Goal: Task Accomplishment & Management: Manage account settings

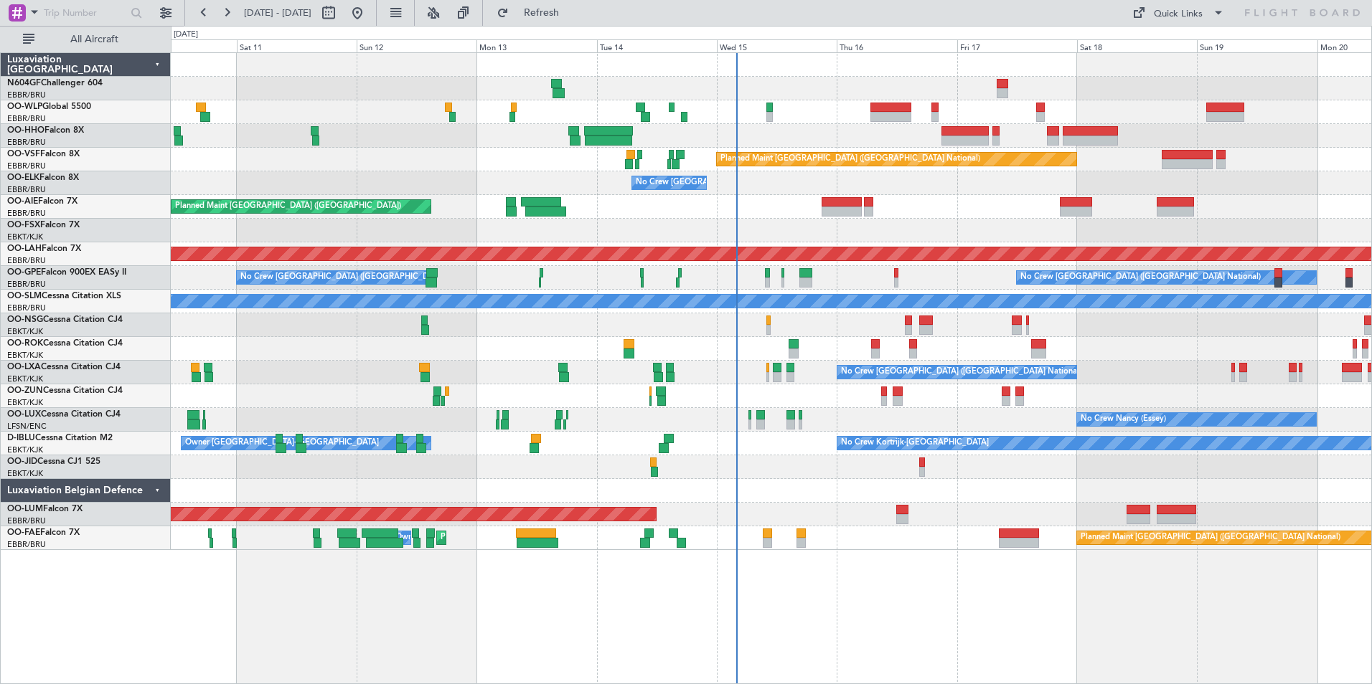
click at [811, 227] on div "Planned Maint Geneva (Cointrin) Planned Maint Brussels (Brussels National) No C…" at bounding box center [771, 301] width 1200 height 497
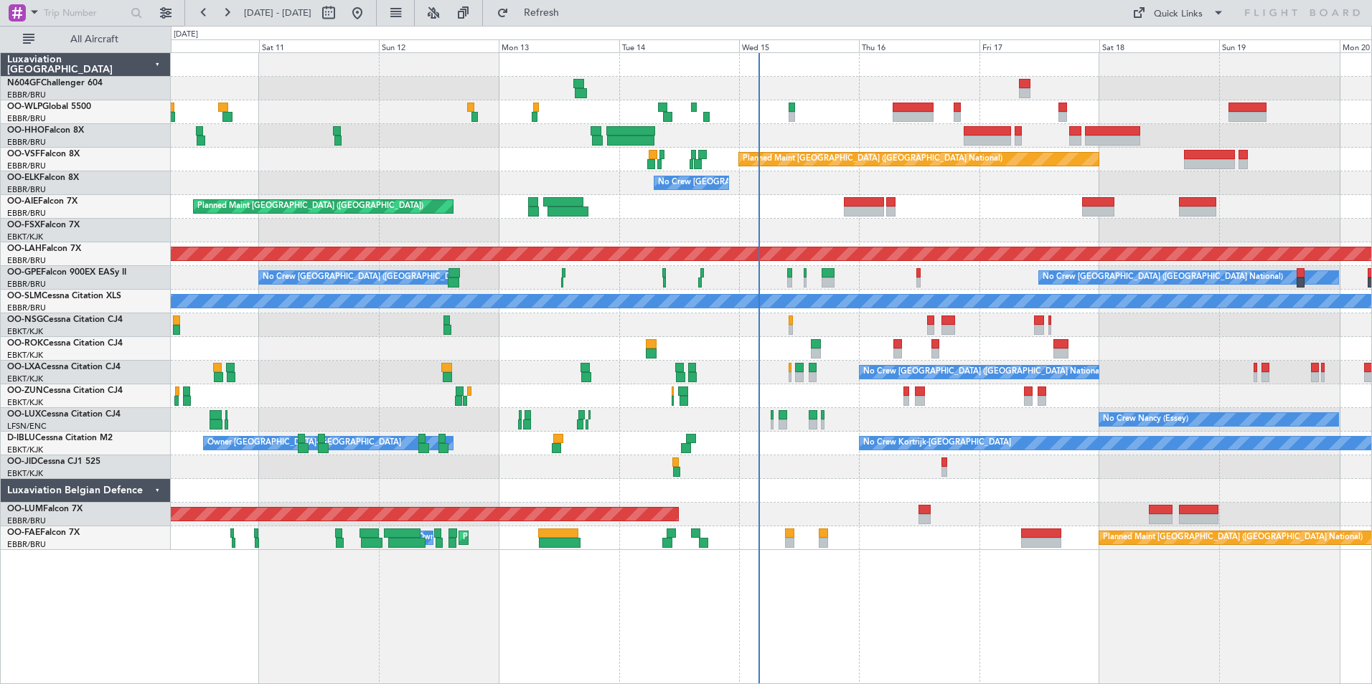
click at [957, 209] on div "Planned Maint [GEOGRAPHIC_DATA] ([GEOGRAPHIC_DATA])" at bounding box center [771, 207] width 1200 height 24
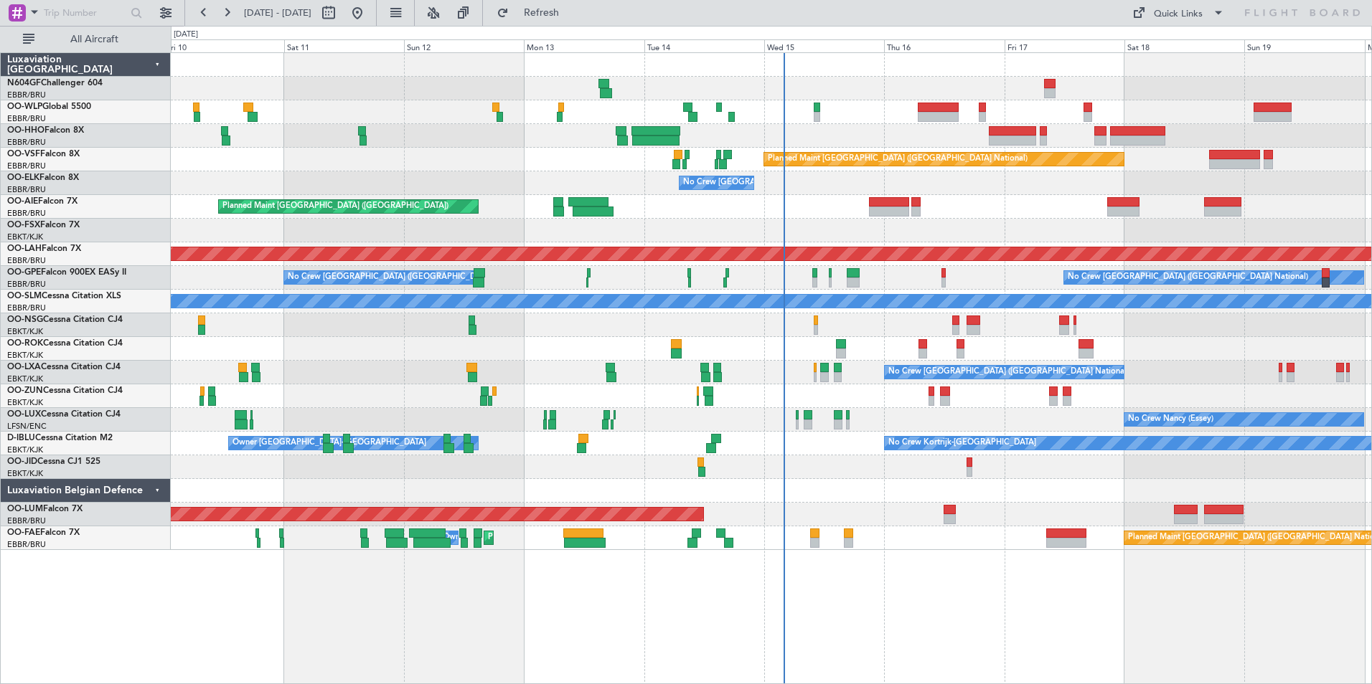
click at [930, 222] on div "Planned Maint Kortrijk-[GEOGRAPHIC_DATA]" at bounding box center [771, 231] width 1200 height 24
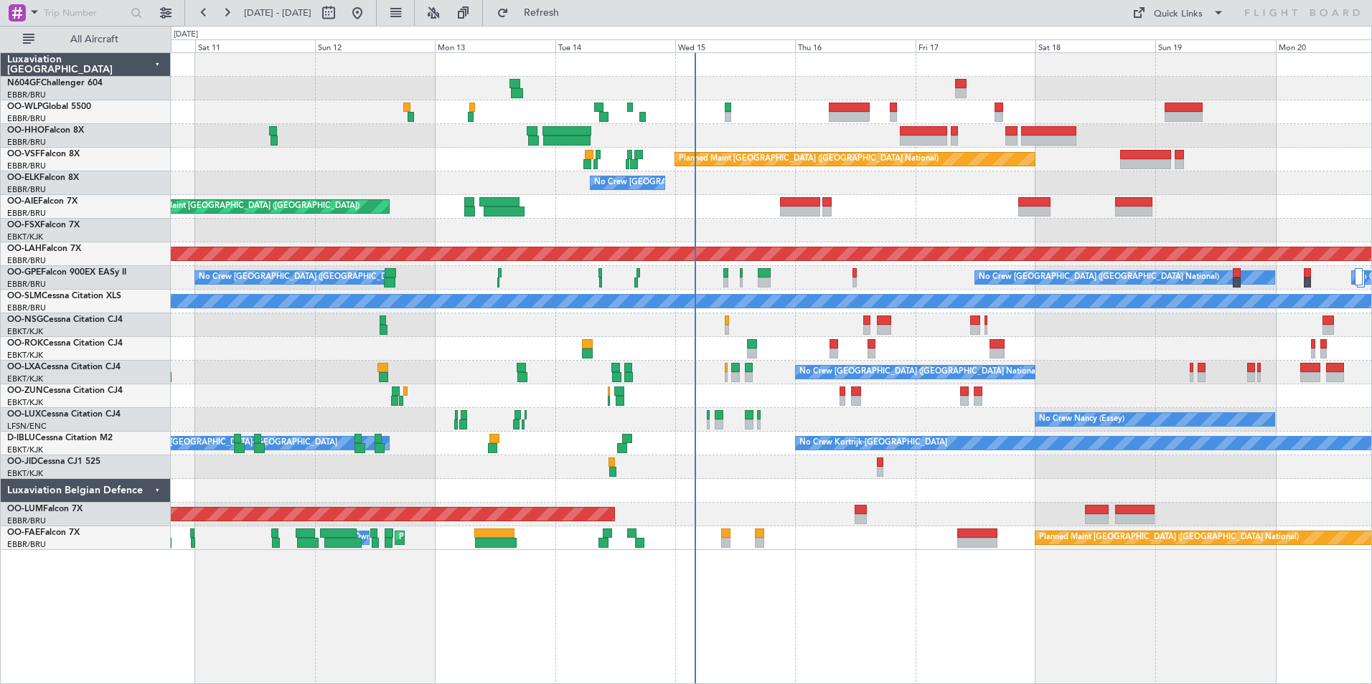
click at [837, 483] on div at bounding box center [771, 491] width 1200 height 24
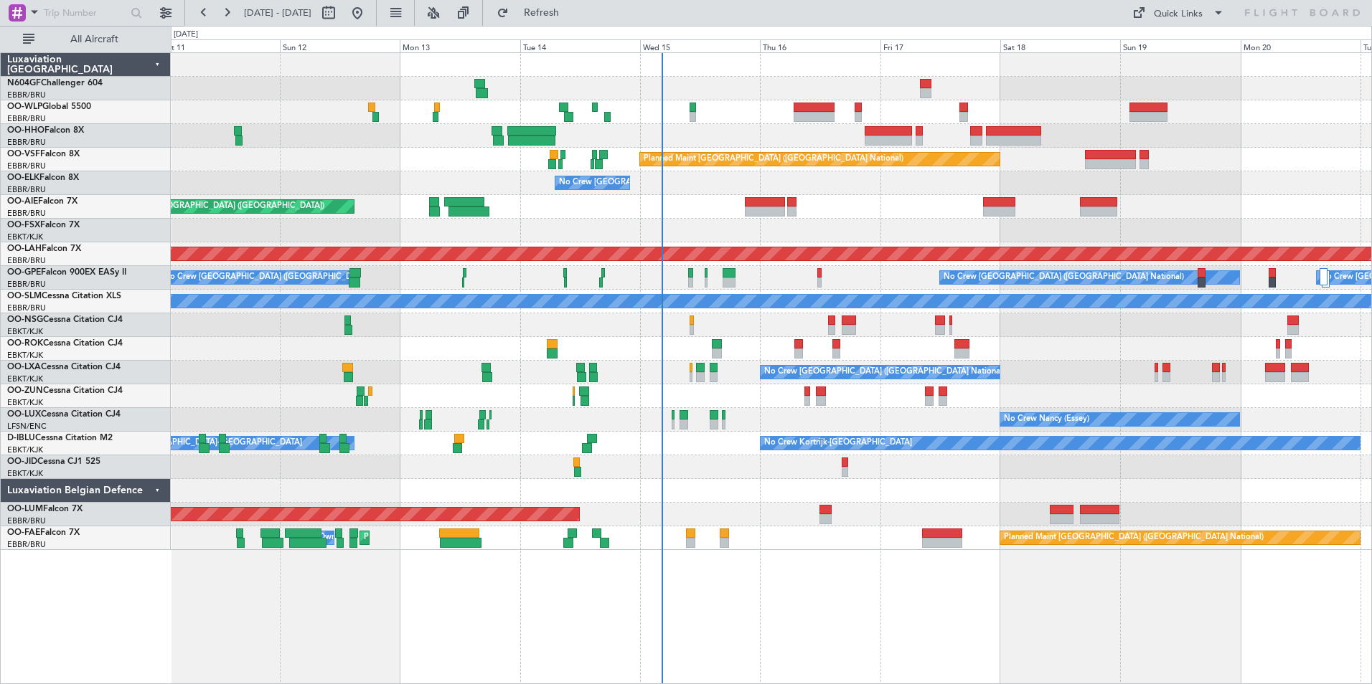
click at [816, 466] on div at bounding box center [771, 468] width 1200 height 24
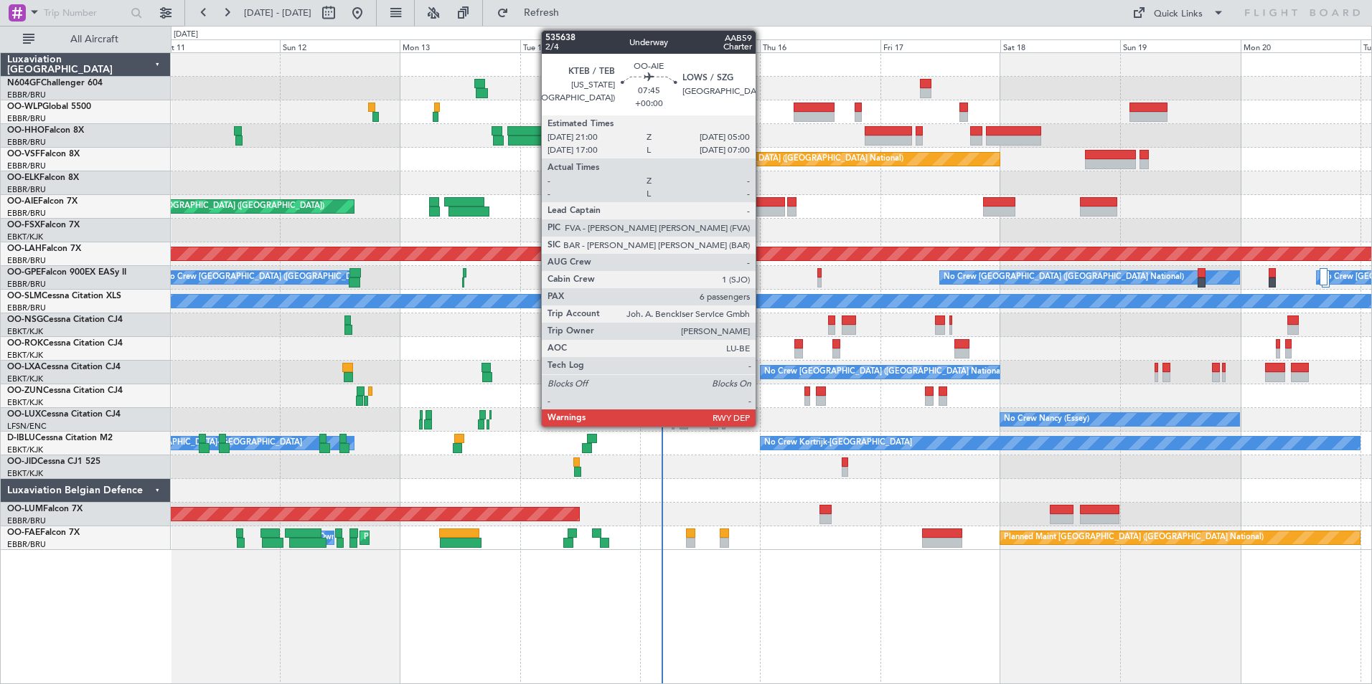
click at [762, 205] on div at bounding box center [765, 202] width 40 height 10
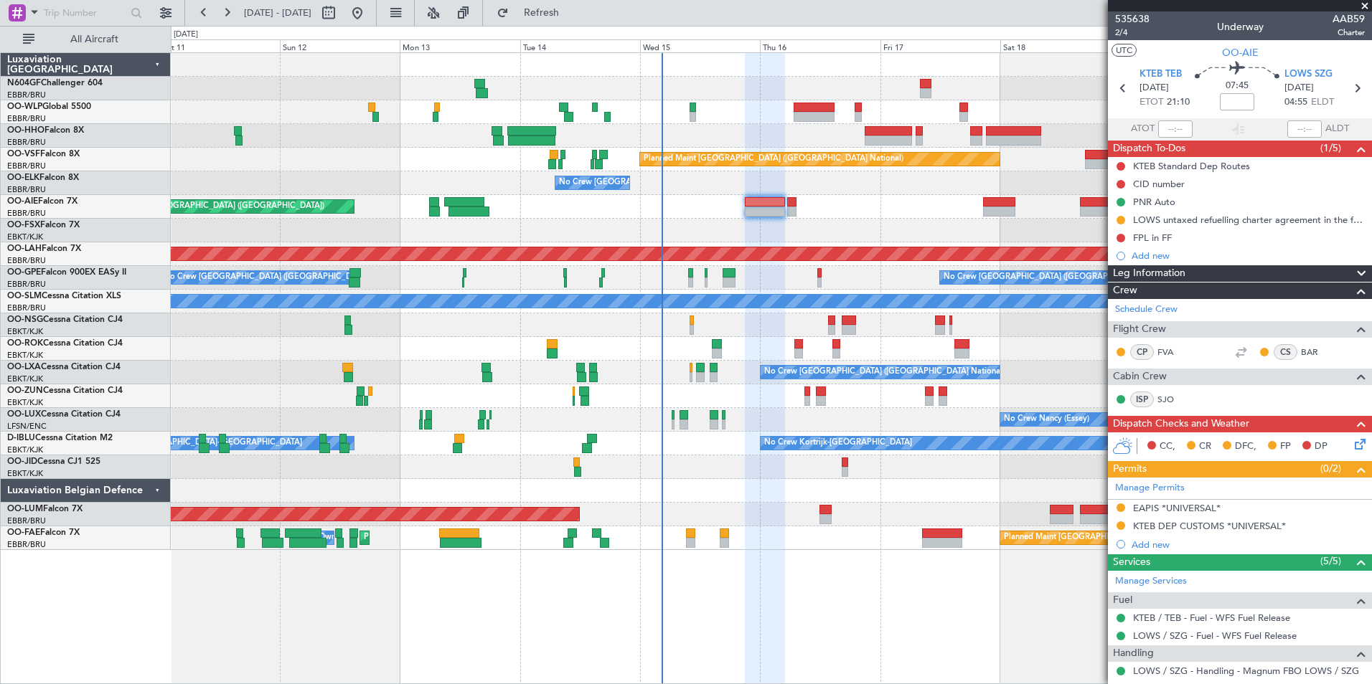
click at [1352, 447] on icon at bounding box center [1357, 441] width 11 height 11
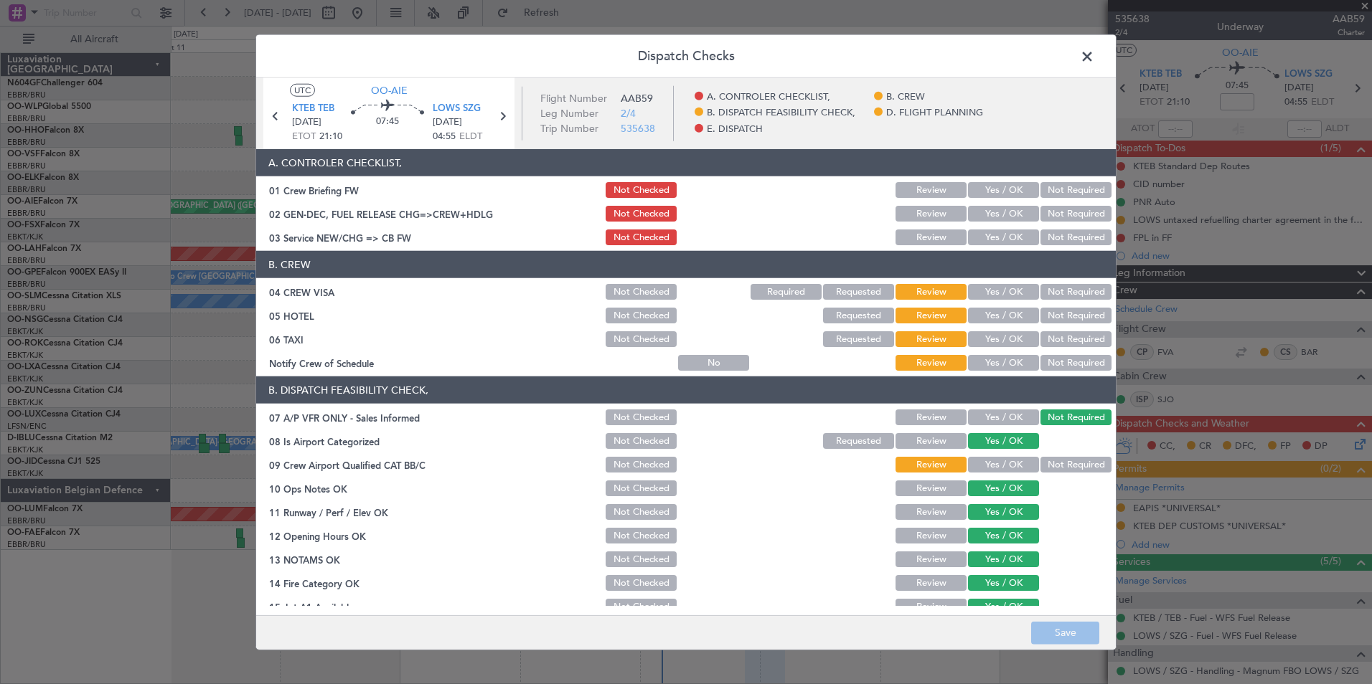
click at [1094, 60] on span at bounding box center [1094, 60] width 0 height 29
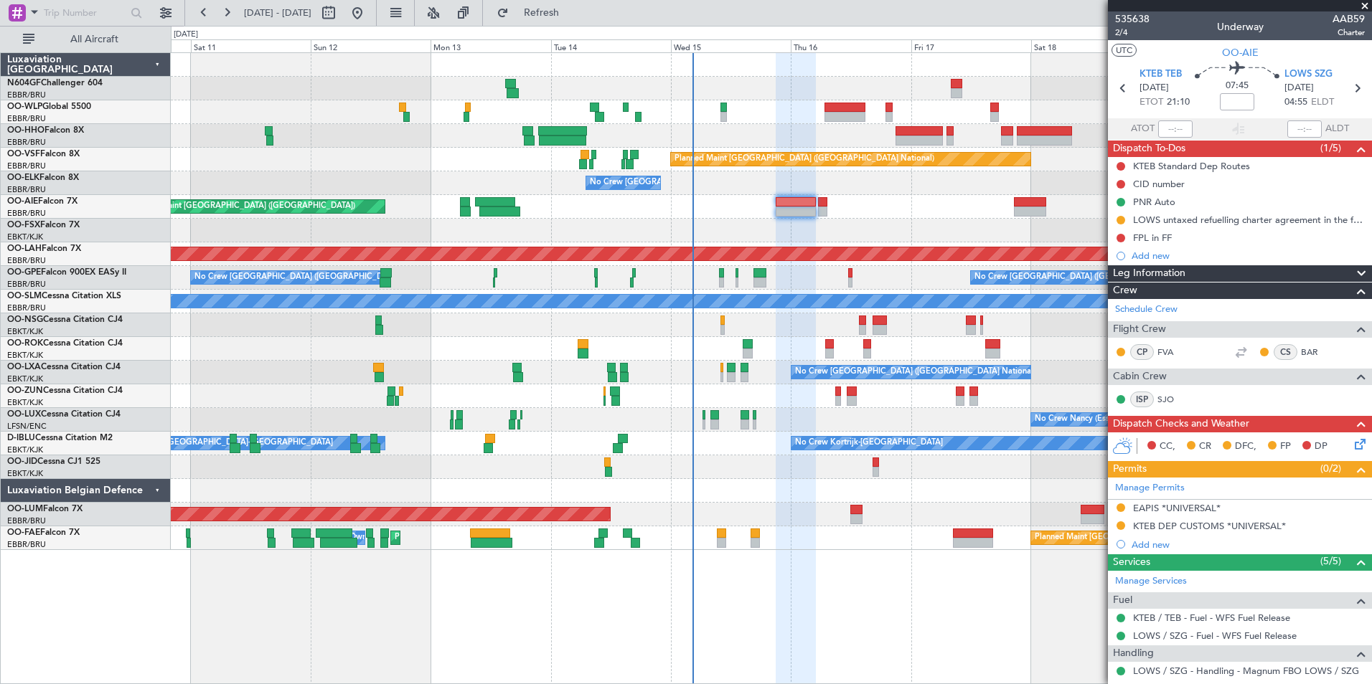
click at [714, 232] on div "Planned Maint Kortrijk-[GEOGRAPHIC_DATA]" at bounding box center [771, 231] width 1200 height 24
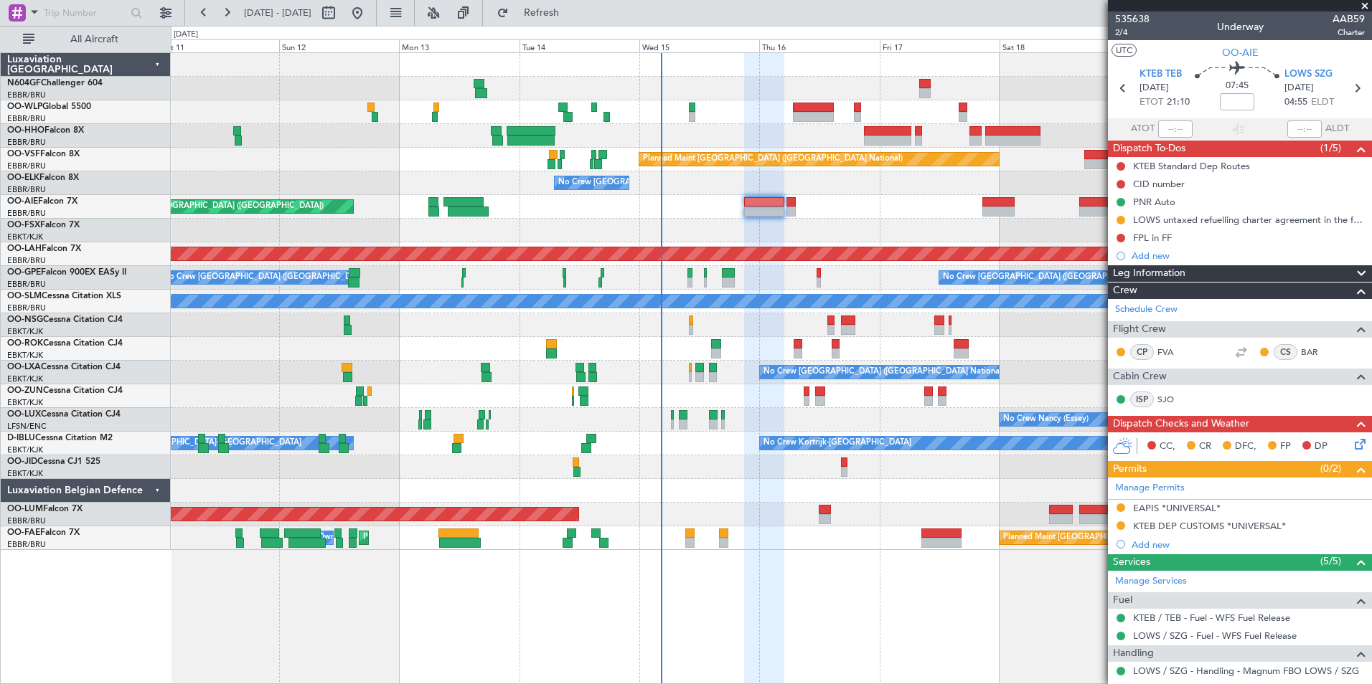
click at [708, 228] on div "Planned Maint Kortrijk-[GEOGRAPHIC_DATA]" at bounding box center [771, 231] width 1200 height 24
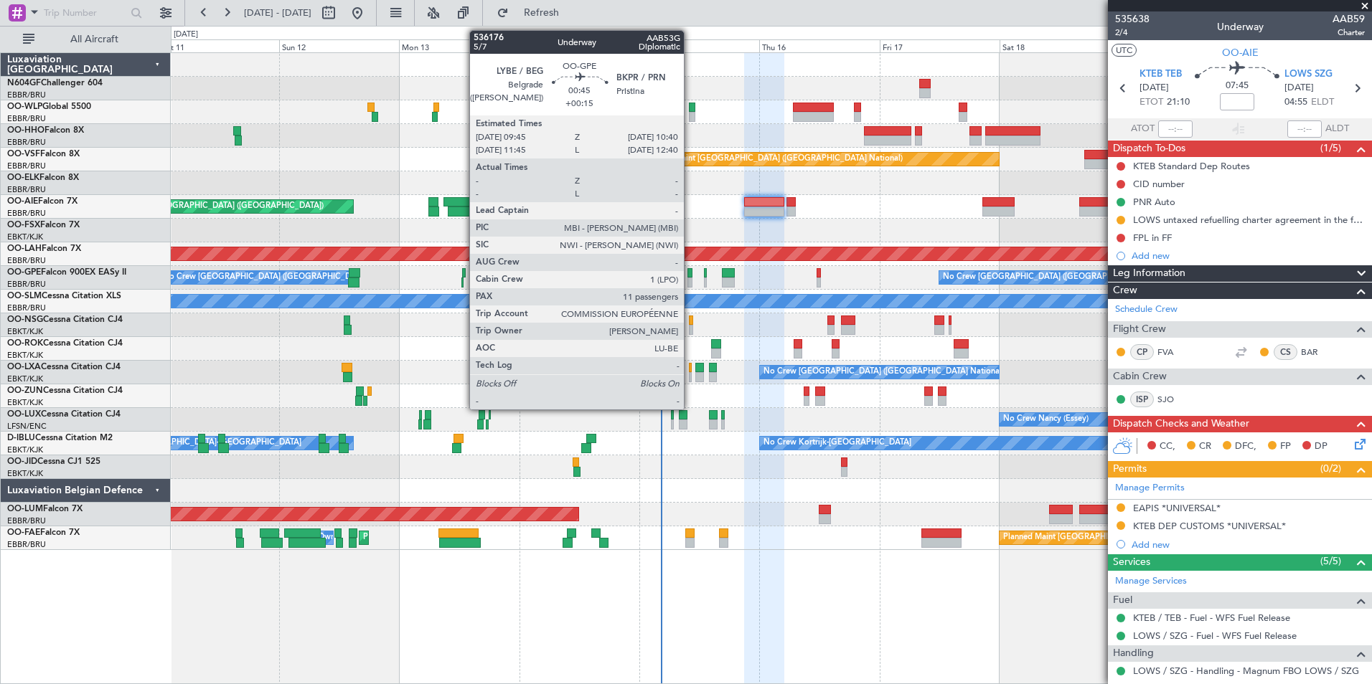
click at [690, 273] on div at bounding box center [689, 273] width 5 height 10
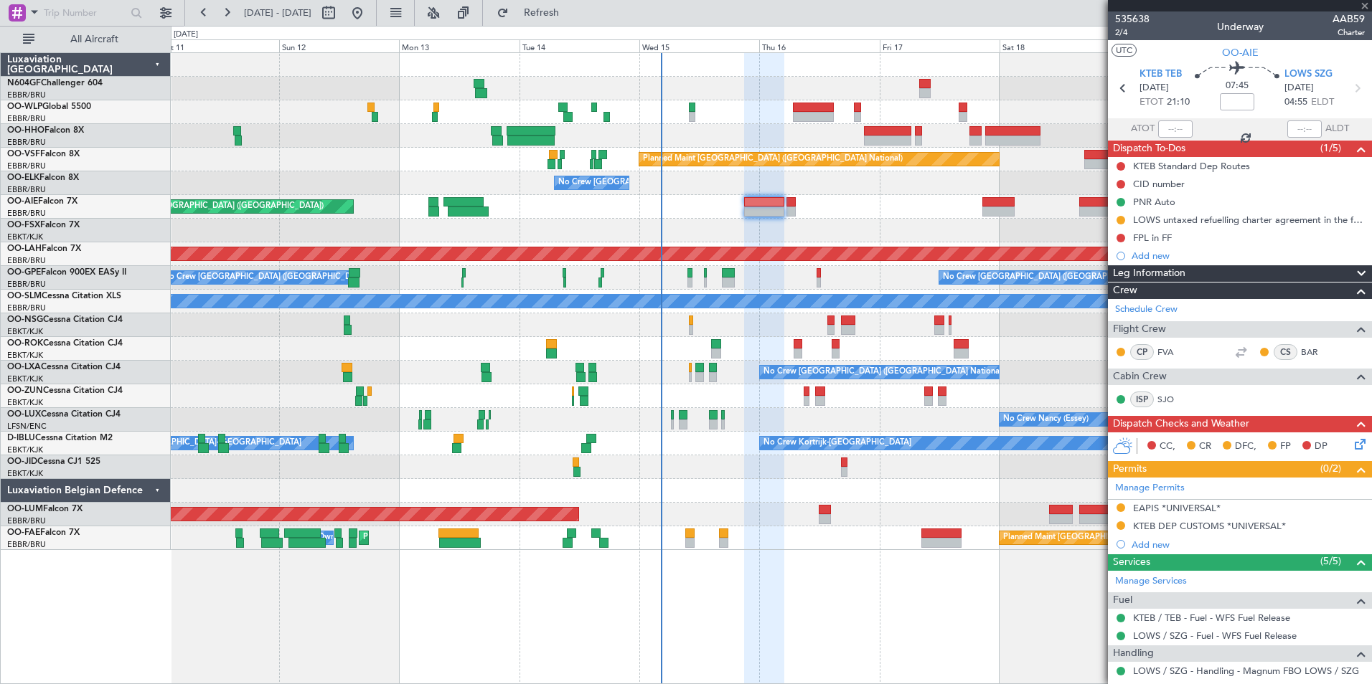
type input "+00:15"
type input "11"
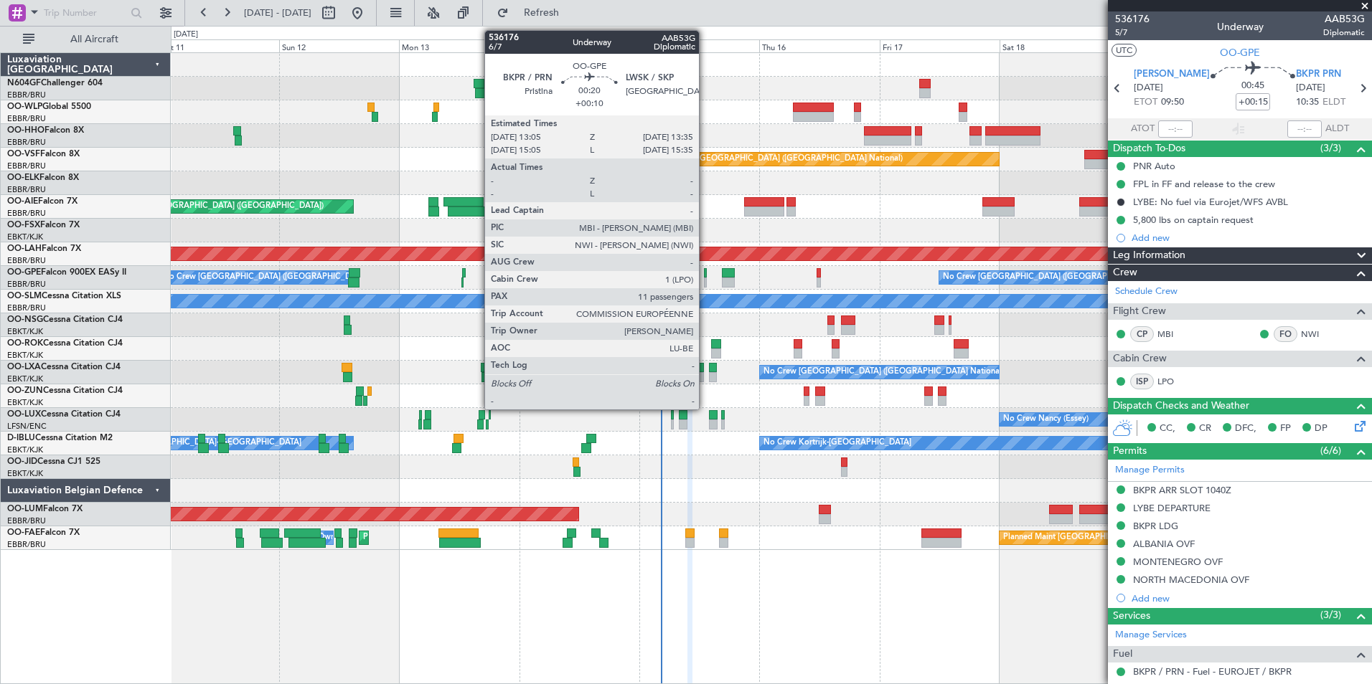
click at [705, 277] on div at bounding box center [705, 273] width 3 height 10
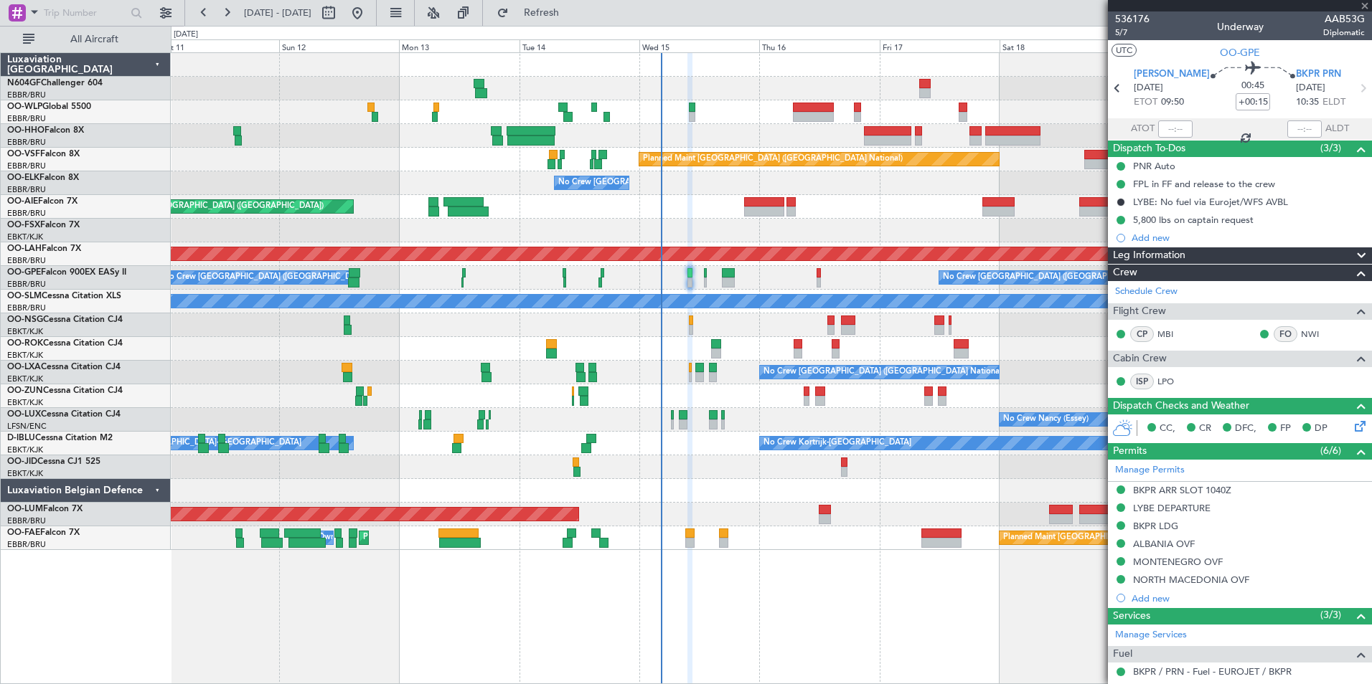
type input "+00:10"
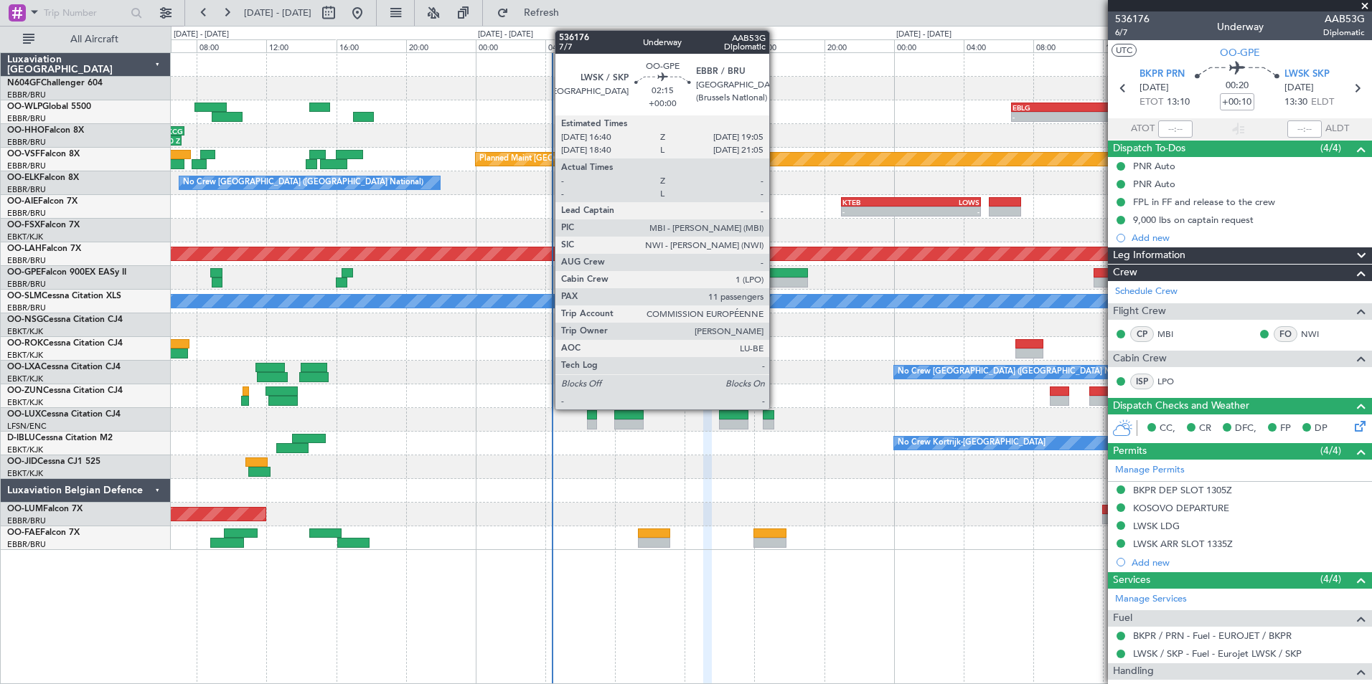
click at [776, 273] on div at bounding box center [786, 273] width 42 height 10
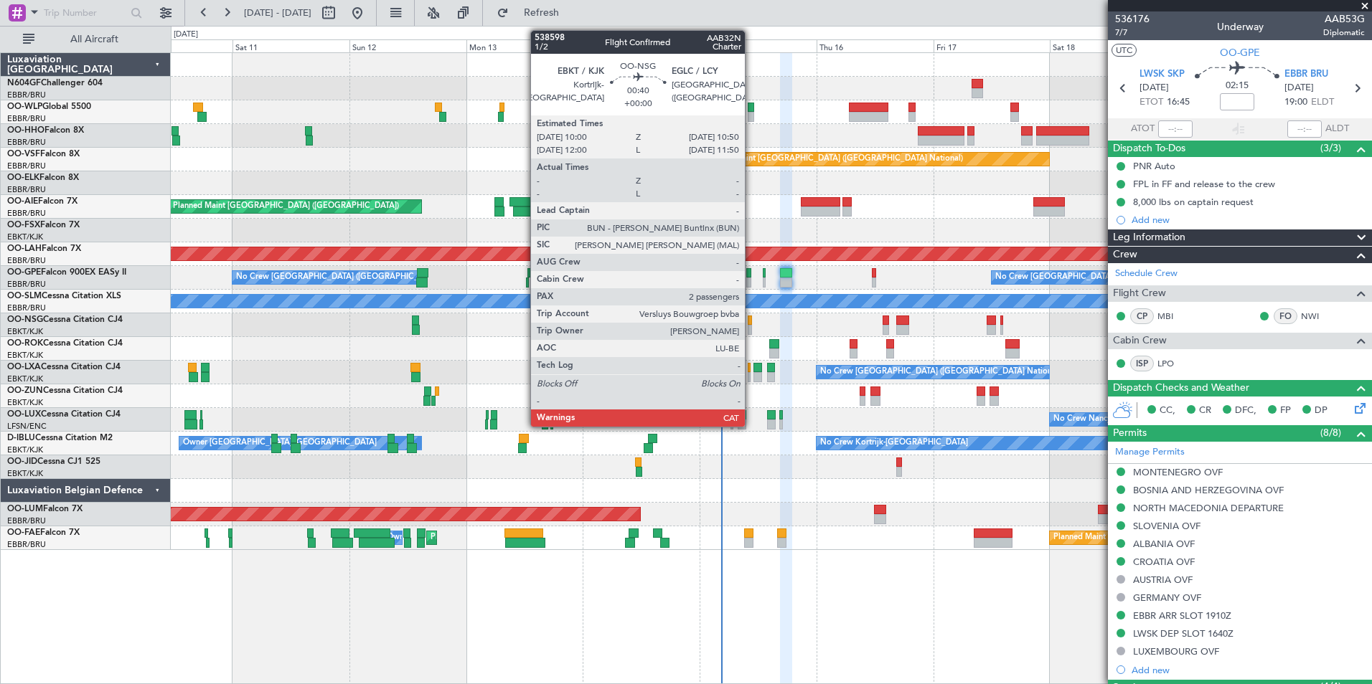
click at [751, 326] on div at bounding box center [750, 330] width 4 height 10
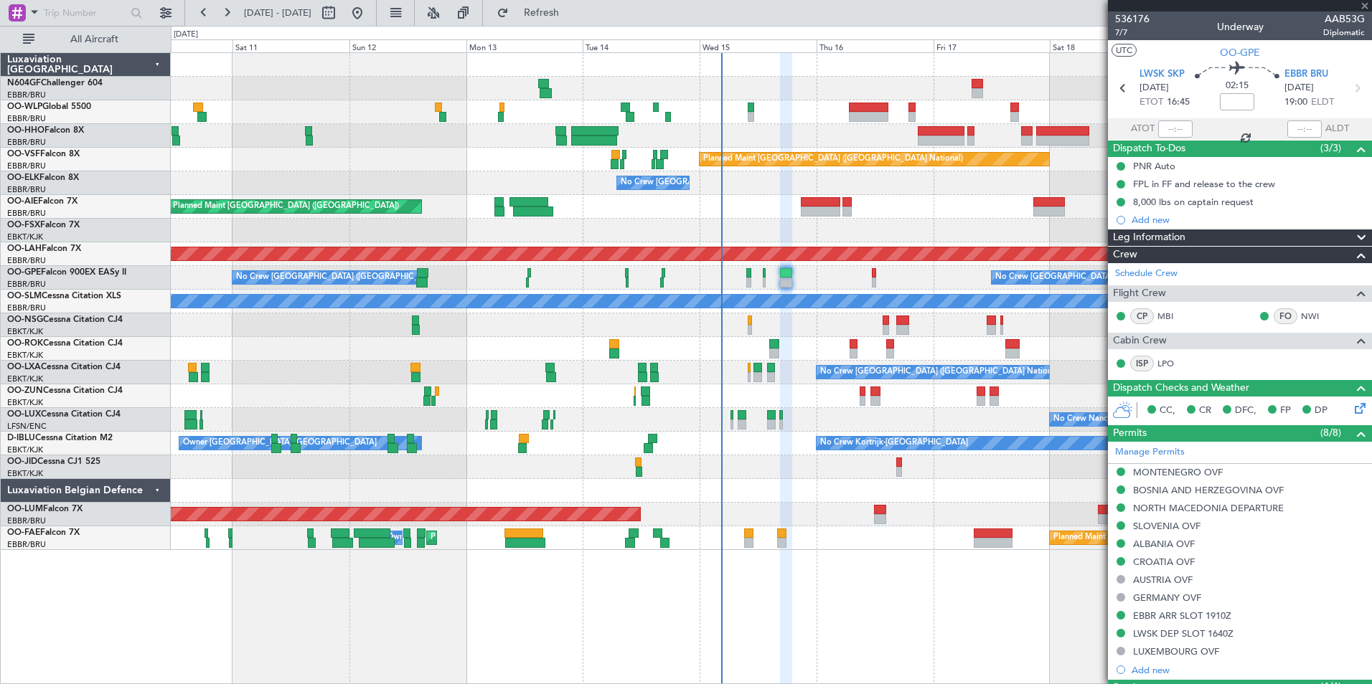
type input "2"
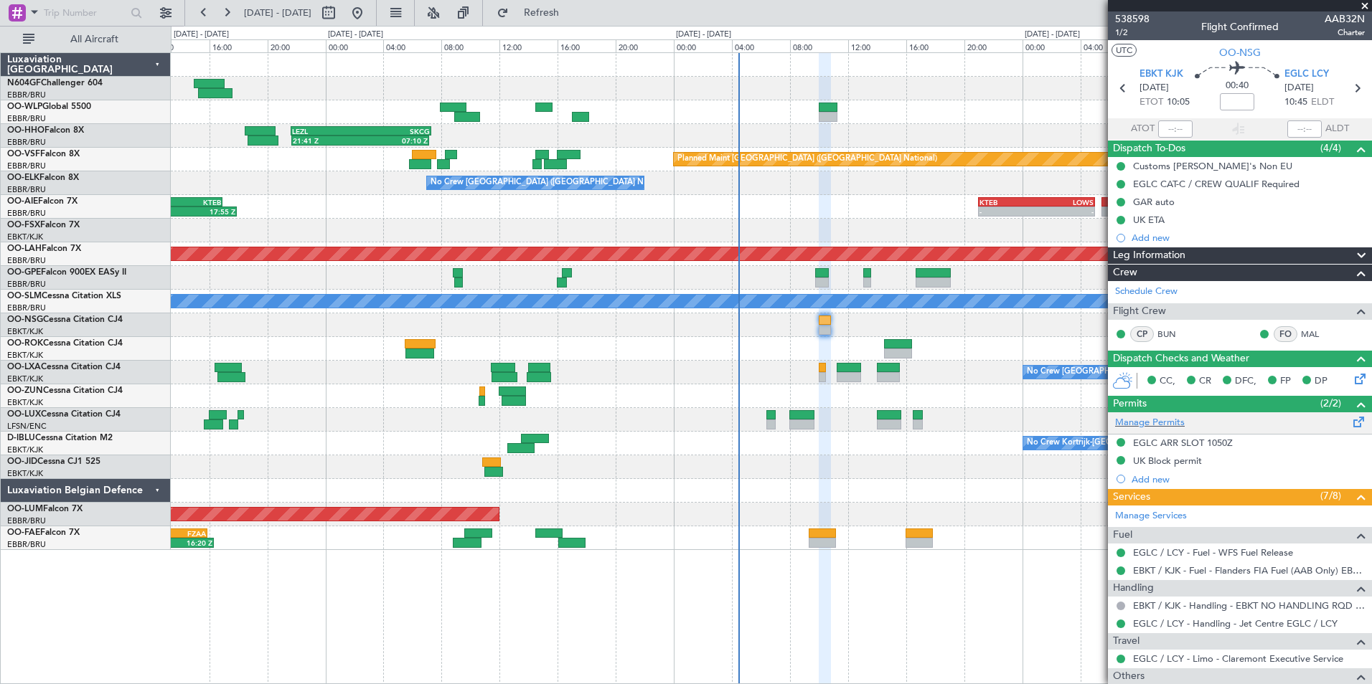
scroll to position [215, 0]
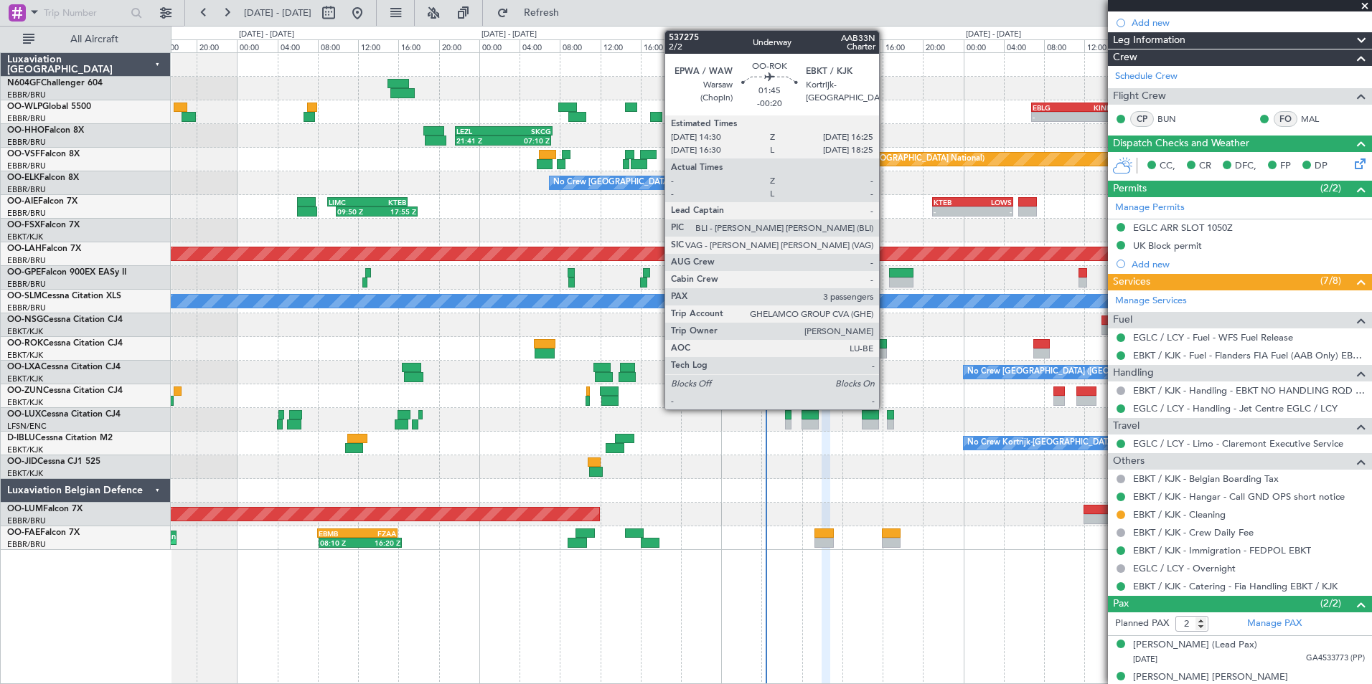
click at [885, 342] on div at bounding box center [876, 344] width 19 height 10
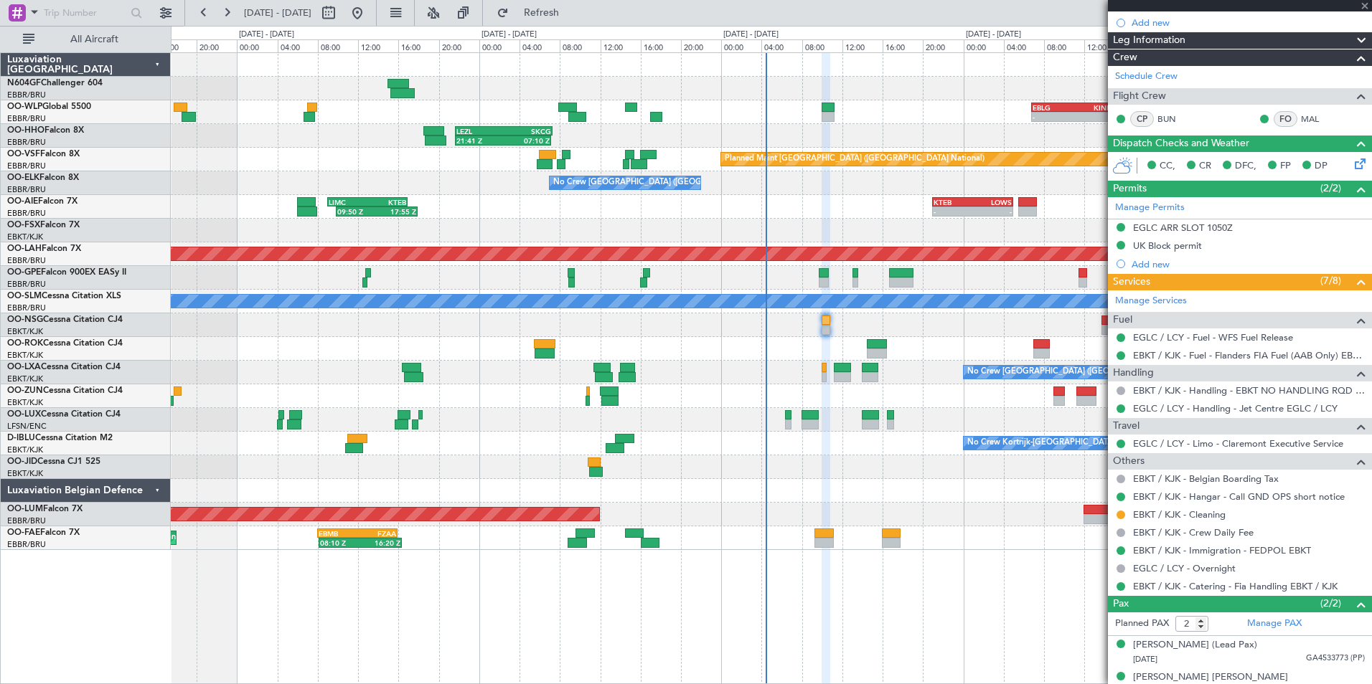
type input "-00:20"
type input "3"
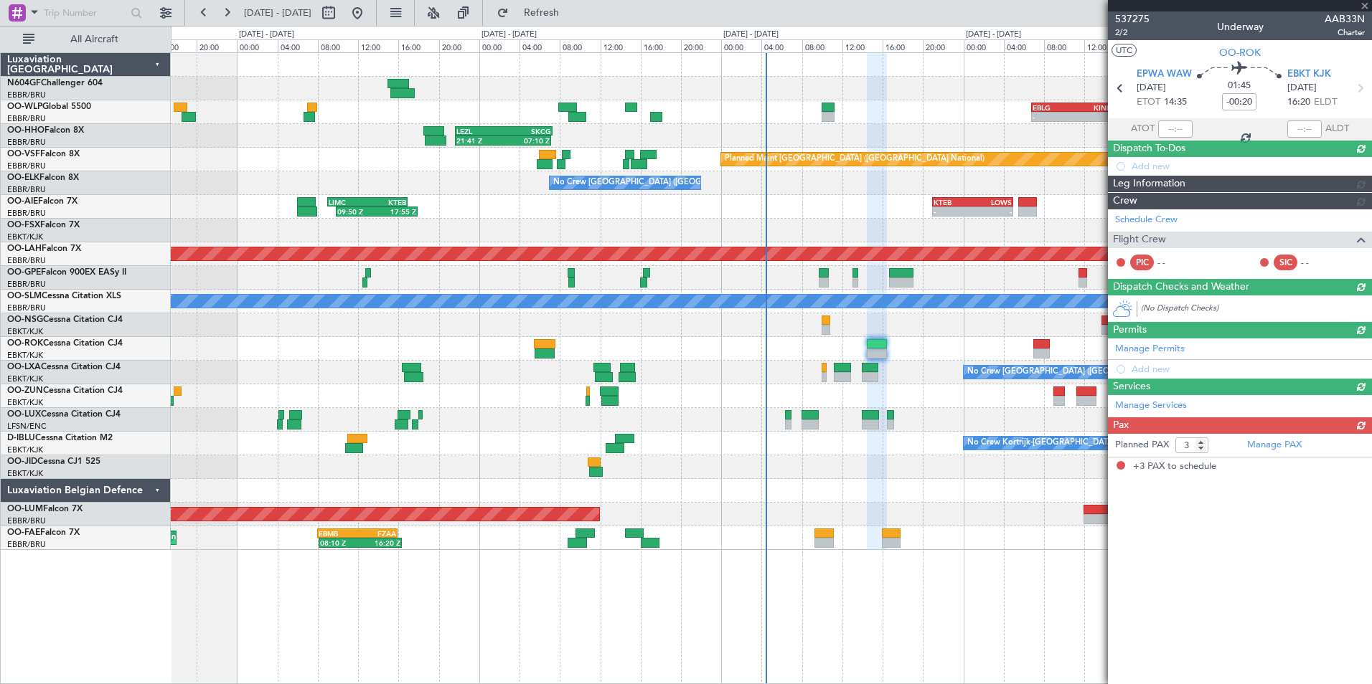
scroll to position [0, 0]
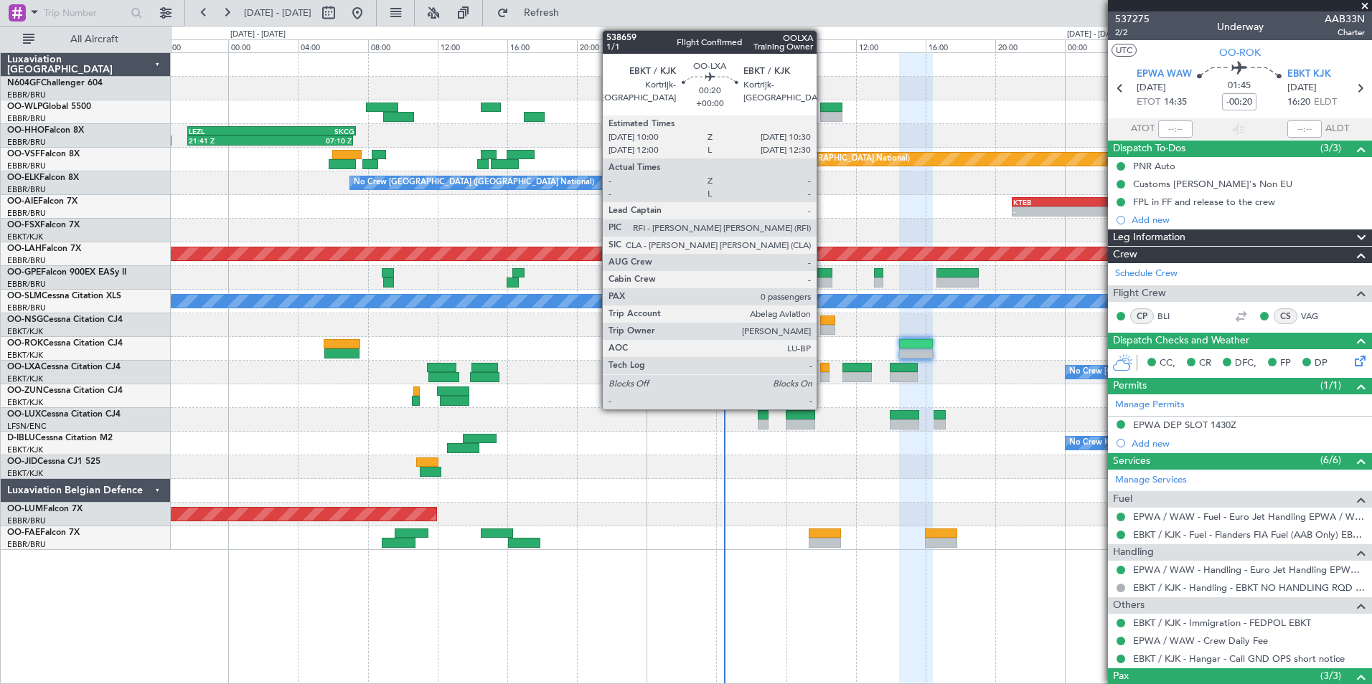
click at [823, 372] on div at bounding box center [824, 368] width 9 height 10
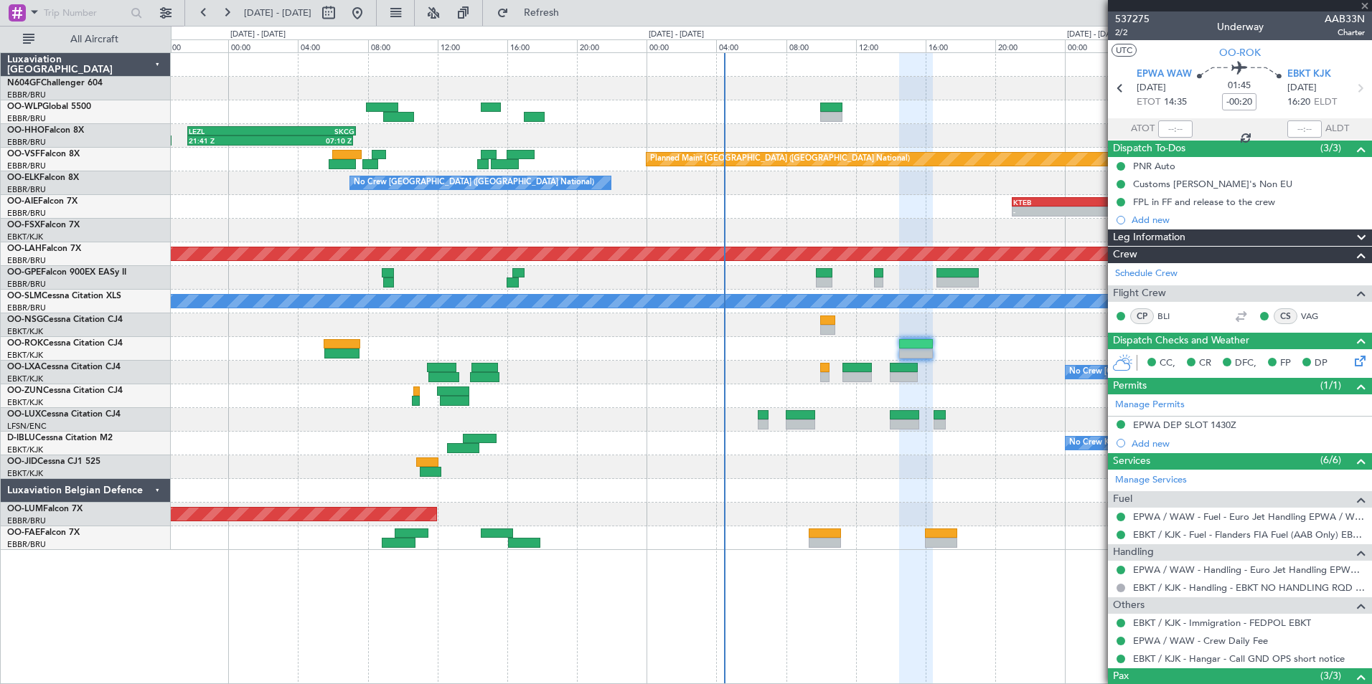
type input "0"
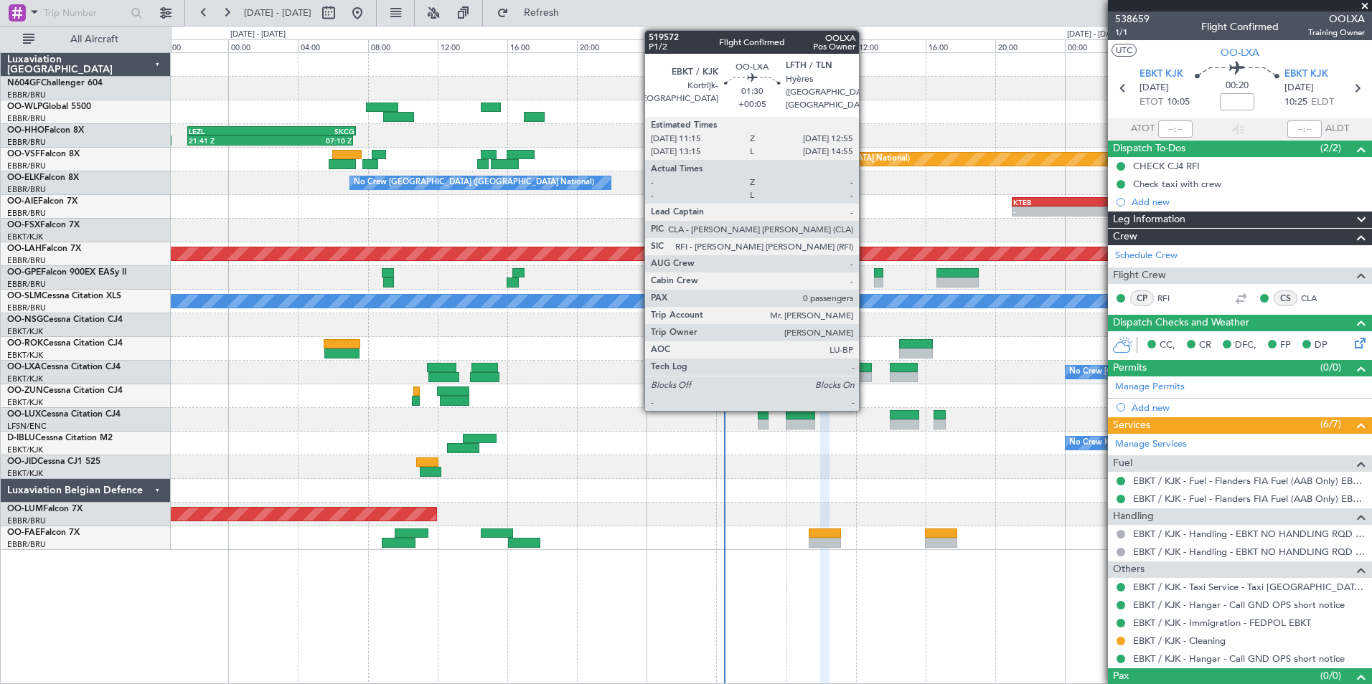
click at [865, 373] on div at bounding box center [856, 377] width 29 height 10
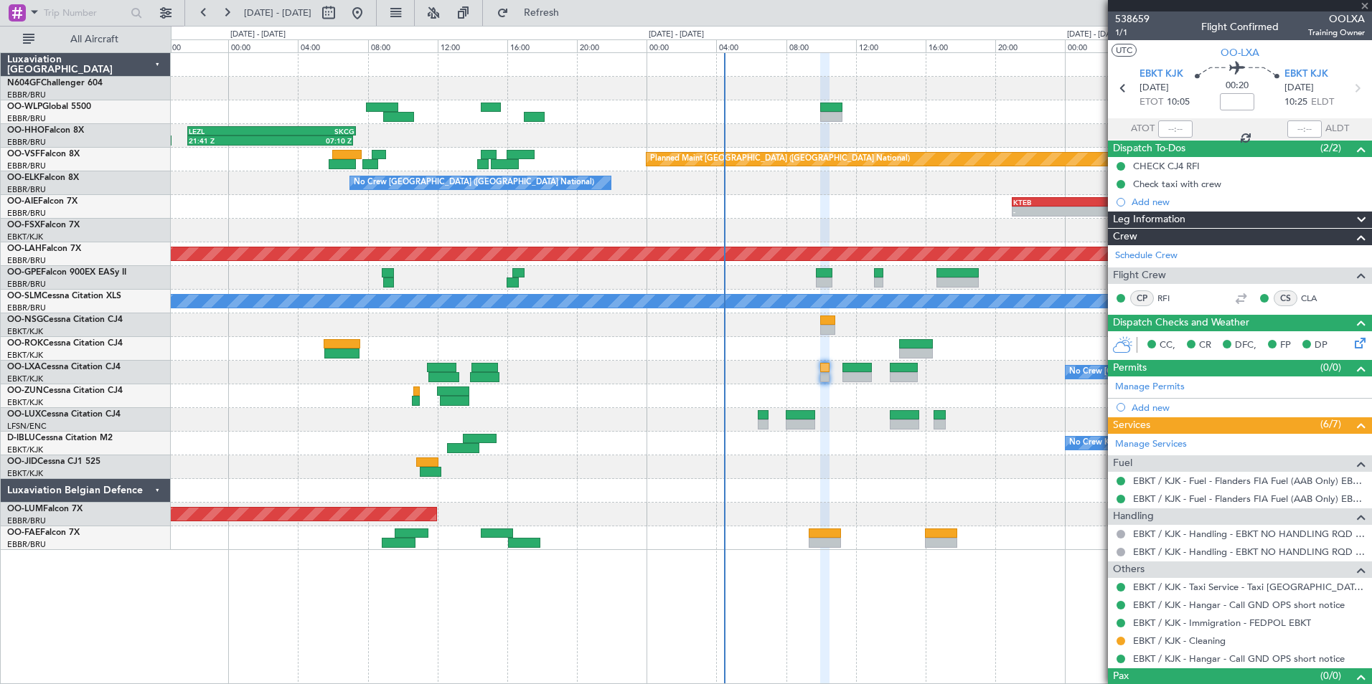
type input "+00:05"
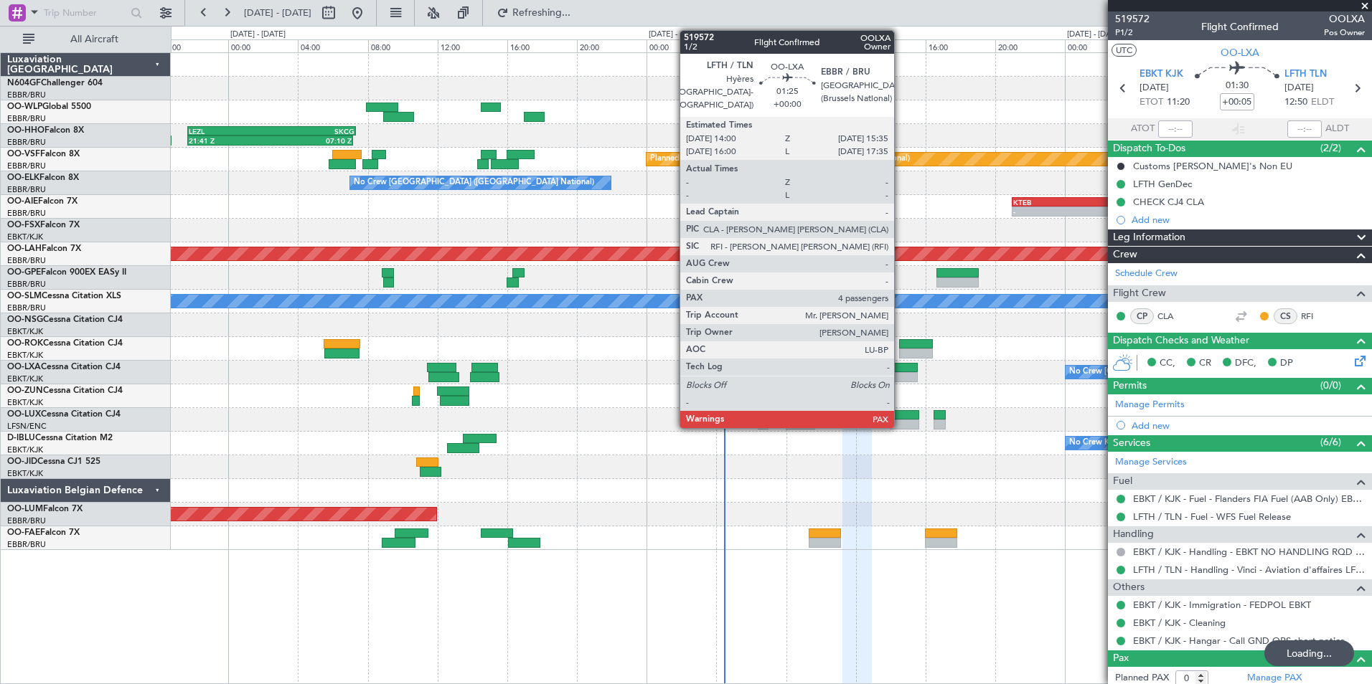
click at [900, 376] on div at bounding box center [904, 377] width 28 height 10
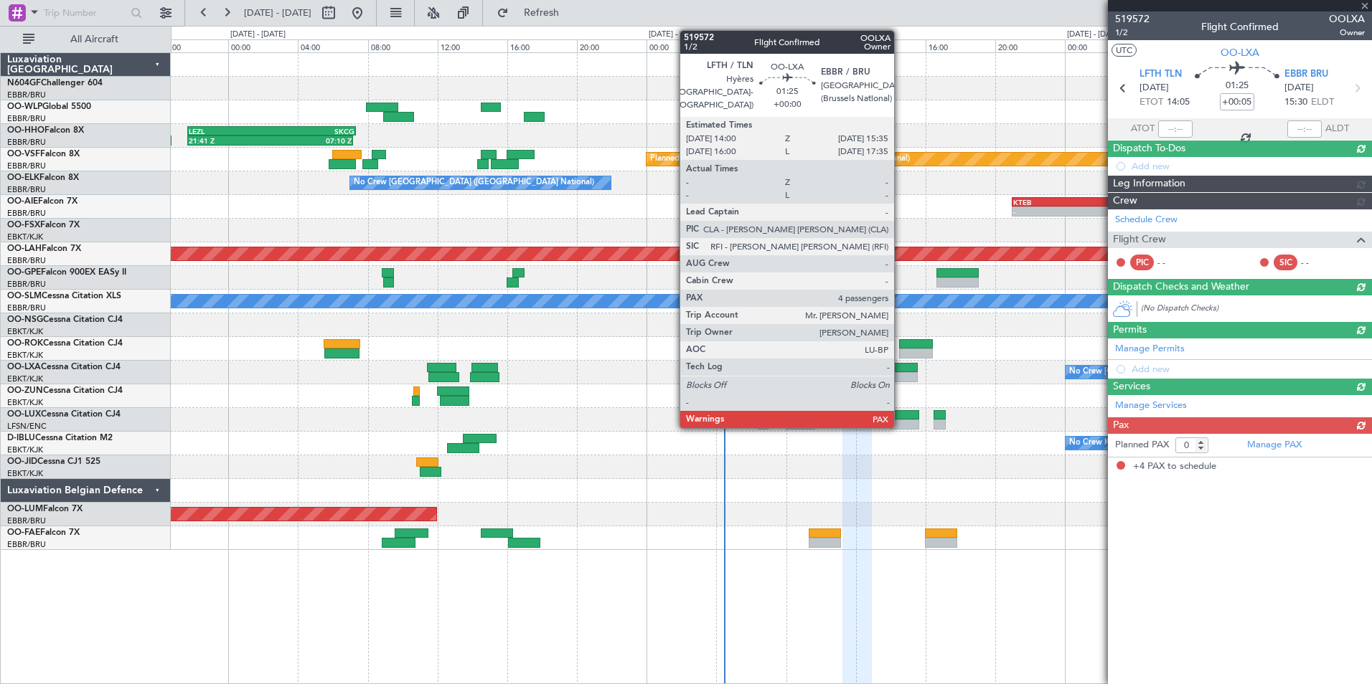
type input "4"
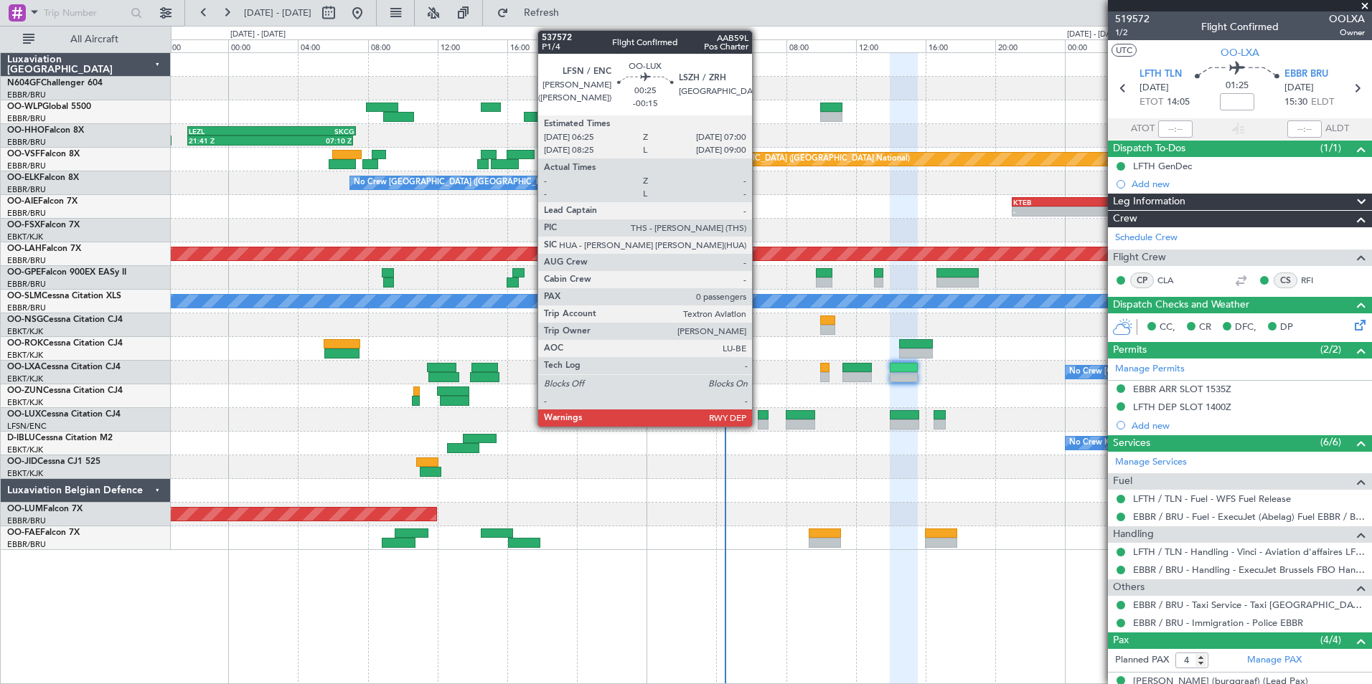
click at [758, 420] on div at bounding box center [763, 425] width 11 height 10
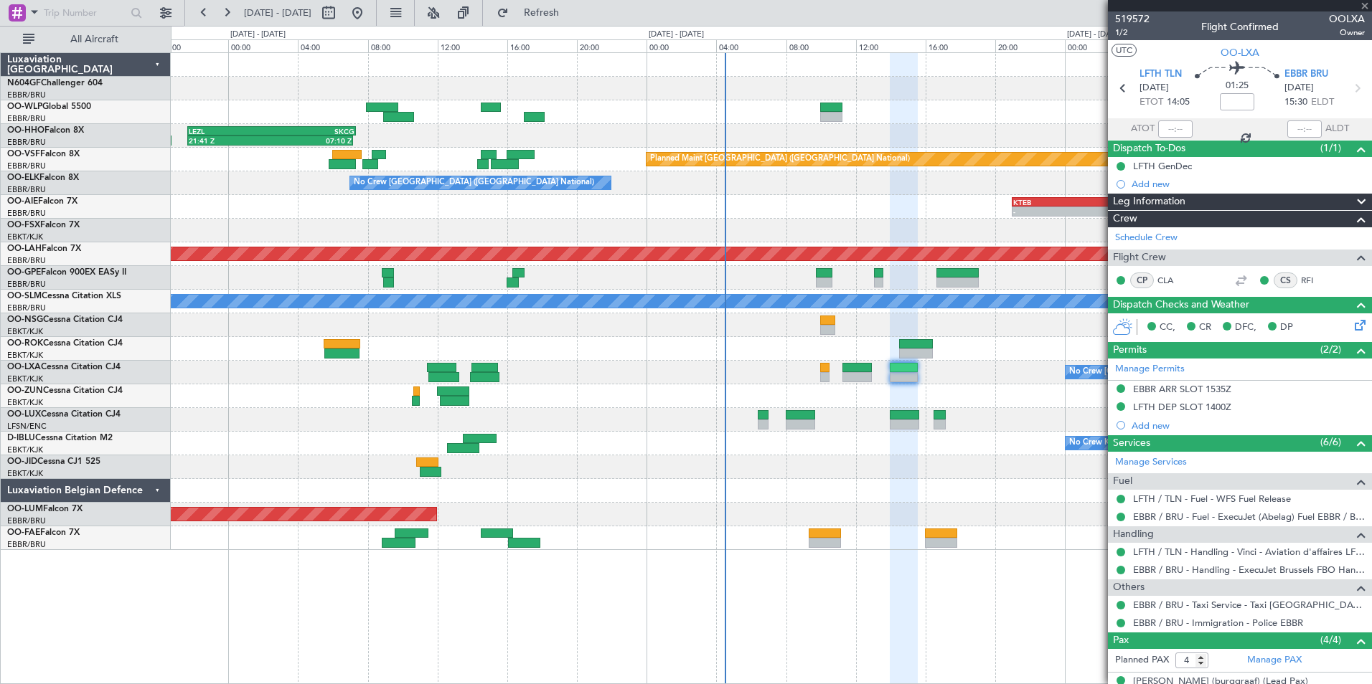
type input "-00:15"
type input "0"
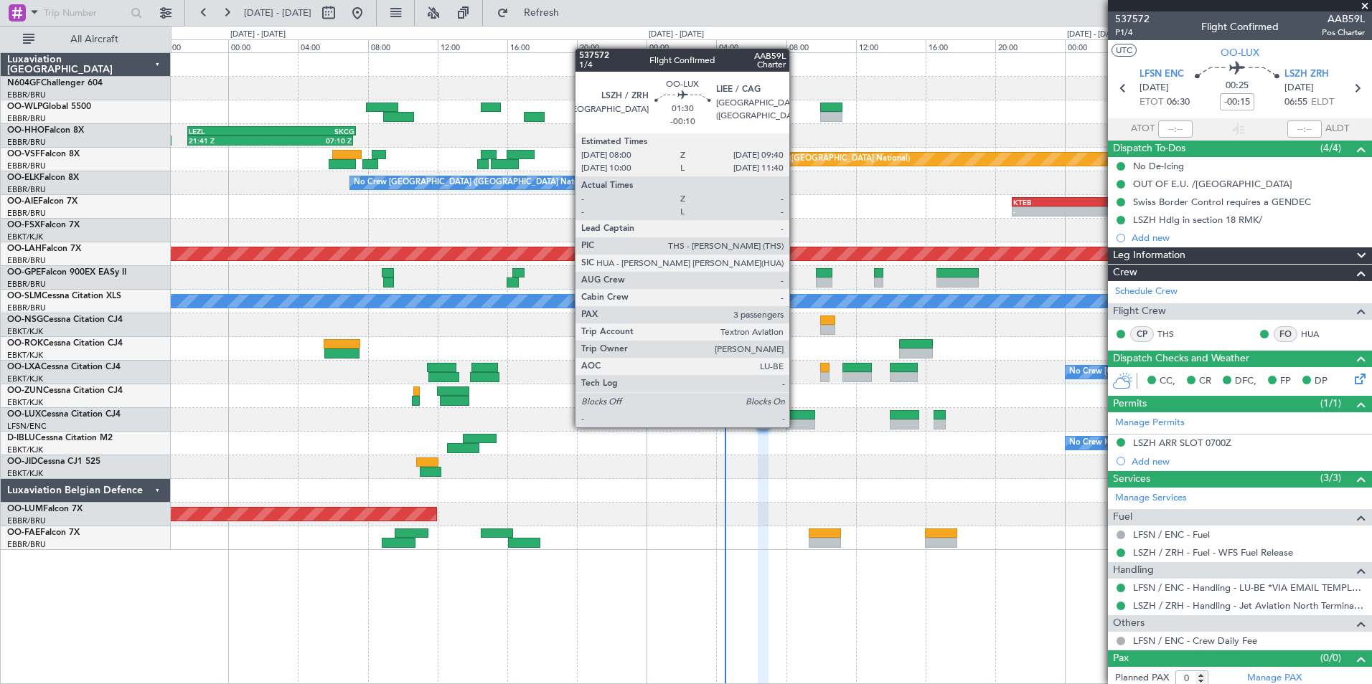
click at [796, 426] on div at bounding box center [800, 425] width 29 height 10
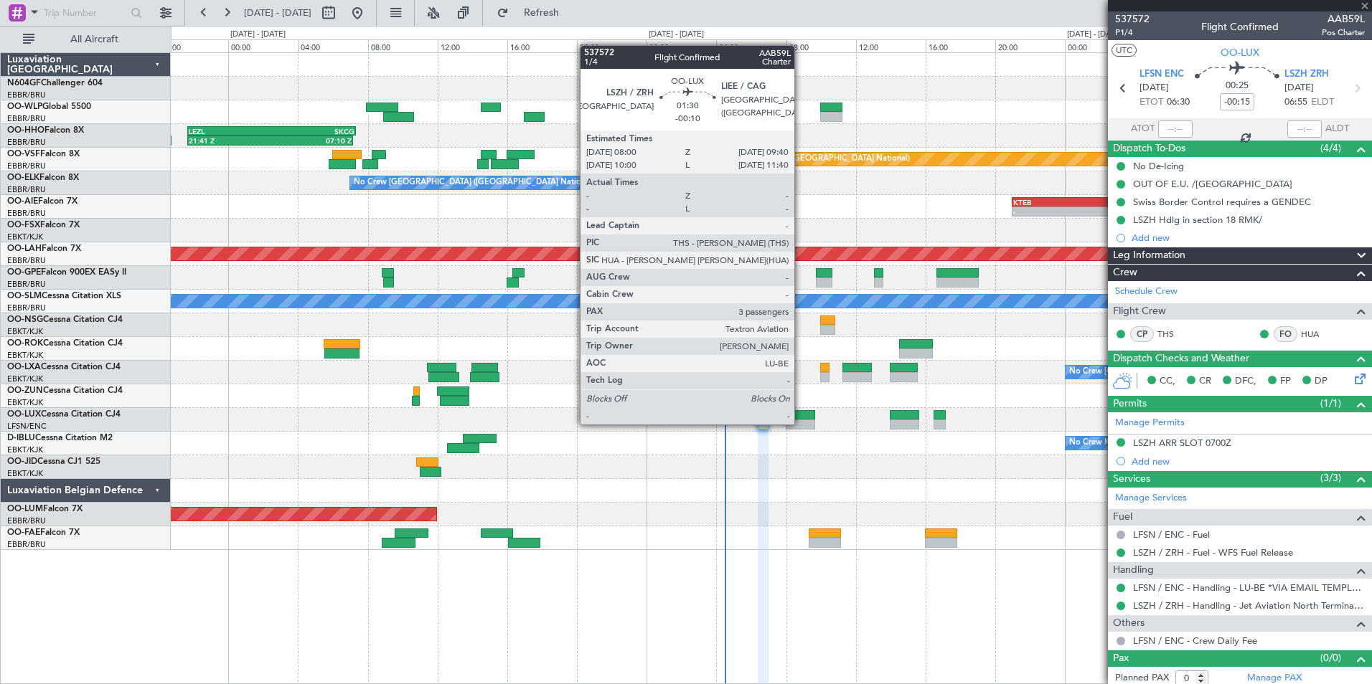
type input "-00:10"
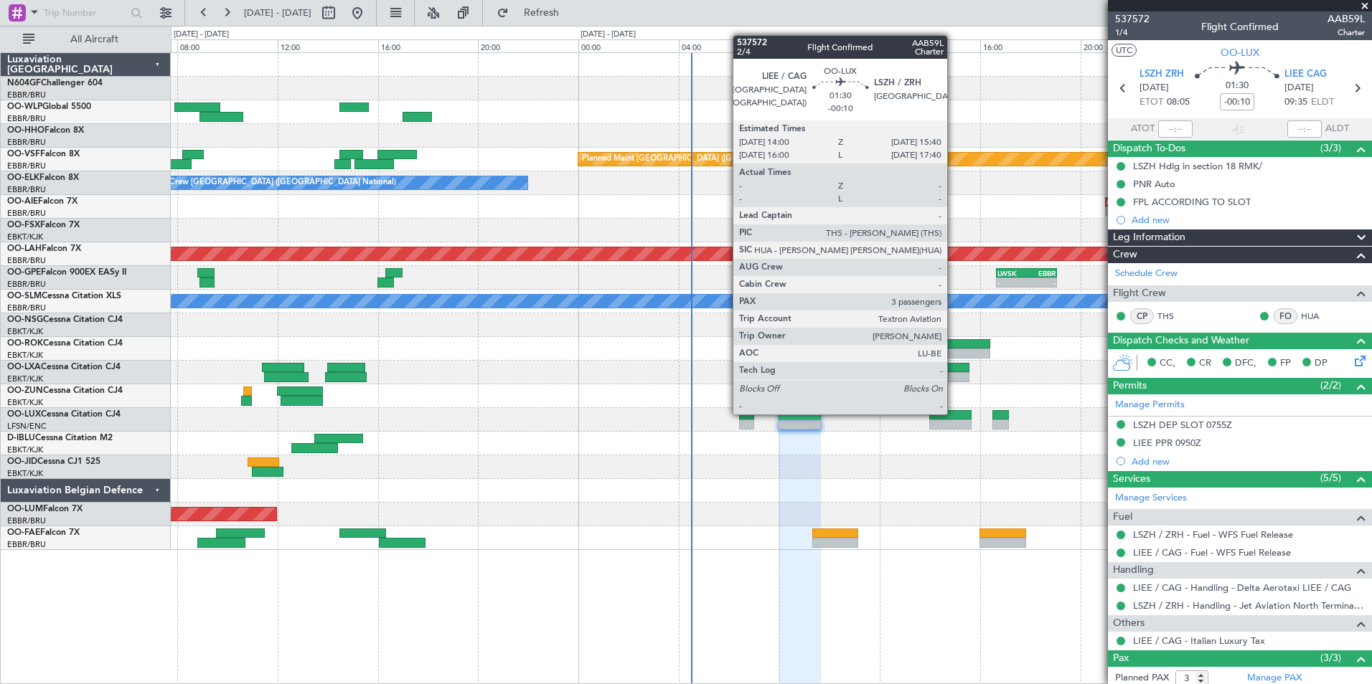
click at [953, 413] on div at bounding box center [950, 415] width 42 height 10
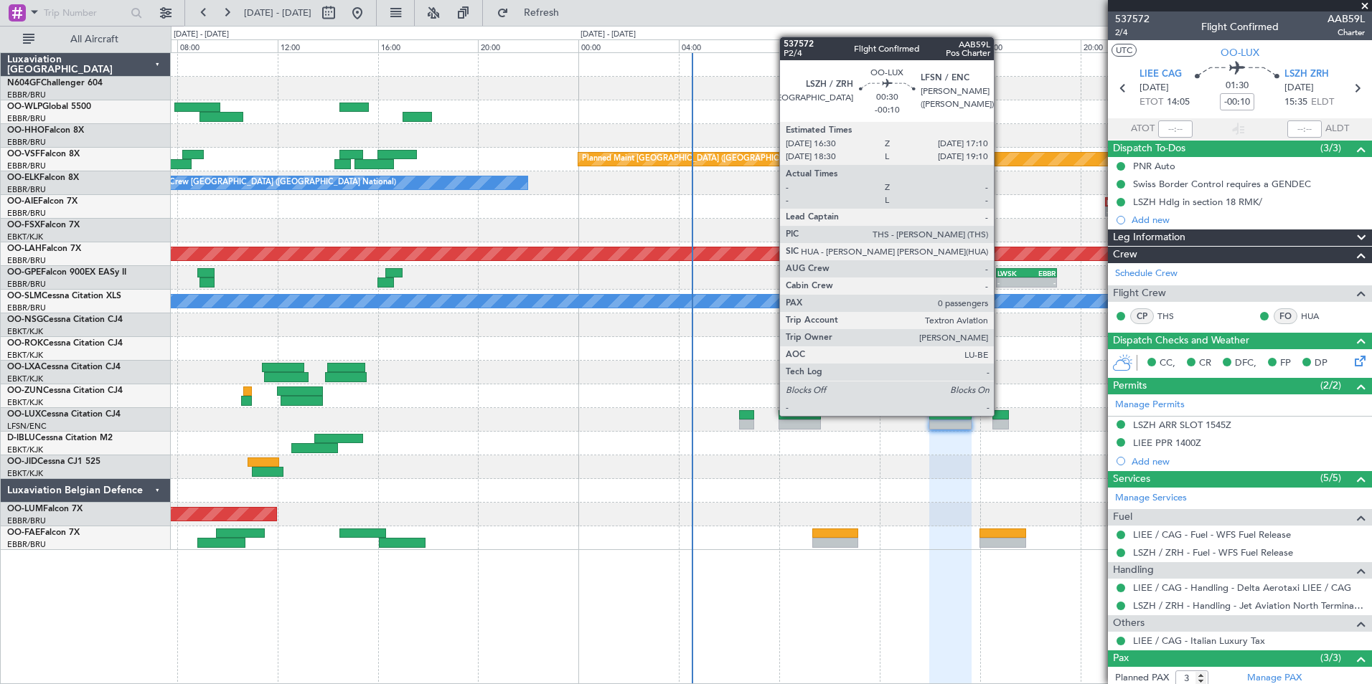
click at [1000, 415] on div at bounding box center [1000, 415] width 17 height 10
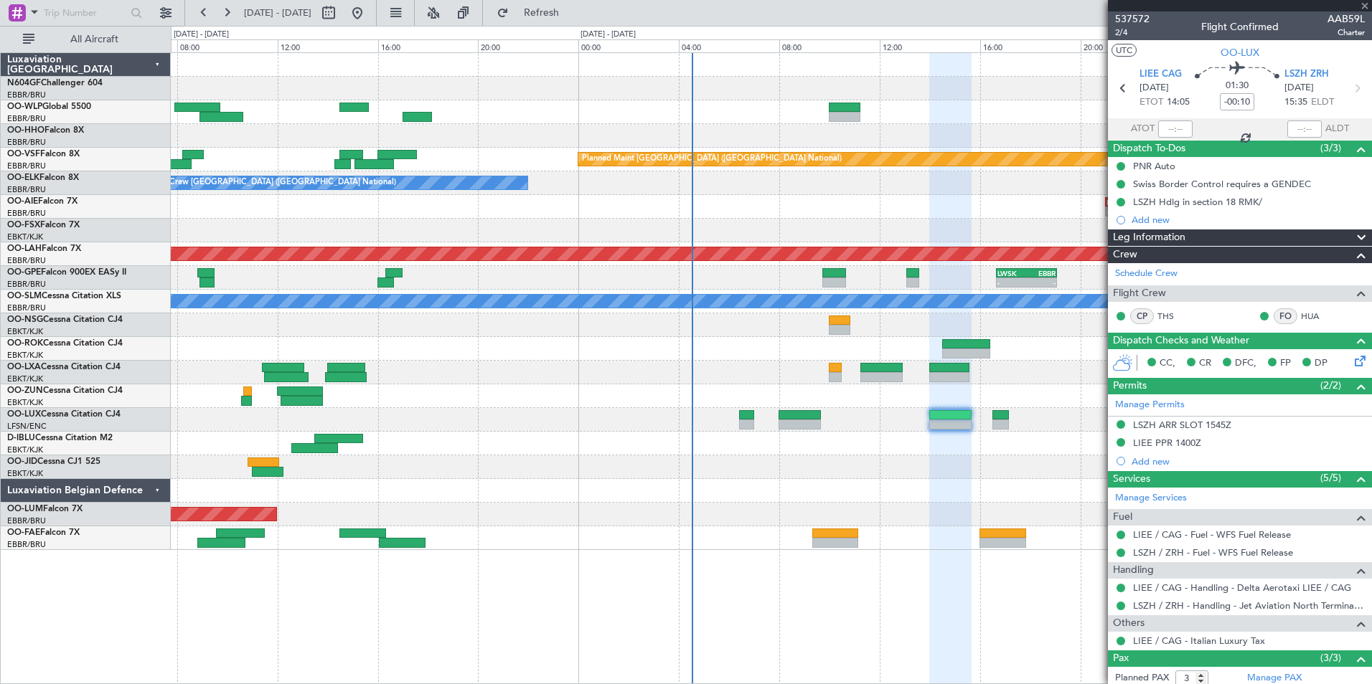
type input "0"
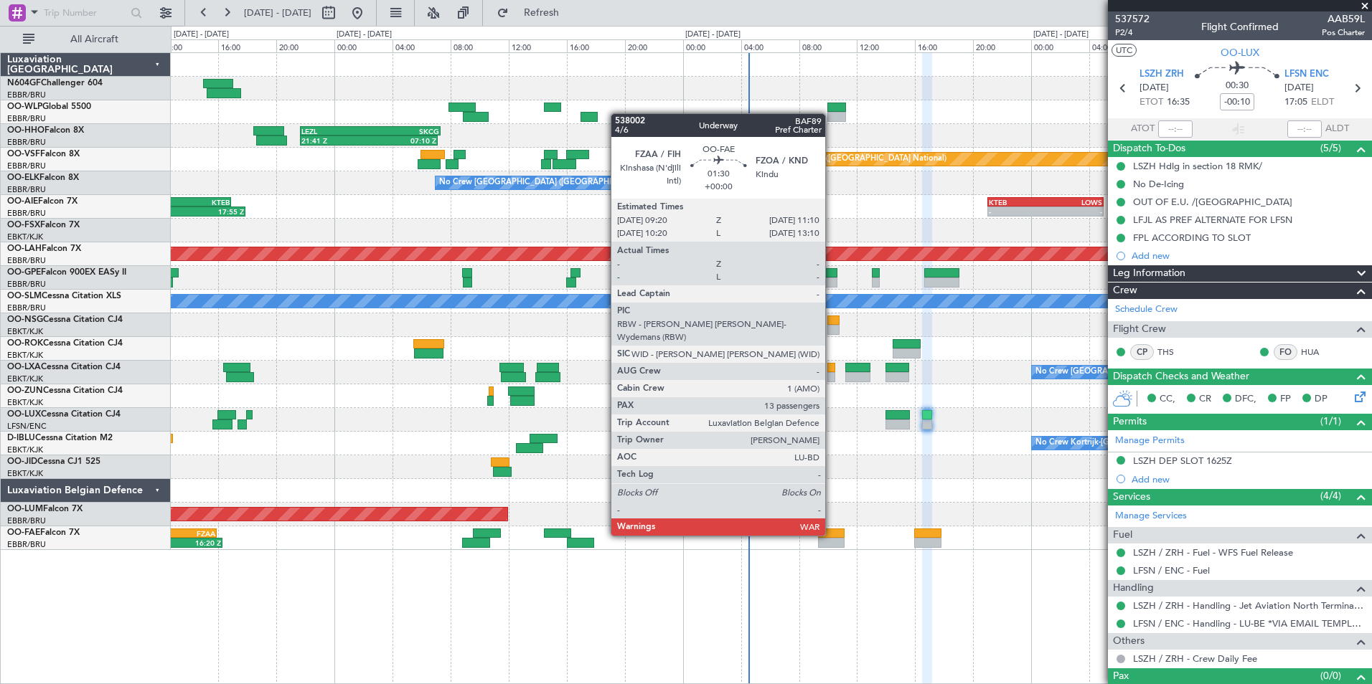
click at [831, 534] on div at bounding box center [831, 534] width 27 height 10
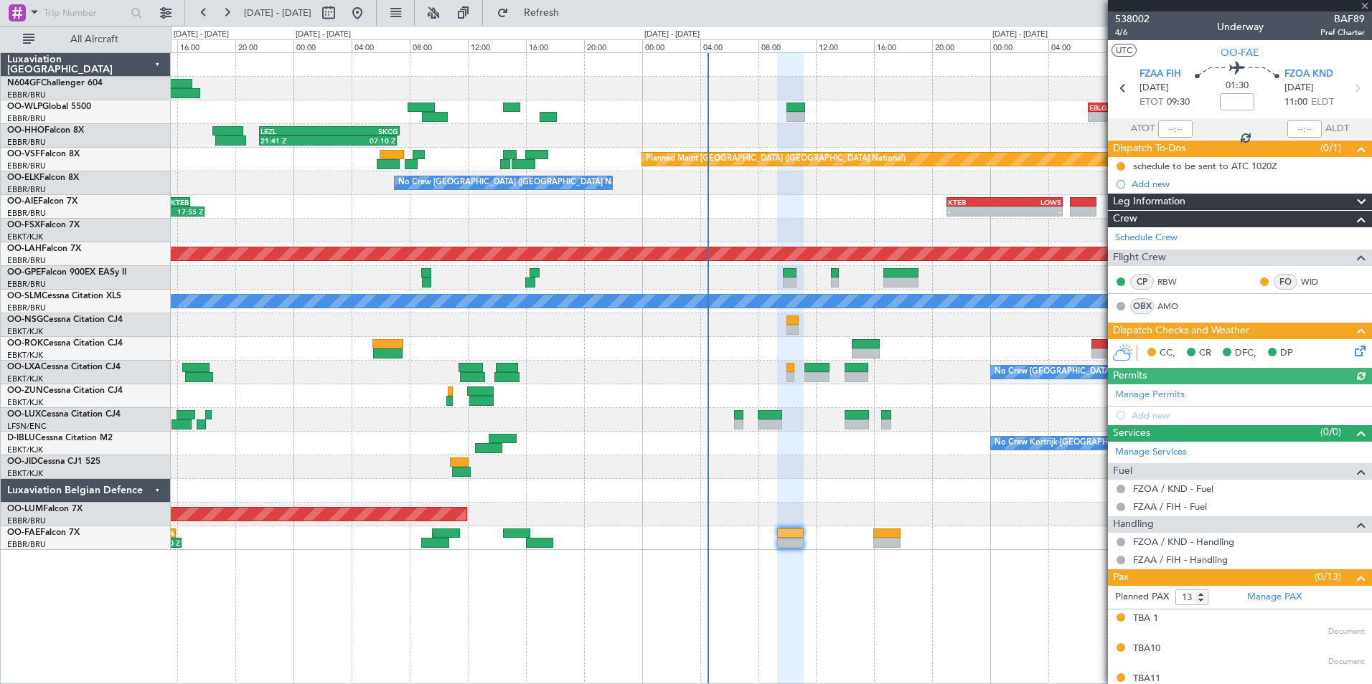
click at [895, 478] on div "- - EBLG 06:45 Z KIND 14:55 Z 21:41 Z 07:10 Z LEZL 21:40 Z SKCG 07:20 Z - - SKC…" at bounding box center [771, 301] width 1200 height 497
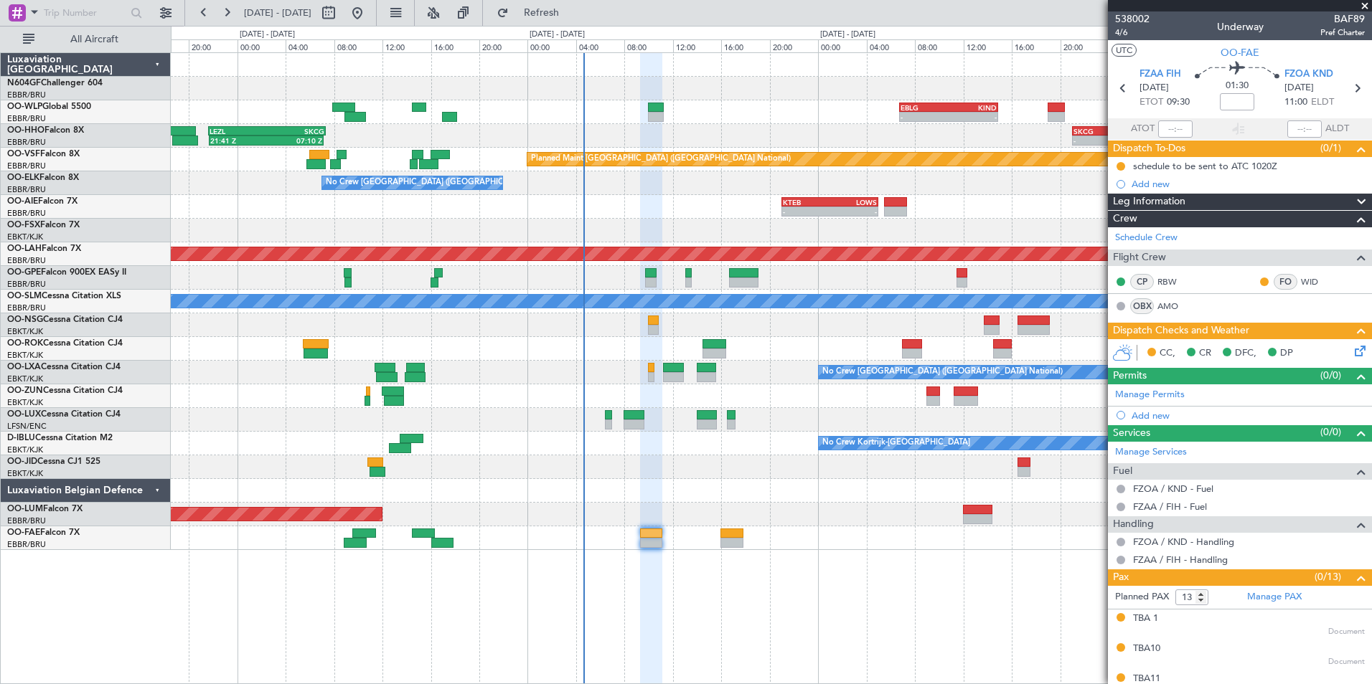
click at [645, 449] on div "No Crew Kortrijk-[GEOGRAPHIC_DATA]" at bounding box center [771, 444] width 1200 height 24
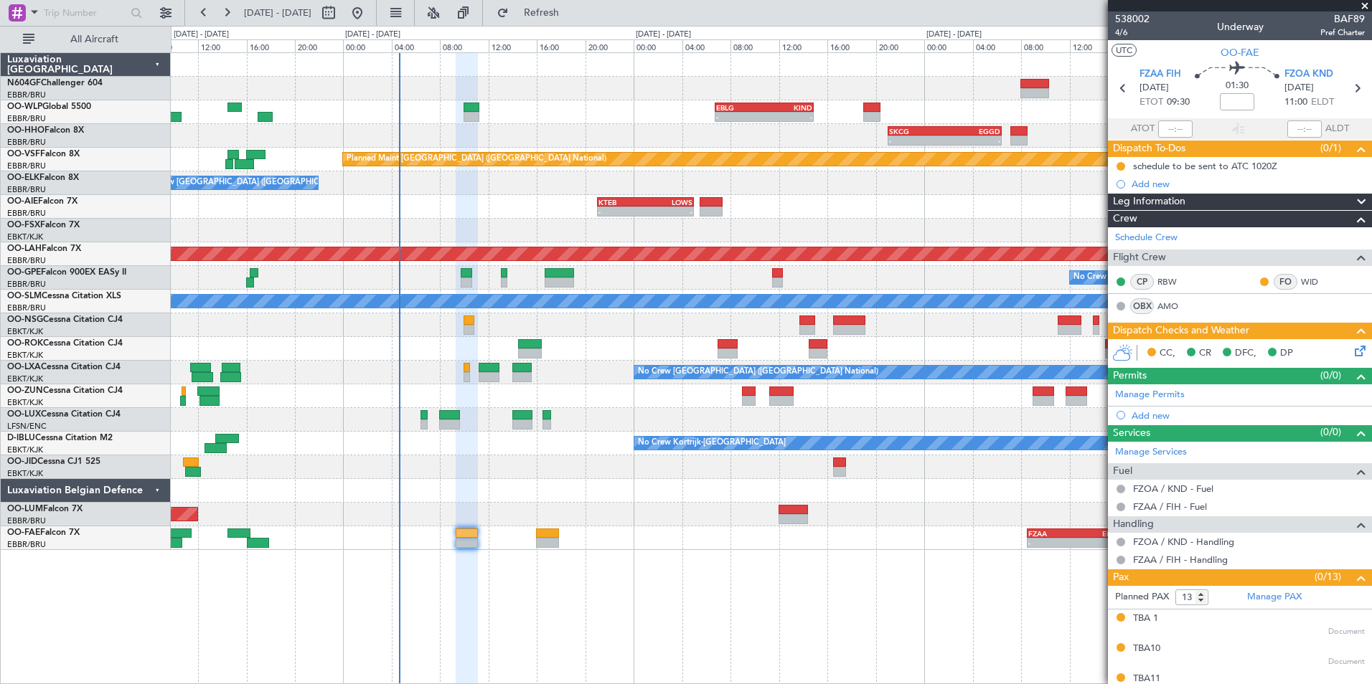
click at [535, 451] on div "No Crew Kortrijk-[GEOGRAPHIC_DATA]" at bounding box center [771, 444] width 1200 height 24
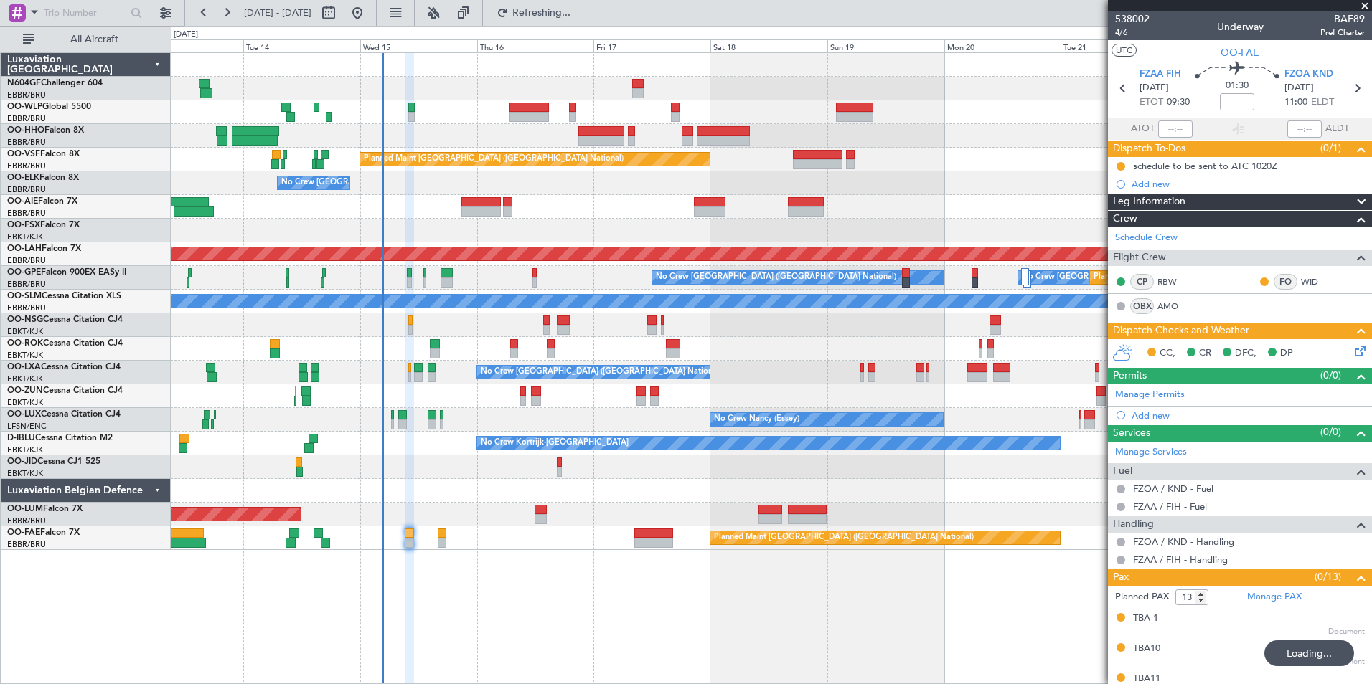
click at [612, 189] on div "No Crew [GEOGRAPHIC_DATA] ([GEOGRAPHIC_DATA] National)" at bounding box center [771, 183] width 1200 height 24
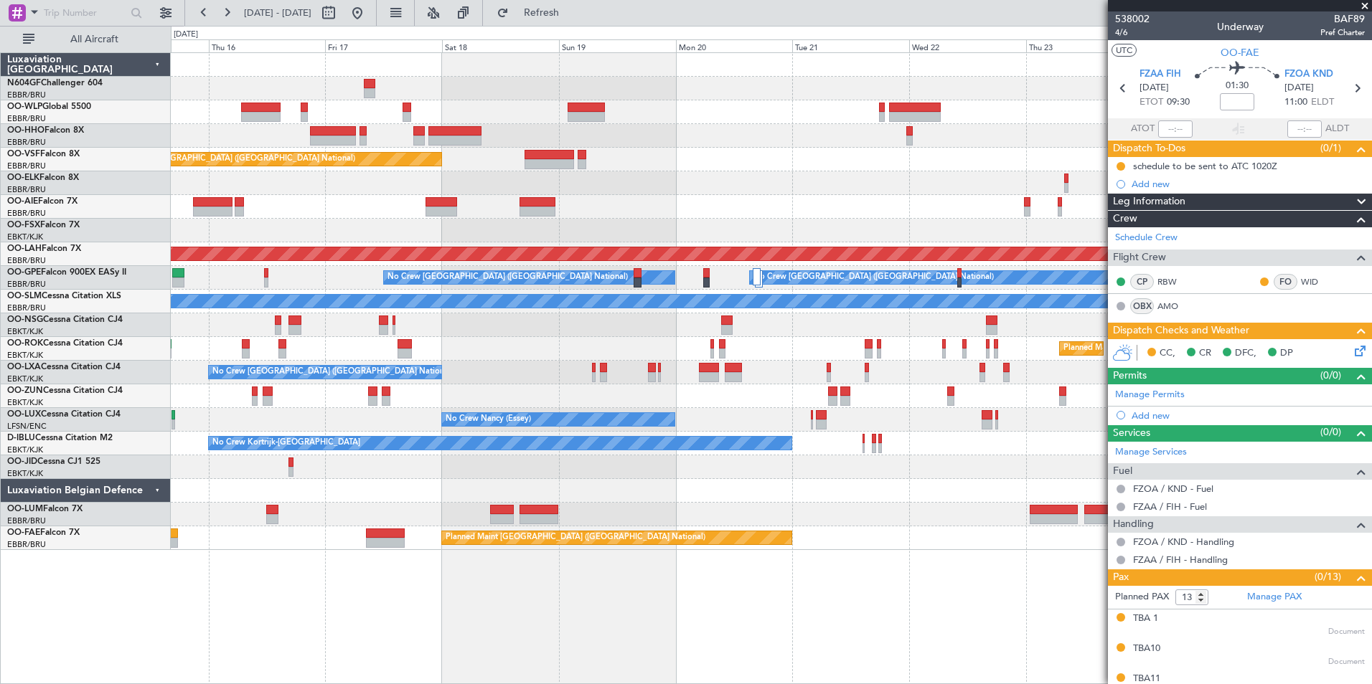
click at [568, 133] on div at bounding box center [771, 136] width 1200 height 24
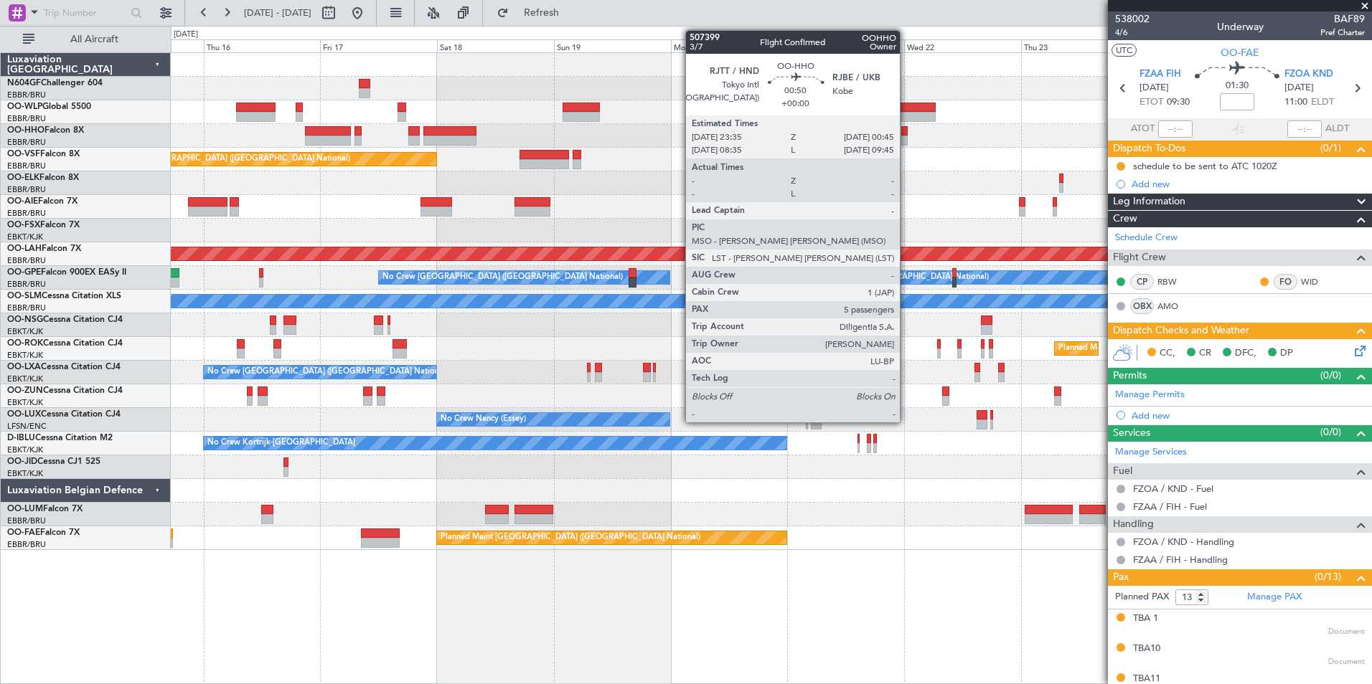
click at [906, 136] on div at bounding box center [904, 141] width 6 height 10
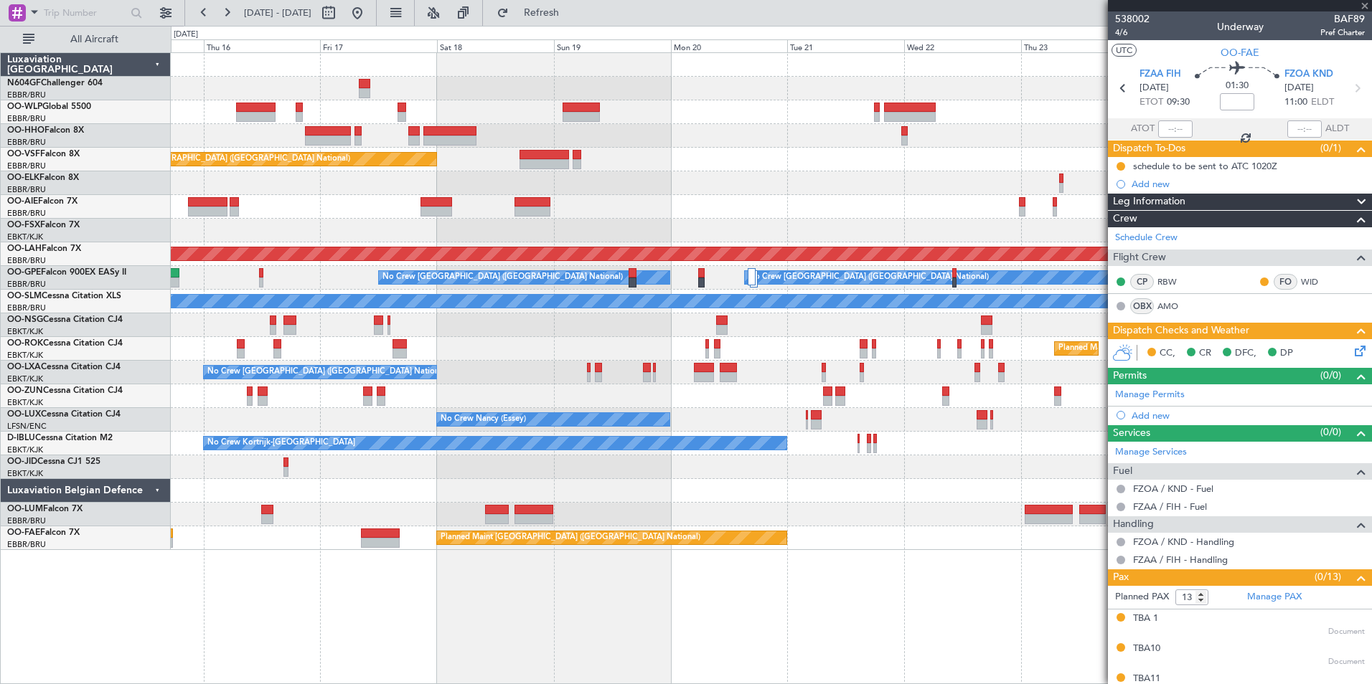
type input "5"
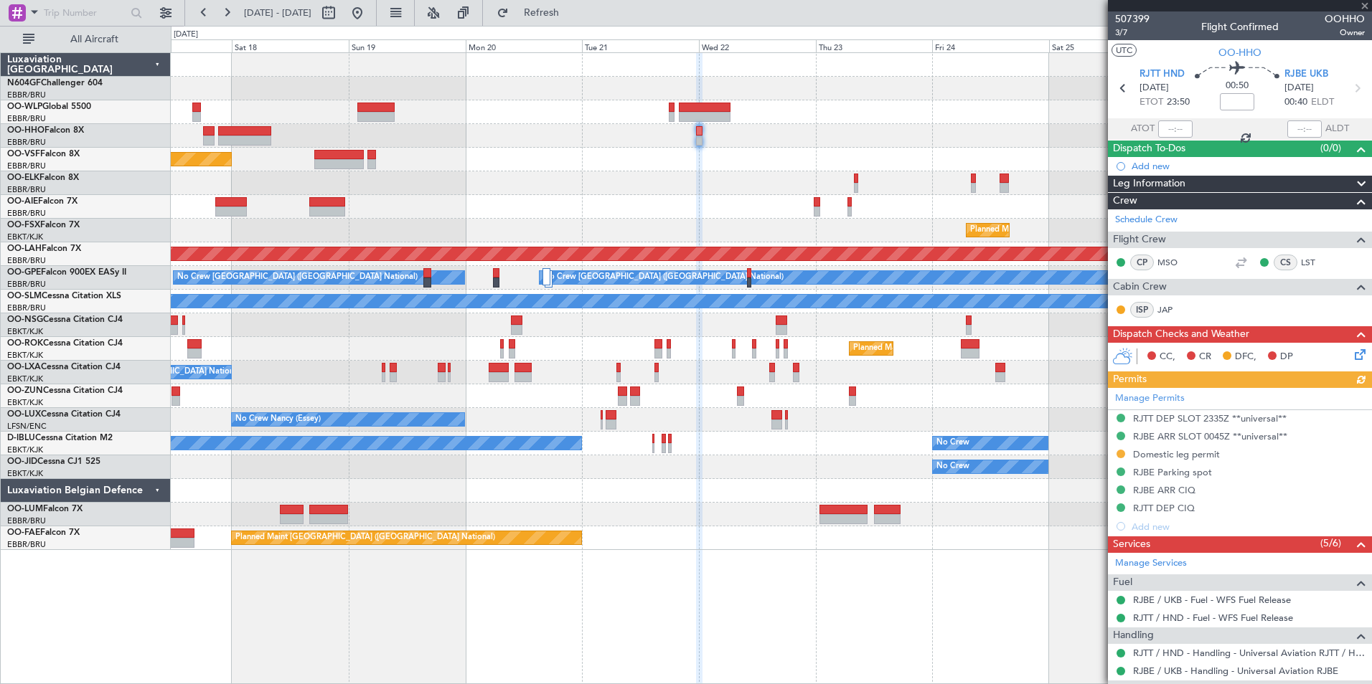
click at [681, 154] on div "Planned Maint Brussels (Brussels National) No Crew Brussels (Brussels National)…" at bounding box center [771, 301] width 1200 height 497
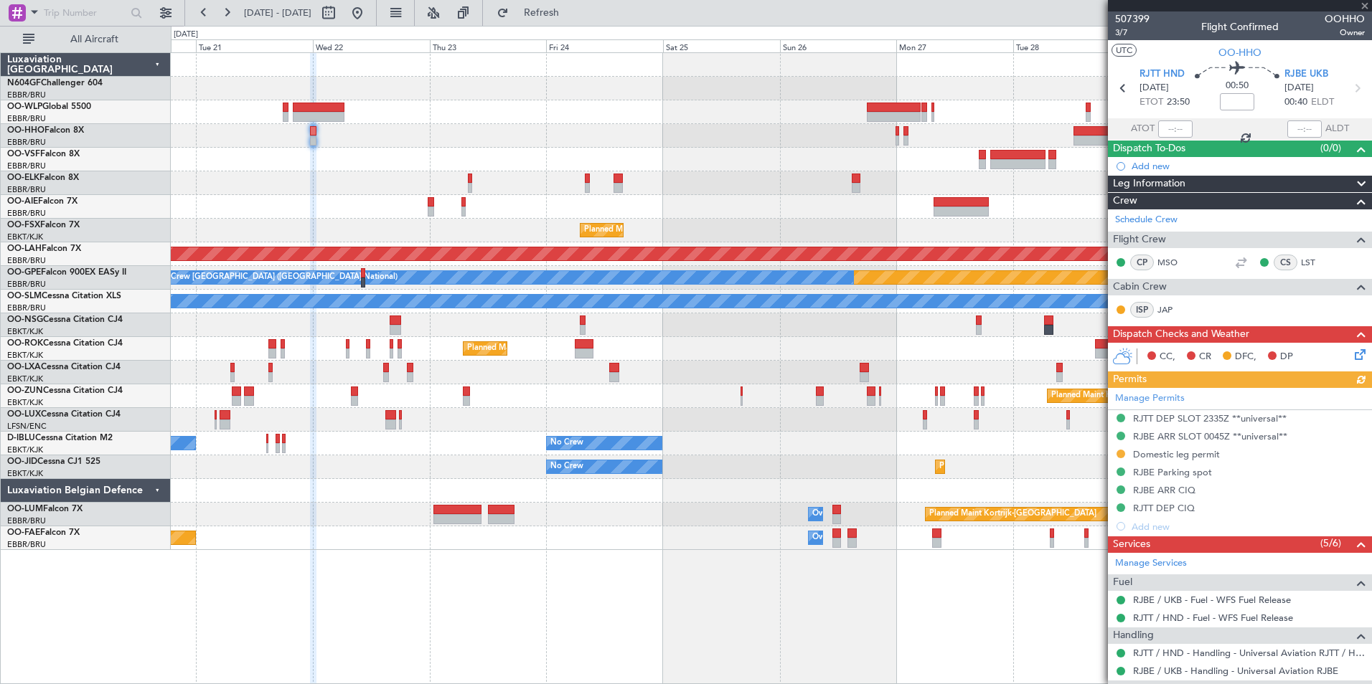
click at [551, 171] on div "Planned Maint Kortrijk-Wevelgem Planned Maint Alton-st Louis (St Louis Regl) Pl…" at bounding box center [771, 301] width 1200 height 497
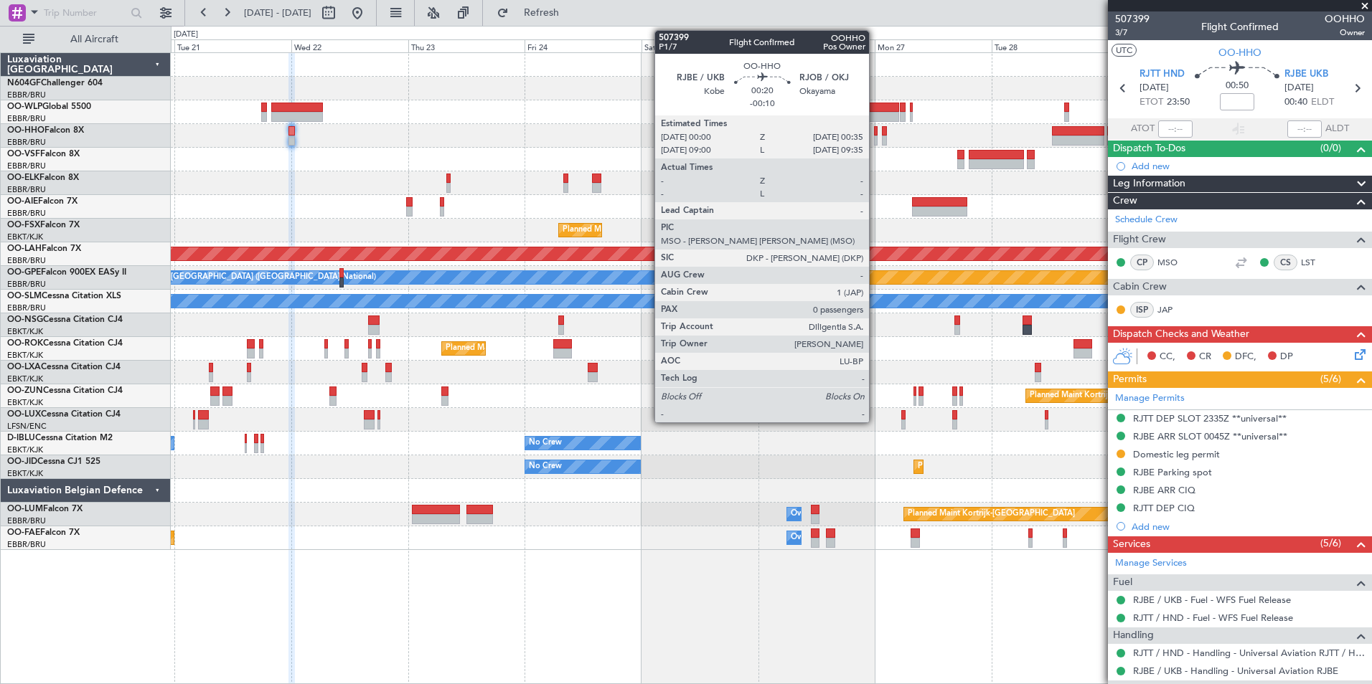
click at [875, 132] on div at bounding box center [875, 131] width 3 height 10
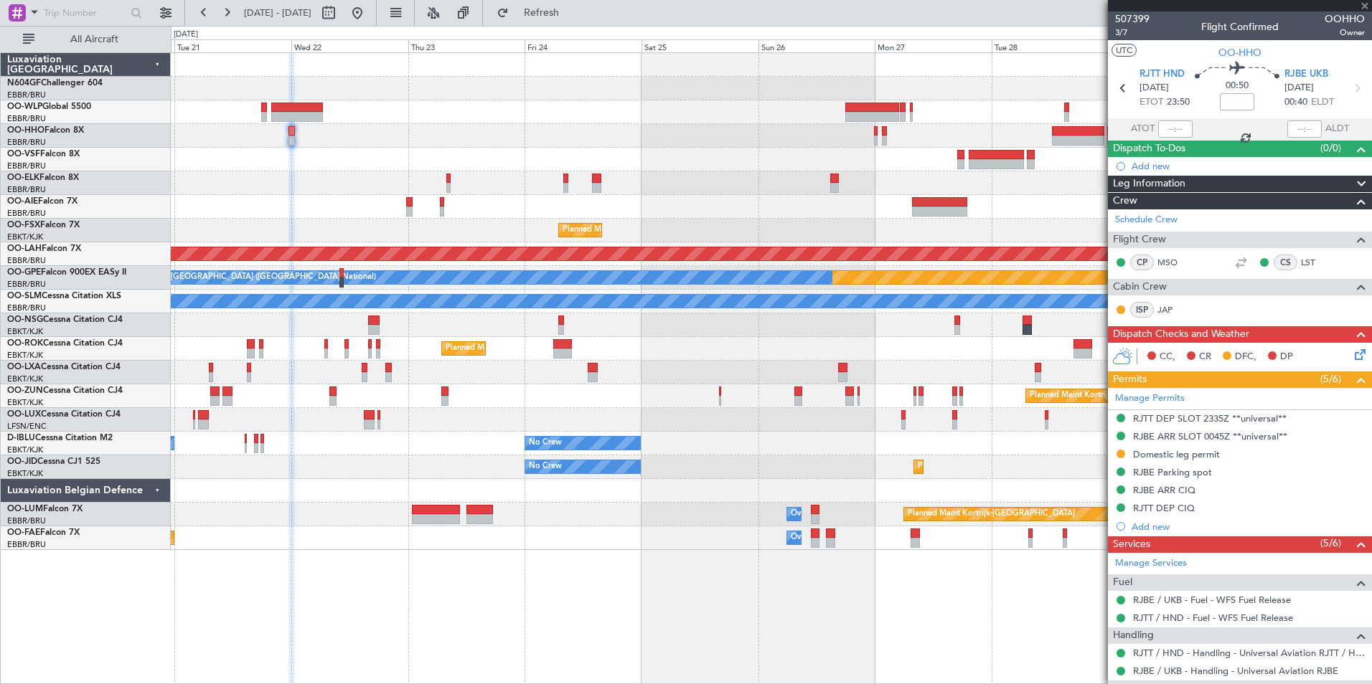
type input "-00:10"
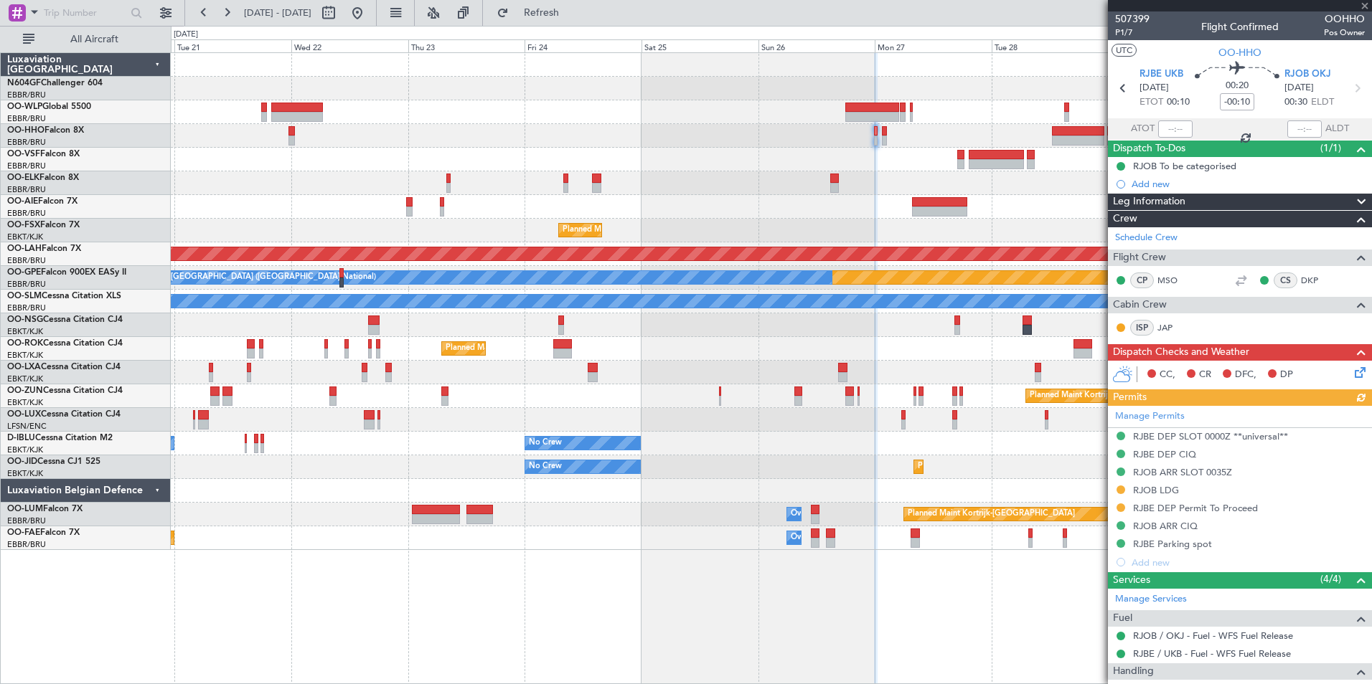
scroll to position [107, 0]
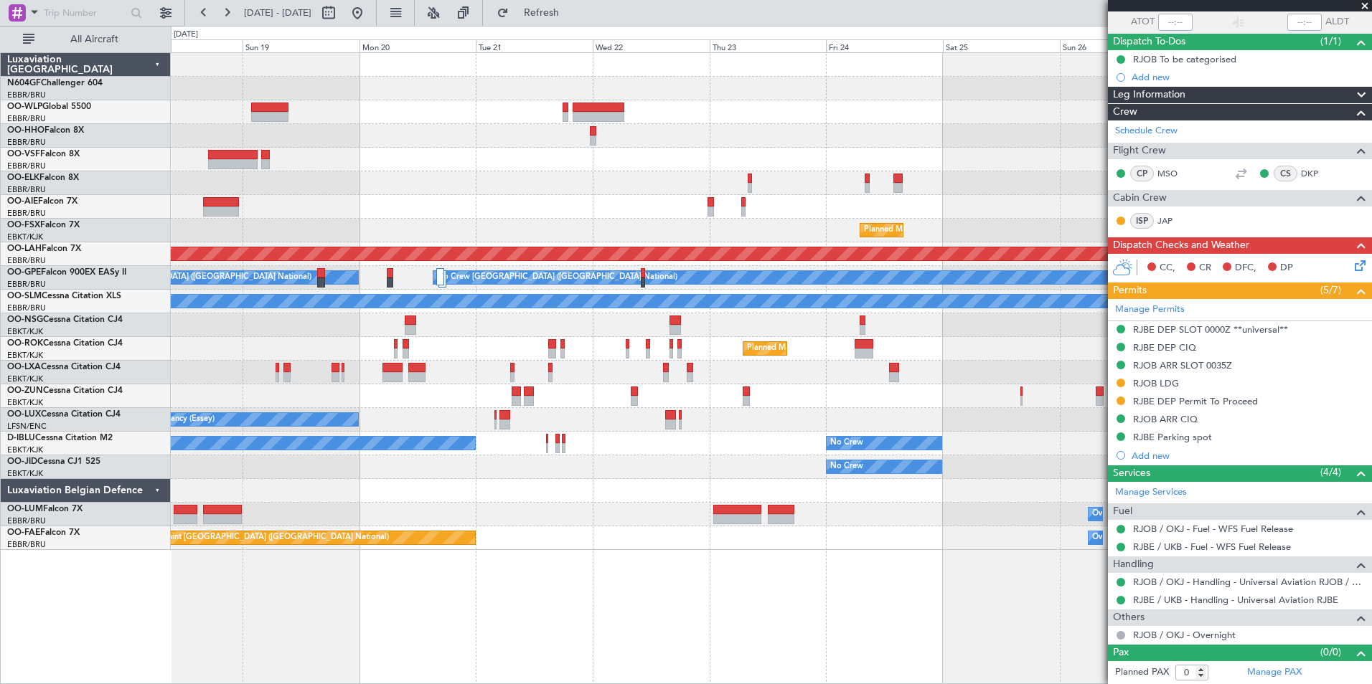
click at [846, 178] on div at bounding box center [771, 183] width 1200 height 24
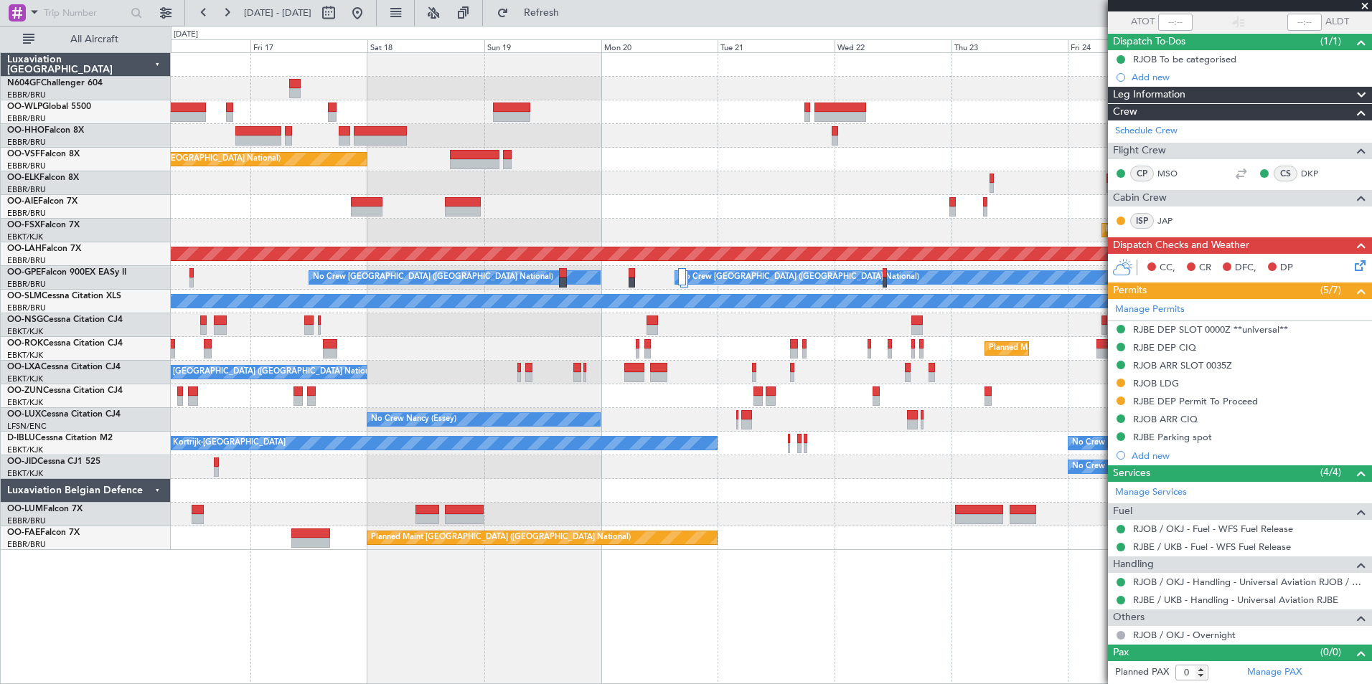
click at [1026, 179] on div "No Crew [GEOGRAPHIC_DATA] ([GEOGRAPHIC_DATA] National)" at bounding box center [771, 183] width 1200 height 24
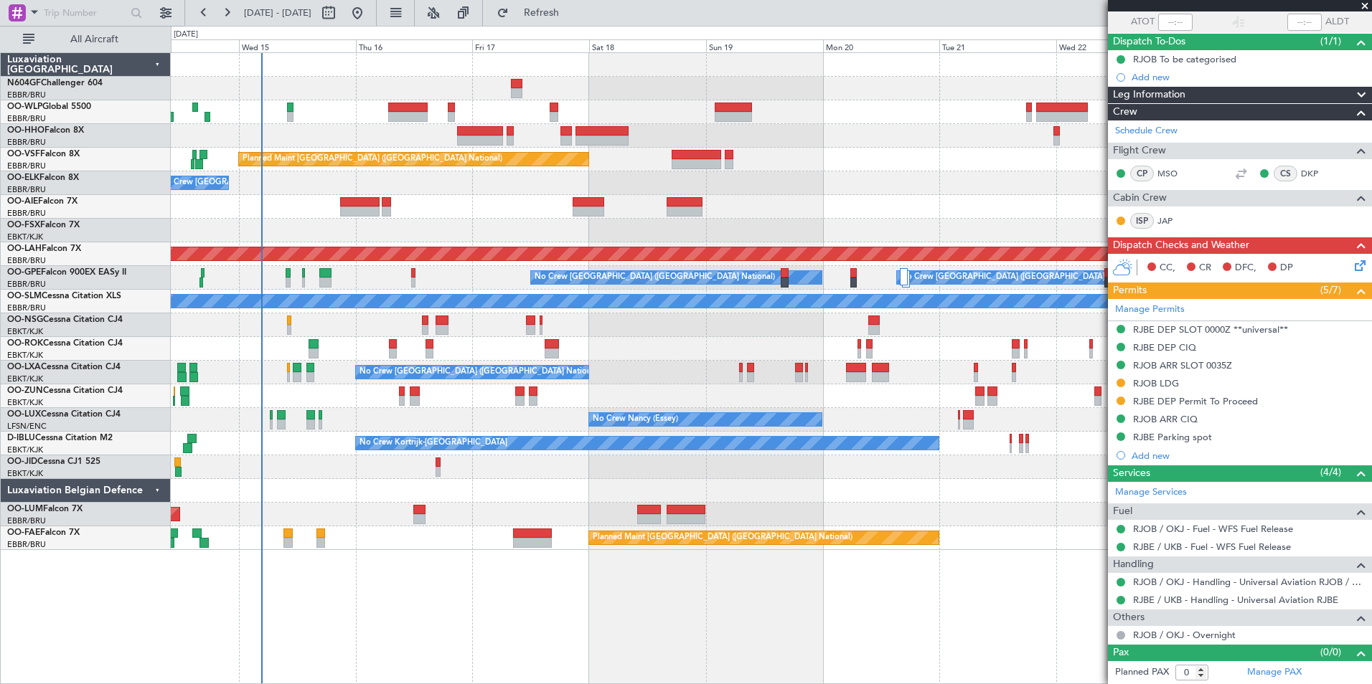
click at [725, 192] on div "No Crew [GEOGRAPHIC_DATA] ([GEOGRAPHIC_DATA] National)" at bounding box center [771, 183] width 1200 height 24
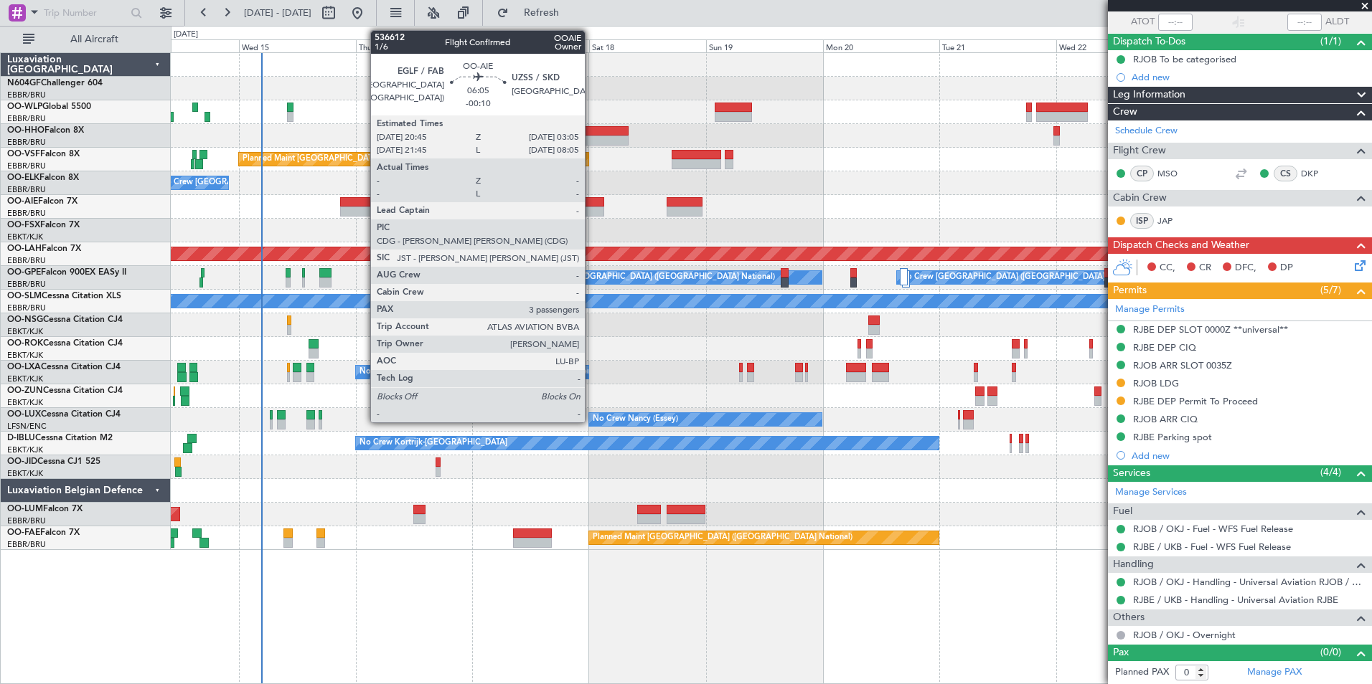
click at [591, 201] on div at bounding box center [588, 202] width 31 height 10
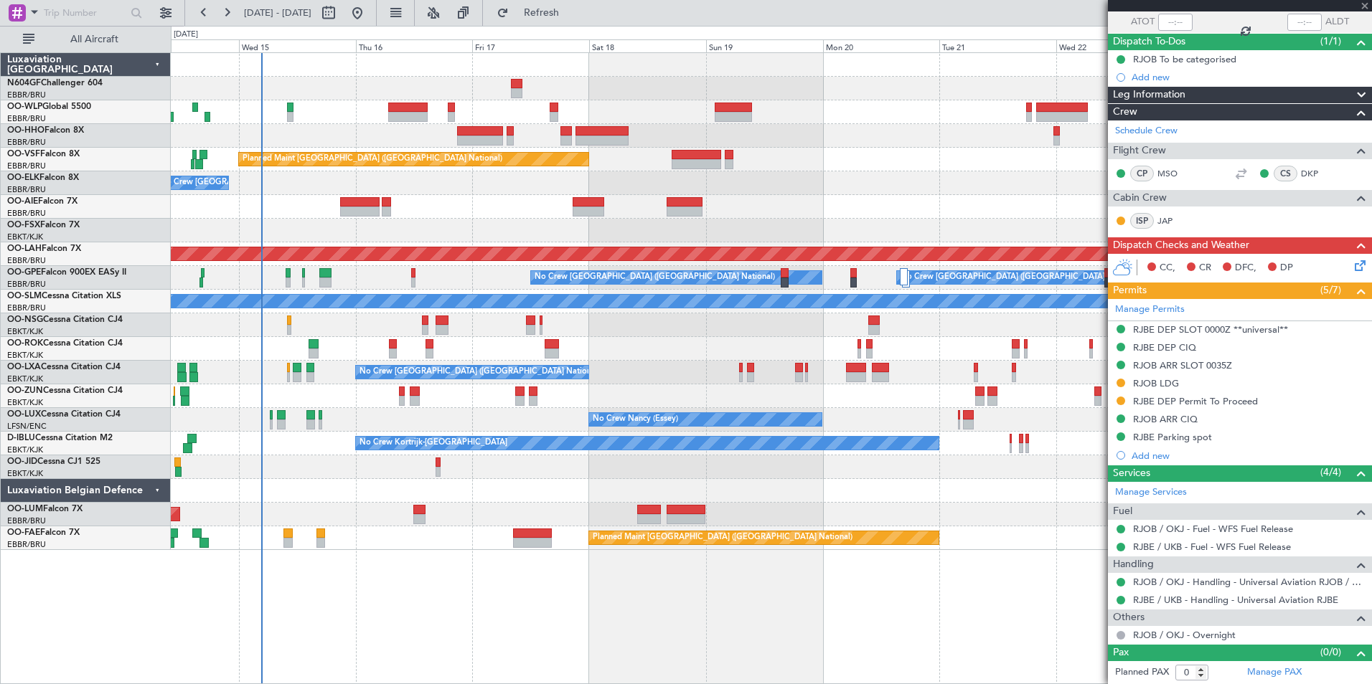
type input "3"
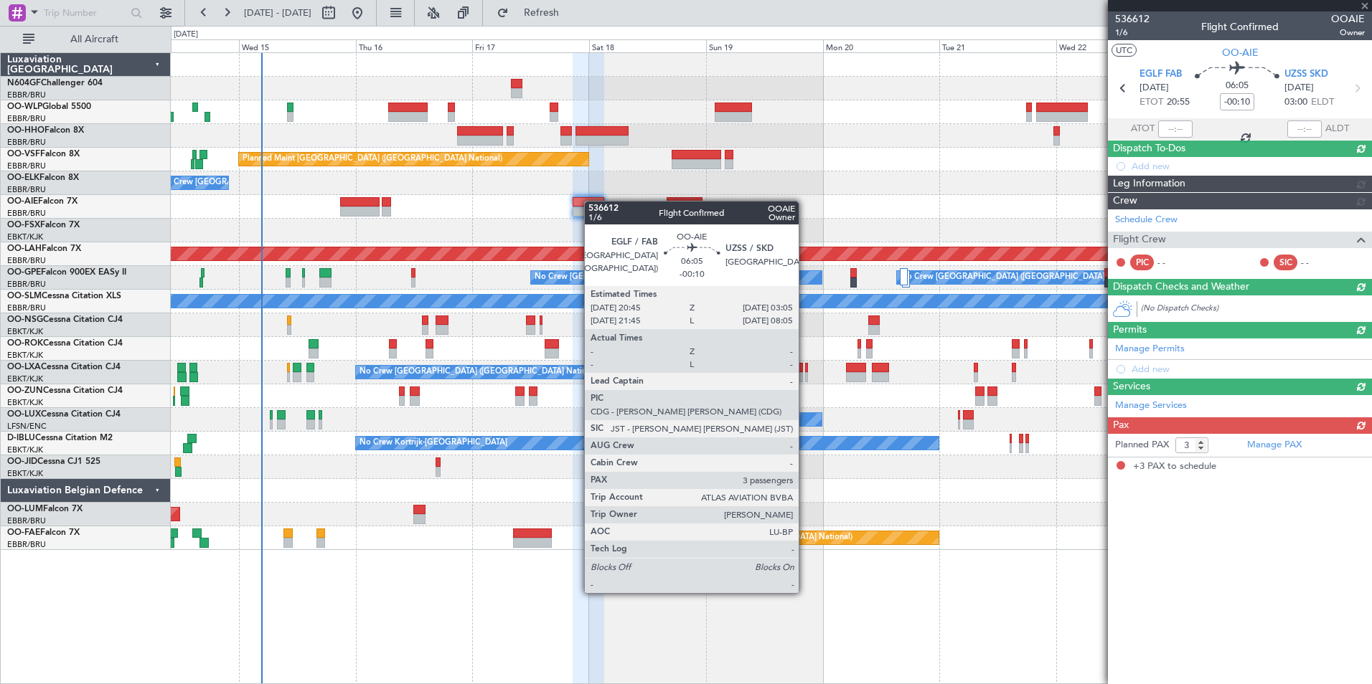
scroll to position [0, 0]
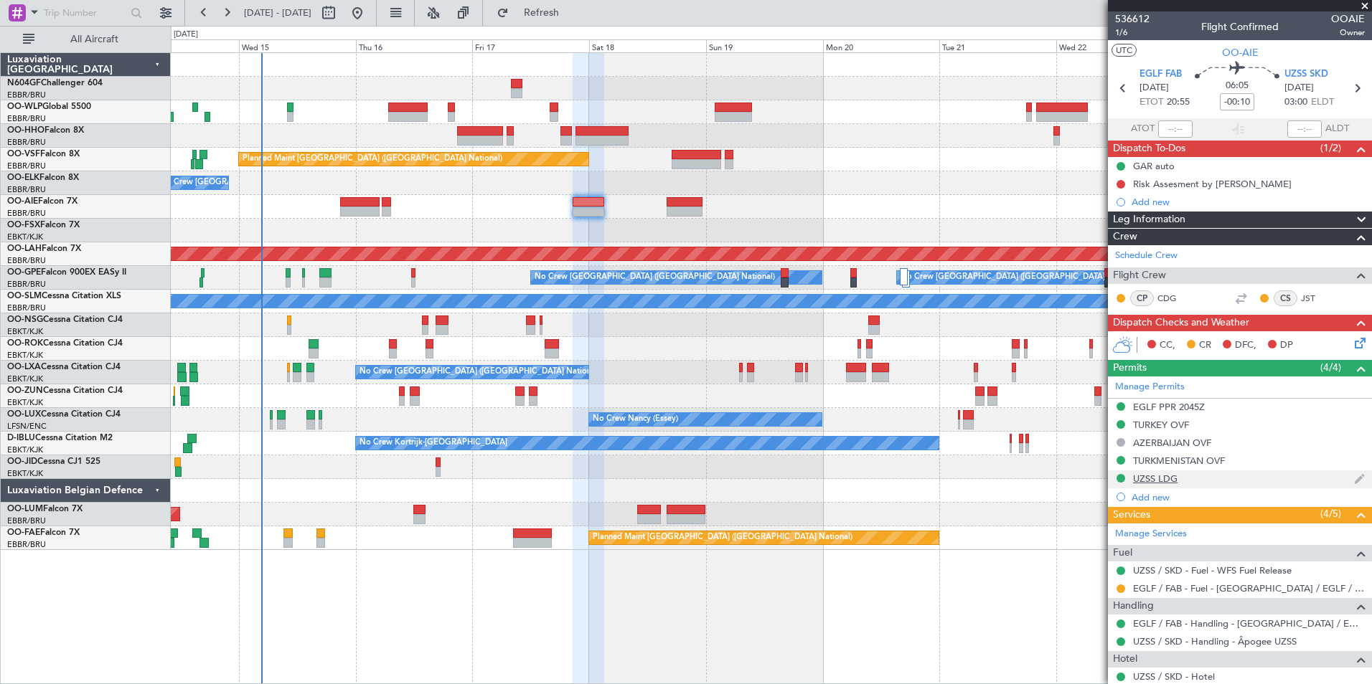
click at [1171, 478] on div "UZSS LDG" at bounding box center [1155, 479] width 44 height 12
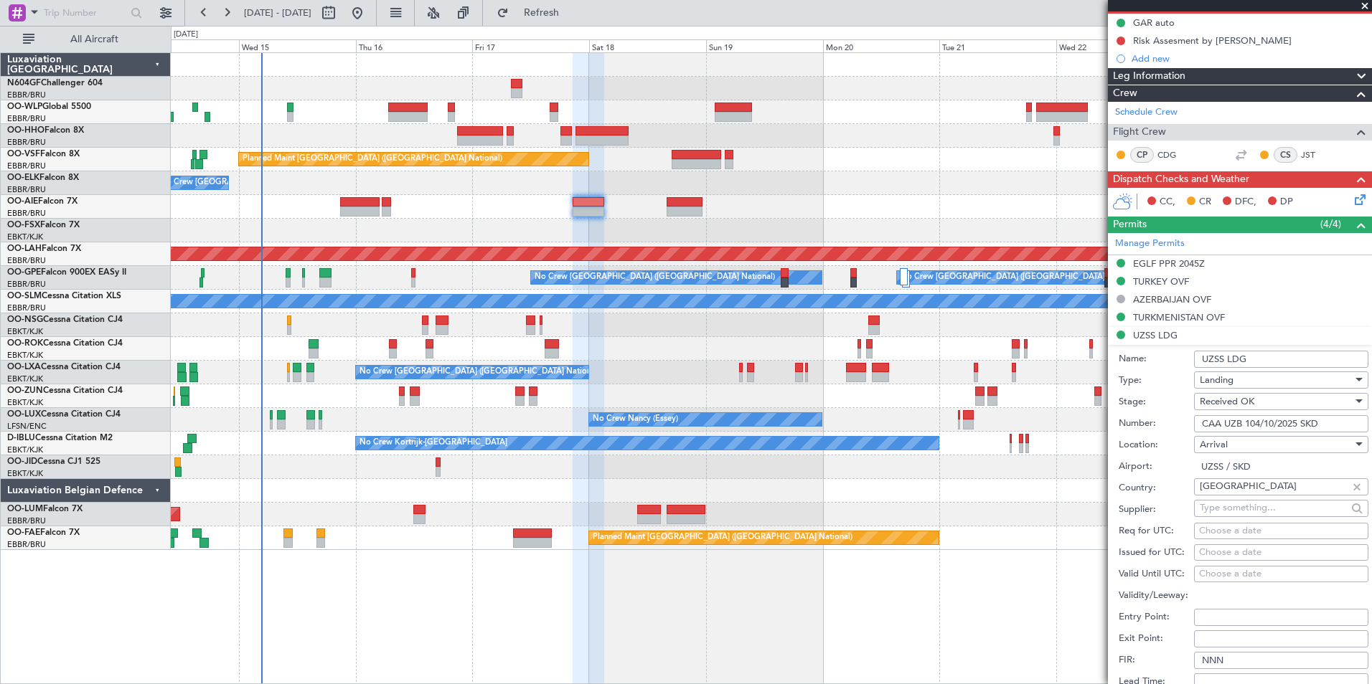
scroll to position [359, 0]
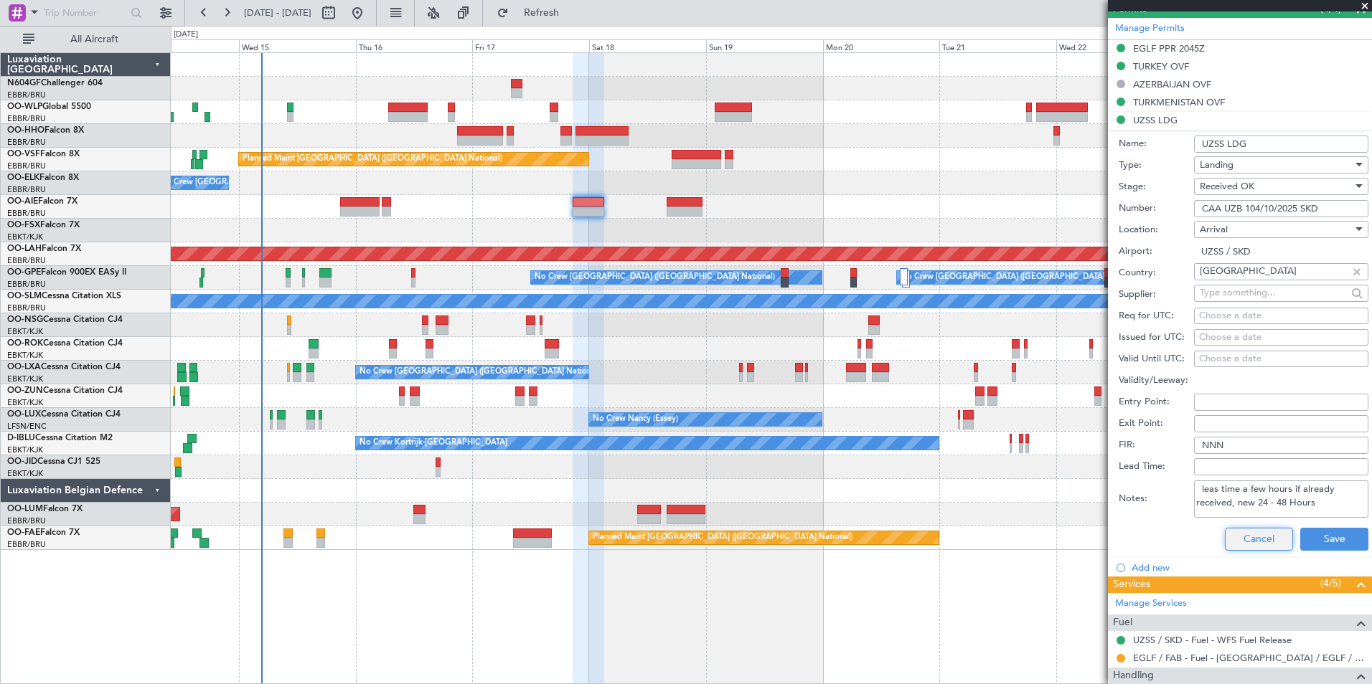
click at [1243, 544] on button "Cancel" at bounding box center [1259, 539] width 68 height 23
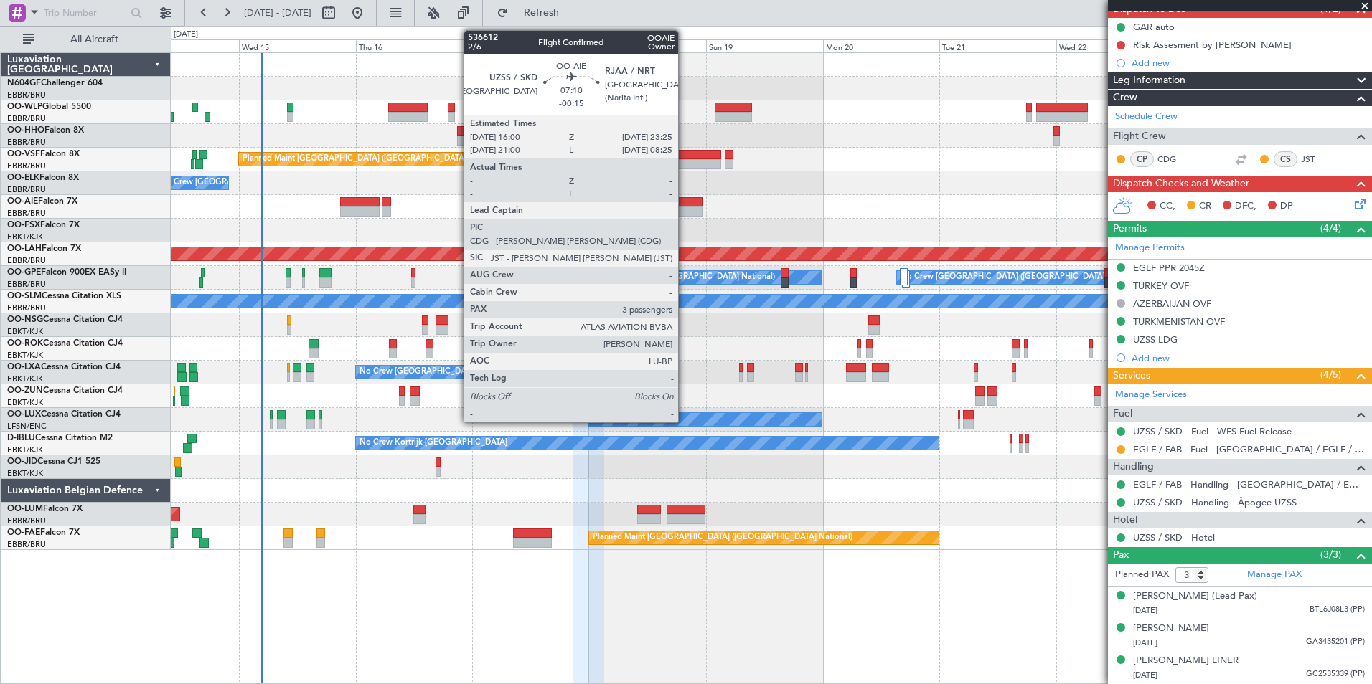
click at [684, 207] on div at bounding box center [684, 212] width 37 height 10
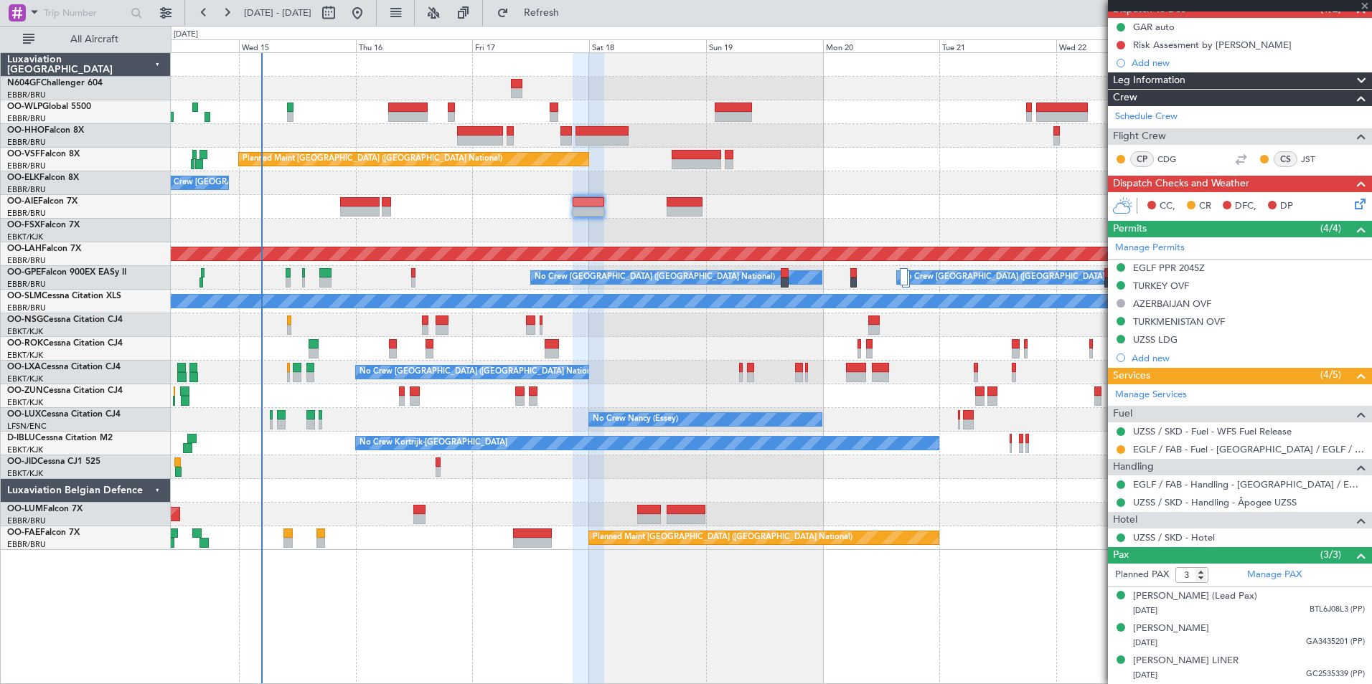
type input "-00:15"
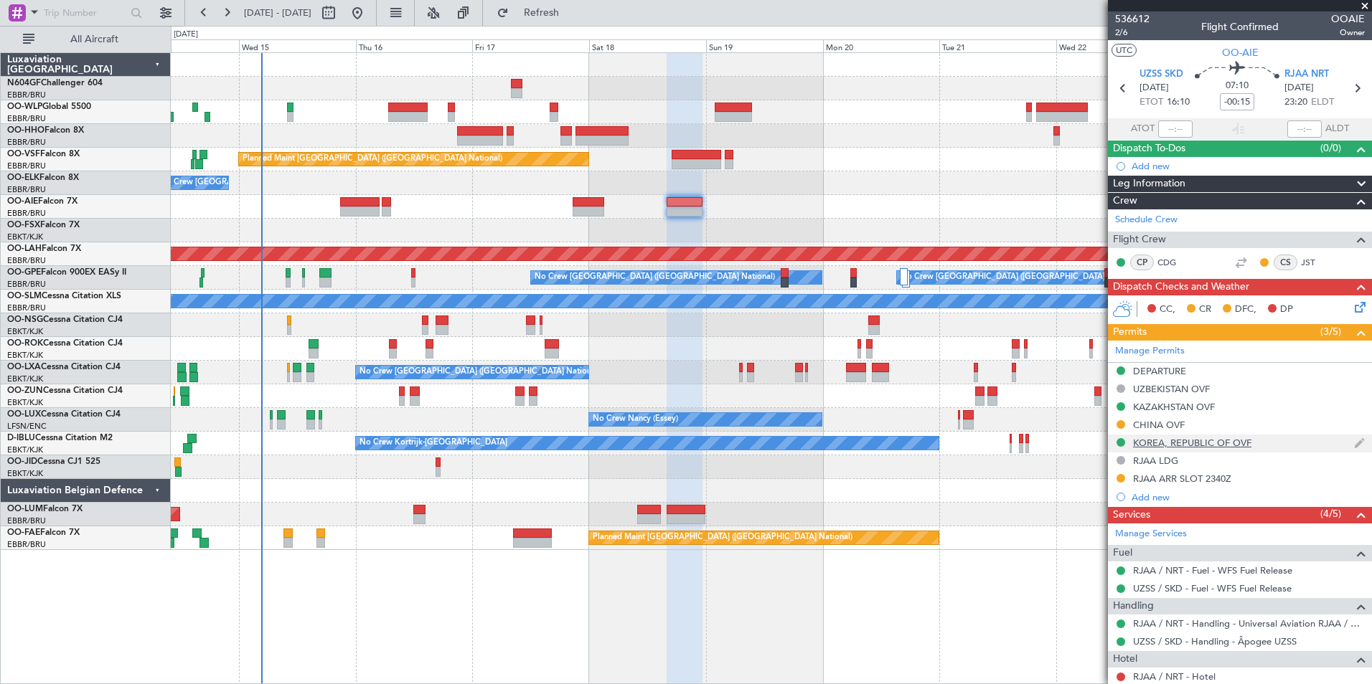
click at [1195, 446] on div "KOREA, REPUBLIC OF OVF" at bounding box center [1192, 443] width 118 height 12
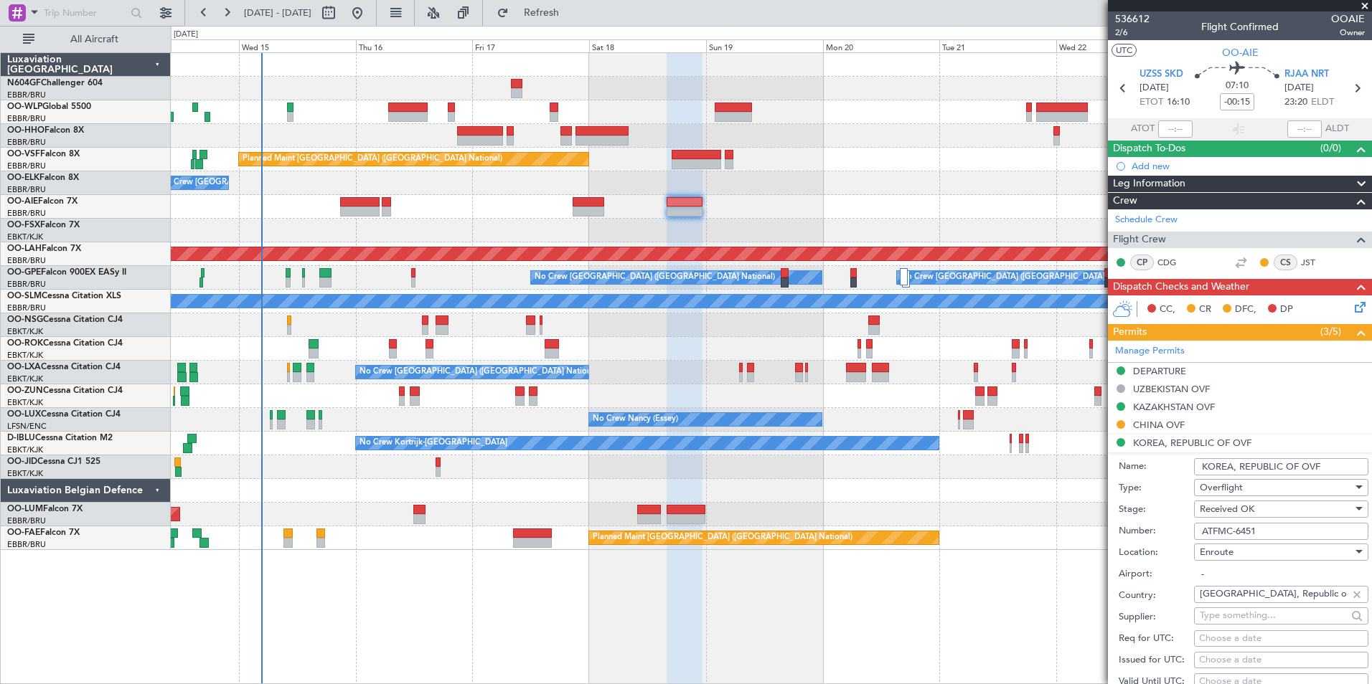
scroll to position [287, 0]
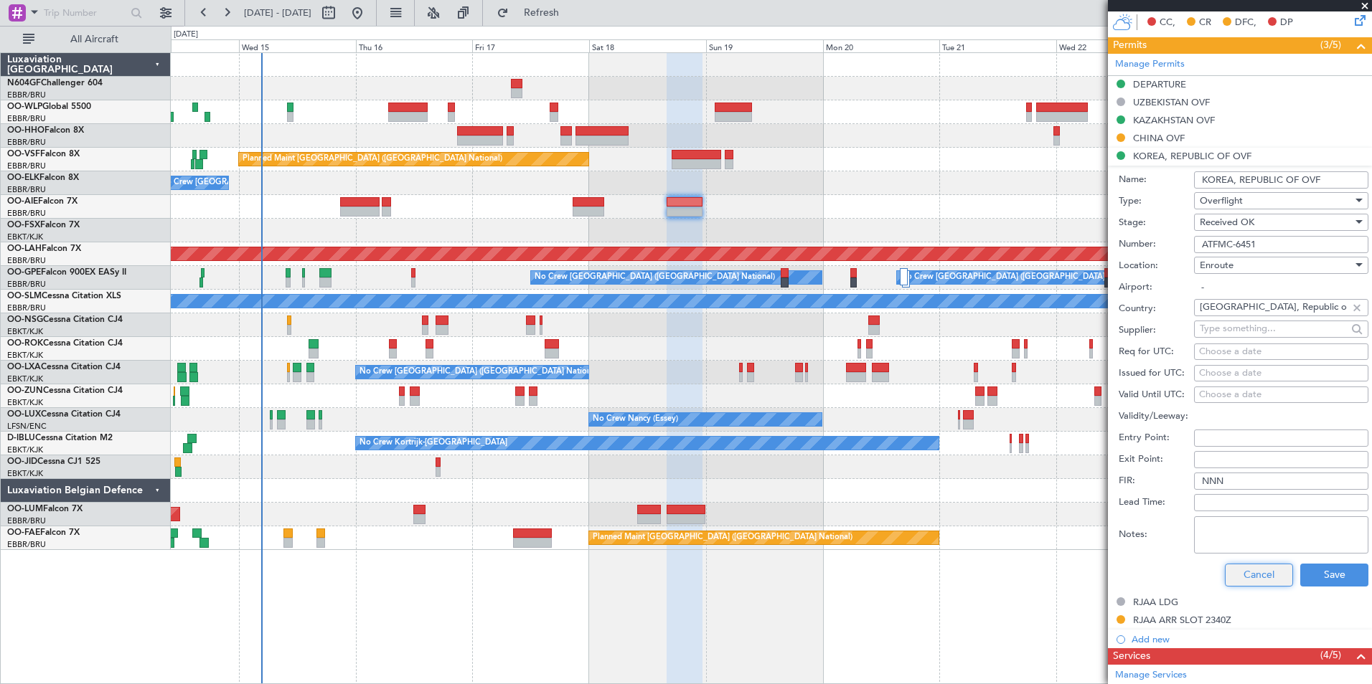
click at [1225, 581] on button "Cancel" at bounding box center [1259, 575] width 68 height 23
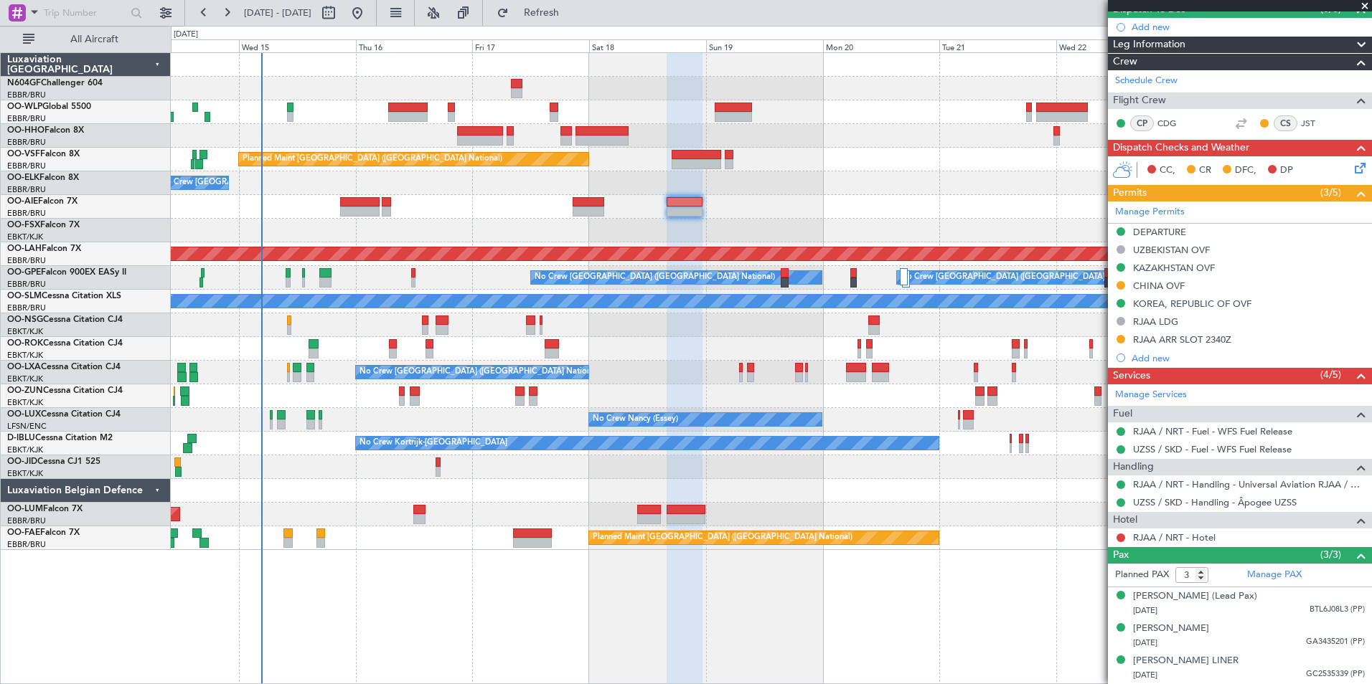
scroll to position [153, 0]
click at [763, 163] on div "Planned Maint [GEOGRAPHIC_DATA] ([GEOGRAPHIC_DATA] National)" at bounding box center [771, 160] width 1200 height 24
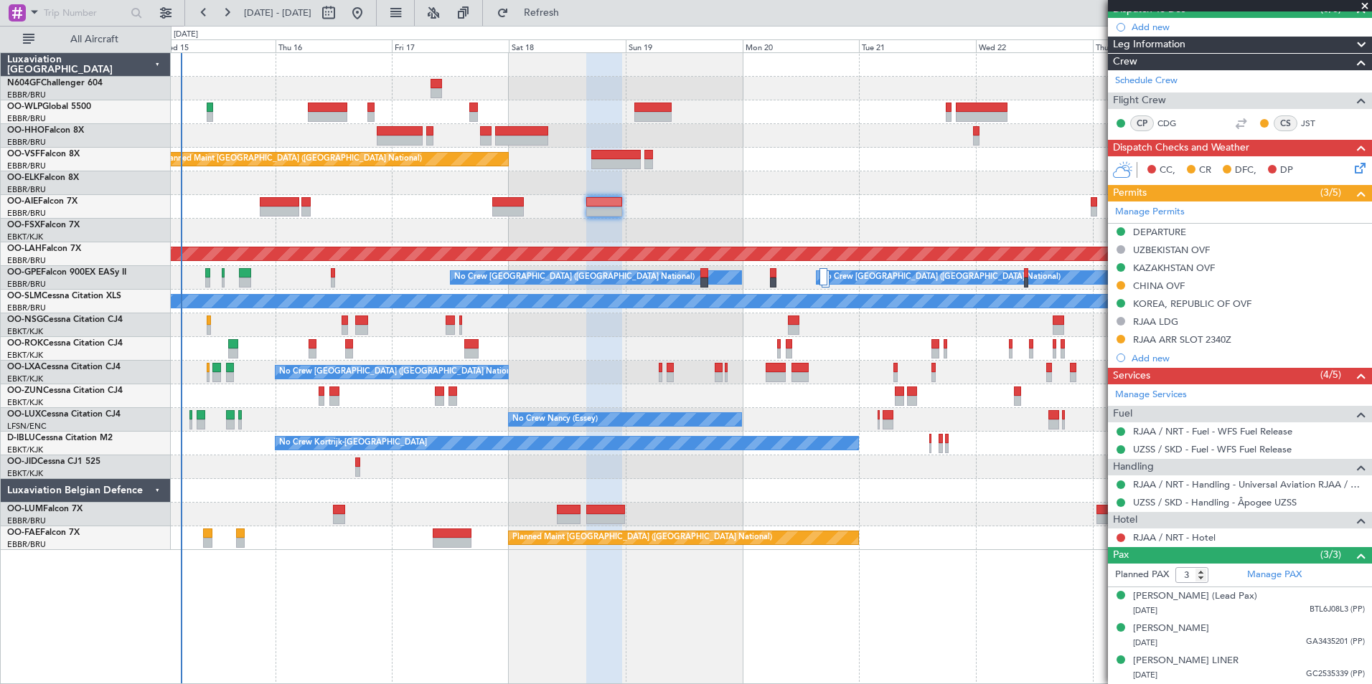
click at [744, 227] on div "Planned Maint Kortrijk-[GEOGRAPHIC_DATA]" at bounding box center [771, 231] width 1200 height 24
click at [369, 11] on button at bounding box center [357, 12] width 23 height 23
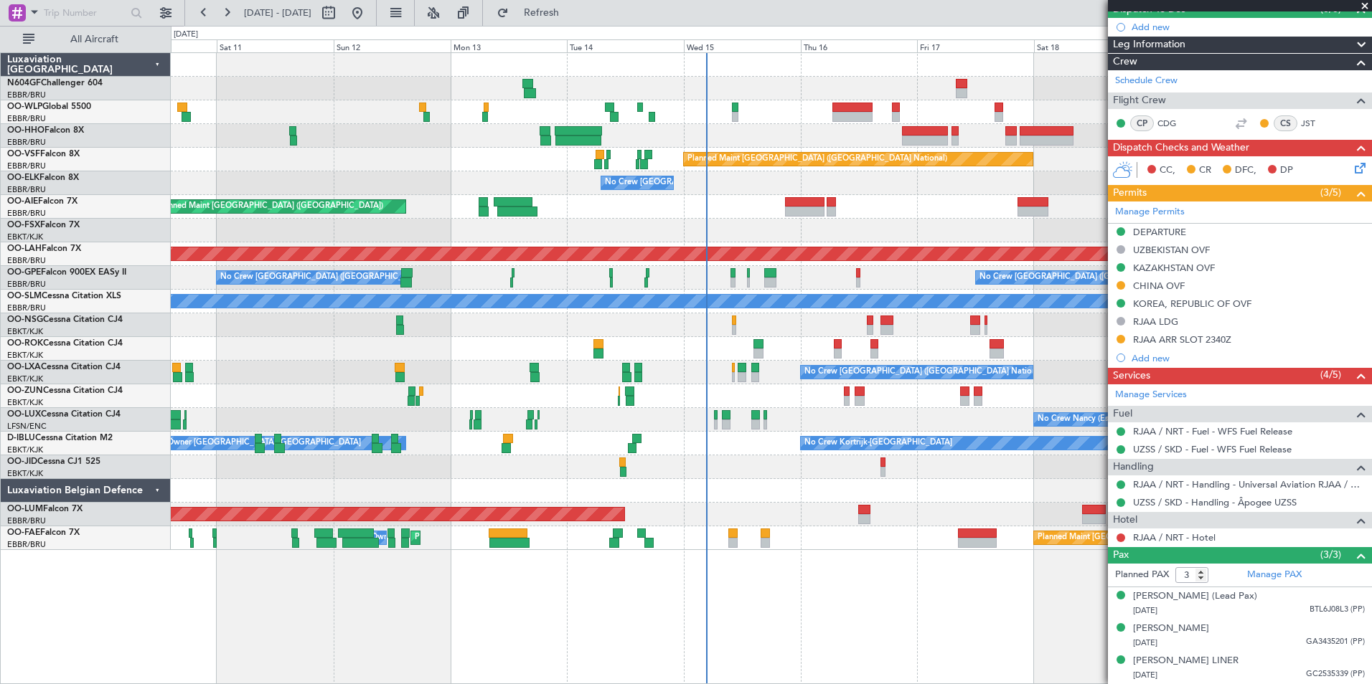
click at [799, 174] on div "Planned Maint Geneva (Cointrin) Planned Maint Brussels (Brussels National) No C…" at bounding box center [771, 301] width 1200 height 497
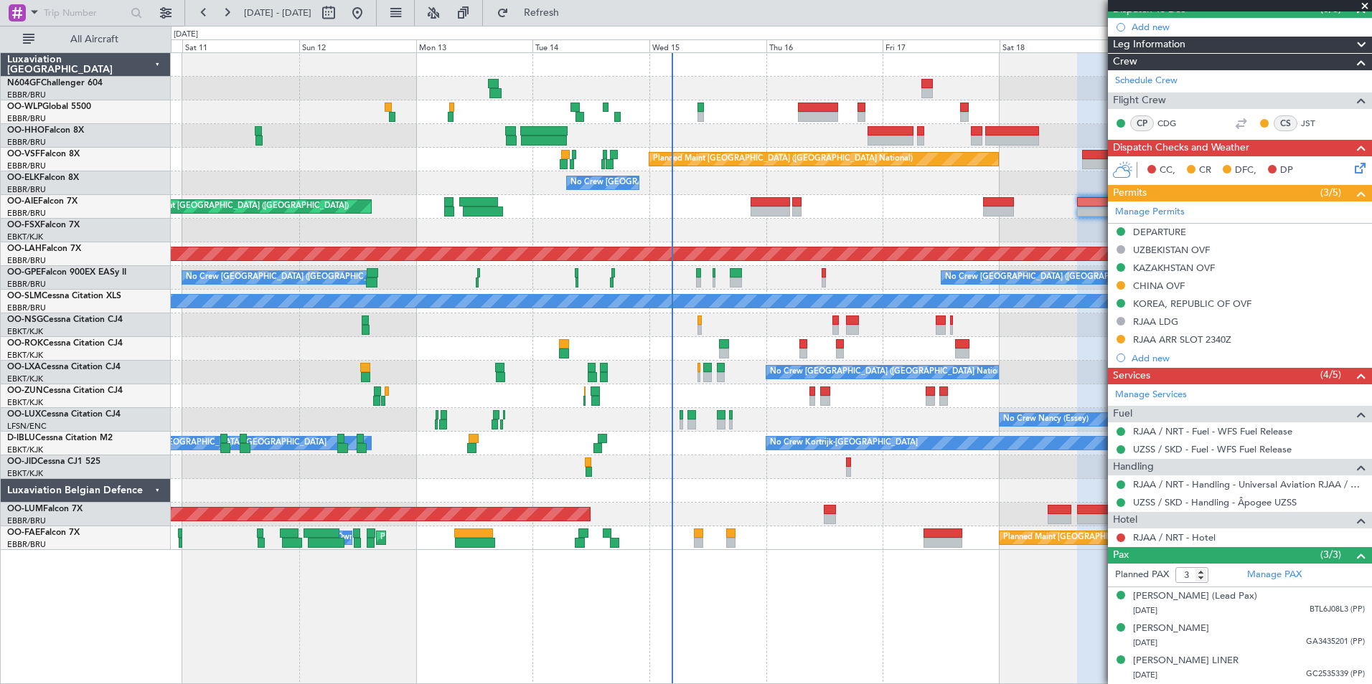
click at [811, 227] on div "Planned Maint Kortrijk-[GEOGRAPHIC_DATA]" at bounding box center [771, 231] width 1200 height 24
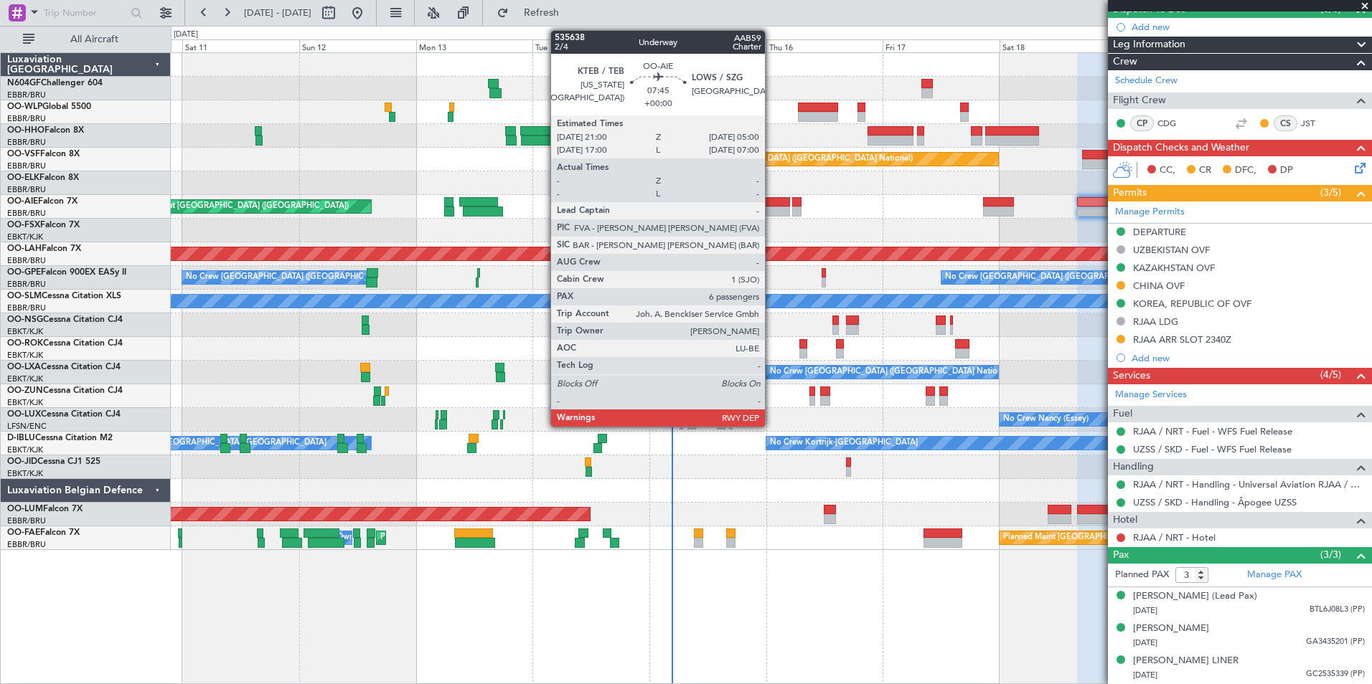
click at [771, 212] on div at bounding box center [769, 212] width 39 height 10
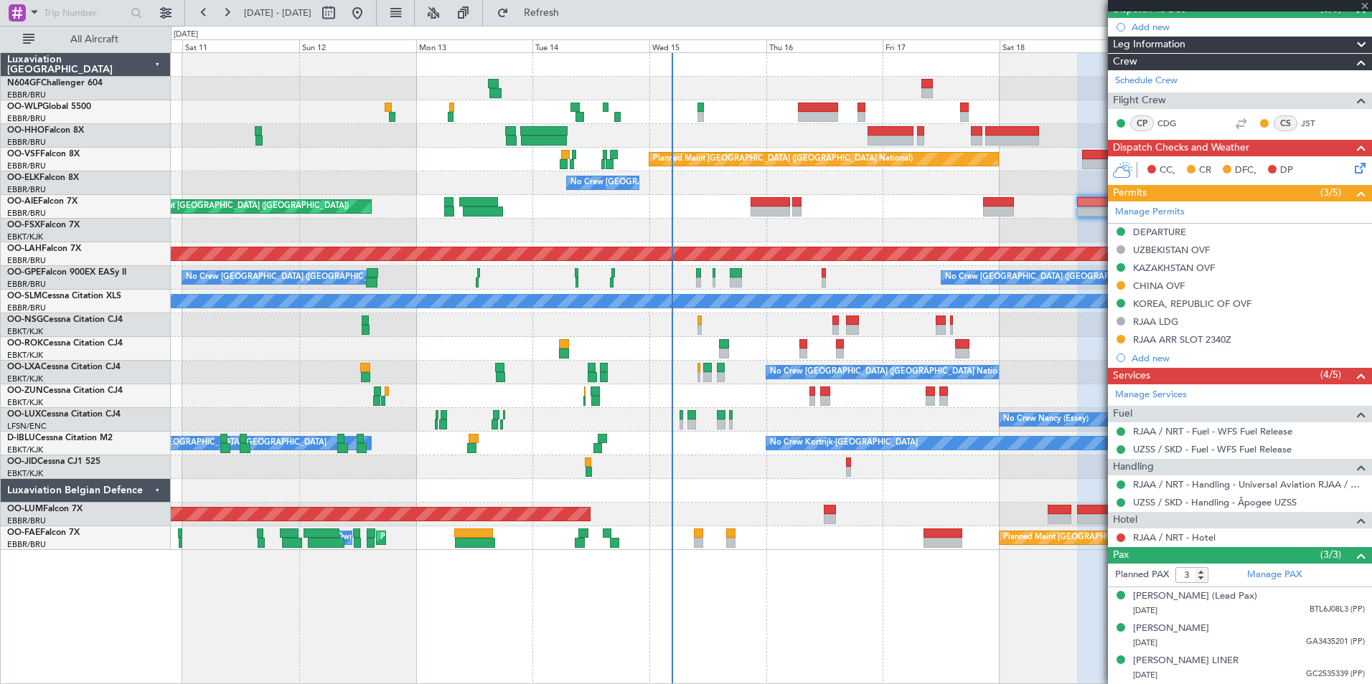
type input "6"
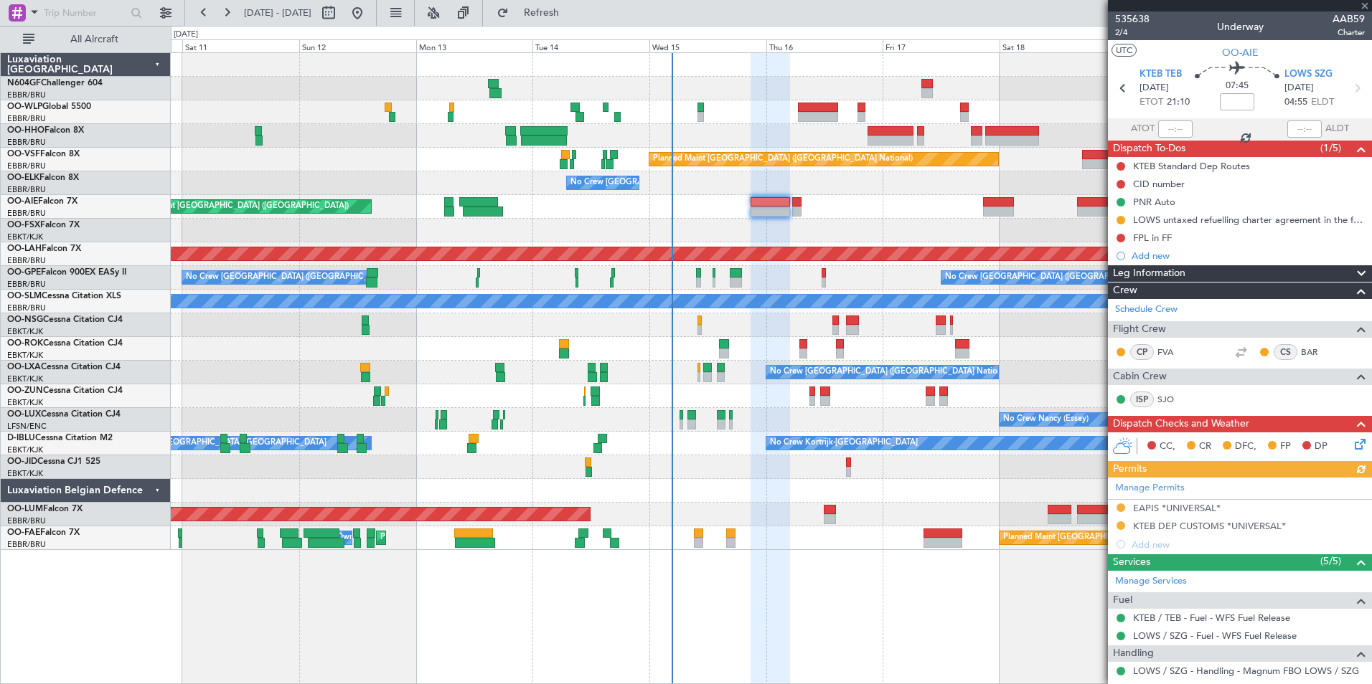
click at [824, 205] on div "Planned Maint [GEOGRAPHIC_DATA] ([GEOGRAPHIC_DATA])" at bounding box center [771, 207] width 1200 height 24
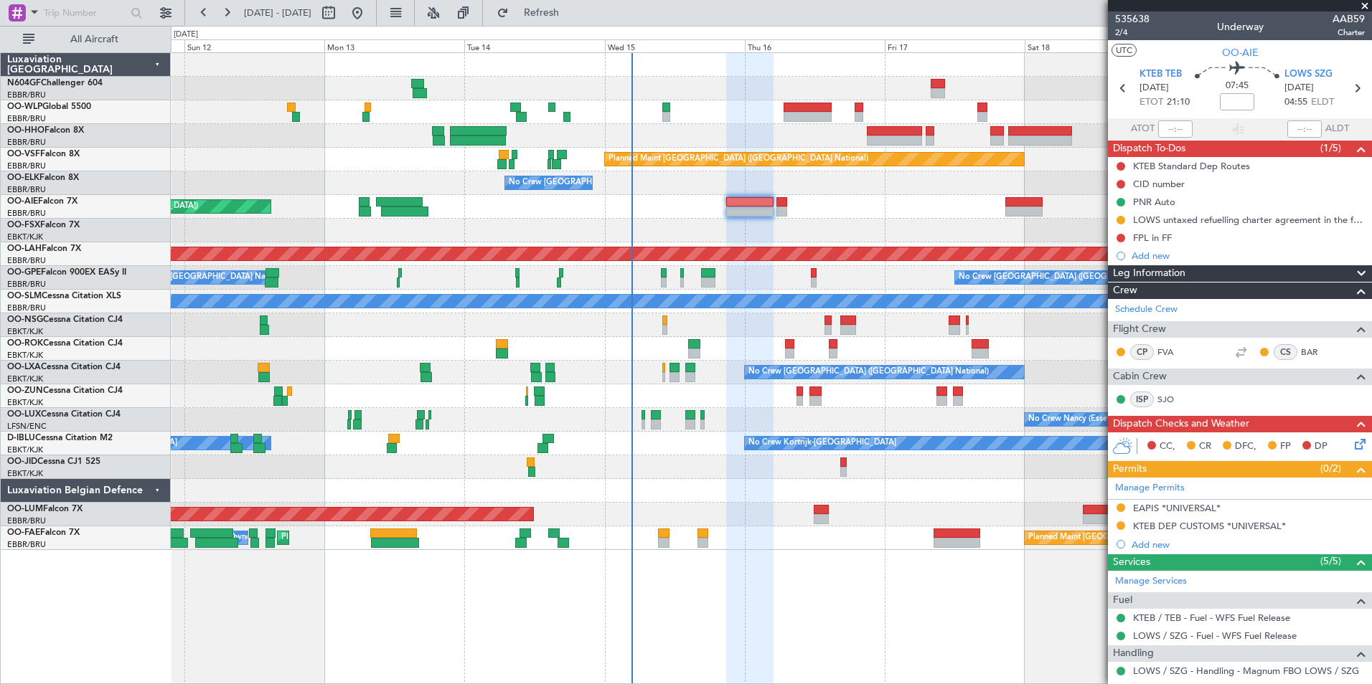
click at [825, 203] on div "Planned Maint [GEOGRAPHIC_DATA] ([GEOGRAPHIC_DATA])" at bounding box center [771, 207] width 1200 height 24
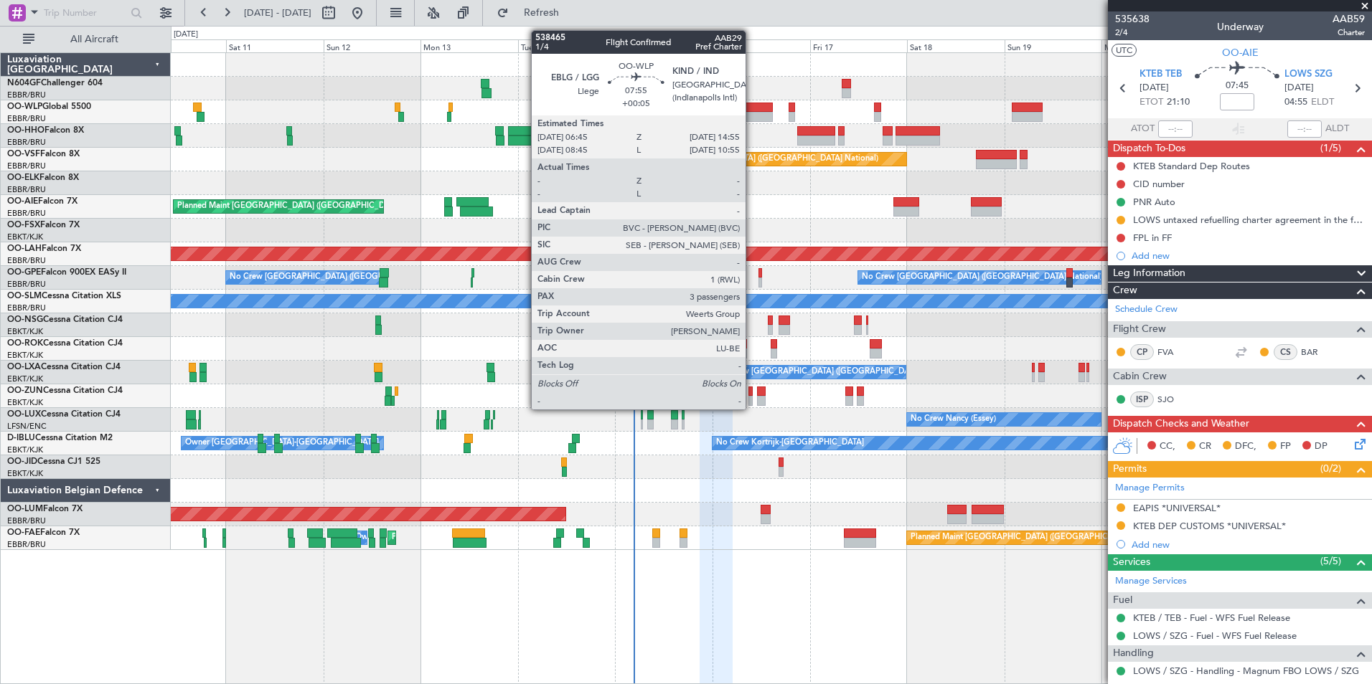
click at [752, 116] on div at bounding box center [756, 117] width 34 height 10
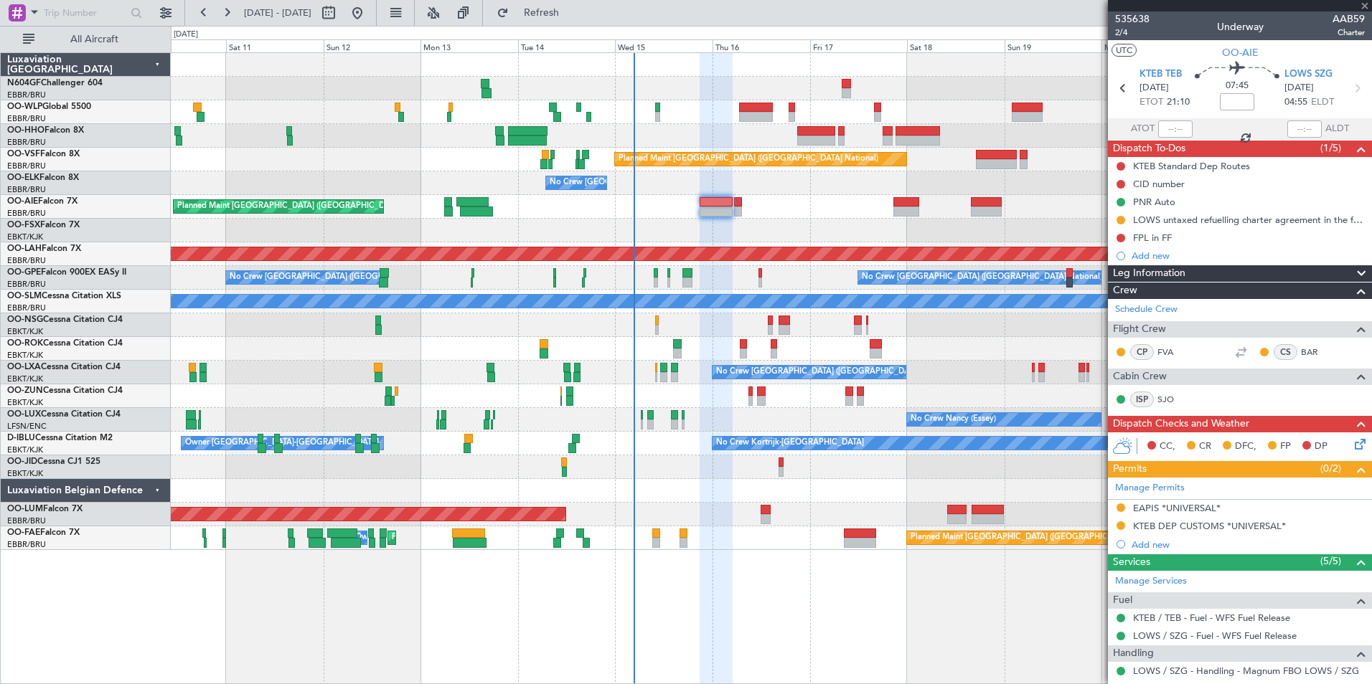
type input "+00:05"
type input "3"
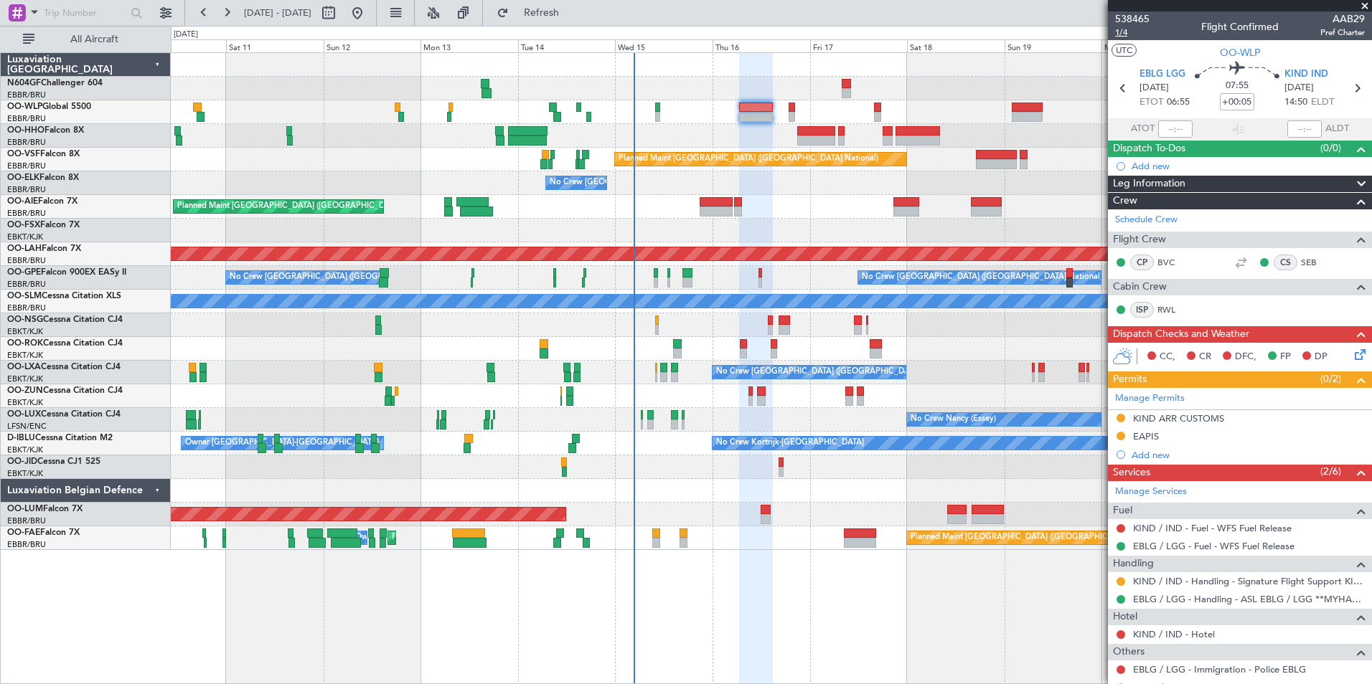
click at [1129, 30] on span "1/4" at bounding box center [1132, 33] width 34 height 12
click at [1127, 30] on span "1/4" at bounding box center [1132, 33] width 34 height 12
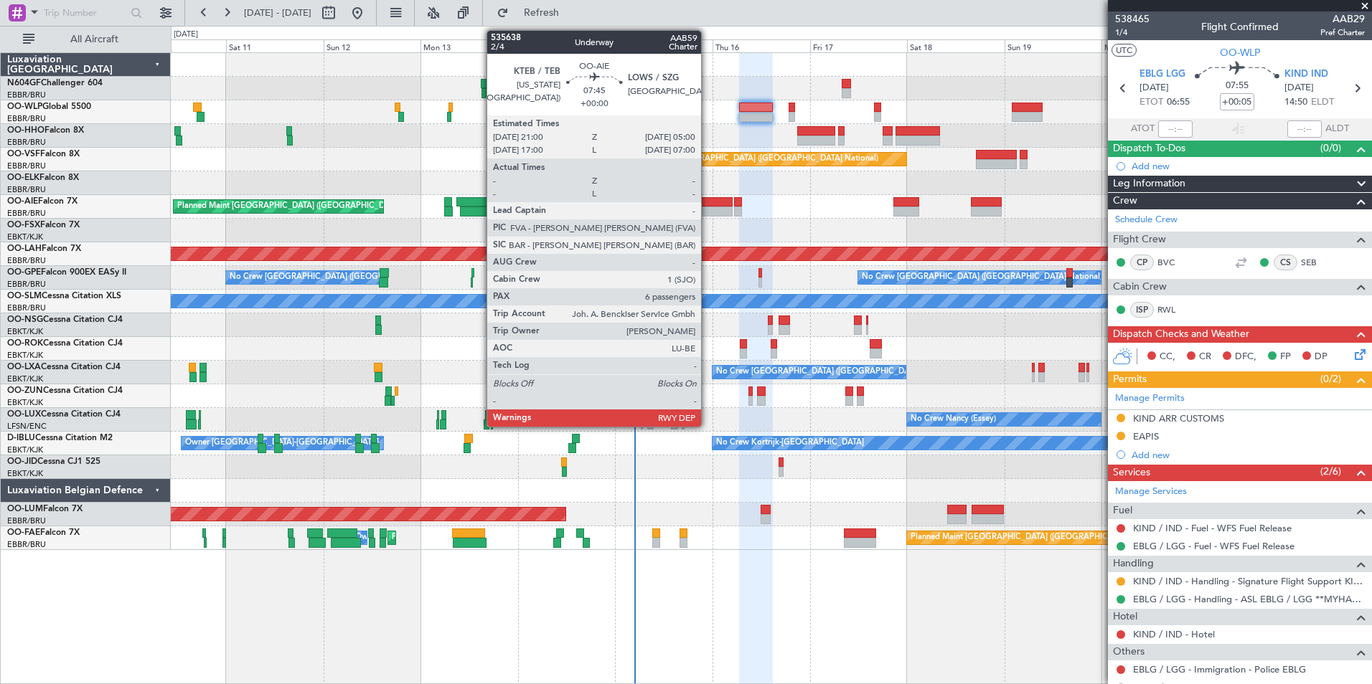
click at [707, 206] on div at bounding box center [715, 202] width 33 height 10
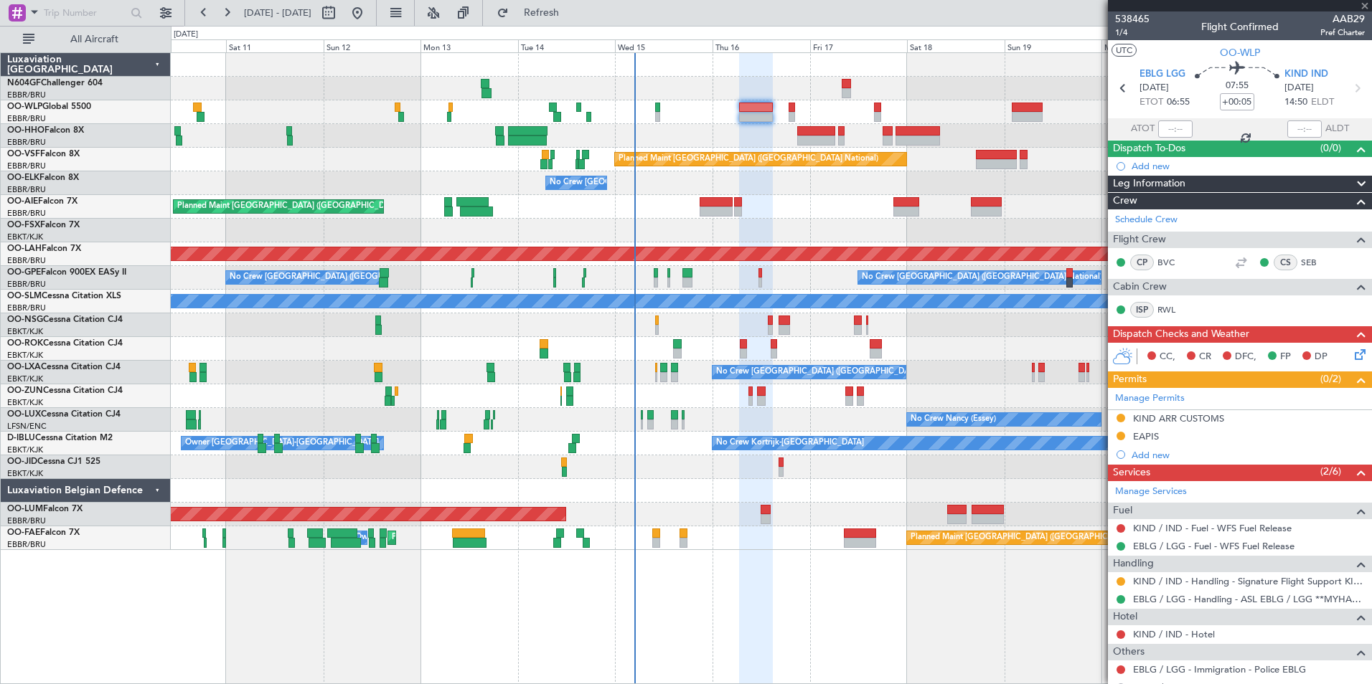
type input "6"
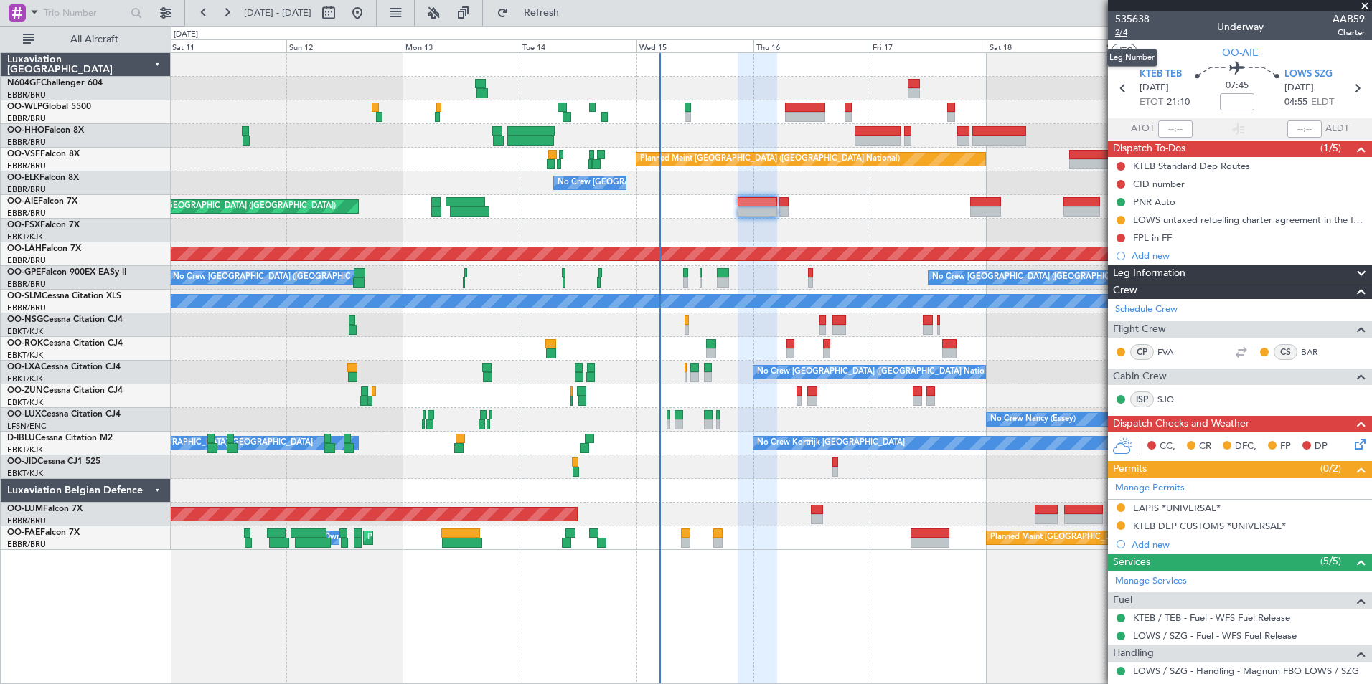
click at [1129, 33] on span "2/4" at bounding box center [1132, 33] width 34 height 12
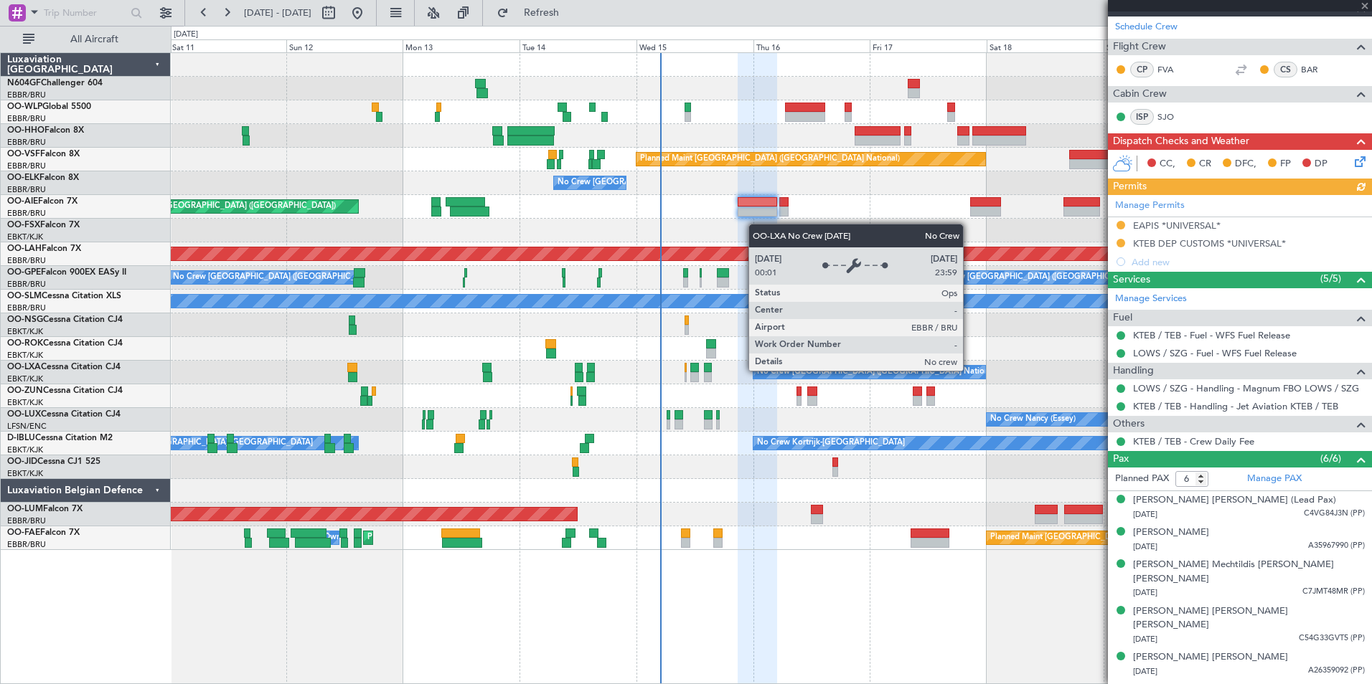
scroll to position [67, 0]
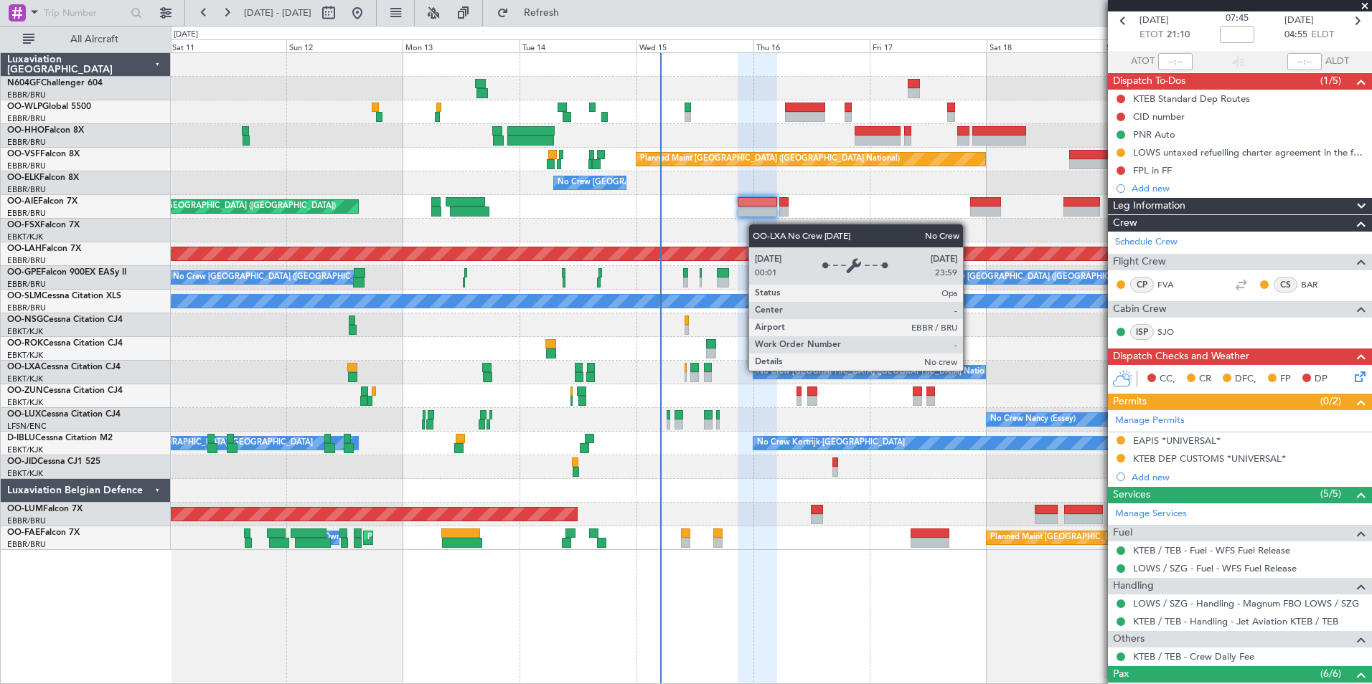
click at [1352, 374] on icon at bounding box center [1357, 374] width 11 height 11
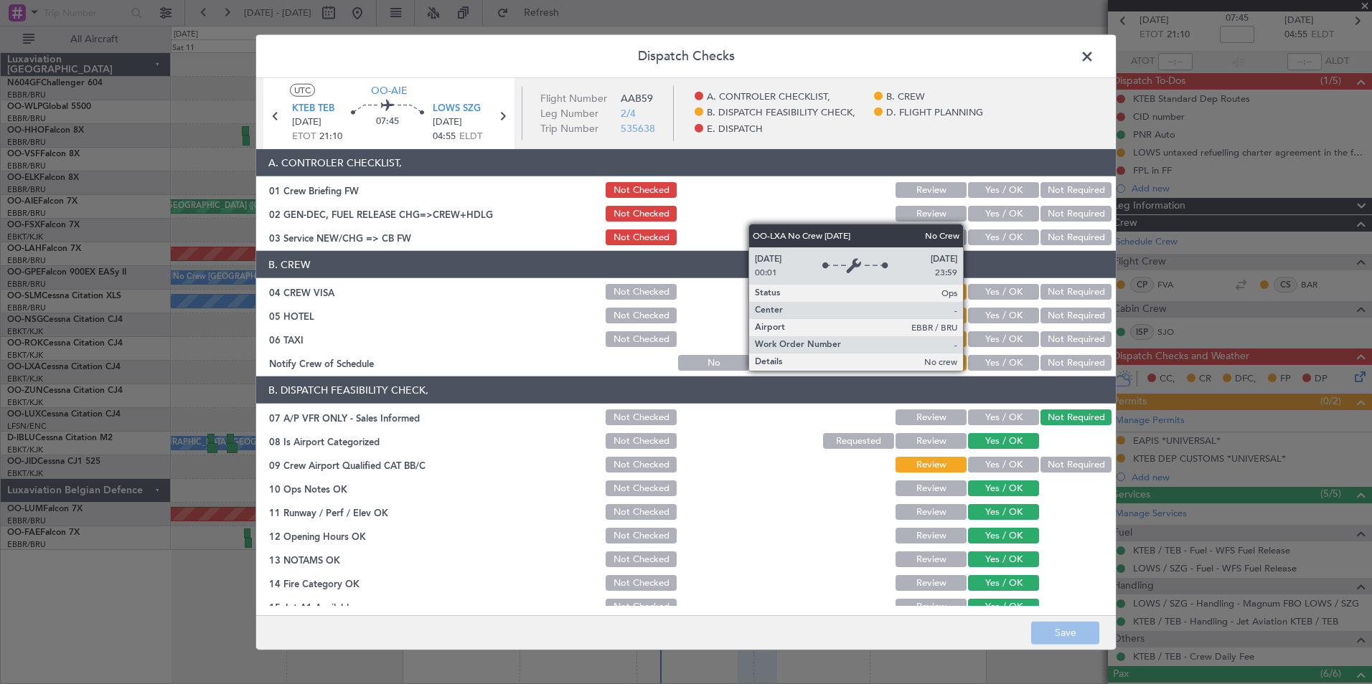
scroll to position [265, 0]
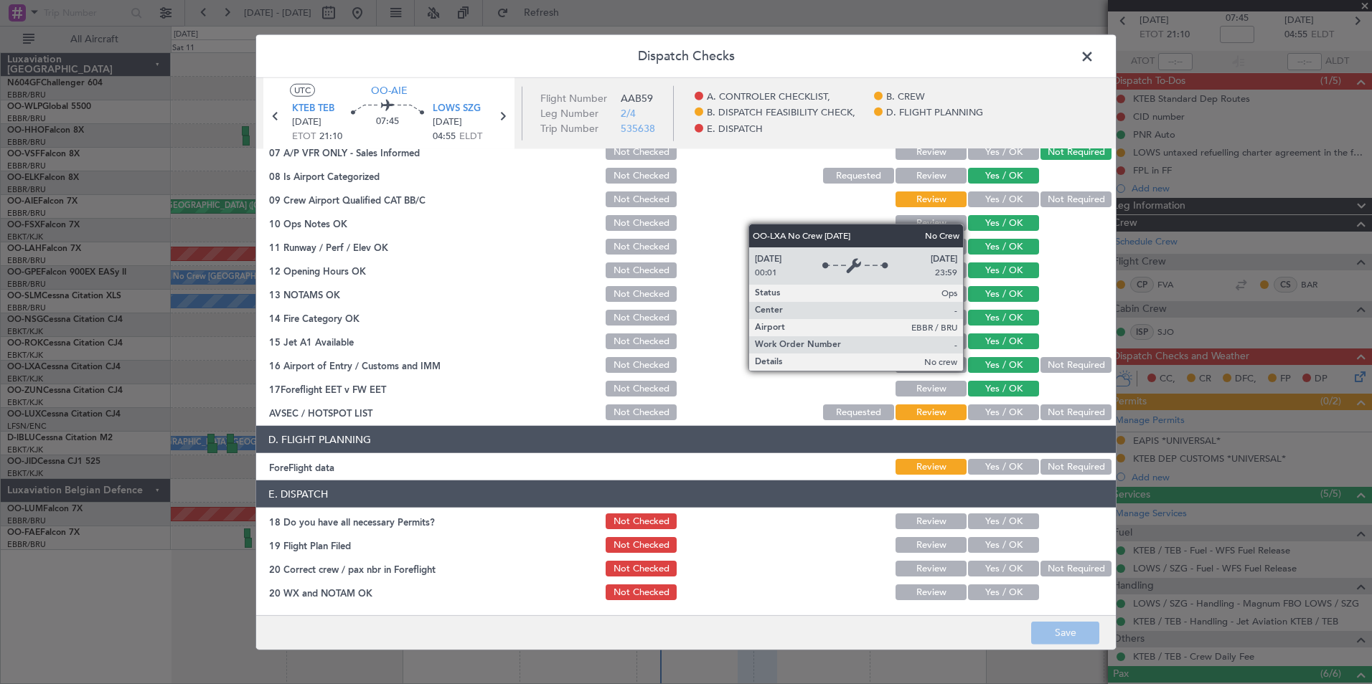
click at [1094, 56] on span at bounding box center [1094, 60] width 0 height 29
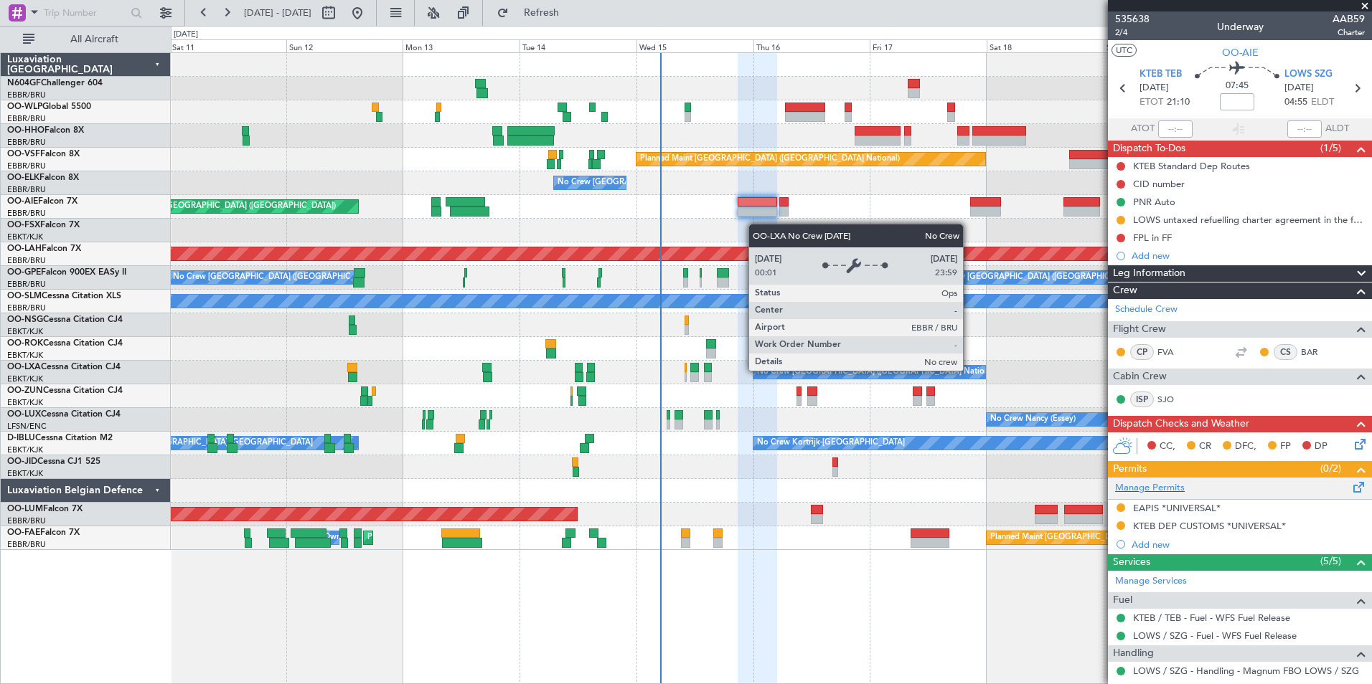
scroll to position [283, 0]
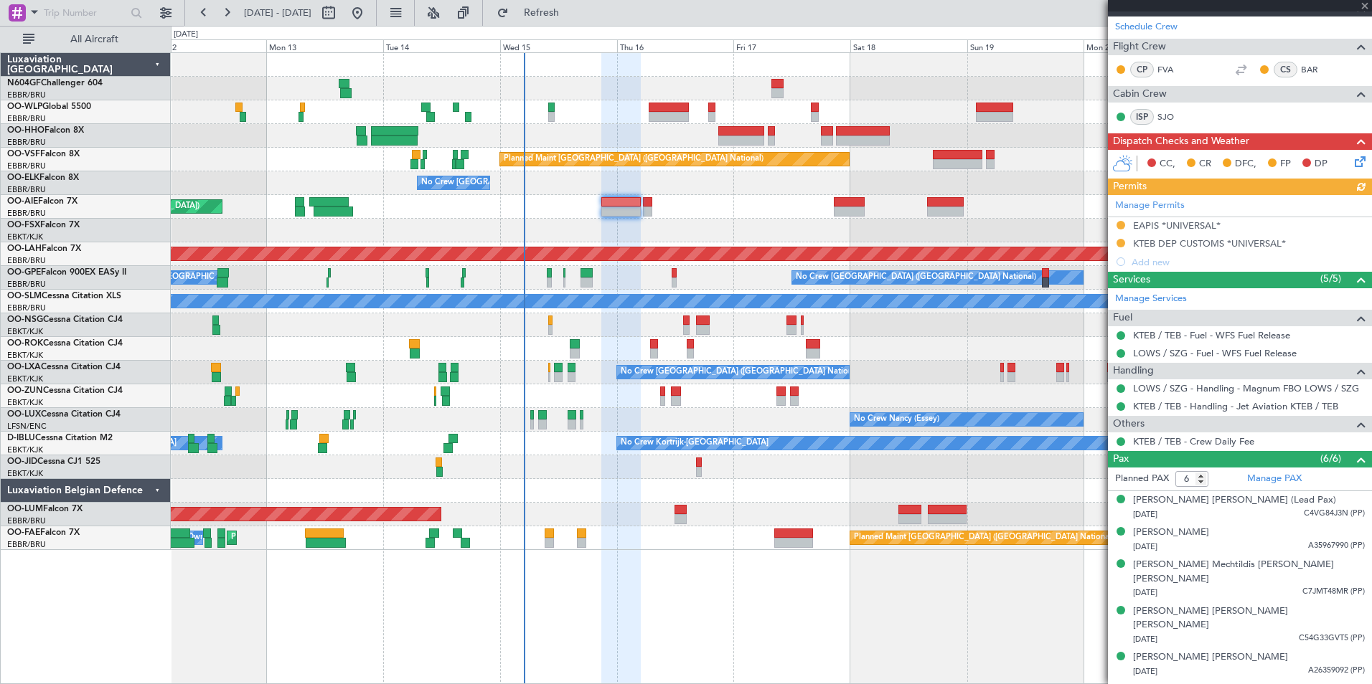
click at [476, 317] on div "Planned Maint Geneva (Cointrin) Planned Maint Brussels (Brussels National) No C…" at bounding box center [771, 301] width 1200 height 497
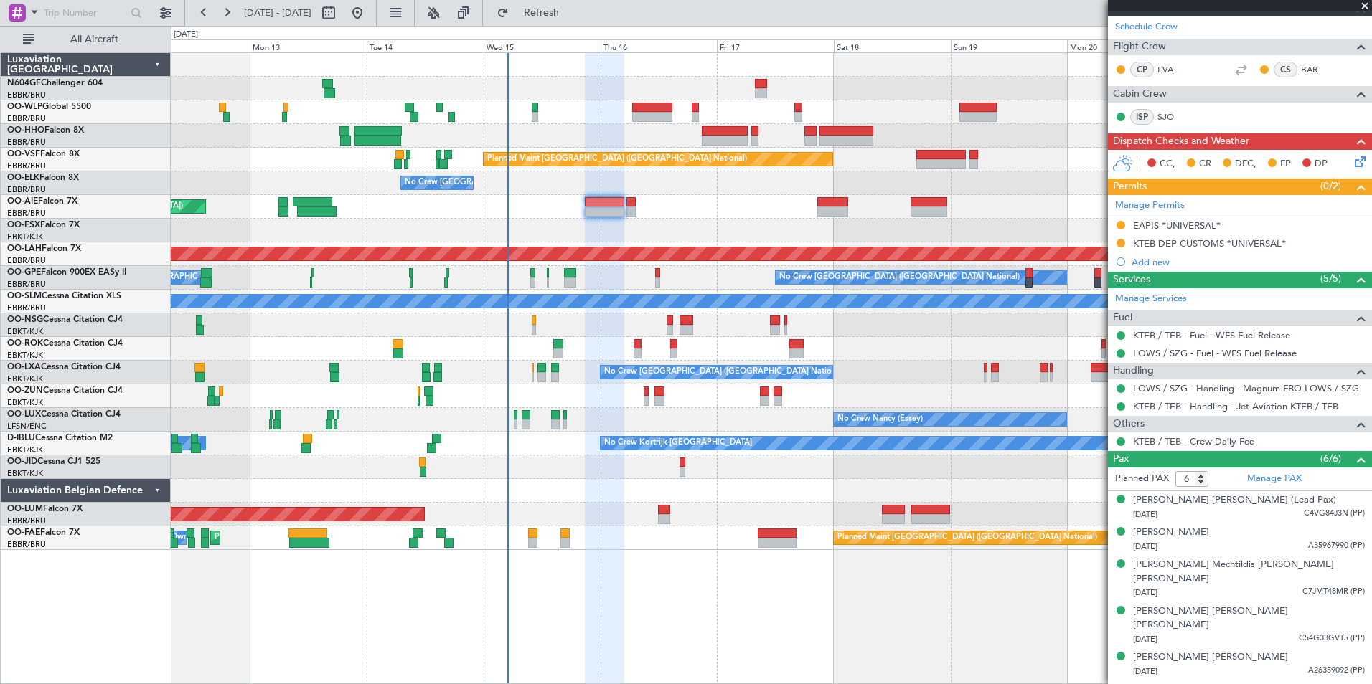
click at [660, 225] on div "Planned Maint Kortrijk-[GEOGRAPHIC_DATA]" at bounding box center [771, 231] width 1200 height 24
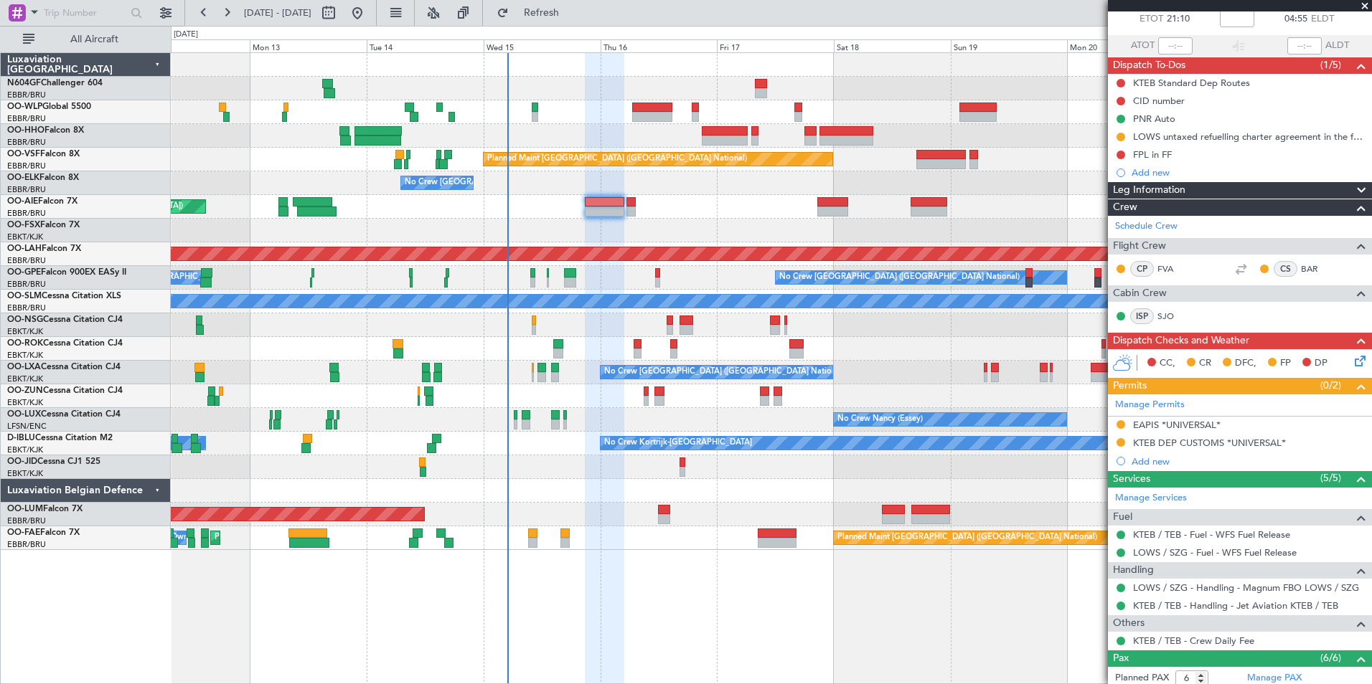
scroll to position [0, 0]
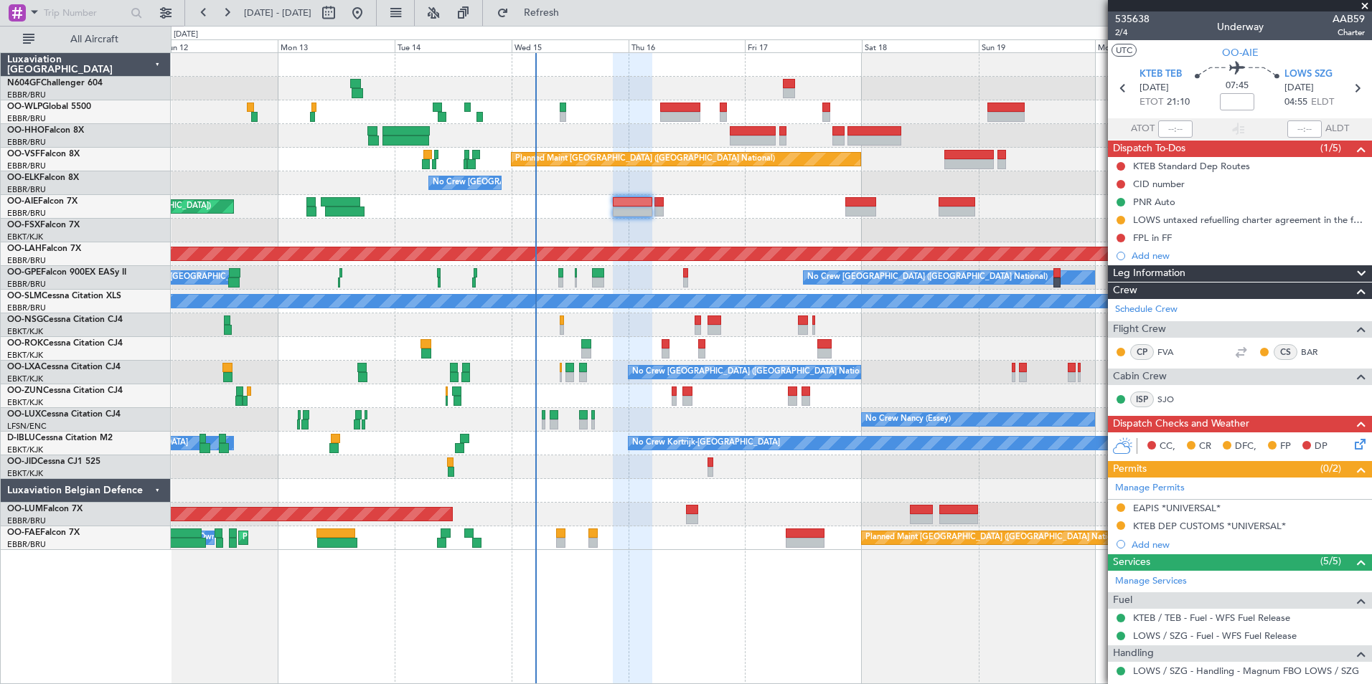
click at [725, 197] on div "Planned Maint [GEOGRAPHIC_DATA] ([GEOGRAPHIC_DATA])" at bounding box center [771, 207] width 1200 height 24
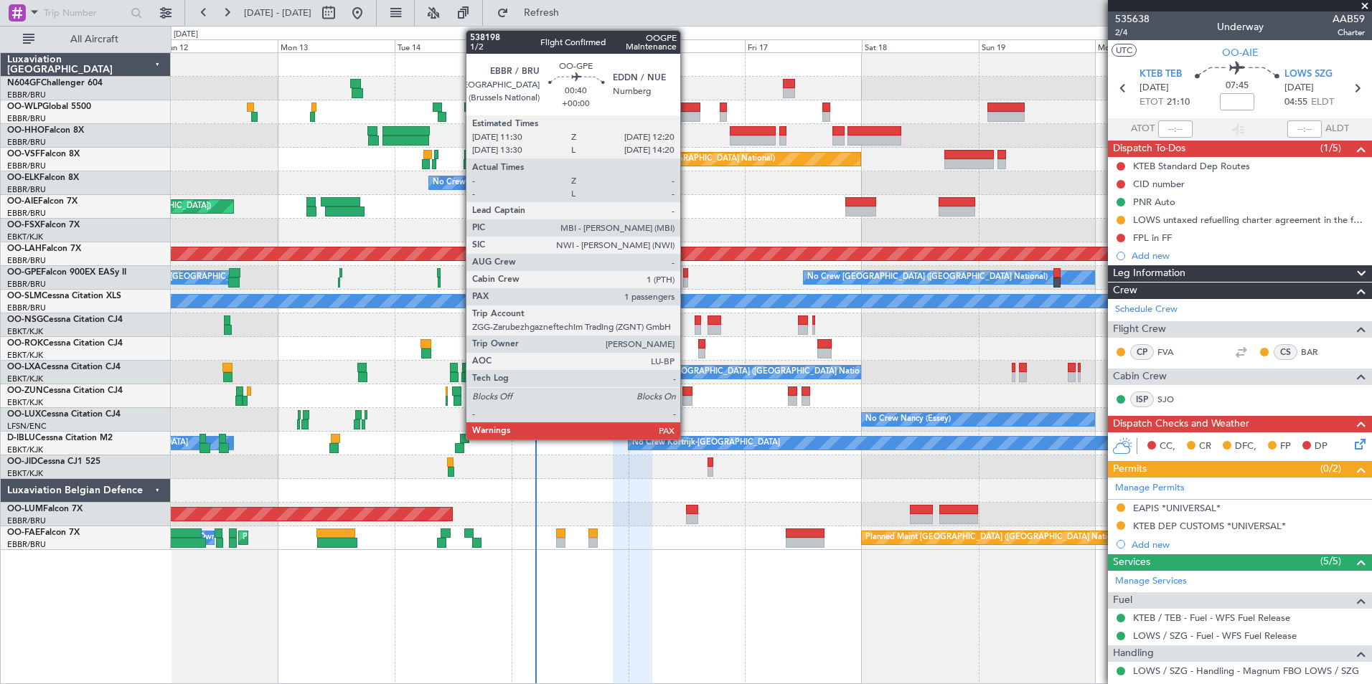
click at [687, 270] on div at bounding box center [685, 273] width 4 height 10
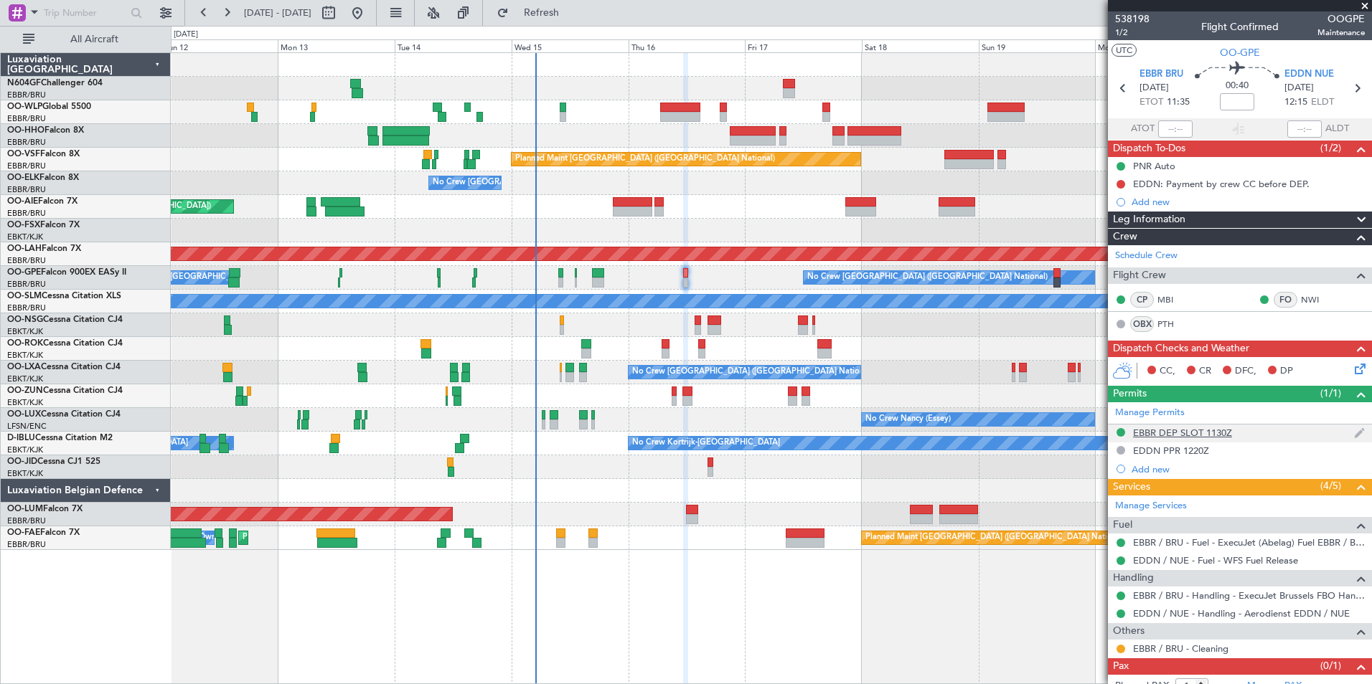
scroll to position [32, 0]
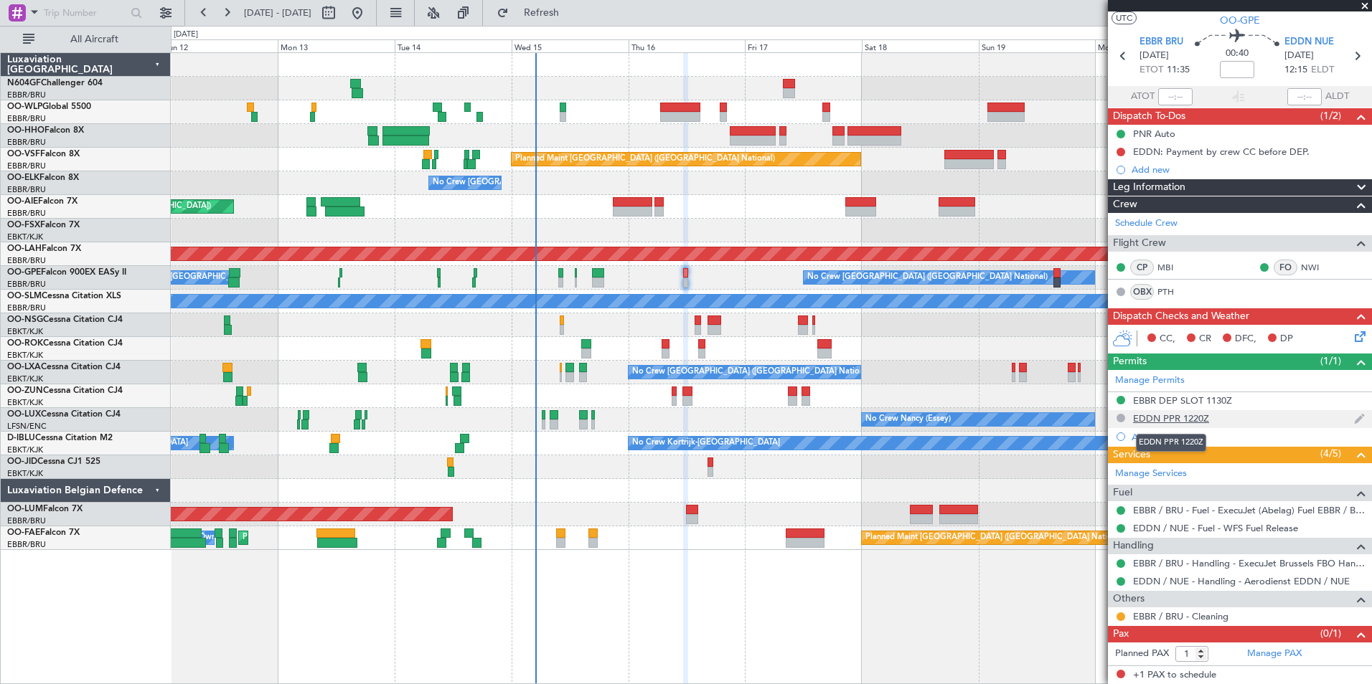
click at [1164, 418] on div "EDDN PPR 1220Z" at bounding box center [1171, 419] width 76 height 12
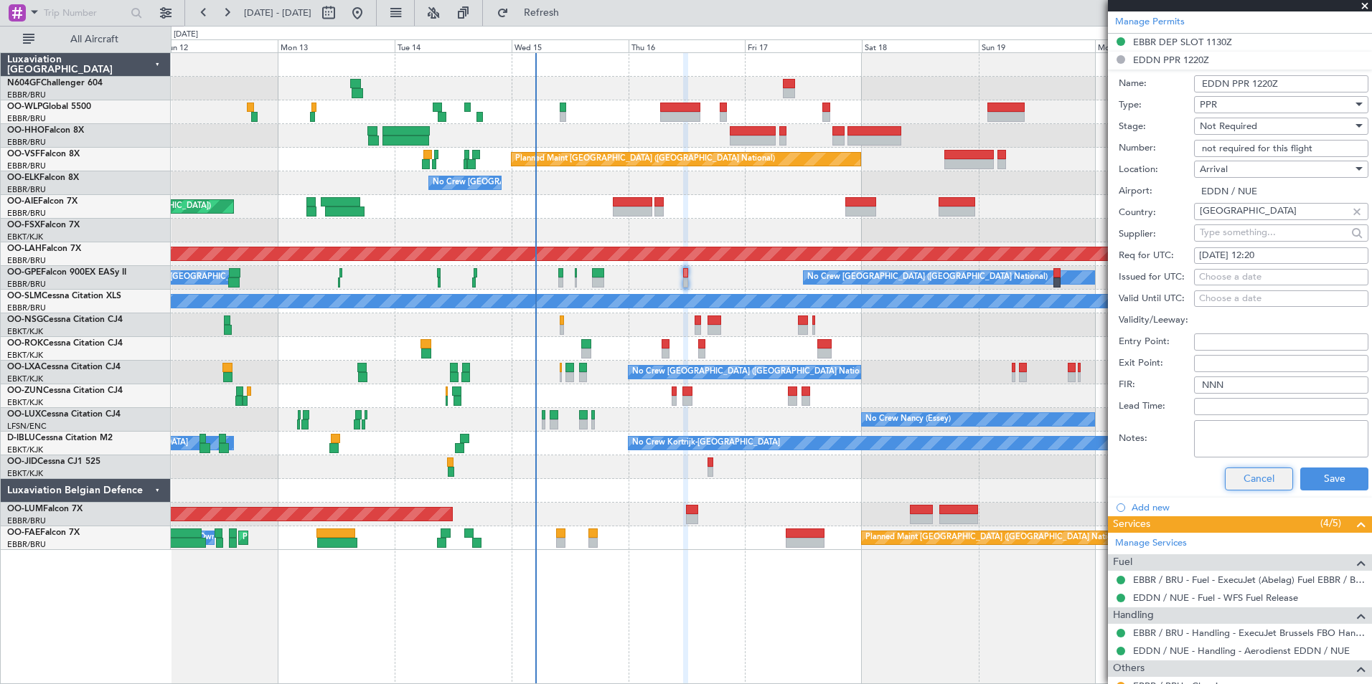
click at [1243, 475] on button "Cancel" at bounding box center [1259, 479] width 68 height 23
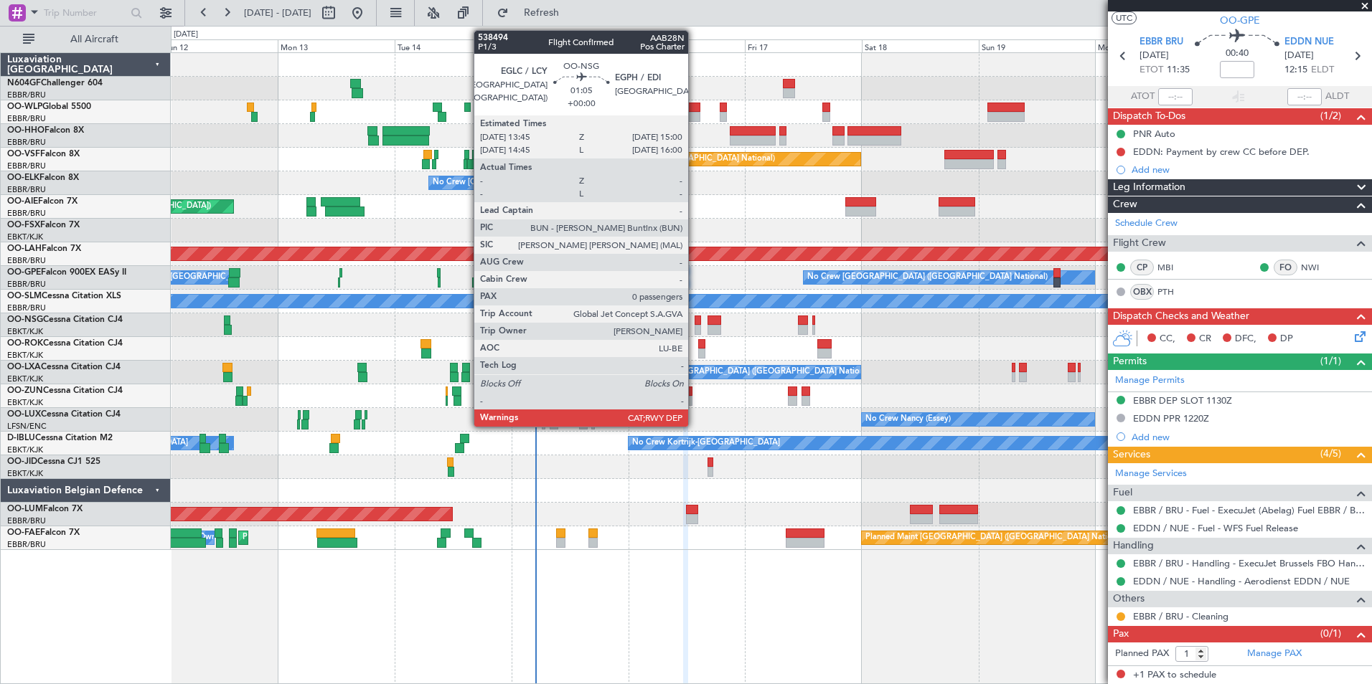
click at [694, 326] on div at bounding box center [697, 330] width 6 height 10
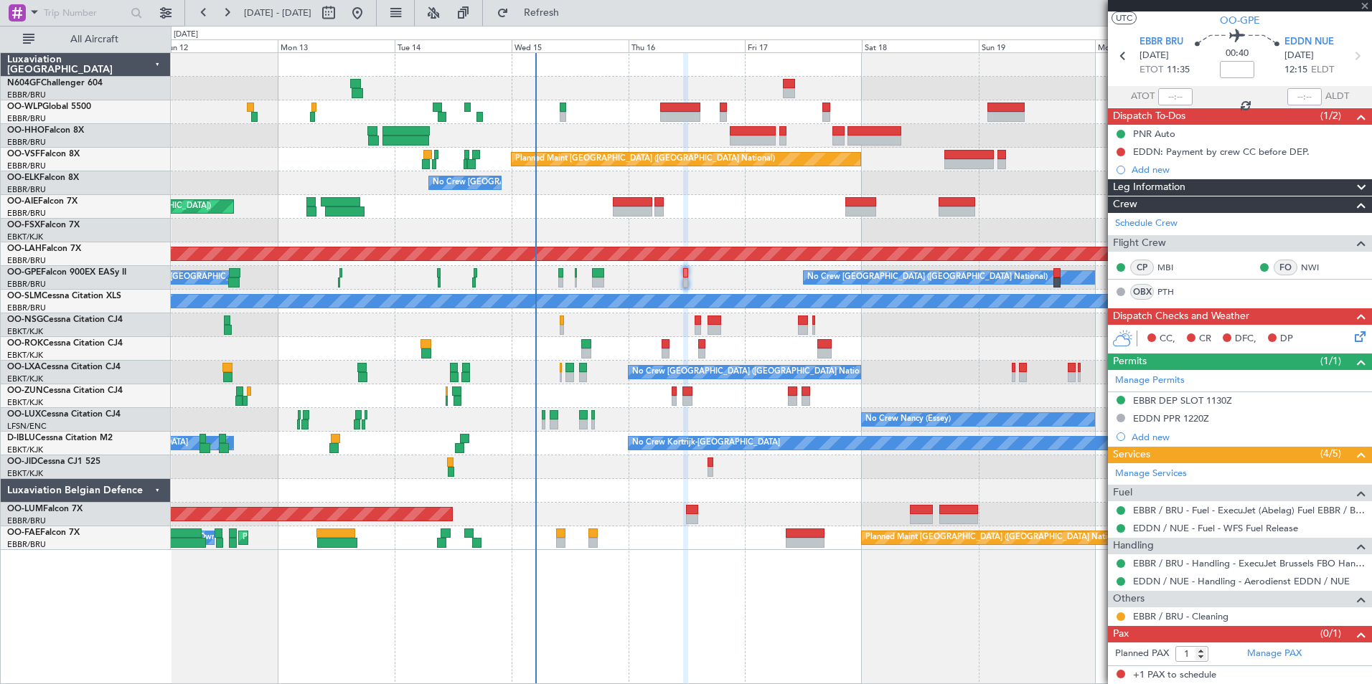
type input "0"
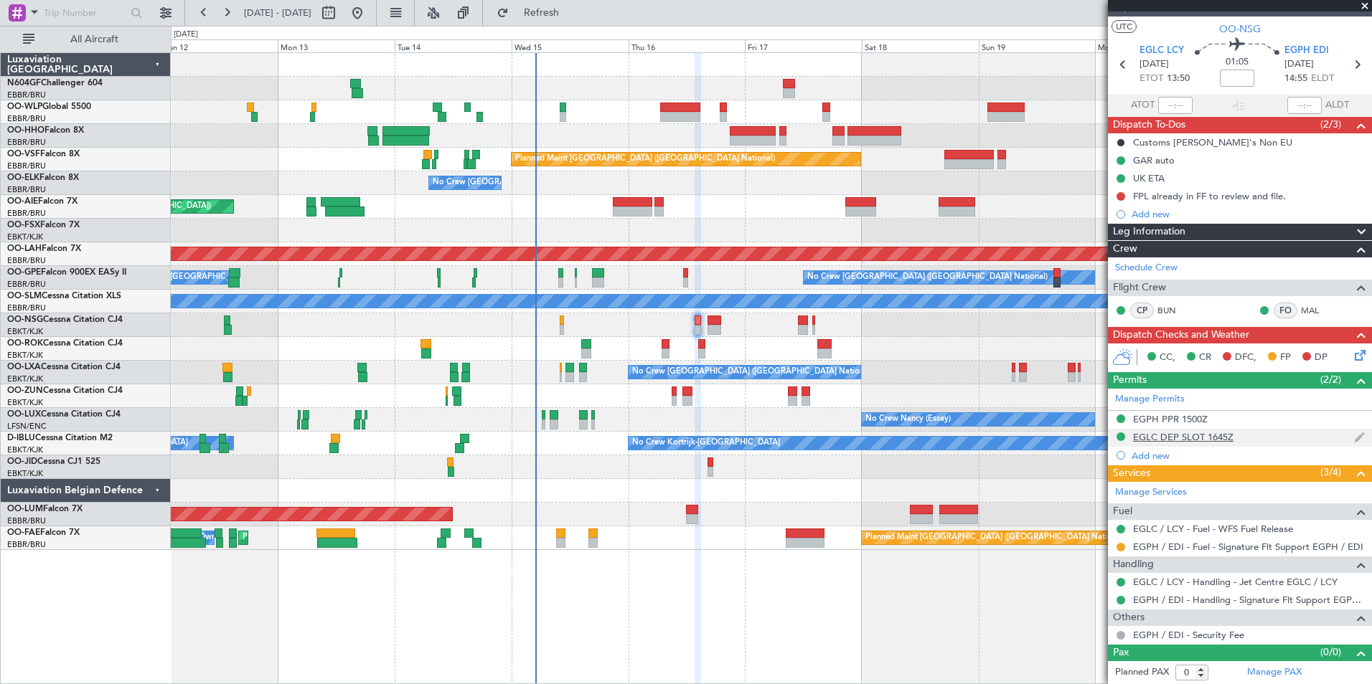
scroll to position [0, 0]
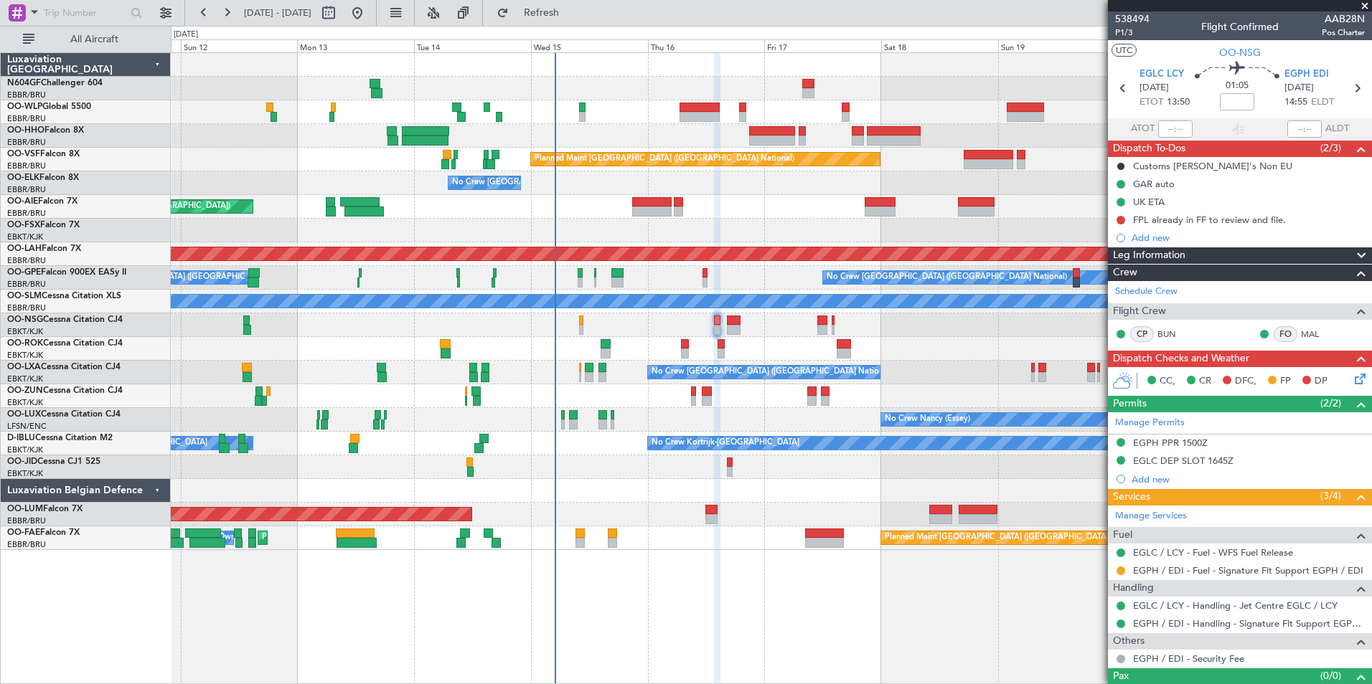
click at [604, 198] on div "Planned Maint [GEOGRAPHIC_DATA] ([GEOGRAPHIC_DATA])" at bounding box center [771, 207] width 1200 height 24
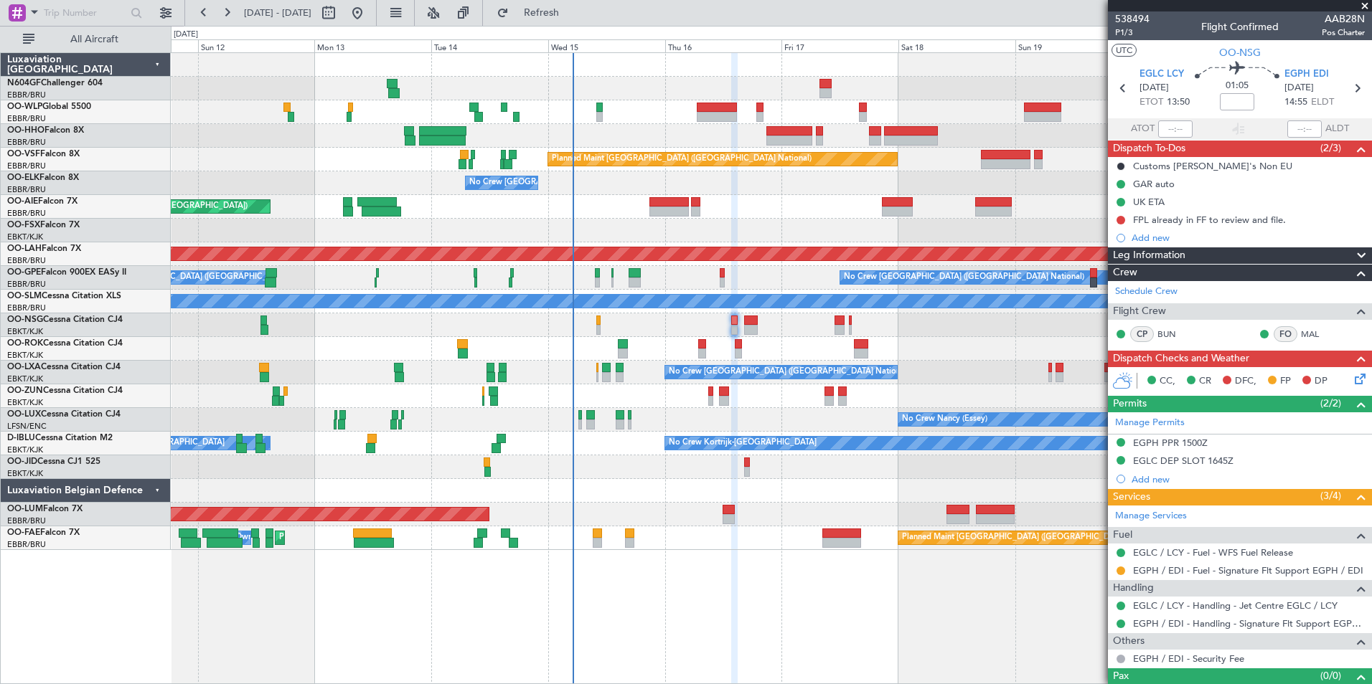
click at [776, 227] on div "Planned Maint Kortrijk-[GEOGRAPHIC_DATA] Planned Maint [GEOGRAPHIC_DATA]-[GEOGR…" at bounding box center [771, 231] width 1200 height 24
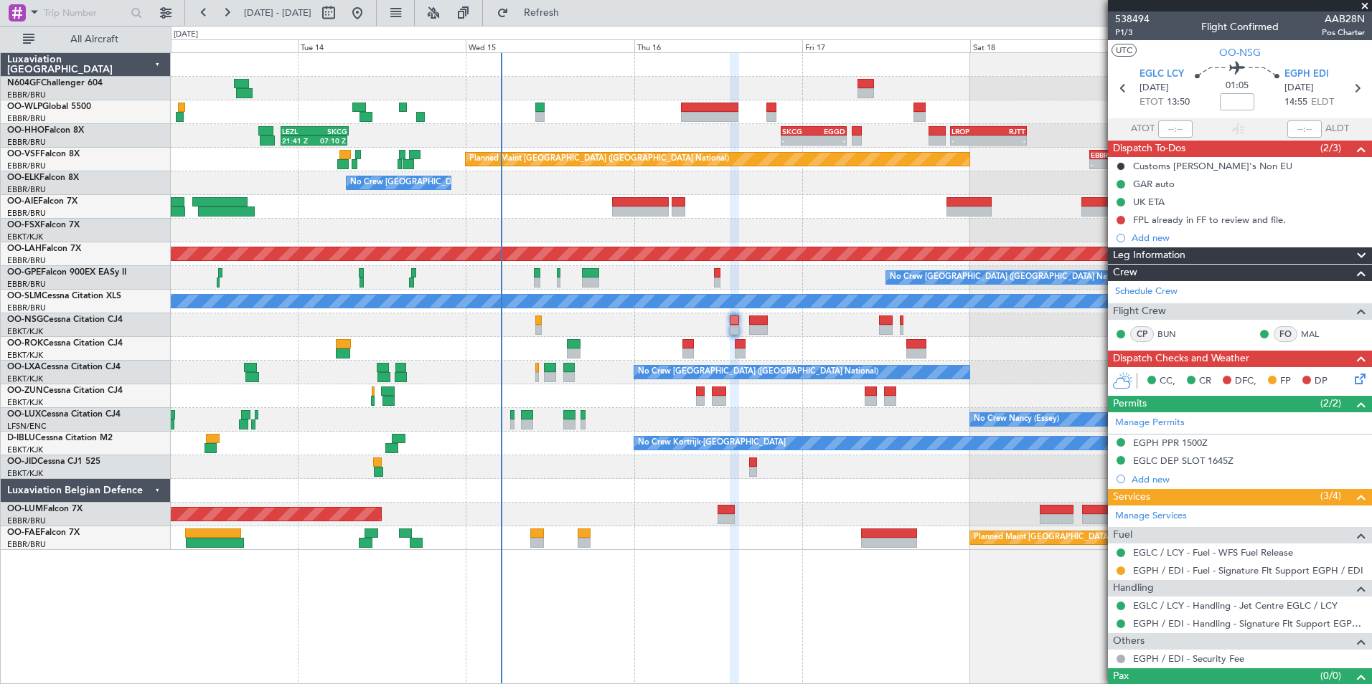
click at [1356, 380] on icon at bounding box center [1357, 376] width 11 height 11
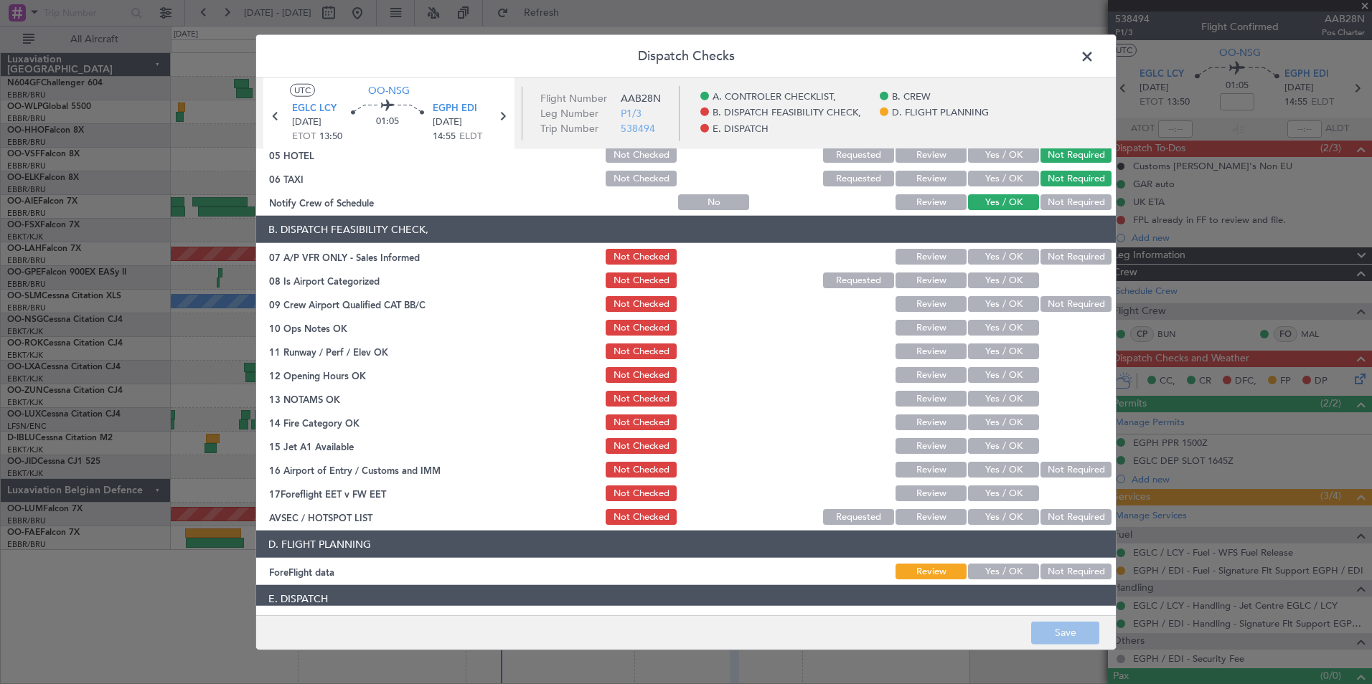
scroll to position [50, 0]
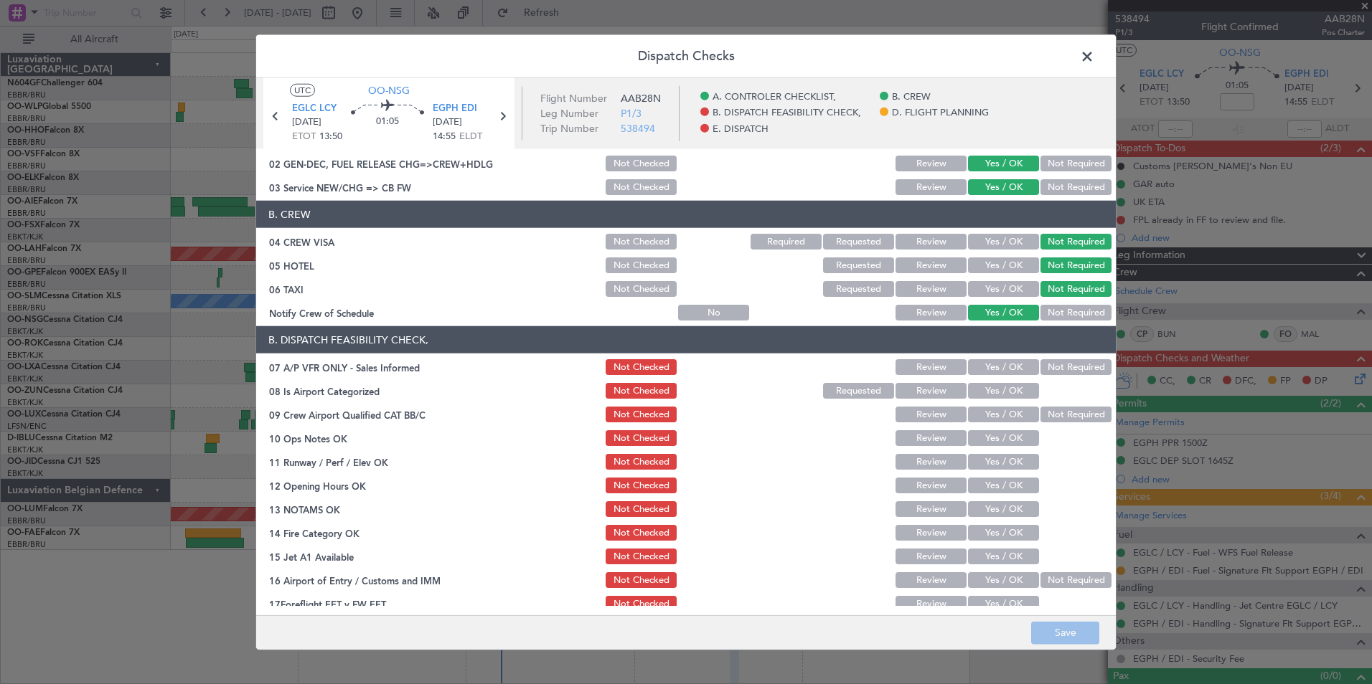
click at [1094, 57] on span at bounding box center [1094, 60] width 0 height 29
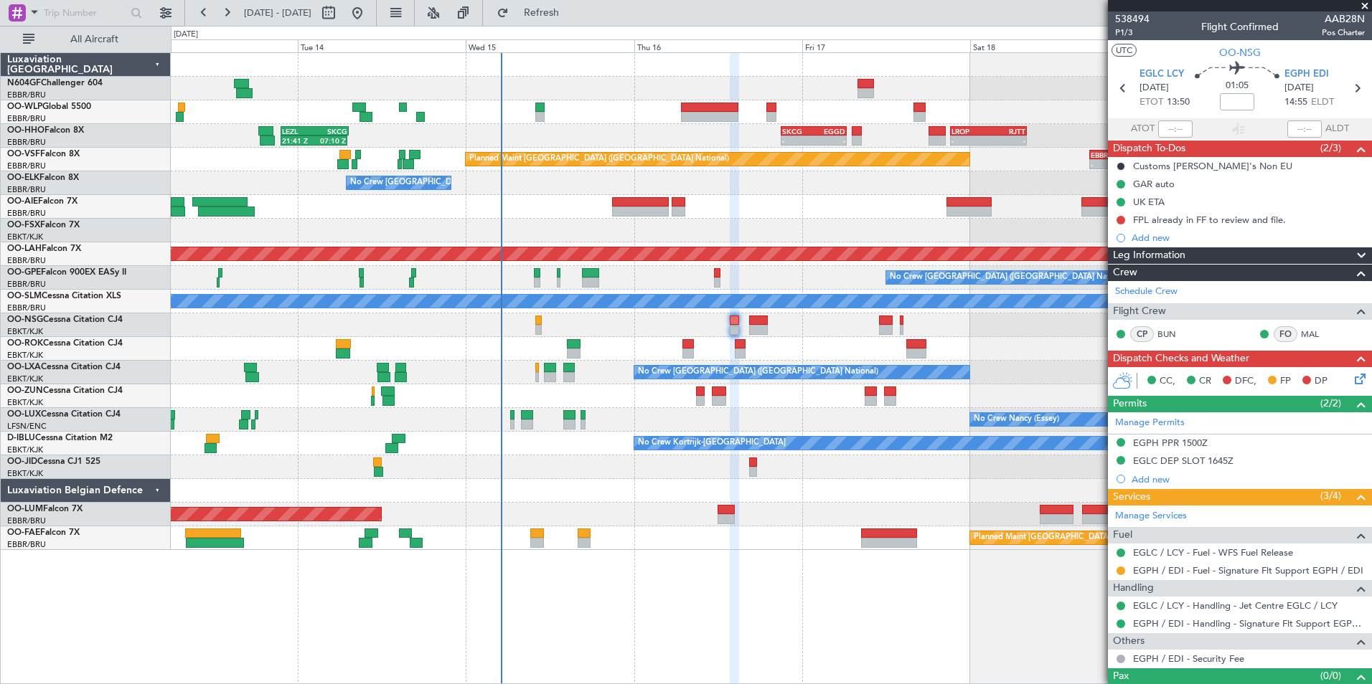
click at [1352, 378] on icon at bounding box center [1357, 376] width 11 height 11
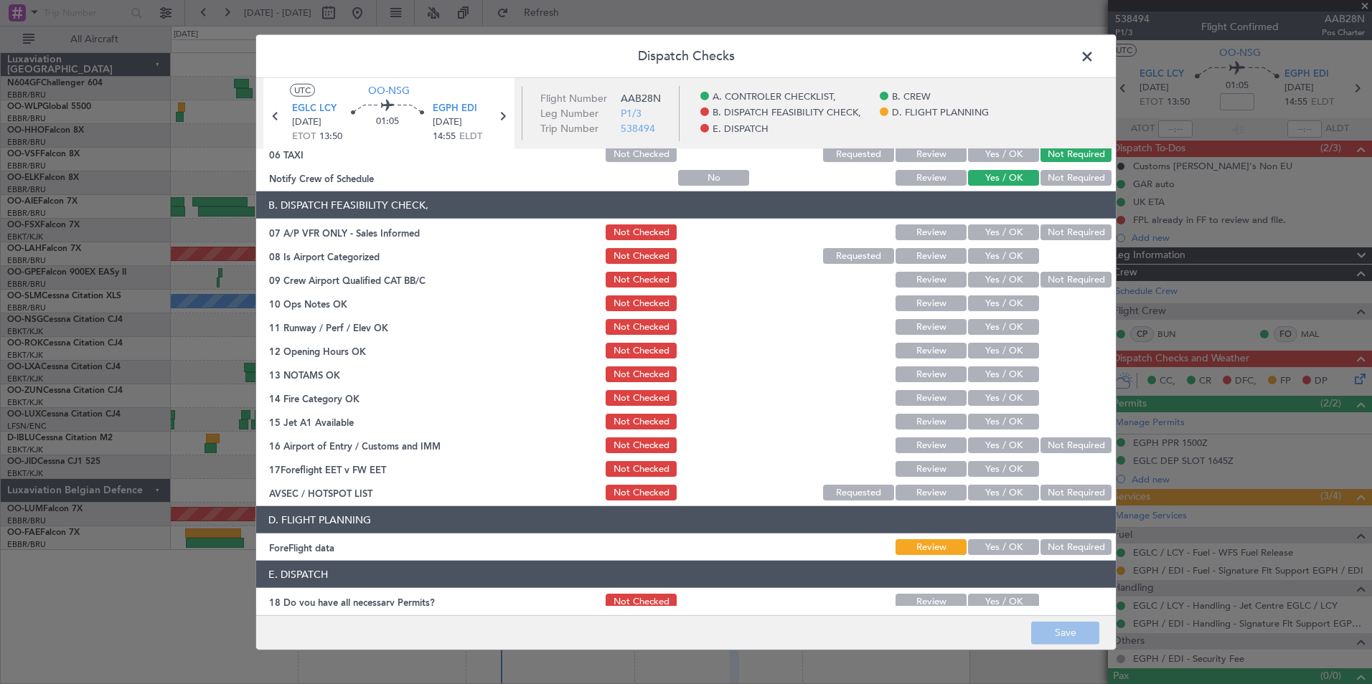
scroll to position [265, 0]
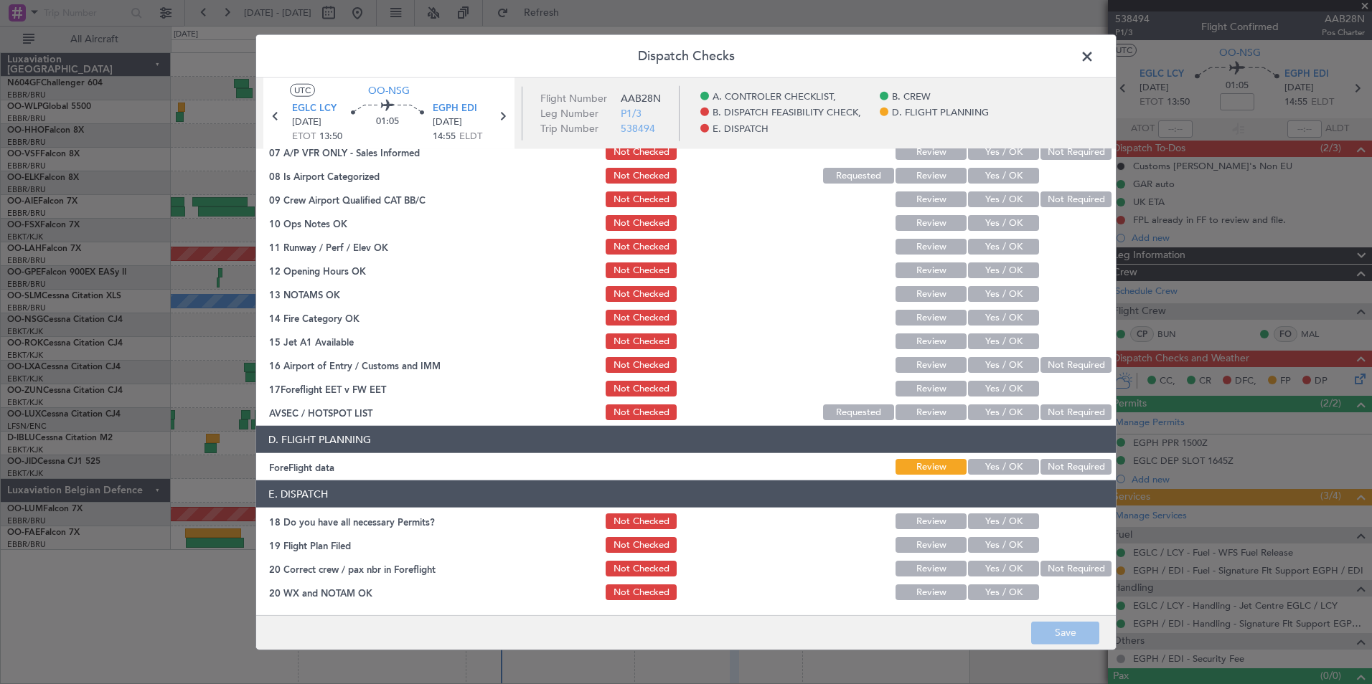
click at [1094, 60] on span at bounding box center [1094, 60] width 0 height 29
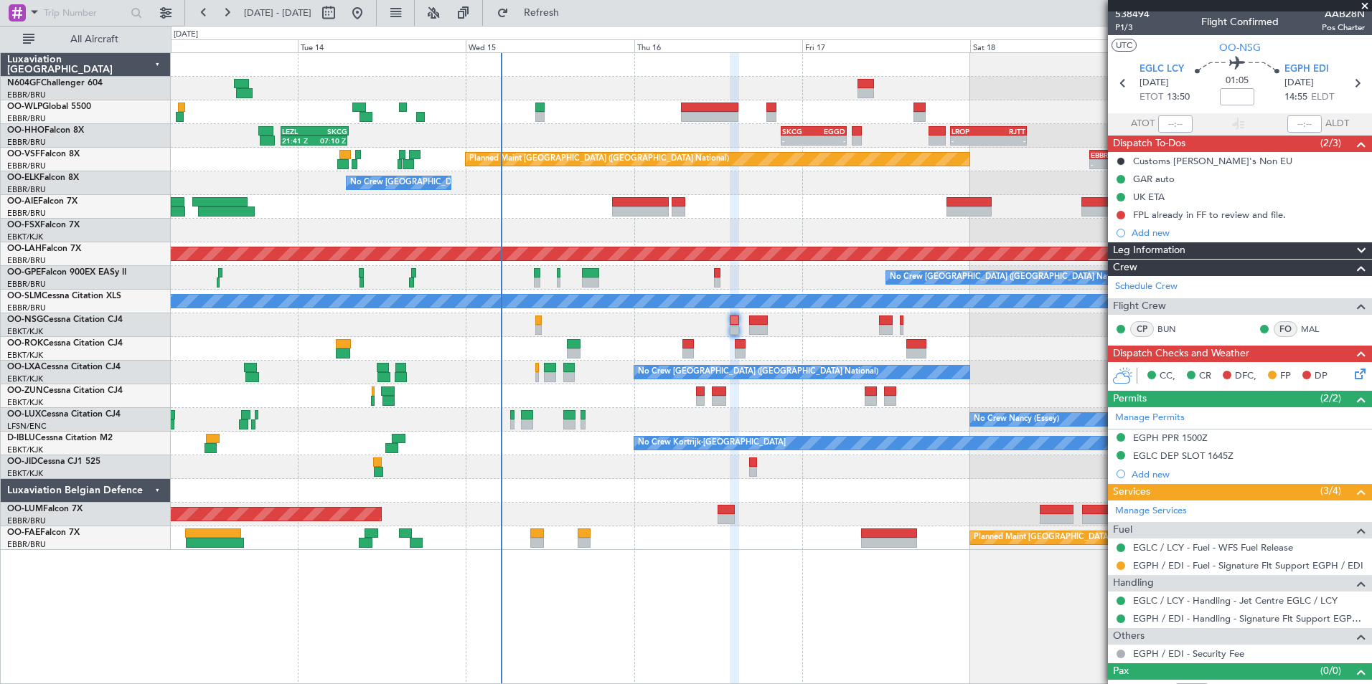
scroll to position [0, 0]
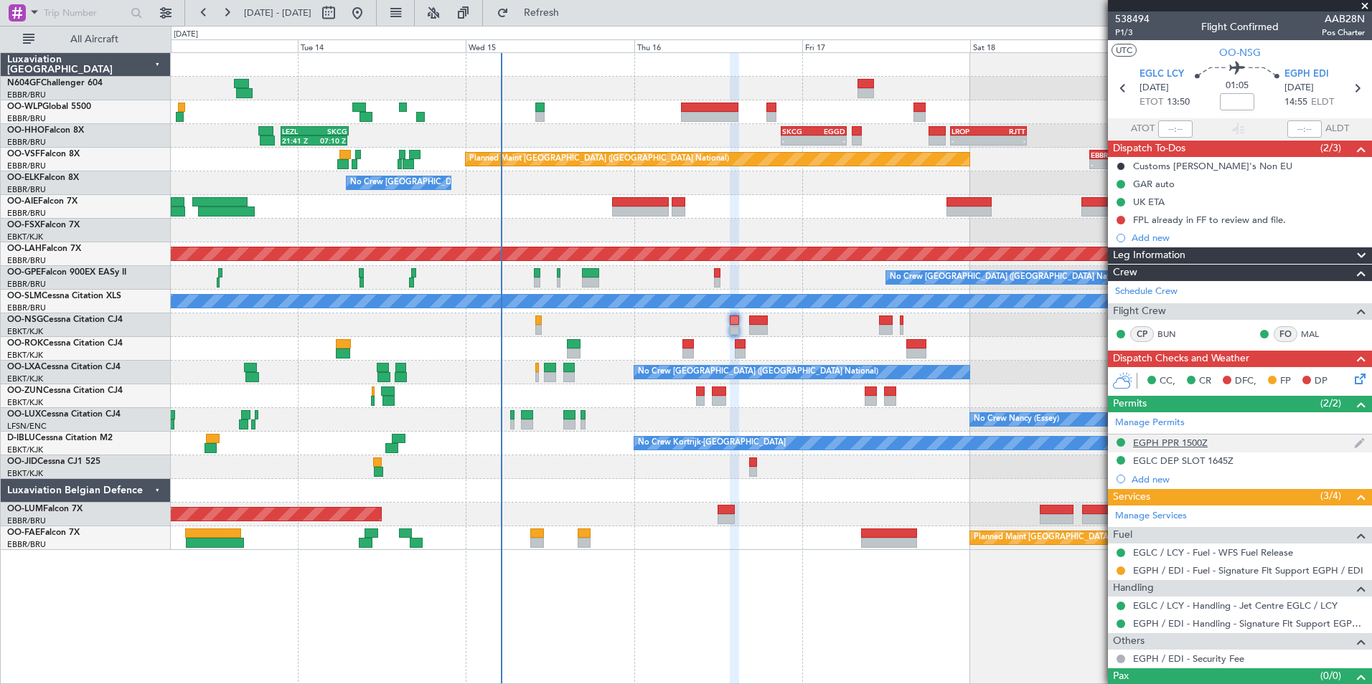
click at [1191, 447] on div "EGPH PPR 1500Z" at bounding box center [1170, 443] width 75 height 12
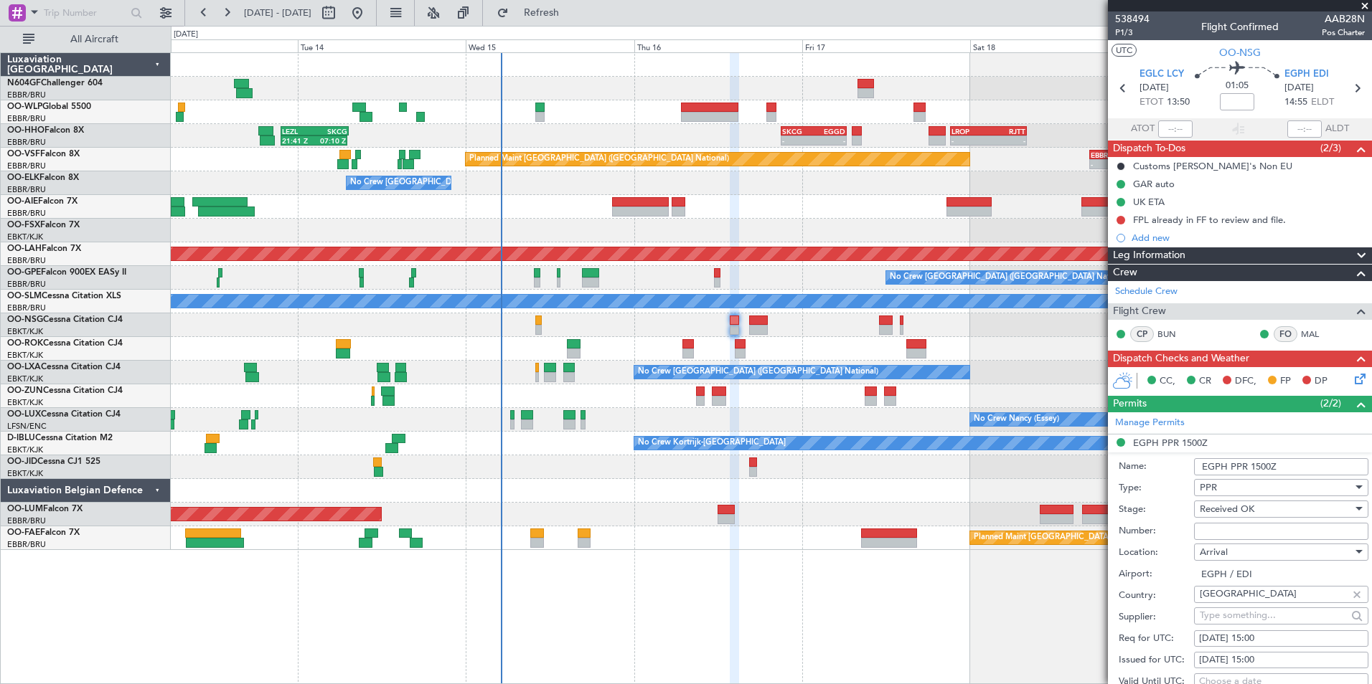
scroll to position [215, 0]
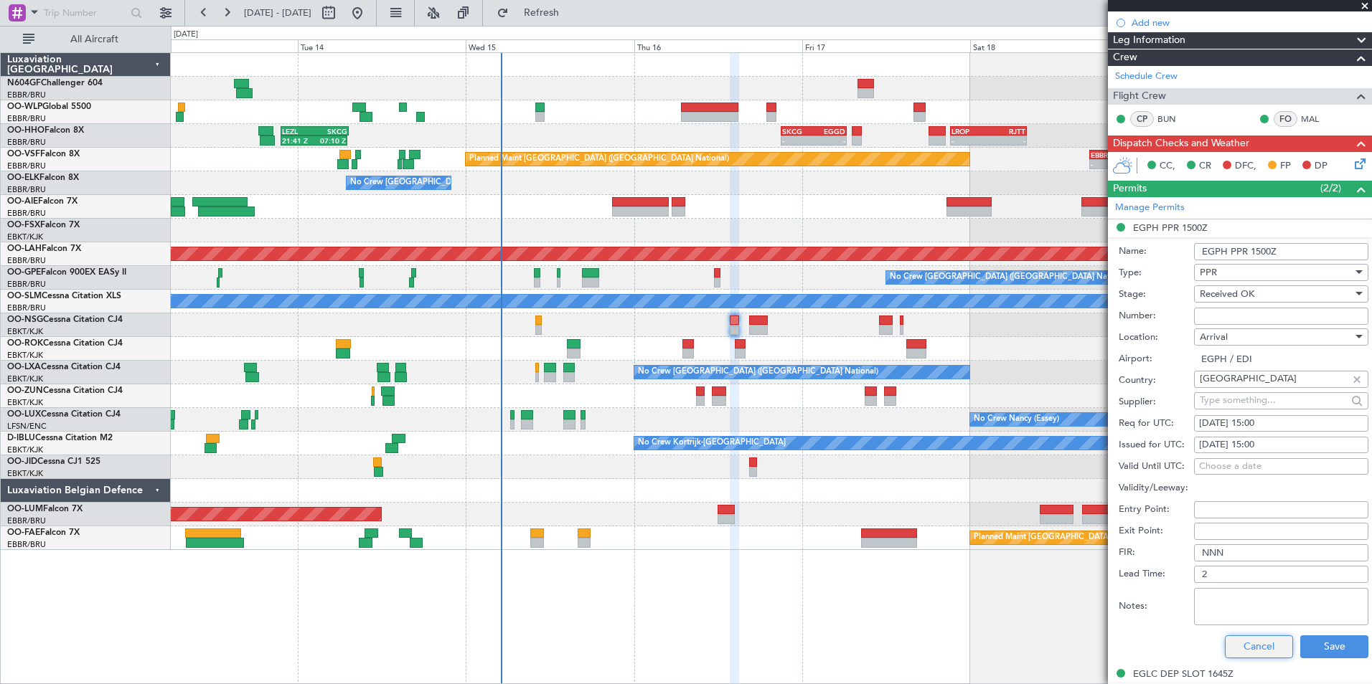
click at [1237, 653] on button "Cancel" at bounding box center [1259, 647] width 68 height 23
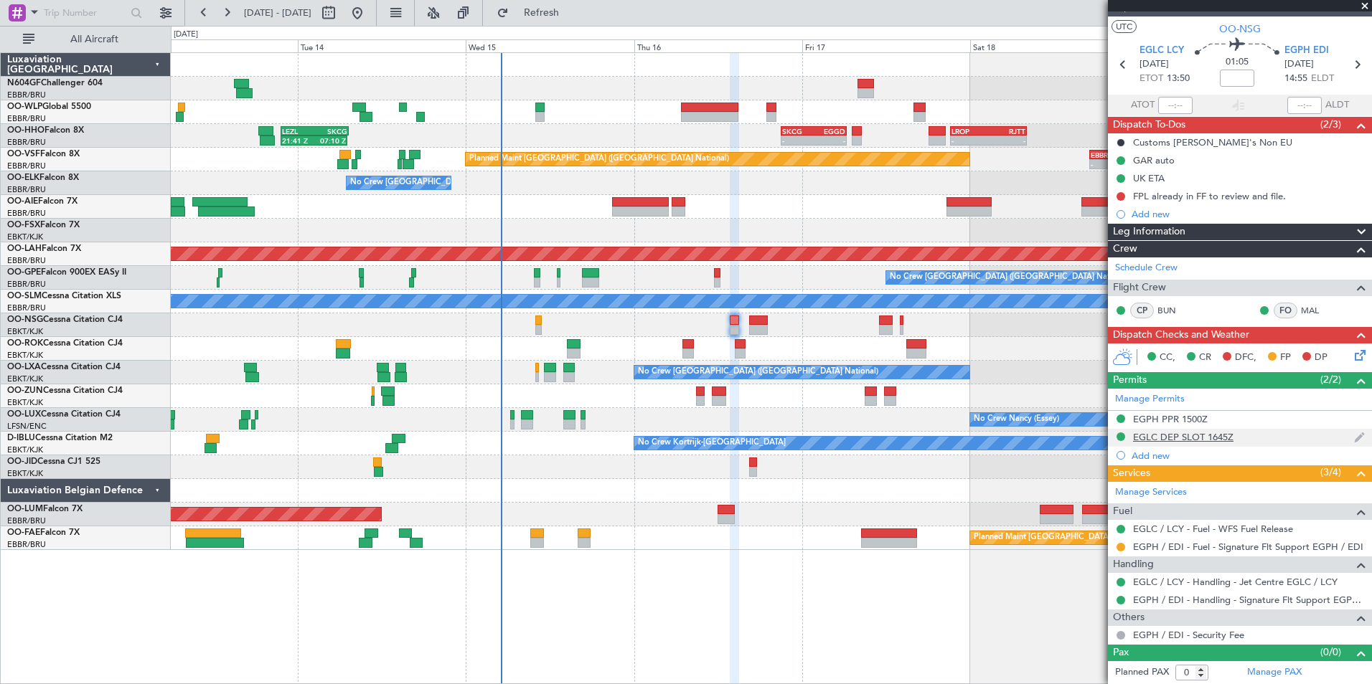
click at [1181, 443] on div "EGLC DEP SLOT 1645Z" at bounding box center [1240, 438] width 264 height 18
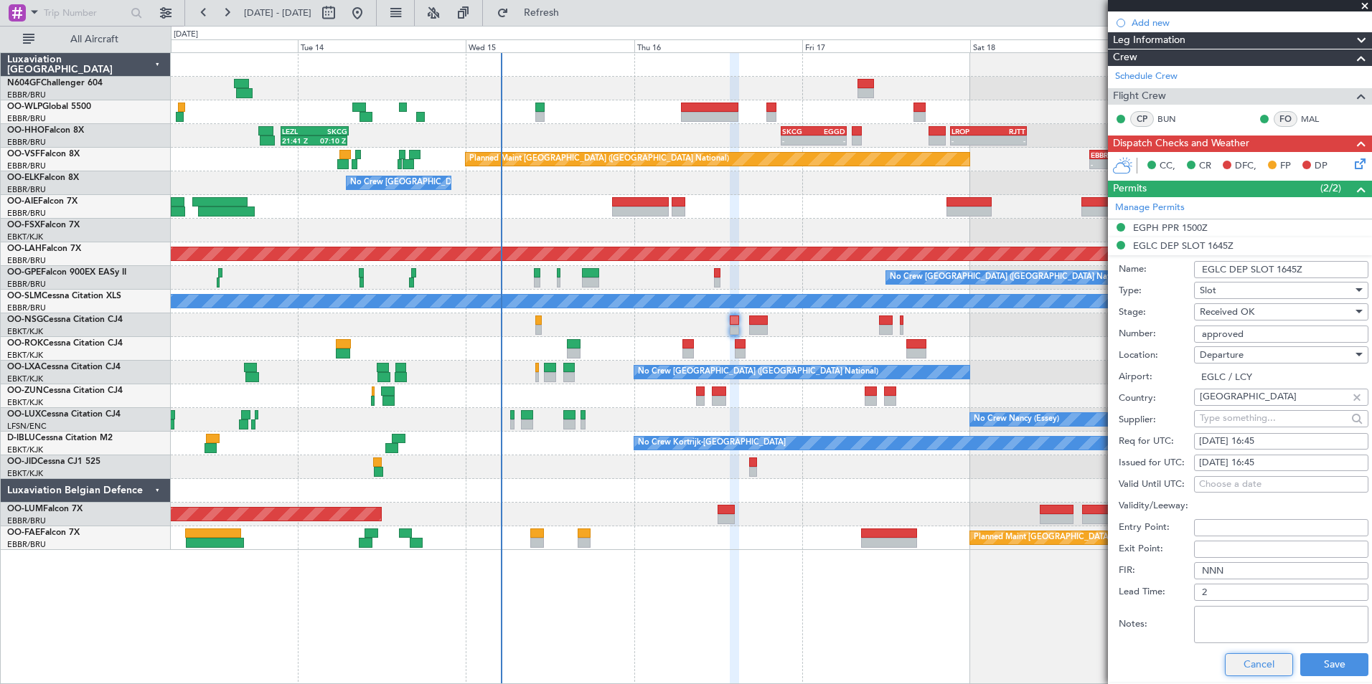
click at [1232, 656] on button "Cancel" at bounding box center [1259, 665] width 68 height 23
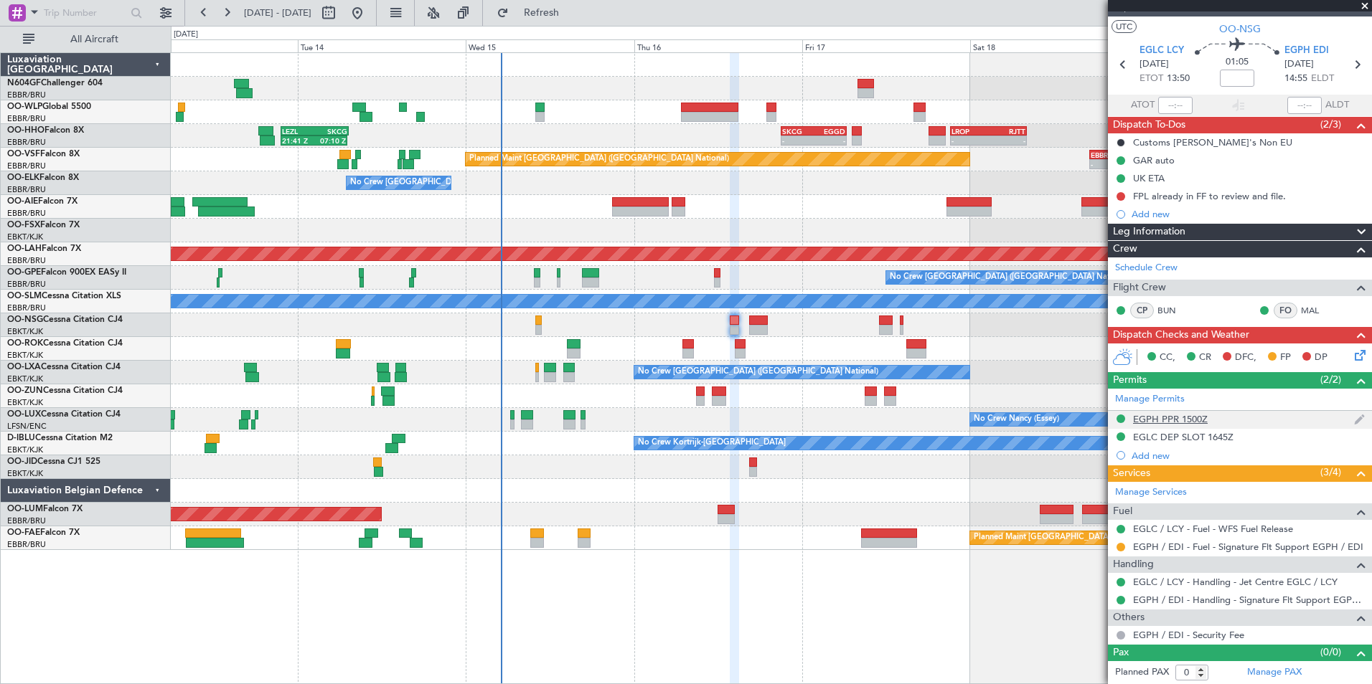
click at [1160, 416] on div "EGPH PPR 1500Z" at bounding box center [1170, 419] width 75 height 12
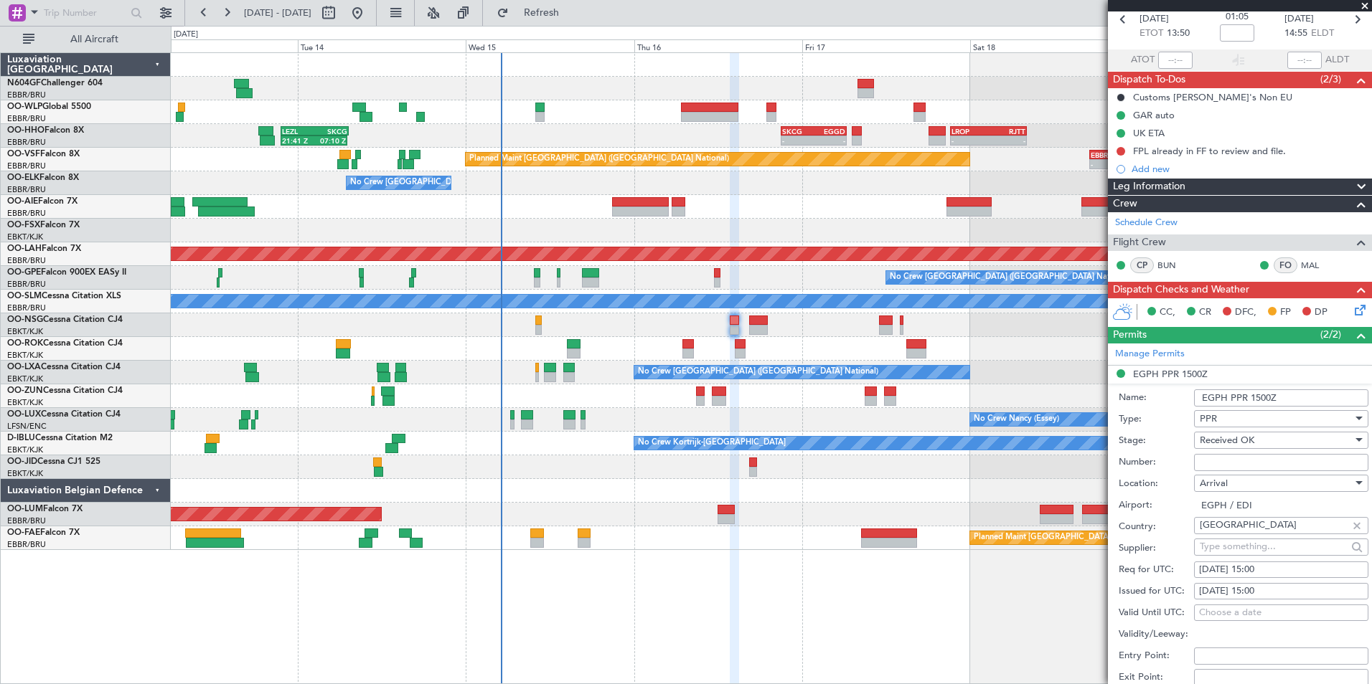
scroll to position [215, 0]
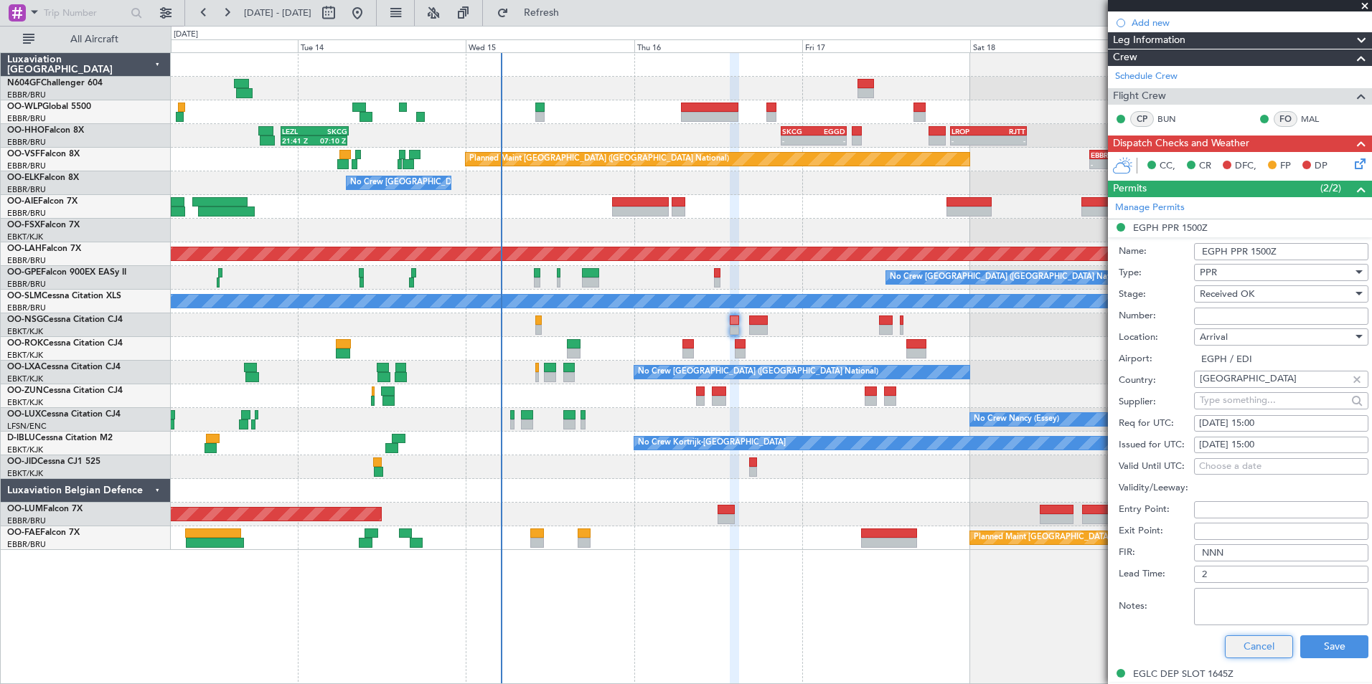
click at [1261, 644] on button "Cancel" at bounding box center [1259, 647] width 68 height 23
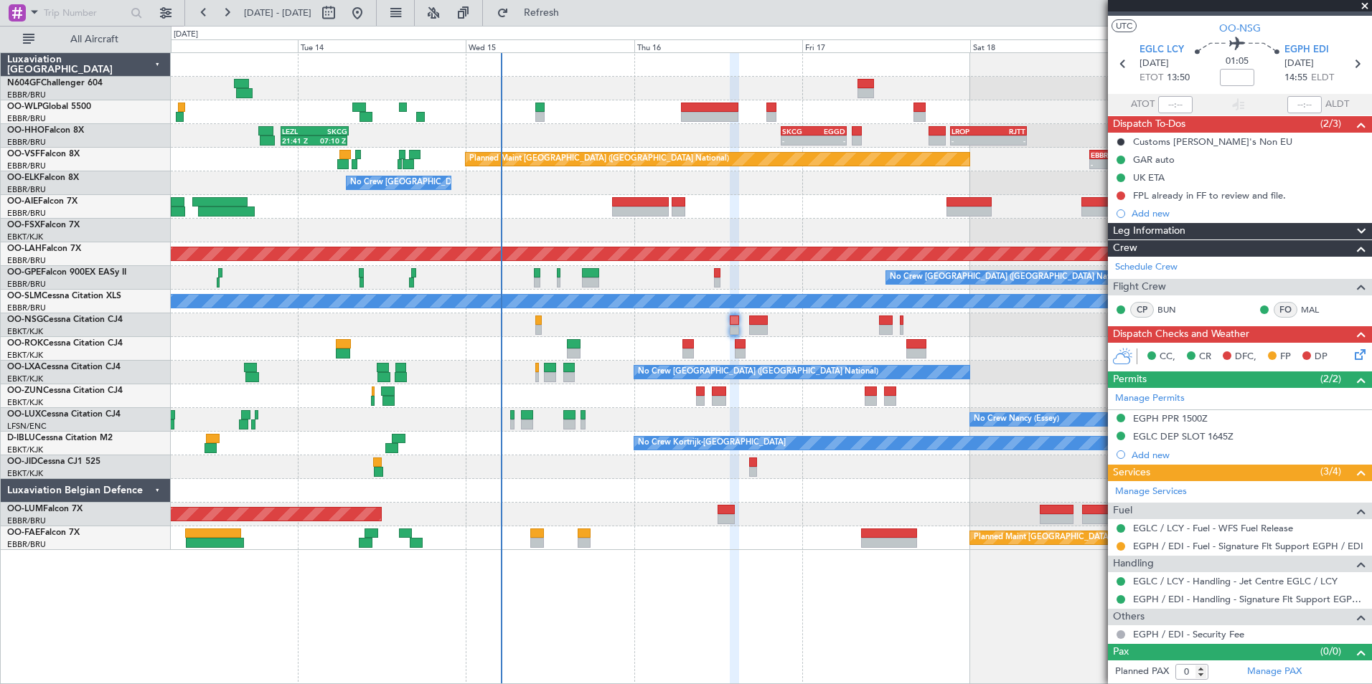
scroll to position [24, 0]
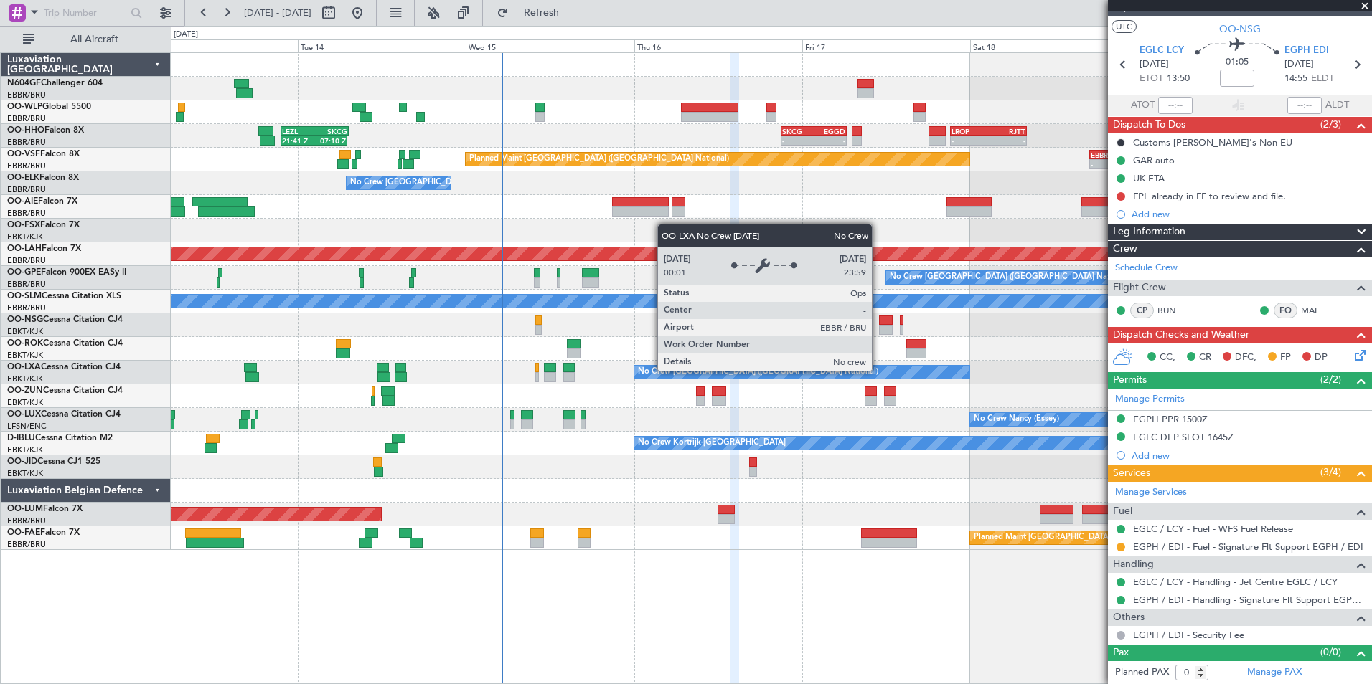
click at [847, 367] on div "No Crew [GEOGRAPHIC_DATA] ([GEOGRAPHIC_DATA] National)" at bounding box center [801, 372] width 335 height 13
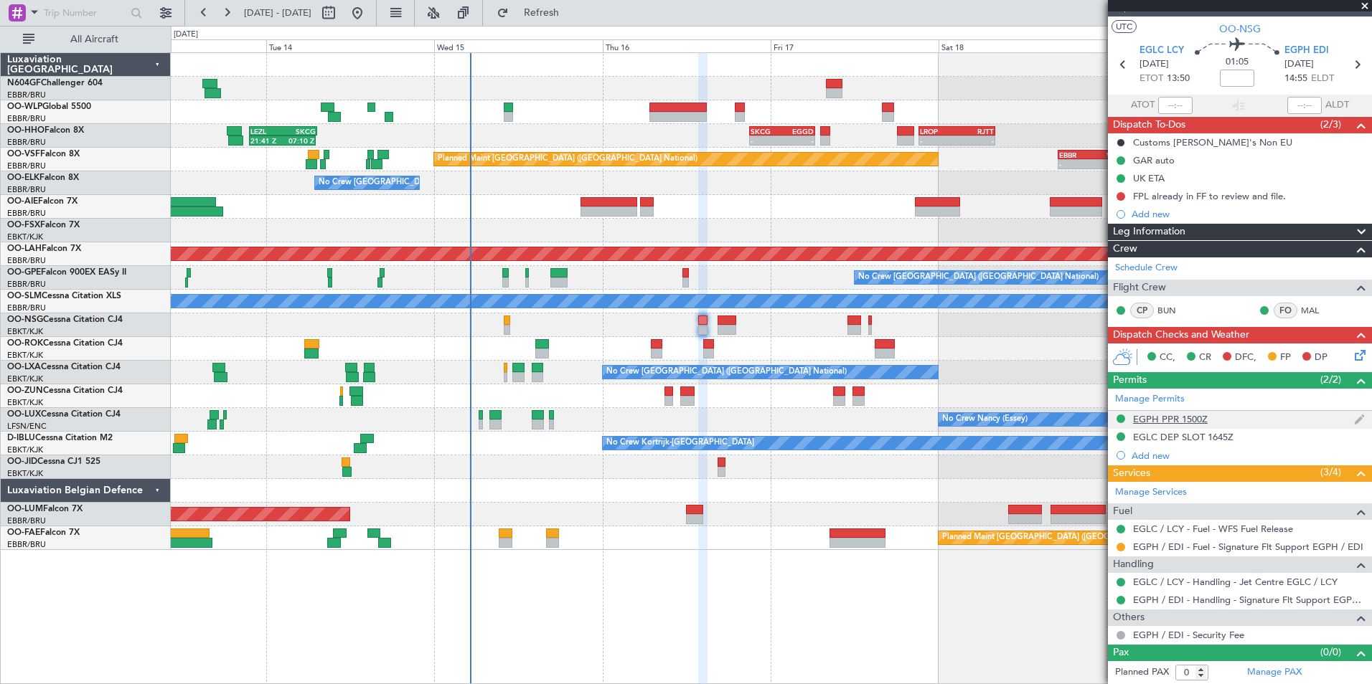
click at [1146, 419] on div "EGPH PPR 1500Z" at bounding box center [1170, 419] width 75 height 12
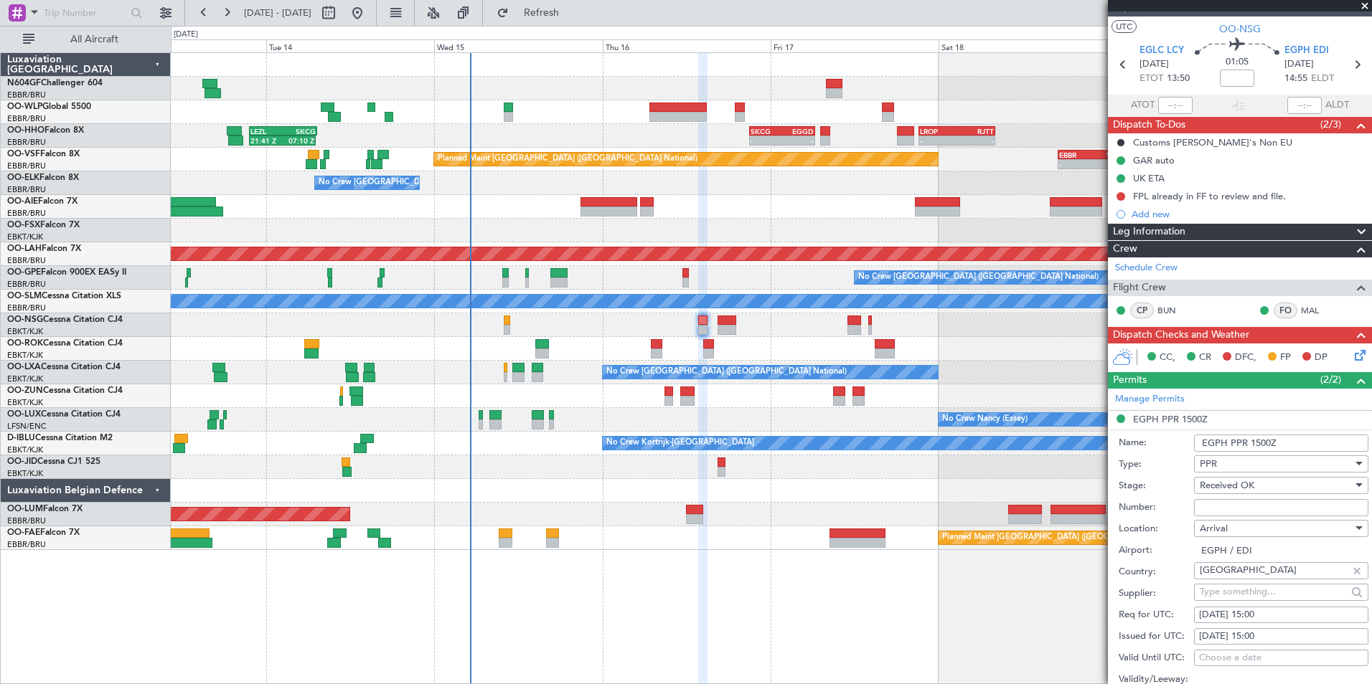
scroll to position [239, 0]
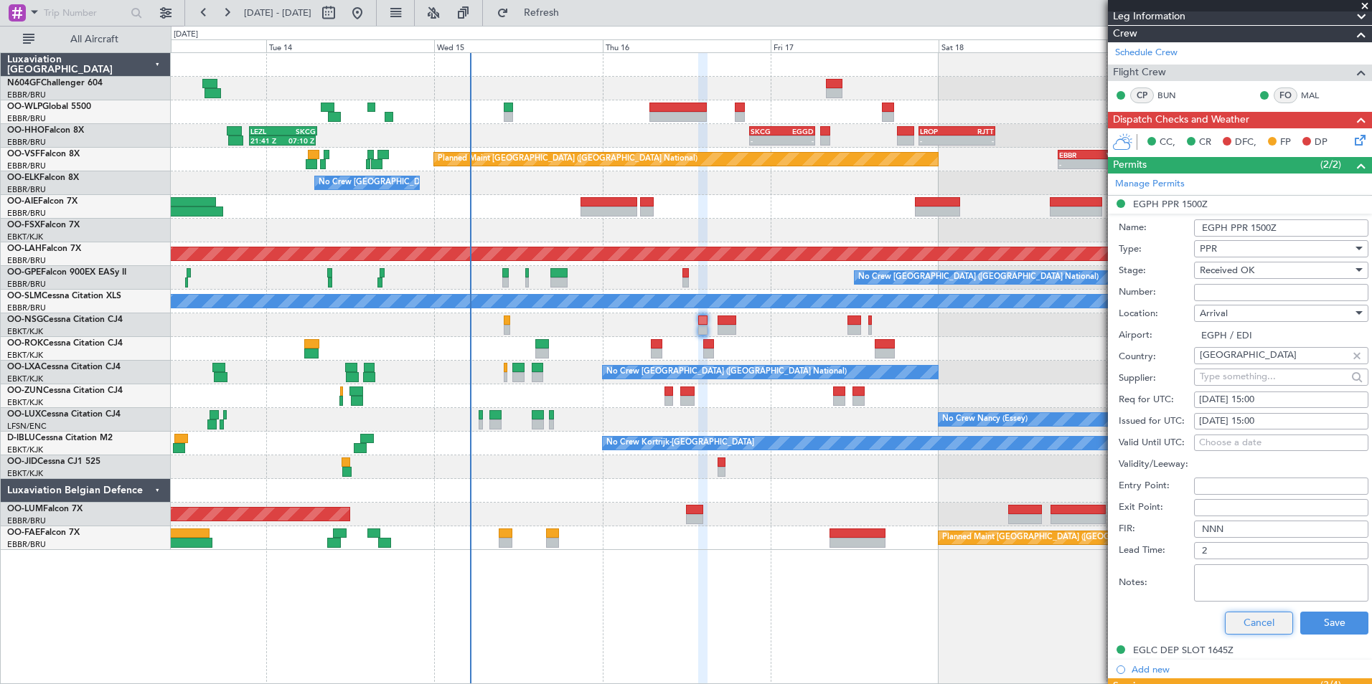
click at [1240, 618] on button "Cancel" at bounding box center [1259, 623] width 68 height 23
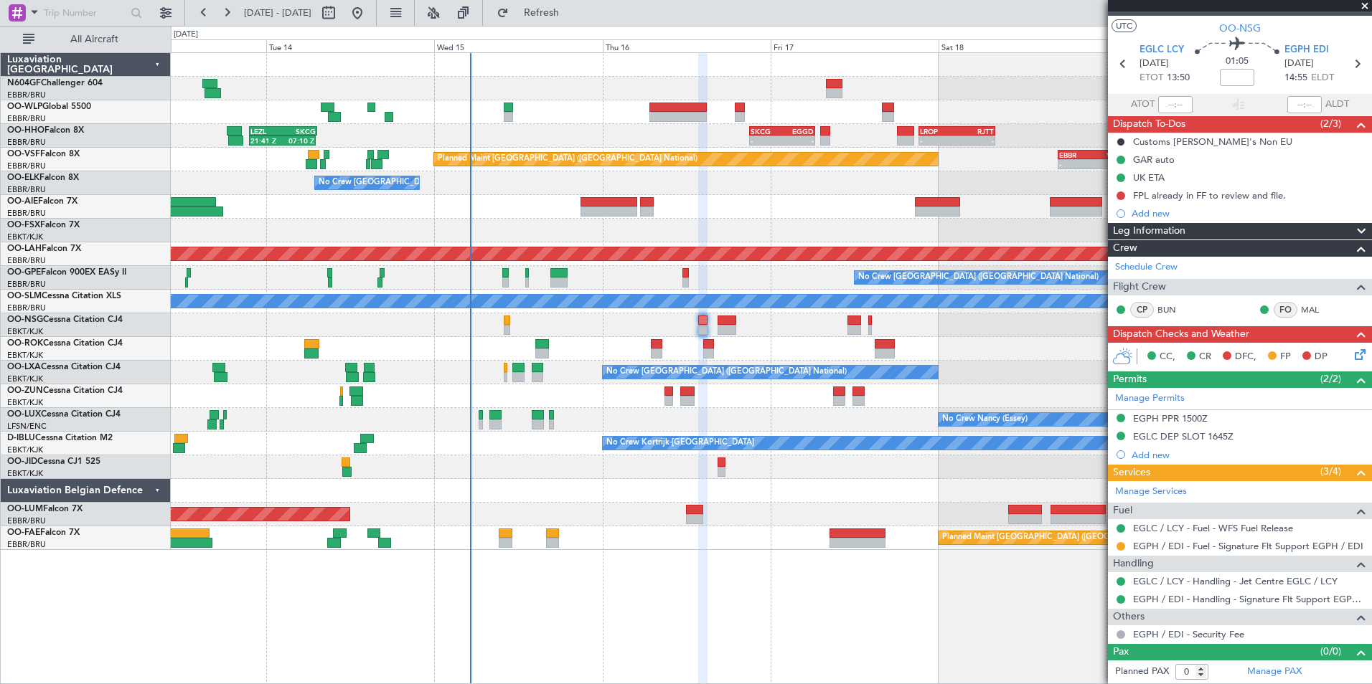
scroll to position [24, 0]
click at [1154, 418] on div "EGPH PPR 1500Z" at bounding box center [1170, 419] width 75 height 12
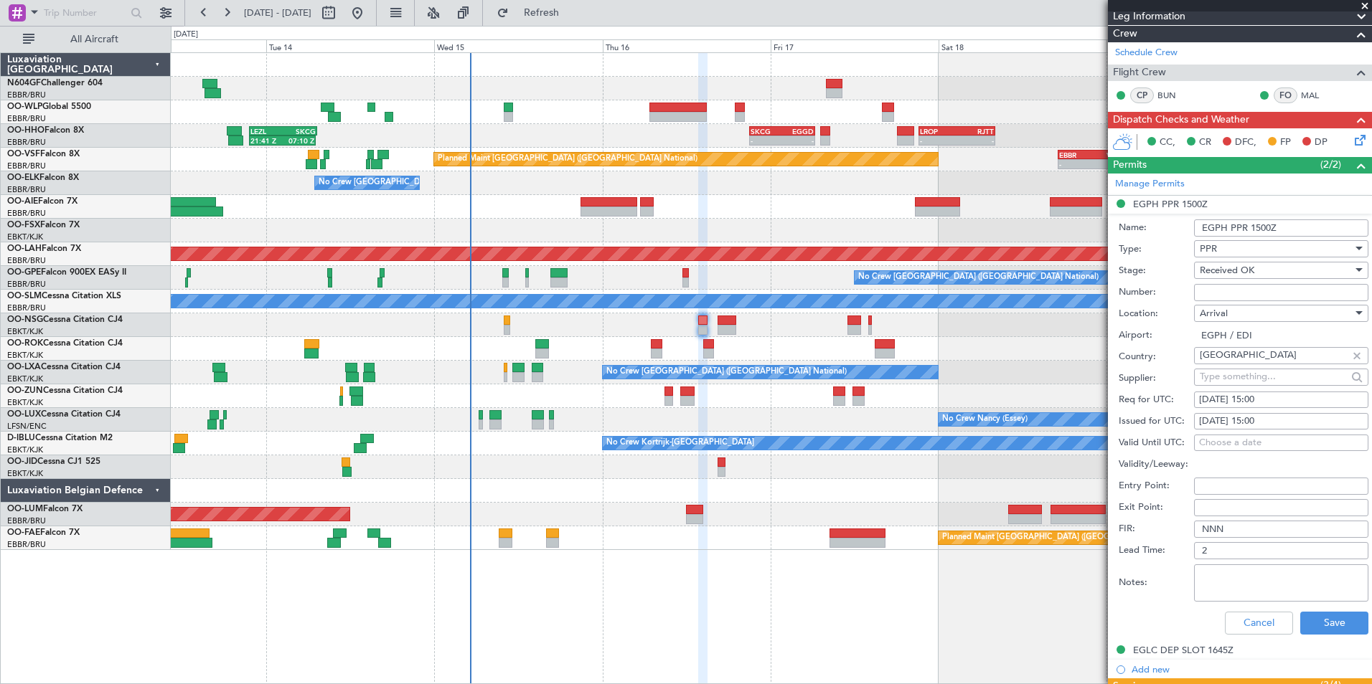
click at [1247, 291] on input "Number:" at bounding box center [1281, 292] width 174 height 17
type input "Approved"
click at [1322, 623] on button "Save" at bounding box center [1334, 623] width 68 height 23
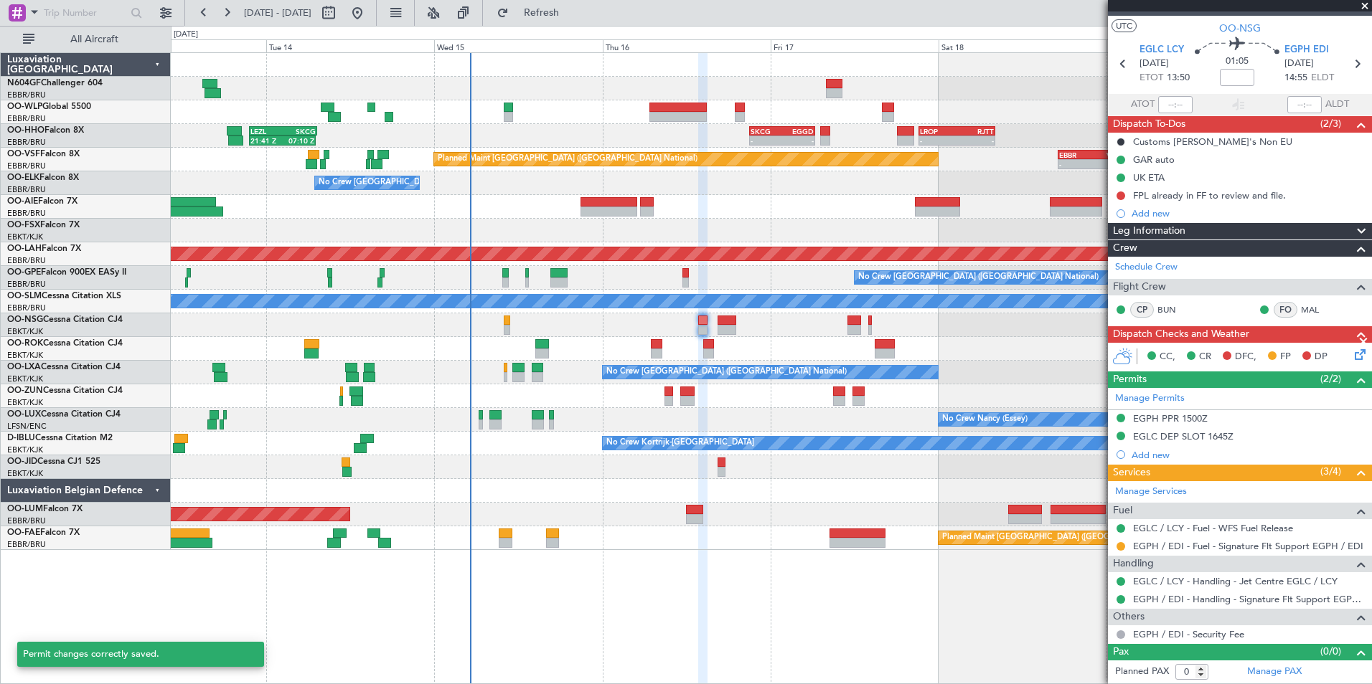
scroll to position [24, 0]
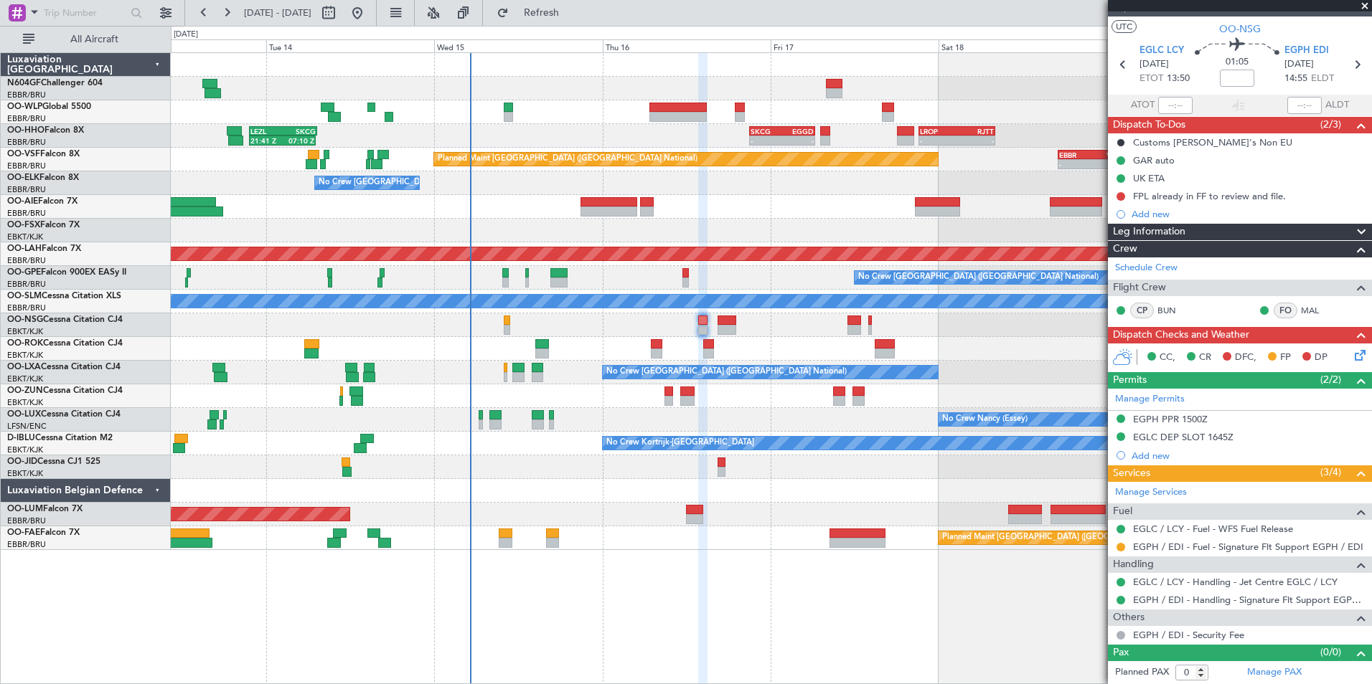
click at [1339, 354] on div "CC, CR DFC, FP DP" at bounding box center [1246, 358] width 211 height 22
click at [1352, 355] on icon at bounding box center [1357, 352] width 11 height 11
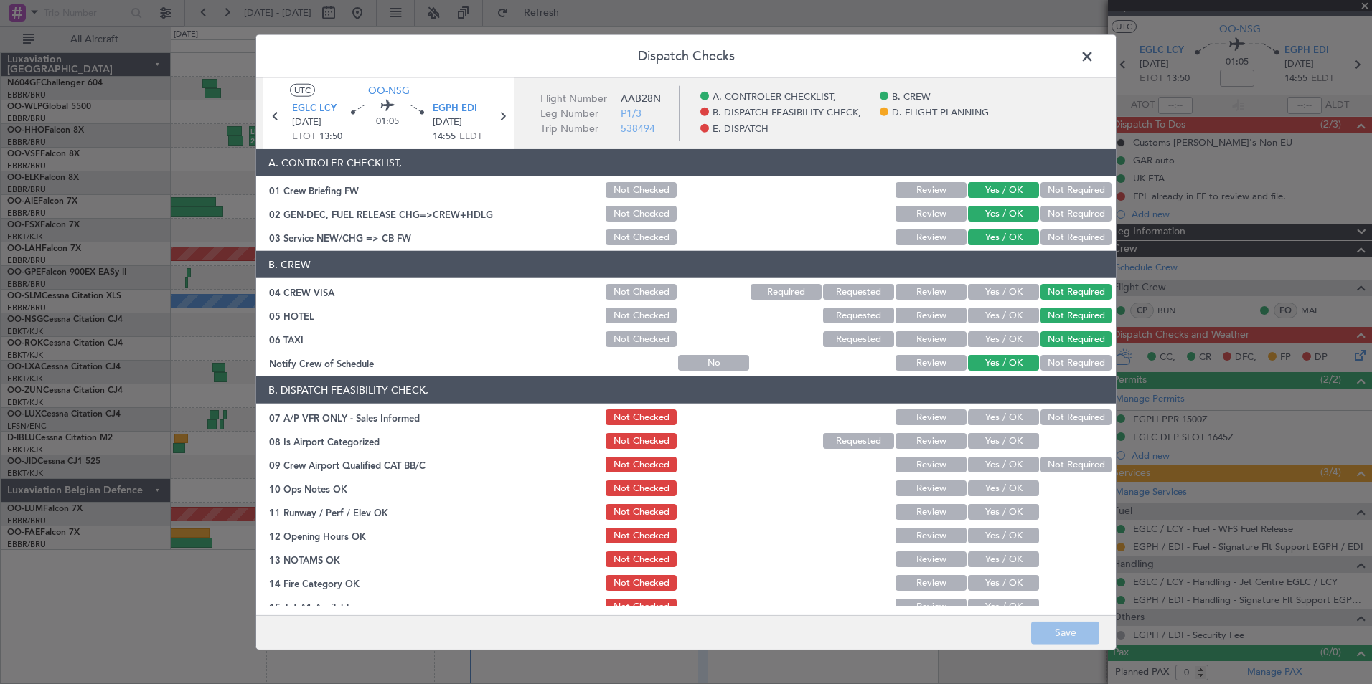
scroll to position [143, 0]
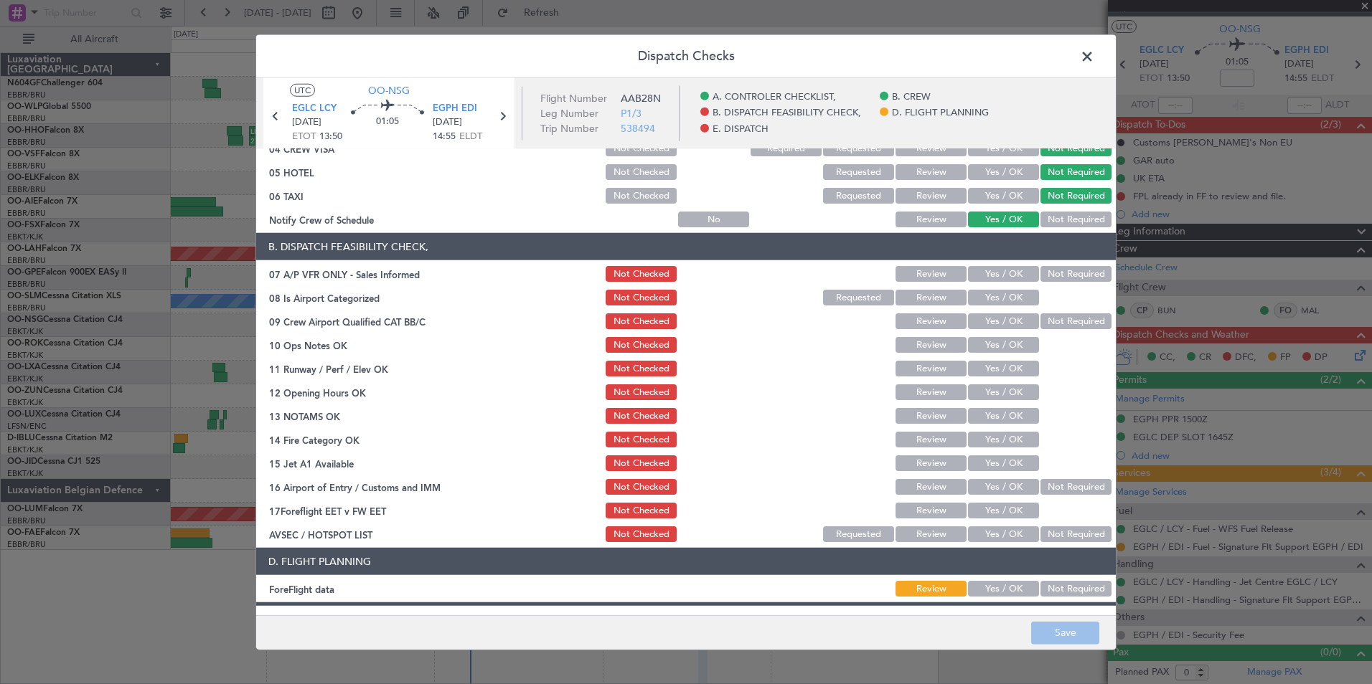
click at [1016, 270] on button "Yes / OK" at bounding box center [1003, 274] width 71 height 16
click at [1042, 276] on button "Not Required" at bounding box center [1075, 274] width 71 height 16
click at [1006, 292] on button "Yes / OK" at bounding box center [1003, 298] width 71 height 16
click at [1065, 322] on button "Not Required" at bounding box center [1075, 322] width 71 height 16
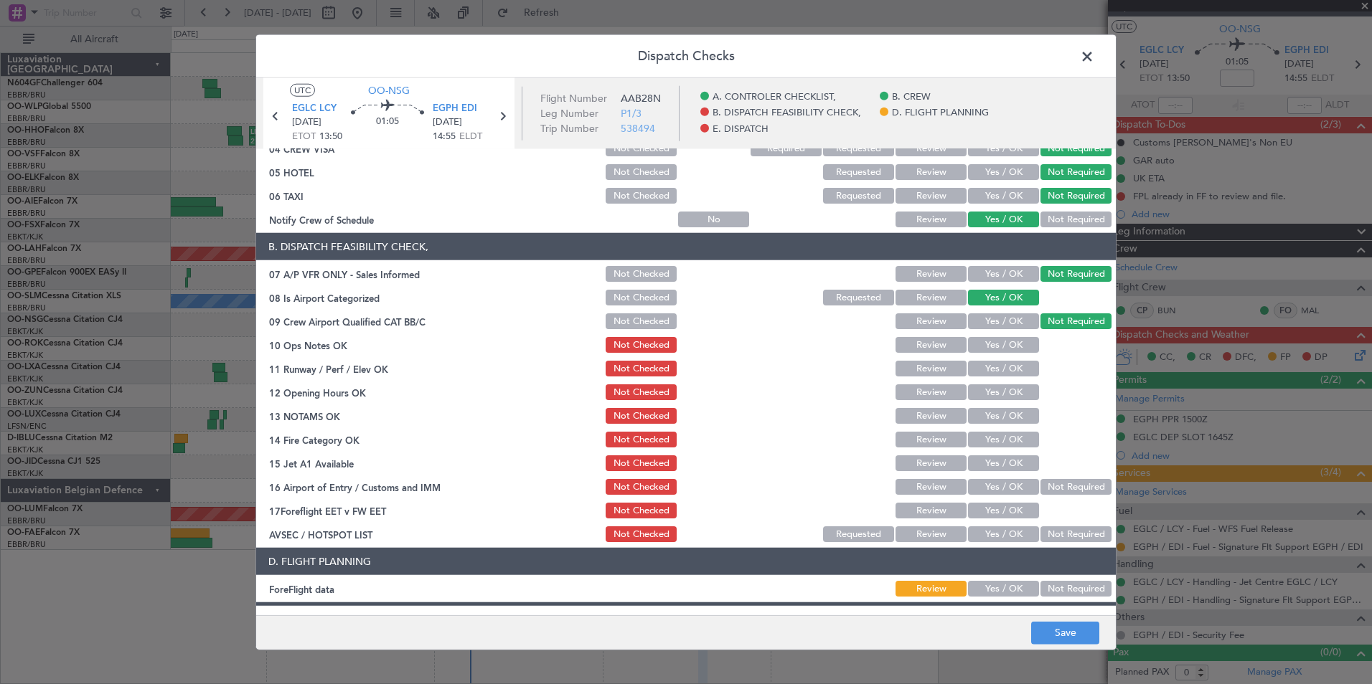
click at [1018, 348] on button "Yes / OK" at bounding box center [1003, 345] width 71 height 16
click at [1014, 365] on button "Yes / OK" at bounding box center [1003, 369] width 71 height 16
click at [1009, 389] on button "Yes / OK" at bounding box center [1003, 393] width 71 height 16
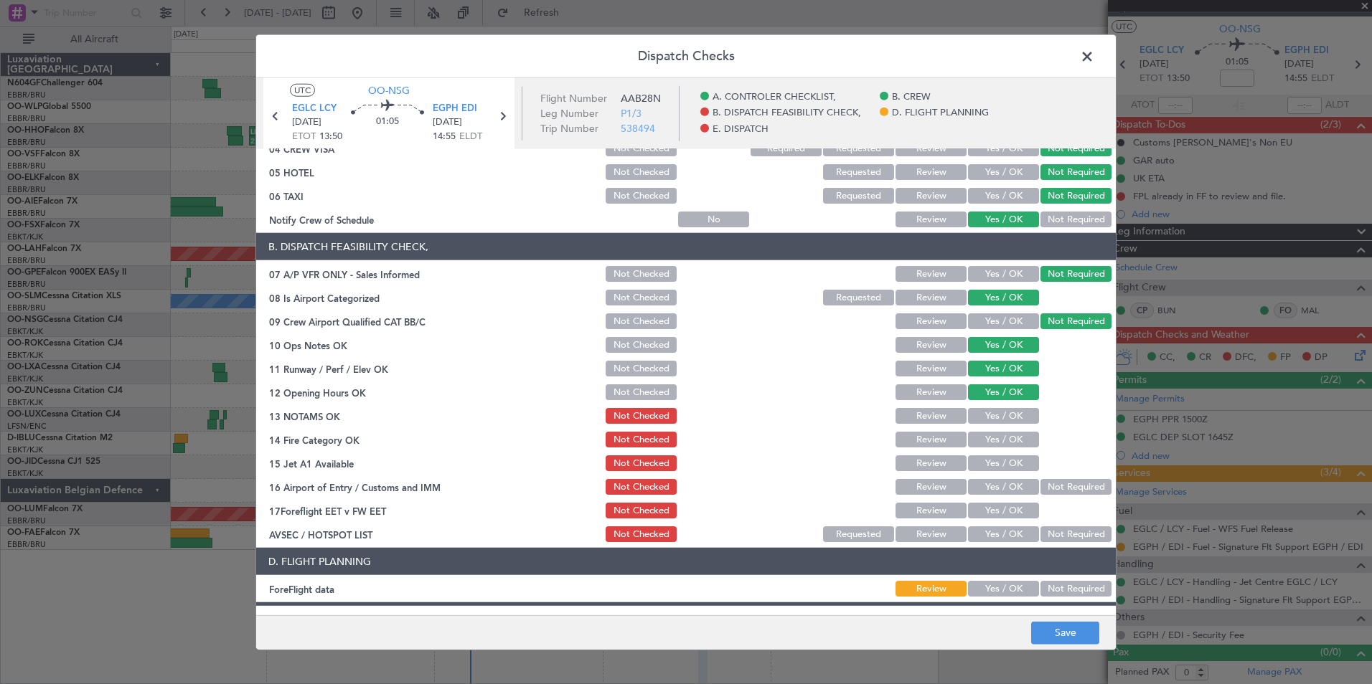
click at [1005, 403] on section "B. DISPATCH FEASIBILITY CHECK, 07 A/P VFR ONLY - Sales Informed Not Checked Rev…" at bounding box center [685, 388] width 859 height 311
drag, startPoint x: 1005, startPoint y: 407, endPoint x: 1004, endPoint y: 421, distance: 13.7
click at [1004, 421] on button "Yes / OK" at bounding box center [1003, 416] width 71 height 16
click at [1002, 447] on button "Yes / OK" at bounding box center [1003, 440] width 71 height 16
click at [1005, 466] on button "Yes / OK" at bounding box center [1003, 464] width 71 height 16
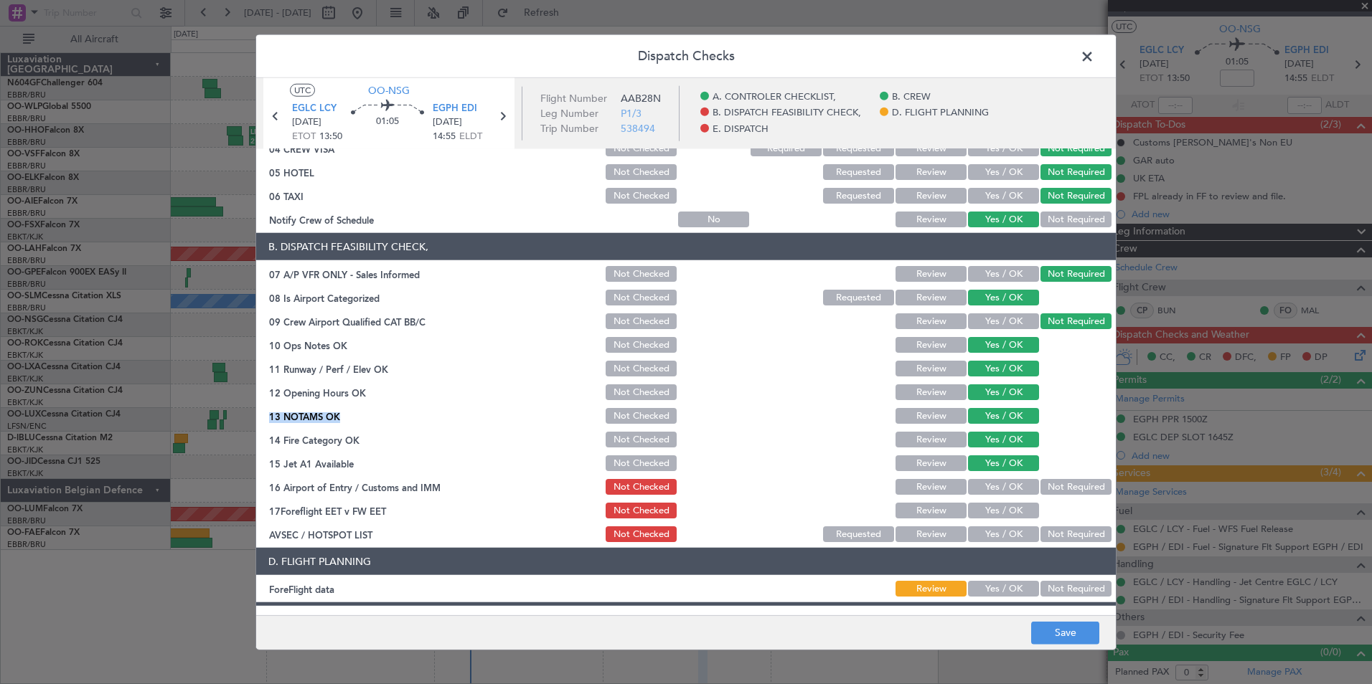
click at [1060, 483] on button "Not Required" at bounding box center [1075, 487] width 71 height 16
click at [999, 538] on button "Yes / OK" at bounding box center [1003, 535] width 71 height 16
click at [1008, 588] on button "Yes / OK" at bounding box center [1003, 589] width 71 height 16
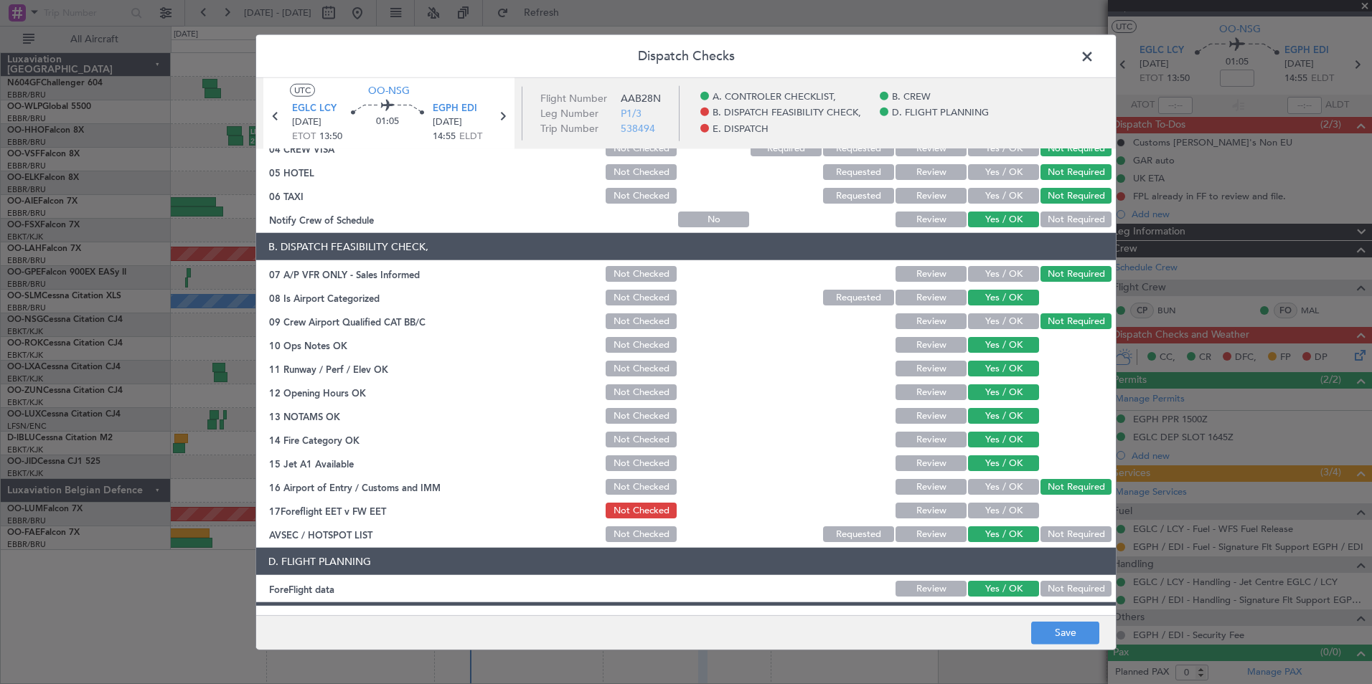
click at [998, 499] on section "B. DISPATCH FEASIBILITY CHECK, 07 A/P VFR ONLY - Sales Informed Not Checked Rev…" at bounding box center [685, 388] width 859 height 311
drag, startPoint x: 998, startPoint y: 506, endPoint x: 1001, endPoint y: 529, distance: 23.8
click at [998, 506] on button "Yes / OK" at bounding box center [1003, 511] width 71 height 16
click at [1055, 636] on button "Save" at bounding box center [1065, 632] width 68 height 23
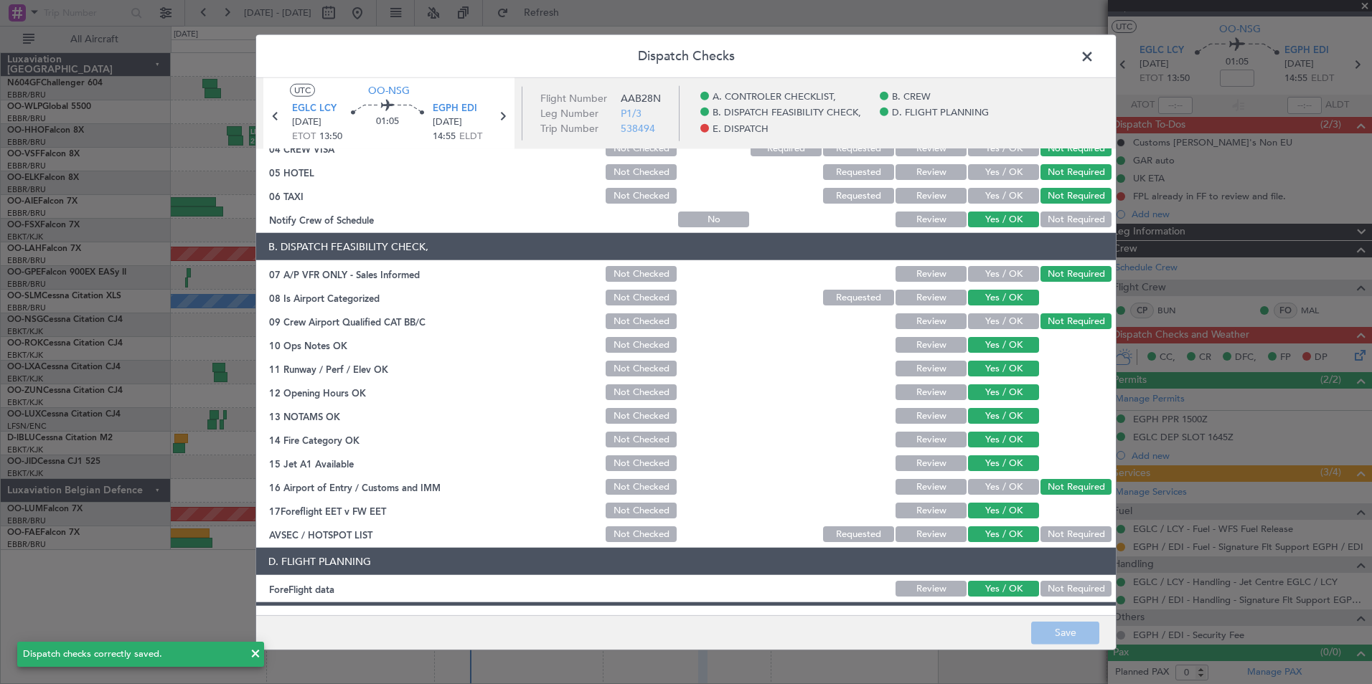
click at [1094, 55] on span at bounding box center [1094, 60] width 0 height 29
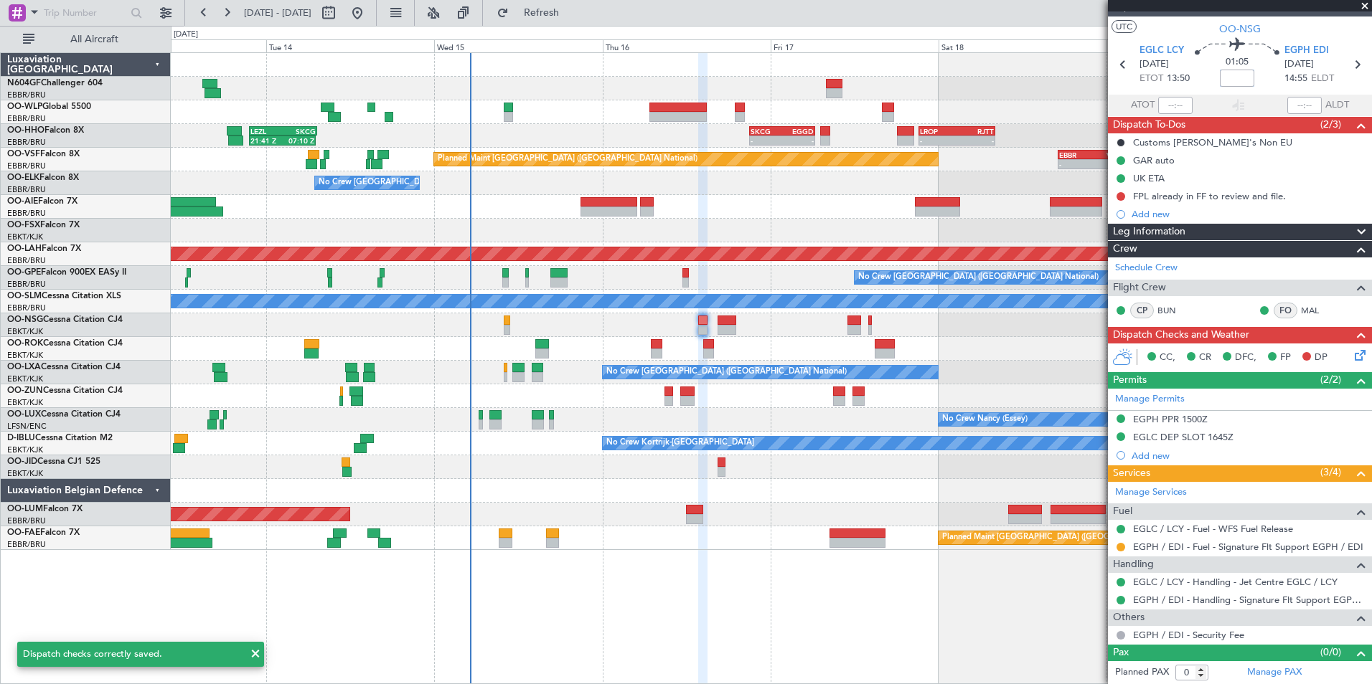
click at [1241, 78] on input at bounding box center [1237, 78] width 34 height 17
type input "-00:15"
click at [1178, 30] on section "UTC OO-NSG" at bounding box center [1240, 28] width 264 height 22
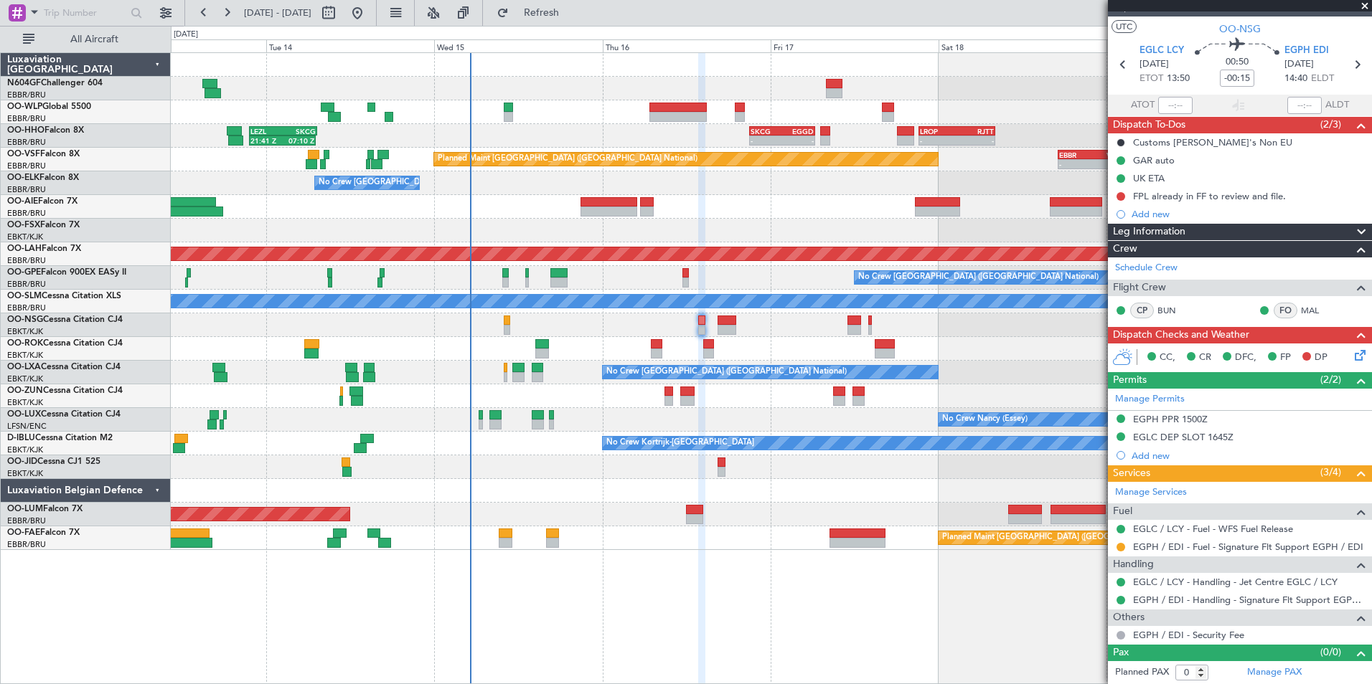
click at [1352, 354] on icon at bounding box center [1357, 352] width 11 height 11
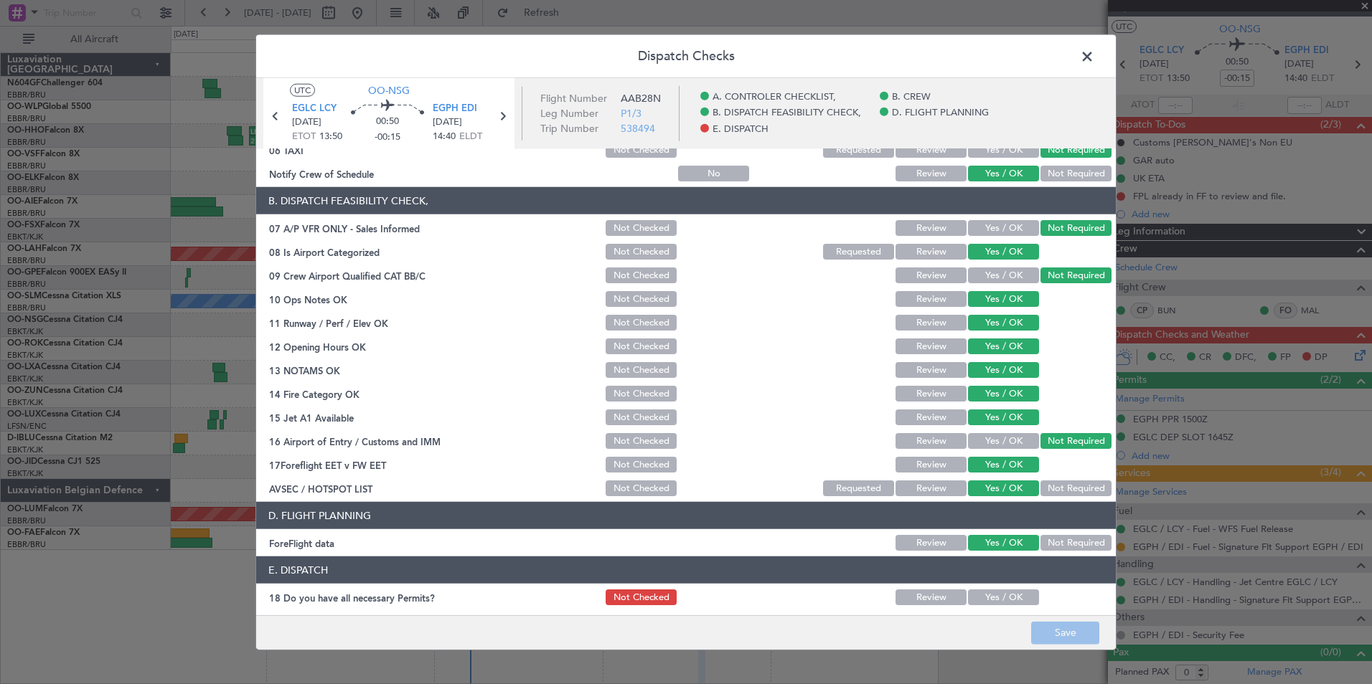
scroll to position [265, 0]
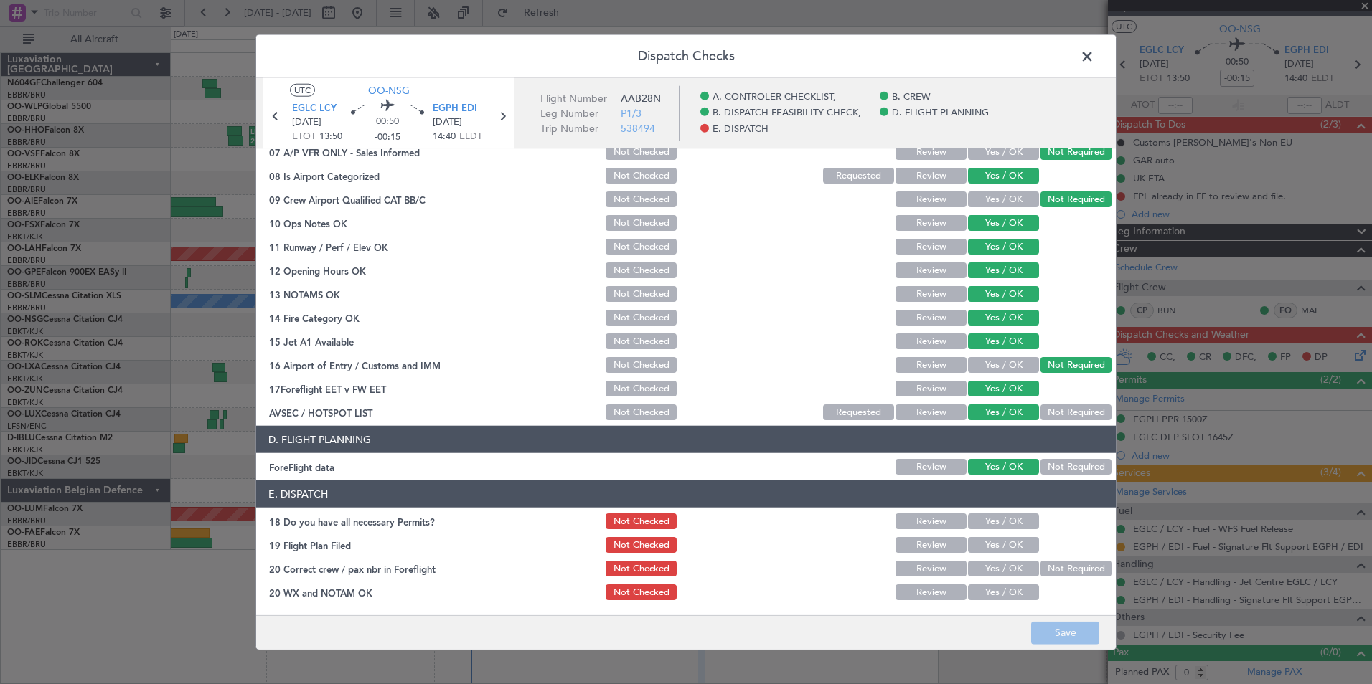
click at [989, 528] on button "Yes / OK" at bounding box center [1003, 522] width 71 height 16
drag, startPoint x: 994, startPoint y: 540, endPoint x: 997, endPoint y: 552, distance: 12.5
click at [994, 541] on button "Yes / OK" at bounding box center [1003, 545] width 71 height 16
click at [998, 562] on button "Yes / OK" at bounding box center [1003, 569] width 71 height 16
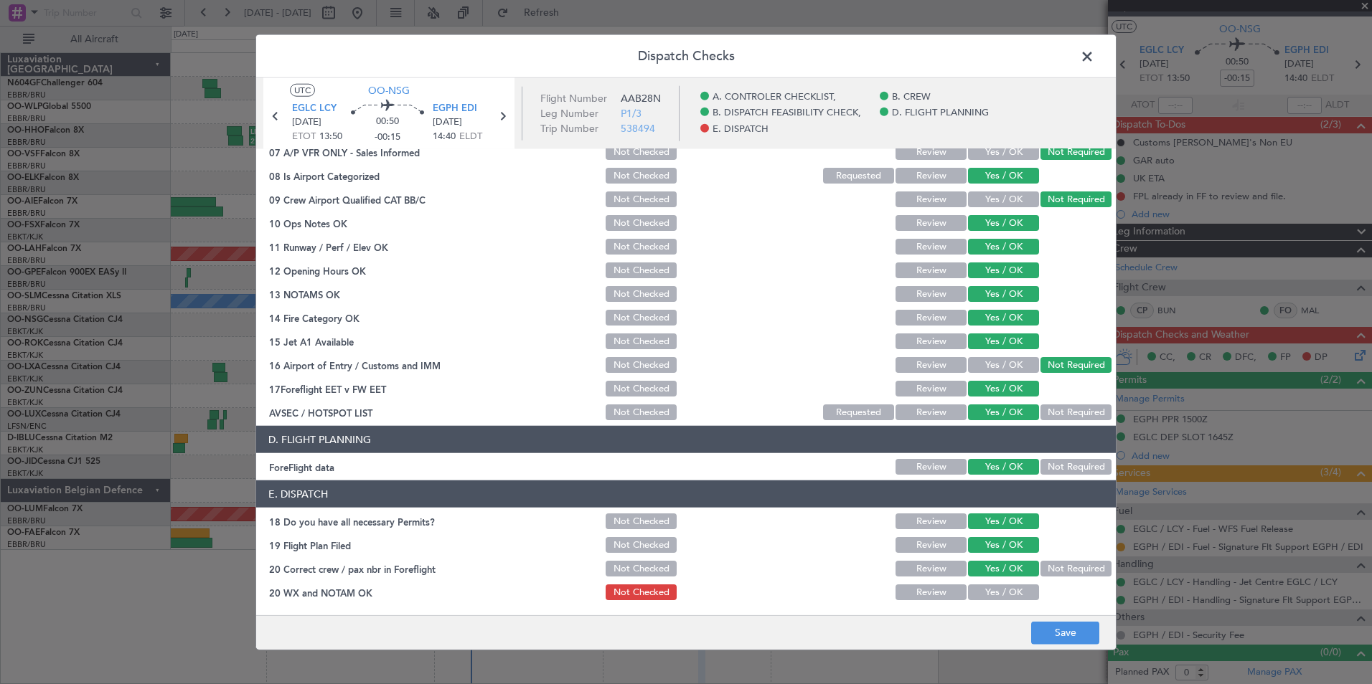
click at [1000, 588] on button "Yes / OK" at bounding box center [1003, 593] width 71 height 16
click at [1047, 629] on button "Save" at bounding box center [1065, 632] width 68 height 23
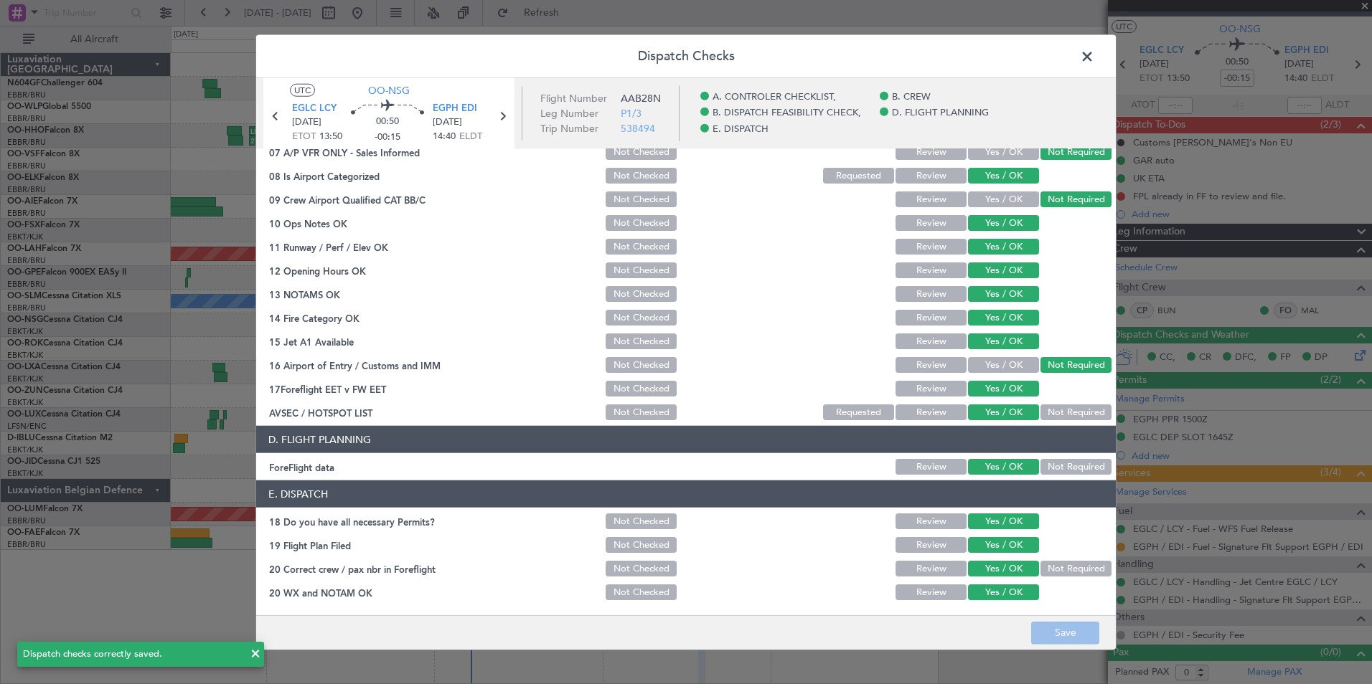
click at [1094, 52] on span at bounding box center [1094, 60] width 0 height 29
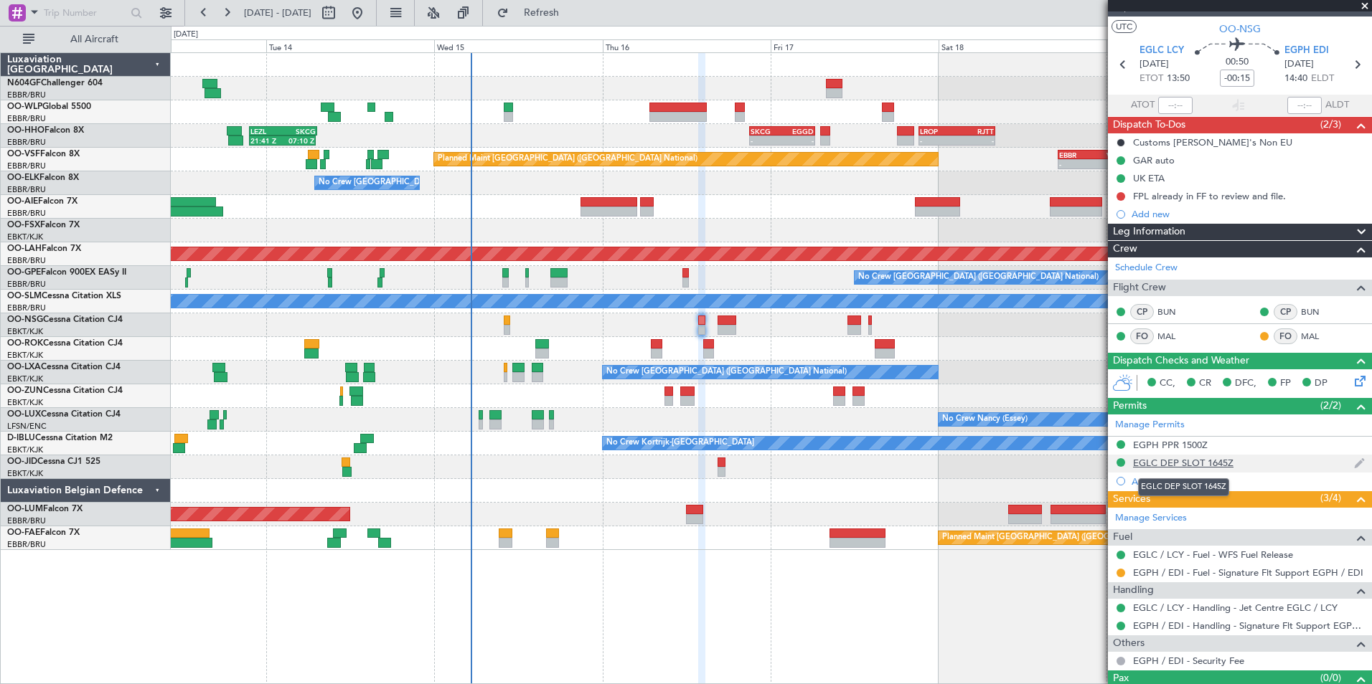
click at [1185, 458] on div "EGLC DEP SLOT 1645Z" at bounding box center [1183, 463] width 100 height 12
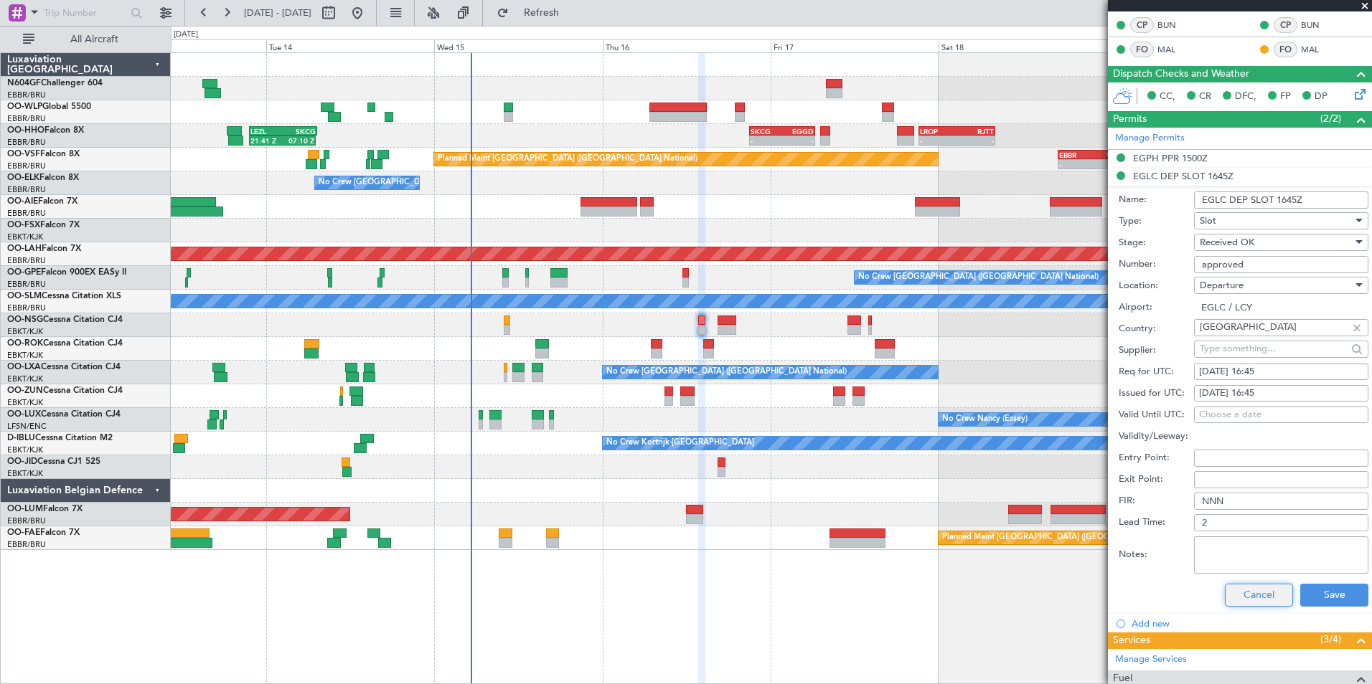
click at [1242, 601] on button "Cancel" at bounding box center [1259, 595] width 68 height 23
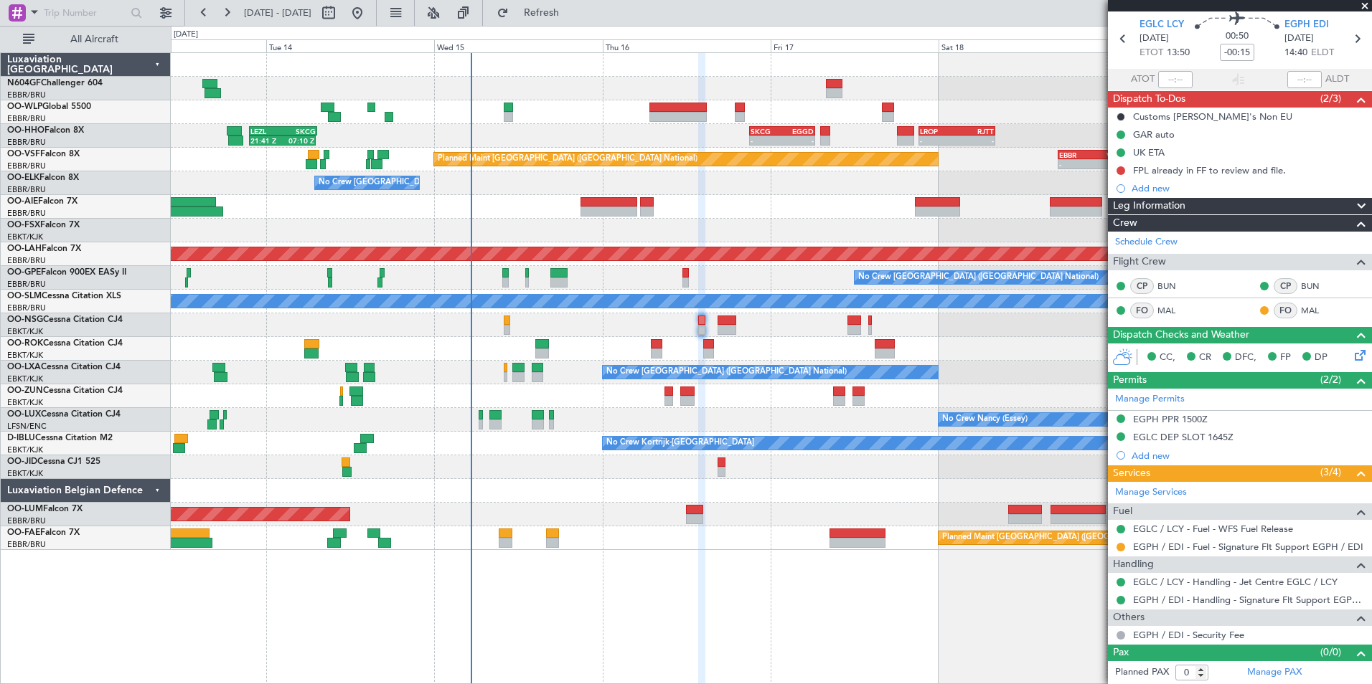
scroll to position [0, 0]
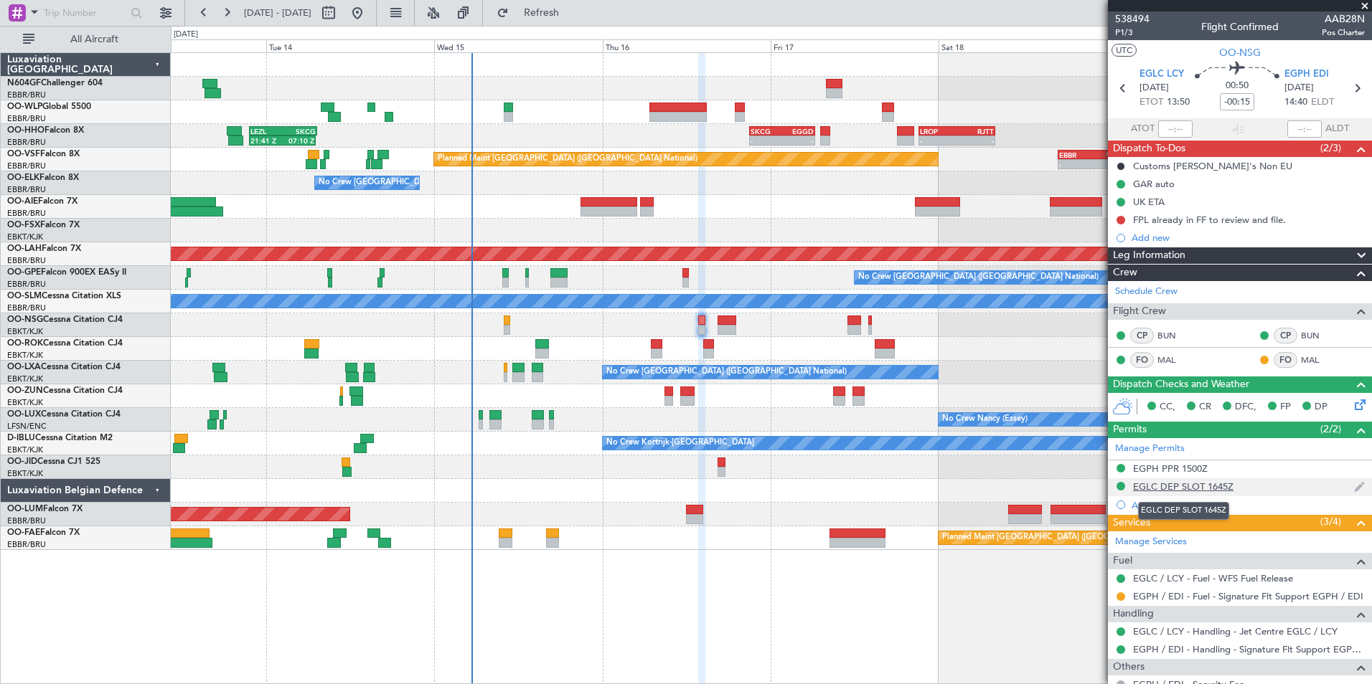
click at [1178, 486] on div "EGLC DEP SLOT 1645Z" at bounding box center [1183, 487] width 100 height 12
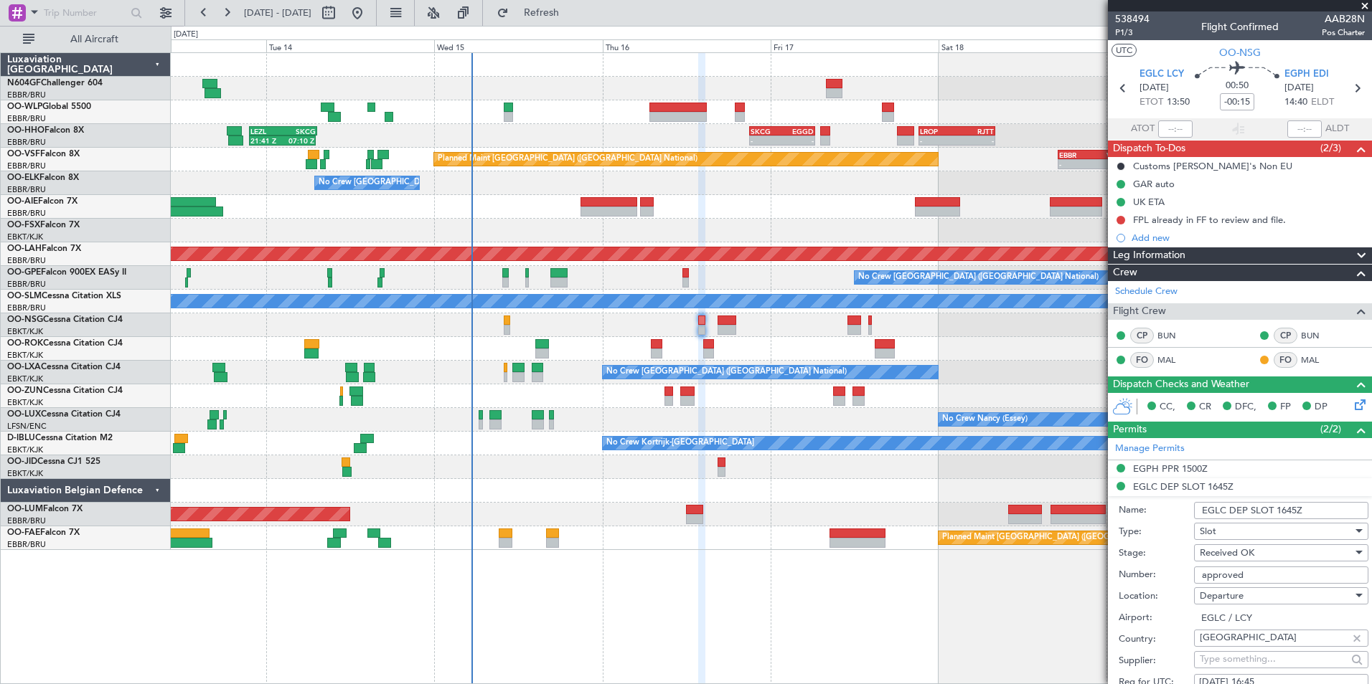
scroll to position [215, 0]
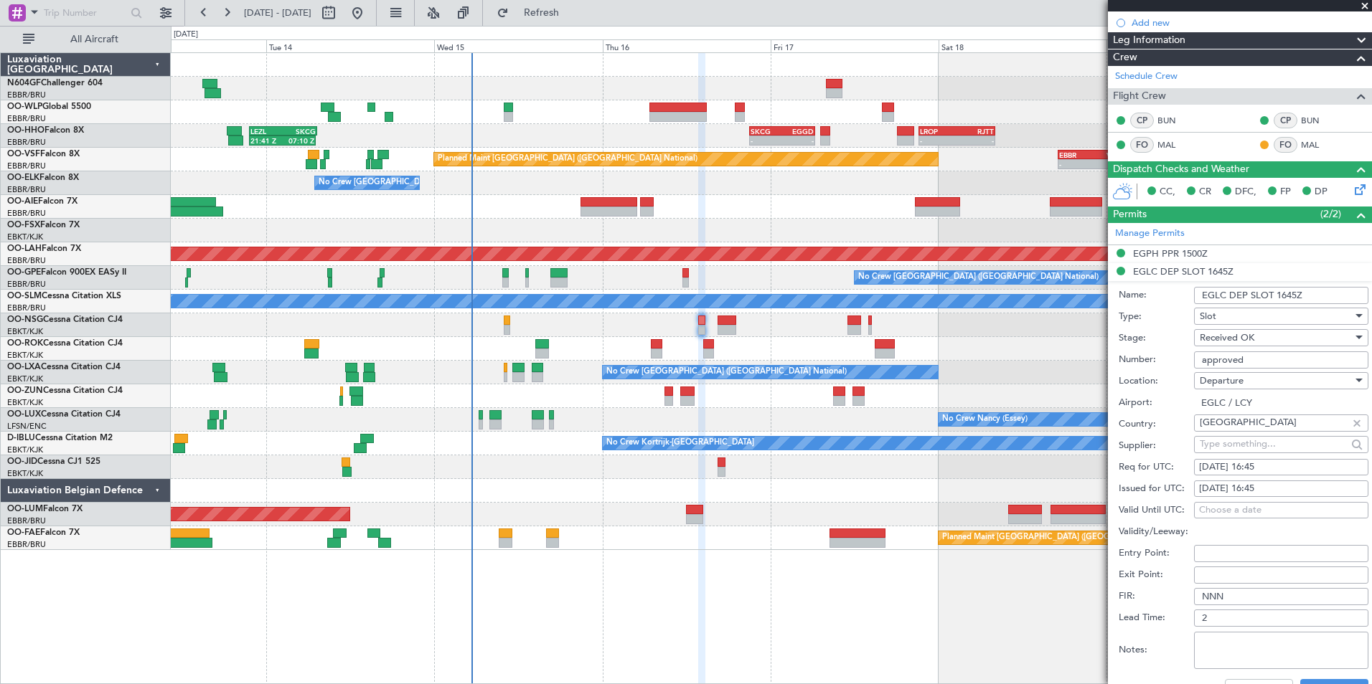
click at [1275, 461] on div "16/10/2025 16:45" at bounding box center [1281, 468] width 164 height 14
select select "10"
select select "2025"
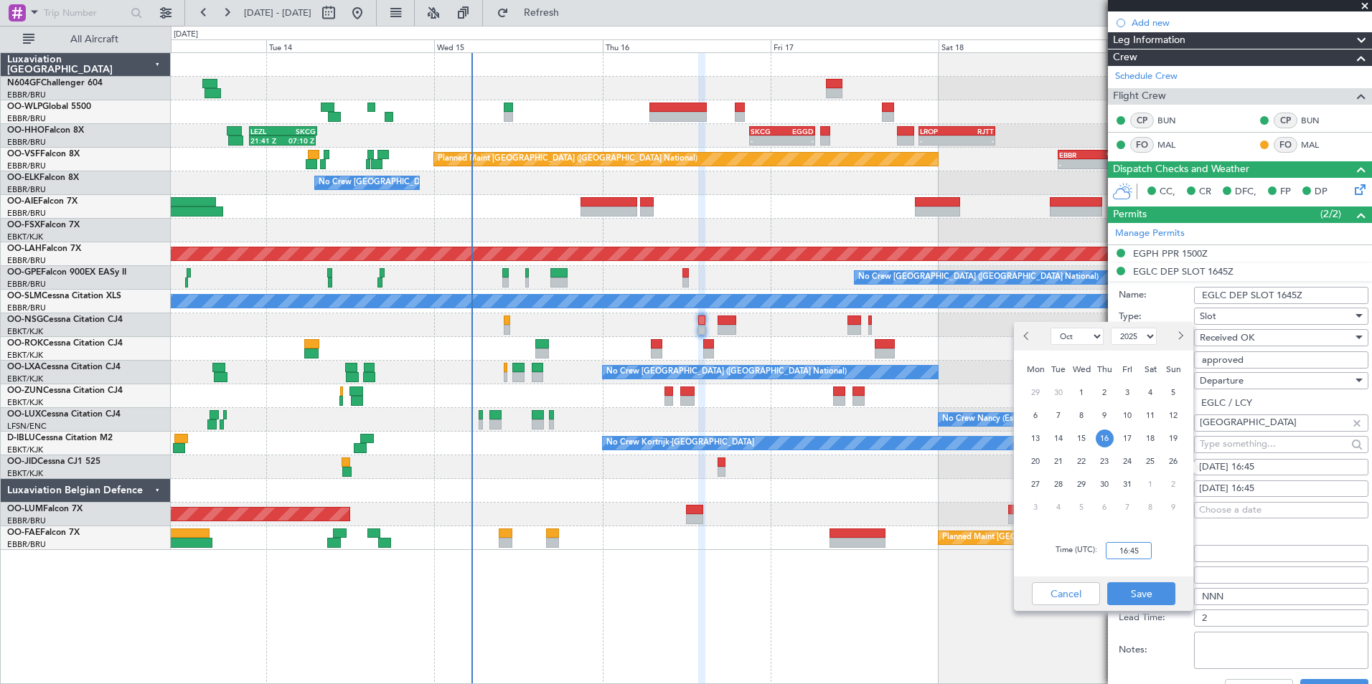
click at [1131, 549] on input "16:45" at bounding box center [1129, 550] width 46 height 17
type input "13:45"
click at [1153, 588] on button "Save" at bounding box center [1141, 594] width 68 height 23
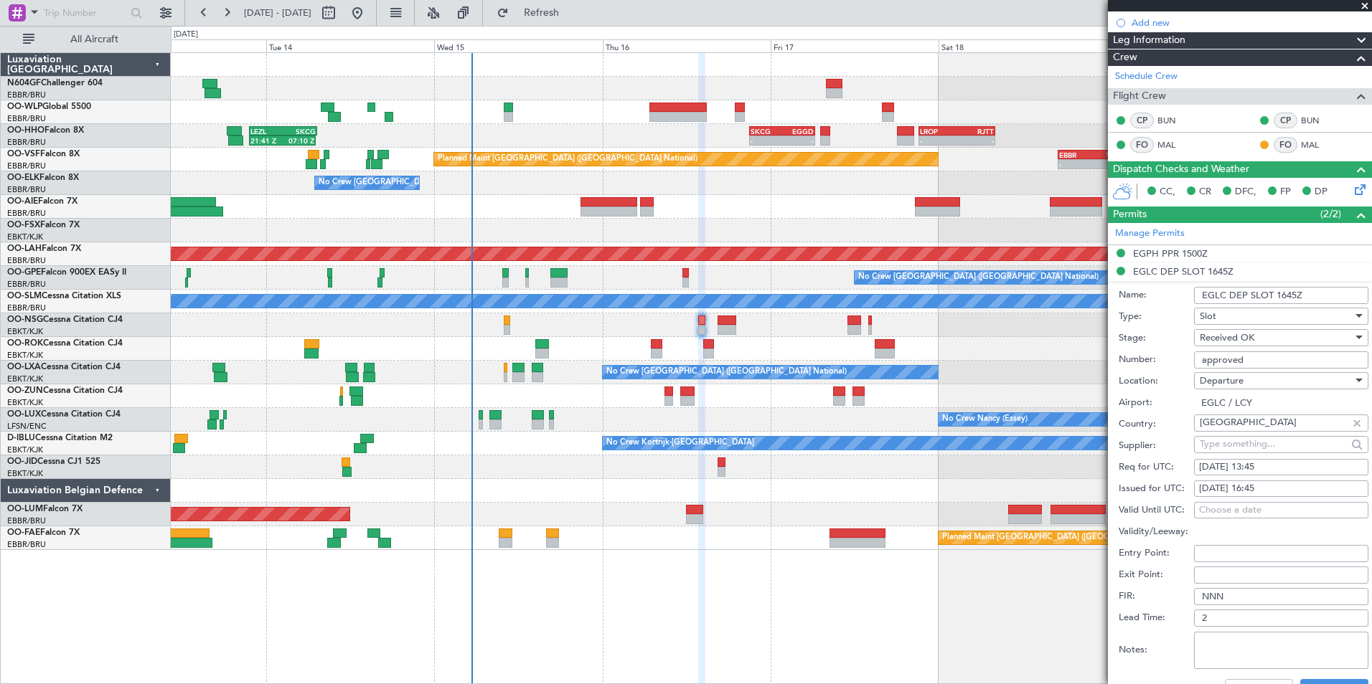
click at [1288, 483] on div "16/10/2025 16:45" at bounding box center [1281, 489] width 164 height 14
select select "10"
select select "2025"
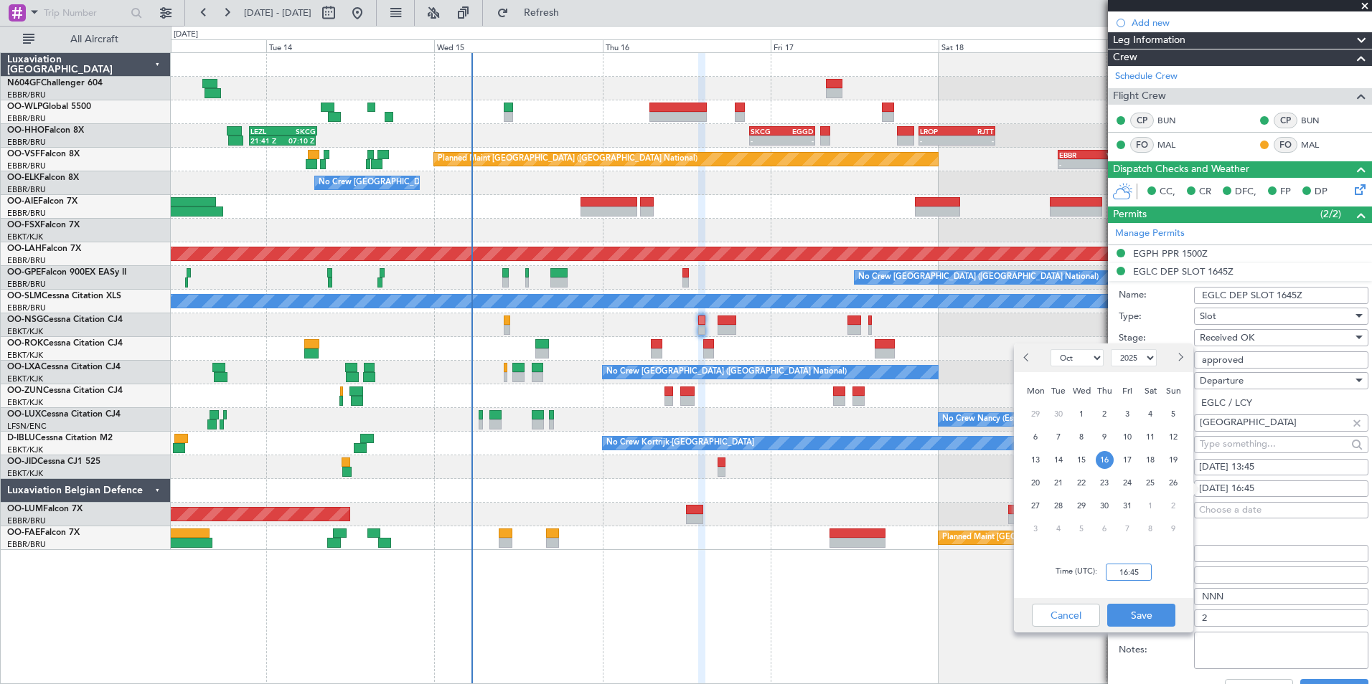
click at [1135, 569] on input "16:45" at bounding box center [1129, 572] width 46 height 17
type input "13:45"
click at [1162, 588] on div "Time (UTC): 13:45" at bounding box center [1103, 573] width 179 height 52
click at [1141, 613] on button "Save" at bounding box center [1141, 615] width 68 height 23
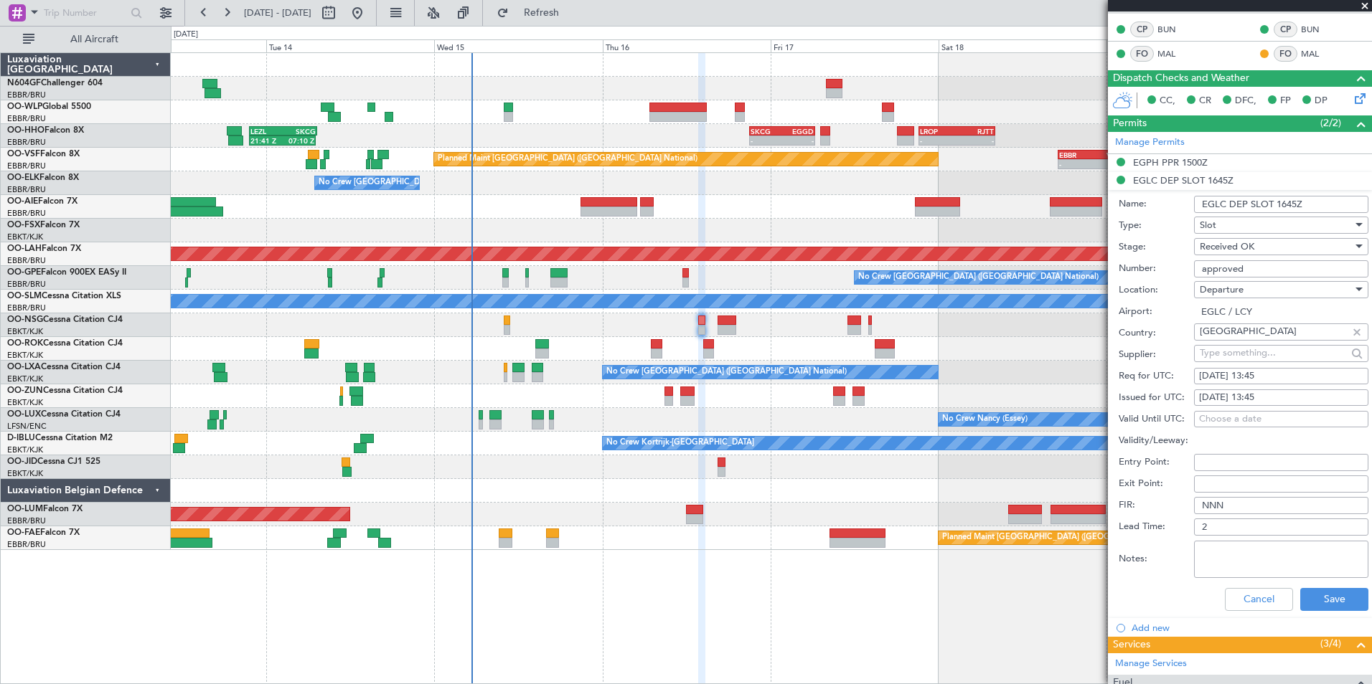
scroll to position [359, 0]
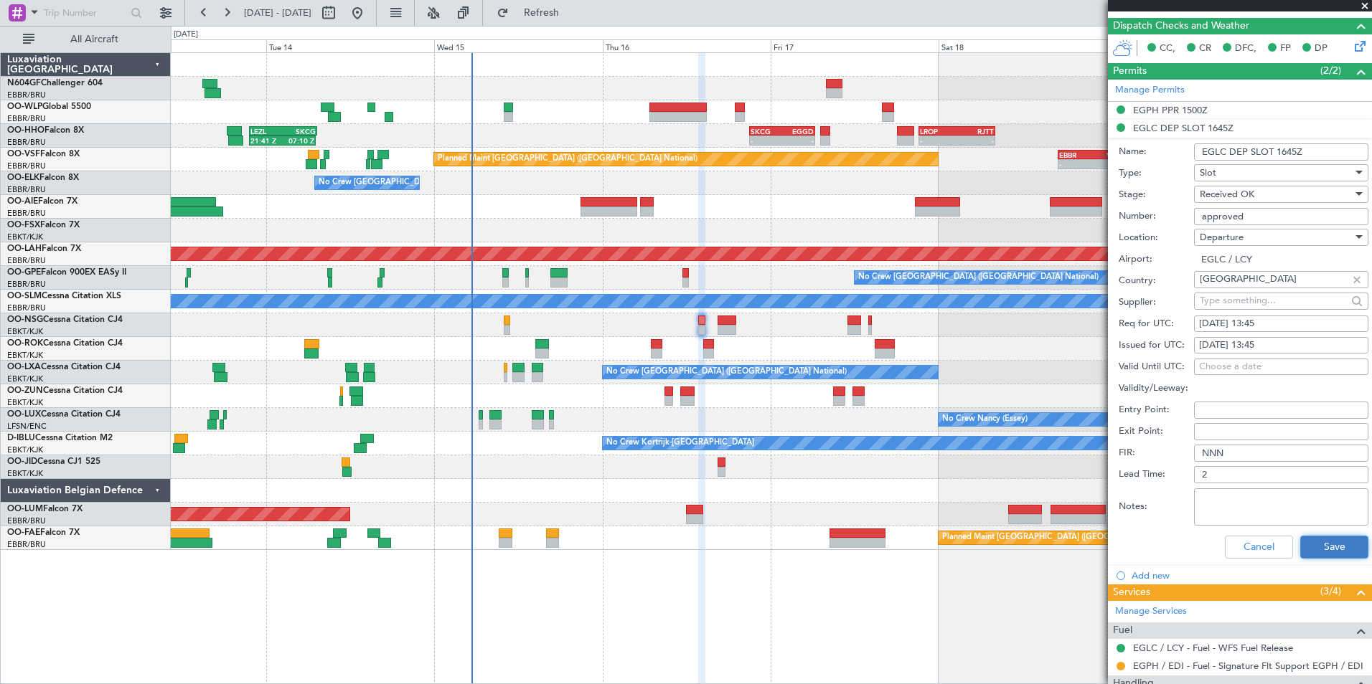
click at [1332, 542] on button "Save" at bounding box center [1334, 547] width 68 height 23
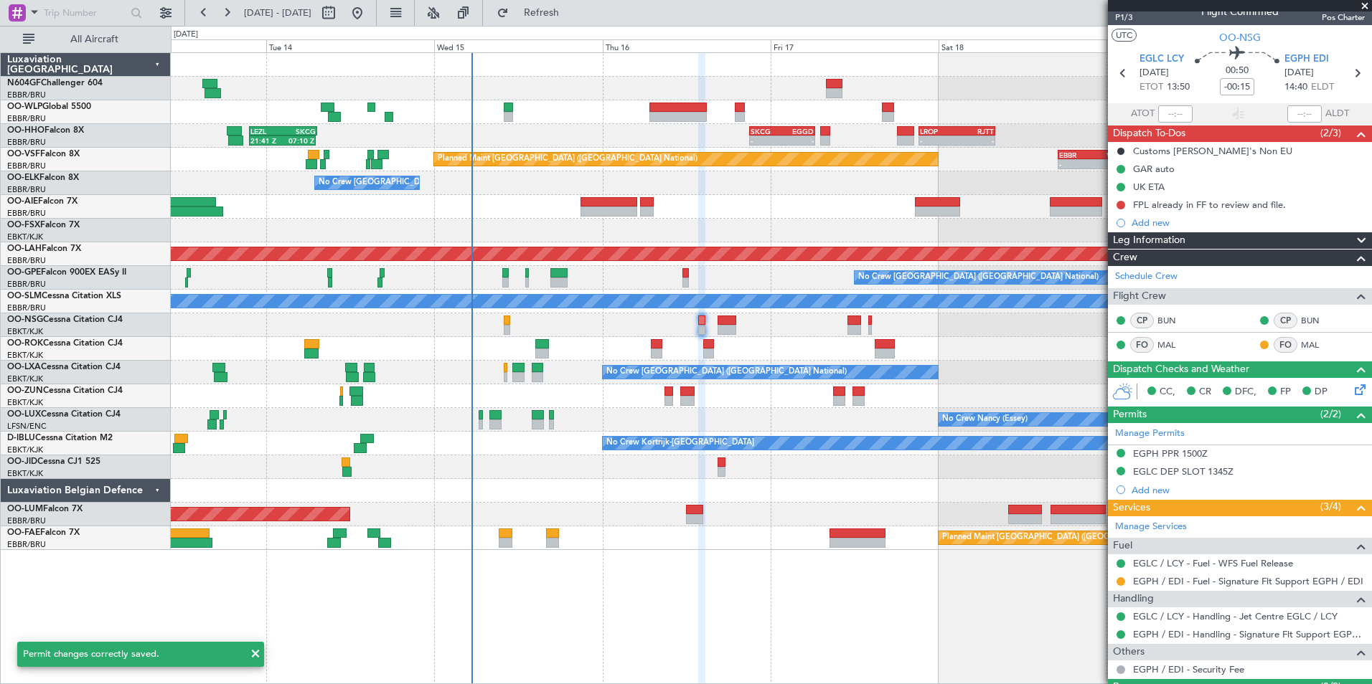
scroll to position [0, 0]
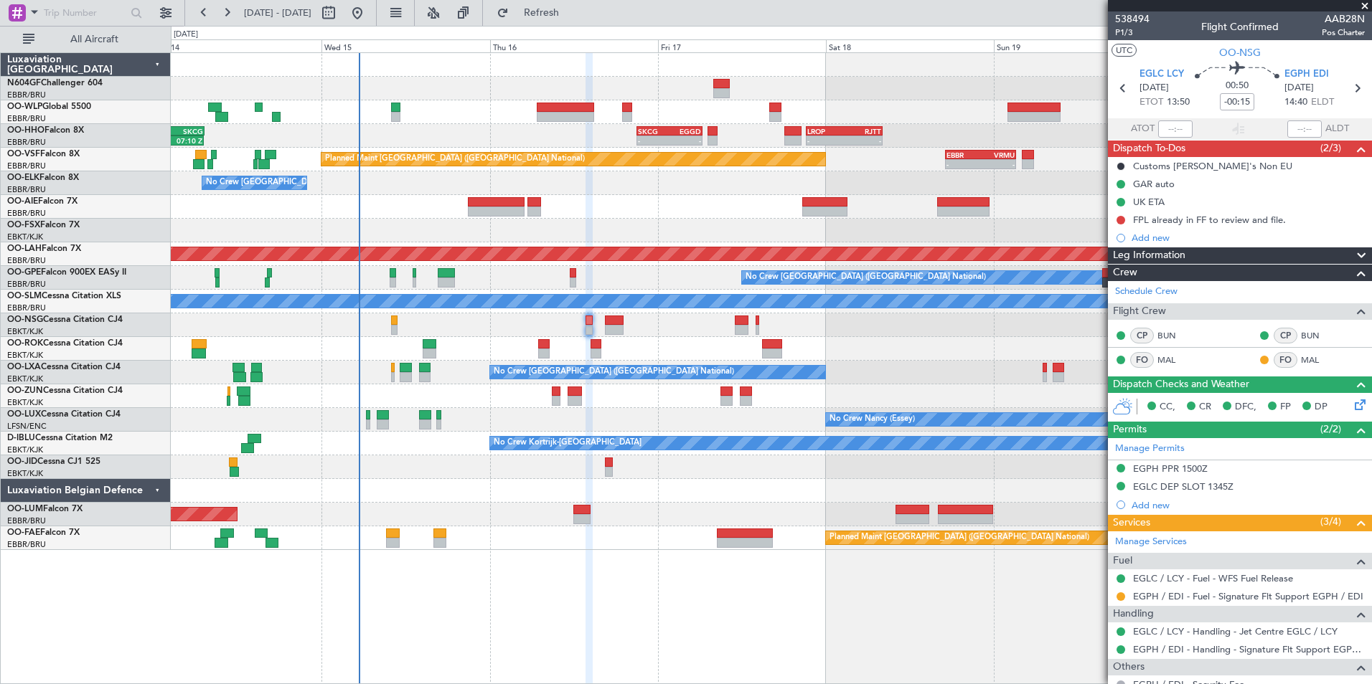
click at [748, 408] on div "No Crew Nancy (Essey)" at bounding box center [771, 420] width 1200 height 24
click at [1352, 404] on icon at bounding box center [1357, 402] width 11 height 11
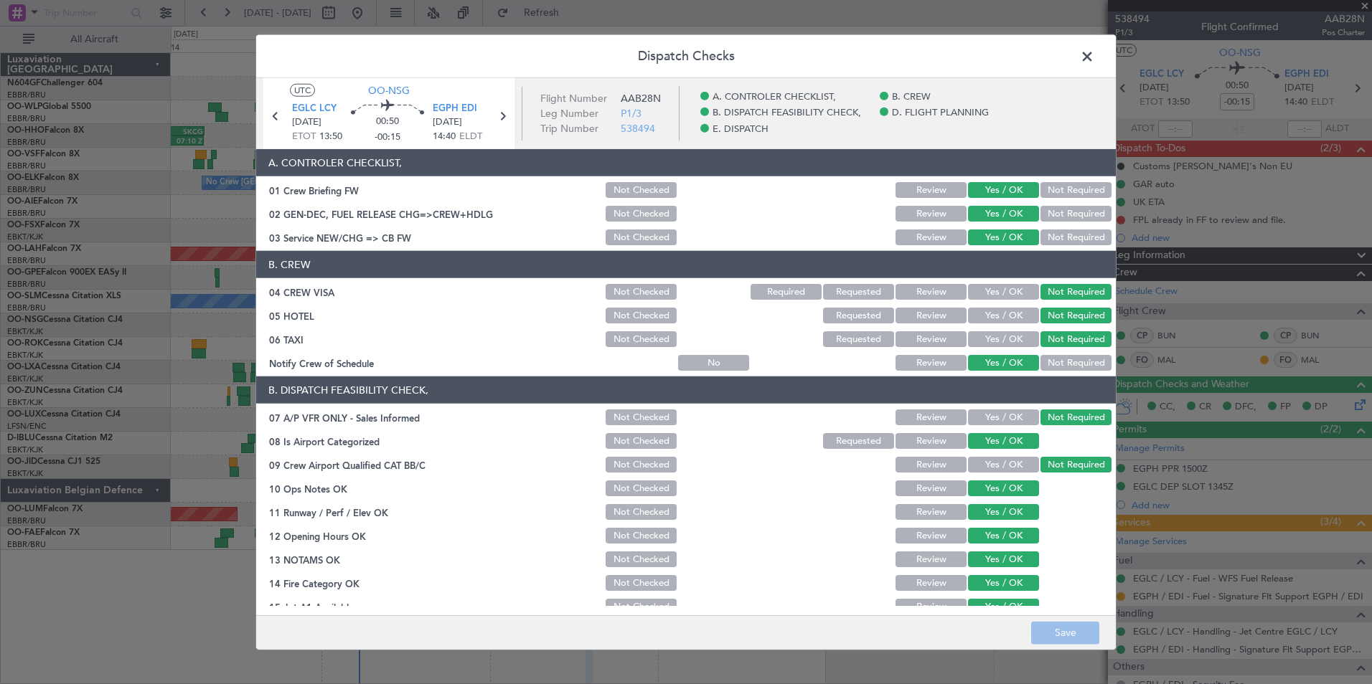
click at [1094, 56] on span at bounding box center [1094, 60] width 0 height 29
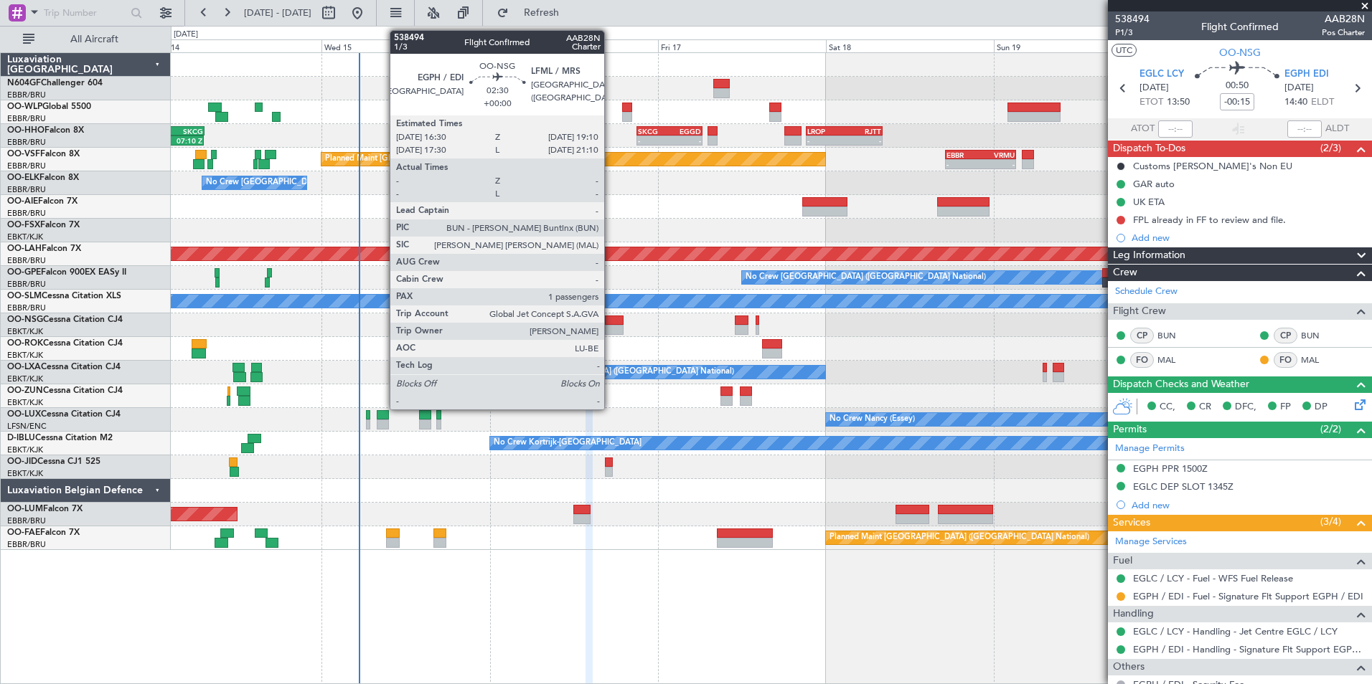
click at [611, 319] on div at bounding box center [614, 321] width 19 height 10
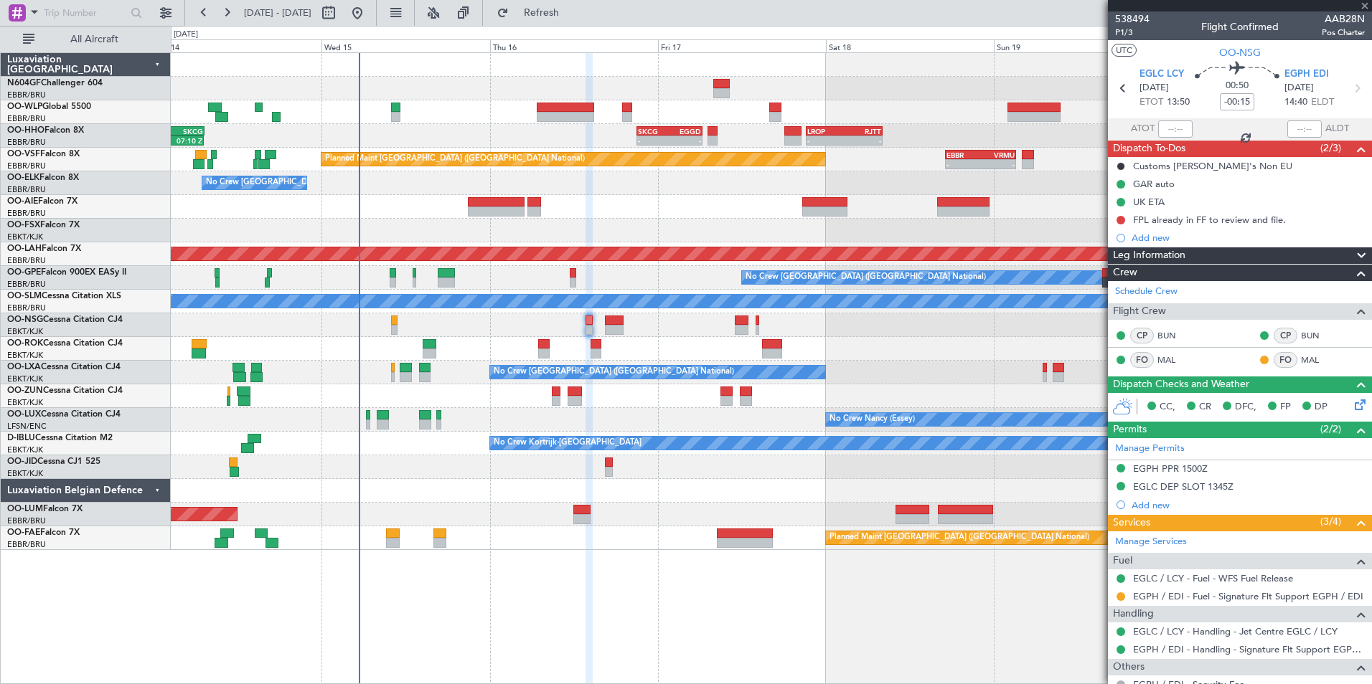
type input "1"
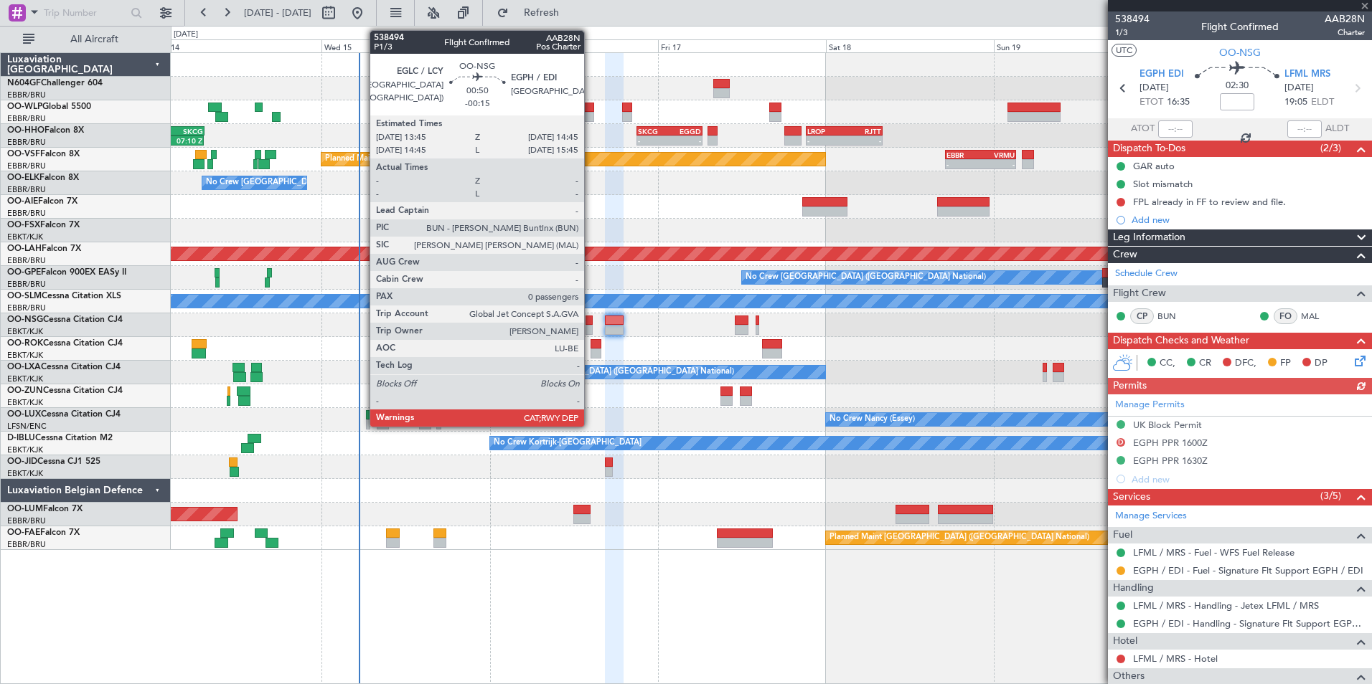
click at [590, 325] on div at bounding box center [588, 330] width 7 height 10
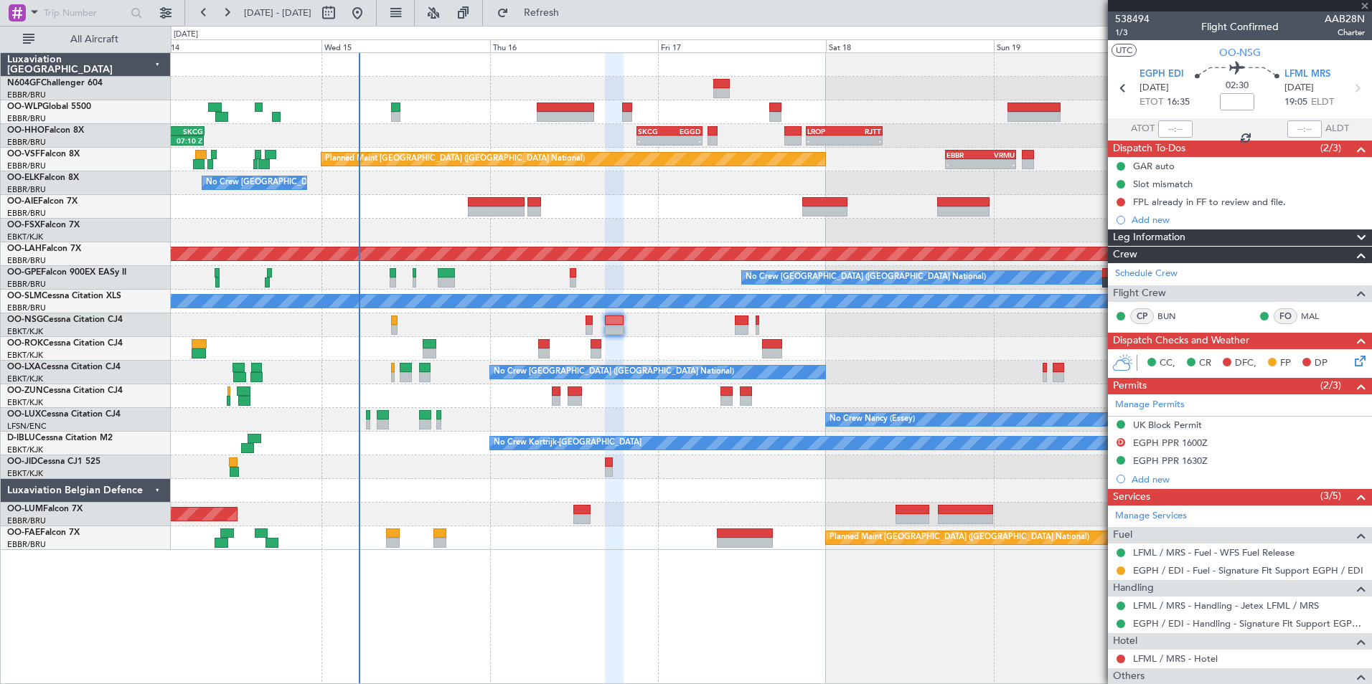
type input "-00:15"
type input "0"
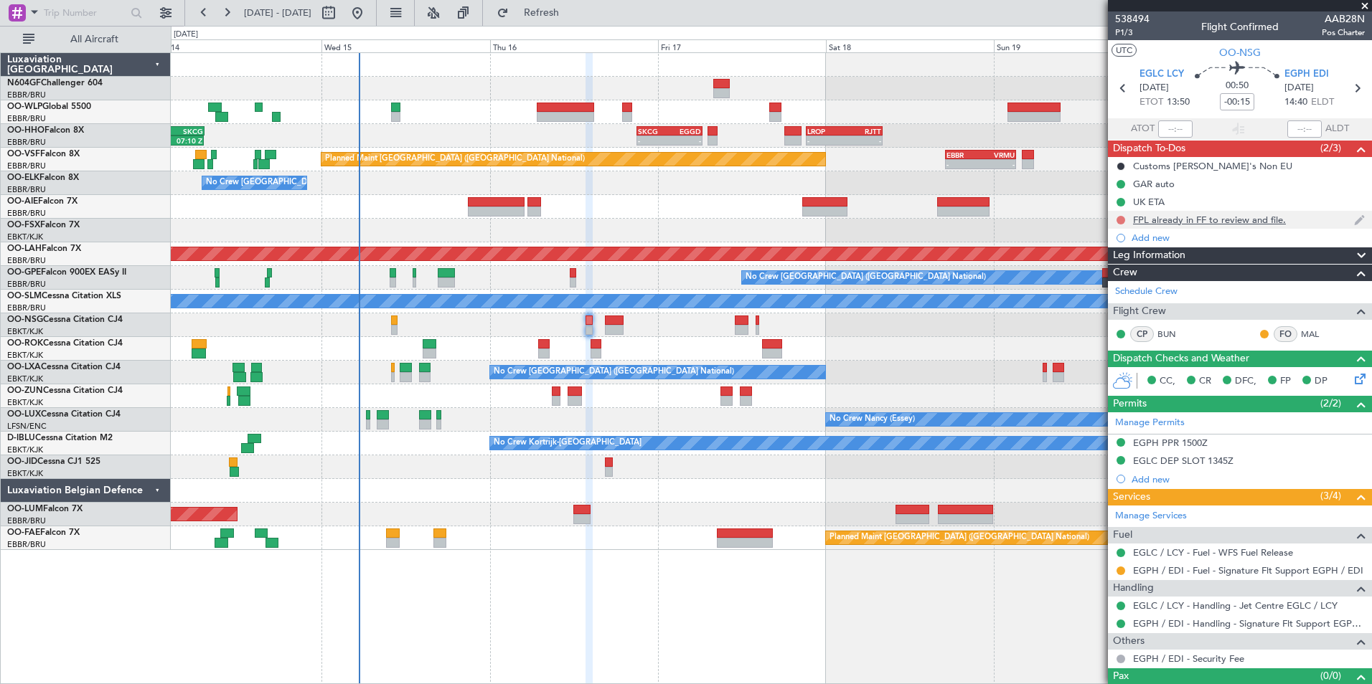
click at [1120, 217] on button at bounding box center [1120, 220] width 9 height 9
click at [1107, 282] on span "Completed" at bounding box center [1126, 283] width 47 height 14
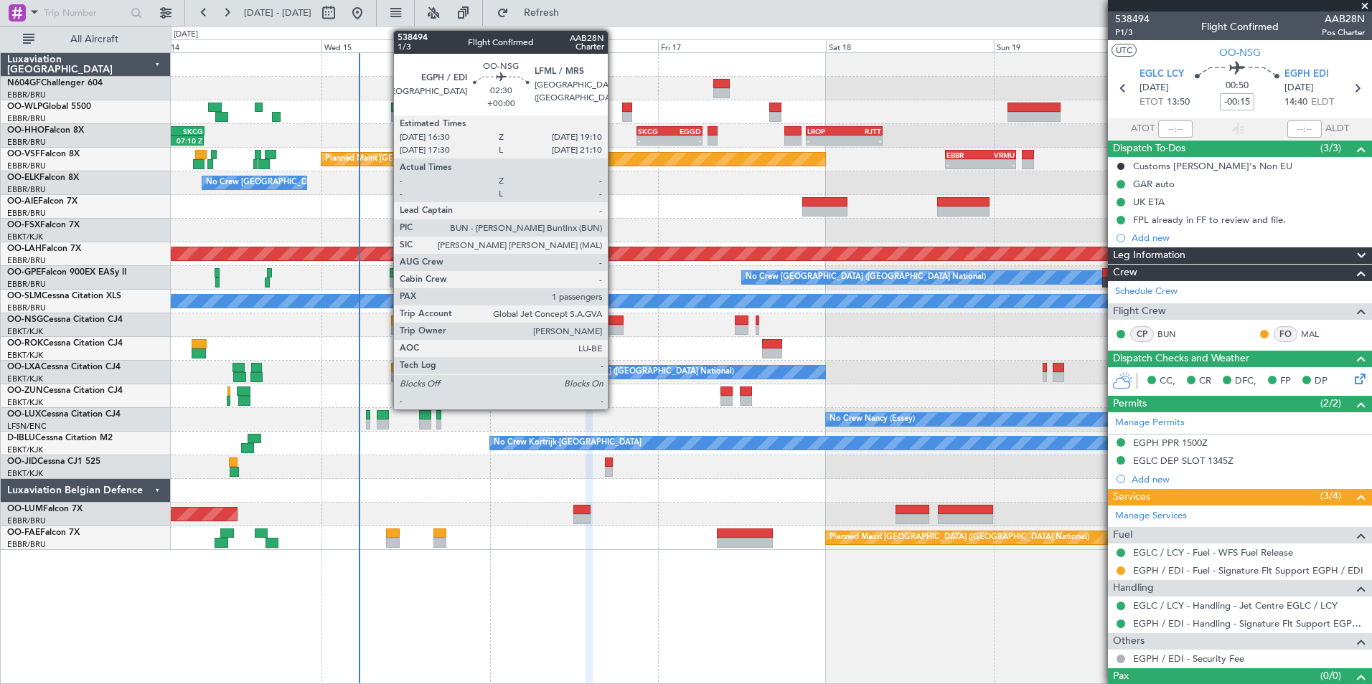
click at [614, 329] on div at bounding box center [614, 330] width 19 height 10
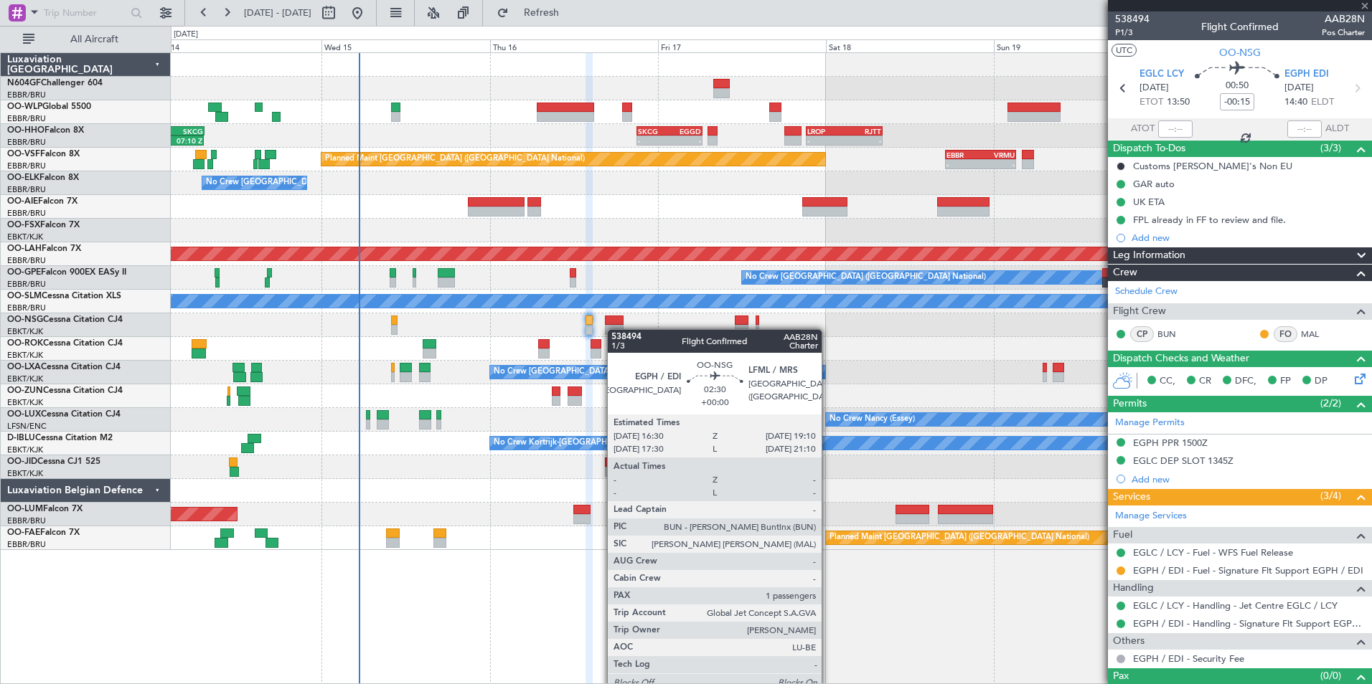
type input "1"
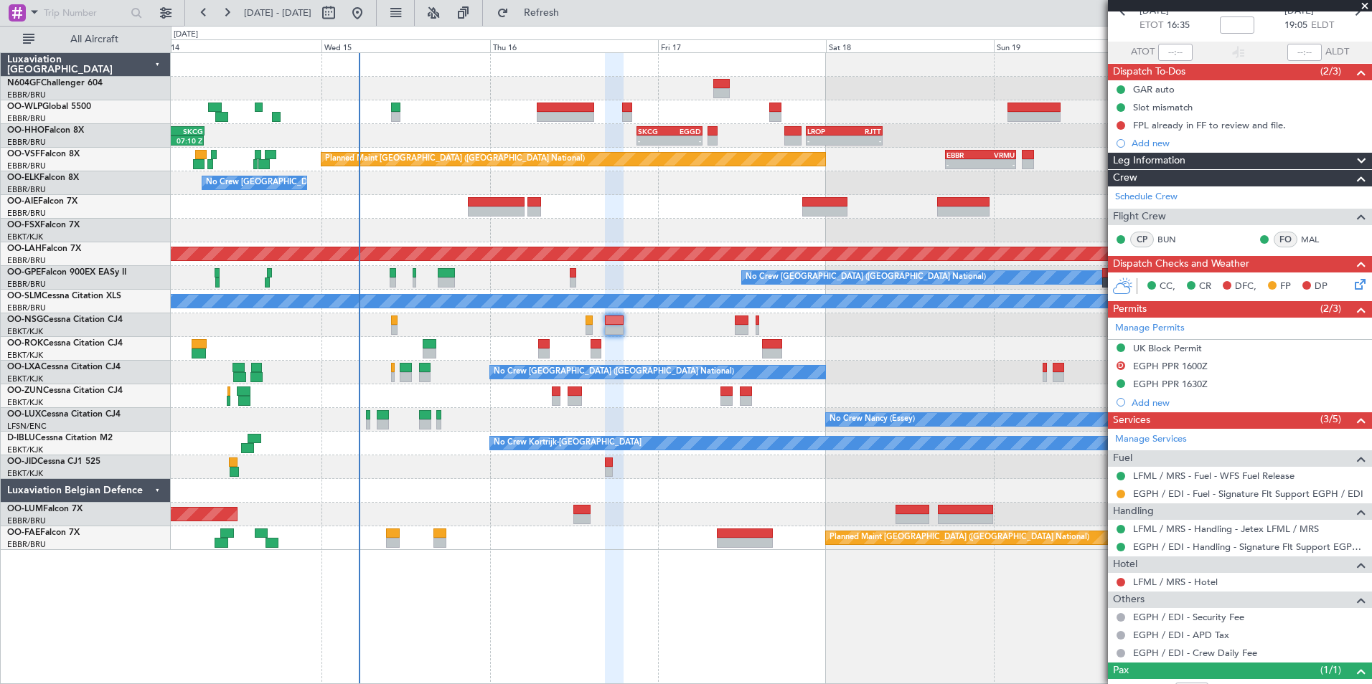
scroll to position [127, 0]
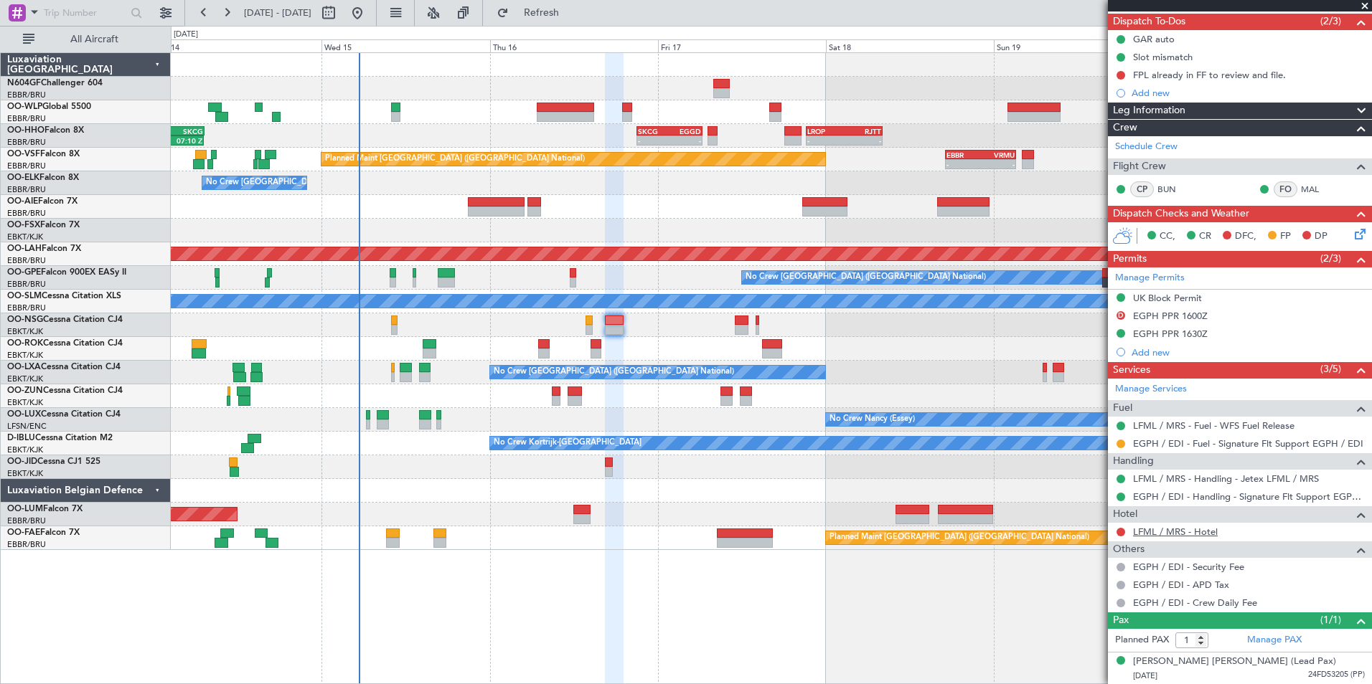
click at [1169, 530] on link "LFML / MRS - Hotel" at bounding box center [1175, 532] width 85 height 12
click at [1169, 537] on link "LFML / MRS - Hotel" at bounding box center [1175, 532] width 85 height 12
click at [1173, 524] on div "LFML / MRS - Hotel" at bounding box center [1240, 532] width 264 height 18
drag, startPoint x: 1173, startPoint y: 524, endPoint x: 1167, endPoint y: 534, distance: 11.9
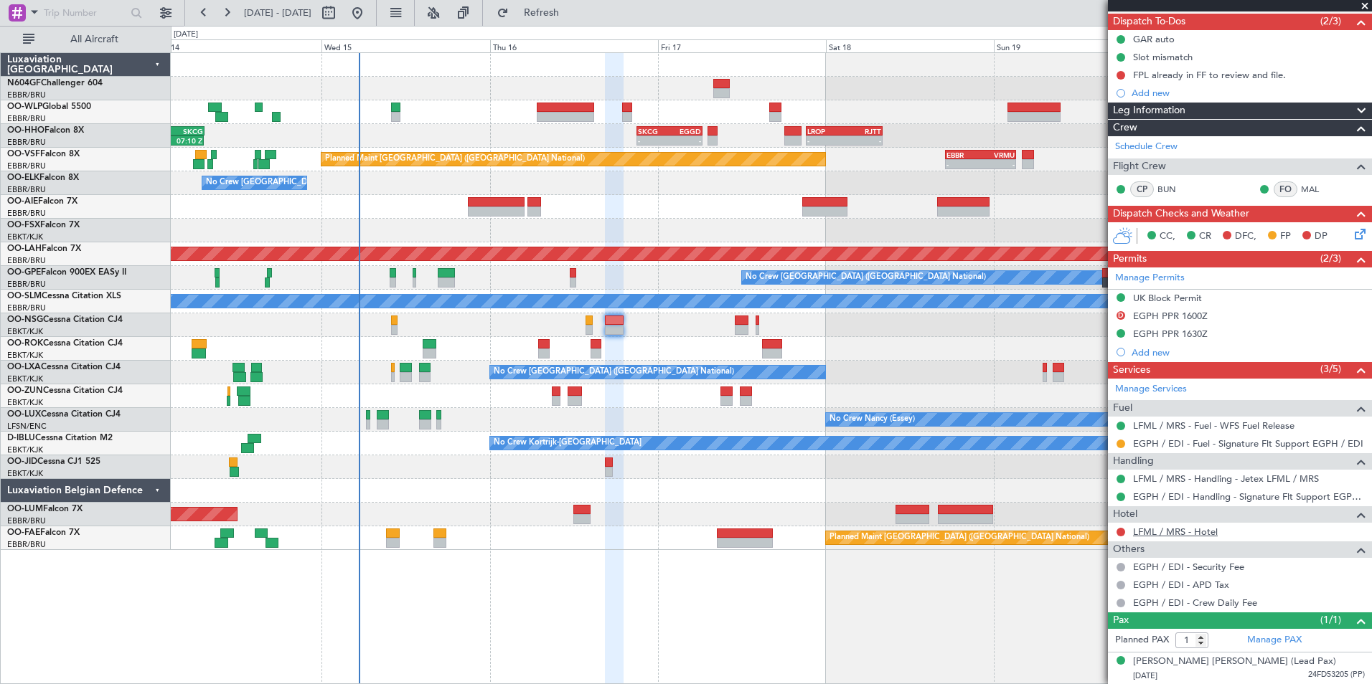
click at [1167, 534] on link "LFML / MRS - Hotel" at bounding box center [1175, 532] width 85 height 12
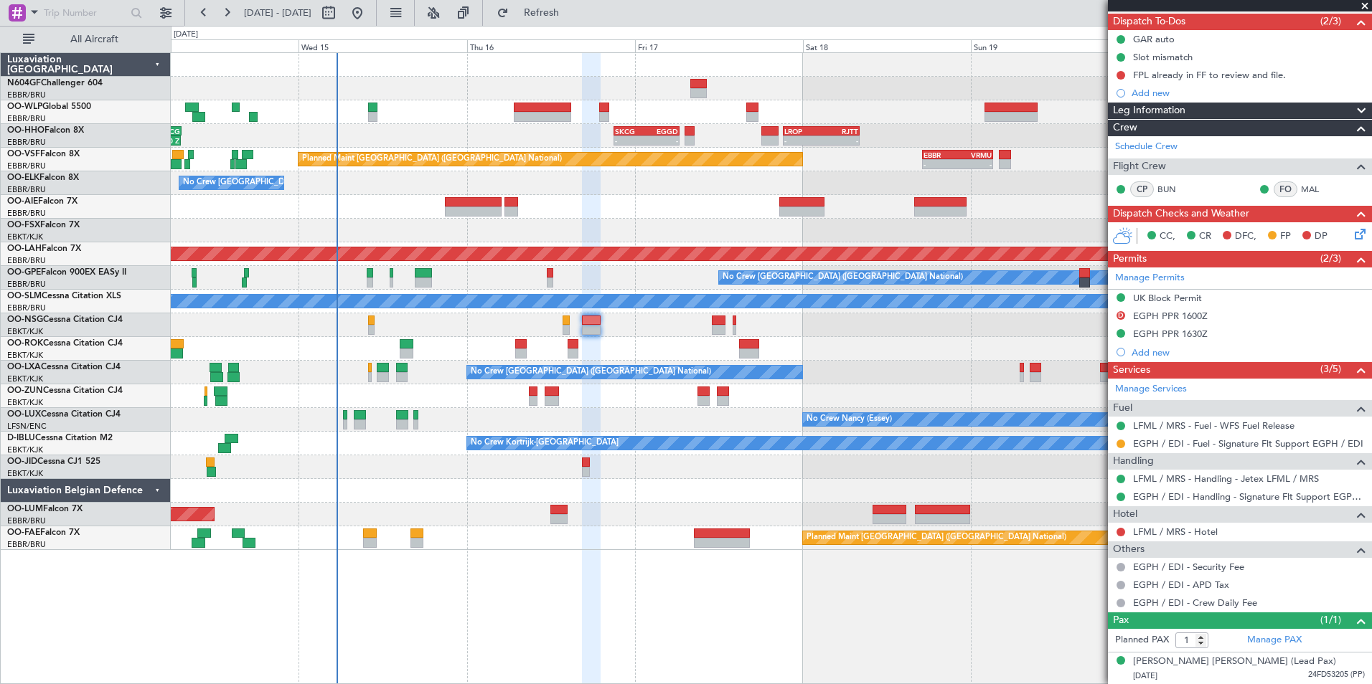
click at [593, 405] on div at bounding box center [771, 397] width 1200 height 24
click at [1216, 334] on div "EGPH PPR 1630Z" at bounding box center [1240, 335] width 264 height 18
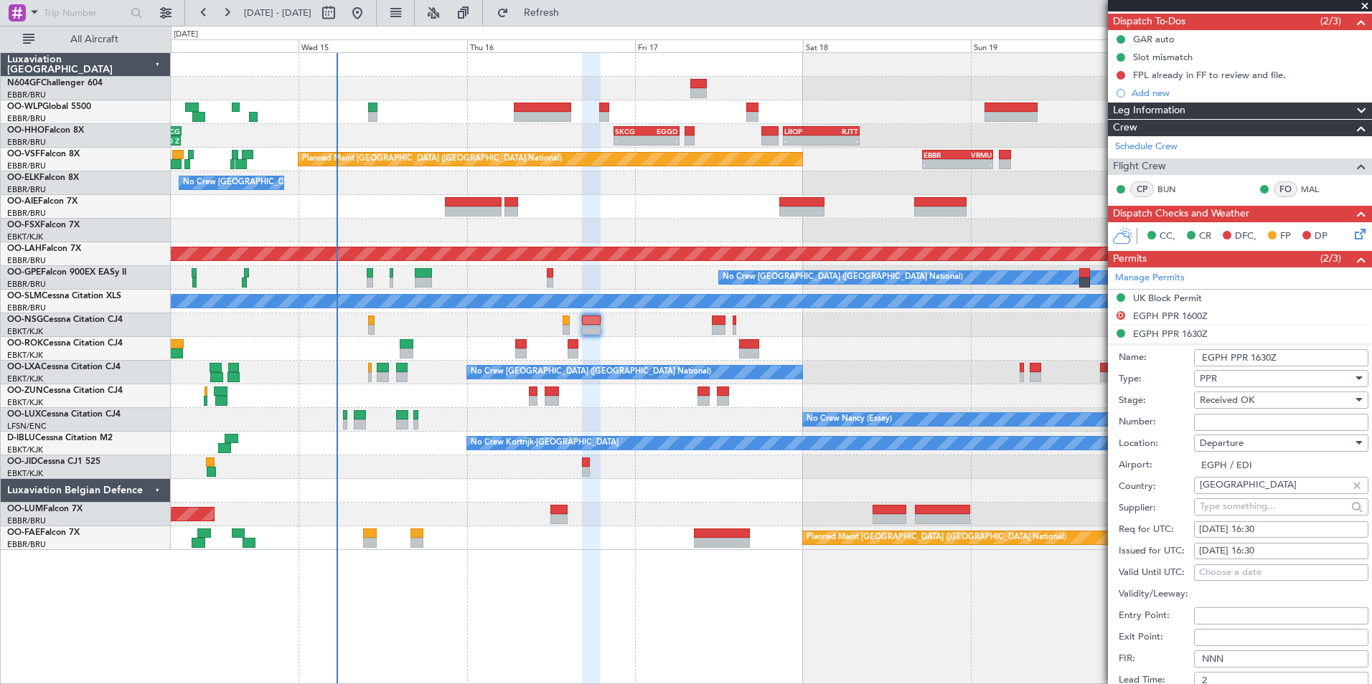
click at [1217, 425] on input "Number:" at bounding box center [1281, 422] width 174 height 17
type input "Approved"
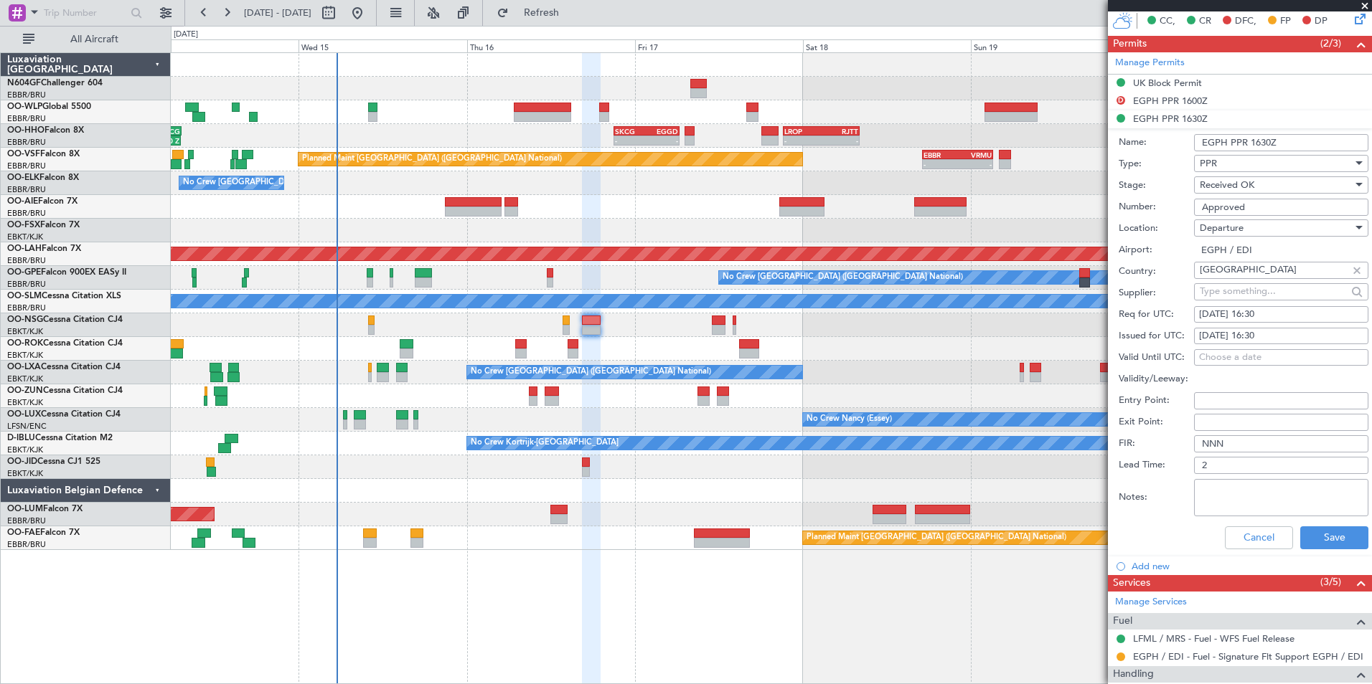
click at [1306, 549] on div "Cancel Save" at bounding box center [1243, 537] width 250 height 37
click at [1306, 542] on button "Save" at bounding box center [1334, 538] width 68 height 23
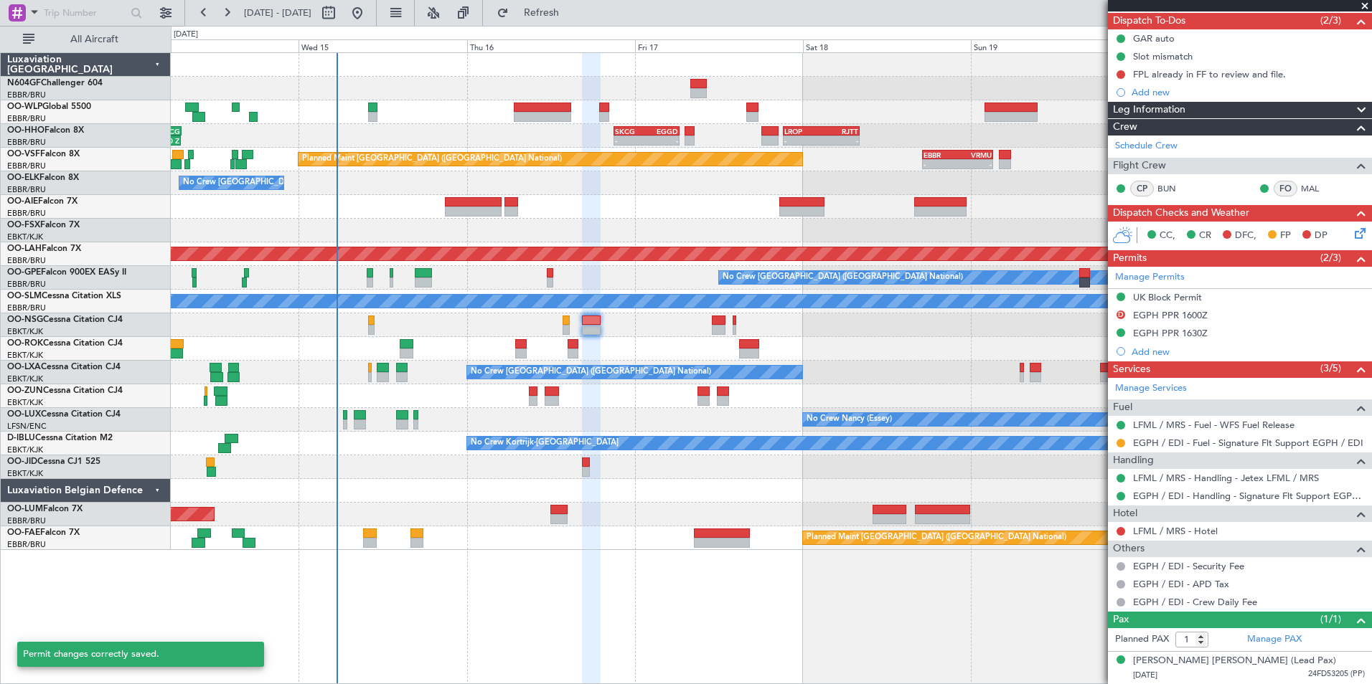
scroll to position [127, 0]
click at [1178, 296] on div "UK Block Permit" at bounding box center [1167, 298] width 69 height 12
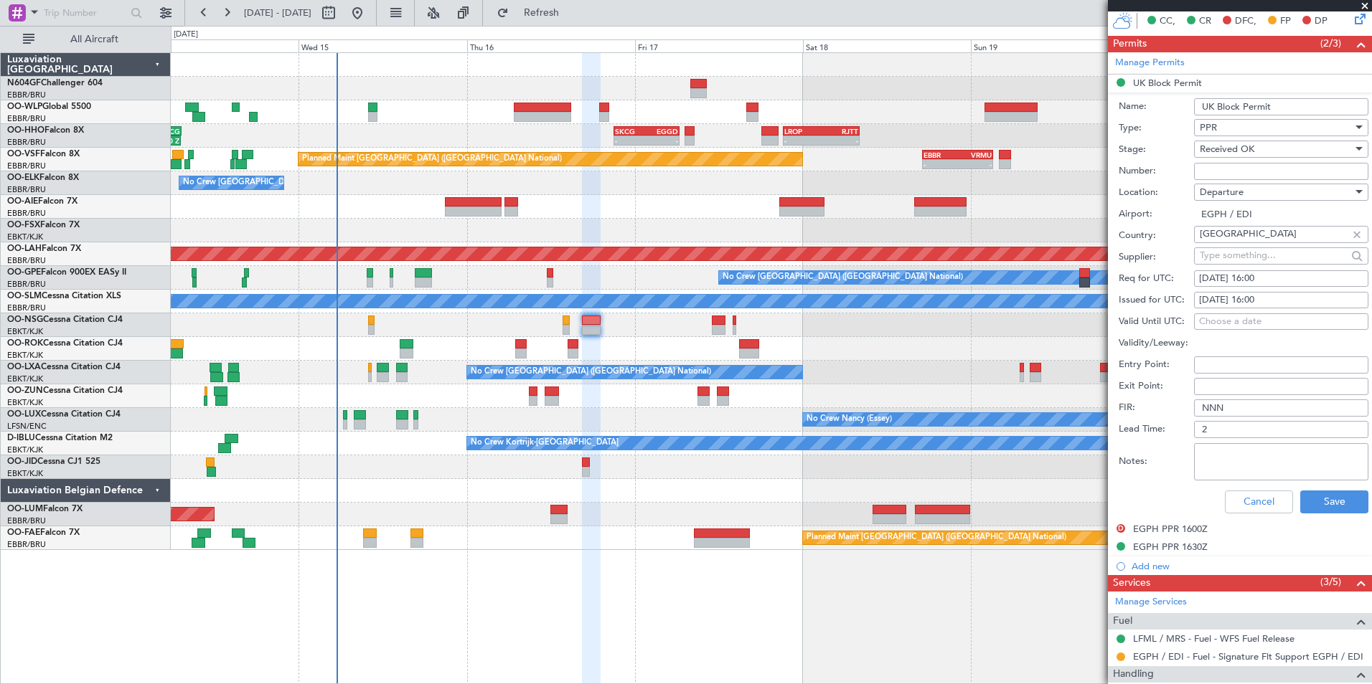
click at [1251, 169] on input "Number:" at bounding box center [1281, 171] width 174 height 17
type input "BFOP-2024-30105V8"
drag, startPoint x: 1271, startPoint y: 171, endPoint x: 1191, endPoint y: 171, distance: 80.4
click at [1191, 171] on div "Number: BFOP-2024-30105V8" at bounding box center [1243, 172] width 250 height 22
click at [1222, 168] on input "BFOP-2024-30105V8" at bounding box center [1281, 171] width 174 height 17
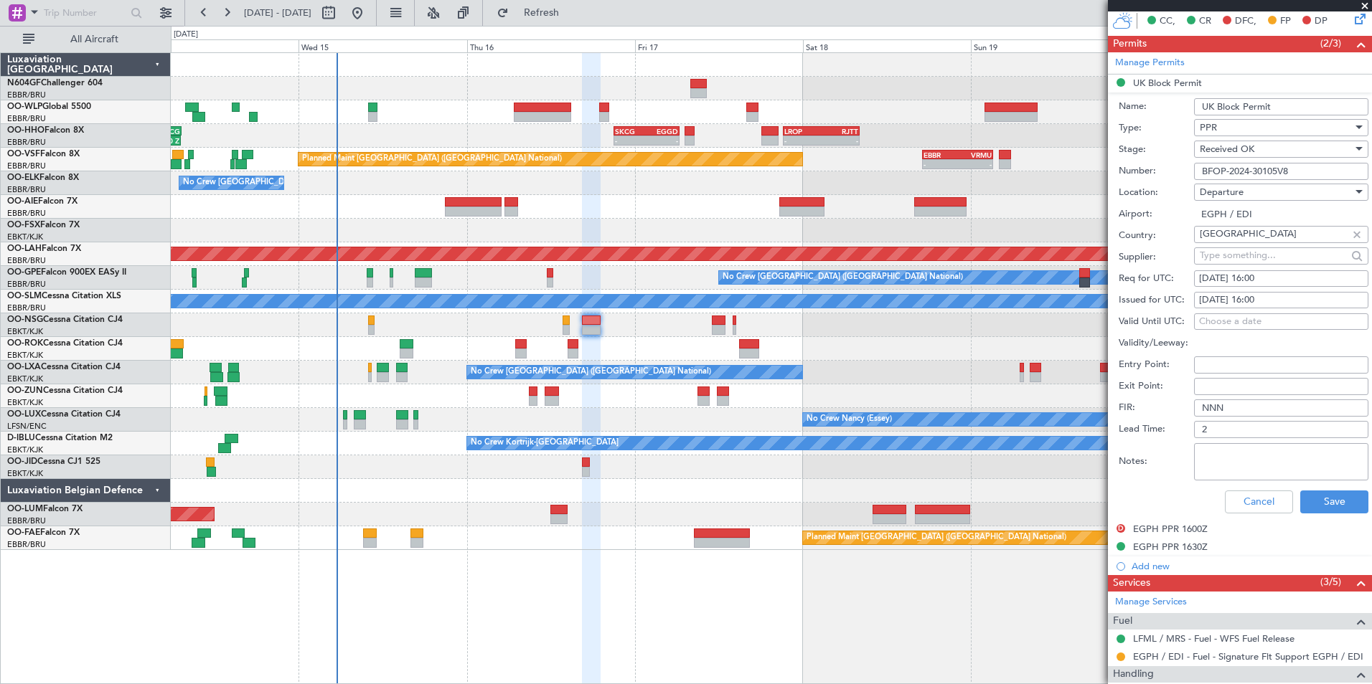
drag, startPoint x: 1296, startPoint y: 167, endPoint x: 1188, endPoint y: 167, distance: 108.3
click at [1188, 167] on div "Number: BFOP-2024-30105V8" at bounding box center [1243, 172] width 250 height 22
click at [1237, 497] on button "Cancel" at bounding box center [1259, 502] width 68 height 23
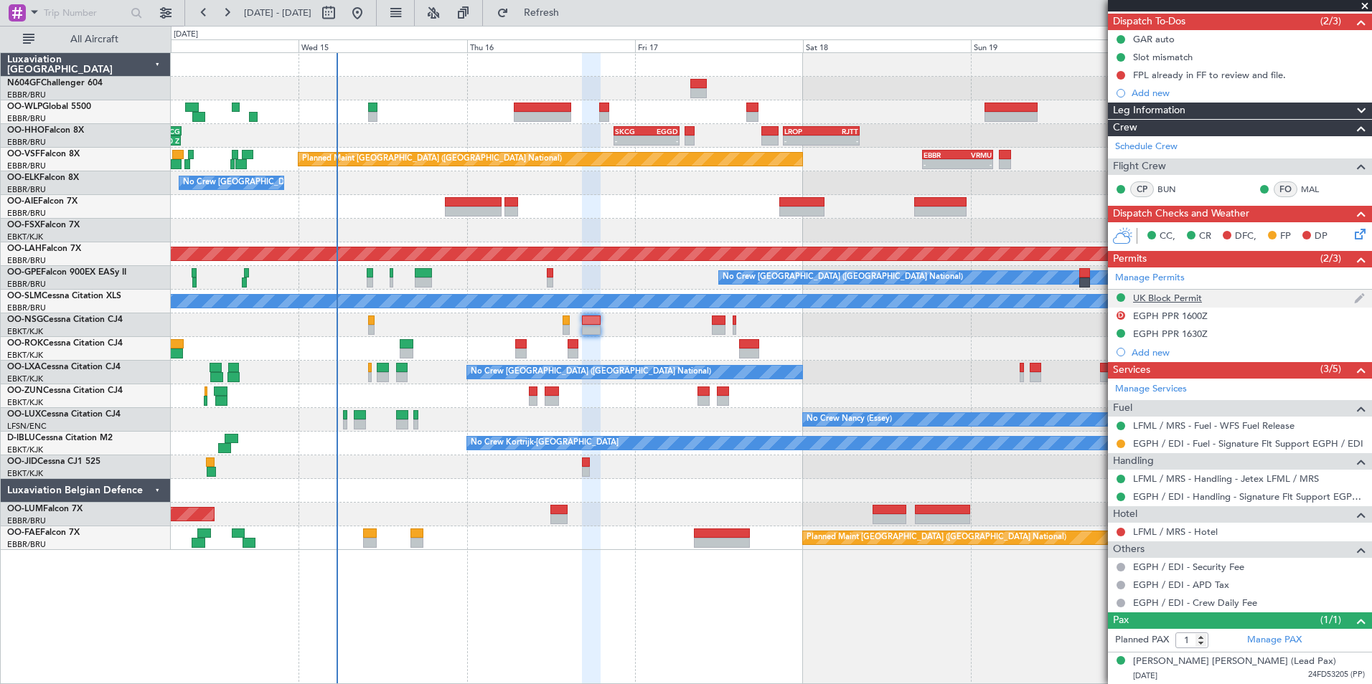
click at [1173, 298] on div "UK Block Permit" at bounding box center [1167, 298] width 69 height 12
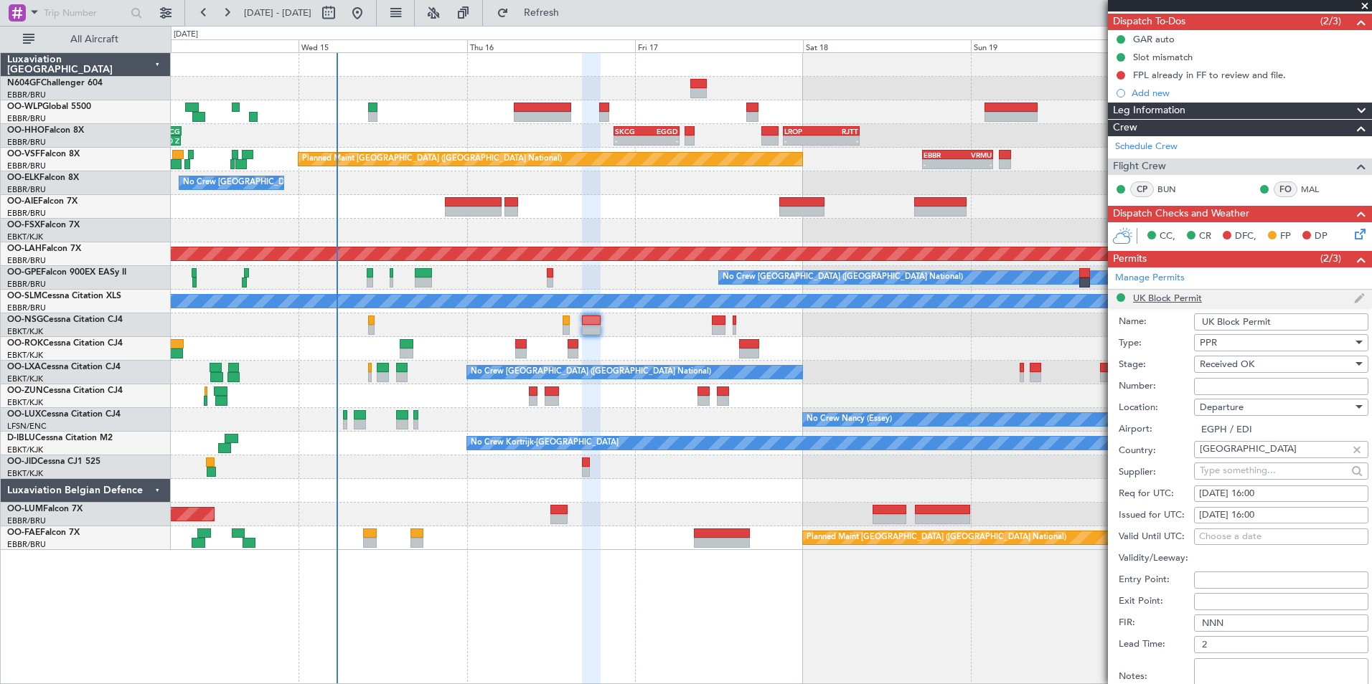
scroll to position [342, 0]
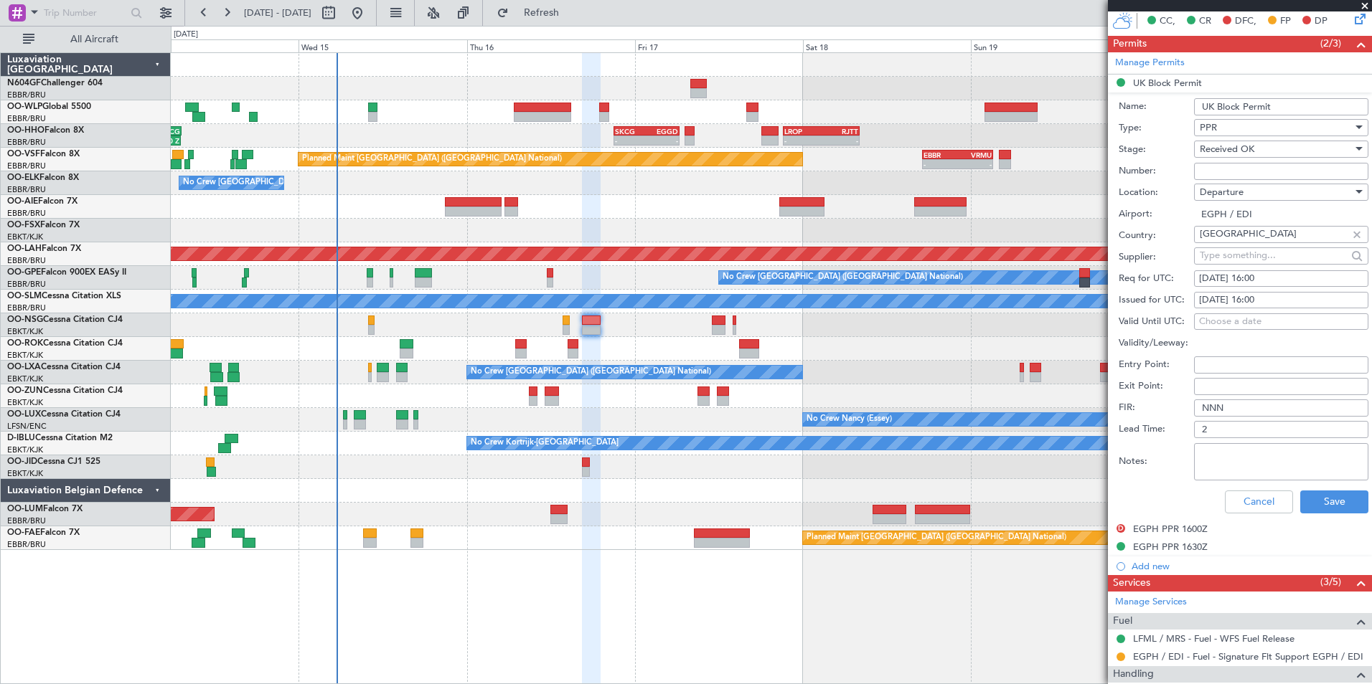
click at [1250, 174] on input "Number:" at bounding box center [1281, 171] width 174 height 17
type input "BFOP-2024-30105V8"
click at [1321, 500] on button "Save" at bounding box center [1334, 502] width 68 height 23
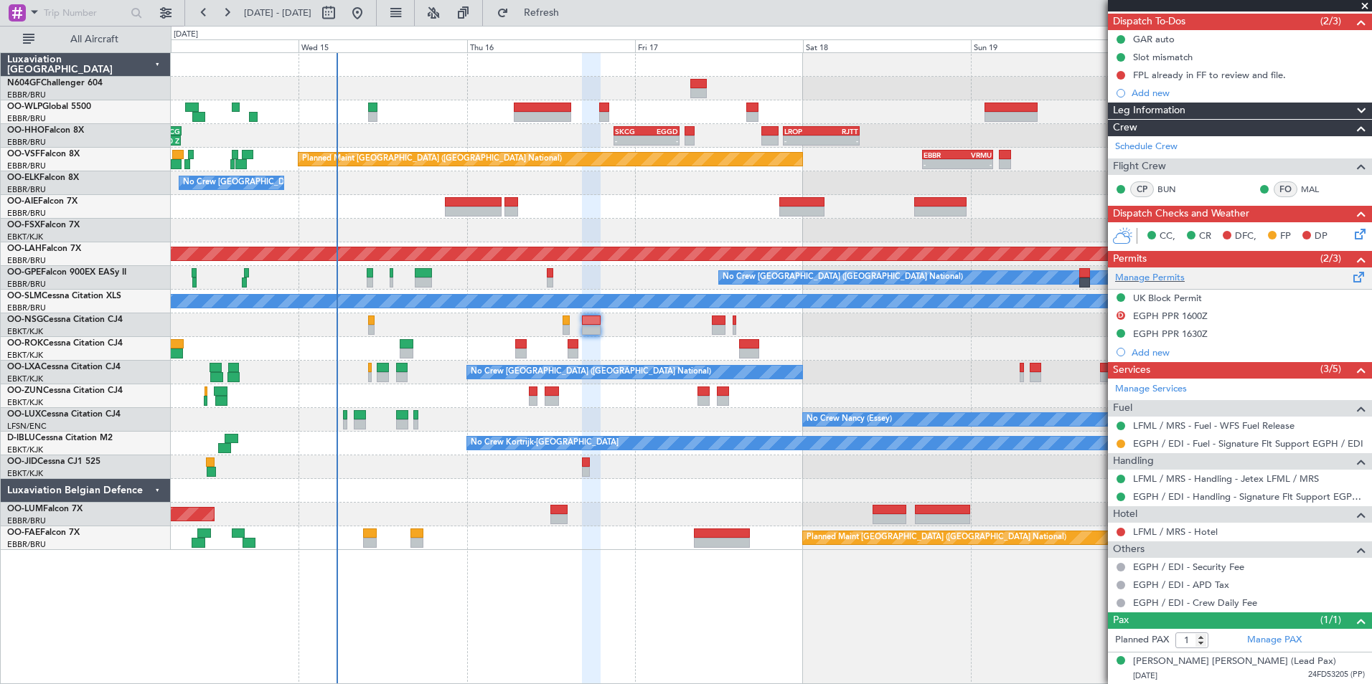
scroll to position [0, 0]
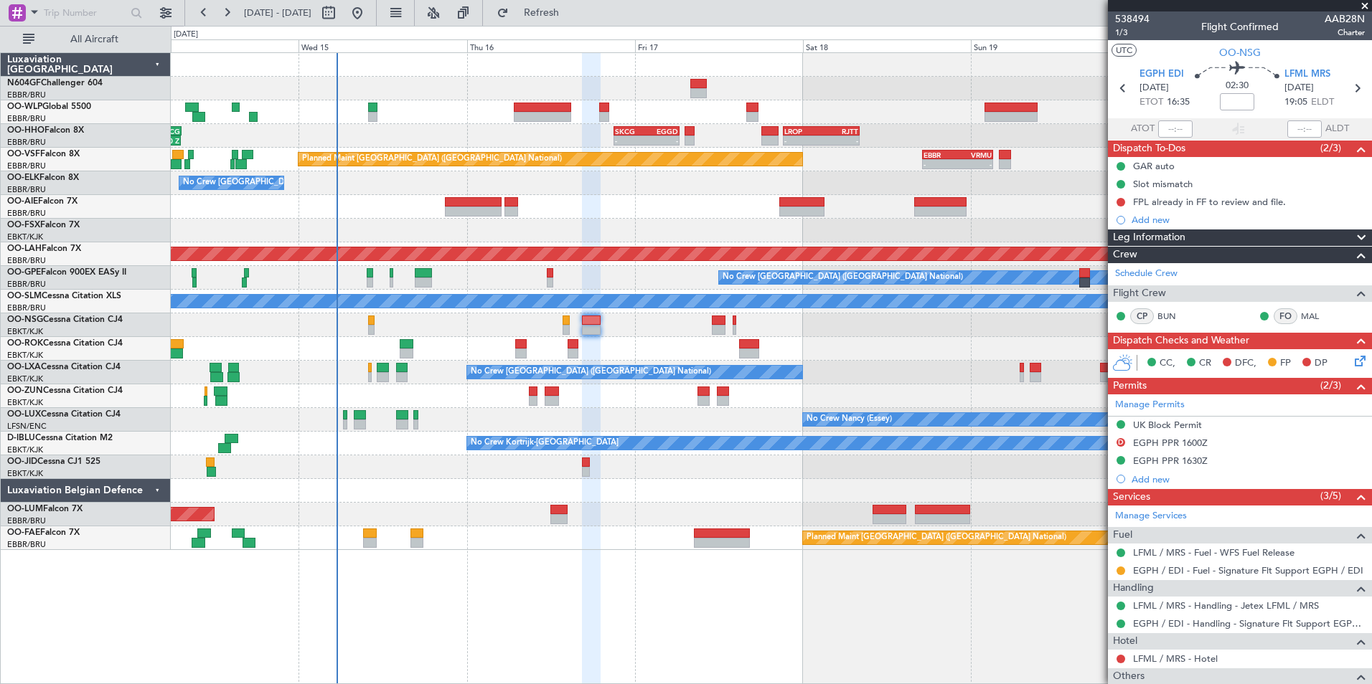
click at [1345, 363] on div "CC, CR DFC, FP DP" at bounding box center [1240, 363] width 264 height 29
click at [1352, 362] on icon at bounding box center [1357, 358] width 11 height 11
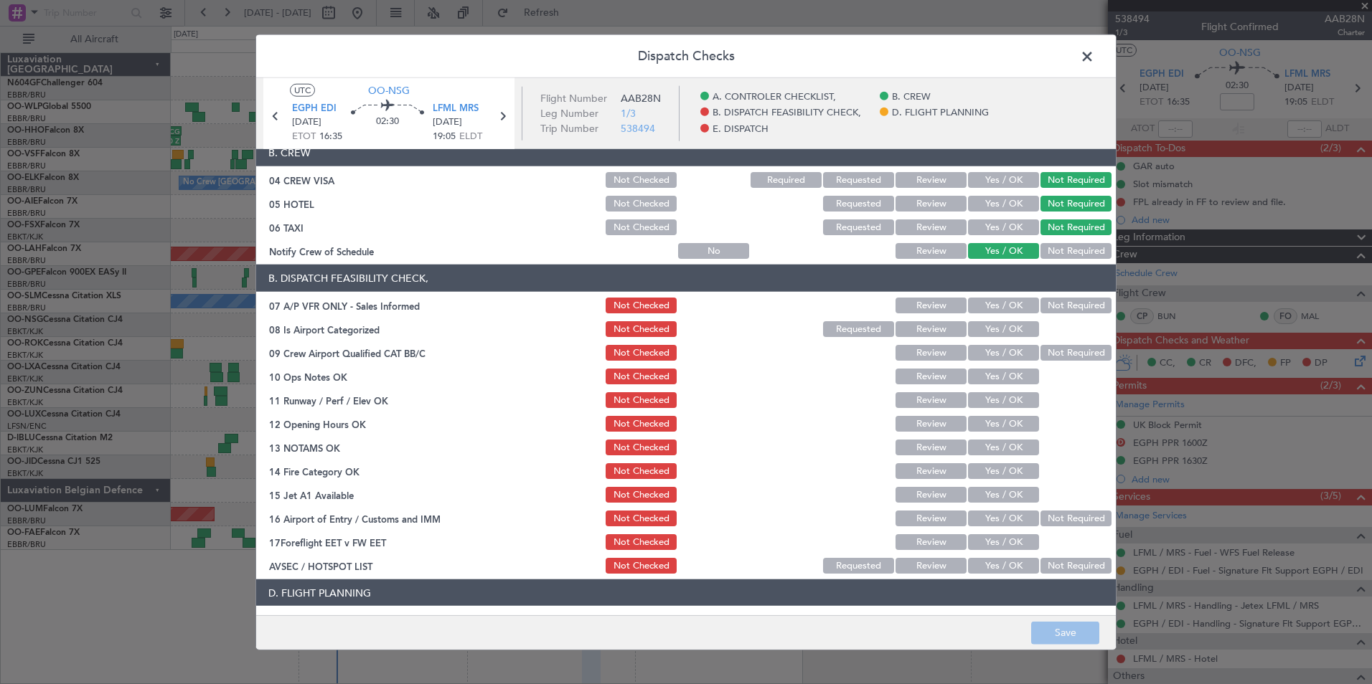
scroll to position [215, 0]
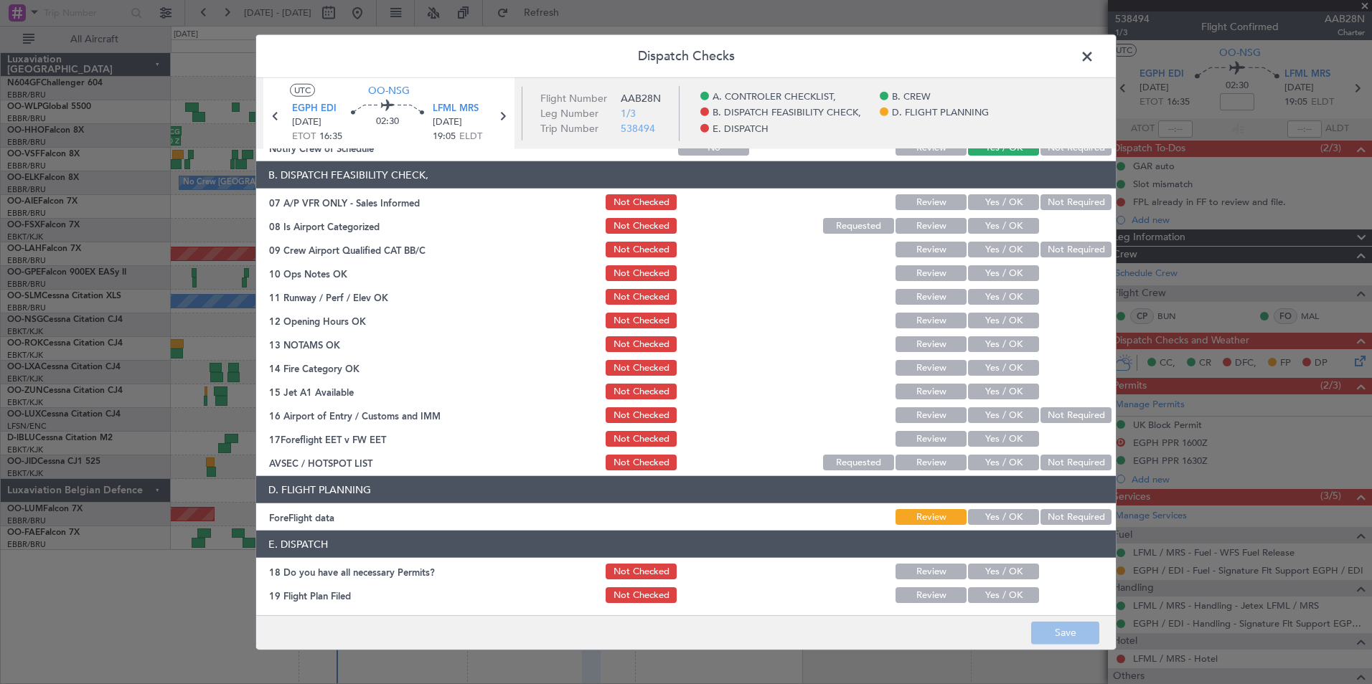
click at [1047, 205] on button "Not Required" at bounding box center [1075, 202] width 71 height 16
drag, startPoint x: 987, startPoint y: 232, endPoint x: 1012, endPoint y: 231, distance: 24.4
click at [986, 232] on button "Yes / OK" at bounding box center [1003, 226] width 71 height 16
click at [1051, 246] on button "Not Required" at bounding box center [1075, 250] width 71 height 16
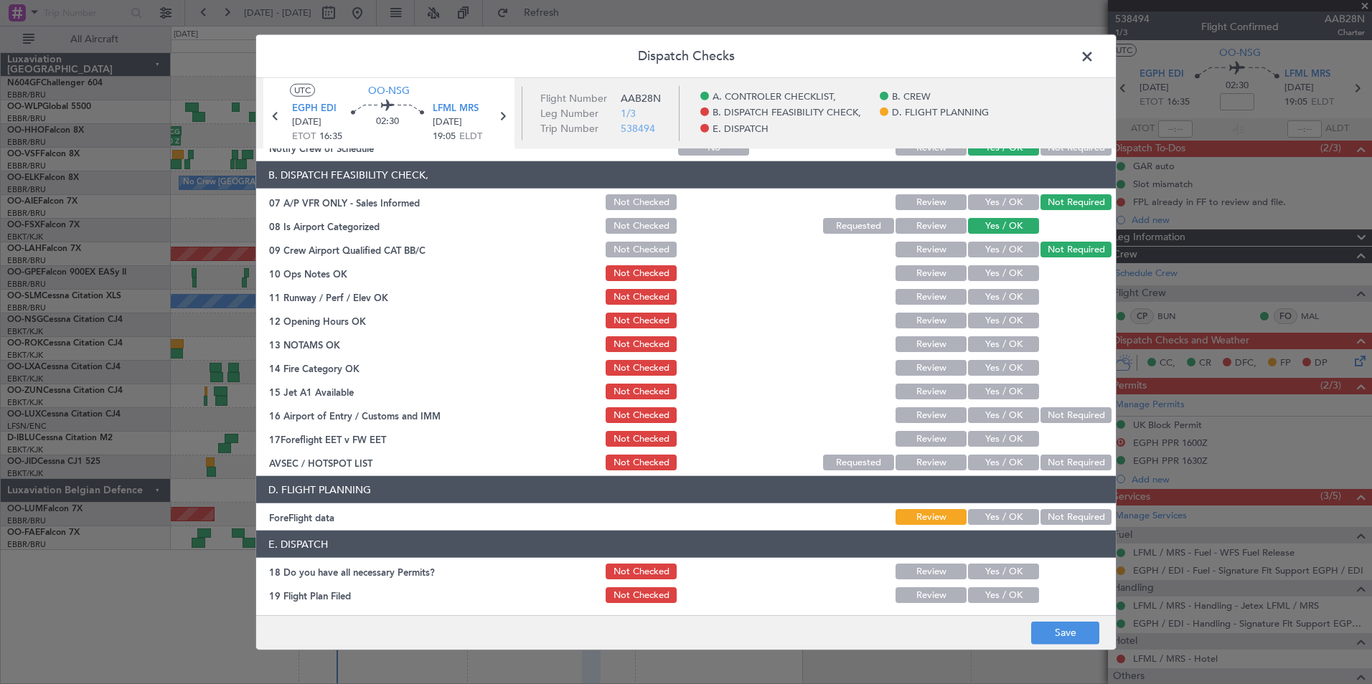
click at [1000, 269] on button "Yes / OK" at bounding box center [1003, 273] width 71 height 16
click at [1001, 293] on button "Yes / OK" at bounding box center [1003, 297] width 71 height 16
click at [1001, 319] on button "Yes / OK" at bounding box center [1003, 321] width 71 height 16
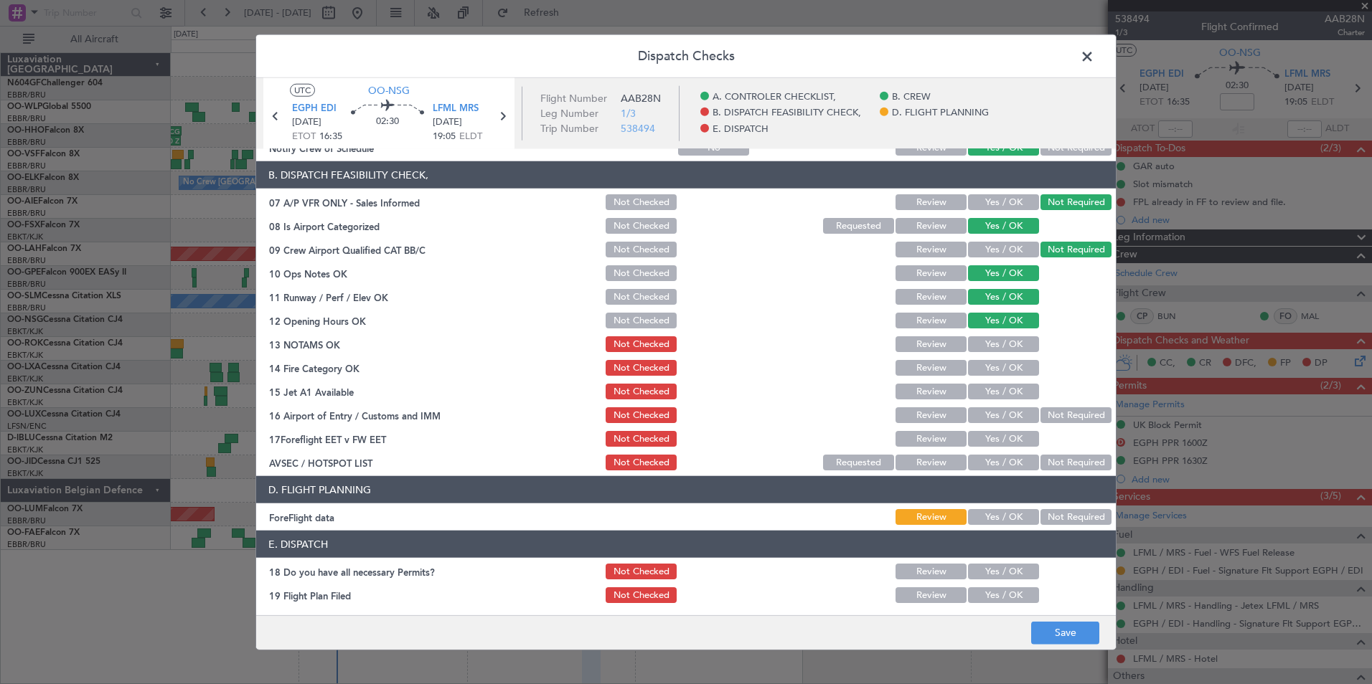
click at [1002, 354] on section "B. DISPATCH FEASIBILITY CHECK, 07 A/P VFR ONLY - Sales Informed Not Checked Rev…" at bounding box center [685, 316] width 859 height 311
drag, startPoint x: 1000, startPoint y: 347, endPoint x: 1000, endPoint y: 357, distance: 10.0
click at [999, 347] on button "Yes / OK" at bounding box center [1003, 344] width 71 height 16
click at [1000, 360] on button "Yes / OK" at bounding box center [1003, 368] width 71 height 16
click at [1002, 384] on button "Yes / OK" at bounding box center [1003, 392] width 71 height 16
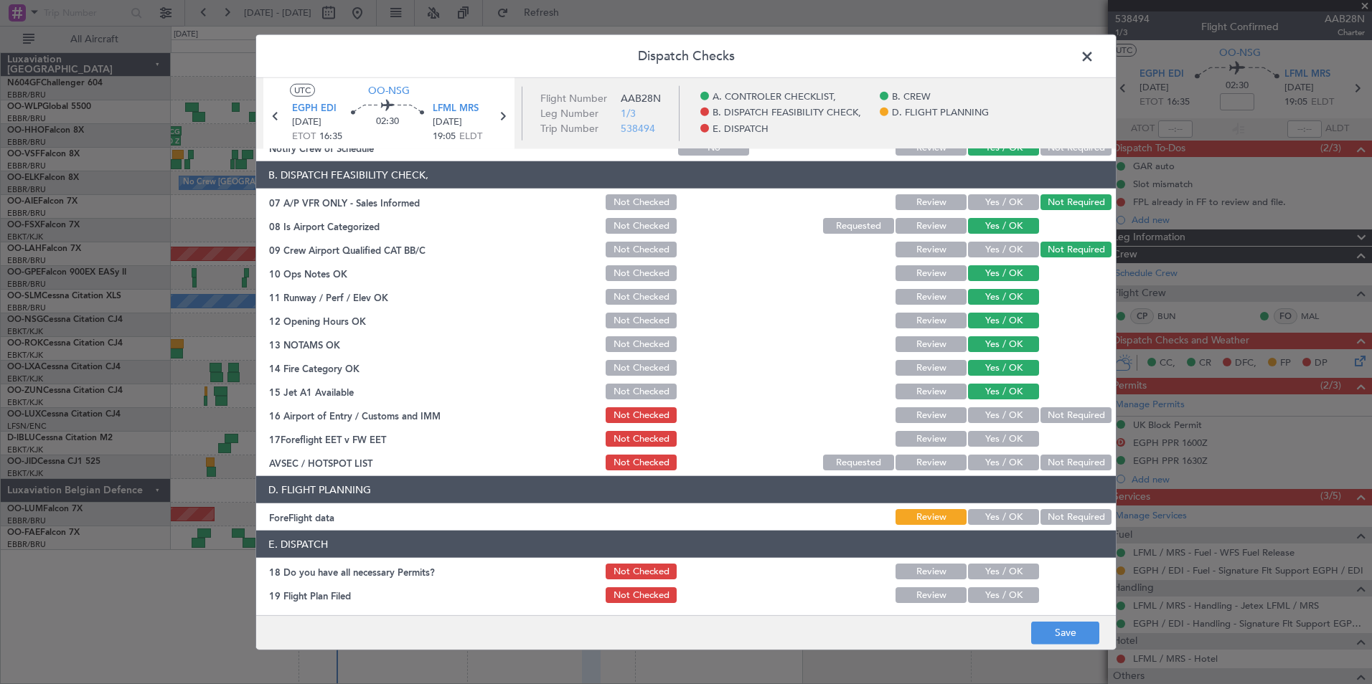
drag, startPoint x: 1050, startPoint y: 414, endPoint x: 1032, endPoint y: 439, distance: 30.4
click at [1050, 415] on button "Not Required" at bounding box center [1075, 415] width 71 height 16
click at [1012, 468] on button "Yes / OK" at bounding box center [1003, 463] width 71 height 16
click at [989, 438] on button "Yes / OK" at bounding box center [1003, 439] width 71 height 16
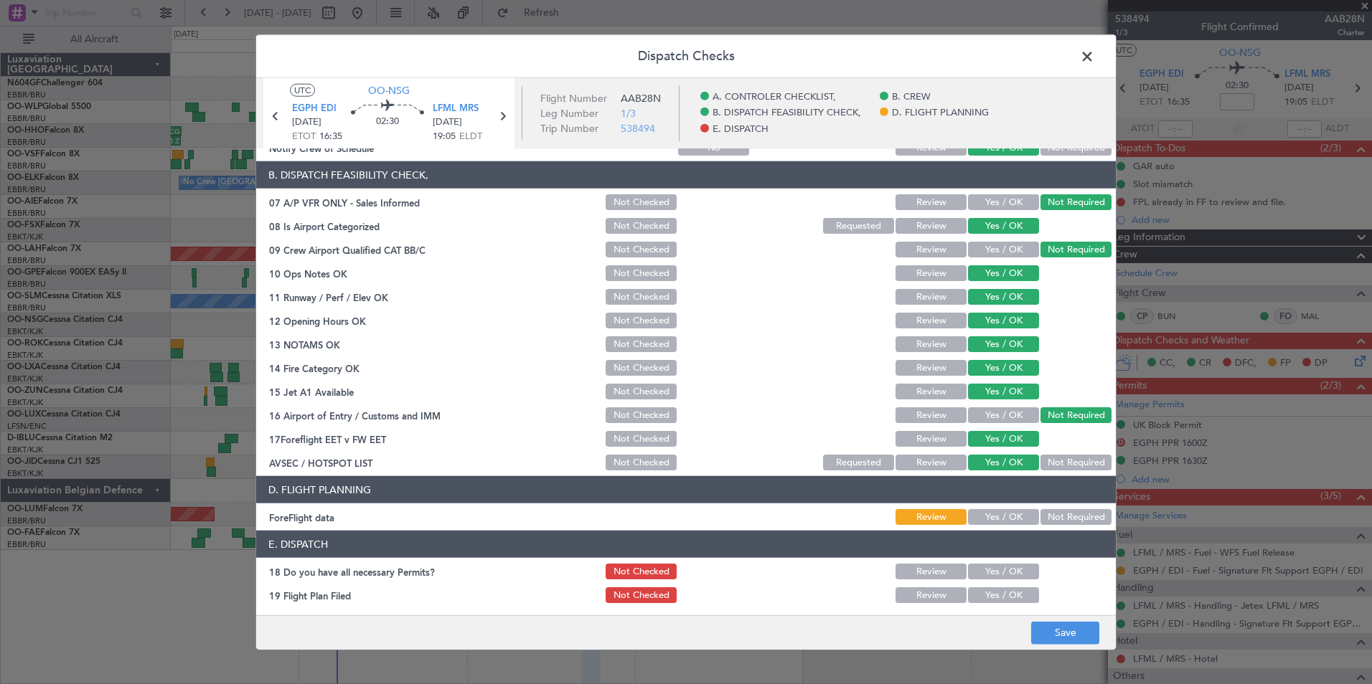
click at [994, 522] on button "Yes / OK" at bounding box center [1003, 517] width 71 height 16
click at [1049, 631] on button "Save" at bounding box center [1065, 632] width 68 height 23
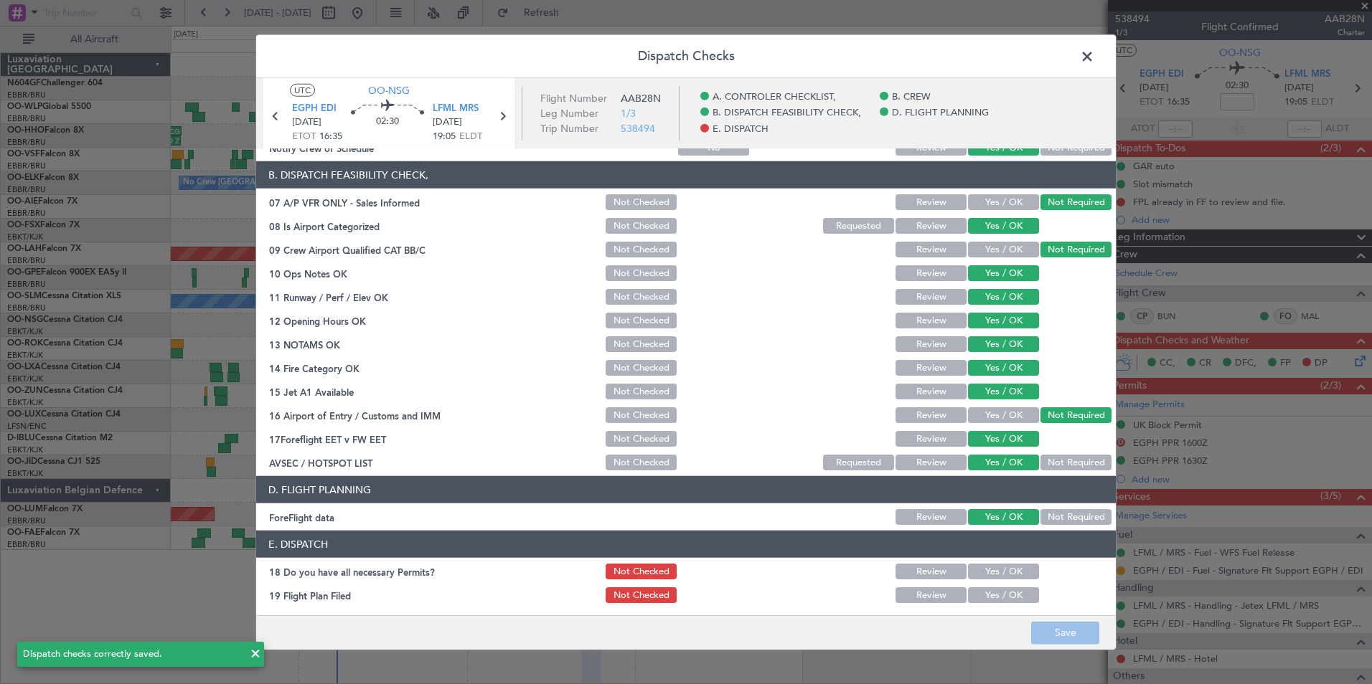
click at [1094, 55] on span at bounding box center [1094, 60] width 0 height 29
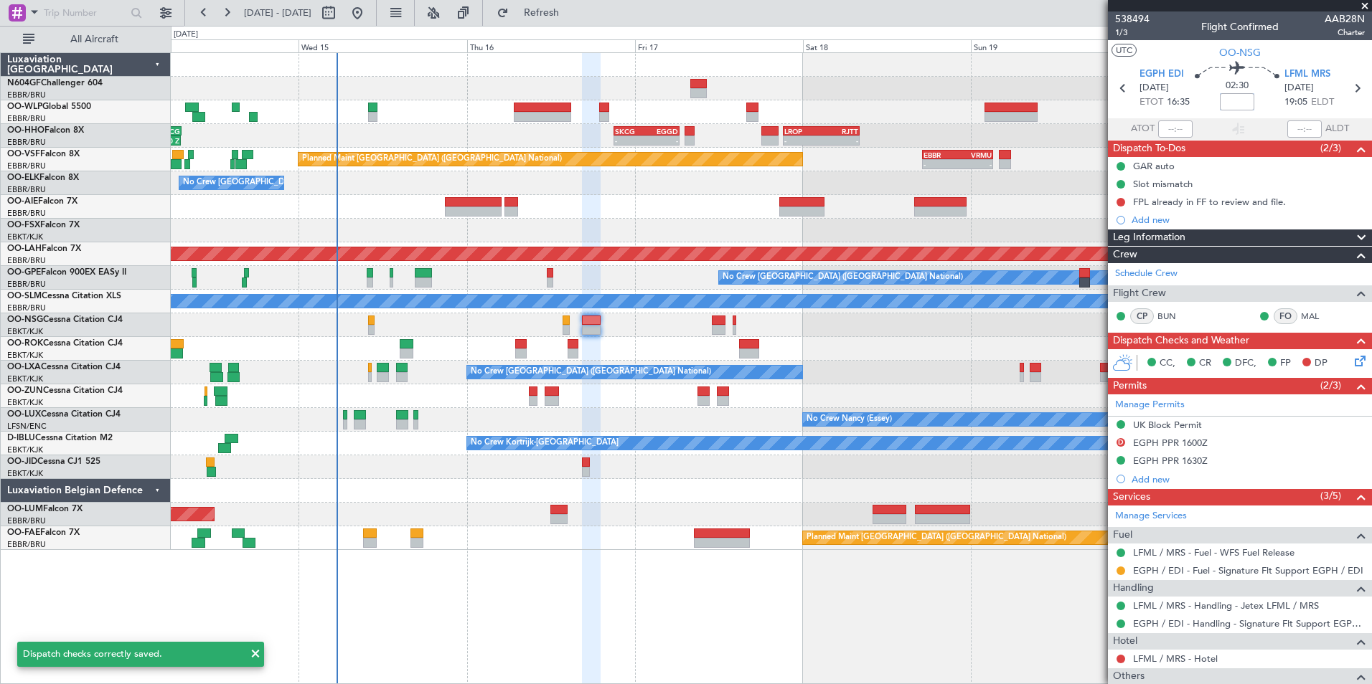
click at [1234, 103] on input at bounding box center [1237, 101] width 34 height 17
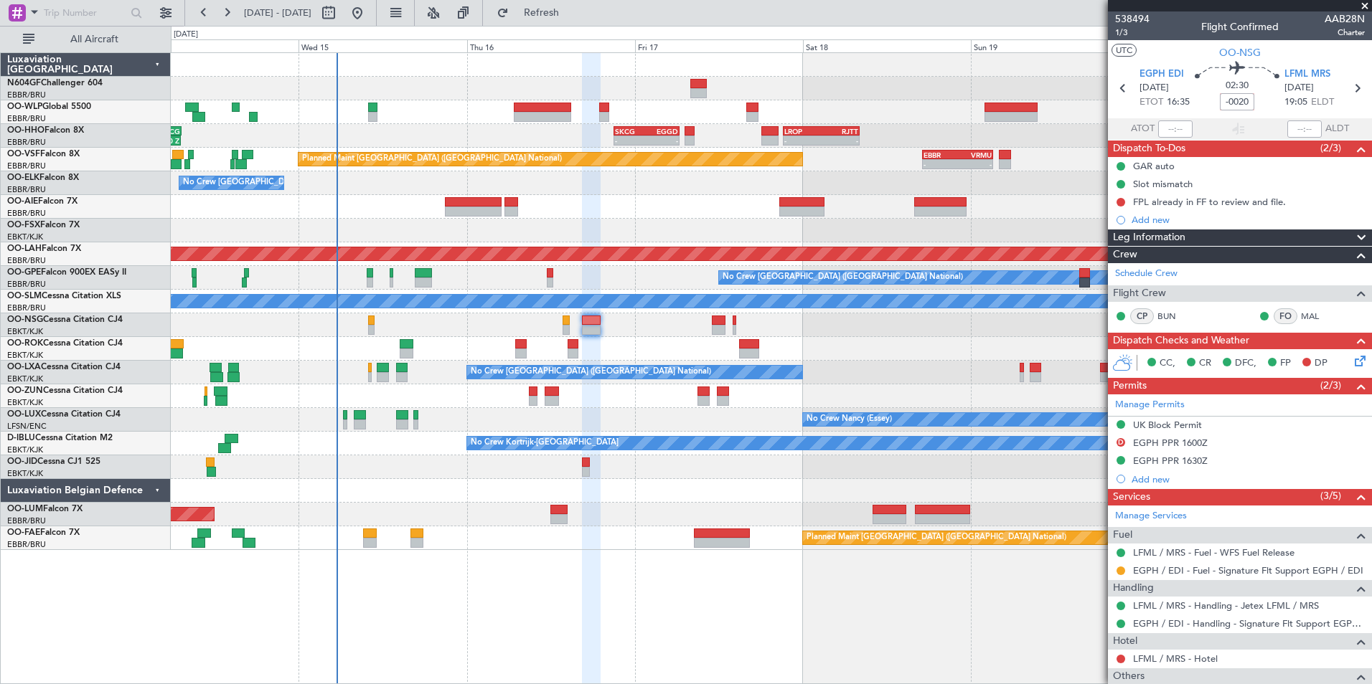
click at [1195, 62] on icon at bounding box center [1237, 70] width 85 height 17
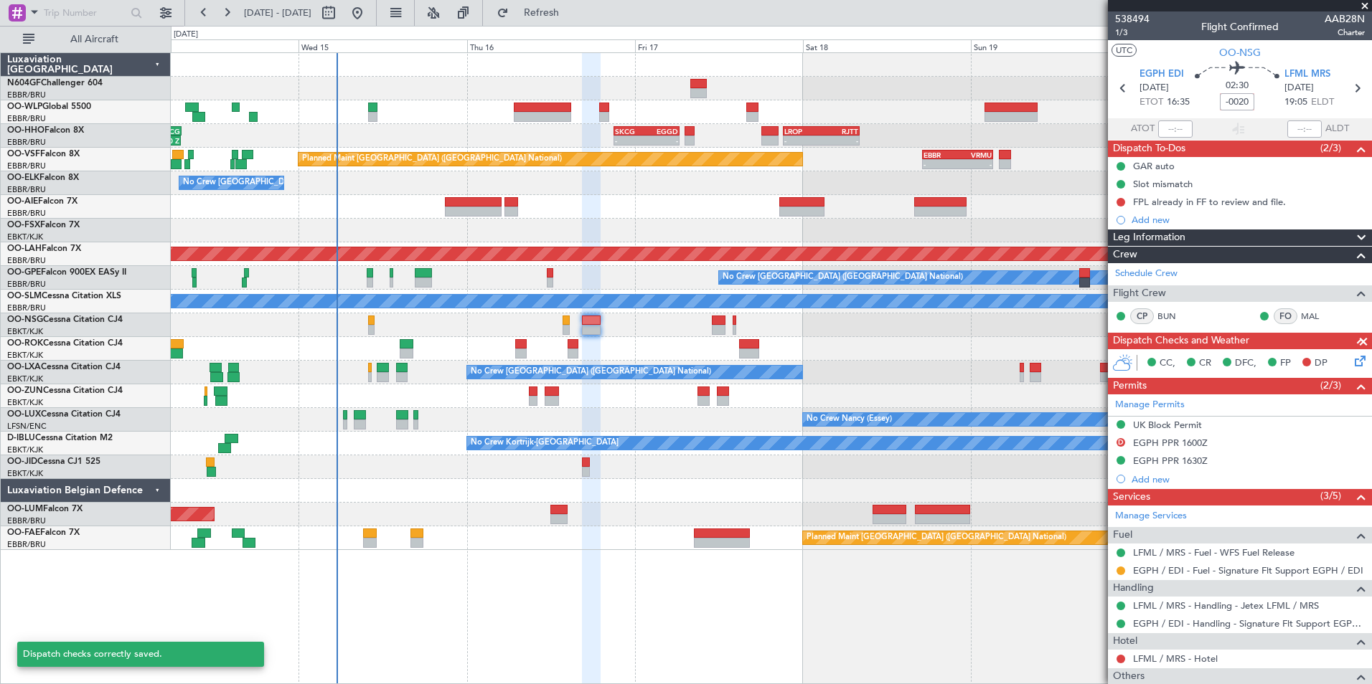
type input "-00:20"
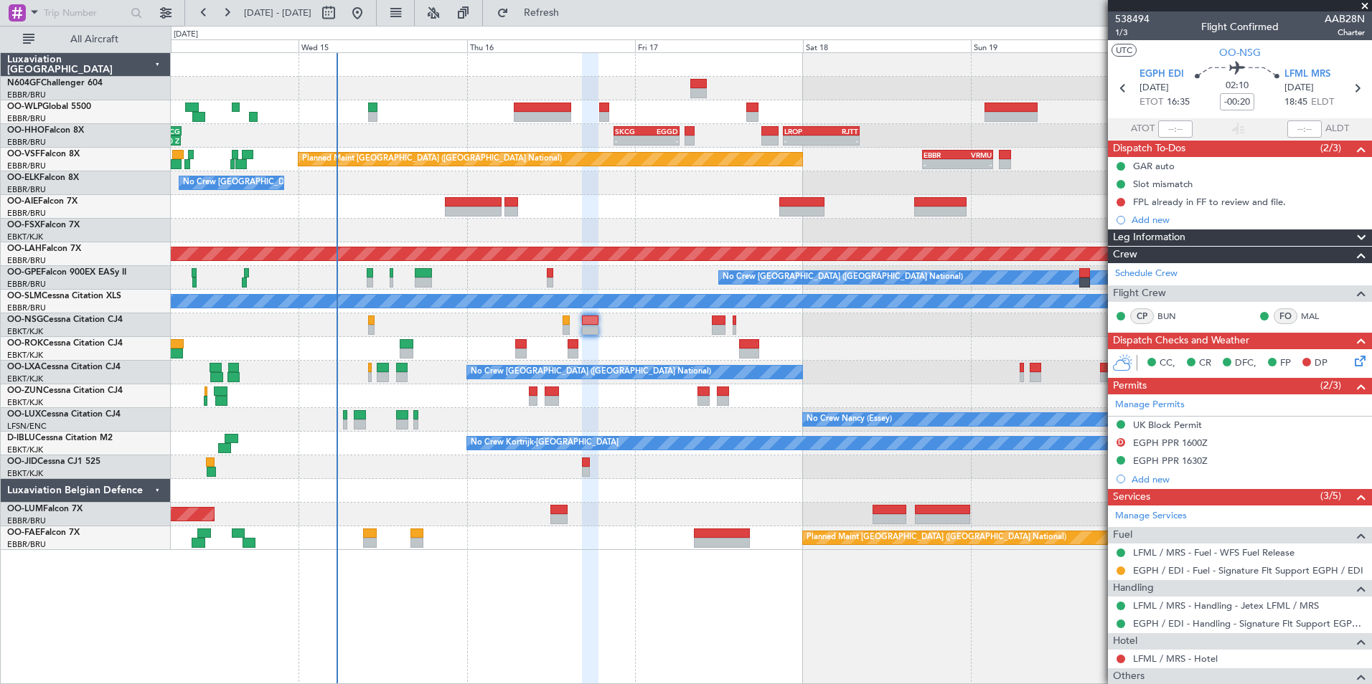
click at [1352, 359] on icon at bounding box center [1357, 358] width 11 height 11
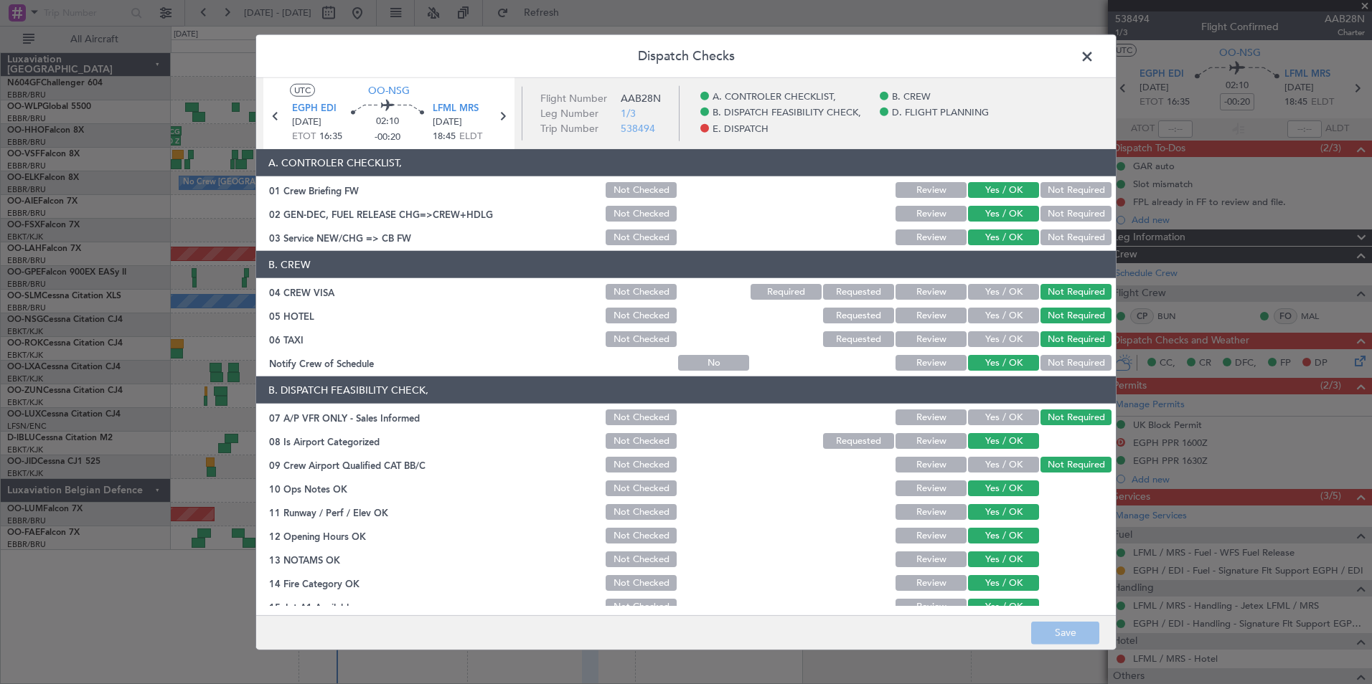
scroll to position [265, 0]
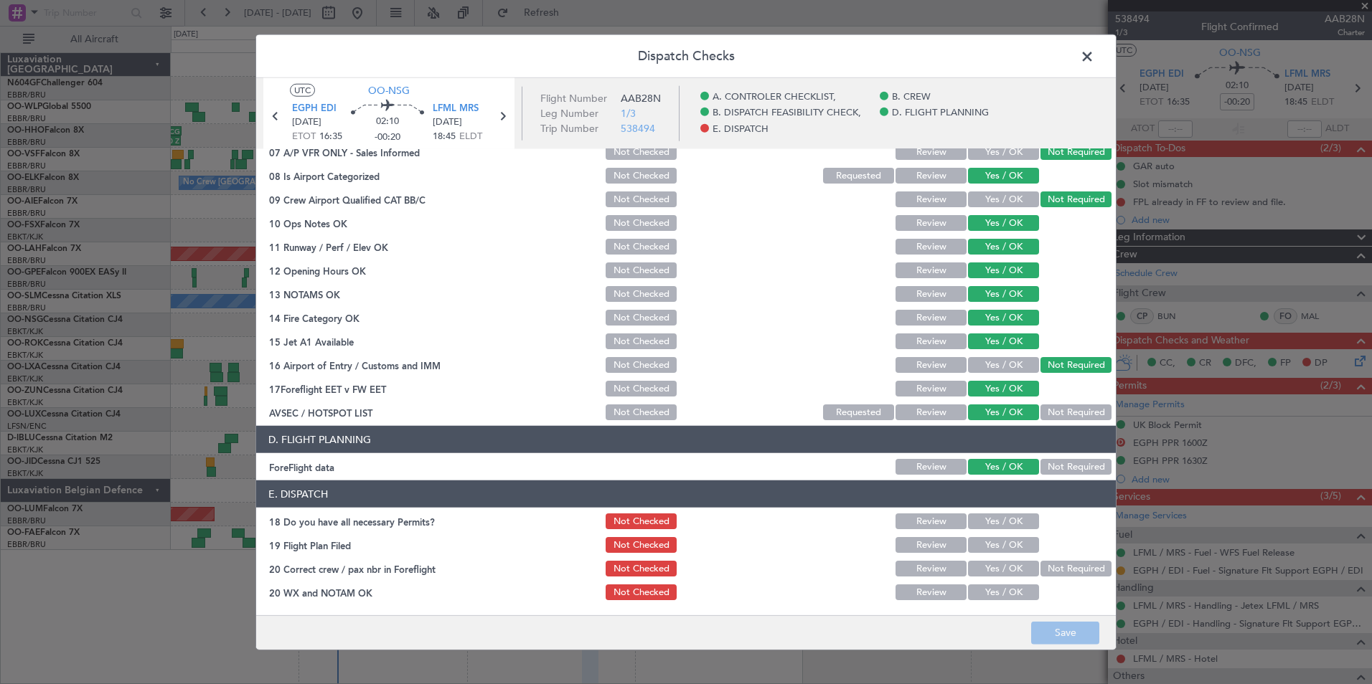
click at [993, 521] on button "Yes / OK" at bounding box center [1003, 522] width 71 height 16
click at [995, 542] on button "Yes / OK" at bounding box center [1003, 545] width 71 height 16
click at [994, 565] on button "Yes / OK" at bounding box center [1003, 569] width 71 height 16
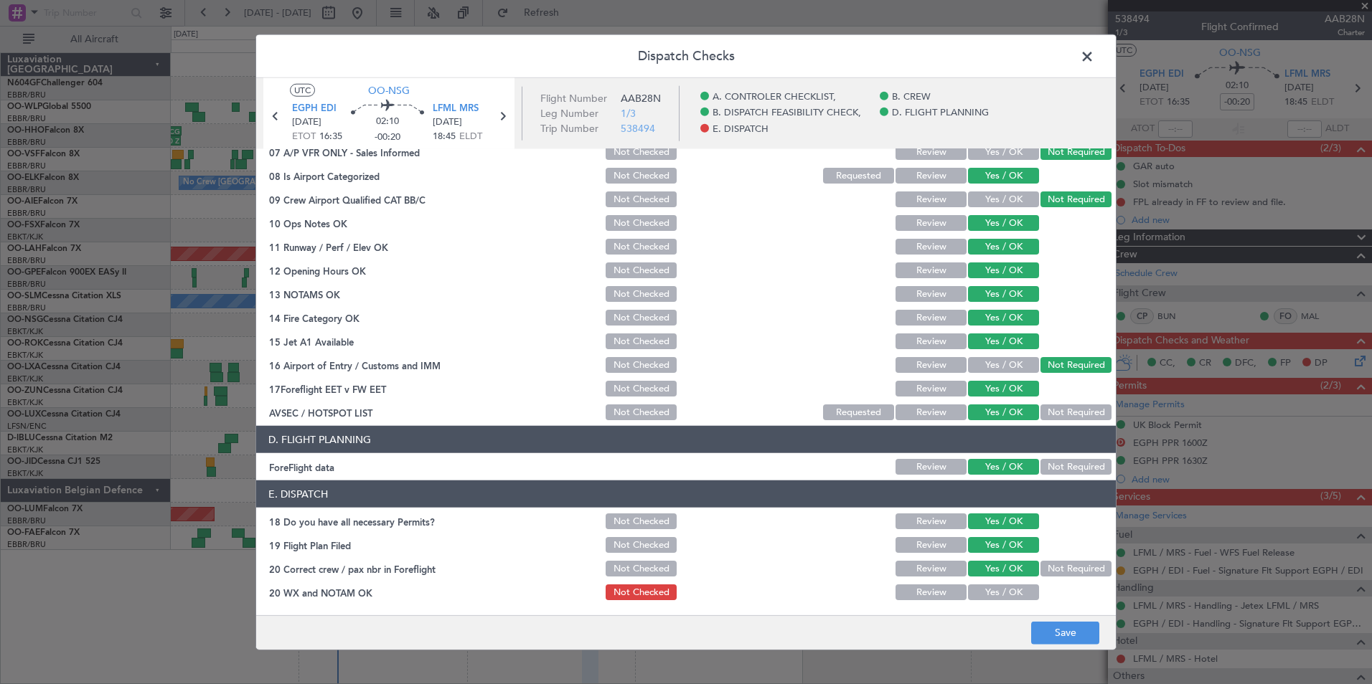
click at [993, 592] on button "Yes / OK" at bounding box center [1003, 593] width 71 height 16
click at [1045, 628] on button "Save" at bounding box center [1065, 632] width 68 height 23
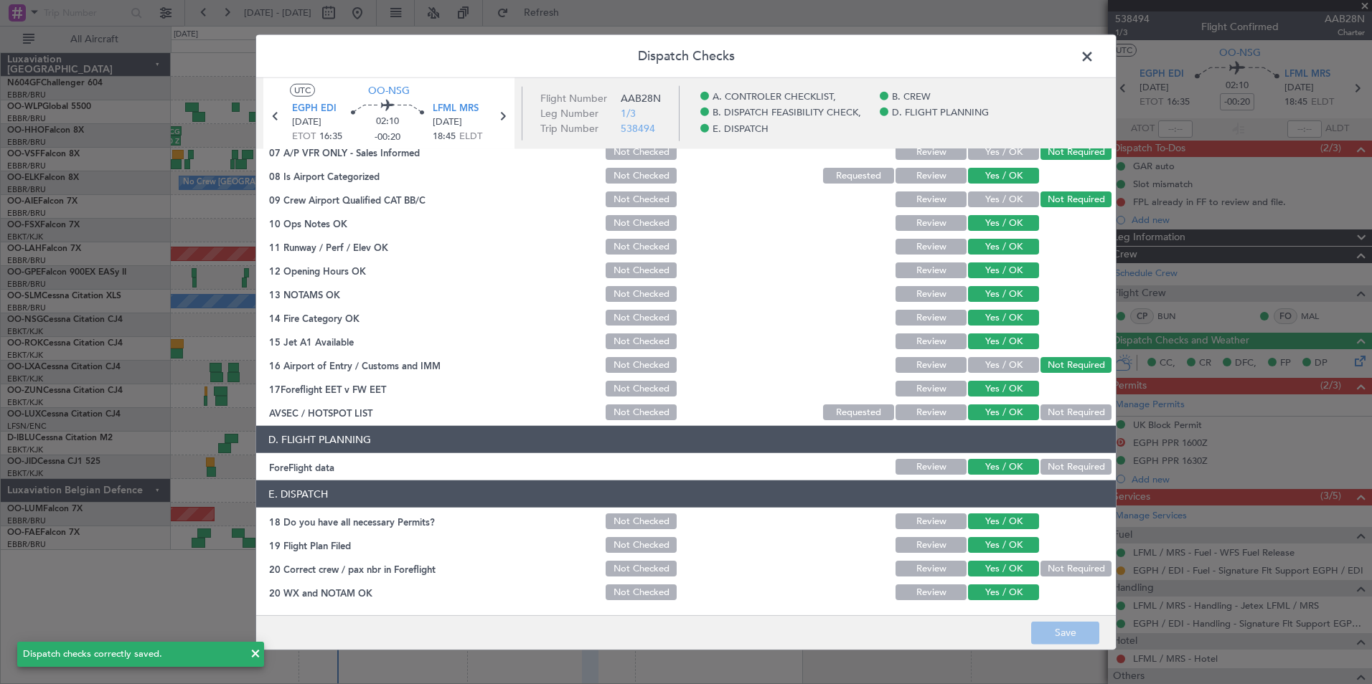
click at [1094, 49] on span at bounding box center [1094, 60] width 0 height 29
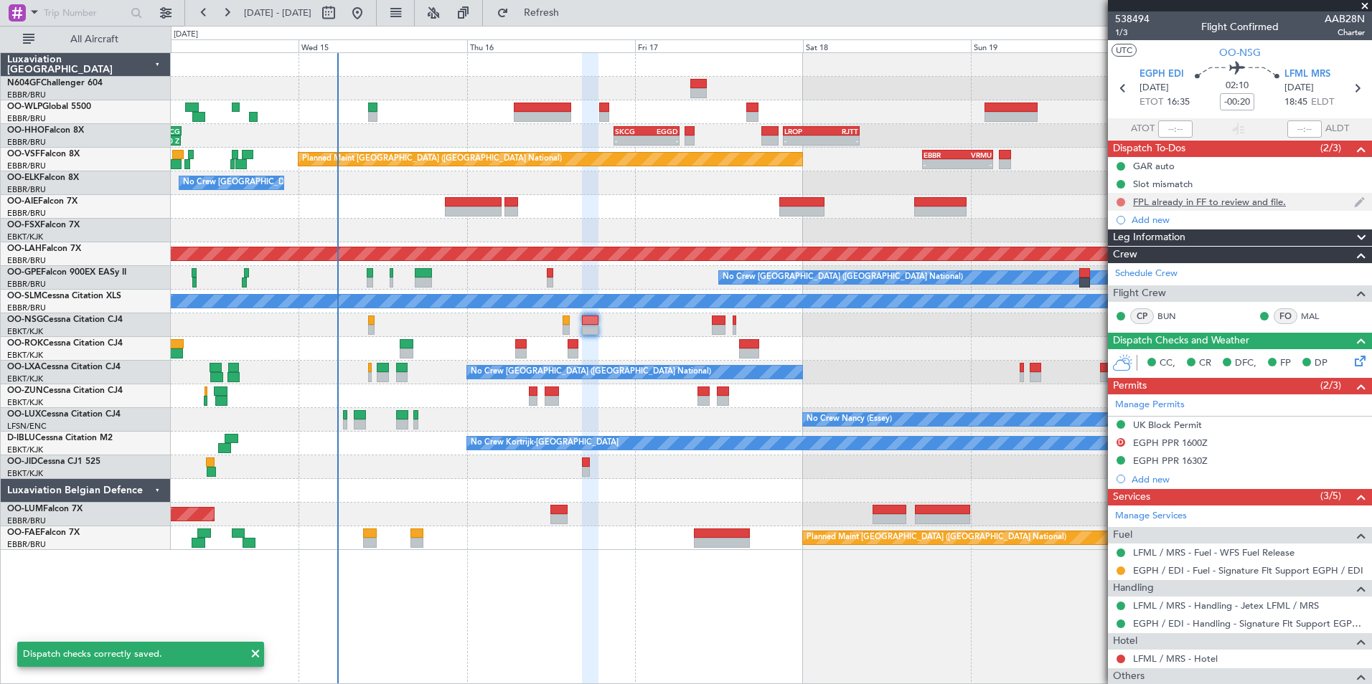
click at [1120, 198] on button at bounding box center [1120, 202] width 9 height 9
click at [1102, 266] on li "Completed" at bounding box center [1121, 266] width 76 height 22
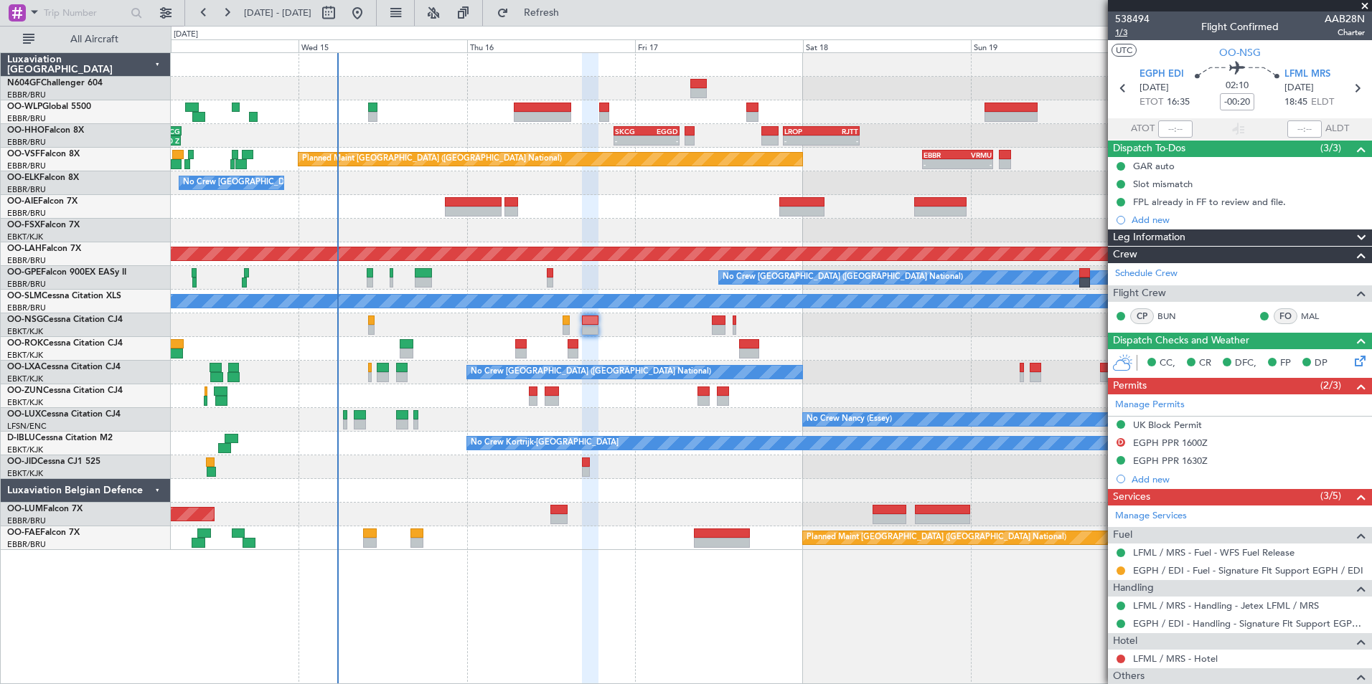
click at [1127, 32] on span "1/3" at bounding box center [1132, 33] width 34 height 12
click at [546, 15] on button "Refresh" at bounding box center [533, 12] width 86 height 23
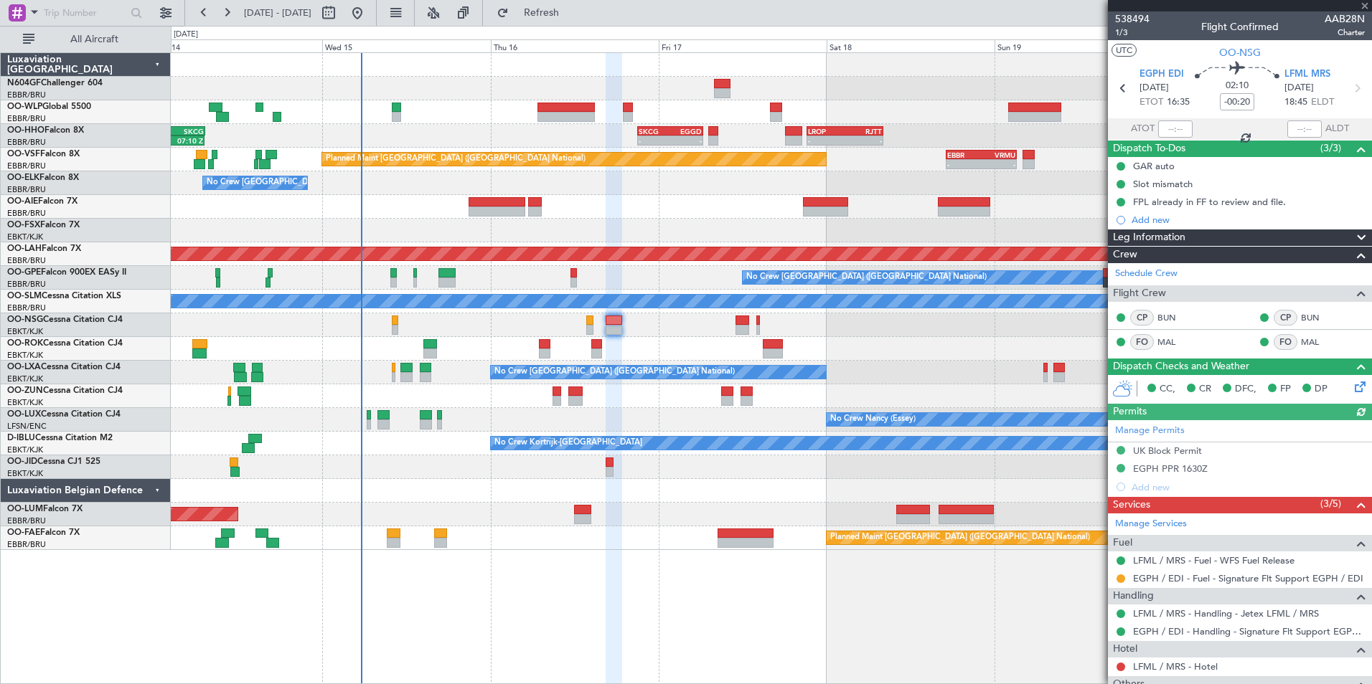
click at [680, 344] on div at bounding box center [771, 349] width 1200 height 24
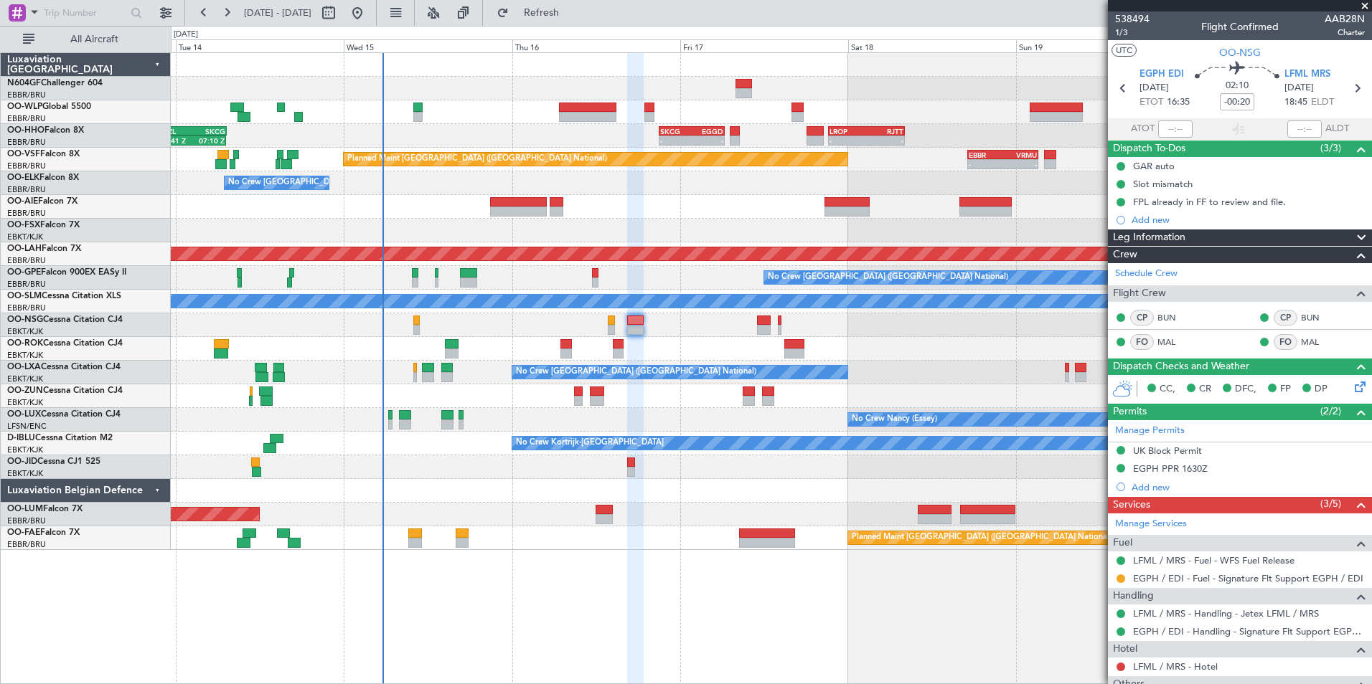
click at [696, 324] on div at bounding box center [771, 326] width 1200 height 24
click at [692, 336] on div at bounding box center [771, 326] width 1200 height 24
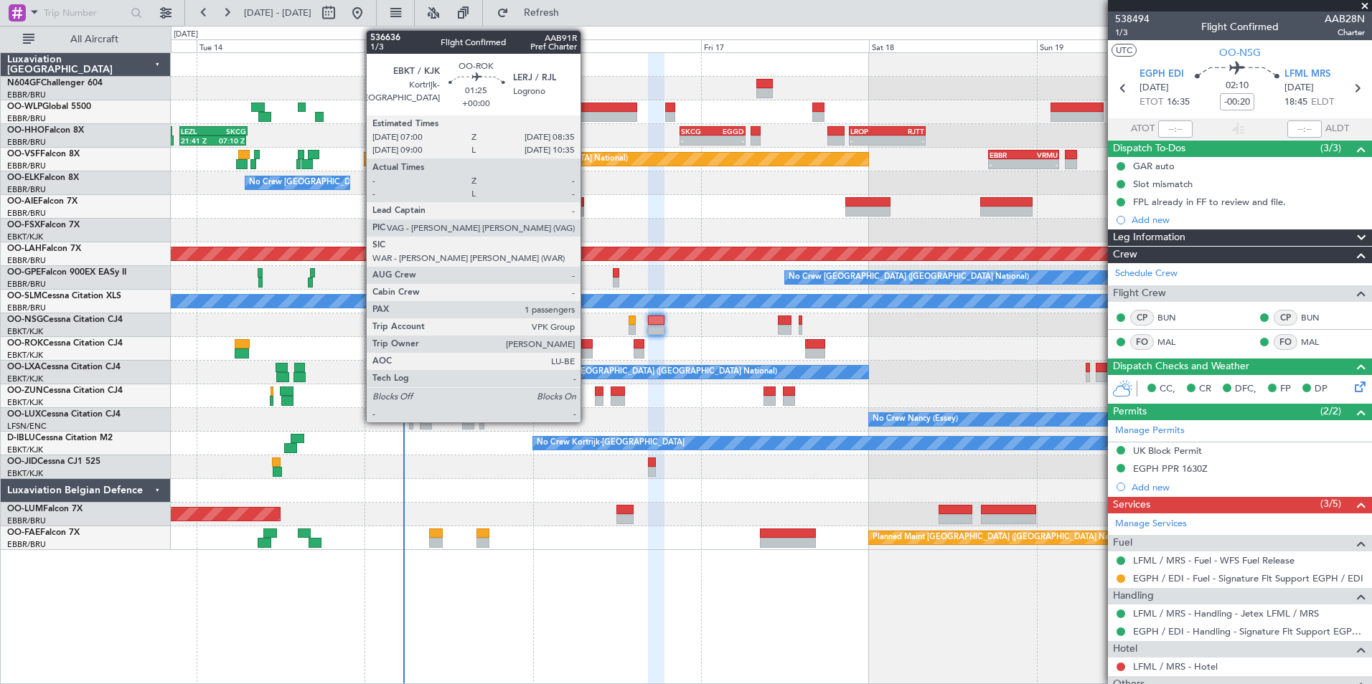
click at [587, 345] on div at bounding box center [586, 344] width 11 height 10
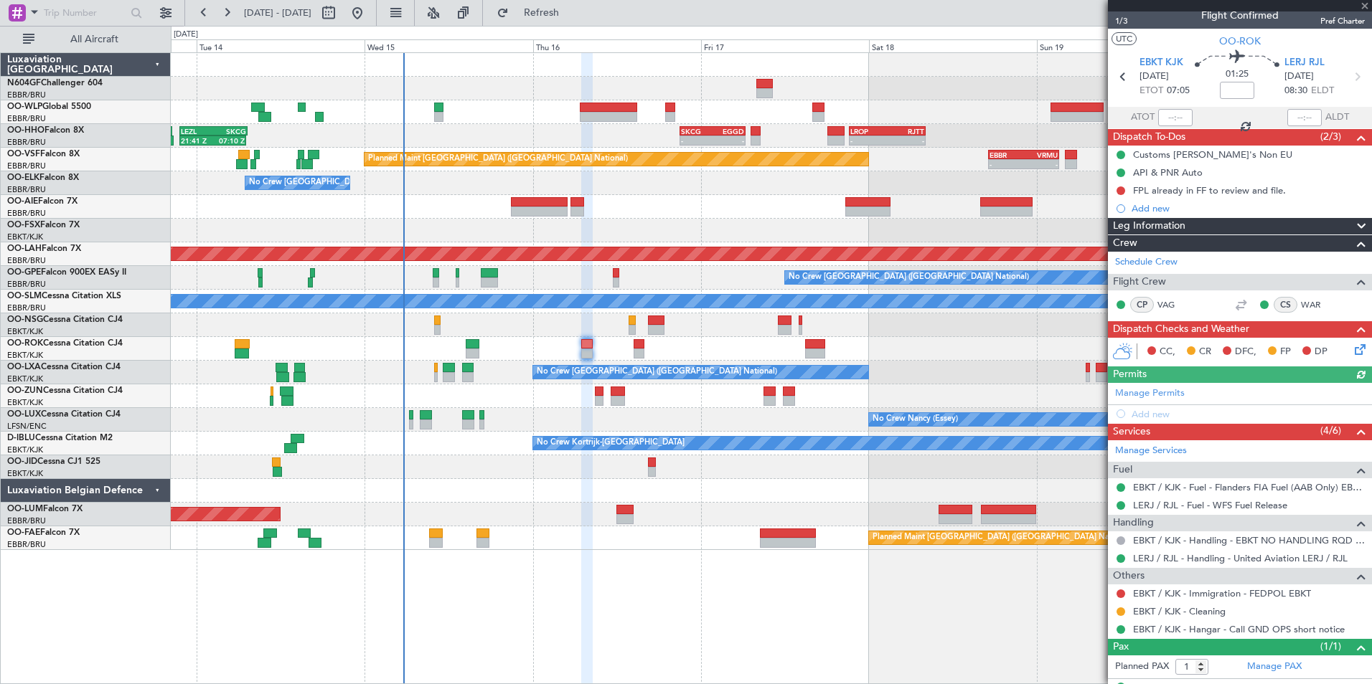
scroll to position [0, 0]
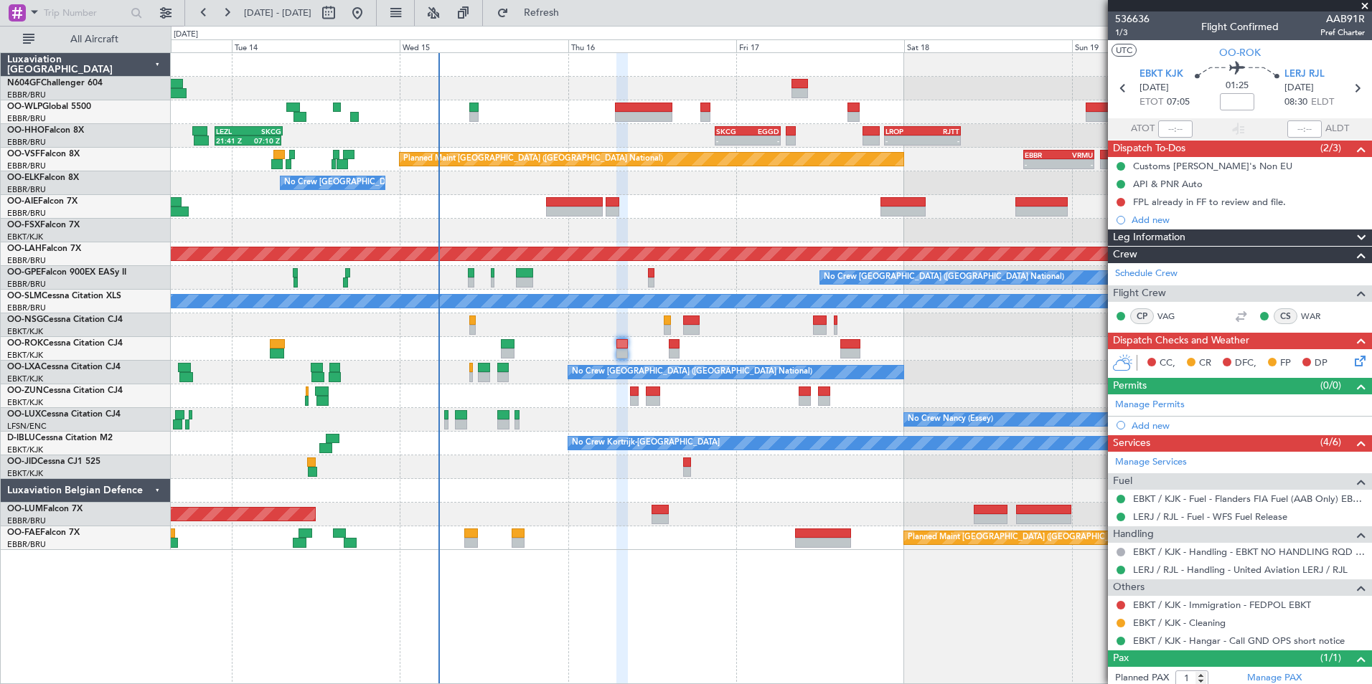
click at [743, 337] on div at bounding box center [771, 349] width 1200 height 24
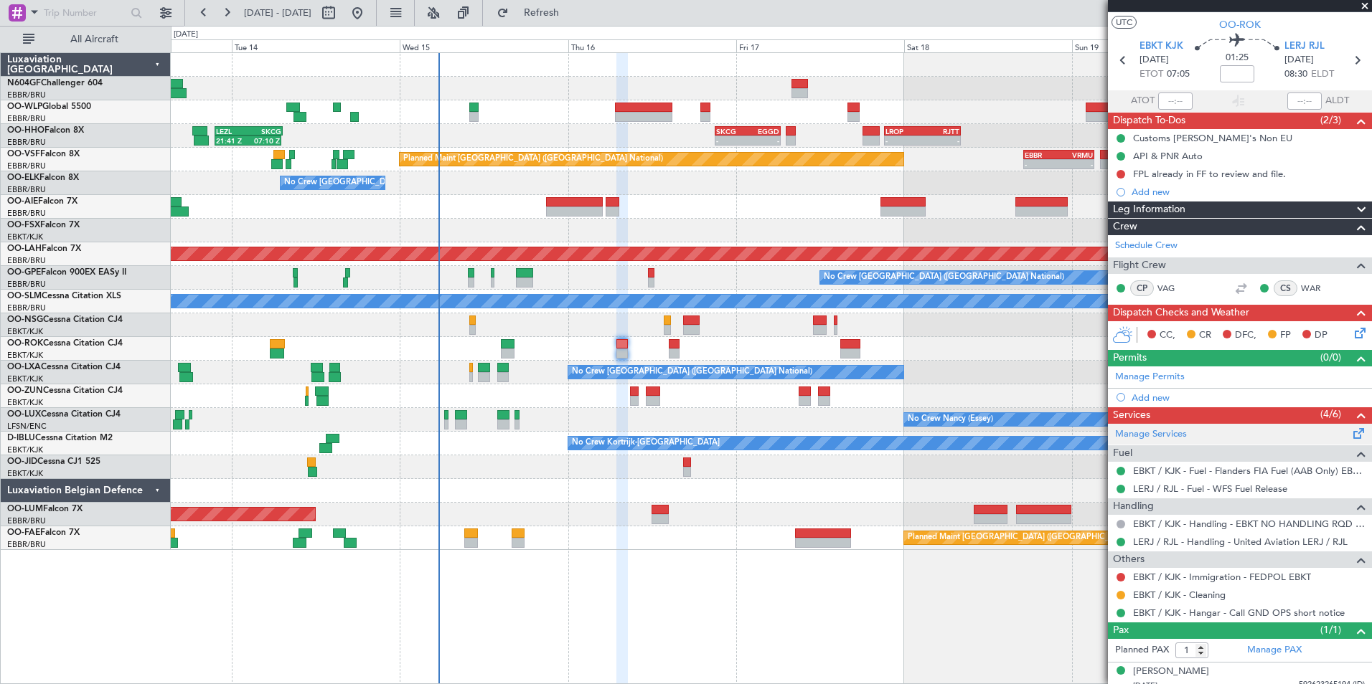
scroll to position [38, 0]
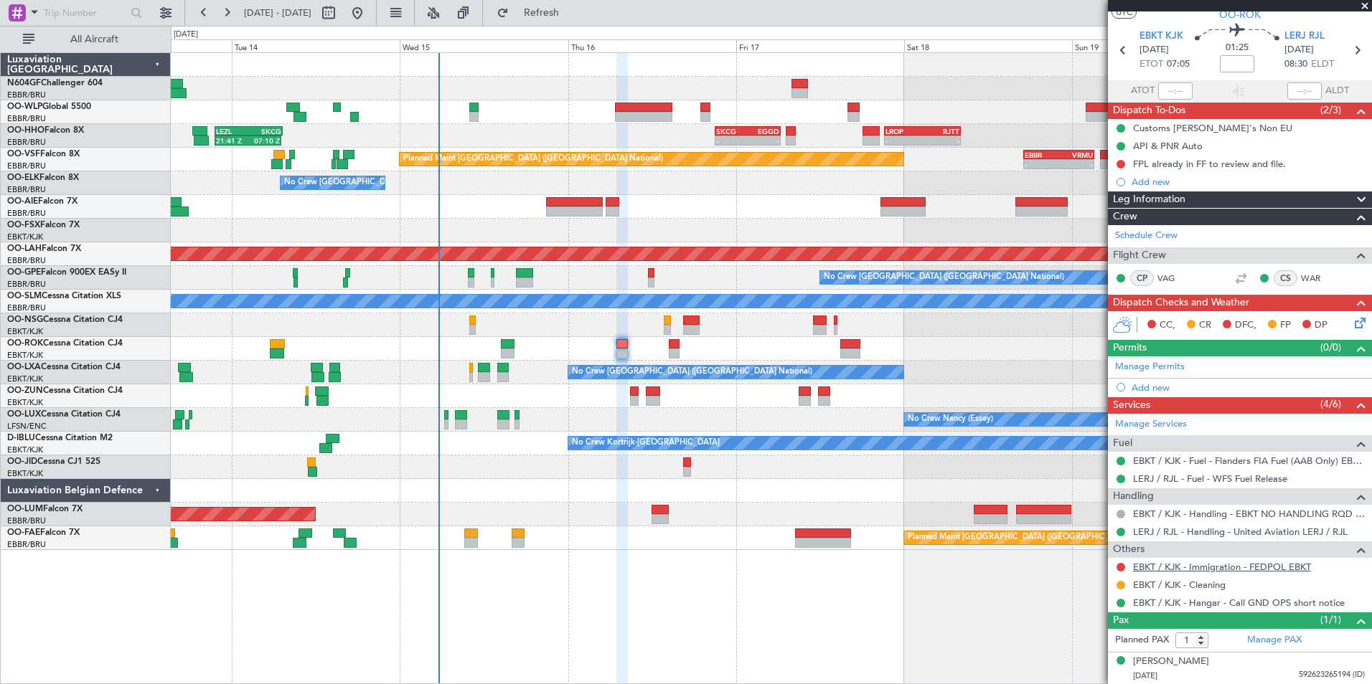
click at [1262, 570] on link "EBKT / KJK - Immigration - FEDPOL EBKT" at bounding box center [1222, 567] width 178 height 12
click at [529, 11] on fb-refresh-button "Refresh" at bounding box center [533, 13] width 100 height 26
click at [545, 15] on button "Refresh" at bounding box center [533, 12] width 86 height 23
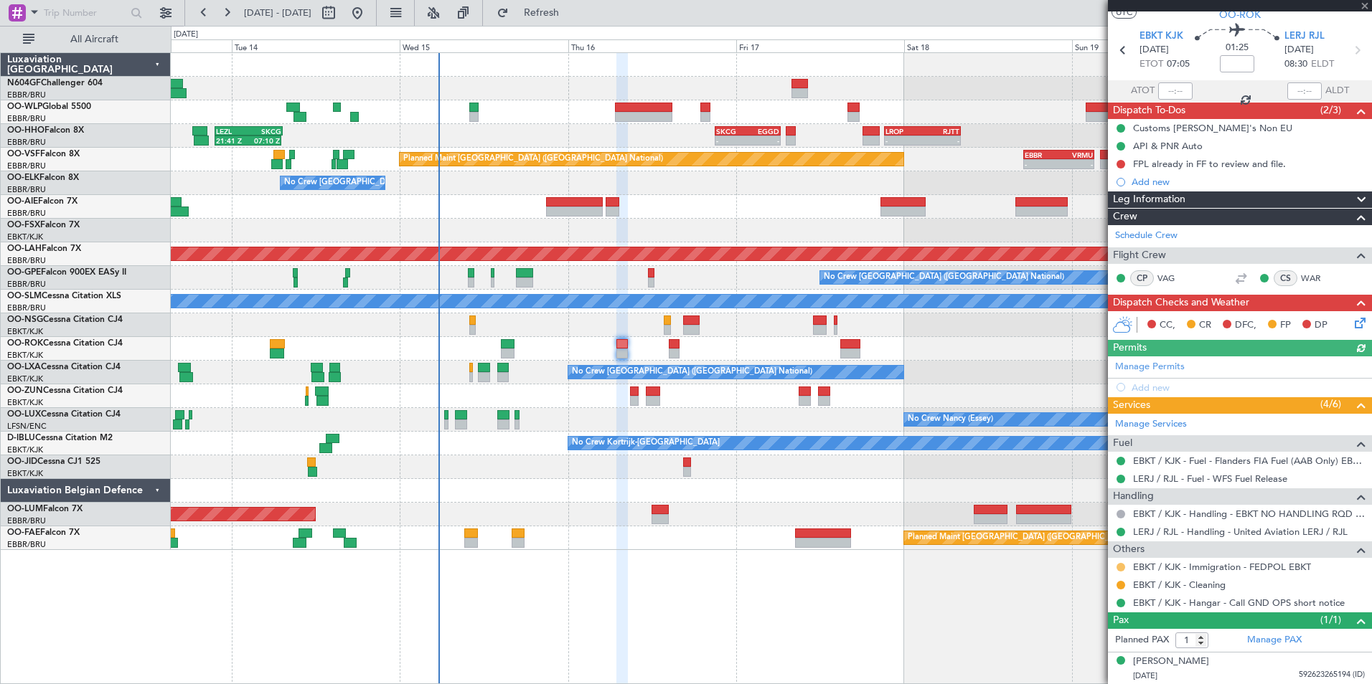
click at [1121, 567] on button at bounding box center [1120, 567] width 9 height 9
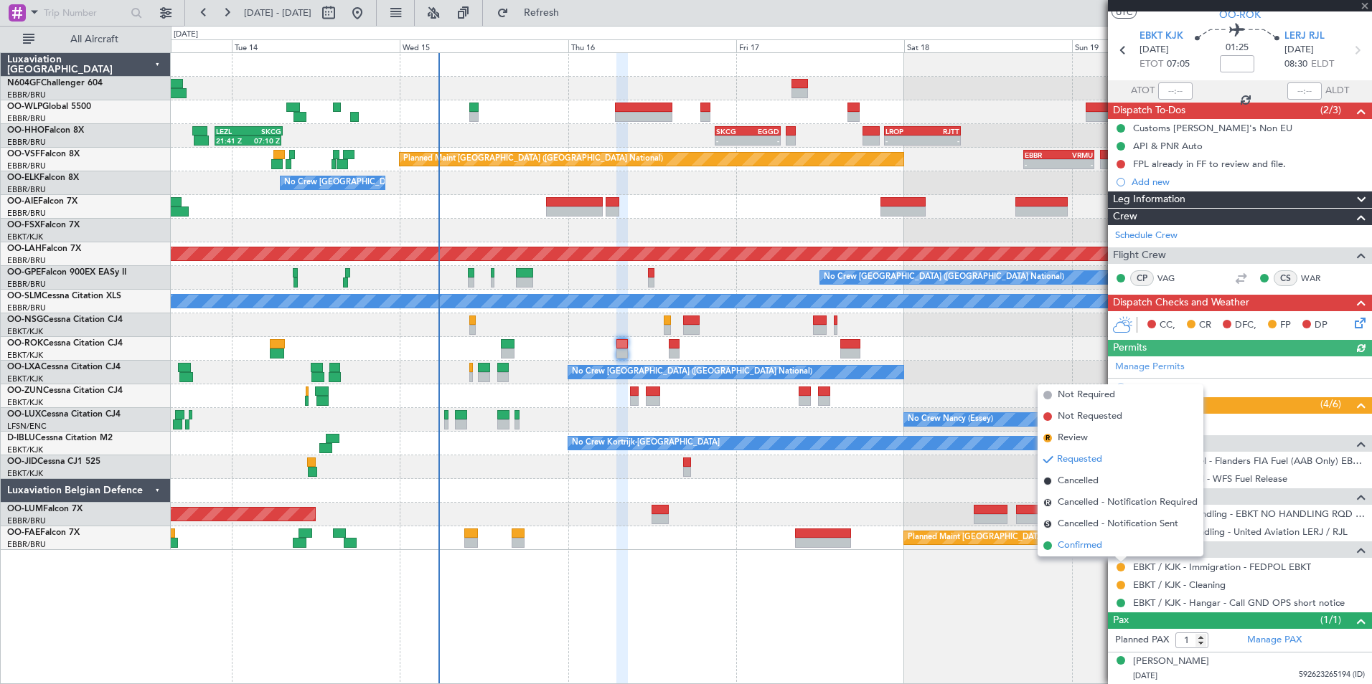
click at [1078, 541] on span "Confirmed" at bounding box center [1079, 546] width 44 height 14
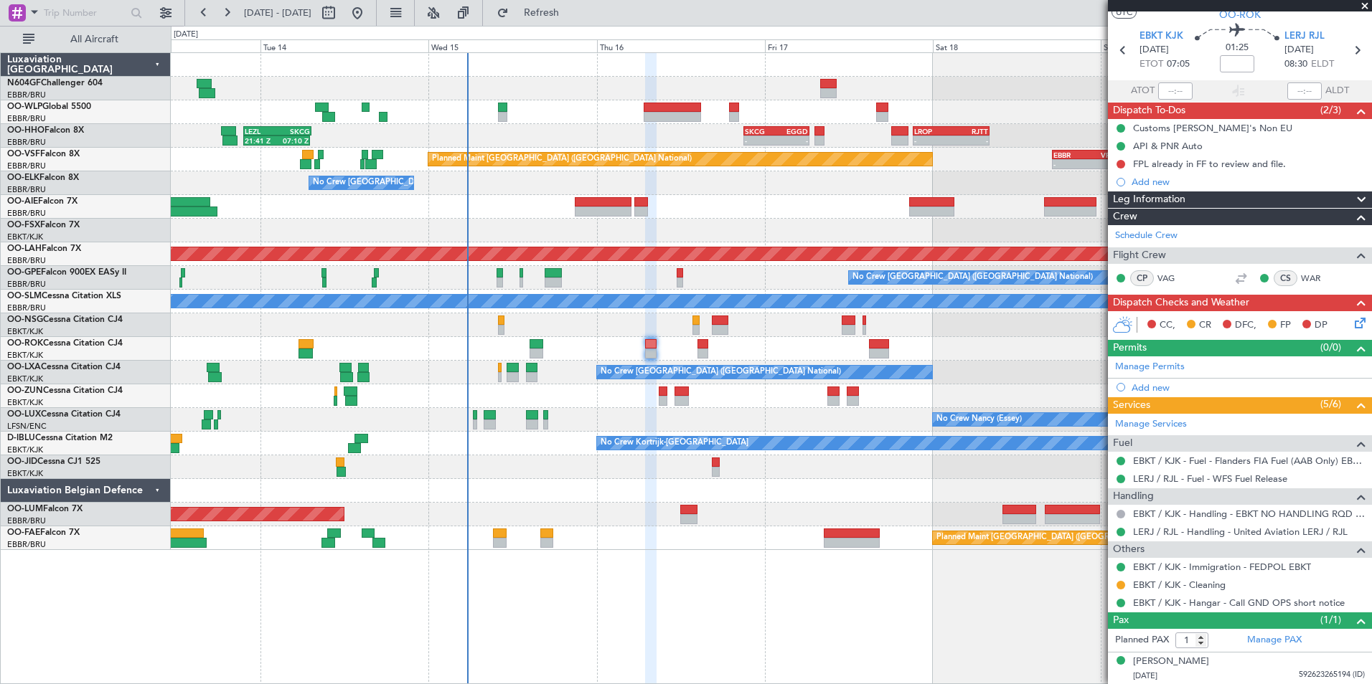
click at [767, 476] on div "- - LIML 20:00 Z FIMP 06:30 Z 21:41 Z 07:10 Z LEZL 21:40 Z SKCG 07:20 Z - - SKC…" at bounding box center [771, 301] width 1200 height 497
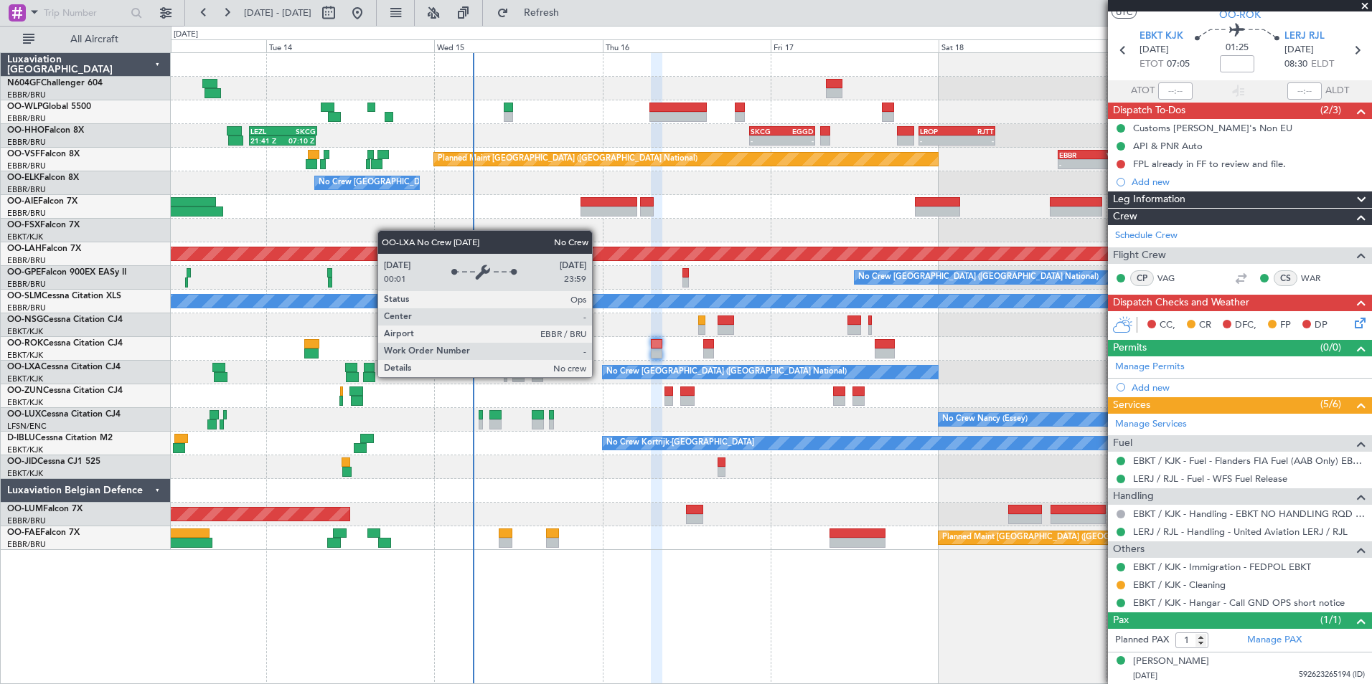
click at [644, 377] on div "No Crew [GEOGRAPHIC_DATA] ([GEOGRAPHIC_DATA] National)" at bounding box center [726, 373] width 240 height 22
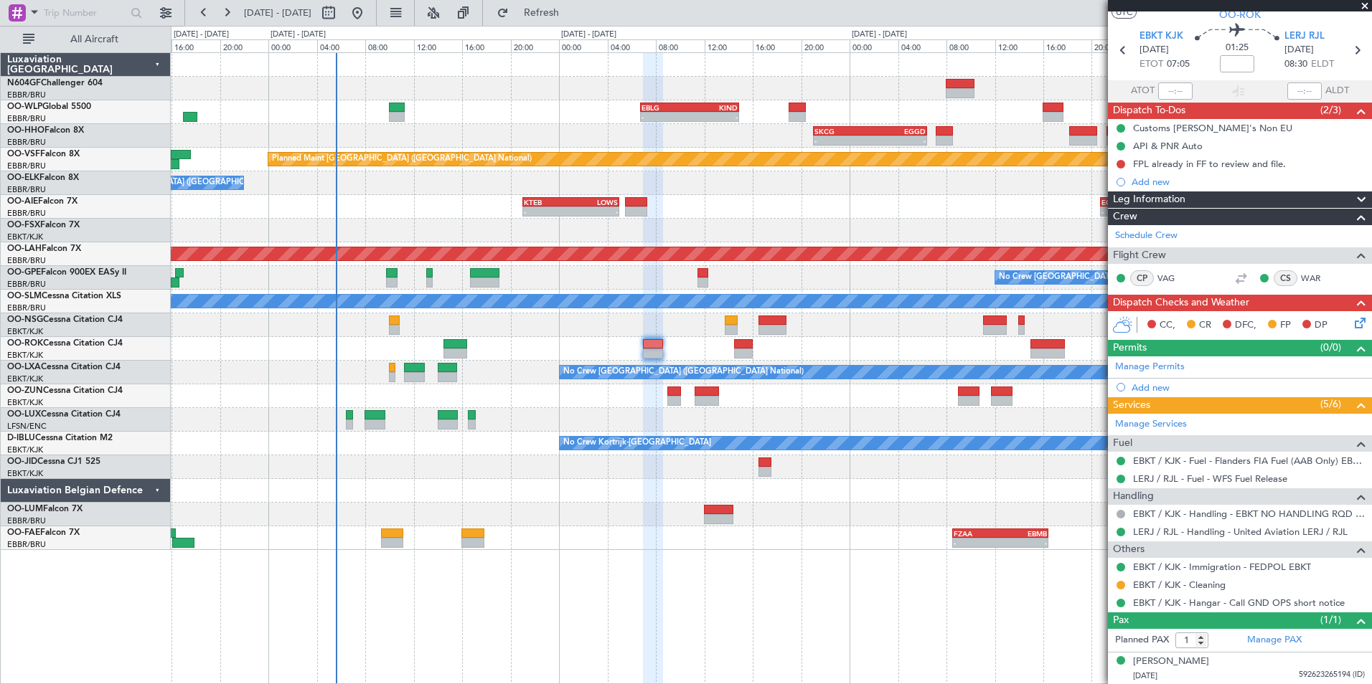
click at [784, 420] on div "No Crew Nancy (Essey)" at bounding box center [771, 420] width 1200 height 24
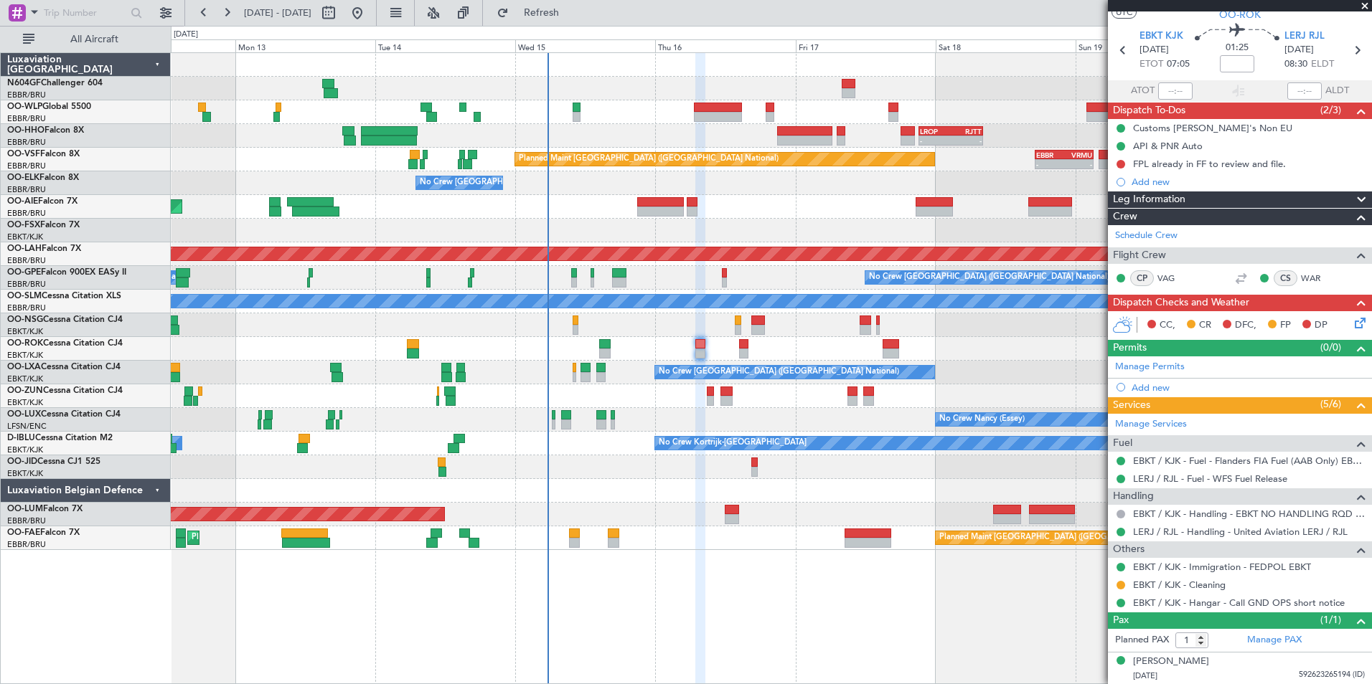
click at [1352, 326] on icon at bounding box center [1357, 320] width 11 height 11
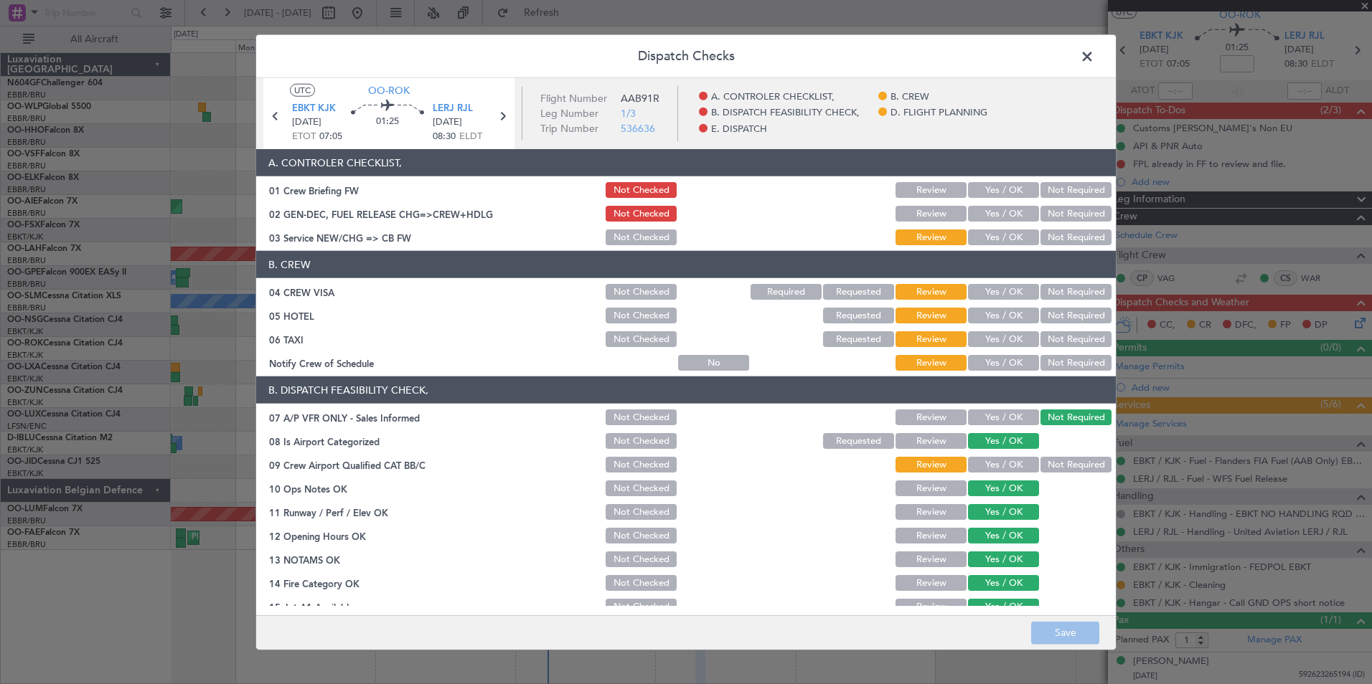
click at [999, 231] on button "Yes / OK" at bounding box center [1003, 238] width 71 height 16
click at [1057, 284] on button "Not Required" at bounding box center [1075, 292] width 71 height 16
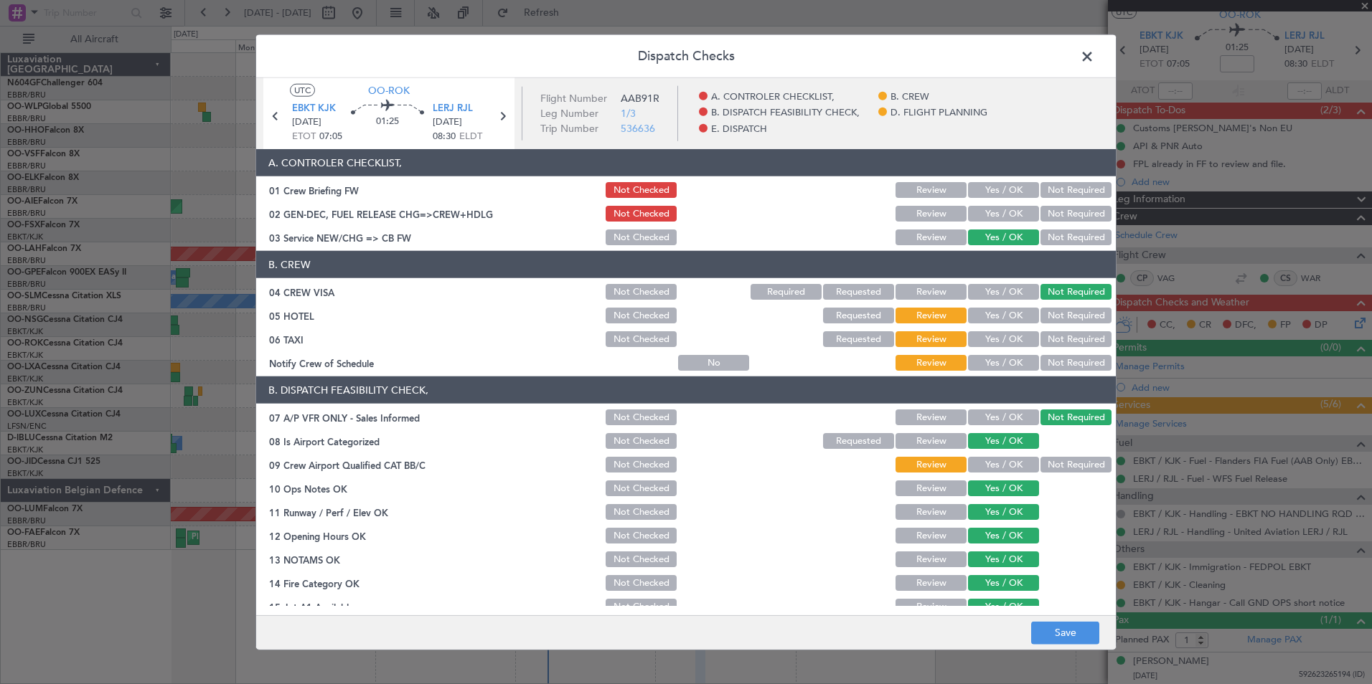
click at [1055, 308] on button "Not Required" at bounding box center [1075, 316] width 71 height 16
click at [1048, 334] on button "Not Required" at bounding box center [1075, 339] width 71 height 16
click at [1004, 366] on button "Yes / OK" at bounding box center [1003, 363] width 71 height 16
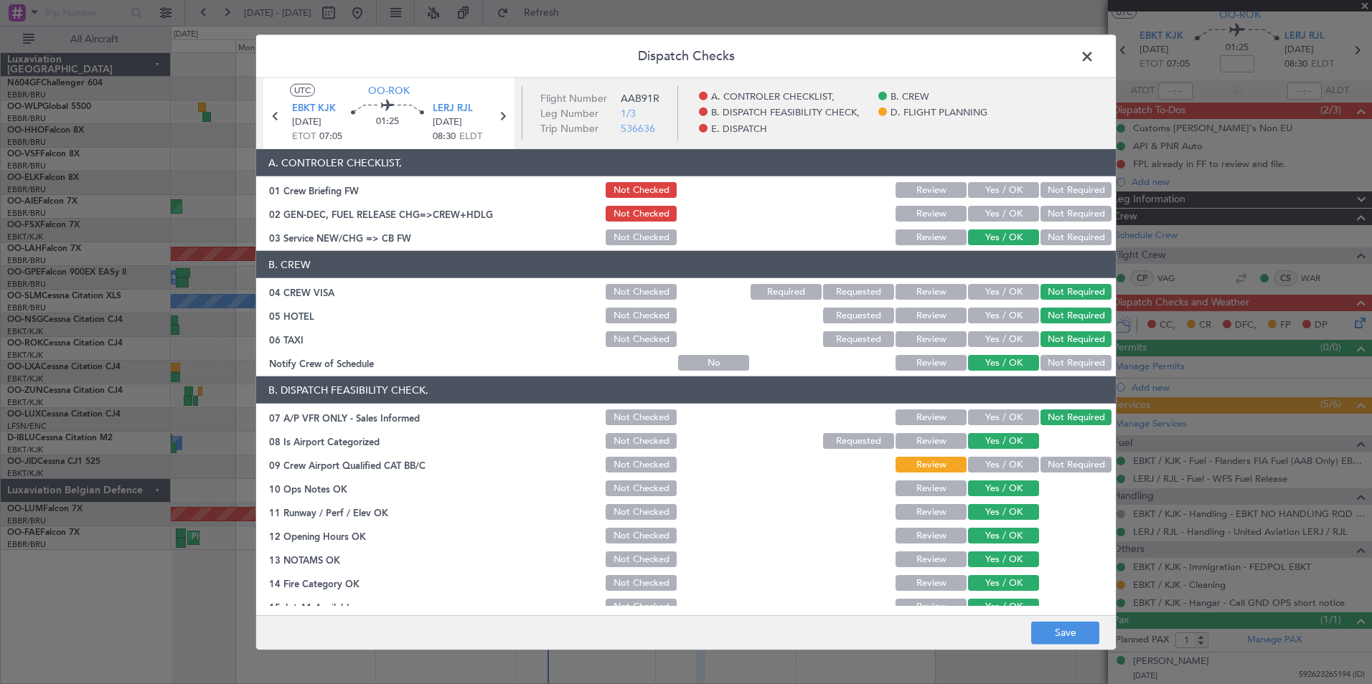
scroll to position [72, 0]
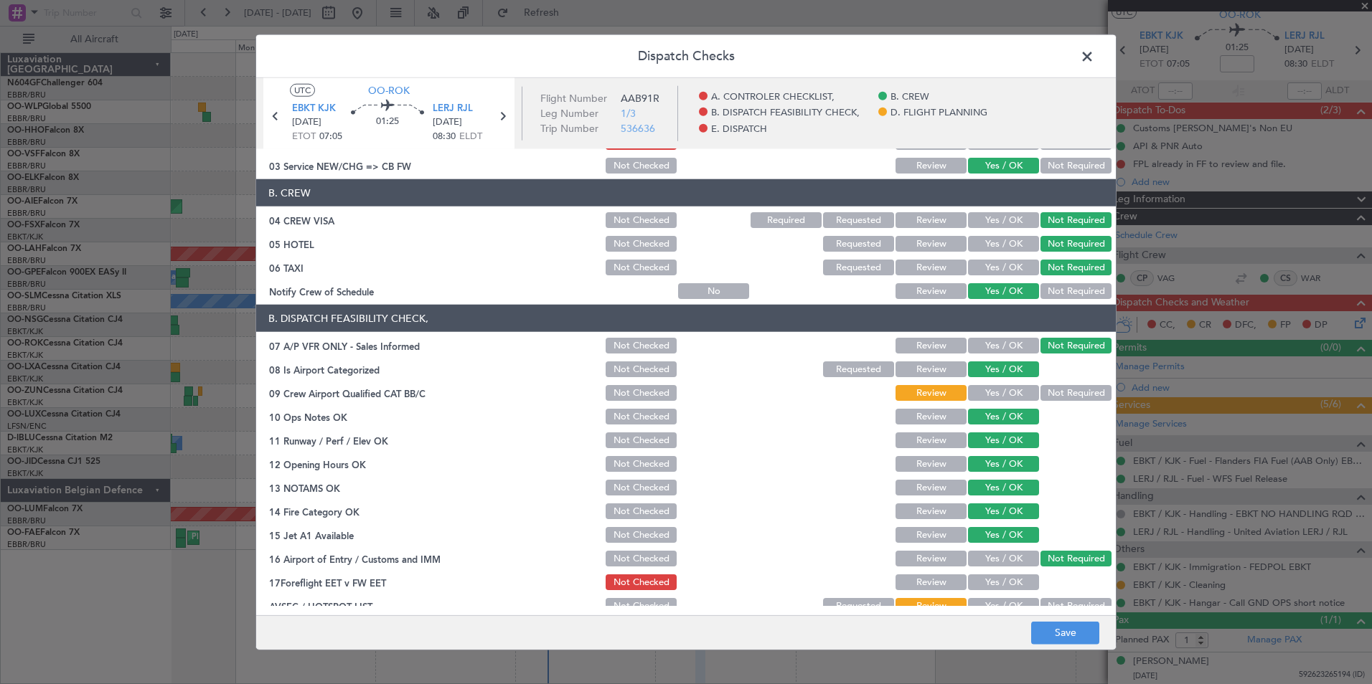
click at [1055, 395] on button "Not Required" at bounding box center [1075, 393] width 71 height 16
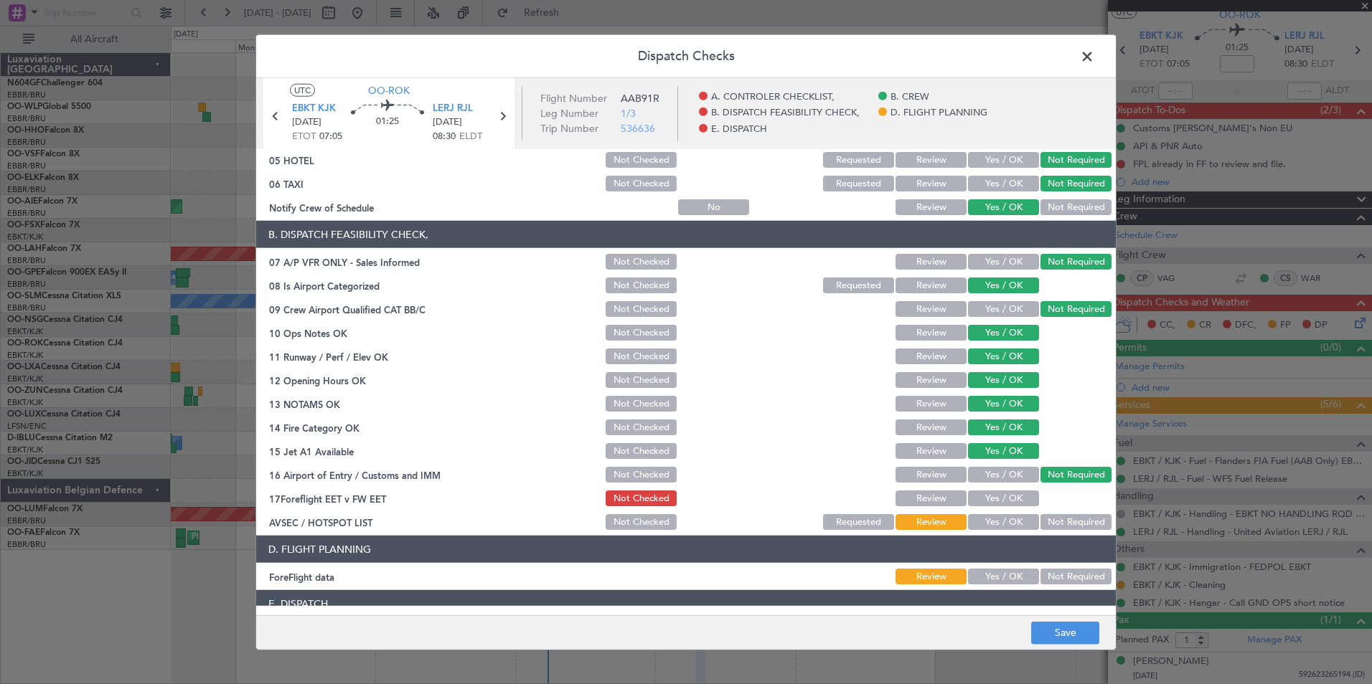
scroll to position [215, 0]
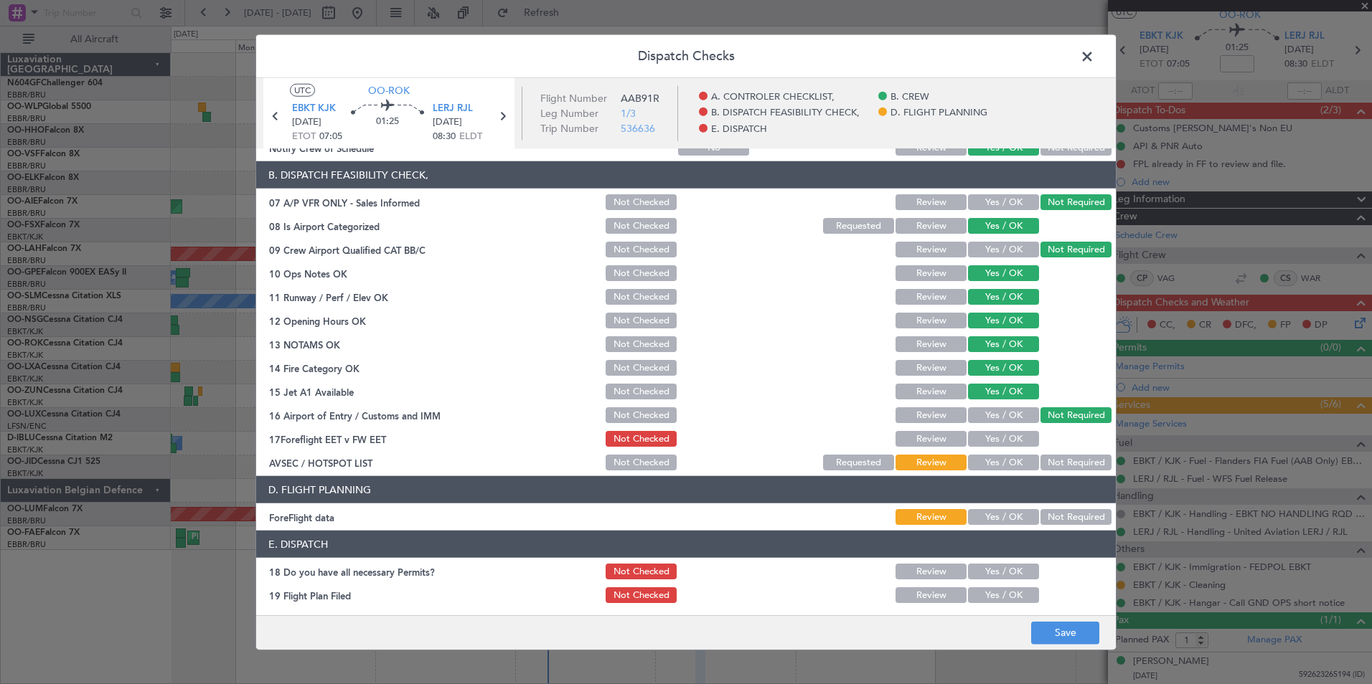
click at [1005, 468] on button "Yes / OK" at bounding box center [1003, 463] width 71 height 16
click at [991, 517] on button "Yes / OK" at bounding box center [1003, 517] width 71 height 16
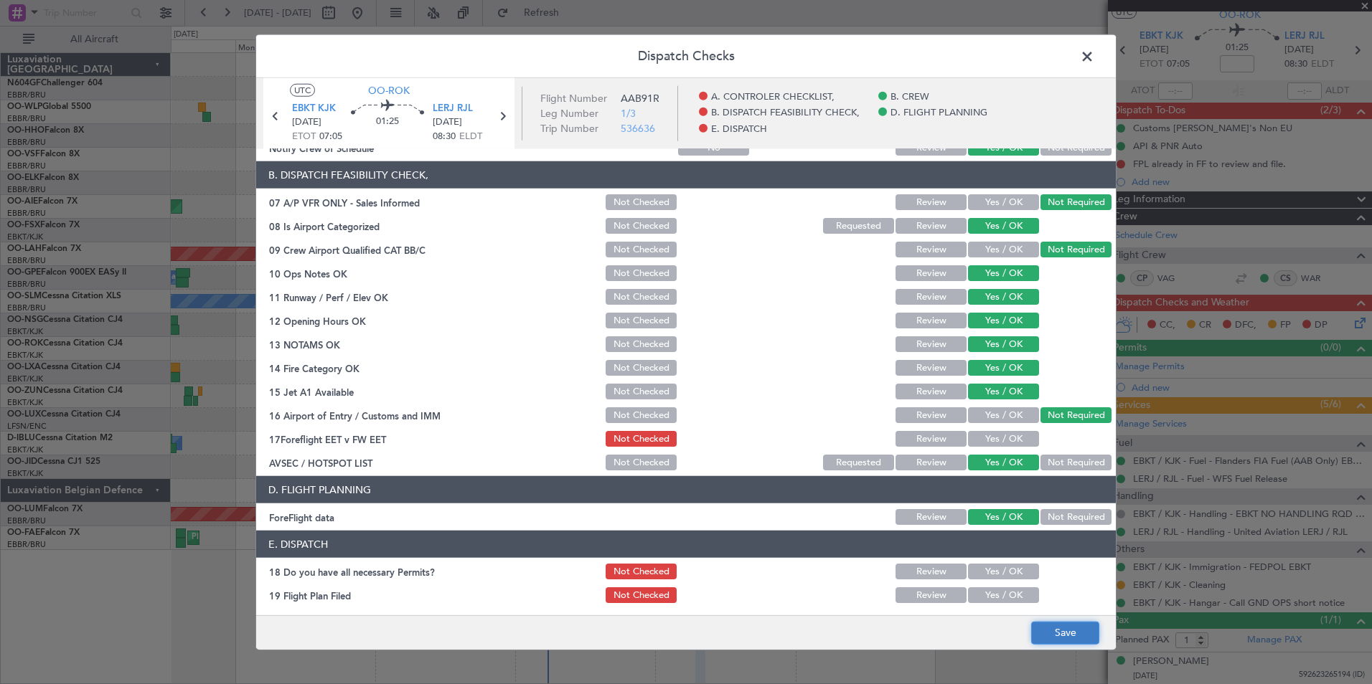
click at [1059, 628] on button "Save" at bounding box center [1065, 632] width 68 height 23
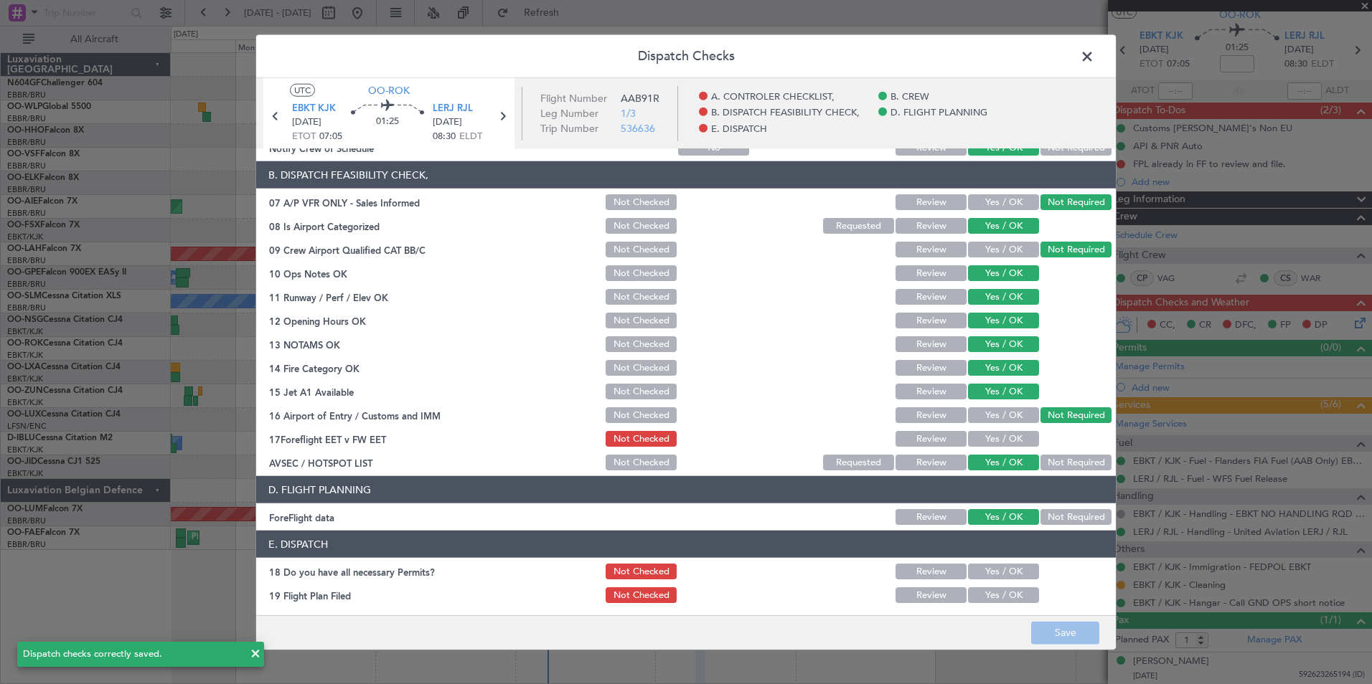
click at [1094, 61] on span at bounding box center [1094, 60] width 0 height 29
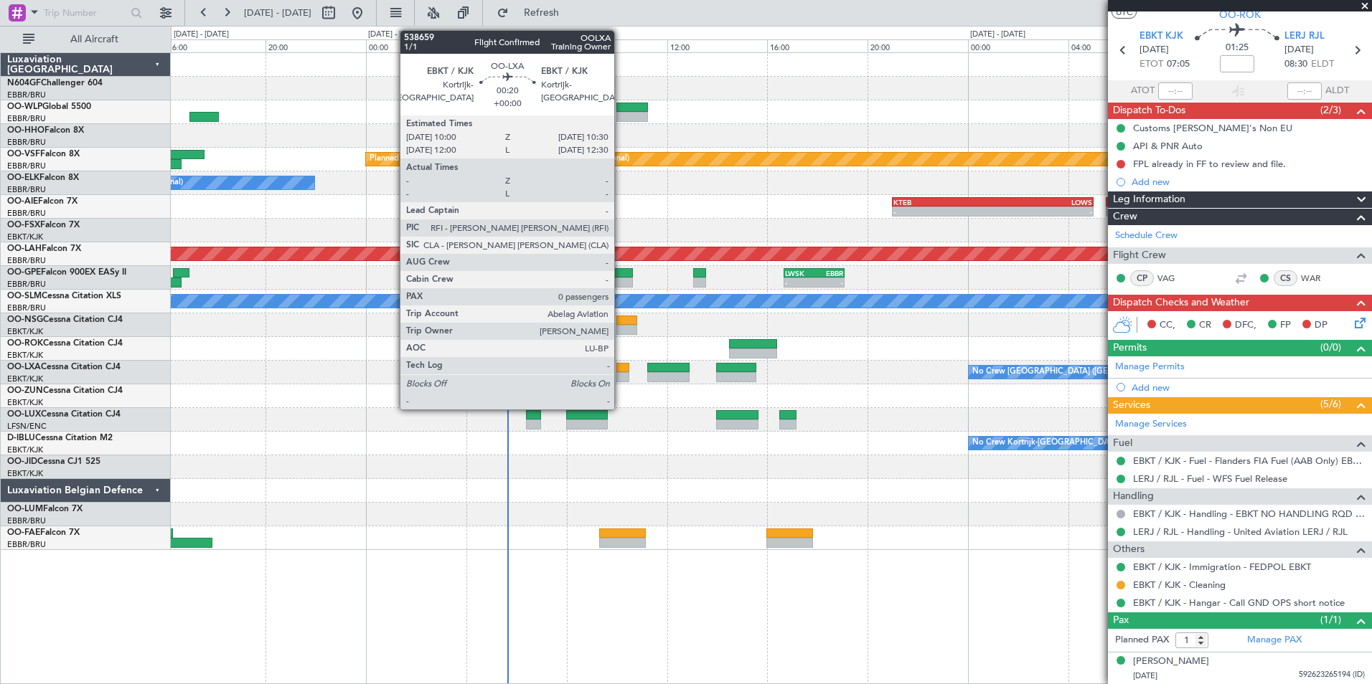
click at [621, 364] on div at bounding box center [622, 368] width 13 height 10
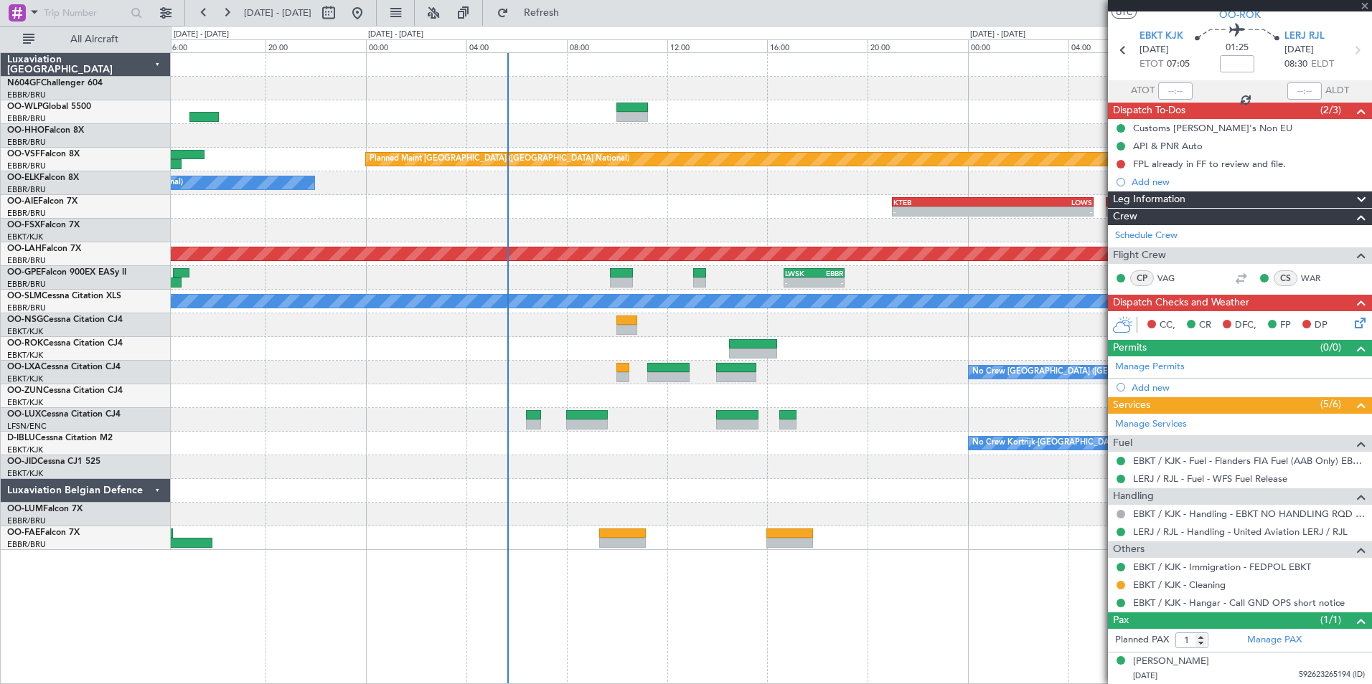
type input "0"
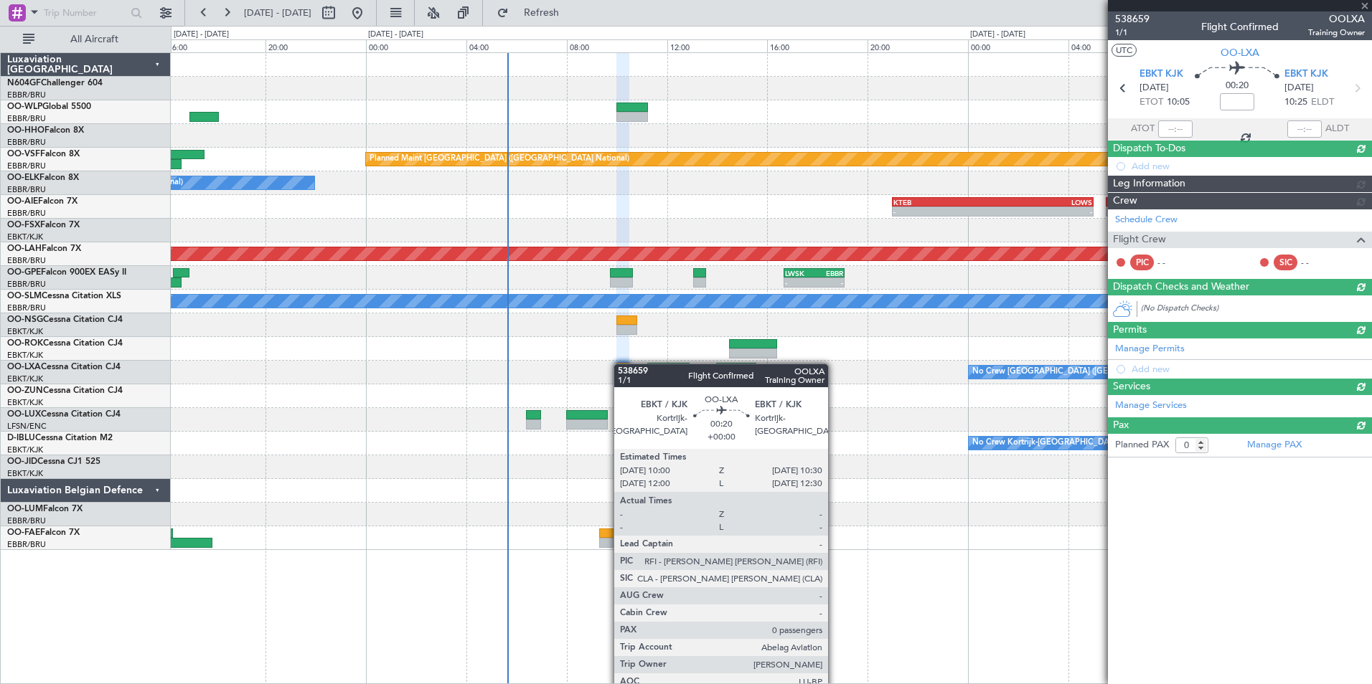
scroll to position [0, 0]
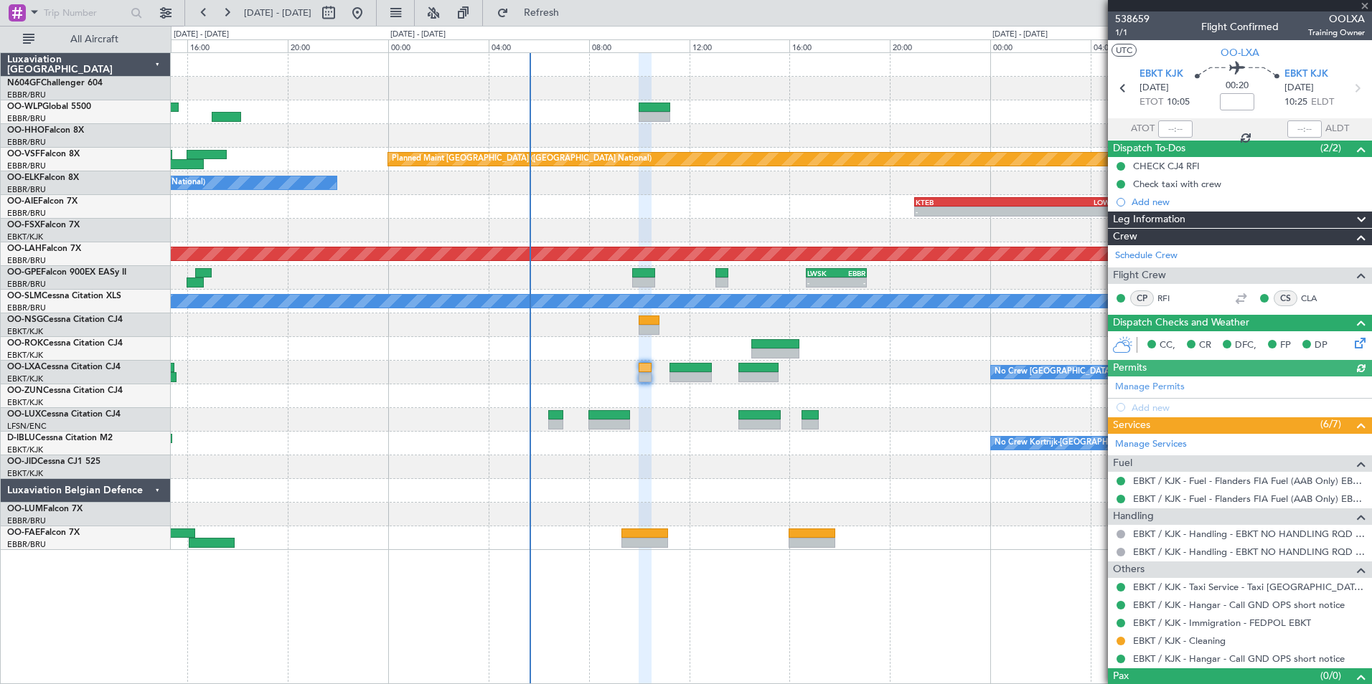
click at [673, 345] on div at bounding box center [771, 349] width 1200 height 24
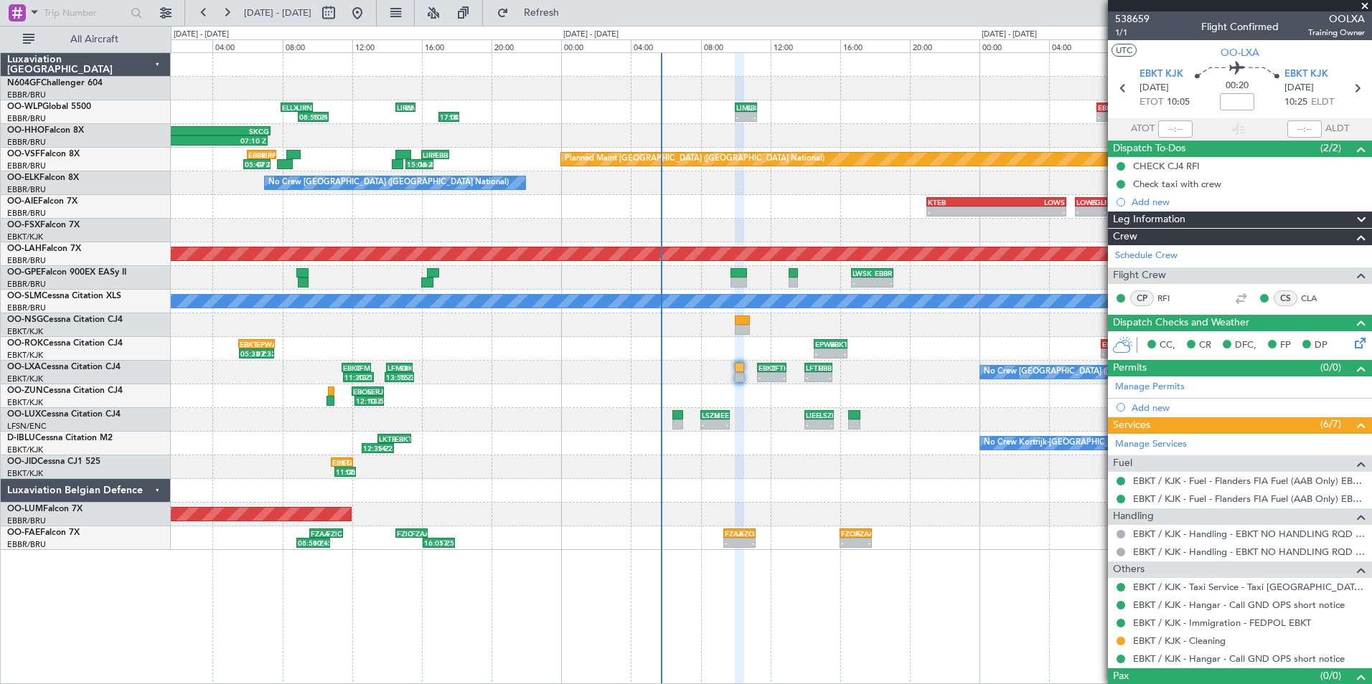
click at [753, 444] on div "No Crew Kortrijk-[GEOGRAPHIC_DATA] 12:35 Z 14:25 Z LKTB 13:30 Z EBKT 15:25 Z 10…" at bounding box center [771, 444] width 1200 height 24
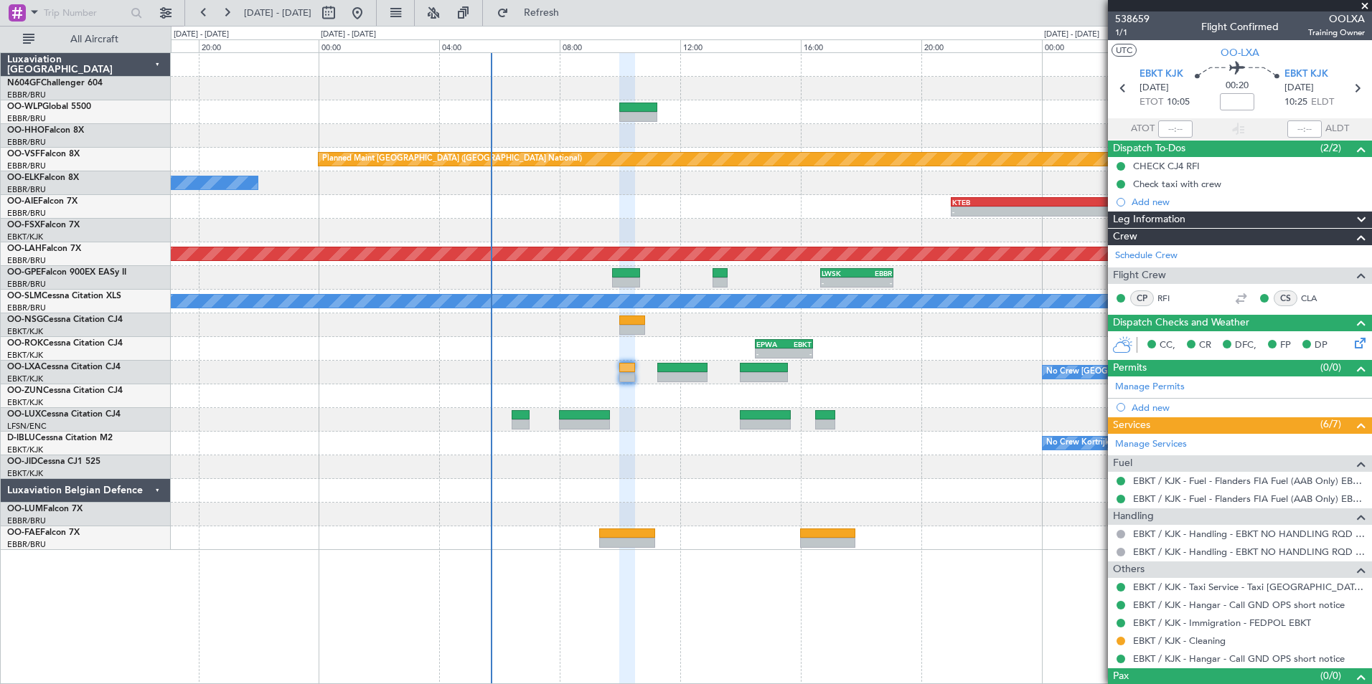
click at [664, 494] on div at bounding box center [771, 491] width 1200 height 24
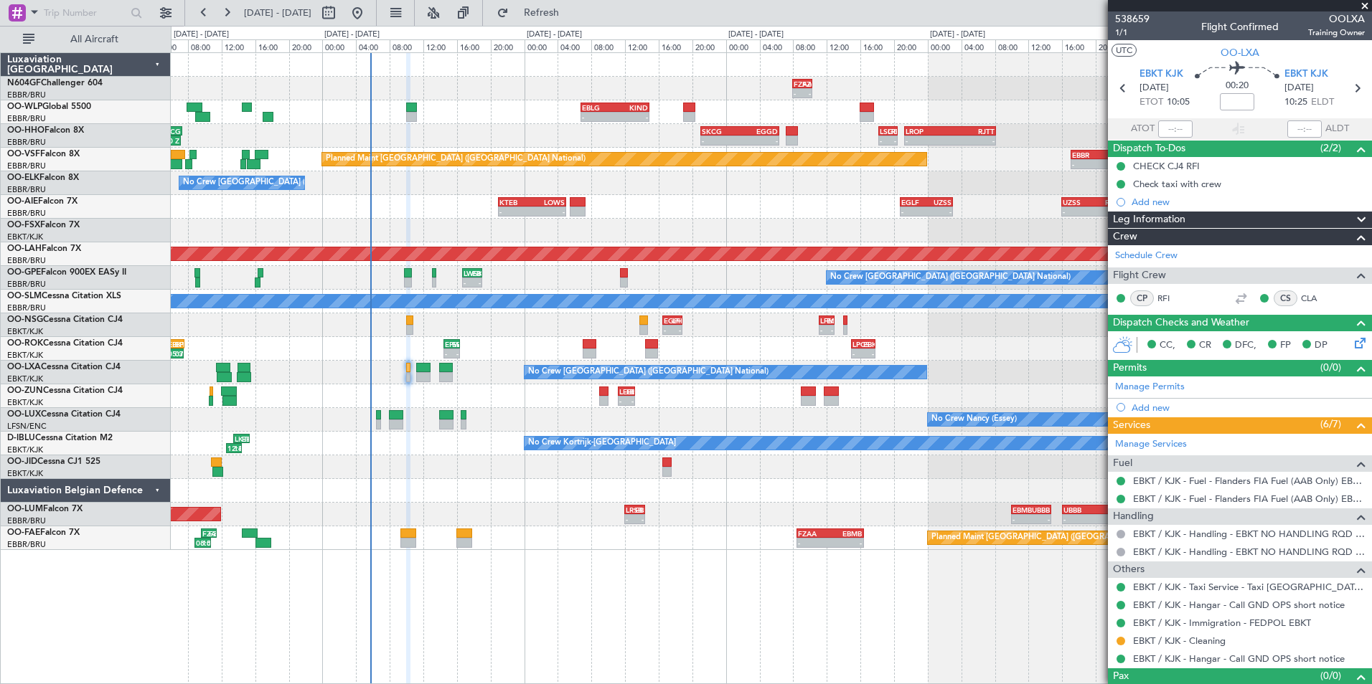
click at [671, 499] on div "- - FZAA 08:00 Z FZQA 10:20 Z 15:16 Z 17:38 Z FZQA 15:00 Z FZAA 17:05 Z - - EBL…" at bounding box center [771, 301] width 1200 height 497
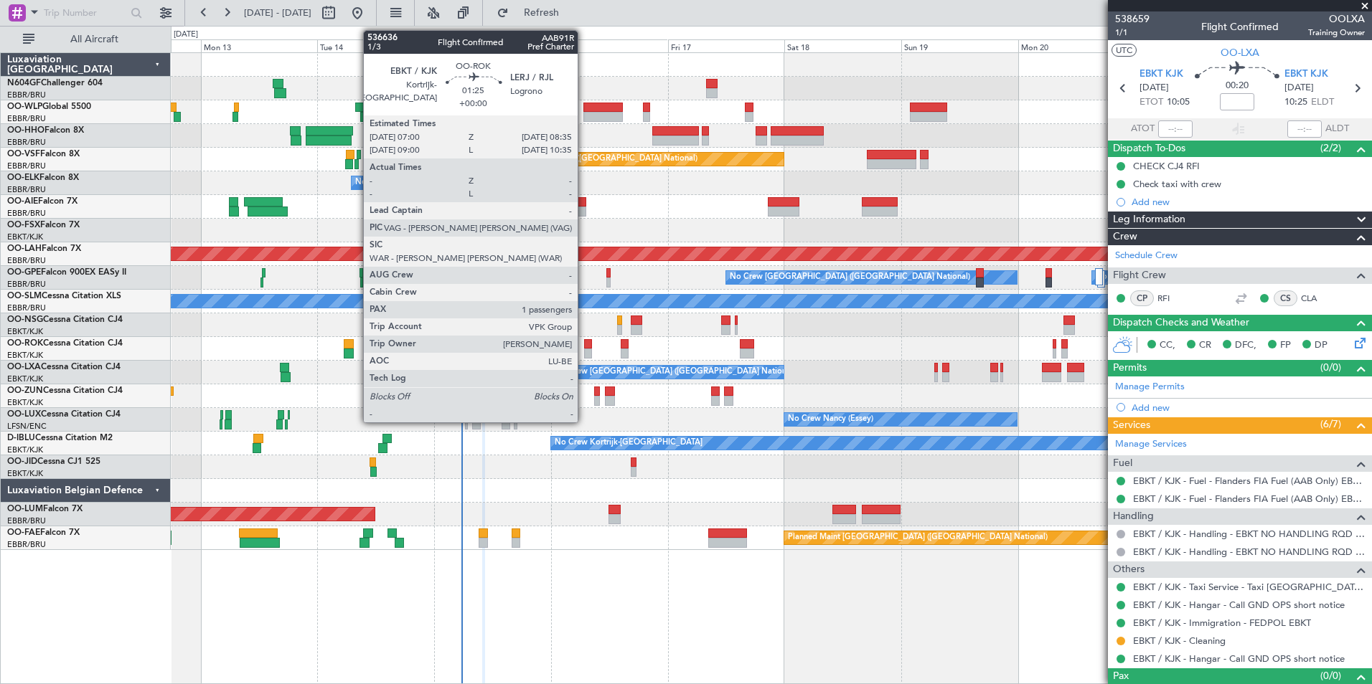
click at [584, 348] on div at bounding box center [588, 344] width 8 height 10
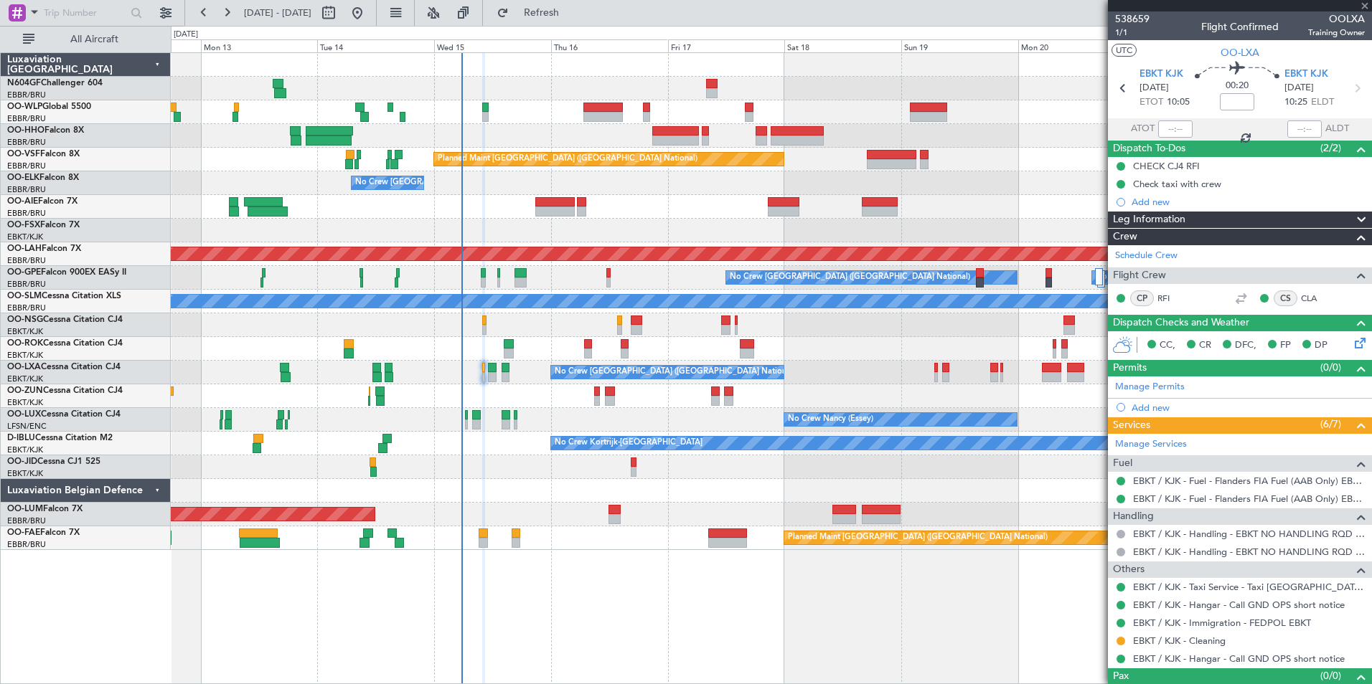
type input "1"
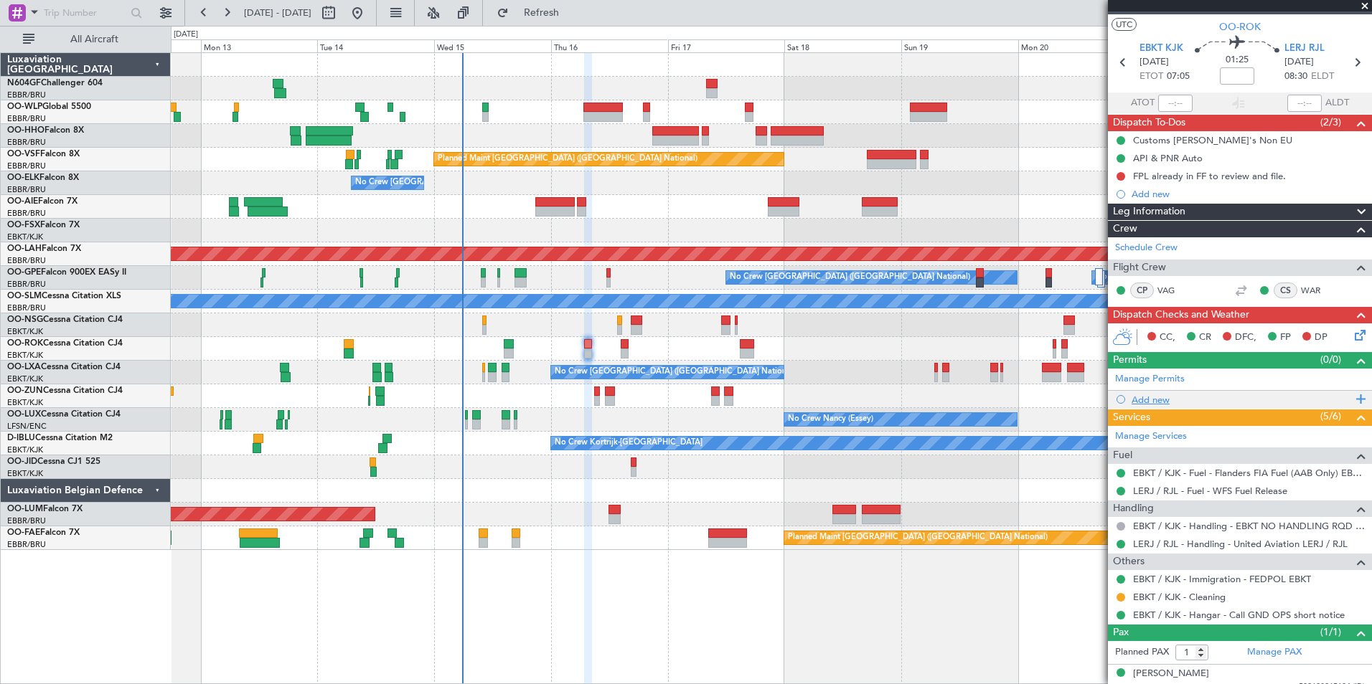
scroll to position [38, 0]
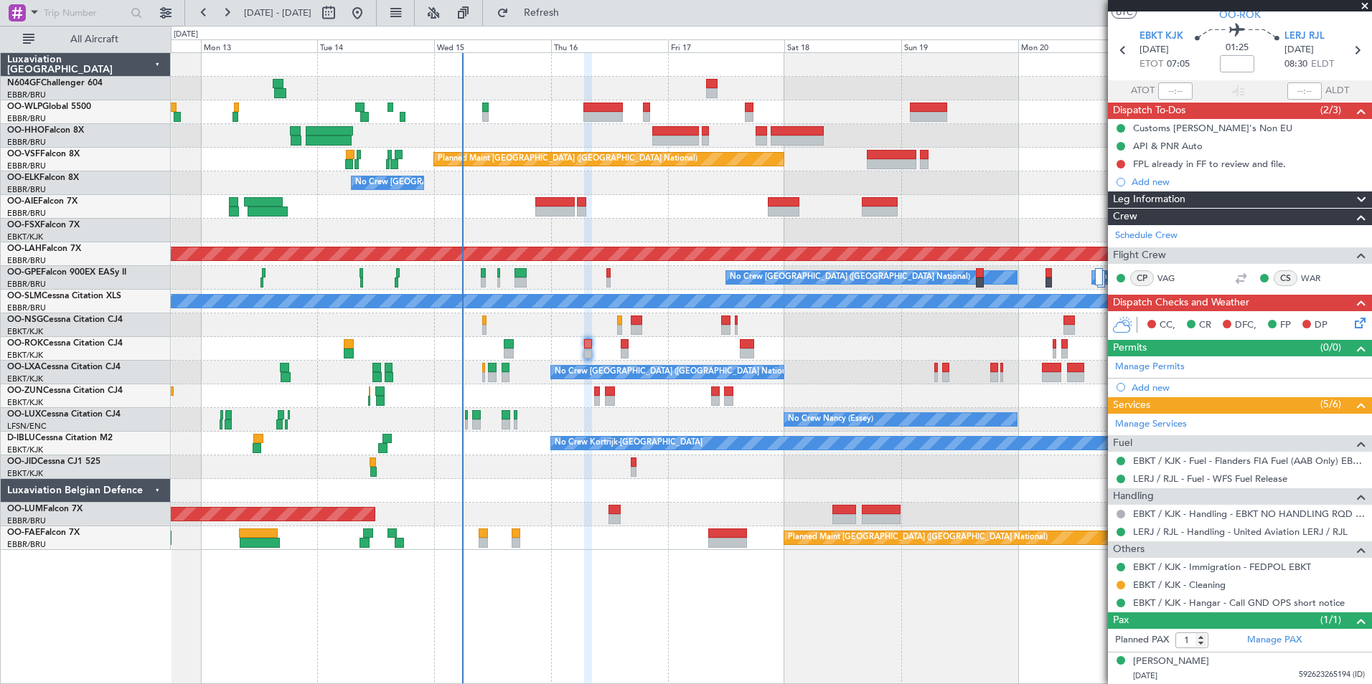
click at [1352, 320] on icon at bounding box center [1357, 320] width 11 height 11
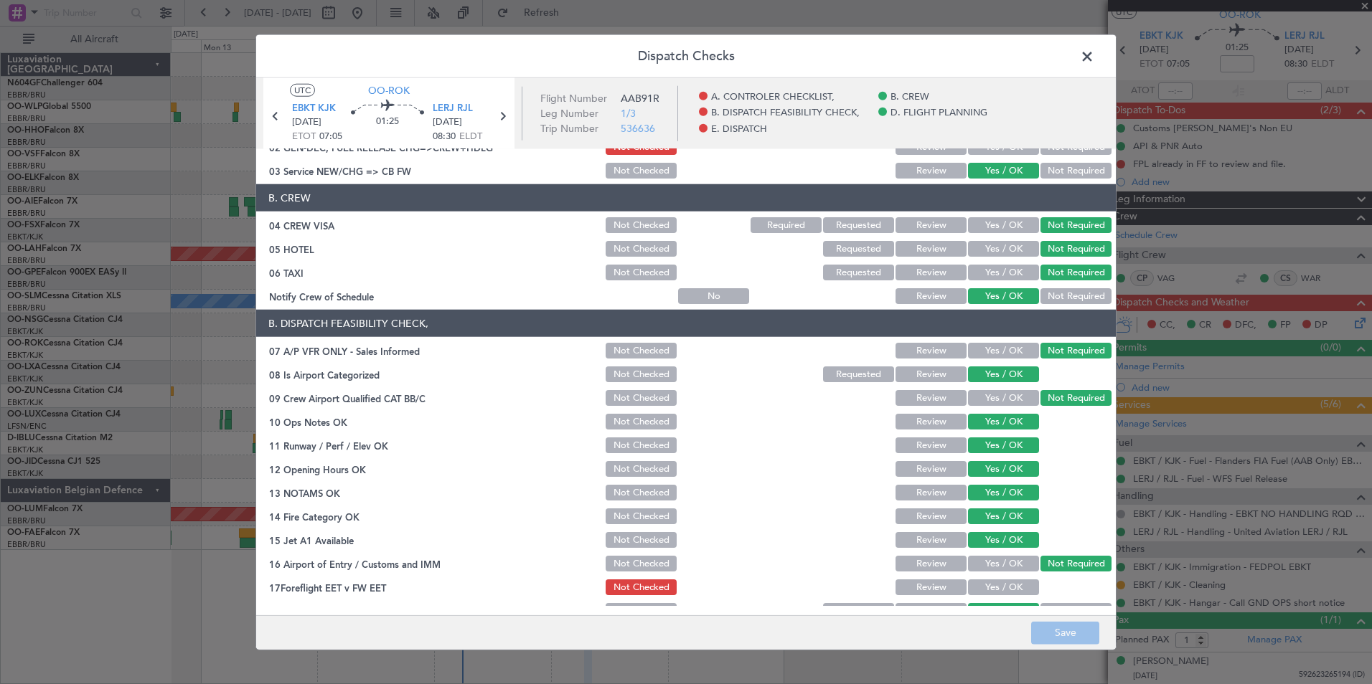
scroll to position [215, 0]
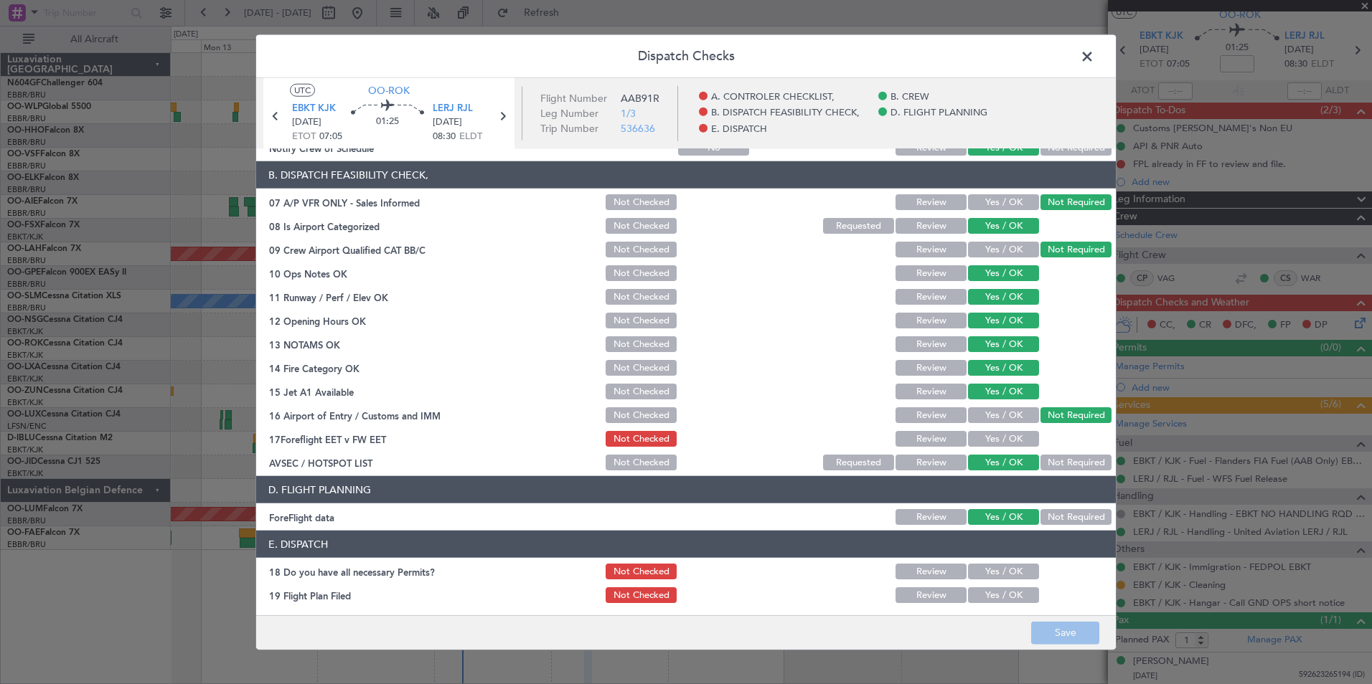
click at [1094, 55] on span at bounding box center [1094, 60] width 0 height 29
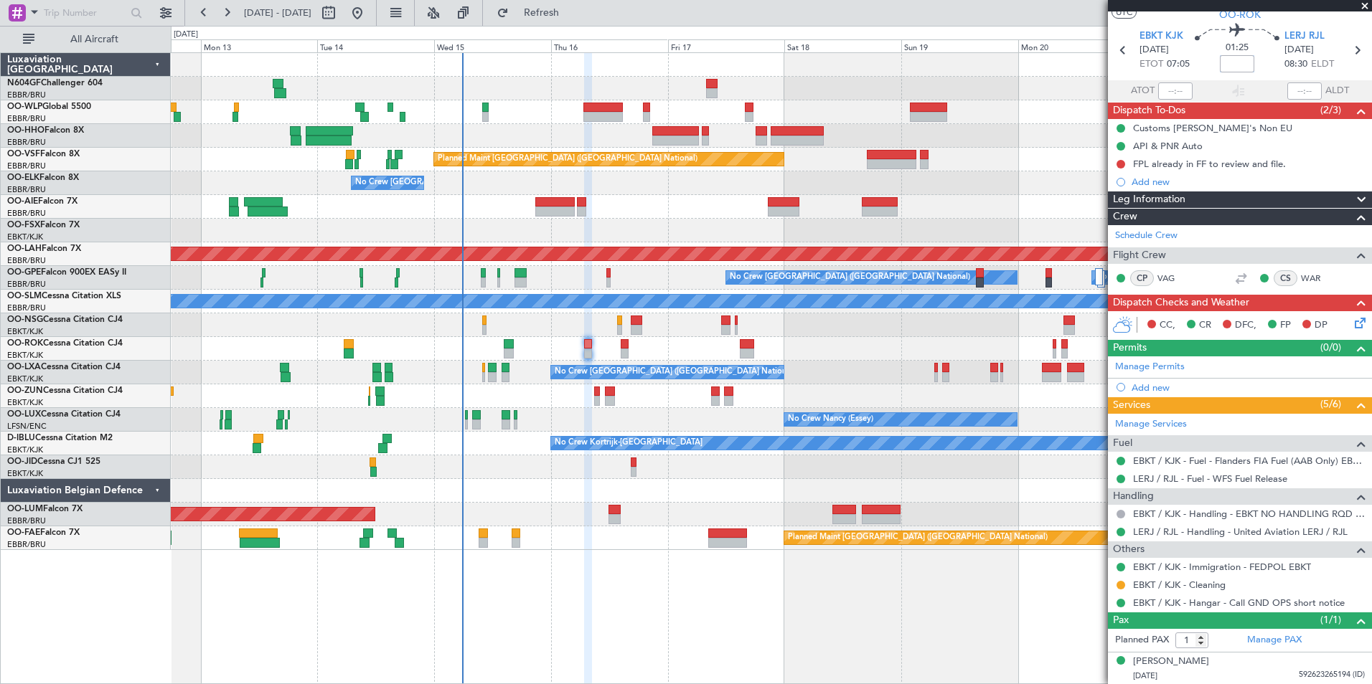
click at [1235, 65] on input at bounding box center [1237, 63] width 34 height 17
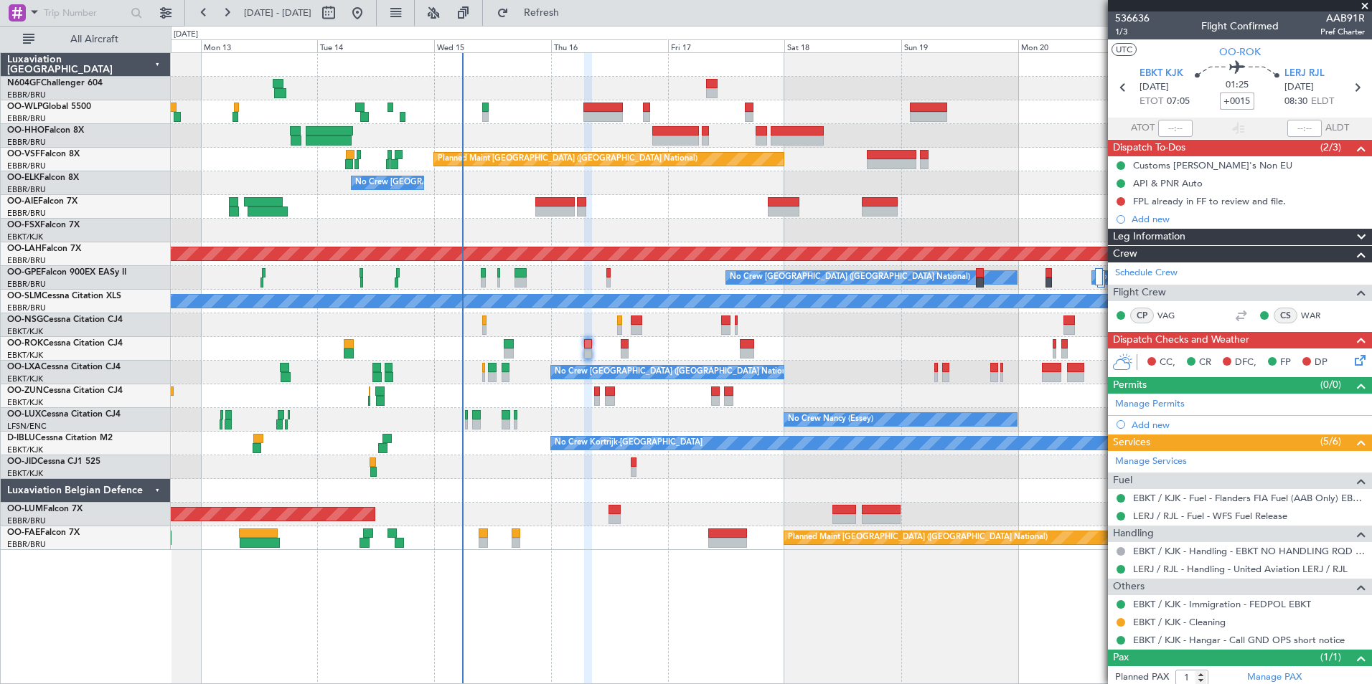
scroll to position [0, 0]
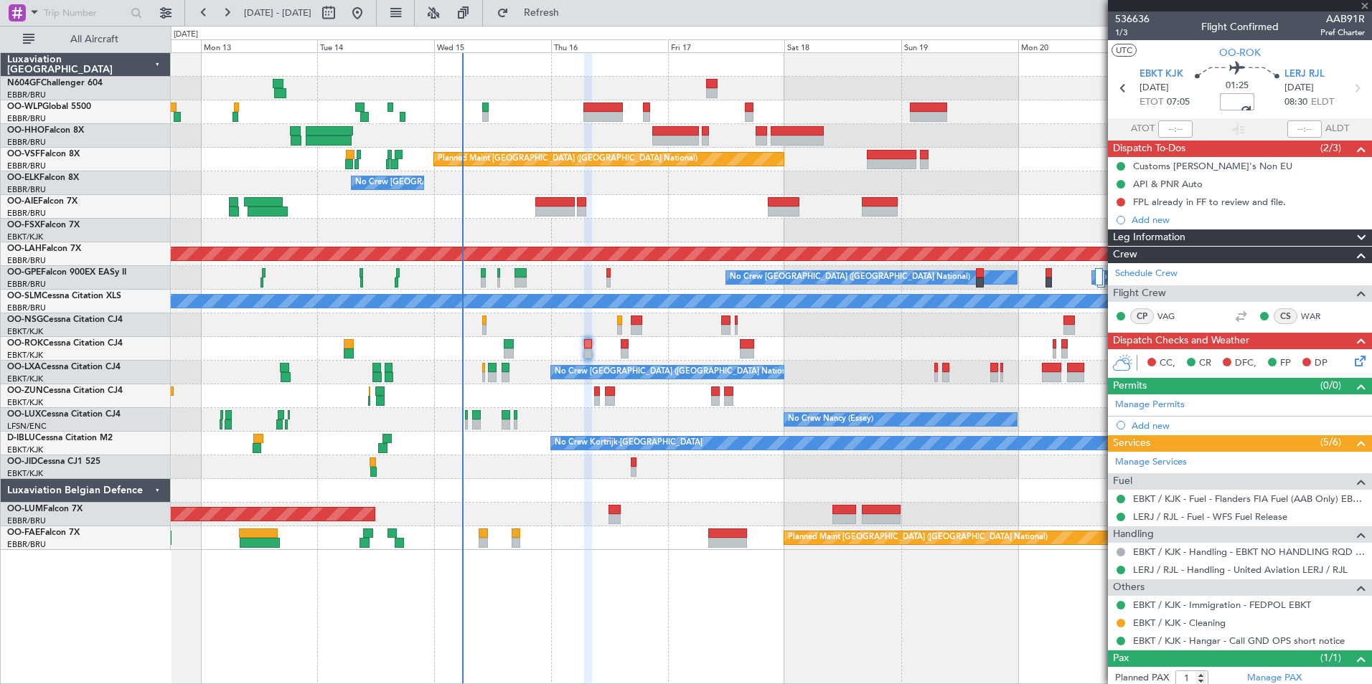
type input "+00:15"
click at [1276, 59] on section "UTC OO-ROK" at bounding box center [1240, 51] width 264 height 22
click at [1352, 361] on icon at bounding box center [1357, 358] width 11 height 11
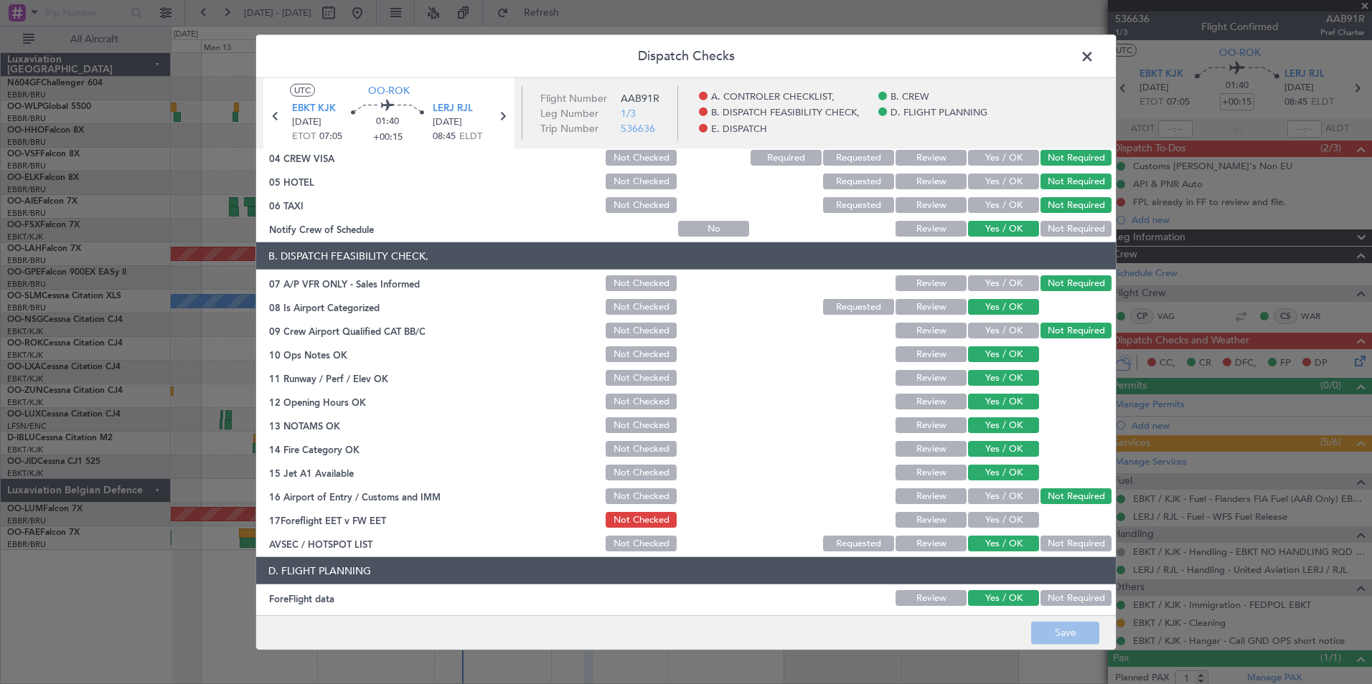
scroll to position [265, 0]
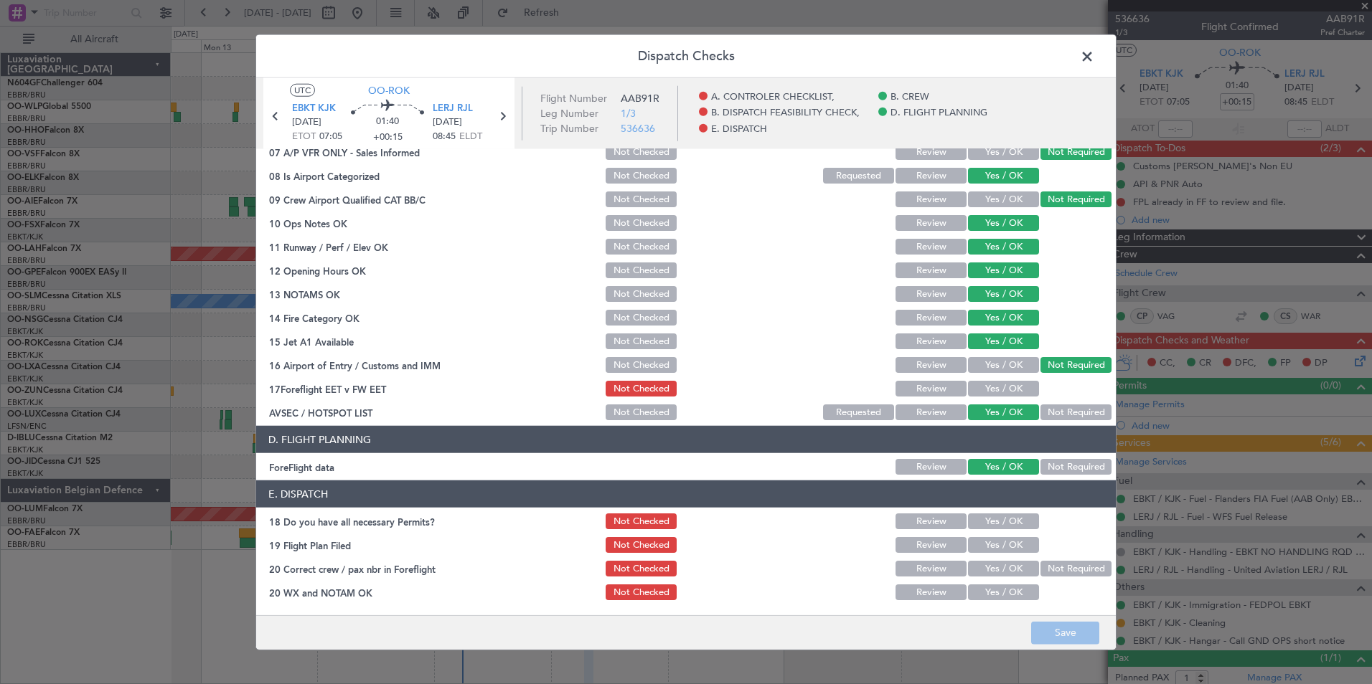
click at [1001, 387] on button "Yes / OK" at bounding box center [1003, 389] width 71 height 16
click at [1046, 626] on button "Save" at bounding box center [1065, 632] width 68 height 23
click at [976, 518] on button "Yes / OK" at bounding box center [1003, 522] width 71 height 16
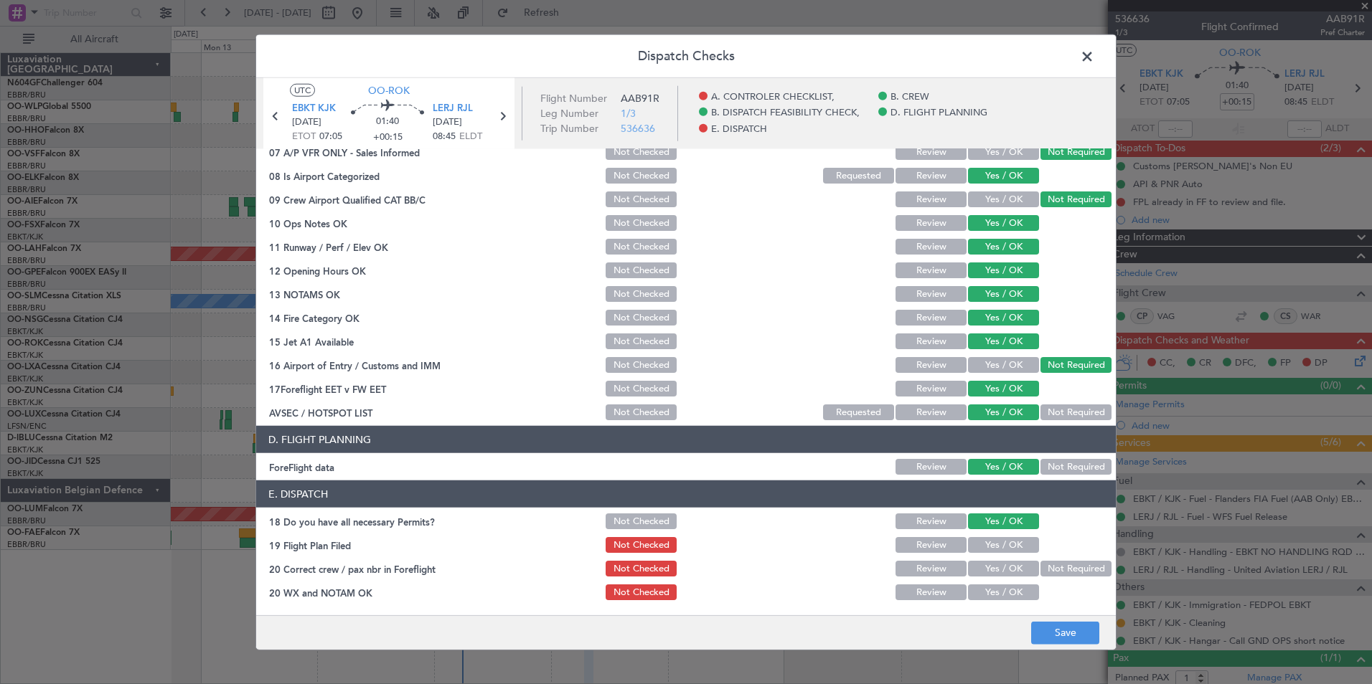
click at [996, 543] on button "Yes / OK" at bounding box center [1003, 545] width 71 height 16
click at [997, 569] on button "Yes / OK" at bounding box center [1003, 569] width 71 height 16
click at [1004, 602] on div "Yes / OK" at bounding box center [1002, 593] width 72 height 20
click at [992, 585] on button "Yes / OK" at bounding box center [1003, 593] width 71 height 16
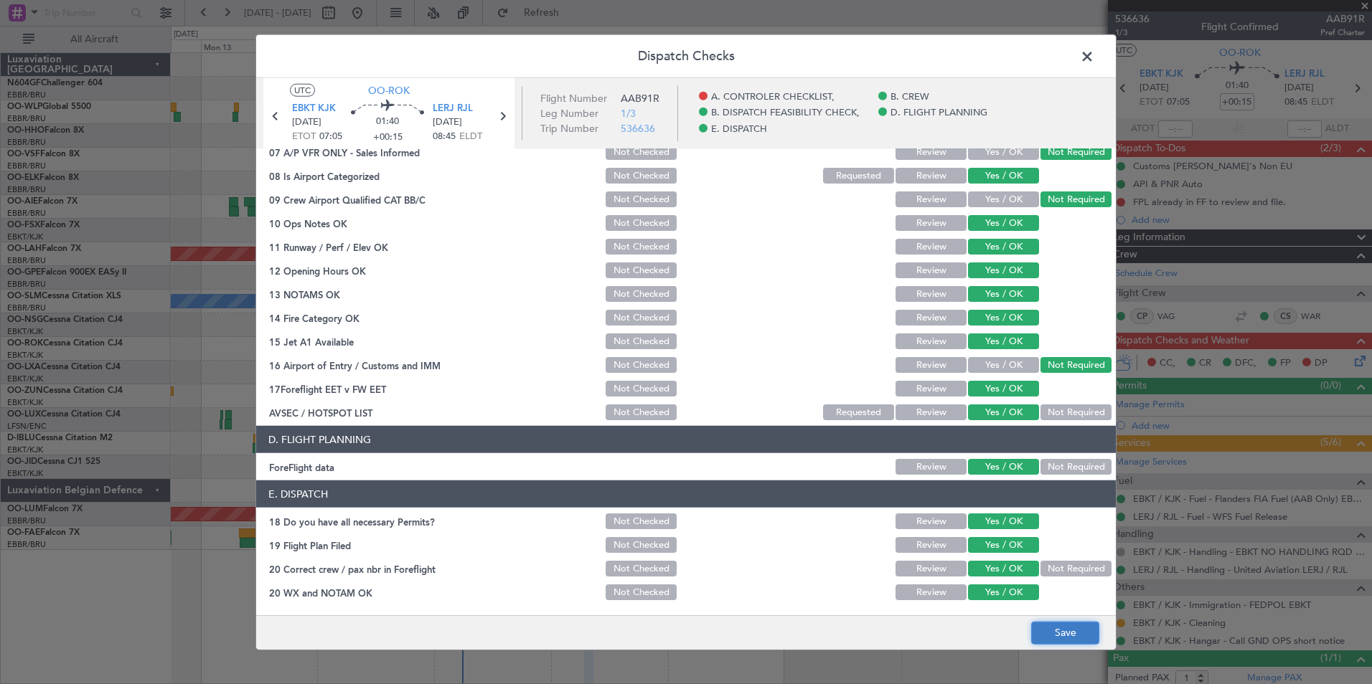
click at [1045, 628] on button "Save" at bounding box center [1065, 632] width 68 height 23
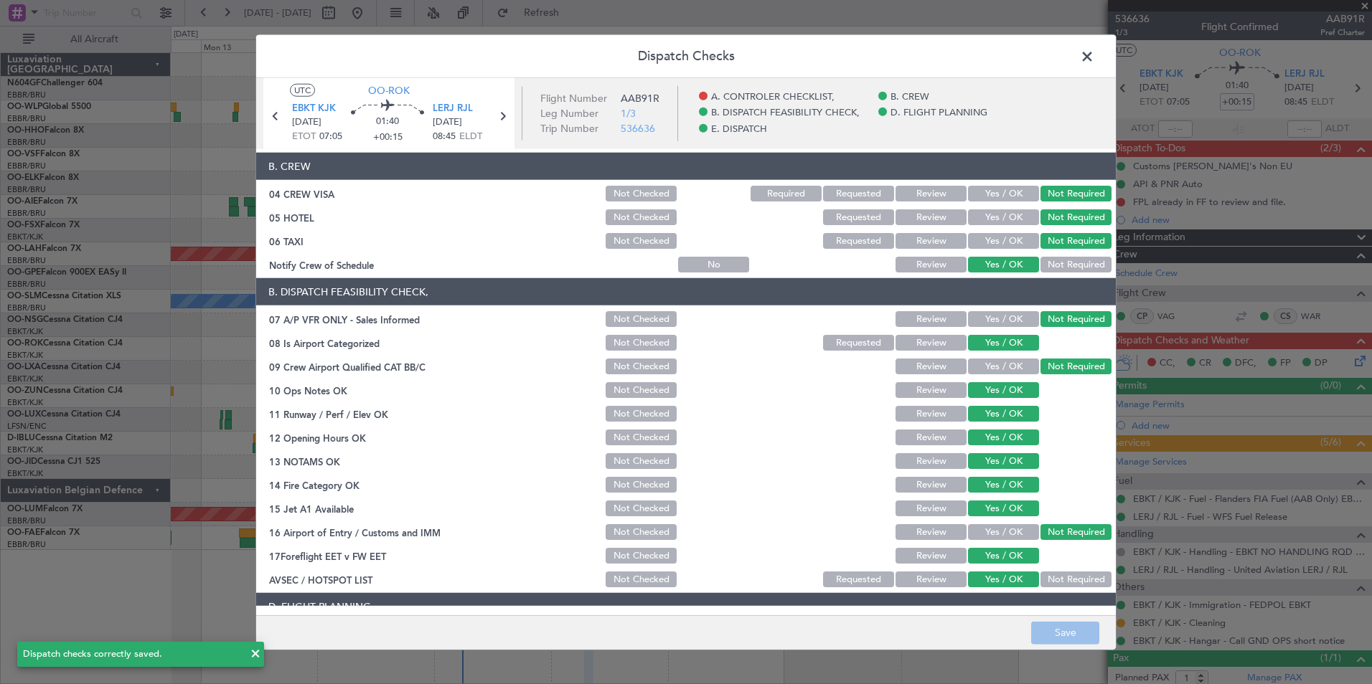
scroll to position [0, 0]
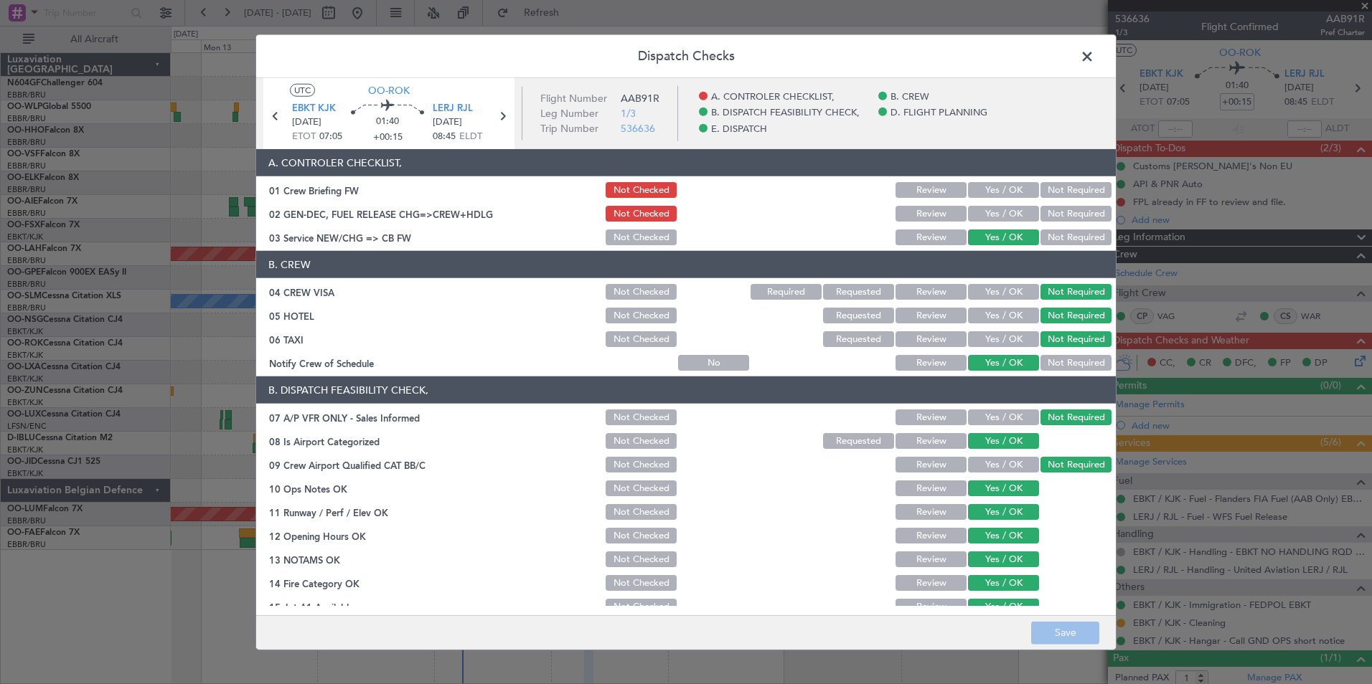
click at [1094, 47] on span at bounding box center [1094, 60] width 0 height 29
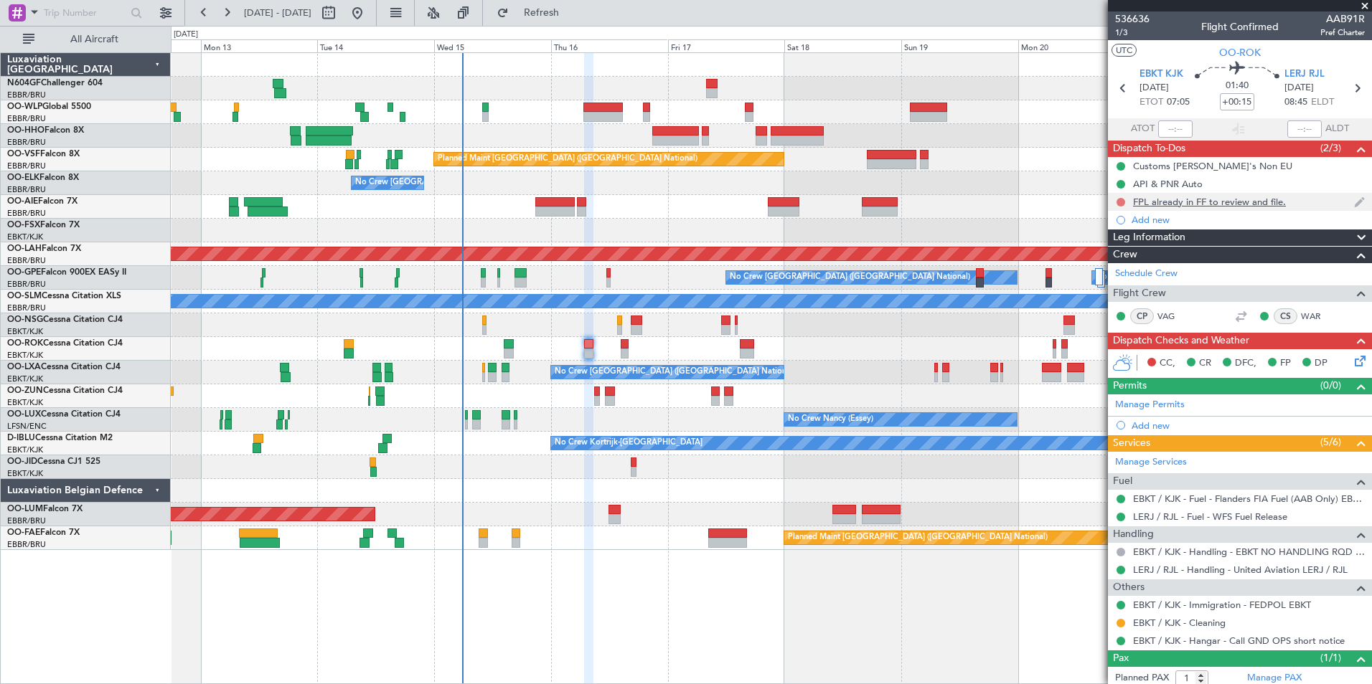
click at [1121, 203] on button at bounding box center [1120, 202] width 9 height 9
click at [1129, 263] on span "Completed" at bounding box center [1126, 265] width 47 height 14
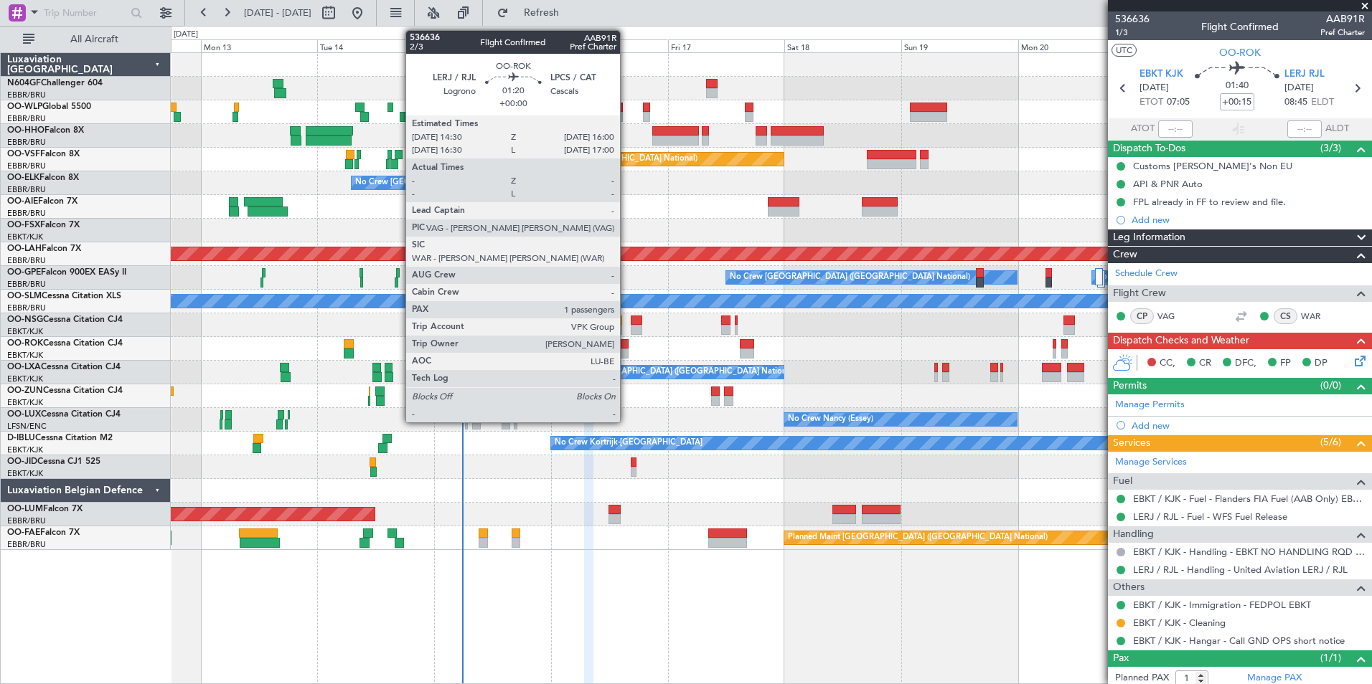
click at [626, 349] on div at bounding box center [625, 354] width 8 height 10
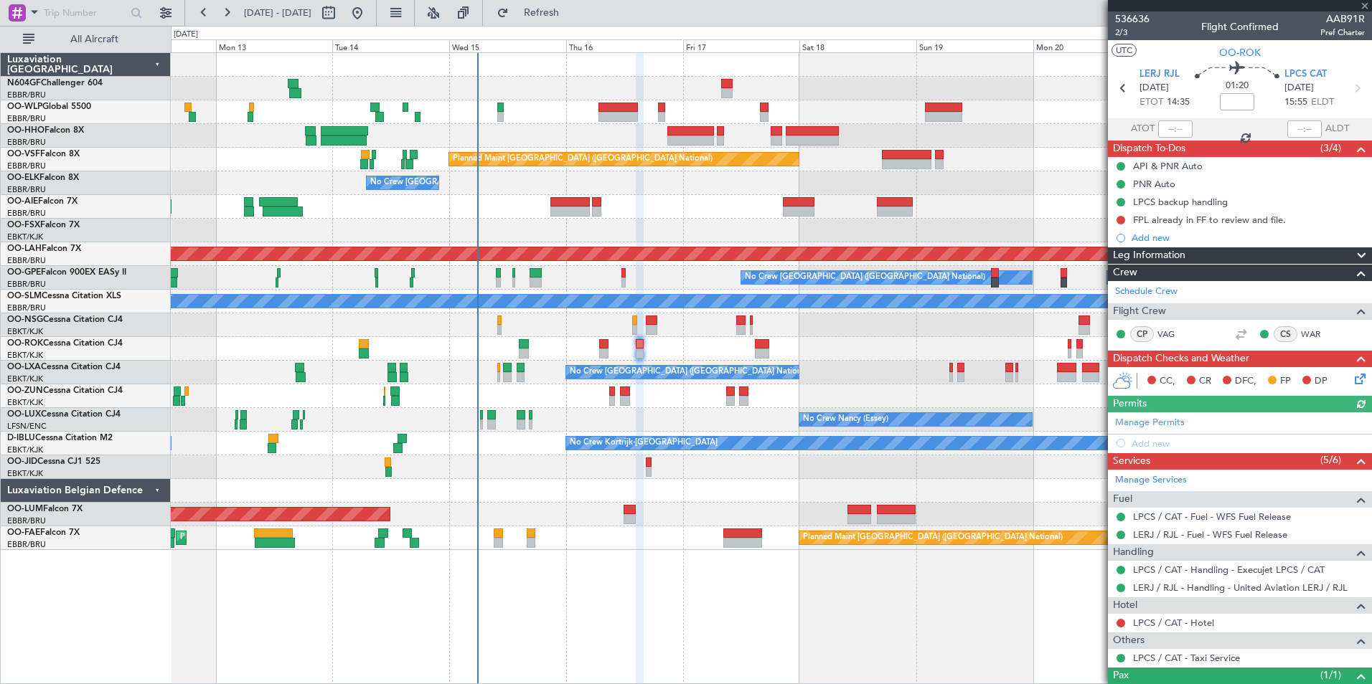
click at [705, 344] on div "Planned Maint Kortrijk-[GEOGRAPHIC_DATA]" at bounding box center [771, 349] width 1200 height 24
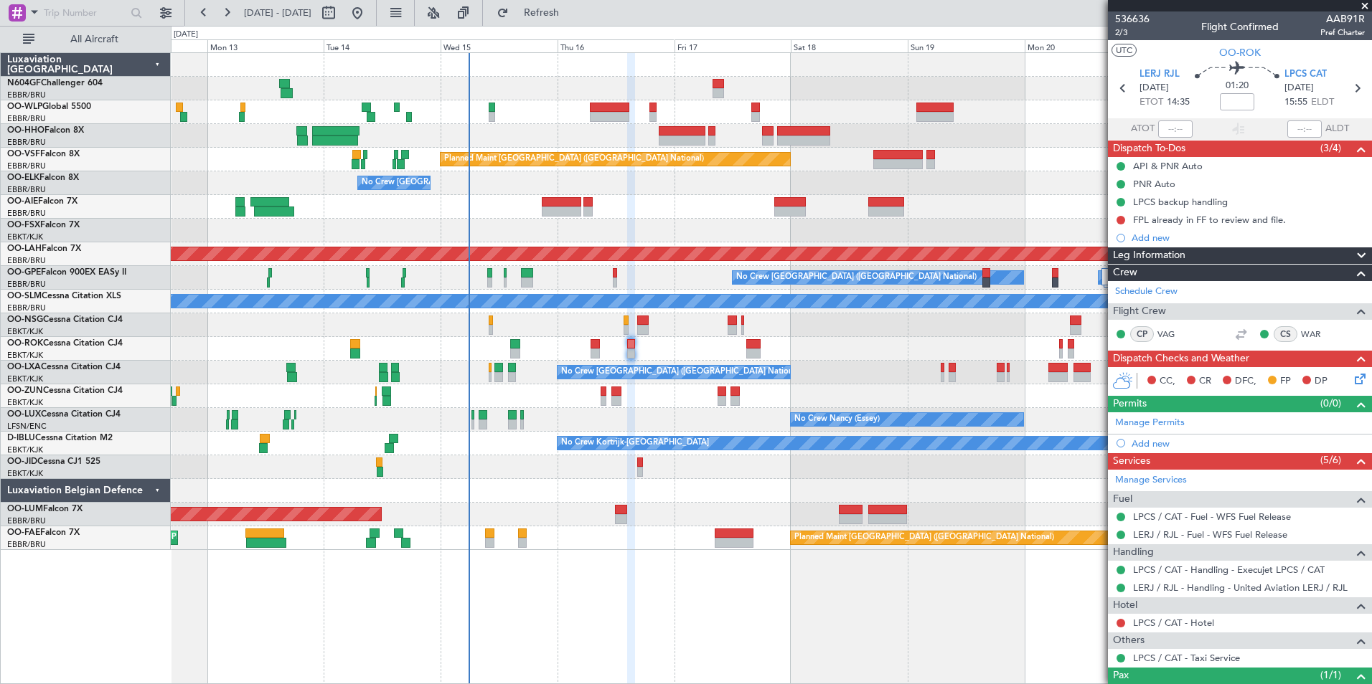
click at [651, 402] on div at bounding box center [771, 397] width 1200 height 24
click at [1352, 377] on icon at bounding box center [1357, 376] width 11 height 11
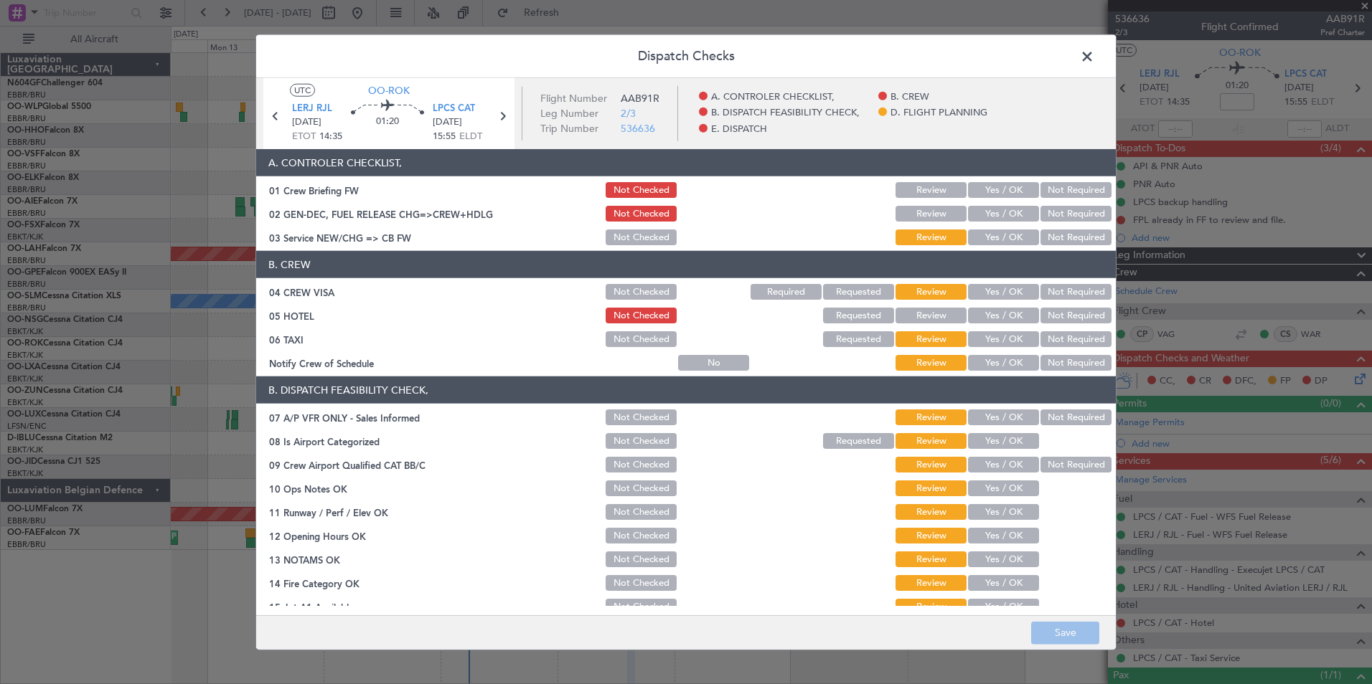
click at [986, 236] on button "Yes / OK" at bounding box center [1003, 238] width 71 height 16
drag, startPoint x: 1068, startPoint y: 294, endPoint x: 1062, endPoint y: 322, distance: 28.6
click at [1067, 294] on button "Not Required" at bounding box center [1075, 292] width 71 height 16
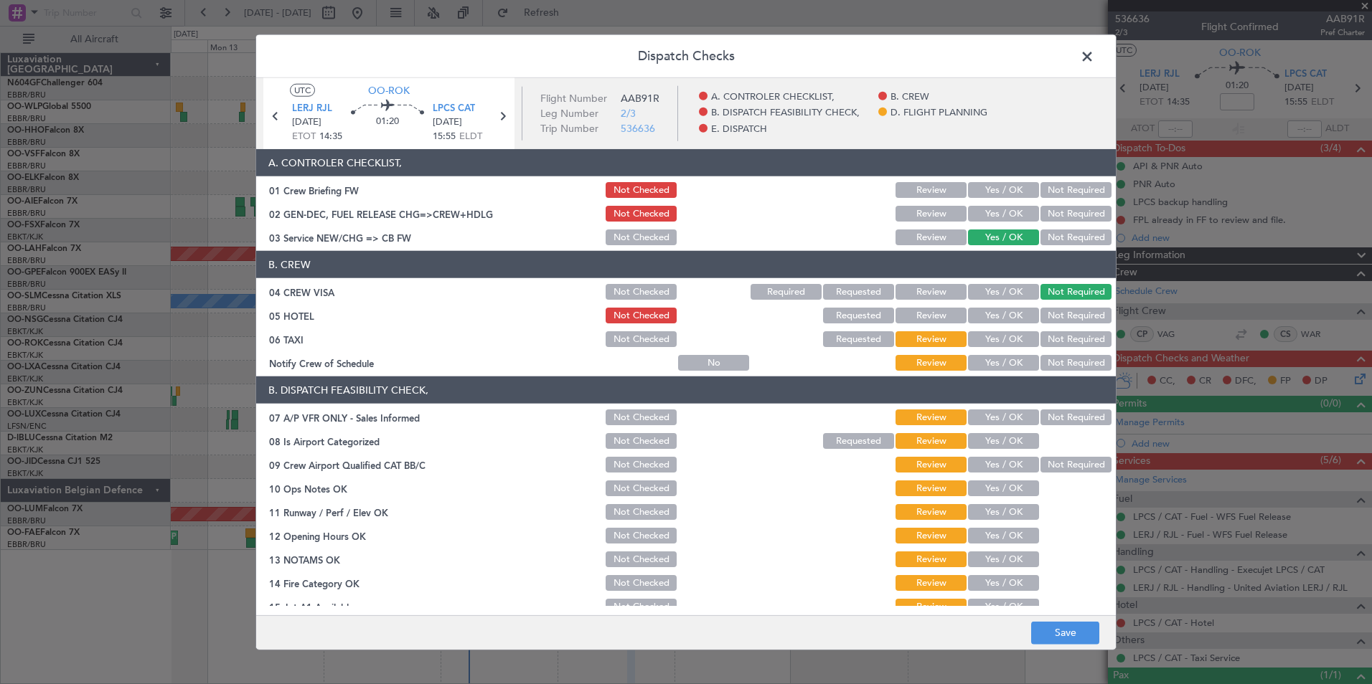
click at [1066, 336] on button "Not Required" at bounding box center [1075, 339] width 71 height 16
click at [1010, 359] on button "Yes / OK" at bounding box center [1003, 363] width 71 height 16
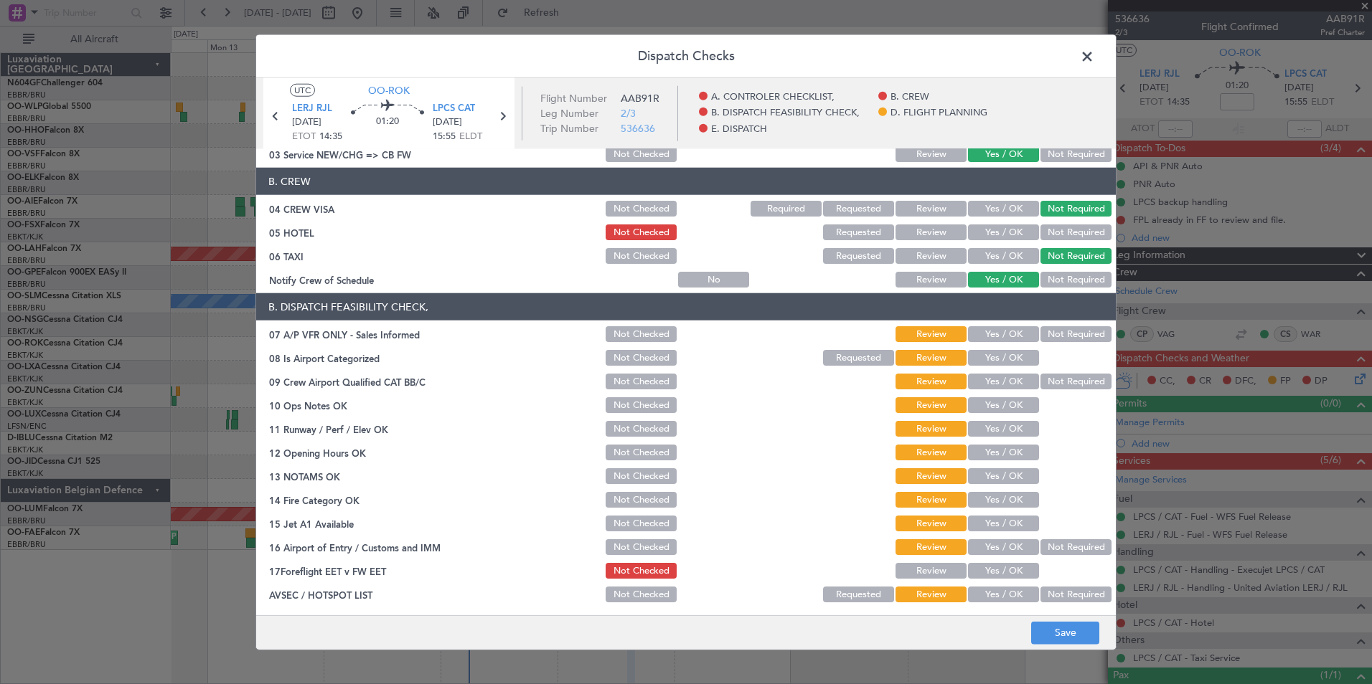
scroll to position [143, 0]
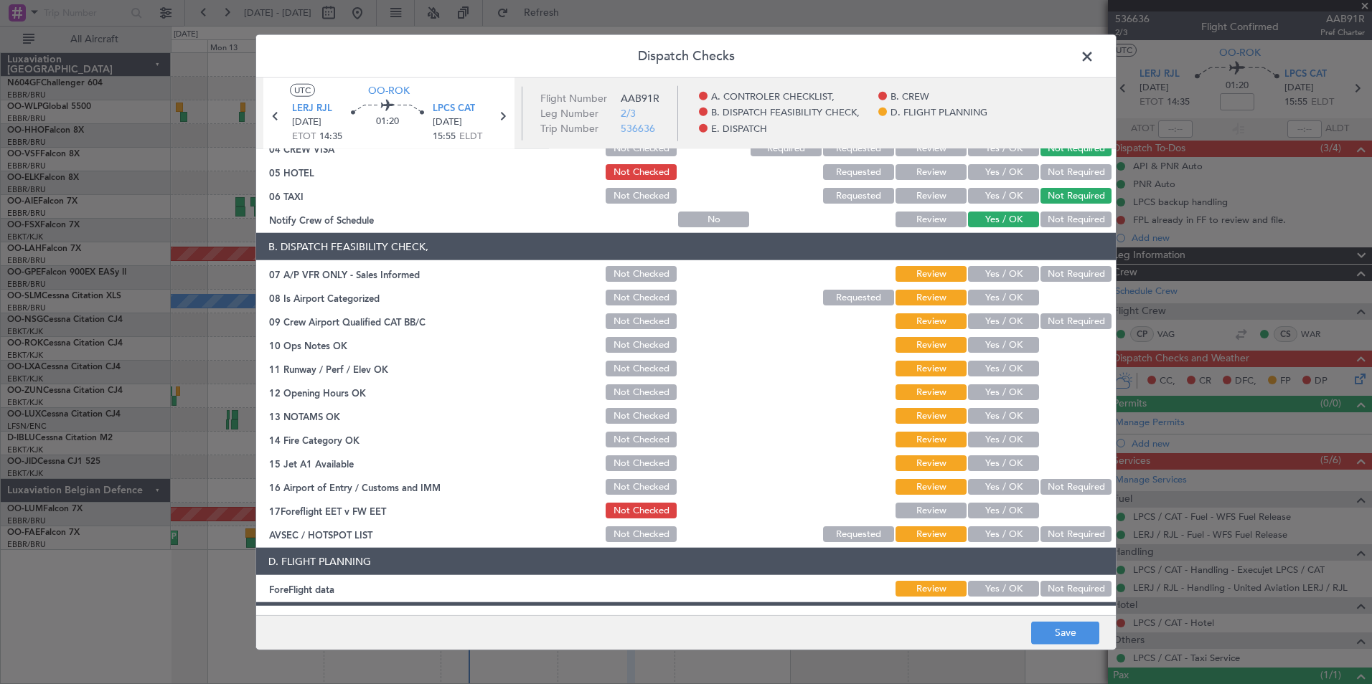
click at [1060, 261] on section "B. DISPATCH FEASIBILITY CHECK, 07 A/P VFR ONLY - Sales Informed Not Checked Rev…" at bounding box center [685, 388] width 859 height 311
click at [1046, 275] on button "Not Required" at bounding box center [1075, 274] width 71 height 16
click at [1003, 303] on button "Yes / OK" at bounding box center [1003, 298] width 71 height 16
click at [1045, 320] on button "Not Required" at bounding box center [1075, 322] width 71 height 16
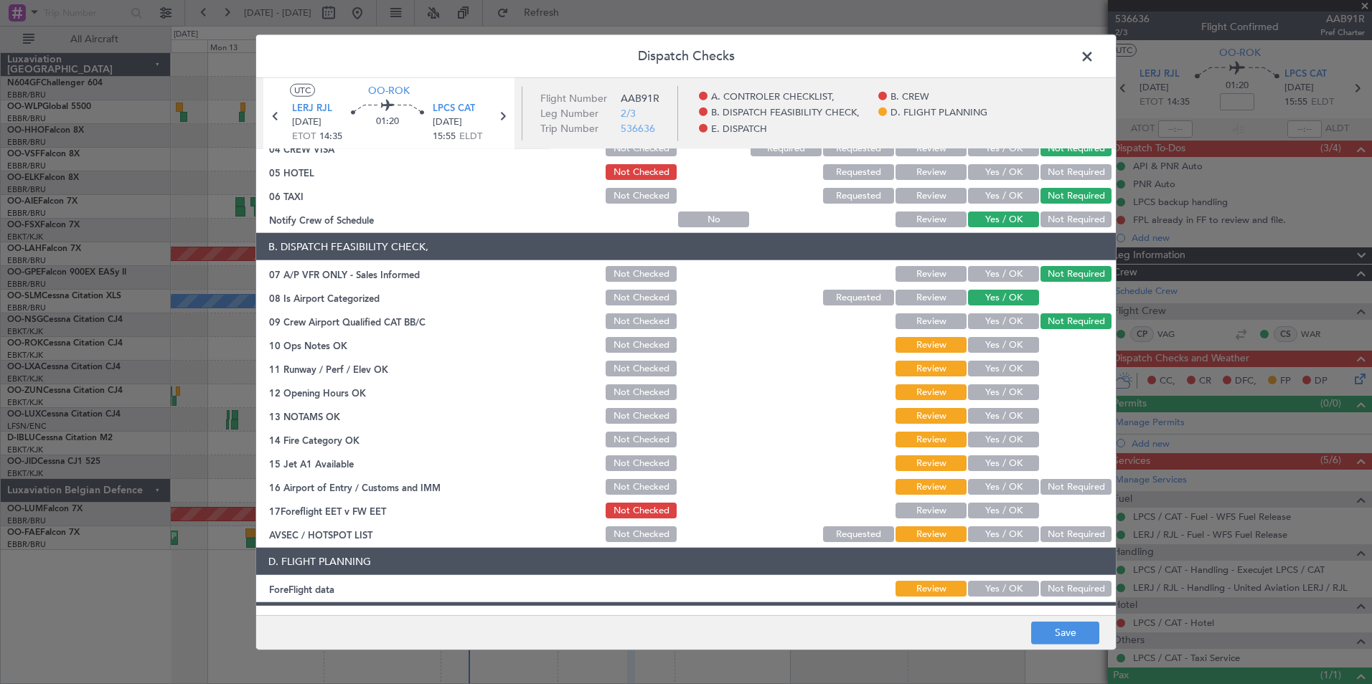
click at [999, 342] on button "Yes / OK" at bounding box center [1003, 345] width 71 height 16
click at [1003, 366] on button "Yes / OK" at bounding box center [1003, 369] width 71 height 16
click at [1003, 401] on div "Yes / OK" at bounding box center [1002, 392] width 72 height 20
click at [997, 395] on button "Yes / OK" at bounding box center [1003, 393] width 71 height 16
drag, startPoint x: 996, startPoint y: 407, endPoint x: 1000, endPoint y: 424, distance: 17.1
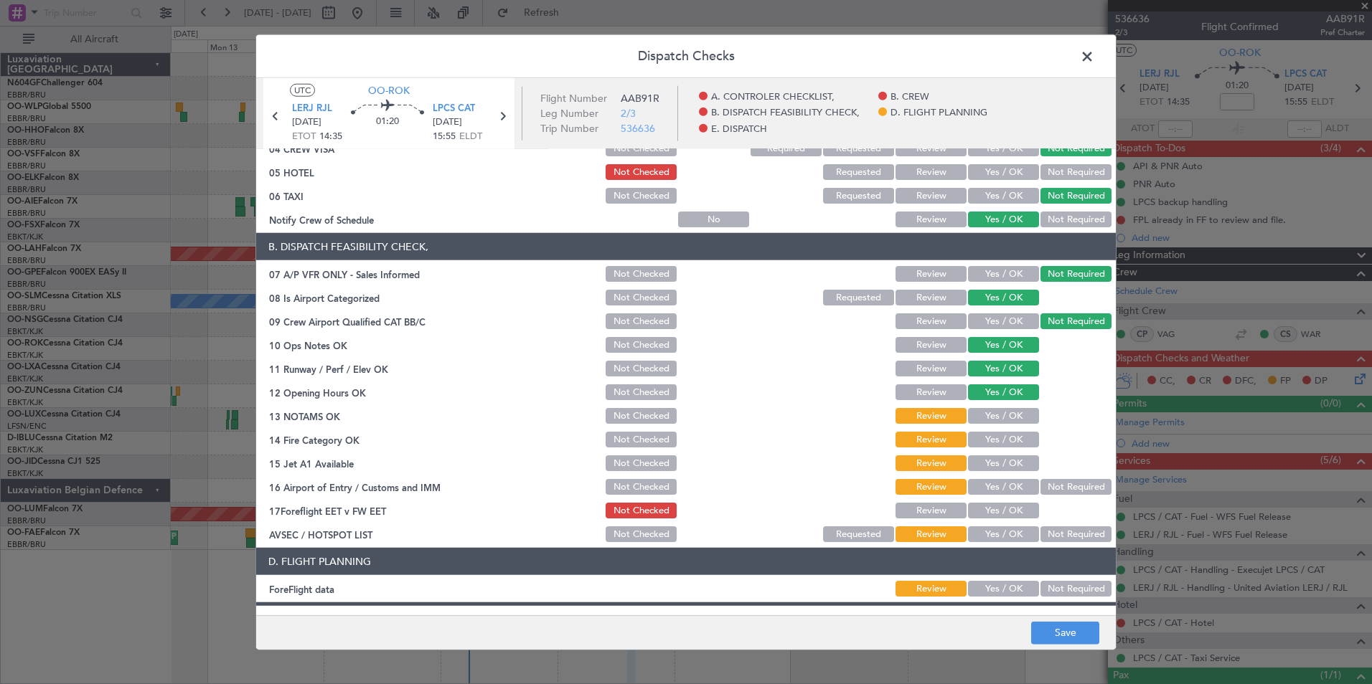
click at [996, 411] on div "Yes / OK" at bounding box center [1002, 416] width 72 height 20
click at [1002, 428] on section "B. DISPATCH FEASIBILITY CHECK, 07 A/P VFR ONLY - Sales Informed Not Checked Rev…" at bounding box center [685, 388] width 859 height 311
drag, startPoint x: 1002, startPoint y: 428, endPoint x: 998, endPoint y: 413, distance: 16.2
click at [997, 413] on button "Yes / OK" at bounding box center [1003, 416] width 71 height 16
click at [996, 433] on button "Yes / OK" at bounding box center [1003, 440] width 71 height 16
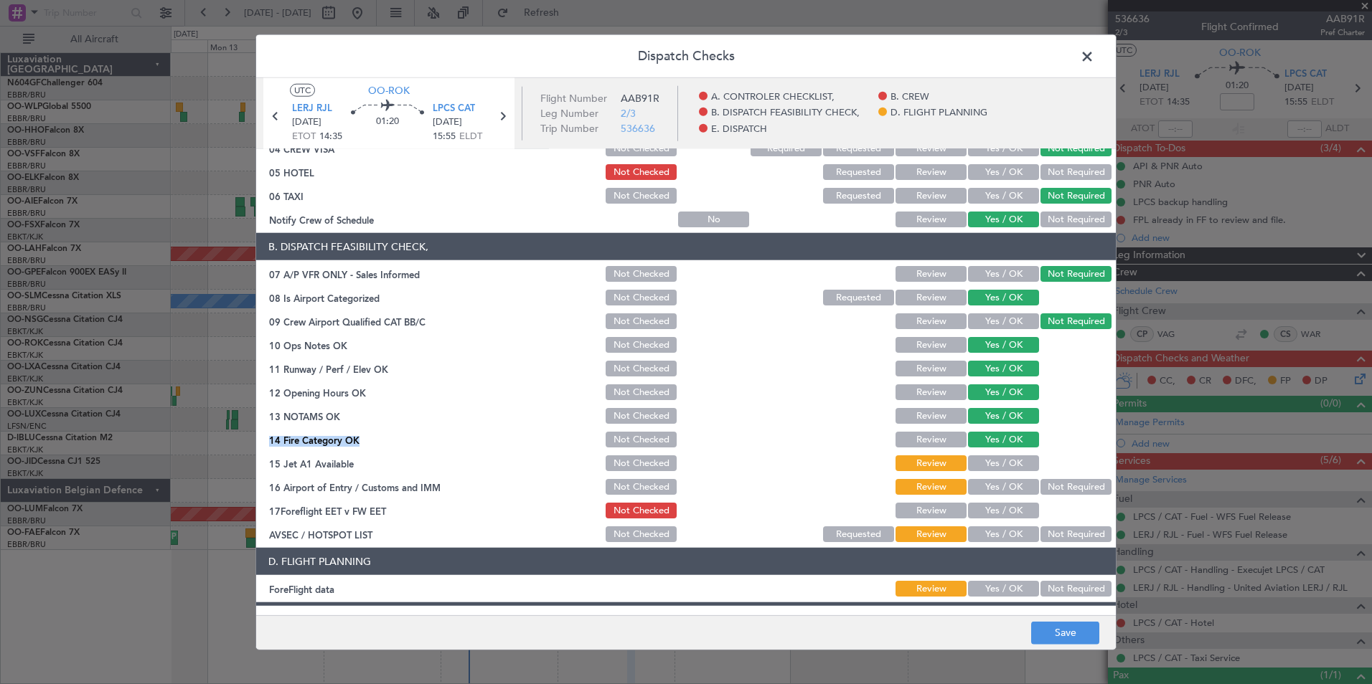
click at [1001, 460] on button "Yes / OK" at bounding box center [1003, 464] width 71 height 16
click at [1050, 483] on button "Not Required" at bounding box center [1075, 487] width 71 height 16
click at [1014, 530] on button "Yes / OK" at bounding box center [1003, 535] width 71 height 16
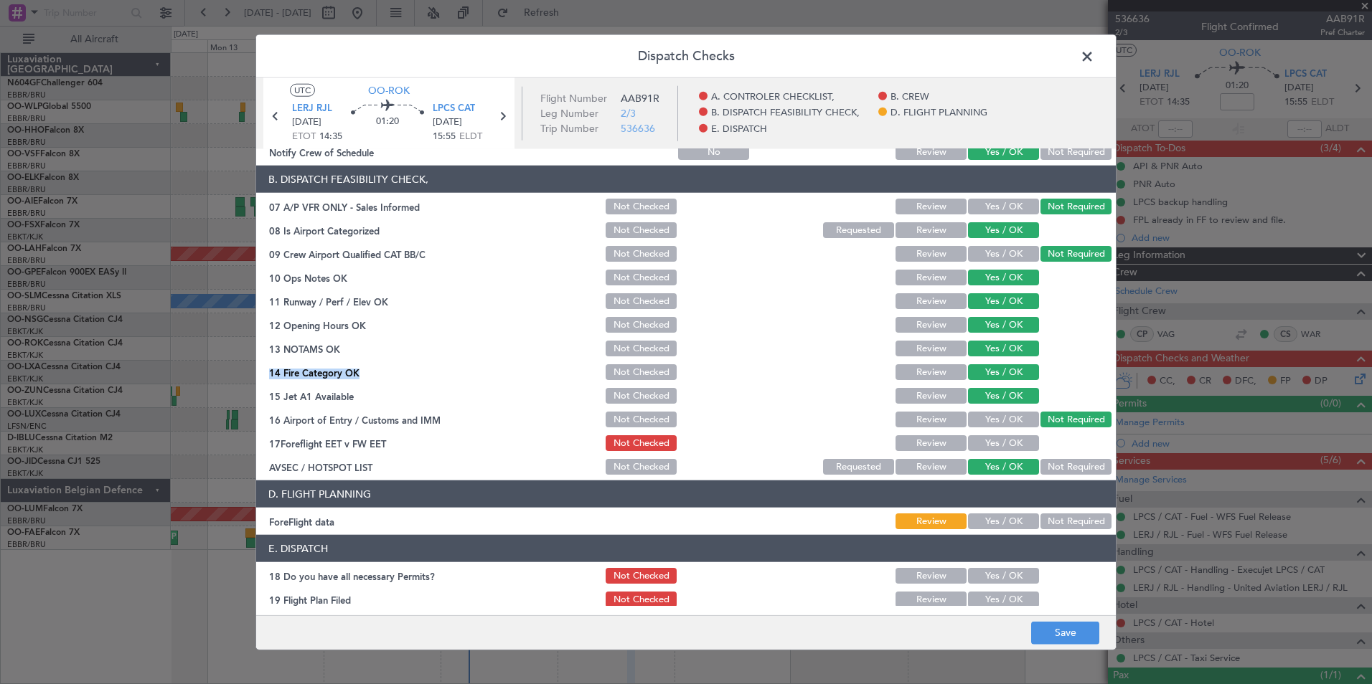
scroll to position [265, 0]
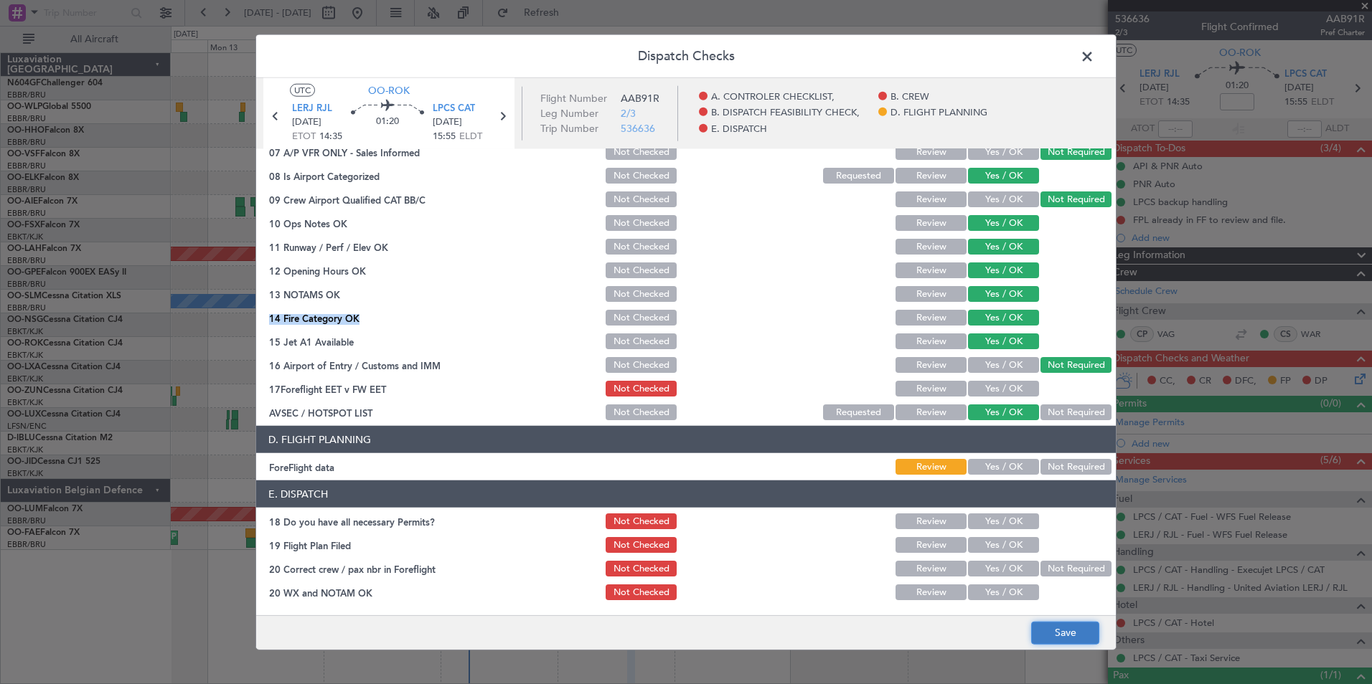
click at [1042, 626] on button "Save" at bounding box center [1065, 632] width 68 height 23
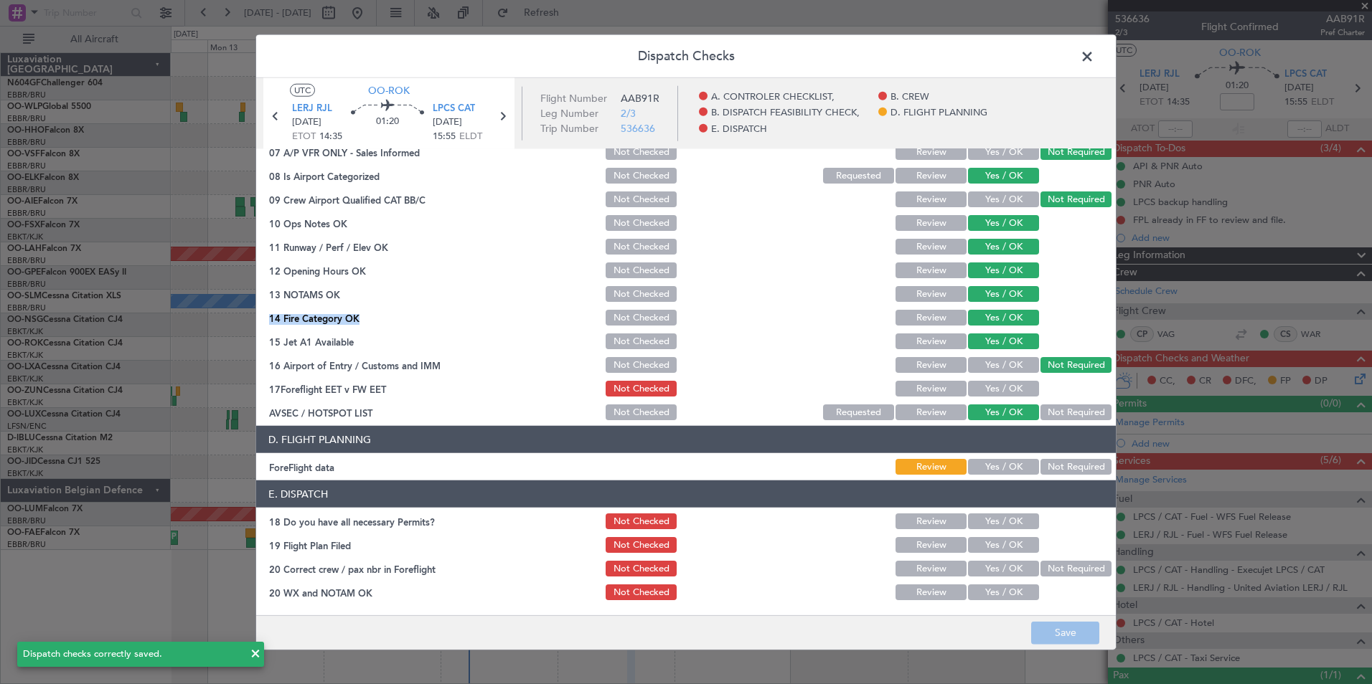
click at [998, 387] on button "Yes / OK" at bounding box center [1003, 389] width 71 height 16
click at [1057, 631] on button "Save" at bounding box center [1065, 632] width 68 height 23
click at [1094, 57] on span at bounding box center [1094, 60] width 0 height 29
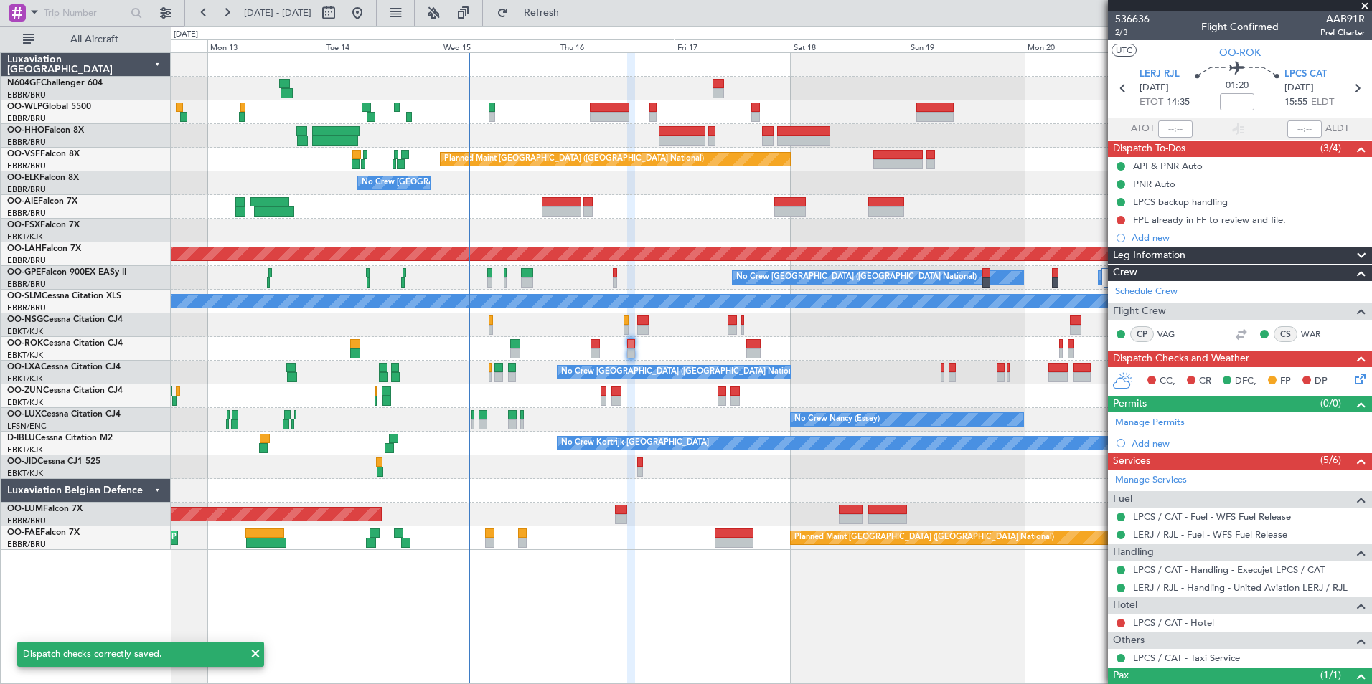
click at [1194, 621] on link "LPCS / CAT - Hotel" at bounding box center [1173, 623] width 81 height 12
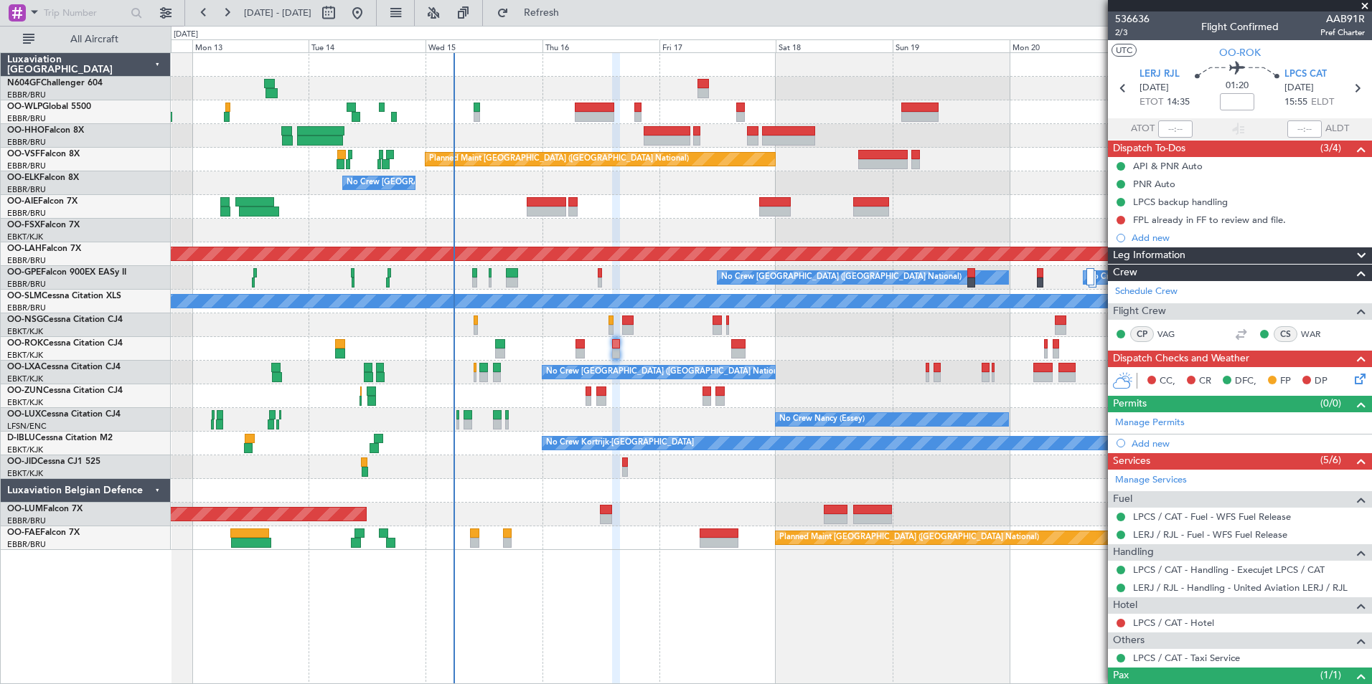
click at [862, 391] on div at bounding box center [771, 397] width 1200 height 24
click at [1174, 623] on link "LPCS / CAT - Hotel" at bounding box center [1173, 623] width 81 height 12
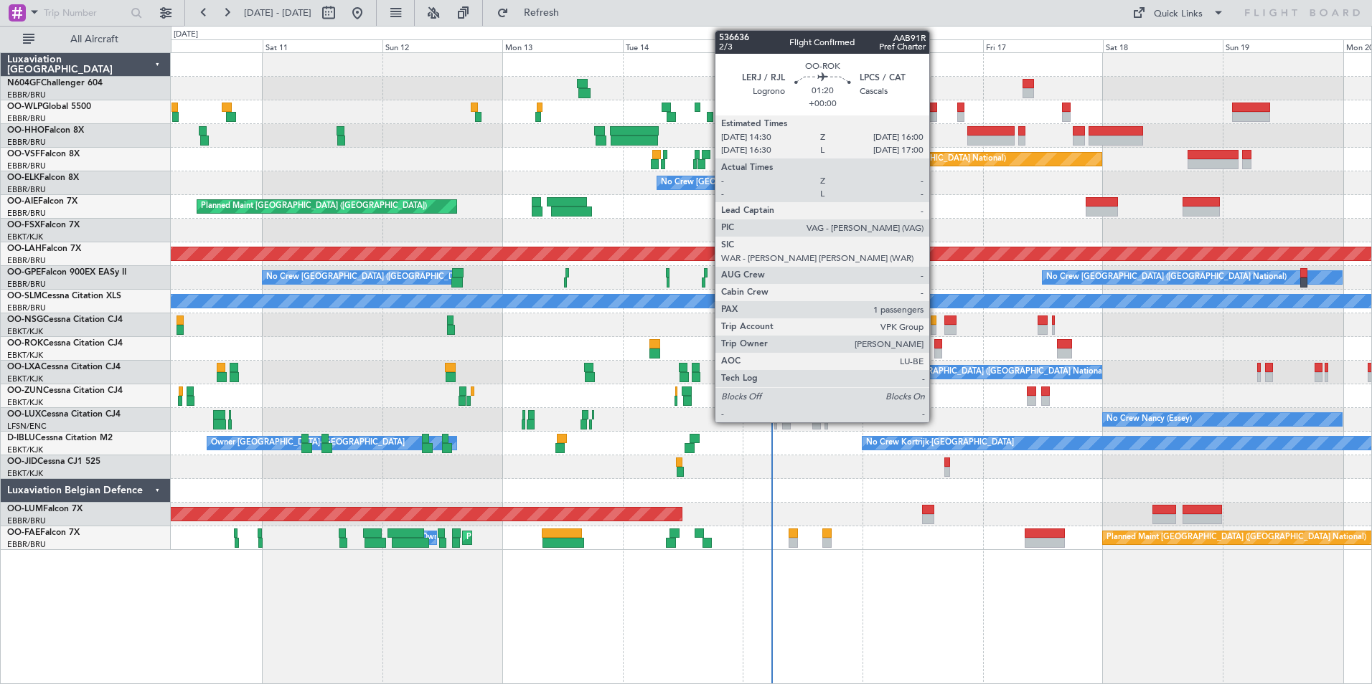
click at [936, 346] on div at bounding box center [938, 344] width 8 height 10
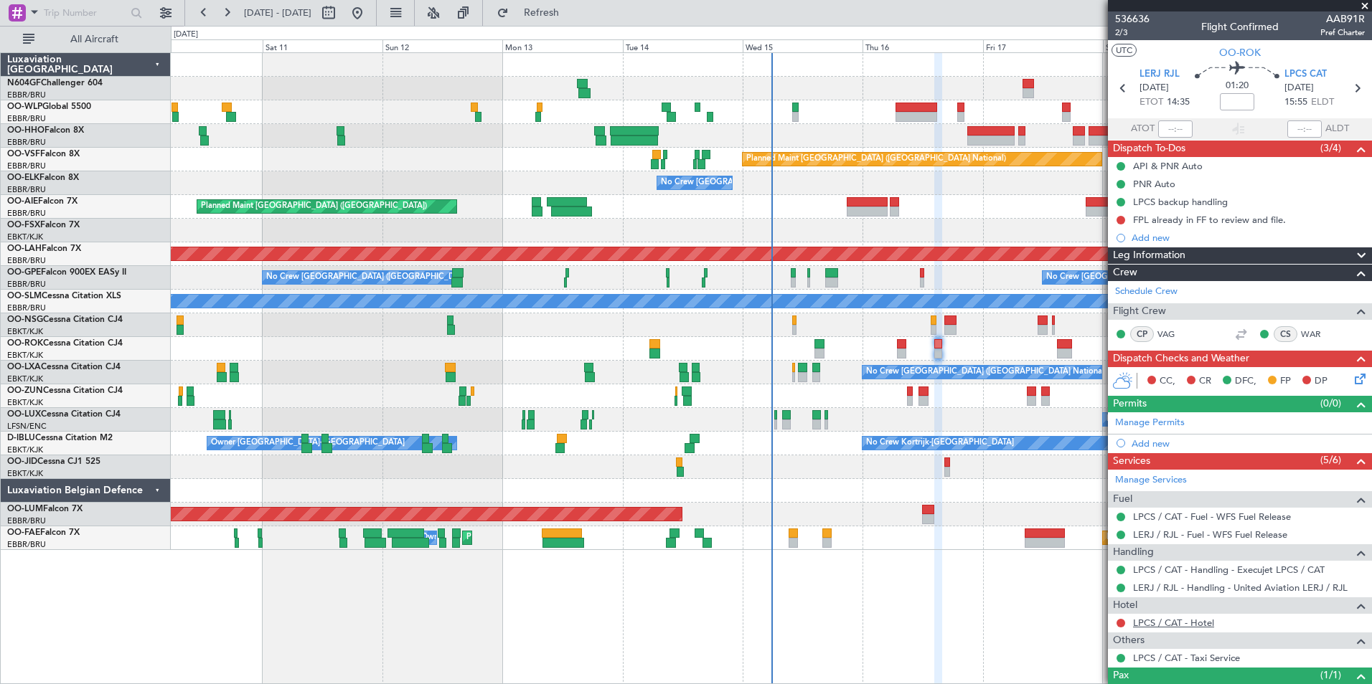
click at [1160, 621] on link "LPCS / CAT - Hotel" at bounding box center [1173, 623] width 81 height 12
click at [572, 18] on span "Refresh" at bounding box center [542, 13] width 60 height 10
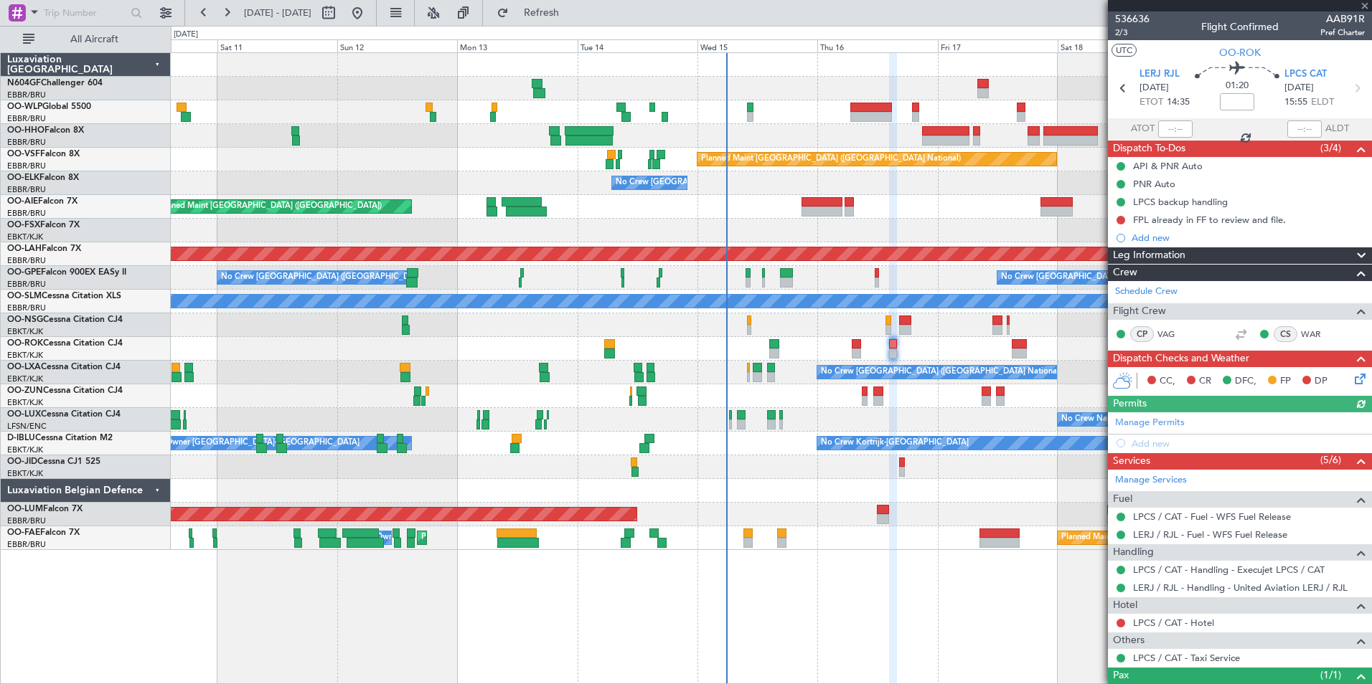
click at [934, 420] on div "No Crew Nancy (Essey) No Crew Nancy (Essey)" at bounding box center [771, 420] width 1200 height 24
click at [1354, 373] on icon at bounding box center [1357, 376] width 11 height 11
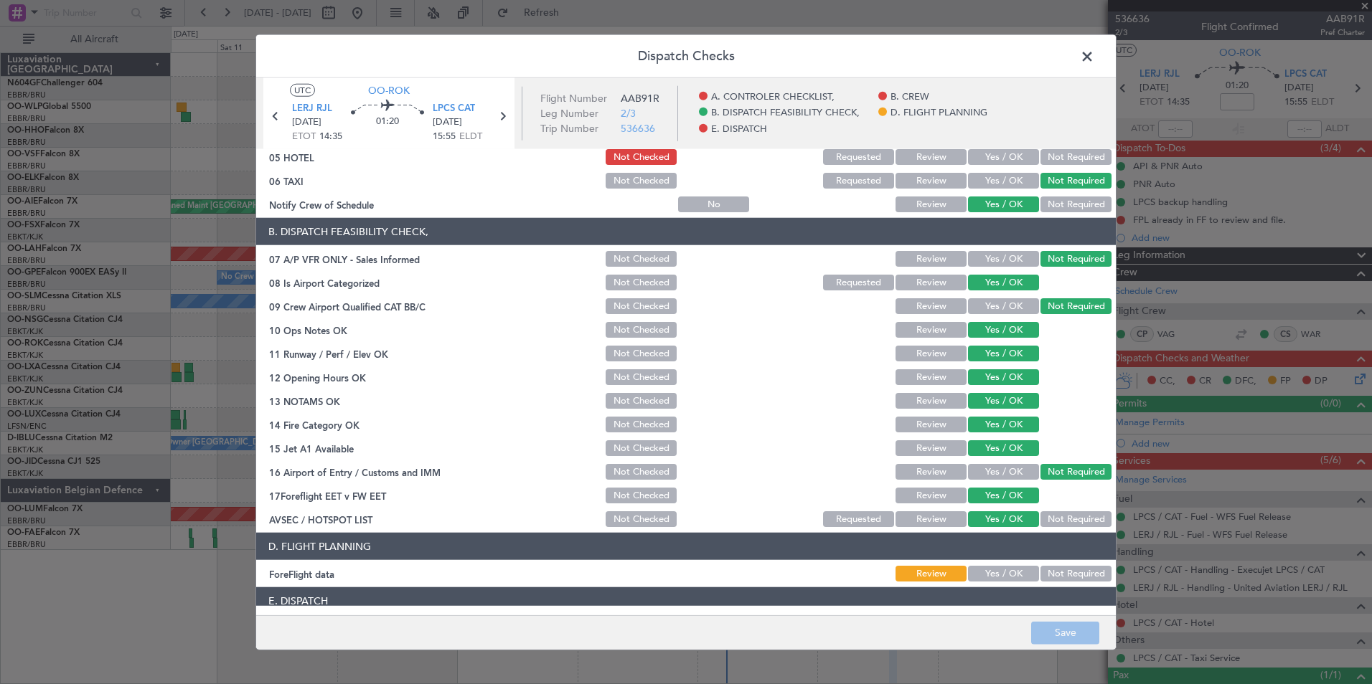
scroll to position [265, 0]
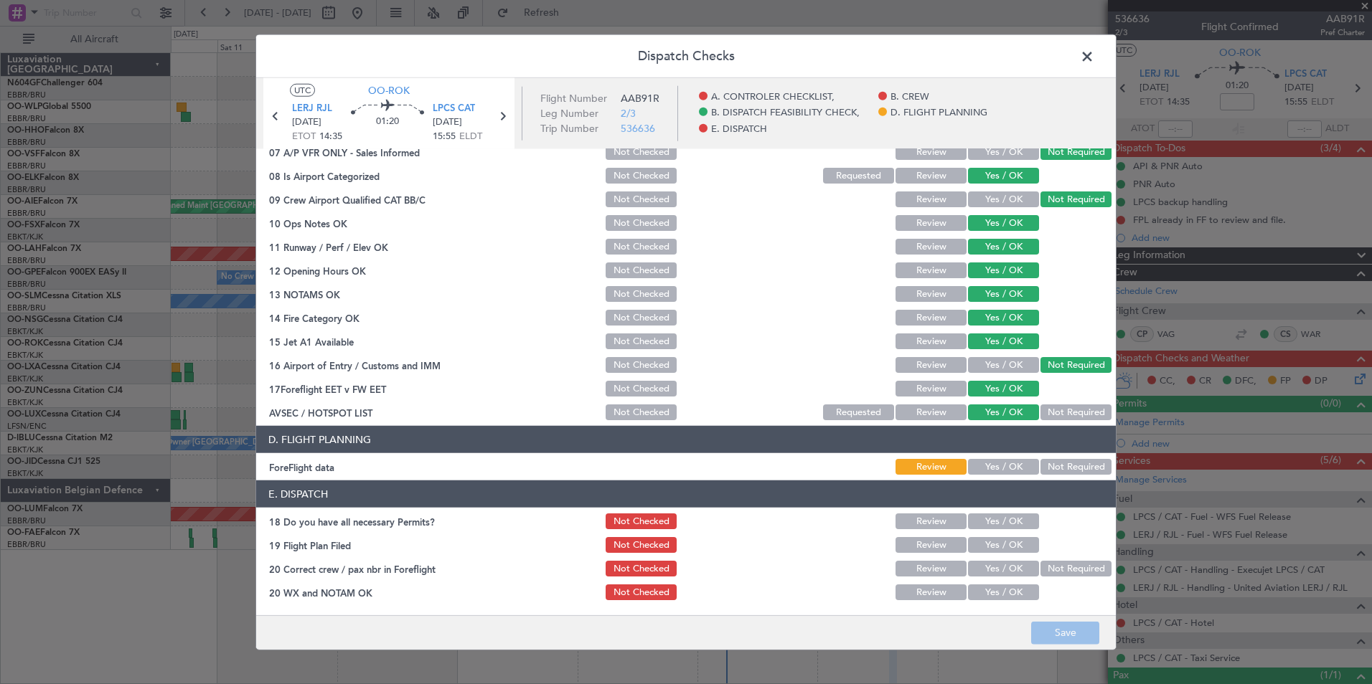
click at [986, 466] on button "Yes / OK" at bounding box center [1003, 467] width 71 height 16
click at [988, 522] on button "Yes / OK" at bounding box center [1003, 522] width 71 height 16
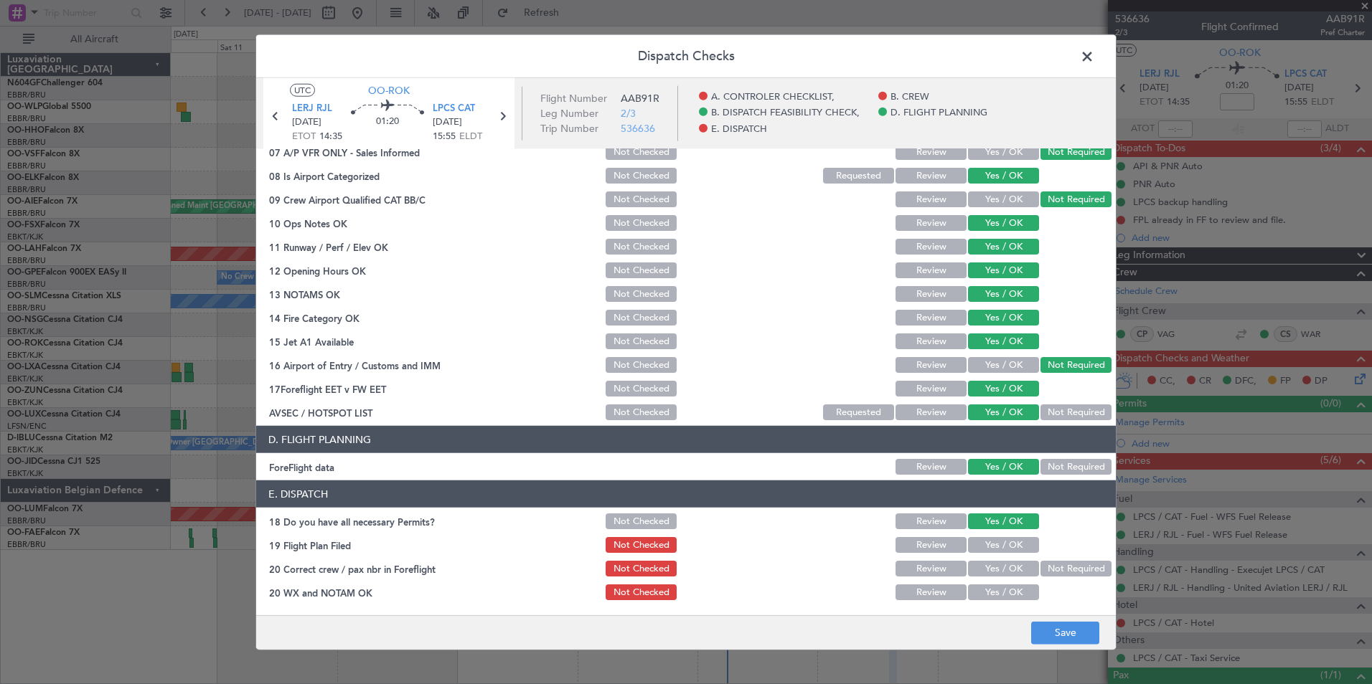
click at [974, 544] on button "Yes / OK" at bounding box center [1003, 545] width 71 height 16
click at [992, 571] on button "Yes / OK" at bounding box center [1003, 569] width 71 height 16
click at [992, 588] on button "Yes / OK" at bounding box center [1003, 593] width 71 height 16
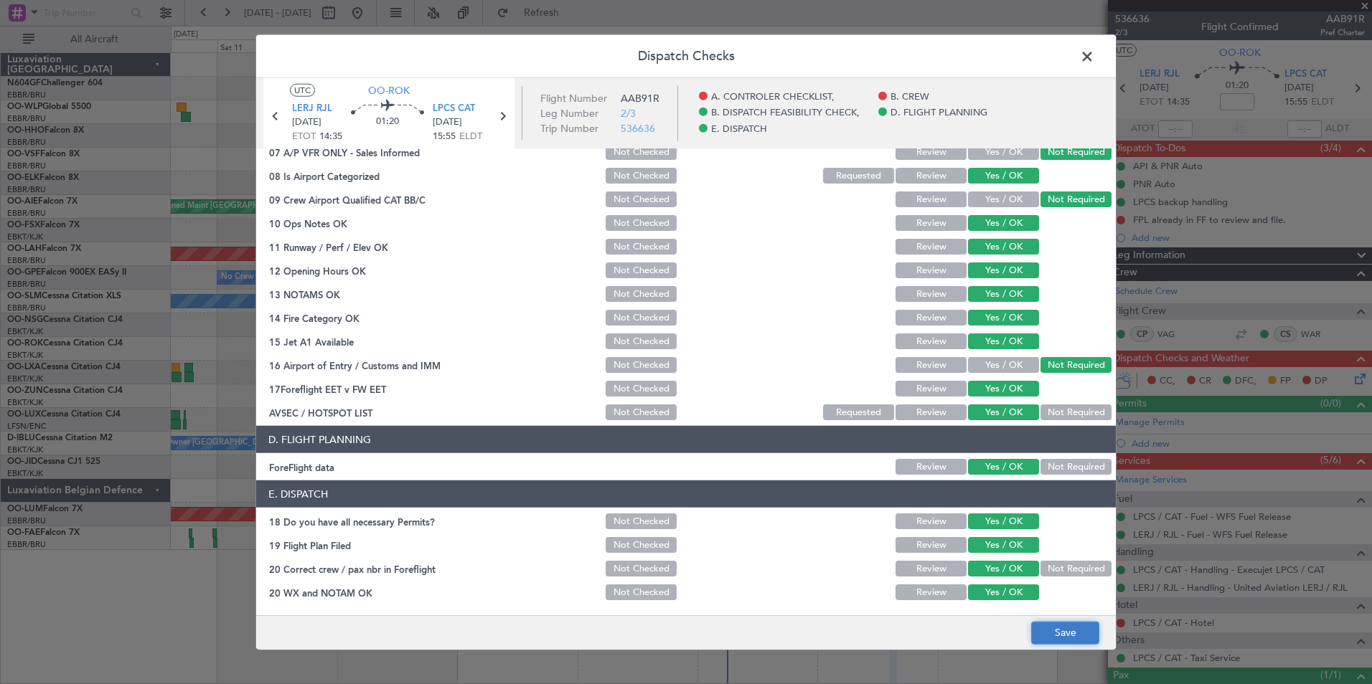
click at [1033, 623] on button "Save" at bounding box center [1065, 632] width 68 height 23
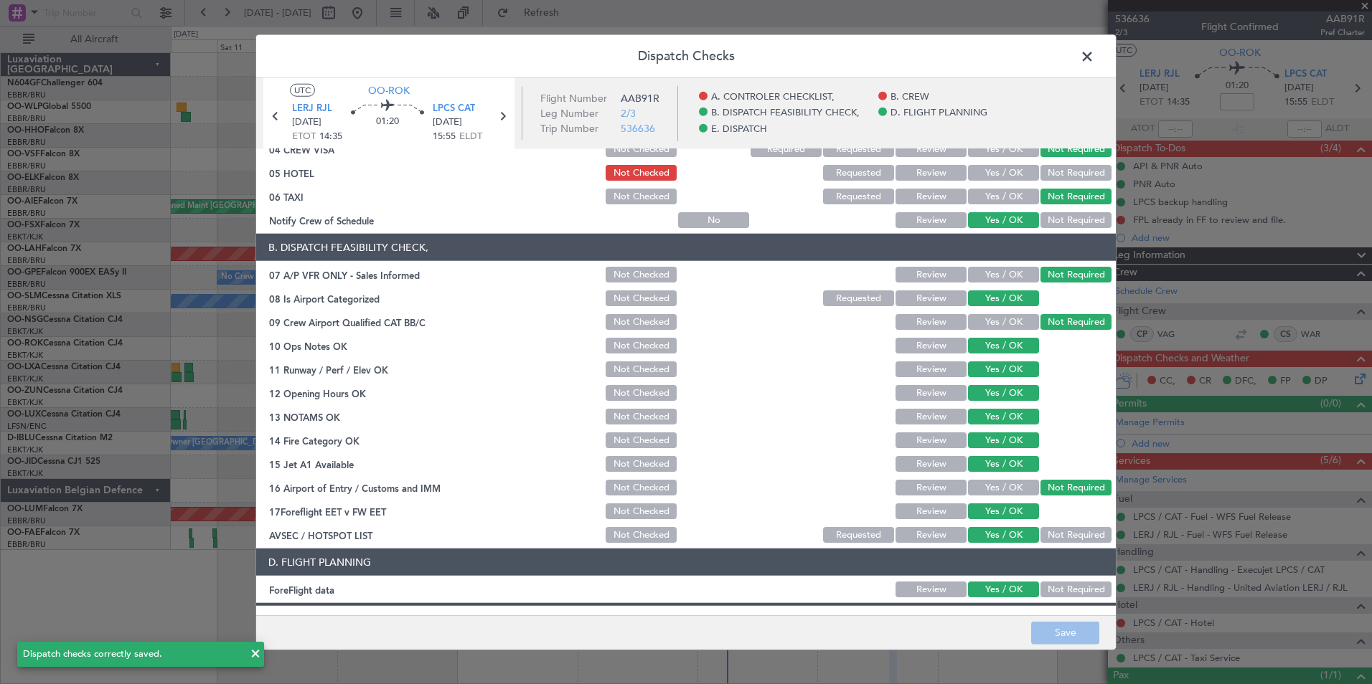
scroll to position [0, 0]
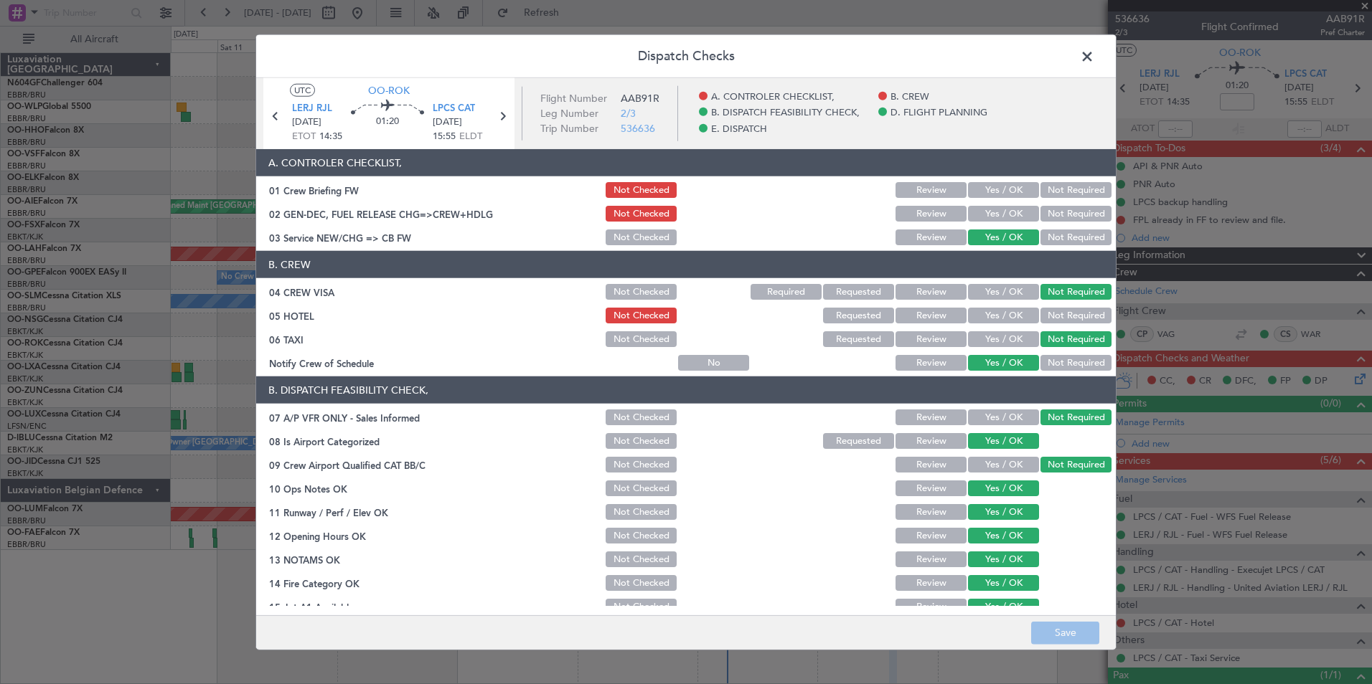
click at [1094, 64] on span at bounding box center [1094, 60] width 0 height 29
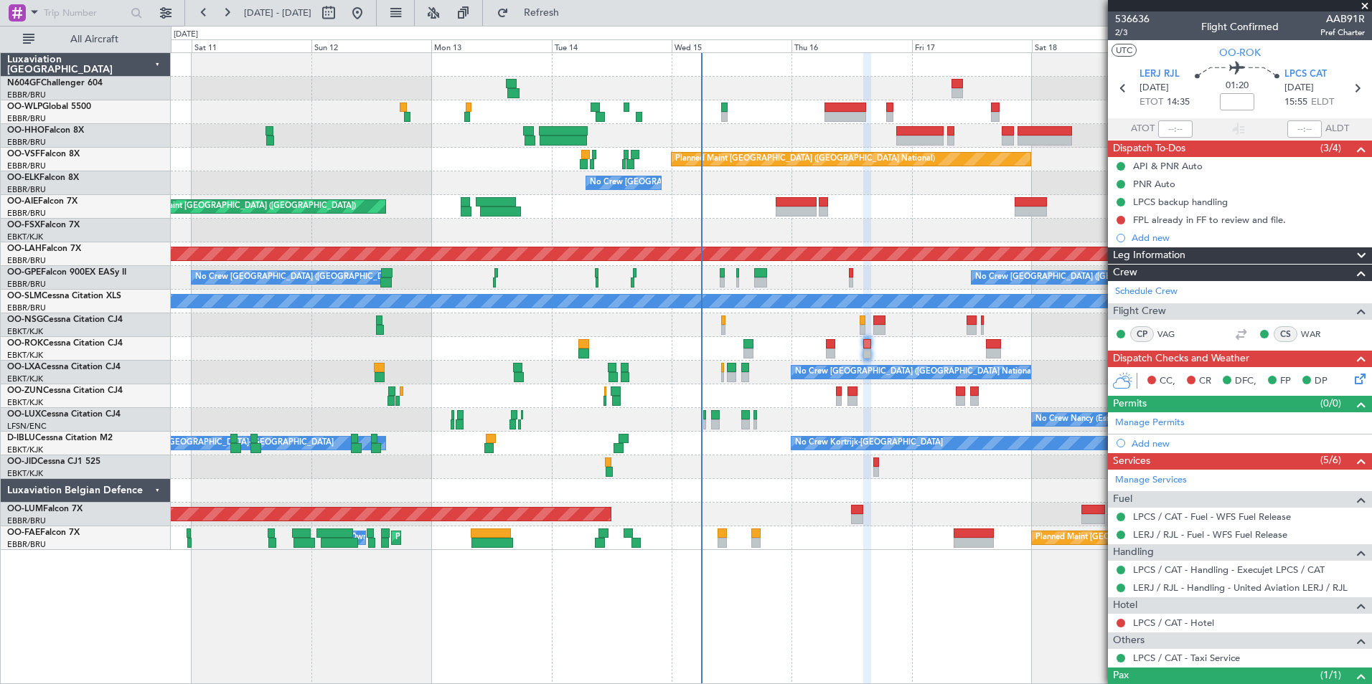
click at [864, 432] on div "Owner Kortrijk-Wevelgem No Crew Kortrijk-Wevelgem" at bounding box center [771, 444] width 1200 height 24
click at [1352, 377] on icon at bounding box center [1357, 376] width 11 height 11
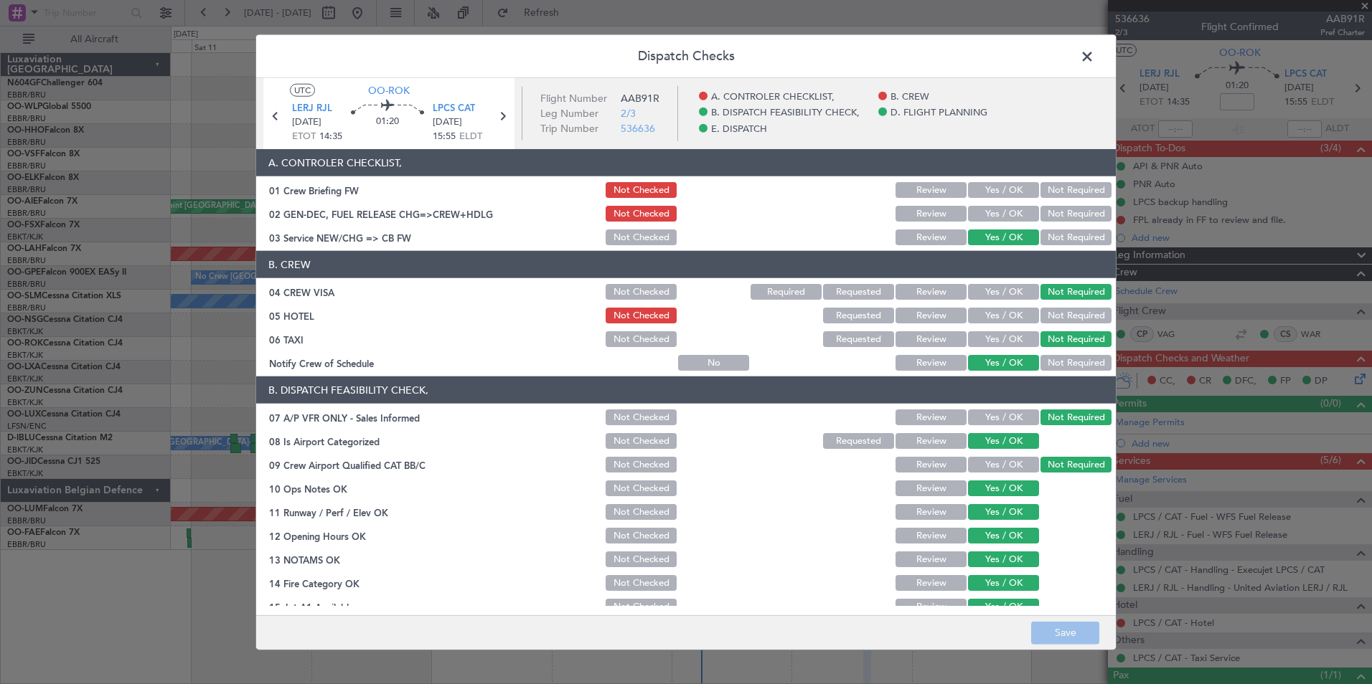
click at [854, 322] on button "Requested" at bounding box center [858, 316] width 71 height 16
click at [1069, 626] on button "Save" at bounding box center [1065, 632] width 68 height 23
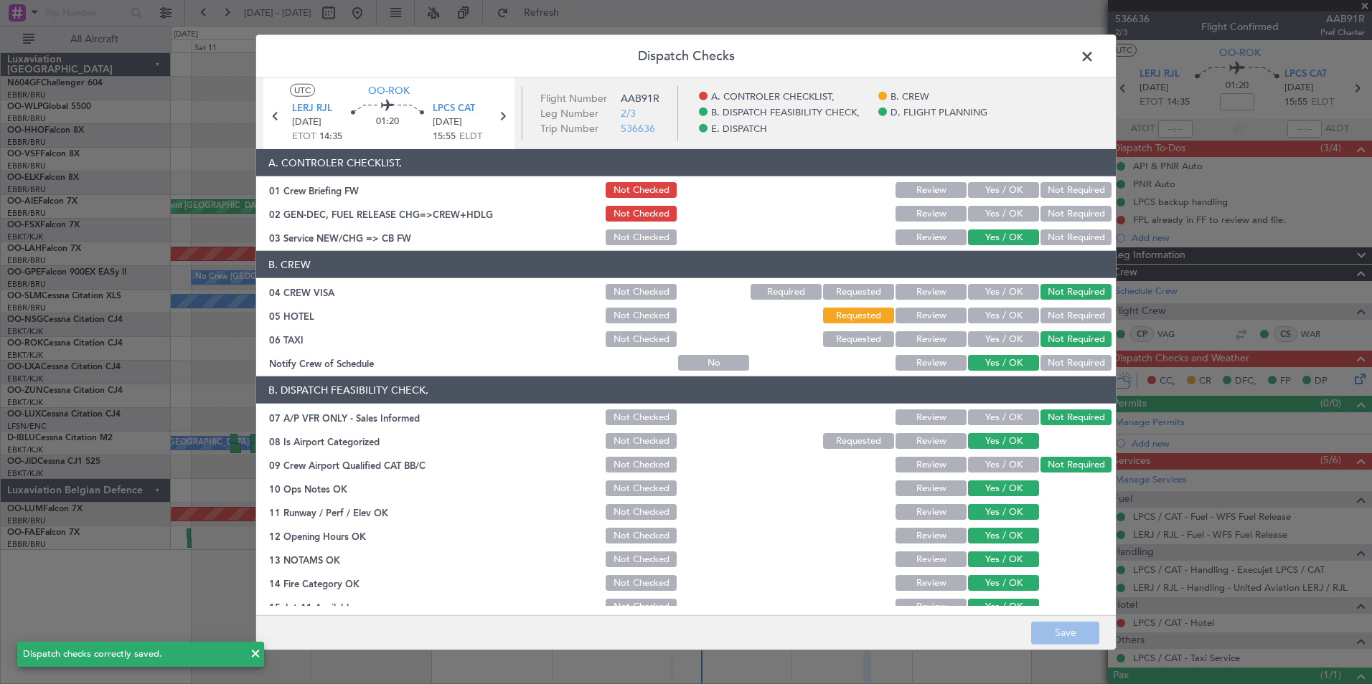
click at [1094, 59] on span at bounding box center [1094, 60] width 0 height 29
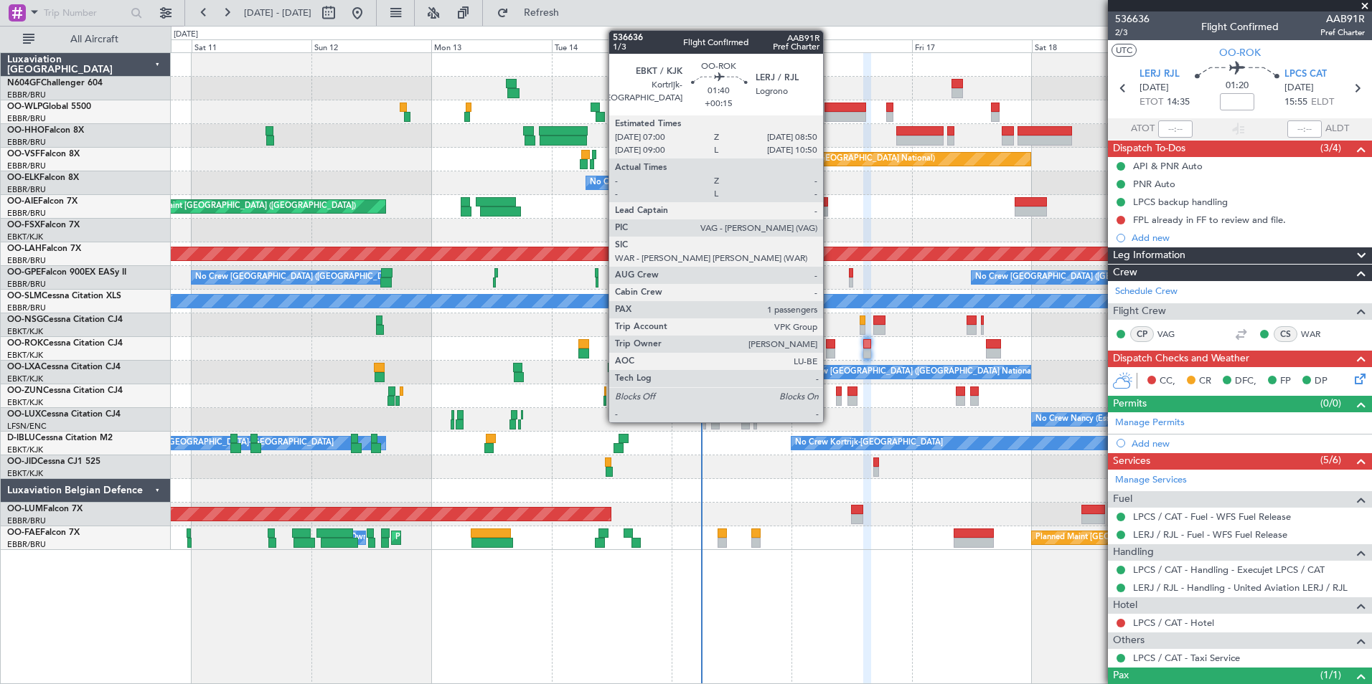
click at [829, 355] on div at bounding box center [830, 354] width 9 height 10
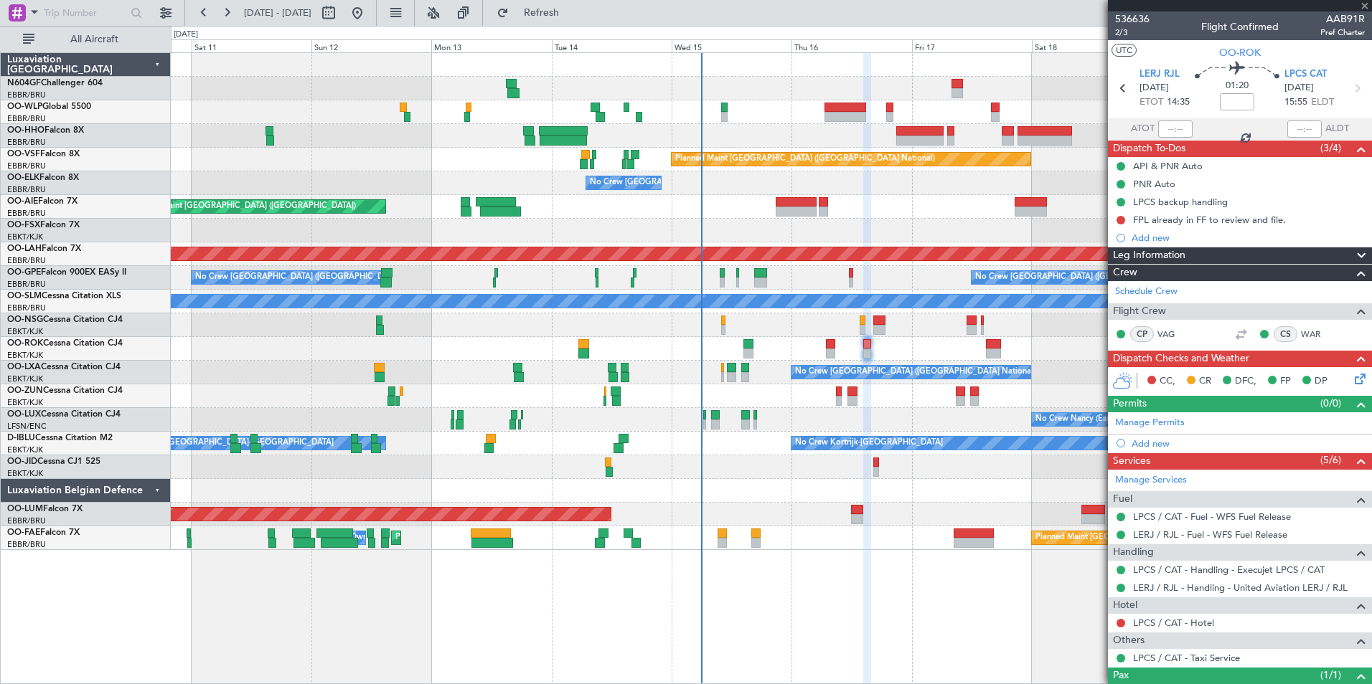
type input "+00:15"
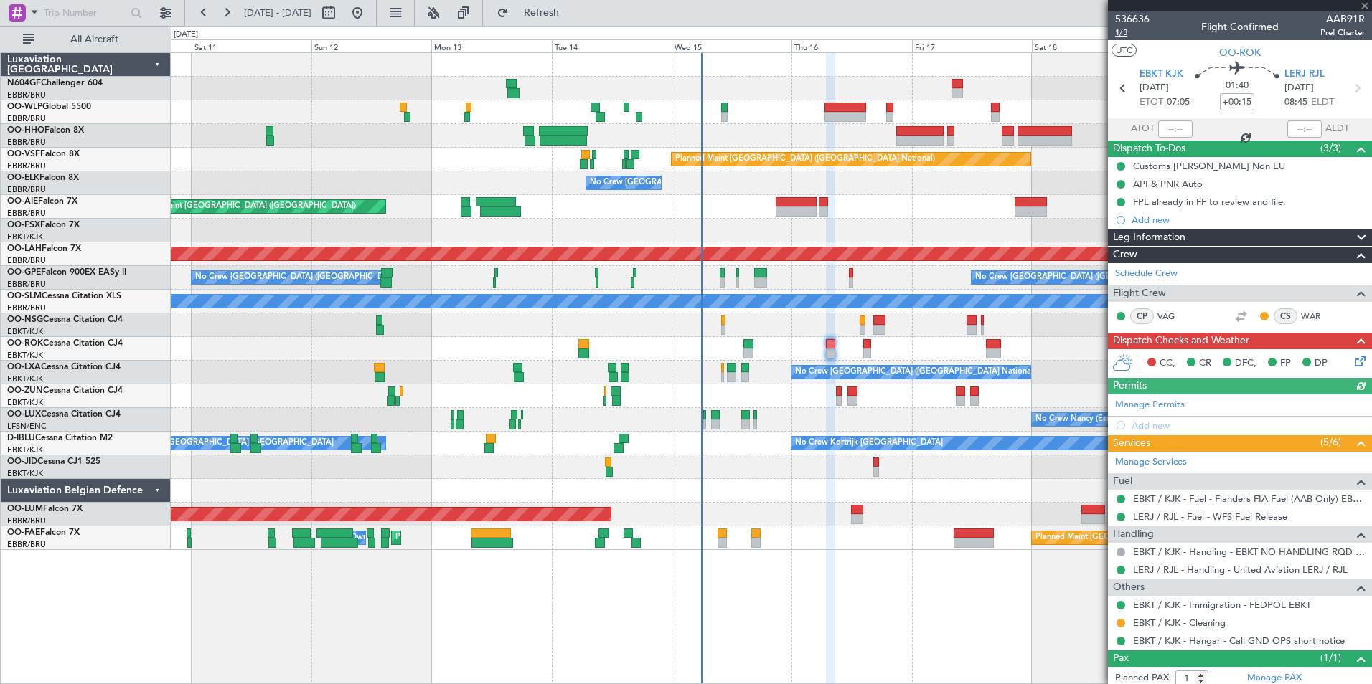
click at [1119, 32] on span "1/3" at bounding box center [1132, 33] width 34 height 12
click at [1133, 34] on span "1/3" at bounding box center [1132, 33] width 34 height 12
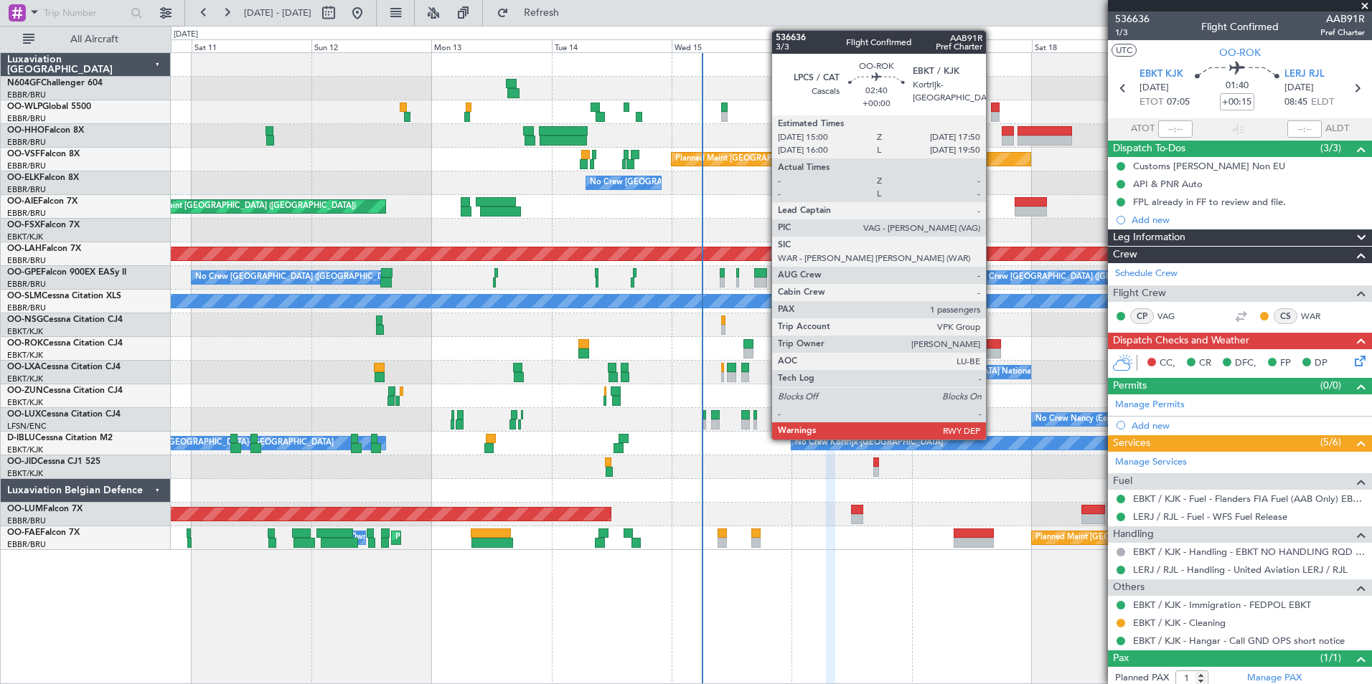
click at [992, 353] on div at bounding box center [993, 354] width 14 height 10
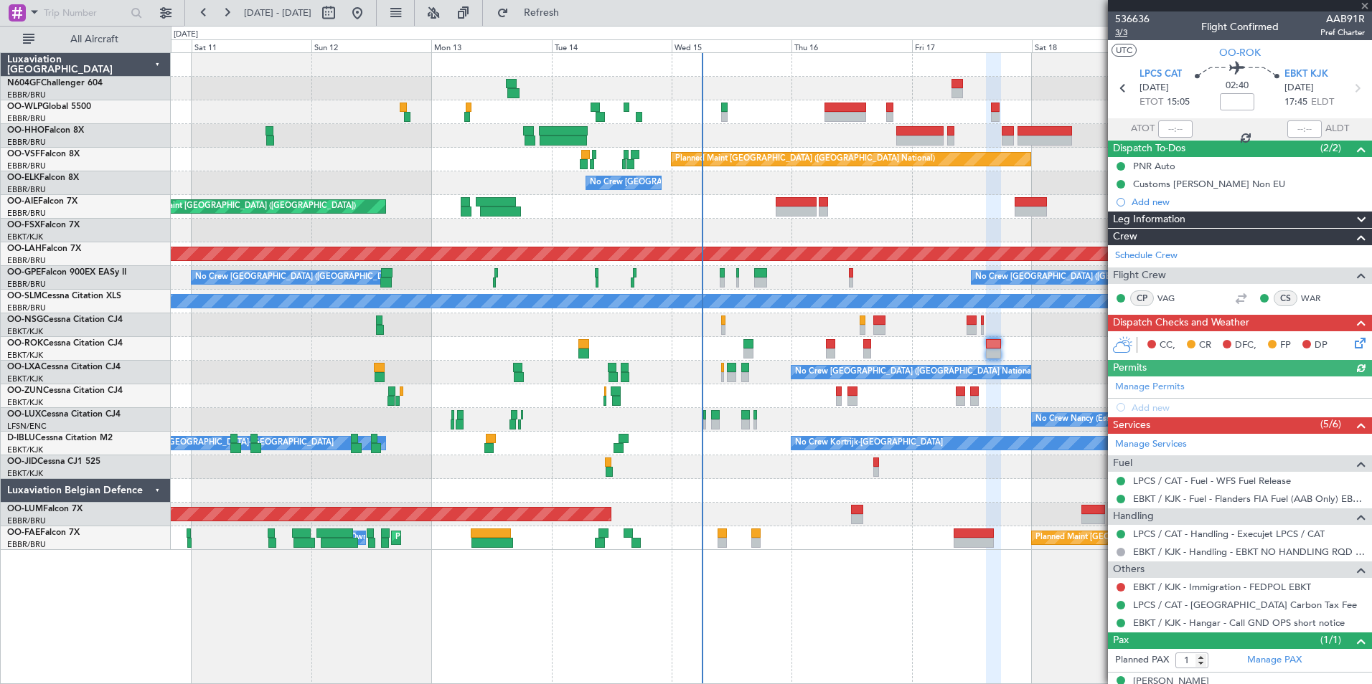
click at [1126, 29] on span "3/3" at bounding box center [1132, 33] width 34 height 12
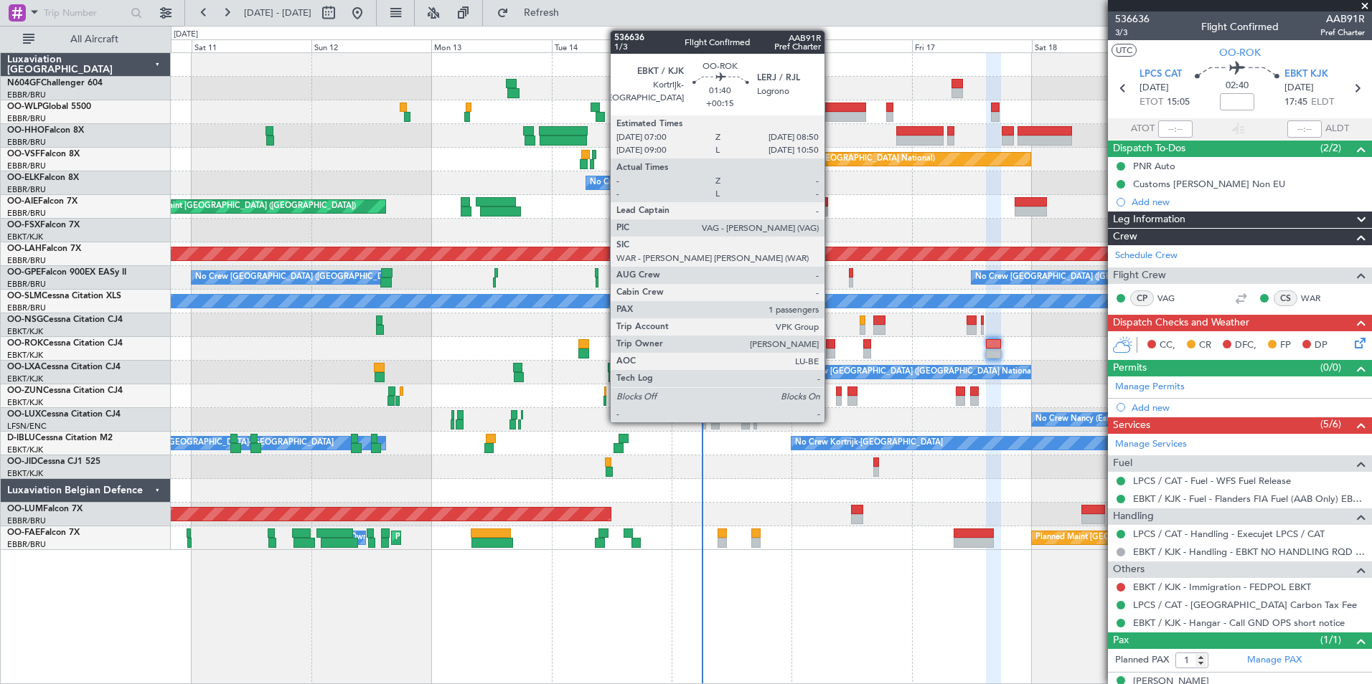
click at [831, 347] on div at bounding box center [830, 344] width 9 height 10
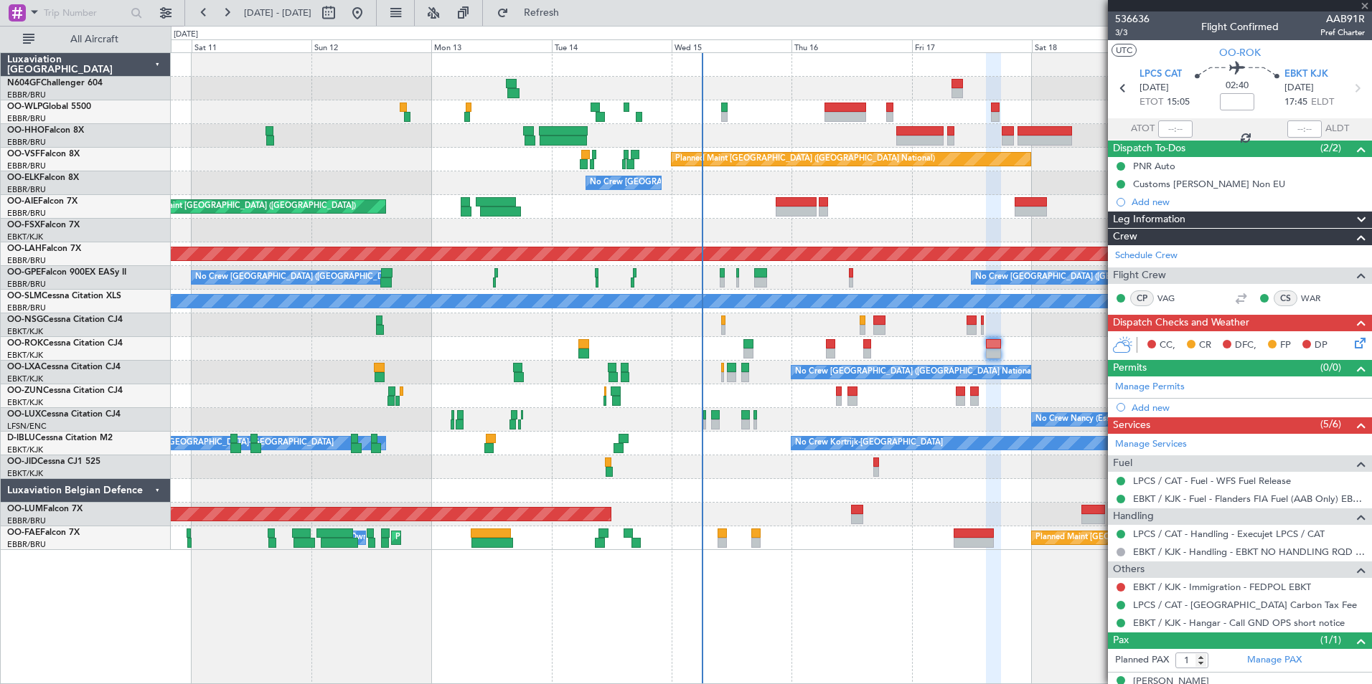
type input "+00:15"
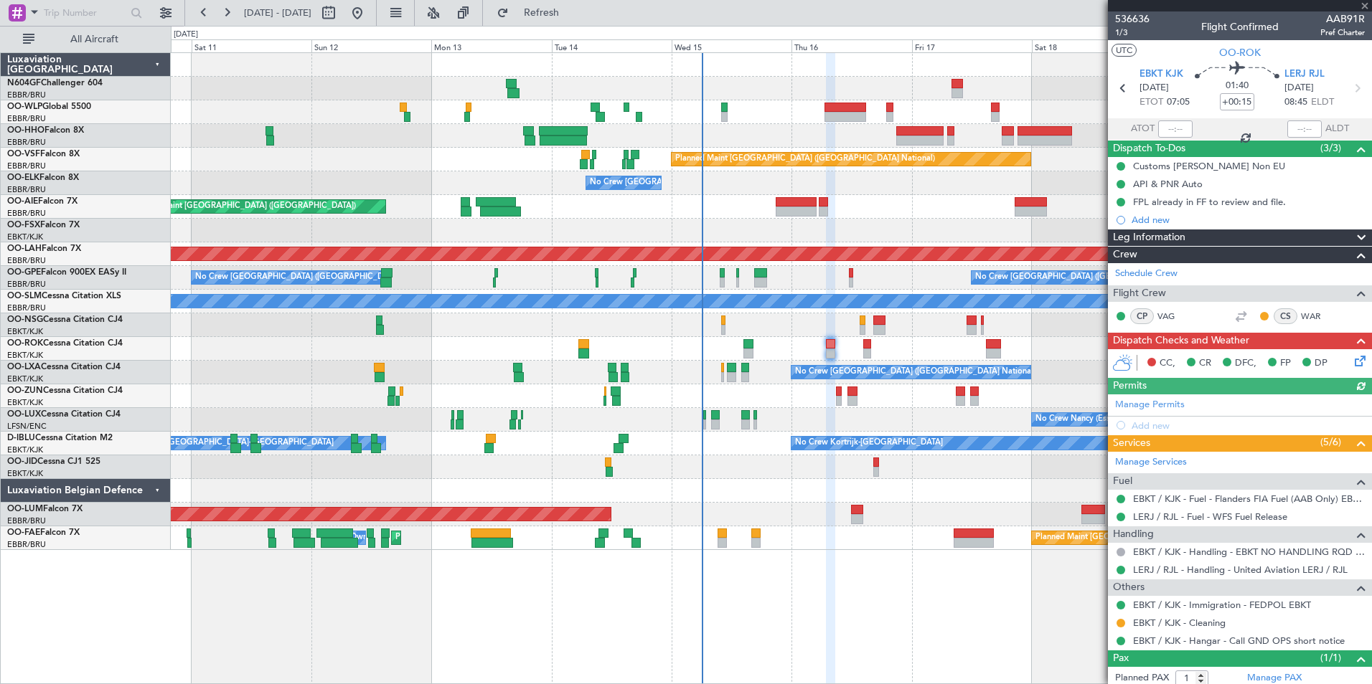
click at [1352, 360] on icon at bounding box center [1357, 358] width 11 height 11
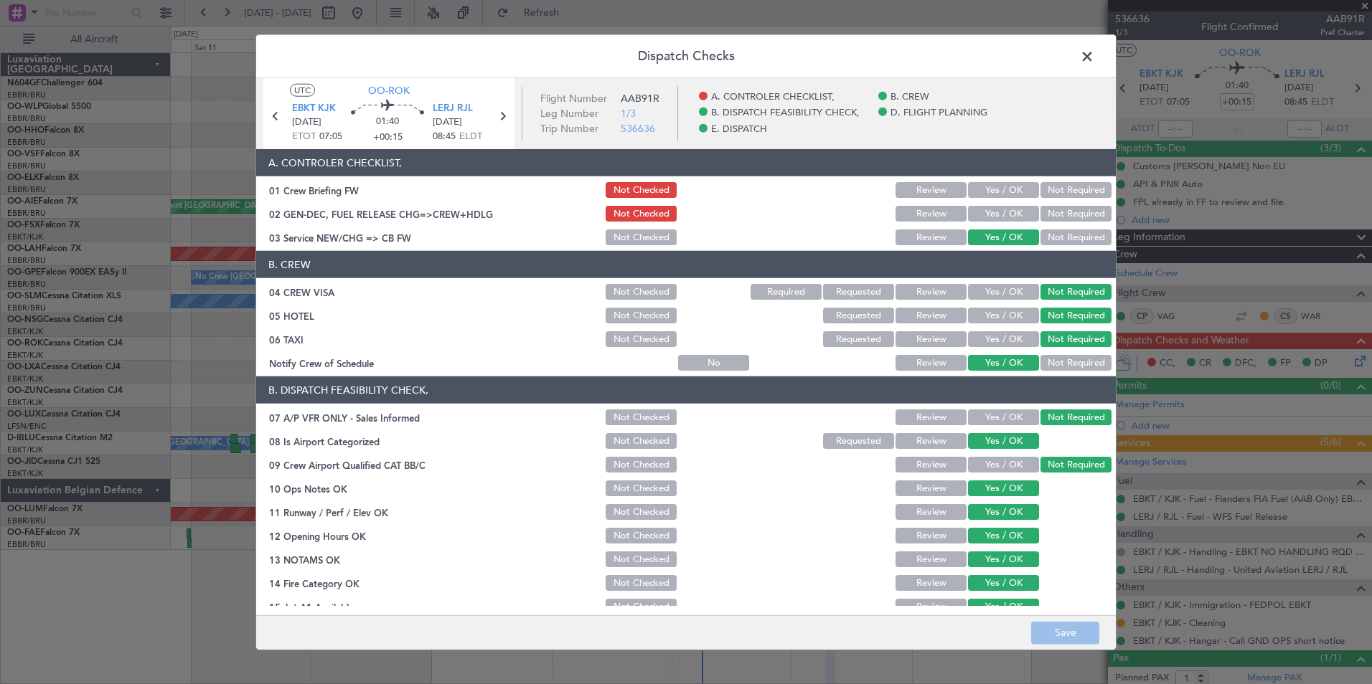
click at [984, 216] on button "Yes / OK" at bounding box center [1003, 214] width 71 height 16
click at [982, 186] on button "Yes / OK" at bounding box center [1003, 190] width 71 height 16
click at [1065, 624] on button "Save" at bounding box center [1065, 632] width 68 height 23
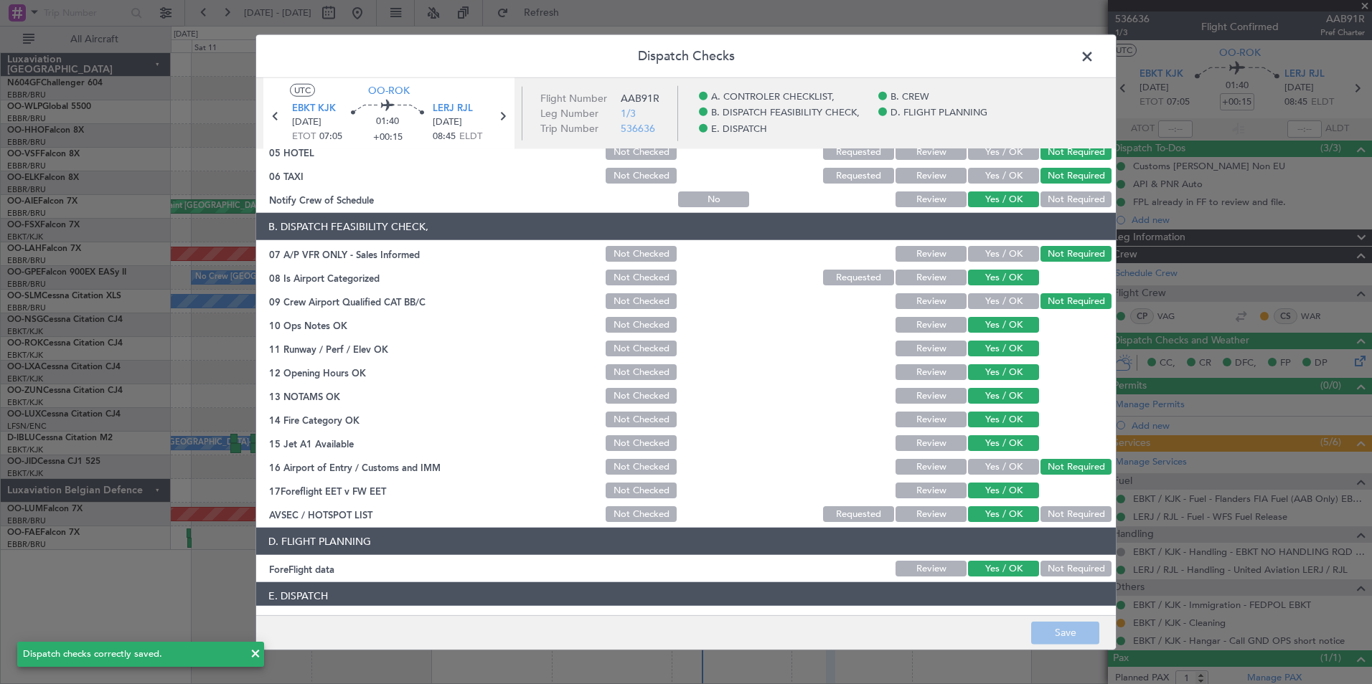
scroll to position [265, 0]
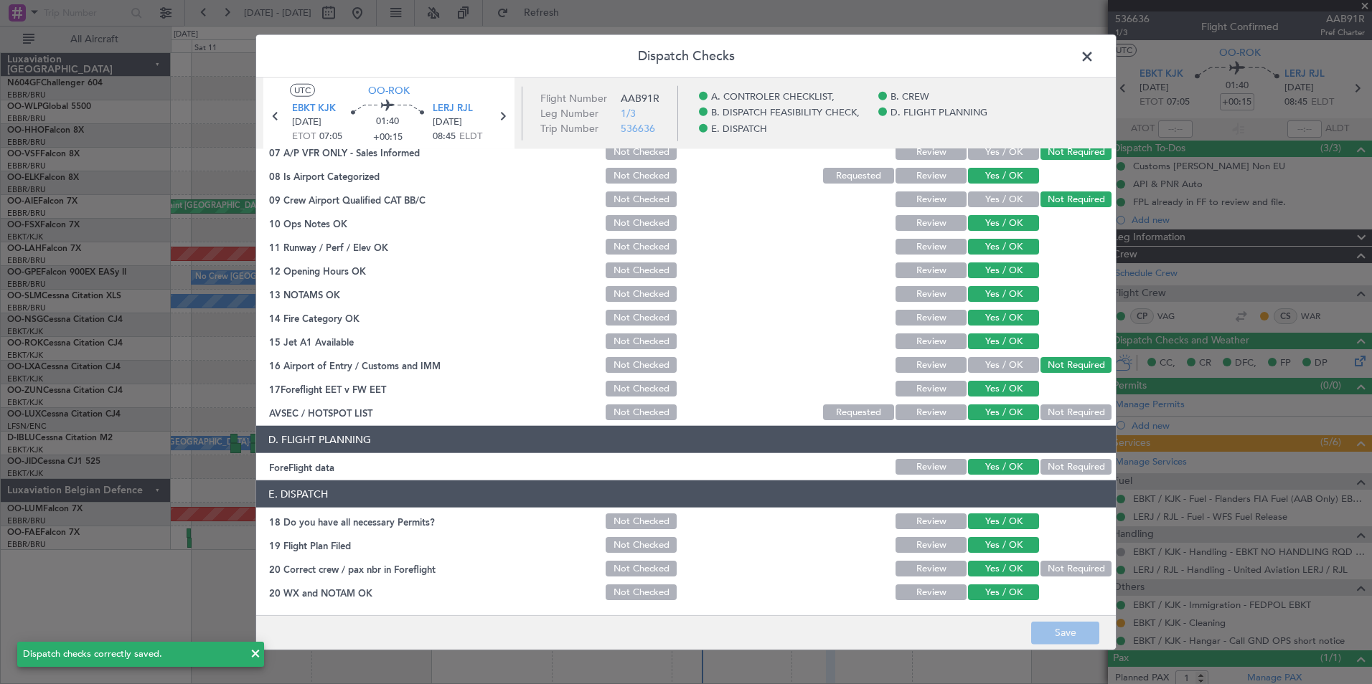
click at [1094, 58] on span at bounding box center [1094, 60] width 0 height 29
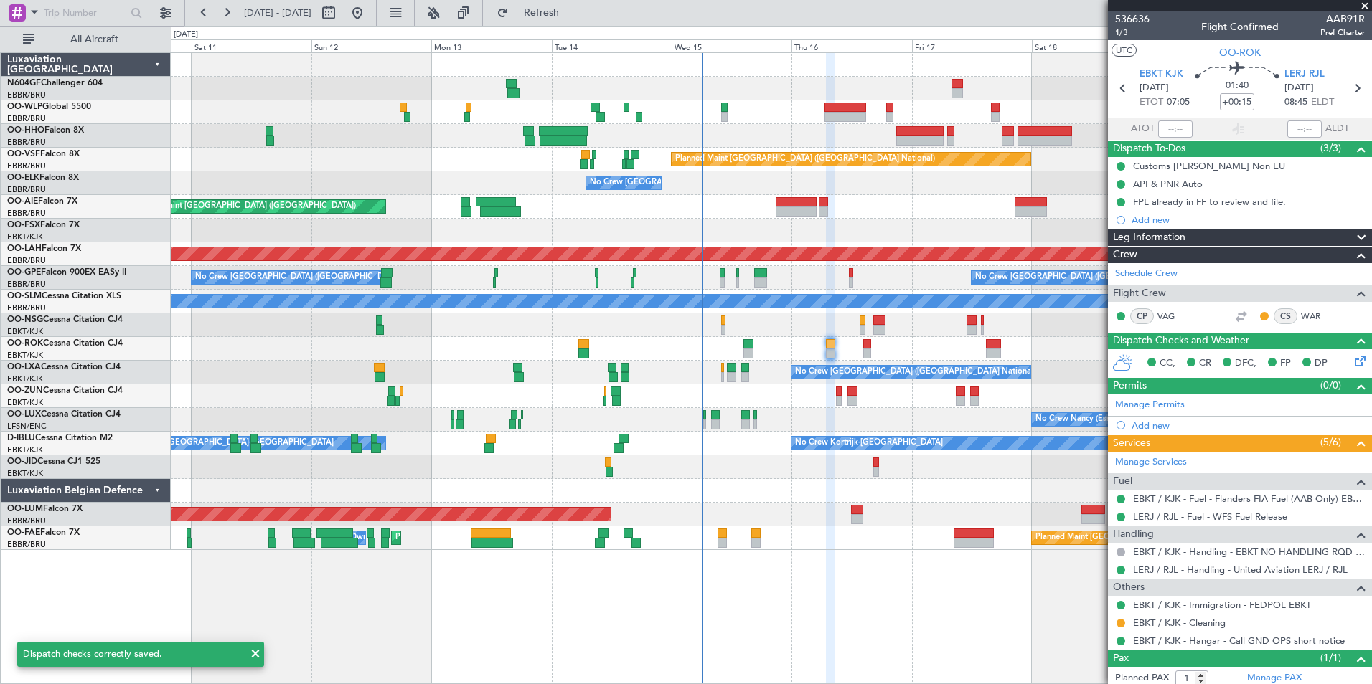
click at [862, 345] on div "Planned Maint Kortrijk-[GEOGRAPHIC_DATA]" at bounding box center [771, 349] width 1200 height 24
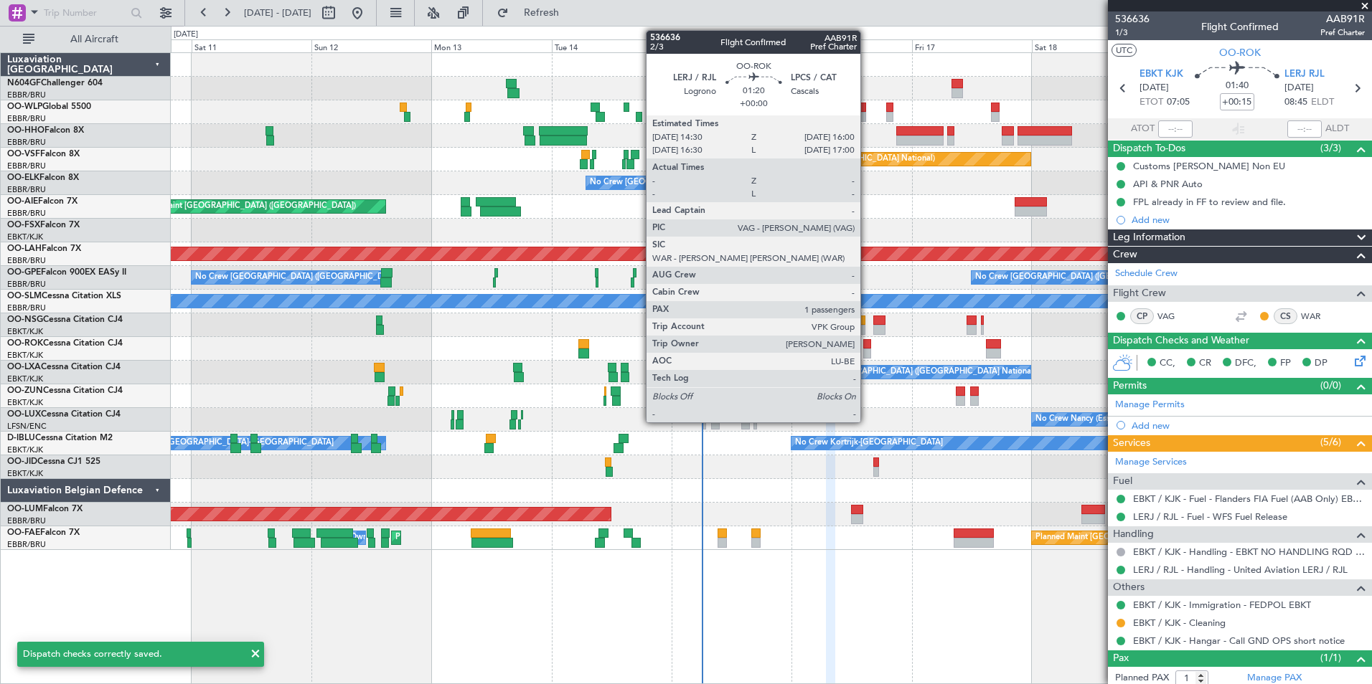
click at [867, 345] on div at bounding box center [867, 344] width 8 height 10
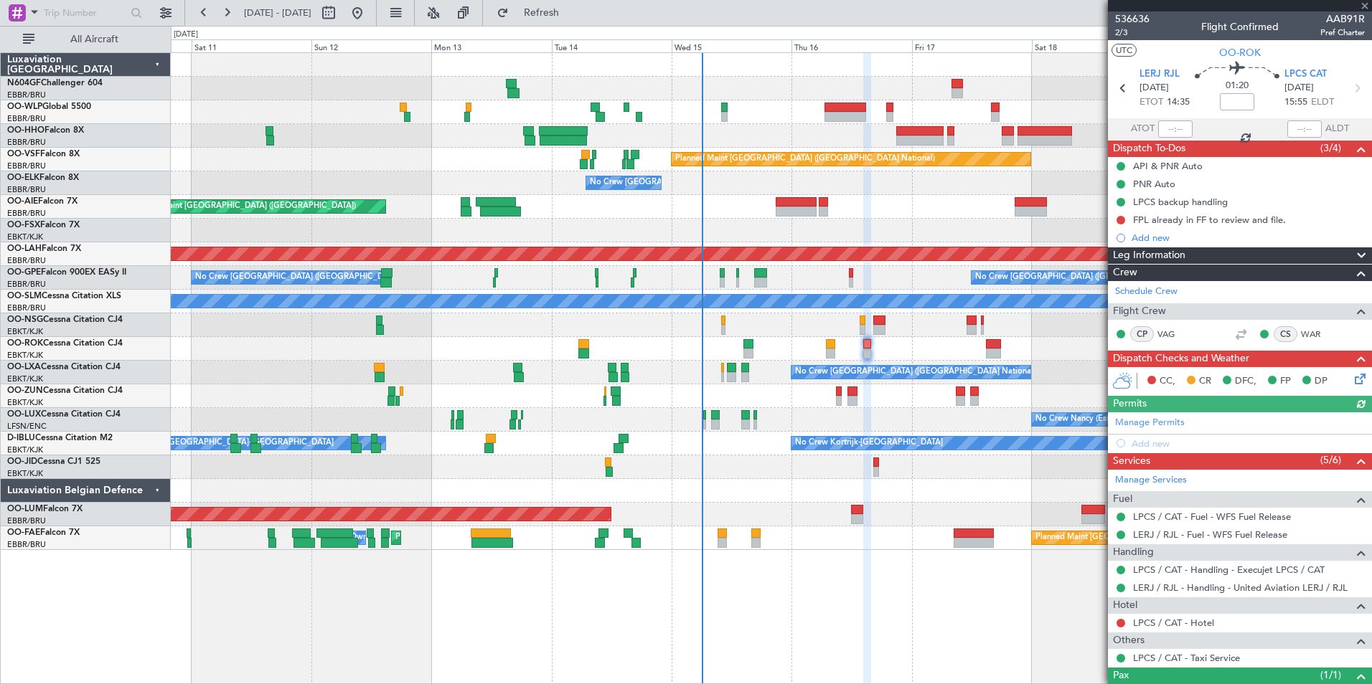
click at [1352, 382] on icon at bounding box center [1357, 376] width 11 height 11
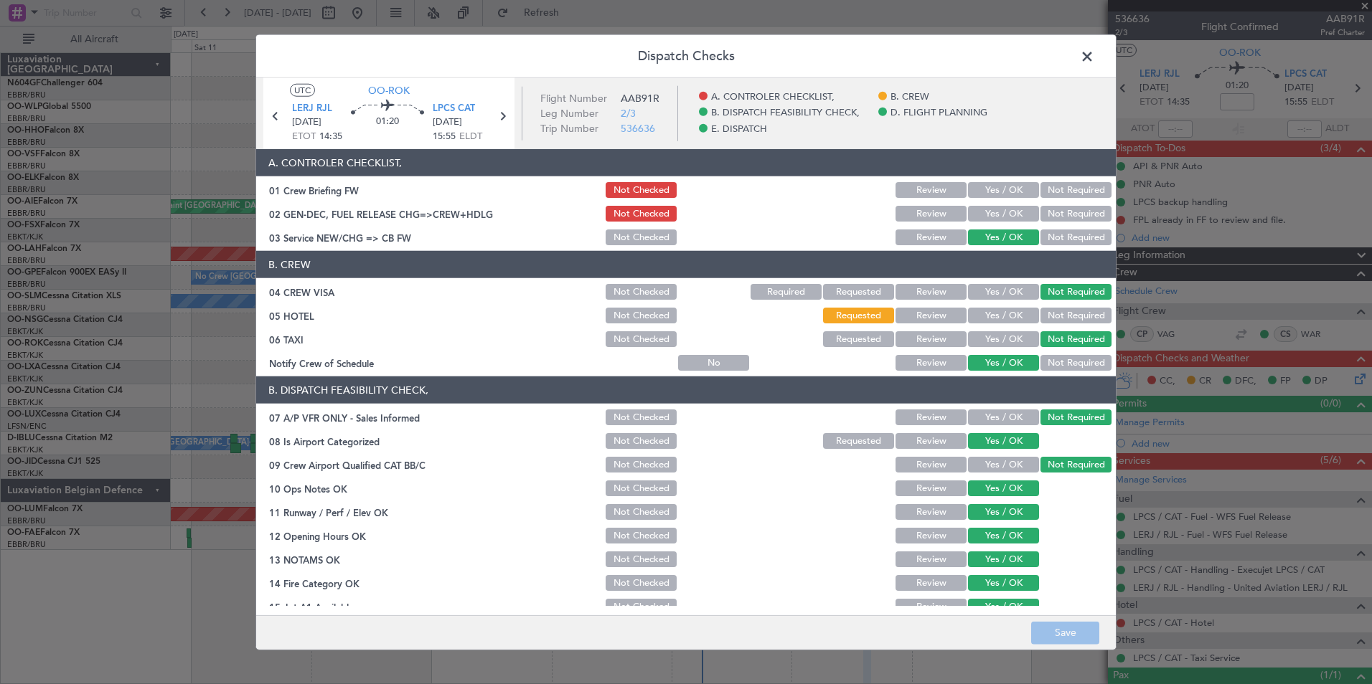
click at [996, 211] on button "Yes / OK" at bounding box center [1003, 214] width 71 height 16
click at [977, 189] on button "Yes / OK" at bounding box center [1003, 190] width 71 height 16
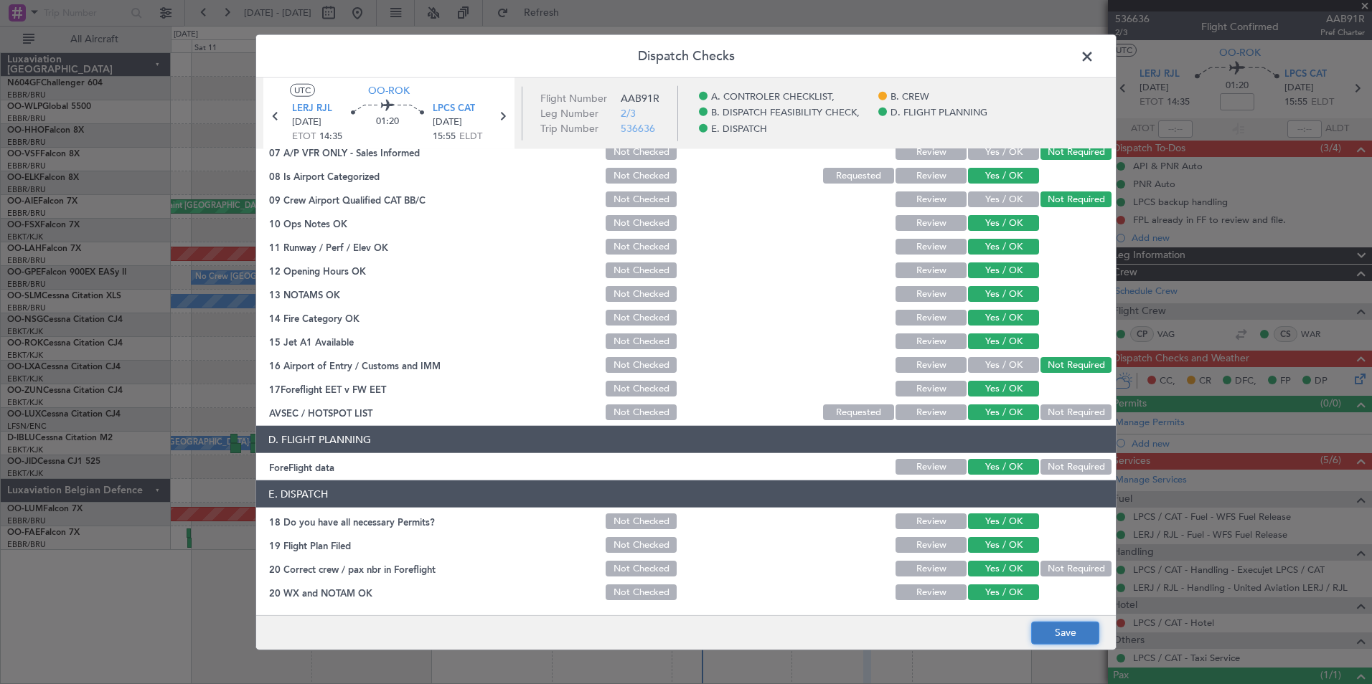
click at [1059, 629] on button "Save" at bounding box center [1065, 632] width 68 height 23
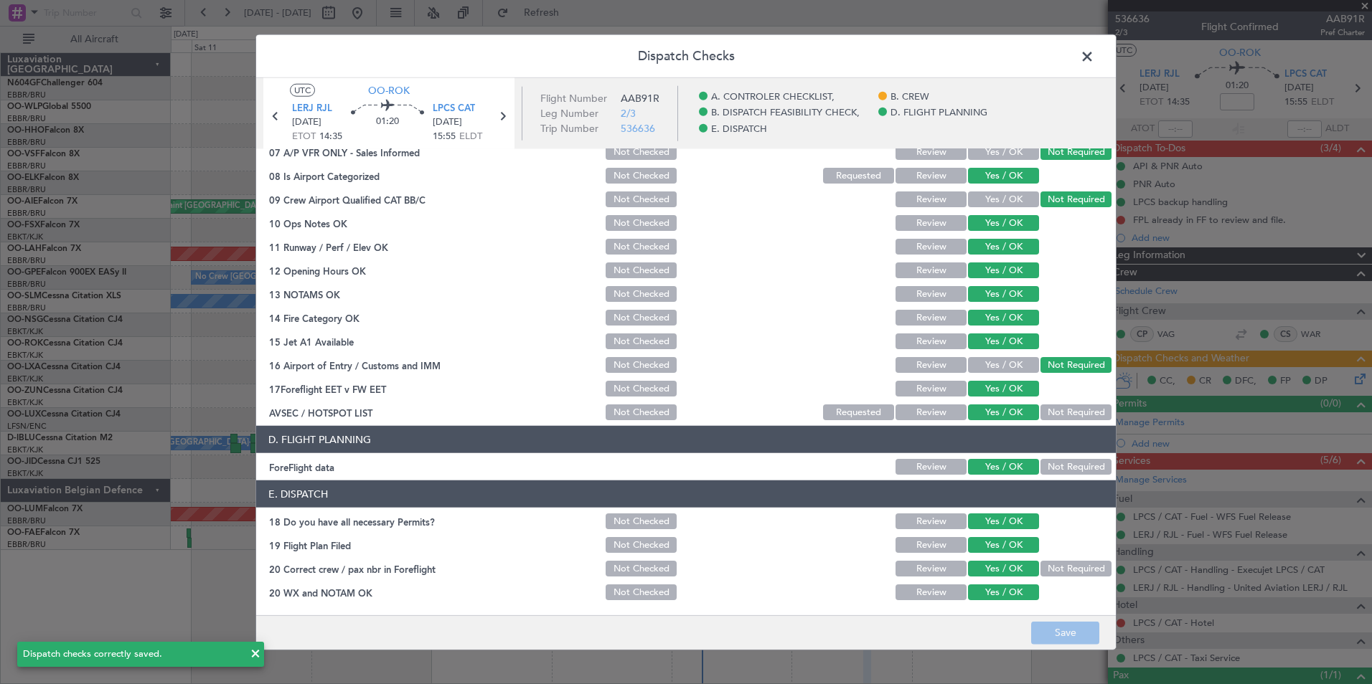
click at [1094, 54] on span at bounding box center [1094, 60] width 0 height 29
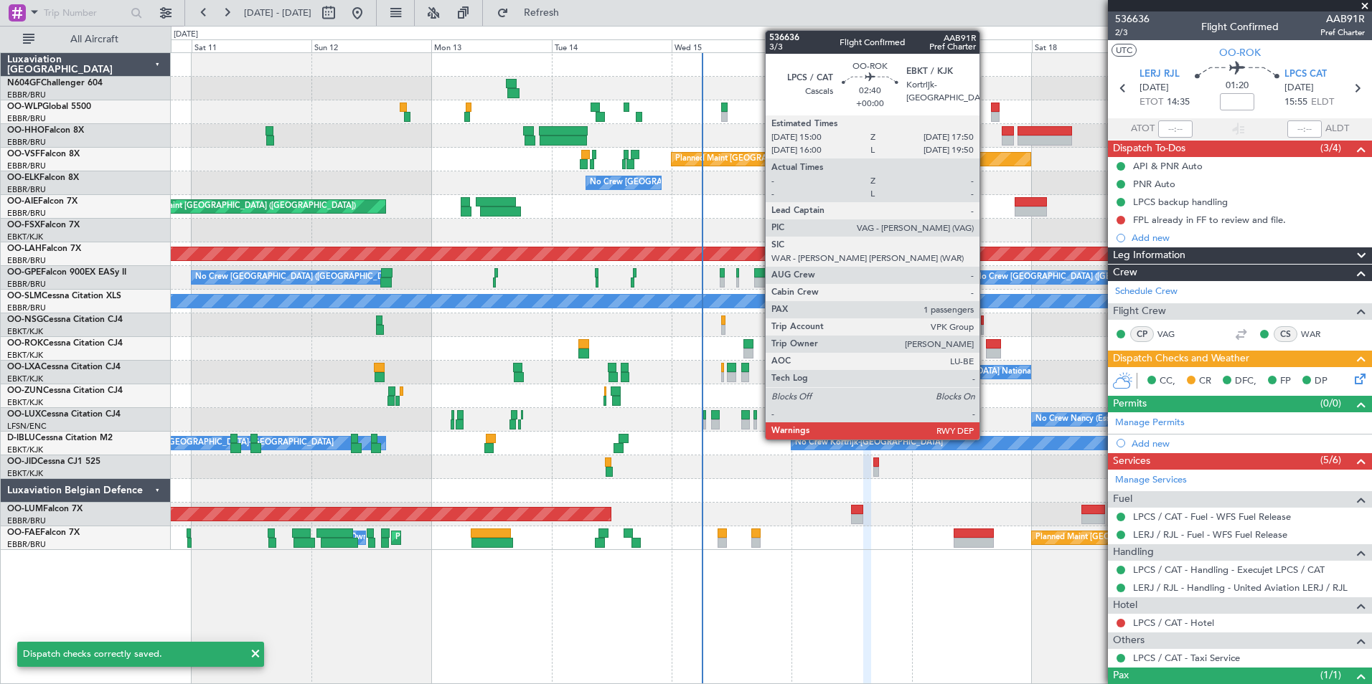
click at [986, 345] on div at bounding box center [993, 344] width 14 height 10
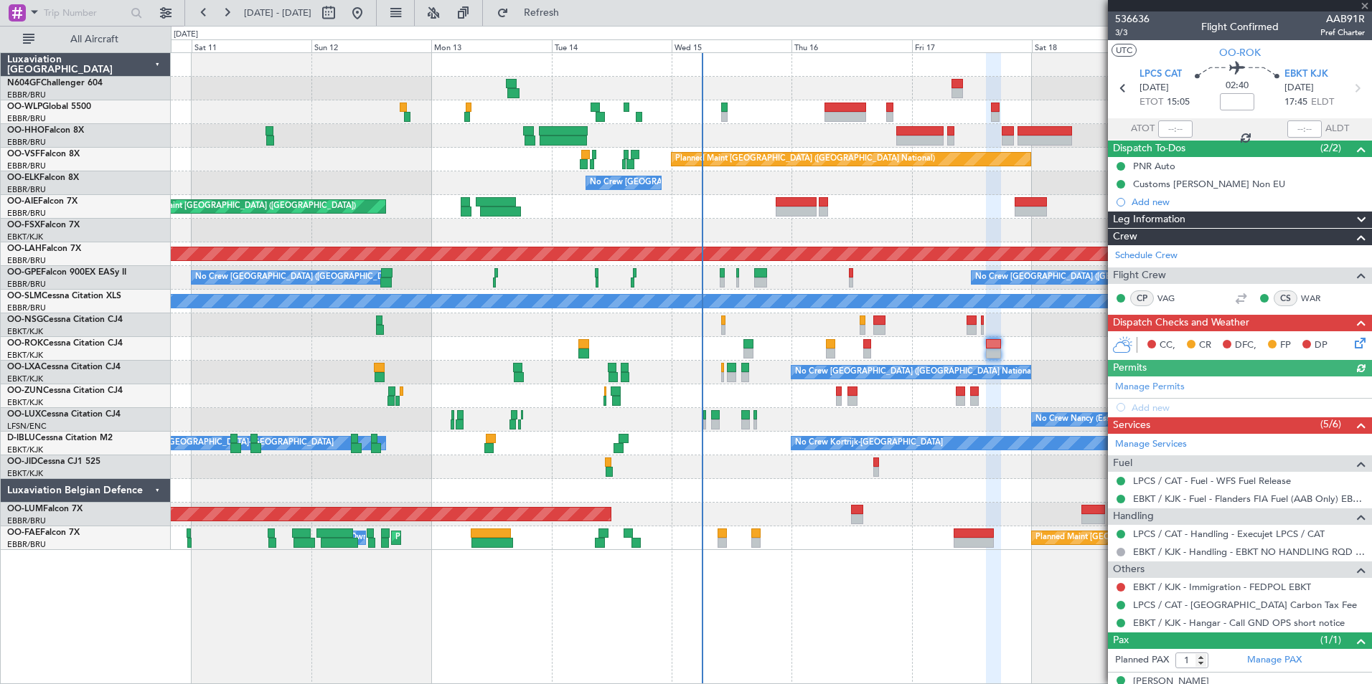
click at [1352, 341] on icon at bounding box center [1357, 340] width 11 height 11
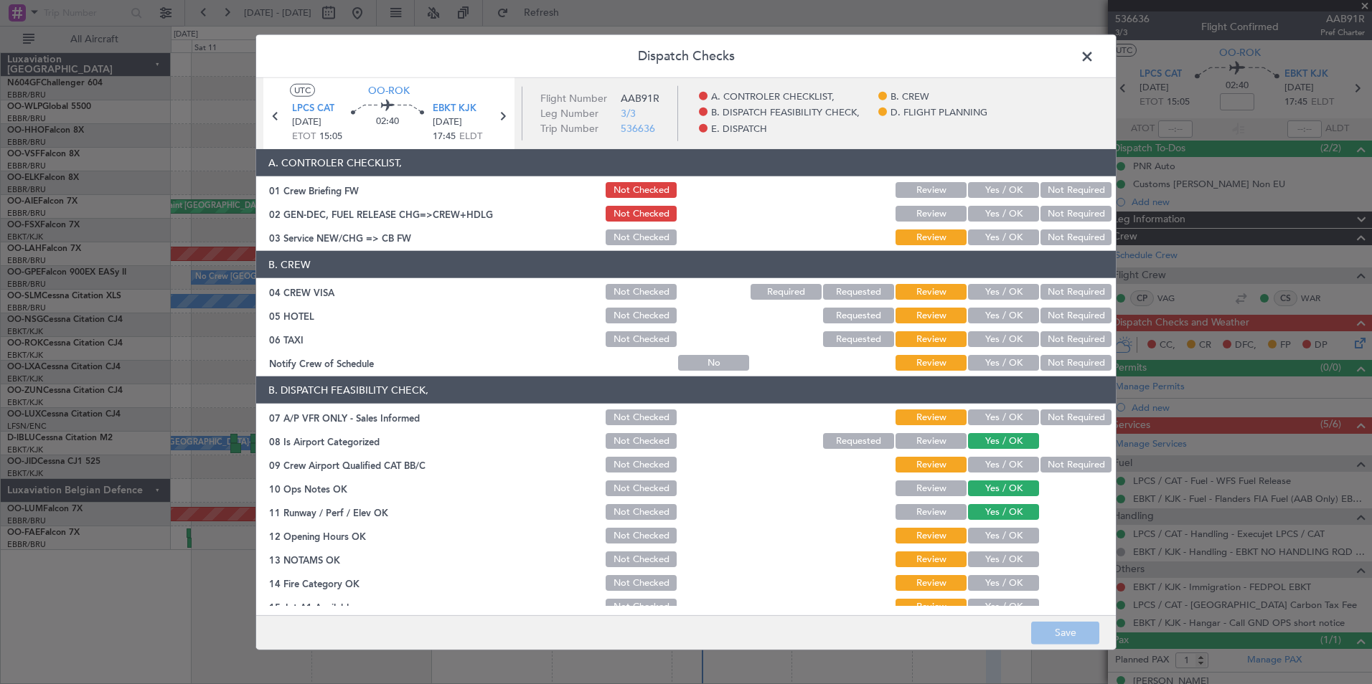
click at [999, 215] on button "Yes / OK" at bounding box center [1003, 214] width 71 height 16
click at [991, 182] on div "Yes / OK" at bounding box center [1002, 190] width 72 height 20
click at [979, 189] on button "Yes / OK" at bounding box center [1003, 190] width 71 height 16
click at [1073, 635] on button "Save" at bounding box center [1065, 632] width 68 height 23
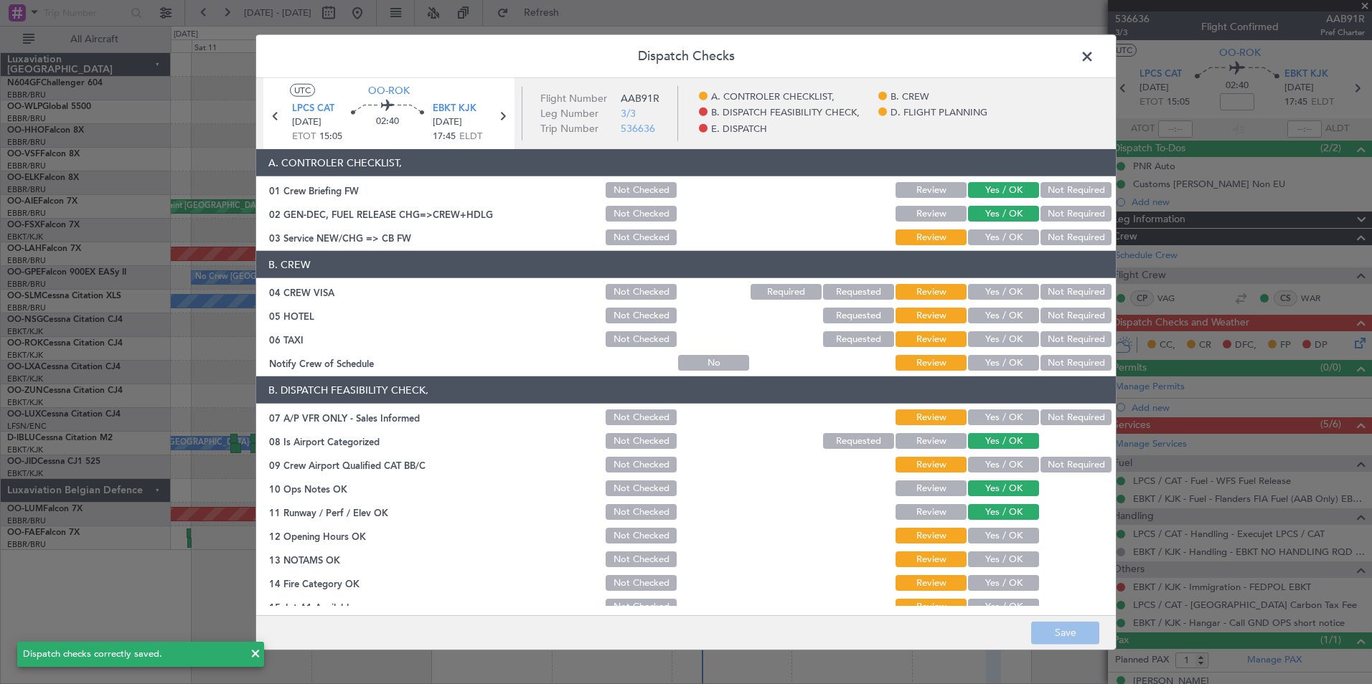
click at [1094, 47] on span at bounding box center [1094, 60] width 0 height 29
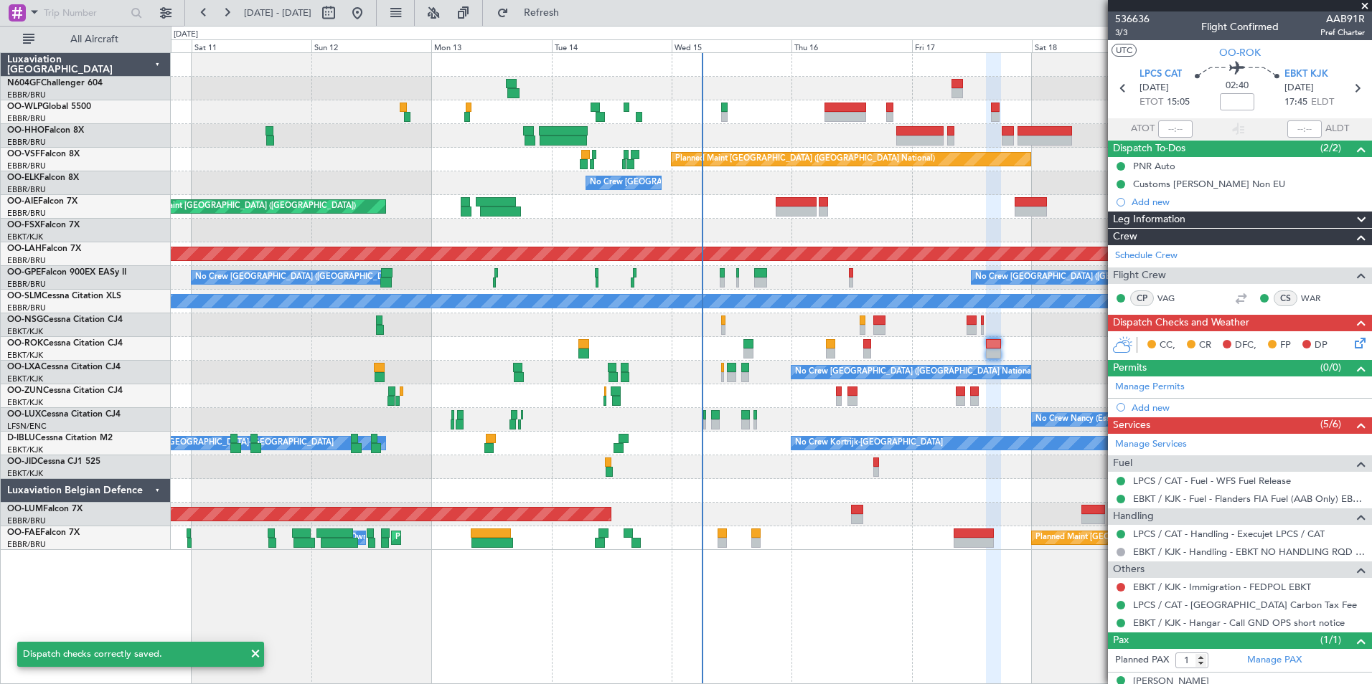
click at [938, 425] on div "No Crew Nancy (Essey) No Crew Nancy (Essey)" at bounding box center [771, 420] width 1200 height 24
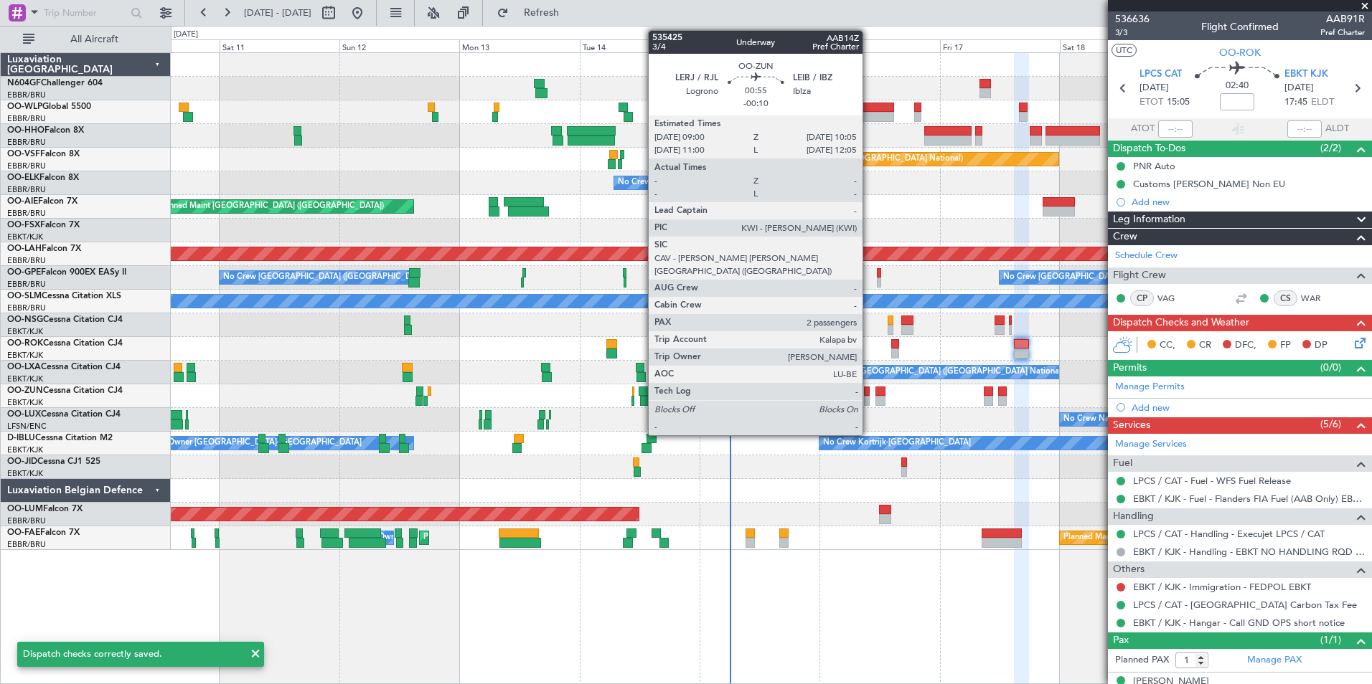
click at [869, 392] on div at bounding box center [867, 392] width 6 height 10
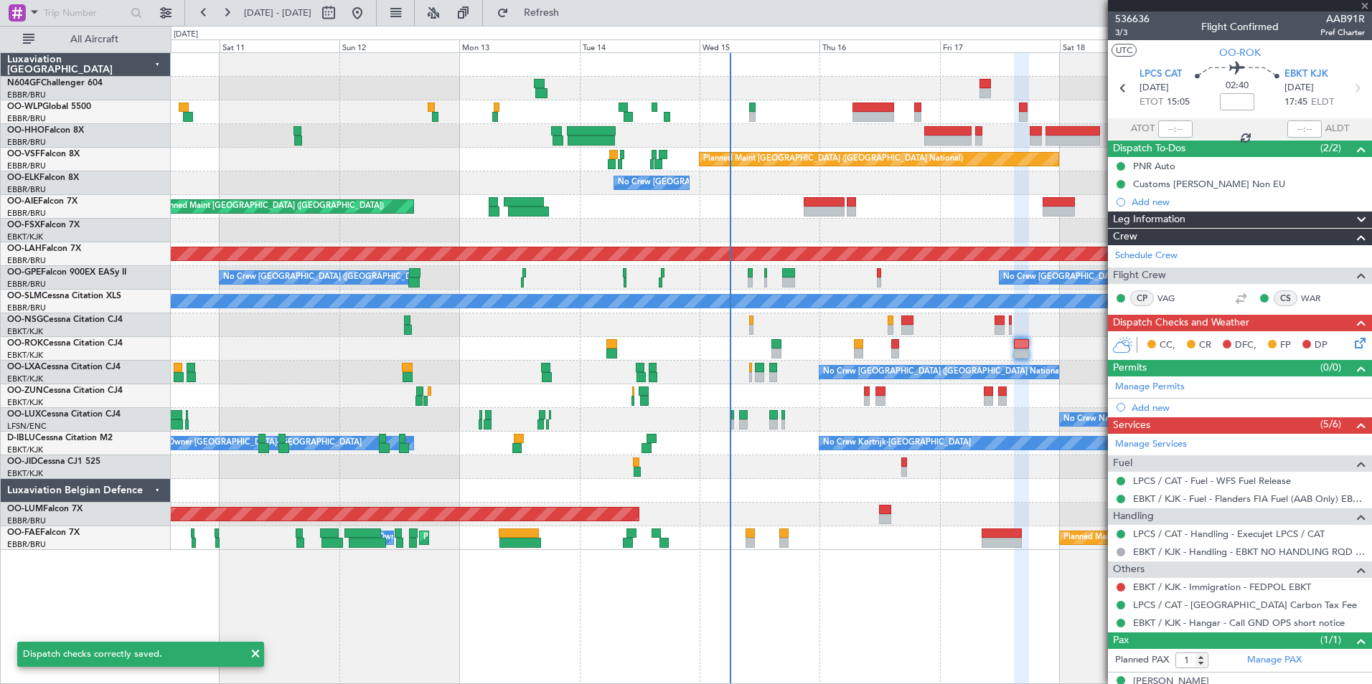
type input "-00:10"
type input "2"
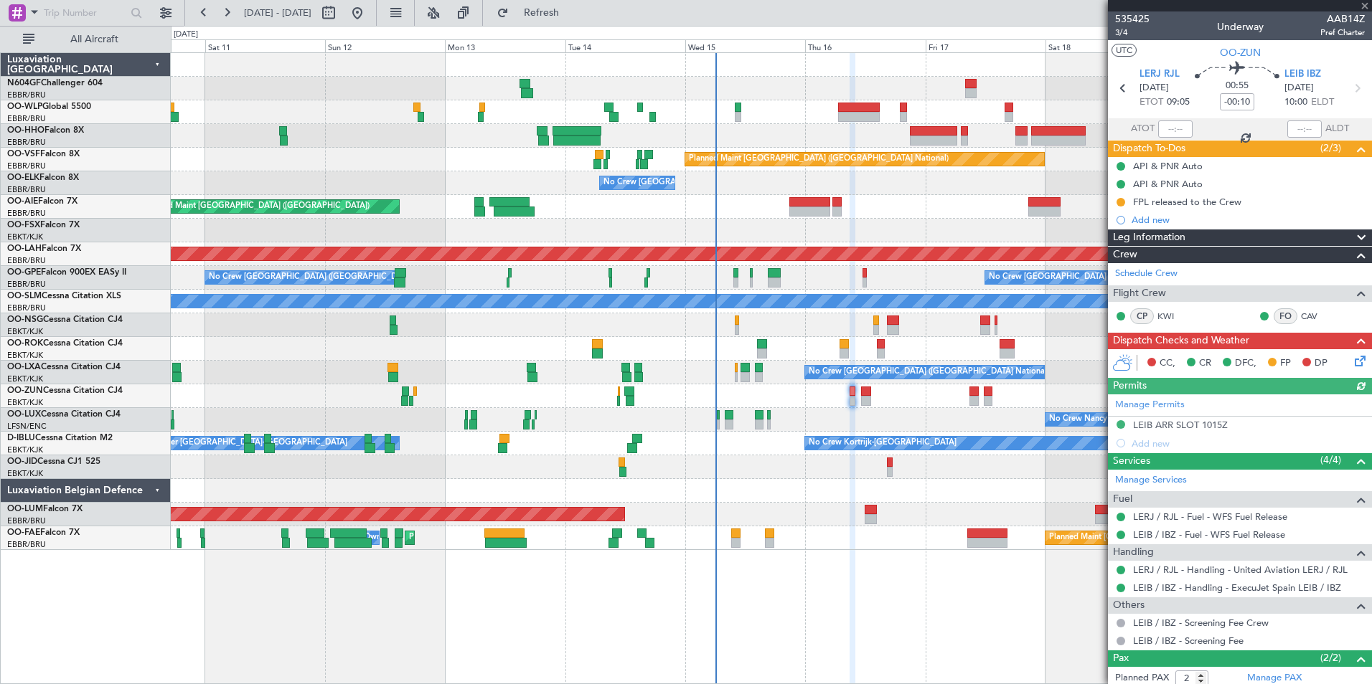
click at [895, 396] on div at bounding box center [771, 397] width 1200 height 24
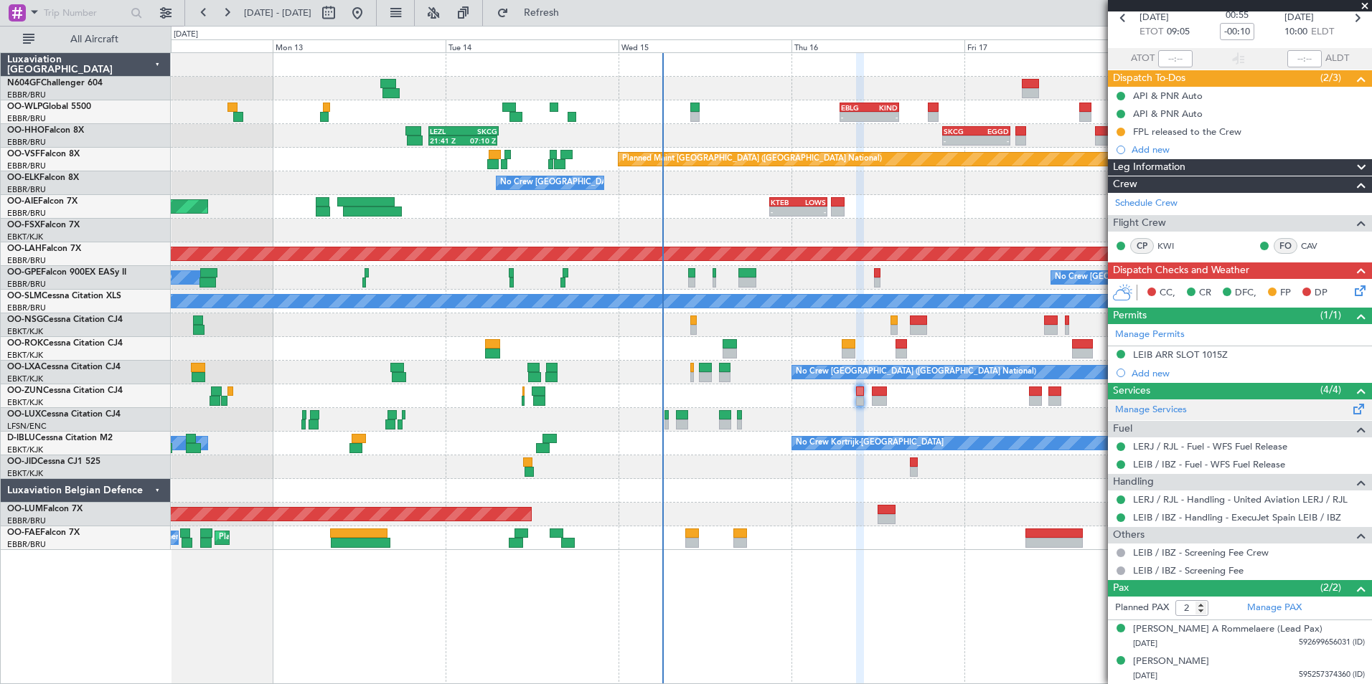
scroll to position [0, 0]
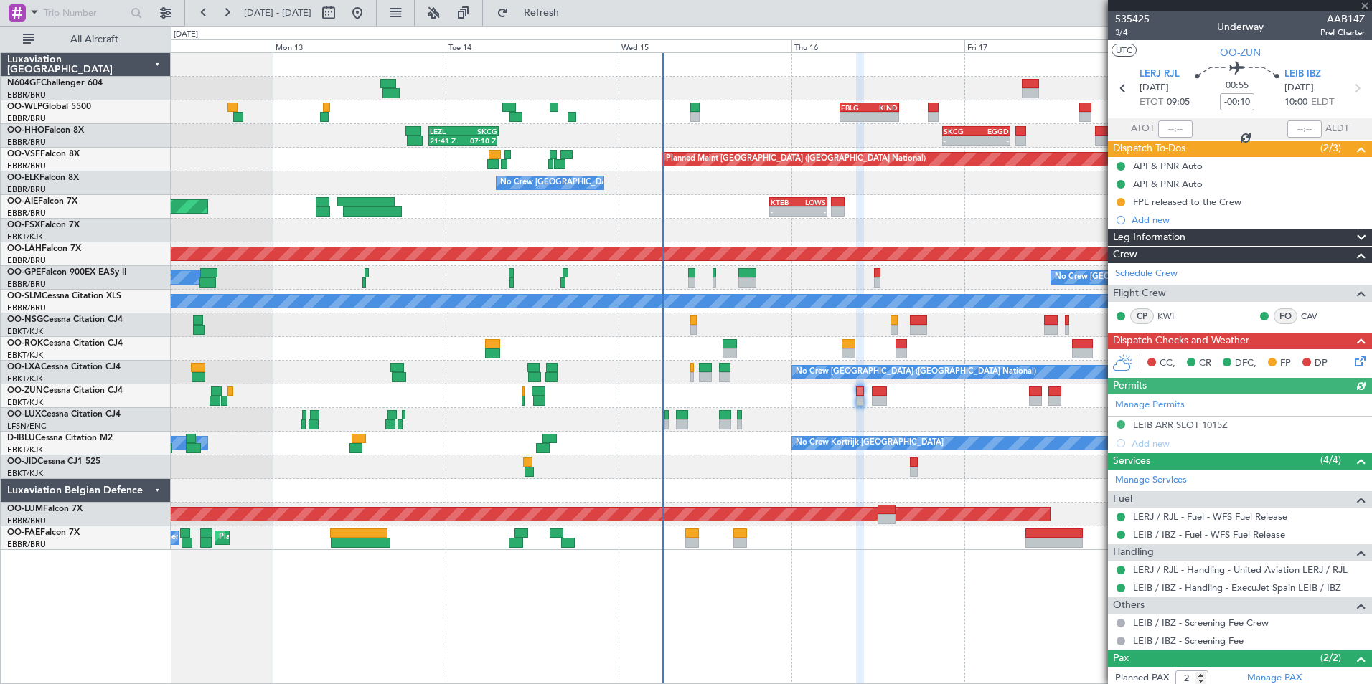
click at [1352, 361] on icon at bounding box center [1357, 358] width 11 height 11
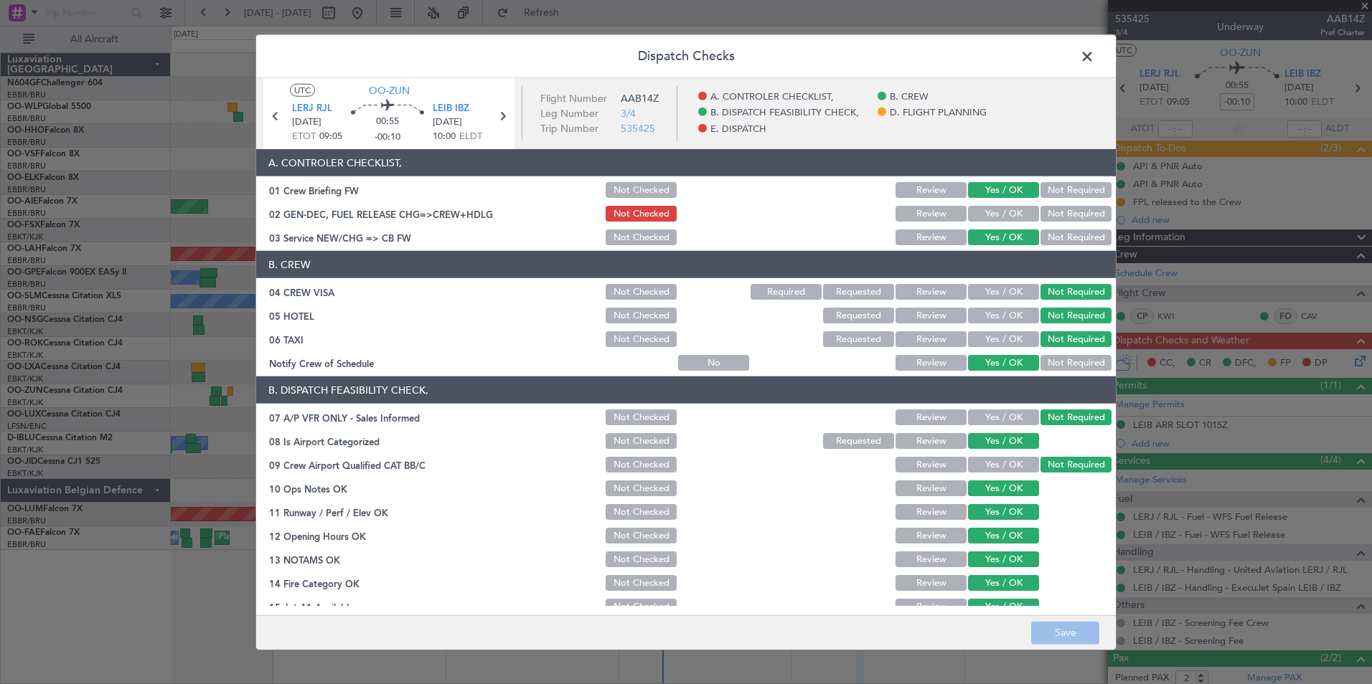
click at [1094, 57] on span at bounding box center [1094, 60] width 0 height 29
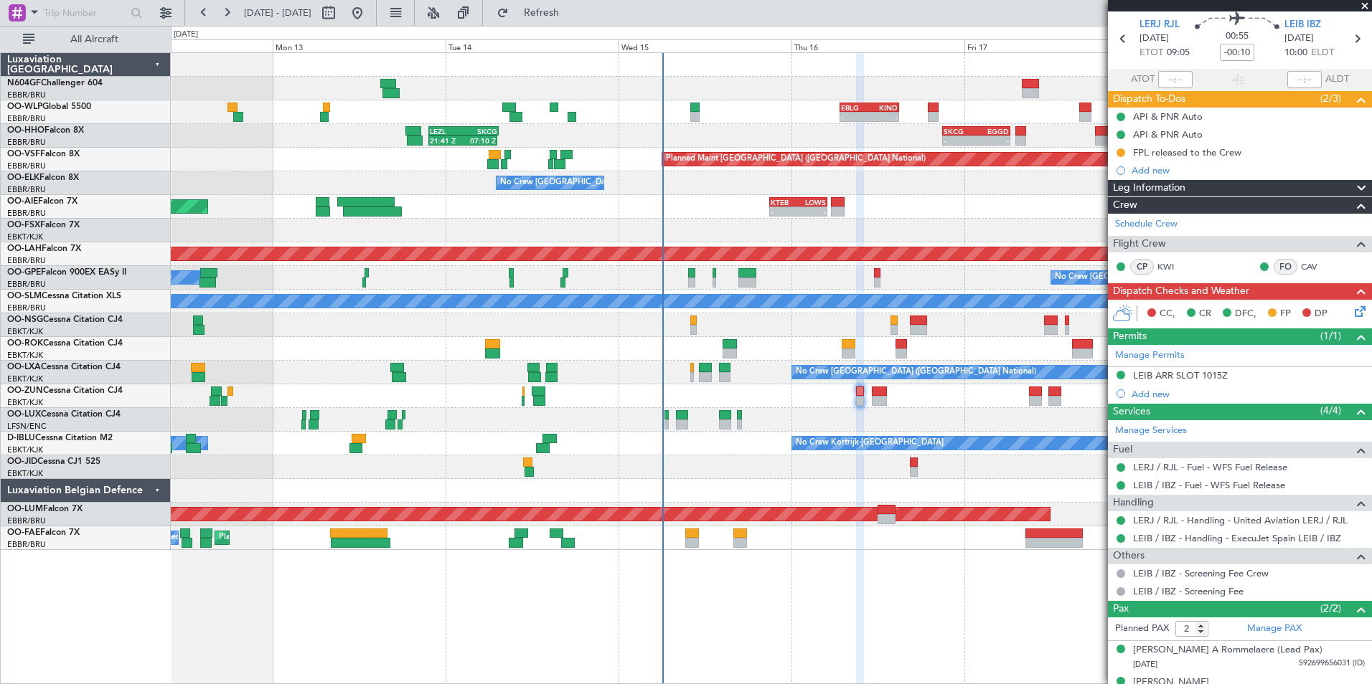
scroll to position [70, 0]
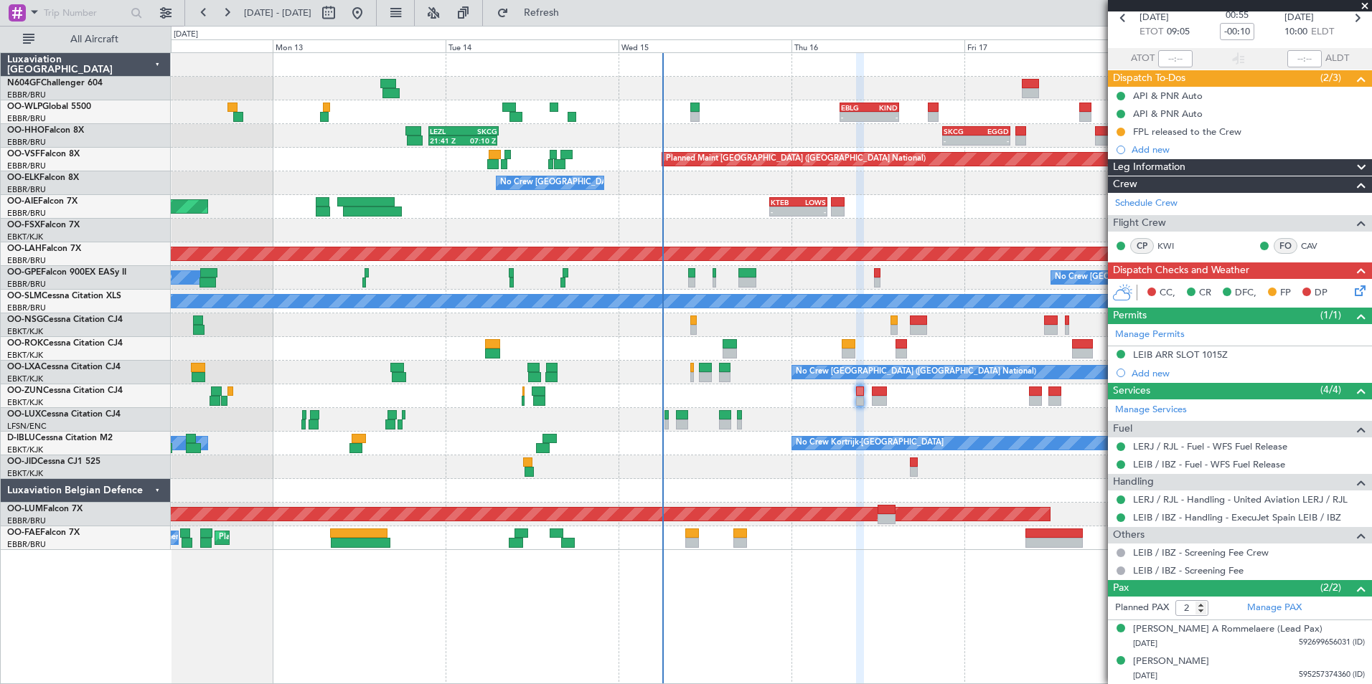
click at [857, 476] on div at bounding box center [771, 468] width 1200 height 24
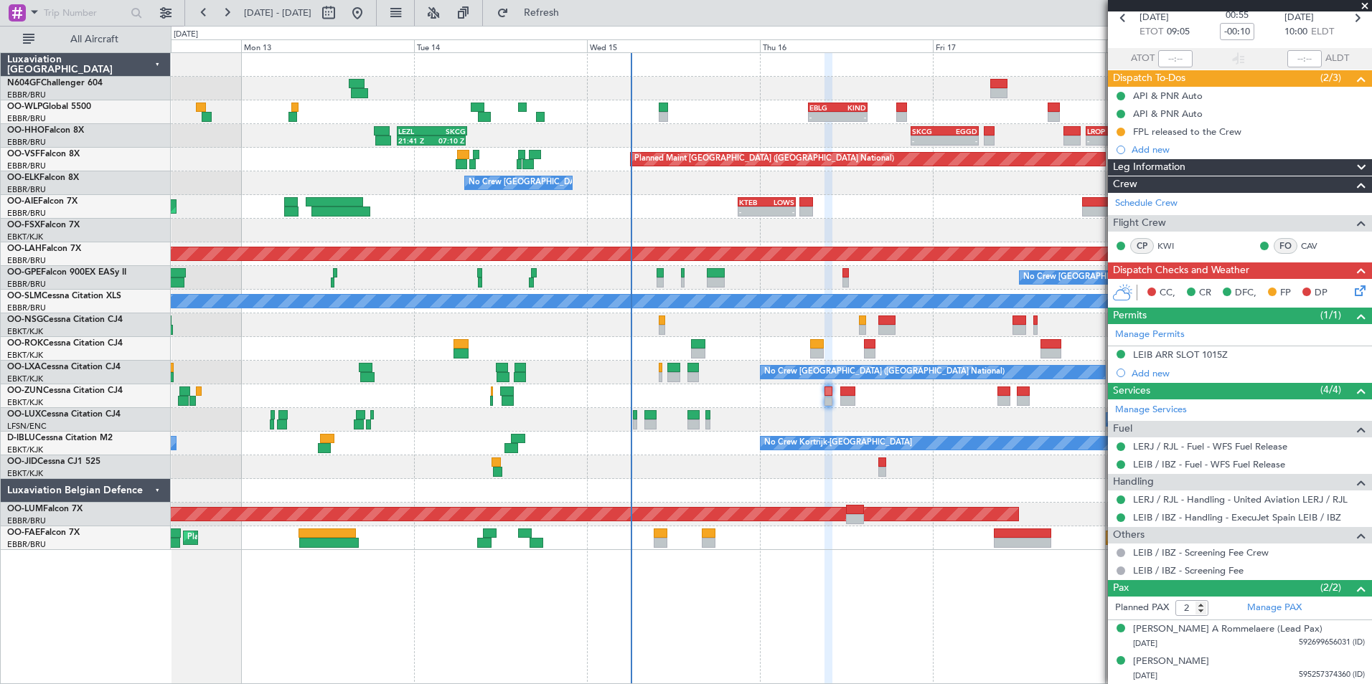
click at [853, 479] on div "- - EBLG 06:45 Z KIND 14:55 Z 21:41 Z 07:10 Z LEZL 21:40 Z SKCG 07:20 Z - - SKC…" at bounding box center [771, 301] width 1200 height 497
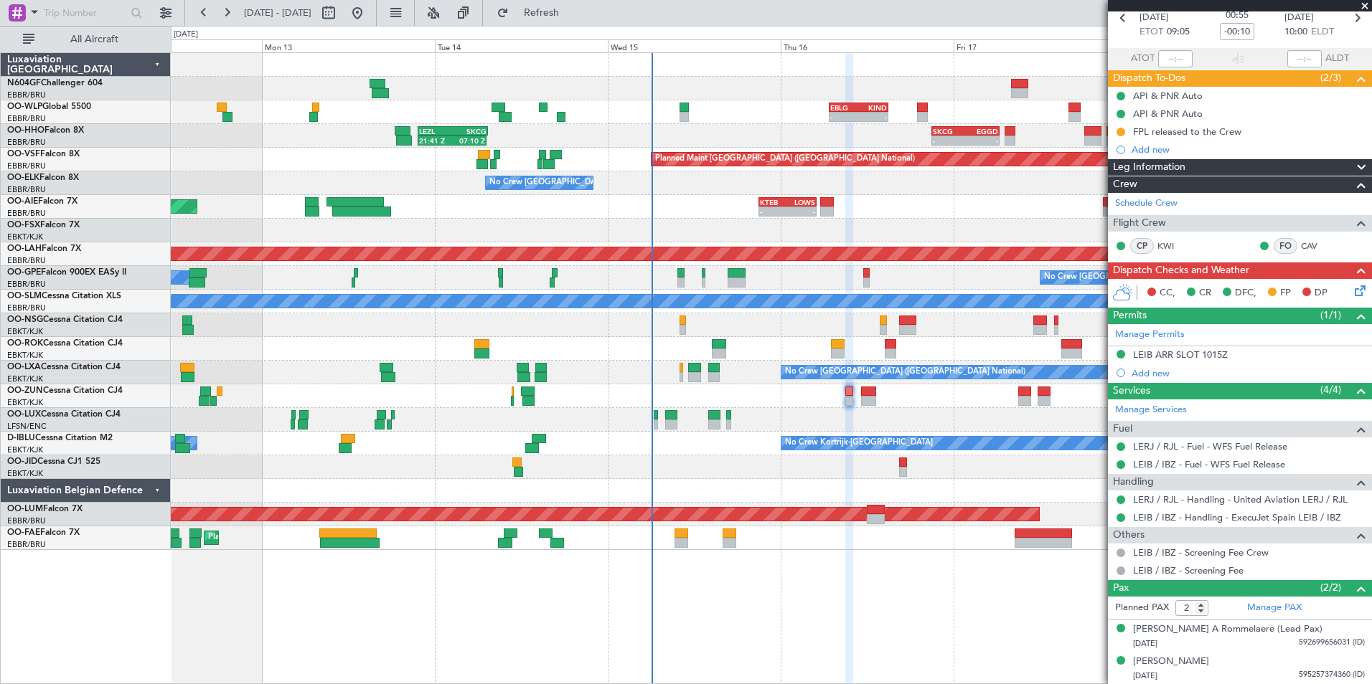
click at [862, 428] on div "- - EBLG 06:45 Z KIND 14:55 Z 21:41 Z 07:10 Z LEZL 21:40 Z SKCG 07:20 Z - - SKC…" at bounding box center [771, 301] width 1200 height 497
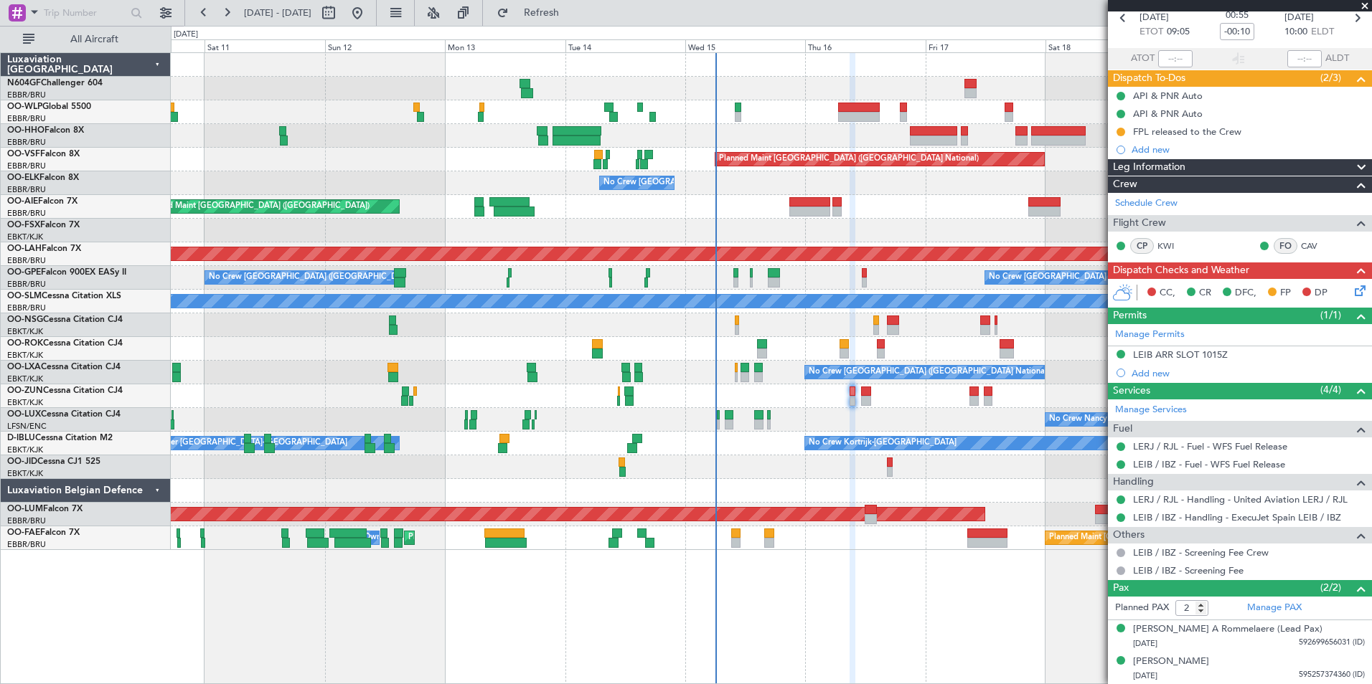
click at [948, 430] on div "No Crew Nancy (Essey) No Crew Nancy (Essey)" at bounding box center [771, 420] width 1200 height 24
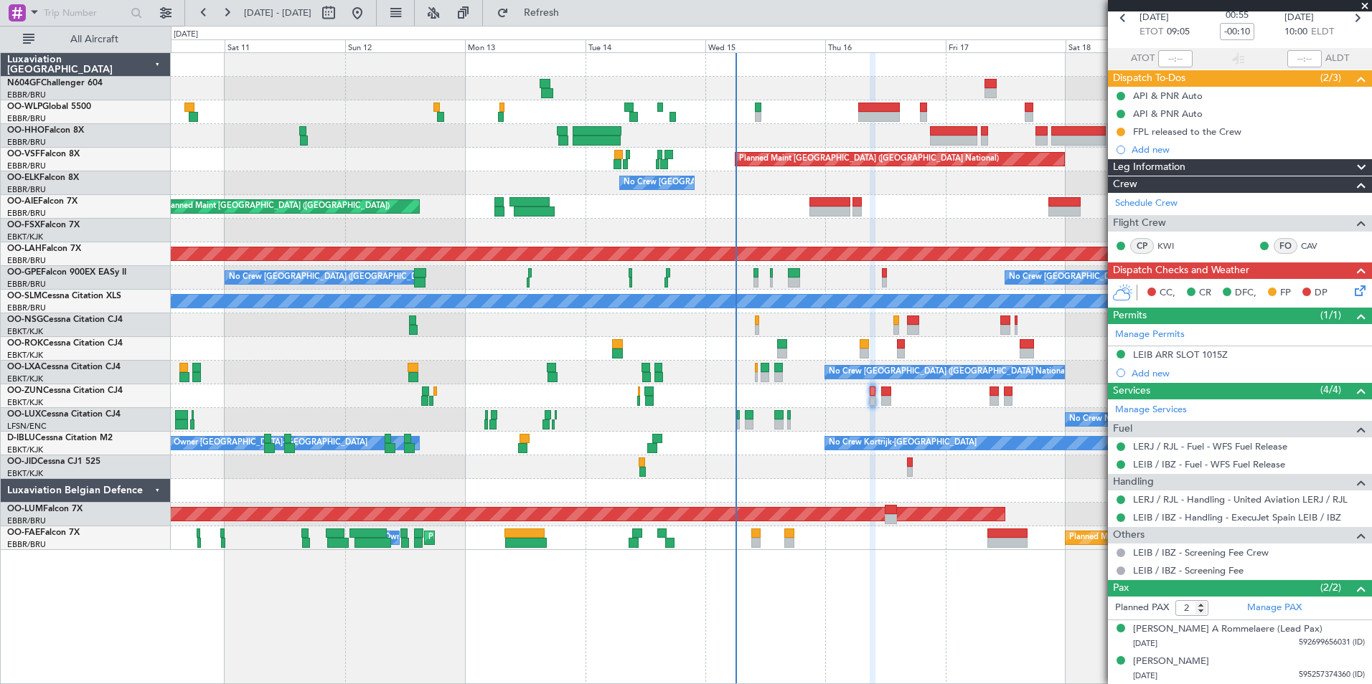
click at [879, 417] on div "No Crew Nancy (Essey) No Crew Nancy (Essey)" at bounding box center [771, 420] width 1200 height 24
click at [1167, 353] on div "LEIB ARR SLOT 1015Z" at bounding box center [1180, 355] width 95 height 12
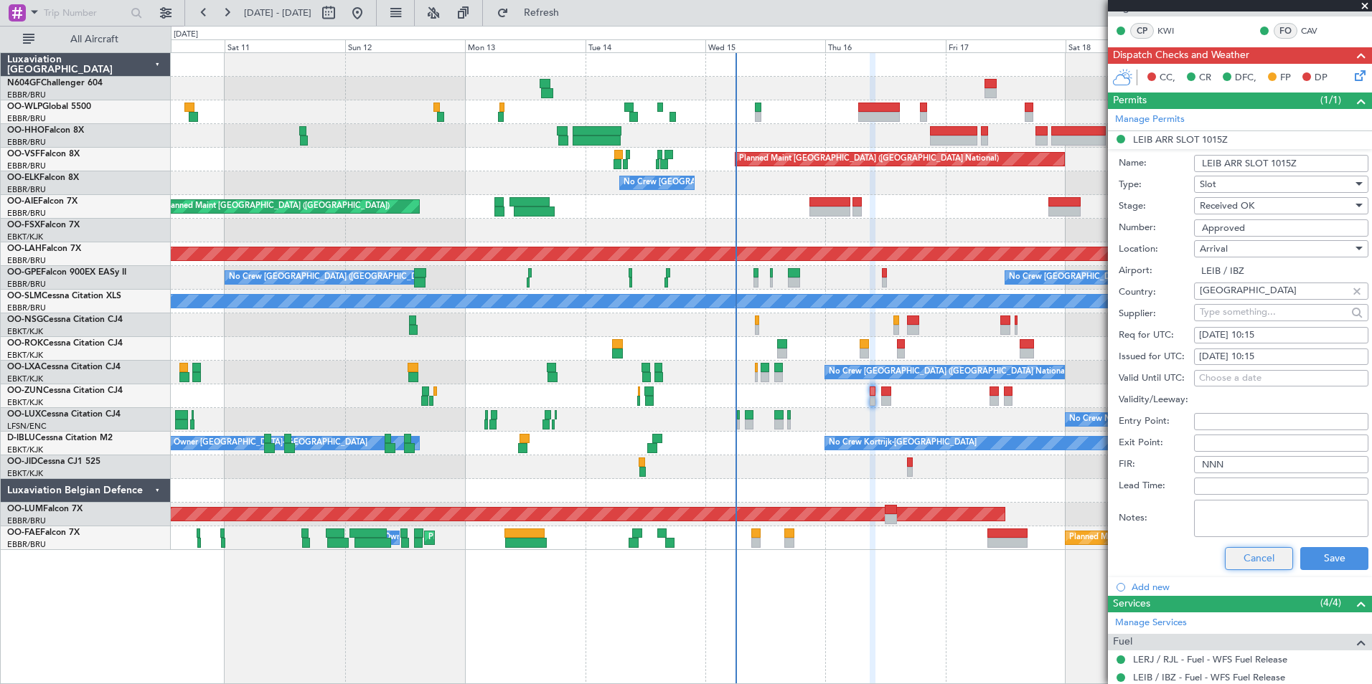
click at [1253, 555] on button "Cancel" at bounding box center [1259, 558] width 68 height 23
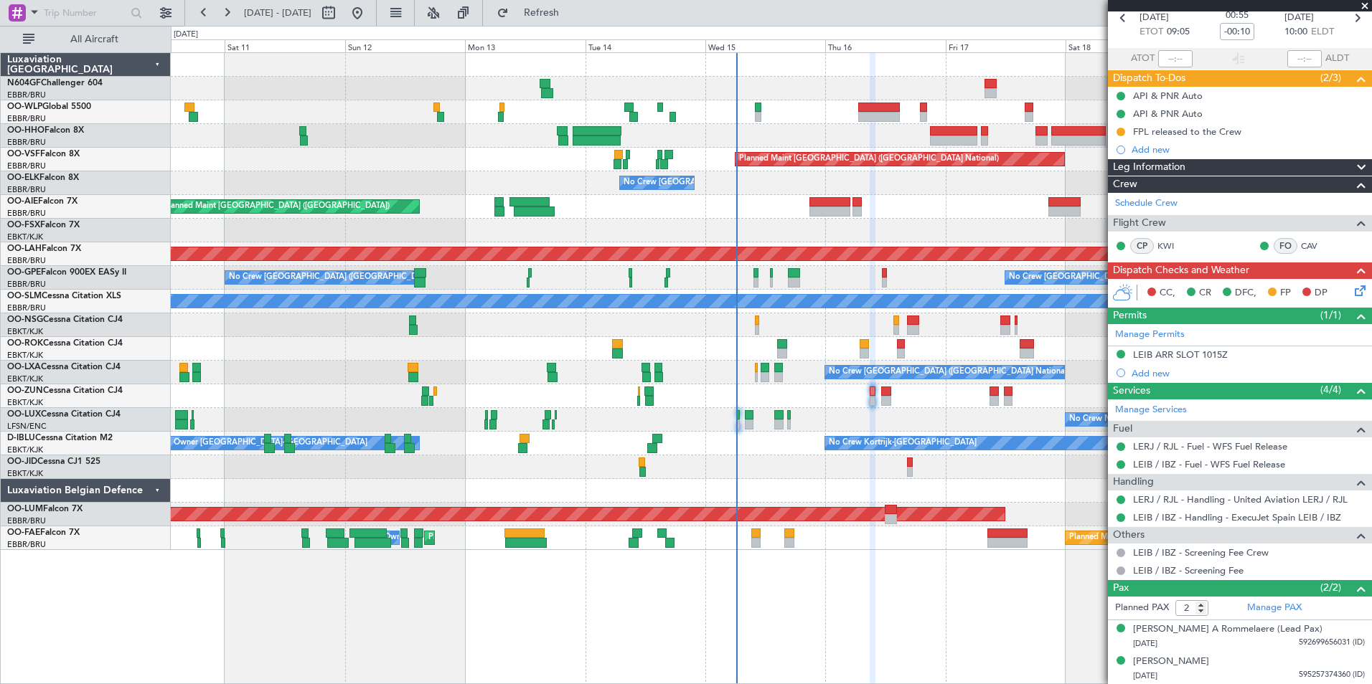
click at [1352, 293] on icon at bounding box center [1357, 288] width 11 height 11
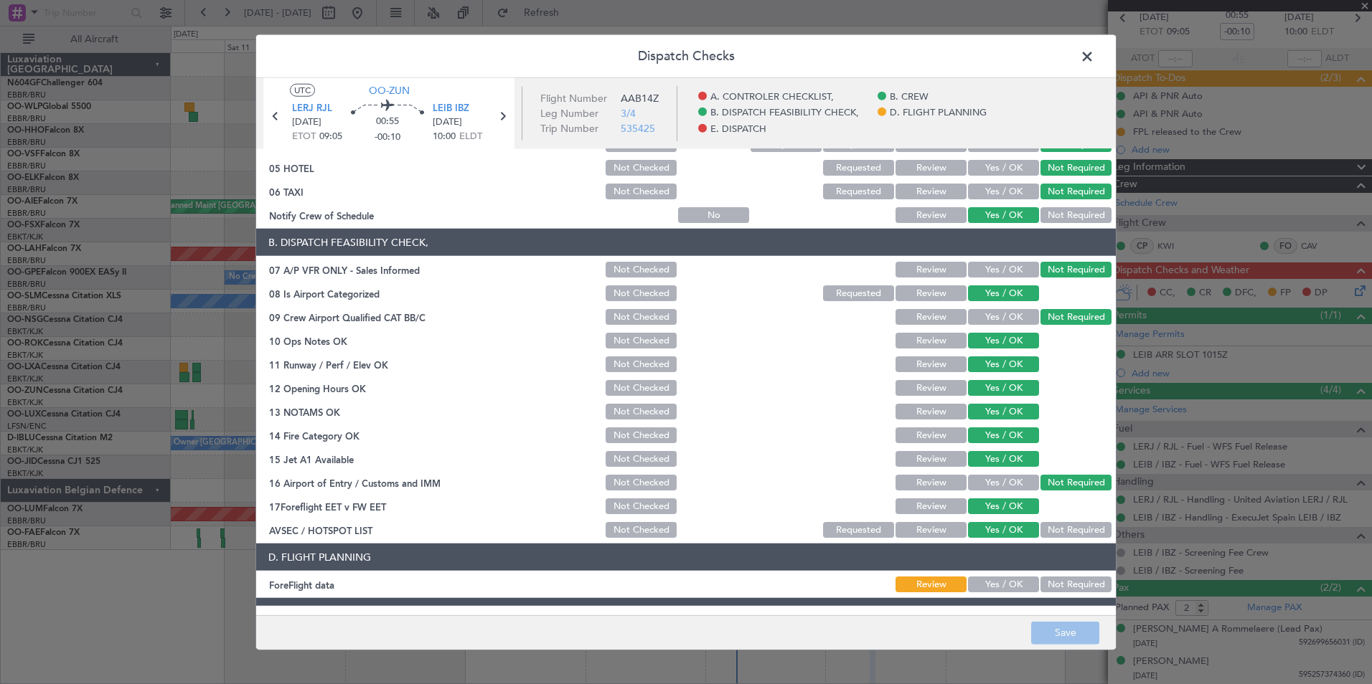
scroll to position [265, 0]
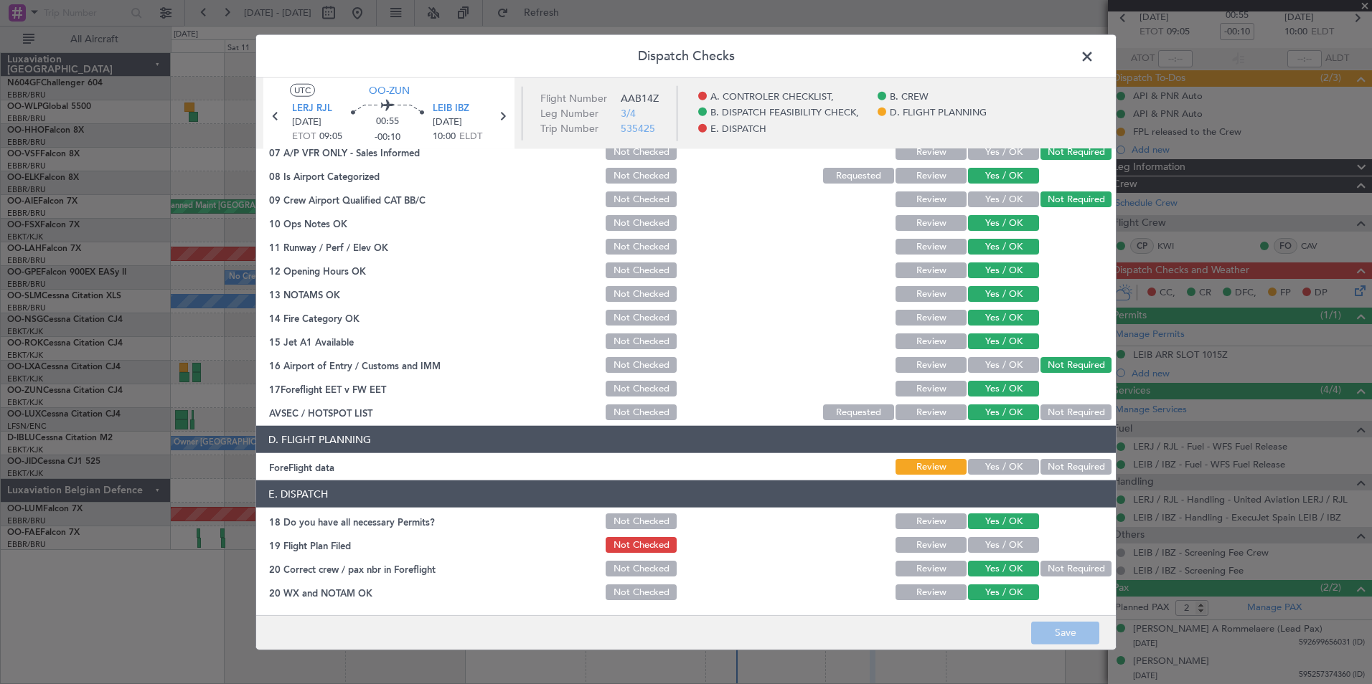
click at [986, 466] on button "Yes / OK" at bounding box center [1003, 467] width 71 height 16
click at [988, 544] on button "Yes / OK" at bounding box center [1003, 545] width 71 height 16
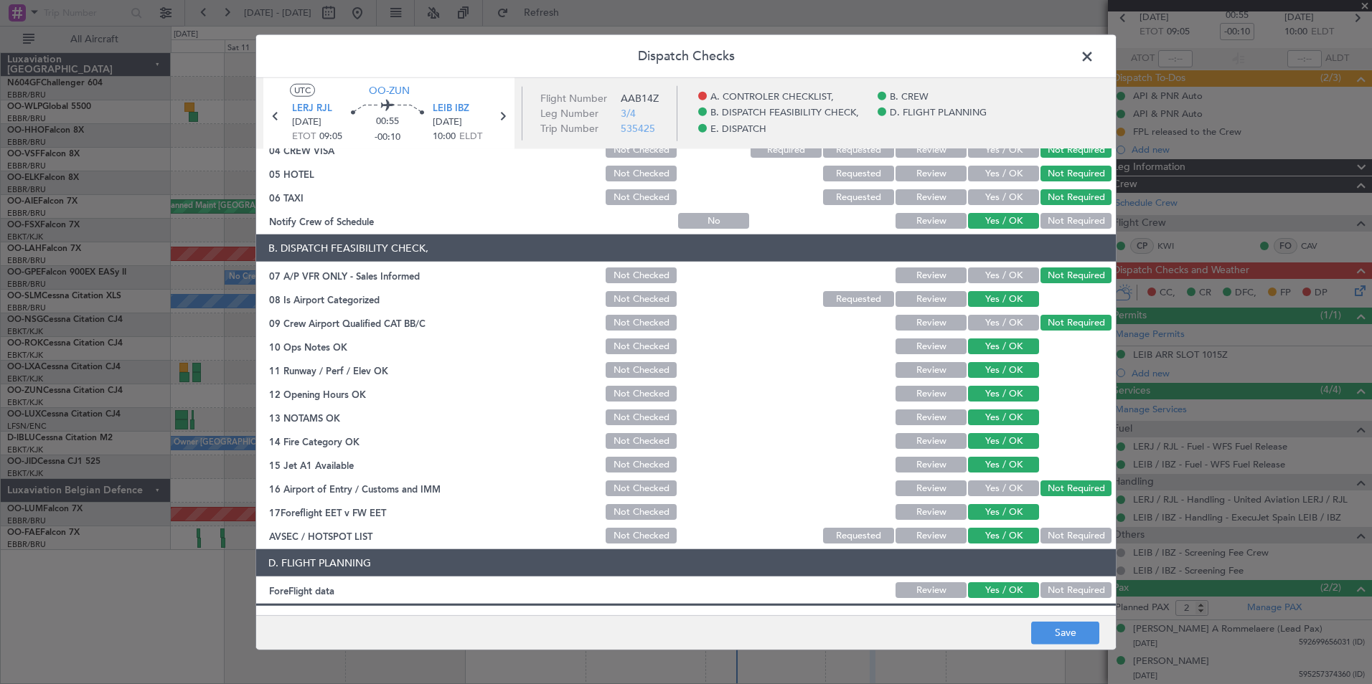
scroll to position [0, 0]
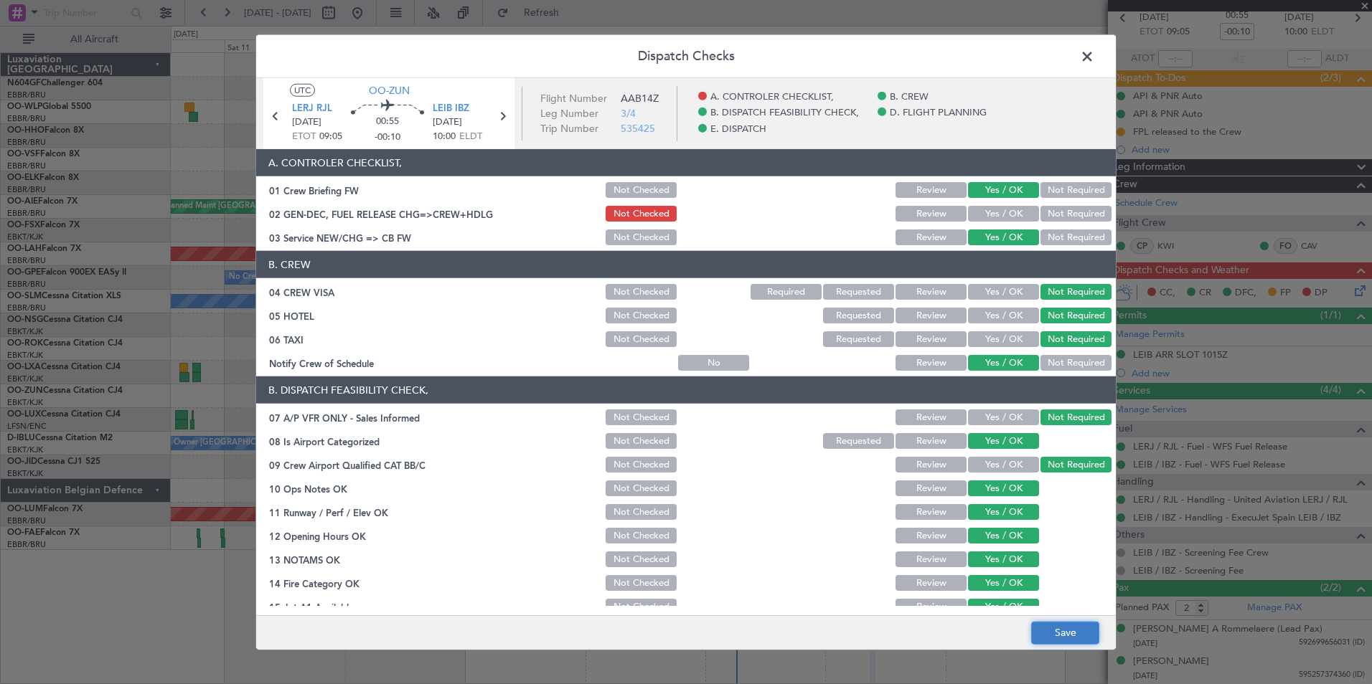
click at [1069, 629] on button "Save" at bounding box center [1065, 632] width 68 height 23
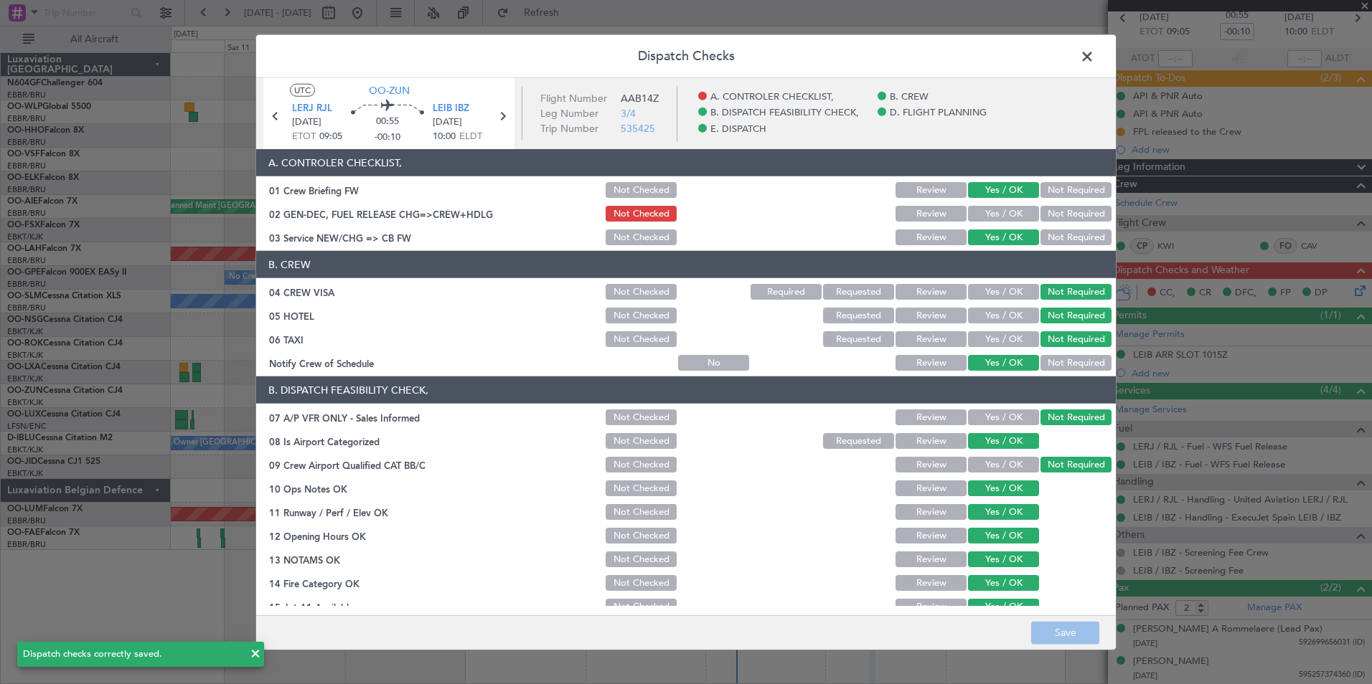
click at [1094, 60] on span at bounding box center [1094, 60] width 0 height 29
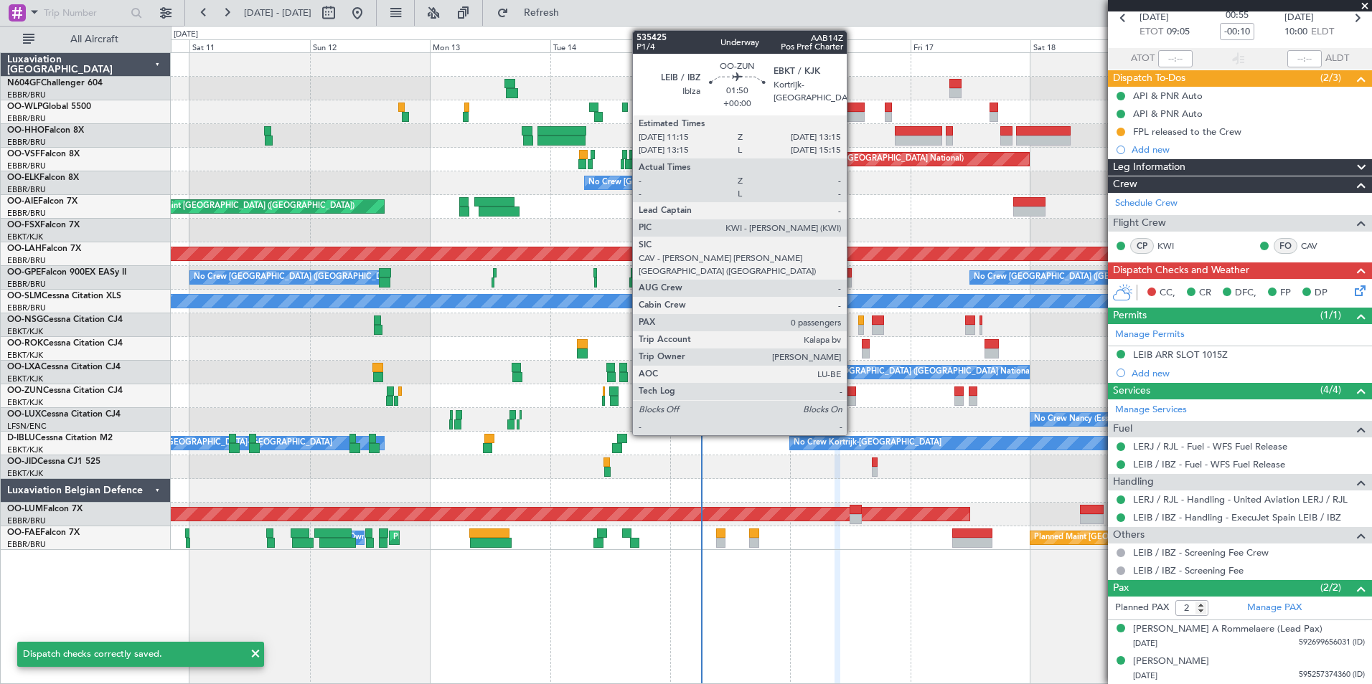
click at [853, 392] on div at bounding box center [851, 392] width 10 height 10
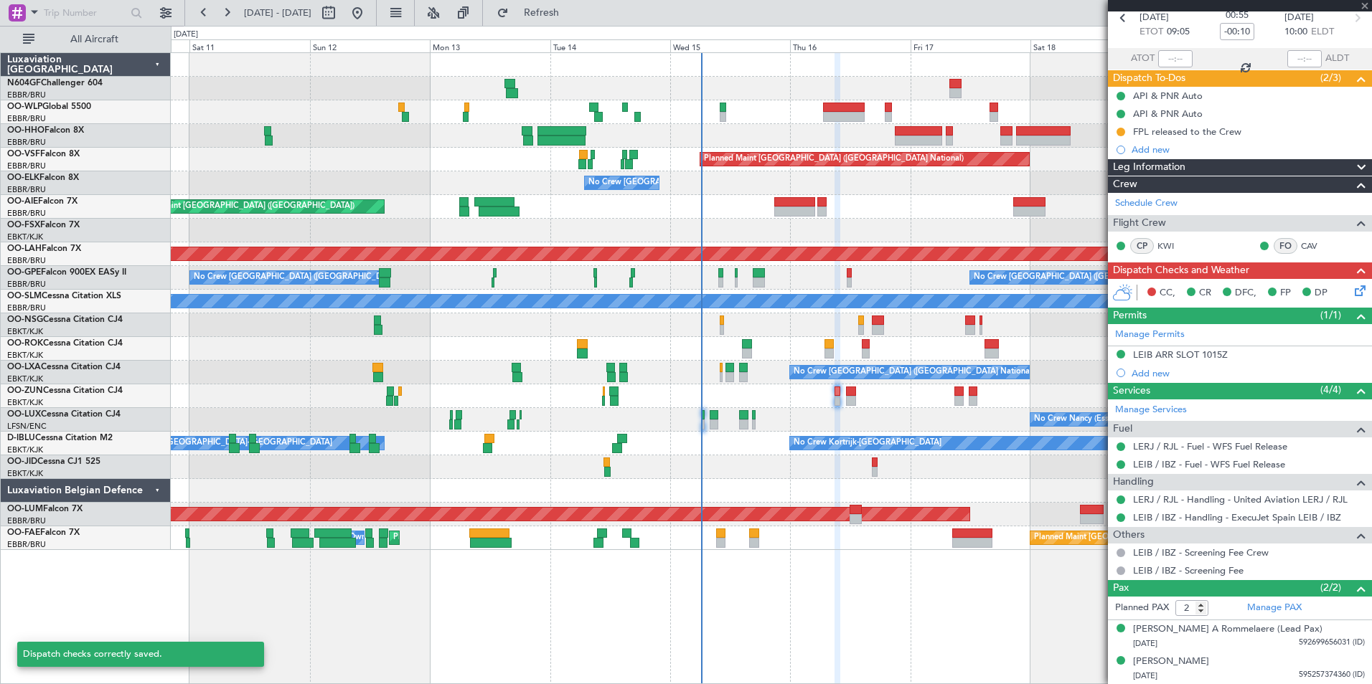
type input "0"
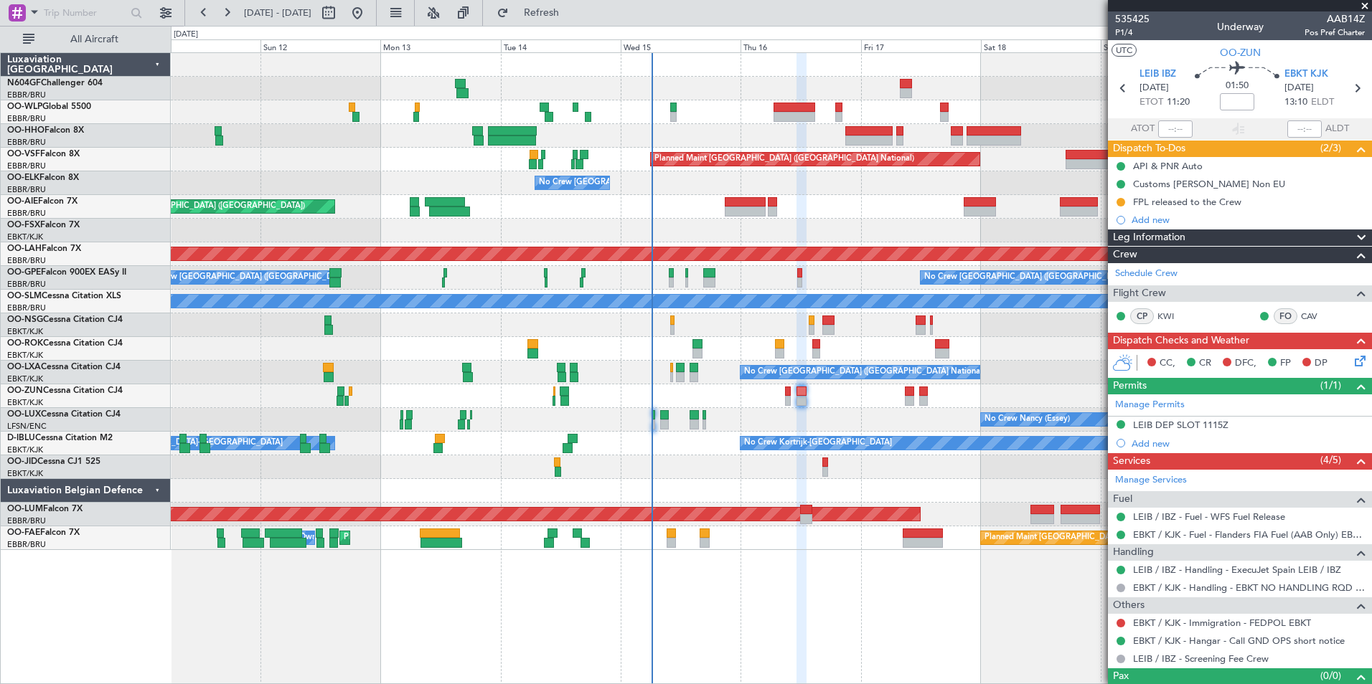
click at [933, 466] on div at bounding box center [771, 468] width 1200 height 24
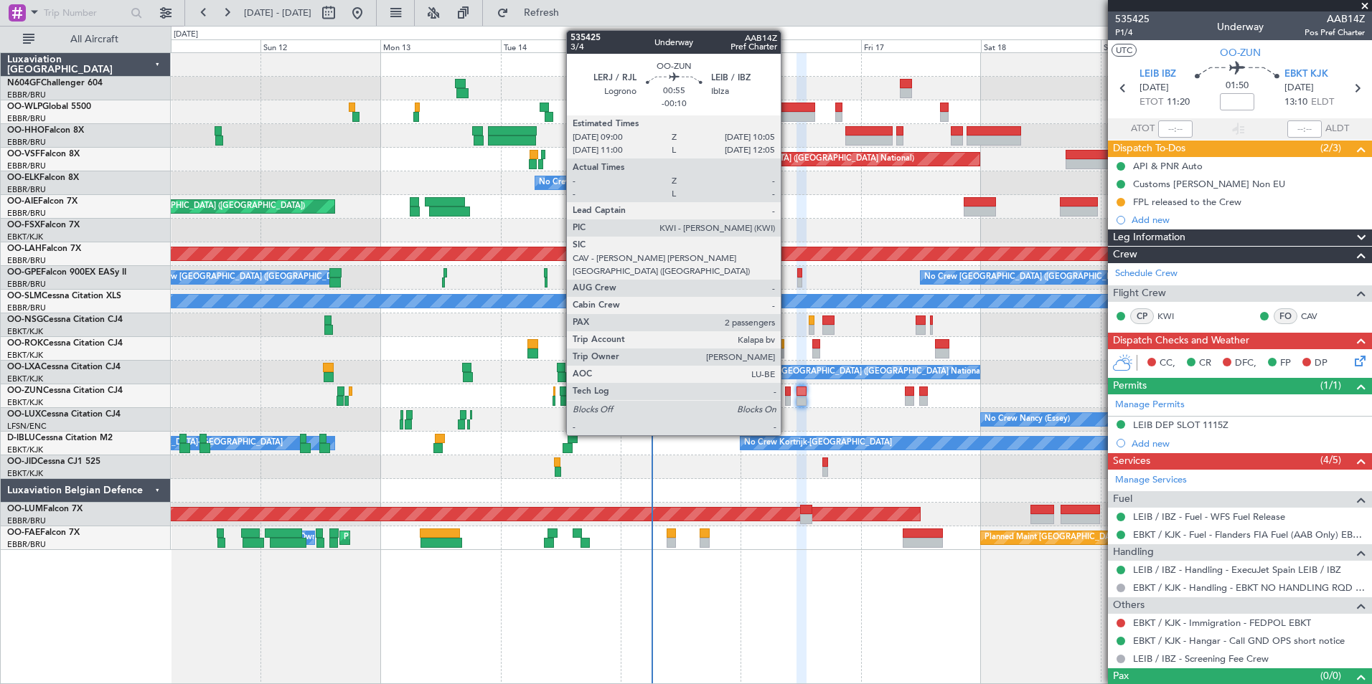
click at [787, 400] on div at bounding box center [788, 401] width 6 height 10
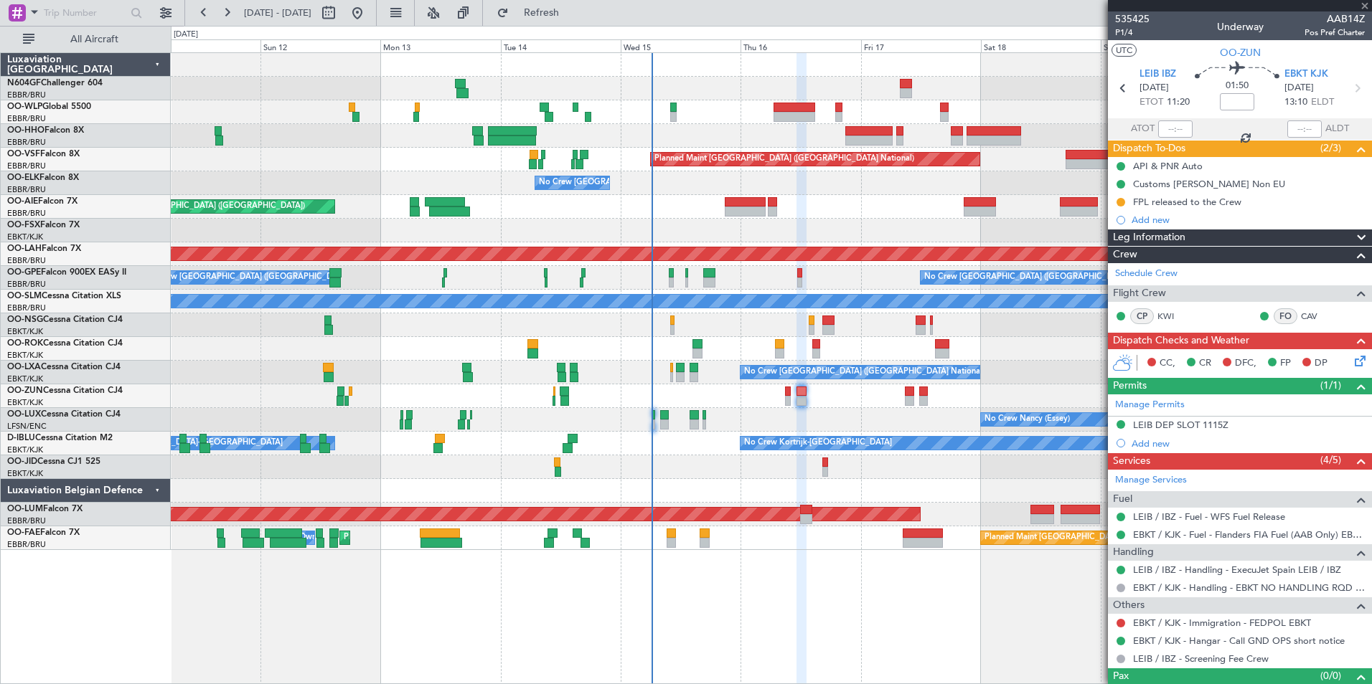
type input "-00:10"
type input "2"
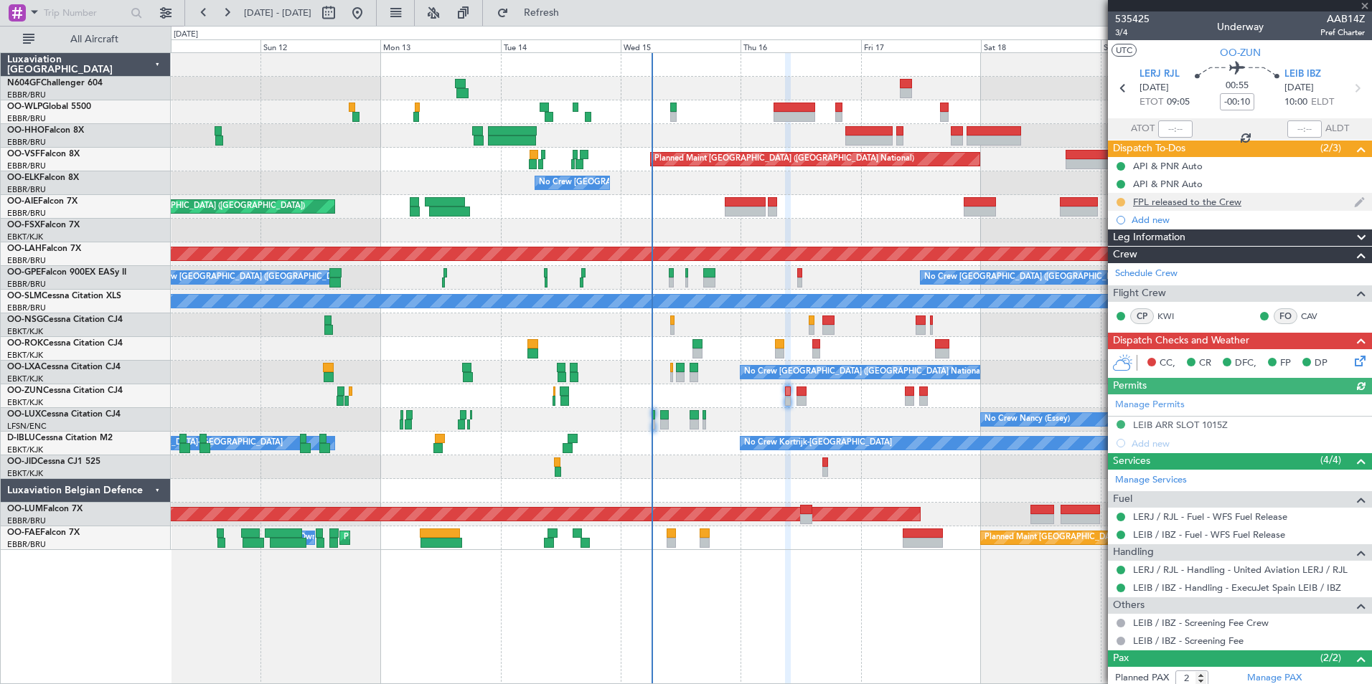
click at [1124, 202] on button at bounding box center [1120, 202] width 9 height 9
click at [1126, 259] on span "Completed" at bounding box center [1126, 265] width 47 height 14
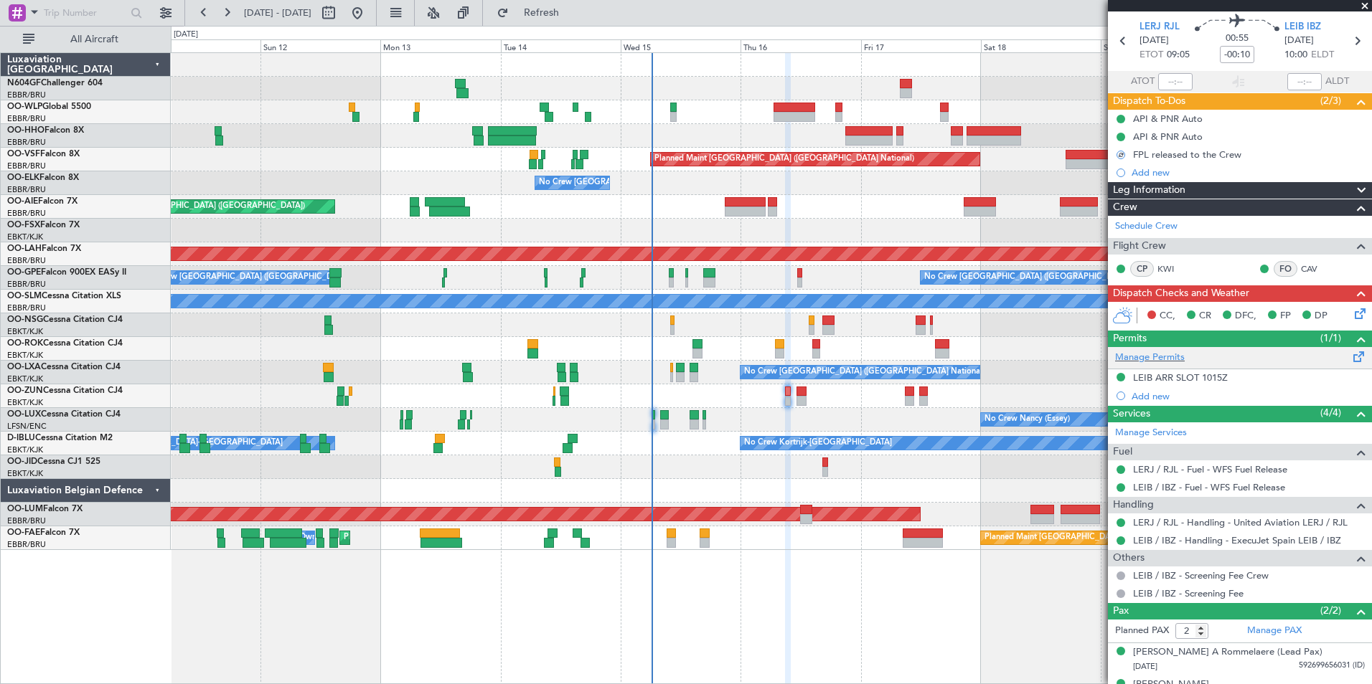
scroll to position [70, 0]
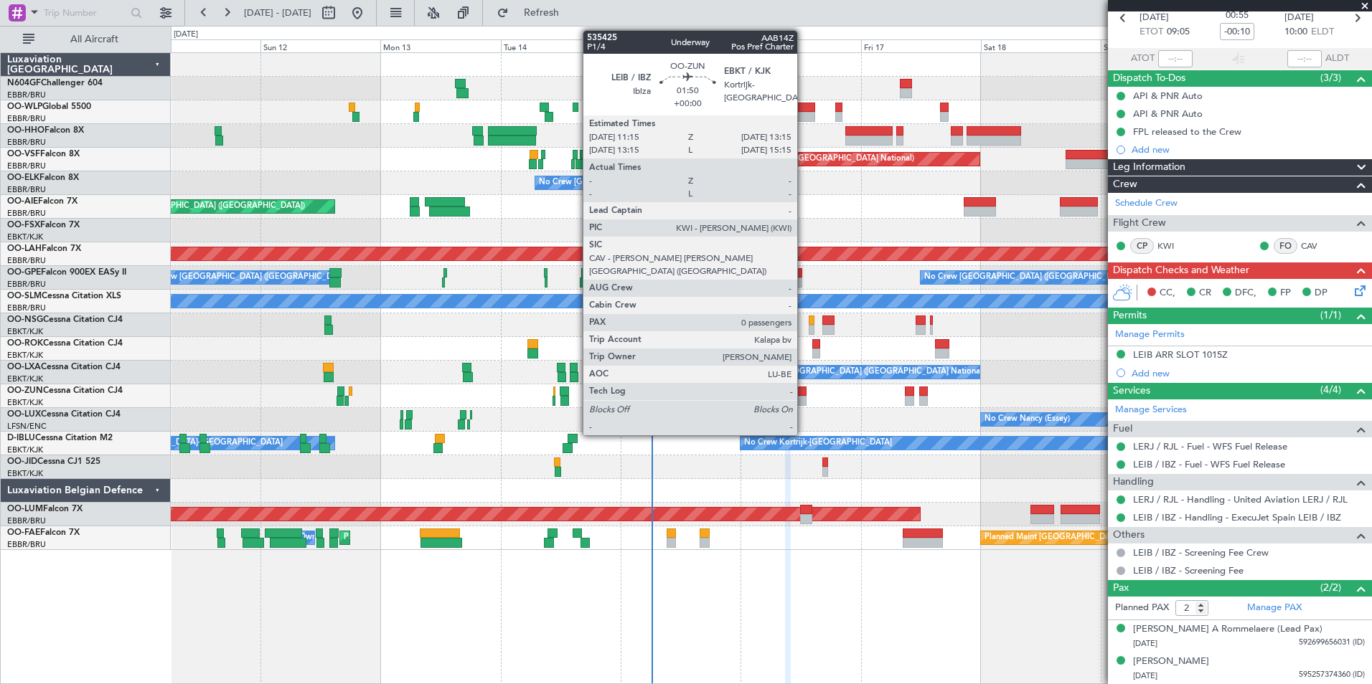
click at [804, 402] on div at bounding box center [801, 401] width 10 height 10
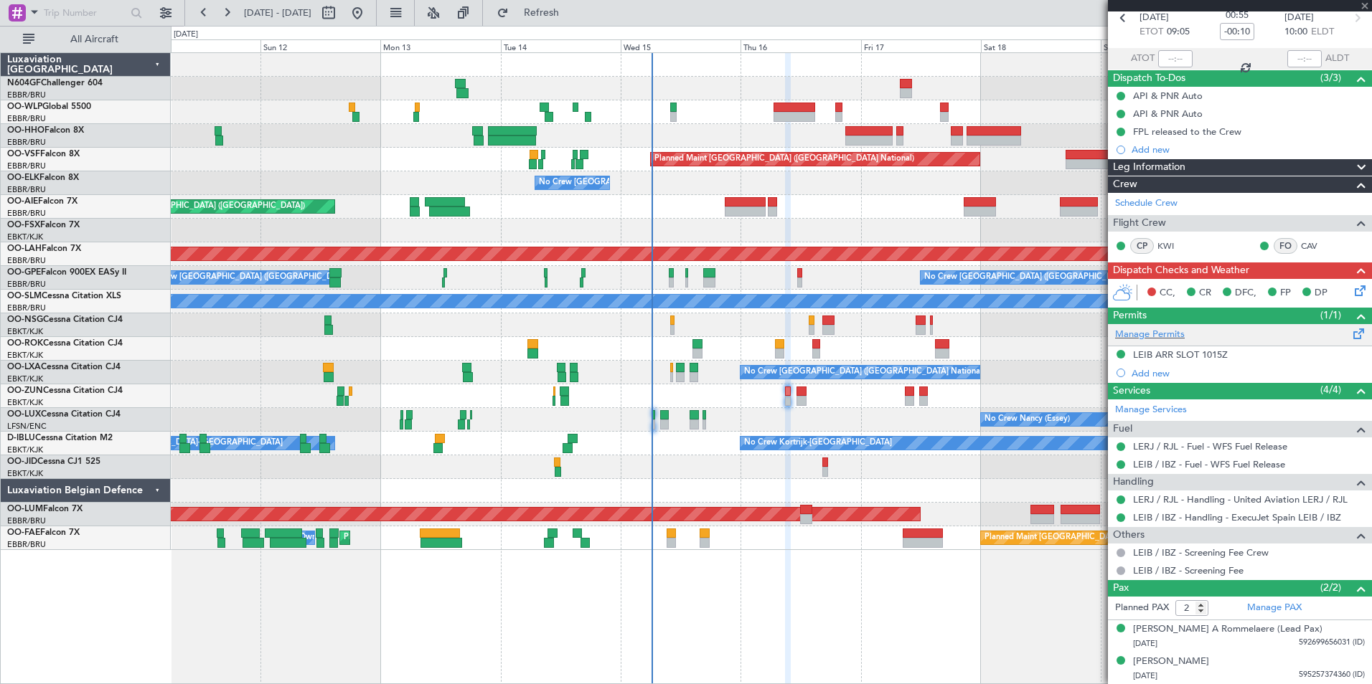
type input "0"
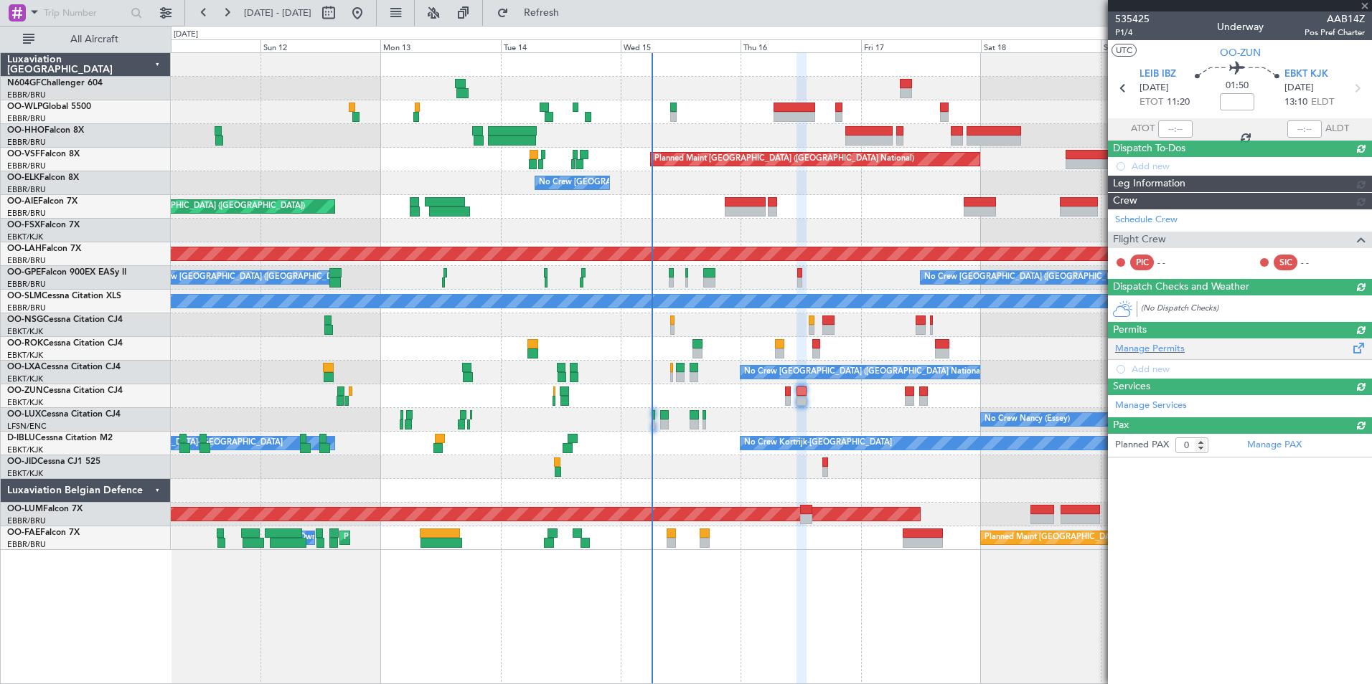
scroll to position [0, 0]
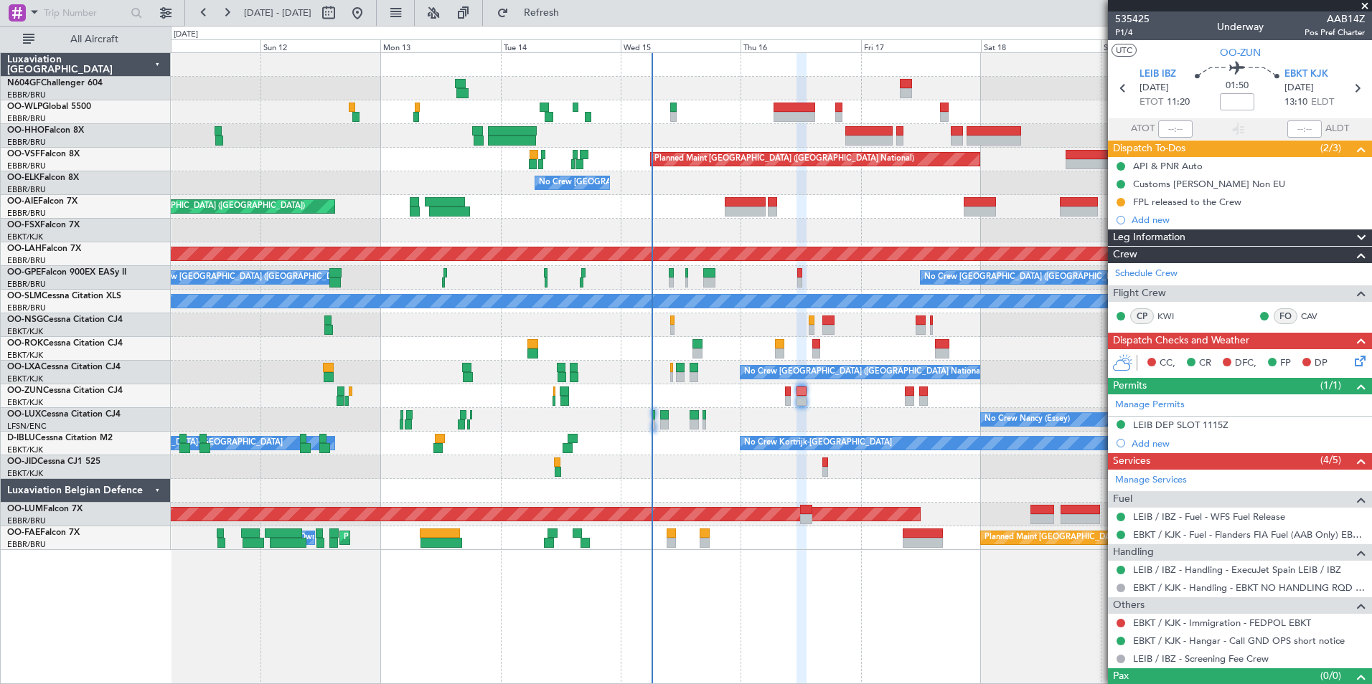
click at [944, 494] on div at bounding box center [771, 491] width 1200 height 24
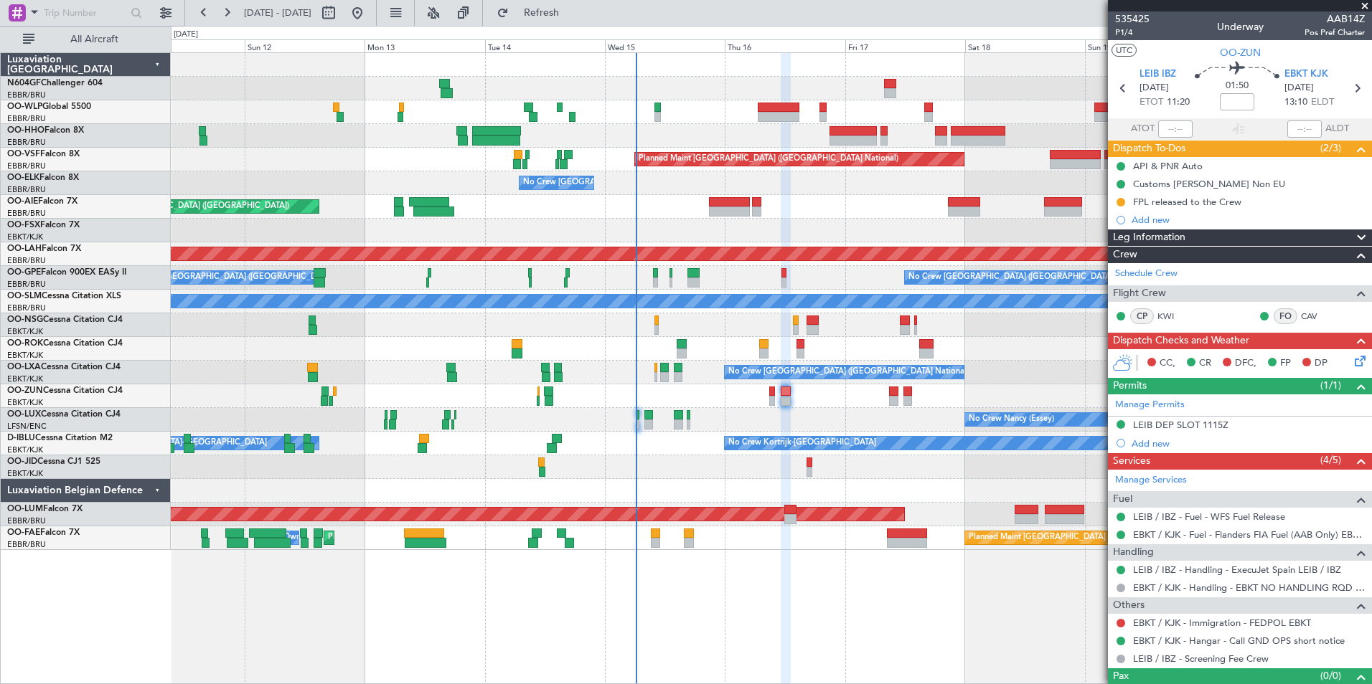
click at [811, 406] on div "Planned Maint Geneva (Cointrin) Planned Maint Brussels (Brussels National) No C…" at bounding box center [771, 301] width 1200 height 497
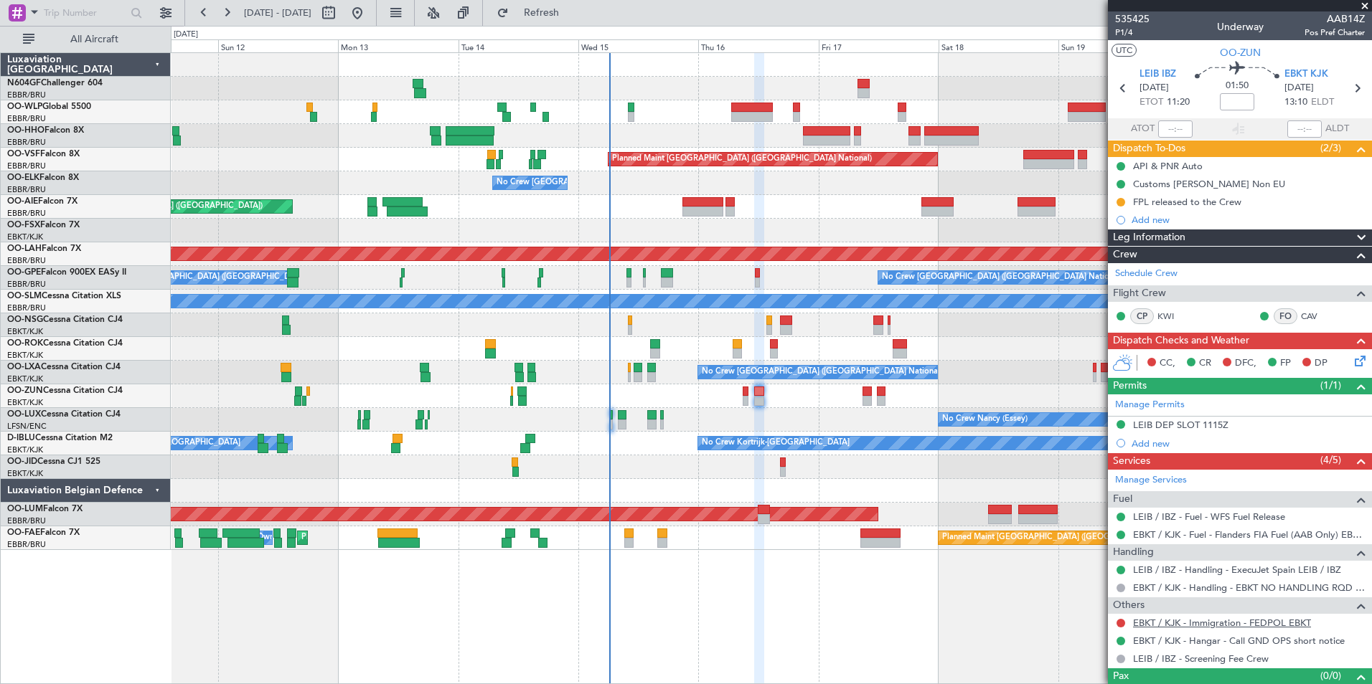
click at [1189, 622] on link "EBKT / KJK - Immigration - FEDPOL EBKT" at bounding box center [1222, 623] width 178 height 12
click at [572, 8] on span "Refresh" at bounding box center [542, 13] width 60 height 10
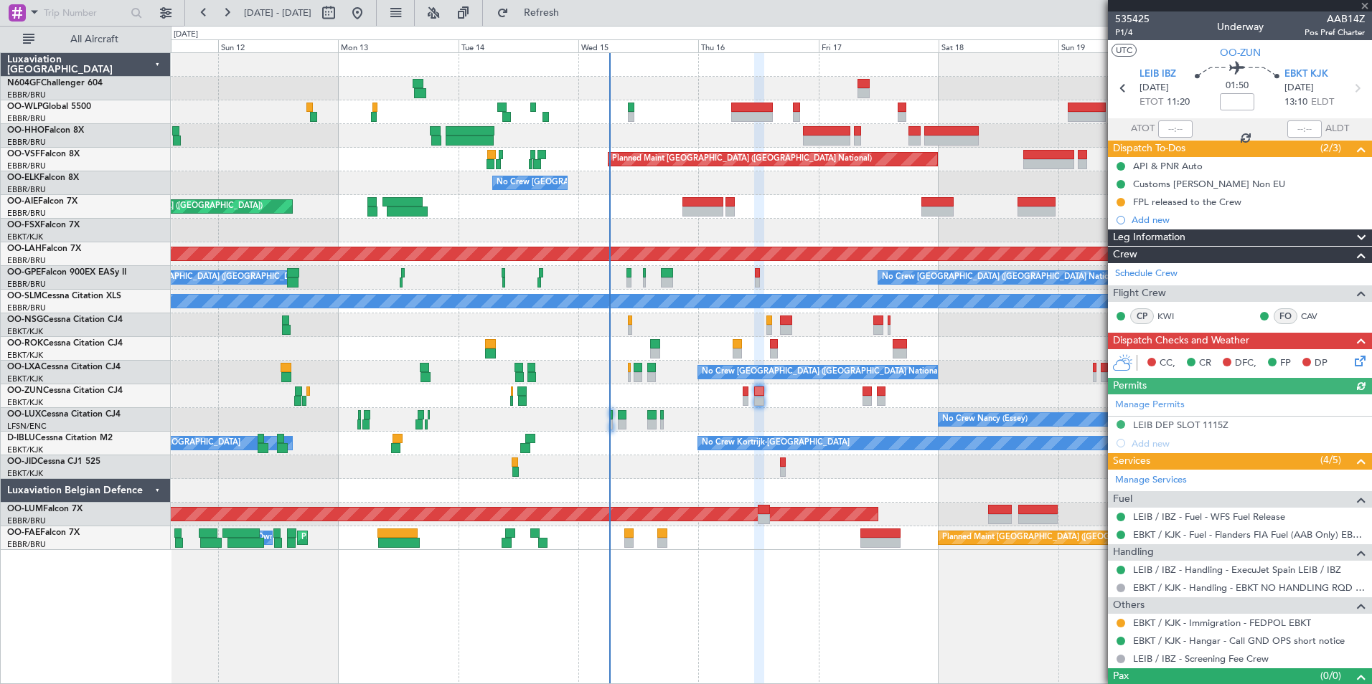
click at [1119, 627] on mat-tooltip-component "Requested" at bounding box center [1120, 646] width 65 height 38
click at [1119, 621] on button at bounding box center [1120, 623] width 9 height 9
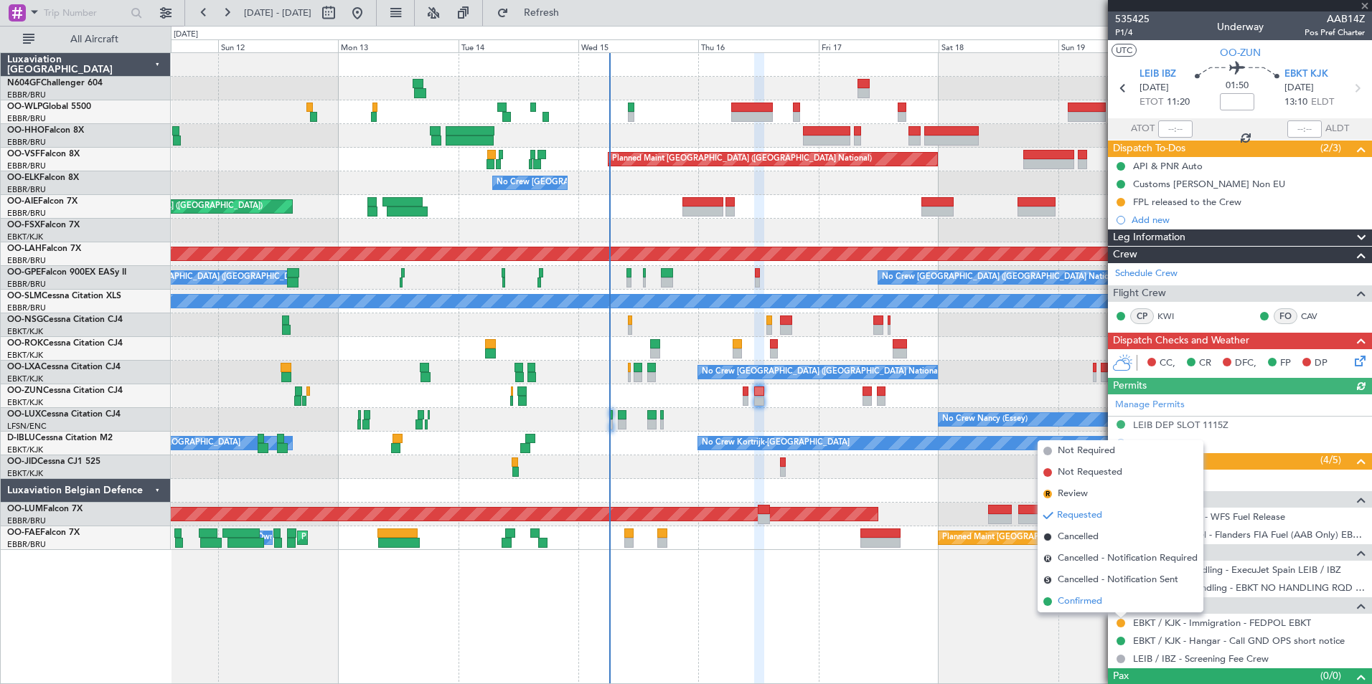
click at [1083, 600] on span "Confirmed" at bounding box center [1079, 602] width 44 height 14
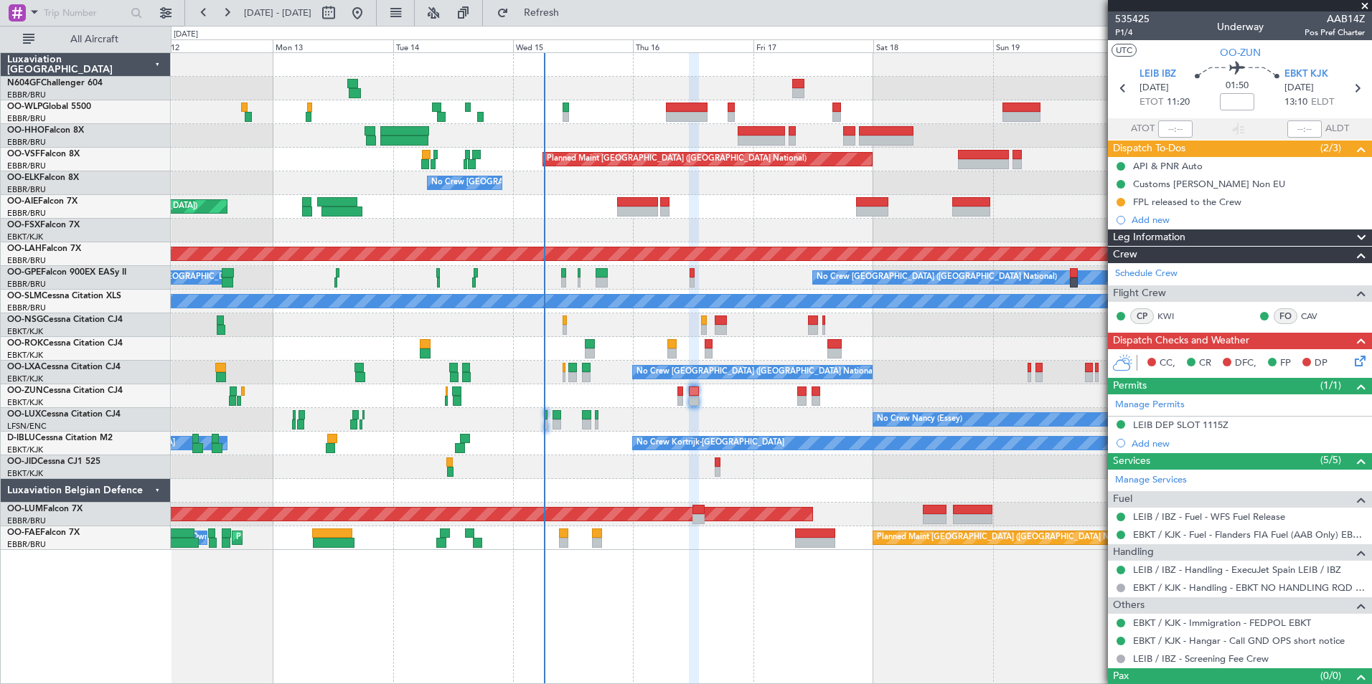
click at [898, 504] on div "AOG Maint [GEOGRAPHIC_DATA]" at bounding box center [771, 515] width 1200 height 24
click at [1352, 359] on icon at bounding box center [1357, 358] width 11 height 11
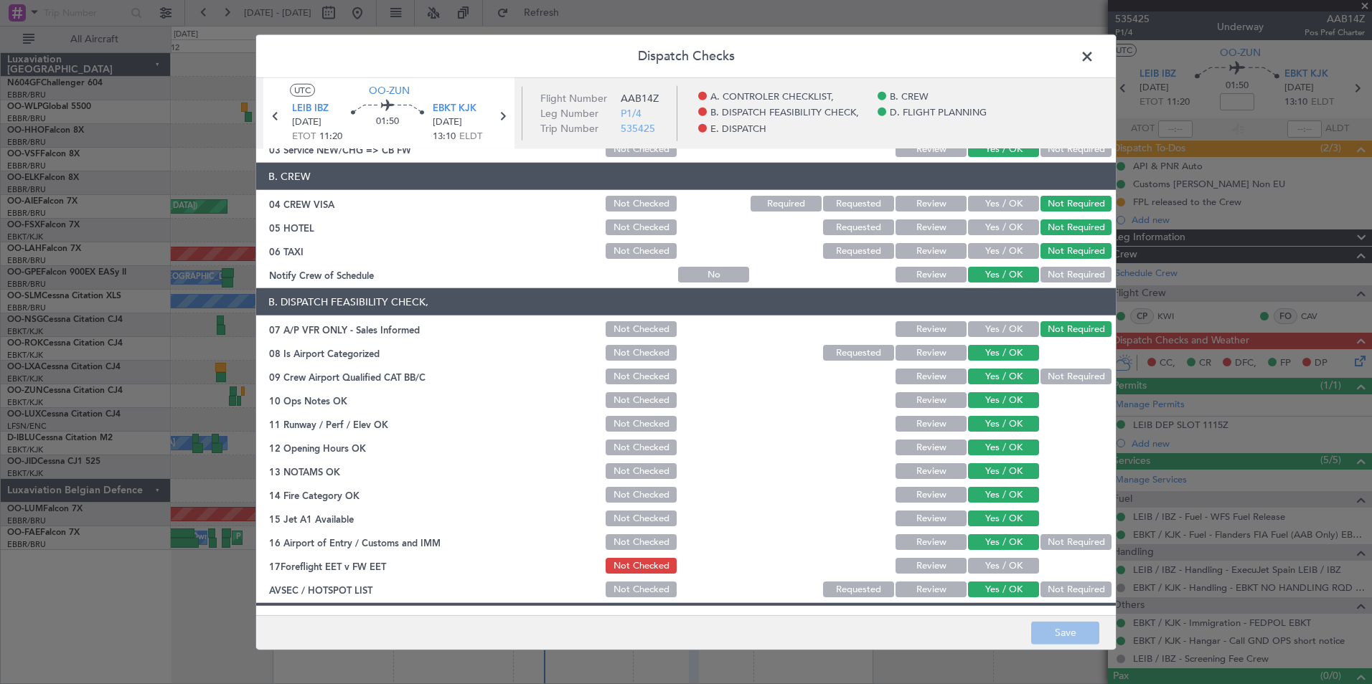
scroll to position [215, 0]
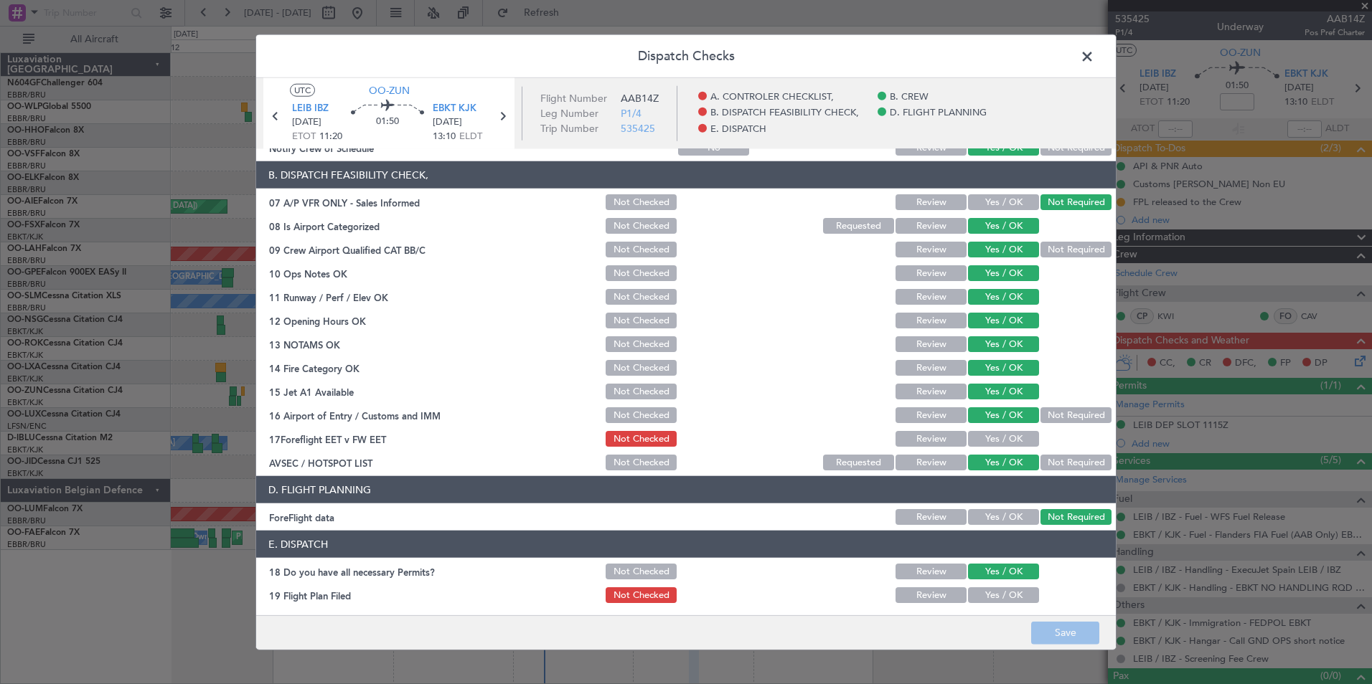
click at [989, 443] on button "Yes / OK" at bounding box center [1003, 439] width 71 height 16
click at [1064, 636] on button "Save" at bounding box center [1065, 632] width 68 height 23
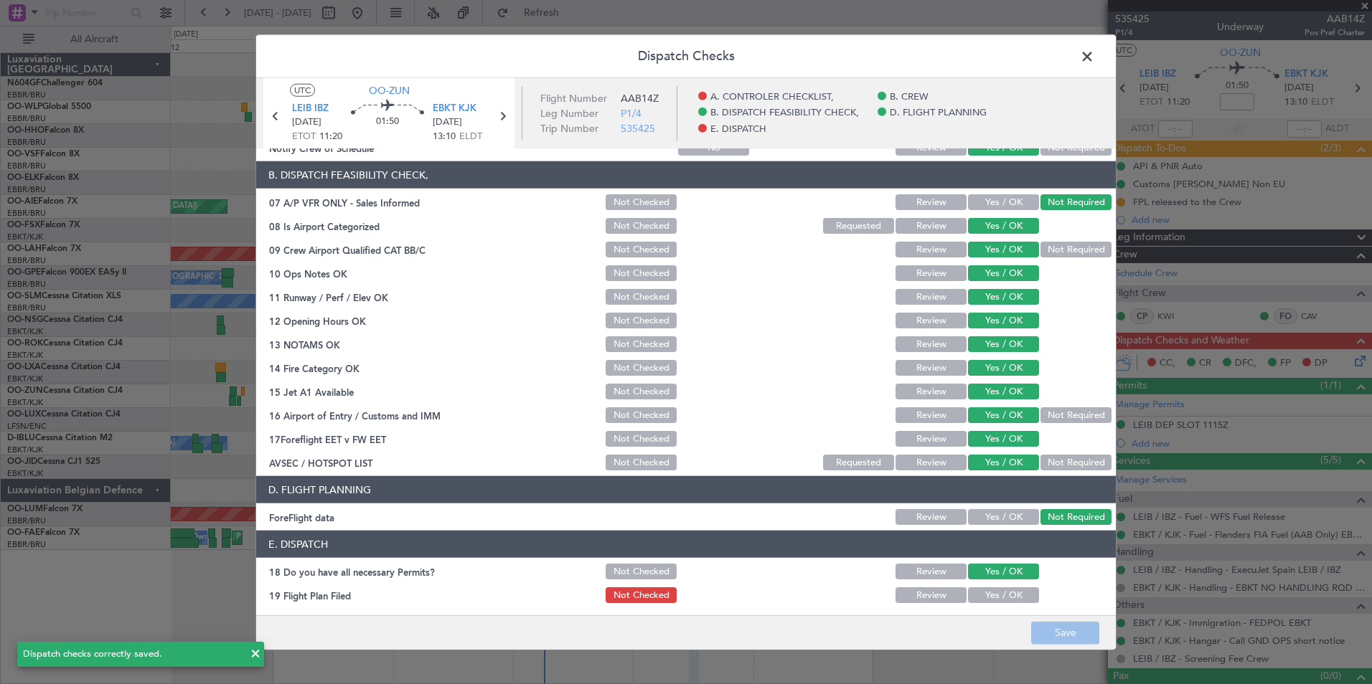
click at [1094, 50] on span at bounding box center [1094, 60] width 0 height 29
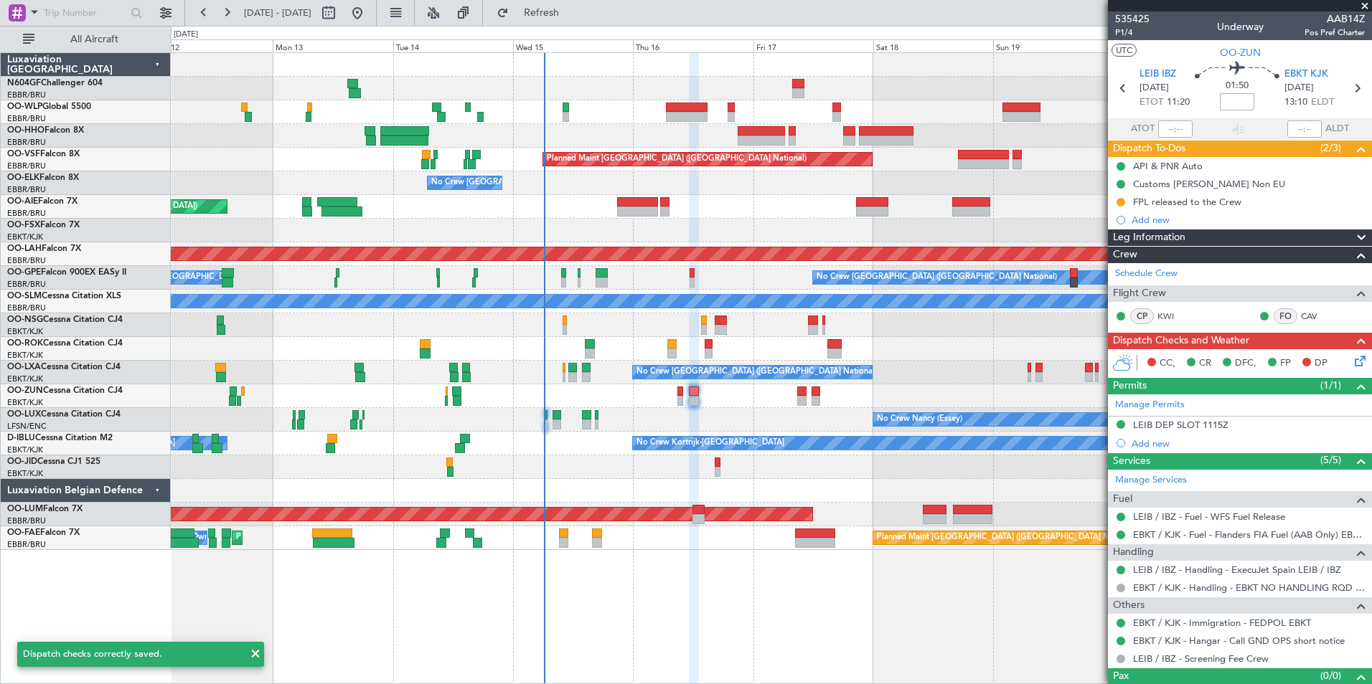
click at [1231, 99] on input at bounding box center [1237, 101] width 34 height 17
click at [1189, 55] on section "UTC OO-ZUN" at bounding box center [1240, 51] width 264 height 22
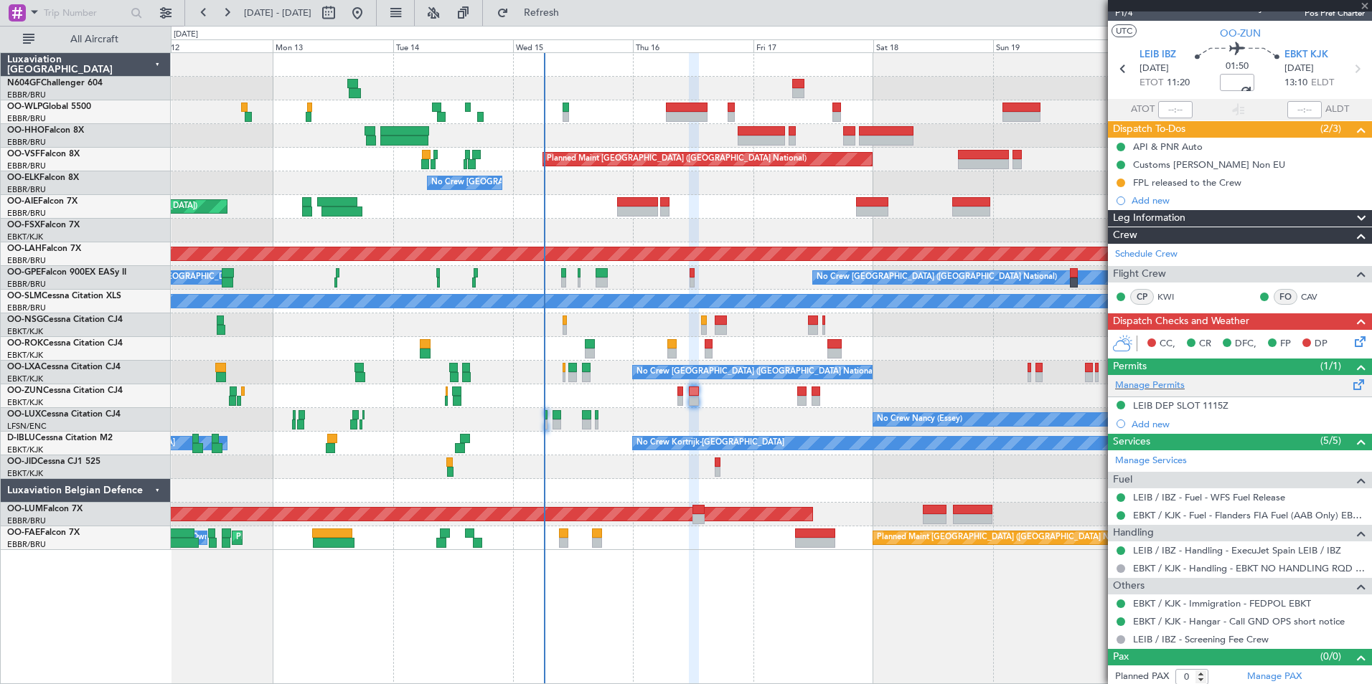
scroll to position [24, 0]
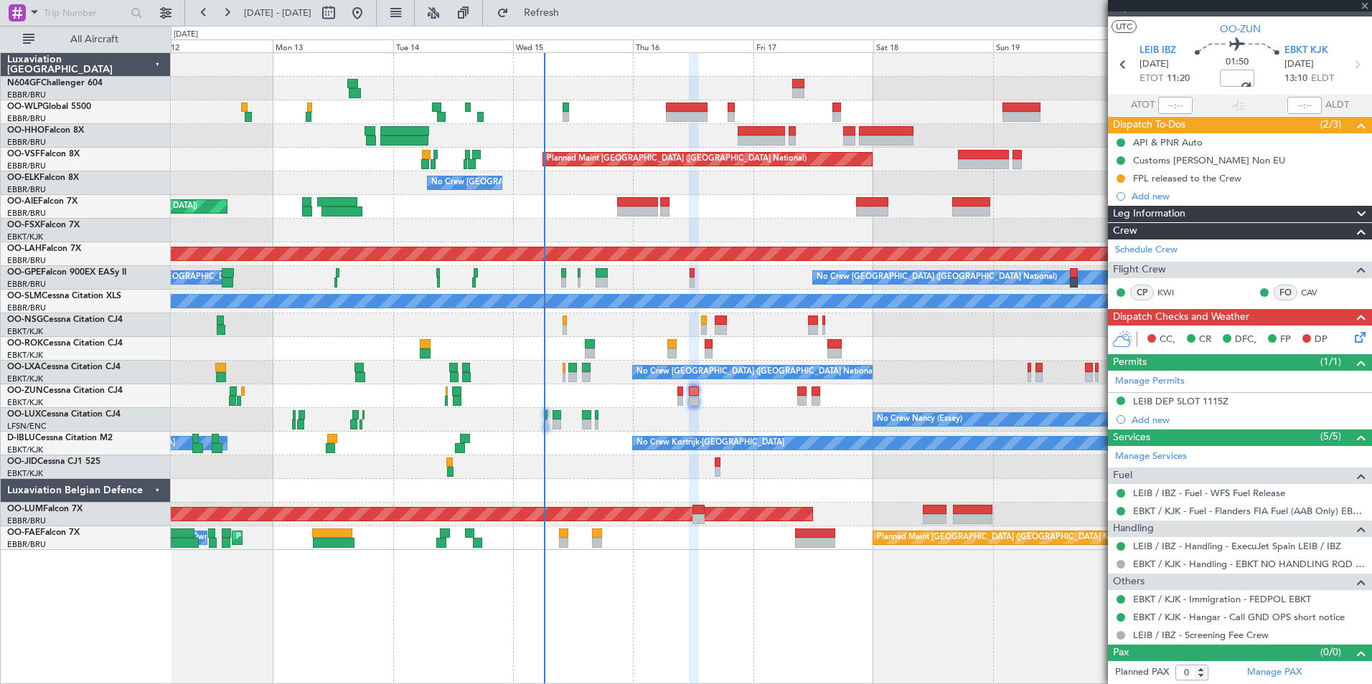
click at [1352, 336] on icon at bounding box center [1357, 334] width 11 height 11
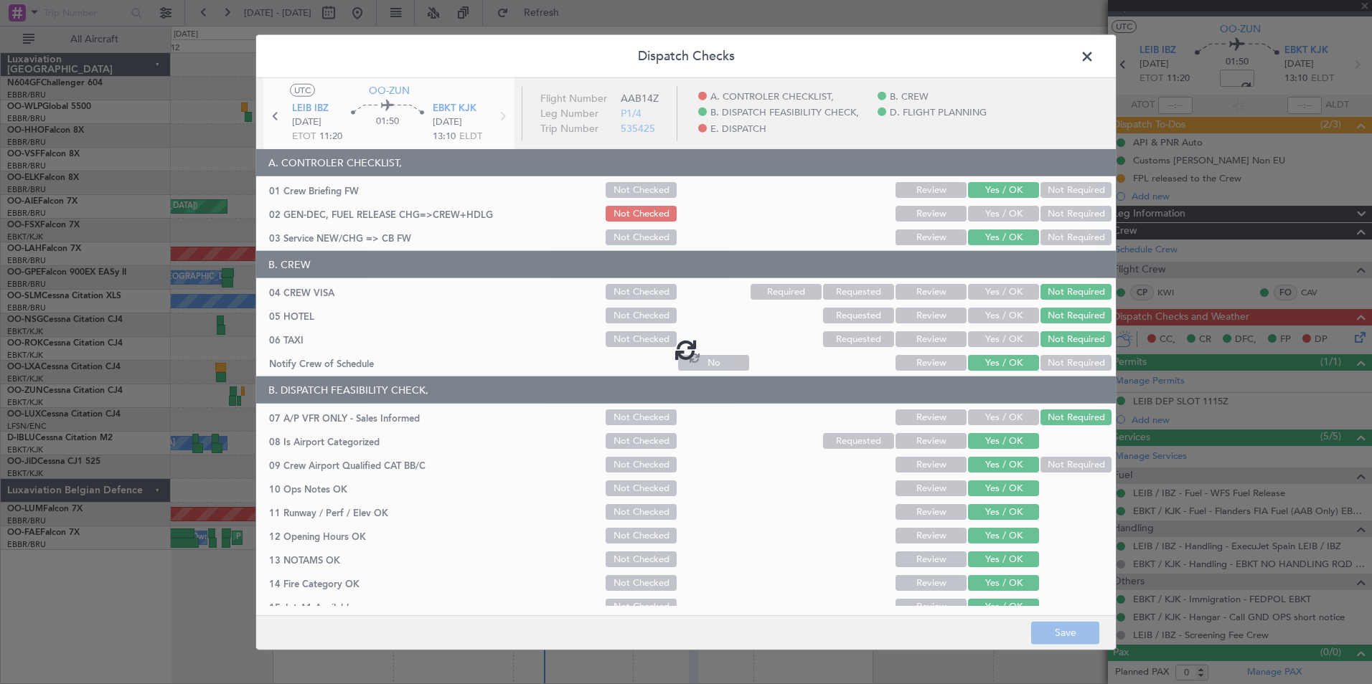
click at [731, 463] on div at bounding box center [685, 349] width 859 height 543
click at [1094, 58] on span at bounding box center [1094, 60] width 0 height 29
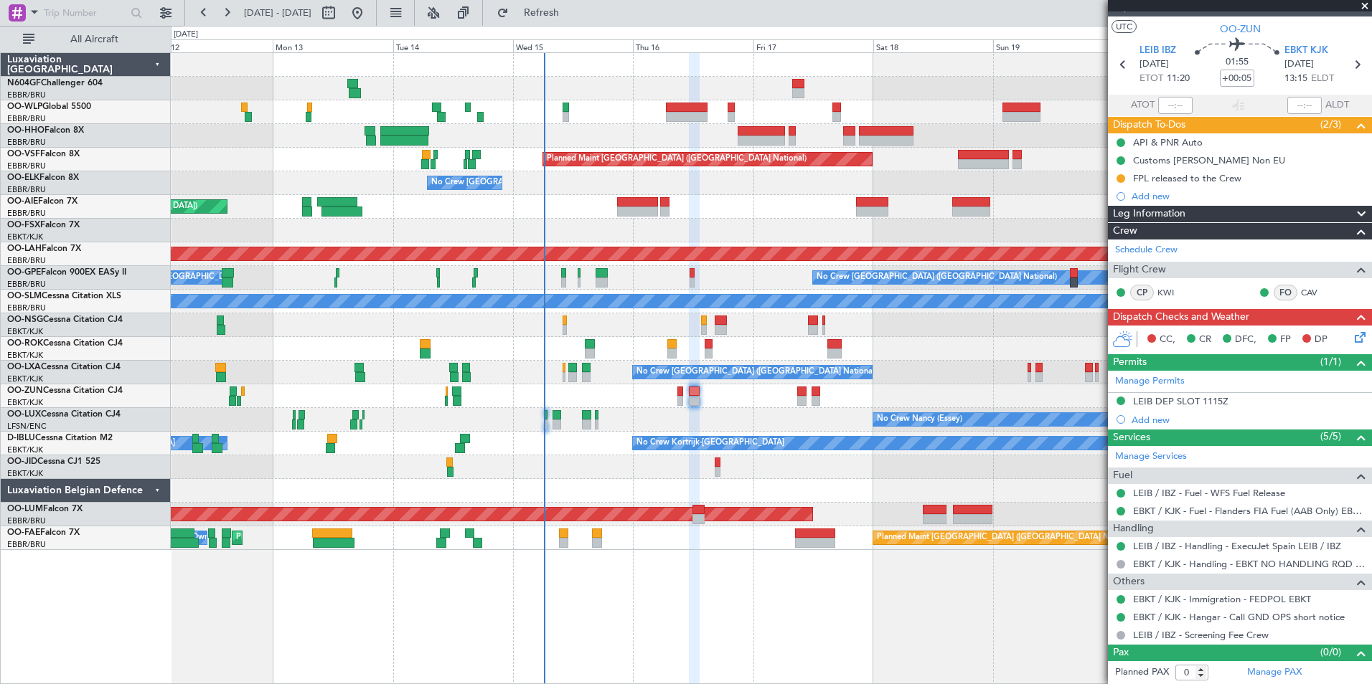
click at [1352, 332] on icon at bounding box center [1357, 334] width 11 height 11
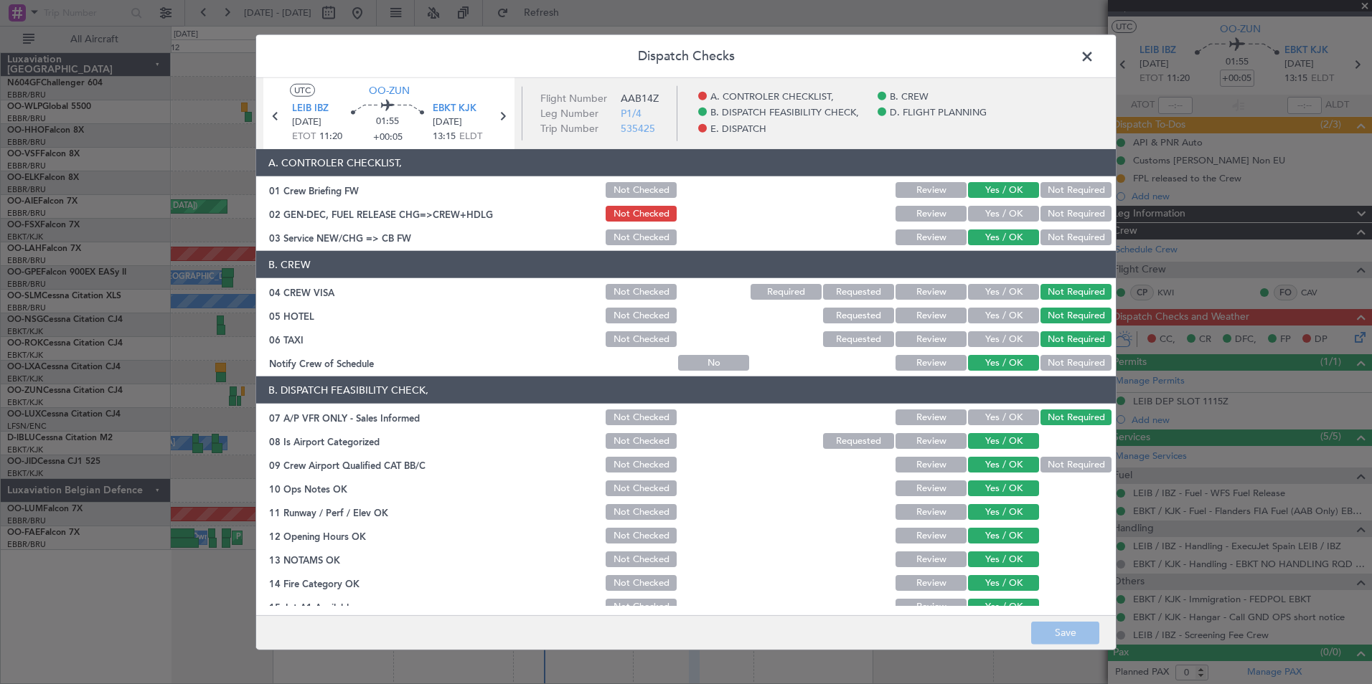
scroll to position [265, 0]
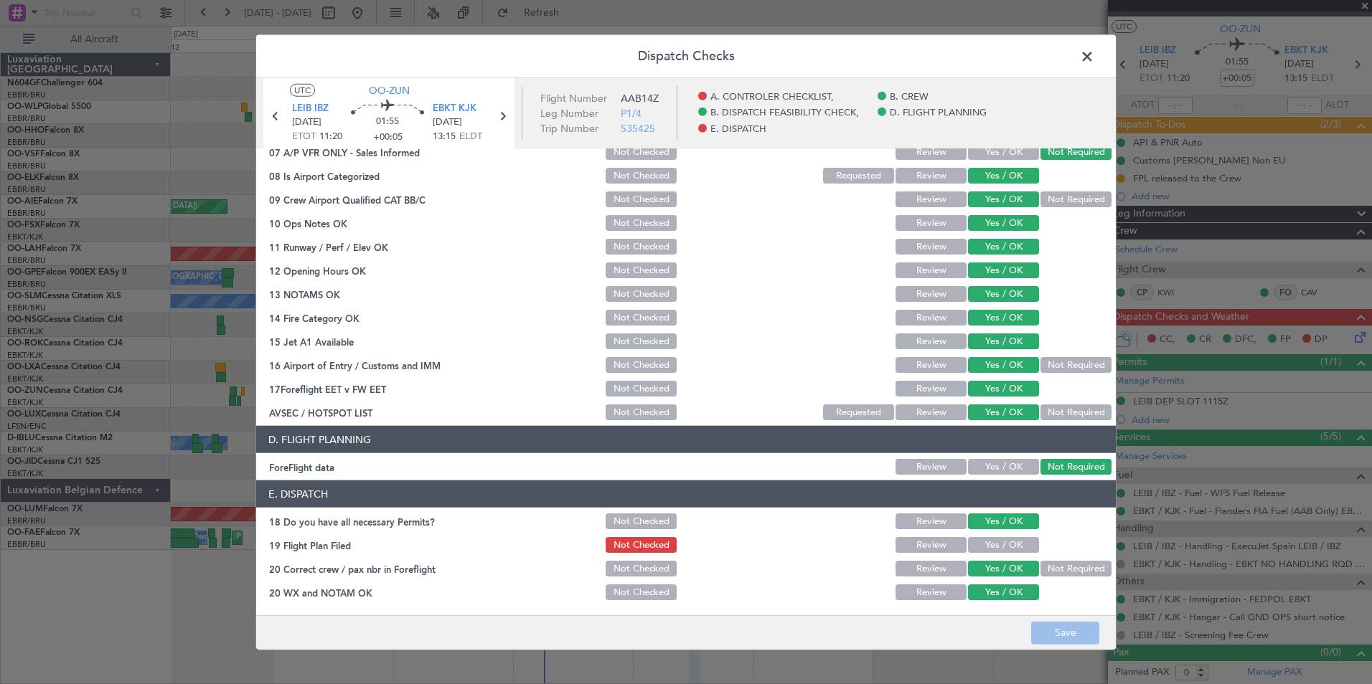
click at [1094, 59] on span at bounding box center [1094, 60] width 0 height 29
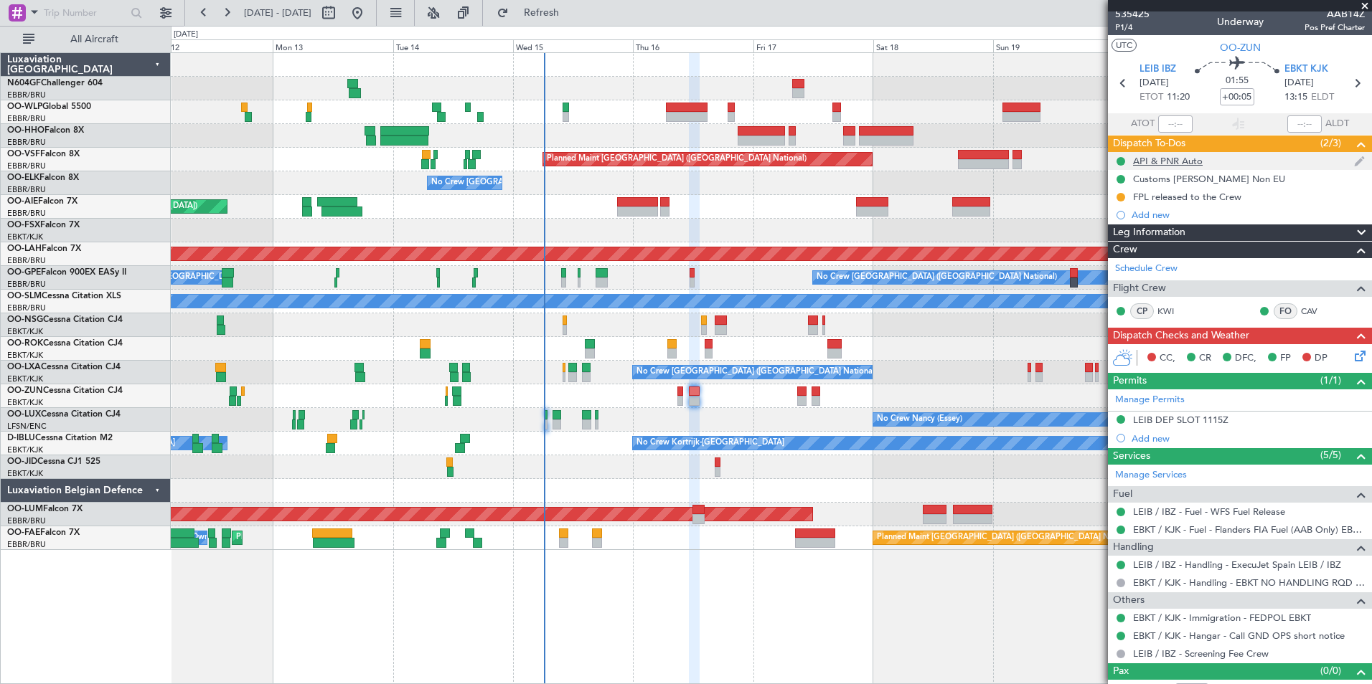
scroll to position [0, 0]
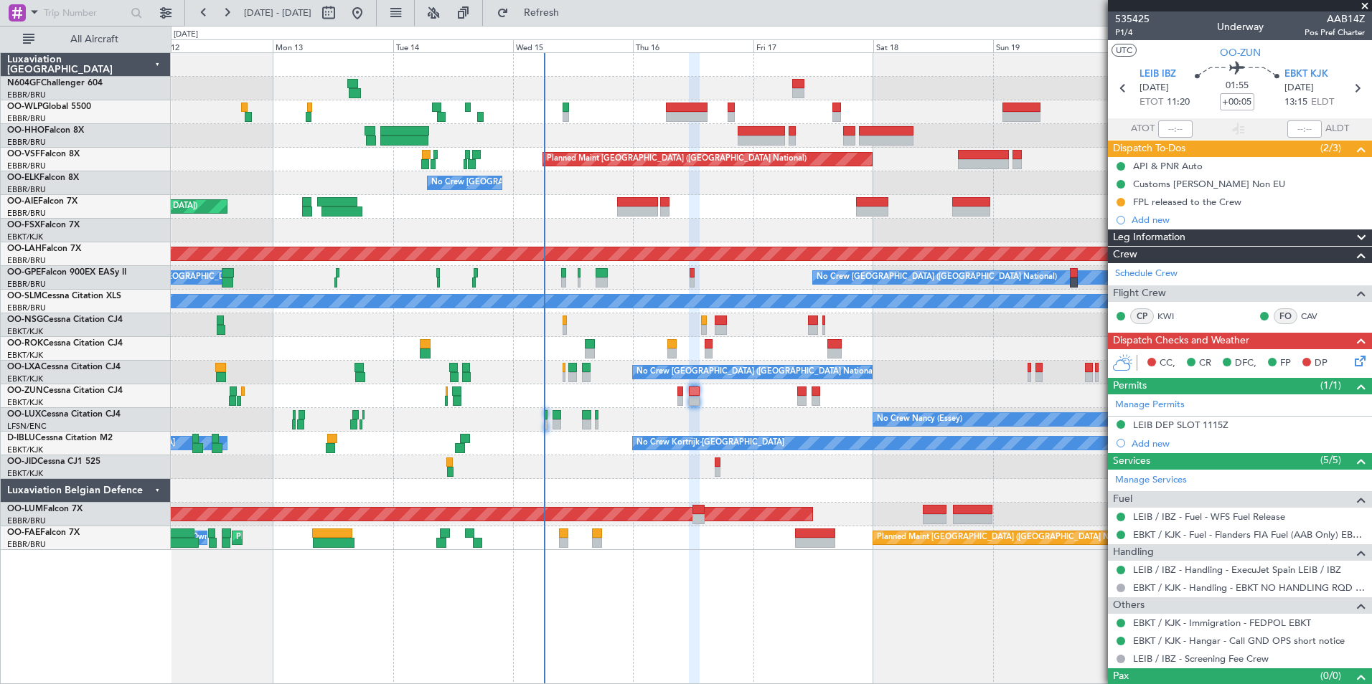
click at [1352, 364] on icon at bounding box center [1357, 358] width 11 height 11
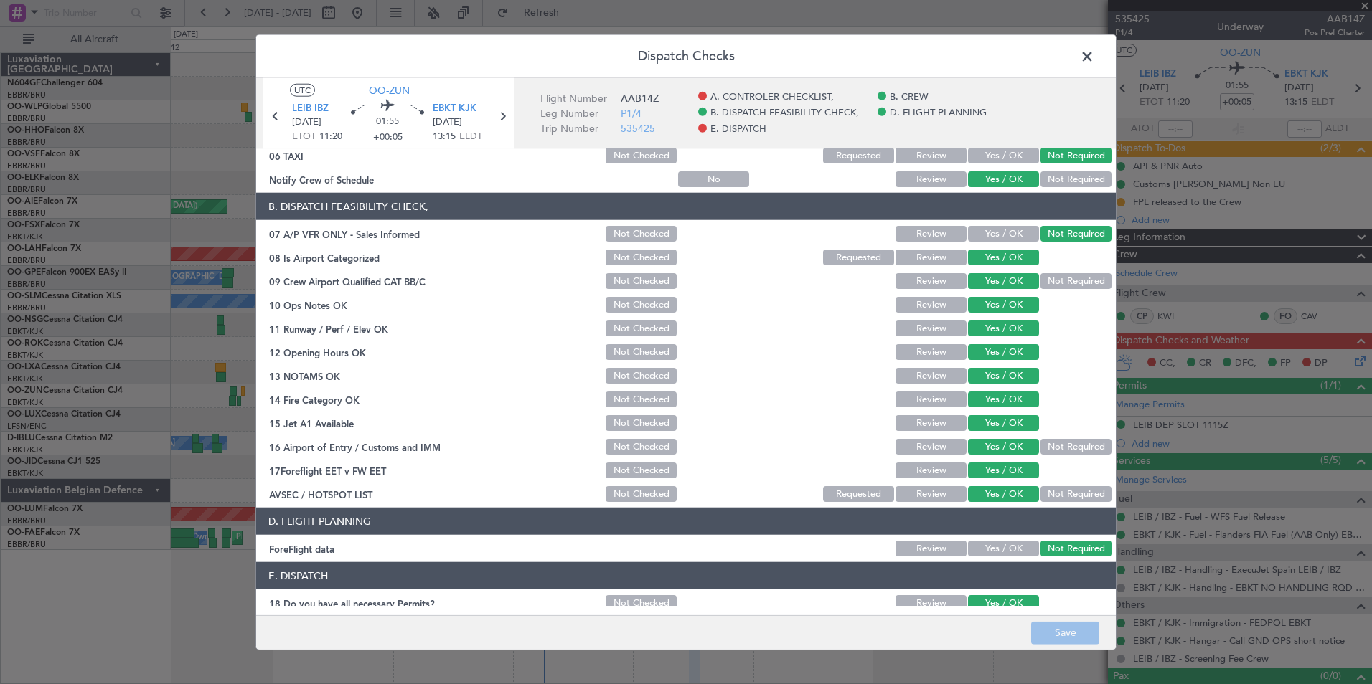
scroll to position [265, 0]
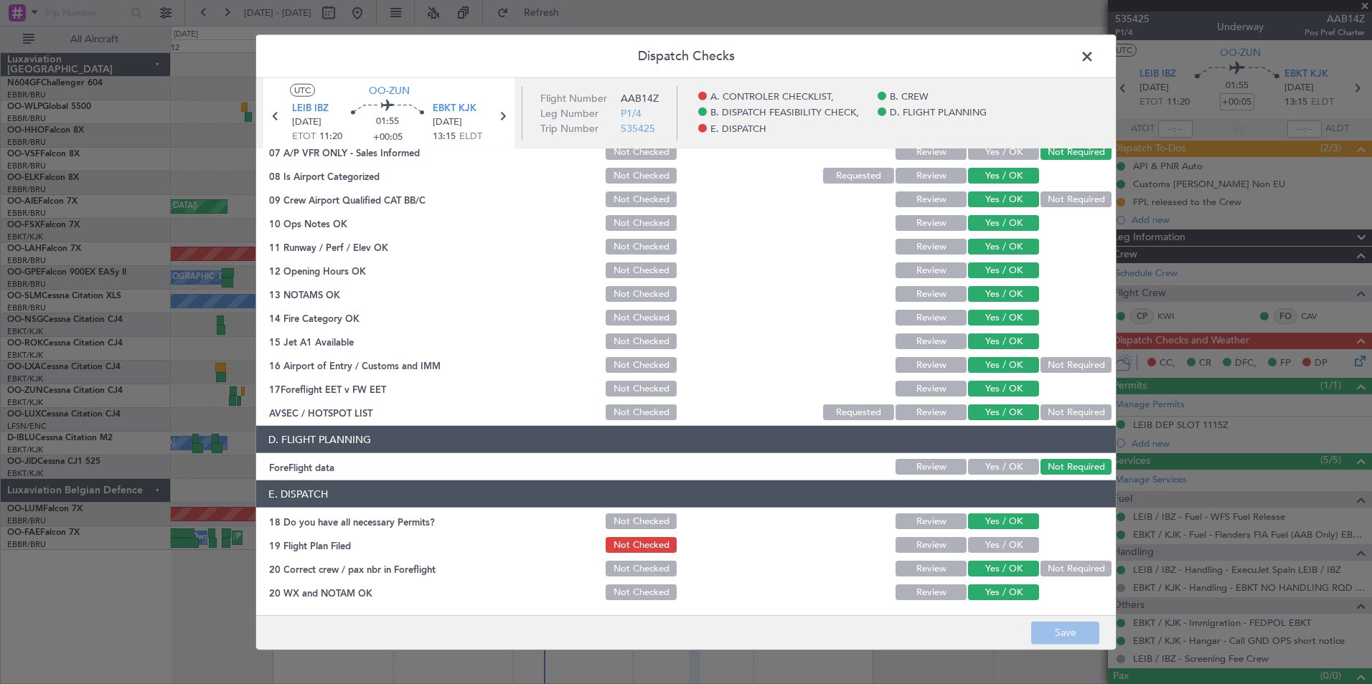
click at [996, 548] on button "Yes / OK" at bounding box center [1003, 545] width 71 height 16
click at [1060, 630] on button "Save" at bounding box center [1065, 632] width 68 height 23
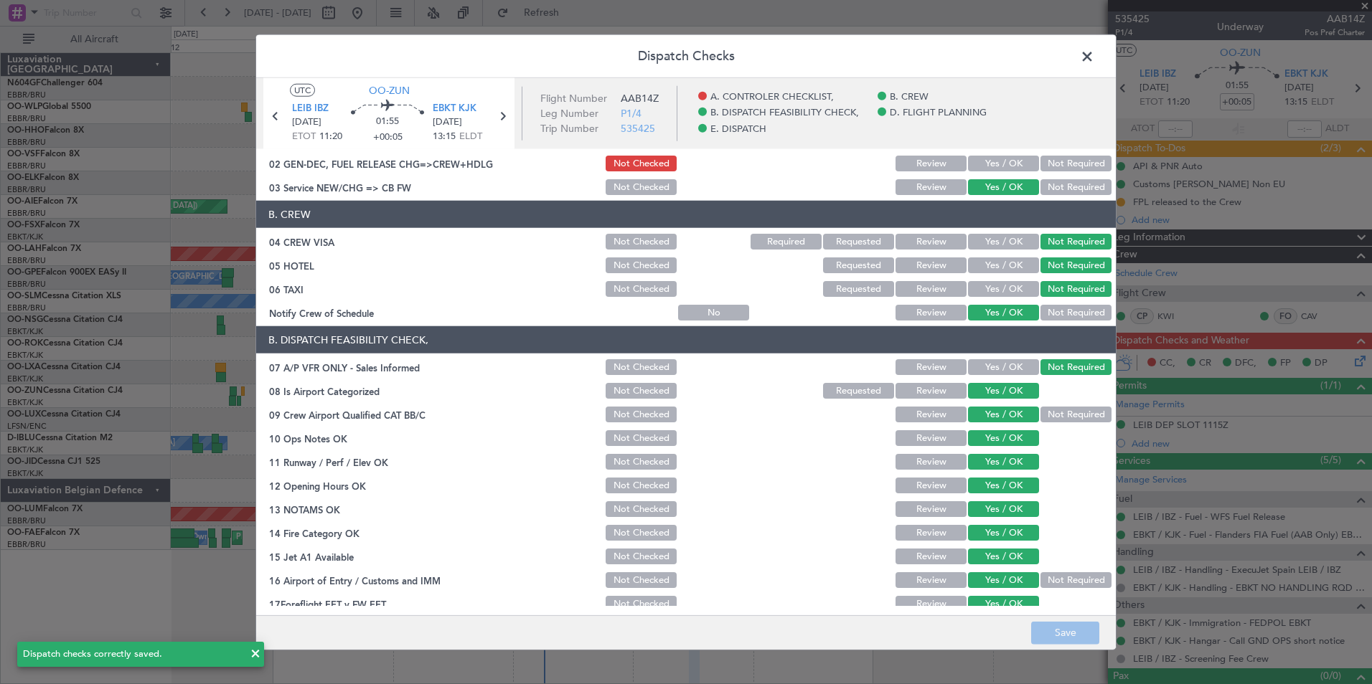
scroll to position [0, 0]
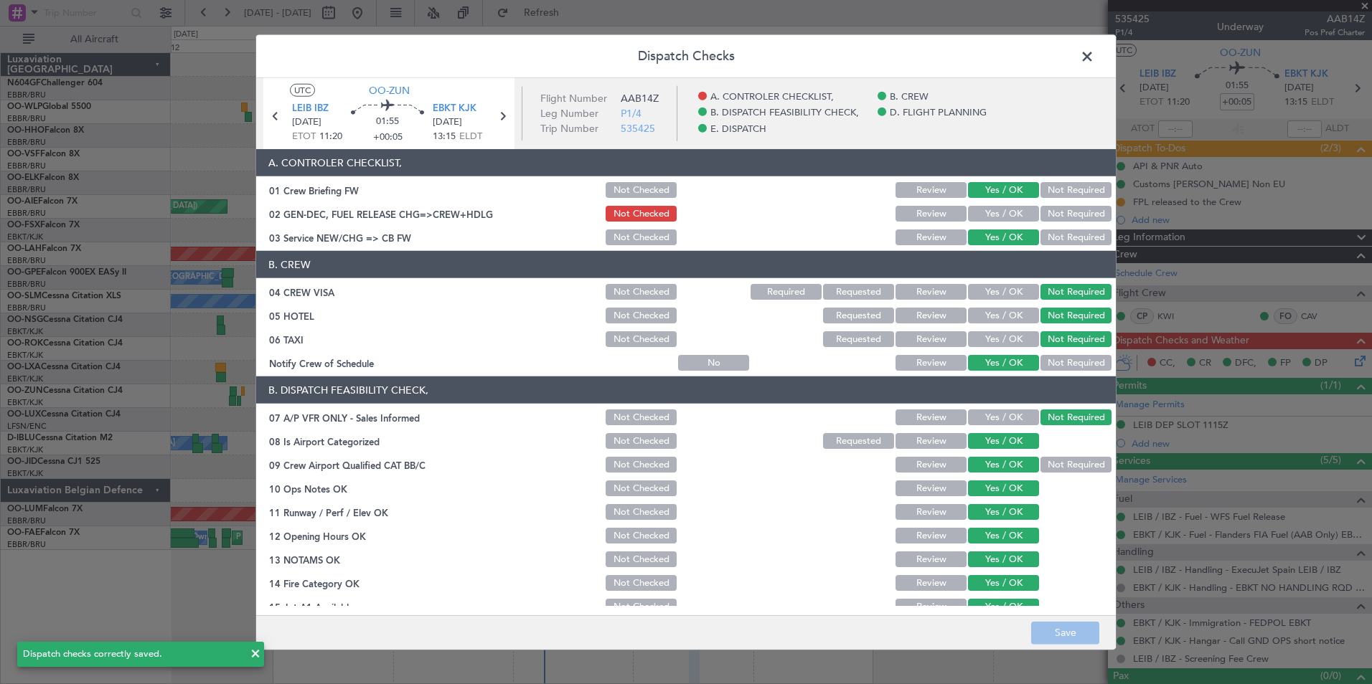
click at [1094, 53] on span at bounding box center [1094, 60] width 0 height 29
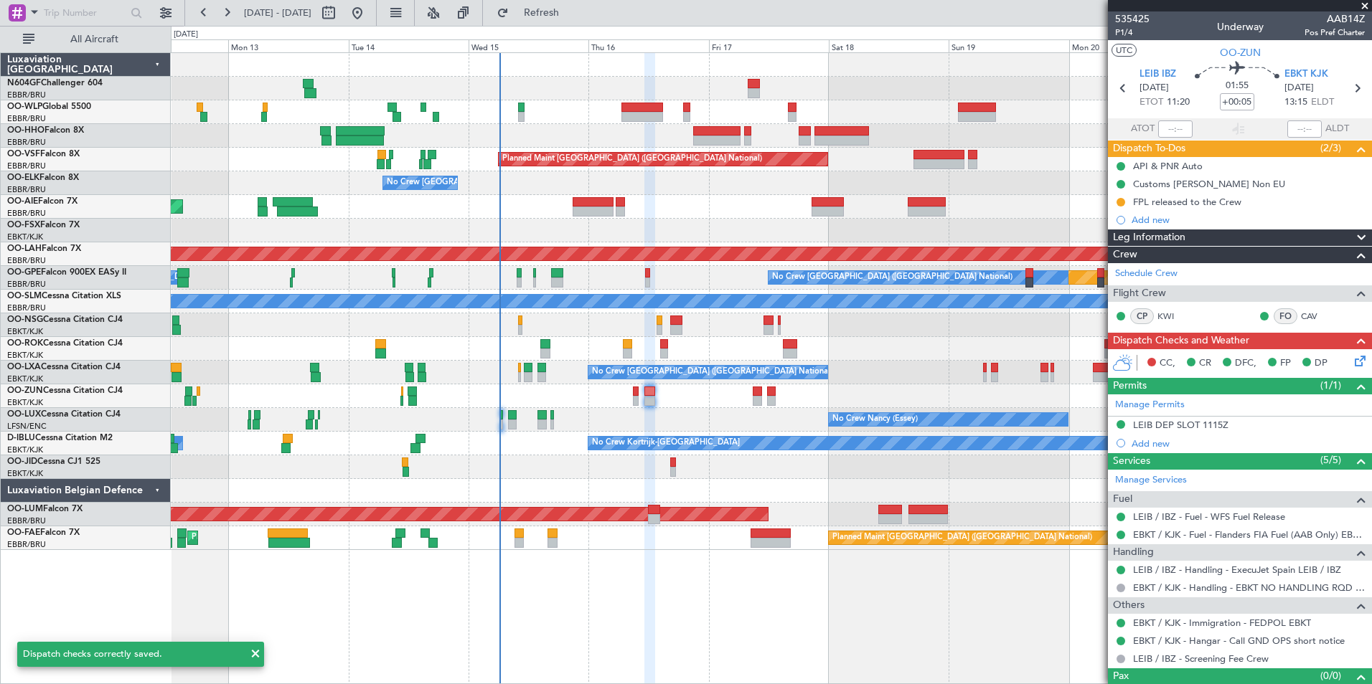
click at [651, 457] on div "No Crew" at bounding box center [771, 468] width 1200 height 24
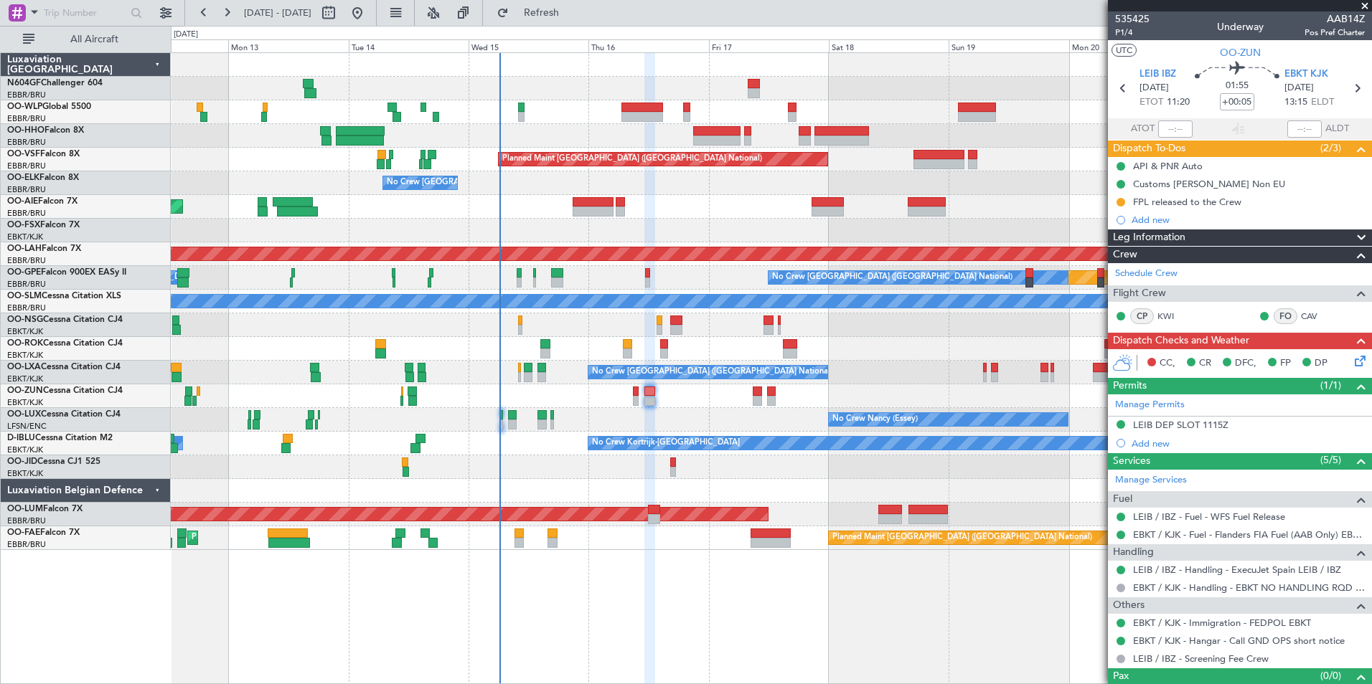
click at [840, 489] on div at bounding box center [771, 491] width 1200 height 24
click at [1126, 29] on span "P1/4" at bounding box center [1132, 33] width 34 height 12
click at [1120, 199] on button at bounding box center [1120, 202] width 9 height 9
click at [1113, 267] on span "Completed" at bounding box center [1126, 265] width 47 height 14
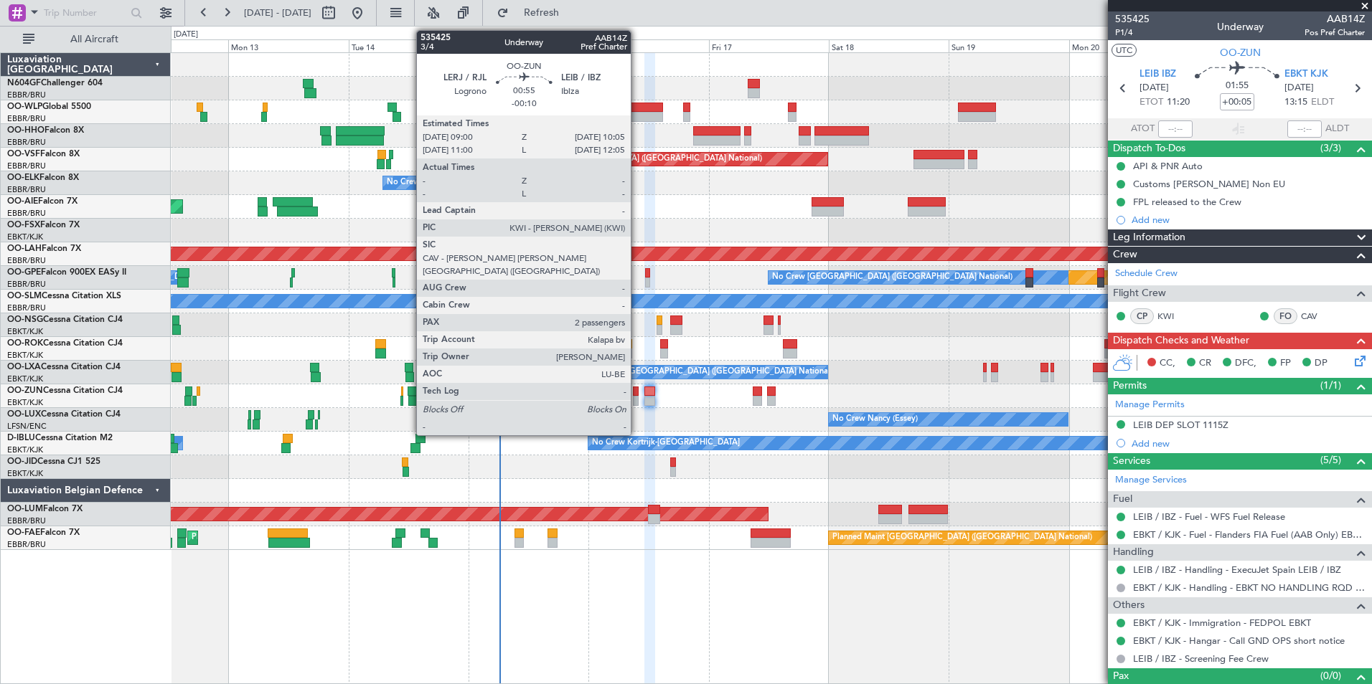
click at [637, 397] on div at bounding box center [636, 401] width 6 height 10
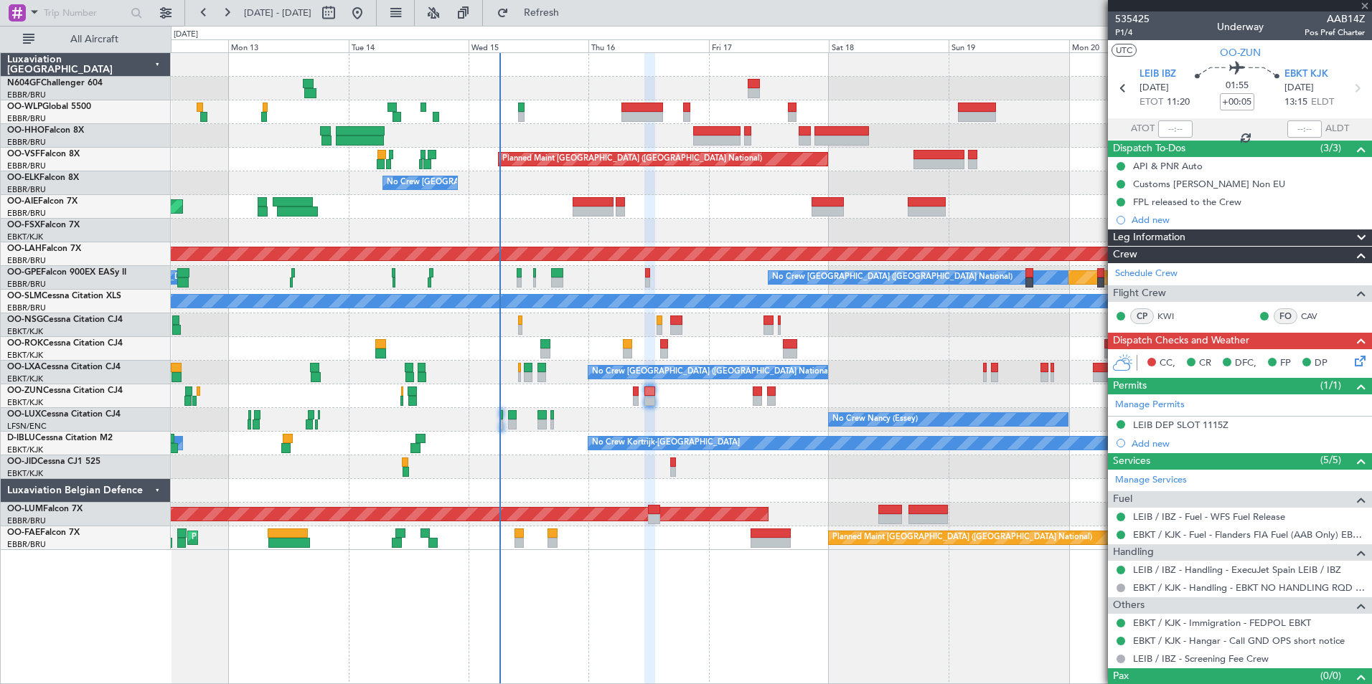
type input "-00:10"
type input "2"
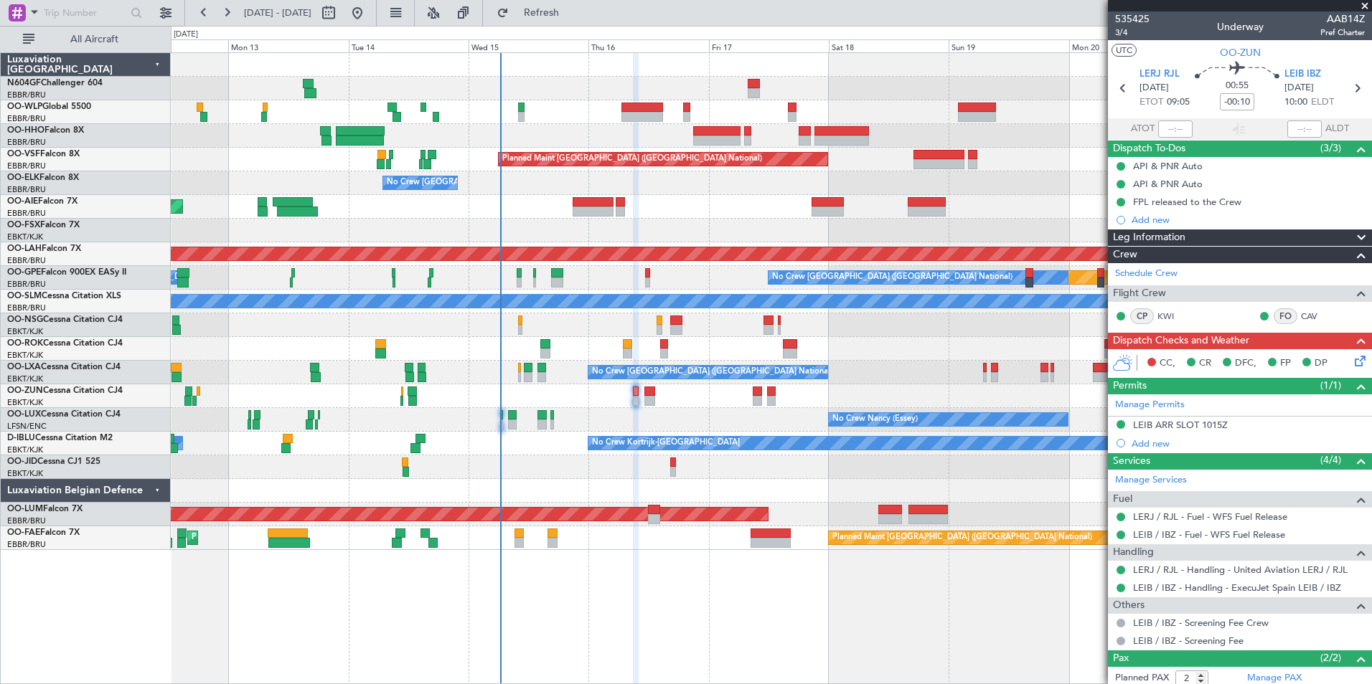
click at [1352, 361] on icon at bounding box center [1357, 358] width 11 height 11
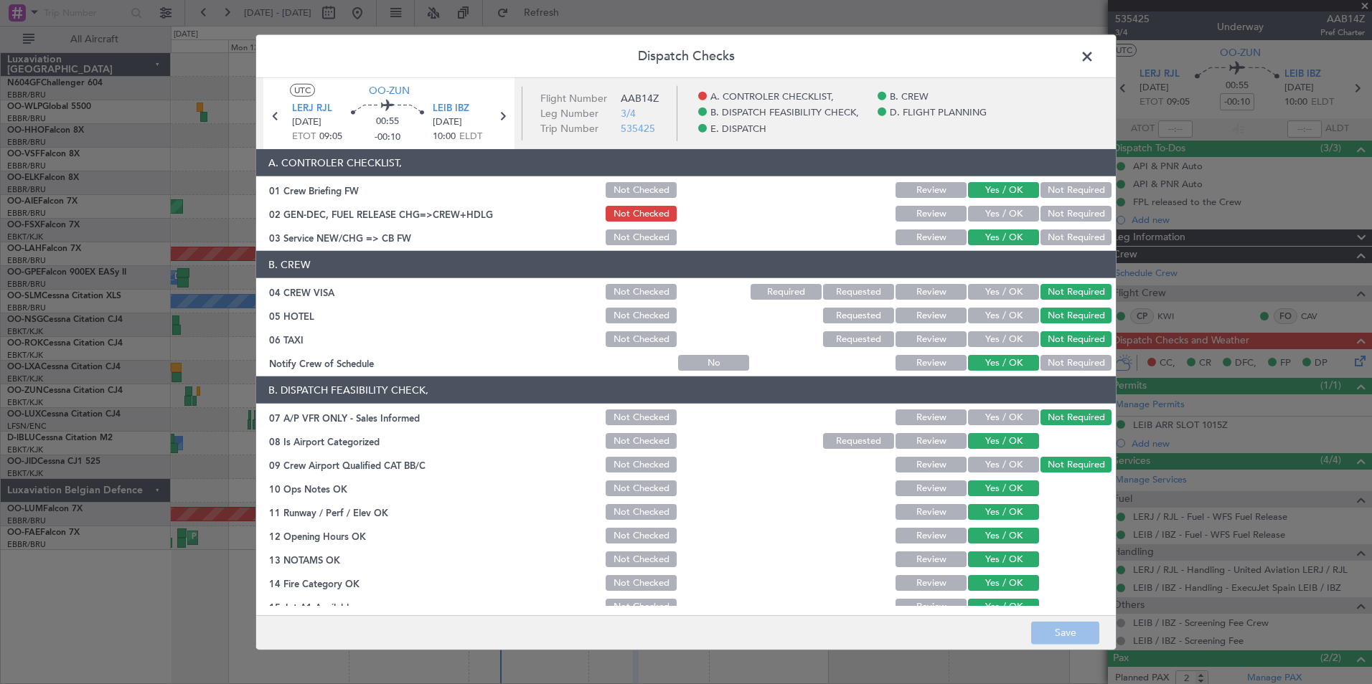
click at [985, 208] on button "Yes / OK" at bounding box center [1003, 214] width 71 height 16
drag, startPoint x: 1081, startPoint y: 612, endPoint x: 1080, endPoint y: 619, distance: 7.3
drag, startPoint x: 1080, startPoint y: 619, endPoint x: 1060, endPoint y: 631, distance: 22.5
click at [1064, 629] on button "Save" at bounding box center [1065, 632] width 68 height 23
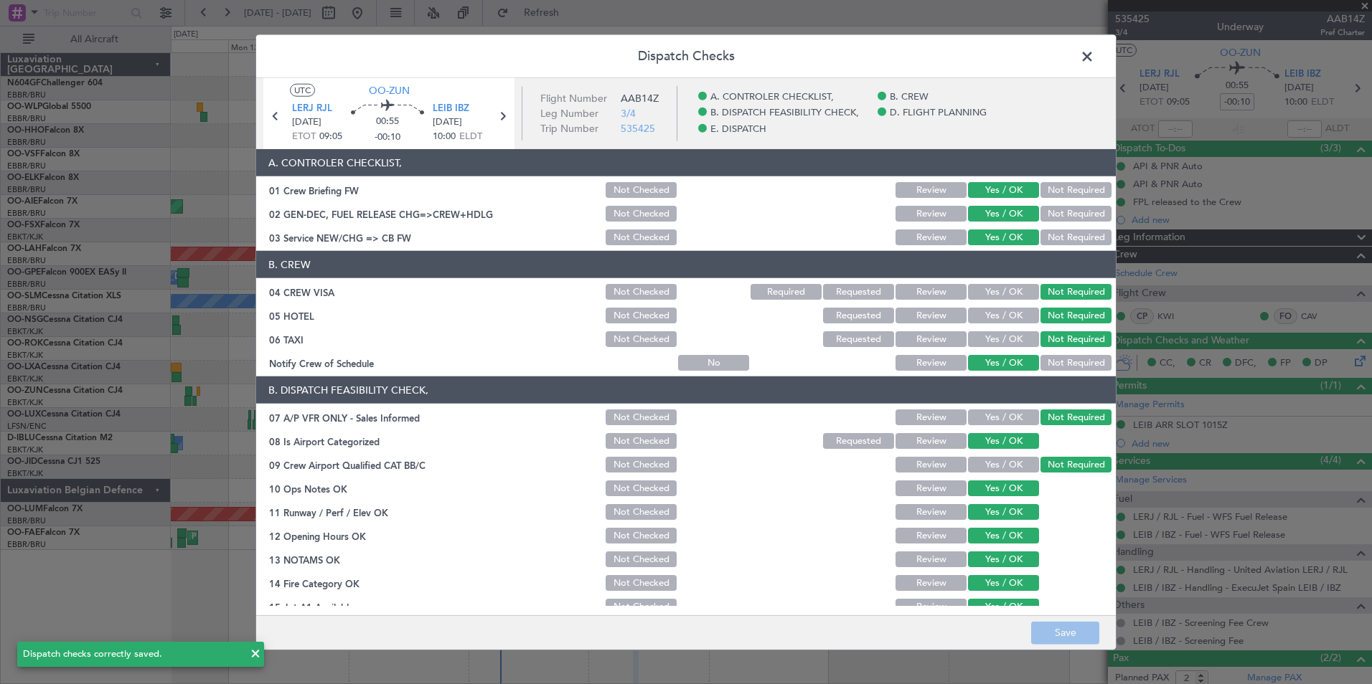
click at [1094, 55] on span at bounding box center [1094, 60] width 0 height 29
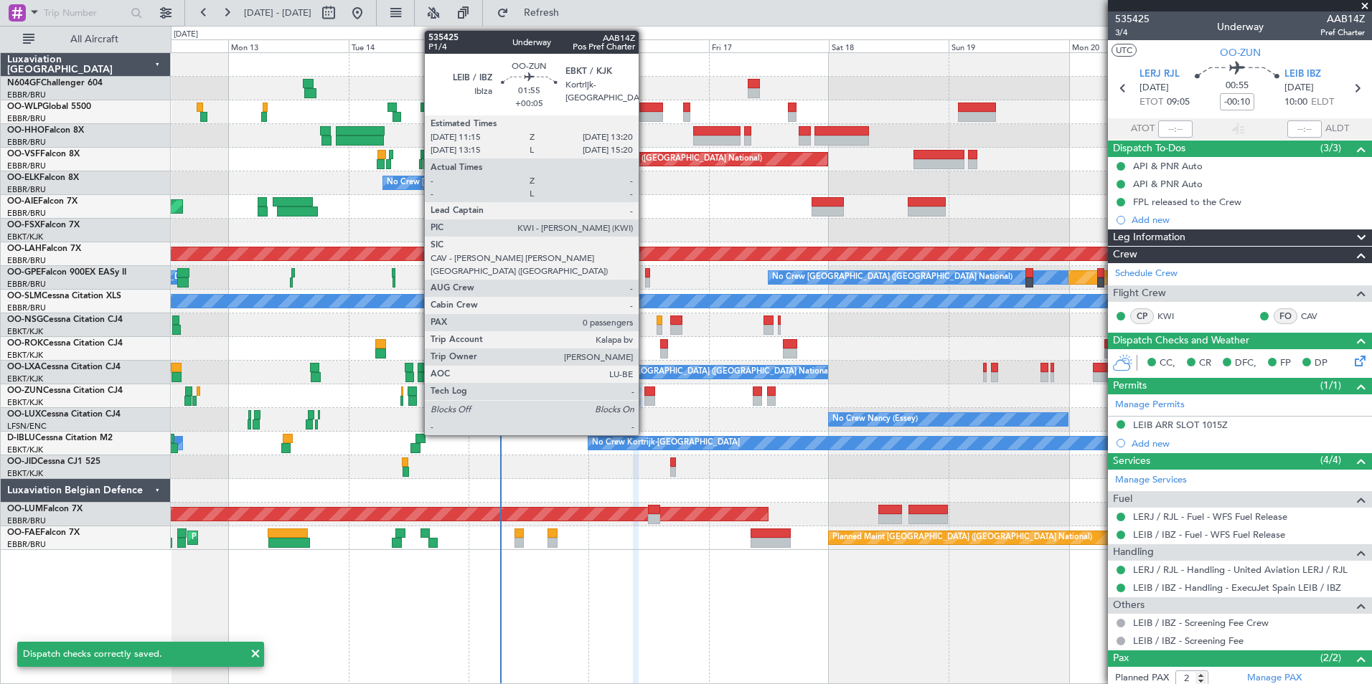
click at [649, 400] on div at bounding box center [649, 401] width 11 height 10
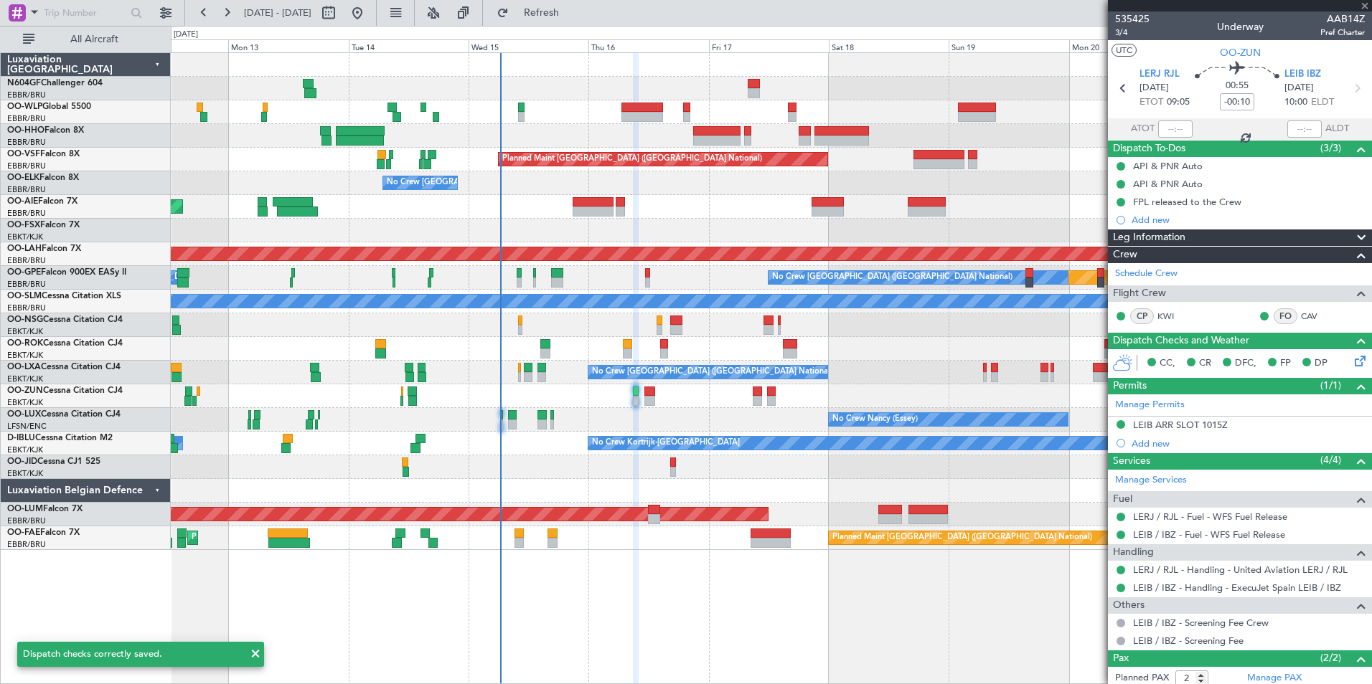
type input "+00:05"
type input "0"
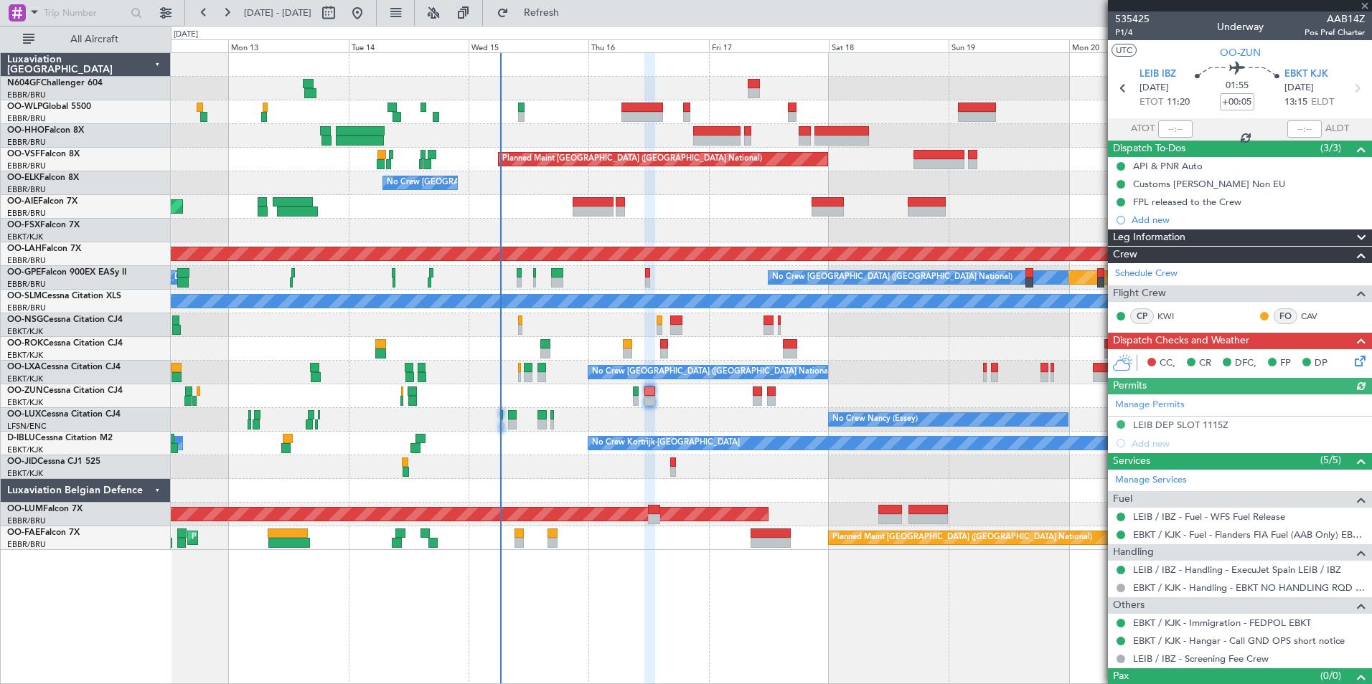
click at [1352, 357] on icon at bounding box center [1357, 358] width 11 height 11
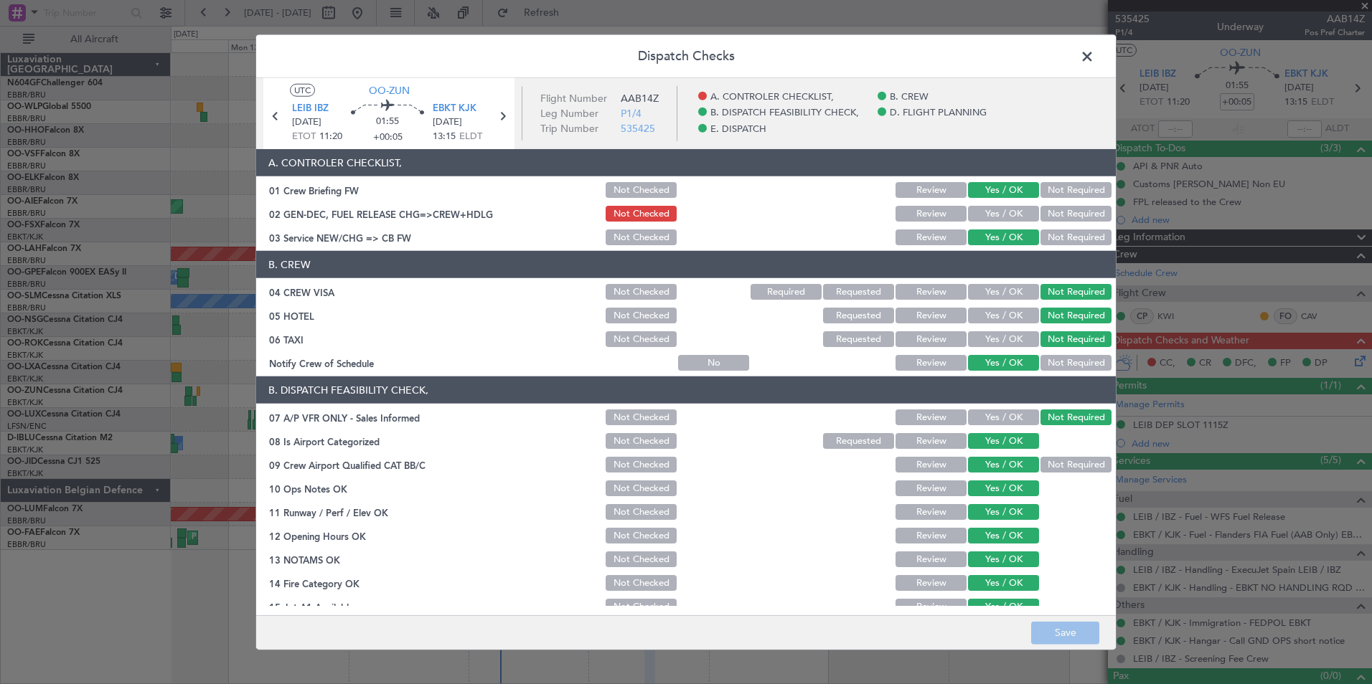
click at [968, 218] on button "Yes / OK" at bounding box center [1003, 214] width 71 height 16
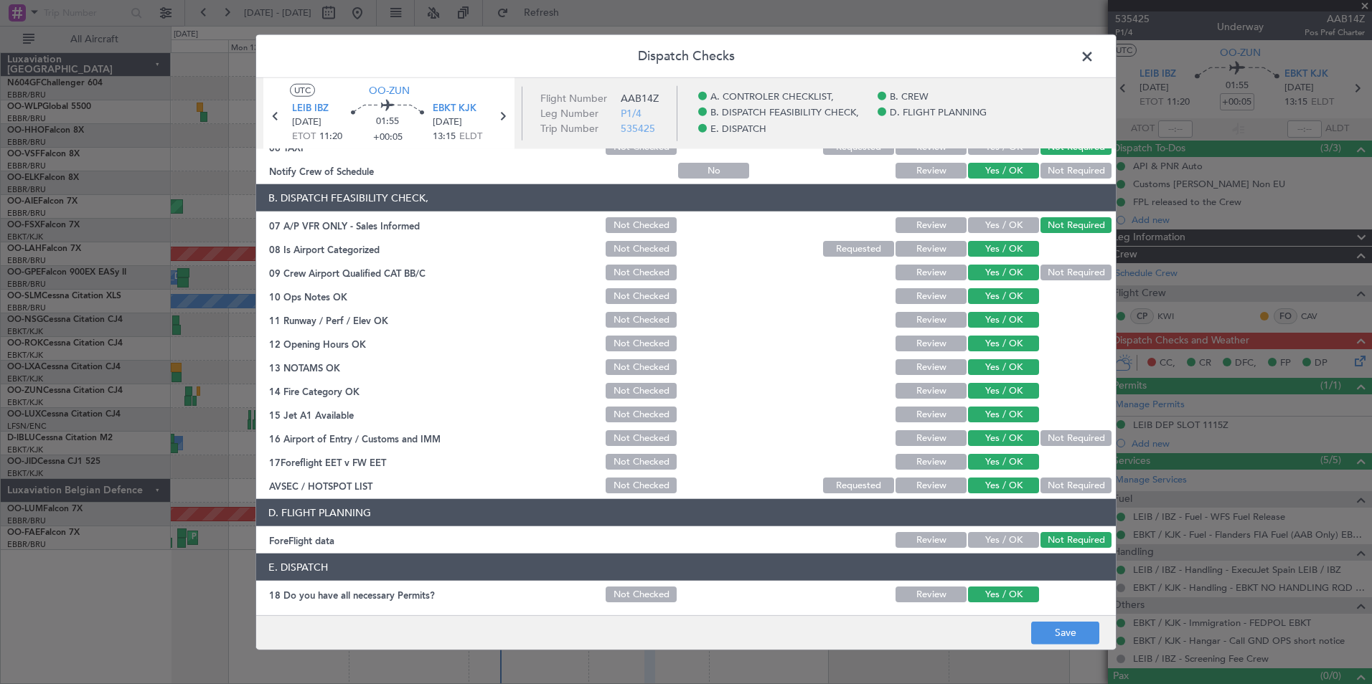
scroll to position [265, 0]
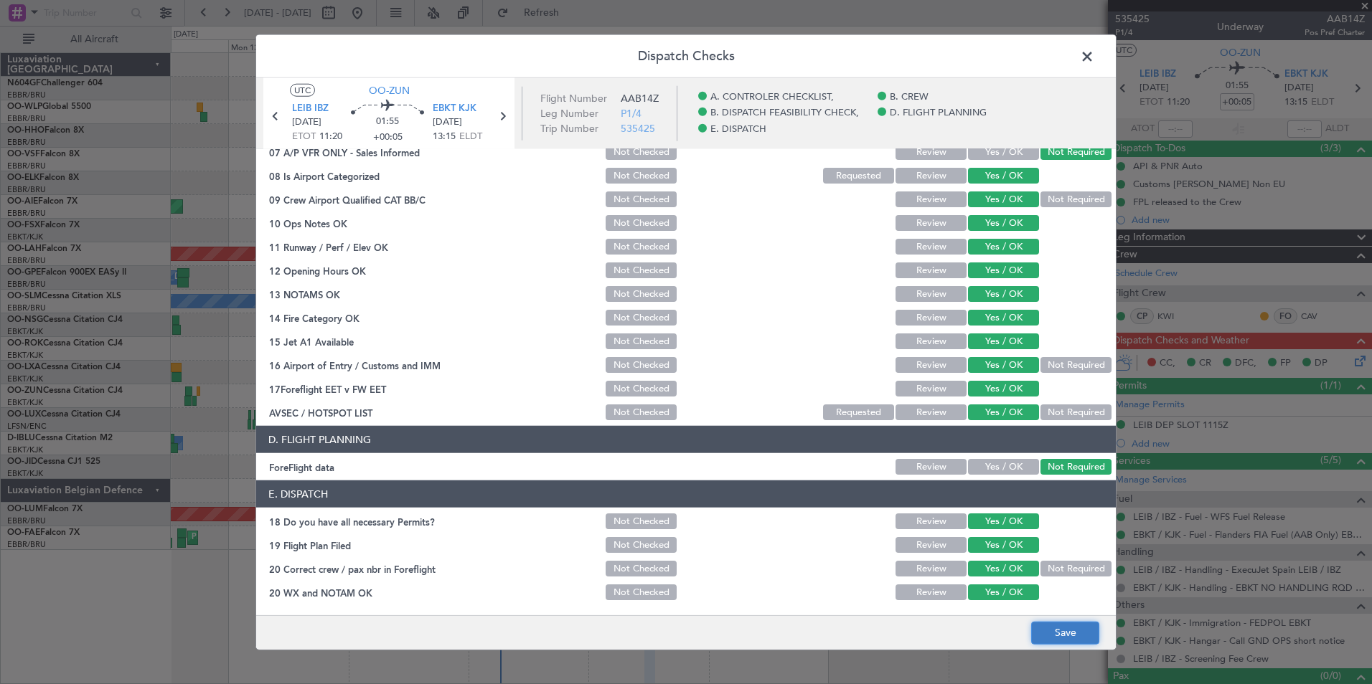
click at [1068, 628] on button "Save" at bounding box center [1065, 632] width 68 height 23
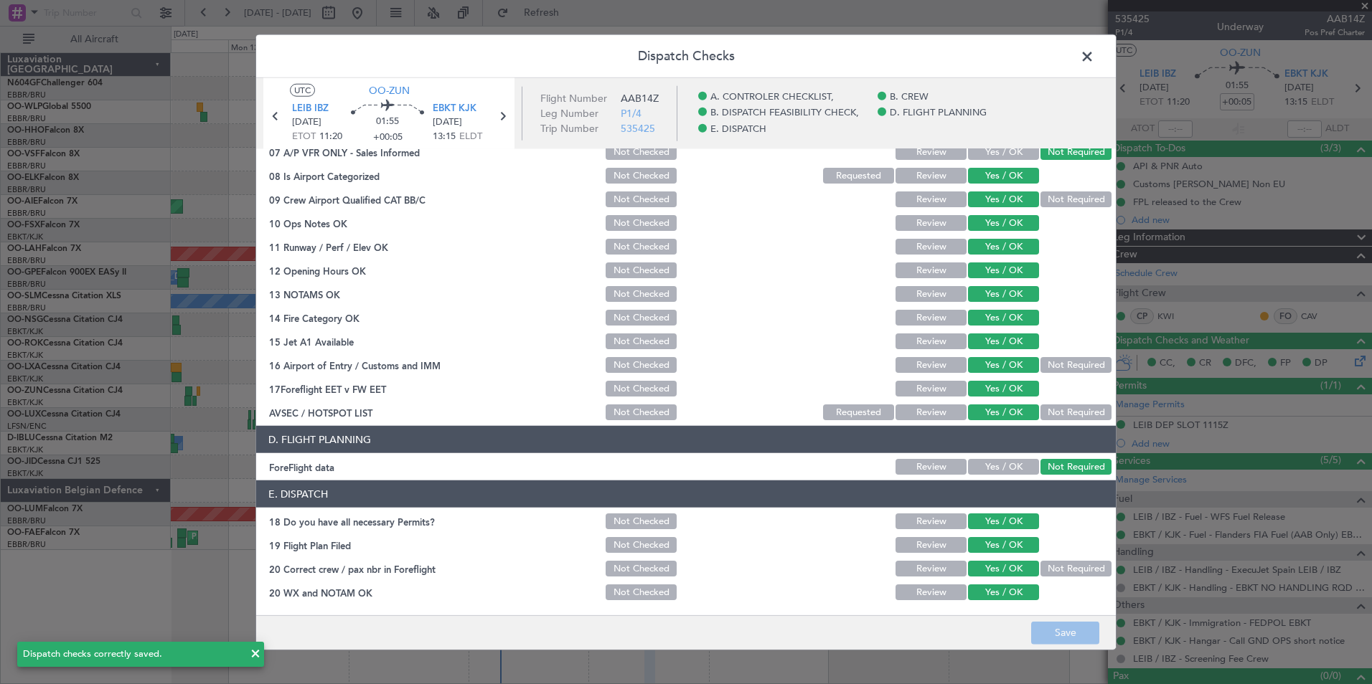
click at [1094, 62] on span at bounding box center [1094, 60] width 0 height 29
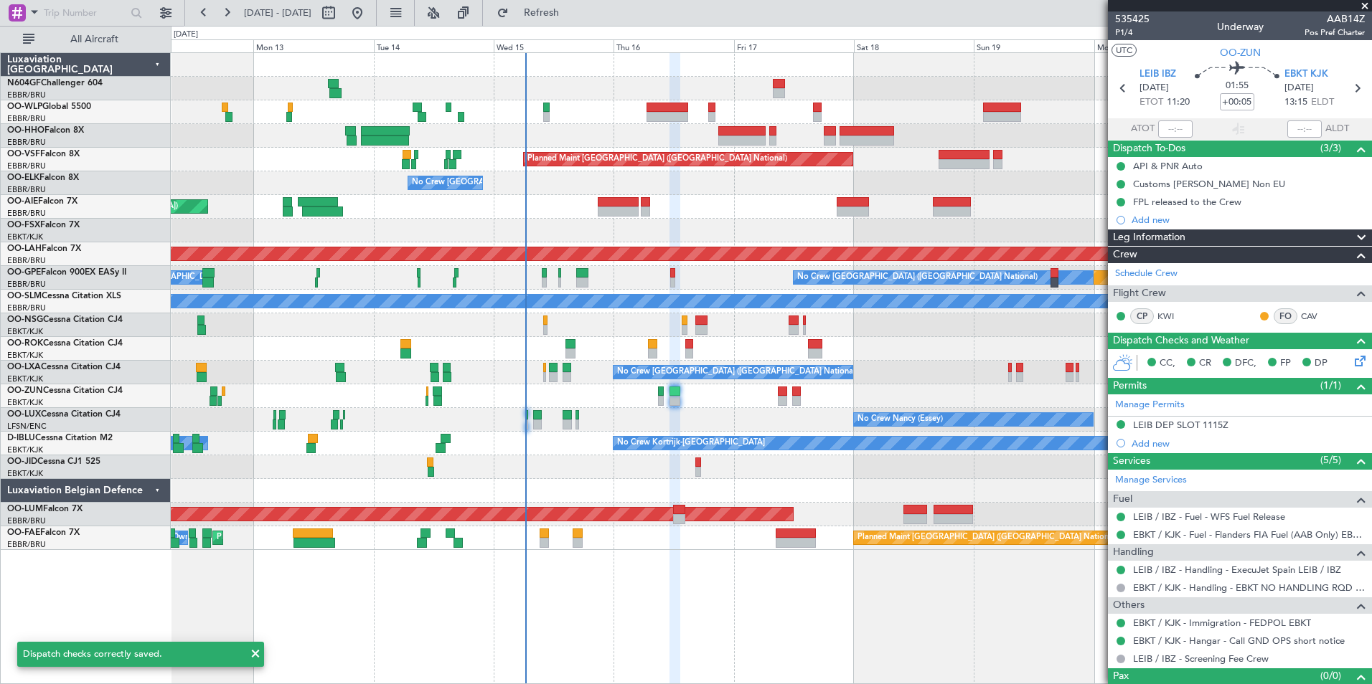
click at [768, 480] on div at bounding box center [771, 491] width 1200 height 24
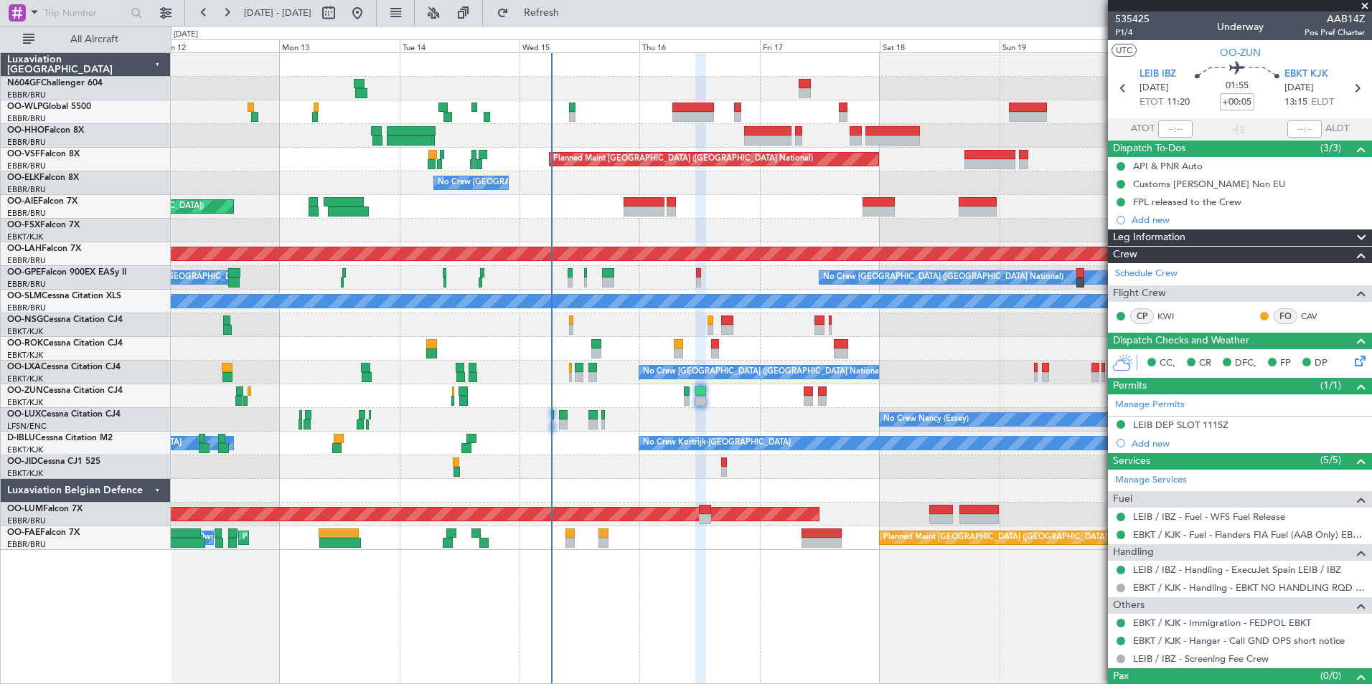
click at [754, 476] on div "No Crew" at bounding box center [771, 468] width 1200 height 24
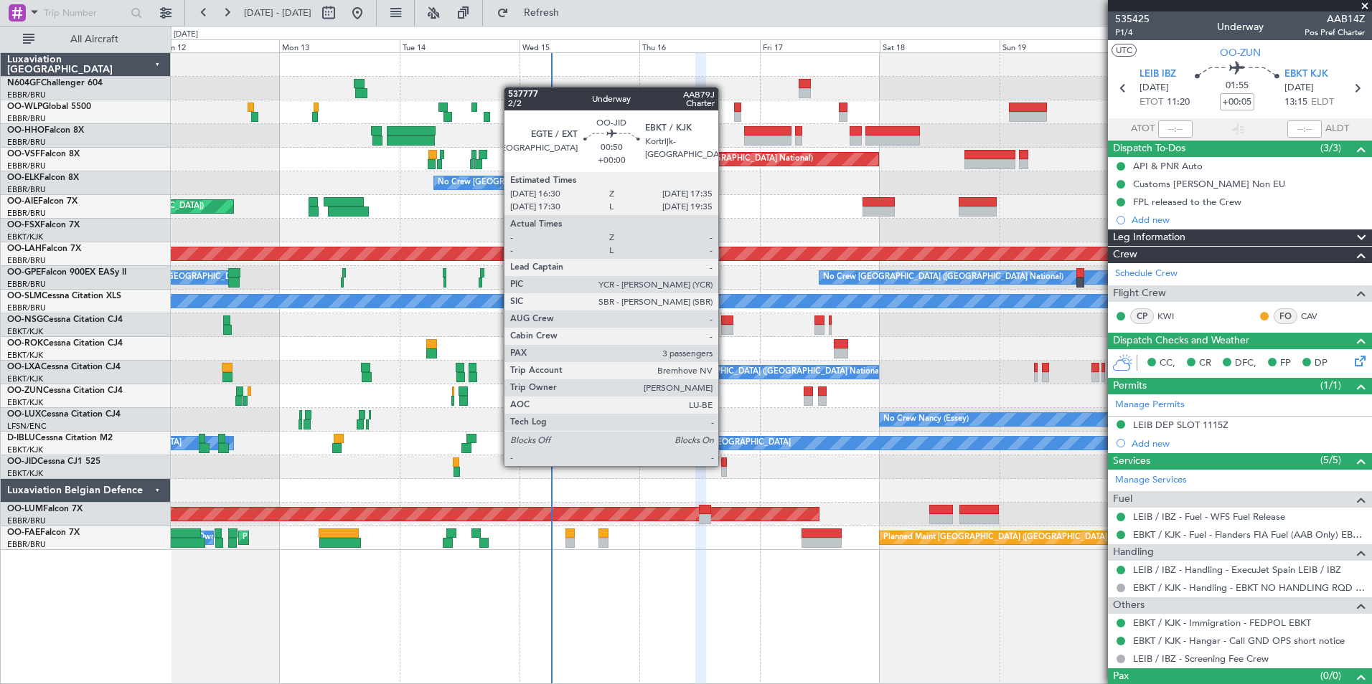
click at [725, 465] on div at bounding box center [724, 463] width 6 height 10
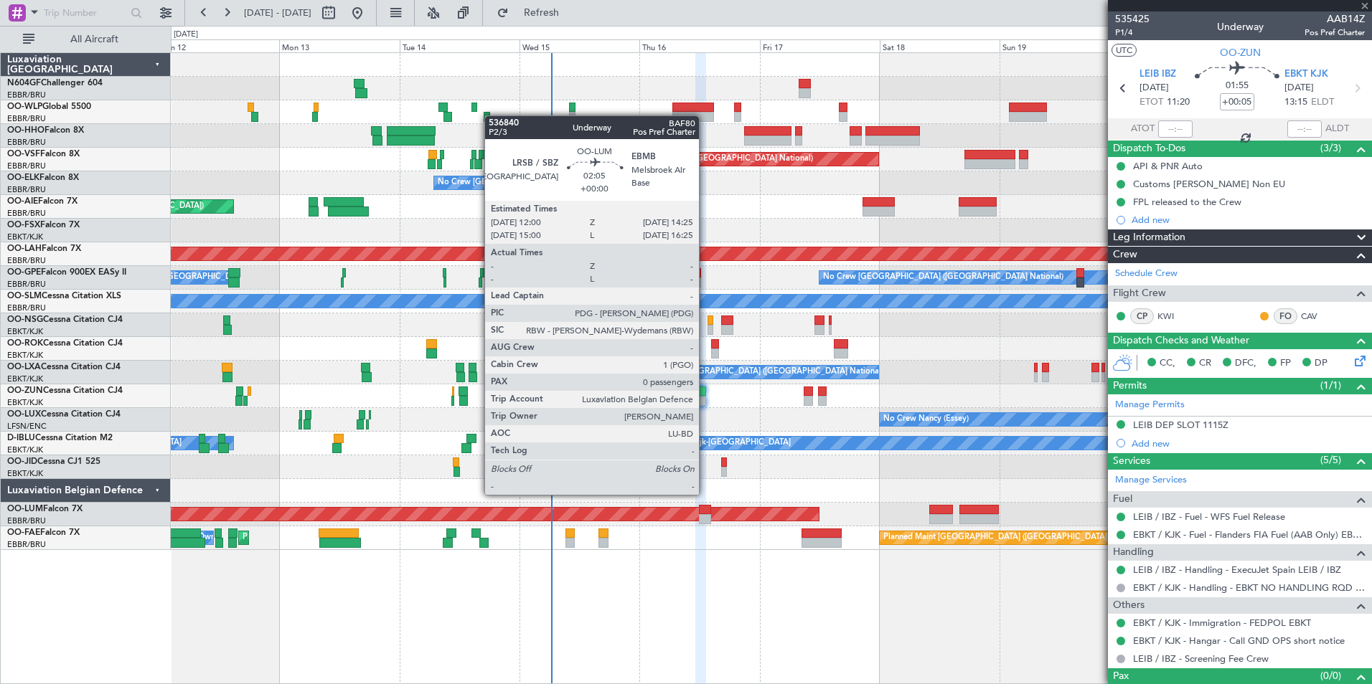
type input "3"
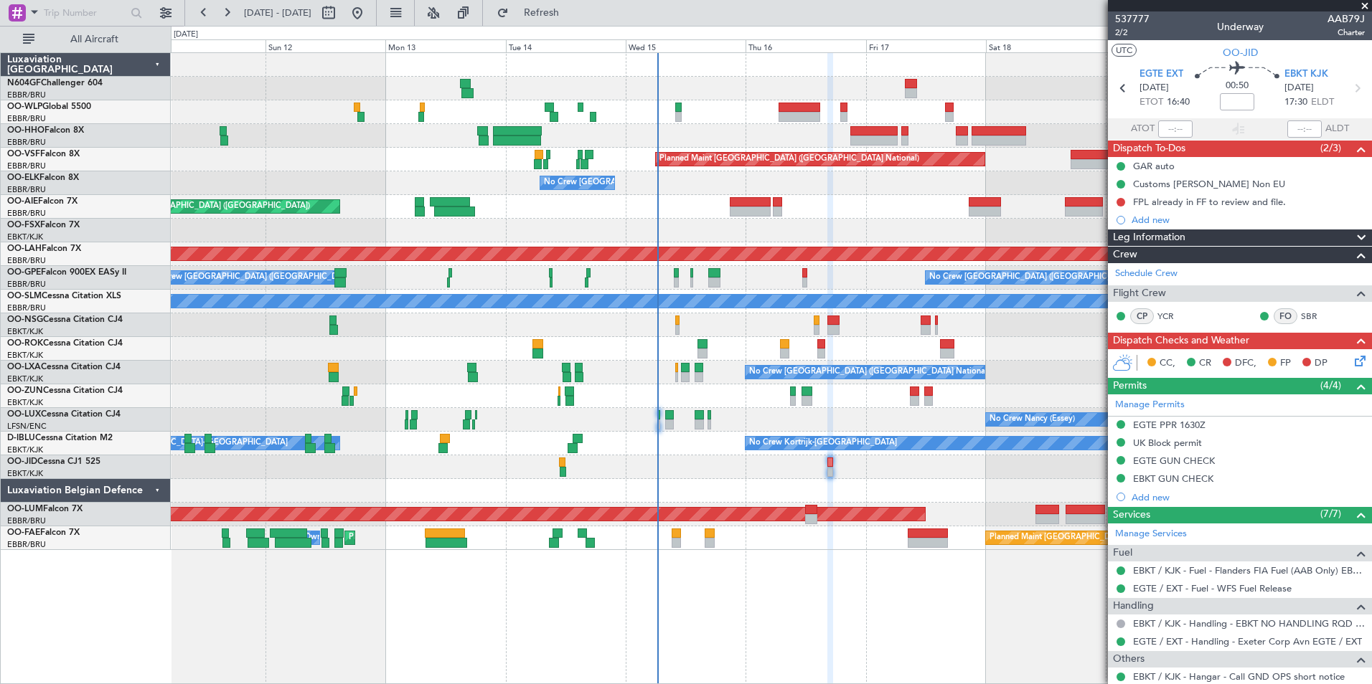
click at [810, 542] on div "Planned Maint Melsbroek Air Base Owner Melsbroek Air Base Planned Maint Brussel…" at bounding box center [771, 539] width 1200 height 24
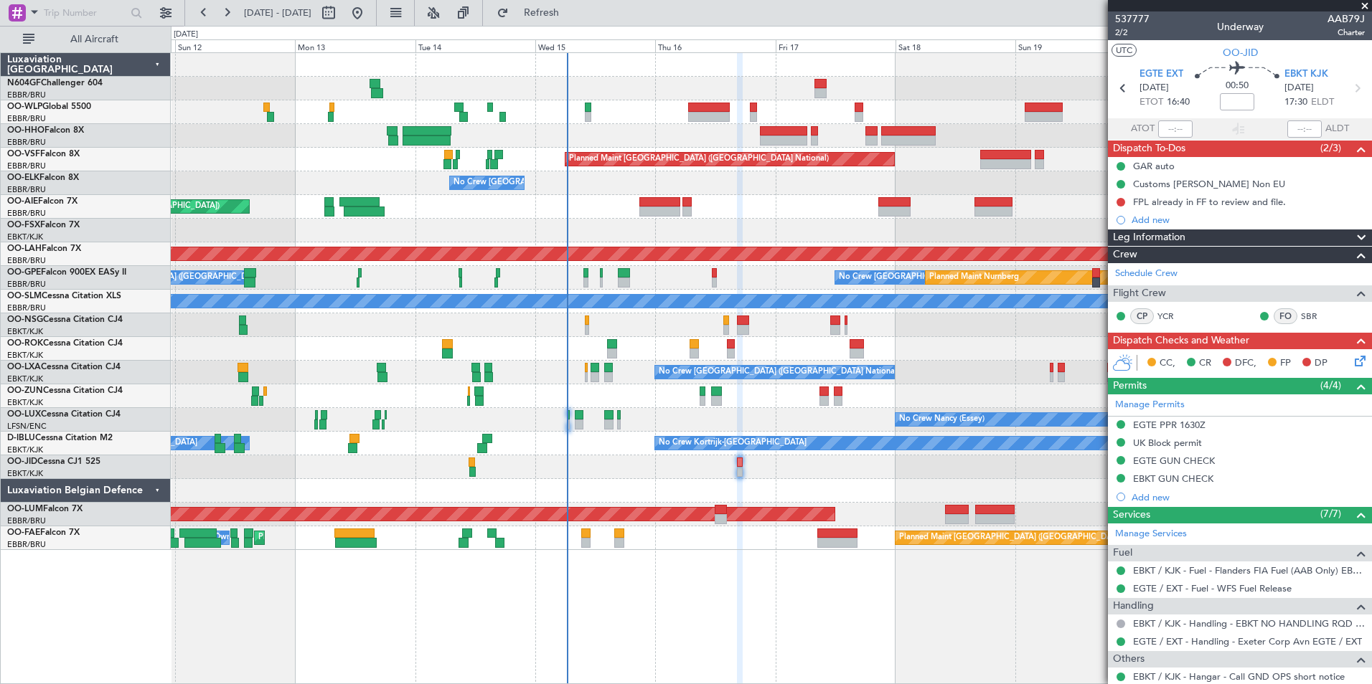
click at [463, 579] on div "Planned Maint Geneva (Cointrin) Planned Maint Brussels (Brussels National) No C…" at bounding box center [771, 368] width 1201 height 632
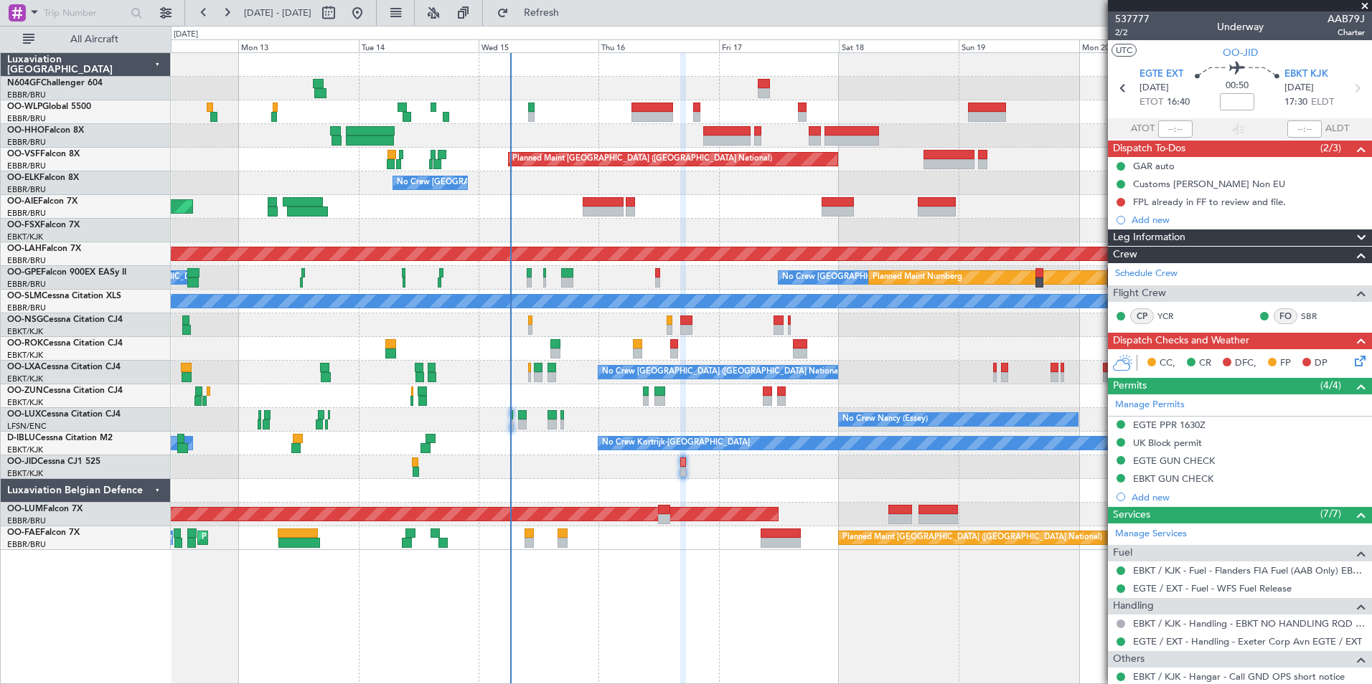
click at [690, 590] on div "Planned Maint Brussels (Brussels National) No Crew Brussels (Brussels National)…" at bounding box center [771, 368] width 1201 height 632
click at [1340, 365] on div "CC, CR DFC, FP DP" at bounding box center [1246, 364] width 211 height 22
click at [1352, 362] on icon at bounding box center [1357, 358] width 11 height 11
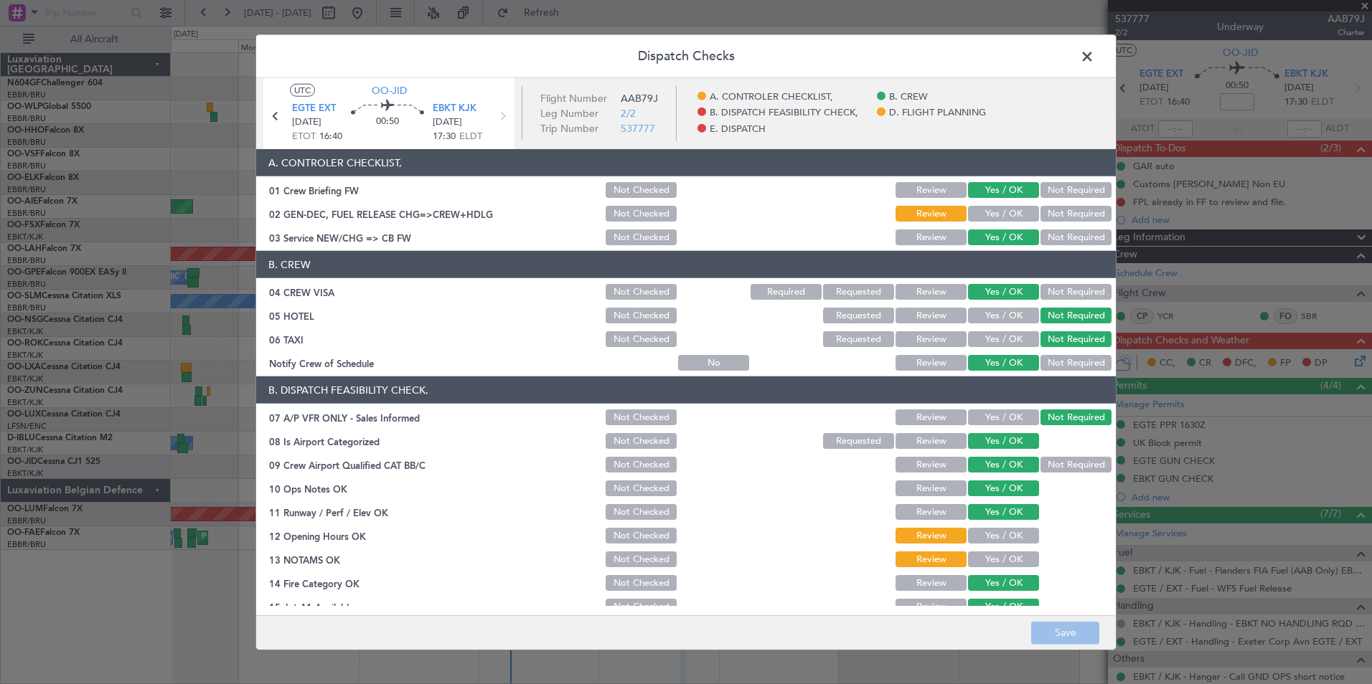
click at [1094, 55] on span at bounding box center [1094, 60] width 0 height 29
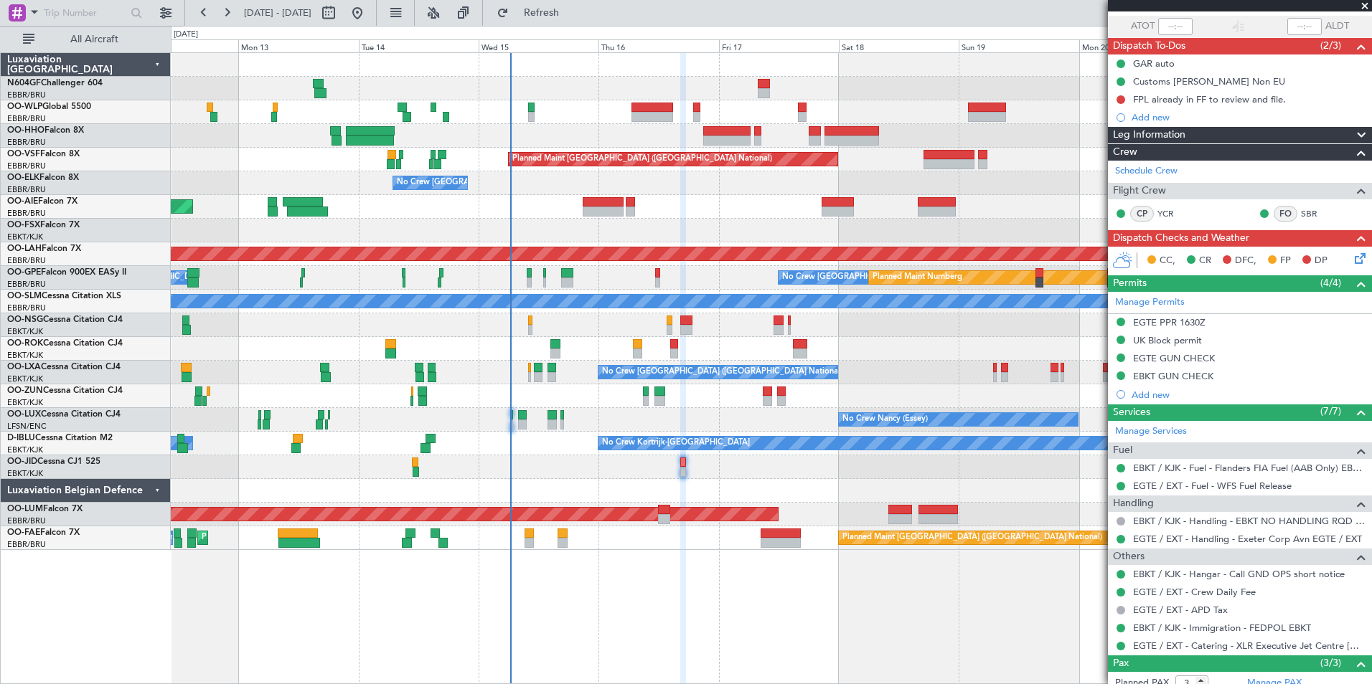
scroll to position [210, 0]
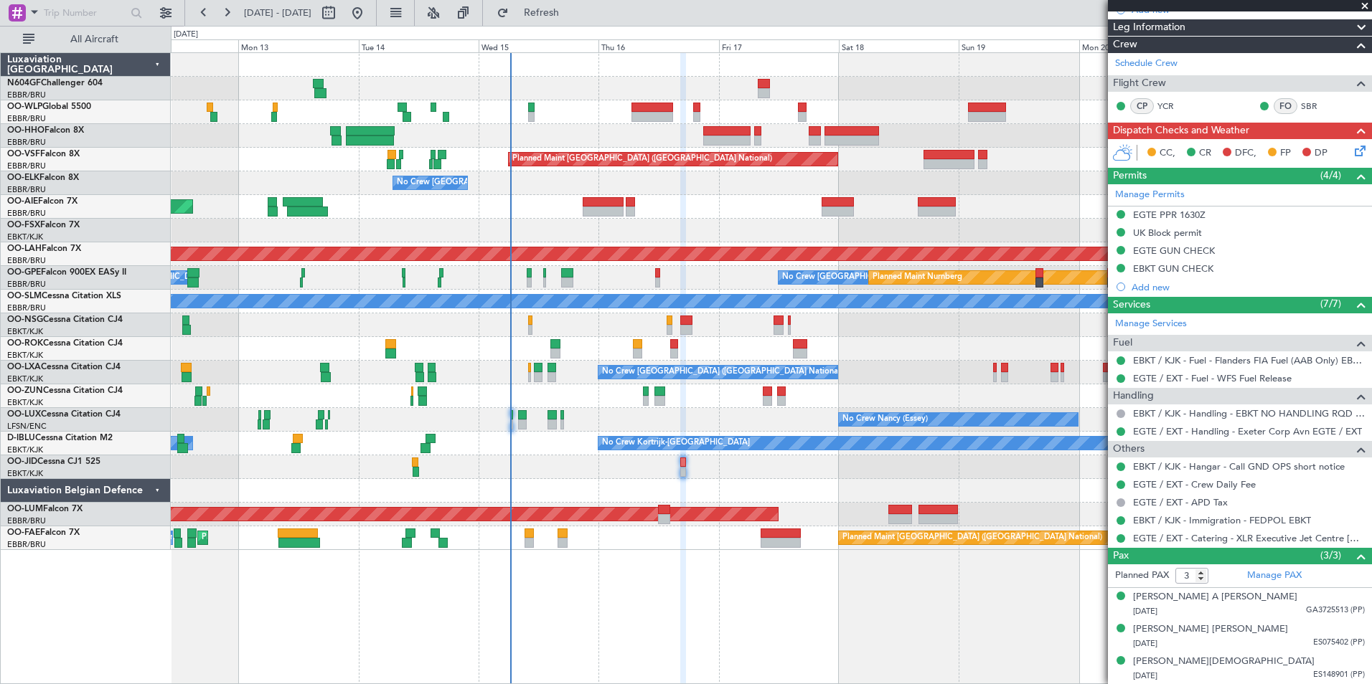
click at [744, 481] on div at bounding box center [771, 491] width 1200 height 24
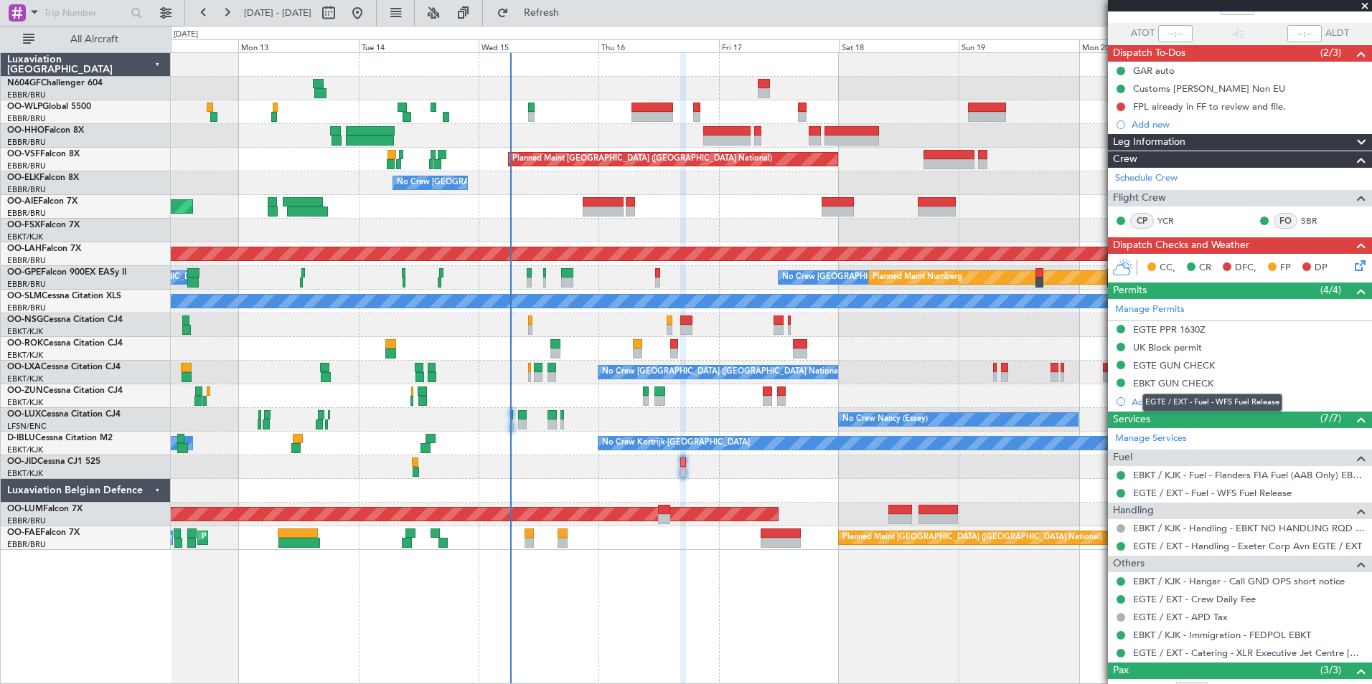
scroll to position [0, 0]
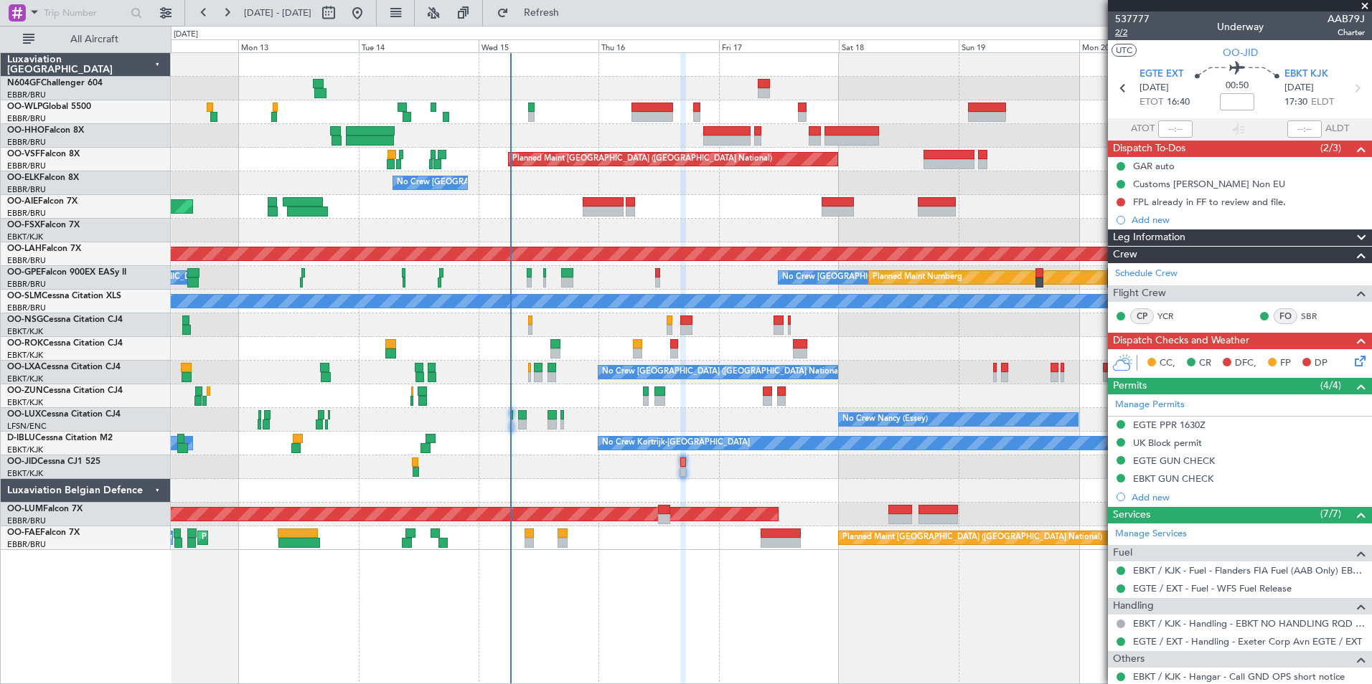
click at [1127, 32] on span "2/2" at bounding box center [1132, 33] width 34 height 12
click at [1352, 362] on icon at bounding box center [1357, 358] width 11 height 11
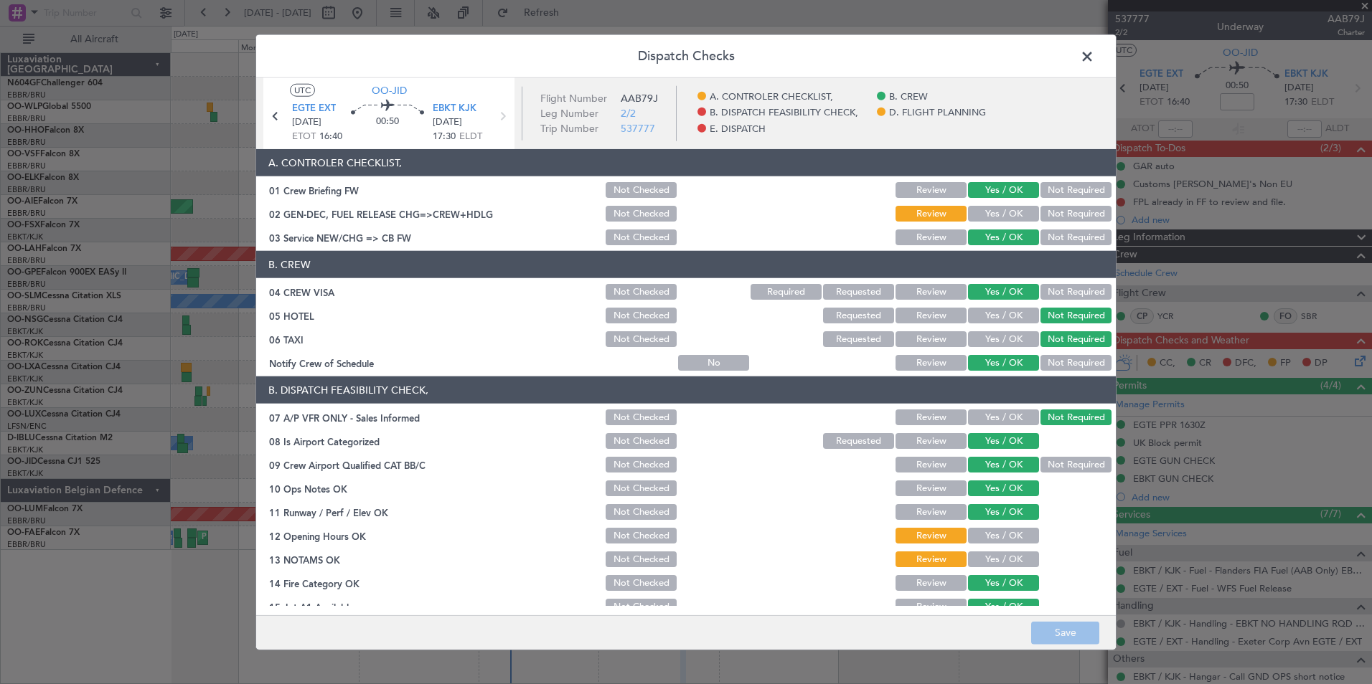
click at [995, 204] on div "Yes / OK" at bounding box center [1002, 214] width 72 height 20
click at [993, 212] on button "Yes / OK" at bounding box center [1003, 214] width 71 height 16
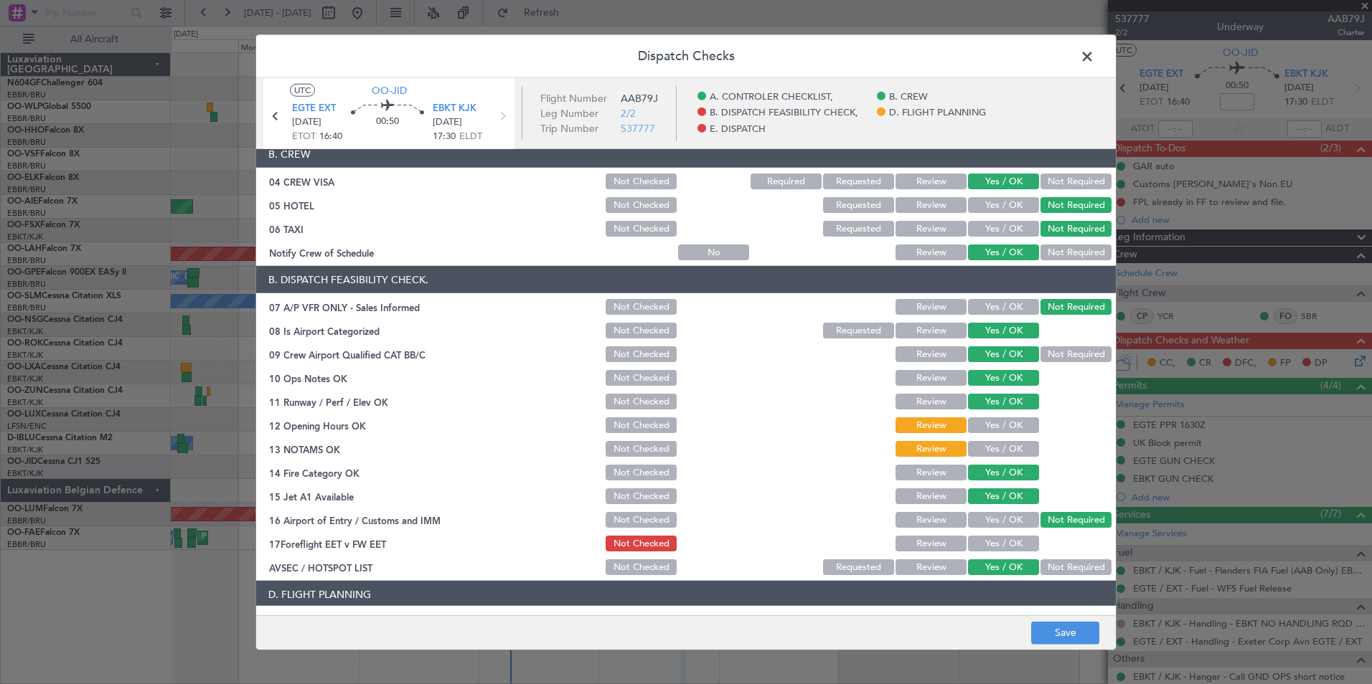
scroll to position [215, 0]
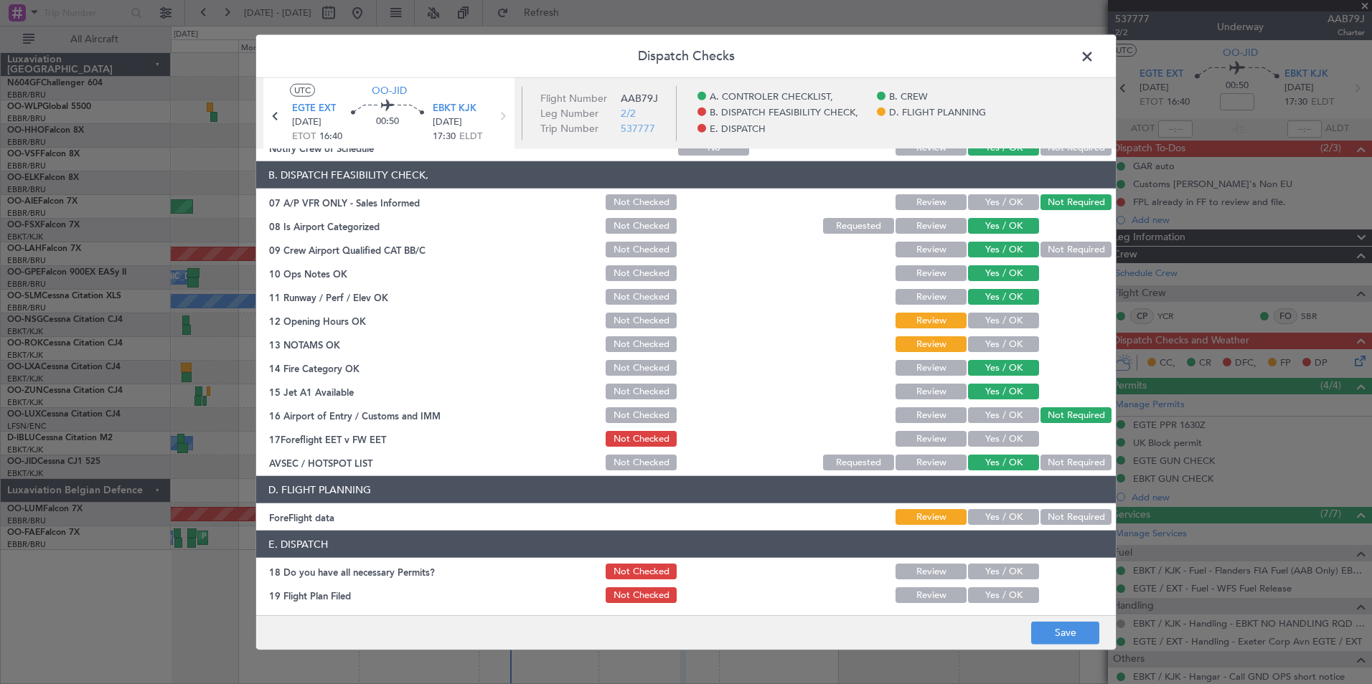
click at [966, 311] on div "Yes / OK" at bounding box center [1002, 321] width 72 height 20
click at [971, 319] on button "Yes / OK" at bounding box center [1003, 321] width 71 height 16
click at [984, 334] on div "Yes / OK" at bounding box center [1002, 344] width 72 height 20
click at [986, 341] on button "Yes / OK" at bounding box center [1003, 344] width 71 height 16
click at [993, 433] on button "Yes / OK" at bounding box center [1003, 439] width 71 height 16
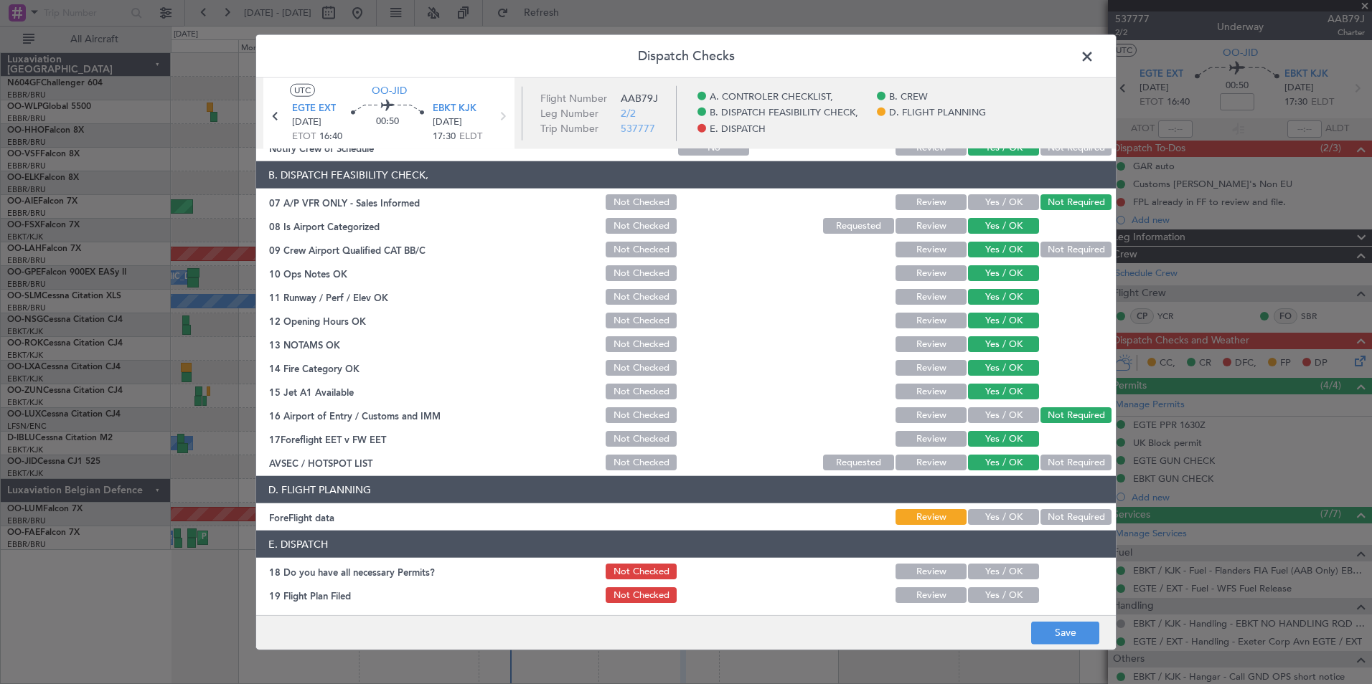
click at [1012, 522] on button "Yes / OK" at bounding box center [1003, 517] width 71 height 16
click at [1057, 628] on button "Save" at bounding box center [1065, 632] width 68 height 23
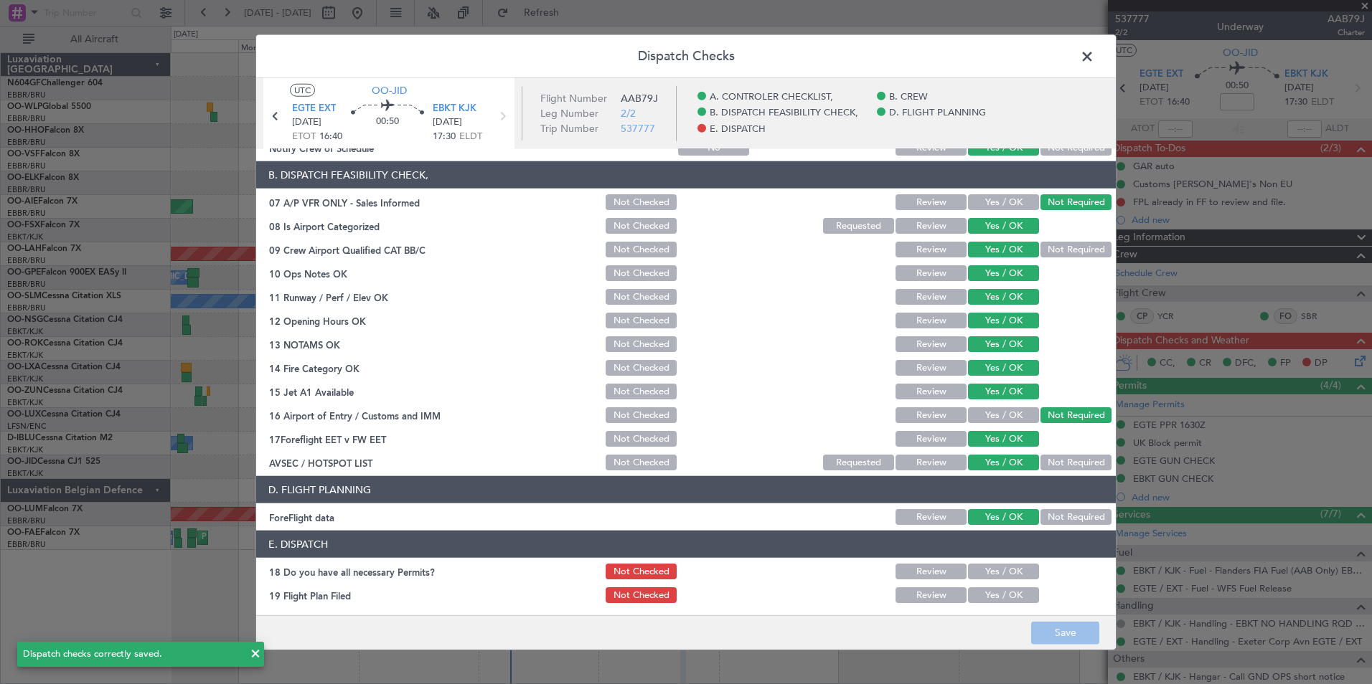
click at [1094, 62] on span at bounding box center [1094, 60] width 0 height 29
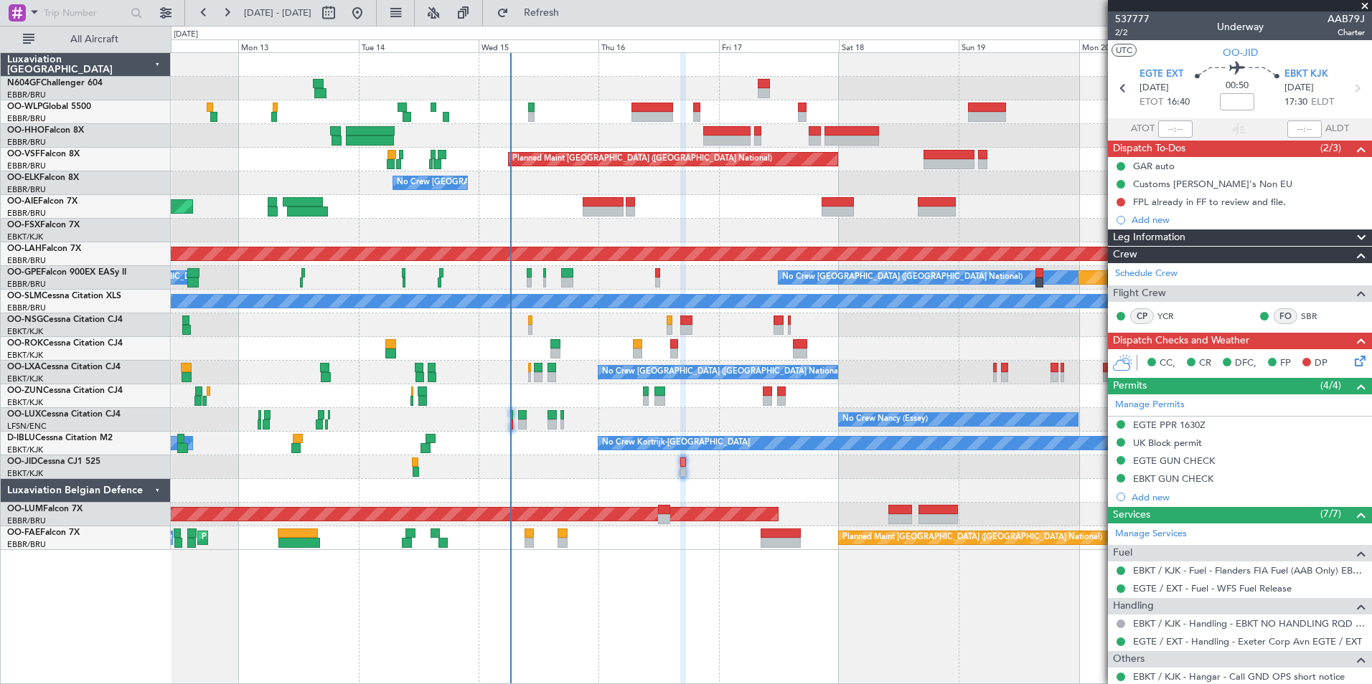
click at [1352, 360] on icon at bounding box center [1357, 358] width 11 height 11
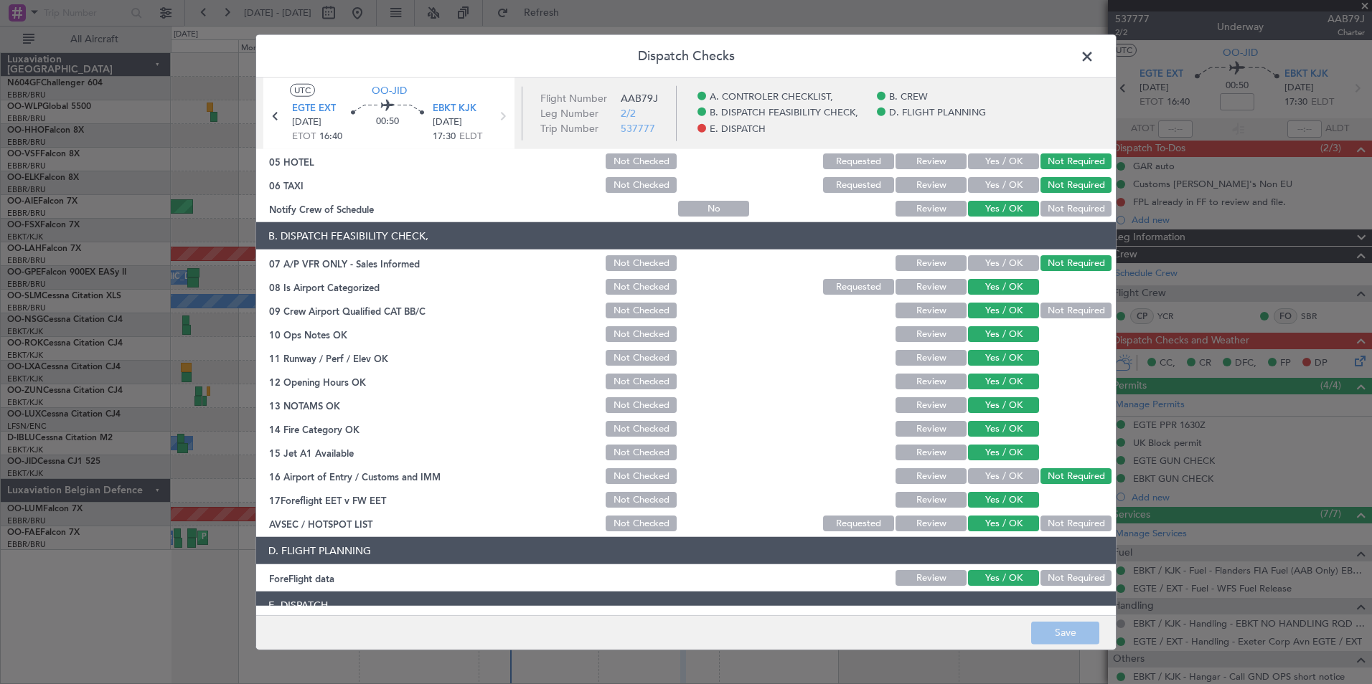
scroll to position [265, 0]
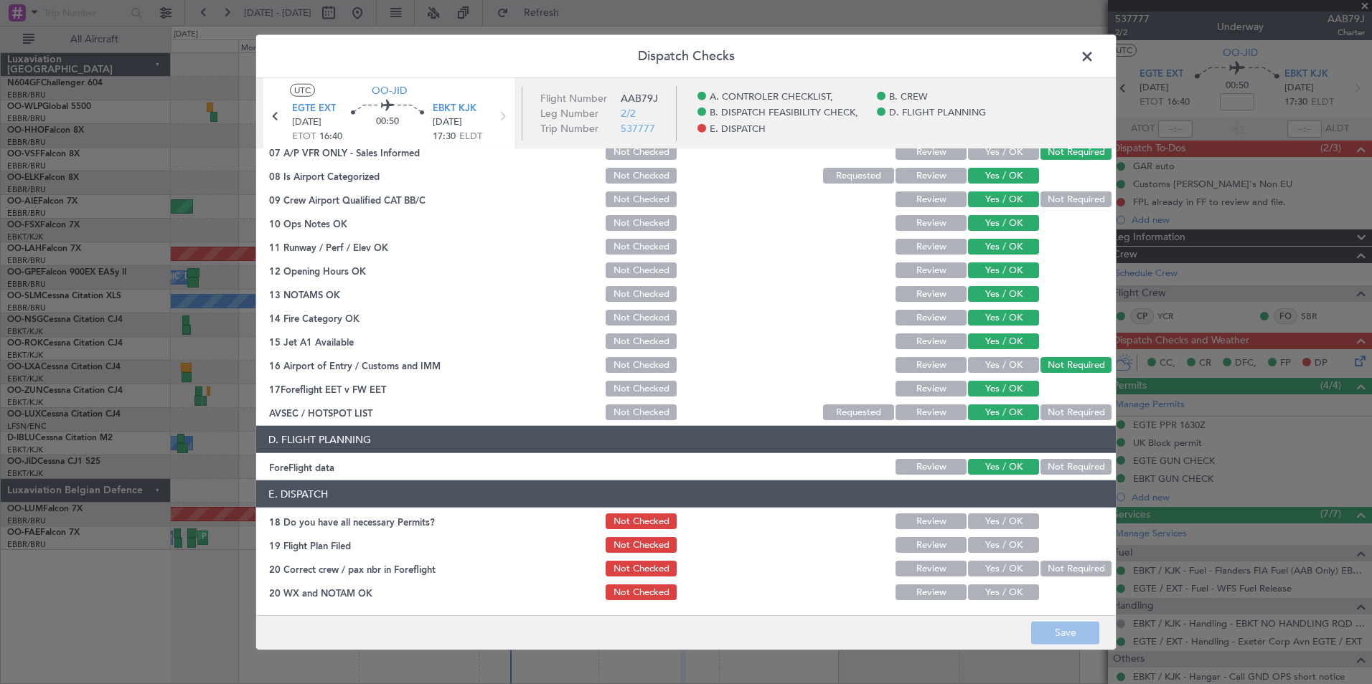
click at [1094, 57] on span at bounding box center [1094, 60] width 0 height 29
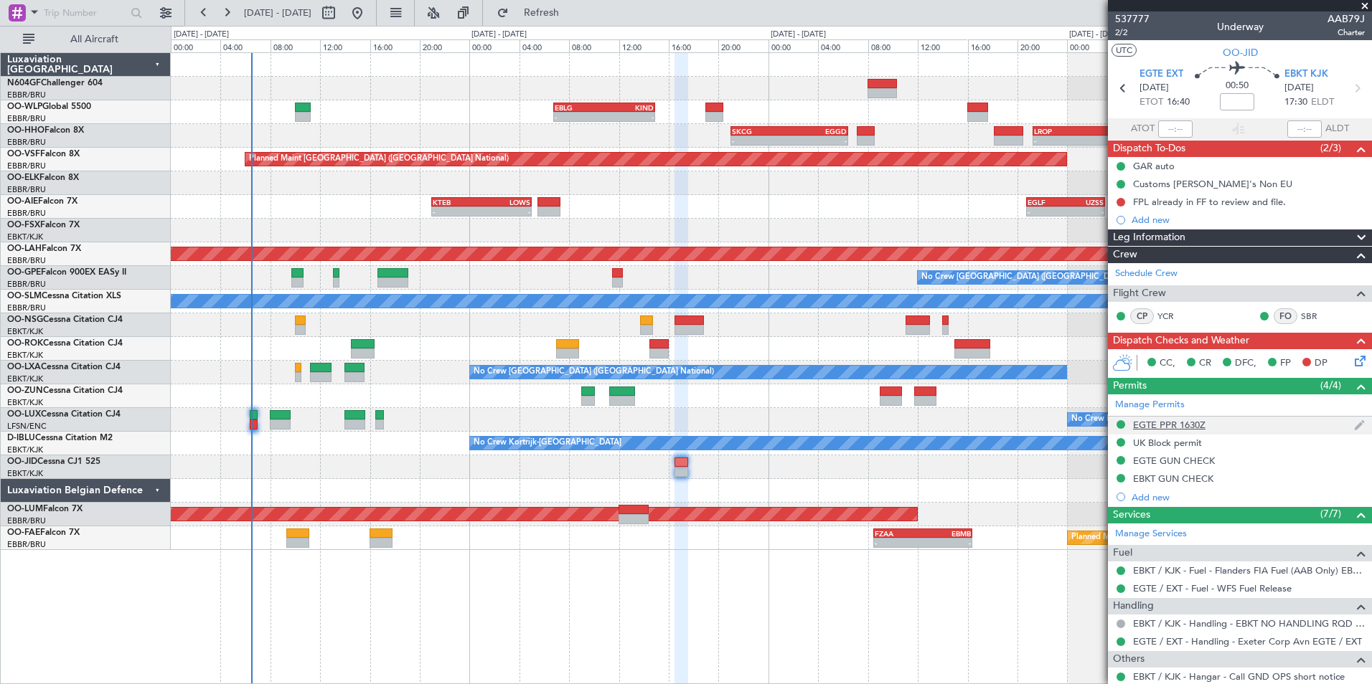
click at [1189, 426] on div "EGTE PPR 1630Z" at bounding box center [1169, 425] width 72 height 12
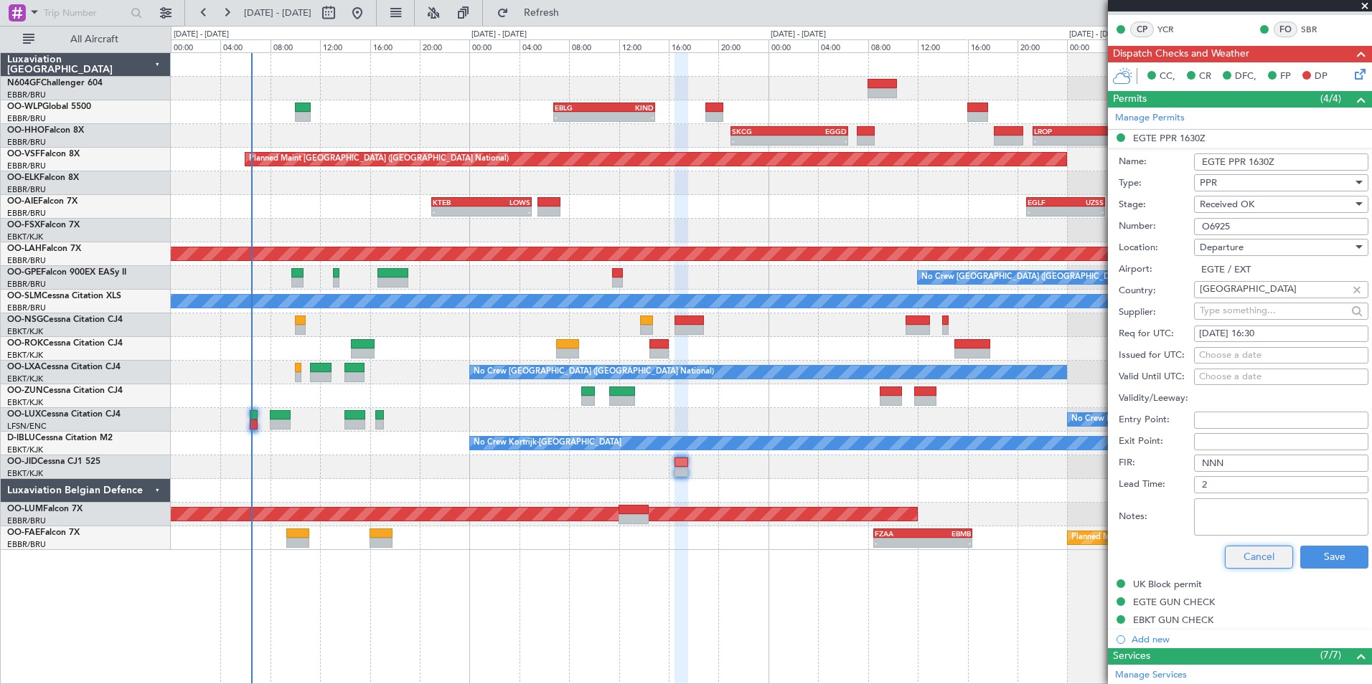
click at [1241, 563] on button "Cancel" at bounding box center [1259, 557] width 68 height 23
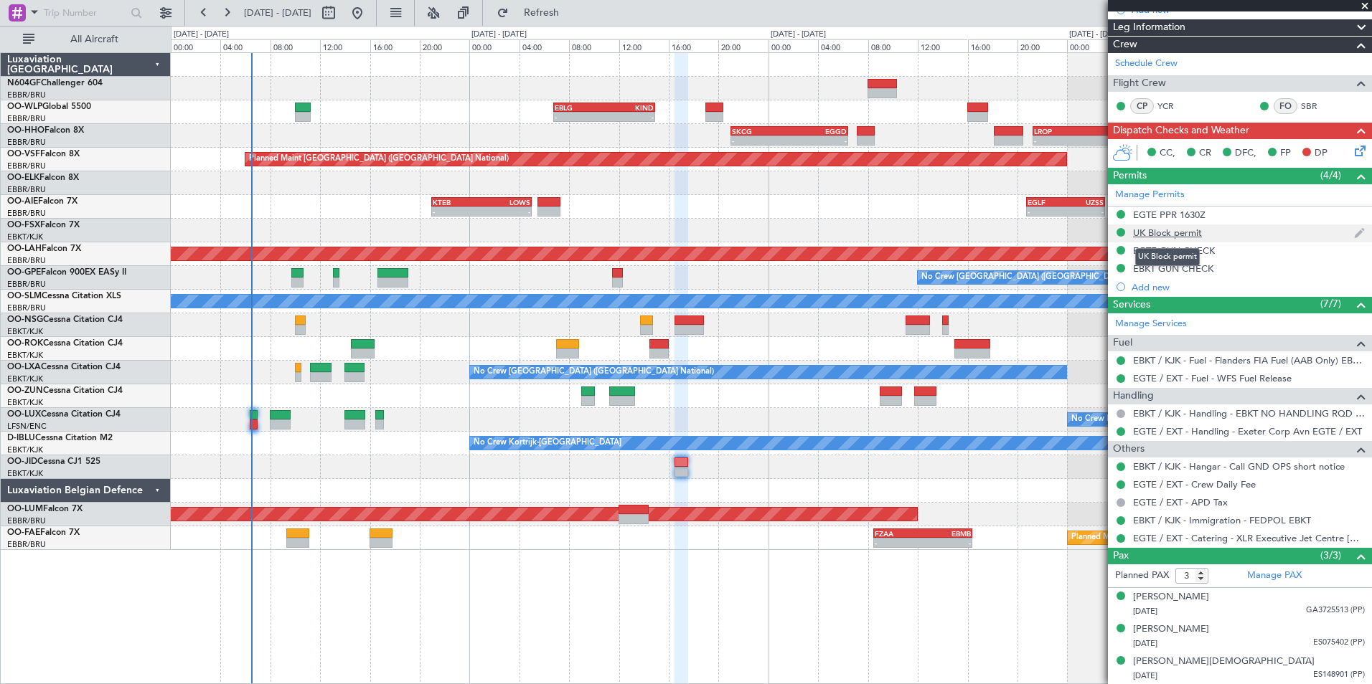
click at [1184, 231] on div "UK Block permit" at bounding box center [1167, 233] width 69 height 12
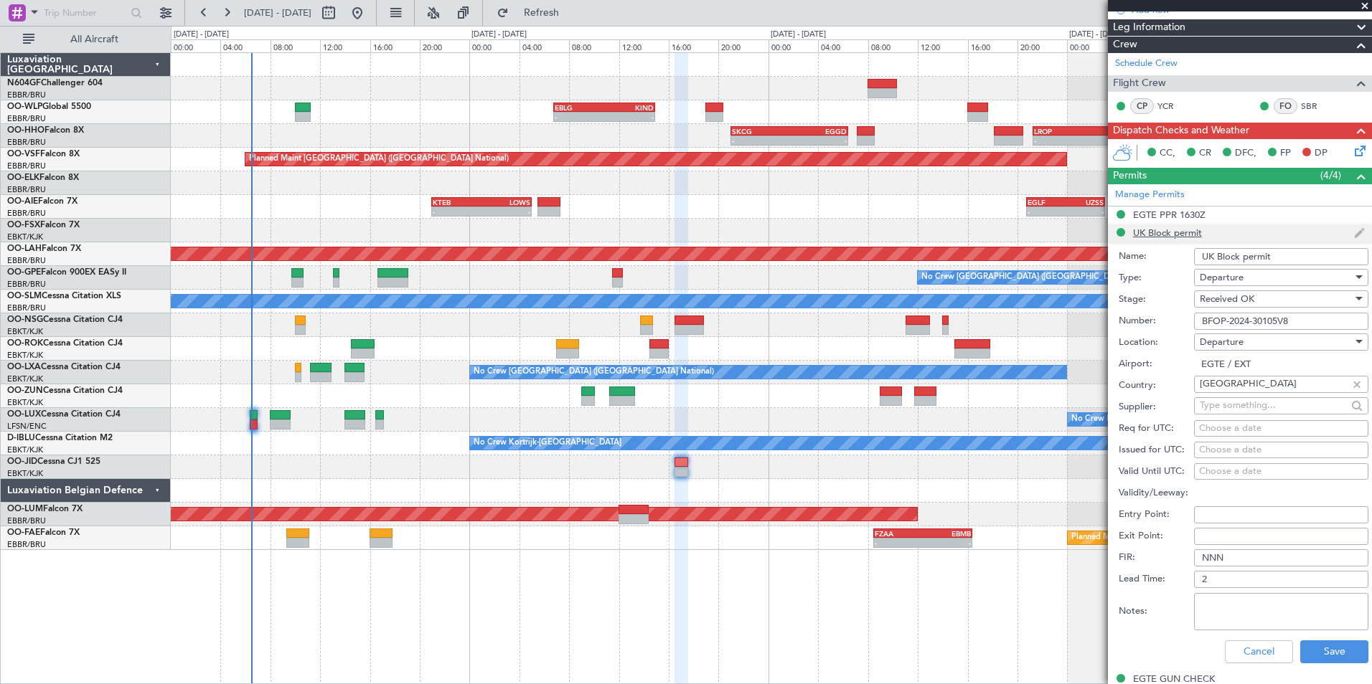
scroll to position [287, 0]
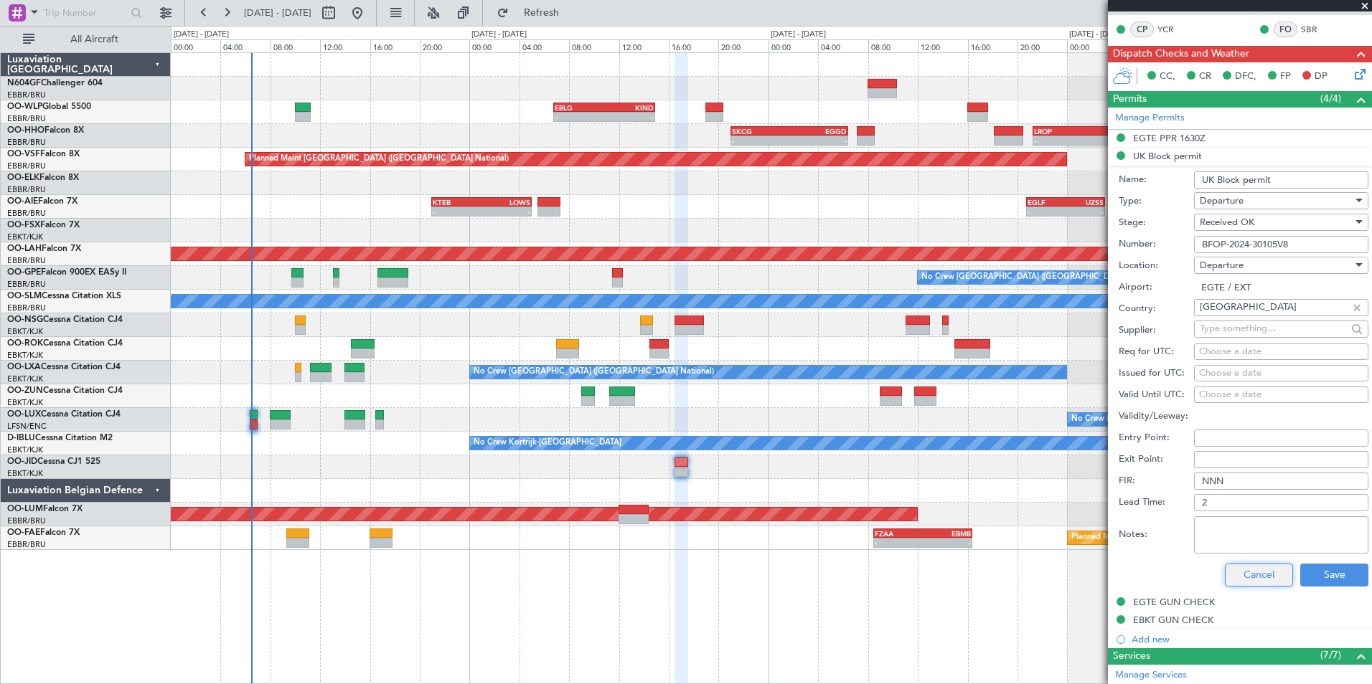
click at [1254, 572] on button "Cancel" at bounding box center [1259, 575] width 68 height 23
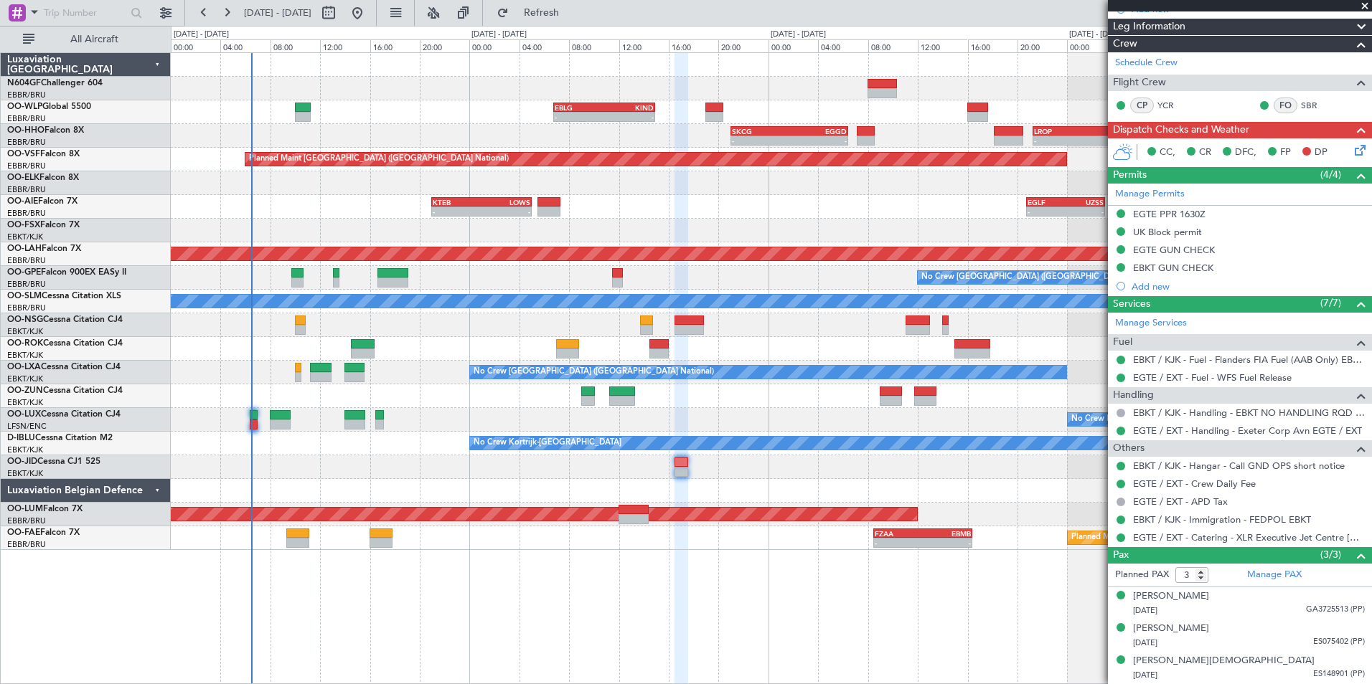
scroll to position [210, 0]
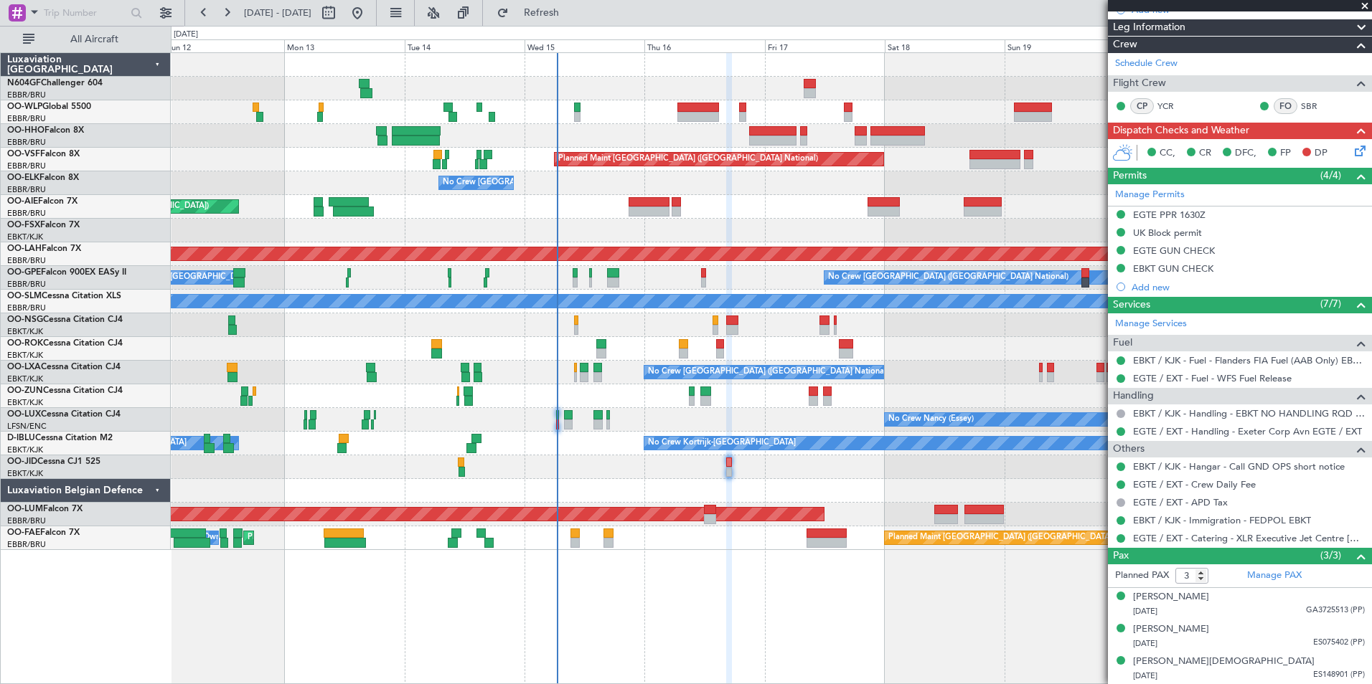
click at [765, 201] on div "Planned Maint [GEOGRAPHIC_DATA] ([GEOGRAPHIC_DATA])" at bounding box center [771, 207] width 1200 height 24
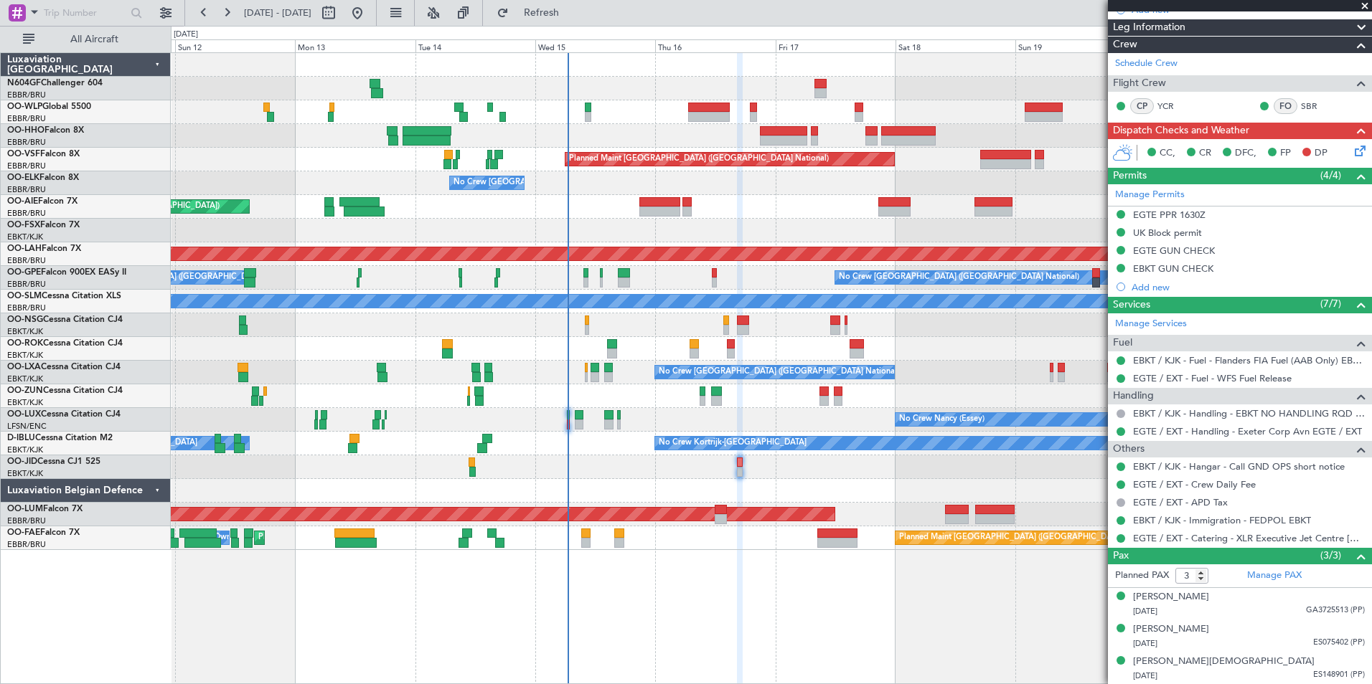
click at [1352, 154] on icon at bounding box center [1357, 148] width 11 height 11
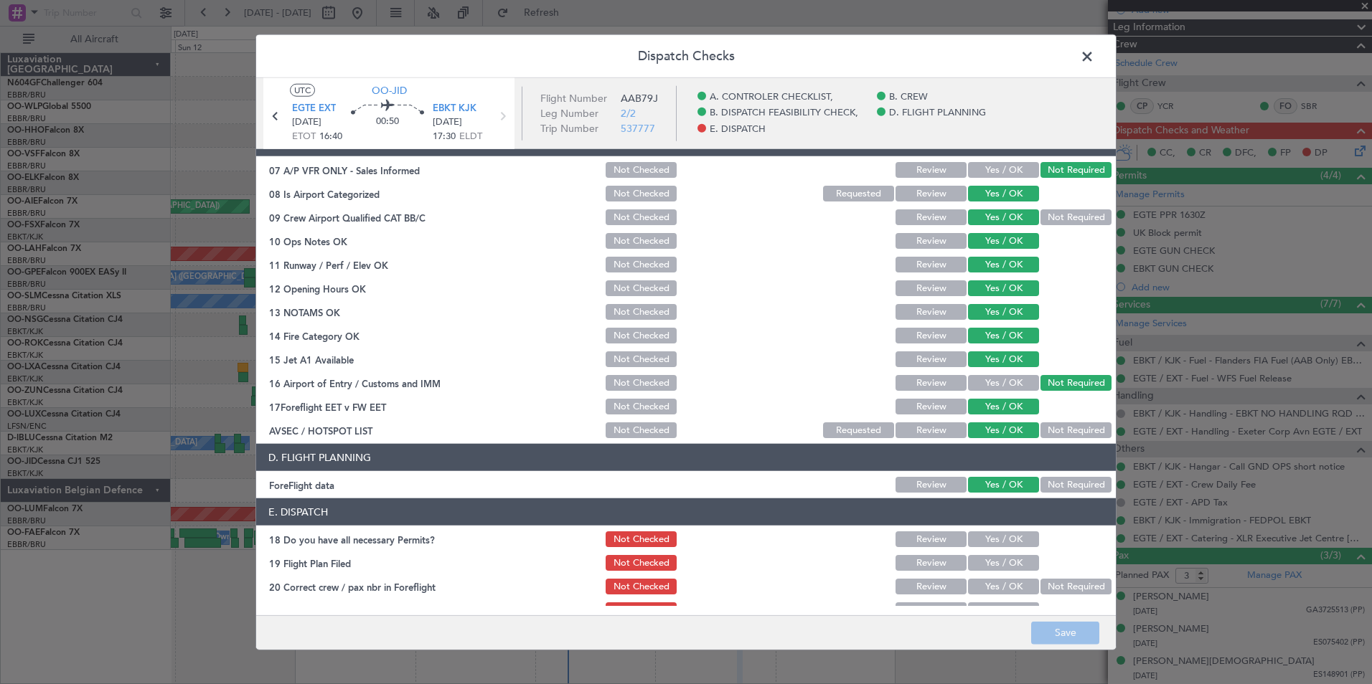
scroll to position [265, 0]
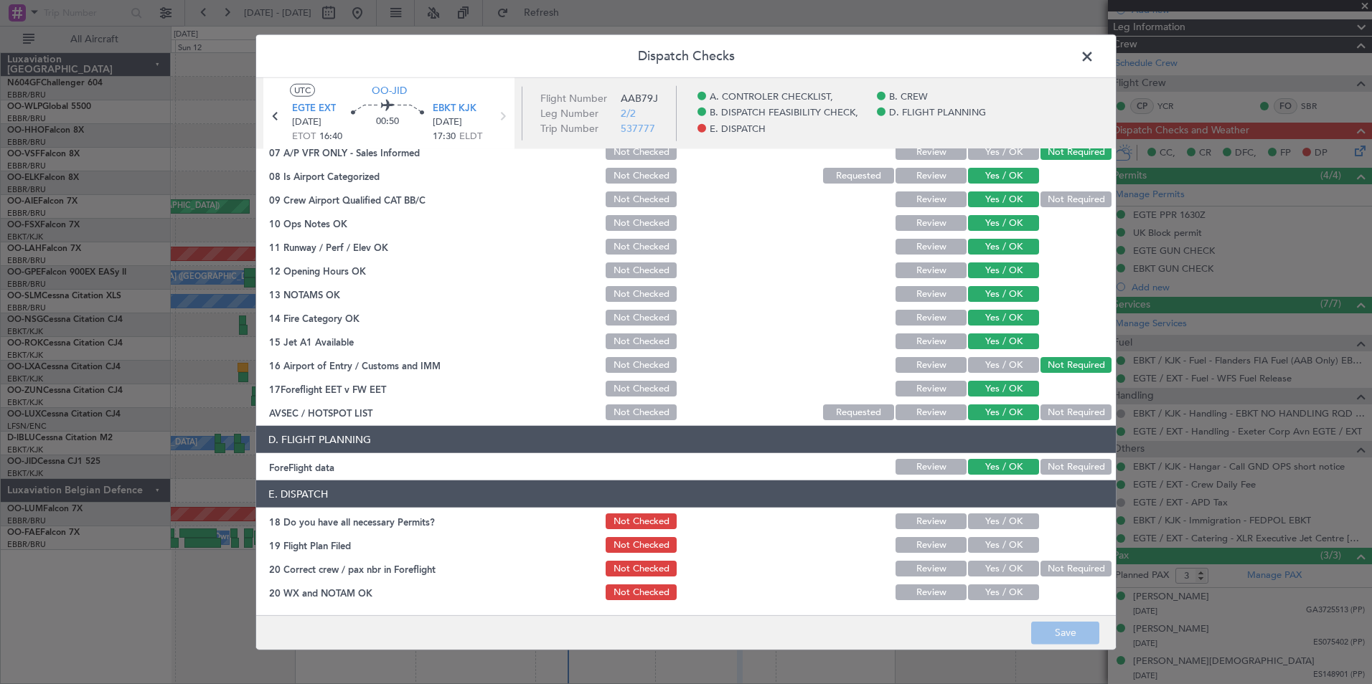
click at [996, 528] on button "Yes / OK" at bounding box center [1003, 522] width 71 height 16
click at [990, 548] on button "Yes / OK" at bounding box center [1003, 545] width 71 height 16
click at [991, 564] on button "Yes / OK" at bounding box center [1003, 569] width 71 height 16
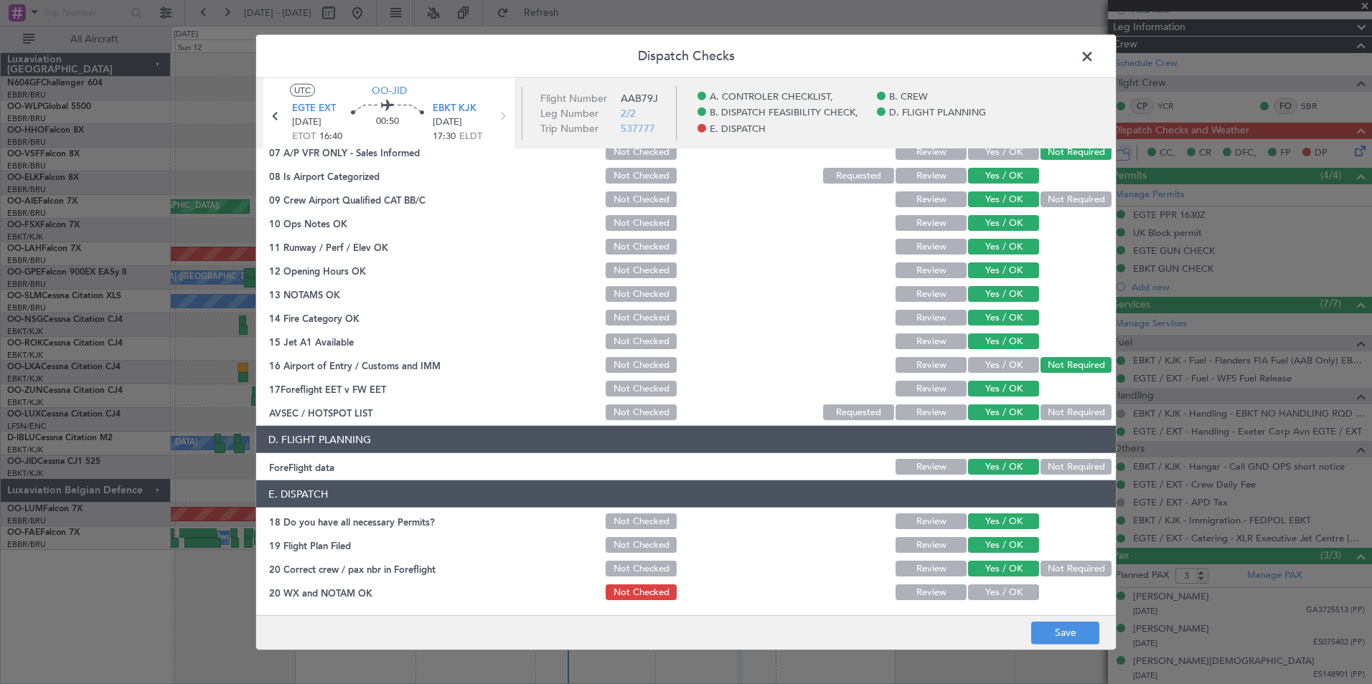
click at [991, 586] on button "Yes / OK" at bounding box center [1003, 593] width 71 height 16
click at [1070, 636] on button "Save" at bounding box center [1065, 632] width 68 height 23
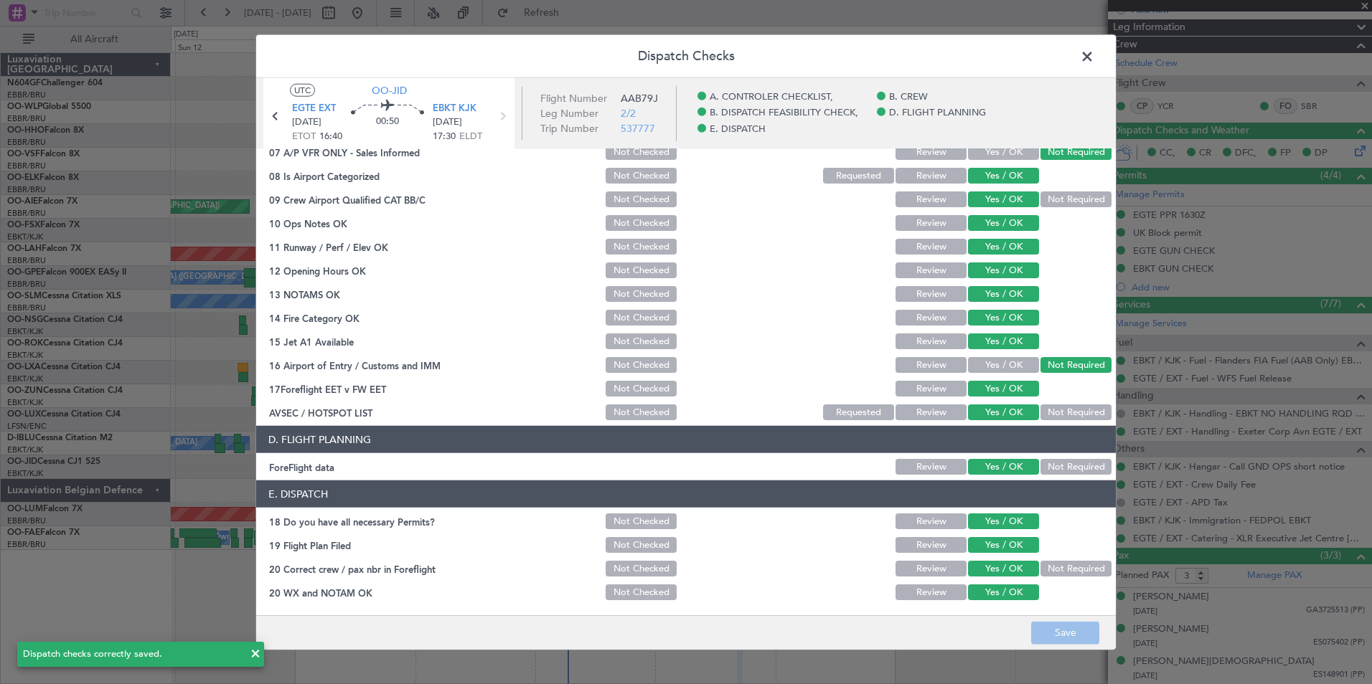
click at [1094, 55] on span at bounding box center [1094, 60] width 0 height 29
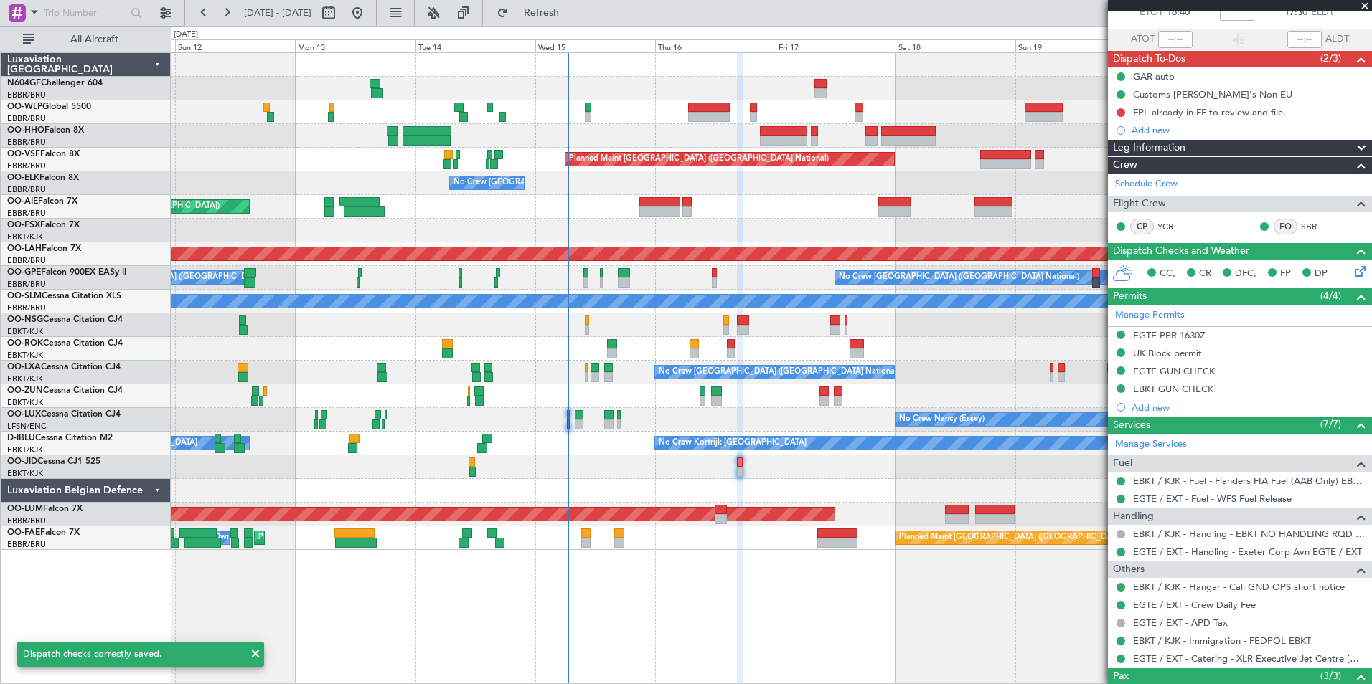
scroll to position [0, 0]
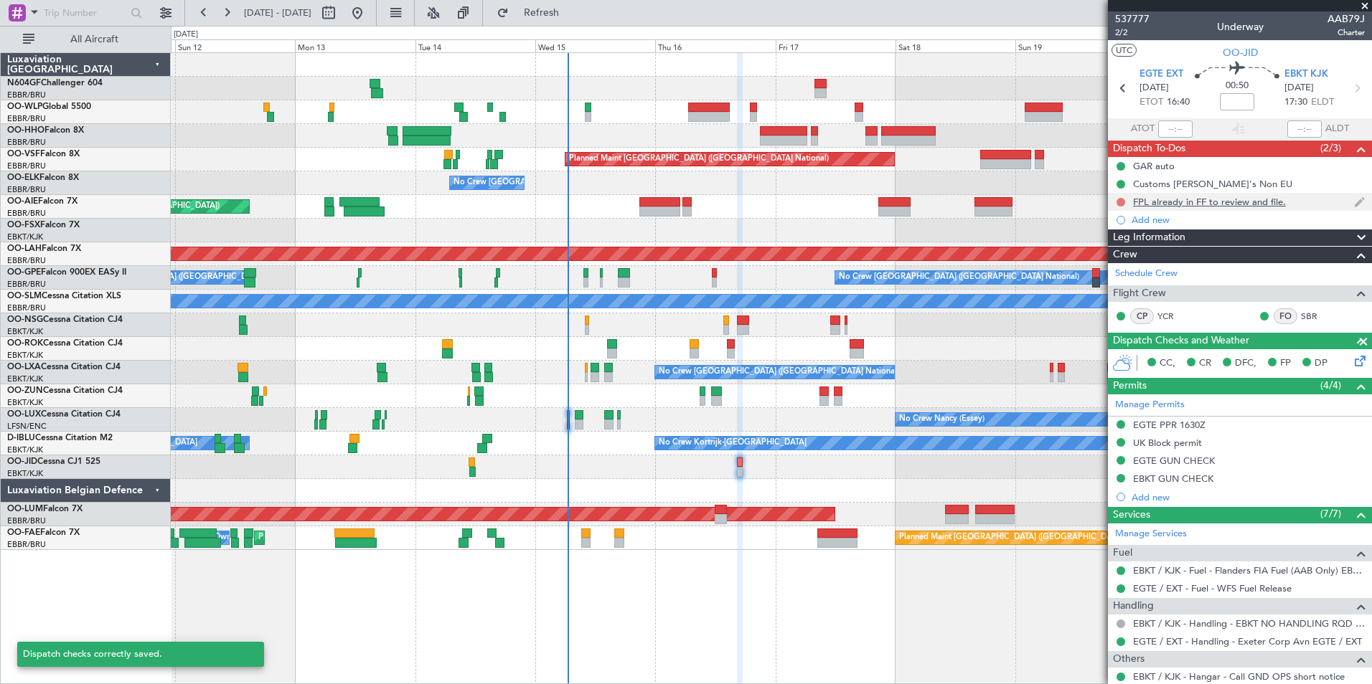
click at [1121, 198] on button at bounding box center [1120, 202] width 9 height 9
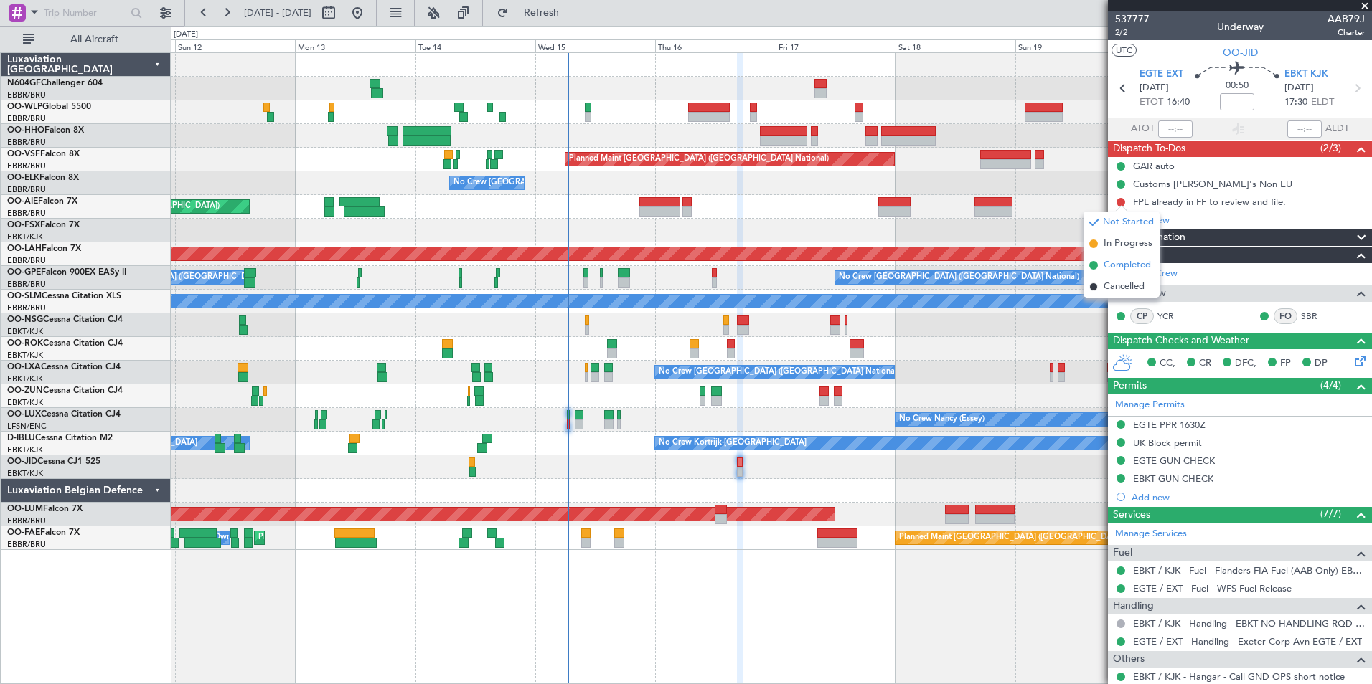
click at [1127, 265] on span "Completed" at bounding box center [1126, 265] width 47 height 14
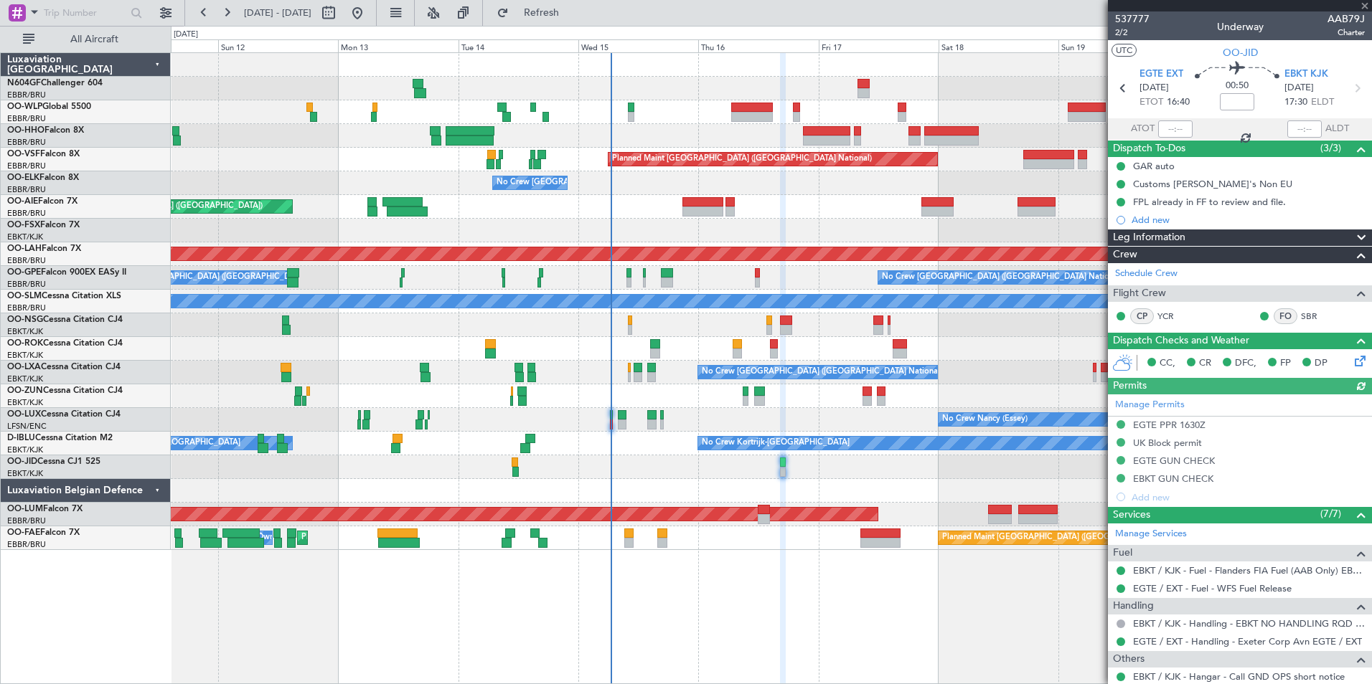
click at [910, 484] on div at bounding box center [771, 491] width 1200 height 24
click at [842, 475] on div "No Crew" at bounding box center [771, 468] width 1200 height 24
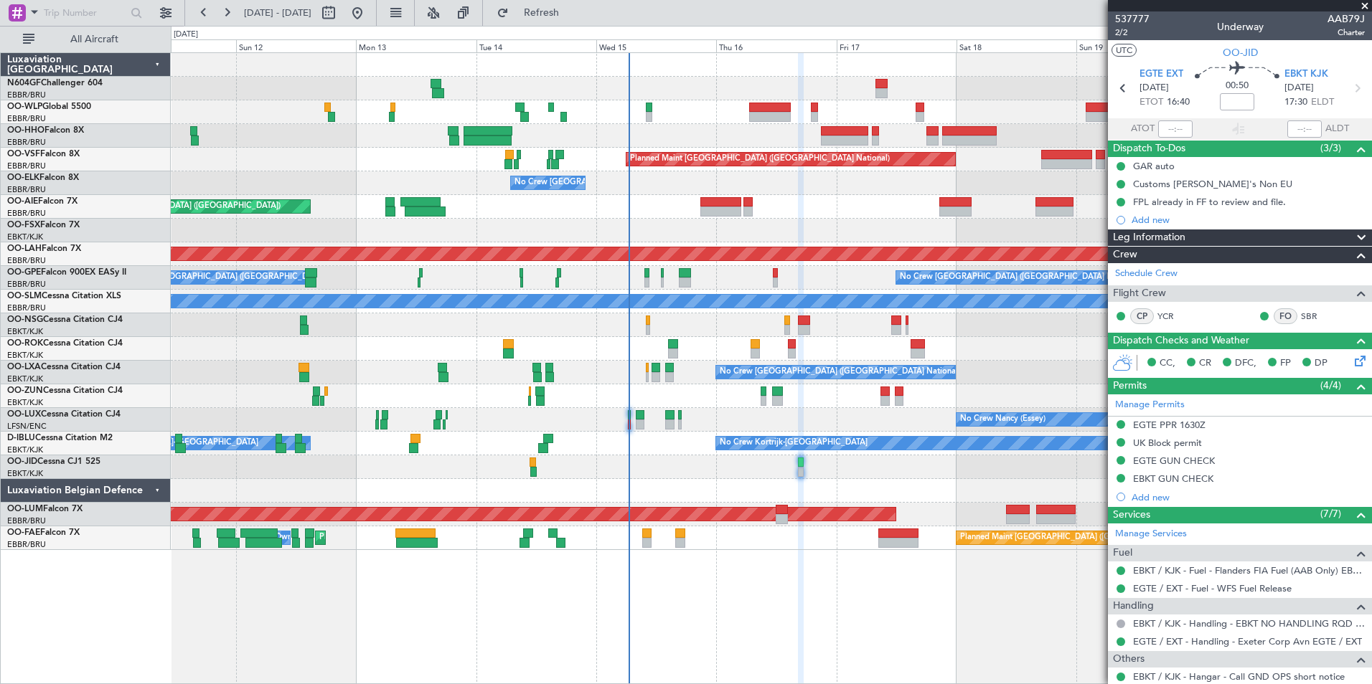
click at [741, 499] on div at bounding box center [771, 491] width 1200 height 24
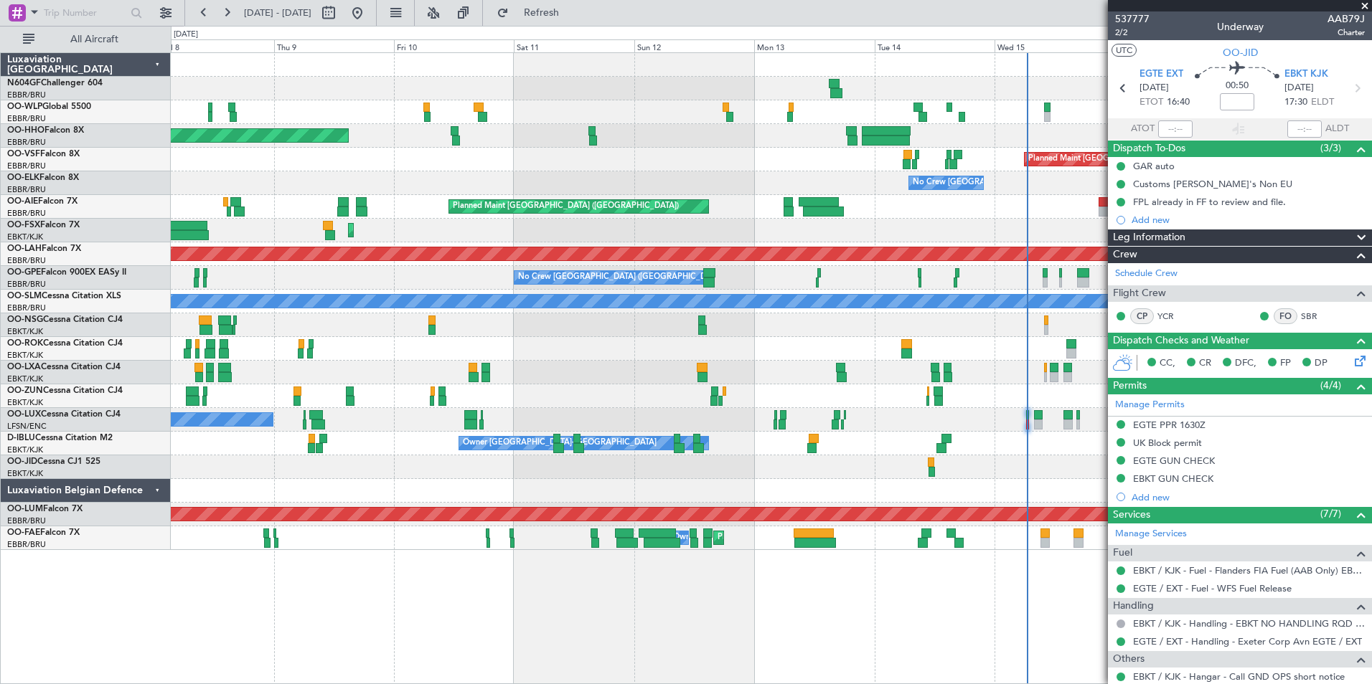
click at [767, 492] on div "Planned Maint Geneva (Cointrin) Planned Maint Brussels (Brussels National) No C…" at bounding box center [771, 301] width 1200 height 497
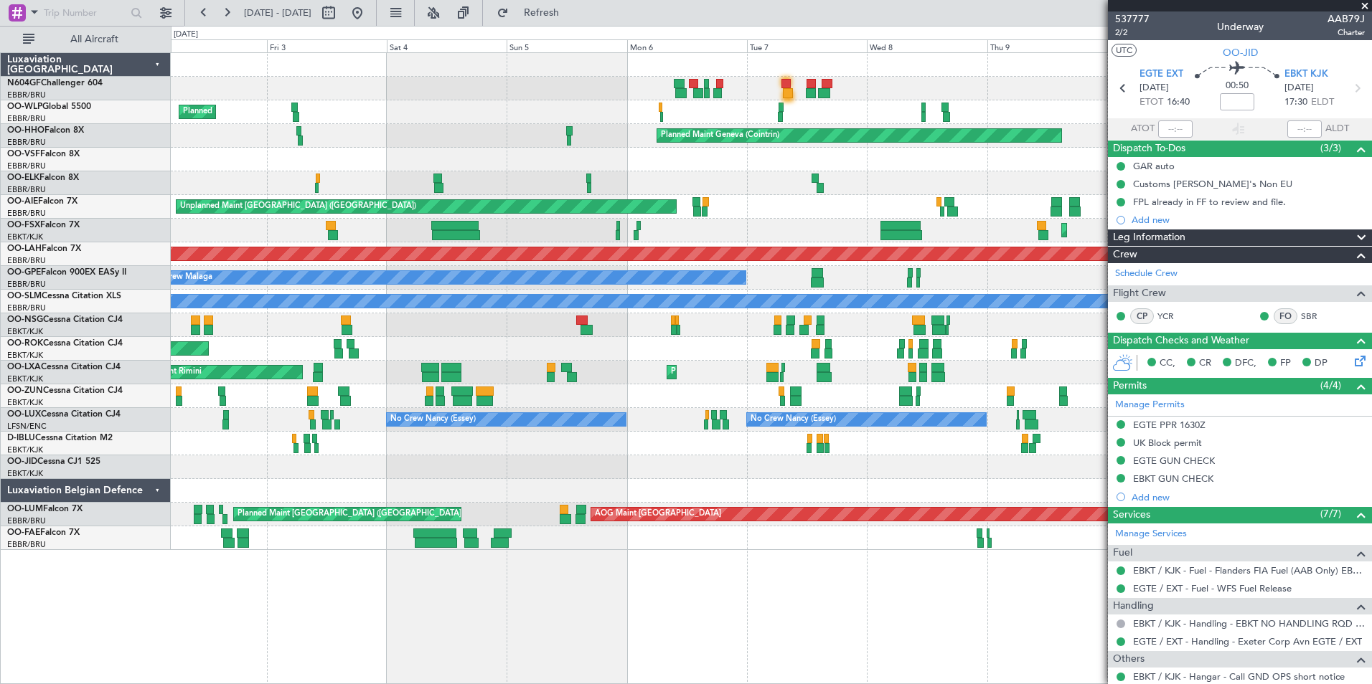
click at [628, 543] on div "Owner Melsbroek Air Base AOG Maint Melsbroek Air Base Planned Maint Melsbroek A…" at bounding box center [771, 539] width 1200 height 24
click at [354, 534] on div "AOG Maint Melsbroek Air Base Owner Melsbroek Air Base Planned Maint Melsbroek A…" at bounding box center [771, 539] width 1200 height 24
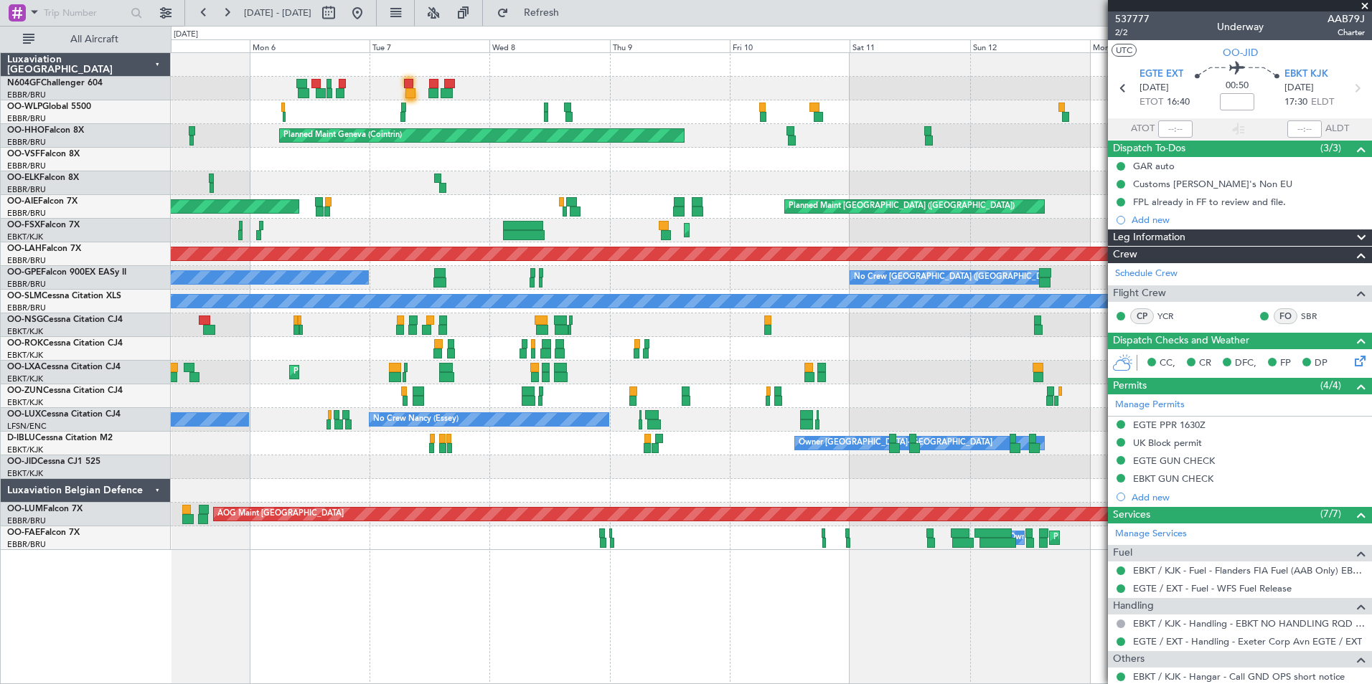
click at [374, 567] on div "Planned Maint Geneva (Cointrin) Planned Maint Brussels (Brussels National) No C…" at bounding box center [771, 368] width 1201 height 632
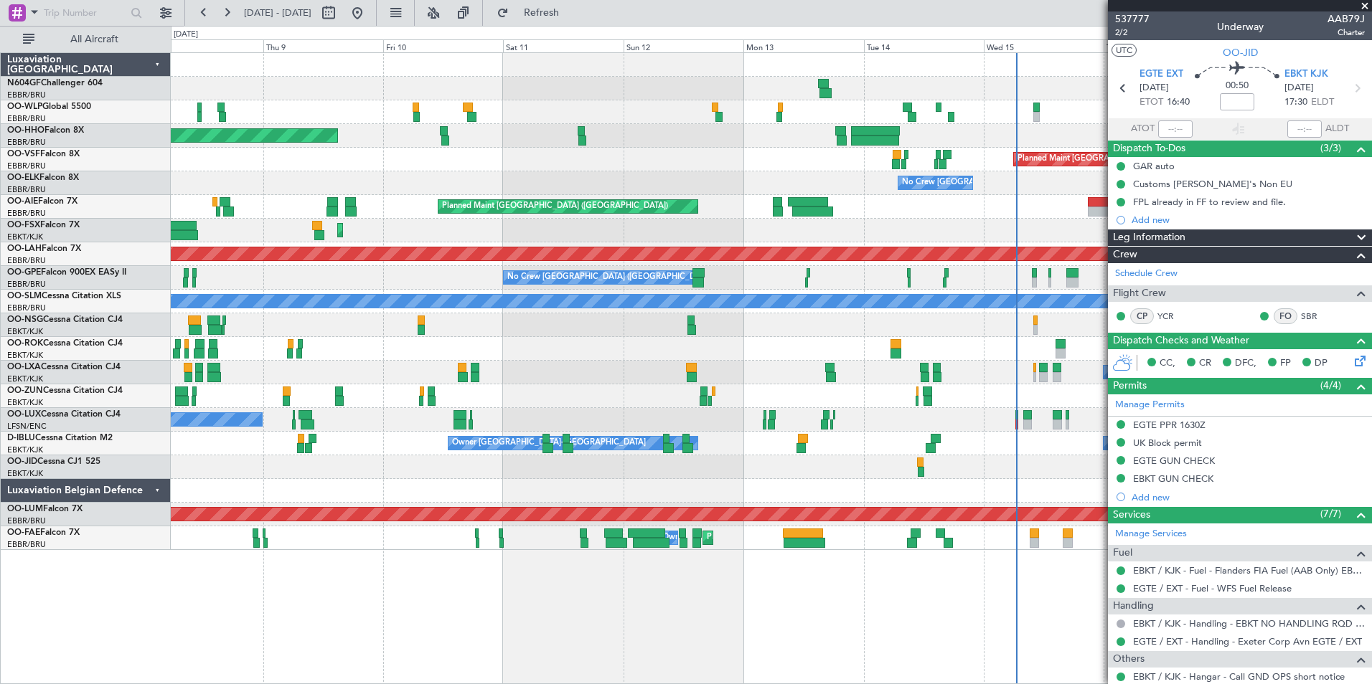
click at [382, 591] on div "Planned Maint Geneva (Cointrin) Planned Maint Brussels (Brussels National) No C…" at bounding box center [771, 368] width 1201 height 632
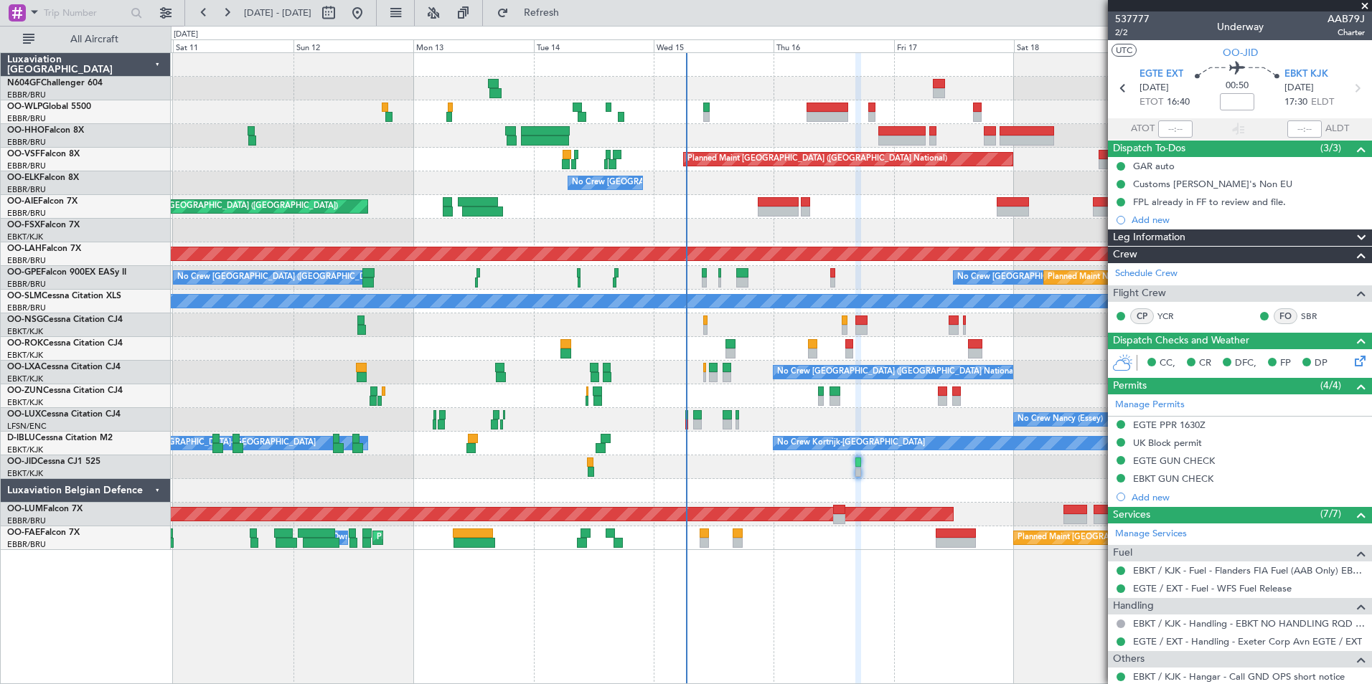
click at [555, 621] on div "Planned Maint Geneva (Cointrin) Planned Maint Brussels (Brussels National) No C…" at bounding box center [771, 368] width 1201 height 632
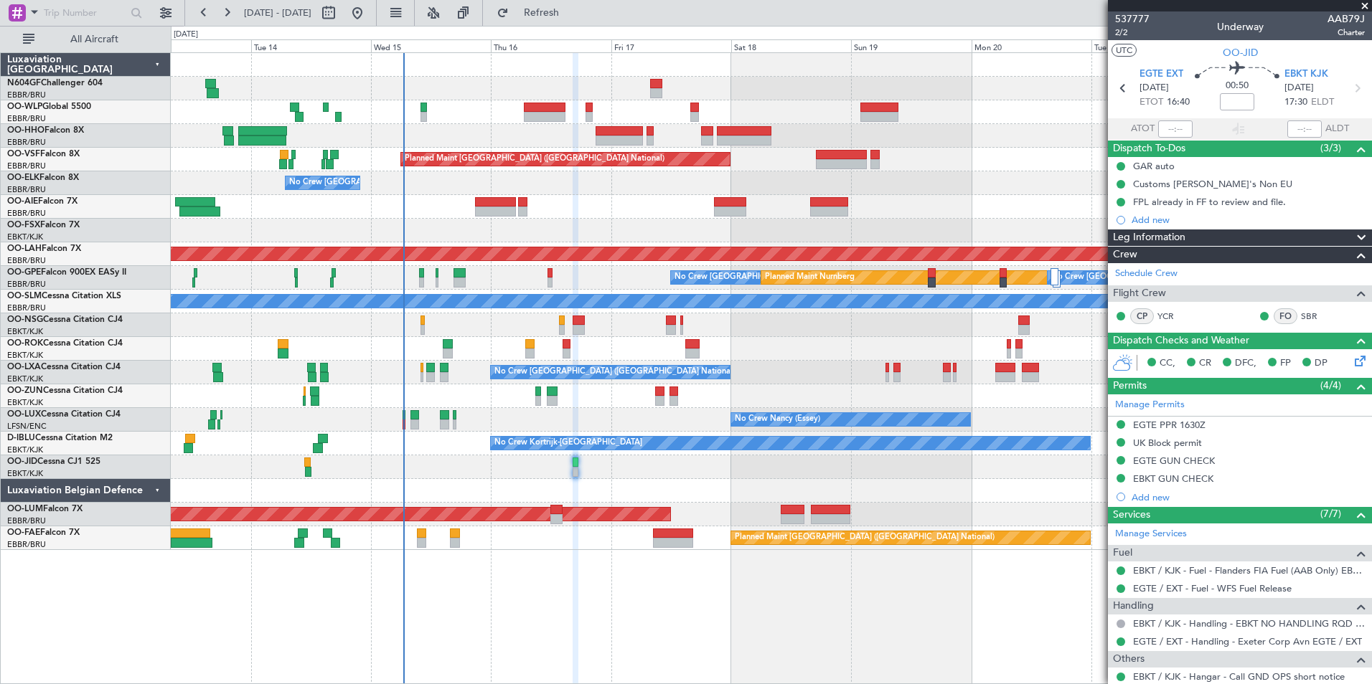
click at [550, 544] on div "Planned Maint Brussels (Brussels National) Owner Melsbroek Air Base Planned Mai…" at bounding box center [771, 539] width 1200 height 24
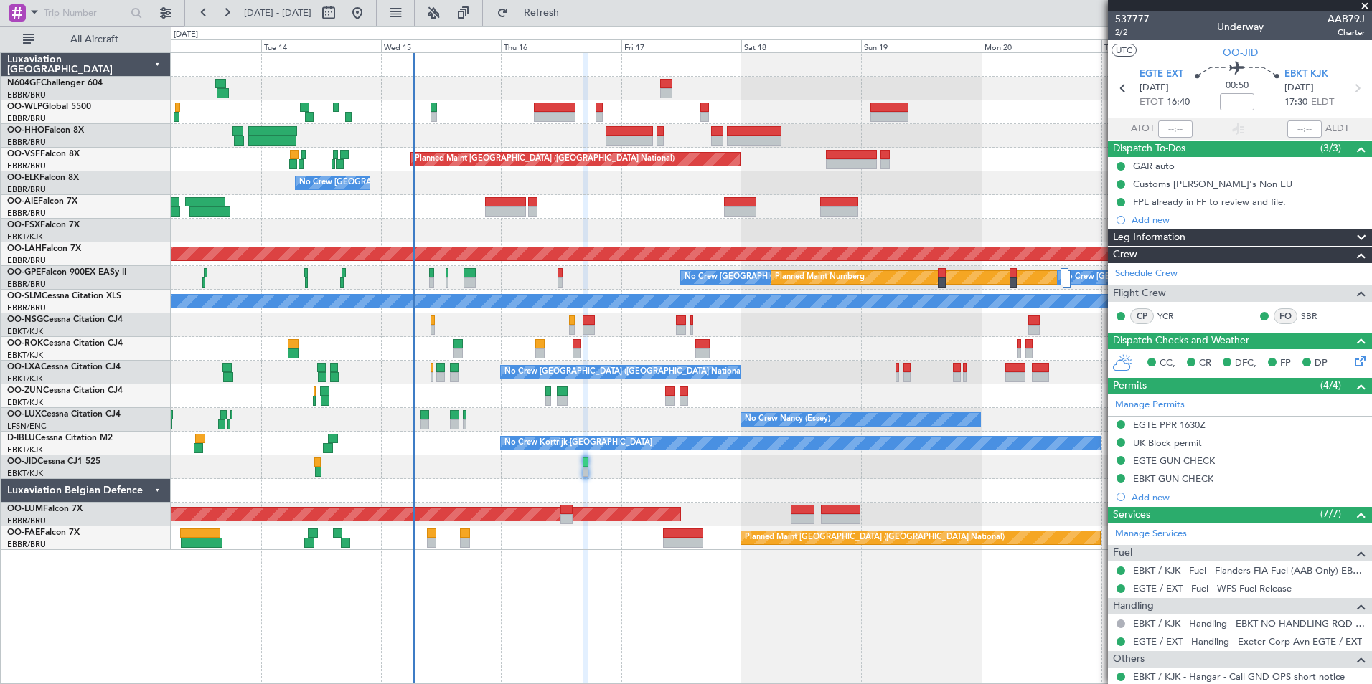
click at [556, 542] on div "Planned Maint Brussels (Brussels National) Owner Melsbroek Air Base Planned Mai…" at bounding box center [771, 539] width 1200 height 24
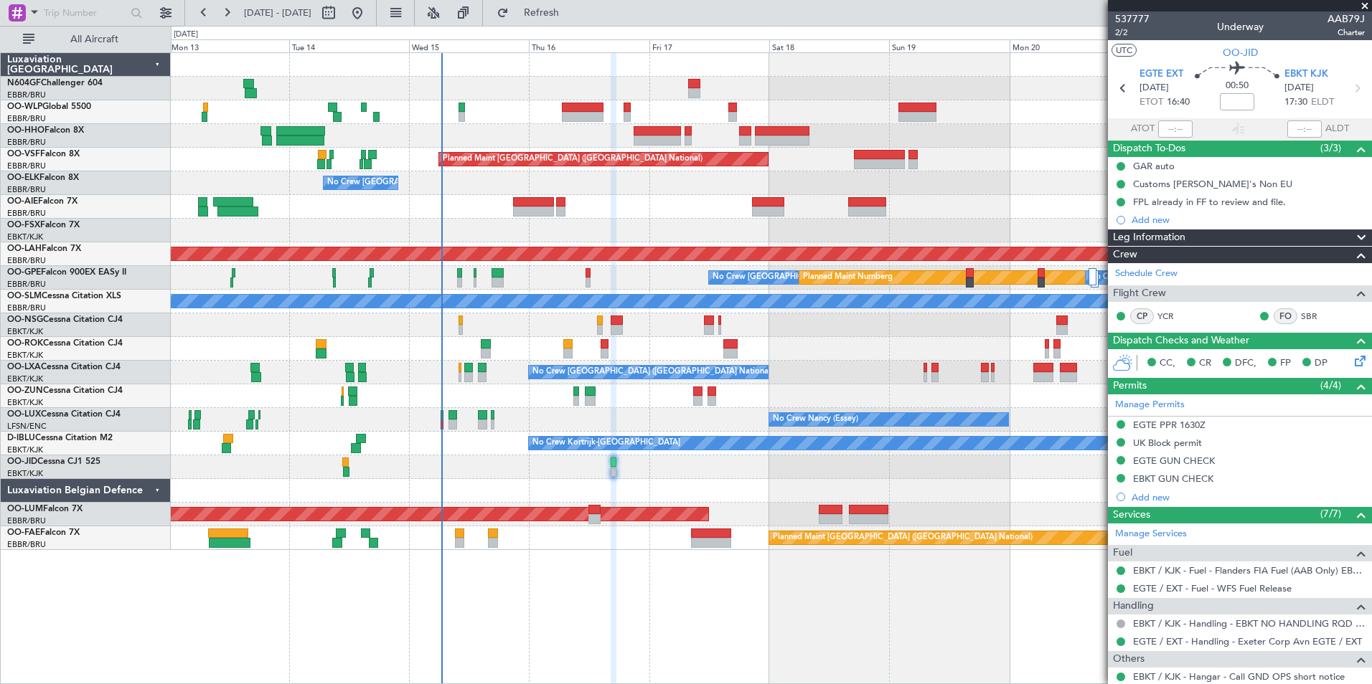
click at [495, 567] on div "Planned Maint Brussels (Brussels National) No Crew Brussels (Brussels National)…" at bounding box center [771, 368] width 1201 height 632
click at [730, 573] on div "Planned Maint Brussels (Brussels National) No Crew Brussels (Brussels National)…" at bounding box center [771, 368] width 1201 height 632
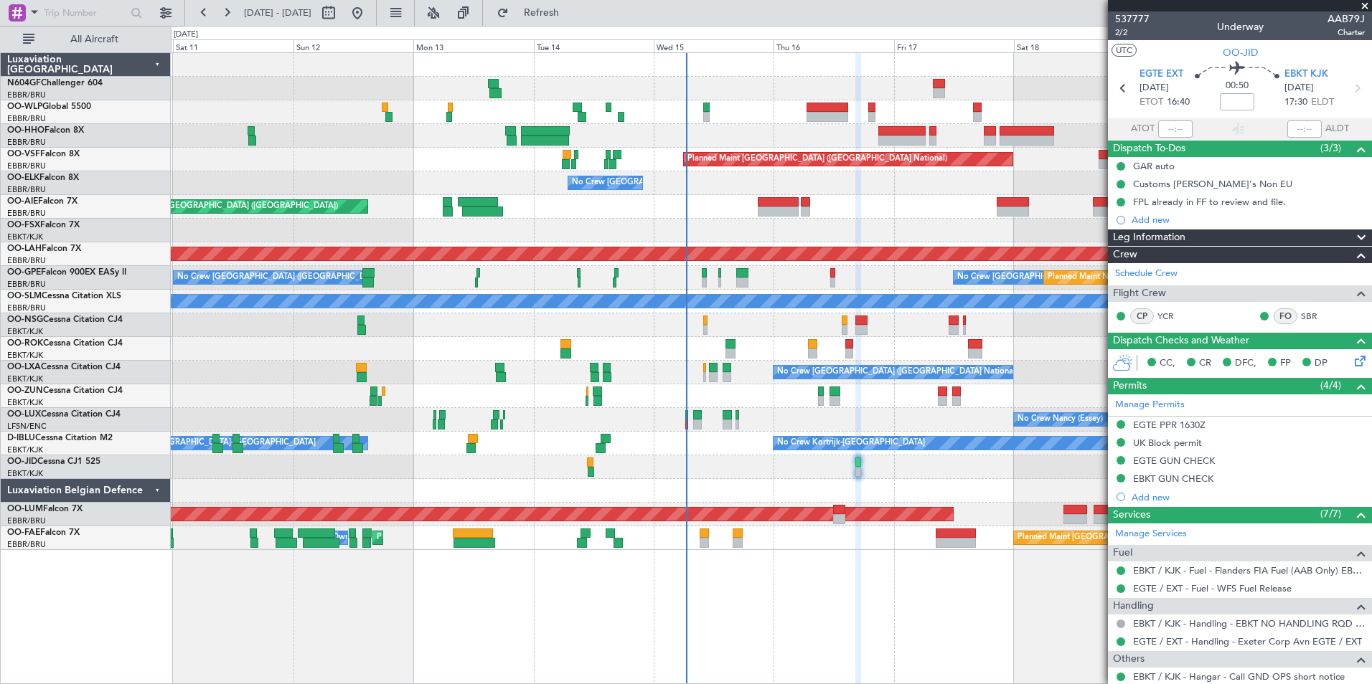
click at [711, 578] on div "Planned Maint Geneva (Cointrin) Planned Maint Brussels (Brussels National) No C…" at bounding box center [771, 368] width 1201 height 632
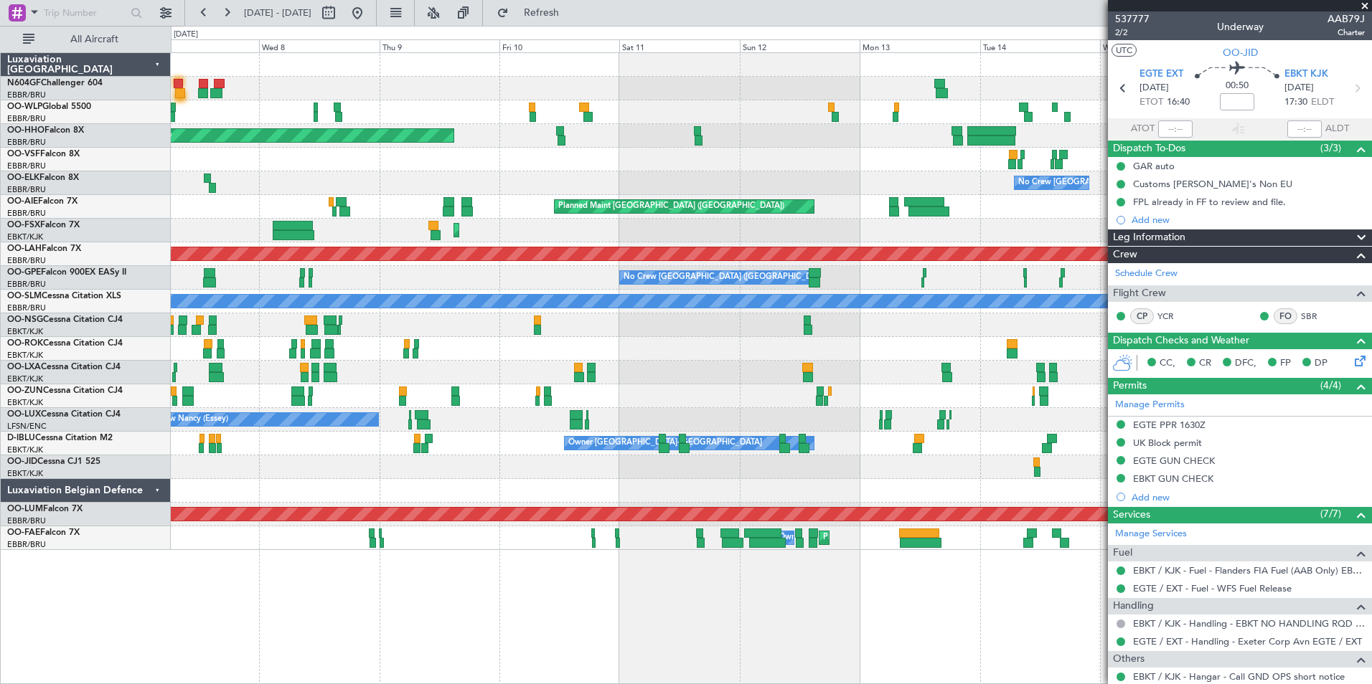
click at [750, 578] on div "Planned Maint Geneva (Cointrin) Planned Maint Brussels (Brussels National) No C…" at bounding box center [771, 368] width 1201 height 632
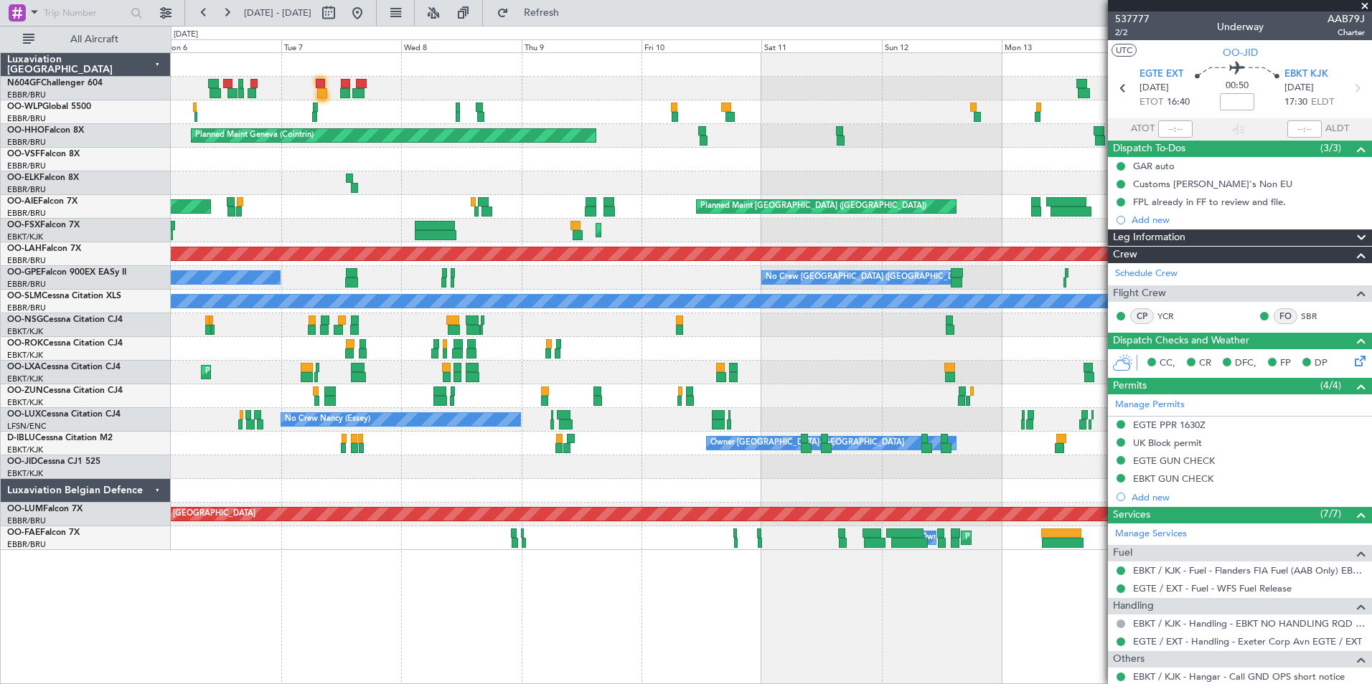
click at [501, 587] on div "Planned Maint Geneva (Cointrin) Planned Maint Brussels (Brussels National) No C…" at bounding box center [771, 368] width 1201 height 632
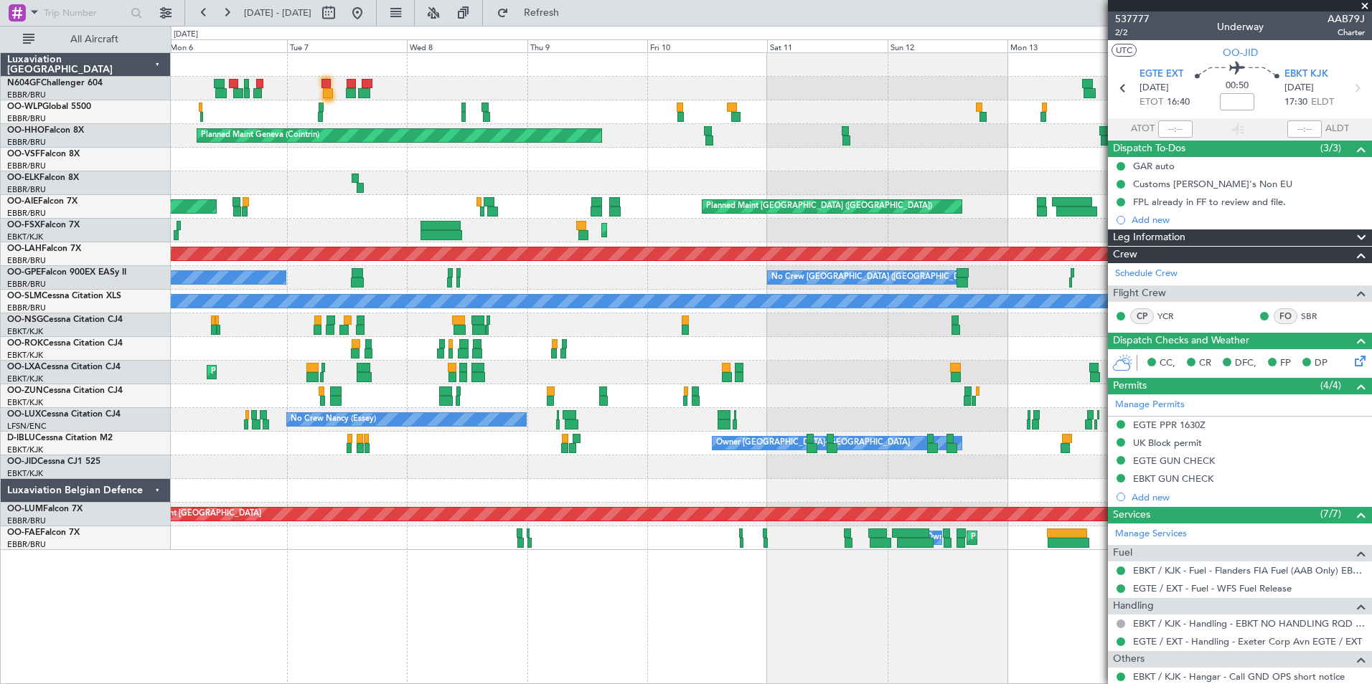
click at [626, 574] on div "Planned Maint Geneva (Cointrin) Planned Maint Brussels (Brussels National) No C…" at bounding box center [771, 368] width 1201 height 632
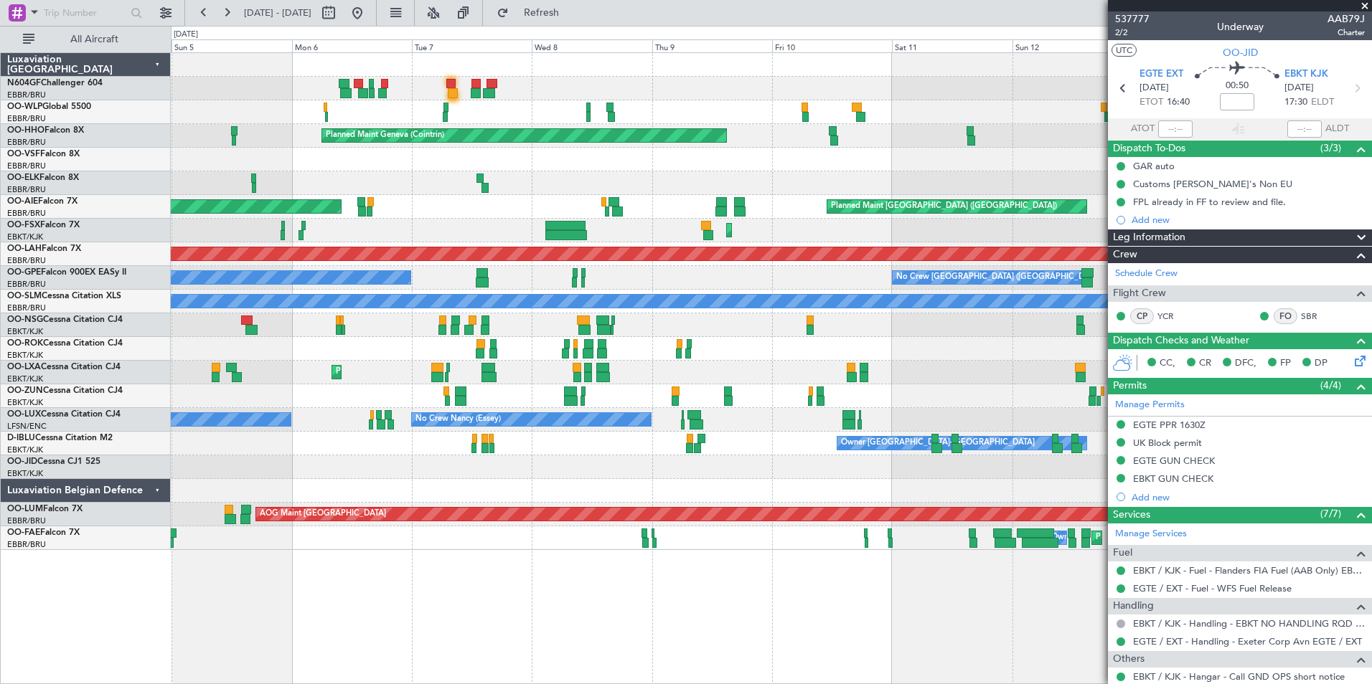
click at [444, 538] on div "Owner Melsbroek Air Base Planned Maint Melsbroek Air Base" at bounding box center [771, 539] width 1200 height 24
click at [406, 571] on div "Planned Maint Milan (Linate) Planned Maint Geneva (Cointrin) Planned Maint Brus…" at bounding box center [771, 368] width 1201 height 632
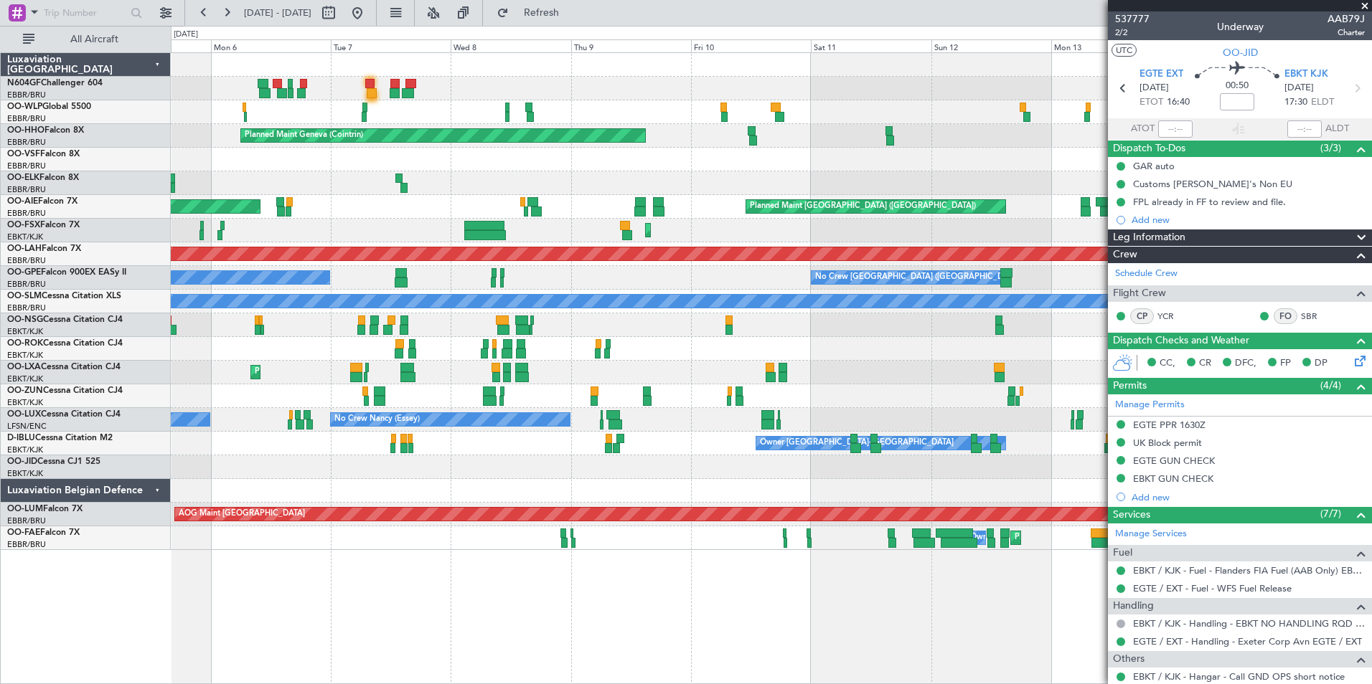
click at [733, 584] on div "Planned Maint Geneva (Cointrin) Planned Maint Brussels (Brussels National) No C…" at bounding box center [771, 368] width 1201 height 632
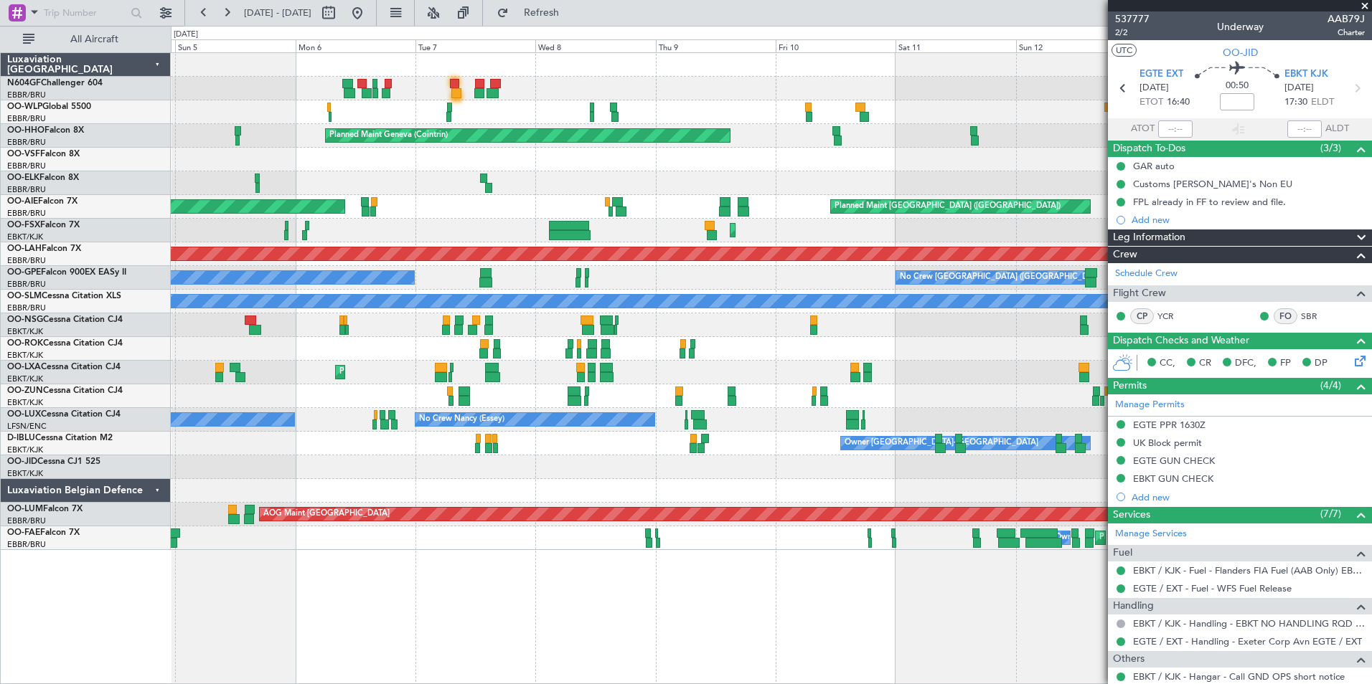
click at [466, 586] on div "Planned Maint Milan (Linate) Planned Maint Geneva (Cointrin) Planned Maint Brus…" at bounding box center [771, 368] width 1201 height 632
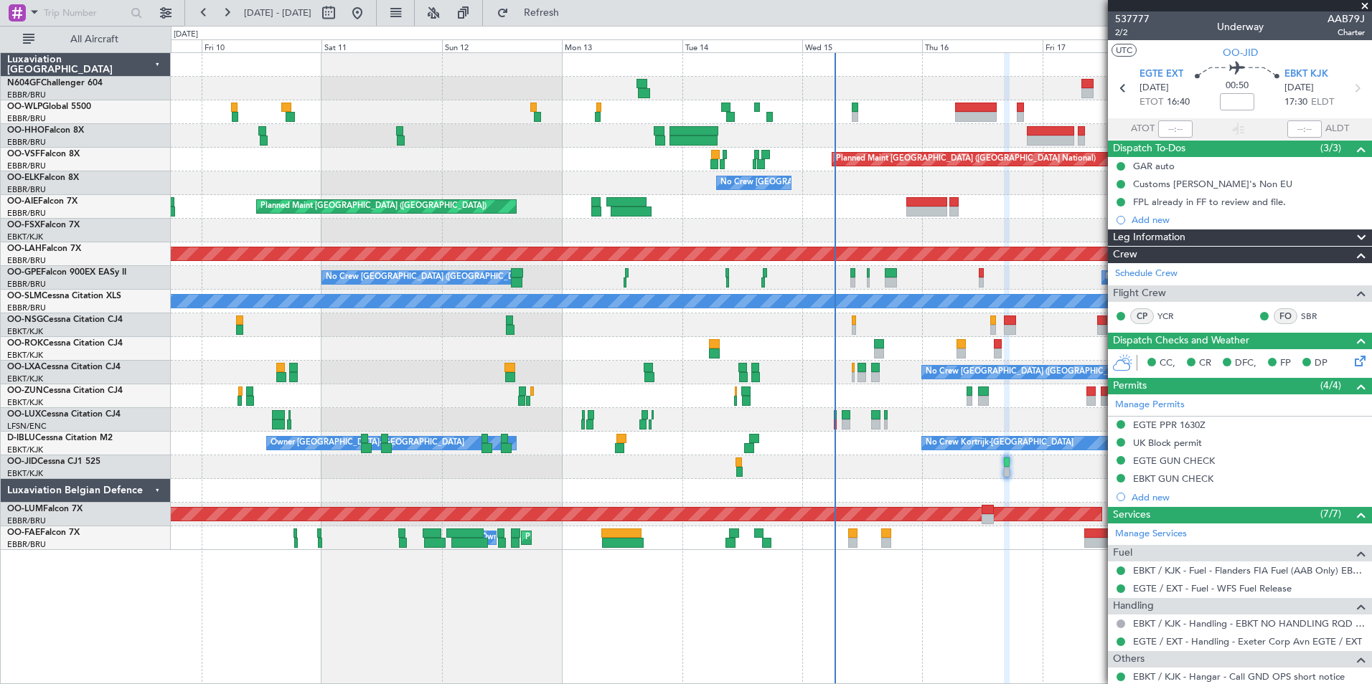
click at [404, 540] on div "Planned Maint Geneva (Cointrin) Planned Maint Brussels (Brussels National) No C…" at bounding box center [771, 368] width 1201 height 632
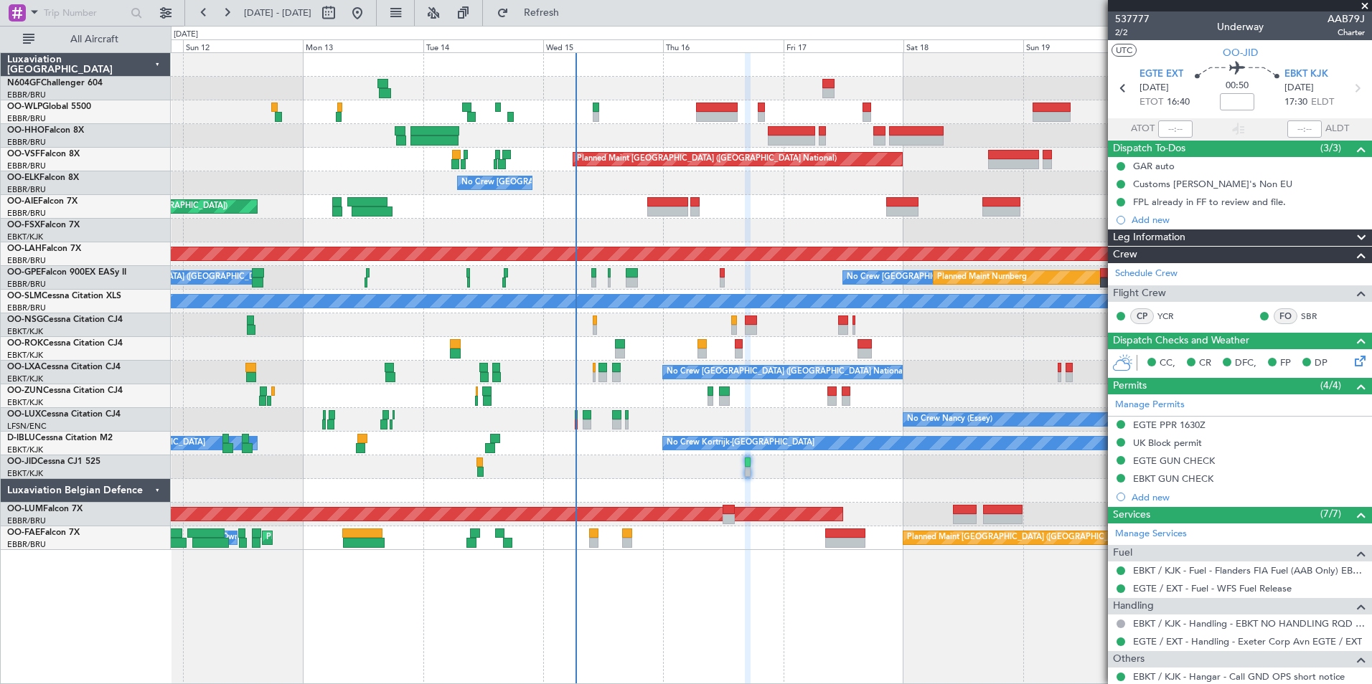
click at [463, 590] on div "Planned Maint Geneva (Cointrin) Planned Maint Brussels (Brussels National) No C…" at bounding box center [771, 368] width 1201 height 632
click at [369, 595] on div "Planned Maint Geneva (Cointrin) Planned Maint Brussels (Brussels National) No C…" at bounding box center [771, 368] width 1201 height 632
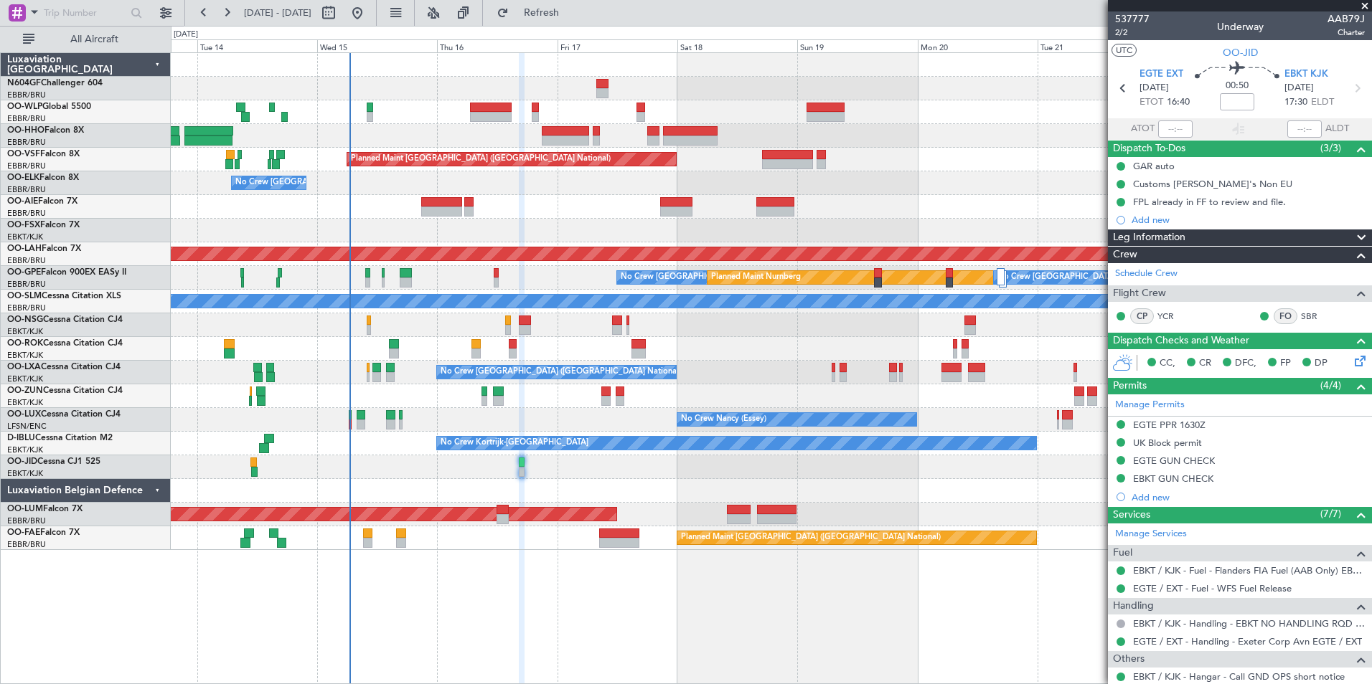
click at [550, 562] on div "Planned Maint Brussels (Brussels National) No Crew Brussels (Brussels National)…" at bounding box center [771, 368] width 1201 height 632
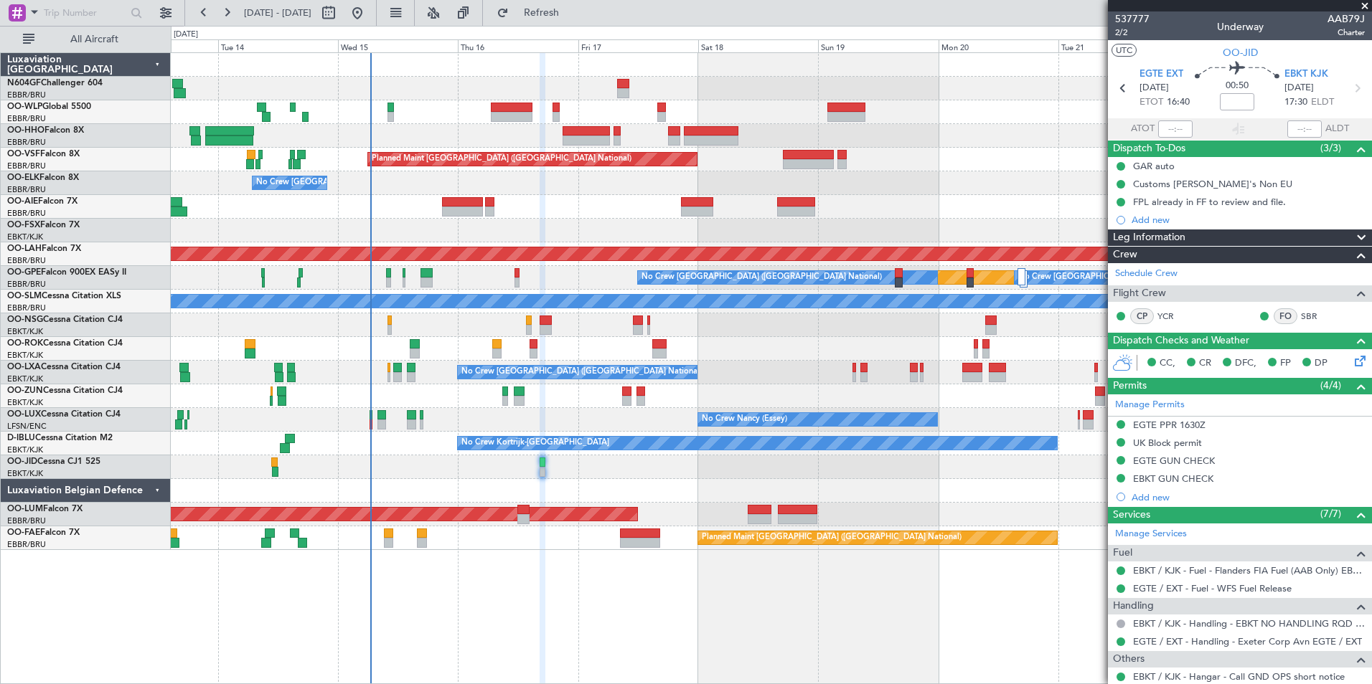
click at [593, 584] on div "Planned Maint Brussels (Brussels National) No Crew Brussels (Brussels National)…" at bounding box center [771, 368] width 1201 height 632
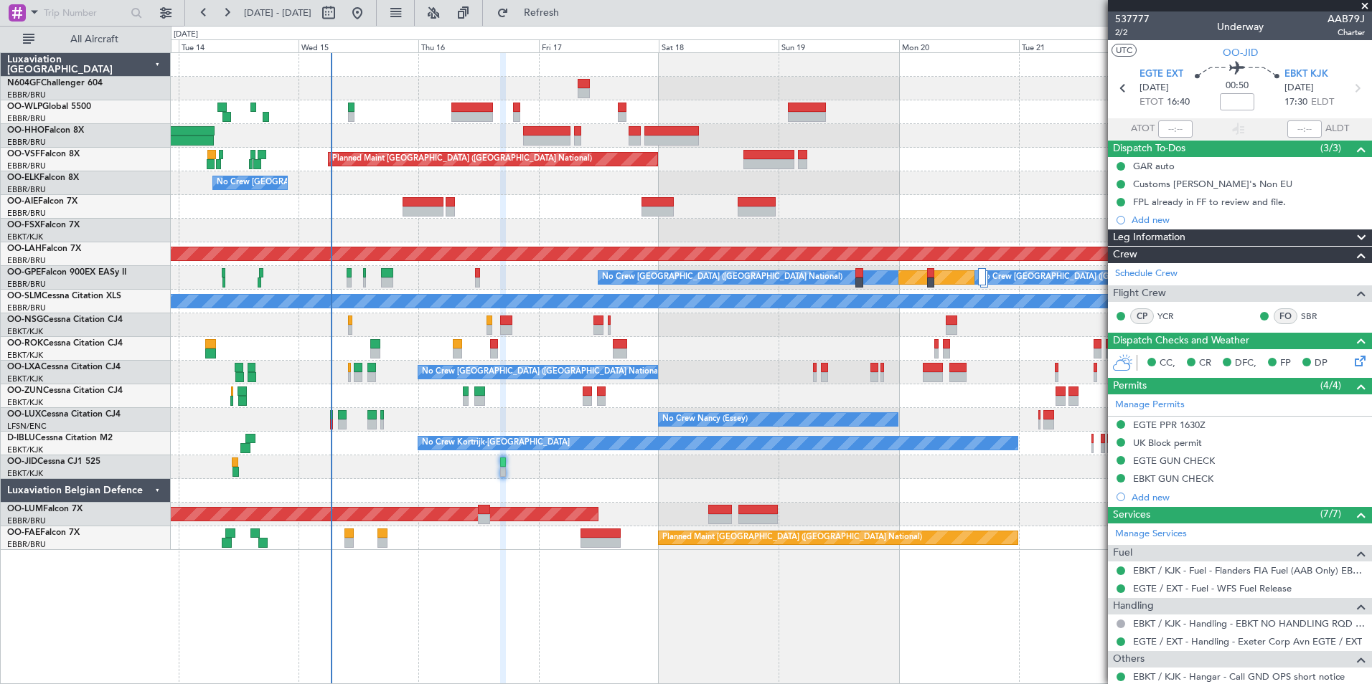
click at [480, 550] on div "Planned Maint Brussels (Brussels National) No Crew Brussels (Brussels National)…" at bounding box center [771, 368] width 1201 height 632
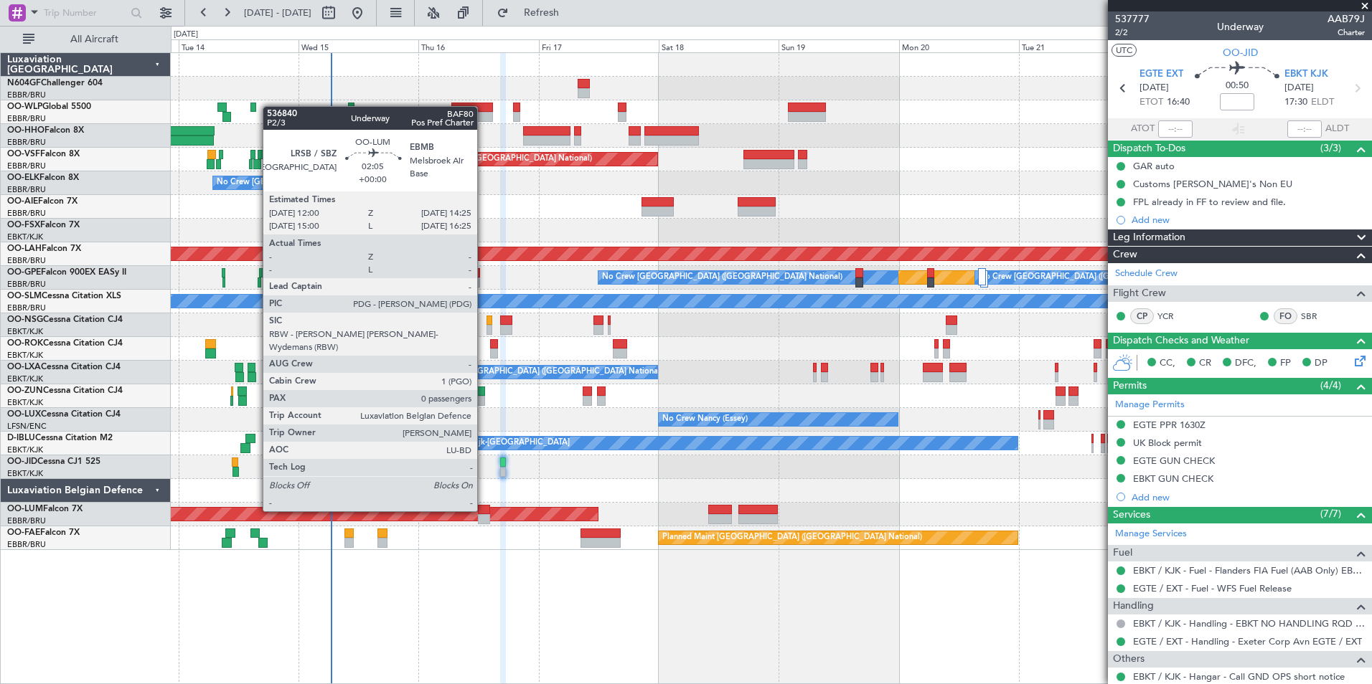
click at [484, 510] on div at bounding box center [484, 510] width 12 height 10
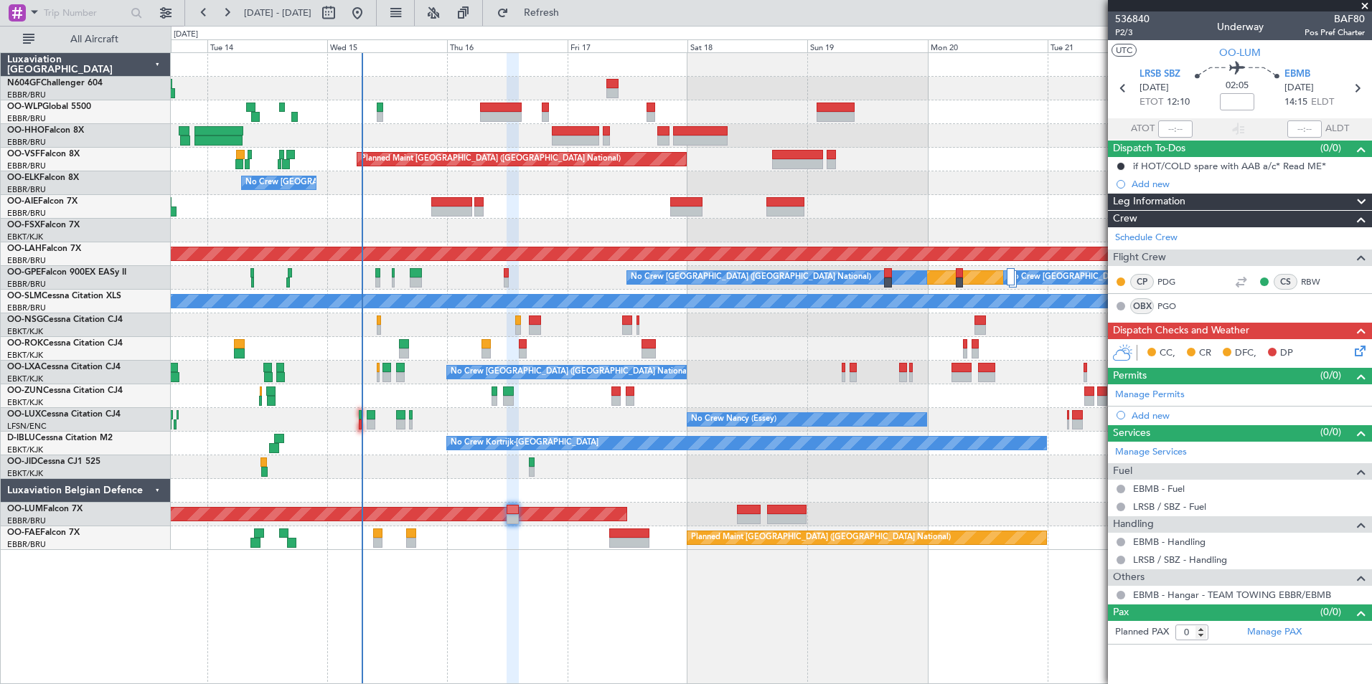
click at [577, 465] on div "No Crew" at bounding box center [771, 468] width 1200 height 24
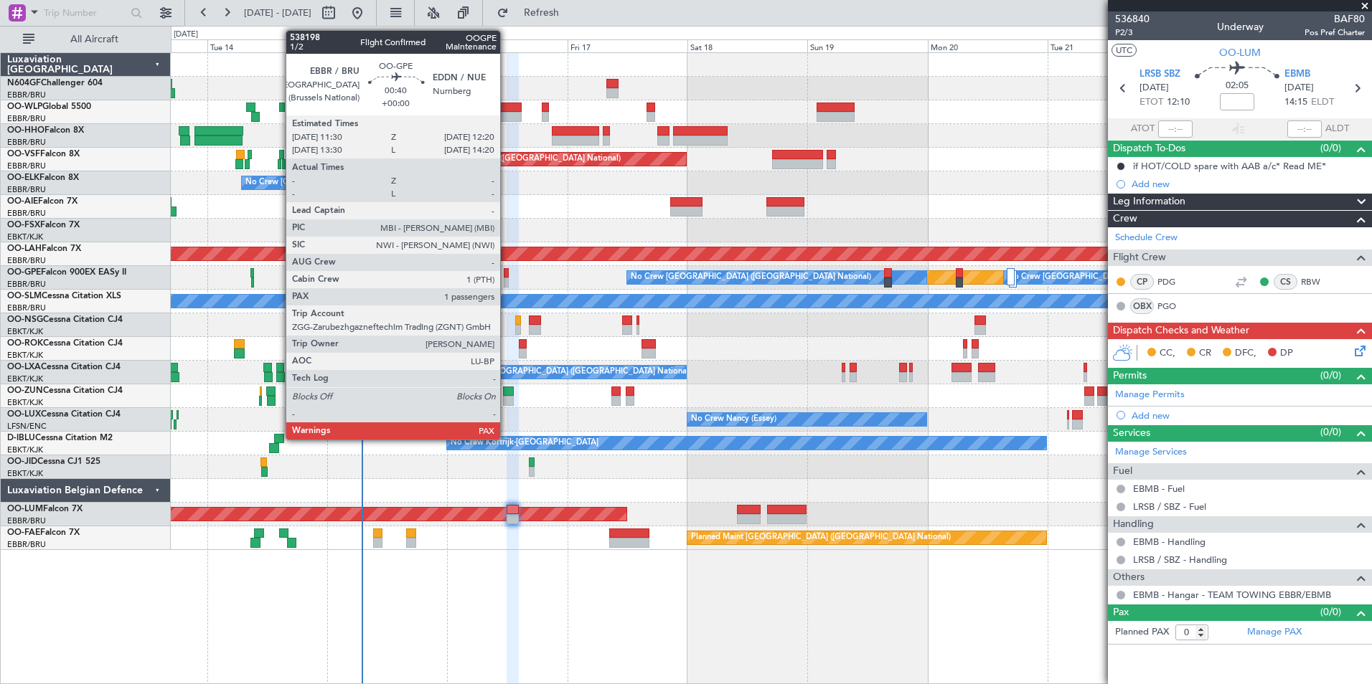
click at [506, 281] on div at bounding box center [506, 283] width 4 height 10
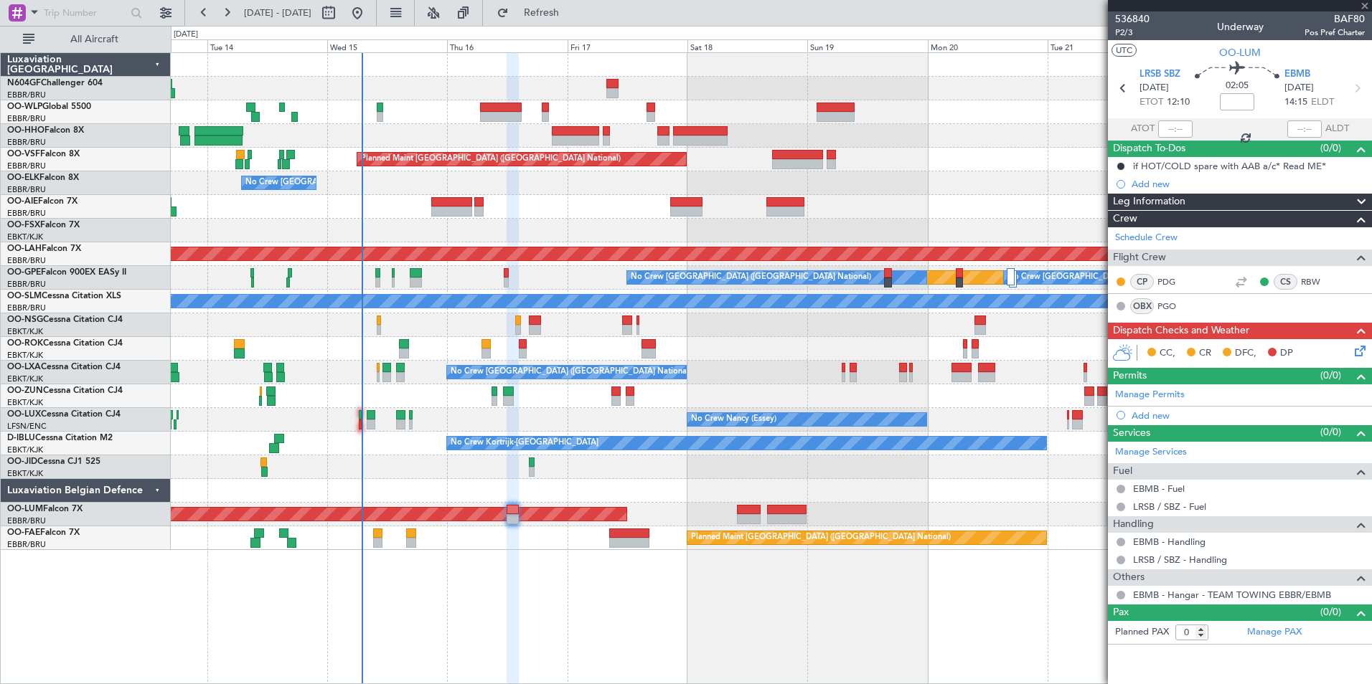
type input "1"
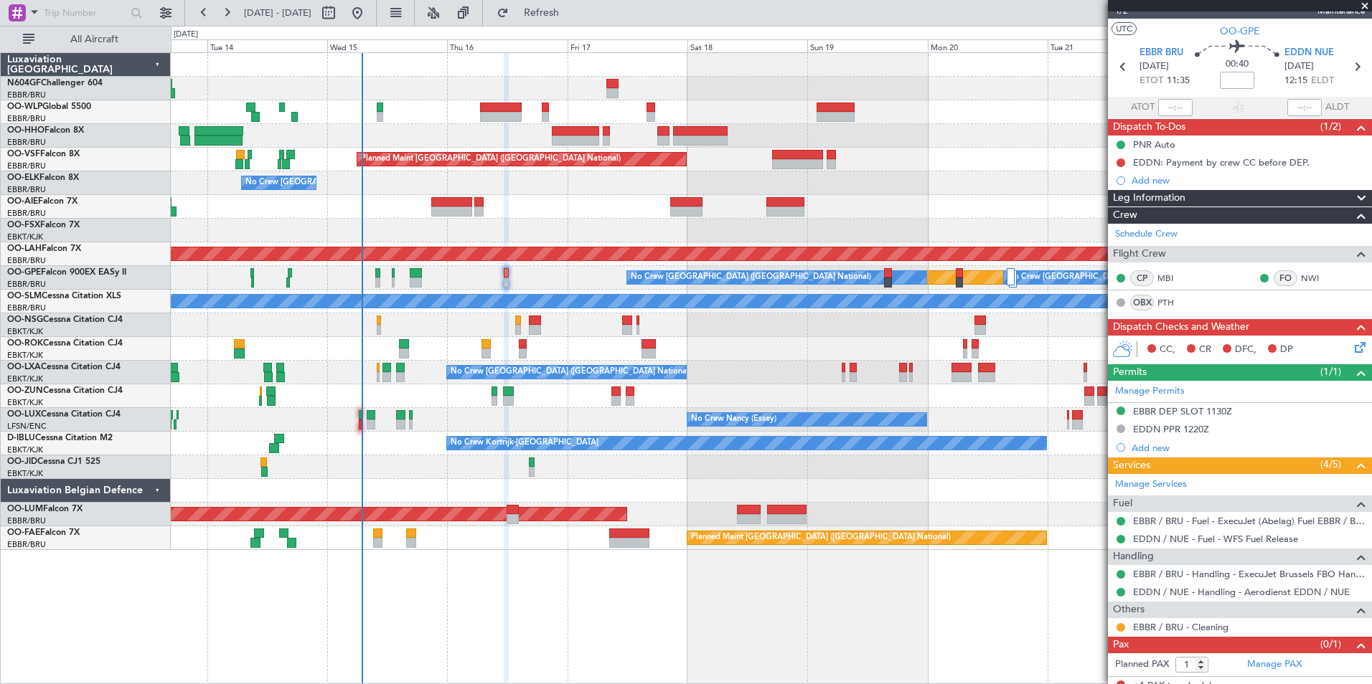
scroll to position [32, 0]
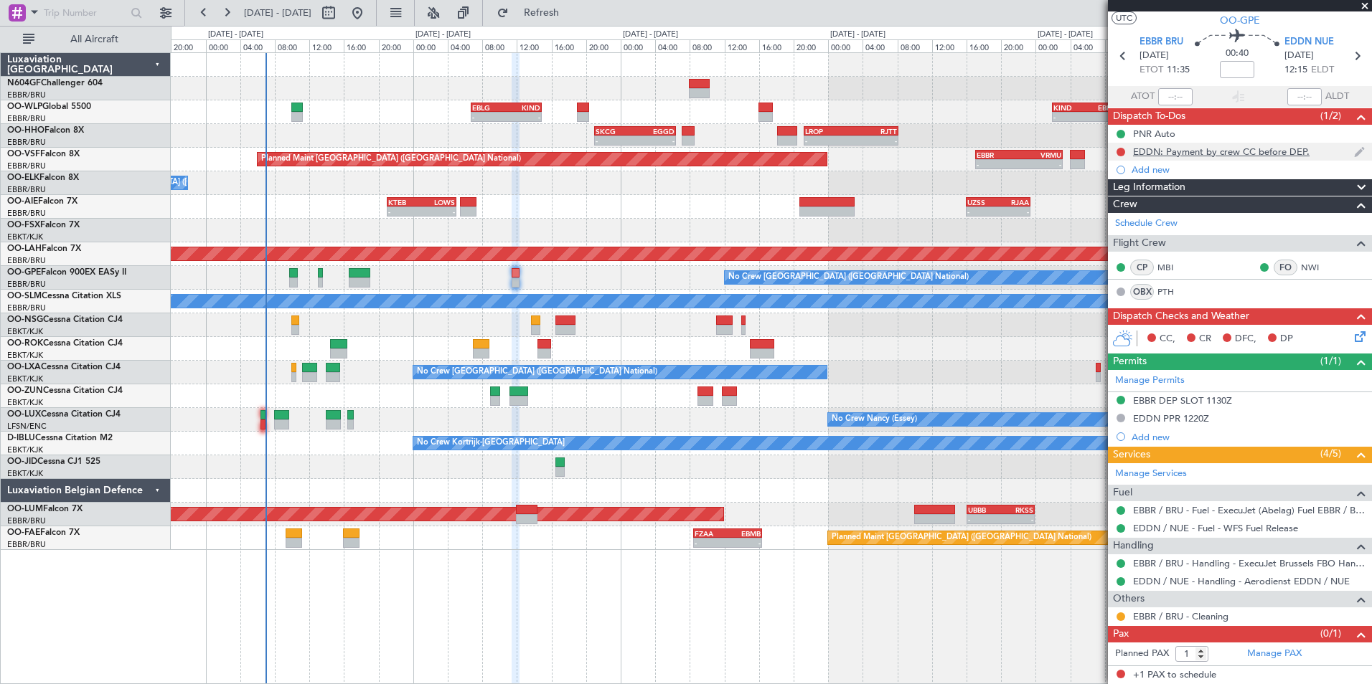
click at [1243, 151] on div "EDDN: Payment by crew CC before DEP." at bounding box center [1221, 152] width 176 height 12
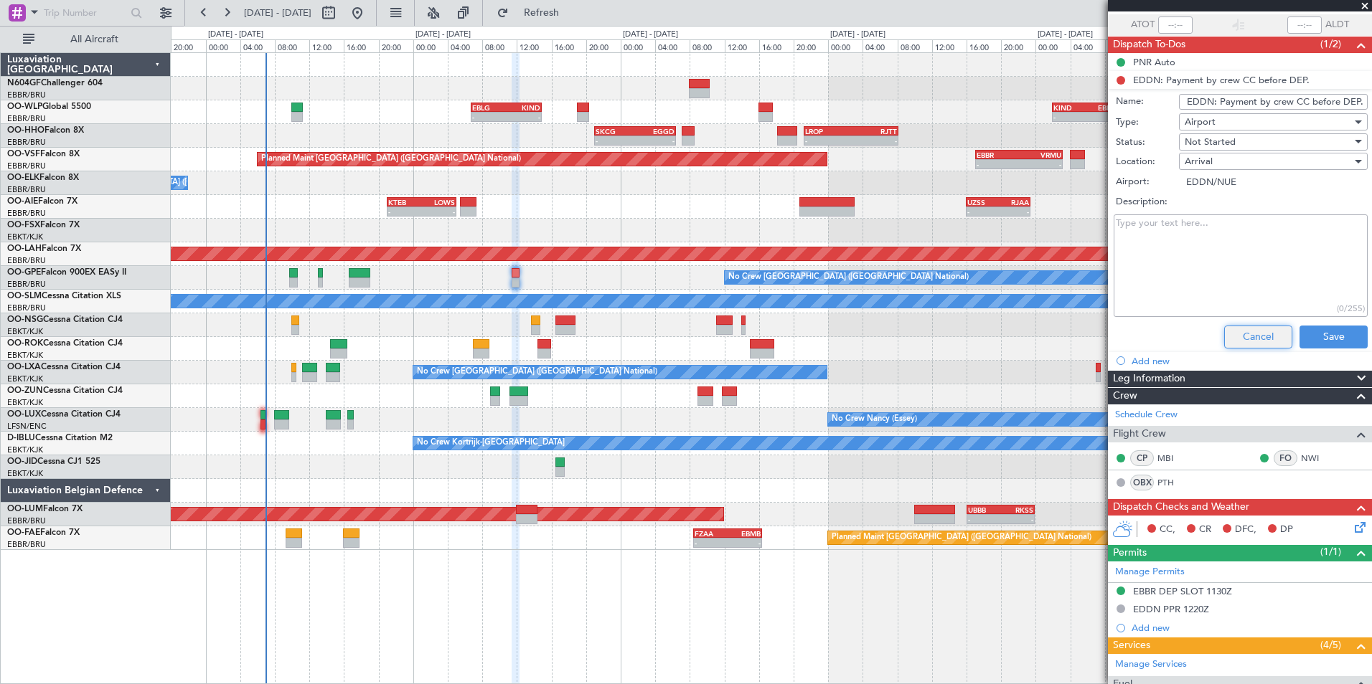
click at [1249, 329] on button "Cancel" at bounding box center [1258, 337] width 68 height 23
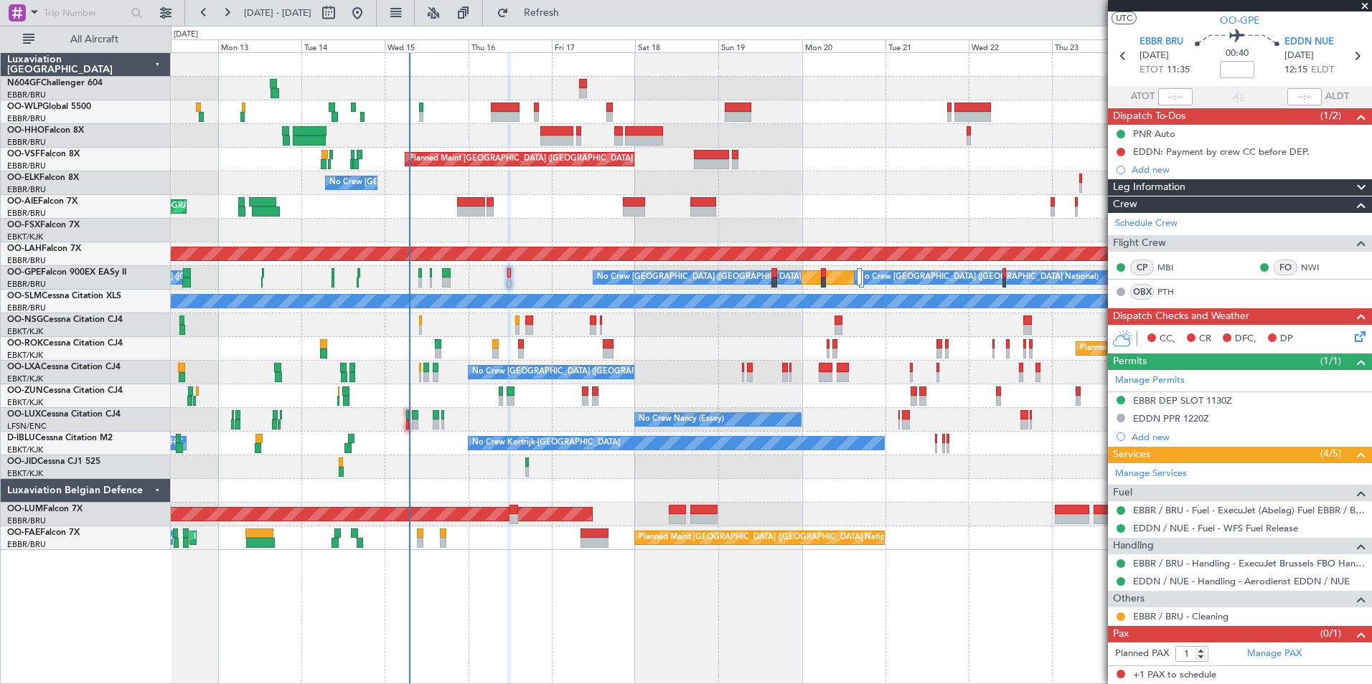
click at [562, 480] on div at bounding box center [771, 491] width 1200 height 24
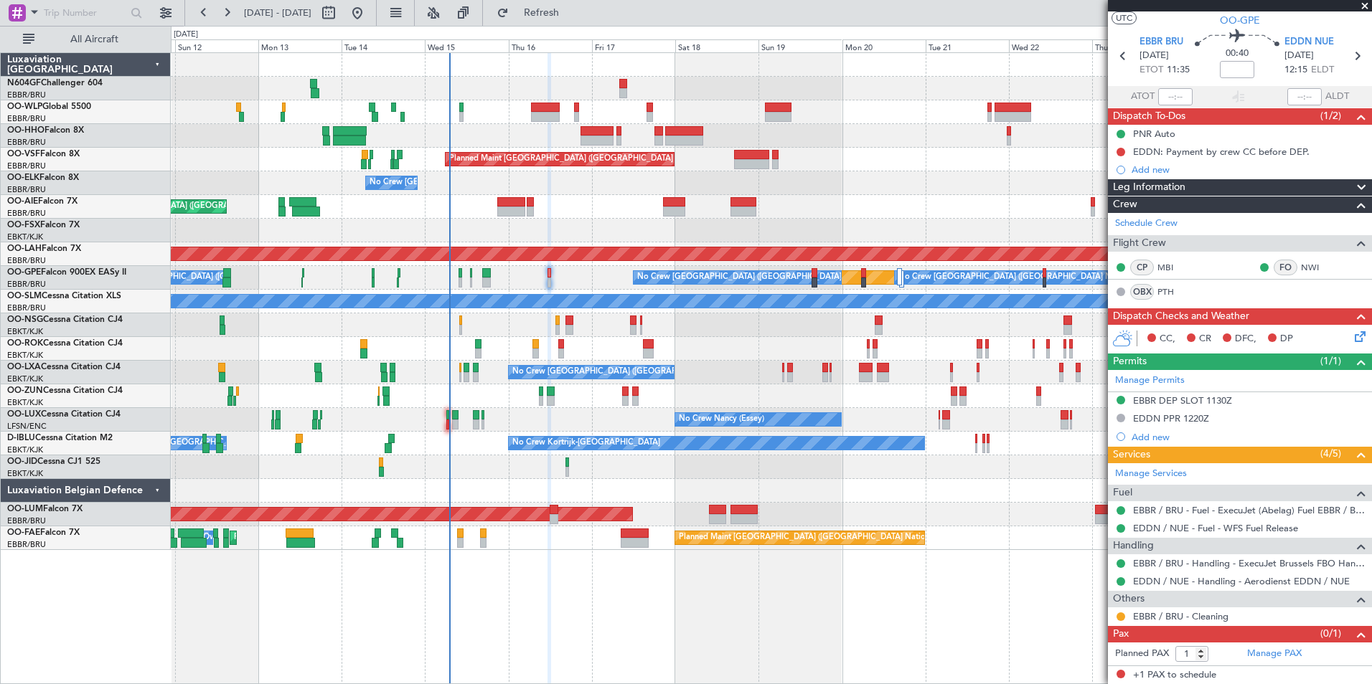
click at [580, 313] on div "Planned Maint Geneva (Cointrin) Planned Maint Brussels (Brussels National) No C…" at bounding box center [771, 301] width 1200 height 497
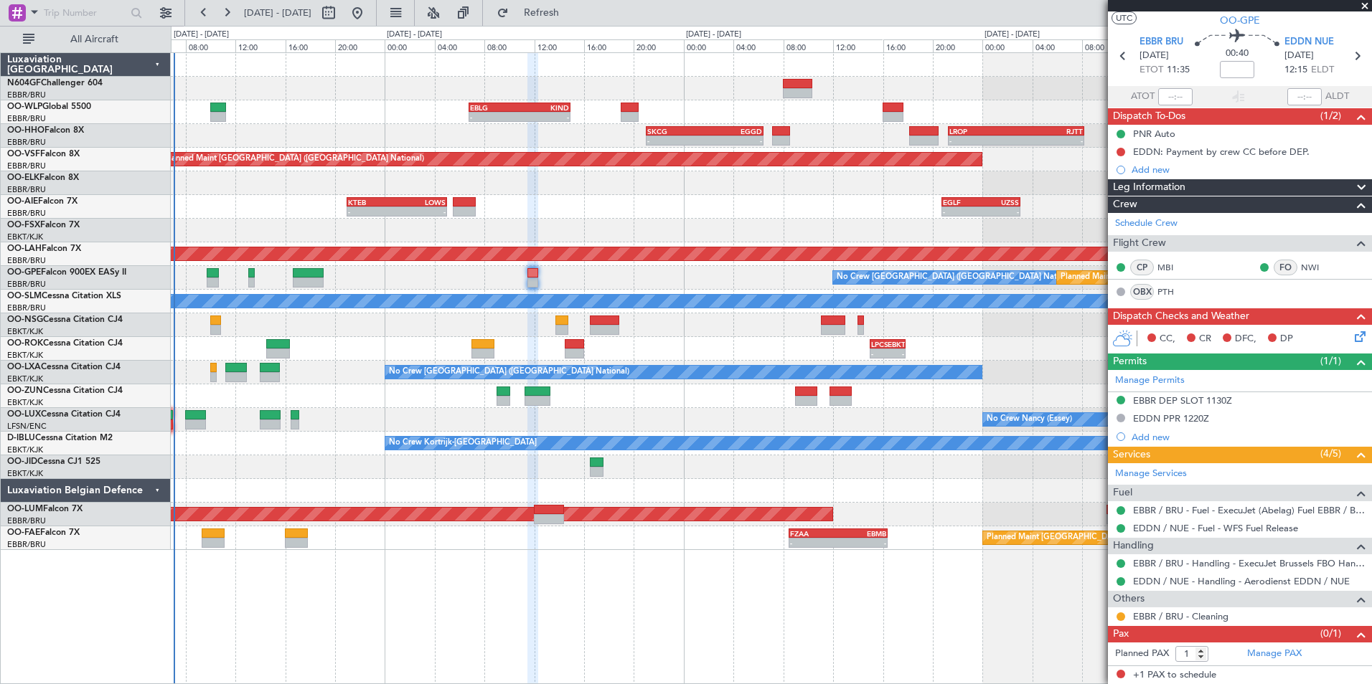
click at [618, 293] on div "- - EBLG 06:45 Z KIND 14:55 Z - - KIND 02:00 Z EBLG 09:30 Z - - SKCG 21:00 Z EG…" at bounding box center [771, 301] width 1200 height 497
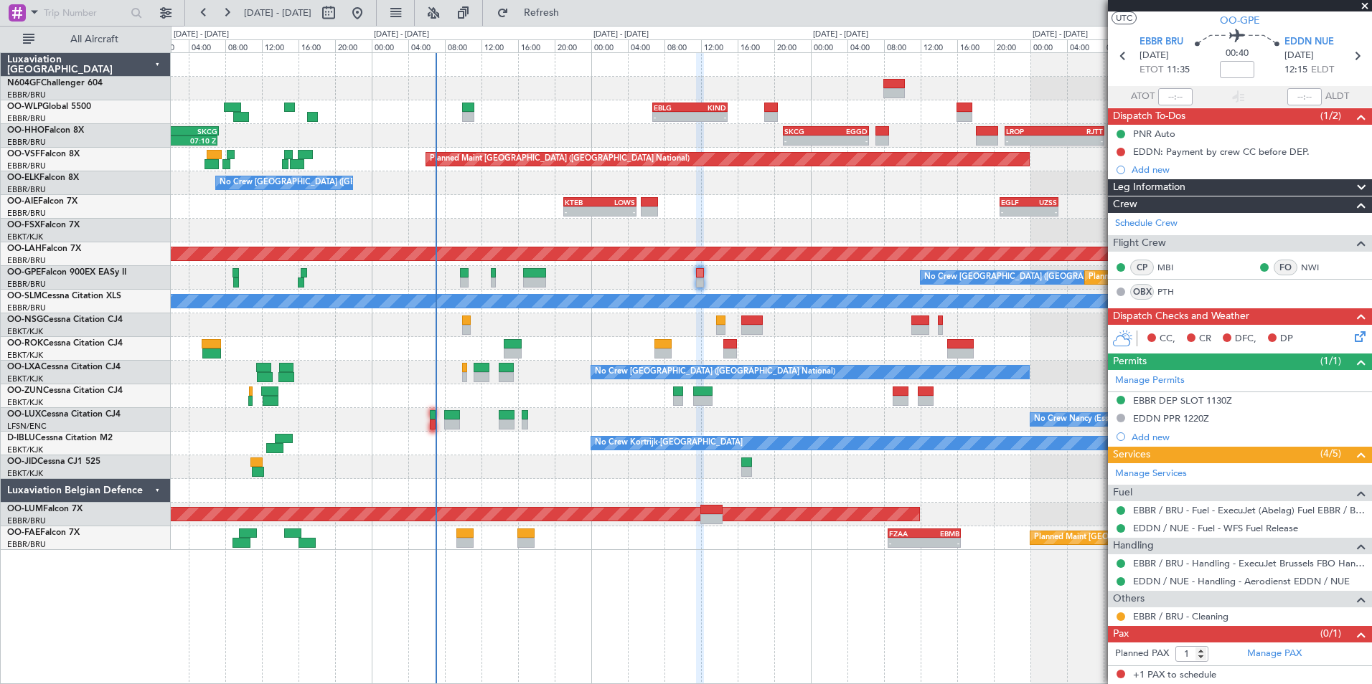
click at [1354, 334] on icon at bounding box center [1357, 334] width 11 height 11
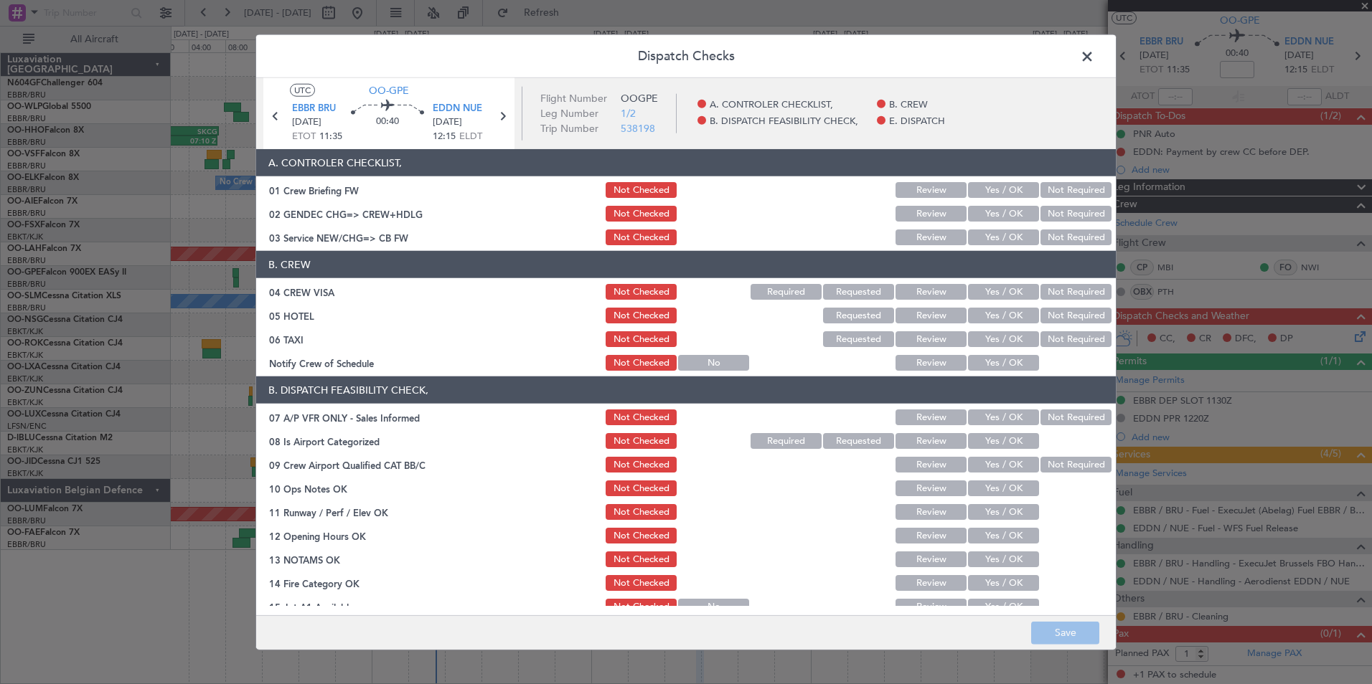
click at [968, 240] on button "Yes / OK" at bounding box center [1003, 238] width 71 height 16
click at [1063, 303] on section "B. CREW 04 CREW VISA Not Checked Required Requested Review Yes / OK Not Require…" at bounding box center [685, 312] width 859 height 122
click at [1049, 297] on button "Not Required" at bounding box center [1075, 292] width 71 height 16
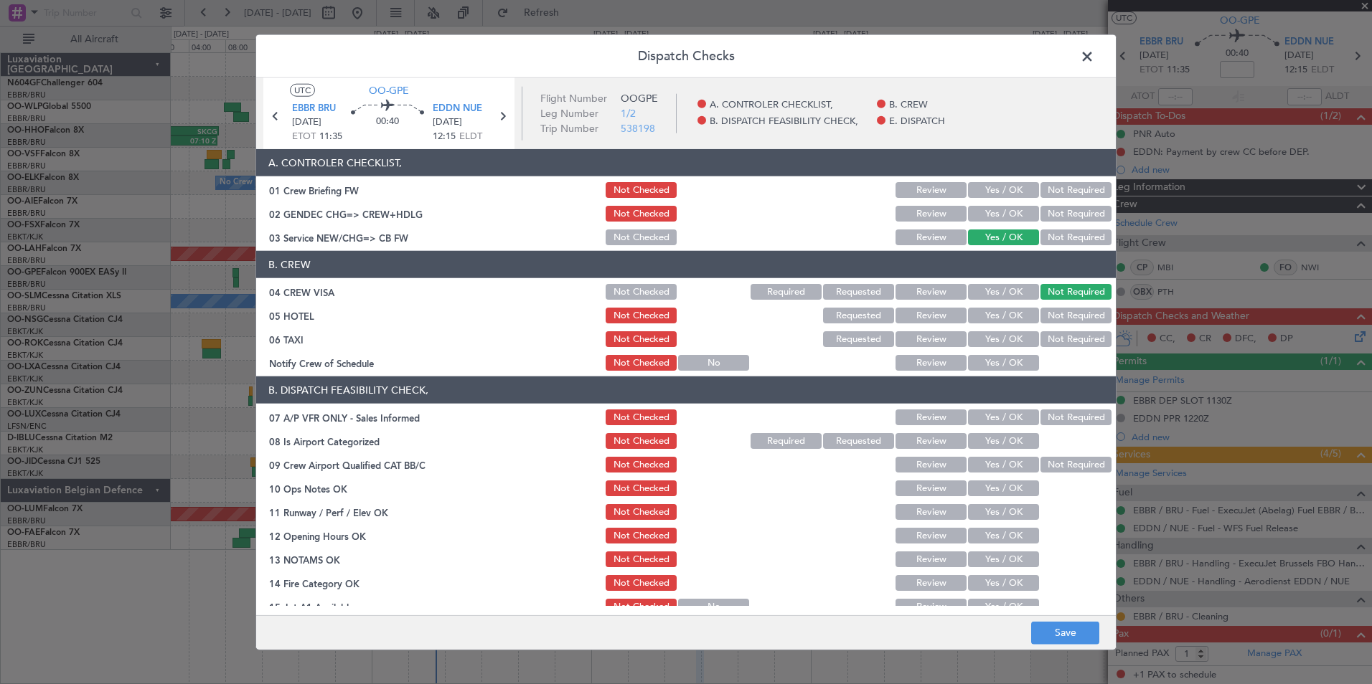
click at [1047, 313] on button "Not Required" at bounding box center [1075, 316] width 71 height 16
click at [1042, 343] on button "Not Required" at bounding box center [1075, 339] width 71 height 16
click at [991, 357] on button "Yes / OK" at bounding box center [1003, 363] width 71 height 16
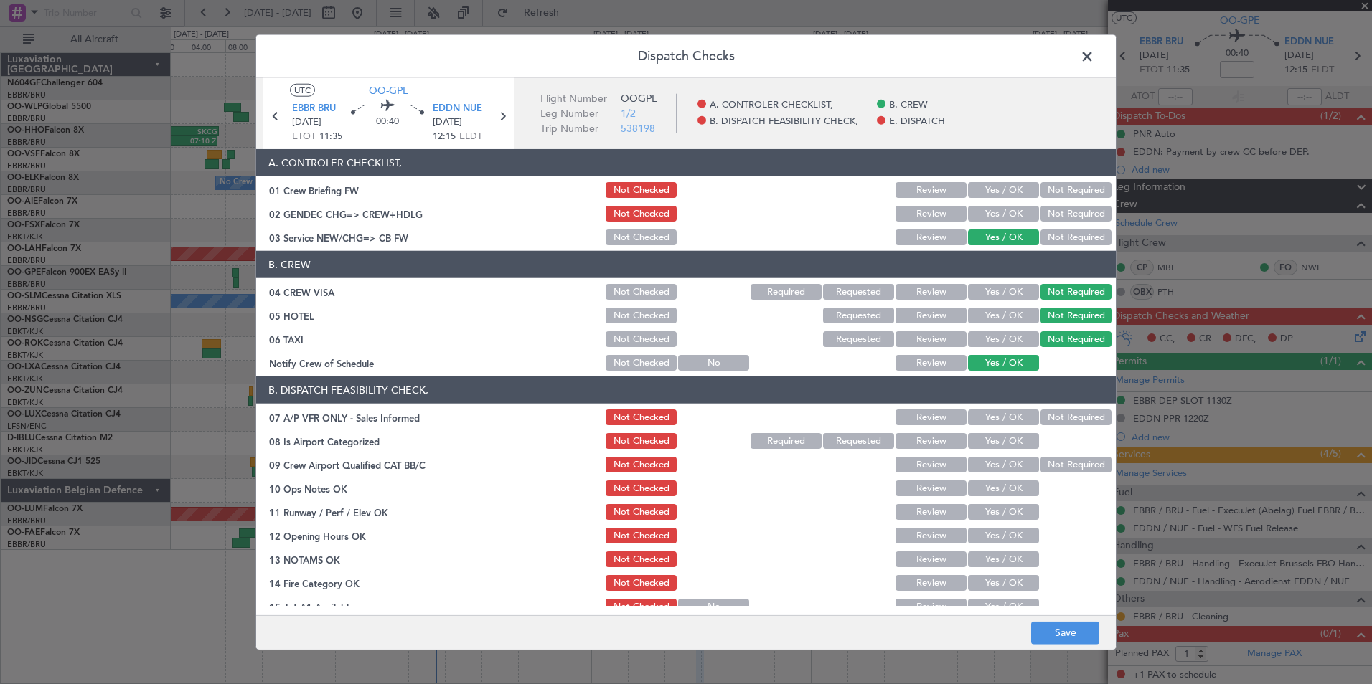
click at [1040, 417] on button "Not Required" at bounding box center [1075, 418] width 71 height 16
click at [1011, 444] on button "Yes / OK" at bounding box center [1003, 441] width 71 height 16
click at [1057, 461] on button "Not Required" at bounding box center [1075, 465] width 71 height 16
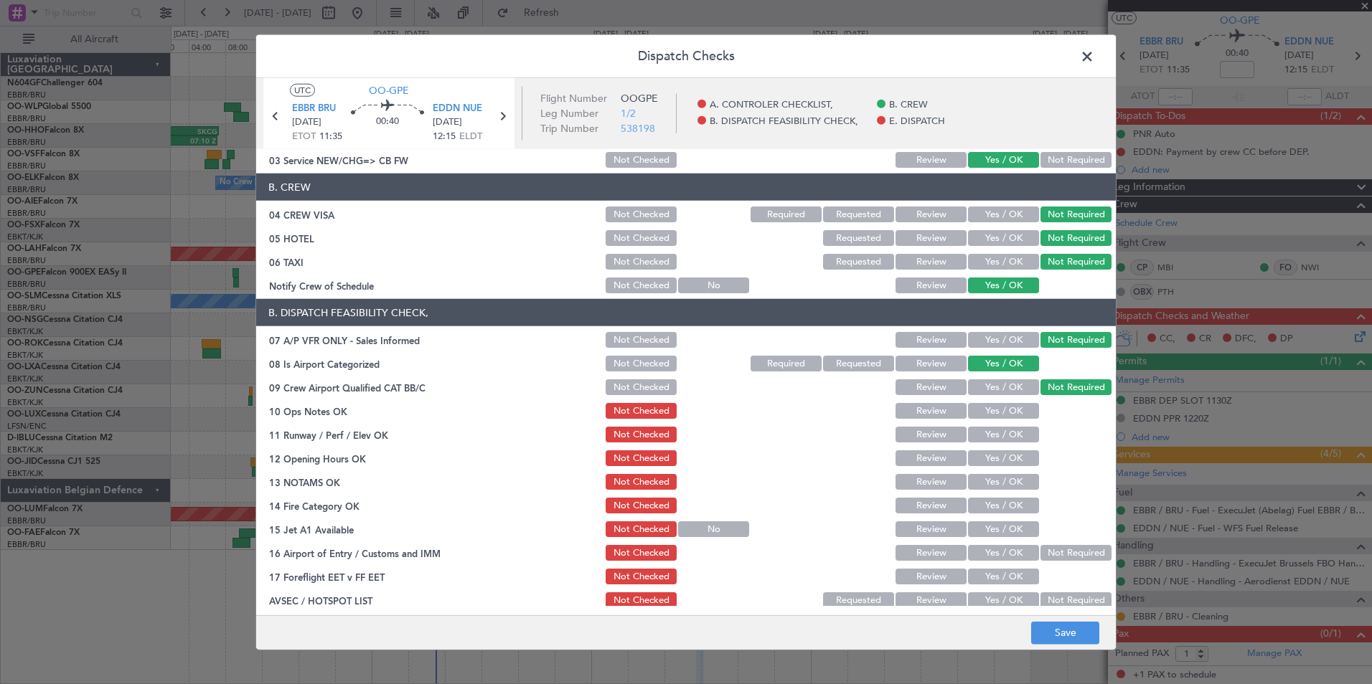
scroll to position [143, 0]
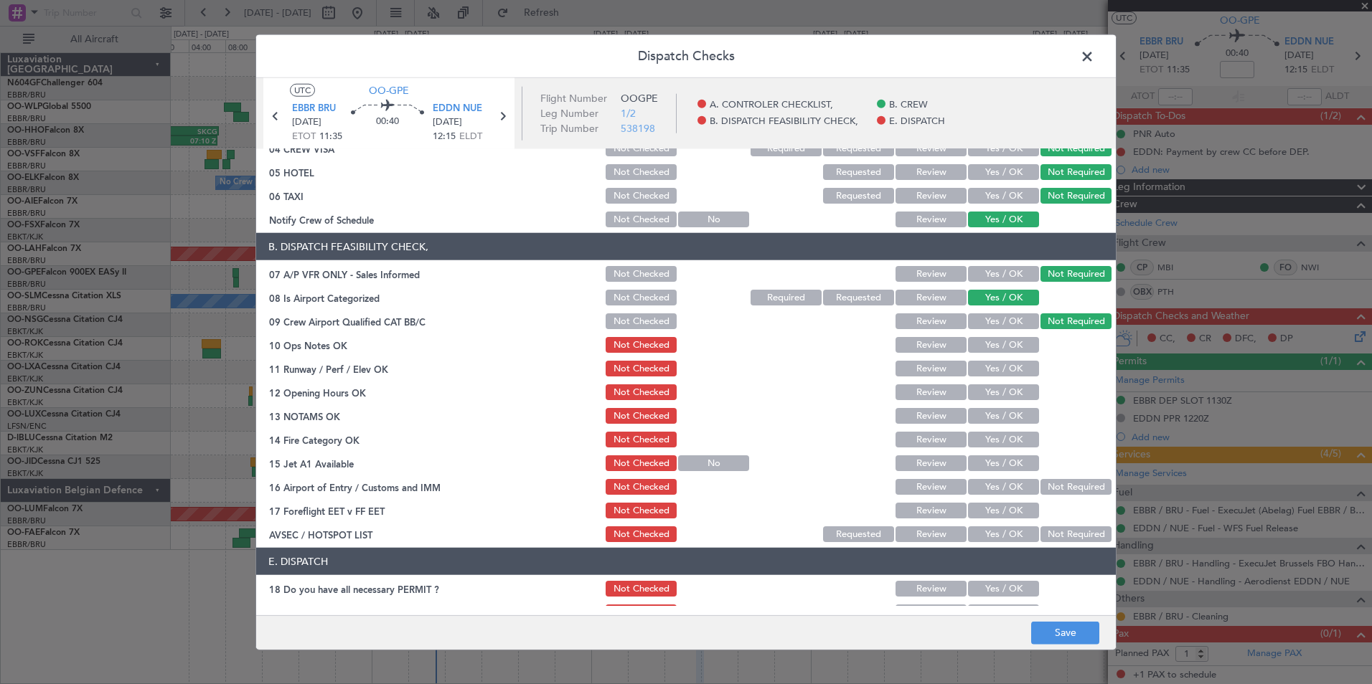
click at [996, 337] on button "Yes / OK" at bounding box center [1003, 345] width 71 height 16
click at [996, 375] on button "Yes / OK" at bounding box center [1003, 369] width 71 height 16
click at [991, 402] on div "Yes / OK" at bounding box center [1002, 392] width 72 height 20
click at [986, 394] on button "Yes / OK" at bounding box center [1003, 393] width 71 height 16
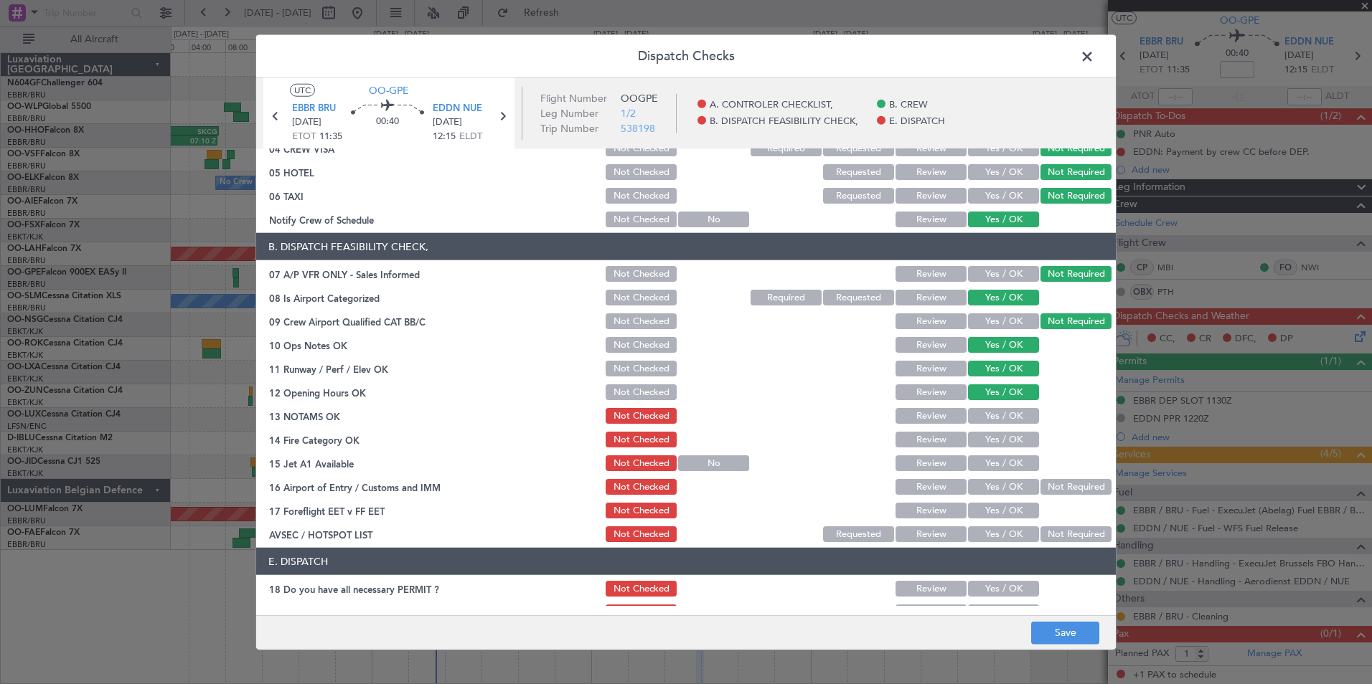
click at [991, 411] on button "Yes / OK" at bounding box center [1003, 416] width 71 height 16
click at [1006, 435] on button "Yes / OK" at bounding box center [1003, 440] width 71 height 16
click at [1011, 457] on button "Yes / OK" at bounding box center [1003, 464] width 71 height 16
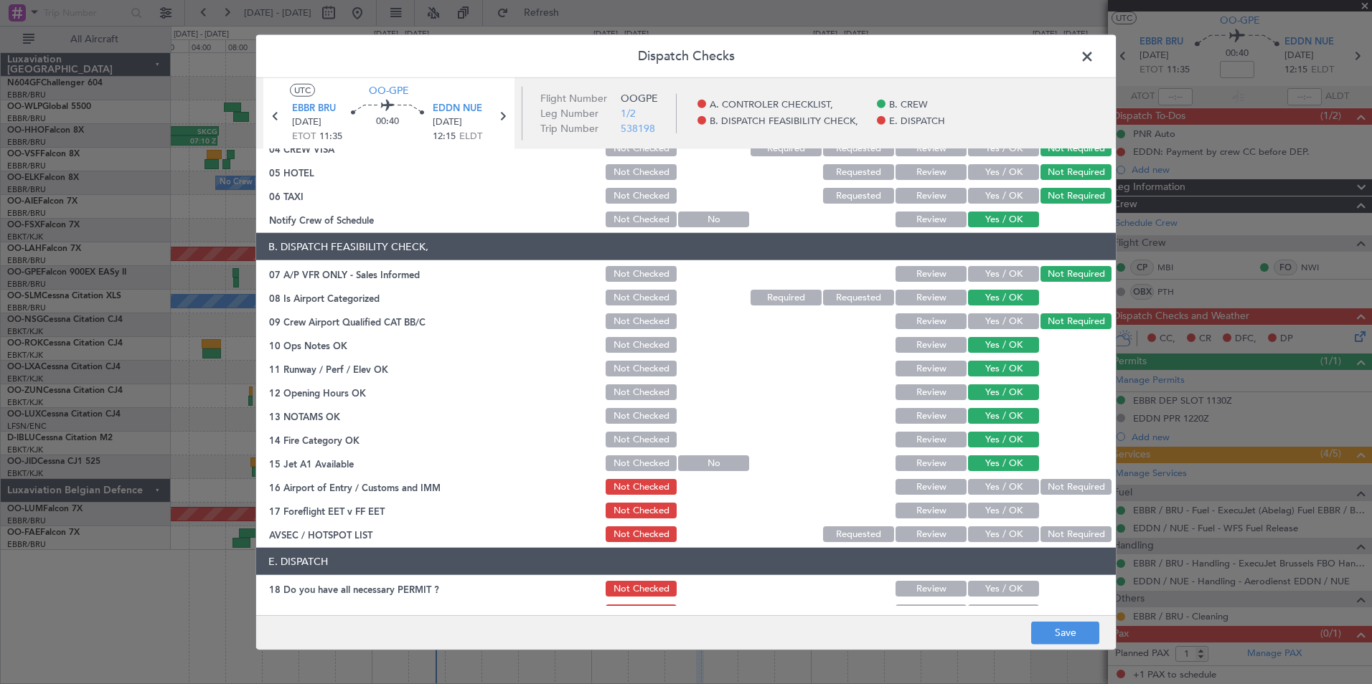
click at [1066, 479] on button "Not Required" at bounding box center [1075, 487] width 71 height 16
click at [997, 524] on div "Yes / OK" at bounding box center [1002, 534] width 72 height 20
click at [997, 529] on button "Yes / OK" at bounding box center [1003, 535] width 71 height 16
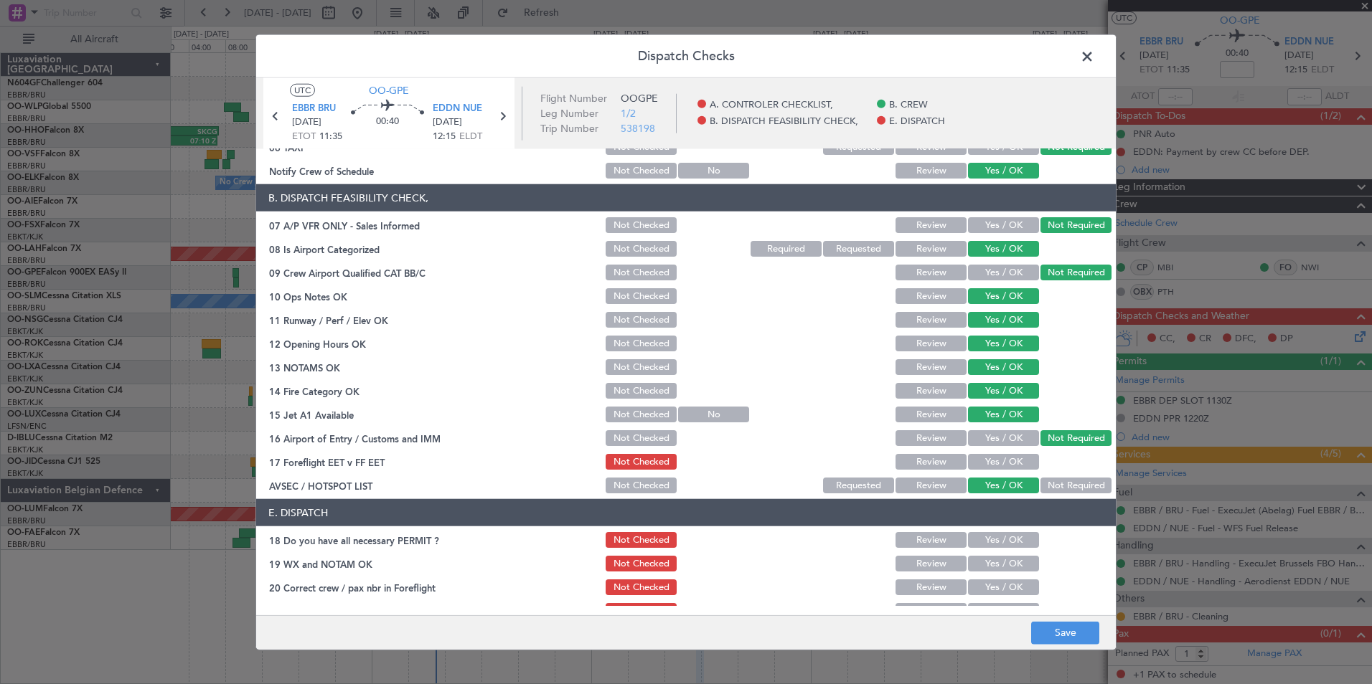
scroll to position [211, 0]
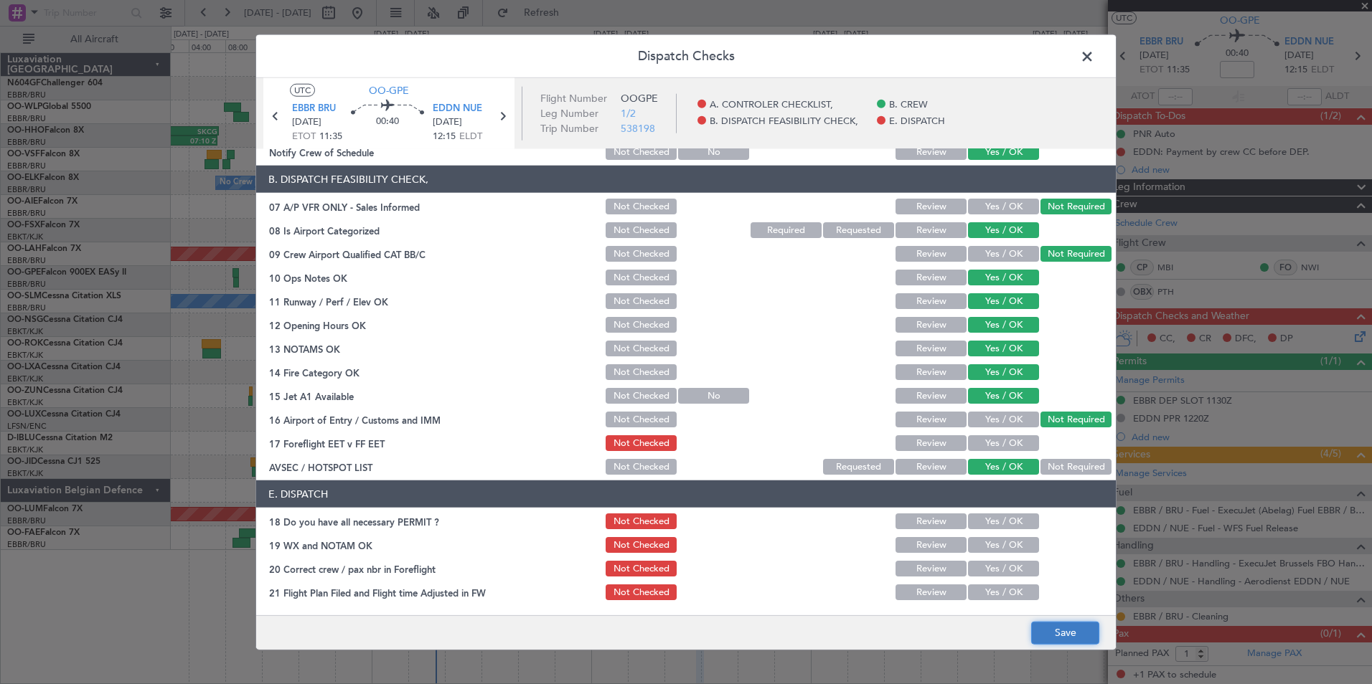
click at [1057, 642] on button "Save" at bounding box center [1065, 632] width 68 height 23
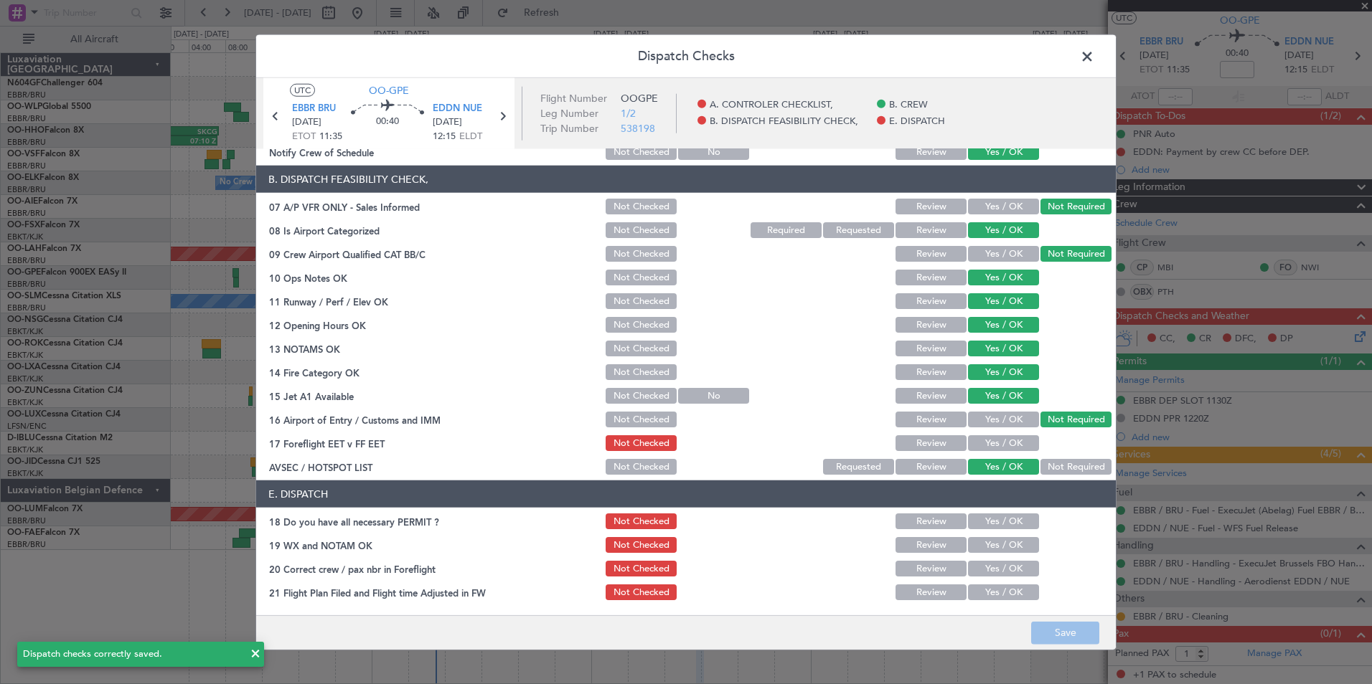
click at [1094, 54] on span at bounding box center [1094, 60] width 0 height 29
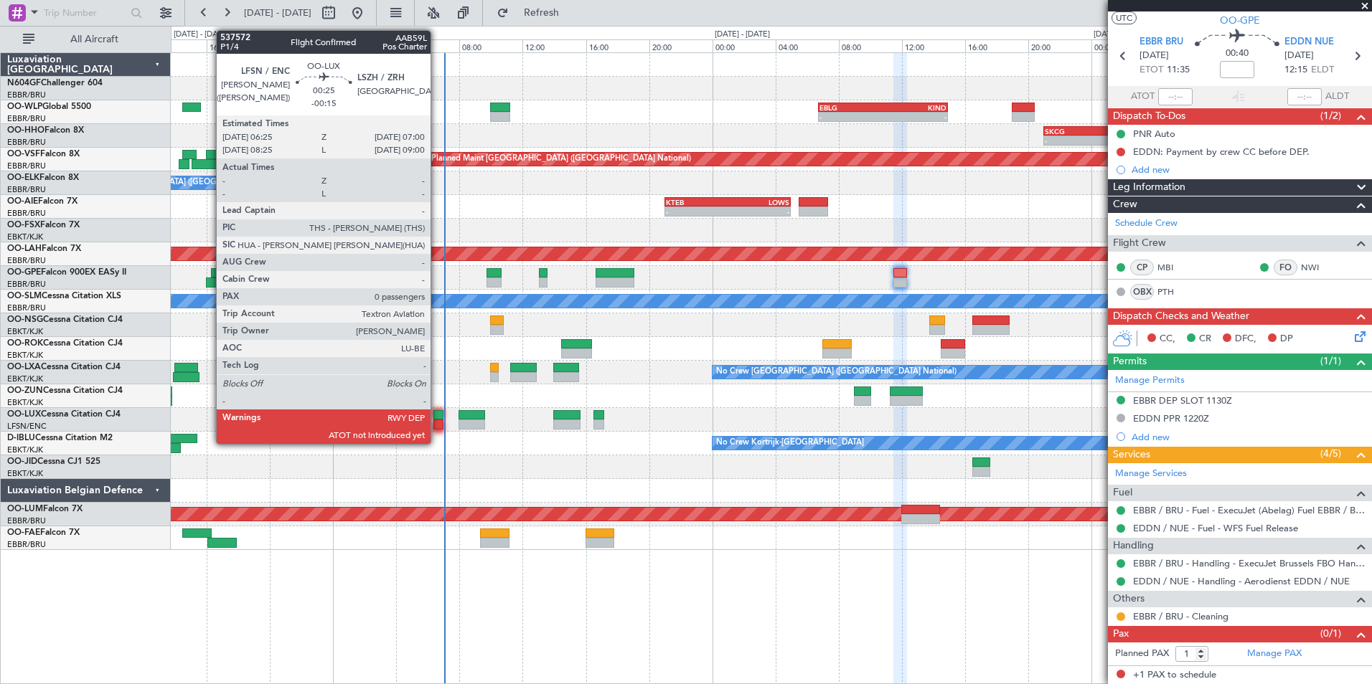
click at [437, 420] on div at bounding box center [437, 425] width 9 height 10
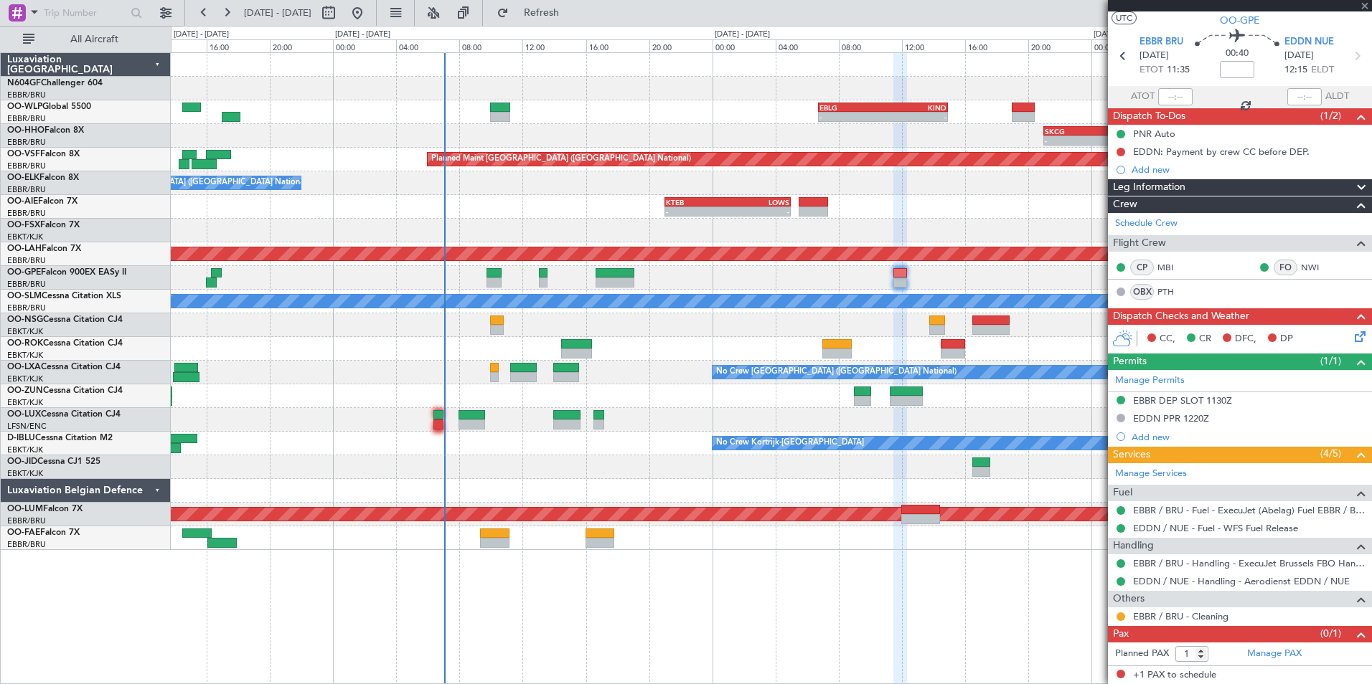
type input "-00:15"
type input "0"
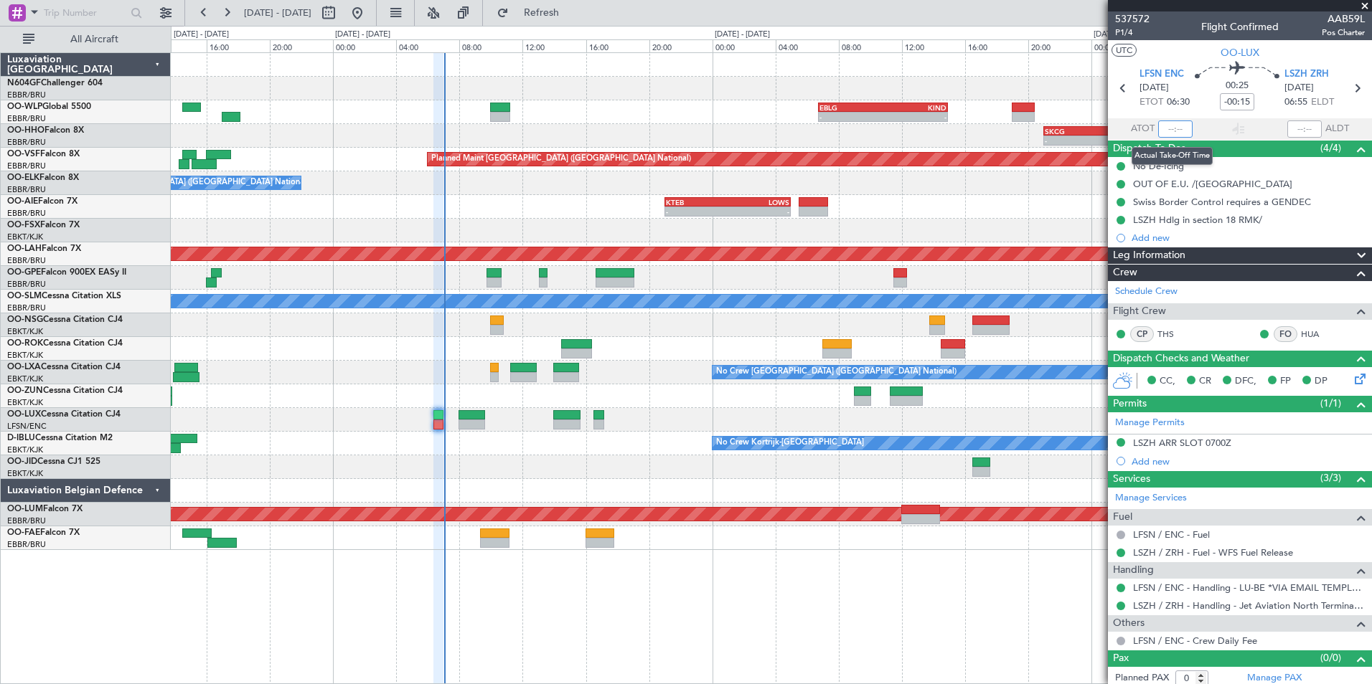
click at [1177, 126] on input "text" at bounding box center [1175, 129] width 34 height 17
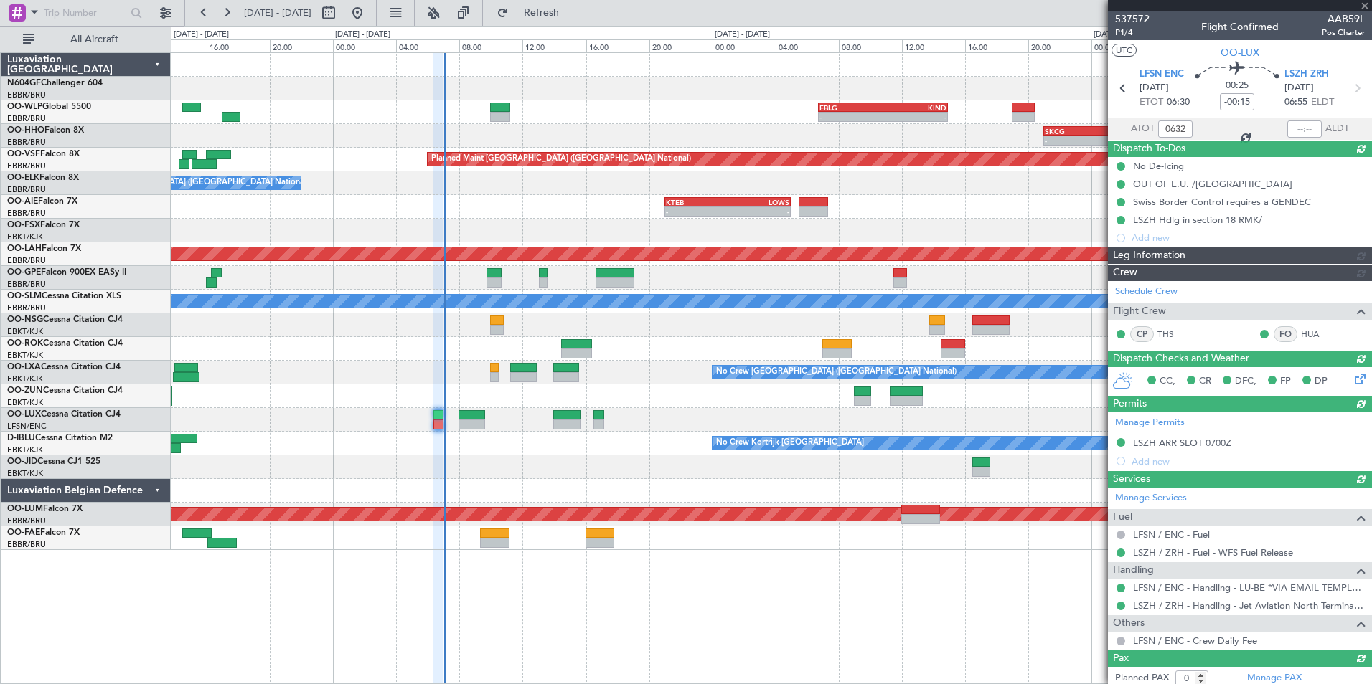
click at [1175, 46] on section "UTC OO-LUX" at bounding box center [1240, 51] width 264 height 22
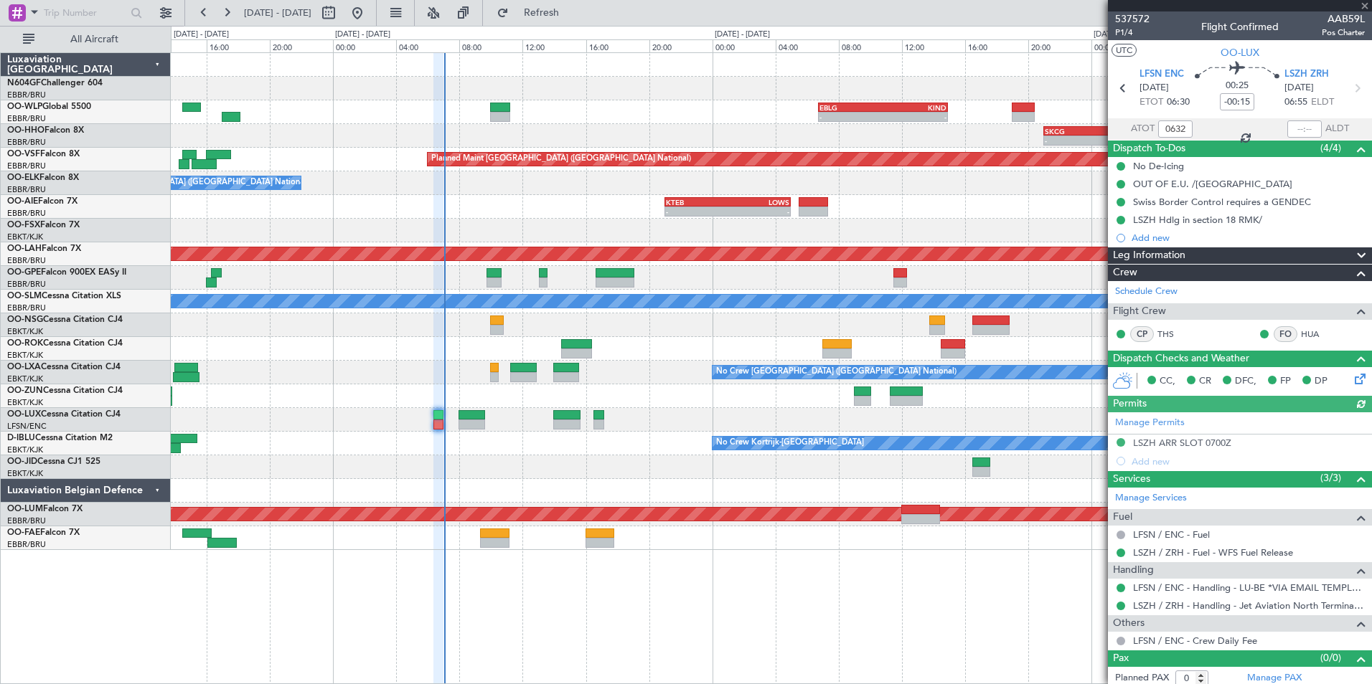
type input "06:32"
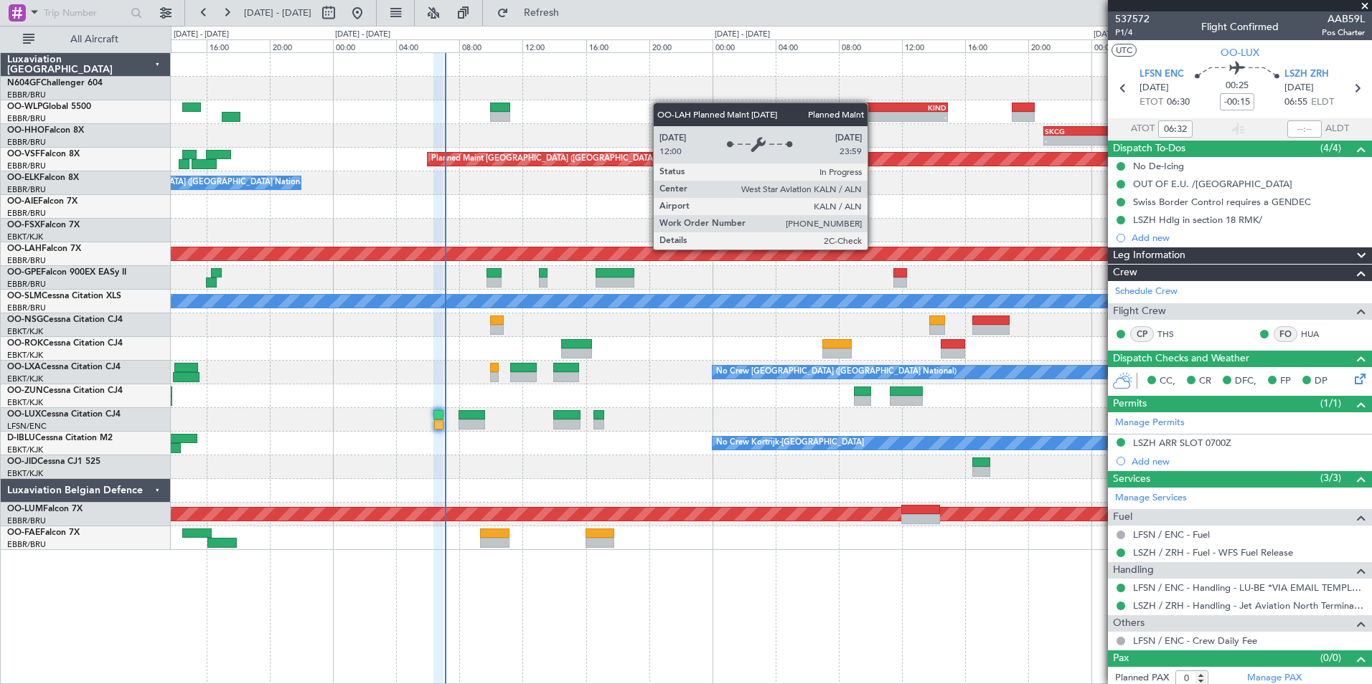
click at [657, 265] on div "Planned Maint [PERSON_NAME]-[GEOGRAPHIC_DATA][PERSON_NAME] ([GEOGRAPHIC_DATA][P…" at bounding box center [771, 254] width 1200 height 24
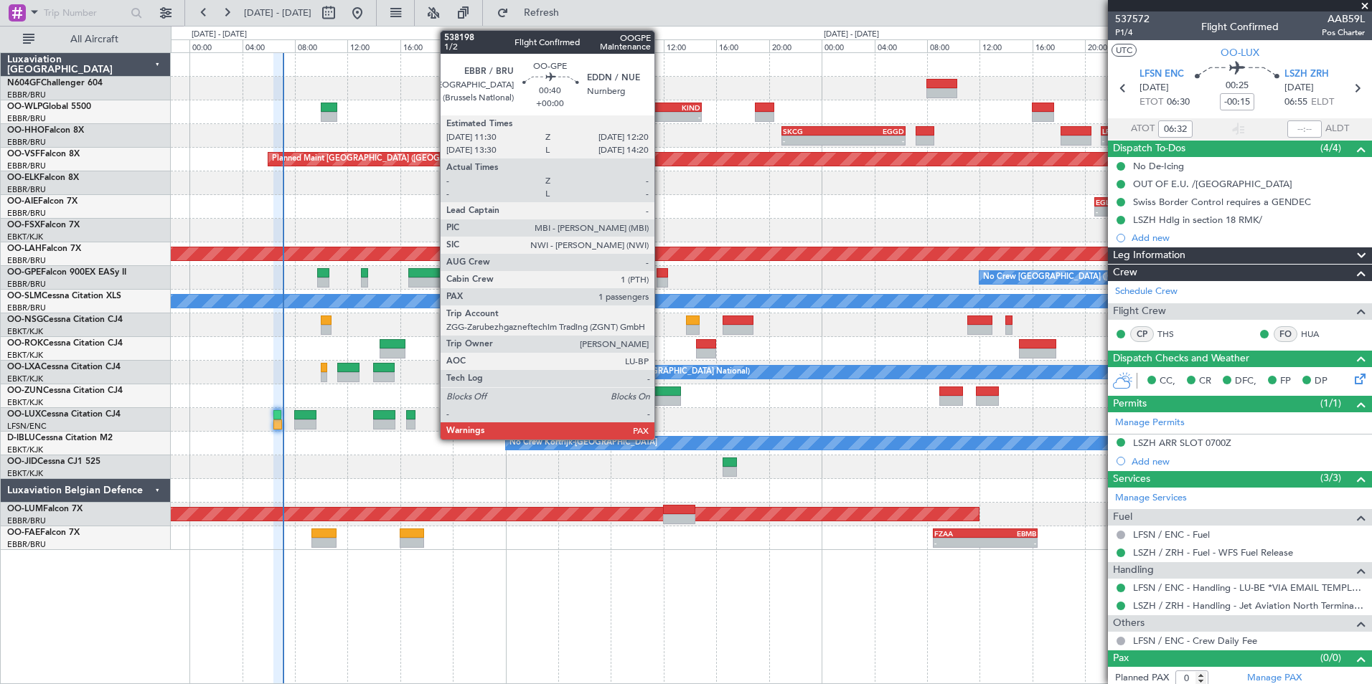
click at [661, 278] on div at bounding box center [661, 283] width 11 height 10
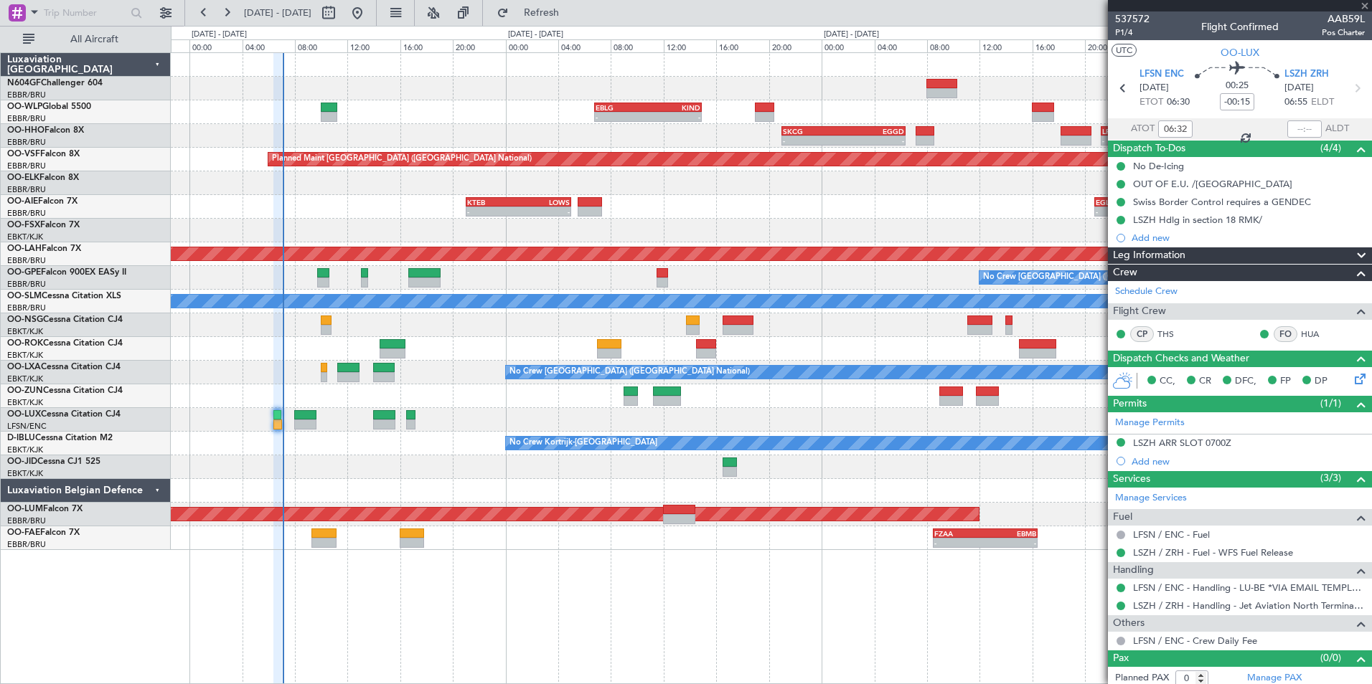
type input "1"
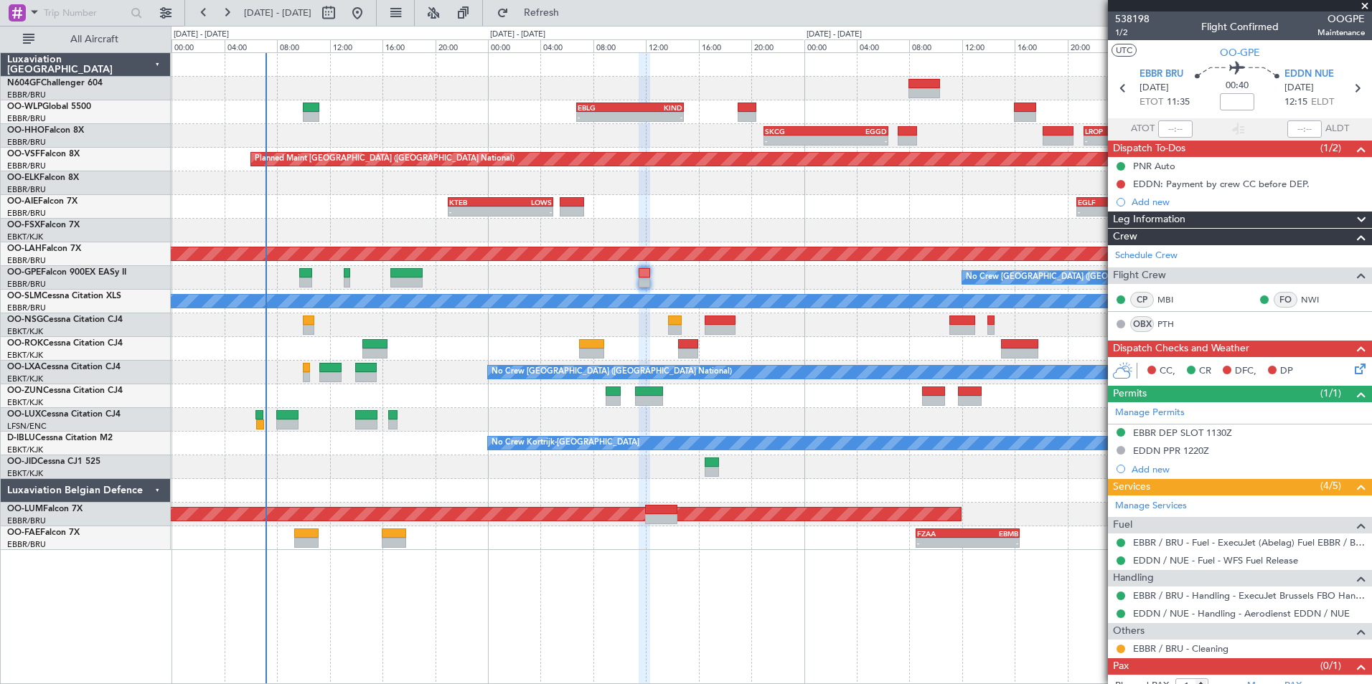
click at [692, 278] on div "No Crew [GEOGRAPHIC_DATA] ([GEOGRAPHIC_DATA] National) Planned Maint Nurnberg" at bounding box center [771, 278] width 1200 height 24
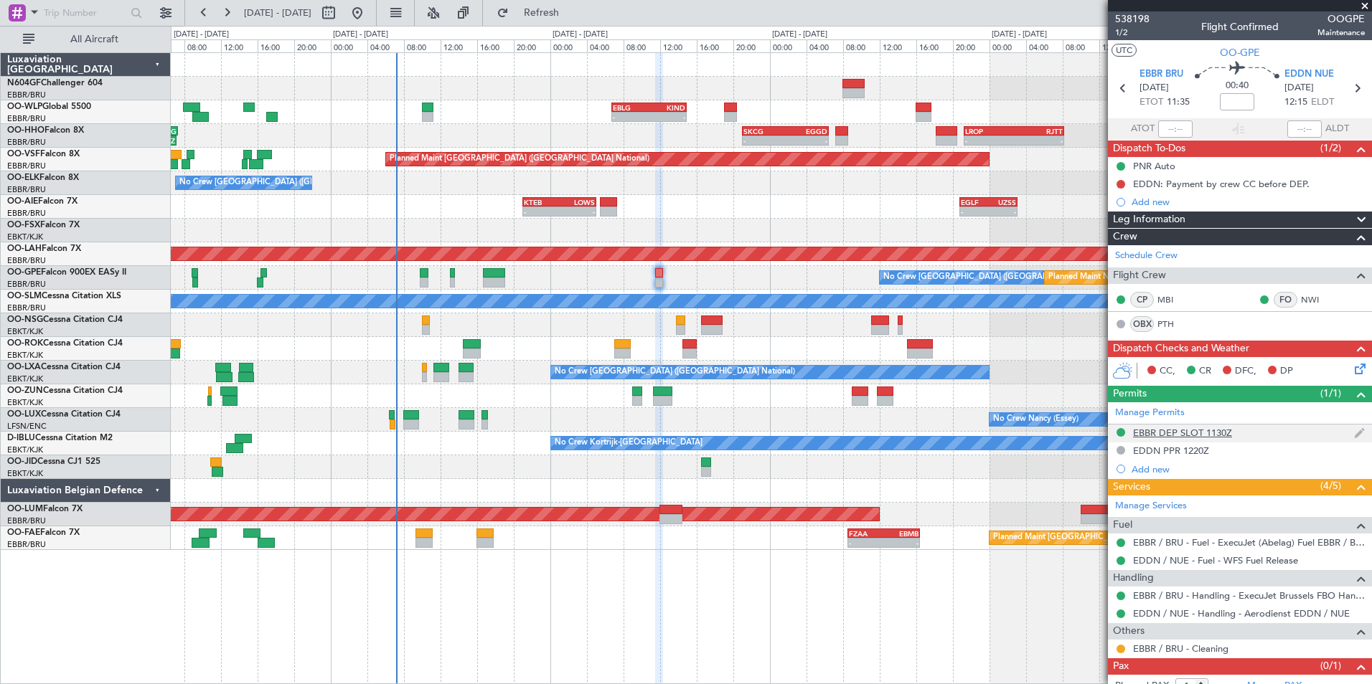
click at [1209, 435] on div "EBBR DEP SLOT 1130Z" at bounding box center [1182, 433] width 99 height 12
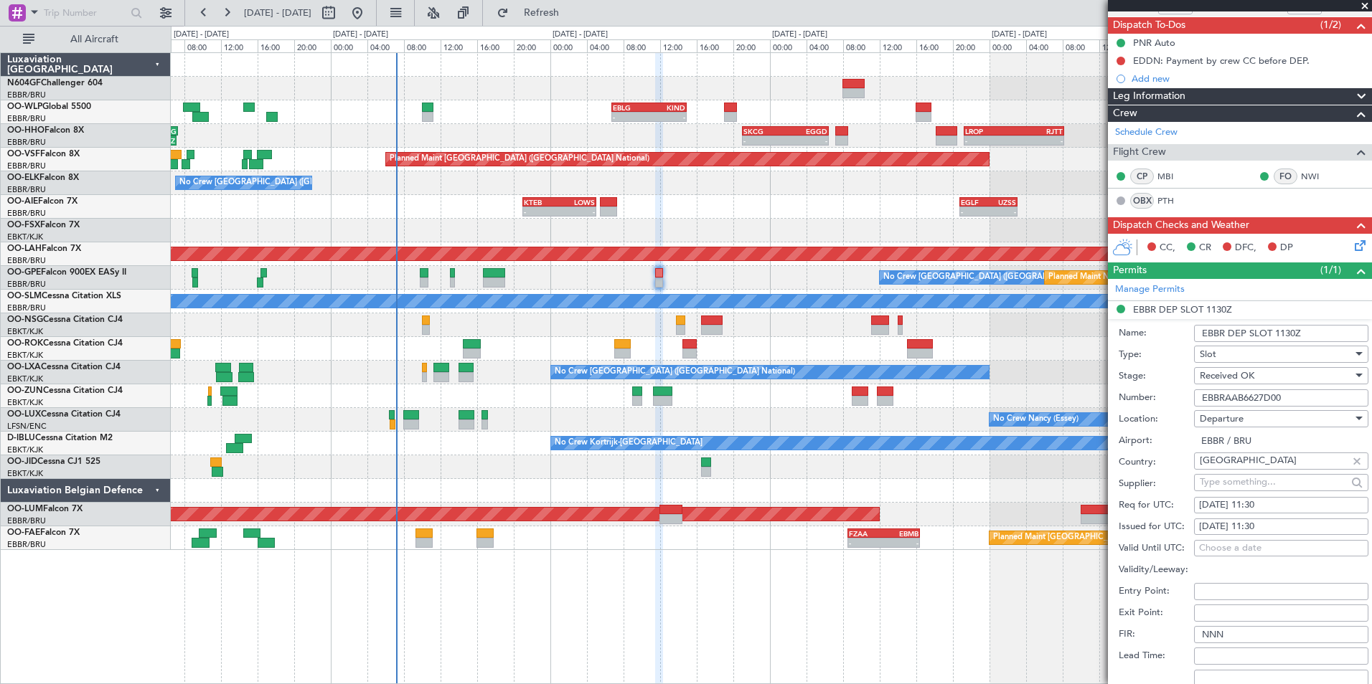
scroll to position [287, 0]
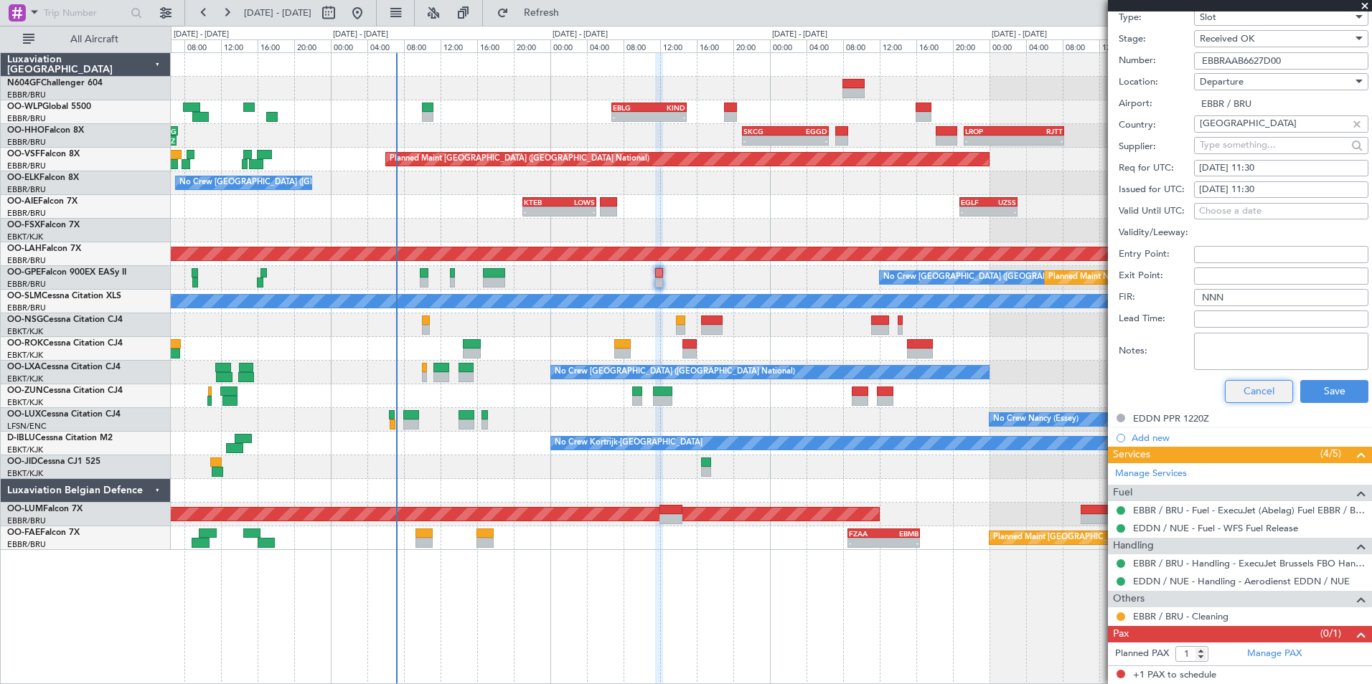
click at [1252, 400] on button "Cancel" at bounding box center [1259, 391] width 68 height 23
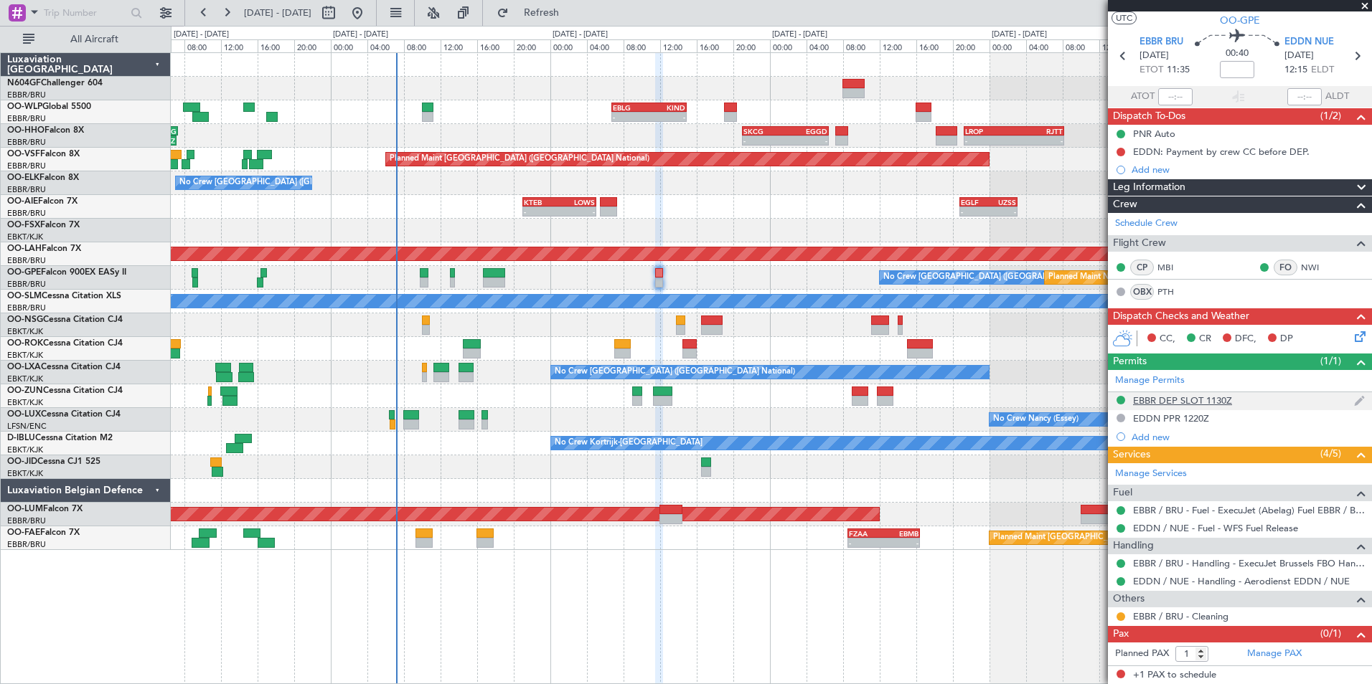
click at [1159, 392] on div "EBBR DEP SLOT 1130Z" at bounding box center [1240, 401] width 264 height 18
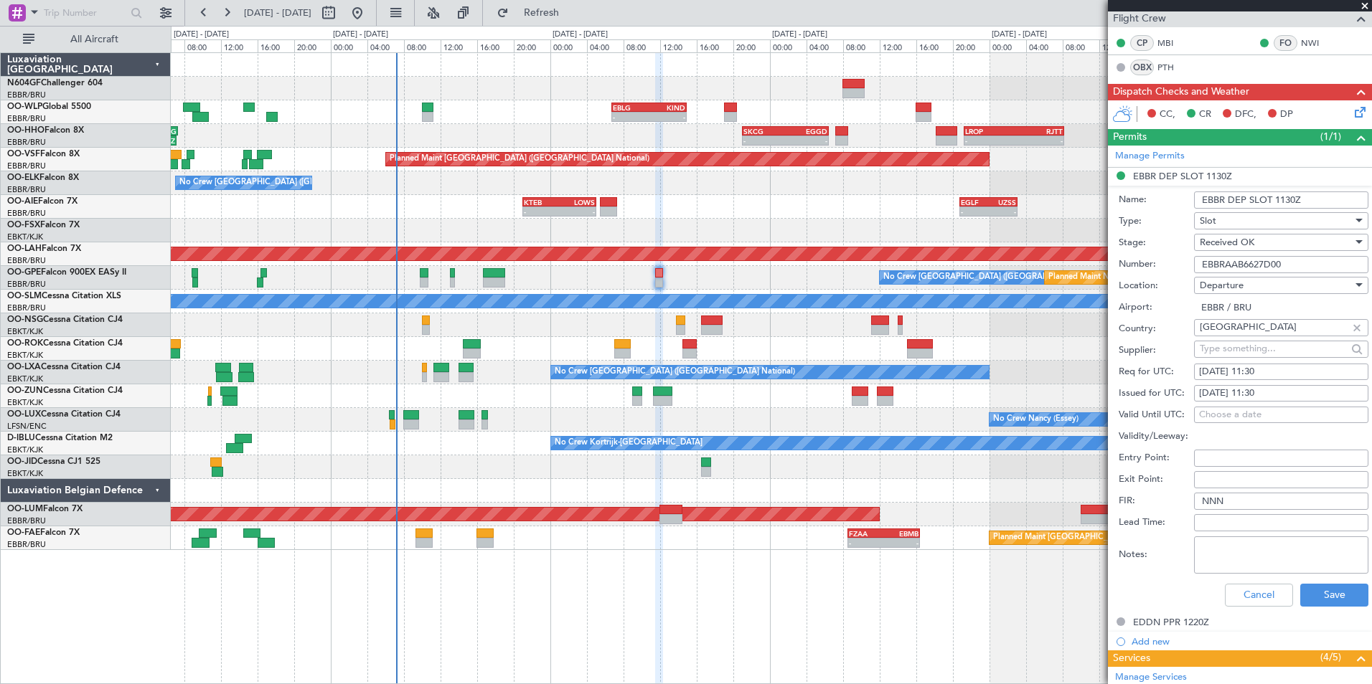
scroll to position [245, 0]
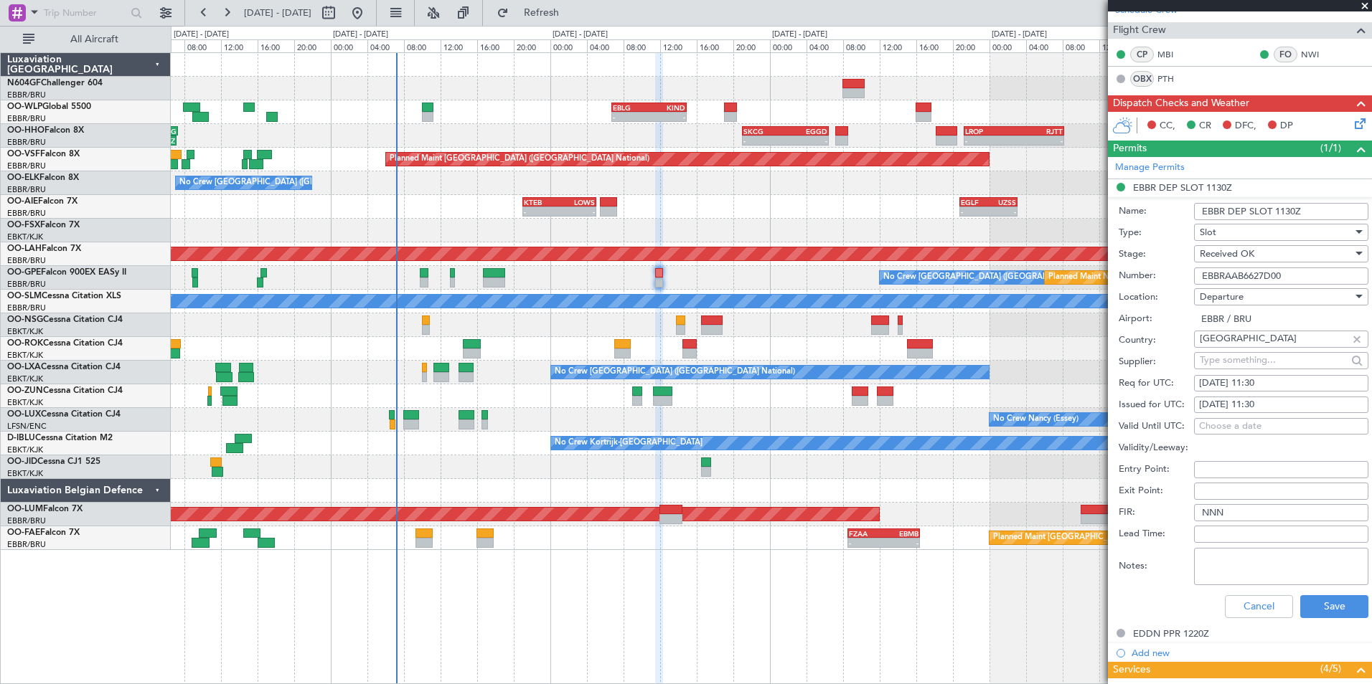
drag, startPoint x: 1292, startPoint y: 275, endPoint x: 1191, endPoint y: 282, distance: 101.4
click at [1191, 282] on div "Number: EBBRAAB6627D00" at bounding box center [1243, 276] width 250 height 22
click at [1233, 603] on button "Cancel" at bounding box center [1259, 606] width 68 height 23
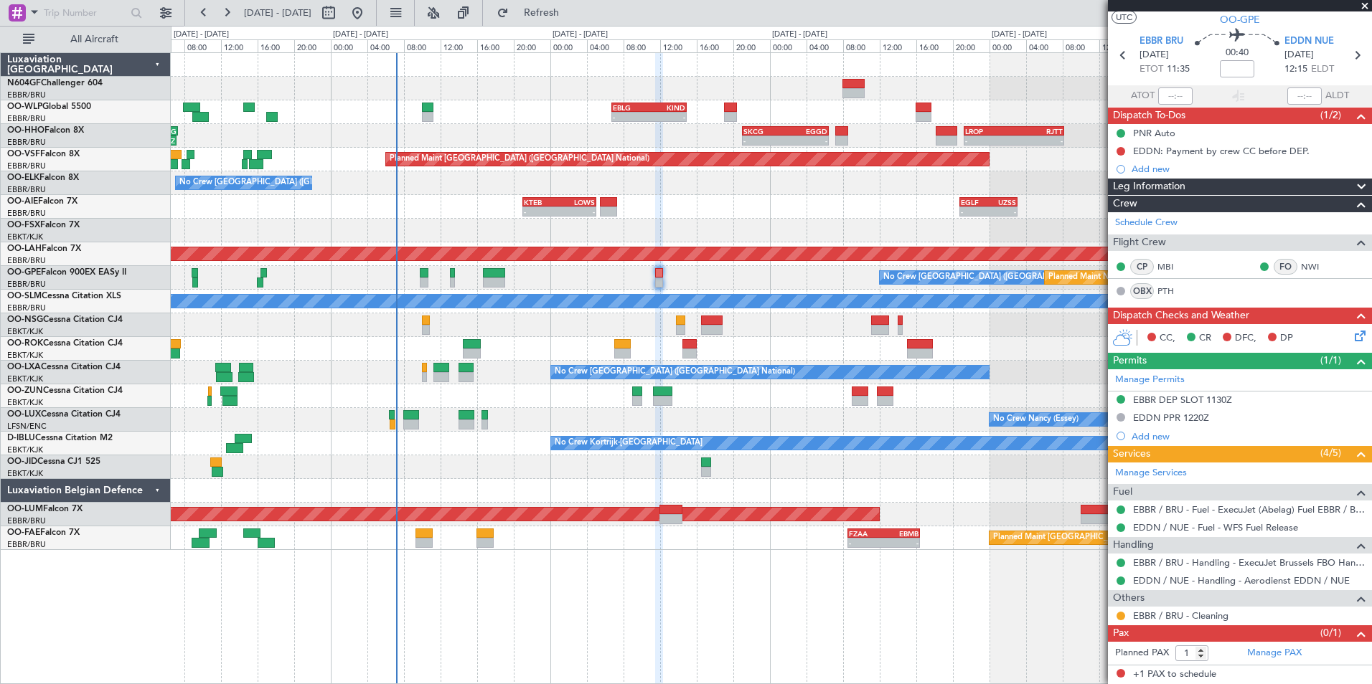
scroll to position [32, 0]
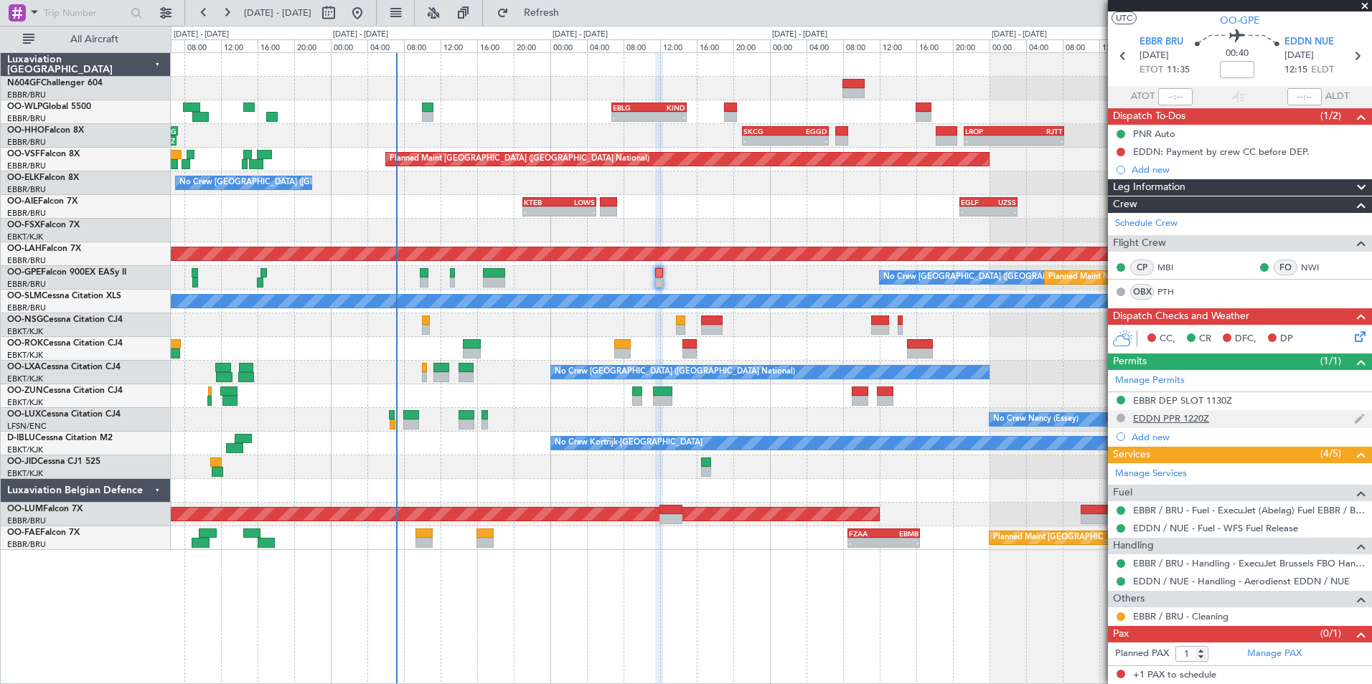
click at [1154, 419] on div "EDDN PPR 1220Z" at bounding box center [1171, 419] width 76 height 12
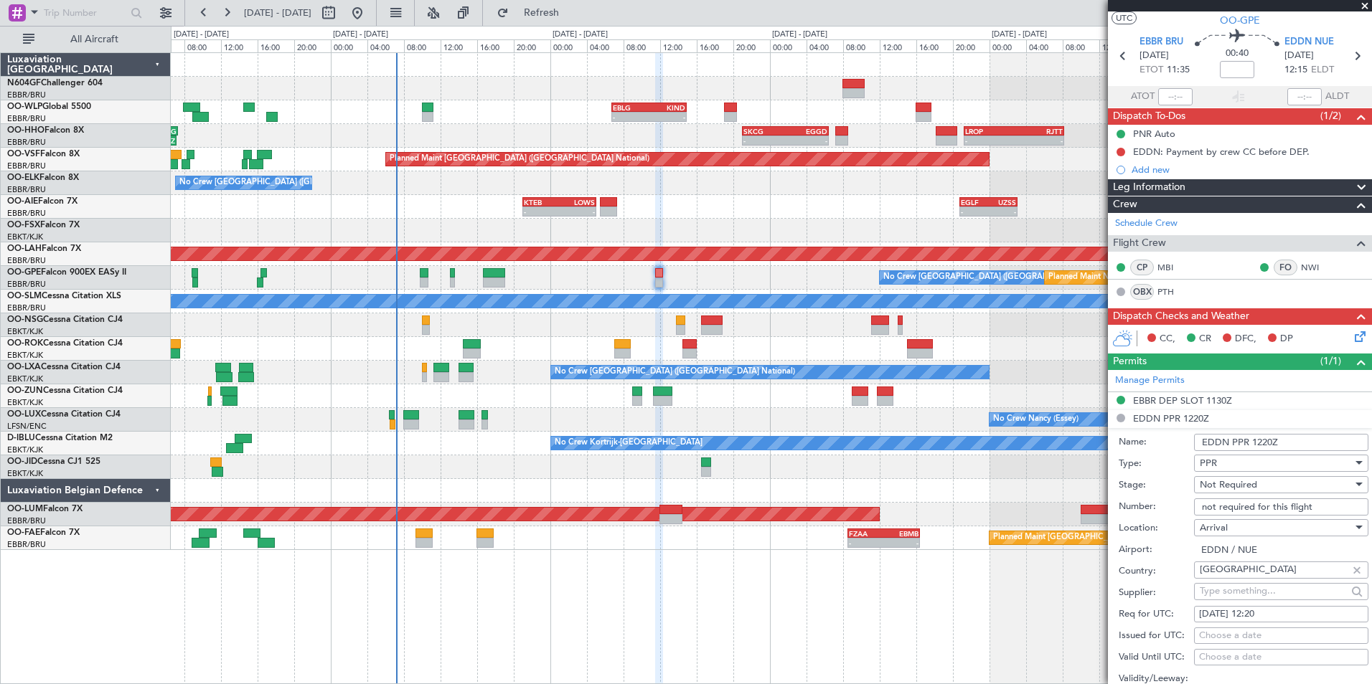
scroll to position [245, 0]
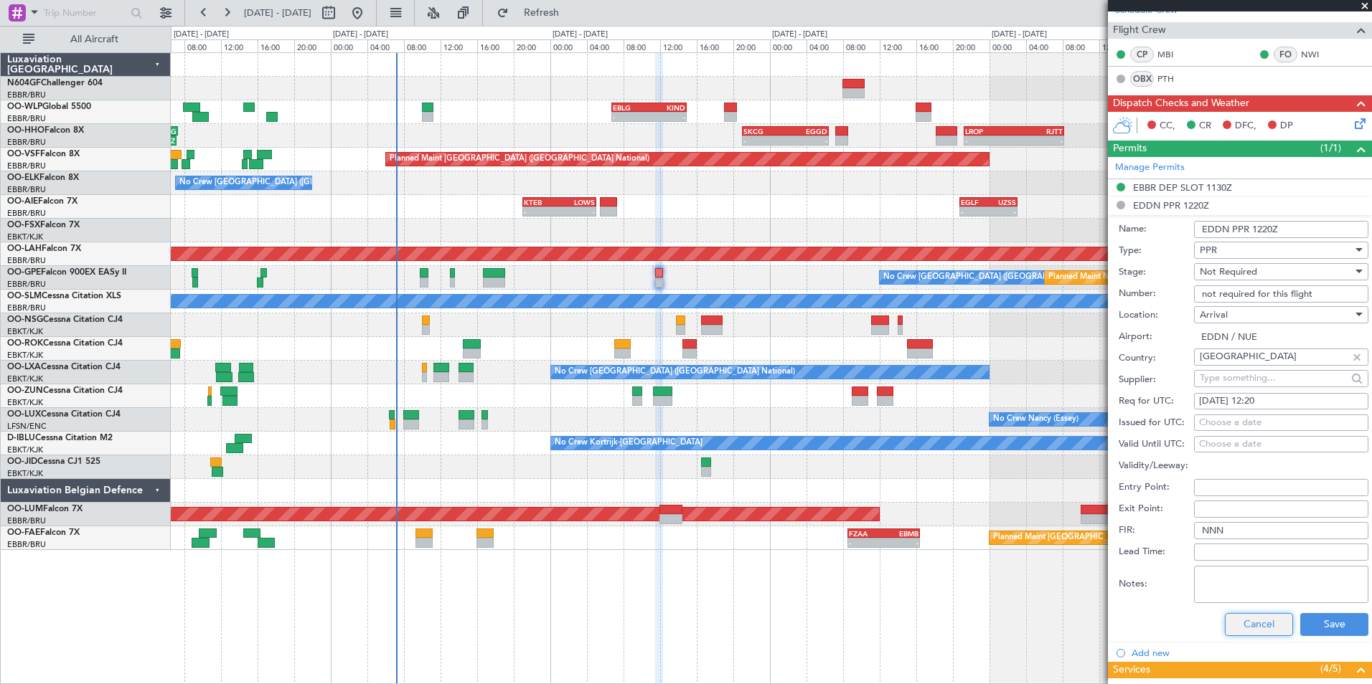
click at [1255, 623] on button "Cancel" at bounding box center [1259, 624] width 68 height 23
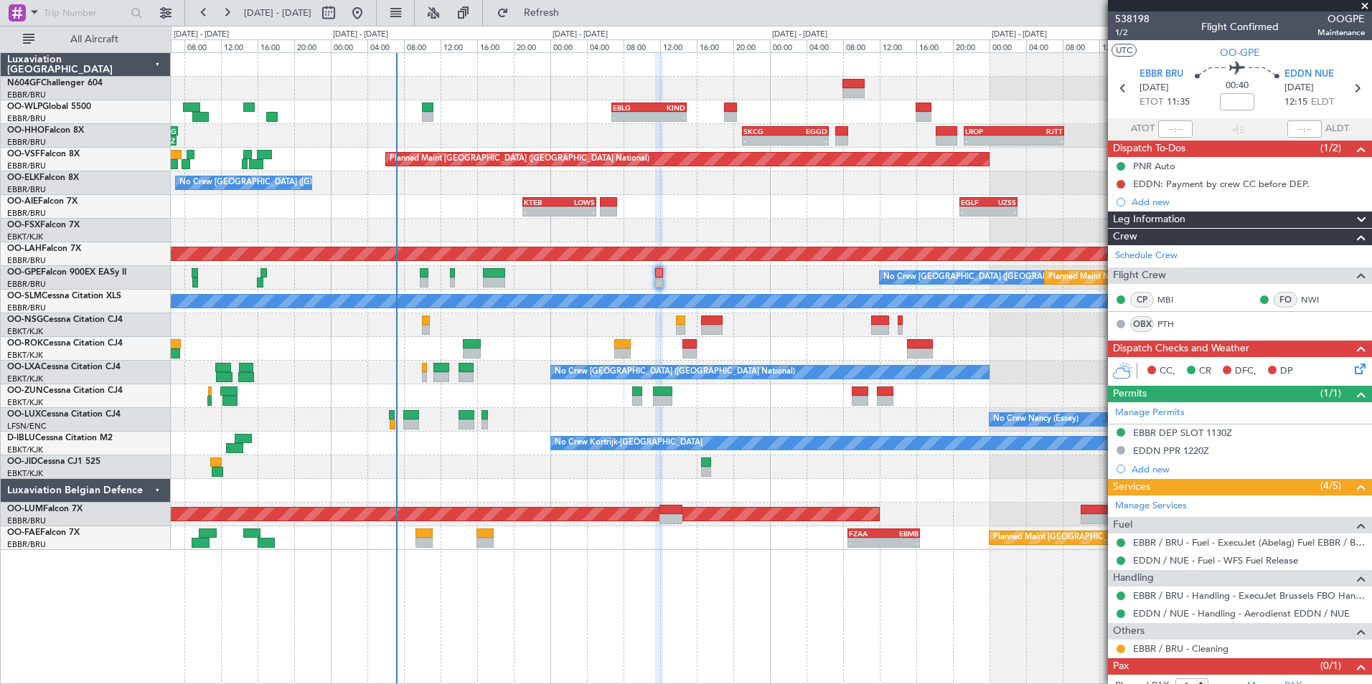
scroll to position [32, 0]
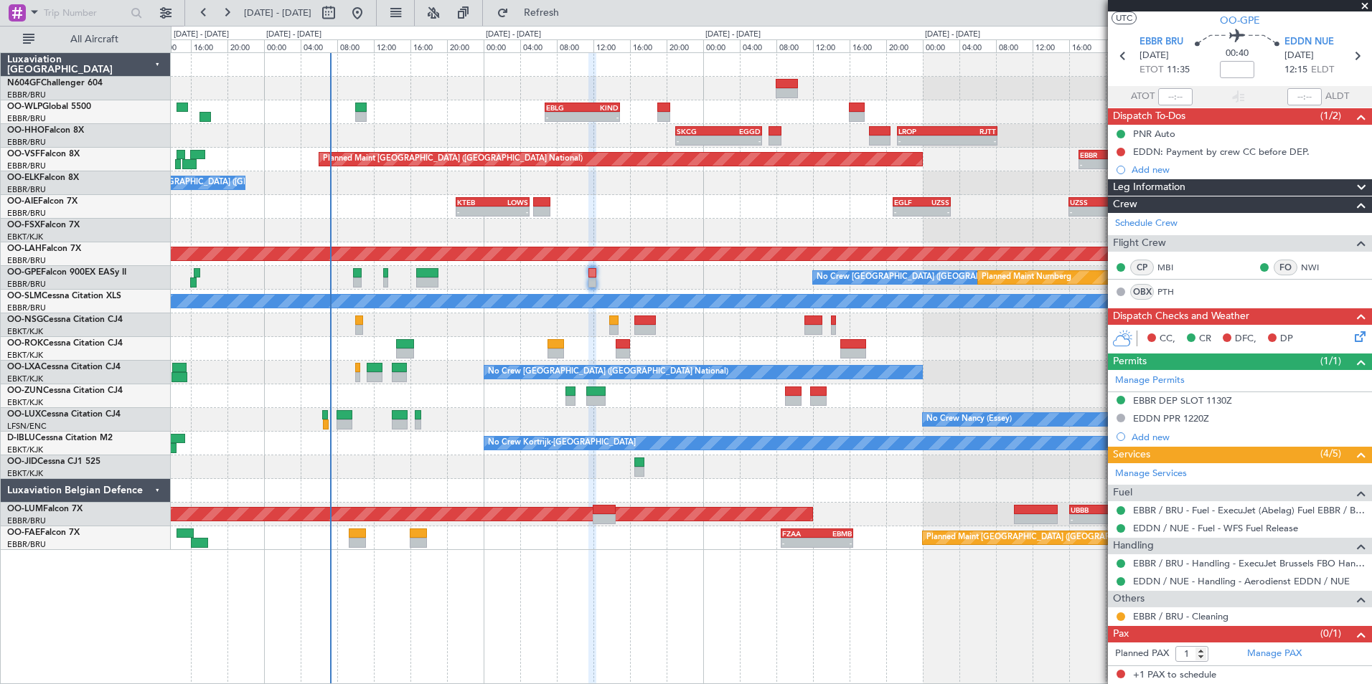
click at [733, 428] on div "No Crew Nancy (Essey)" at bounding box center [771, 420] width 1200 height 24
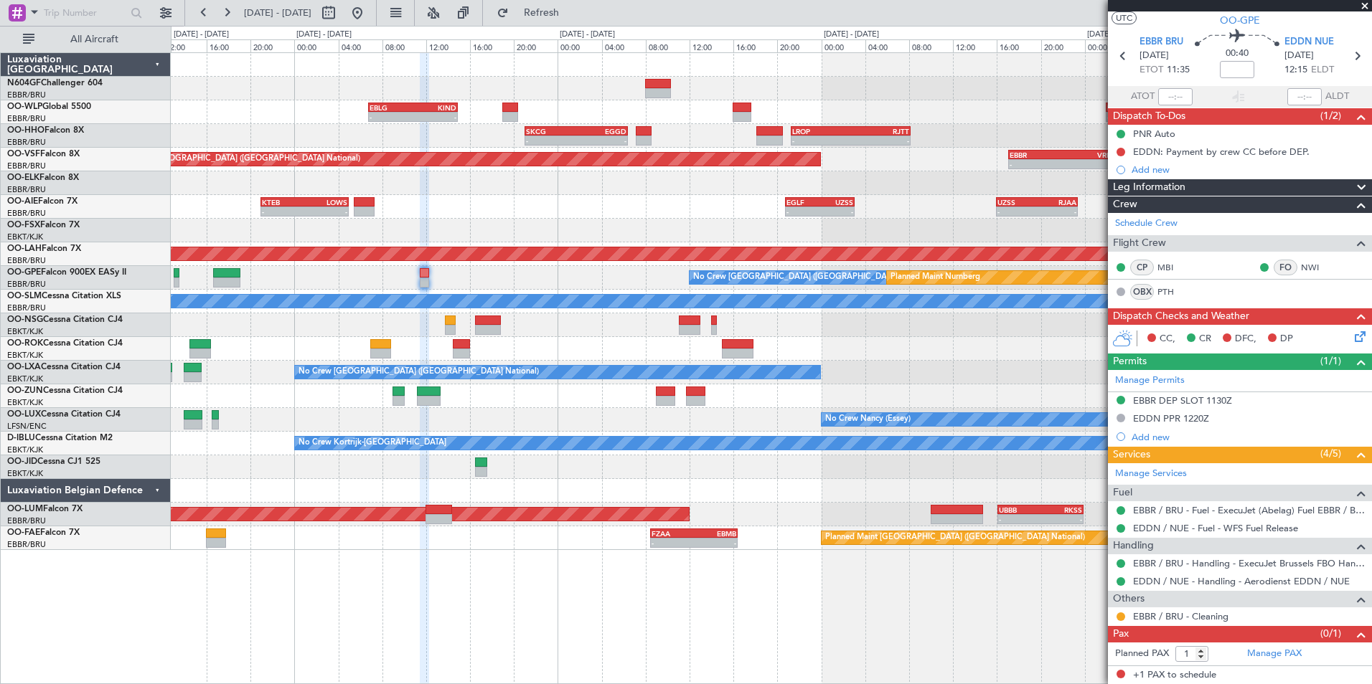
click at [686, 405] on div at bounding box center [771, 397] width 1200 height 24
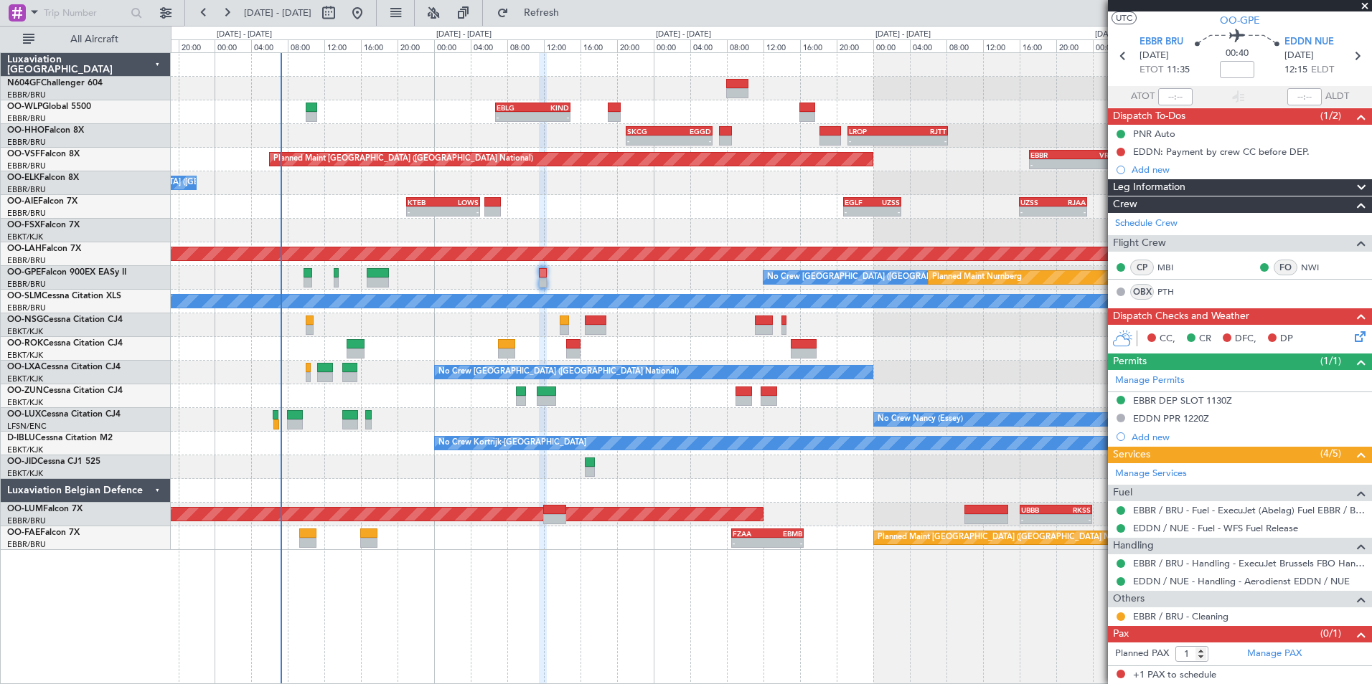
click at [702, 392] on div at bounding box center [771, 397] width 1200 height 24
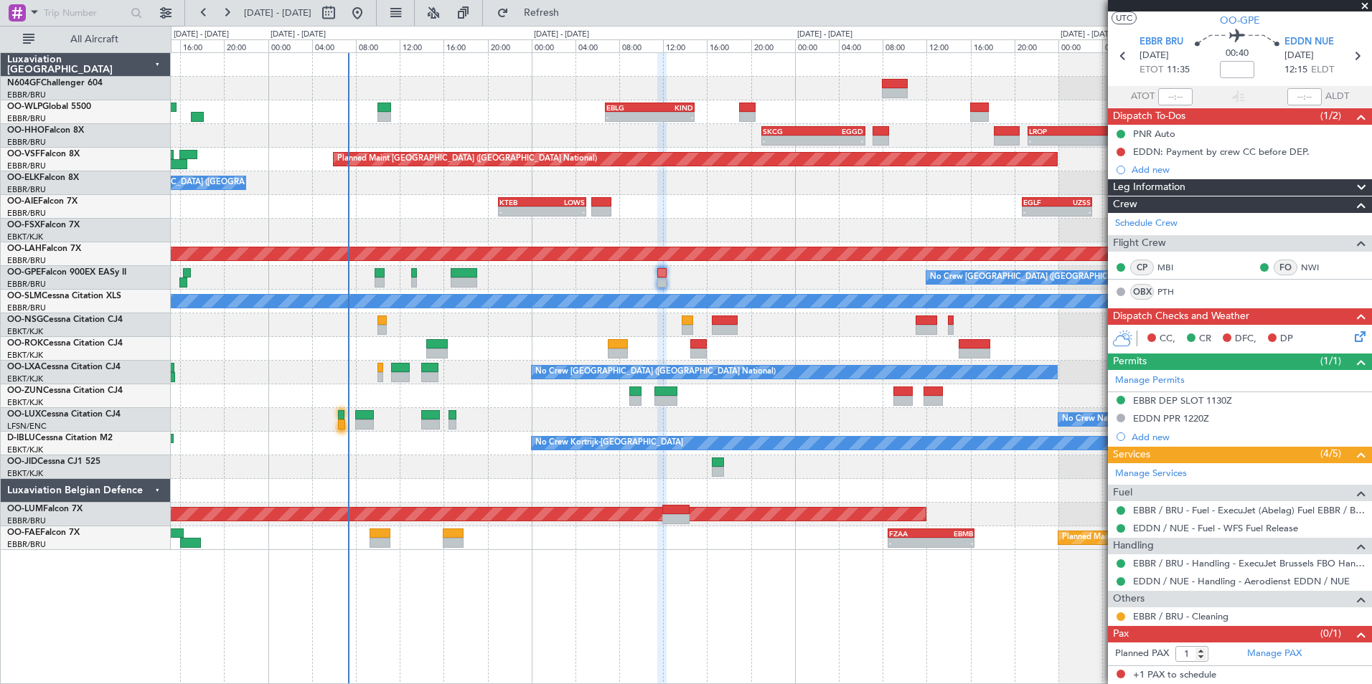
click at [418, 454] on div "No Crew Kortrijk-[GEOGRAPHIC_DATA]" at bounding box center [771, 444] width 1200 height 24
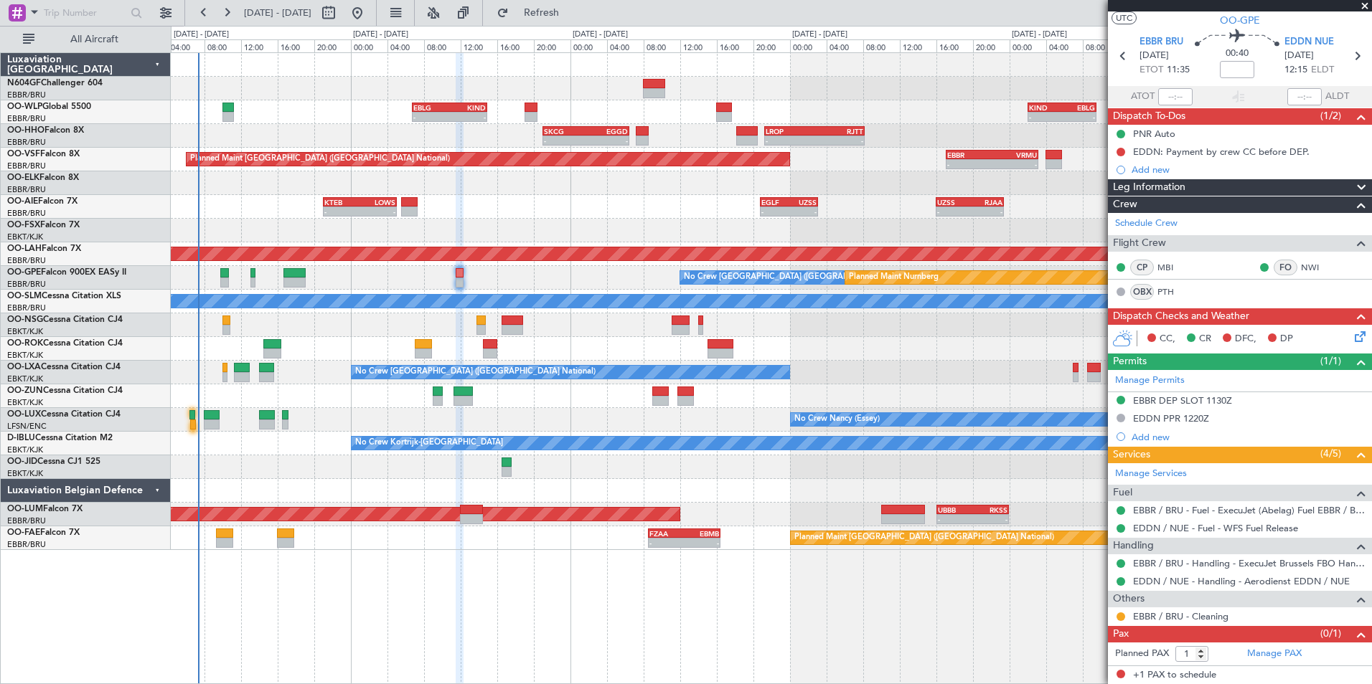
click at [577, 334] on div at bounding box center [771, 326] width 1200 height 24
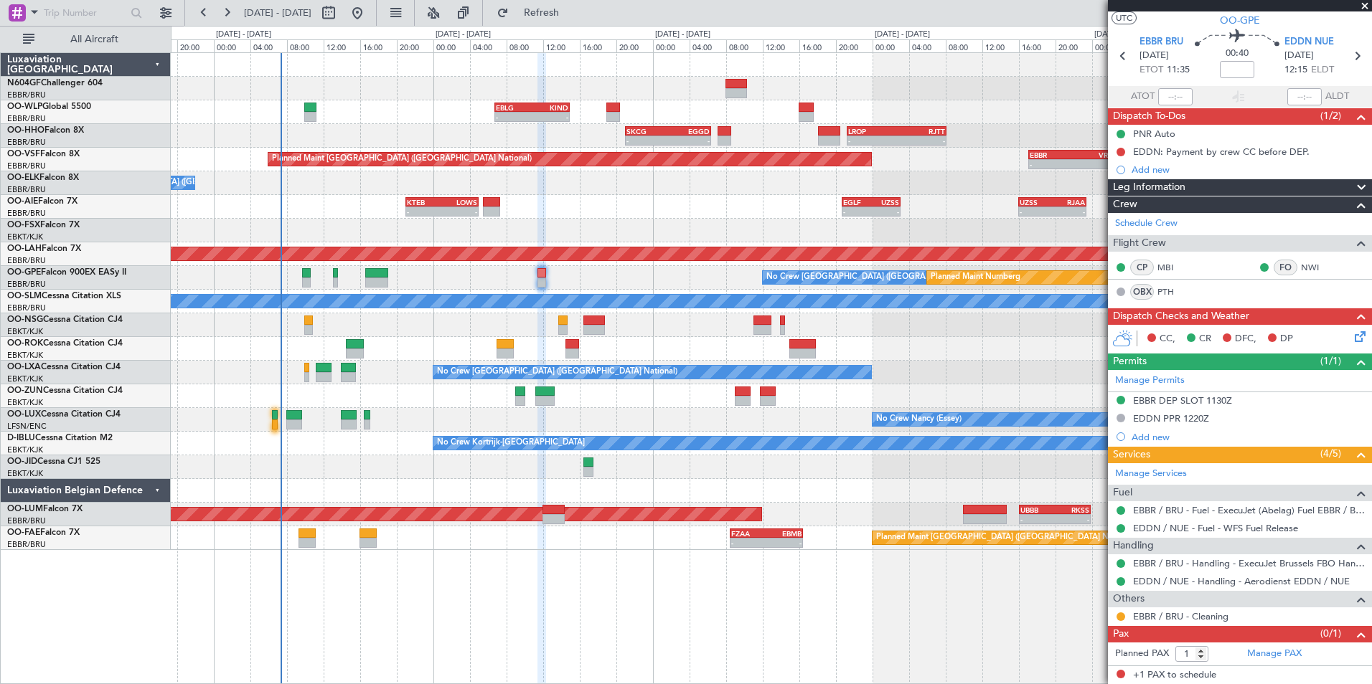
click at [530, 336] on div at bounding box center [771, 326] width 1200 height 24
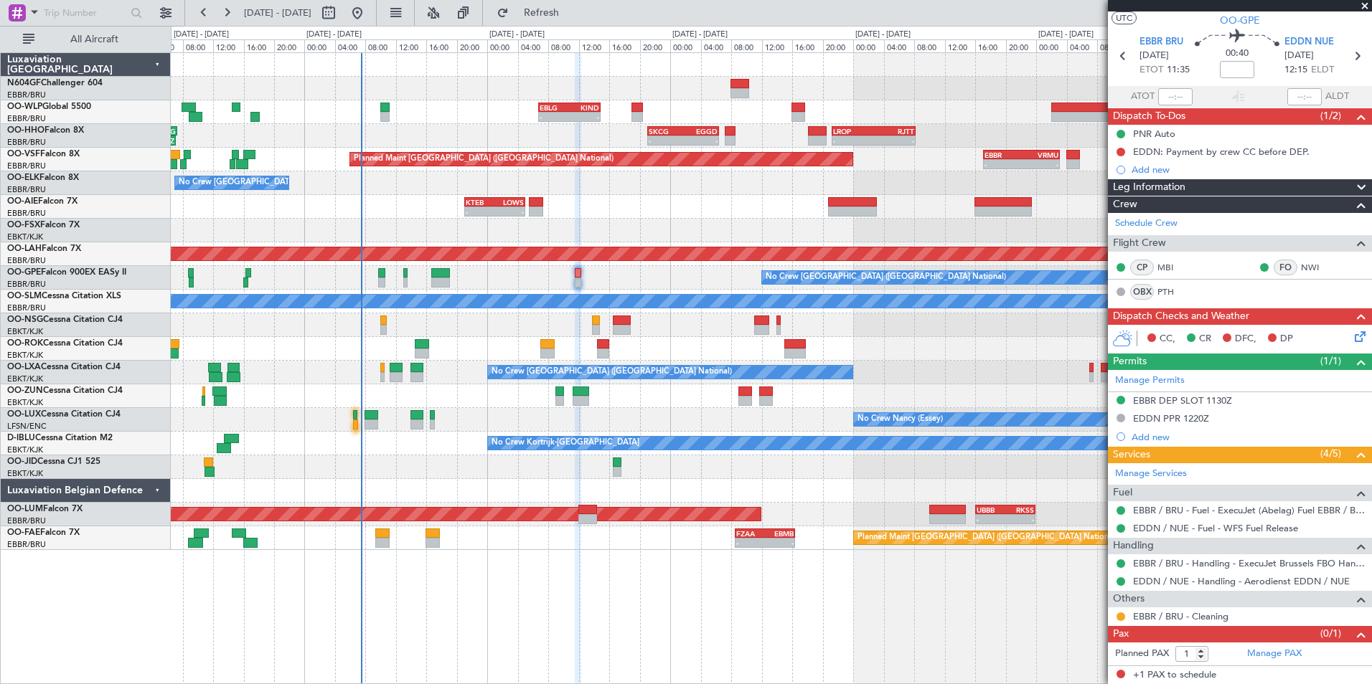
click at [736, 220] on div at bounding box center [771, 231] width 1200 height 24
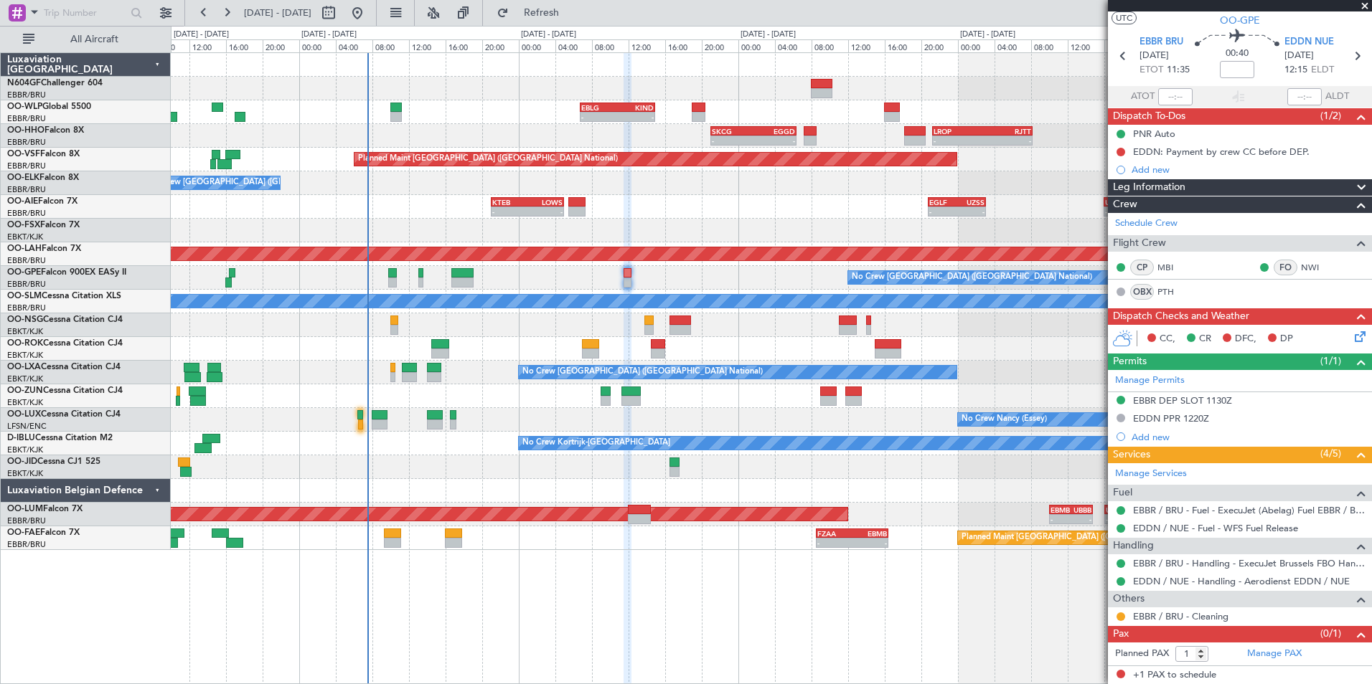
click at [659, 268] on div "Planned Maint Nurnberg No Crew [GEOGRAPHIC_DATA] (Brussels National) No Crew [G…" at bounding box center [771, 278] width 1200 height 24
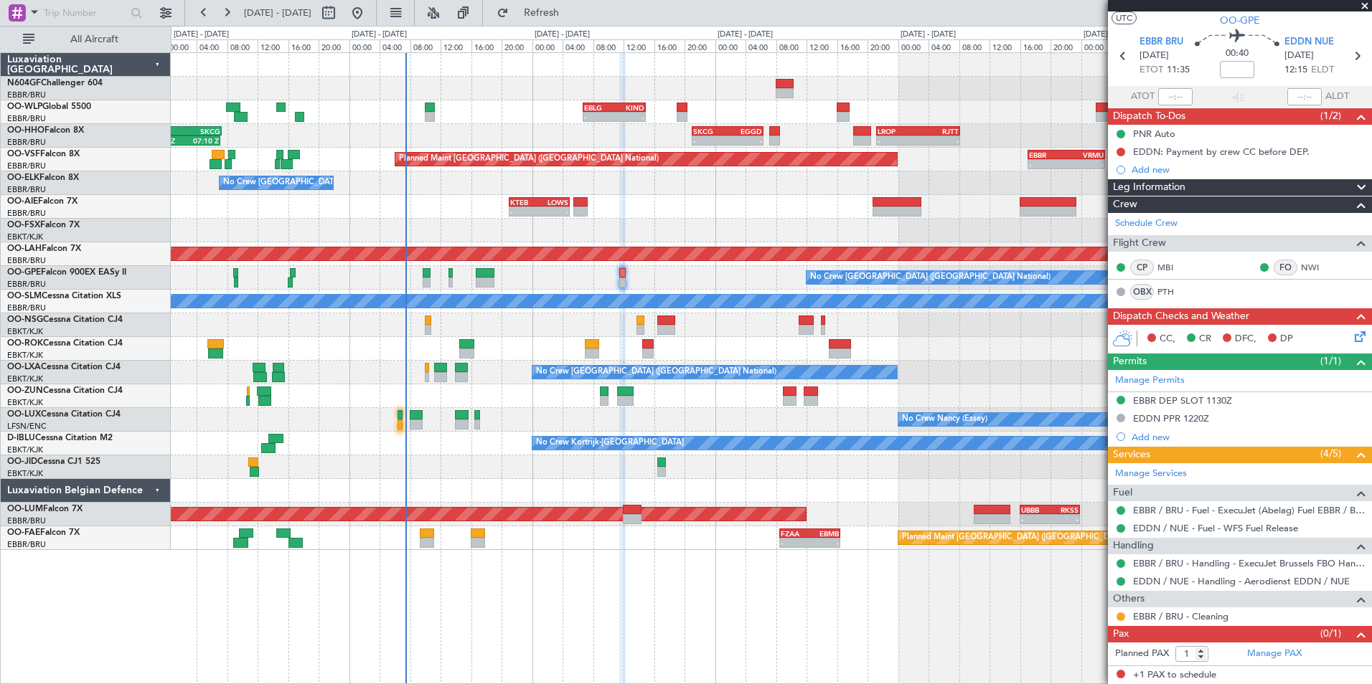
click at [1352, 334] on icon at bounding box center [1357, 334] width 11 height 11
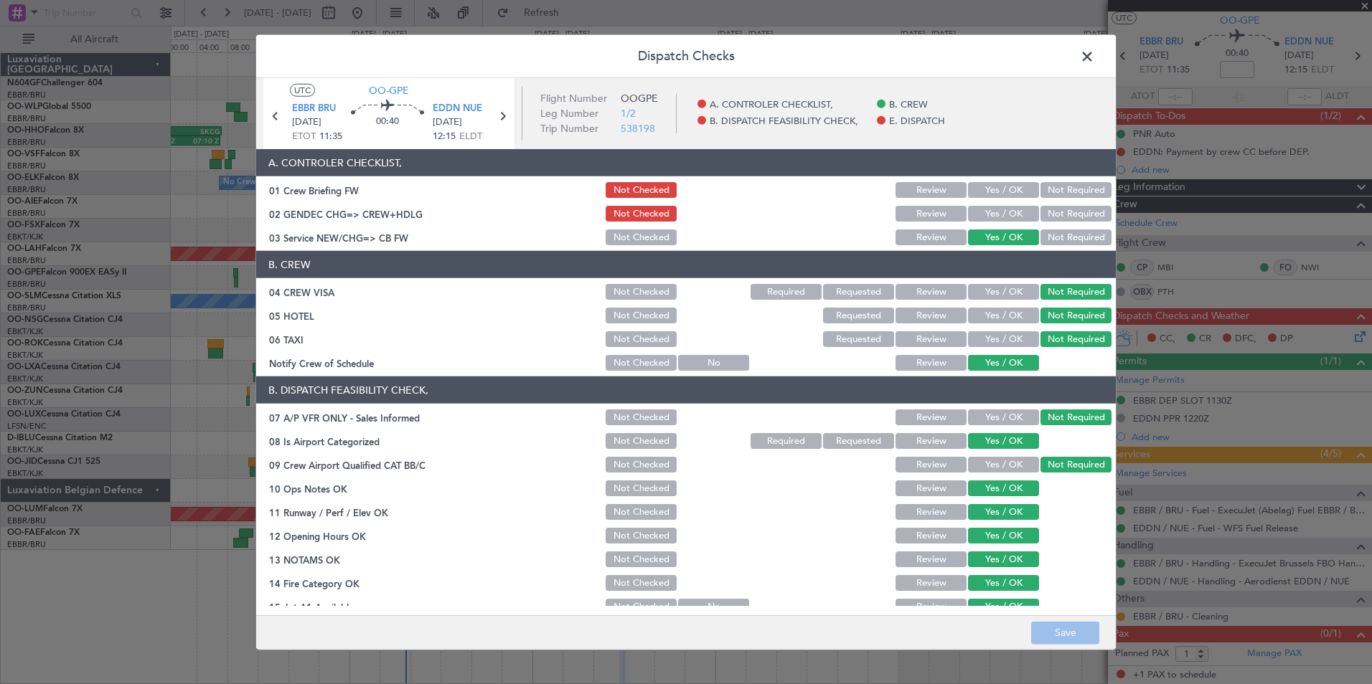
scroll to position [211, 0]
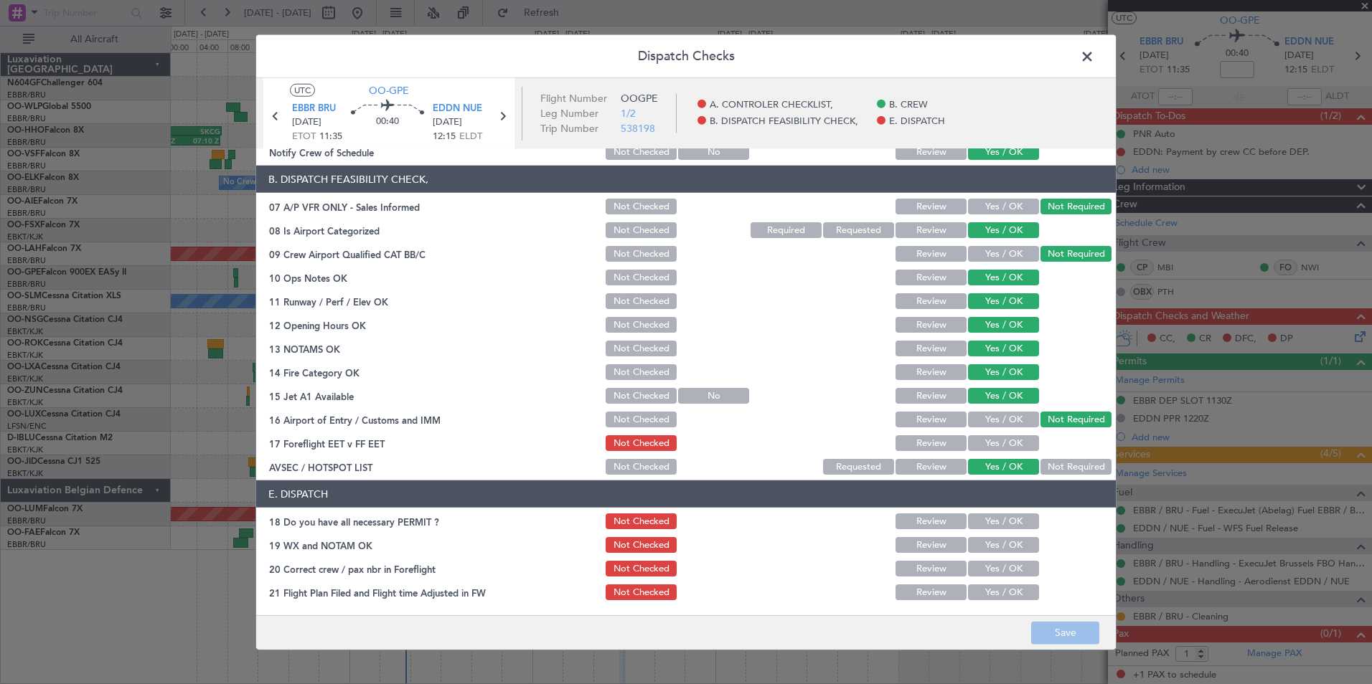
click at [996, 443] on button "Yes / OK" at bounding box center [1003, 443] width 71 height 16
click at [1070, 626] on button "Save" at bounding box center [1065, 632] width 68 height 23
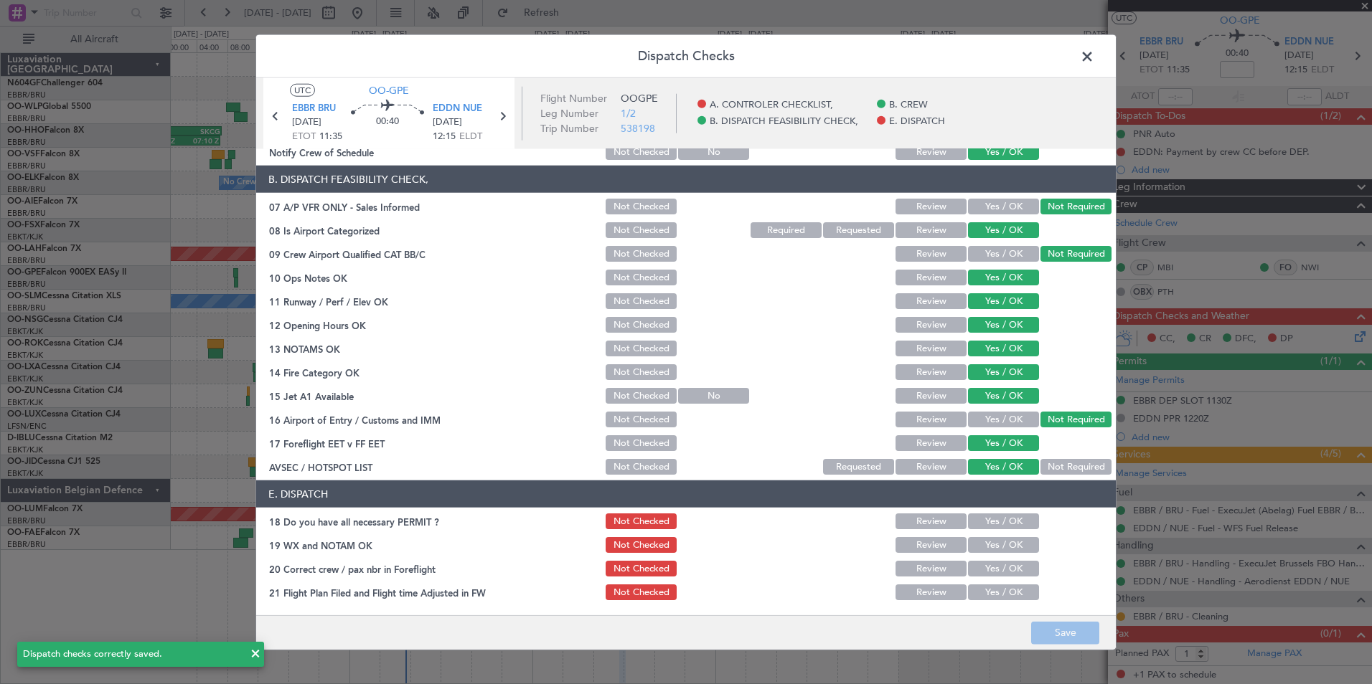
click at [1094, 57] on span at bounding box center [1094, 60] width 0 height 29
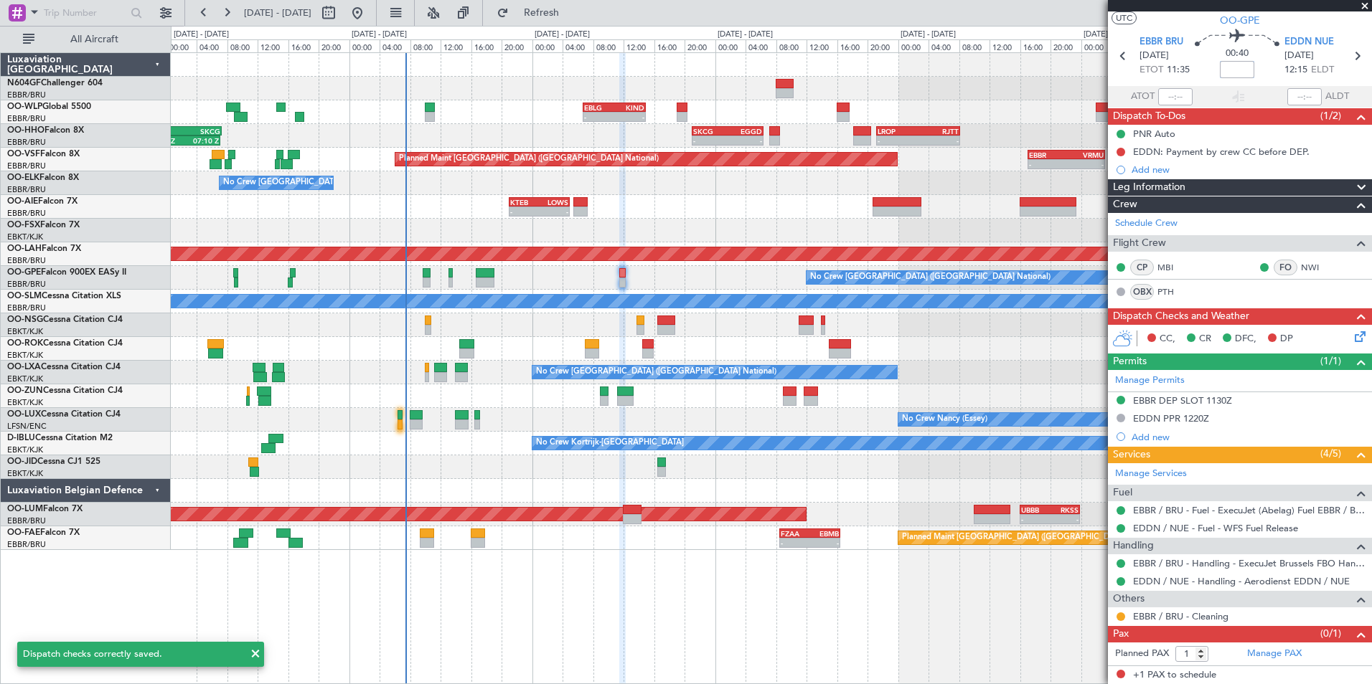
click at [1227, 73] on input at bounding box center [1237, 69] width 34 height 17
click at [1174, 30] on section "EBBR BRU [DATE] ETOT 11:35 00:40 +00:10 EDDN NUE [DATE] 12:15 ELDT" at bounding box center [1240, 57] width 264 height 57
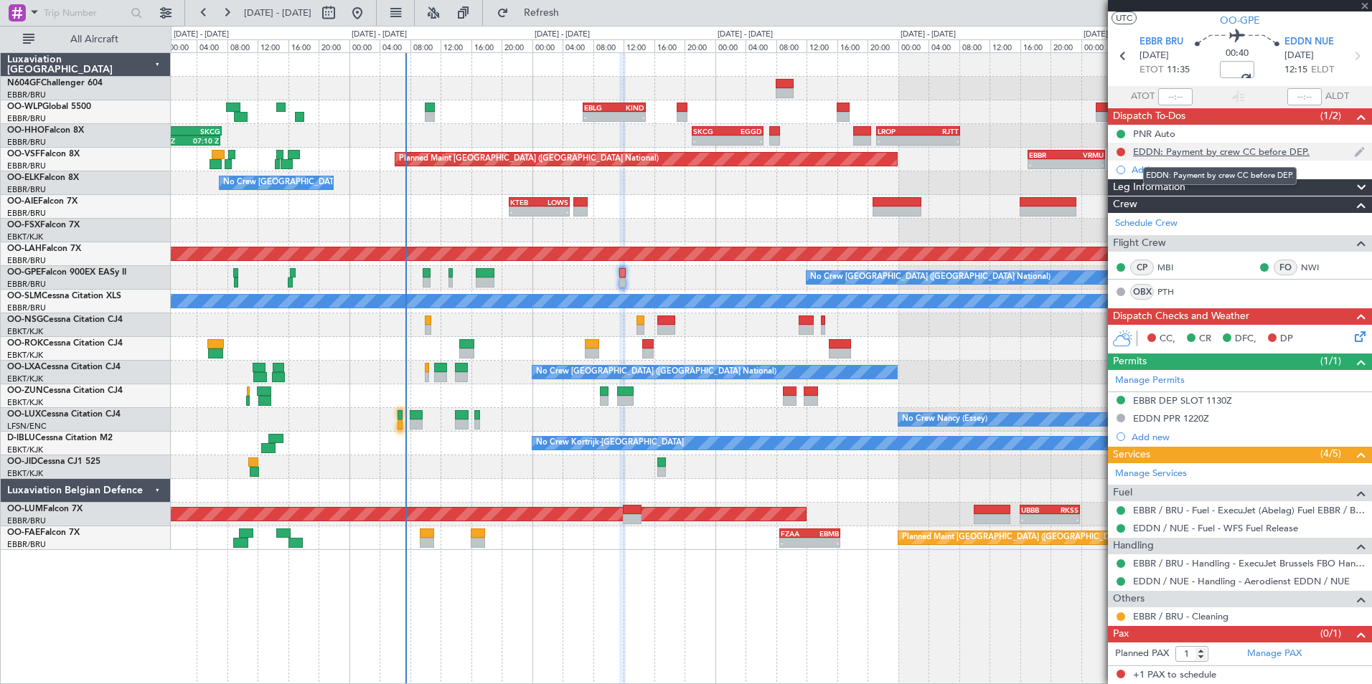
click at [1200, 156] on div "EDDN: Payment by crew CC before DEP." at bounding box center [1221, 152] width 176 height 12
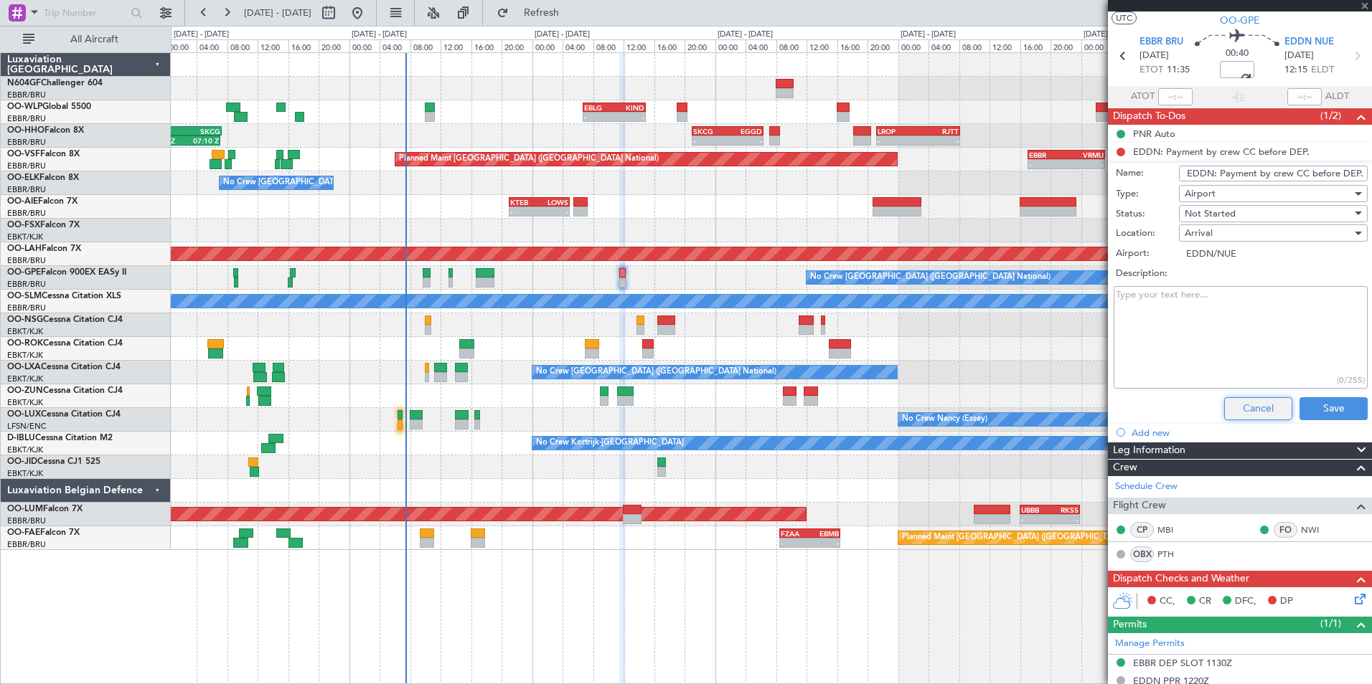
click at [1245, 410] on button "Cancel" at bounding box center [1258, 408] width 68 height 23
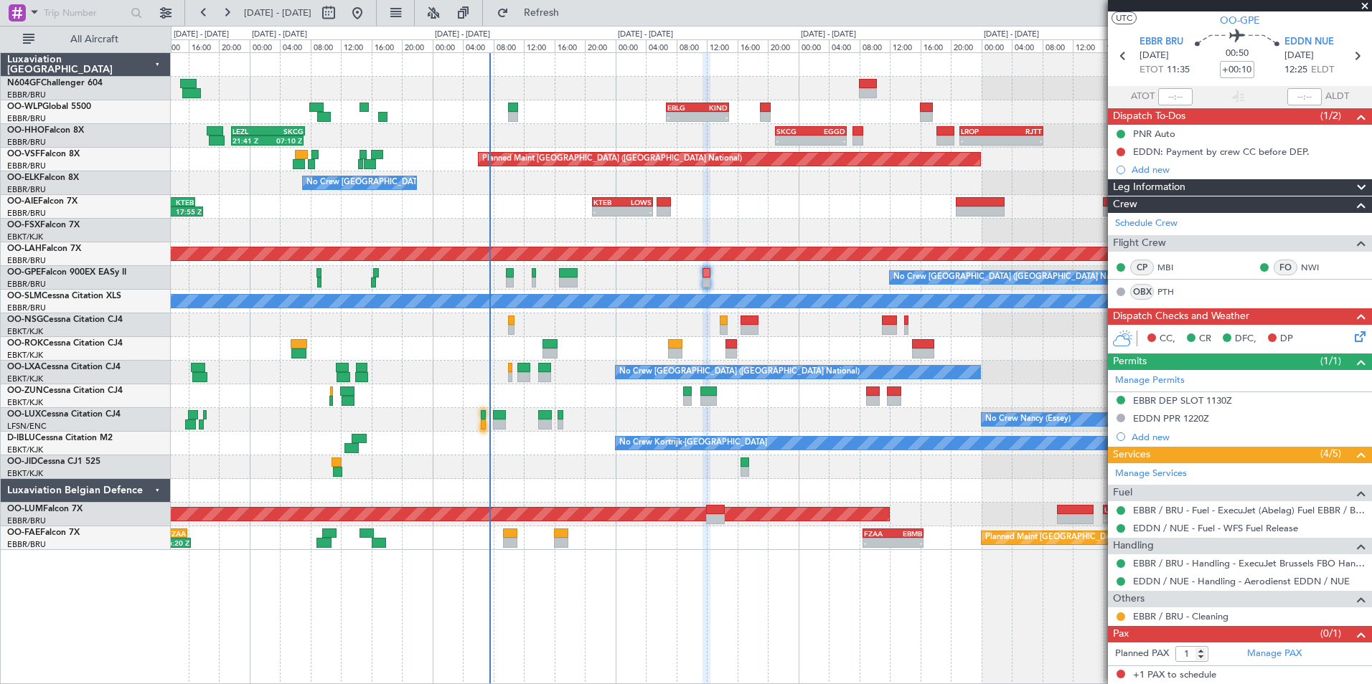
click at [1002, 380] on div "- - EBLG 06:45 Z KIND 14:55 Z 21:41 Z 07:10 Z LEZL 21:40 Z SKCG 07:20 Z - - SKC…" at bounding box center [771, 301] width 1200 height 497
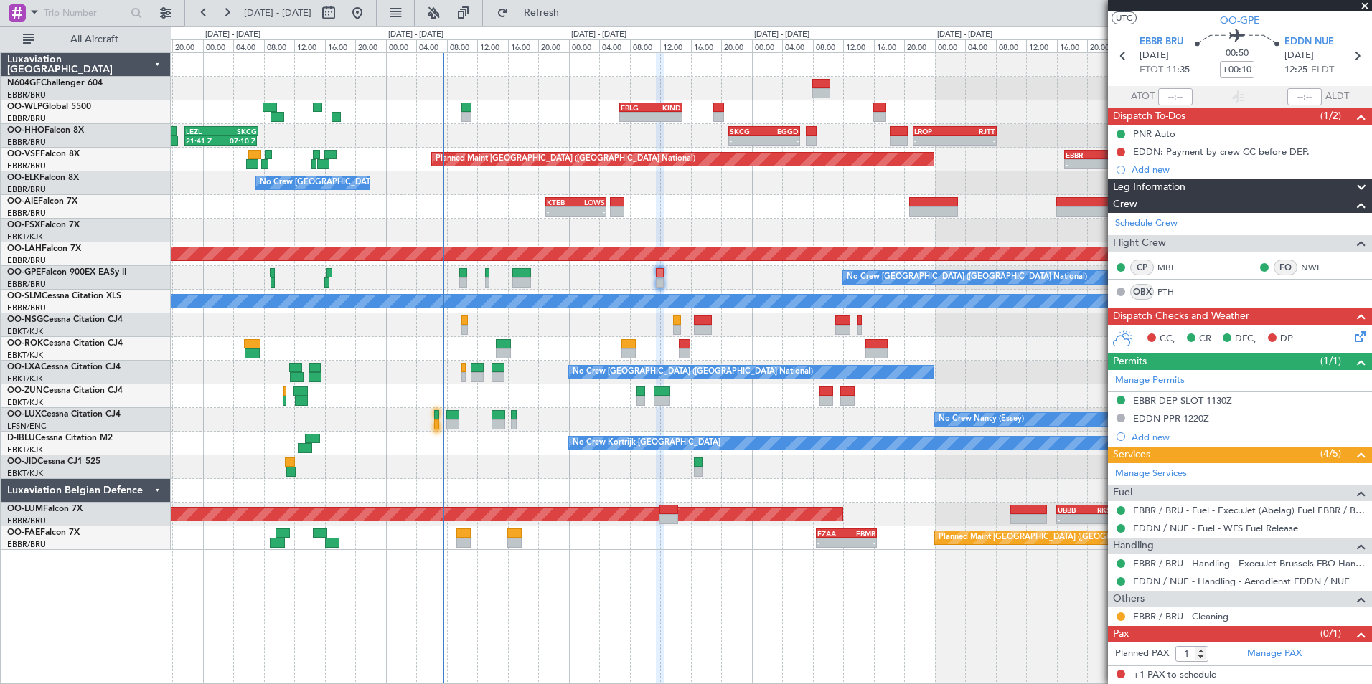
click at [714, 410] on div "No Crew Nancy (Essey)" at bounding box center [771, 420] width 1200 height 24
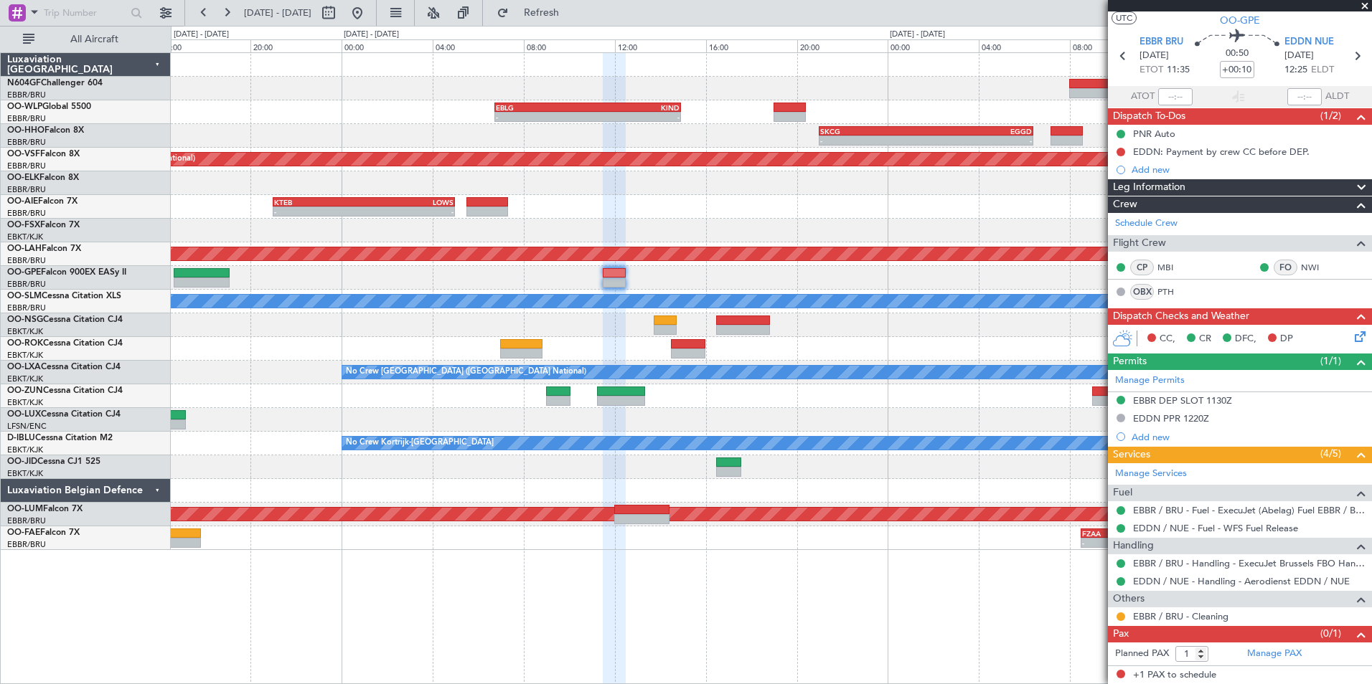
click at [839, 359] on div at bounding box center [771, 349] width 1200 height 24
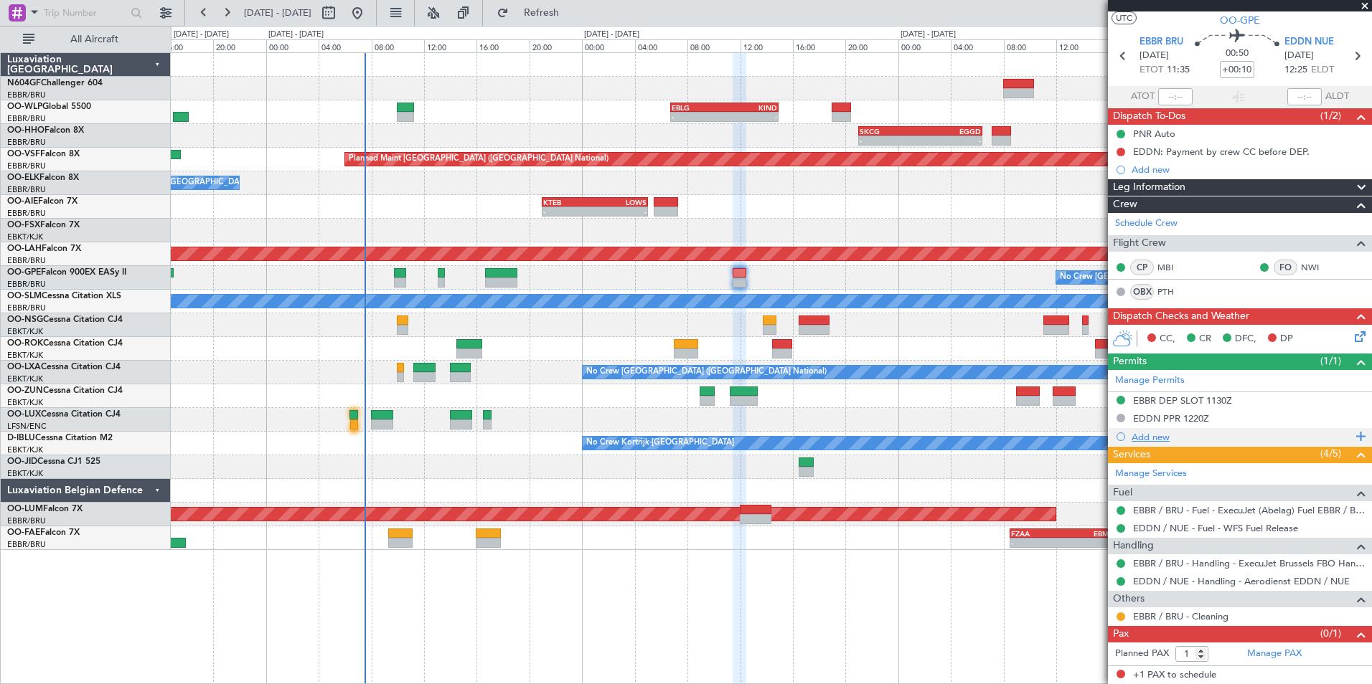
scroll to position [0, 0]
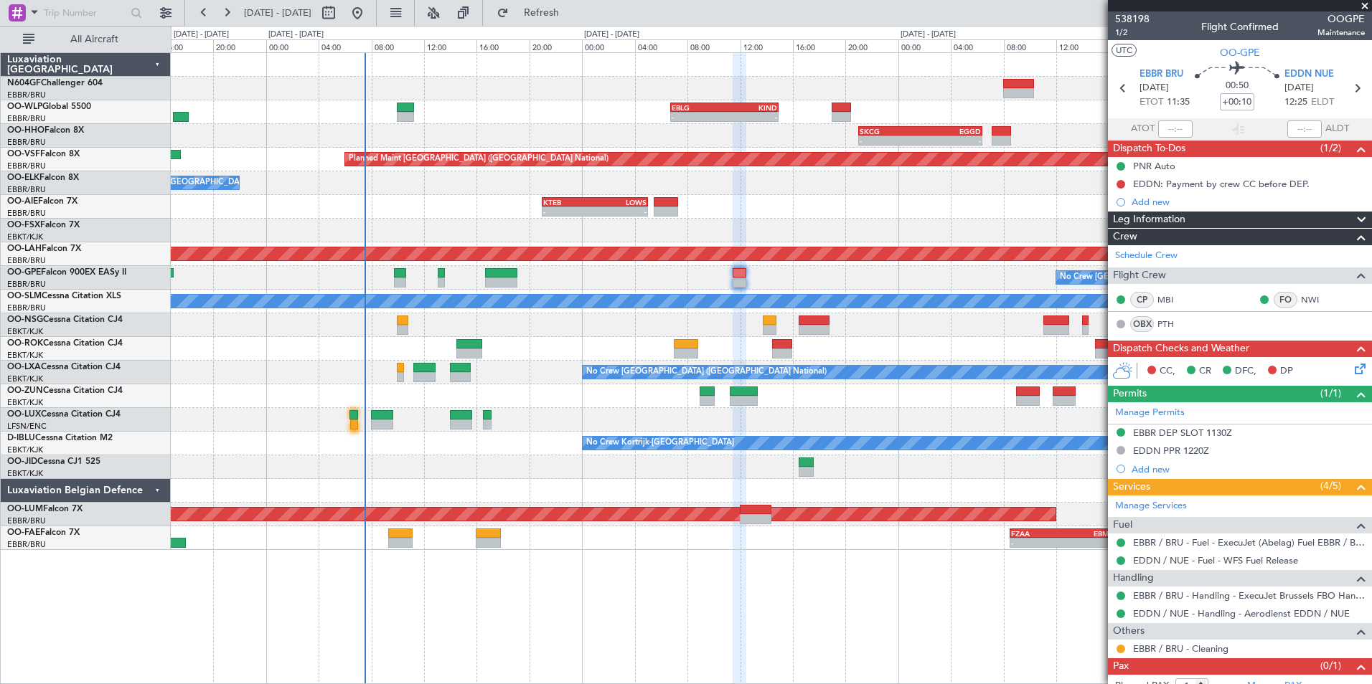
click at [1352, 364] on icon at bounding box center [1357, 366] width 11 height 11
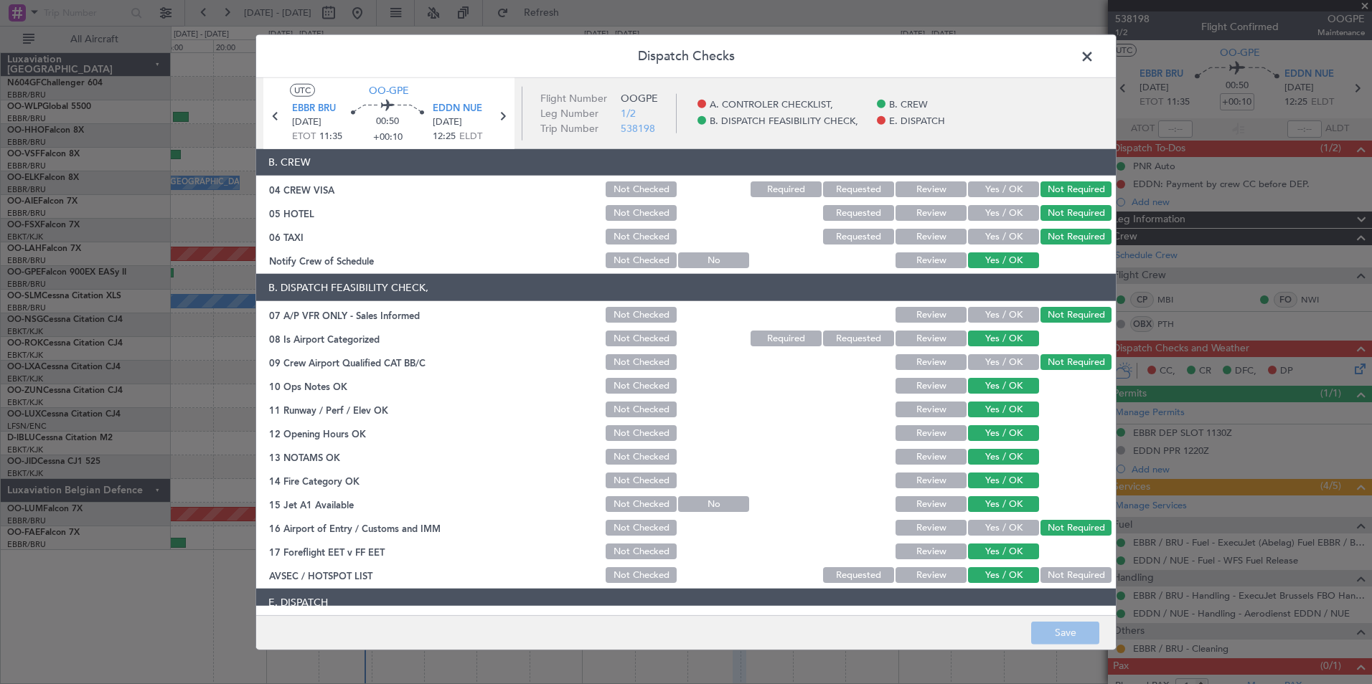
scroll to position [211, 0]
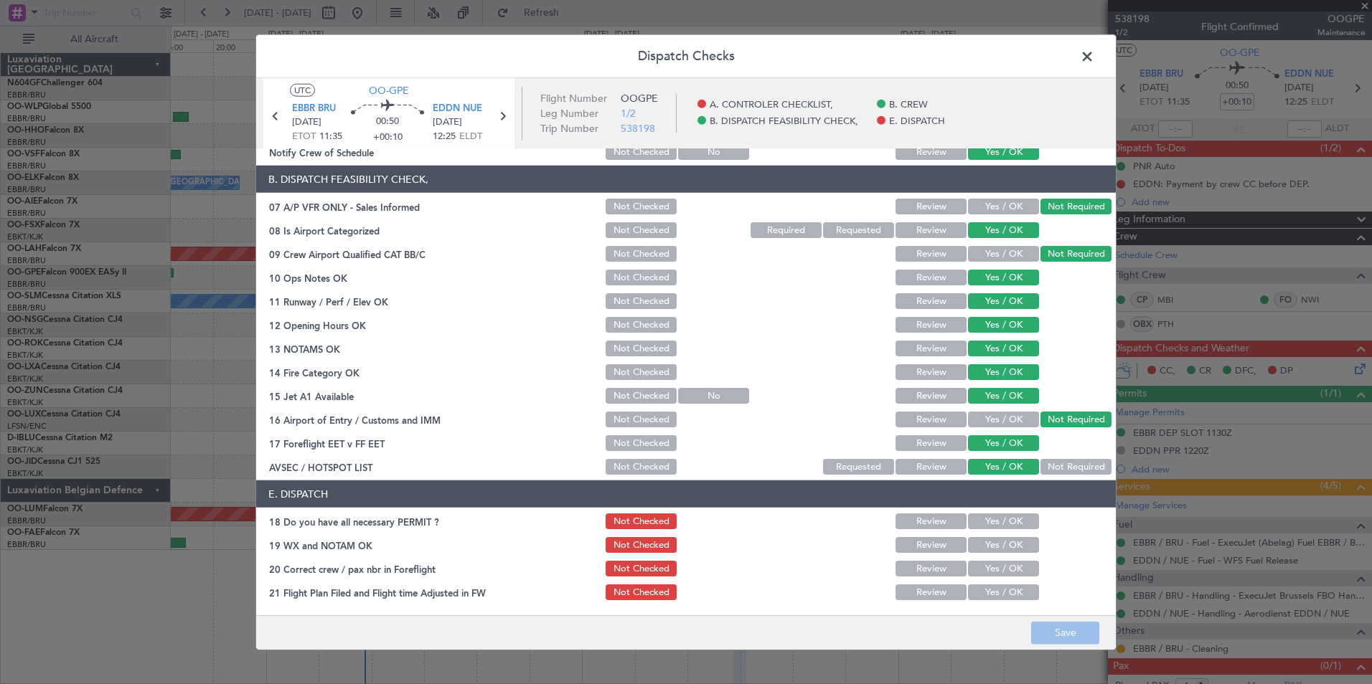
click at [978, 527] on button "Yes / OK" at bounding box center [1003, 522] width 71 height 16
click at [984, 545] on button "Yes / OK" at bounding box center [1003, 545] width 71 height 16
click at [989, 565] on button "Yes / OK" at bounding box center [1003, 569] width 71 height 16
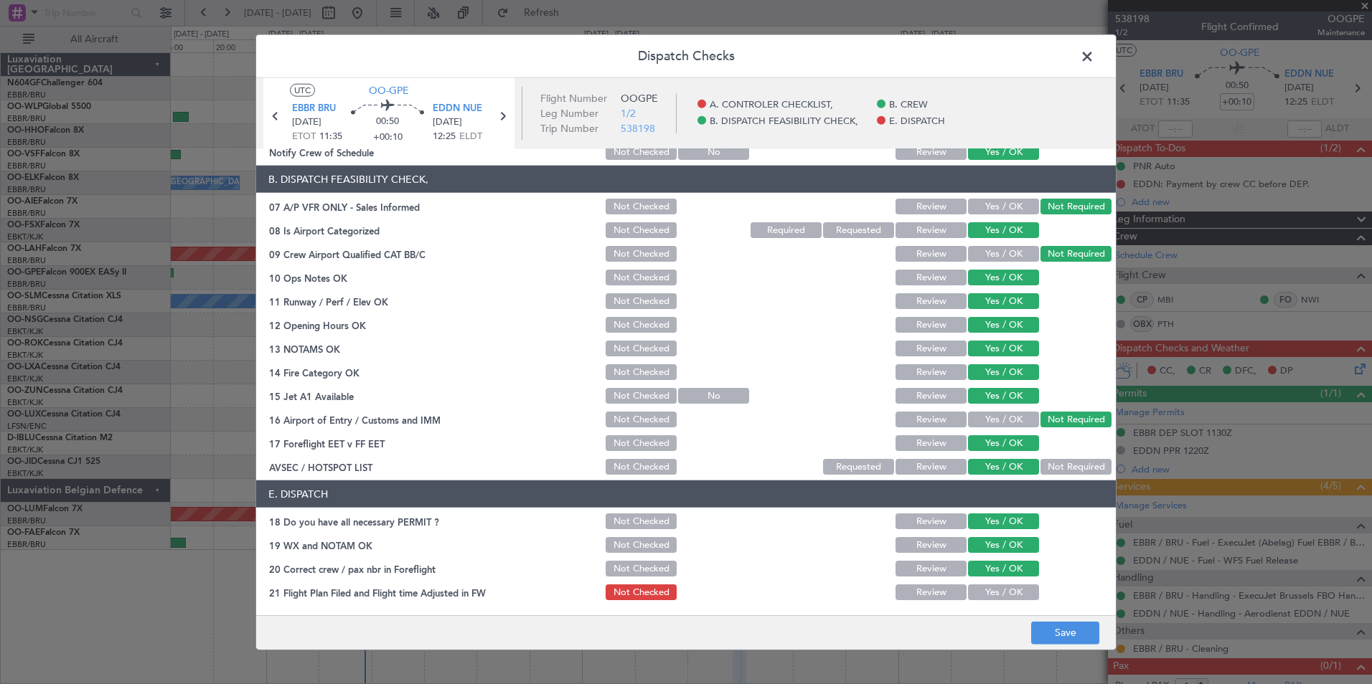
click at [990, 593] on button "Yes / OK" at bounding box center [1003, 593] width 71 height 16
click at [1055, 626] on button "Save" at bounding box center [1065, 632] width 68 height 23
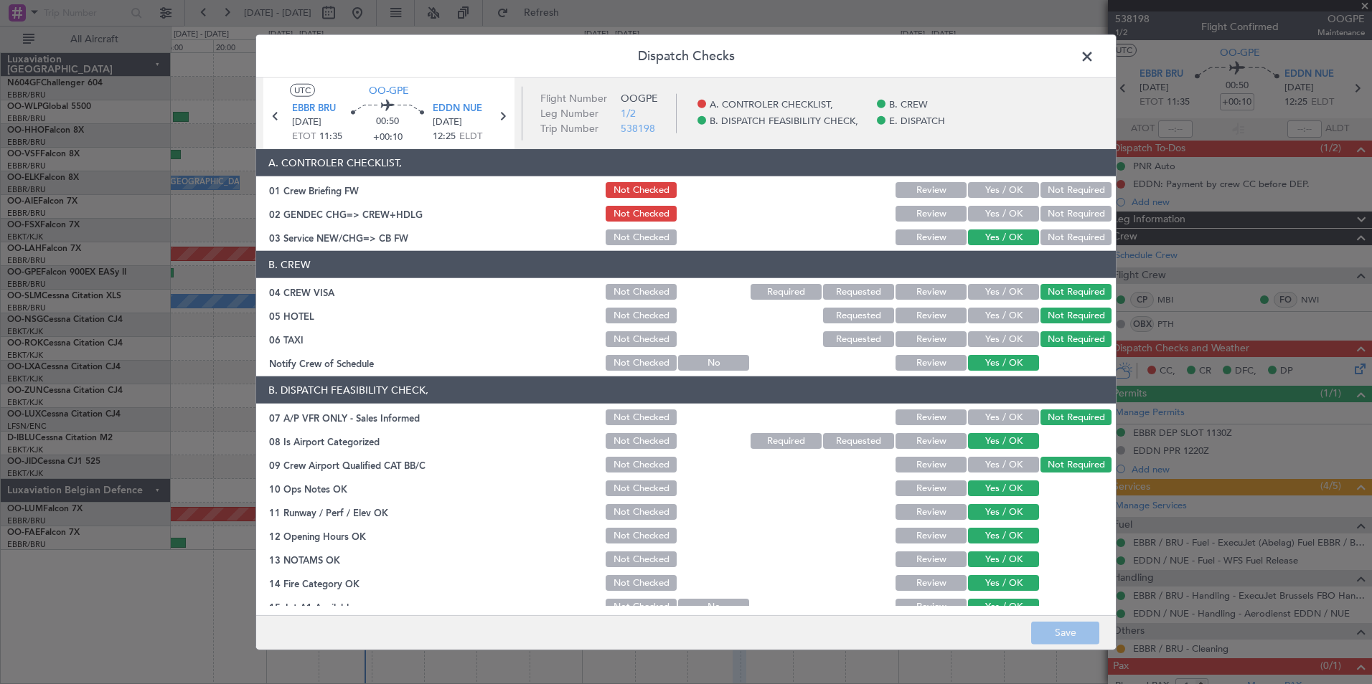
click at [1094, 56] on span at bounding box center [1094, 60] width 0 height 29
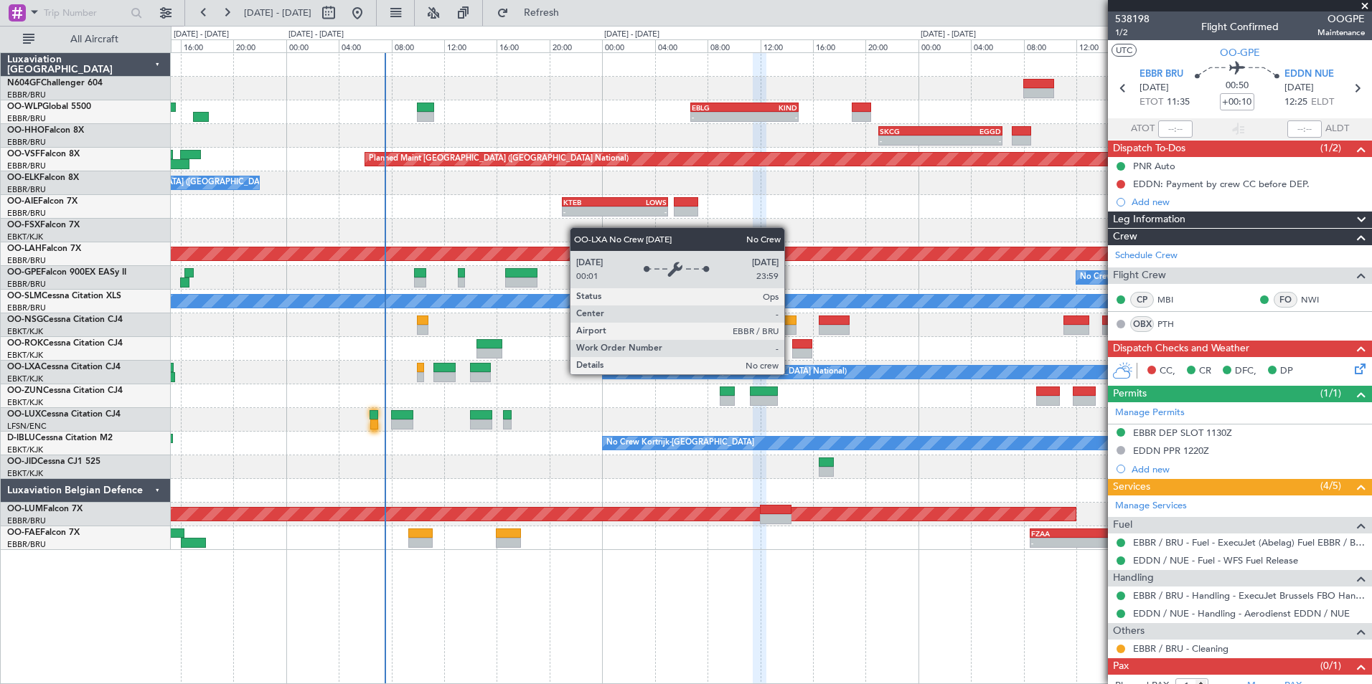
click at [816, 380] on div "No Crew [GEOGRAPHIC_DATA] ([GEOGRAPHIC_DATA] National)" at bounding box center [771, 373] width 1200 height 24
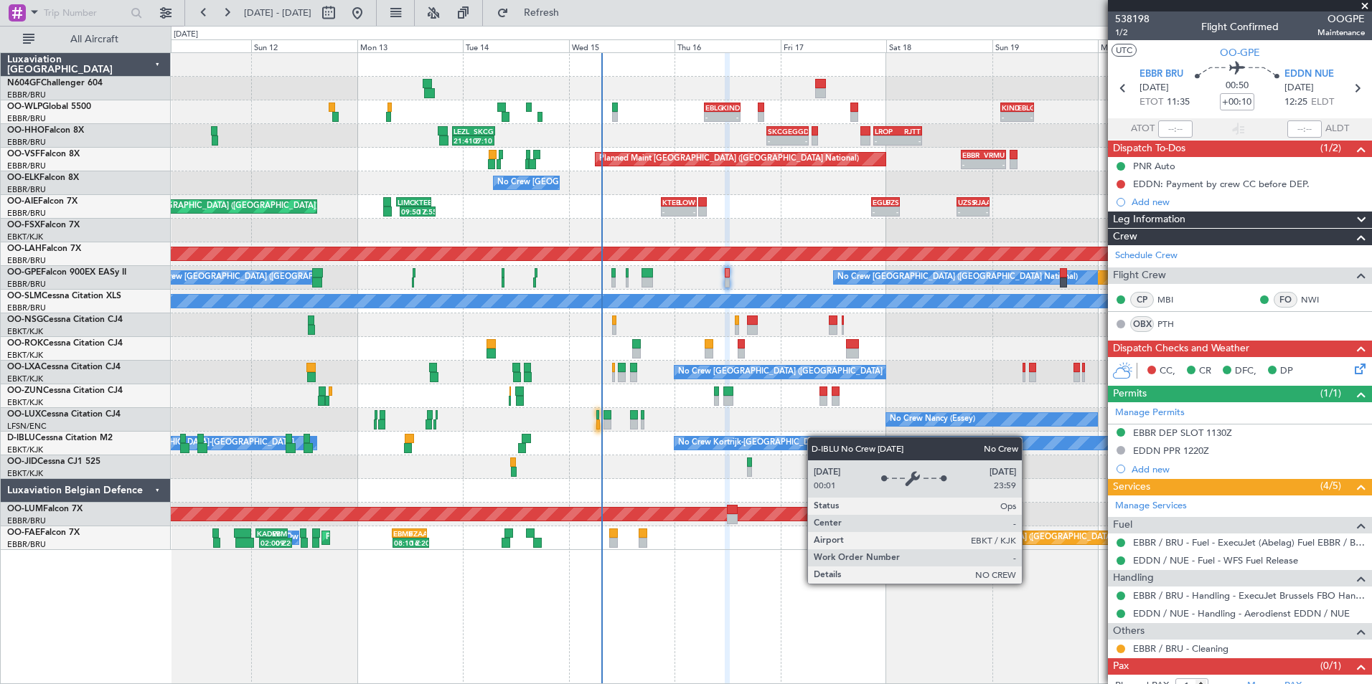
click at [758, 446] on div "No Crew Kortrijk-Wevelgem Owner Kortrijk-Wevelgem No Crew" at bounding box center [771, 444] width 1200 height 24
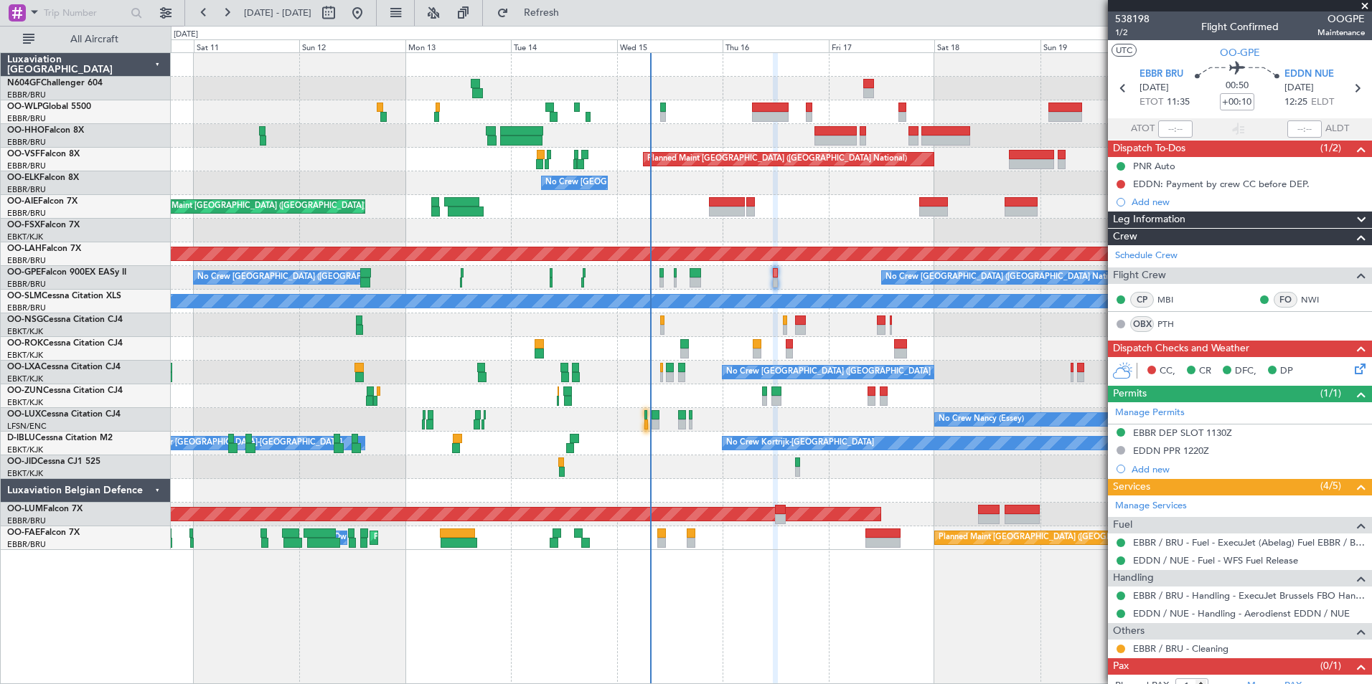
click at [743, 284] on div "Planned Maint Nurnberg No Crew Brussels (Brussels National) No Crew Brussels (B…" at bounding box center [771, 278] width 1200 height 24
click at [813, 224] on div "Planned Maint Kortrijk-[GEOGRAPHIC_DATA] Planned Maint [GEOGRAPHIC_DATA]-[GEOGR…" at bounding box center [771, 231] width 1200 height 24
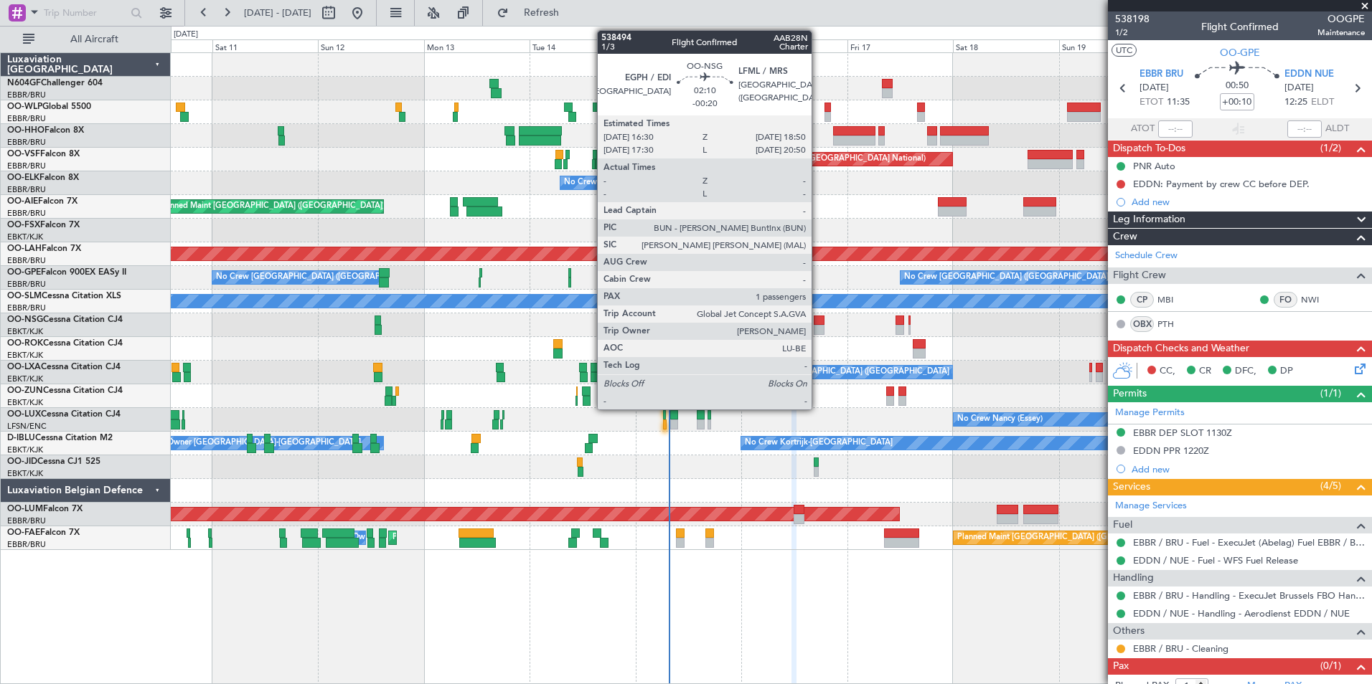
click at [819, 328] on div at bounding box center [819, 330] width 11 height 10
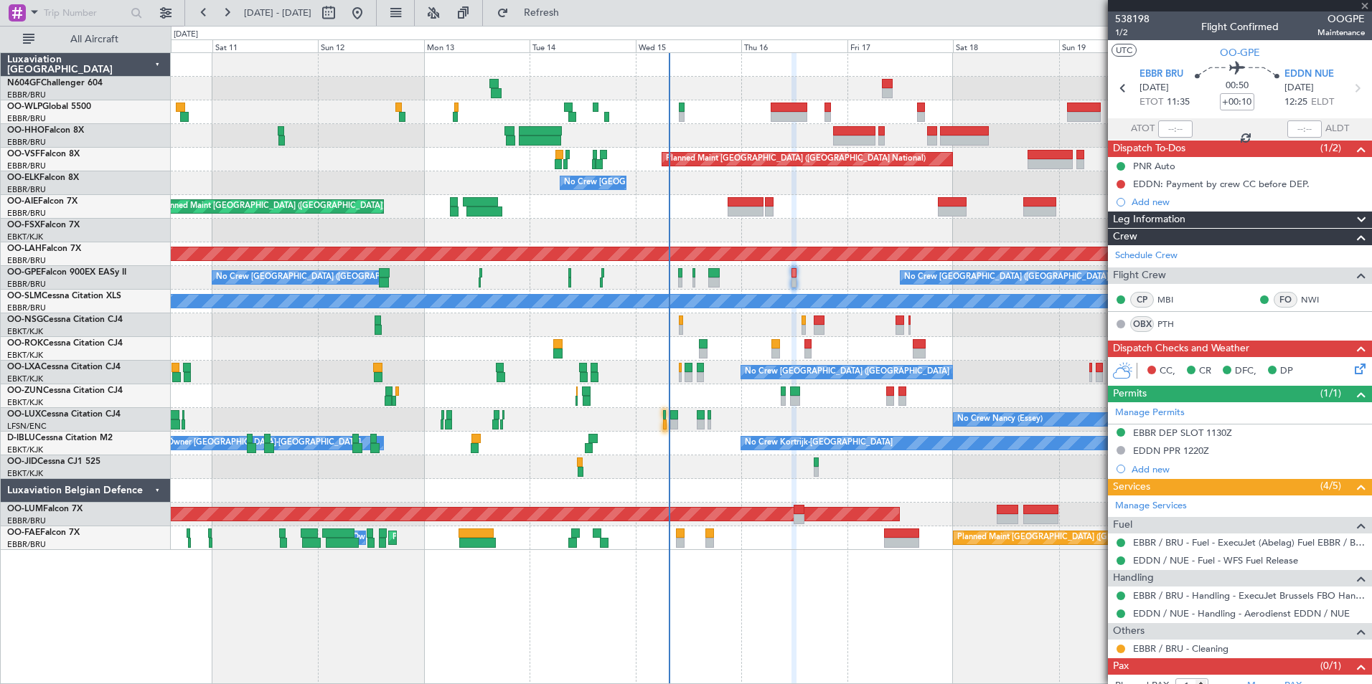
type input "-00:20"
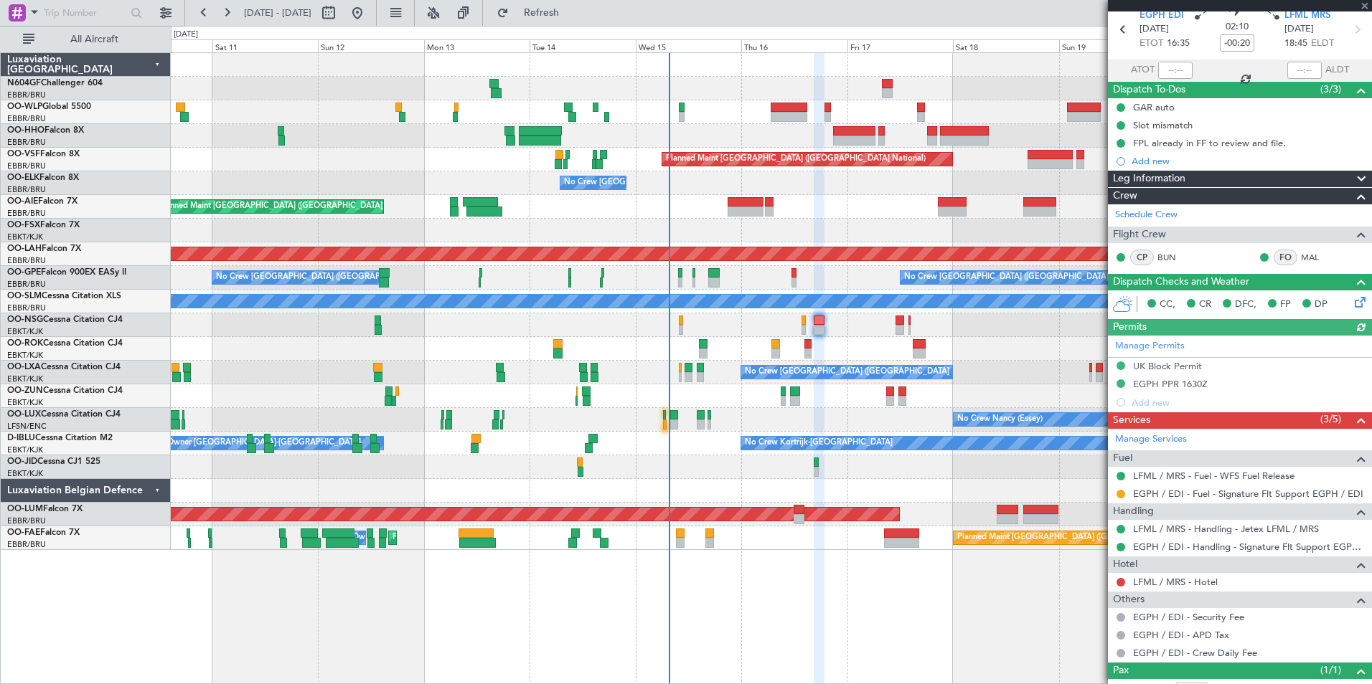
scroll to position [109, 0]
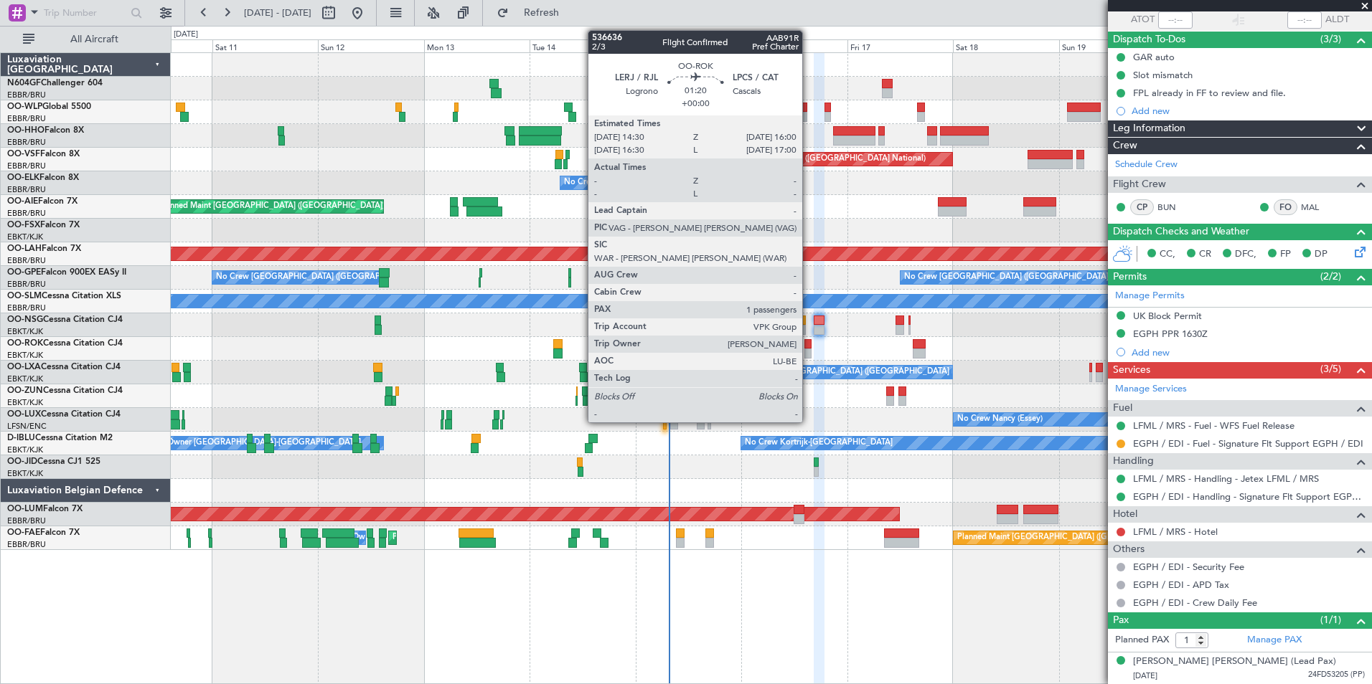
click at [809, 347] on div at bounding box center [807, 344] width 7 height 10
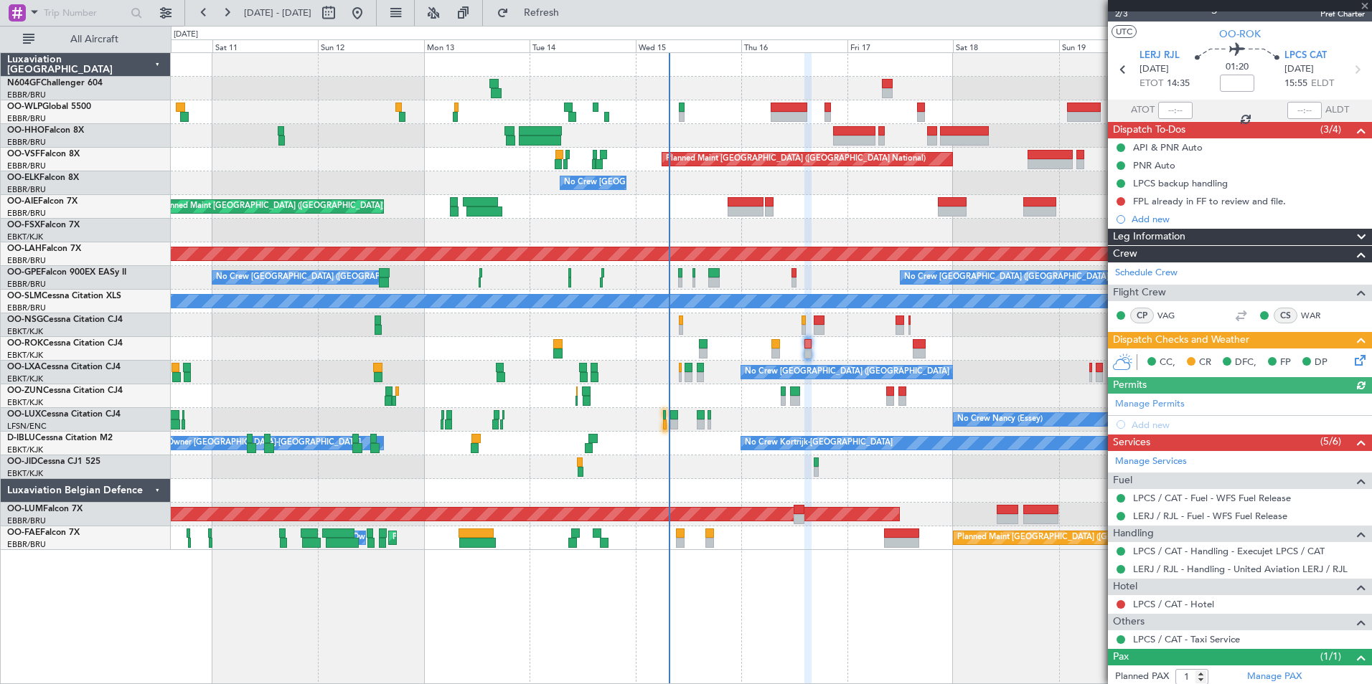
scroll to position [0, 0]
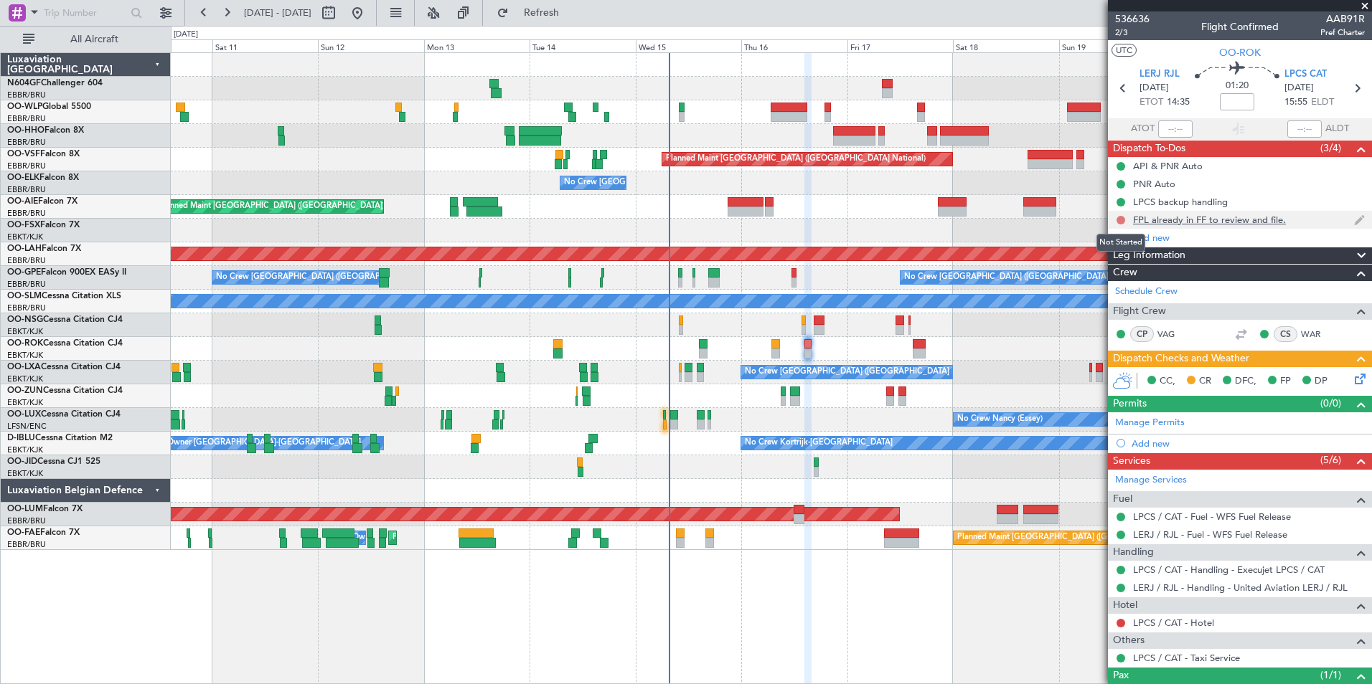
click at [1122, 220] on button at bounding box center [1120, 220] width 9 height 9
click at [1106, 282] on span "Completed" at bounding box center [1126, 283] width 47 height 14
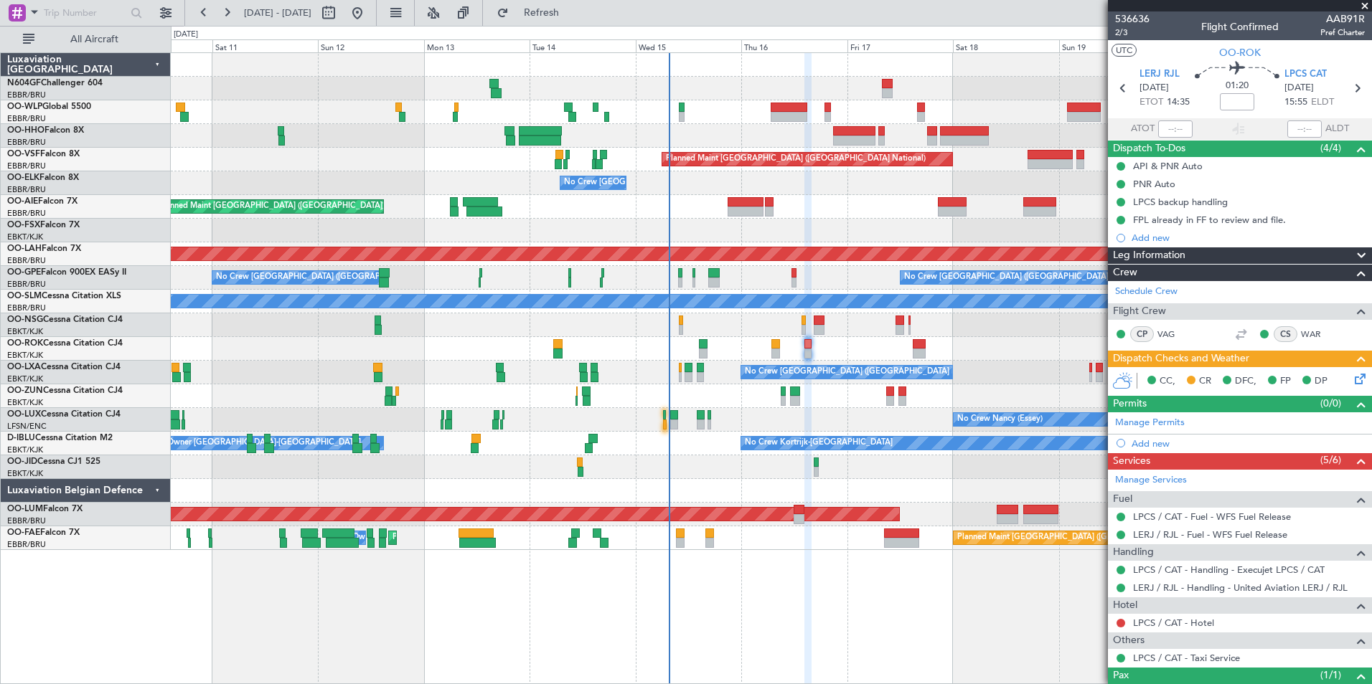
click at [1352, 371] on icon at bounding box center [1357, 376] width 11 height 11
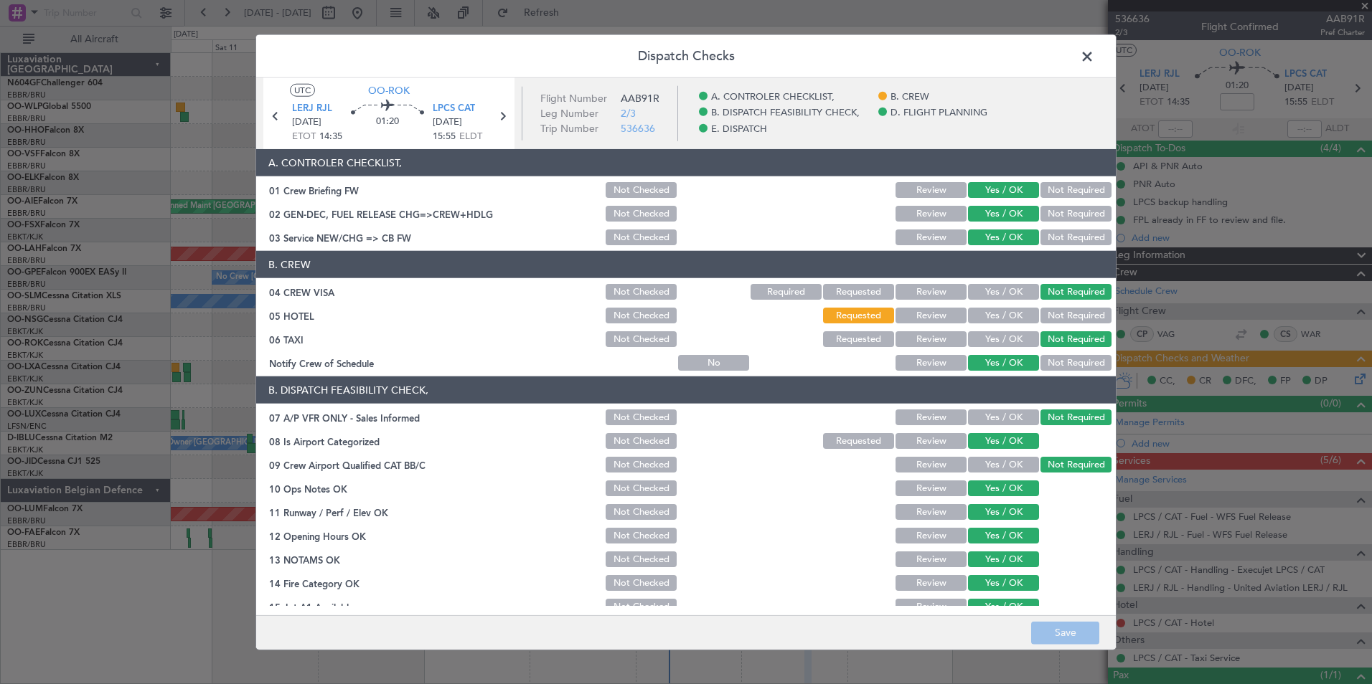
click at [1094, 52] on span at bounding box center [1094, 60] width 0 height 29
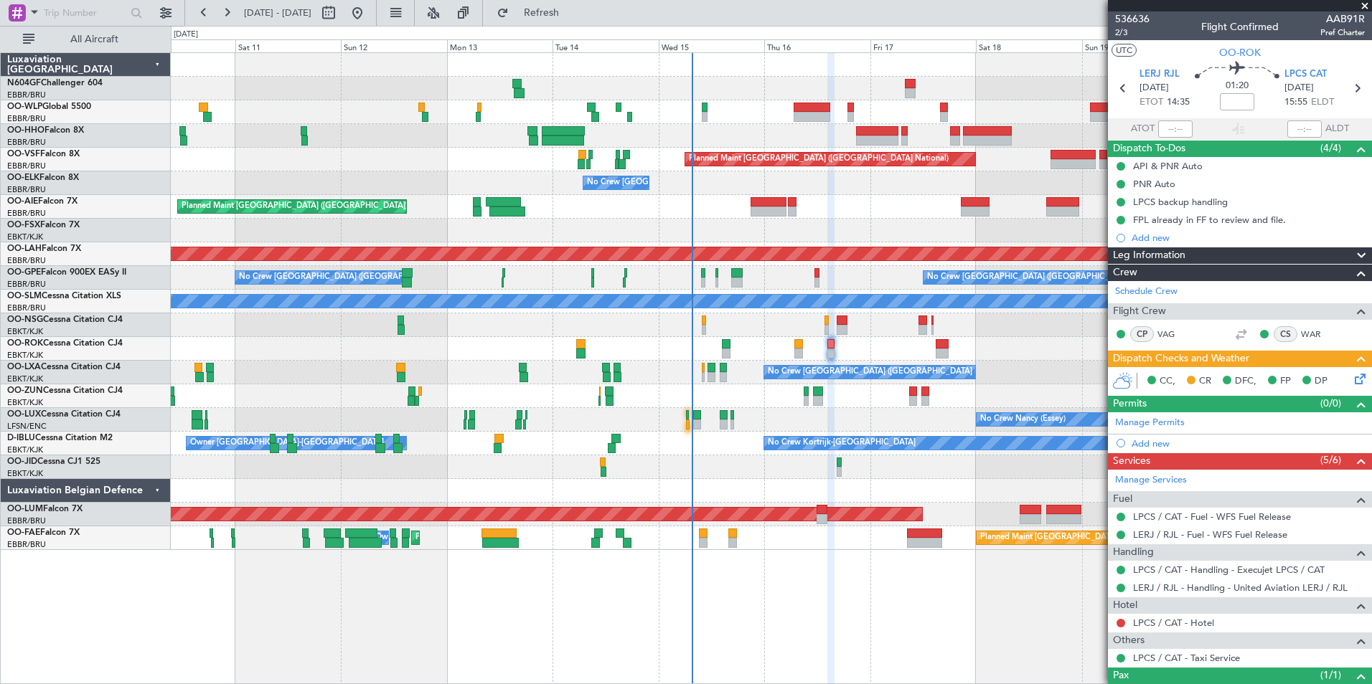
click at [860, 395] on div at bounding box center [771, 397] width 1200 height 24
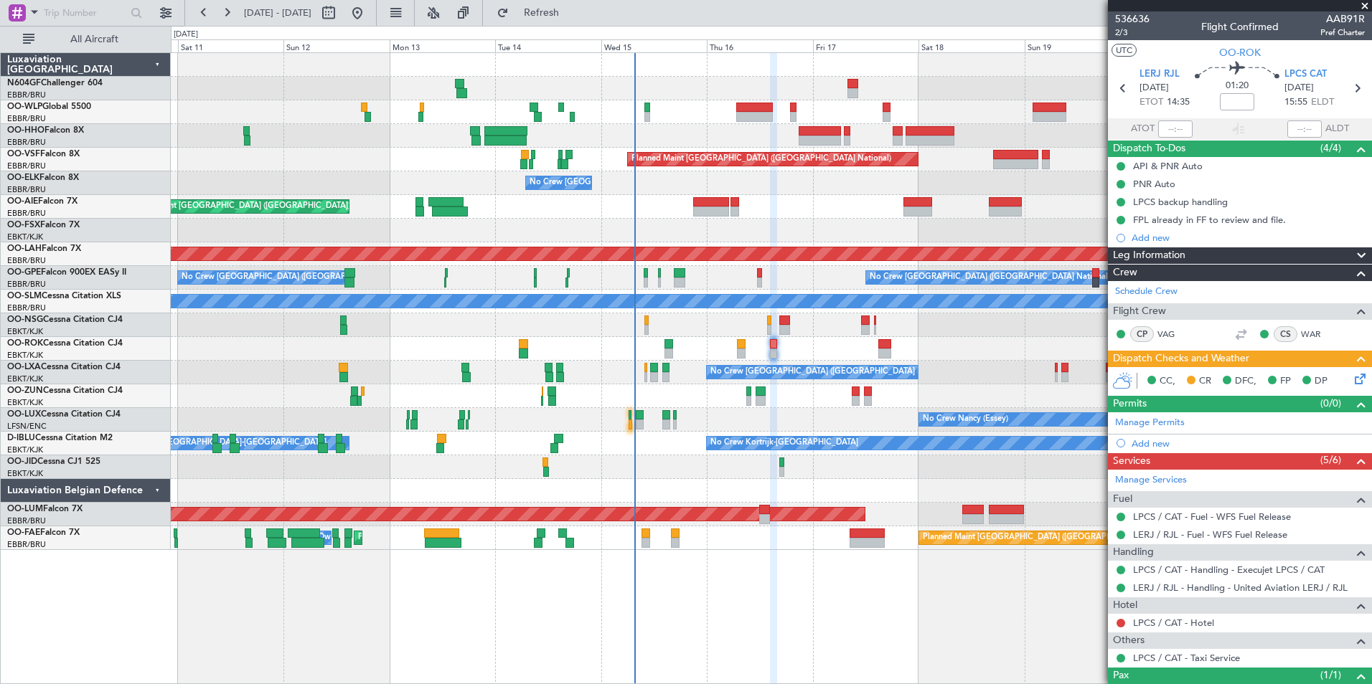
click at [718, 453] on div "Planned Maint Geneva (Cointrin) Planned Maint Brussels (Brussels National) No C…" at bounding box center [771, 301] width 1200 height 497
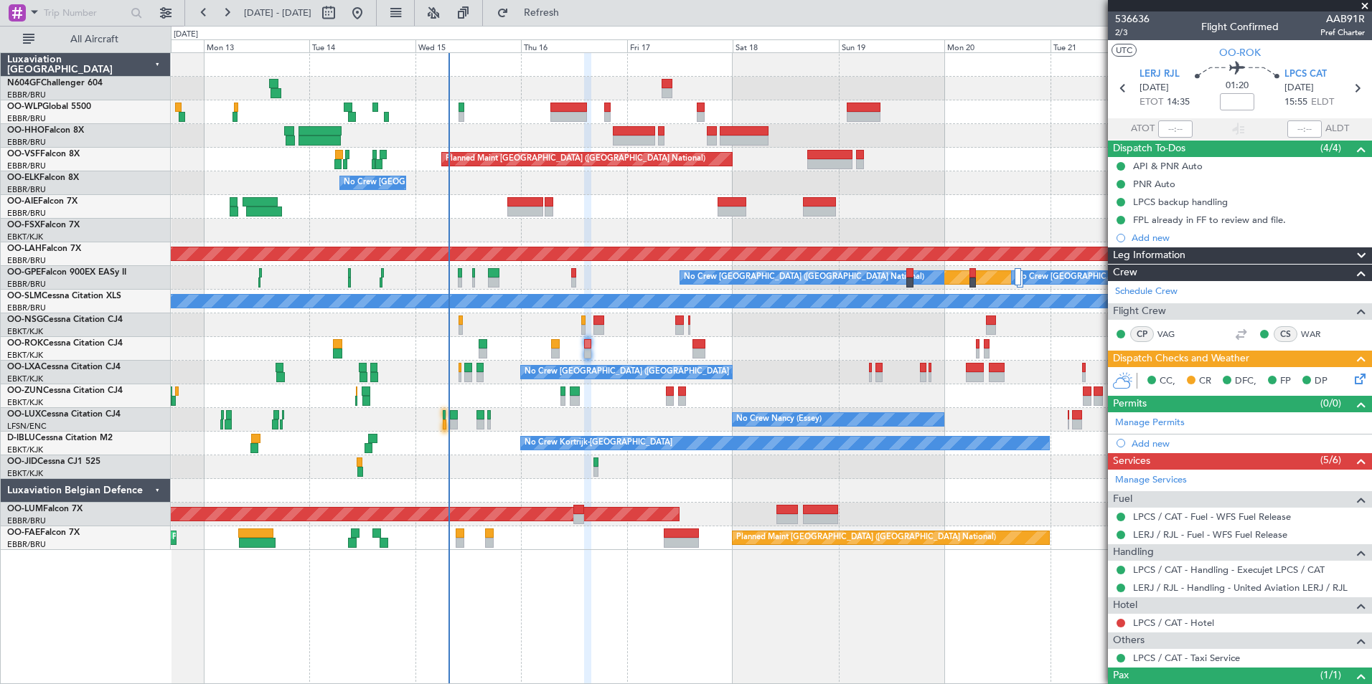
click at [842, 357] on div "Planned Maint Brussels (Brussels National) No Crew Brussels (Brussels National)…" at bounding box center [771, 301] width 1200 height 497
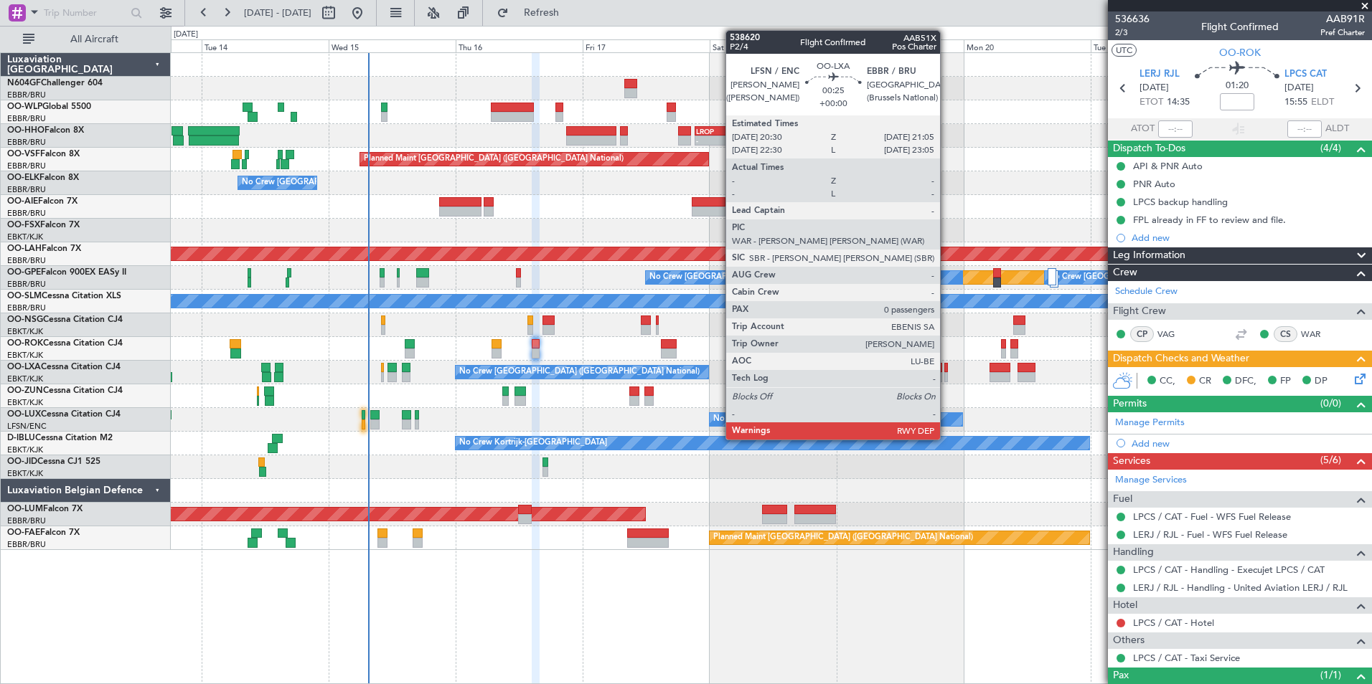
click at [946, 372] on div at bounding box center [946, 377] width 4 height 10
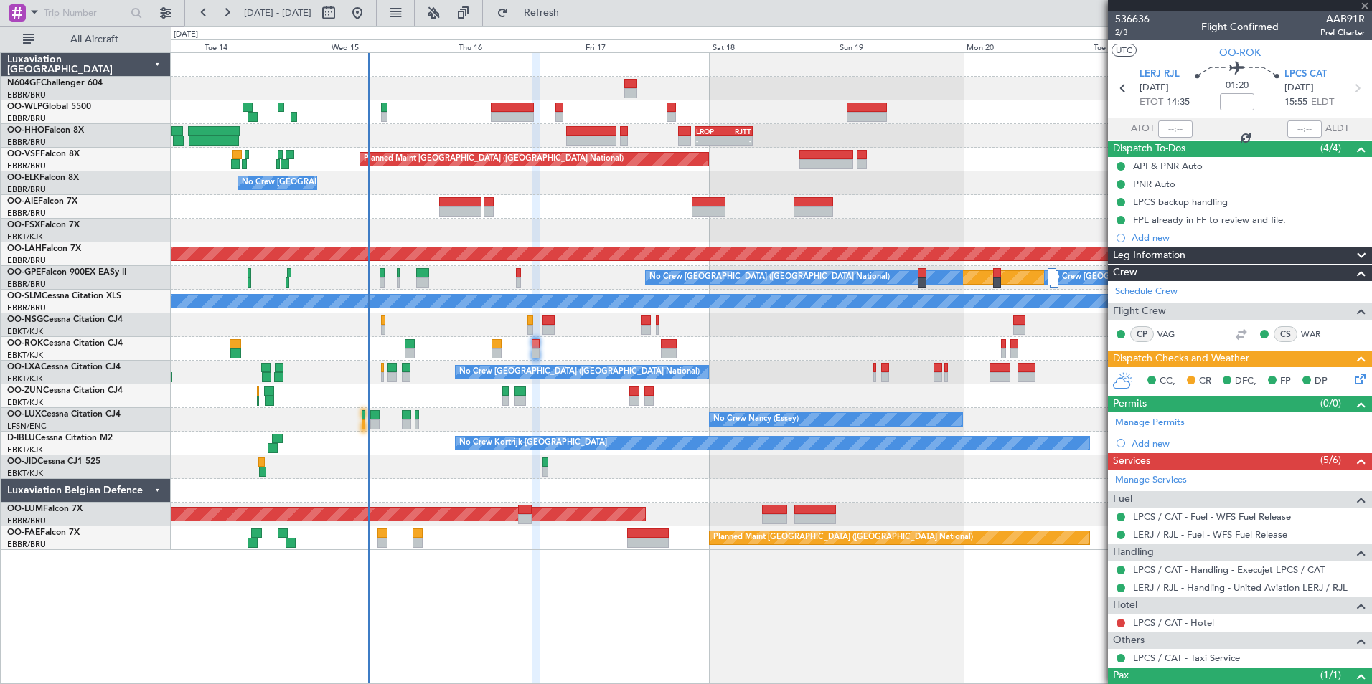
type input "0"
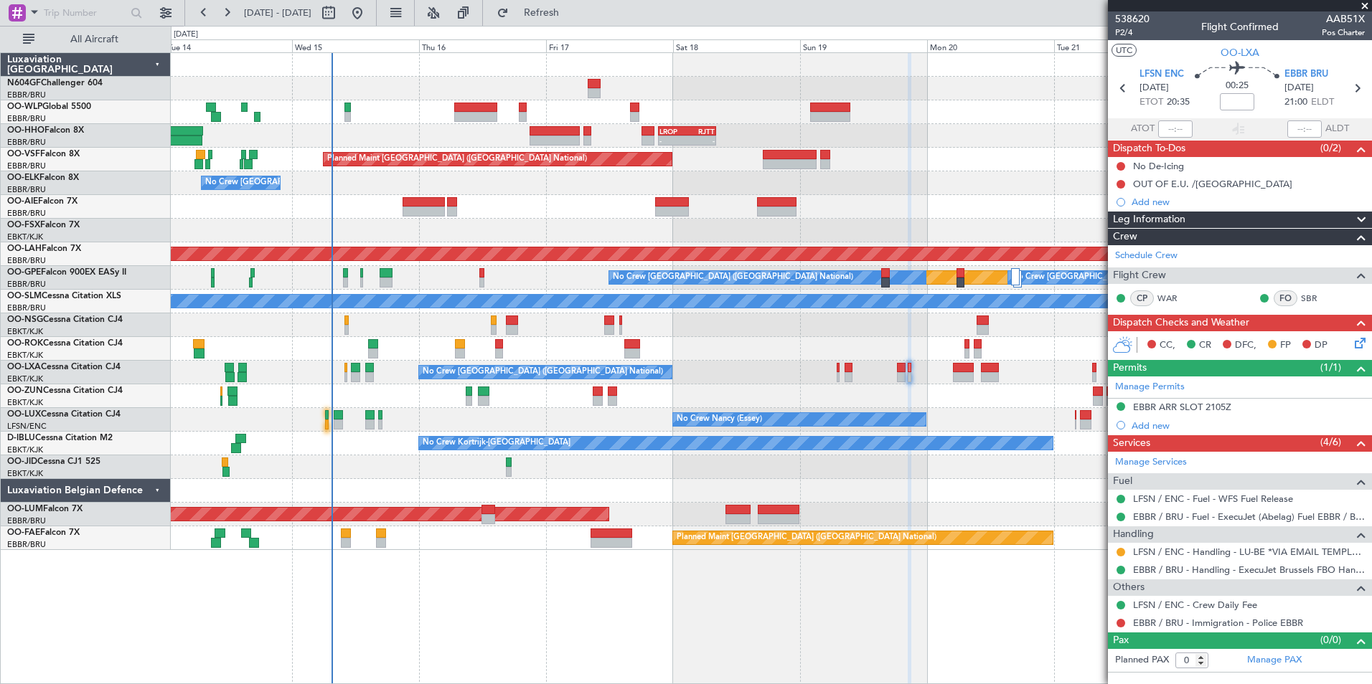
click at [941, 334] on div at bounding box center [771, 326] width 1200 height 24
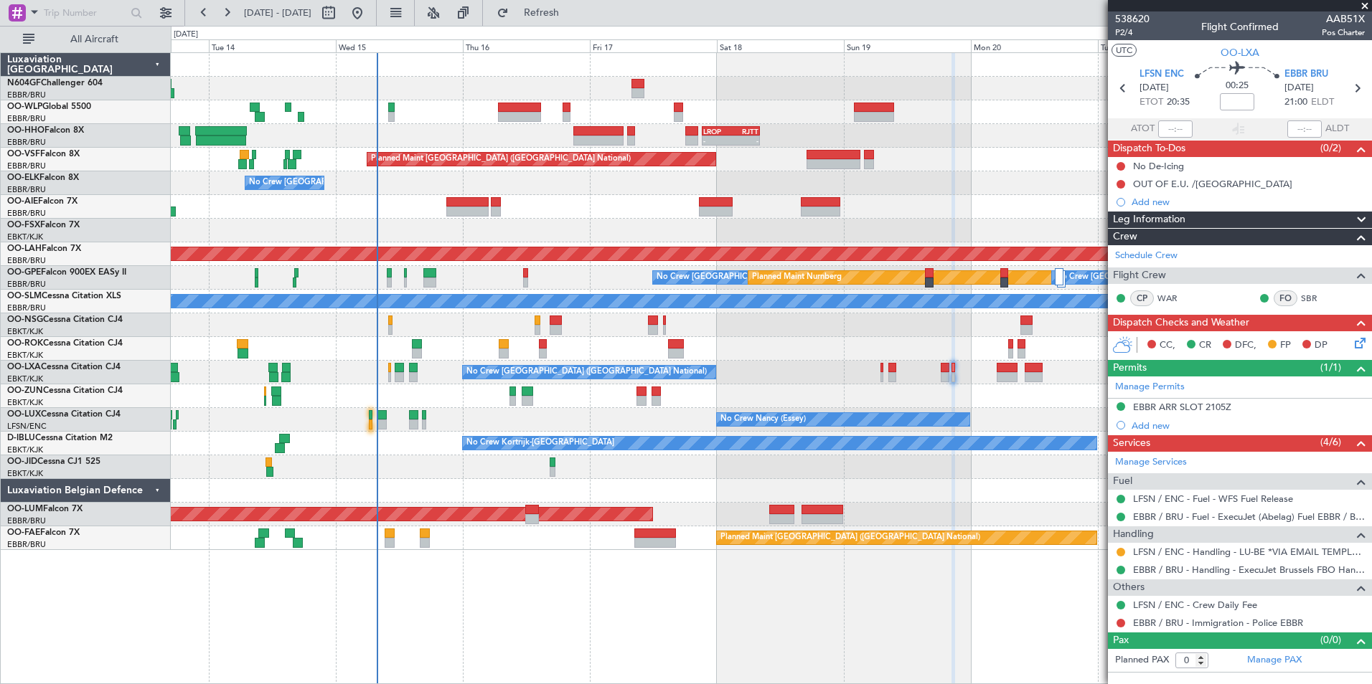
click at [470, 480] on div at bounding box center [771, 491] width 1200 height 24
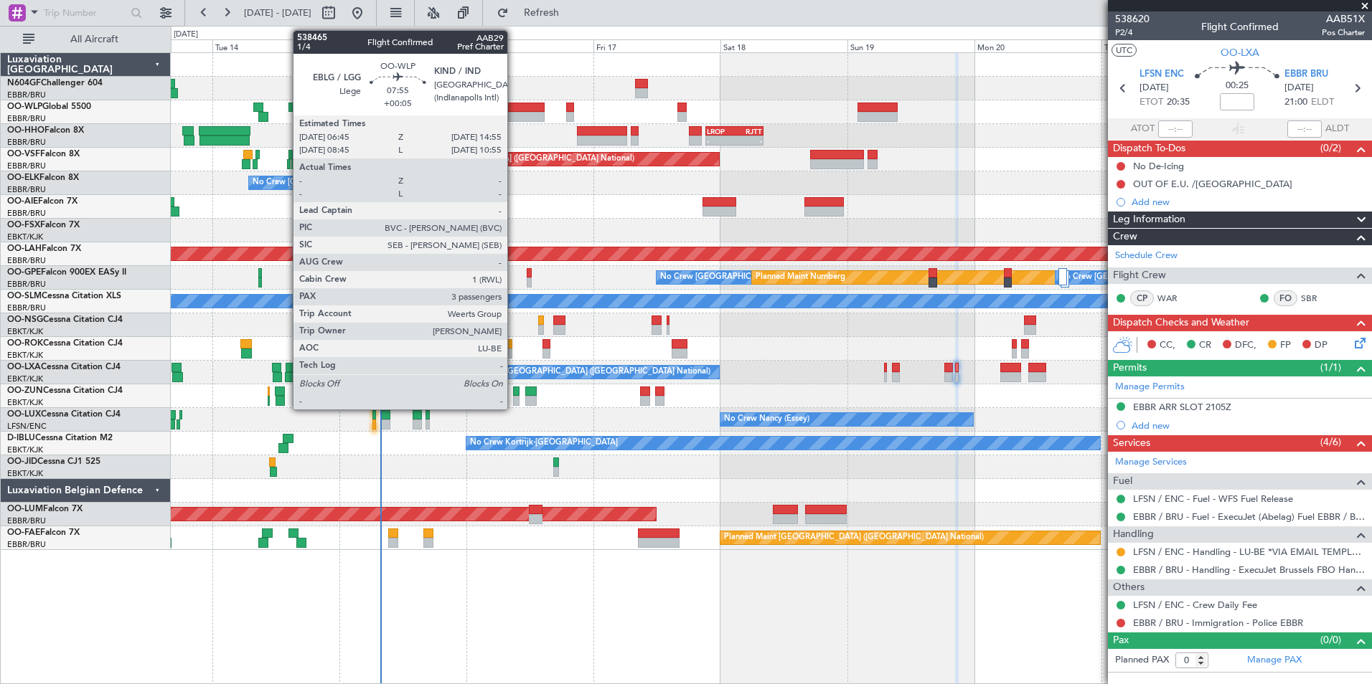
click at [514, 113] on div at bounding box center [523, 117] width 44 height 10
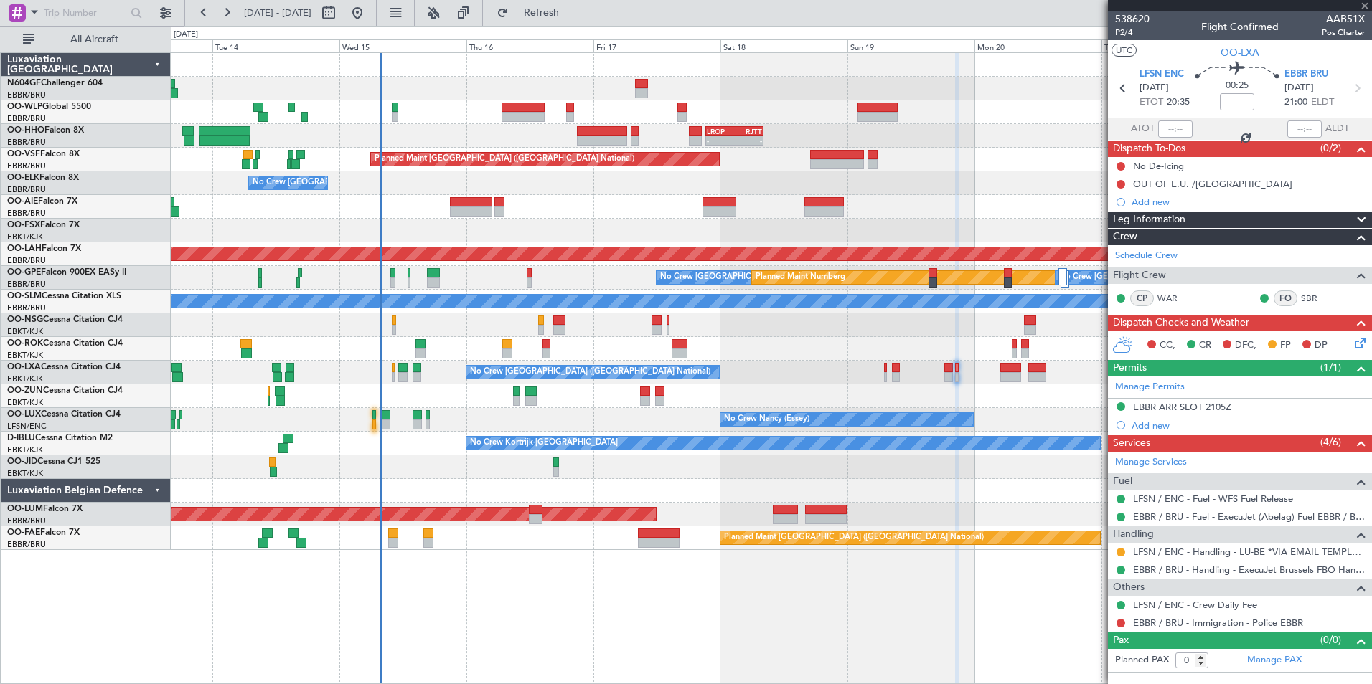
type input "+00:05"
type input "3"
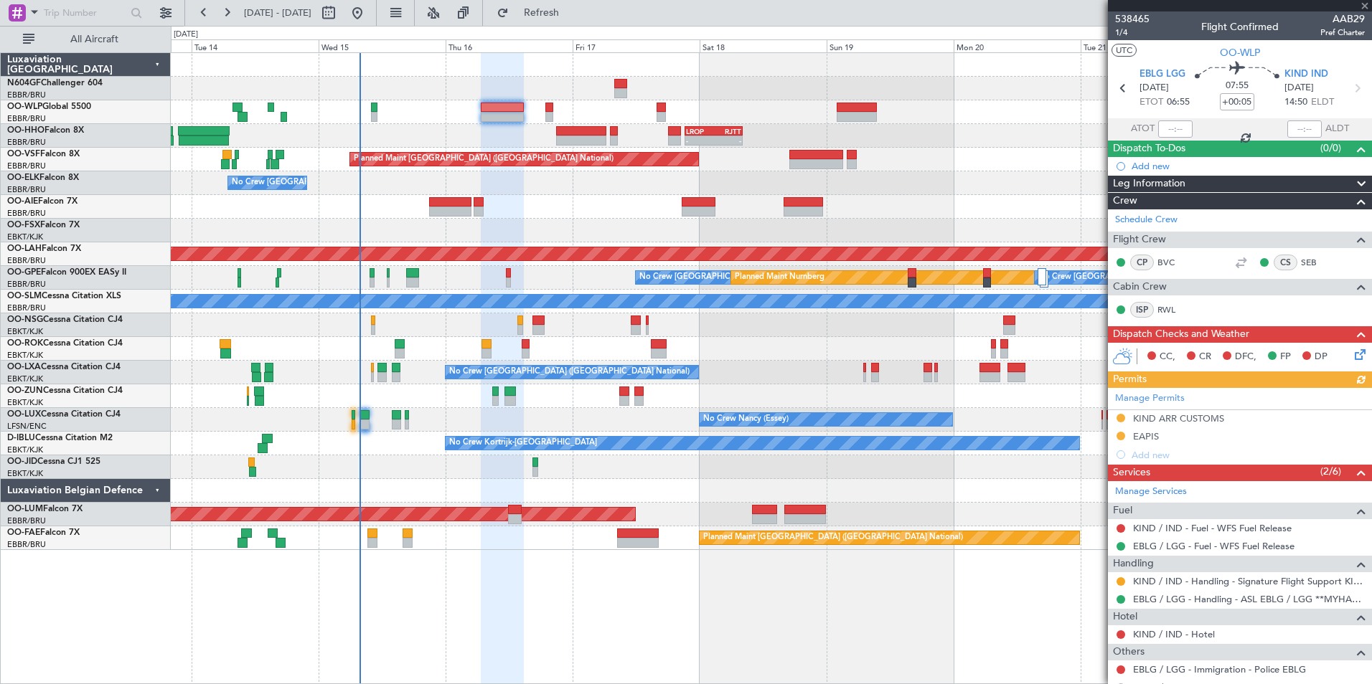
click at [520, 133] on div "- - LROP 21:15 Z RJTT 08:10 Z" at bounding box center [771, 136] width 1200 height 24
click at [565, 18] on button "Refresh" at bounding box center [533, 12] width 86 height 23
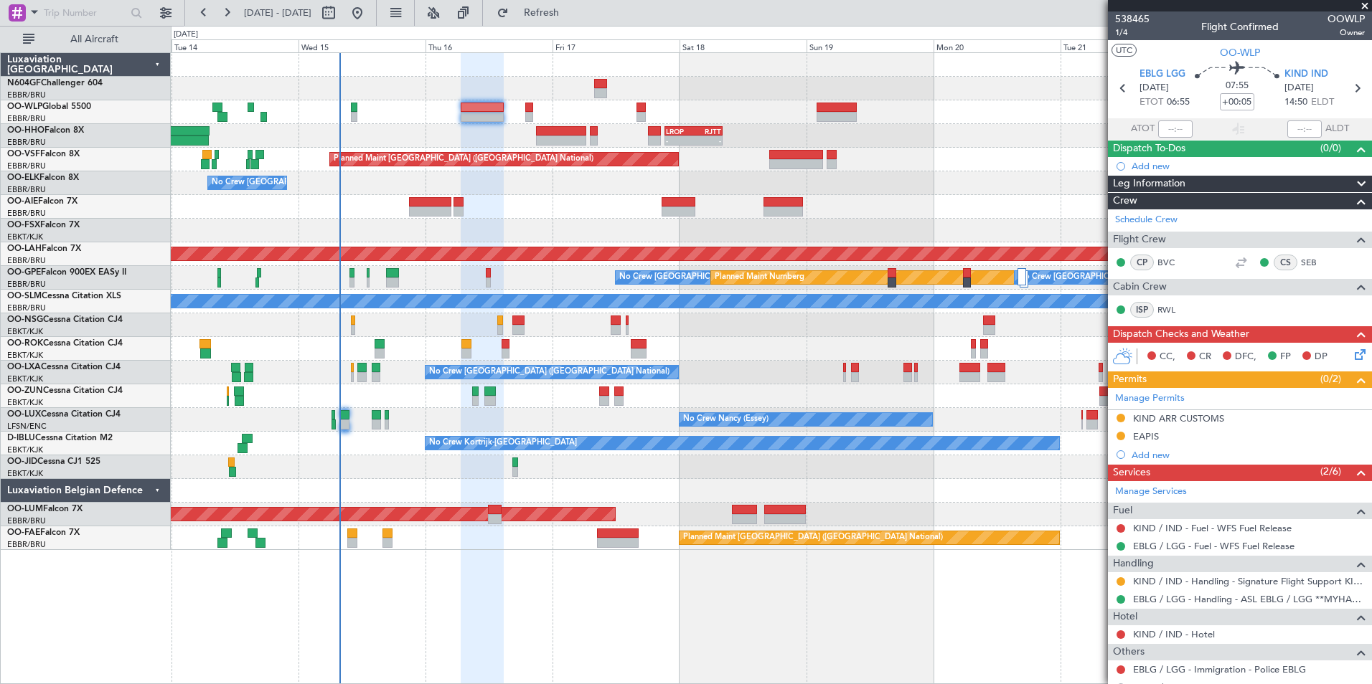
click at [506, 130] on div "- - LROP 21:15 Z RJTT 08:10 Z" at bounding box center [771, 136] width 1200 height 24
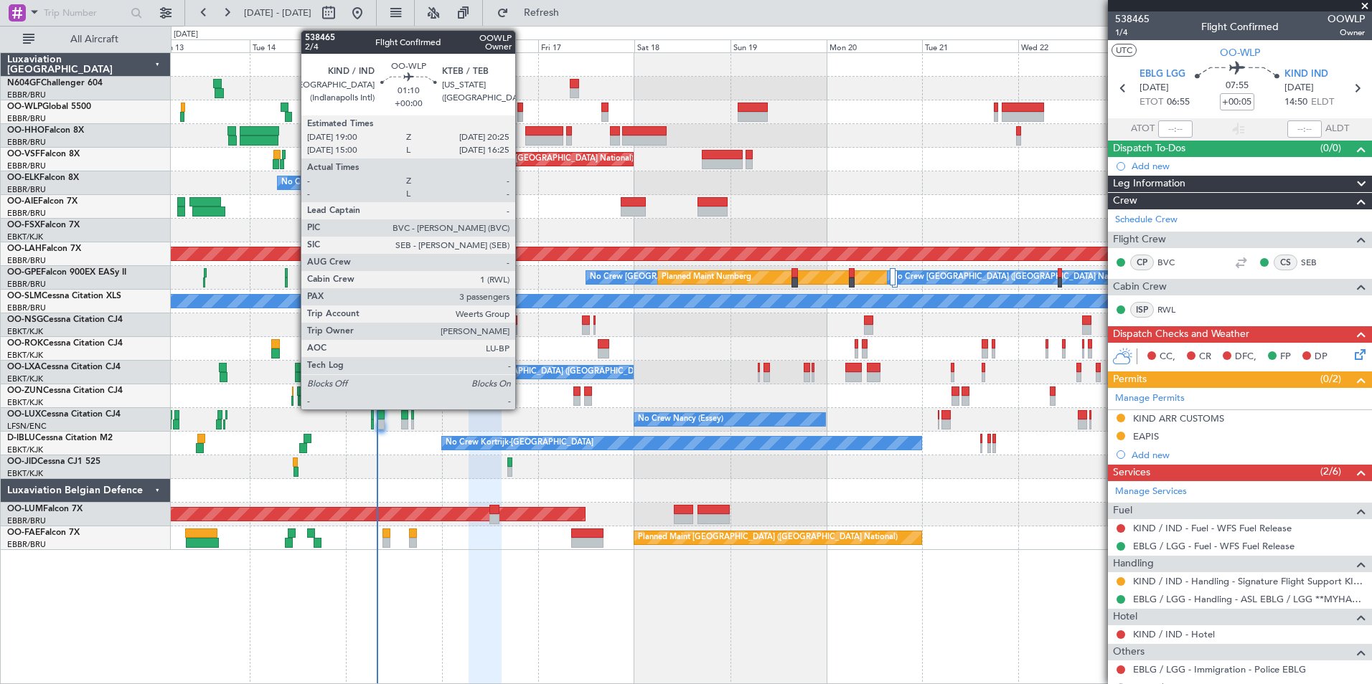
click at [522, 110] on div at bounding box center [520, 108] width 6 height 10
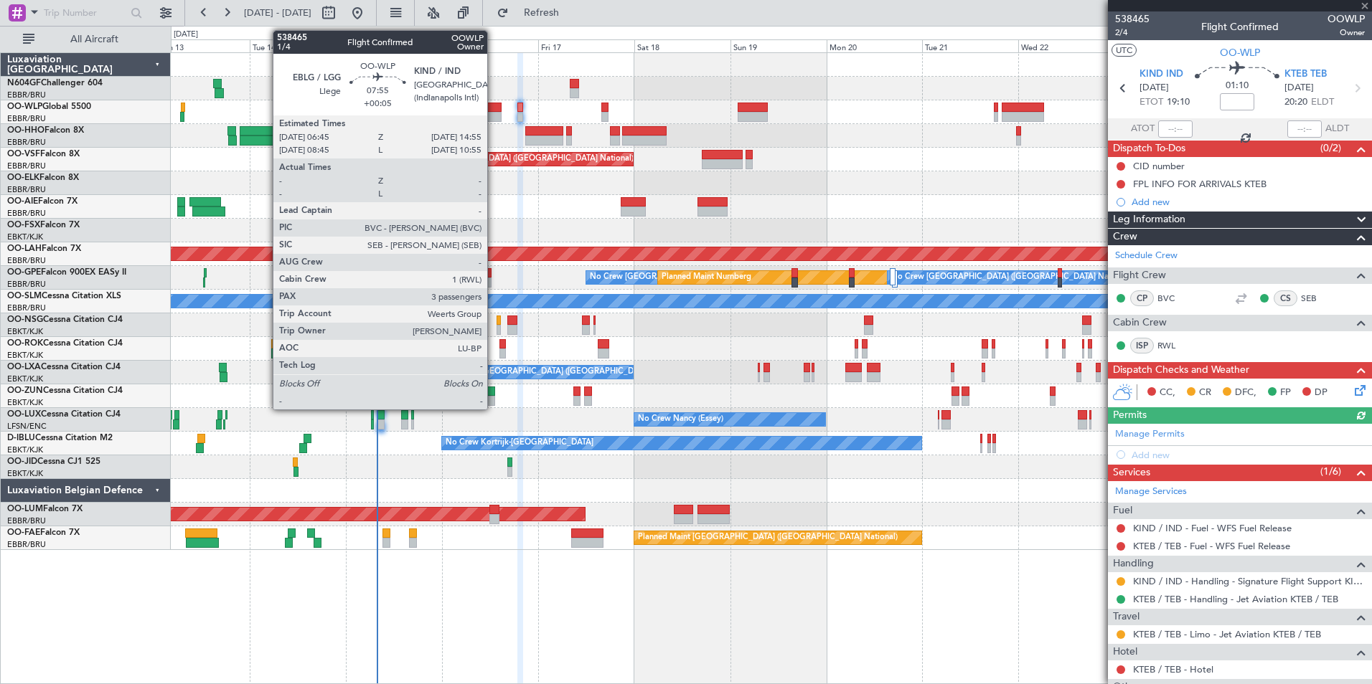
click at [494, 115] on div at bounding box center [484, 117] width 33 height 10
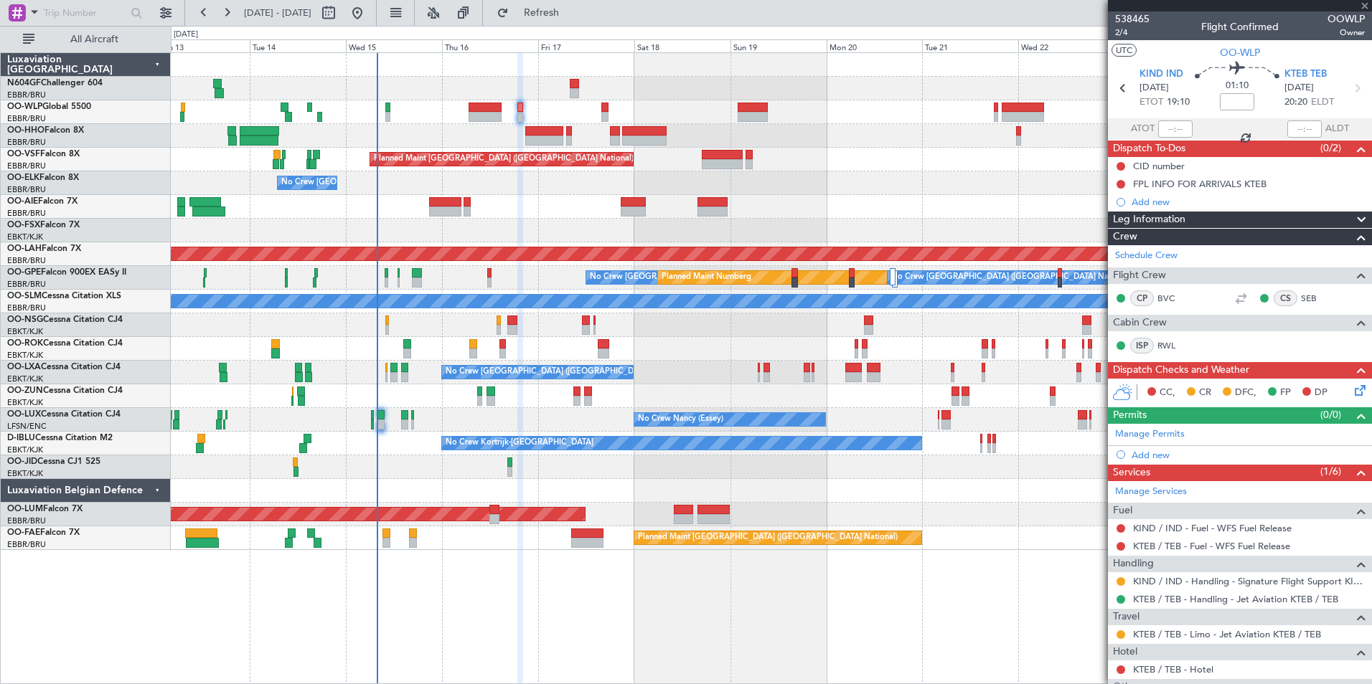
type input "+00:05"
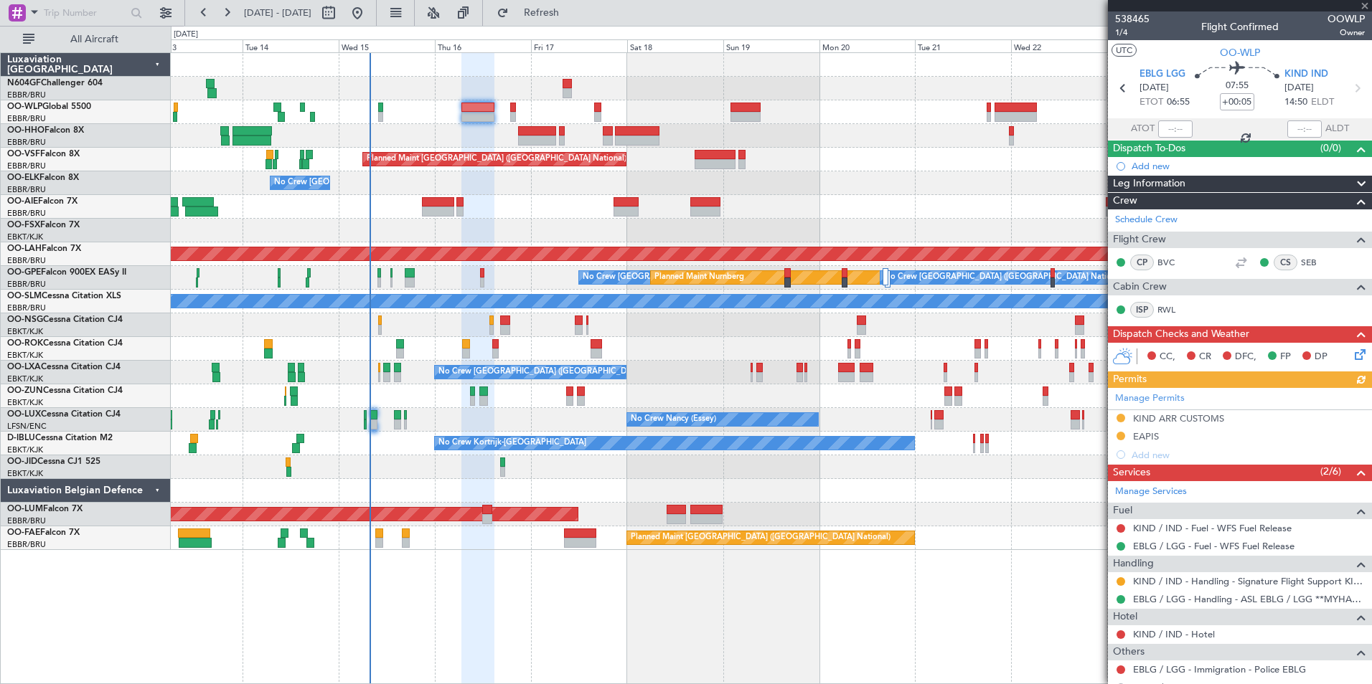
click at [474, 126] on div at bounding box center [771, 136] width 1200 height 24
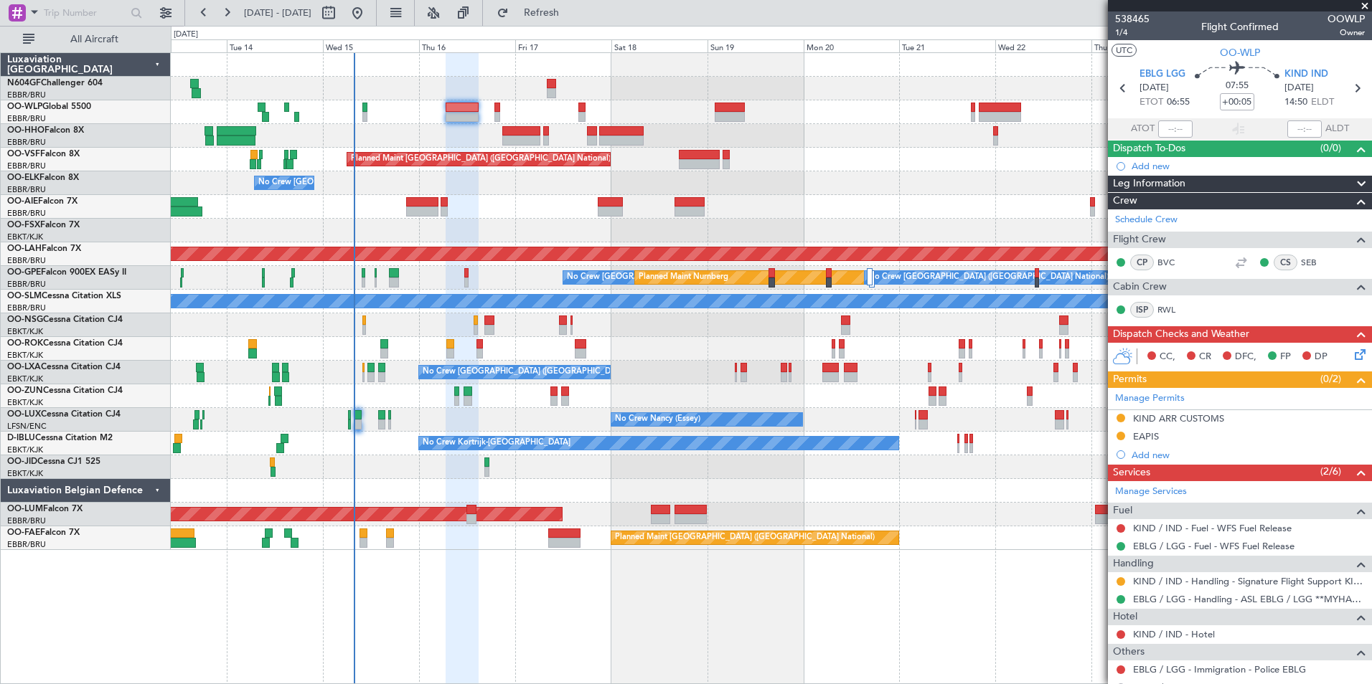
click at [466, 137] on div at bounding box center [771, 136] width 1200 height 24
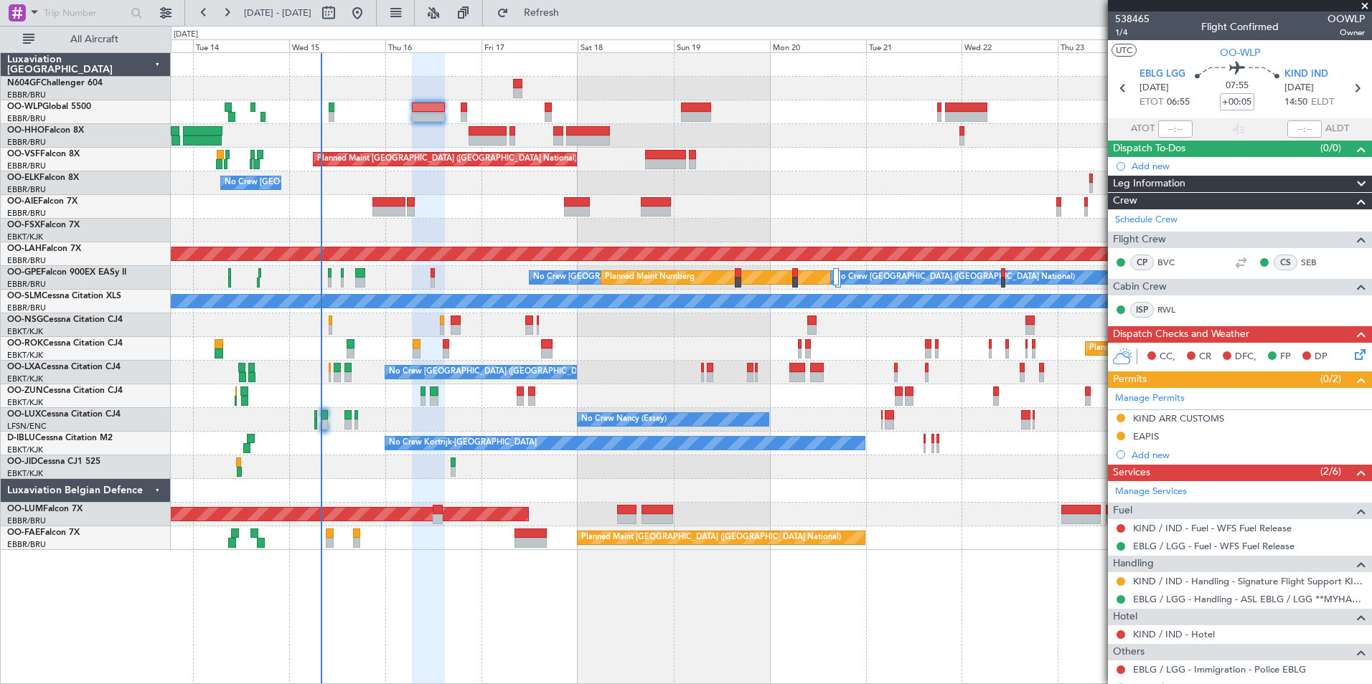
click at [388, 326] on div at bounding box center [771, 326] width 1200 height 24
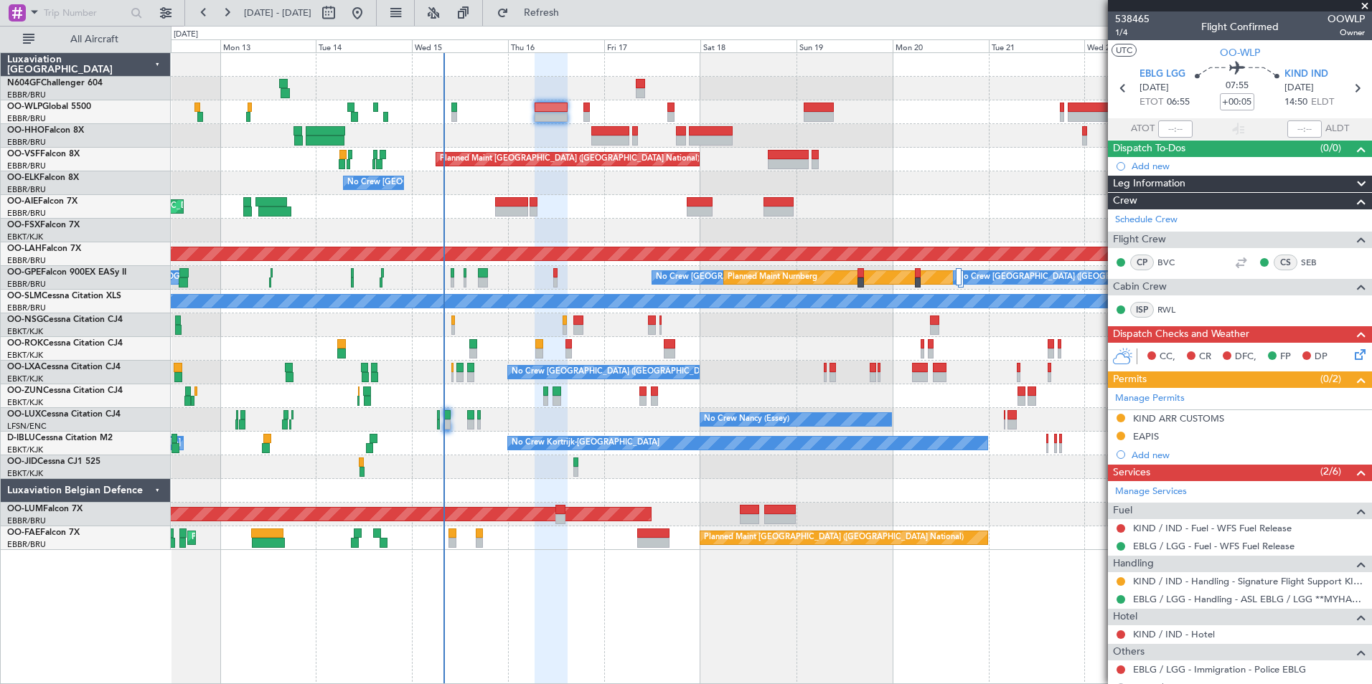
click at [558, 352] on div "Planned Maint Kortrijk-[GEOGRAPHIC_DATA]" at bounding box center [771, 349] width 1200 height 24
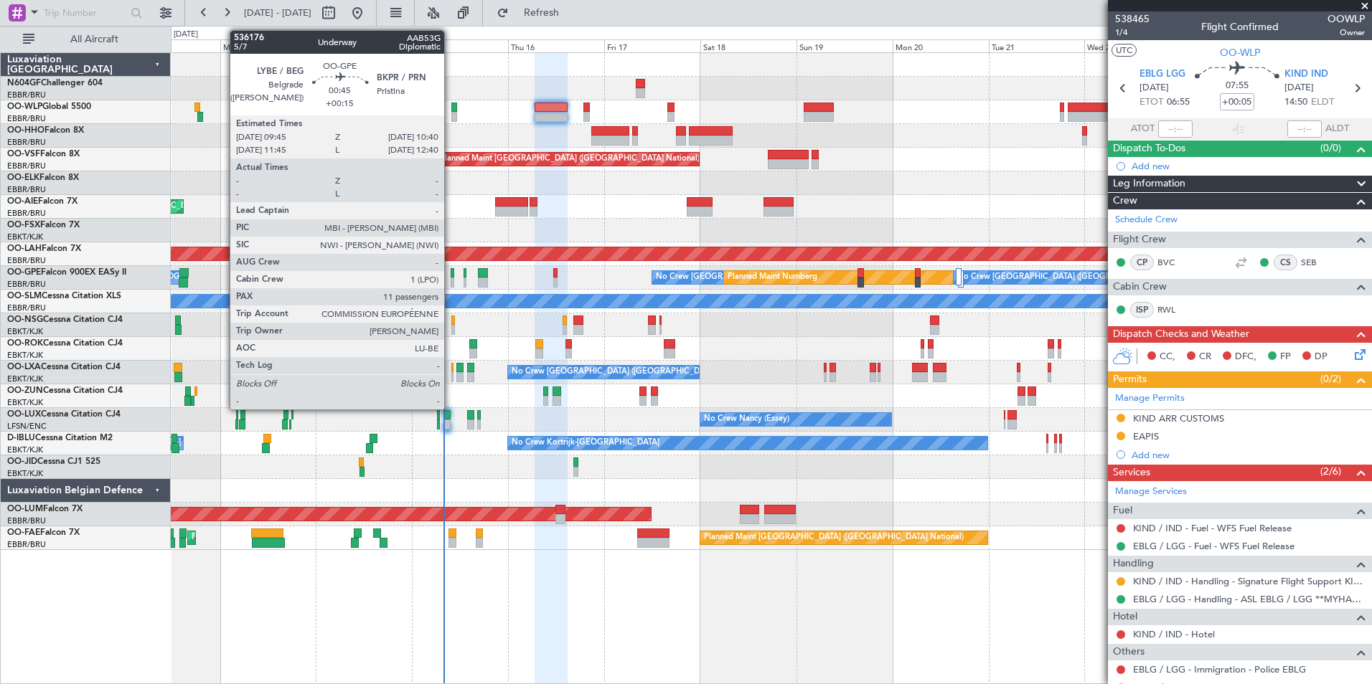
click at [451, 282] on div at bounding box center [453, 283] width 4 height 10
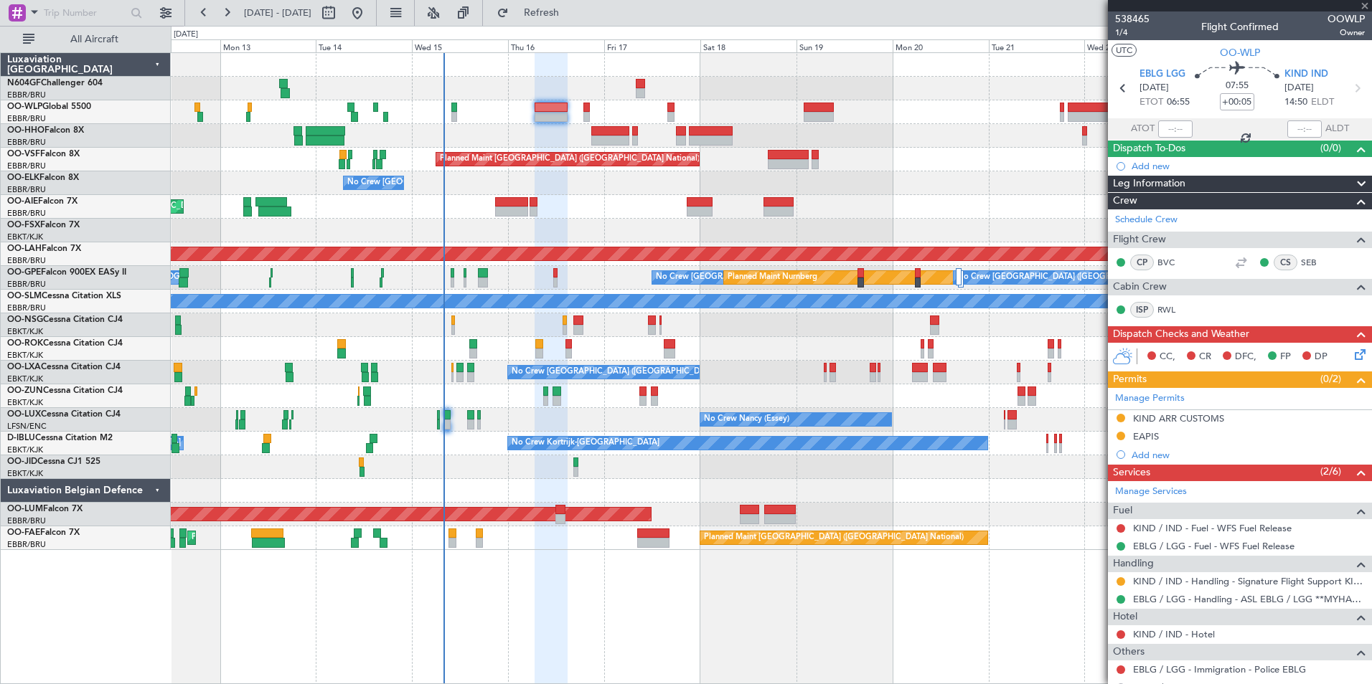
type input "+00:15"
type input "11"
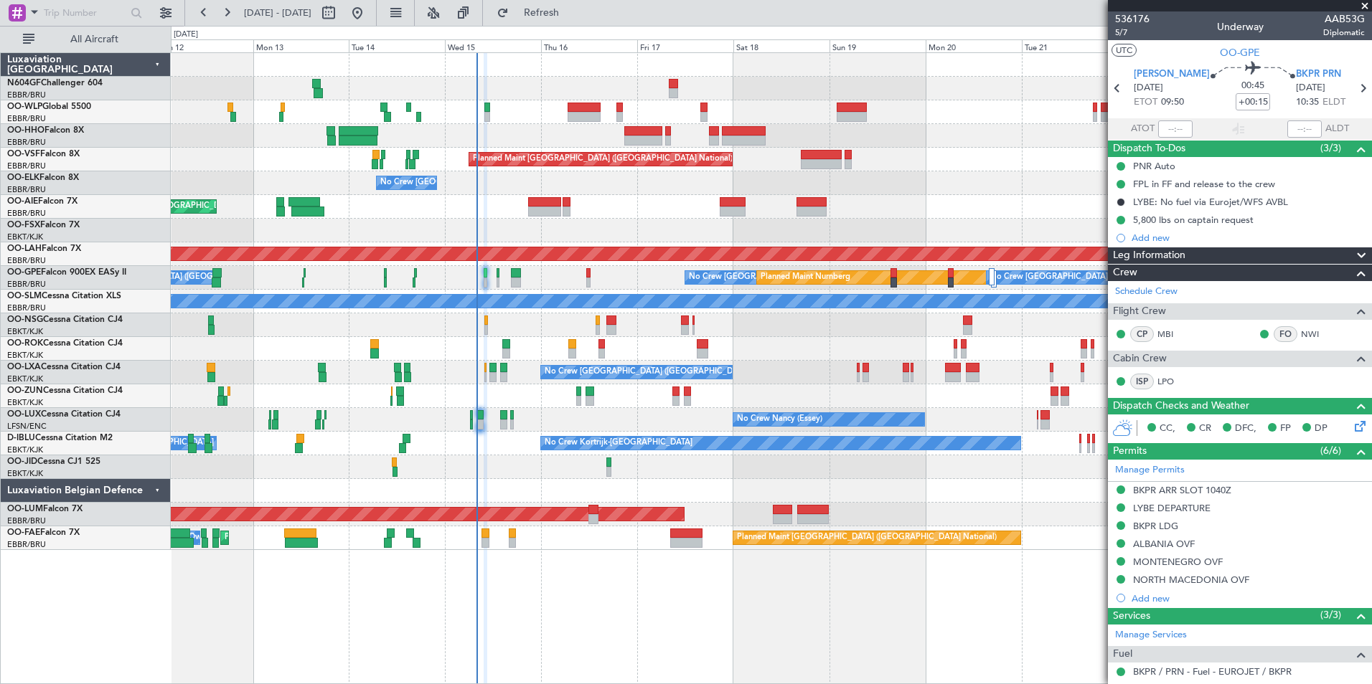
click at [538, 416] on div "No Crew Nancy (Essey)" at bounding box center [771, 420] width 1200 height 24
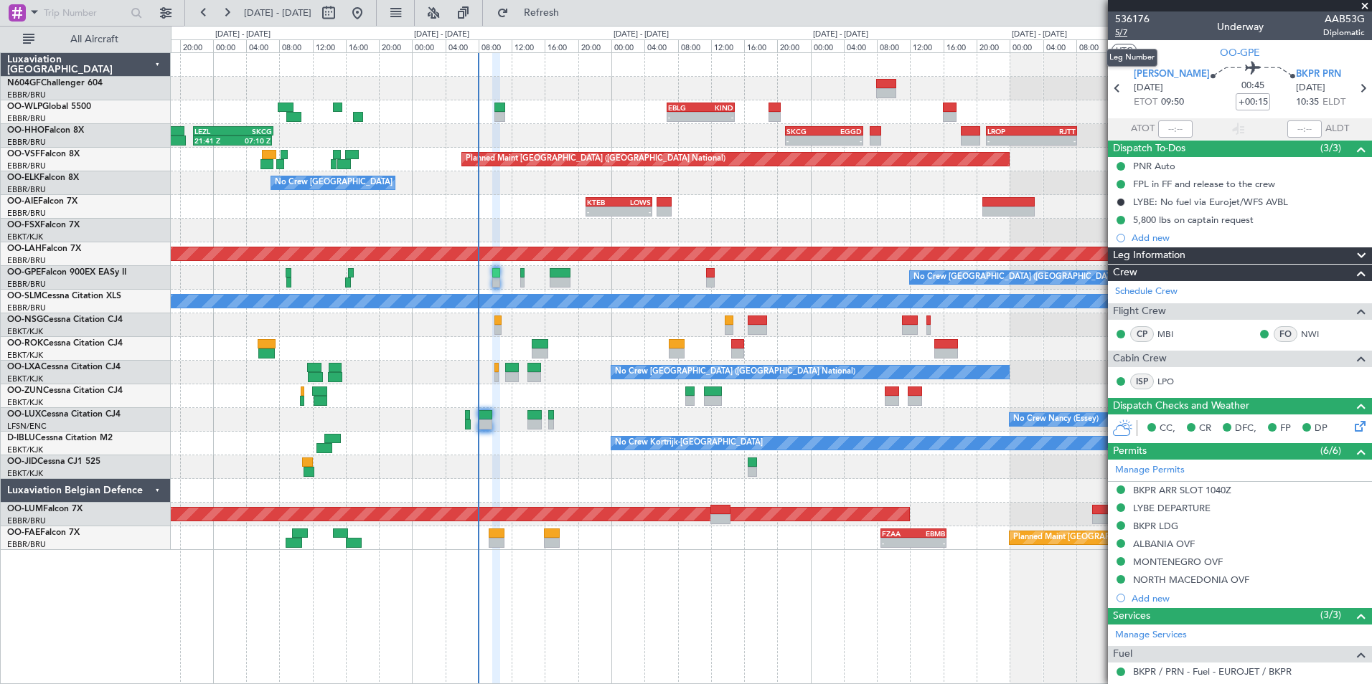
click at [1126, 34] on span "5/7" at bounding box center [1132, 33] width 34 height 12
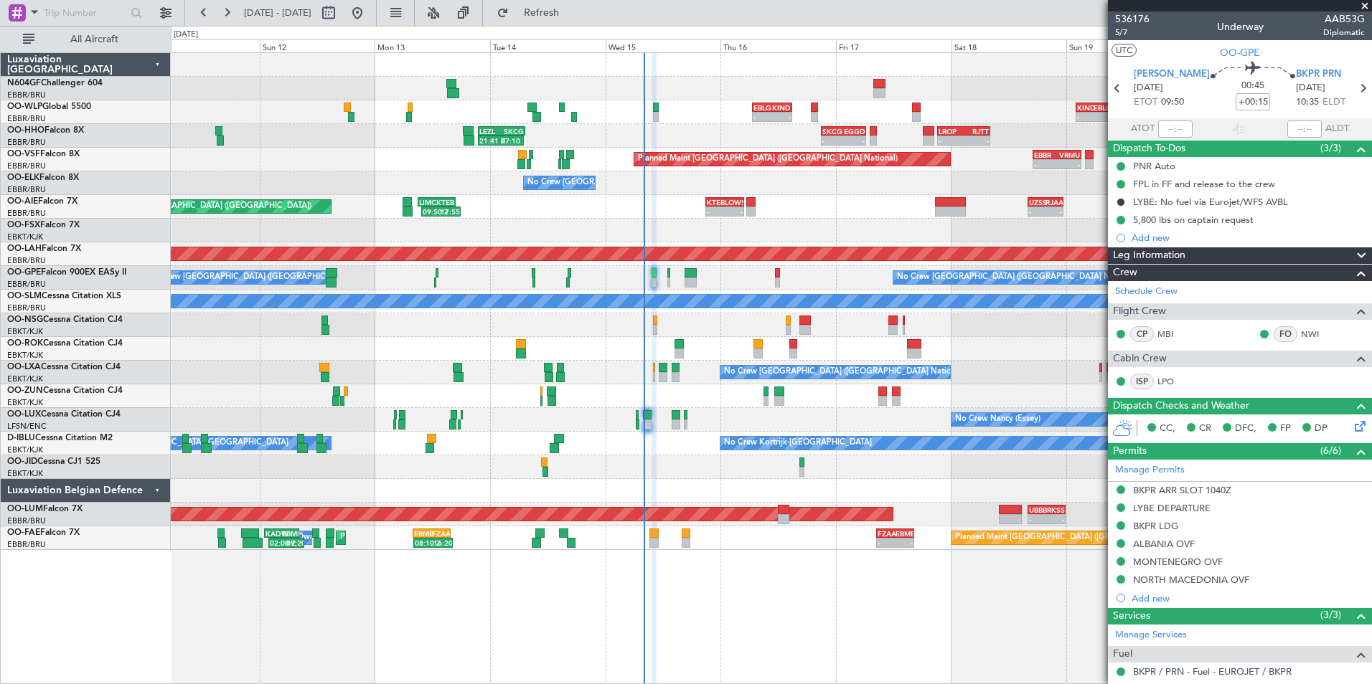
click at [836, 217] on div "- - KTEB 21:00 Z LOWS 05:00 Z - - UZSS 16:00 Z RJAA 23:25 Z 09:50 Z 17:55 Z LIM…" at bounding box center [771, 207] width 1200 height 24
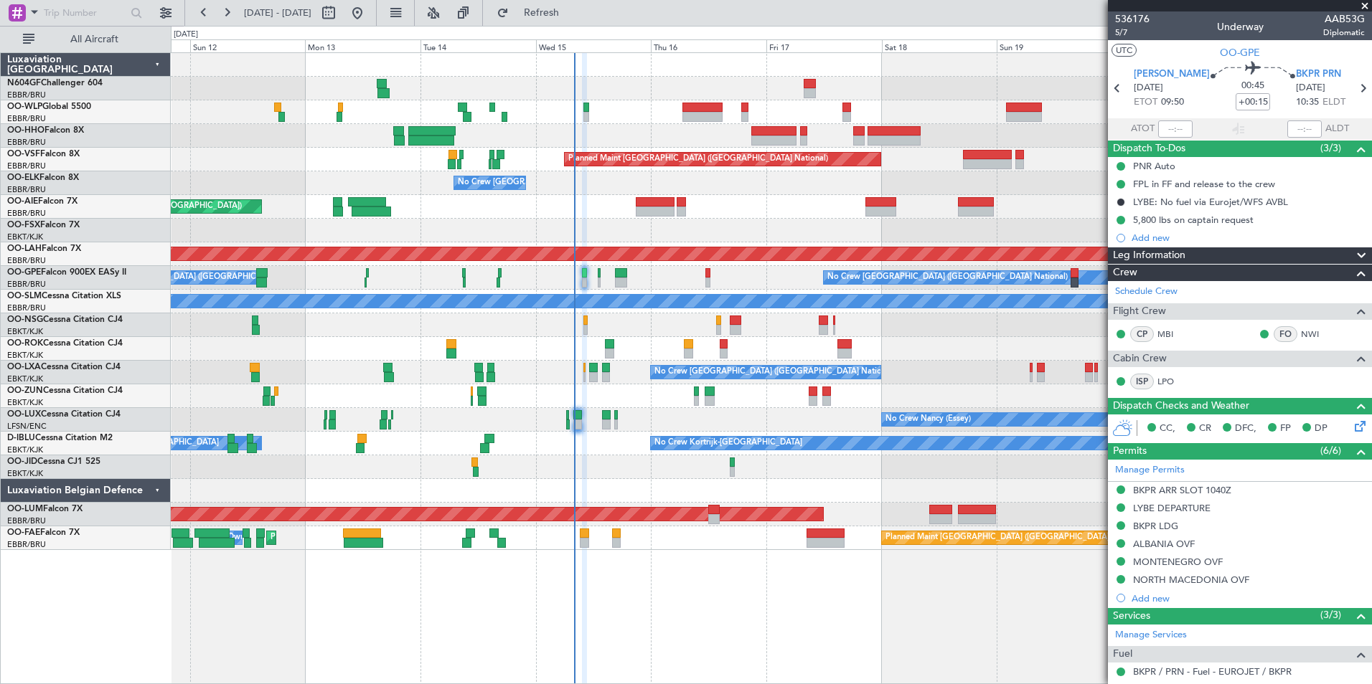
click at [806, 223] on div "Planned Maint Kortrijk-[GEOGRAPHIC_DATA] Planned Maint [GEOGRAPHIC_DATA]-[GEOGR…" at bounding box center [771, 231] width 1200 height 24
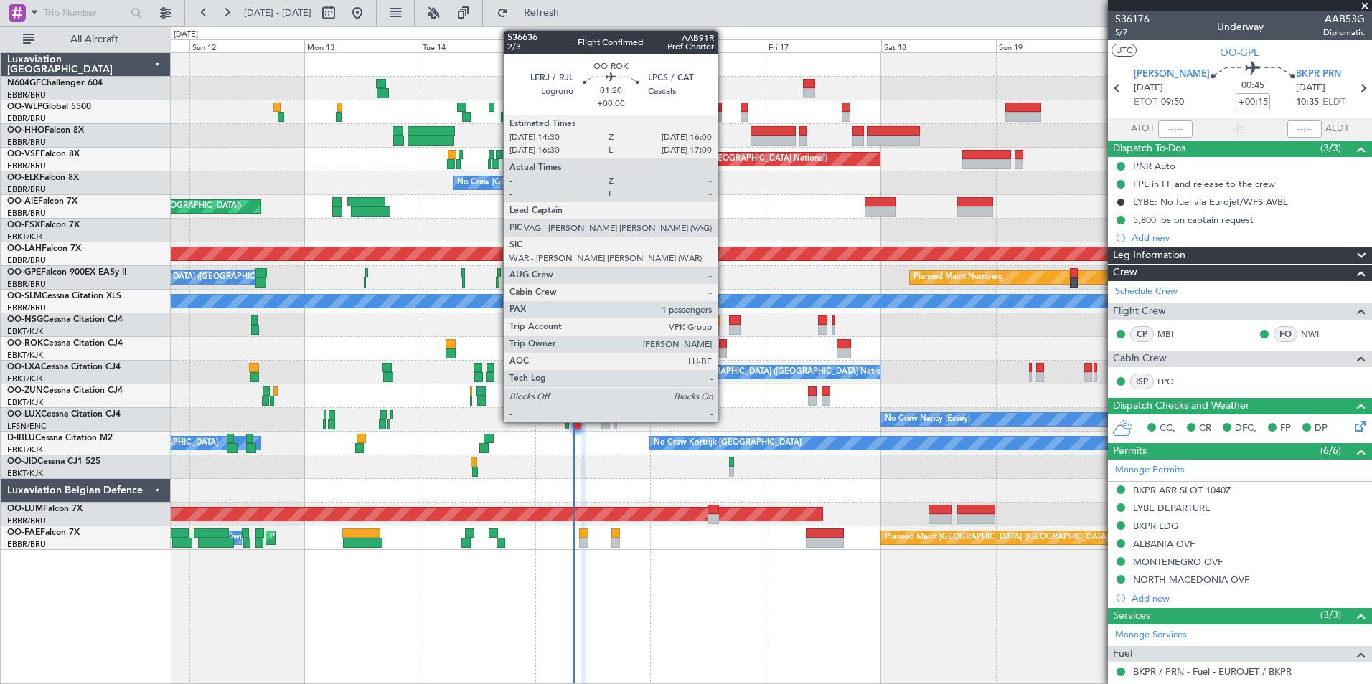
click at [724, 344] on div at bounding box center [723, 344] width 8 height 10
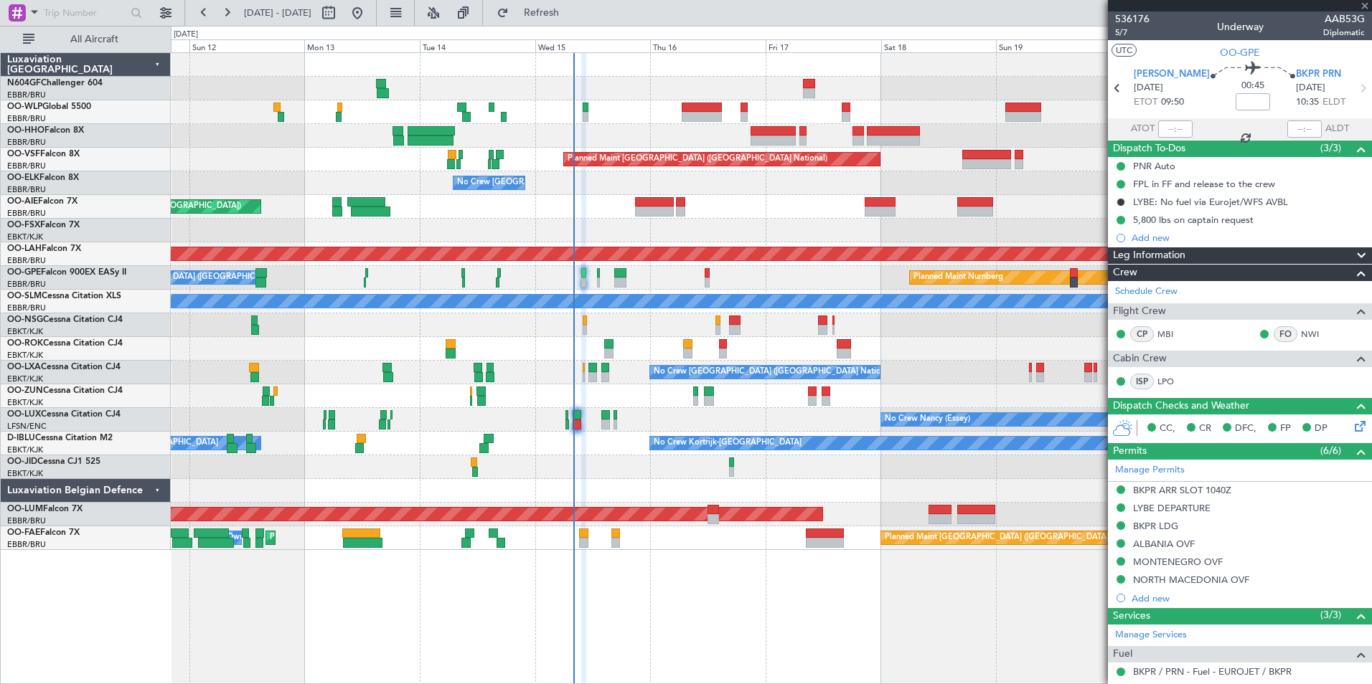
type input "1"
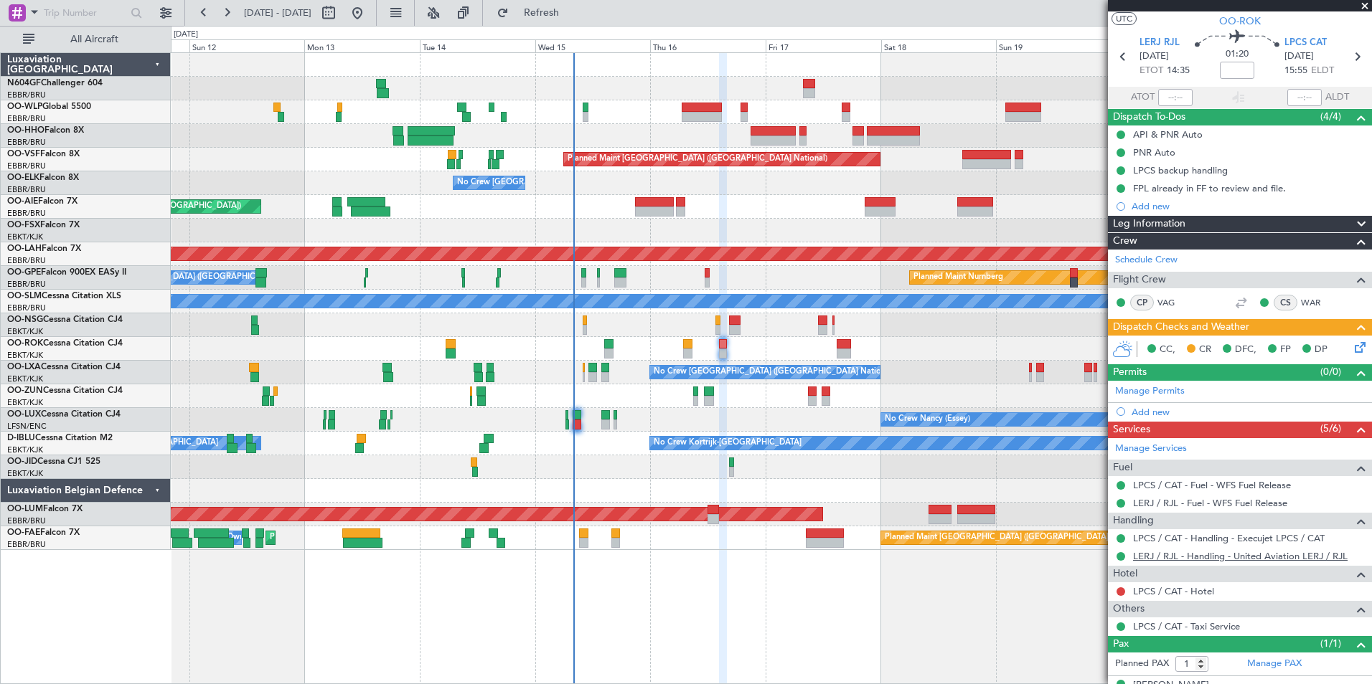
scroll to position [55, 0]
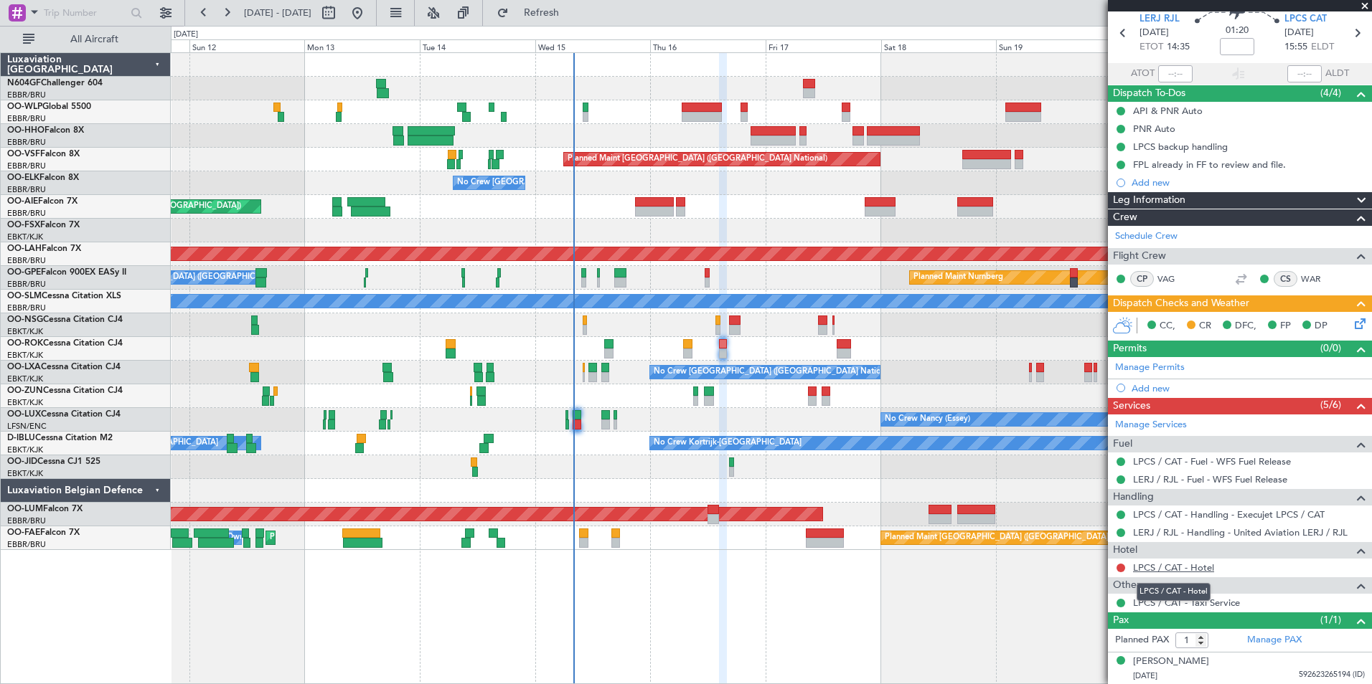
click at [1172, 567] on link "LPCS / CAT - Hotel" at bounding box center [1173, 568] width 81 height 12
click at [563, 10] on span "Refresh" at bounding box center [542, 13] width 60 height 10
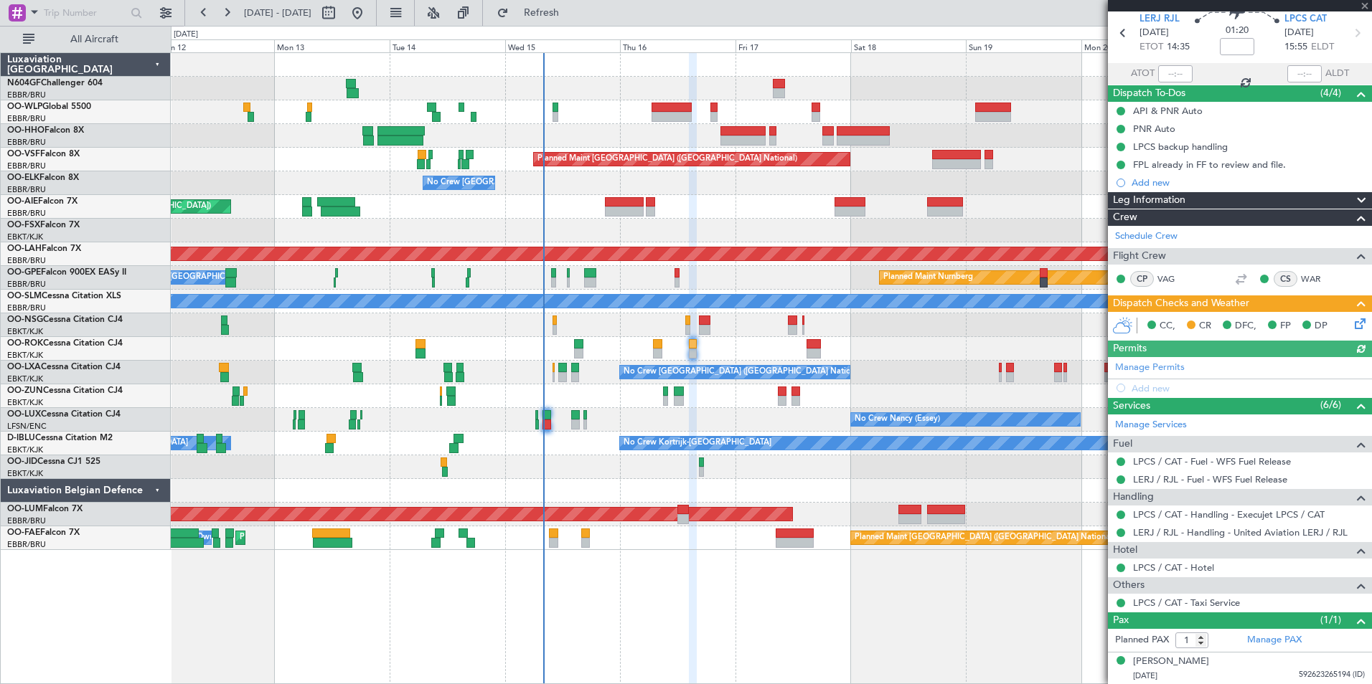
click at [732, 356] on div "Planned Maint Kortrijk-[GEOGRAPHIC_DATA]" at bounding box center [771, 349] width 1200 height 24
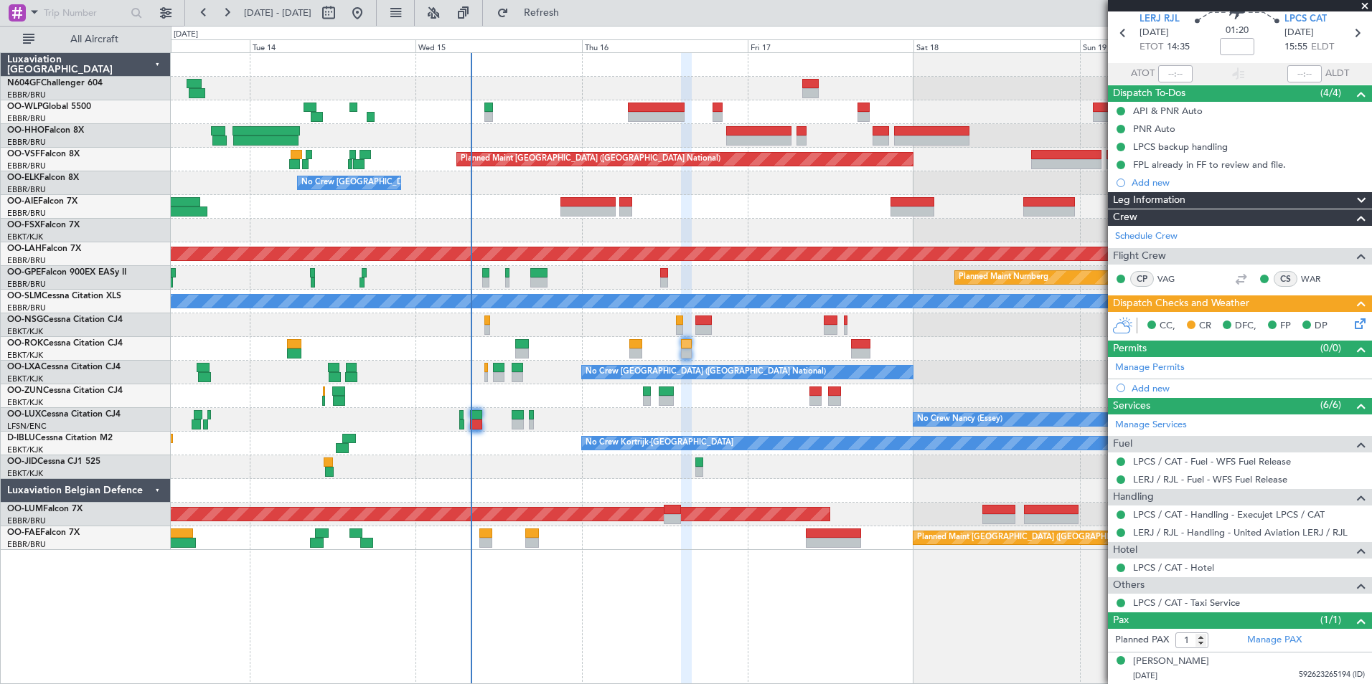
click at [768, 354] on div at bounding box center [771, 349] width 1200 height 24
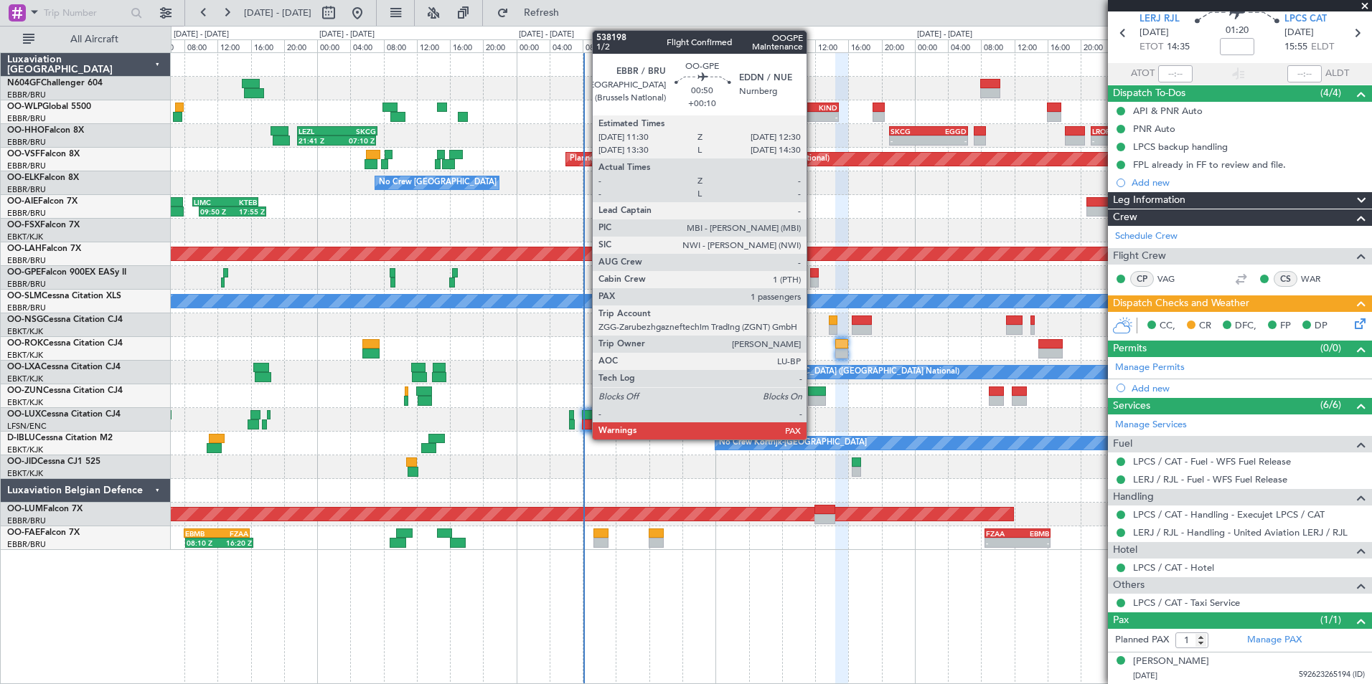
click at [813, 277] on div at bounding box center [814, 273] width 9 height 10
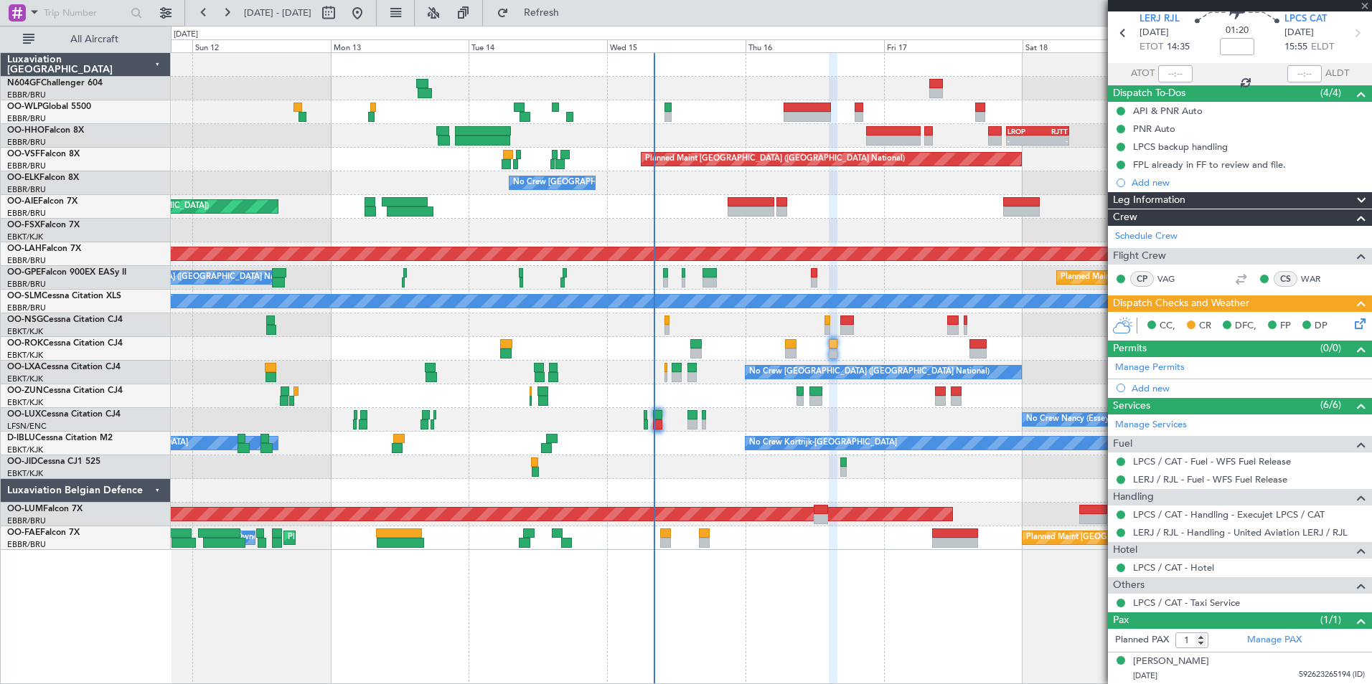
type input "+00:10"
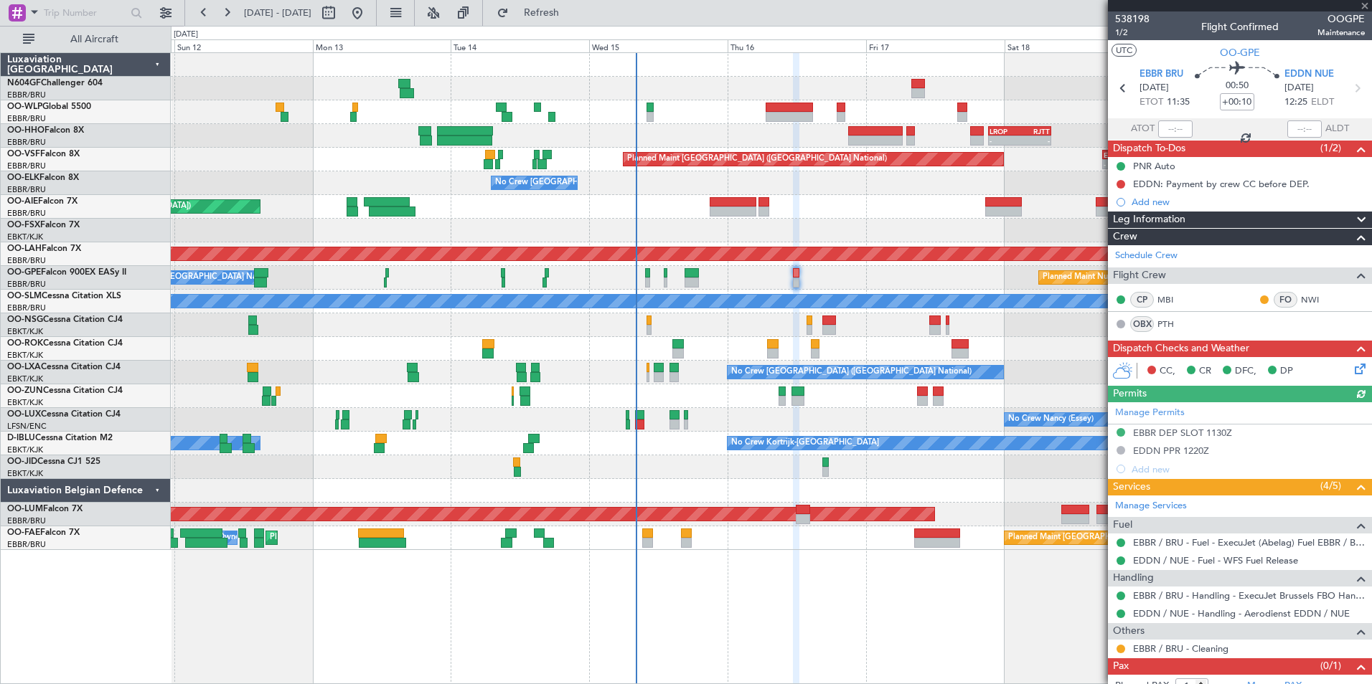
click at [831, 281] on div "No Crew [GEOGRAPHIC_DATA] ([GEOGRAPHIC_DATA] National) Planned Maint Nurnberg" at bounding box center [771, 278] width 1200 height 24
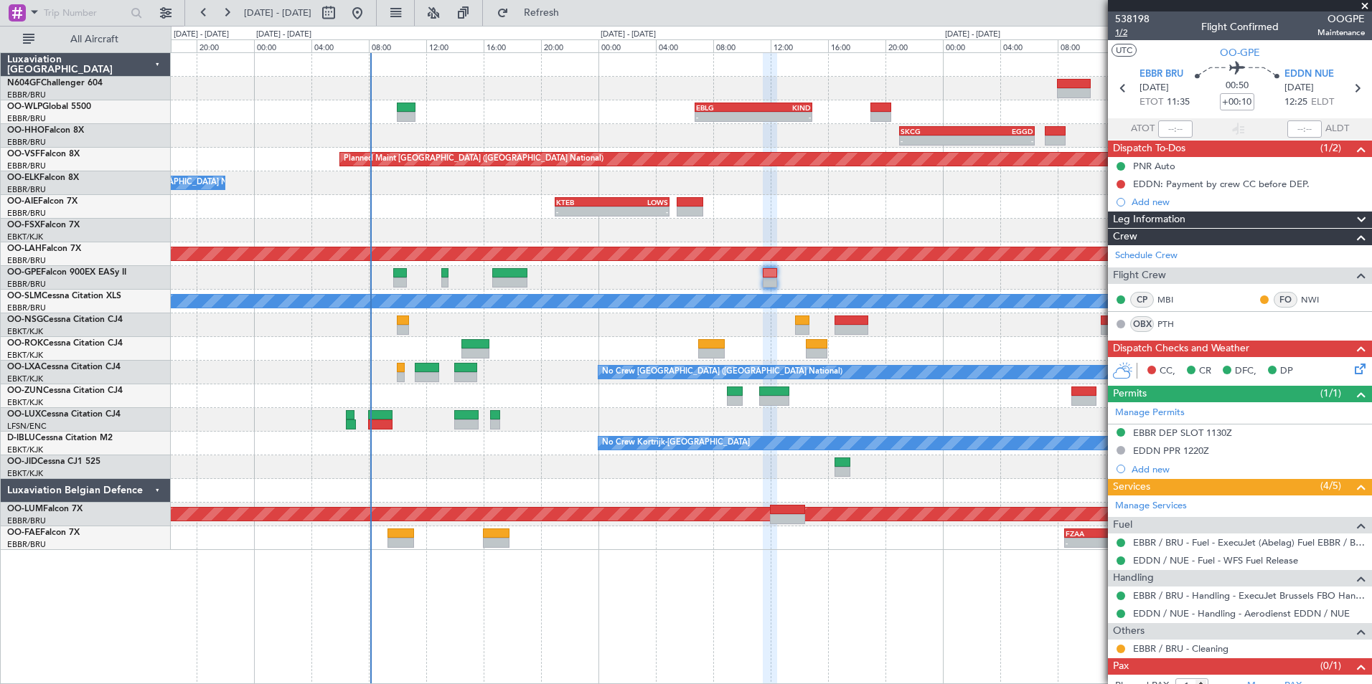
click at [1127, 33] on span "1/2" at bounding box center [1132, 33] width 34 height 12
click at [572, 17] on span "Refresh" at bounding box center [542, 13] width 60 height 10
type input "0"
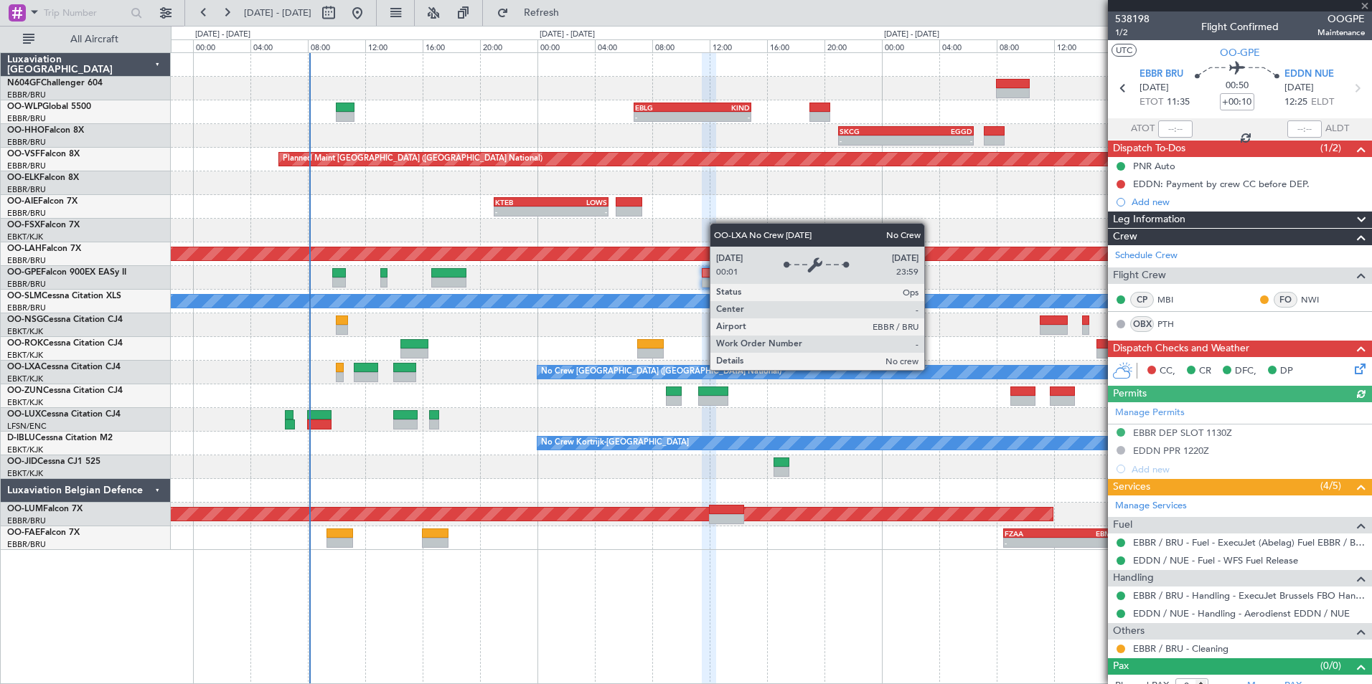
click at [870, 369] on div "No Crew [GEOGRAPHIC_DATA] ([GEOGRAPHIC_DATA] National)" at bounding box center [880, 372] width 687 height 13
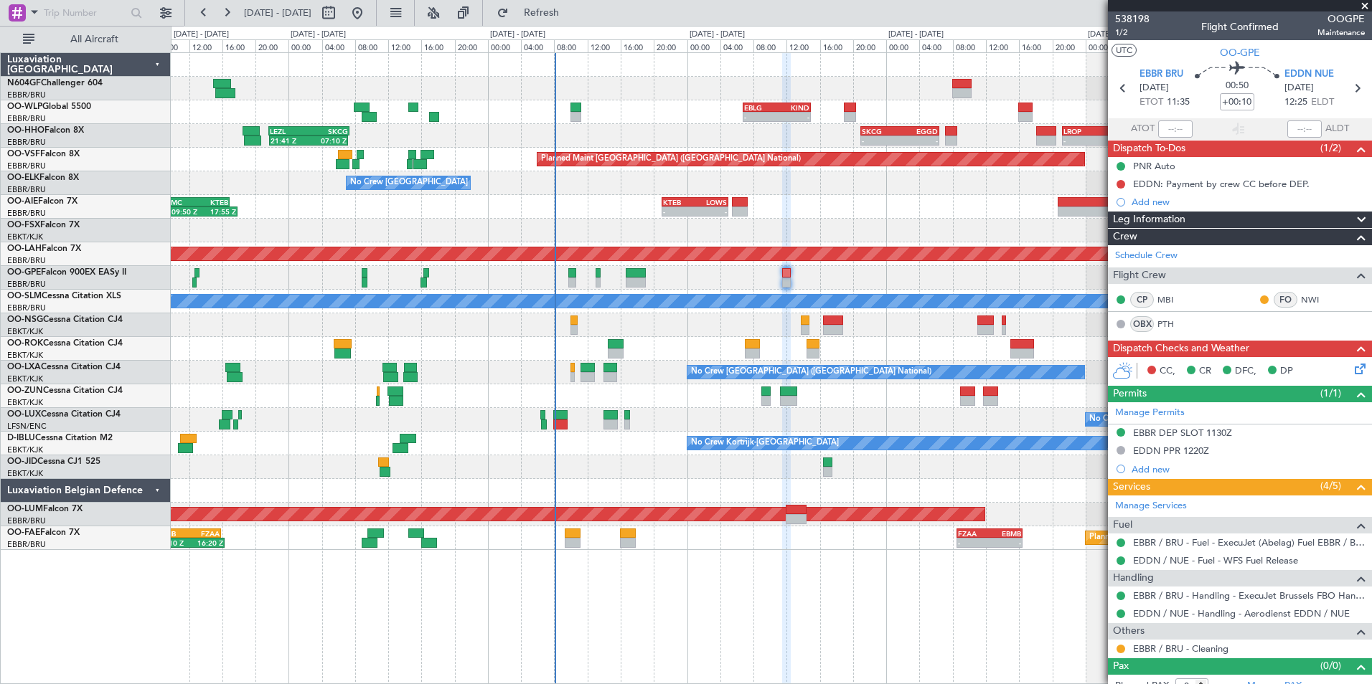
click at [1352, 368] on icon at bounding box center [1357, 366] width 11 height 11
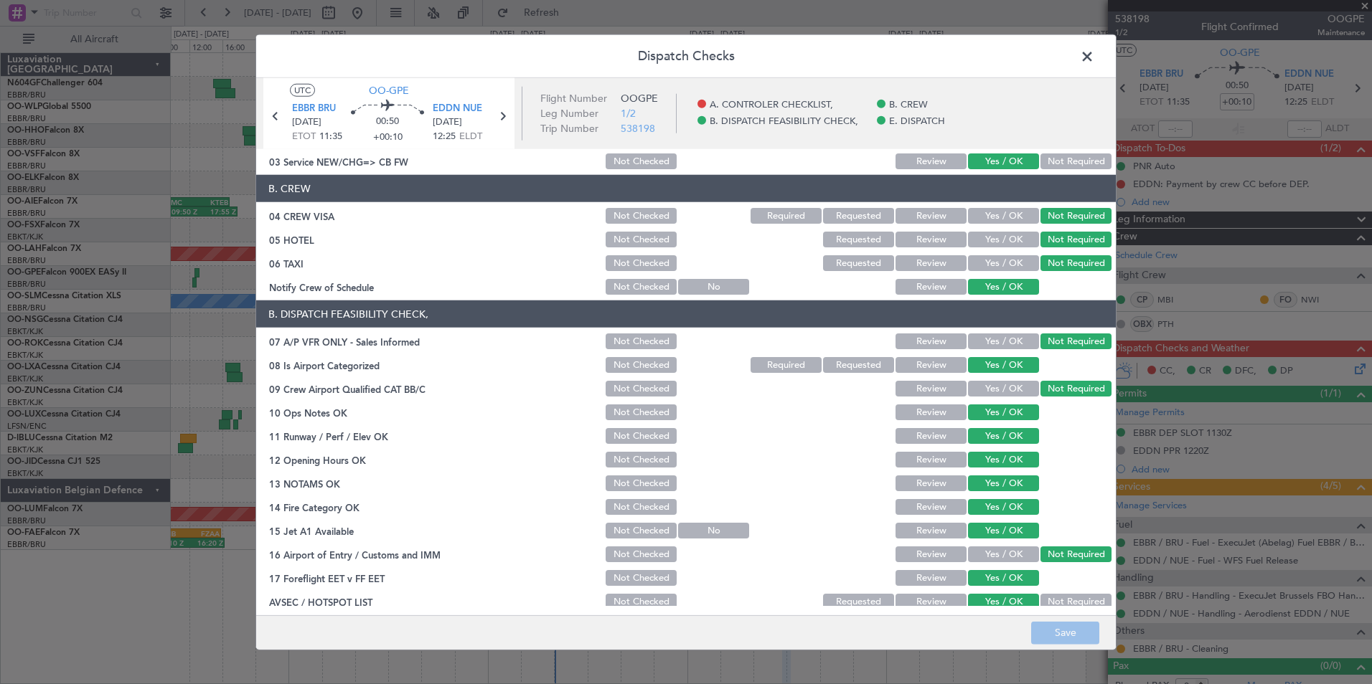
scroll to position [211, 0]
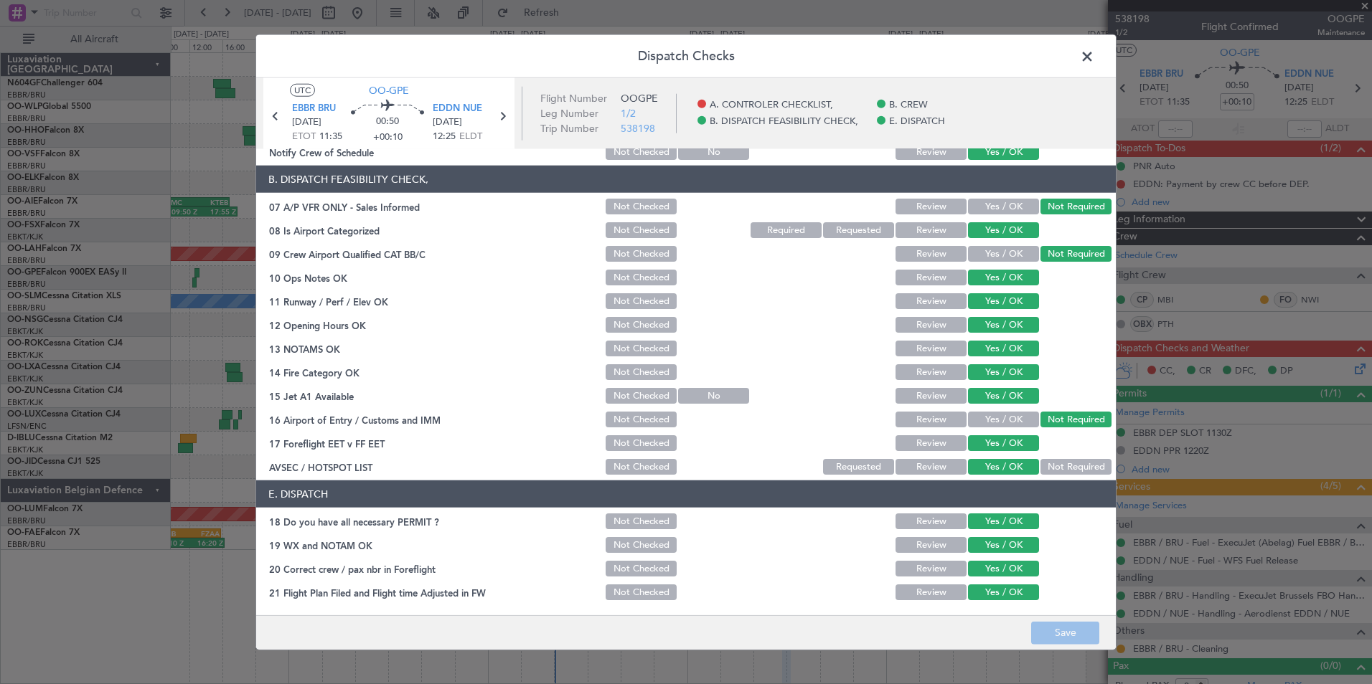
click at [1094, 48] on span at bounding box center [1094, 60] width 0 height 29
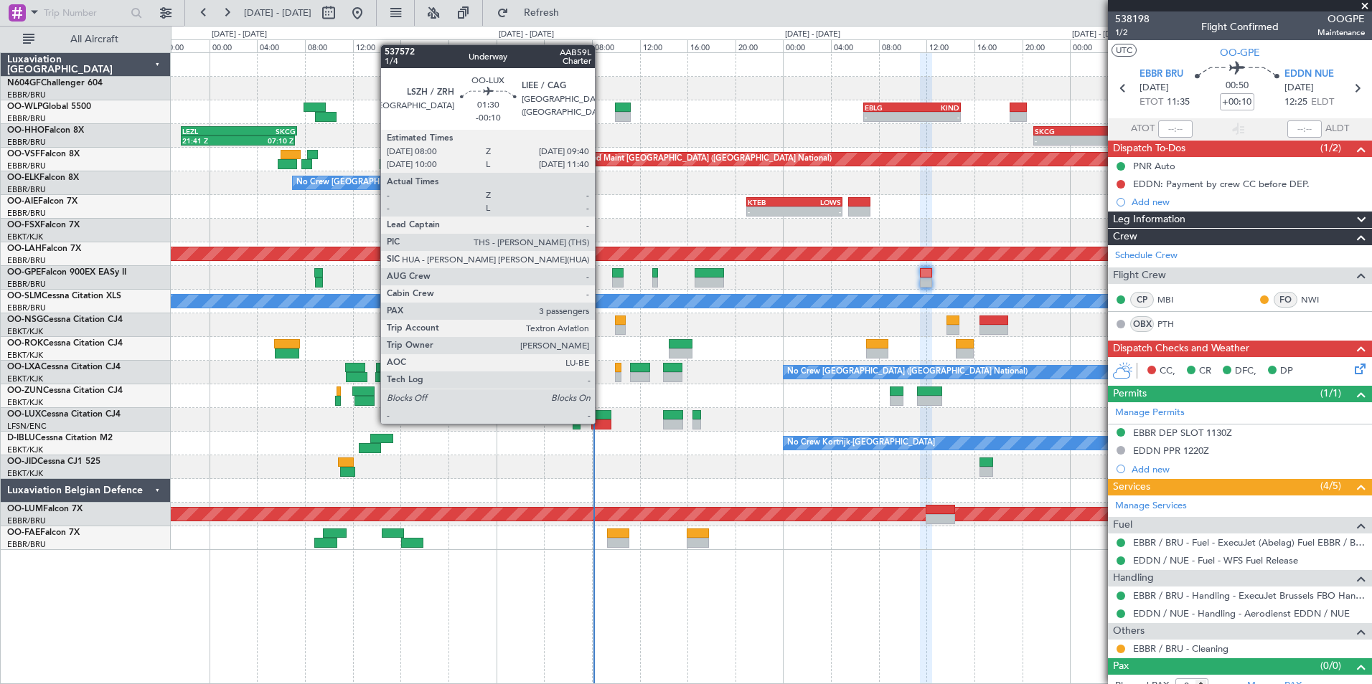
click at [601, 423] on div at bounding box center [601, 425] width 20 height 10
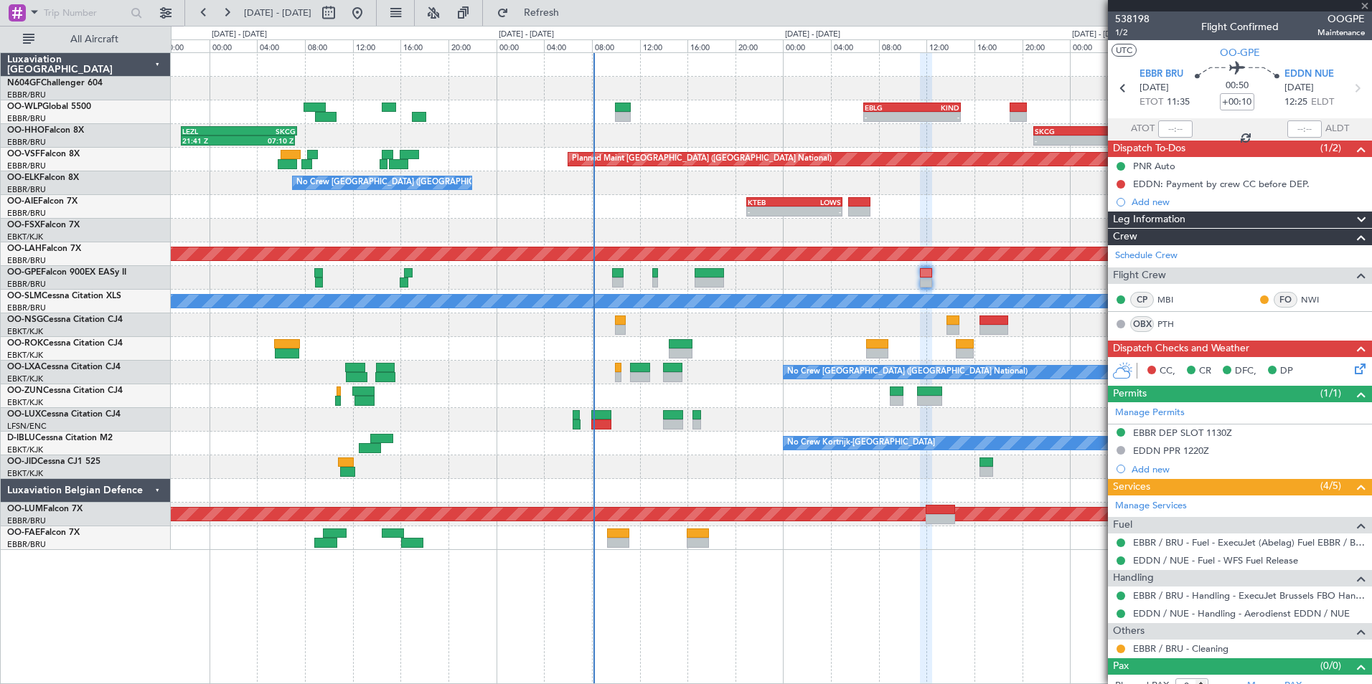
type input "-00:10"
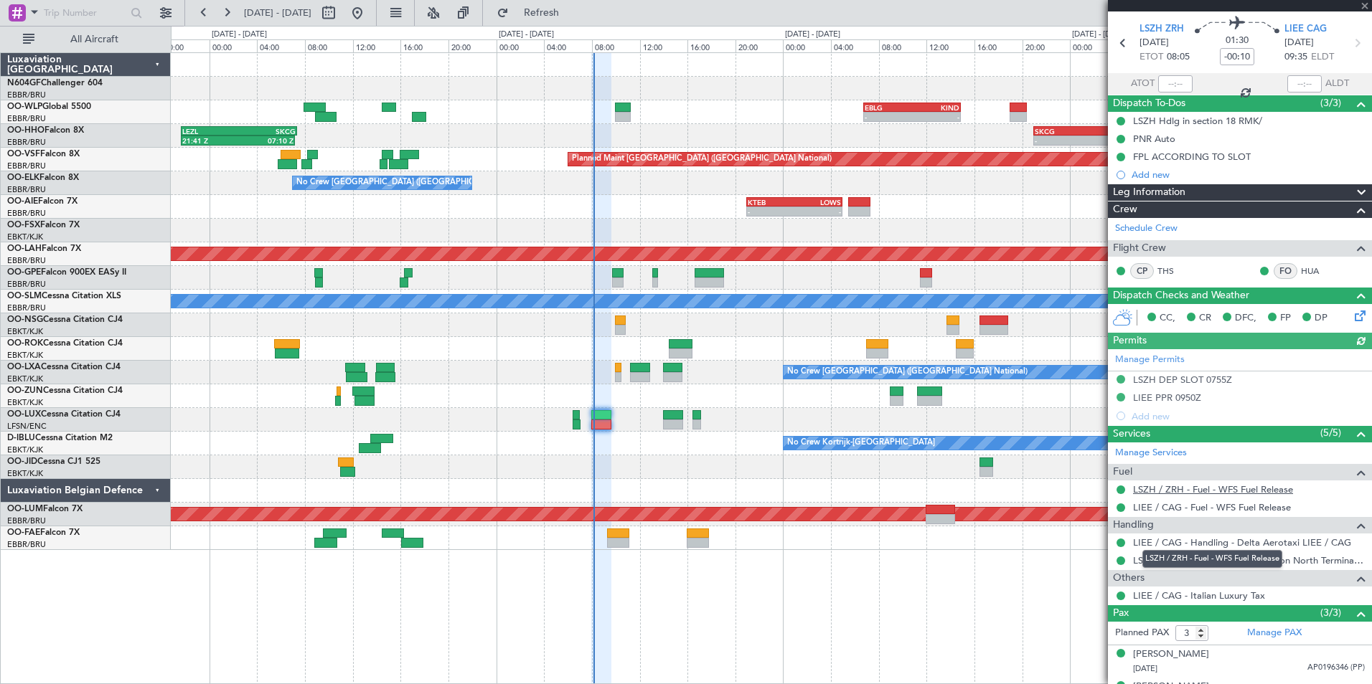
scroll to position [103, 0]
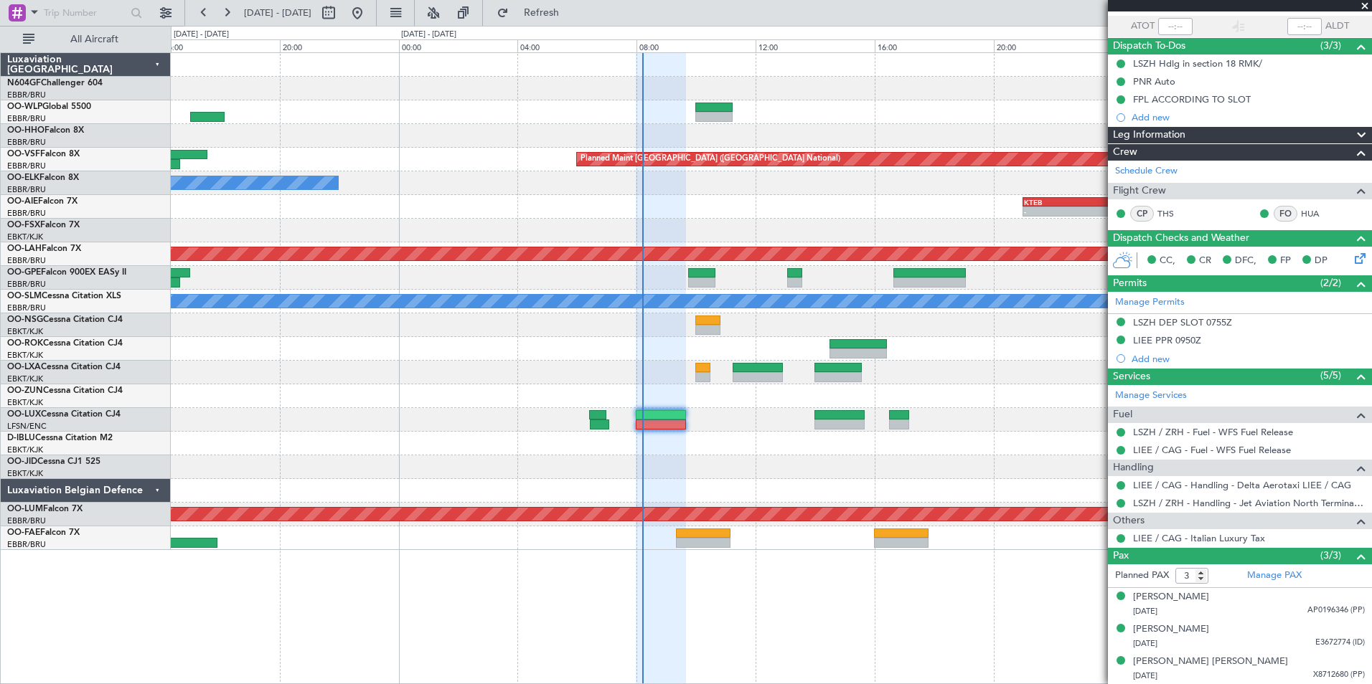
click at [636, 458] on div "- - EBLG 06:45 Z KIND 14:55 Z 21:41 Z 07:10 Z LEZL 21:40 Z SKCG 07:20 Z Planned…" at bounding box center [771, 301] width 1200 height 497
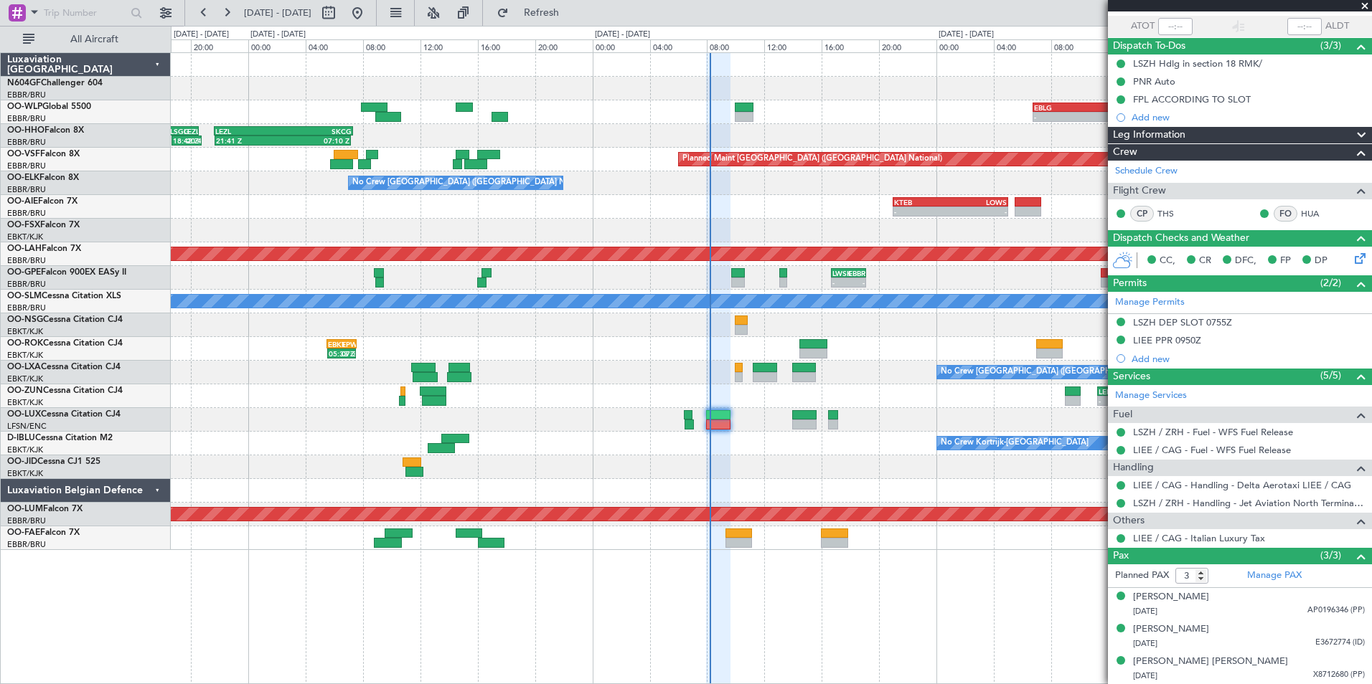
click at [772, 476] on div at bounding box center [771, 468] width 1200 height 24
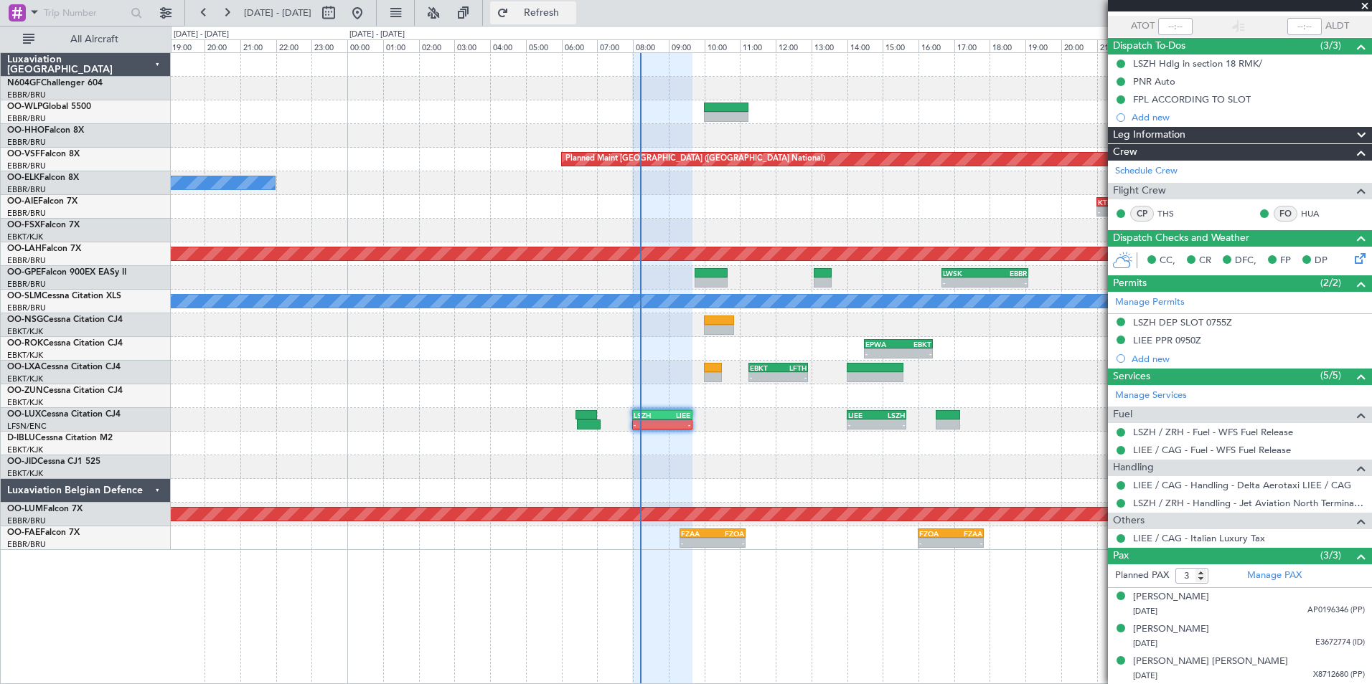
click at [568, 10] on span "Refresh" at bounding box center [542, 13] width 60 height 10
click at [565, 14] on span "Refresh" at bounding box center [542, 13] width 60 height 10
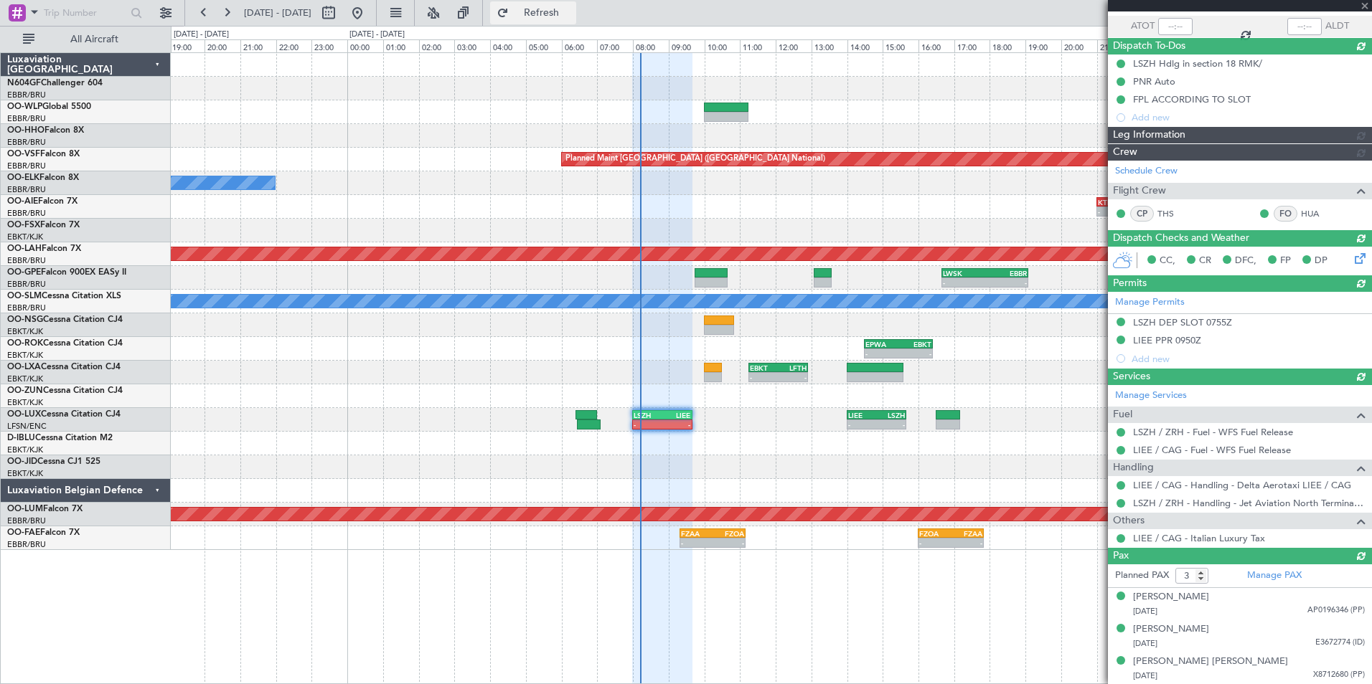
type input "4"
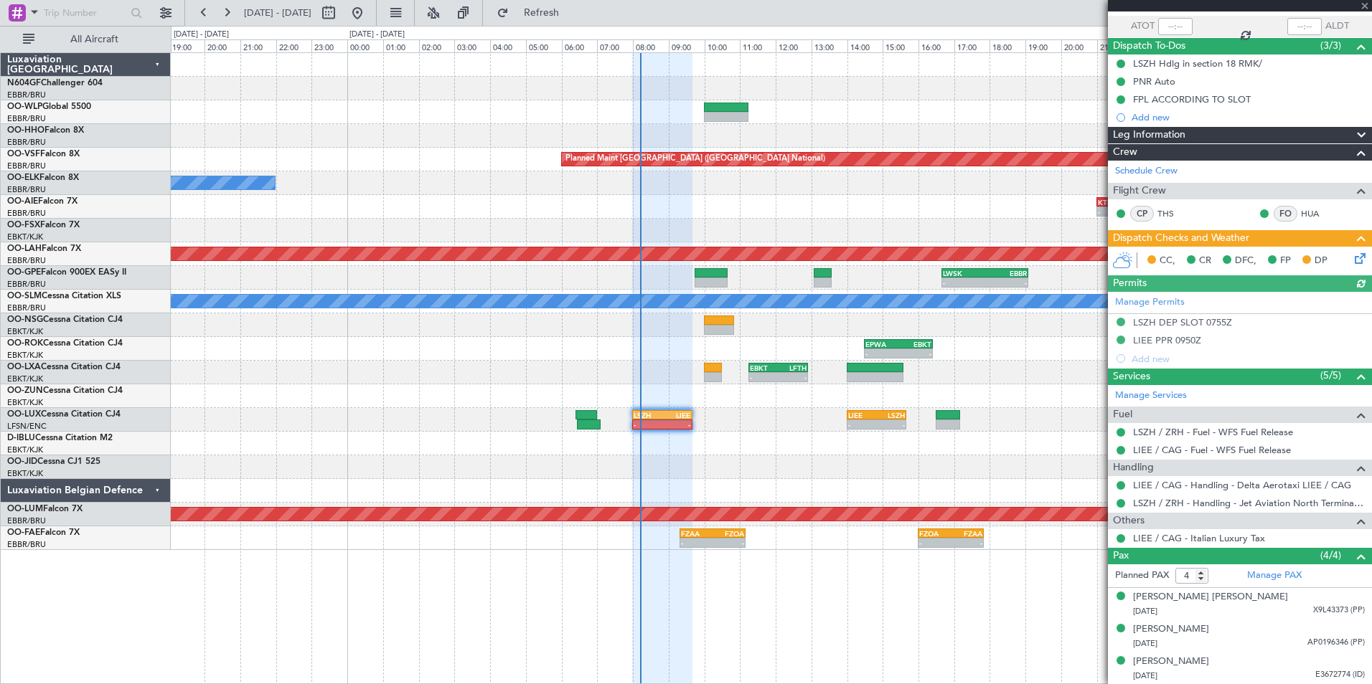
scroll to position [135, 0]
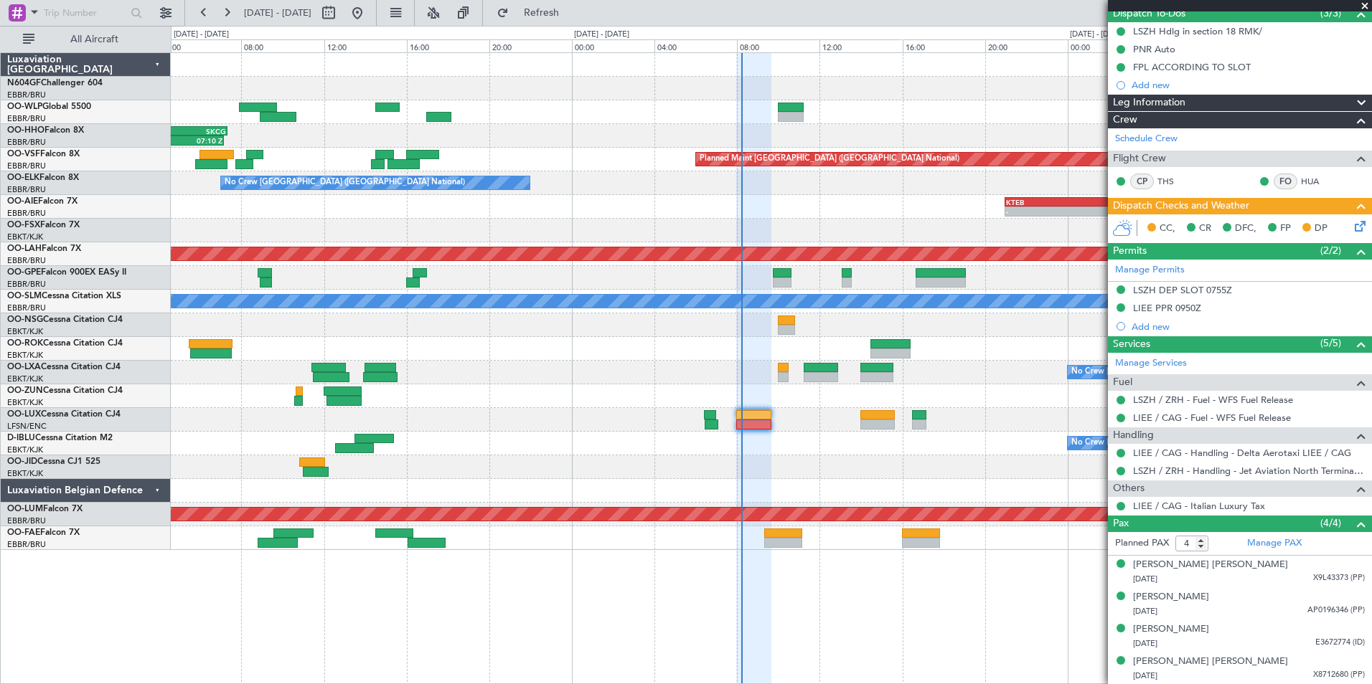
click at [803, 458] on div at bounding box center [771, 468] width 1200 height 24
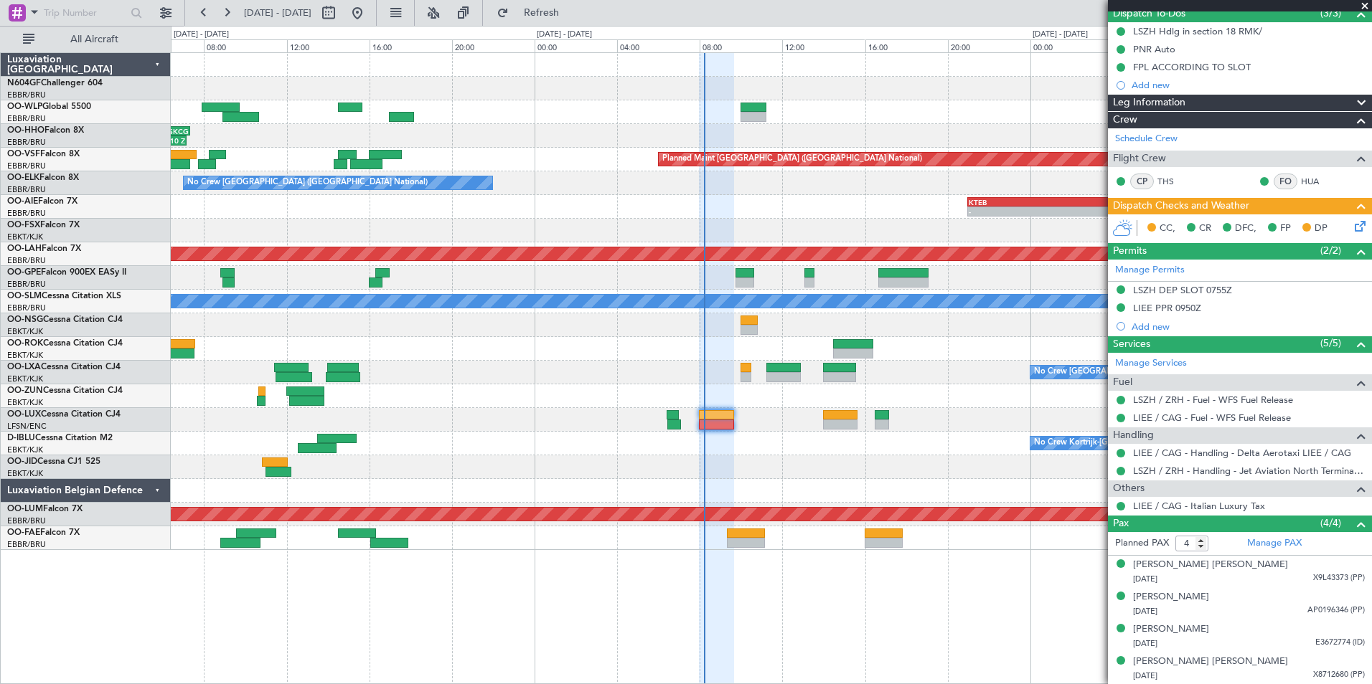
click at [795, 447] on div "- - EBLG 06:45 Z KIND 14:55 Z 21:41 Z 07:10 Z LEZL 21:40 Z SKCG 07:20 Z - - SKC…" at bounding box center [771, 301] width 1200 height 497
click at [781, 446] on div "No Crew Kortrijk-[GEOGRAPHIC_DATA]" at bounding box center [771, 444] width 1200 height 24
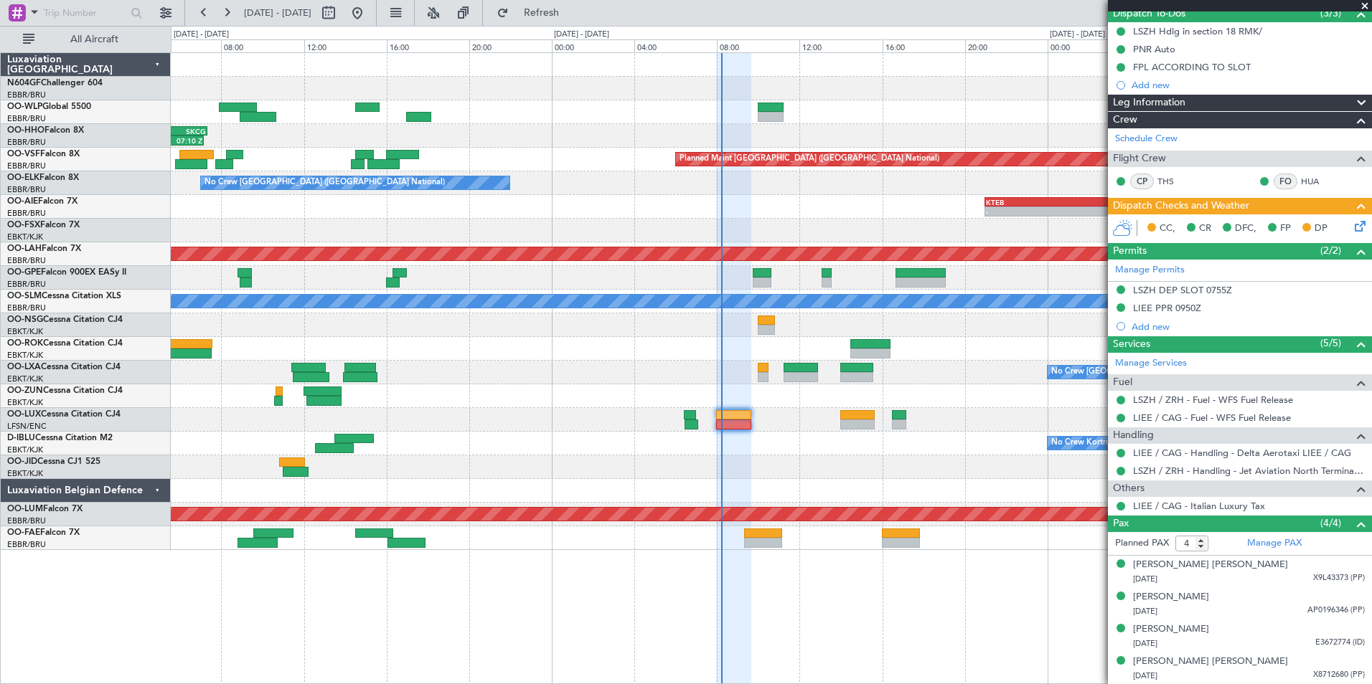
click at [752, 448] on div "No Crew Kortrijk-[GEOGRAPHIC_DATA]" at bounding box center [771, 444] width 1200 height 24
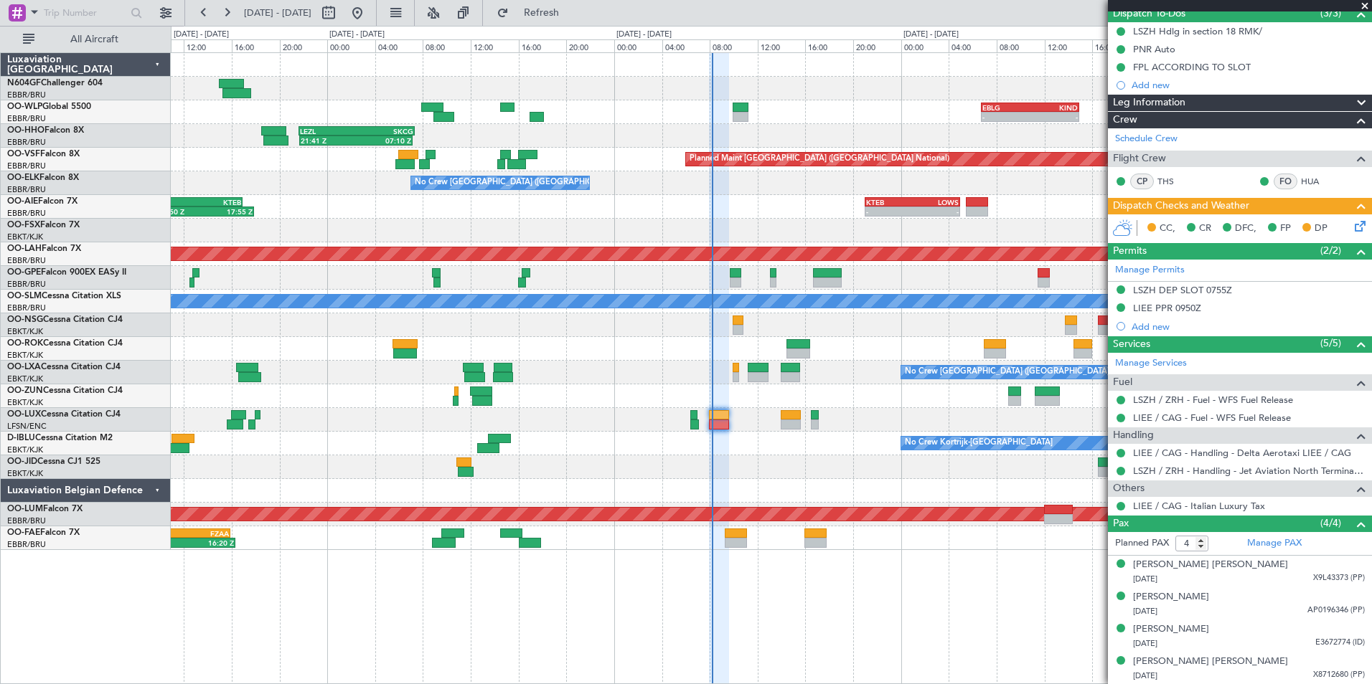
click at [731, 443] on div "No Crew Kortrijk-Wevelgem Owner Kortrijk-Wevelgem" at bounding box center [771, 444] width 1200 height 24
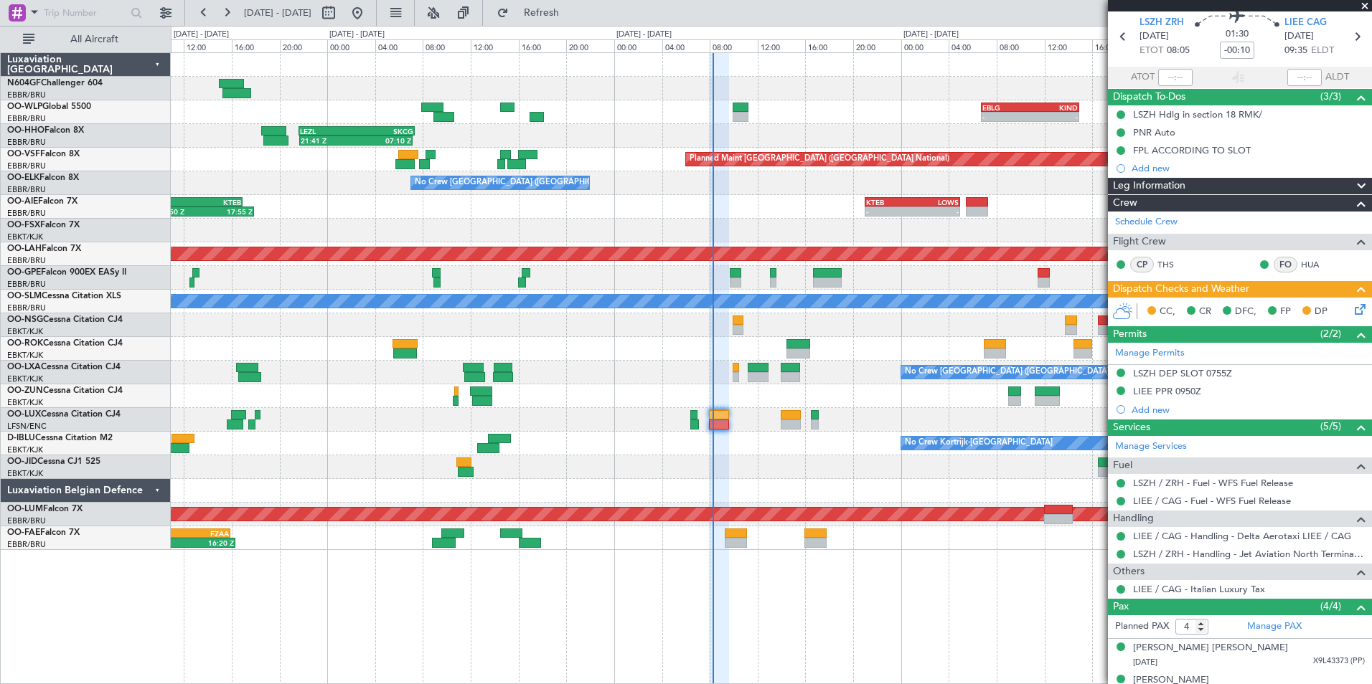
scroll to position [0, 0]
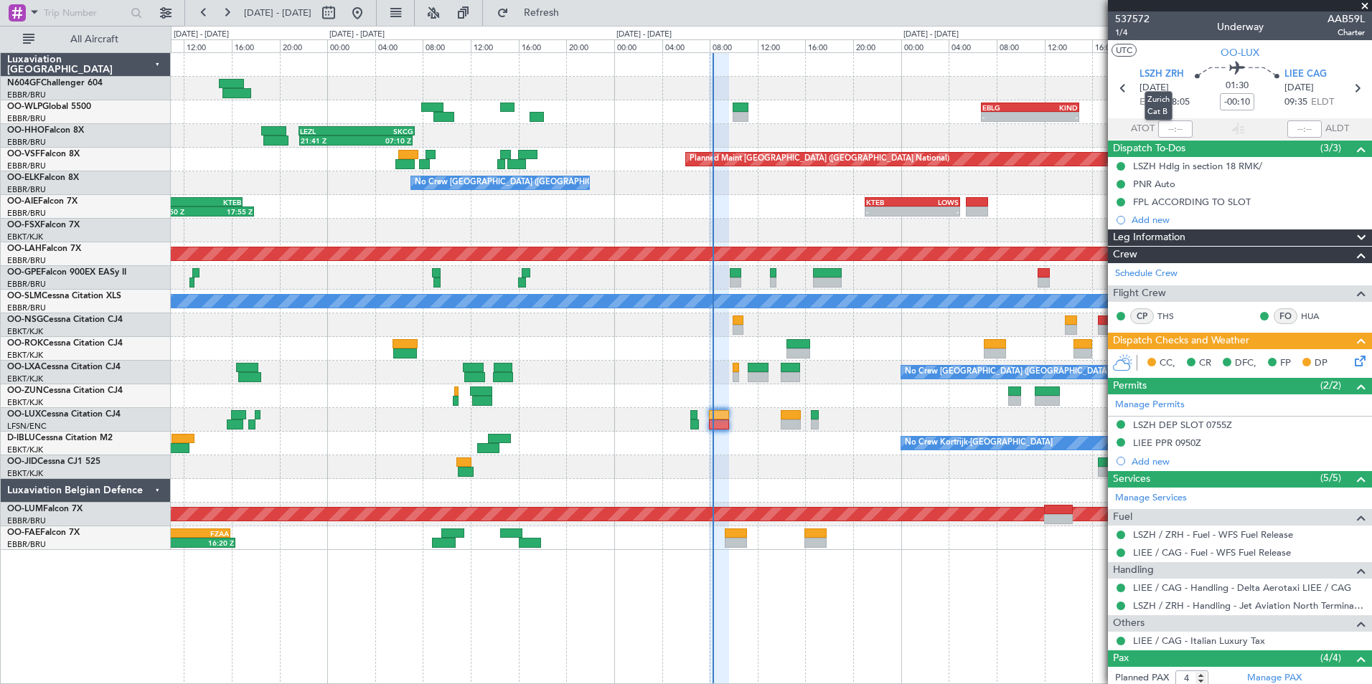
click at [1168, 125] on mat-tooltip-component "Zurich Cat B" at bounding box center [1158, 106] width 48 height 50
click at [1177, 133] on input "text" at bounding box center [1175, 129] width 34 height 17
click at [1162, 44] on section "UTC OO-LUX" at bounding box center [1240, 51] width 264 height 22
type input "08:13"
click at [1130, 28] on span "1/4" at bounding box center [1132, 33] width 34 height 12
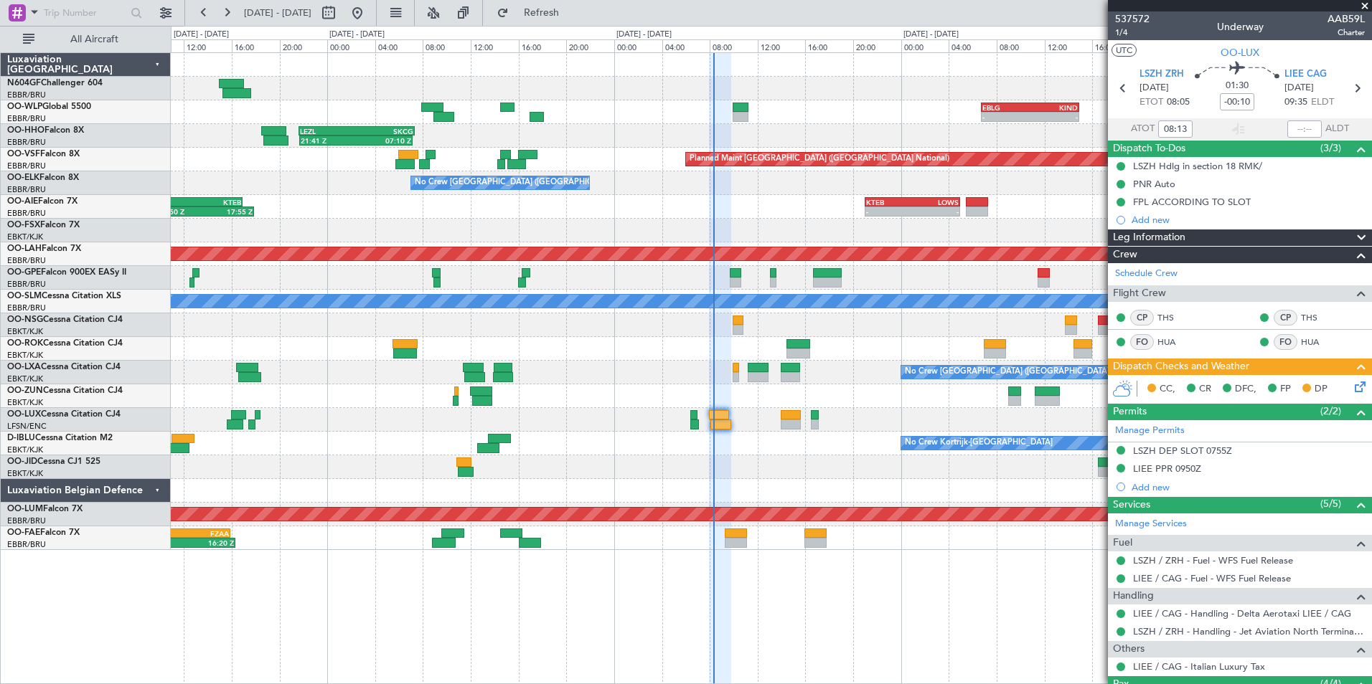
click at [623, 336] on div at bounding box center [771, 326] width 1200 height 24
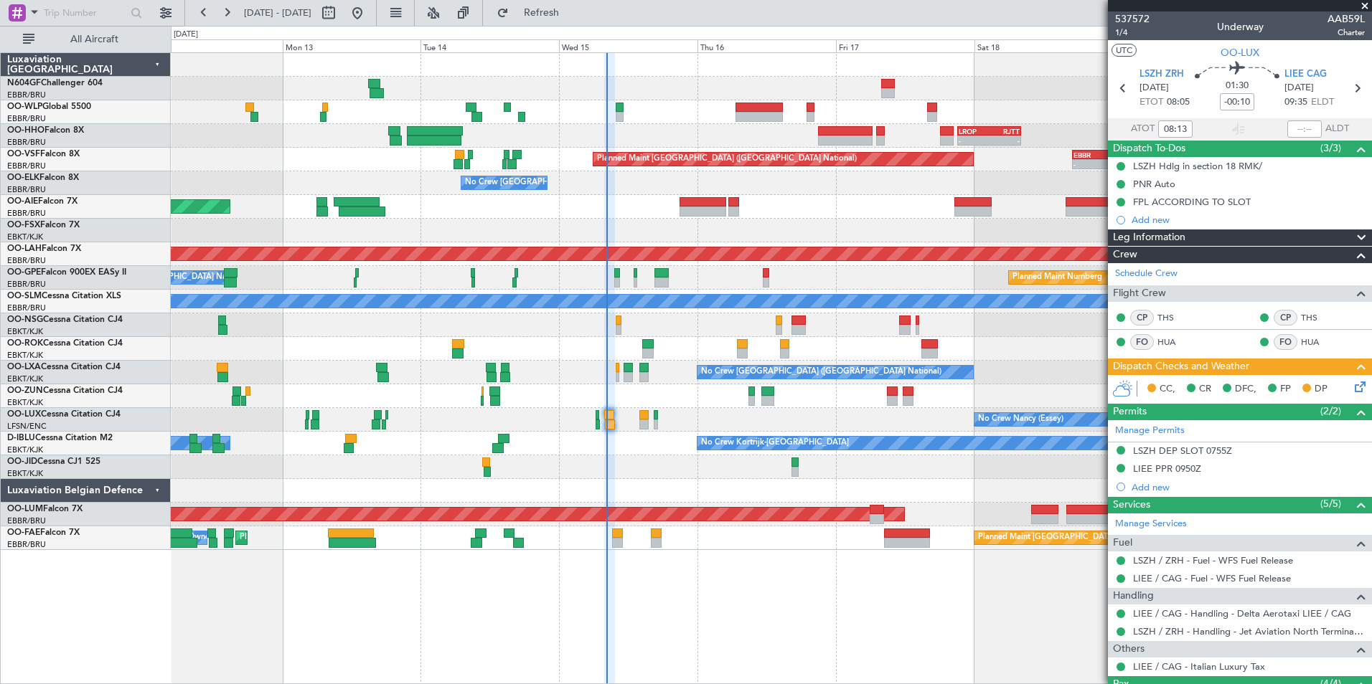
click at [659, 199] on div "Planned Maint [GEOGRAPHIC_DATA] ([GEOGRAPHIC_DATA])" at bounding box center [771, 207] width 1200 height 24
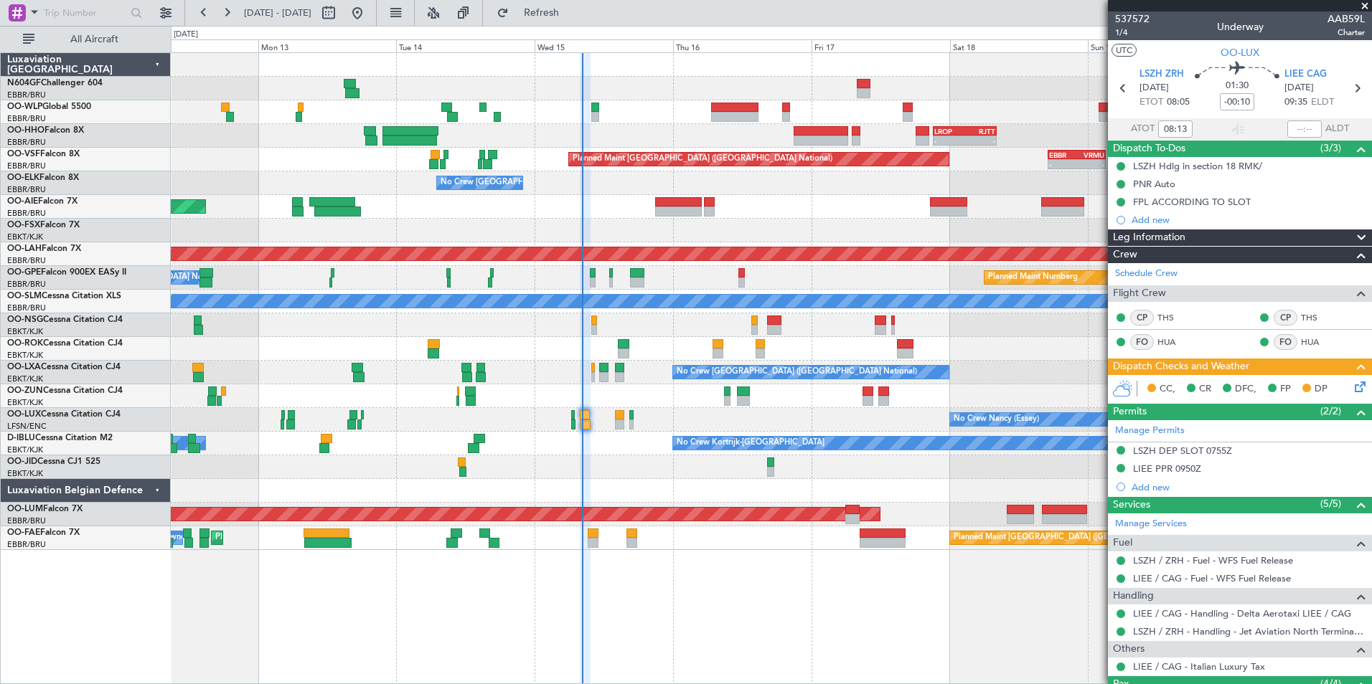
click at [748, 132] on div "- - LROP 21:15 Z RJTT 08:10 Z" at bounding box center [771, 136] width 1200 height 24
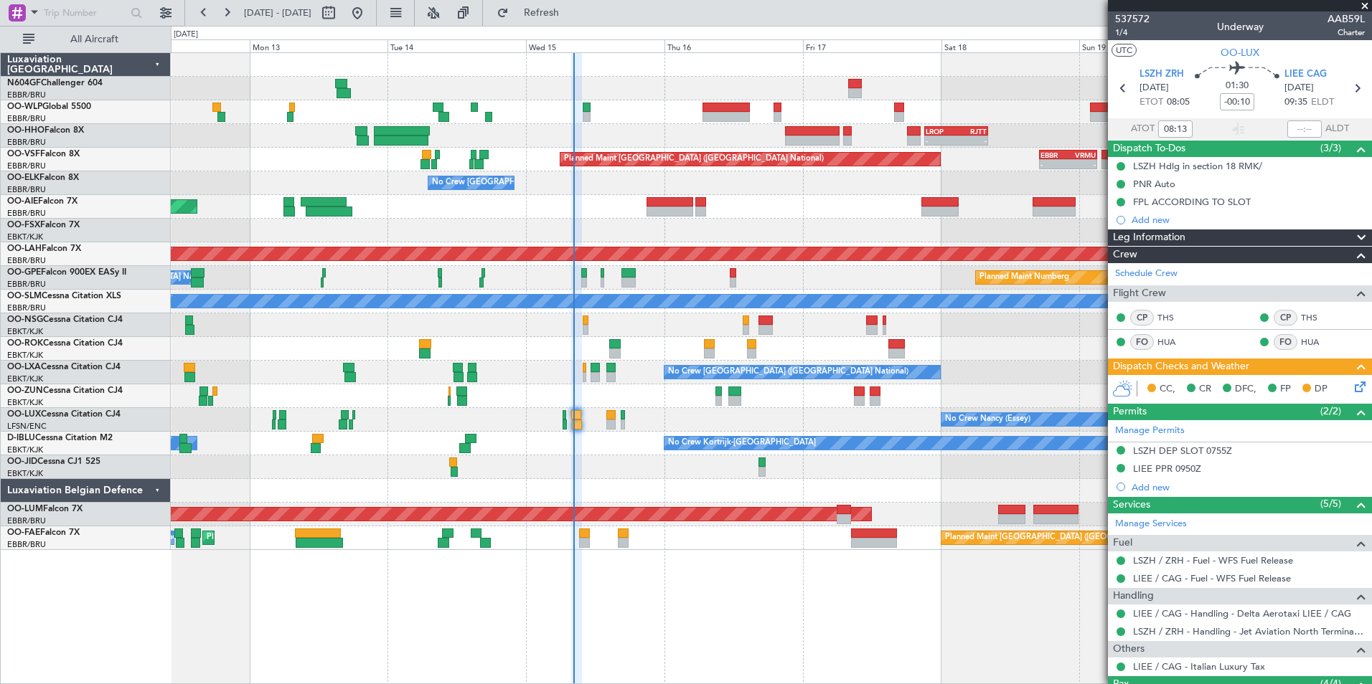
click at [743, 136] on div "- - LROP 21:15 Z RJTT 08:10 Z" at bounding box center [771, 136] width 1200 height 24
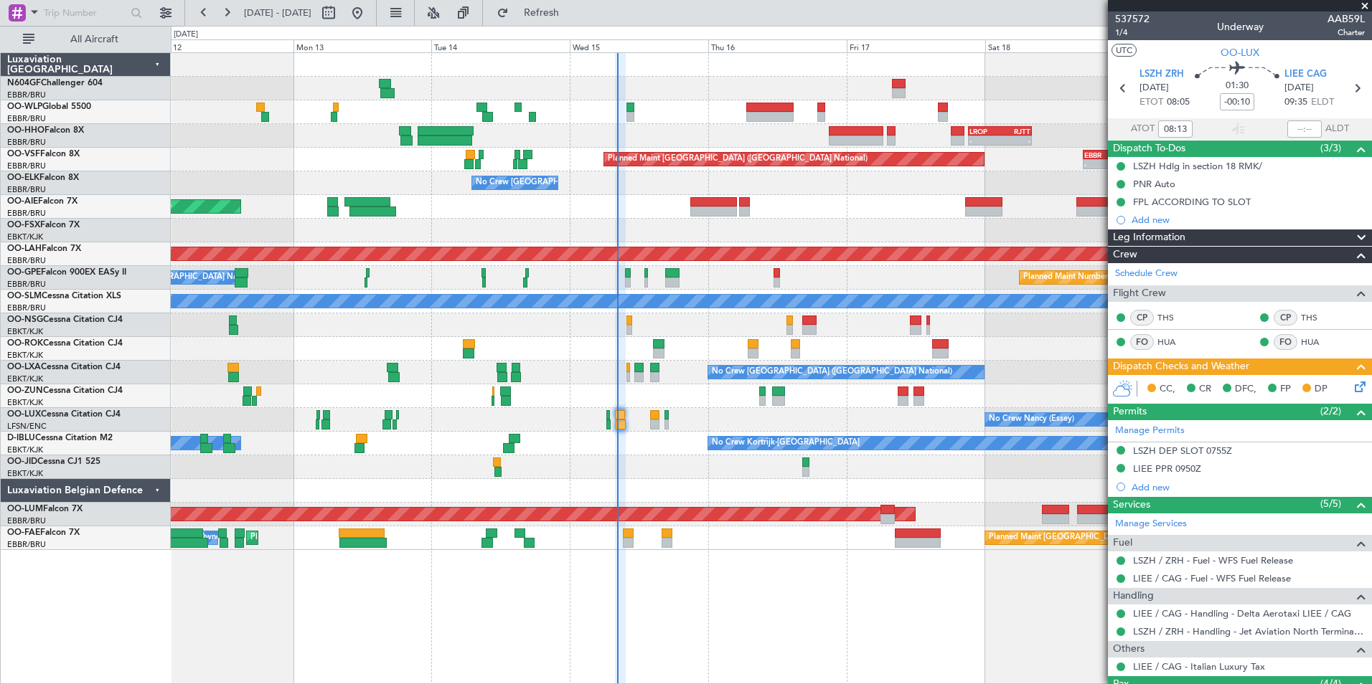
click at [662, 105] on div "- - LIML 20:00 Z FIMP 06:30 Z" at bounding box center [771, 112] width 1200 height 24
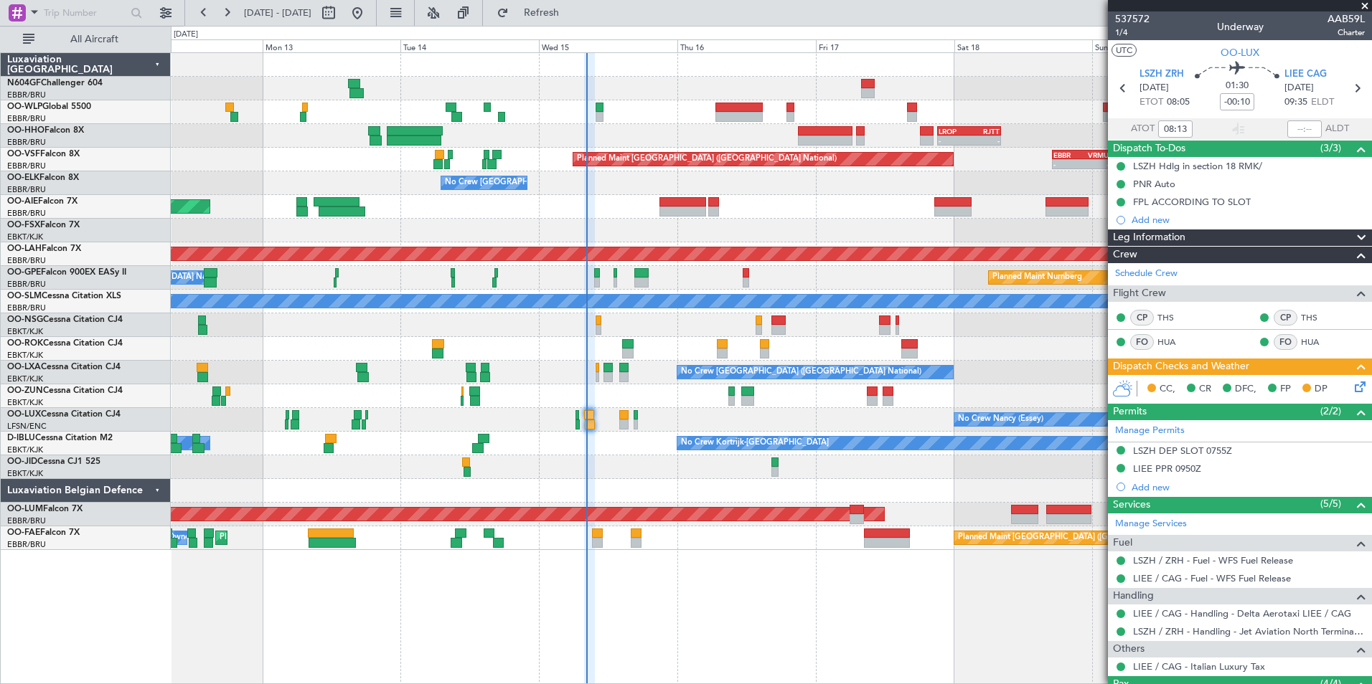
click at [650, 123] on div "- - LIML 20:00 Z FIMP 06:30 Z" at bounding box center [771, 112] width 1200 height 24
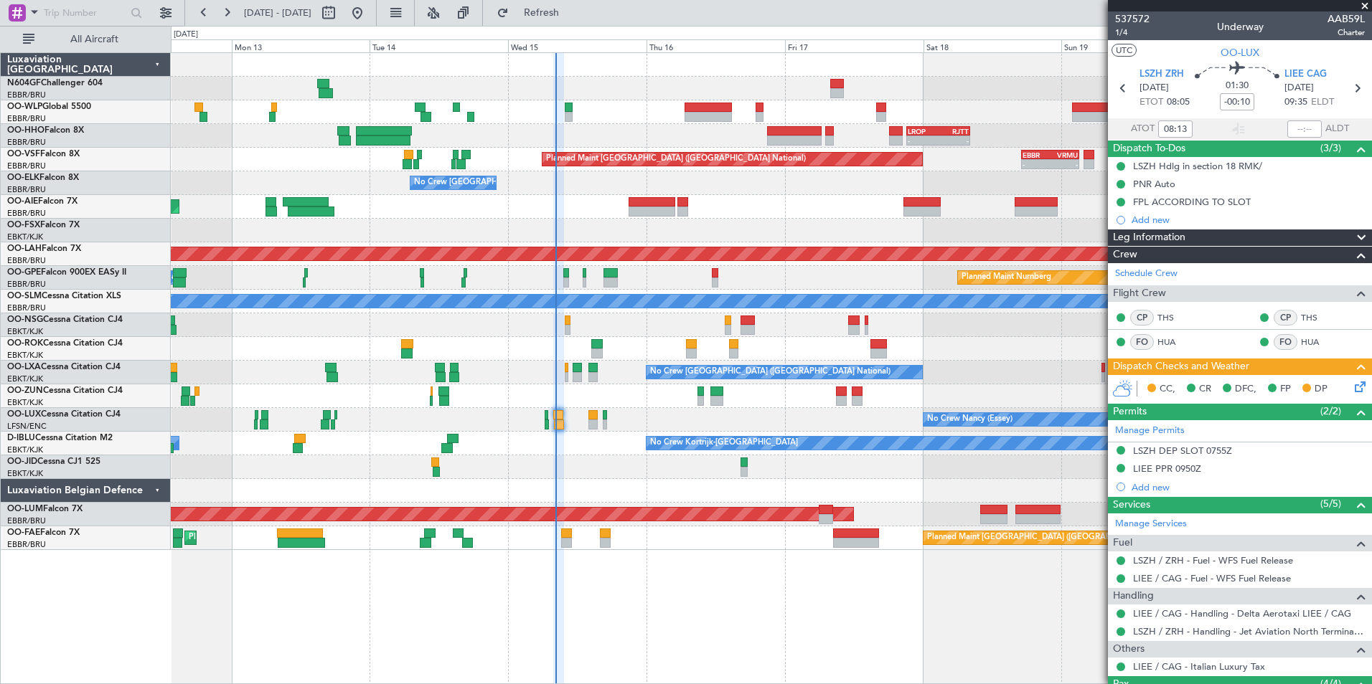
click at [593, 120] on div "- - LIML 20:00 Z FIMP 06:30 Z - - LROP 21:15 Z RJTT 08:10 Z Planned Maint Bruss…" at bounding box center [771, 301] width 1200 height 497
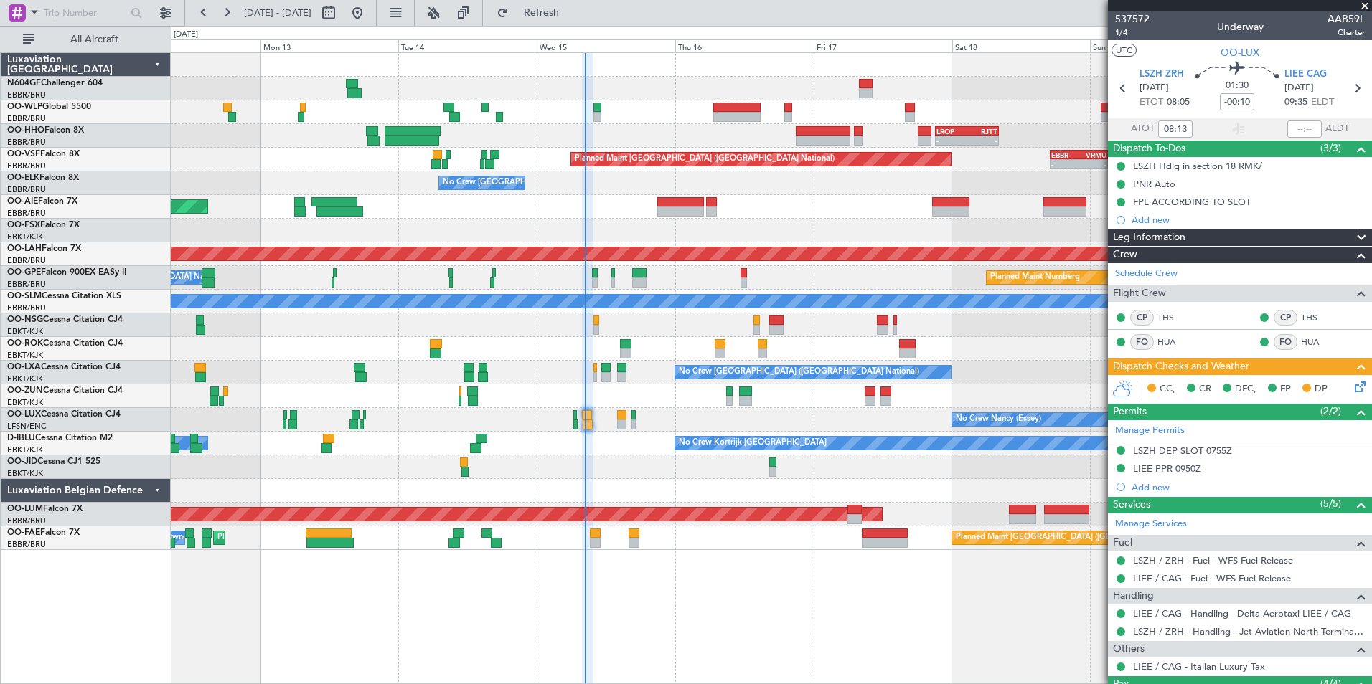
click at [672, 126] on div "- - LROP 21:15 Z RJTT 08:10 Z" at bounding box center [771, 136] width 1200 height 24
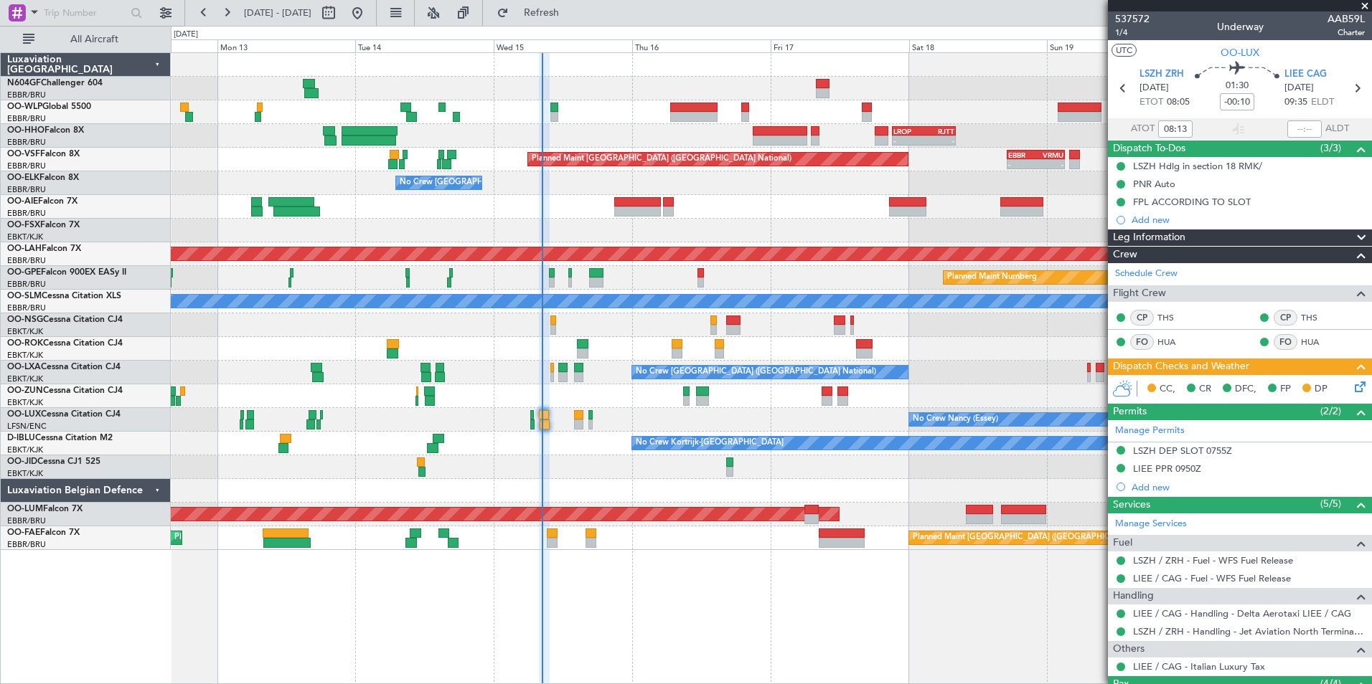
click at [637, 136] on div "- - LROP 21:15 Z RJTT 08:10 Z" at bounding box center [771, 136] width 1200 height 24
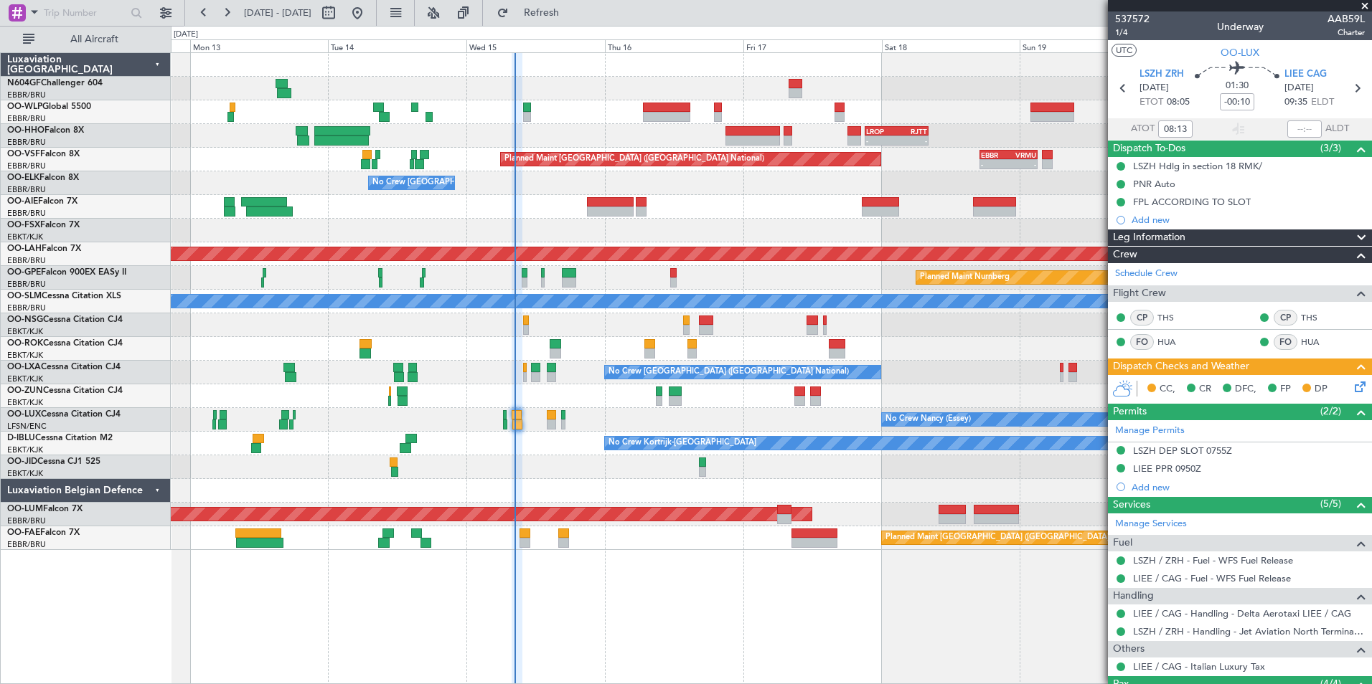
click at [560, 126] on div "- - LROP 21:15 Z RJTT 08:10 Z" at bounding box center [771, 136] width 1200 height 24
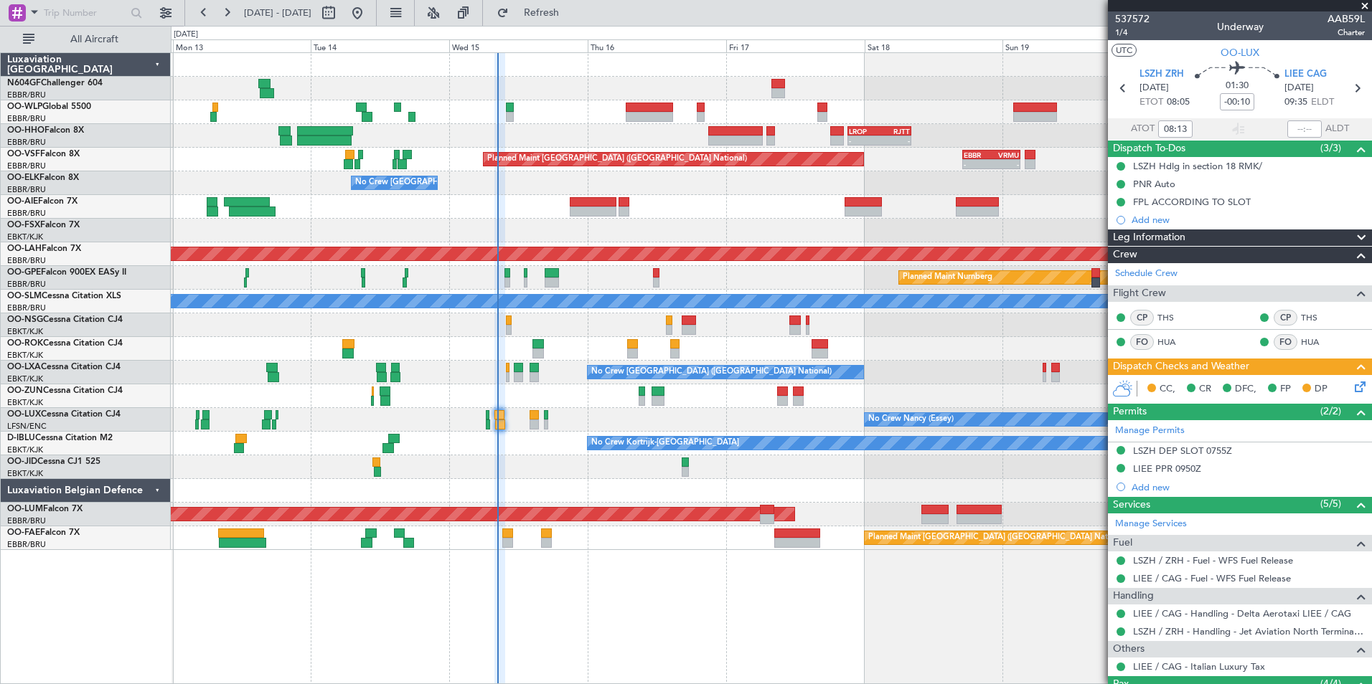
click at [543, 125] on div "- - LROP 21:15 Z RJTT 08:10 Z" at bounding box center [771, 136] width 1200 height 24
click at [692, 347] on div "Planned Maint Kortrijk-[GEOGRAPHIC_DATA]" at bounding box center [771, 349] width 1200 height 24
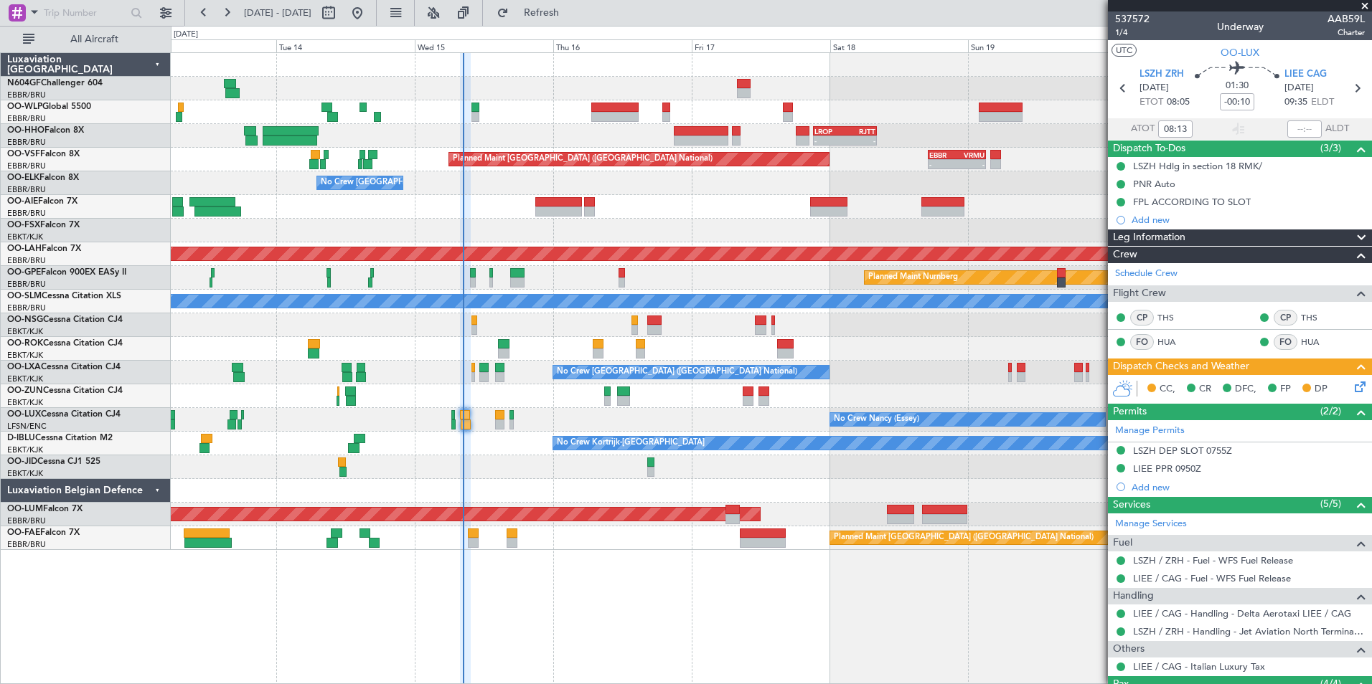
click at [680, 352] on div "Planned Maint Kortrijk-[GEOGRAPHIC_DATA]" at bounding box center [771, 349] width 1200 height 24
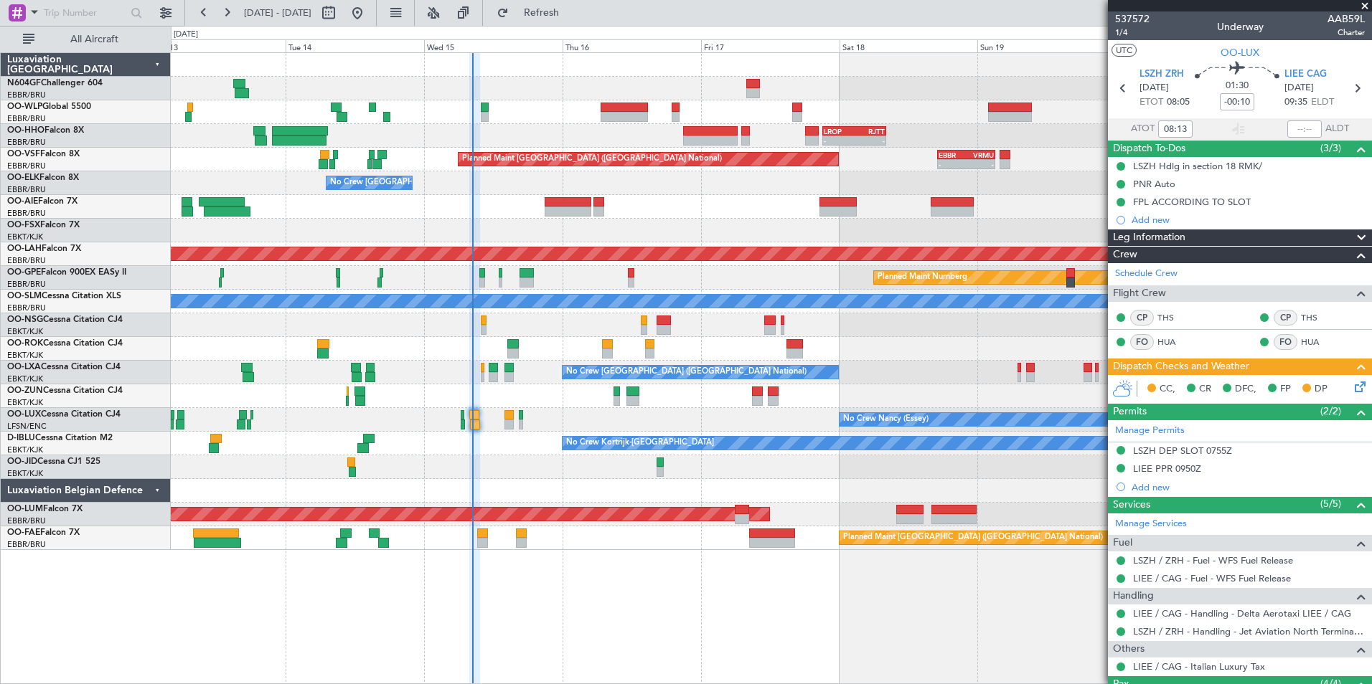
click at [666, 275] on div "Planned Maint Nurnberg No Crew Brussels (Brussels National)" at bounding box center [771, 278] width 1200 height 24
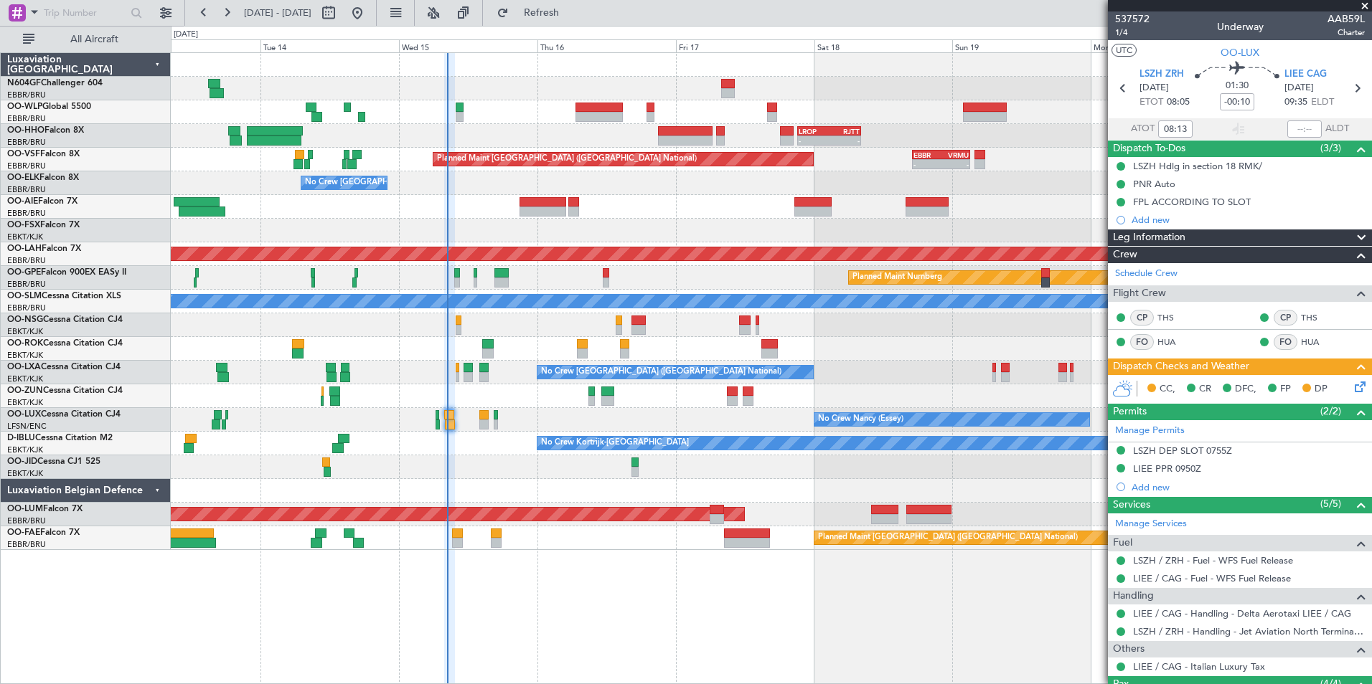
click at [676, 227] on div at bounding box center [771, 231] width 1200 height 24
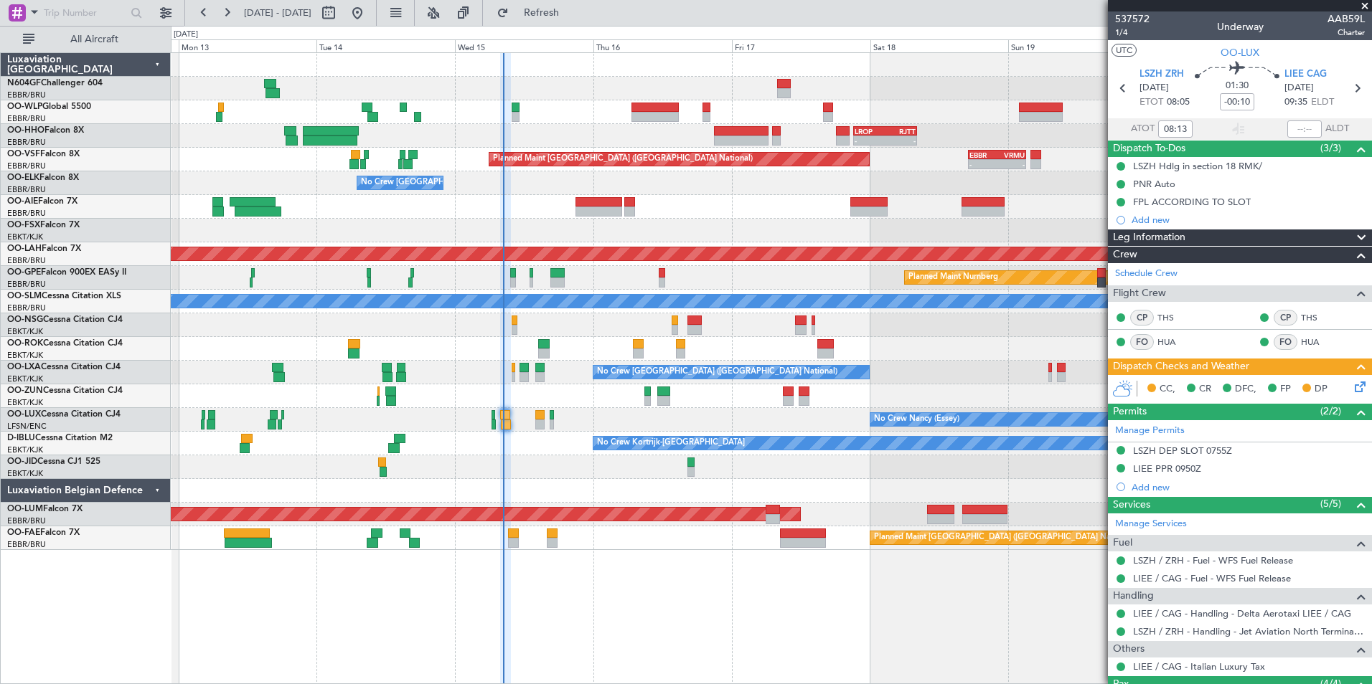
click at [651, 227] on div at bounding box center [771, 231] width 1200 height 24
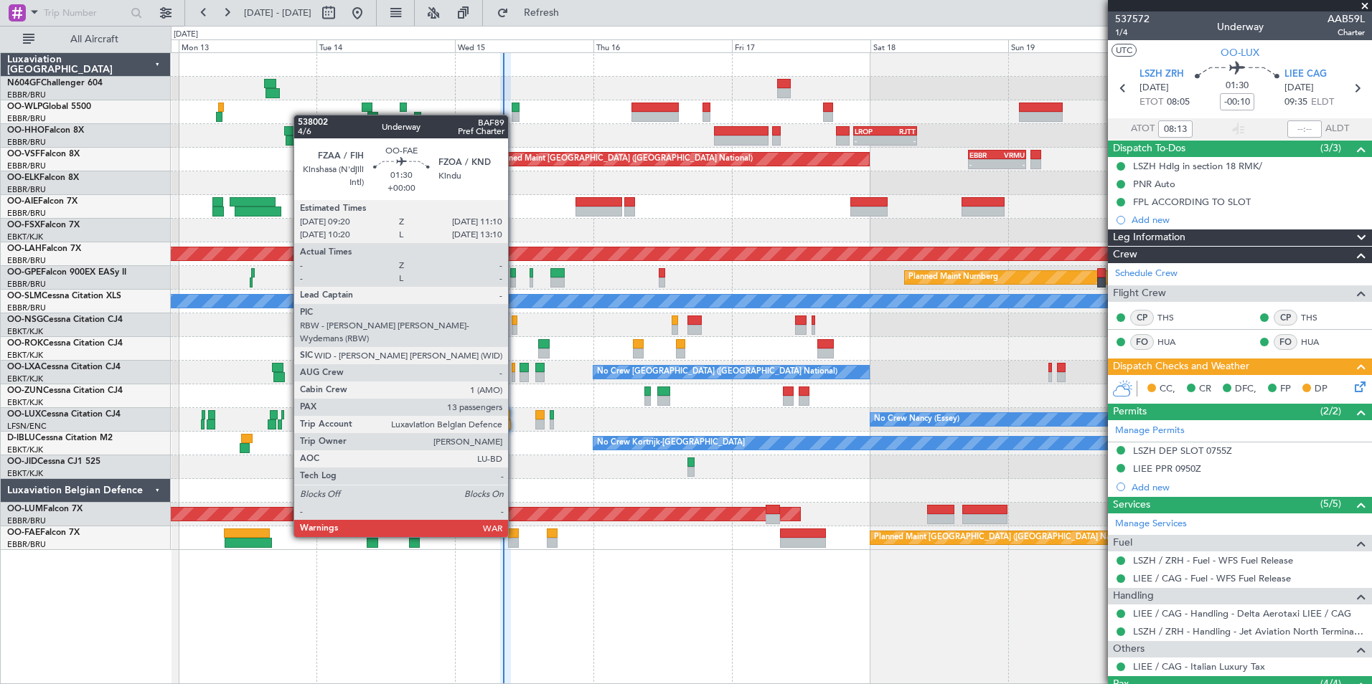
click at [514, 536] on div at bounding box center [513, 534] width 11 height 10
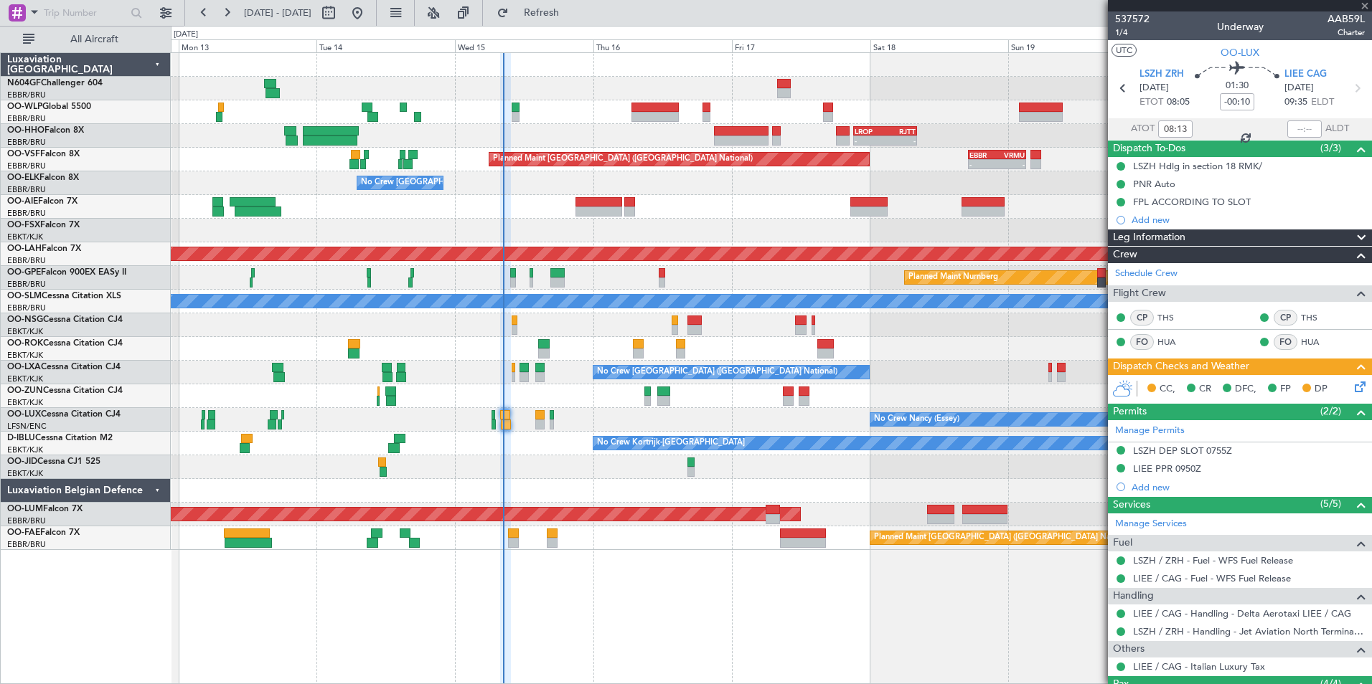
type input "13"
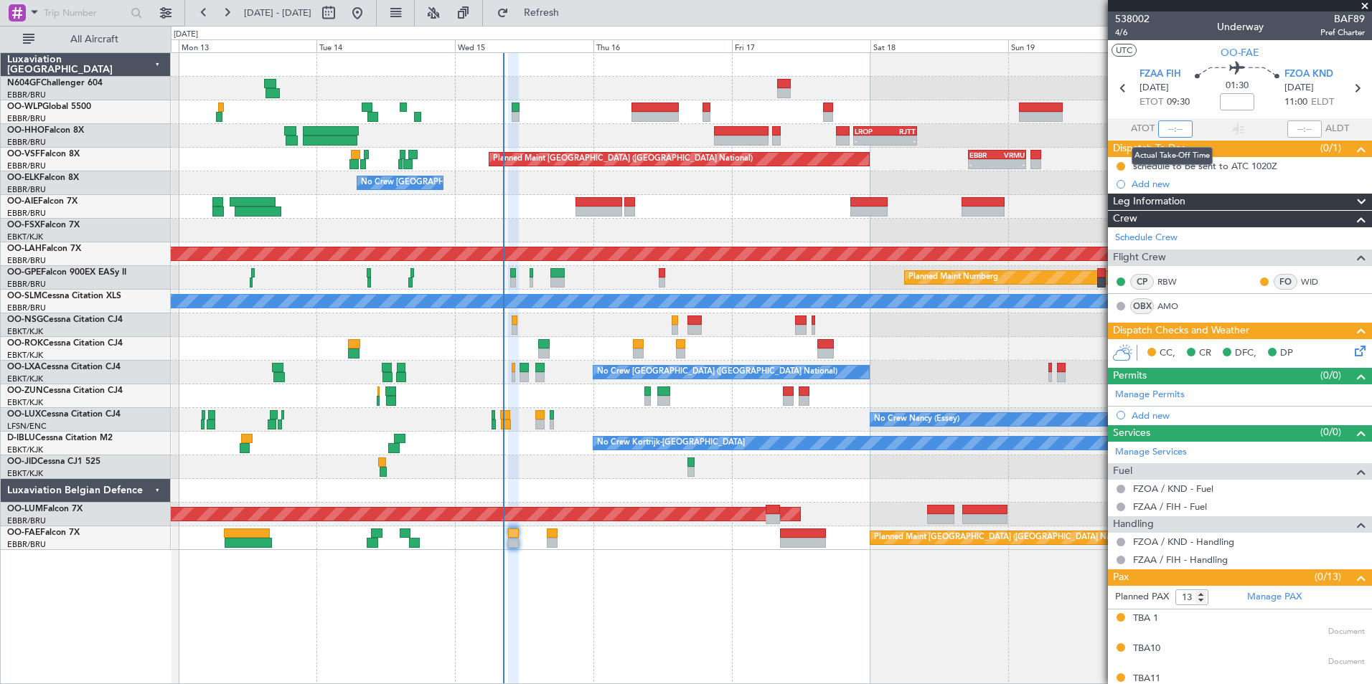
click at [1175, 132] on input "text" at bounding box center [1175, 129] width 34 height 17
click at [1165, 51] on section "UTC OO-FAE" at bounding box center [1240, 51] width 264 height 22
type input "08:20"
click at [562, 6] on button "Refresh" at bounding box center [533, 12] width 86 height 23
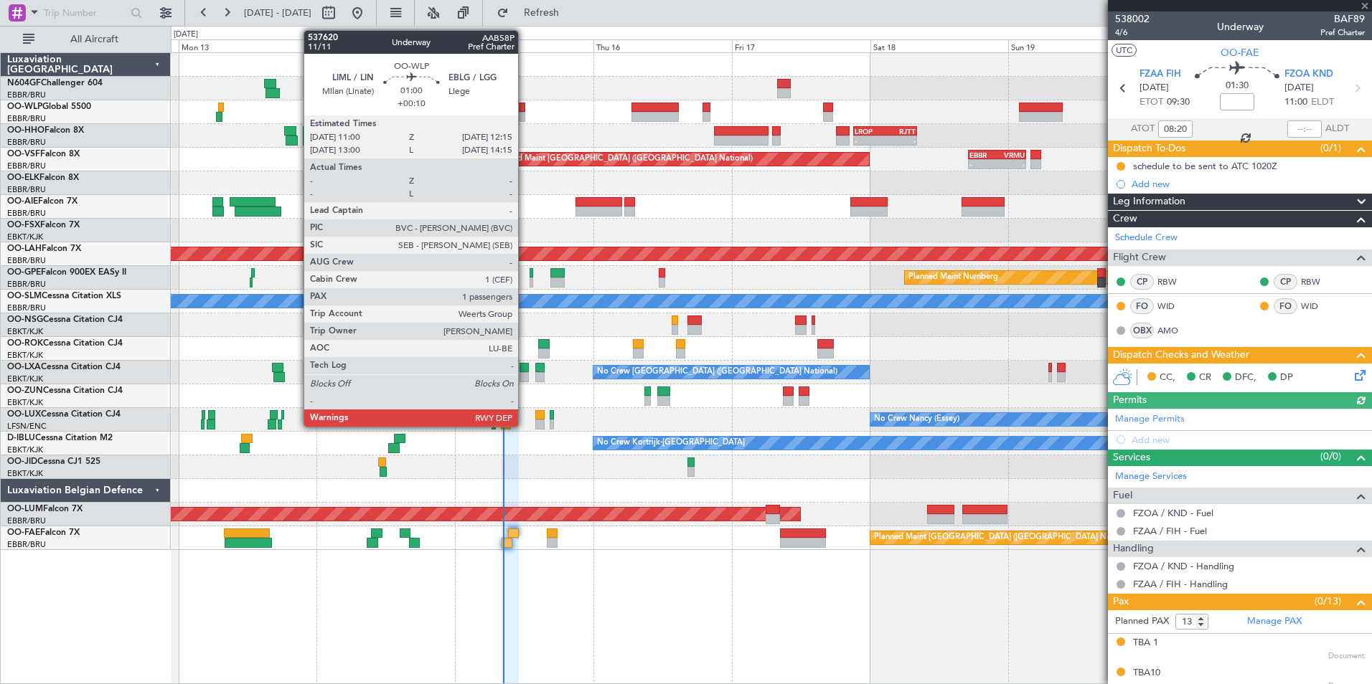
click at [523, 113] on div at bounding box center [522, 117] width 8 height 10
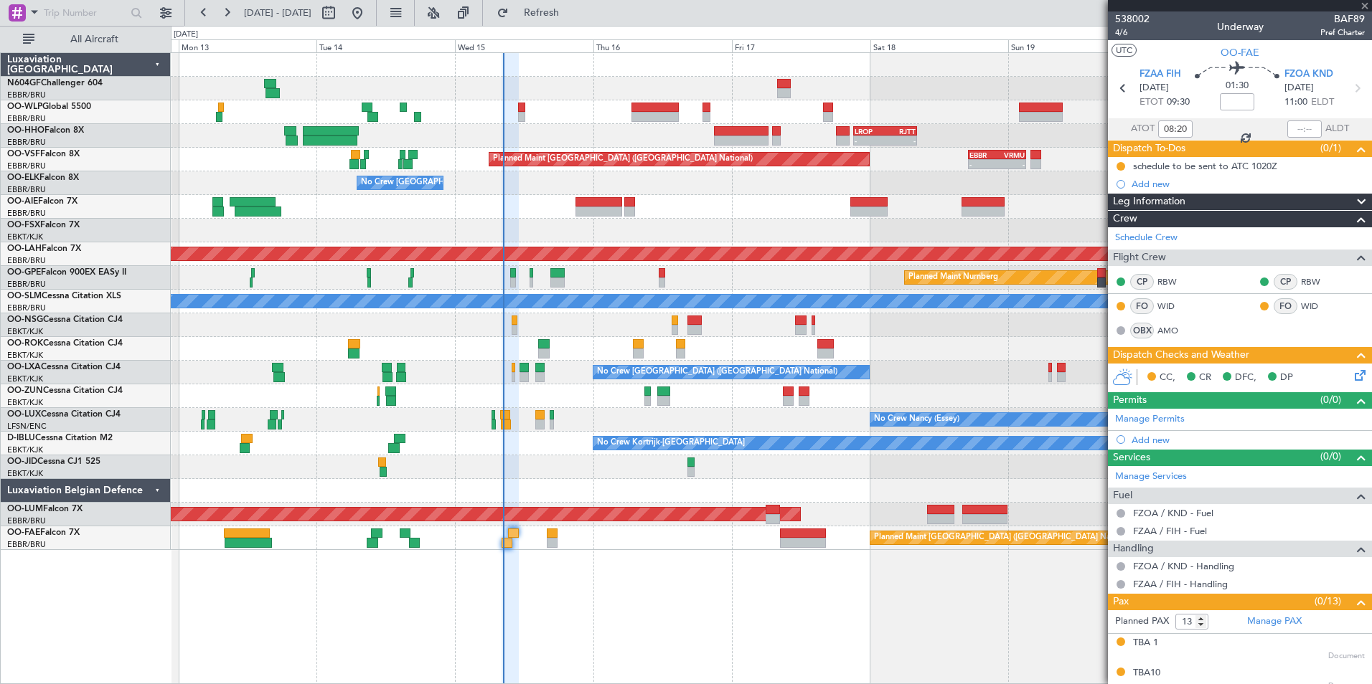
type input "+00:10"
type input "1"
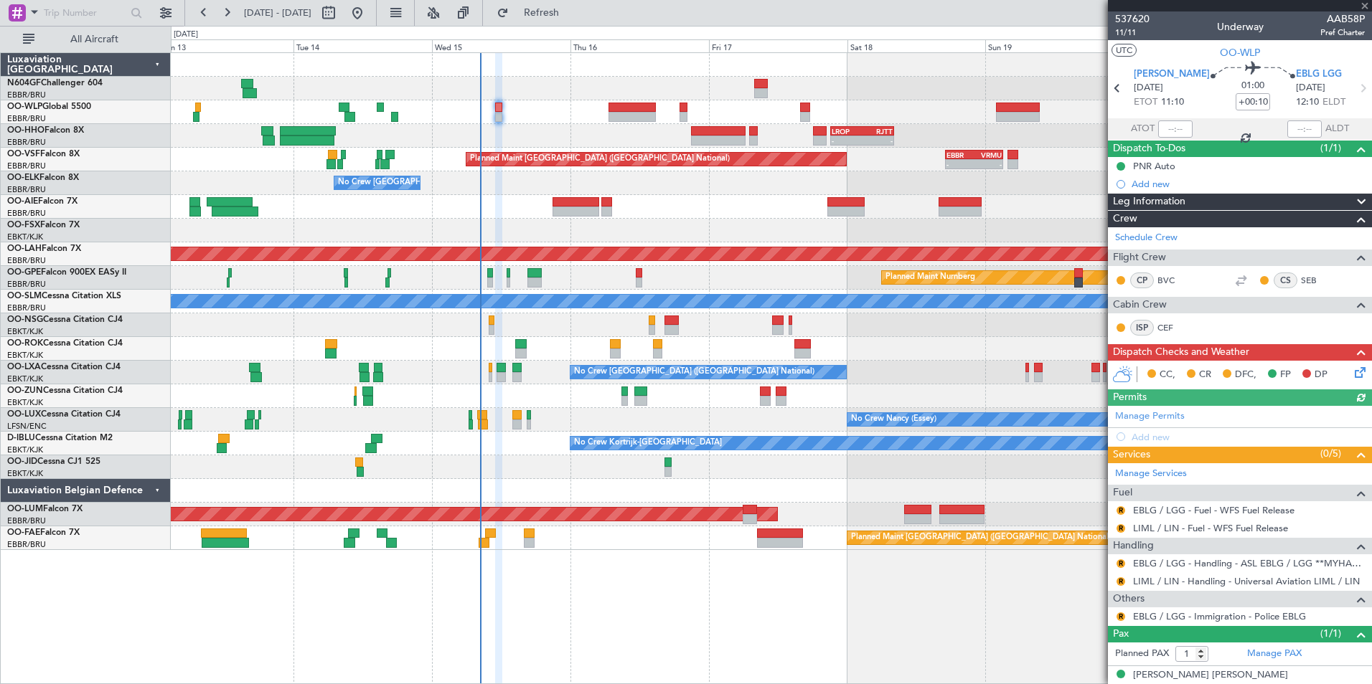
click at [550, 127] on div "- - LROP 21:15 Z RJTT 08:10 Z" at bounding box center [771, 136] width 1200 height 24
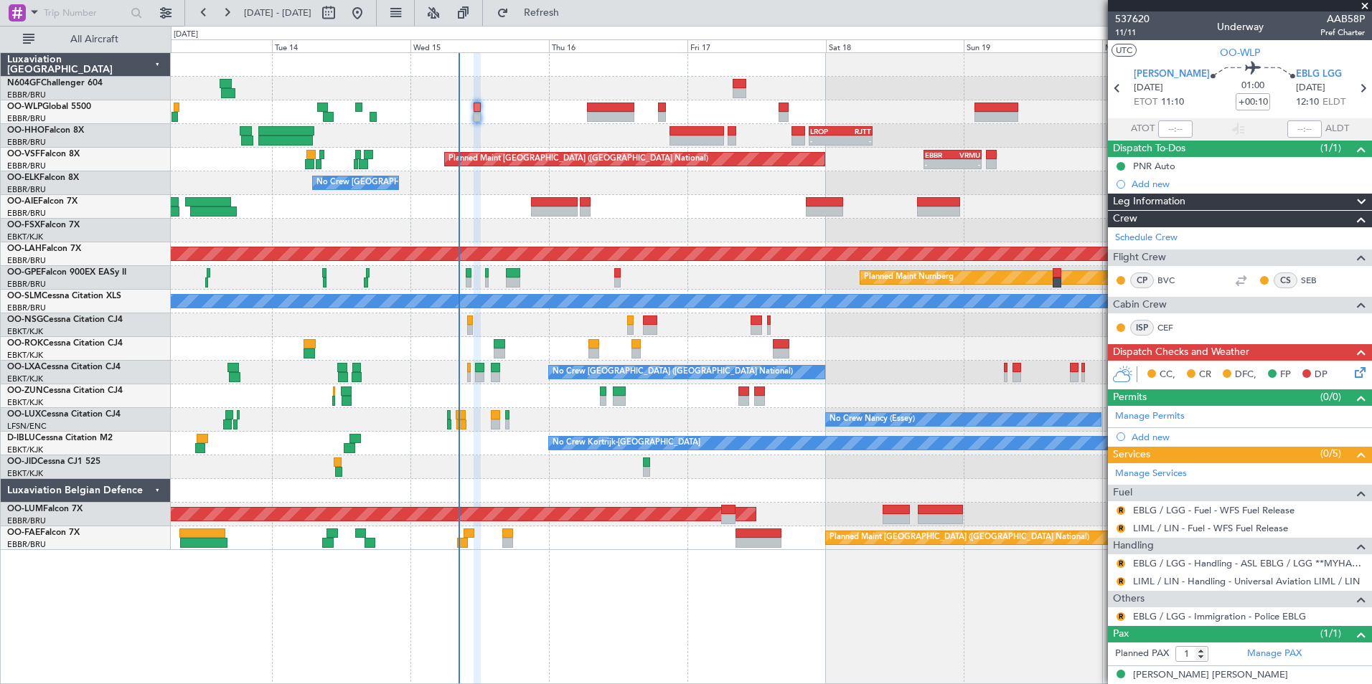
click at [666, 398] on div at bounding box center [771, 397] width 1200 height 24
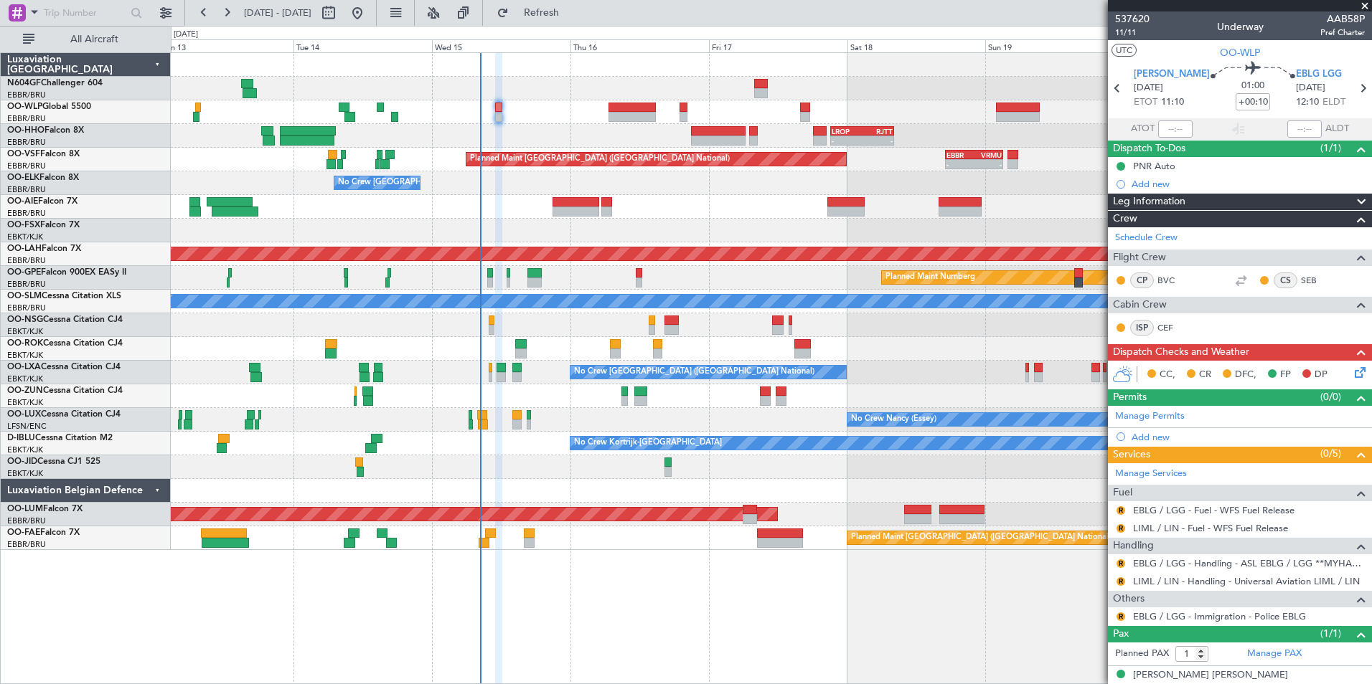
click at [687, 402] on div at bounding box center [771, 397] width 1200 height 24
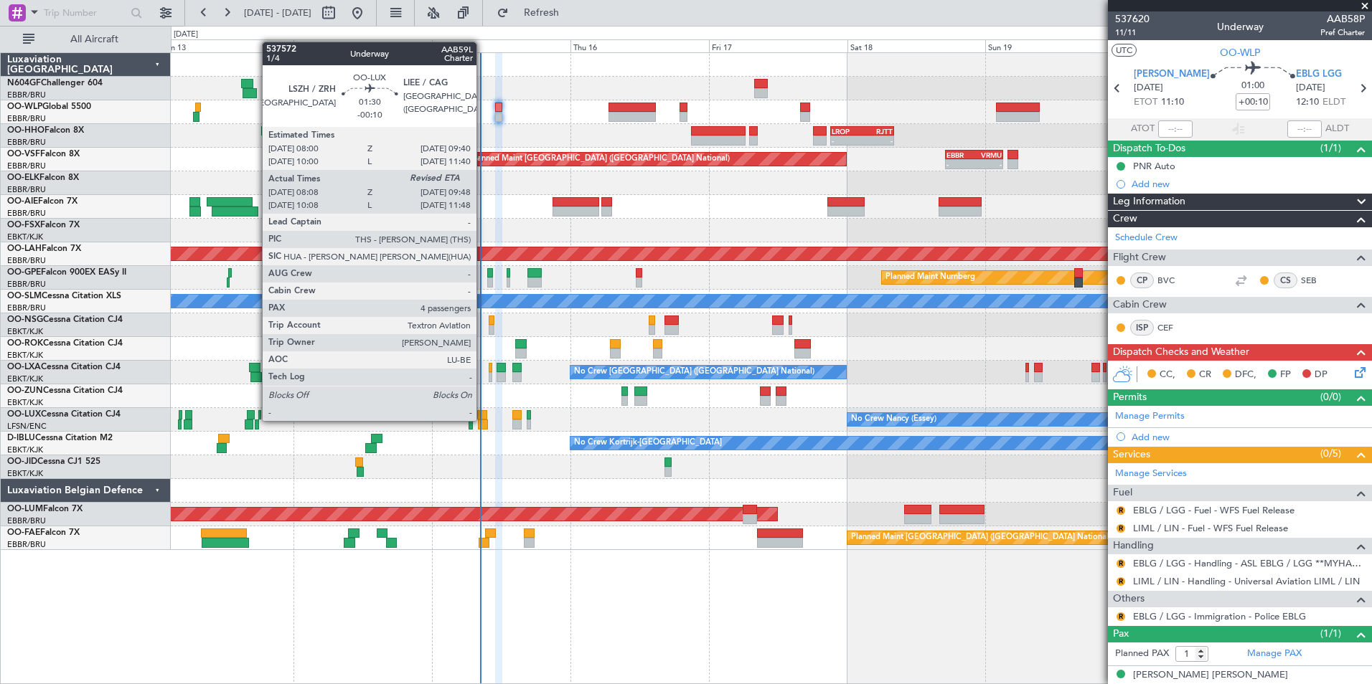
click at [483, 420] on div at bounding box center [483, 425] width 10 height 10
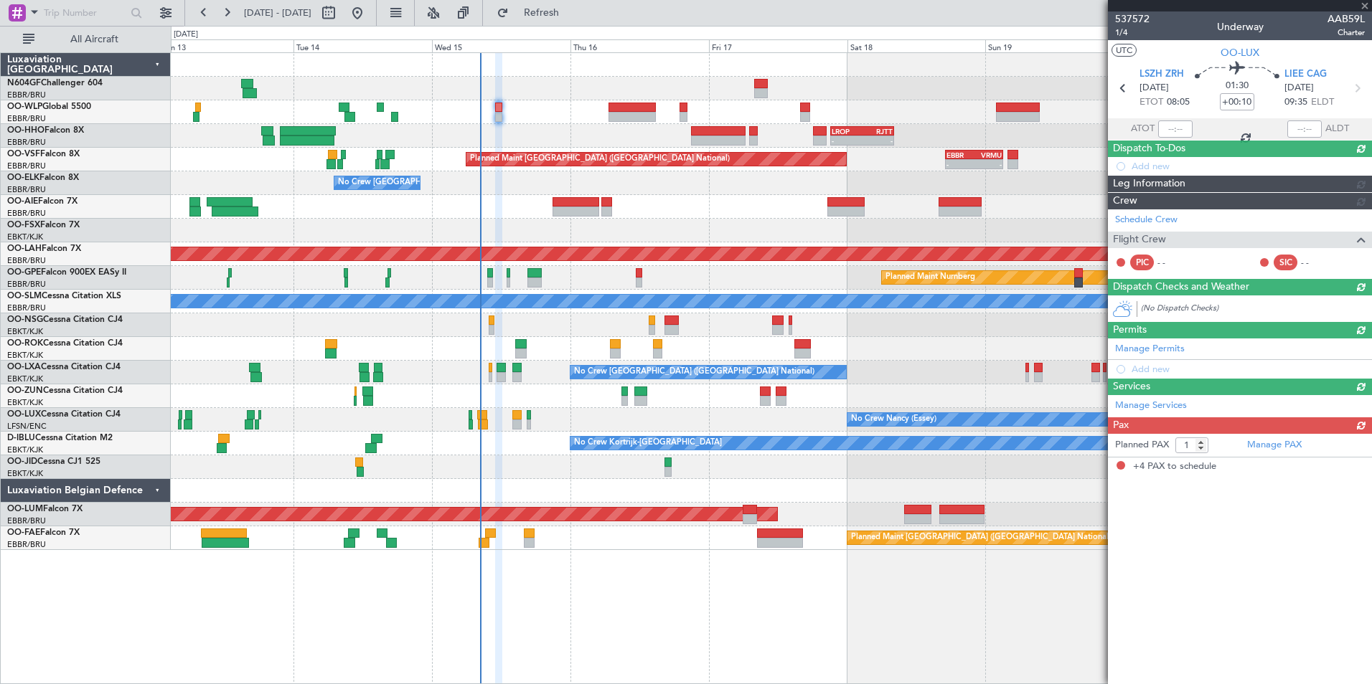
type input "-00:10"
type input "08:13"
type input "4"
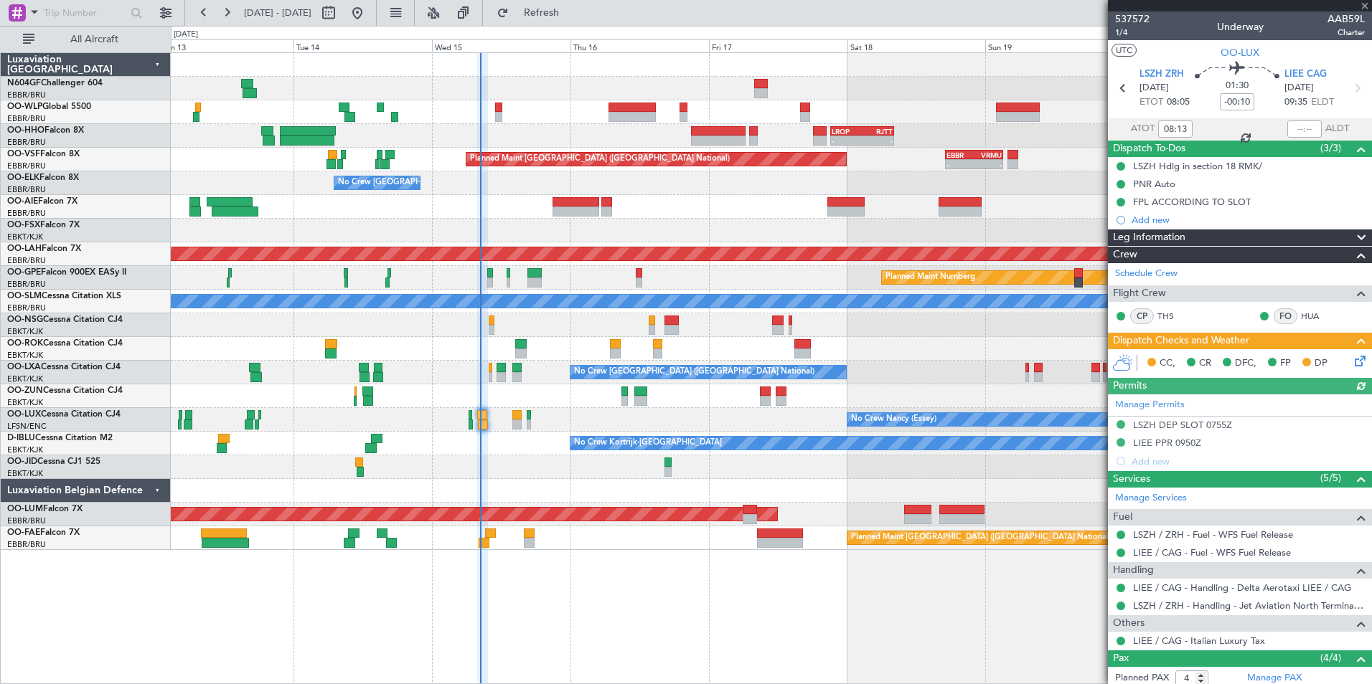
click at [1352, 360] on icon at bounding box center [1357, 358] width 11 height 11
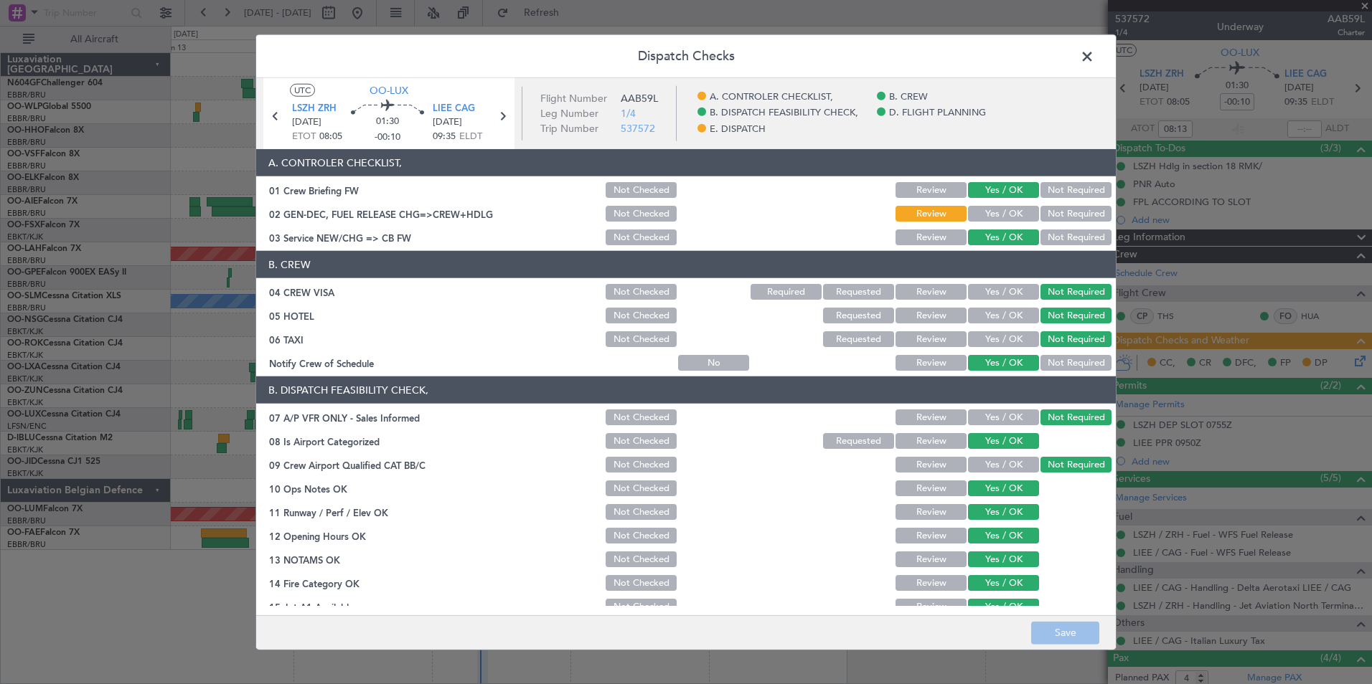
click at [981, 215] on button "Yes / OK" at bounding box center [1003, 214] width 71 height 16
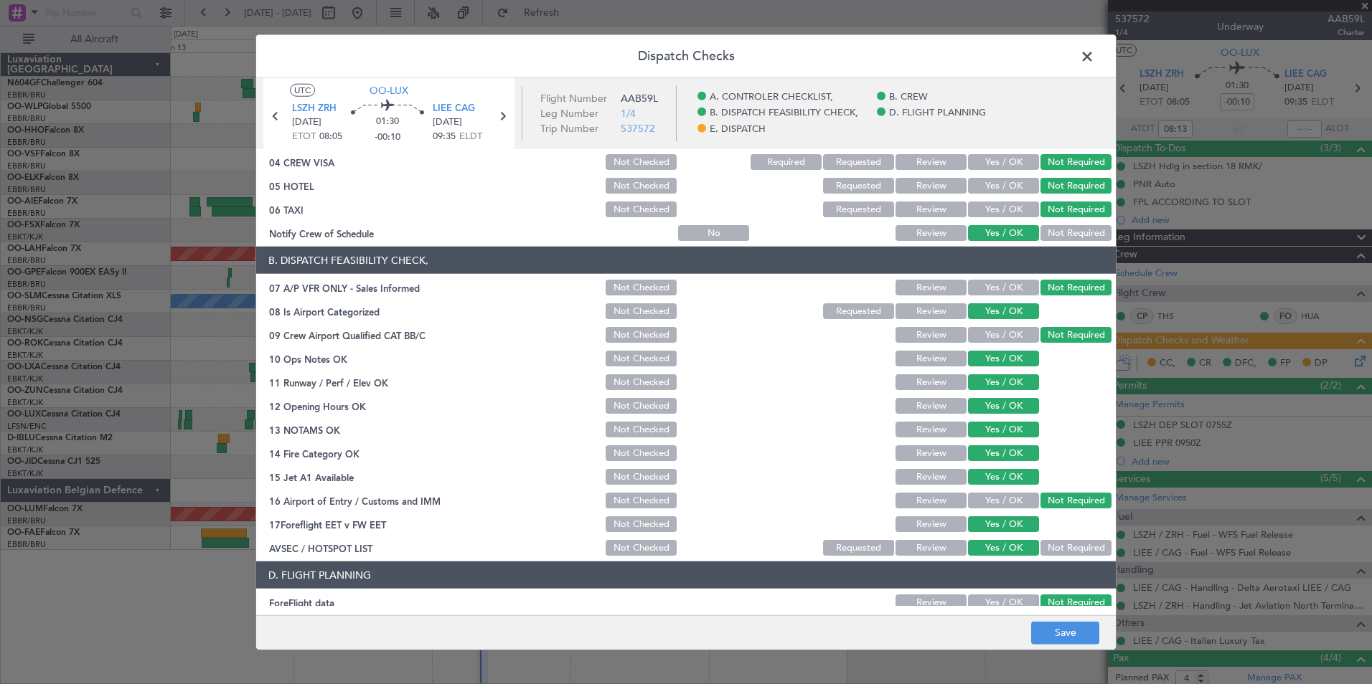
scroll to position [265, 0]
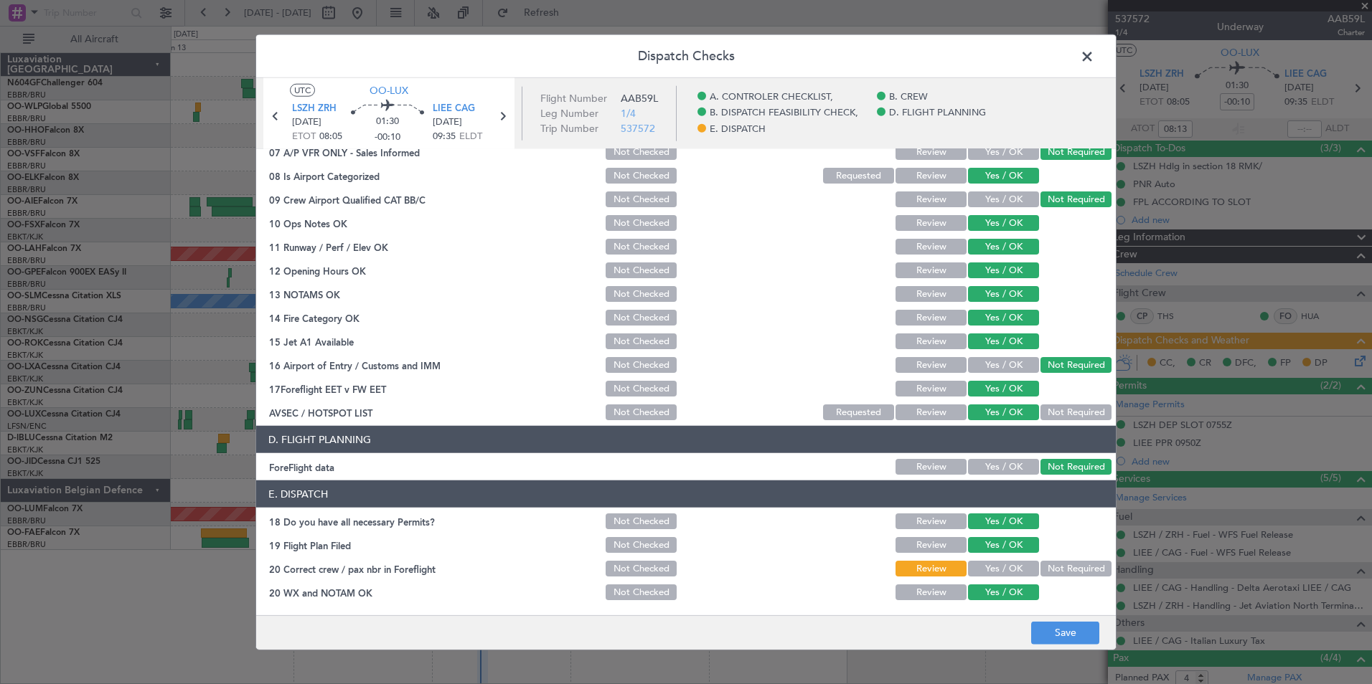
click at [1004, 562] on button "Yes / OK" at bounding box center [1003, 569] width 71 height 16
click at [1063, 623] on button "Save" at bounding box center [1065, 632] width 68 height 23
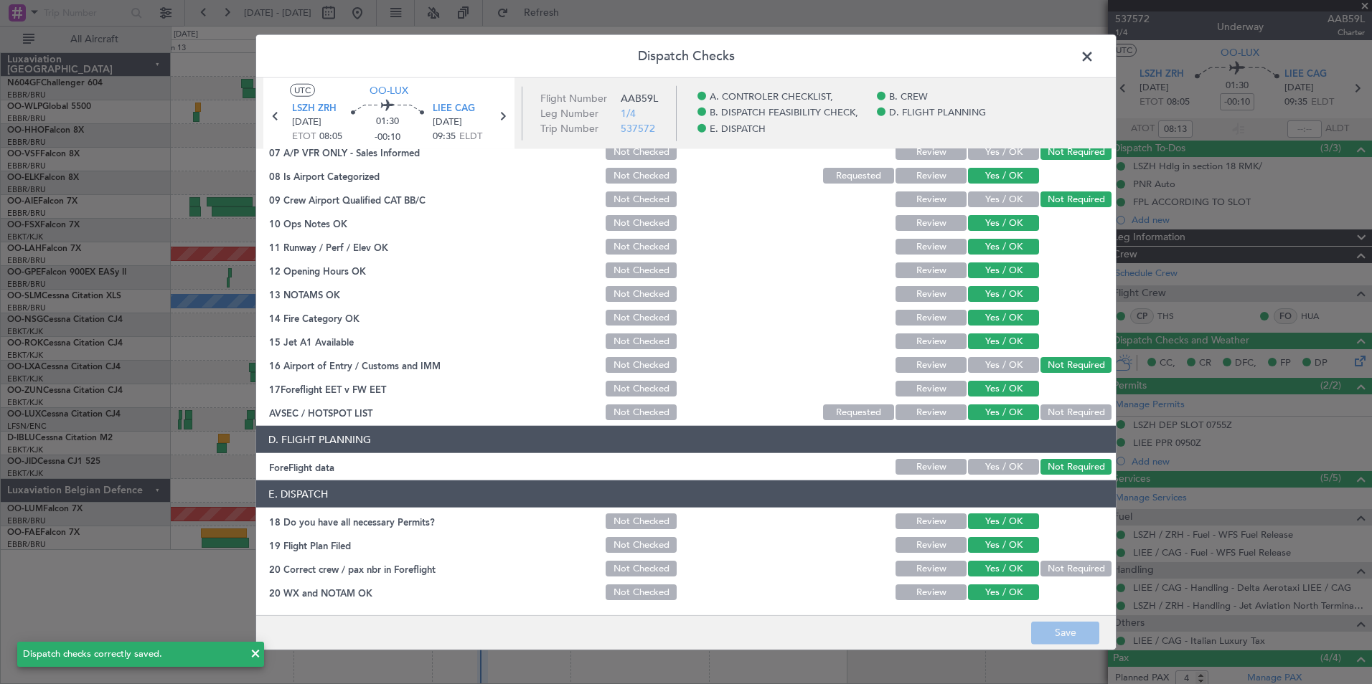
click at [1094, 60] on span at bounding box center [1094, 60] width 0 height 29
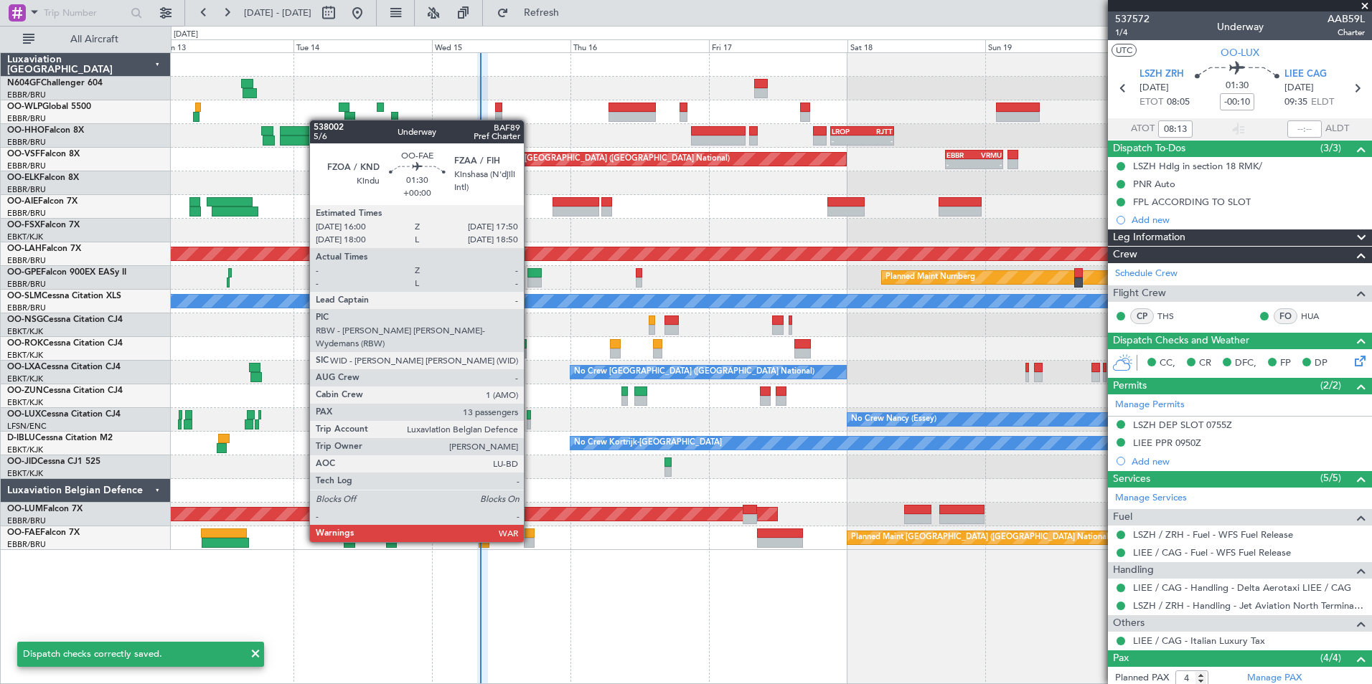
click at [530, 541] on div at bounding box center [529, 543] width 11 height 10
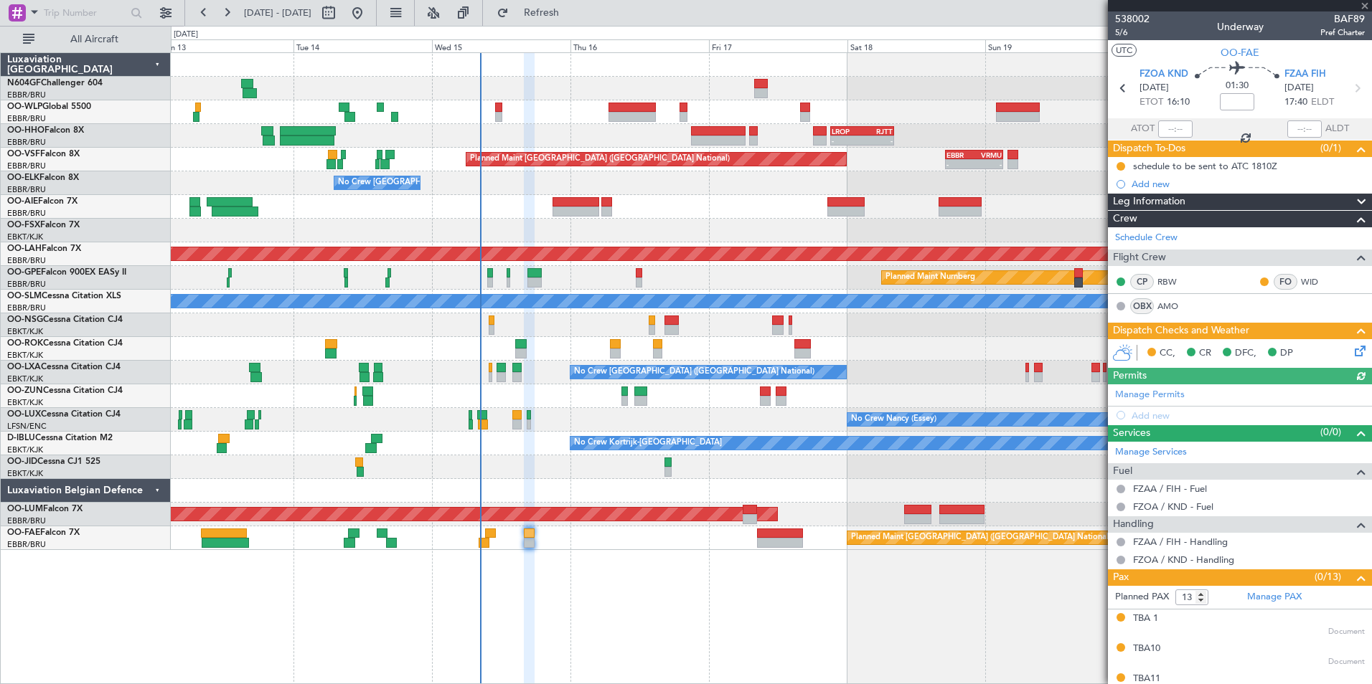
click at [1352, 354] on icon at bounding box center [1357, 348] width 11 height 11
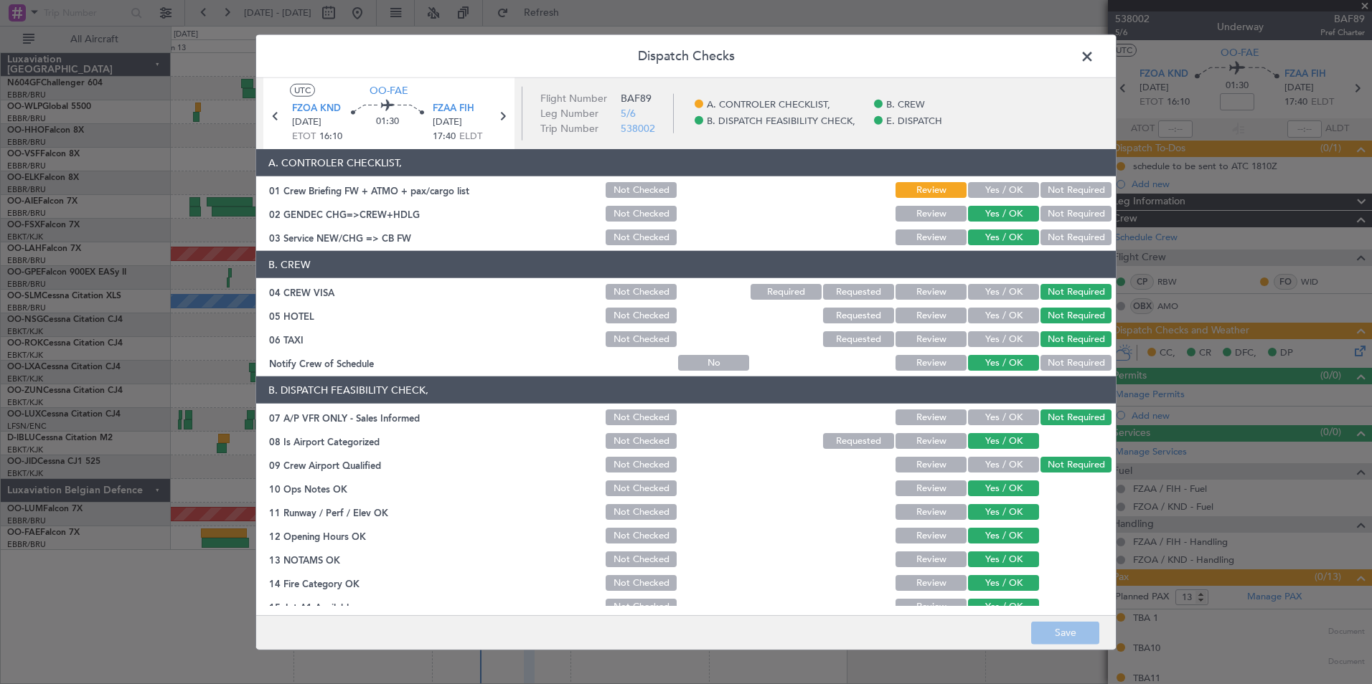
click at [981, 189] on button "Yes / OK" at bounding box center [1003, 190] width 71 height 16
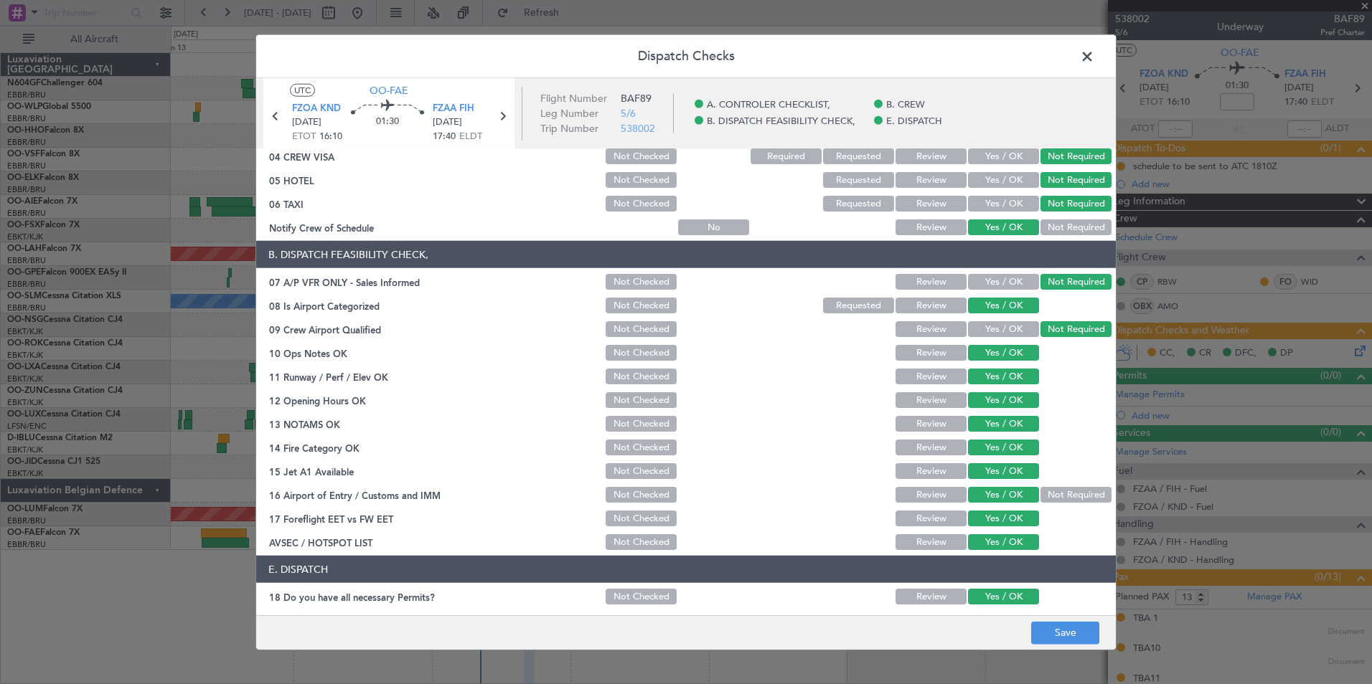
scroll to position [211, 0]
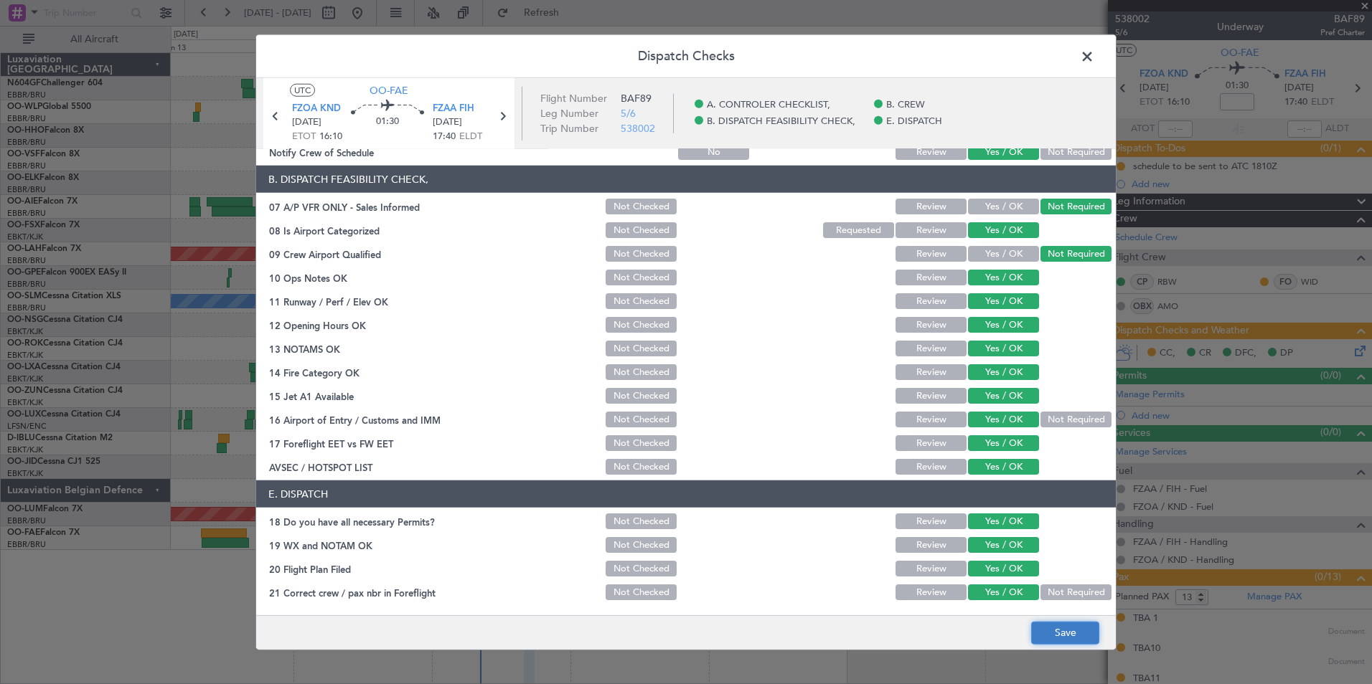
click at [1057, 644] on button "Save" at bounding box center [1065, 632] width 68 height 23
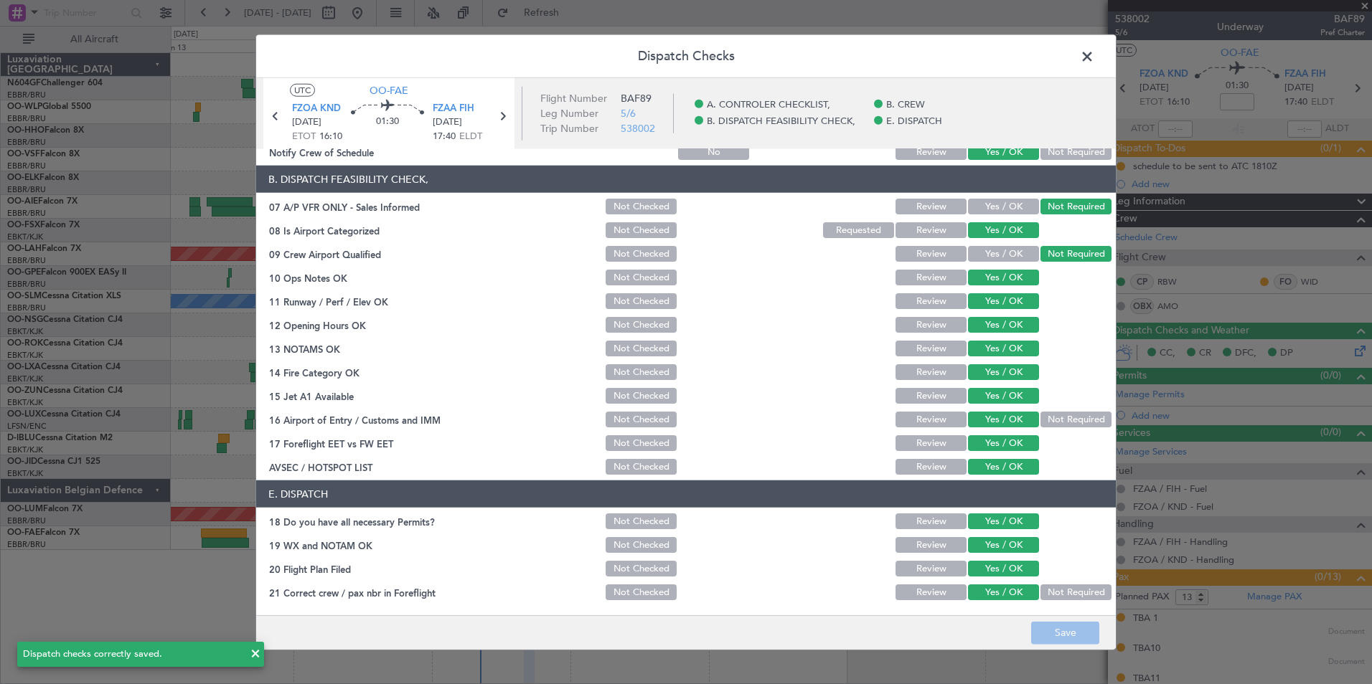
click at [1094, 57] on span at bounding box center [1094, 60] width 0 height 29
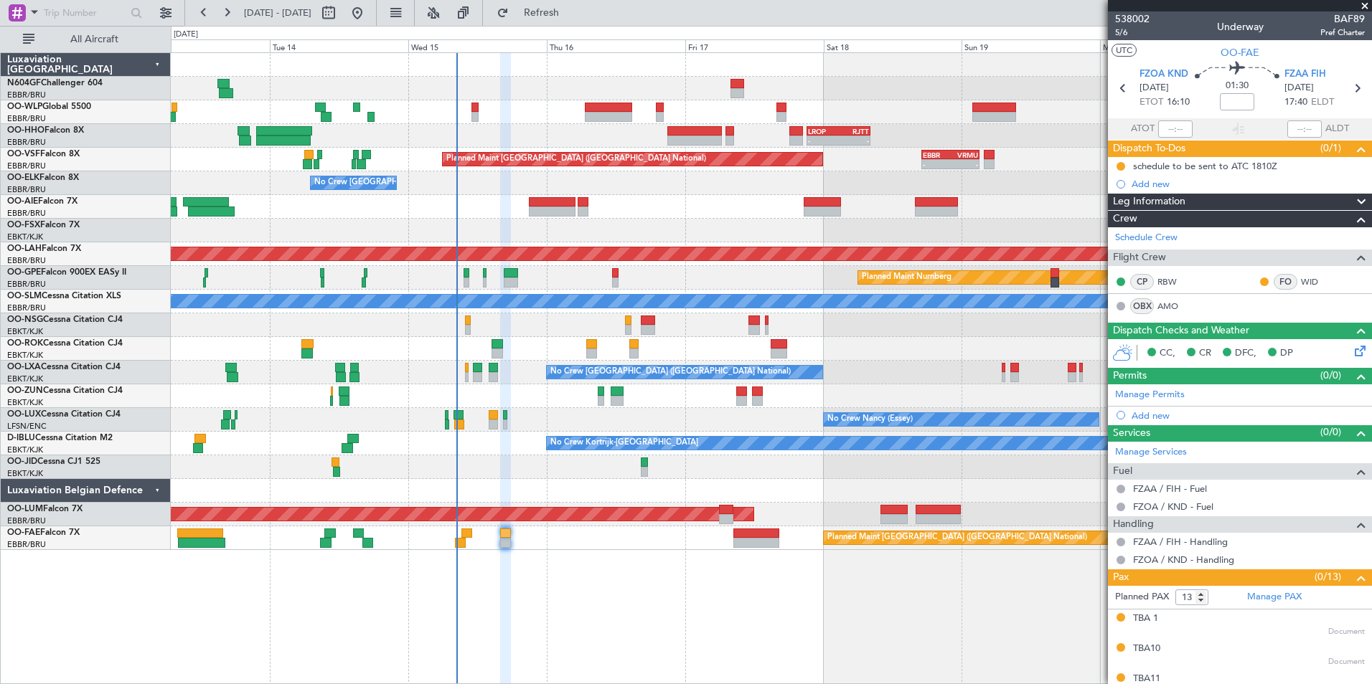
click at [463, 211] on div "Planned Maint [GEOGRAPHIC_DATA] ([GEOGRAPHIC_DATA])" at bounding box center [771, 207] width 1200 height 24
click at [466, 133] on div "- - LROP 21:15 Z RJTT 08:10 Z" at bounding box center [771, 136] width 1200 height 24
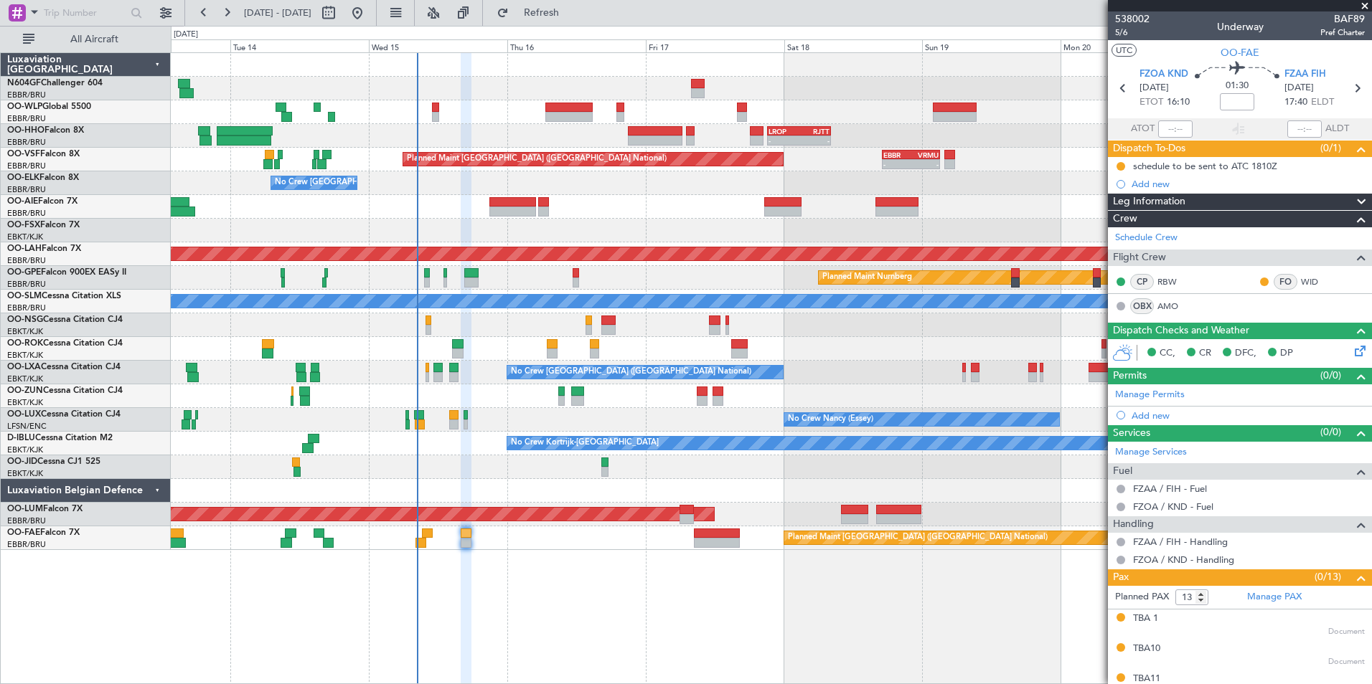
click at [423, 230] on div "Planned Maint Kortrijk-[GEOGRAPHIC_DATA]" at bounding box center [771, 231] width 1200 height 24
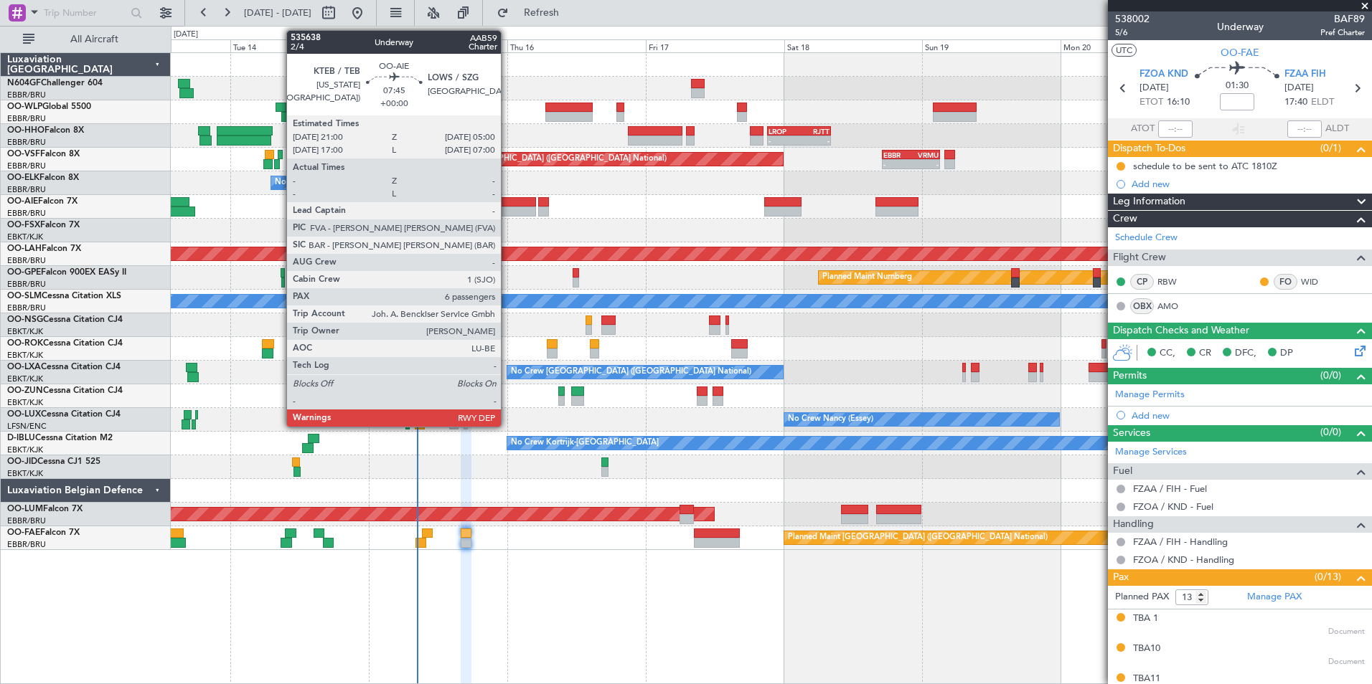
click at [507, 210] on div at bounding box center [512, 212] width 47 height 10
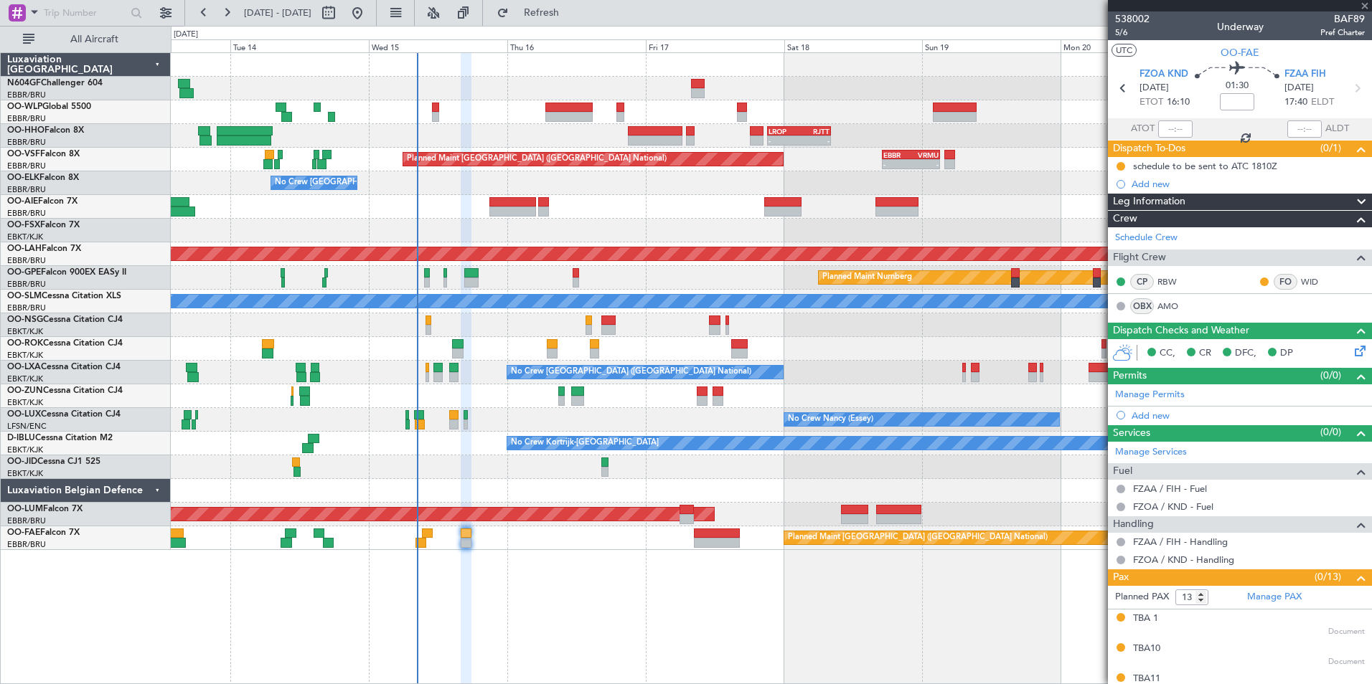
type input "6"
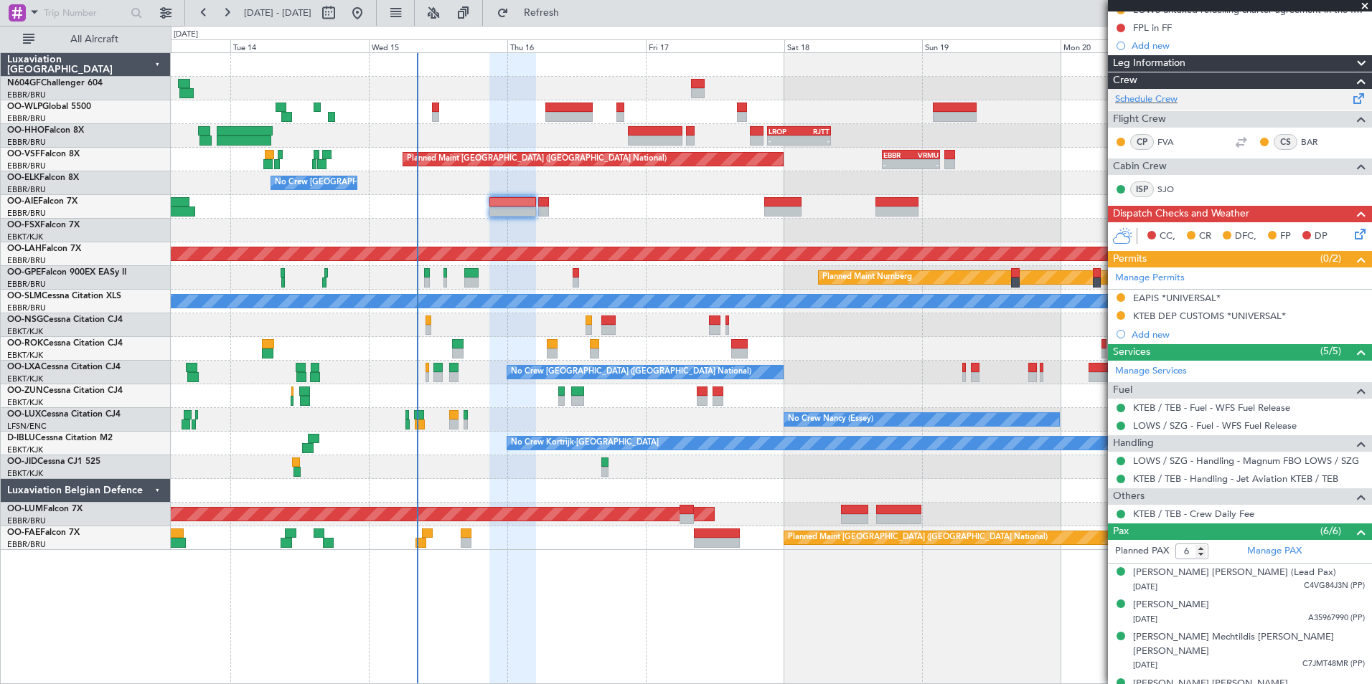
scroll to position [215, 0]
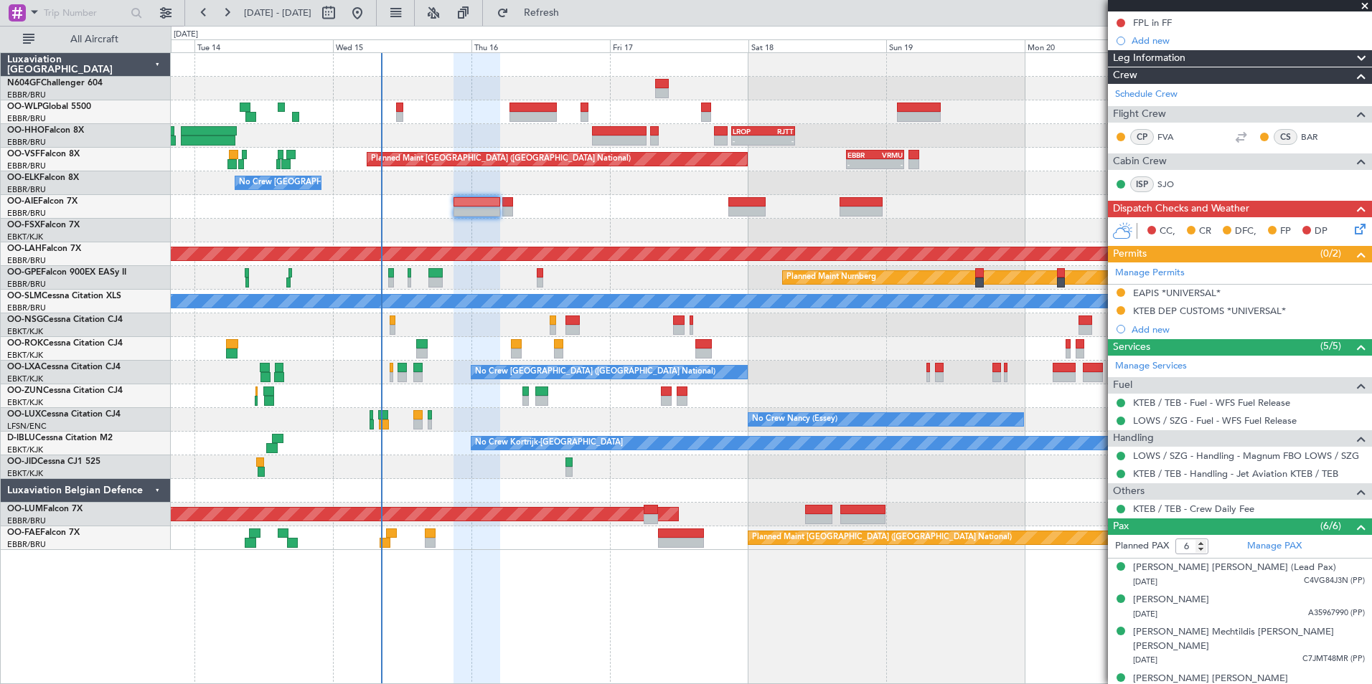
click at [478, 241] on div "- - LIML 20:00 Z FIMP 06:30 Z - - LROP 21:15 Z RJTT 08:10 Z Planned Maint [GEOG…" at bounding box center [771, 301] width 1200 height 497
click at [570, 134] on div "- - LROP 21:15 Z RJTT 08:10 Z" at bounding box center [771, 136] width 1200 height 24
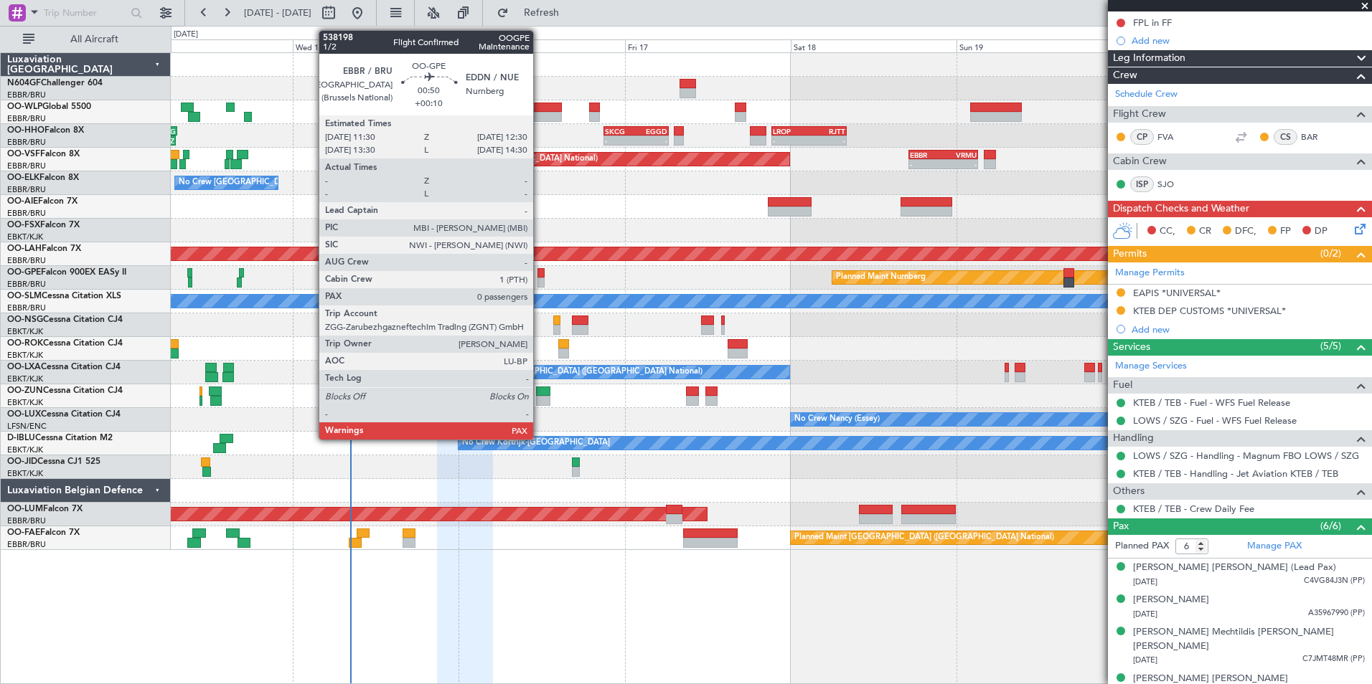
click at [540, 275] on div at bounding box center [540, 273] width 7 height 10
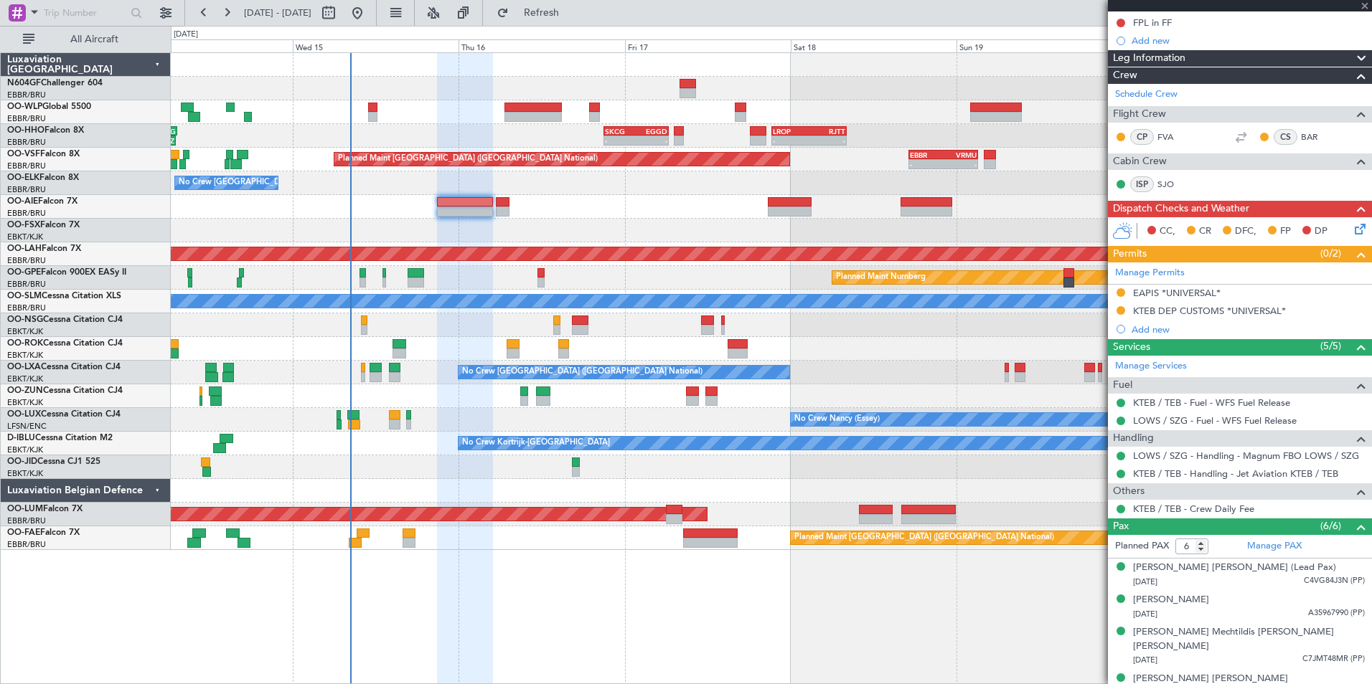
type input "+00:10"
type input "0"
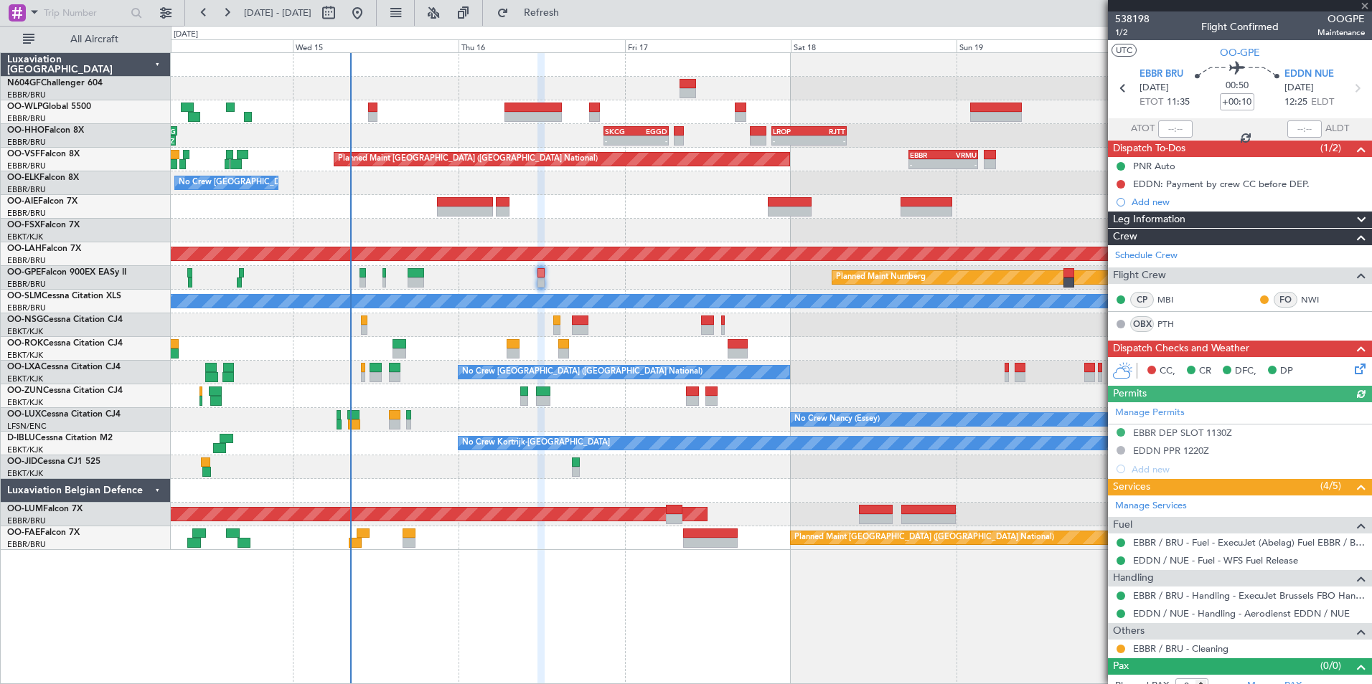
scroll to position [14, 0]
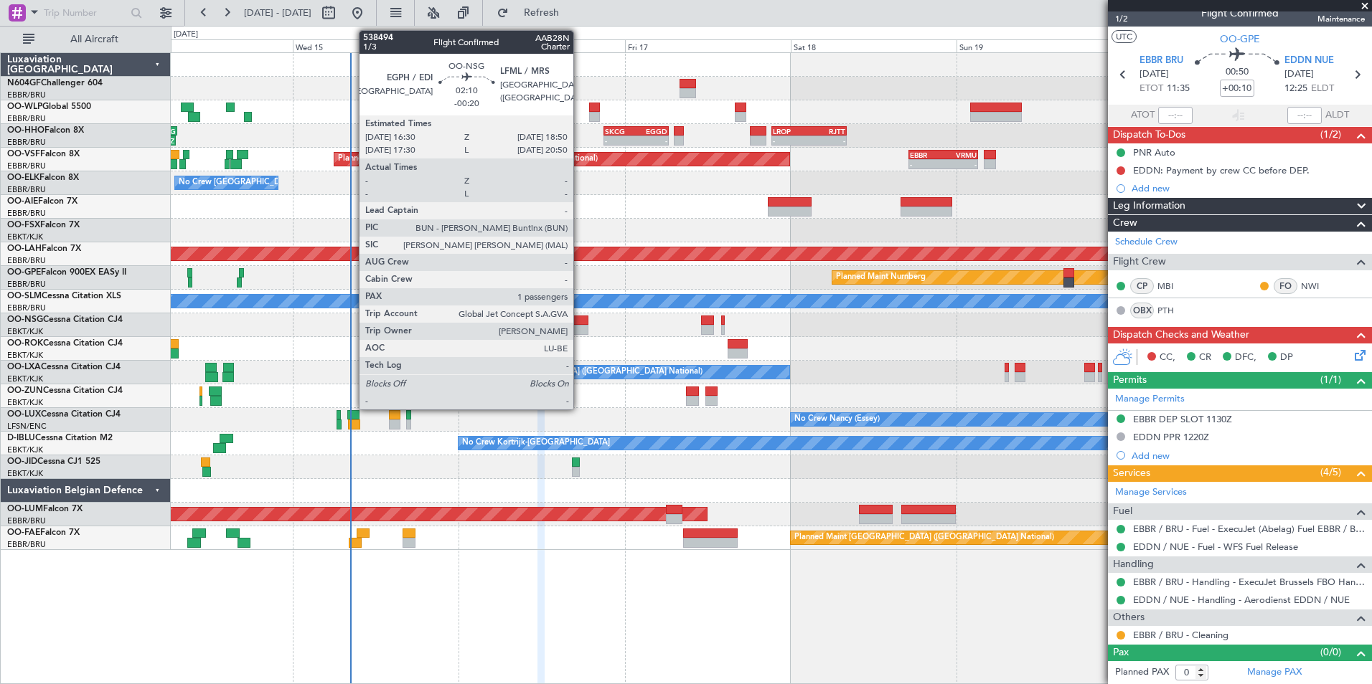
click at [580, 321] on div at bounding box center [580, 321] width 17 height 10
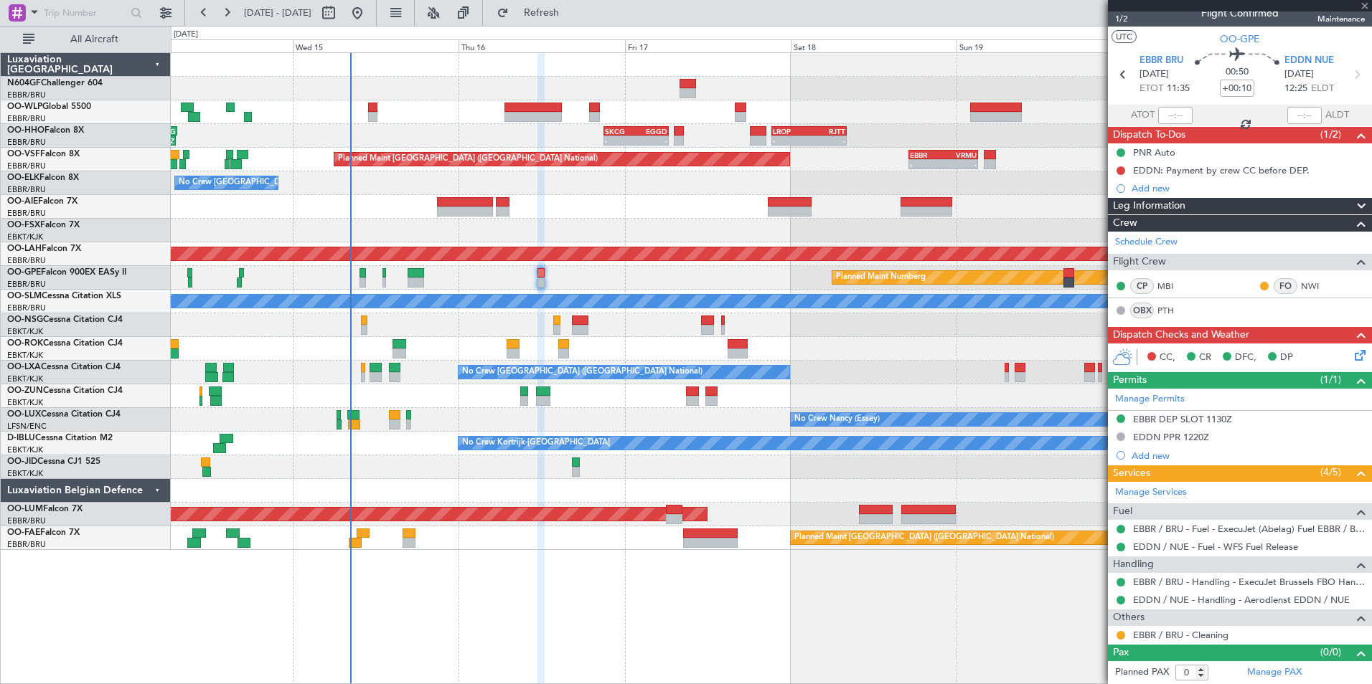
type input "-00:20"
type input "1"
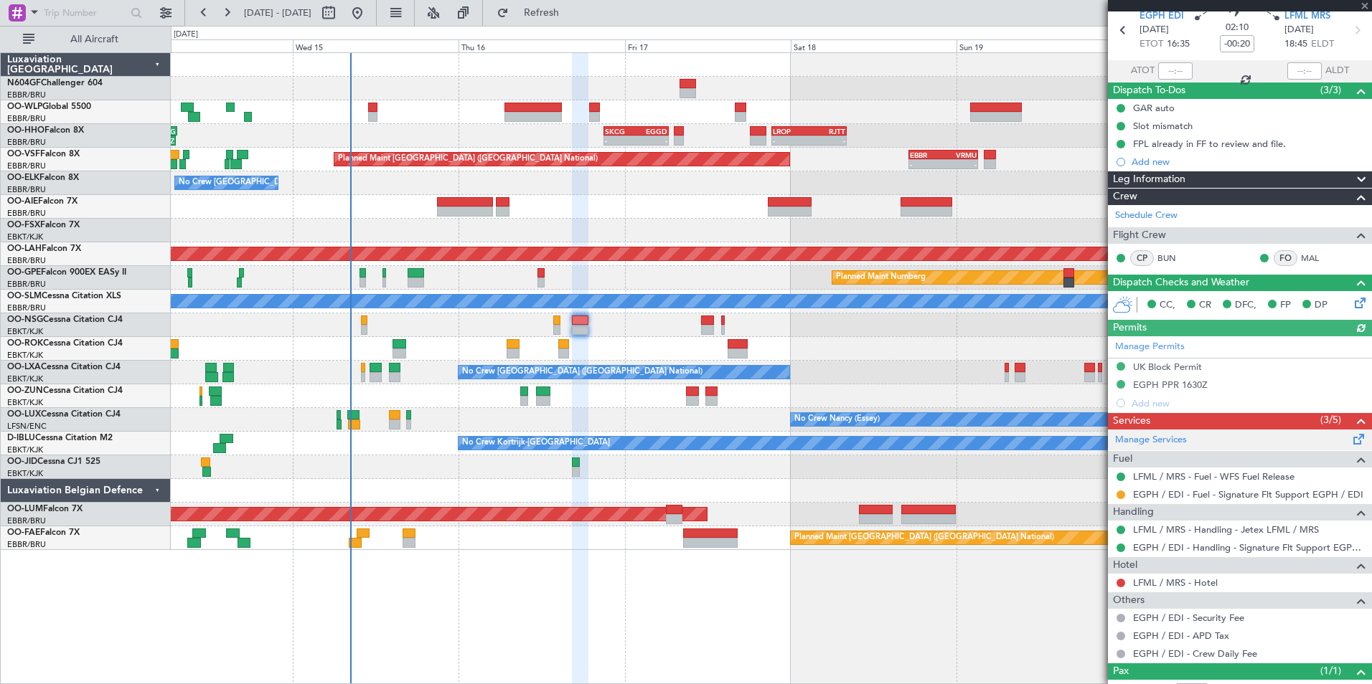
scroll to position [109, 0]
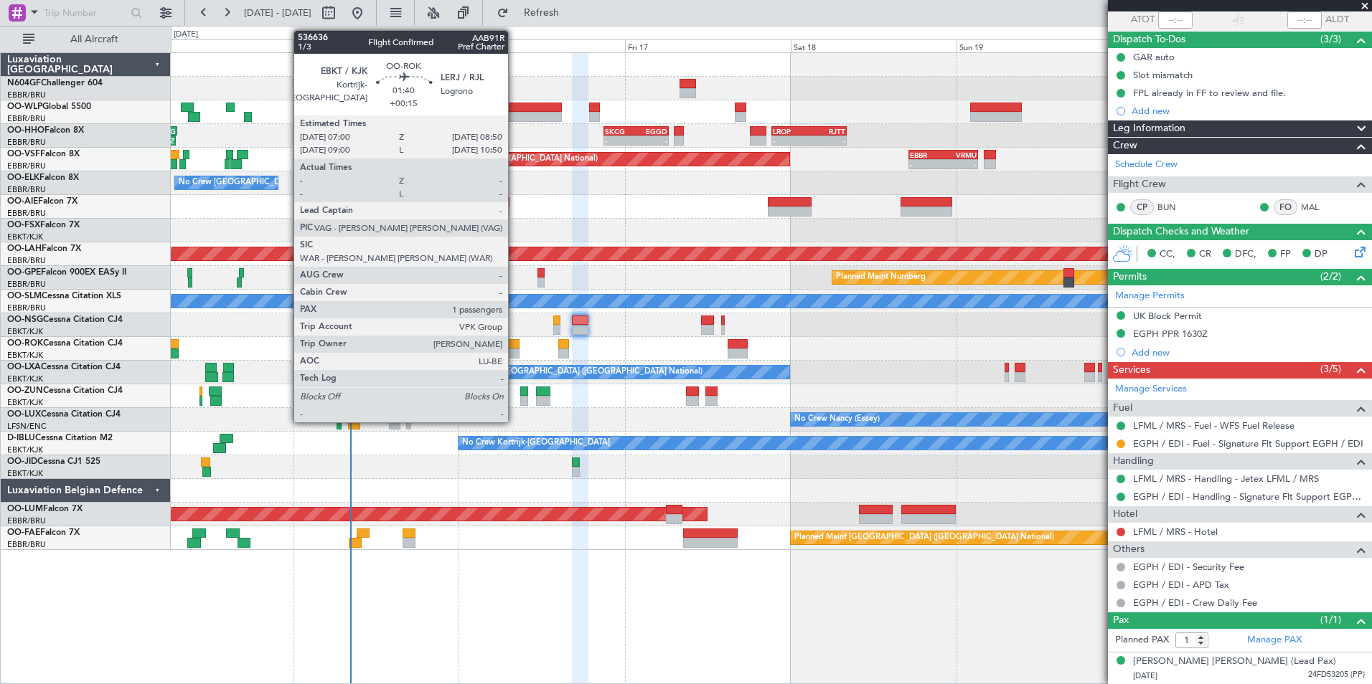
click at [514, 341] on div at bounding box center [512, 344] width 13 height 10
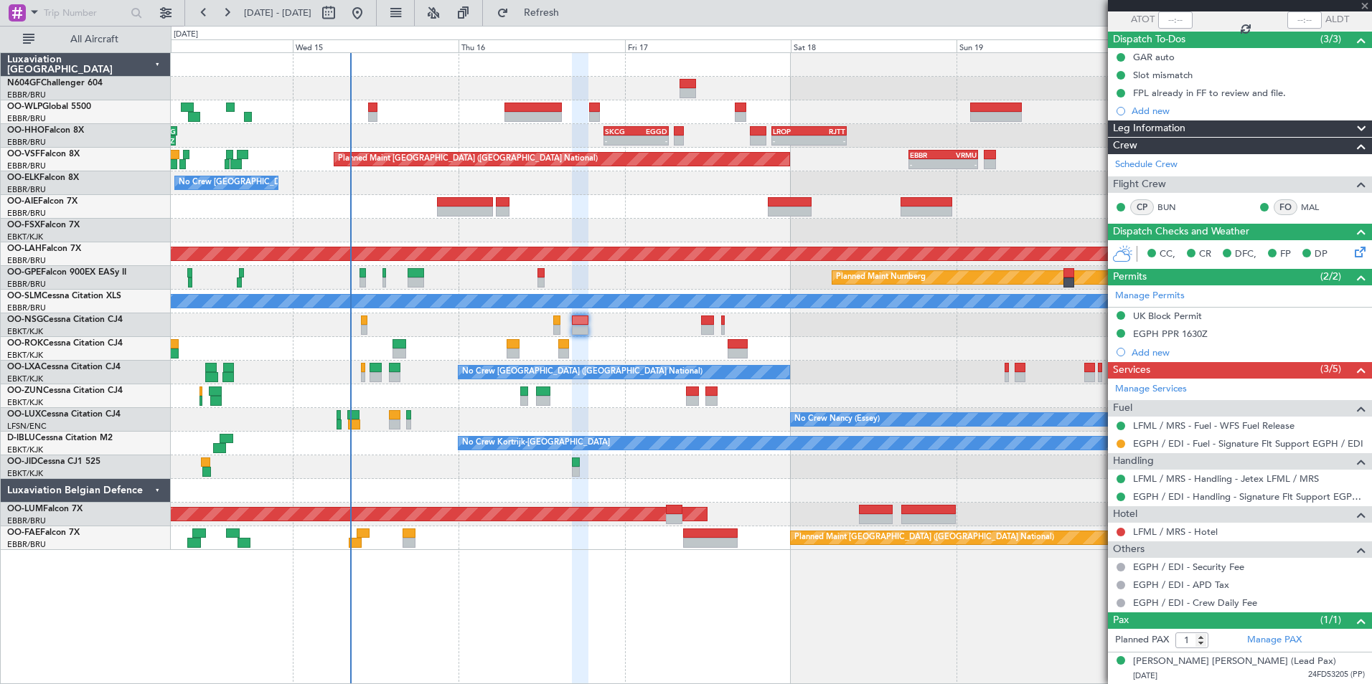
type input "+00:15"
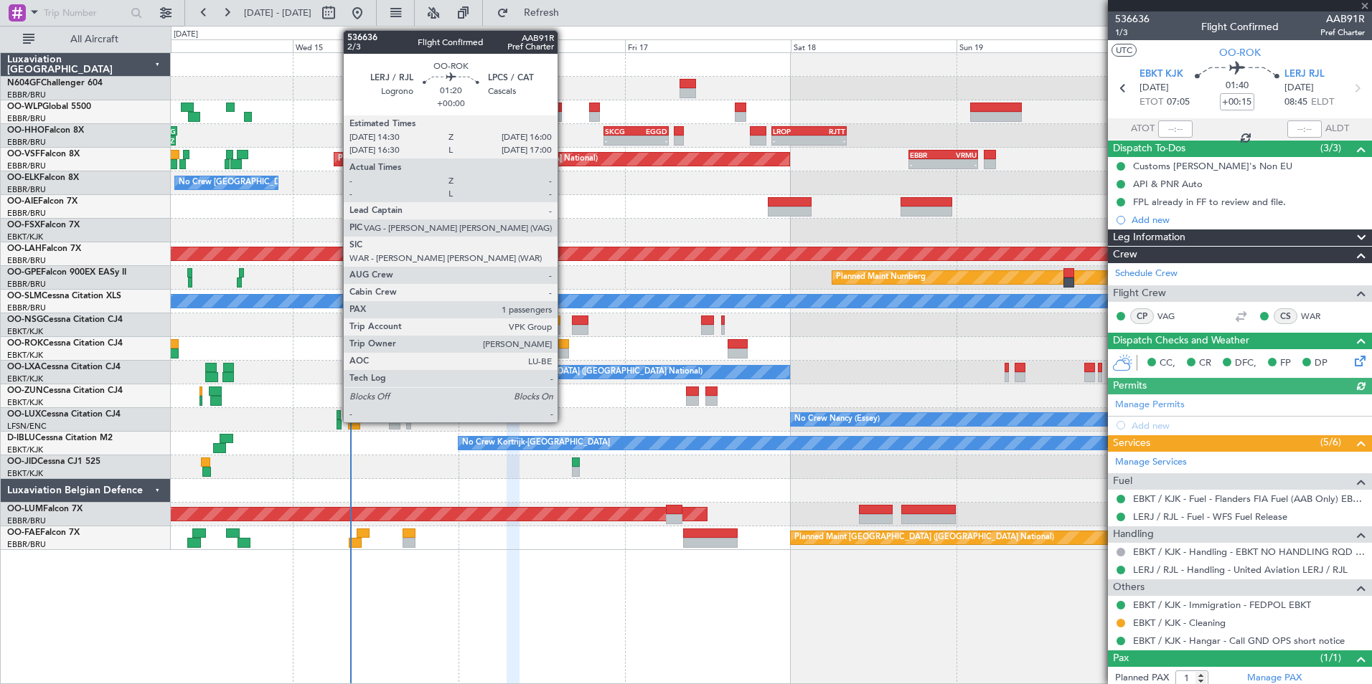
click at [564, 351] on div at bounding box center [563, 354] width 11 height 10
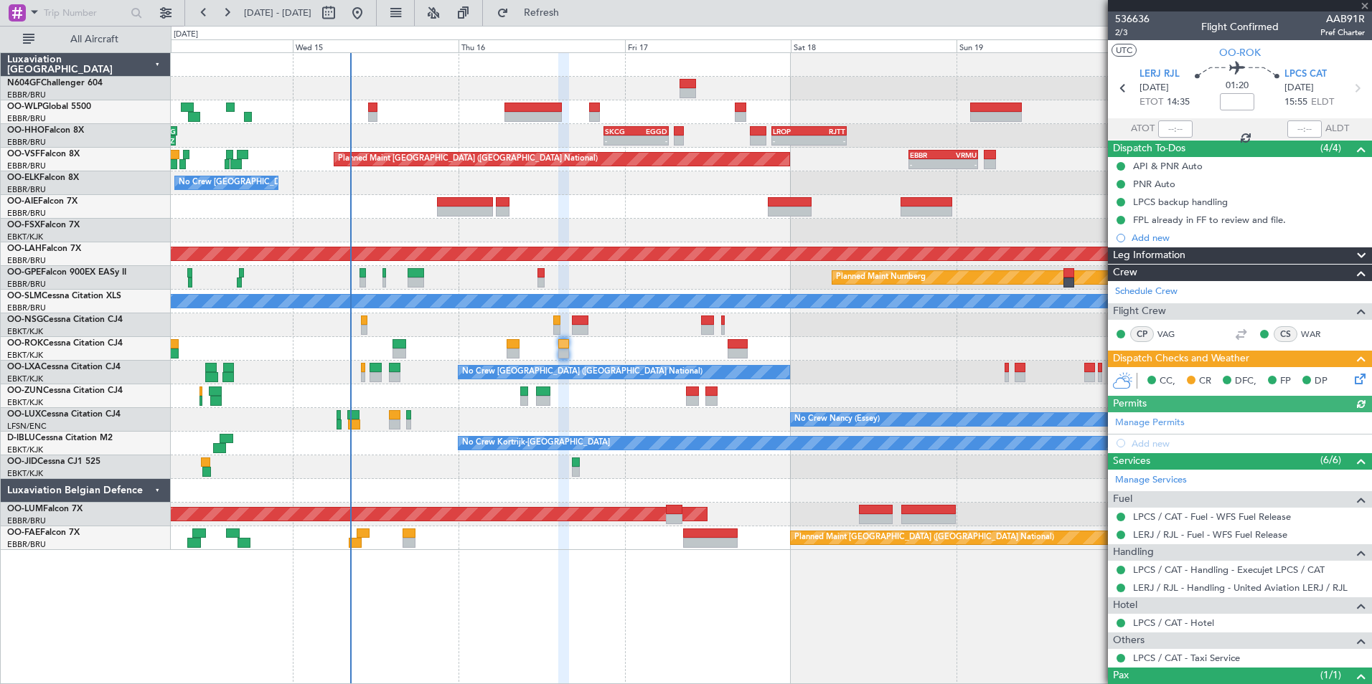
scroll to position [55, 0]
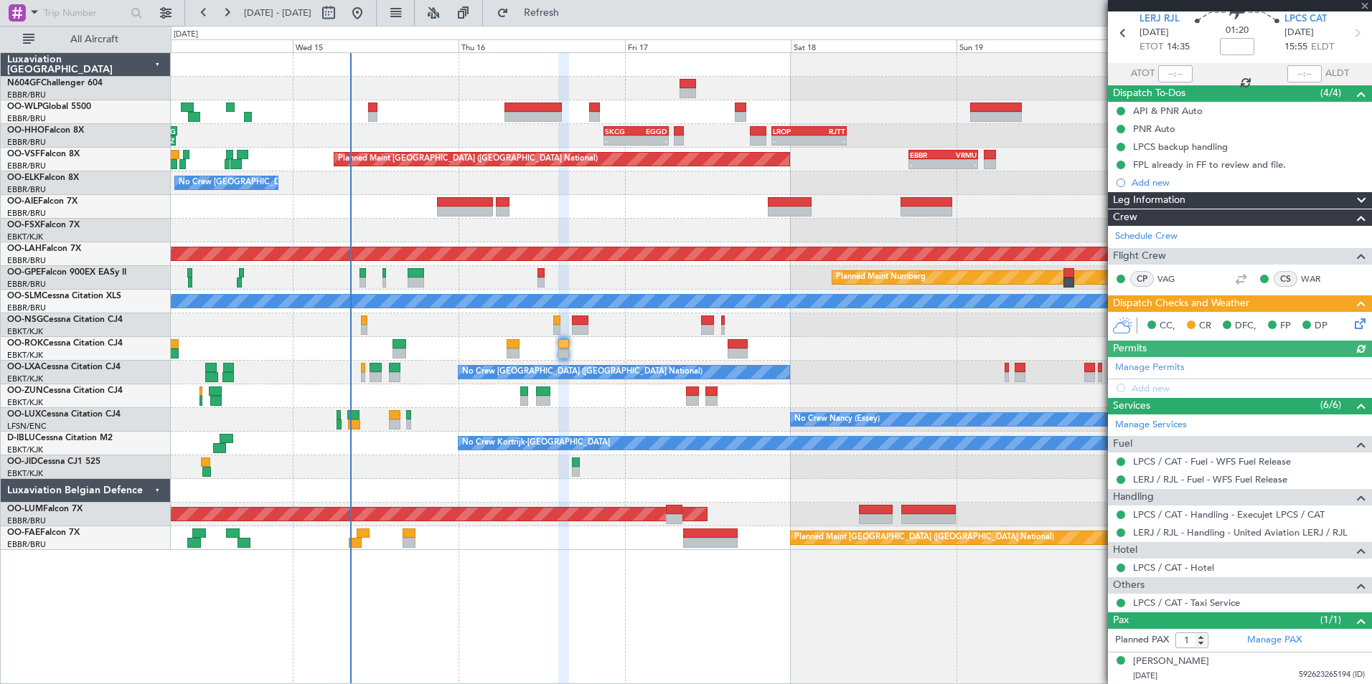
click at [1339, 323] on div "CC, CR DFC, FP DP" at bounding box center [1246, 327] width 211 height 22
click at [1352, 320] on icon at bounding box center [1357, 321] width 11 height 11
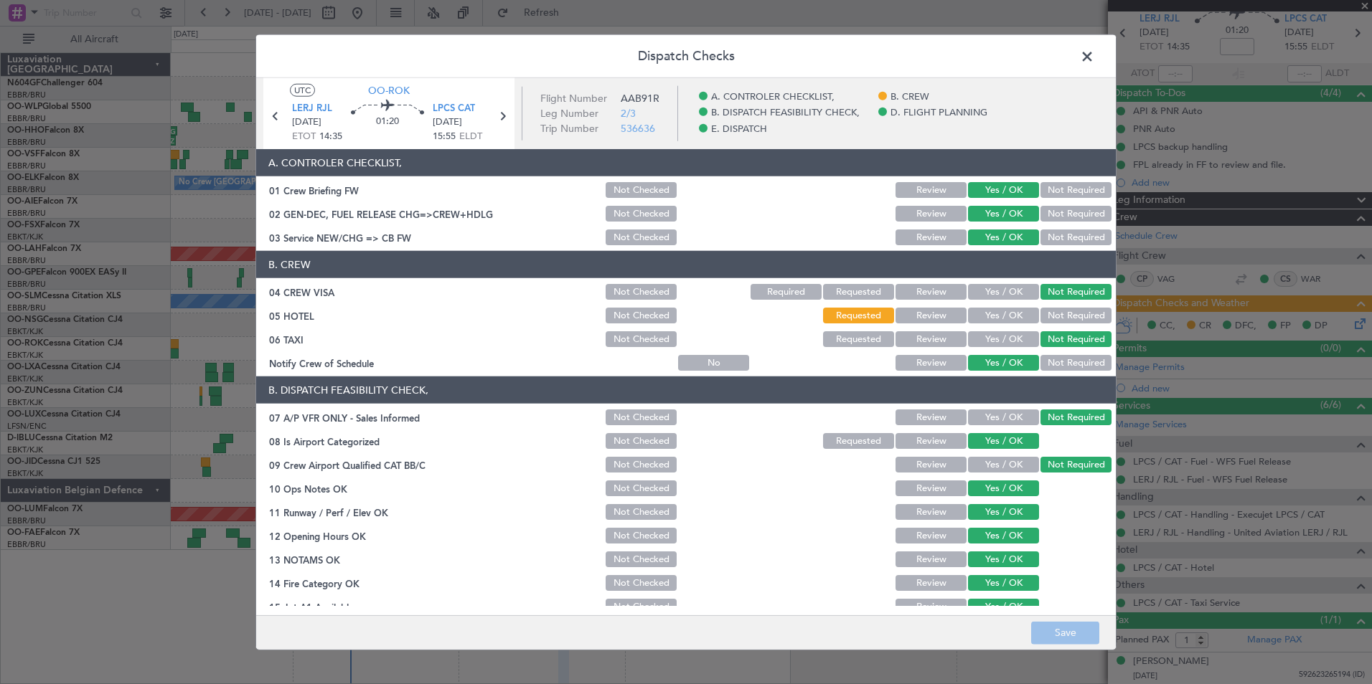
click at [1060, 314] on button "Not Required" at bounding box center [1075, 316] width 71 height 16
click at [1072, 623] on button "Save" at bounding box center [1065, 632] width 68 height 23
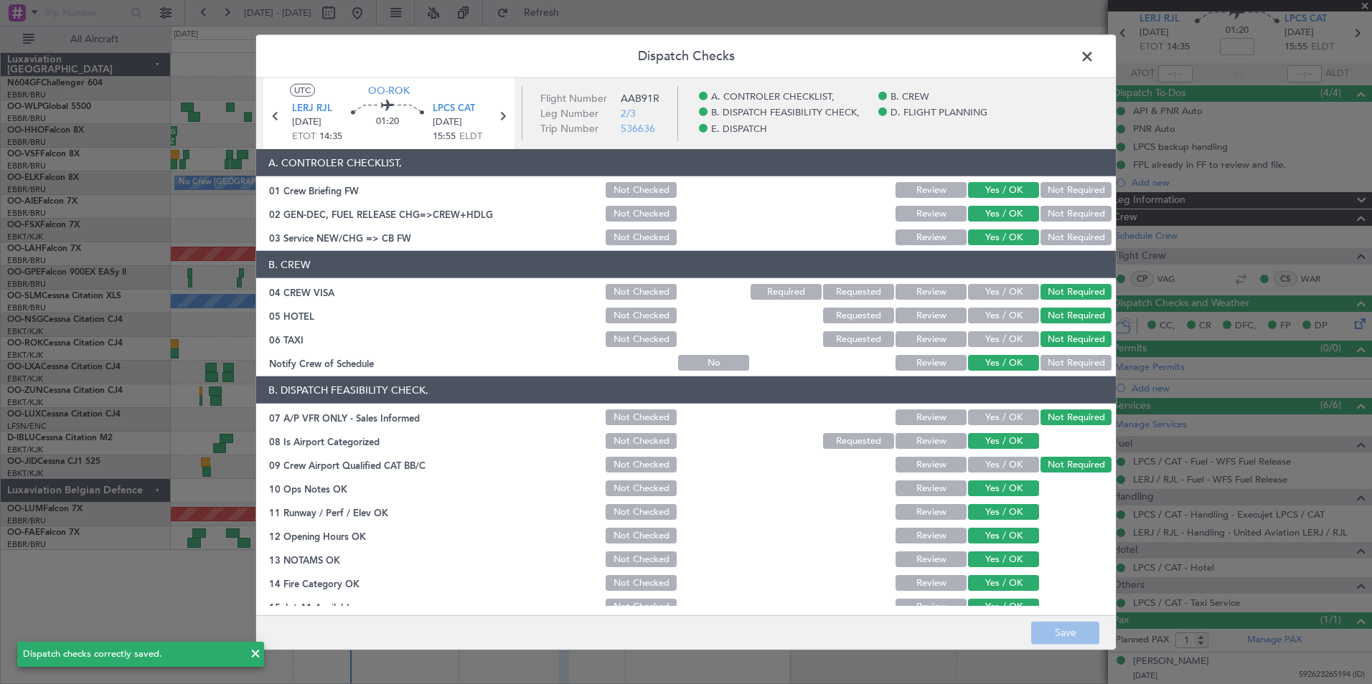
click at [1094, 55] on span at bounding box center [1094, 60] width 0 height 29
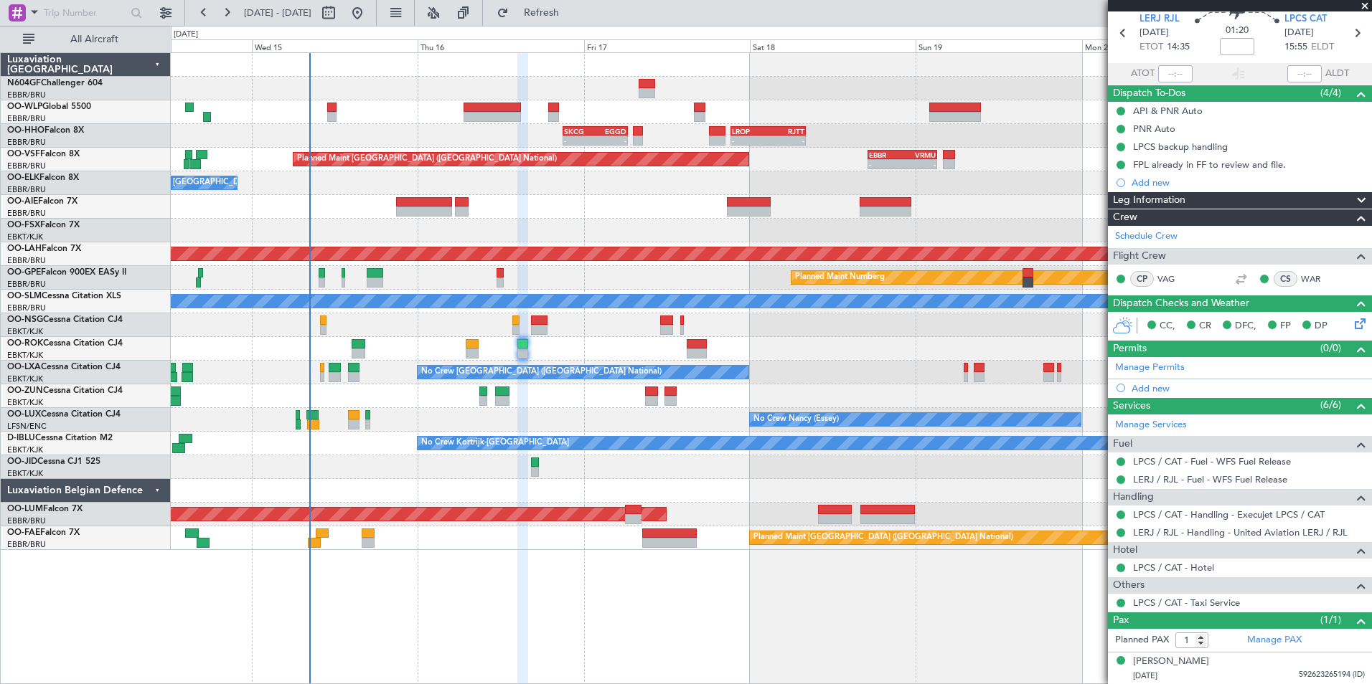
click at [354, 136] on div "- - SKCG 21:00 Z EGGD 06:25 Z - - LROP 21:15 Z RJTT 08:10 Z LEZL 21:40 Z SKCG 0…" at bounding box center [771, 136] width 1200 height 24
click at [560, 12] on span "Refresh" at bounding box center [542, 13] width 60 height 10
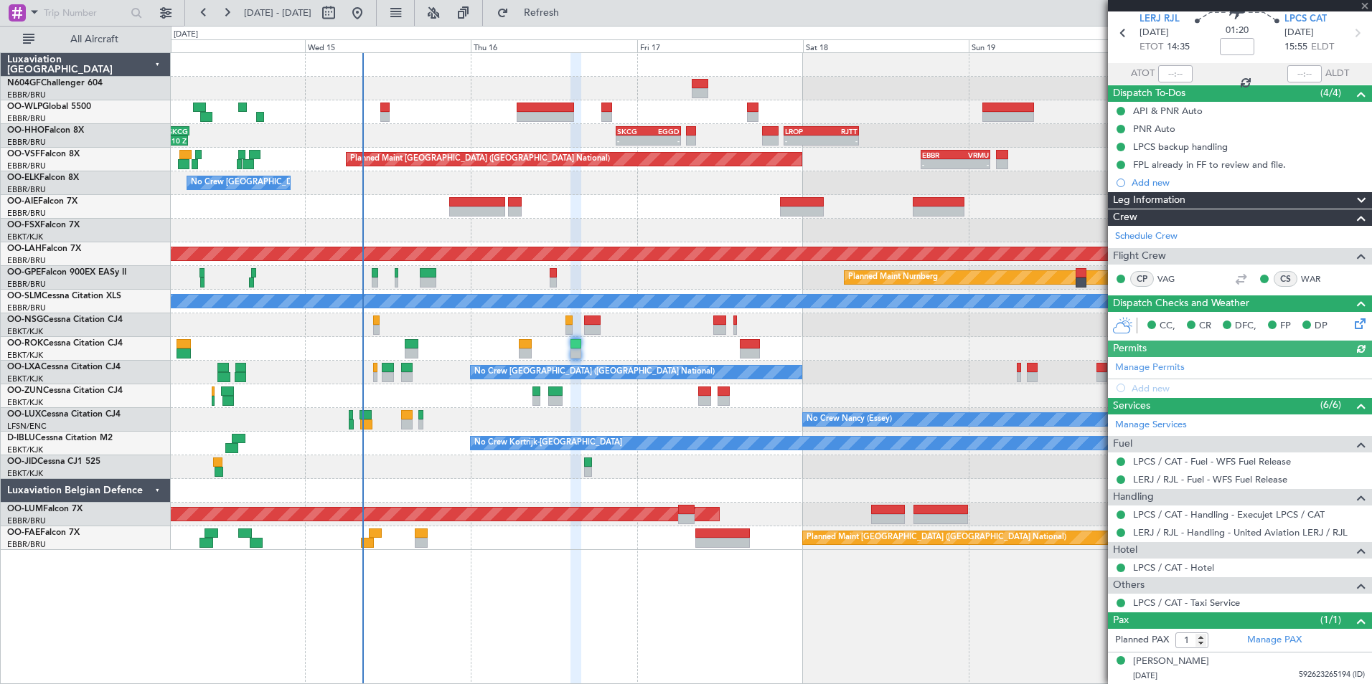
click at [585, 208] on div "Planned Maint [GEOGRAPHIC_DATA] ([GEOGRAPHIC_DATA])" at bounding box center [771, 207] width 1200 height 24
click at [552, 11] on button "Refresh" at bounding box center [533, 12] width 86 height 23
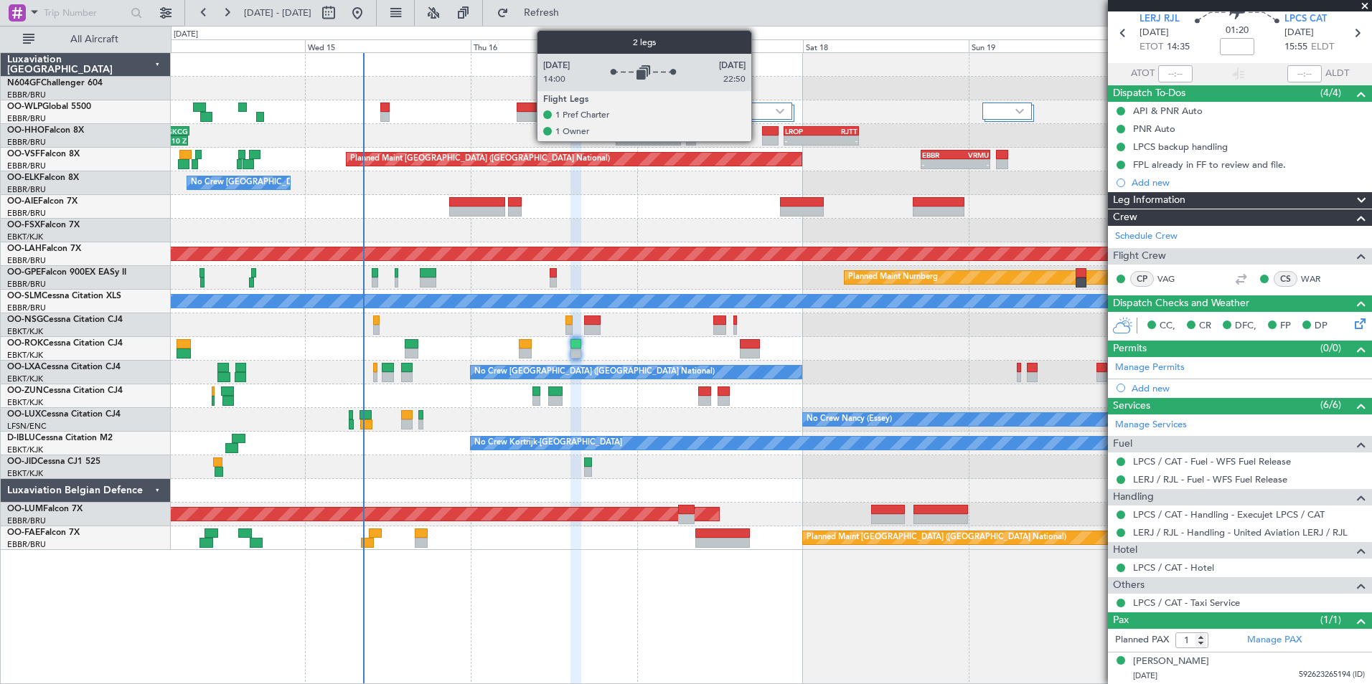
click at [758, 109] on div at bounding box center [763, 111] width 60 height 17
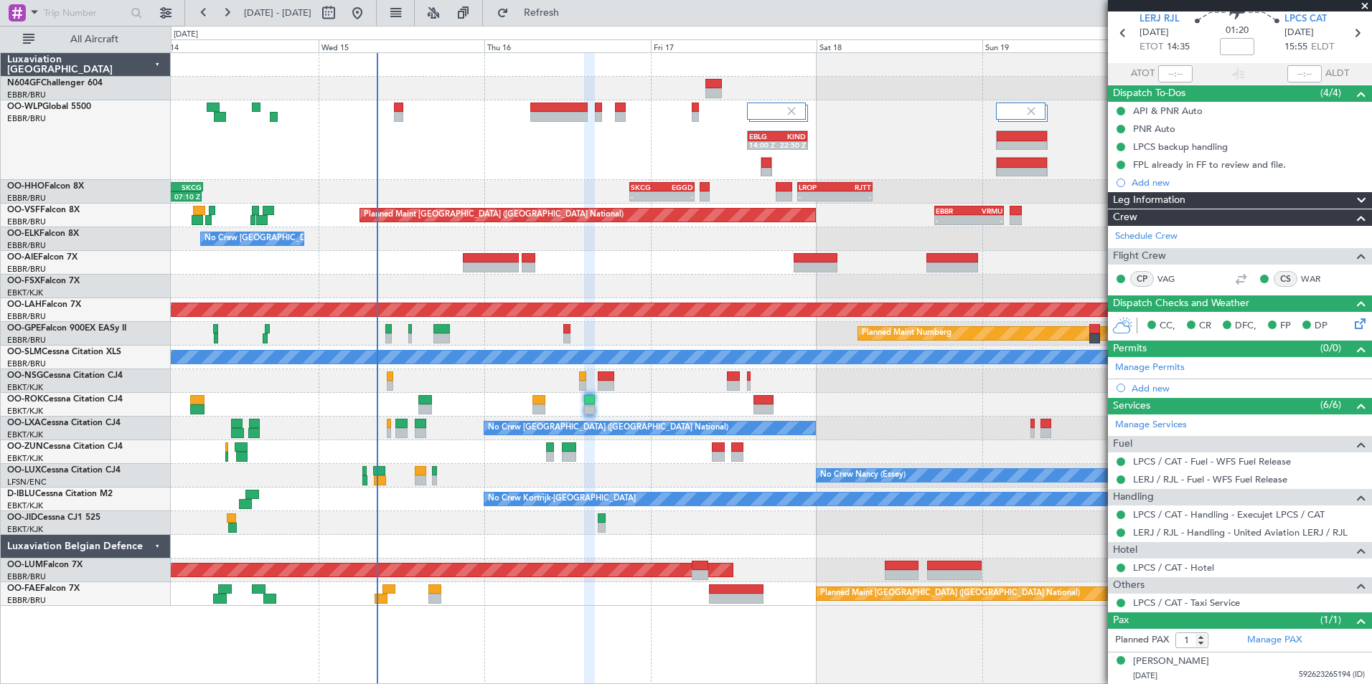
click at [599, 145] on div "EBLG 14:00 Z KIND 22:50 Z - - LIML 20:00 Z FIMP 06:30 Z" at bounding box center [771, 140] width 1200 height 80
click at [541, 143] on div "EBLG 14:00 Z KIND 22:50 Z - - LIML 20:00 Z FIMP 06:30 Z" at bounding box center [771, 140] width 1200 height 80
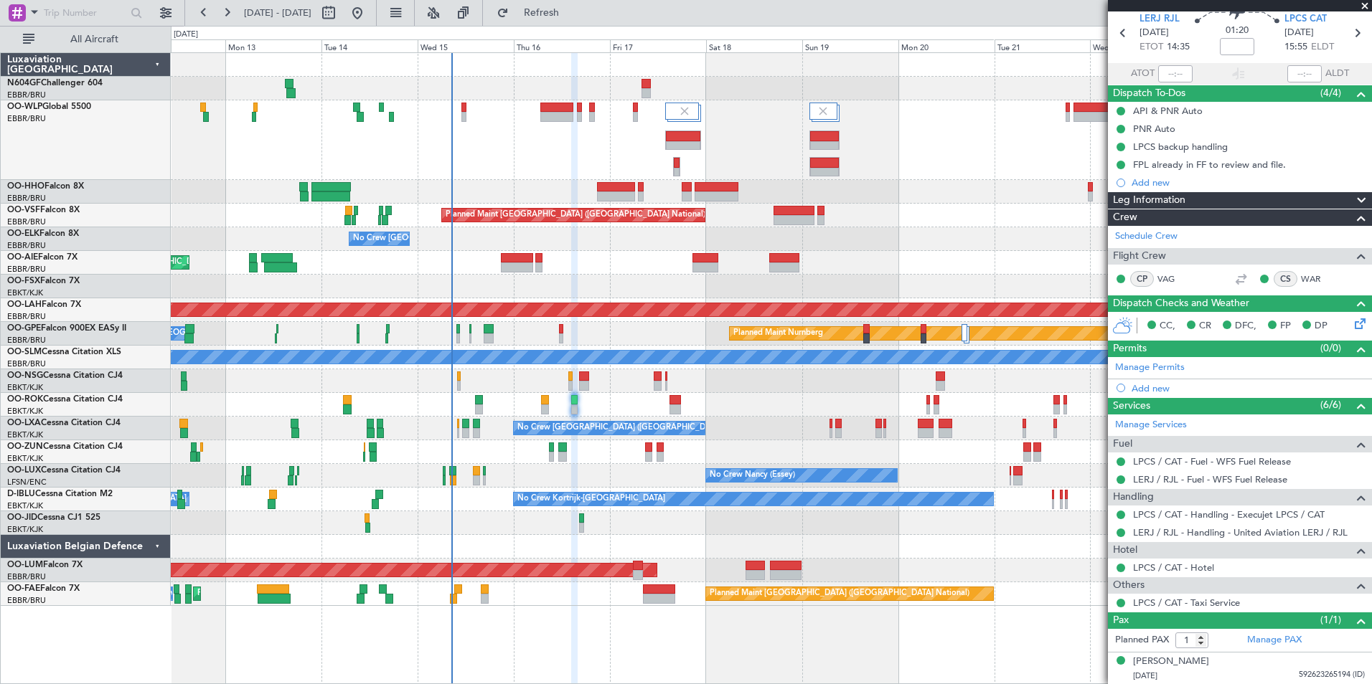
click at [755, 137] on div at bounding box center [771, 140] width 1200 height 80
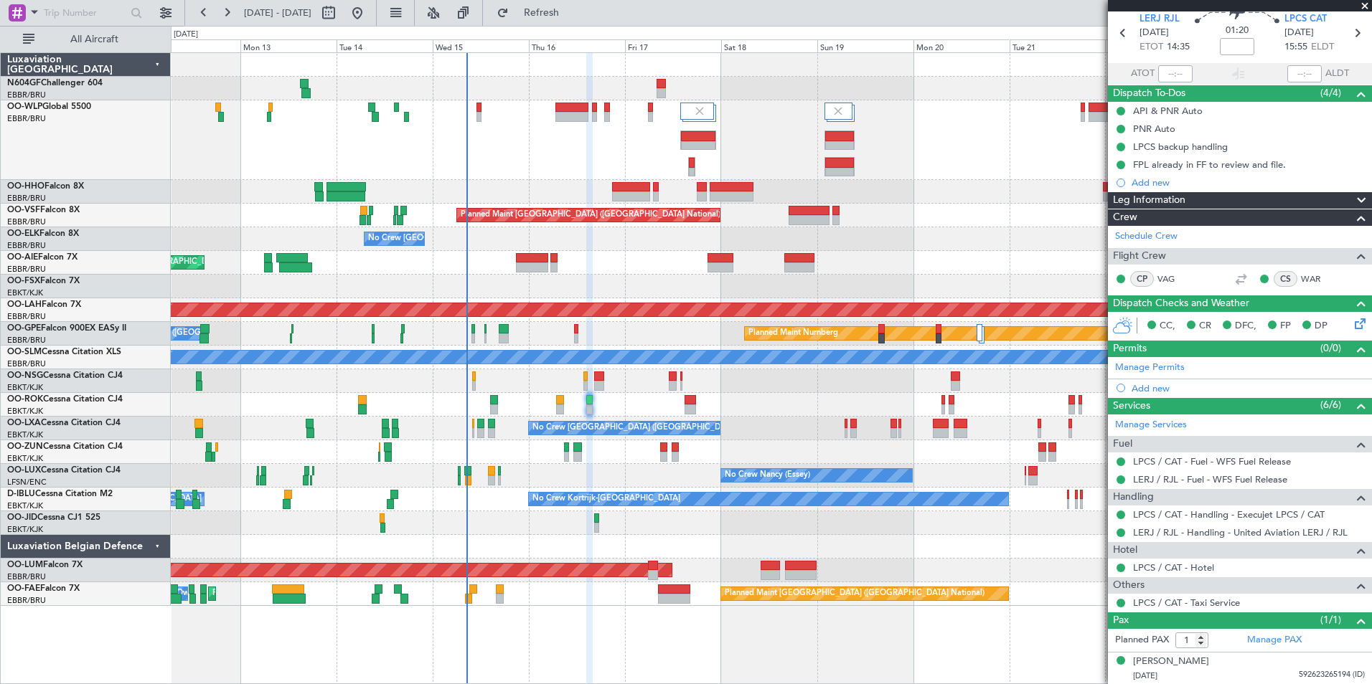
click at [776, 154] on div at bounding box center [771, 140] width 1200 height 80
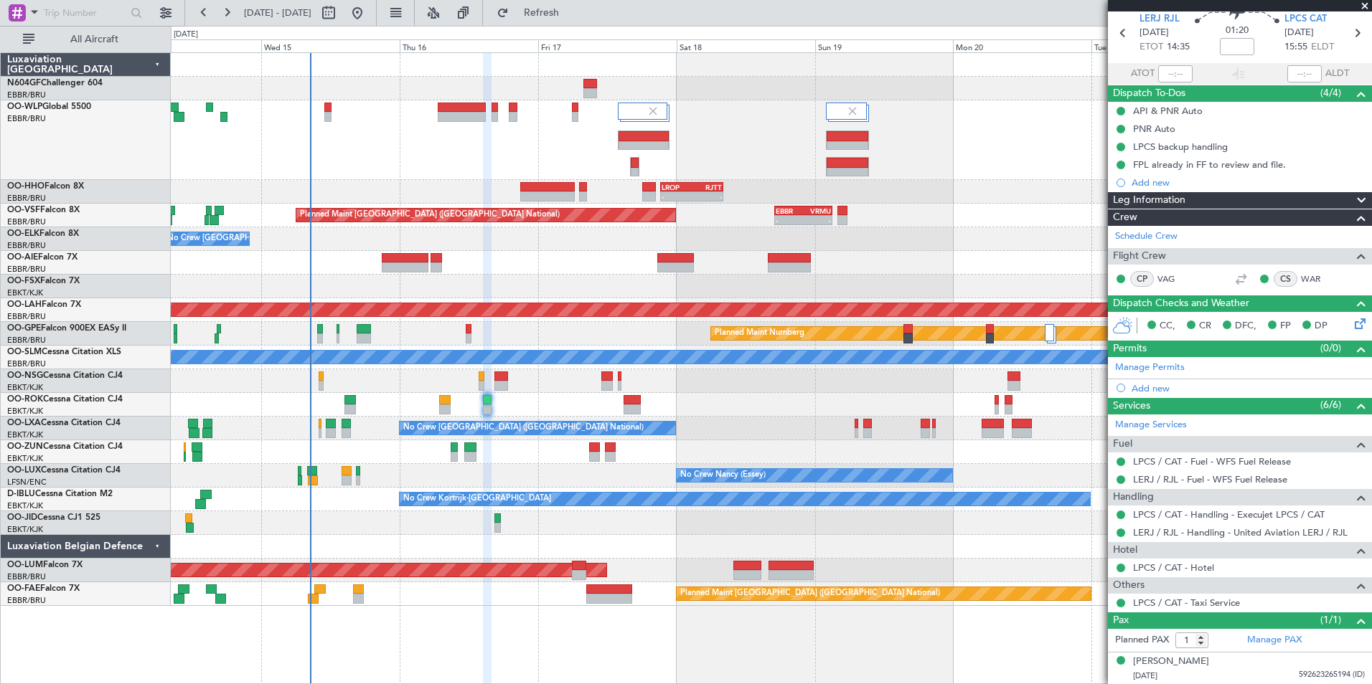
click at [496, 154] on div "- - LIML 20:00 Z FIMP 06:30 Z" at bounding box center [771, 140] width 1200 height 80
click at [565, 141] on div "- - LIML 20:00 Z FIMP 06:30 Z" at bounding box center [771, 140] width 1200 height 80
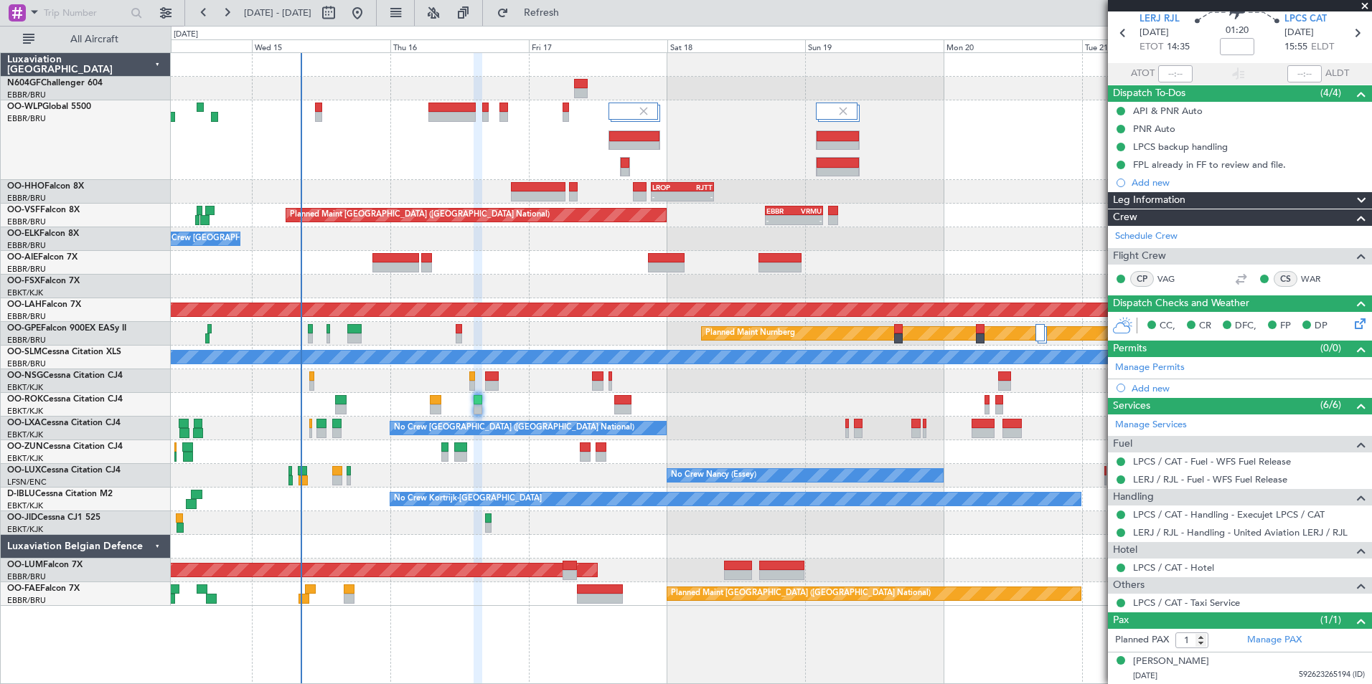
click at [574, 147] on div "- - LIML 20:00 Z FIMP 06:30 Z" at bounding box center [771, 140] width 1200 height 80
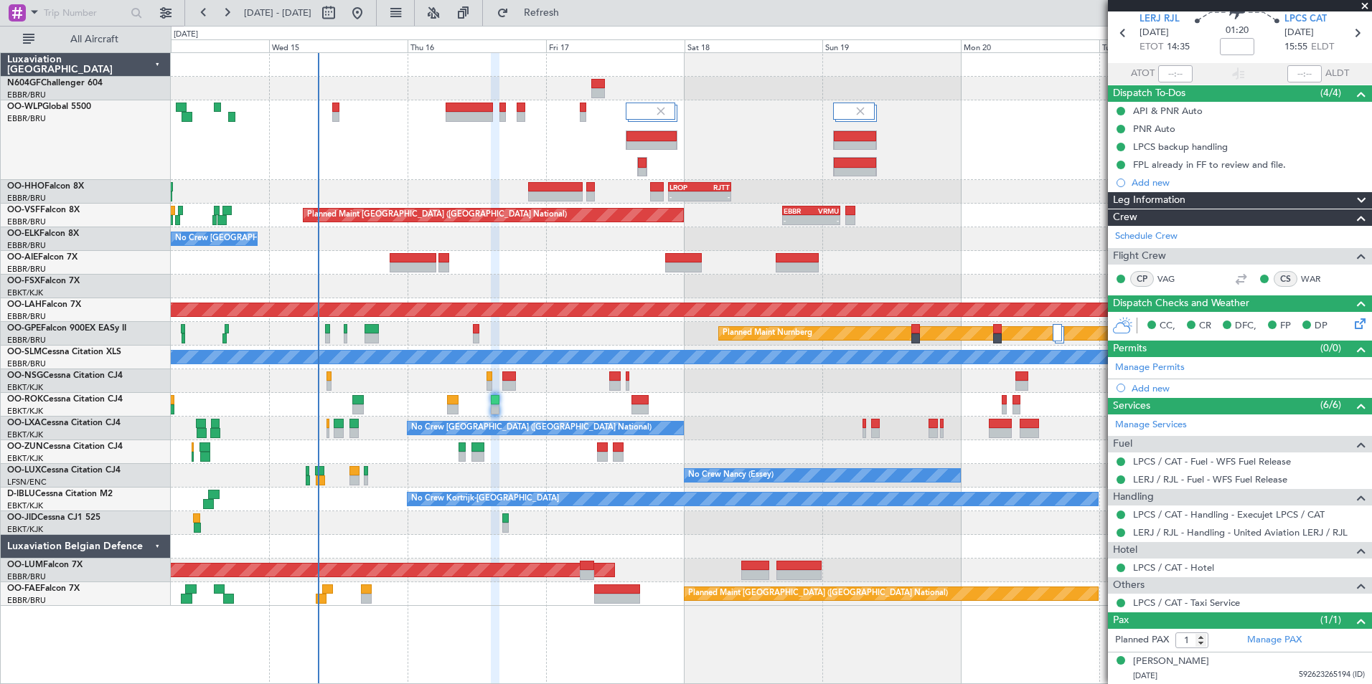
click at [489, 151] on div "- - LIML 20:00 Z FIMP 06:30 Z" at bounding box center [771, 140] width 1200 height 80
click at [515, 162] on div "- - LIML 20:00 Z FIMP 06:30 Z" at bounding box center [771, 140] width 1200 height 80
click at [484, 147] on div "- - LIML 20:00 Z FIMP 06:30 Z" at bounding box center [771, 140] width 1200 height 80
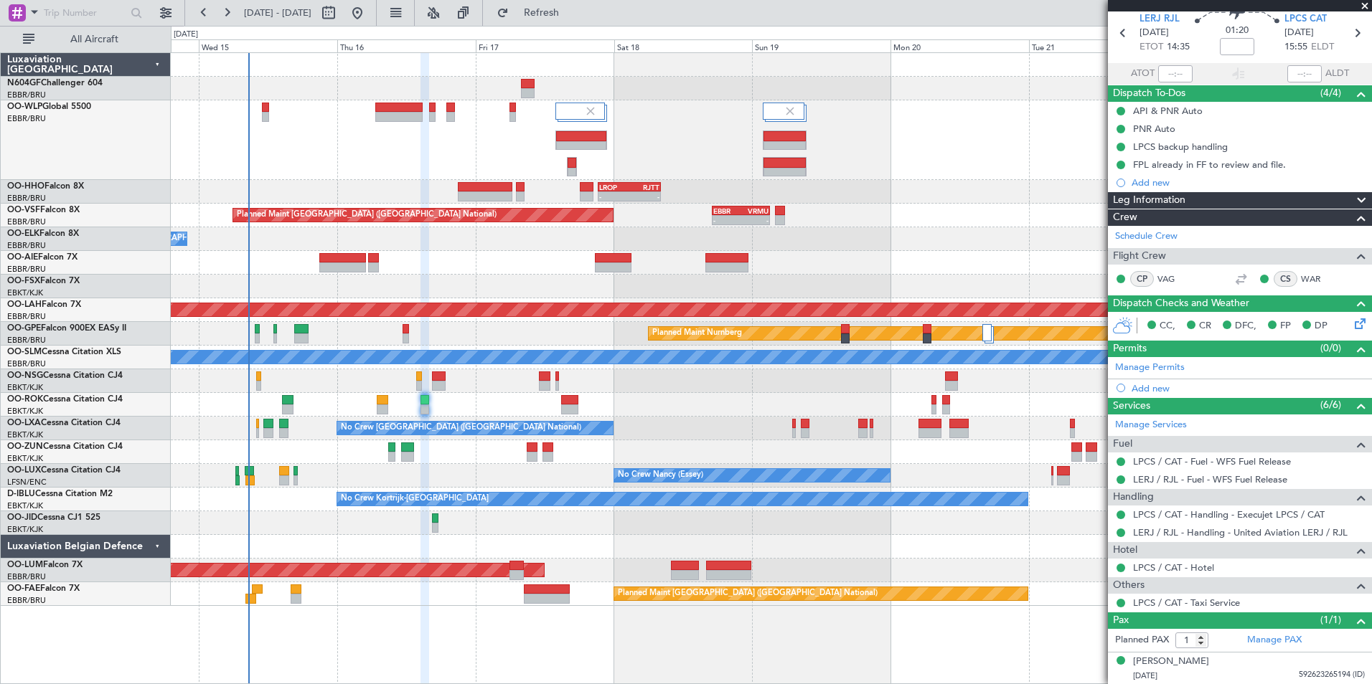
click at [432, 231] on div "No Crew [GEOGRAPHIC_DATA] ([GEOGRAPHIC_DATA] National)" at bounding box center [771, 239] width 1200 height 24
click at [407, 123] on div "- - LIML 20:00 Z FIMP 06:30 Z" at bounding box center [771, 140] width 1200 height 80
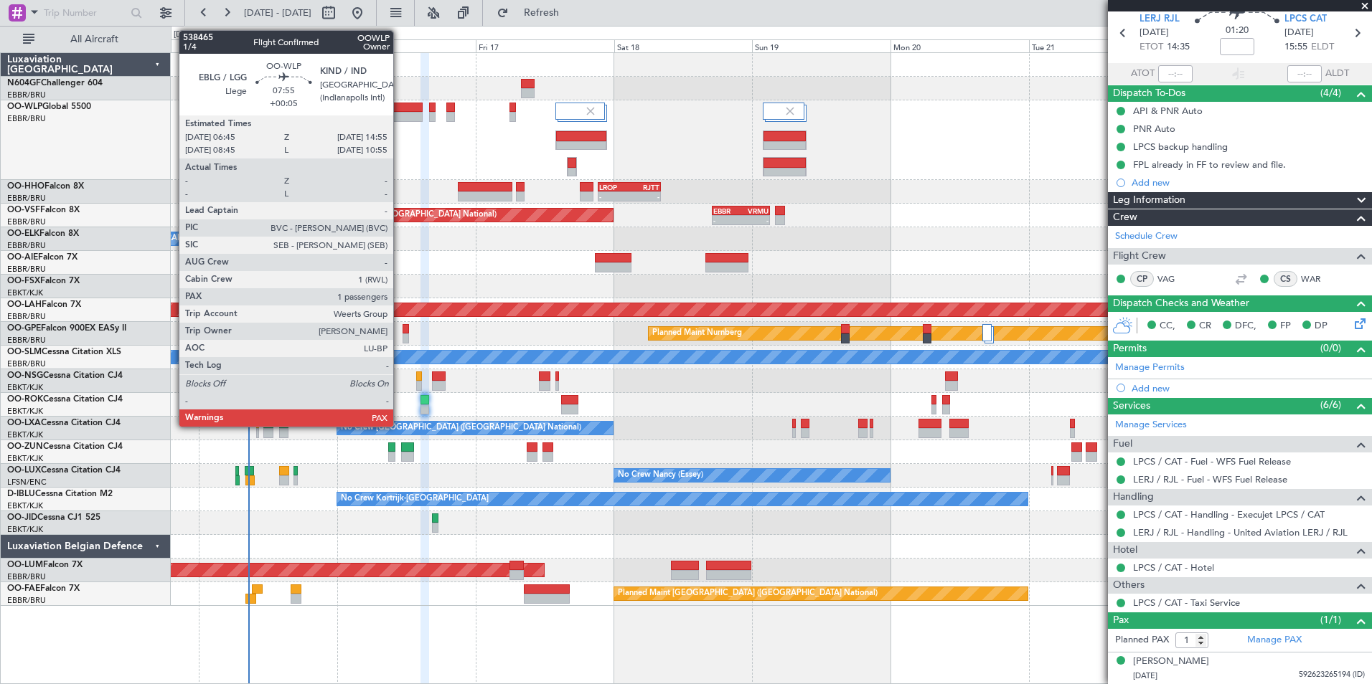
click at [400, 116] on div at bounding box center [398, 117] width 47 height 10
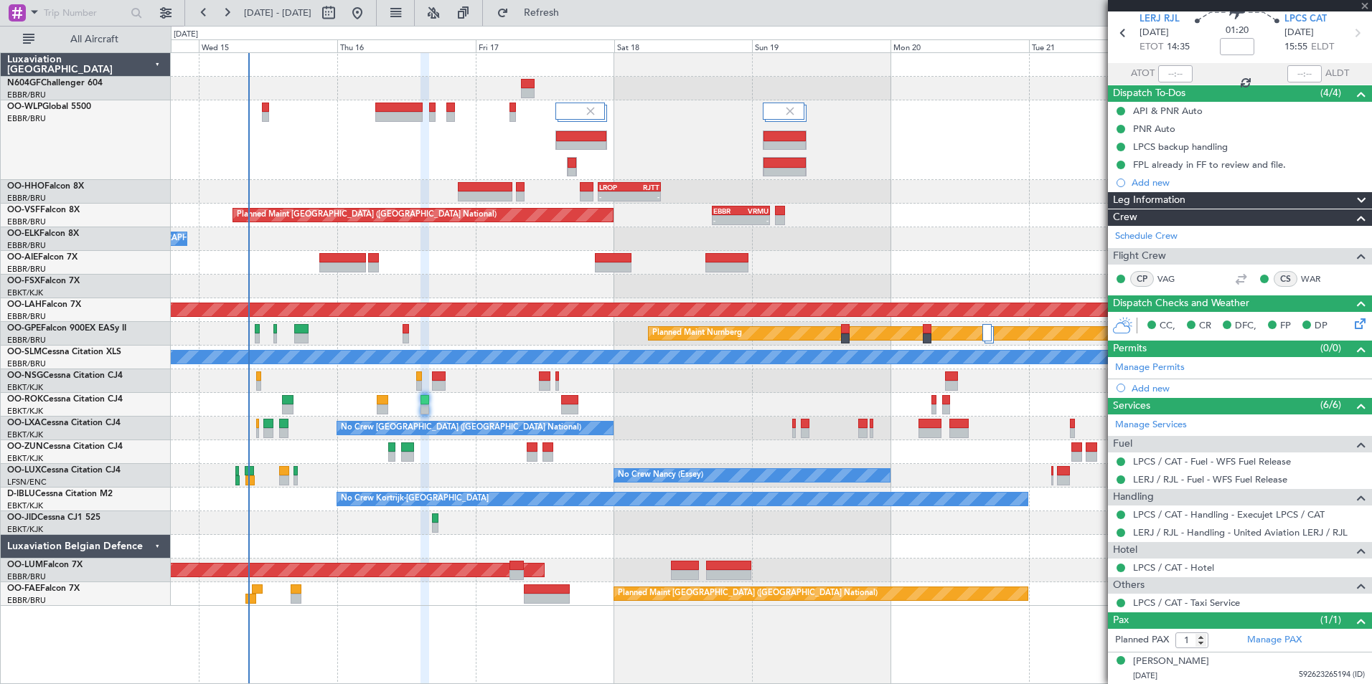
type input "+00:05"
type input "3"
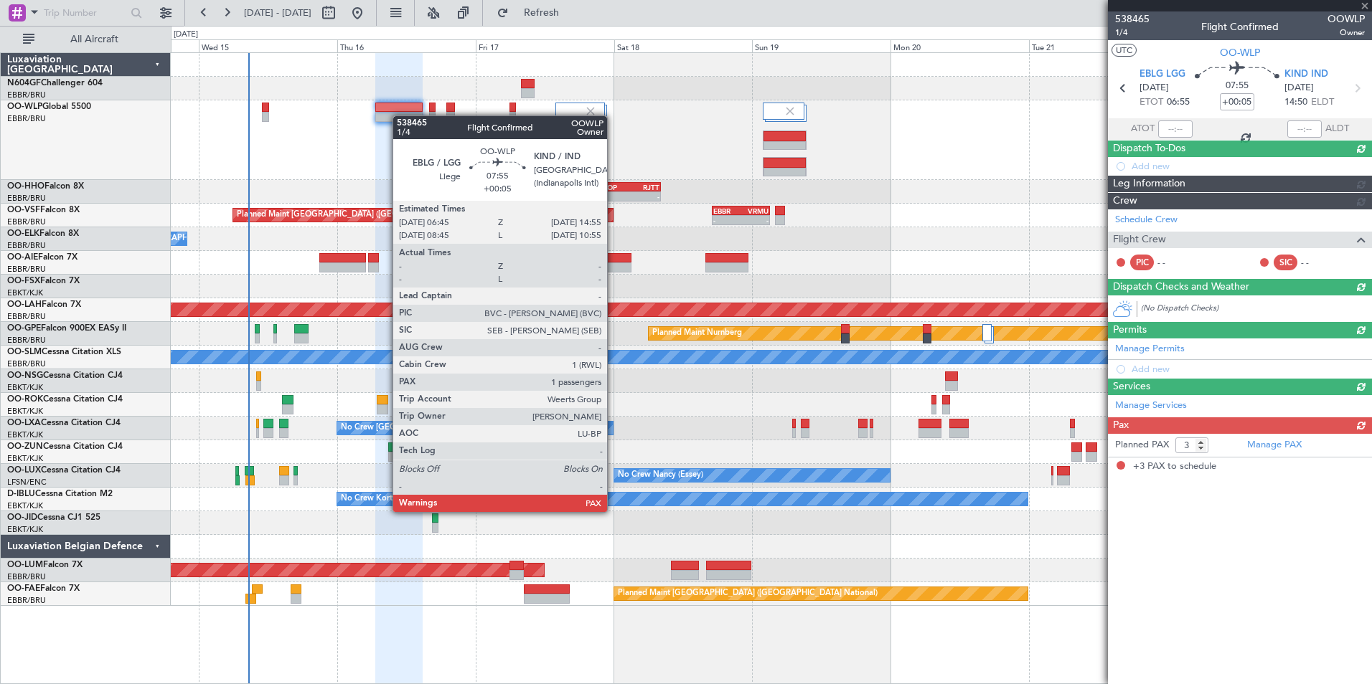
scroll to position [0, 0]
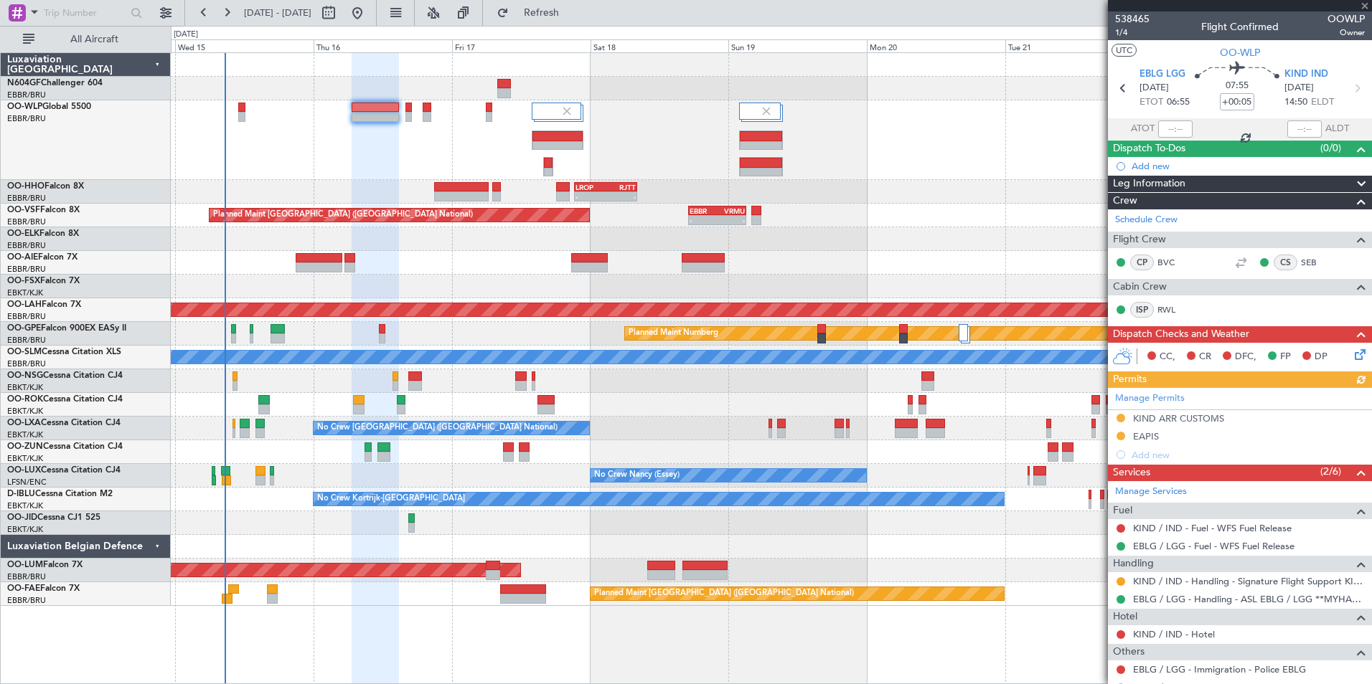
click at [423, 152] on div "- - LIML 20:00 Z FIMP 06:30 Z" at bounding box center [771, 140] width 1200 height 80
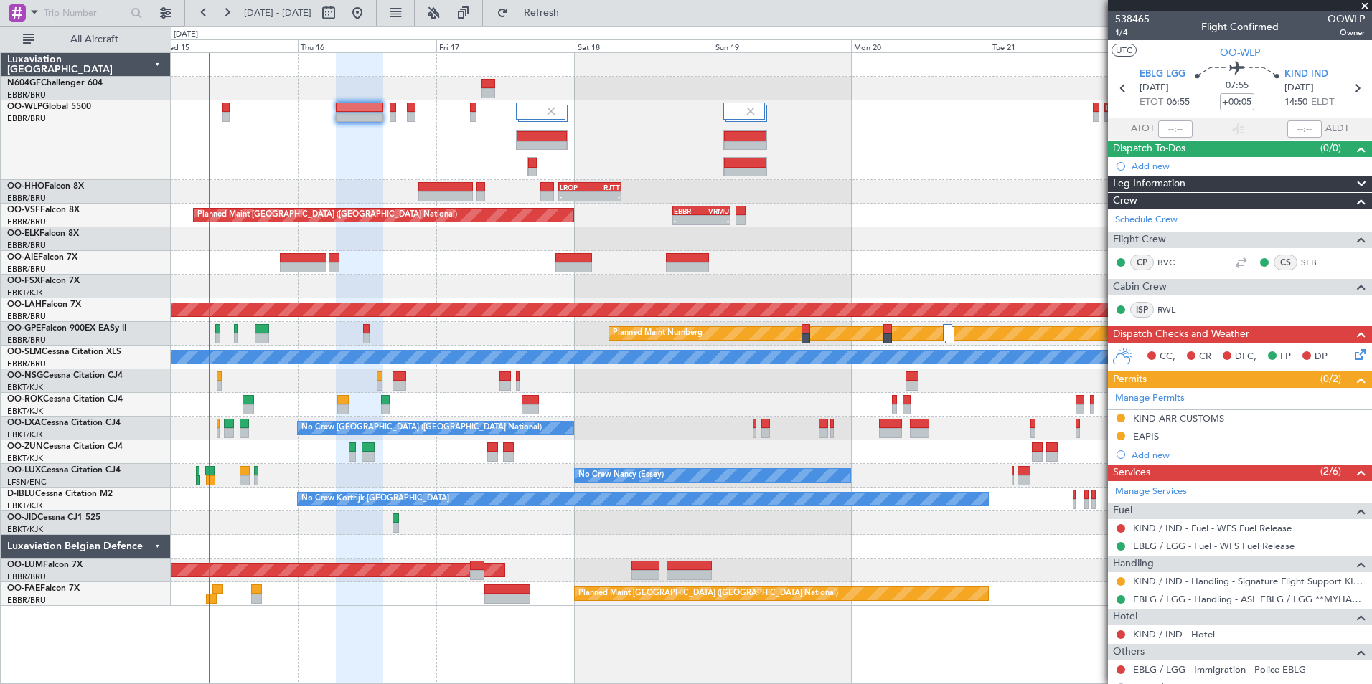
click at [407, 162] on div "- - LIML 20:00 Z FIMP 06:30 Z" at bounding box center [771, 140] width 1200 height 80
click at [401, 170] on div "- - LIML 20:00 Z FIMP 06:30 Z" at bounding box center [771, 140] width 1200 height 80
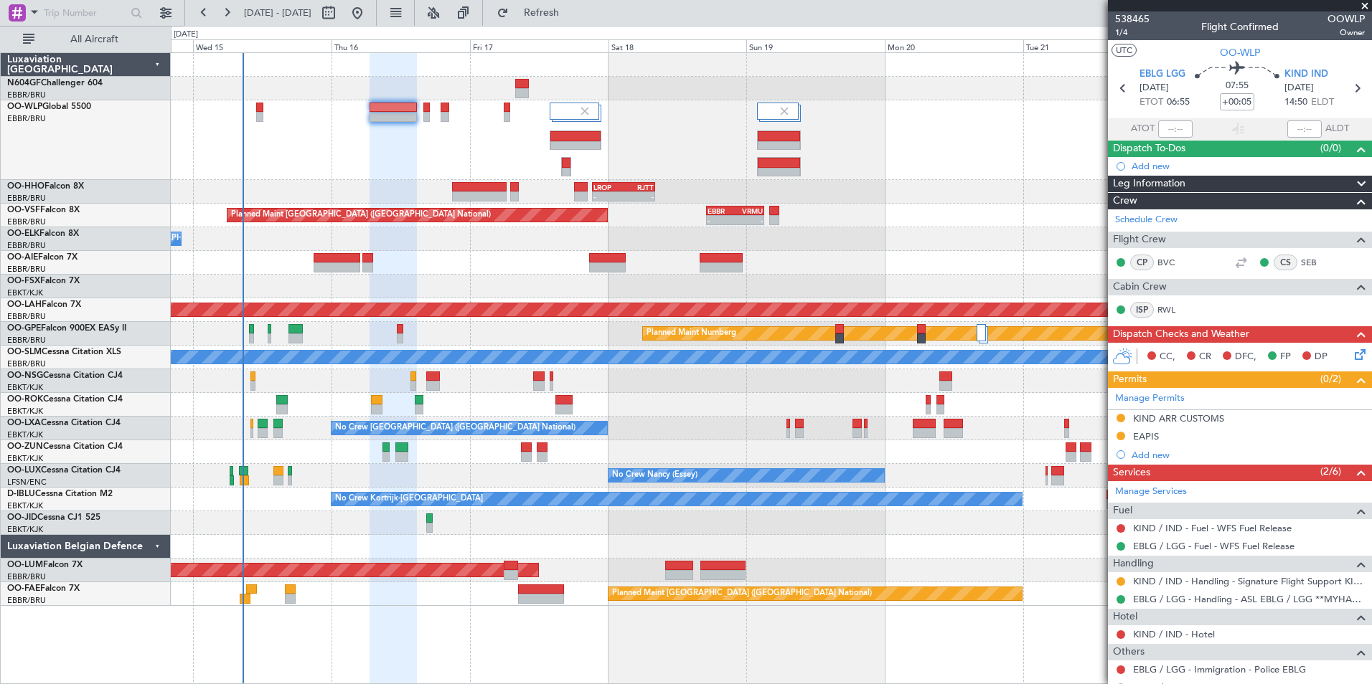
click at [395, 159] on div "- - LIML 20:00 Z FIMP 06:30 Z" at bounding box center [771, 140] width 1200 height 80
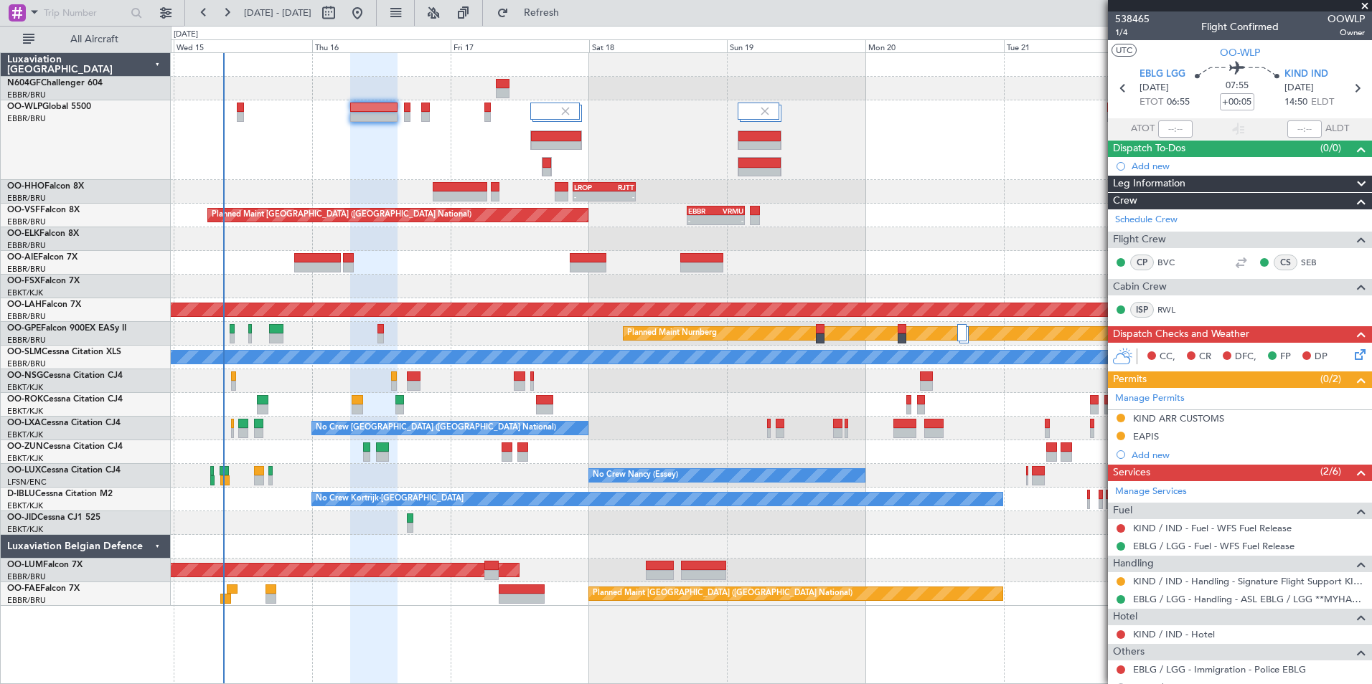
click at [395, 160] on div "- - LIML 20:00 Z FIMP 06:30 Z" at bounding box center [771, 140] width 1200 height 80
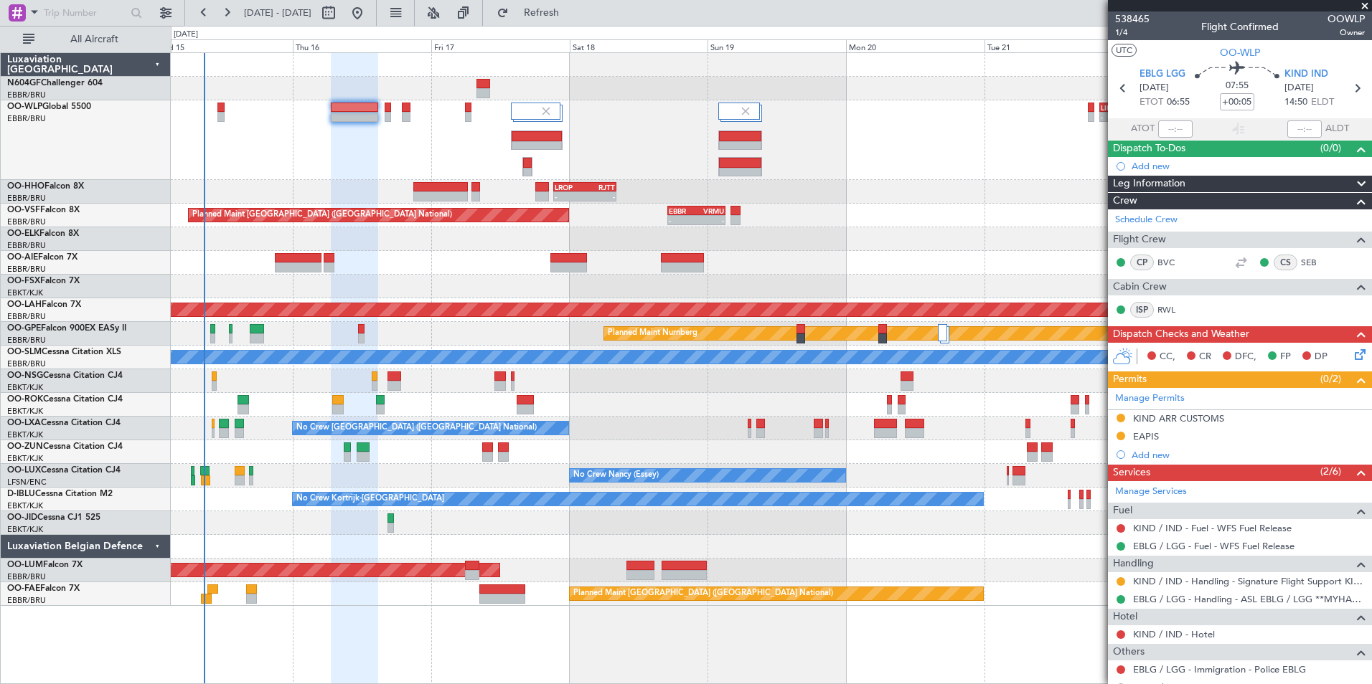
click at [401, 168] on div "- - LIML 20:00 Z FIMP 06:30 Z" at bounding box center [771, 140] width 1200 height 80
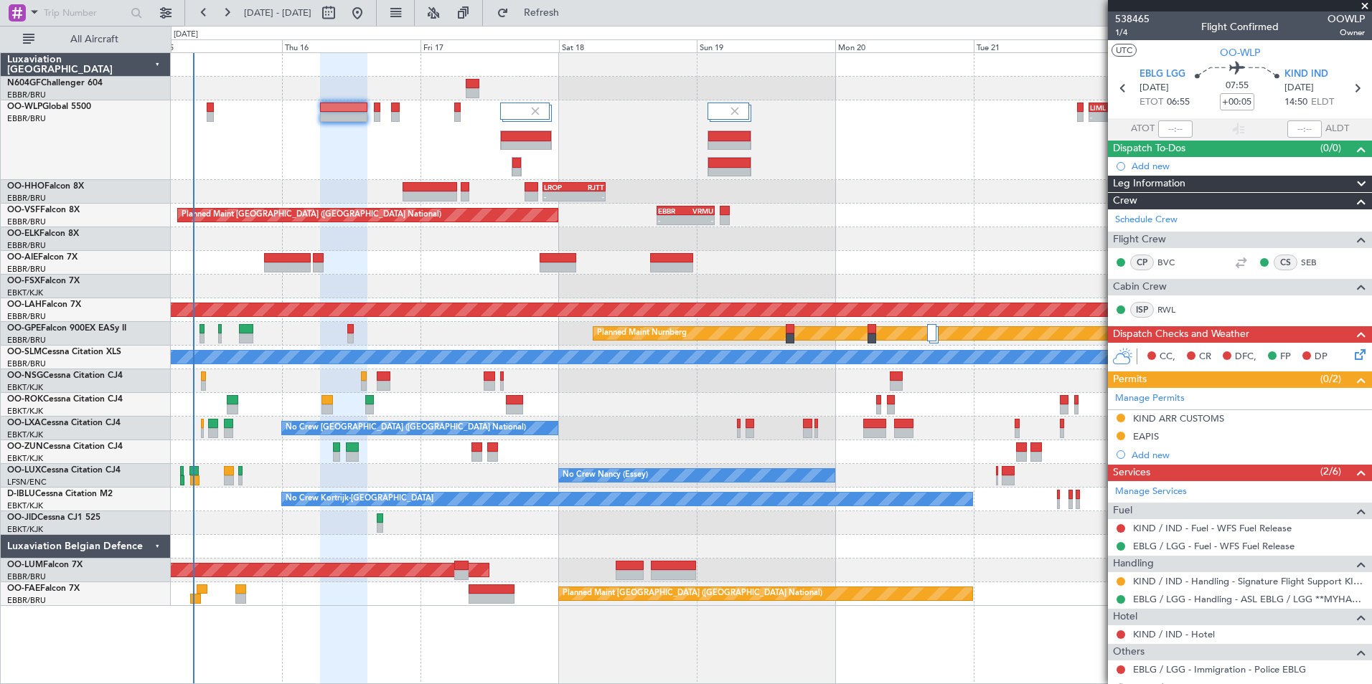
click at [396, 152] on div "- - LIML 20:00 Z FIMP 06:30 Z" at bounding box center [771, 140] width 1200 height 80
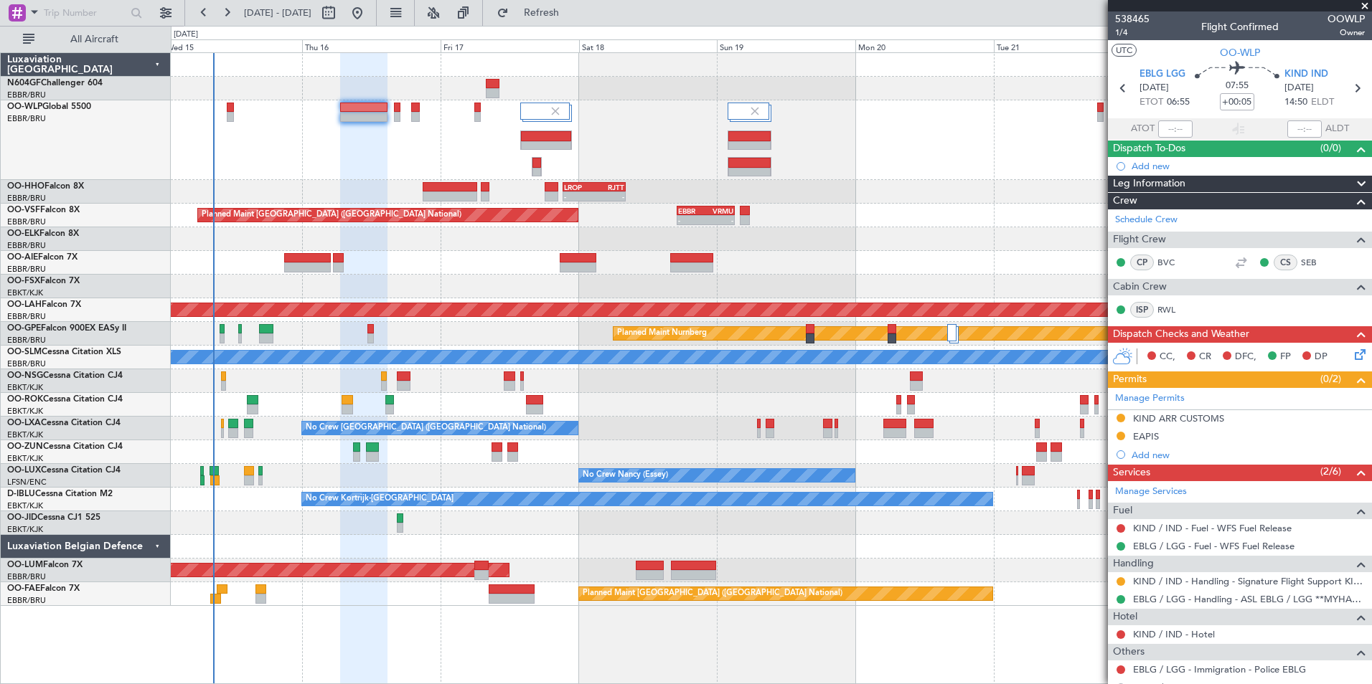
click at [402, 254] on div at bounding box center [771, 263] width 1200 height 24
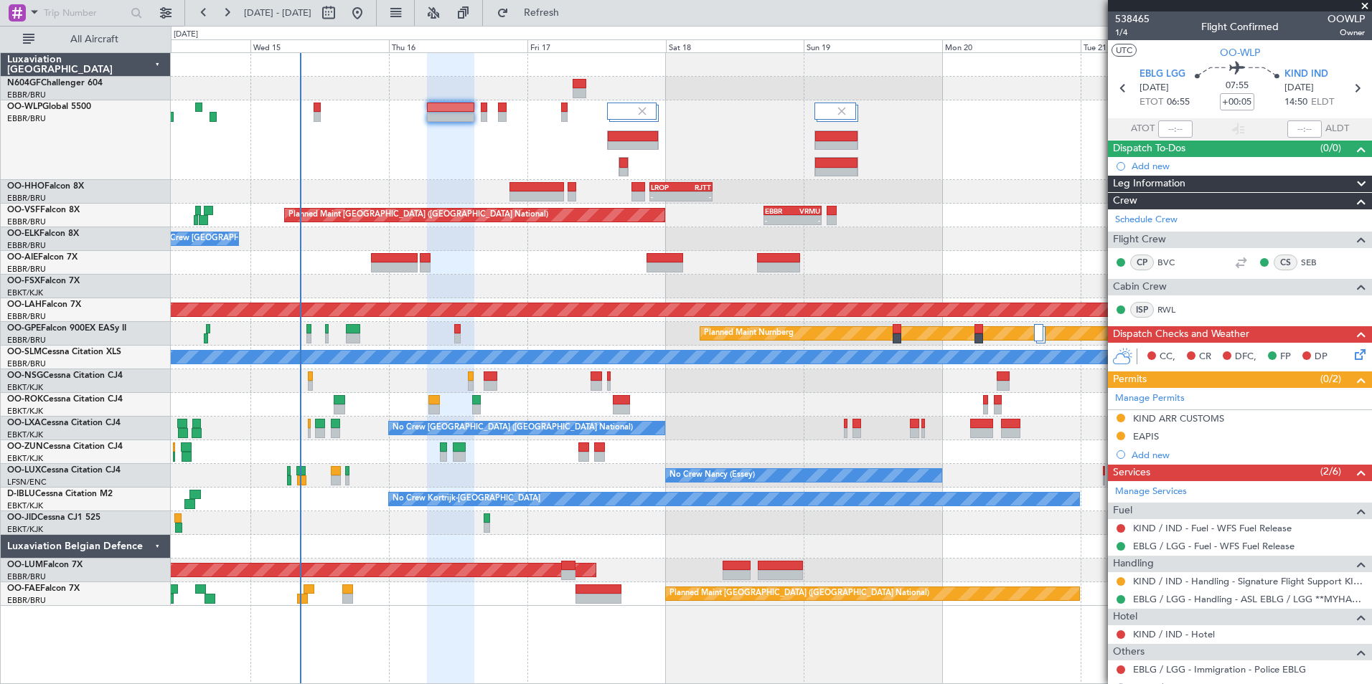
click at [461, 176] on div "- - LIML 20:00 Z FIMP 06:30 Z" at bounding box center [771, 140] width 1200 height 80
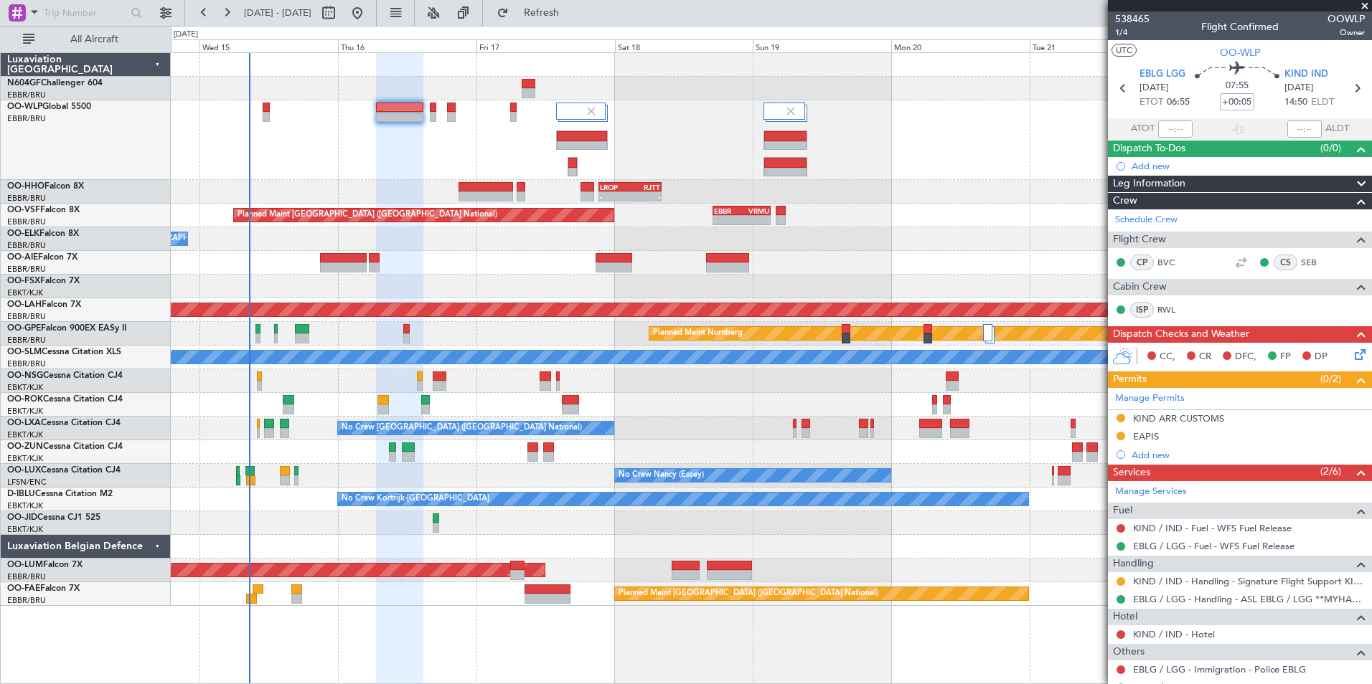
click at [476, 154] on div "- - LIML 20:00 Z FIMP 06:30 Z" at bounding box center [771, 140] width 1200 height 80
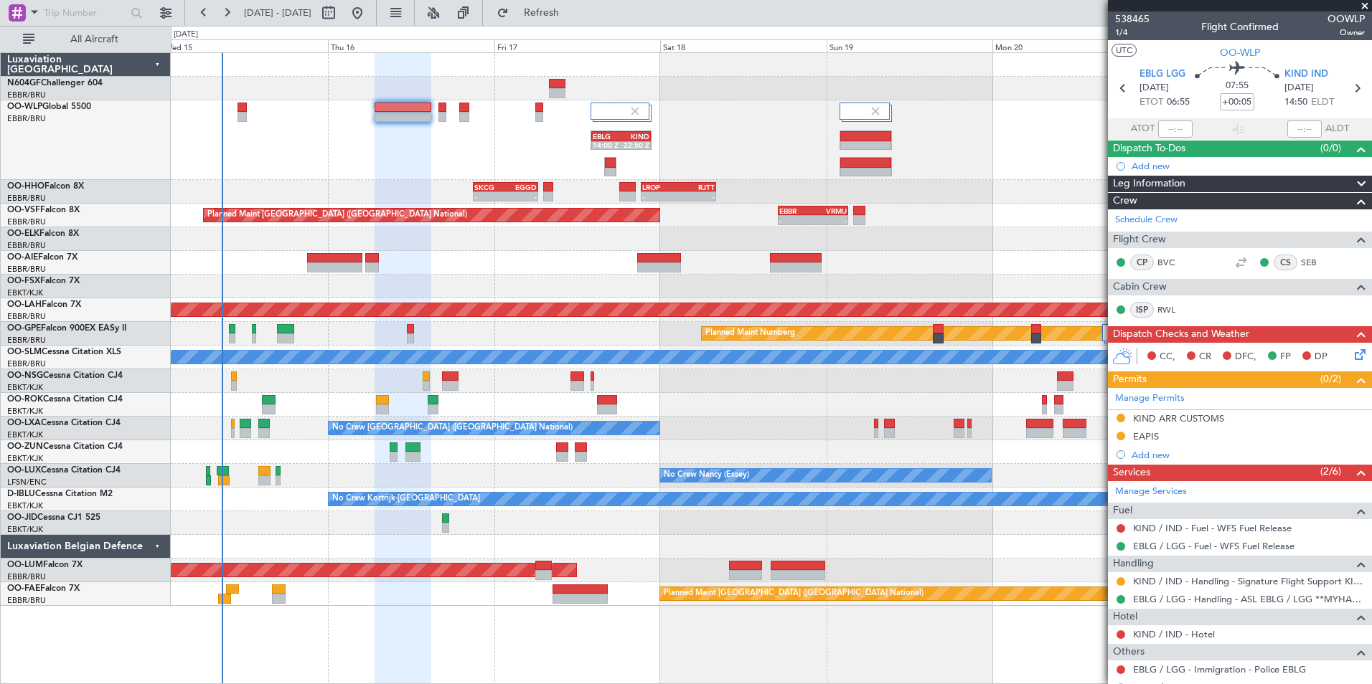
click at [498, 145] on div "EBLG 14:00 Z KIND 22:50 Z - - LIML 20:00 Z FIMP 06:30 Z" at bounding box center [771, 140] width 1200 height 80
click at [497, 146] on div "EBLG 14:00 Z KIND 22:50 Z - - LIML 20:00 Z FIMP 06:30 Z" at bounding box center [771, 140] width 1200 height 80
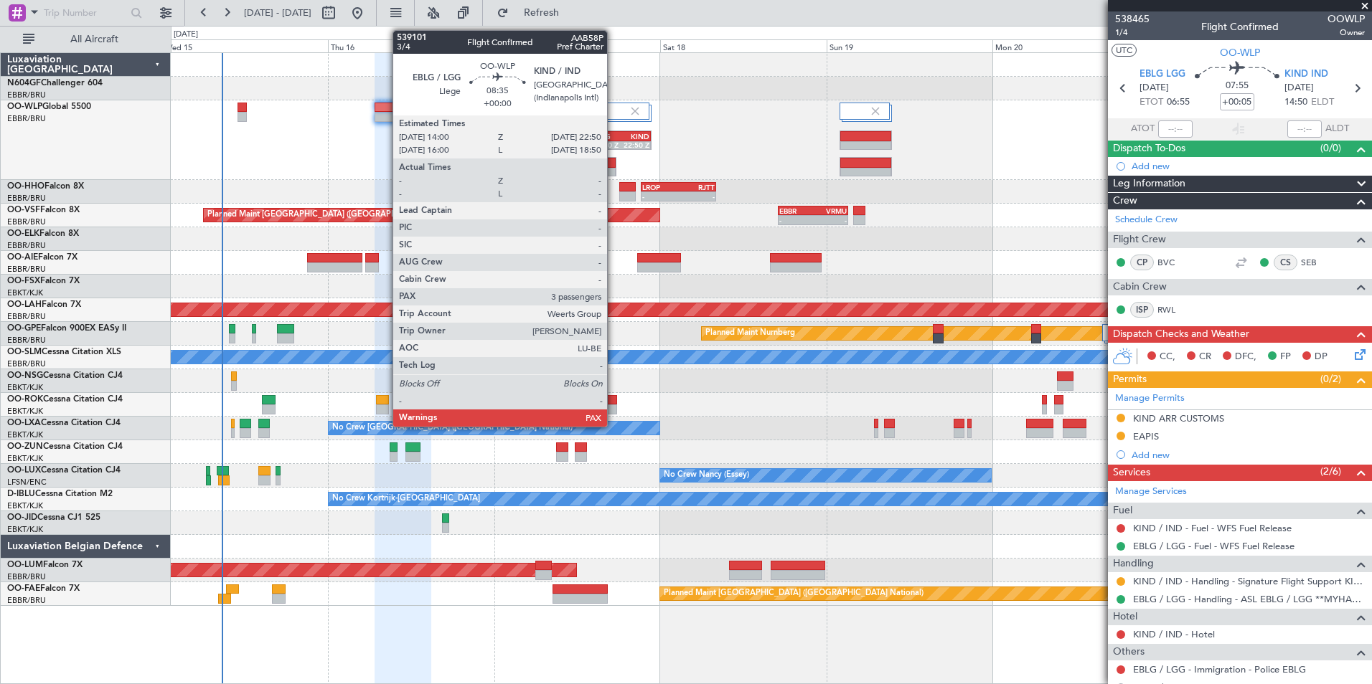
click at [613, 136] on div "EBLG" at bounding box center [607, 136] width 29 height 9
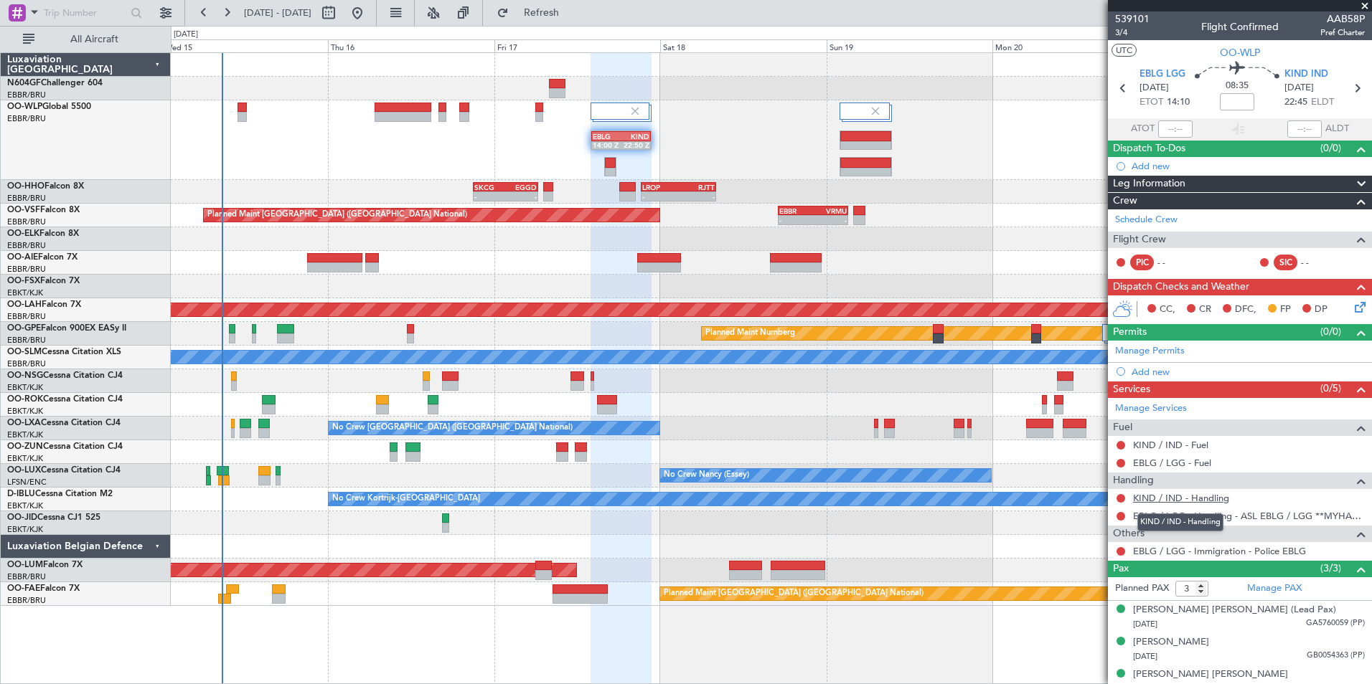
click at [1172, 495] on link "KIND / IND - Handling" at bounding box center [1181, 498] width 96 height 12
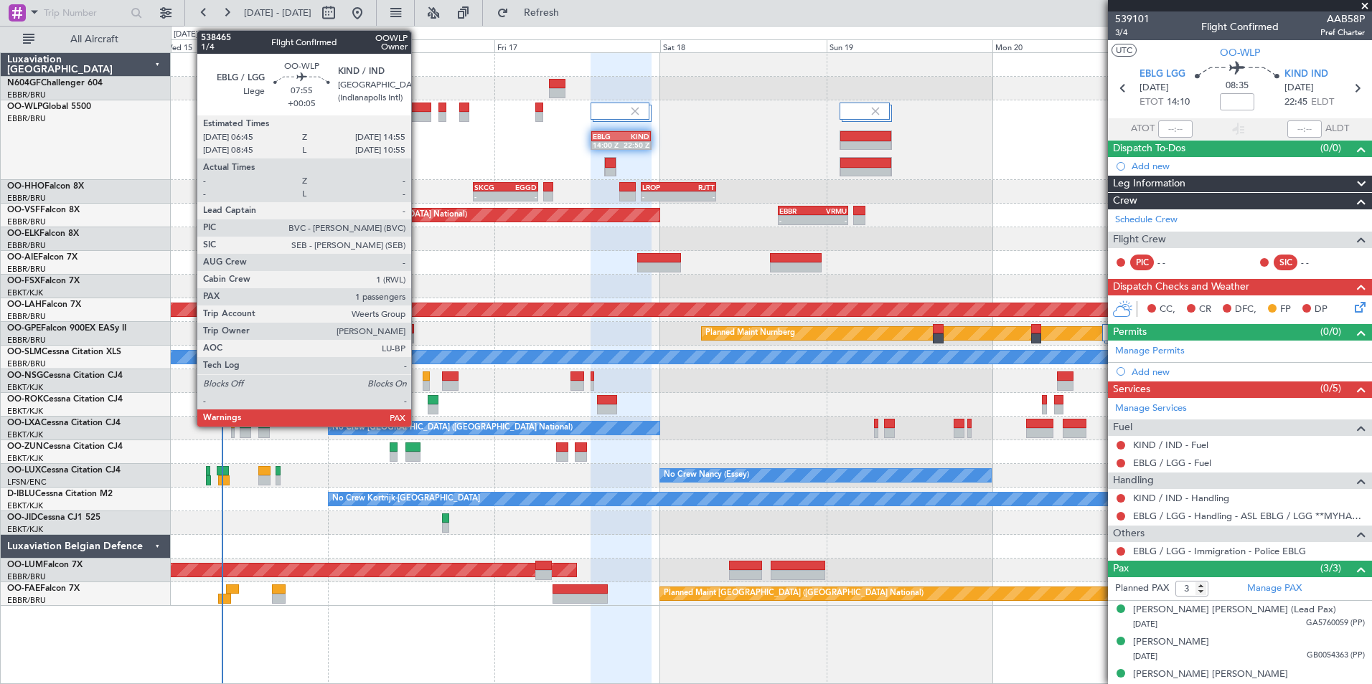
click at [410, 119] on div at bounding box center [402, 117] width 57 height 10
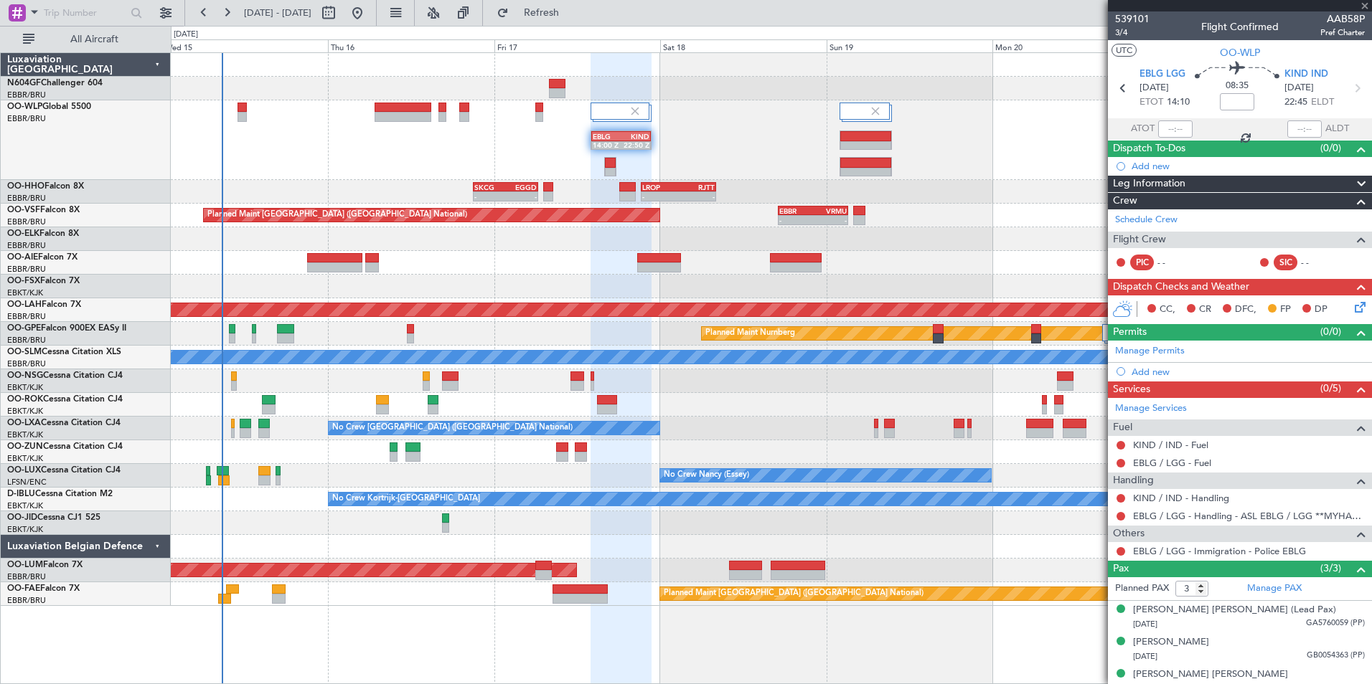
type input "+00:05"
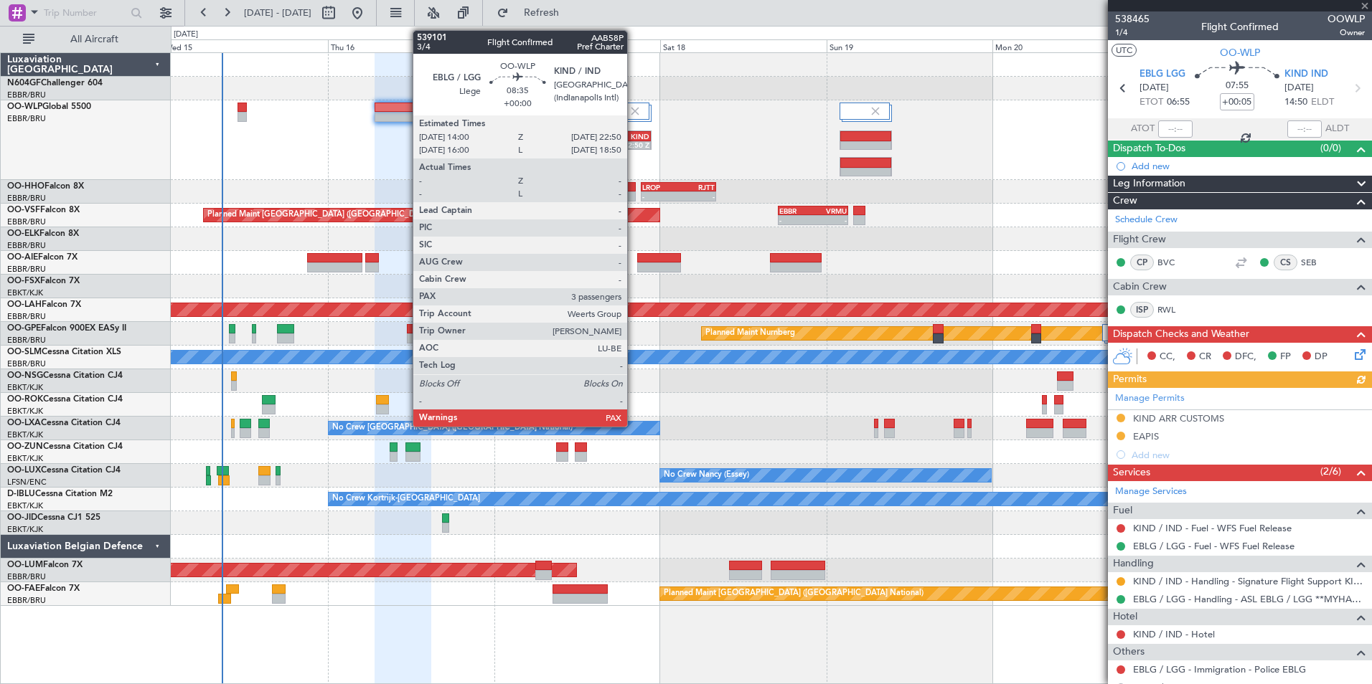
click at [633, 141] on div "22:50 Z" at bounding box center [635, 145] width 29 height 9
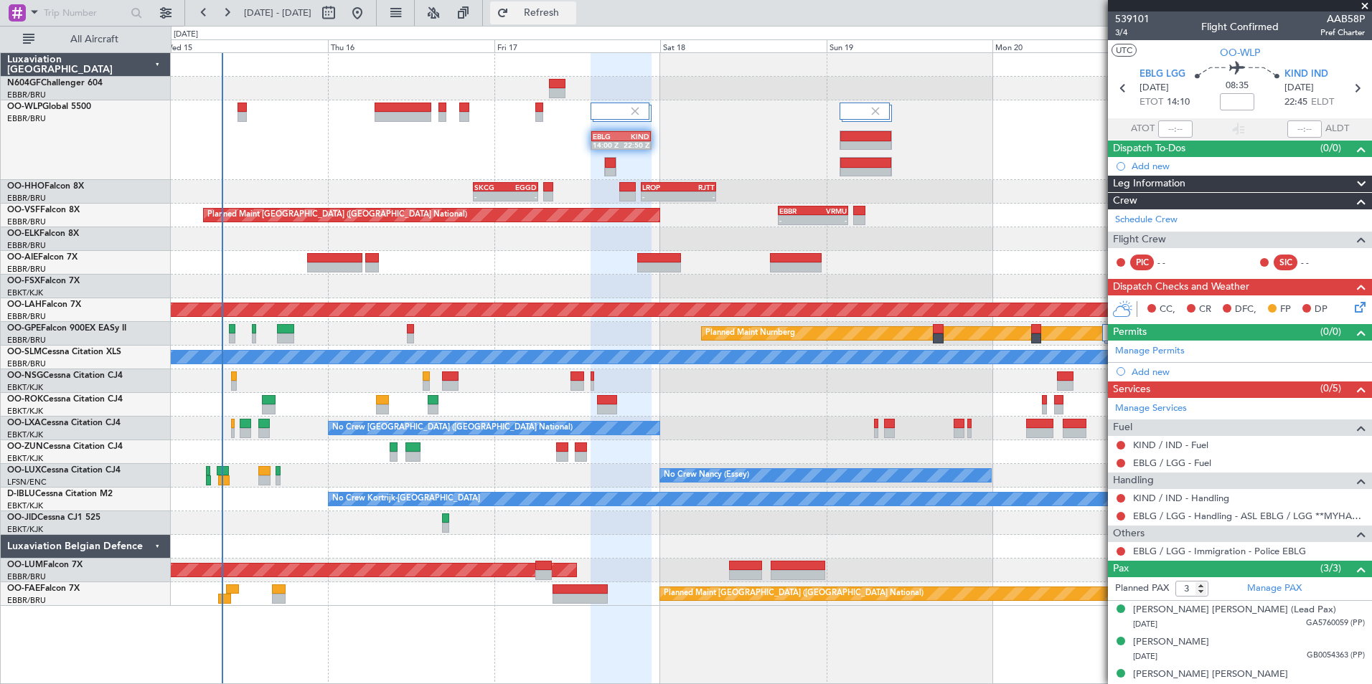
click at [553, 7] on button "Refresh" at bounding box center [533, 12] width 86 height 23
click at [1167, 464] on link "EBLG / LGG - Fuel" at bounding box center [1172, 463] width 78 height 12
drag, startPoint x: 566, startPoint y: 0, endPoint x: 563, endPoint y: 9, distance: 9.1
click at [567, 2] on fb-refresh-button "Refresh" at bounding box center [533, 13] width 100 height 26
click at [562, 10] on span "Refresh" at bounding box center [542, 13] width 60 height 10
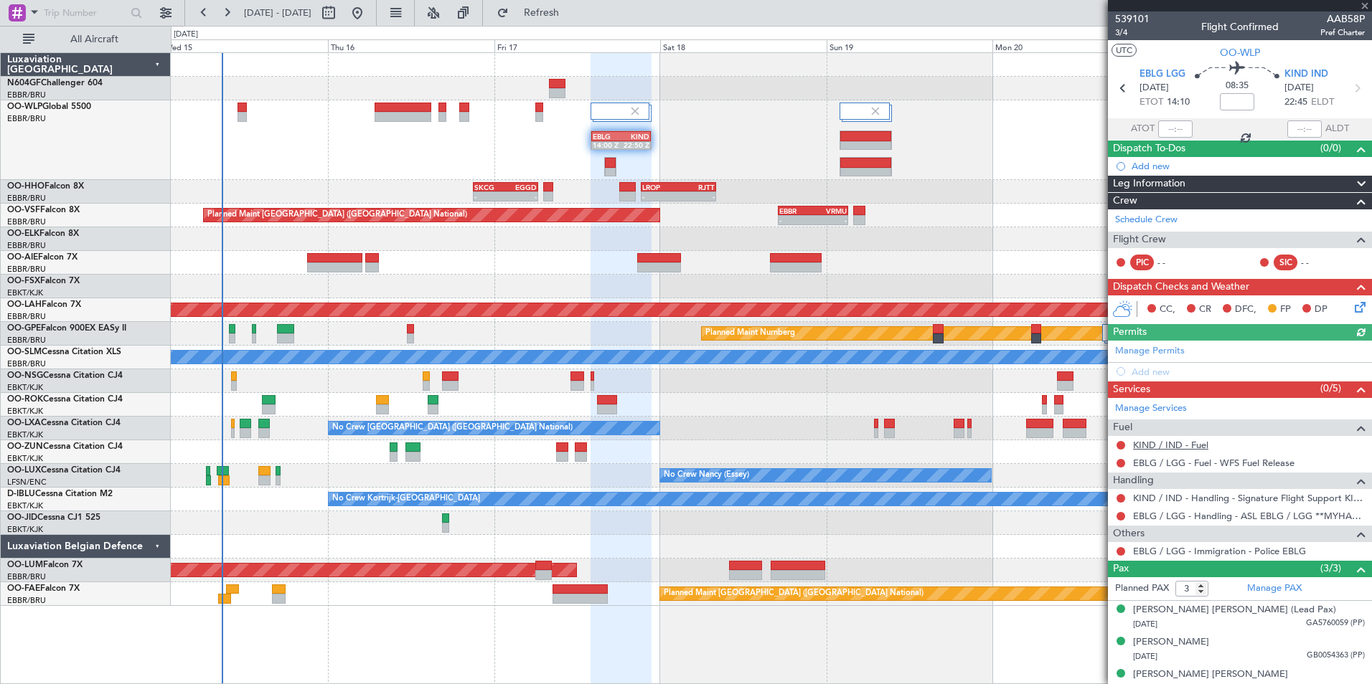
click at [1174, 445] on link "KIND / IND - Fuel" at bounding box center [1170, 445] width 75 height 12
click at [572, 17] on span "Refresh" at bounding box center [542, 13] width 60 height 10
click at [698, 149] on div "- - LIML 20:00 Z FIMP 06:30 Z EBLG 14:00 Z KIND 22:50 Z" at bounding box center [771, 140] width 1200 height 80
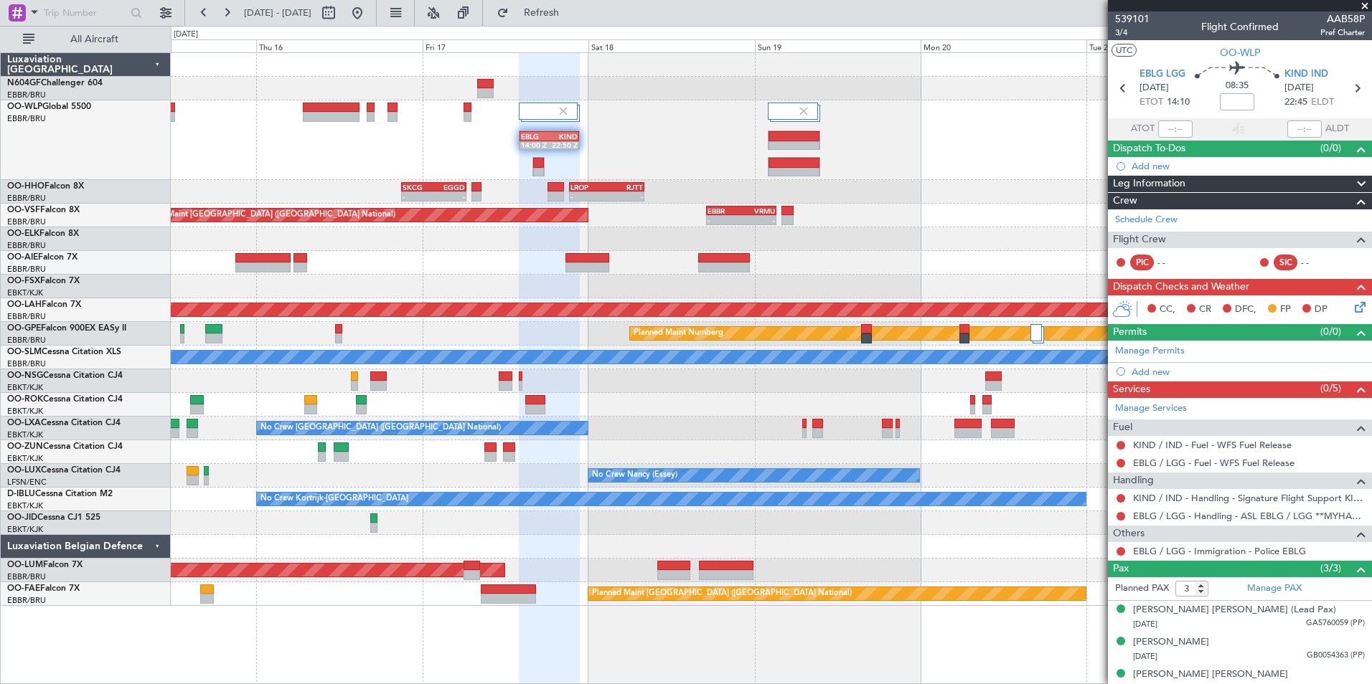
click at [641, 148] on div "- - LIML 20:00 Z FIMP 06:30 Z EBLG 14:00 Z KIND 22:50 Z" at bounding box center [771, 140] width 1200 height 80
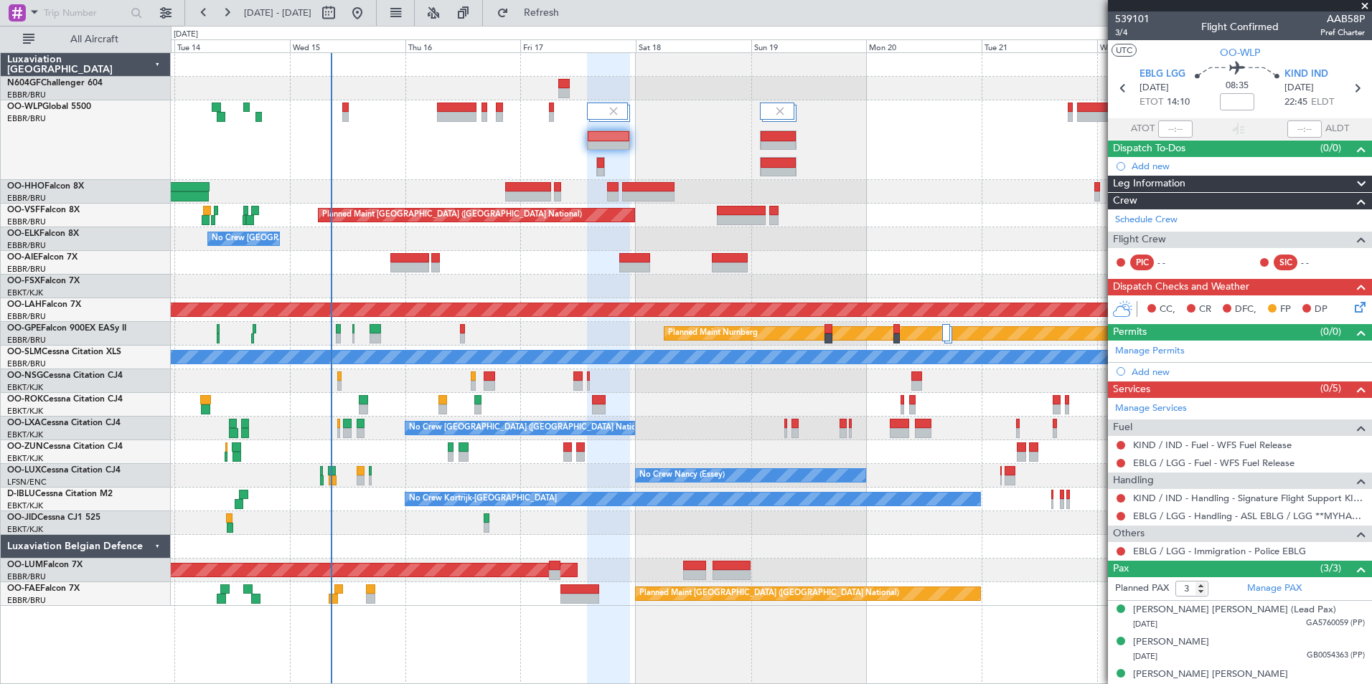
click at [641, 166] on div at bounding box center [771, 140] width 1200 height 80
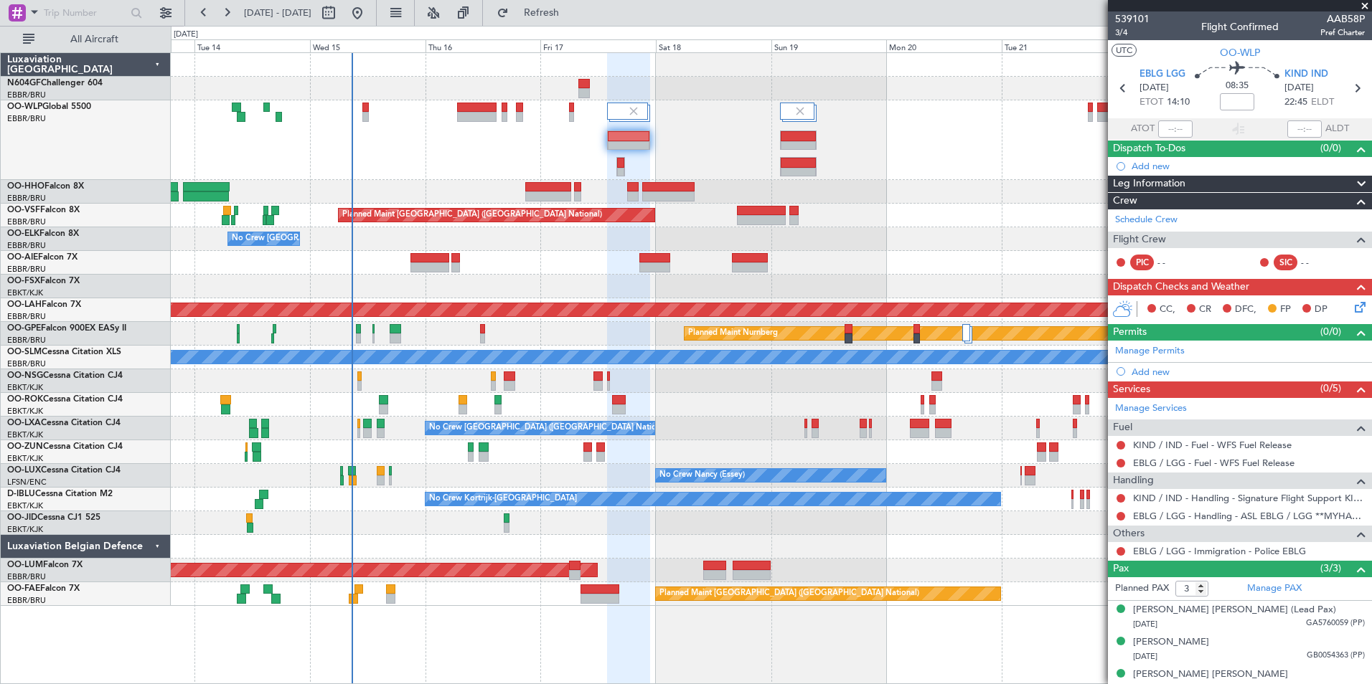
click at [498, 146] on div at bounding box center [771, 140] width 1200 height 80
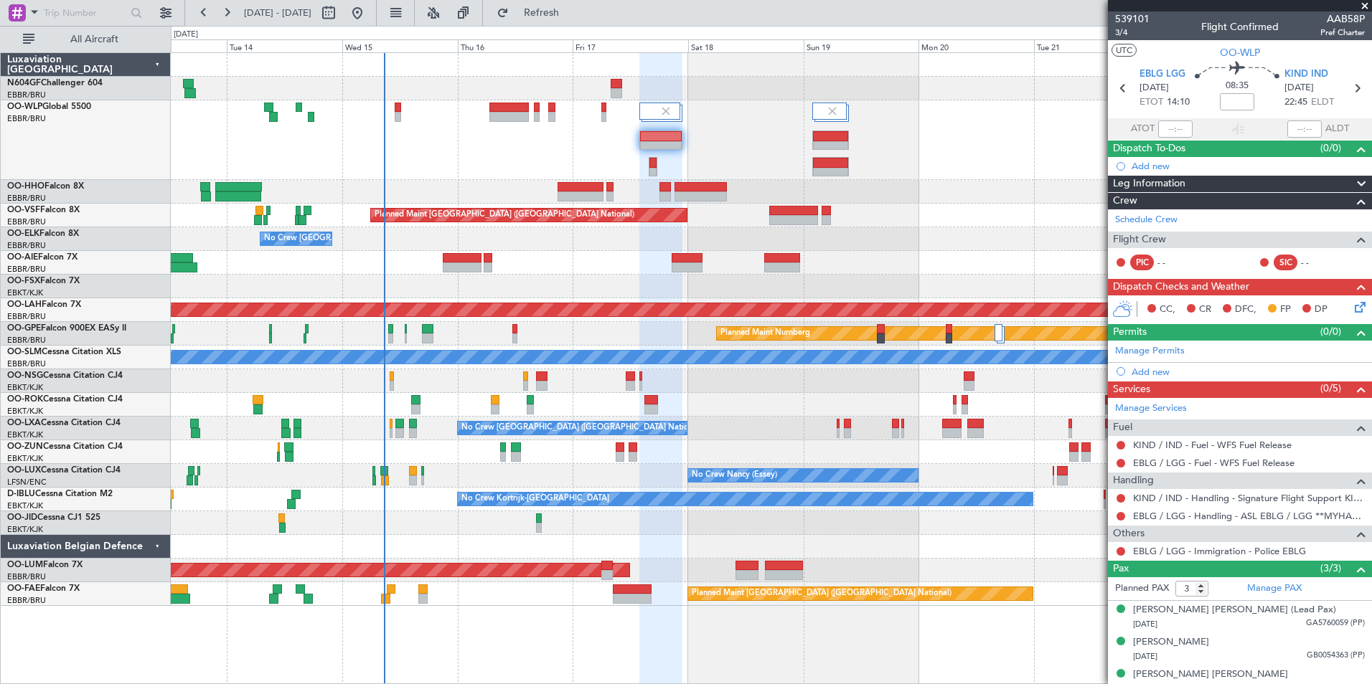
click at [709, 148] on div at bounding box center [771, 140] width 1200 height 80
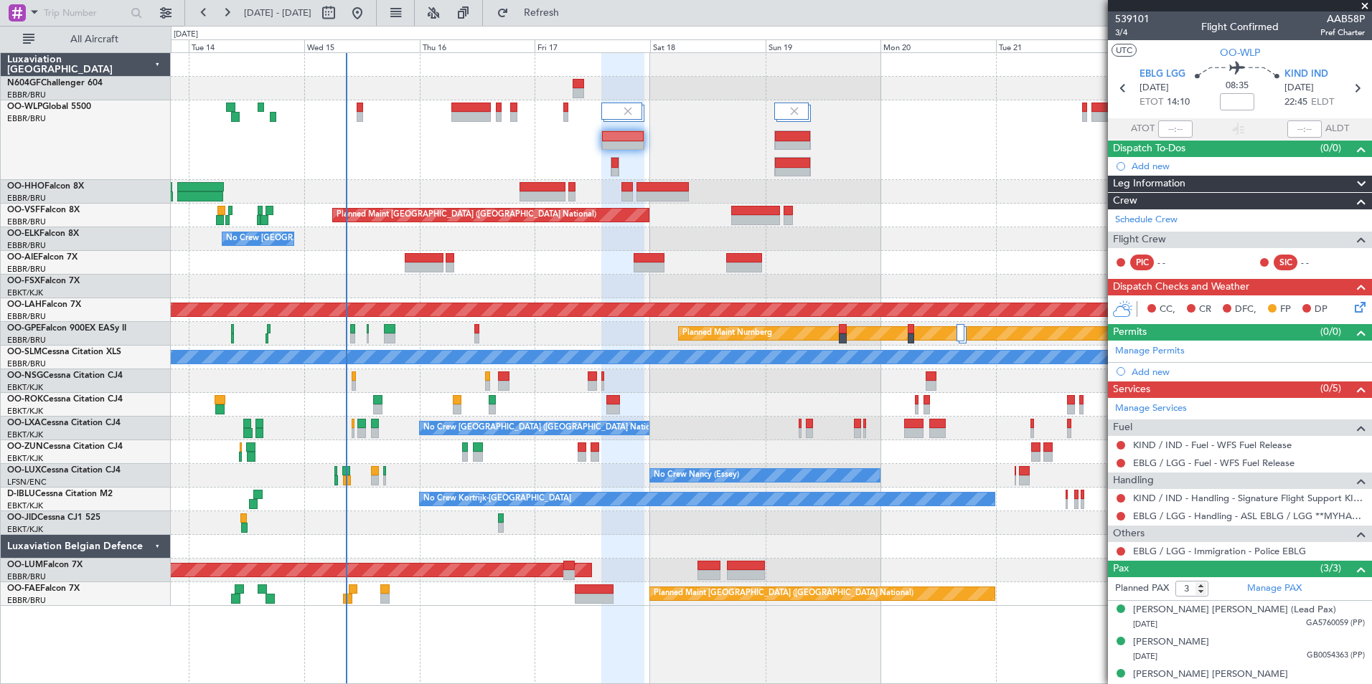
click at [568, 148] on div at bounding box center [771, 140] width 1200 height 80
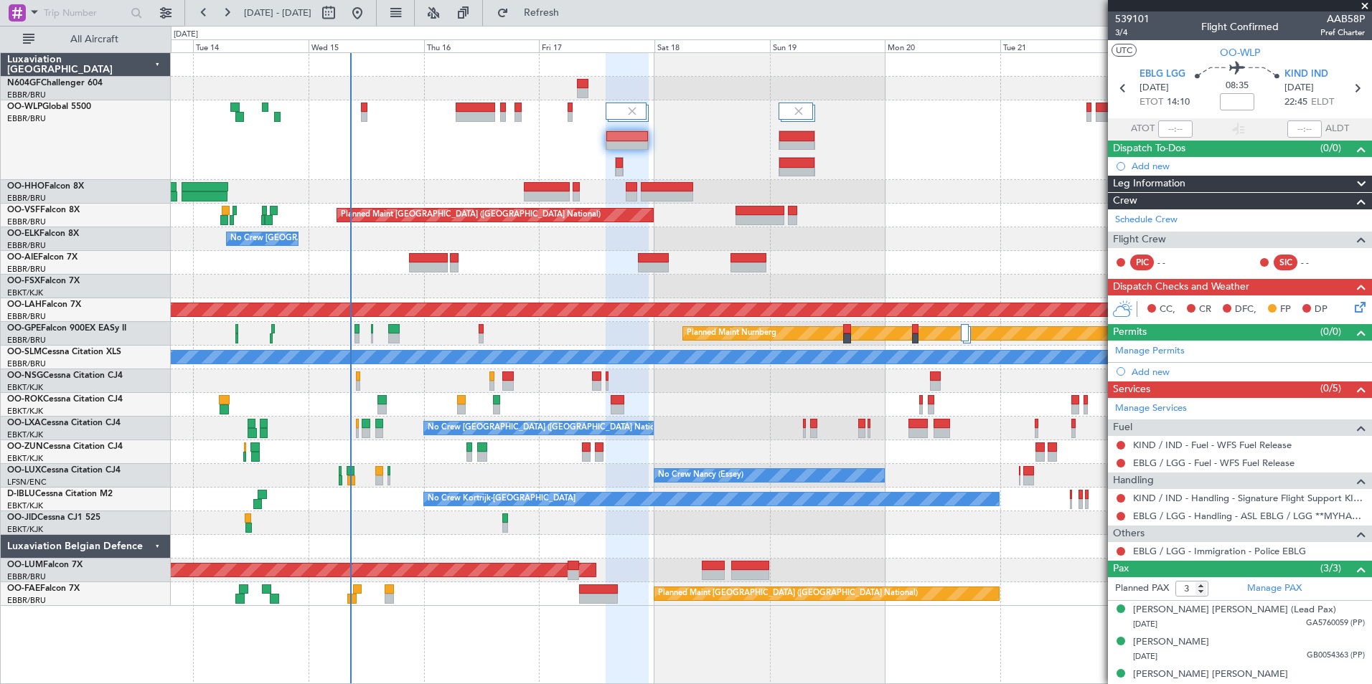
click at [537, 100] on div at bounding box center [771, 140] width 1200 height 80
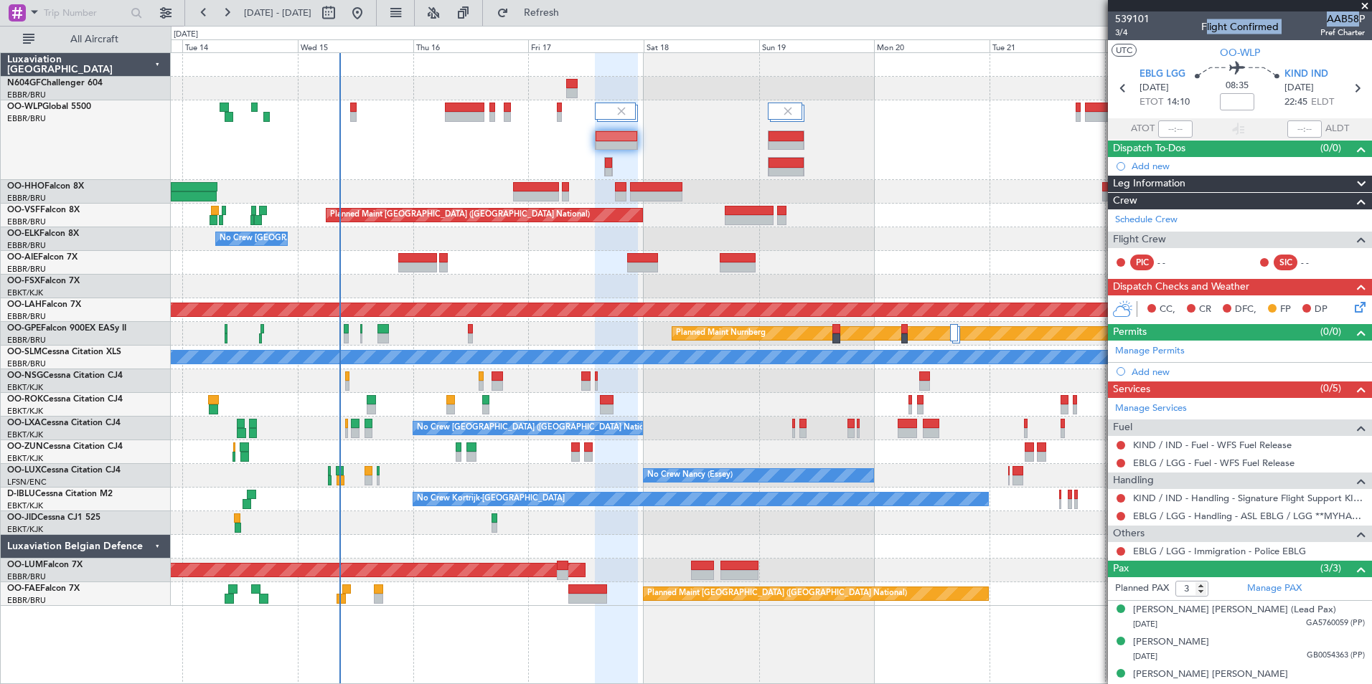
drag, startPoint x: 1347, startPoint y: 22, endPoint x: 1355, endPoint y: 19, distance: 9.1
click at [1355, 19] on div "539101 3/4 Flight Confirmed AAB58P Pref Charter" at bounding box center [1240, 25] width 264 height 29
click at [1002, 29] on div "0 0 Mon 13 Tue 14 Wed 15 Thu 16 Fri 17 Sat 18 [DATE] Mon 20 Tue 21 Wed 22 Thu 2…" at bounding box center [771, 40] width 1200 height 26
click at [1174, 24] on div "539101 3/4 Flight Confirmed AAB58P Pref Charter" at bounding box center [1240, 25] width 264 height 29
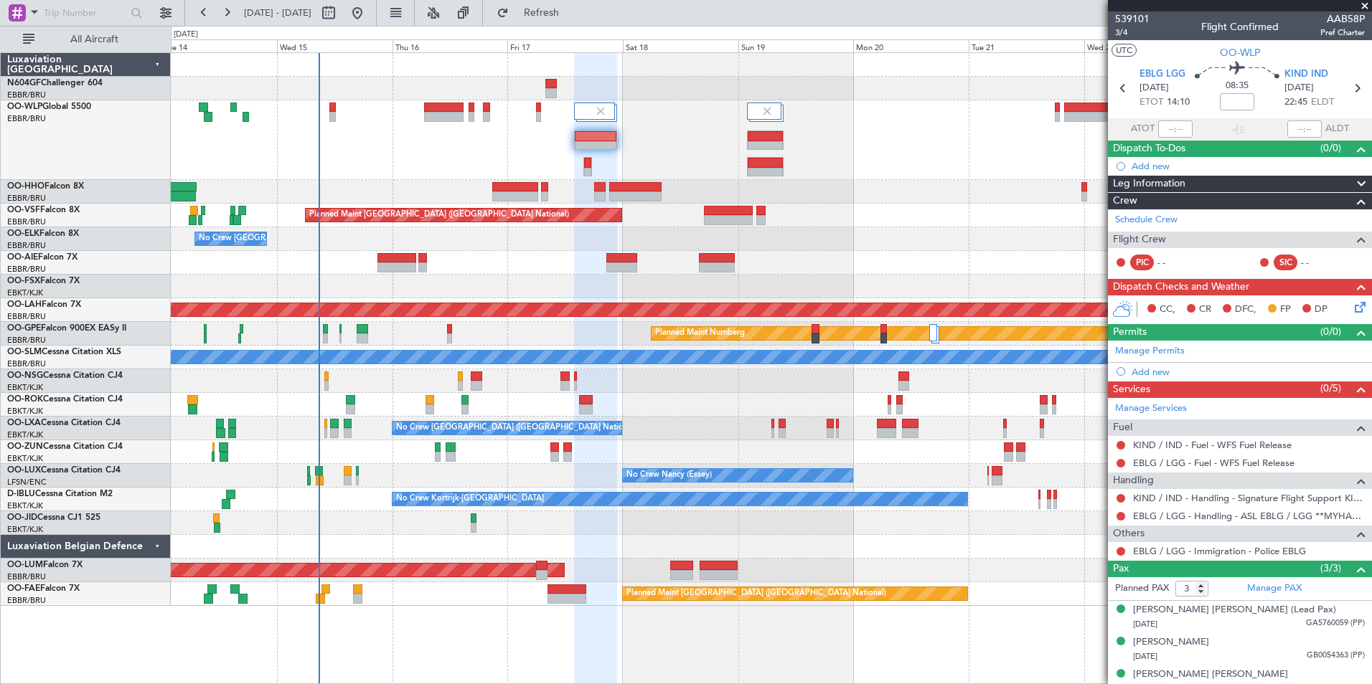
click at [649, 143] on div at bounding box center [771, 140] width 1200 height 80
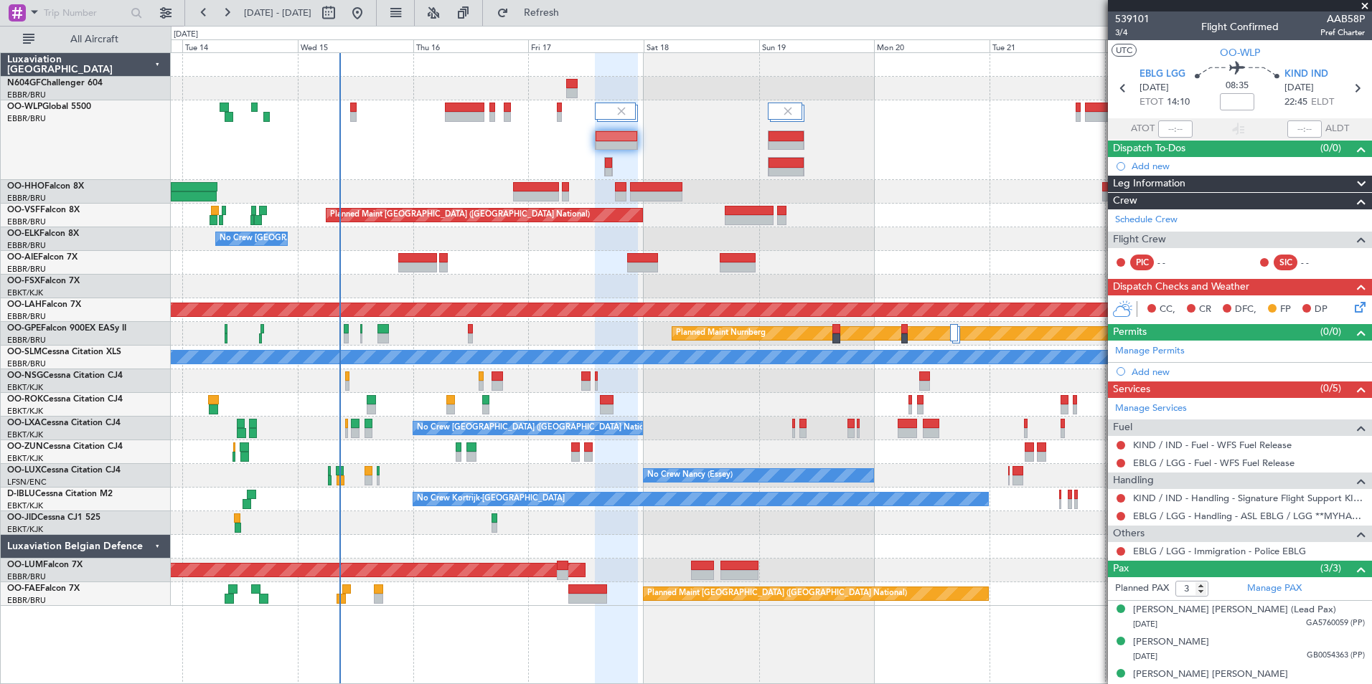
click at [632, 159] on div at bounding box center [771, 140] width 1200 height 80
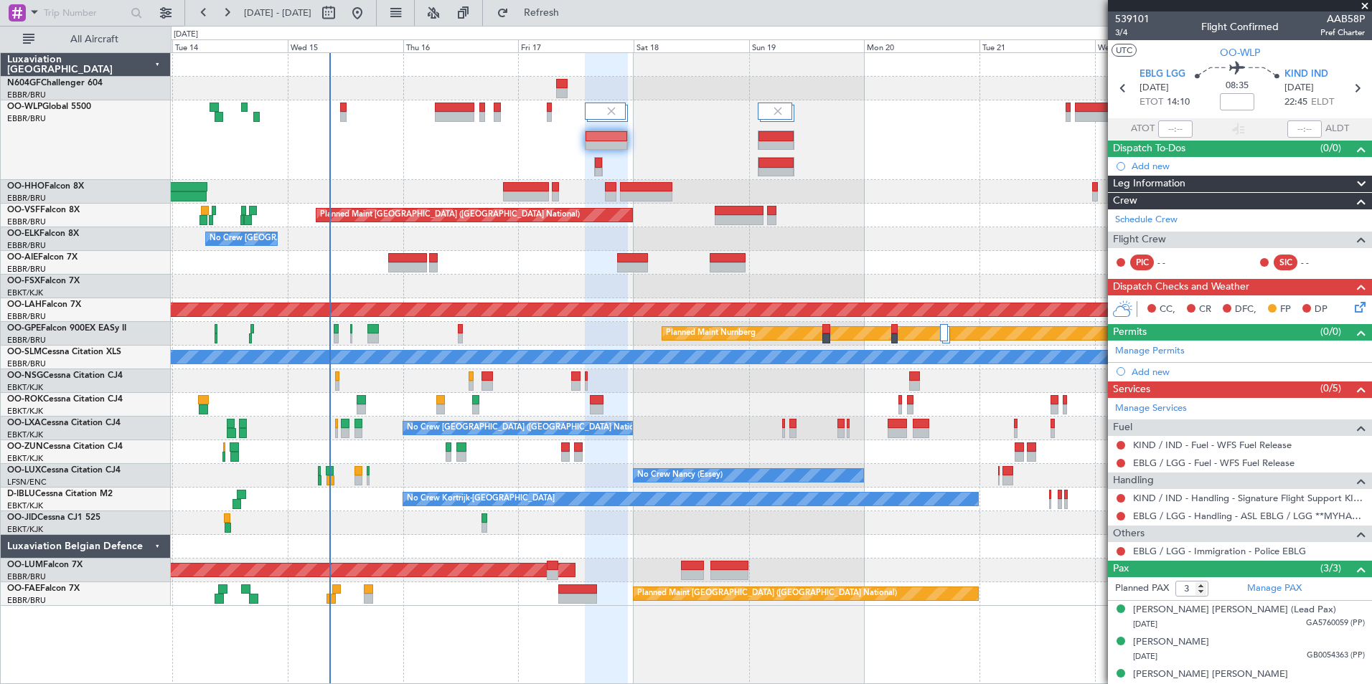
click at [628, 159] on div at bounding box center [771, 140] width 1200 height 80
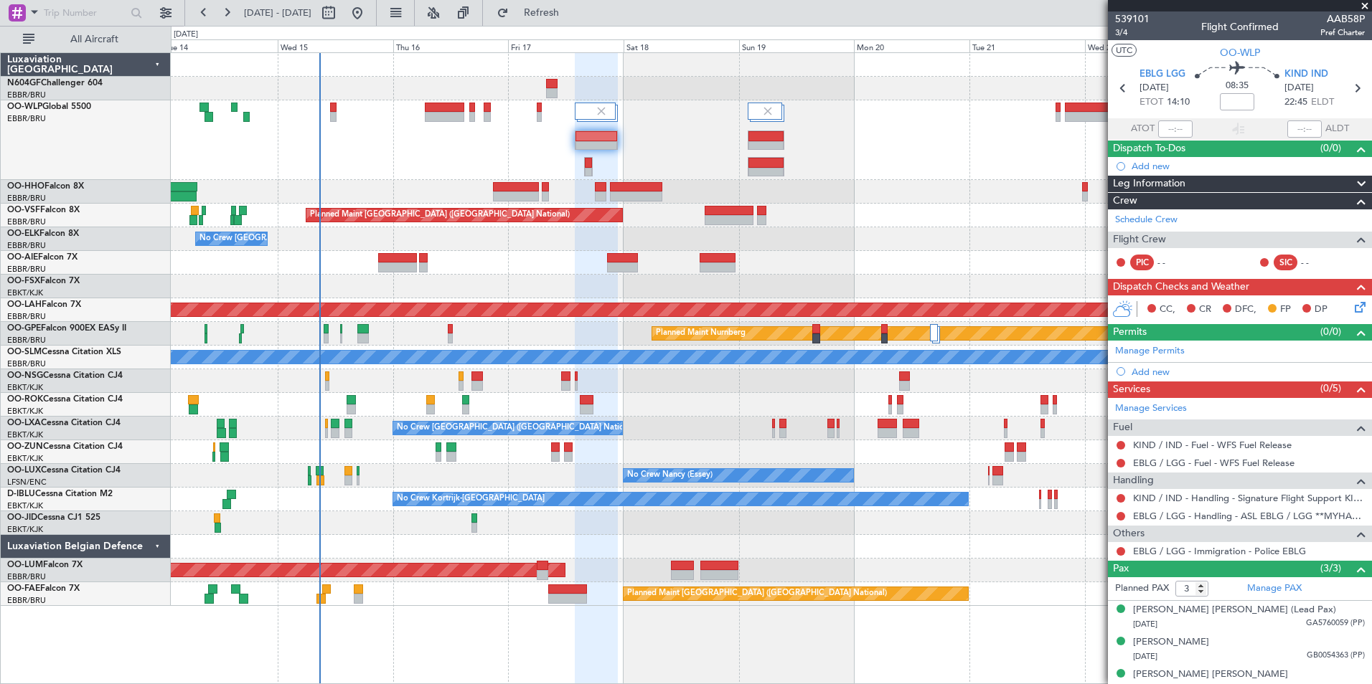
click at [618, 160] on div at bounding box center [771, 140] width 1200 height 80
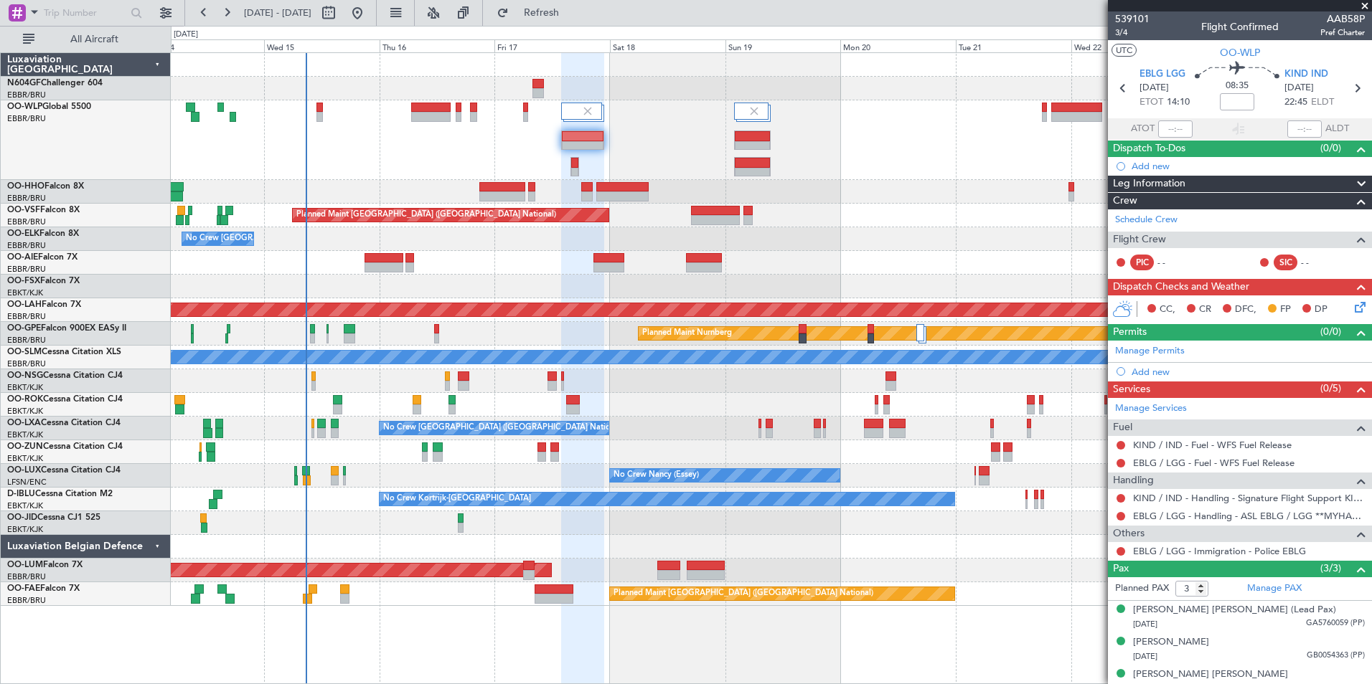
click at [610, 164] on div "Planned Maint [GEOGRAPHIC_DATA] ([GEOGRAPHIC_DATA] National) No Crew [GEOGRAPHI…" at bounding box center [771, 329] width 1200 height 553
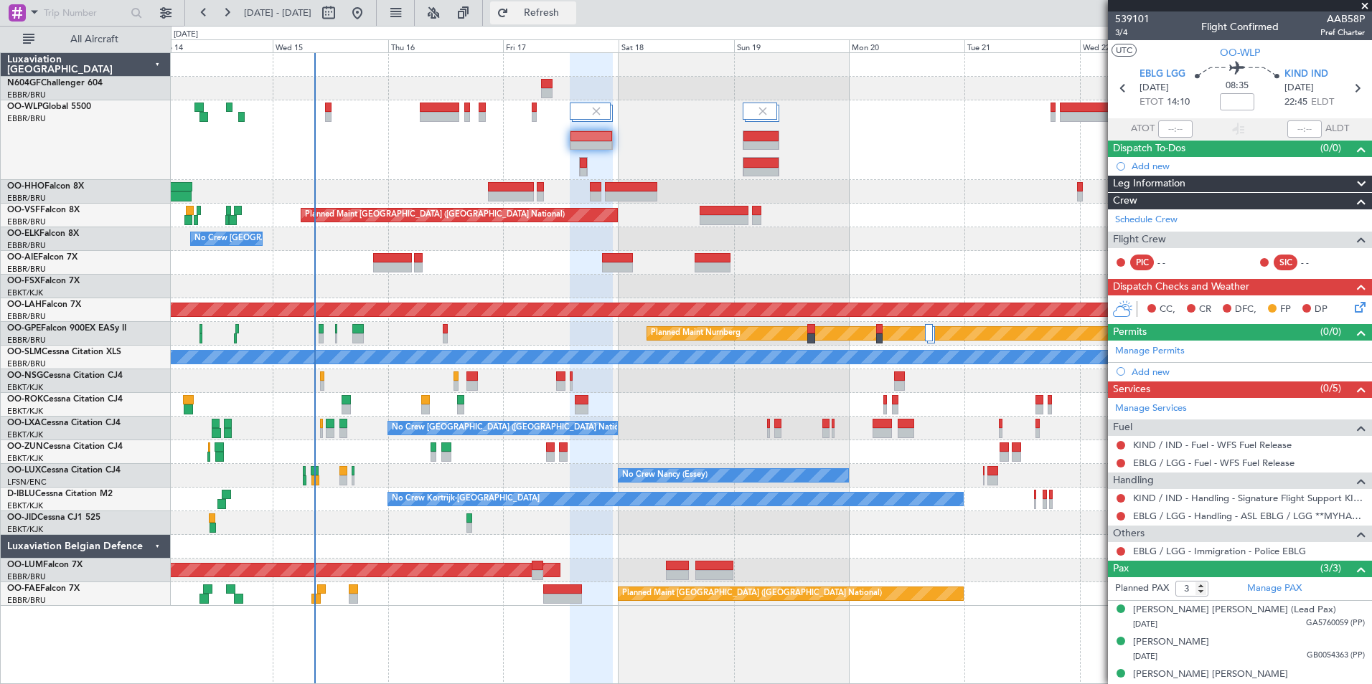
click at [572, 8] on span "Refresh" at bounding box center [542, 13] width 60 height 10
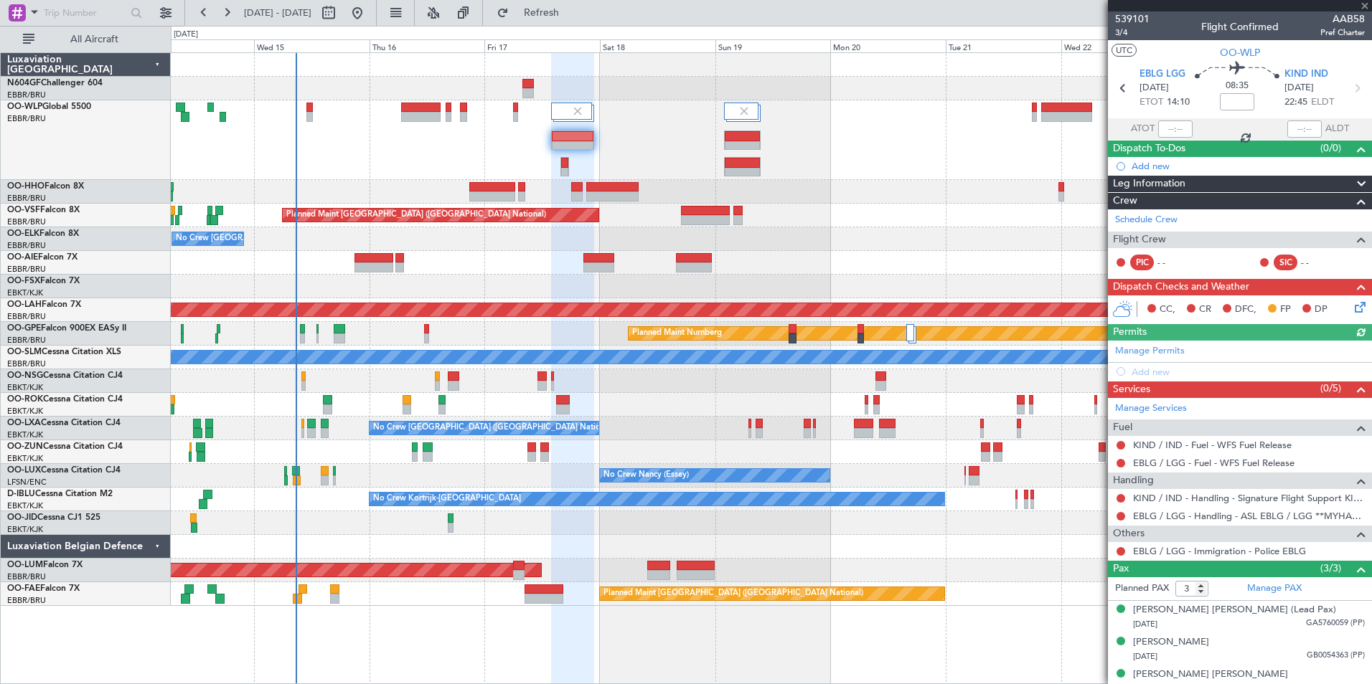
click at [697, 174] on div at bounding box center [771, 140] width 1200 height 80
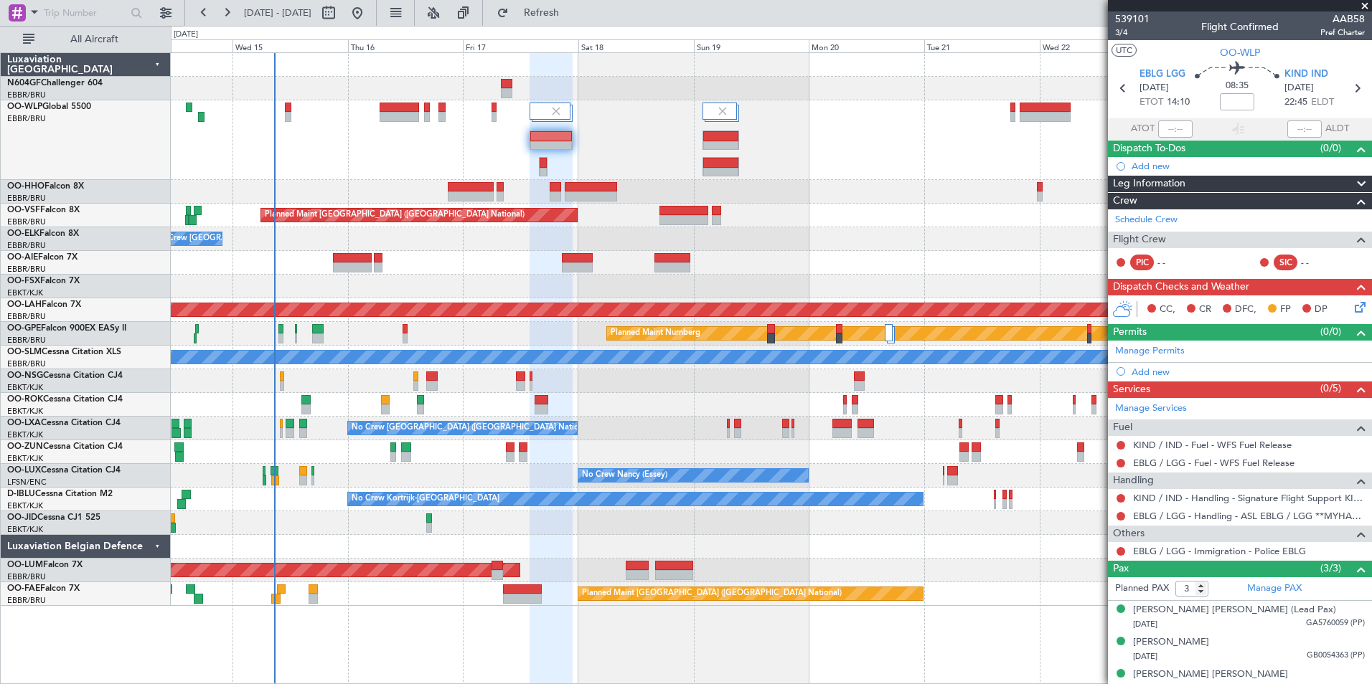
click at [595, 155] on div at bounding box center [771, 140] width 1200 height 80
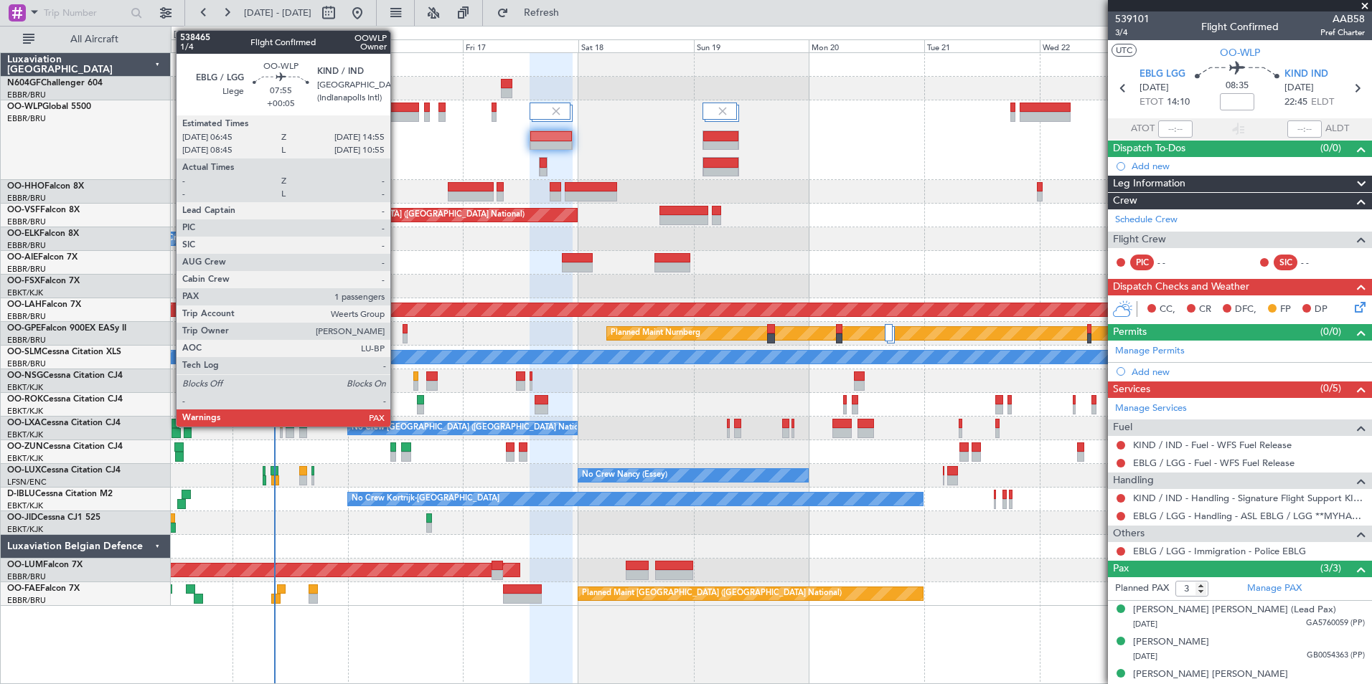
click at [397, 117] on div at bounding box center [399, 117] width 39 height 10
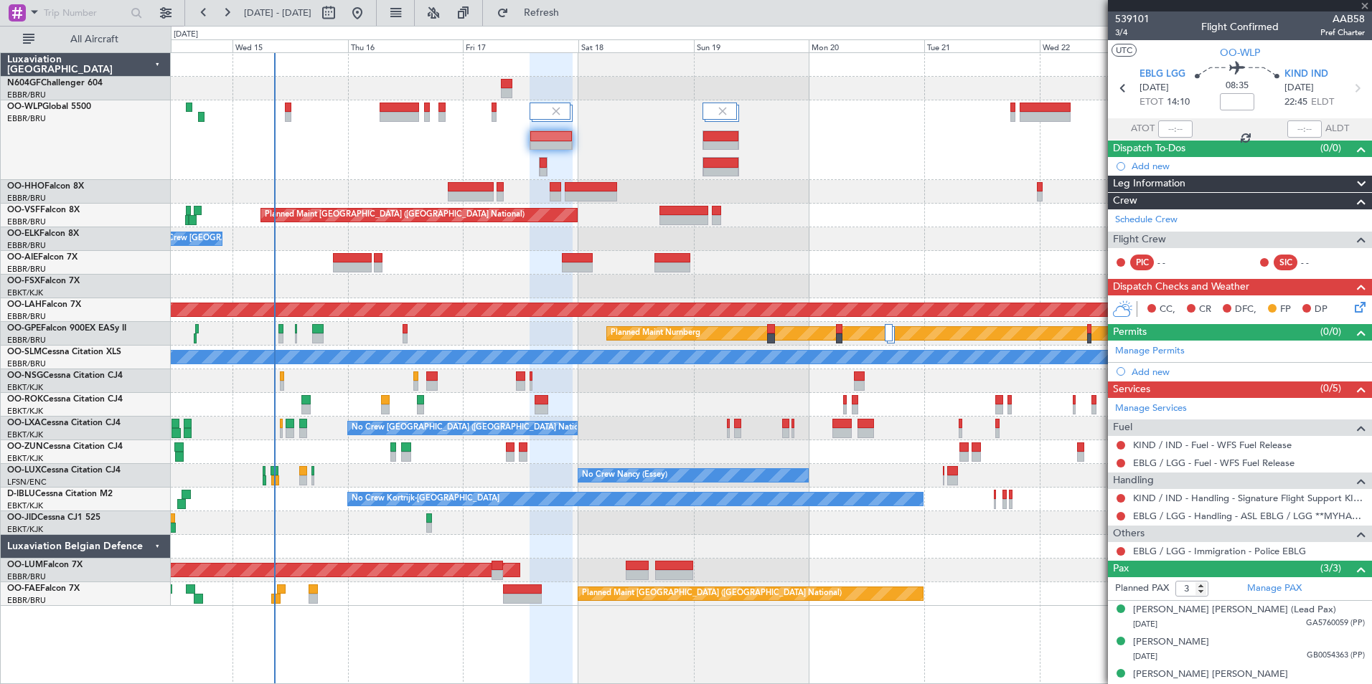
type input "+00:05"
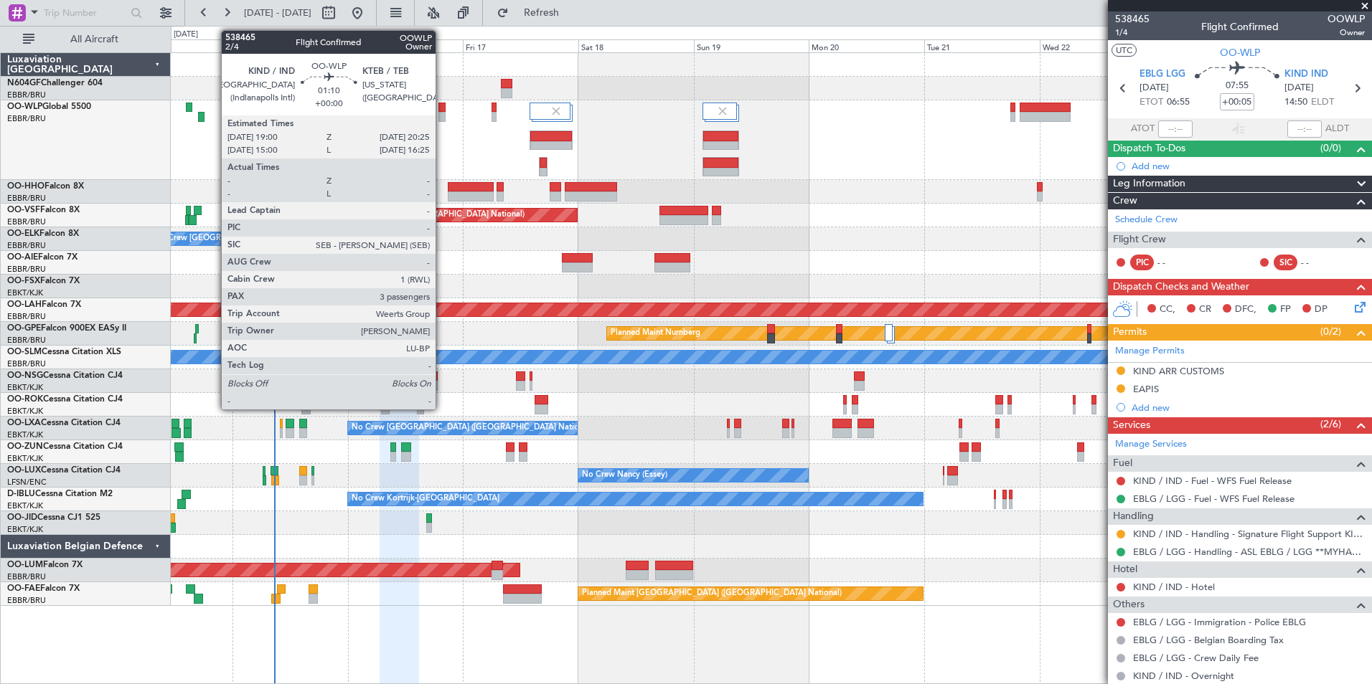
click at [442, 116] on div at bounding box center [441, 117] width 7 height 10
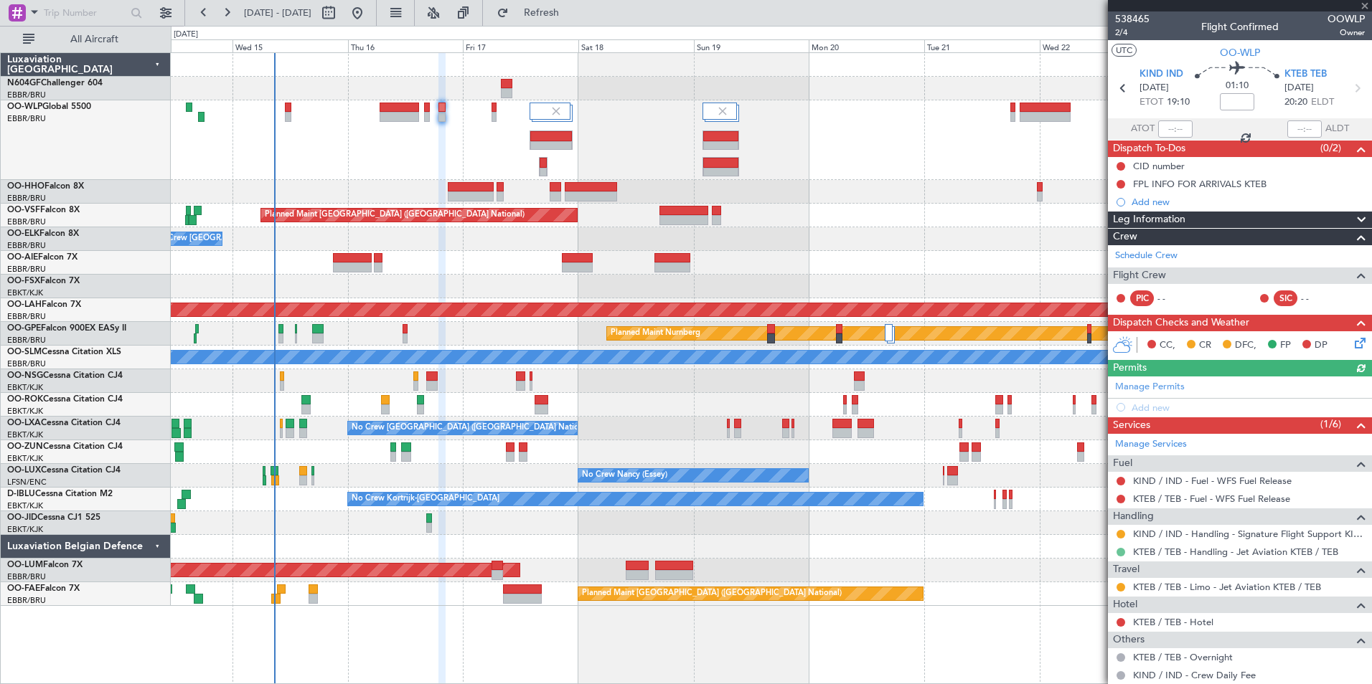
click at [1120, 551] on button at bounding box center [1120, 552] width 9 height 9
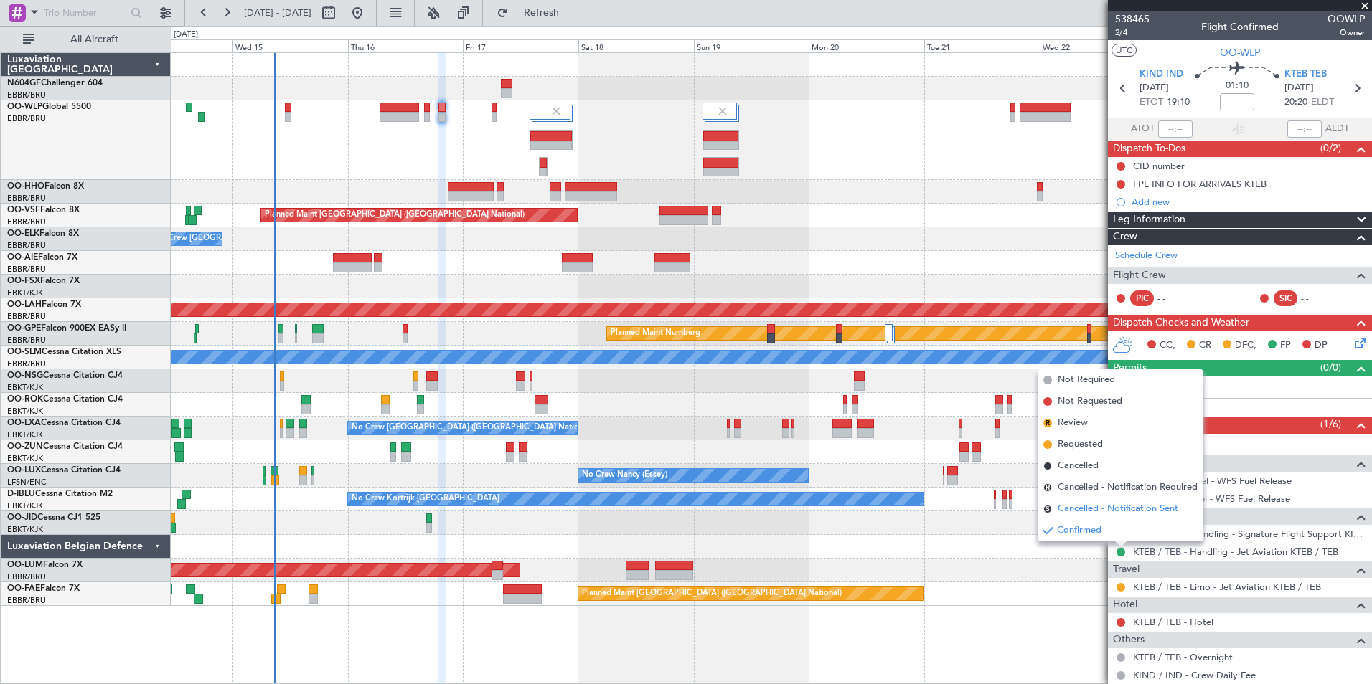
click at [1091, 509] on span "Cancelled - Notification Sent" at bounding box center [1117, 509] width 121 height 14
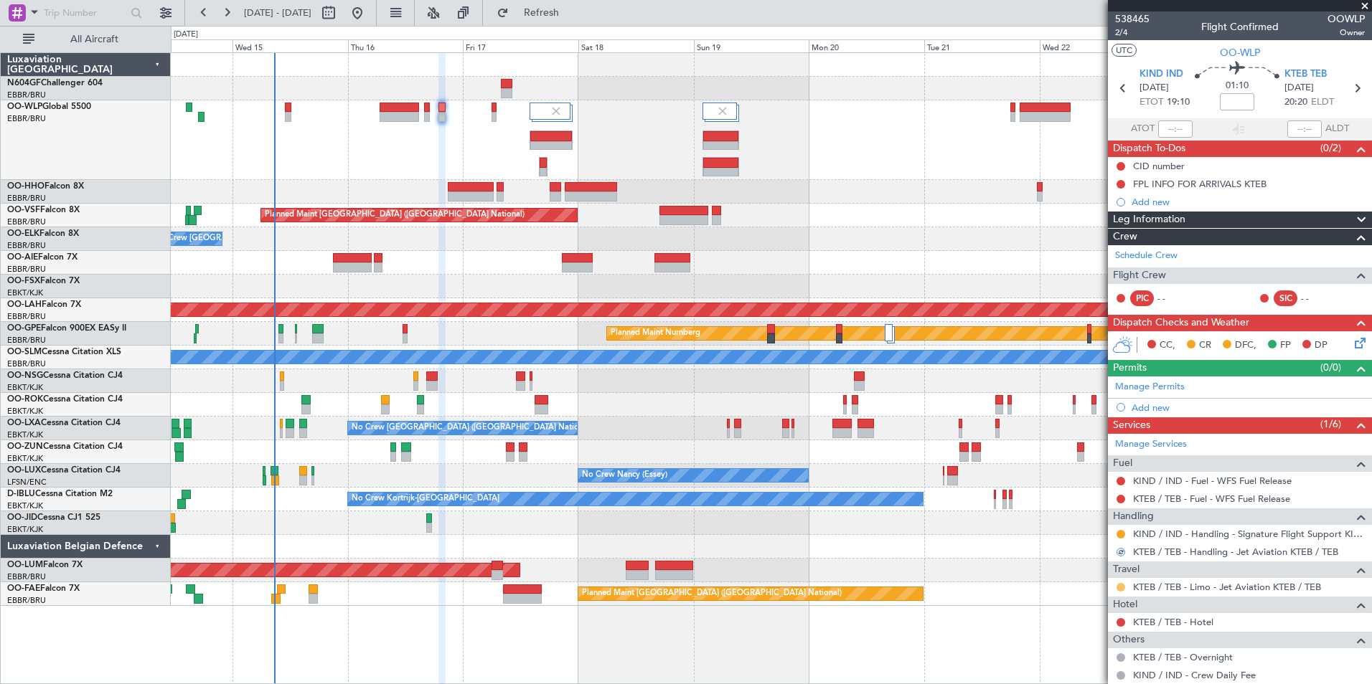
click at [1121, 586] on button at bounding box center [1120, 587] width 9 height 9
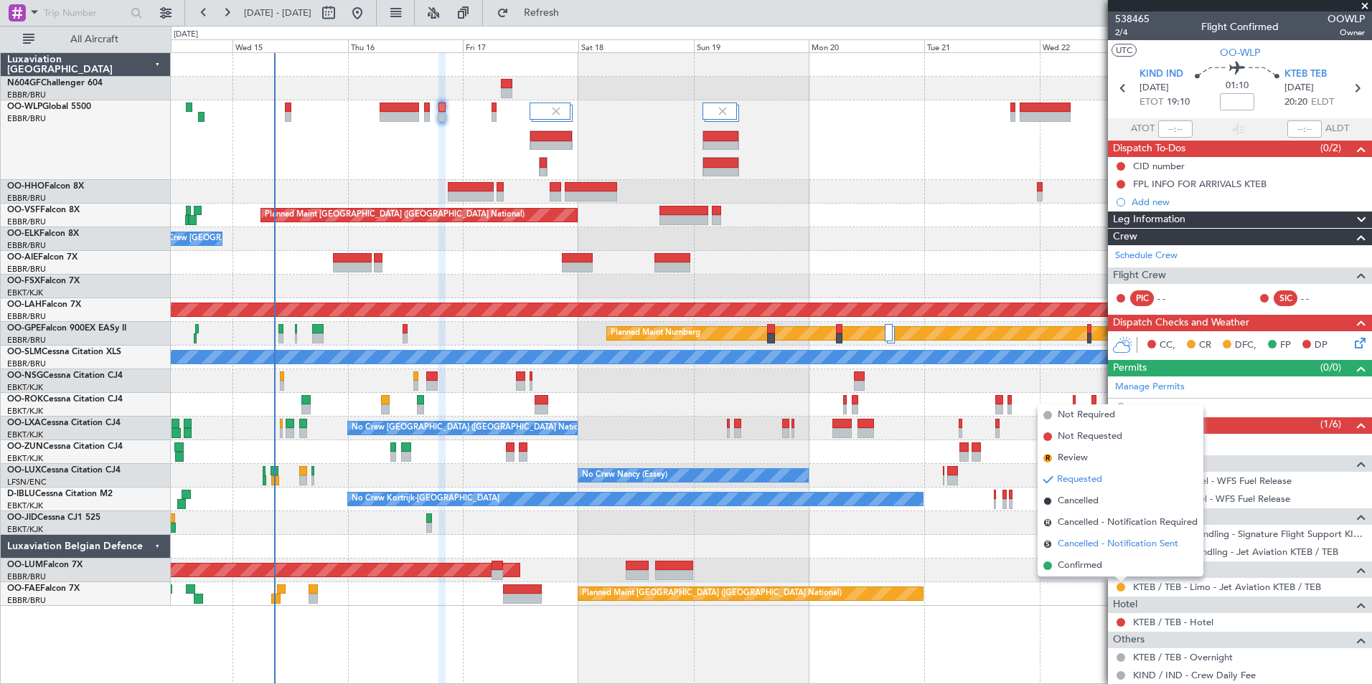
click at [1099, 542] on span "Cancelled - Notification Sent" at bounding box center [1117, 544] width 121 height 14
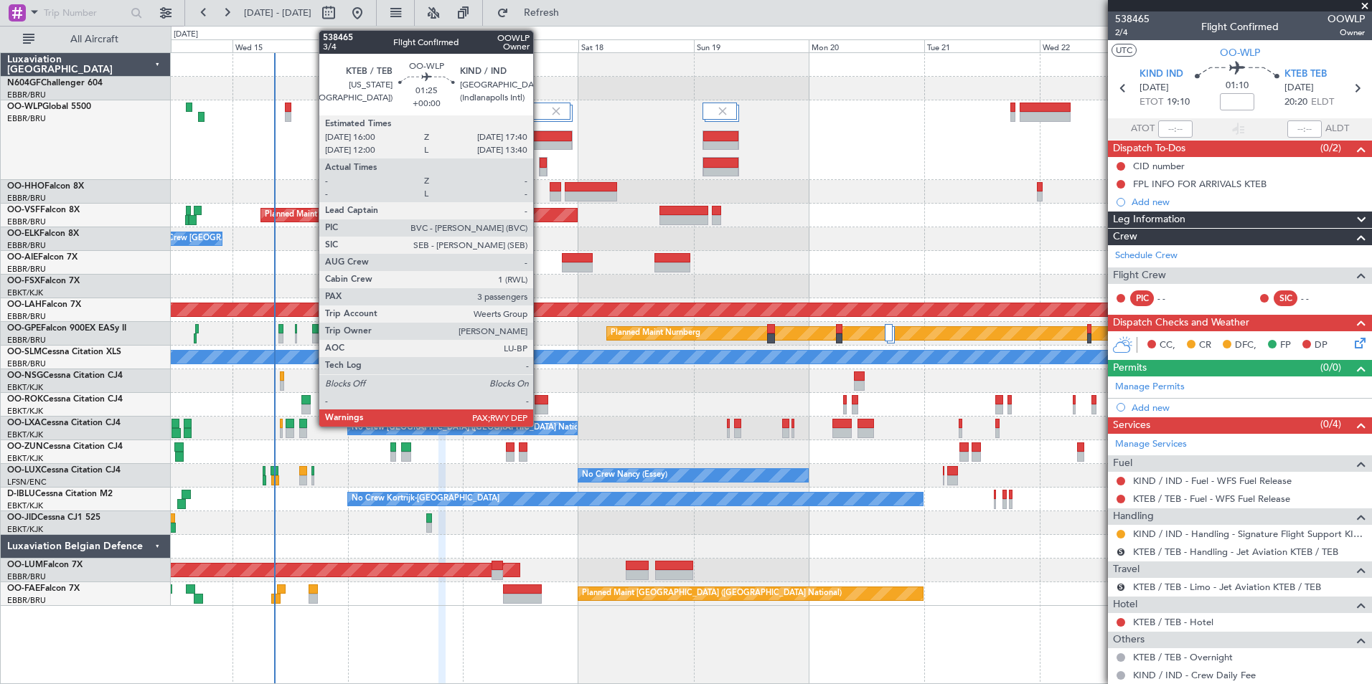
click at [540, 165] on div at bounding box center [543, 163] width 7 height 10
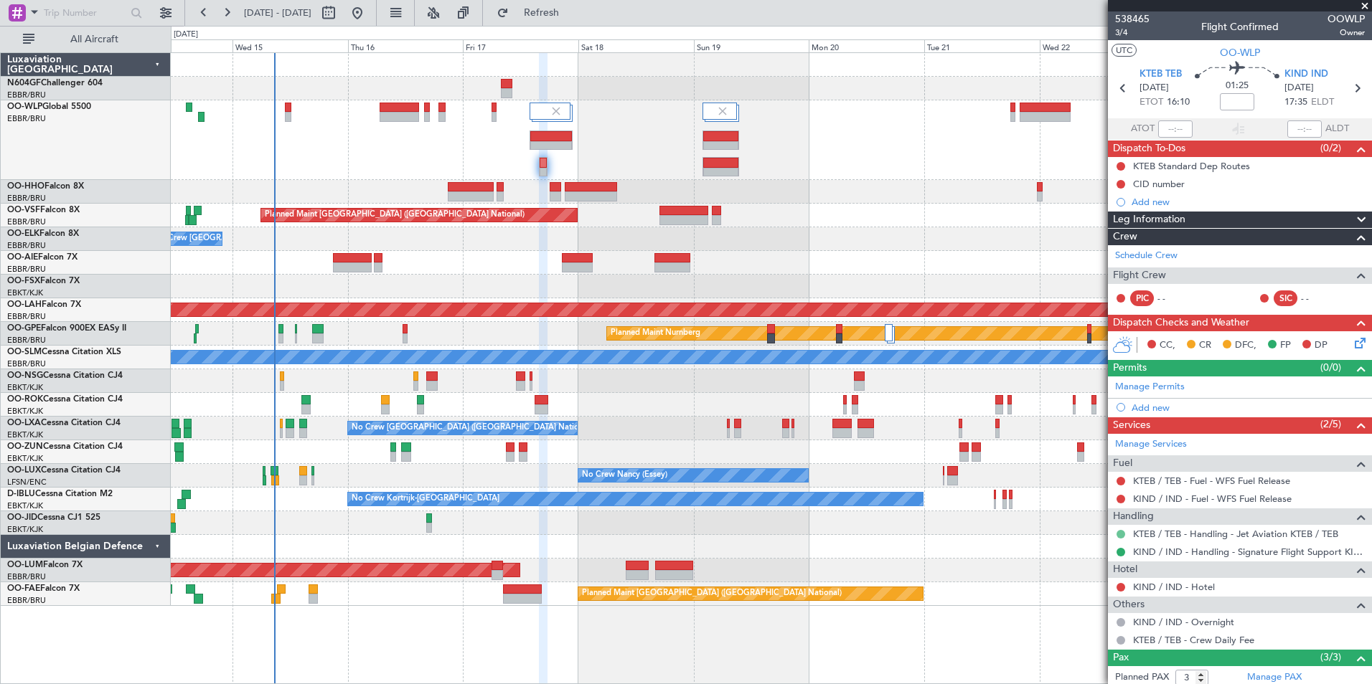
click at [1120, 532] on button at bounding box center [1120, 534] width 9 height 9
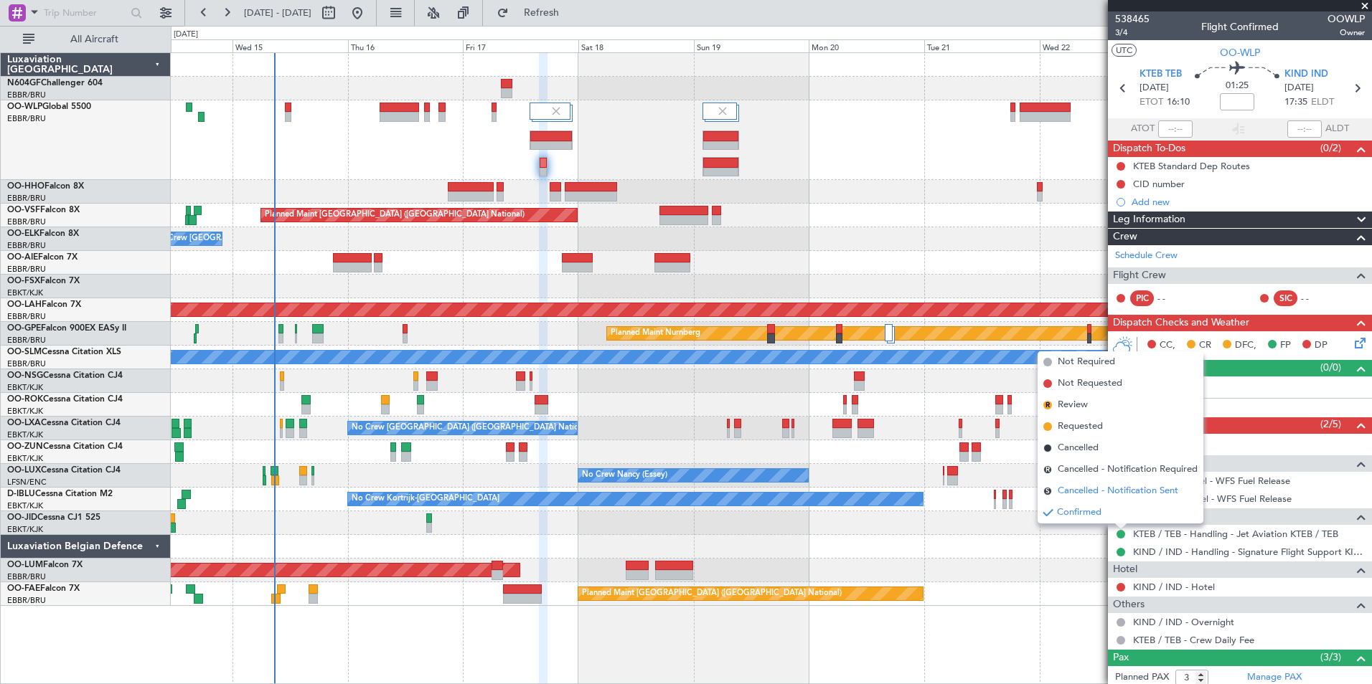
click at [1085, 490] on span "Cancelled - Notification Sent" at bounding box center [1117, 491] width 121 height 14
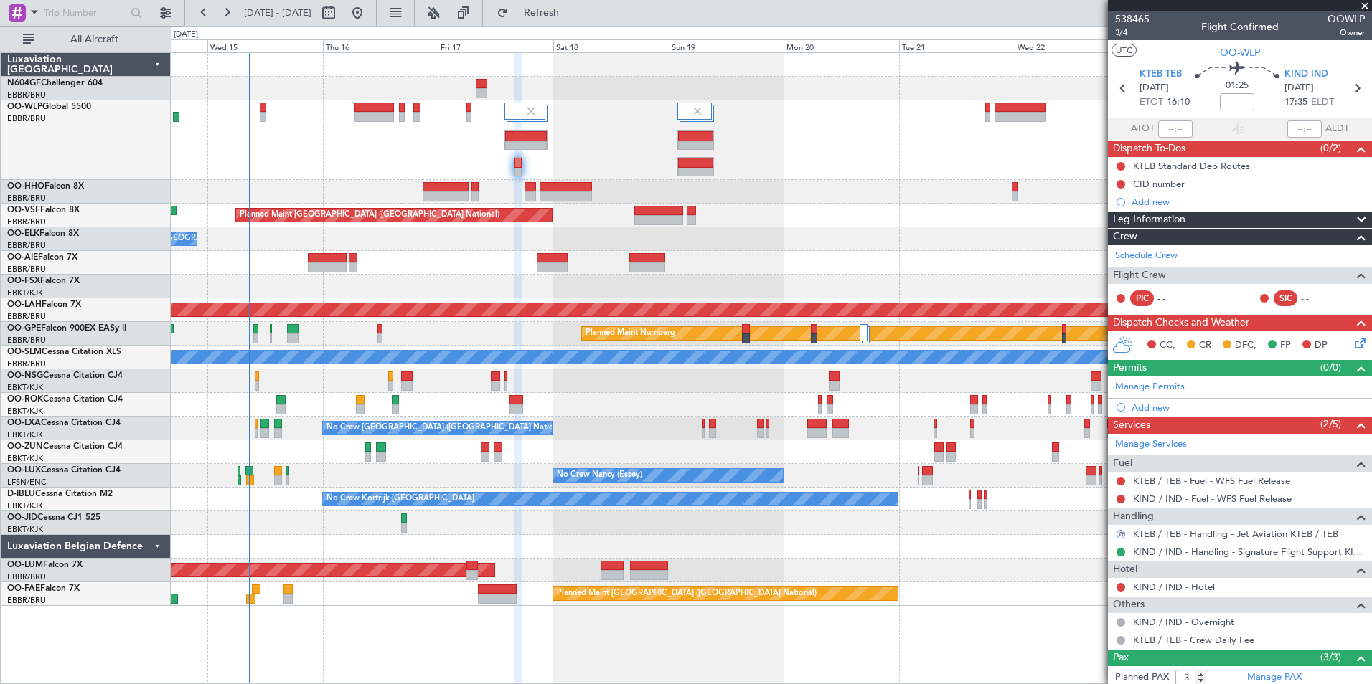
click at [607, 232] on div "No Crew [GEOGRAPHIC_DATA] ([GEOGRAPHIC_DATA] National)" at bounding box center [771, 239] width 1200 height 24
click at [433, 141] on div at bounding box center [771, 140] width 1200 height 80
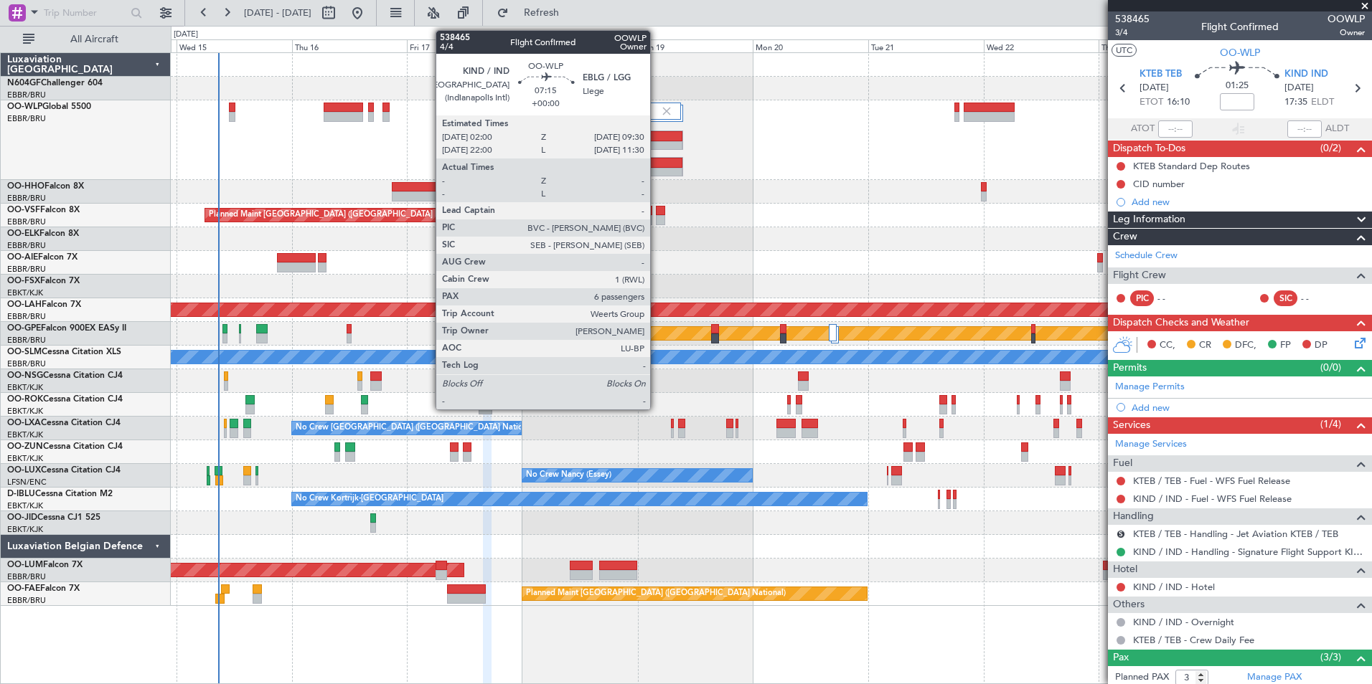
click at [656, 146] on div at bounding box center [664, 146] width 35 height 10
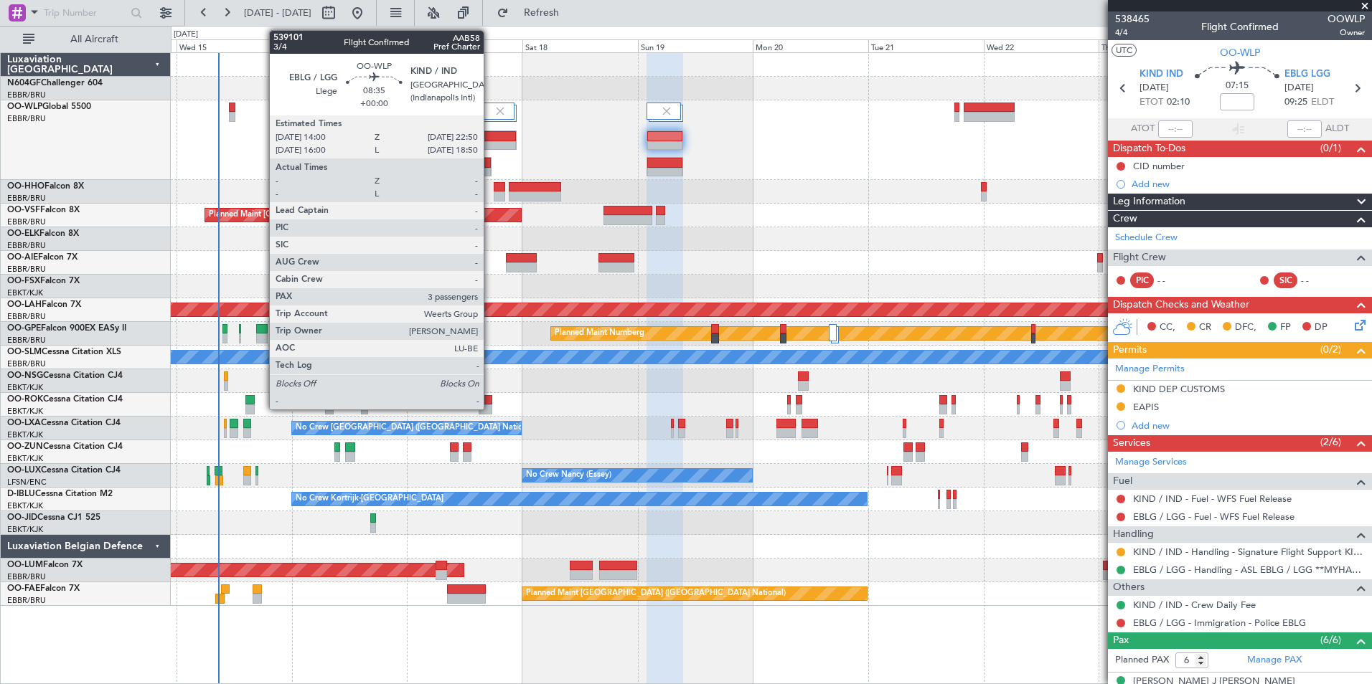
click at [490, 135] on div at bounding box center [495, 136] width 42 height 10
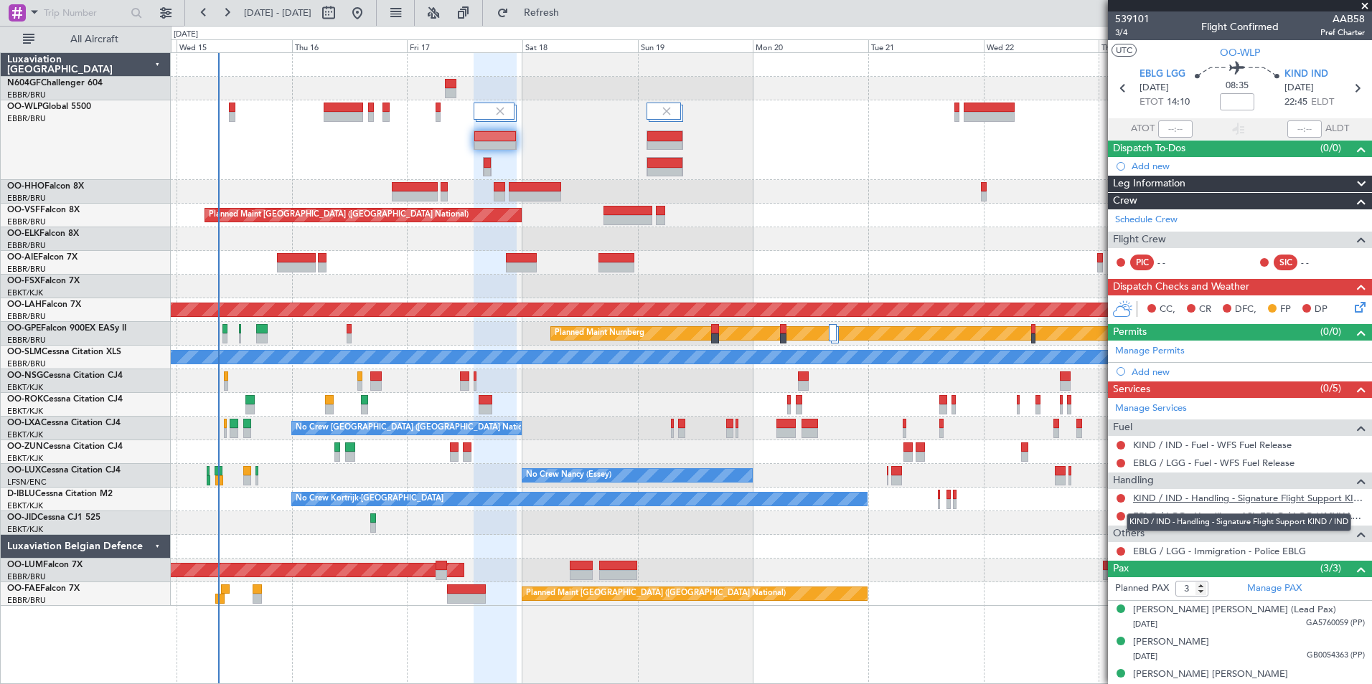
click at [1147, 496] on link "KIND / IND - Handling - Signature Flight Support KIND / IND" at bounding box center [1249, 498] width 232 height 12
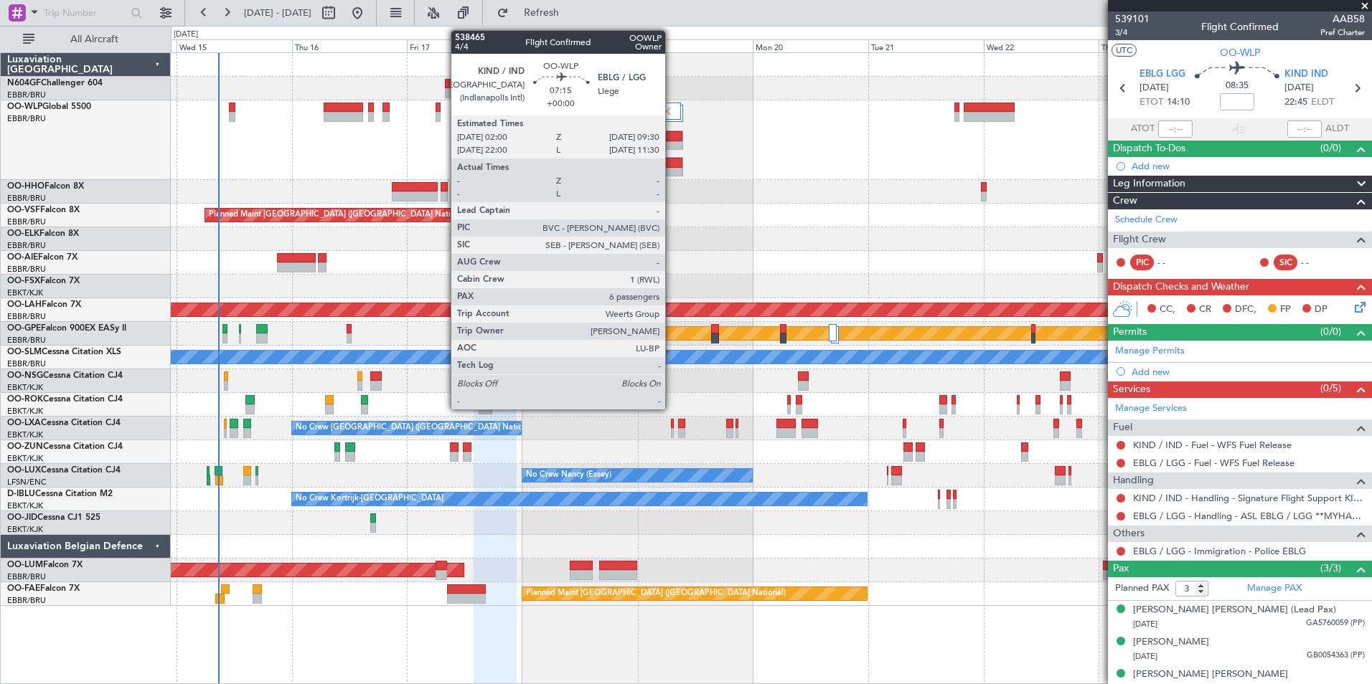
click at [672, 138] on div at bounding box center [664, 136] width 35 height 10
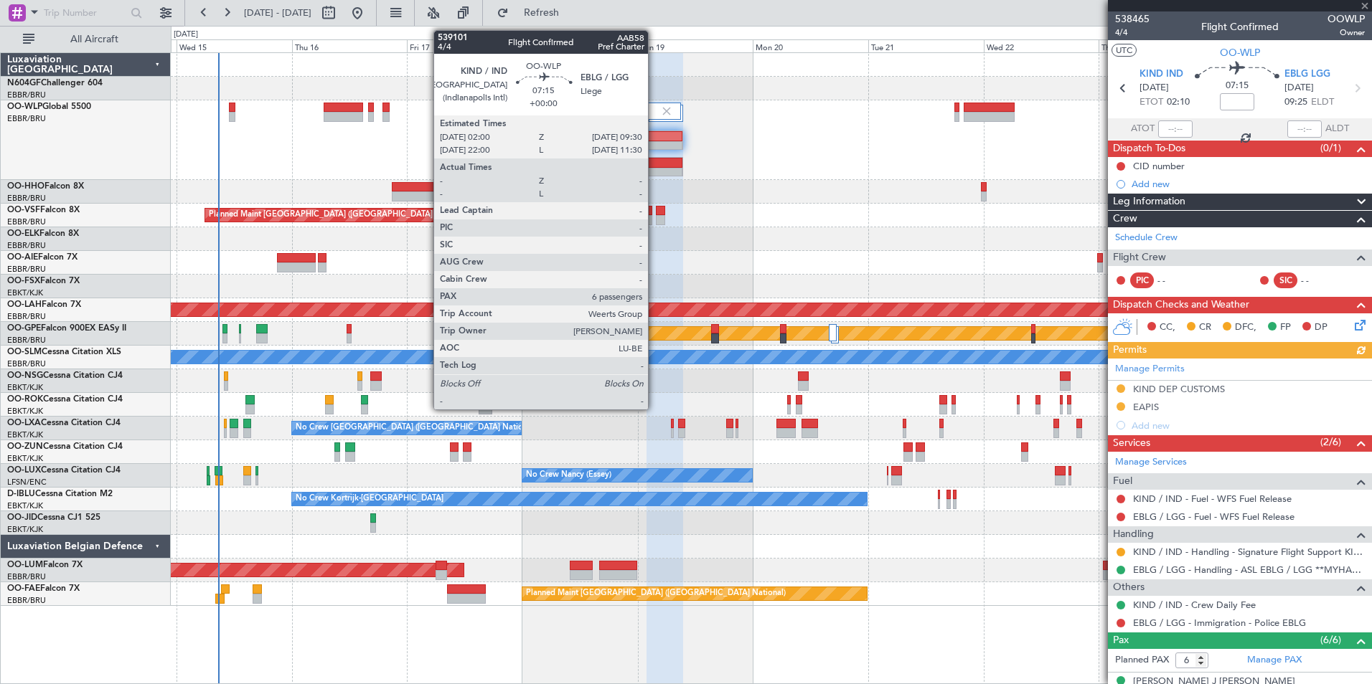
click at [654, 169] on div at bounding box center [664, 173] width 35 height 10
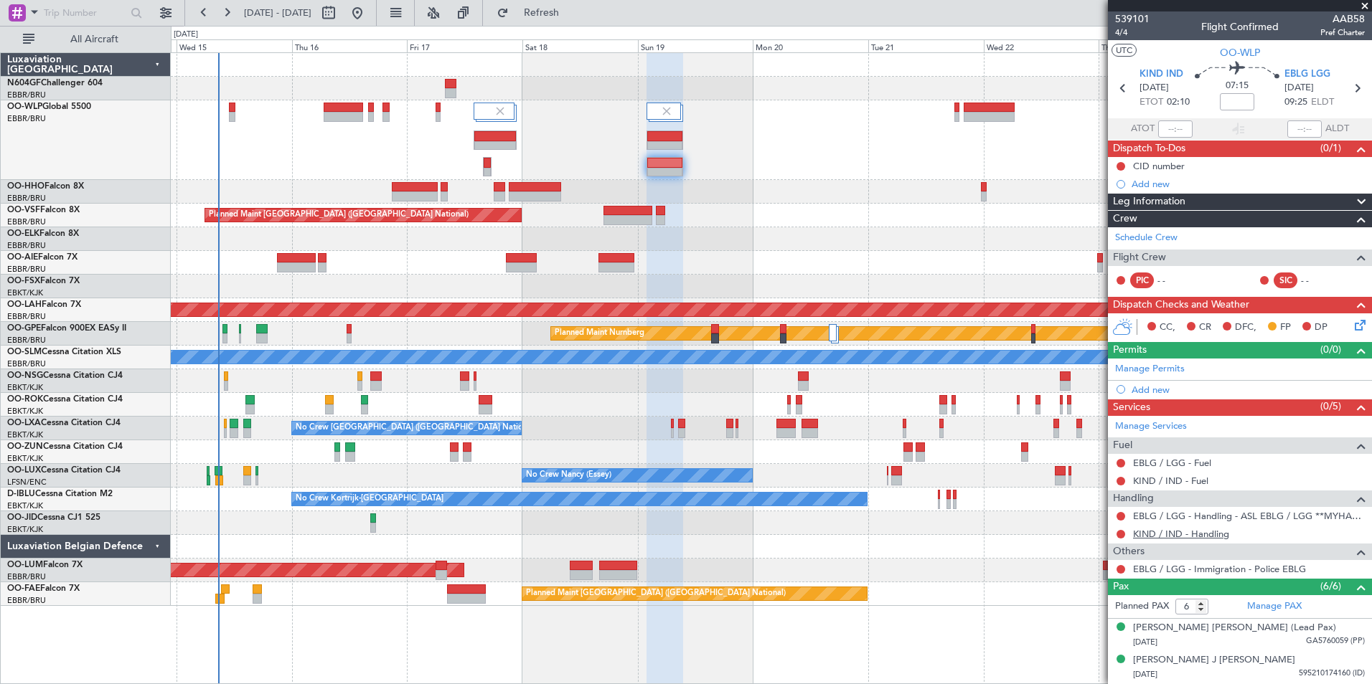
click at [1195, 534] on link "KIND / IND - Handling" at bounding box center [1181, 534] width 96 height 12
click at [572, 11] on span "Refresh" at bounding box center [542, 13] width 60 height 10
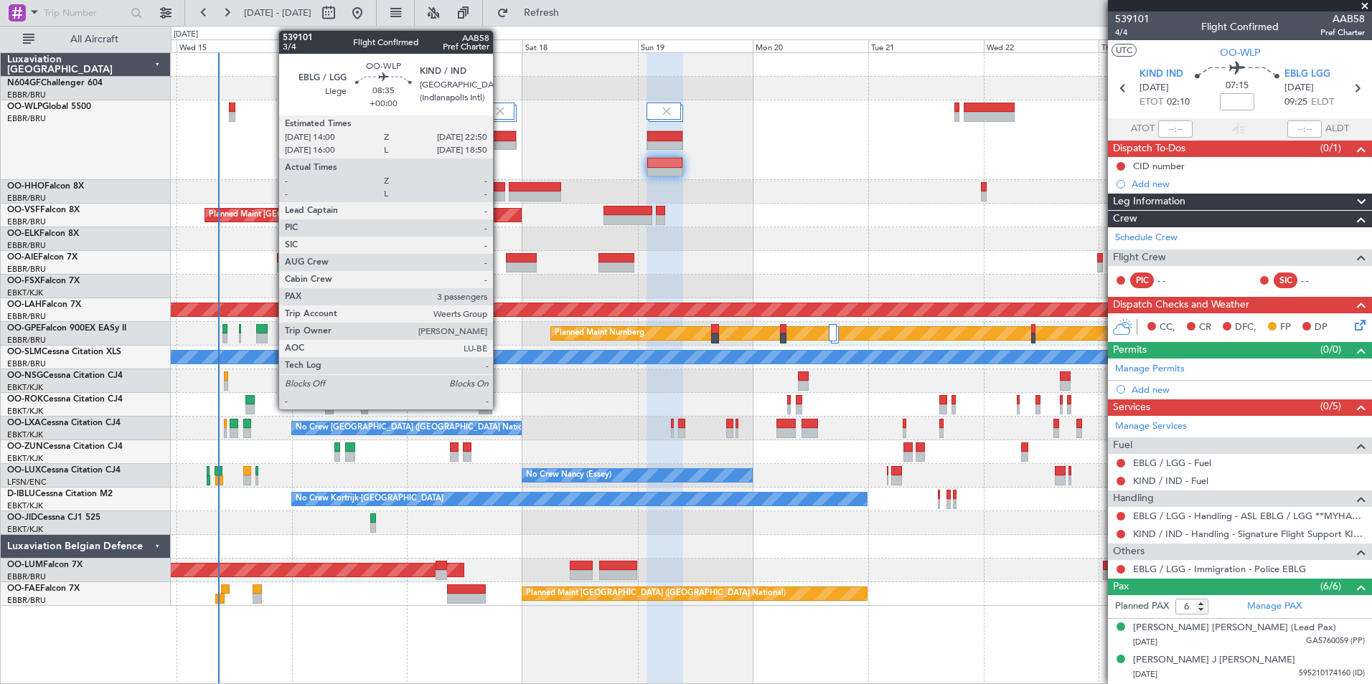
click at [499, 141] on div at bounding box center [495, 146] width 42 height 10
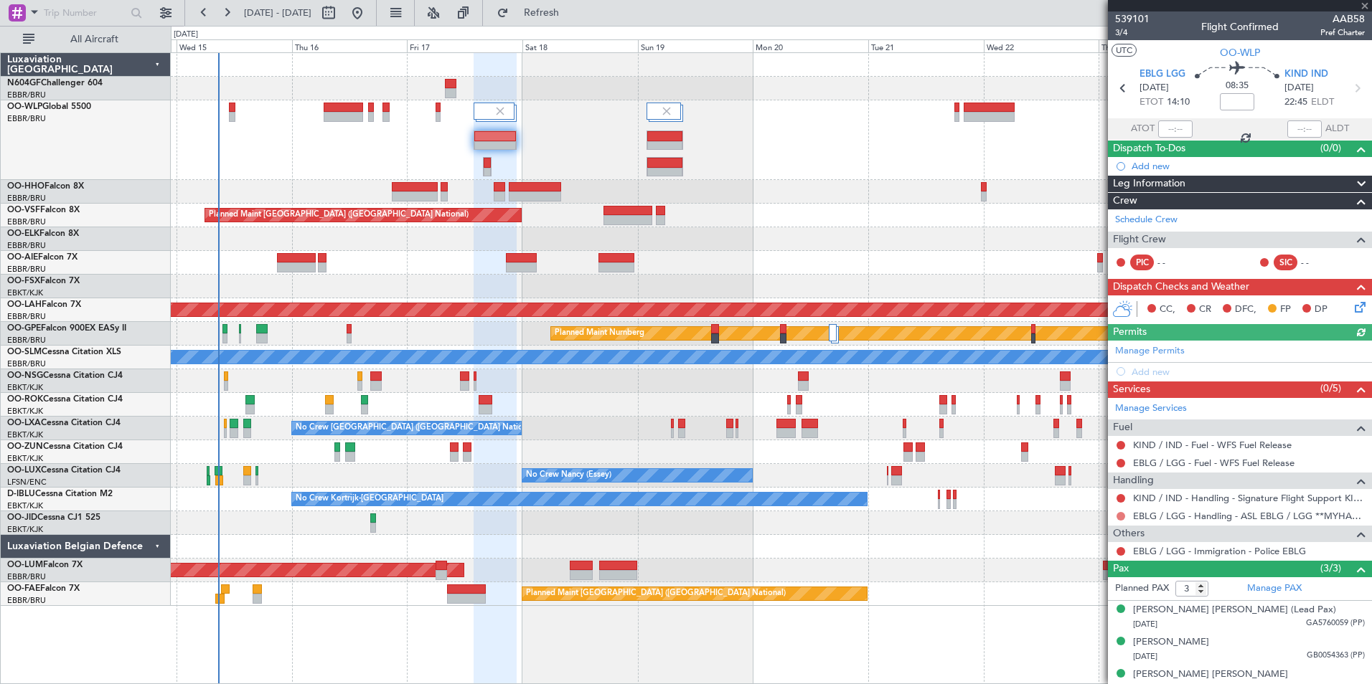
click at [1119, 514] on button at bounding box center [1120, 516] width 9 height 9
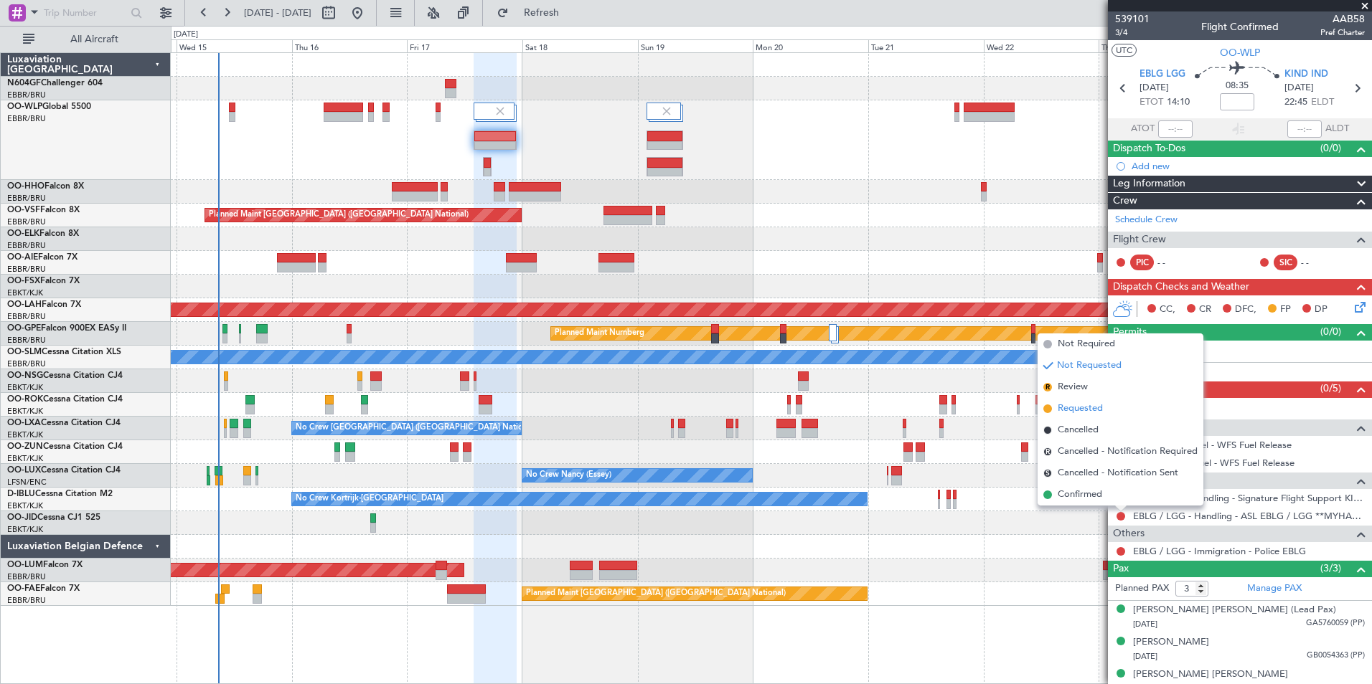
click at [1057, 403] on span "Requested" at bounding box center [1079, 409] width 45 height 14
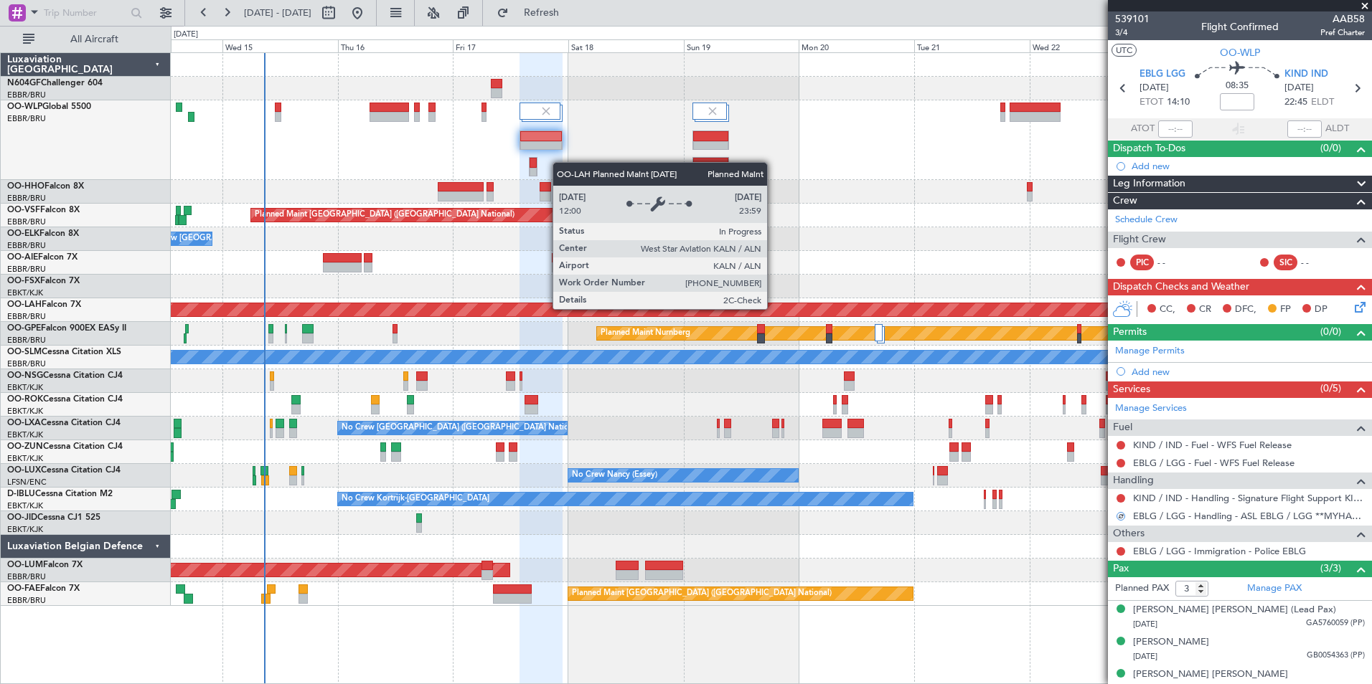
click at [819, 308] on div "Planned Maint [PERSON_NAME]-[GEOGRAPHIC_DATA][PERSON_NAME] ([GEOGRAPHIC_DATA][P…" at bounding box center [771, 309] width 3600 height 13
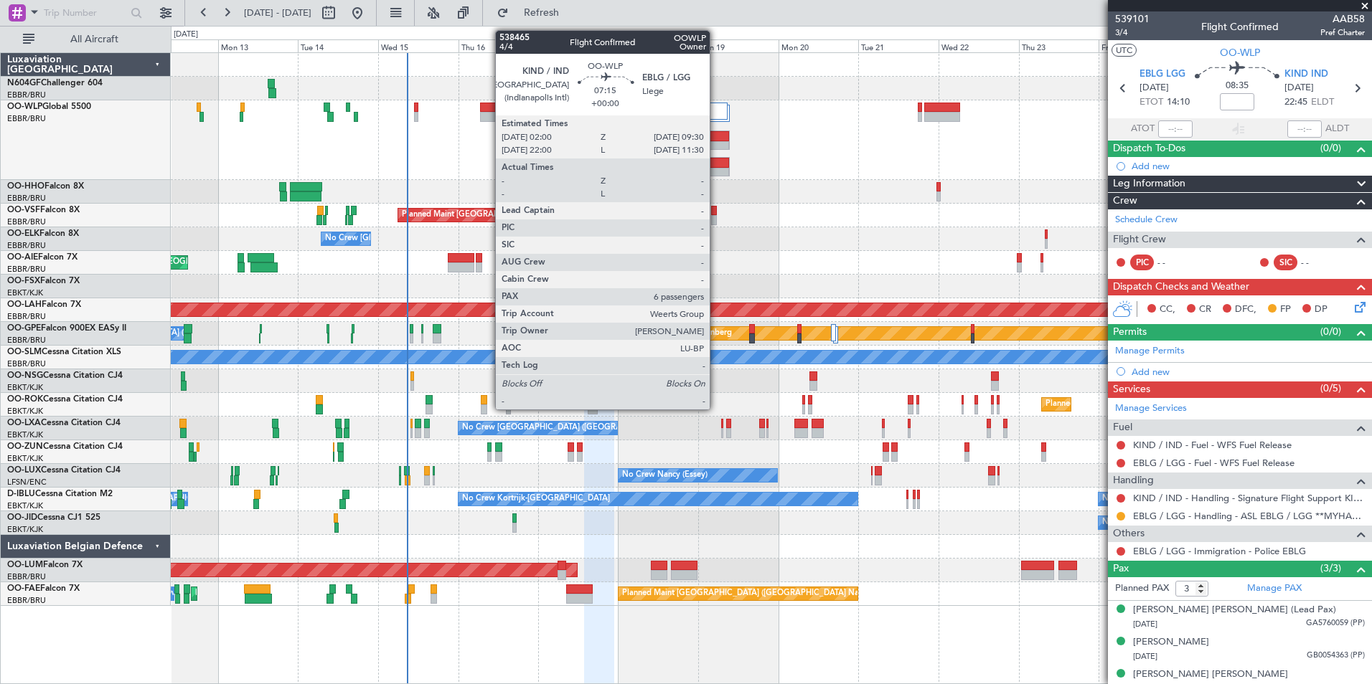
click at [716, 138] on div at bounding box center [717, 136] width 24 height 10
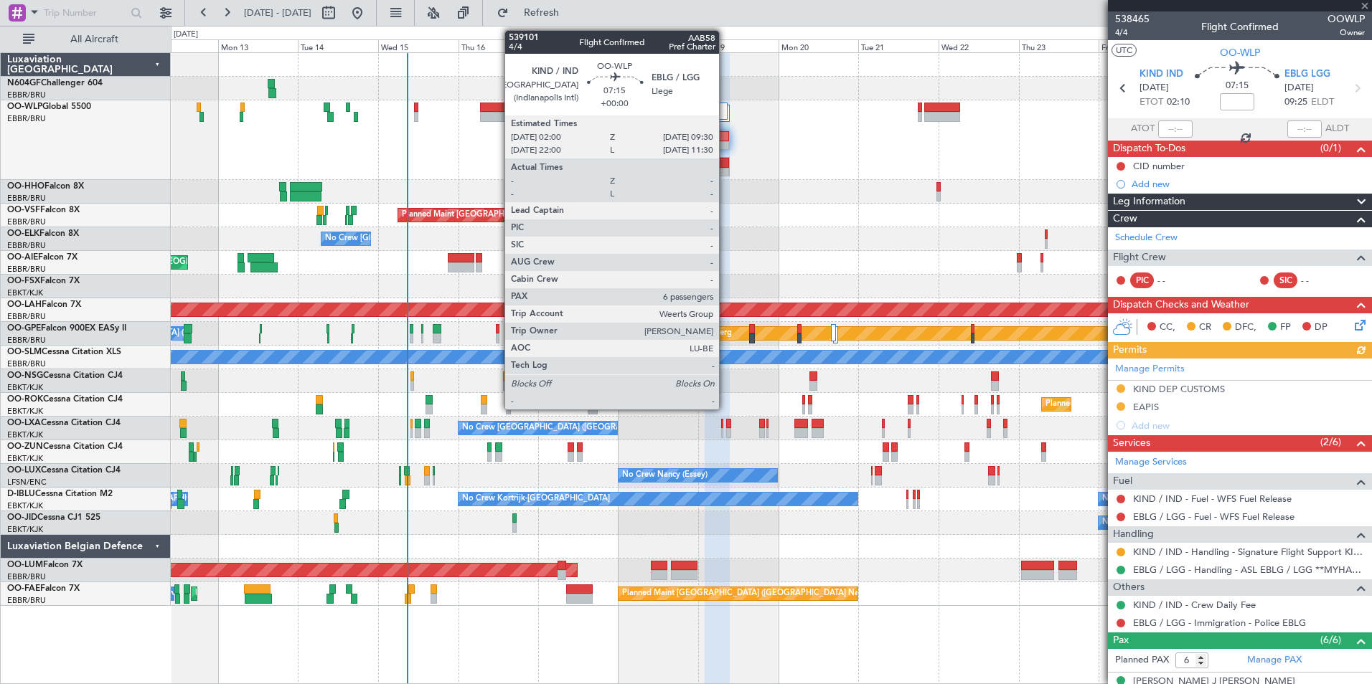
click at [725, 171] on div at bounding box center [717, 173] width 24 height 10
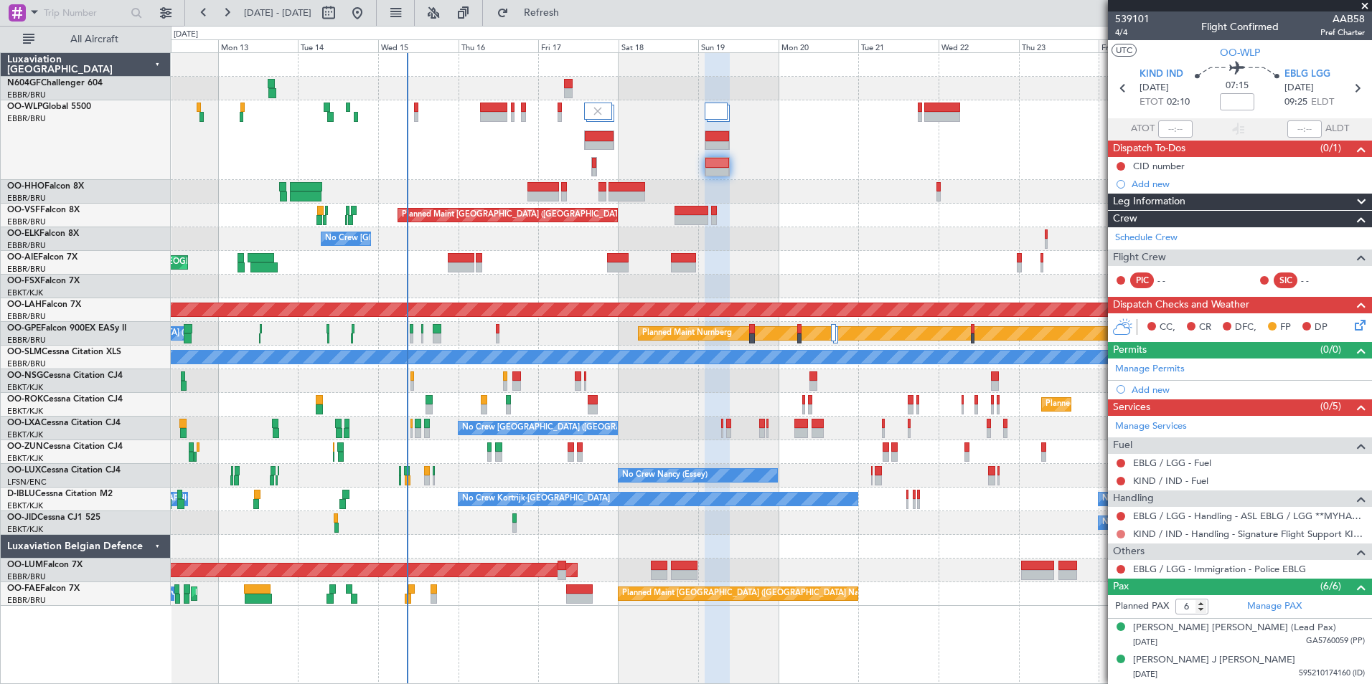
click at [1123, 533] on button at bounding box center [1120, 534] width 9 height 9
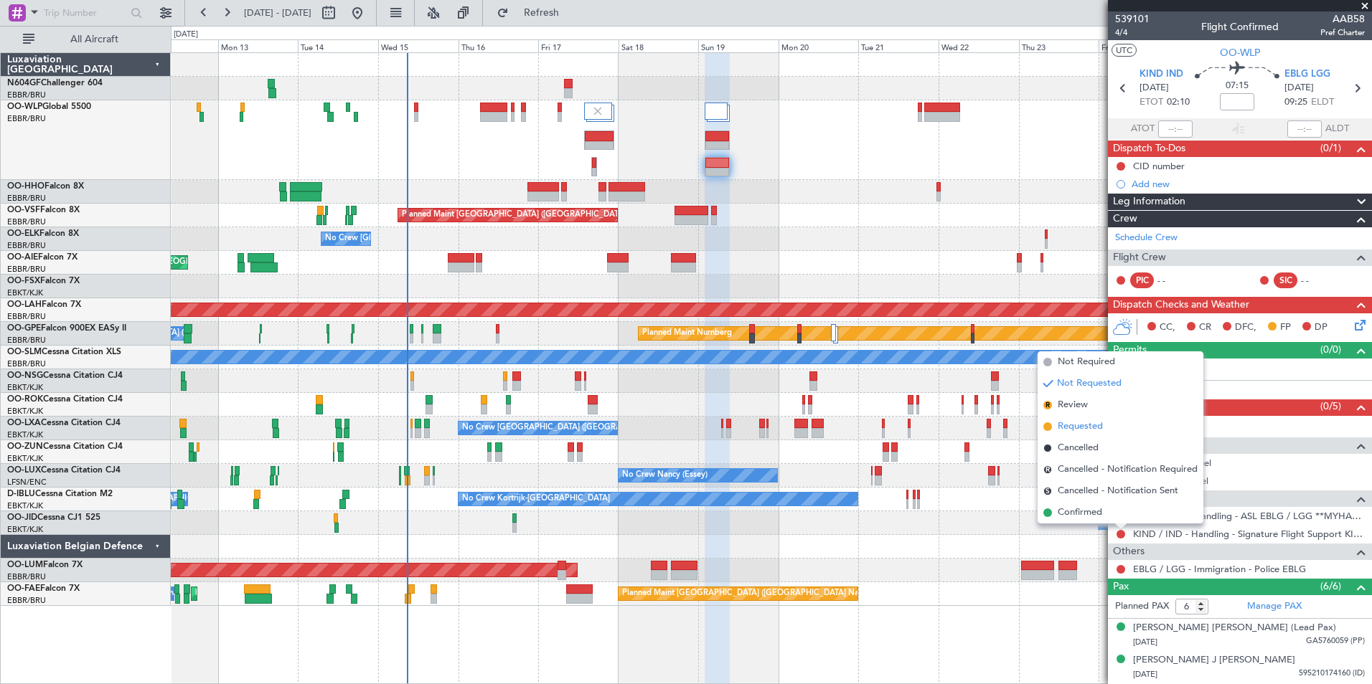
click at [1070, 430] on span "Requested" at bounding box center [1079, 427] width 45 height 14
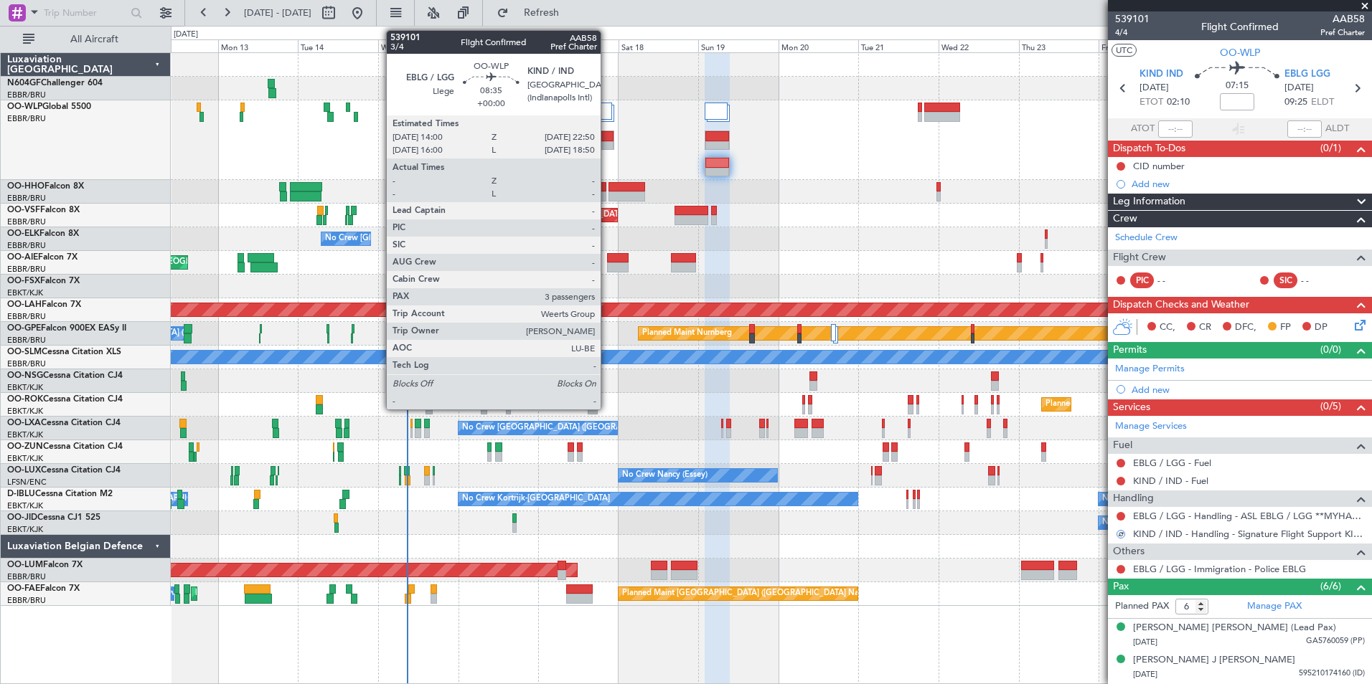
click at [607, 142] on div at bounding box center [599, 146] width 29 height 10
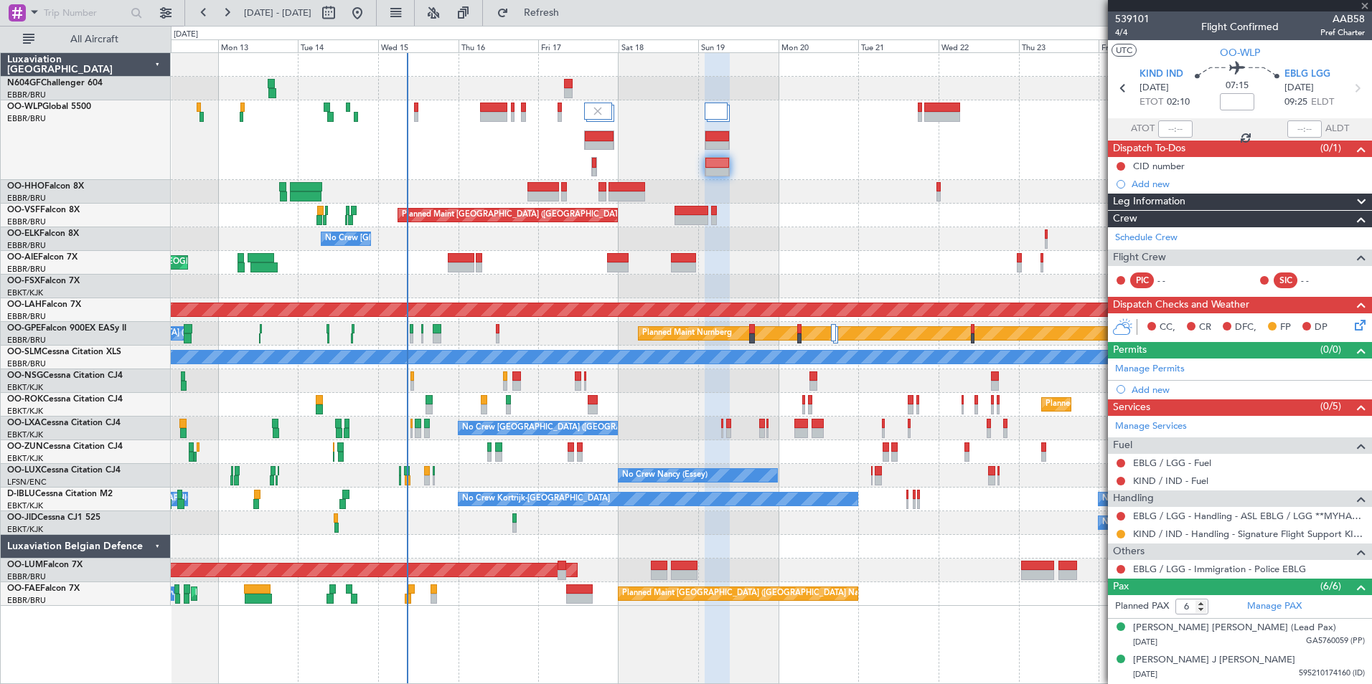
type input "3"
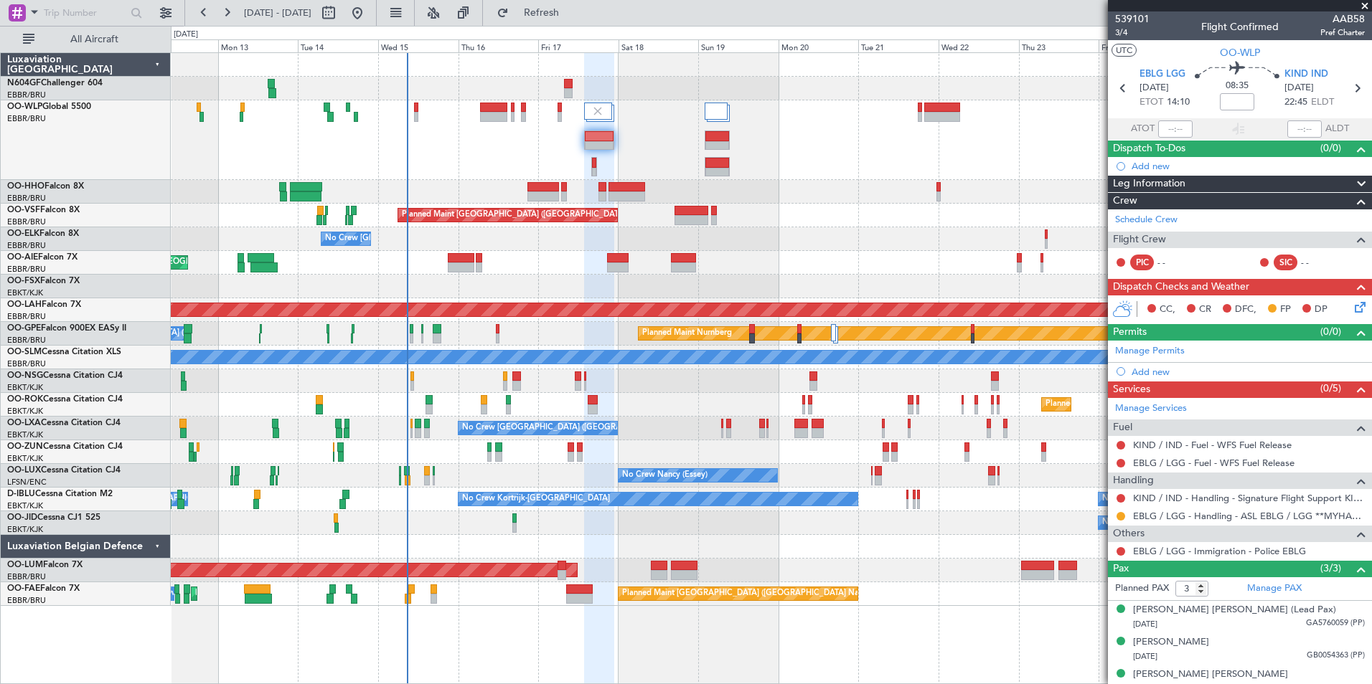
click at [1144, 374] on div "Add new" at bounding box center [1247, 372] width 233 height 12
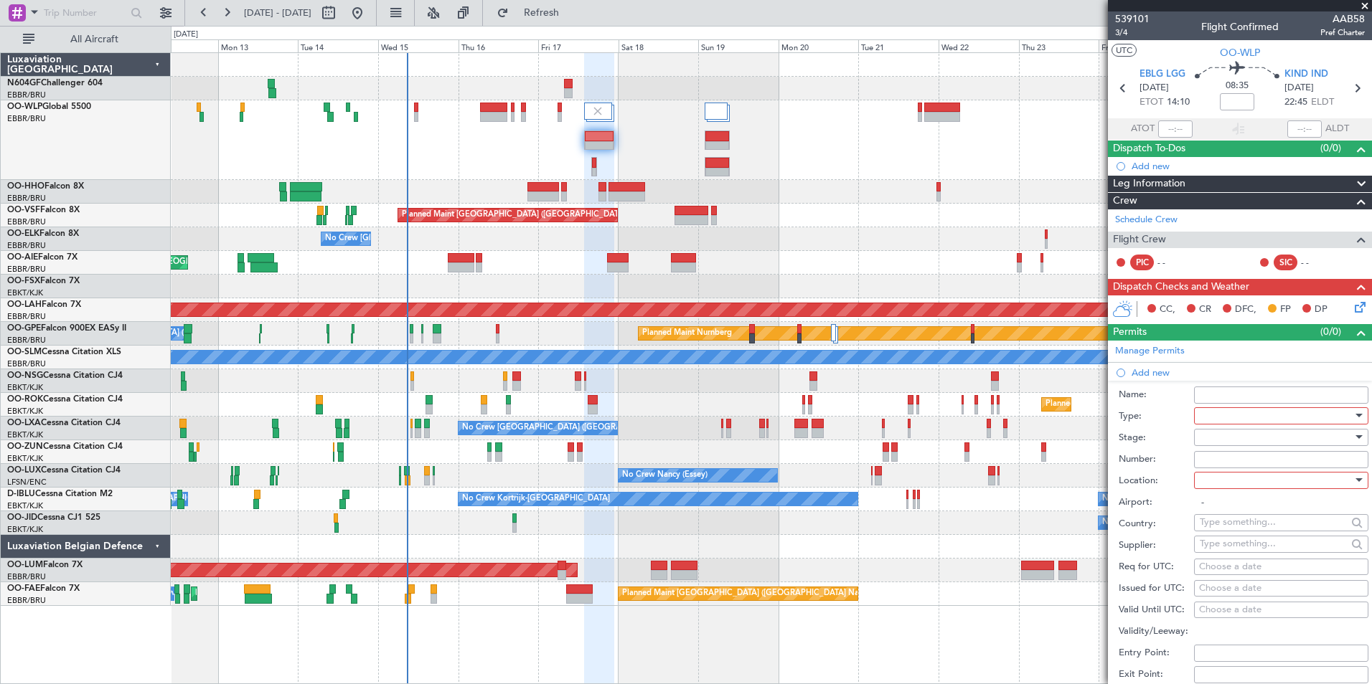
click at [1212, 418] on div at bounding box center [1276, 416] width 153 height 22
click at [1235, 451] on span "CUSTOMS" at bounding box center [1275, 452] width 151 height 22
click at [1239, 443] on div at bounding box center [1276, 438] width 153 height 22
click at [1249, 491] on span "Not Requested" at bounding box center [1275, 488] width 151 height 22
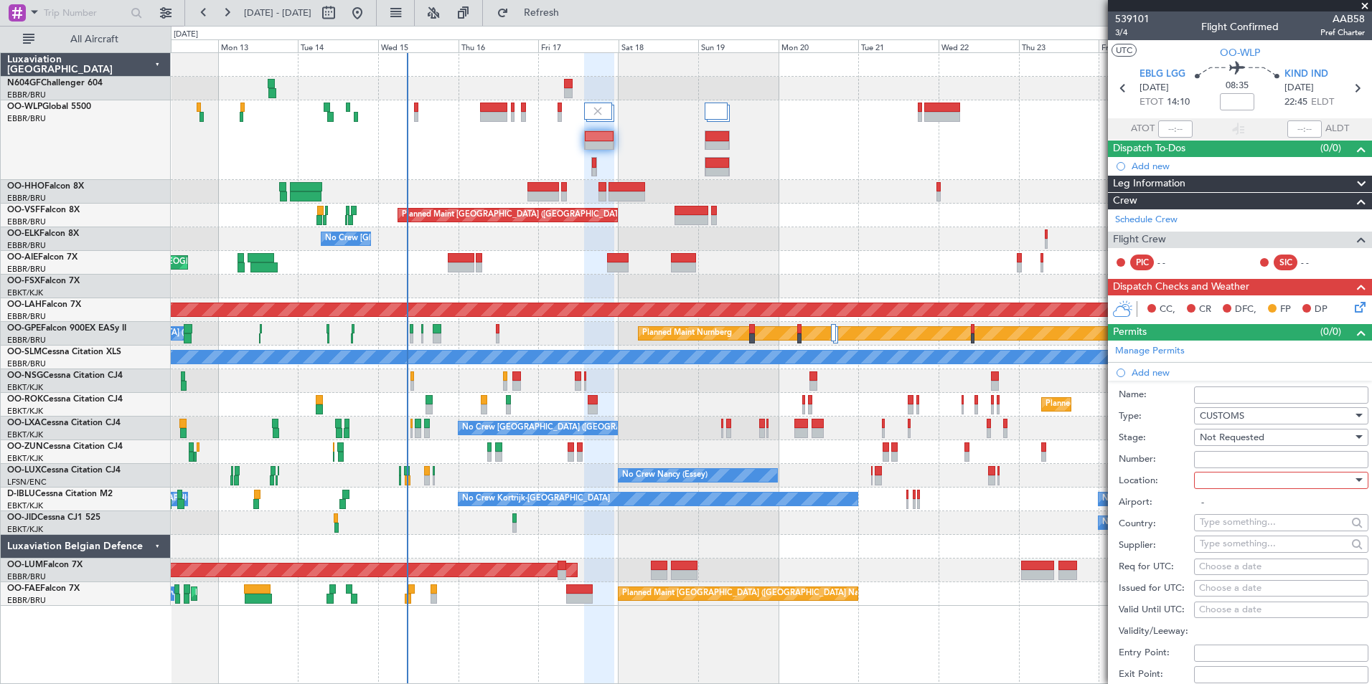
click at [1240, 473] on div at bounding box center [1276, 481] width 153 height 22
click at [1237, 512] on span "Departure" at bounding box center [1275, 510] width 151 height 22
type input "EBLG / LGG"
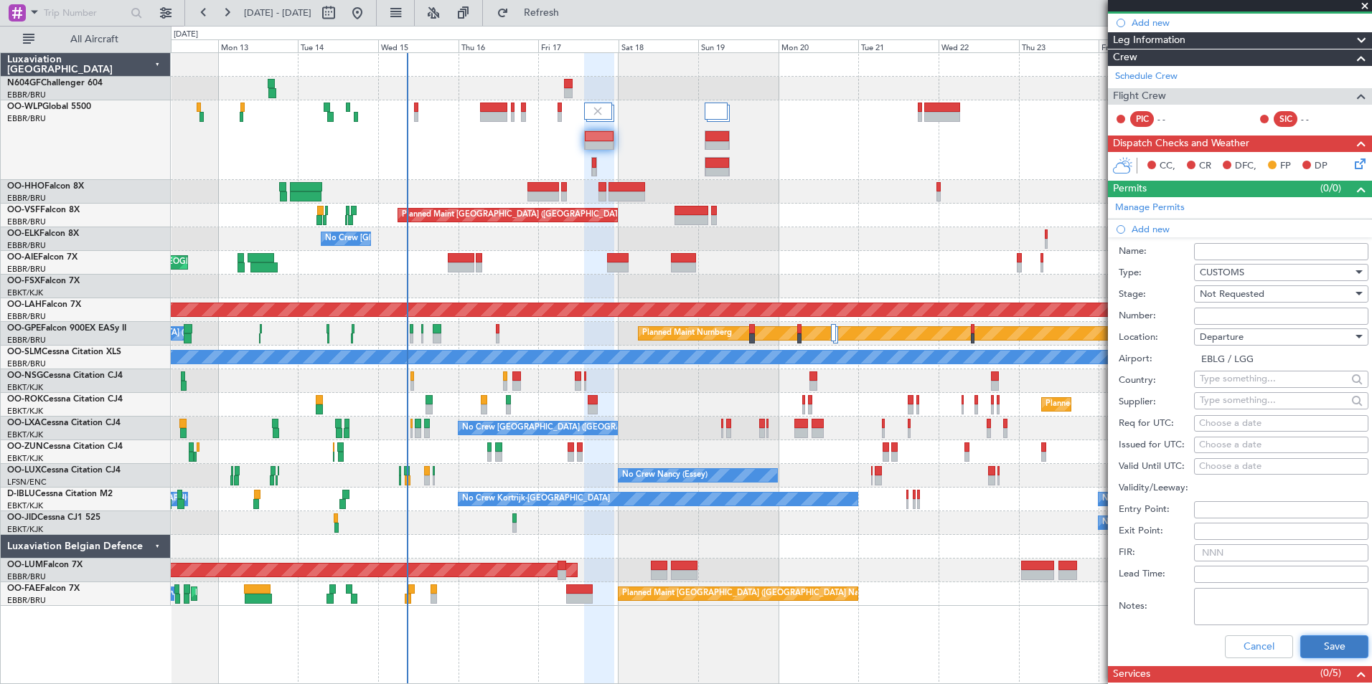
click at [1321, 646] on button "Save" at bounding box center [1334, 647] width 68 height 23
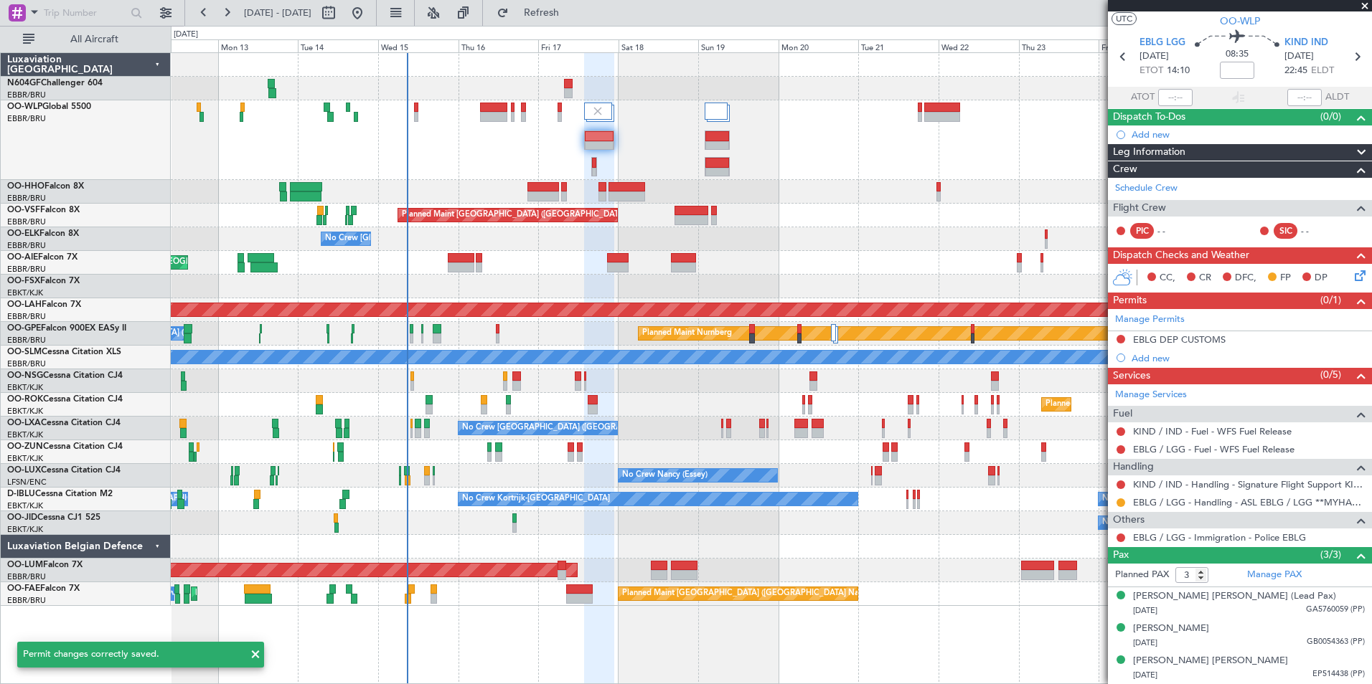
scroll to position [31, 0]
click at [1185, 341] on div "EBLG DEP CUSTOMS" at bounding box center [1179, 340] width 93 height 12
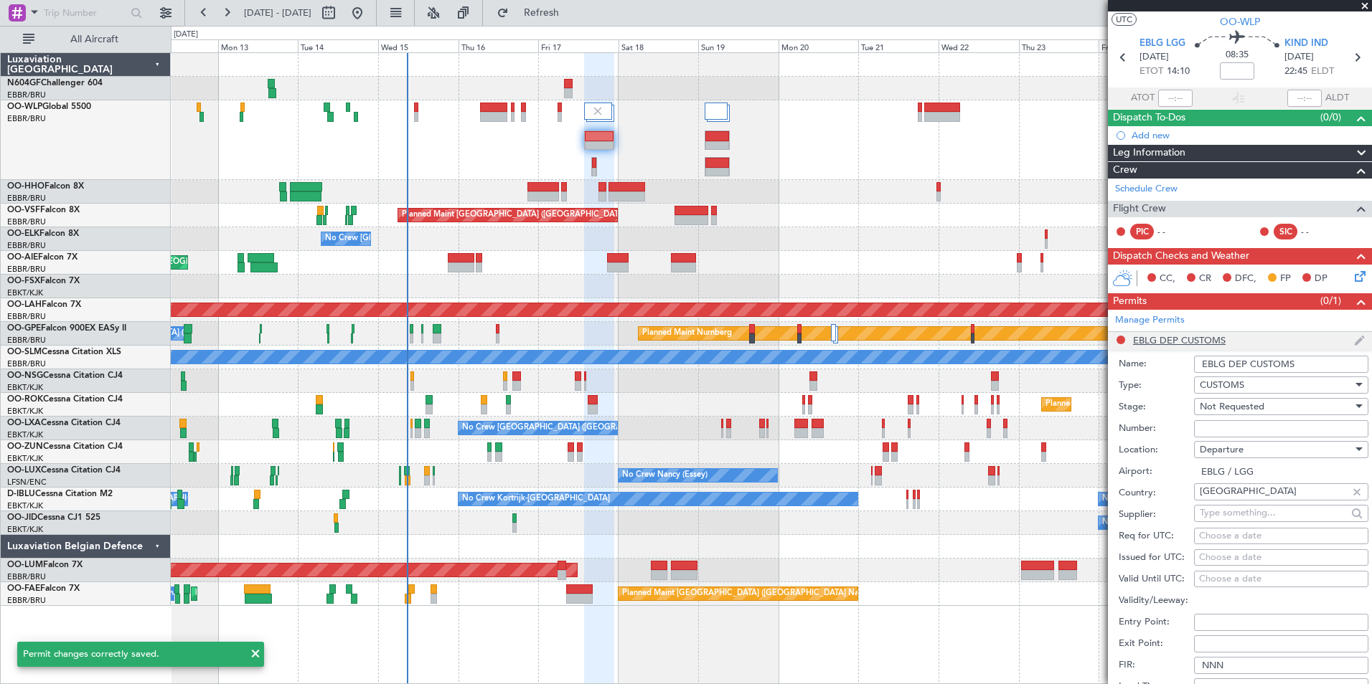
scroll to position [143, 0]
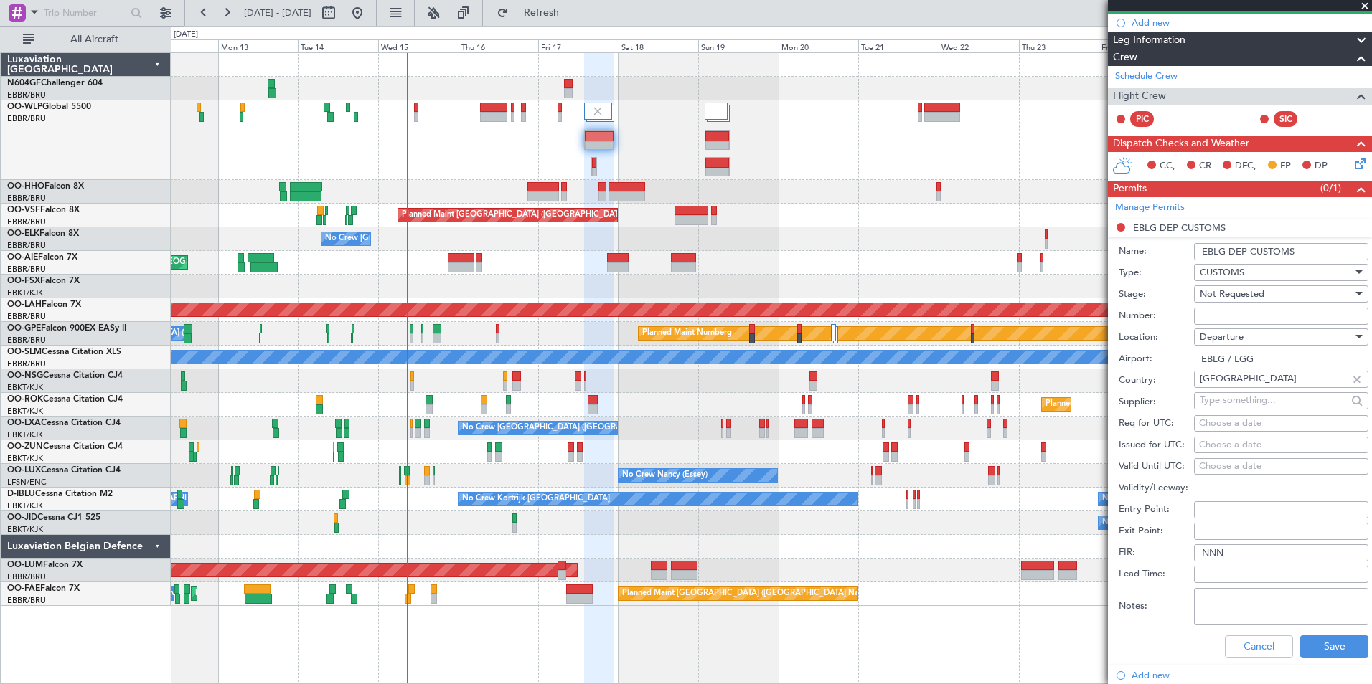
click at [1250, 341] on div "Departure" at bounding box center [1276, 337] width 153 height 22
click at [1261, 404] on span "Arrival" at bounding box center [1275, 409] width 151 height 22
type input "KIND / IND"
click at [1319, 640] on button "Save" at bounding box center [1334, 647] width 68 height 23
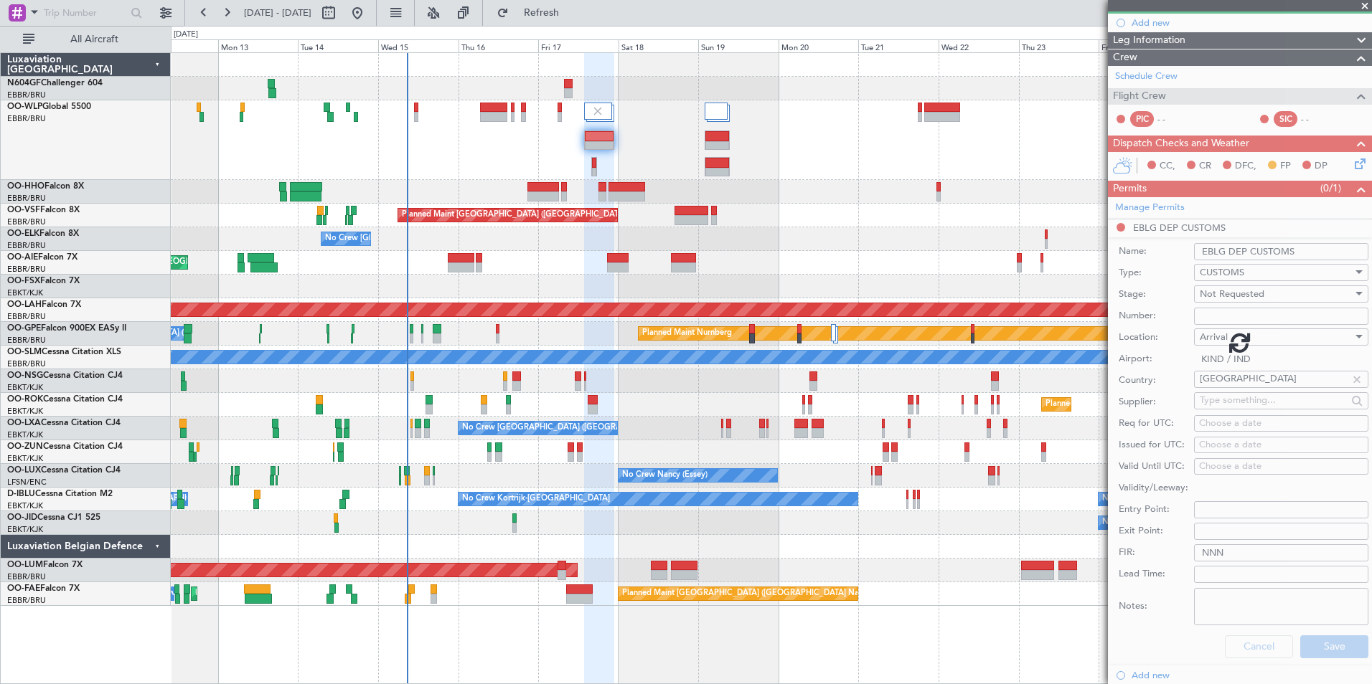
scroll to position [31, 0]
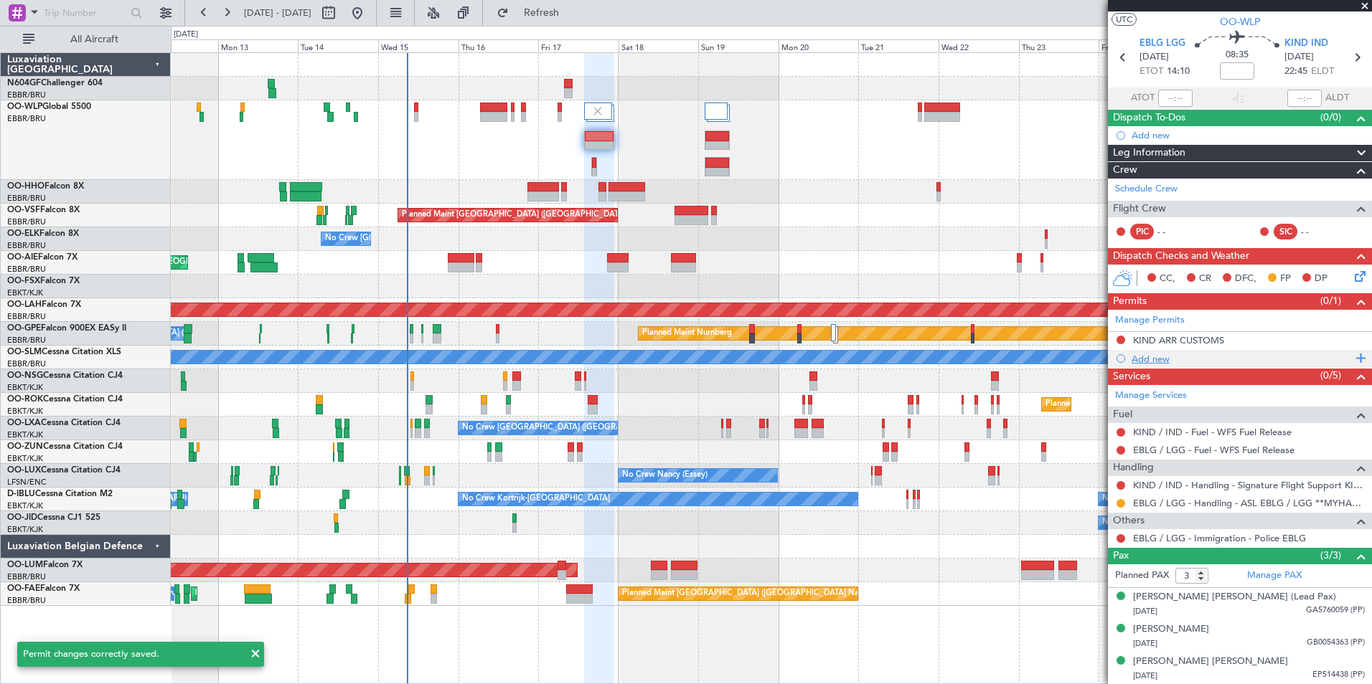
click at [1142, 360] on div "Add new" at bounding box center [1241, 359] width 220 height 12
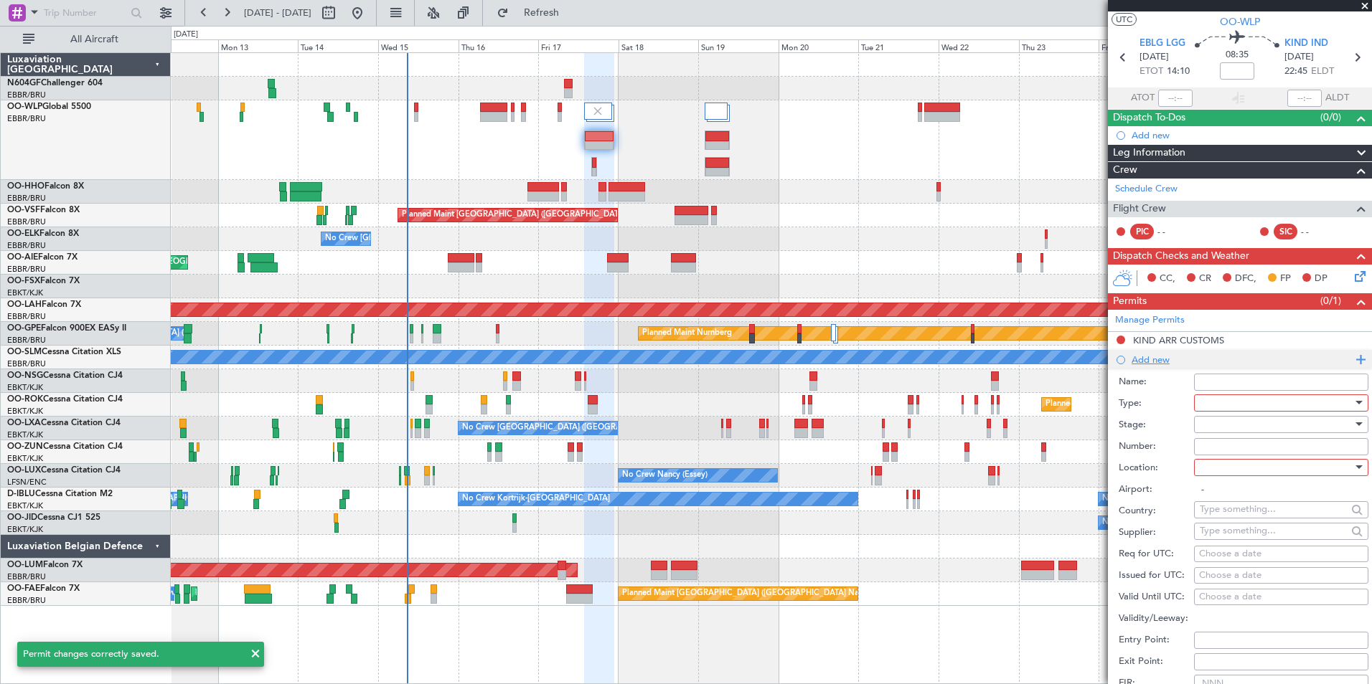
scroll to position [143, 0]
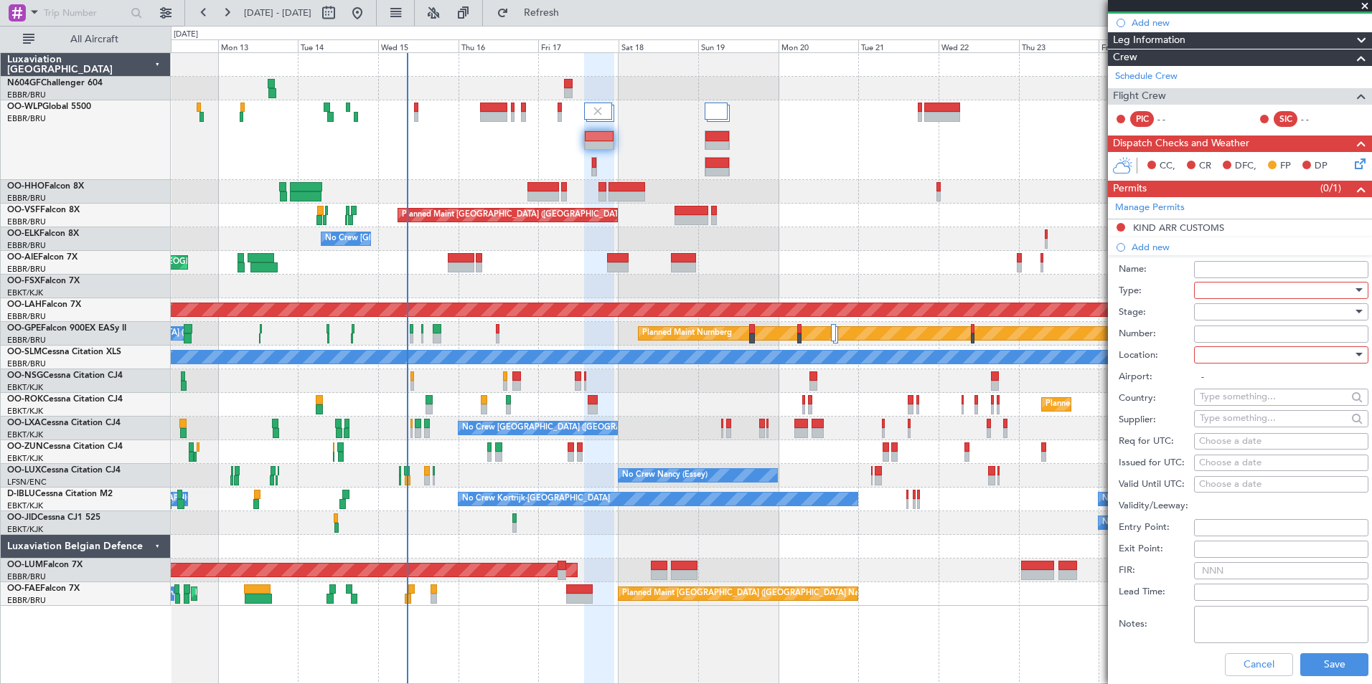
click at [1262, 287] on div at bounding box center [1276, 291] width 153 height 22
click at [1232, 456] on span "EAPIS" at bounding box center [1275, 462] width 151 height 22
click at [1238, 309] on div at bounding box center [1276, 312] width 153 height 22
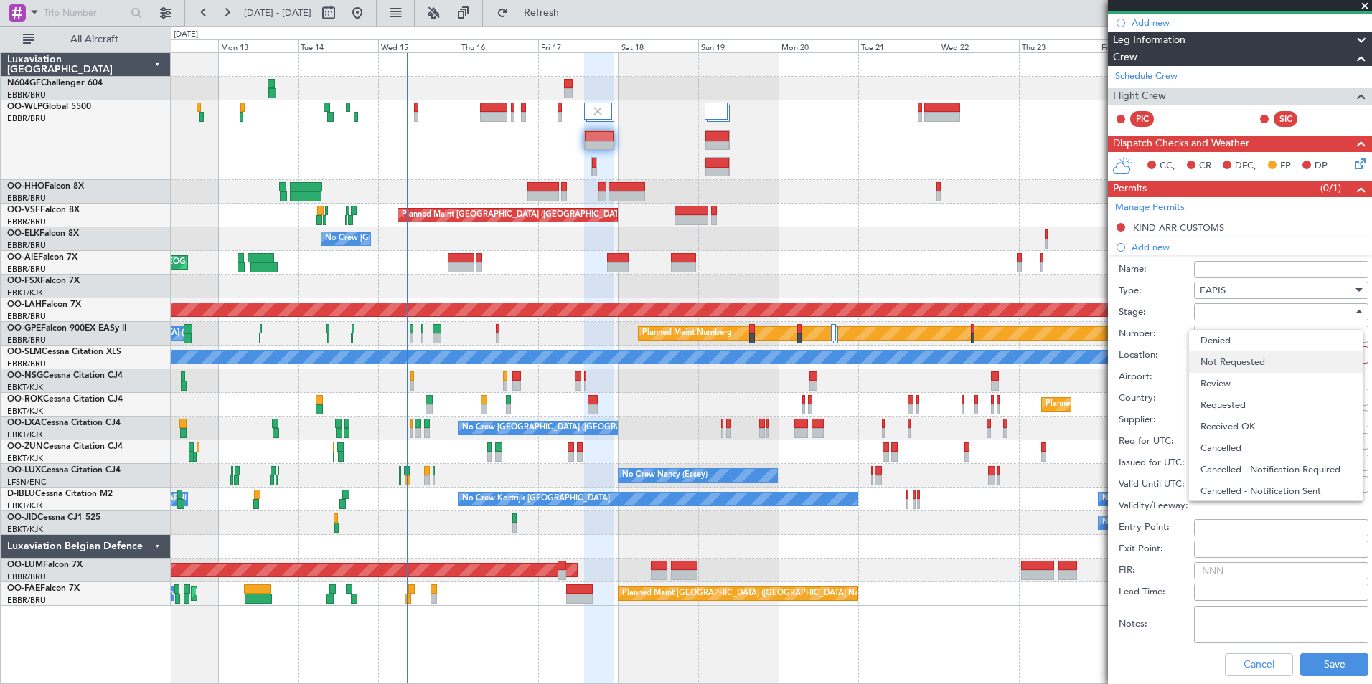
click at [1239, 365] on span "Not Requested" at bounding box center [1275, 363] width 151 height 22
click at [1225, 359] on div at bounding box center [1276, 355] width 153 height 22
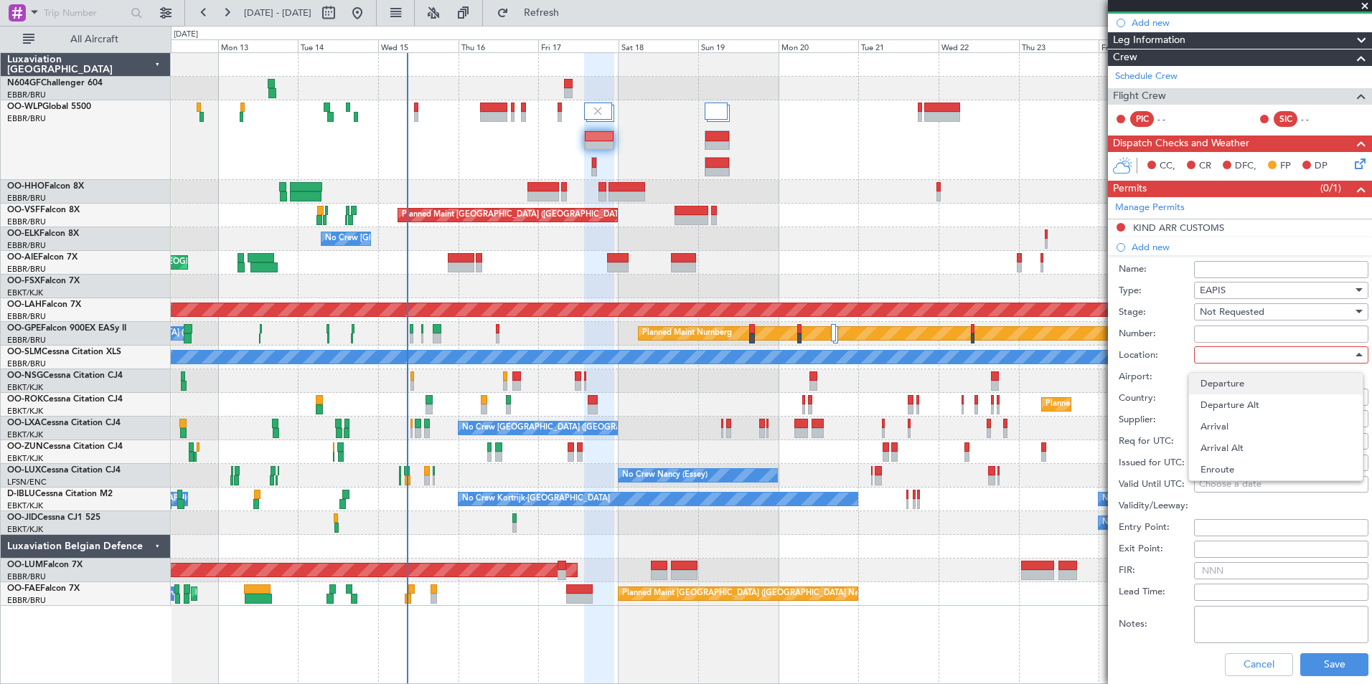
click at [1226, 386] on span "Departure" at bounding box center [1275, 384] width 151 height 22
click at [1233, 352] on span "Departure" at bounding box center [1222, 355] width 44 height 13
click at [1267, 432] on span "Arrival" at bounding box center [1275, 427] width 151 height 22
type input "KIND / IND"
click at [1312, 659] on button "Save" at bounding box center [1334, 665] width 68 height 23
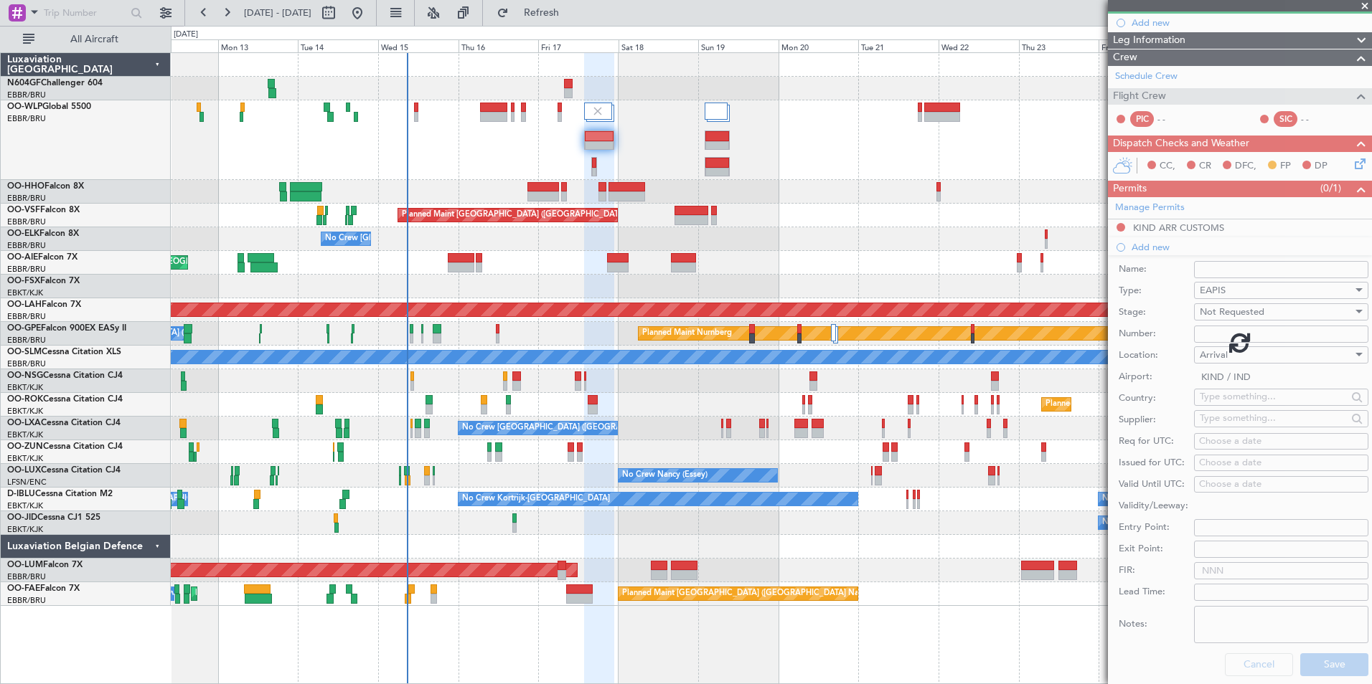
scroll to position [49, 0]
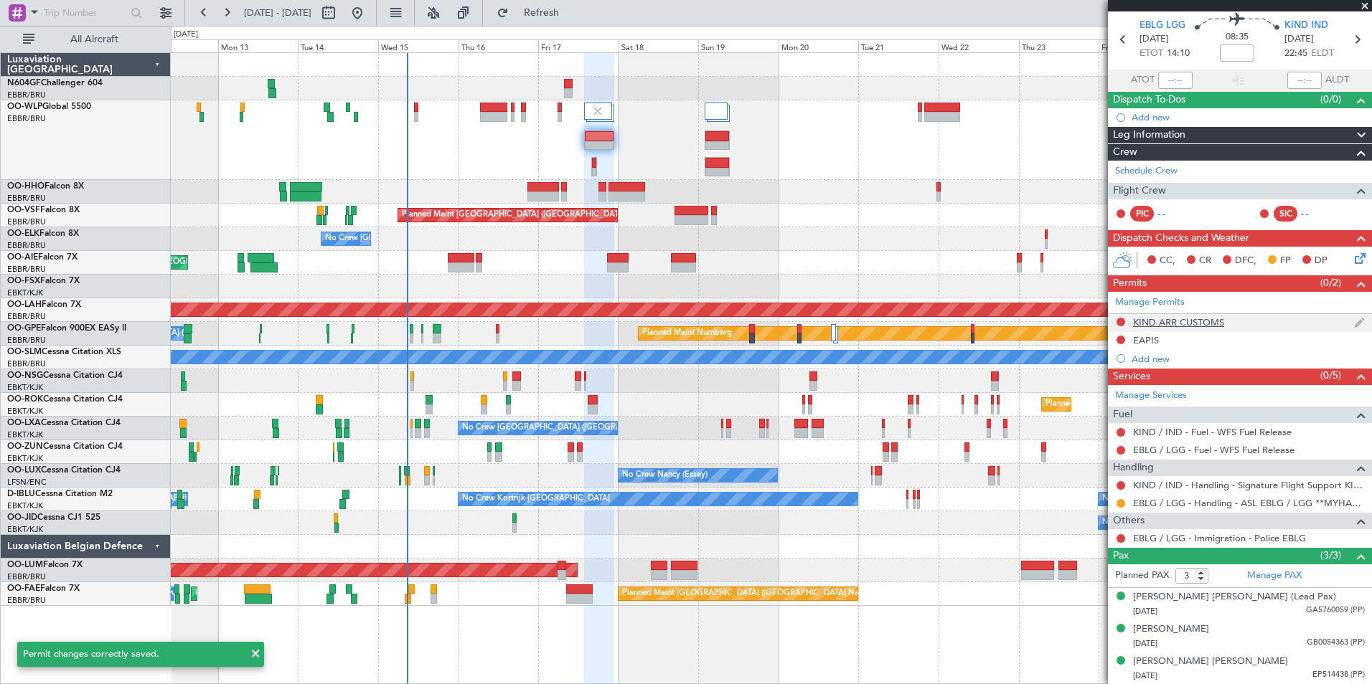
click at [1205, 325] on div "KIND ARR CUSTOMS" at bounding box center [1178, 322] width 91 height 12
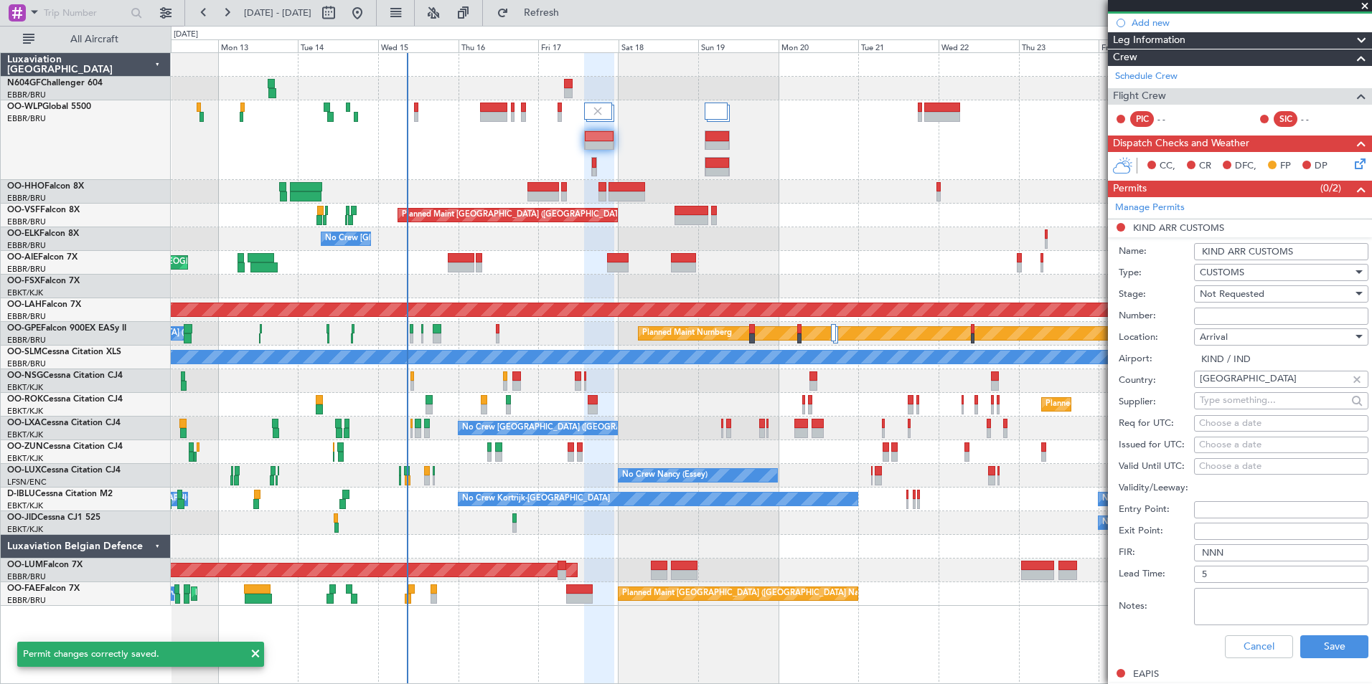
click at [1288, 249] on input "KIND ARR CUSTOMS" at bounding box center [1281, 251] width 174 height 17
click at [1250, 250] on input "KIND ARR CUSTOMS" at bounding box center [1281, 251] width 174 height 17
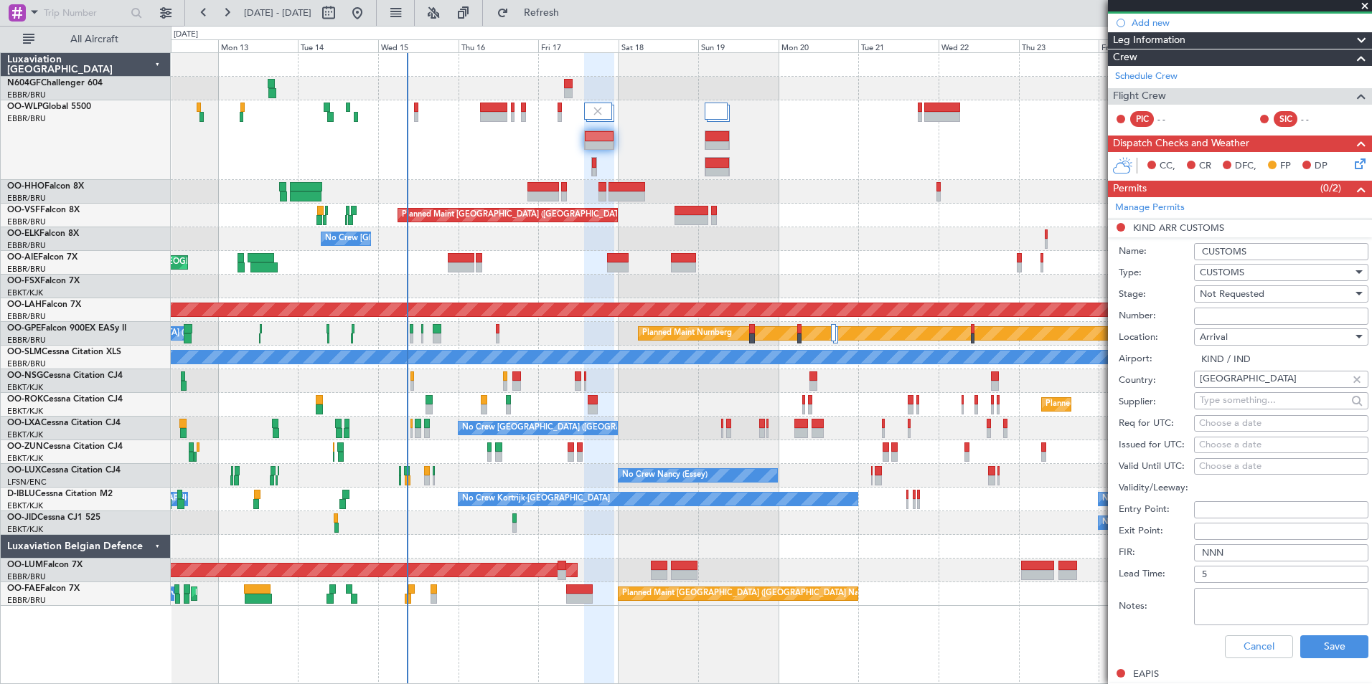
click at [1273, 254] on input "CUSTOMS" at bounding box center [1281, 251] width 174 height 17
type input "CUSTOMS *UNIVERSAL*"
click at [1327, 643] on button "Save" at bounding box center [1334, 647] width 68 height 23
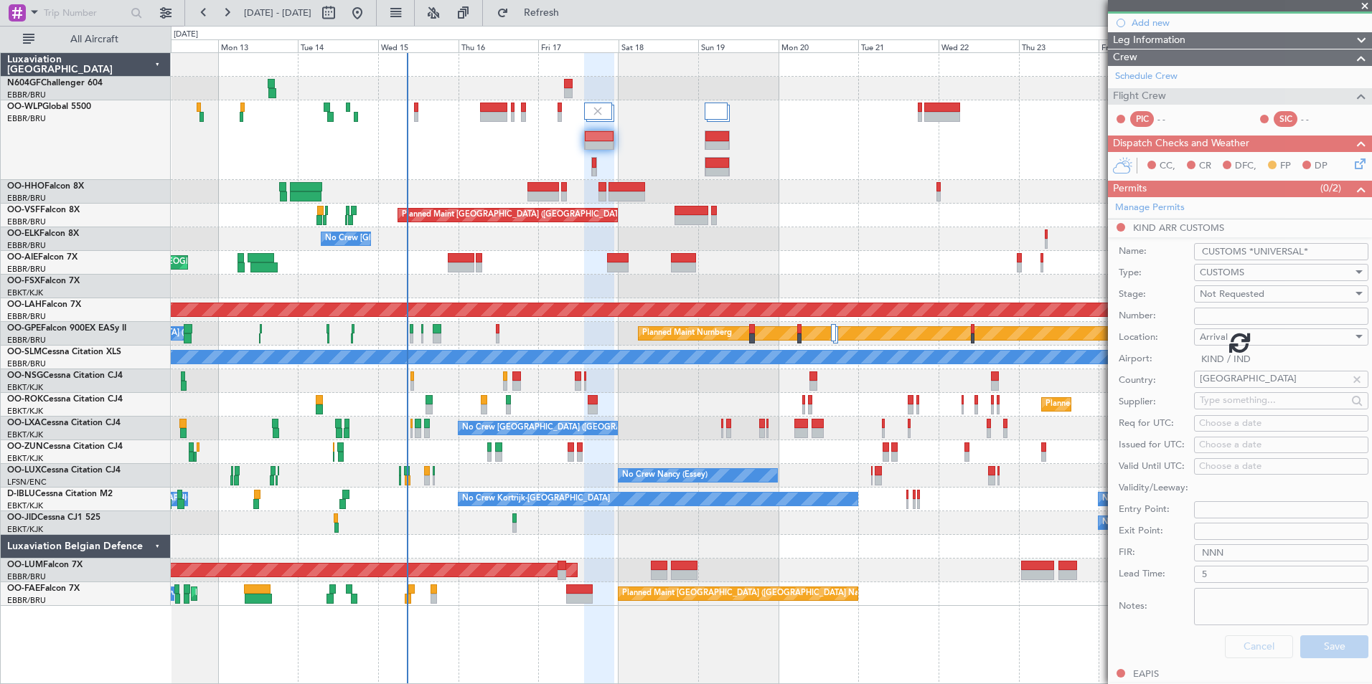
scroll to position [49, 0]
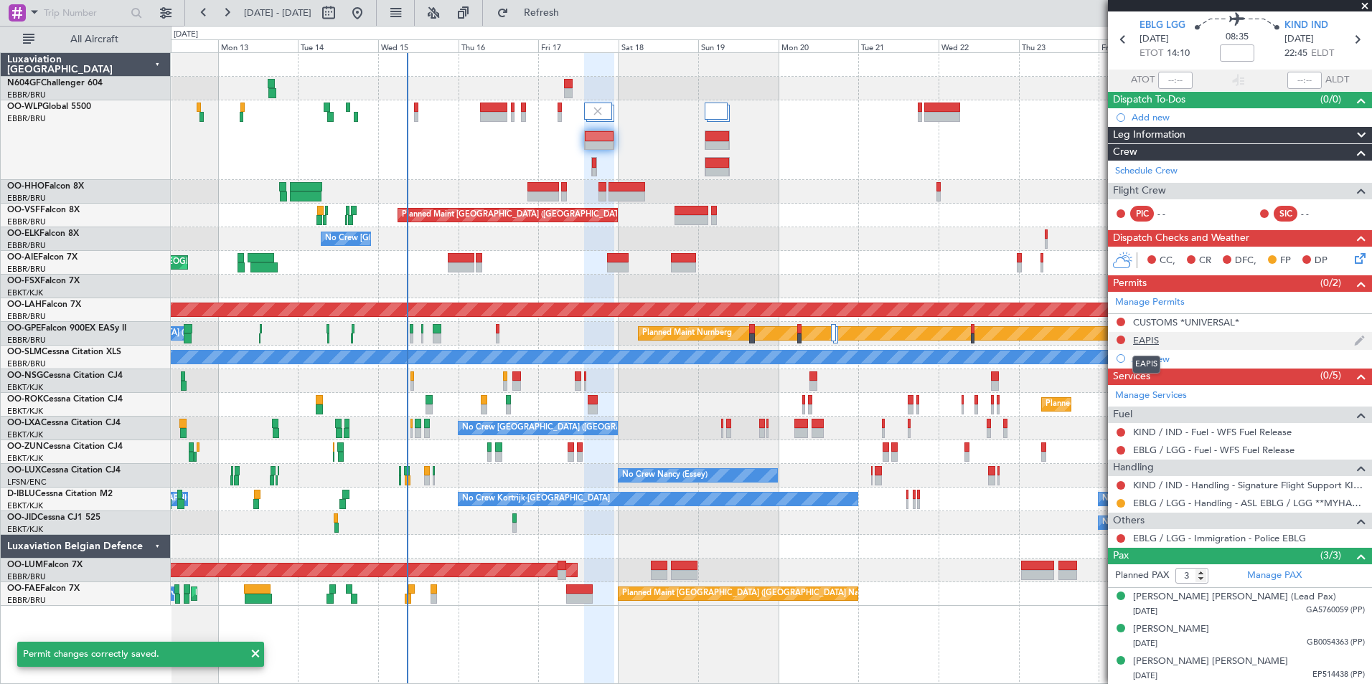
click at [1147, 340] on div "EAPIS" at bounding box center [1146, 340] width 26 height 12
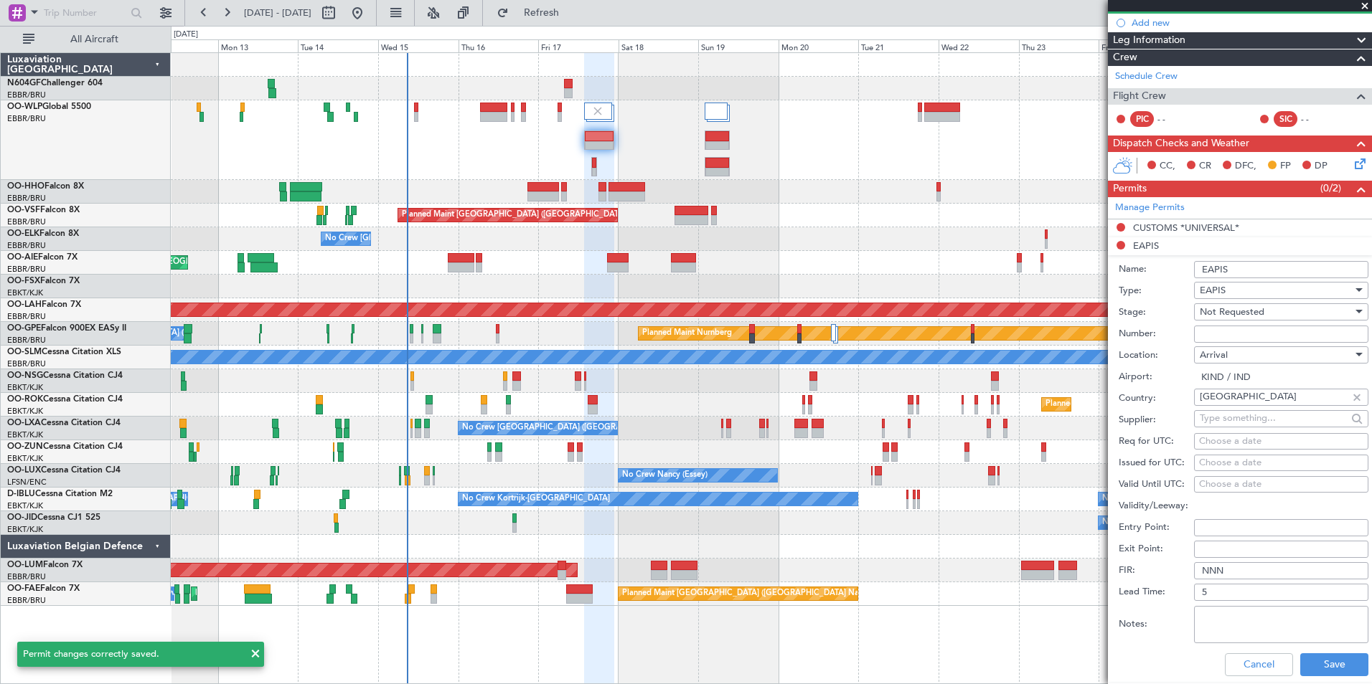
click at [1245, 273] on input "EAPIS" at bounding box center [1281, 269] width 174 height 17
type input "EAPIS *UNIVERSAL*"
click at [1329, 669] on button "Save" at bounding box center [1334, 665] width 68 height 23
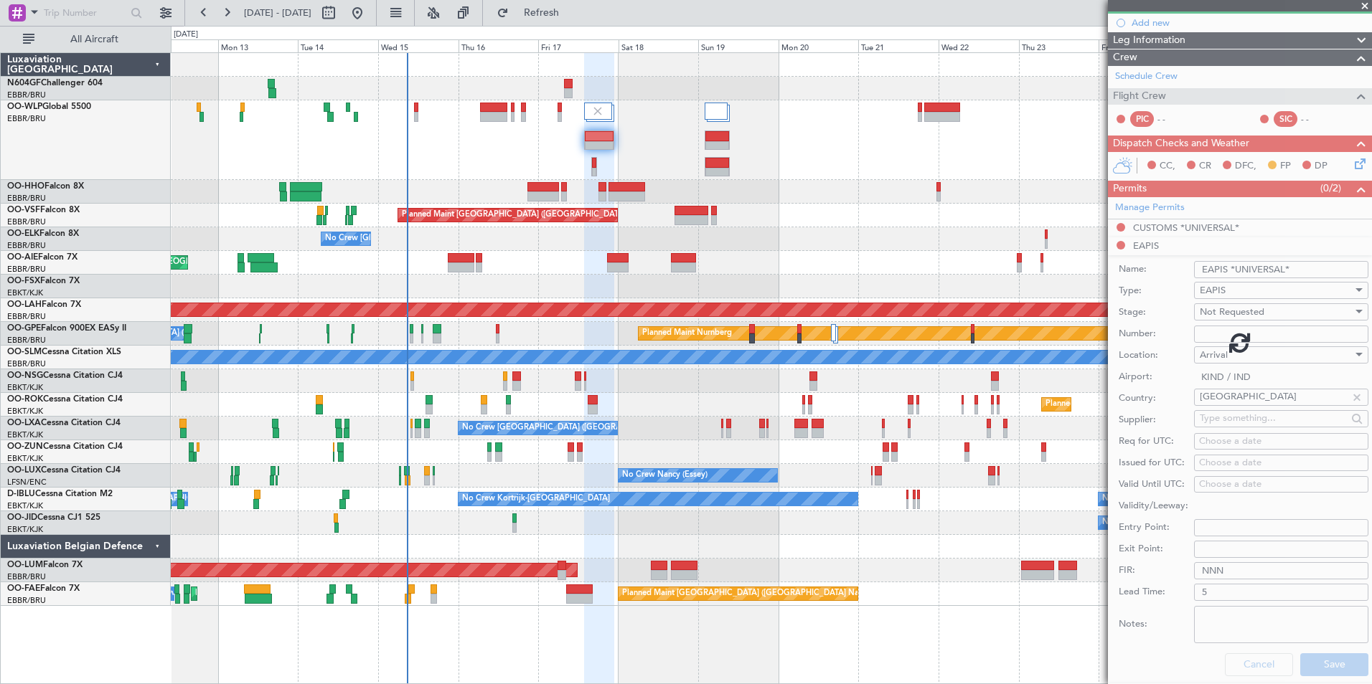
scroll to position [49, 0]
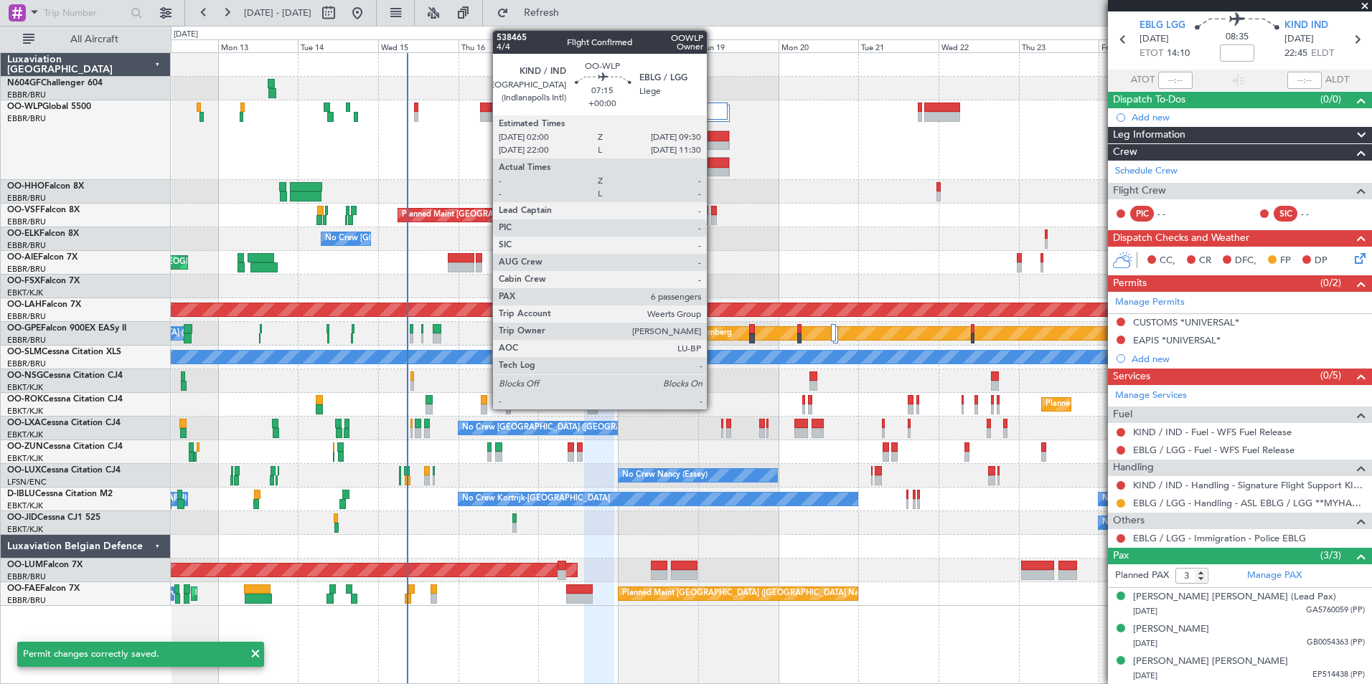
click at [713, 137] on div at bounding box center [717, 136] width 24 height 10
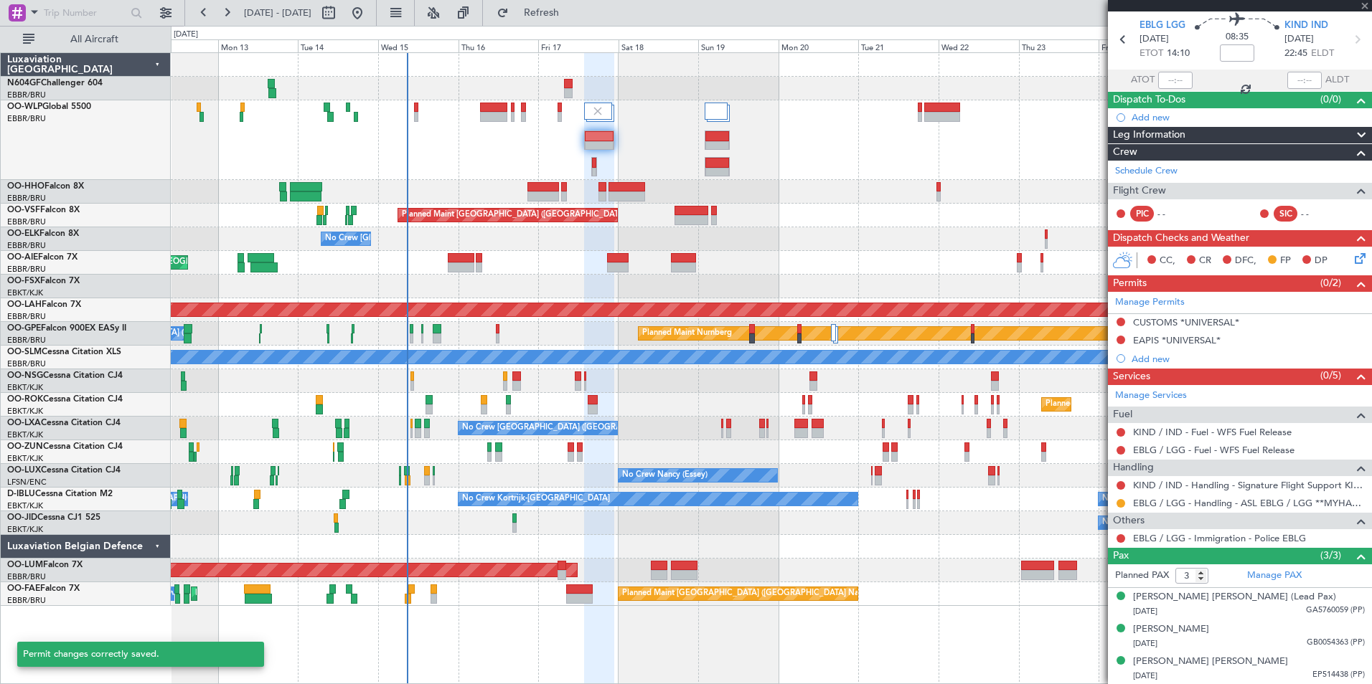
type input "6"
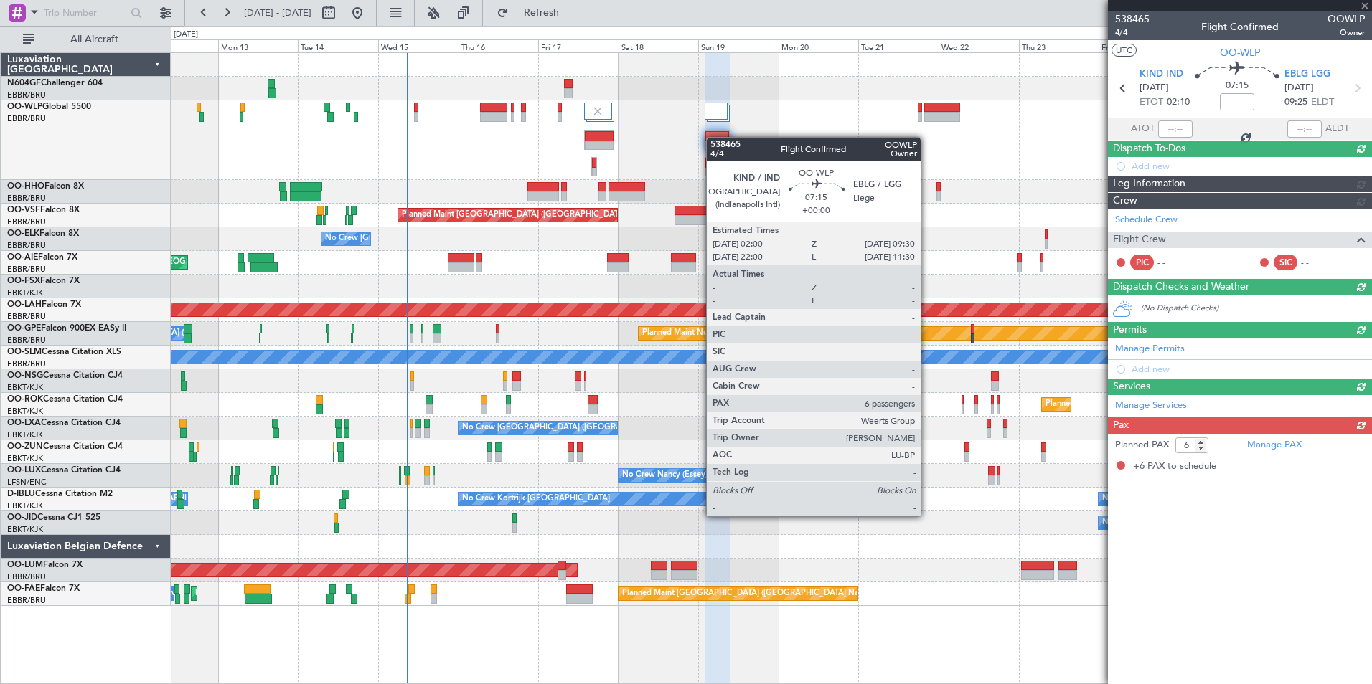
scroll to position [0, 0]
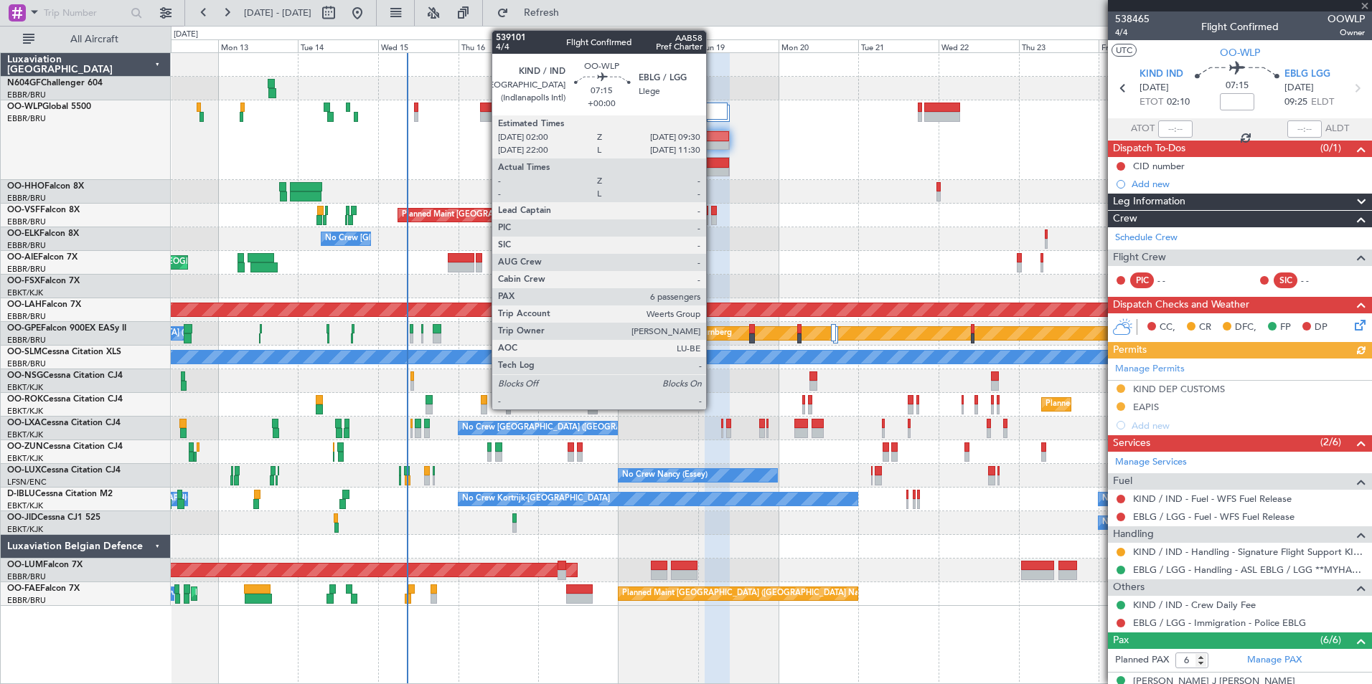
click at [714, 161] on div at bounding box center [717, 163] width 24 height 10
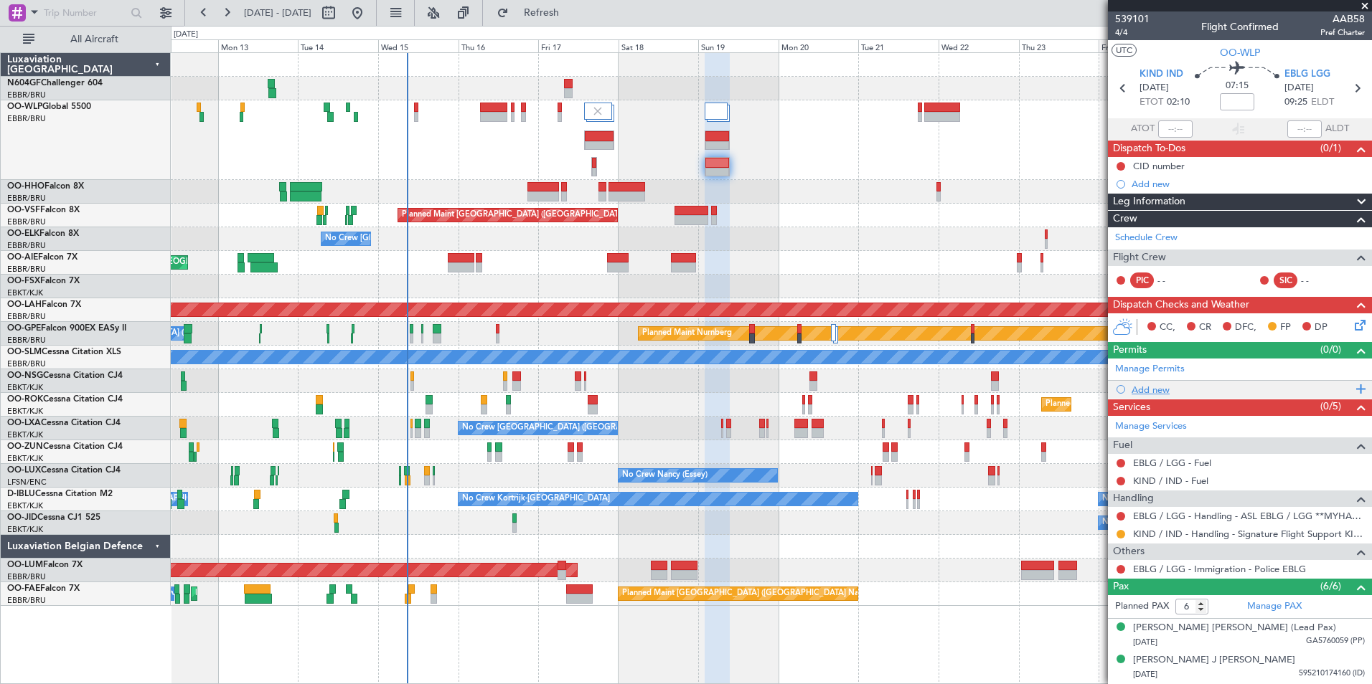
click at [1138, 384] on div "Add new" at bounding box center [1241, 390] width 220 height 12
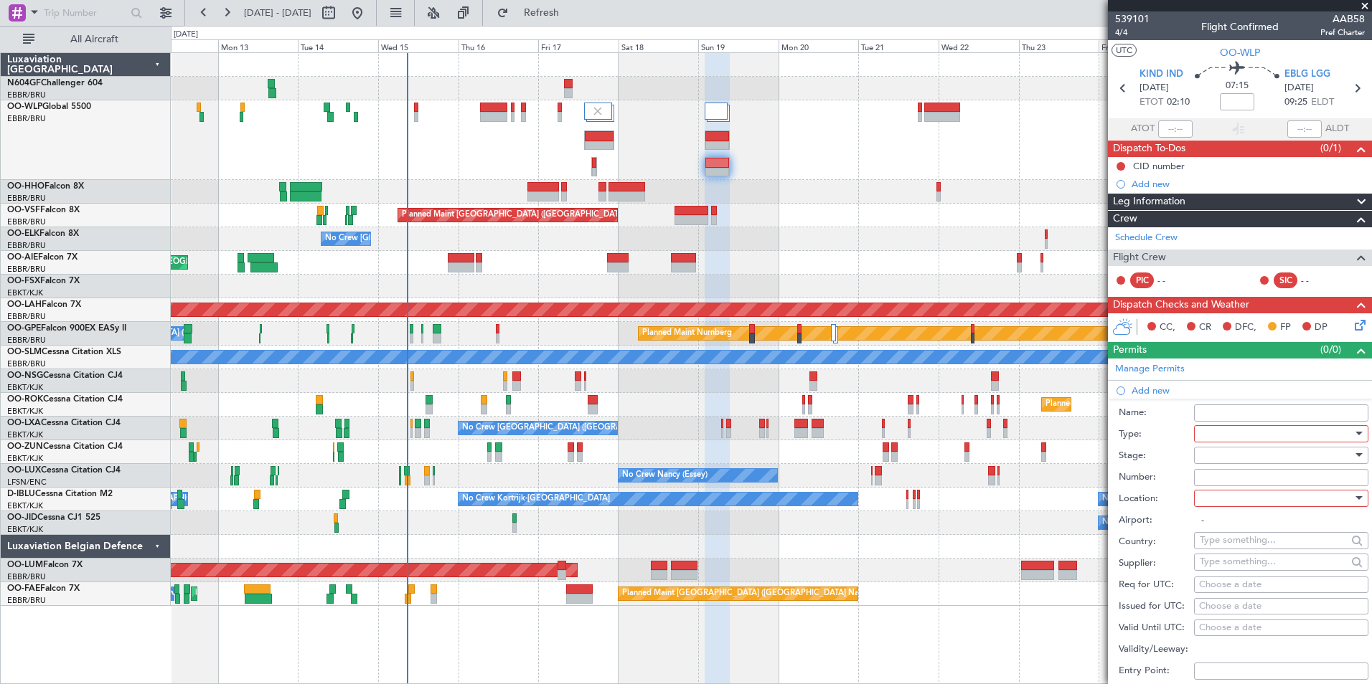
click at [1223, 426] on div at bounding box center [1276, 434] width 153 height 22
click at [1220, 435] on div at bounding box center [686, 342] width 1372 height 684
click at [1220, 435] on div at bounding box center [1276, 434] width 153 height 22
click at [1235, 542] on span "CUSTOMS" at bounding box center [1275, 542] width 151 height 22
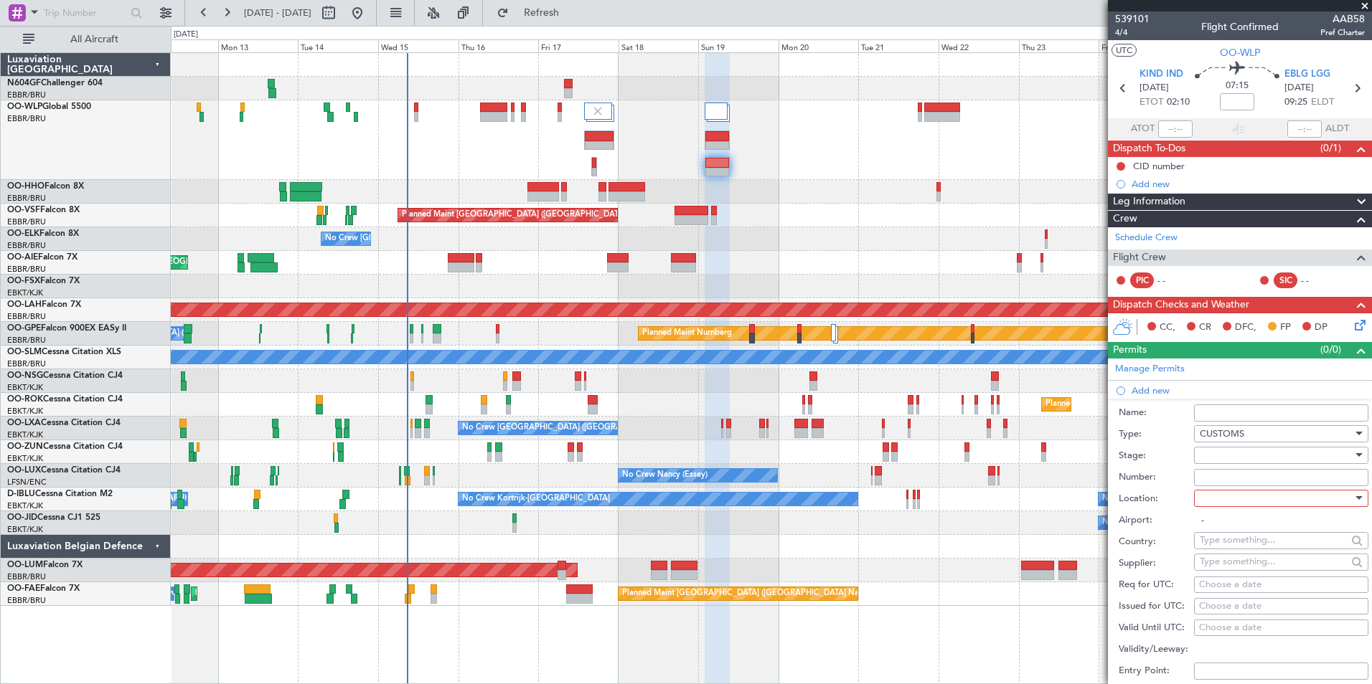
click at [1242, 452] on div at bounding box center [1276, 456] width 153 height 22
click at [1249, 514] on span "Not Requested" at bounding box center [1275, 506] width 151 height 22
click at [1235, 497] on div at bounding box center [1276, 499] width 153 height 22
click at [1235, 532] on span "Departure" at bounding box center [1275, 528] width 151 height 22
type input "KIND / IND"
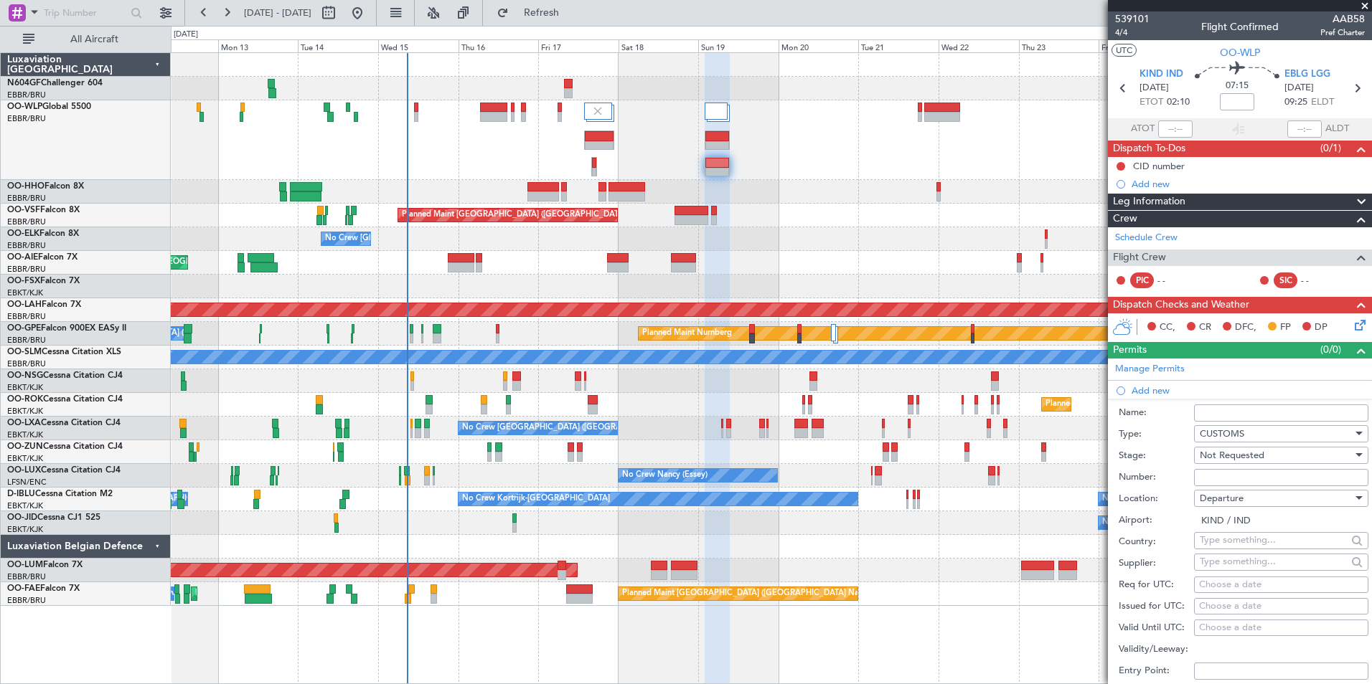
scroll to position [143, 0]
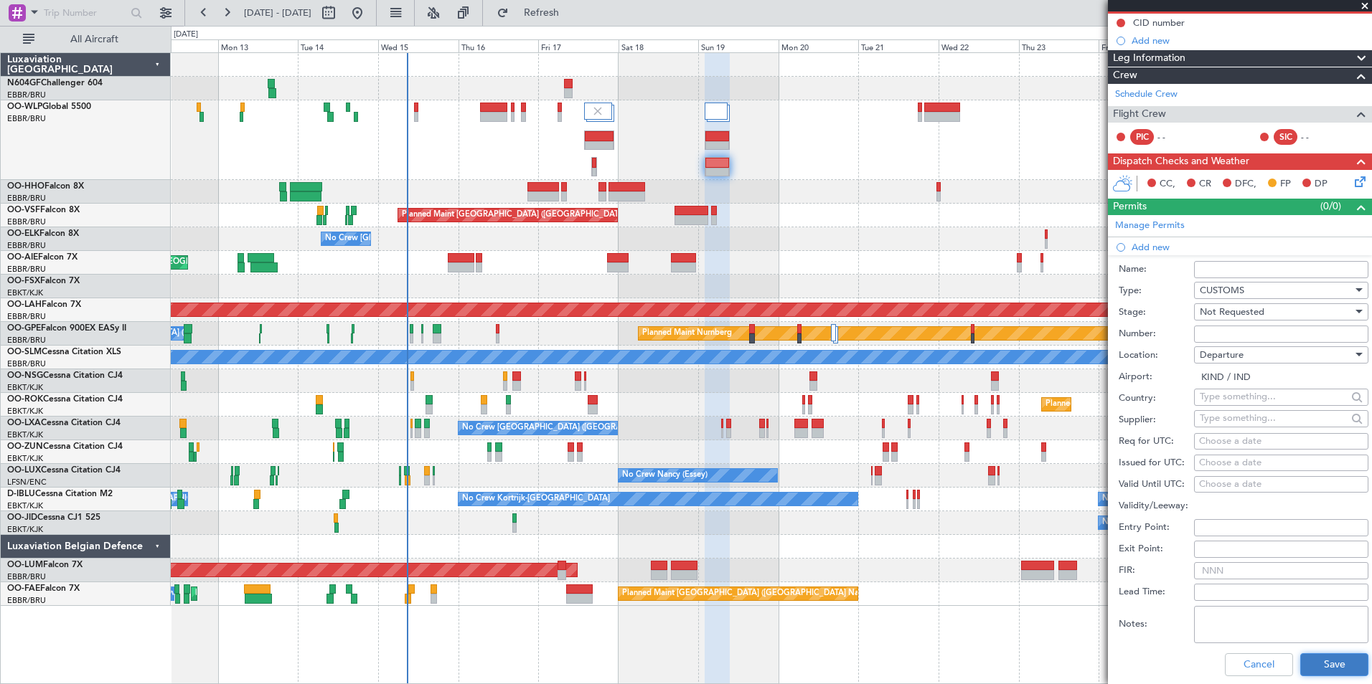
click at [1321, 664] on button "Save" at bounding box center [1334, 665] width 68 height 23
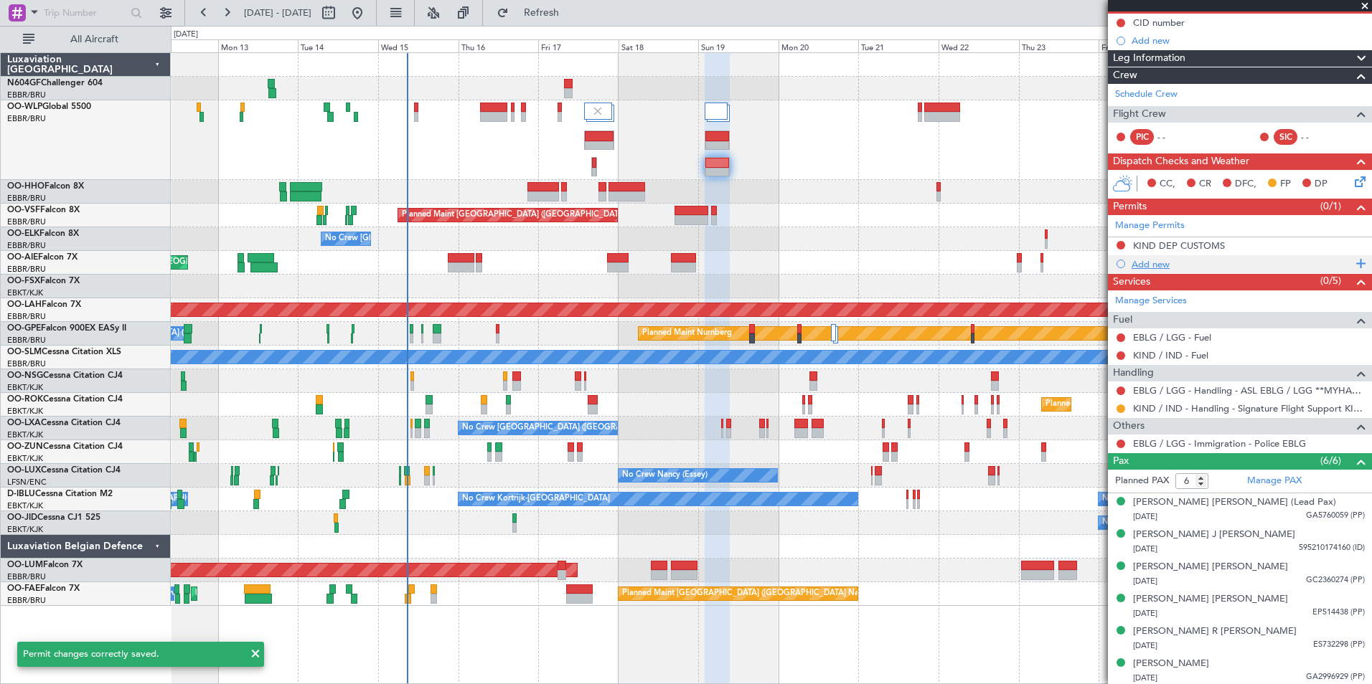
click at [1158, 260] on div "Add new" at bounding box center [1241, 264] width 220 height 12
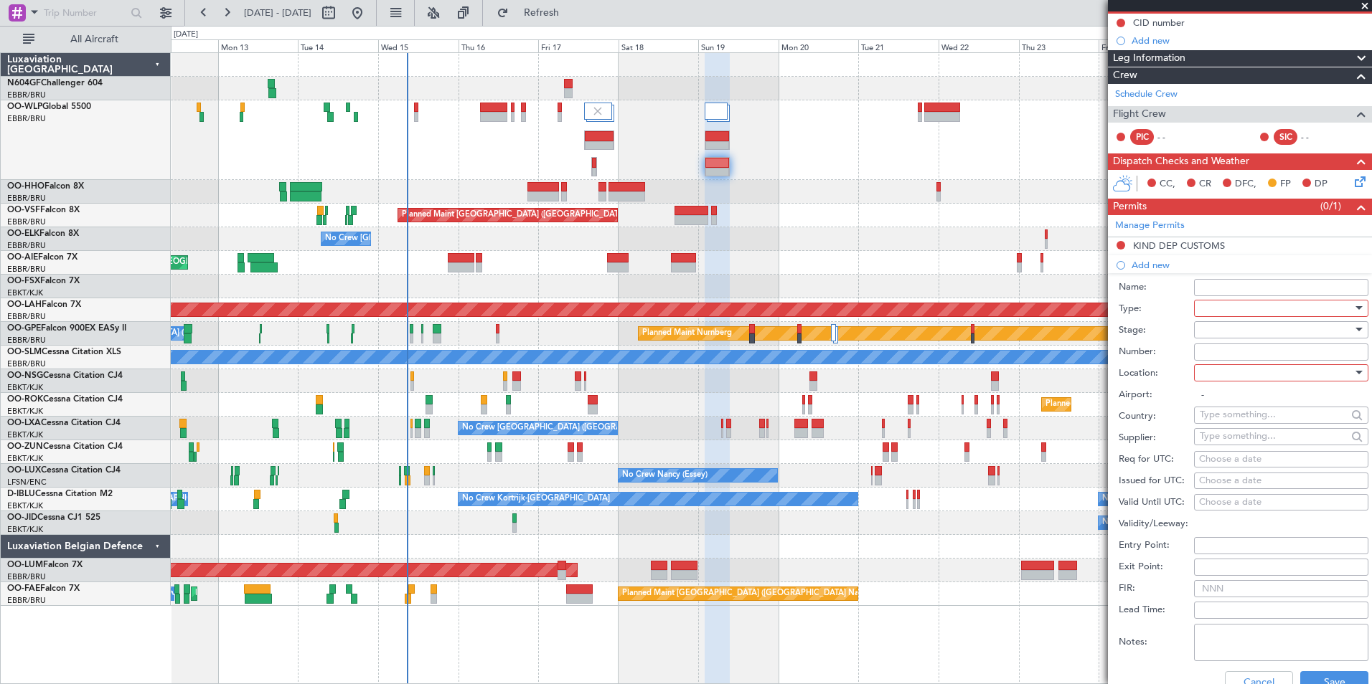
click at [1230, 312] on div at bounding box center [1276, 309] width 153 height 22
click at [1226, 401] on span "EAPIS" at bounding box center [1275, 409] width 151 height 22
click at [1239, 327] on div at bounding box center [1276, 330] width 153 height 22
click at [1248, 386] on span "Not Requested" at bounding box center [1275, 380] width 151 height 22
click at [1244, 382] on div at bounding box center [1276, 373] width 153 height 22
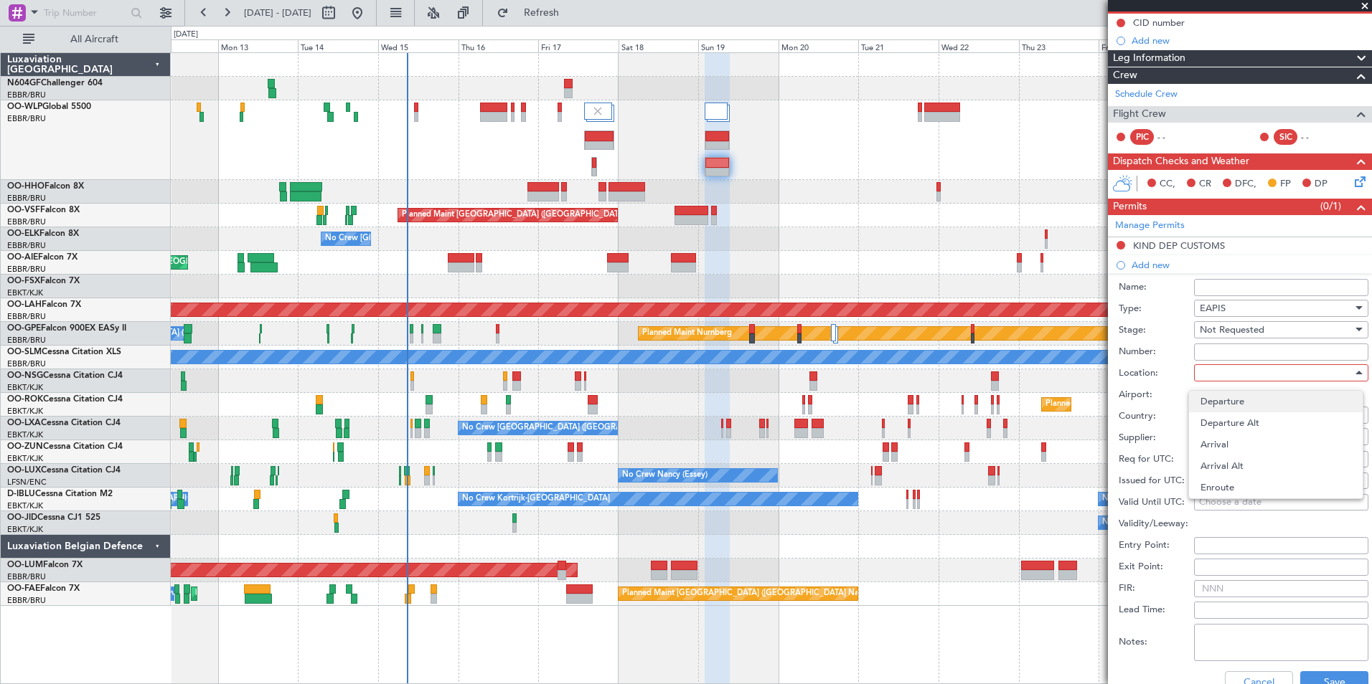
click at [1245, 401] on span "Departure" at bounding box center [1275, 402] width 151 height 22
type input "KIND / IND"
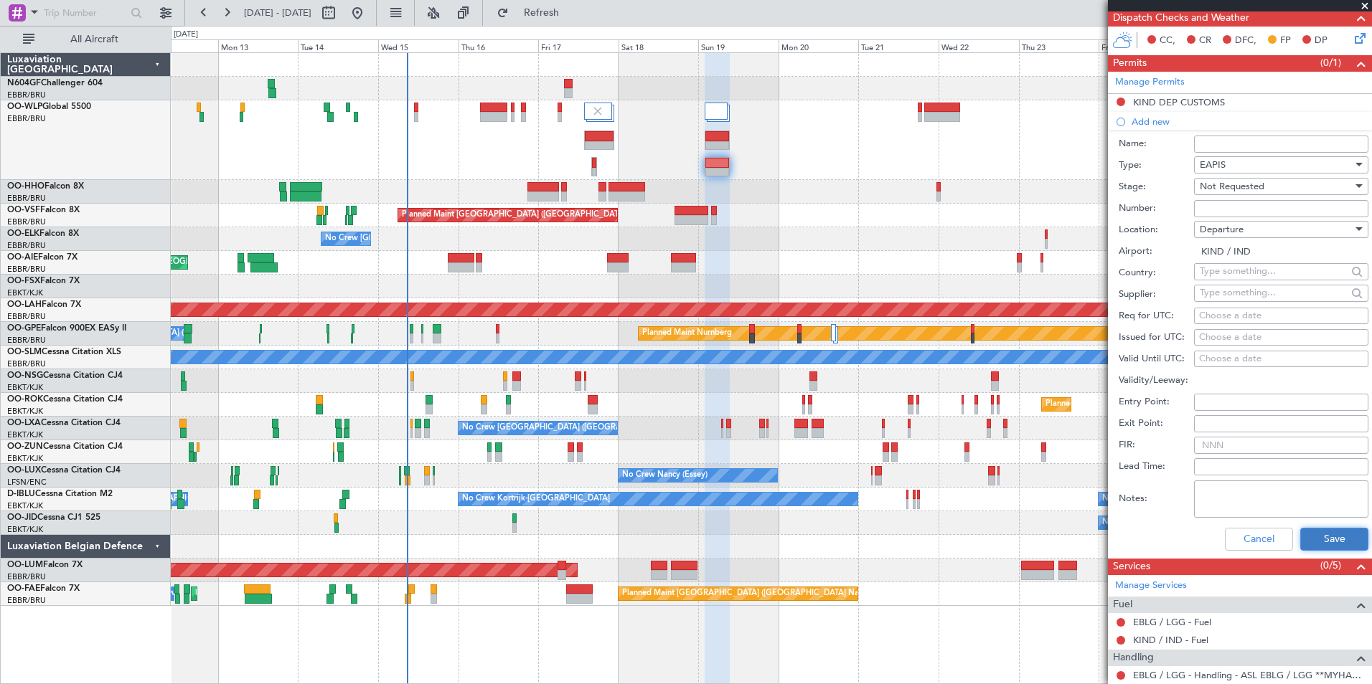
click at [1314, 540] on button "Save" at bounding box center [1334, 539] width 68 height 23
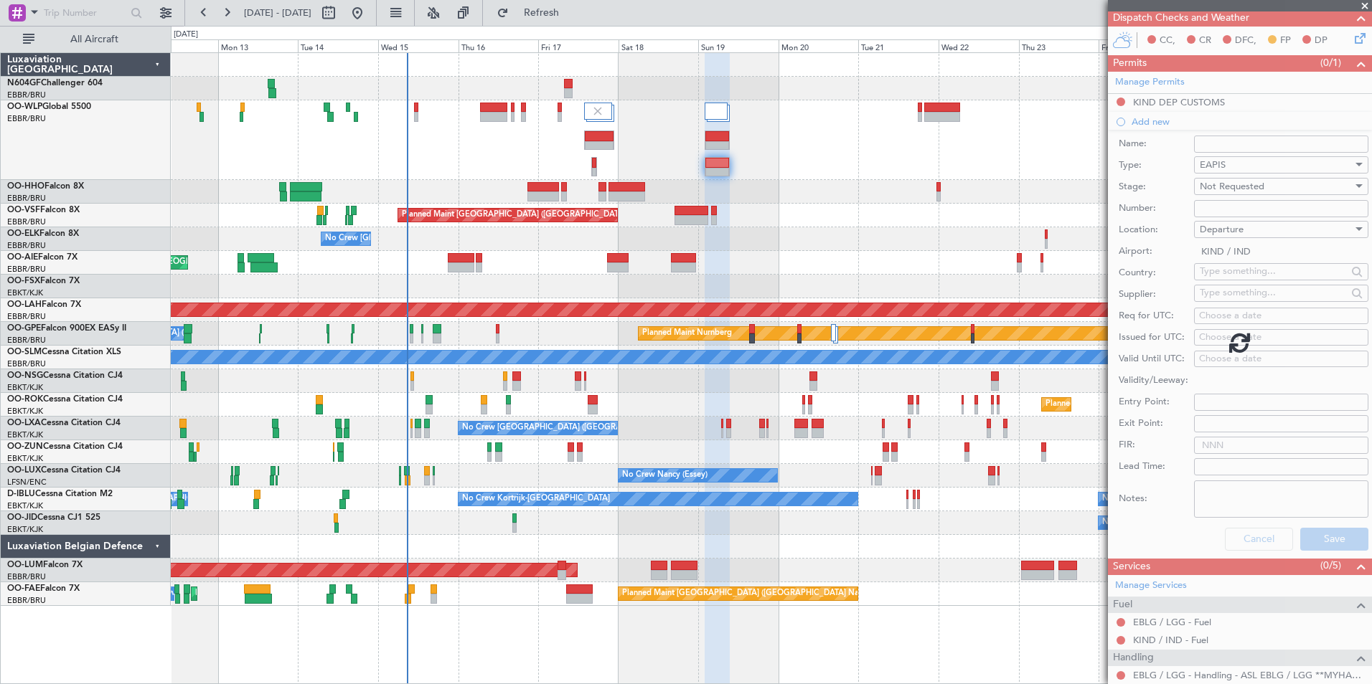
scroll to position [164, 0]
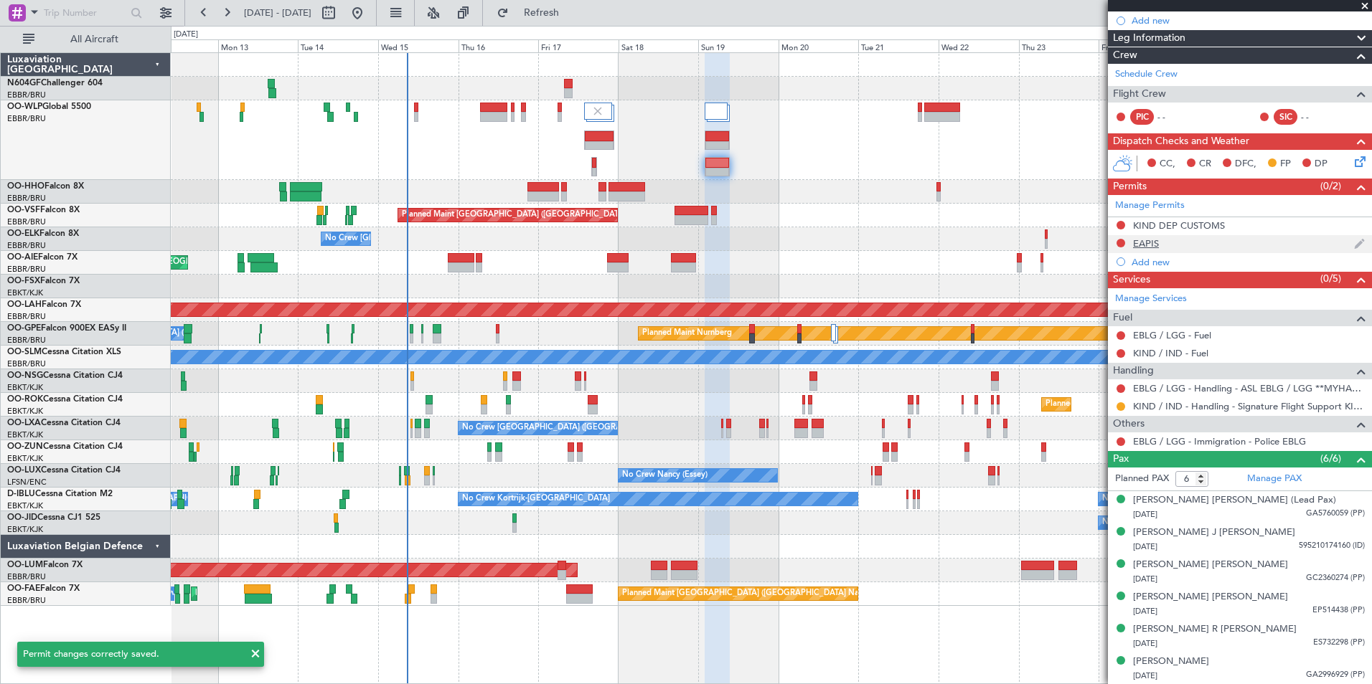
click at [1147, 244] on div "EAPIS" at bounding box center [1146, 243] width 26 height 12
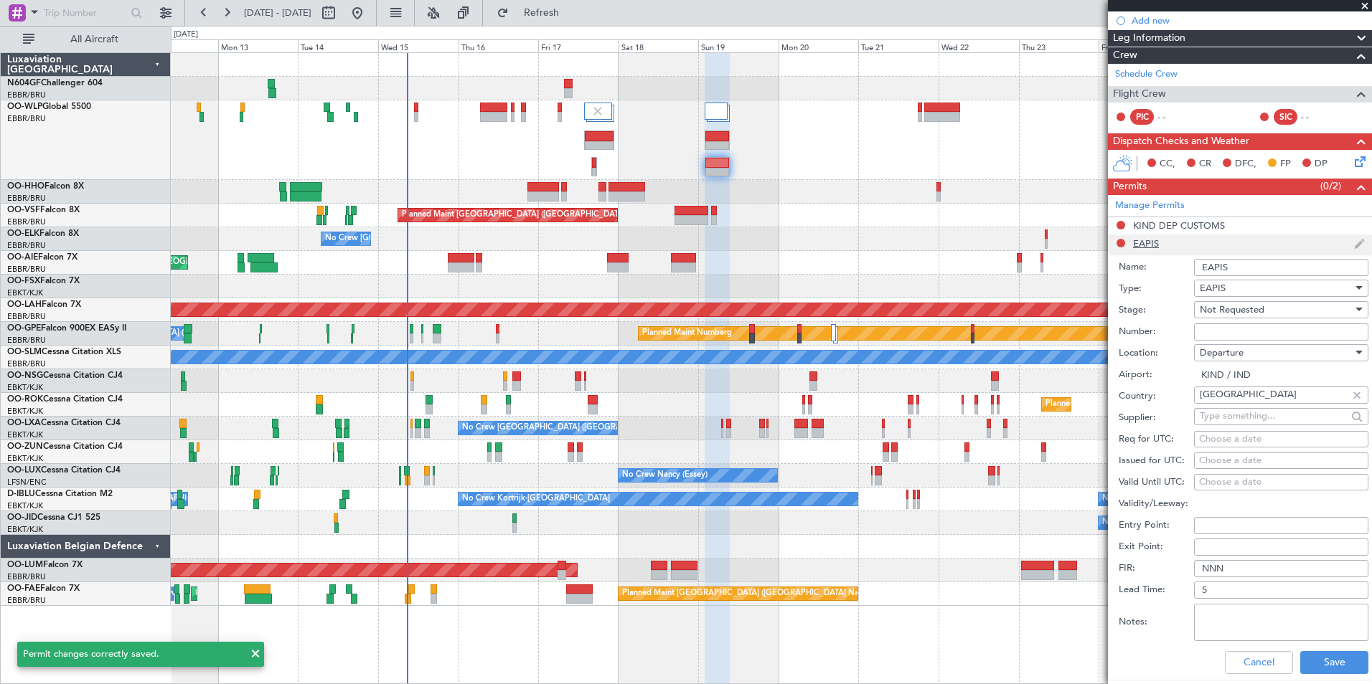
scroll to position [287, 0]
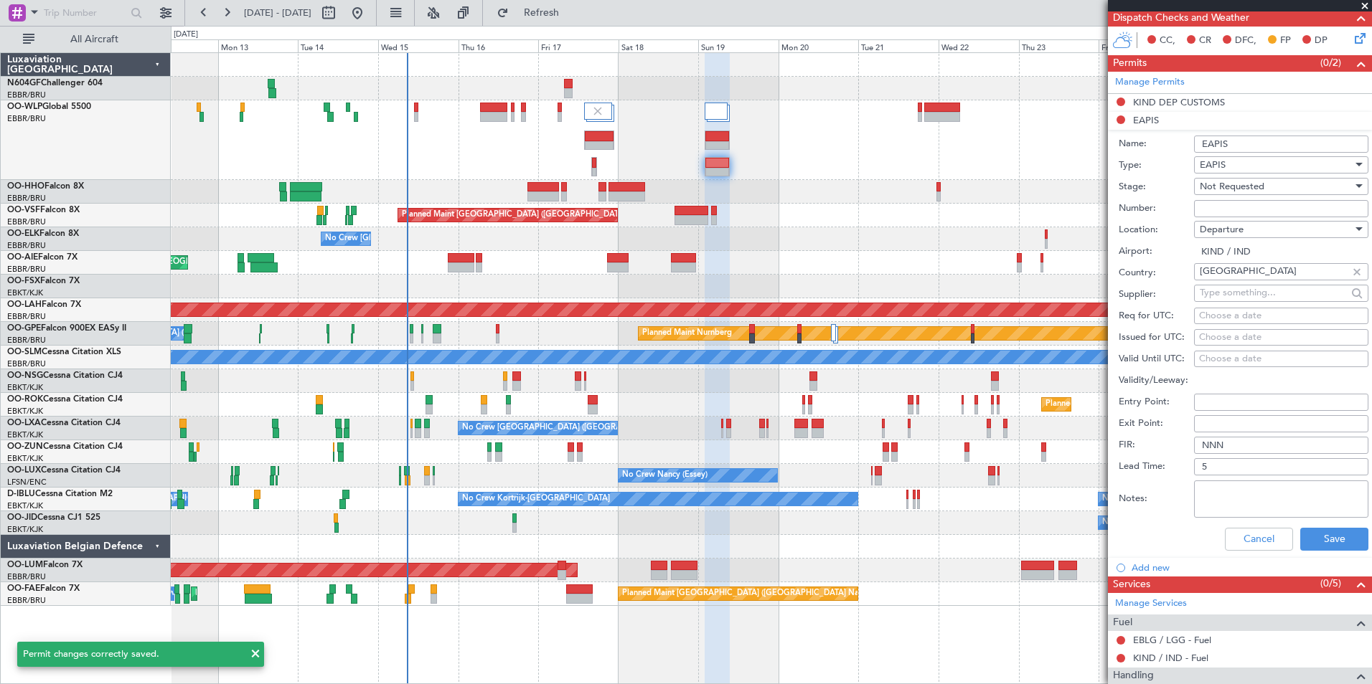
click at [1239, 141] on input "EAPIS" at bounding box center [1281, 144] width 174 height 17
type input "EAPIS *UNIVERSAL*"
click at [1318, 537] on button "Save" at bounding box center [1334, 539] width 68 height 23
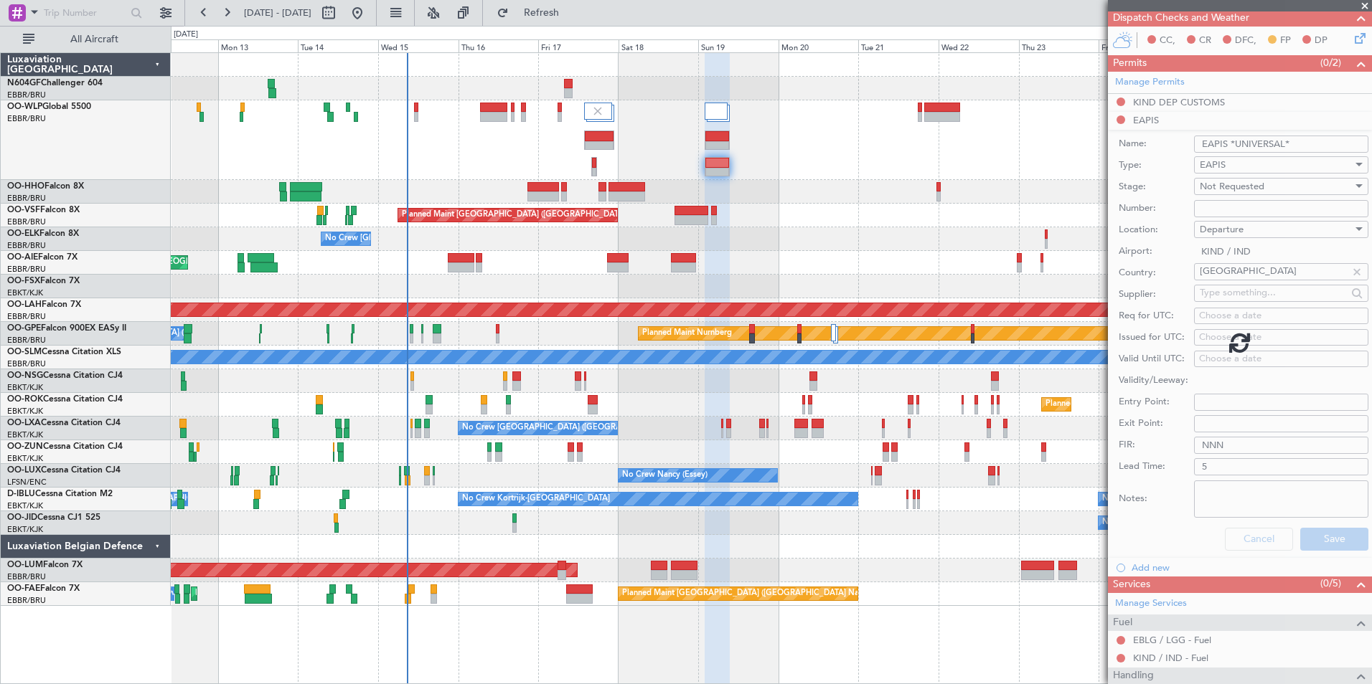
scroll to position [164, 0]
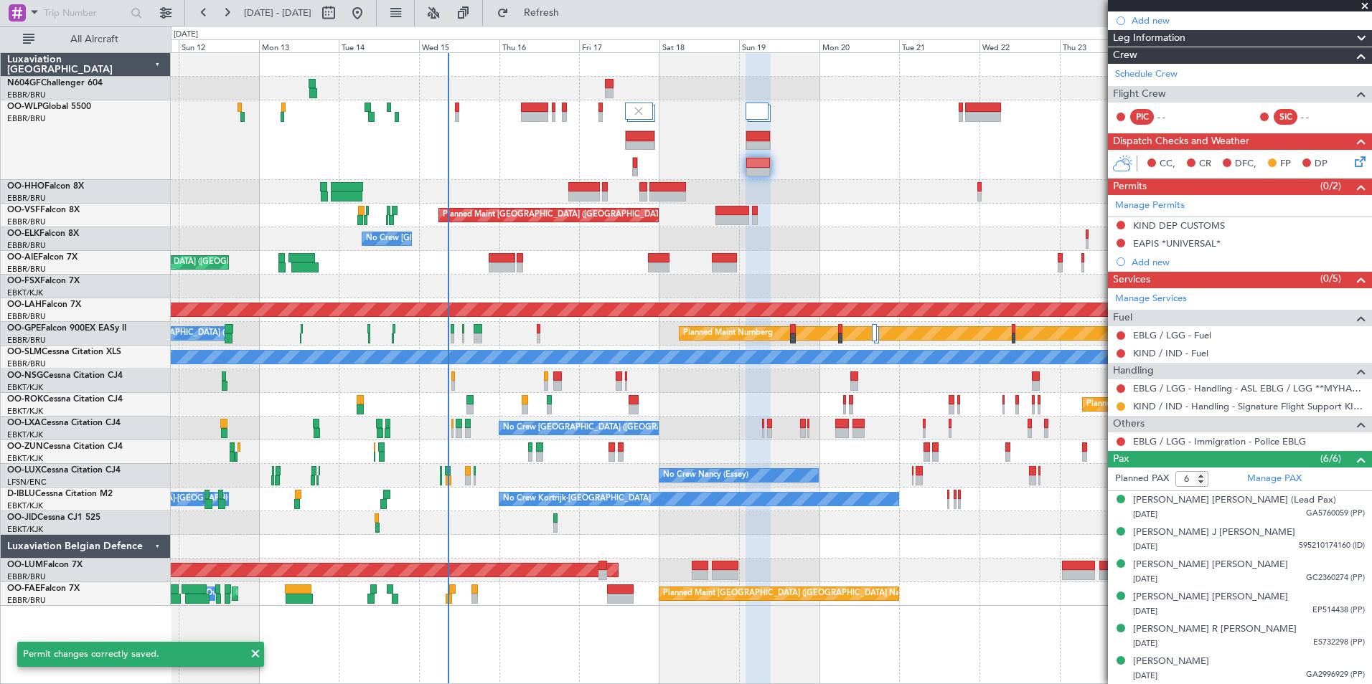
click at [468, 237] on div "No Crew [GEOGRAPHIC_DATA] ([GEOGRAPHIC_DATA] National)" at bounding box center [771, 239] width 1200 height 24
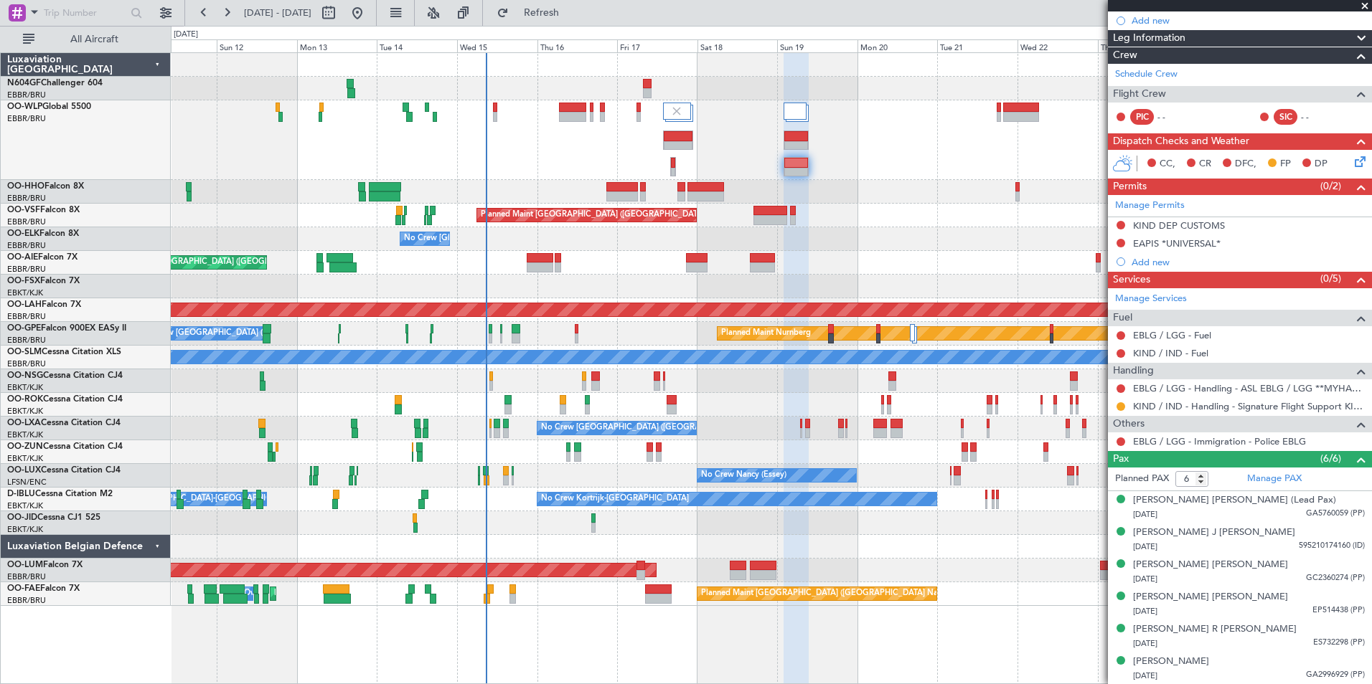
click at [413, 185] on div "Planned Maint Geneva (Cointrin)" at bounding box center [771, 192] width 1200 height 24
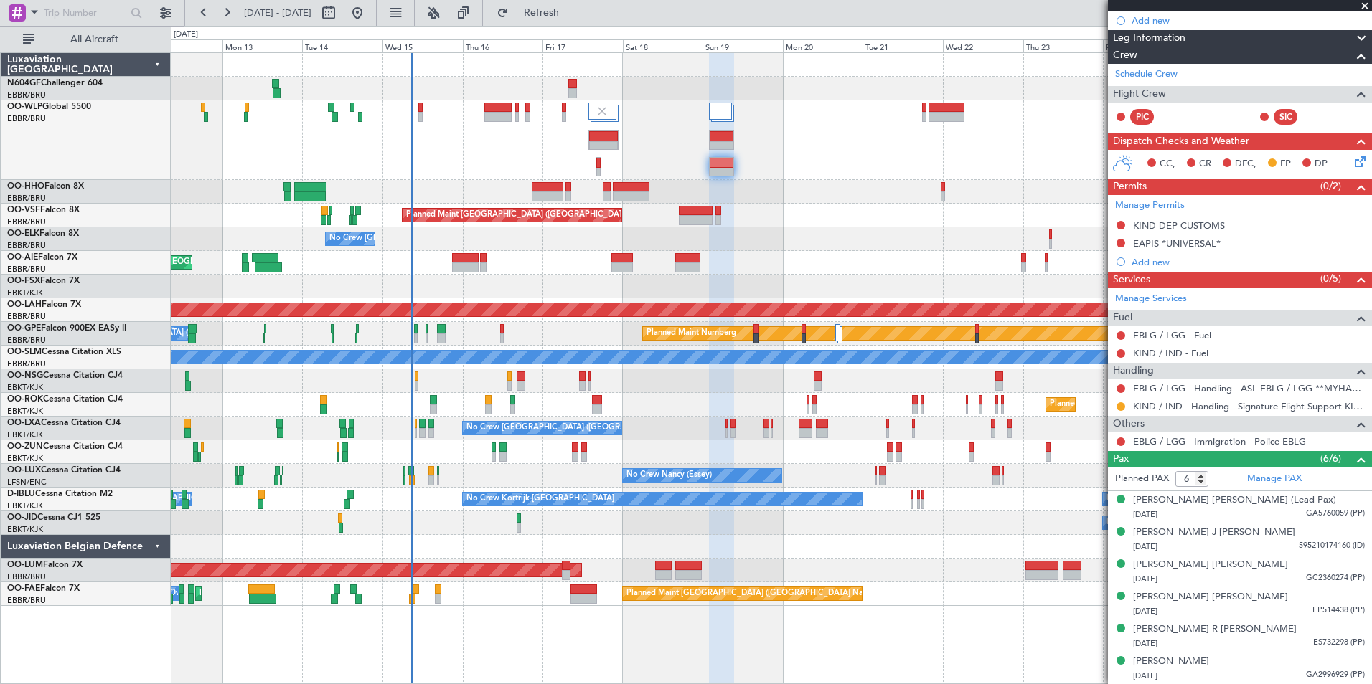
click at [362, 272] on div "Planned Maint Geneva (Cointrin) Planned Maint Brussels (Brussels National) No C…" at bounding box center [771, 329] width 1200 height 553
click at [414, 288] on div "Planned Maint Kortrijk-[GEOGRAPHIC_DATA] Planned Maint [GEOGRAPHIC_DATA]-[GEOGR…" at bounding box center [771, 287] width 1200 height 24
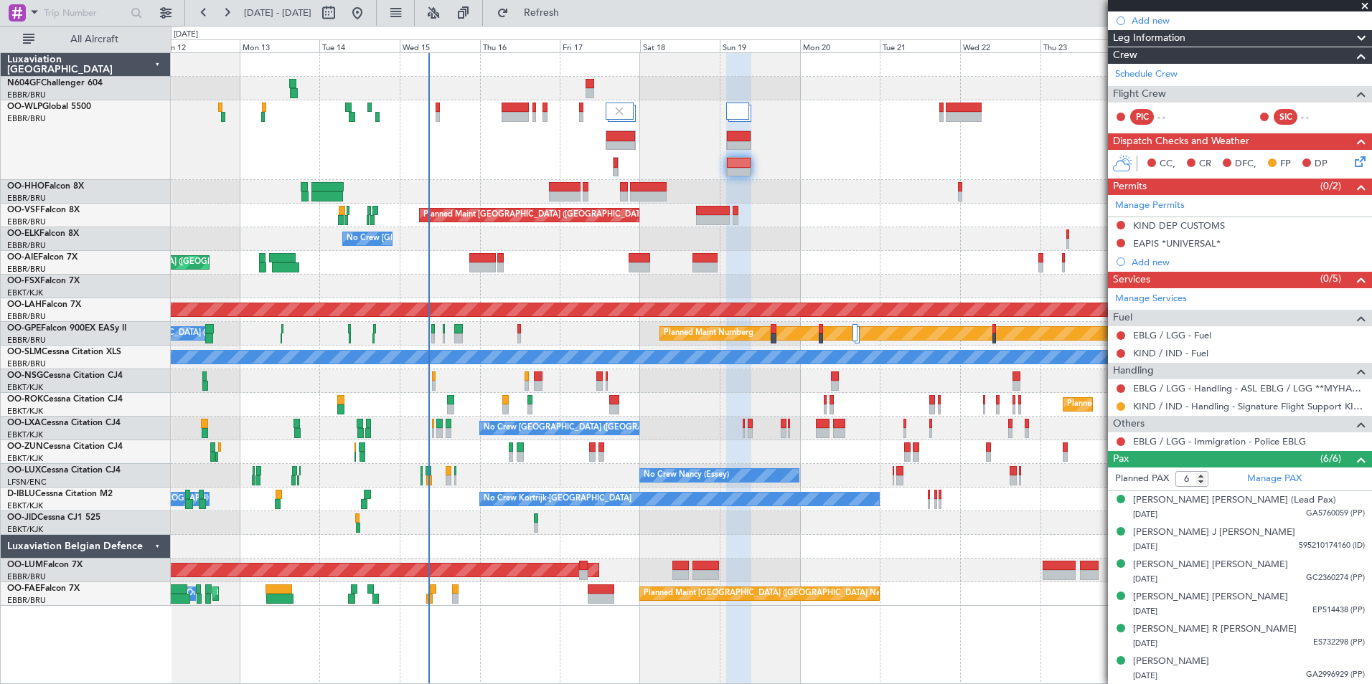
click at [429, 263] on div "Planned Maint [GEOGRAPHIC_DATA] ([GEOGRAPHIC_DATA])" at bounding box center [771, 263] width 1200 height 24
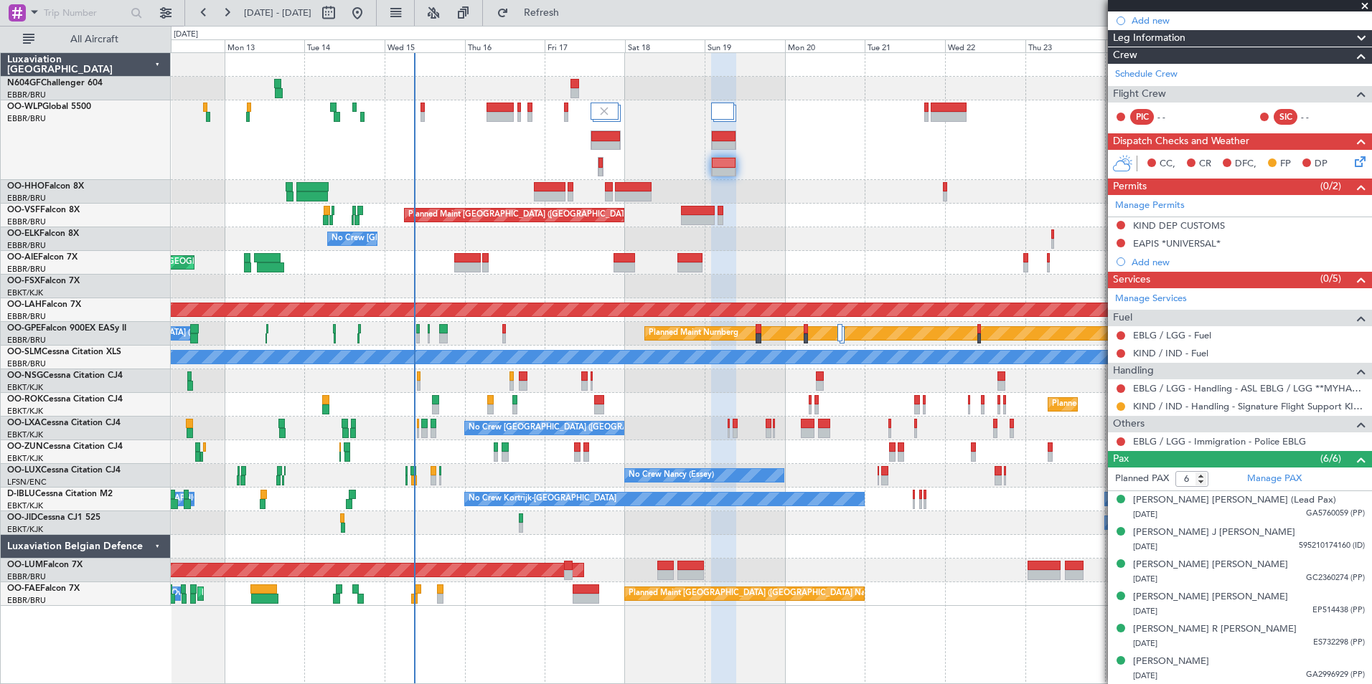
click at [640, 272] on div "Planned Maint [GEOGRAPHIC_DATA] ([GEOGRAPHIC_DATA])" at bounding box center [771, 263] width 1200 height 24
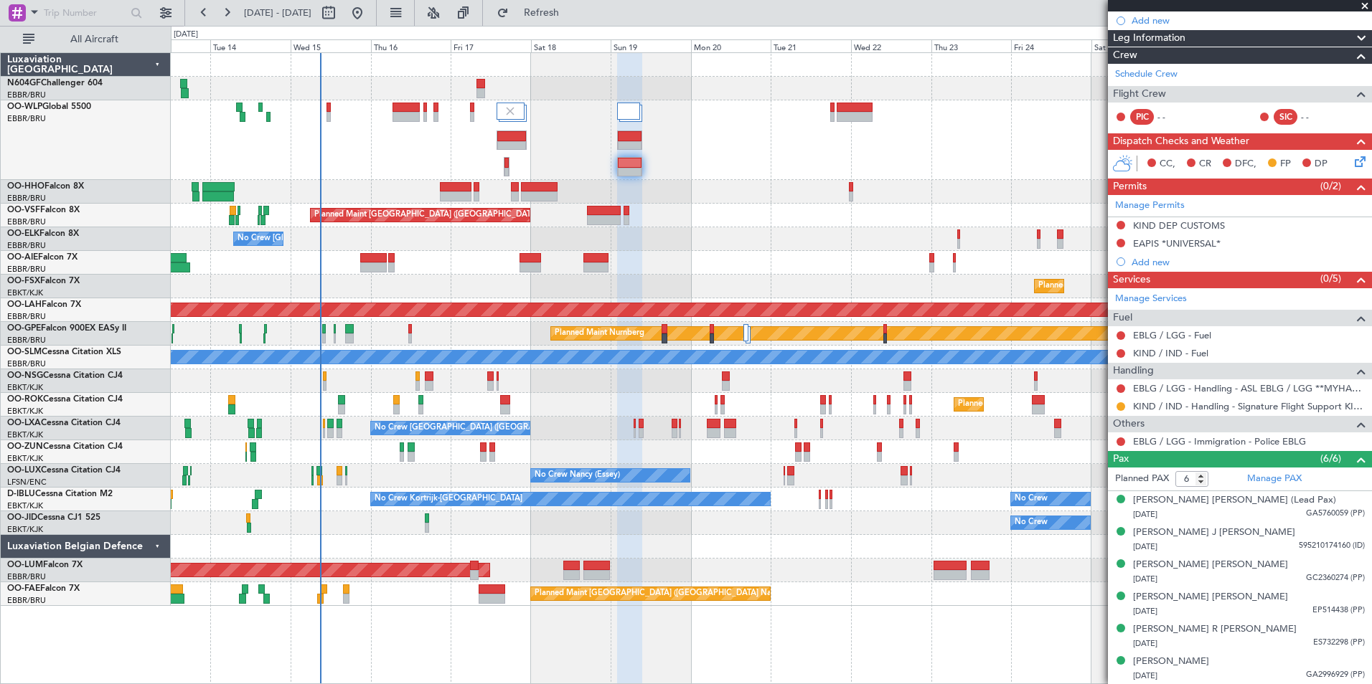
click at [549, 278] on div "Planned Maint Kortrijk-[GEOGRAPHIC_DATA]" at bounding box center [771, 287] width 1200 height 24
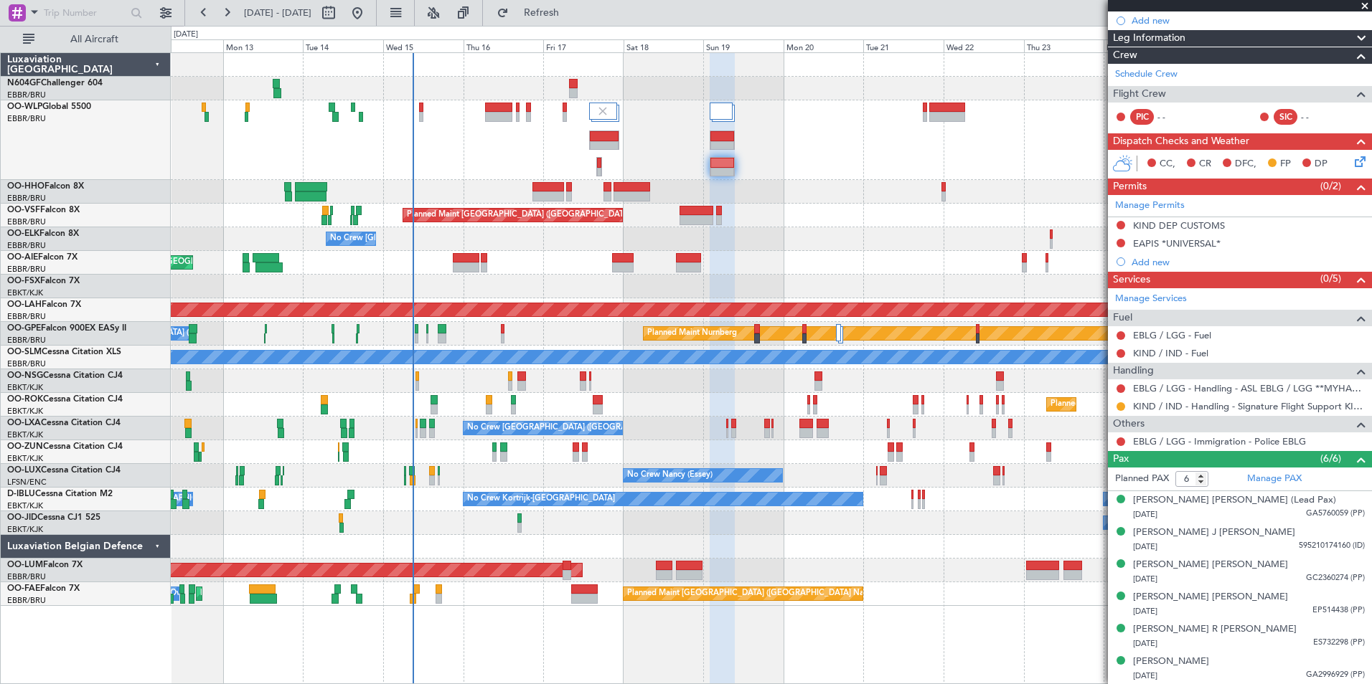
click at [766, 241] on div "No Crew [GEOGRAPHIC_DATA] ([GEOGRAPHIC_DATA] National)" at bounding box center [771, 239] width 1200 height 24
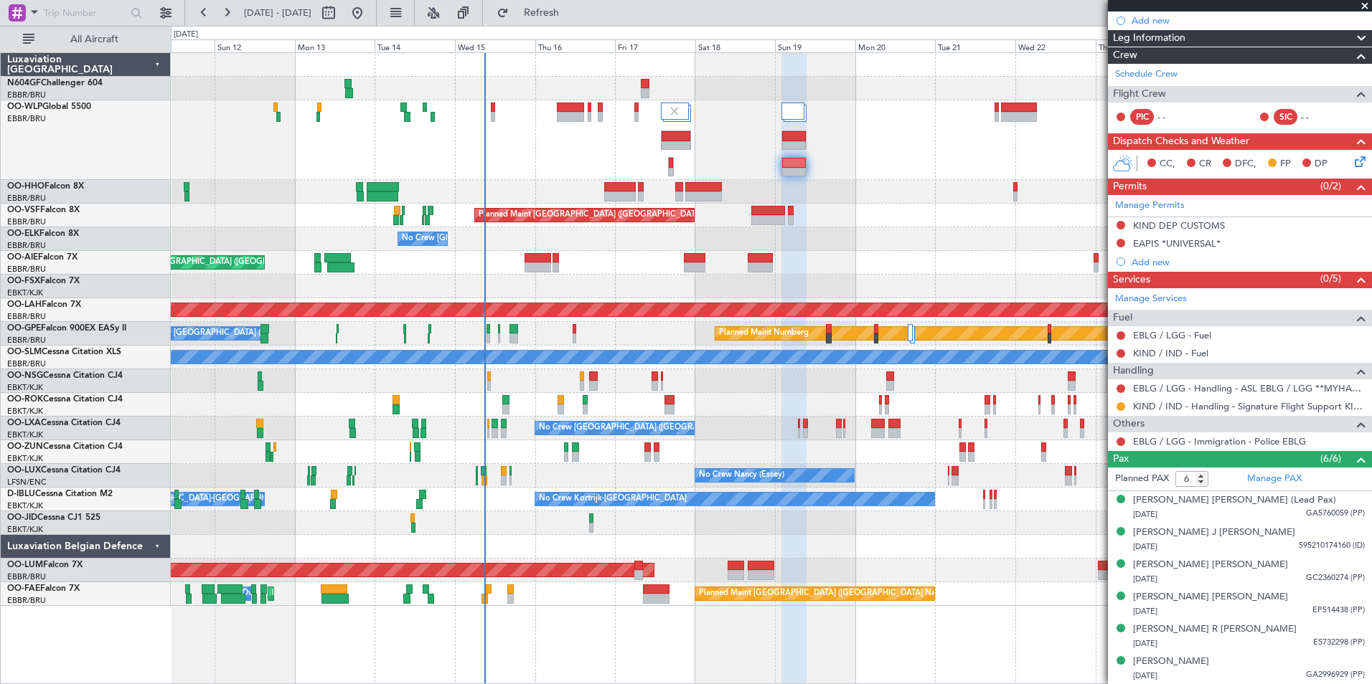
click at [574, 277] on div "Planned Maint Kortrijk-[GEOGRAPHIC_DATA] Planned Maint [GEOGRAPHIC_DATA]-[GEOGR…" at bounding box center [771, 287] width 1200 height 24
click at [648, 256] on div "Planned Maint [GEOGRAPHIC_DATA] ([GEOGRAPHIC_DATA])" at bounding box center [771, 263] width 1200 height 24
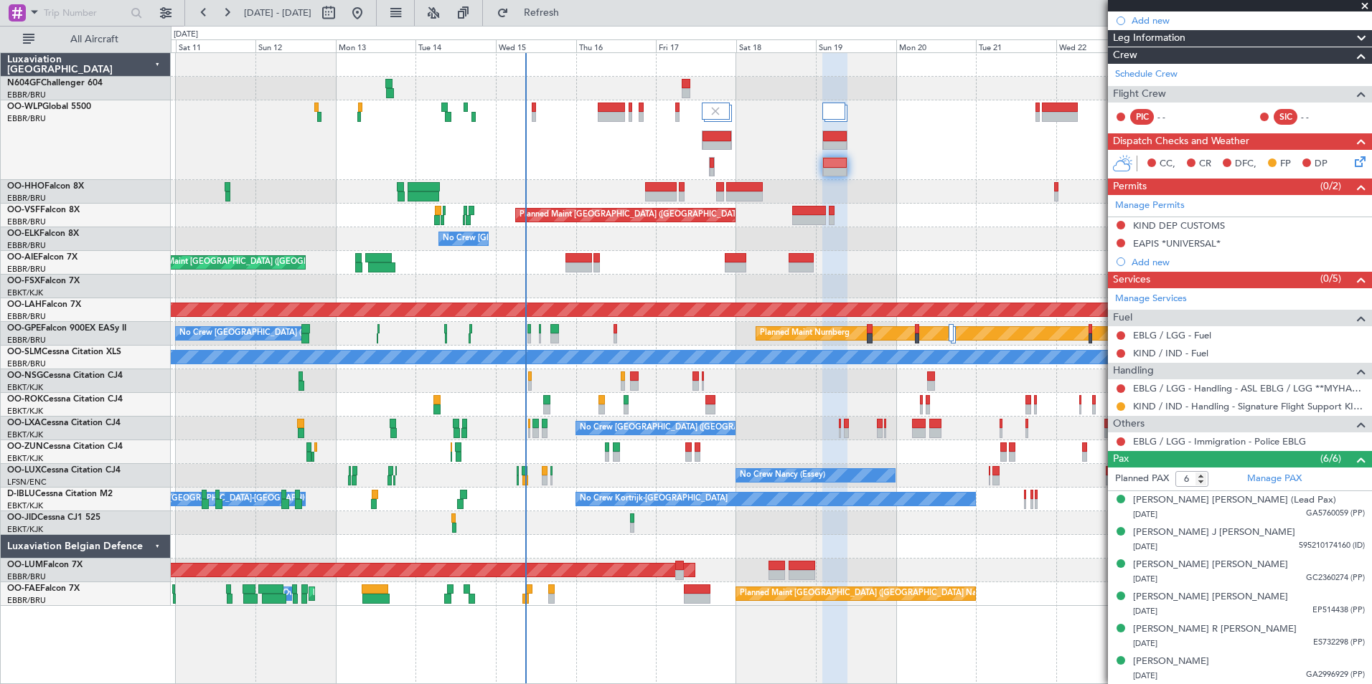
click at [626, 242] on div "No Crew [GEOGRAPHIC_DATA] ([GEOGRAPHIC_DATA] National)" at bounding box center [771, 239] width 1200 height 24
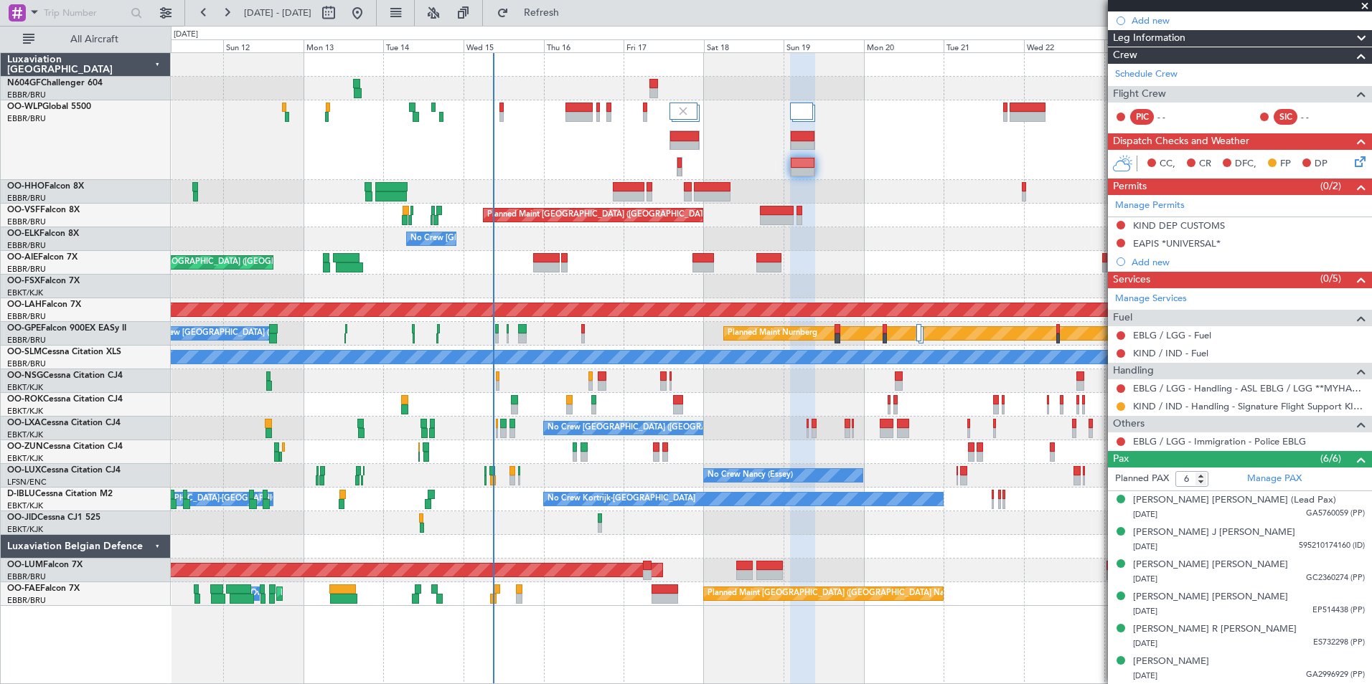
click at [592, 166] on div at bounding box center [771, 140] width 1200 height 80
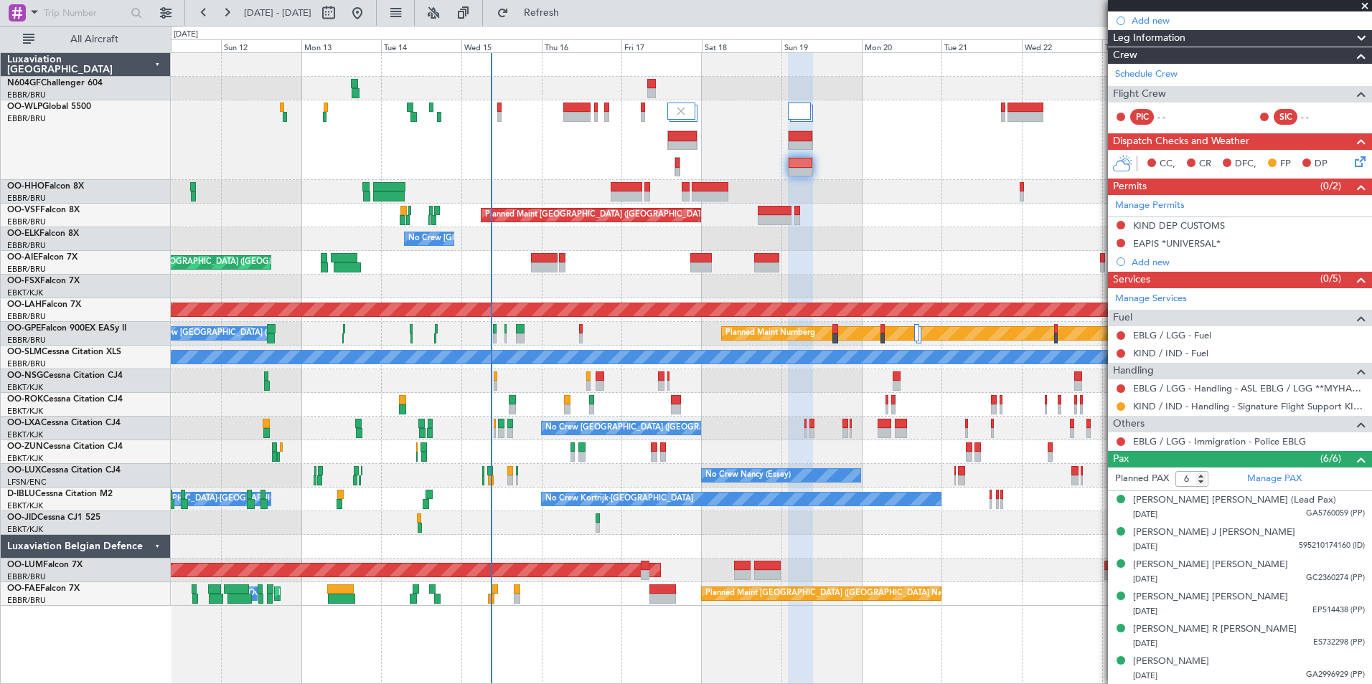
click at [688, 176] on div at bounding box center [771, 140] width 1200 height 80
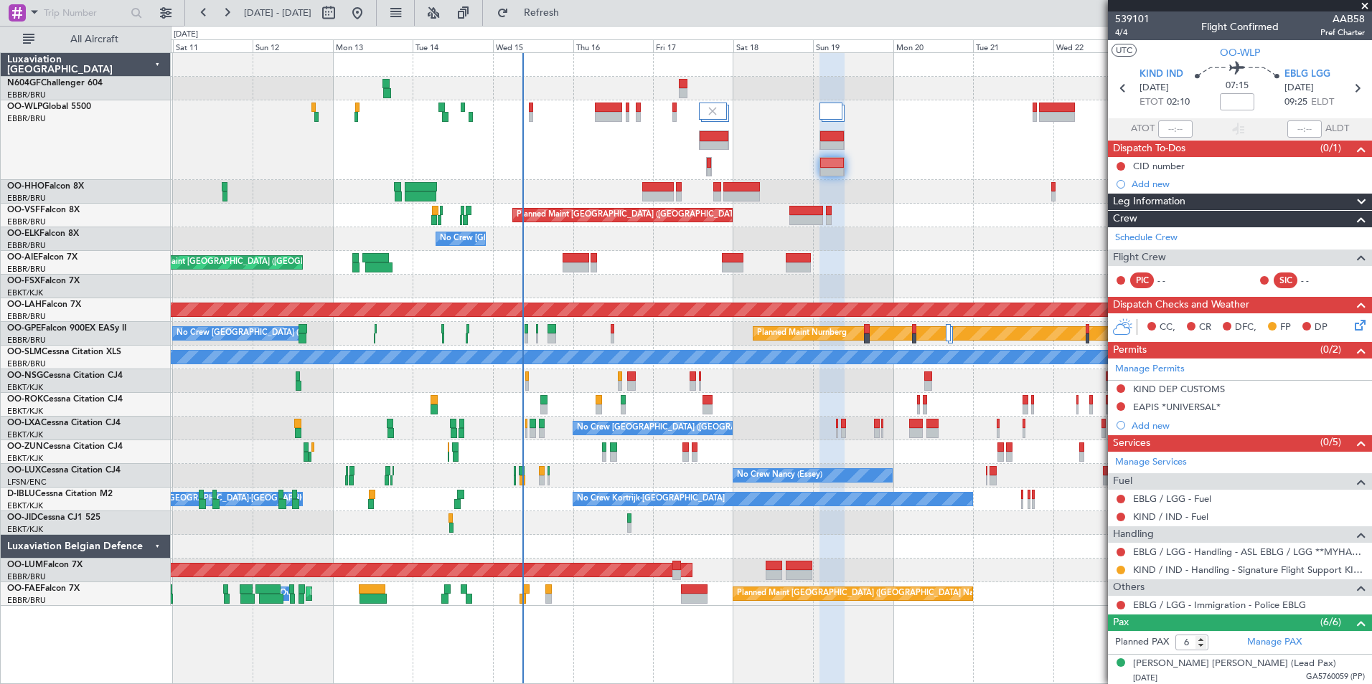
scroll to position [164, 0]
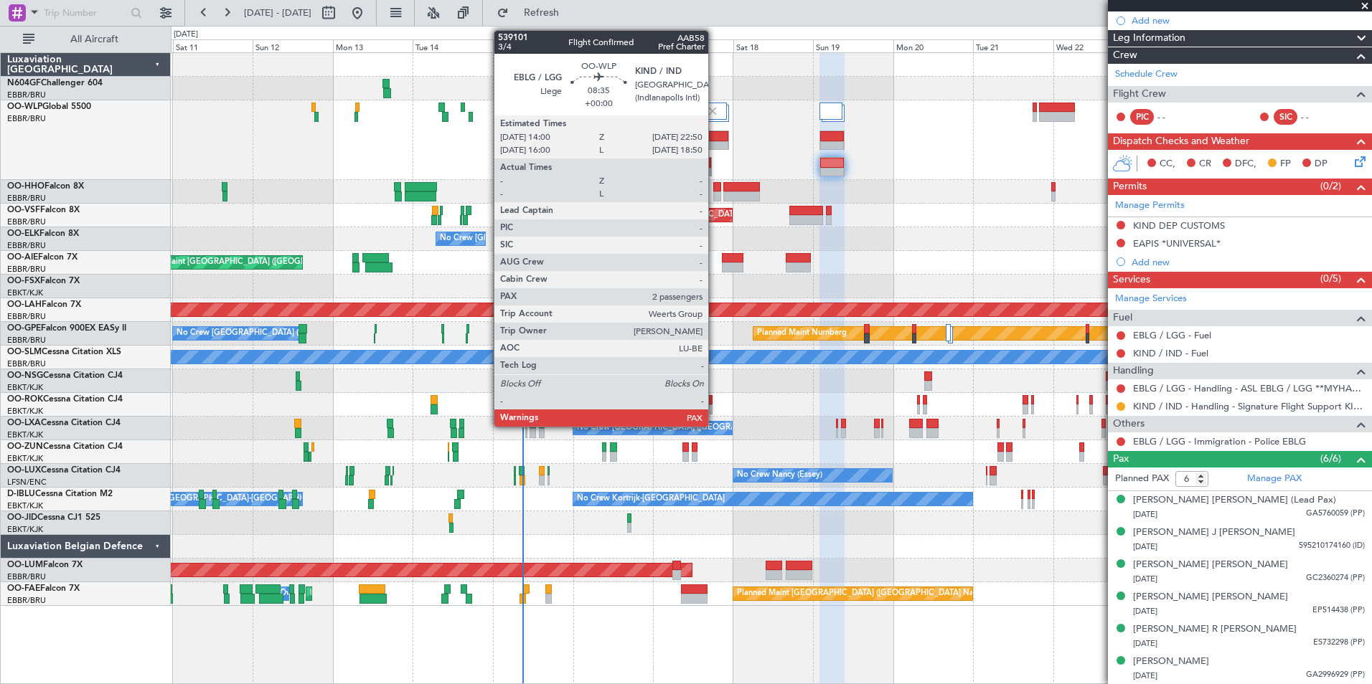
click at [715, 133] on div at bounding box center [713, 136] width 29 height 10
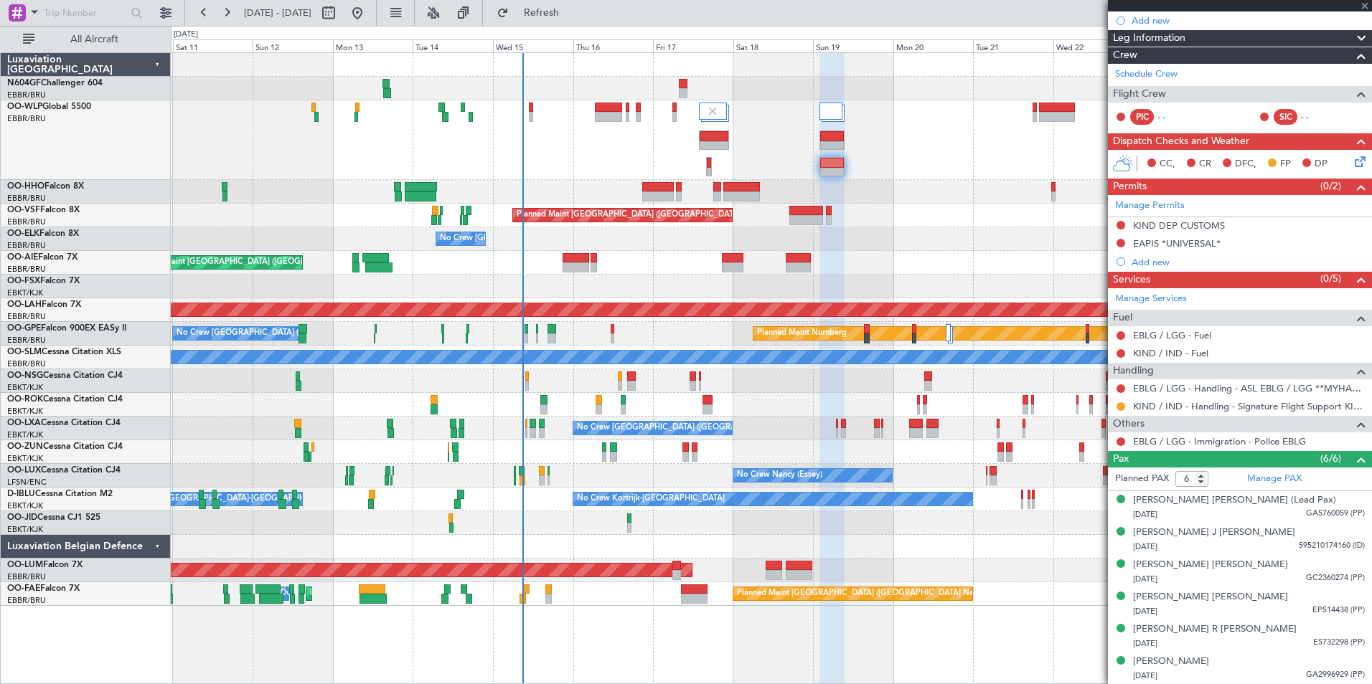
type input "3"
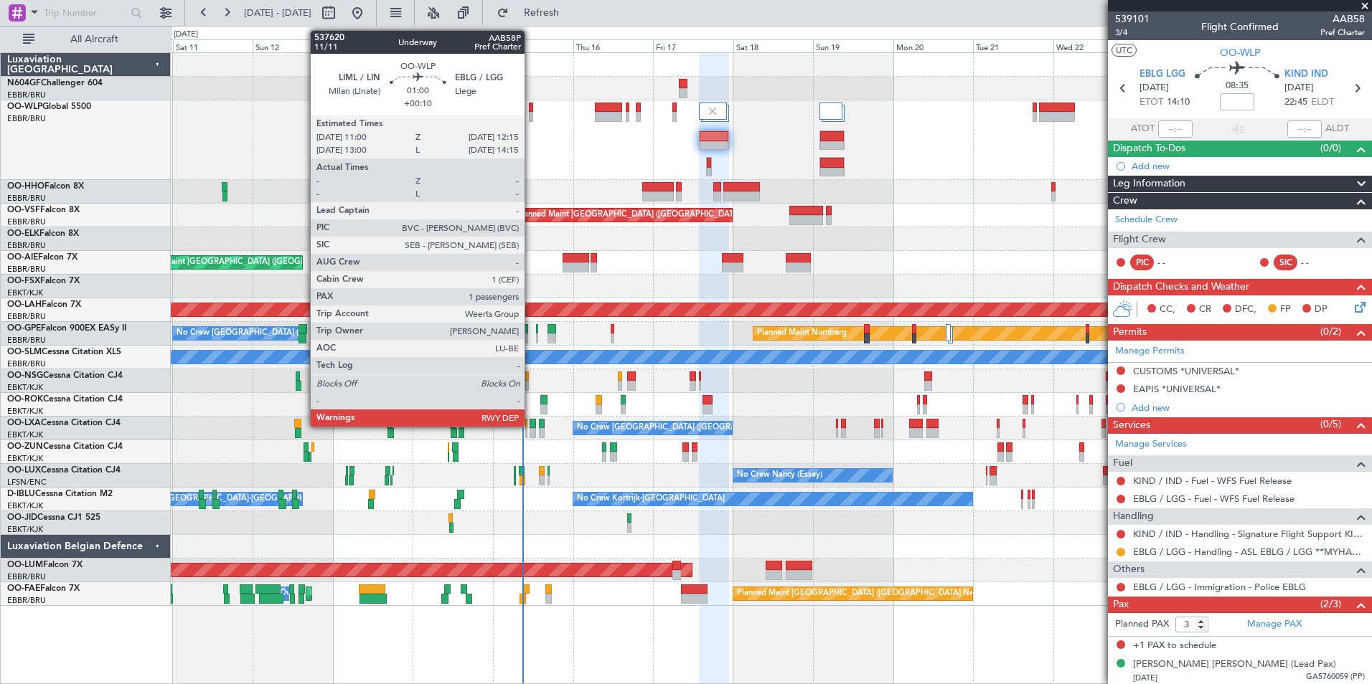
click at [531, 110] on div at bounding box center [531, 108] width 4 height 10
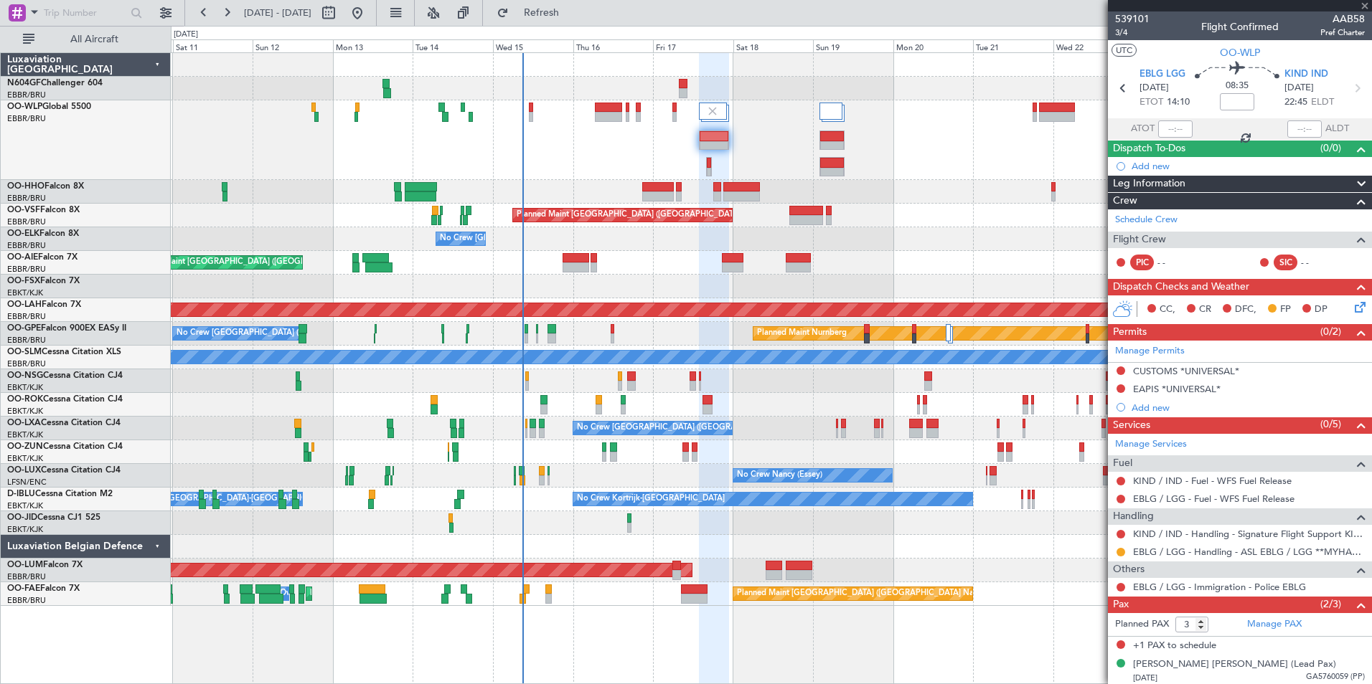
type input "+00:10"
type input "1"
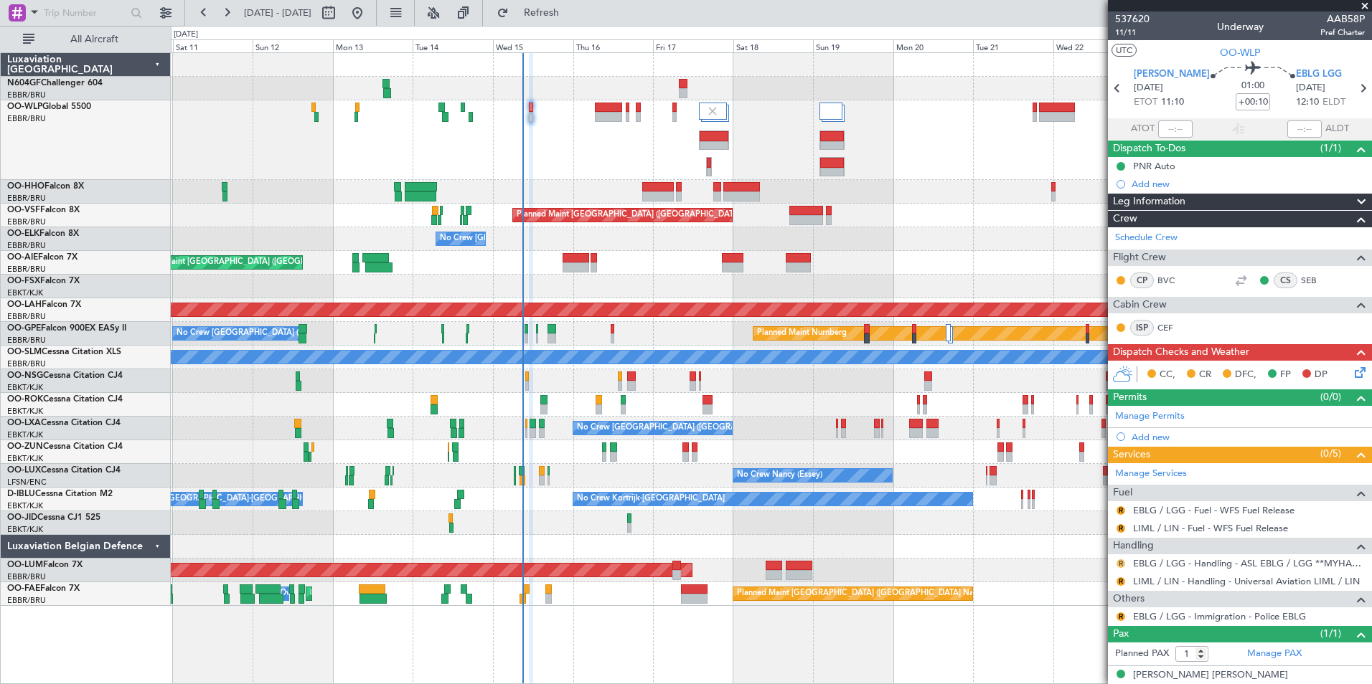
click at [1121, 562] on button "R" at bounding box center [1120, 564] width 9 height 9
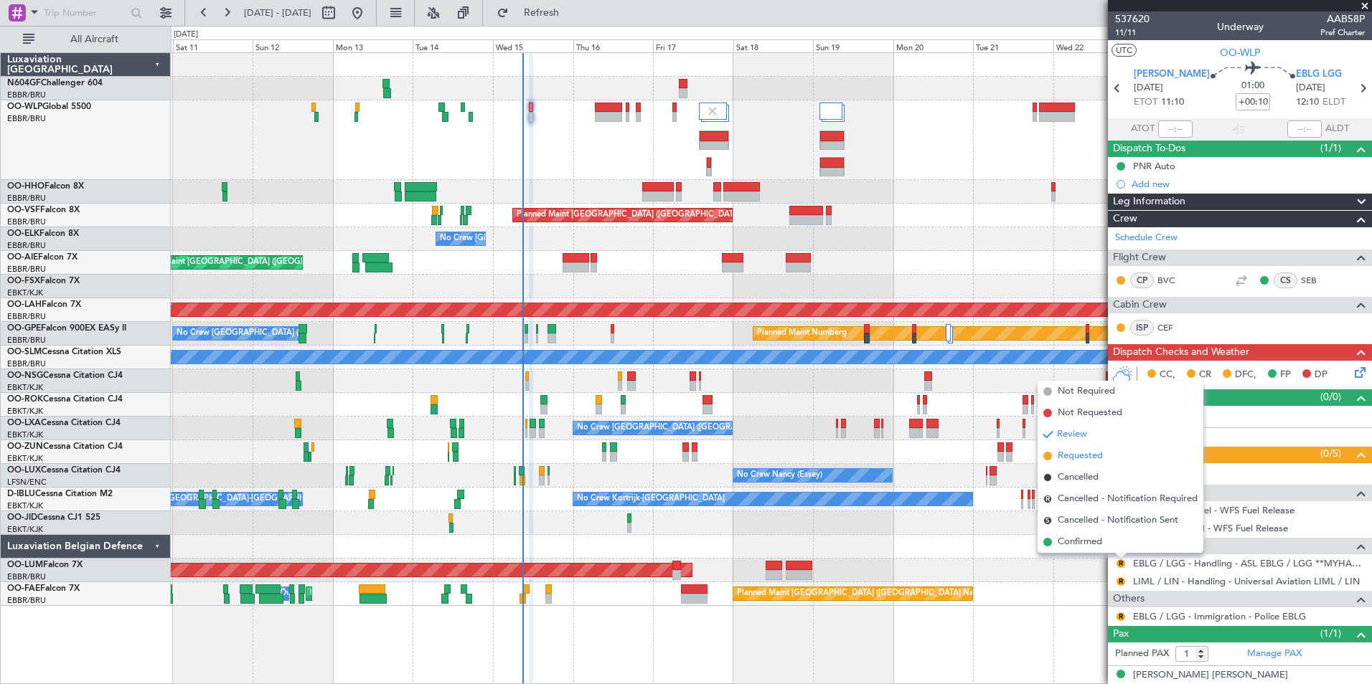
click at [1077, 458] on span "Requested" at bounding box center [1079, 456] width 45 height 14
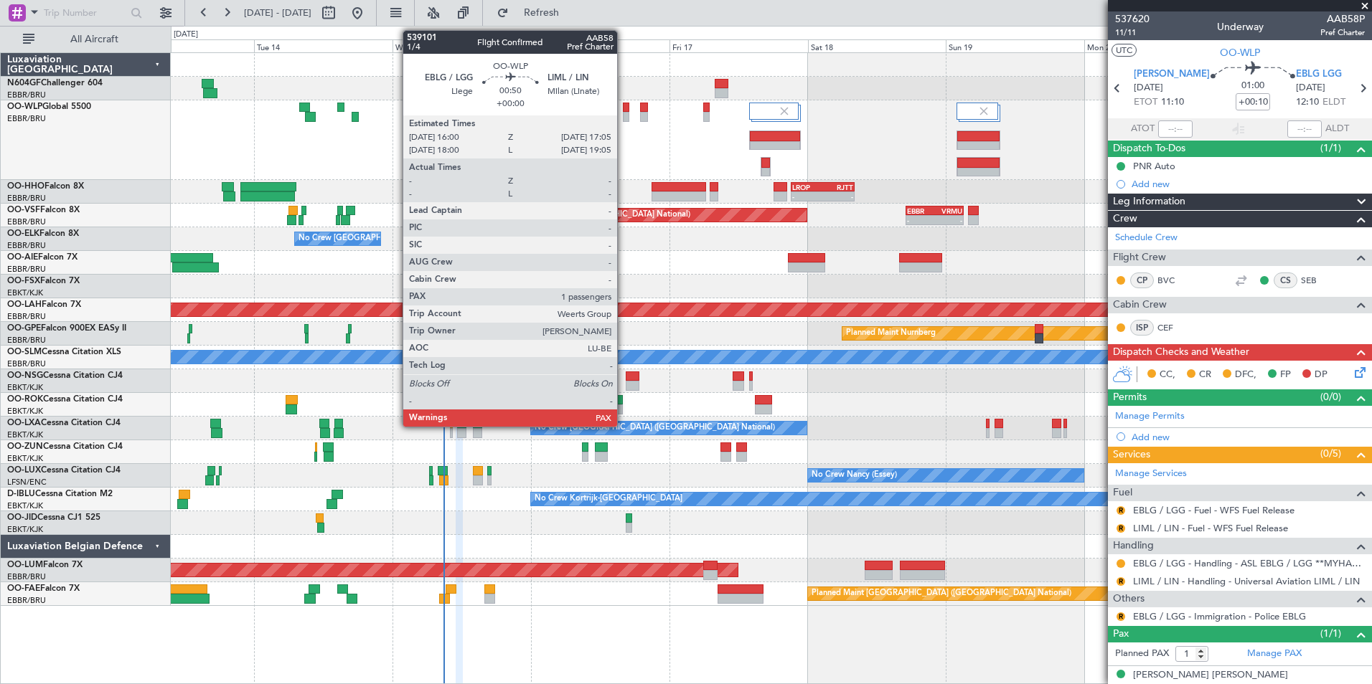
click at [623, 115] on div at bounding box center [626, 117] width 6 height 10
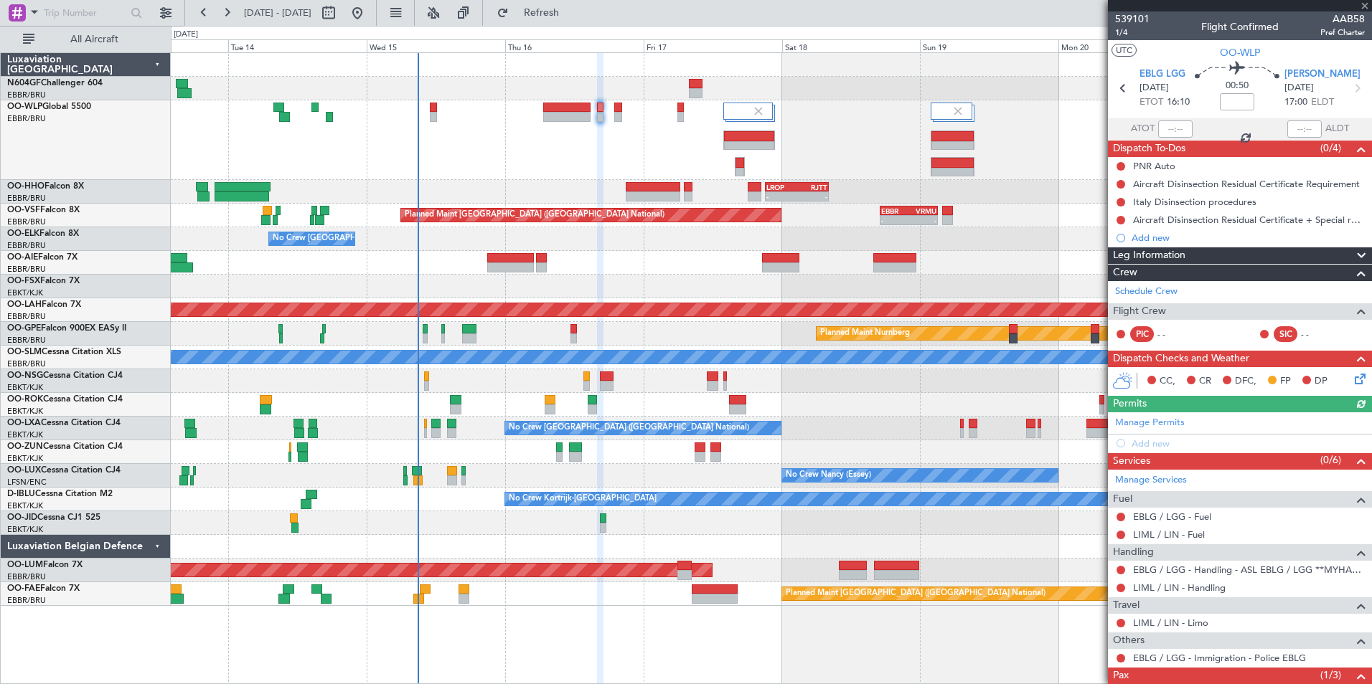
click at [573, 142] on div "- - LIML 20:00 Z FIMP 06:30 Z" at bounding box center [771, 140] width 1200 height 80
click at [1119, 567] on button at bounding box center [1120, 570] width 9 height 9
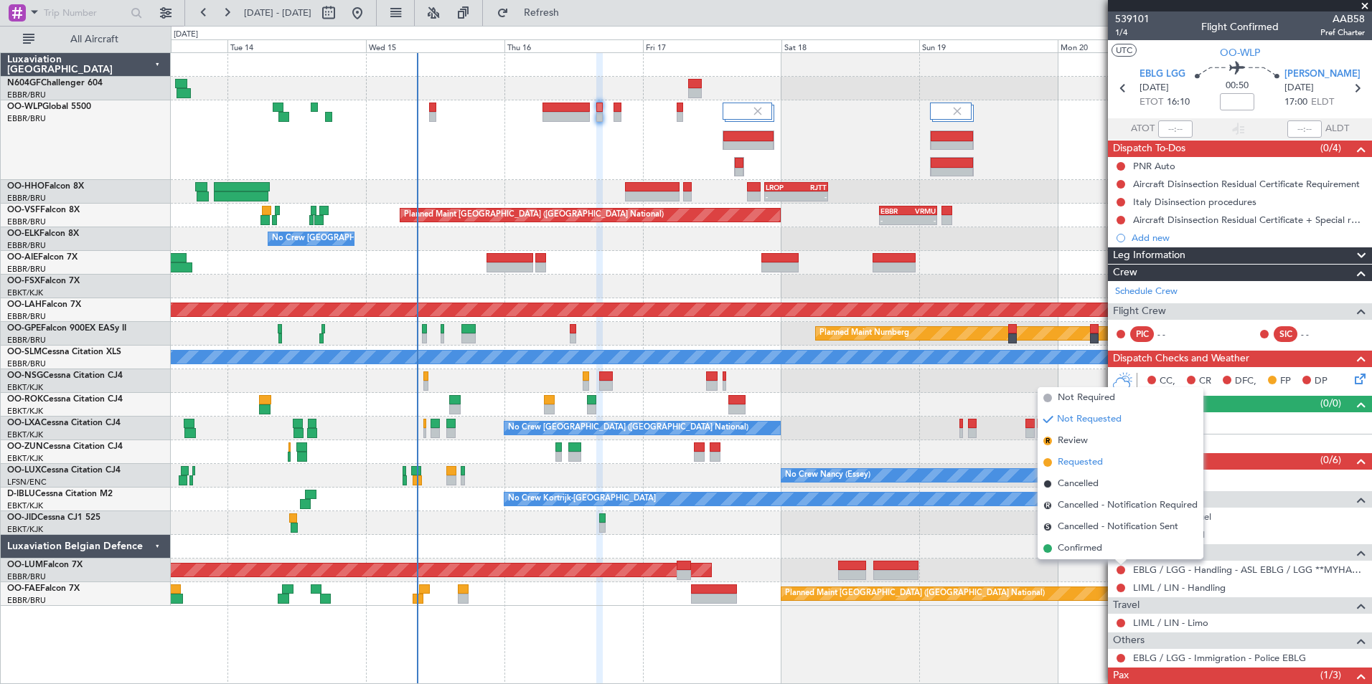
click at [1082, 466] on span "Requested" at bounding box center [1079, 463] width 45 height 14
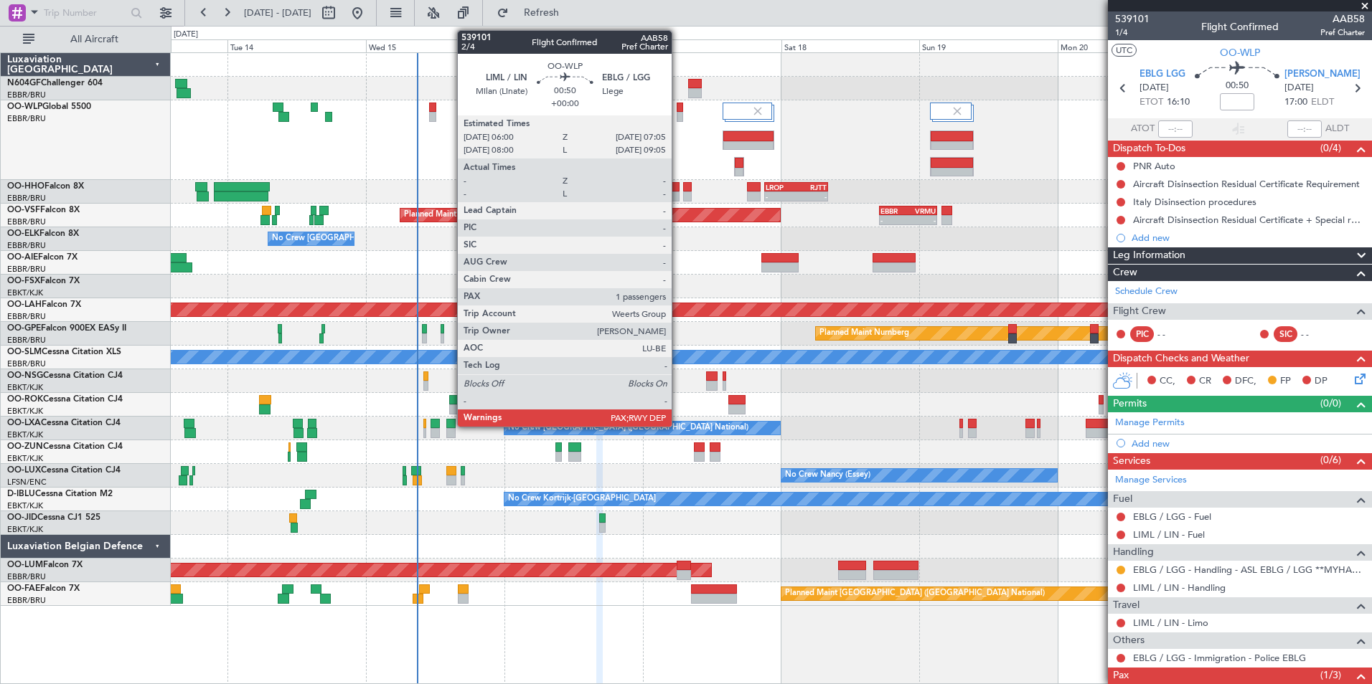
click at [678, 116] on div at bounding box center [680, 117] width 6 height 10
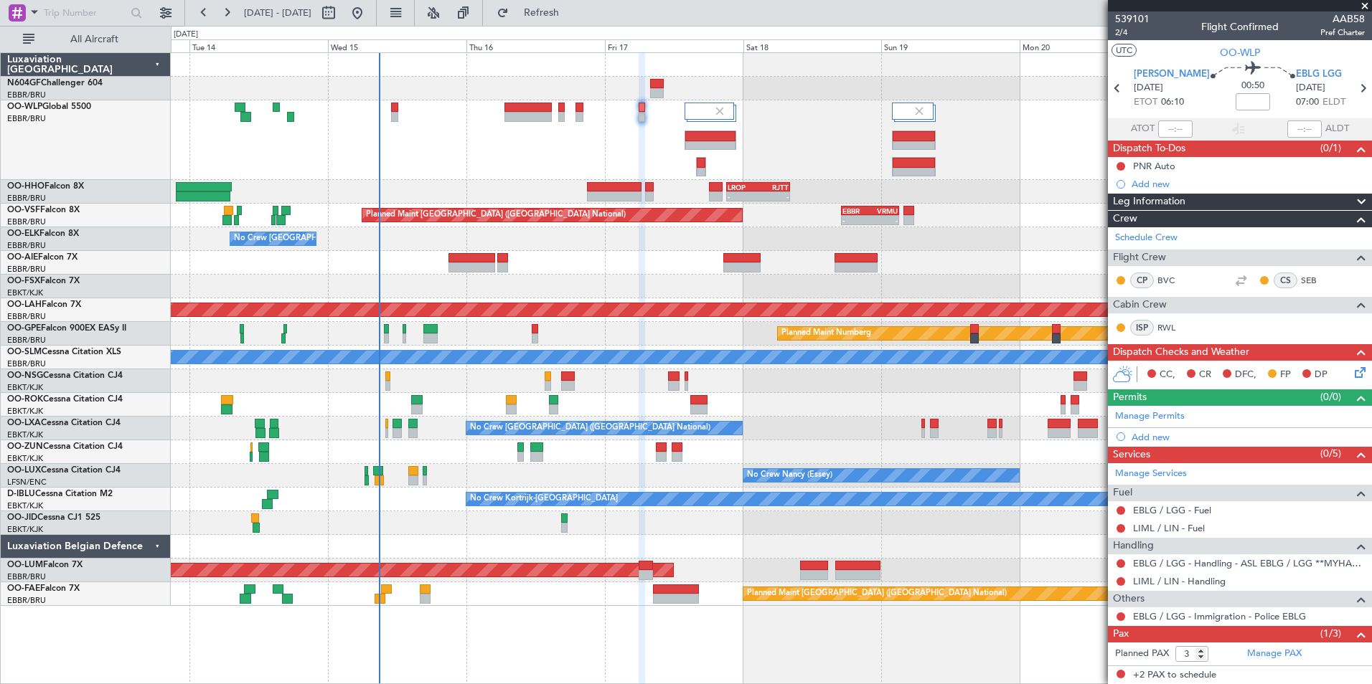
click at [644, 149] on div "- - LIML 20:00 Z FIMP 06:30 Z" at bounding box center [771, 140] width 1200 height 80
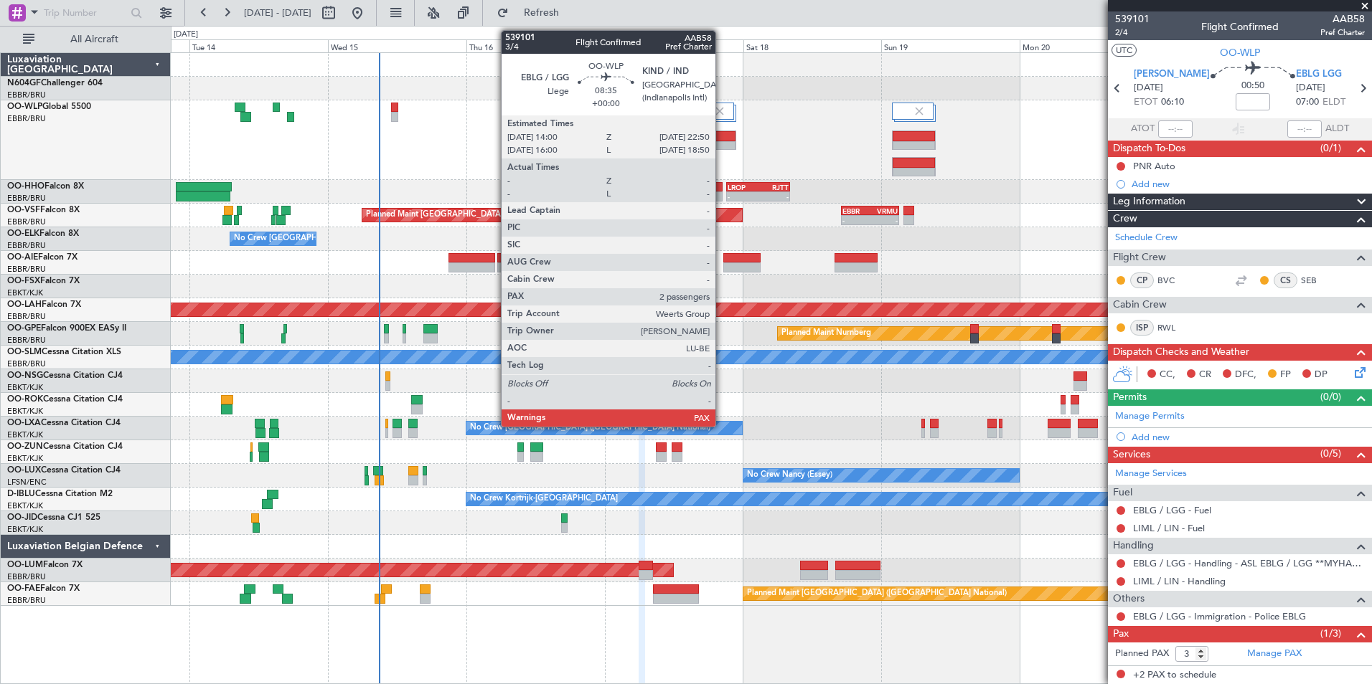
click at [722, 141] on div at bounding box center [710, 146] width 50 height 10
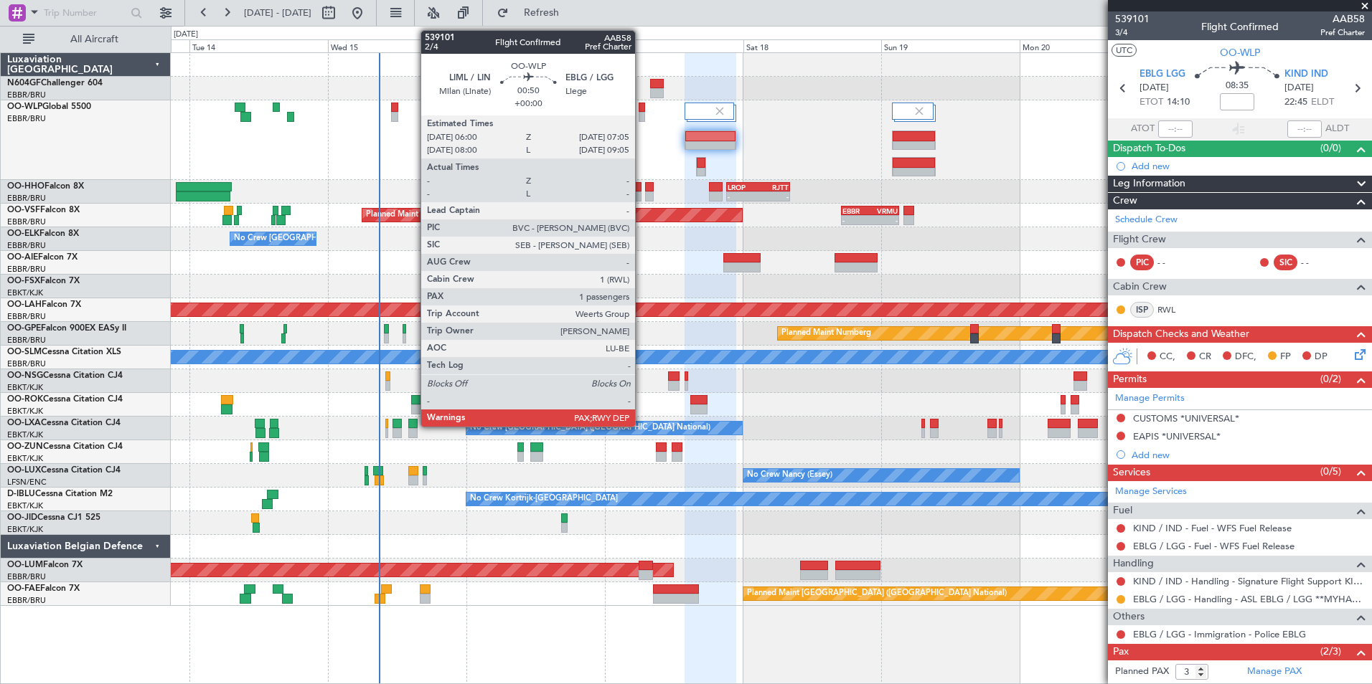
click at [641, 118] on div at bounding box center [642, 117] width 6 height 10
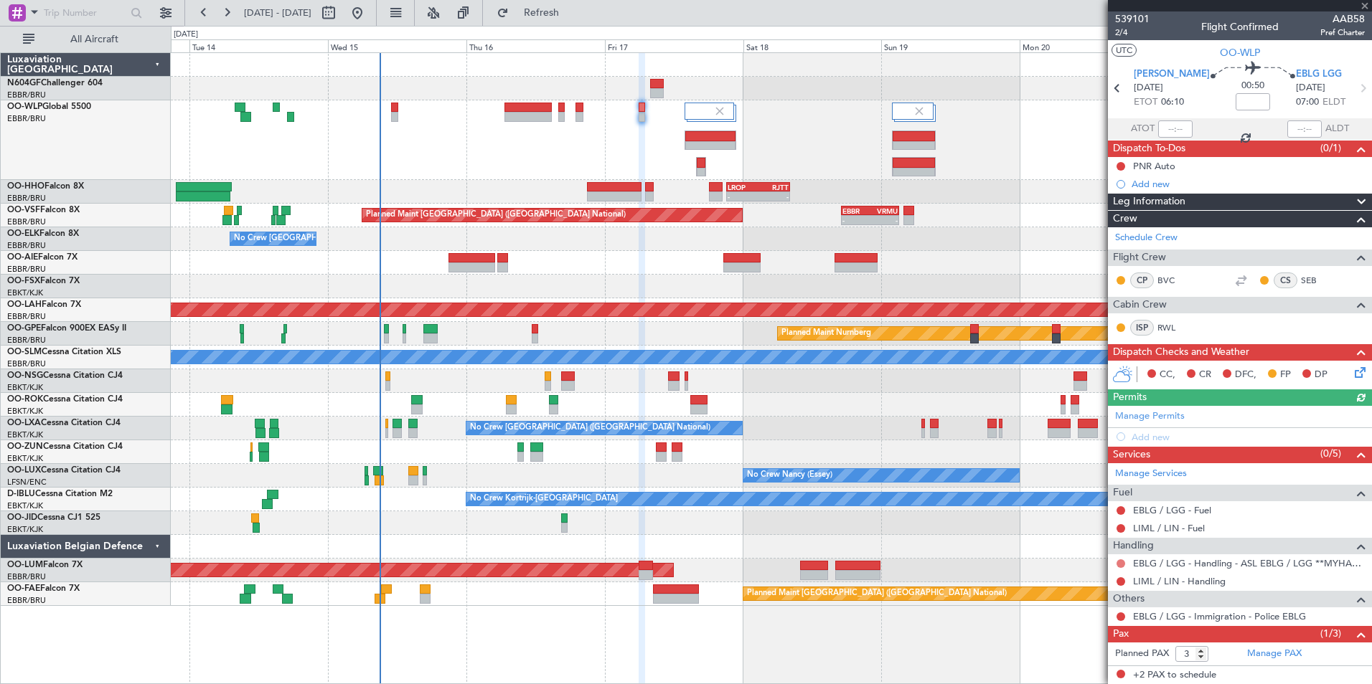
click at [1123, 560] on button at bounding box center [1120, 564] width 9 height 9
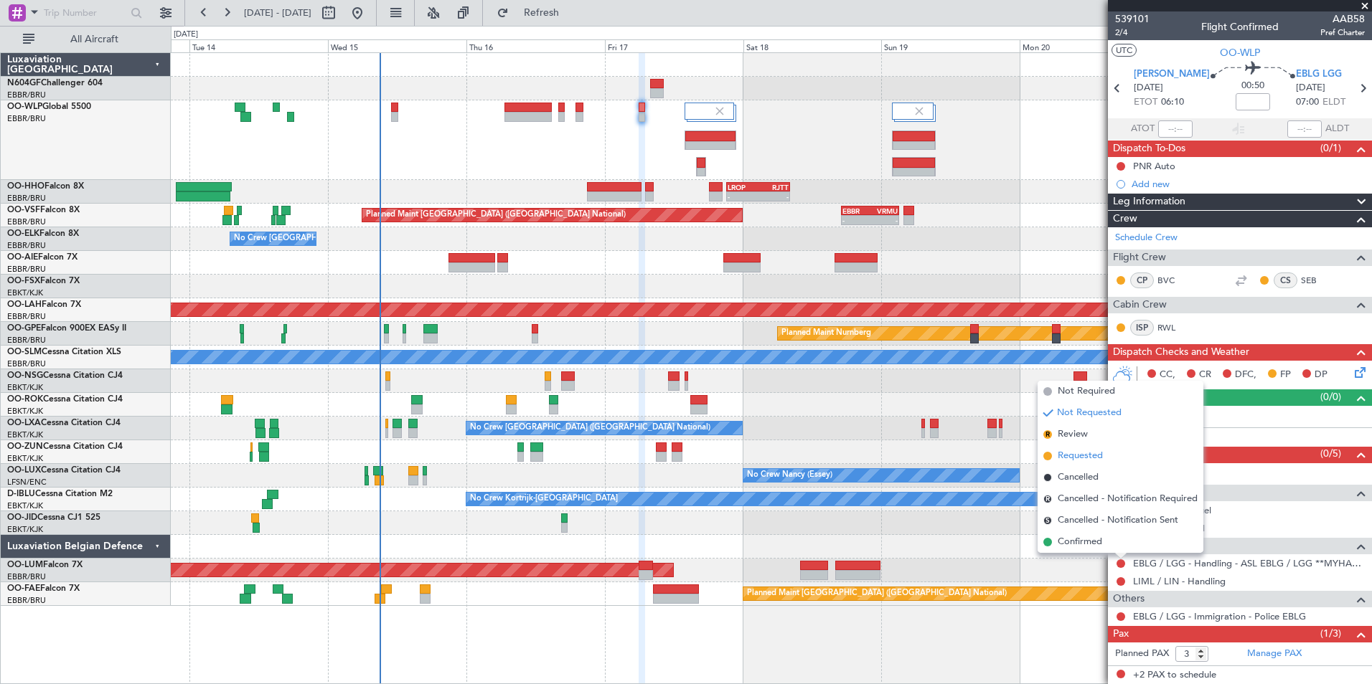
click at [1074, 454] on span "Requested" at bounding box center [1079, 456] width 45 height 14
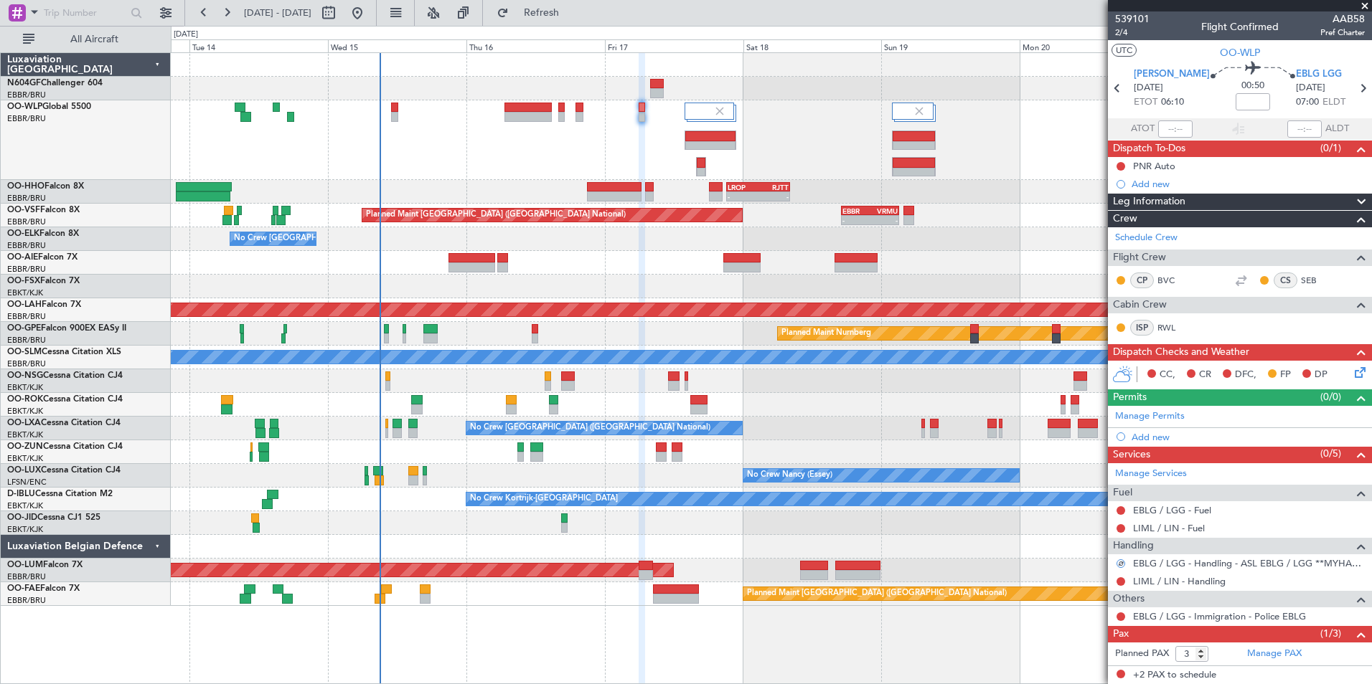
scroll to position [32, 0]
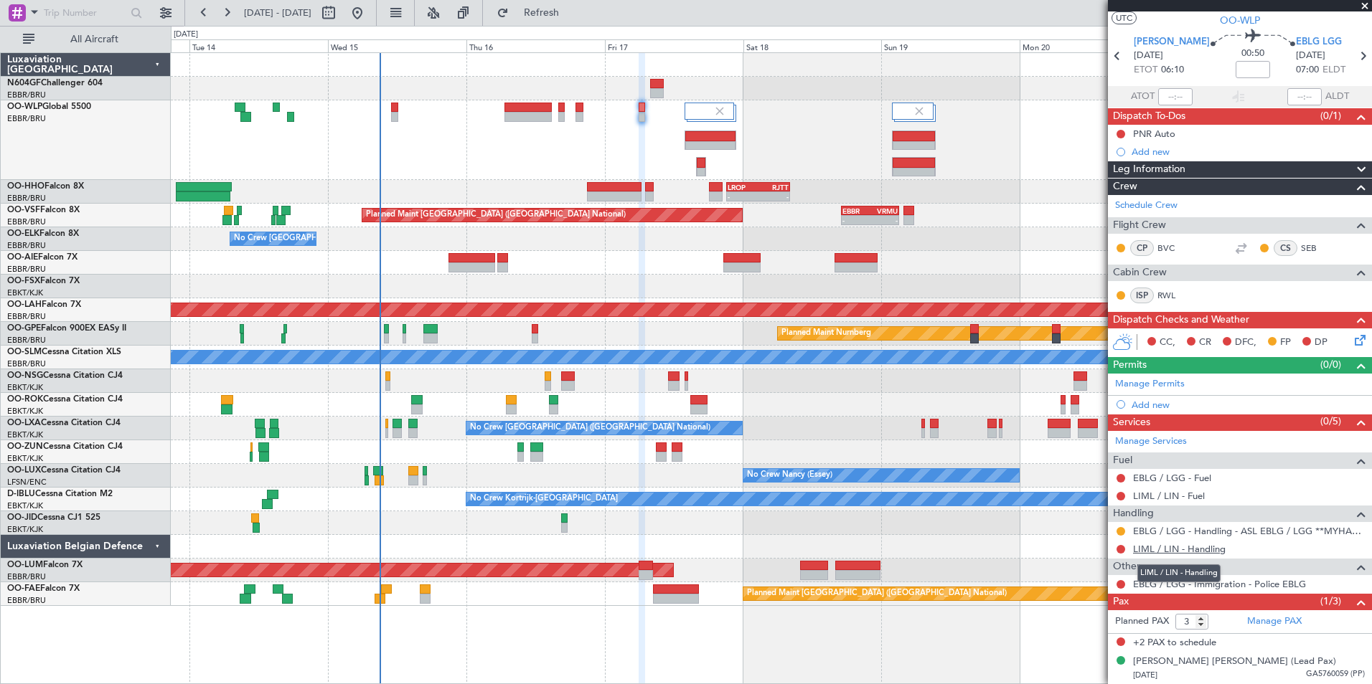
click at [1160, 552] on link "LIML / LIN - Handling" at bounding box center [1179, 549] width 93 height 12
click at [555, 10] on button "Refresh" at bounding box center [533, 12] width 86 height 23
click at [596, 151] on div "- - LIML 20:00 Z FIMP 06:30 Z" at bounding box center [771, 140] width 1200 height 80
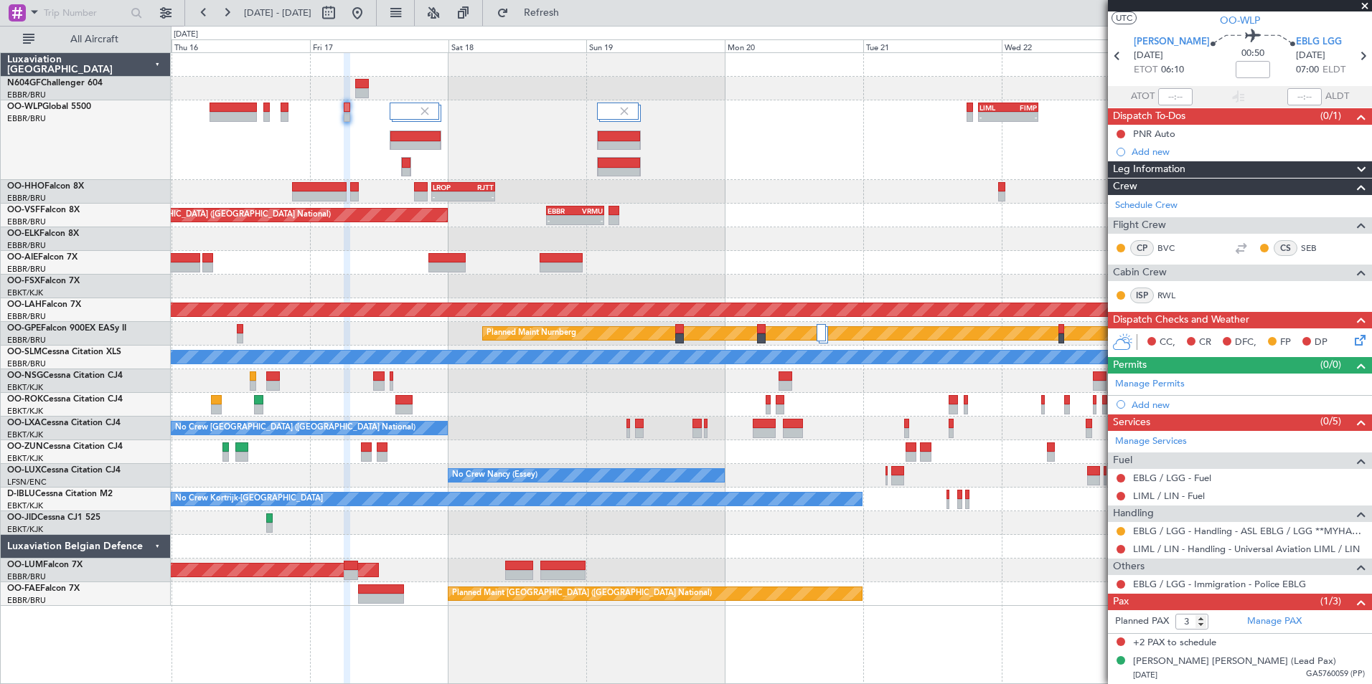
click at [760, 162] on div "- - LIML 20:00 Z FIMP 06:30 Z - - FIMP 18:00 Z LIML 05:05 Z" at bounding box center [771, 140] width 1200 height 80
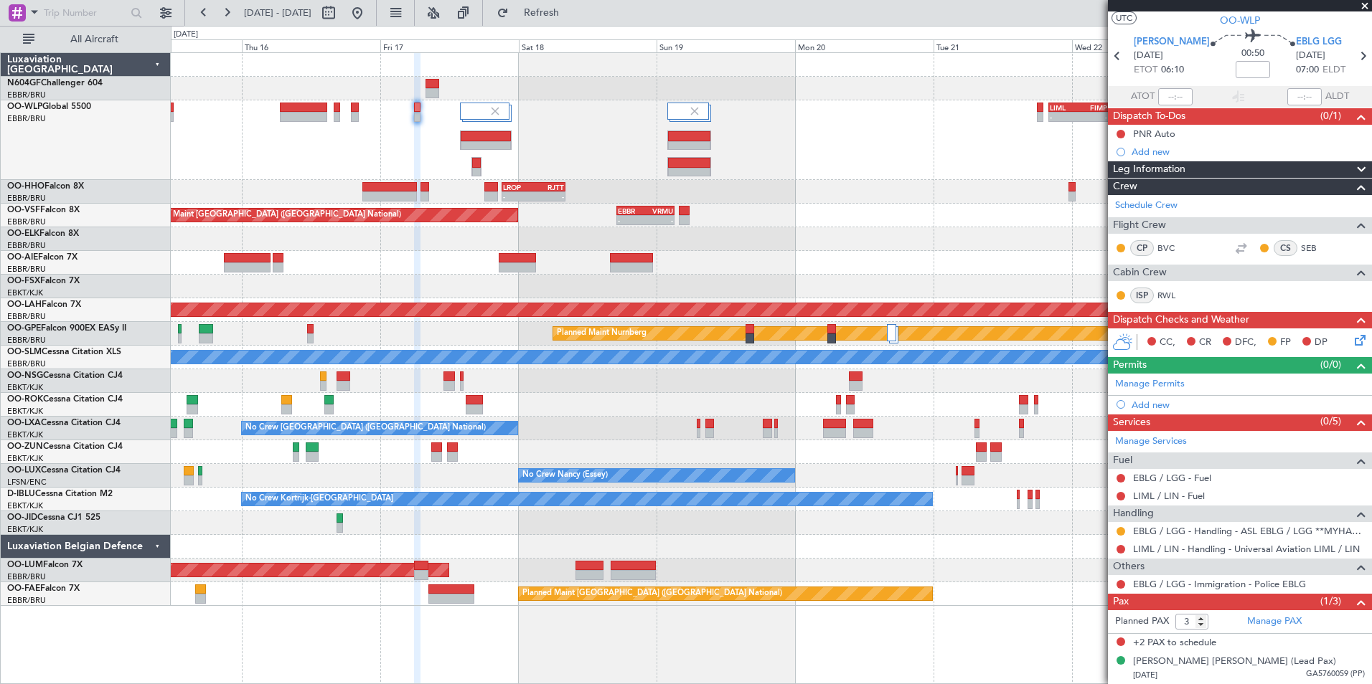
click at [773, 170] on div "- - LIML 20:00 Z FIMP 06:30 Z" at bounding box center [771, 140] width 1200 height 80
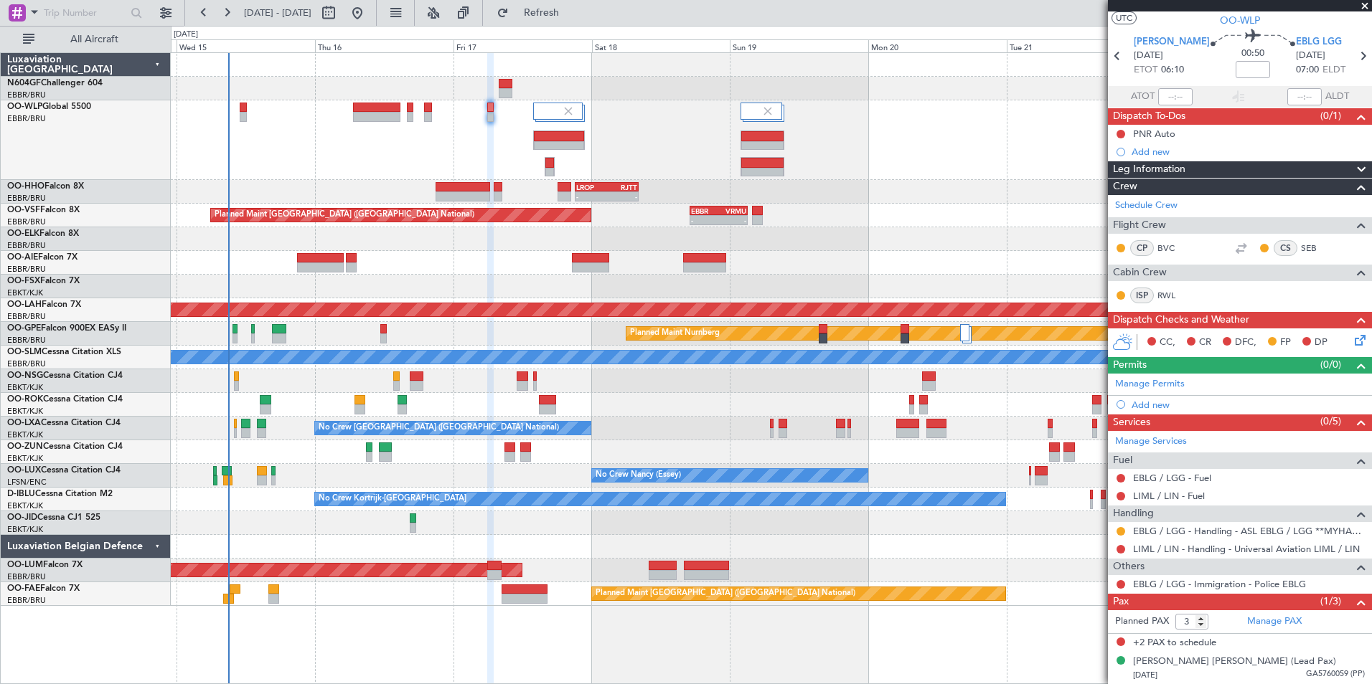
click at [594, 168] on div "- - LIML 20:00 Z FIMP 06:30 Z" at bounding box center [771, 140] width 1200 height 80
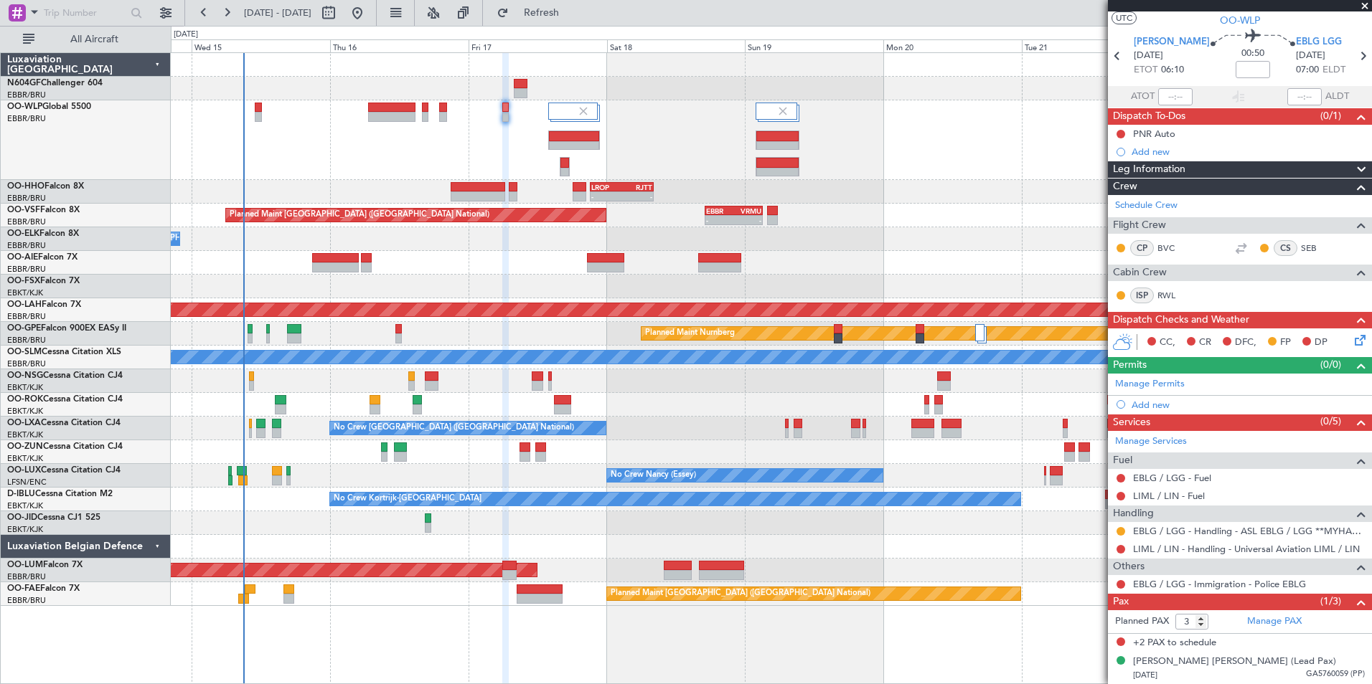
click at [434, 148] on div "- - LIML 20:00 Z FIMP 06:30 Z" at bounding box center [771, 140] width 1200 height 80
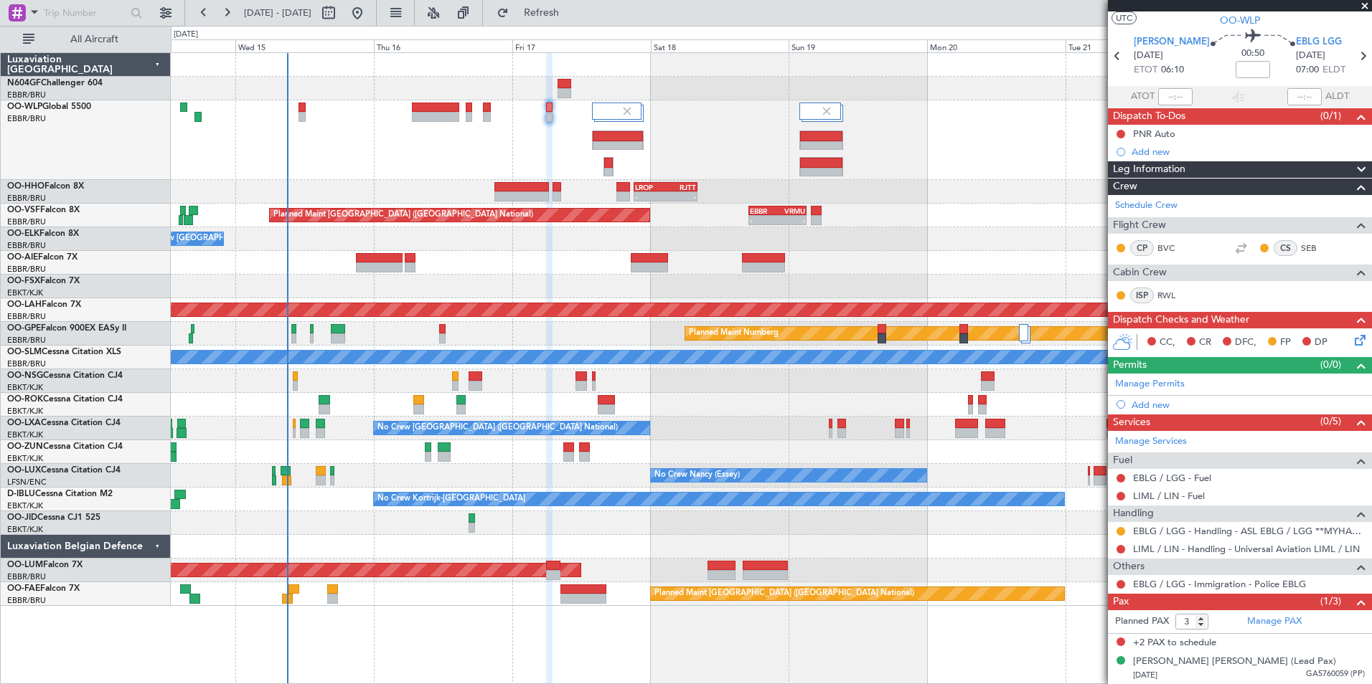
click at [709, 414] on div "Planned Maint Kortrijk-[GEOGRAPHIC_DATA]" at bounding box center [771, 405] width 1200 height 24
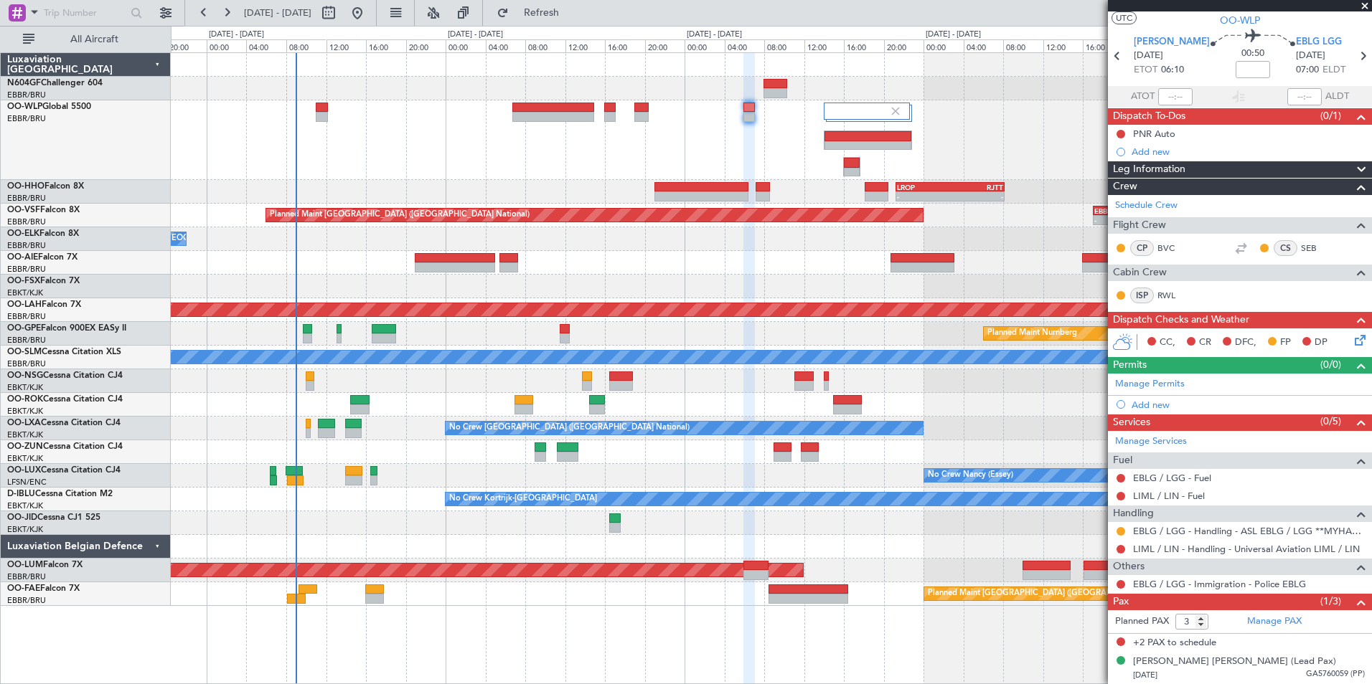
click at [354, 501] on div "No Crew Kortrijk-[GEOGRAPHIC_DATA]" at bounding box center [771, 500] width 1200 height 24
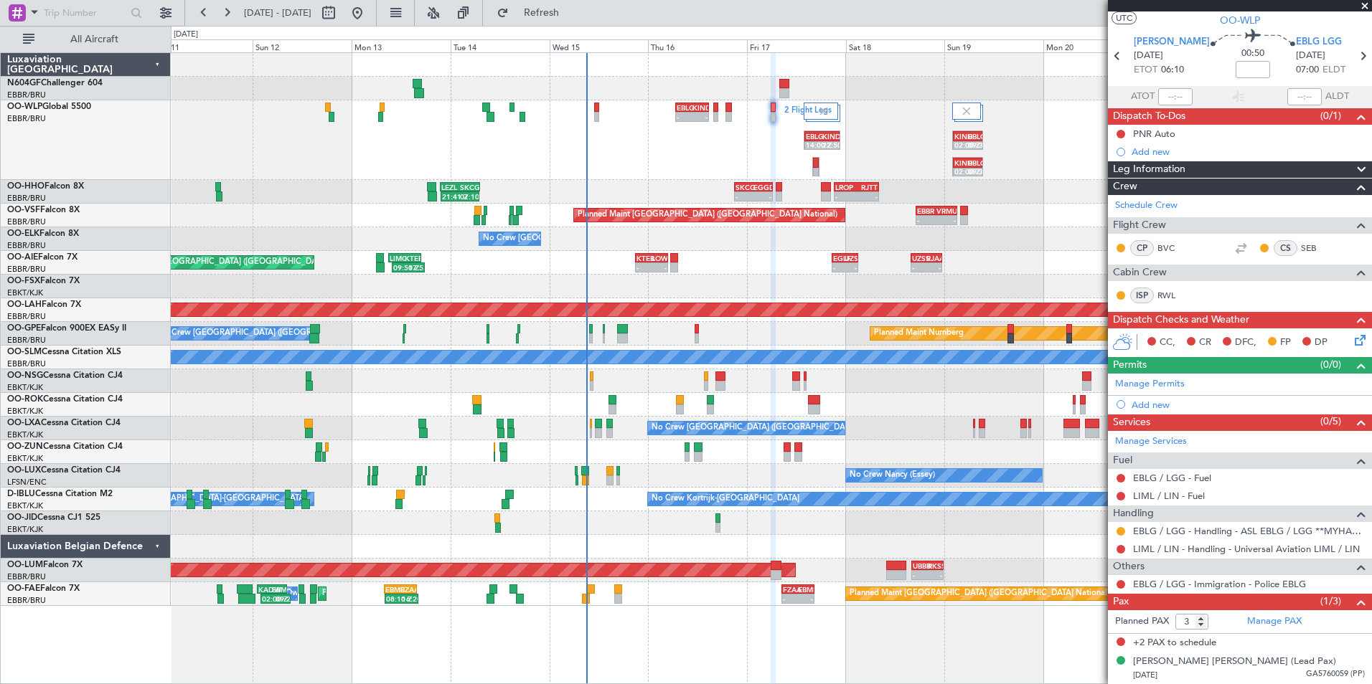
click at [702, 250] on div "2 Flight Legs - - EBLG 06:45 Z KIND 14:55 Z EBLG 14:00 Z KIND 22:50 Z KIND 02:0…" at bounding box center [771, 329] width 1200 height 553
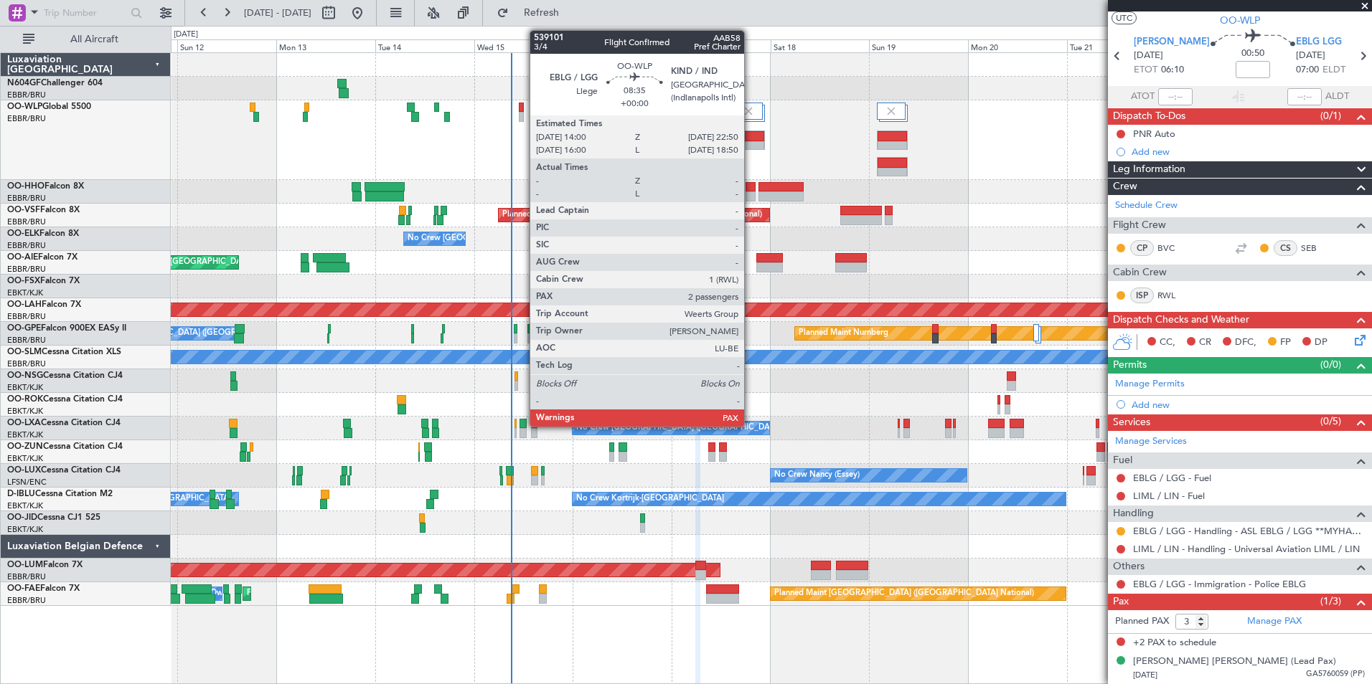
click at [750, 140] on div at bounding box center [746, 136] width 35 height 10
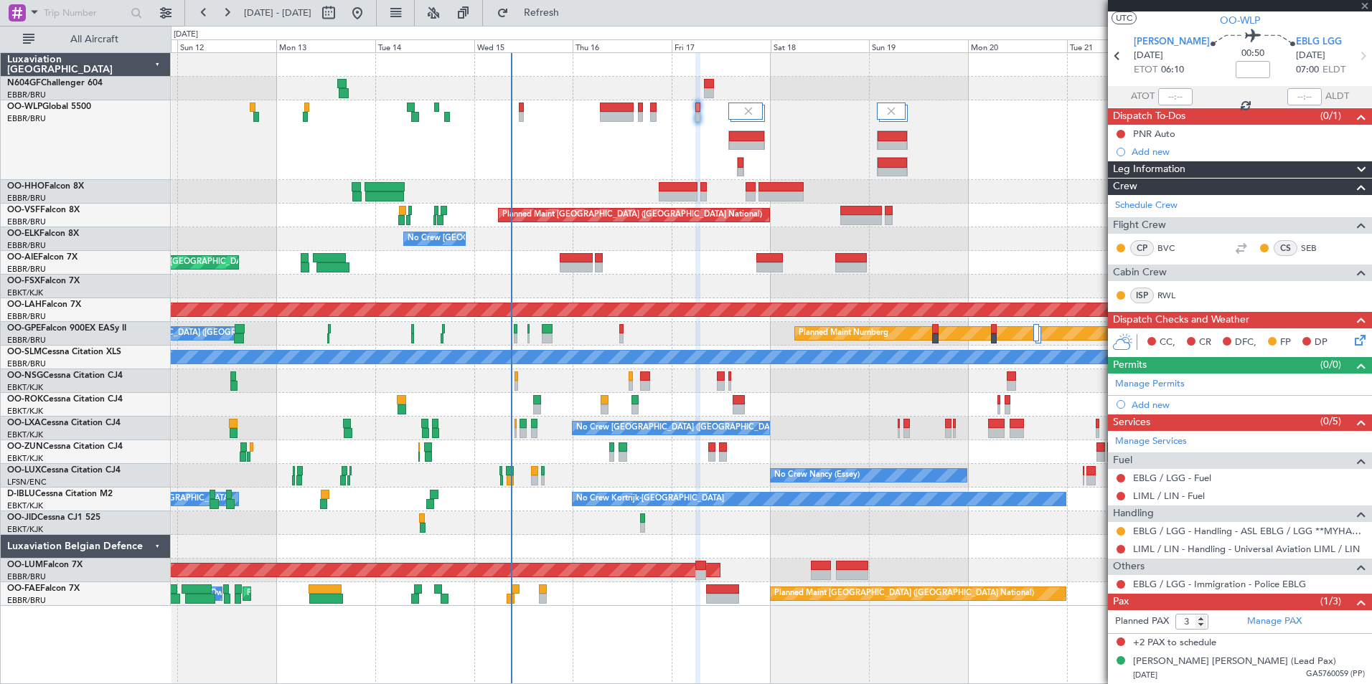
scroll to position [0, 0]
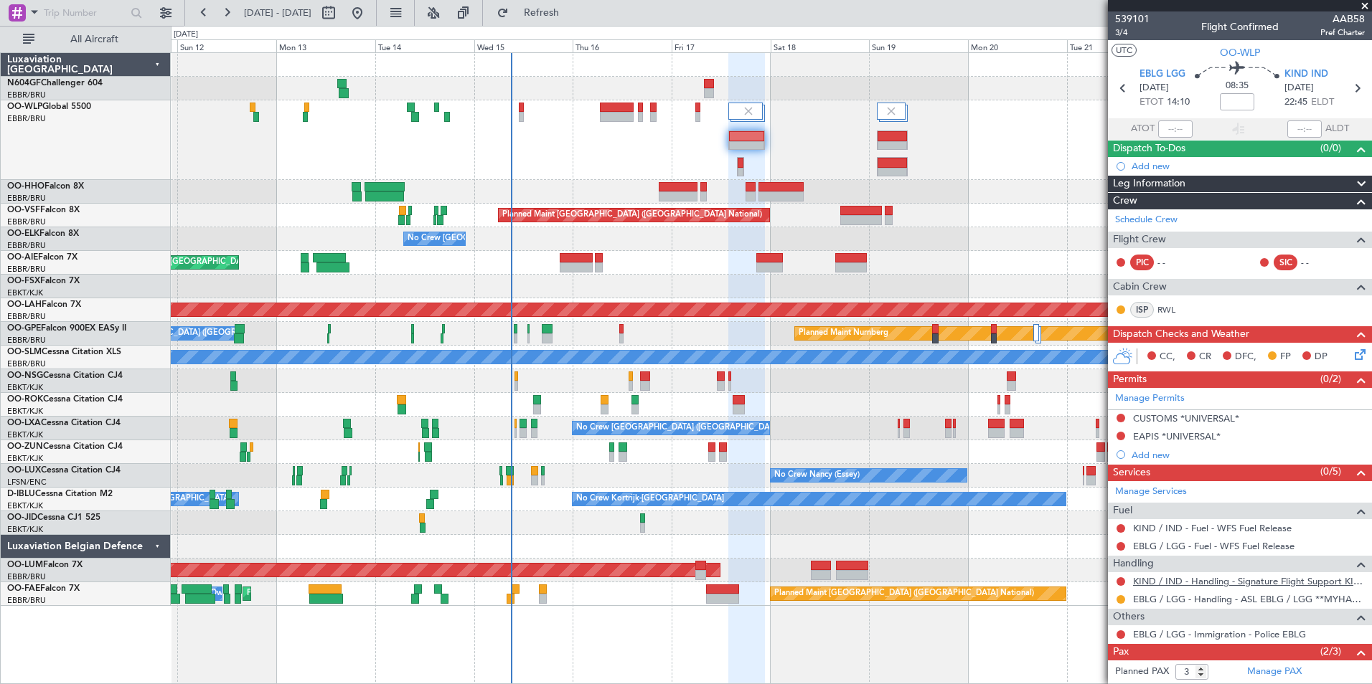
click at [1159, 579] on link "KIND / IND - Handling - Signature Flight Support KIND / IND" at bounding box center [1249, 581] width 232 height 12
click at [1121, 578] on button at bounding box center [1120, 582] width 9 height 9
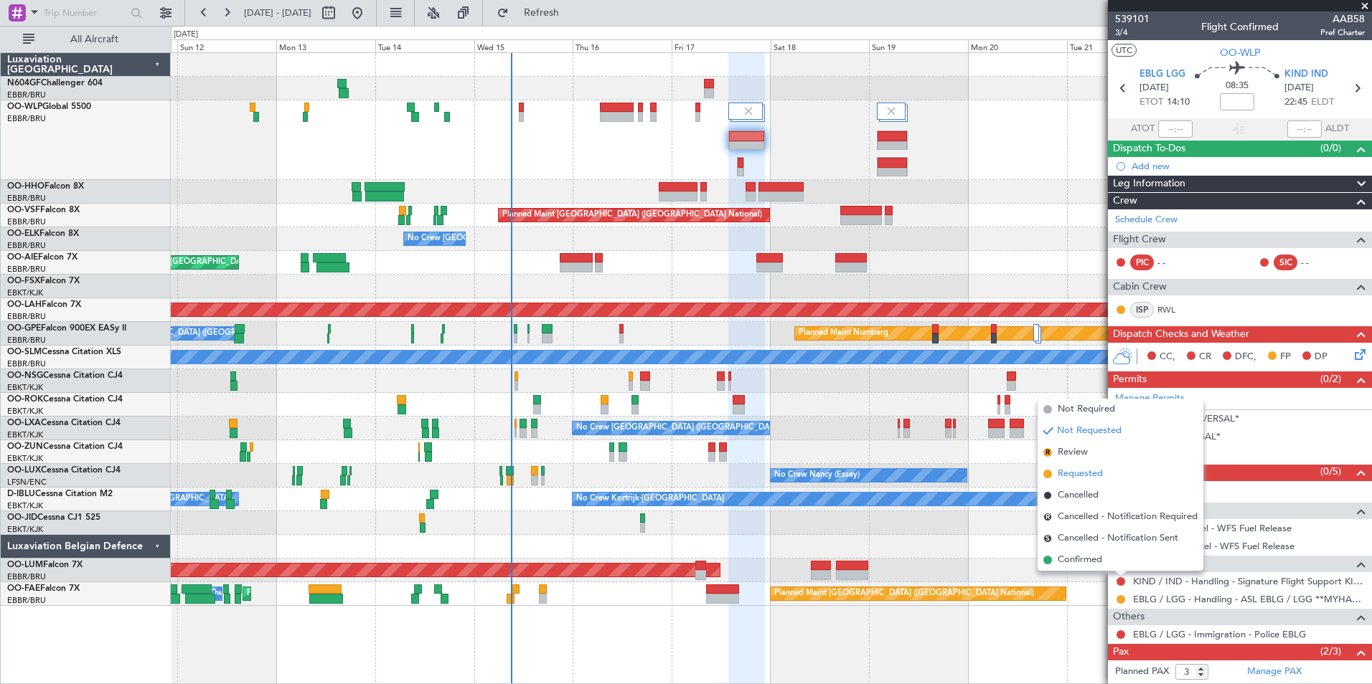
click at [1070, 476] on span "Requested" at bounding box center [1079, 474] width 45 height 14
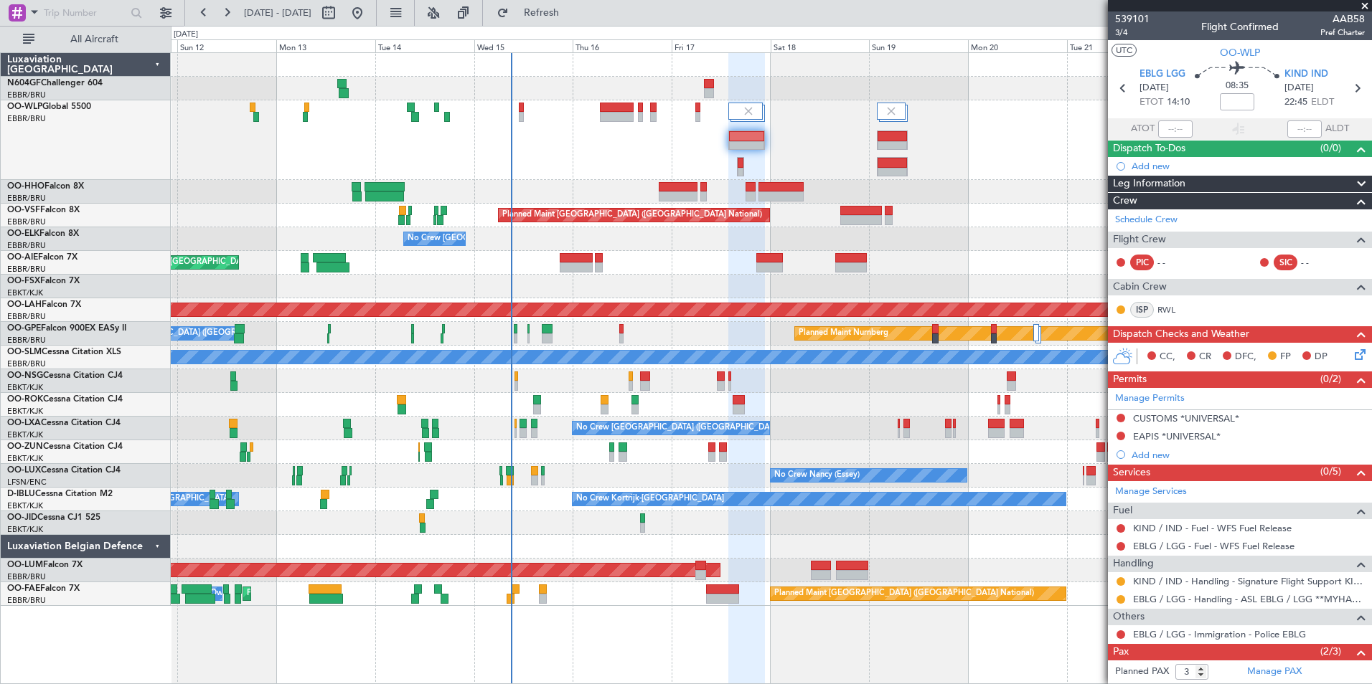
click at [590, 159] on div at bounding box center [771, 140] width 1200 height 80
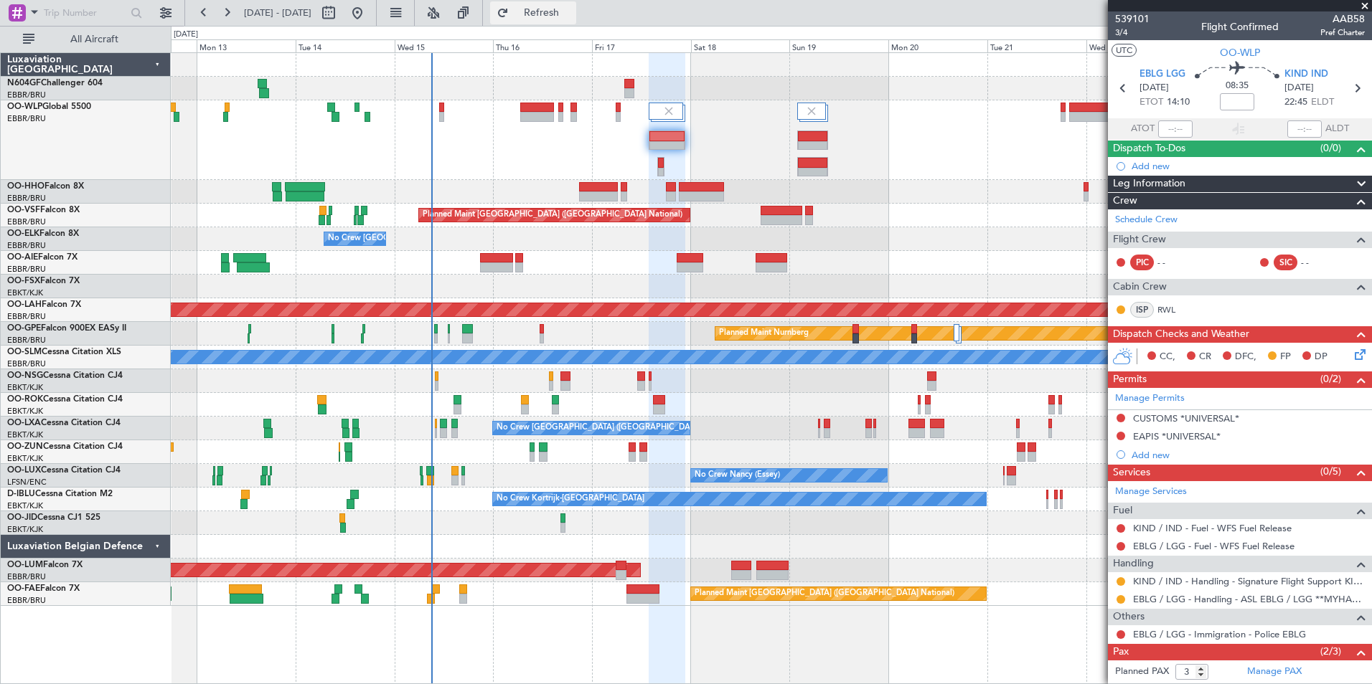
click at [567, 5] on button "Refresh" at bounding box center [533, 12] width 86 height 23
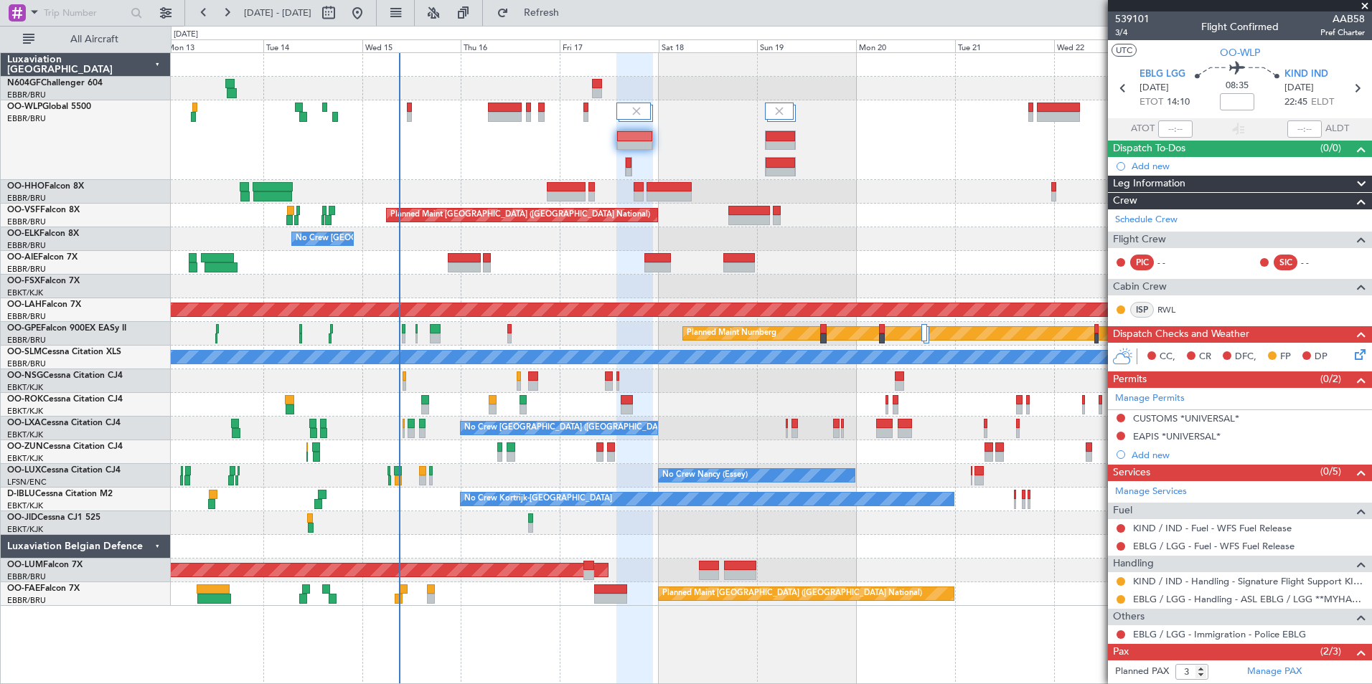
click at [699, 154] on div at bounding box center [771, 140] width 1200 height 80
click at [674, 150] on div at bounding box center [771, 140] width 1200 height 80
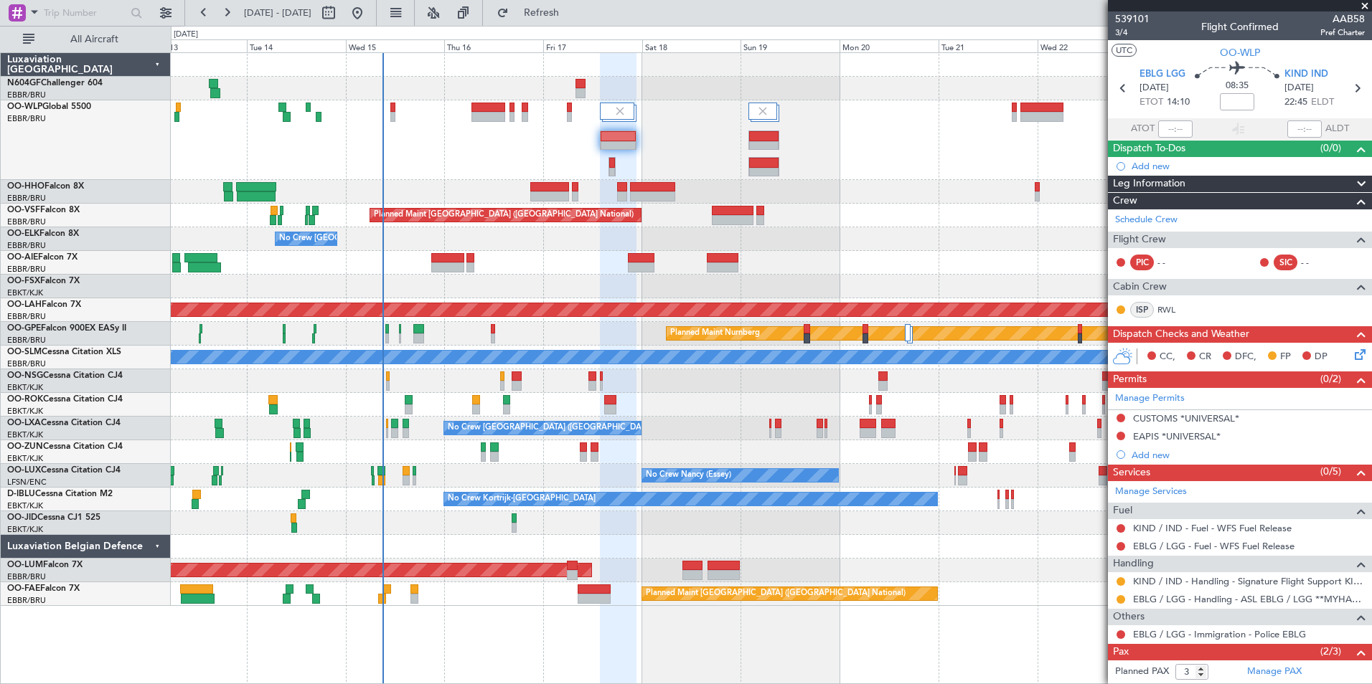
click at [675, 163] on div at bounding box center [771, 140] width 1200 height 80
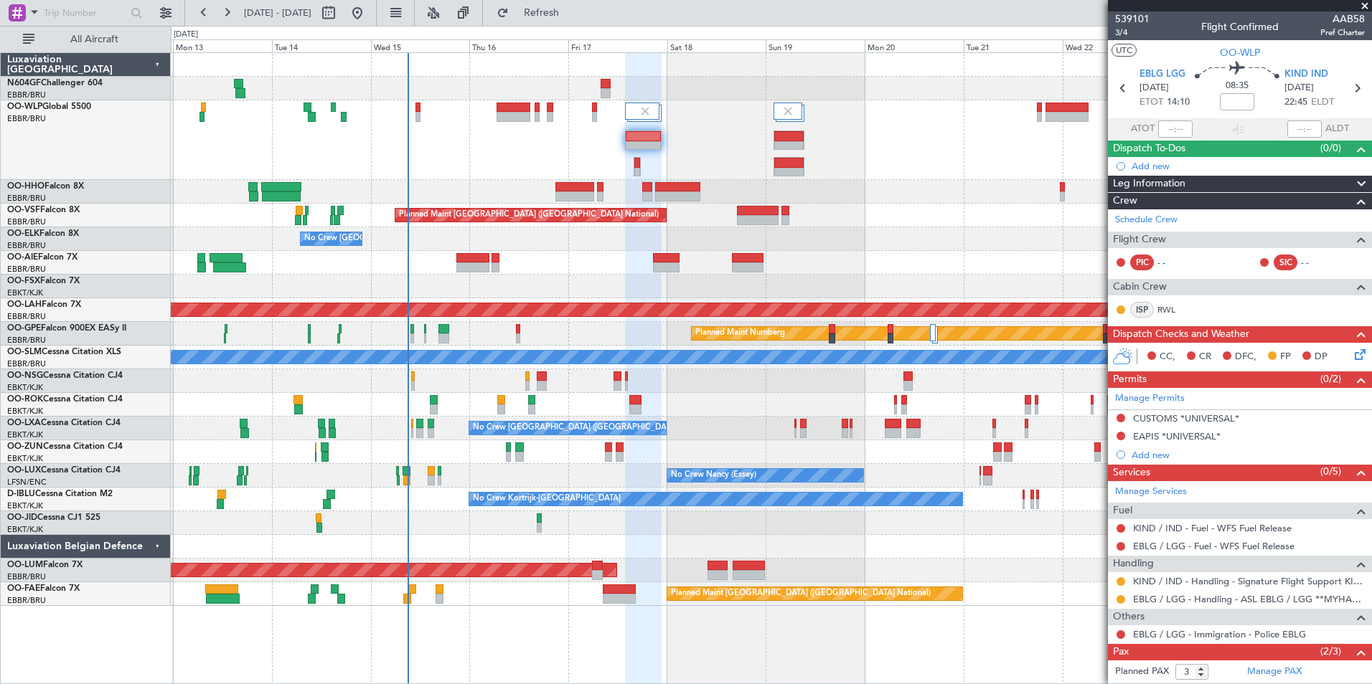
click at [563, 396] on div "Planned Maint Kortrijk-[GEOGRAPHIC_DATA]" at bounding box center [771, 405] width 1200 height 24
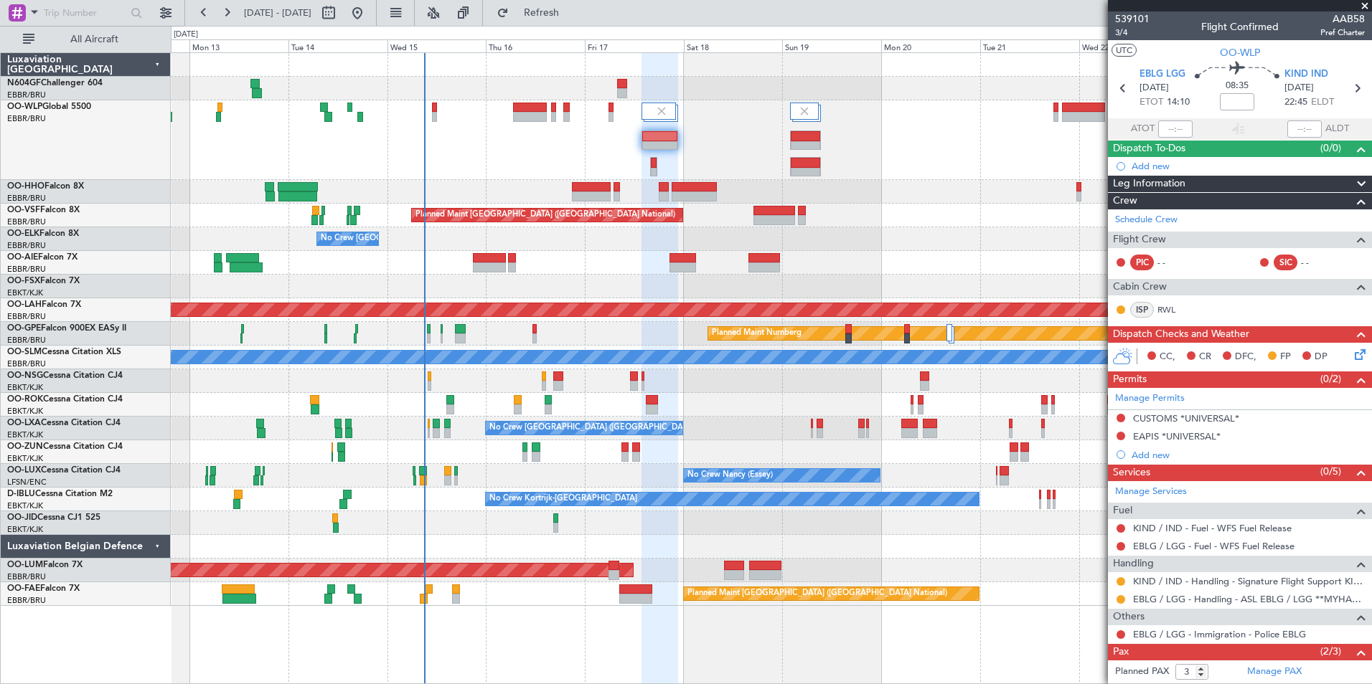
click at [516, 275] on div "Planned Maint Brussels (Brussels National) No Crew Brussels (Brussels National)…" at bounding box center [771, 329] width 1200 height 553
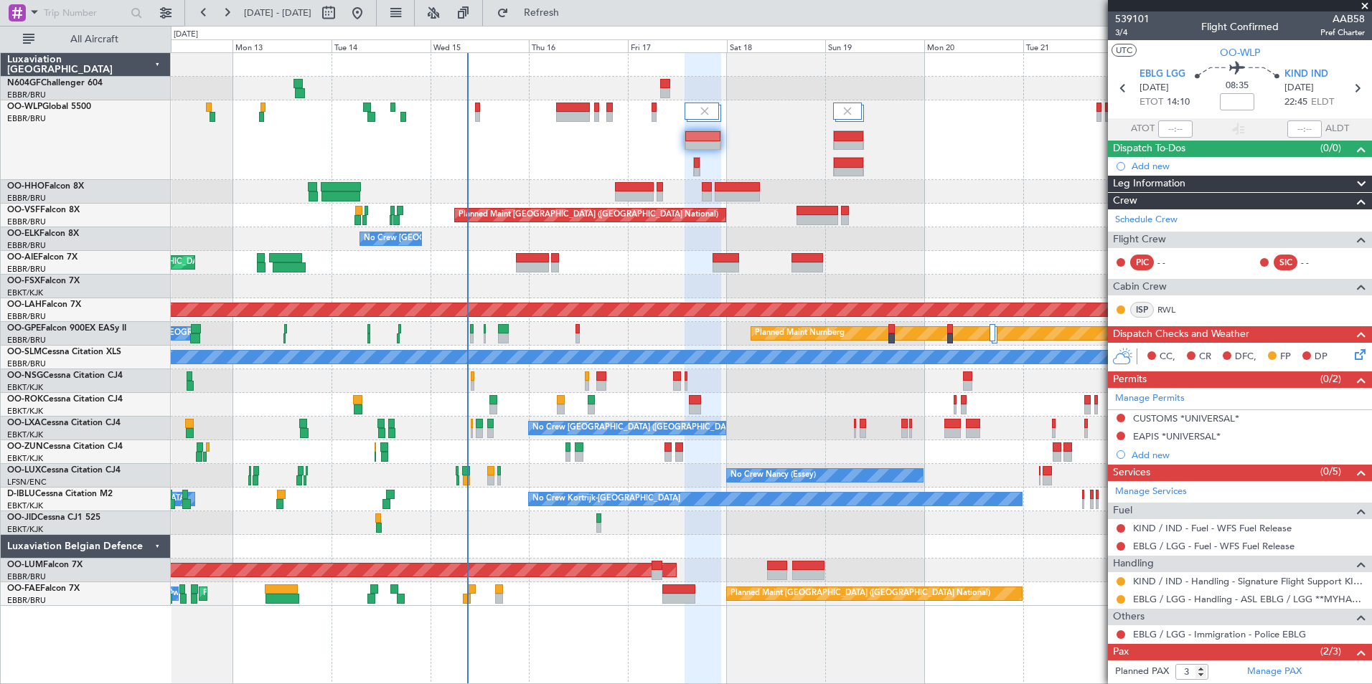
click at [574, 283] on div "Planned Maint Kortrijk-Wevelgem Planned Maint Kortrijk-Wevelgem" at bounding box center [771, 287] width 1200 height 24
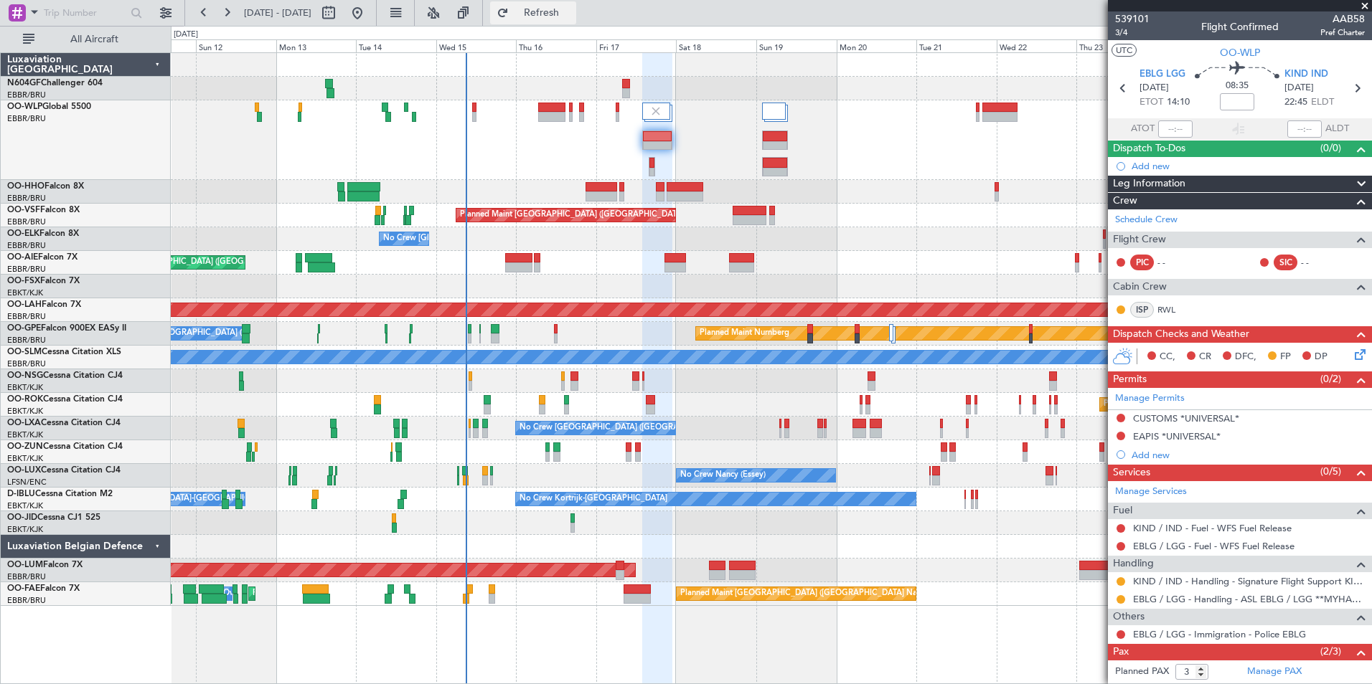
click at [566, 19] on button "Refresh" at bounding box center [533, 12] width 86 height 23
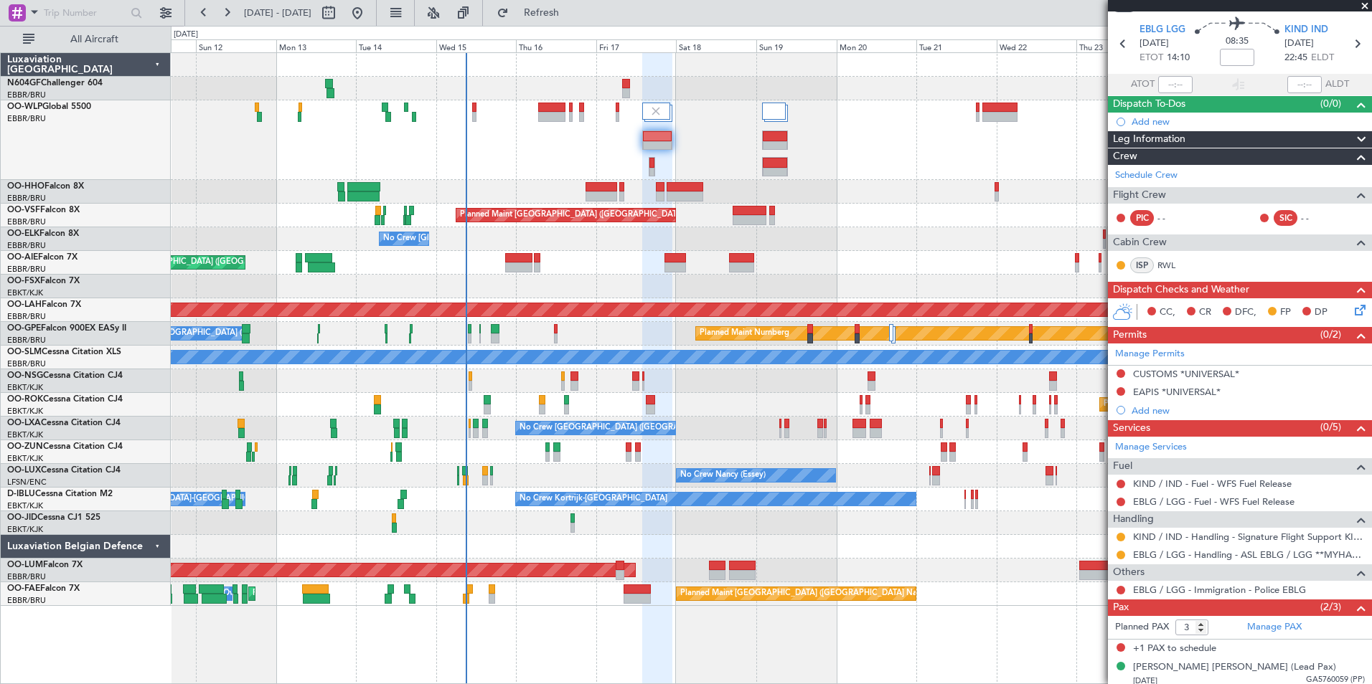
scroll to position [83, 0]
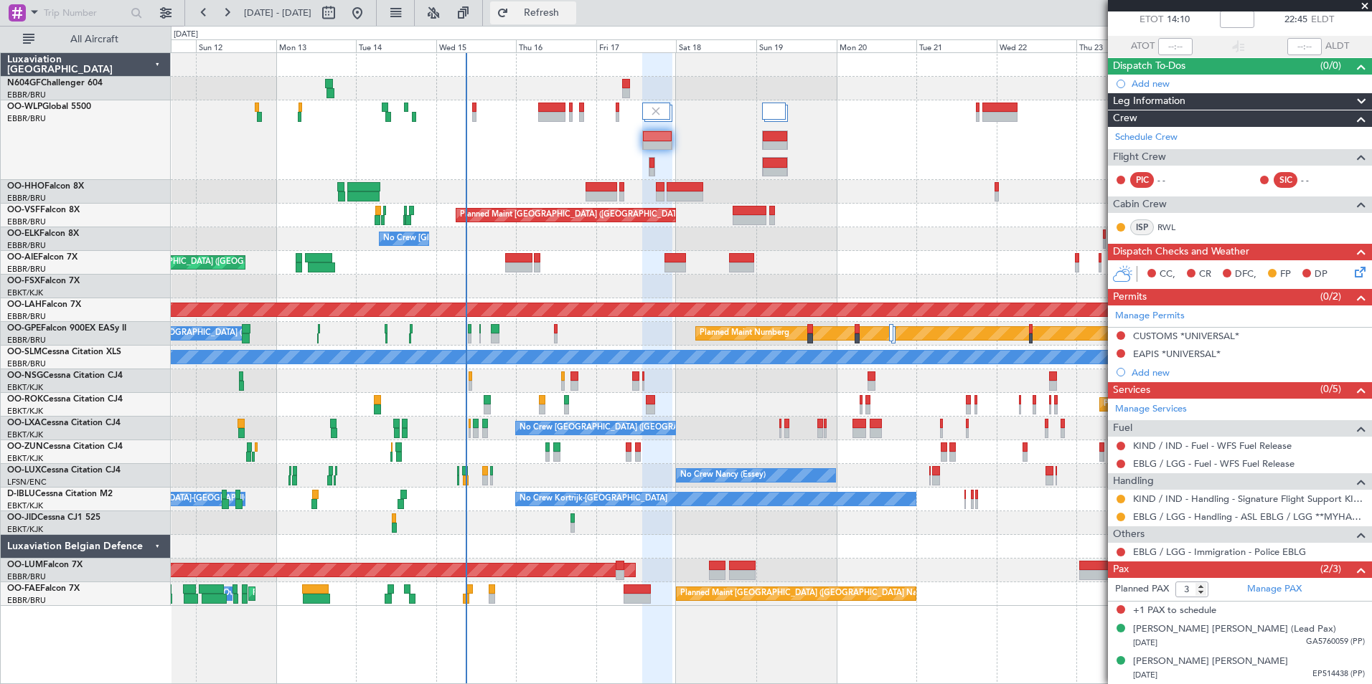
click at [566, 19] on button "Refresh" at bounding box center [533, 12] width 86 height 23
click at [661, 140] on div at bounding box center [771, 140] width 1200 height 80
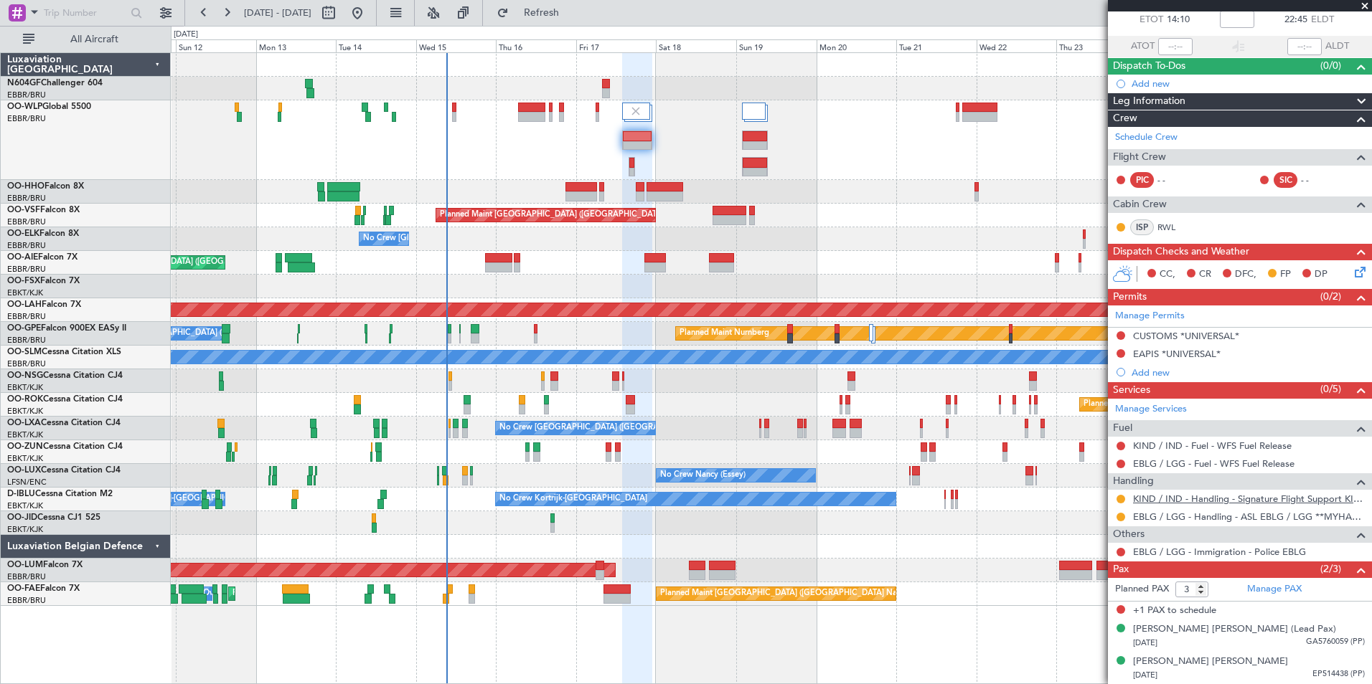
click at [1176, 497] on link "KIND / IND - Handling - Signature Flight Support KIND / IND" at bounding box center [1249, 499] width 232 height 12
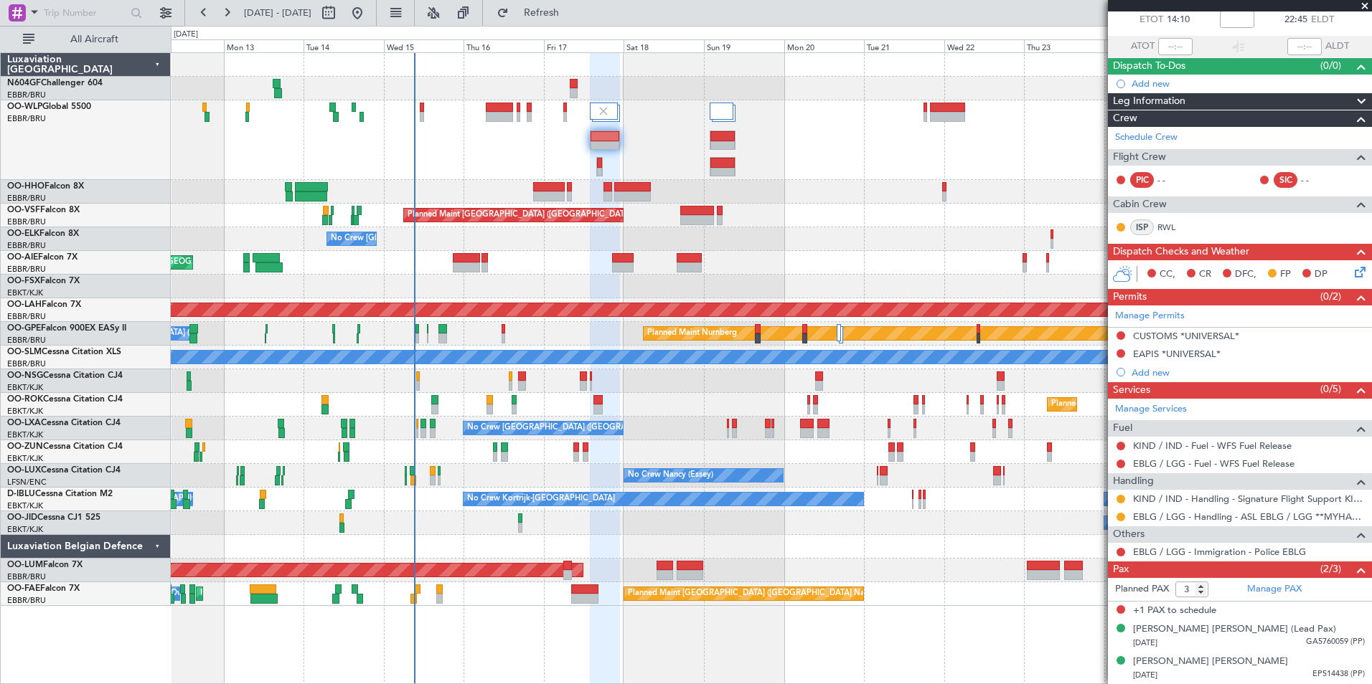
click at [542, 260] on div "Planned Maint [GEOGRAPHIC_DATA] ([GEOGRAPHIC_DATA])" at bounding box center [771, 263] width 1200 height 24
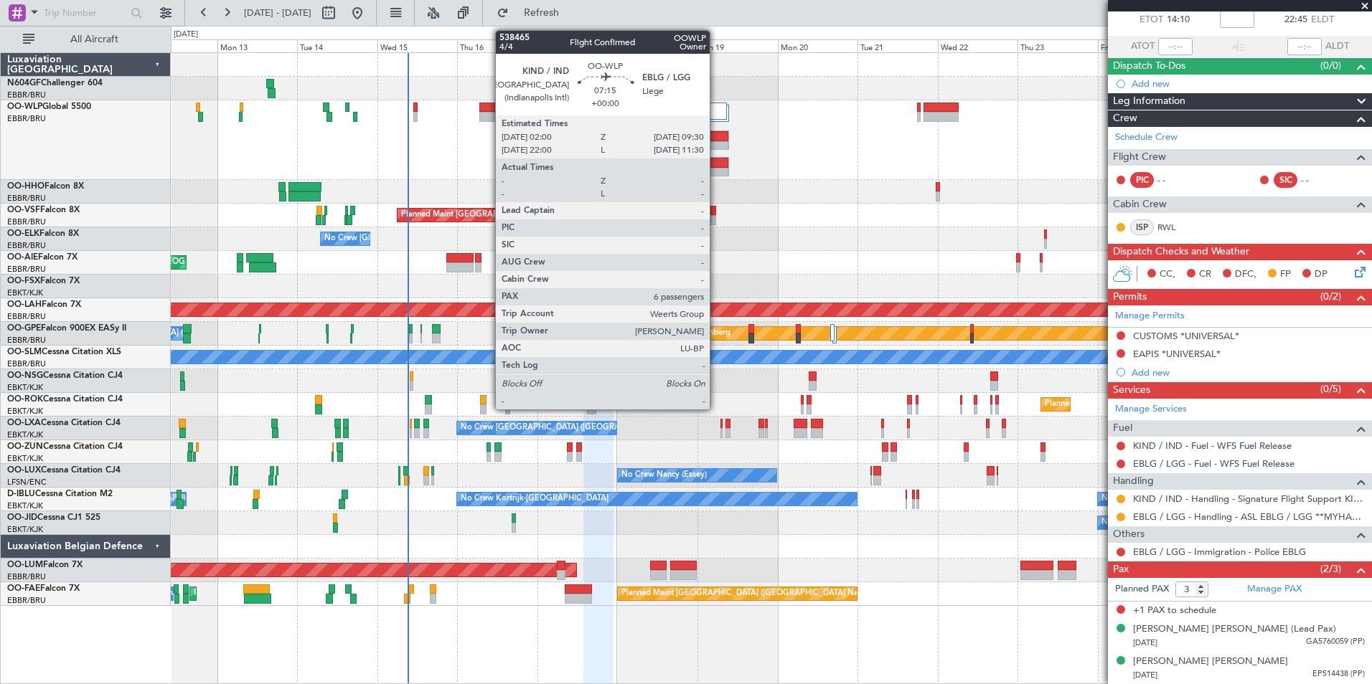
click at [716, 144] on div at bounding box center [716, 146] width 24 height 10
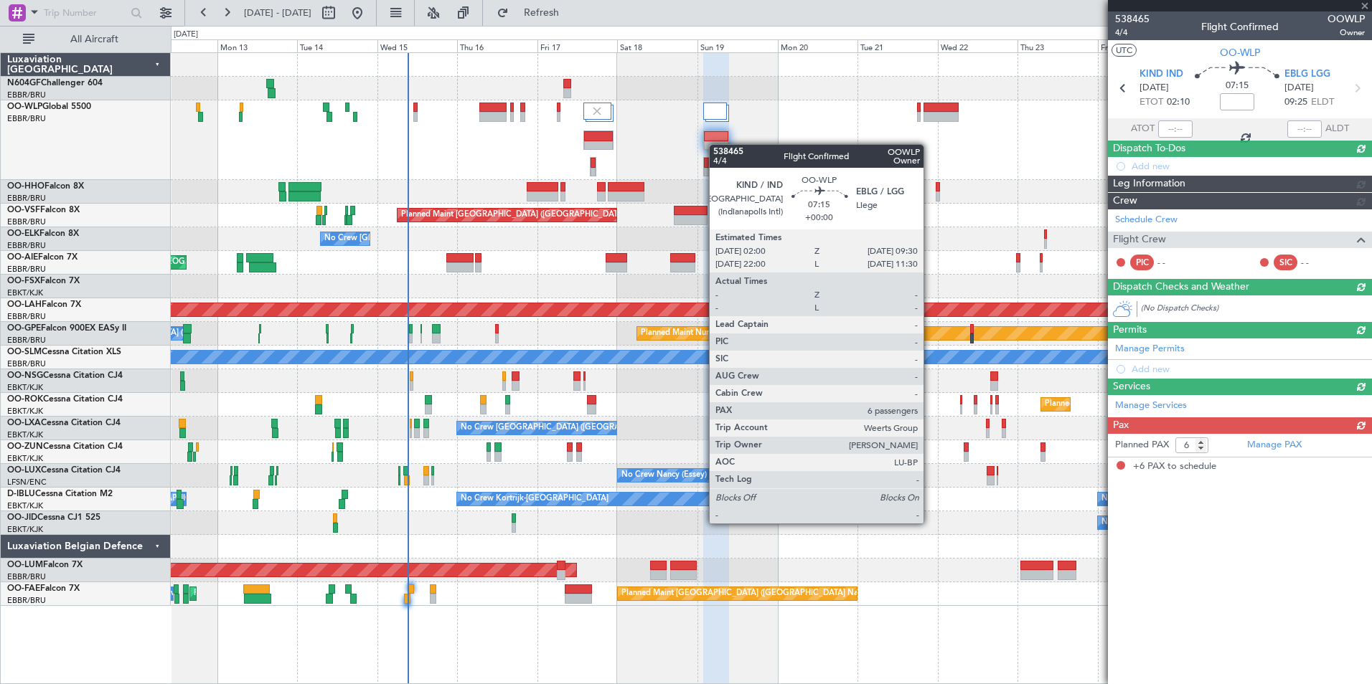
scroll to position [0, 0]
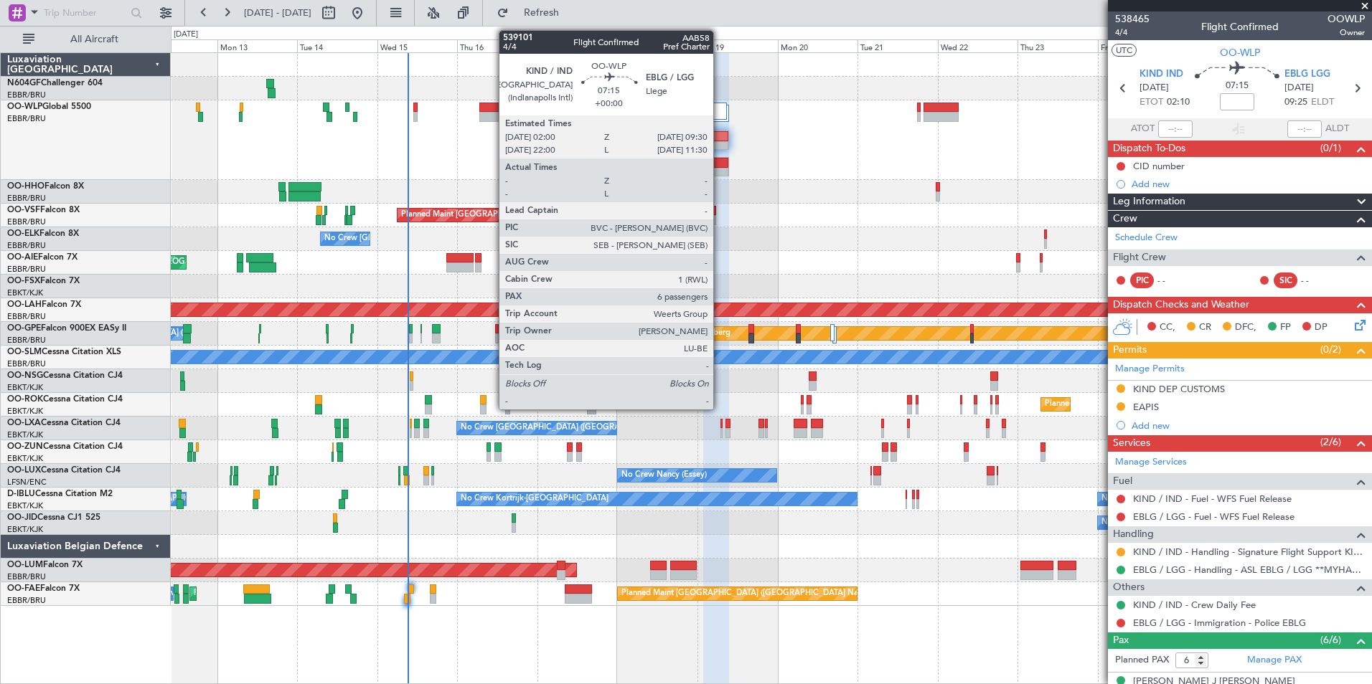
click at [720, 174] on div at bounding box center [716, 173] width 24 height 10
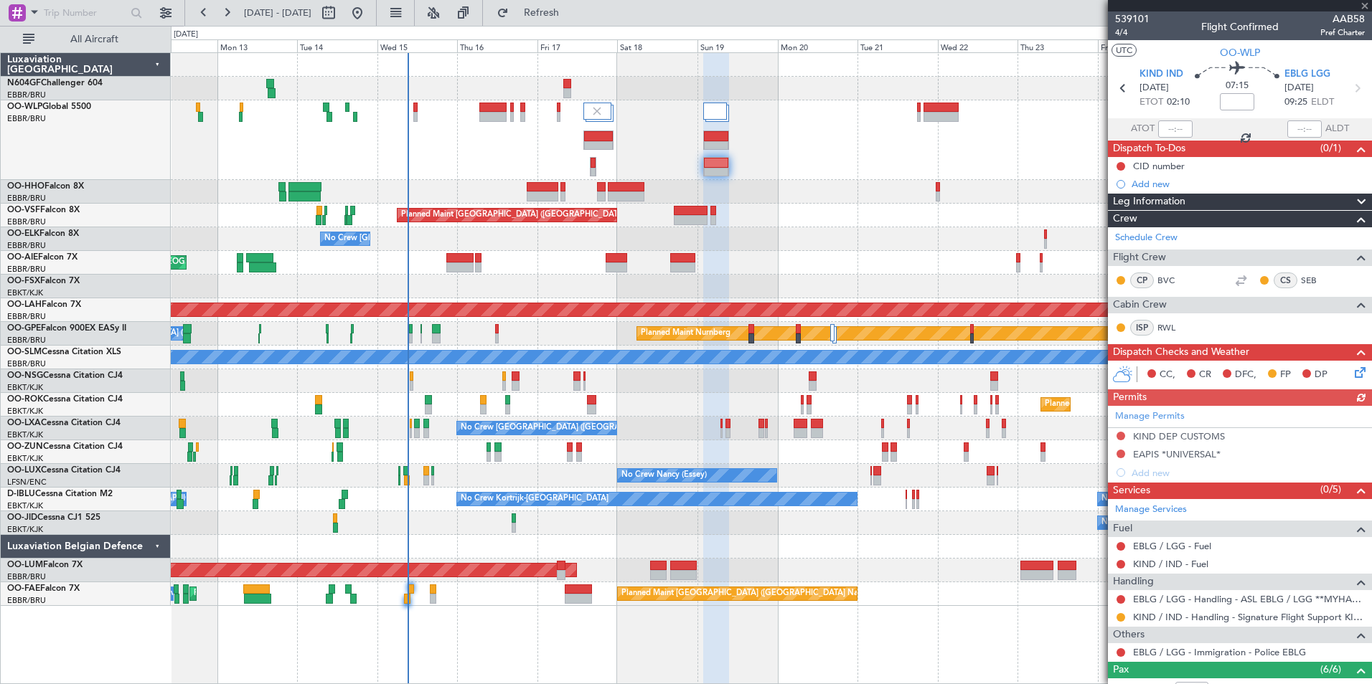
scroll to position [211, 0]
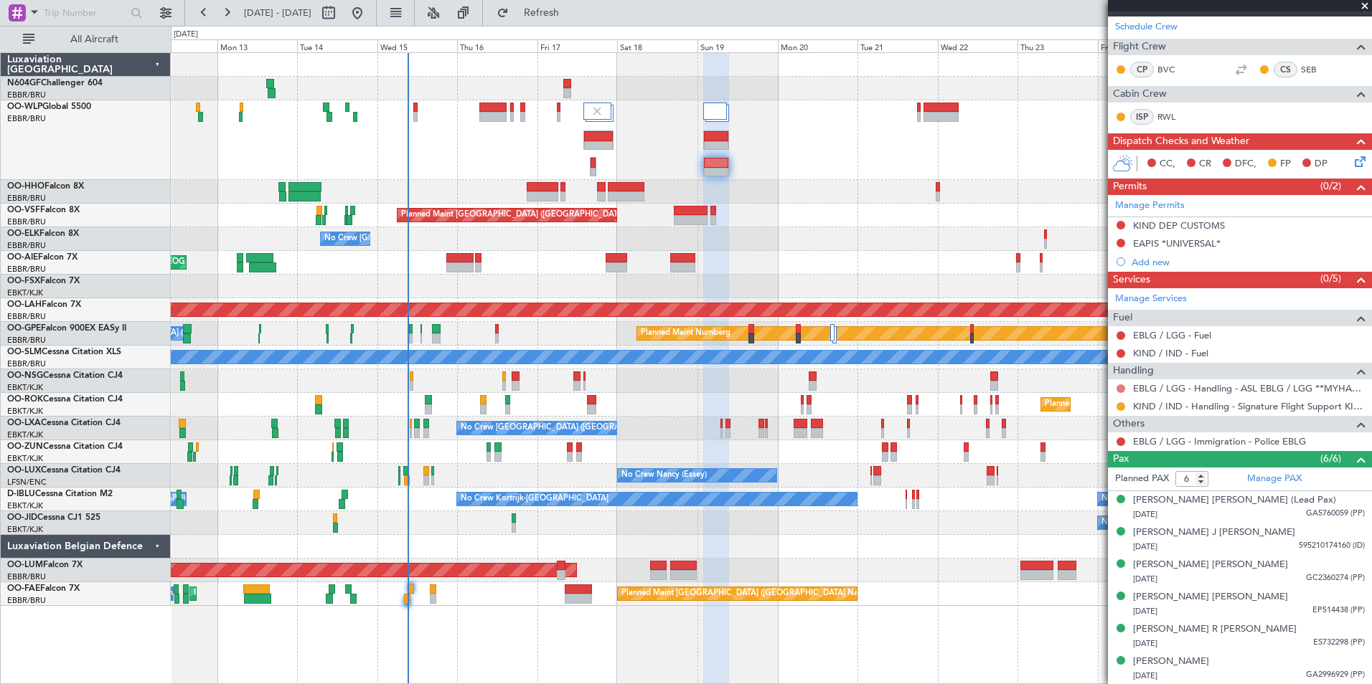
click at [1120, 390] on button at bounding box center [1120, 389] width 9 height 9
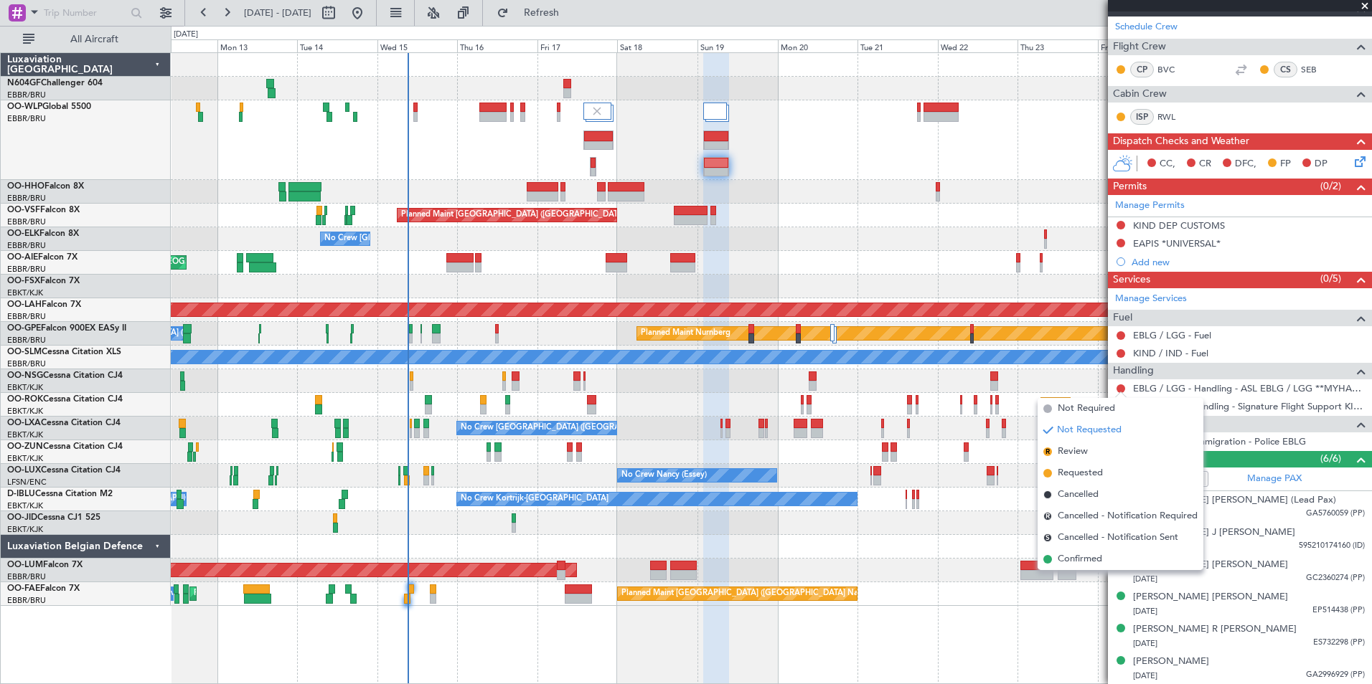
click at [963, 381] on div "Planned Maint Kortrijk-[GEOGRAPHIC_DATA]" at bounding box center [771, 381] width 1200 height 24
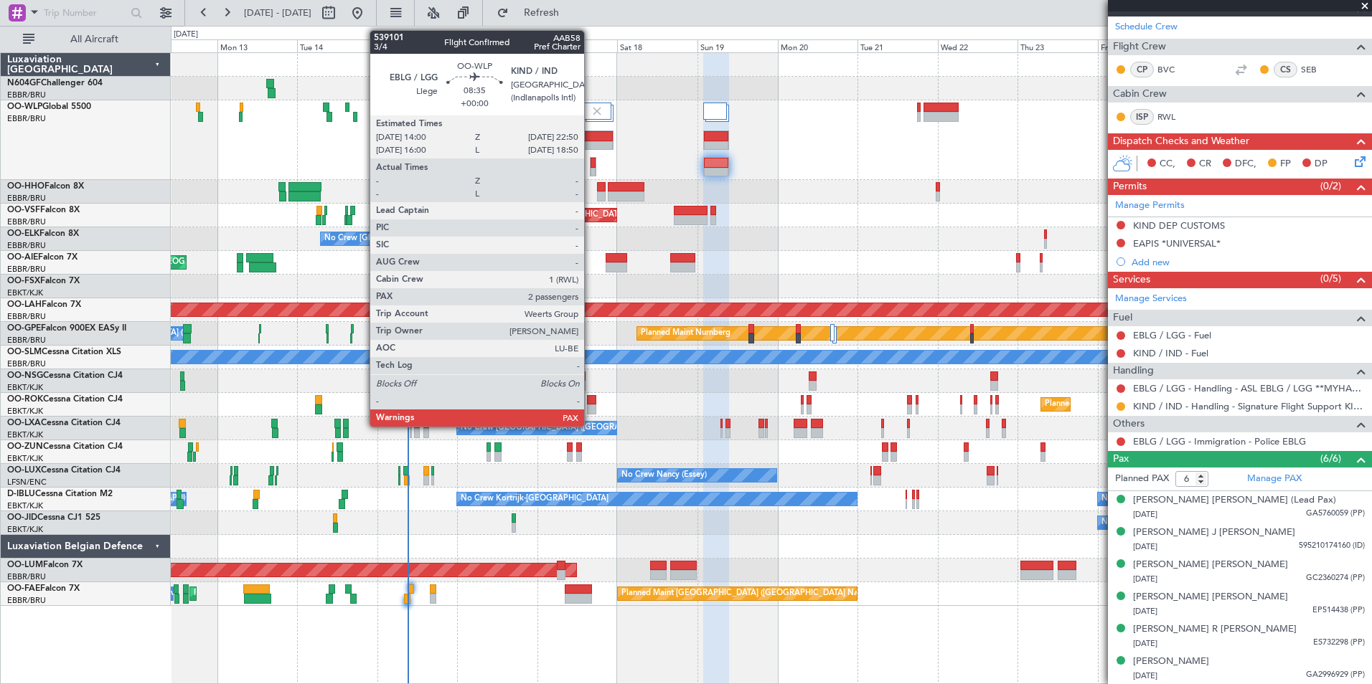
click at [593, 142] on div at bounding box center [598, 146] width 29 height 10
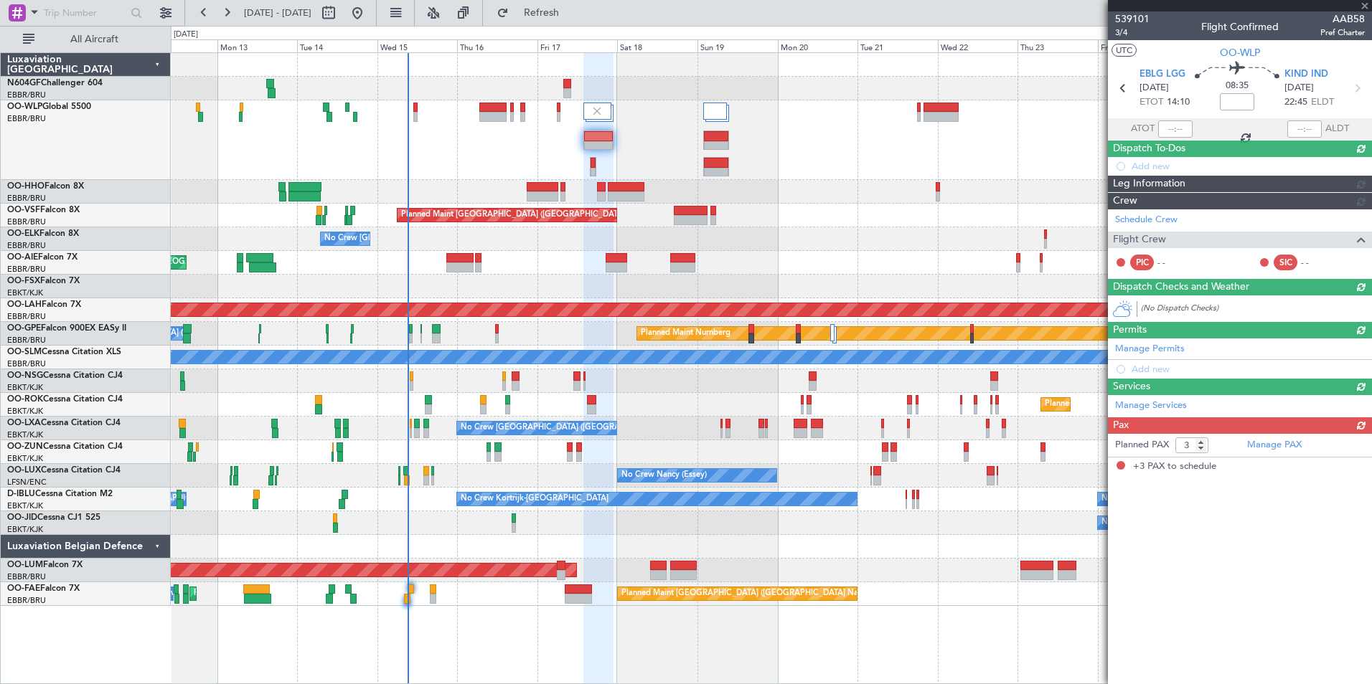
scroll to position [0, 0]
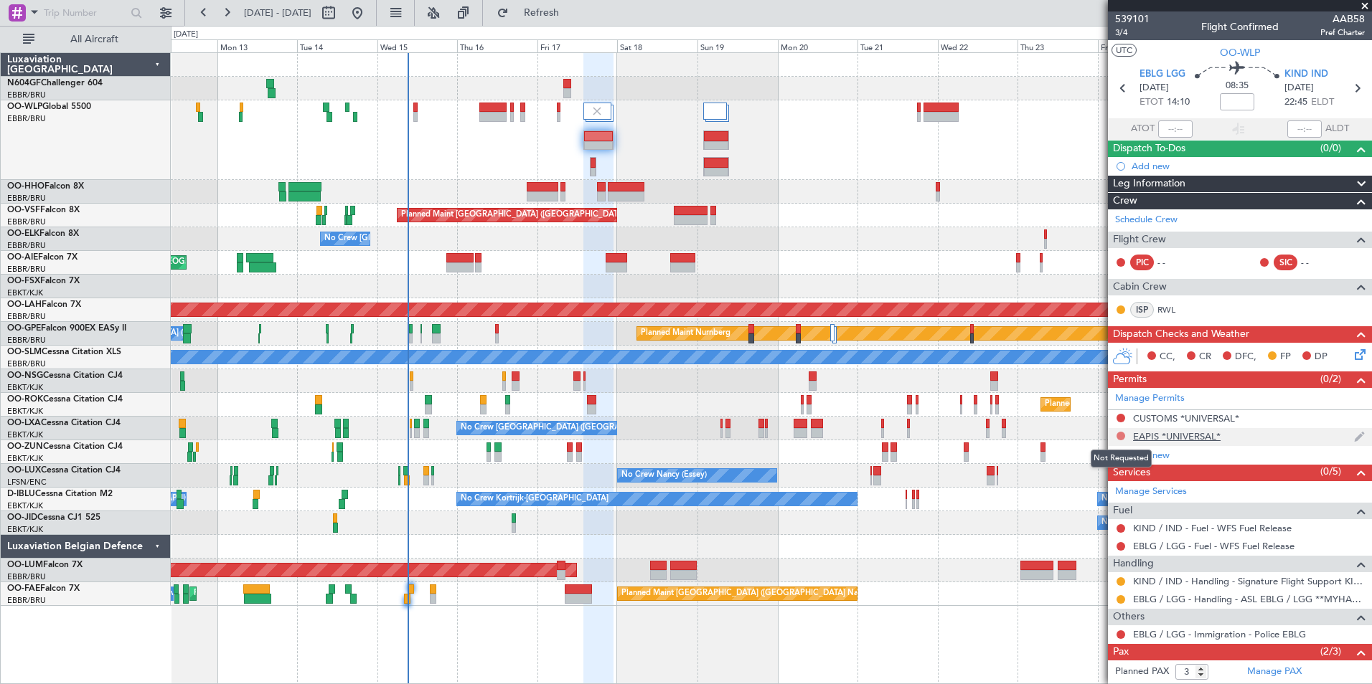
click at [1120, 435] on button at bounding box center [1120, 436] width 9 height 9
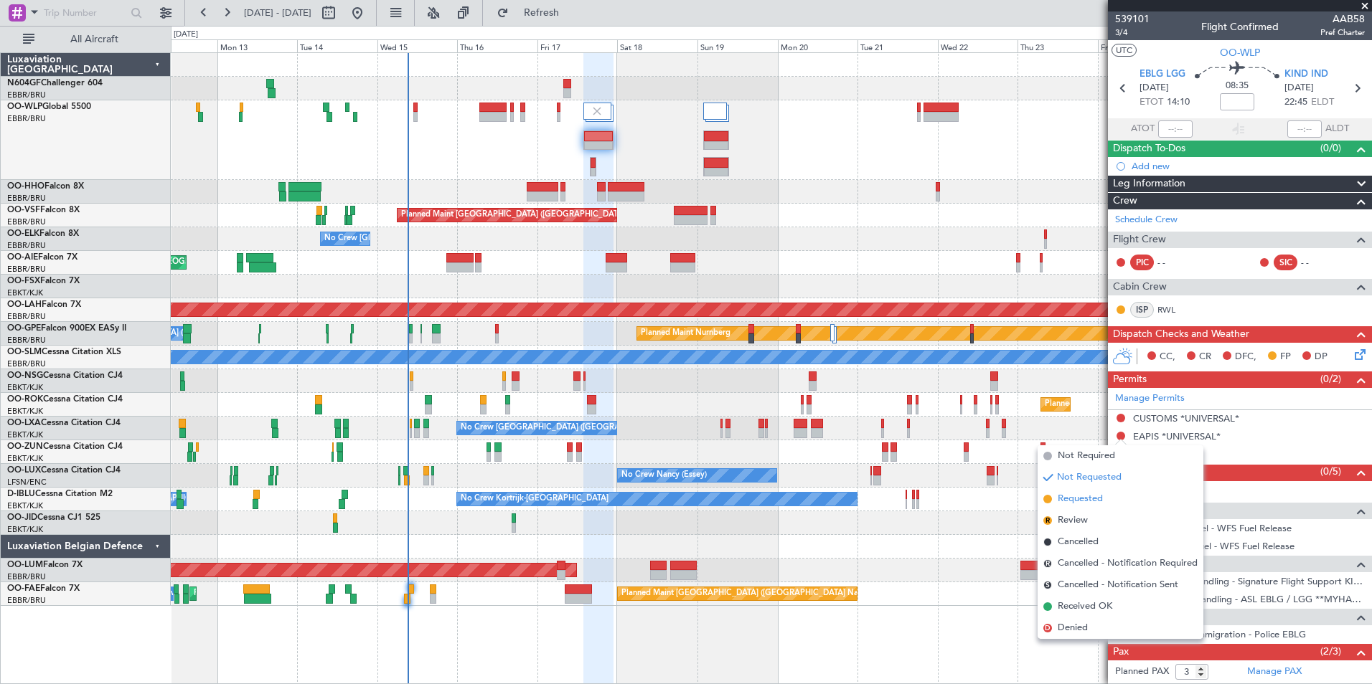
click at [1101, 508] on li "Requested" at bounding box center [1120, 500] width 166 height 22
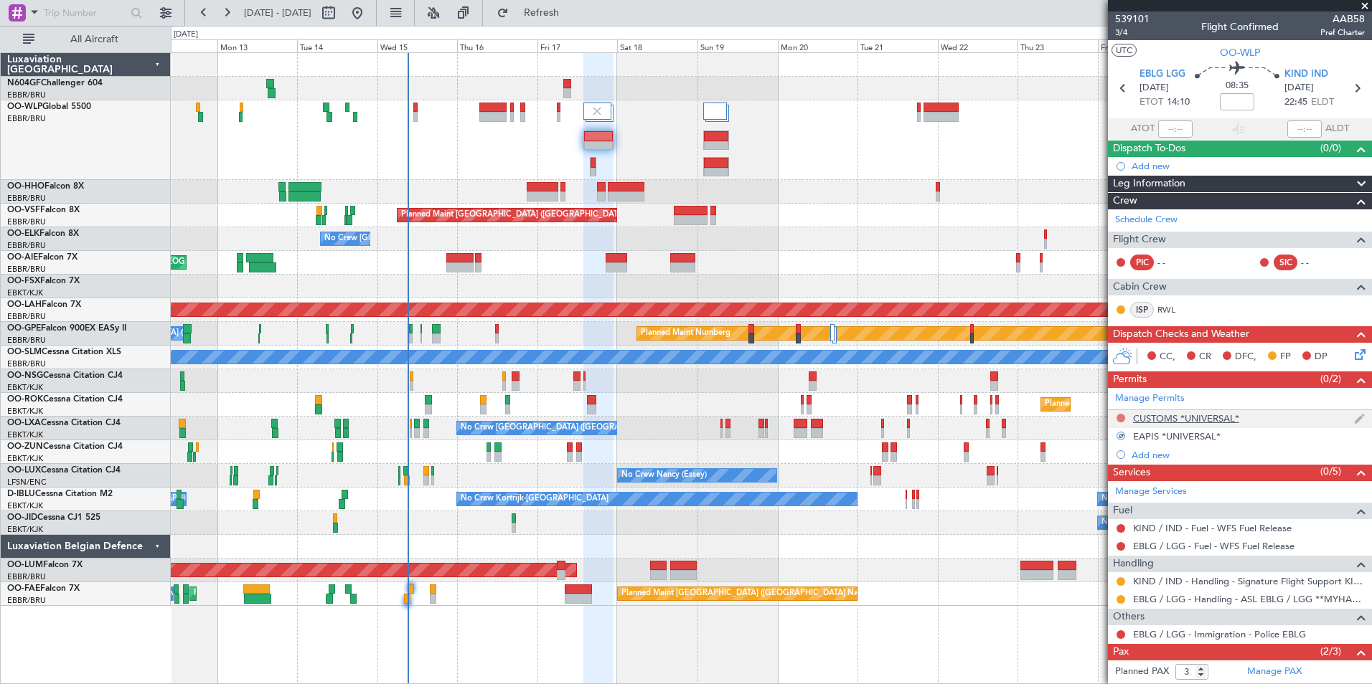
click at [1120, 416] on button at bounding box center [1120, 418] width 9 height 9
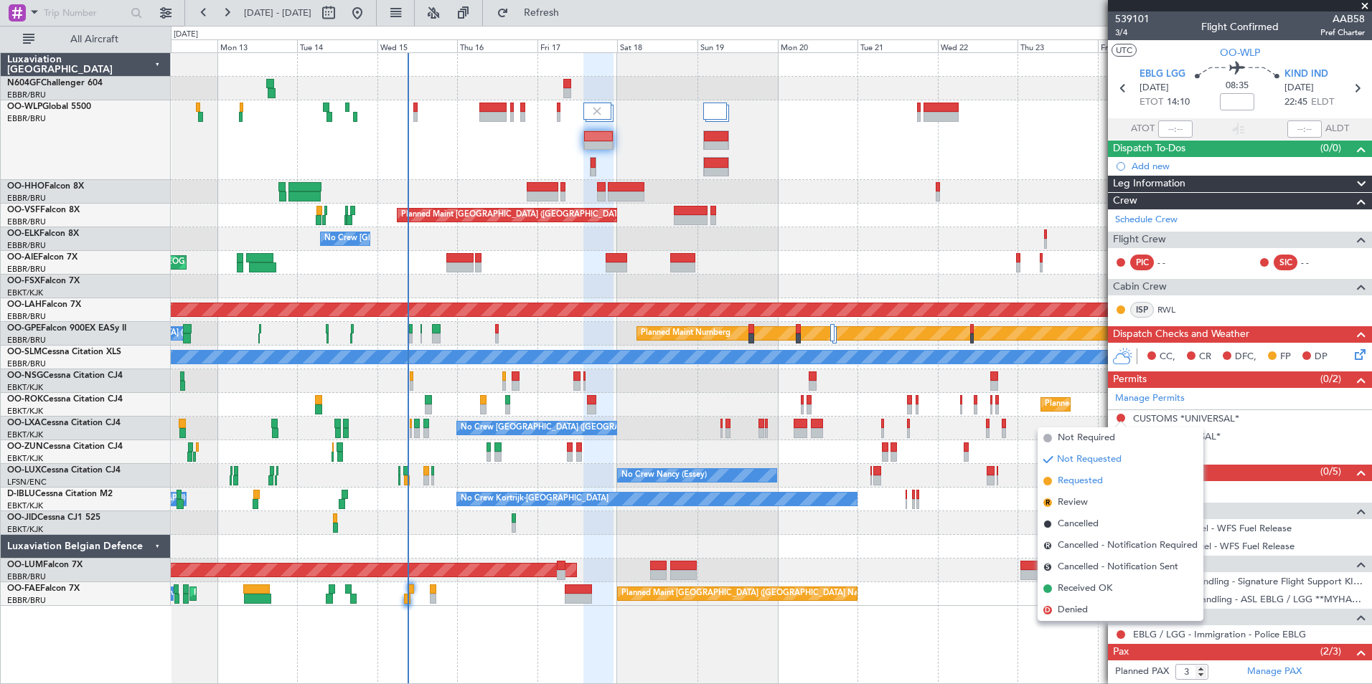
click at [1108, 481] on li "Requested" at bounding box center [1120, 482] width 166 height 22
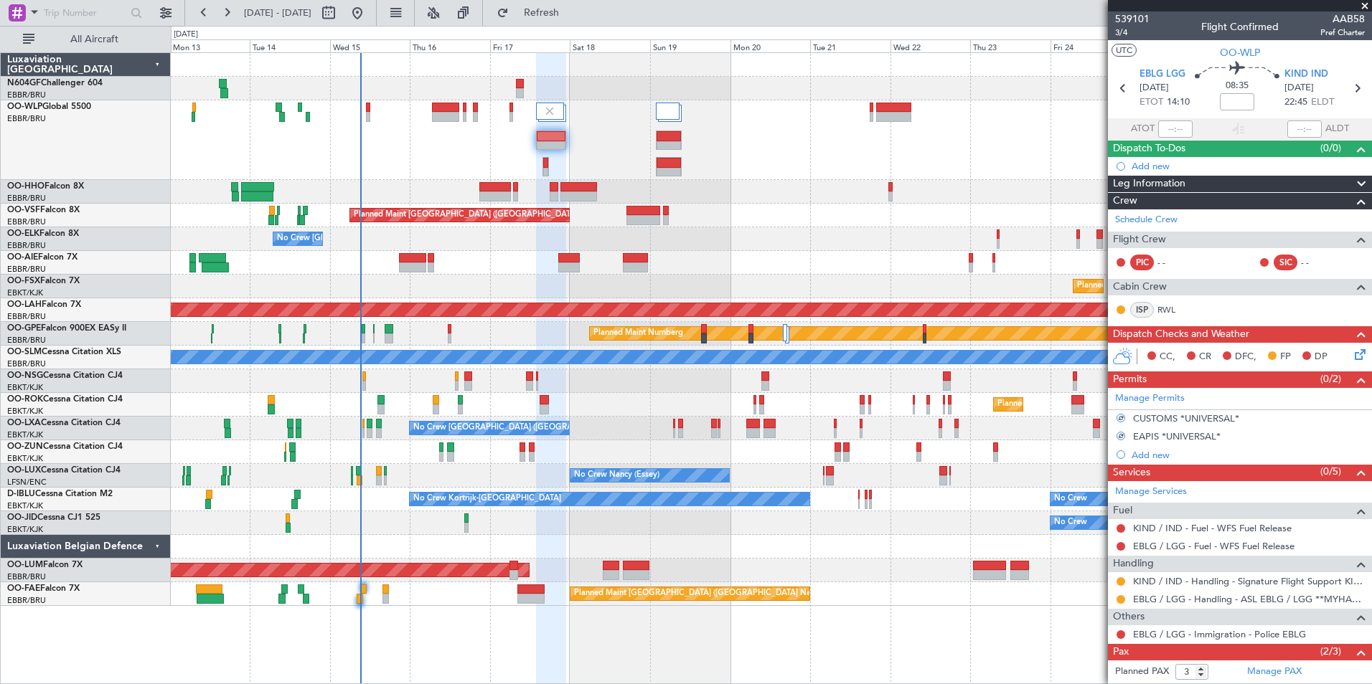
click at [623, 219] on div "Planned Maint [GEOGRAPHIC_DATA] ([GEOGRAPHIC_DATA] National)" at bounding box center [771, 216] width 1200 height 24
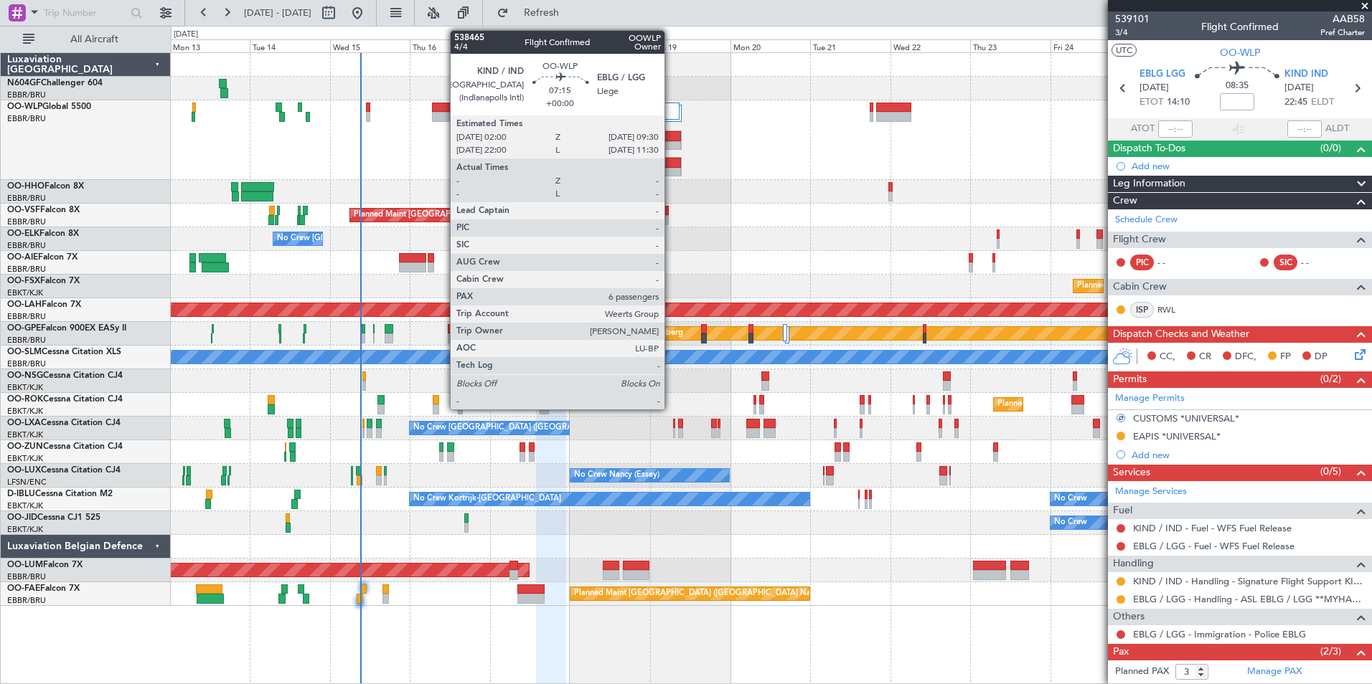
click at [671, 146] on div at bounding box center [668, 146] width 24 height 10
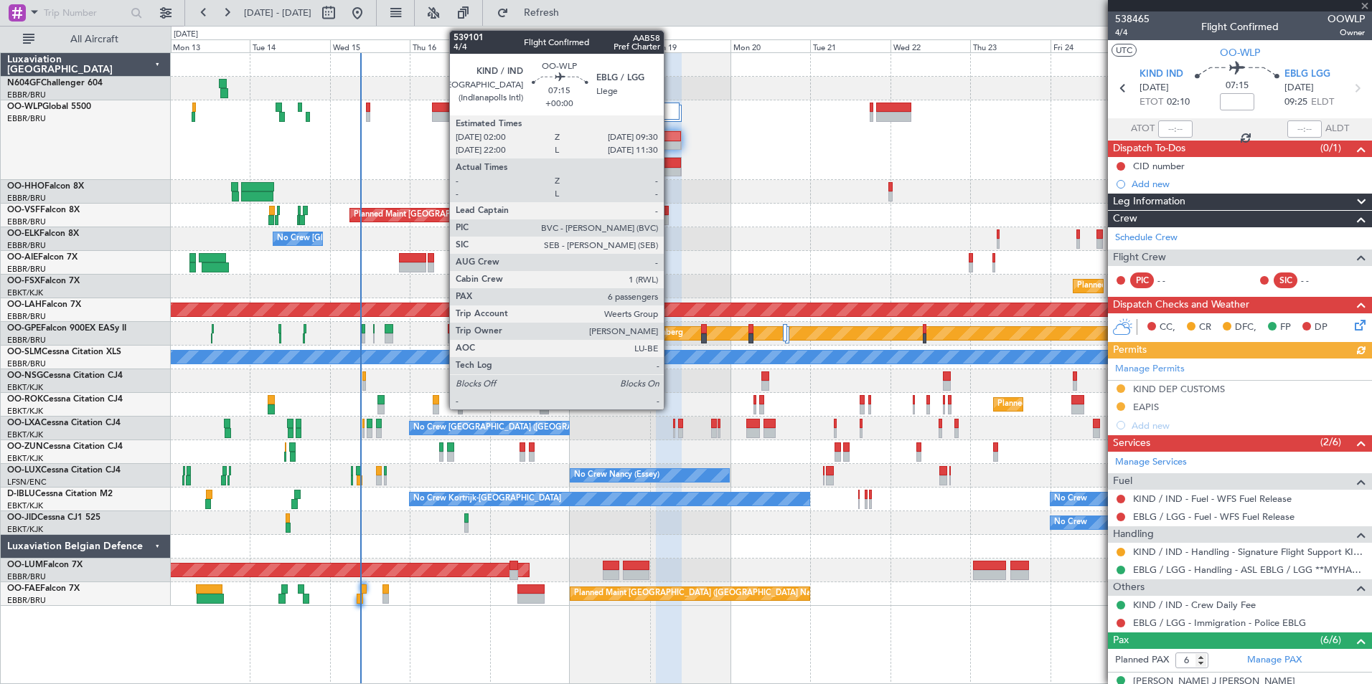
click at [670, 171] on div at bounding box center [668, 173] width 24 height 10
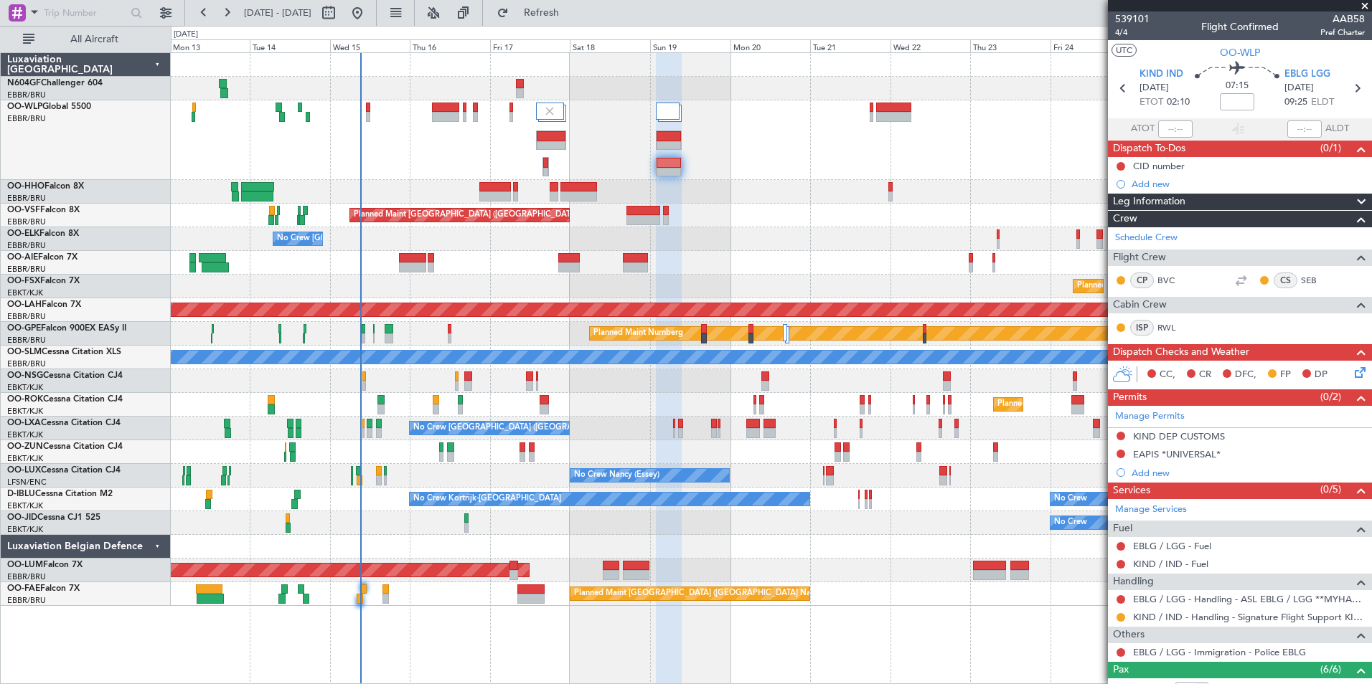
click at [1118, 435] on button at bounding box center [1120, 436] width 9 height 9
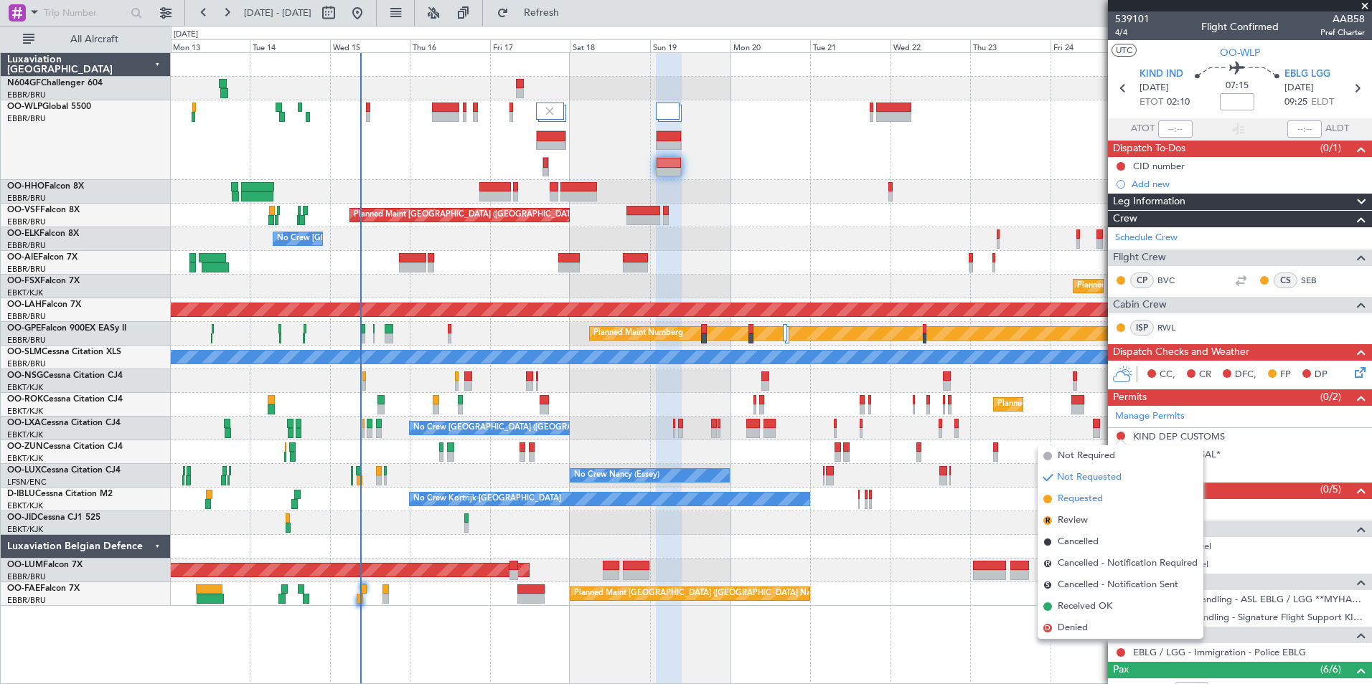
click at [1103, 503] on li "Requested" at bounding box center [1120, 500] width 166 height 22
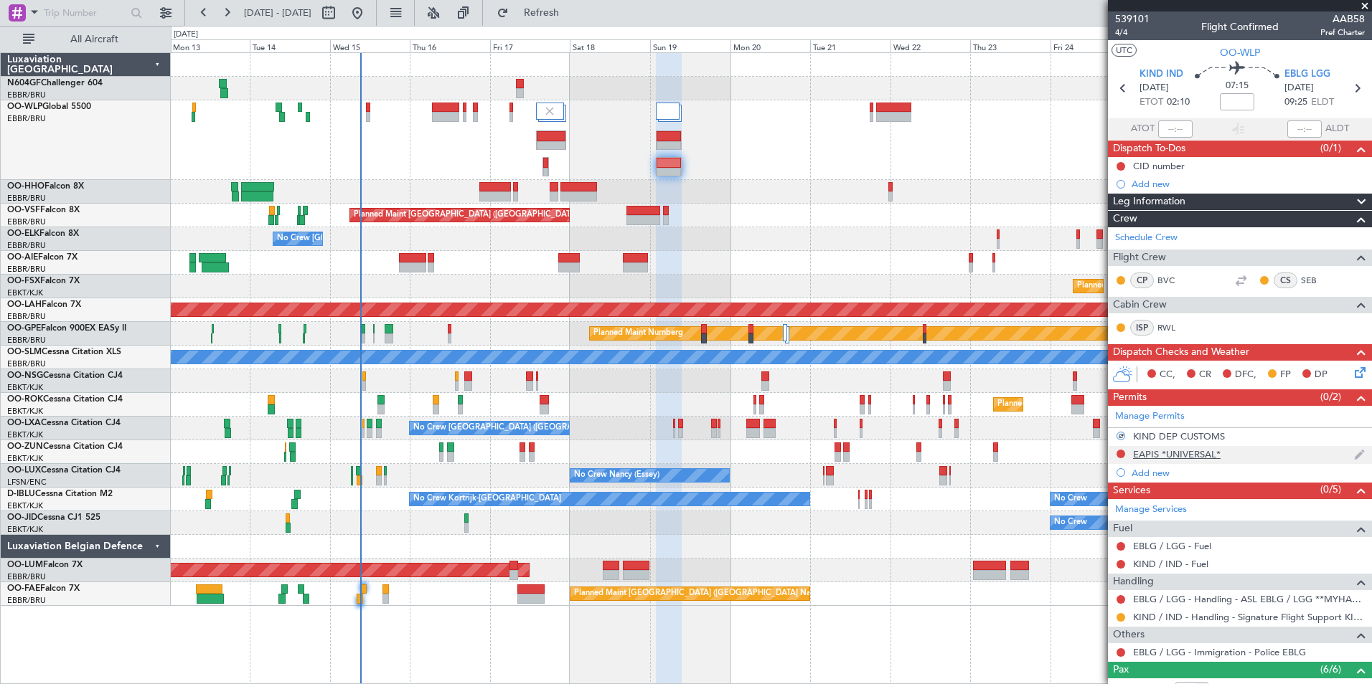
click at [1119, 448] on div at bounding box center [1120, 453] width 11 height 11
click at [1122, 456] on button at bounding box center [1120, 454] width 9 height 9
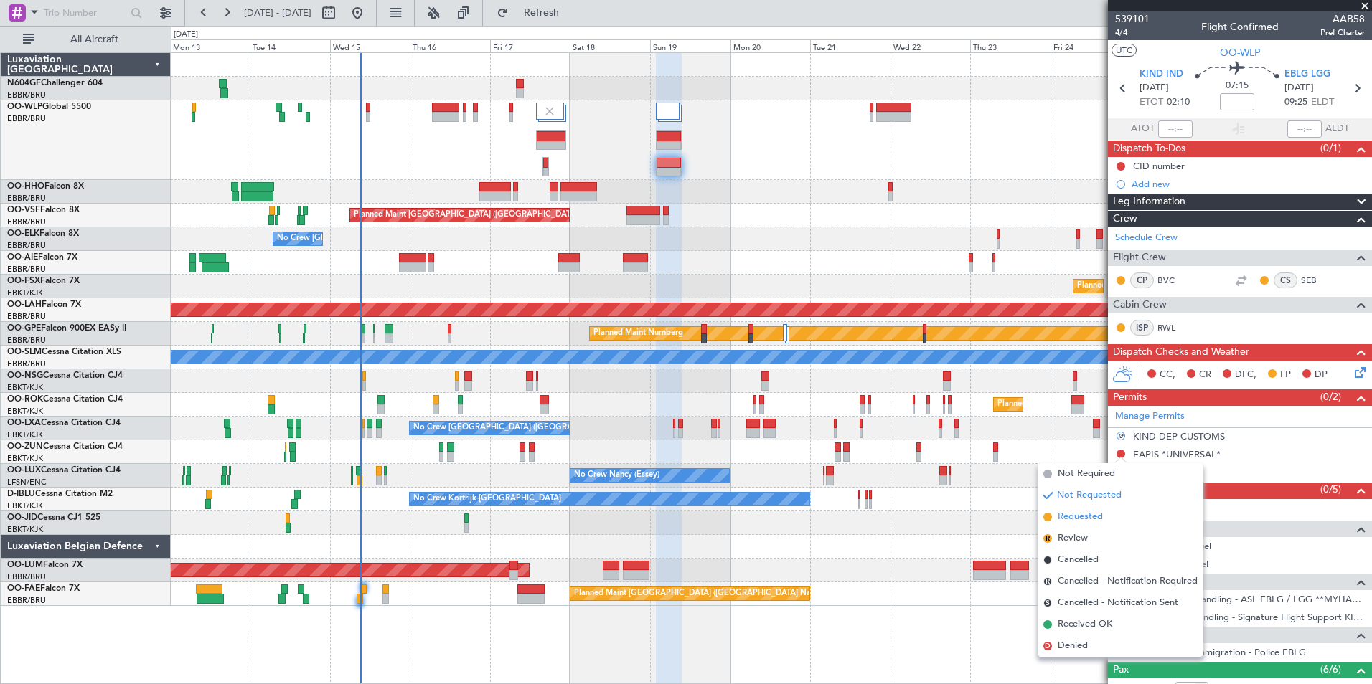
click at [1084, 516] on span "Requested" at bounding box center [1079, 517] width 45 height 14
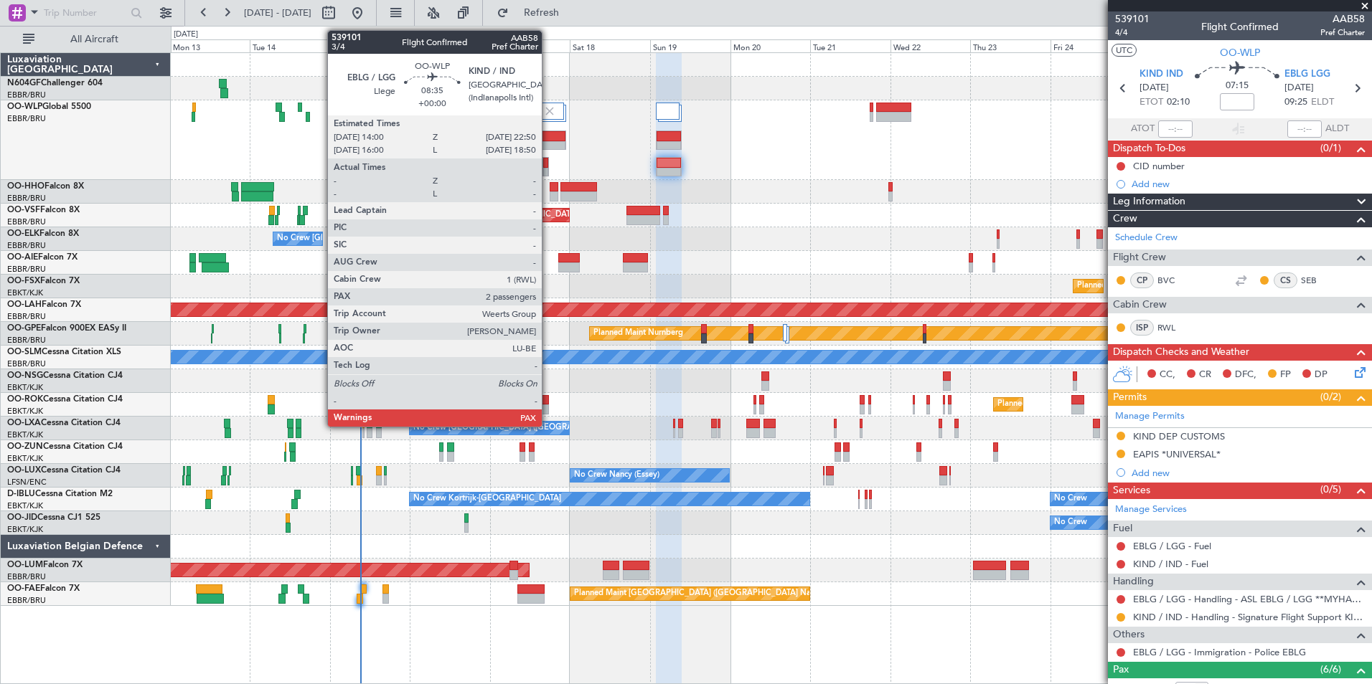
click at [548, 142] on div at bounding box center [551, 146] width 29 height 10
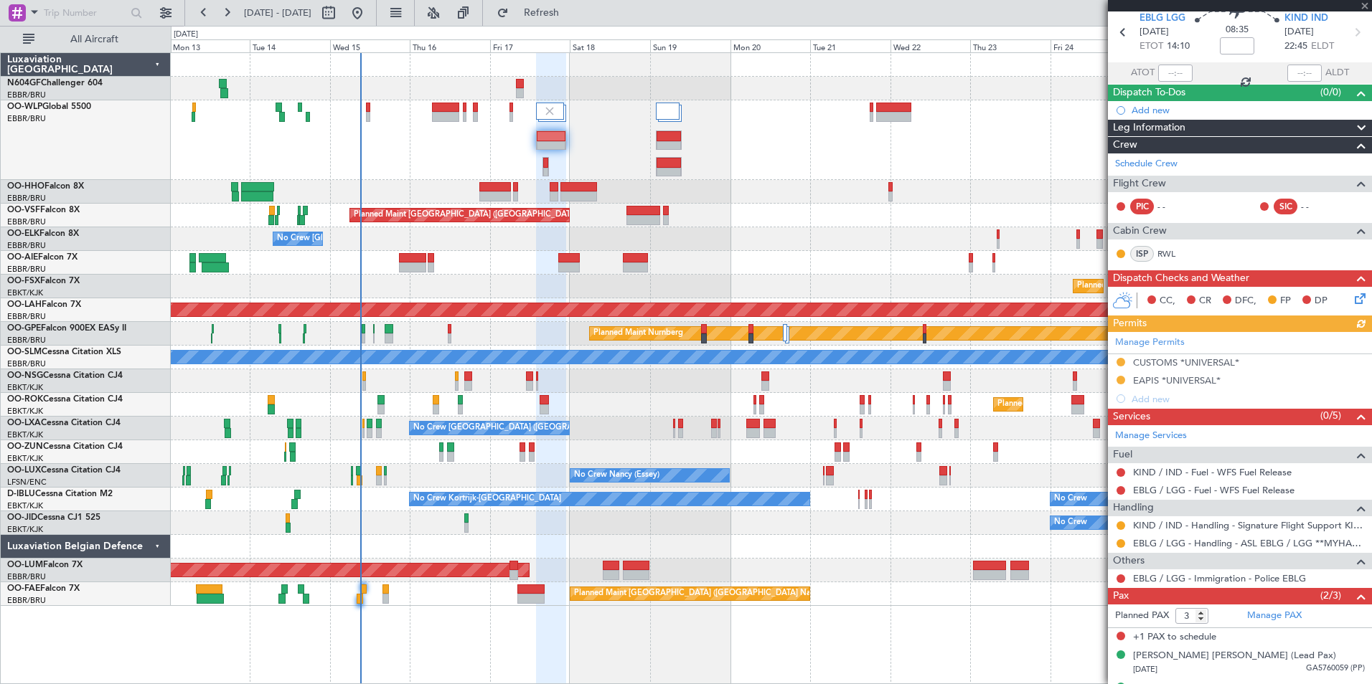
scroll to position [83, 0]
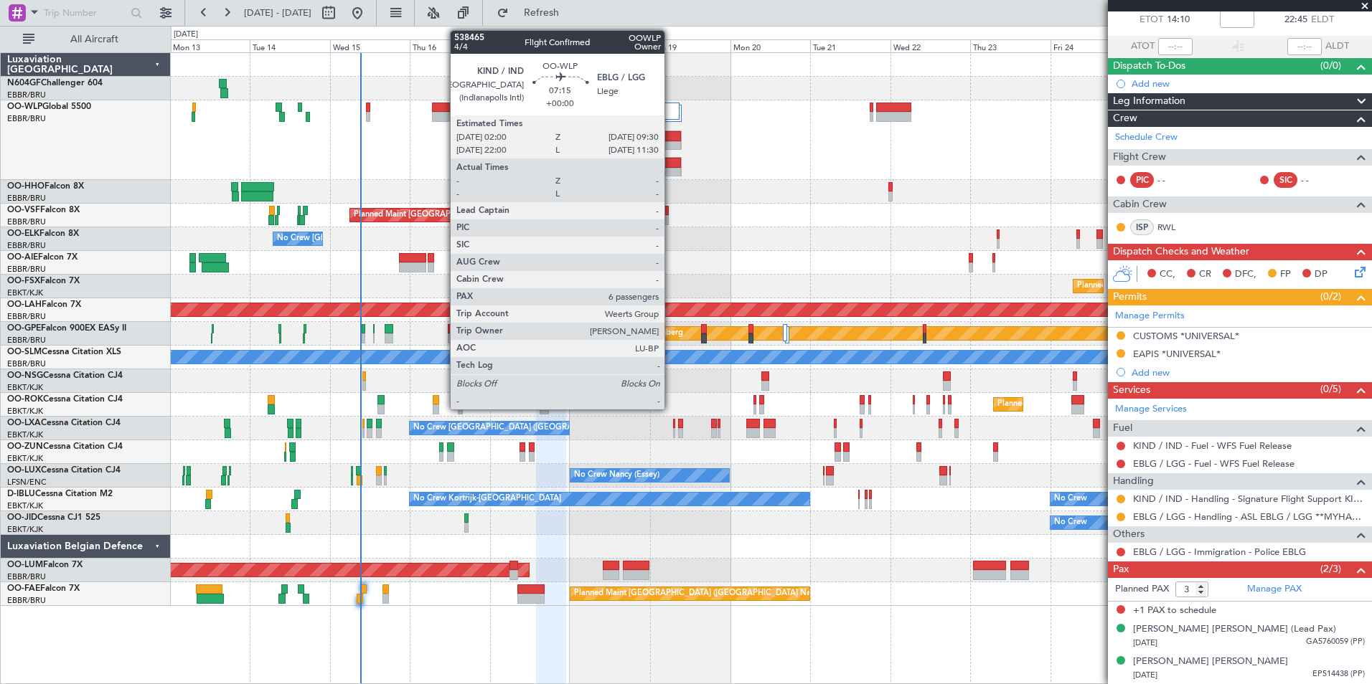
click at [671, 140] on div at bounding box center [668, 136] width 24 height 10
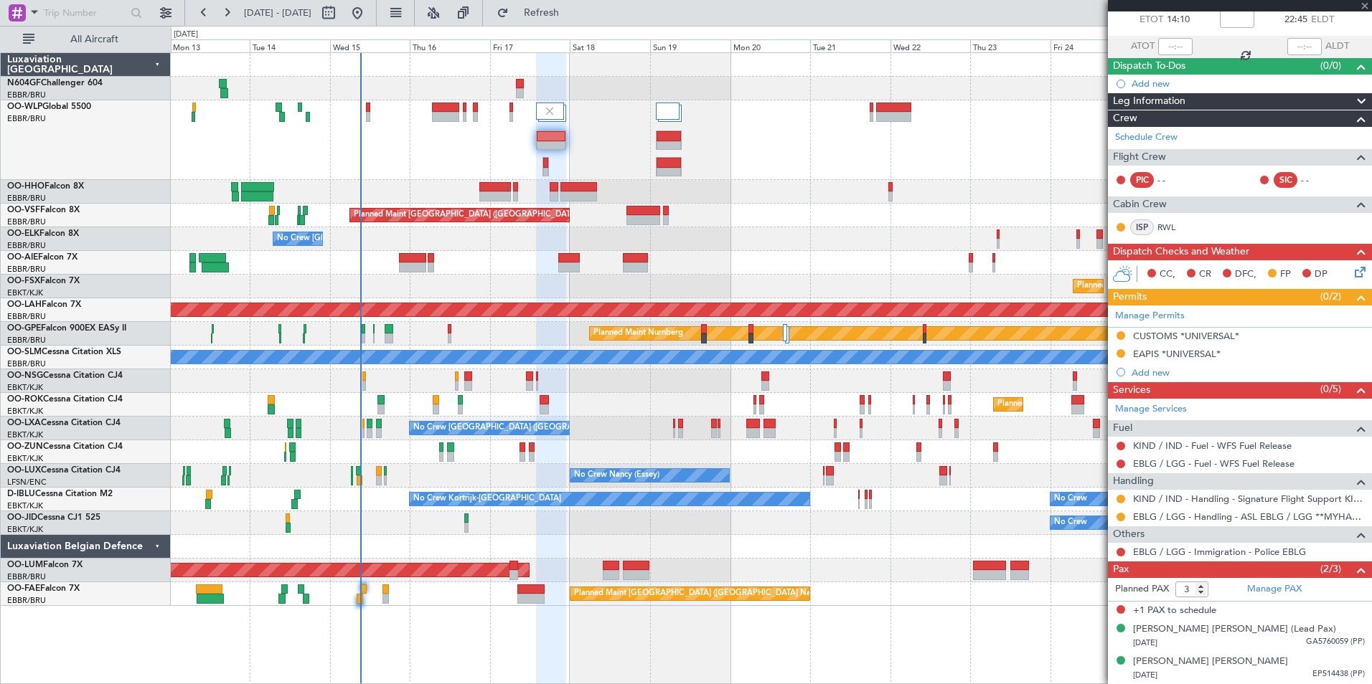
type input "6"
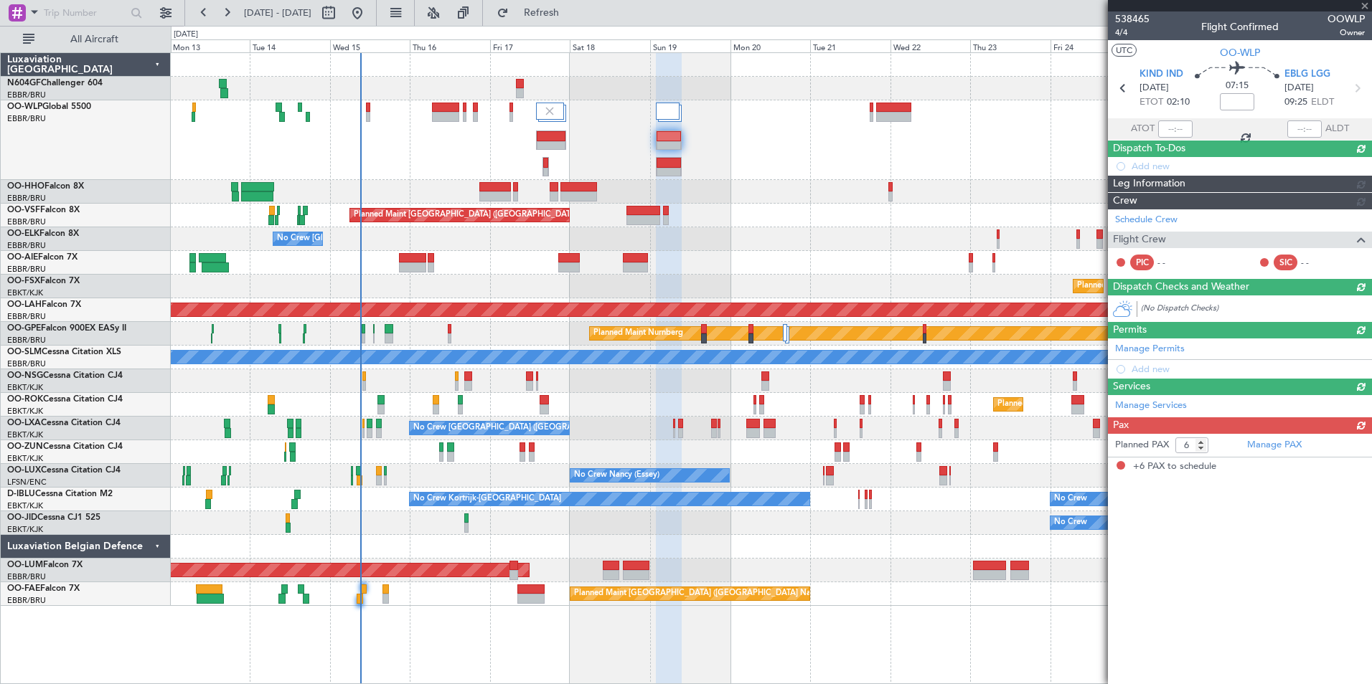
scroll to position [0, 0]
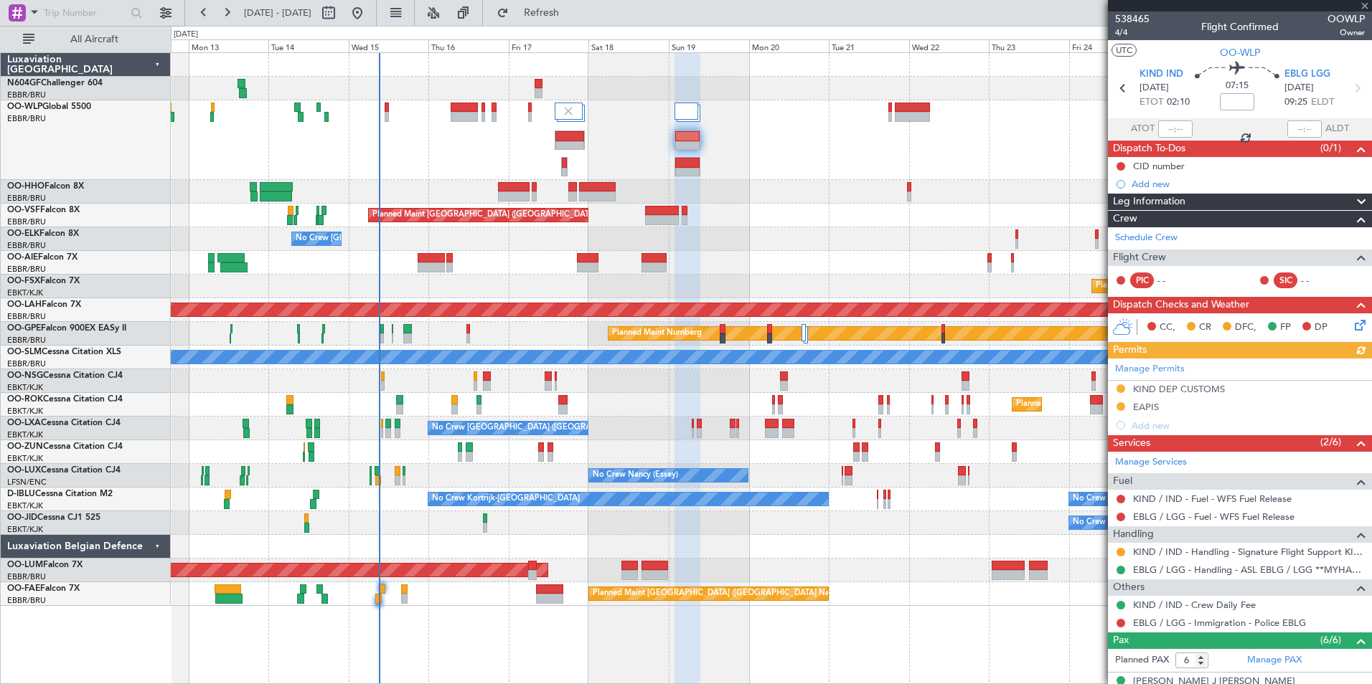
click at [649, 161] on div at bounding box center [771, 140] width 1200 height 80
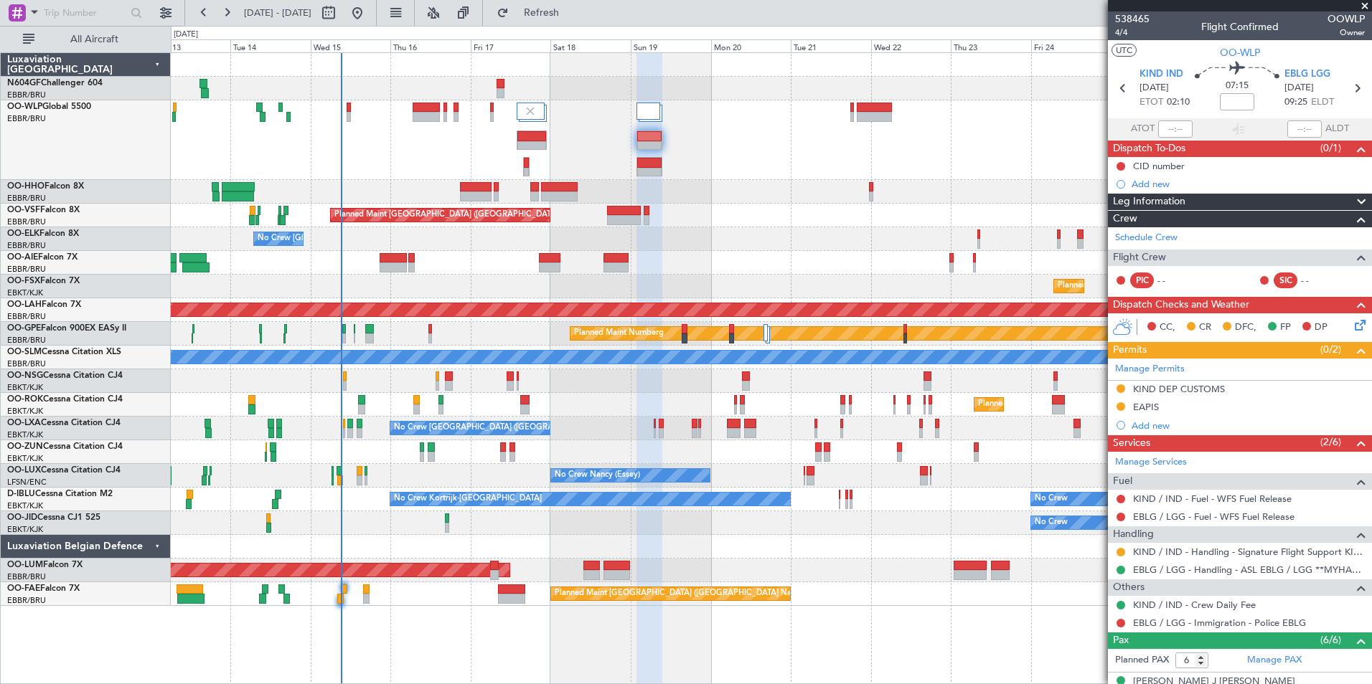
click at [506, 151] on div at bounding box center [771, 140] width 1200 height 80
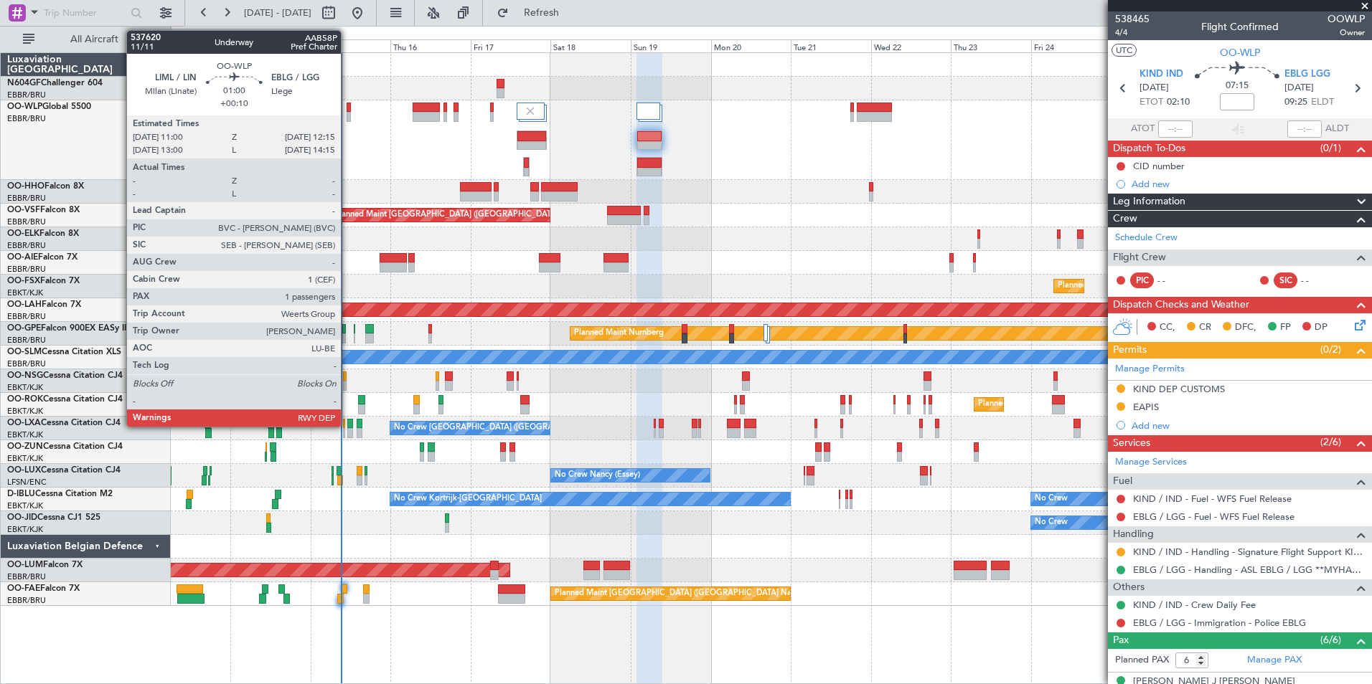
click at [347, 108] on div at bounding box center [349, 108] width 4 height 10
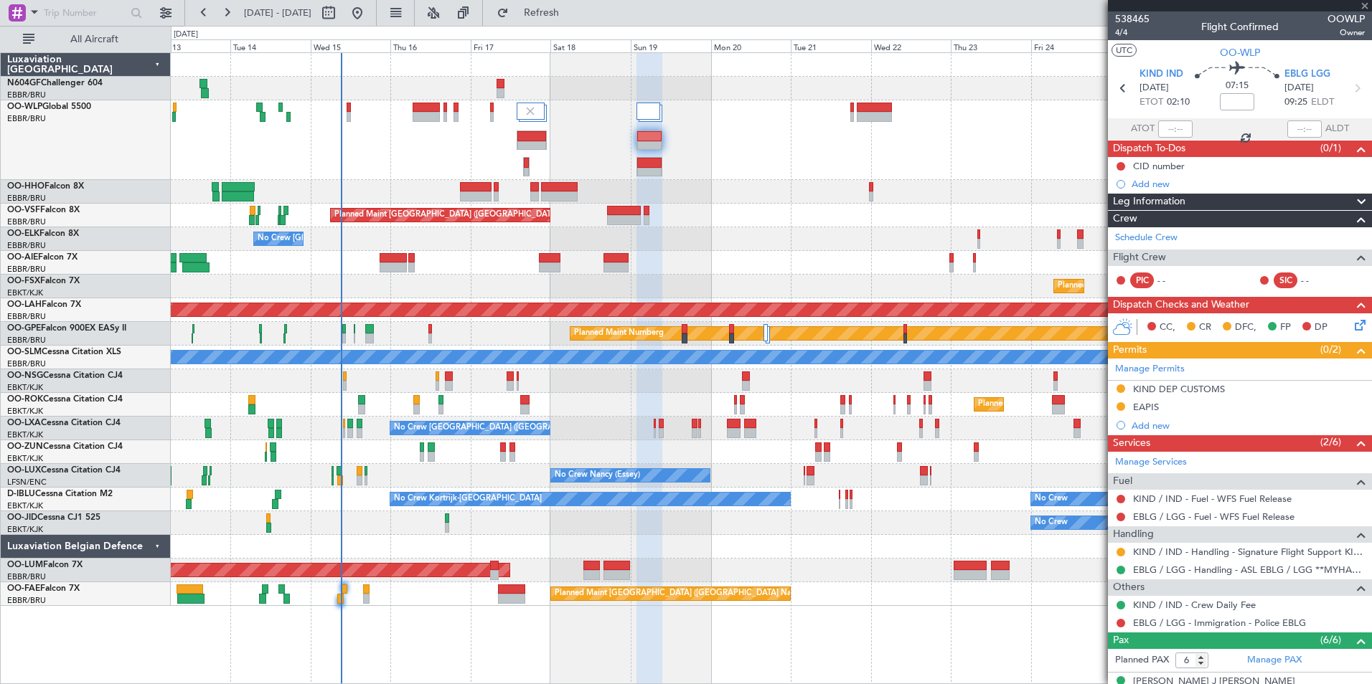
type input "+00:10"
type input "1"
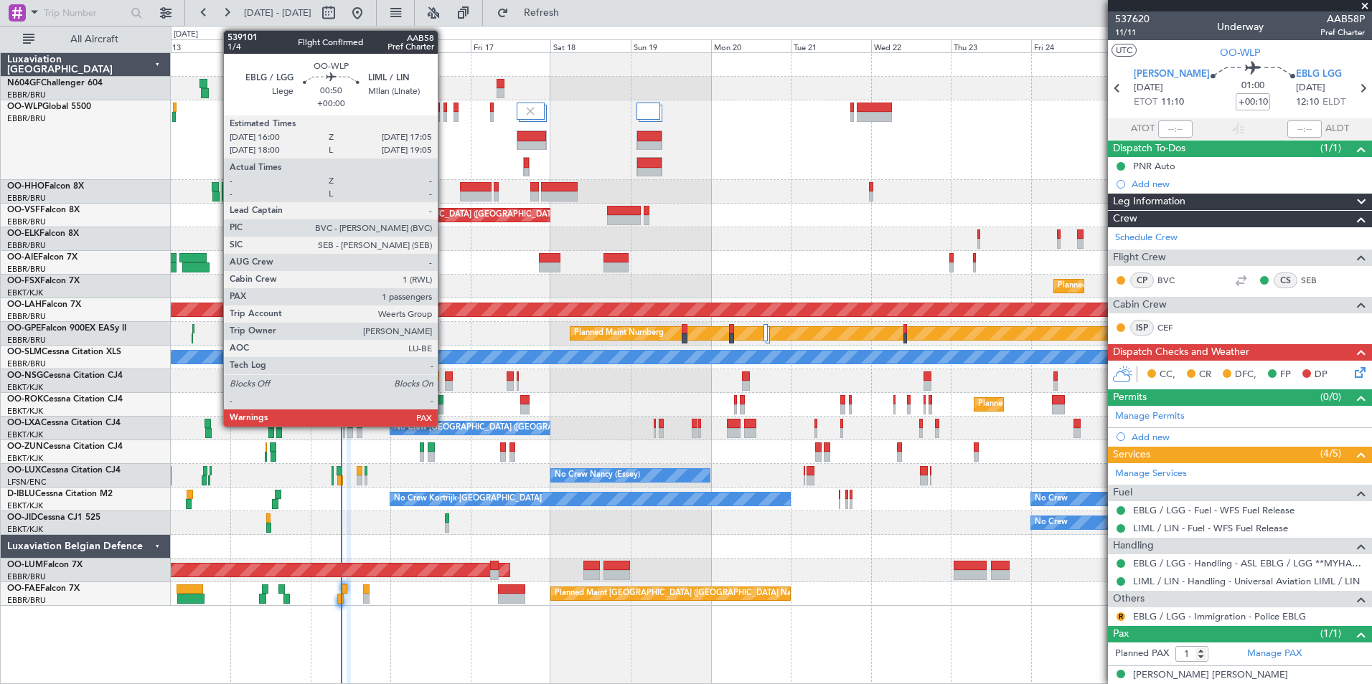
click at [444, 113] on div at bounding box center [445, 117] width 4 height 10
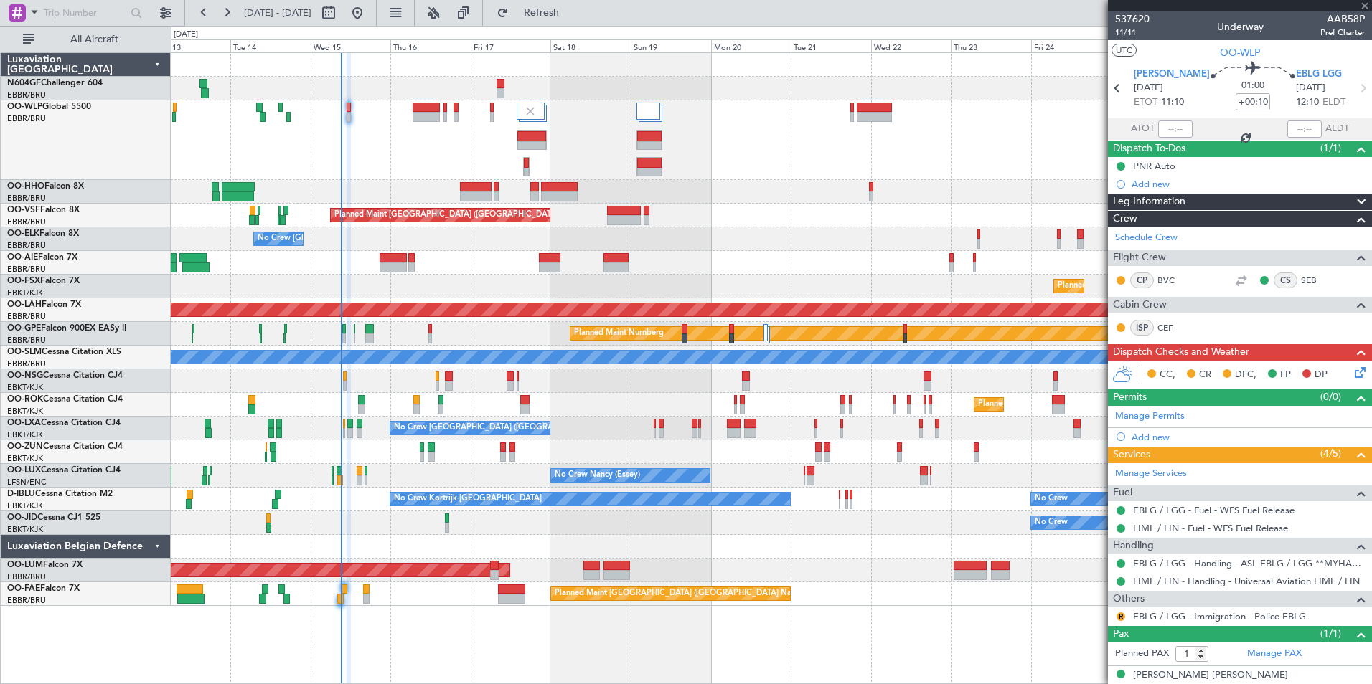
type input "3"
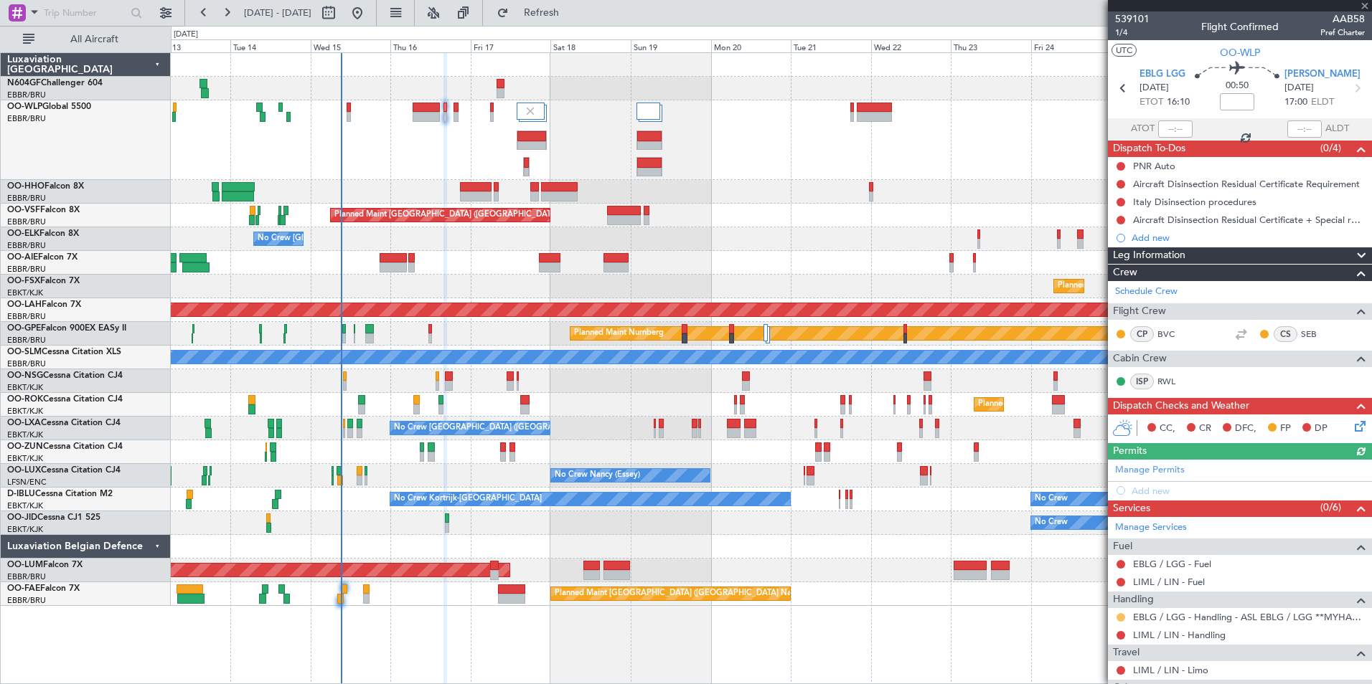
click at [1121, 614] on button at bounding box center [1120, 617] width 9 height 9
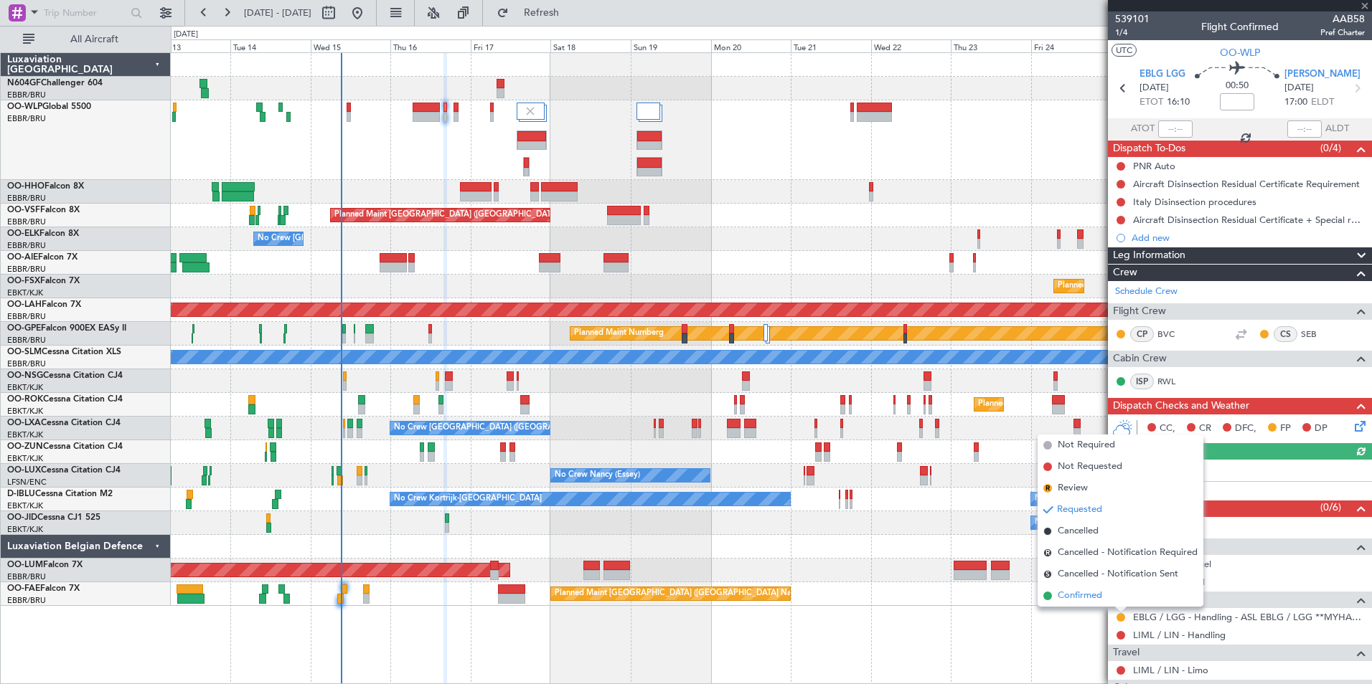
click at [1096, 594] on span "Confirmed" at bounding box center [1079, 596] width 44 height 14
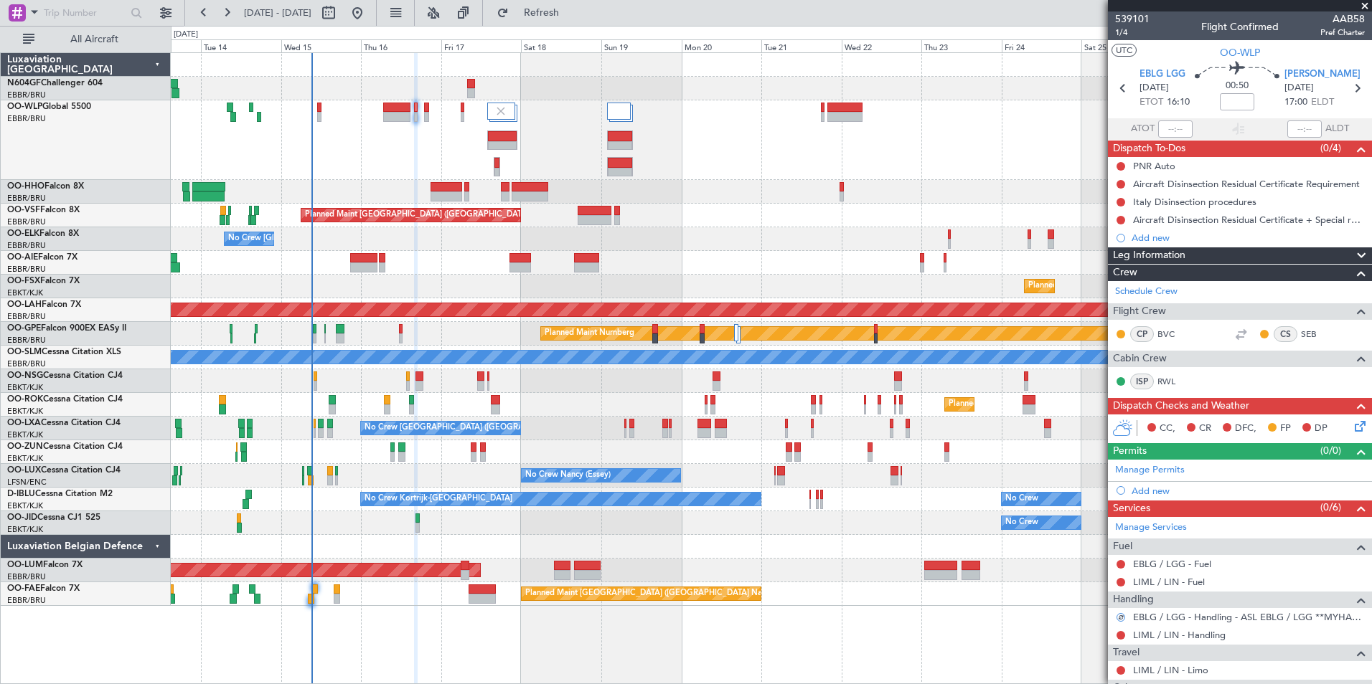
click at [700, 271] on div "Planned Maint Brussels (Brussels National) No Crew Brussels (Brussels National)…" at bounding box center [771, 329] width 1200 height 553
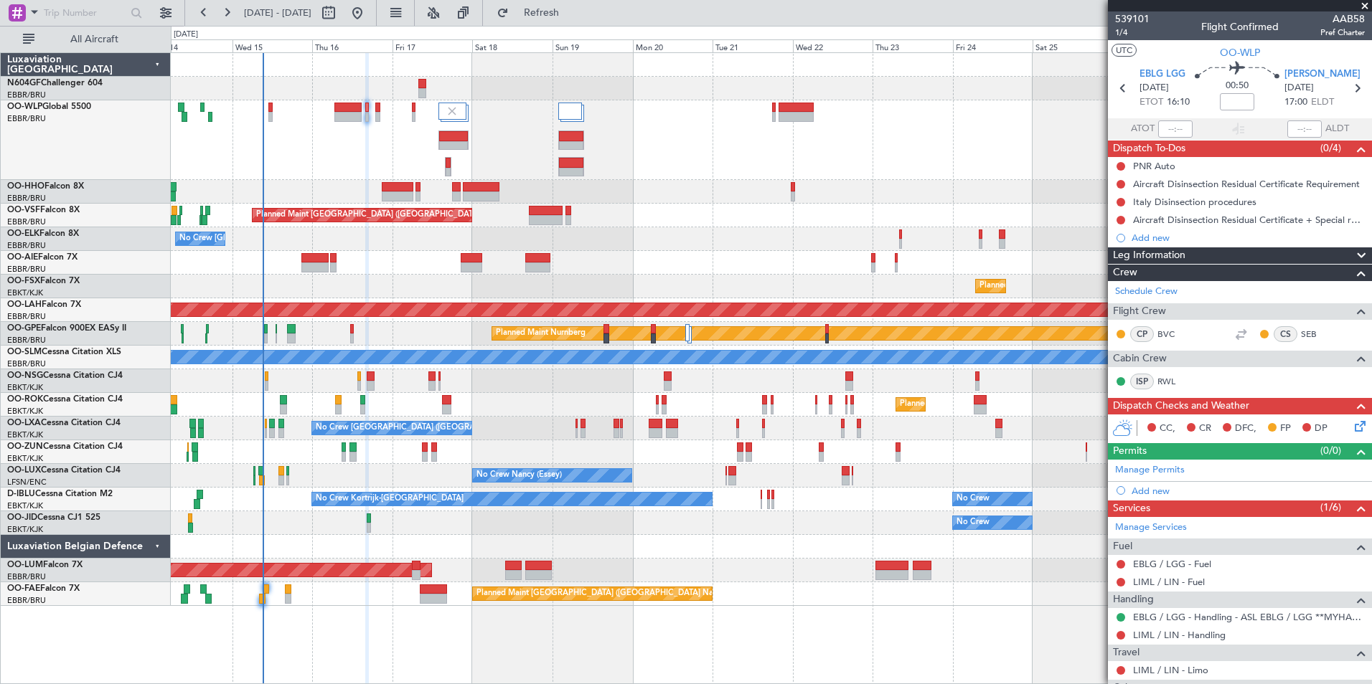
click at [596, 169] on div at bounding box center [771, 140] width 1200 height 80
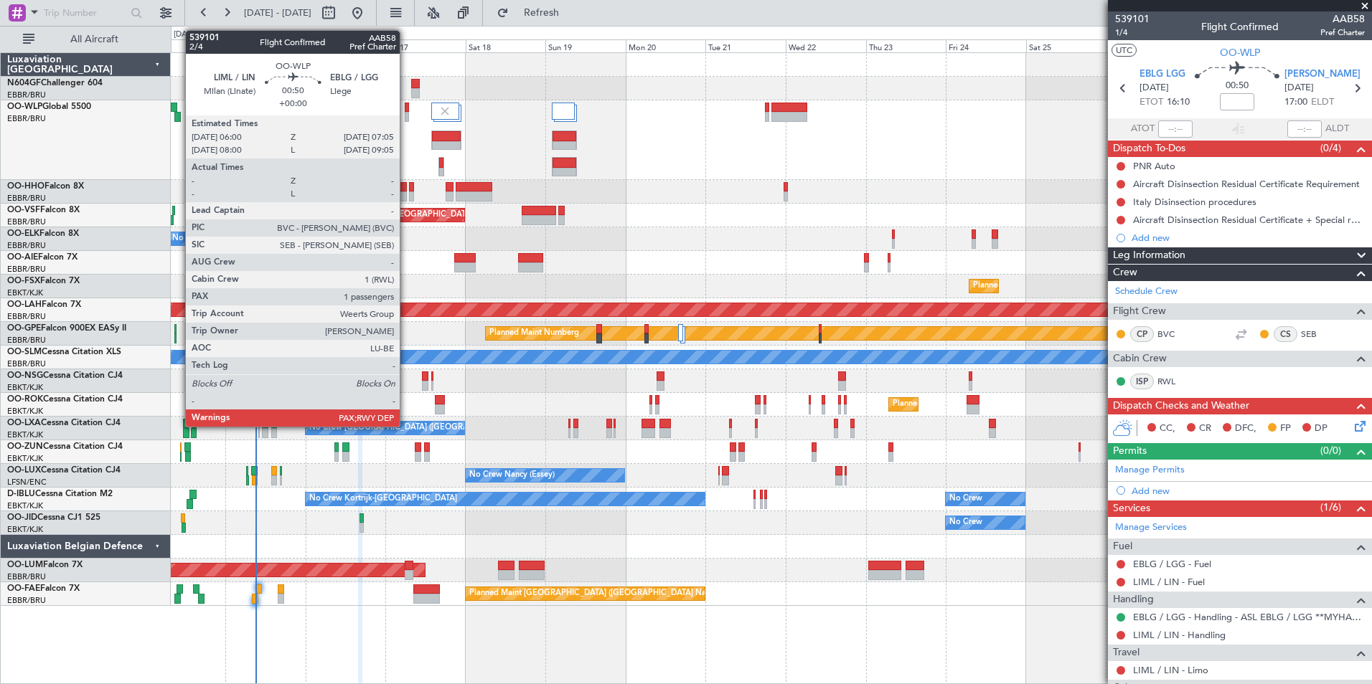
click at [406, 116] on div at bounding box center [407, 117] width 4 height 10
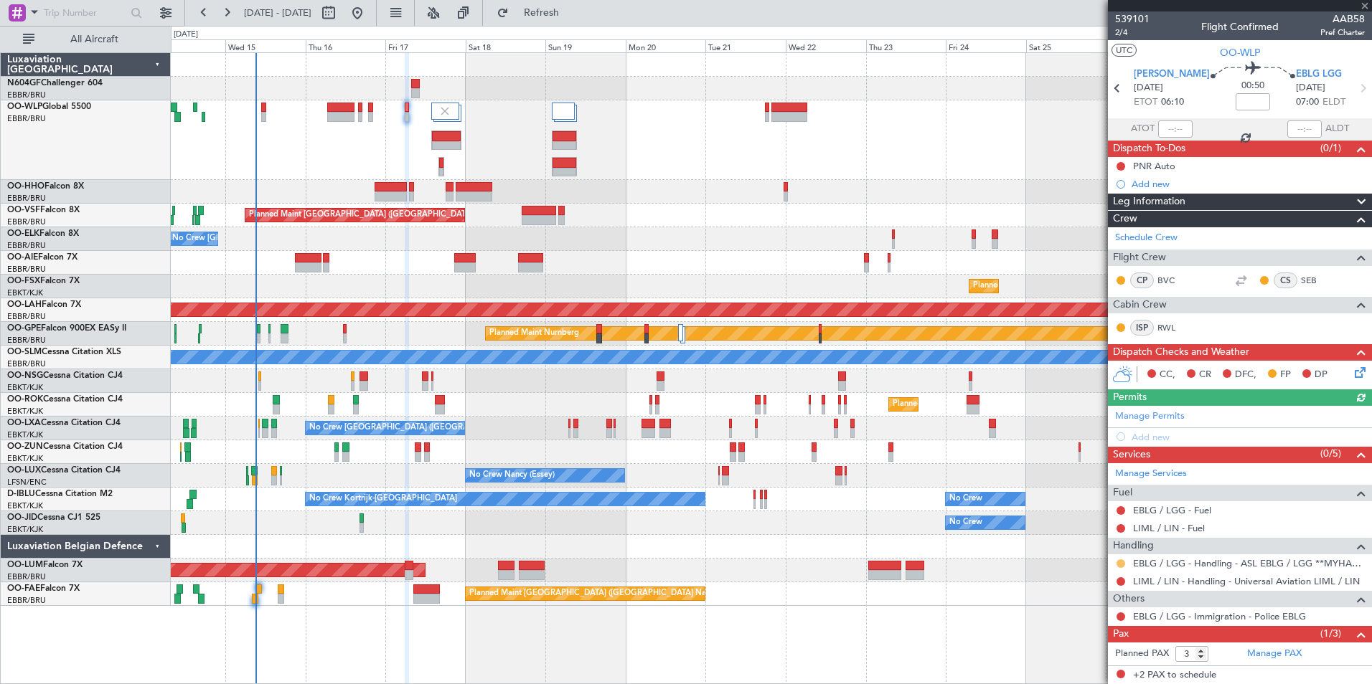
click at [1120, 562] on button at bounding box center [1120, 564] width 9 height 9
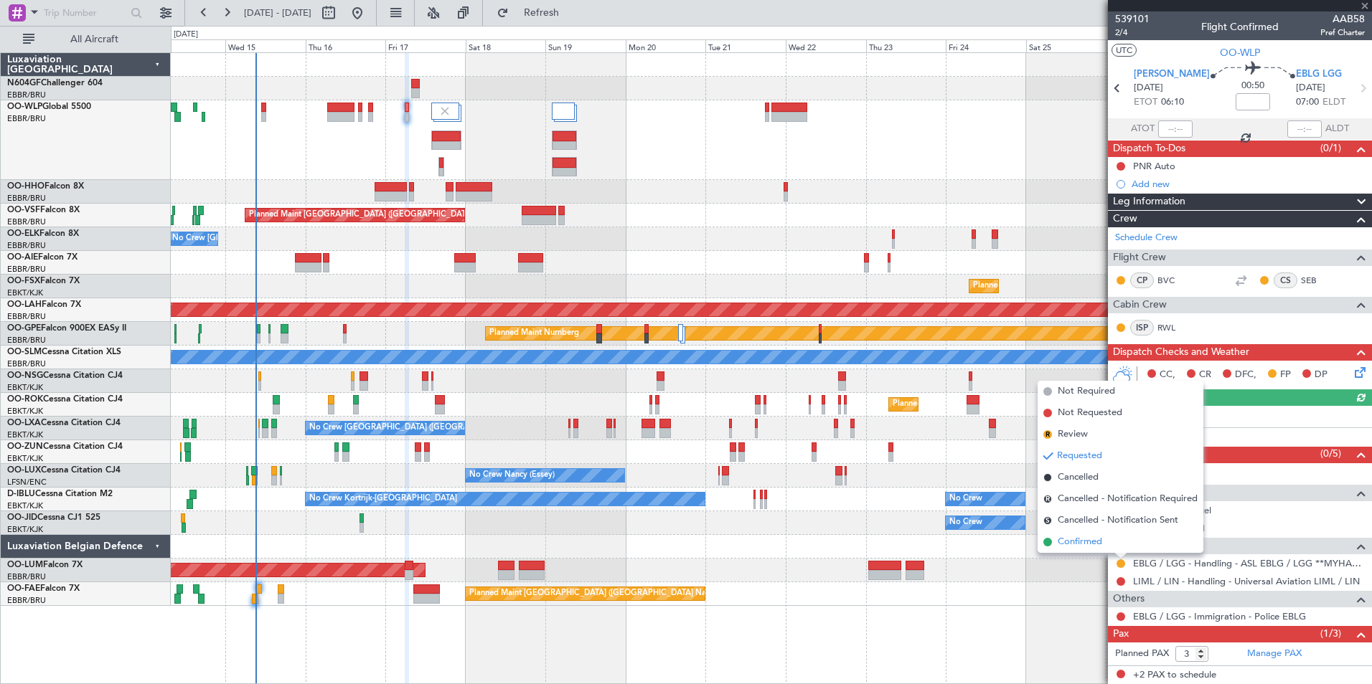
click at [1093, 542] on span "Confirmed" at bounding box center [1079, 542] width 44 height 14
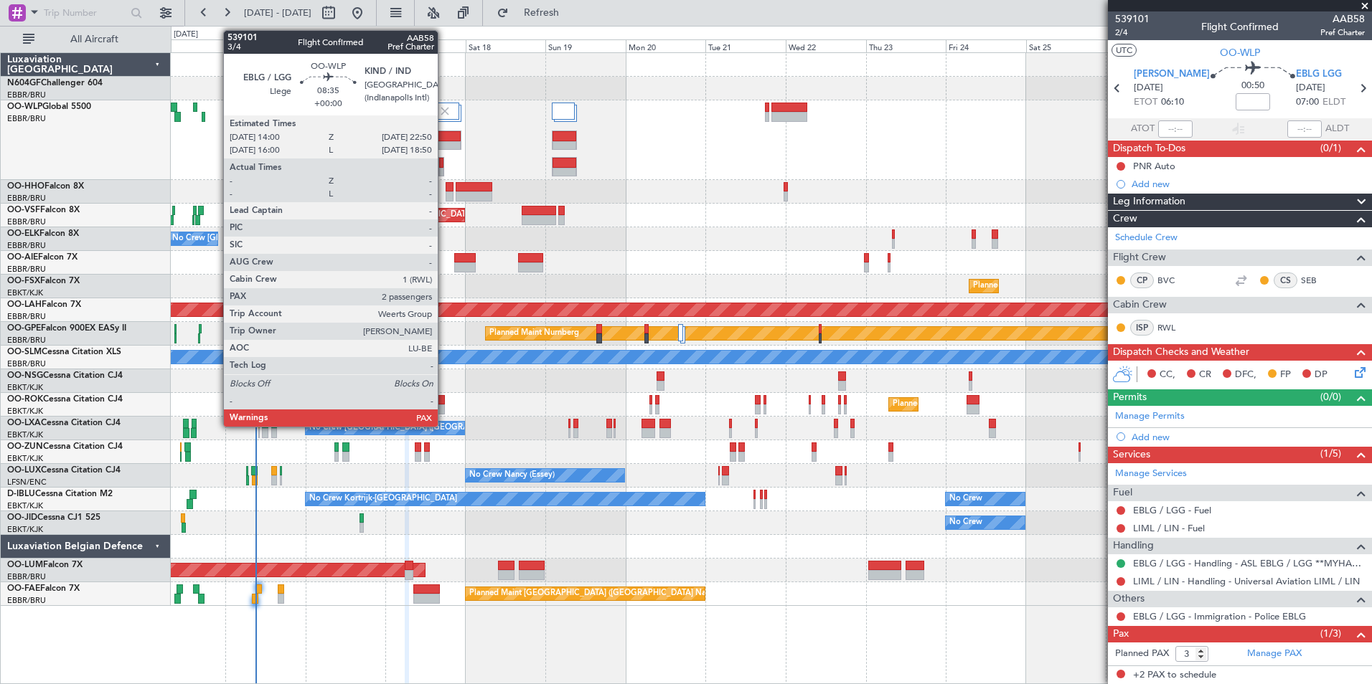
click at [444, 142] on div at bounding box center [446, 146] width 29 height 10
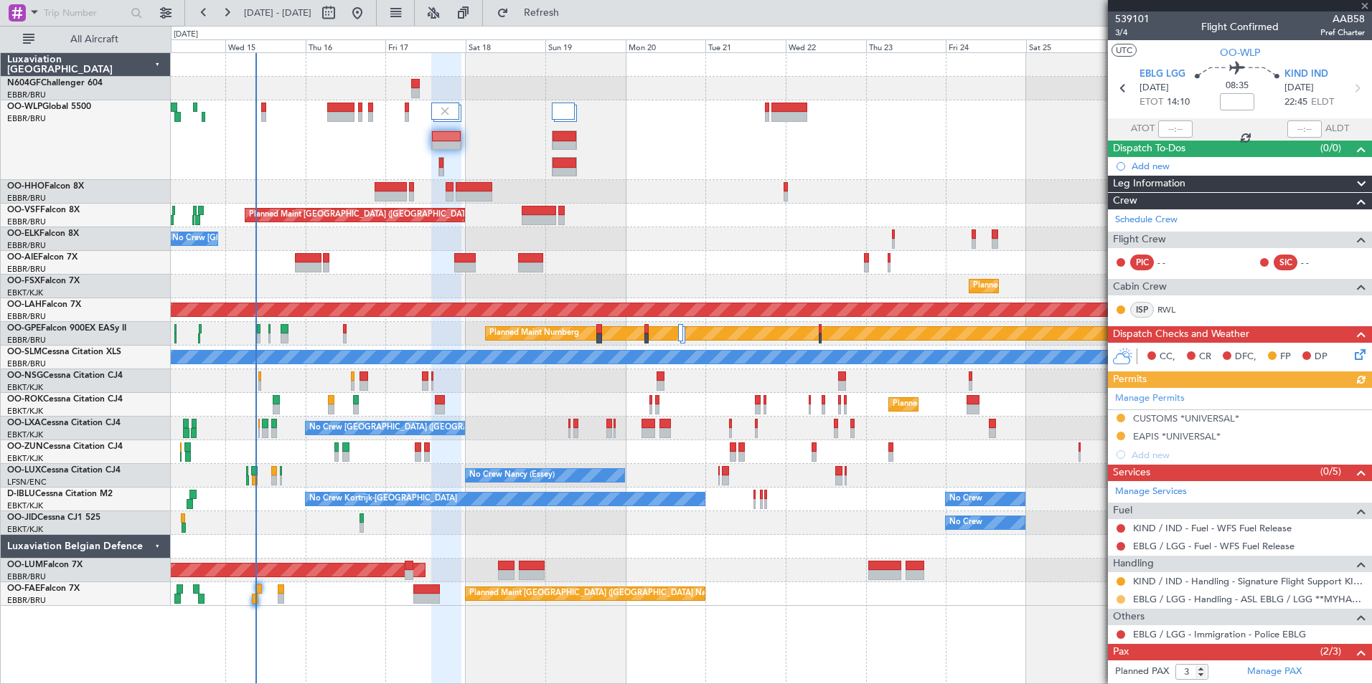
click at [1123, 599] on button at bounding box center [1120, 599] width 9 height 9
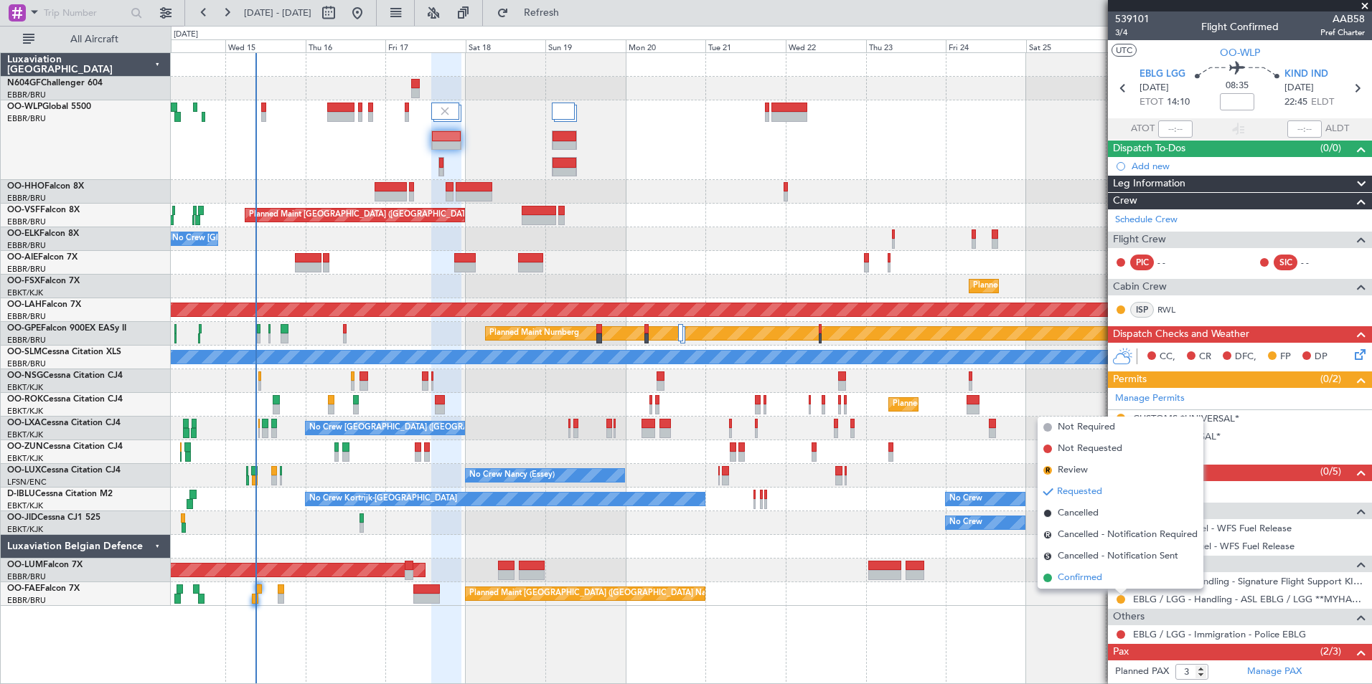
click at [1084, 578] on span "Confirmed" at bounding box center [1079, 578] width 44 height 14
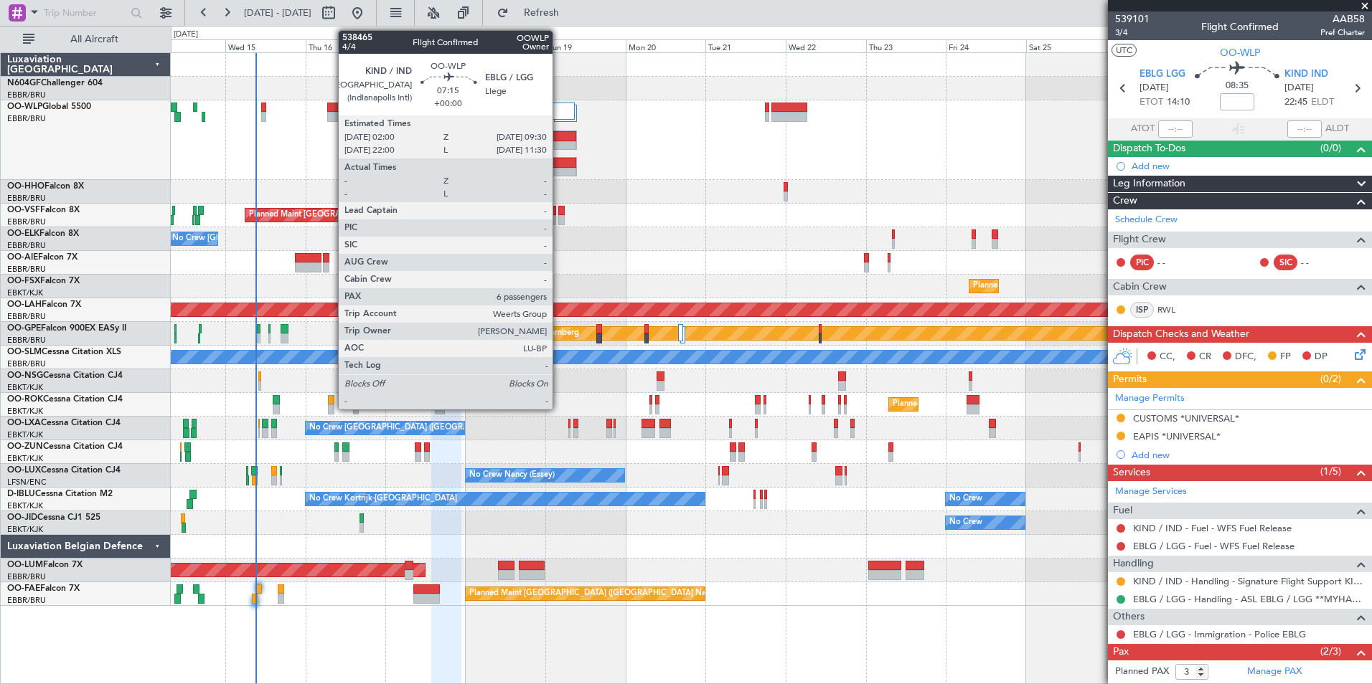
click at [559, 142] on div at bounding box center [564, 146] width 24 height 10
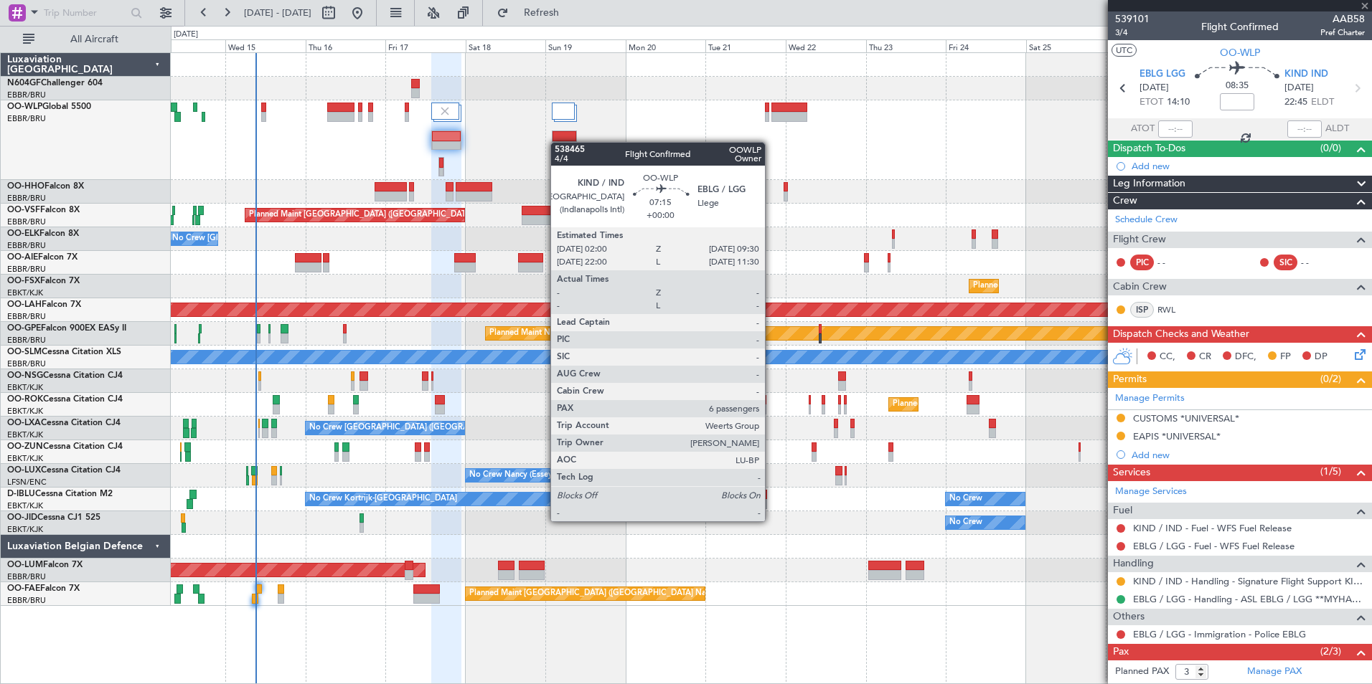
type input "6"
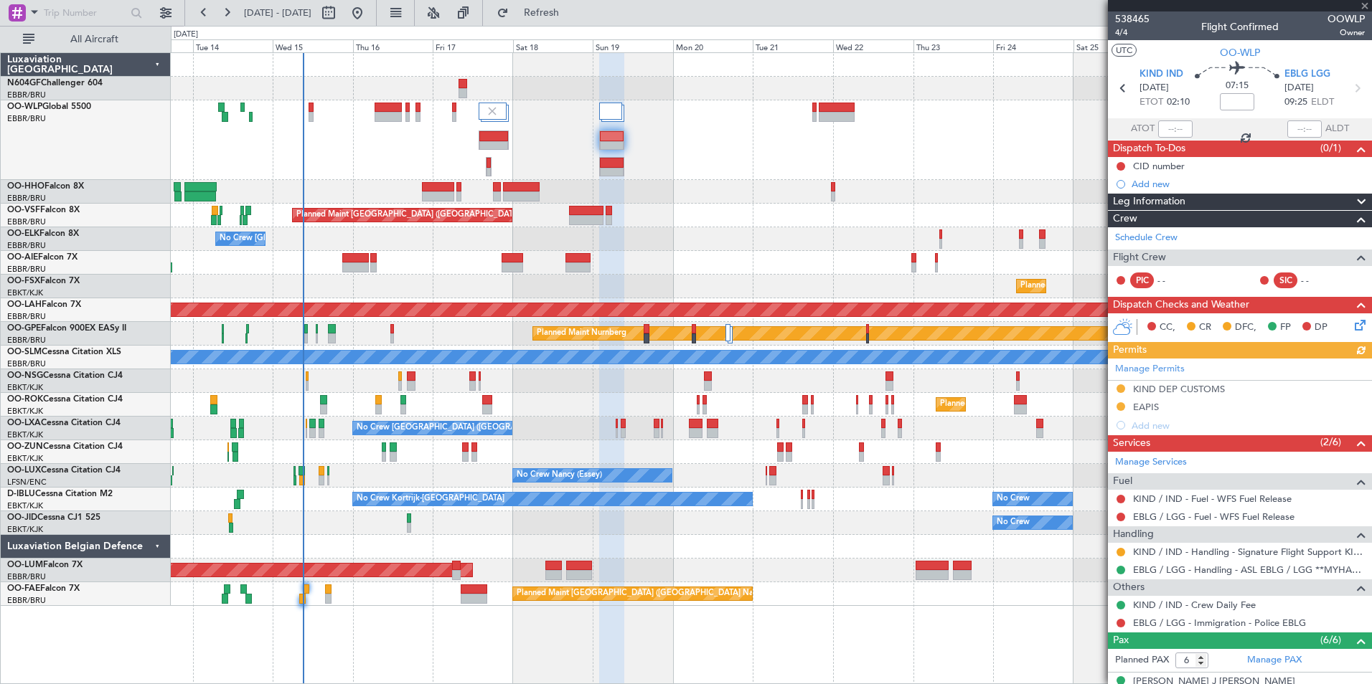
click at [648, 198] on div at bounding box center [771, 192] width 1200 height 24
click at [1191, 393] on div "KIND DEP CUSTOMS" at bounding box center [1179, 389] width 92 height 12
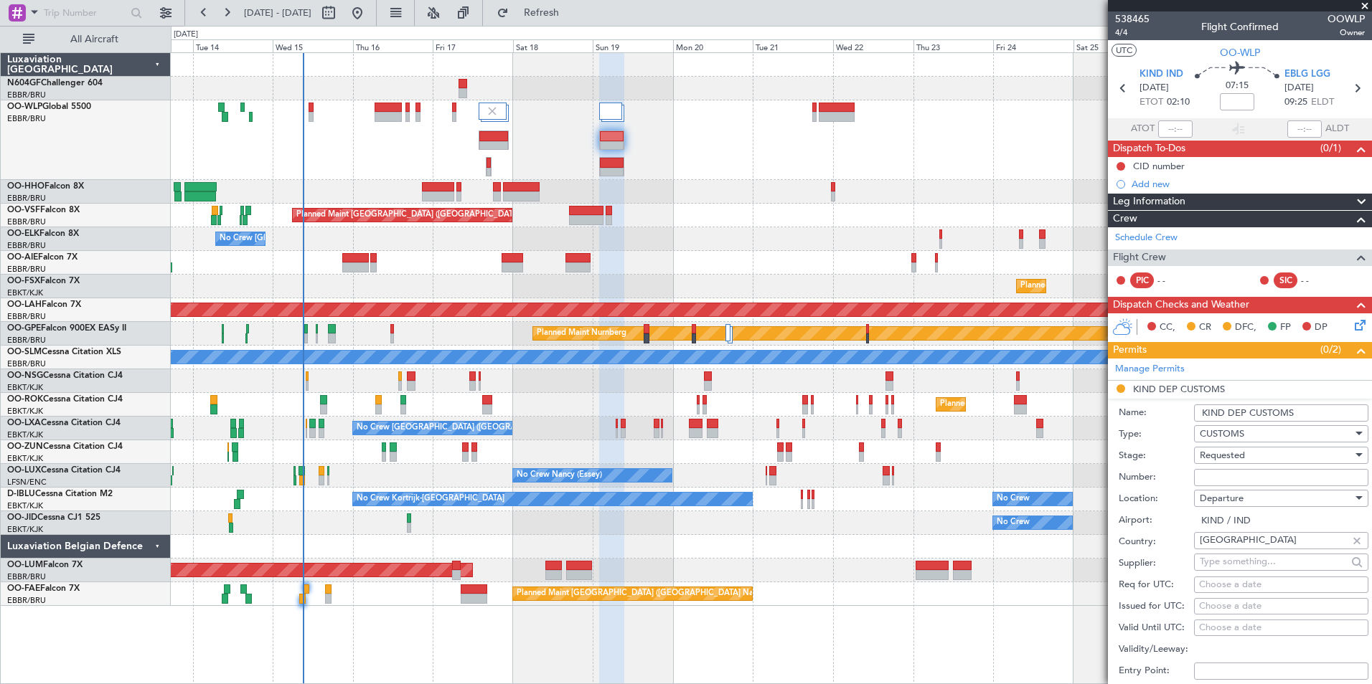
drag, startPoint x: 1249, startPoint y: 415, endPoint x: 1179, endPoint y: 413, distance: 70.4
click at [1179, 413] on div "Name: KIND DEP CUSTOMS" at bounding box center [1243, 413] width 250 height 22
click at [1253, 417] on input "CUSTOMS" at bounding box center [1281, 413] width 174 height 17
type input "CUSTOMS *UNIVERSAL*"
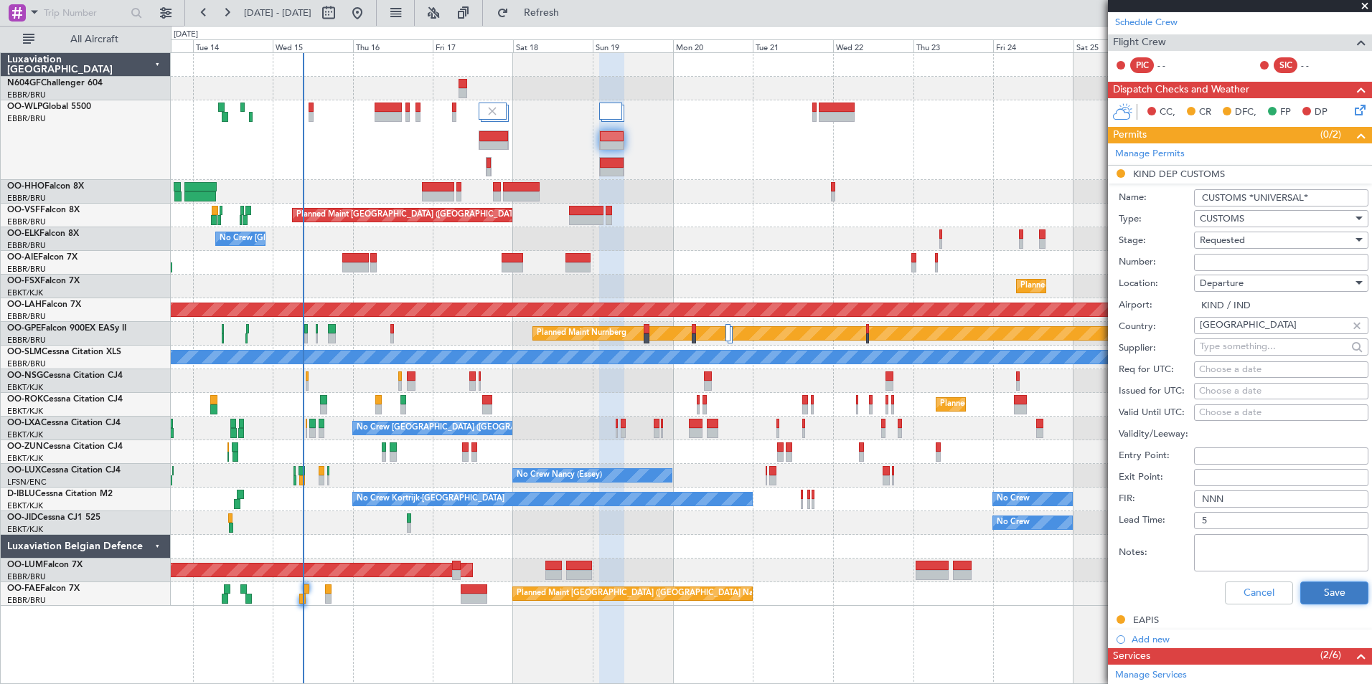
click at [1329, 594] on button "Save" at bounding box center [1334, 593] width 68 height 23
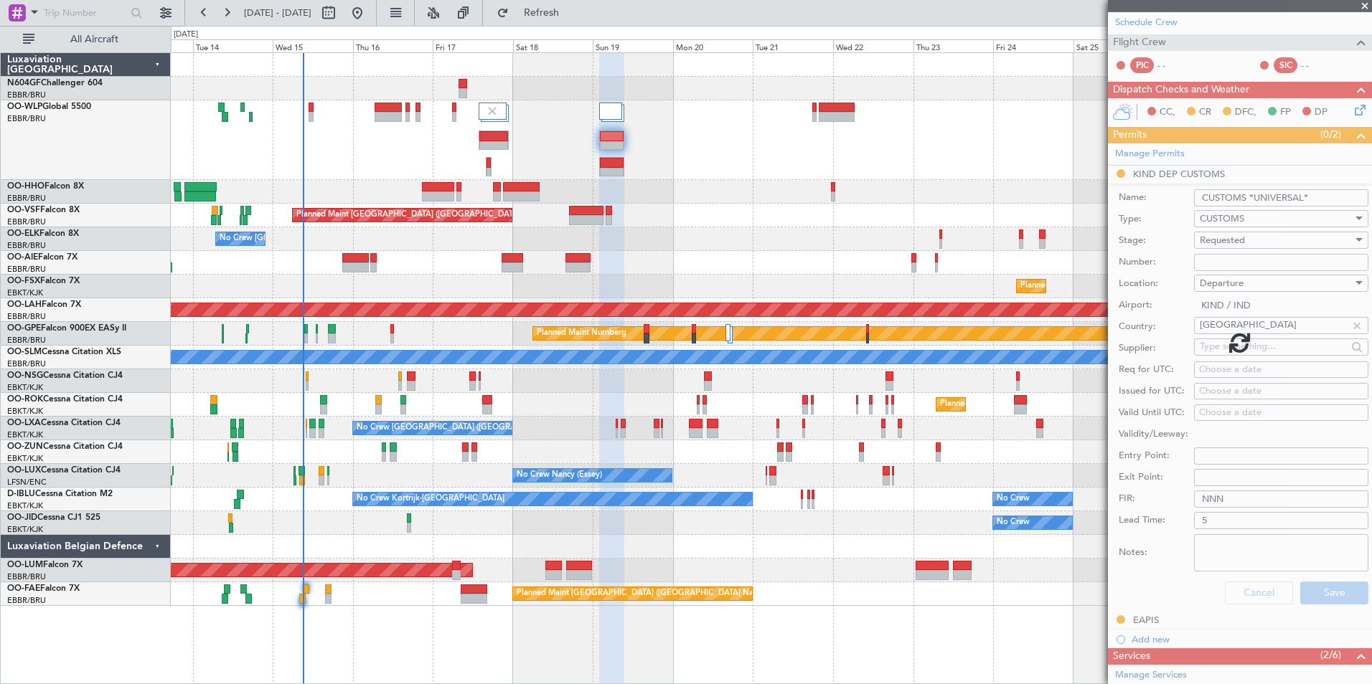
scroll to position [182, 0]
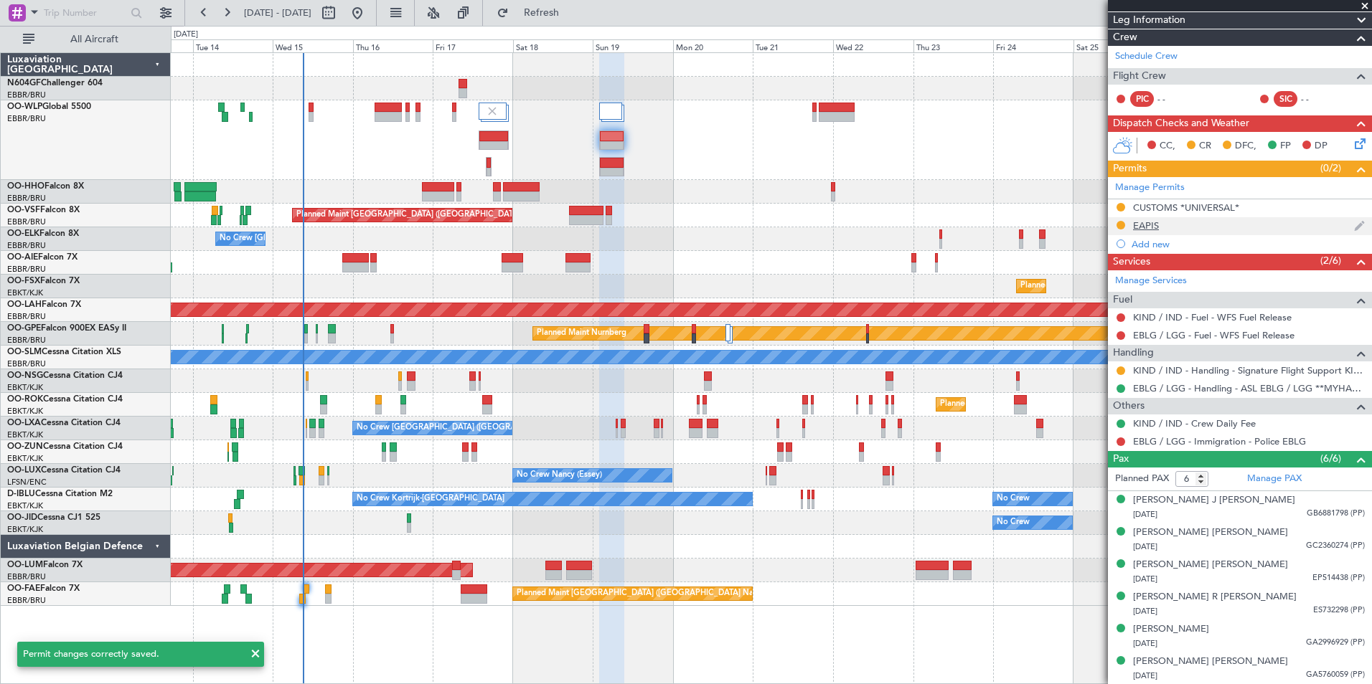
click at [1155, 226] on div "EAPIS" at bounding box center [1146, 226] width 26 height 12
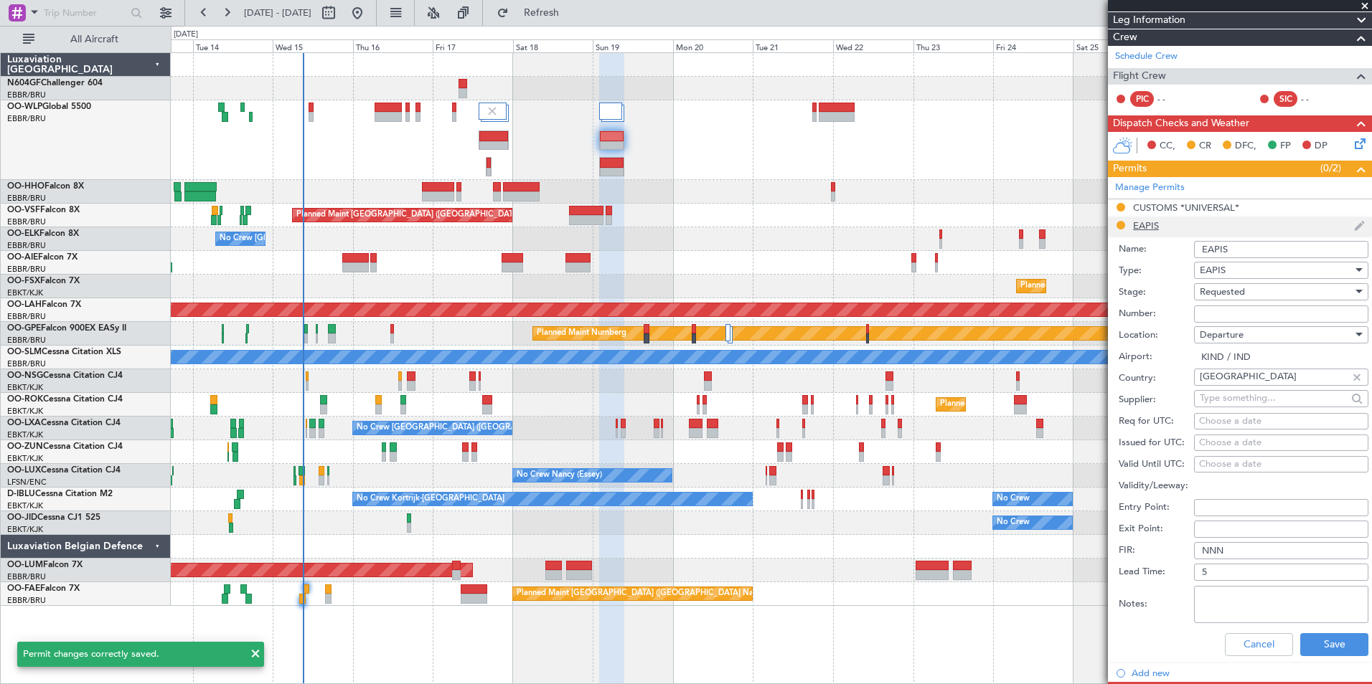
scroll to position [215, 0]
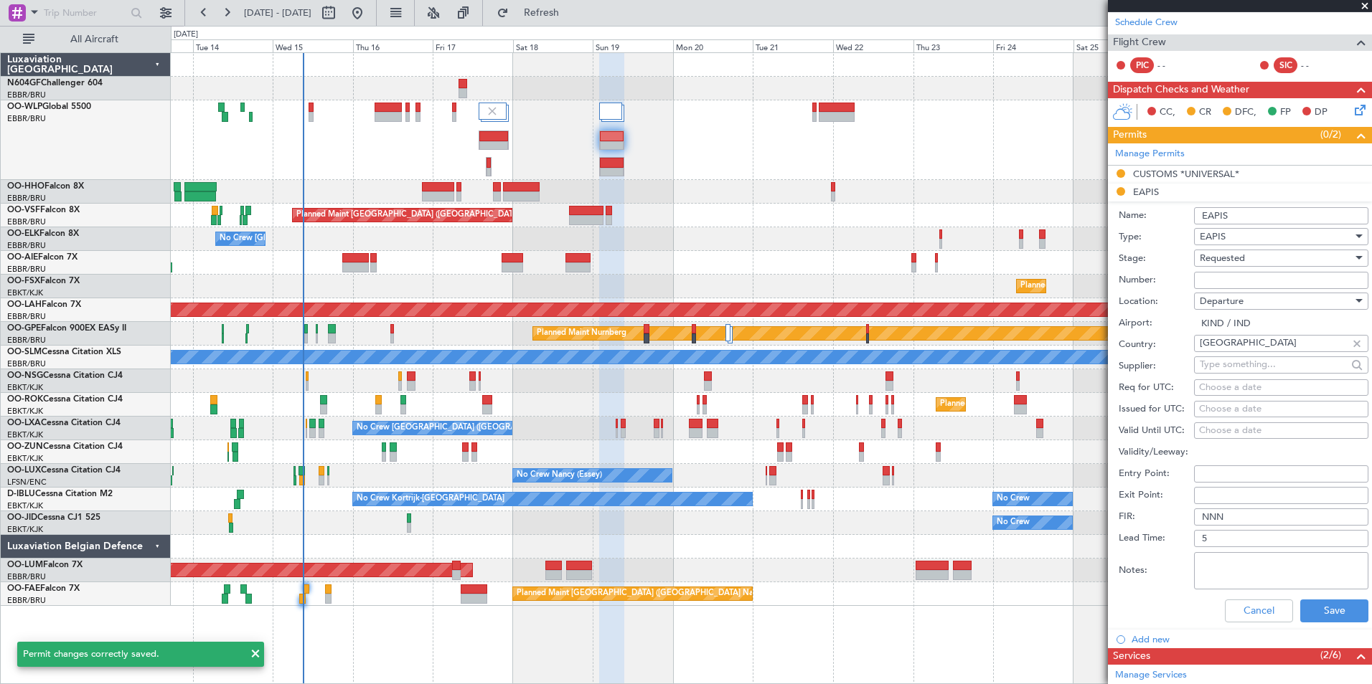
drag, startPoint x: 1290, startPoint y: 210, endPoint x: 1284, endPoint y: 216, distance: 8.1
click at [1290, 210] on input "EAPIS" at bounding box center [1281, 215] width 174 height 17
type input "EAPIS *UNIVERSAL*"
click at [1319, 612] on button "Save" at bounding box center [1334, 611] width 68 height 23
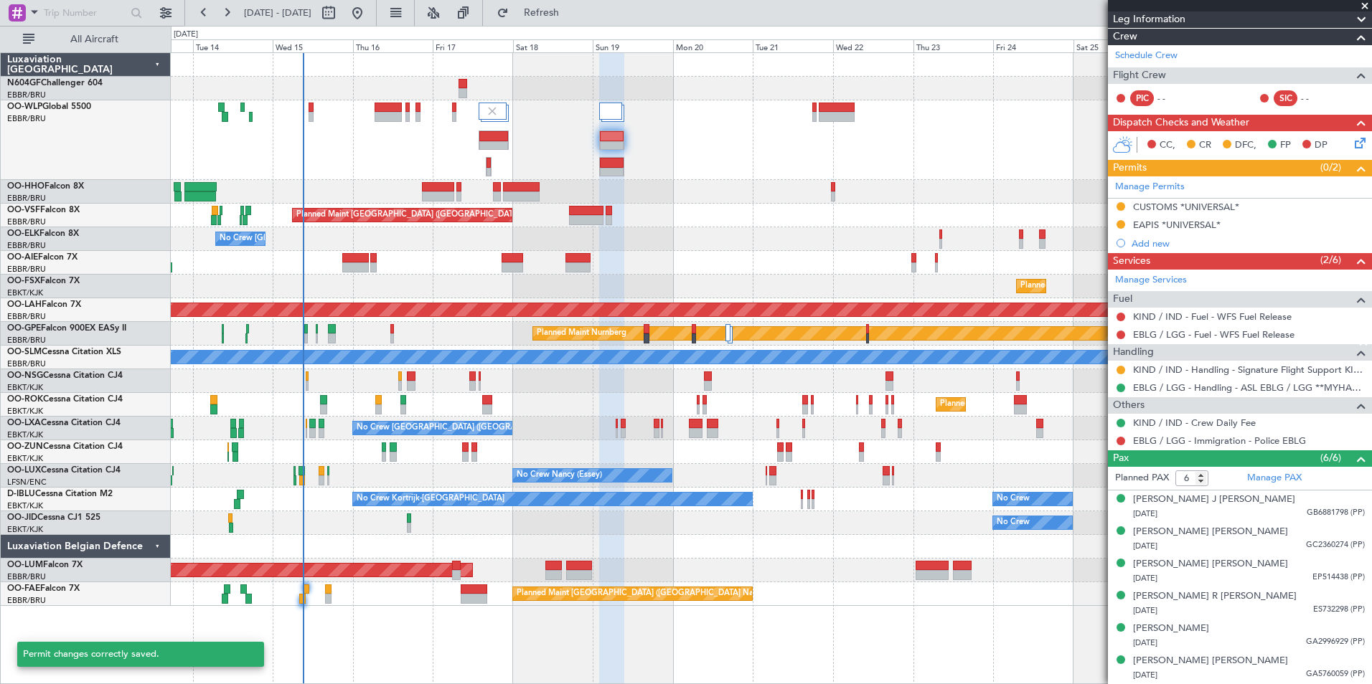
scroll to position [182, 0]
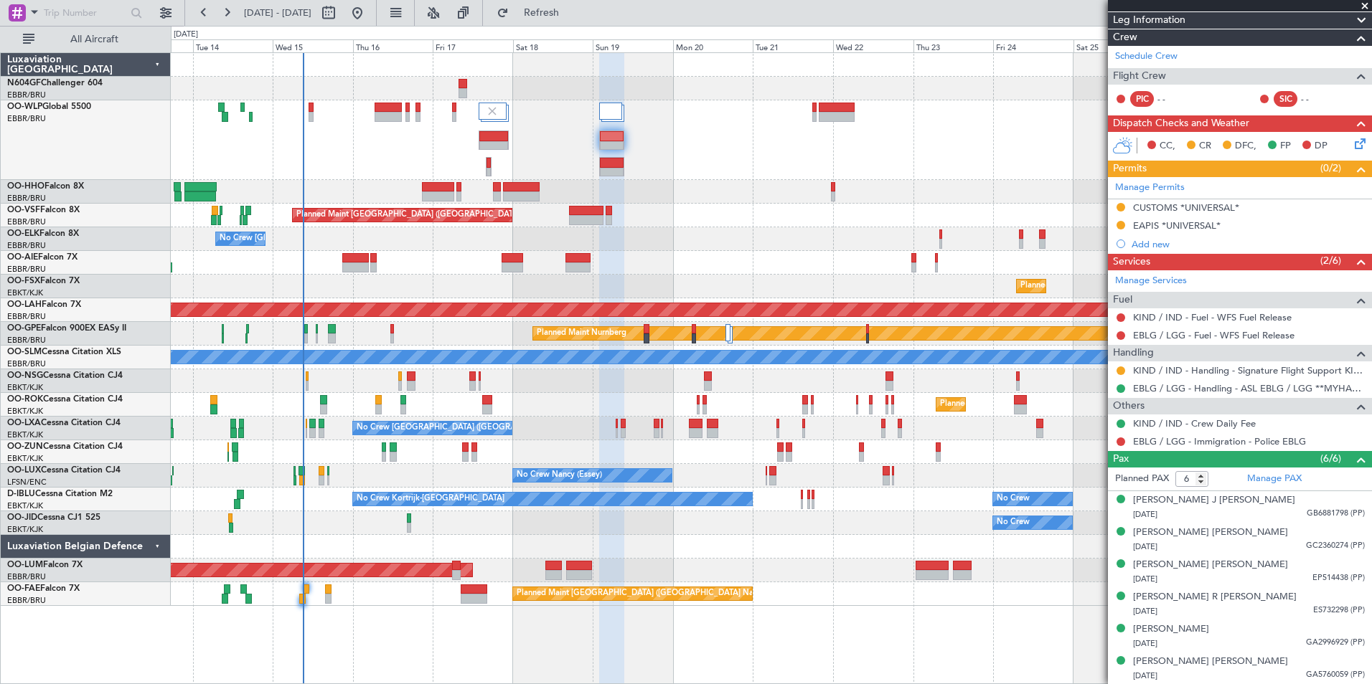
click at [689, 231] on div "No Crew [GEOGRAPHIC_DATA] ([GEOGRAPHIC_DATA] National)" at bounding box center [771, 239] width 1200 height 24
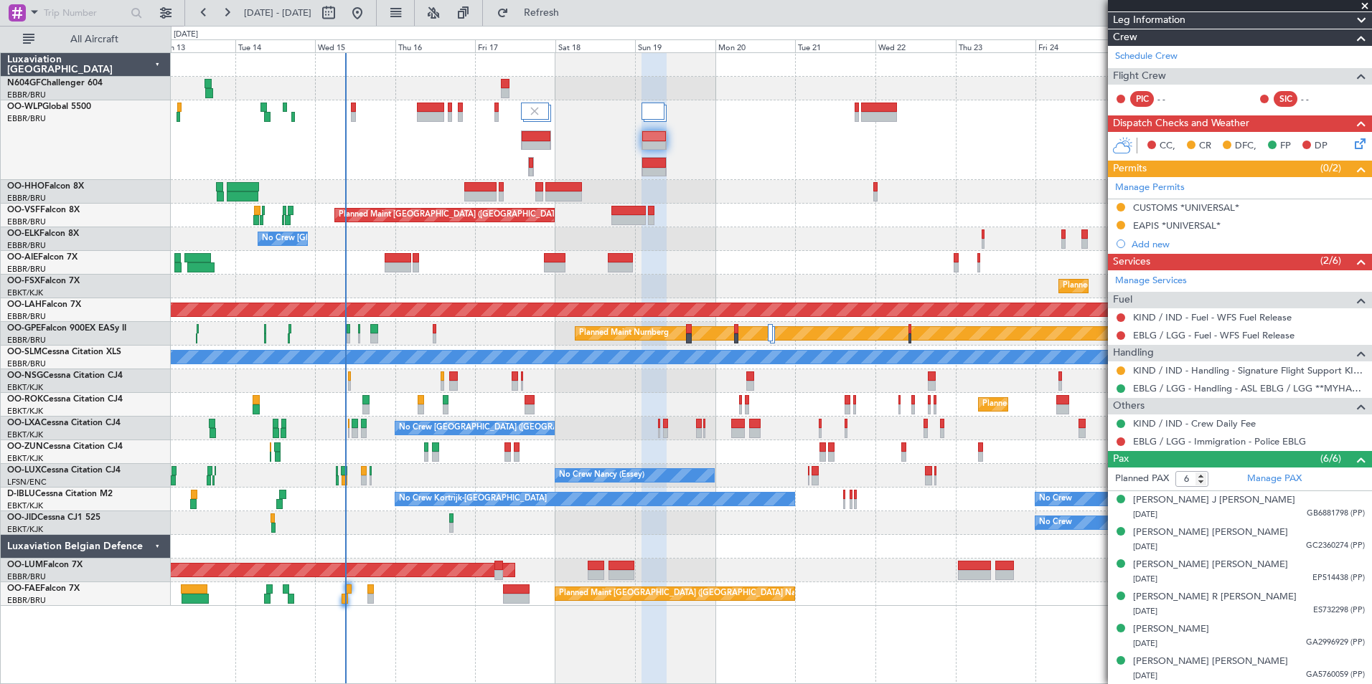
click at [484, 148] on div at bounding box center [771, 140] width 1200 height 80
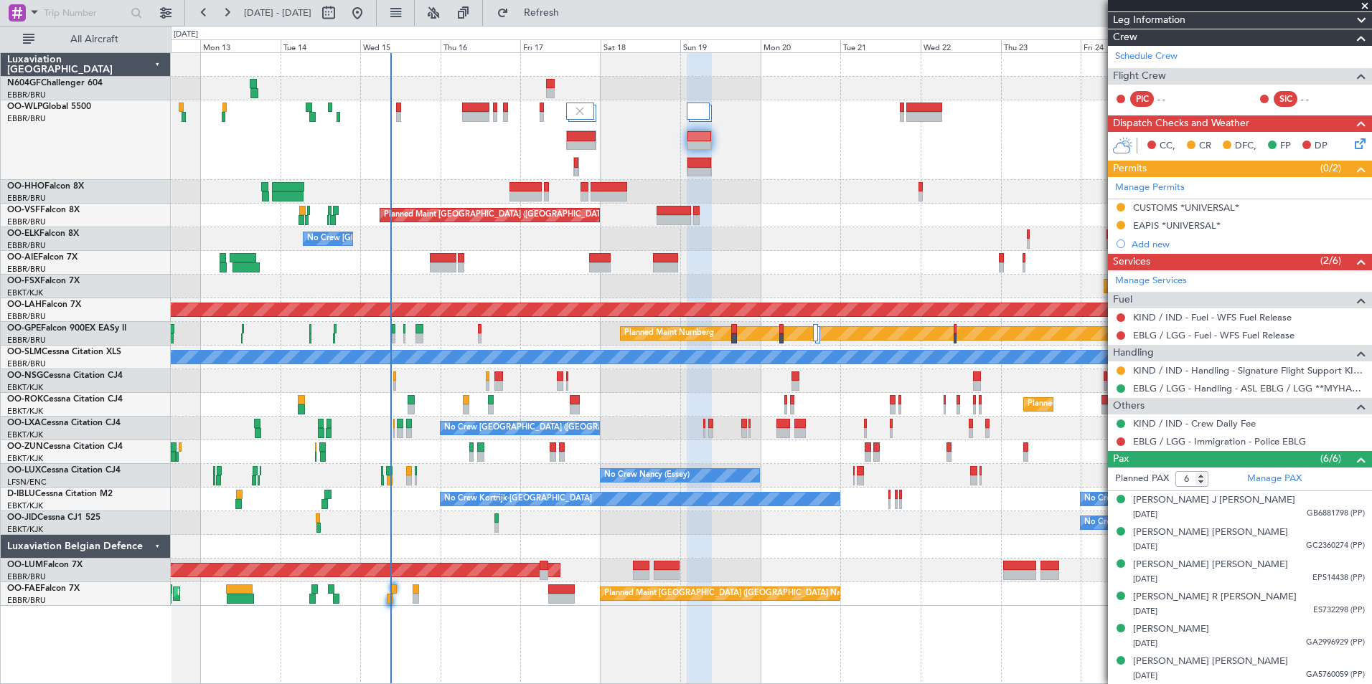
click at [529, 148] on div at bounding box center [771, 140] width 1200 height 80
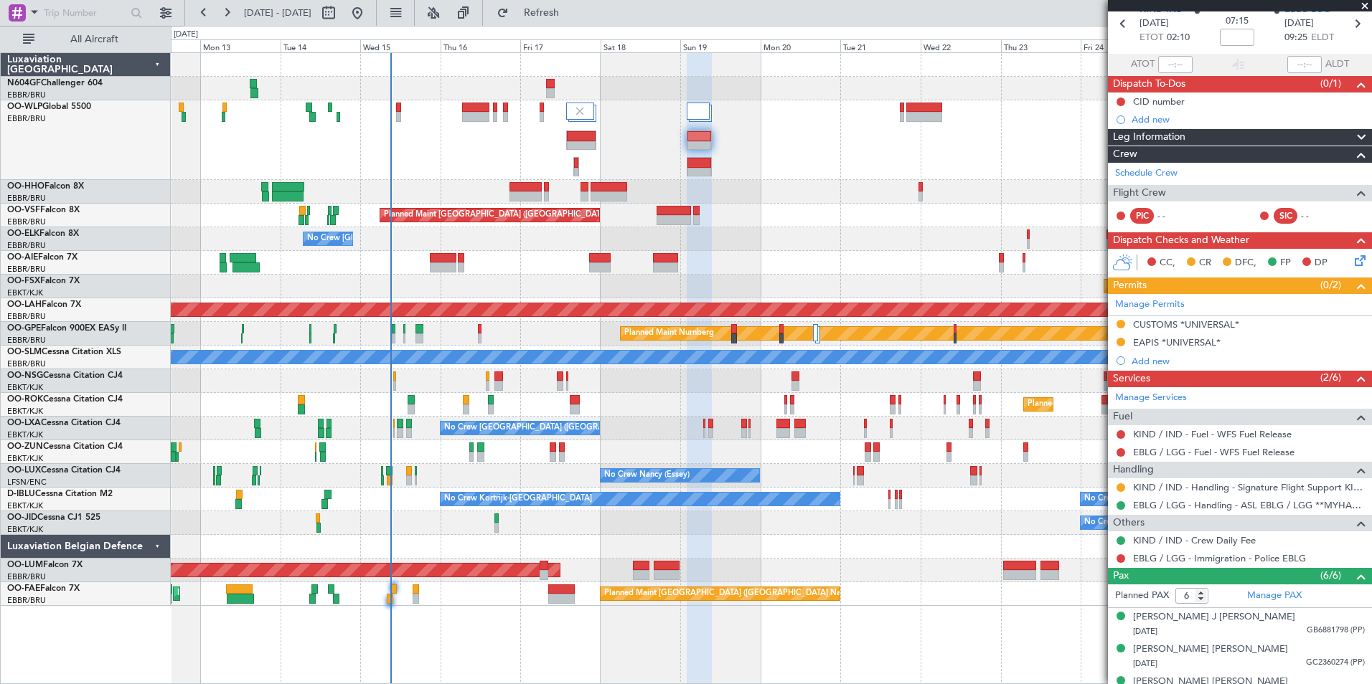
scroll to position [0, 0]
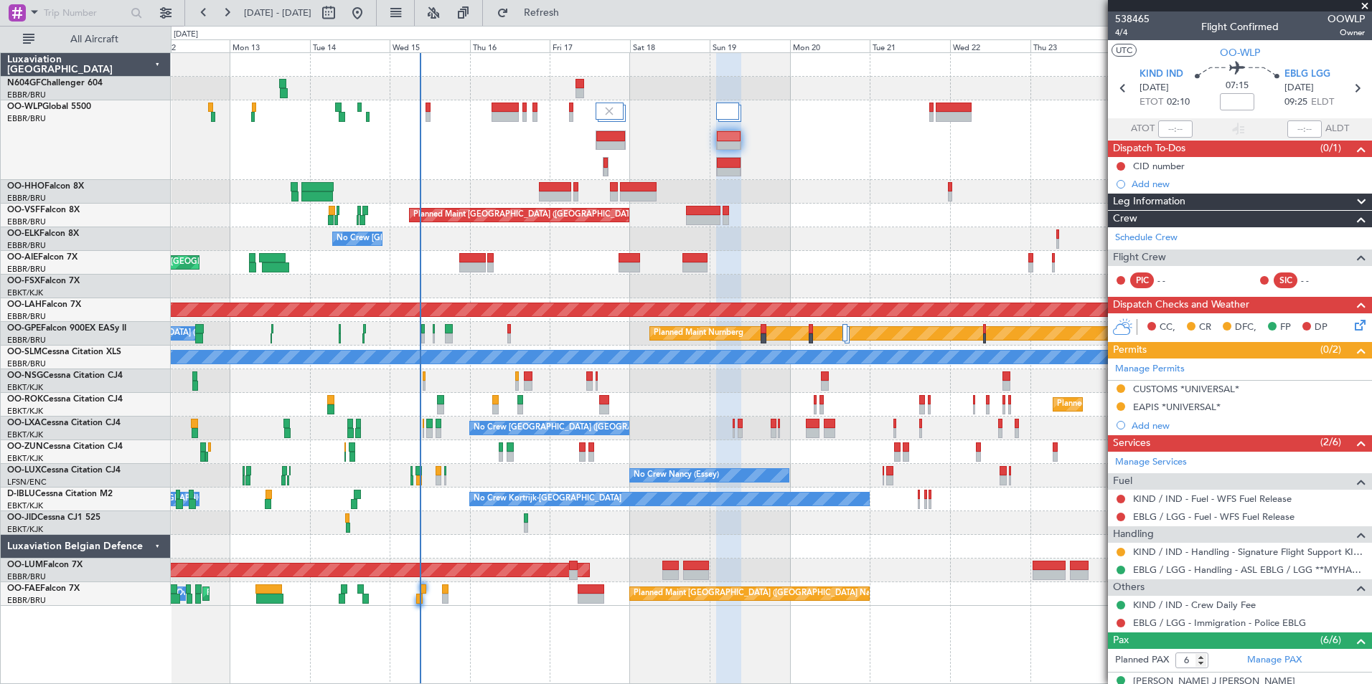
click at [517, 156] on div at bounding box center [771, 140] width 1200 height 80
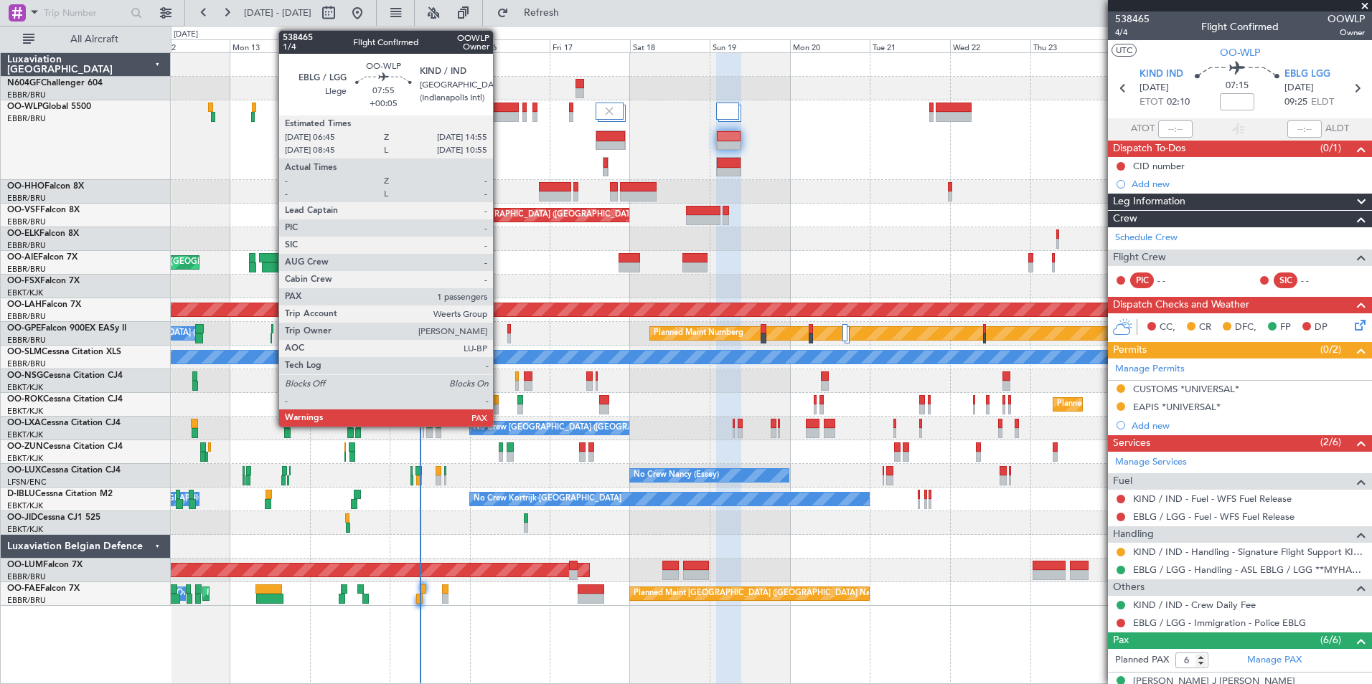
click at [499, 117] on div at bounding box center [504, 117] width 27 height 10
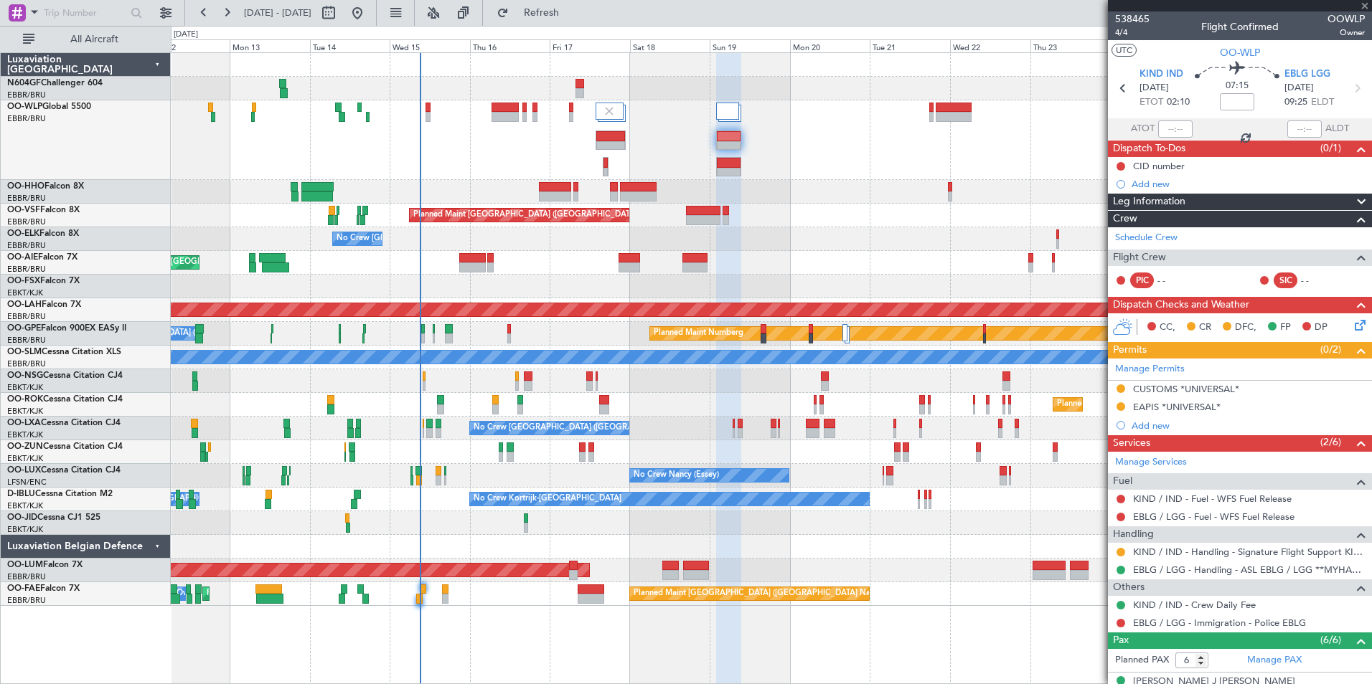
type input "+00:05"
type input "3"
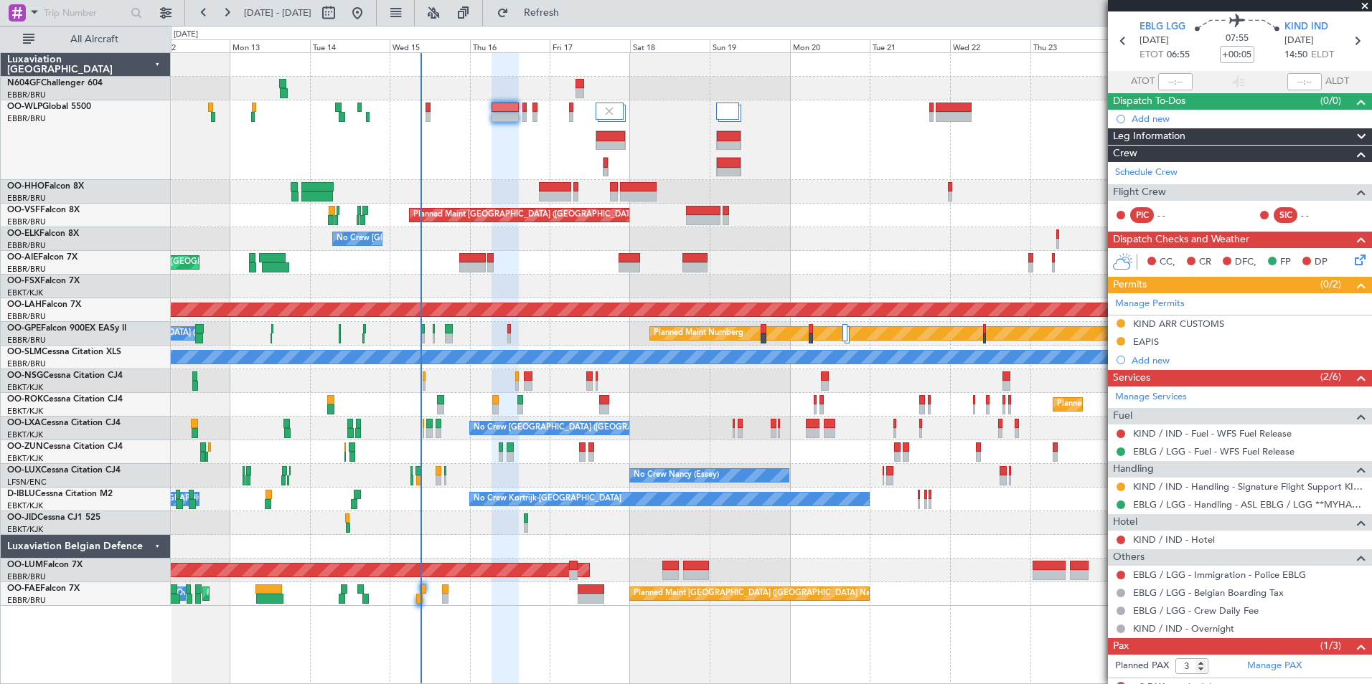
scroll to position [92, 0]
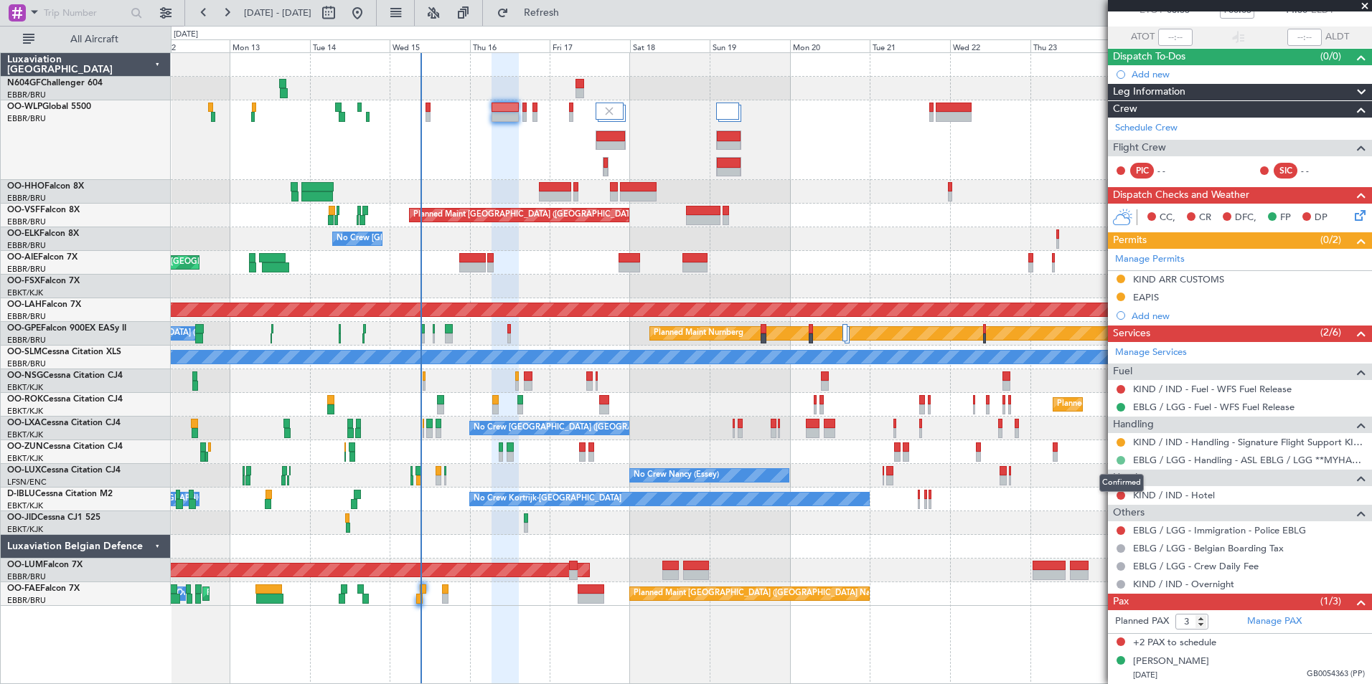
click at [1118, 458] on button at bounding box center [1120, 460] width 9 height 9
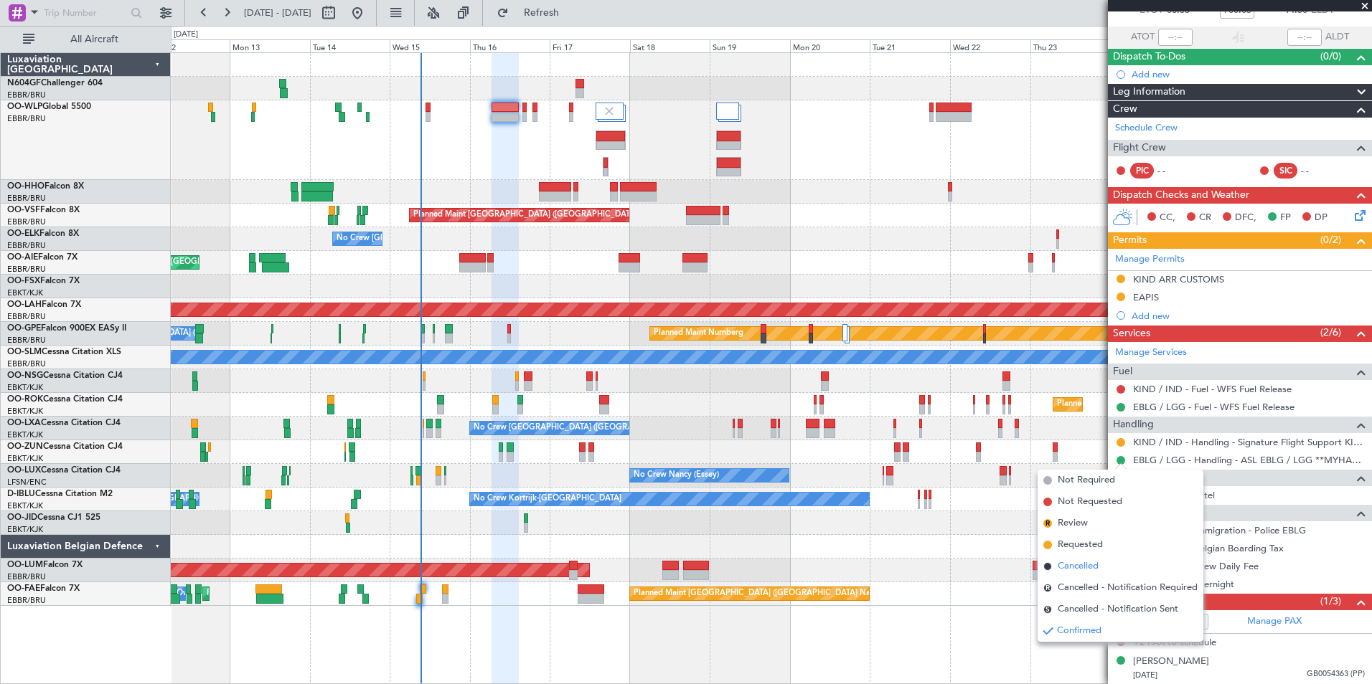
click at [1085, 565] on span "Cancelled" at bounding box center [1077, 567] width 41 height 14
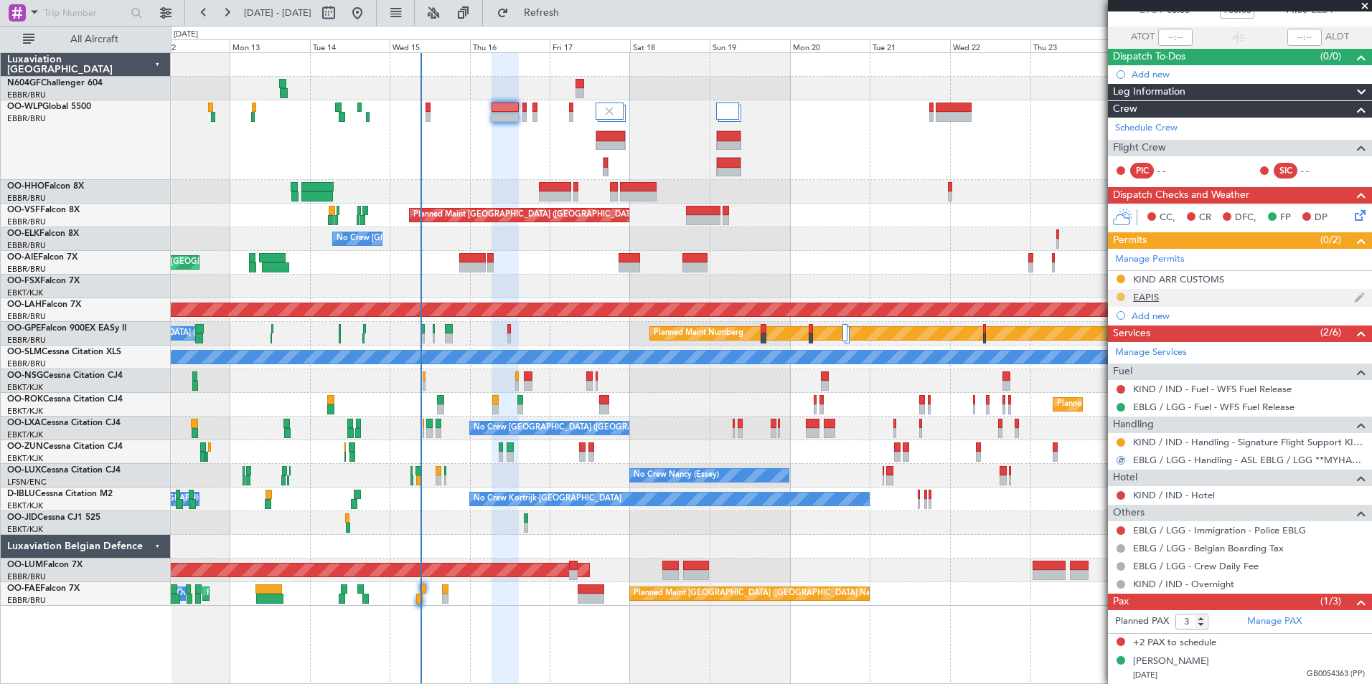
click at [1120, 293] on button at bounding box center [1120, 297] width 9 height 9
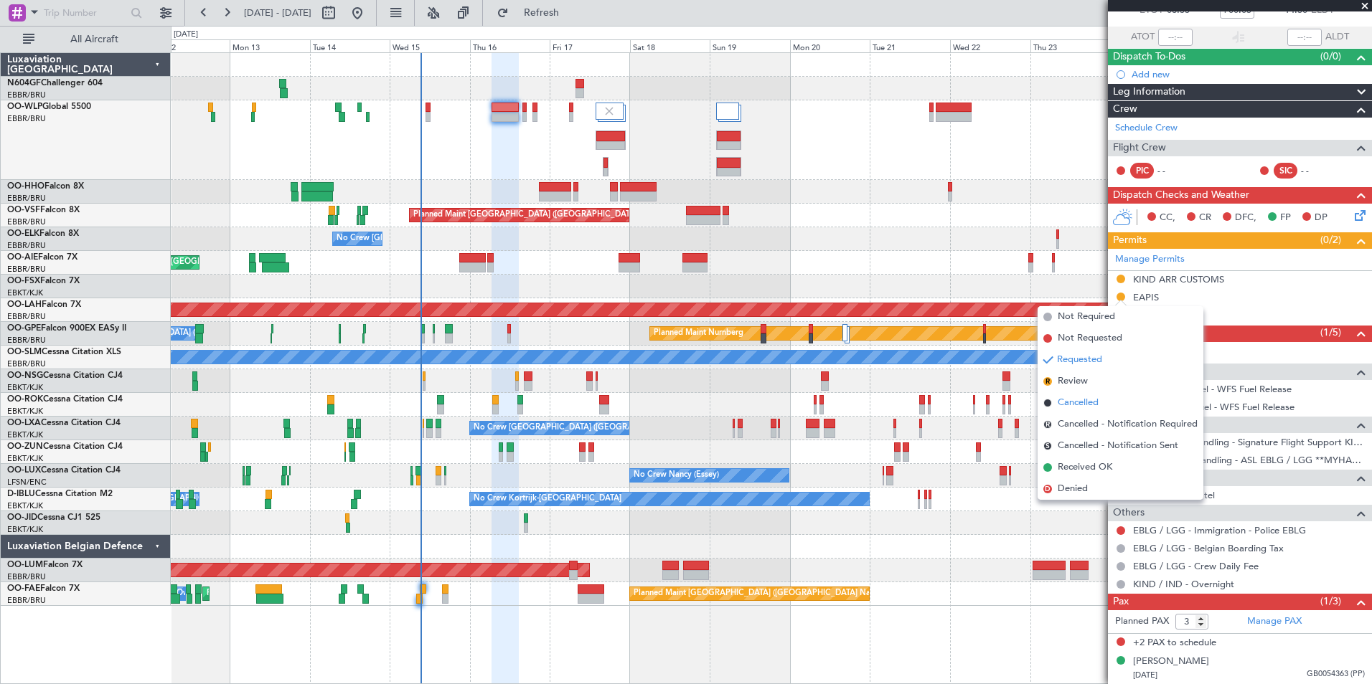
click at [1080, 399] on span "Cancelled" at bounding box center [1077, 403] width 41 height 14
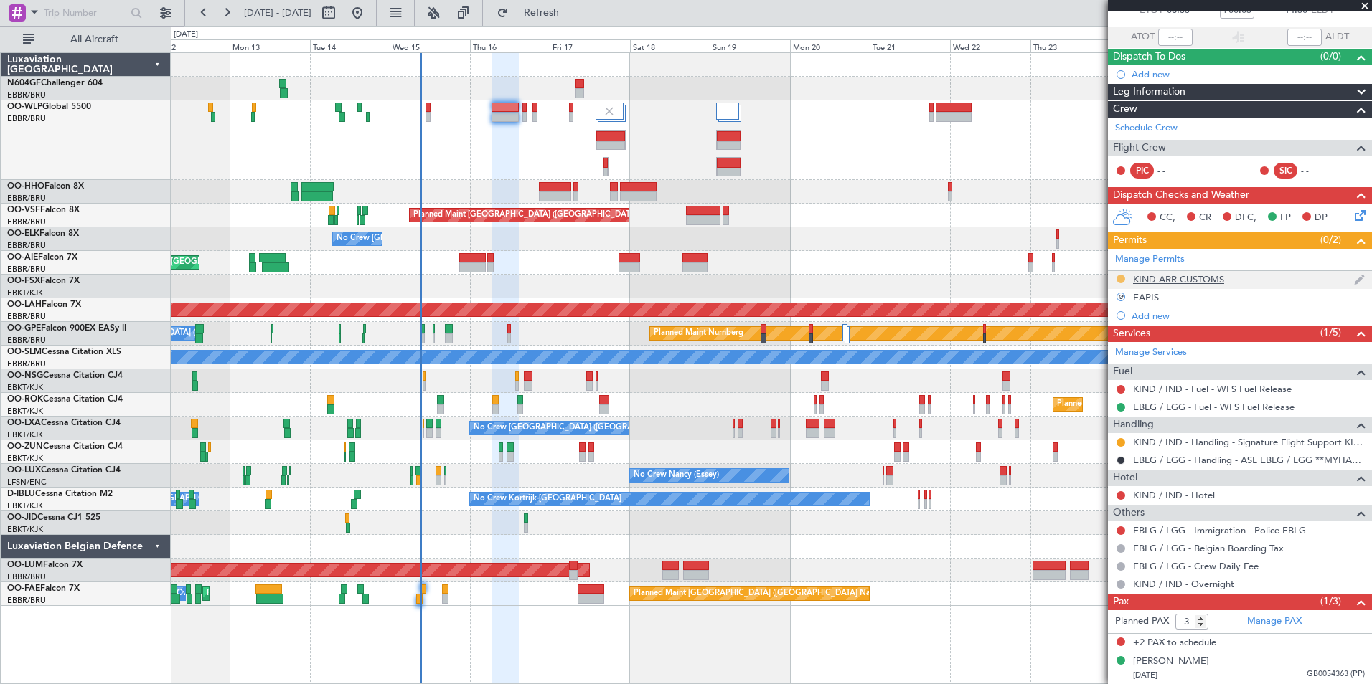
click at [1118, 277] on button at bounding box center [1120, 279] width 9 height 9
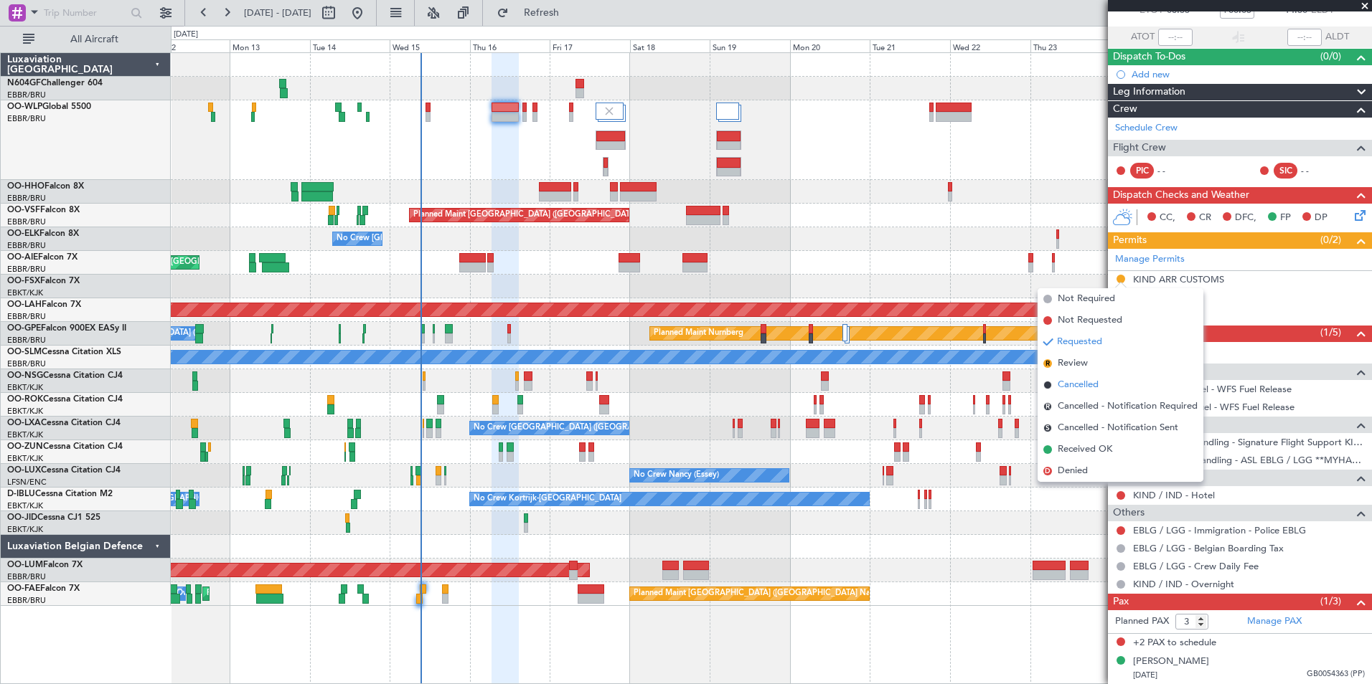
click at [1091, 391] on span "Cancelled" at bounding box center [1077, 385] width 41 height 14
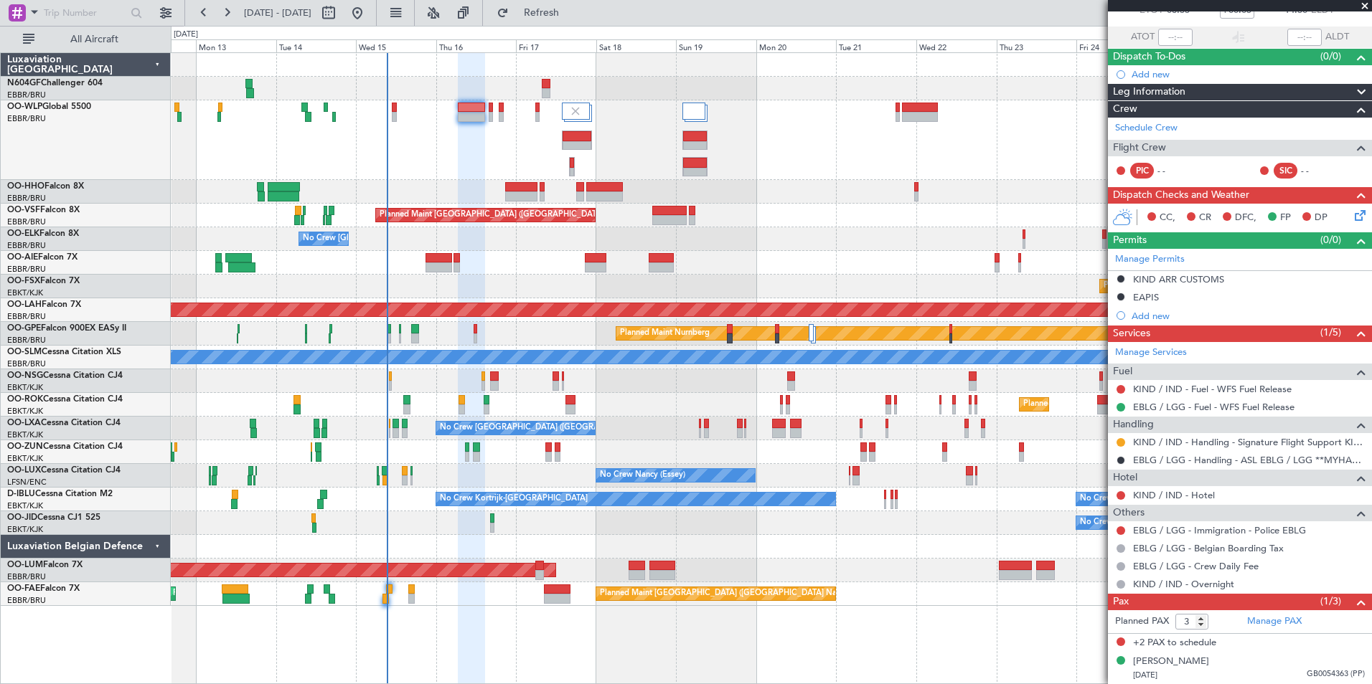
click at [499, 150] on div at bounding box center [771, 140] width 1200 height 80
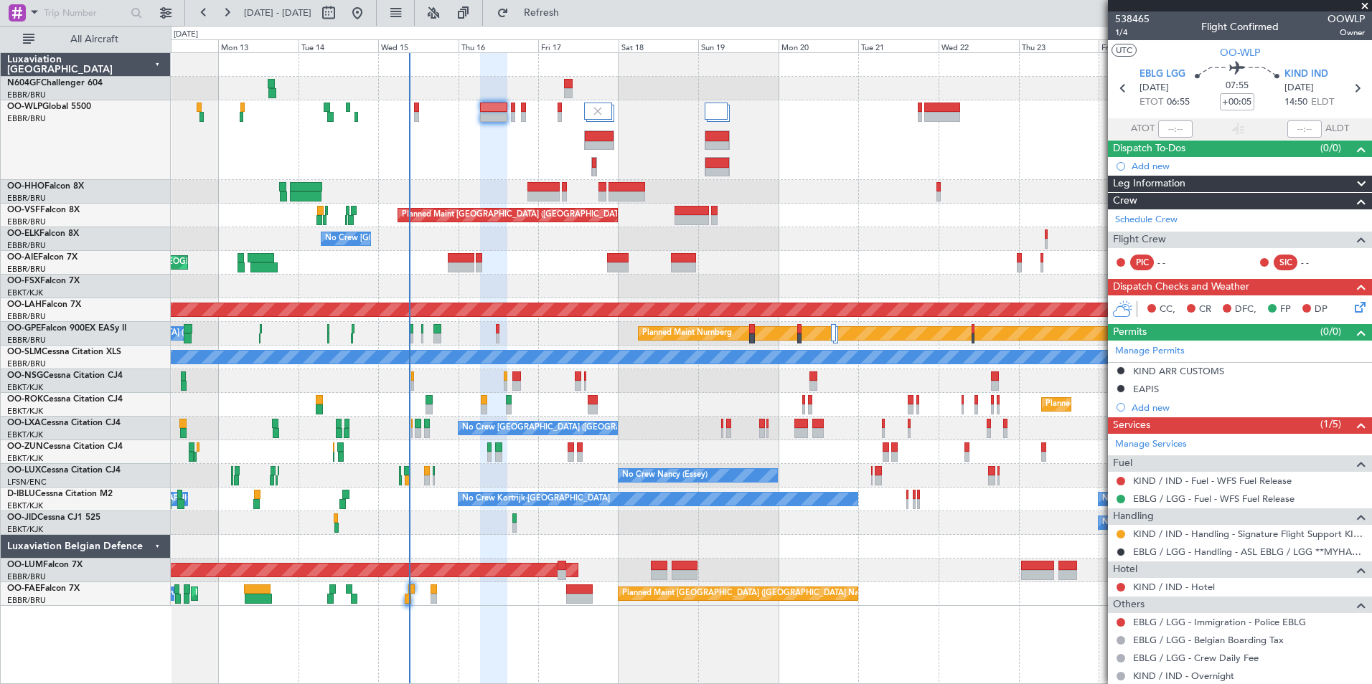
click at [462, 133] on div at bounding box center [771, 140] width 1200 height 80
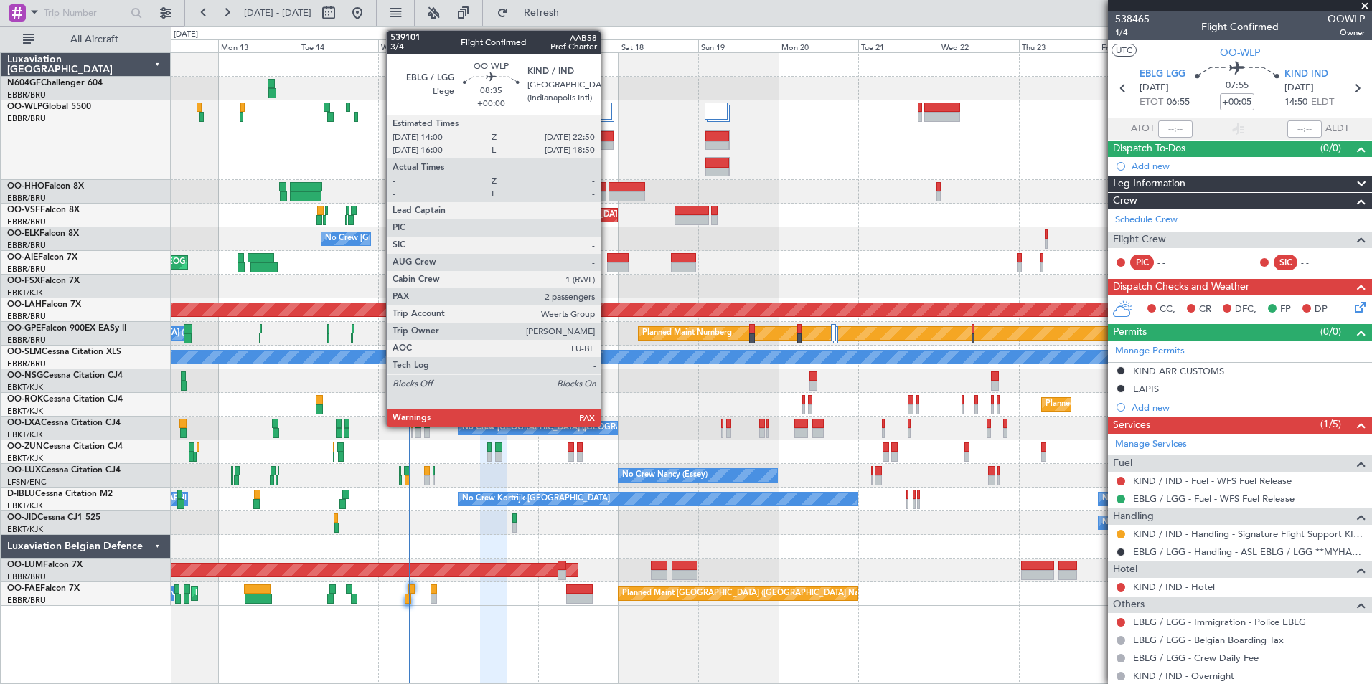
click at [607, 141] on div at bounding box center [599, 146] width 29 height 10
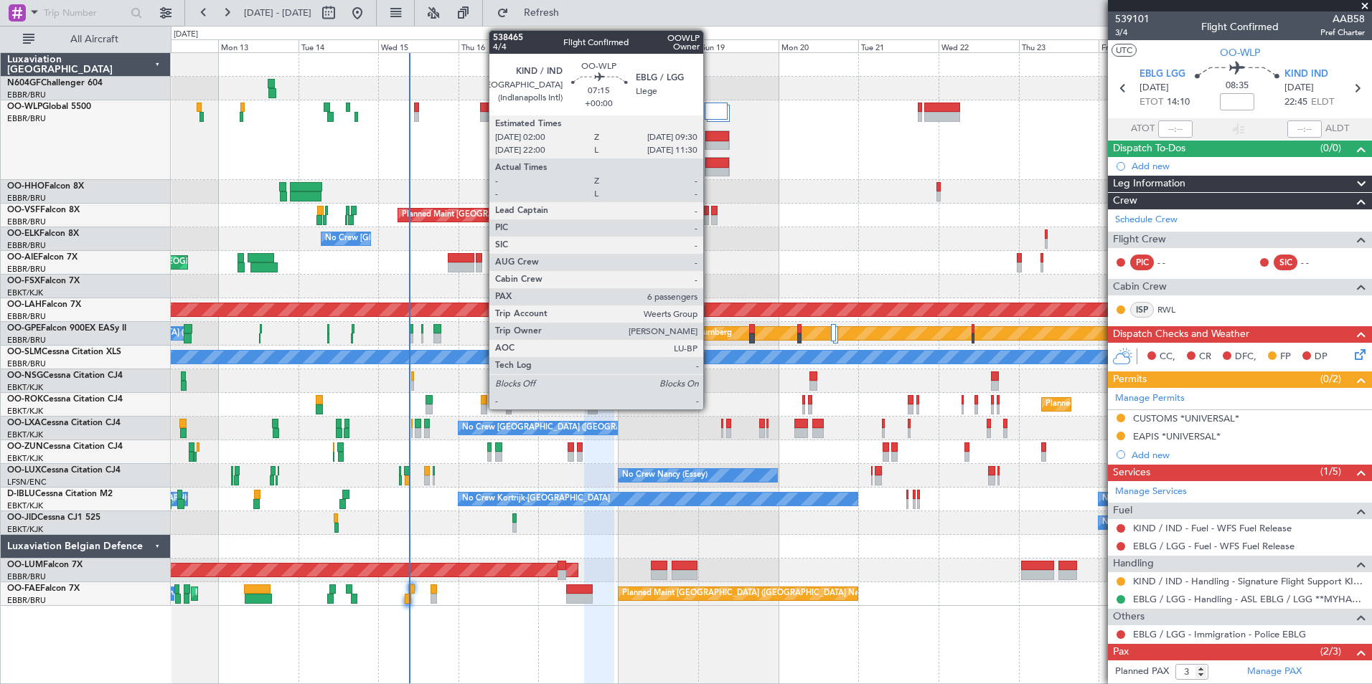
click at [710, 136] on div at bounding box center [717, 136] width 24 height 10
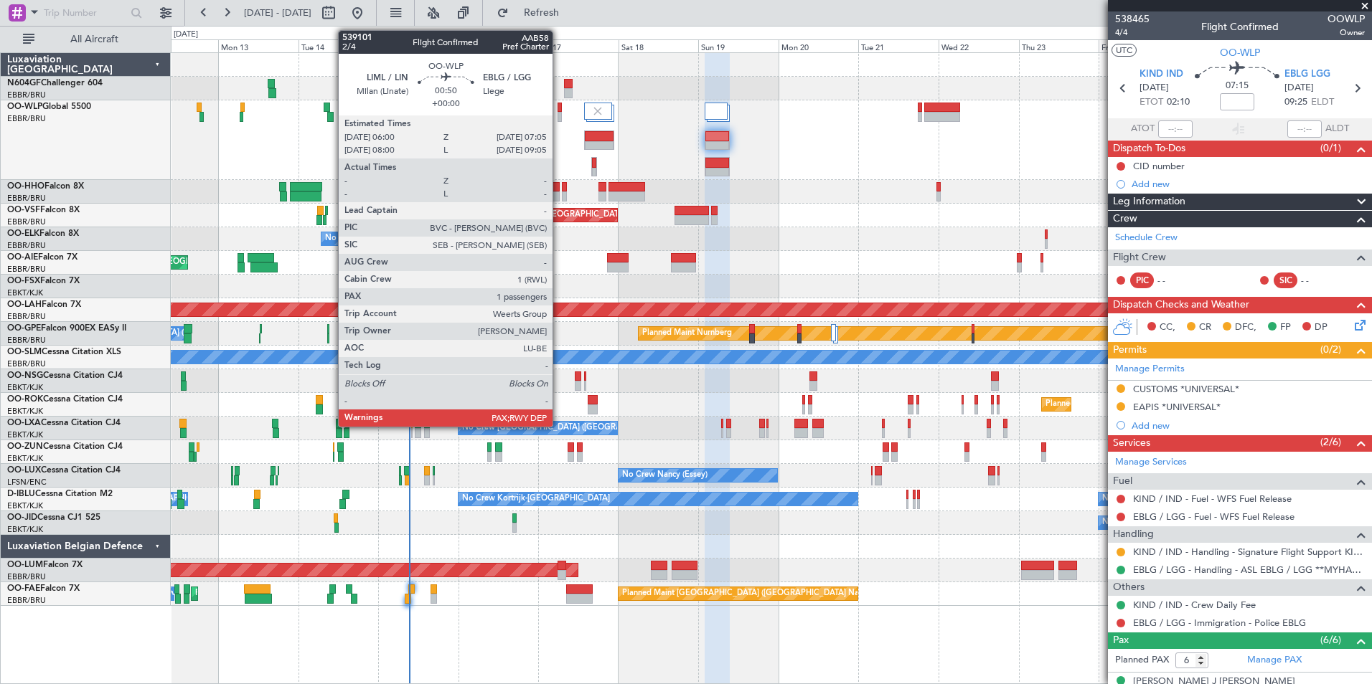
click at [559, 110] on div at bounding box center [559, 108] width 4 height 10
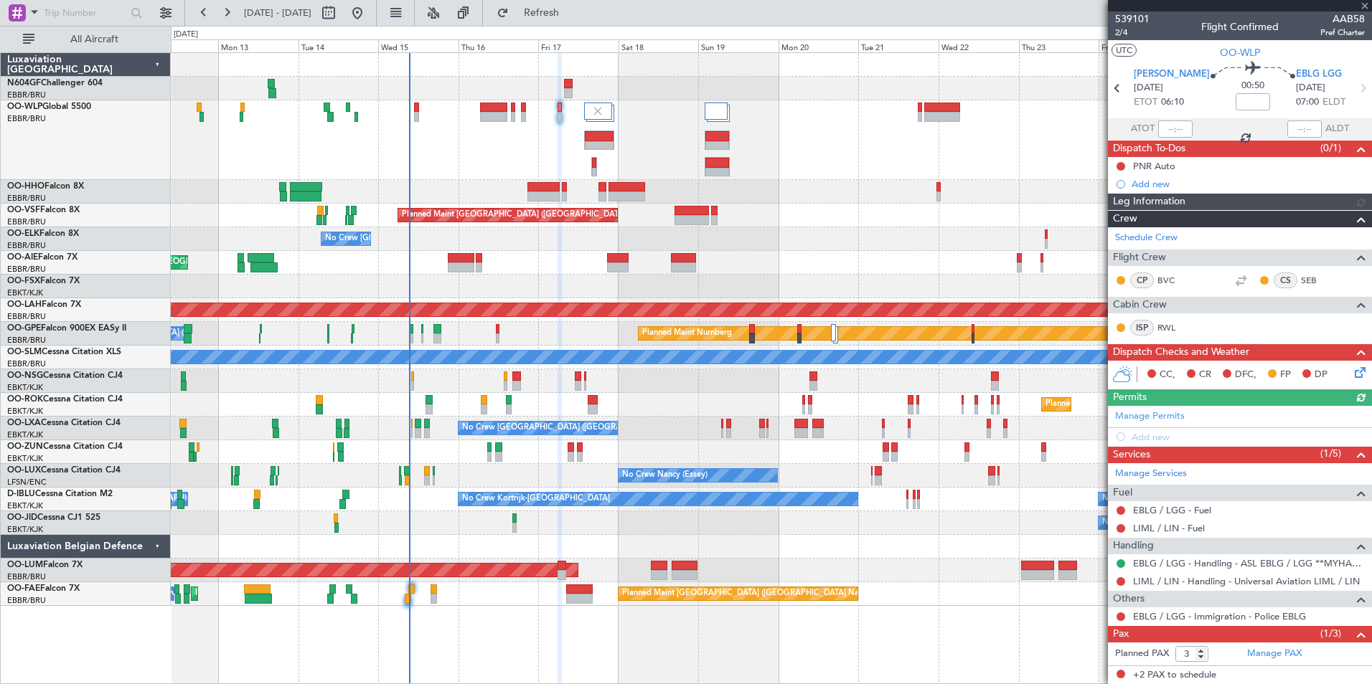
click at [517, 147] on div at bounding box center [771, 140] width 1200 height 80
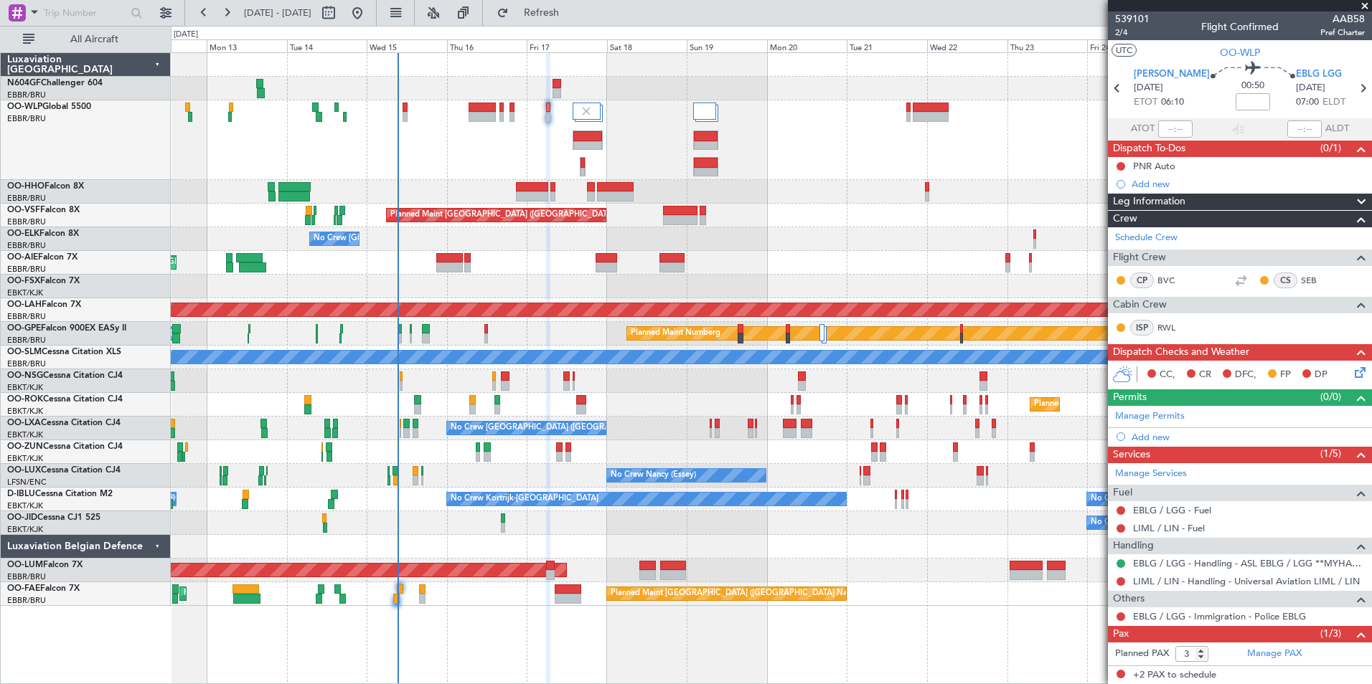
click at [484, 153] on div at bounding box center [771, 140] width 1200 height 80
click at [469, 164] on div at bounding box center [771, 140] width 1200 height 80
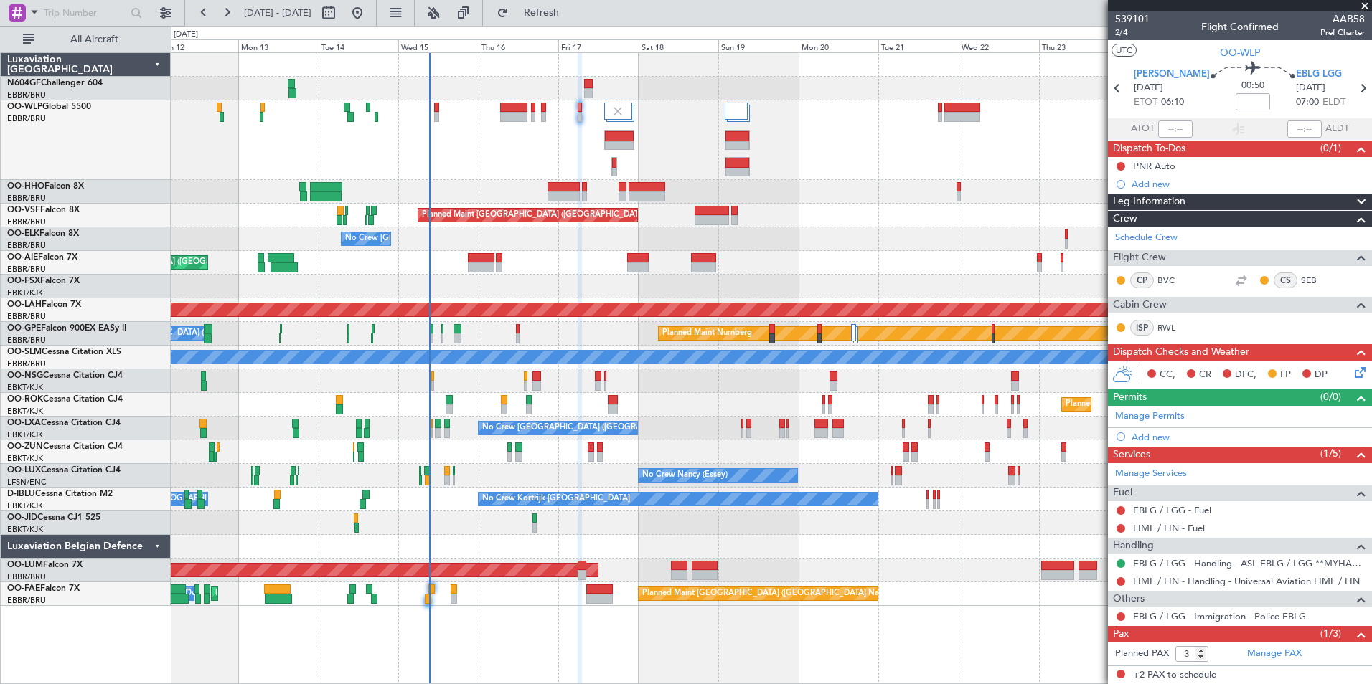
click at [669, 152] on div at bounding box center [771, 140] width 1200 height 80
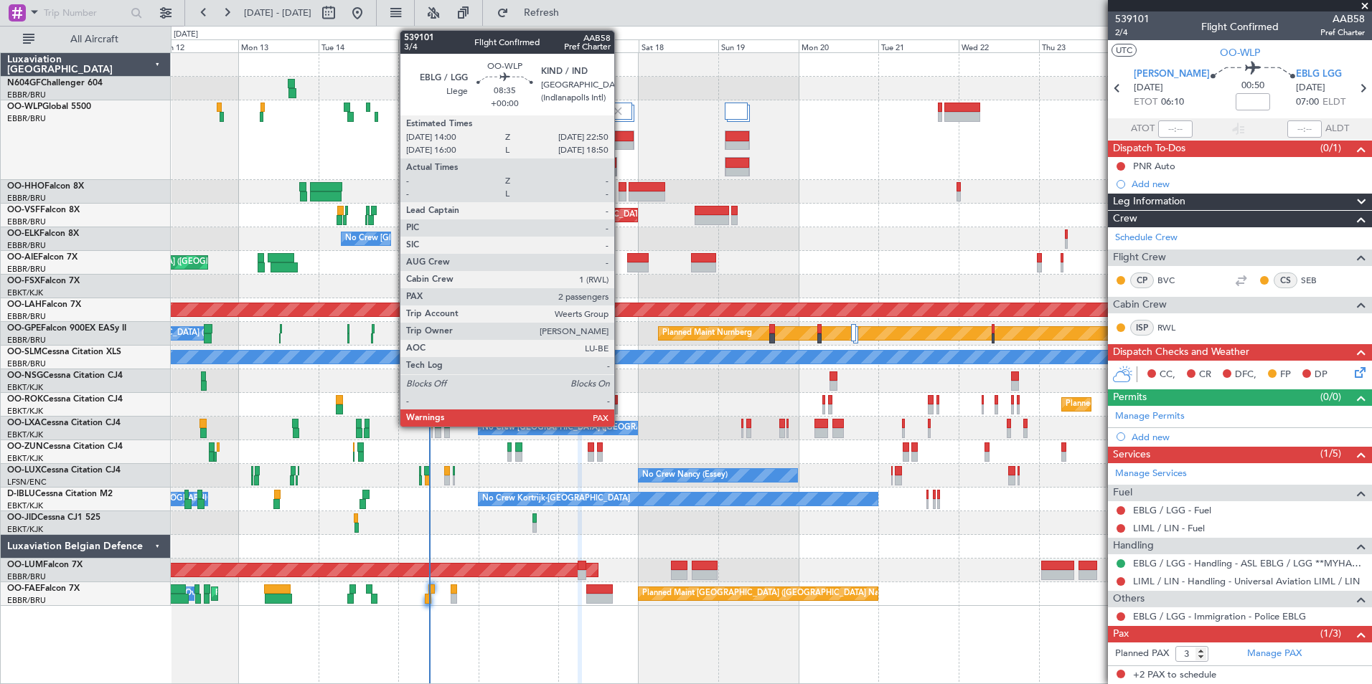
click at [621, 136] on div at bounding box center [619, 136] width 29 height 10
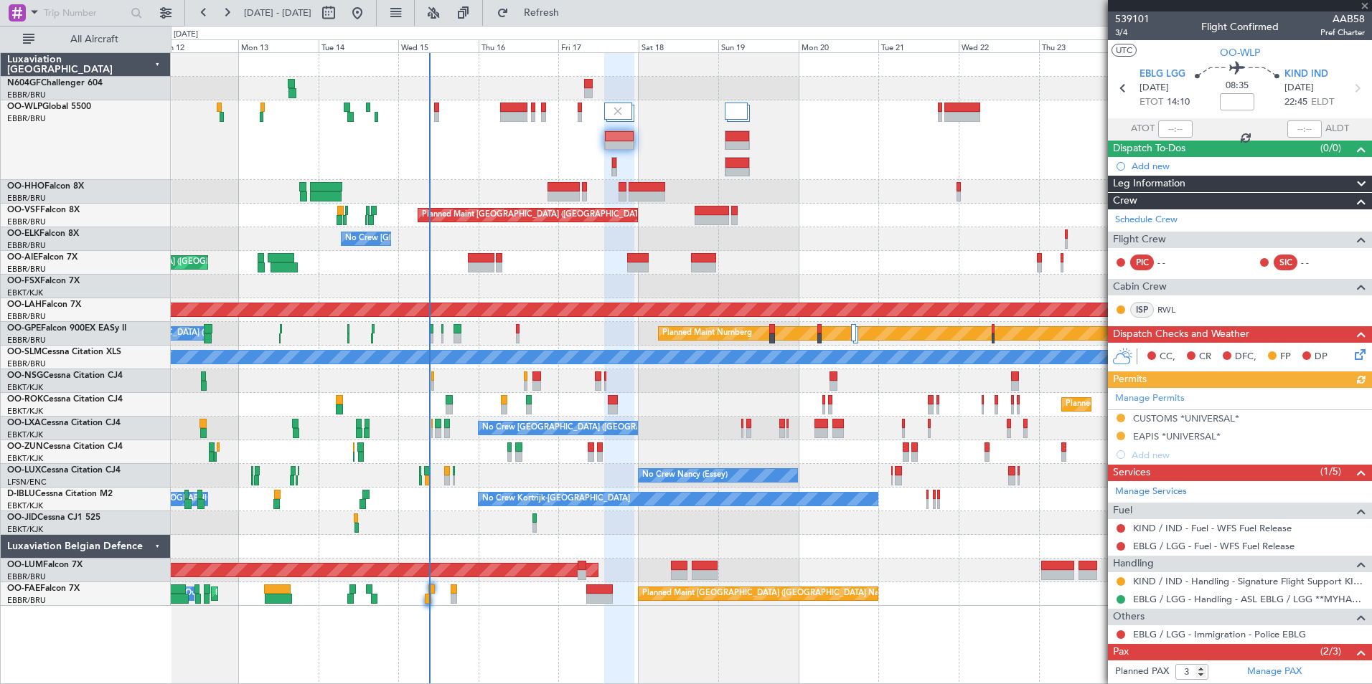
click at [562, 137] on div at bounding box center [771, 140] width 1200 height 80
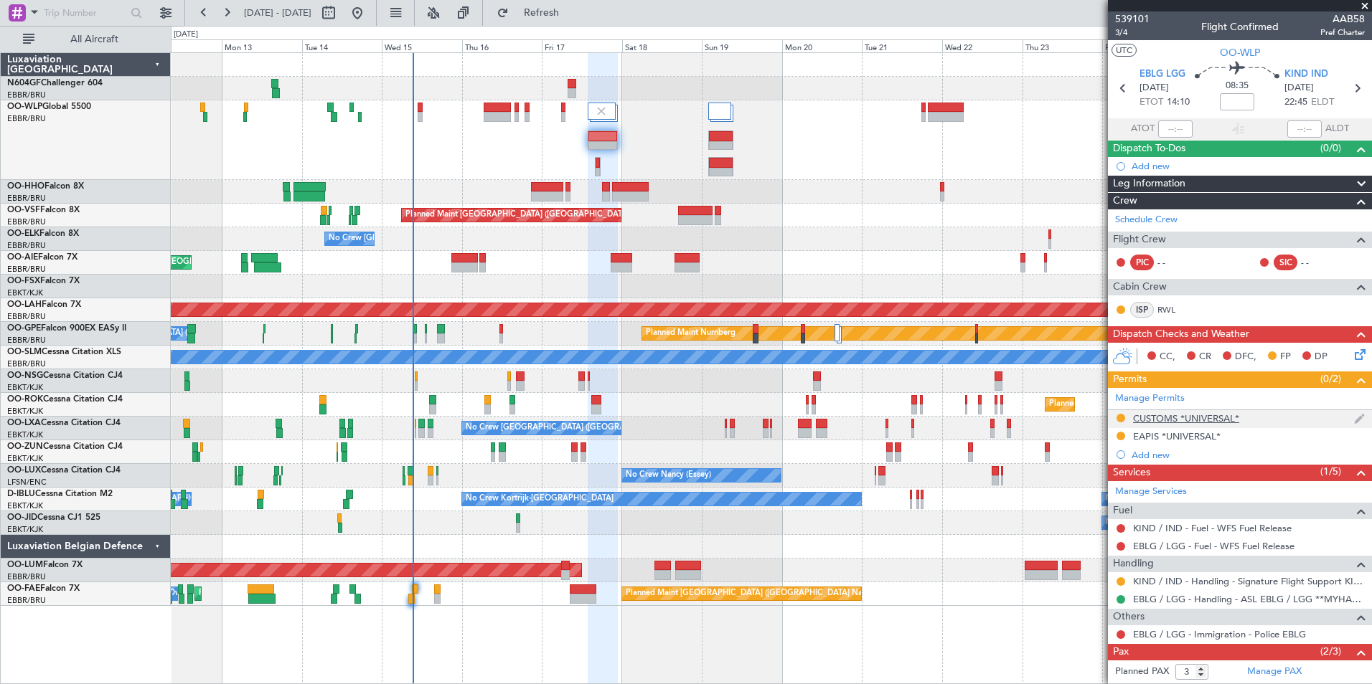
scroll to position [83, 0]
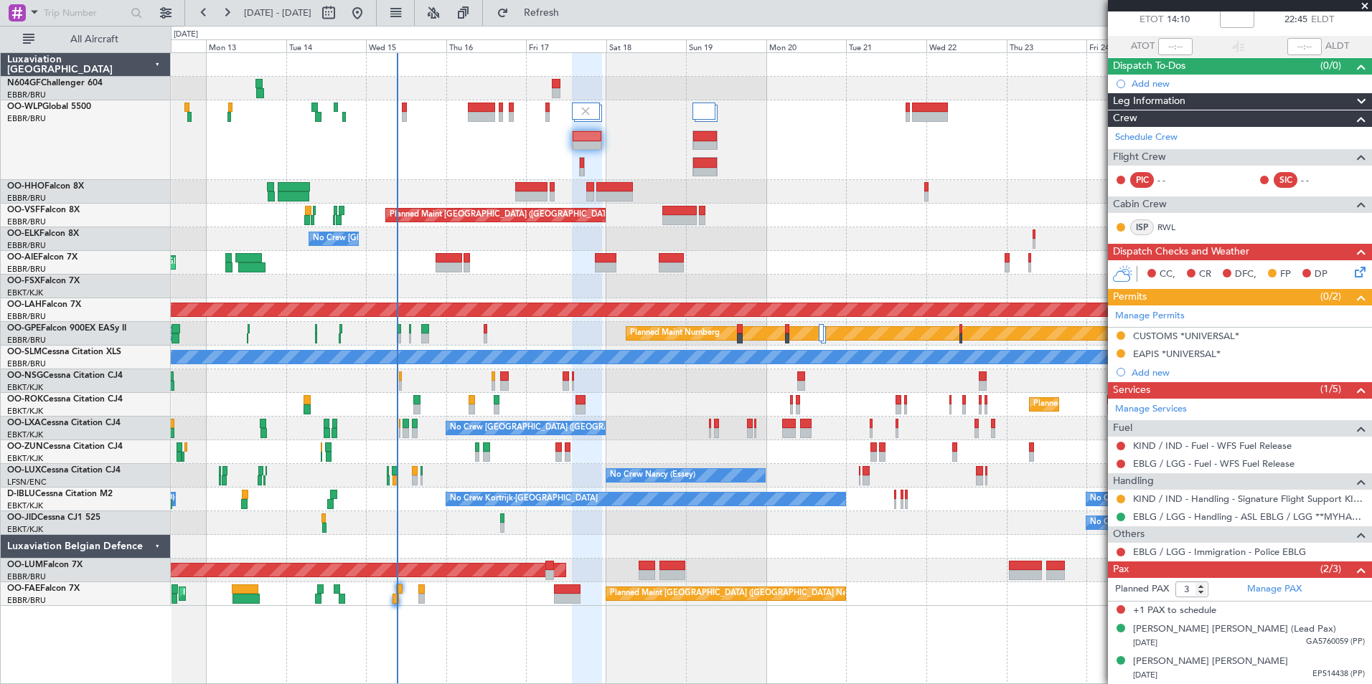
click at [605, 108] on div "Planned Maint Geneva (Cointrin) Planned Maint Brussels (Brussels National) No C…" at bounding box center [771, 329] width 1200 height 553
drag, startPoint x: 1136, startPoint y: 608, endPoint x: 1227, endPoint y: 611, distance: 90.4
click at [1227, 611] on div "+1 PAX to schedule" at bounding box center [1240, 611] width 264 height 19
click at [1224, 611] on div "+1 PAX to schedule" at bounding box center [1240, 611] width 264 height 19
drag, startPoint x: 1134, startPoint y: 611, endPoint x: 1218, endPoint y: 611, distance: 84.7
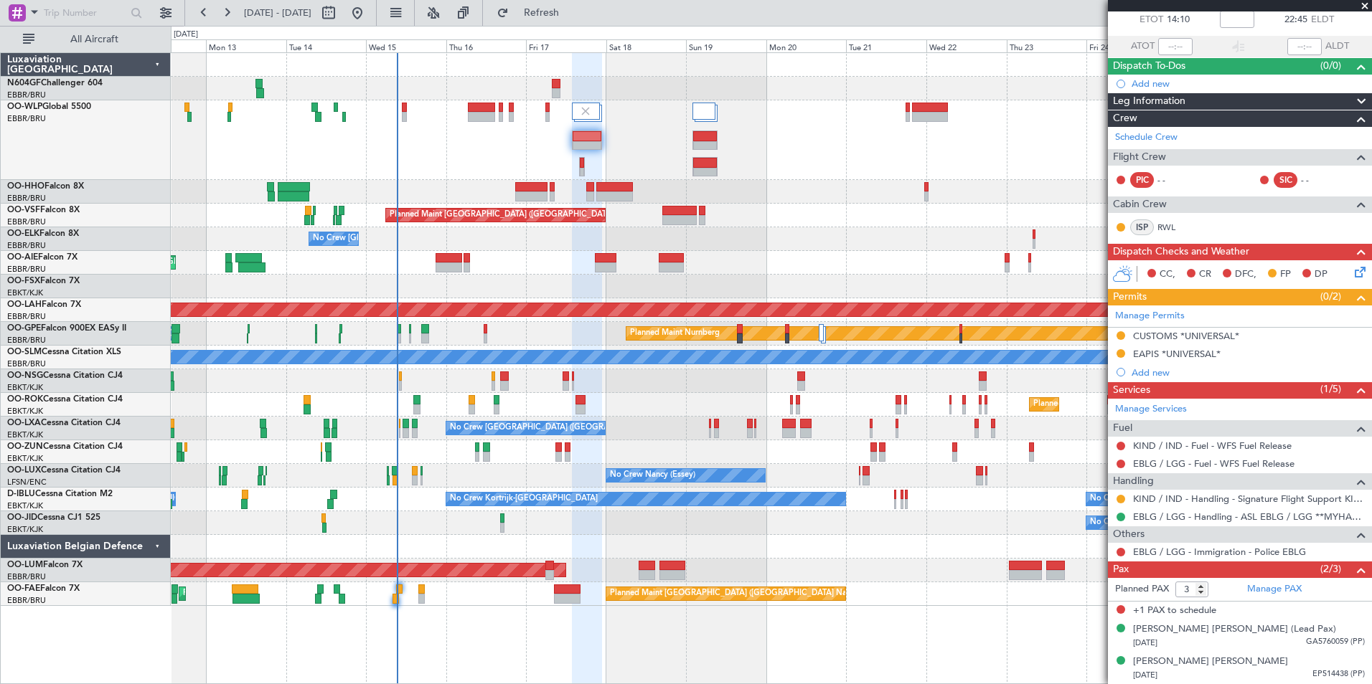
click at [1218, 611] on div "+1 PAX to schedule" at bounding box center [1240, 611] width 264 height 19
drag, startPoint x: 1218, startPoint y: 611, endPoint x: 1141, endPoint y: 612, distance: 76.8
click at [1141, 612] on div "+1 PAX to schedule" at bounding box center [1240, 611] width 264 height 19
click at [1136, 610] on span "+1 PAX to schedule" at bounding box center [1174, 611] width 83 height 14
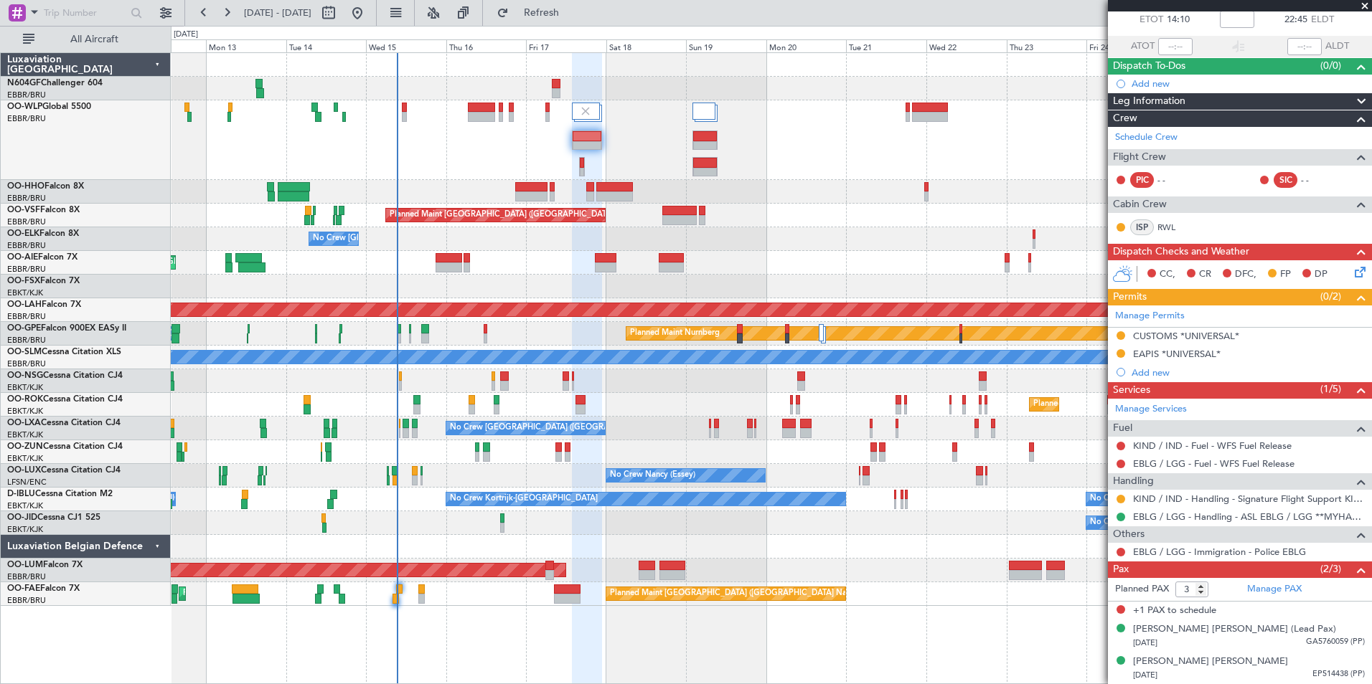
drag, startPoint x: 1130, startPoint y: 608, endPoint x: 1225, endPoint y: 612, distance: 94.8
click at [1225, 612] on div "+1 PAX to schedule" at bounding box center [1240, 611] width 264 height 19
click at [572, 8] on span "Refresh" at bounding box center [542, 13] width 60 height 10
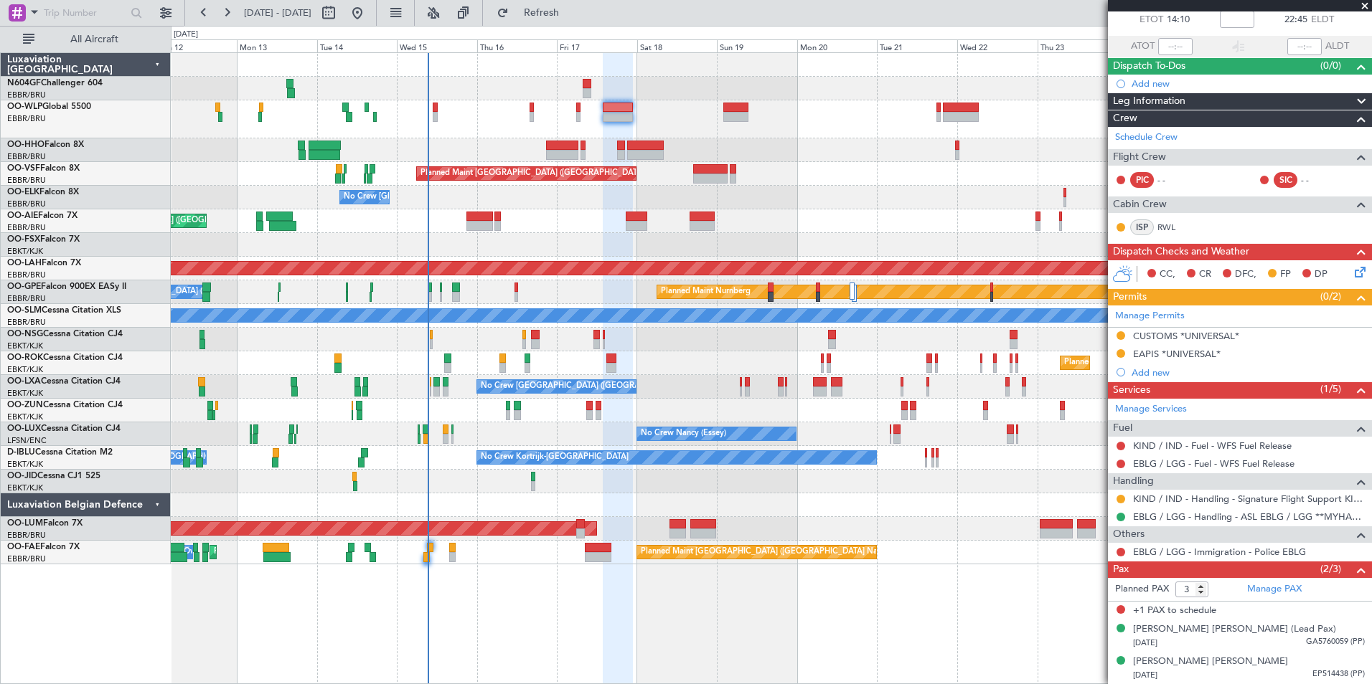
click at [672, 138] on div at bounding box center [771, 119] width 1200 height 38
click at [557, 18] on button "Refresh" at bounding box center [533, 12] width 86 height 23
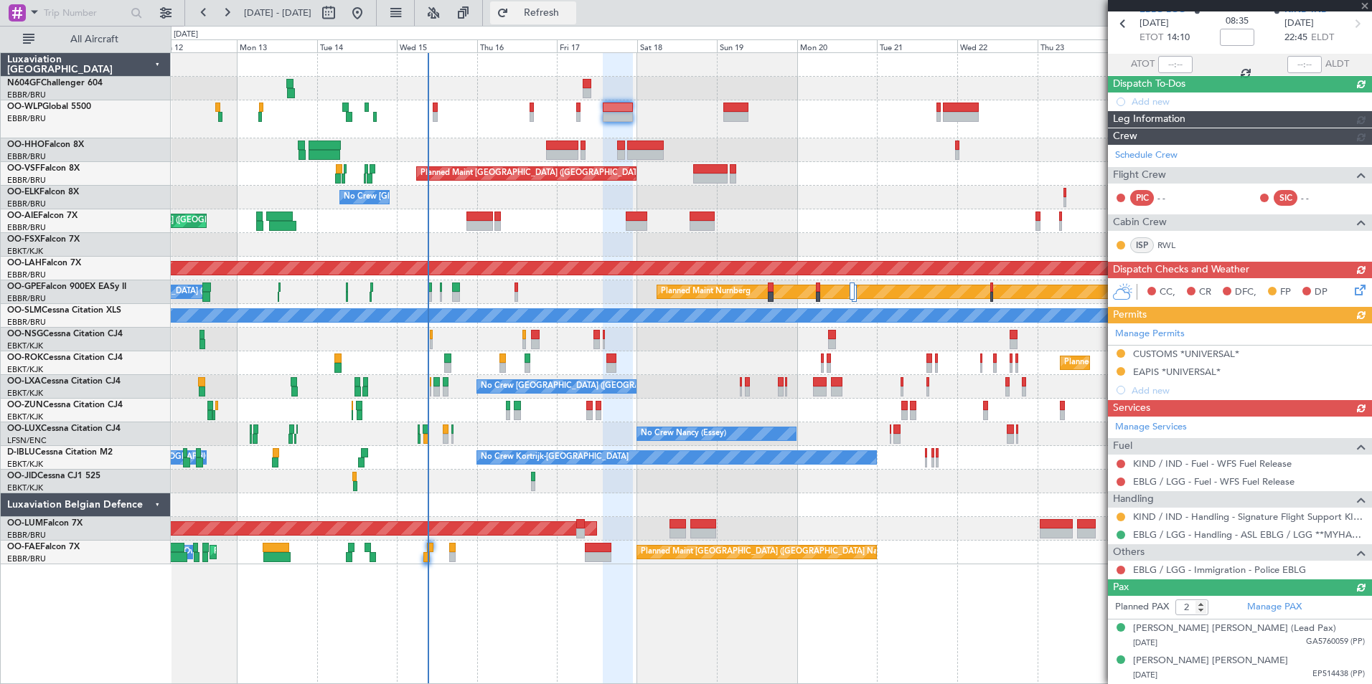
scroll to position [64, 0]
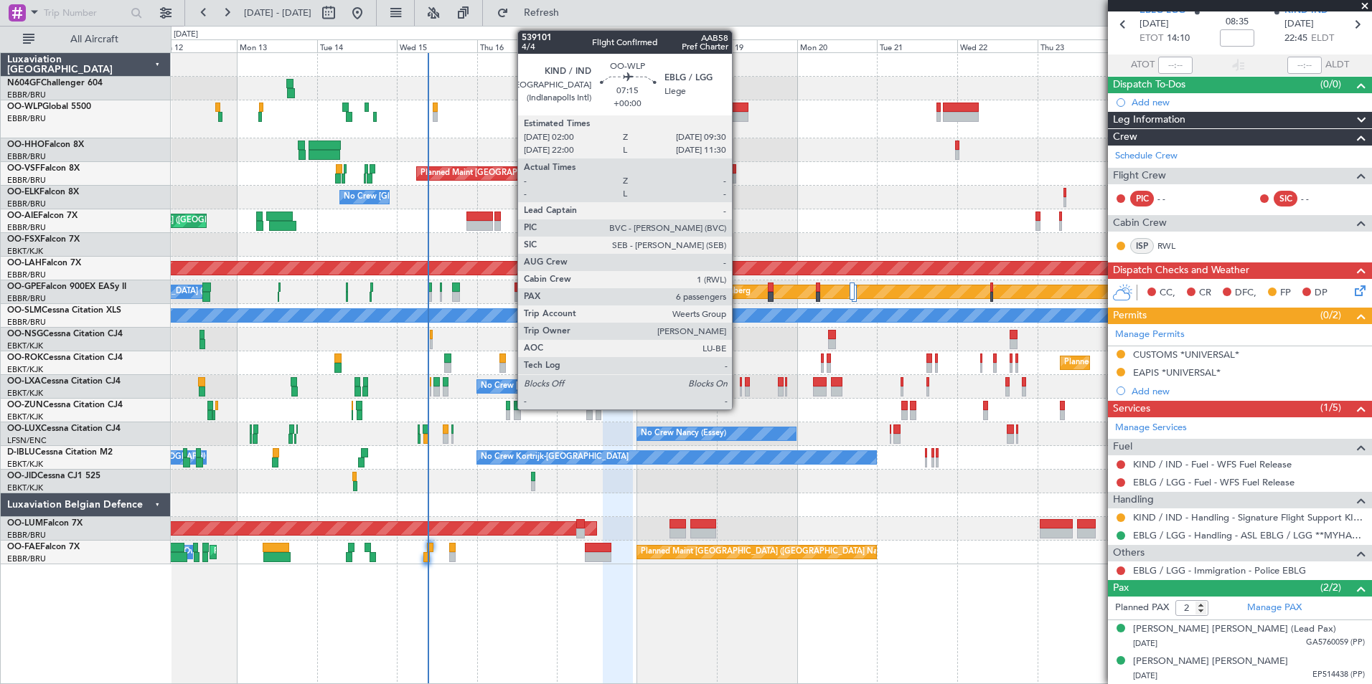
click at [738, 113] on div at bounding box center [735, 117] width 25 height 10
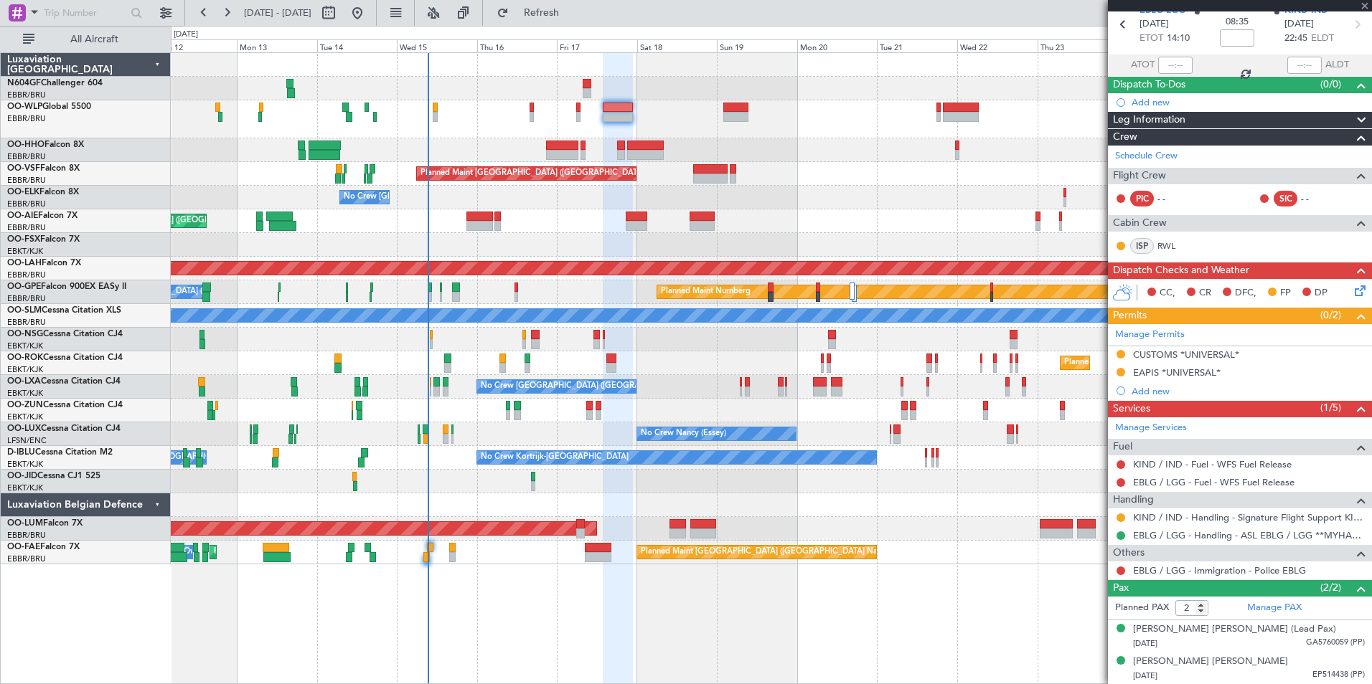
type input "6"
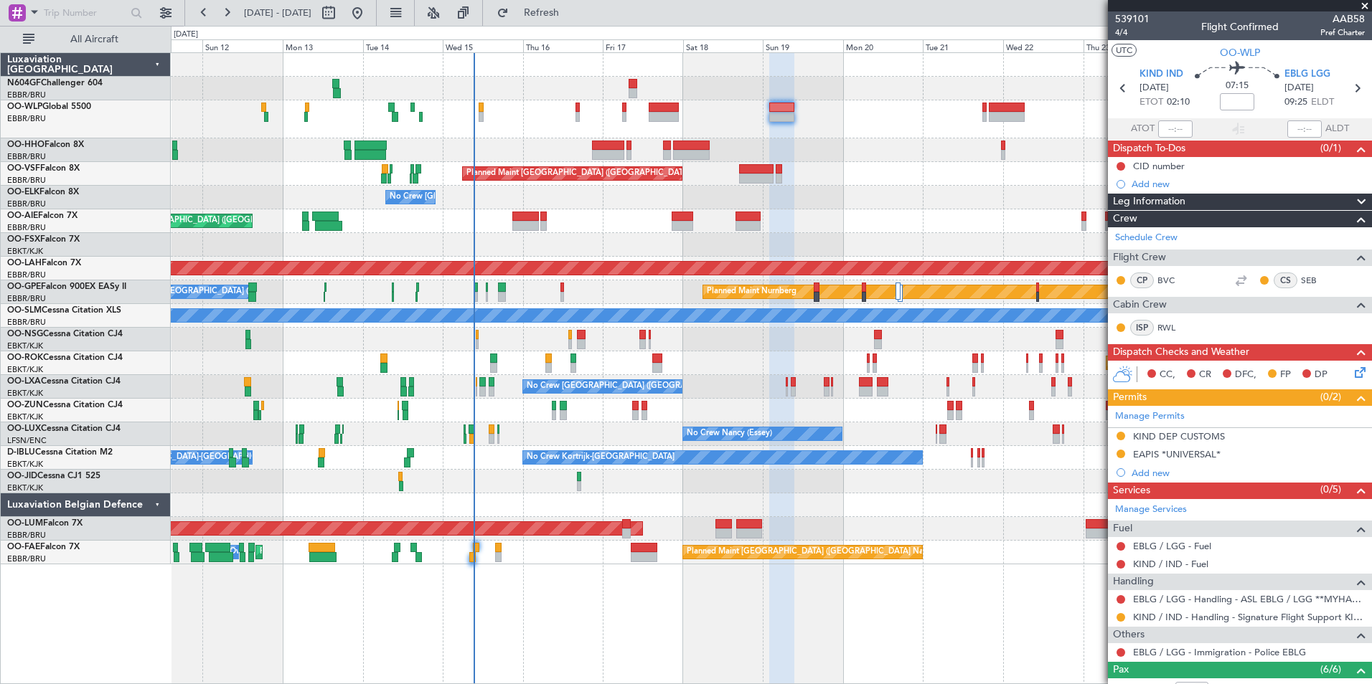
click at [887, 194] on div "No Crew [GEOGRAPHIC_DATA] ([GEOGRAPHIC_DATA] National)" at bounding box center [771, 198] width 1200 height 24
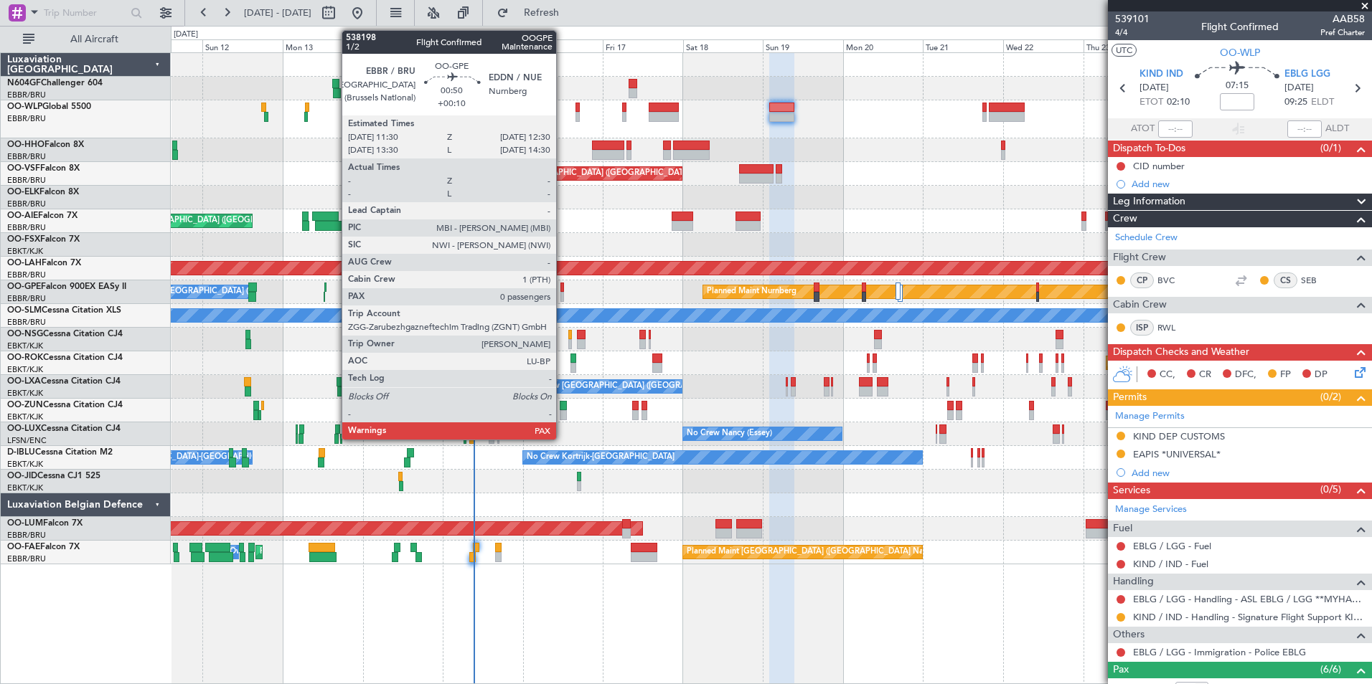
click at [562, 297] on div at bounding box center [562, 297] width 4 height 10
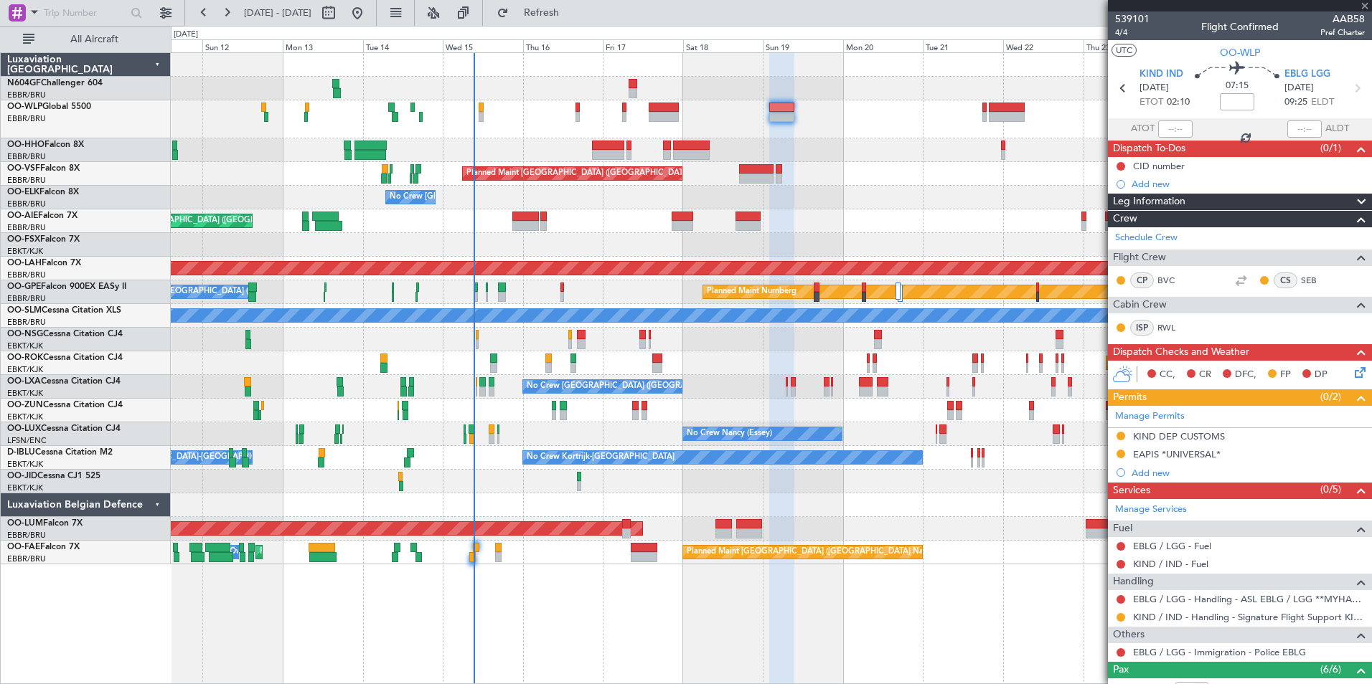
type input "+00:10"
type input "0"
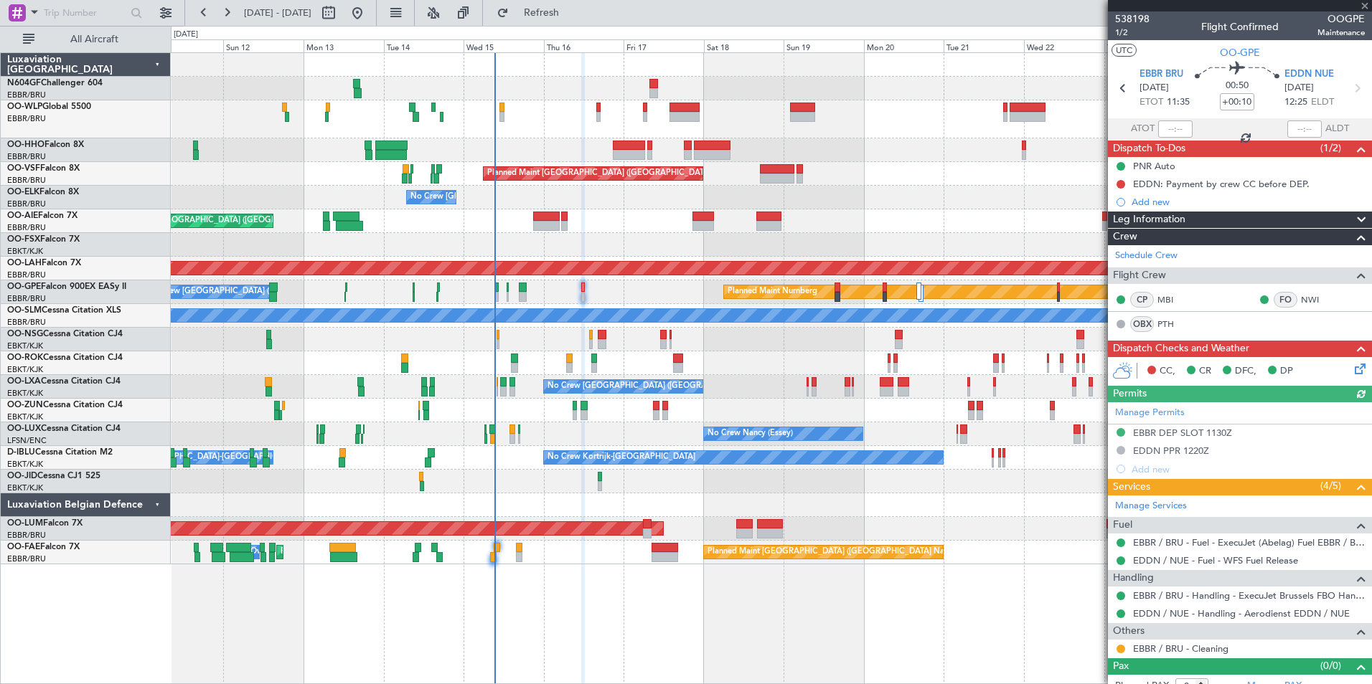
click at [614, 289] on div "Planned Maint Nurnberg No Crew Brussels (Brussels National)" at bounding box center [771, 293] width 1200 height 24
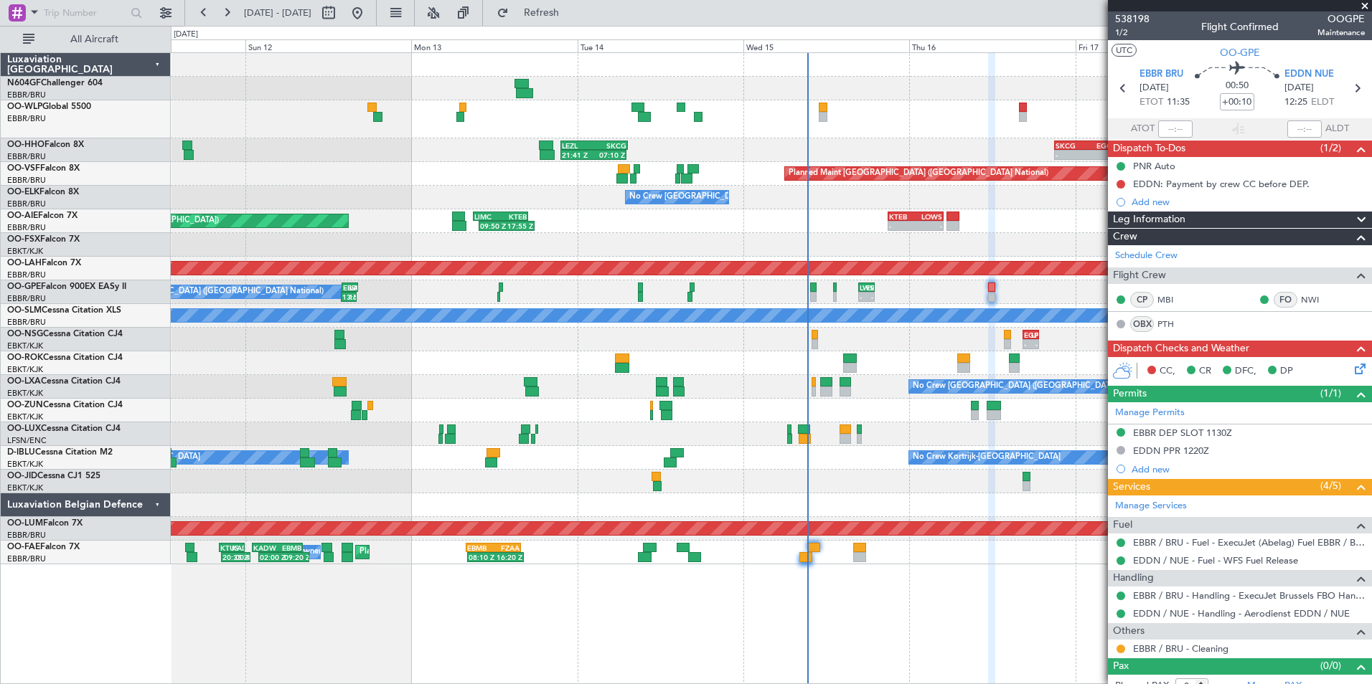
click at [923, 336] on div "- - EGPH 16:30 Z LFML 18:50 Z" at bounding box center [771, 340] width 1200 height 24
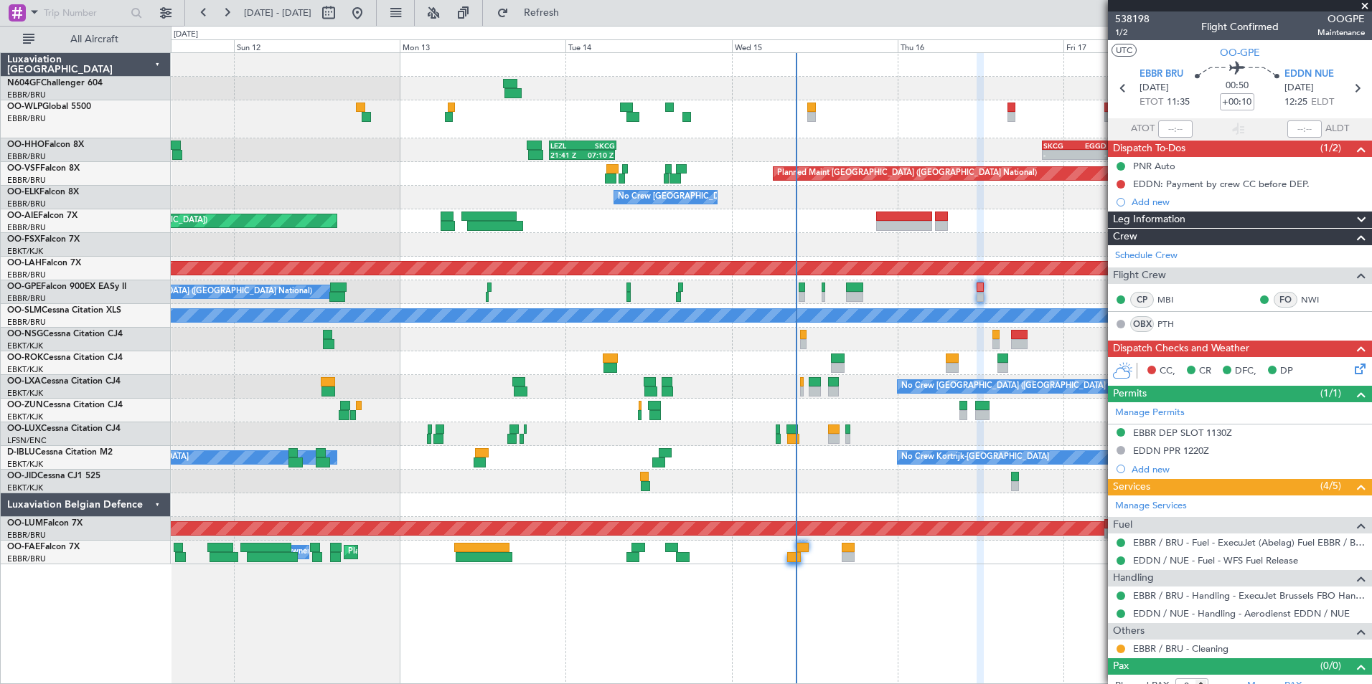
click at [875, 372] on div "- - EBLG 14:00 Z KIND 22:50 Z LEZL 21:40 Z SKCG 07:20 Z 21:41 Z 07:10 Z - - SKC…" at bounding box center [771, 309] width 1200 height 512
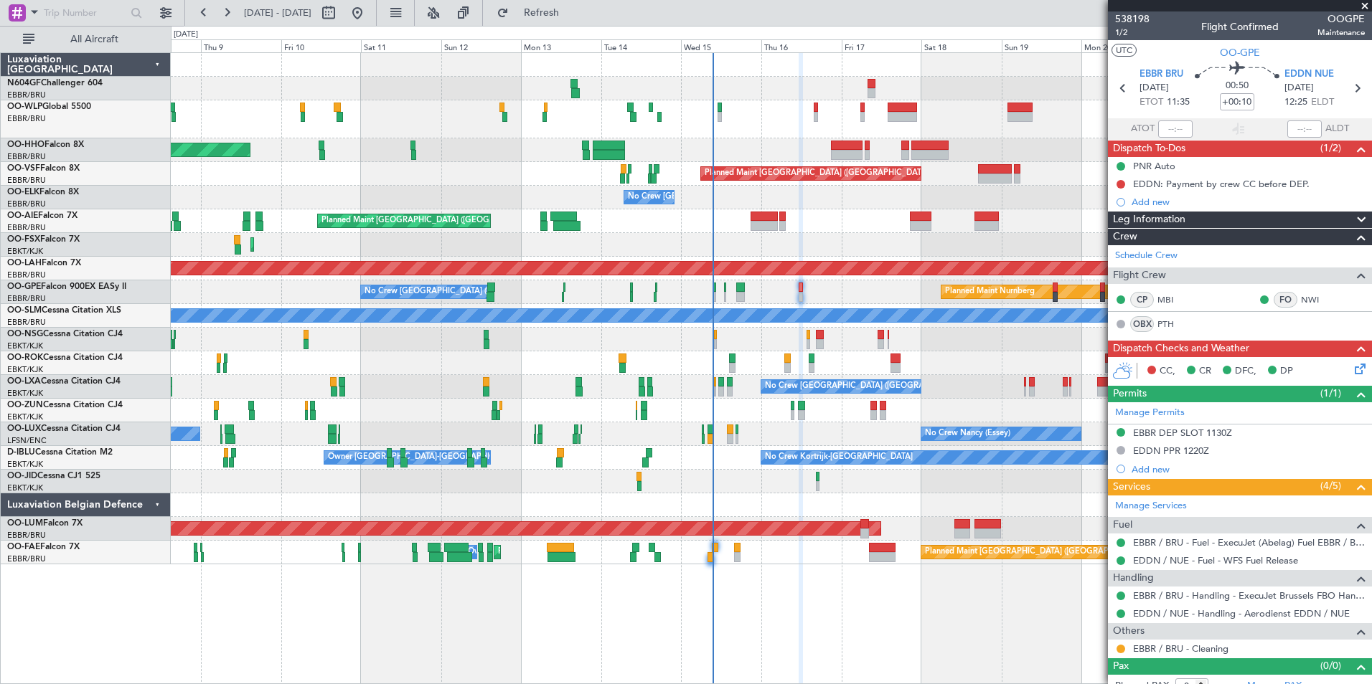
click at [537, 249] on div "Planned Maint Kortrijk-[GEOGRAPHIC_DATA] Planned Maint [GEOGRAPHIC_DATA]-[GEOGR…" at bounding box center [771, 245] width 1200 height 24
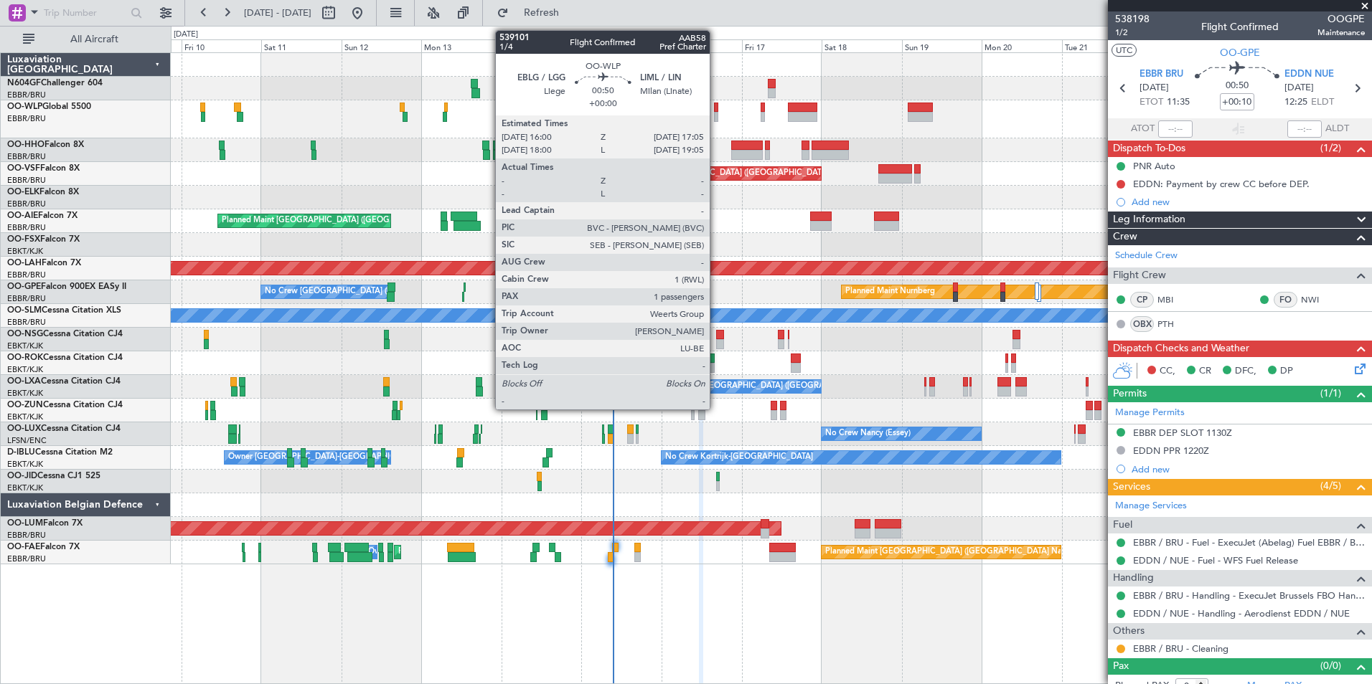
click at [716, 107] on div at bounding box center [716, 108] width 4 height 10
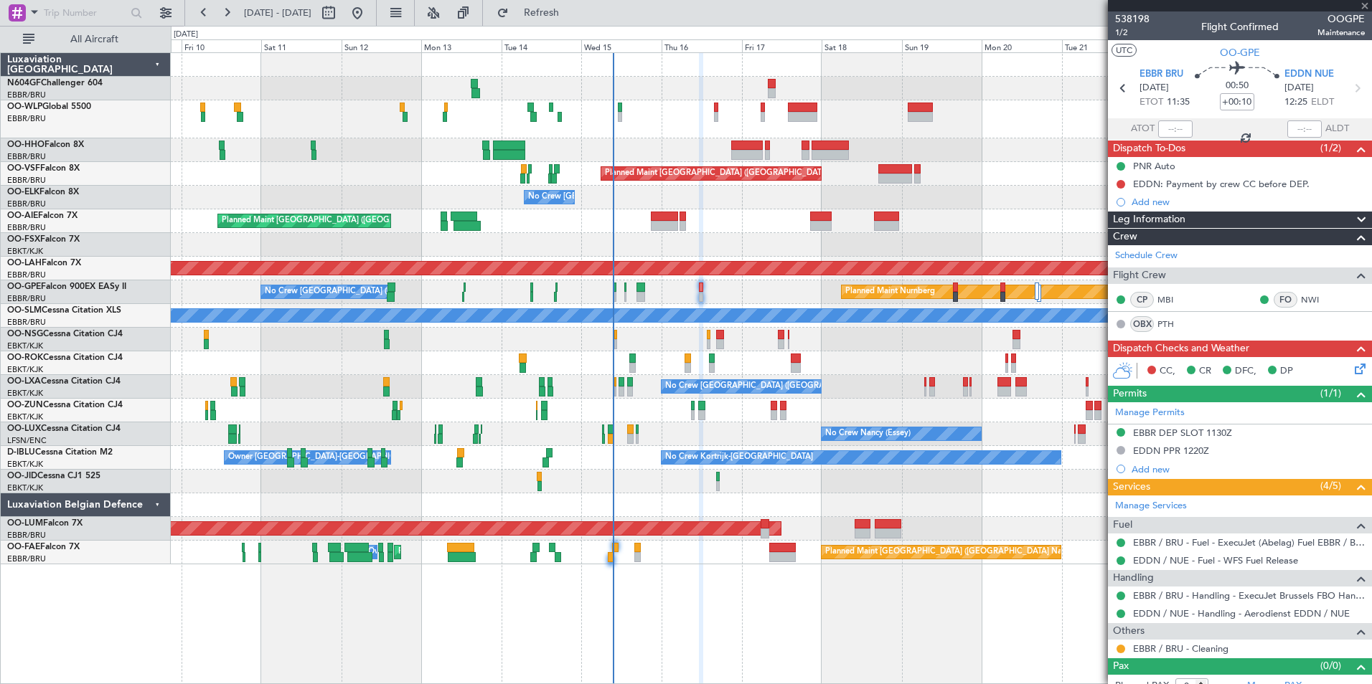
type input "1"
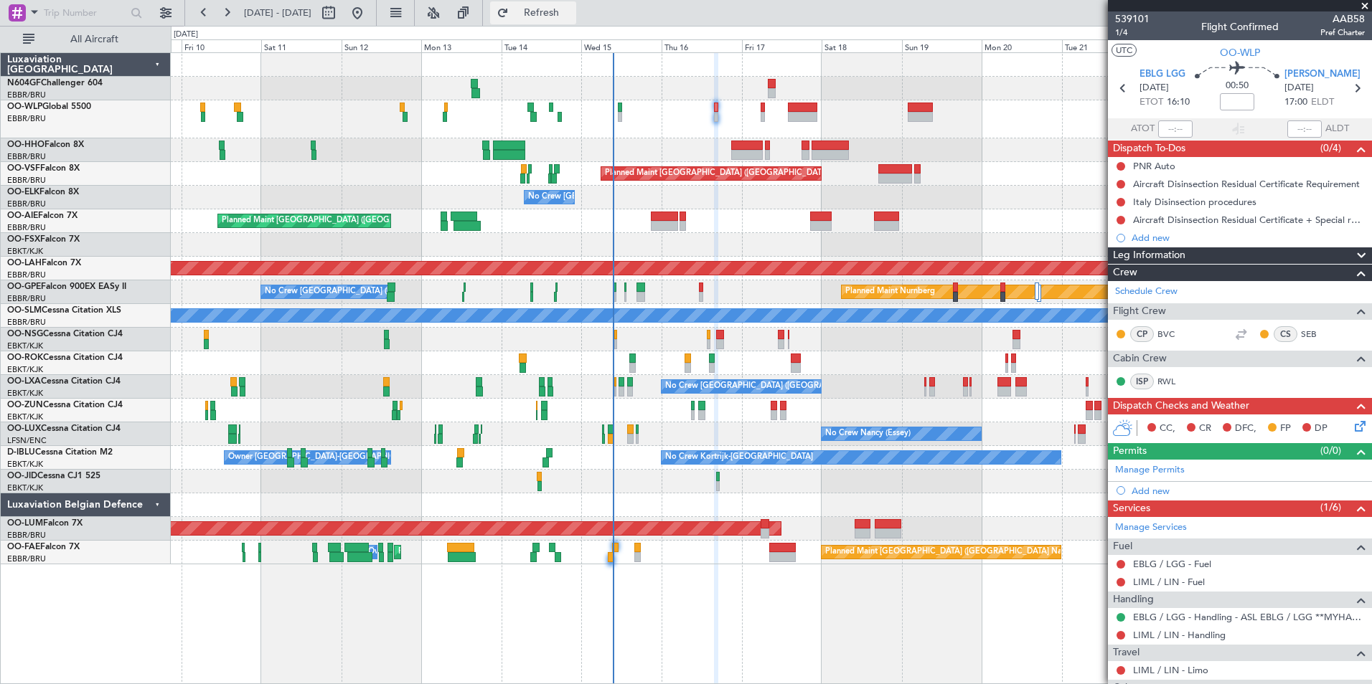
click at [572, 11] on span "Refresh" at bounding box center [542, 13] width 60 height 10
click at [1119, 162] on button at bounding box center [1120, 166] width 9 height 9
click at [1118, 224] on span "Completed" at bounding box center [1126, 229] width 47 height 14
click at [1121, 182] on button at bounding box center [1120, 184] width 9 height 9
click at [1123, 246] on span "Completed" at bounding box center [1126, 247] width 47 height 14
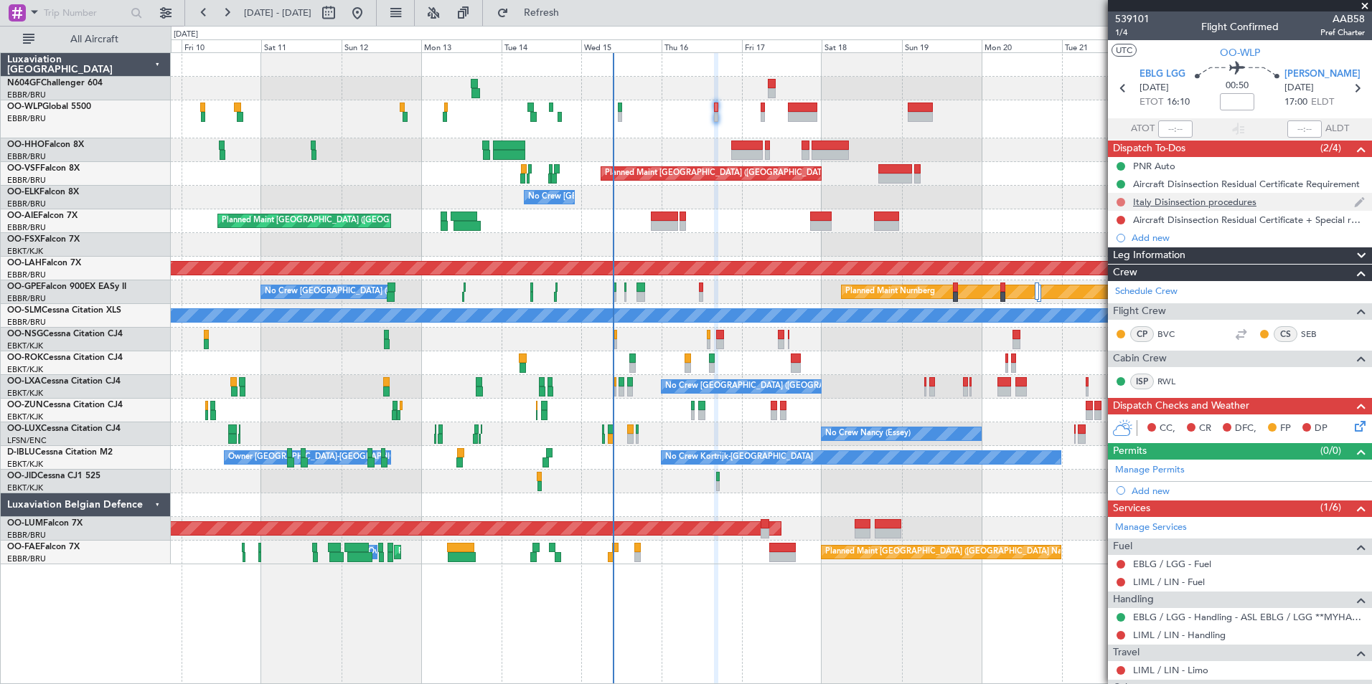
click at [1120, 198] on button at bounding box center [1120, 202] width 9 height 9
click at [1121, 261] on span "Completed" at bounding box center [1126, 265] width 47 height 14
click at [1118, 218] on button at bounding box center [1120, 220] width 9 height 9
click at [1117, 280] on span "Completed" at bounding box center [1126, 283] width 47 height 14
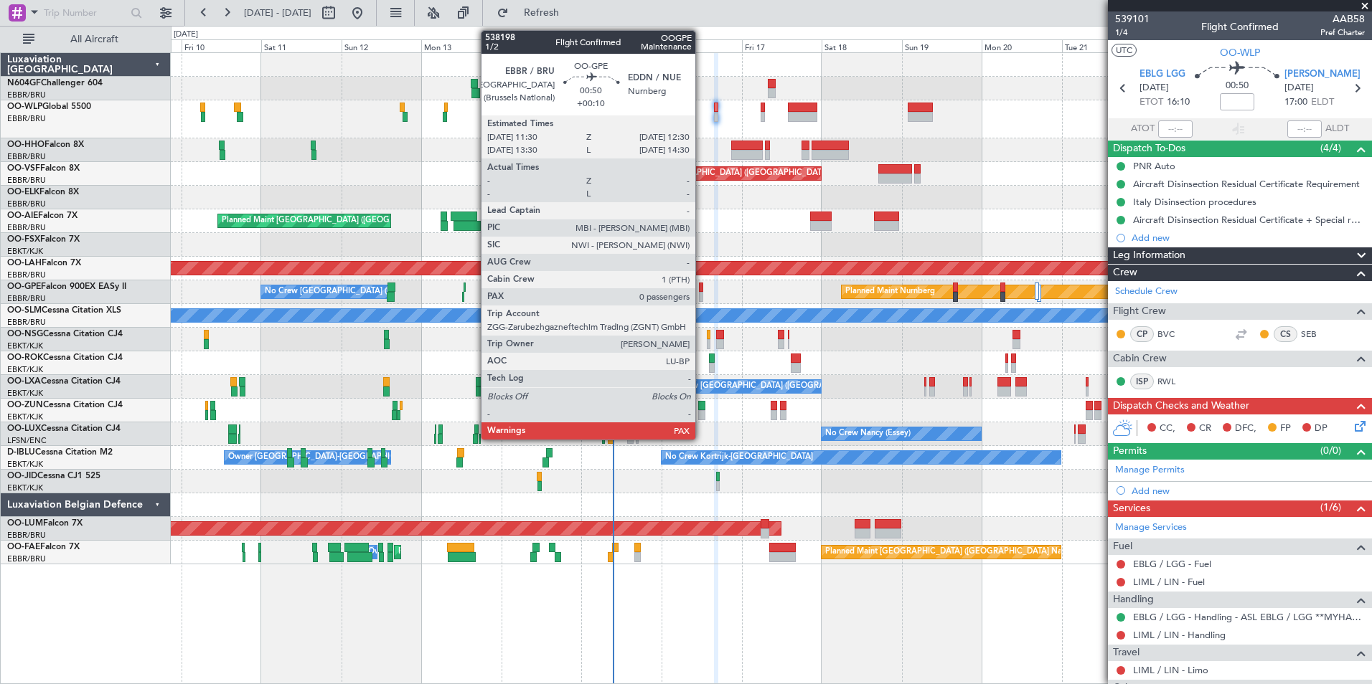
click at [702, 286] on div at bounding box center [701, 288] width 4 height 10
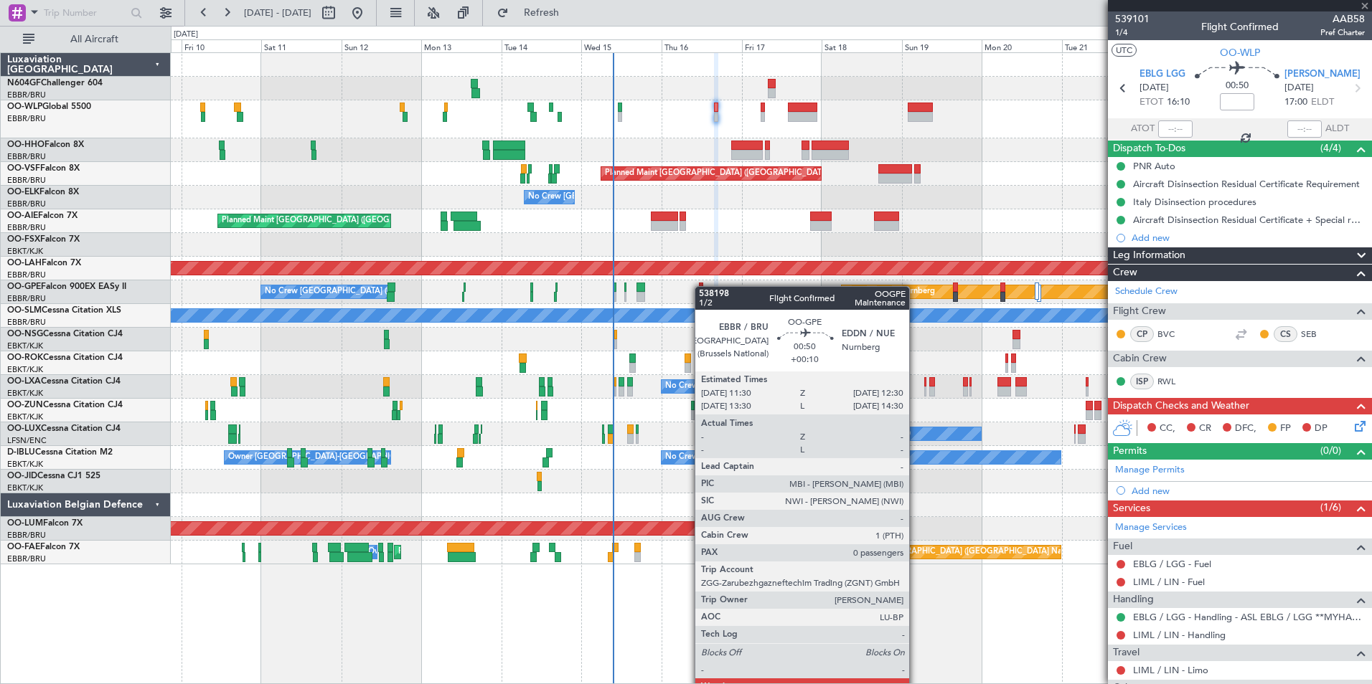
type input "+00:10"
type input "0"
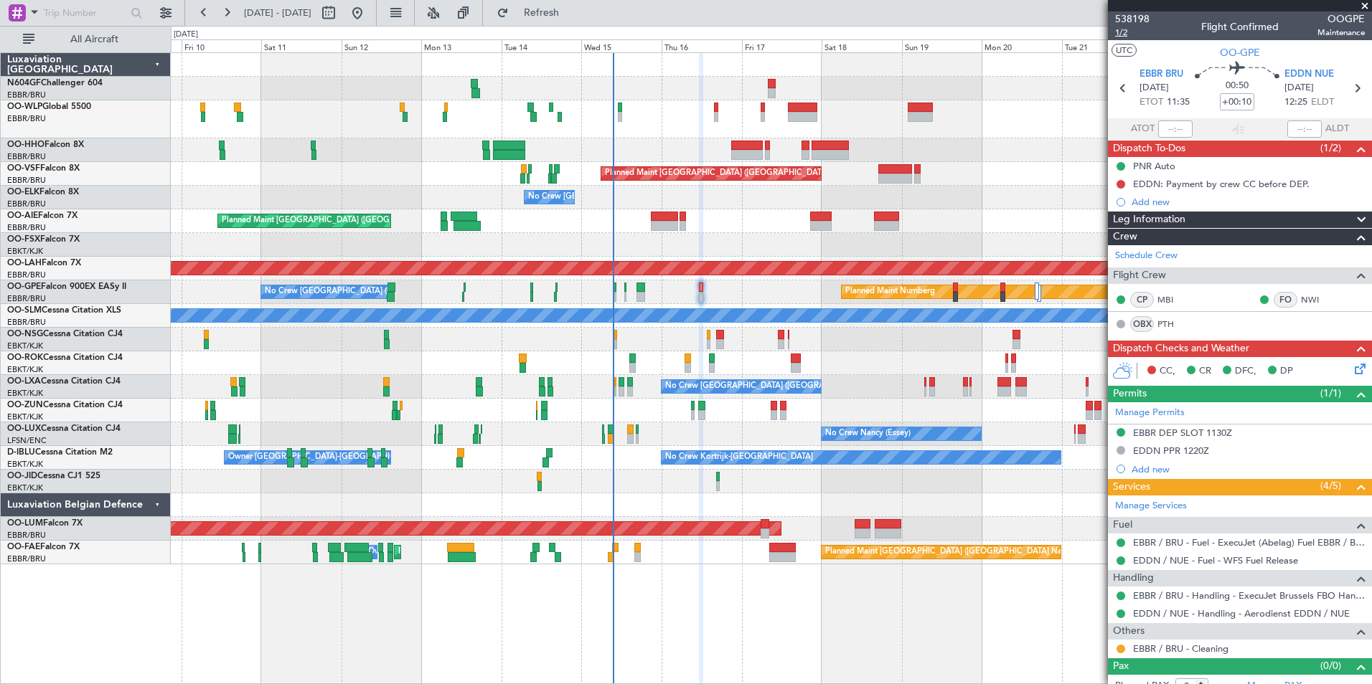
click at [1124, 37] on span "1/2" at bounding box center [1132, 33] width 34 height 12
click at [953, 108] on div at bounding box center [771, 119] width 1200 height 38
click at [562, 14] on span "Refresh" at bounding box center [542, 13] width 60 height 10
click at [660, 226] on div "Planned Maint London (Farnborough) Unplanned Maint London (Farnborough)" at bounding box center [771, 221] width 1200 height 24
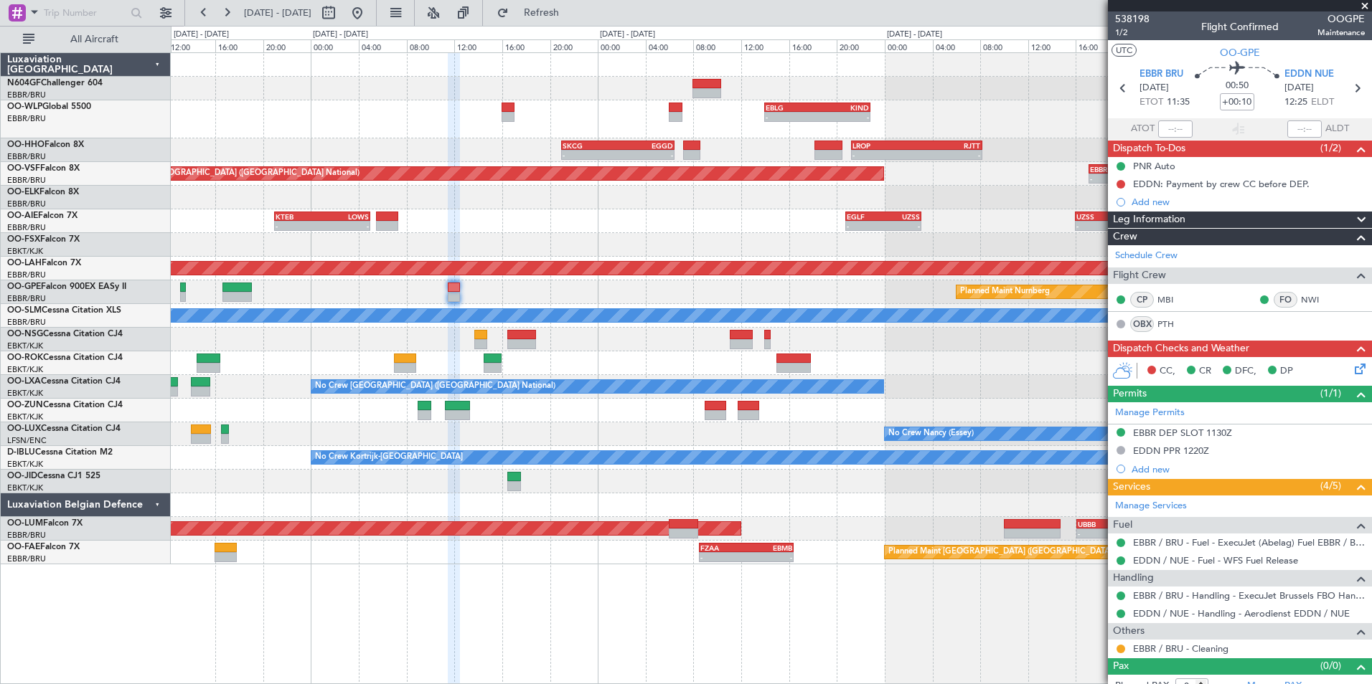
click at [571, 121] on div "- - EBLG 14:00 Z KIND 22:50 Z - - KIND 02:00 Z EBLG 09:30 Z" at bounding box center [771, 119] width 1200 height 38
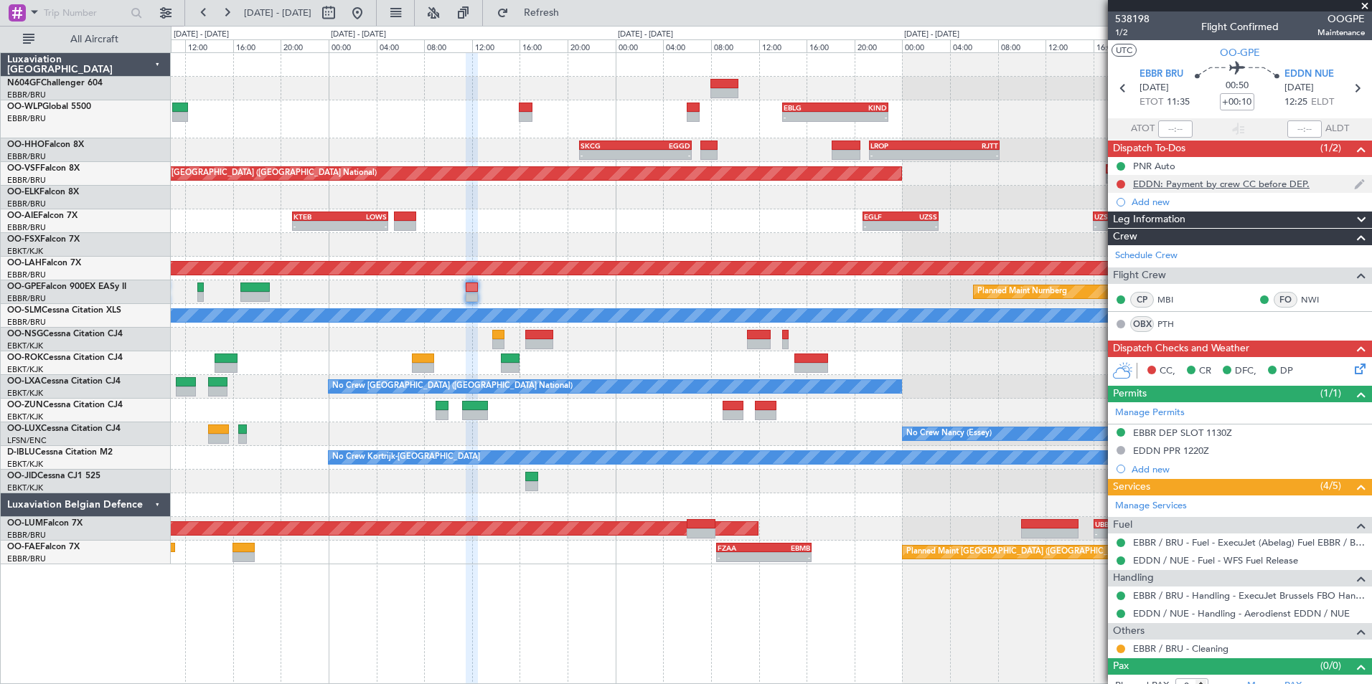
click at [1218, 182] on div "EDDN: Payment by crew CC before DEP." at bounding box center [1221, 184] width 176 height 12
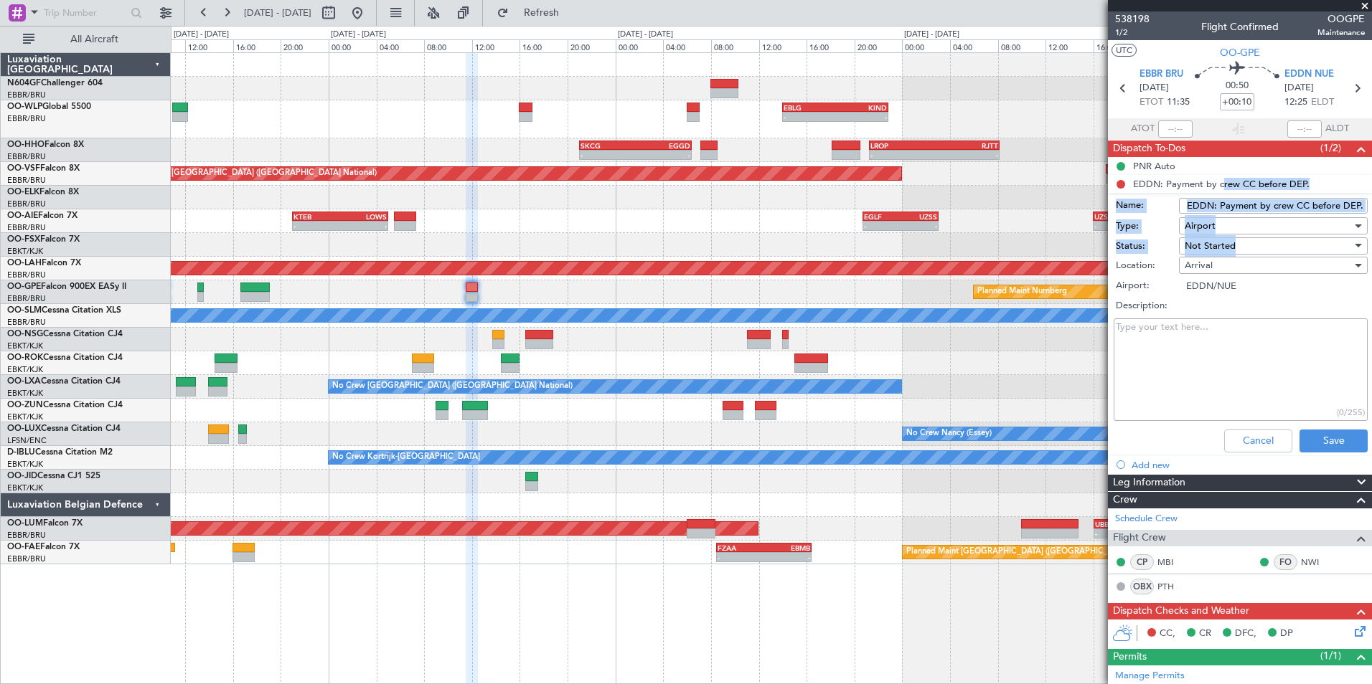
drag, startPoint x: 1218, startPoint y: 182, endPoint x: 1273, endPoint y: 256, distance: 92.8
click at [1271, 250] on li "EDDN: Payment by crew CC before DEP. Name: EDDN: Payment by crew CC before DEP.…" at bounding box center [1240, 316] width 264 height 283
click at [1243, 296] on div "Description:" at bounding box center [1240, 306] width 278 height 20
click at [1217, 241] on span "Not Started" at bounding box center [1209, 246] width 51 height 13
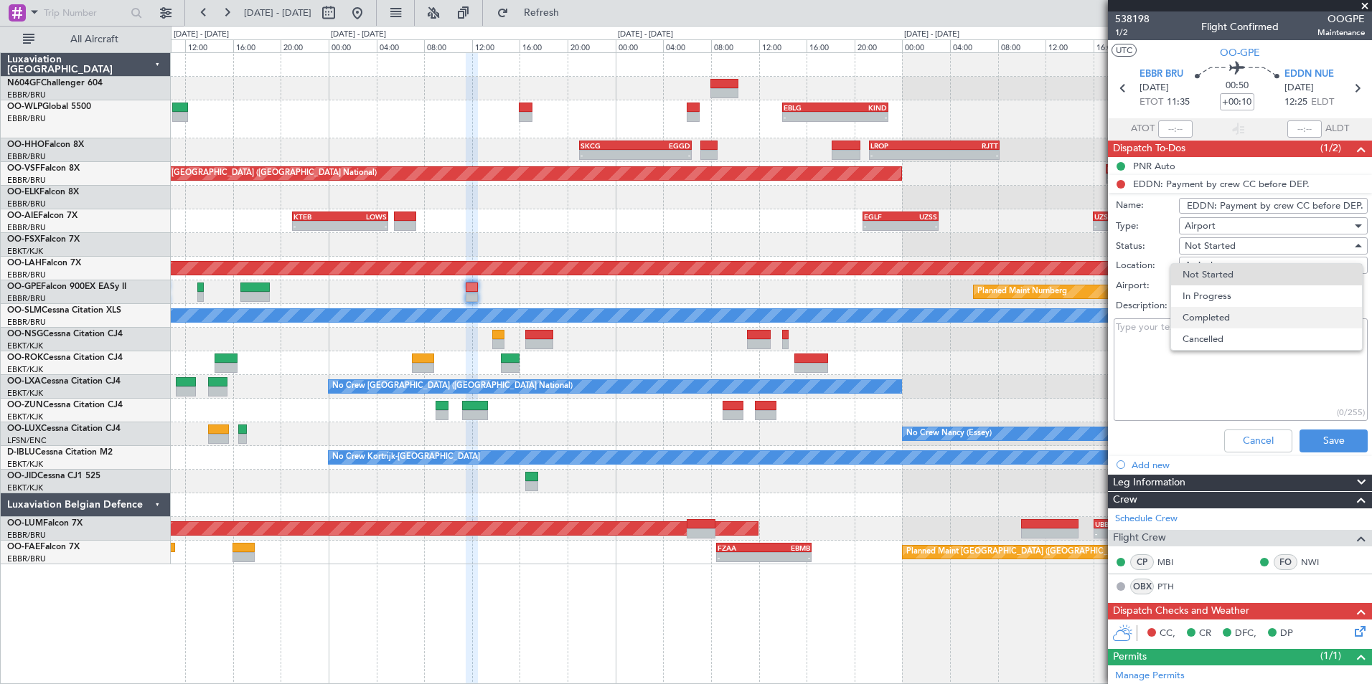
click at [1228, 316] on span "Completed" at bounding box center [1266, 318] width 168 height 22
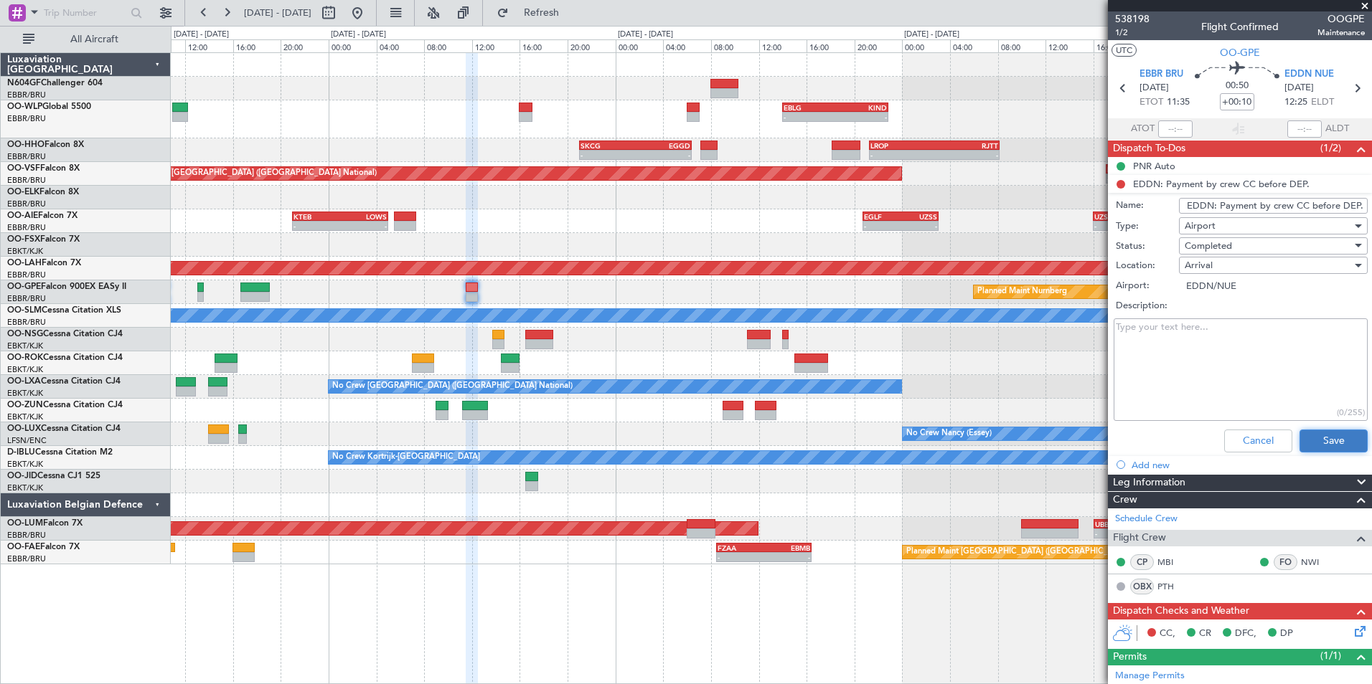
click at [1300, 440] on button "Save" at bounding box center [1333, 441] width 68 height 23
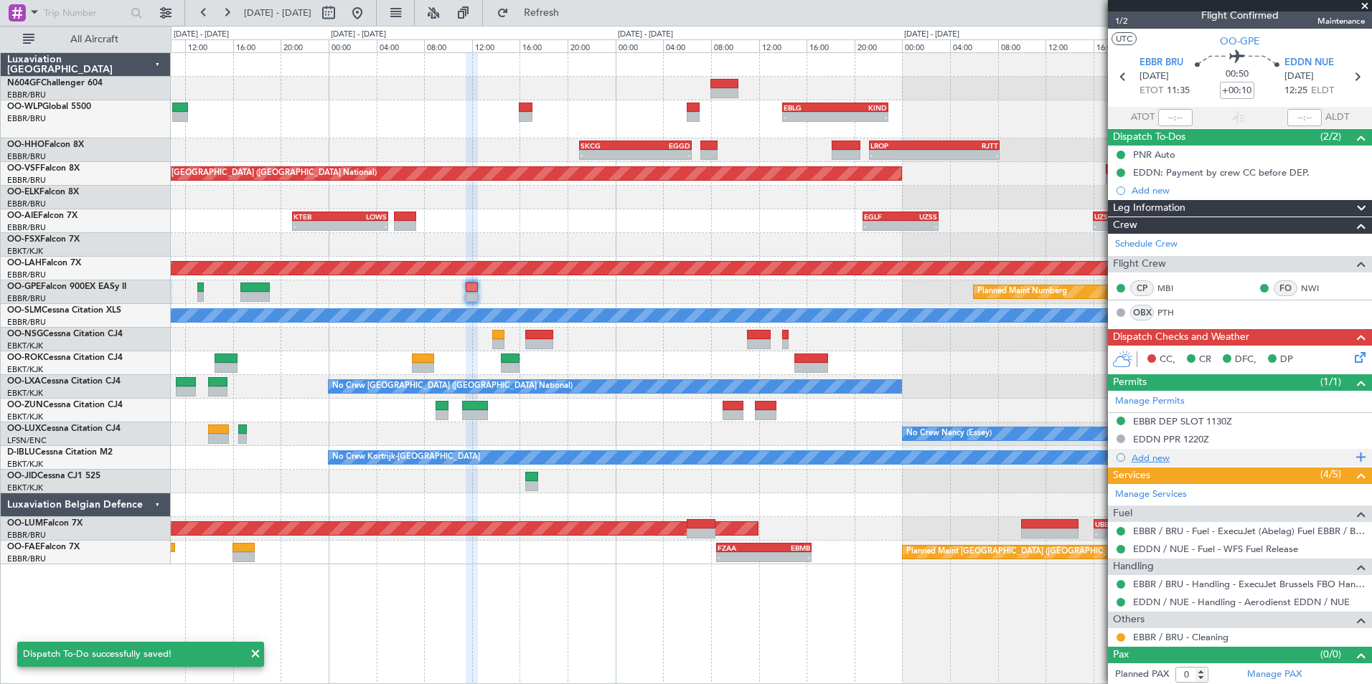
scroll to position [14, 0]
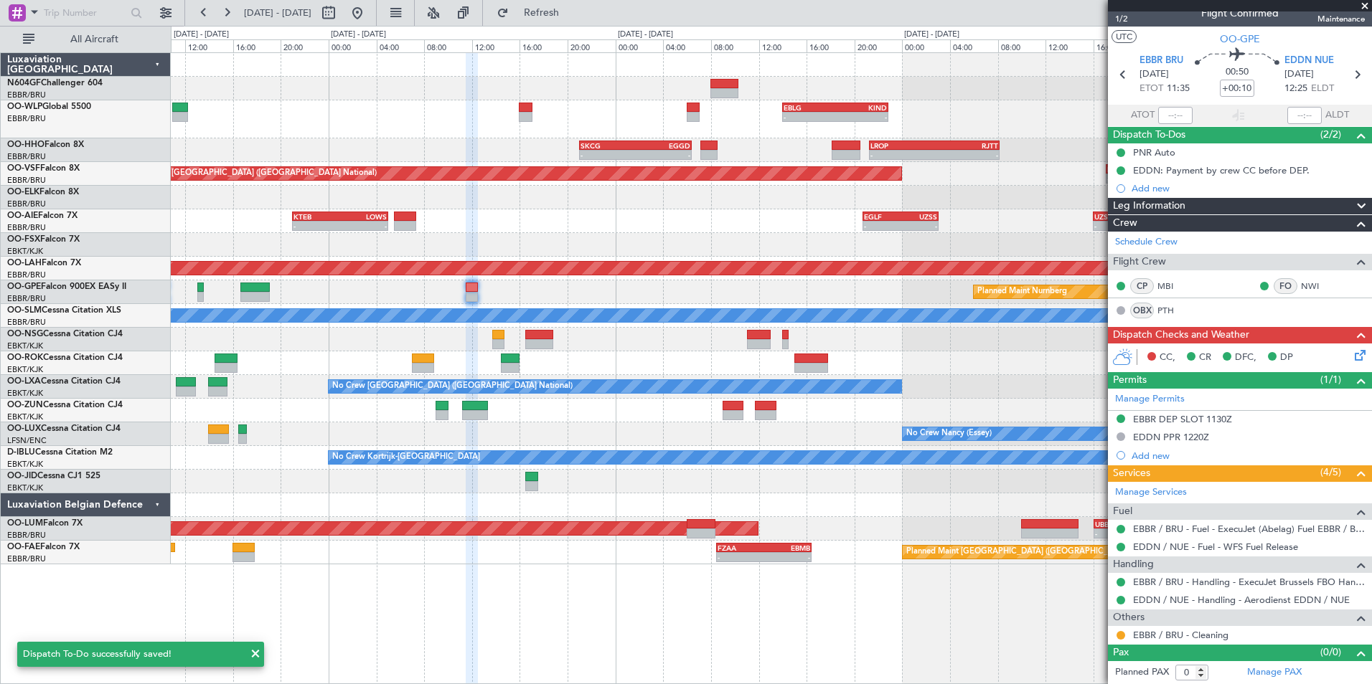
click at [1352, 353] on icon at bounding box center [1357, 352] width 11 height 11
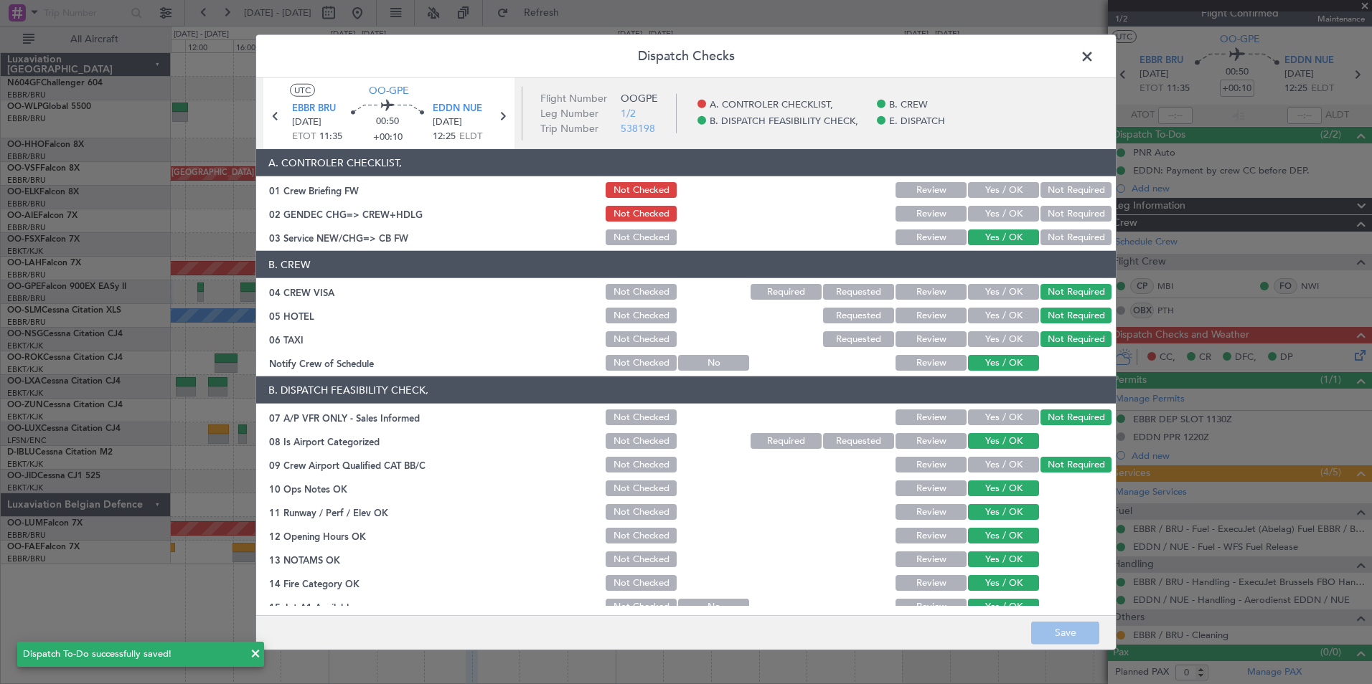
click at [990, 209] on button "Yes / OK" at bounding box center [1003, 214] width 71 height 16
click at [990, 200] on section "A. CONTROLER CHECKLIST, 01 Crew Briefing FW Not Checked Review Yes / OK Not Req…" at bounding box center [685, 198] width 859 height 98
click at [984, 194] on button "Yes / OK" at bounding box center [1003, 190] width 71 height 16
click at [1063, 632] on button "Save" at bounding box center [1065, 632] width 68 height 23
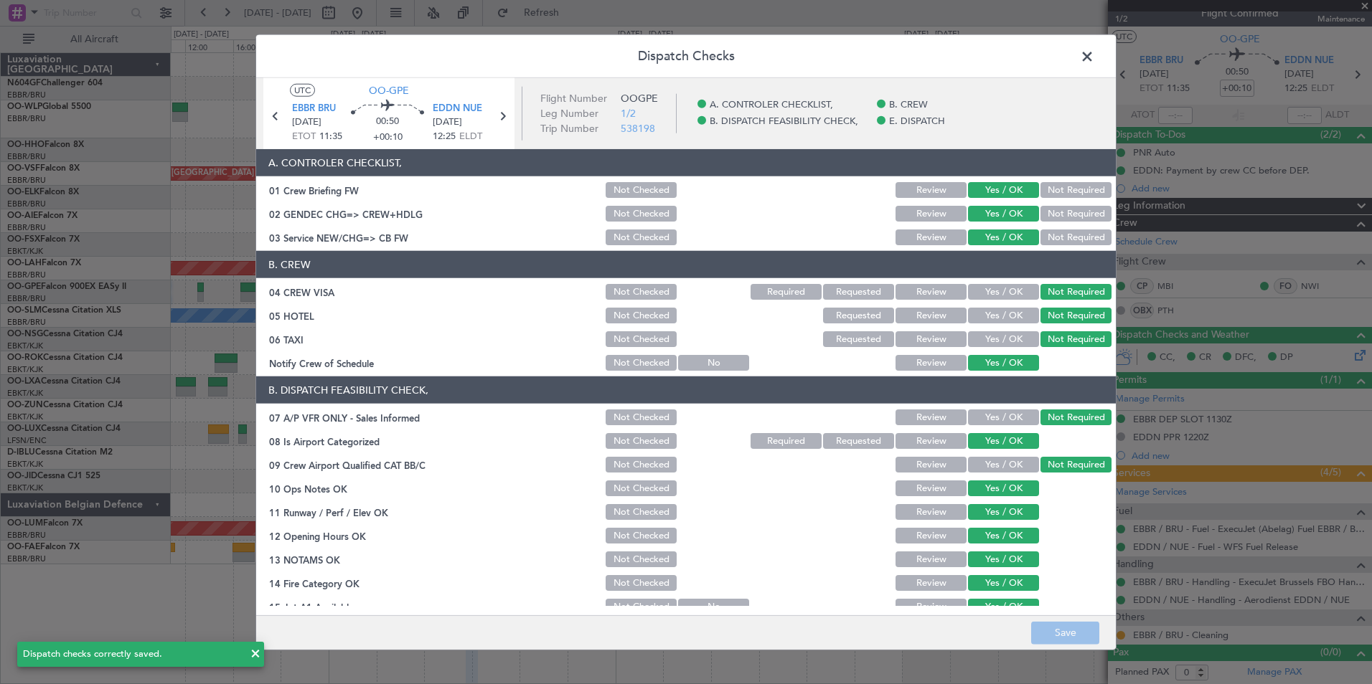
click at [1094, 62] on span at bounding box center [1094, 60] width 0 height 29
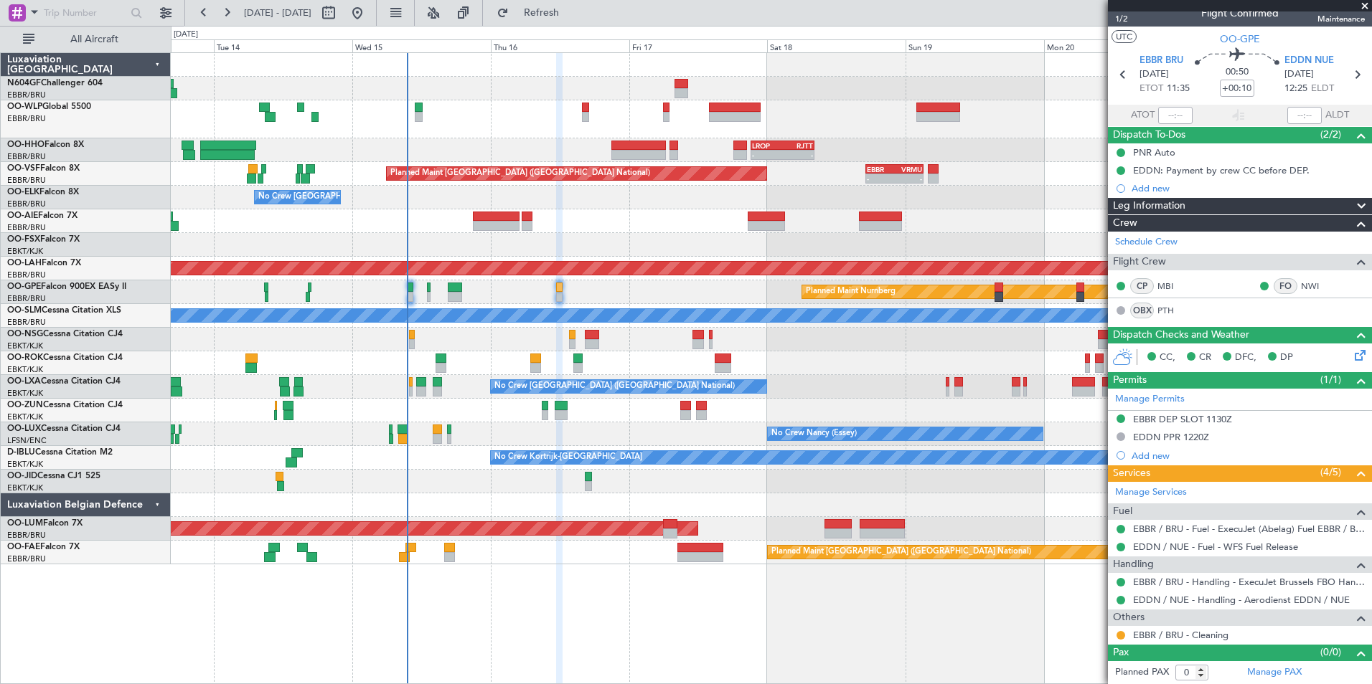
click at [613, 347] on div at bounding box center [771, 340] width 1200 height 24
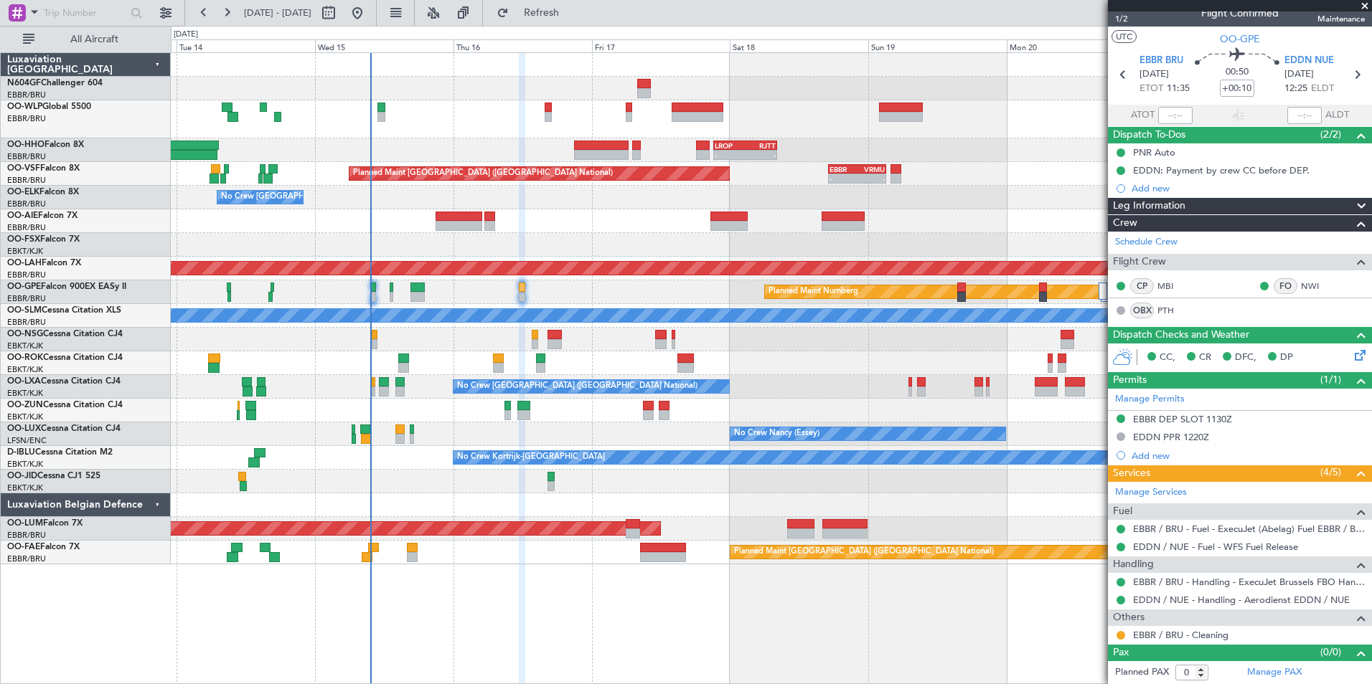
click at [523, 508] on div at bounding box center [771, 506] width 1200 height 24
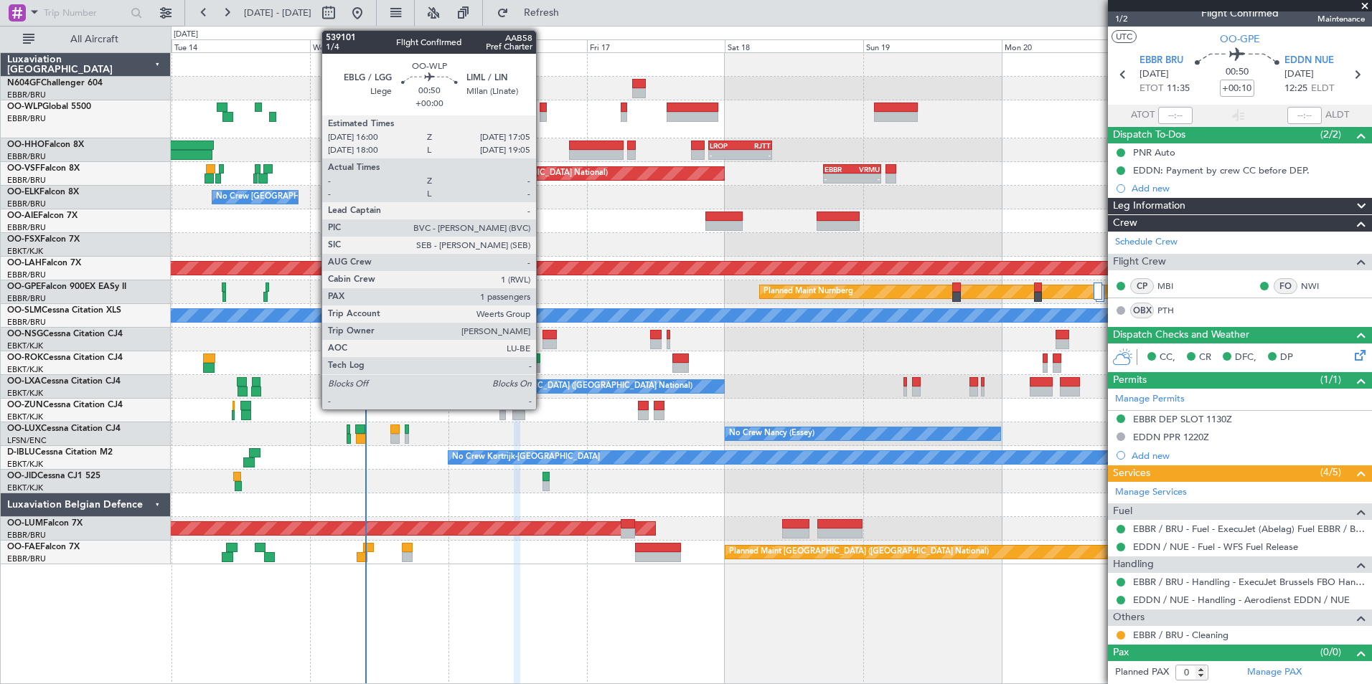
click at [542, 111] on div at bounding box center [543, 108] width 6 height 10
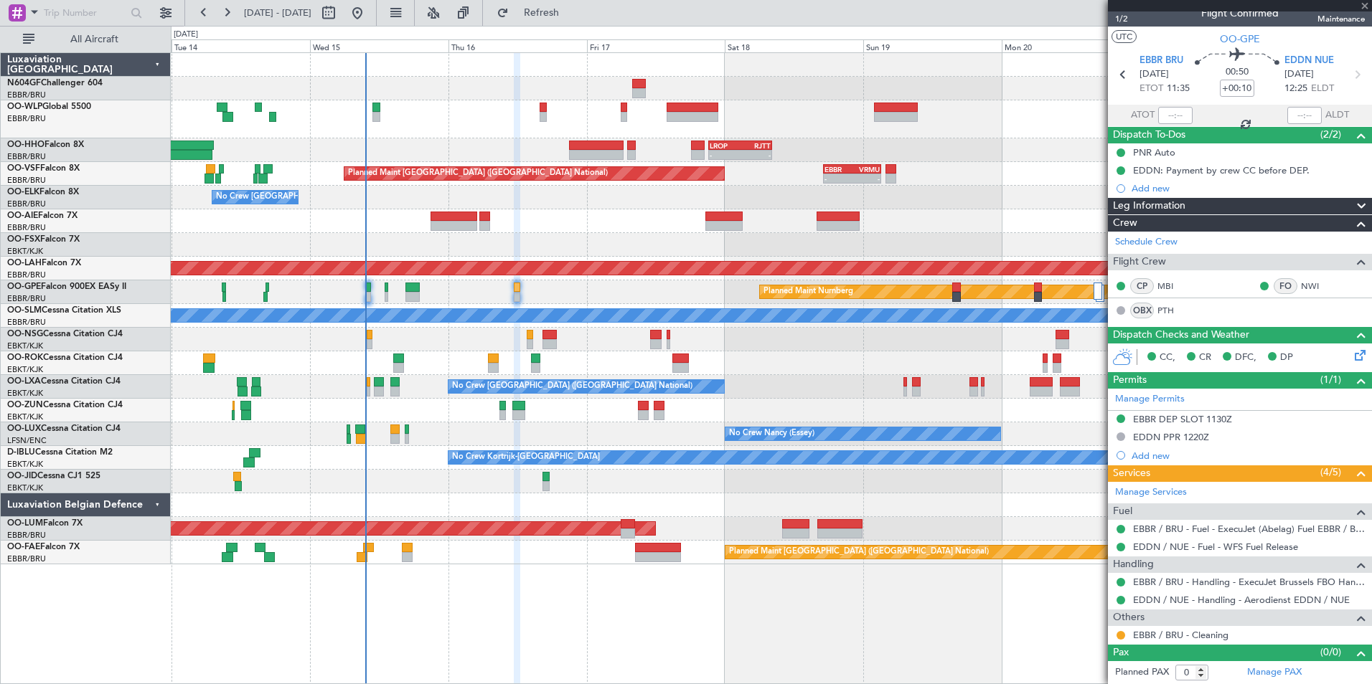
type input "1"
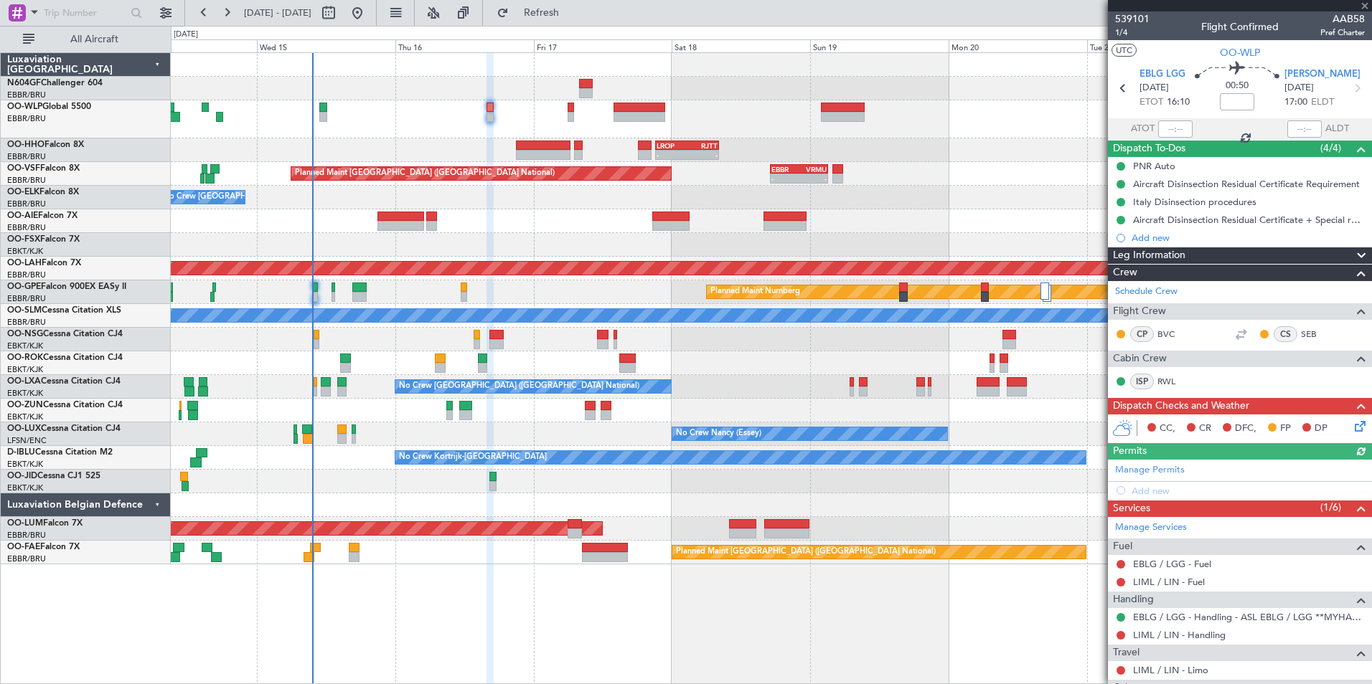
click at [536, 128] on div "- - LIML 20:00 Z FIMP 06:30 Z" at bounding box center [771, 119] width 1200 height 38
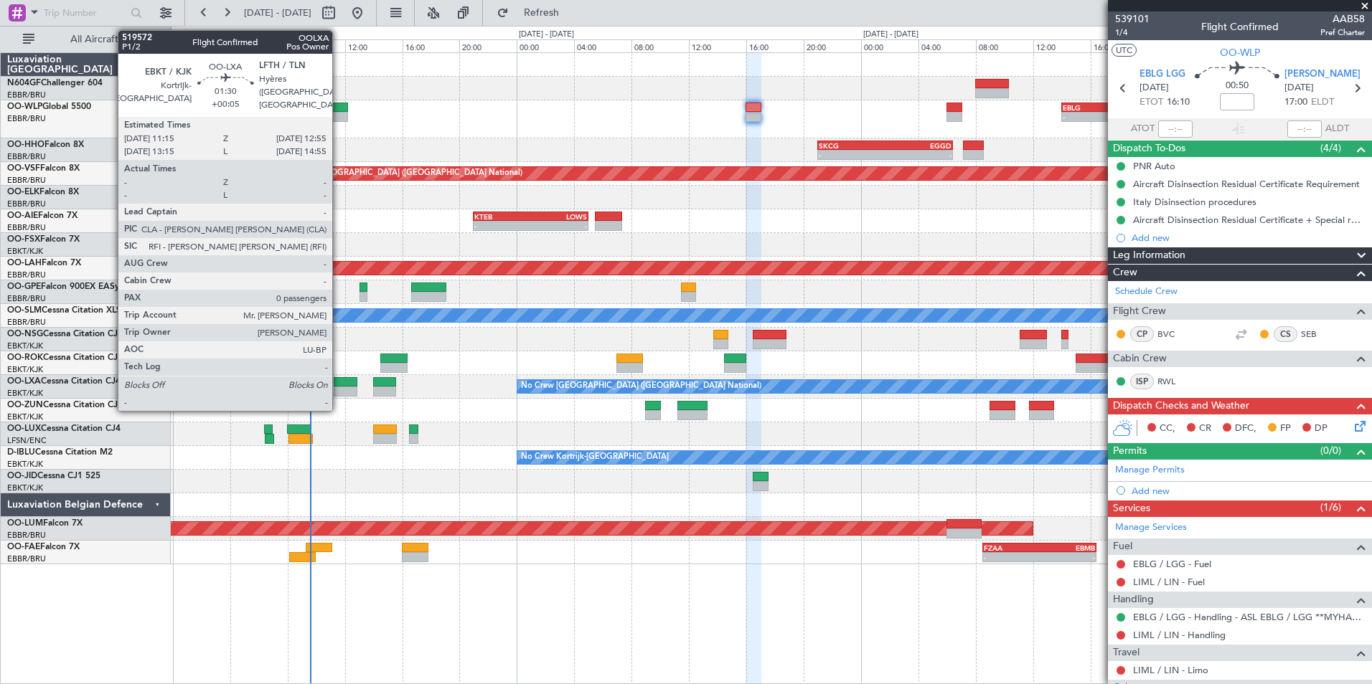
click at [339, 393] on div at bounding box center [346, 392] width 24 height 10
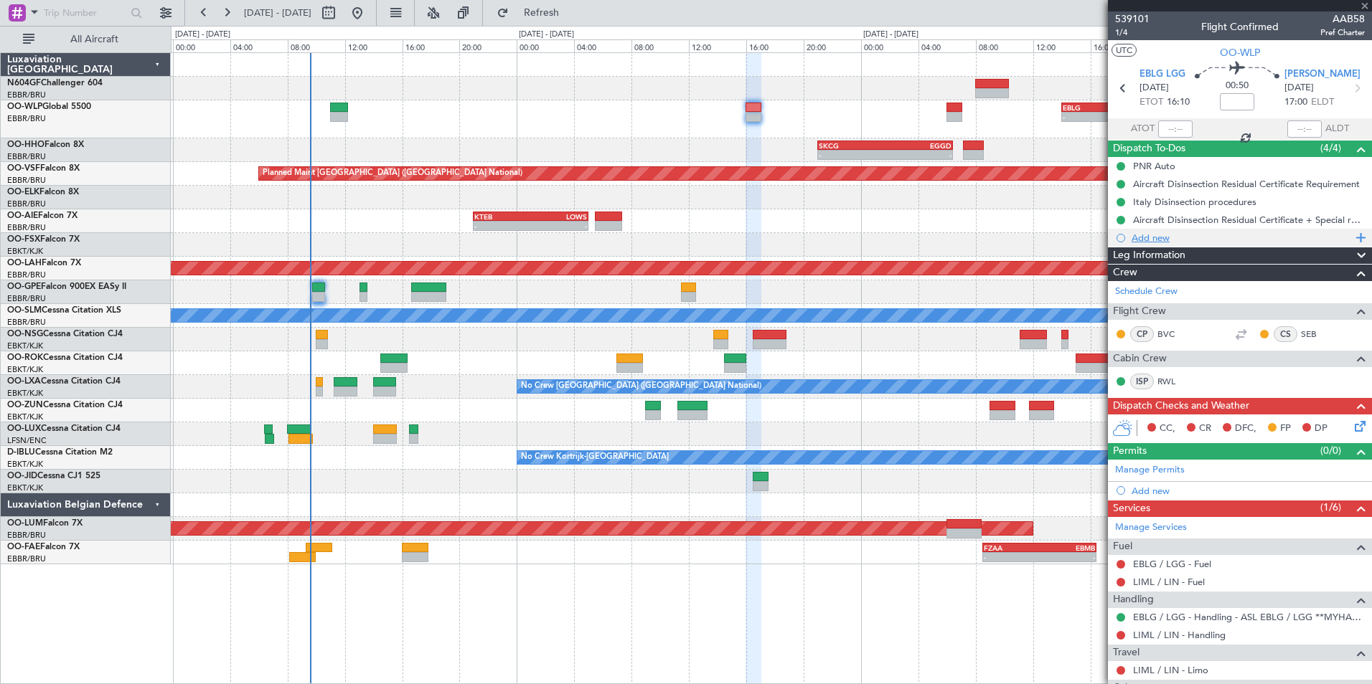
type input "+00:05"
type input "0"
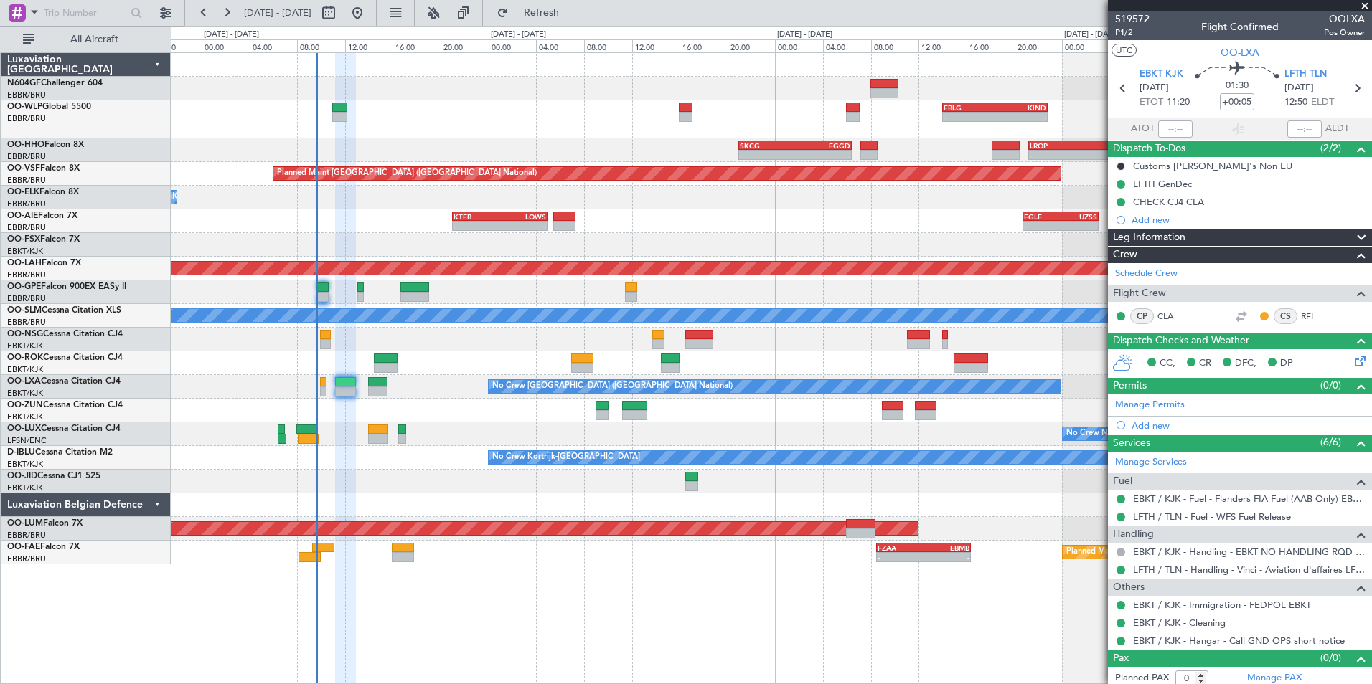
click at [1165, 314] on link "CLA" at bounding box center [1173, 316] width 32 height 13
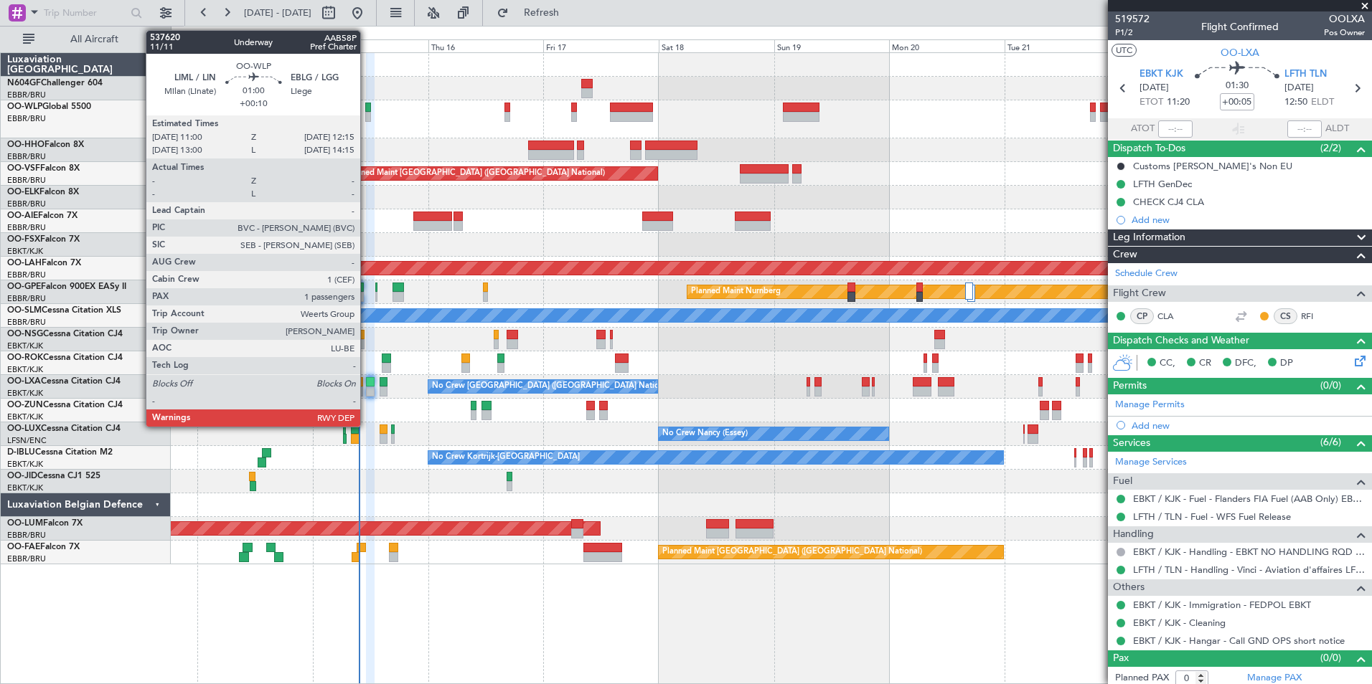
click at [367, 108] on div at bounding box center [368, 108] width 6 height 10
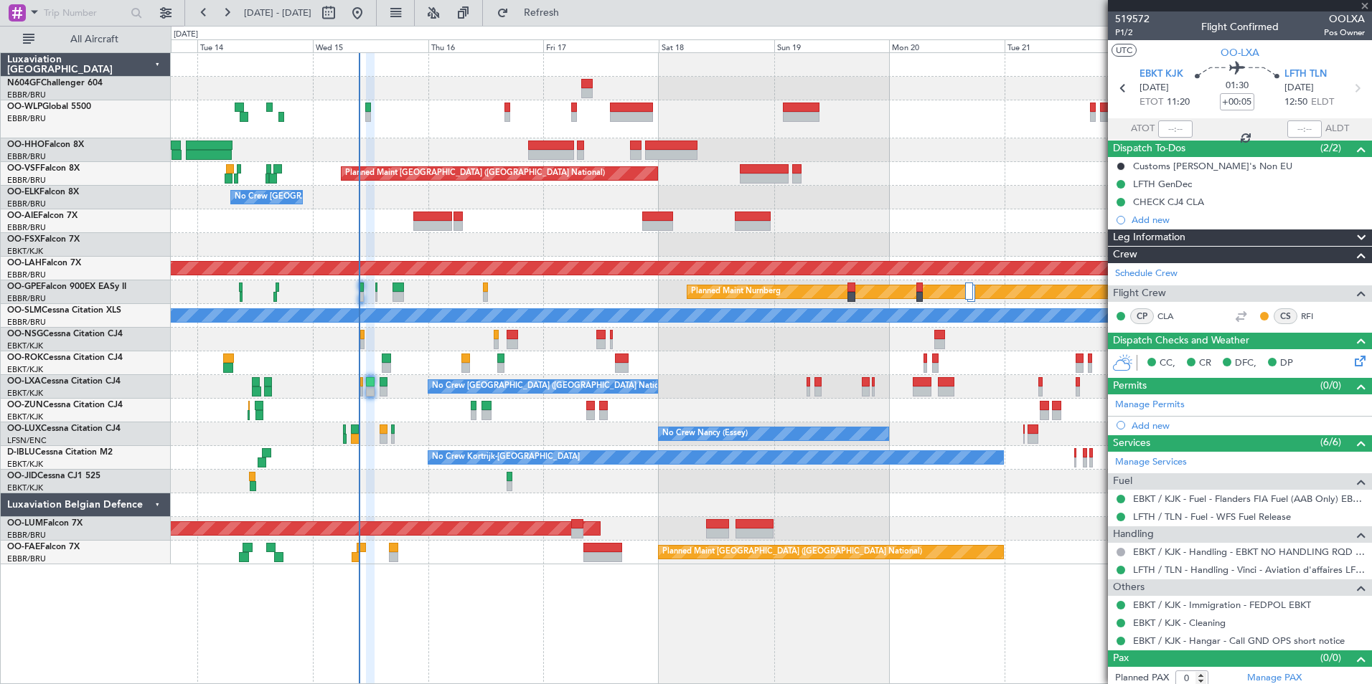
type input "+00:10"
type input "1"
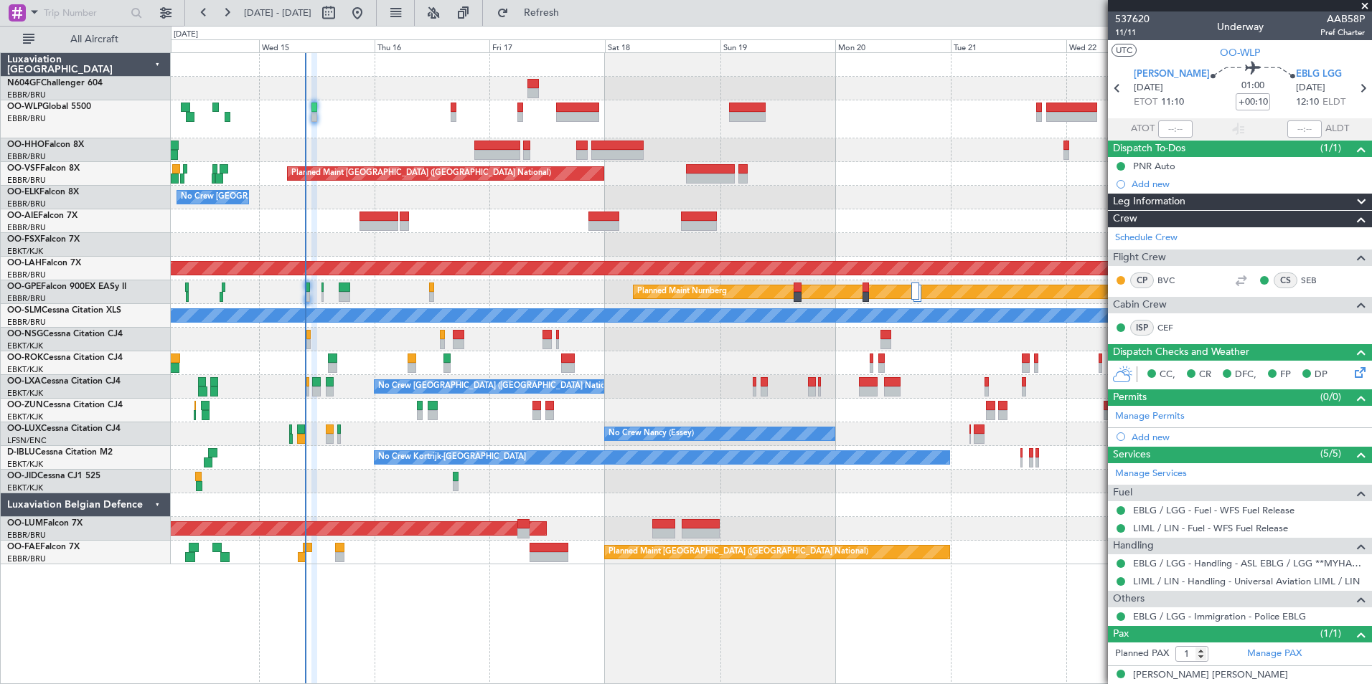
click at [750, 159] on div at bounding box center [771, 150] width 1200 height 24
click at [801, 154] on div at bounding box center [771, 150] width 1200 height 24
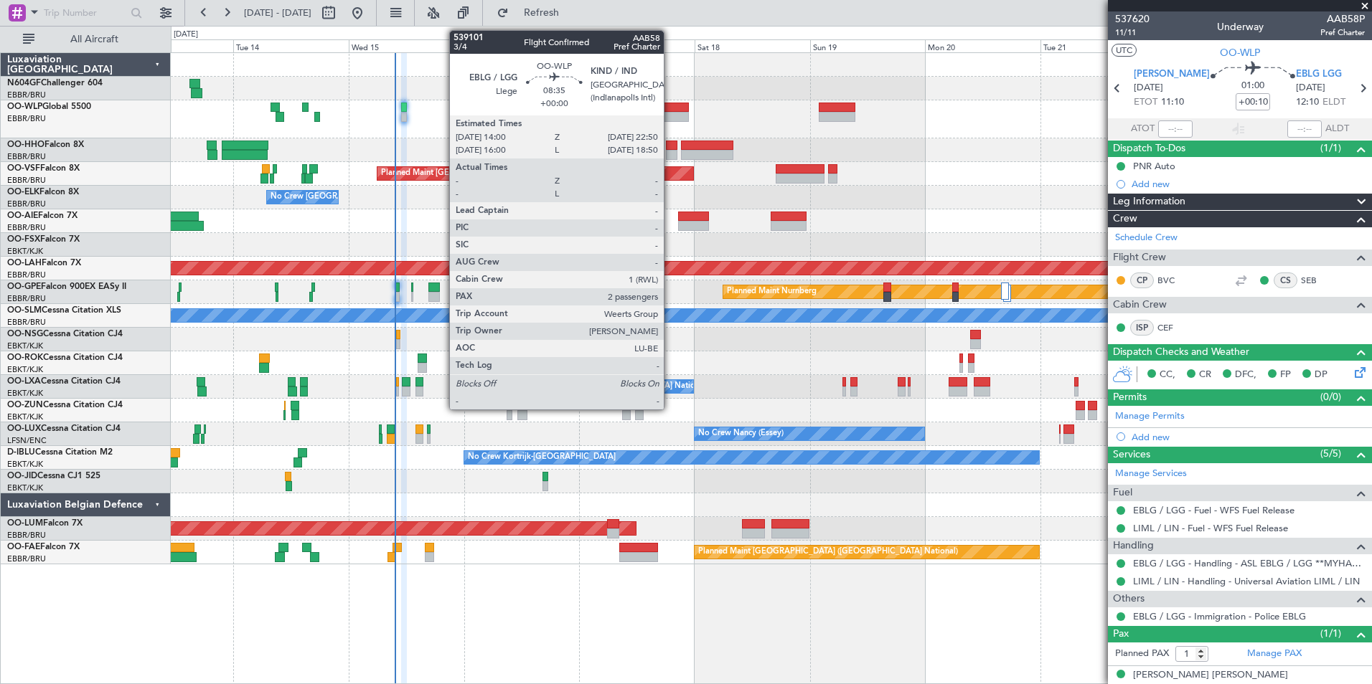
click at [670, 115] on div at bounding box center [667, 117] width 43 height 10
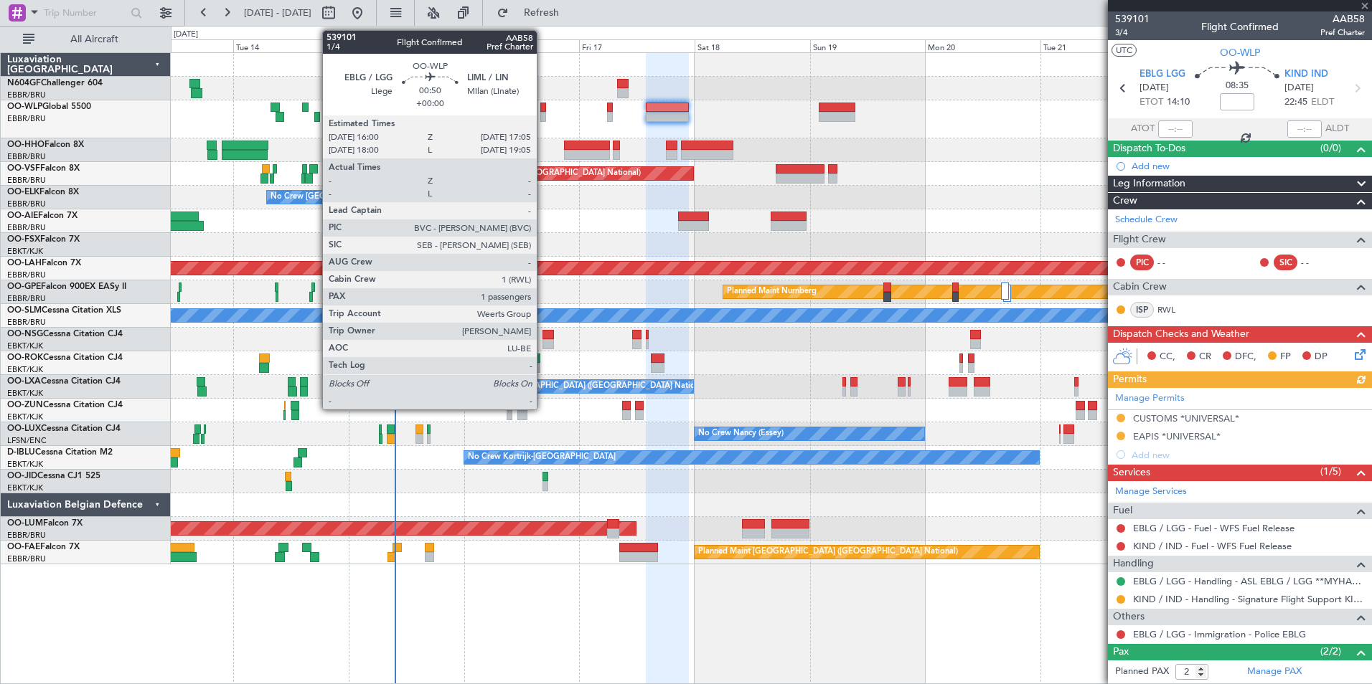
click at [543, 111] on div at bounding box center [543, 108] width 6 height 10
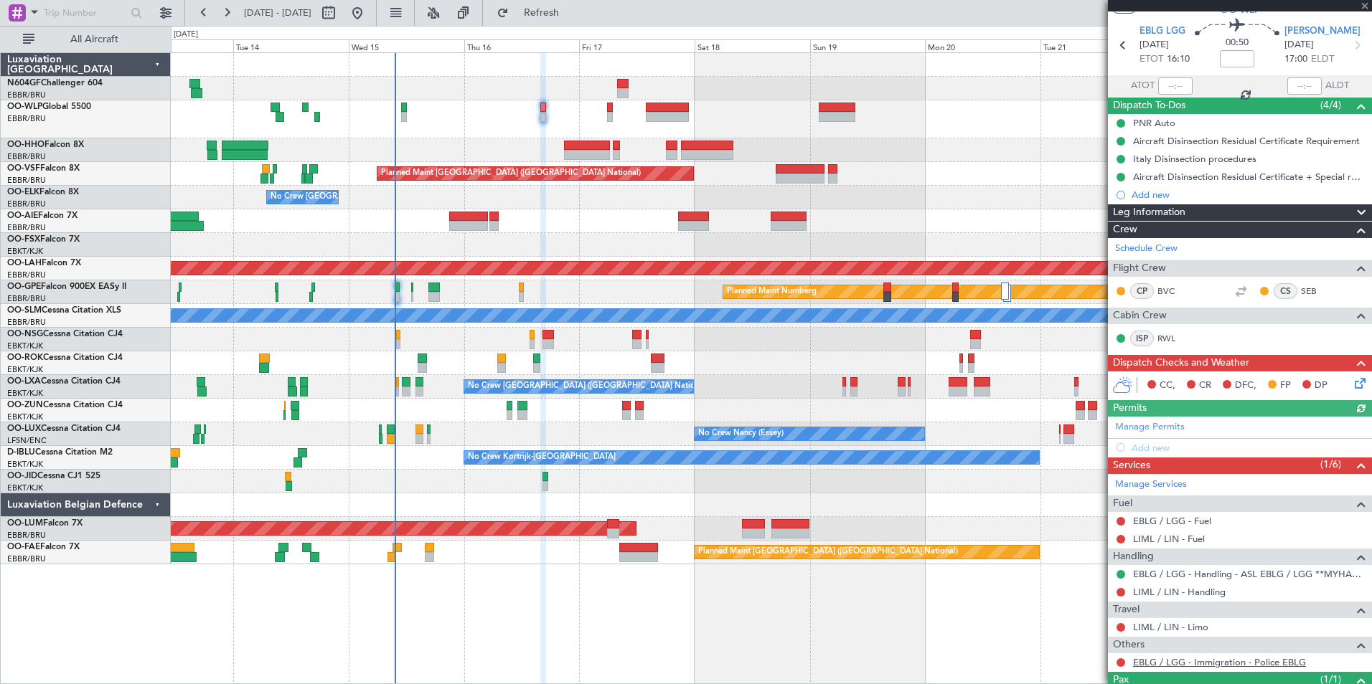
scroll to position [103, 0]
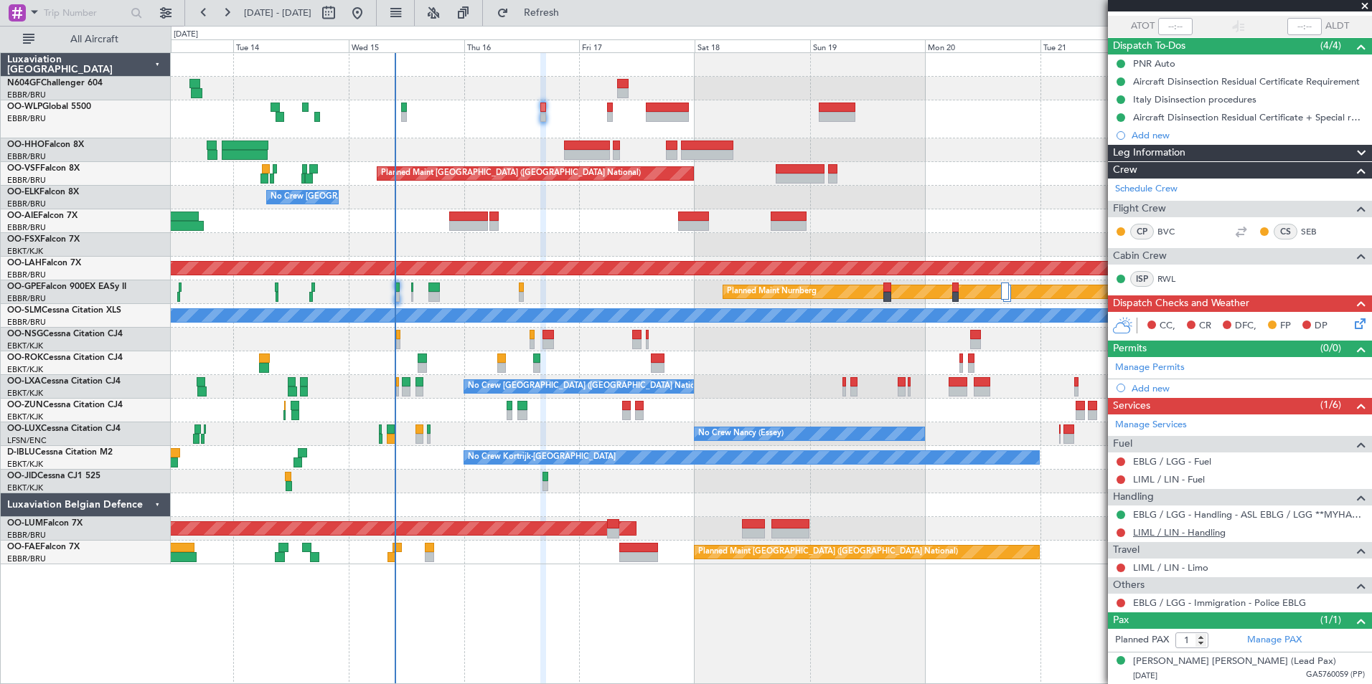
click at [1202, 537] on link "LIML / LIN - Handling" at bounding box center [1179, 533] width 93 height 12
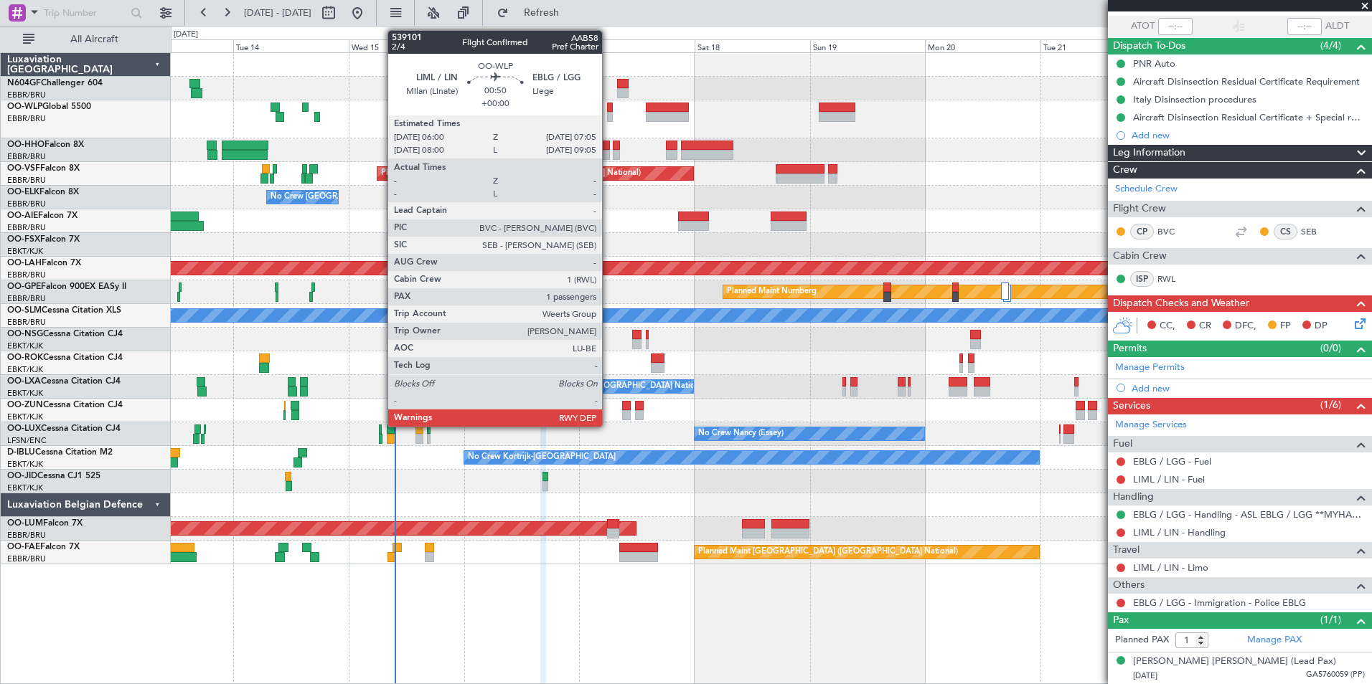
click at [608, 110] on div at bounding box center [610, 108] width 6 height 10
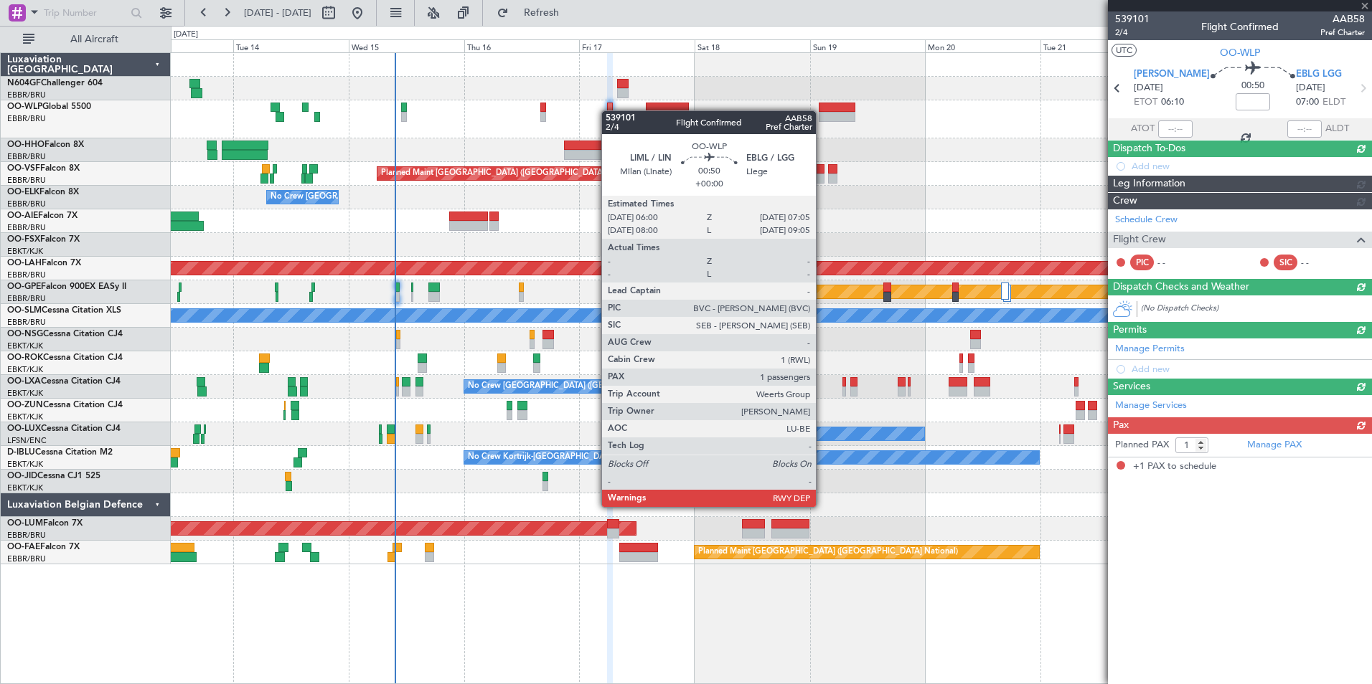
scroll to position [0, 0]
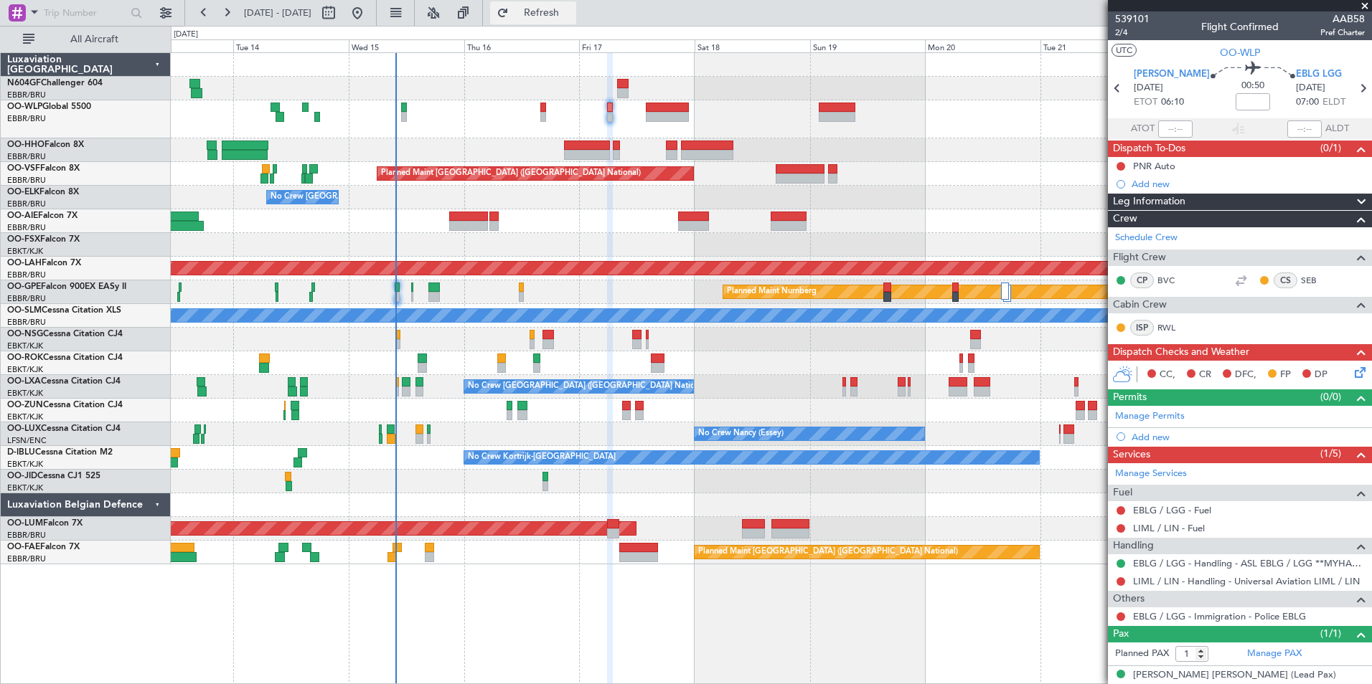
click at [574, 4] on button "Refresh" at bounding box center [533, 12] width 86 height 23
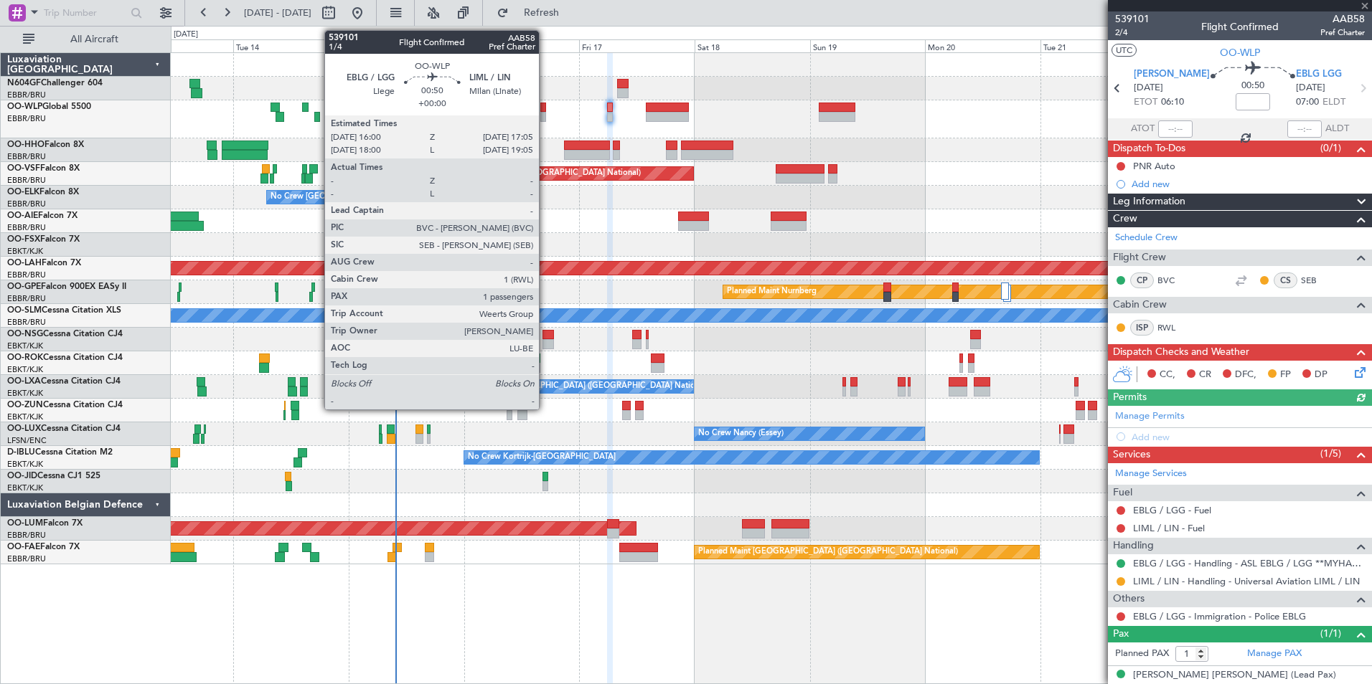
click at [545, 116] on div at bounding box center [543, 117] width 6 height 10
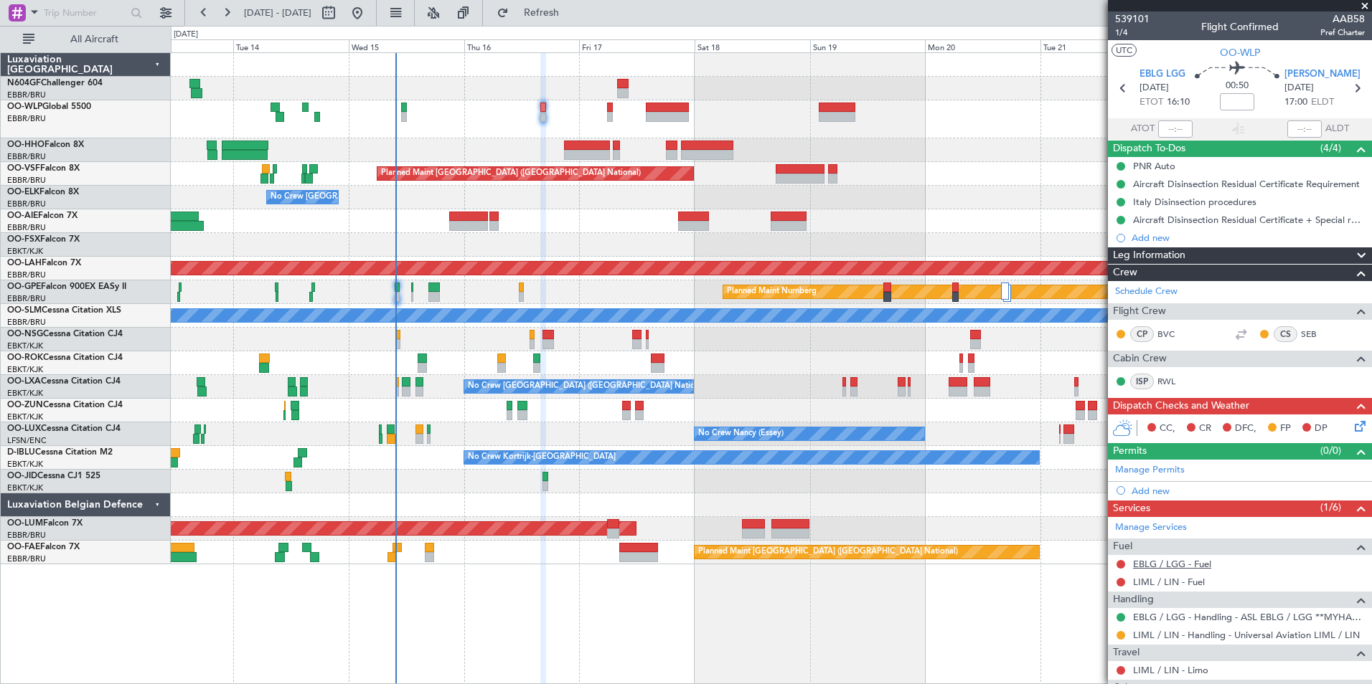
click at [1164, 567] on link "EBLG / LGG - Fuel" at bounding box center [1172, 564] width 78 height 12
click at [555, 14] on button "Refresh" at bounding box center [533, 12] width 86 height 23
click at [1164, 585] on link "LIML / LIN - Fuel" at bounding box center [1169, 582] width 72 height 12
click at [547, 17] on button "Refresh" at bounding box center [533, 12] width 86 height 23
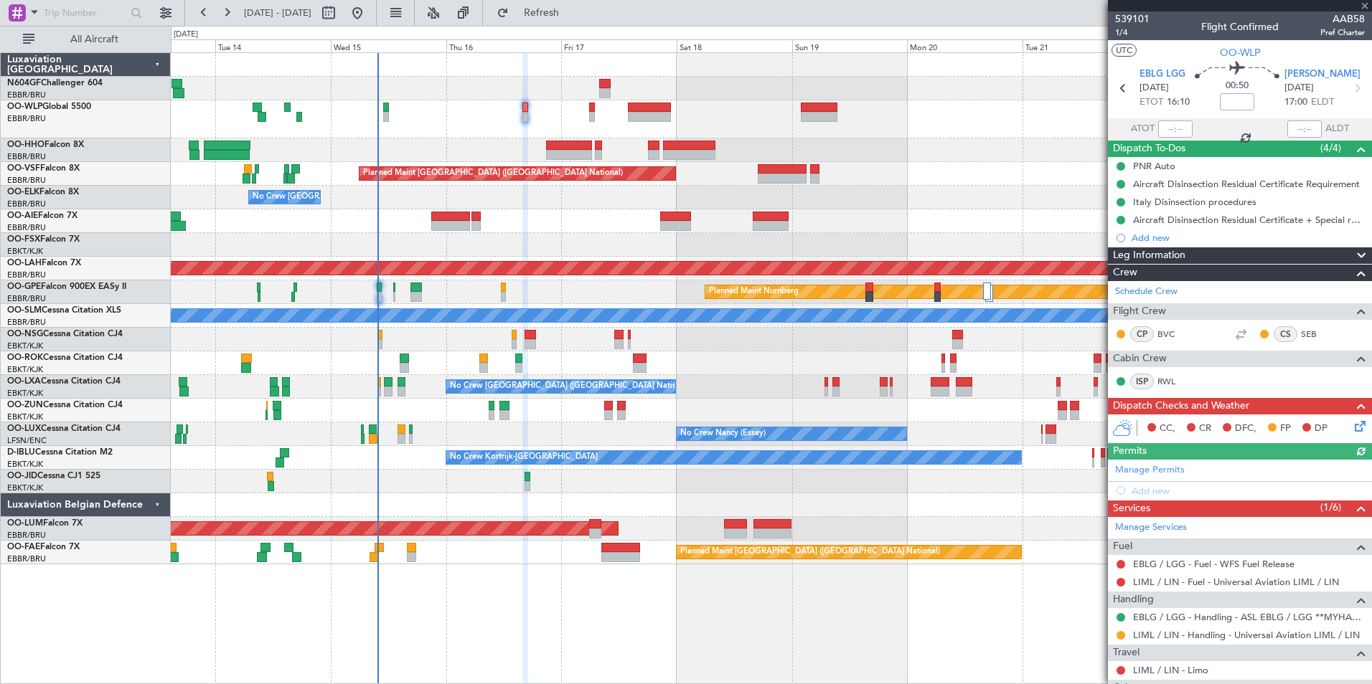
click at [452, 124] on div at bounding box center [771, 119] width 1200 height 38
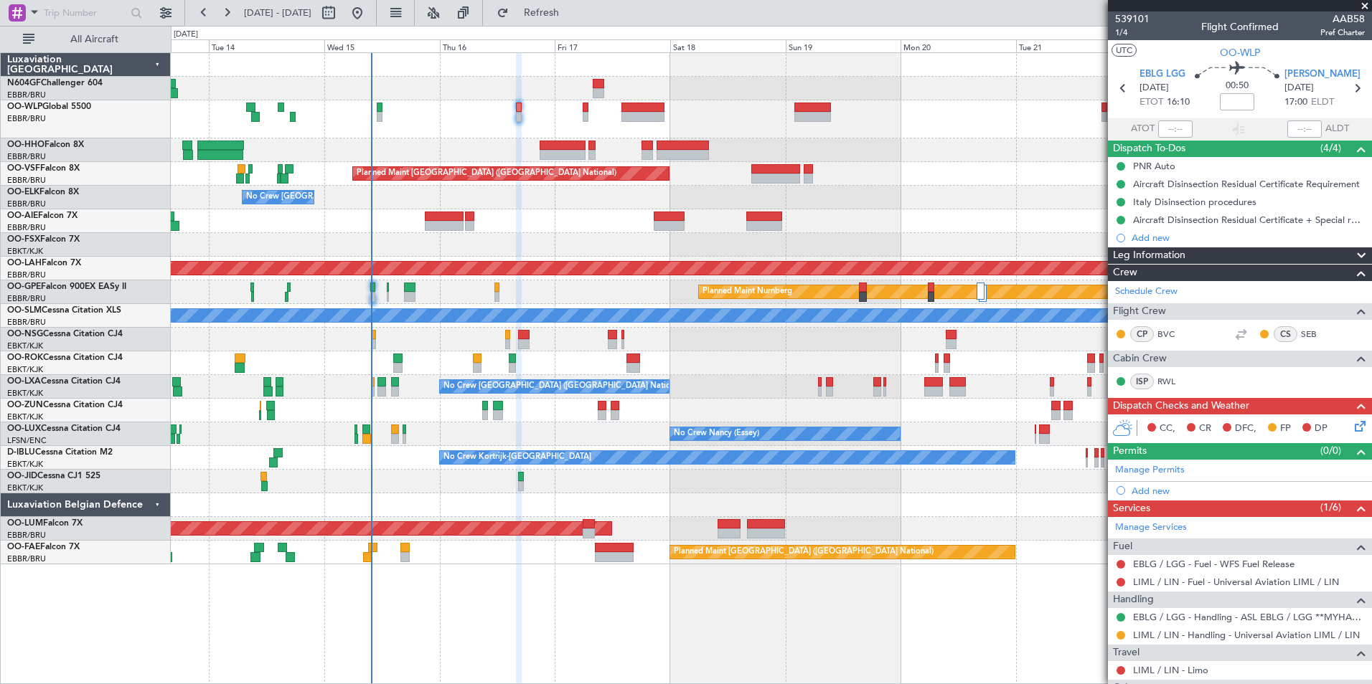
click at [461, 128] on div at bounding box center [771, 119] width 1200 height 38
click at [1352, 424] on icon at bounding box center [1357, 423] width 11 height 11
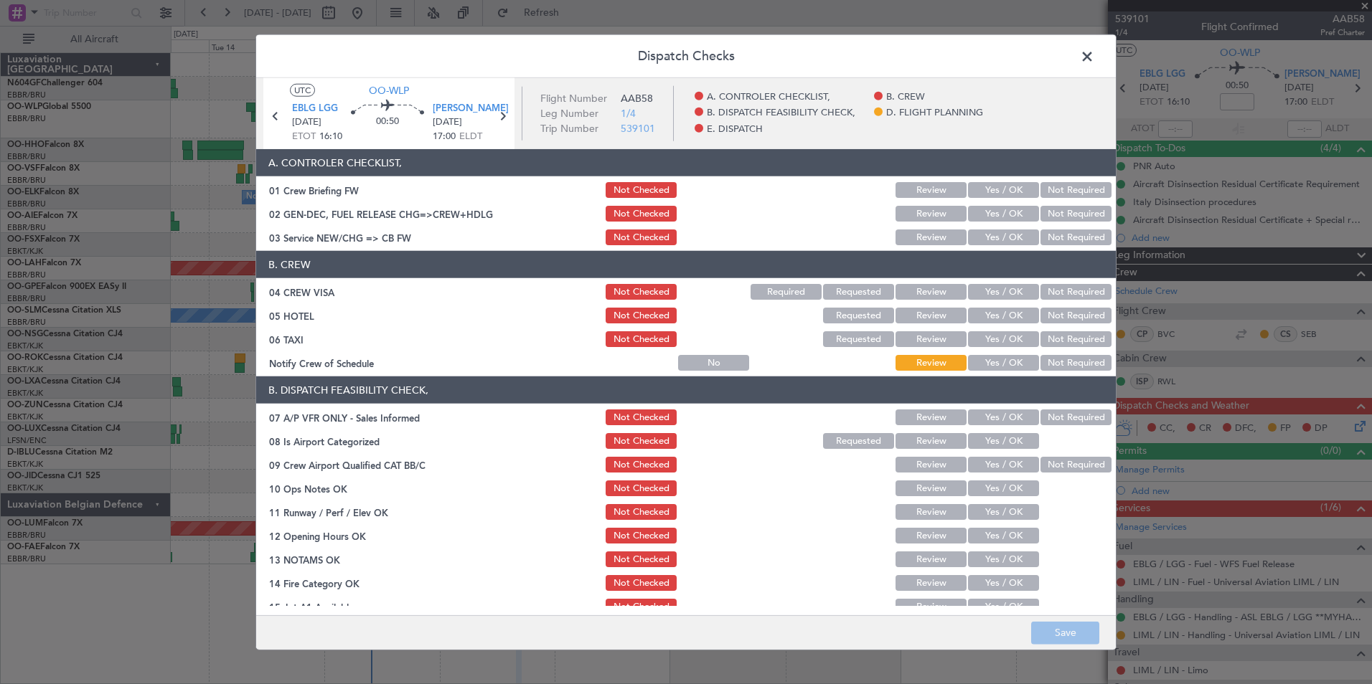
click at [989, 225] on section "A. CONTROLER CHECKLIST, 01 Crew Briefing FW Not Checked Review Yes / OK Not Req…" at bounding box center [685, 198] width 859 height 98
click at [991, 237] on button "Yes / OK" at bounding box center [1003, 238] width 71 height 16
drag, startPoint x: 1068, startPoint y: 292, endPoint x: 1066, endPoint y: 300, distance: 8.2
click at [1068, 293] on button "Not Required" at bounding box center [1075, 292] width 71 height 16
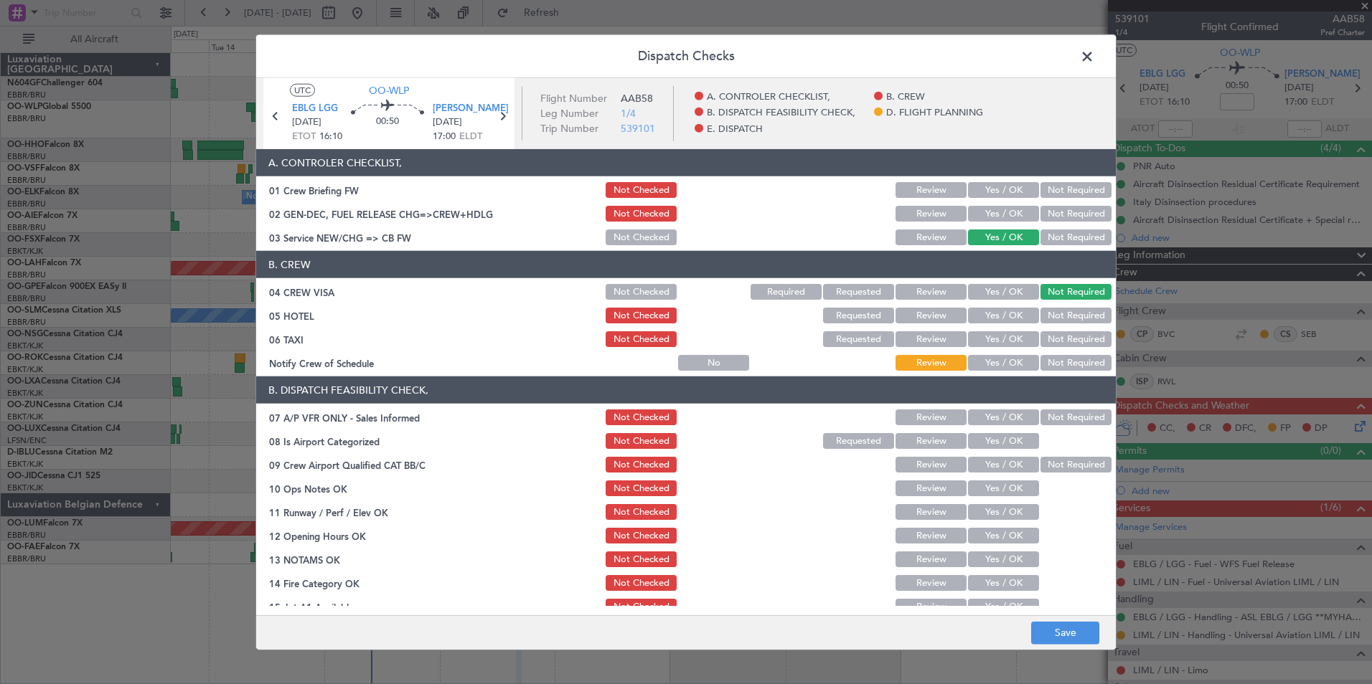
click at [1063, 318] on button "Not Required" at bounding box center [1075, 316] width 71 height 16
drag, startPoint x: 1057, startPoint y: 331, endPoint x: 1042, endPoint y: 357, distance: 29.3
click at [1055, 334] on button "Not Required" at bounding box center [1075, 339] width 71 height 16
click at [1012, 361] on button "Yes / OK" at bounding box center [1003, 363] width 71 height 16
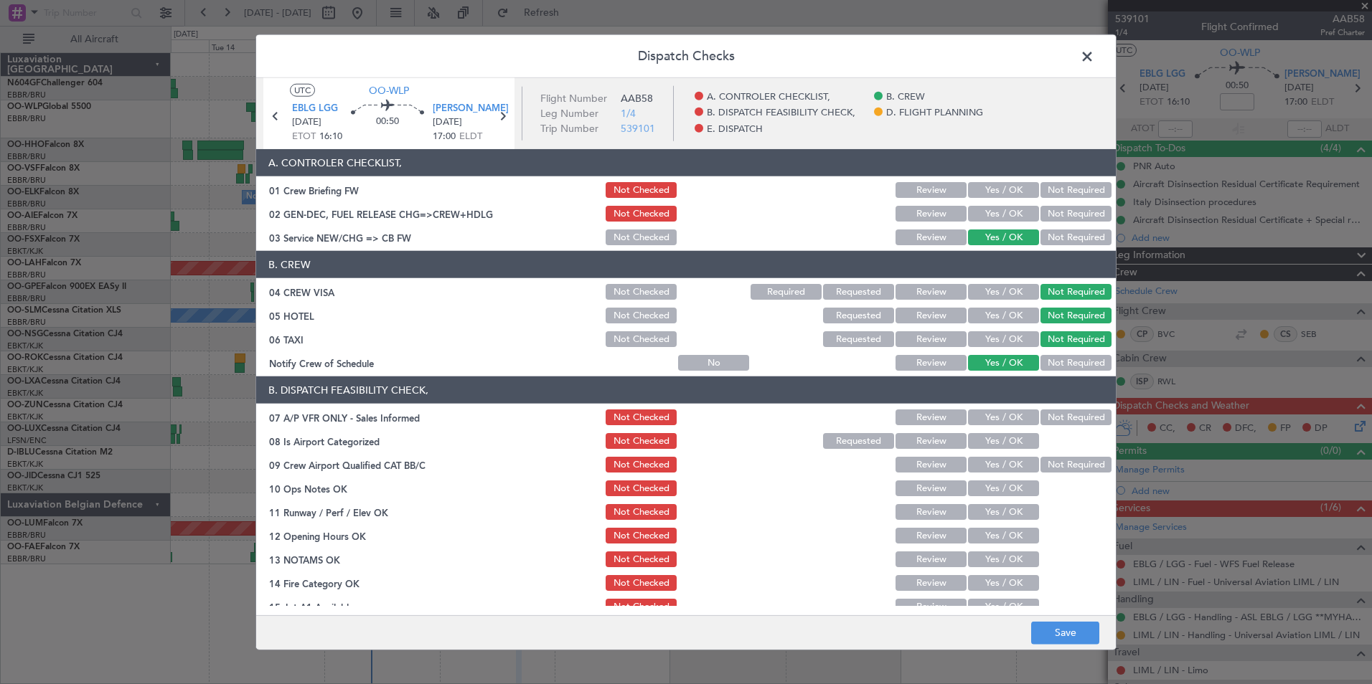
click at [1040, 420] on button "Not Required" at bounding box center [1075, 418] width 71 height 16
click at [1009, 444] on button "Yes / OK" at bounding box center [1003, 441] width 71 height 16
click at [1078, 478] on section "B. DISPATCH FEASIBILITY CHECK, 07 A/P VFR ONLY - Sales Informed Not Checked Rev…" at bounding box center [685, 532] width 859 height 311
click at [1063, 472] on button "Not Required" at bounding box center [1075, 465] width 71 height 16
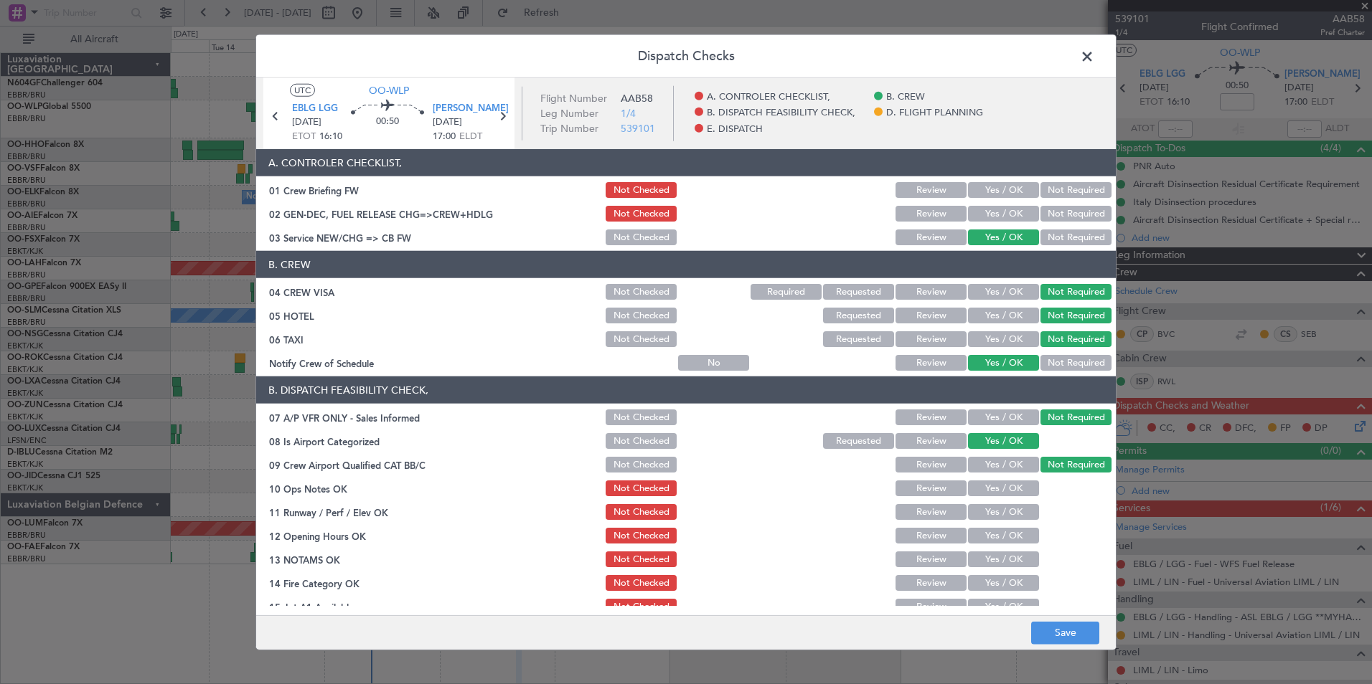
click at [1009, 485] on button "Yes / OK" at bounding box center [1003, 489] width 71 height 16
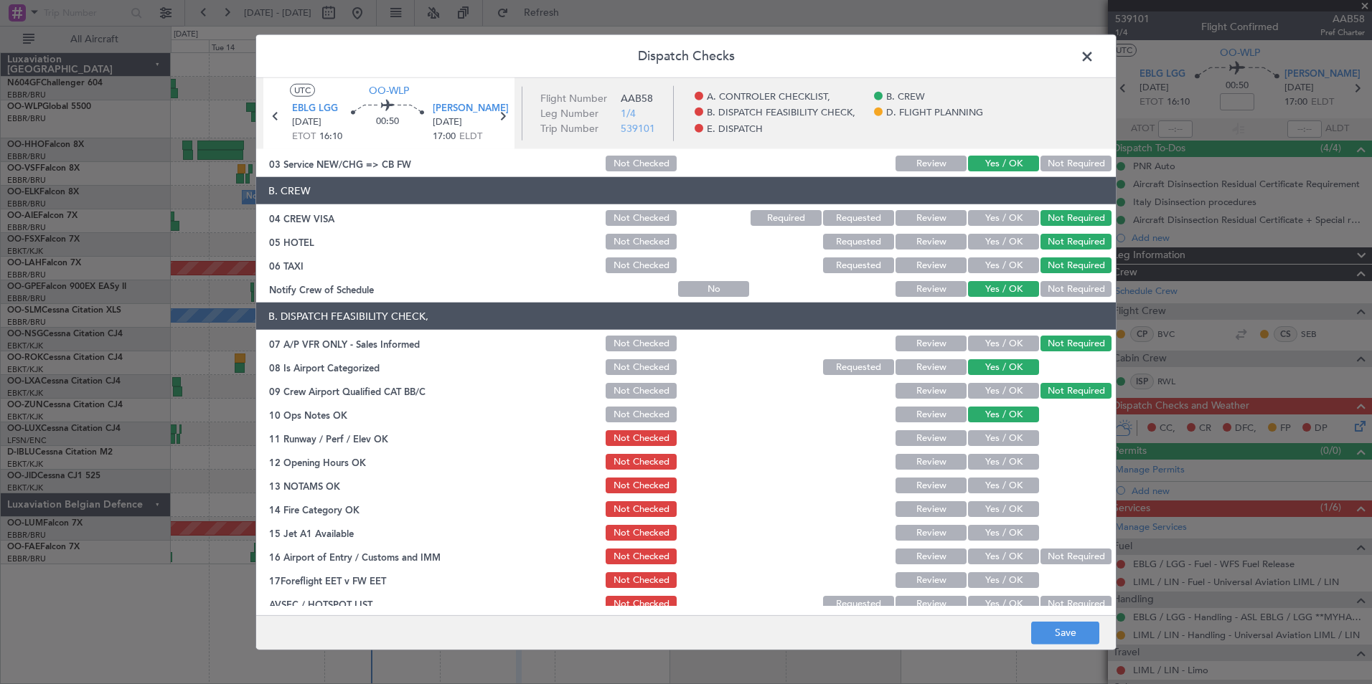
scroll to position [143, 0]
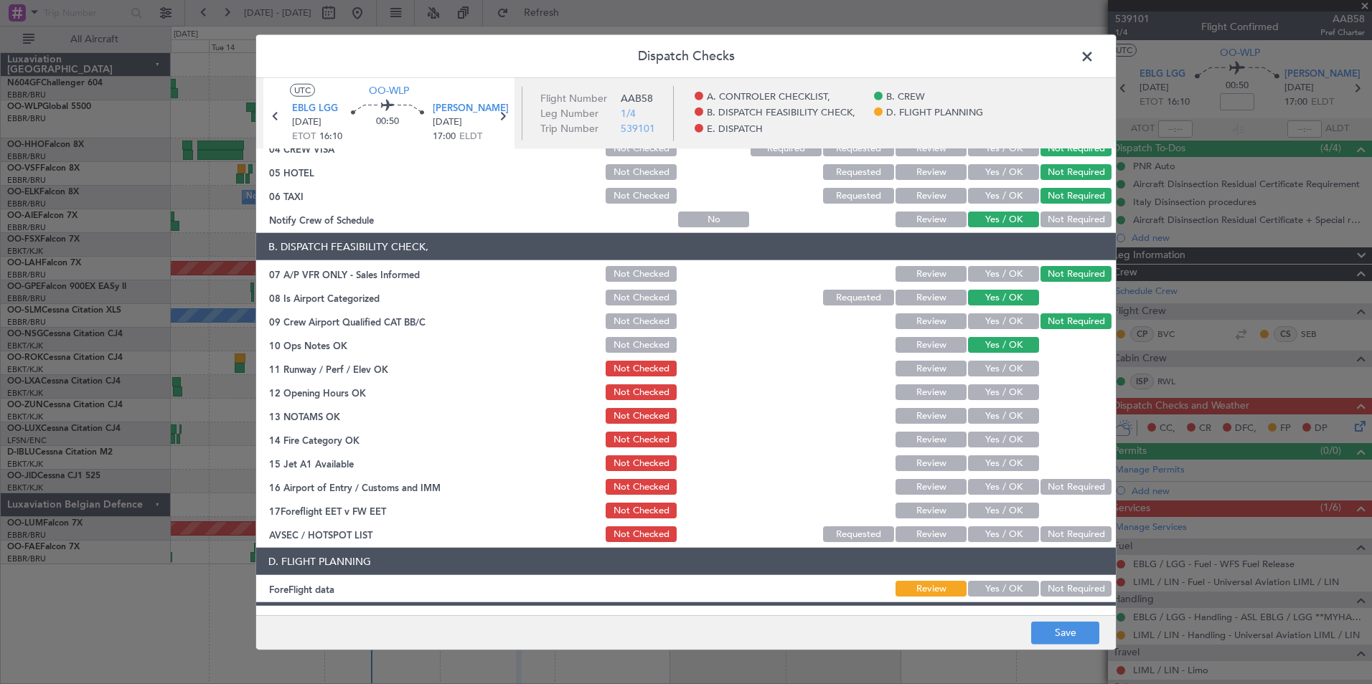
drag, startPoint x: 991, startPoint y: 369, endPoint x: 990, endPoint y: 380, distance: 10.8
click at [990, 369] on button "Yes / OK" at bounding box center [1003, 369] width 71 height 16
click at [990, 400] on button "Yes / OK" at bounding box center [1003, 393] width 71 height 16
drag, startPoint x: 995, startPoint y: 420, endPoint x: 995, endPoint y: 430, distance: 10.8
click at [995, 425] on div "Yes / OK" at bounding box center [1002, 416] width 72 height 20
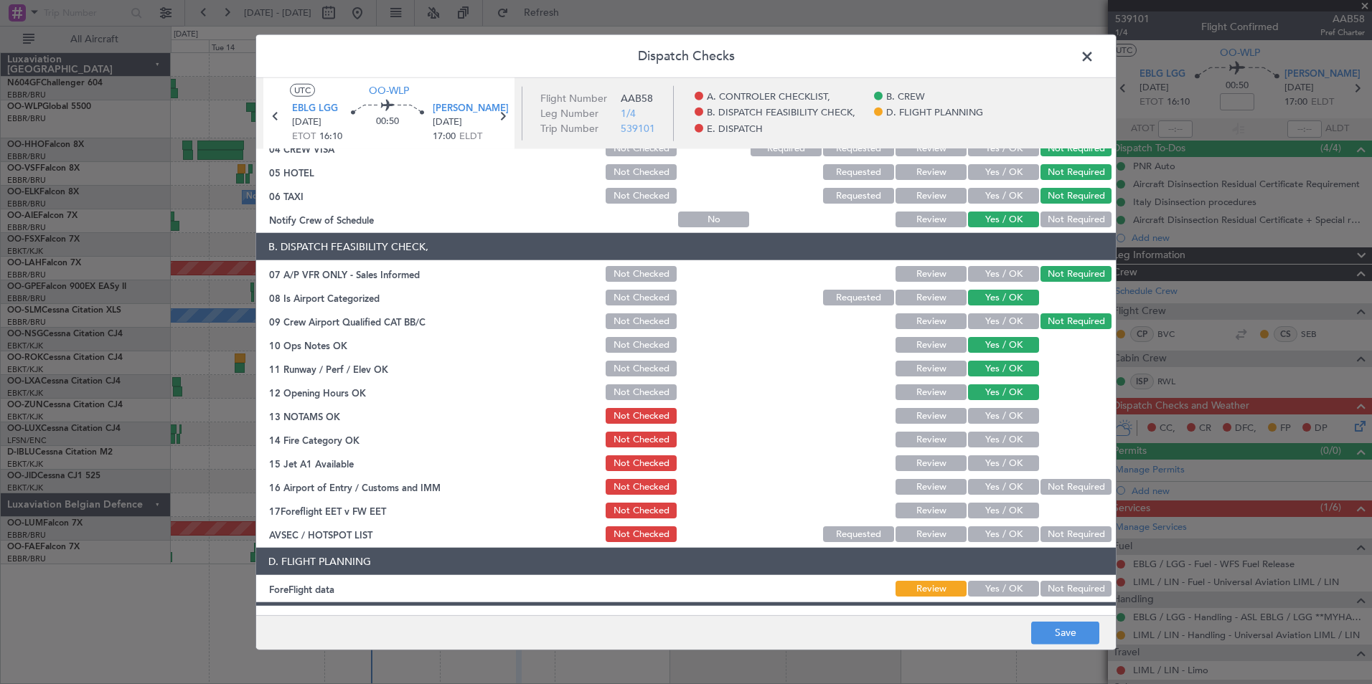
drag, startPoint x: 997, startPoint y: 443, endPoint x: 1010, endPoint y: 458, distance: 20.4
click at [997, 443] on button "Yes / OK" at bounding box center [1003, 440] width 71 height 16
drag, startPoint x: 1010, startPoint y: 458, endPoint x: 1036, endPoint y: 476, distance: 31.0
click at [1013, 461] on button "Yes / OK" at bounding box center [1003, 464] width 71 height 16
click at [1047, 484] on button "Not Required" at bounding box center [1075, 487] width 71 height 16
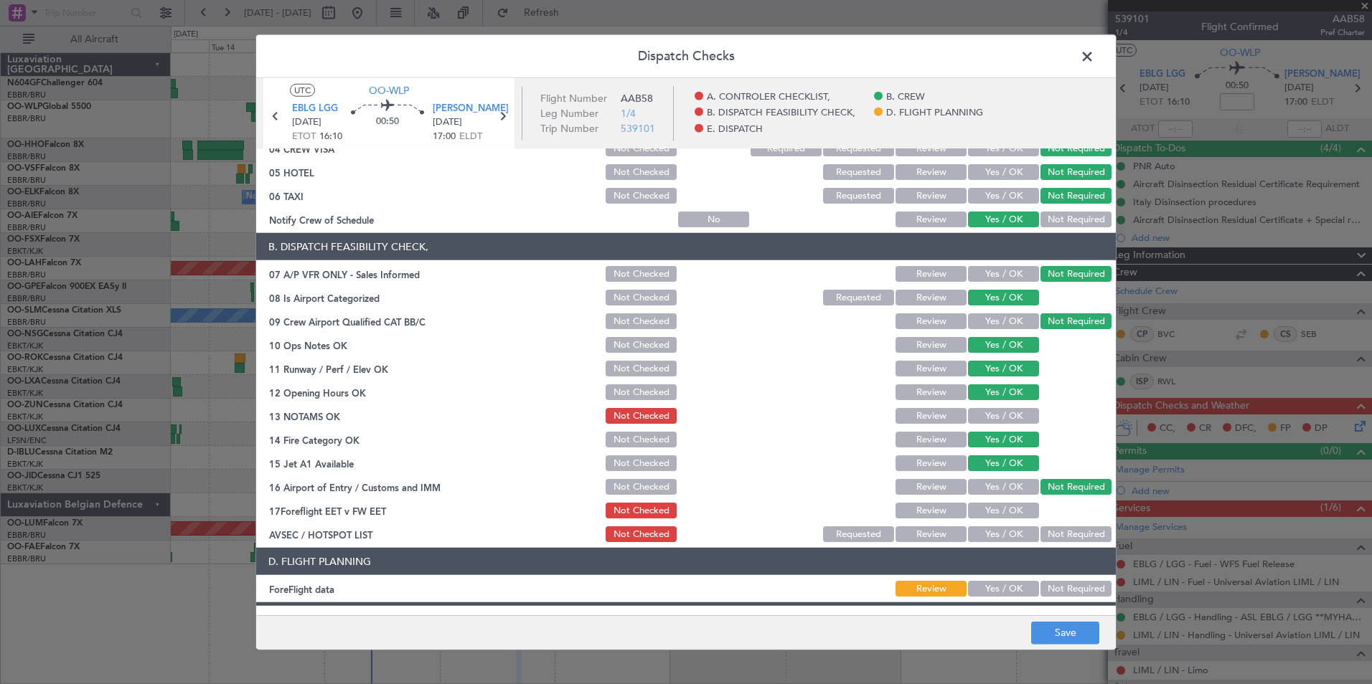
click at [1013, 423] on button "Yes / OK" at bounding box center [1003, 416] width 71 height 16
click at [1021, 528] on button "Yes / OK" at bounding box center [1003, 535] width 71 height 16
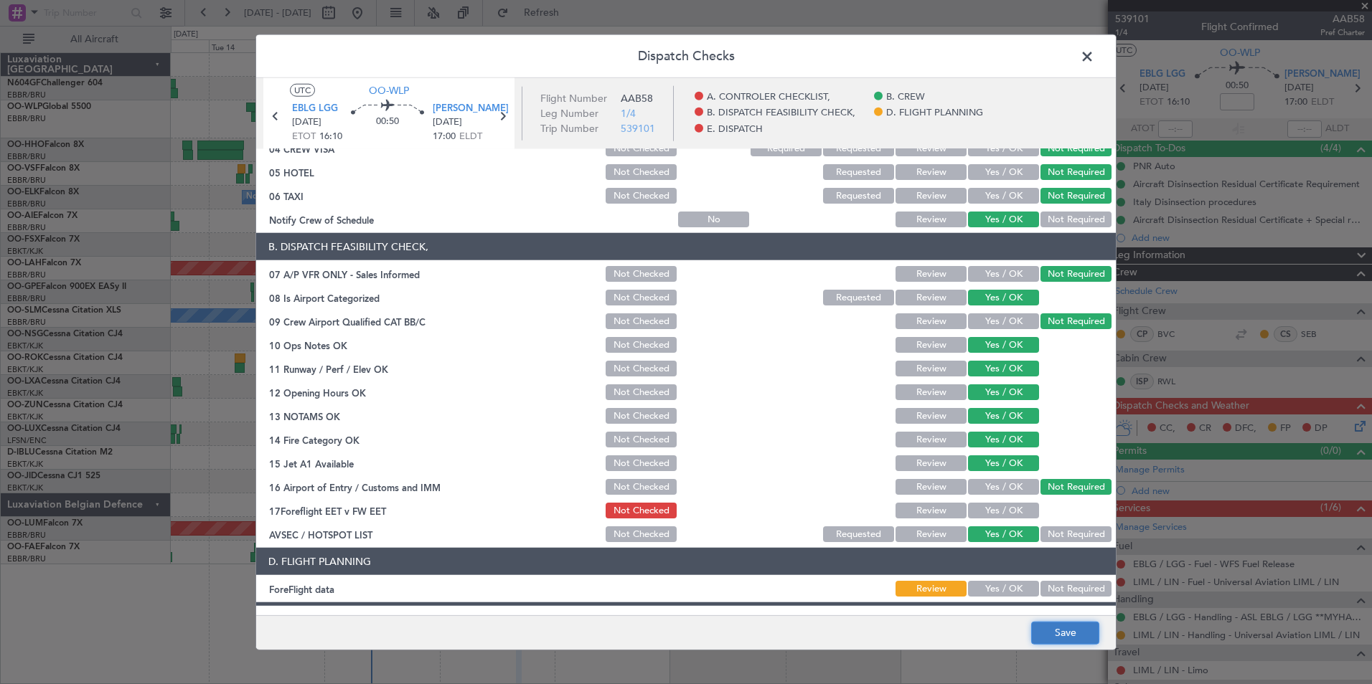
click at [1049, 621] on button "Save" at bounding box center [1065, 632] width 68 height 23
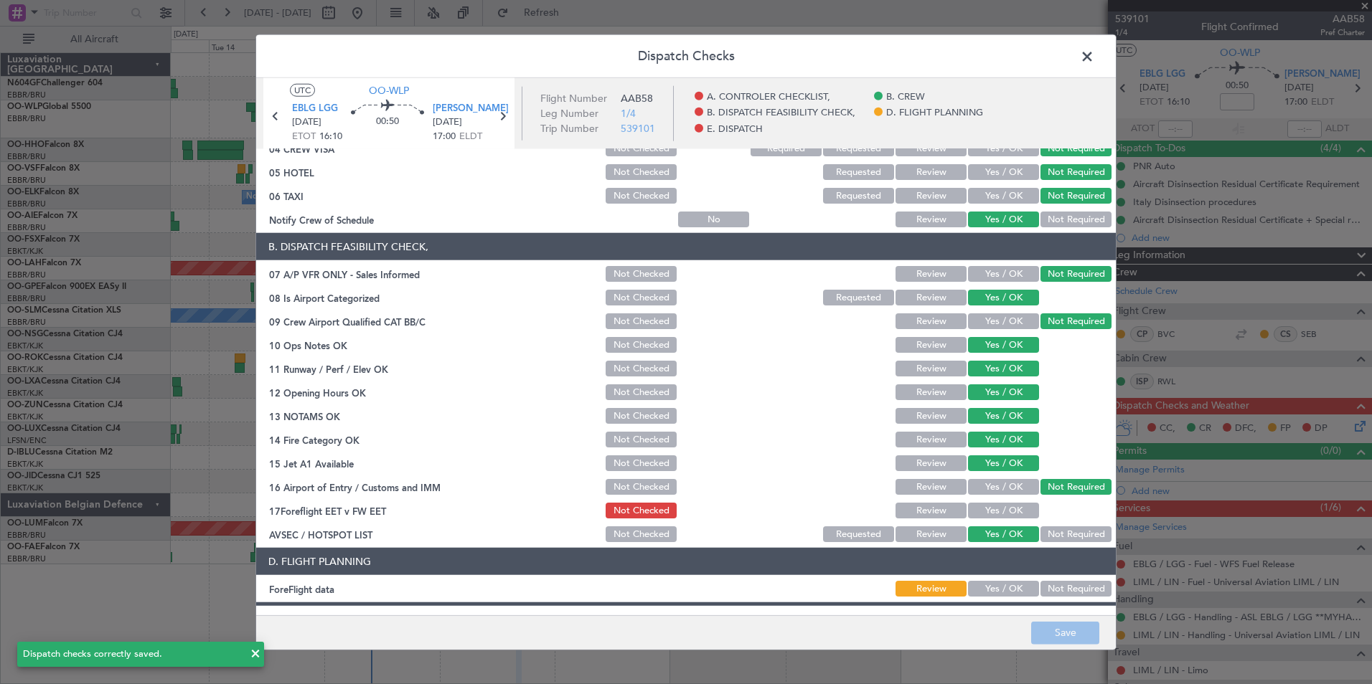
click at [1094, 56] on span at bounding box center [1094, 60] width 0 height 29
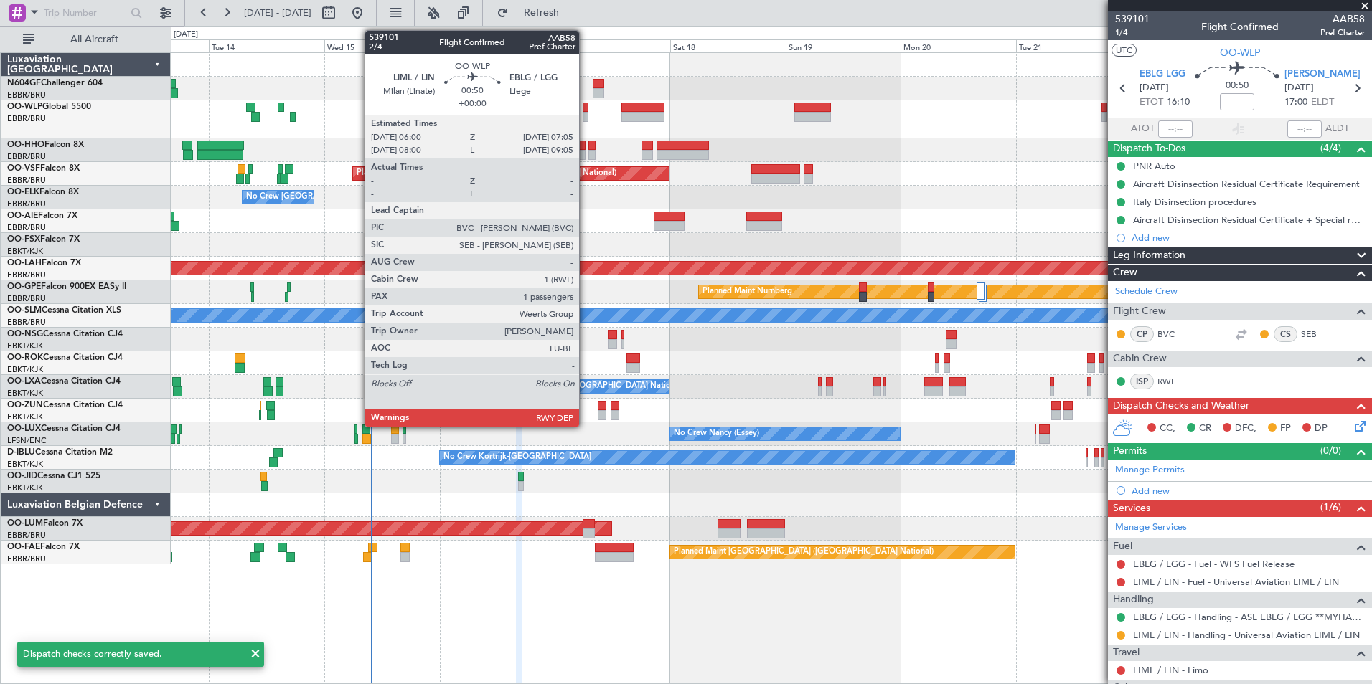
click at [585, 109] on div at bounding box center [586, 108] width 6 height 10
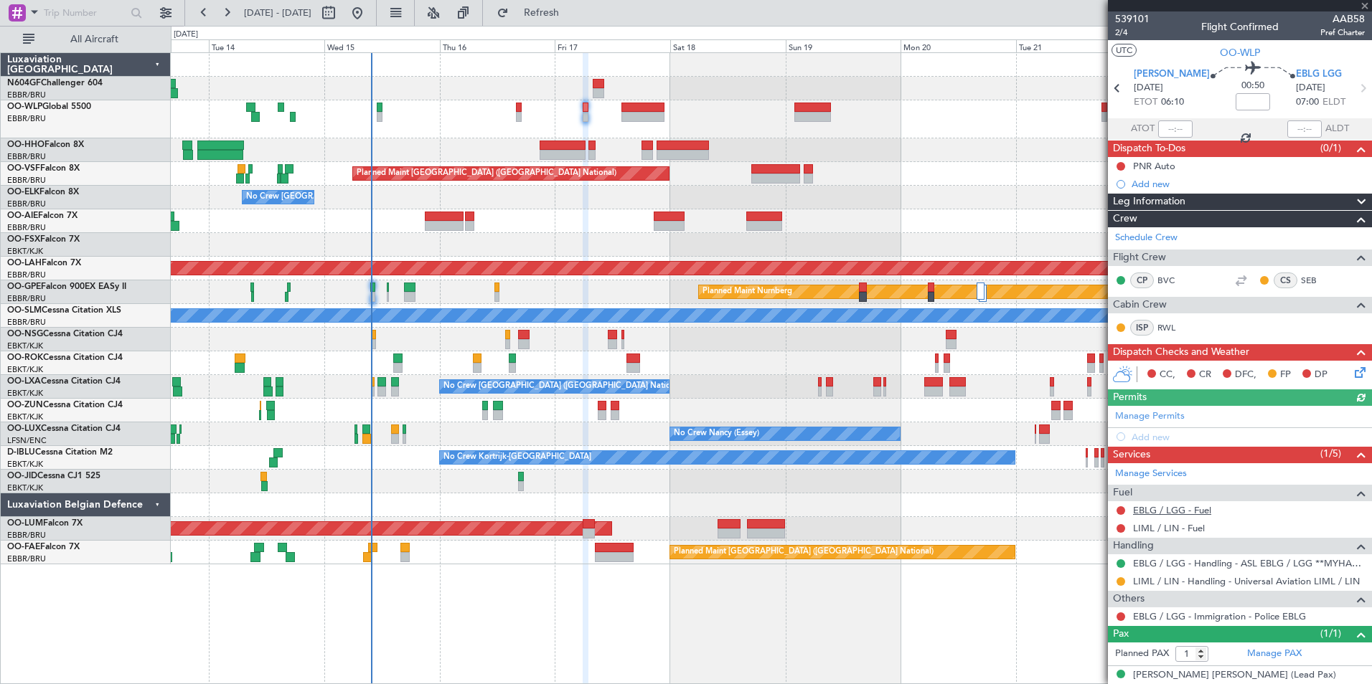
click at [1167, 509] on link "EBLG / LGG - Fuel" at bounding box center [1172, 510] width 78 height 12
click at [566, 17] on span "Refresh" at bounding box center [542, 13] width 60 height 10
click at [1170, 533] on mat-tooltip-component "EBLG / LGG - Fuel - WFS Fuel Release" at bounding box center [1213, 535] width 163 height 38
click at [1174, 529] on link "LIML / LIN - Fuel" at bounding box center [1169, 528] width 72 height 12
click at [576, 23] on button "Refresh" at bounding box center [533, 12] width 86 height 23
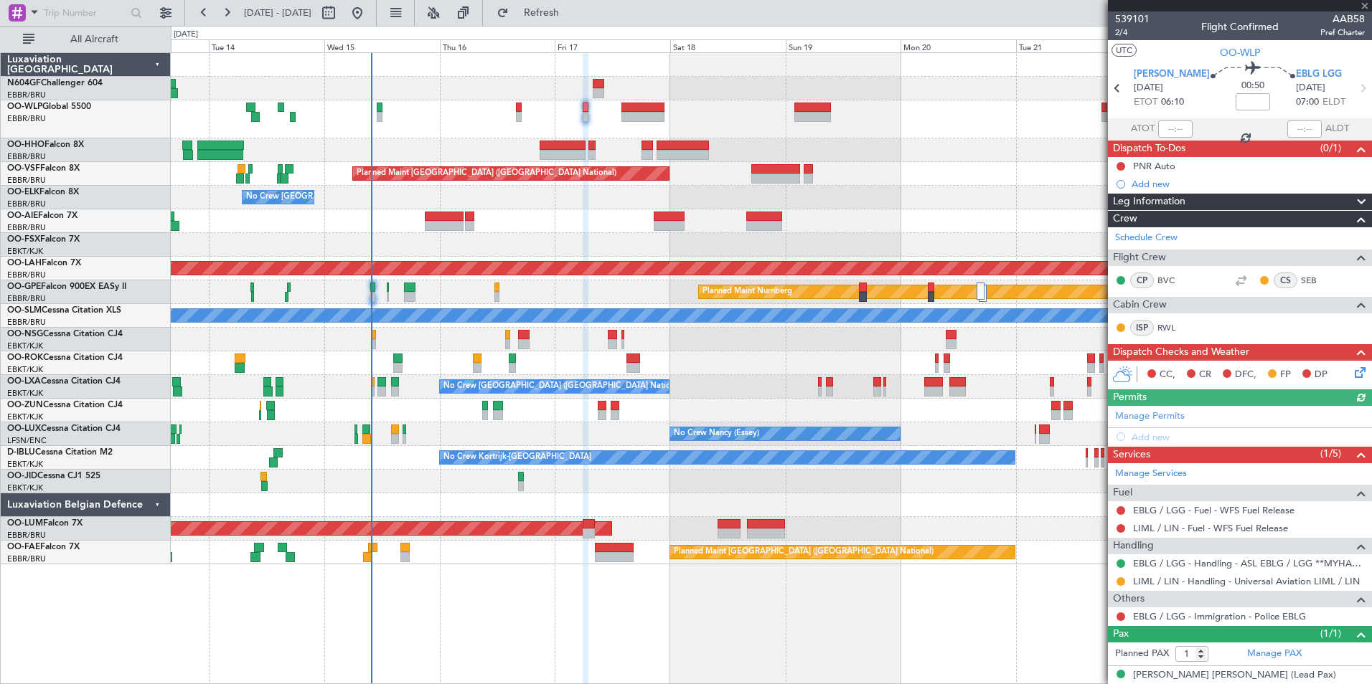
scroll to position [14, 0]
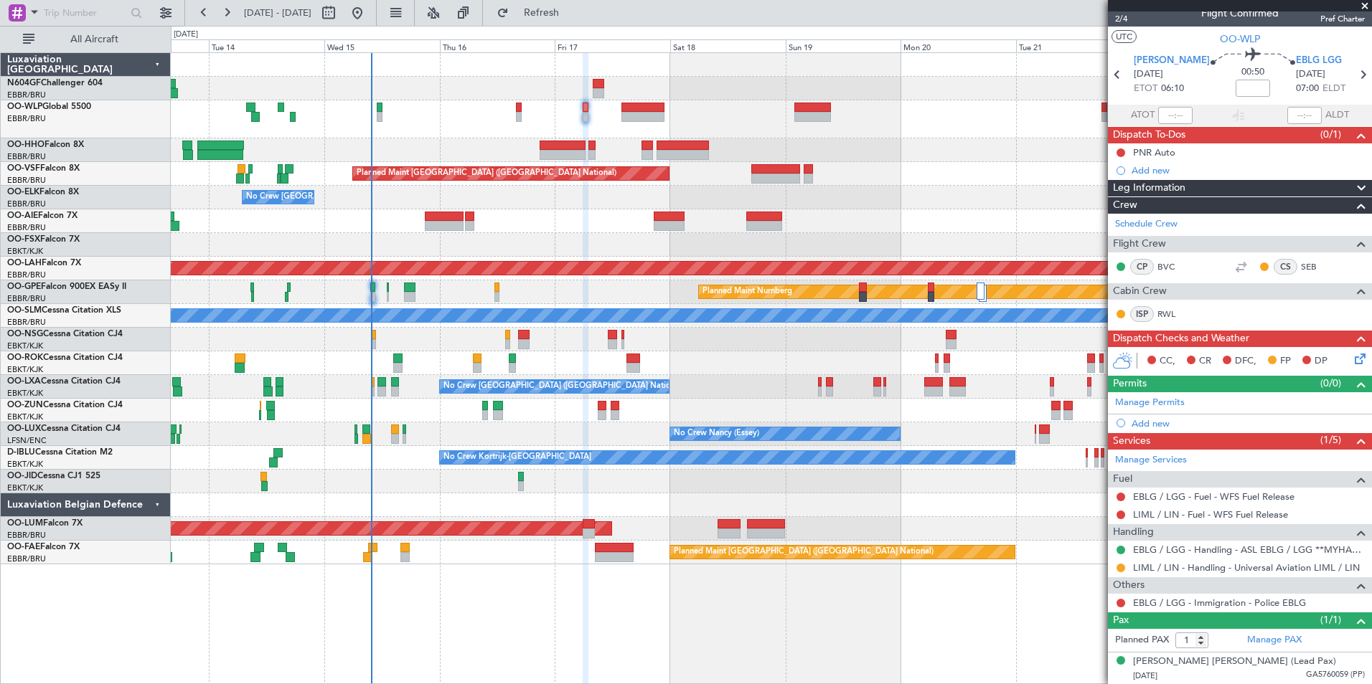
click at [1352, 358] on icon at bounding box center [1357, 356] width 11 height 11
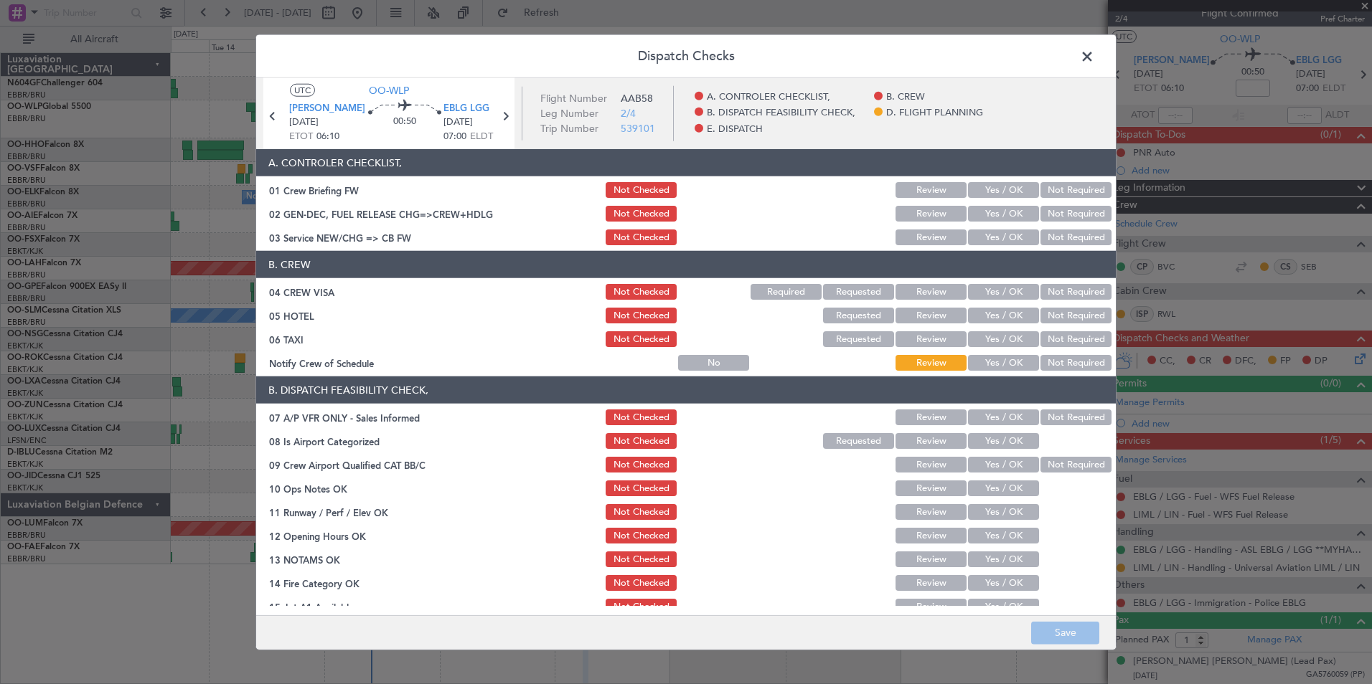
click at [1094, 55] on span at bounding box center [1094, 60] width 0 height 29
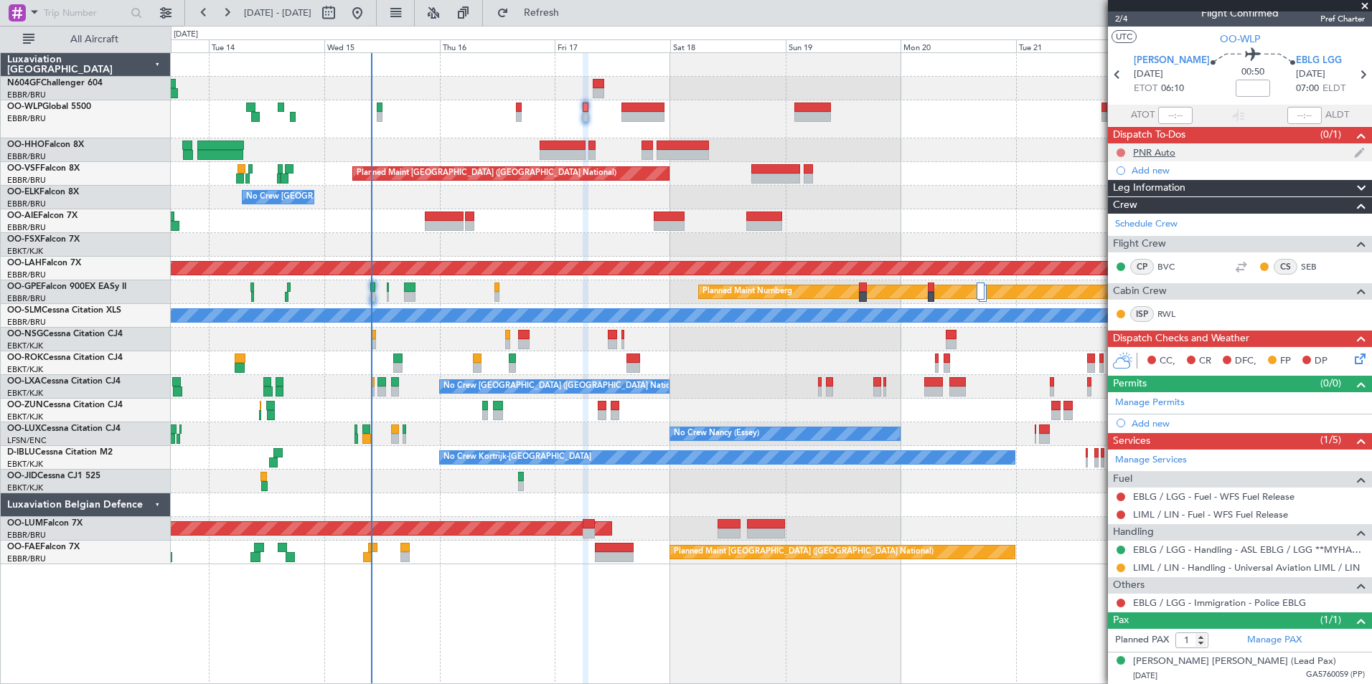
click at [1121, 149] on button at bounding box center [1120, 153] width 9 height 9
click at [1109, 220] on span "Completed" at bounding box center [1126, 216] width 47 height 14
click at [1352, 362] on icon at bounding box center [1357, 356] width 11 height 11
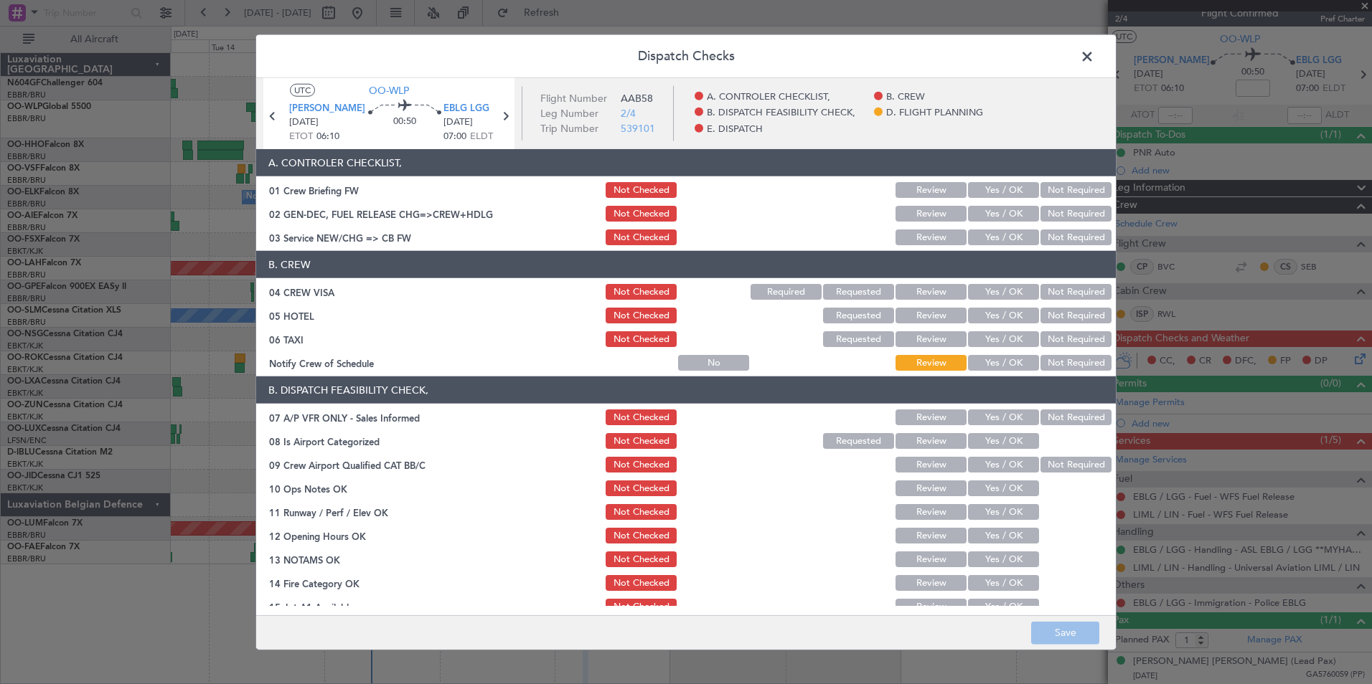
click at [990, 247] on div "Yes / OK" at bounding box center [1002, 237] width 72 height 20
click at [991, 242] on button "Yes / OK" at bounding box center [1003, 238] width 71 height 16
click at [1062, 295] on button "Not Required" at bounding box center [1075, 292] width 71 height 16
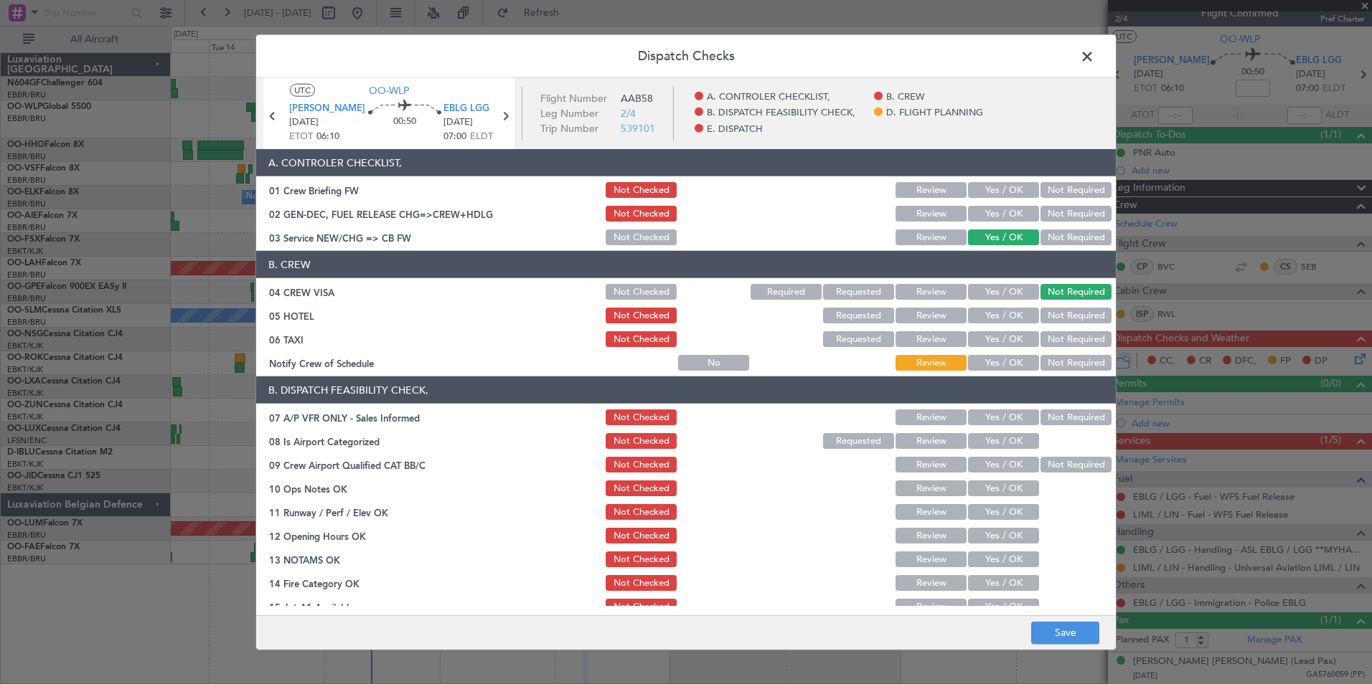
click at [1060, 321] on button "Not Required" at bounding box center [1075, 316] width 71 height 16
click at [1055, 343] on button "Not Required" at bounding box center [1075, 339] width 71 height 16
click at [974, 385] on header "B. DISPATCH FEASIBILITY CHECK," at bounding box center [685, 390] width 859 height 27
click at [990, 368] on button "Yes / OK" at bounding box center [1003, 363] width 71 height 16
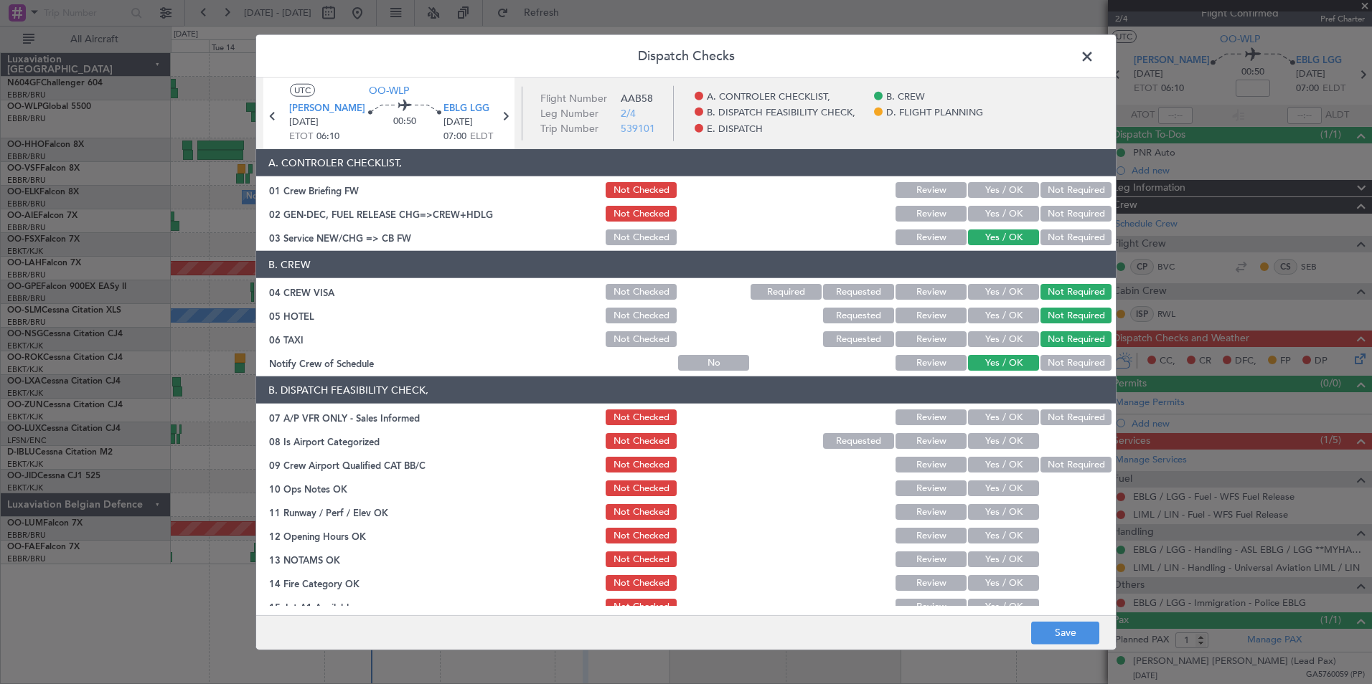
click at [1045, 413] on button "Not Required" at bounding box center [1075, 418] width 71 height 16
click at [1011, 448] on button "Yes / OK" at bounding box center [1003, 441] width 71 height 16
click at [1046, 468] on button "Not Required" at bounding box center [1075, 465] width 71 height 16
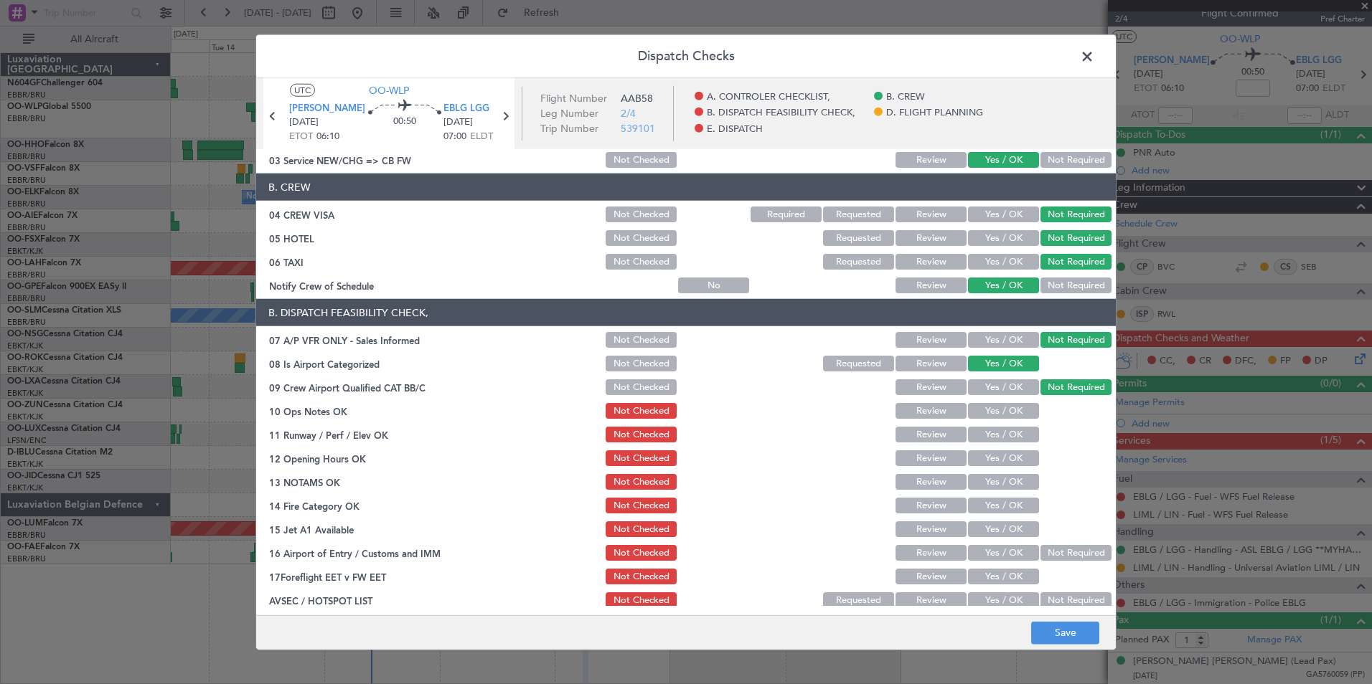
scroll to position [143, 0]
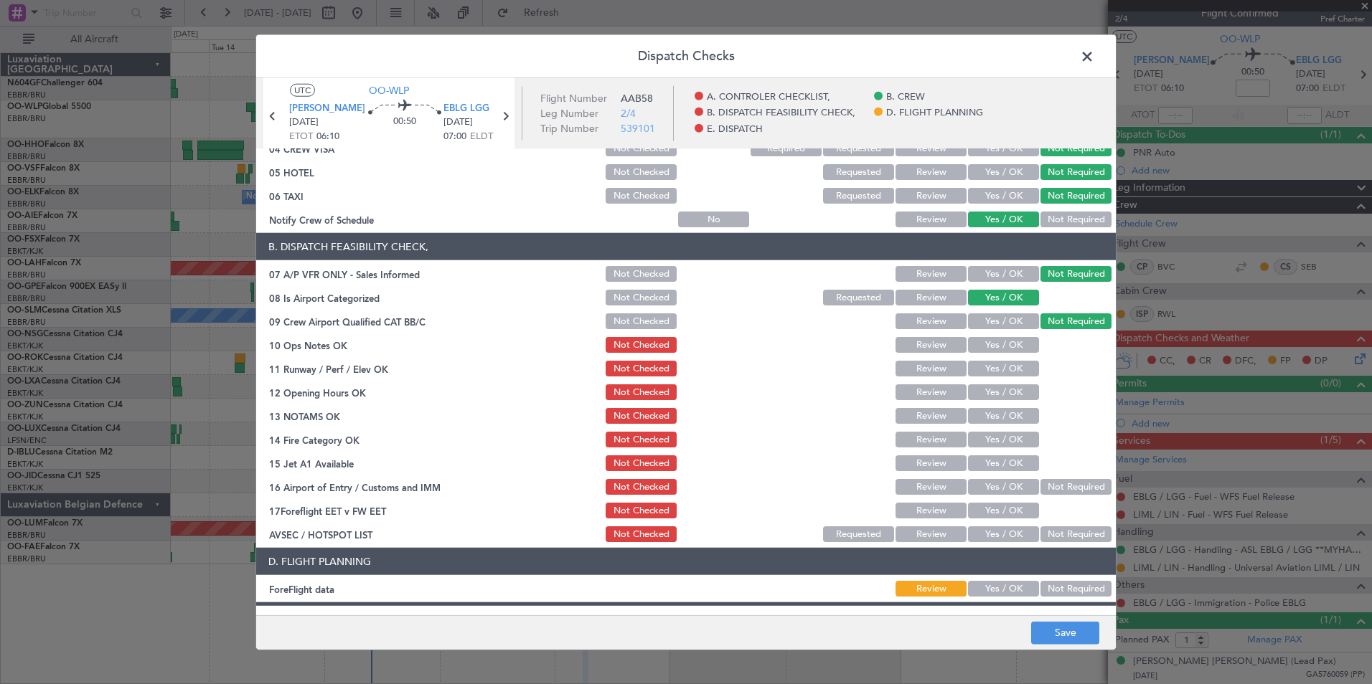
click at [1001, 345] on button "Yes / OK" at bounding box center [1003, 345] width 71 height 16
click at [998, 381] on section "B. DISPATCH FEASIBILITY CHECK, 07 A/P VFR ONLY - Sales Informed Not Checked Rev…" at bounding box center [685, 388] width 859 height 311
click at [991, 368] on button "Yes / OK" at bounding box center [1003, 369] width 71 height 16
click at [992, 397] on button "Yes / OK" at bounding box center [1003, 393] width 71 height 16
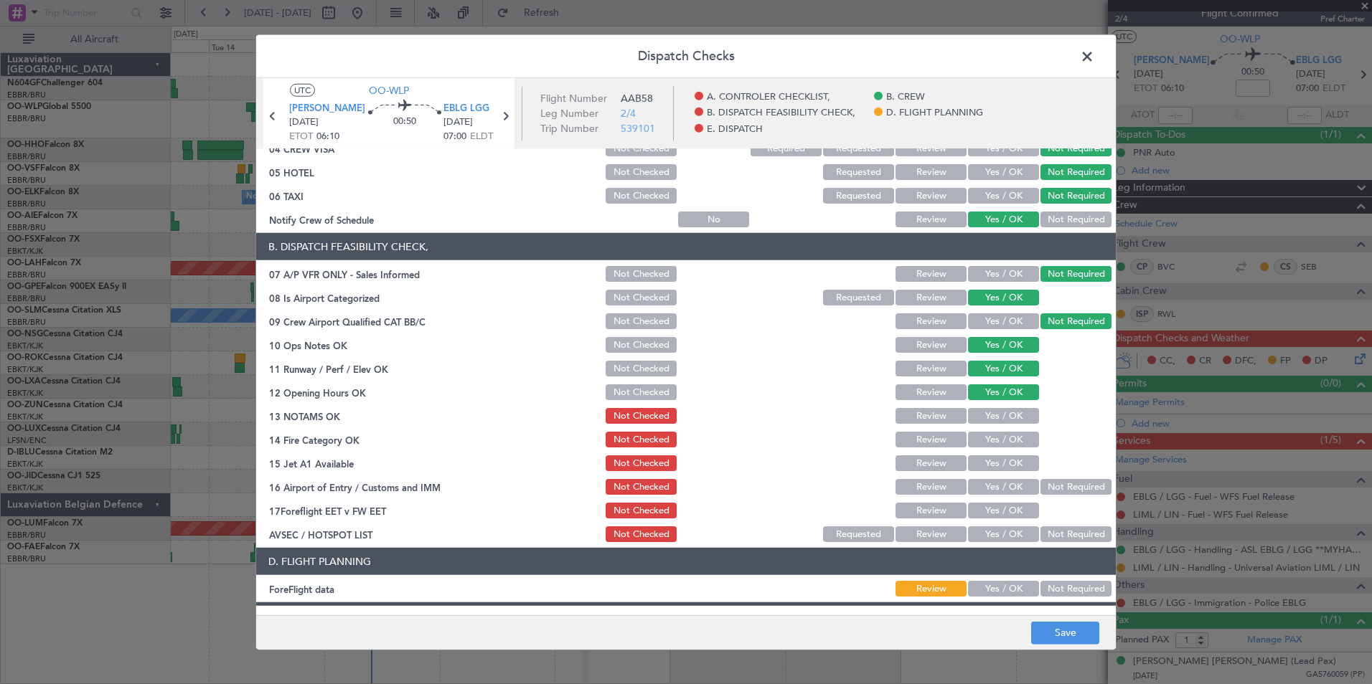
drag, startPoint x: 1002, startPoint y: 418, endPoint x: 1009, endPoint y: 434, distance: 18.3
click at [1003, 422] on button "Yes / OK" at bounding box center [1003, 416] width 71 height 16
click at [1012, 443] on button "Yes / OK" at bounding box center [1003, 440] width 71 height 16
drag, startPoint x: 1016, startPoint y: 465, endPoint x: 1026, endPoint y: 473, distance: 12.8
click at [1017, 466] on button "Yes / OK" at bounding box center [1003, 464] width 71 height 16
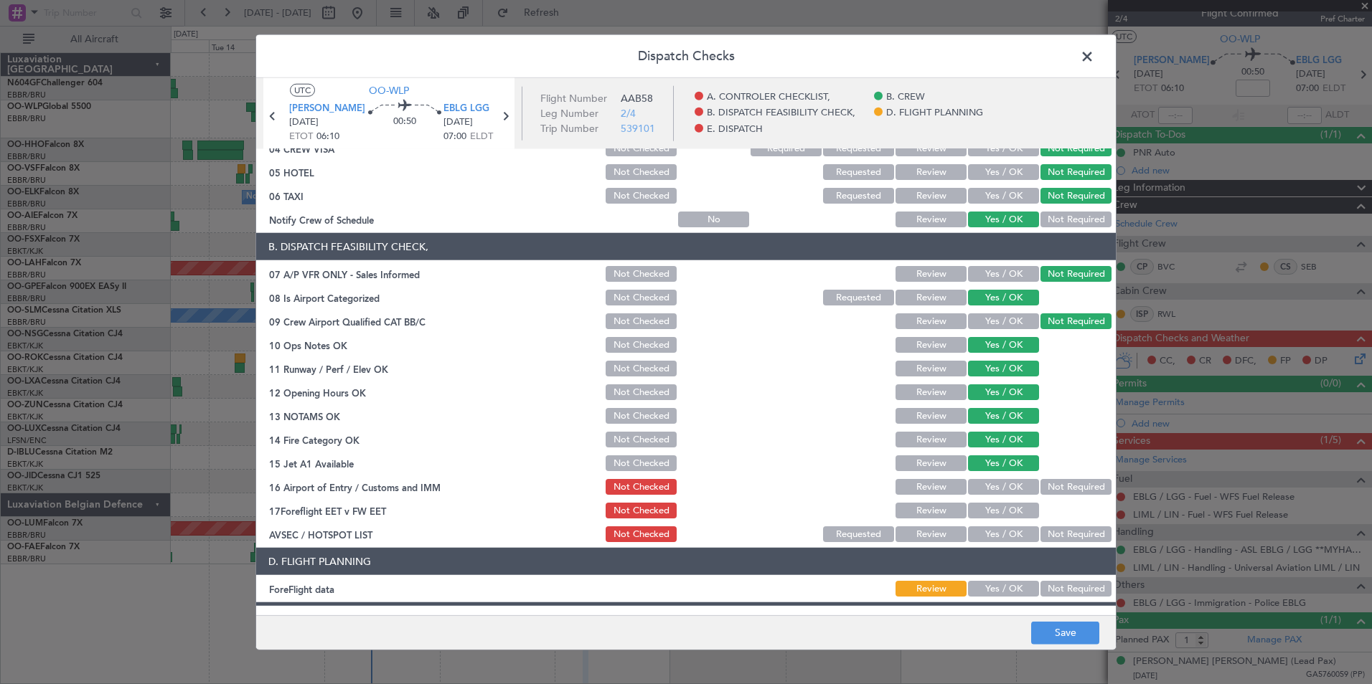
click at [1027, 475] on section "B. DISPATCH FEASIBILITY CHECK, 07 A/P VFR ONLY - Sales Informed Not Checked Rev…" at bounding box center [685, 388] width 859 height 311
drag, startPoint x: 1036, startPoint y: 486, endPoint x: 1029, endPoint y: 501, distance: 16.7
click at [1040, 486] on button "Not Required" at bounding box center [1075, 487] width 71 height 16
click at [1017, 534] on button "Yes / OK" at bounding box center [1003, 535] width 71 height 16
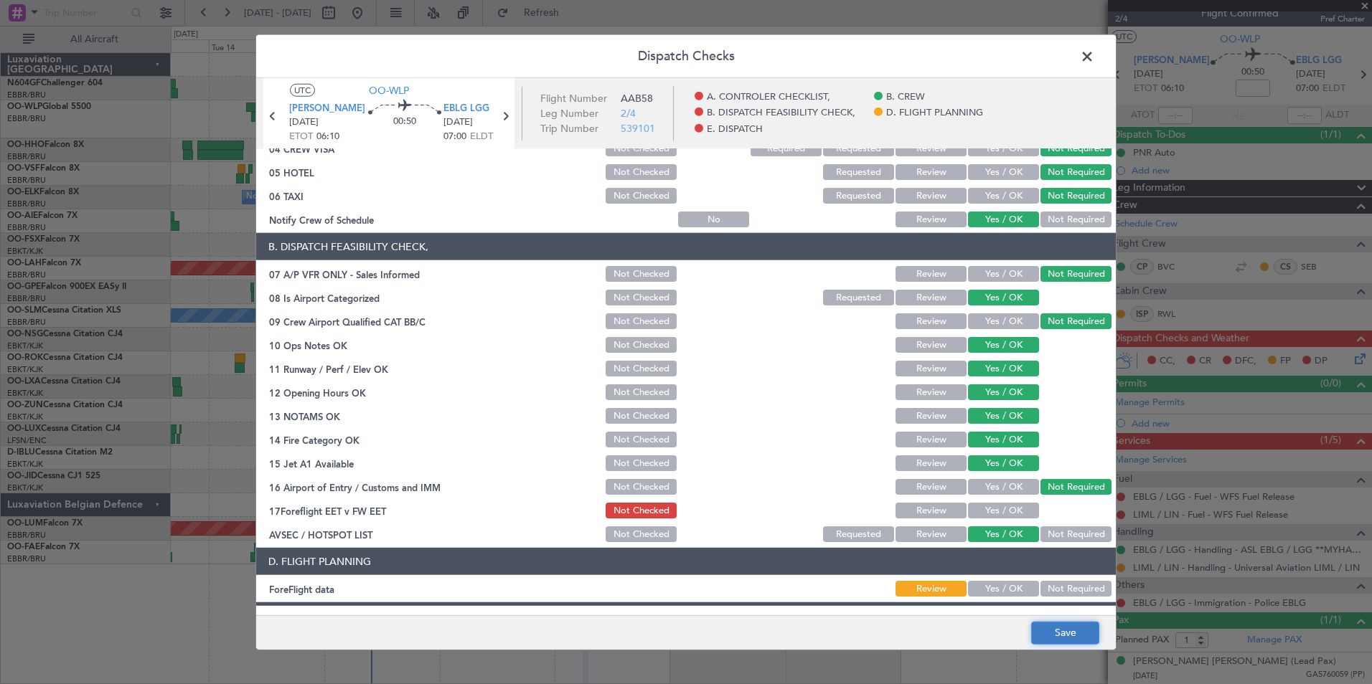
click at [1037, 631] on button "Save" at bounding box center [1065, 632] width 68 height 23
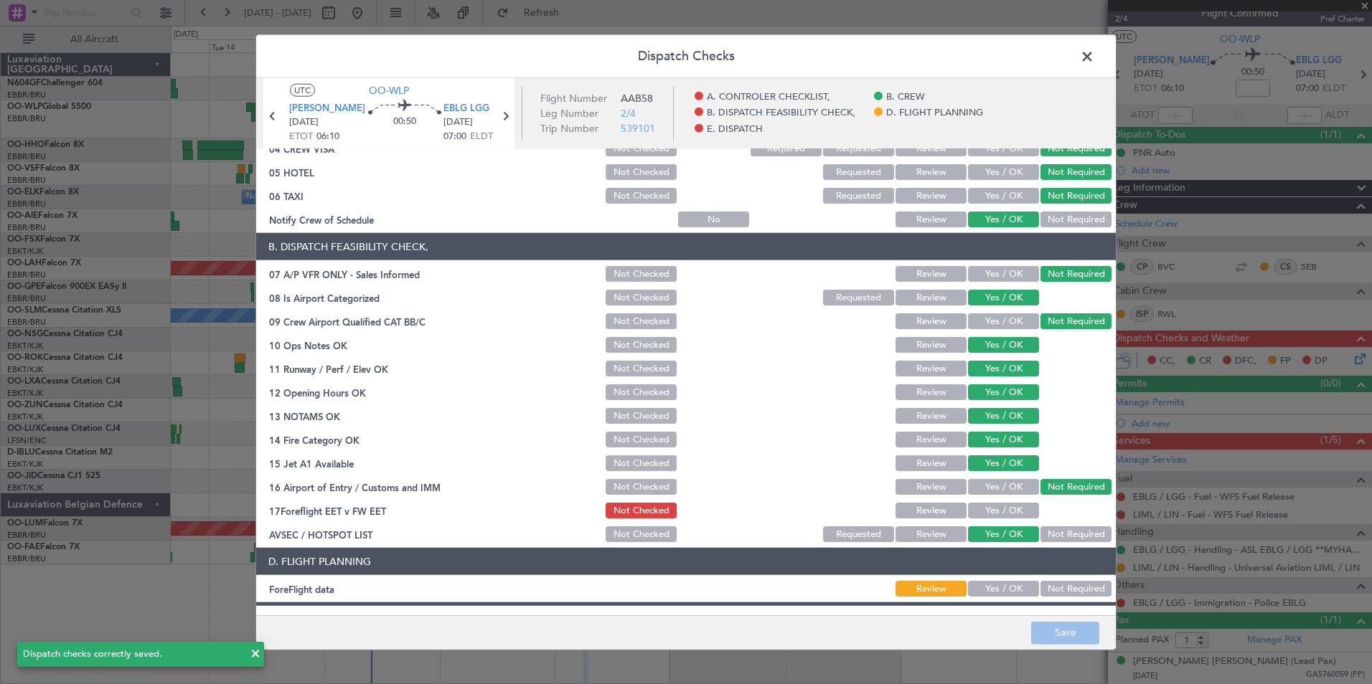
click at [1094, 55] on span at bounding box center [1094, 60] width 0 height 29
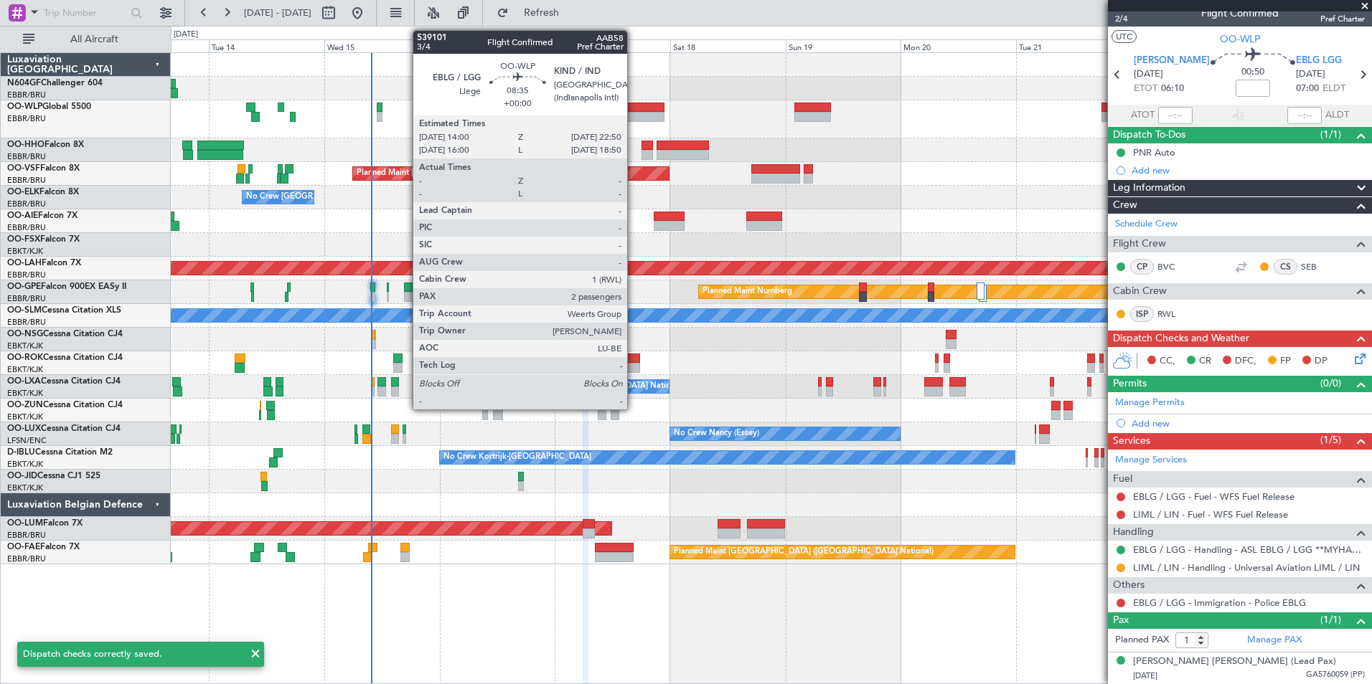
click at [633, 117] on div at bounding box center [642, 117] width 43 height 10
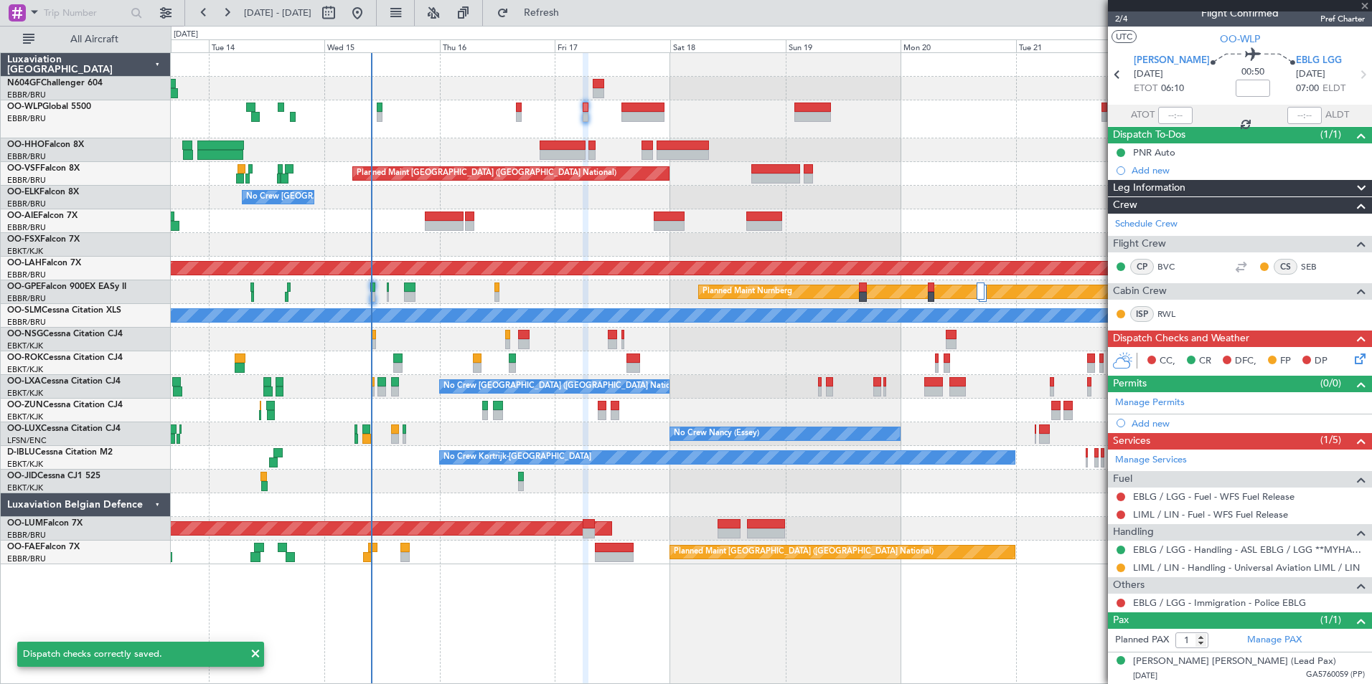
type input "2"
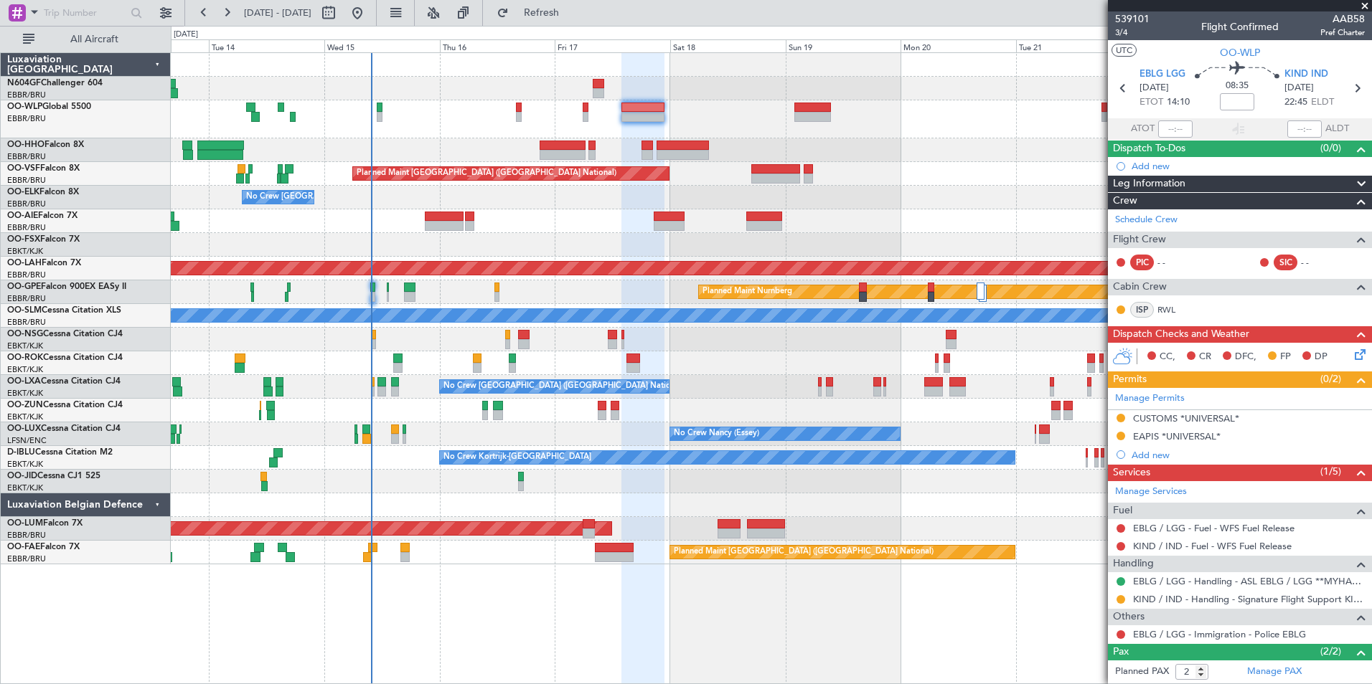
scroll to position [64, 0]
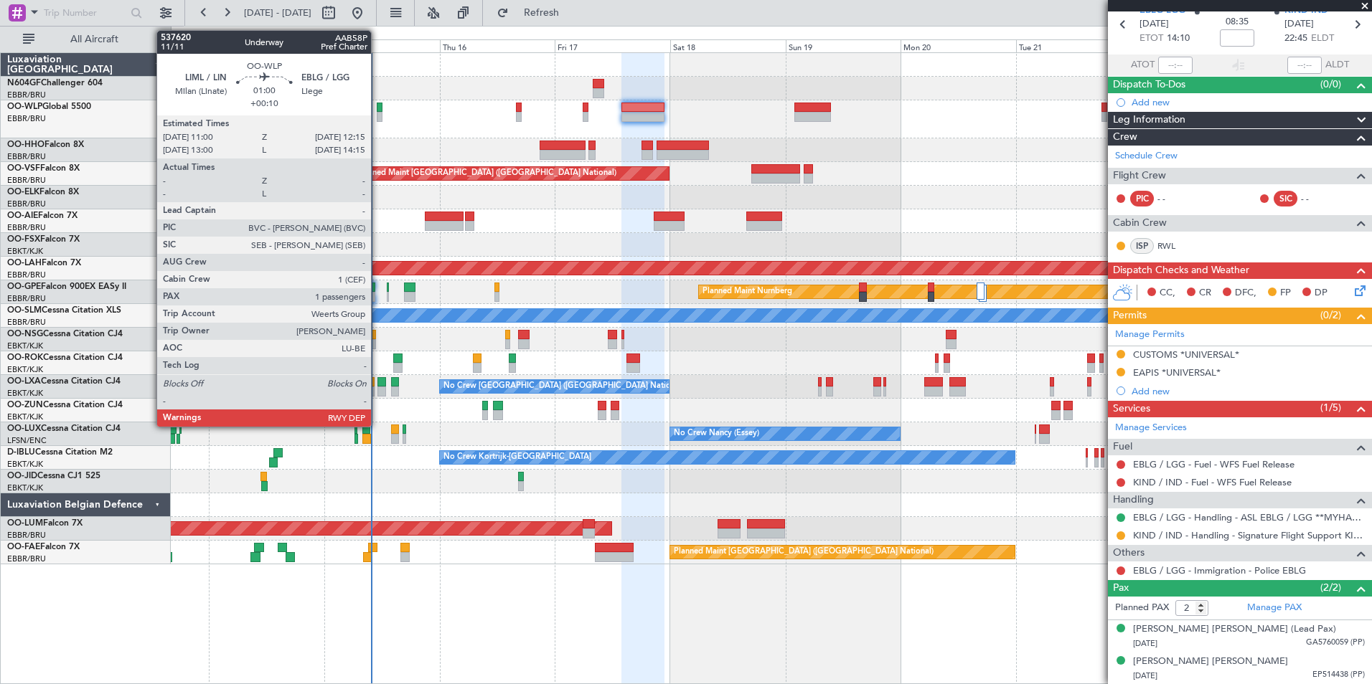
click at [377, 109] on div at bounding box center [380, 108] width 6 height 10
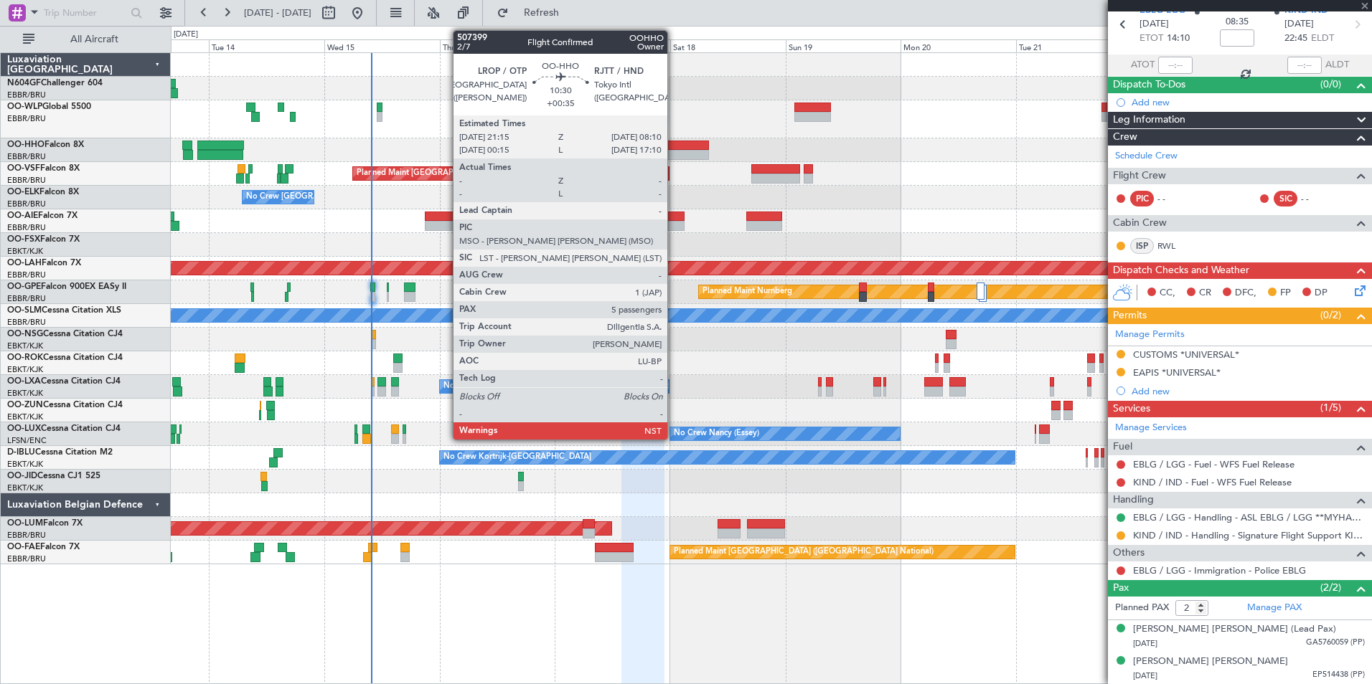
type input "+00:10"
type input "1"
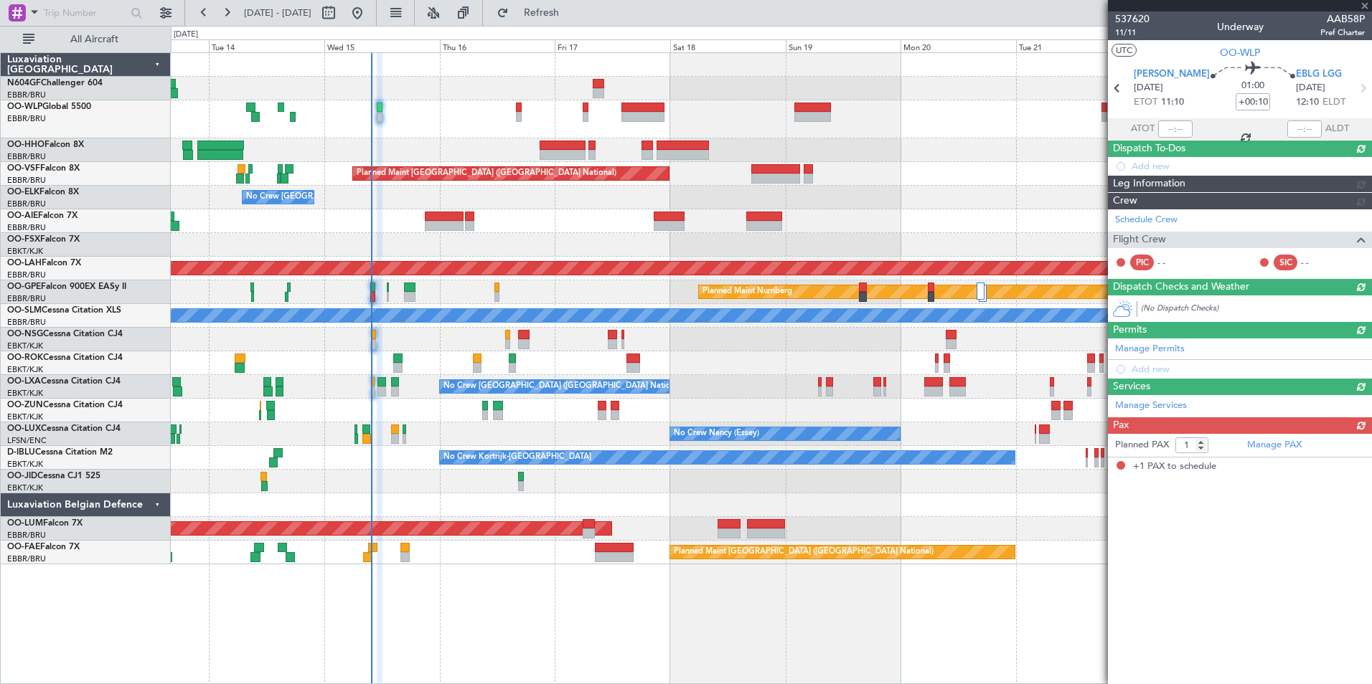
scroll to position [0, 0]
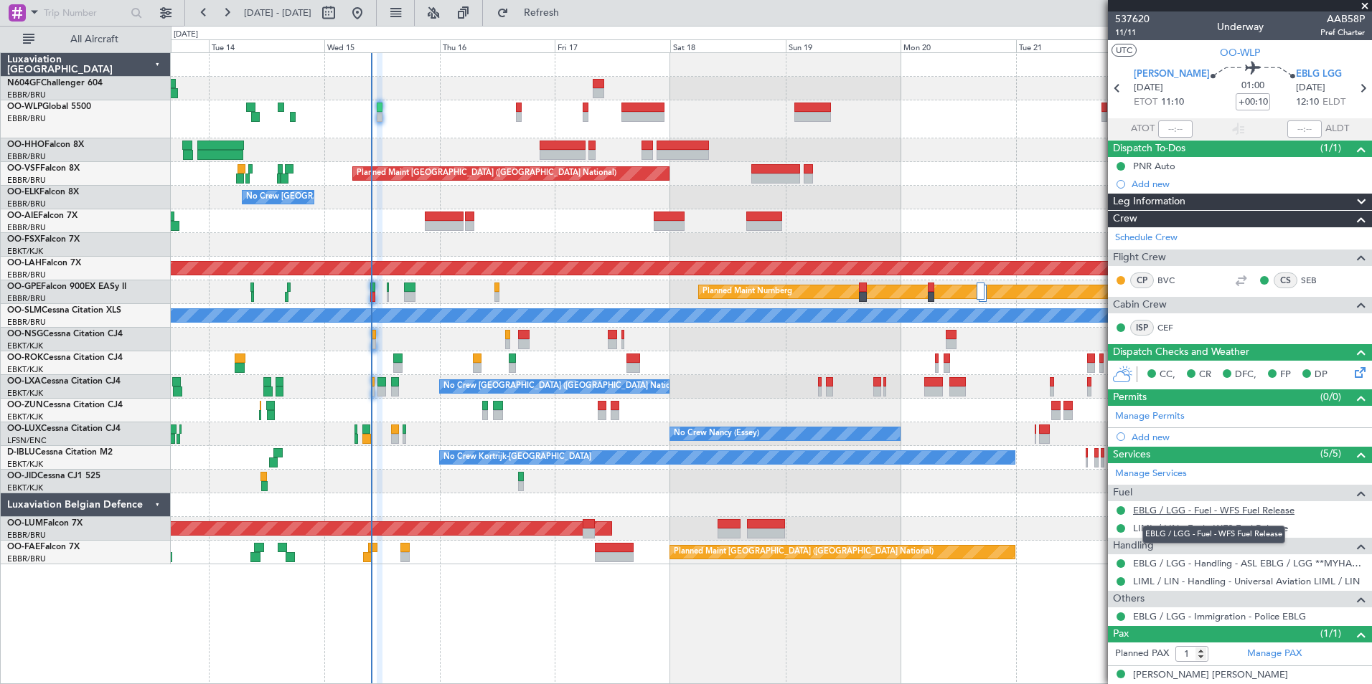
click at [1172, 513] on link "EBLG / LGG - Fuel - WFS Fuel Release" at bounding box center [1213, 510] width 161 height 12
click at [1121, 563] on button at bounding box center [1120, 564] width 9 height 9
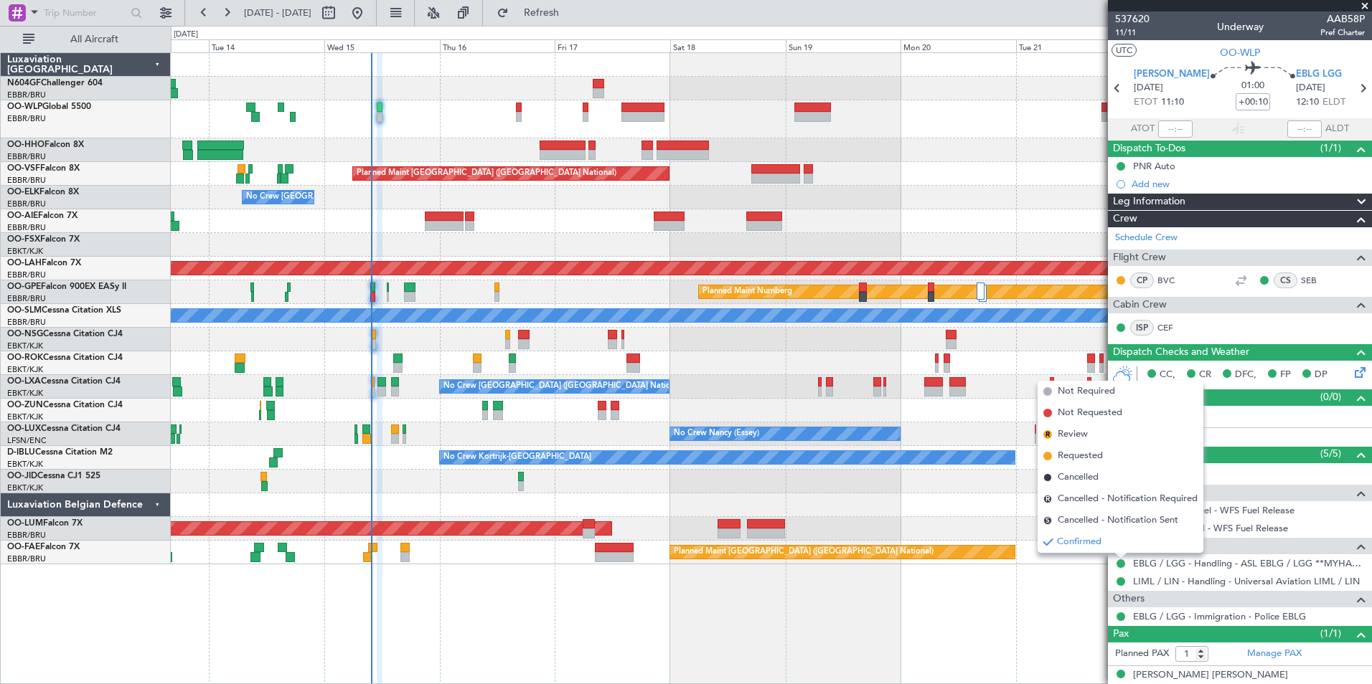
click at [1083, 570] on div "Planned Maint Brussels (Brussels National) No Crew Brussels (Brussels National)…" at bounding box center [771, 368] width 1201 height 632
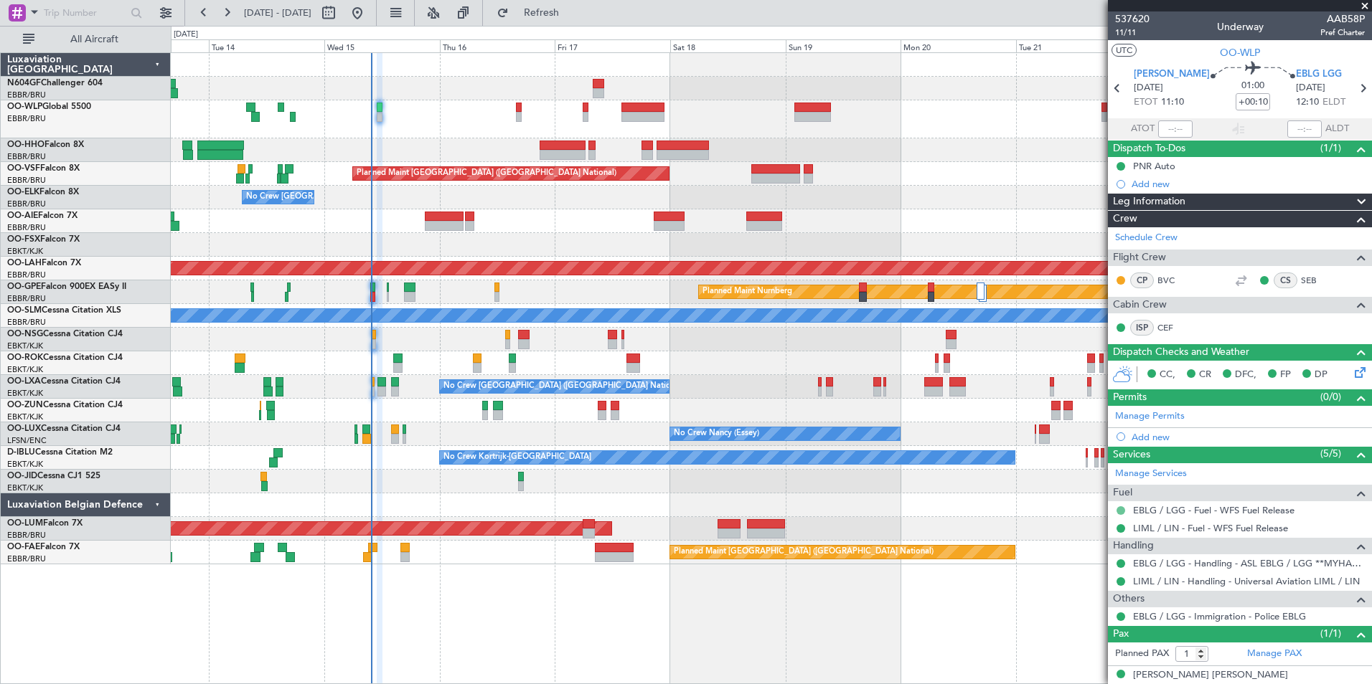
click at [1118, 506] on button at bounding box center [1120, 510] width 9 height 9
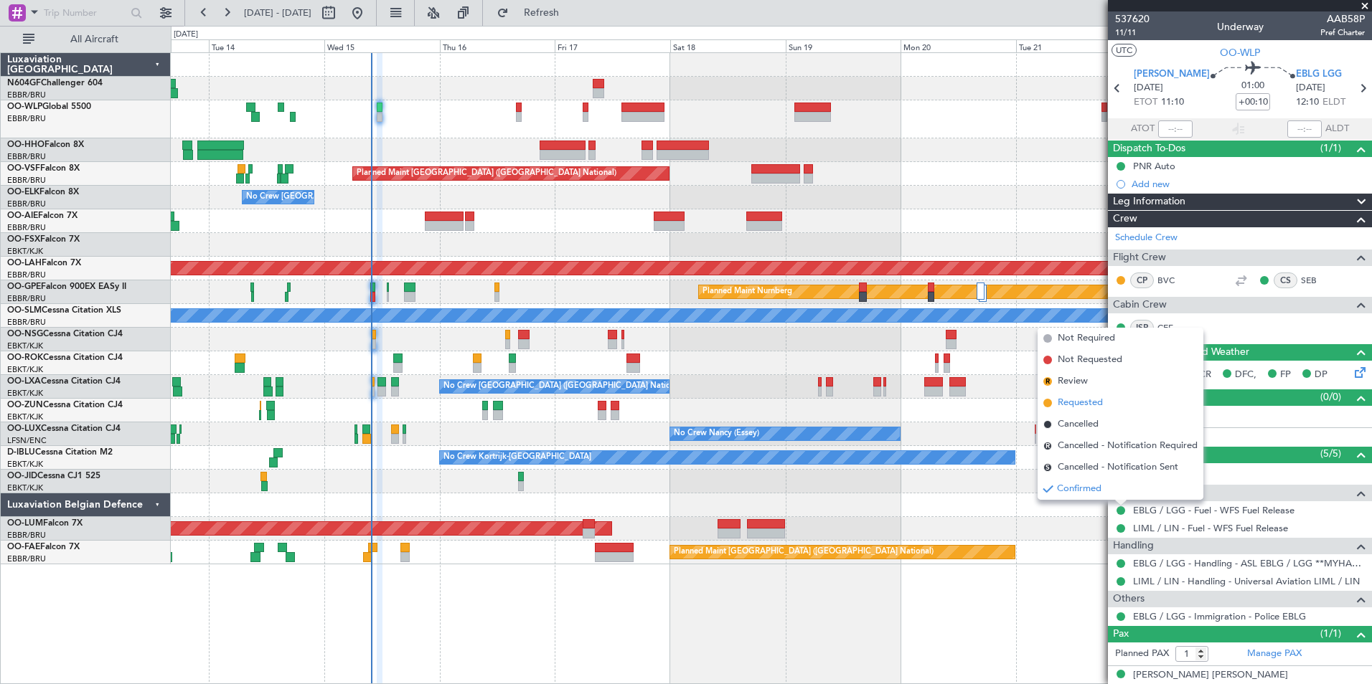
click at [1076, 406] on span "Requested" at bounding box center [1079, 403] width 45 height 14
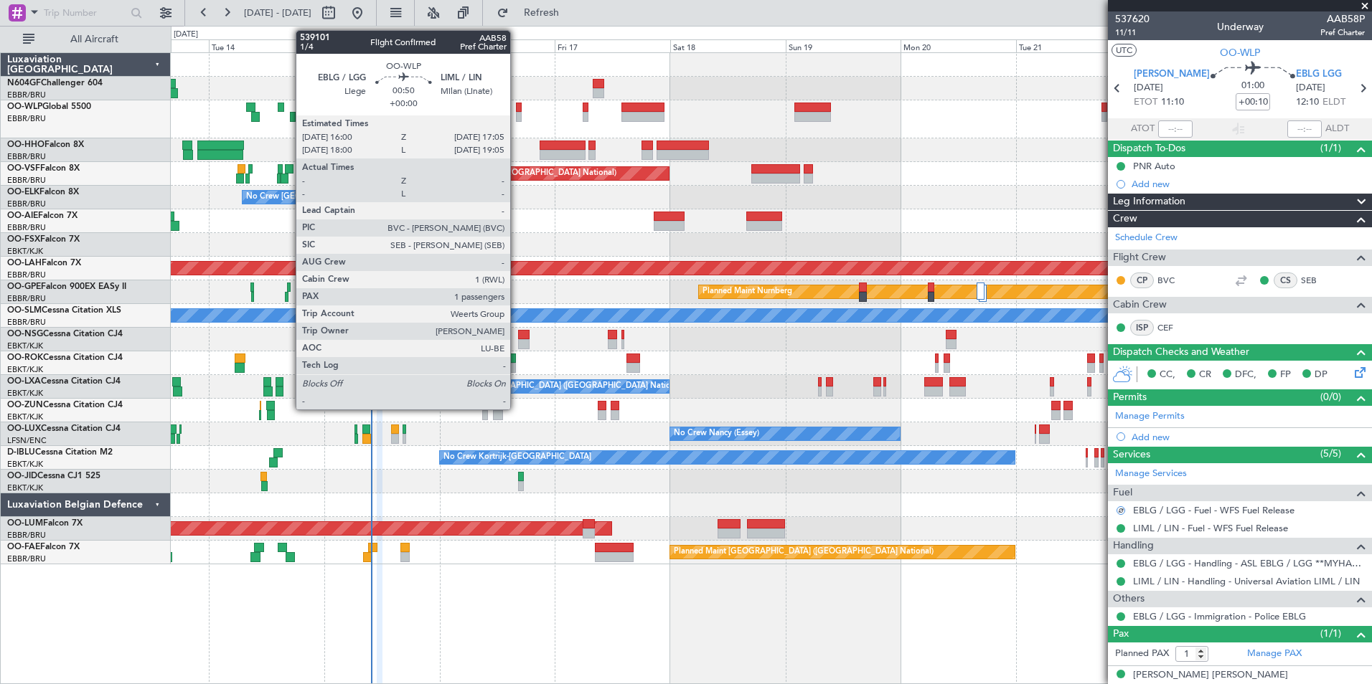
click at [517, 110] on div at bounding box center [519, 108] width 6 height 10
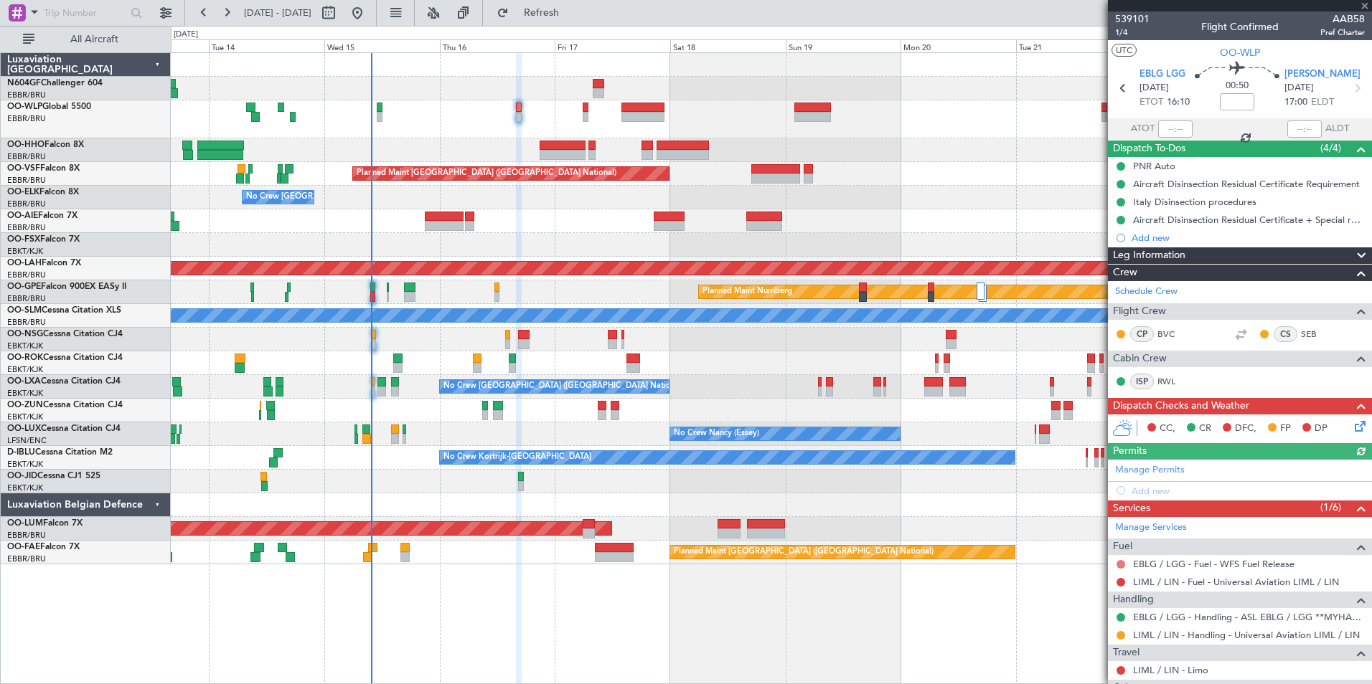
click at [1124, 562] on button at bounding box center [1120, 564] width 9 height 9
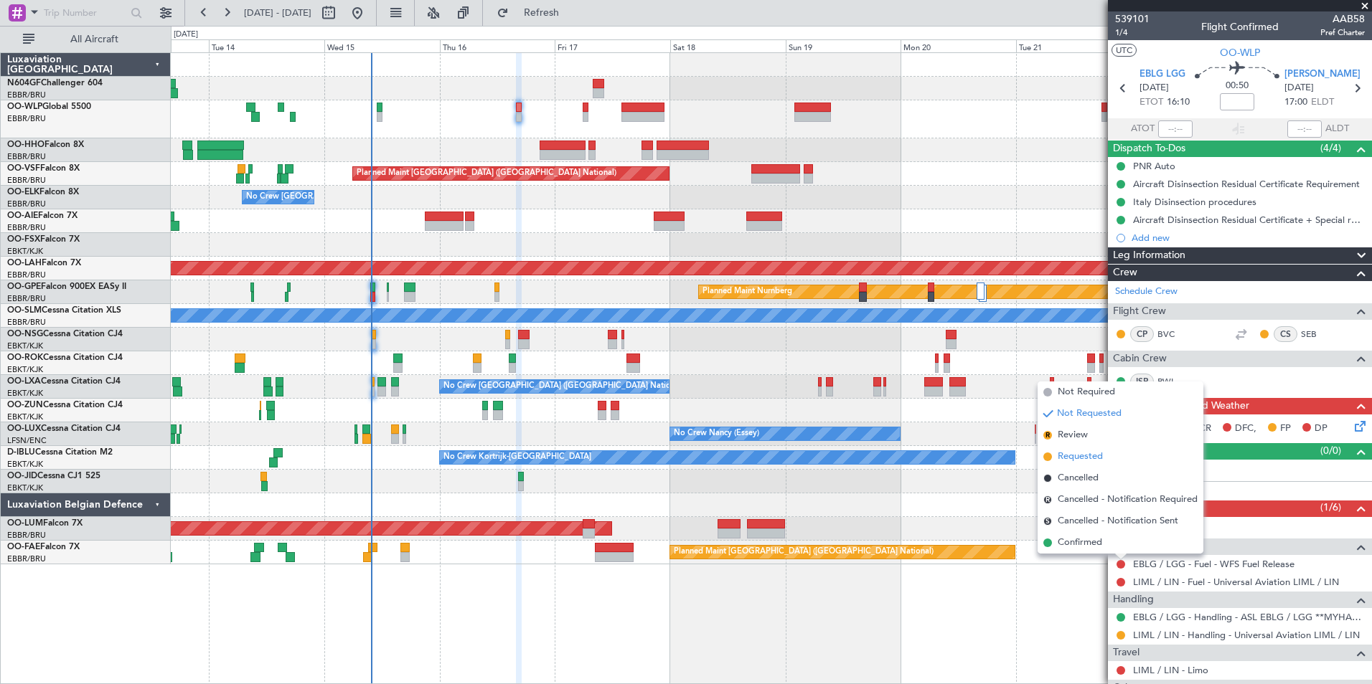
click at [1073, 456] on span "Requested" at bounding box center [1079, 457] width 45 height 14
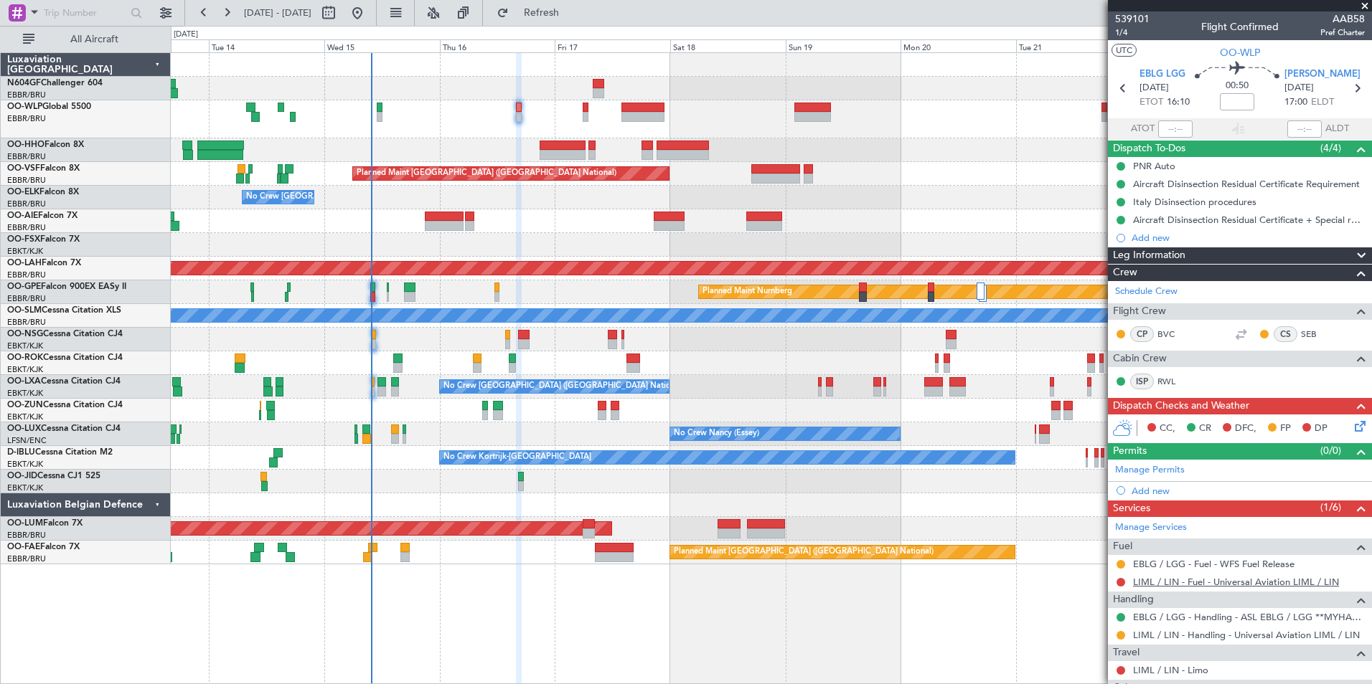
click at [1180, 576] on link "LIML / LIN - Fuel - Universal Aviation LIML / LIN" at bounding box center [1236, 582] width 206 height 12
click at [565, 17] on span "Refresh" at bounding box center [542, 13] width 60 height 10
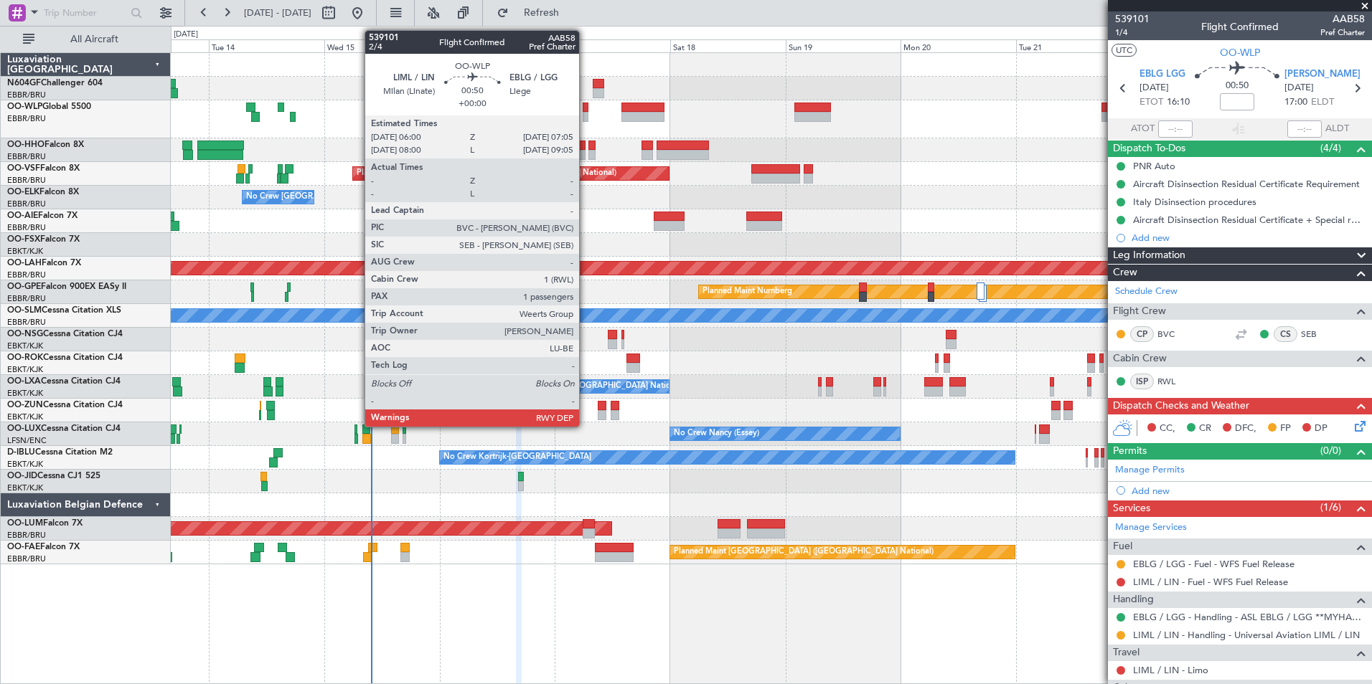
click at [585, 111] on div at bounding box center [586, 108] width 6 height 10
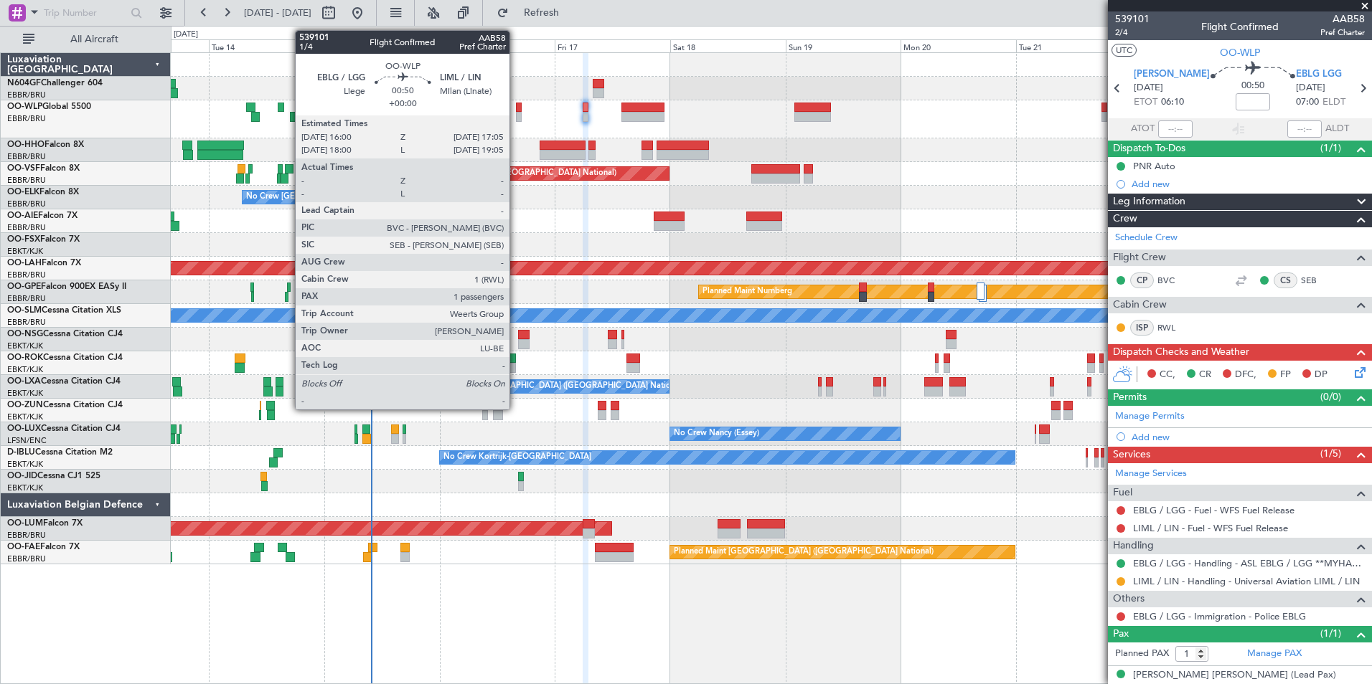
click at [516, 113] on div at bounding box center [519, 117] width 6 height 10
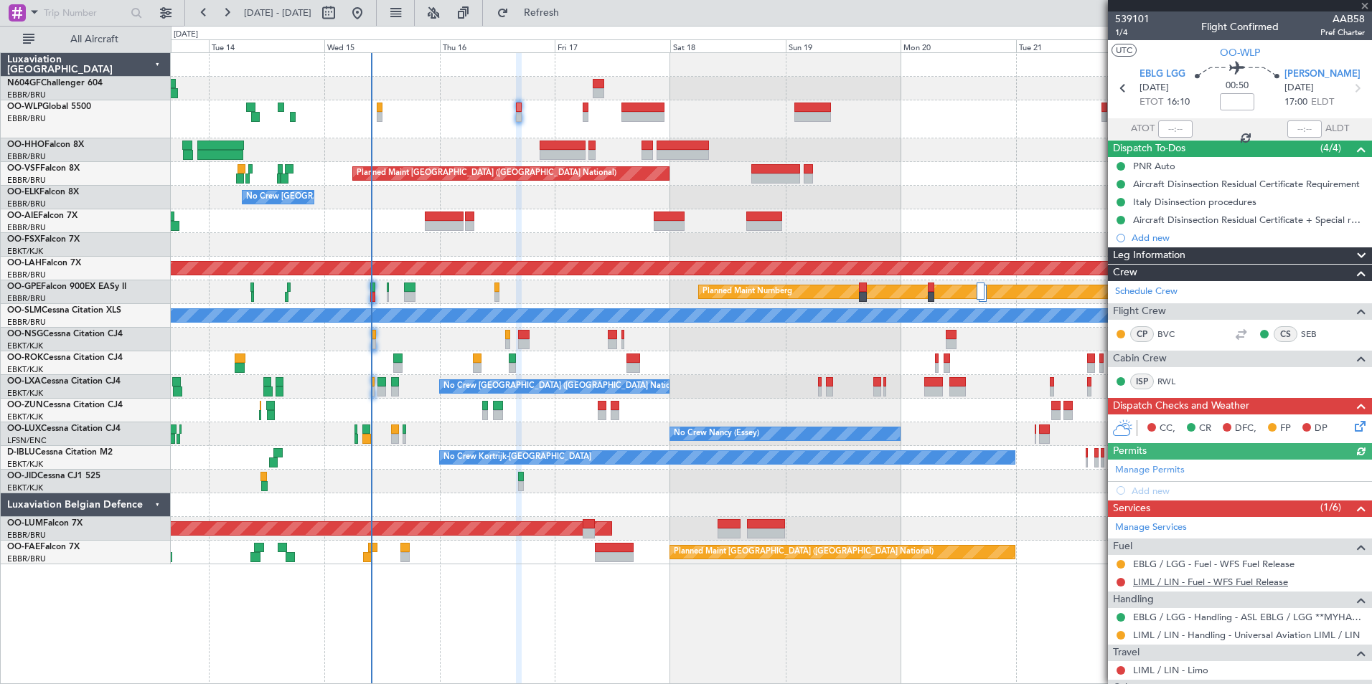
click at [1192, 587] on link "LIML / LIN - Fuel - WFS Fuel Release" at bounding box center [1210, 582] width 155 height 12
click at [572, 18] on span "Refresh" at bounding box center [542, 13] width 60 height 10
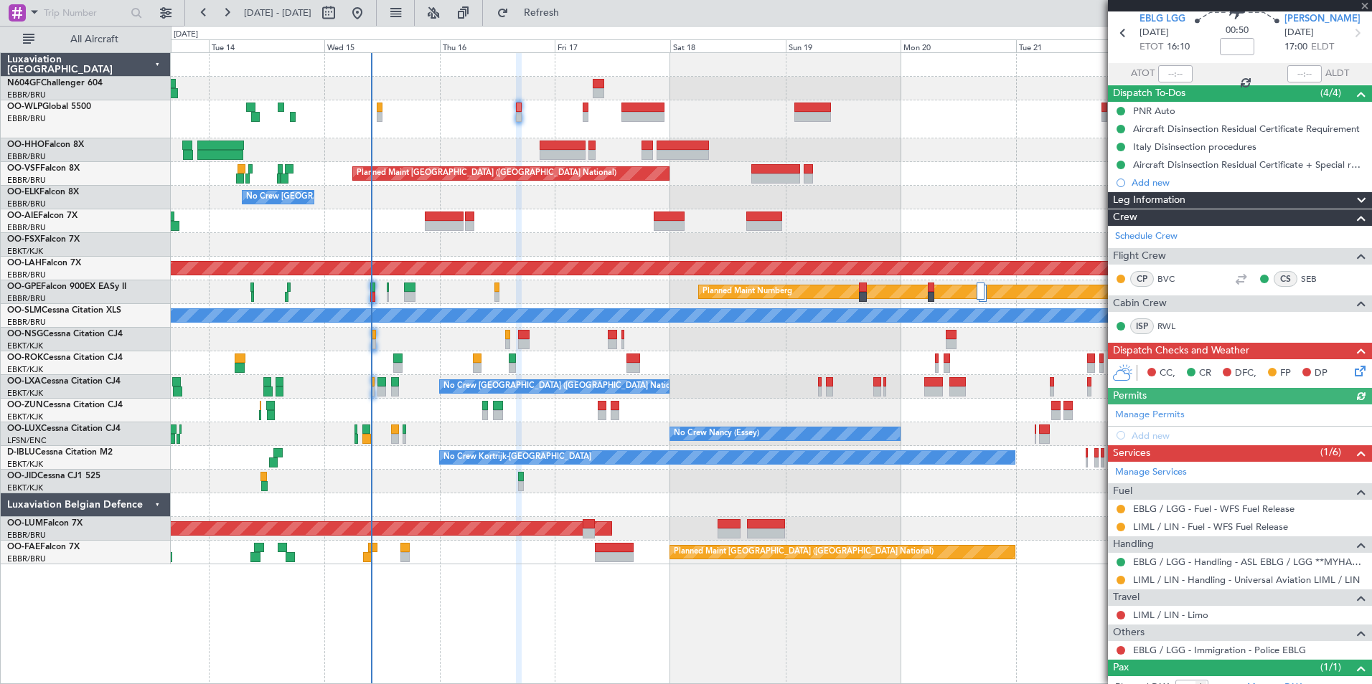
scroll to position [103, 0]
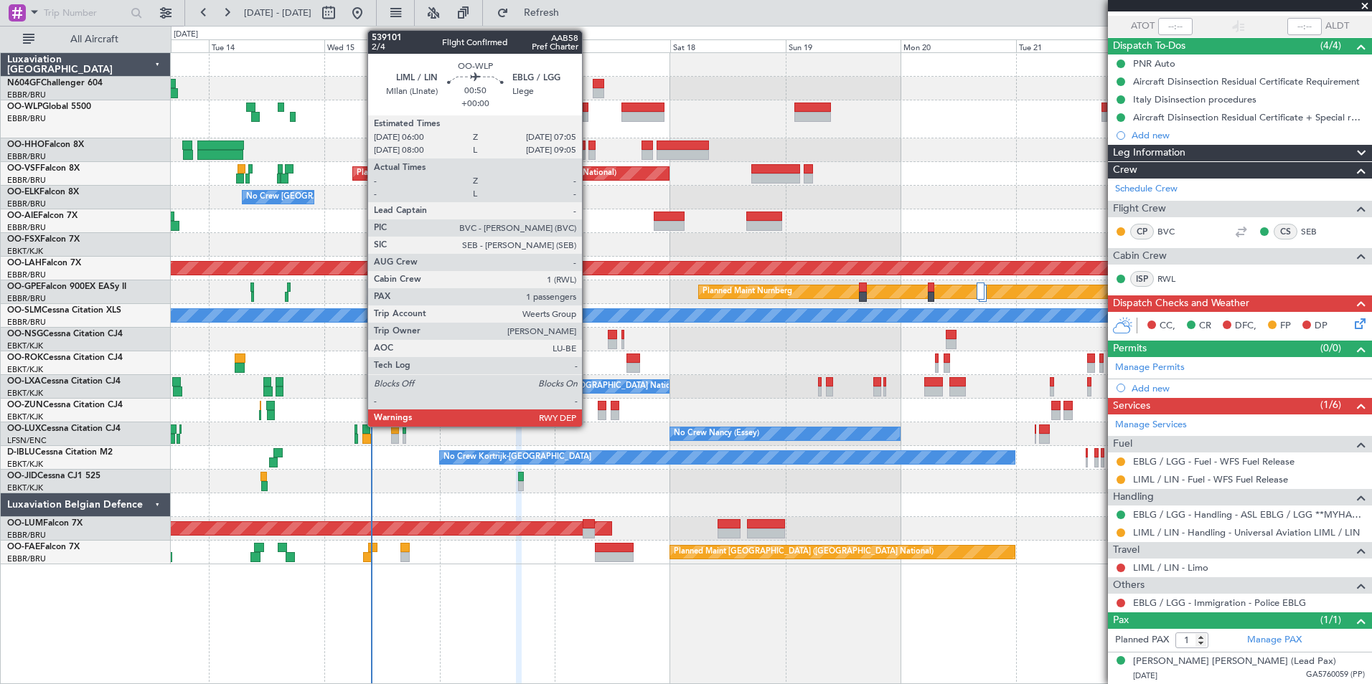
click at [588, 113] on div at bounding box center [586, 117] width 6 height 10
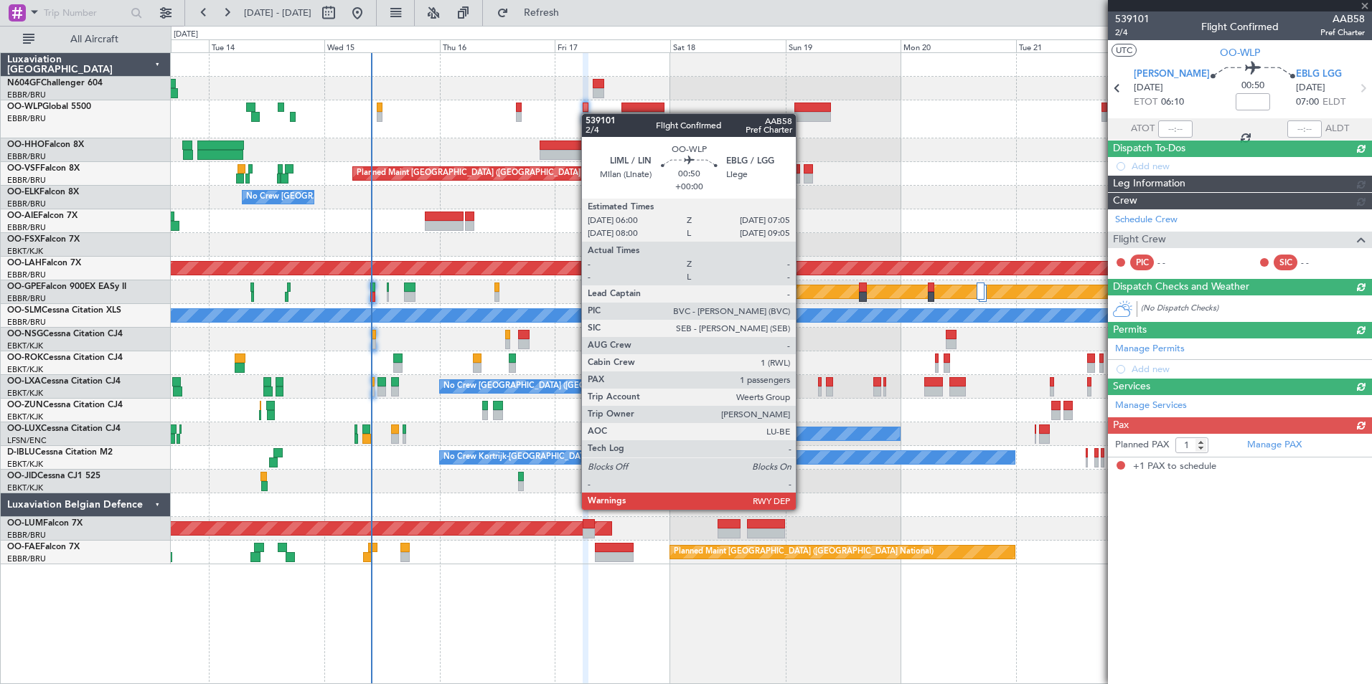
scroll to position [0, 0]
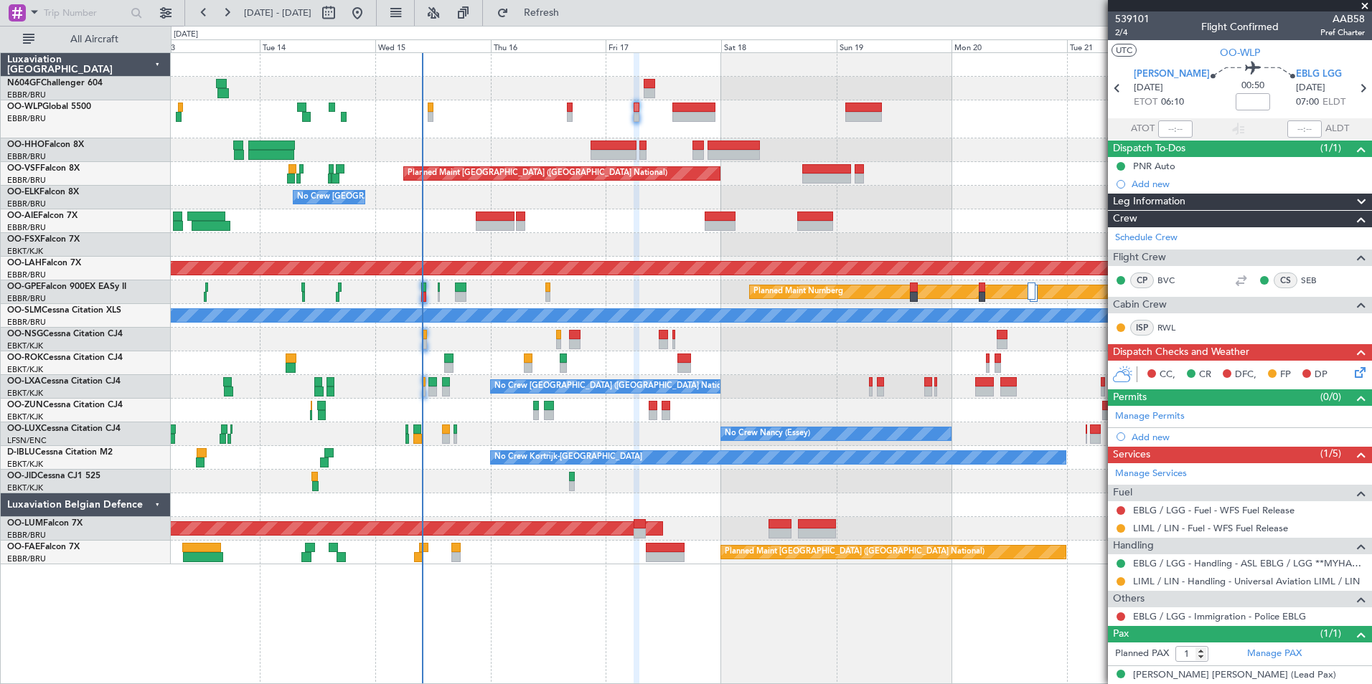
click at [649, 128] on div at bounding box center [771, 119] width 1200 height 38
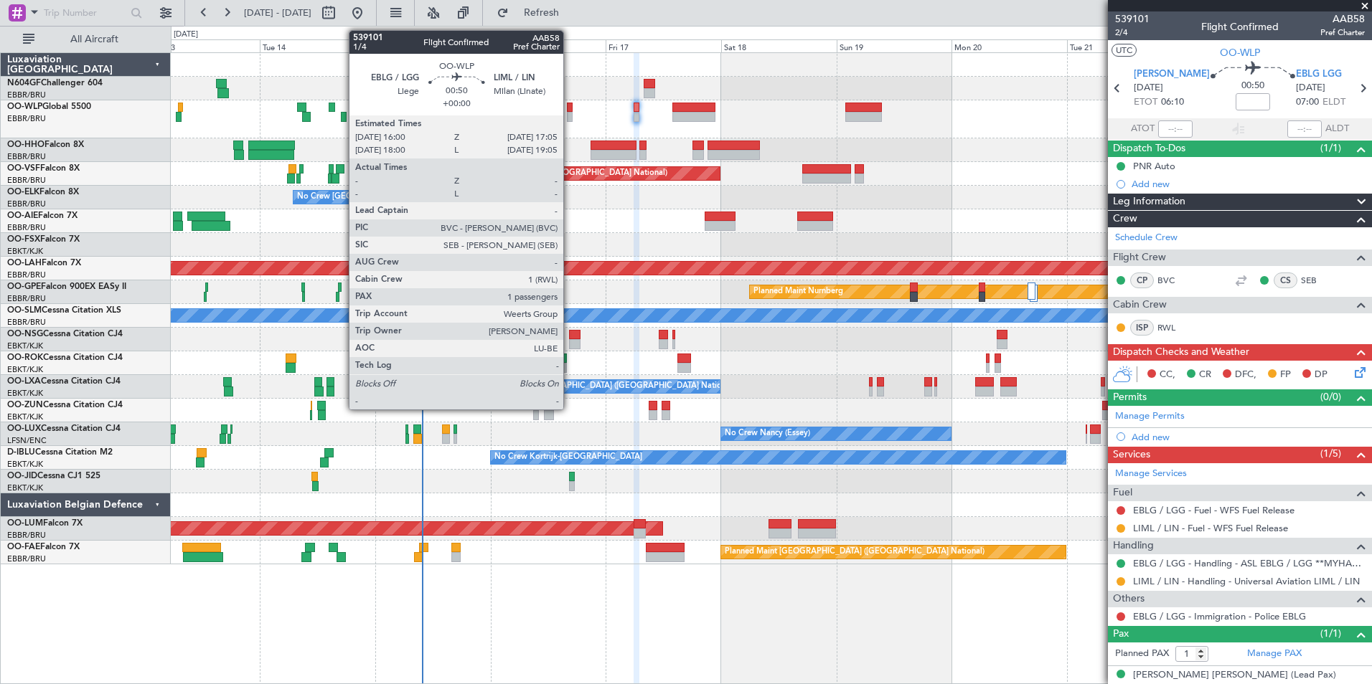
click at [570, 111] on div at bounding box center [570, 108] width 6 height 10
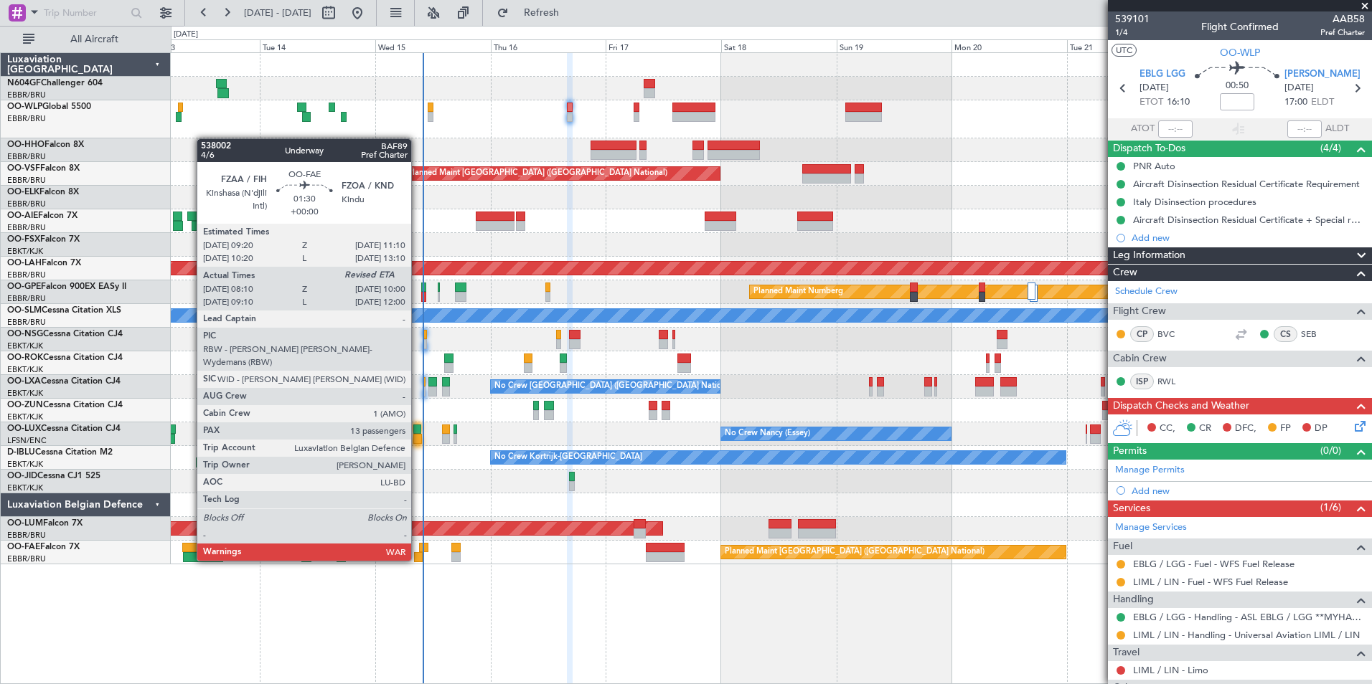
click at [418, 560] on div at bounding box center [418, 557] width 9 height 10
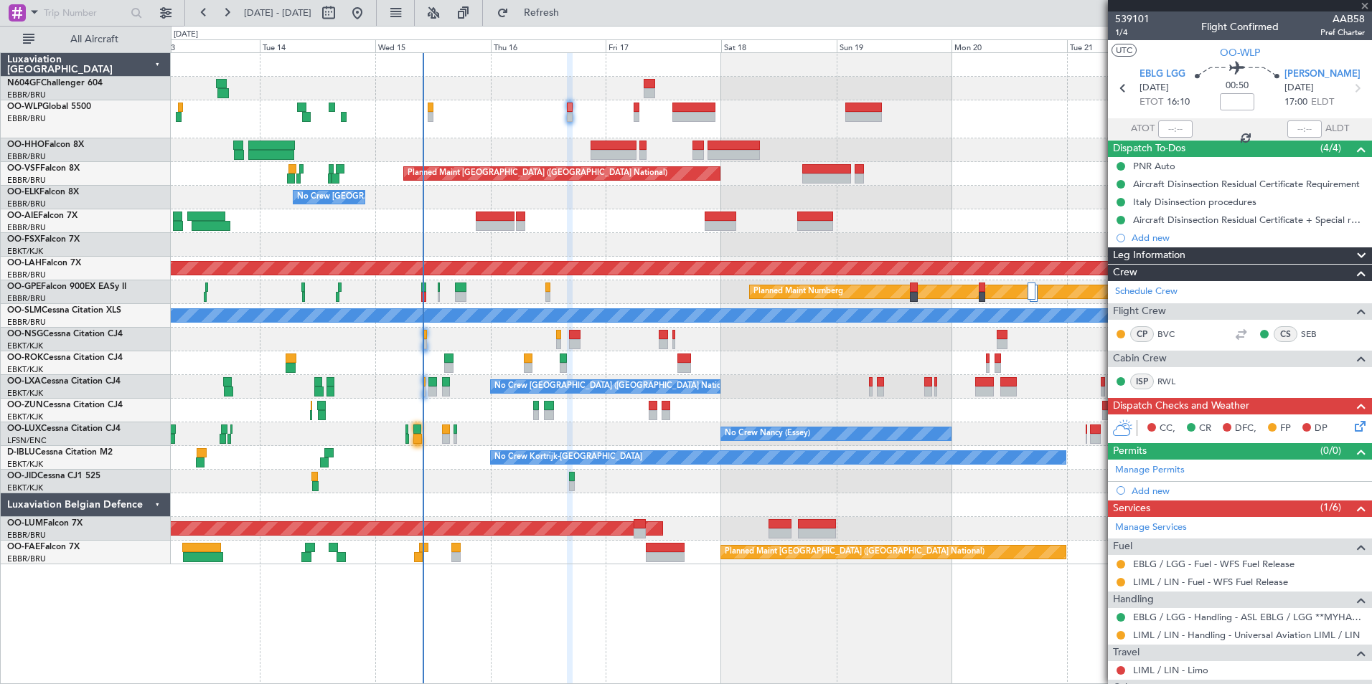
type input "08:20"
type input "13"
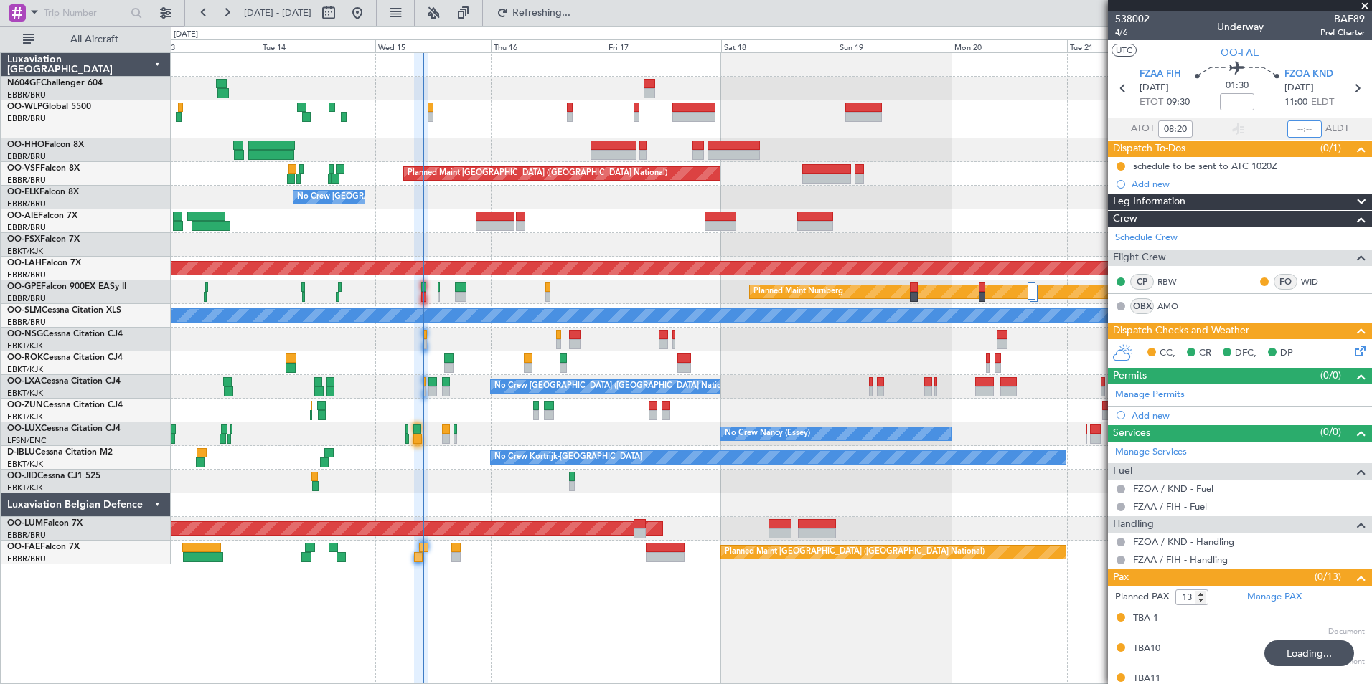
click at [1293, 124] on input "text" at bounding box center [1304, 129] width 34 height 17
click at [1298, 131] on div "Estimated Landing Time" at bounding box center [1290, 128] width 93 height 18
click at [1296, 132] on mat-tooltip-component "Estimated Landing Time" at bounding box center [1303, 114] width 113 height 38
click at [1294, 126] on input "text" at bounding box center [1304, 129] width 34 height 17
click at [1299, 57] on section "UTC OO-FAE" at bounding box center [1240, 51] width 264 height 22
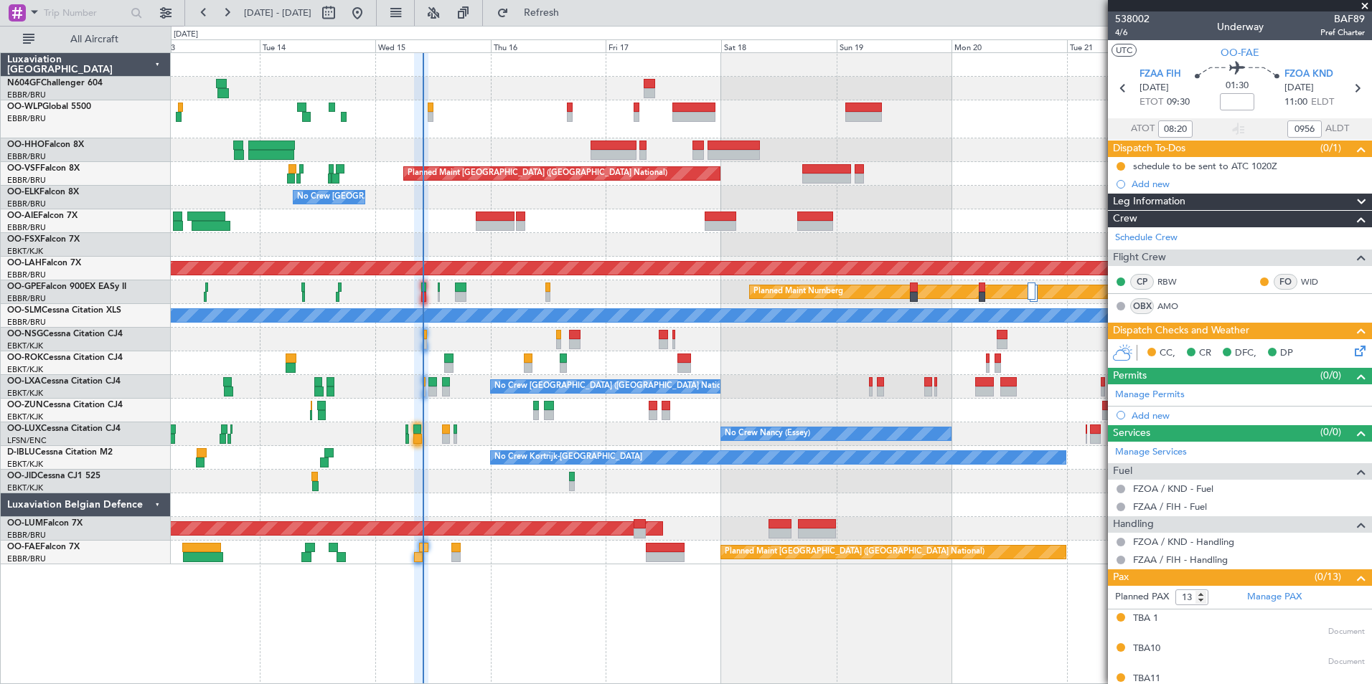
type input "09:56"
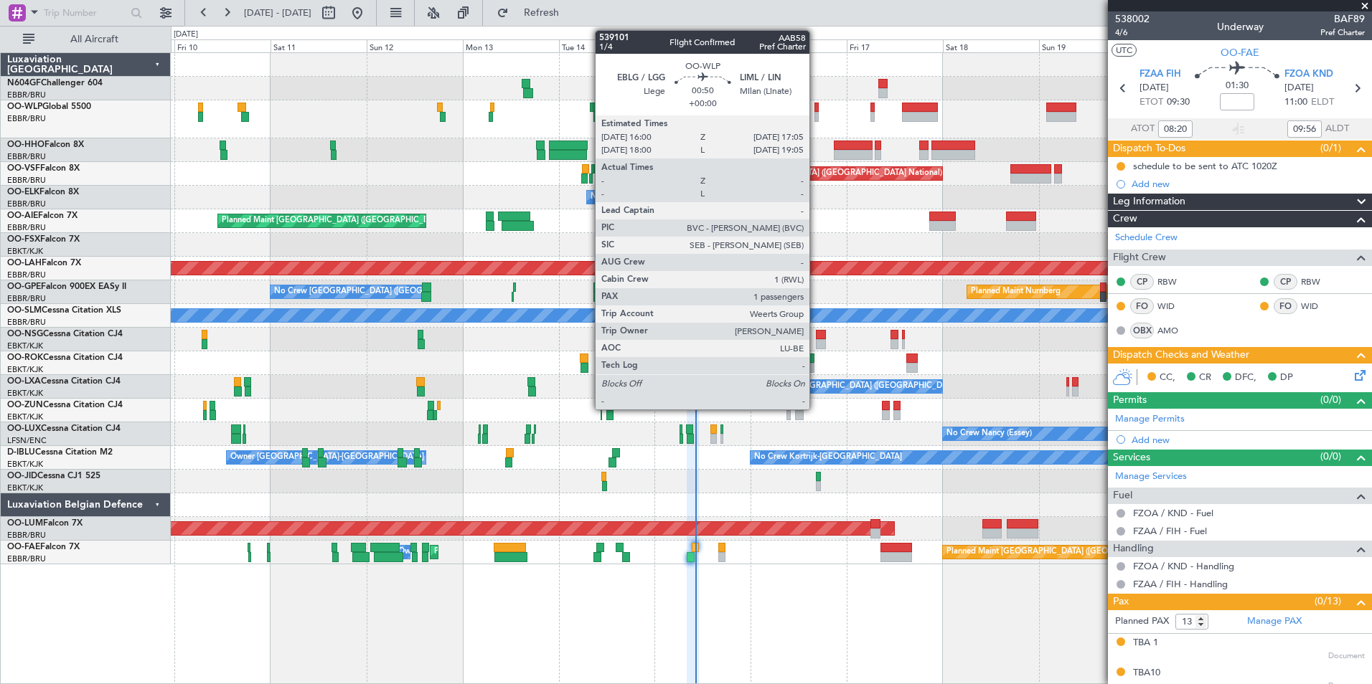
click at [816, 109] on div at bounding box center [816, 108] width 5 height 10
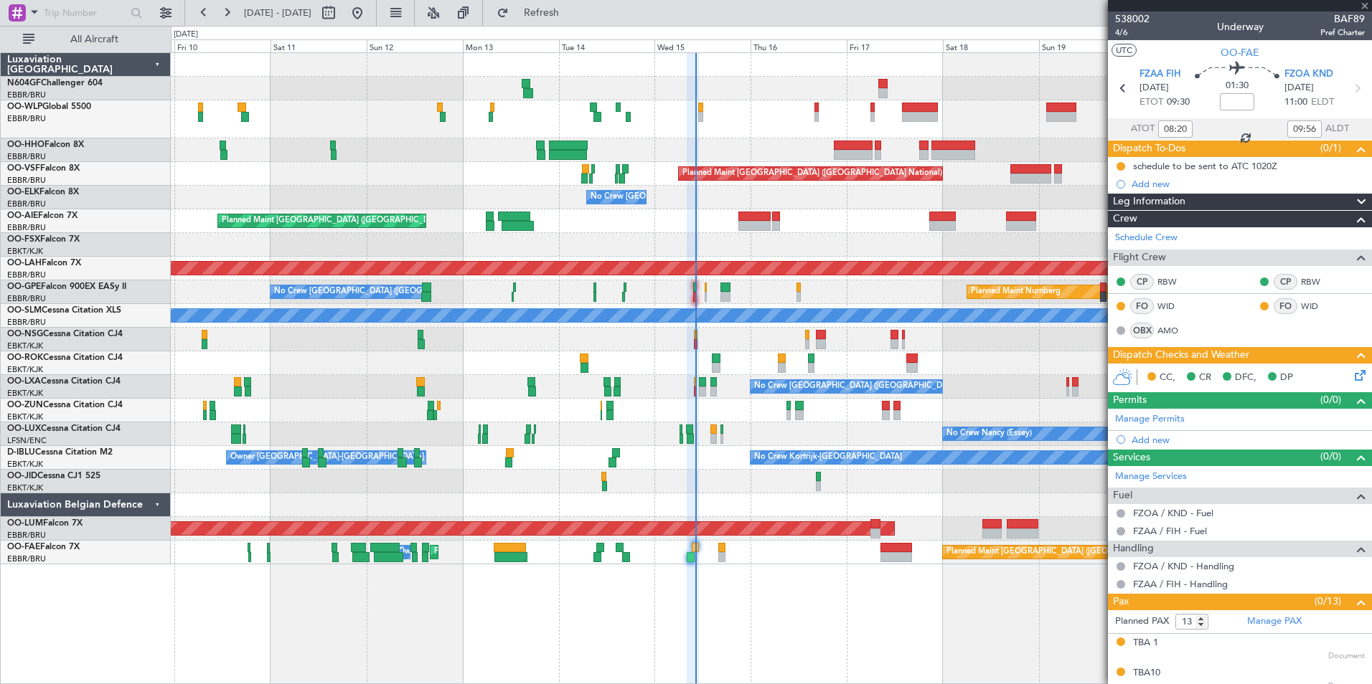
type input "1"
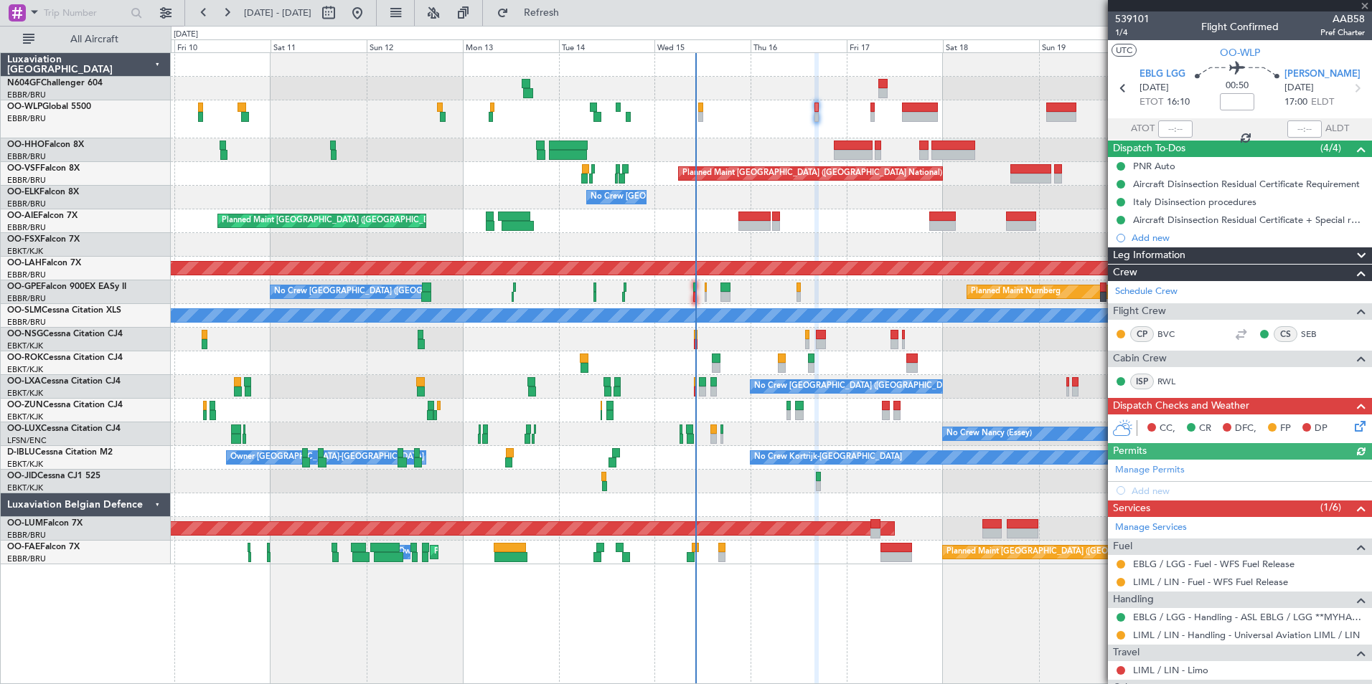
click at [801, 124] on div at bounding box center [771, 119] width 1200 height 38
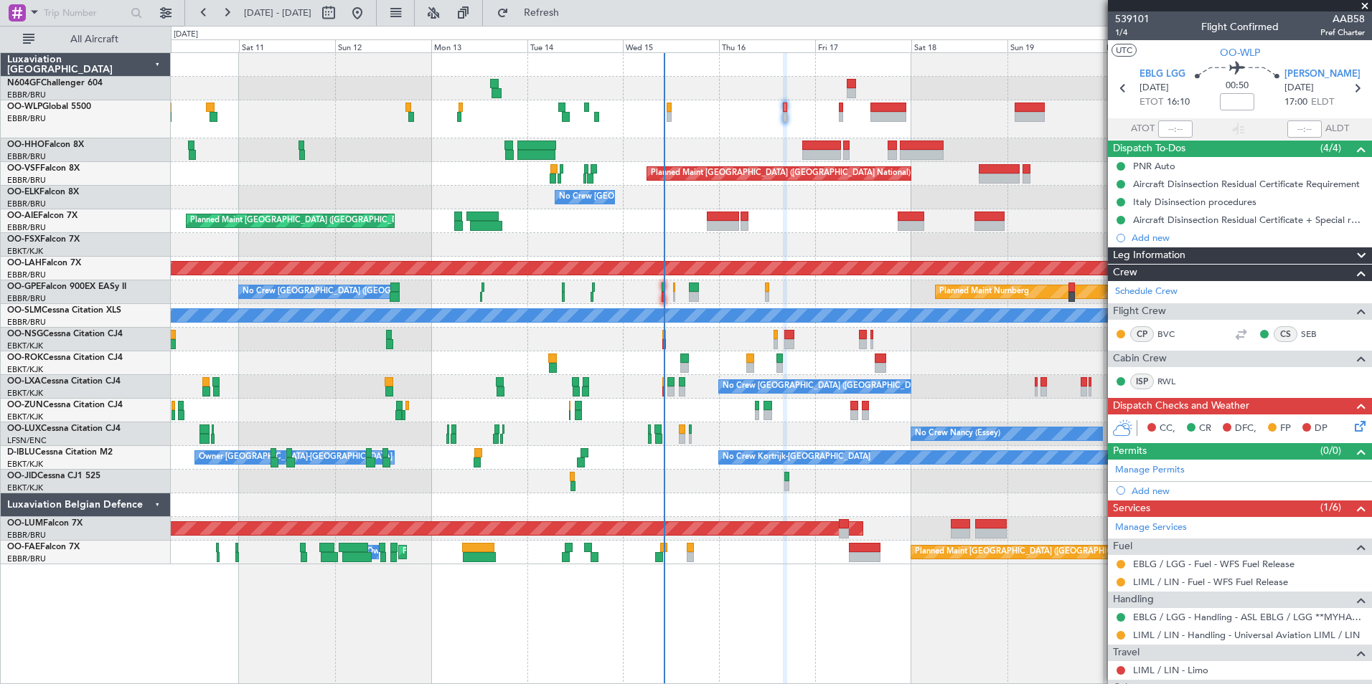
click at [811, 226] on div "Planned Maint [GEOGRAPHIC_DATA] ([GEOGRAPHIC_DATA])" at bounding box center [771, 221] width 1200 height 24
click at [699, 236] on div "Planned Maint Kortrijk-[GEOGRAPHIC_DATA] Planned Maint [GEOGRAPHIC_DATA]-[GEOGR…" at bounding box center [771, 245] width 1200 height 24
click at [677, 240] on div "Planned Maint Kortrijk-[GEOGRAPHIC_DATA] Planned Maint [GEOGRAPHIC_DATA]-[GEOGR…" at bounding box center [771, 245] width 1200 height 24
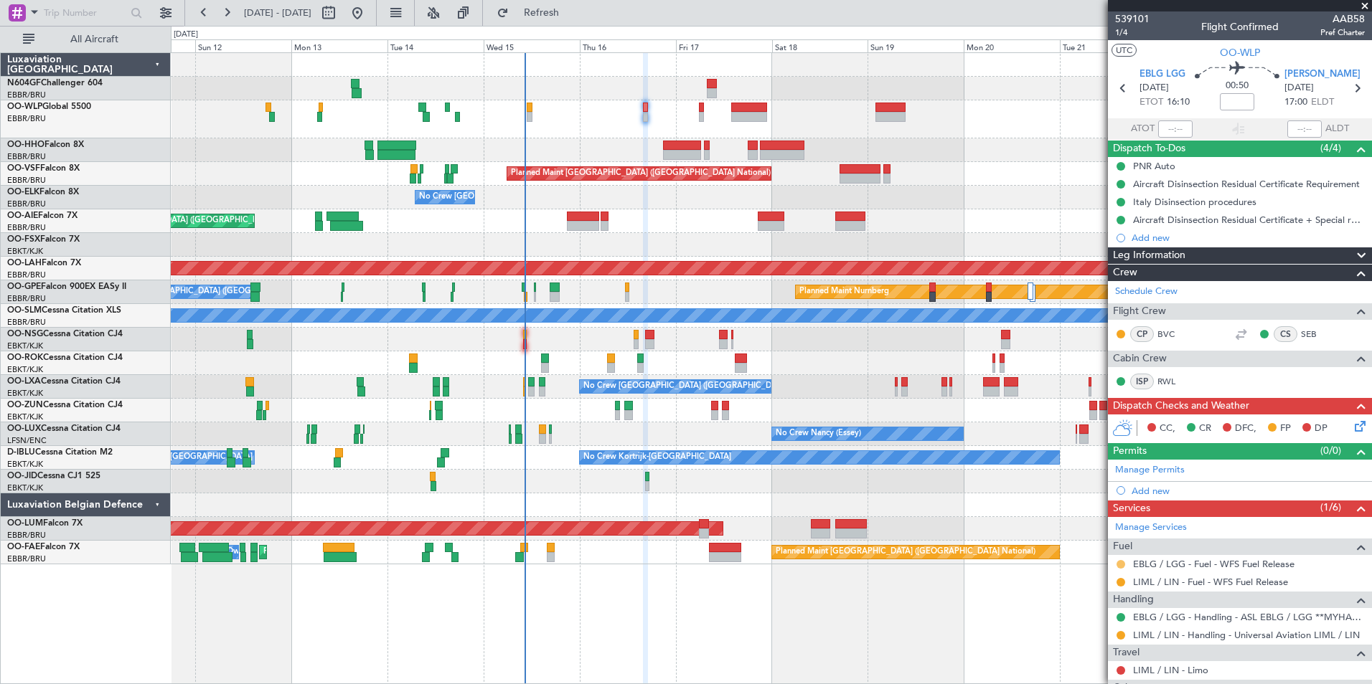
click at [1123, 566] on button at bounding box center [1120, 564] width 9 height 9
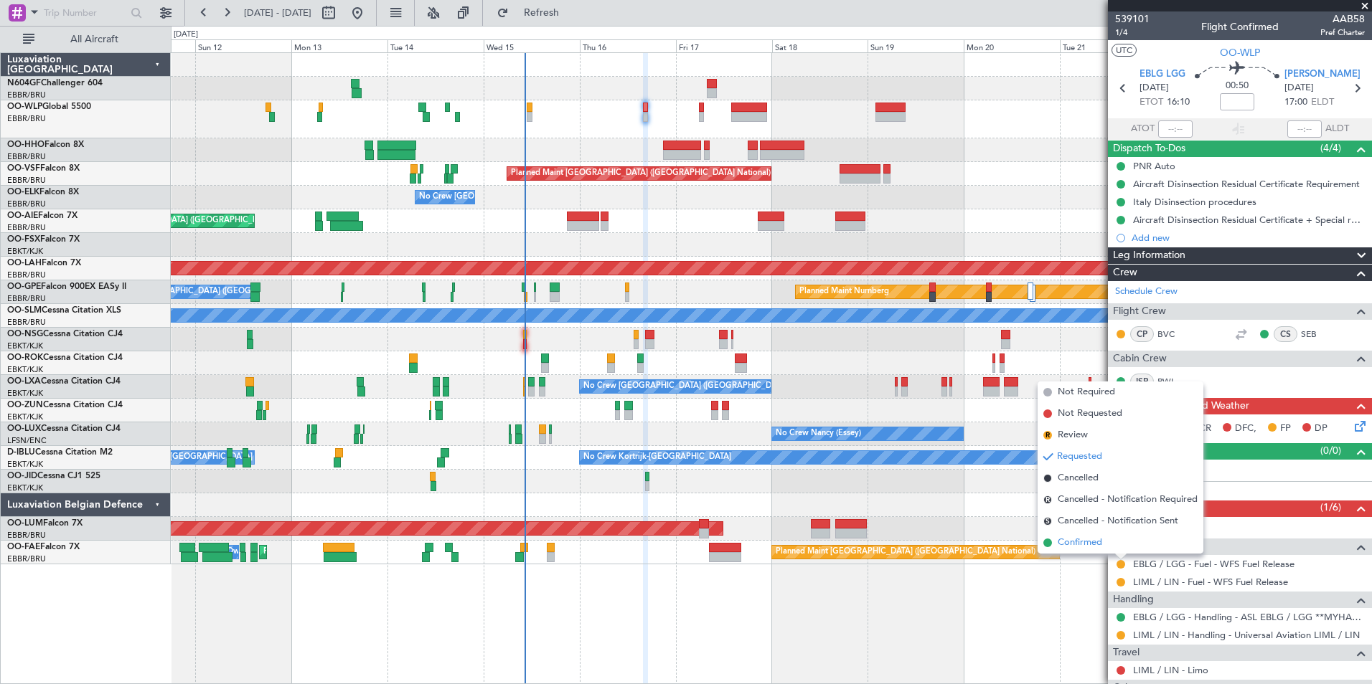
click at [1098, 546] on span "Confirmed" at bounding box center [1079, 543] width 44 height 14
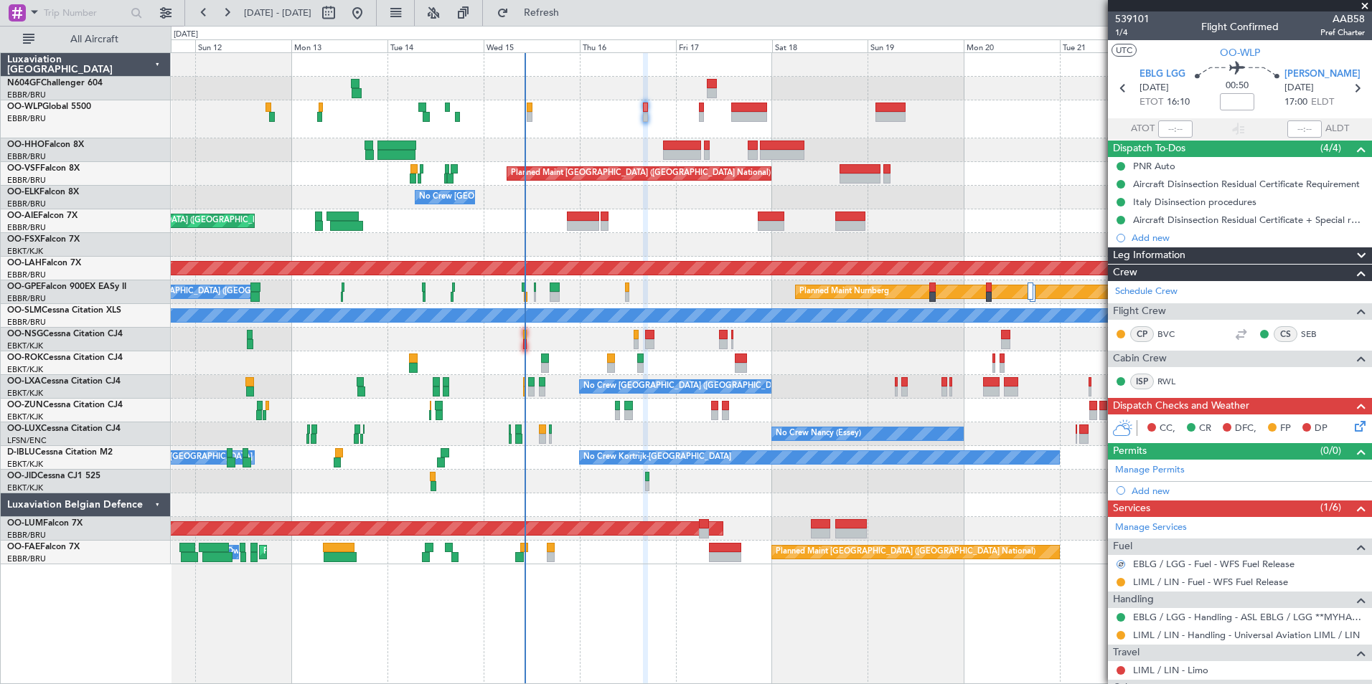
click at [532, 110] on div at bounding box center [771, 119] width 1200 height 38
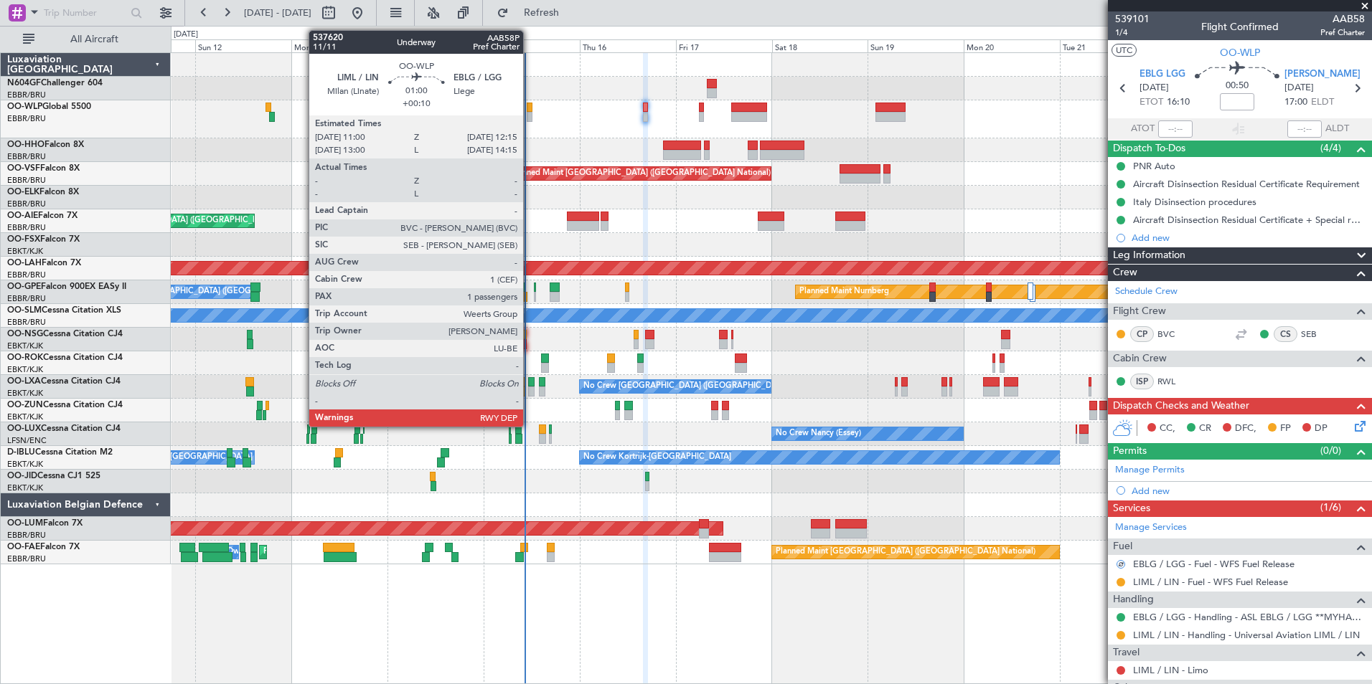
click at [529, 107] on div at bounding box center [529, 108] width 5 height 10
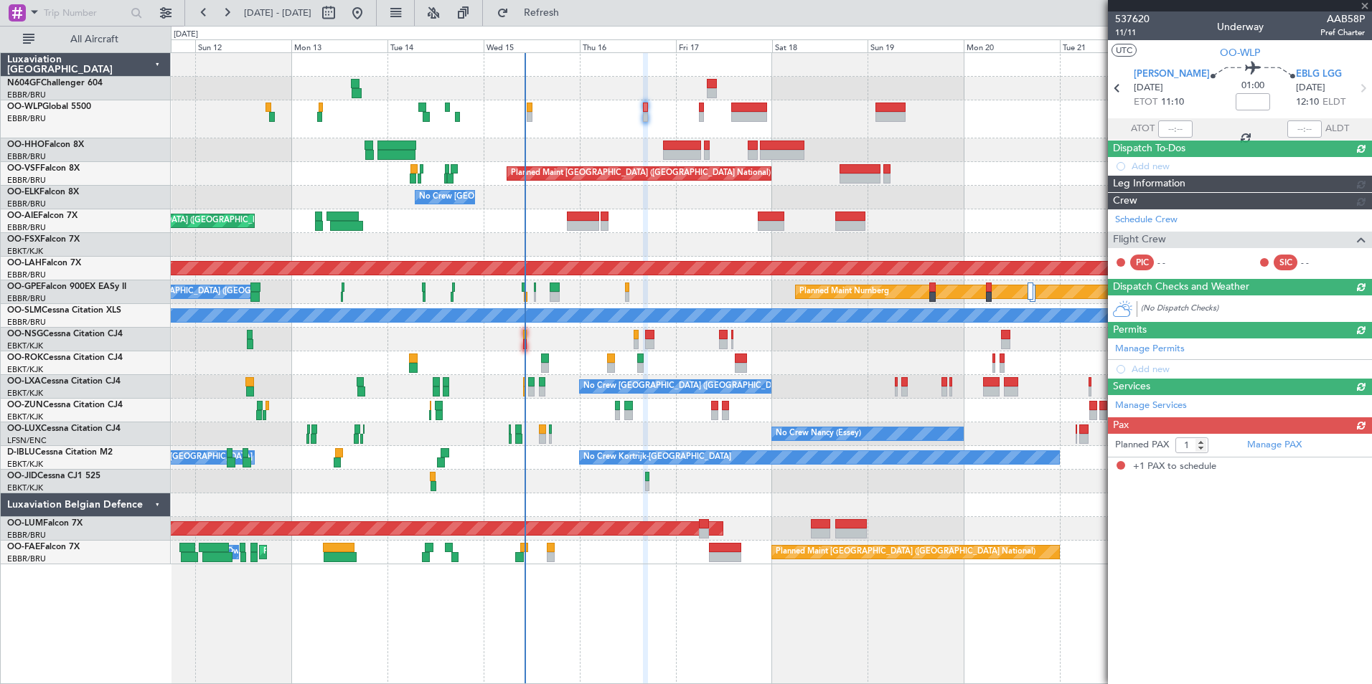
type input "+00:10"
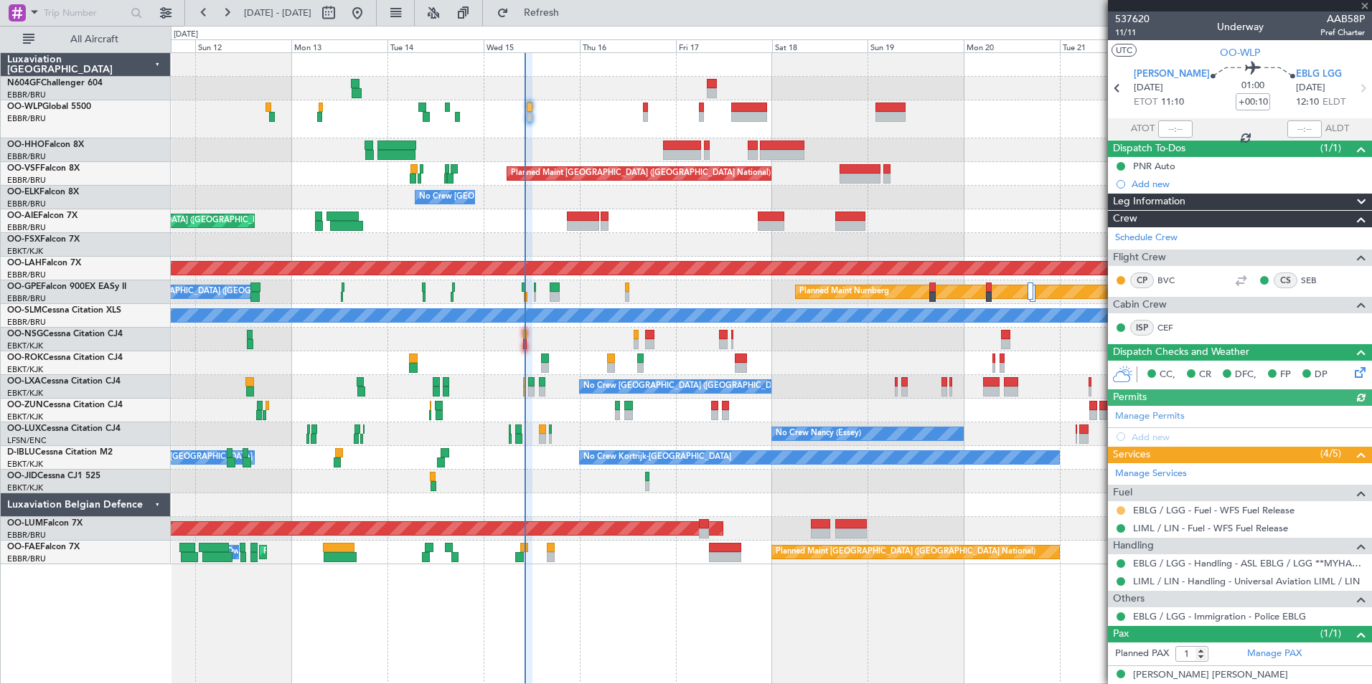
click at [1122, 511] on button at bounding box center [1120, 510] width 9 height 9
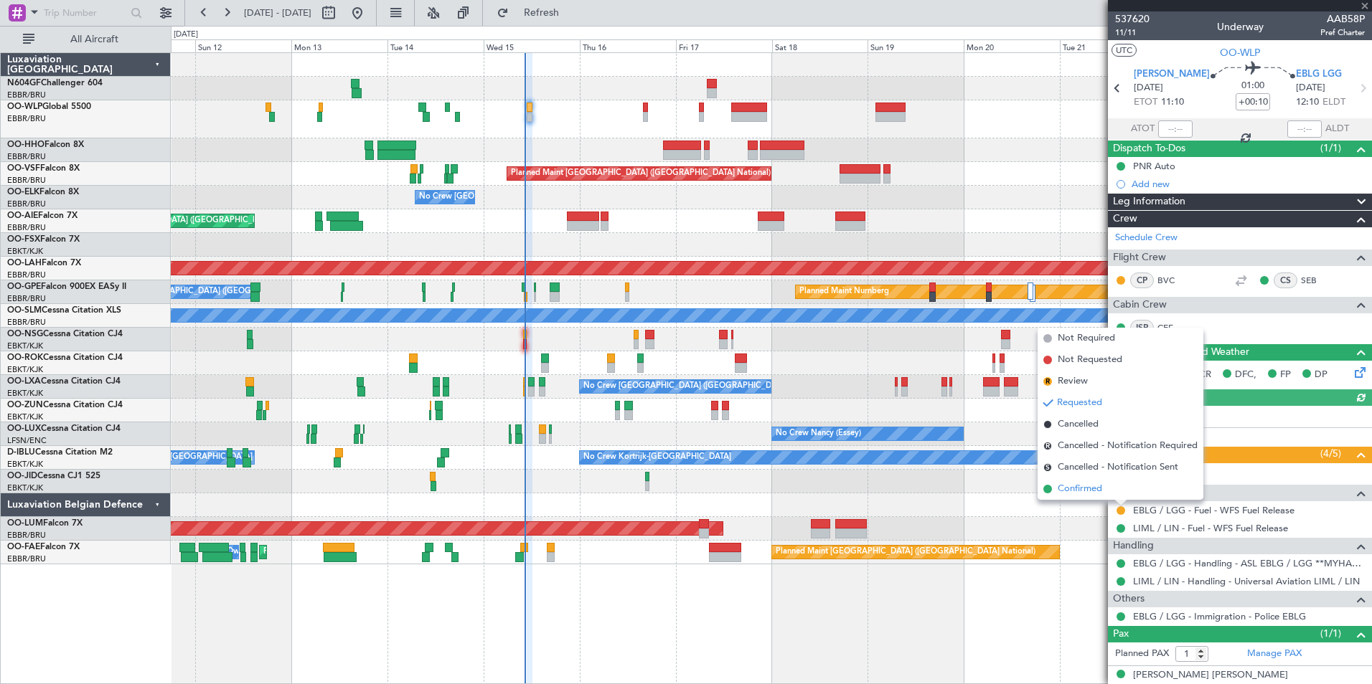
click at [1080, 489] on span "Confirmed" at bounding box center [1079, 489] width 44 height 14
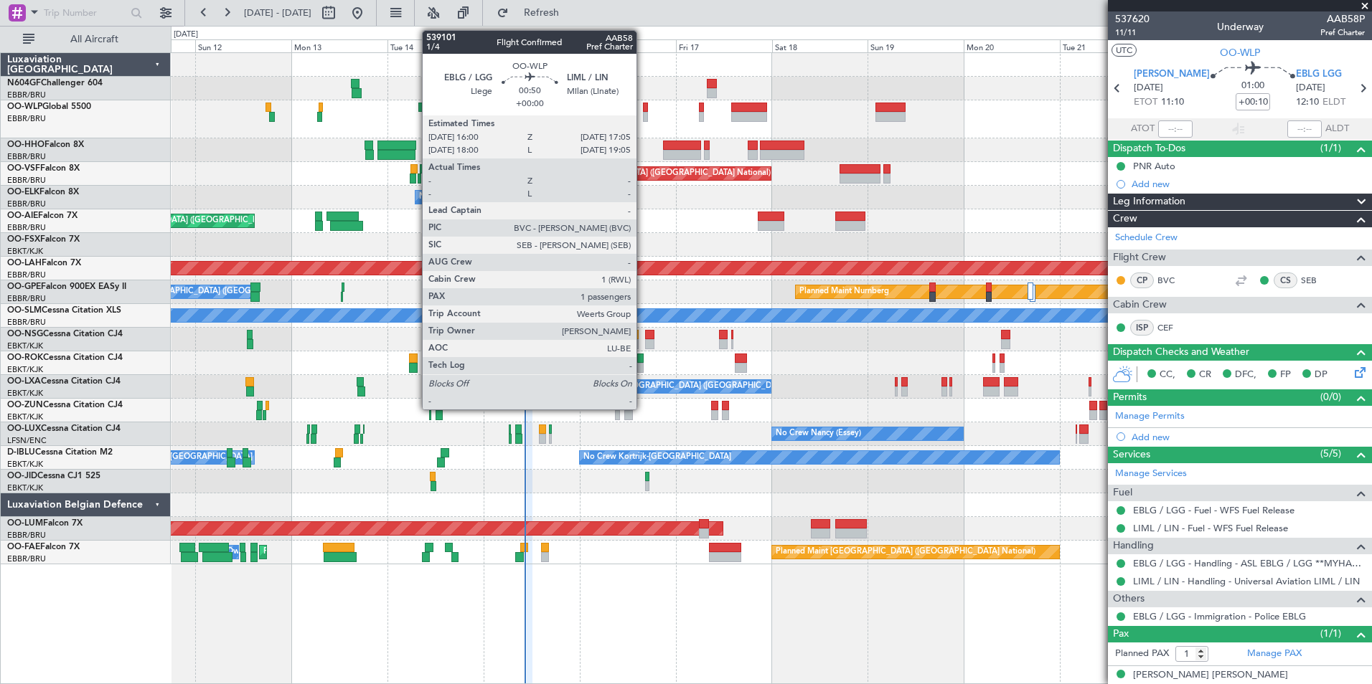
click at [643, 113] on div at bounding box center [645, 117] width 5 height 10
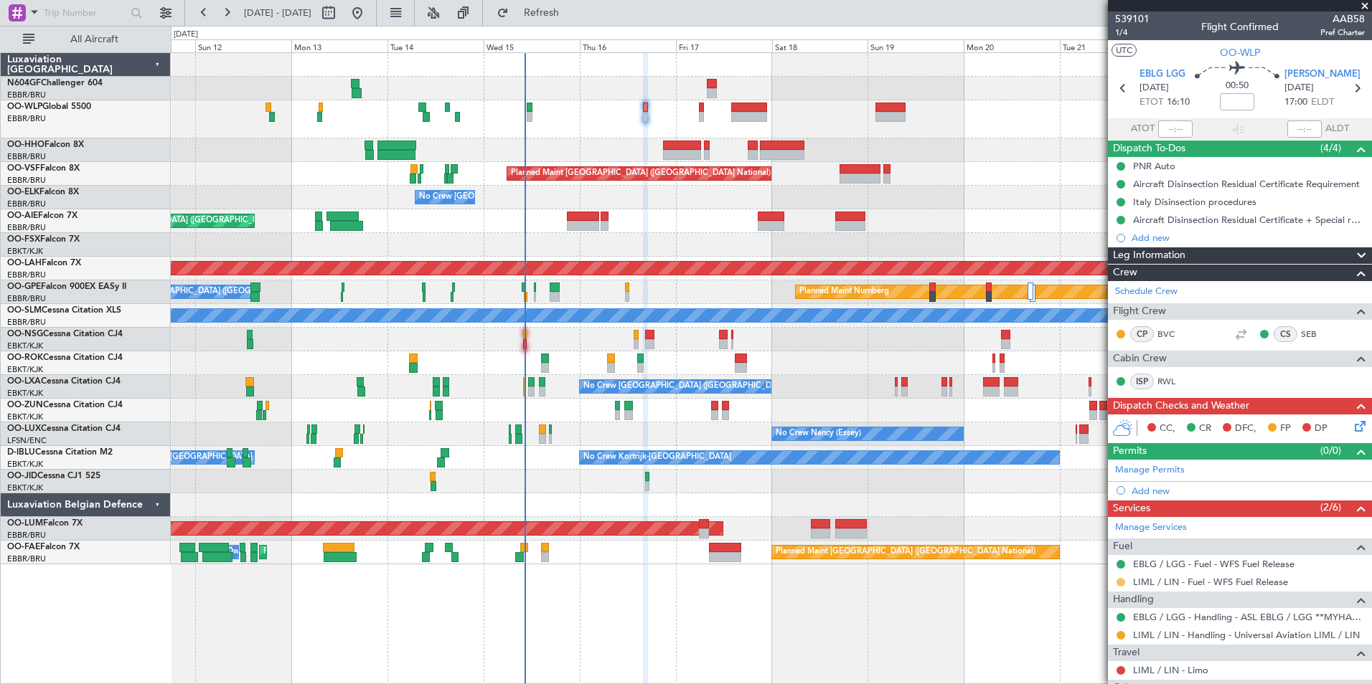
click at [1118, 579] on button at bounding box center [1120, 582] width 9 height 9
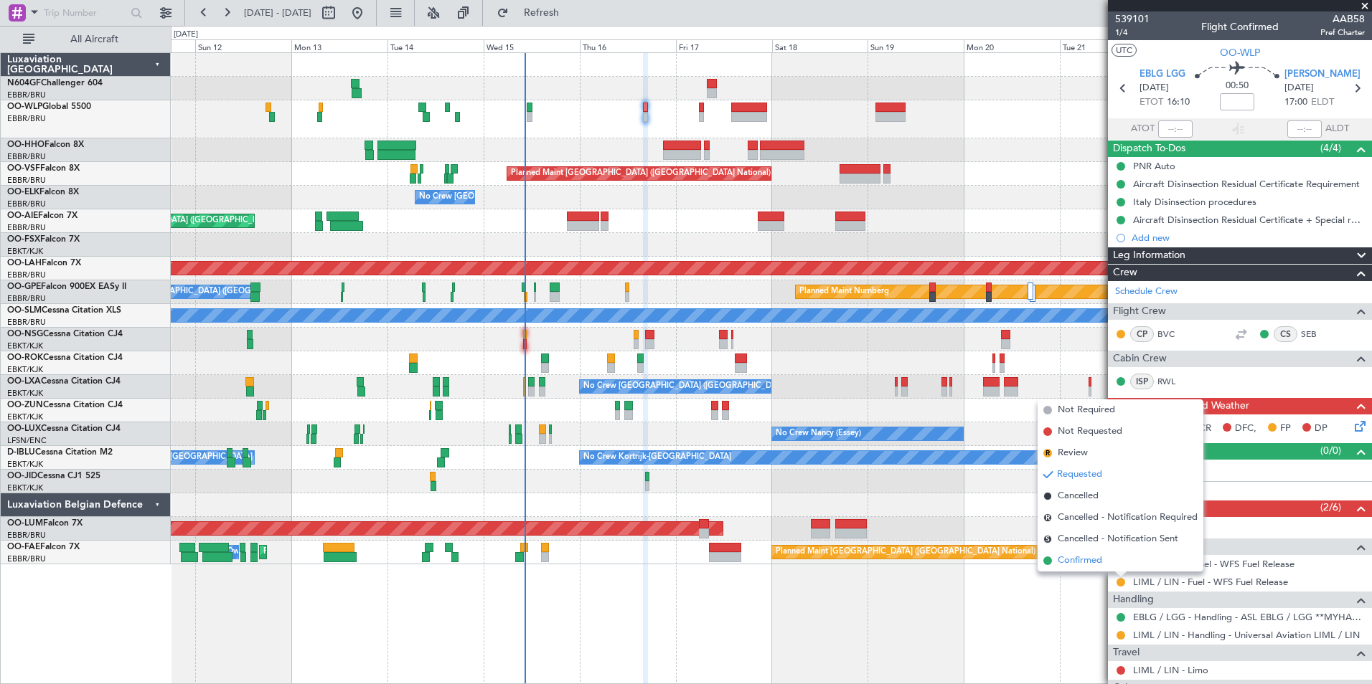
click at [1095, 565] on span "Confirmed" at bounding box center [1079, 561] width 44 height 14
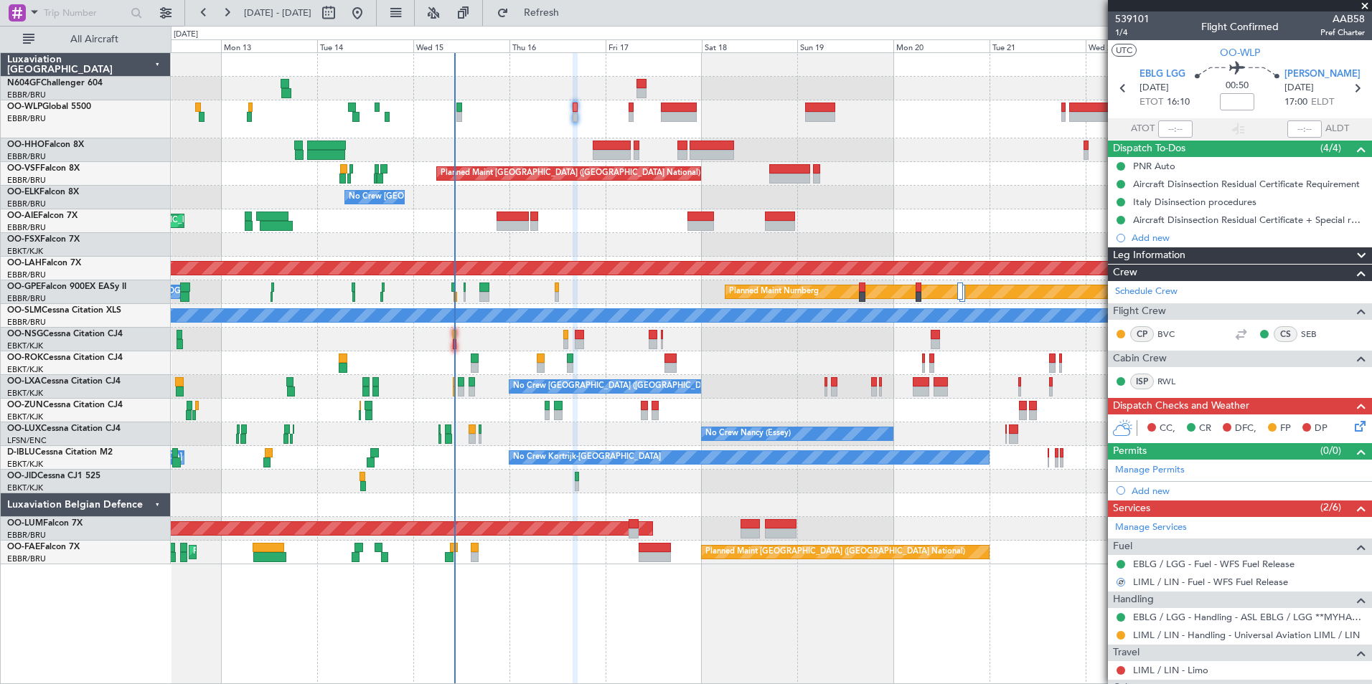
click at [653, 199] on div "No Crew [GEOGRAPHIC_DATA] ([GEOGRAPHIC_DATA] National)" at bounding box center [771, 198] width 1200 height 24
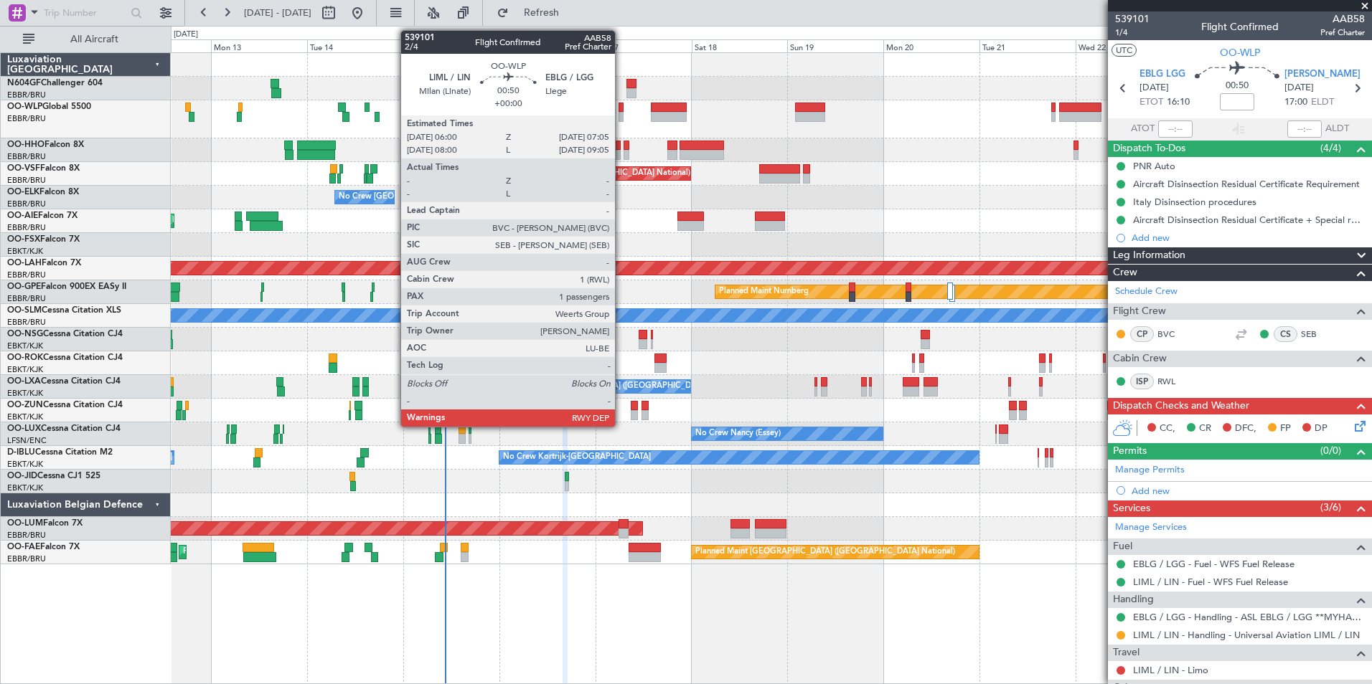
click at [621, 111] on div at bounding box center [620, 108] width 5 height 10
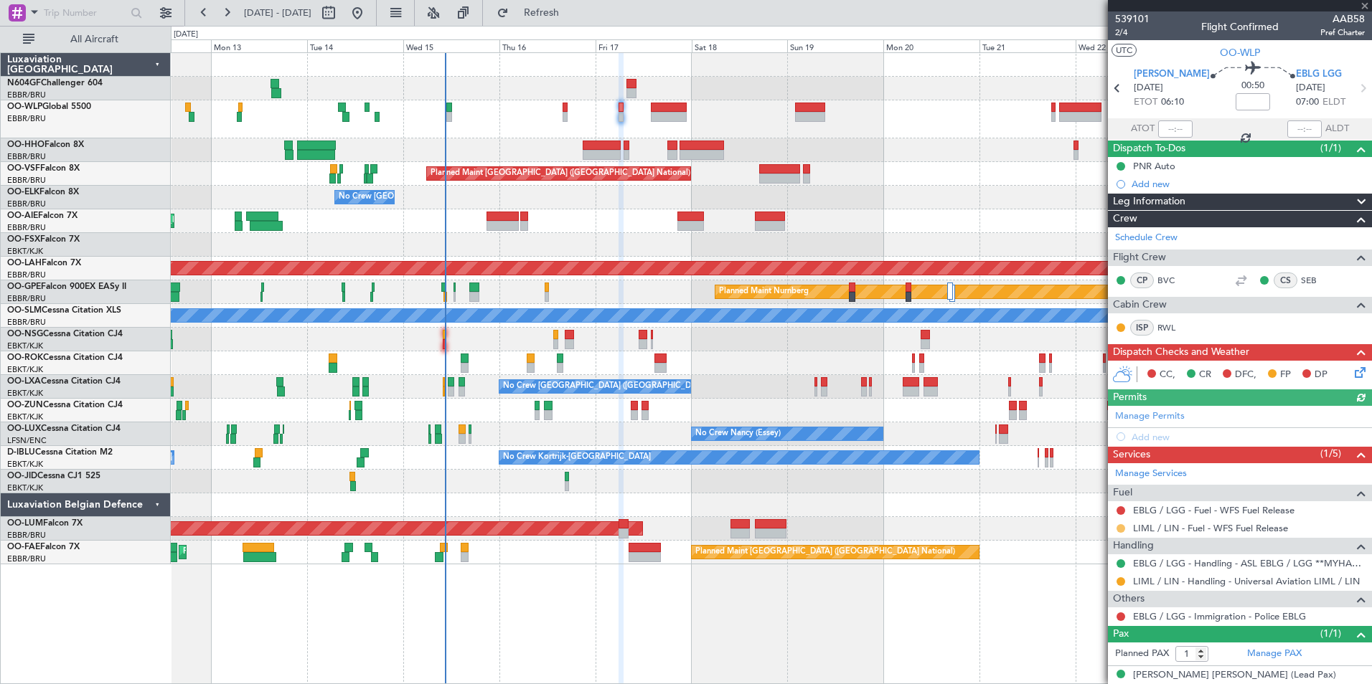
click at [1119, 529] on button at bounding box center [1120, 528] width 9 height 9
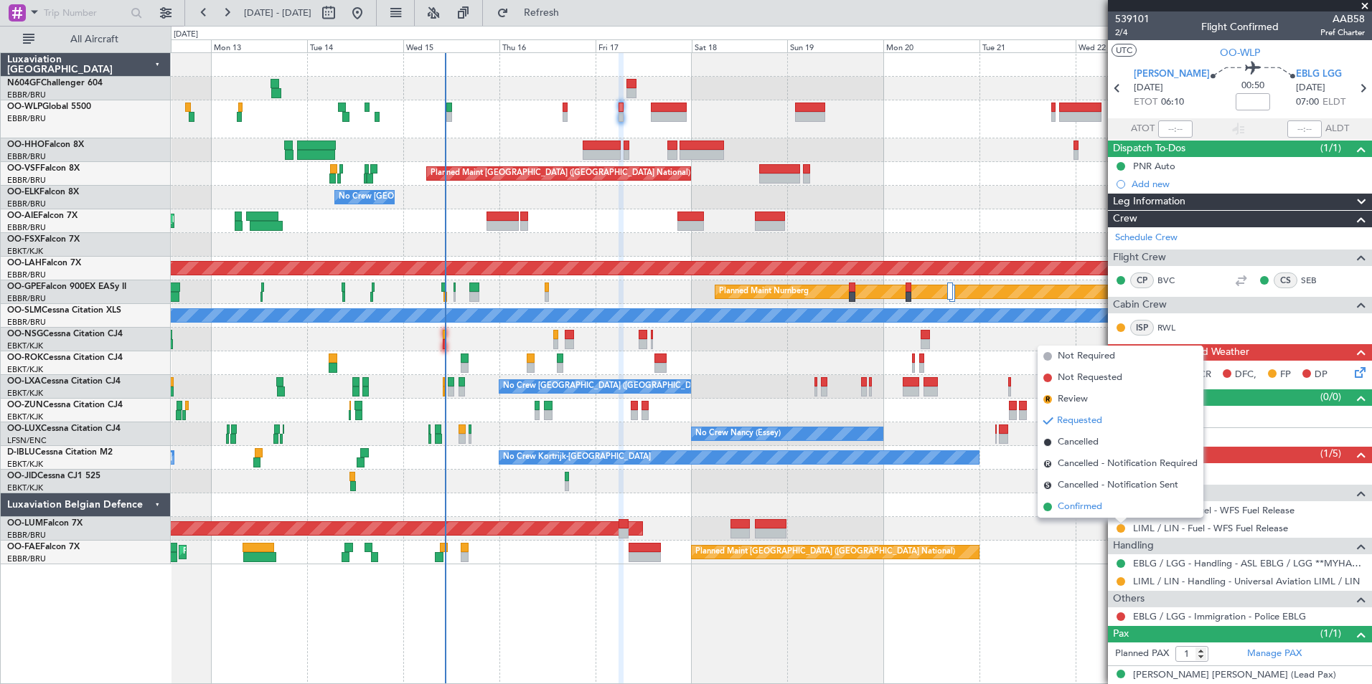
click at [1084, 514] on span "Confirmed" at bounding box center [1079, 507] width 44 height 14
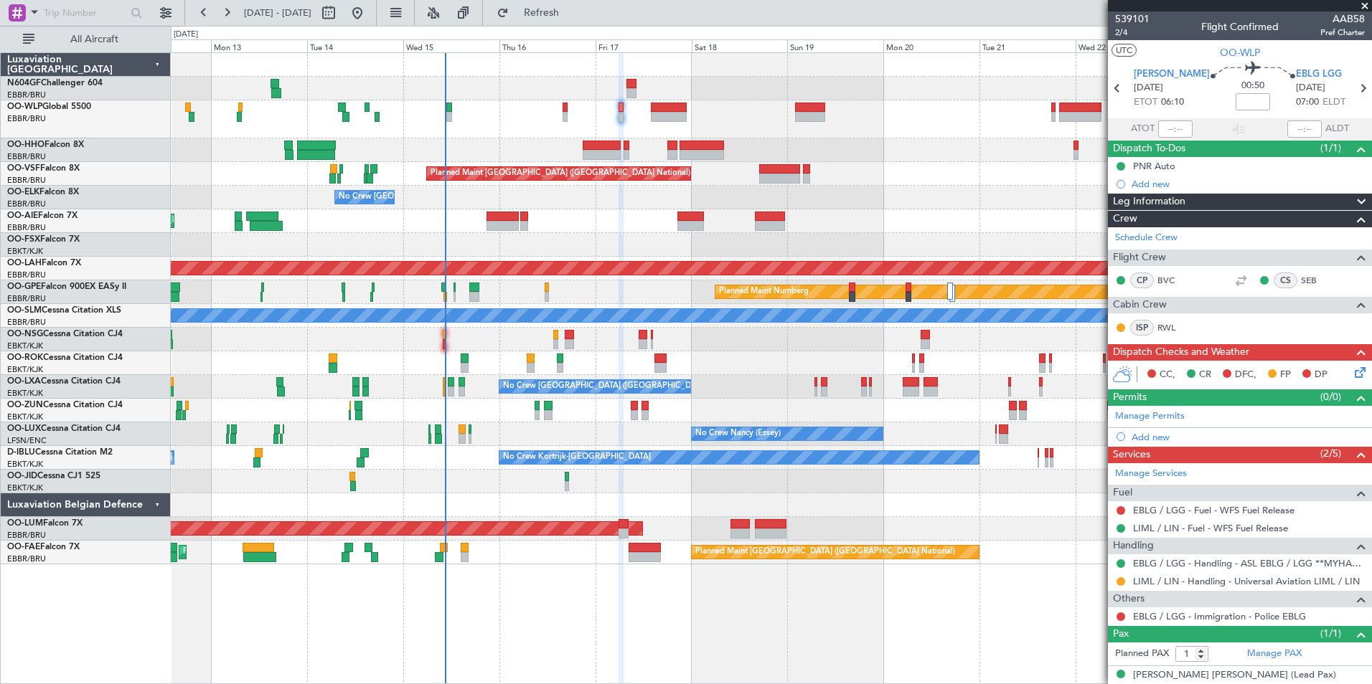
click at [517, 242] on div "Planned Maint Kortrijk-[GEOGRAPHIC_DATA] Planned Maint [GEOGRAPHIC_DATA]-[GEOGR…" at bounding box center [771, 245] width 1200 height 24
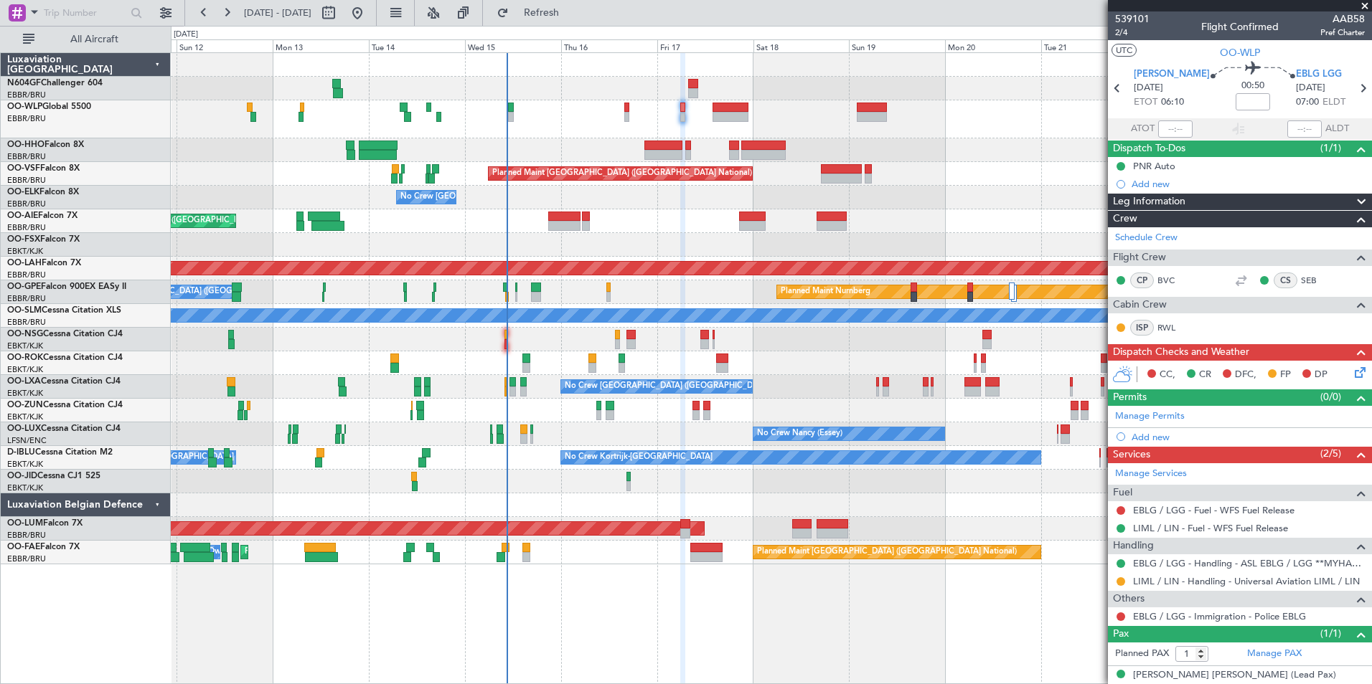
click at [556, 239] on div "Planned Maint Kortrijk-[GEOGRAPHIC_DATA] Planned Maint [GEOGRAPHIC_DATA]-[GEOGR…" at bounding box center [771, 245] width 1200 height 24
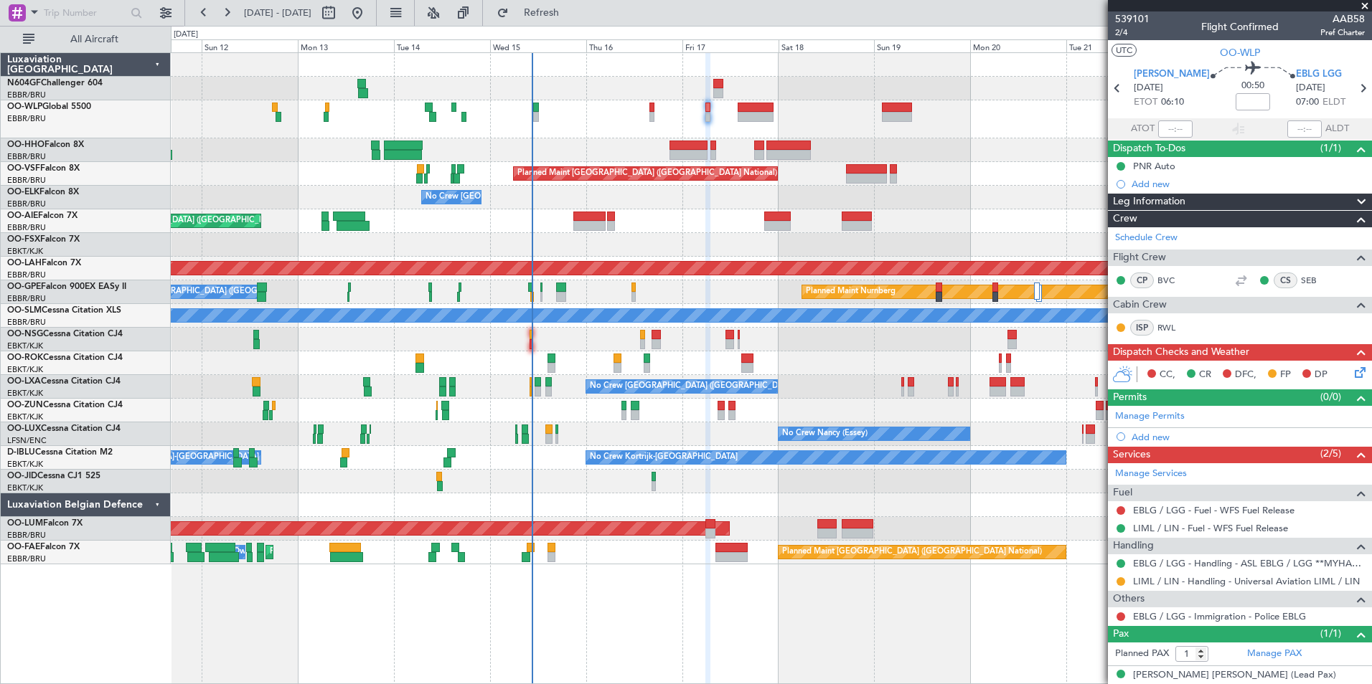
click at [666, 232] on div "Planned Maint Geneva (Cointrin) Planned Maint [GEOGRAPHIC_DATA] ([GEOGRAPHIC_DA…" at bounding box center [771, 309] width 1200 height 512
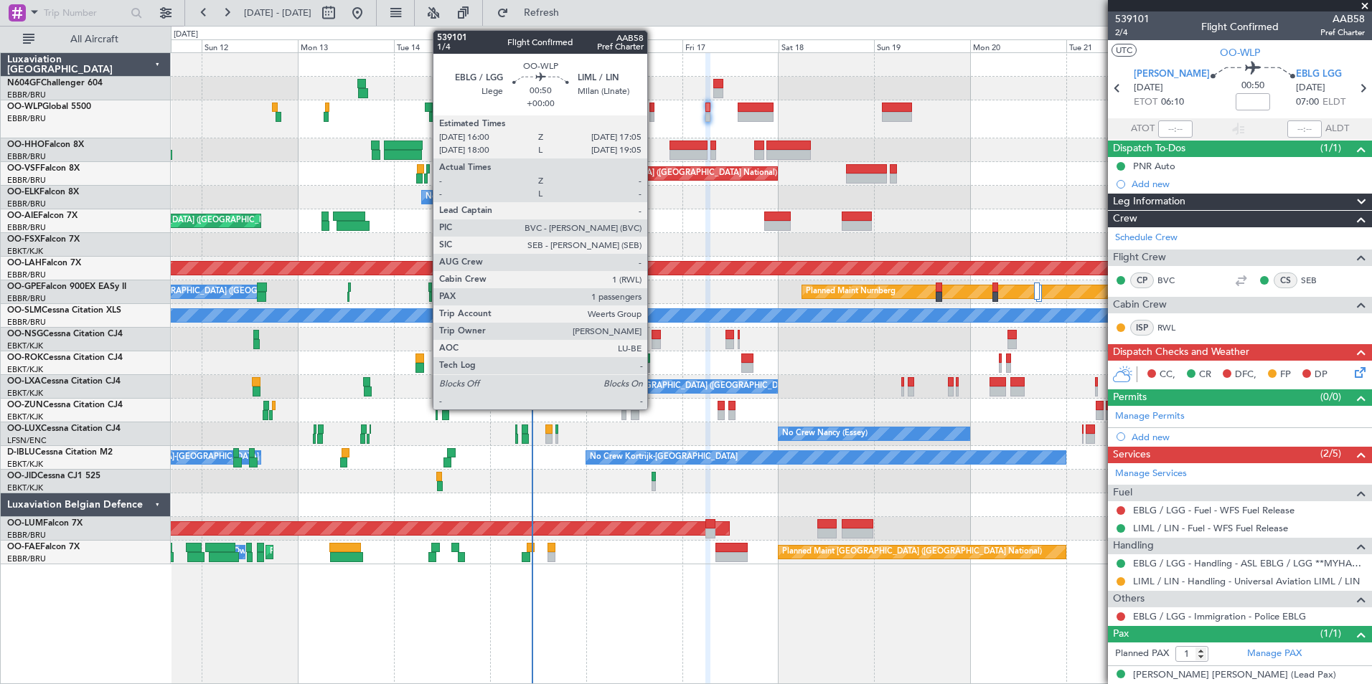
click at [654, 118] on div at bounding box center [651, 117] width 5 height 10
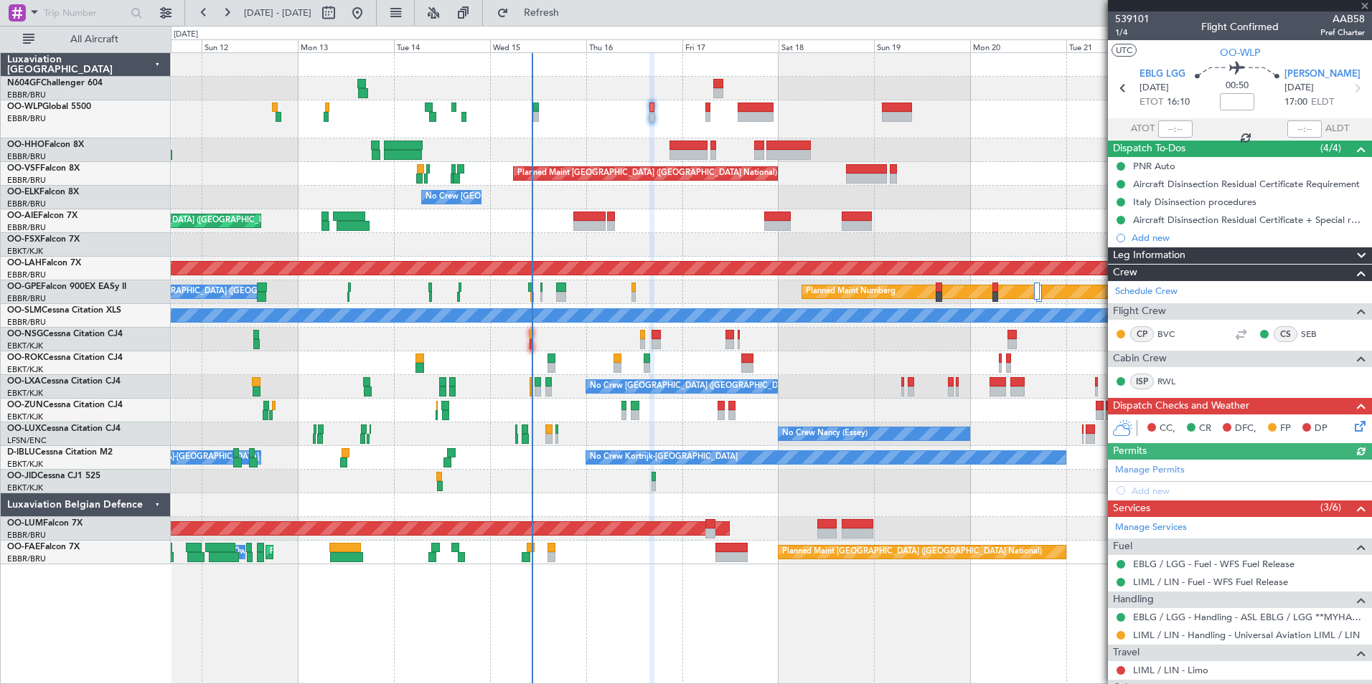
scroll to position [103, 0]
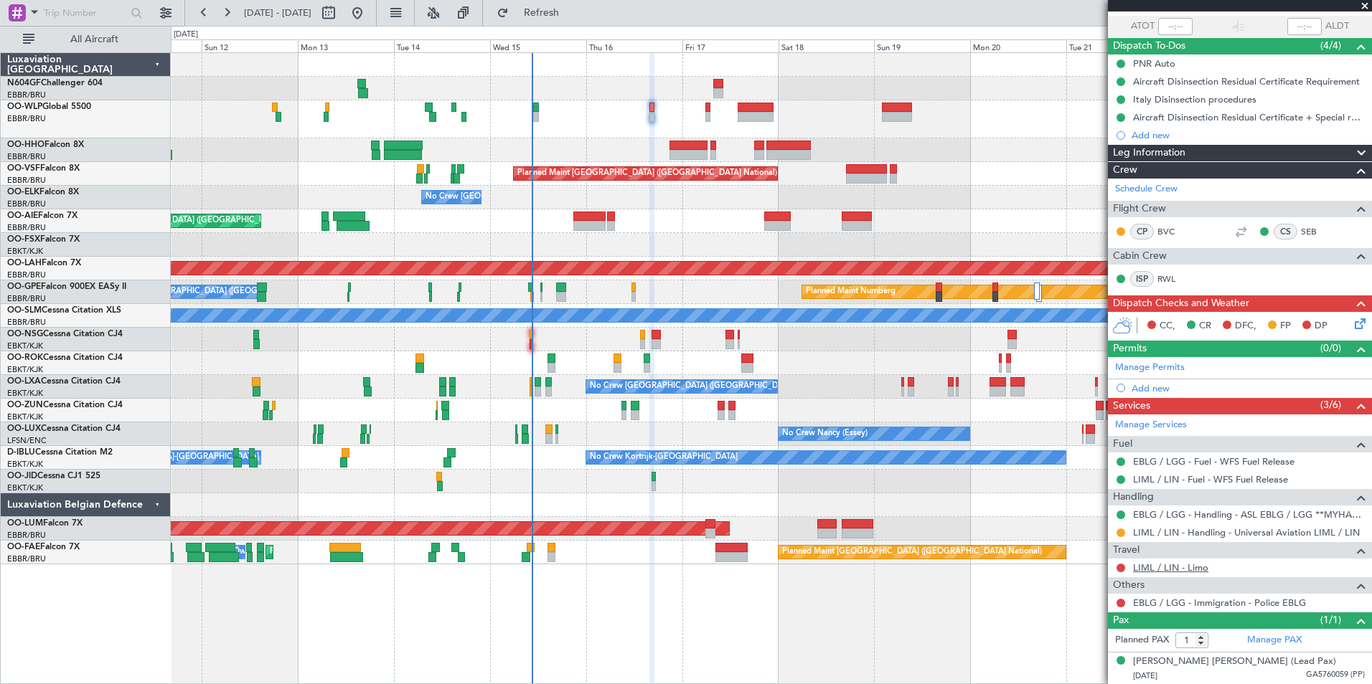
click at [1156, 567] on link "LIML / LIN - Limo" at bounding box center [1170, 568] width 75 height 12
click at [1164, 570] on link "LIML / LIN - Limo" at bounding box center [1170, 568] width 75 height 12
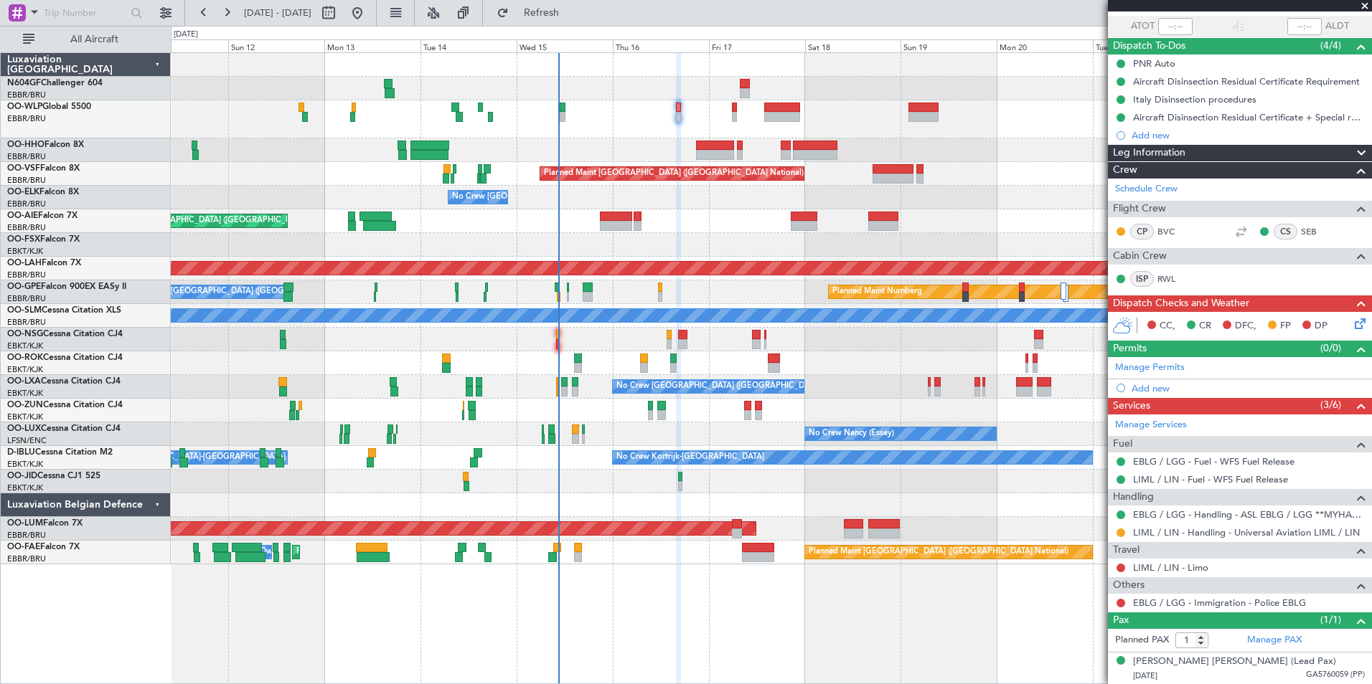
click at [518, 204] on div "No Crew [GEOGRAPHIC_DATA] ([GEOGRAPHIC_DATA] National)" at bounding box center [771, 198] width 1200 height 24
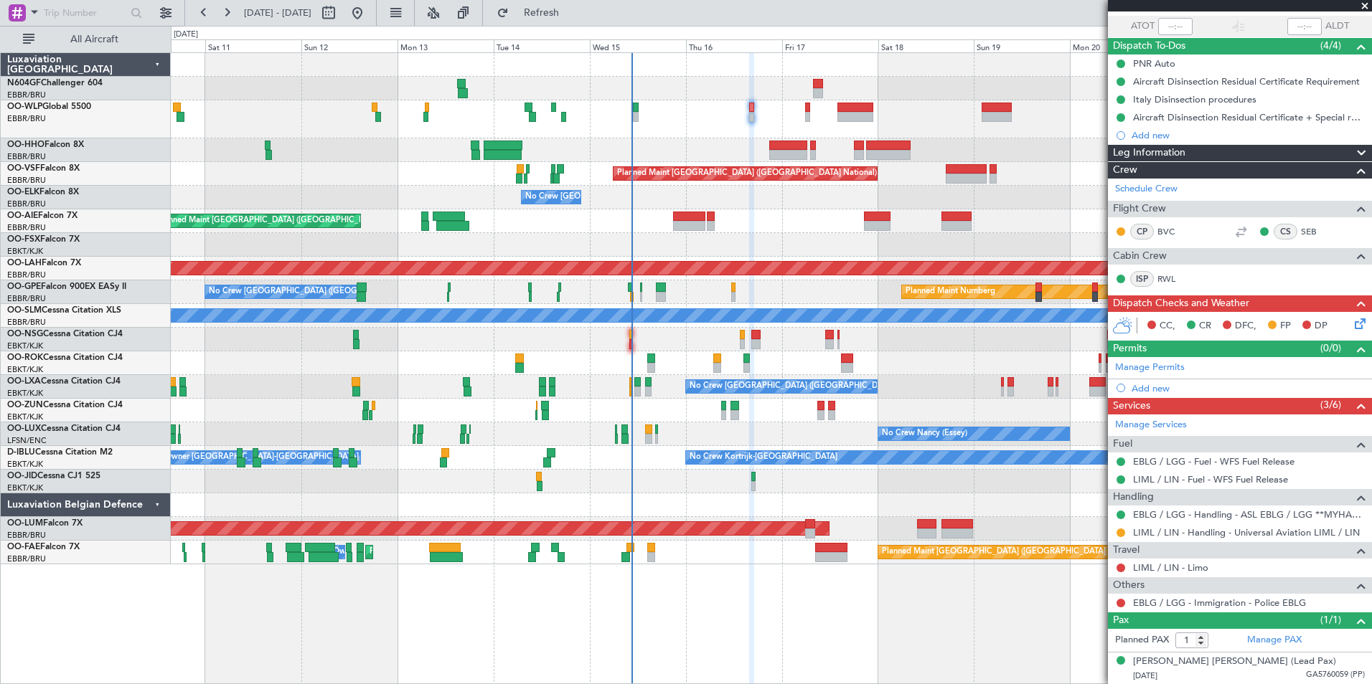
click at [567, 230] on div "Planned Maint Geneva (Cointrin) Planned Maint [GEOGRAPHIC_DATA] ([GEOGRAPHIC_DA…" at bounding box center [771, 309] width 1200 height 512
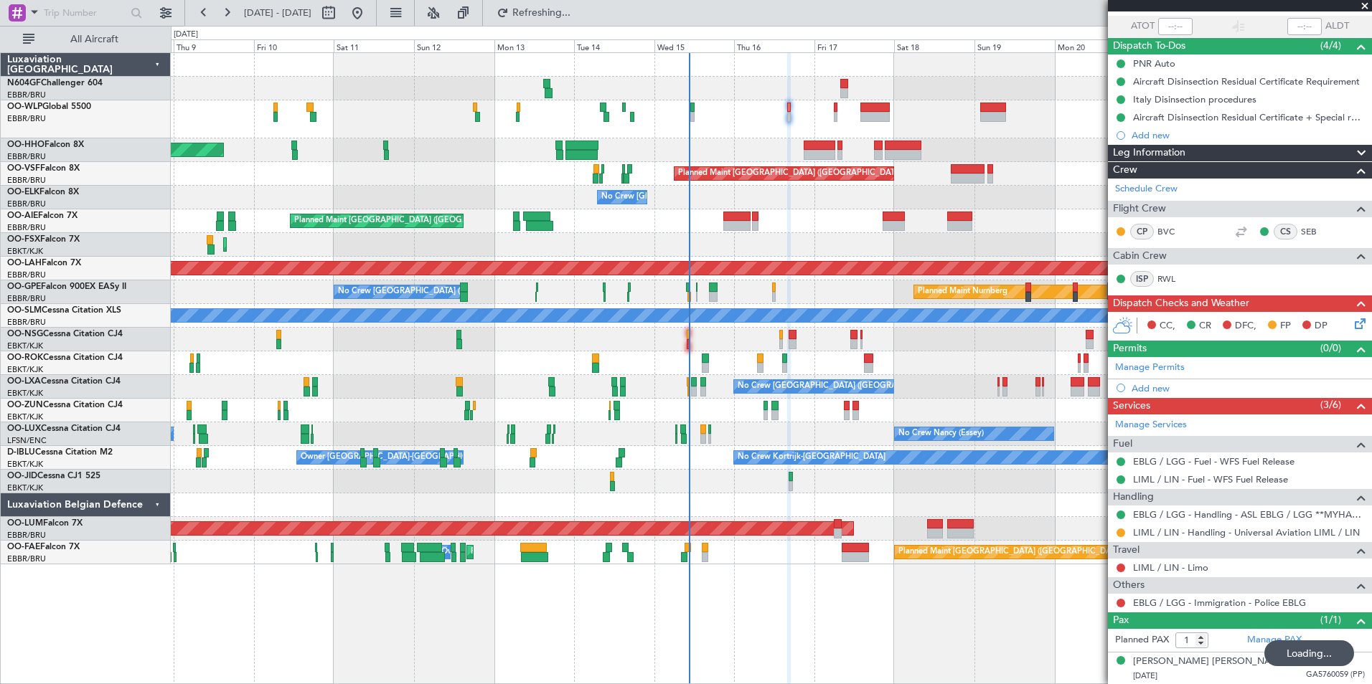
click at [740, 232] on div "Planned Maint Geneva (Cointrin) Planned Maint [GEOGRAPHIC_DATA] ([GEOGRAPHIC_DA…" at bounding box center [771, 309] width 1200 height 512
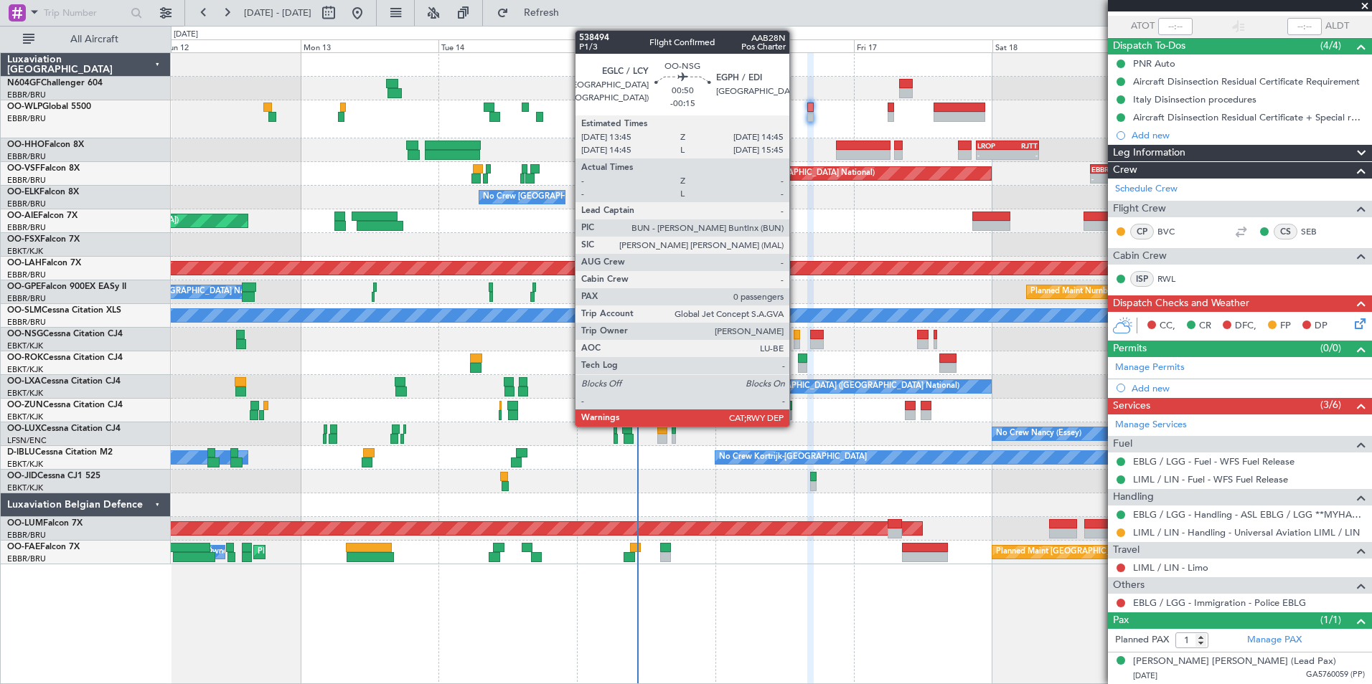
click at [796, 343] on div at bounding box center [796, 344] width 6 height 10
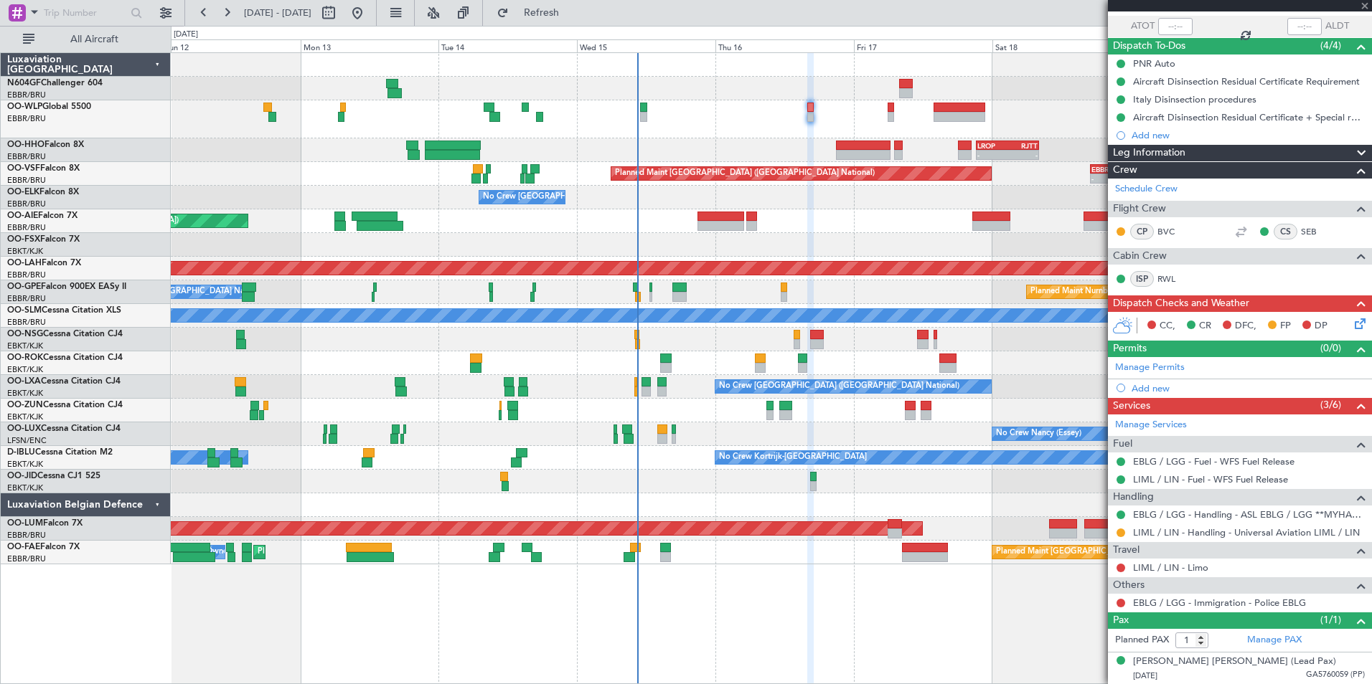
type input "-00:15"
type input "0"
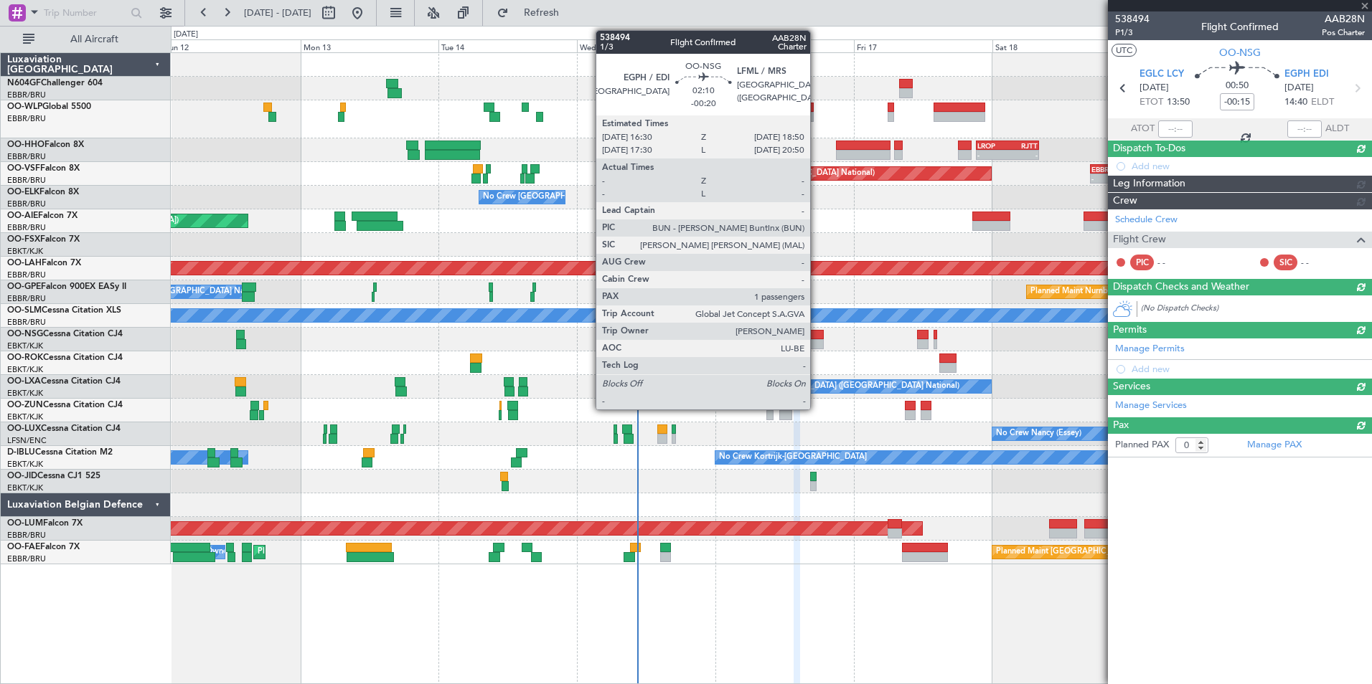
scroll to position [0, 0]
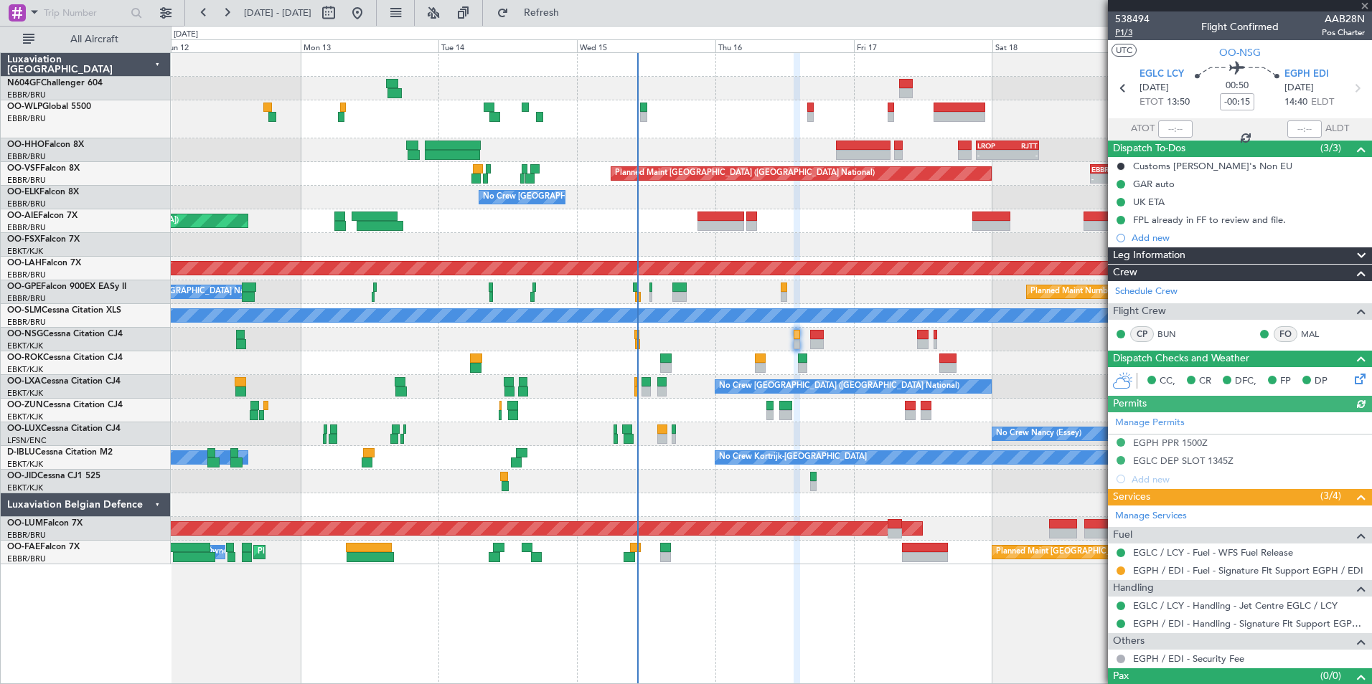
click at [1128, 35] on span "P1/3" at bounding box center [1132, 33] width 34 height 12
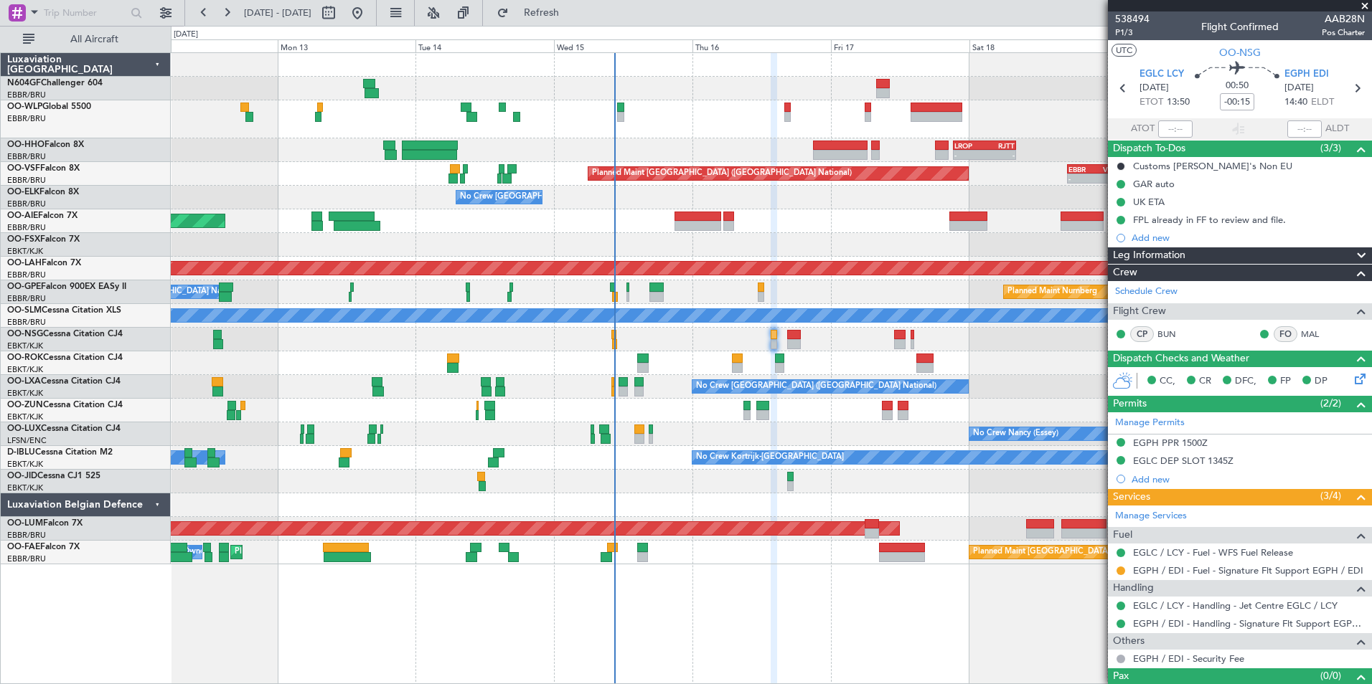
click at [848, 362] on div at bounding box center [771, 364] width 1200 height 24
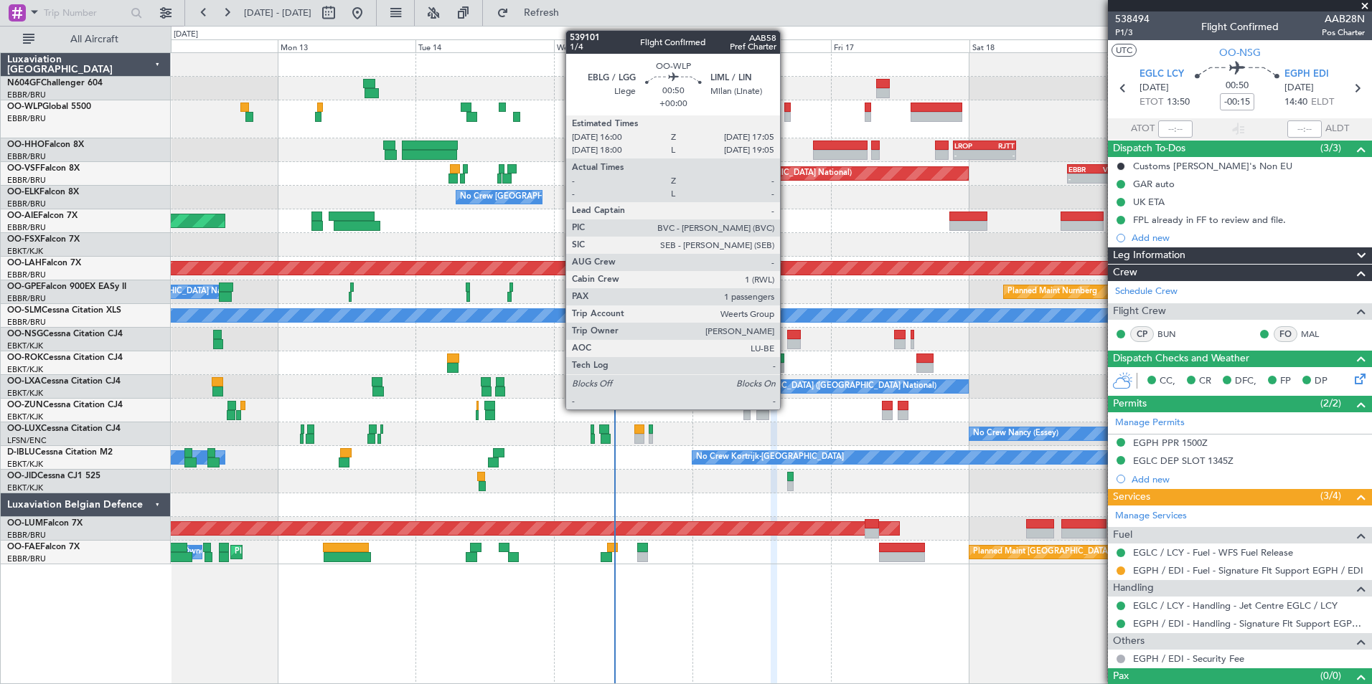
click at [786, 113] on div at bounding box center [787, 117] width 6 height 10
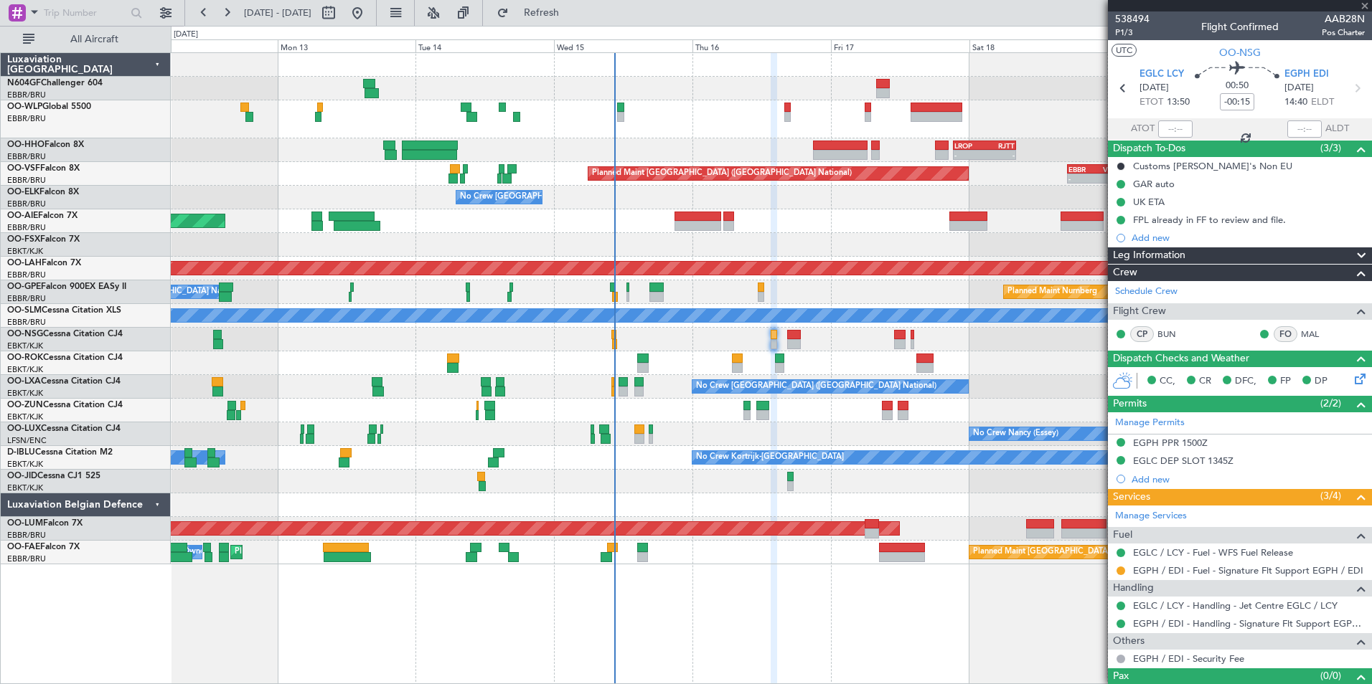
type input "1"
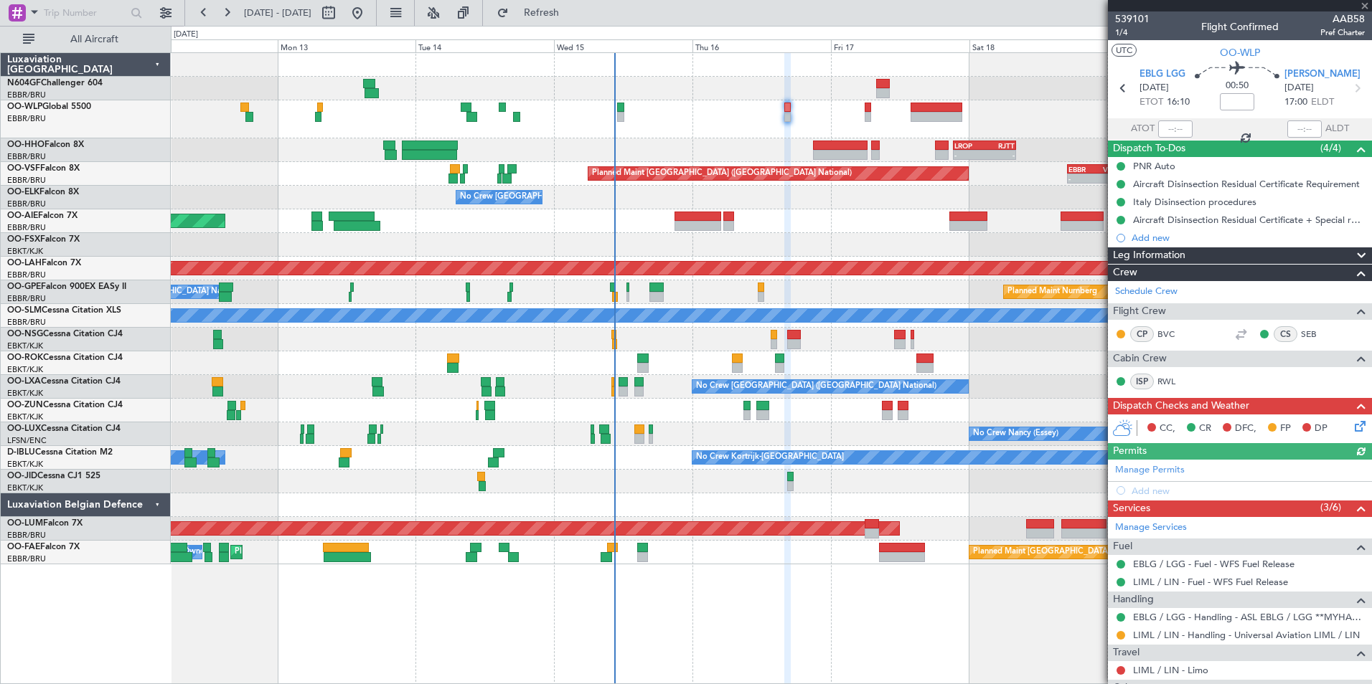
scroll to position [103, 0]
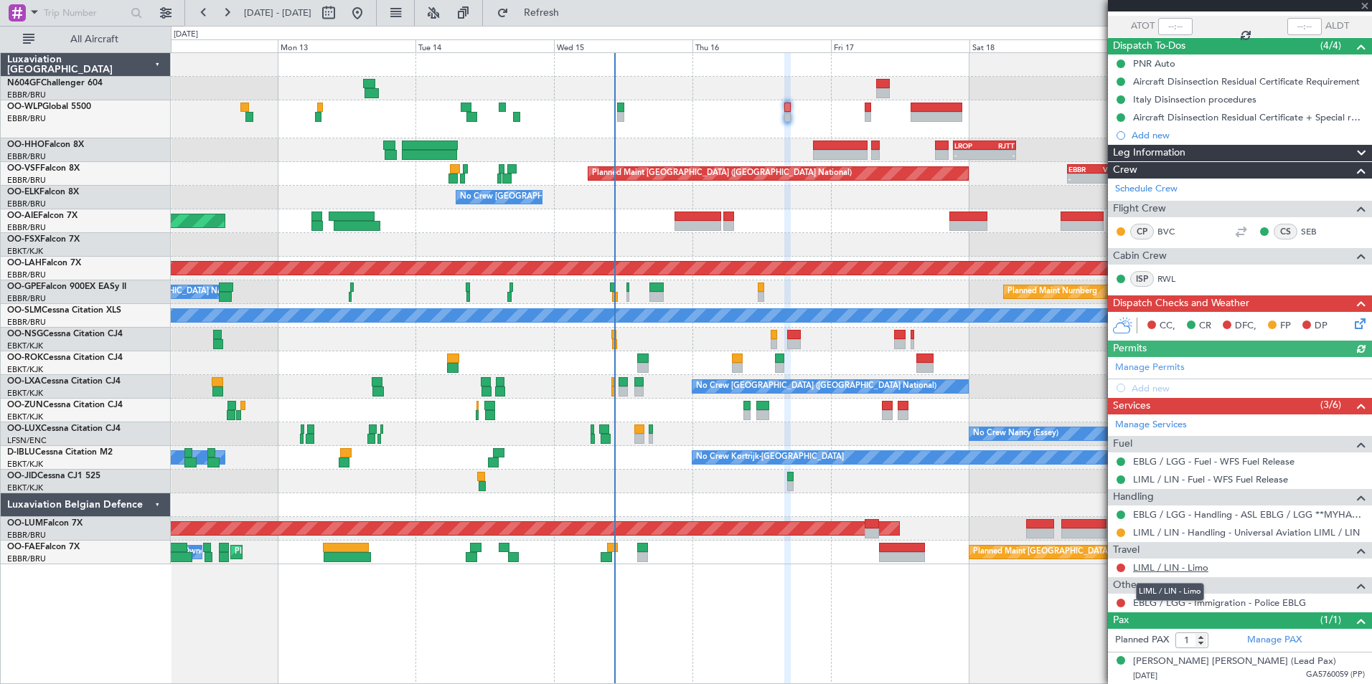
click at [1187, 570] on link "LIML / LIN - Limo" at bounding box center [1170, 568] width 75 height 12
click at [572, 17] on span "Refresh" at bounding box center [542, 13] width 60 height 10
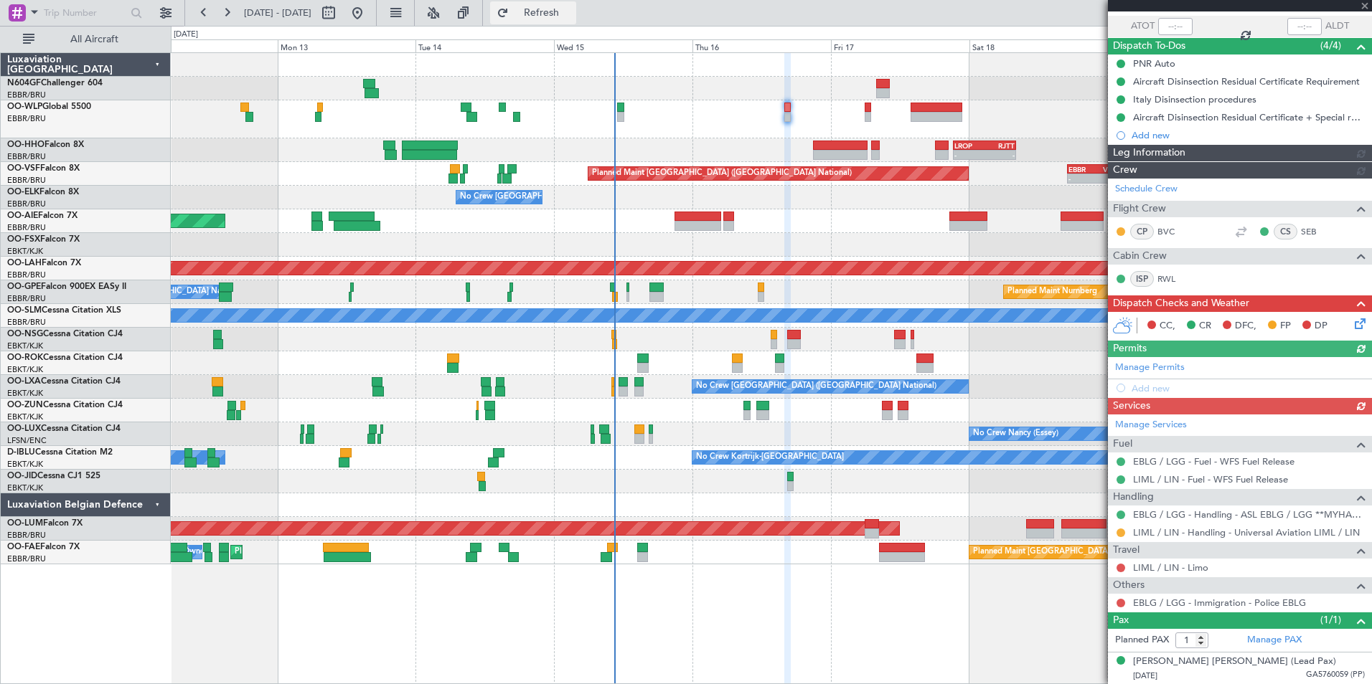
scroll to position [67, 0]
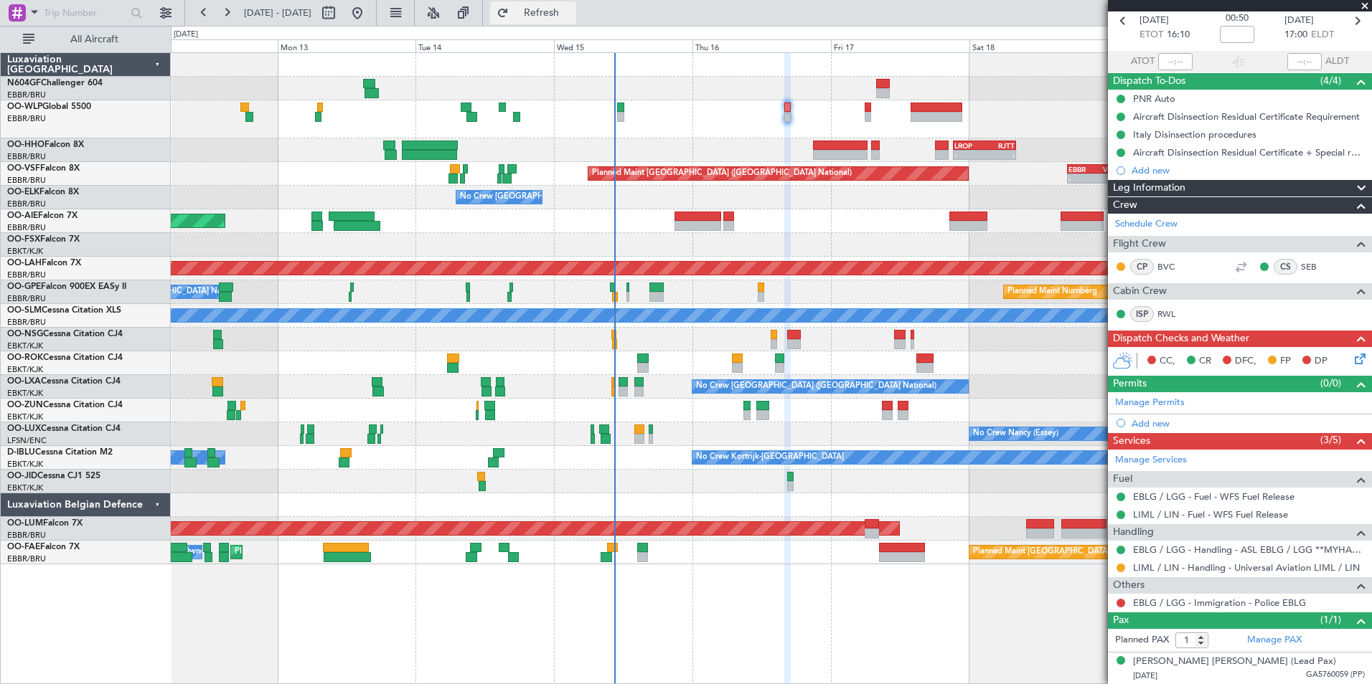
click at [576, 23] on button "Refresh" at bounding box center [533, 12] width 86 height 23
click at [688, 149] on div "- - LROP 21:15 Z RJTT 08:10 Z" at bounding box center [771, 150] width 1200 height 24
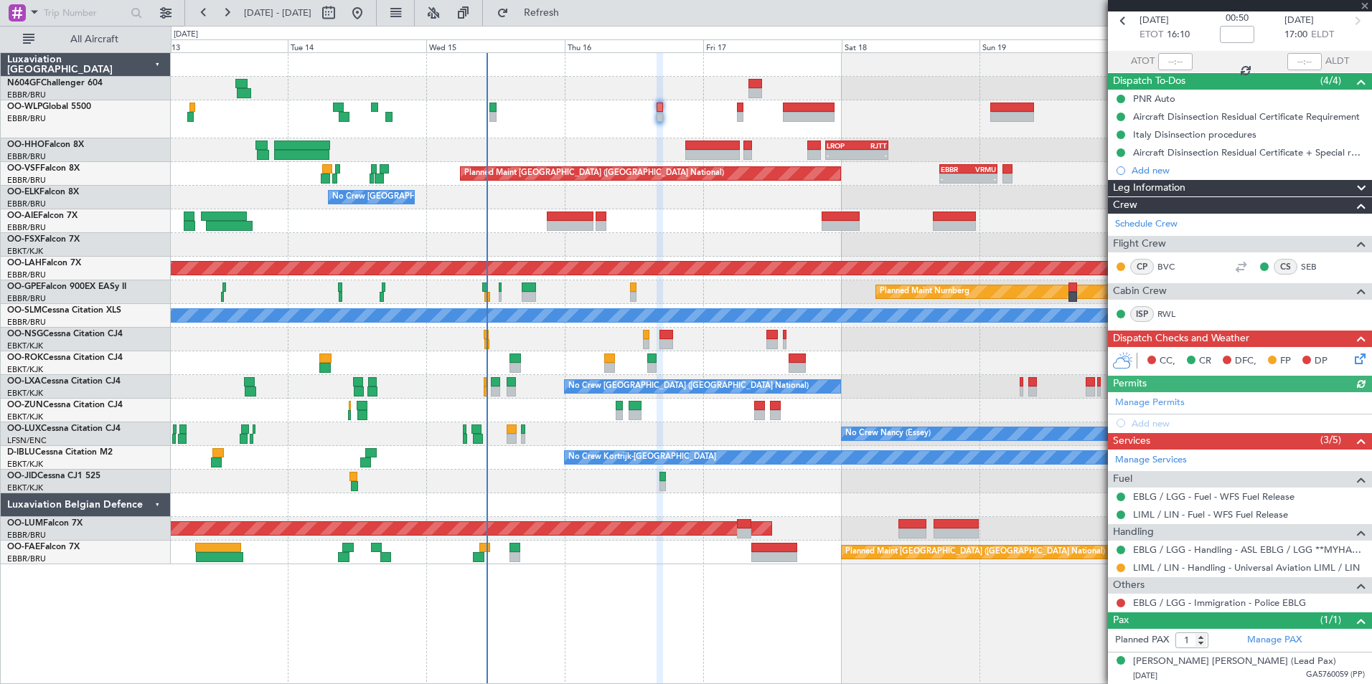
click at [631, 125] on div "- - LIML 20:00 Z FIMP 06:30 Z" at bounding box center [771, 119] width 1200 height 38
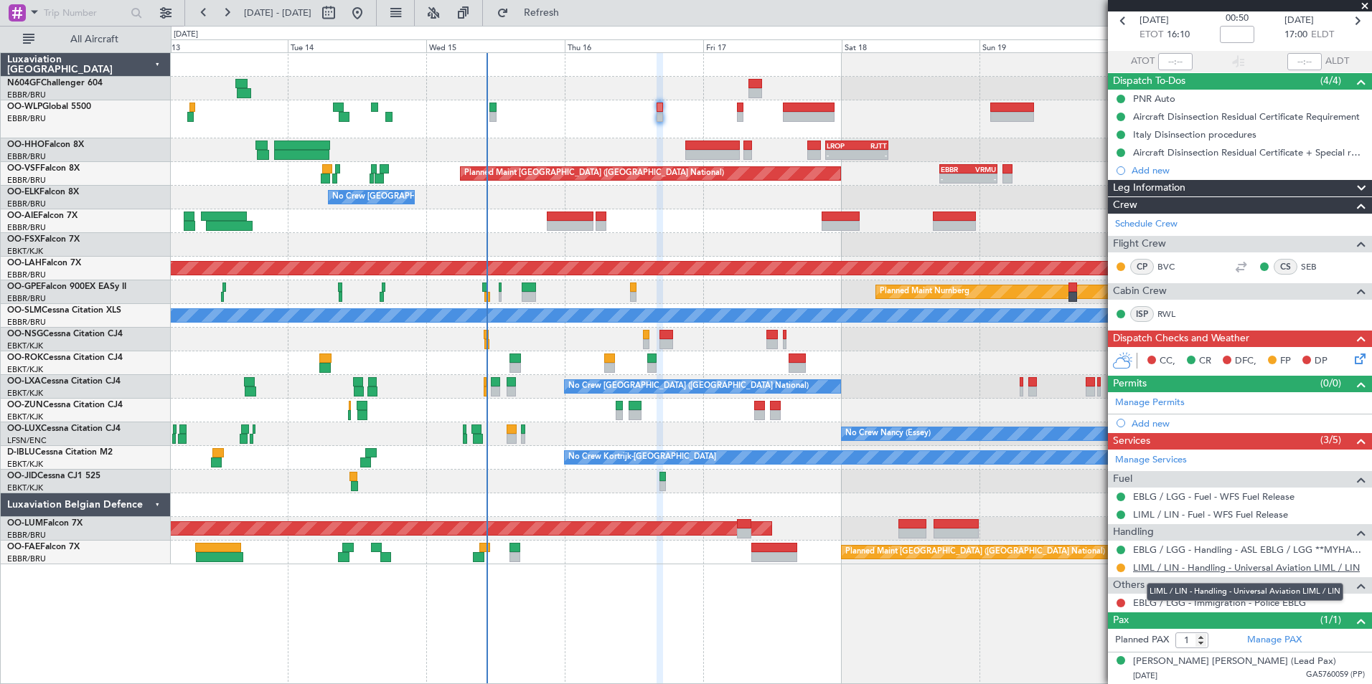
click at [1184, 565] on link "LIML / LIN - Handling - Universal Aviation LIML / LIN" at bounding box center [1246, 568] width 227 height 12
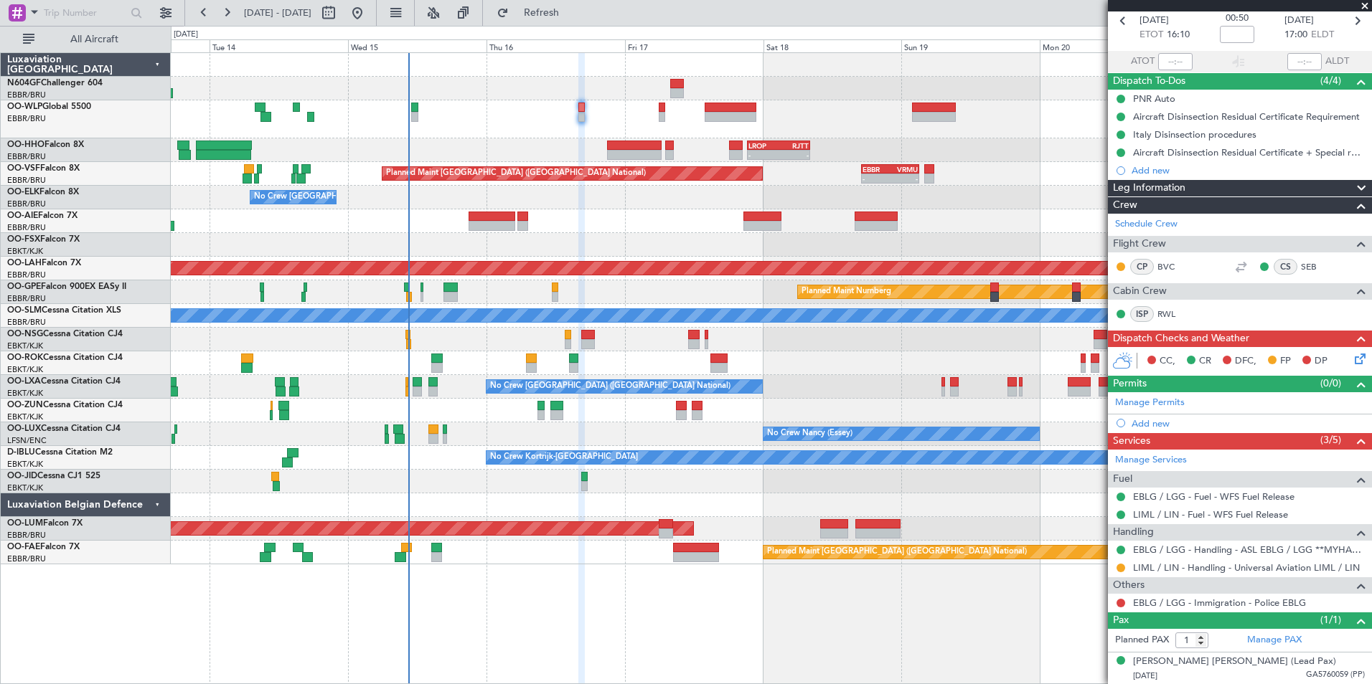
click at [525, 133] on div "- - LIML 20:00 Z FIMP 06:30 Z" at bounding box center [771, 119] width 1200 height 38
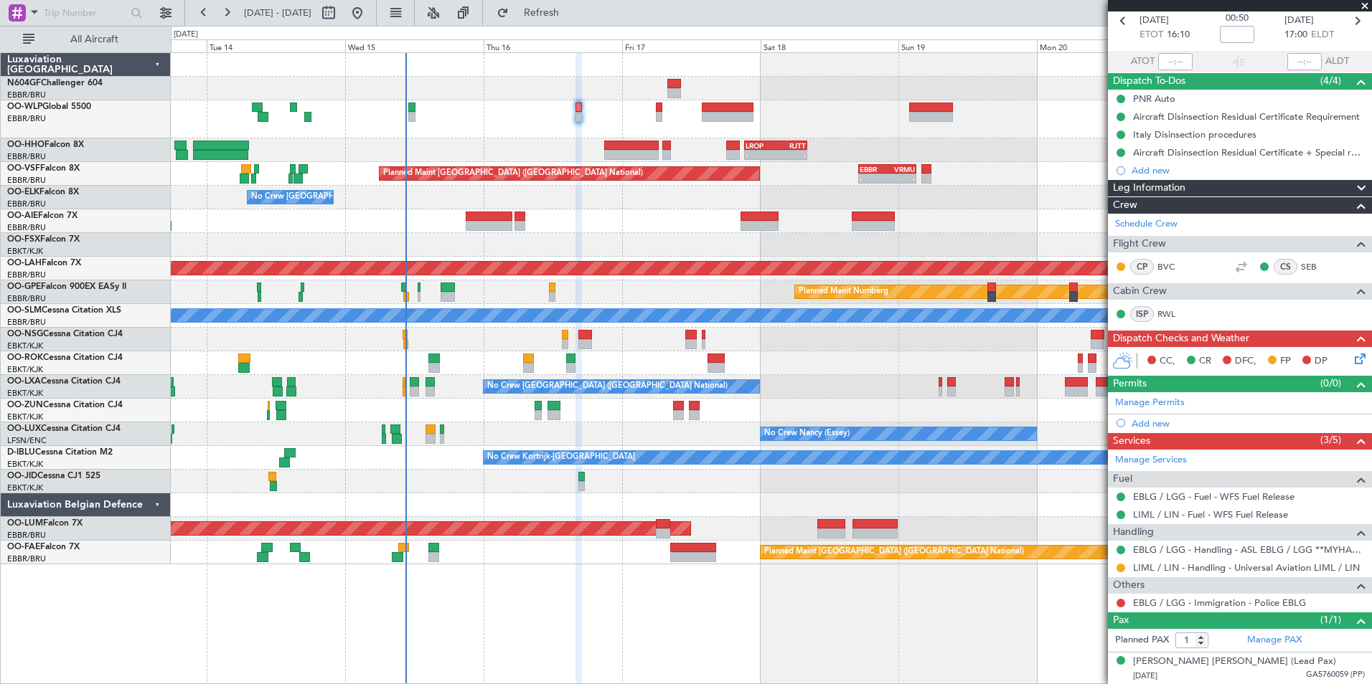
click at [472, 137] on div "- - LIML 20:00 Z FIMP 06:30 Z - - LROP 21:15 Z RJTT 08:10 Z Planned Maint [GEOG…" at bounding box center [771, 309] width 1200 height 512
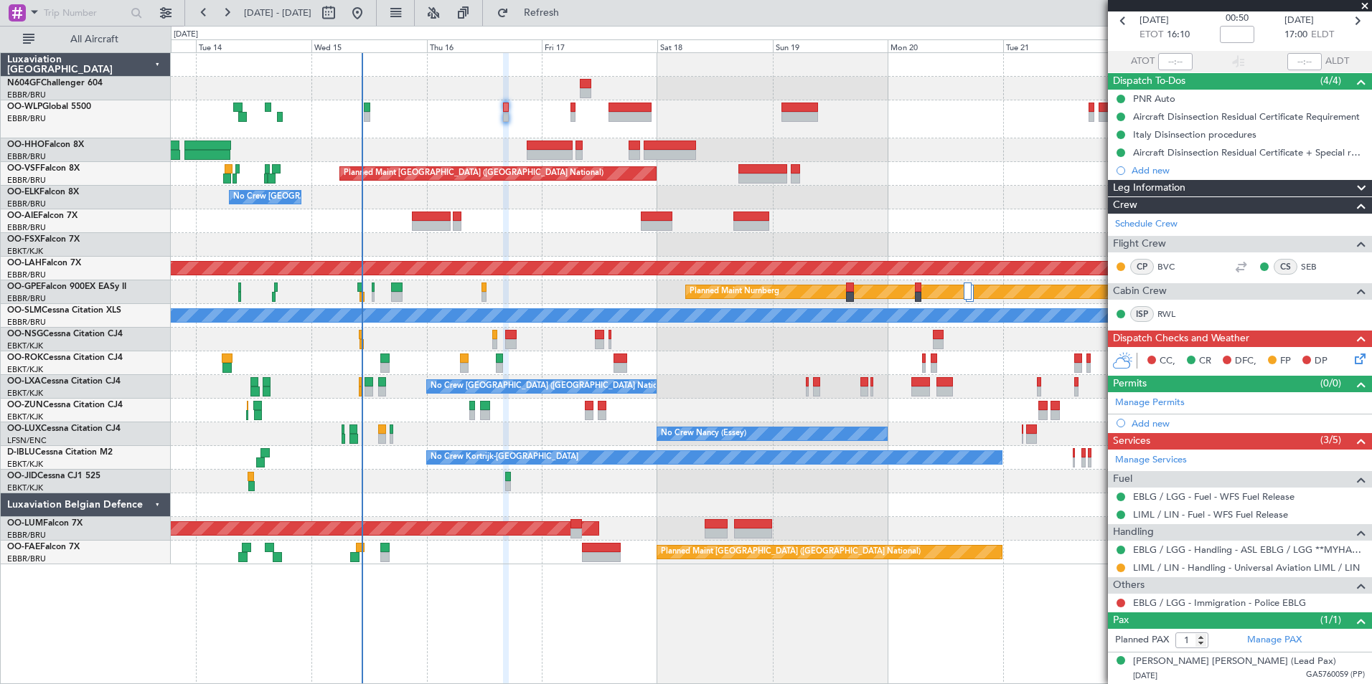
click at [513, 114] on div at bounding box center [771, 119] width 1200 height 38
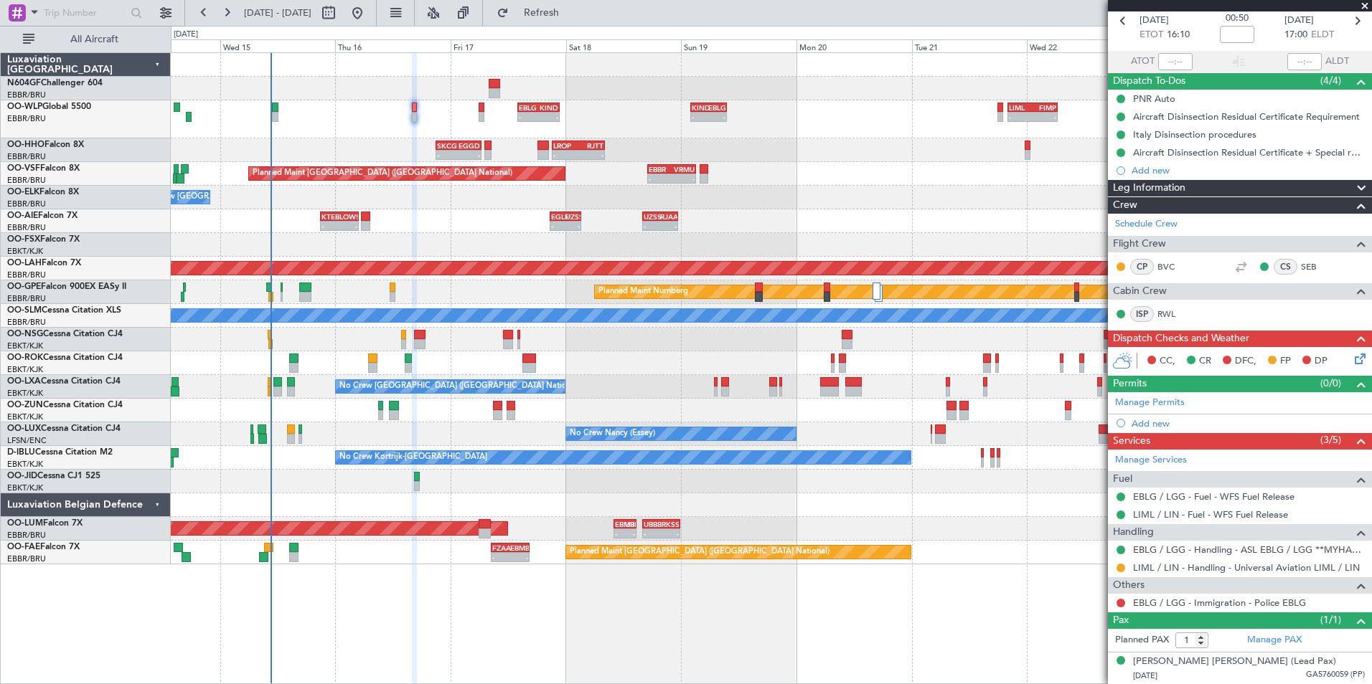
click at [486, 208] on div "No Crew [GEOGRAPHIC_DATA] ([GEOGRAPHIC_DATA] National)" at bounding box center [771, 198] width 1200 height 24
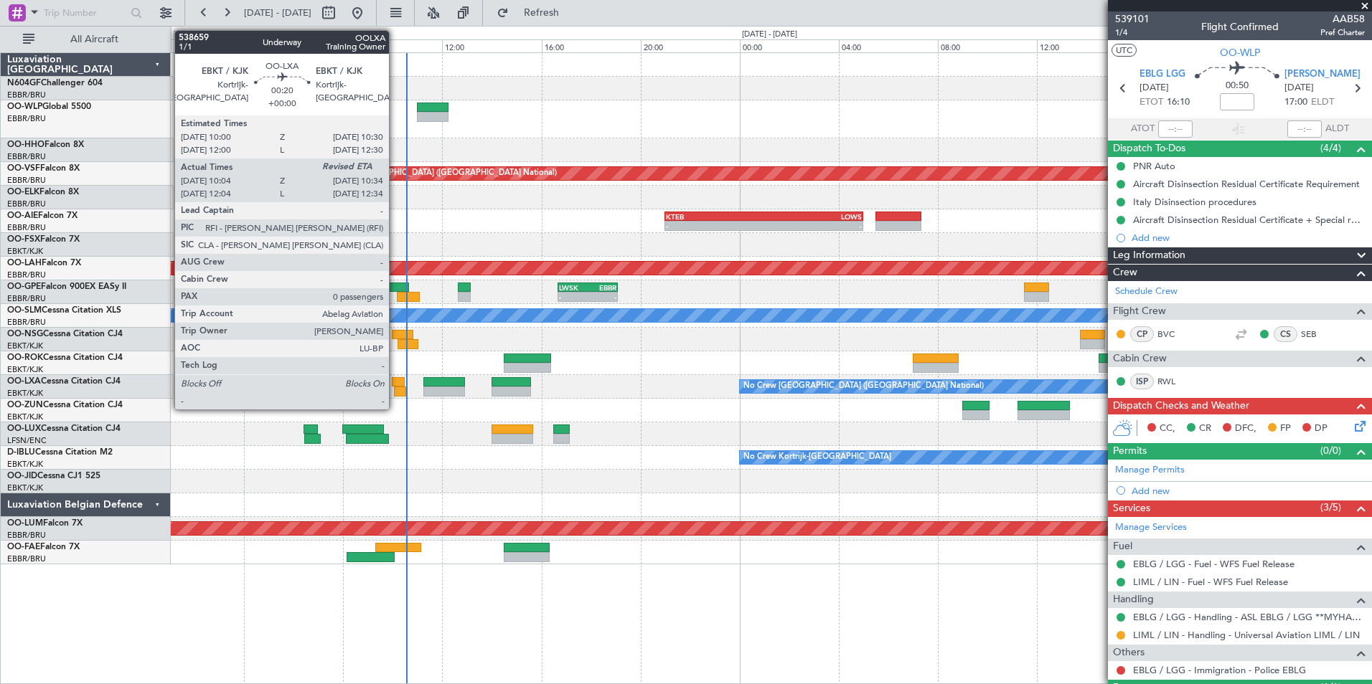
scroll to position [67, 0]
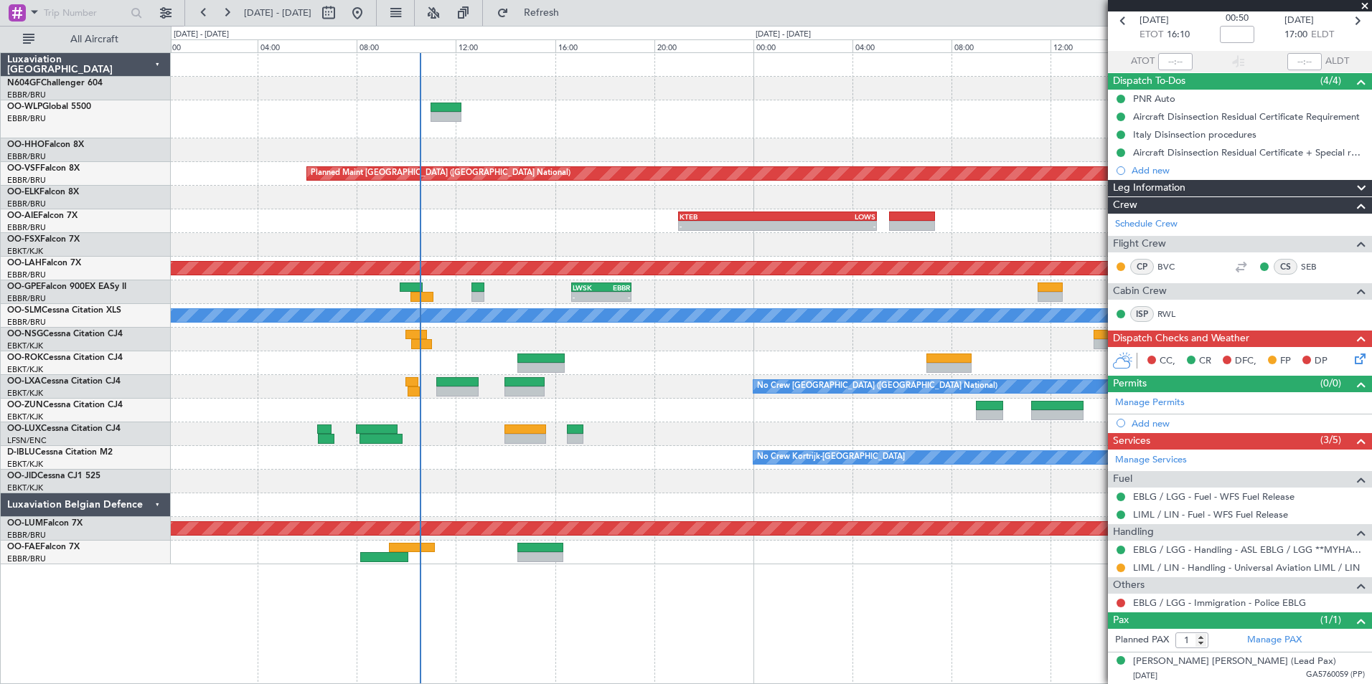
click at [435, 418] on div at bounding box center [771, 411] width 1200 height 24
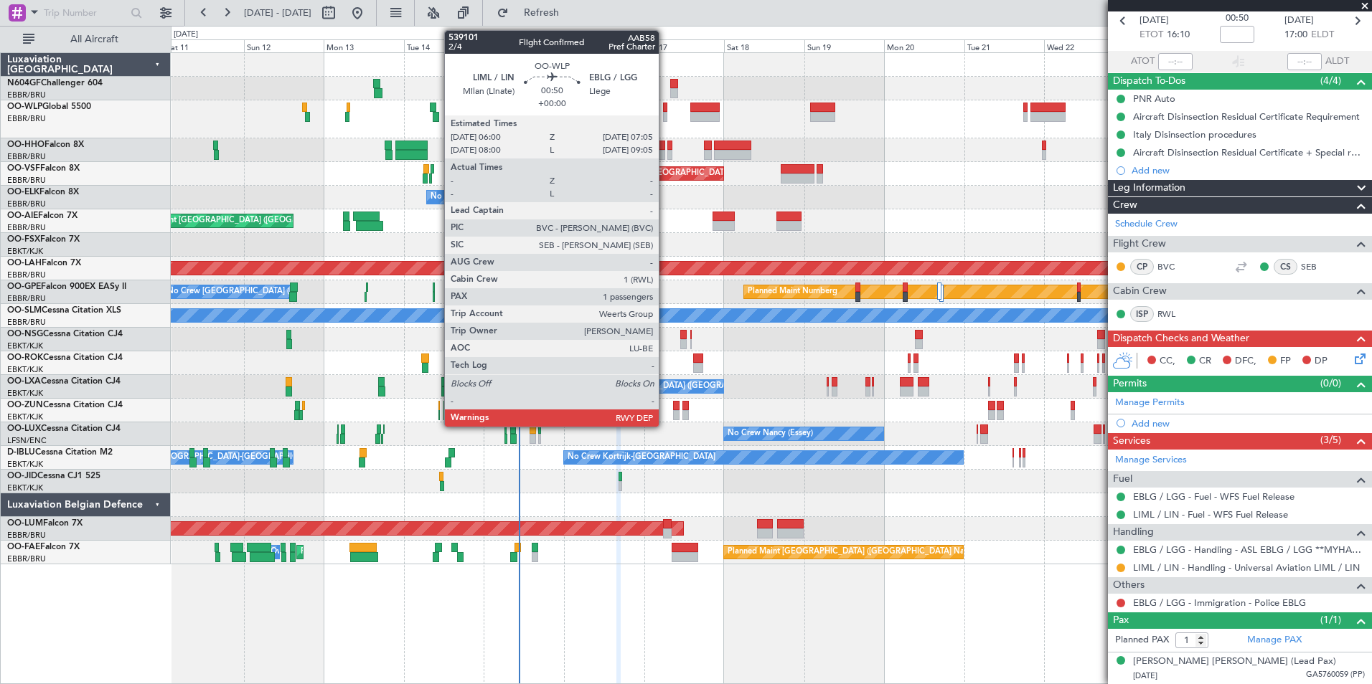
click at [665, 112] on div at bounding box center [665, 117] width 4 height 10
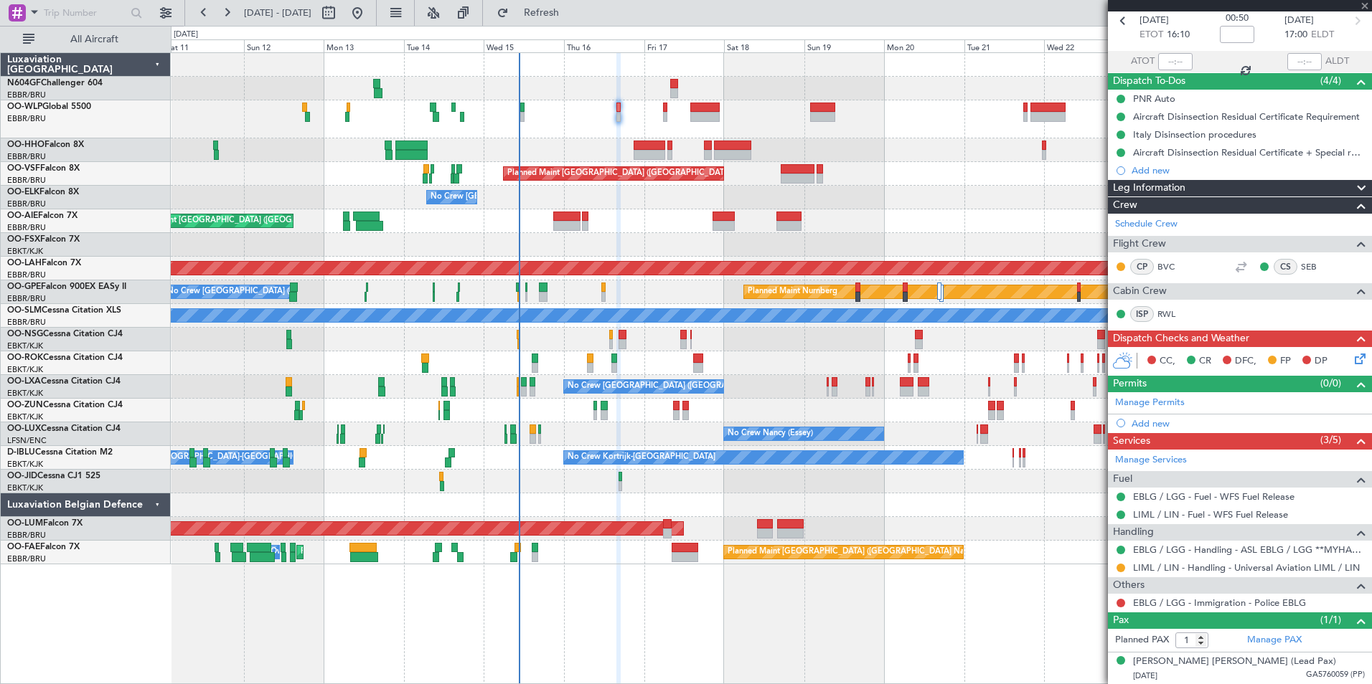
scroll to position [0, 0]
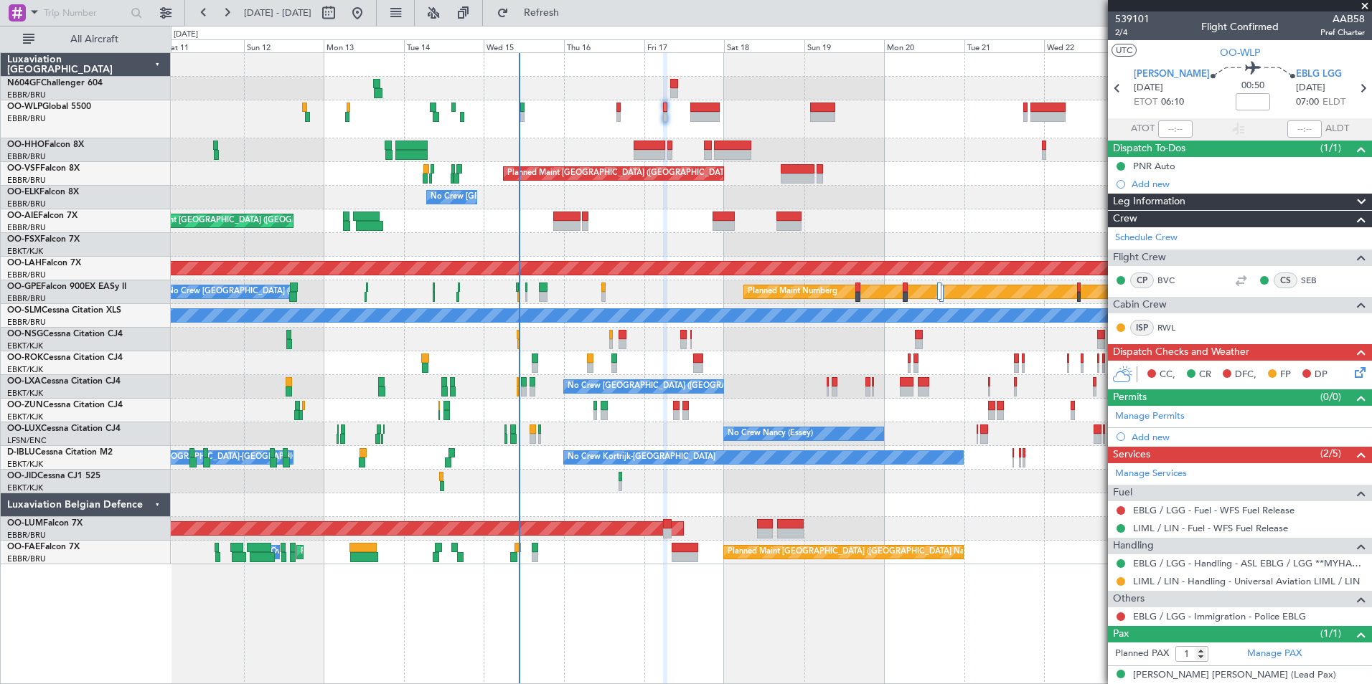
click at [585, 138] on div "Planned Maint Geneva (Cointrin) Planned Maint [GEOGRAPHIC_DATA] ([GEOGRAPHIC_DA…" at bounding box center [771, 309] width 1200 height 512
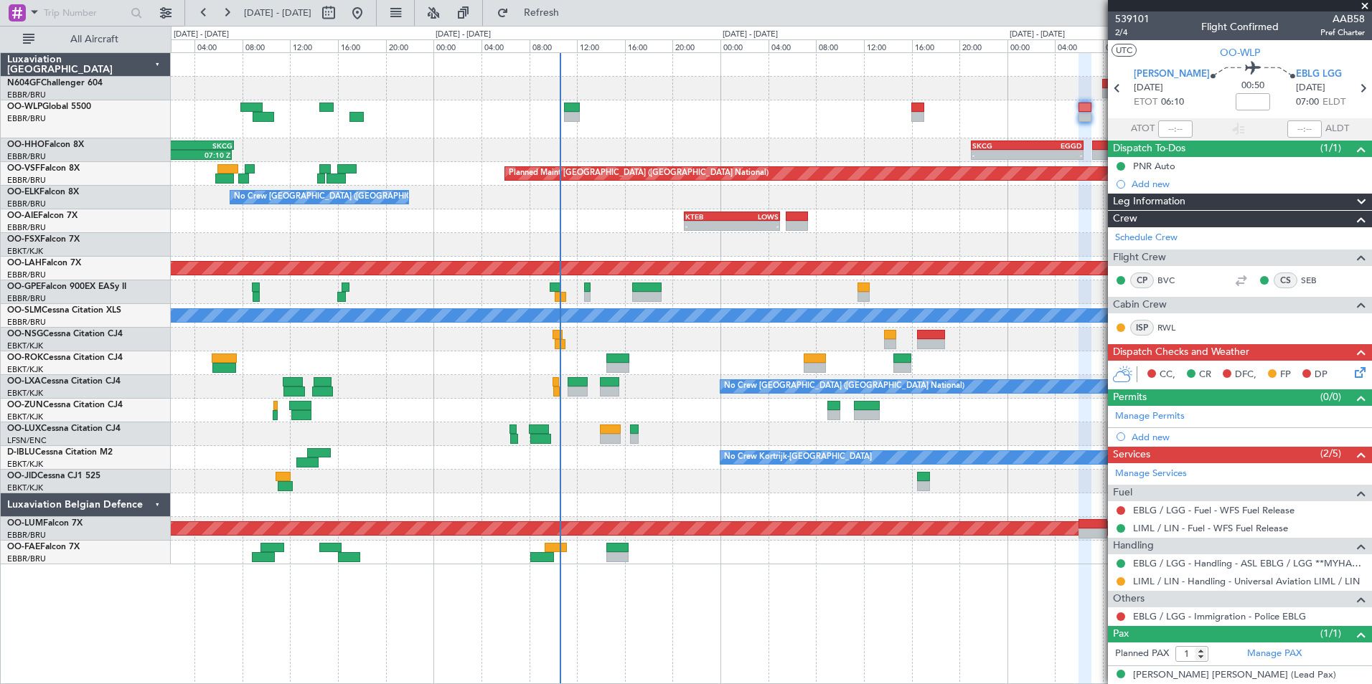
click at [577, 147] on div "- - EBLG 14:00 Z KIND 22:50 Z - - KIND 02:00 Z EBLG 09:30 Z - - SKCG 21:00 Z EG…" at bounding box center [771, 309] width 1200 height 512
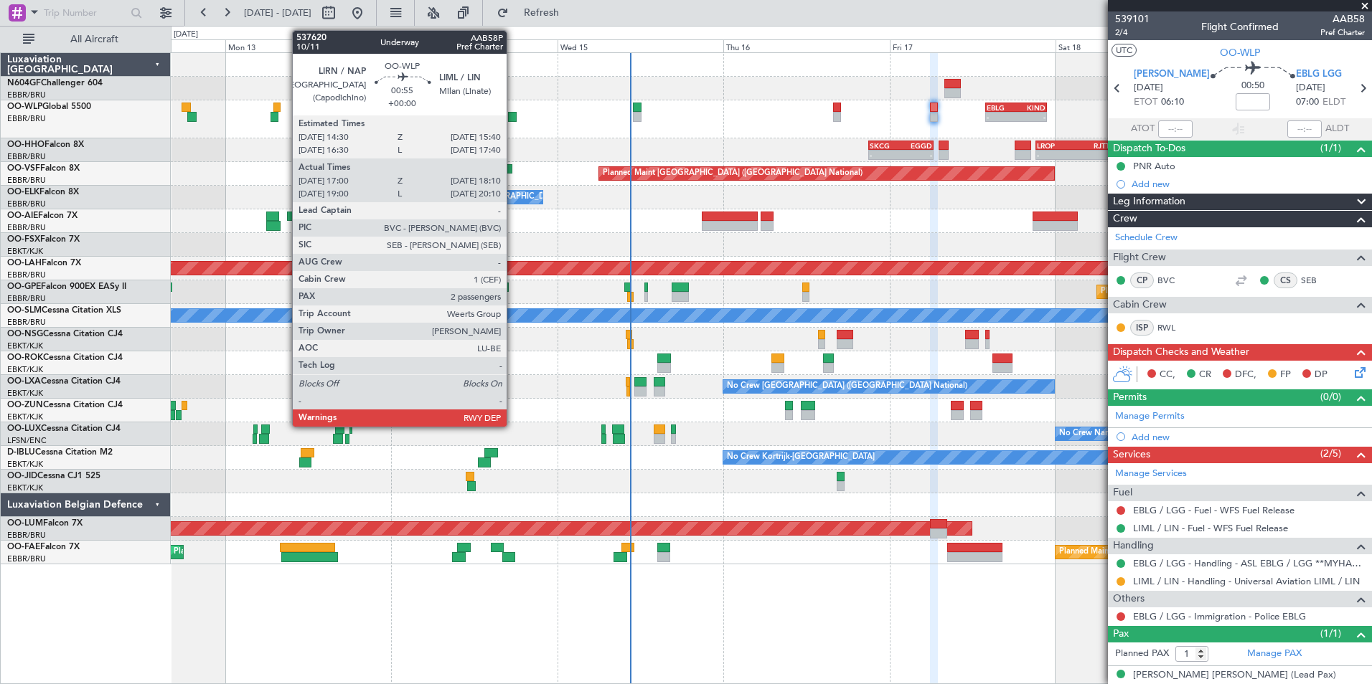
click at [513, 121] on div at bounding box center [512, 117] width 9 height 10
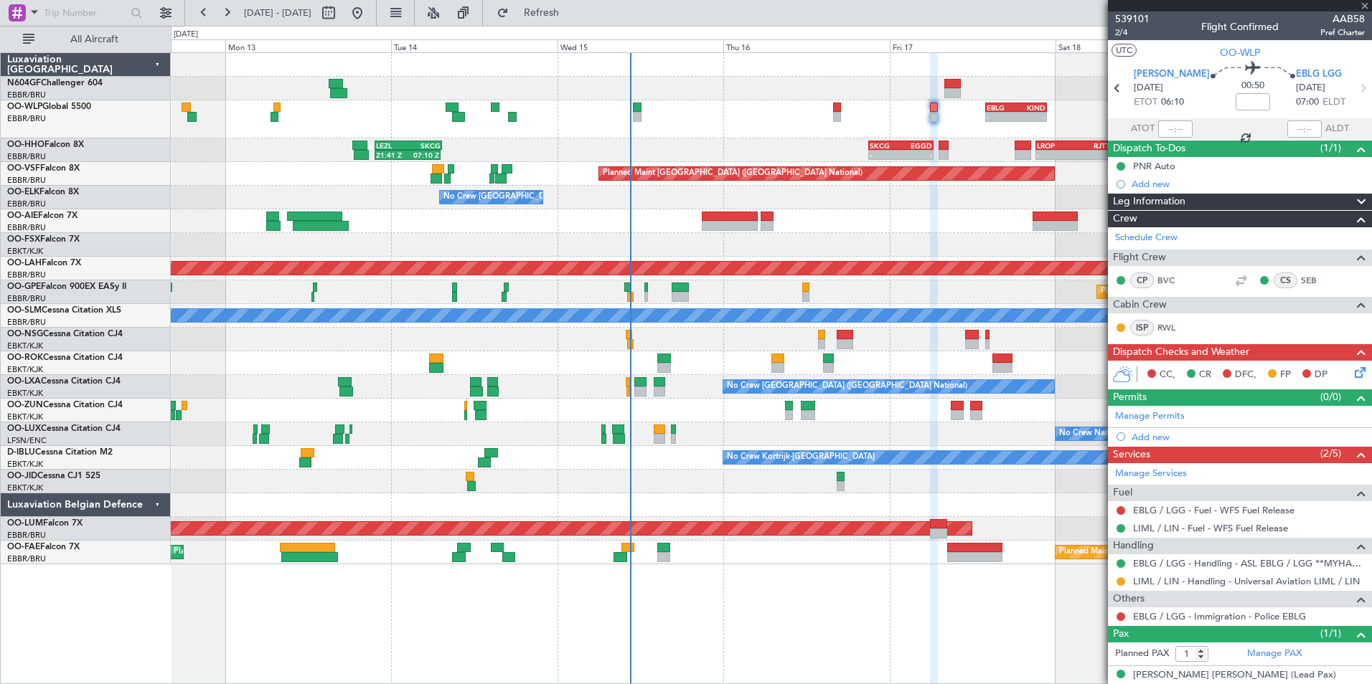
type input "17:10"
type input "18:05"
type input "2"
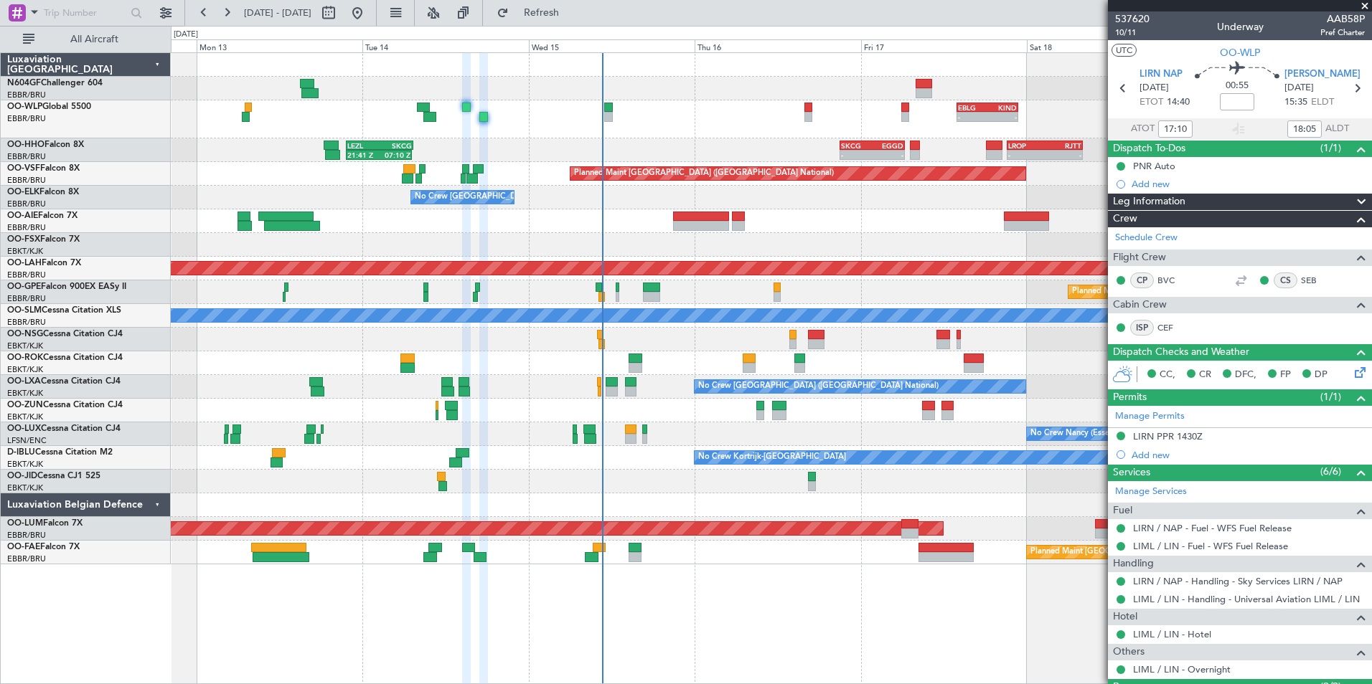
click at [508, 120] on div "- - EBLG 14:00 Z KIND 22:50 Z - - LIML 20:00 Z FIMP 06:30 Z" at bounding box center [771, 119] width 1200 height 38
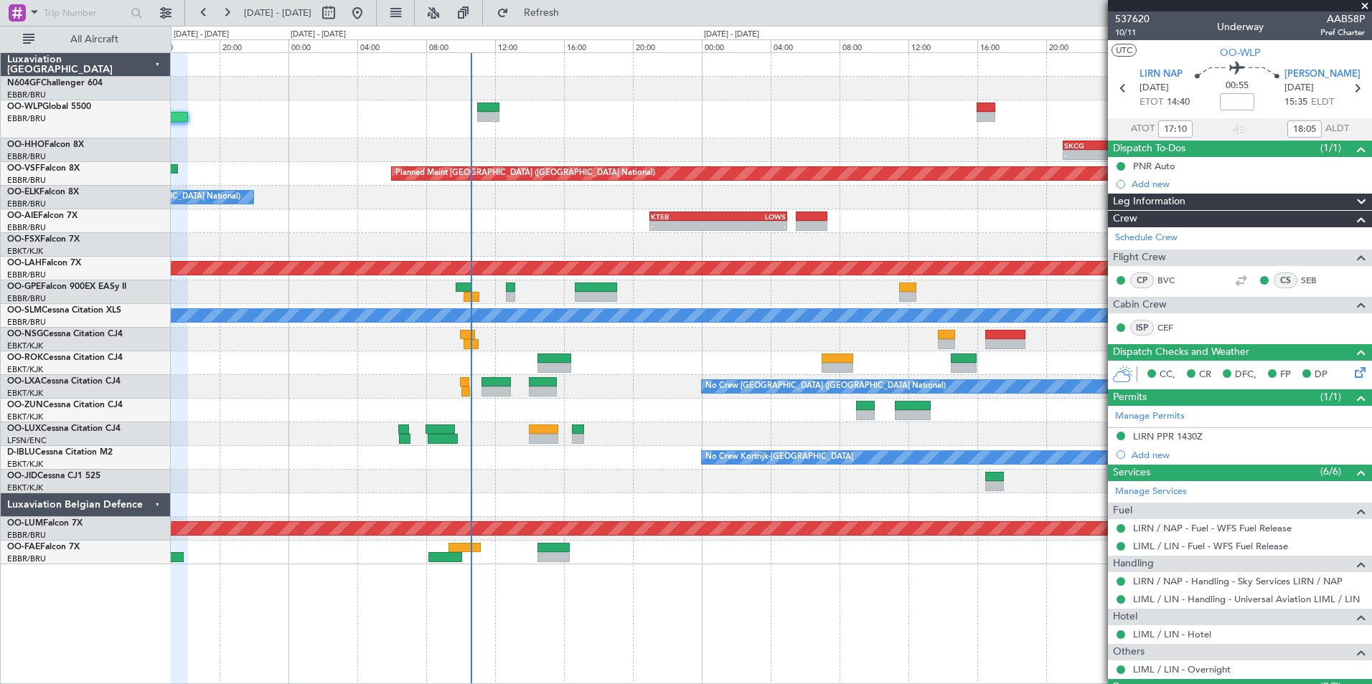
click at [500, 130] on div "- - EBLG 14:00 Z KIND 22:50 Z" at bounding box center [771, 119] width 1200 height 38
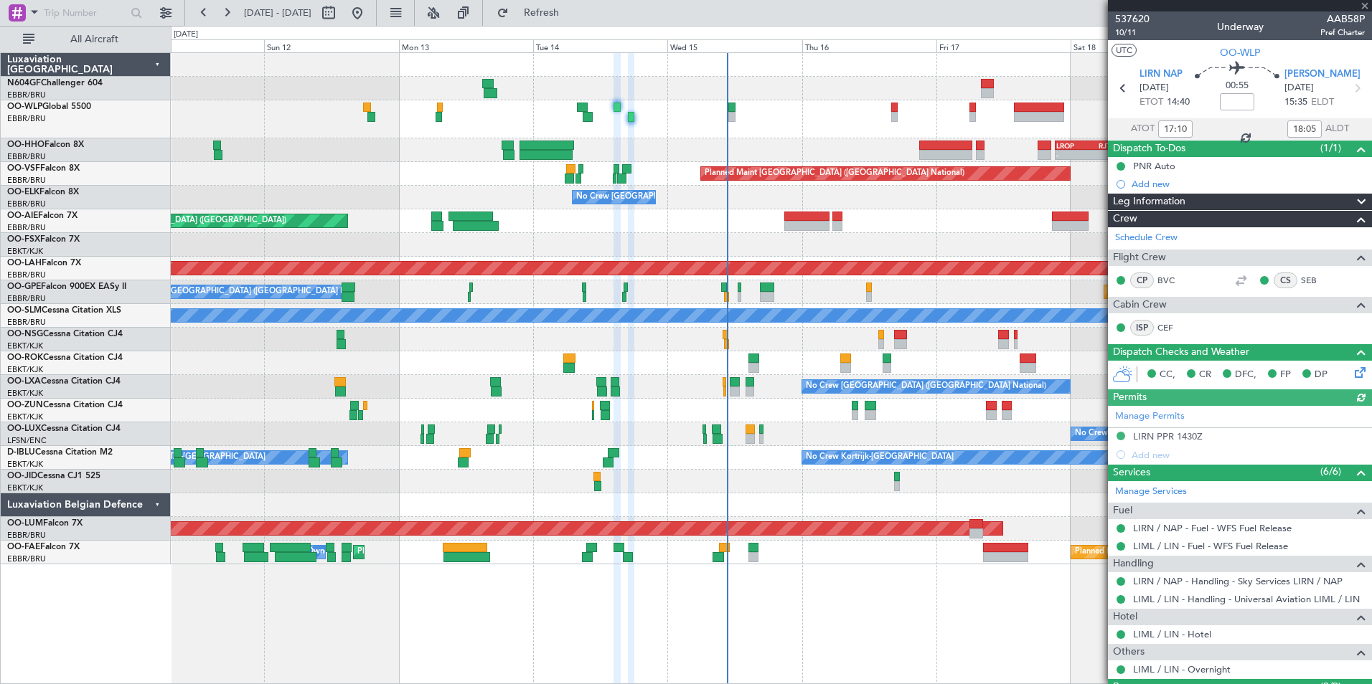
click at [852, 122] on div "- - LIML 20:00 Z FIMP 06:30 Z" at bounding box center [771, 119] width 1200 height 38
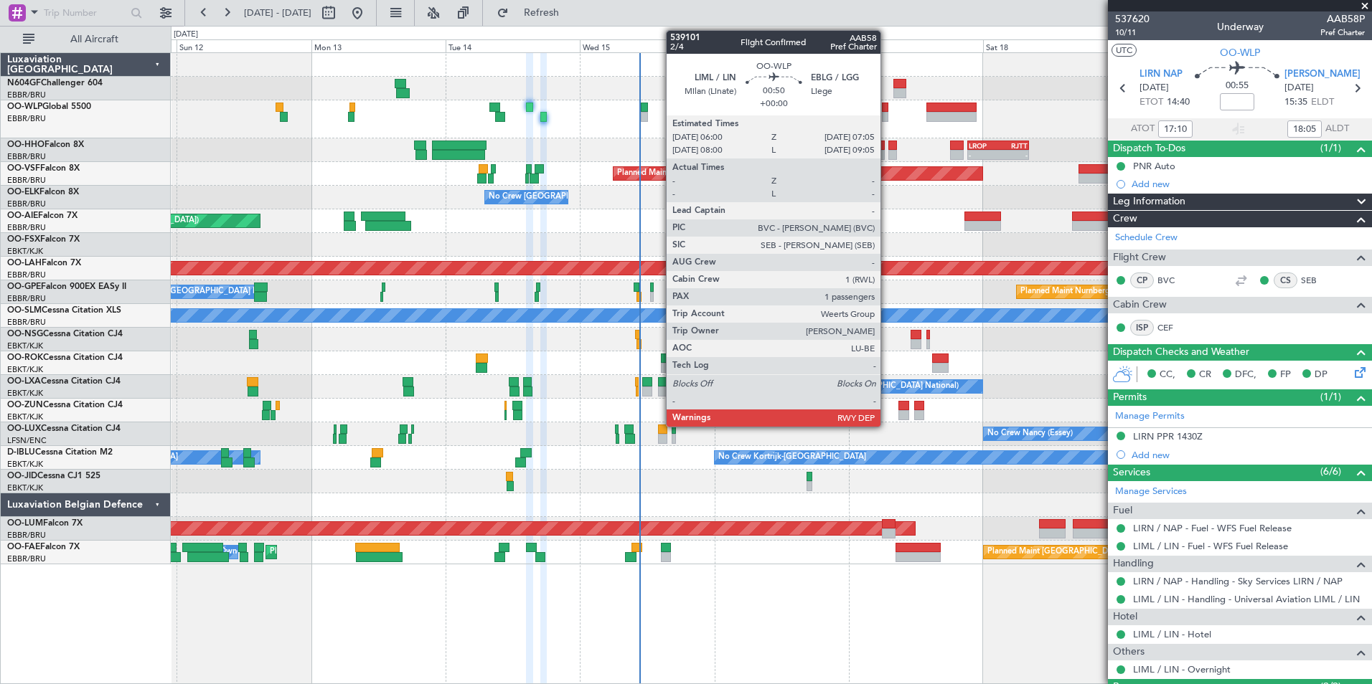
click at [887, 113] on div at bounding box center [885, 117] width 6 height 10
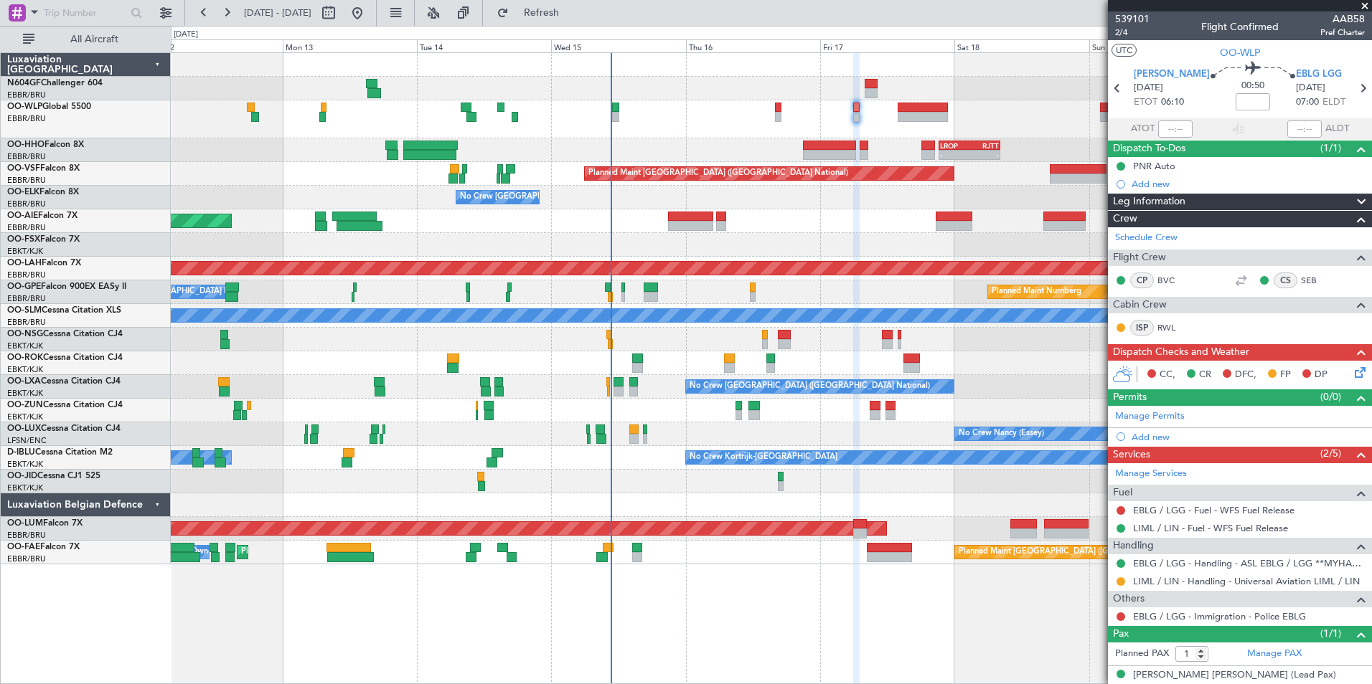
click at [717, 114] on div "- - LIML 20:00 Z FIMP 06:30 Z" at bounding box center [771, 119] width 1200 height 38
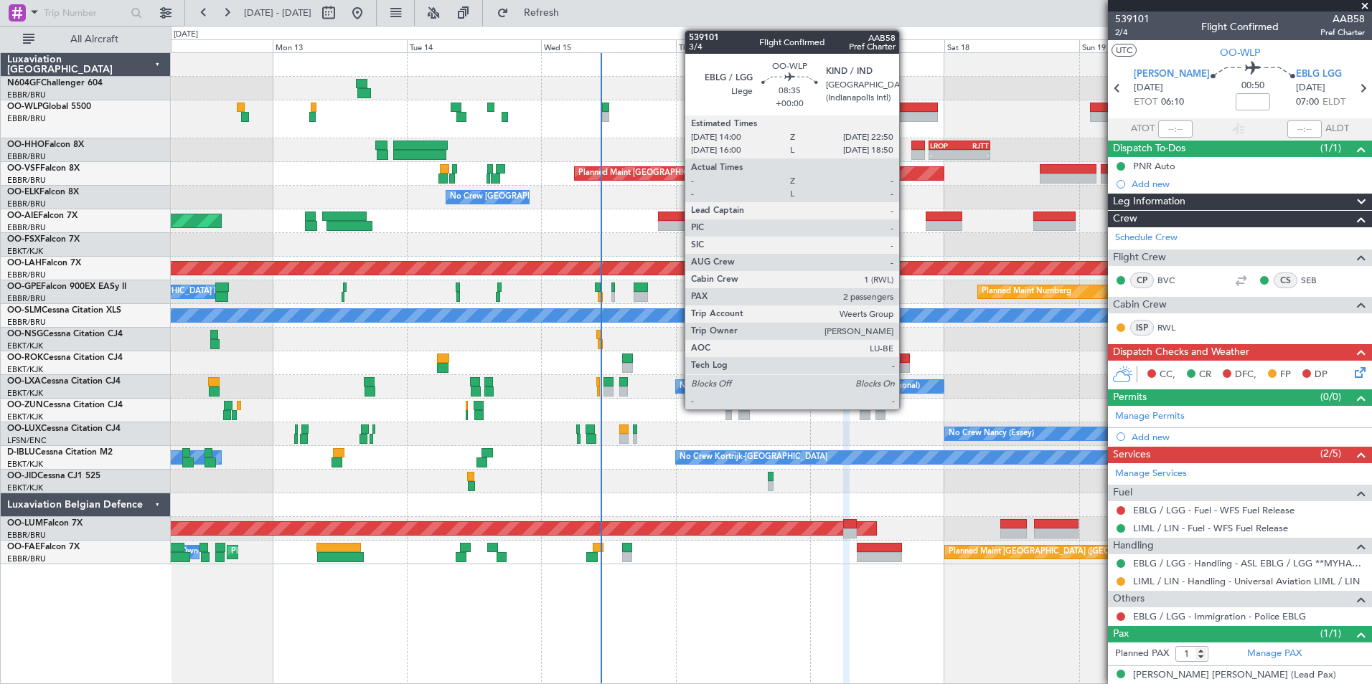
click at [905, 114] on div at bounding box center [912, 117] width 50 height 10
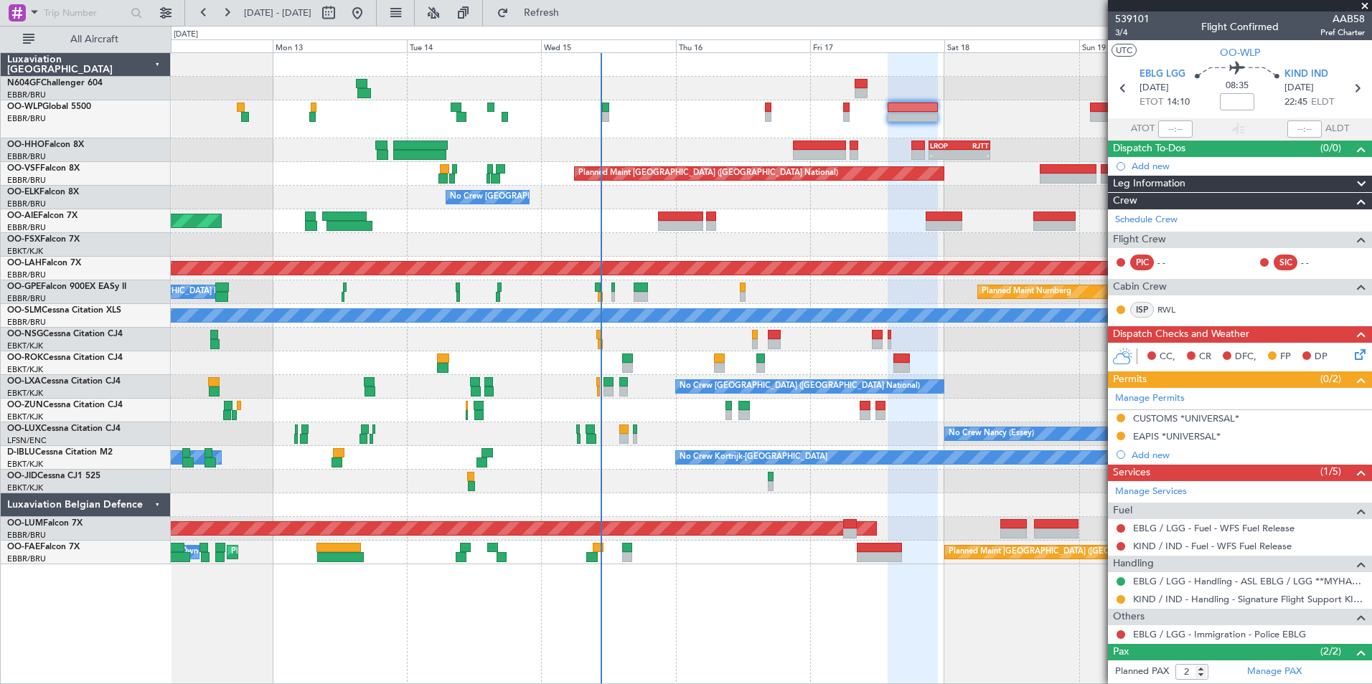
click at [855, 116] on div "- - LIML 20:00 Z FIMP 06:30 Z" at bounding box center [771, 119] width 1200 height 38
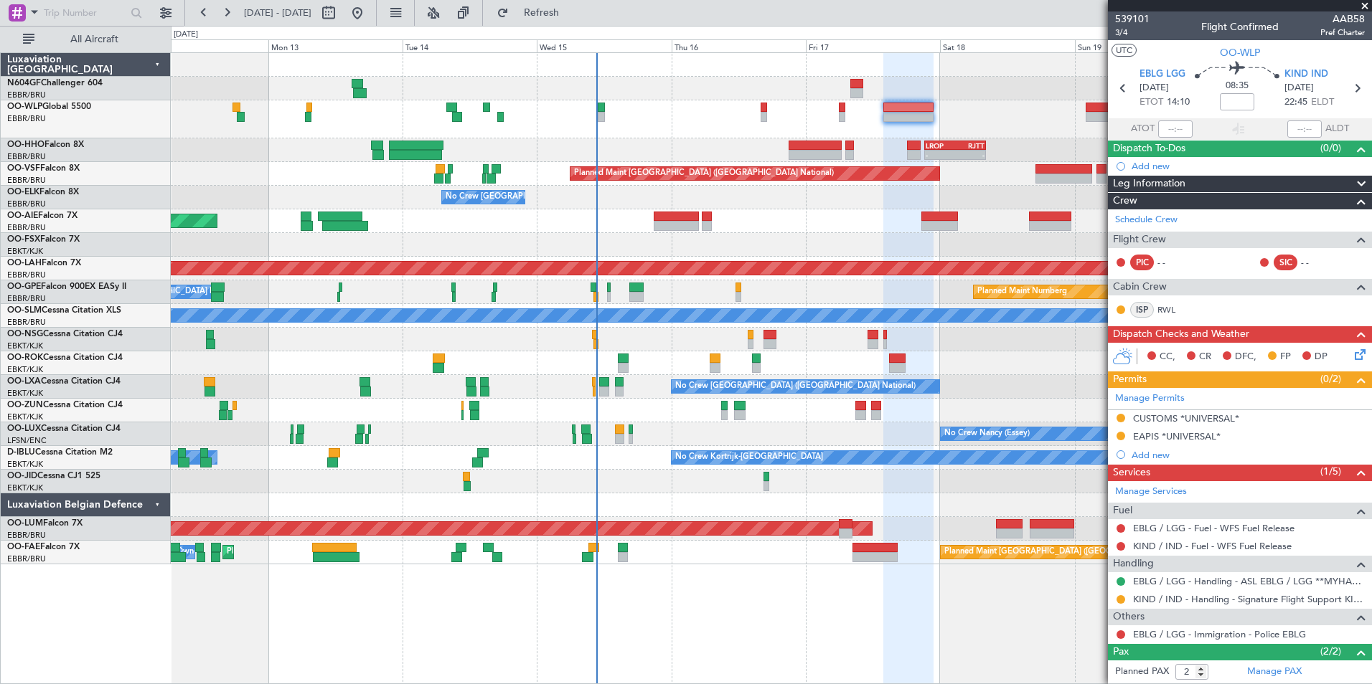
click at [864, 121] on div "- - LIML 20:00 Z FIMP 06:30 Z" at bounding box center [771, 119] width 1200 height 38
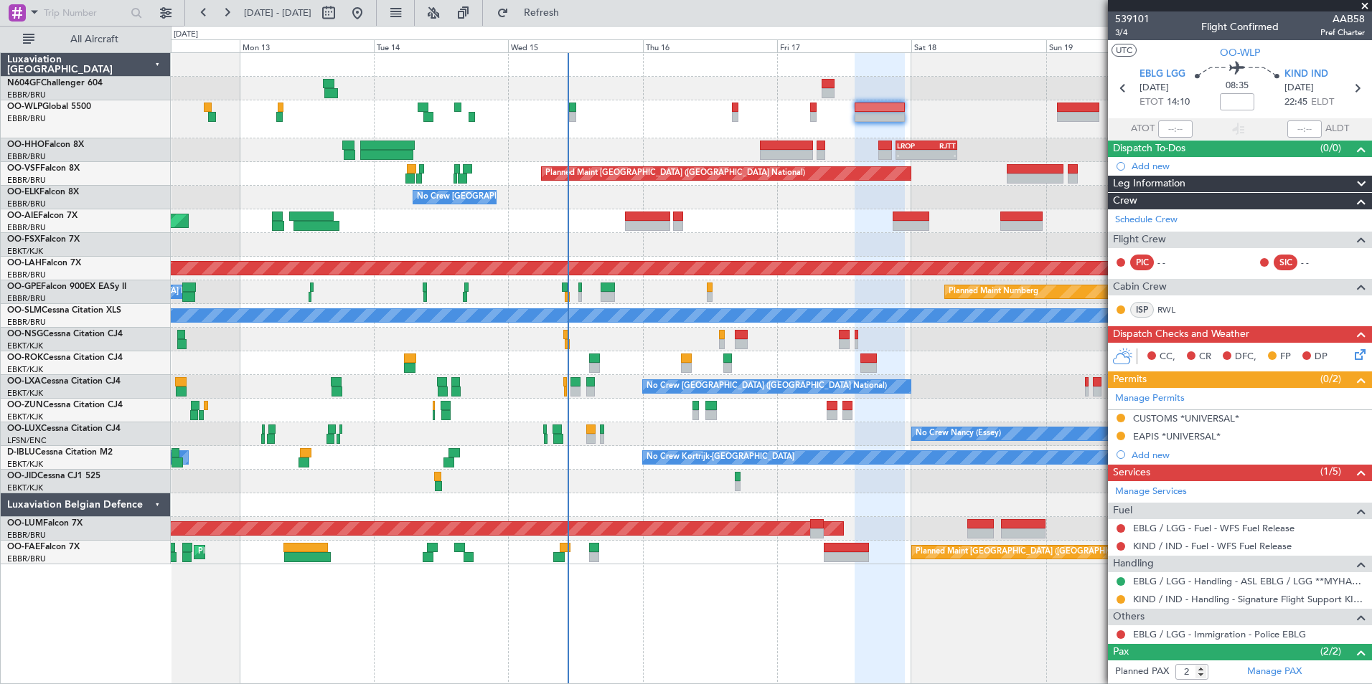
click at [839, 121] on div "- - LIML 20:00 Z FIMP 06:30 Z" at bounding box center [771, 119] width 1200 height 38
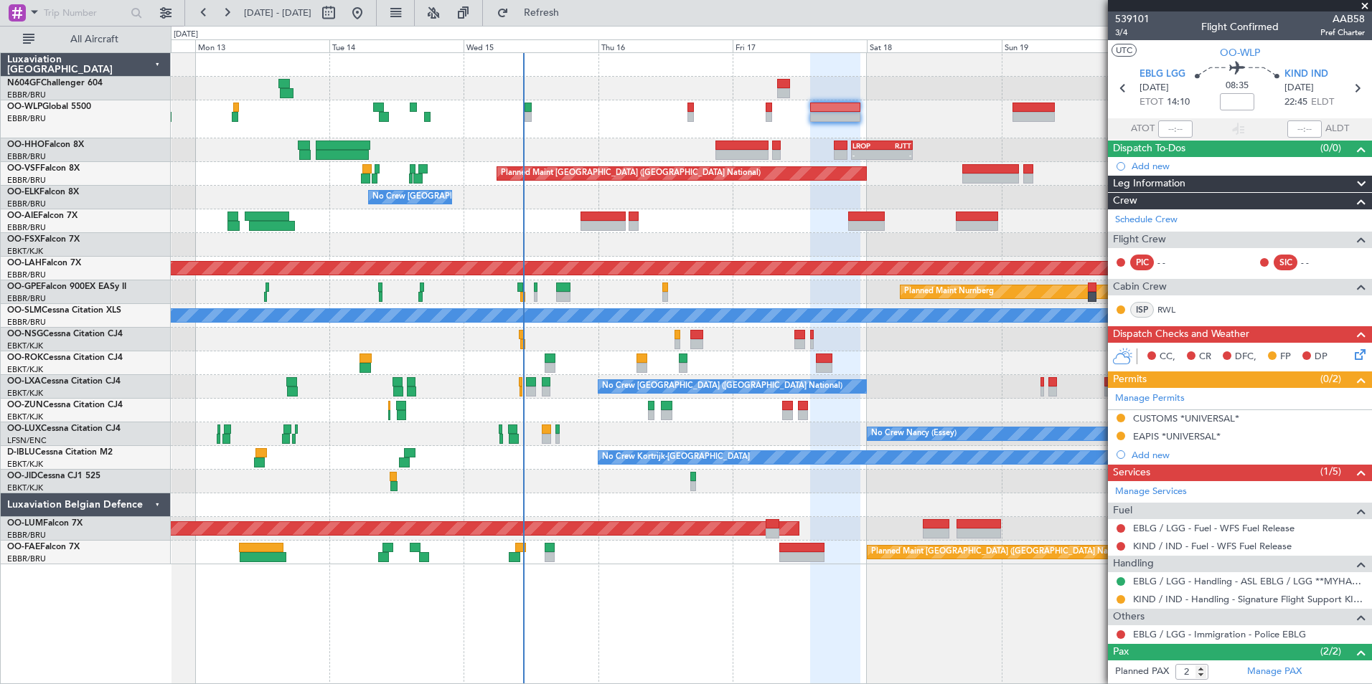
click at [793, 121] on div "- - LIML 20:00 Z FIMP 06:30 Z - - LROP 21:15 Z RJTT 08:10 Z Planned Maint [GEOG…" at bounding box center [771, 309] width 1200 height 512
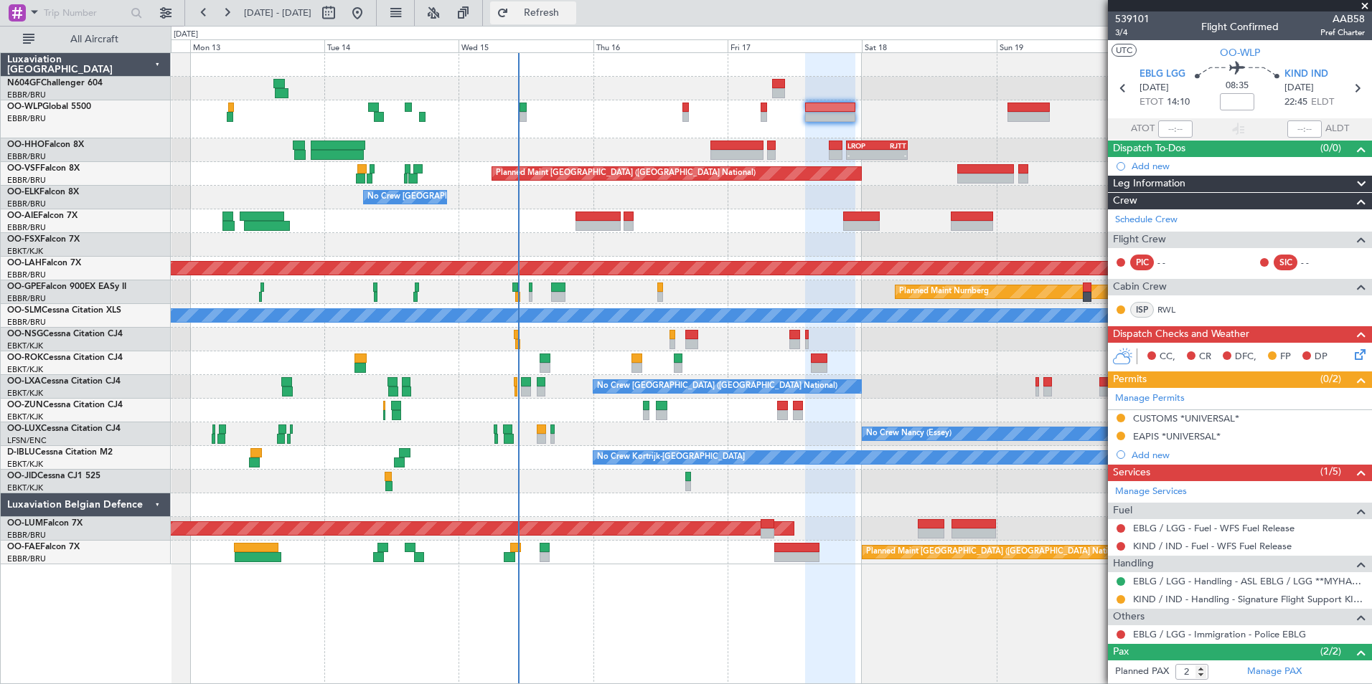
click at [565, 13] on span "Refresh" at bounding box center [542, 13] width 60 height 10
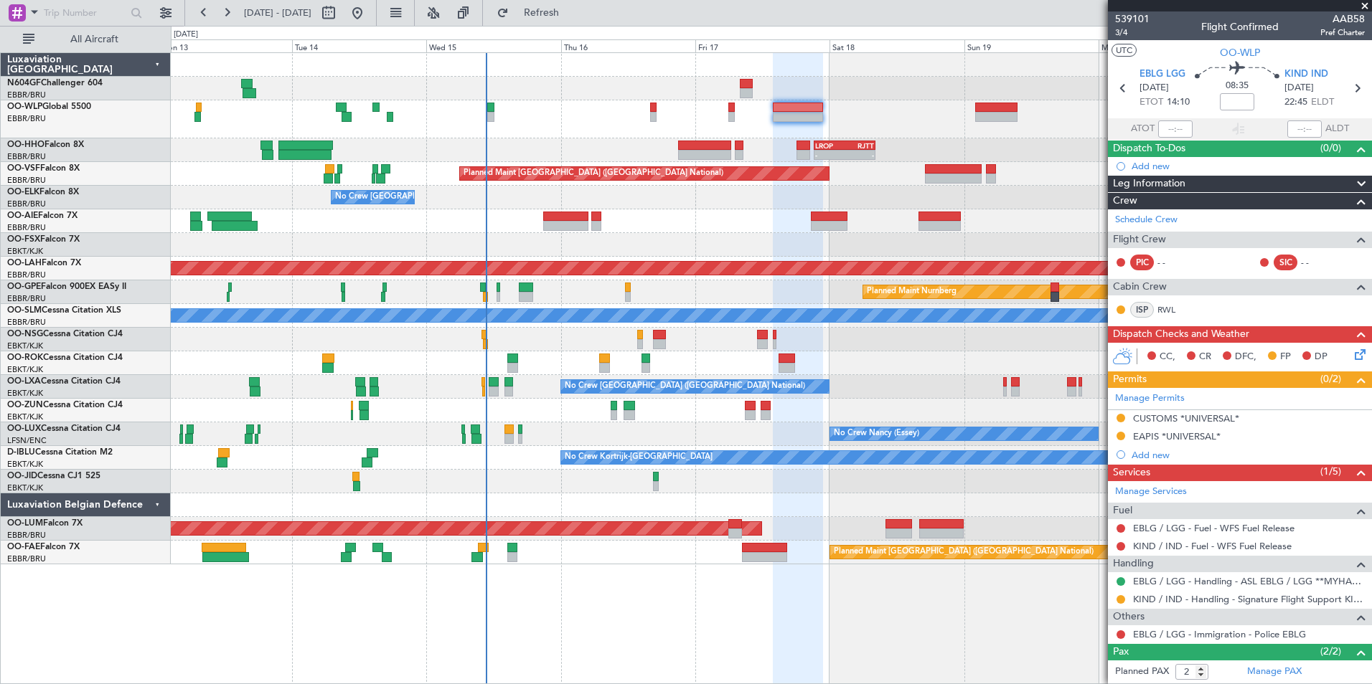
click at [575, 128] on div "- - LIML 20:00 Z FIMP 06:30 Z" at bounding box center [771, 119] width 1200 height 38
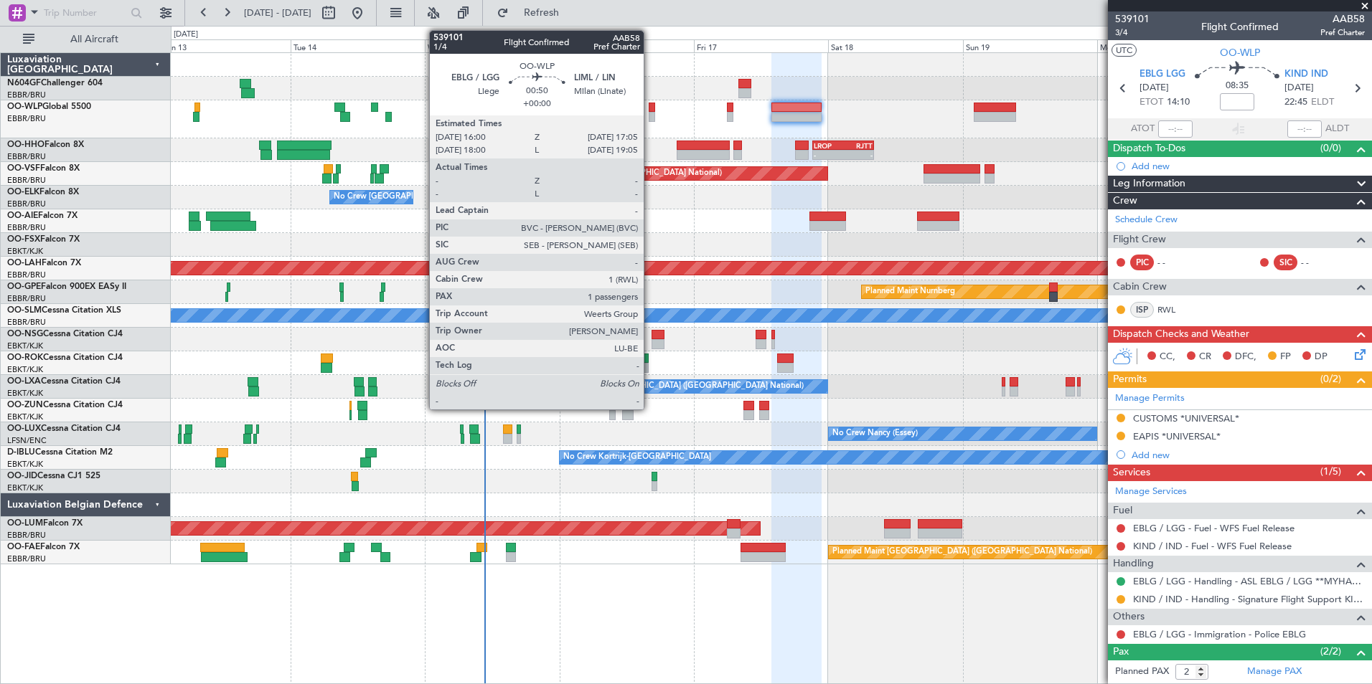
click at [650, 116] on div at bounding box center [652, 117] width 6 height 10
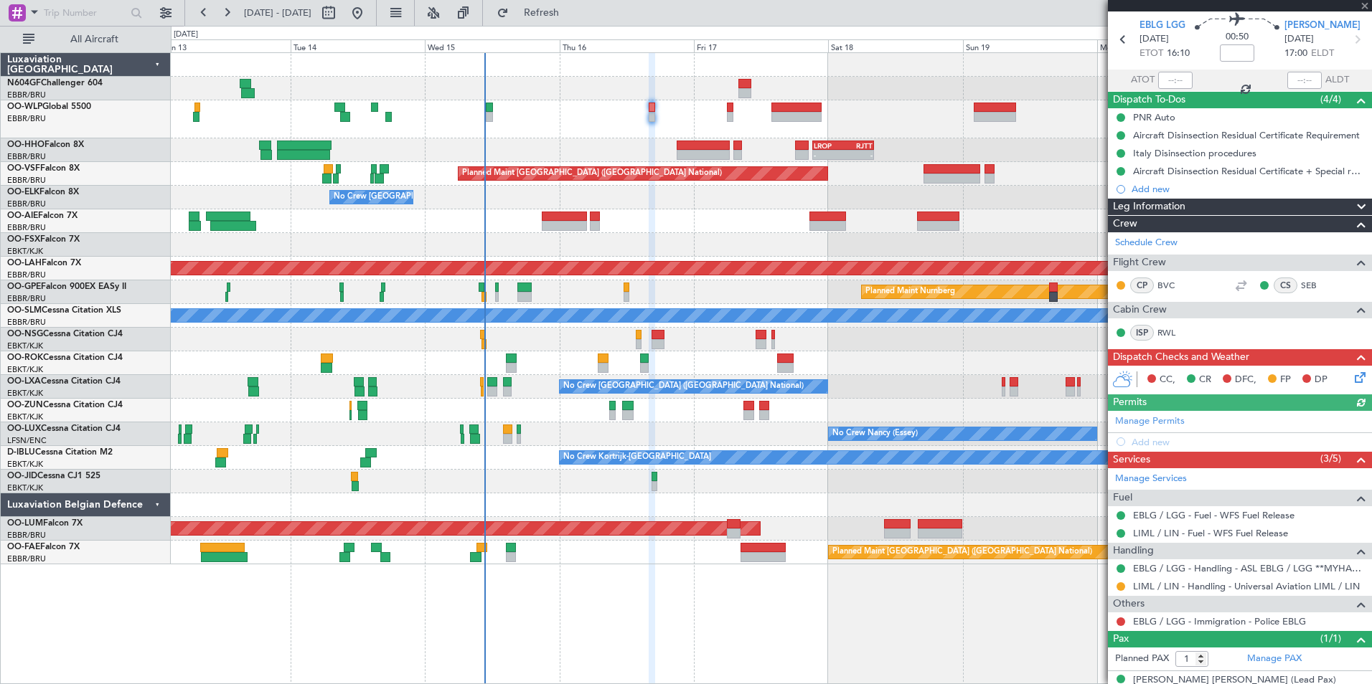
scroll to position [67, 0]
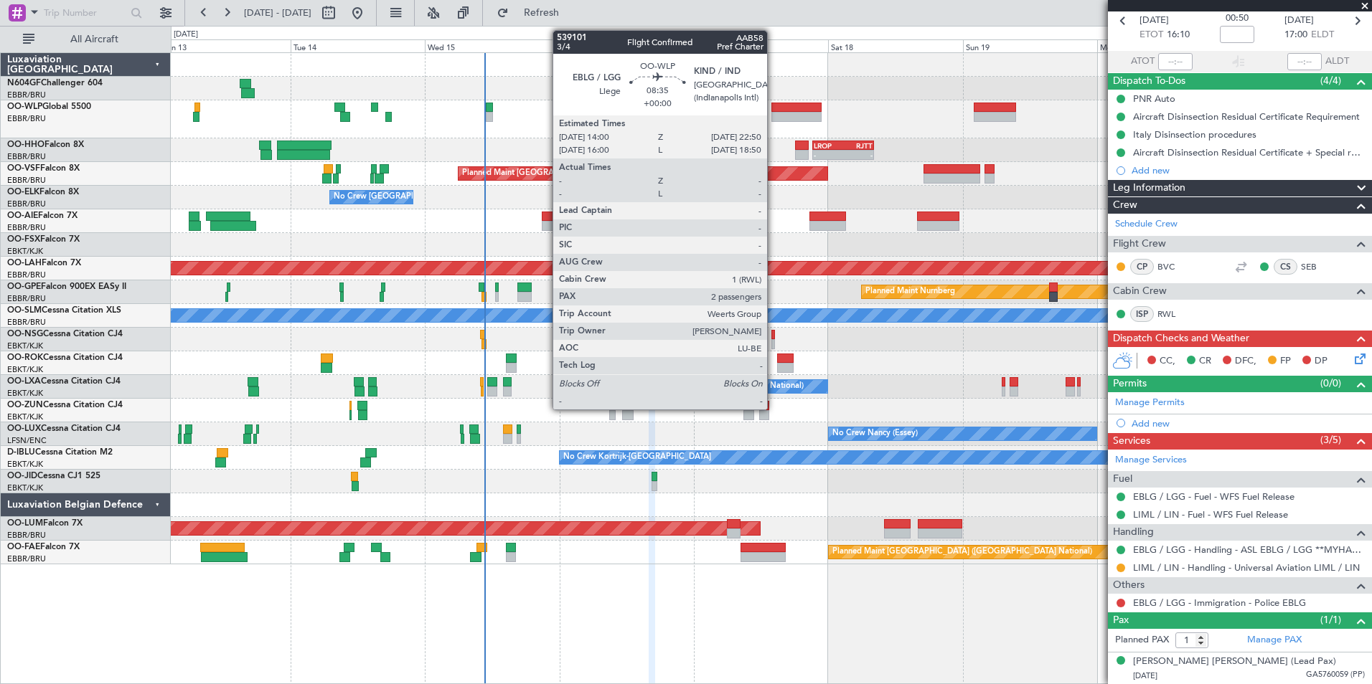
click at [773, 110] on div at bounding box center [796, 108] width 50 height 10
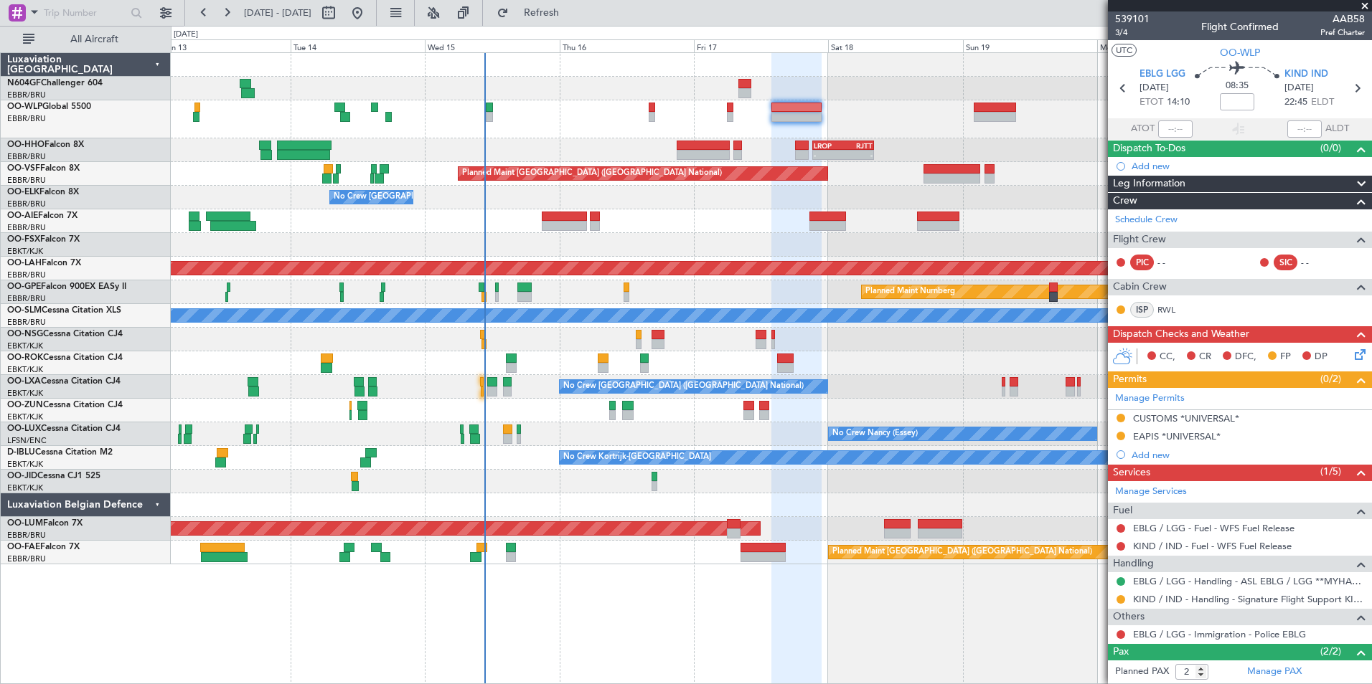
scroll to position [64, 0]
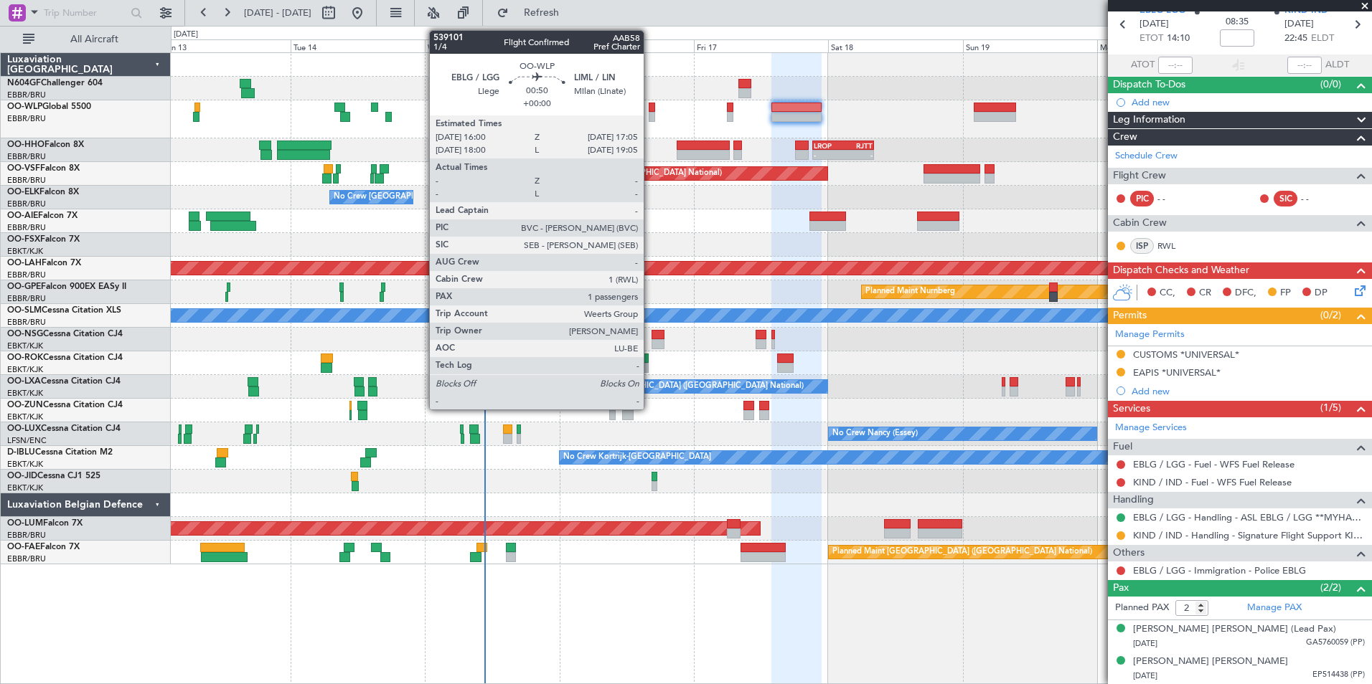
click at [650, 110] on div at bounding box center [652, 108] width 6 height 10
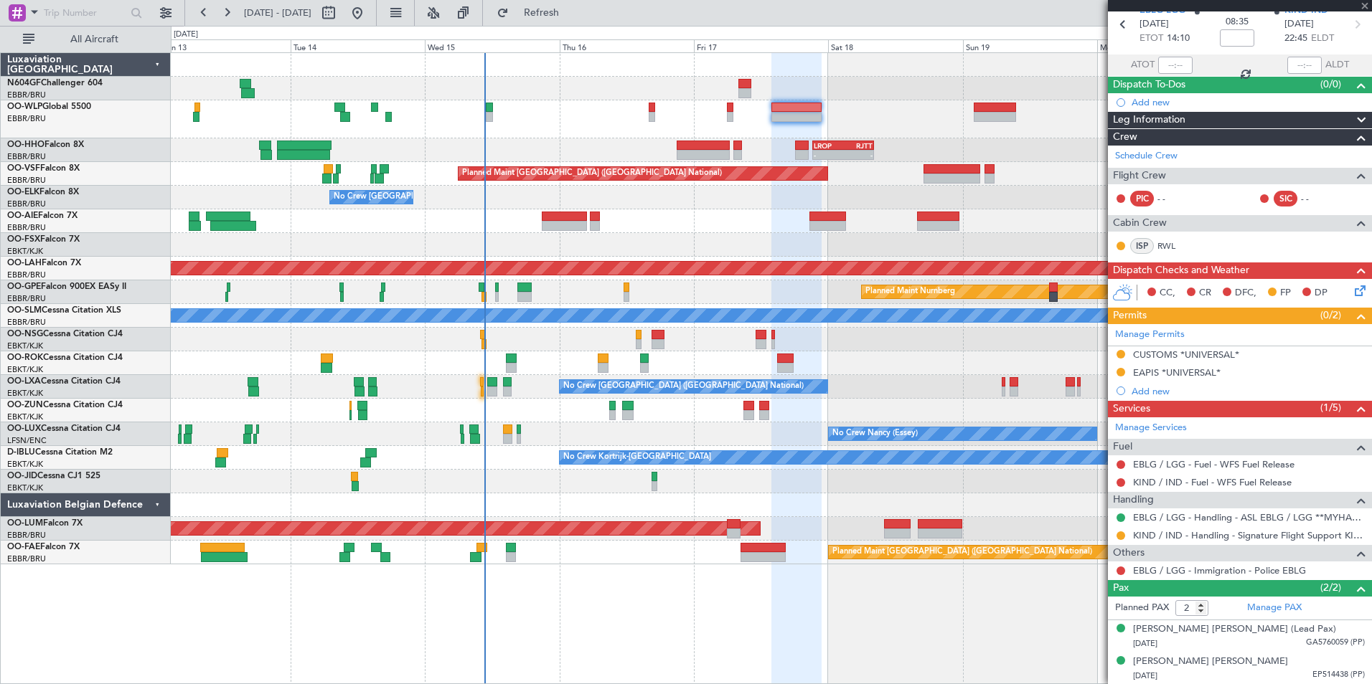
type input "1"
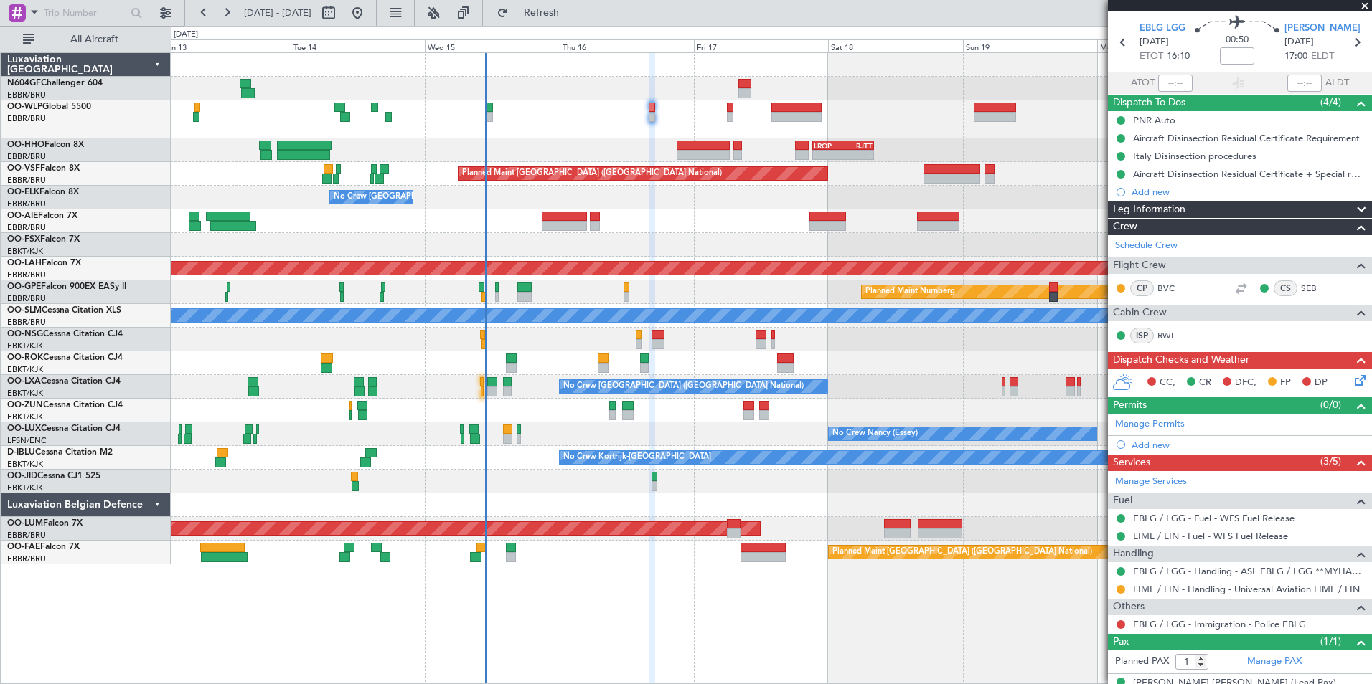
scroll to position [67, 0]
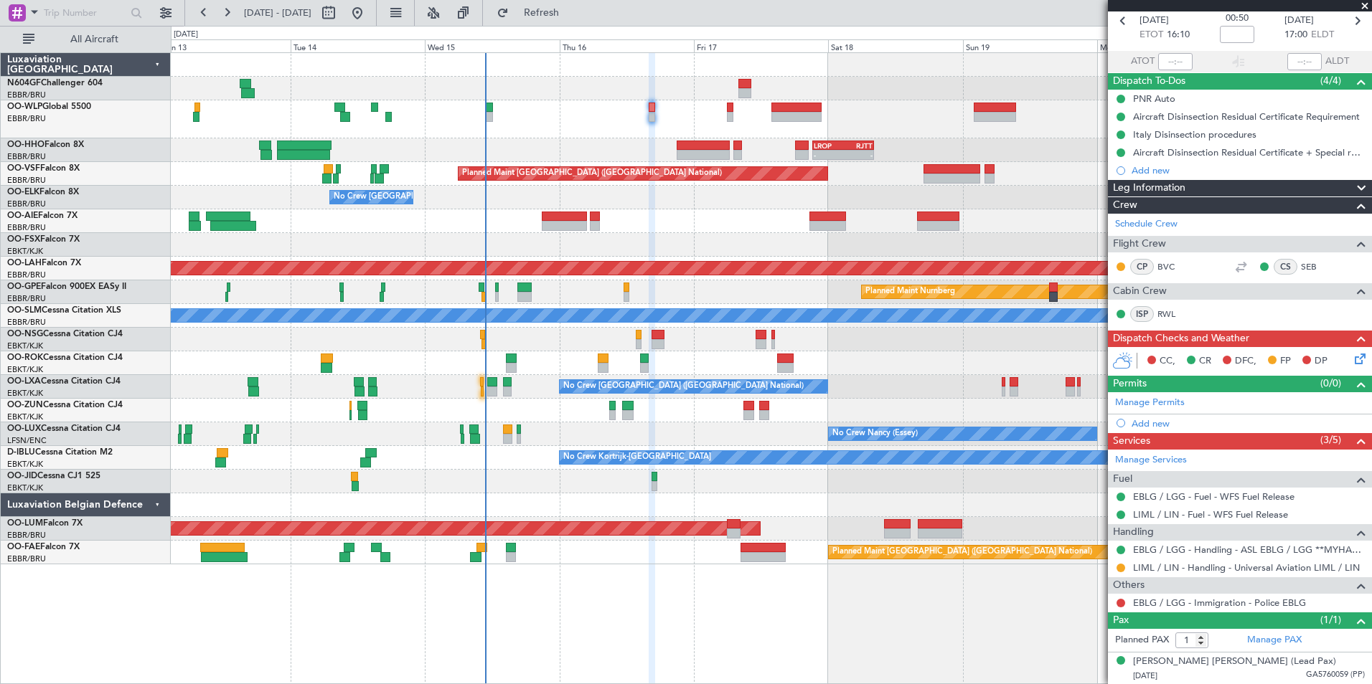
click at [1352, 358] on icon at bounding box center [1357, 356] width 11 height 11
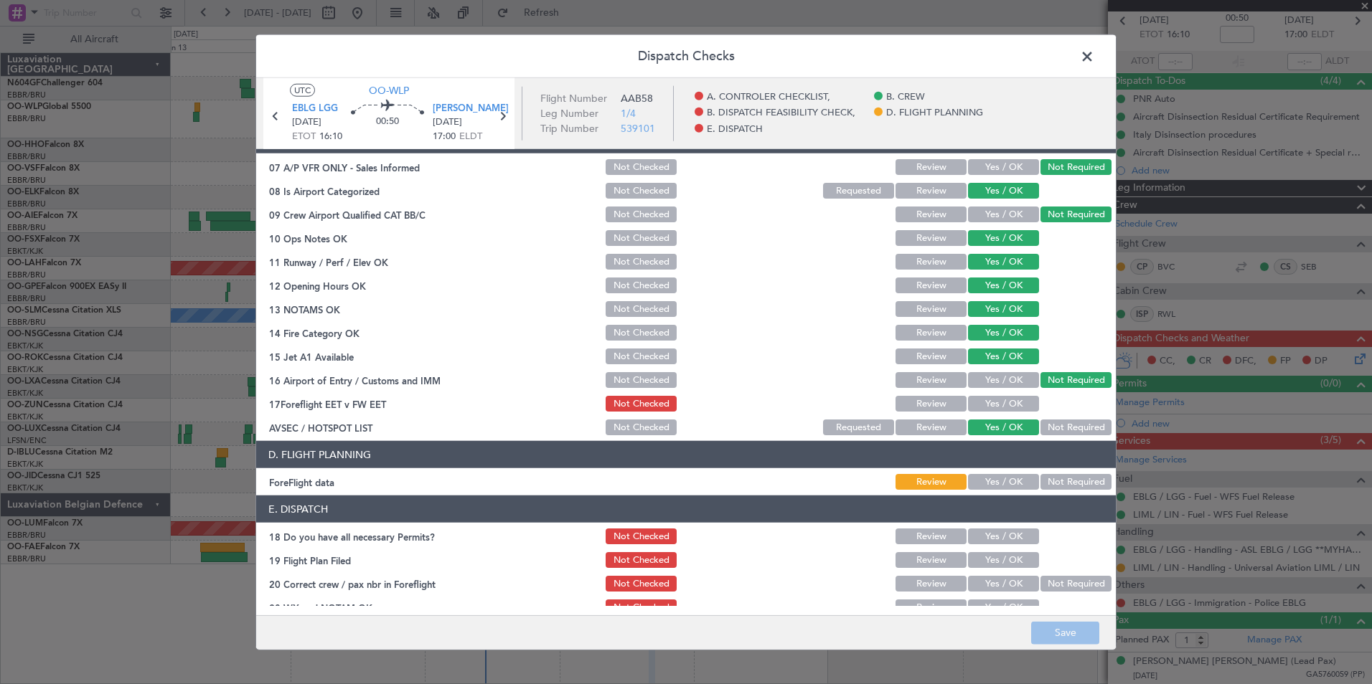
scroll to position [265, 0]
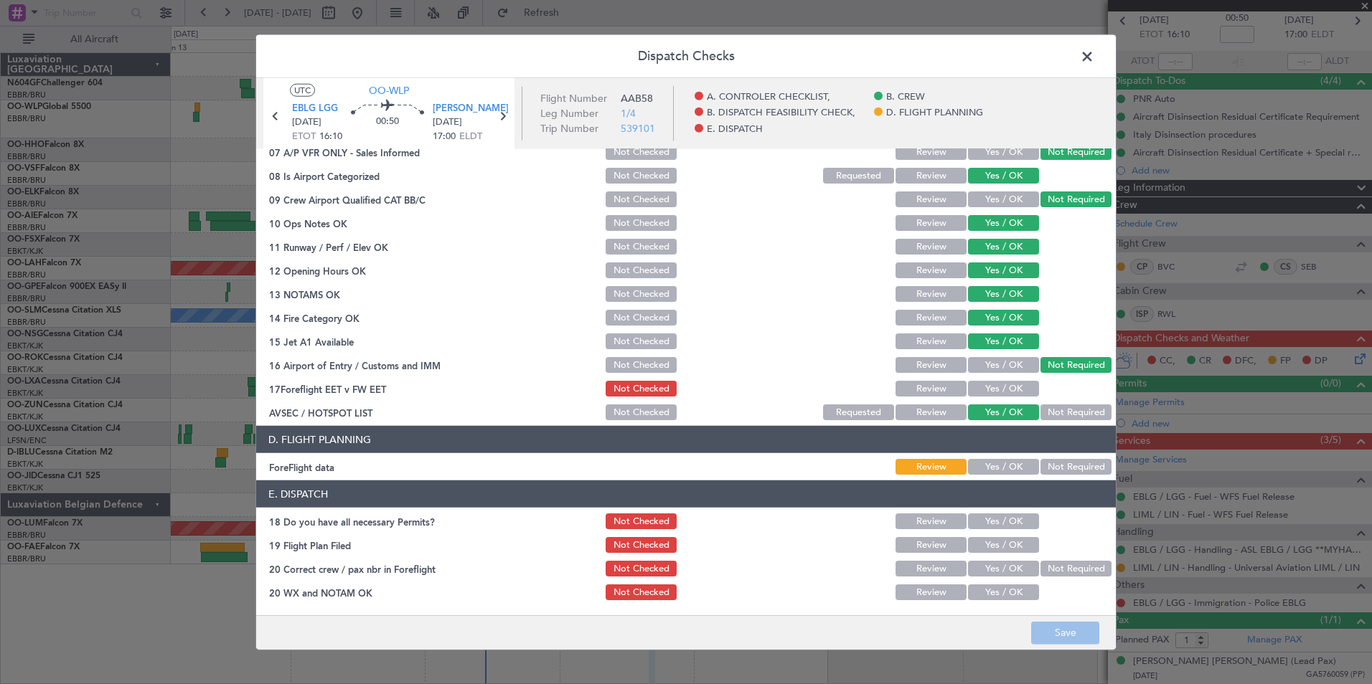
click at [994, 389] on button "Yes / OK" at bounding box center [1003, 389] width 71 height 16
click at [991, 471] on button "Yes / OK" at bounding box center [1003, 467] width 71 height 16
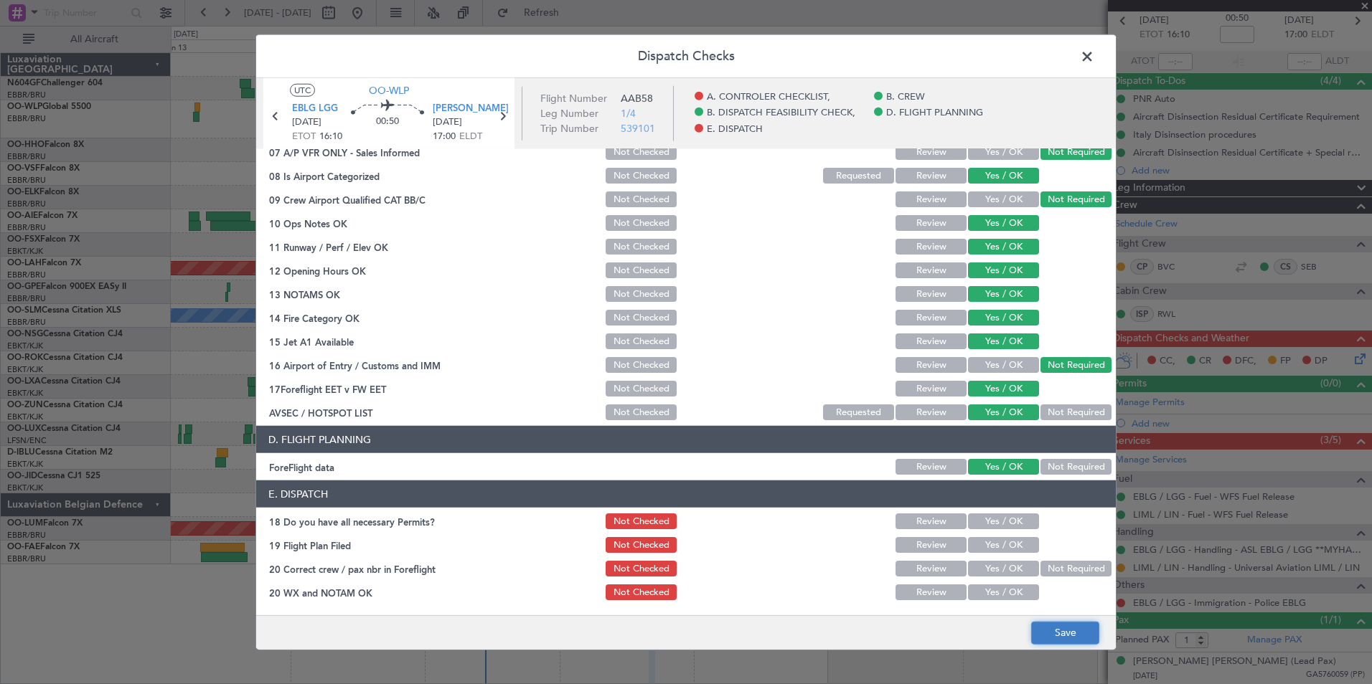
click at [1051, 641] on button "Save" at bounding box center [1065, 632] width 68 height 23
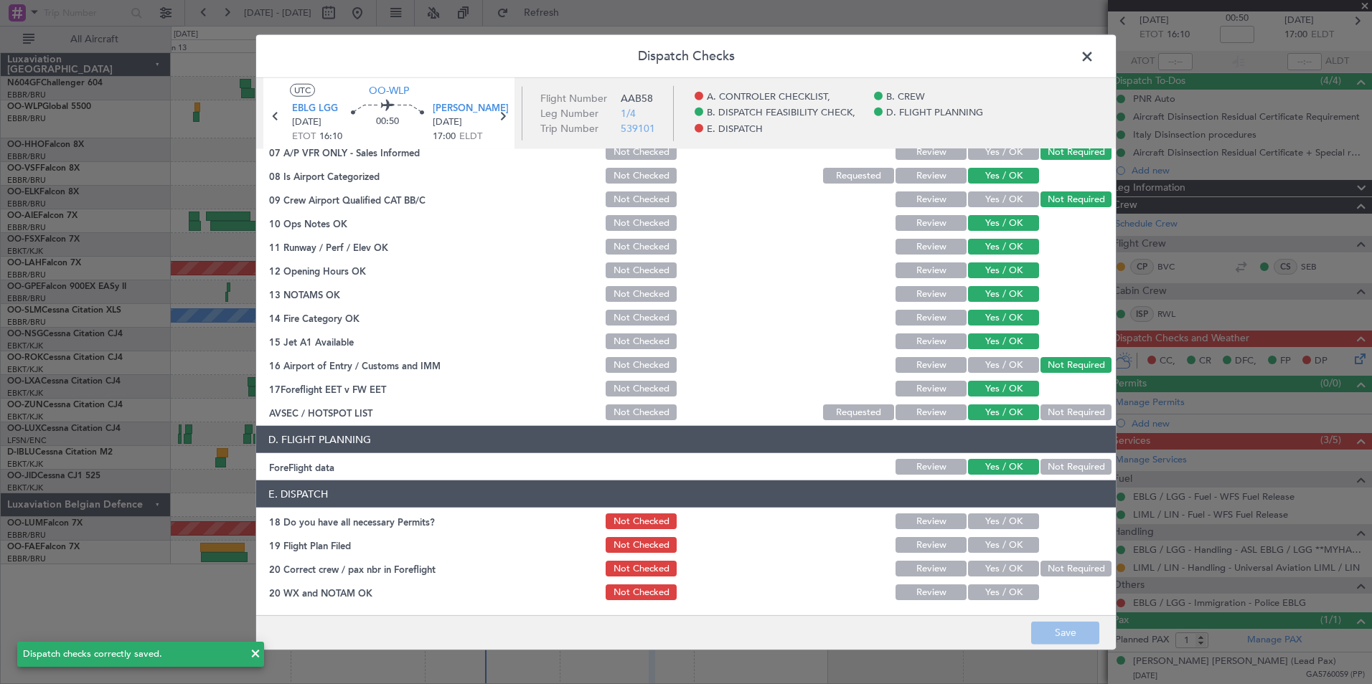
click at [1094, 57] on span at bounding box center [1094, 60] width 0 height 29
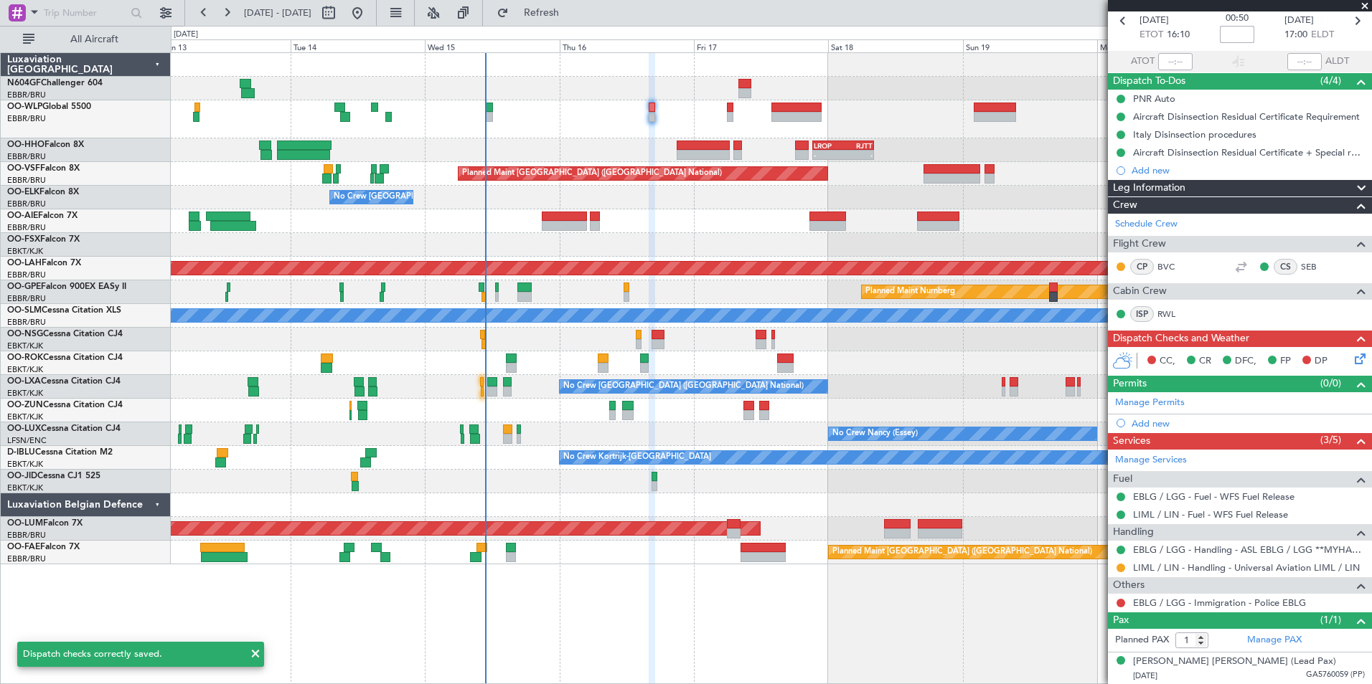
click at [1236, 32] on input at bounding box center [1237, 34] width 34 height 17
click at [1202, 24] on div "00:50 +0010" at bounding box center [1236, 20] width 95 height 53
type input "+00:10"
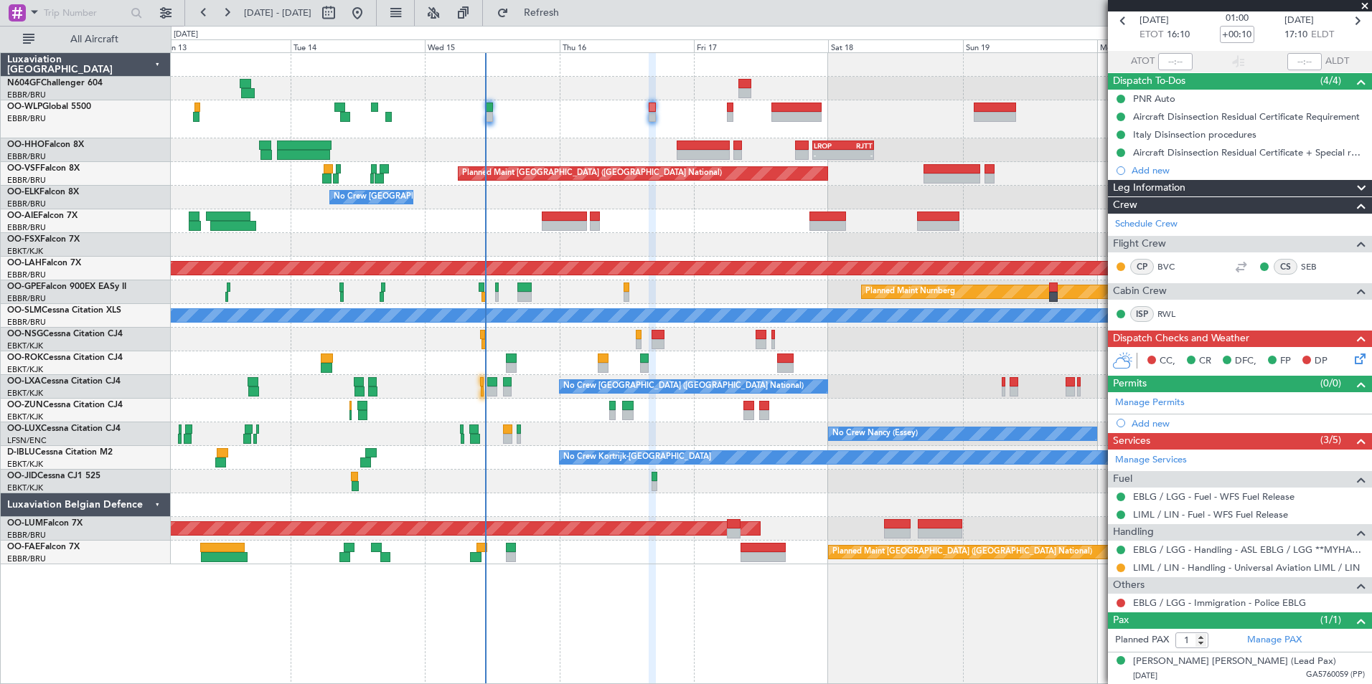
click at [1203, 35] on div "01:00 +00:10" at bounding box center [1236, 20] width 95 height 53
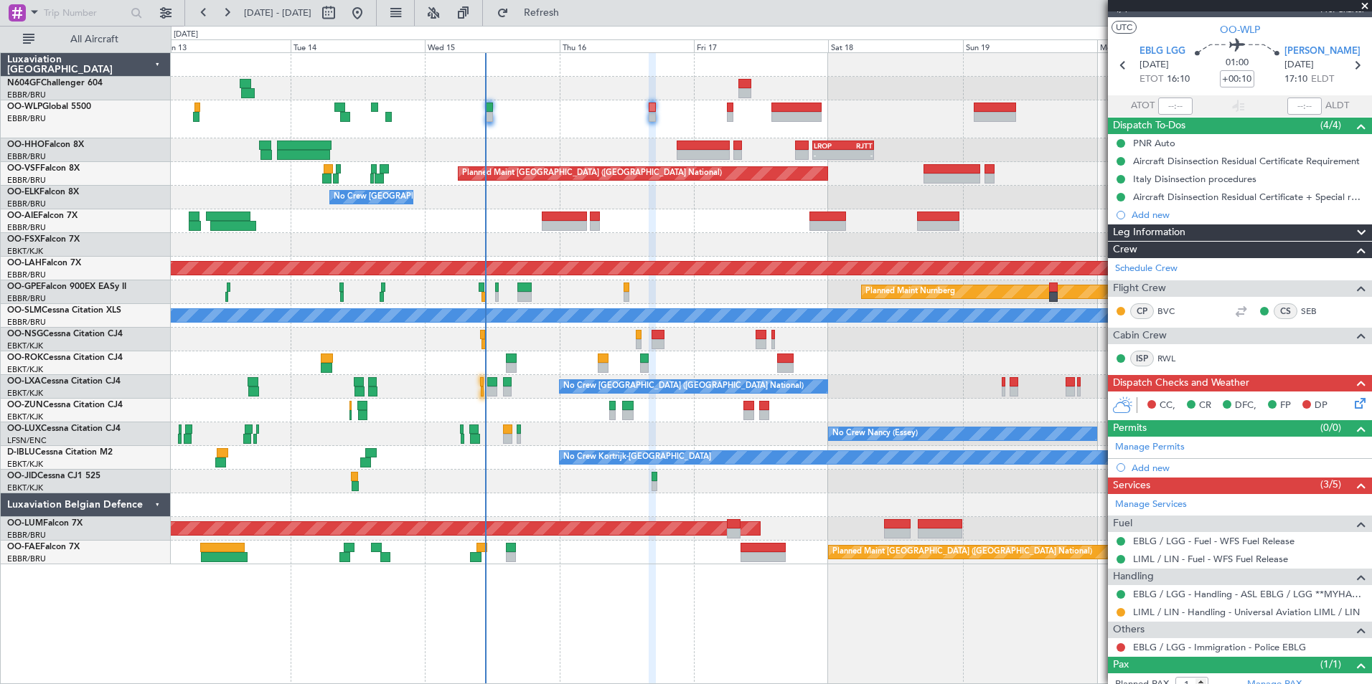
scroll to position [0, 0]
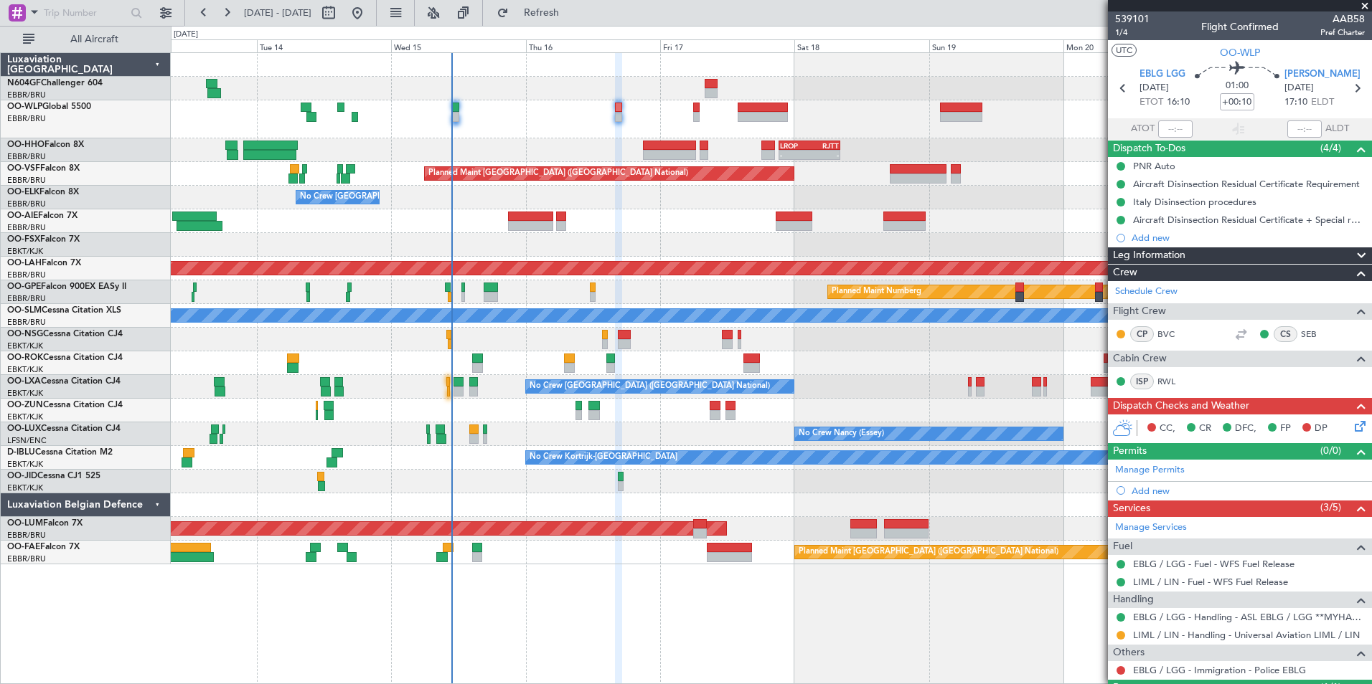
click at [656, 116] on div "- - LIML 20:00 Z FIMP 06:30 Z" at bounding box center [771, 119] width 1200 height 38
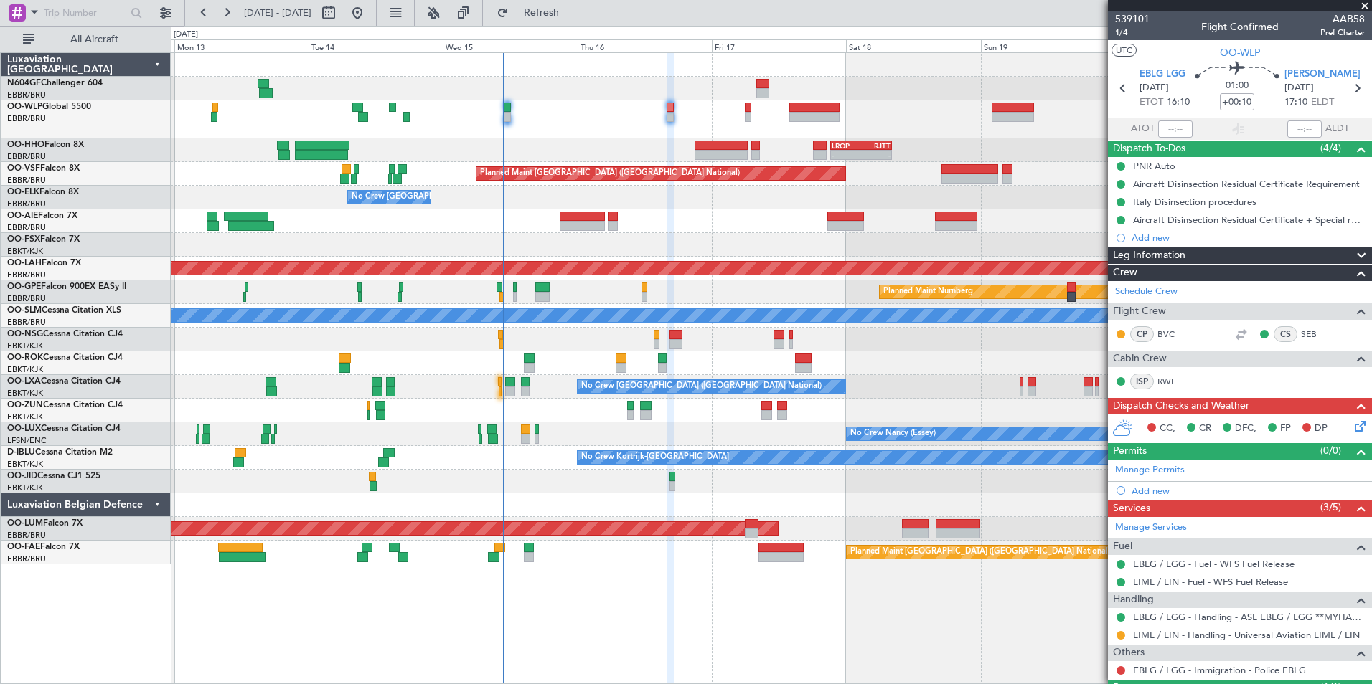
click at [662, 222] on div "Planned Maint [GEOGRAPHIC_DATA] ([GEOGRAPHIC_DATA])" at bounding box center [771, 221] width 1200 height 24
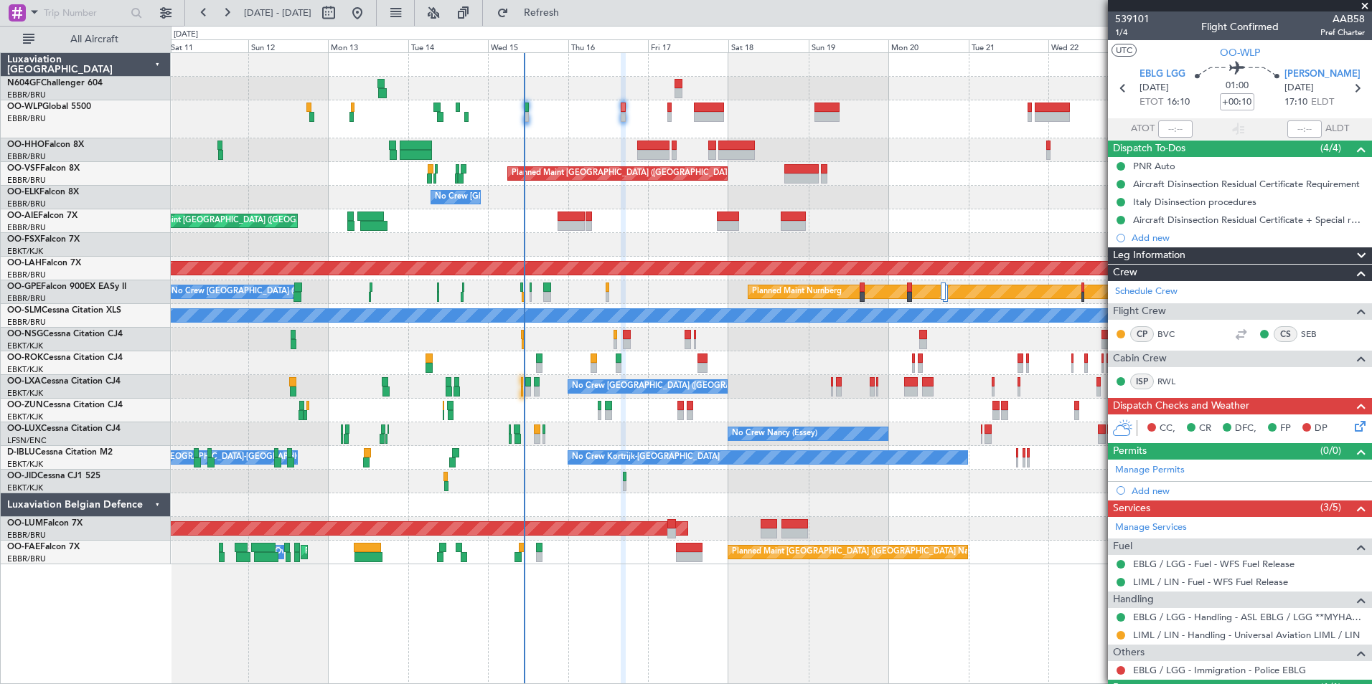
click at [722, 243] on div "Planned Maint Kortrijk-[GEOGRAPHIC_DATA] Planned Maint [GEOGRAPHIC_DATA]-[GEOGR…" at bounding box center [771, 245] width 1200 height 24
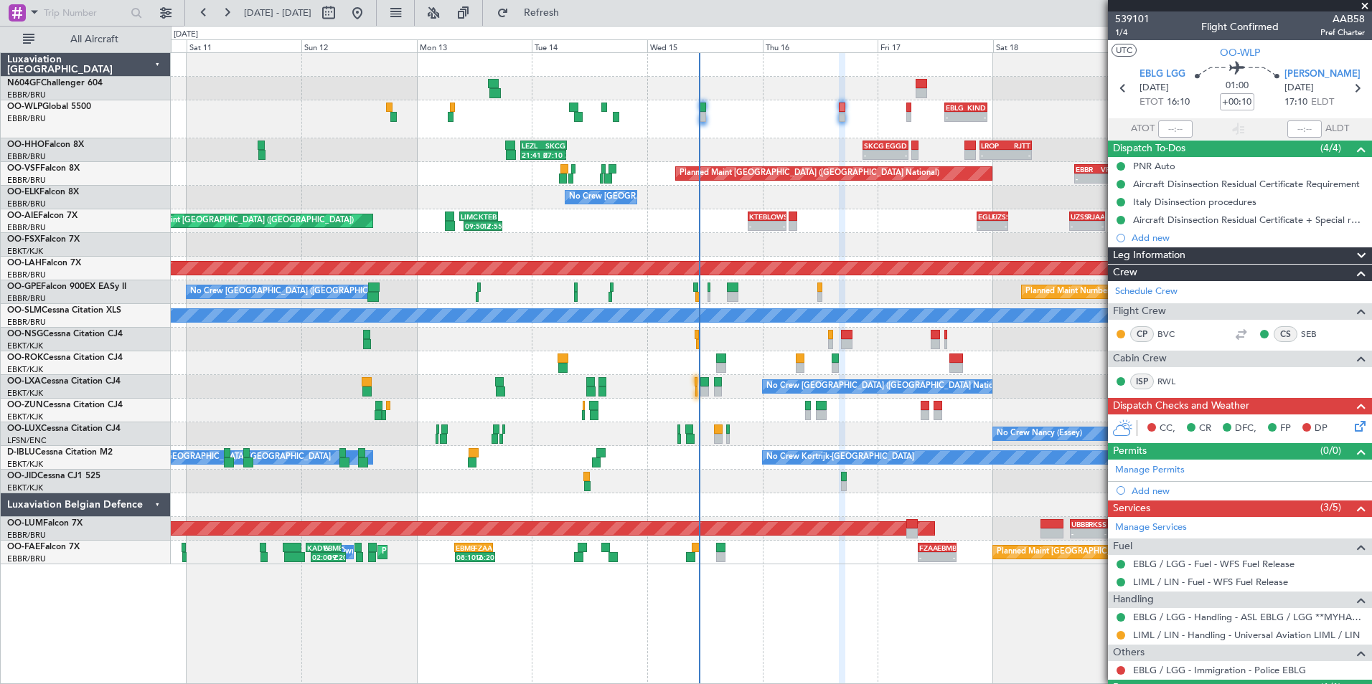
click at [796, 247] on div "Planned Maint Kortrijk-[GEOGRAPHIC_DATA] 02:50 Z 11:05 Z KTEB 02:45 Z LHBP 10:4…" at bounding box center [771, 245] width 1200 height 24
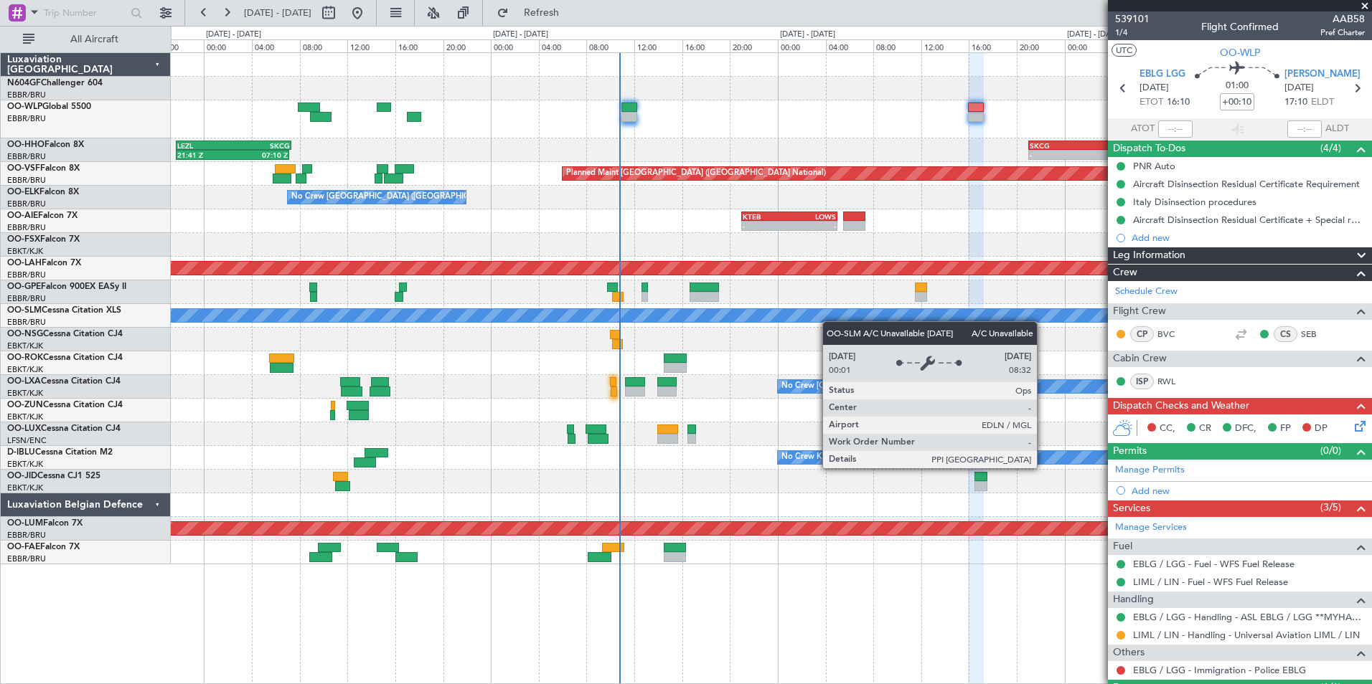
click at [815, 319] on div "A/C Unavailable [GEOGRAPHIC_DATA]" at bounding box center [771, 315] width 3600 height 13
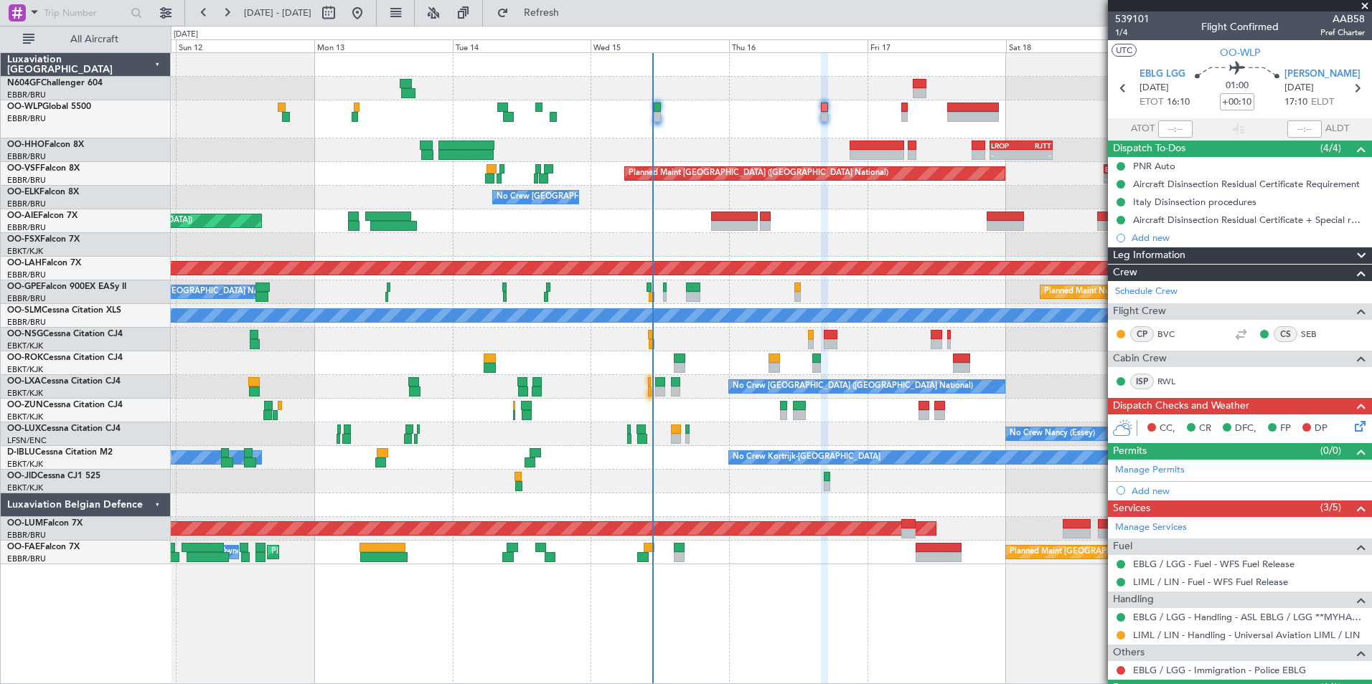
click at [831, 187] on div "No Crew [GEOGRAPHIC_DATA] ([GEOGRAPHIC_DATA] National)" at bounding box center [771, 198] width 1200 height 24
click at [1352, 426] on icon at bounding box center [1357, 423] width 11 height 11
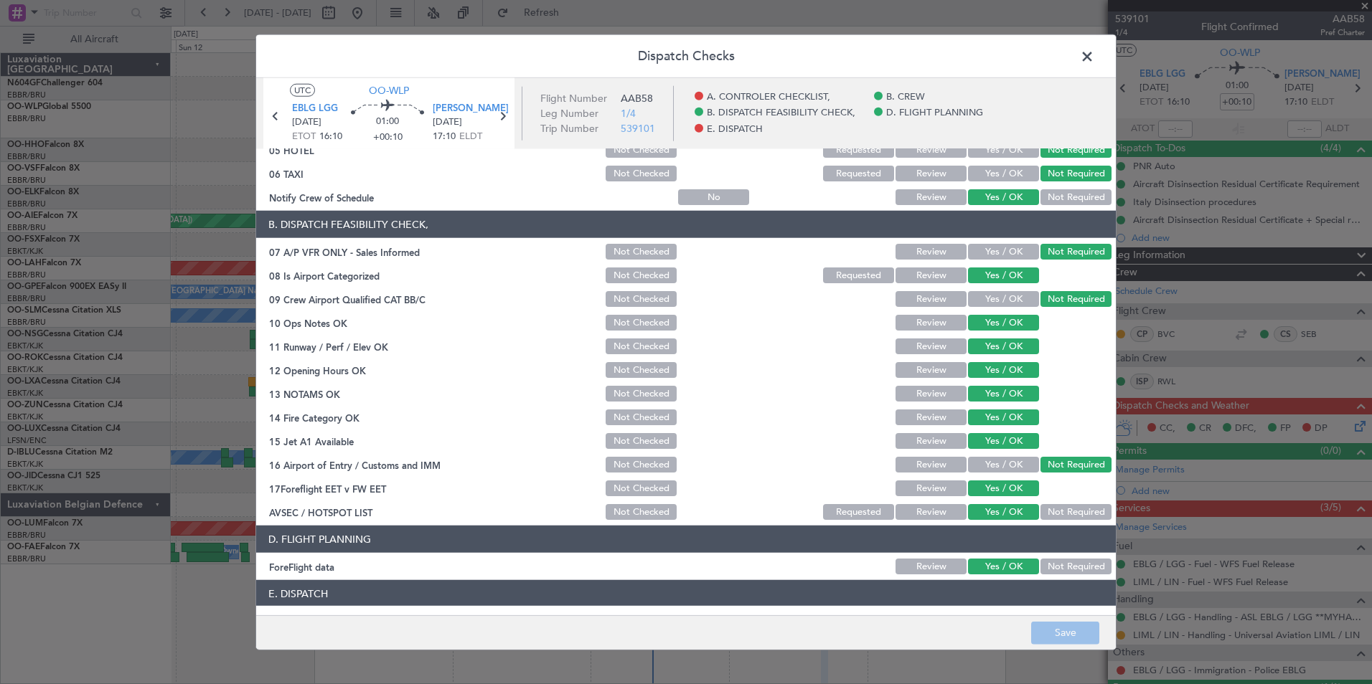
scroll to position [265, 0]
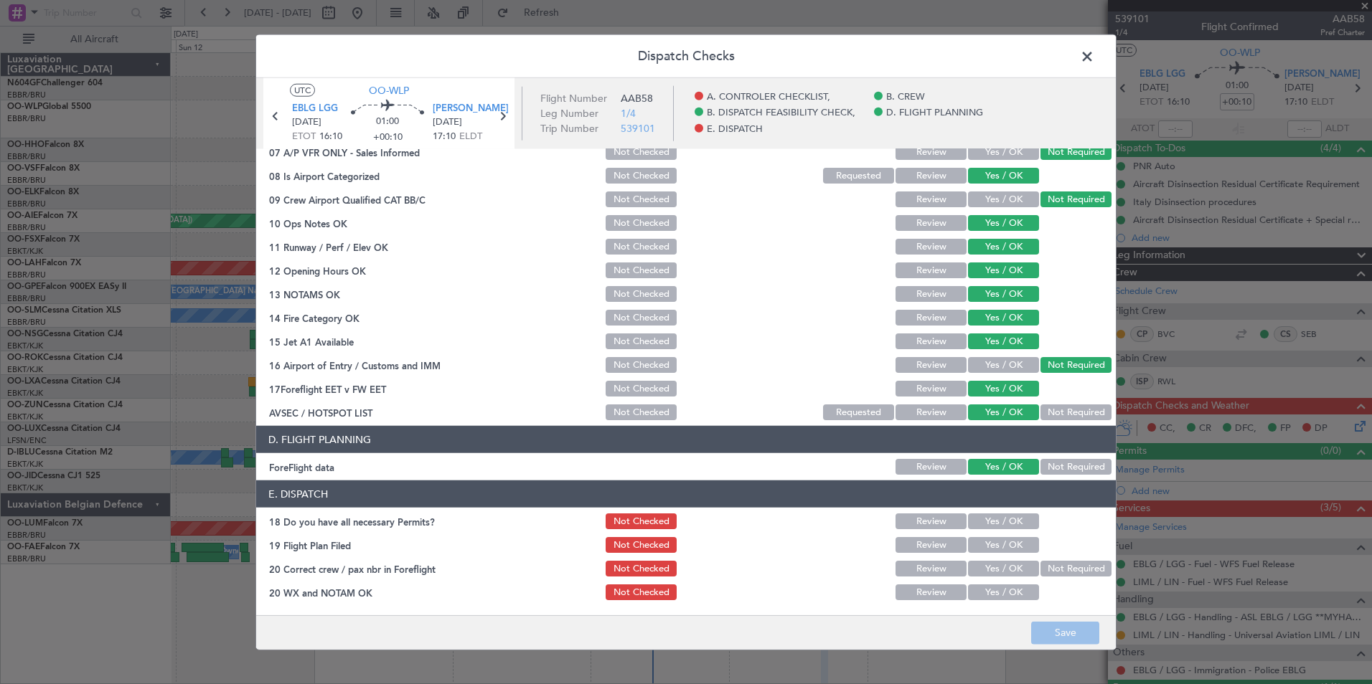
click at [1094, 51] on span at bounding box center [1094, 60] width 0 height 29
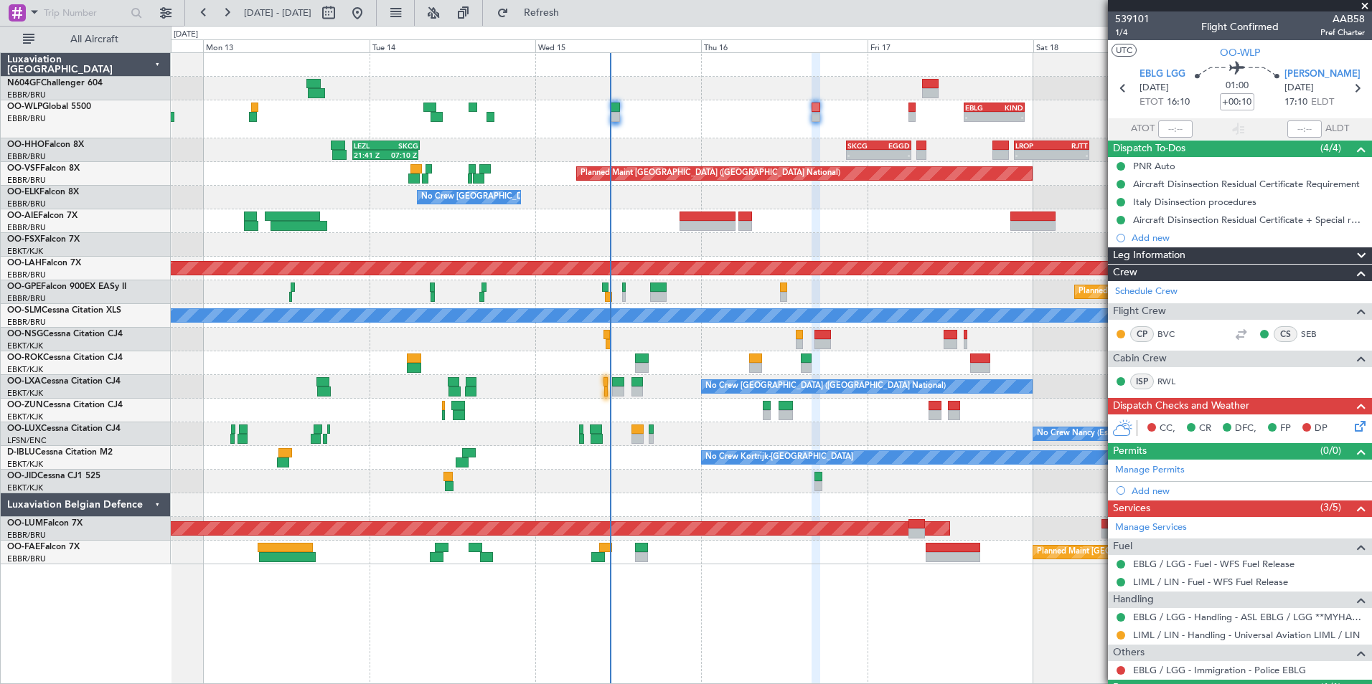
click at [647, 475] on div at bounding box center [771, 482] width 1200 height 24
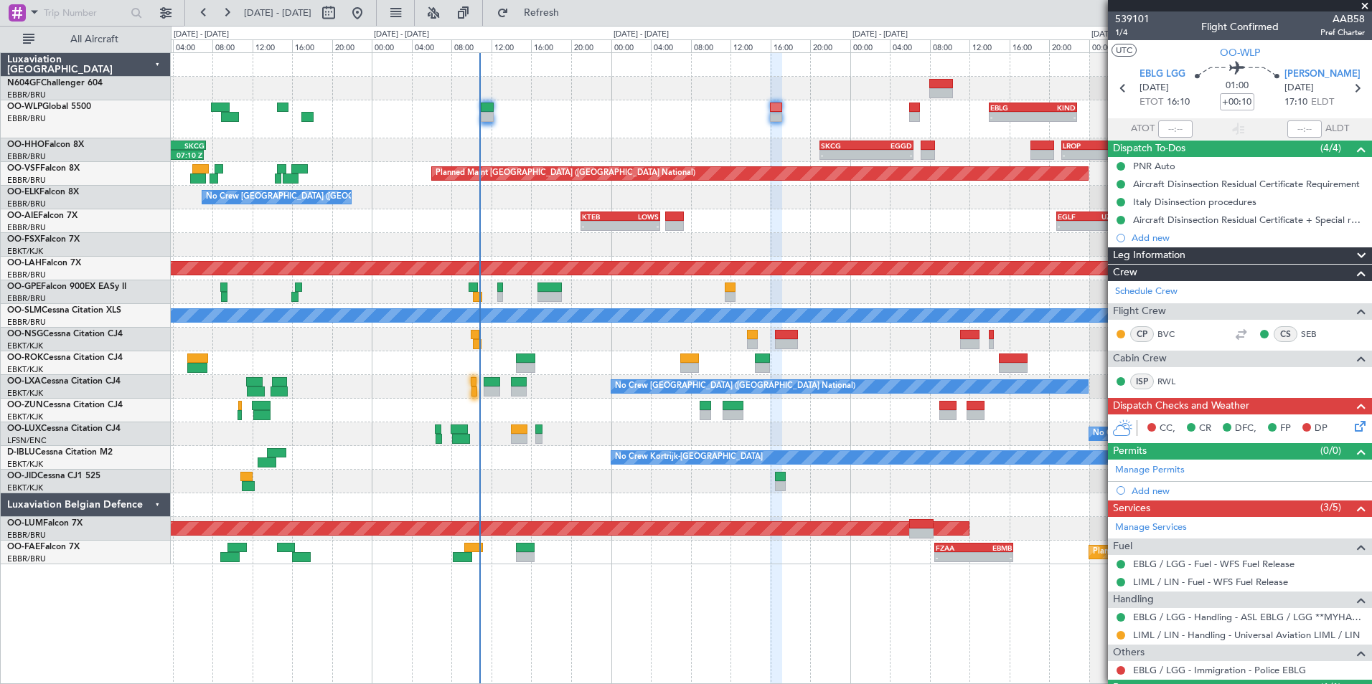
click at [646, 307] on div "- - EBLG 14:00 Z KIND 22:50 Z - - KIND 02:00 Z EBLG 09:30 Z - - SKCG 21:00 Z EG…" at bounding box center [771, 309] width 1200 height 512
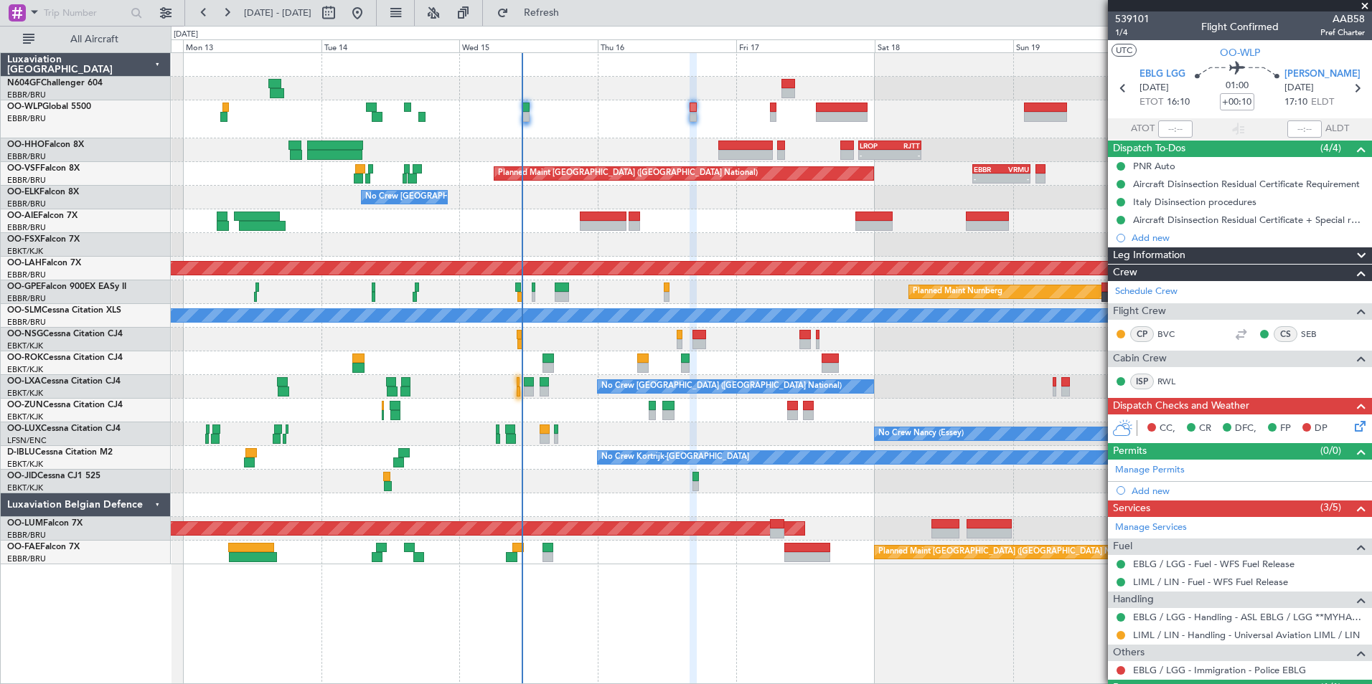
click at [560, 368] on div "Planned Maint Kortrijk-[GEOGRAPHIC_DATA]" at bounding box center [771, 364] width 1200 height 24
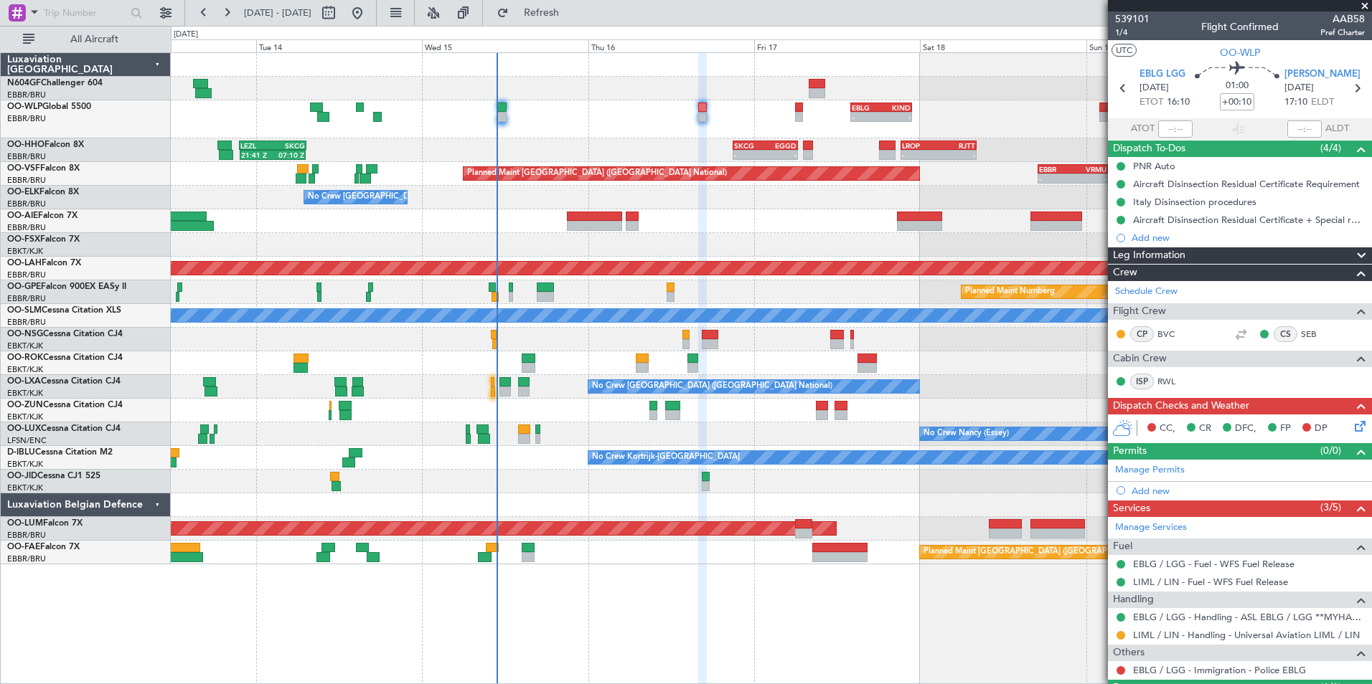
click at [734, 342] on div at bounding box center [771, 340] width 1200 height 24
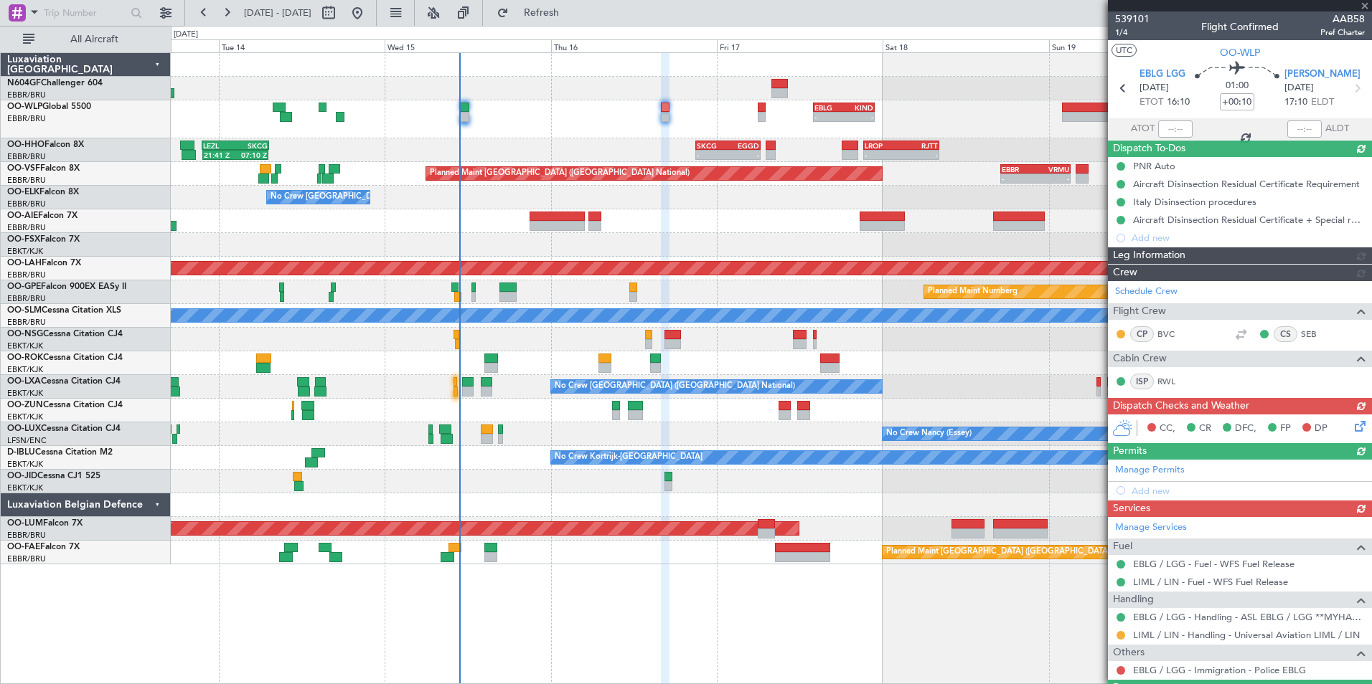
click at [1347, 425] on div "CC, CR DFC, FP DP" at bounding box center [1240, 429] width 264 height 29
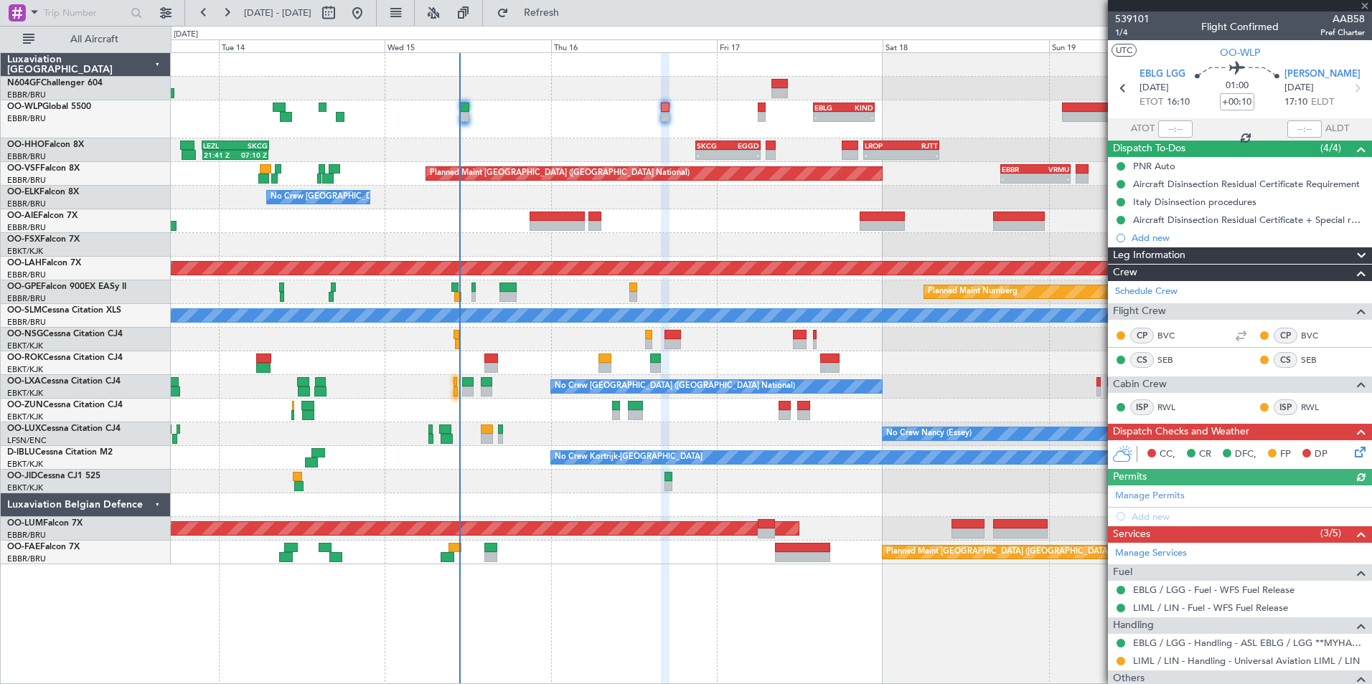
click at [1352, 451] on icon at bounding box center [1357, 449] width 11 height 11
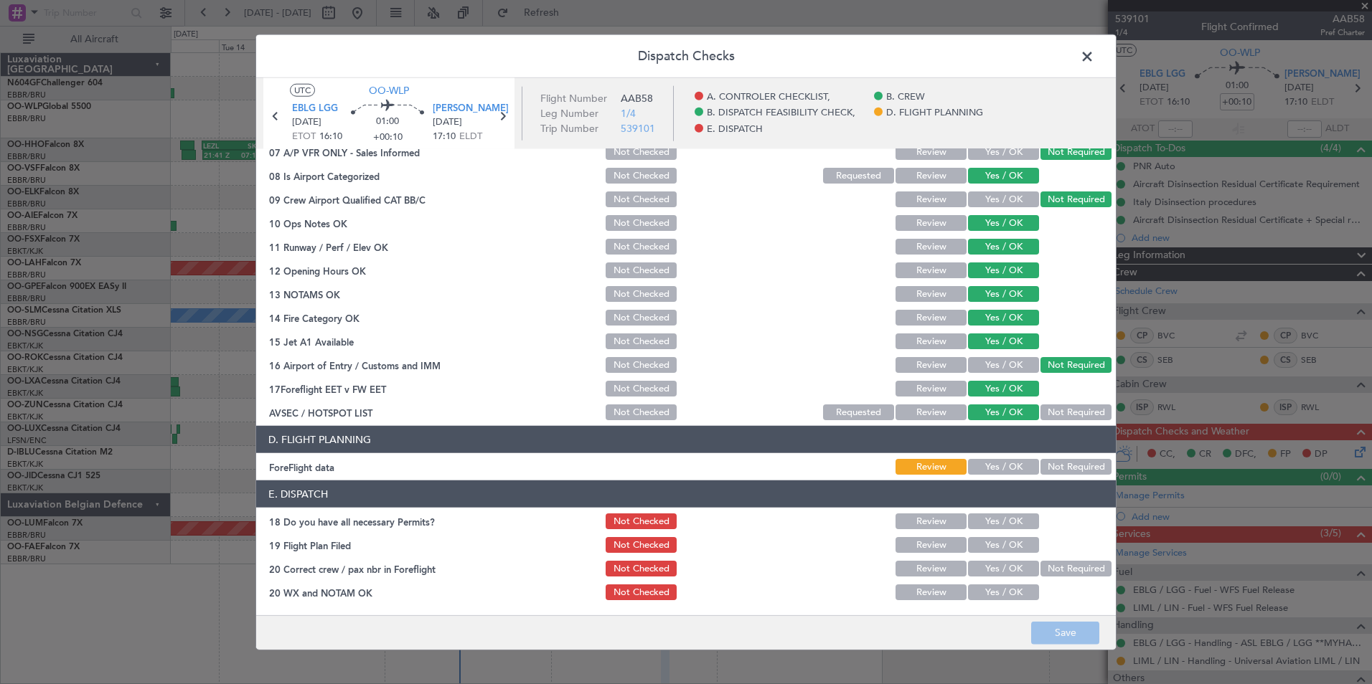
click at [973, 464] on button "Yes / OK" at bounding box center [1003, 467] width 71 height 16
click at [794, 546] on div at bounding box center [784, 545] width 72 height 20
drag, startPoint x: 1002, startPoint y: 518, endPoint x: 1001, endPoint y: 545, distance: 26.6
click at [1002, 518] on button "Yes / OK" at bounding box center [1003, 522] width 71 height 16
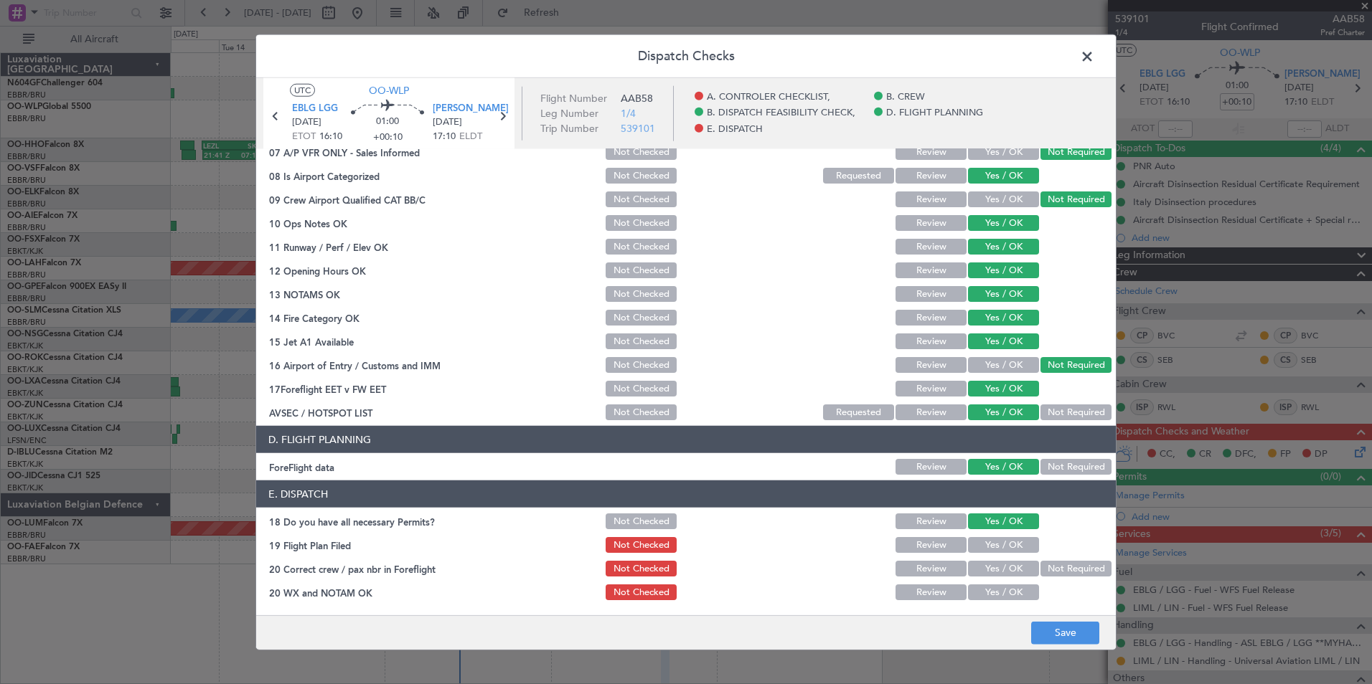
click at [1000, 548] on button "Yes / OK" at bounding box center [1003, 545] width 71 height 16
click at [996, 568] on button "Yes / OK" at bounding box center [1003, 569] width 71 height 16
click at [996, 584] on div "Yes / OK" at bounding box center [1002, 593] width 72 height 20
click at [1000, 600] on div "Yes / OK" at bounding box center [1002, 593] width 72 height 20
drag, startPoint x: 1000, startPoint y: 596, endPoint x: 1032, endPoint y: 617, distance: 38.4
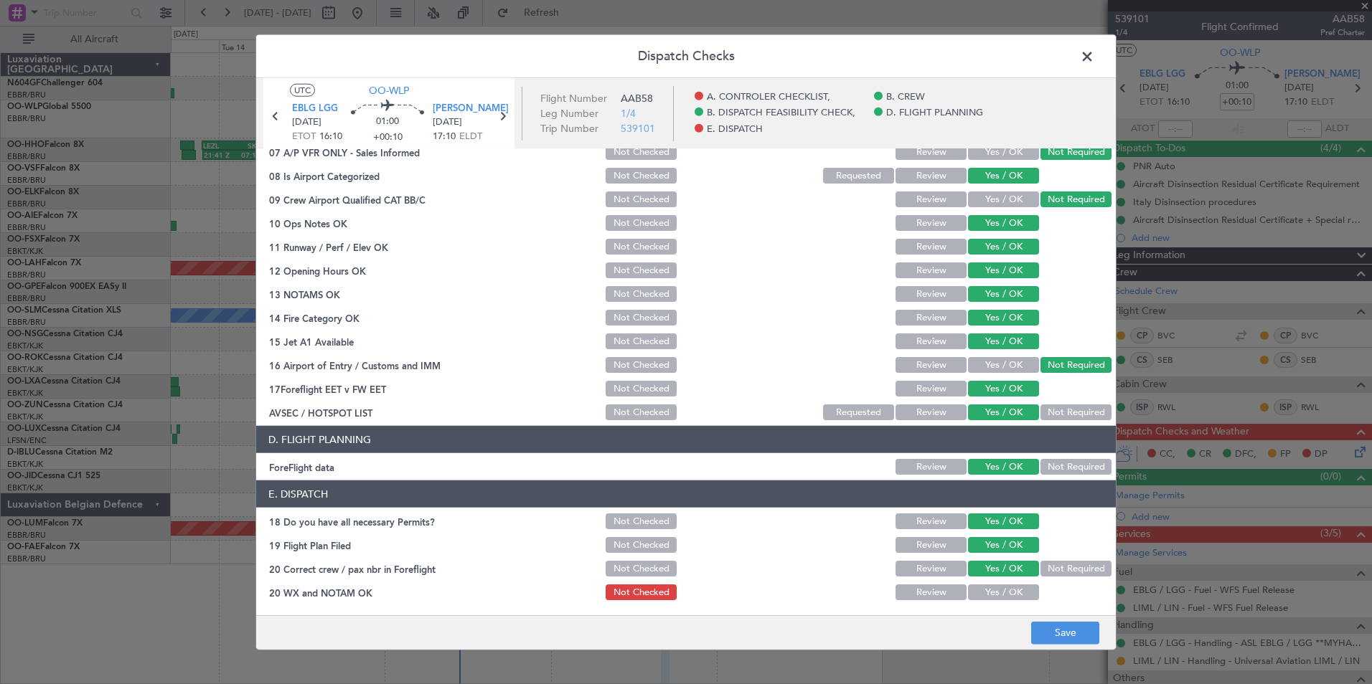
click at [1006, 597] on button "Yes / OK" at bounding box center [1003, 593] width 71 height 16
click at [1048, 631] on button "Save" at bounding box center [1065, 632] width 68 height 23
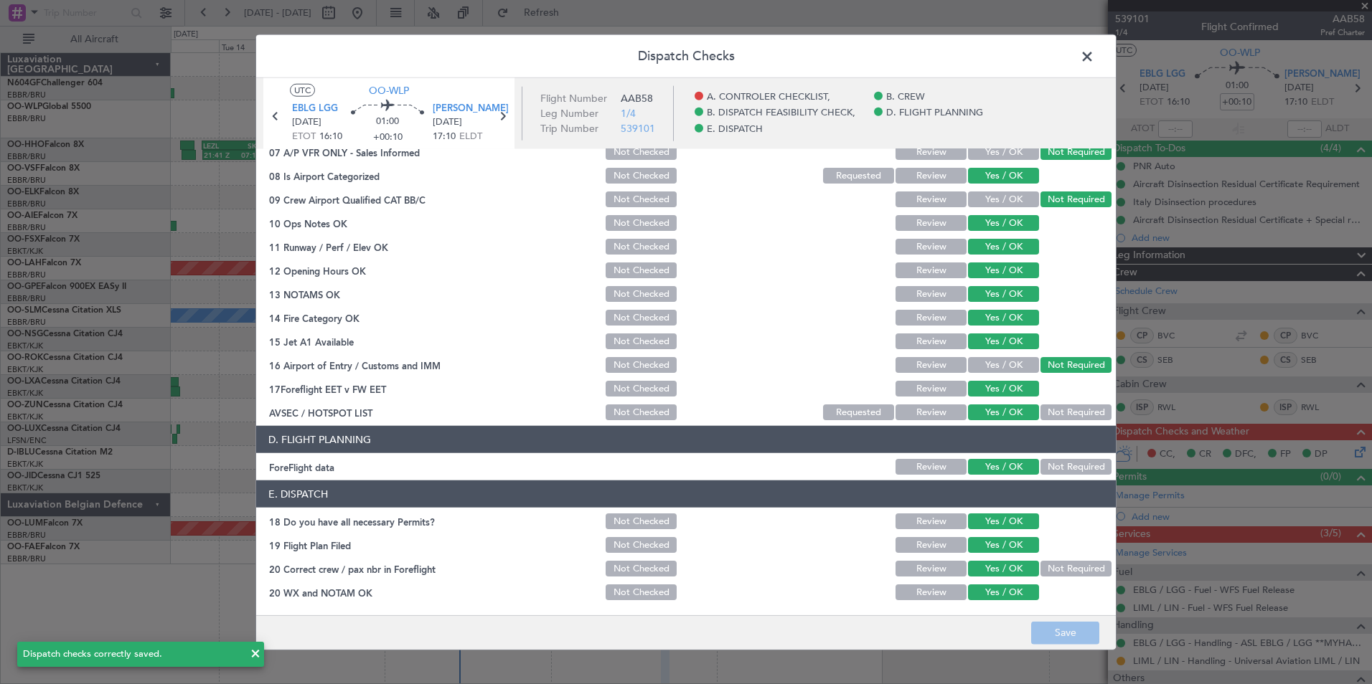
click at [1092, 67] on header "Dispatch Checks" at bounding box center [685, 56] width 859 height 43
click at [1094, 57] on span at bounding box center [1094, 60] width 0 height 29
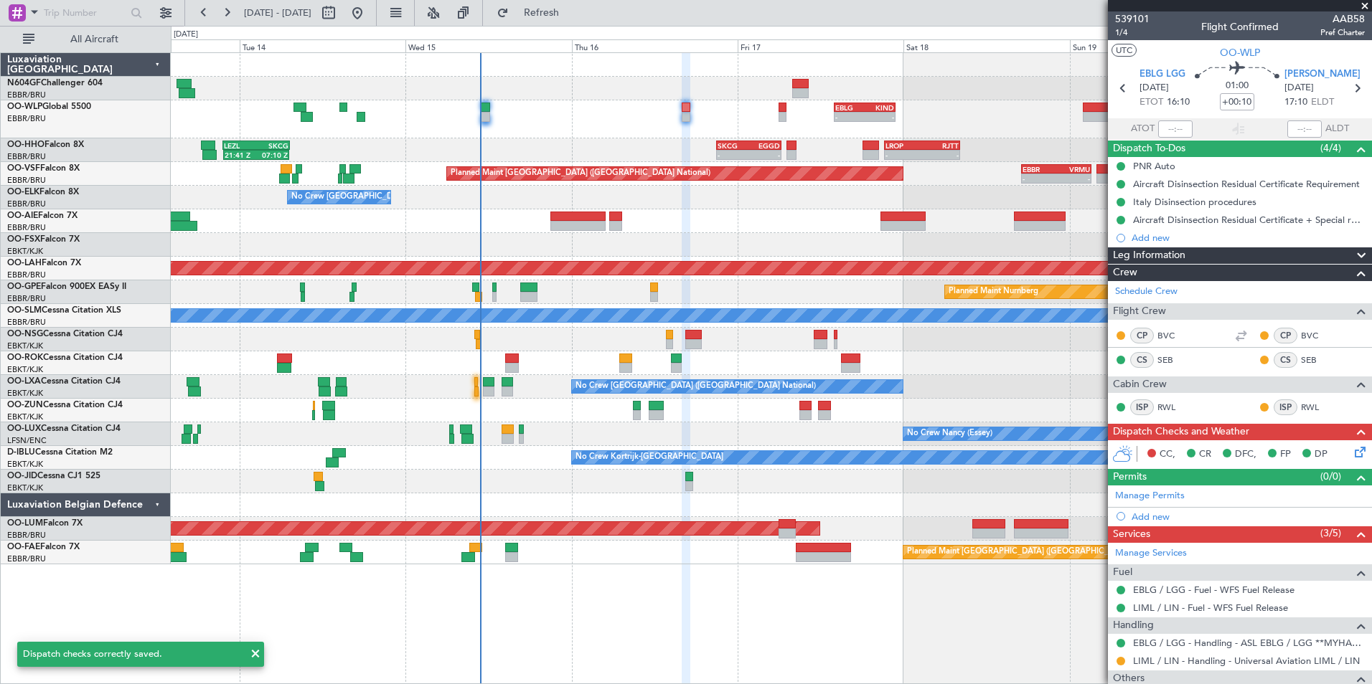
click at [818, 445] on div "No Crew Nancy (Essey)" at bounding box center [771, 435] width 1200 height 24
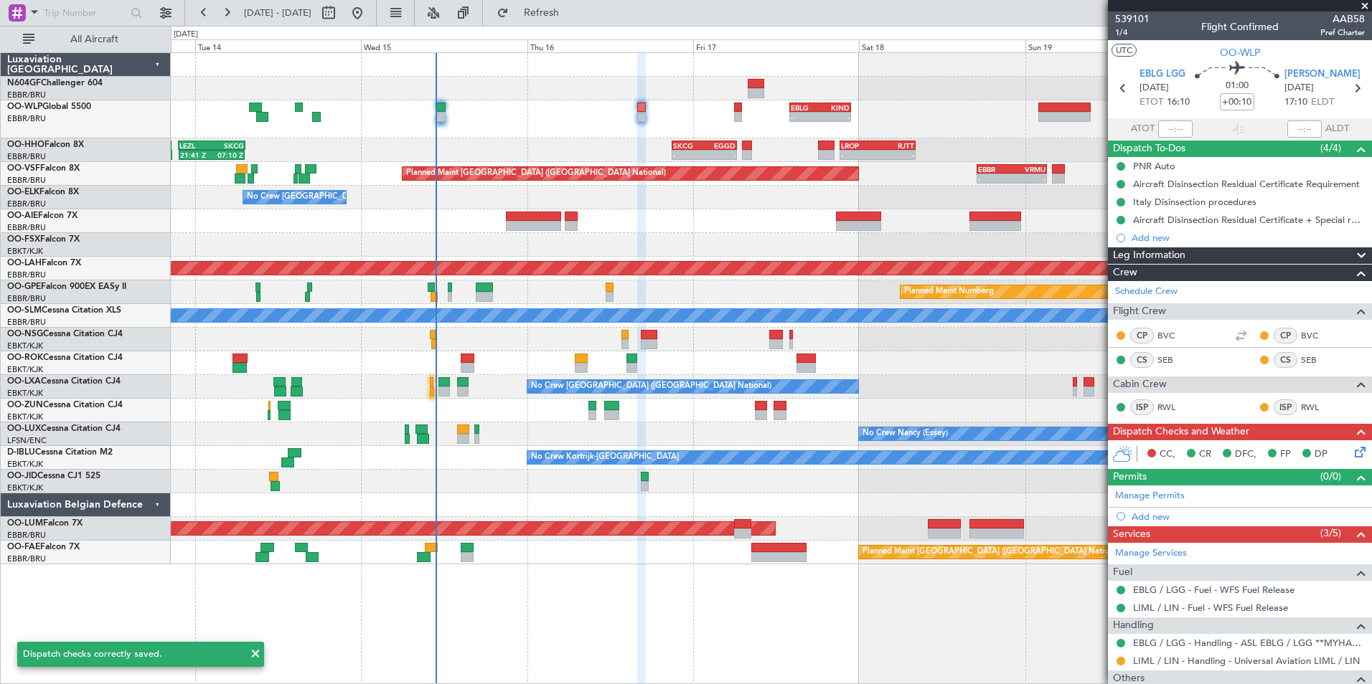
click at [701, 414] on div at bounding box center [771, 411] width 1200 height 24
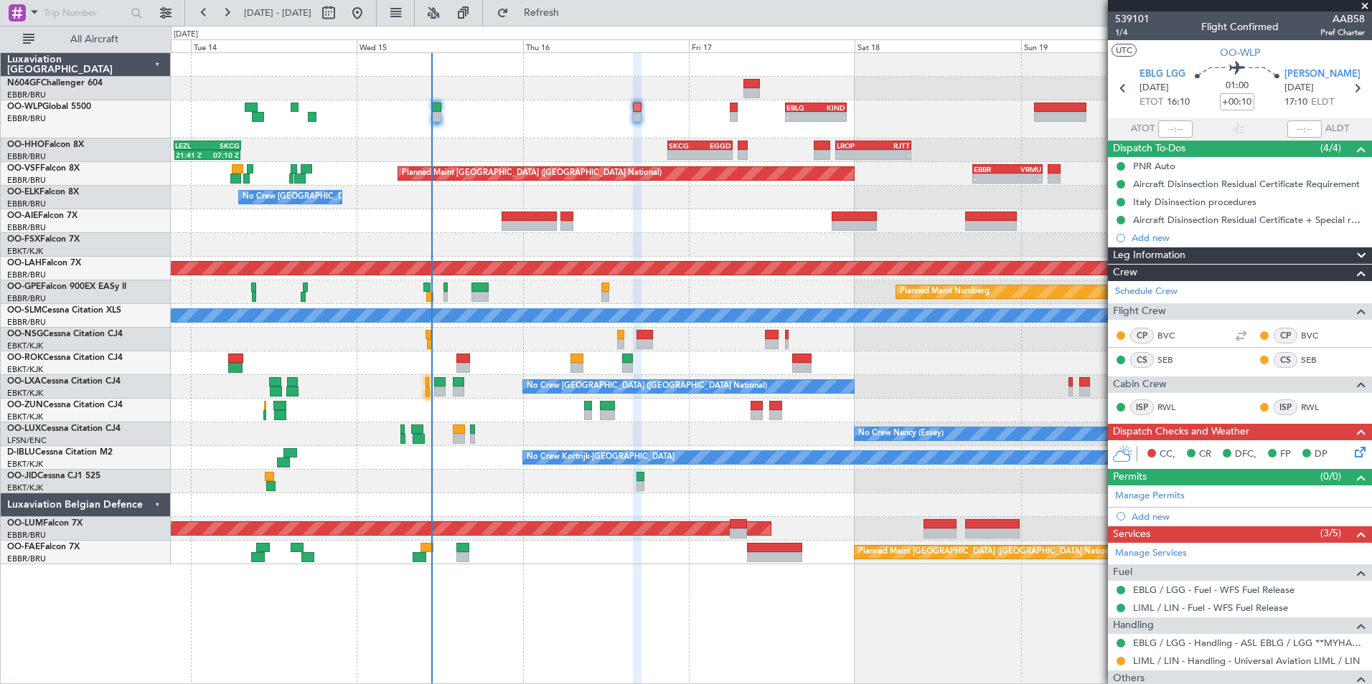
click at [670, 227] on div "Planned Maint [GEOGRAPHIC_DATA] ([GEOGRAPHIC_DATA])" at bounding box center [771, 221] width 1200 height 24
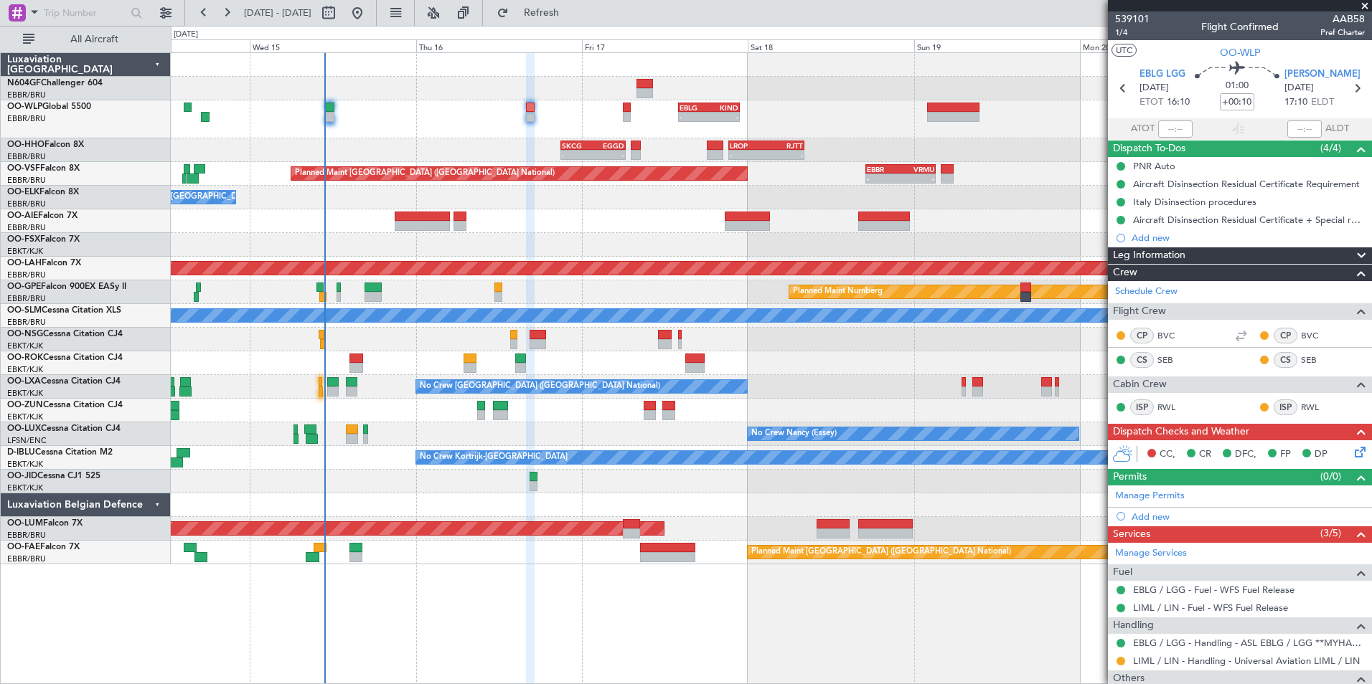
click at [740, 350] on div "- - EBLG 14:00 Z KIND 22:50 Z - - LIML 20:00 Z FIMP 06:30 Z - - SKCG 21:00 Z EG…" at bounding box center [771, 309] width 1200 height 512
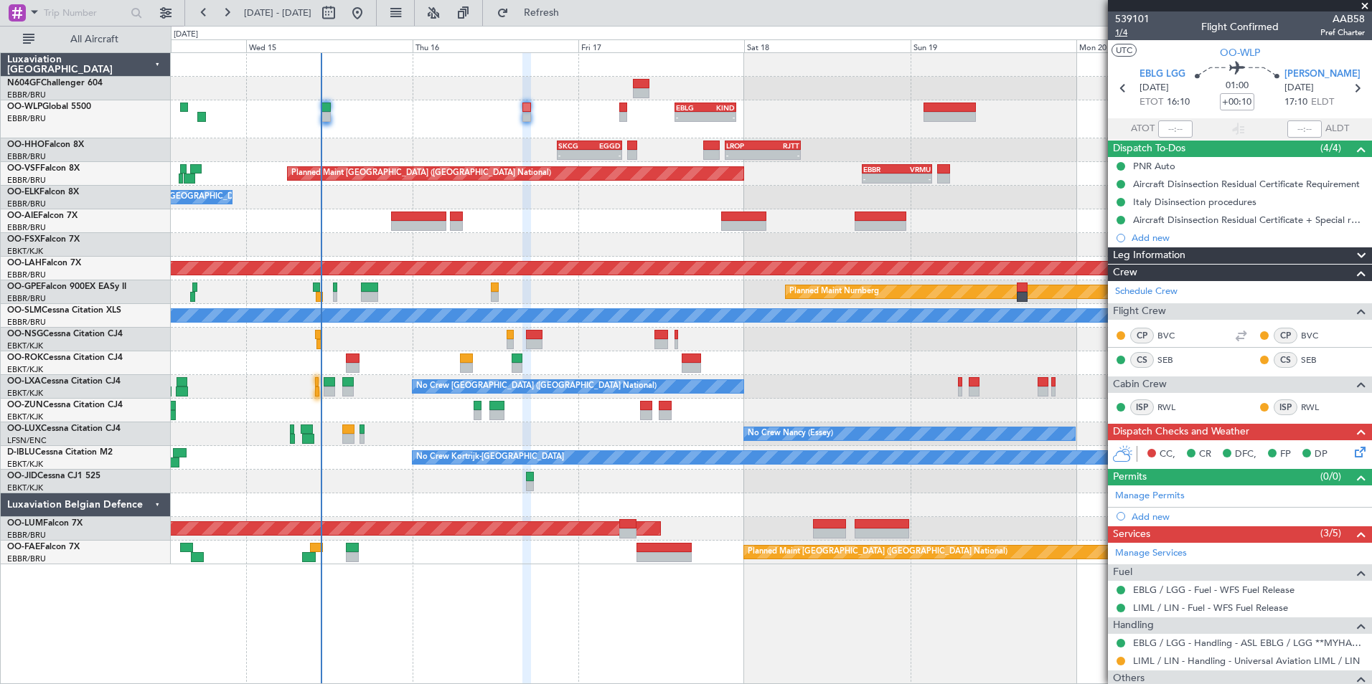
click at [1124, 34] on span "1/4" at bounding box center [1132, 33] width 34 height 12
click at [1133, 32] on span "1/4" at bounding box center [1132, 33] width 34 height 12
click at [1352, 456] on icon at bounding box center [1357, 449] width 11 height 11
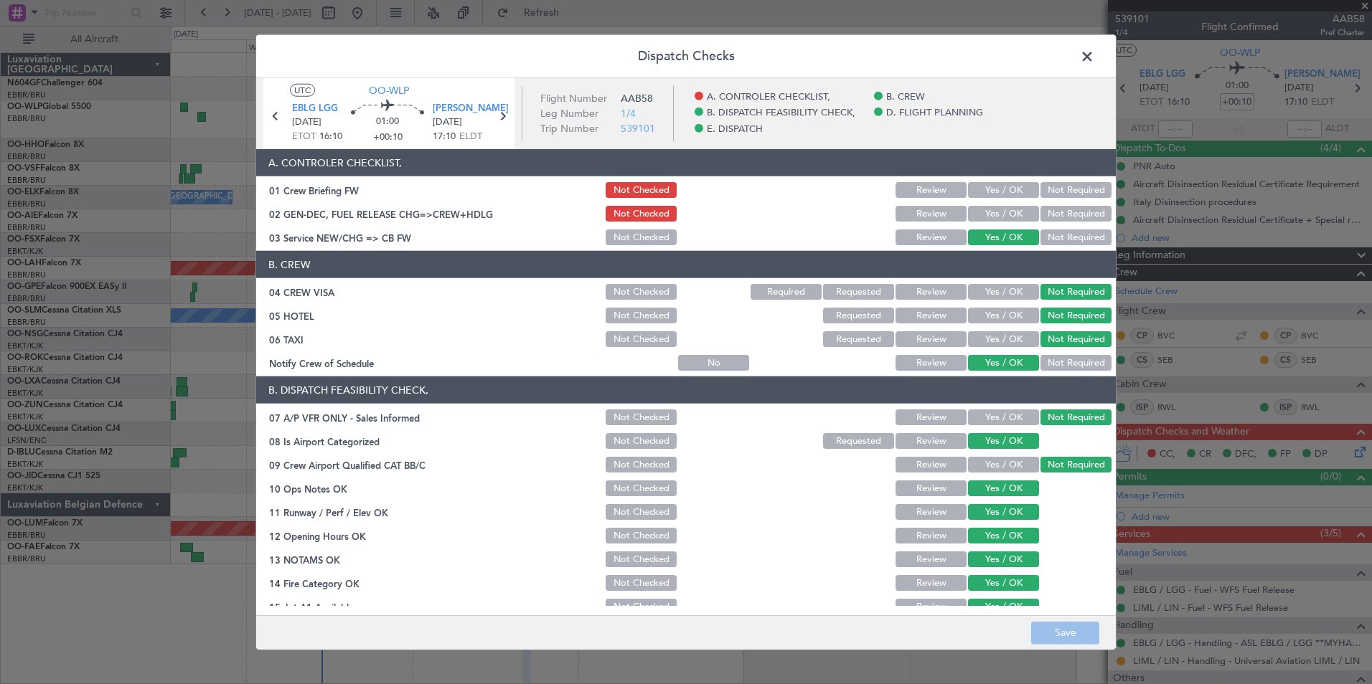
click at [980, 215] on button "Yes / OK" at bounding box center [1003, 214] width 71 height 16
click at [984, 203] on section "A. CONTROLER CHECKLIST, 01 Crew Briefing FW Not Checked Review Yes / OK Not Req…" at bounding box center [685, 198] width 859 height 98
click at [984, 195] on button "Yes / OK" at bounding box center [1003, 190] width 71 height 16
click at [1050, 628] on button "Save" at bounding box center [1065, 632] width 68 height 23
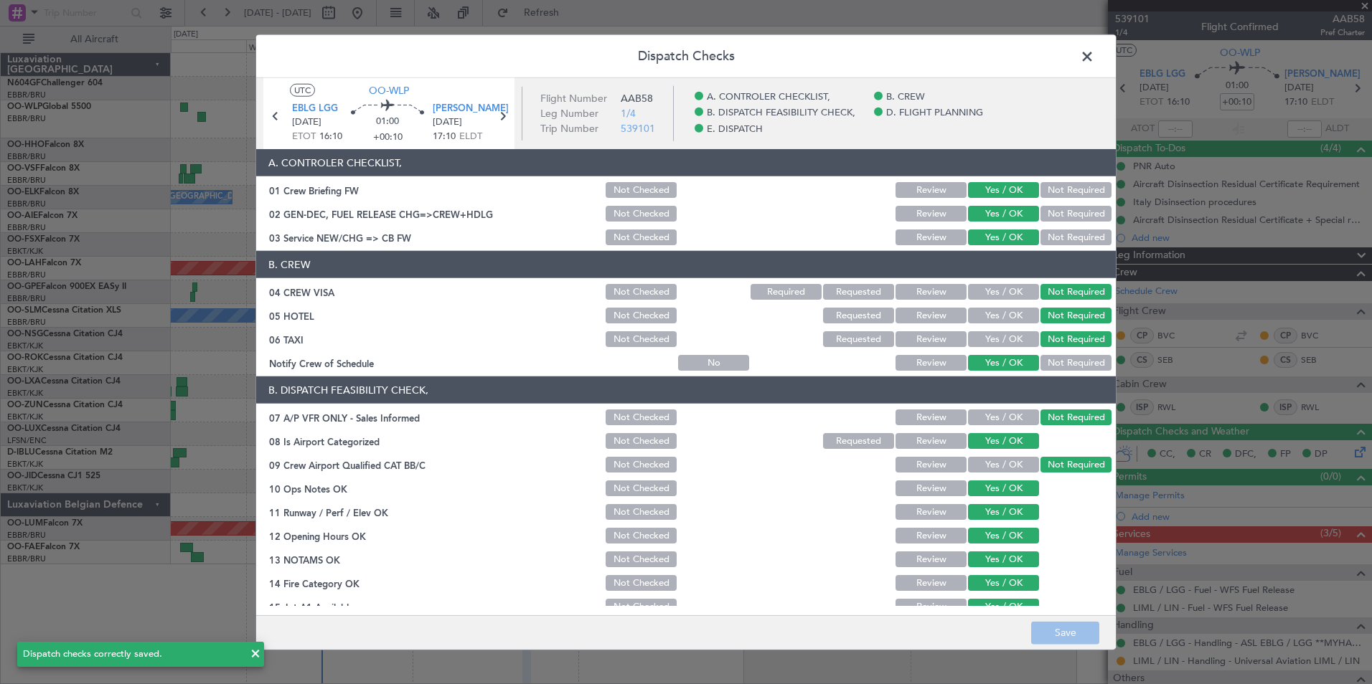
click at [1094, 52] on span at bounding box center [1094, 60] width 0 height 29
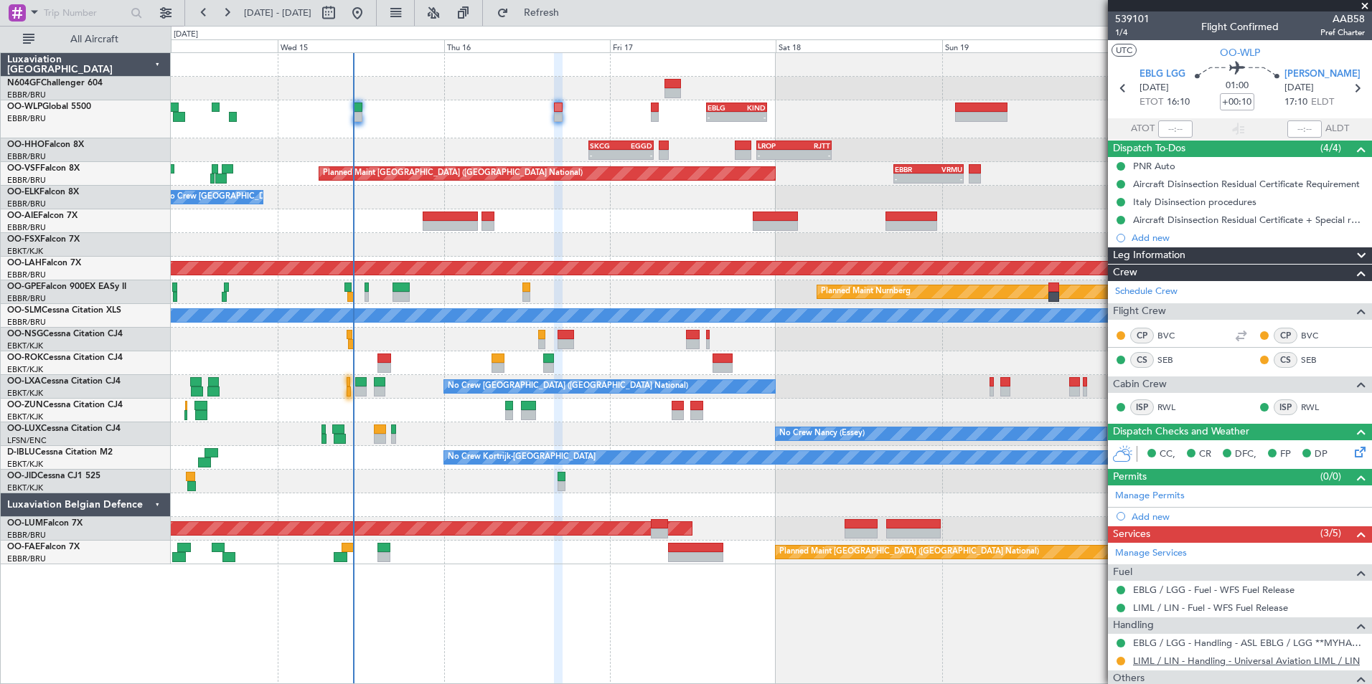
scroll to position [93, 0]
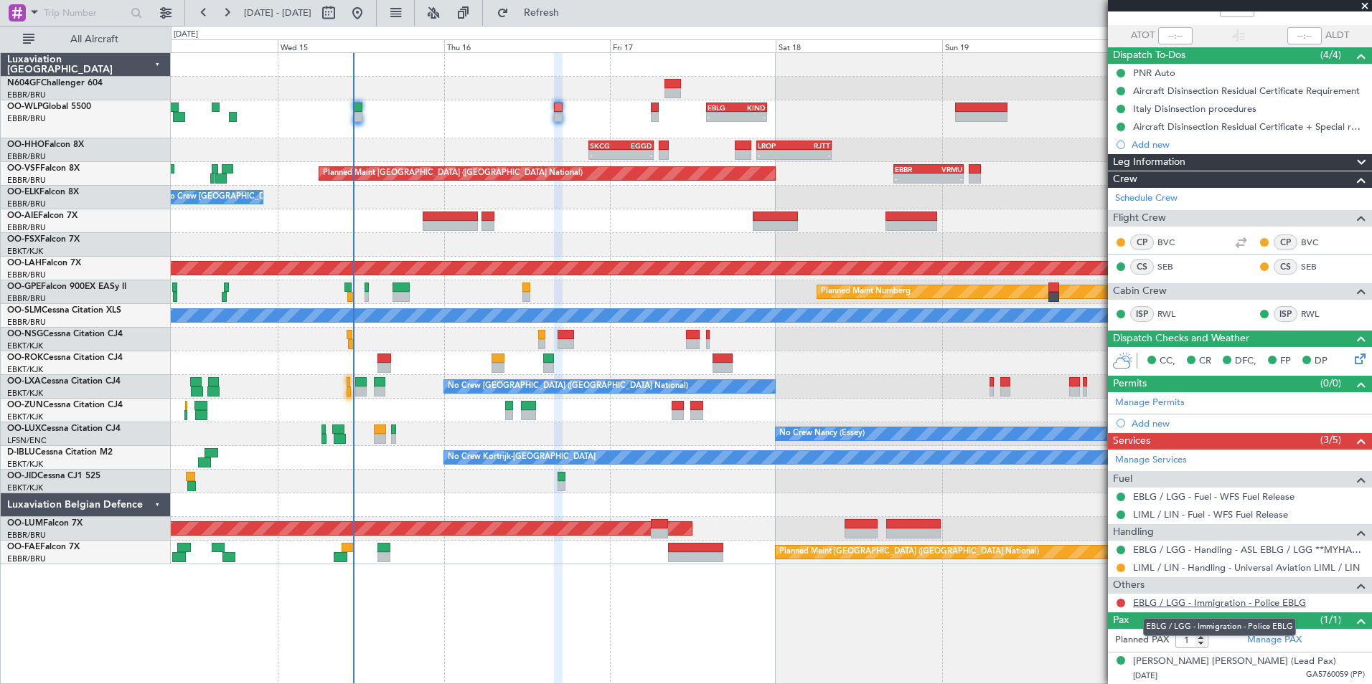
click at [1164, 597] on link "EBLG / LGG - Immigration - Police EBLG" at bounding box center [1219, 603] width 173 height 12
click at [572, 11] on span "Refresh" at bounding box center [542, 13] width 60 height 10
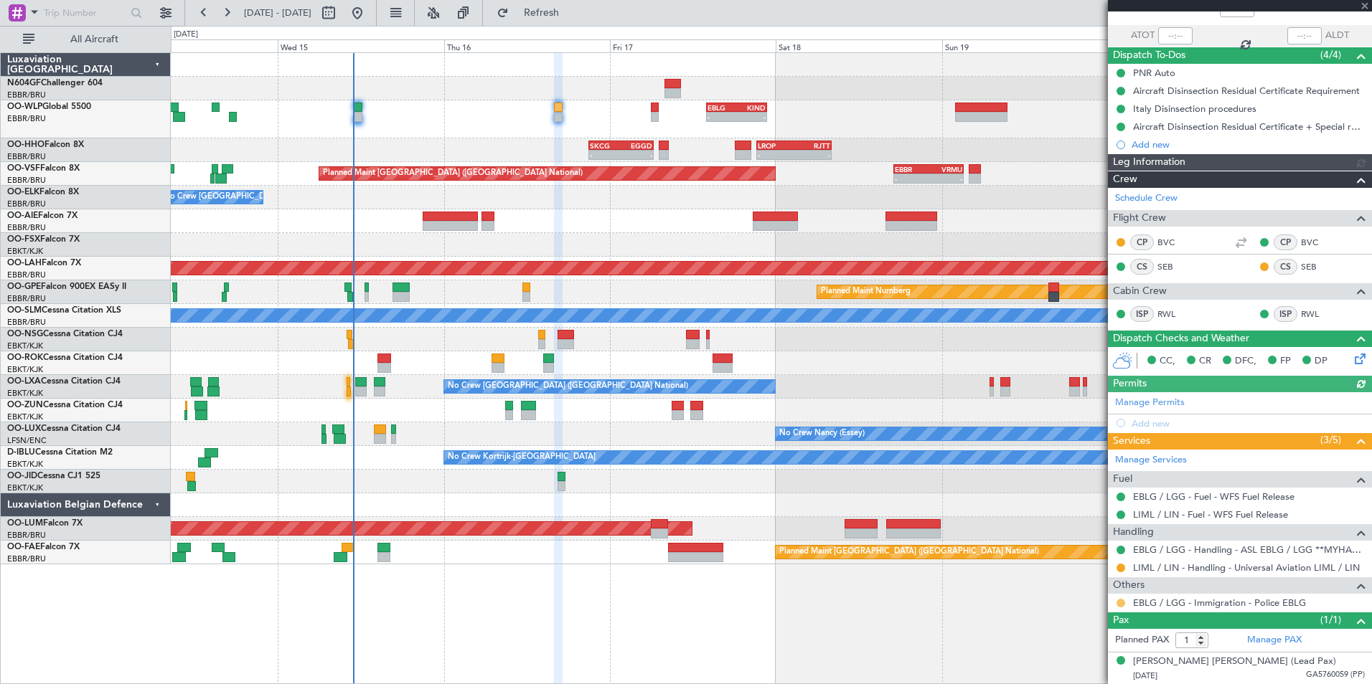
click at [1119, 605] on button at bounding box center [1120, 603] width 9 height 9
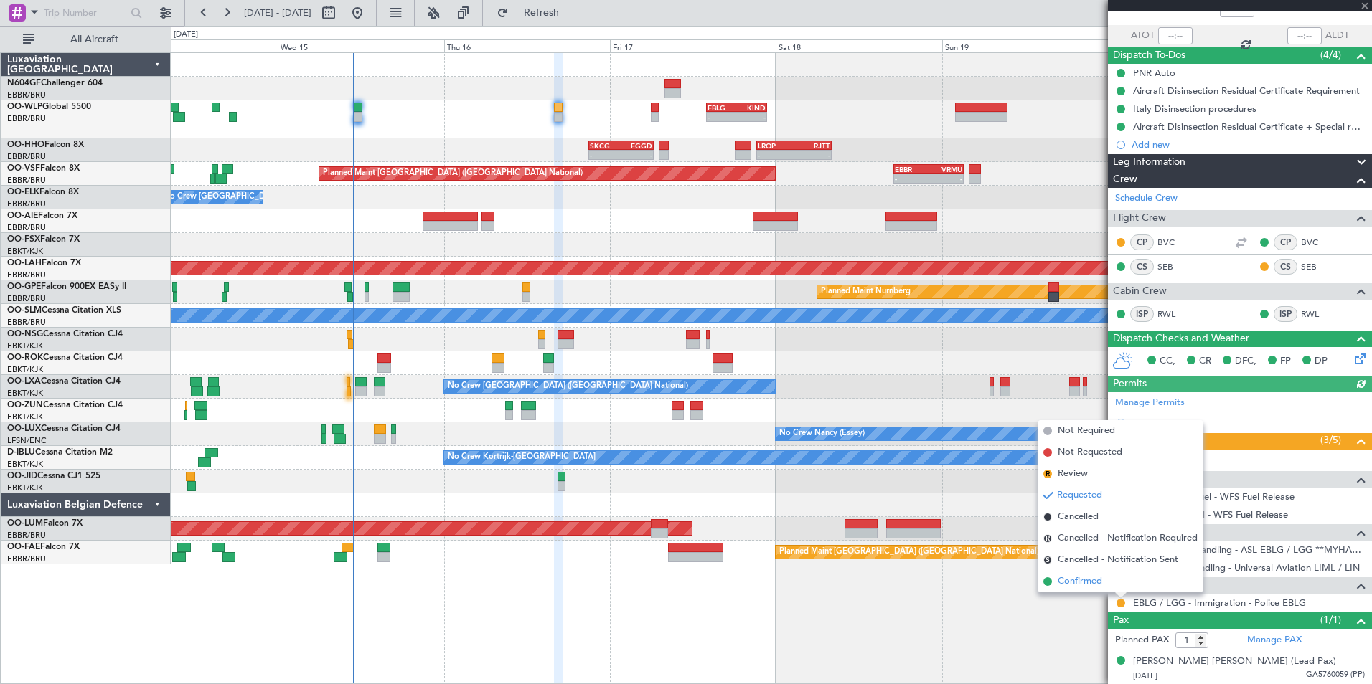
click at [1101, 581] on span "Confirmed" at bounding box center [1079, 582] width 44 height 14
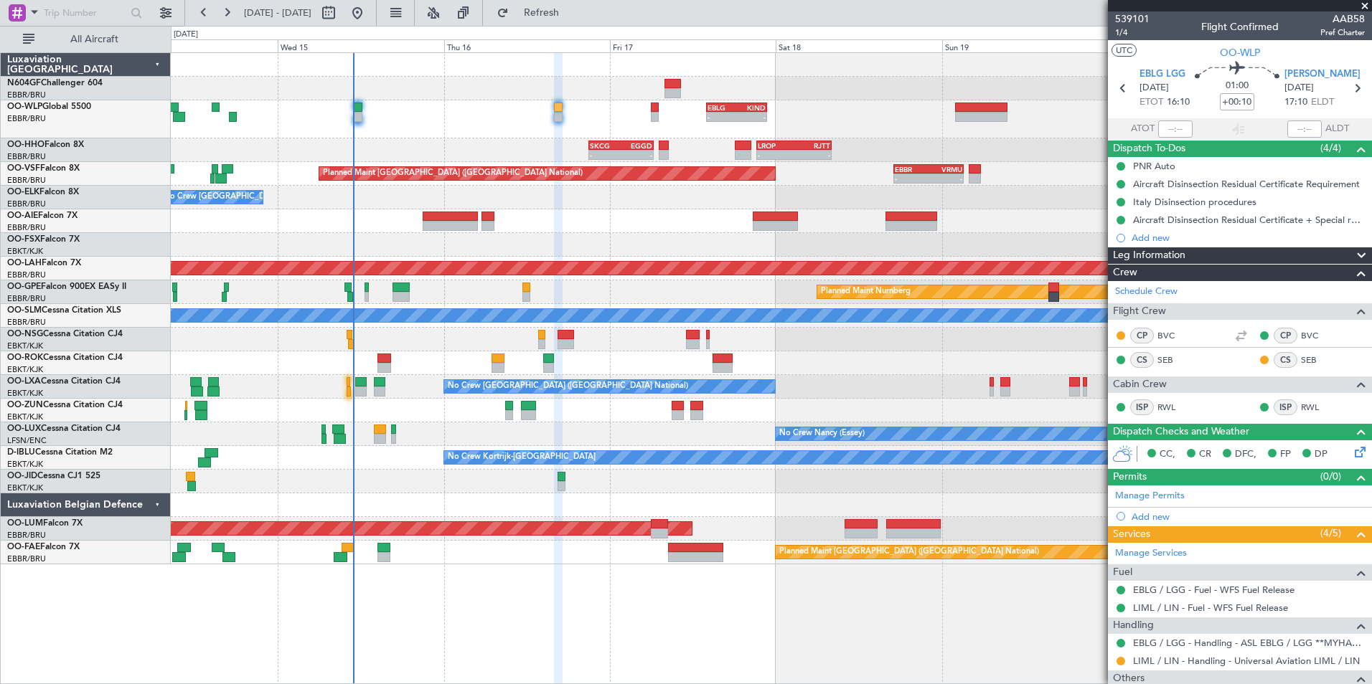
scroll to position [93, 0]
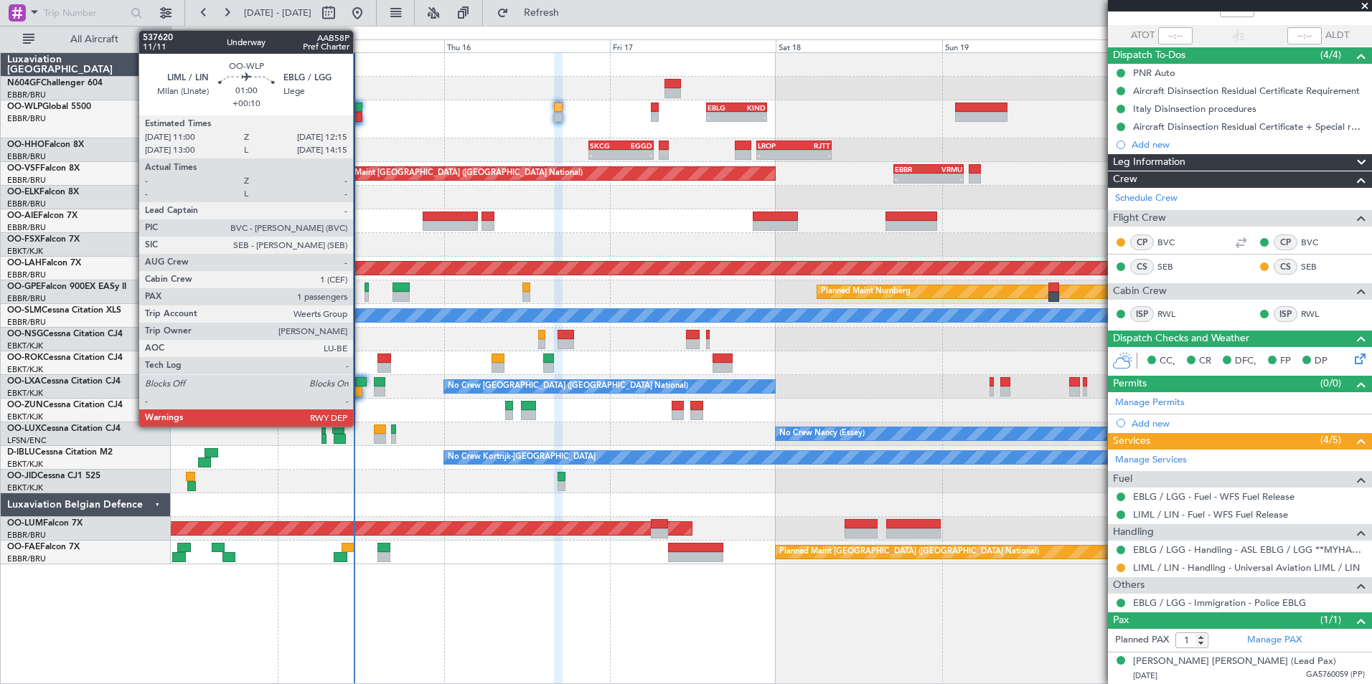
click at [359, 113] on div at bounding box center [357, 117] width 9 height 10
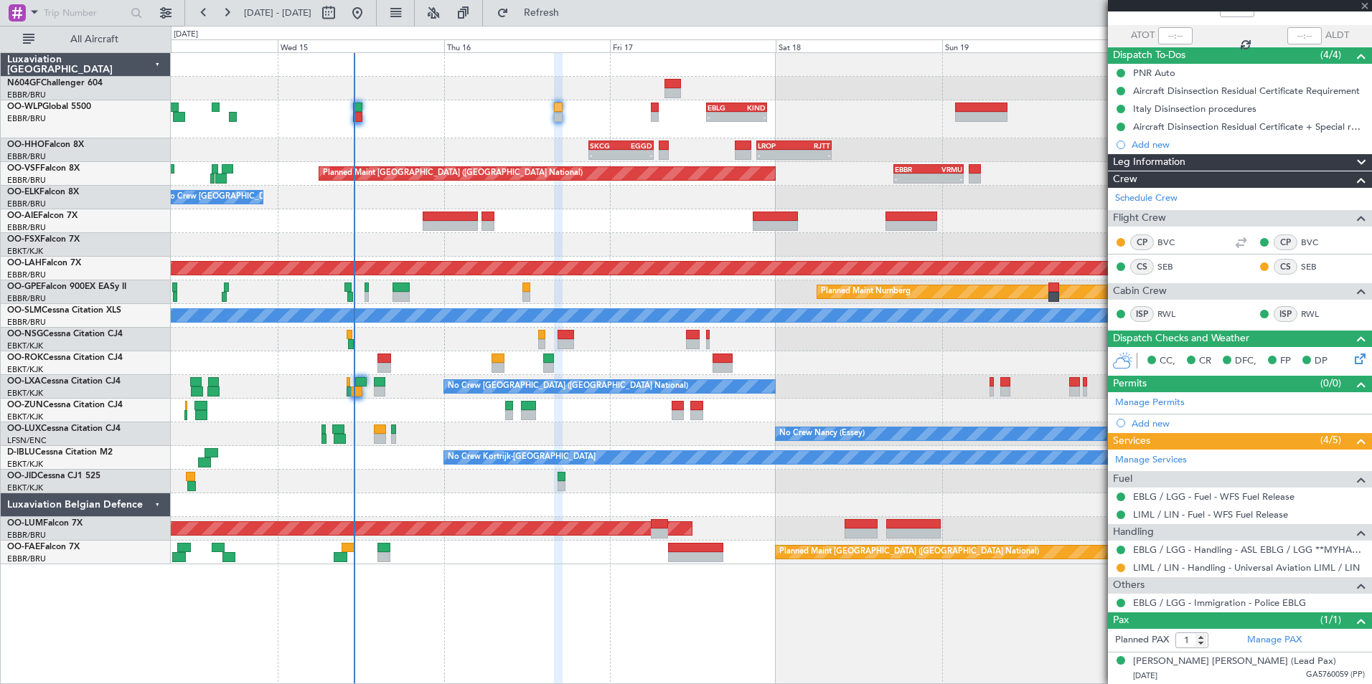
scroll to position [0, 0]
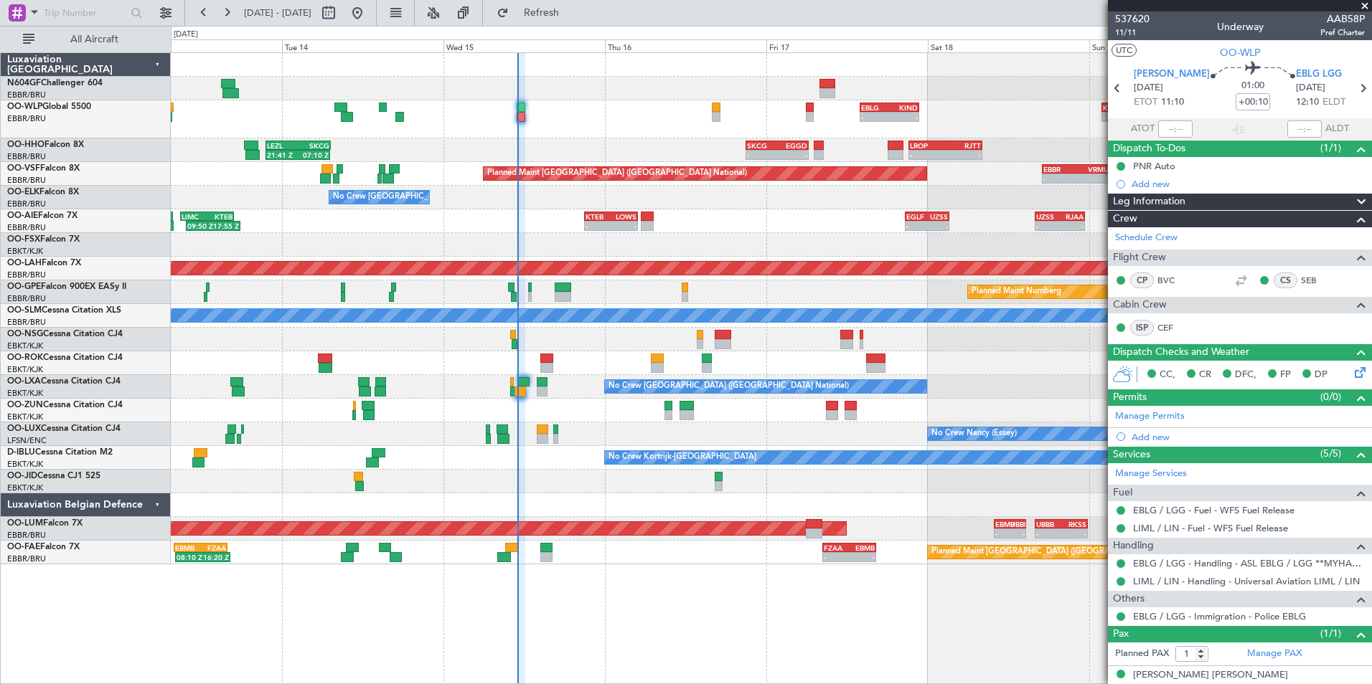
click at [558, 225] on div "- - KTEB 21:00 Z LOWS 05:00 Z - - EGLF 20:45 Z UZSS 03:15 Z UZSS 16:00 Z RJAA 2…" at bounding box center [771, 221] width 1200 height 24
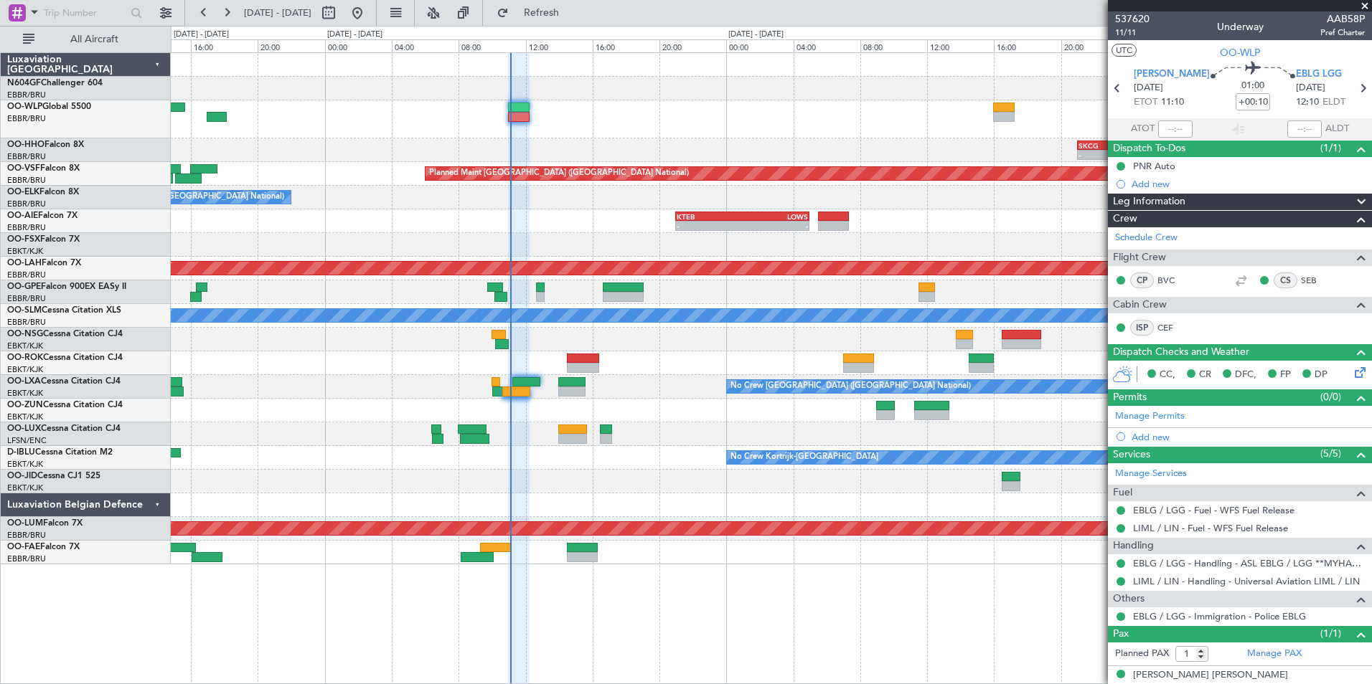
click at [567, 136] on div "- - EBLG 14:00 Z KIND 22:50 Z - - SKCG 21:00 Z EGGD 06:25 Z 21:41 Z 07:10 Z LEZ…" at bounding box center [771, 309] width 1200 height 512
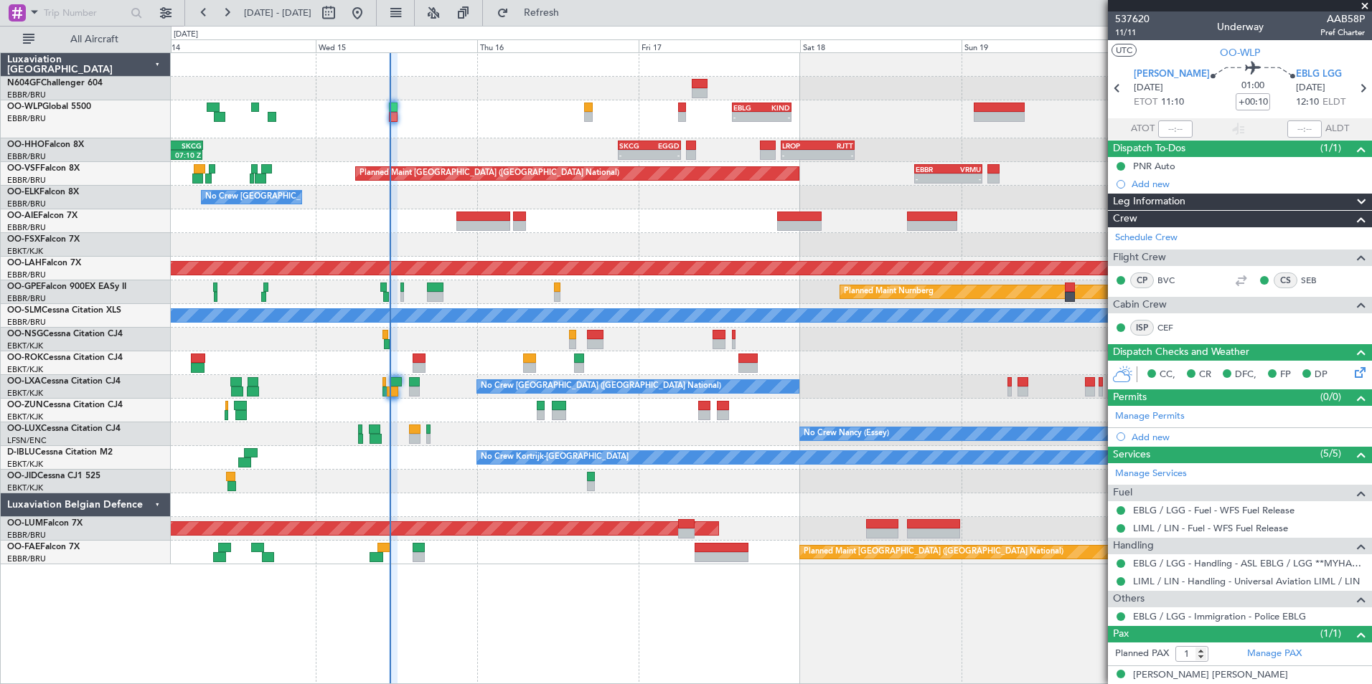
click at [308, 117] on div "- - EBLG 14:00 Z KIND 22:50 Z - - LIML 20:00 Z FIMP 06:30 Z" at bounding box center [771, 119] width 1200 height 38
click at [1192, 583] on link "LIML / LIN - Handling - Universal Aviation LIML / LIN" at bounding box center [1246, 581] width 227 height 12
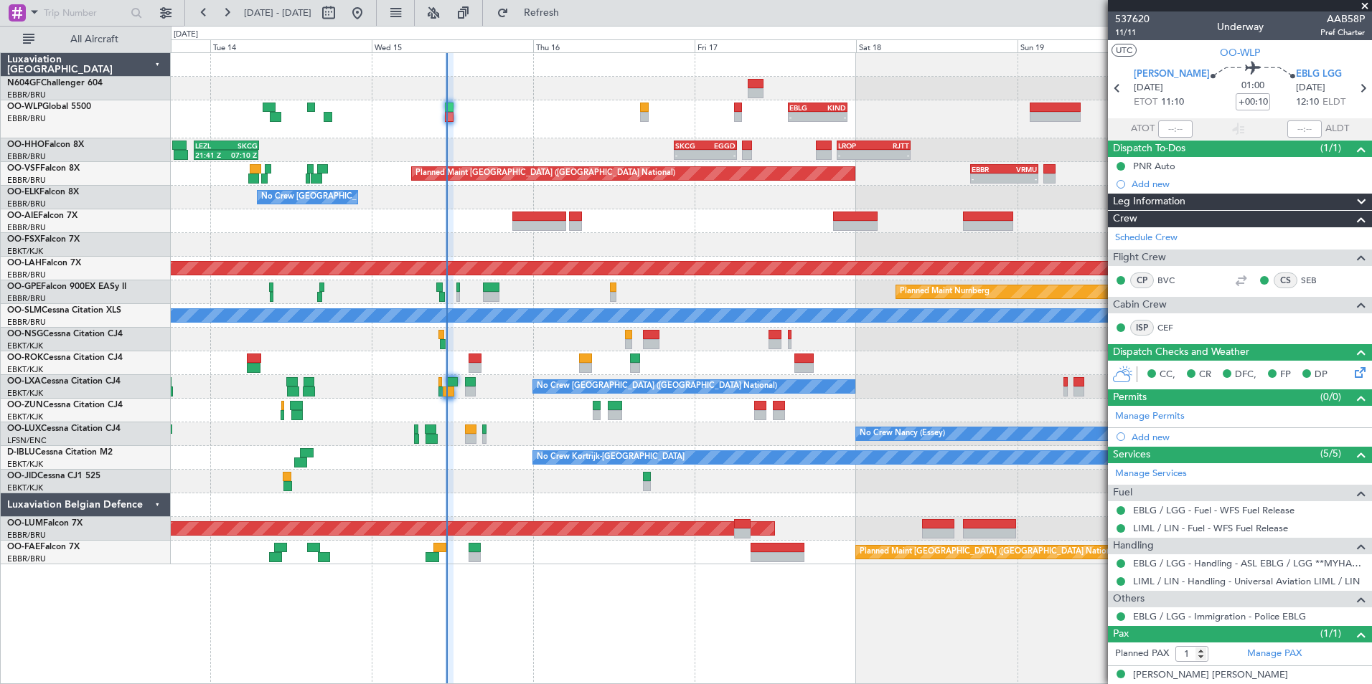
click at [747, 220] on div "Planned Maint [GEOGRAPHIC_DATA] ([GEOGRAPHIC_DATA])" at bounding box center [771, 221] width 1200 height 24
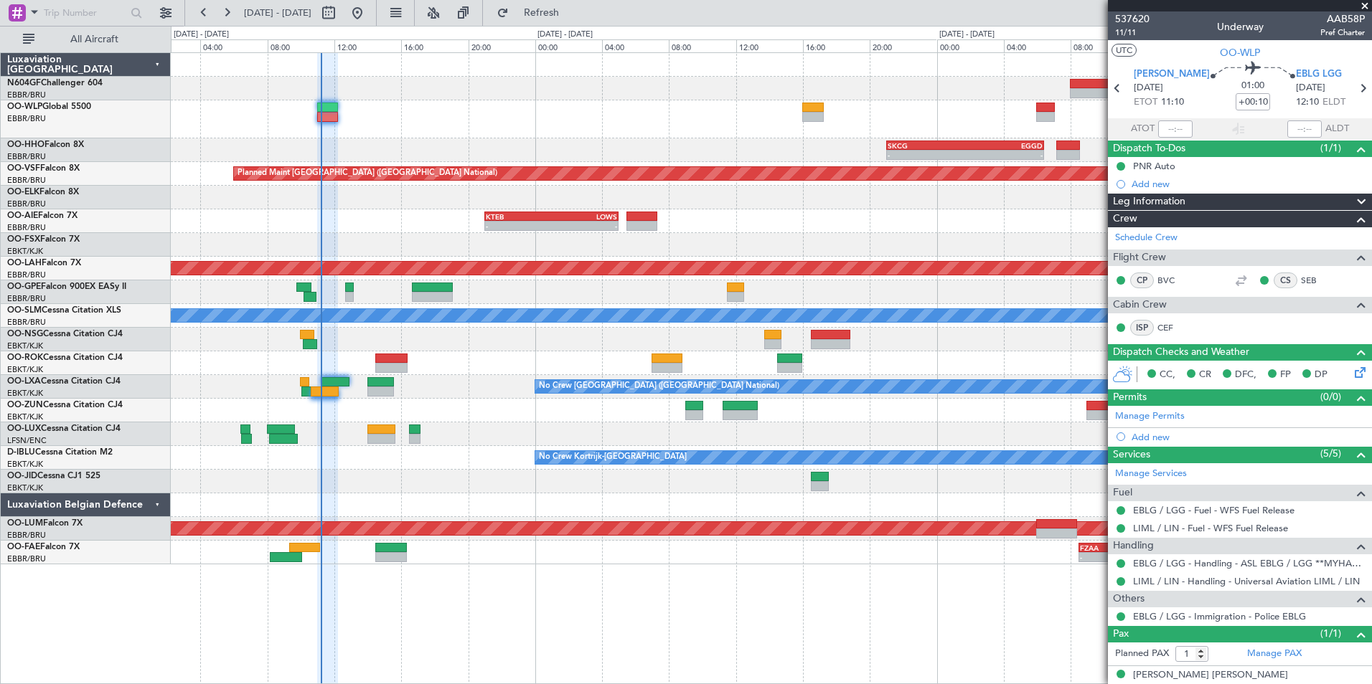
click at [628, 92] on div at bounding box center [771, 89] width 1200 height 24
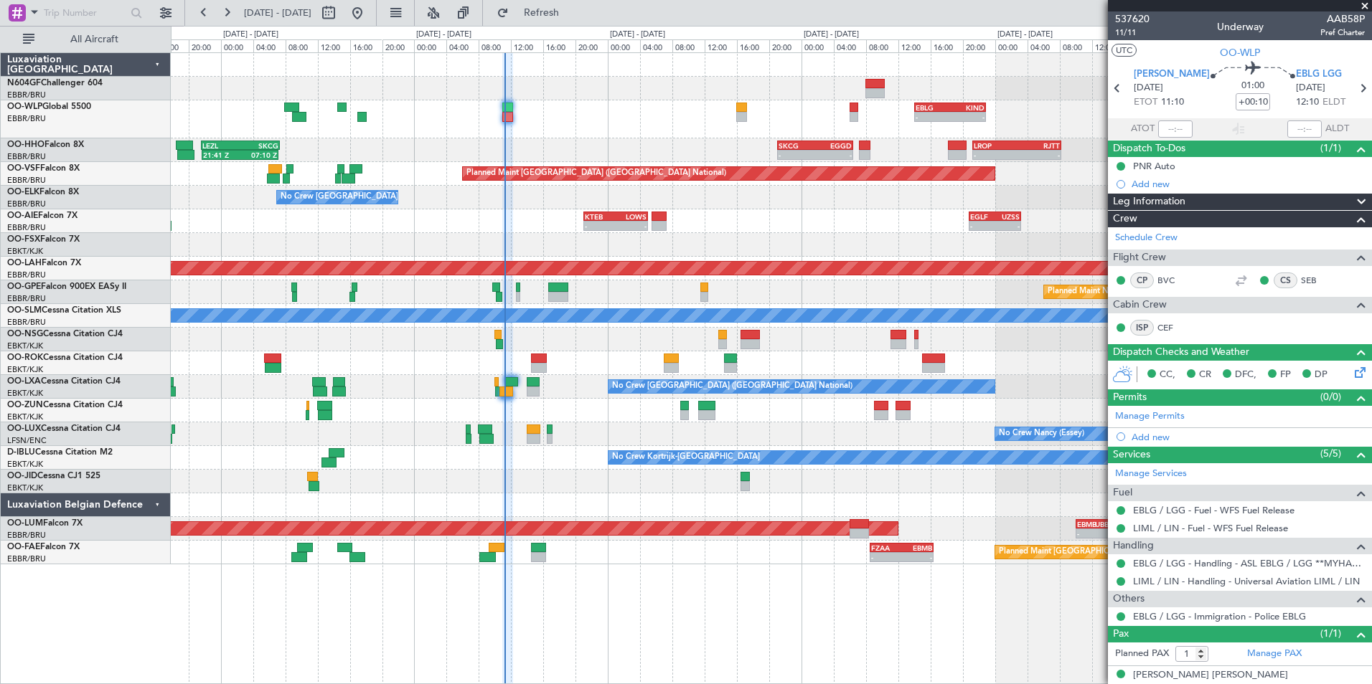
click at [735, 111] on div "- - EBLG 14:00 Z KIND 22:50 Z - - KIND 02:00 Z EBLG 09:30 Z" at bounding box center [771, 119] width 1200 height 38
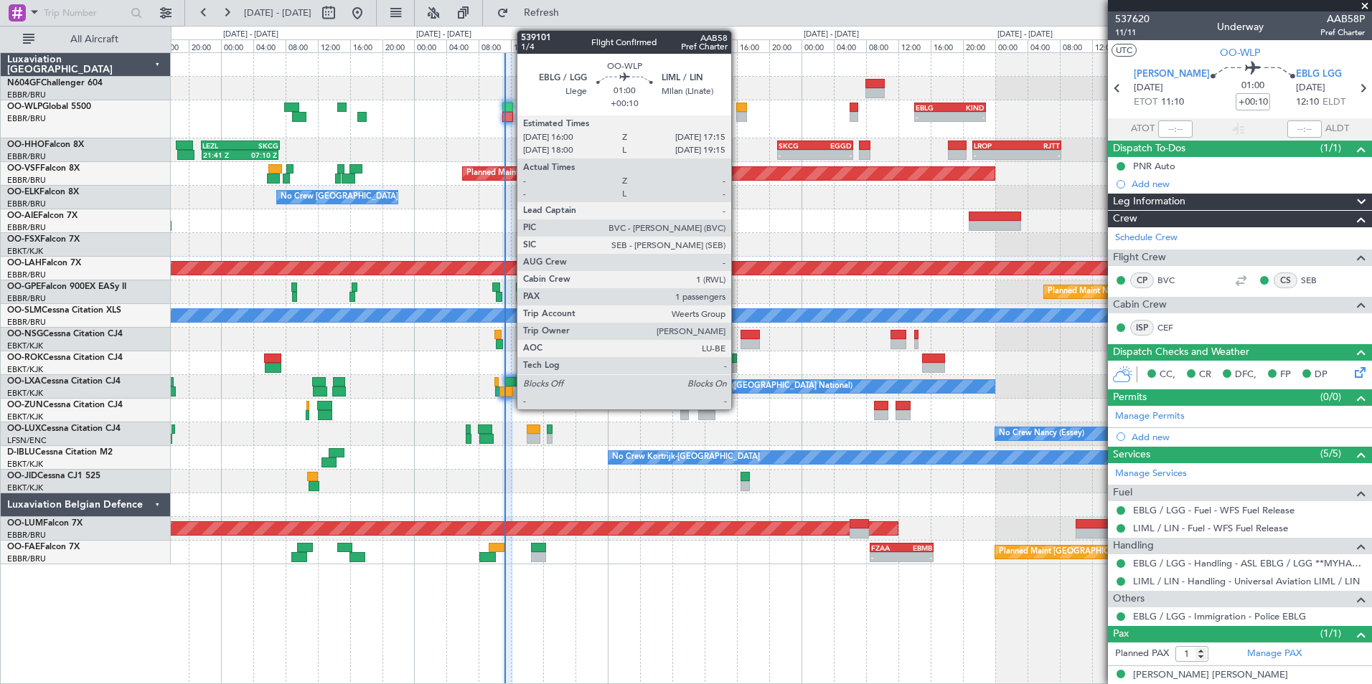
click at [739, 111] on div at bounding box center [741, 108] width 11 height 10
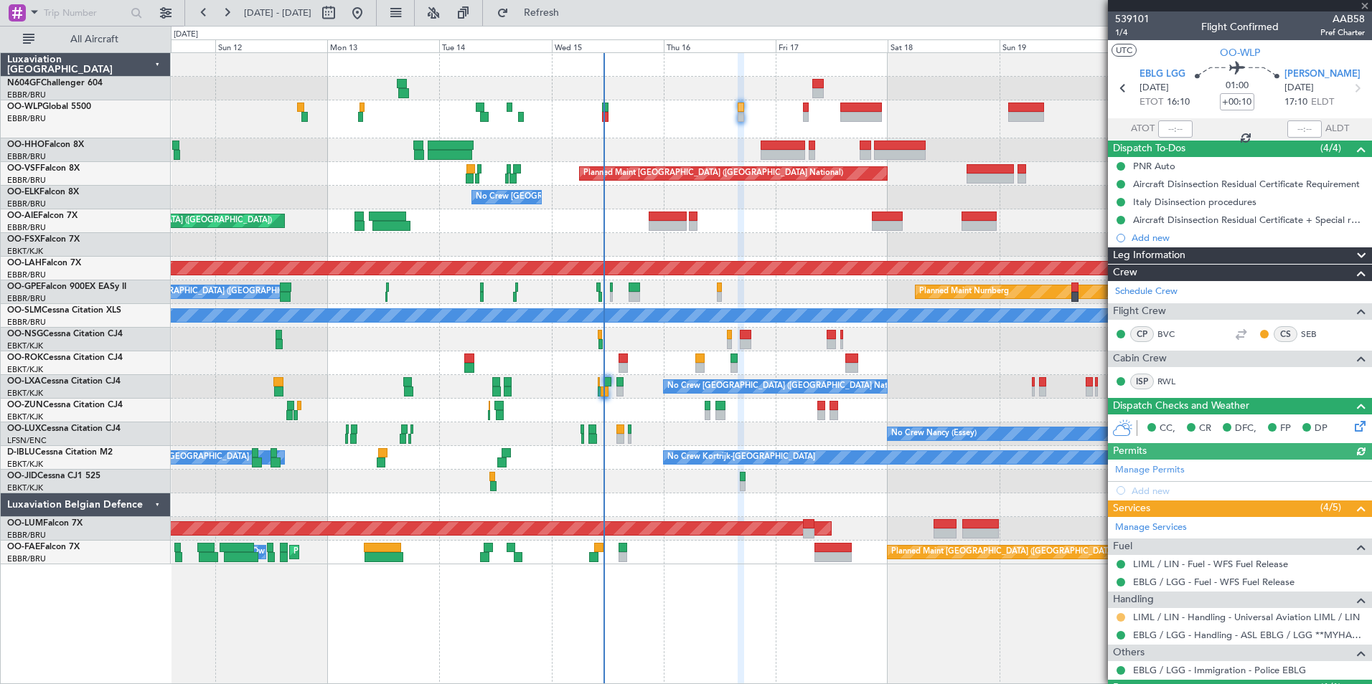
click at [1118, 616] on button at bounding box center [1120, 617] width 9 height 9
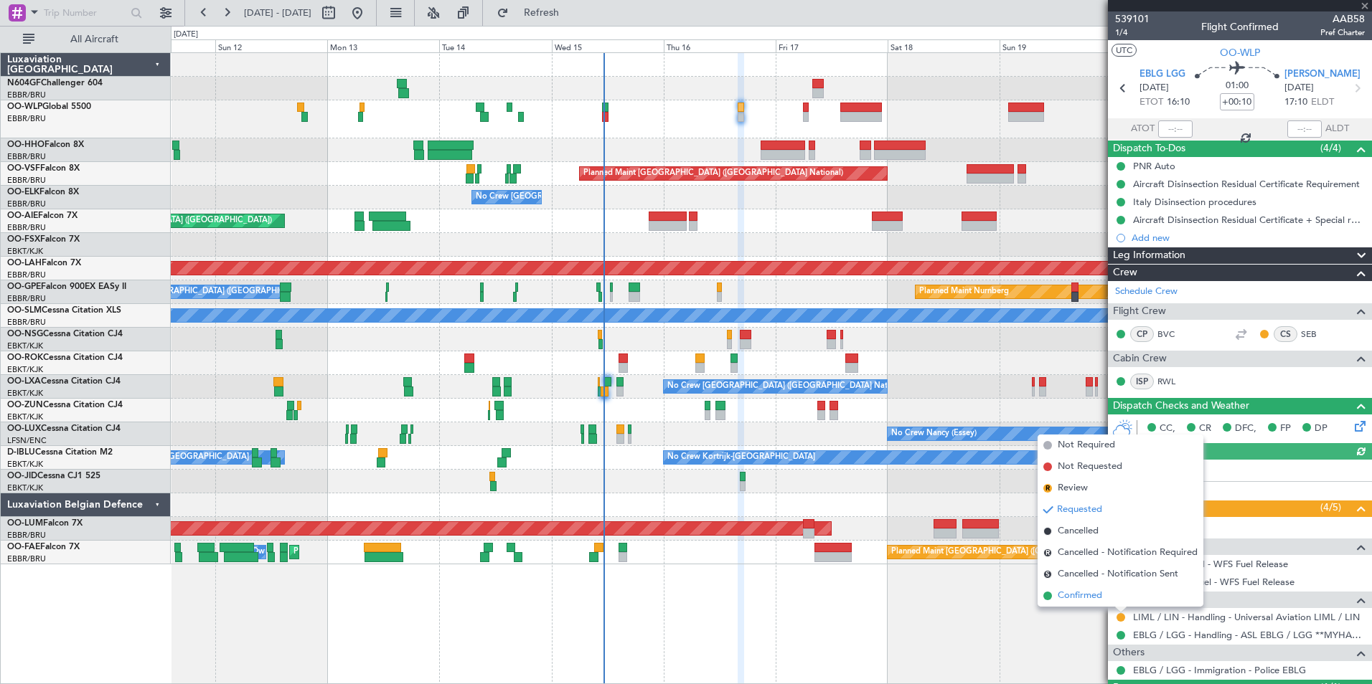
click at [1096, 604] on li "Confirmed" at bounding box center [1120, 596] width 166 height 22
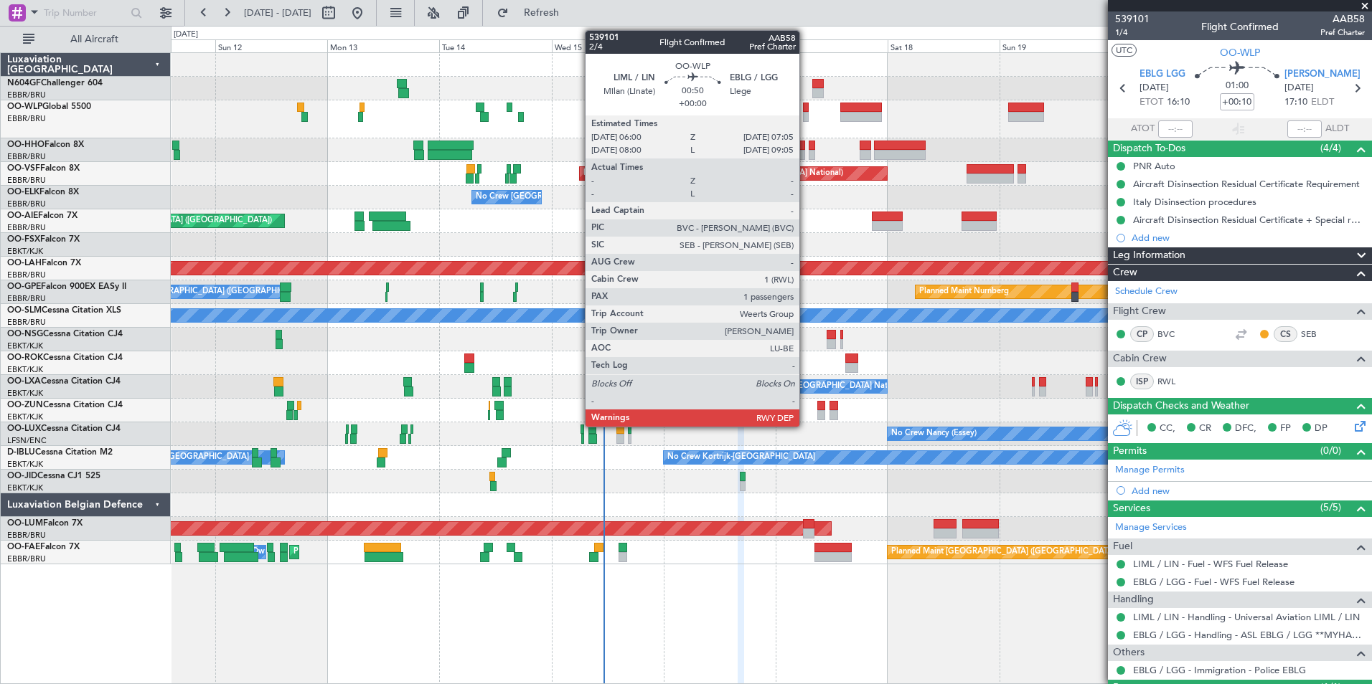
click at [806, 111] on div at bounding box center [806, 108] width 6 height 10
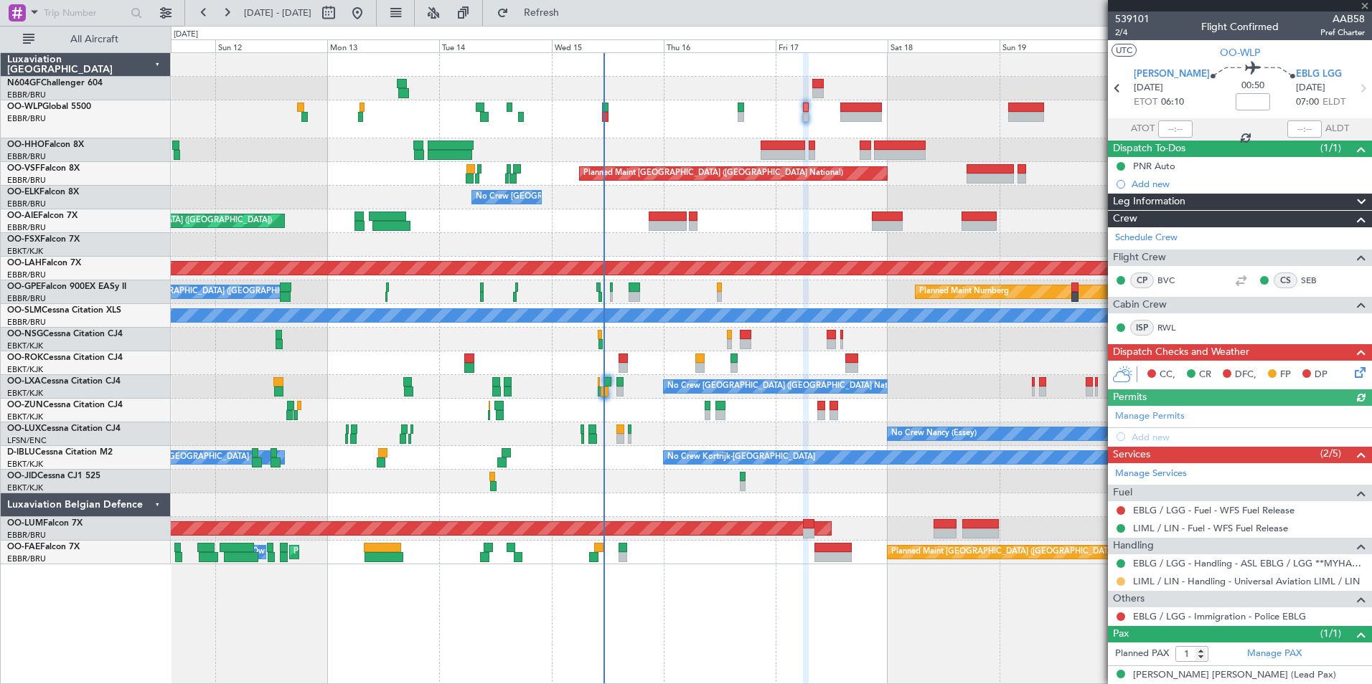
click at [1121, 578] on button at bounding box center [1120, 582] width 9 height 9
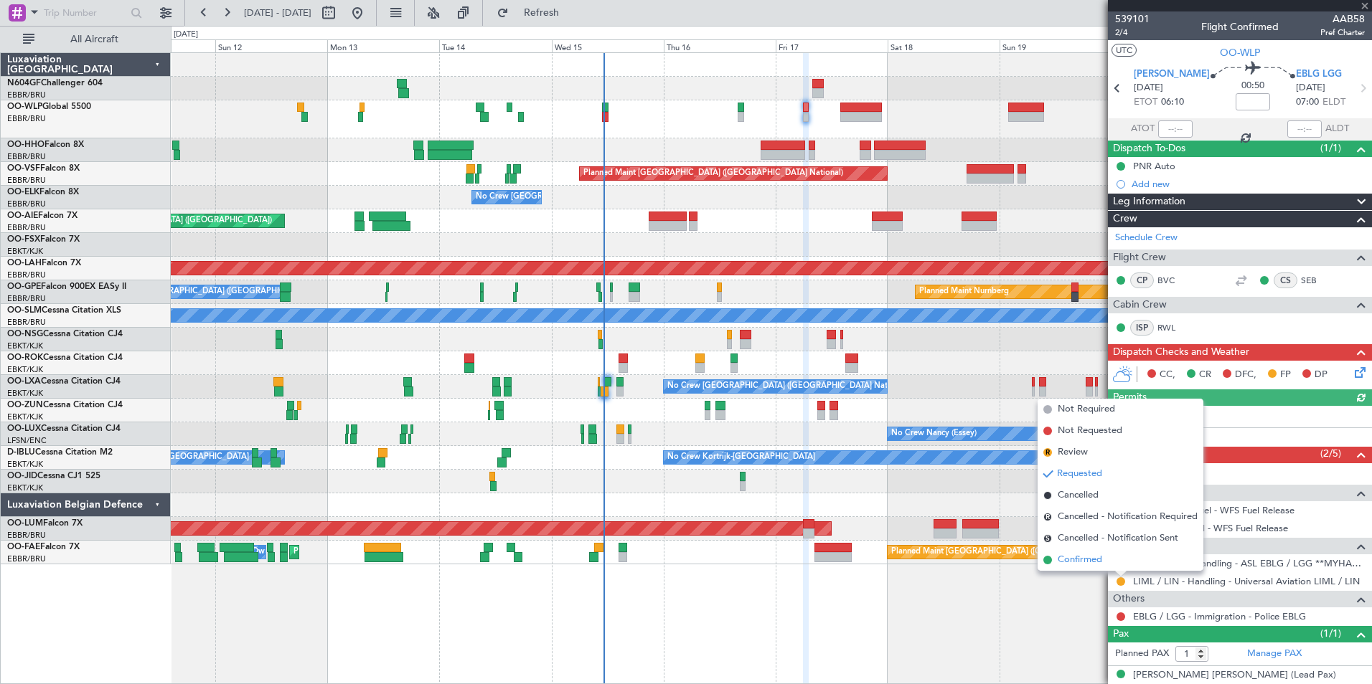
click at [1085, 558] on span "Confirmed" at bounding box center [1079, 560] width 44 height 14
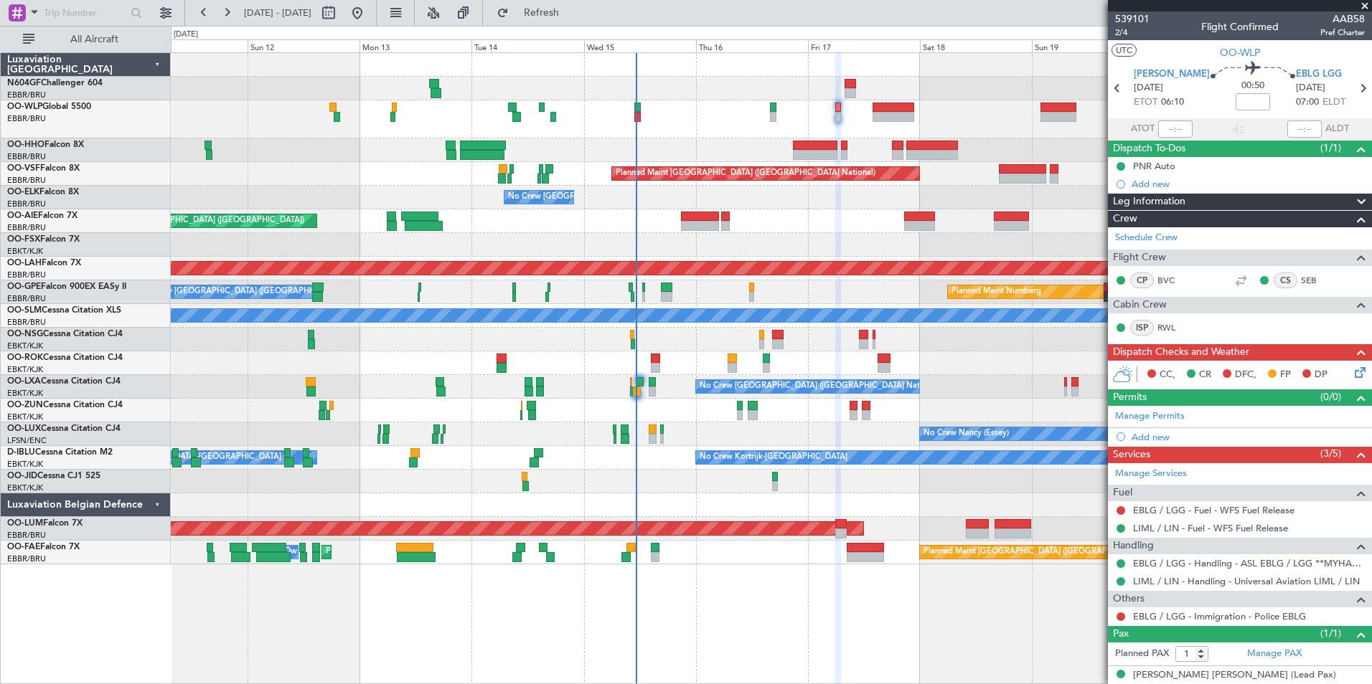
click at [760, 235] on div "Planned Maint Kortrijk-Wevelgem Planned Maint Kortrijk-Wevelgem" at bounding box center [771, 245] width 1200 height 24
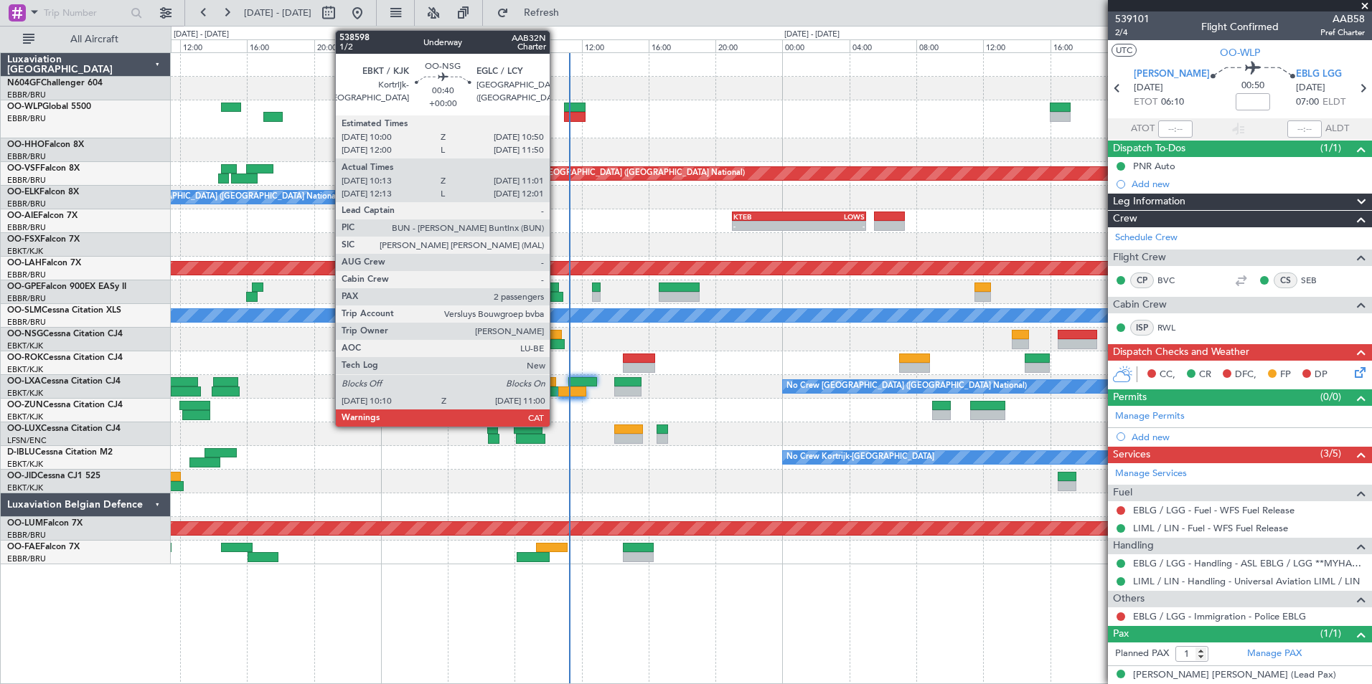
click at [556, 342] on div at bounding box center [557, 344] width 14 height 10
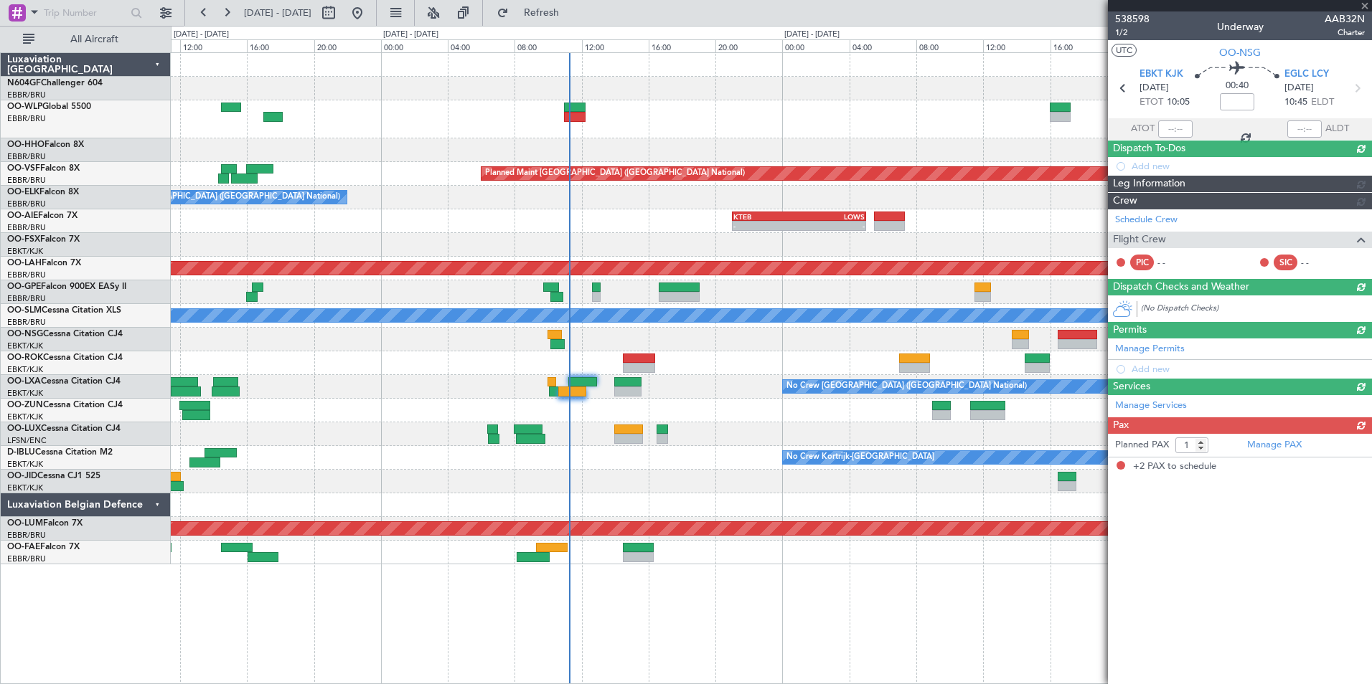
type input "10:18"
type input "10:56"
type input "2"
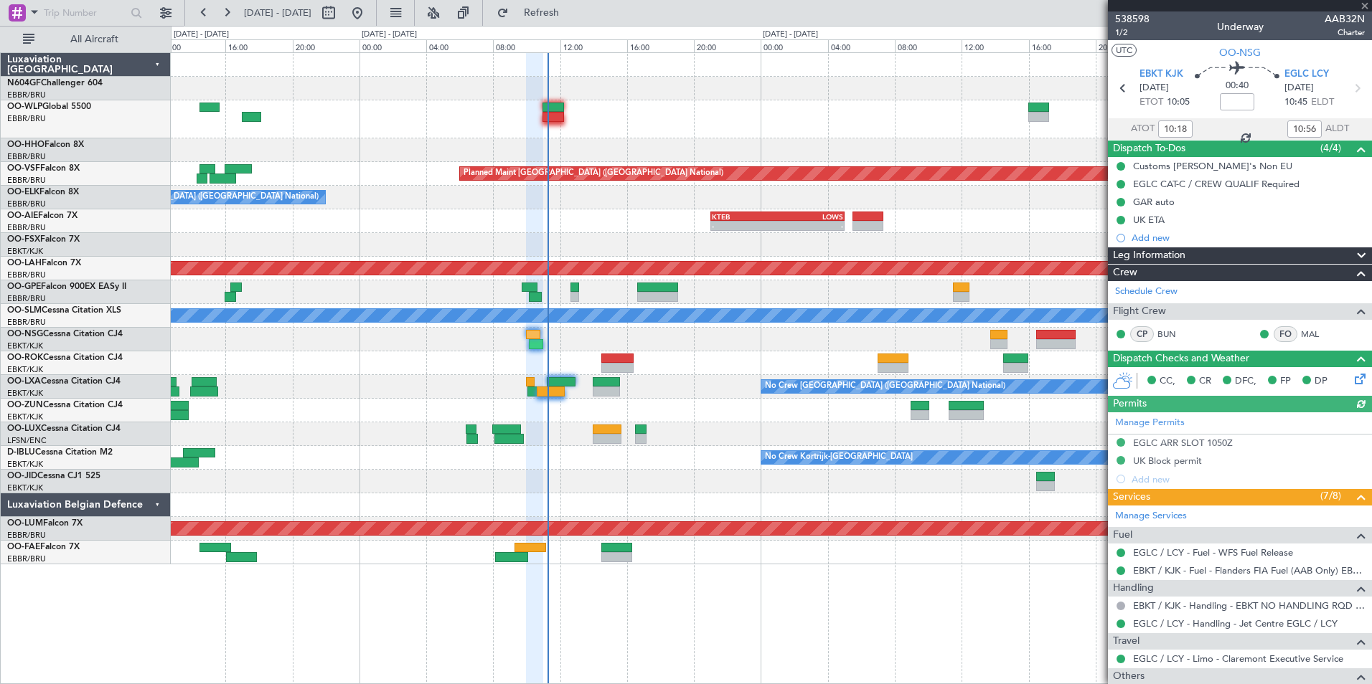
click at [575, 331] on div at bounding box center [771, 340] width 1200 height 24
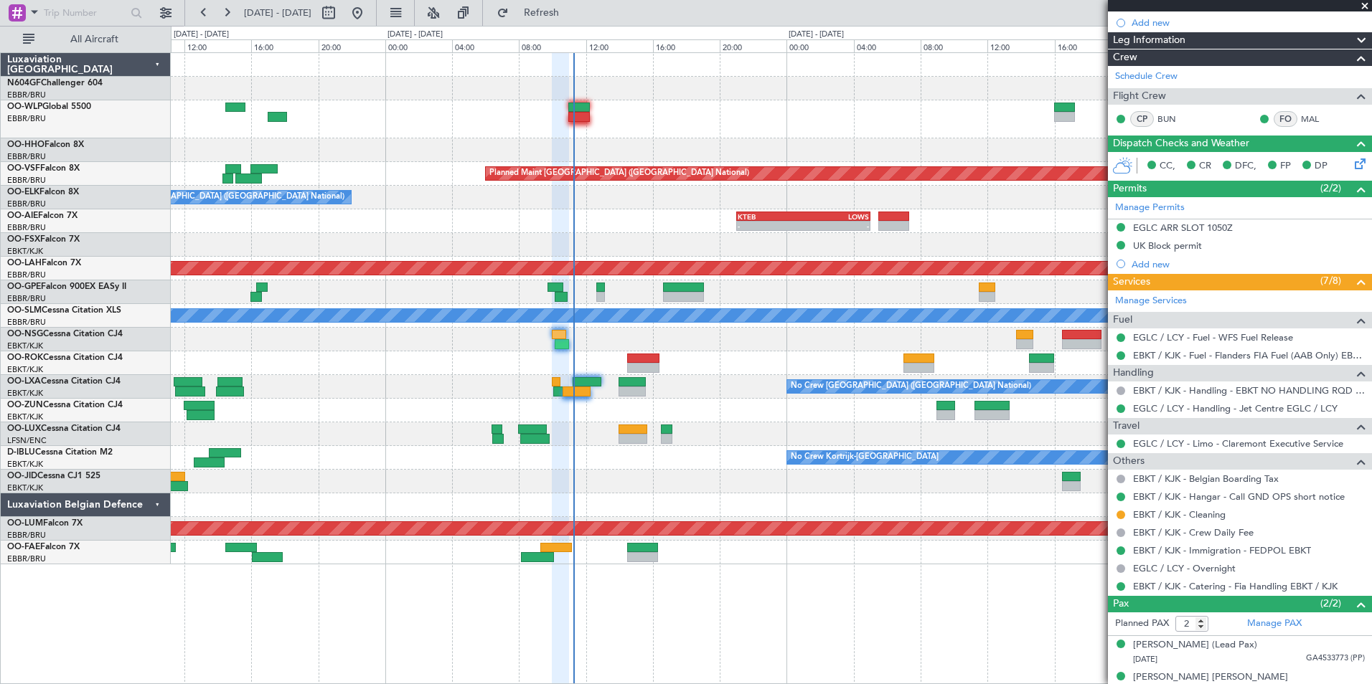
click at [672, 391] on div "No Crew [GEOGRAPHIC_DATA] ([GEOGRAPHIC_DATA] National)" at bounding box center [771, 387] width 1200 height 24
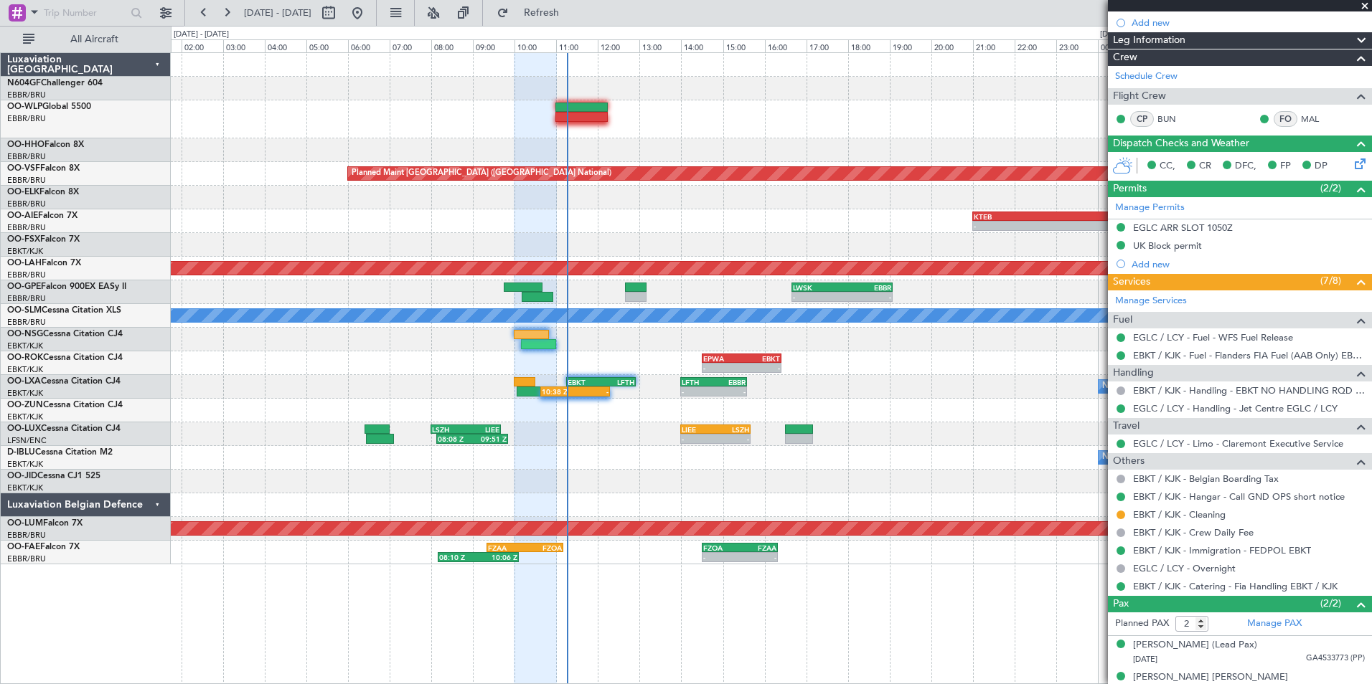
click at [636, 418] on div "- - LEIB 11:15 Z EBKT 13:20 Z" at bounding box center [771, 411] width 1200 height 24
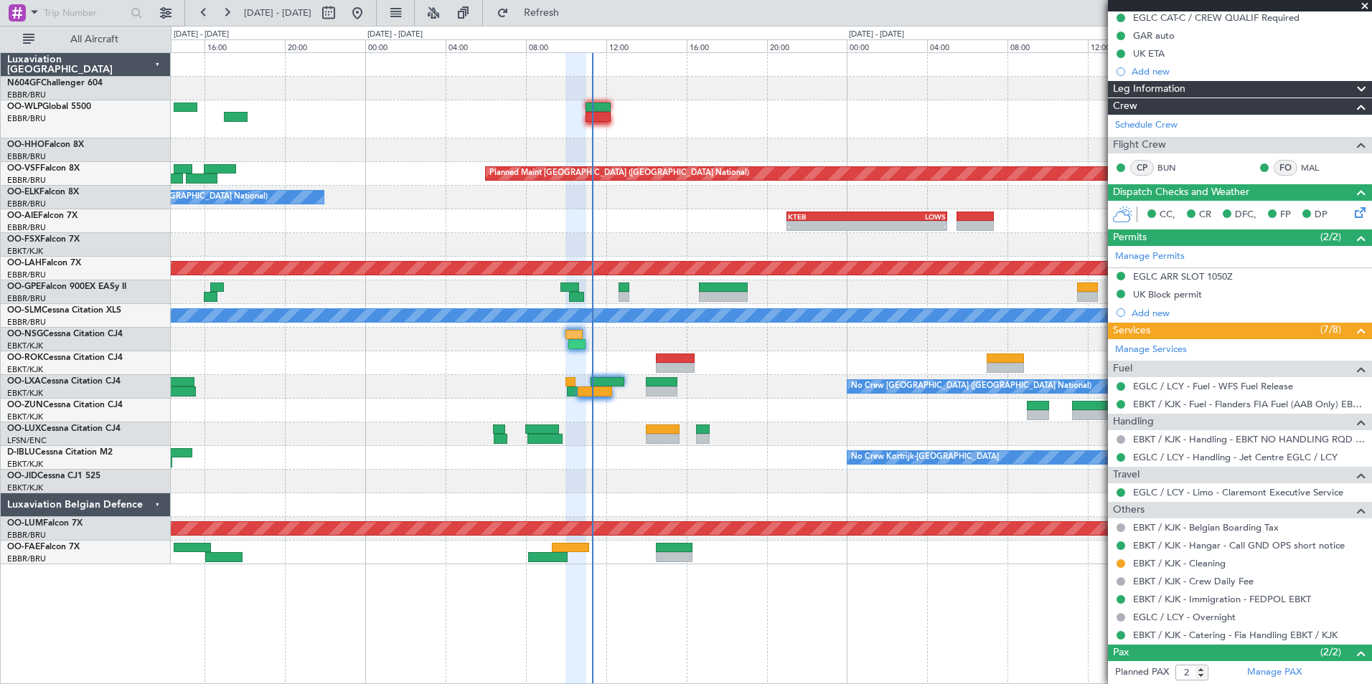
scroll to position [231, 0]
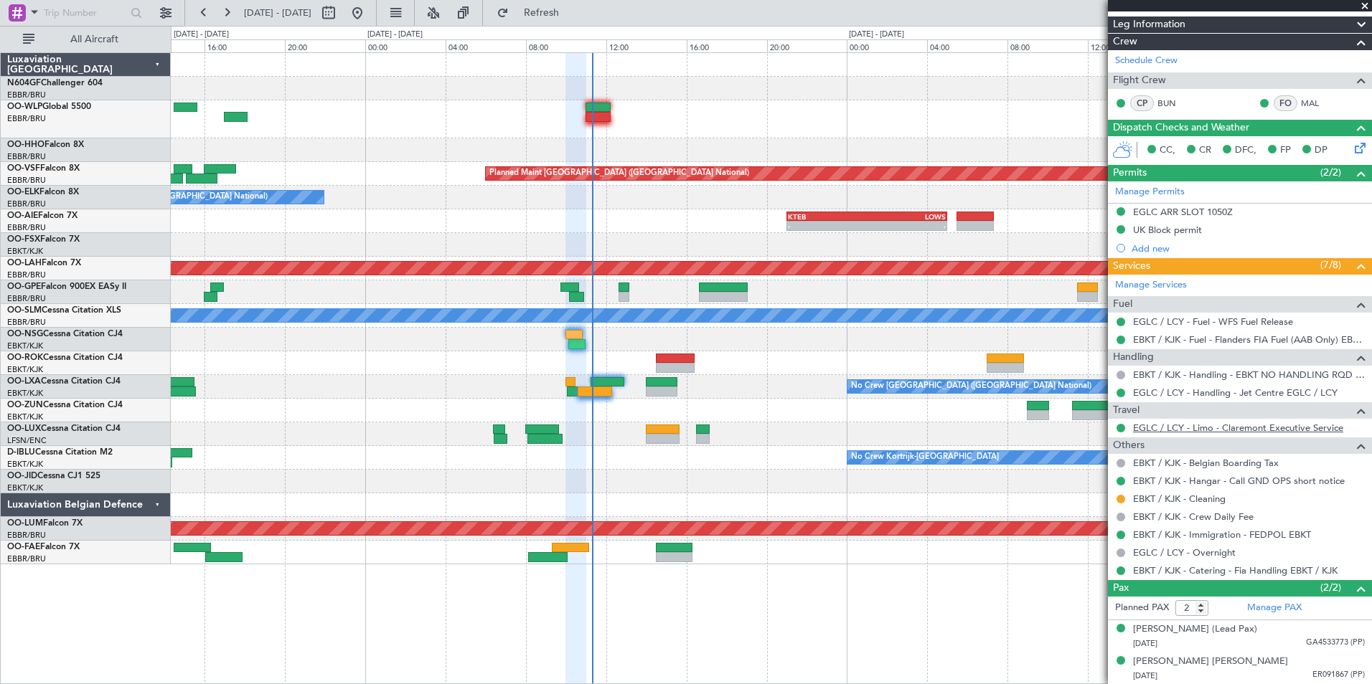
click at [1251, 425] on link "EGLC / LCY - Limo - Claremont Executive Service" at bounding box center [1238, 428] width 210 height 12
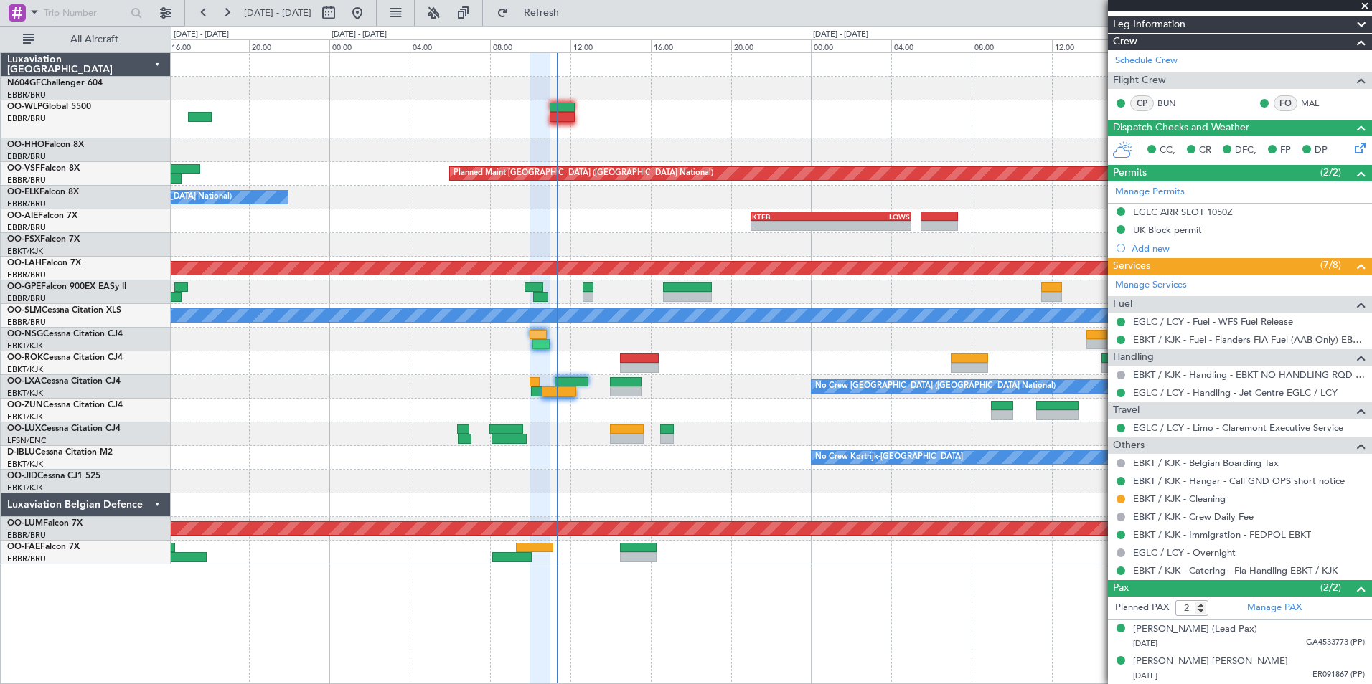
click at [560, 223] on div "- - KTEB 21:00 Z LOWS 05:00 Z" at bounding box center [771, 221] width 1200 height 24
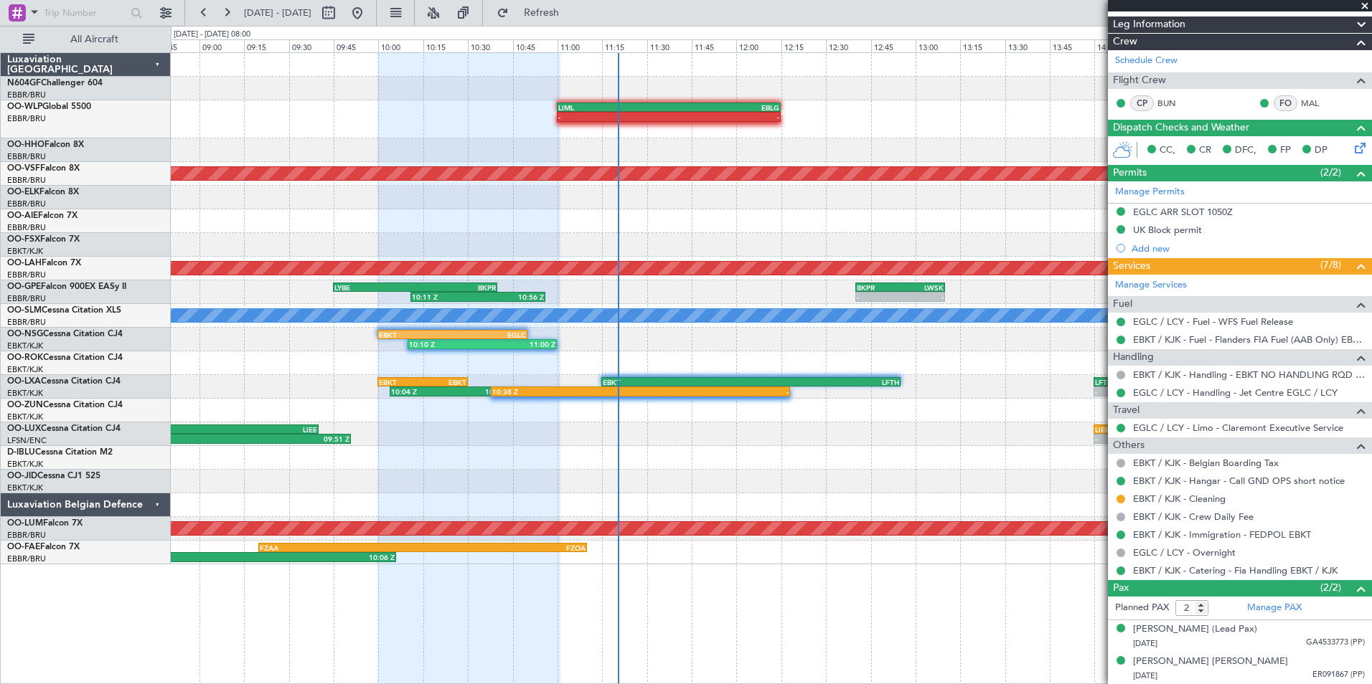
click at [621, 201] on div at bounding box center [771, 198] width 1200 height 24
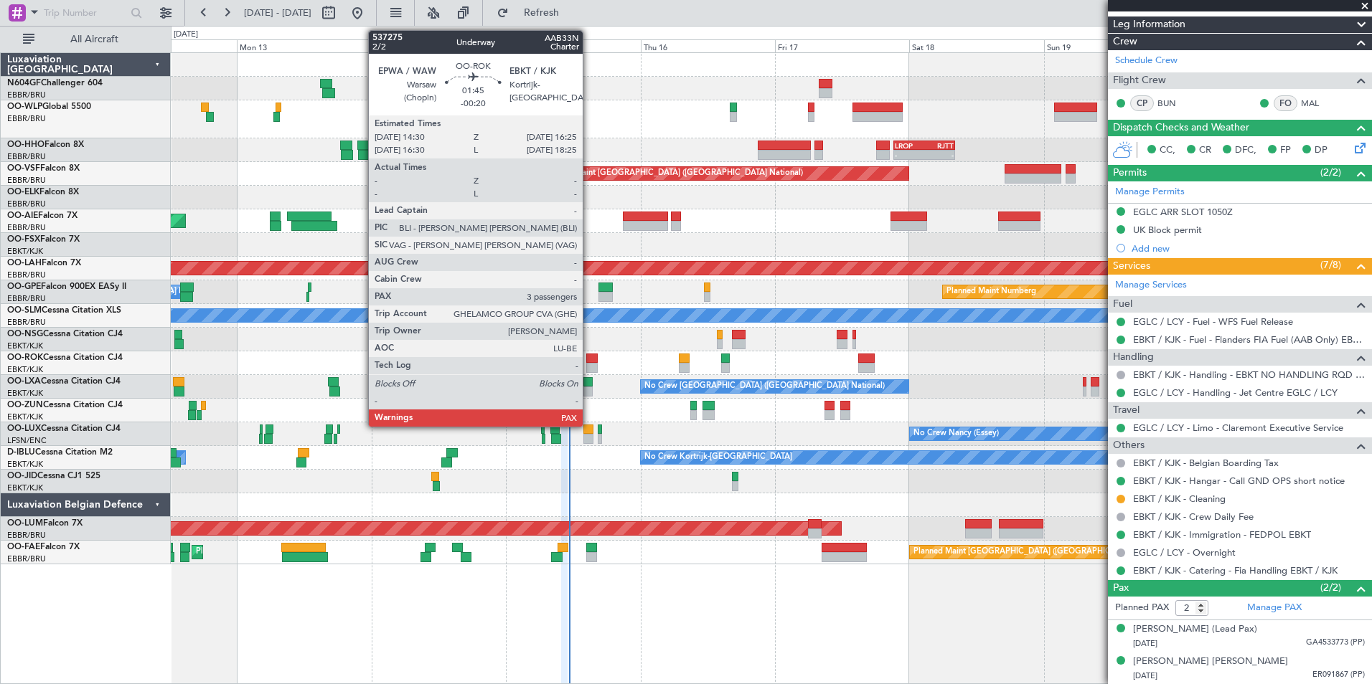
click at [589, 357] on div at bounding box center [591, 359] width 11 height 10
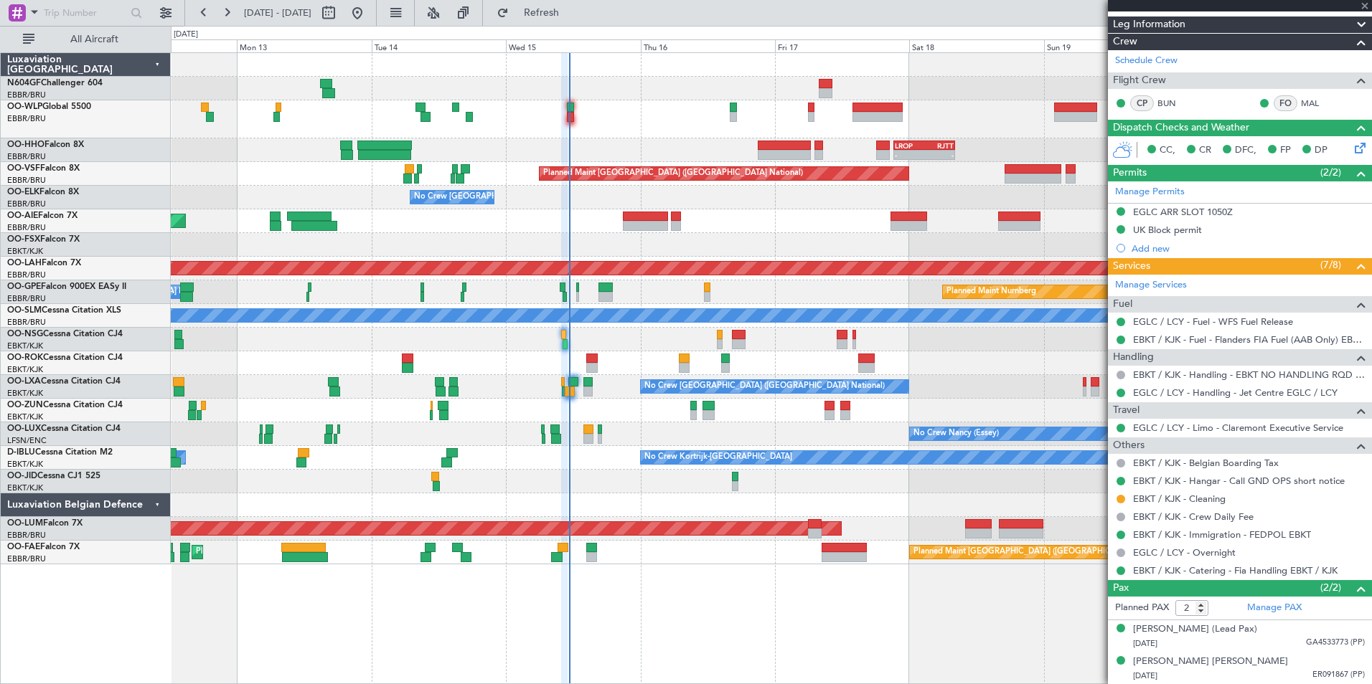
type input "-00:20"
type input "4"
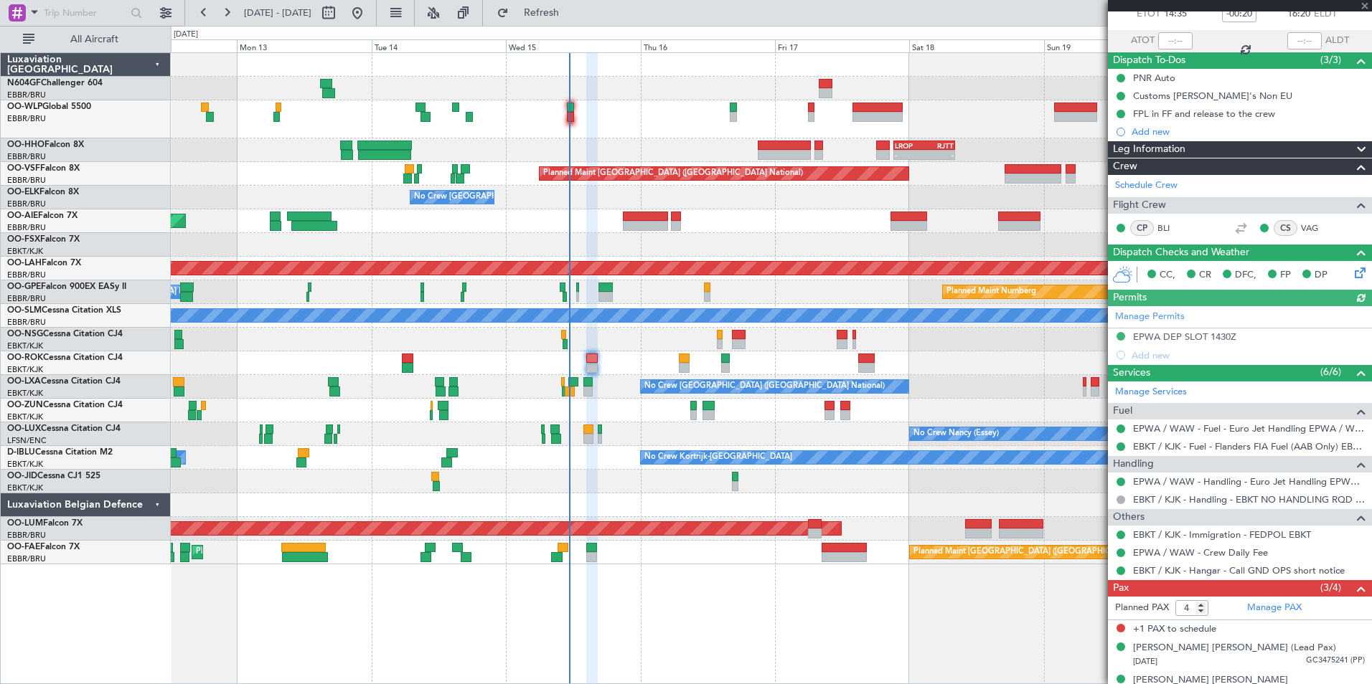
scroll to position [139, 0]
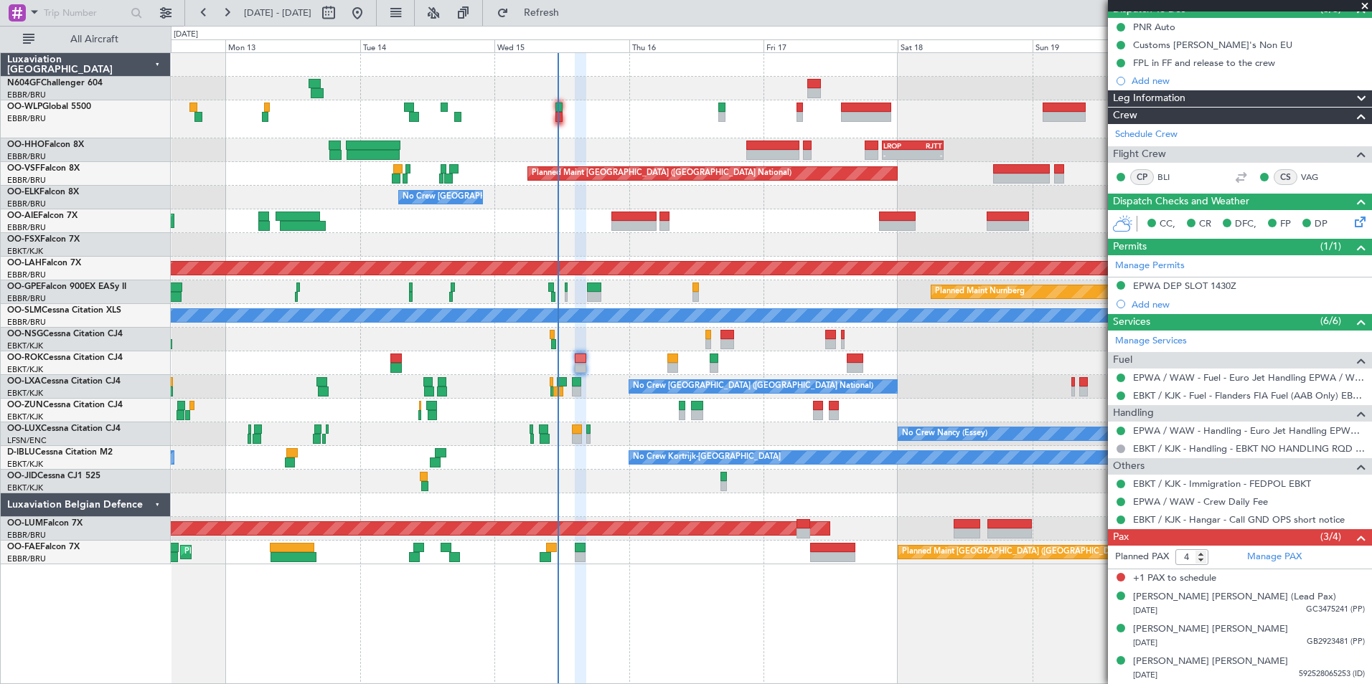
click at [585, 402] on div at bounding box center [771, 411] width 1200 height 24
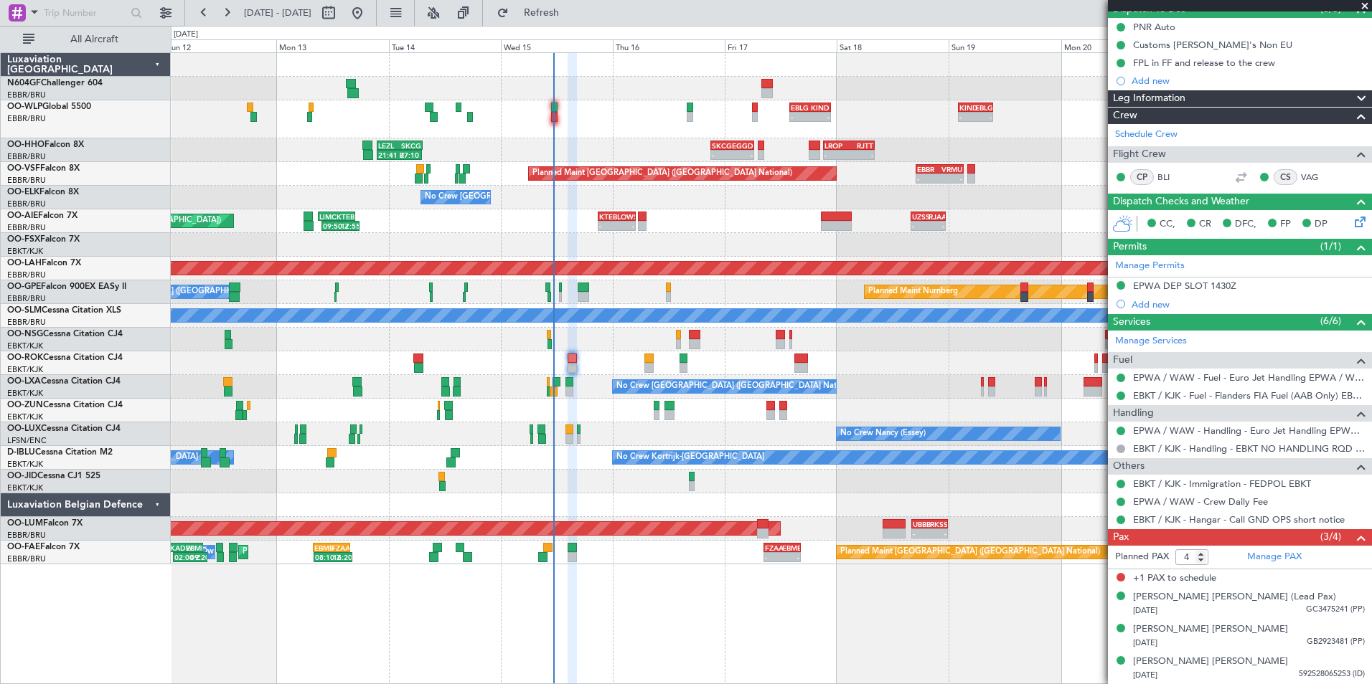
click at [600, 369] on div "Planned Maint Kortrijk-[GEOGRAPHIC_DATA]" at bounding box center [771, 364] width 1200 height 24
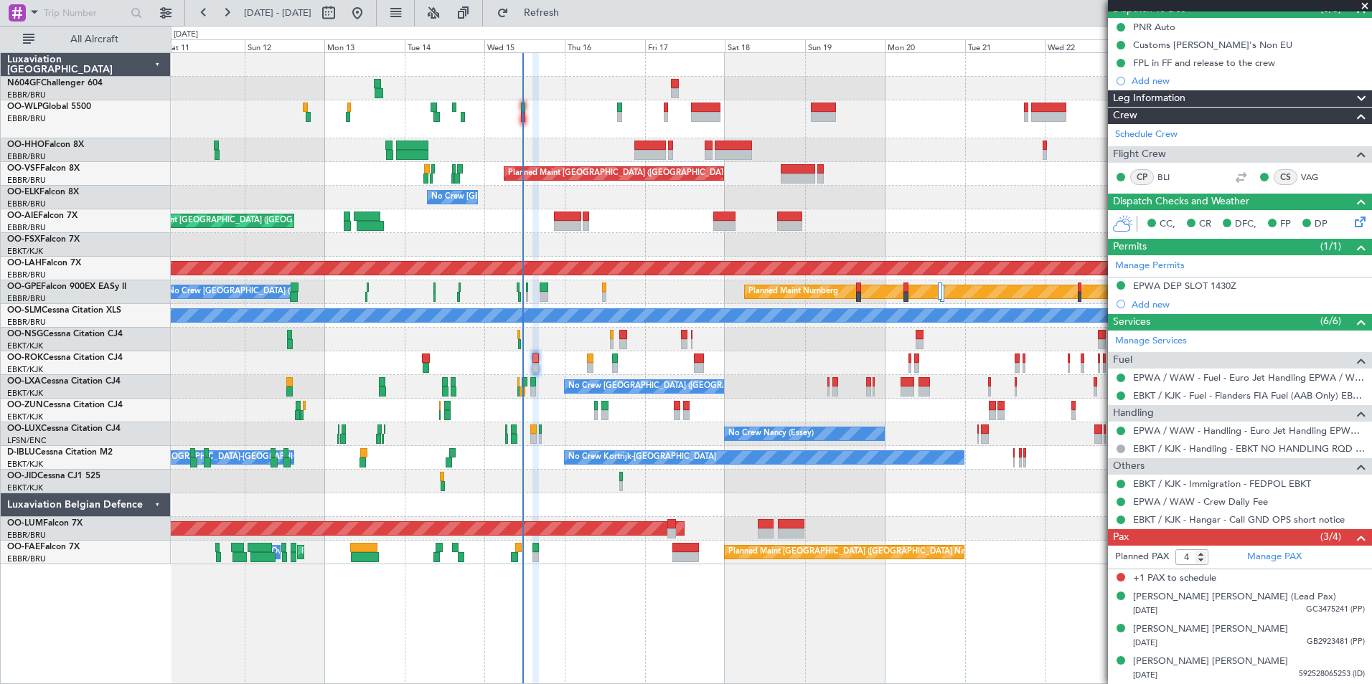
click at [502, 232] on div "Planned Maint [GEOGRAPHIC_DATA] ([GEOGRAPHIC_DATA])" at bounding box center [771, 221] width 1200 height 24
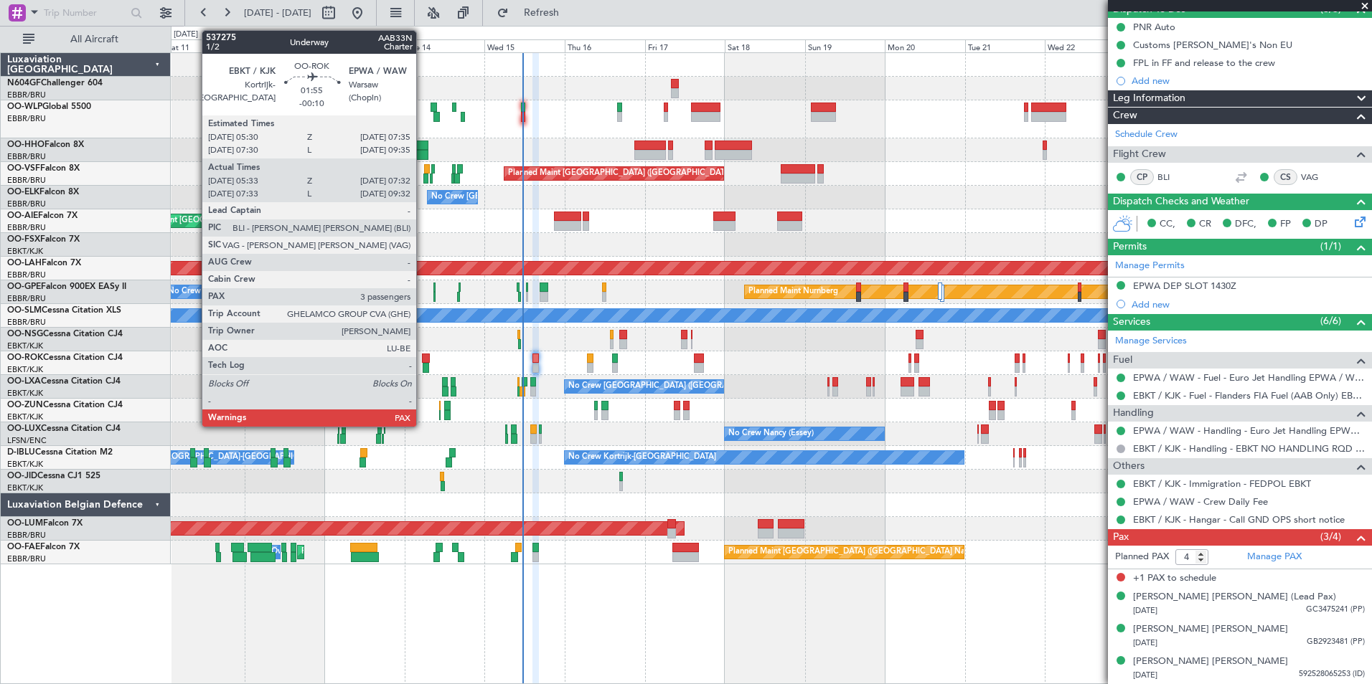
click at [422, 357] on div at bounding box center [425, 359] width 7 height 10
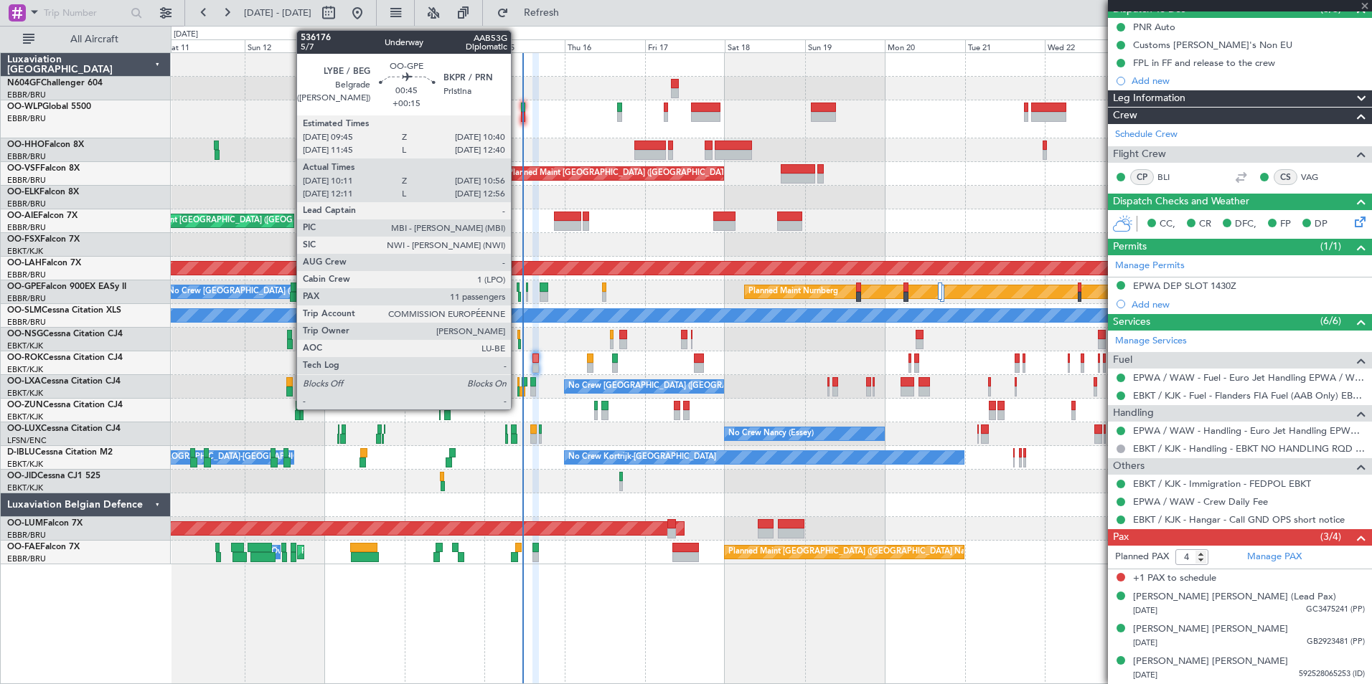
type input "-00:10"
type input "05:38"
type input "07:27"
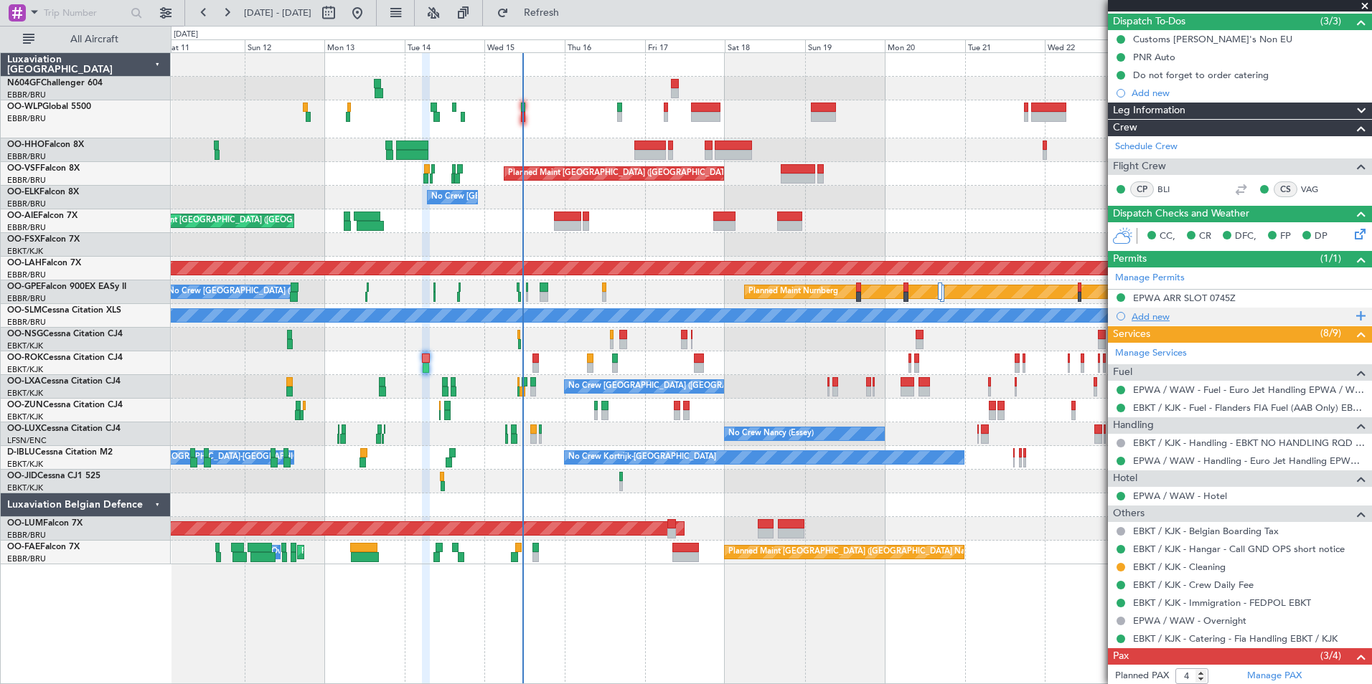
scroll to position [0, 0]
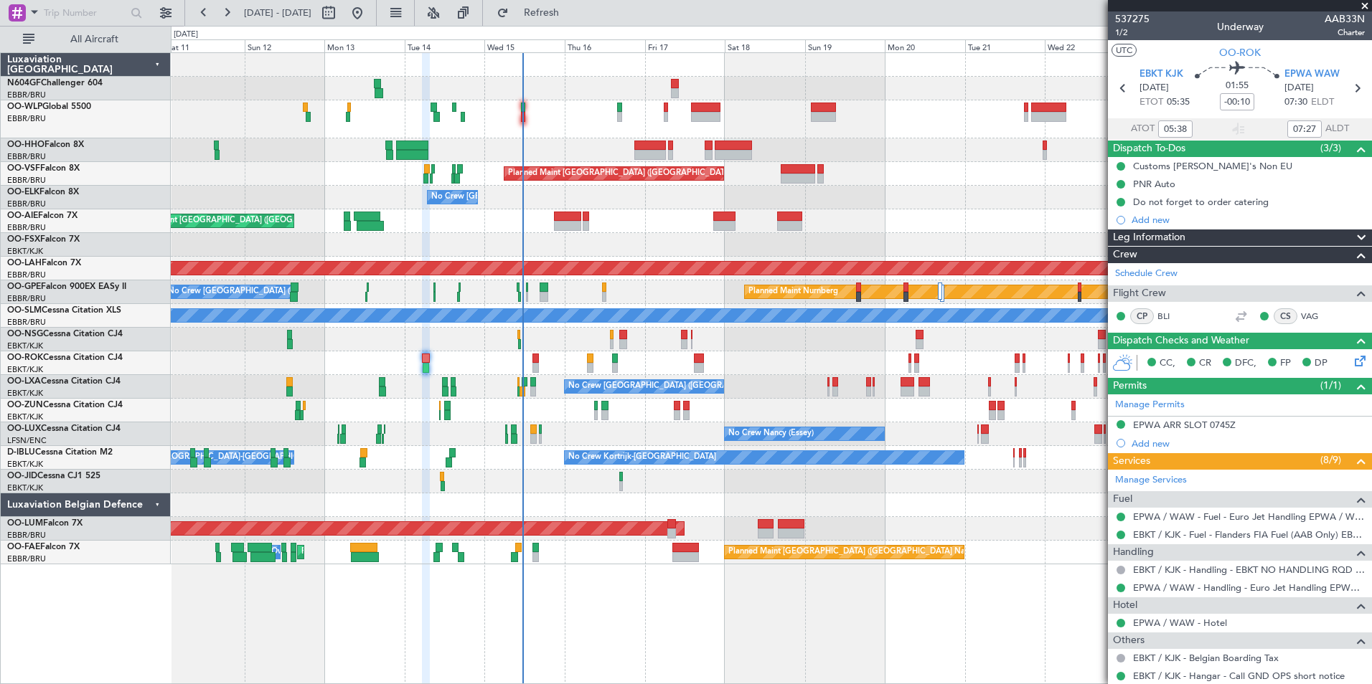
click at [437, 347] on div "Planned Maint Geneva (Cointrin) Planned Maint Brussels (Brussels National) No C…" at bounding box center [771, 309] width 1200 height 512
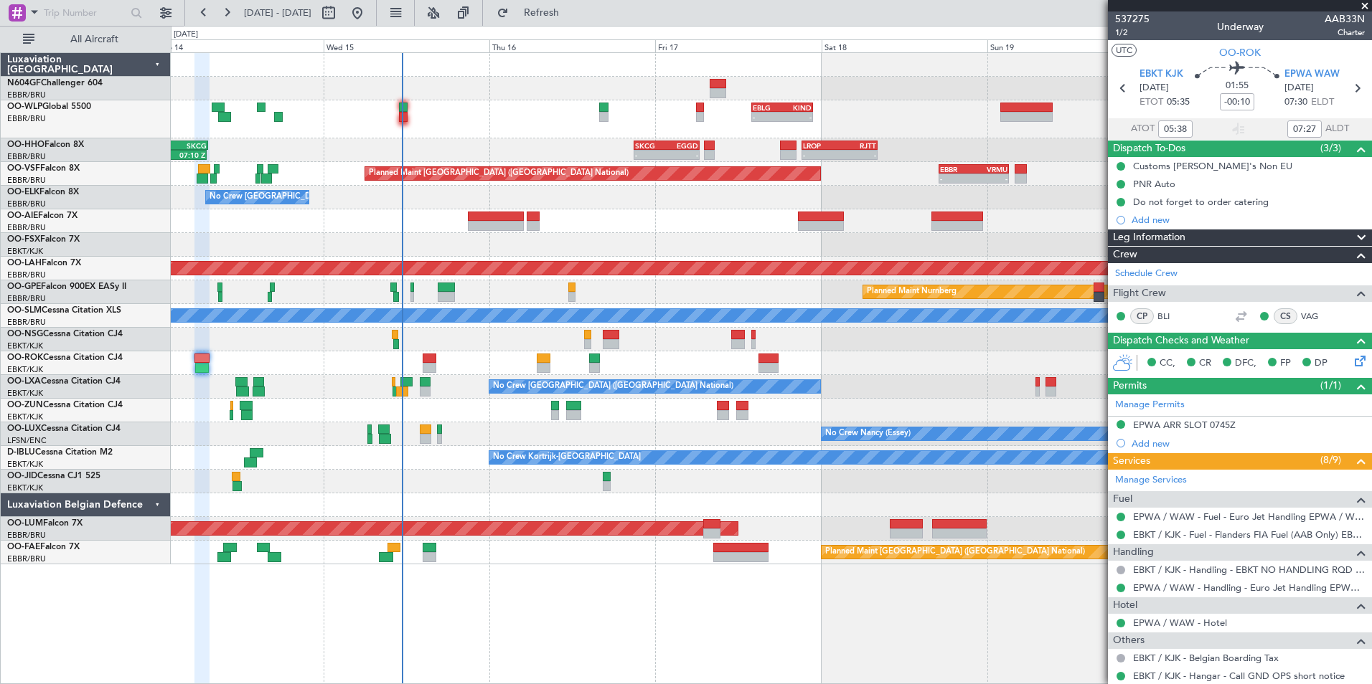
click at [606, 301] on div "Planned Maint Nurnberg No Crew Brussels (Brussels National)" at bounding box center [771, 293] width 1200 height 24
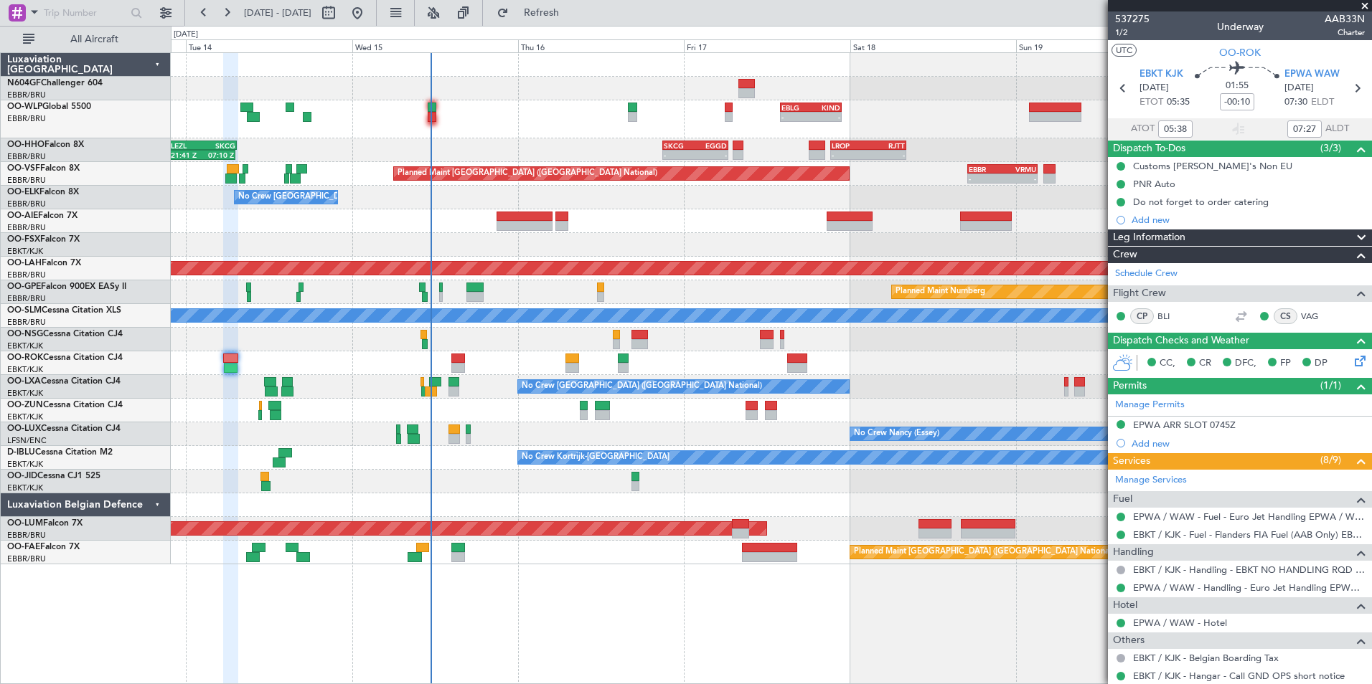
click at [641, 449] on div "No Crew Kortrijk-Wevelgem Owner Kortrijk-Wevelgem" at bounding box center [771, 458] width 1200 height 24
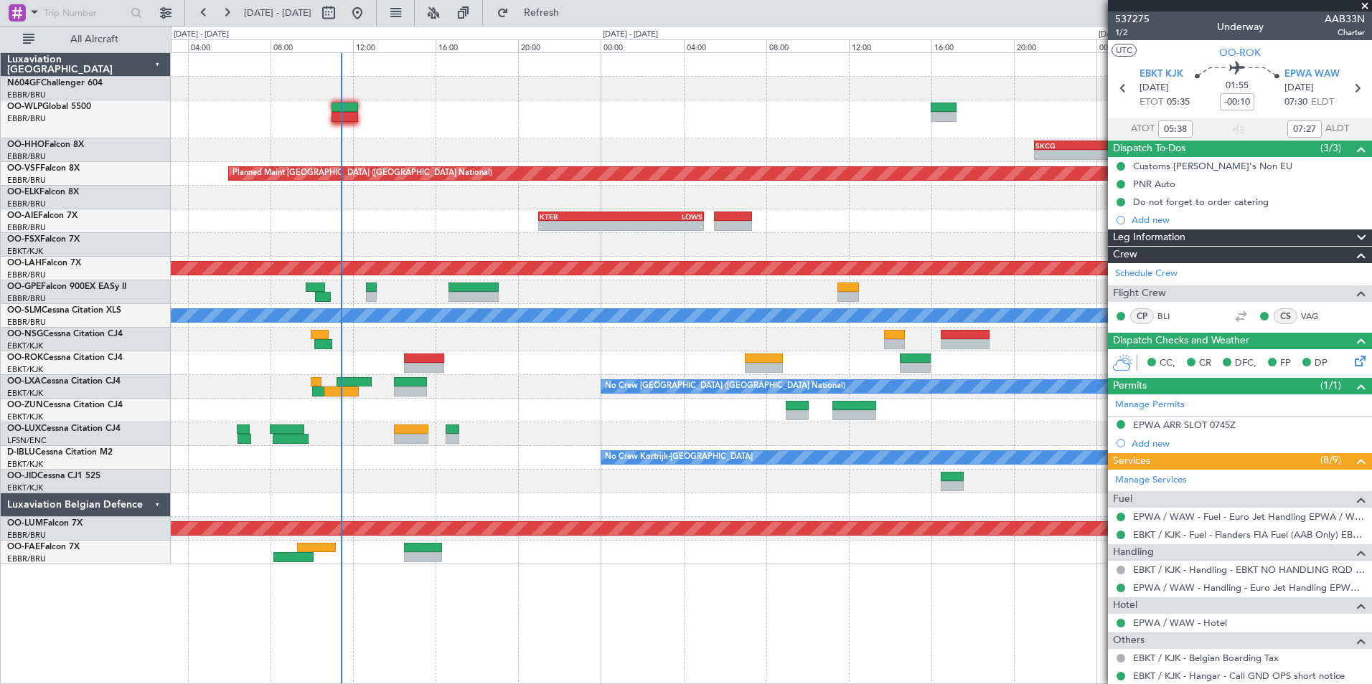
click at [380, 336] on div at bounding box center [771, 340] width 1200 height 24
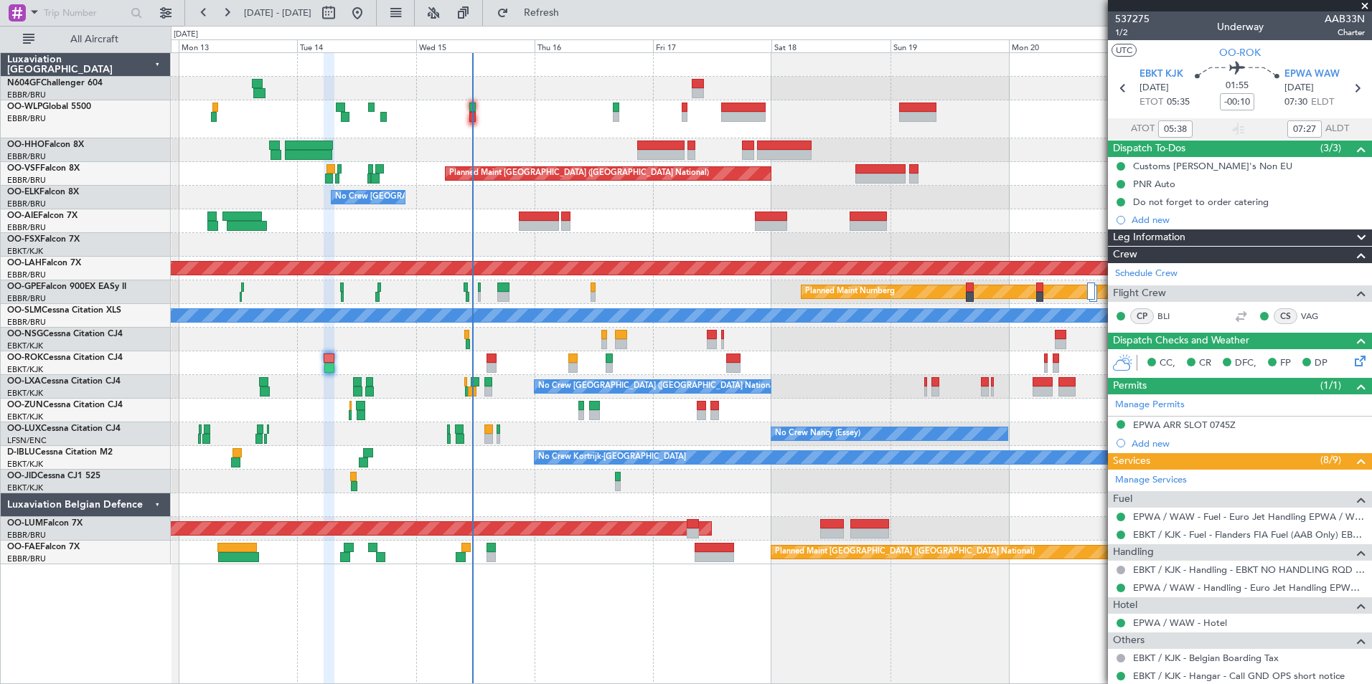
click at [665, 344] on div at bounding box center [771, 340] width 1200 height 24
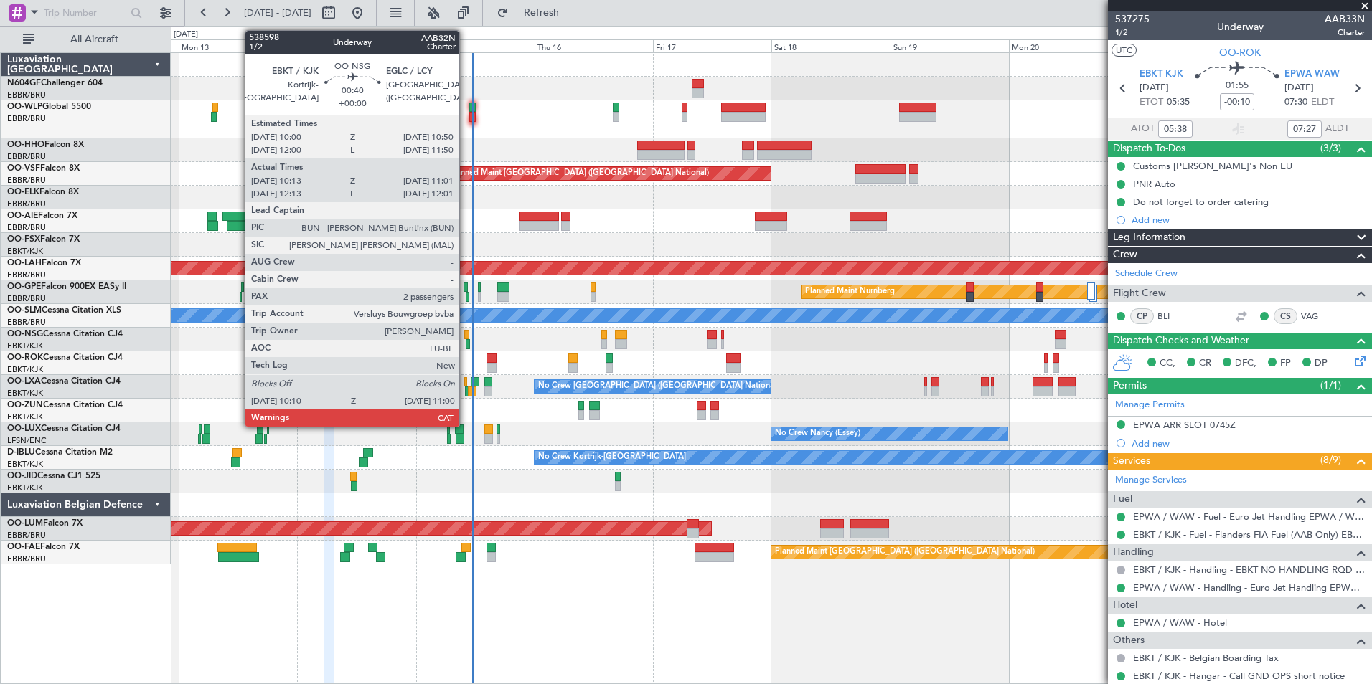
click at [466, 338] on div at bounding box center [466, 335] width 4 height 10
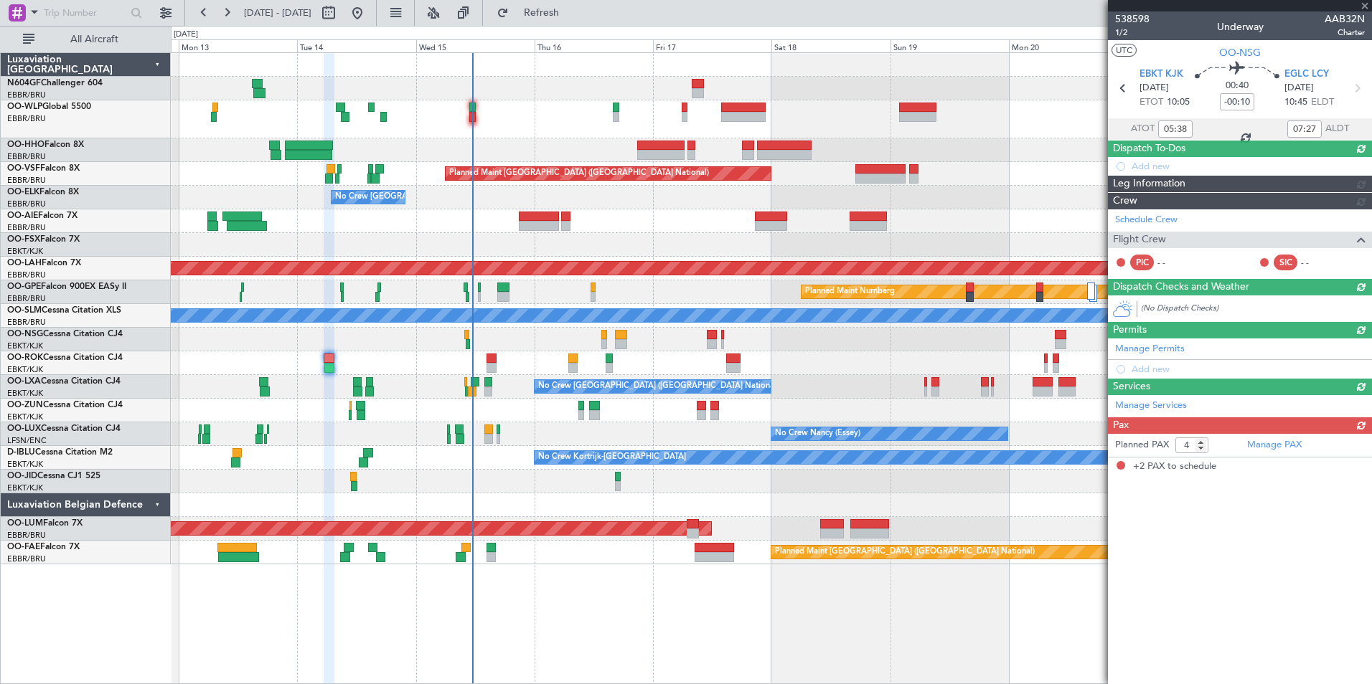
type input "10:18"
type input "10:56"
type input "2"
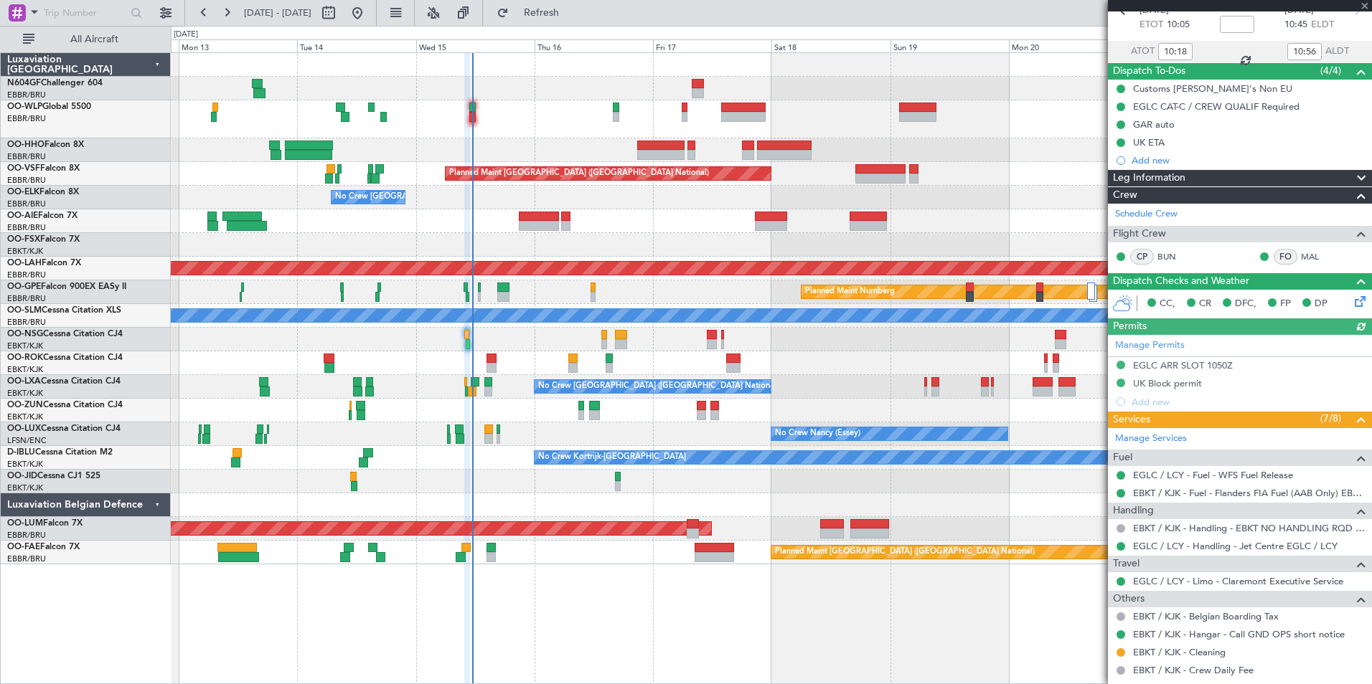
scroll to position [215, 0]
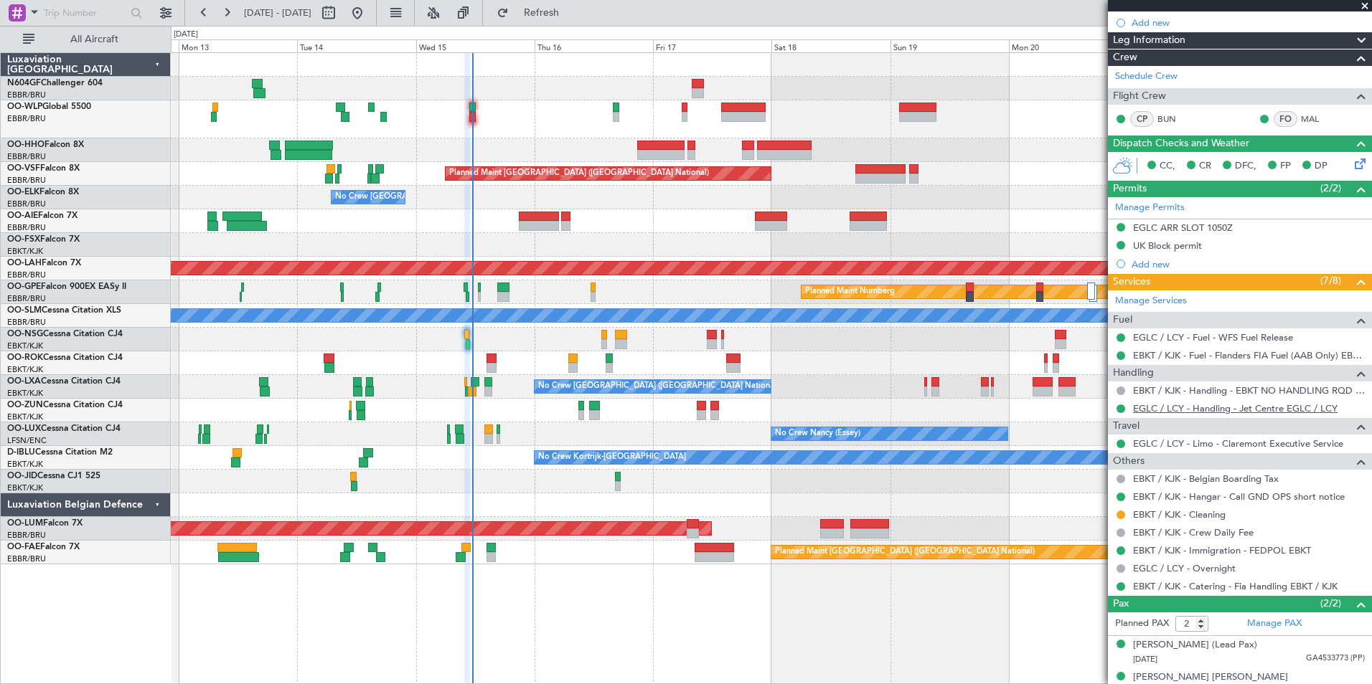
click at [1169, 408] on link "EGLC / LCY - Handling - Jet Centre EGLC / LCY" at bounding box center [1235, 408] width 204 height 12
click at [506, 402] on div at bounding box center [771, 411] width 1200 height 24
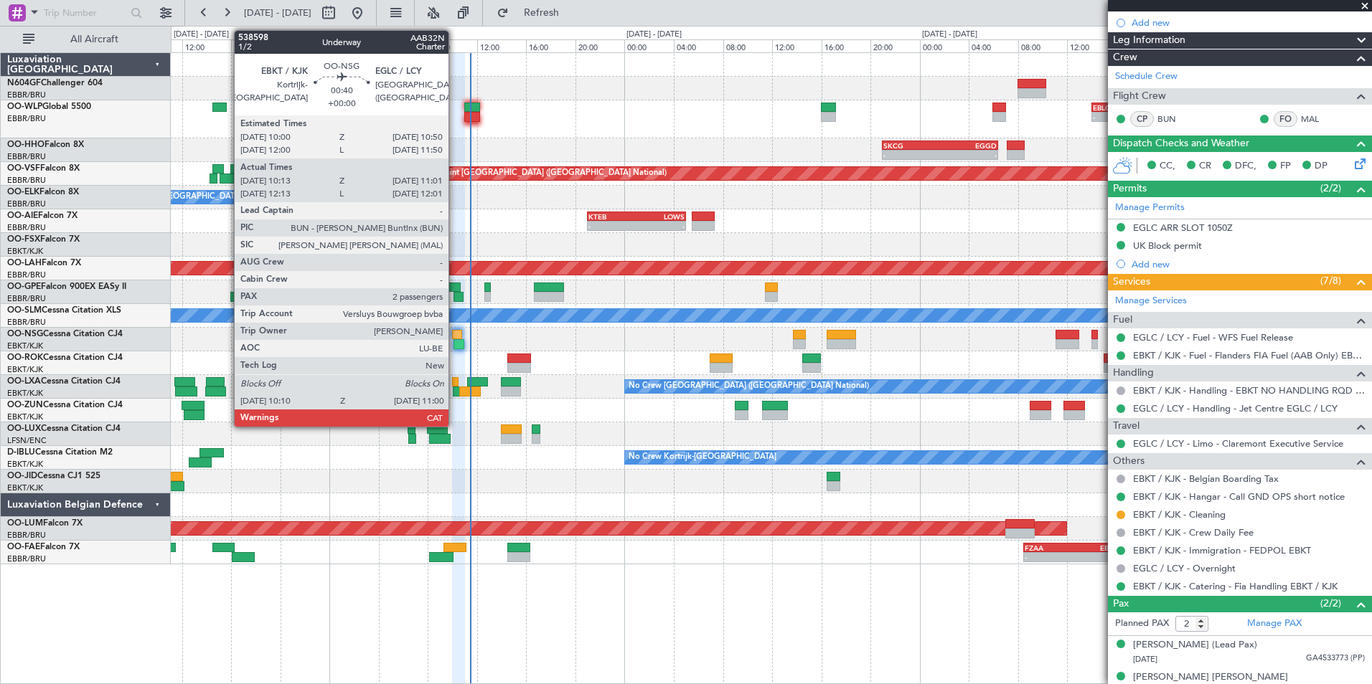
click at [455, 339] on div at bounding box center [458, 344] width 11 height 10
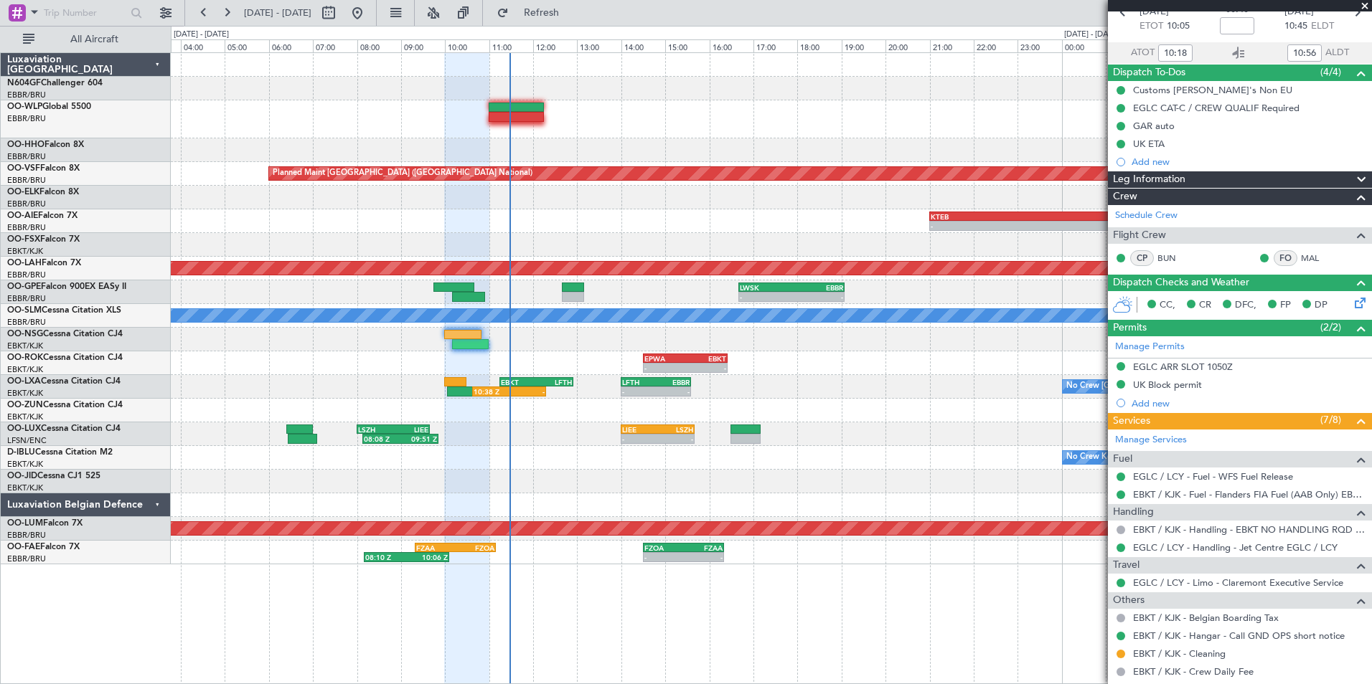
scroll to position [143, 0]
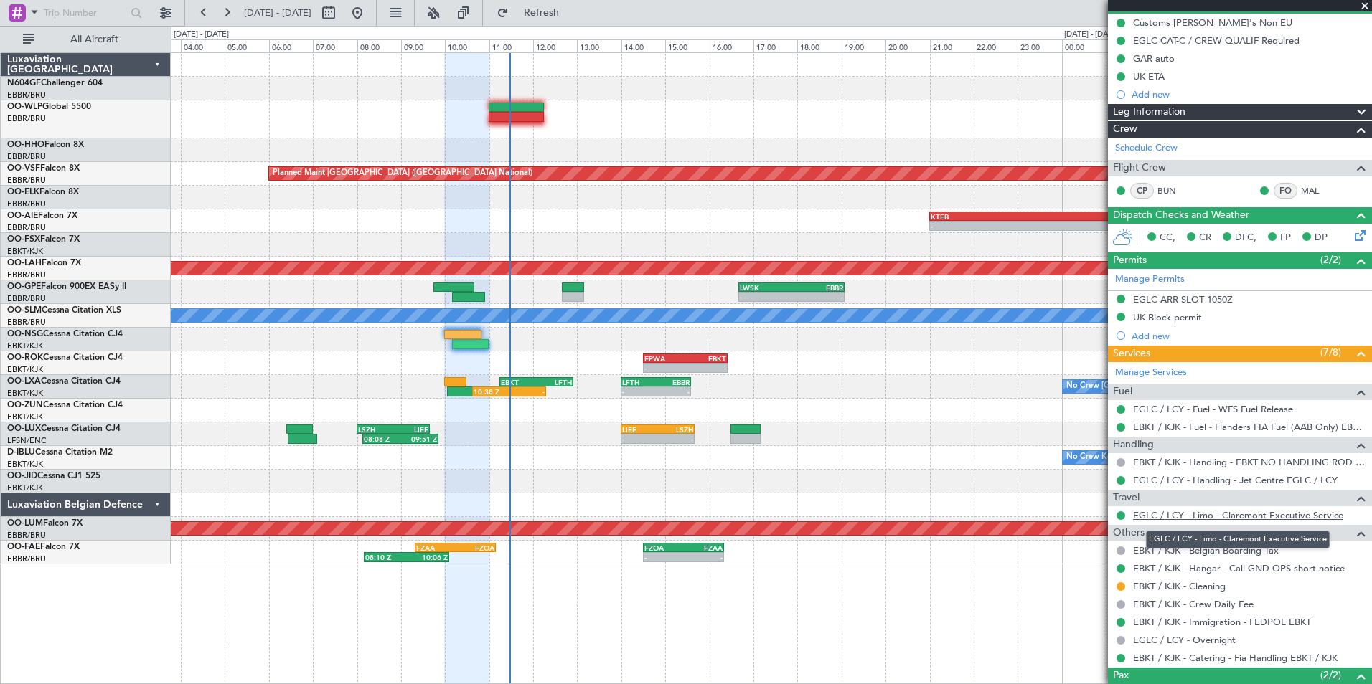
click at [1167, 516] on link "EGLC / LCY - Limo - Claremont Executive Service" at bounding box center [1238, 515] width 210 height 12
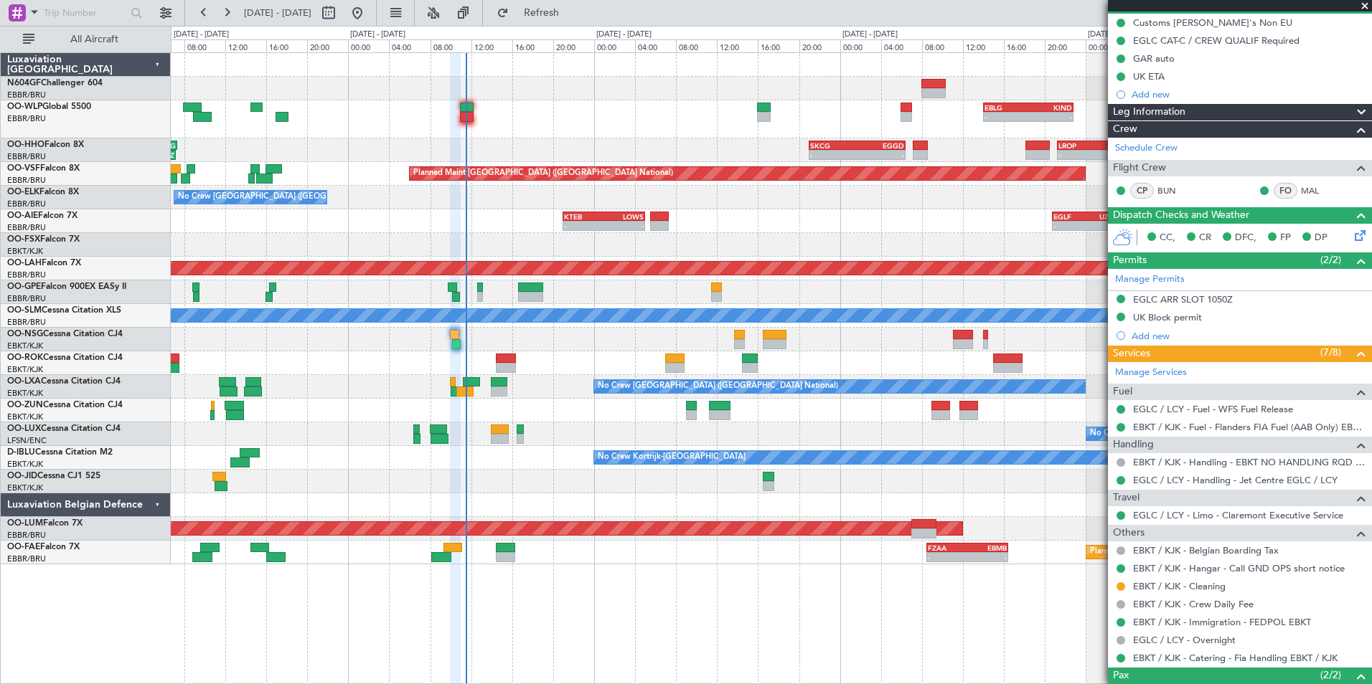
click at [486, 327] on div "A/C Unavailable [GEOGRAPHIC_DATA]" at bounding box center [771, 316] width 1200 height 24
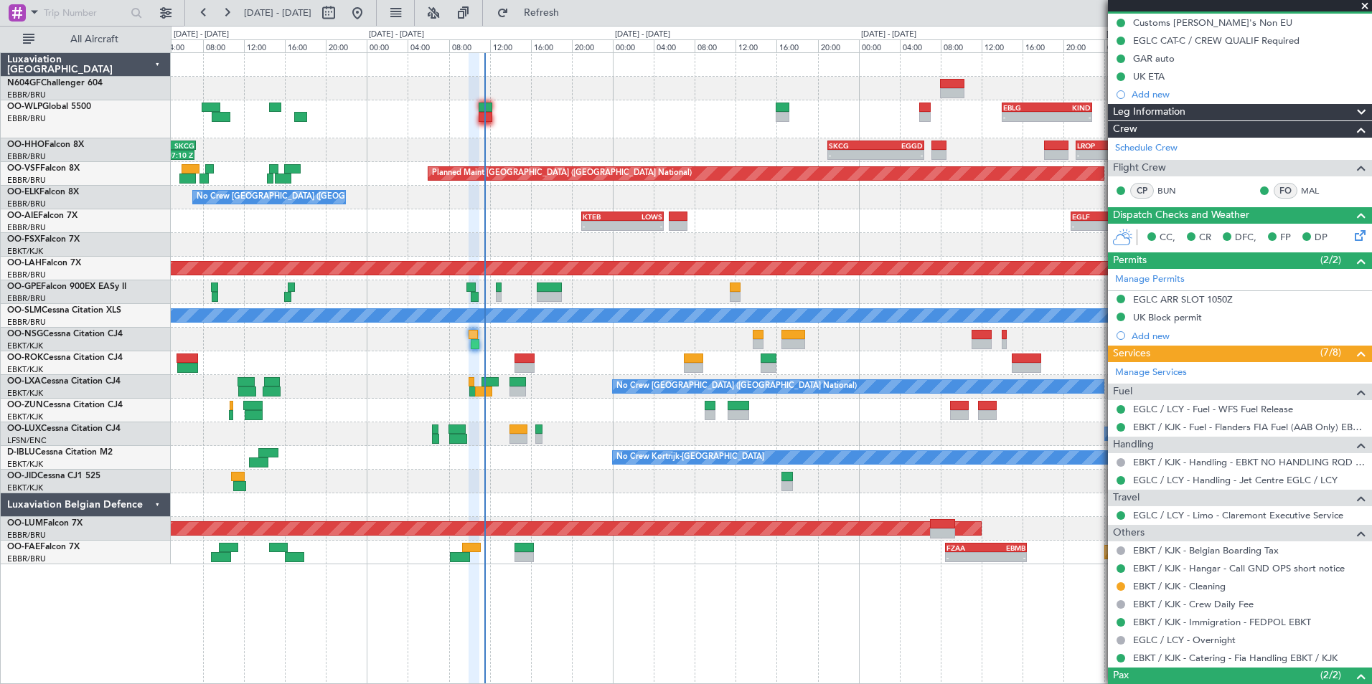
click at [602, 286] on div "Planned Maint Nurnberg" at bounding box center [771, 293] width 1200 height 24
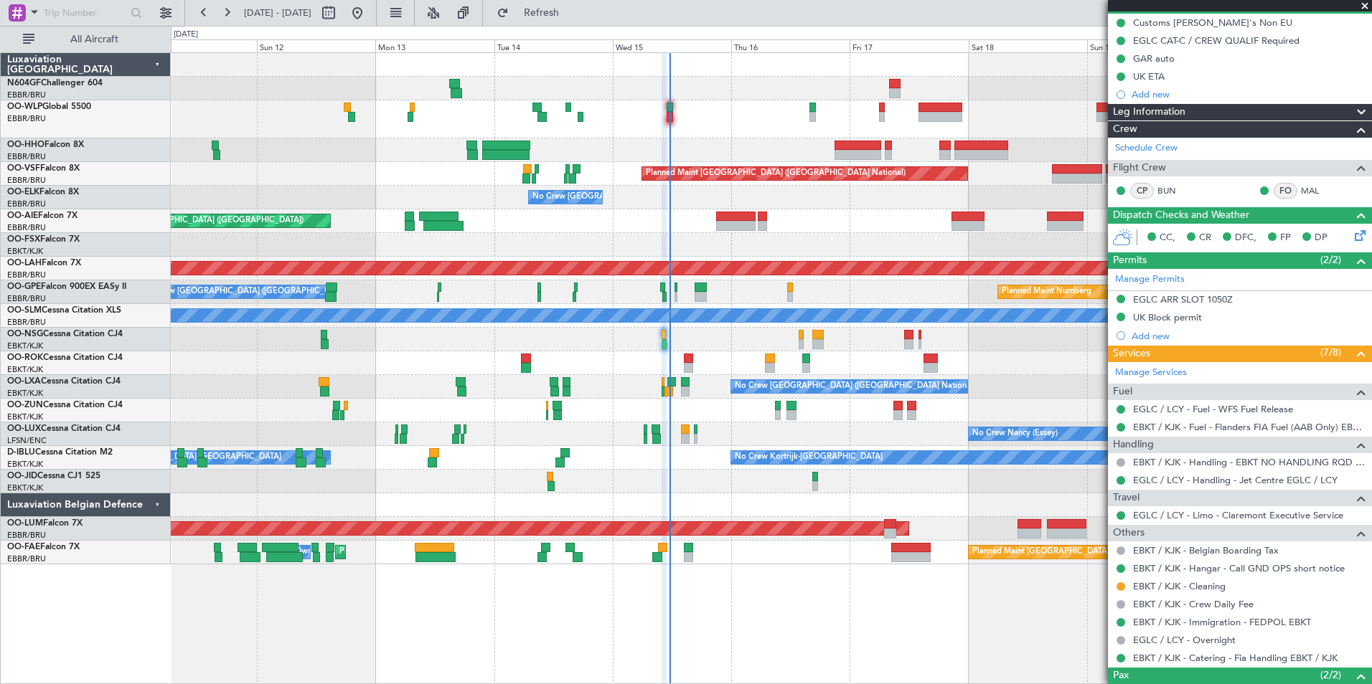
click at [745, 134] on div "Planned Maint Geneva (Cointrin) Planned Maint Brussels (Brussels National) No C…" at bounding box center [771, 309] width 1200 height 512
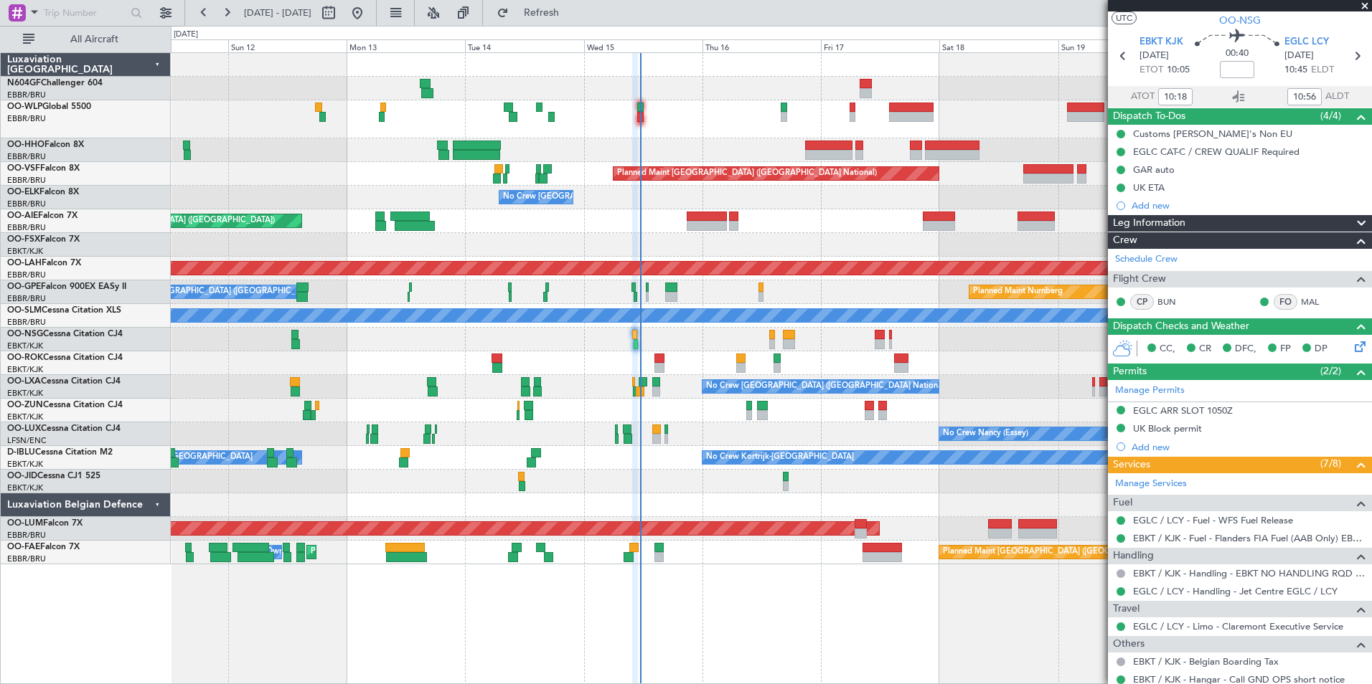
scroll to position [0, 0]
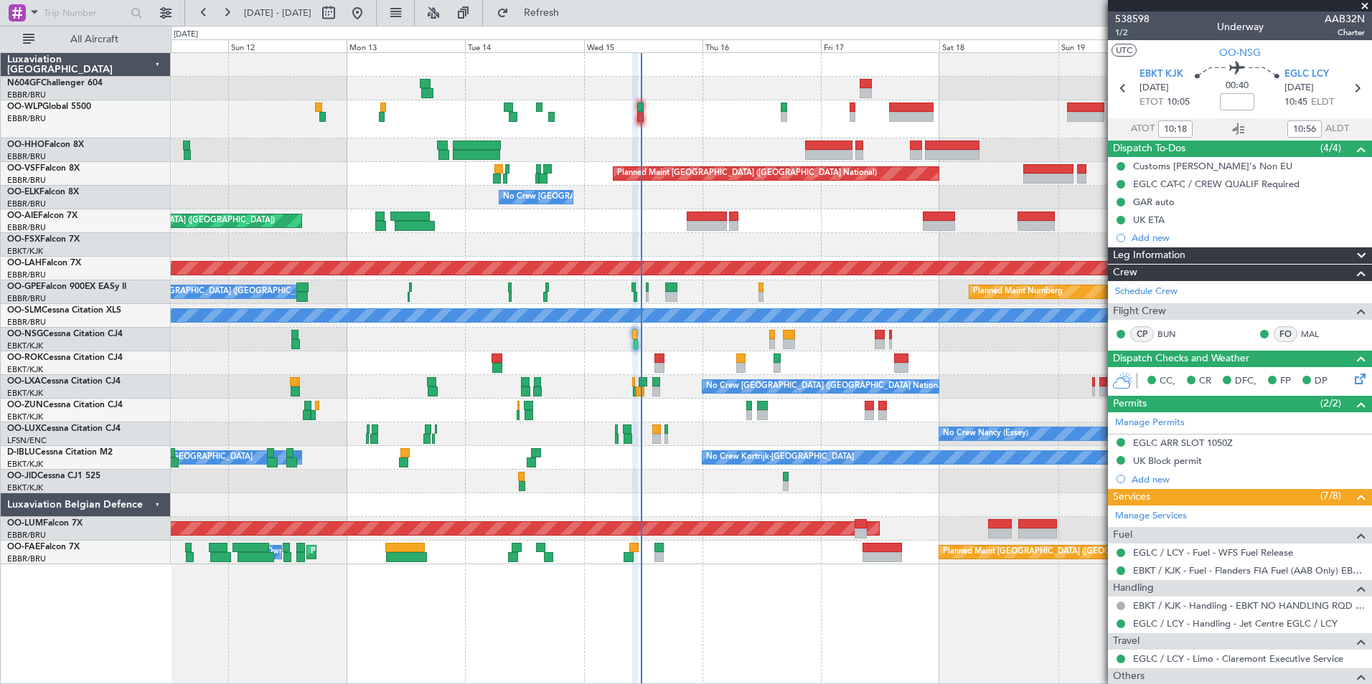
click at [791, 215] on div "Planned Maint [GEOGRAPHIC_DATA] ([GEOGRAPHIC_DATA])" at bounding box center [771, 221] width 1200 height 24
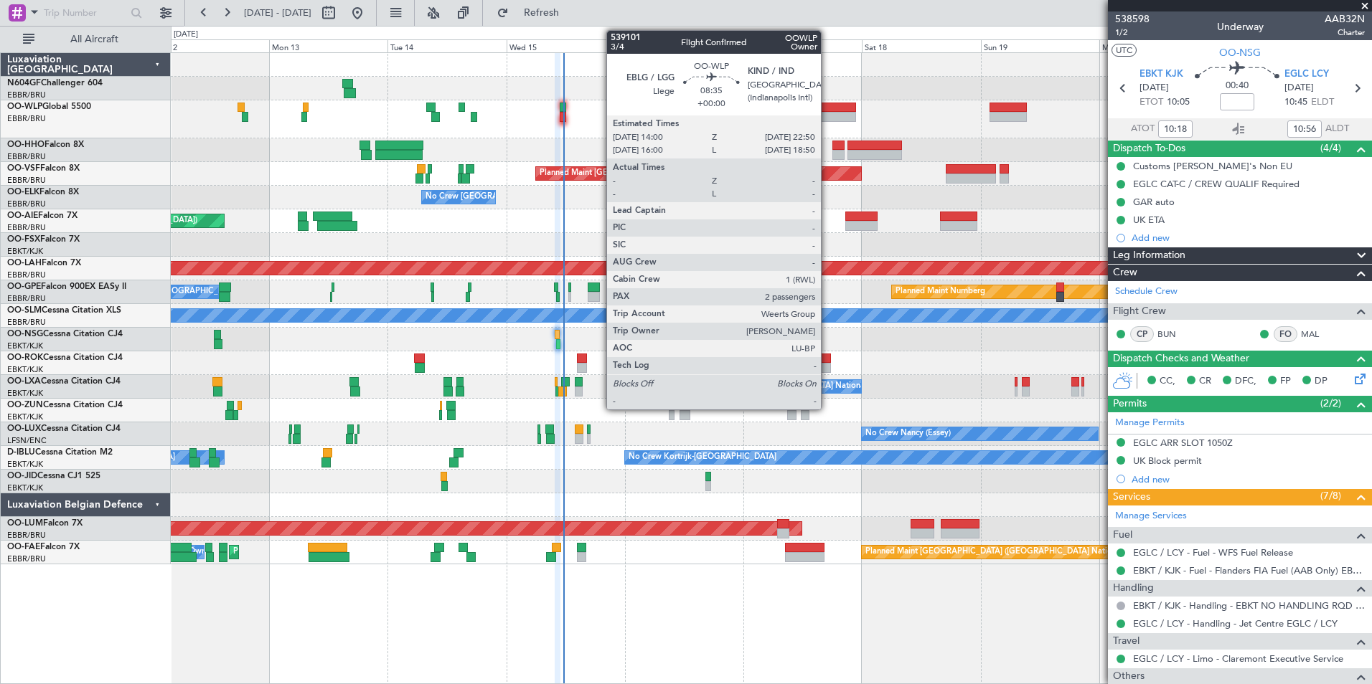
click at [827, 110] on div at bounding box center [833, 108] width 44 height 10
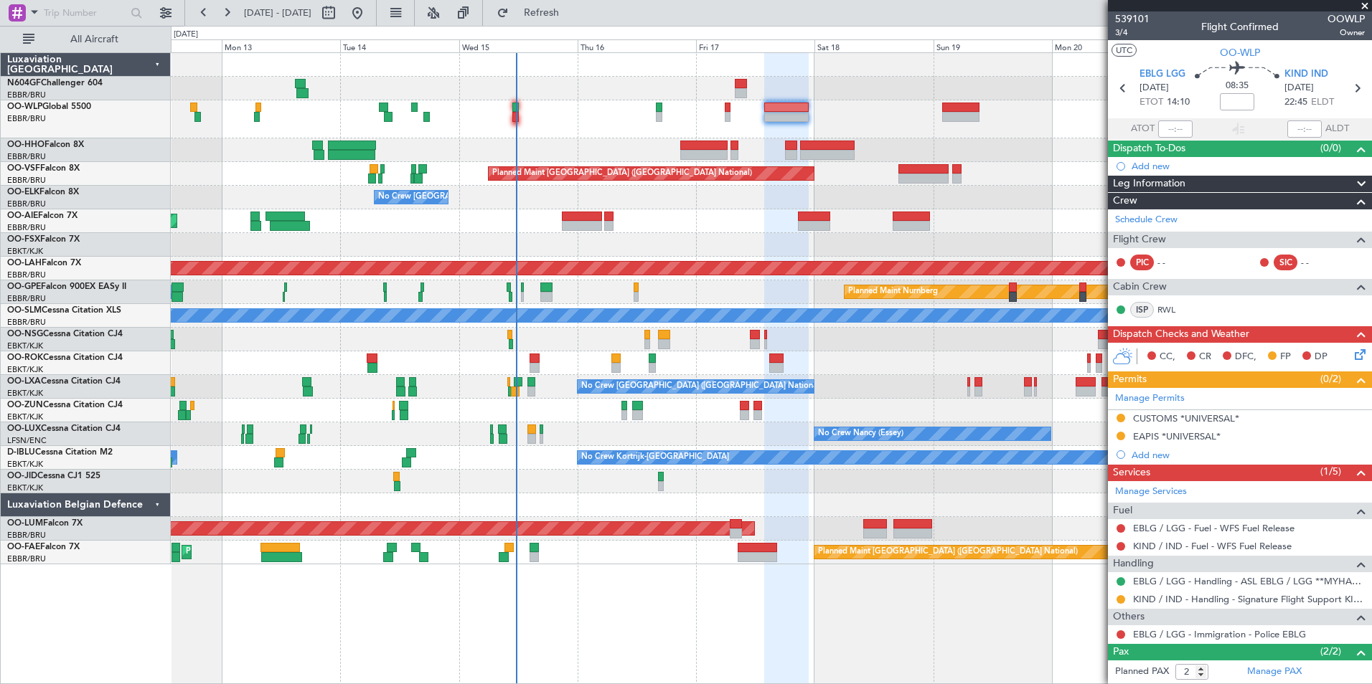
click at [890, 108] on div at bounding box center [771, 119] width 1200 height 38
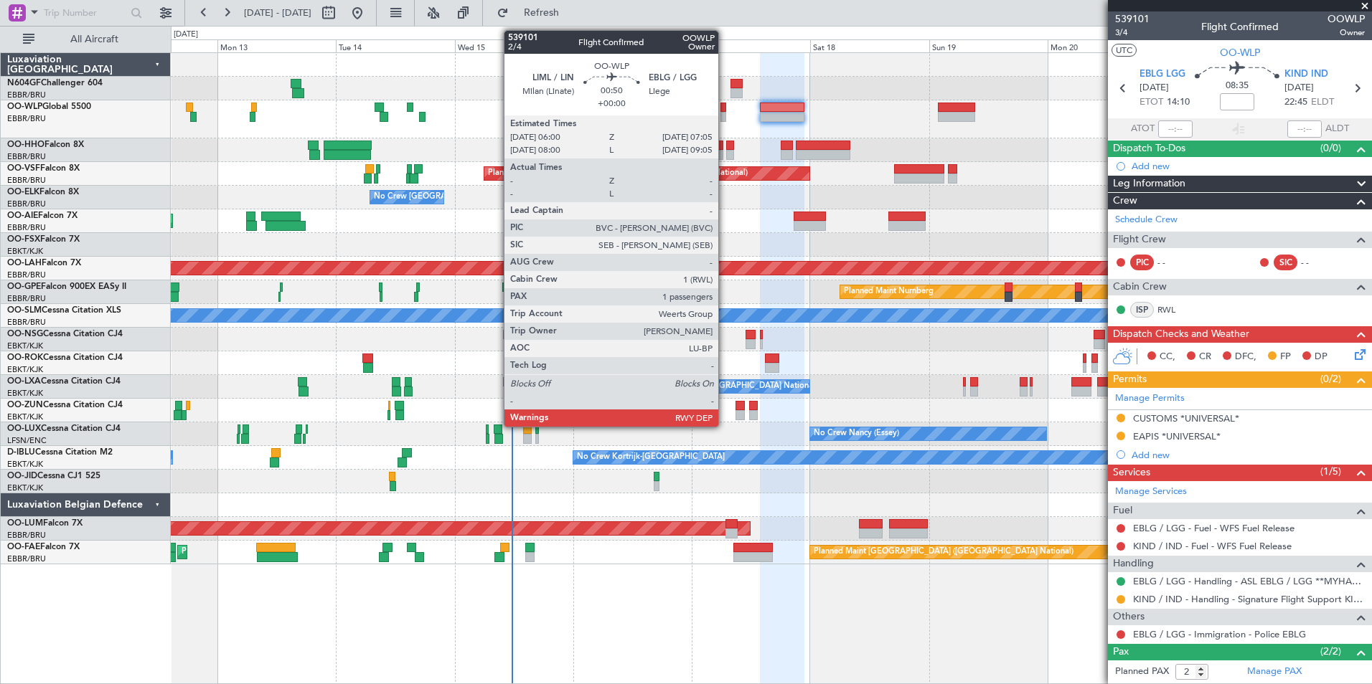
click at [725, 121] on div at bounding box center [723, 117] width 6 height 10
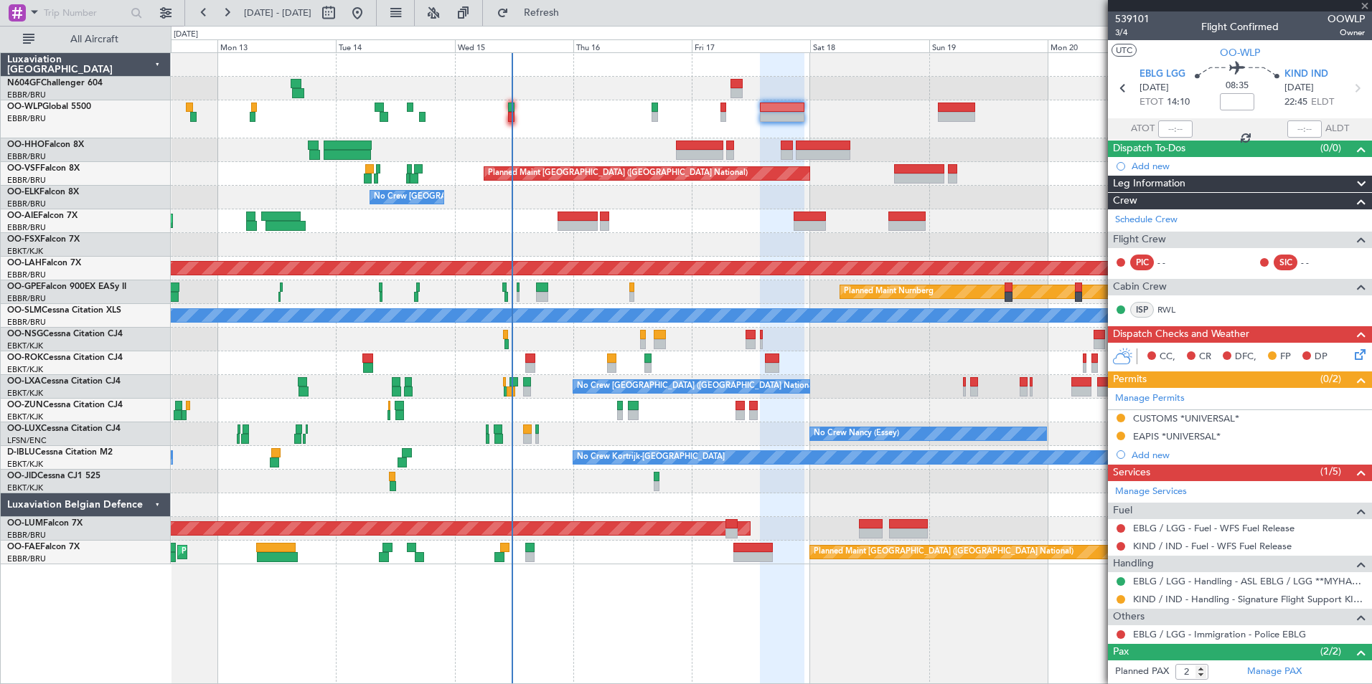
type input "1"
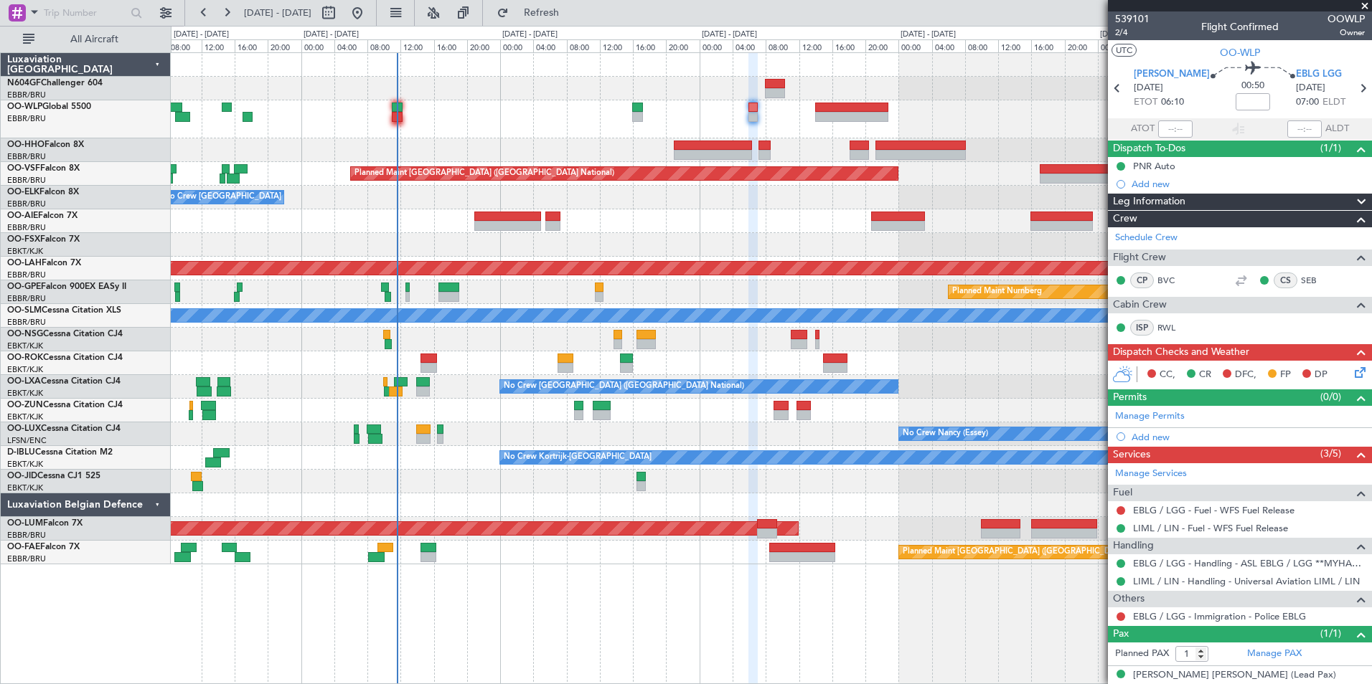
click at [527, 356] on div at bounding box center [771, 364] width 1200 height 24
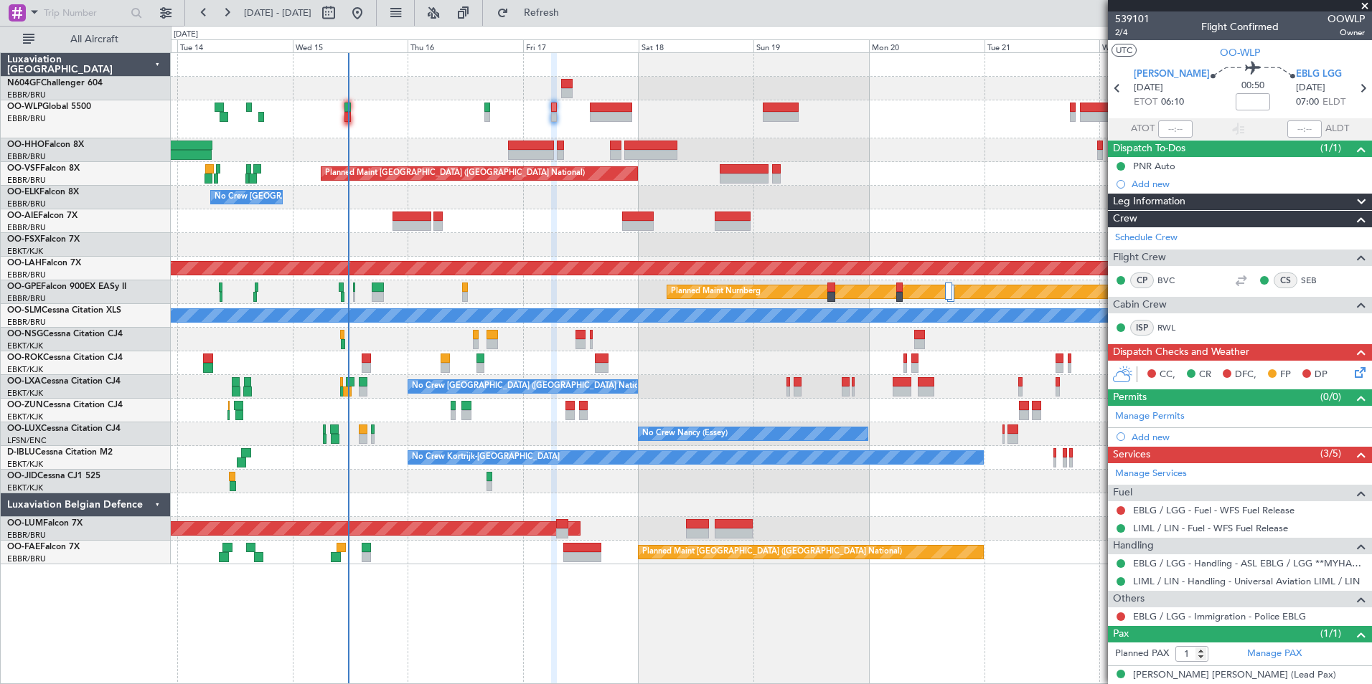
click at [847, 208] on div "No Crew [GEOGRAPHIC_DATA] ([GEOGRAPHIC_DATA] National)" at bounding box center [771, 198] width 1200 height 24
click at [548, 17] on button "Refresh" at bounding box center [533, 12] width 86 height 23
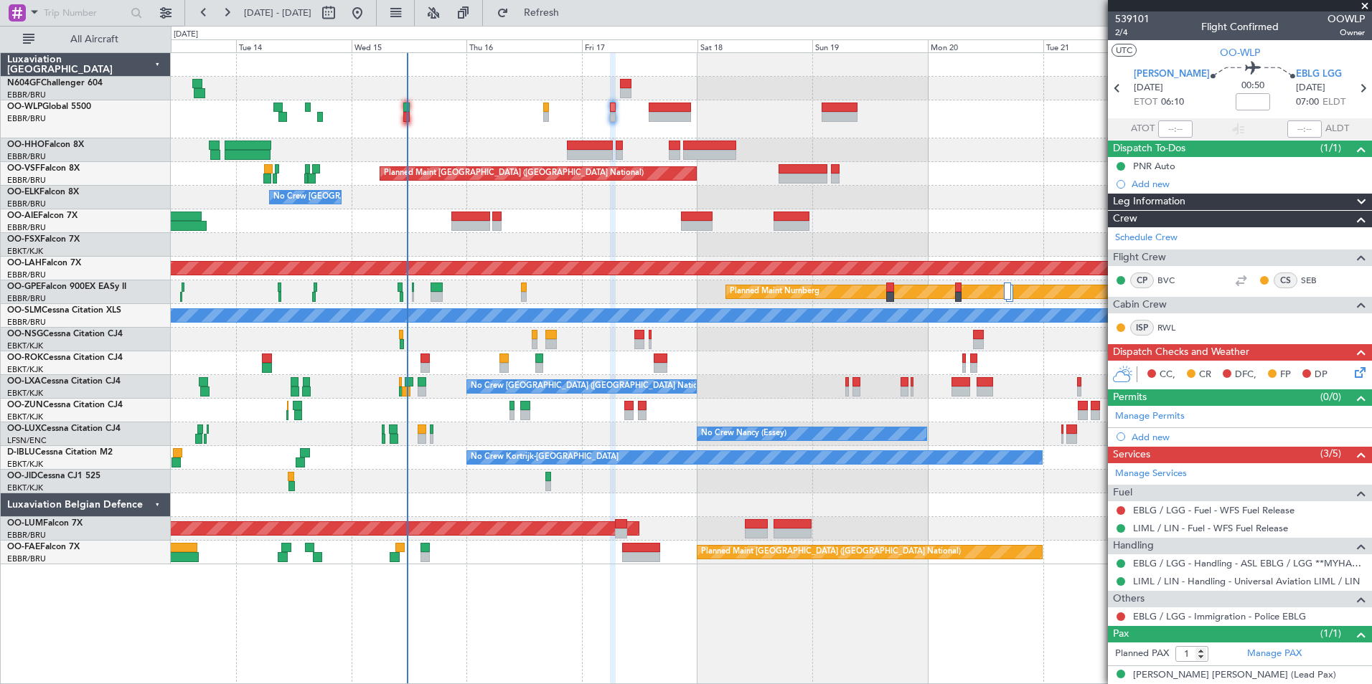
click at [619, 486] on div "No Crew" at bounding box center [771, 482] width 1200 height 24
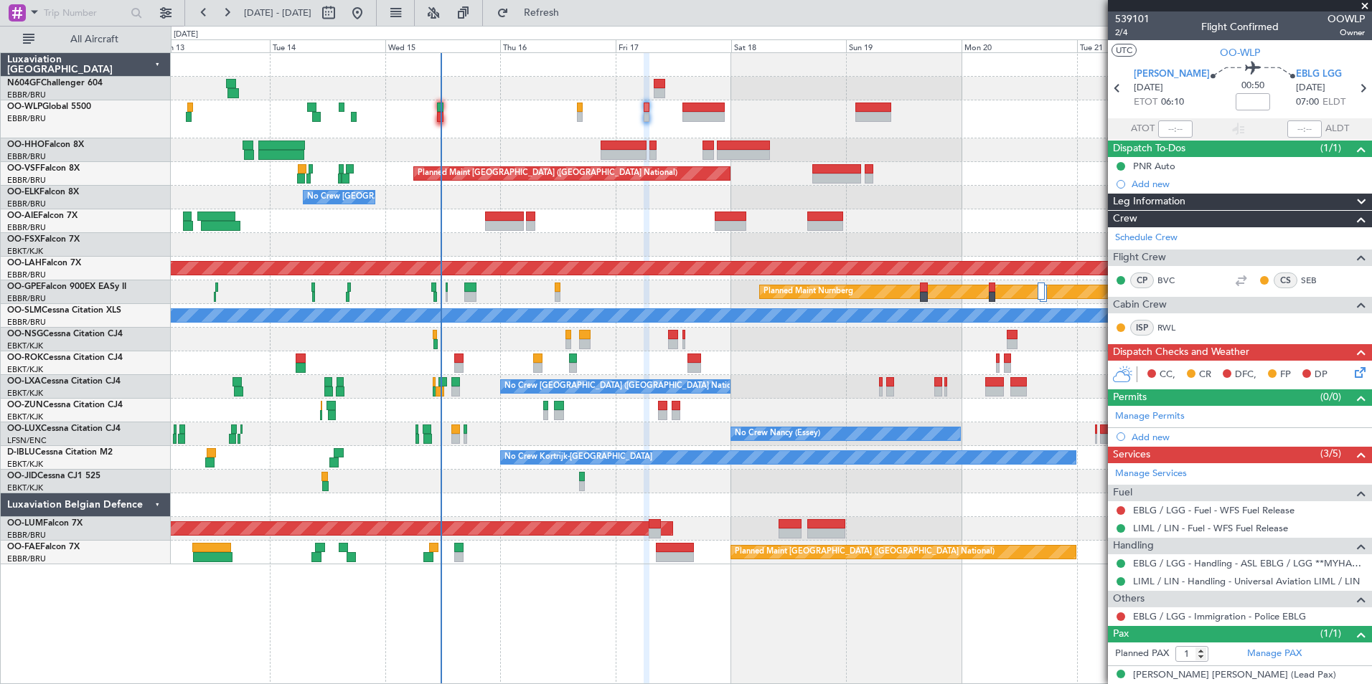
click at [612, 371] on div "Planned Maint Kortrijk-[GEOGRAPHIC_DATA]" at bounding box center [771, 364] width 1200 height 24
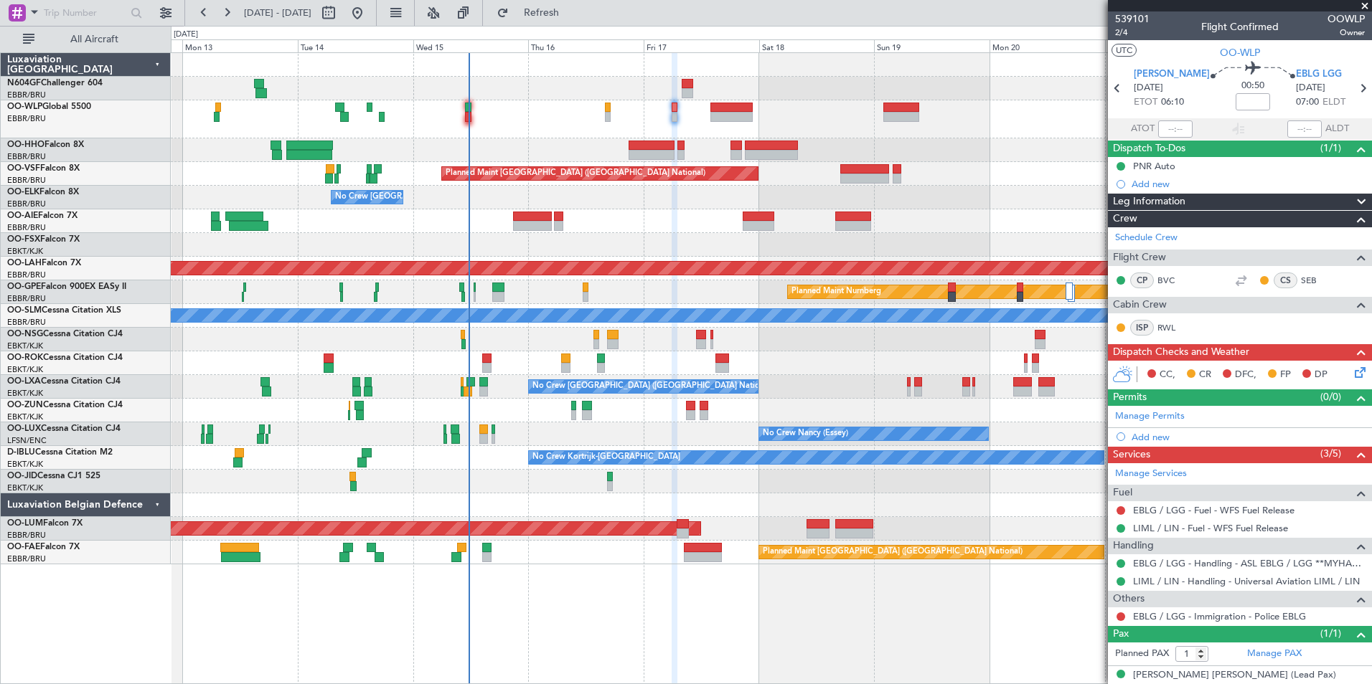
click at [608, 433] on div "No Crew Nancy (Essey)" at bounding box center [771, 435] width 1200 height 24
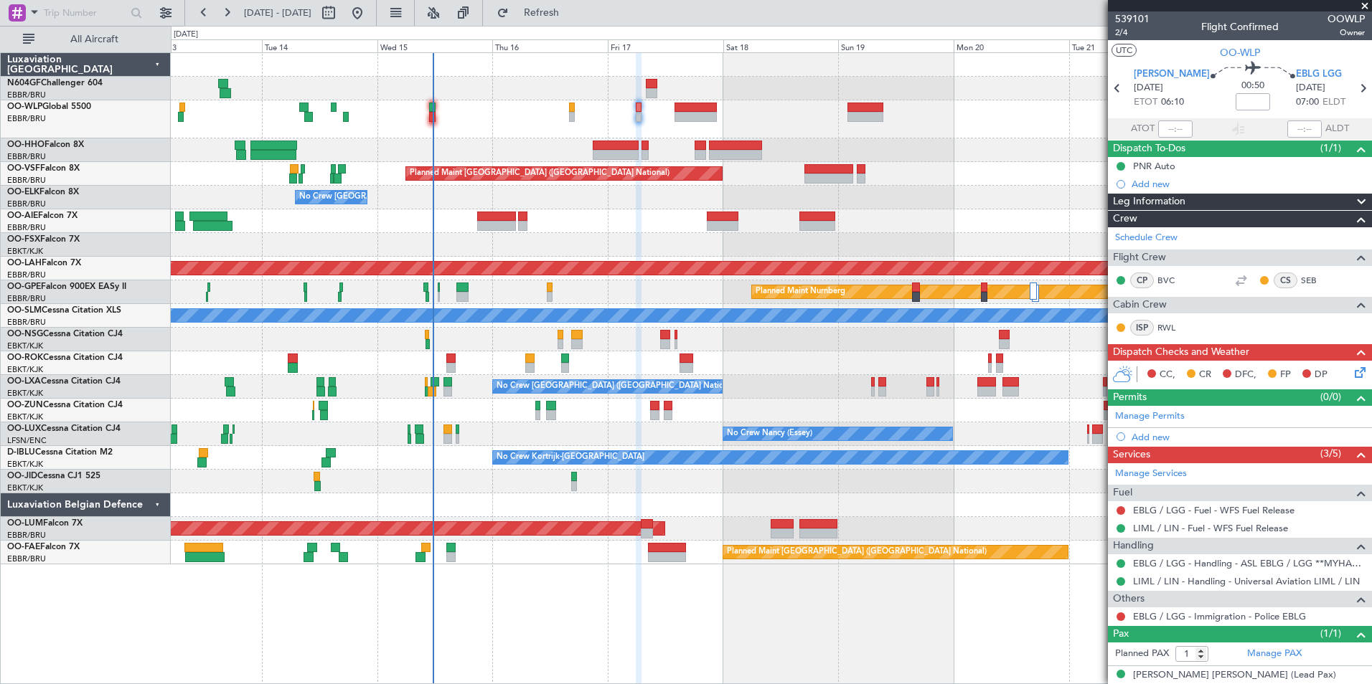
click at [527, 495] on div at bounding box center [771, 506] width 1200 height 24
click at [547, 17] on button "Refresh" at bounding box center [533, 12] width 86 height 23
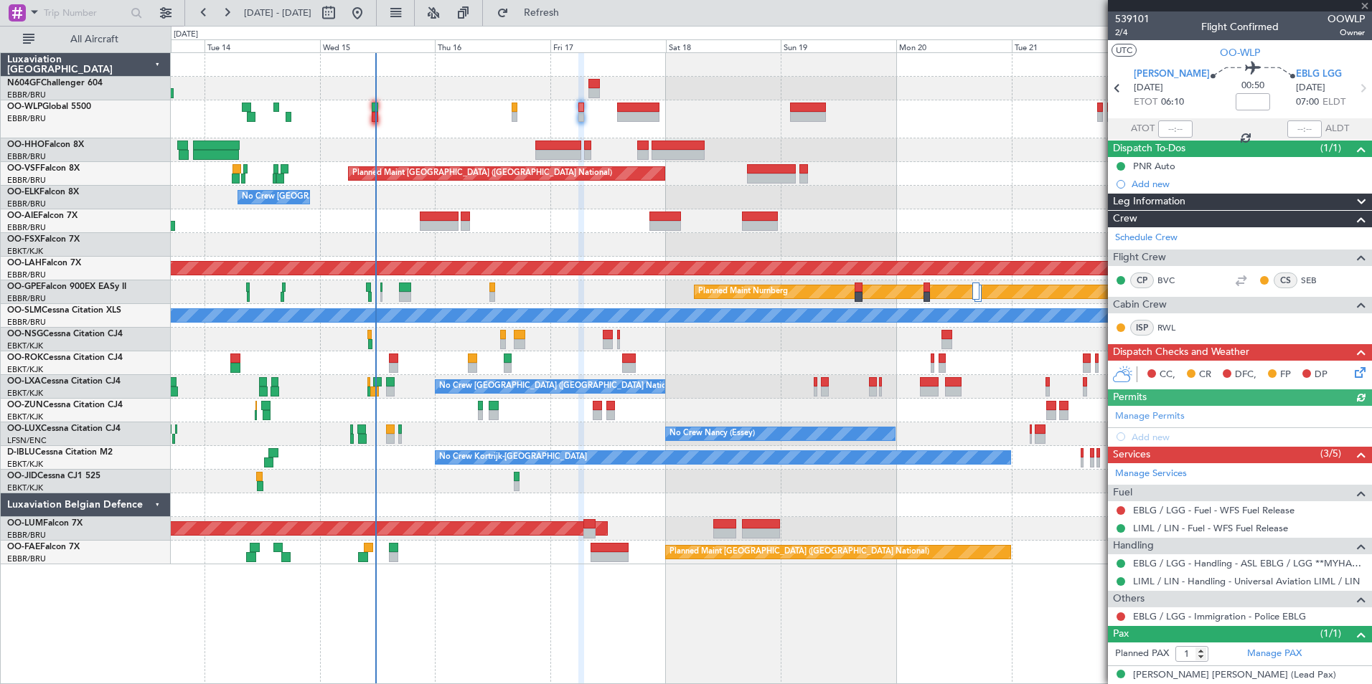
click at [514, 141] on div at bounding box center [771, 150] width 1200 height 24
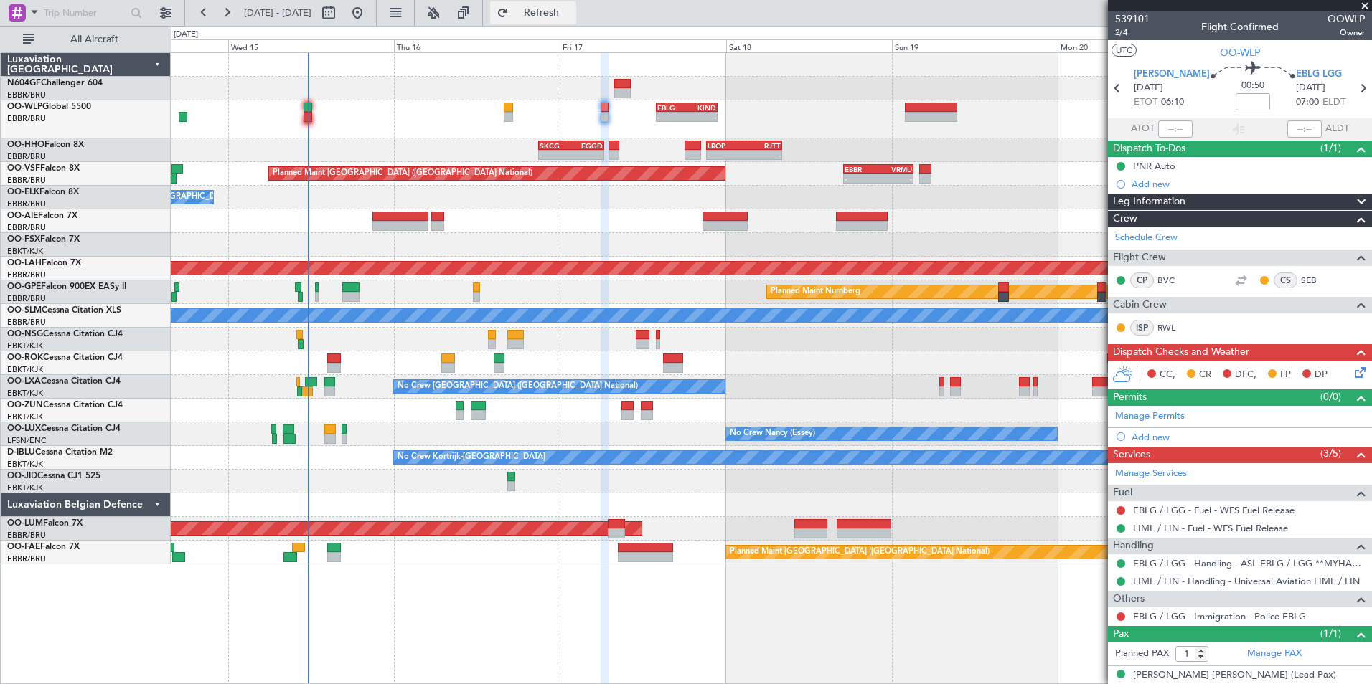
click at [559, 14] on span "Refresh" at bounding box center [542, 13] width 60 height 10
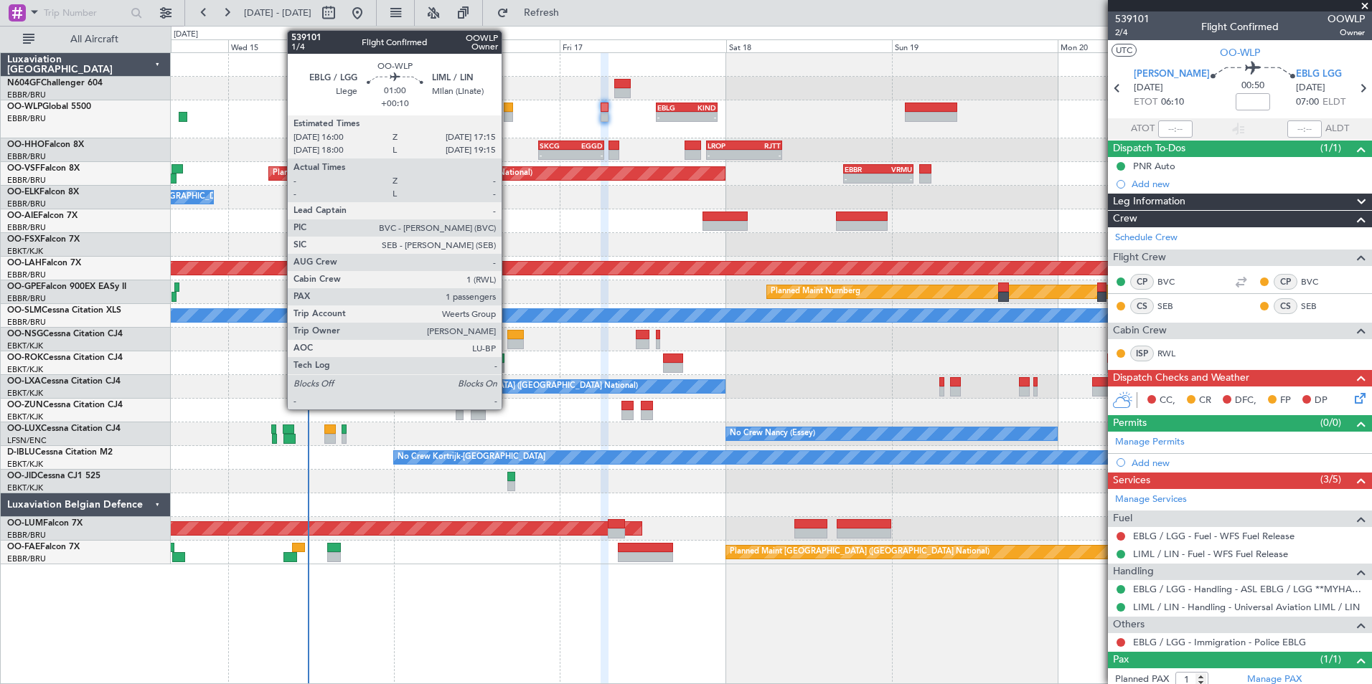
click at [508, 117] on div at bounding box center [508, 117] width 9 height 10
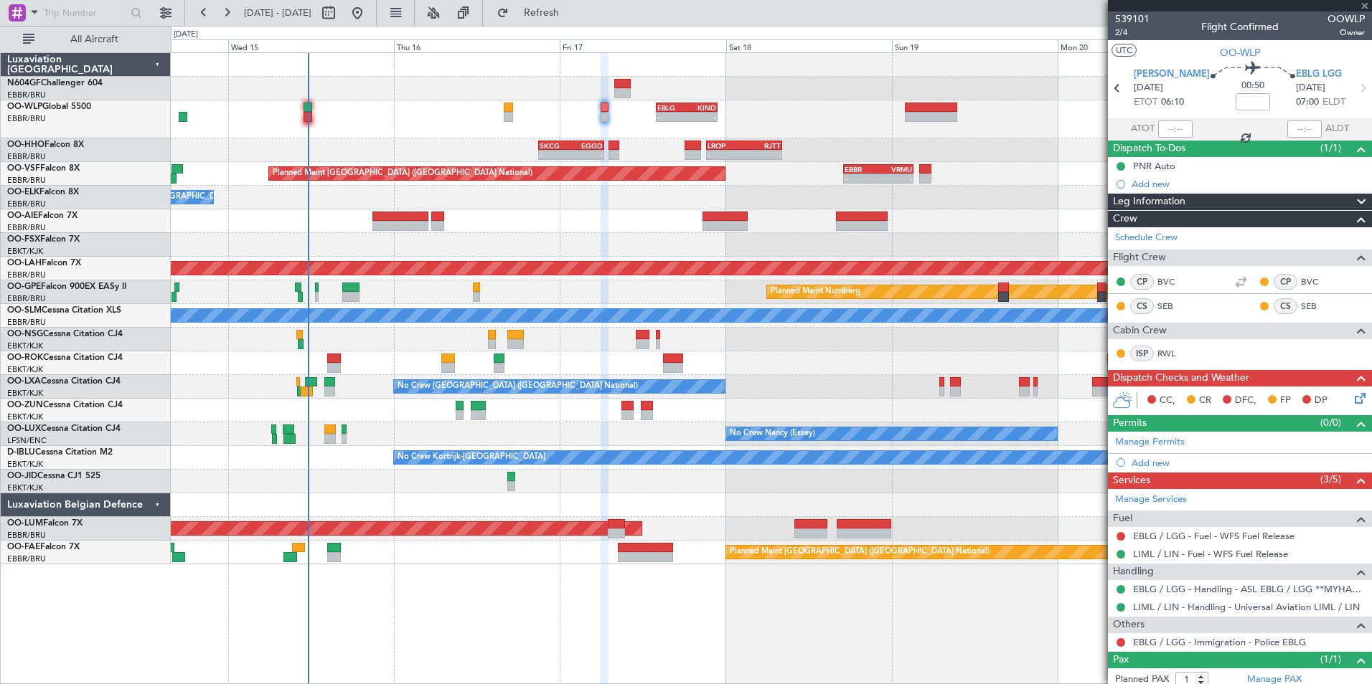
type input "+00:10"
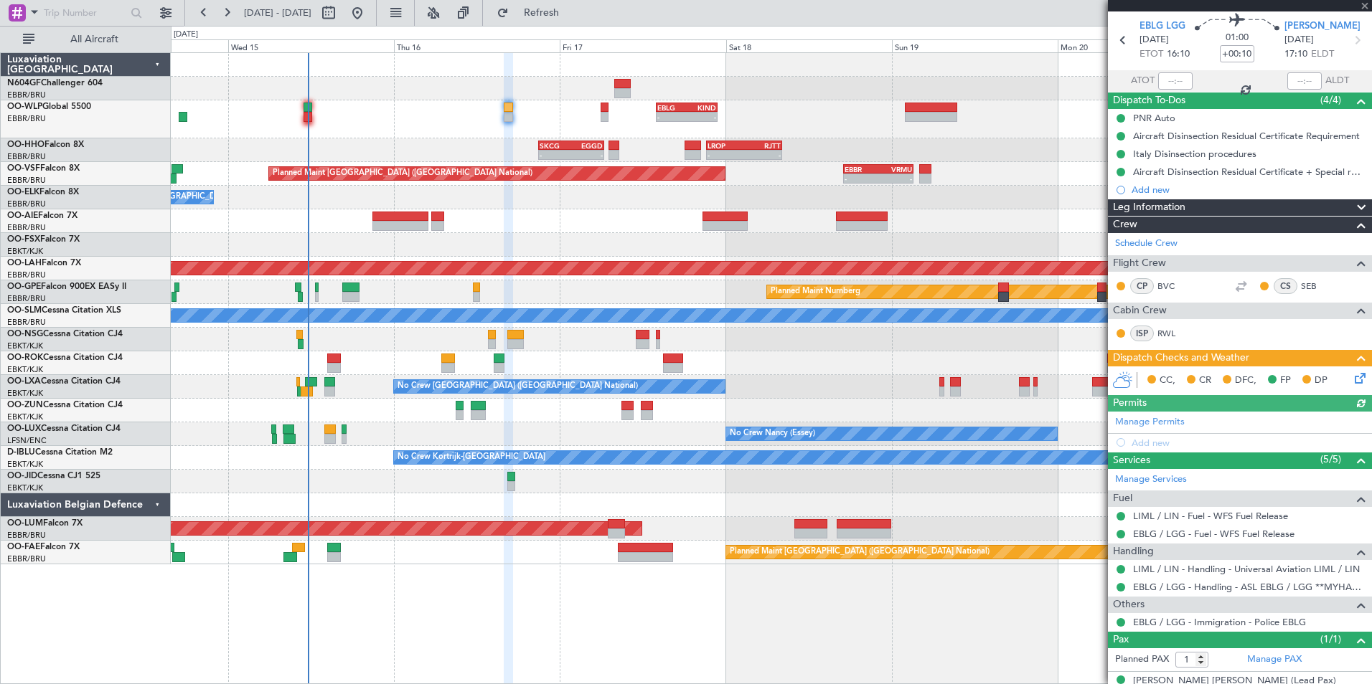
scroll to position [67, 0]
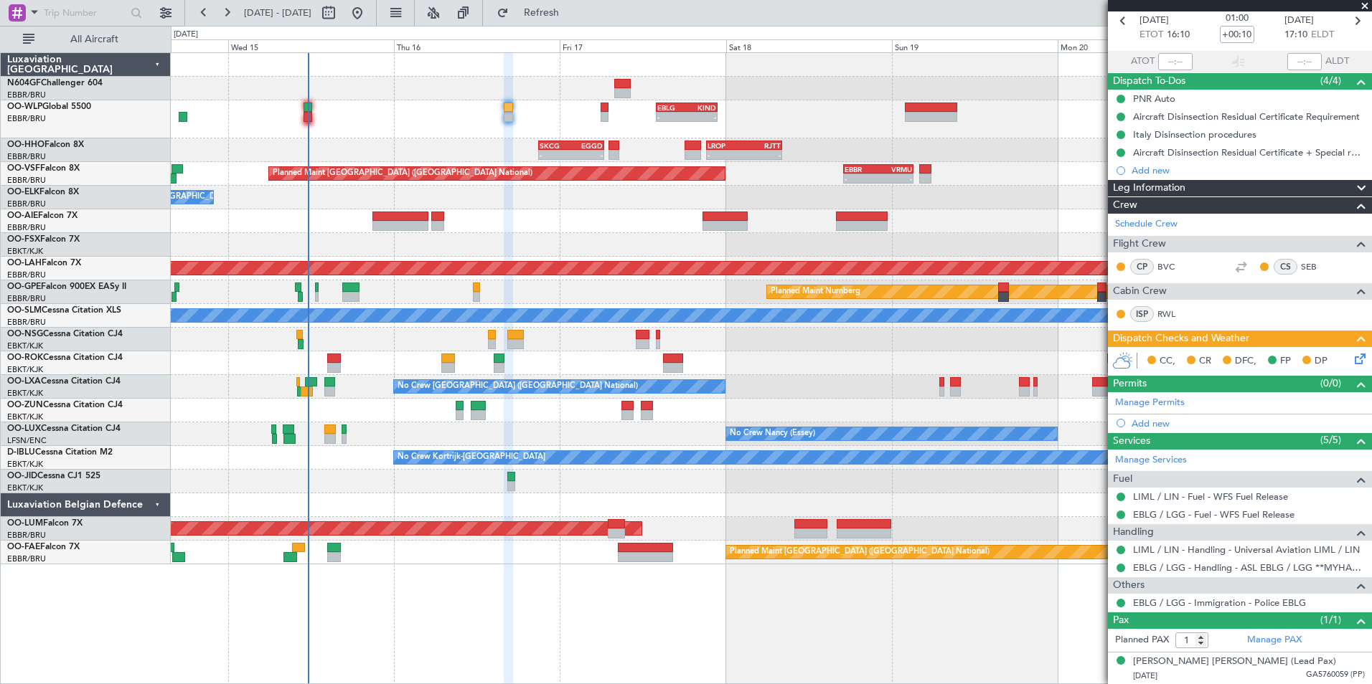
click at [1352, 354] on icon at bounding box center [1357, 356] width 11 height 11
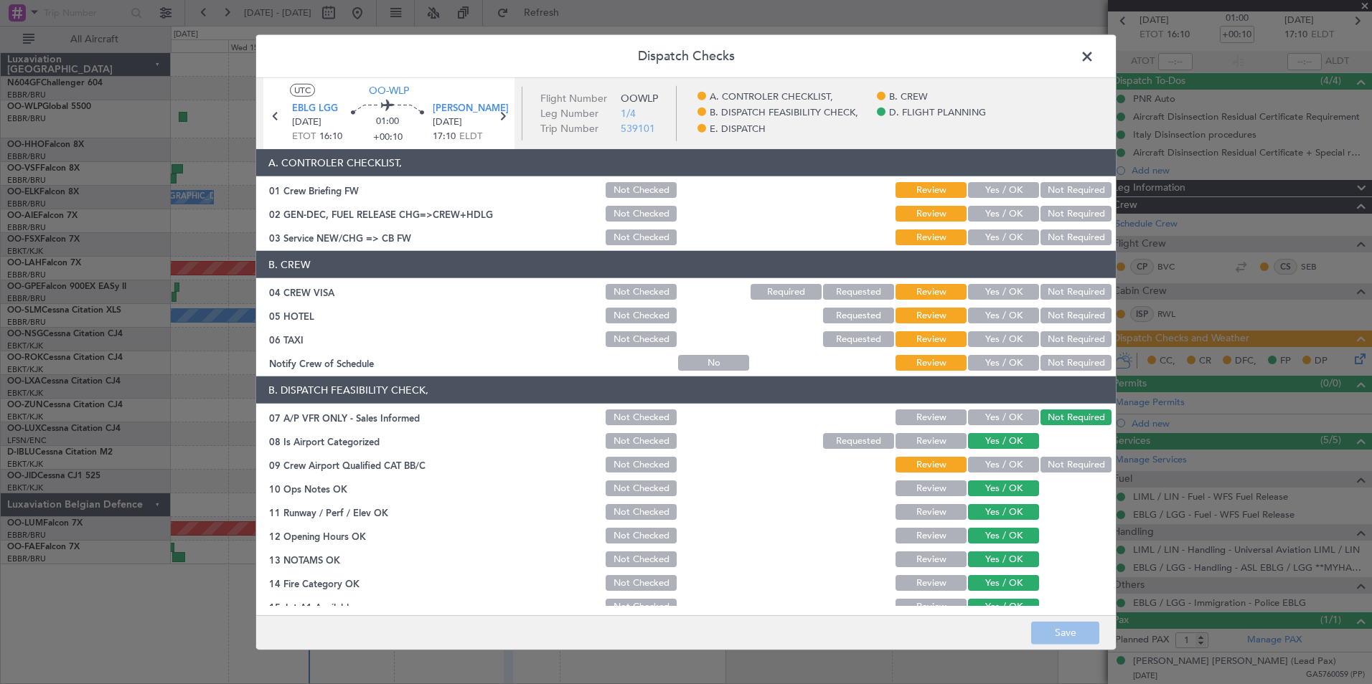
click at [987, 189] on button "Yes / OK" at bounding box center [1003, 190] width 71 height 16
click at [995, 208] on button "Yes / OK" at bounding box center [1003, 214] width 71 height 16
click at [995, 225] on section "A. CONTROLER CHECKLIST, 01 Crew Briefing FW Not Checked Review Yes / OK Not Req…" at bounding box center [685, 198] width 859 height 98
click at [993, 240] on button "Yes / OK" at bounding box center [1003, 238] width 71 height 16
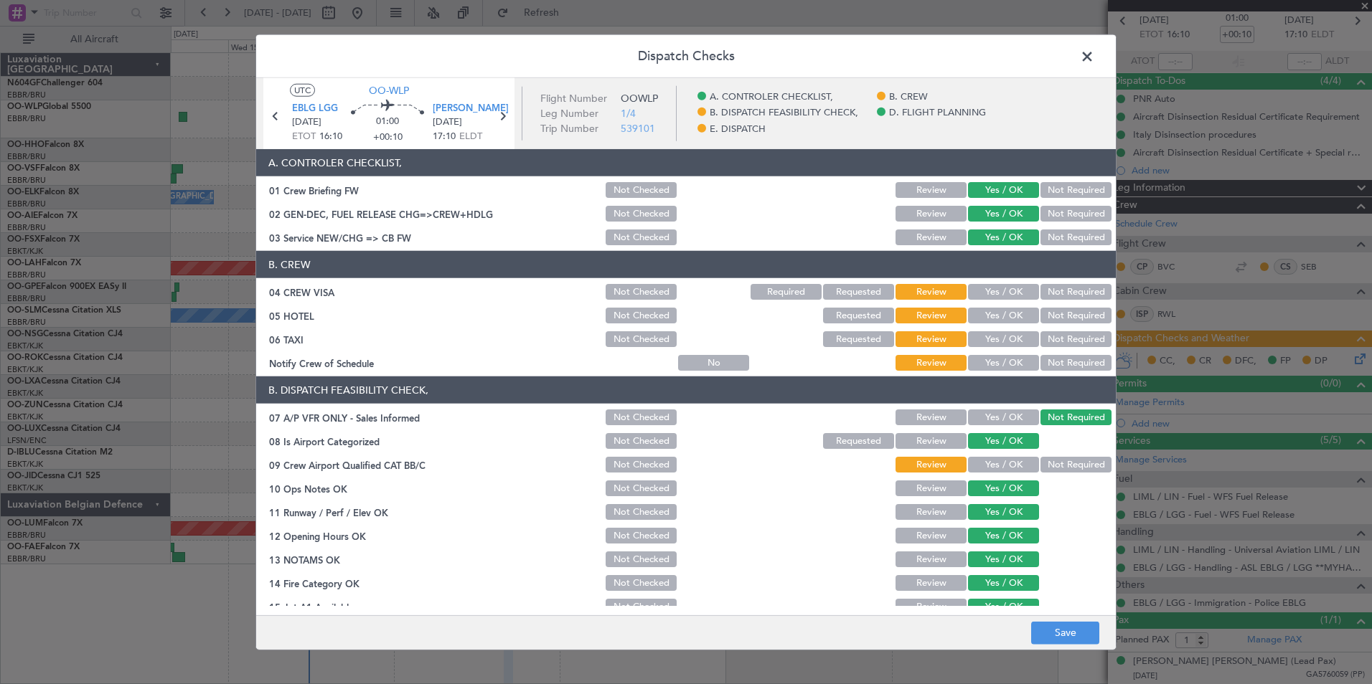
click at [1005, 285] on button "Yes / OK" at bounding box center [1003, 292] width 71 height 16
click at [1044, 314] on button "Not Required" at bounding box center [1075, 316] width 71 height 16
click at [1047, 334] on button "Not Required" at bounding box center [1075, 339] width 71 height 16
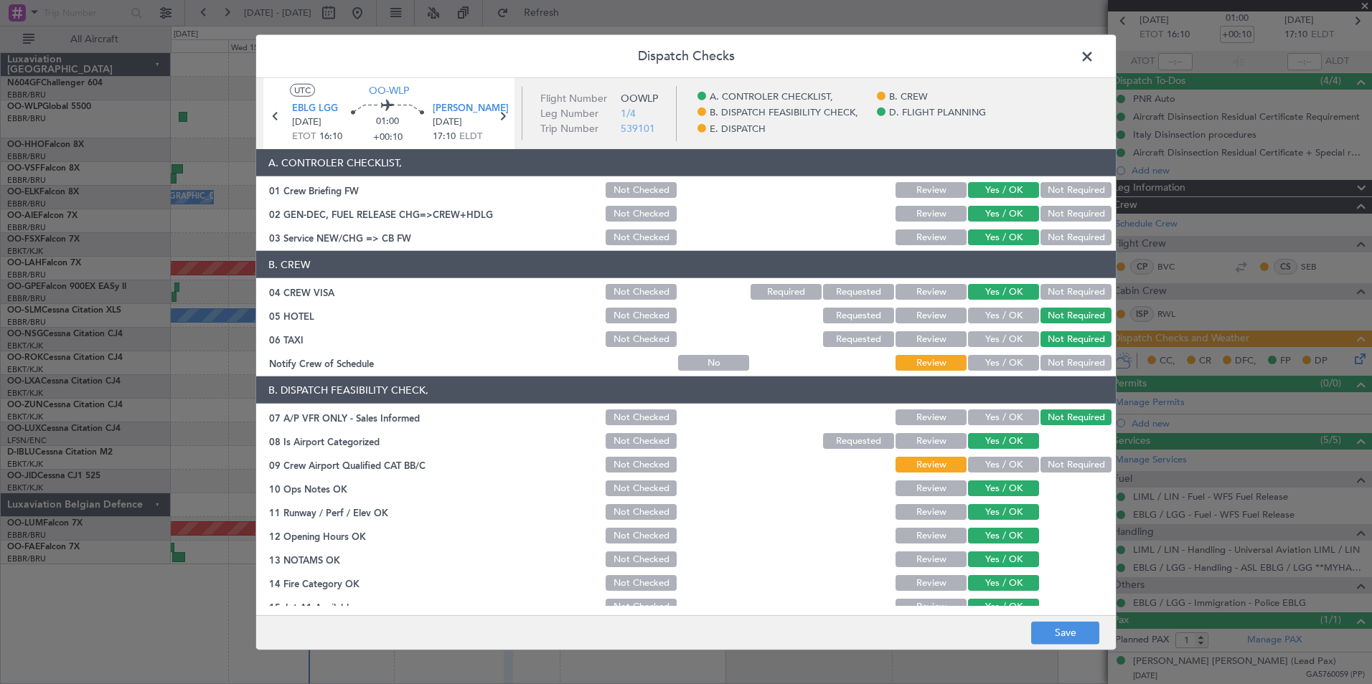
click at [1054, 291] on button "Not Required" at bounding box center [1075, 292] width 71 height 16
click at [1014, 362] on button "Yes / OK" at bounding box center [1003, 363] width 71 height 16
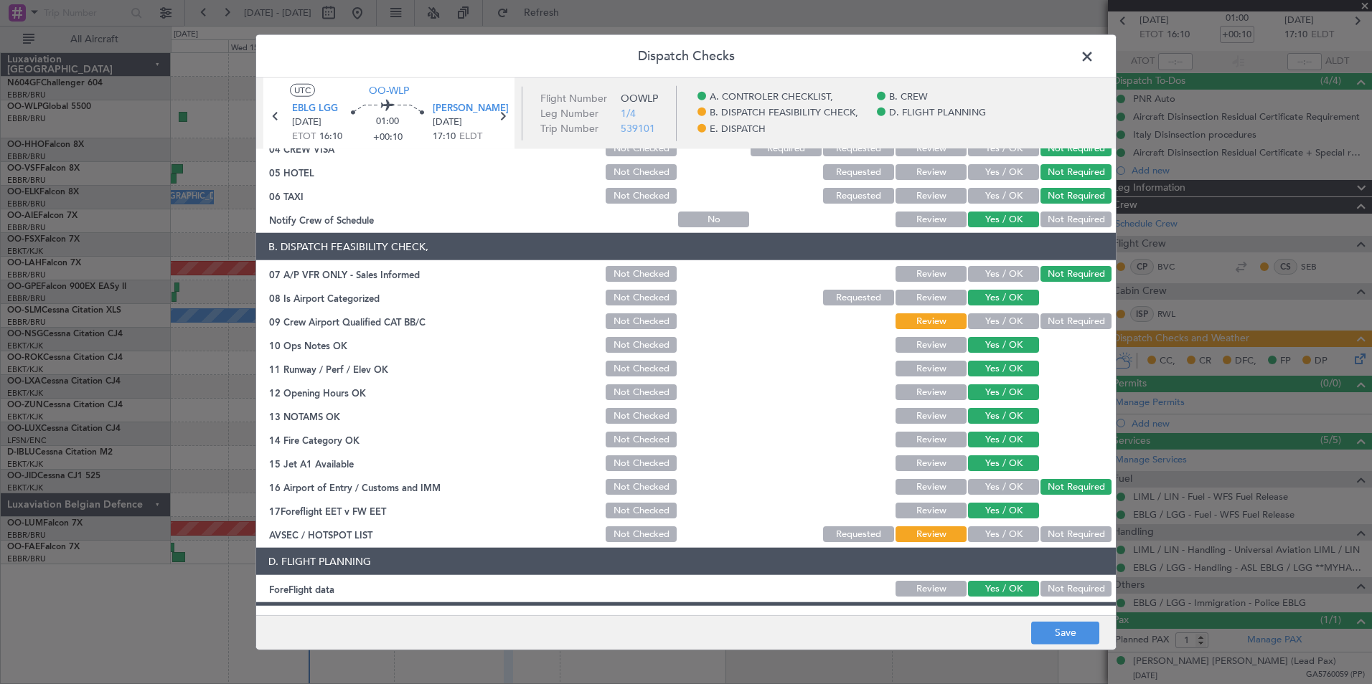
click at [982, 315] on button "Yes / OK" at bounding box center [1003, 322] width 71 height 16
click at [1002, 529] on button "Yes / OK" at bounding box center [1003, 535] width 71 height 16
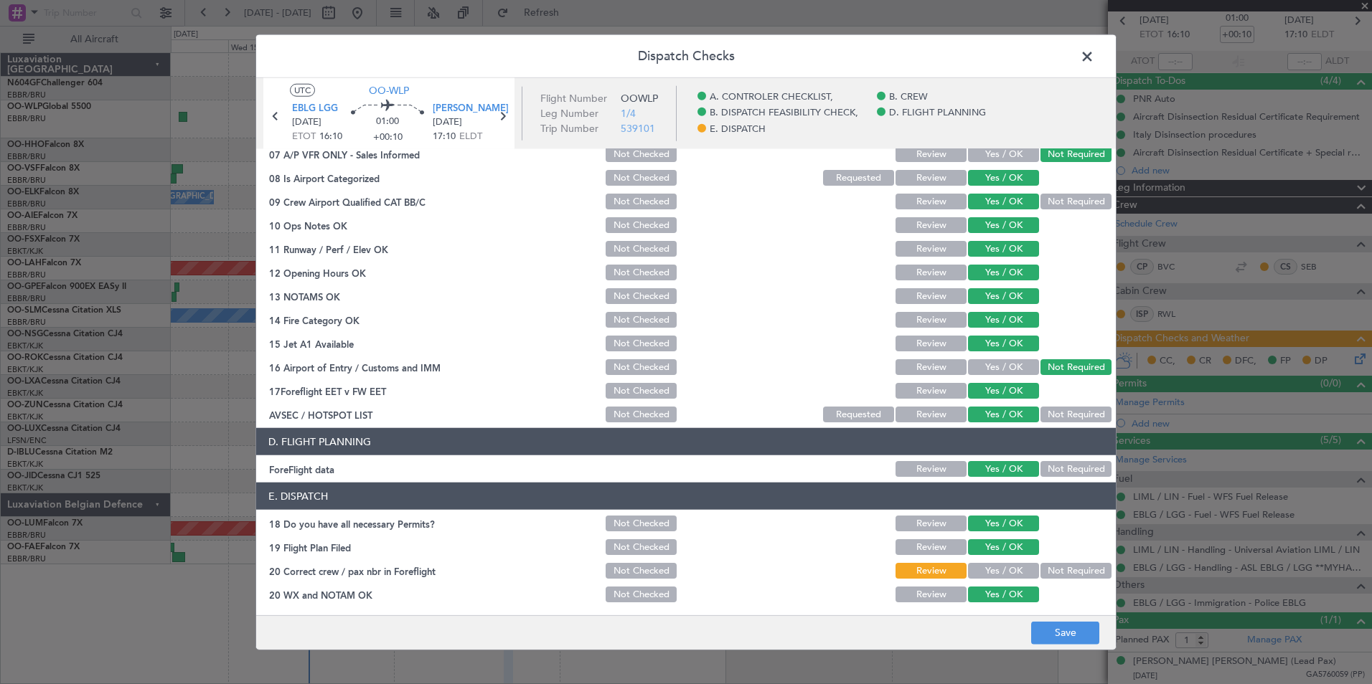
scroll to position [265, 0]
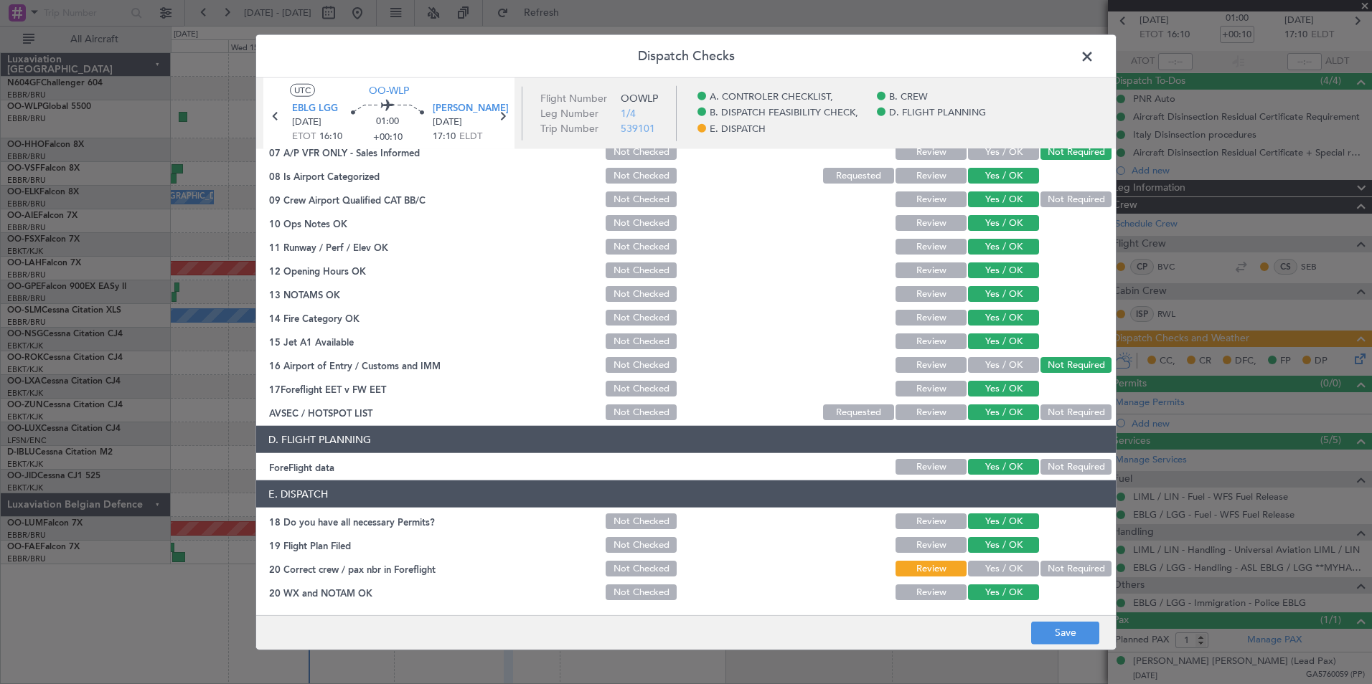
click at [996, 566] on button "Yes / OK" at bounding box center [1003, 569] width 71 height 16
click at [1037, 623] on button "Save" at bounding box center [1065, 632] width 68 height 23
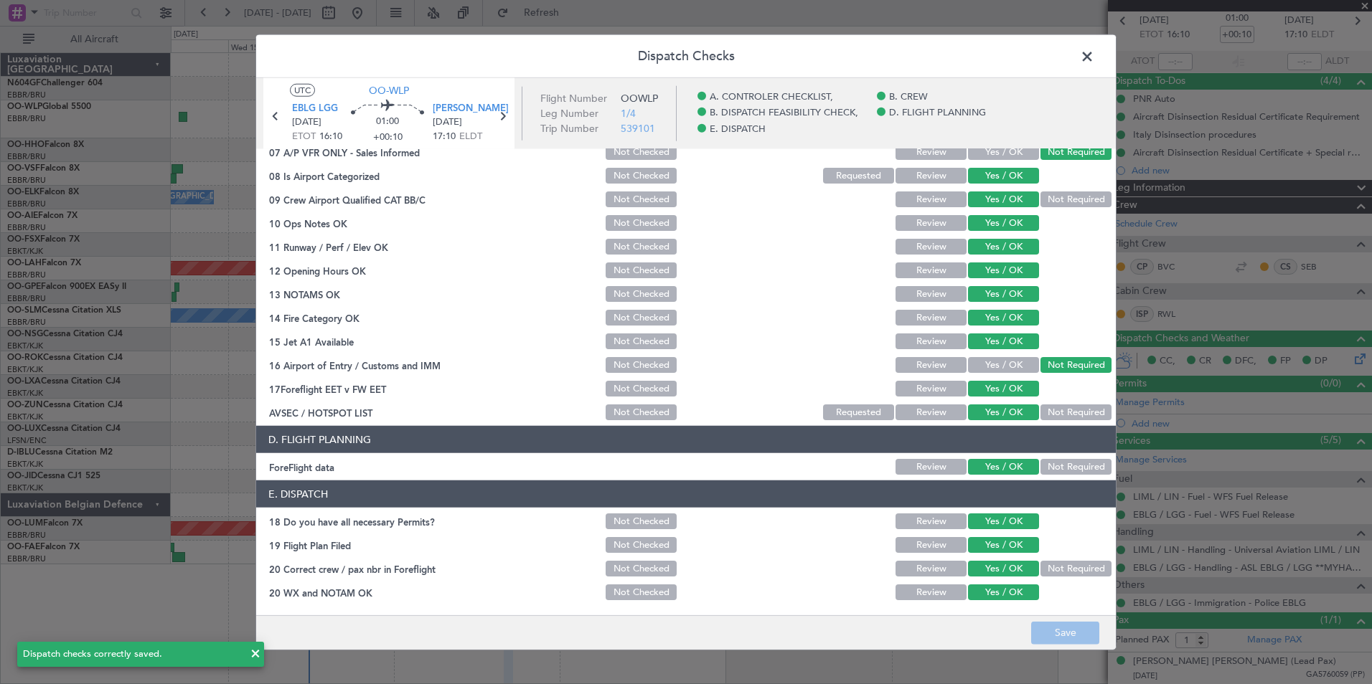
click at [1094, 55] on span at bounding box center [1094, 60] width 0 height 29
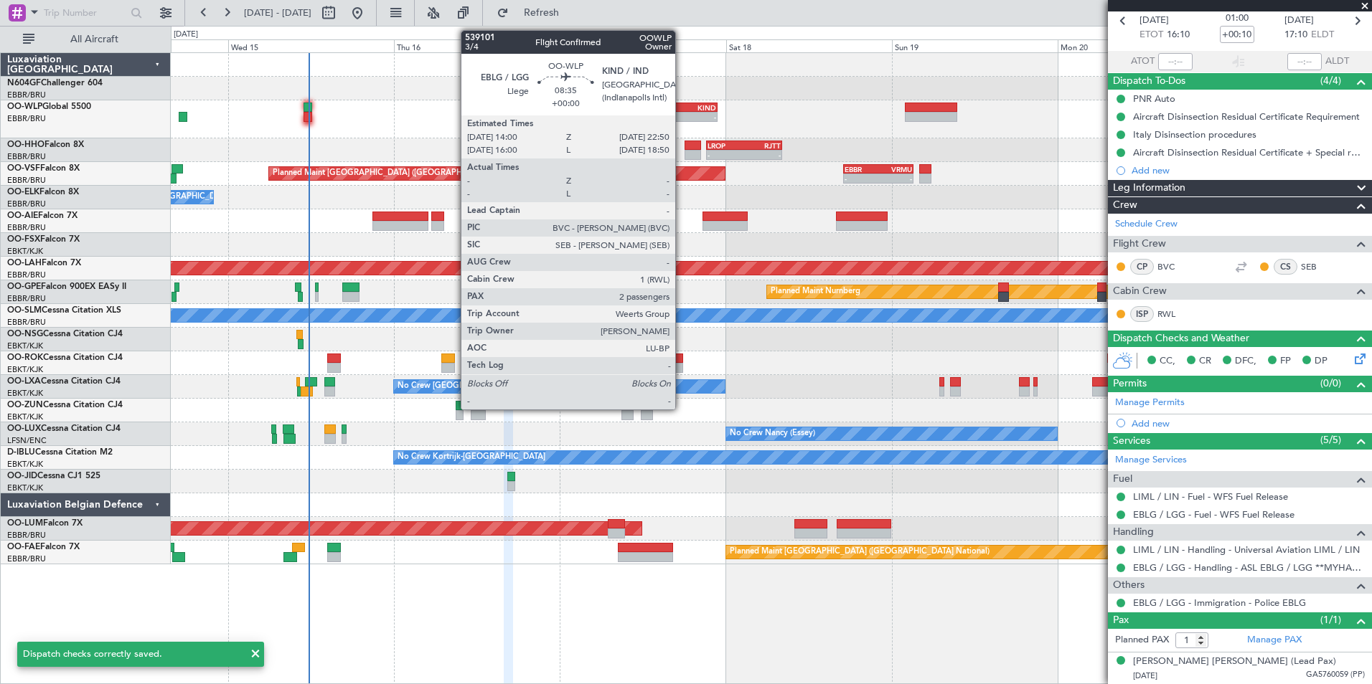
click at [682, 112] on div "- -" at bounding box center [687, 117] width 62 height 10
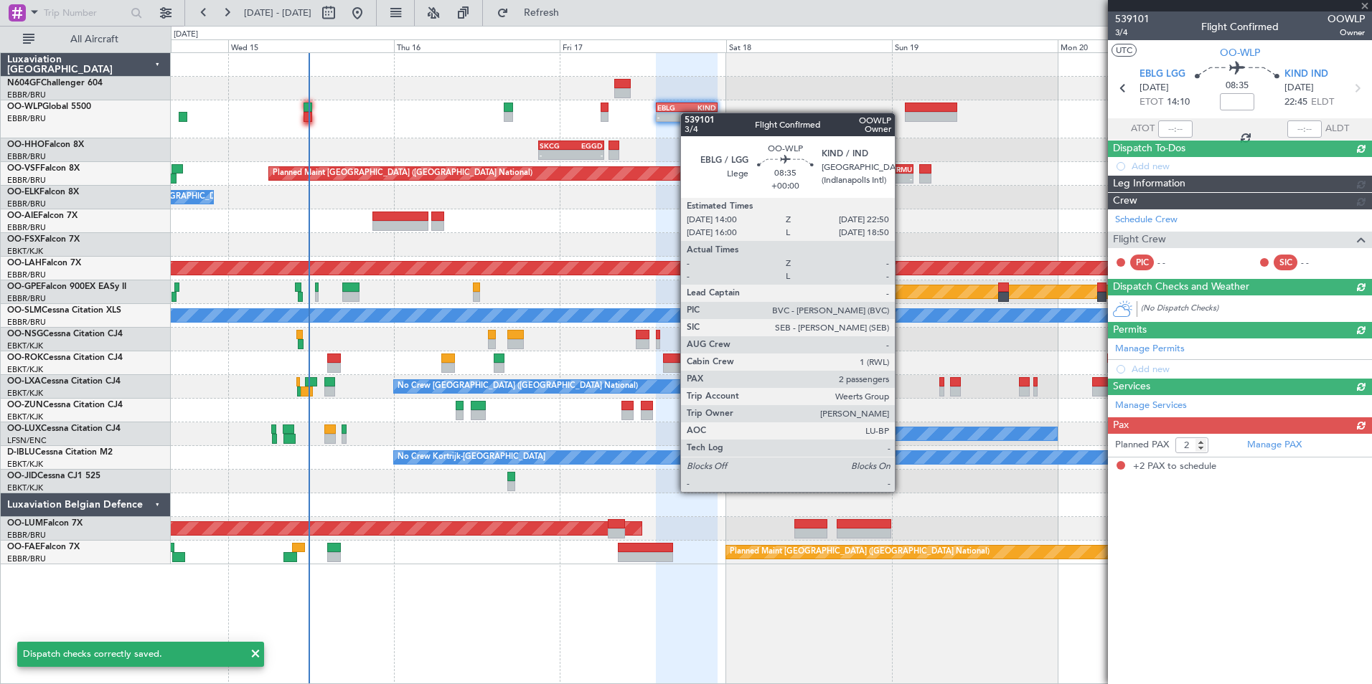
scroll to position [0, 0]
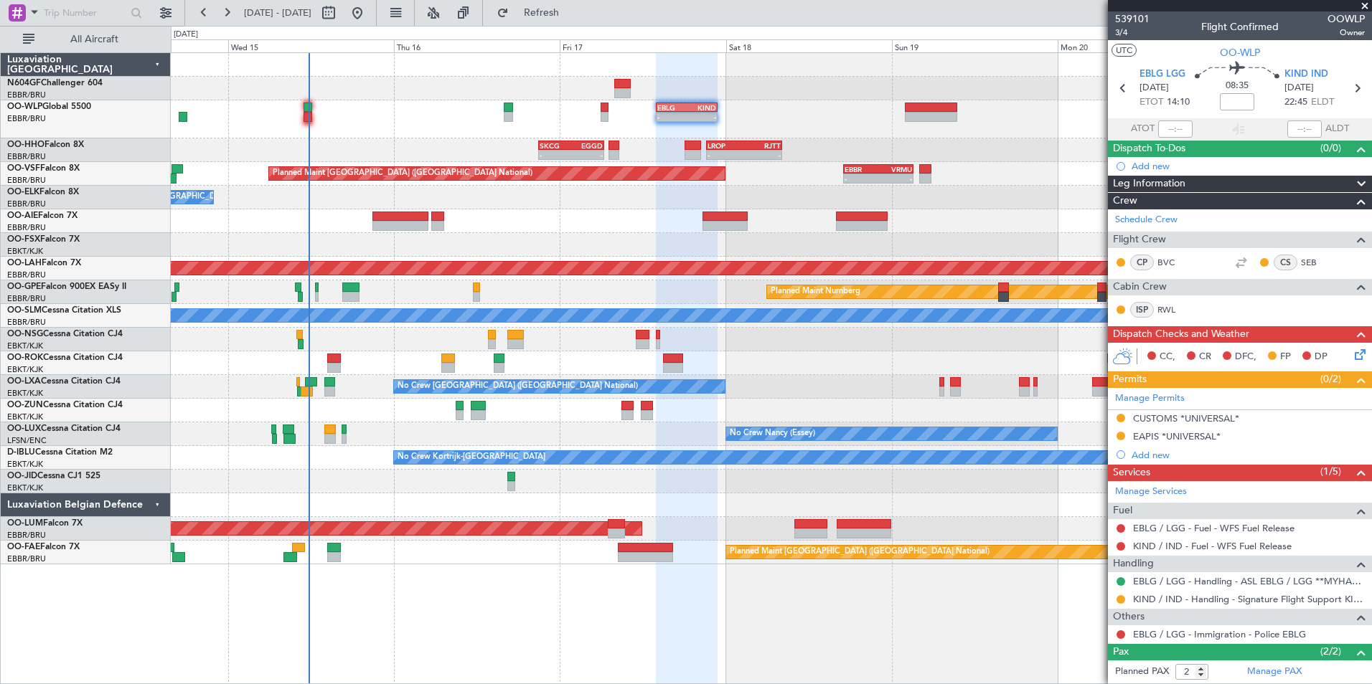
click at [1352, 350] on icon at bounding box center [1357, 352] width 11 height 11
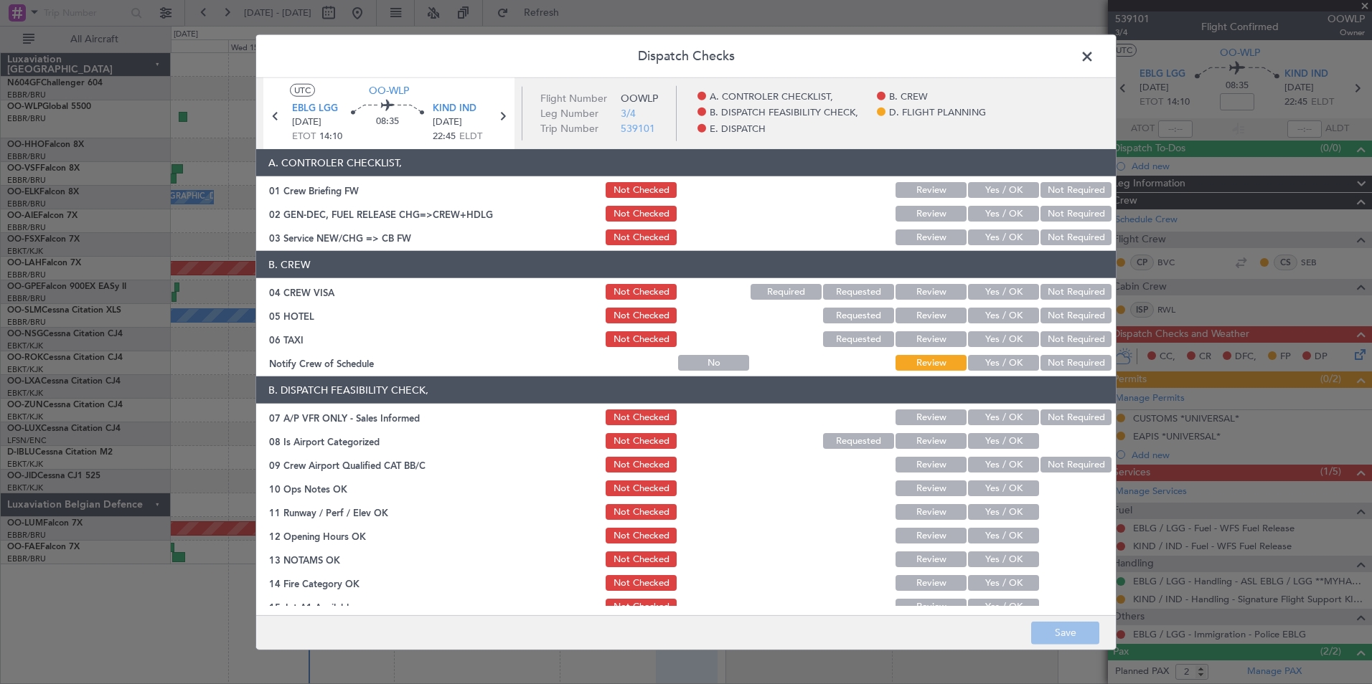
click at [1003, 234] on button "Yes / OK" at bounding box center [1003, 238] width 71 height 16
click at [1075, 288] on button "Not Required" at bounding box center [1075, 292] width 71 height 16
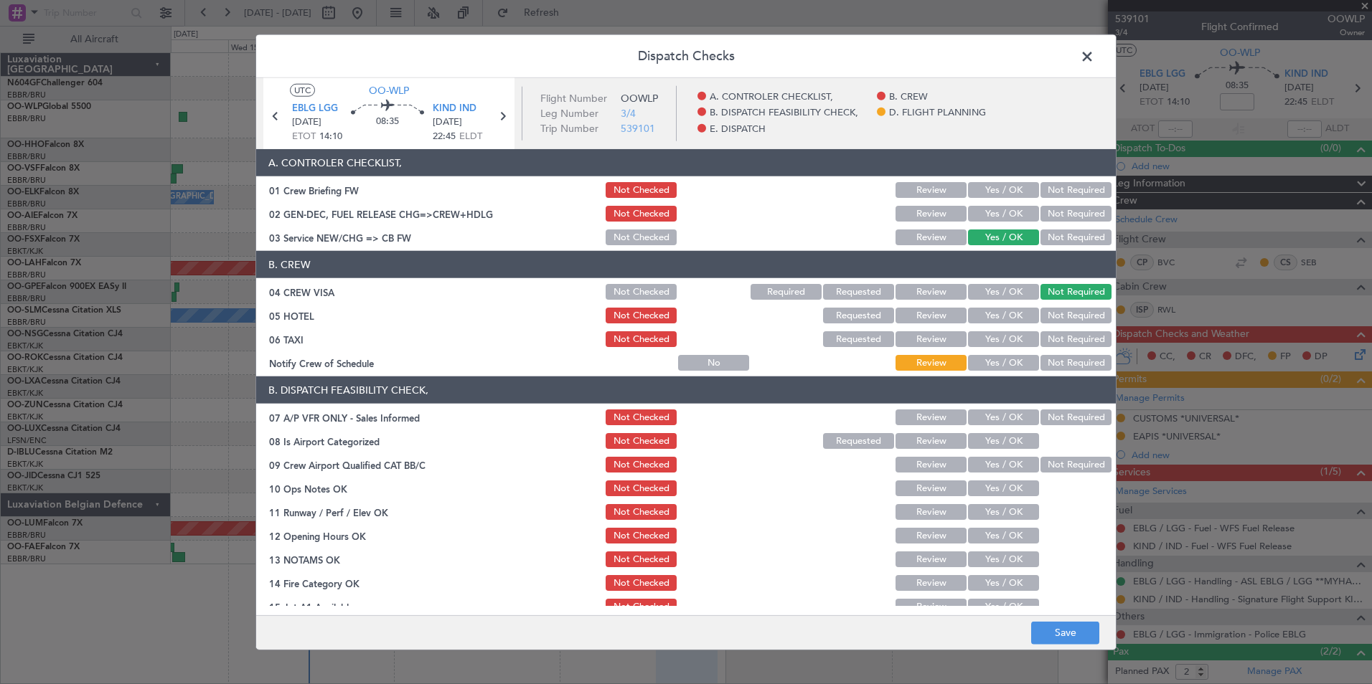
click at [1059, 326] on section "B. CREW 04 CREW VISA Not Checked Required Requested Review Yes / OK Not Require…" at bounding box center [685, 312] width 859 height 122
click at [1047, 323] on button "Not Required" at bounding box center [1075, 316] width 71 height 16
click at [1052, 344] on button "Not Required" at bounding box center [1075, 339] width 71 height 16
click at [1008, 370] on button "Yes / OK" at bounding box center [1003, 363] width 71 height 16
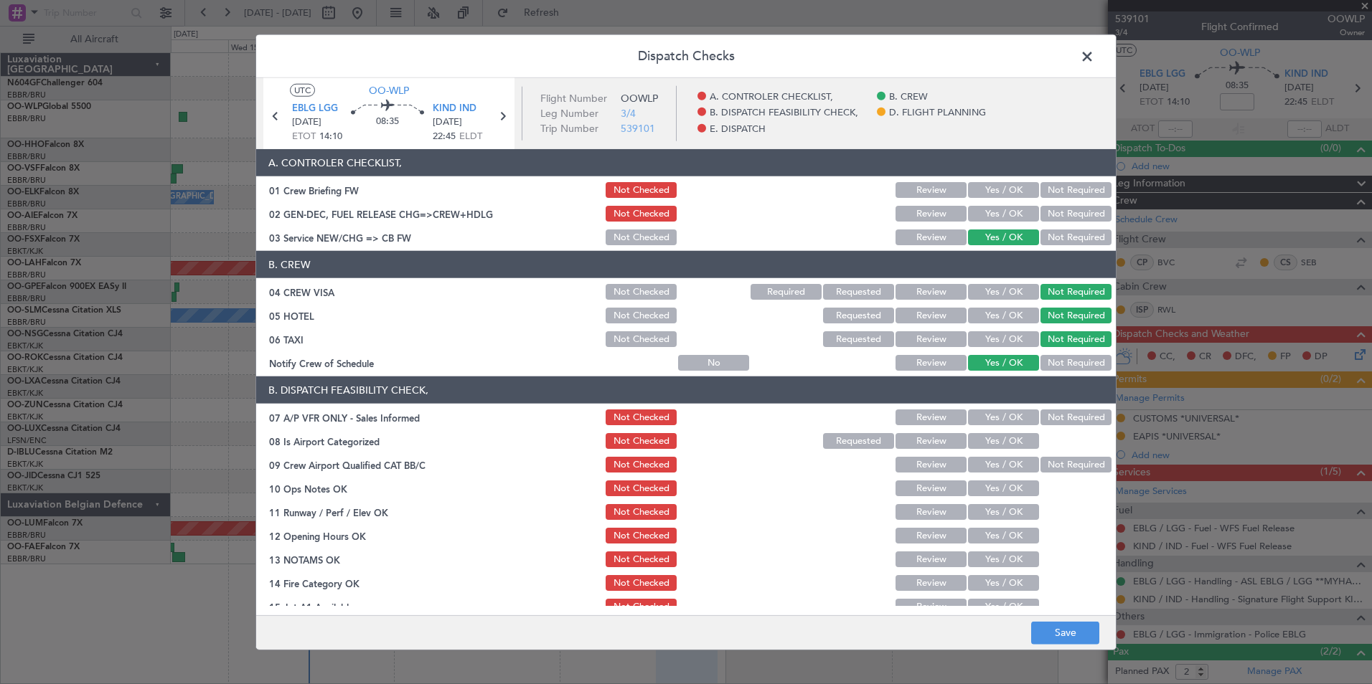
click at [1045, 419] on button "Not Required" at bounding box center [1075, 418] width 71 height 16
click at [1003, 440] on button "Yes / OK" at bounding box center [1003, 441] width 71 height 16
click at [1040, 459] on button "Not Required" at bounding box center [1075, 465] width 71 height 16
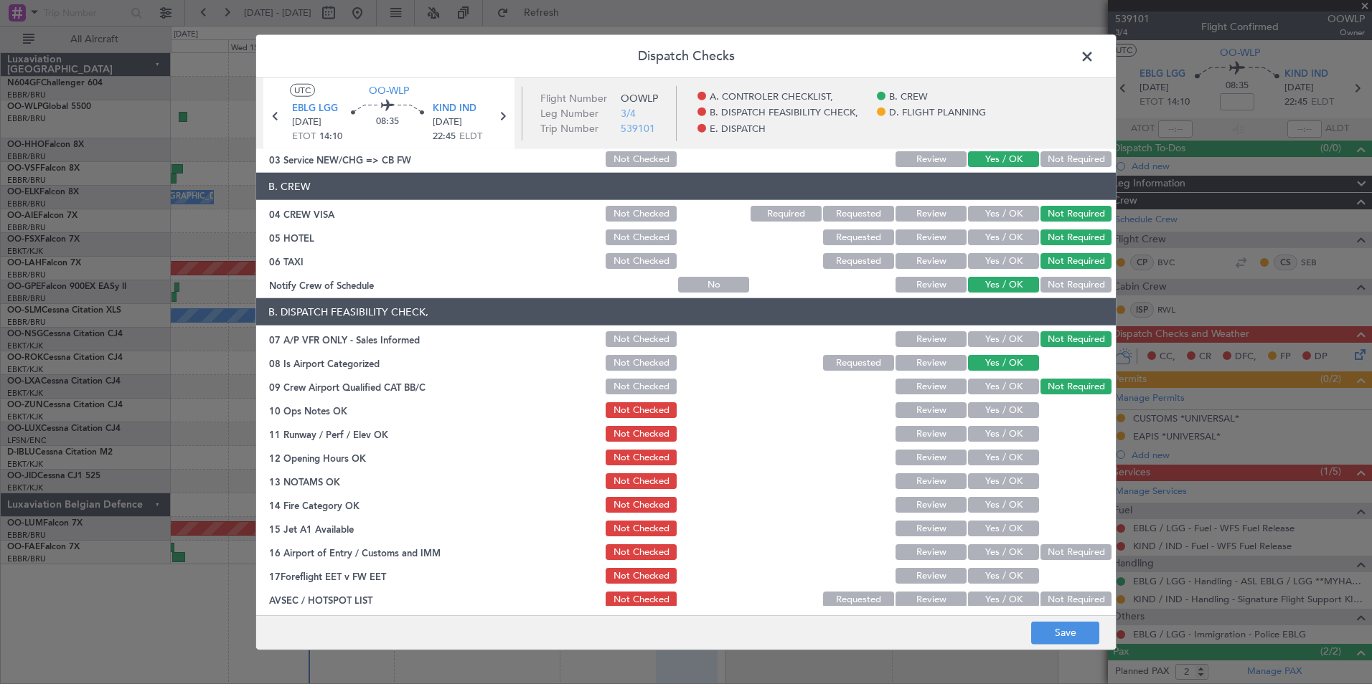
scroll to position [215, 0]
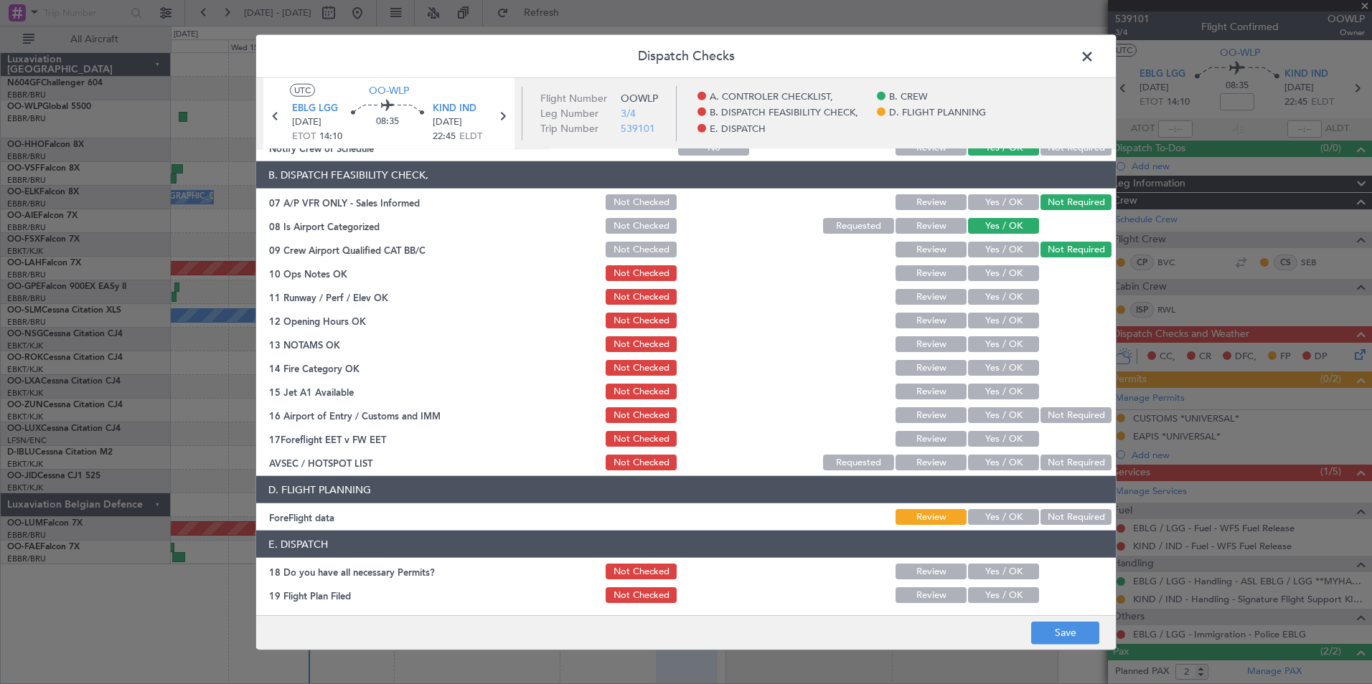
click at [986, 265] on div "Yes / OK" at bounding box center [1002, 273] width 72 height 20
click at [990, 283] on section "B. DISPATCH FEASIBILITY CHECK, 07 A/P VFR ONLY - Sales Informed Not Checked Rev…" at bounding box center [685, 316] width 859 height 311
click at [990, 275] on button "Yes / OK" at bounding box center [1003, 273] width 71 height 16
click at [992, 295] on button "Yes / OK" at bounding box center [1003, 297] width 71 height 16
click at [996, 318] on button "Yes / OK" at bounding box center [1003, 321] width 71 height 16
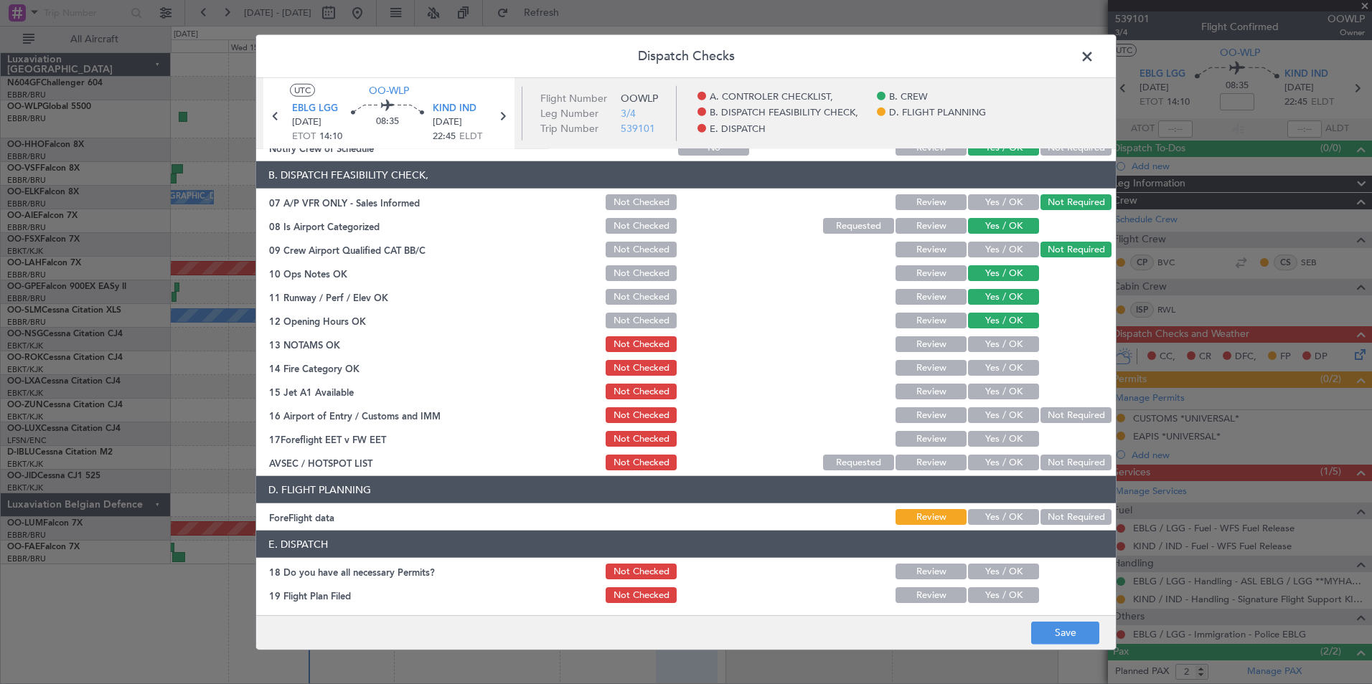
click at [999, 341] on button "Yes / OK" at bounding box center [1003, 344] width 71 height 16
click at [1000, 368] on button "Yes / OK" at bounding box center [1003, 368] width 71 height 16
click at [1008, 395] on button "Yes / OK" at bounding box center [1003, 392] width 71 height 16
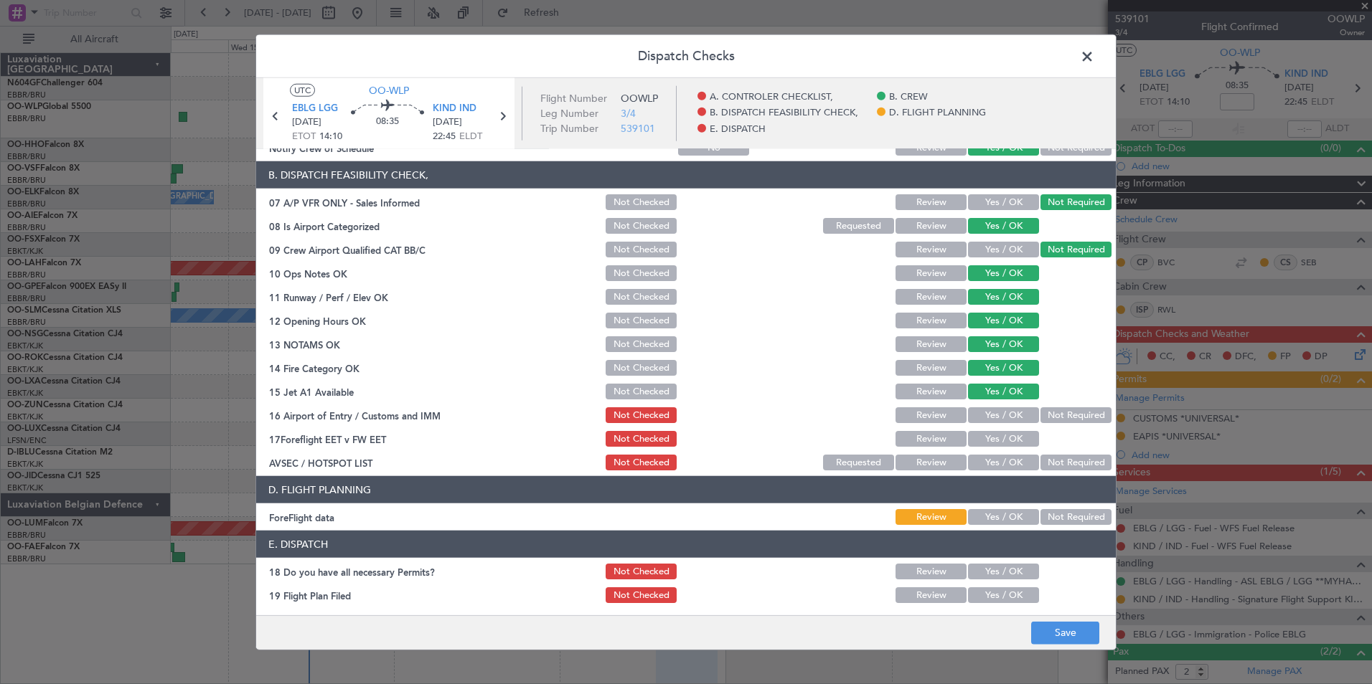
click at [1040, 411] on button "Not Required" at bounding box center [1075, 415] width 71 height 16
click at [991, 470] on button "Yes / OK" at bounding box center [1003, 463] width 71 height 16
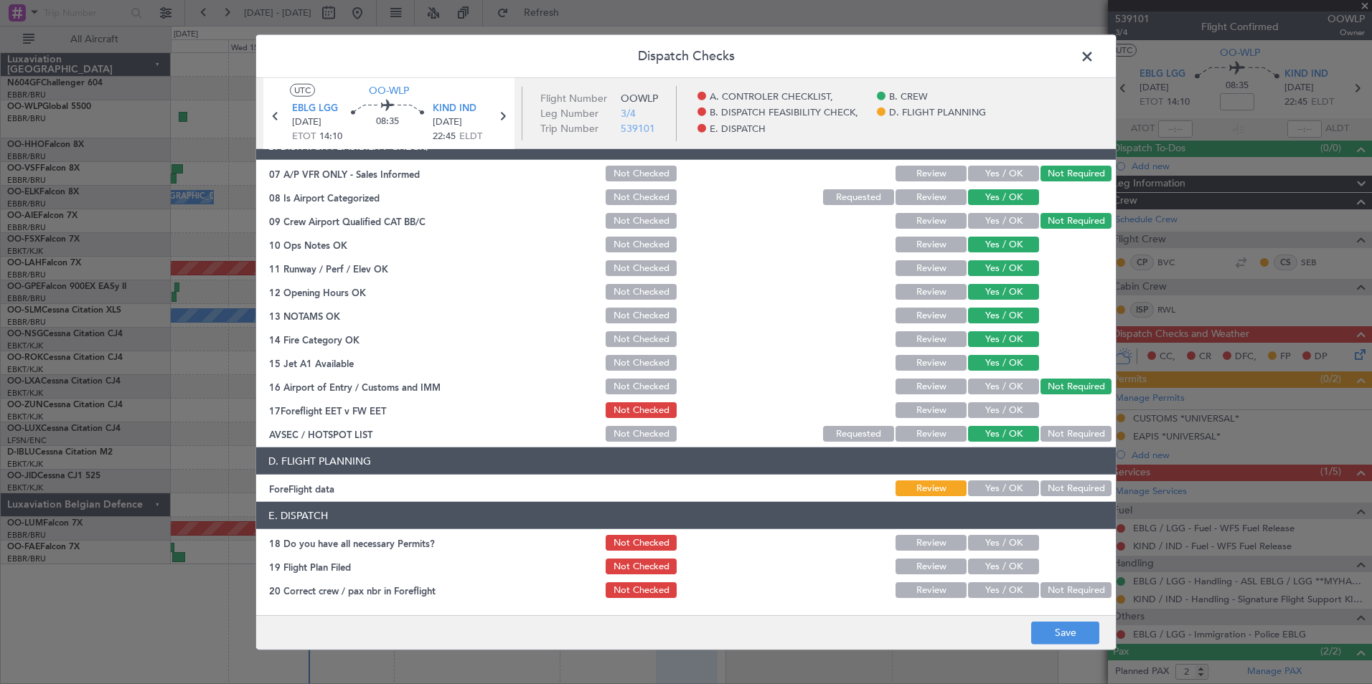
scroll to position [265, 0]
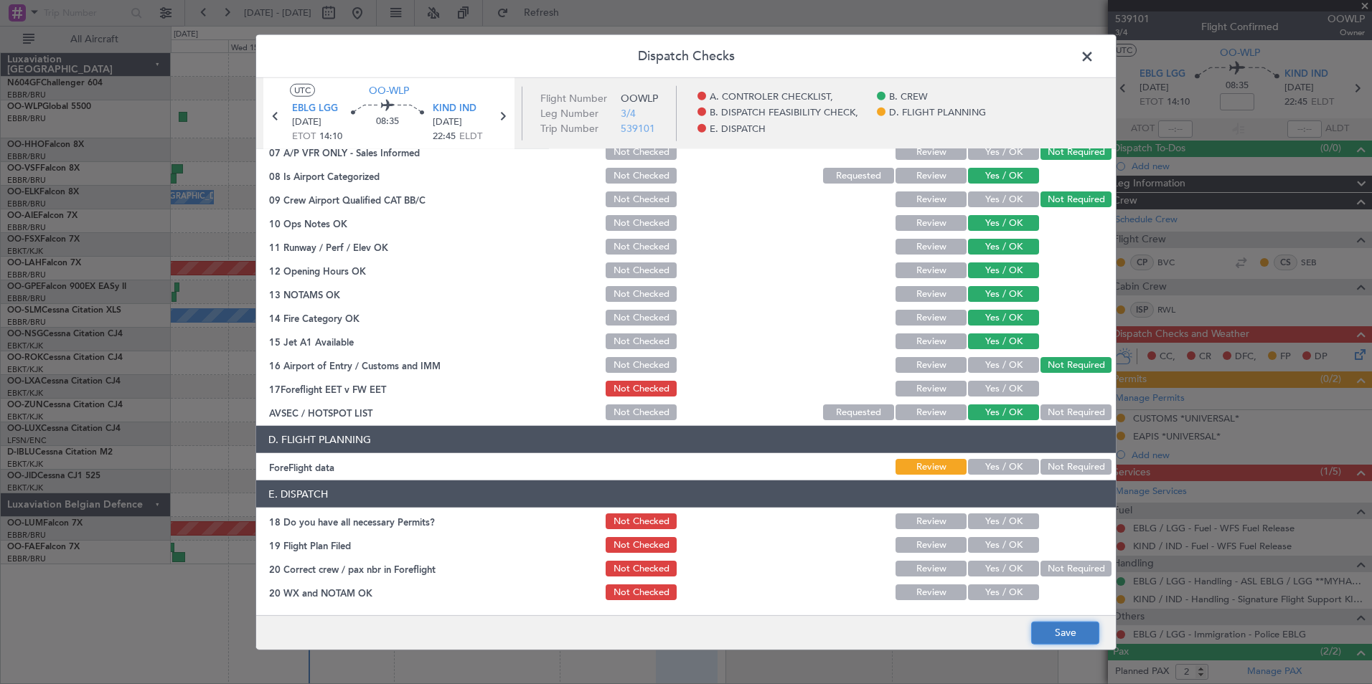
click at [1063, 626] on button "Save" at bounding box center [1065, 632] width 68 height 23
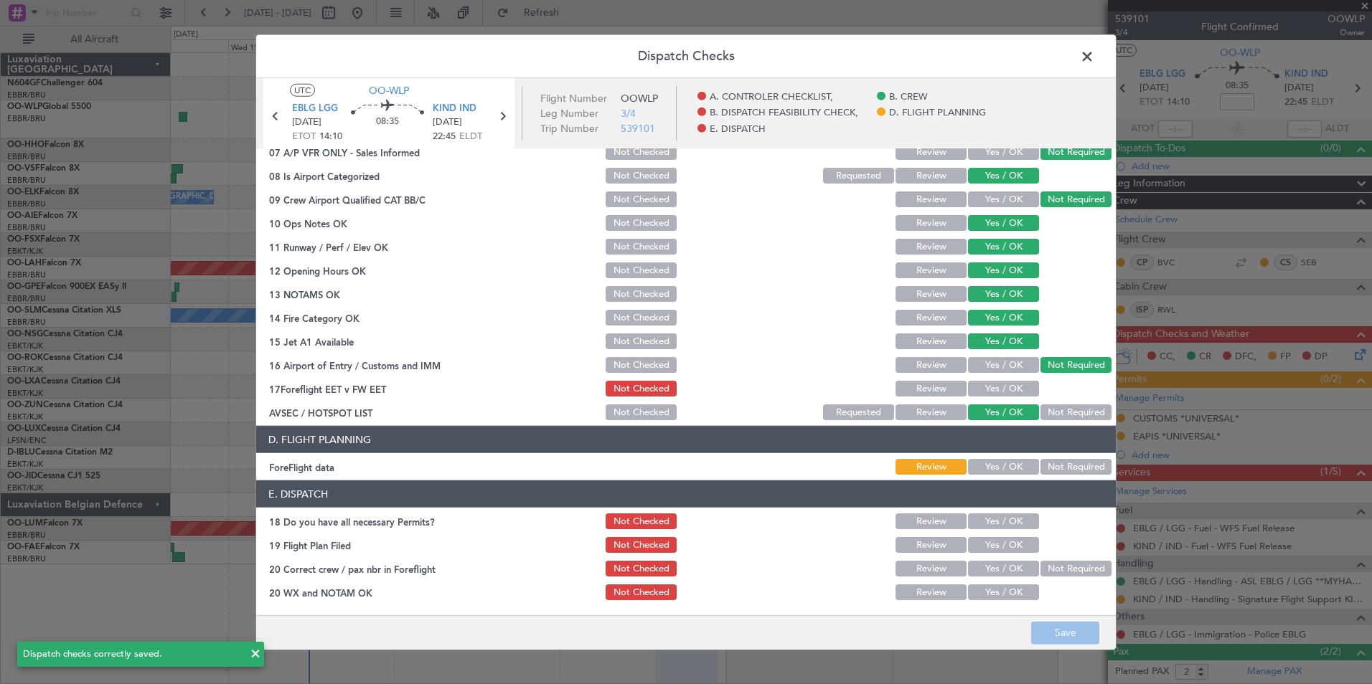
click at [1094, 55] on span at bounding box center [1094, 60] width 0 height 29
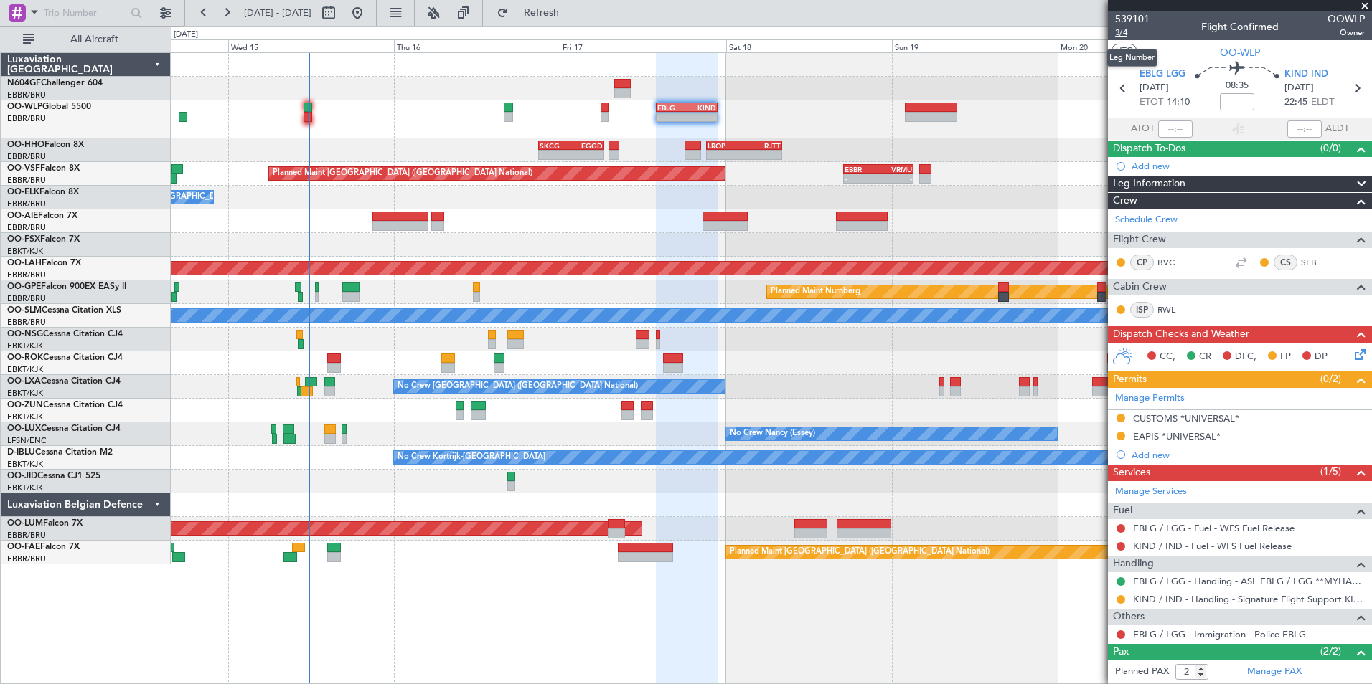
click at [1126, 35] on span "3/4" at bounding box center [1132, 33] width 34 height 12
click at [1296, 76] on span "KIND IND" at bounding box center [1306, 74] width 44 height 14
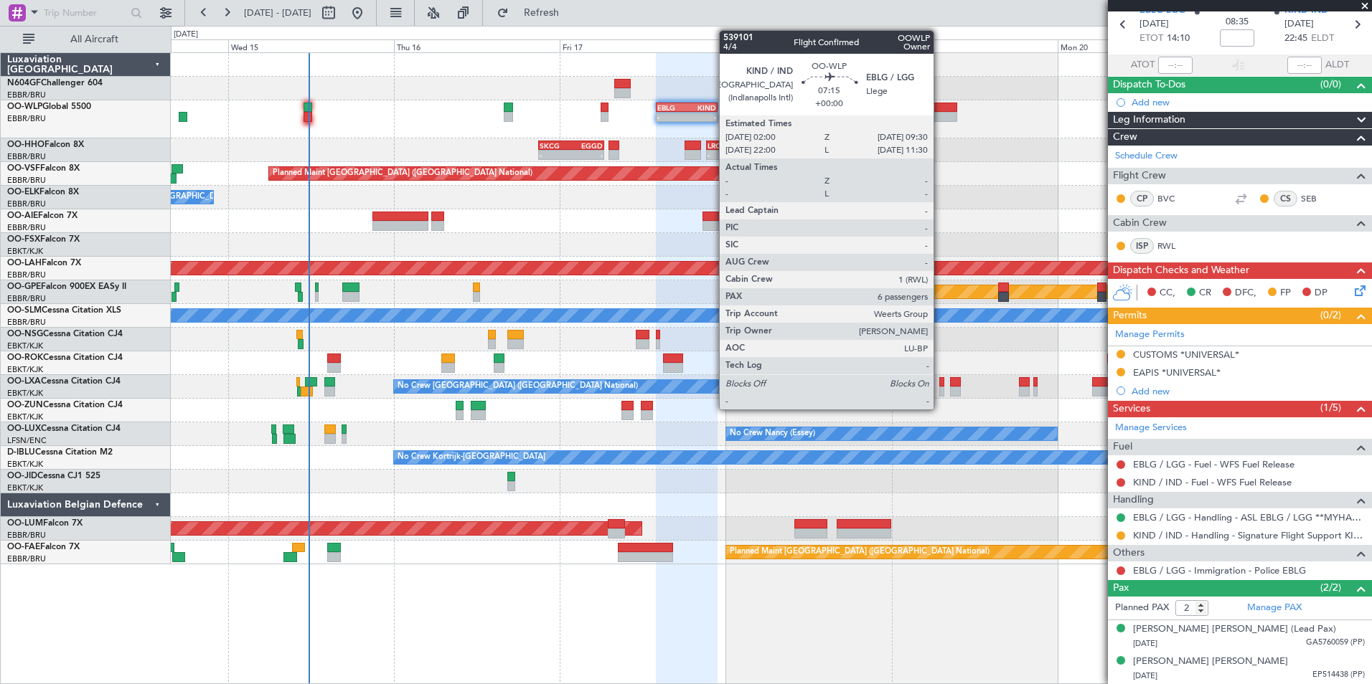
click at [936, 108] on div at bounding box center [931, 108] width 52 height 10
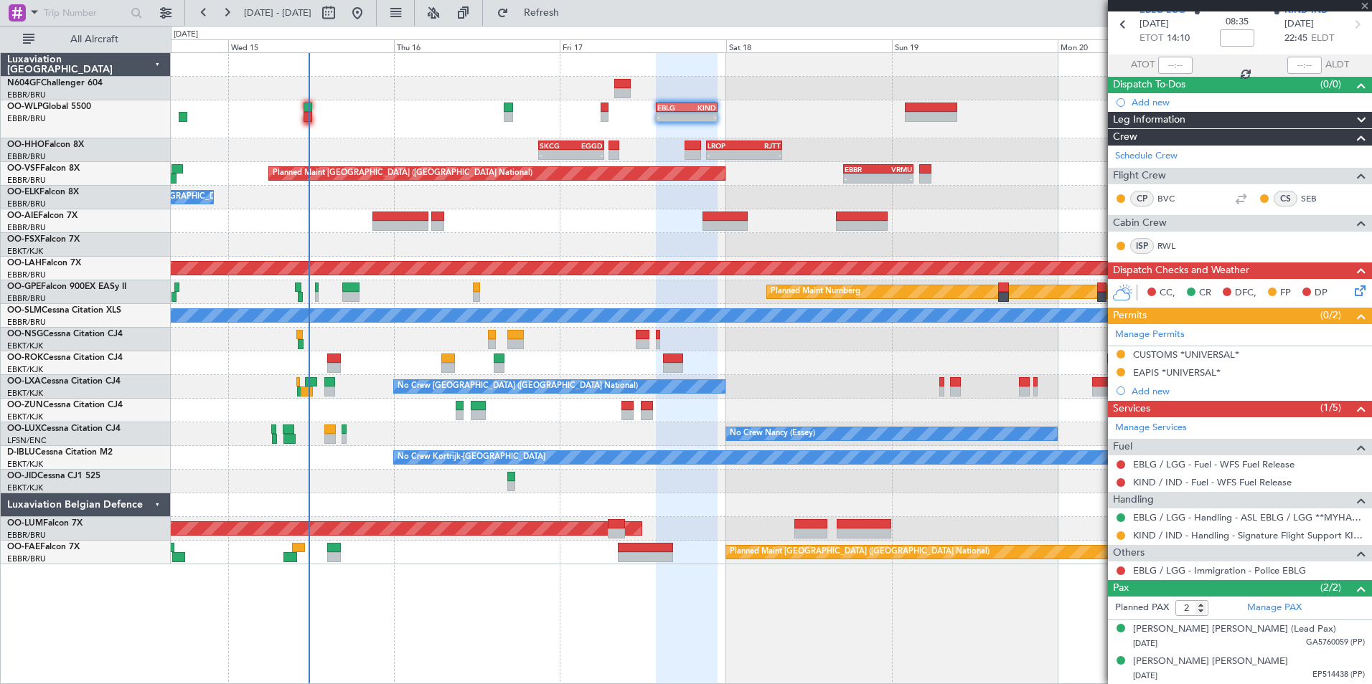
type input "6"
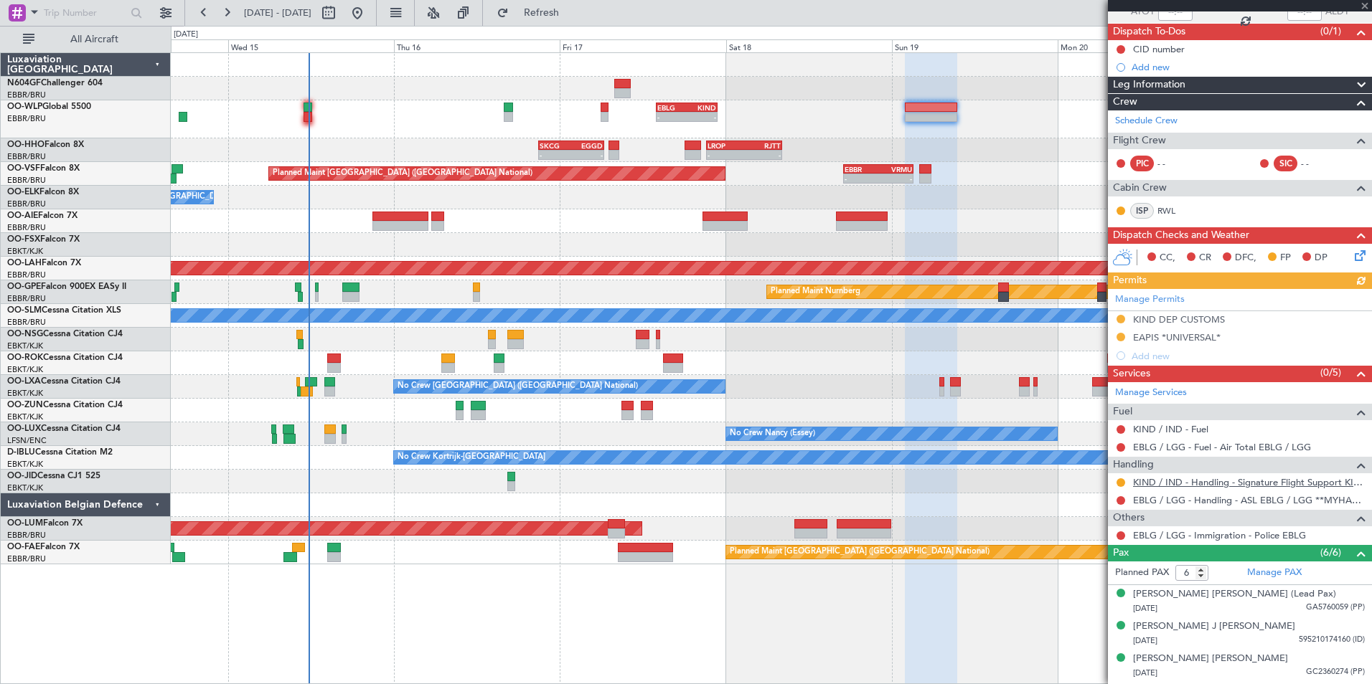
scroll to position [211, 0]
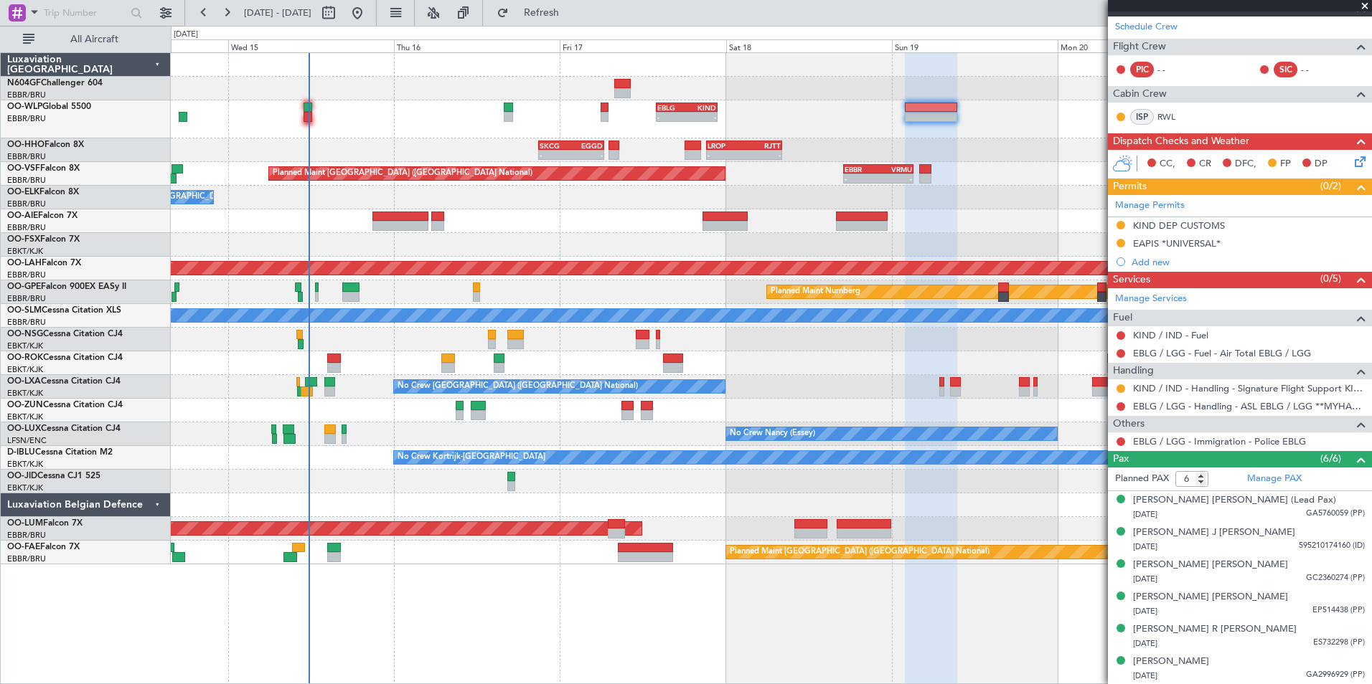
click at [920, 226] on div at bounding box center [771, 221] width 1200 height 24
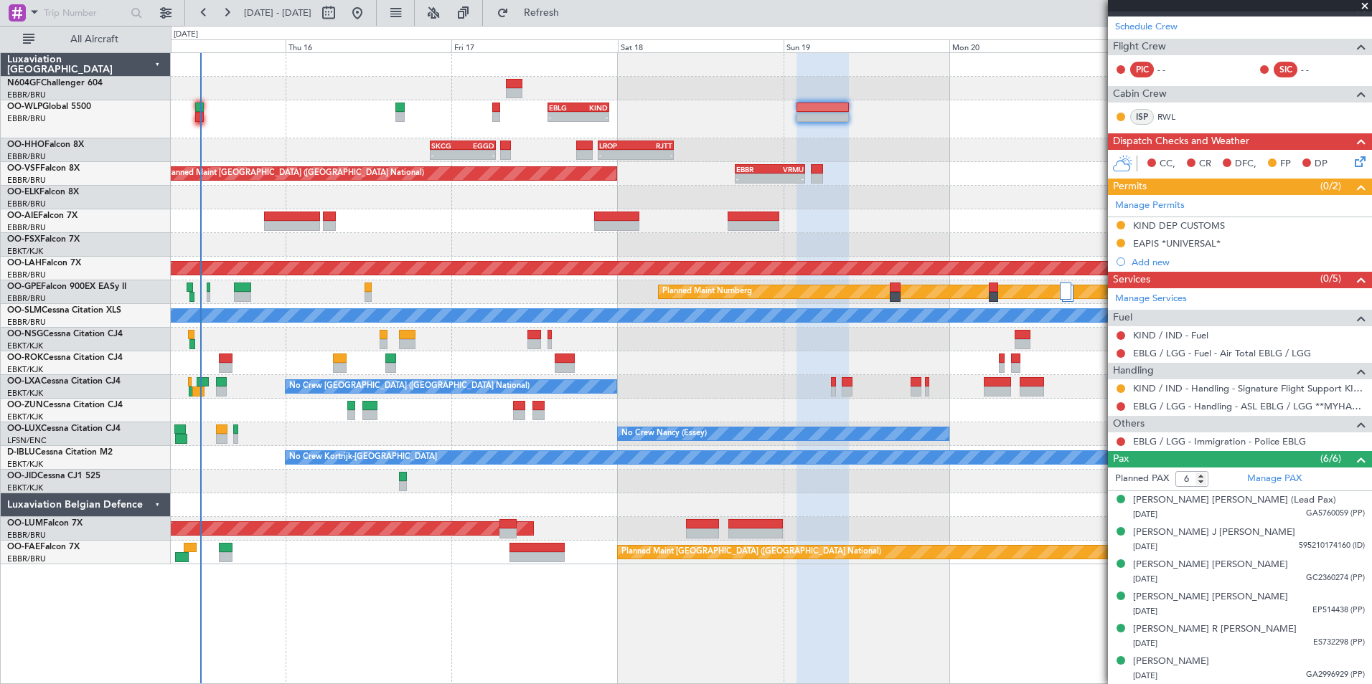
click at [864, 222] on div "- - EBLG 14:00 Z KIND 22:50 Z - - LIML 20:00 Z FIMP 06:30 Z - - SKCG 21:00 Z EG…" at bounding box center [771, 309] width 1200 height 512
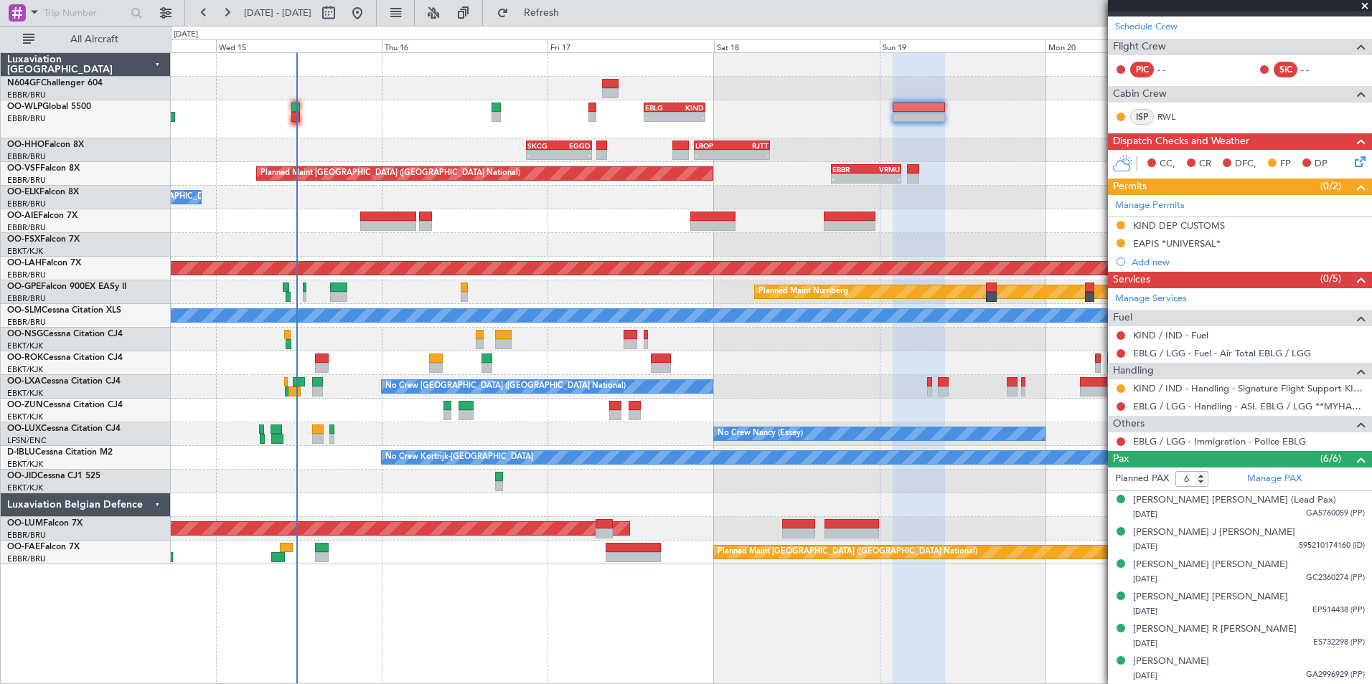
click at [551, 248] on div "- - EBLG 14:00 Z KIND 22:50 Z - - LIML 20:00 Z FIMP 06:30 Z - - SKCG 21:00 Z EG…" at bounding box center [771, 309] width 1200 height 512
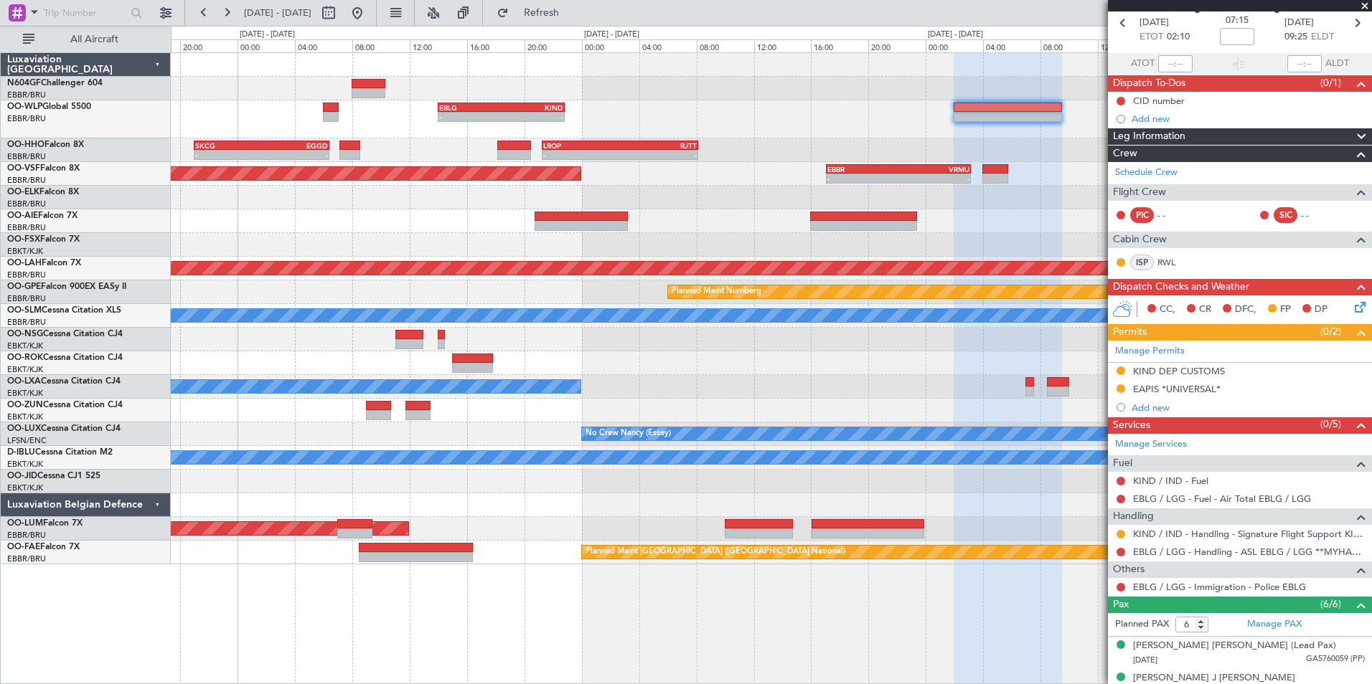
scroll to position [0, 0]
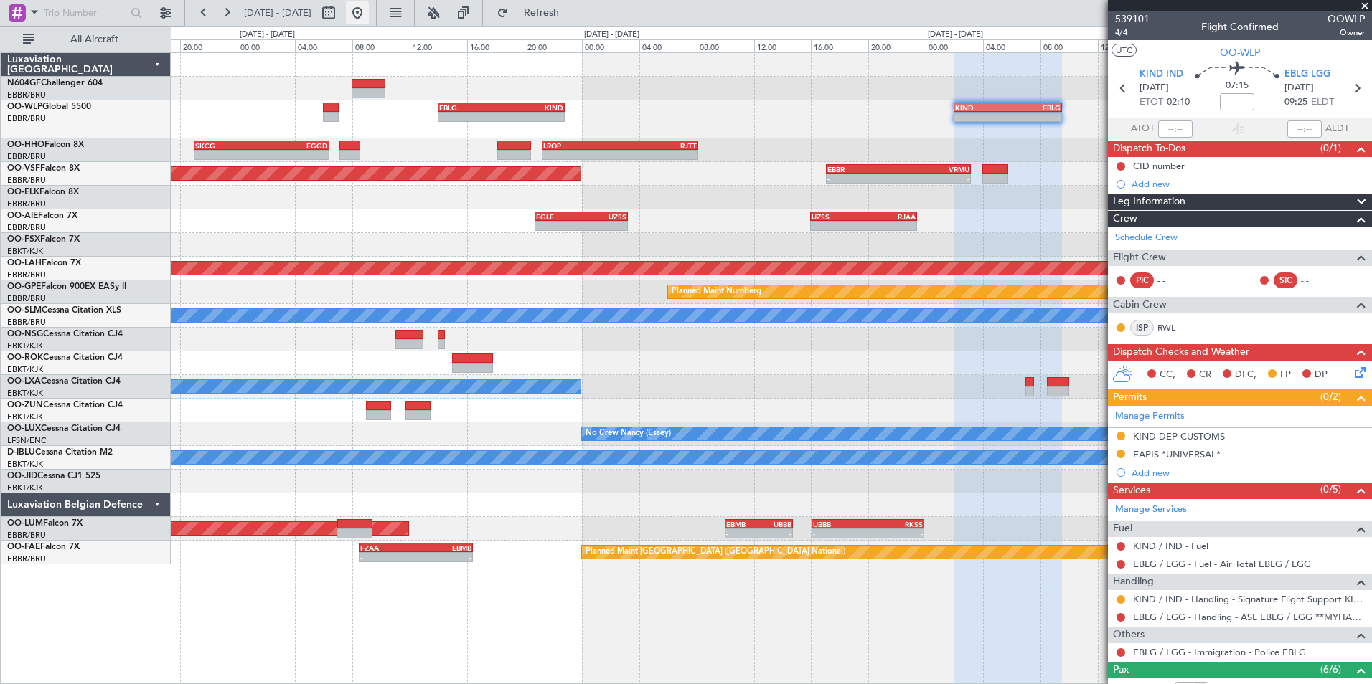
click at [369, 9] on button at bounding box center [357, 12] width 23 height 23
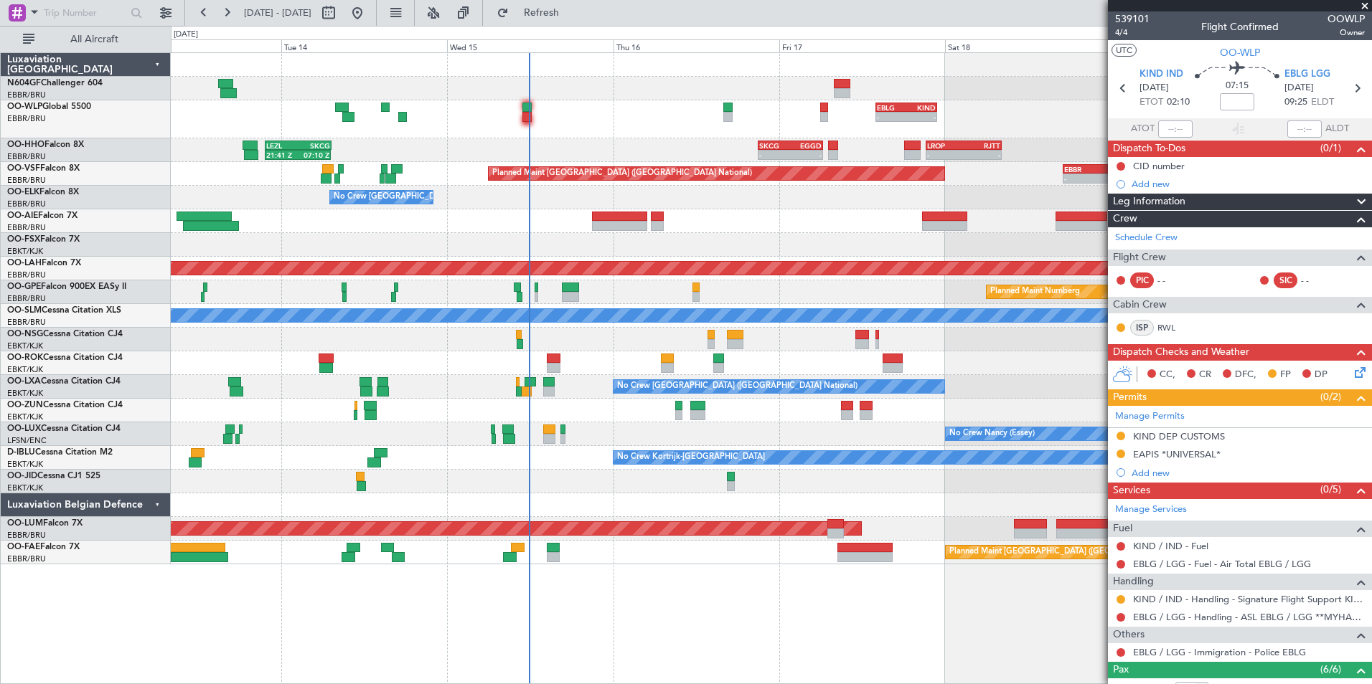
click at [504, 222] on div "Planned Maint [GEOGRAPHIC_DATA] ([GEOGRAPHIC_DATA])" at bounding box center [771, 221] width 1200 height 24
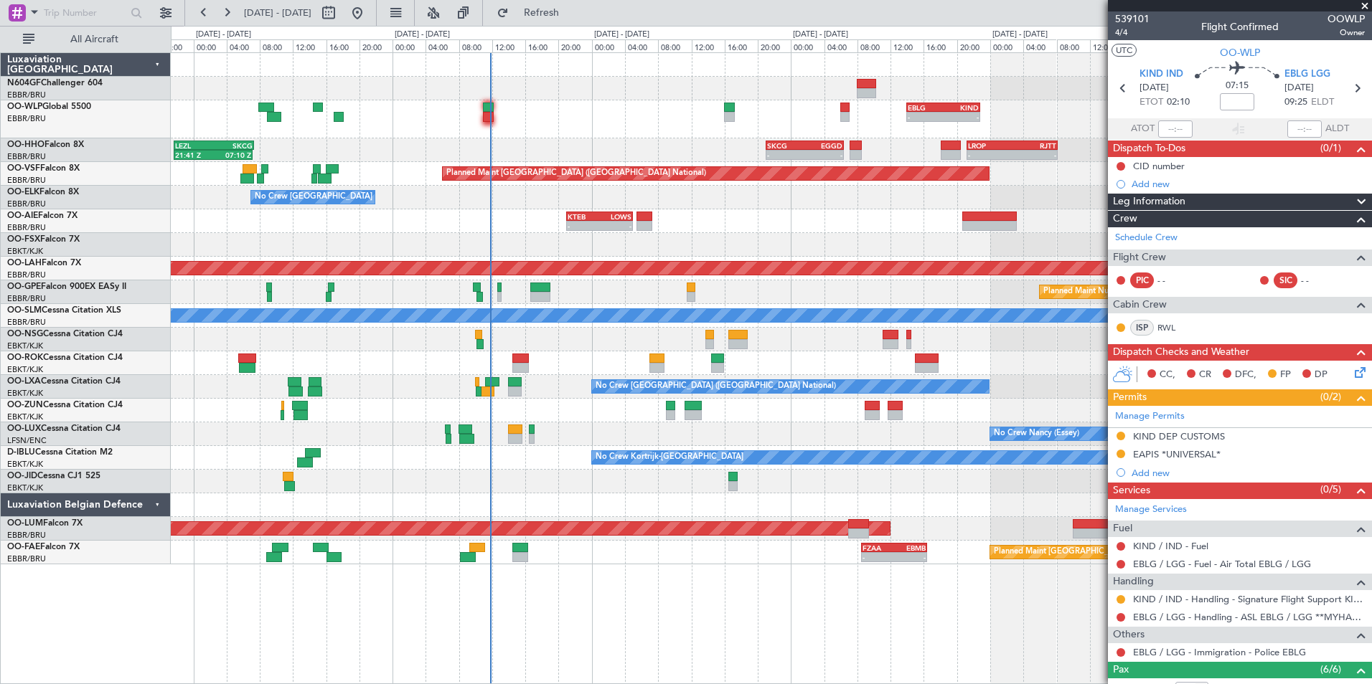
click at [595, 402] on div at bounding box center [771, 411] width 1200 height 24
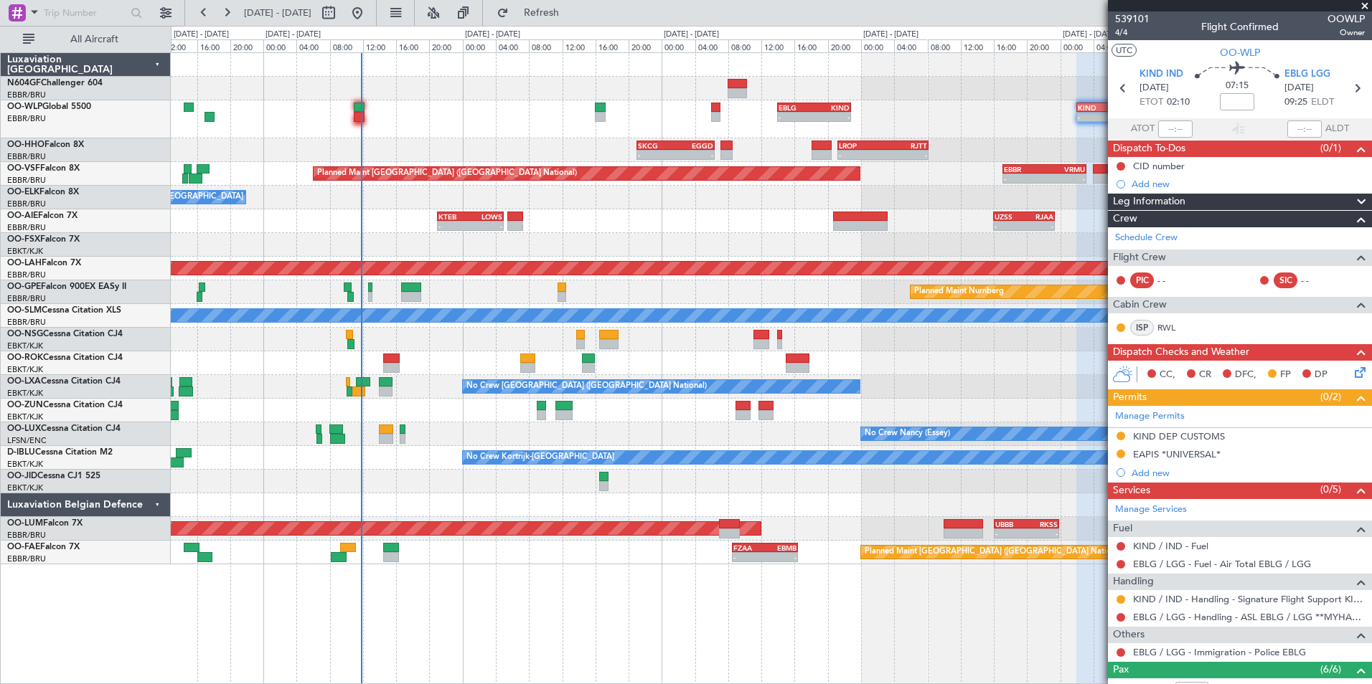
click at [669, 226] on div "KTEB 21:00 Z LOWS 05:00 Z - - UZSS 16:00 Z RJAA 23:25 Z - - 09:50 Z 17:55 Z LIM…" at bounding box center [771, 221] width 1200 height 24
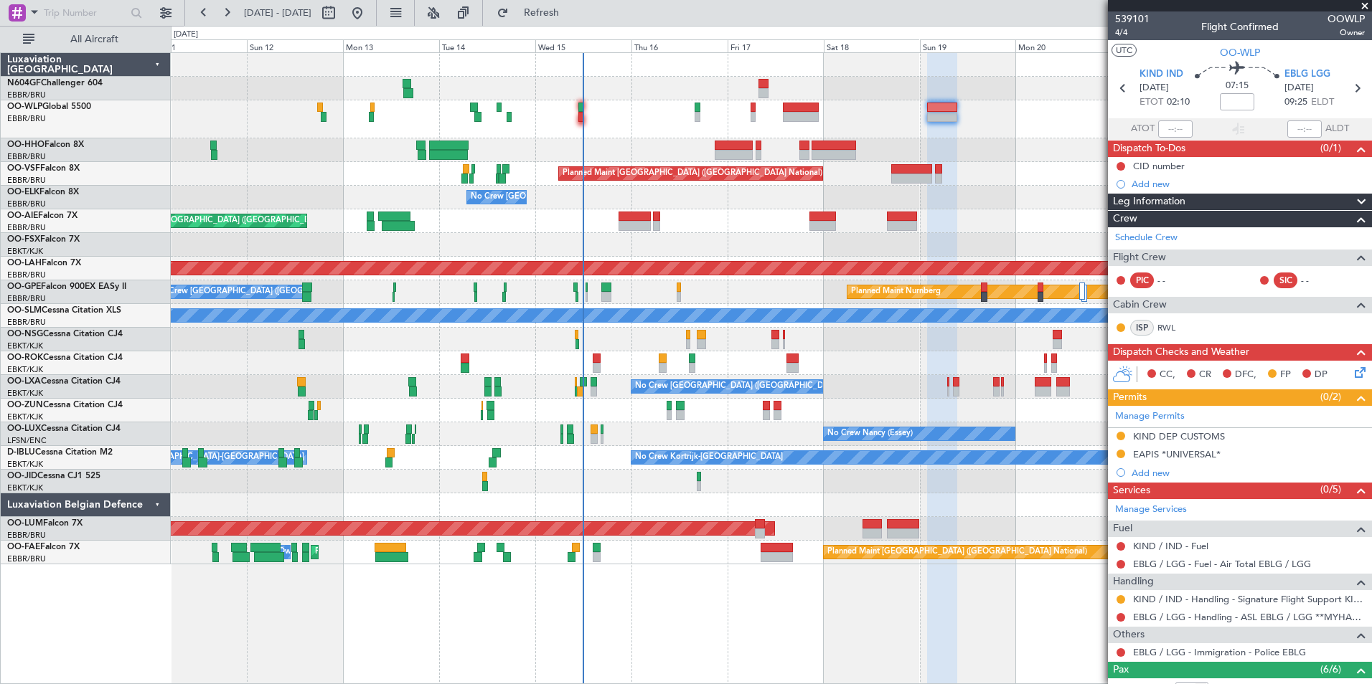
click at [727, 100] on div "Planned Maint Geneva (Cointrin) Planned Maint [GEOGRAPHIC_DATA] ([GEOGRAPHIC_DA…" at bounding box center [771, 309] width 1200 height 512
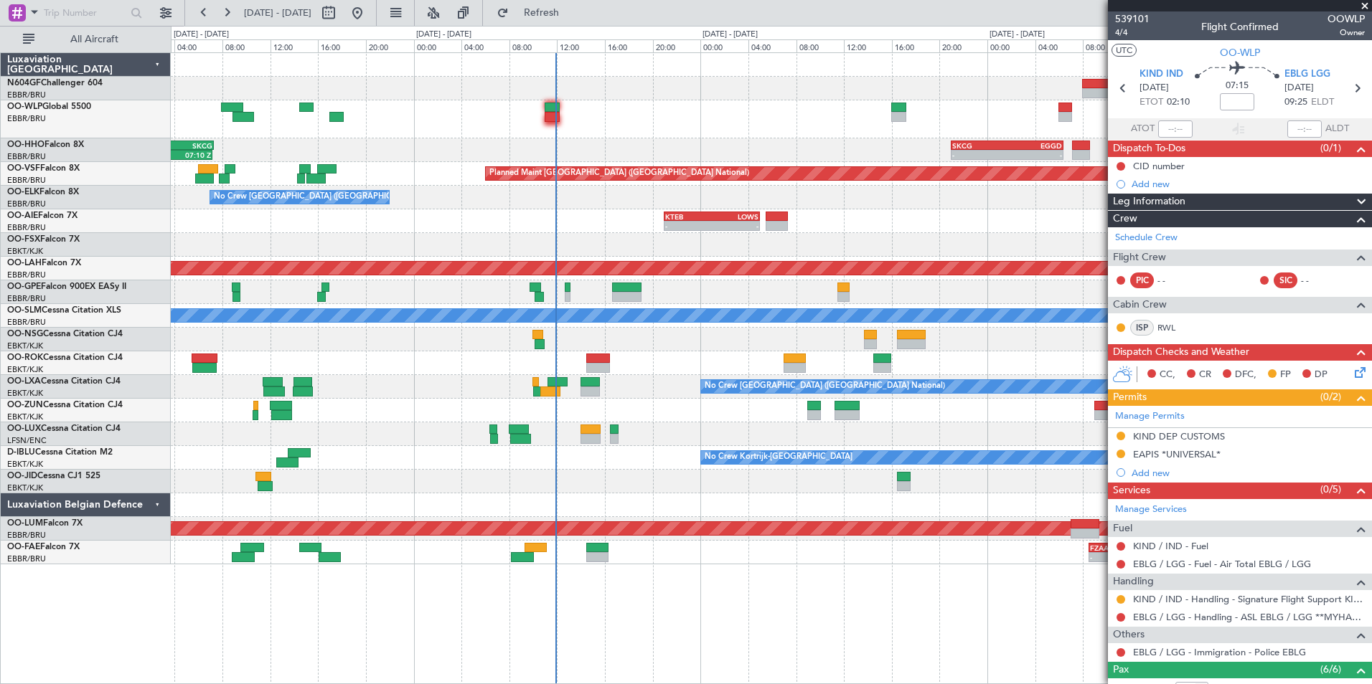
click at [592, 132] on div "- - EBLG 14:00 Z KIND 22:50 Z - - KIND 02:00 Z EBLG 09:30 Z" at bounding box center [771, 119] width 1200 height 38
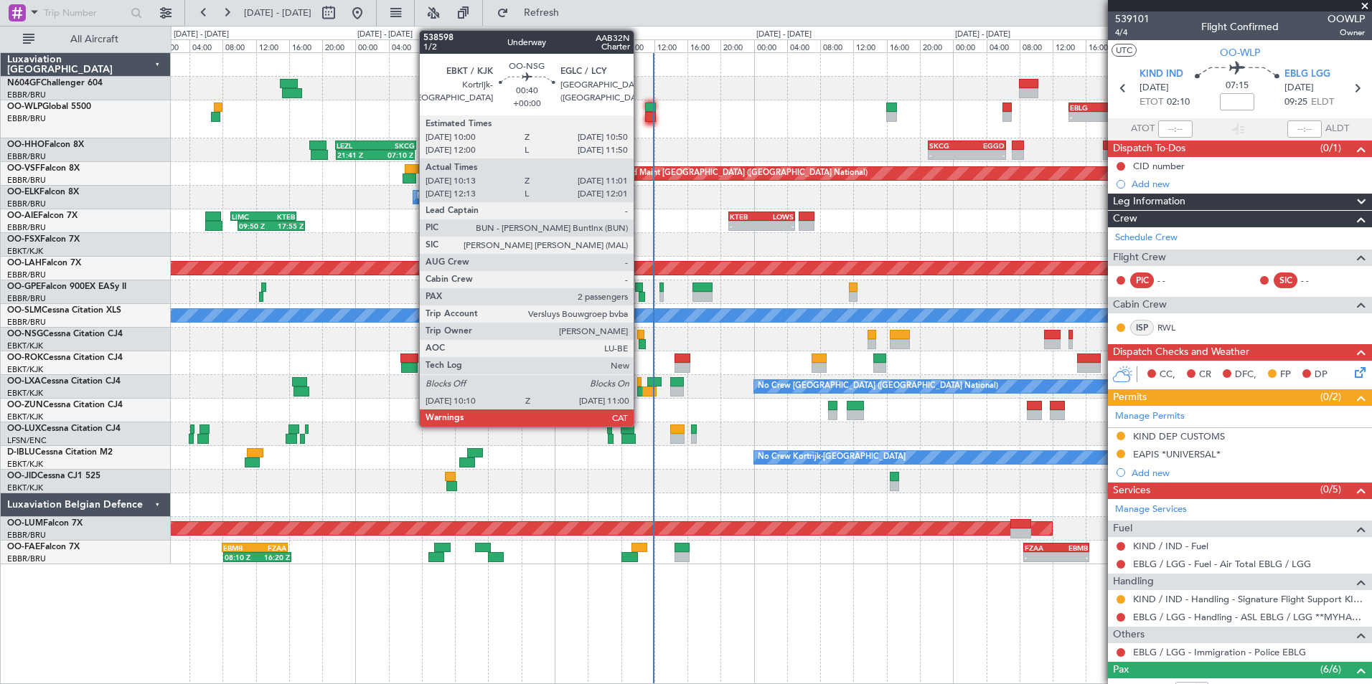
click at [640, 341] on div at bounding box center [642, 344] width 7 height 10
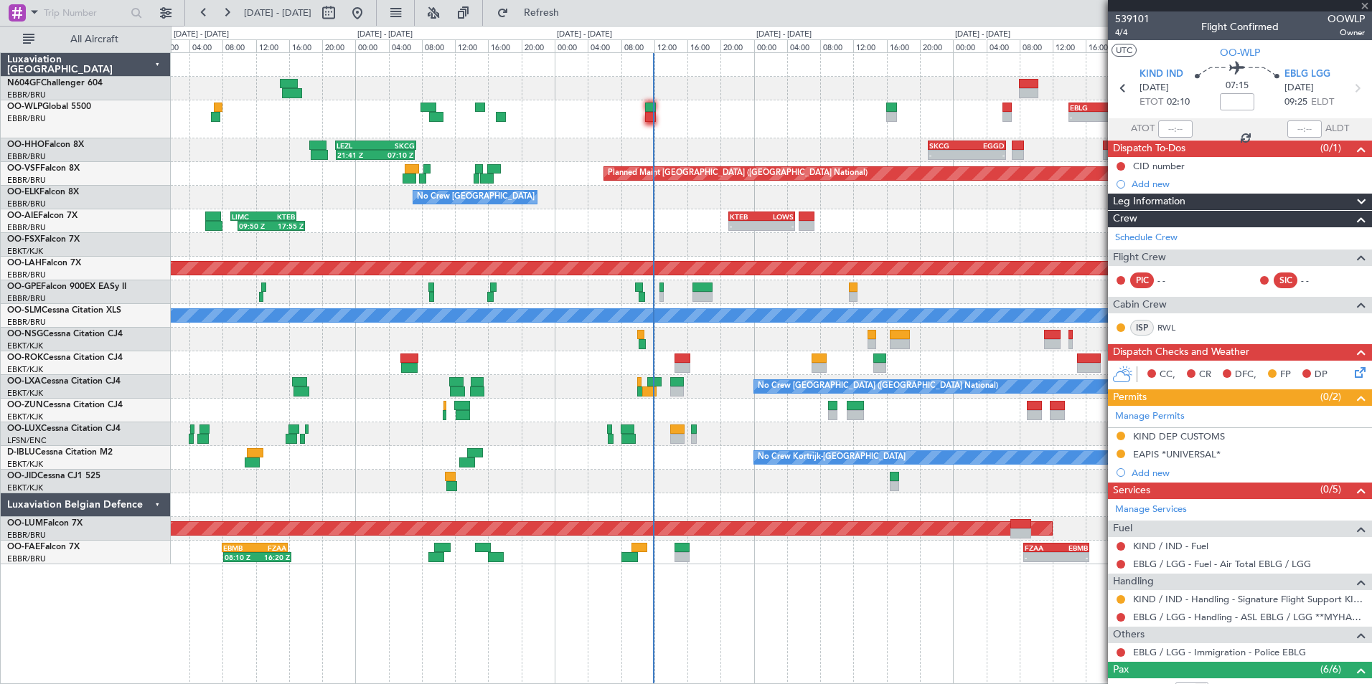
type input "10:18"
type input "10:56"
type input "2"
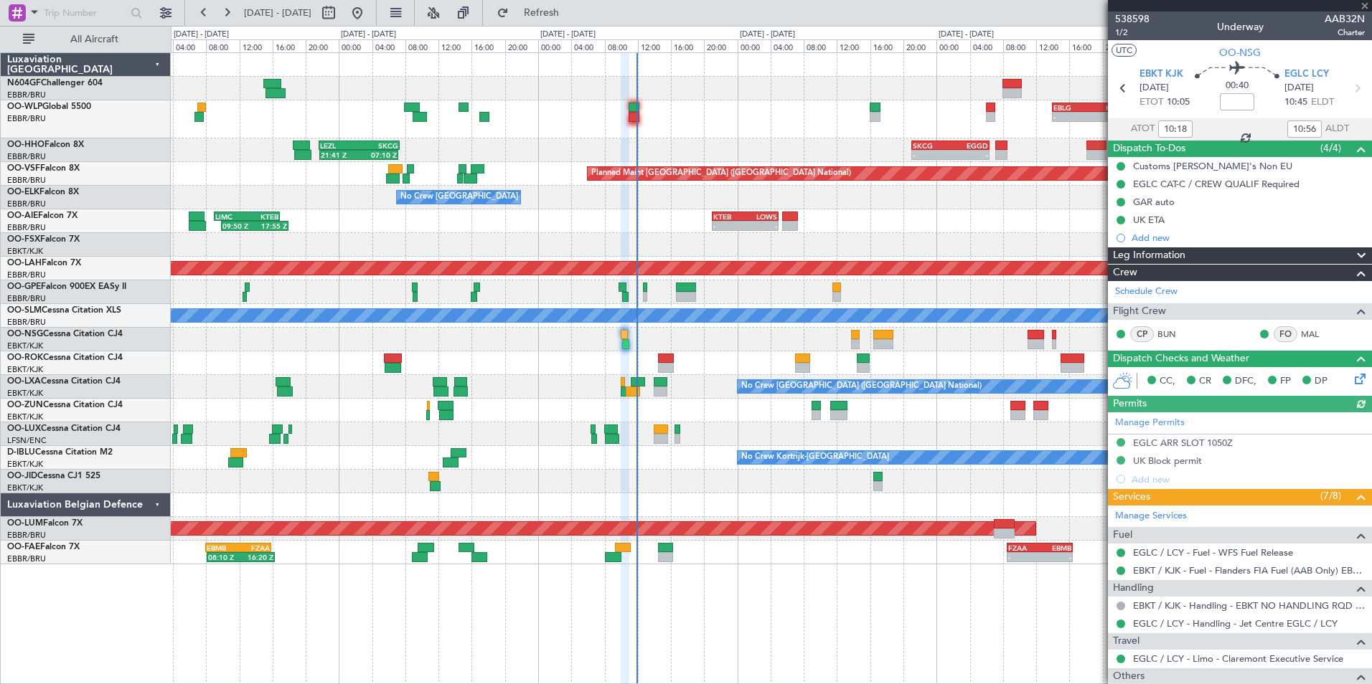
click at [642, 337] on div at bounding box center [771, 340] width 1200 height 24
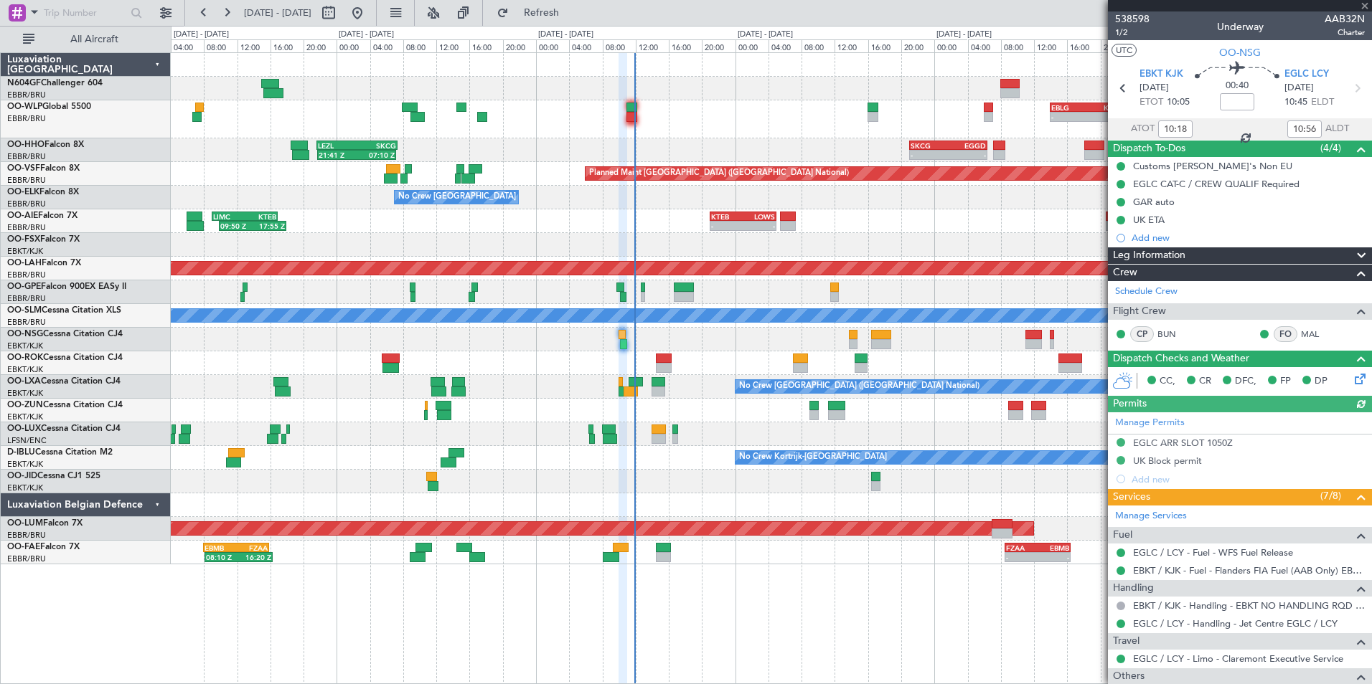
scroll to position [215, 0]
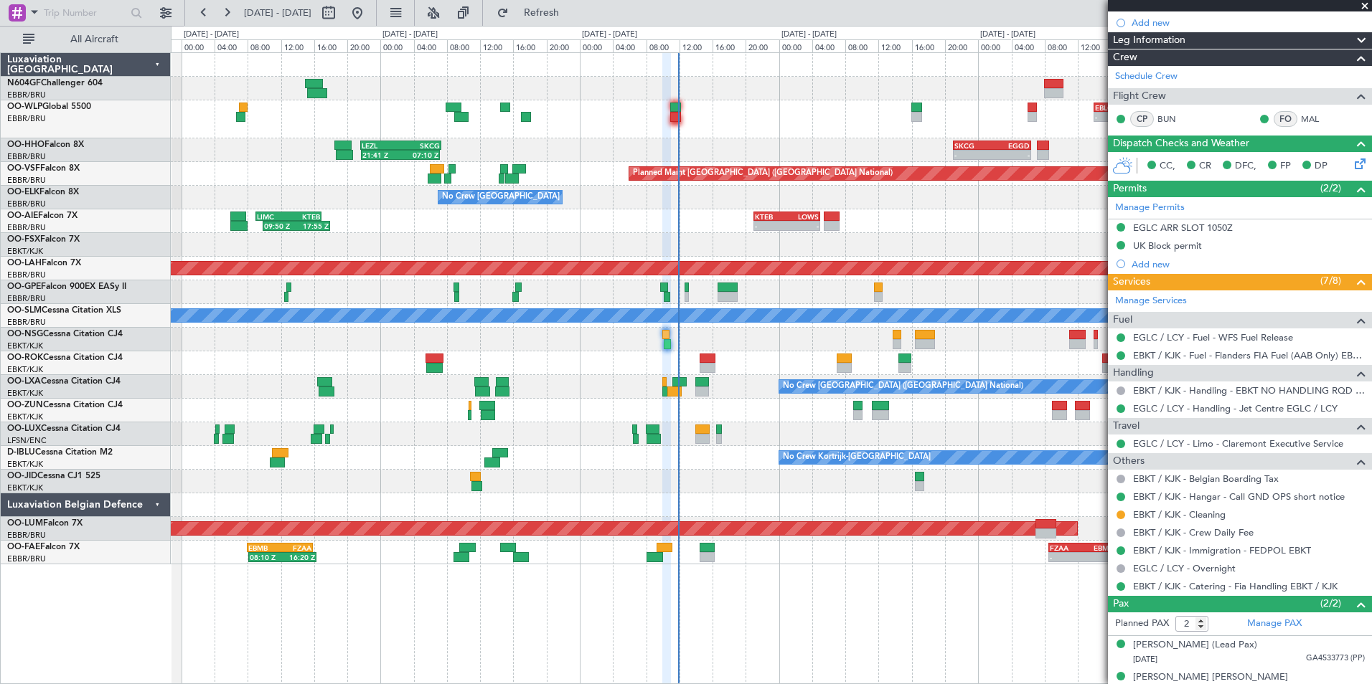
click at [750, 363] on div at bounding box center [771, 364] width 1200 height 24
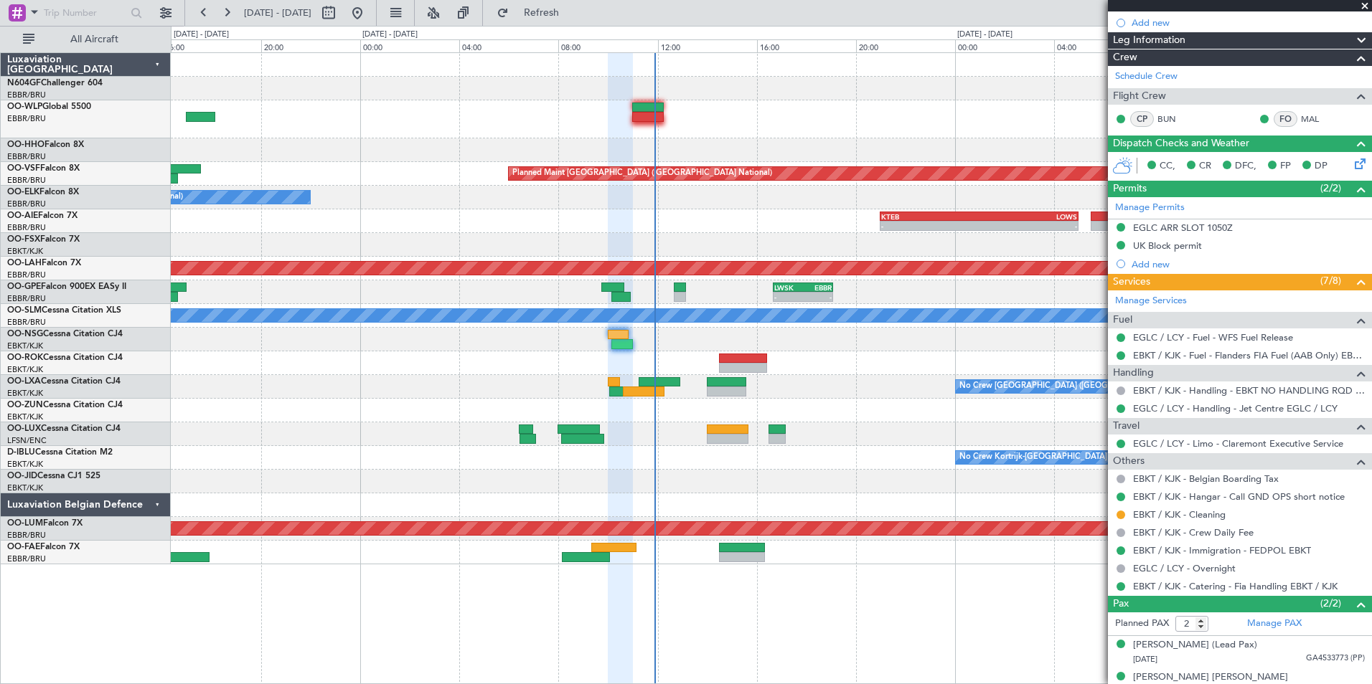
click at [643, 354] on div "- - SKCG 21:00 Z EGGD 06:25 Z 21:41 Z 07:10 Z LEZL 21:40 Z SKCG 07:20 Z Planned…" at bounding box center [771, 309] width 1200 height 512
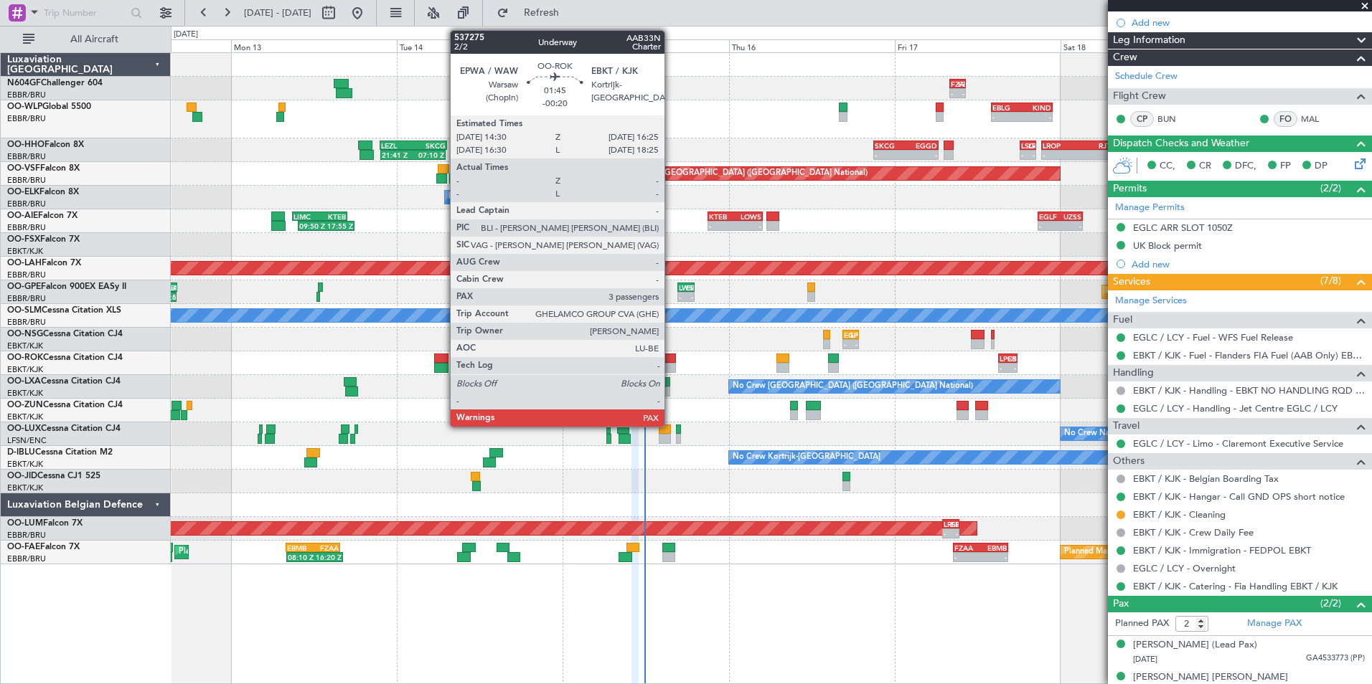
click at [672, 356] on div at bounding box center [669, 359] width 14 height 10
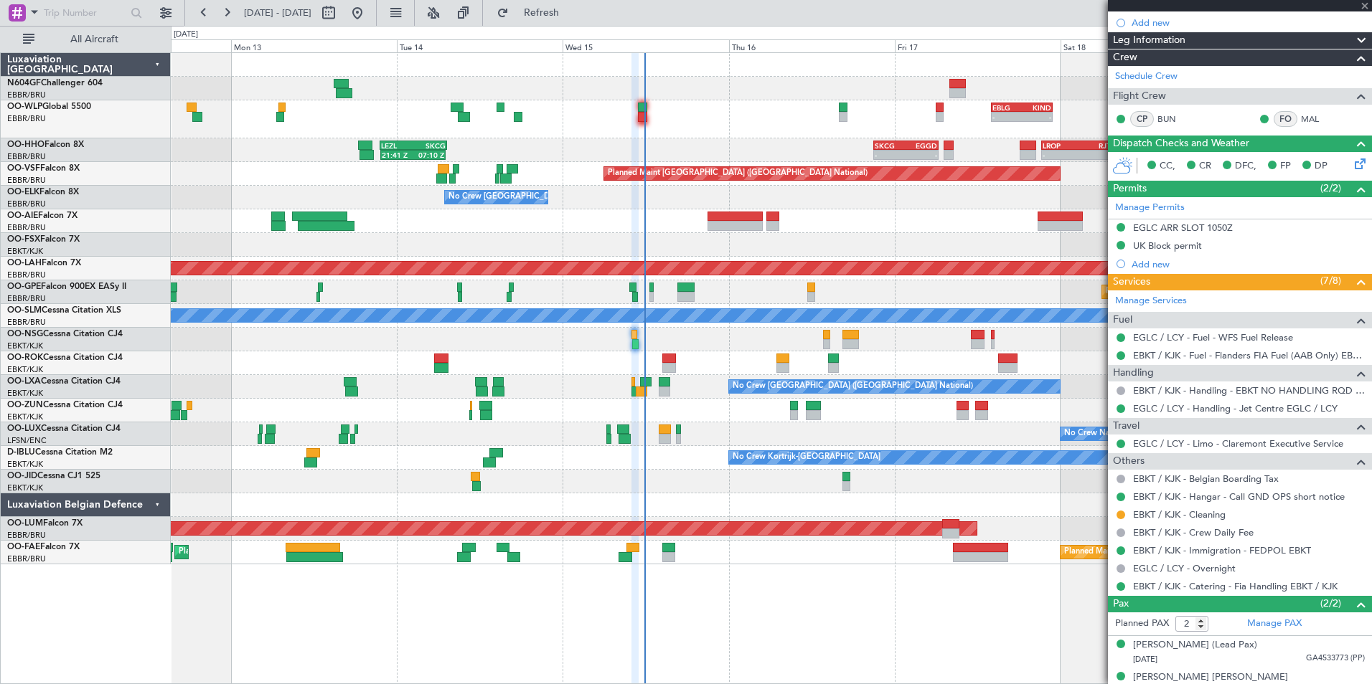
type input "-00:20"
type input "4"
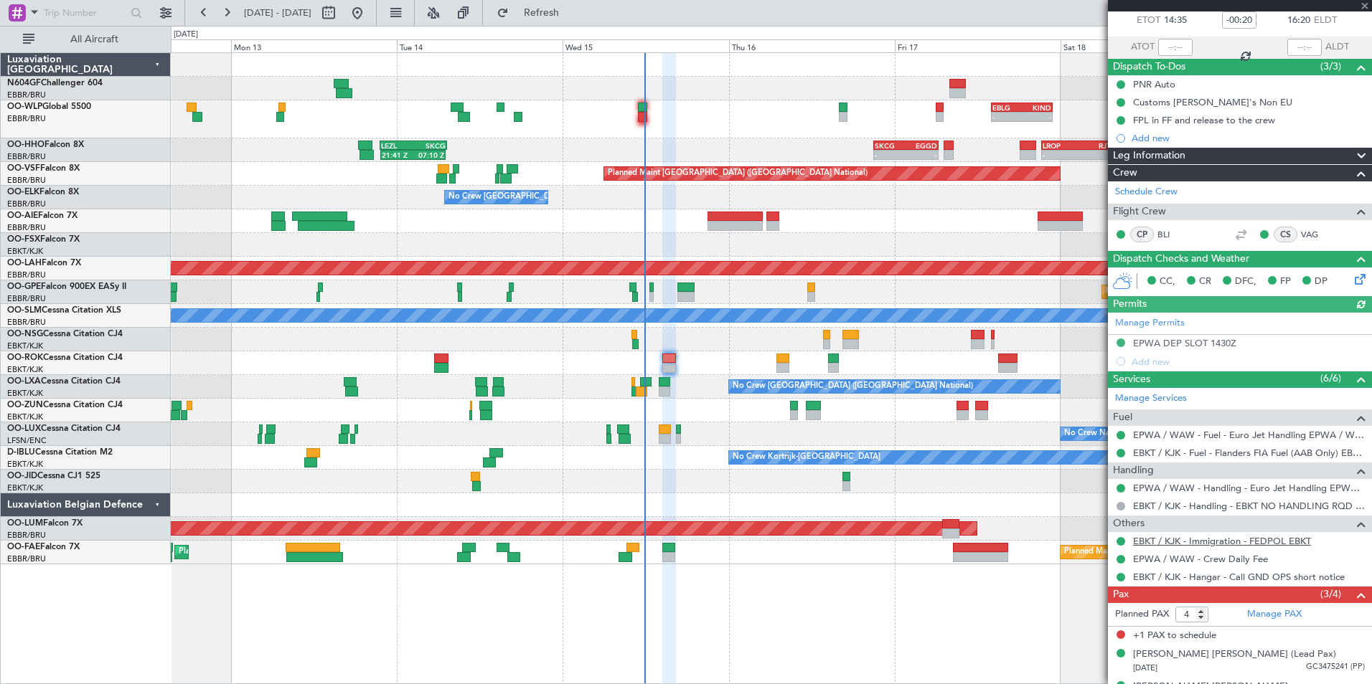
scroll to position [139, 0]
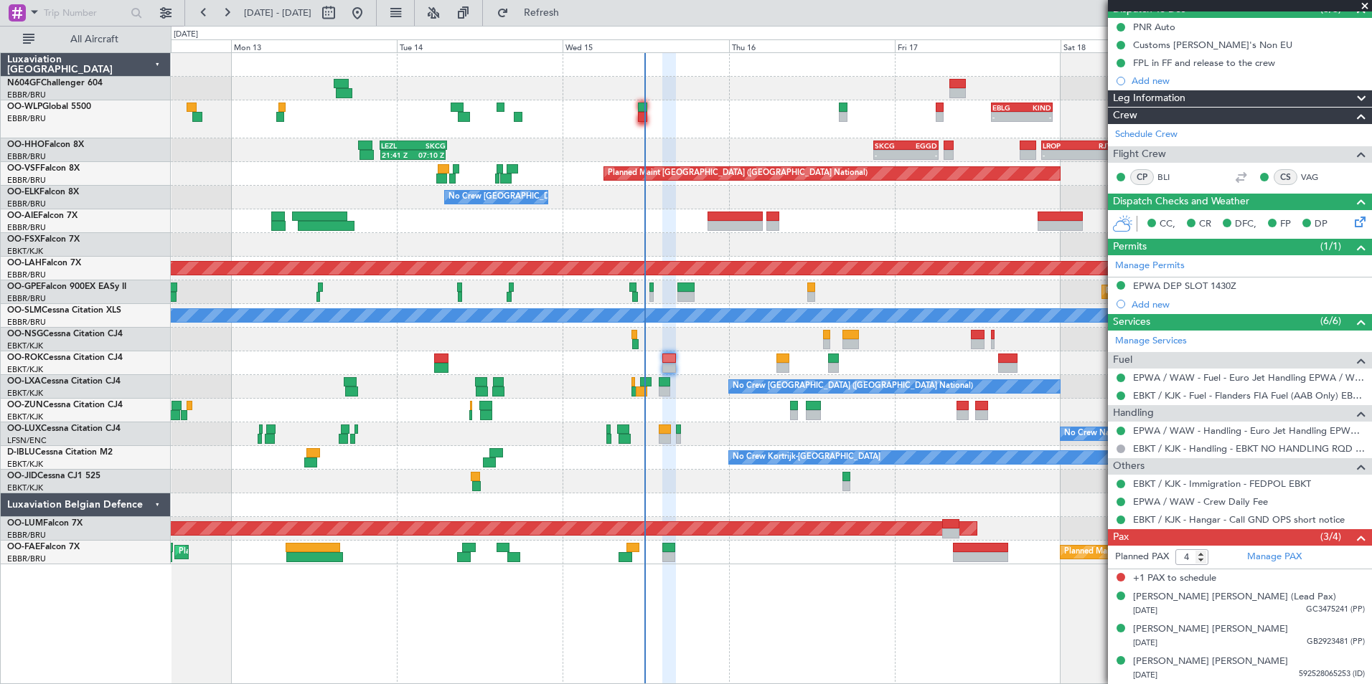
drag, startPoint x: 1129, startPoint y: 578, endPoint x: 1230, endPoint y: 582, distance: 101.2
click at [1230, 582] on div "+1 PAX to schedule" at bounding box center [1240, 579] width 264 height 19
drag, startPoint x: 1230, startPoint y: 582, endPoint x: 1240, endPoint y: 581, distance: 10.8
click at [1240, 581] on div "+1 PAX to schedule" at bounding box center [1240, 579] width 264 height 19
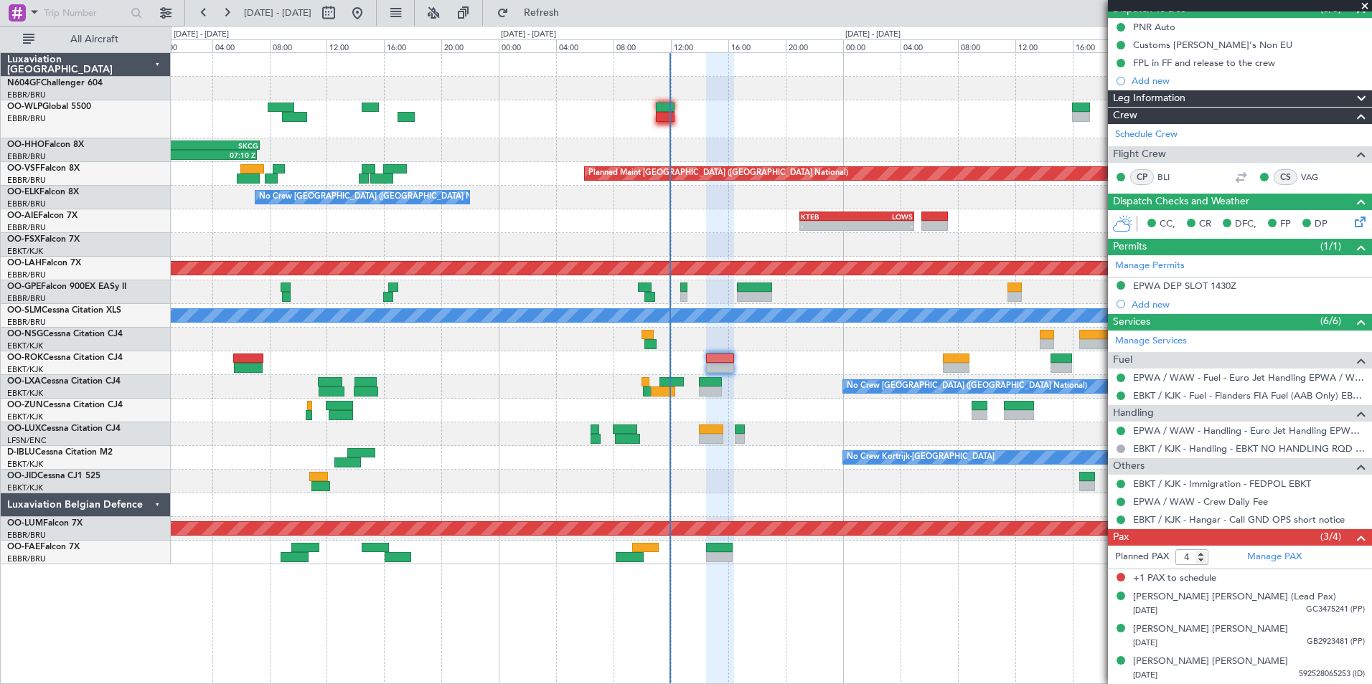
click at [664, 446] on div "No Crew Nancy (Essey)" at bounding box center [771, 435] width 1200 height 24
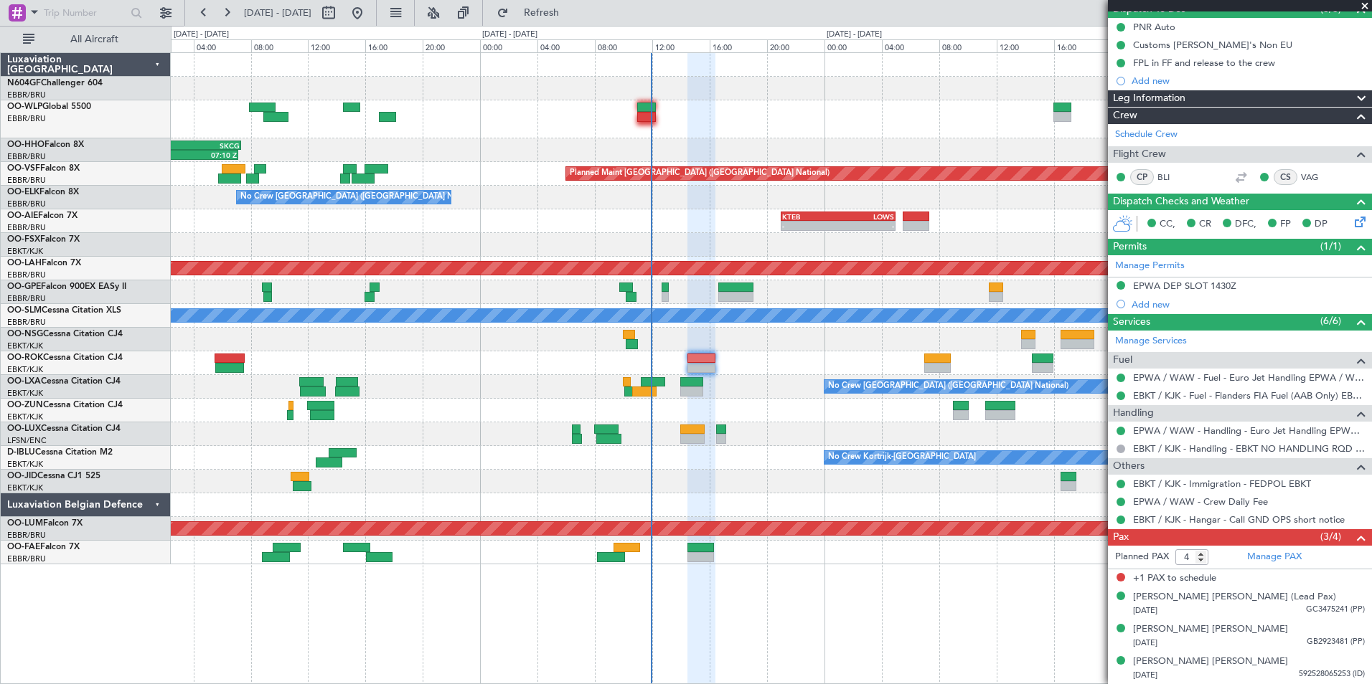
click at [685, 468] on div "- - EBLG 14:00 Z KIND 22:50 Z - - SKCG 21:00 Z EGGD 06:25 Z 21:41 Z 07:10 Z LEZ…" at bounding box center [771, 309] width 1200 height 512
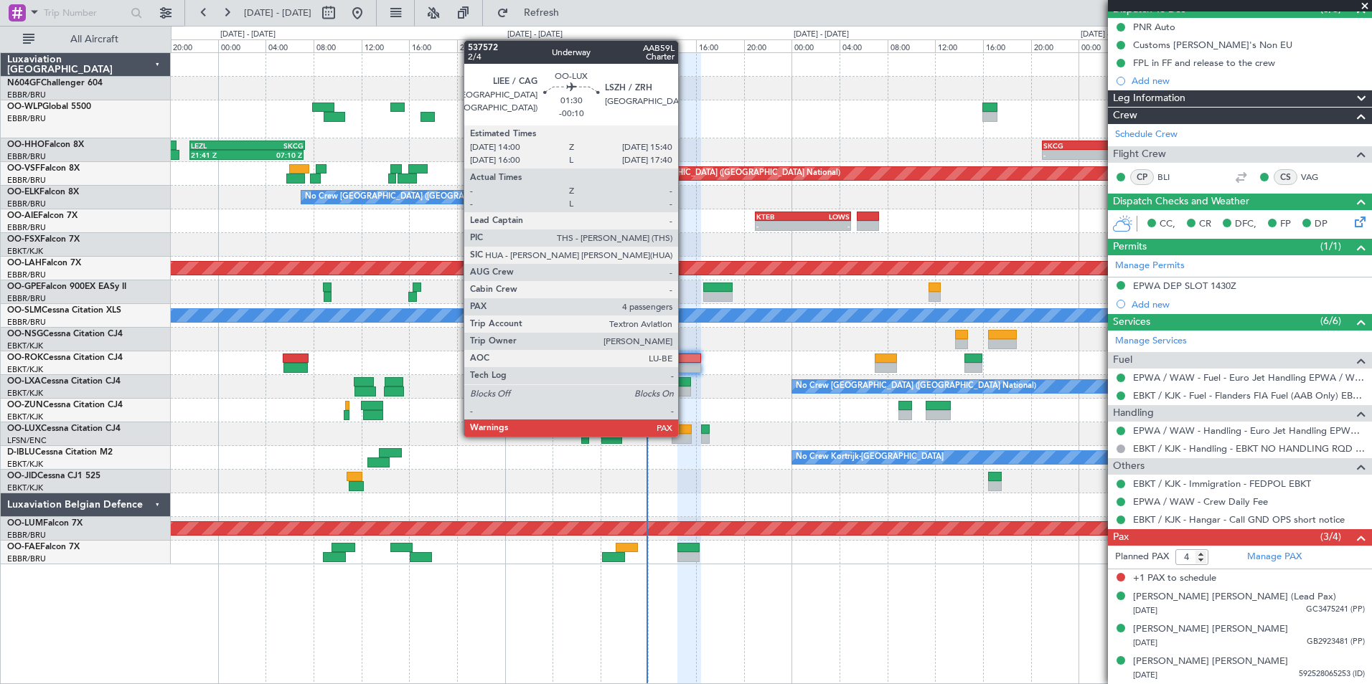
click at [684, 435] on div at bounding box center [682, 439] width 20 height 10
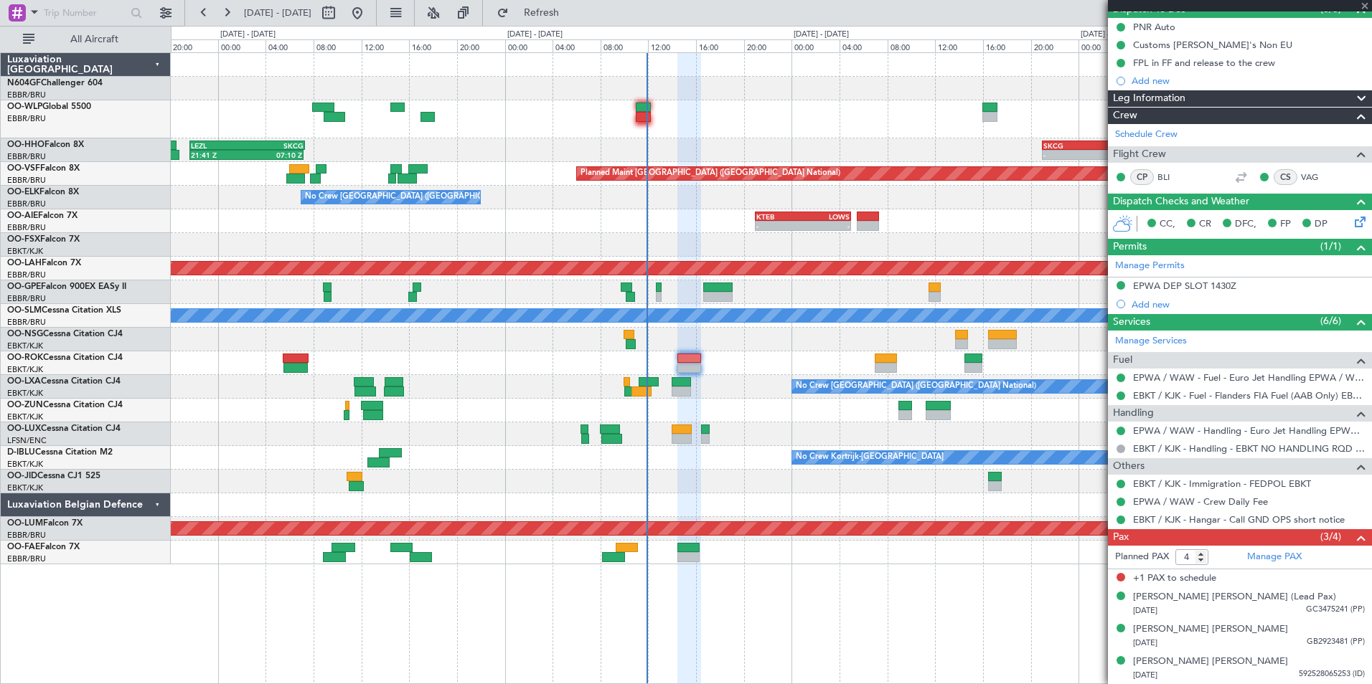
type input "-00:10"
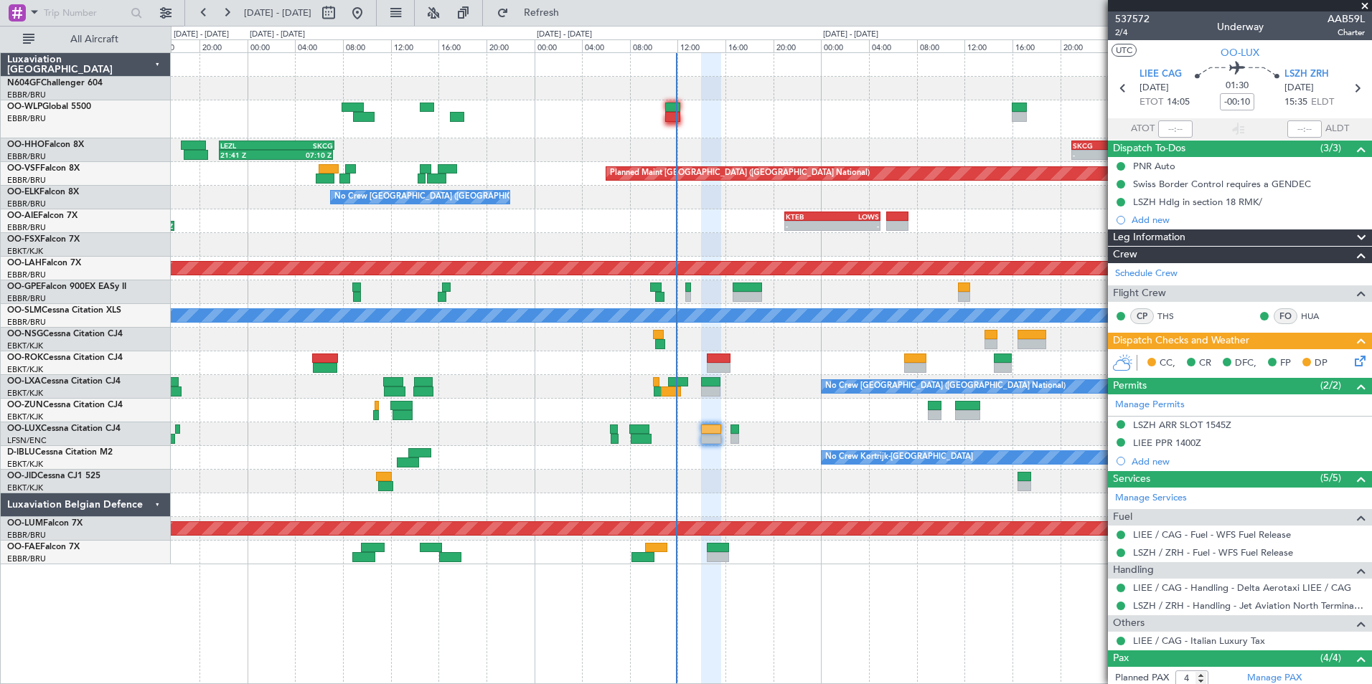
click at [721, 474] on div at bounding box center [771, 482] width 1200 height 24
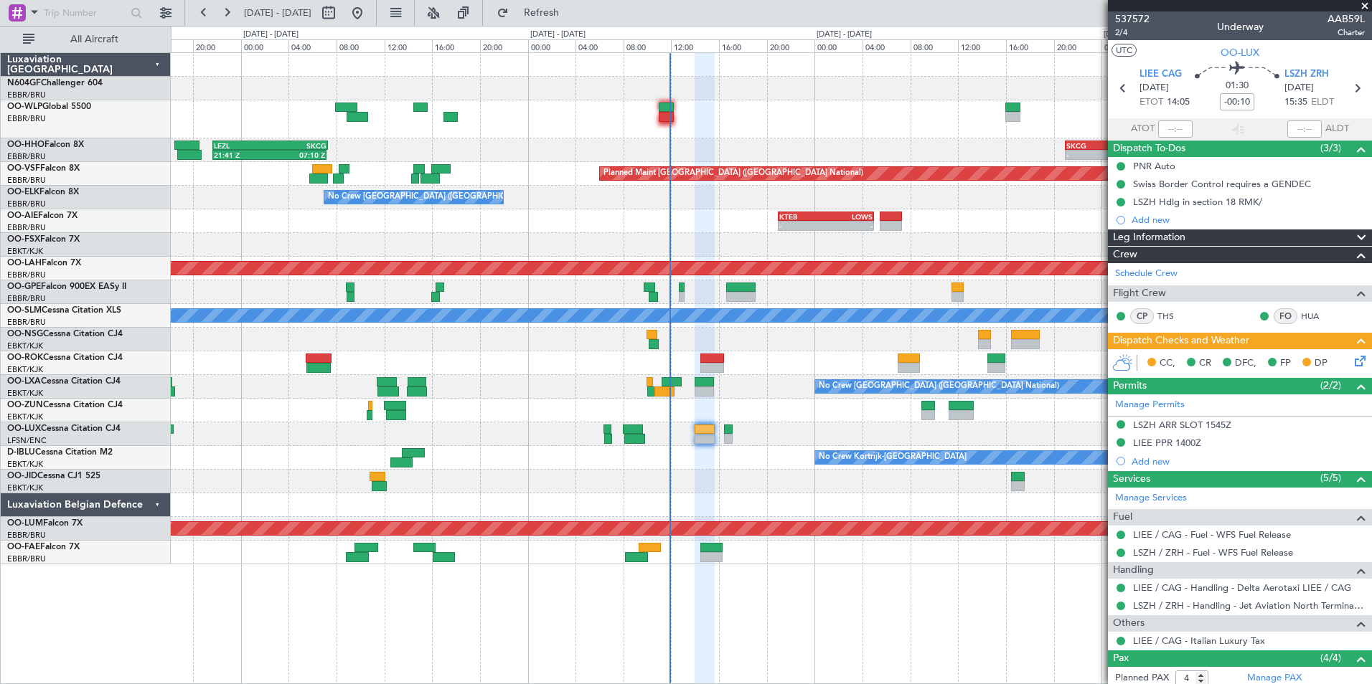
click at [700, 471] on div at bounding box center [771, 482] width 1200 height 24
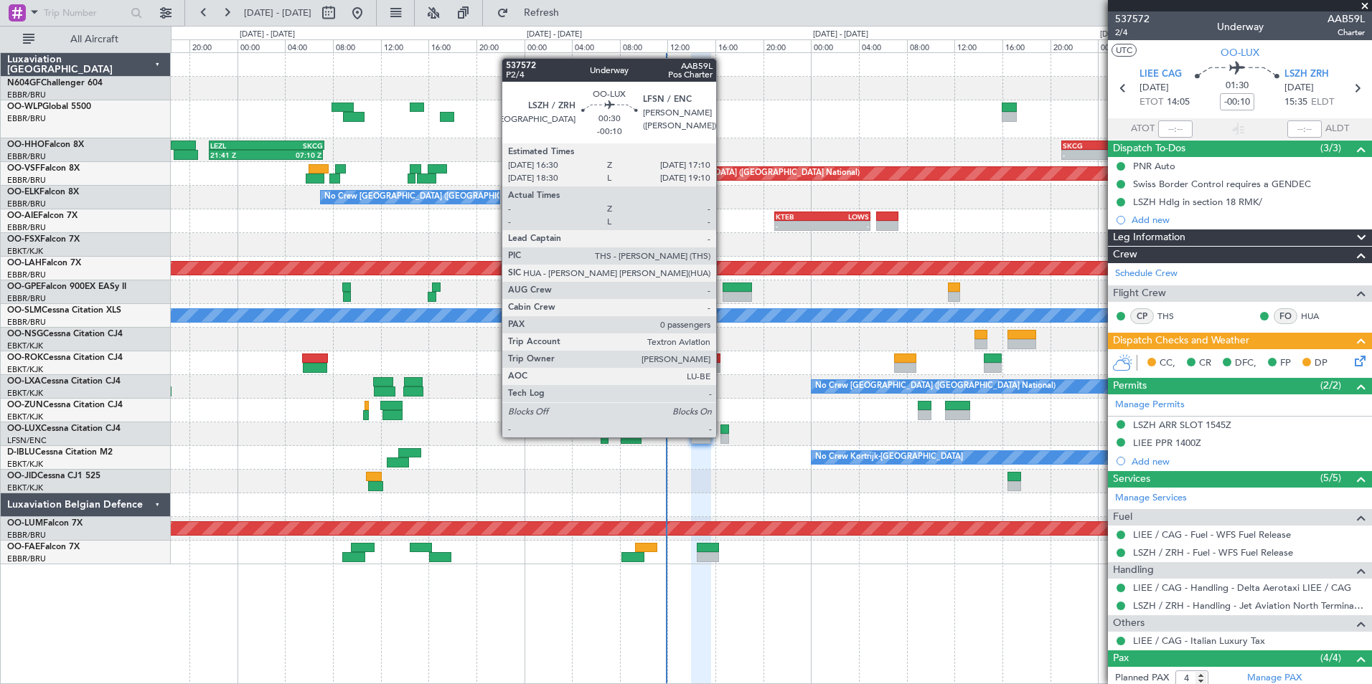
click at [722, 436] on div at bounding box center [724, 439] width 9 height 10
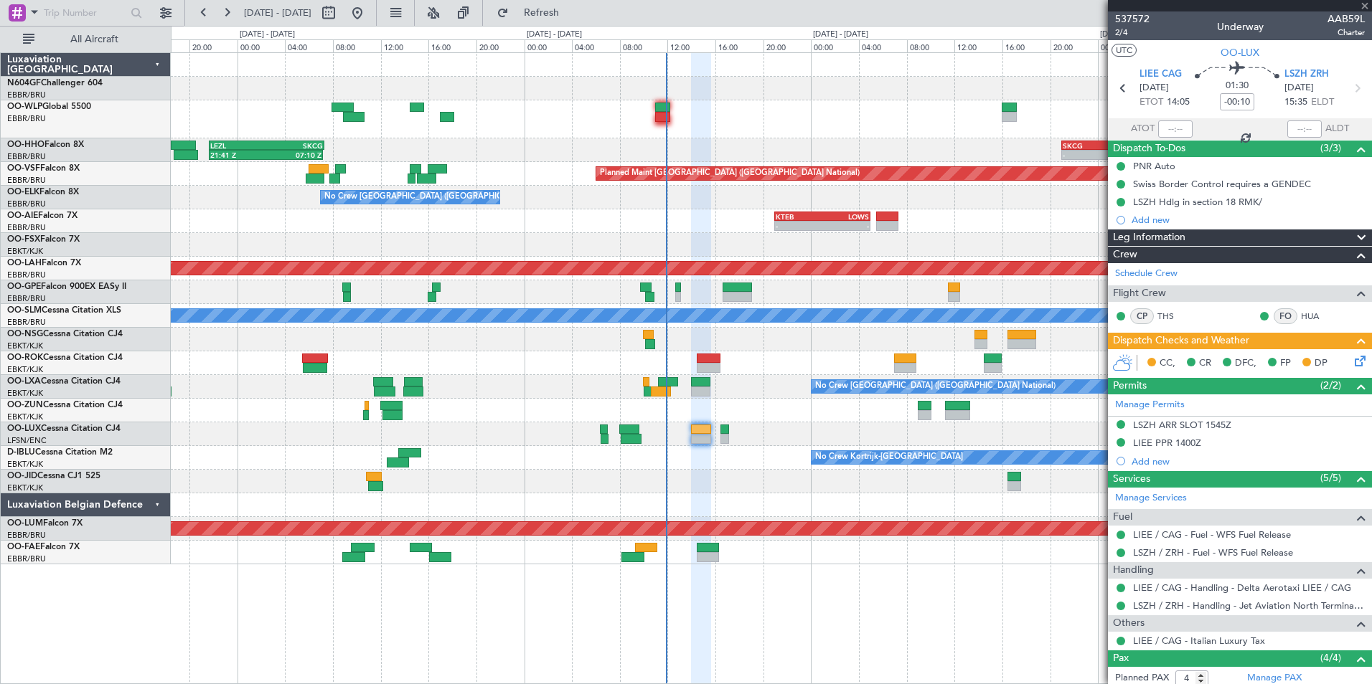
type input "0"
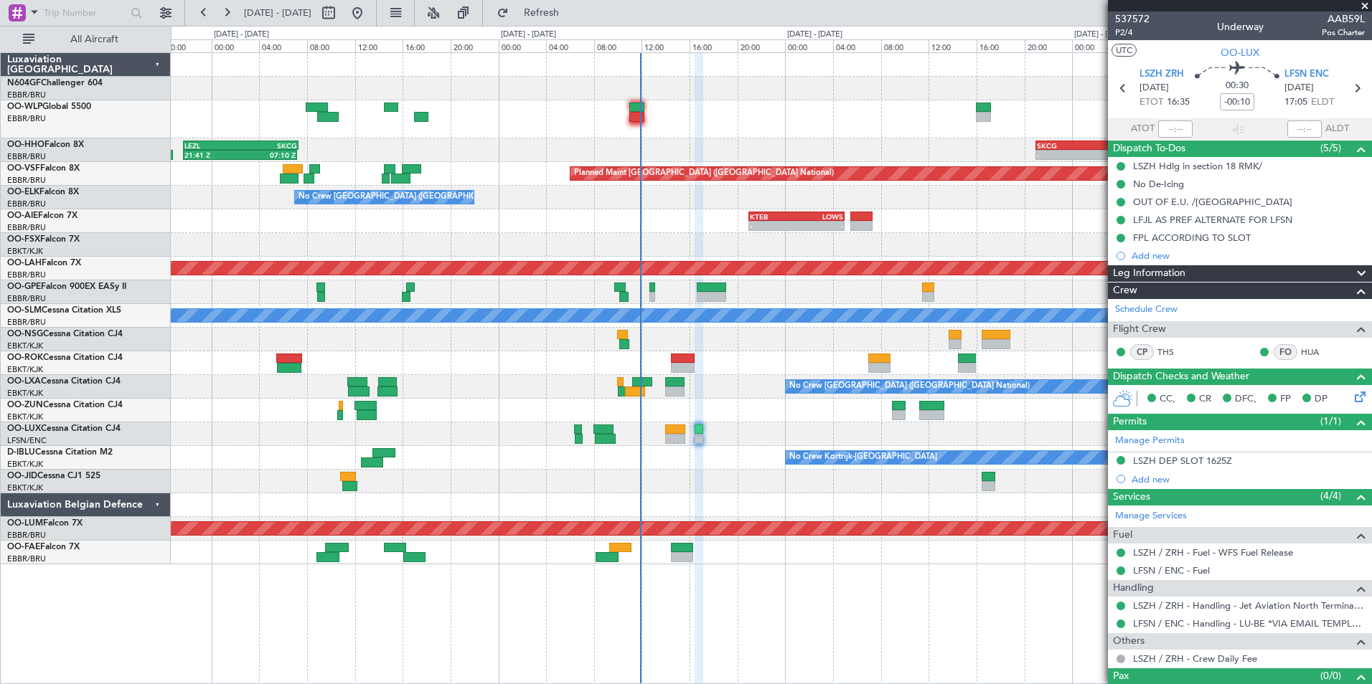
click at [627, 562] on div "- - FZAA 08:30 Z EBMB 16:25 Z Planned Maint [GEOGRAPHIC_DATA] ([GEOGRAPHIC_DATA…" at bounding box center [771, 553] width 1200 height 24
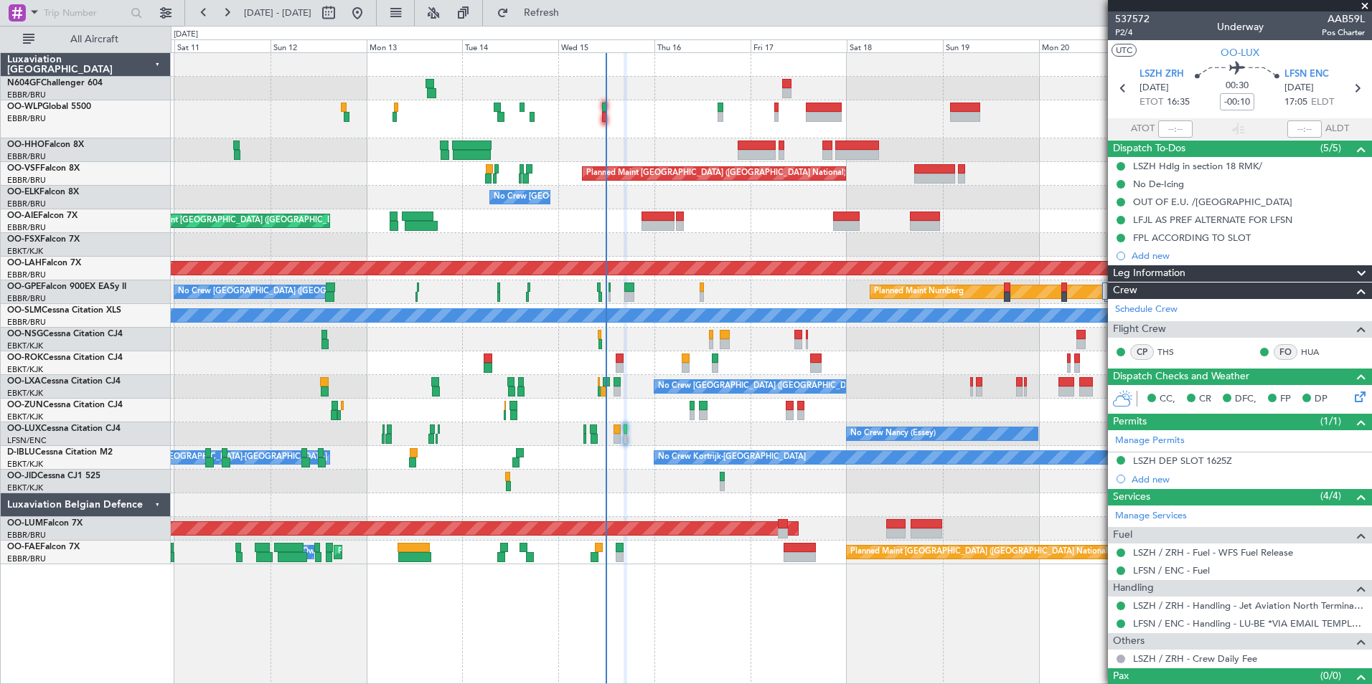
click at [640, 560] on div "Planned Maint [GEOGRAPHIC_DATA] ([GEOGRAPHIC_DATA] National) Planned Maint [GEO…" at bounding box center [771, 553] width 1200 height 24
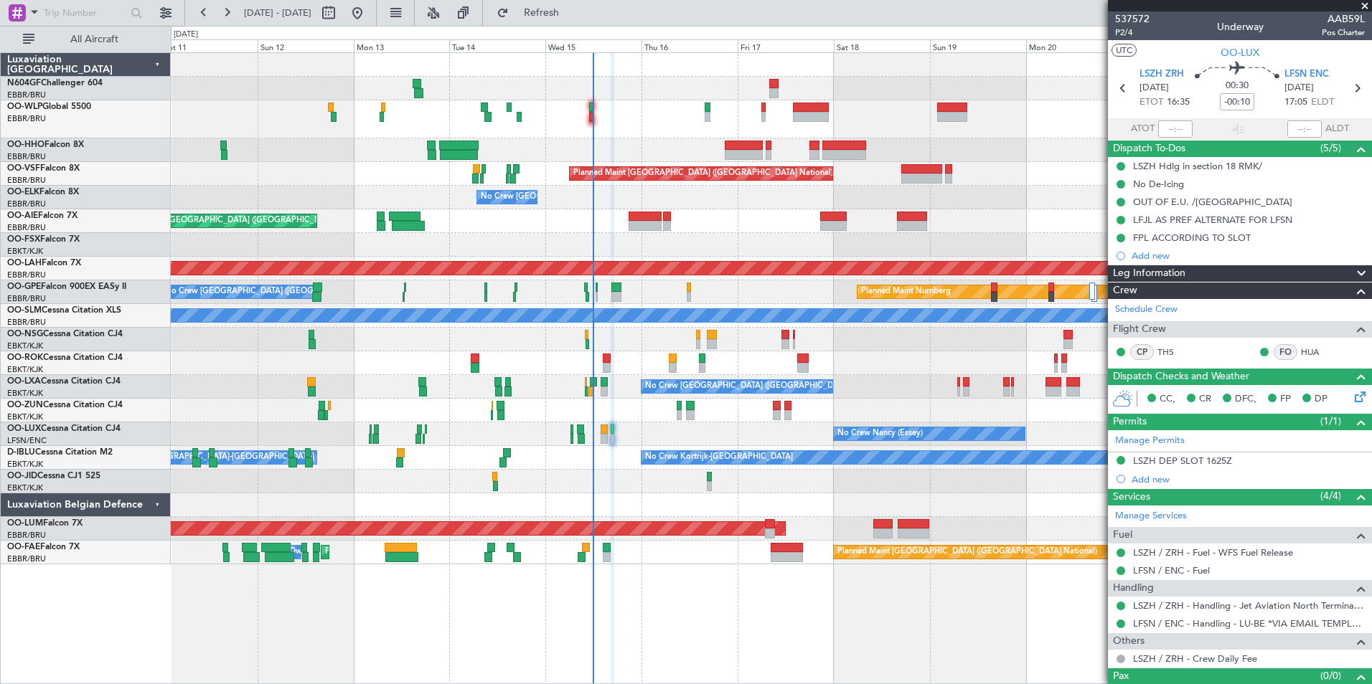
click at [614, 506] on div at bounding box center [771, 506] width 1200 height 24
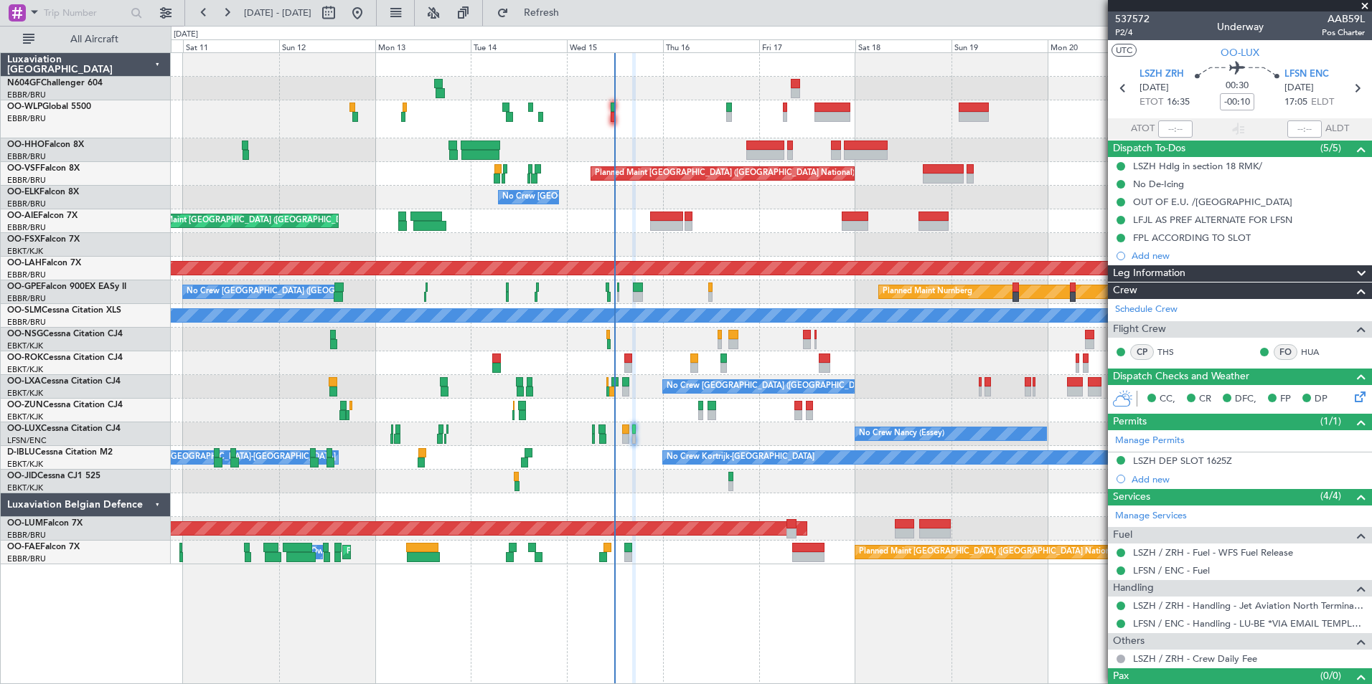
click at [691, 504] on div at bounding box center [771, 506] width 1200 height 24
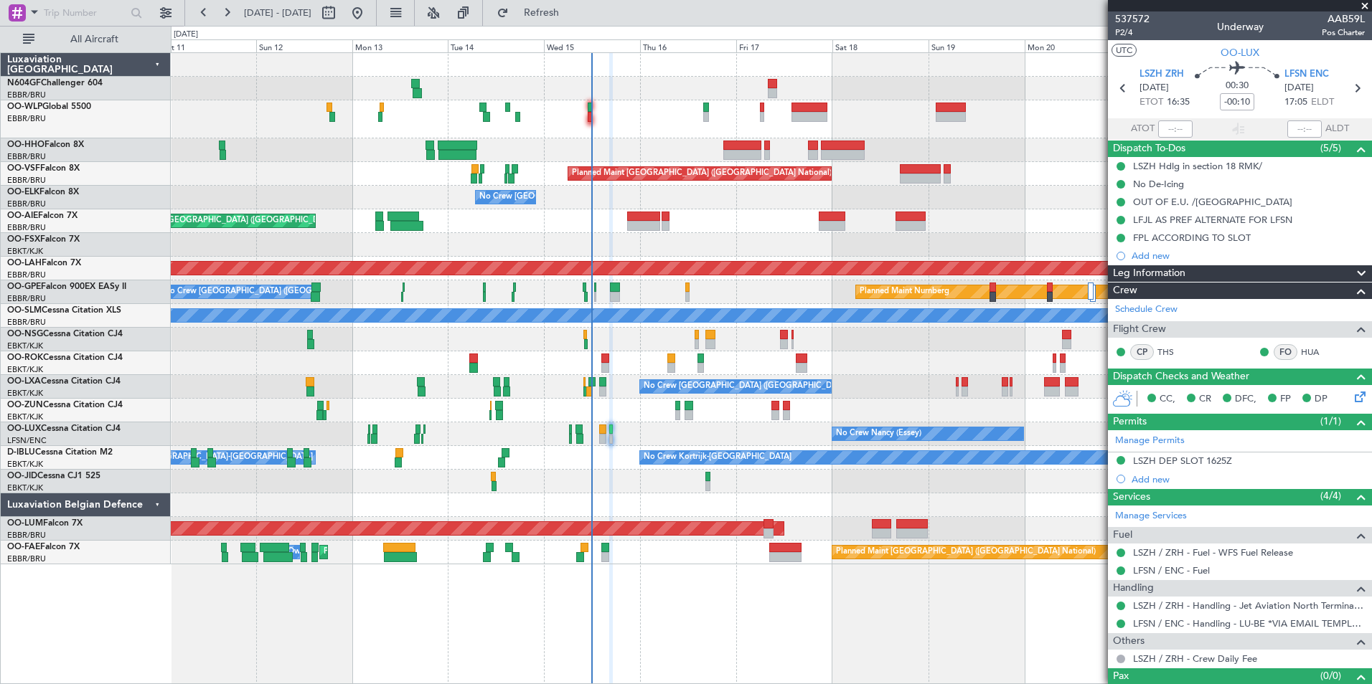
click at [666, 113] on div at bounding box center [771, 119] width 1200 height 38
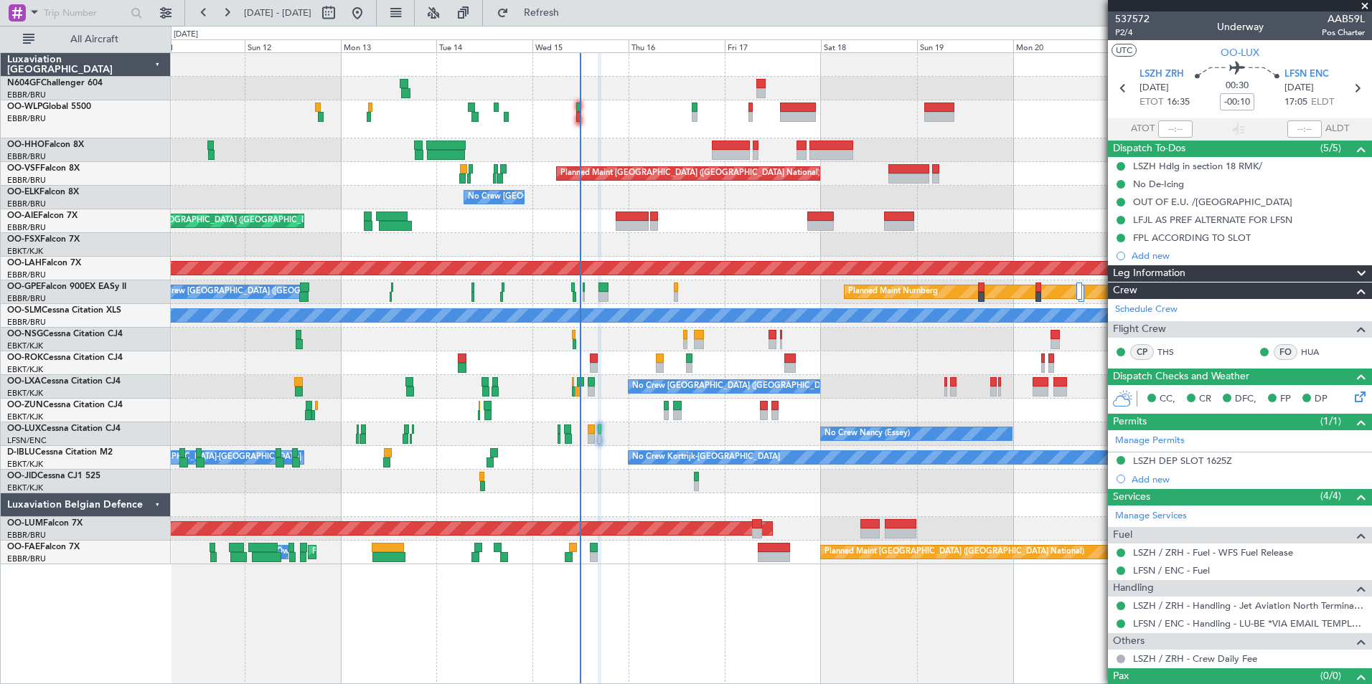
click at [648, 112] on div at bounding box center [771, 119] width 1200 height 38
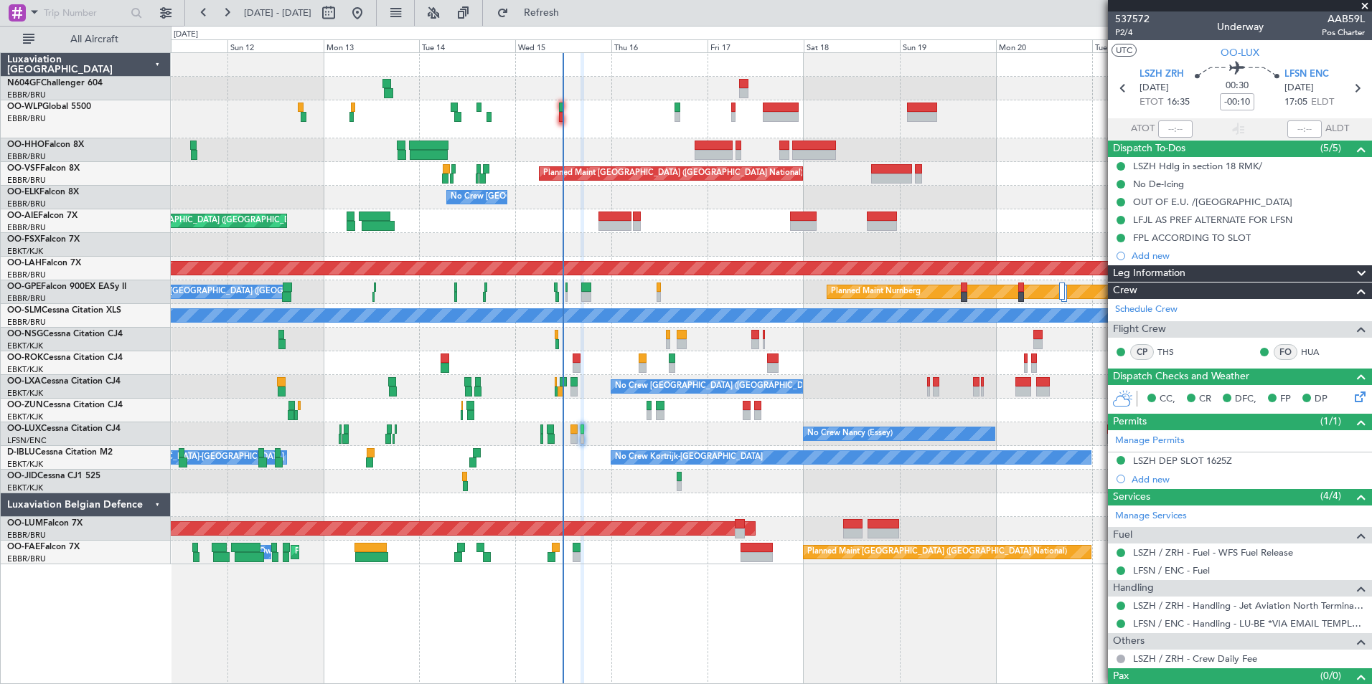
click at [646, 108] on div at bounding box center [771, 119] width 1200 height 38
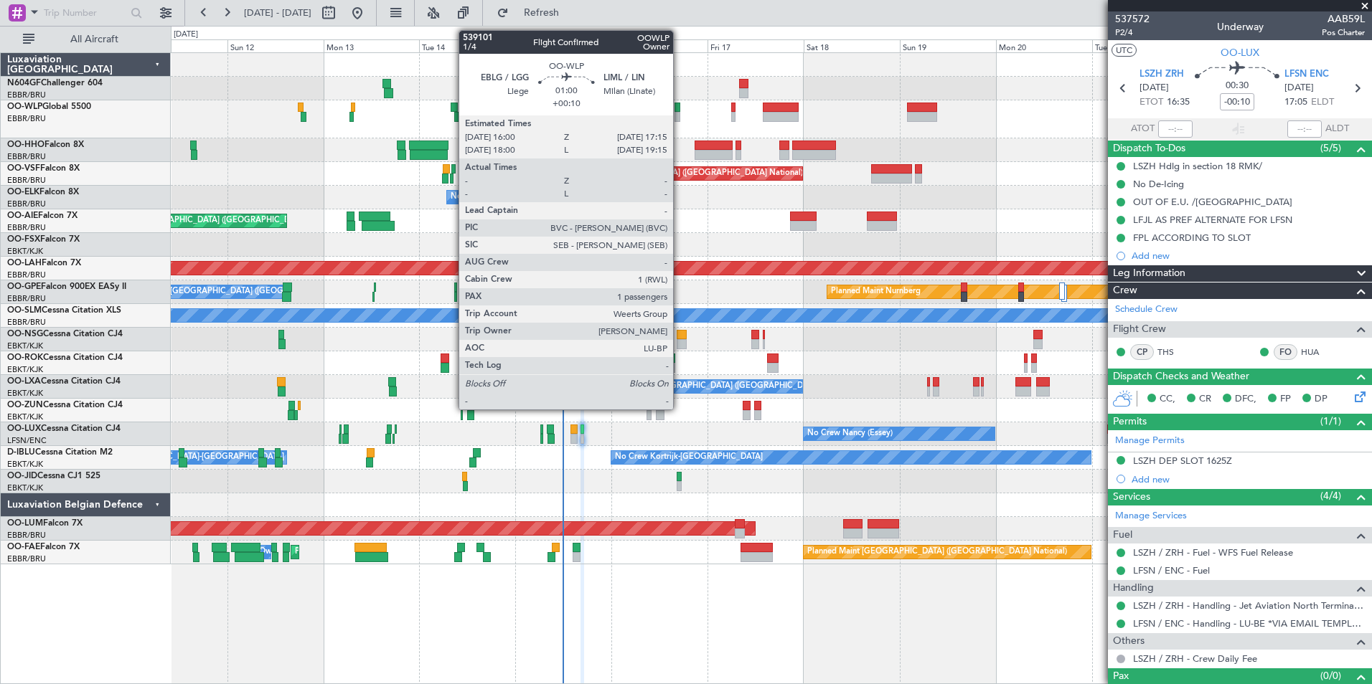
click at [679, 112] on div at bounding box center [676, 117] width 5 height 10
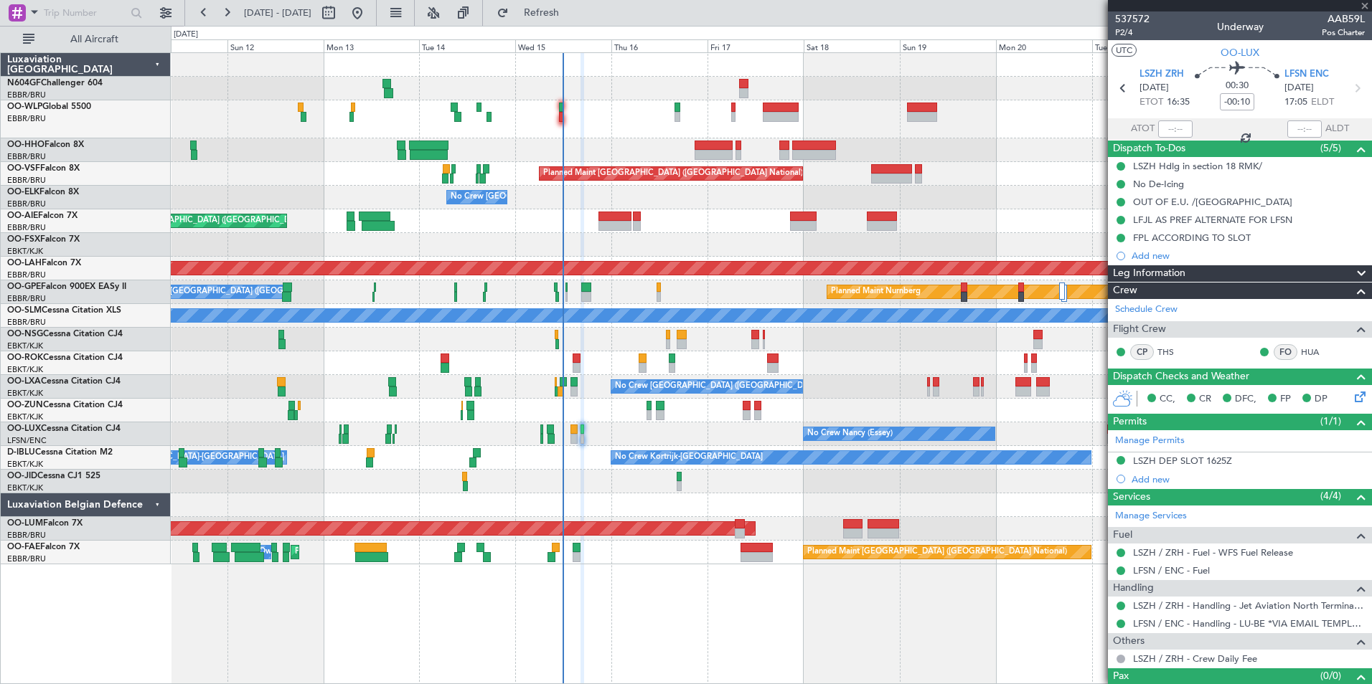
type input "+00:10"
type input "1"
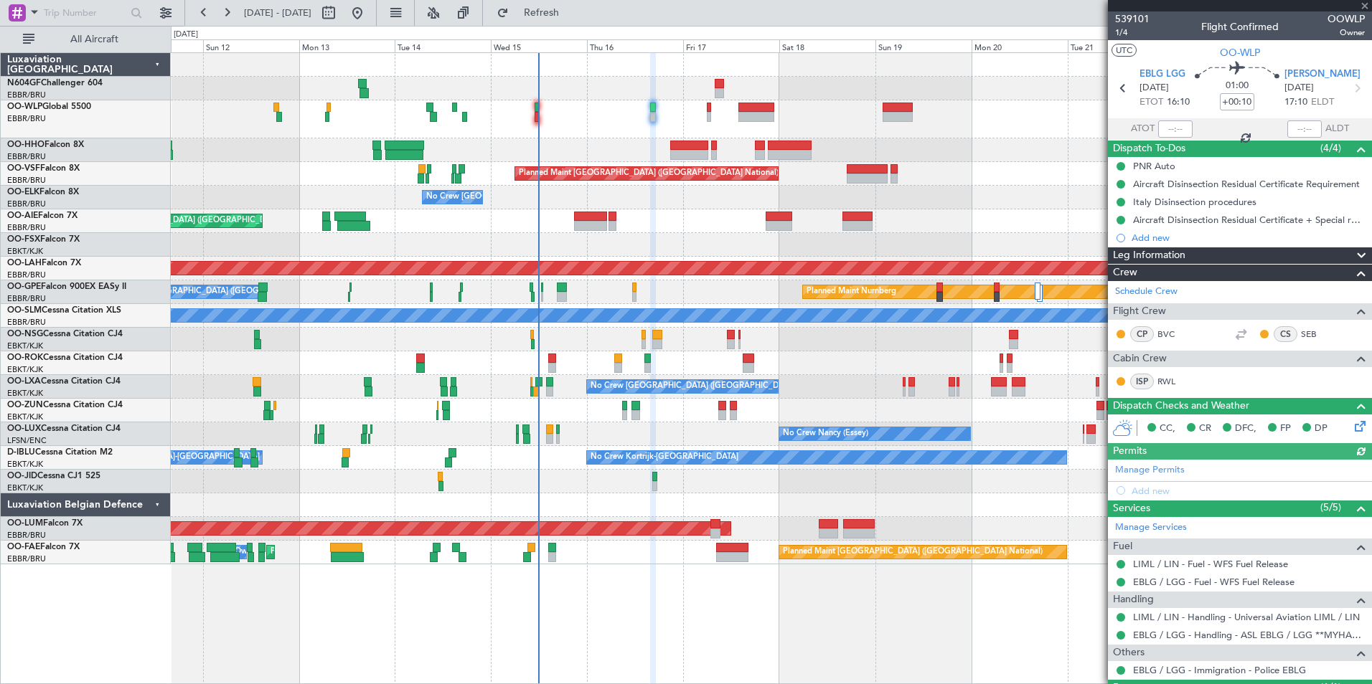
click at [660, 121] on div at bounding box center [771, 119] width 1200 height 38
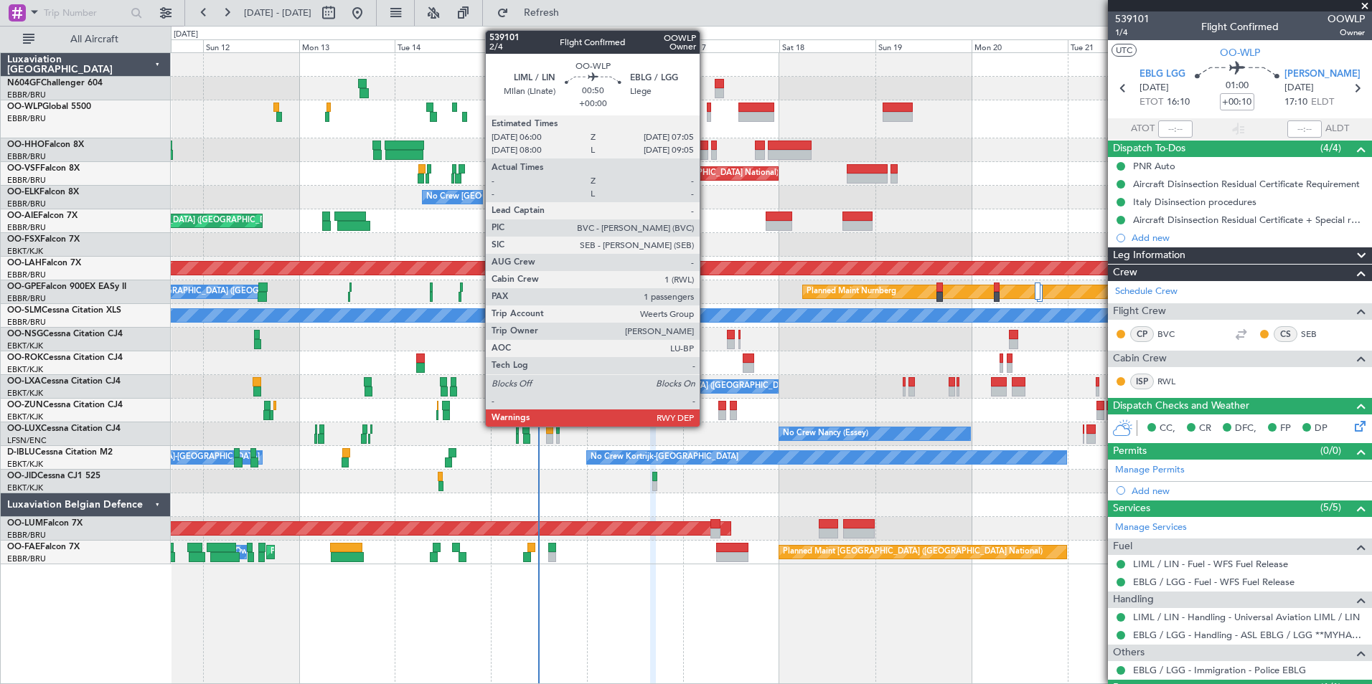
click at [707, 109] on div at bounding box center [709, 108] width 5 height 10
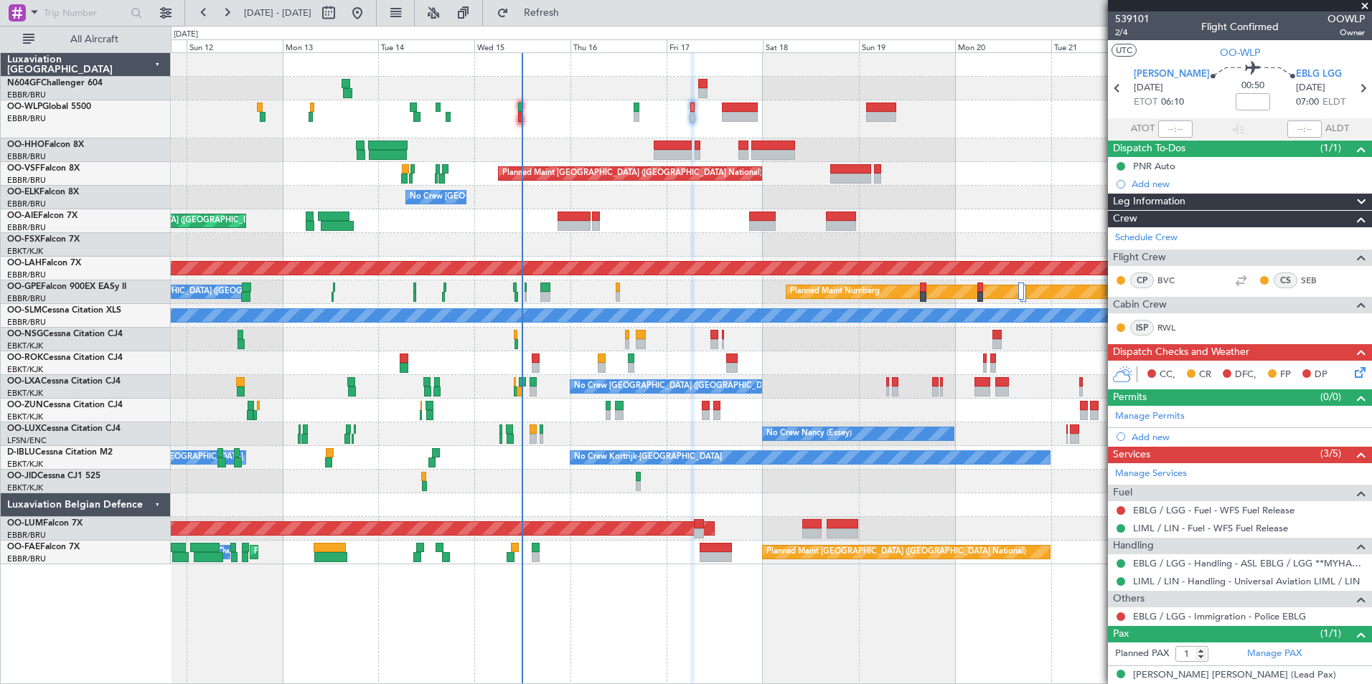
click at [679, 111] on div at bounding box center [771, 119] width 1200 height 38
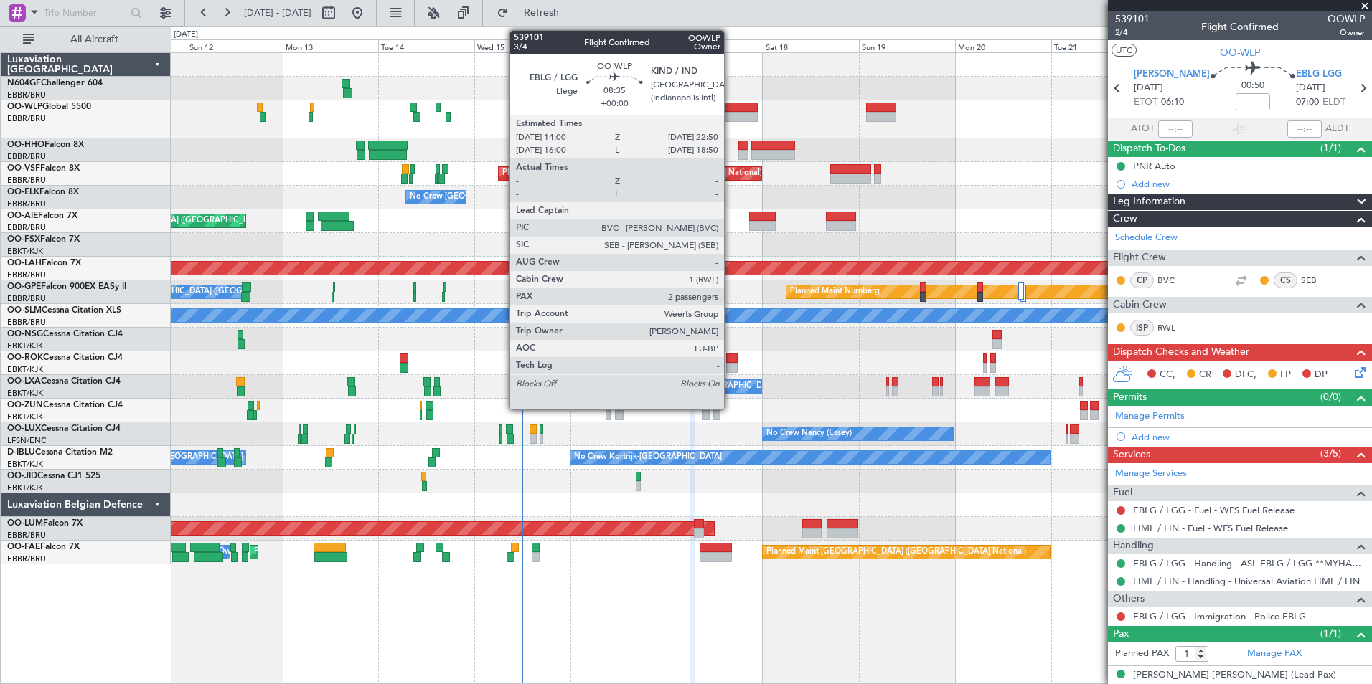
click at [730, 114] on div at bounding box center [740, 117] width 36 height 10
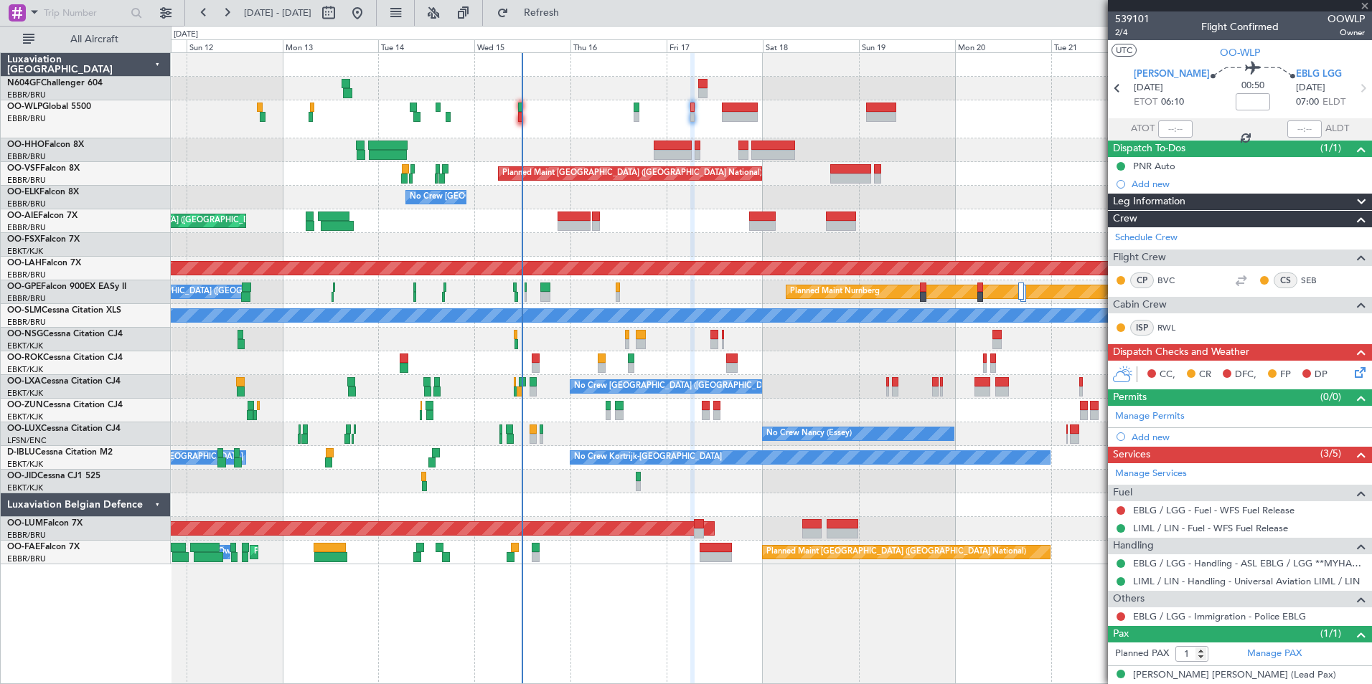
type input "2"
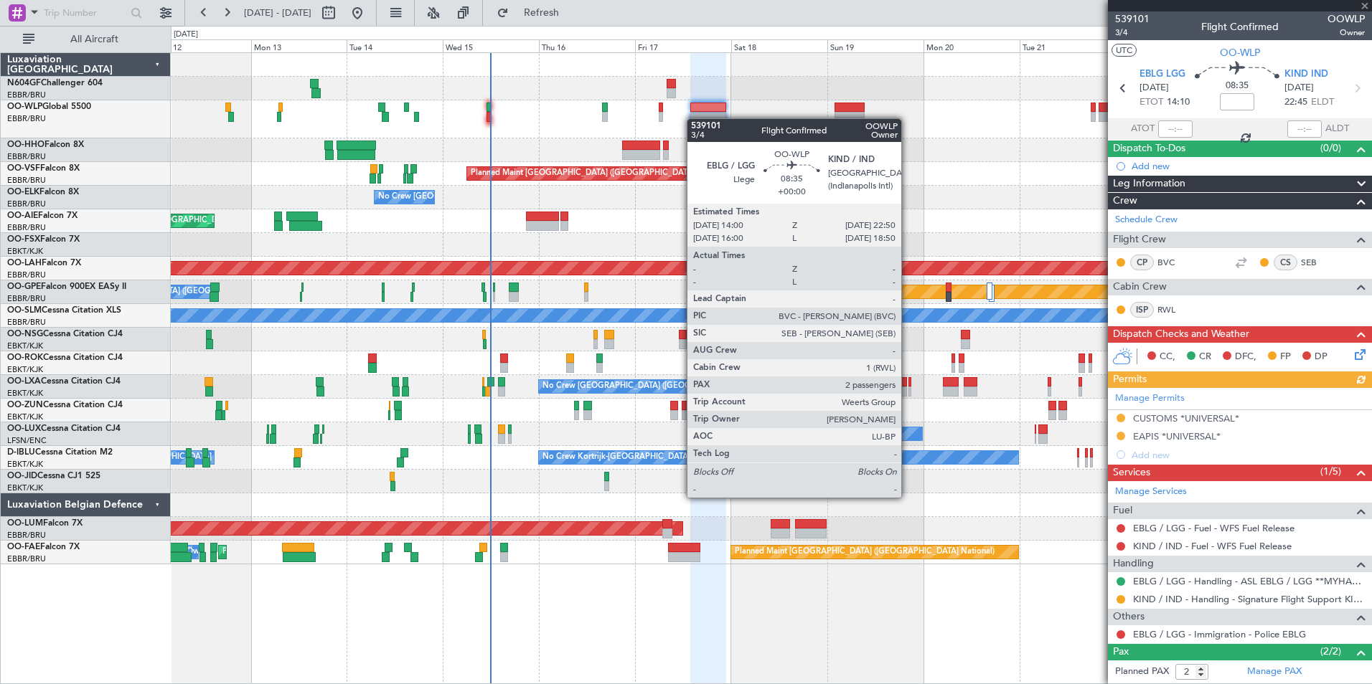
click at [692, 118] on div at bounding box center [771, 119] width 1200 height 38
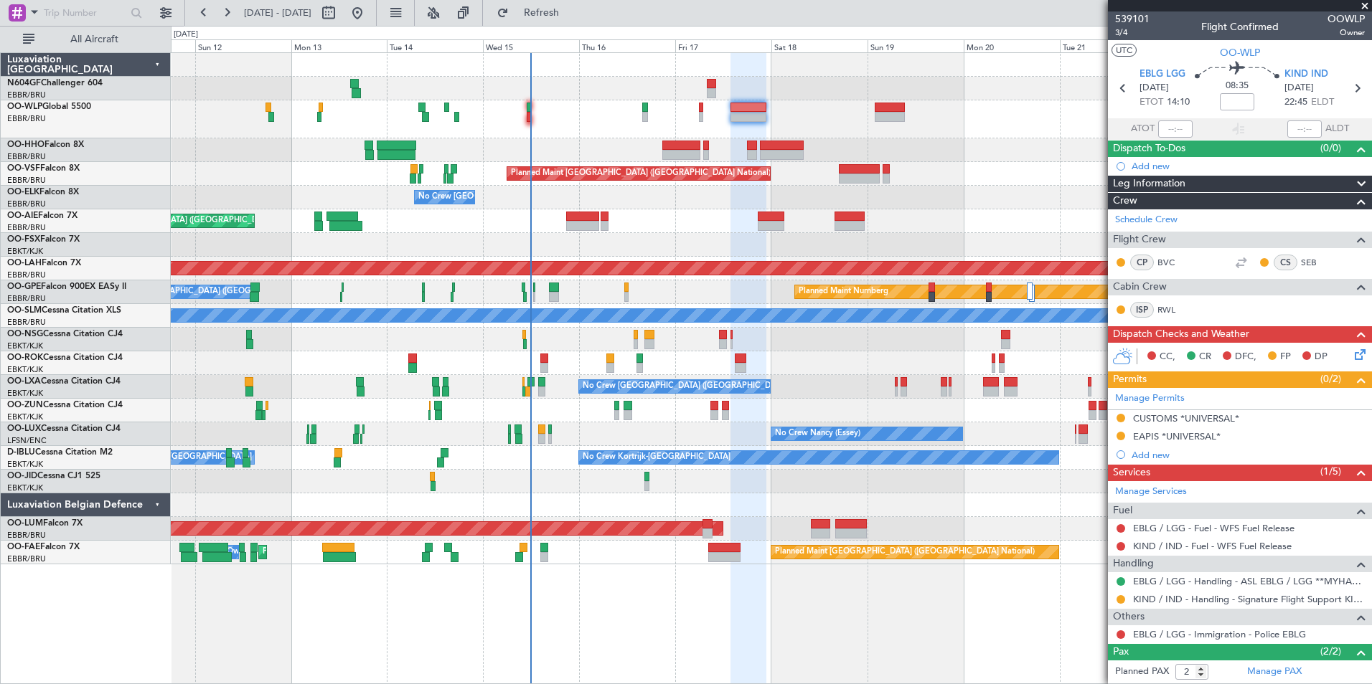
click at [655, 113] on div at bounding box center [771, 119] width 1200 height 38
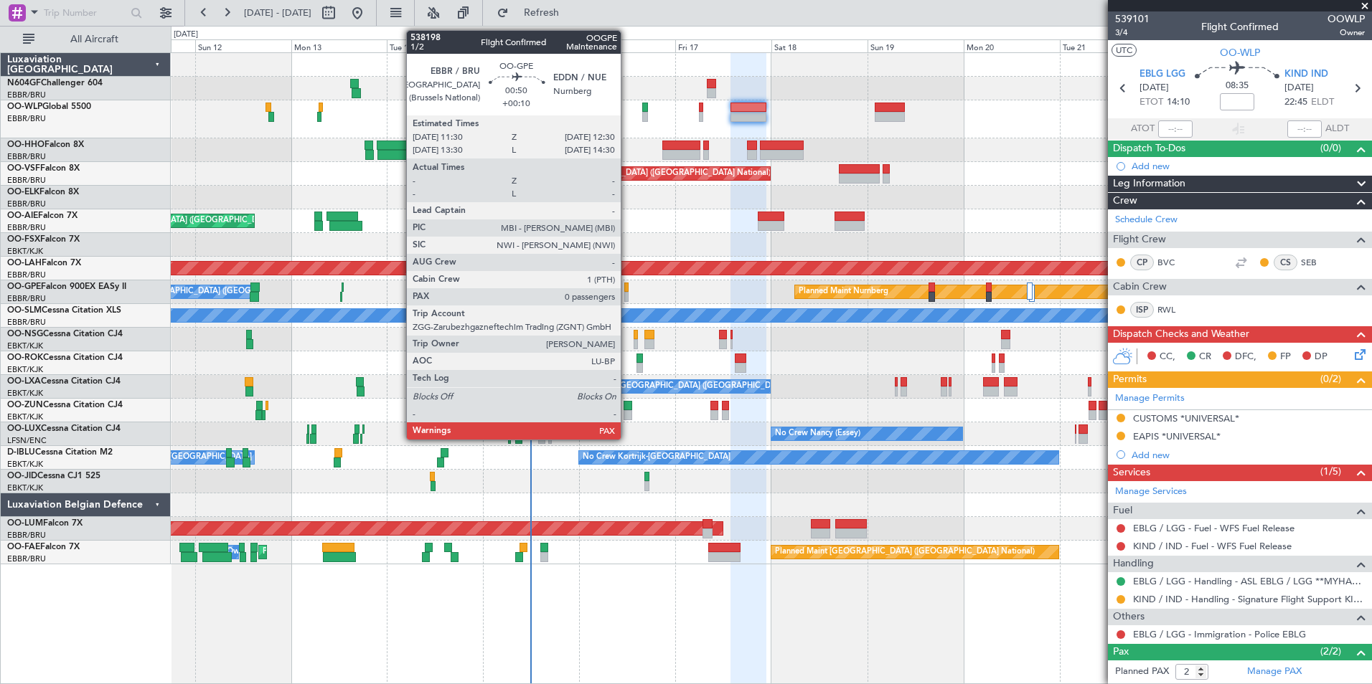
click at [627, 287] on div at bounding box center [626, 288] width 4 height 10
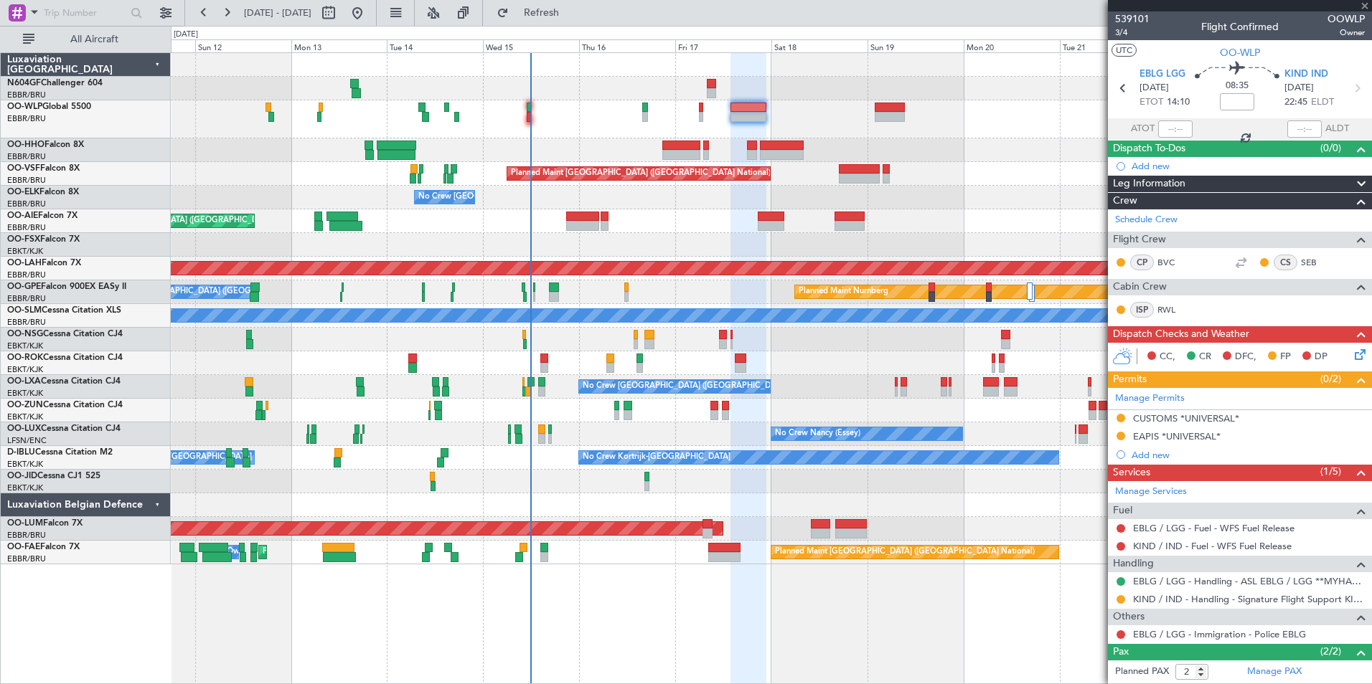
type input "+00:10"
type input "0"
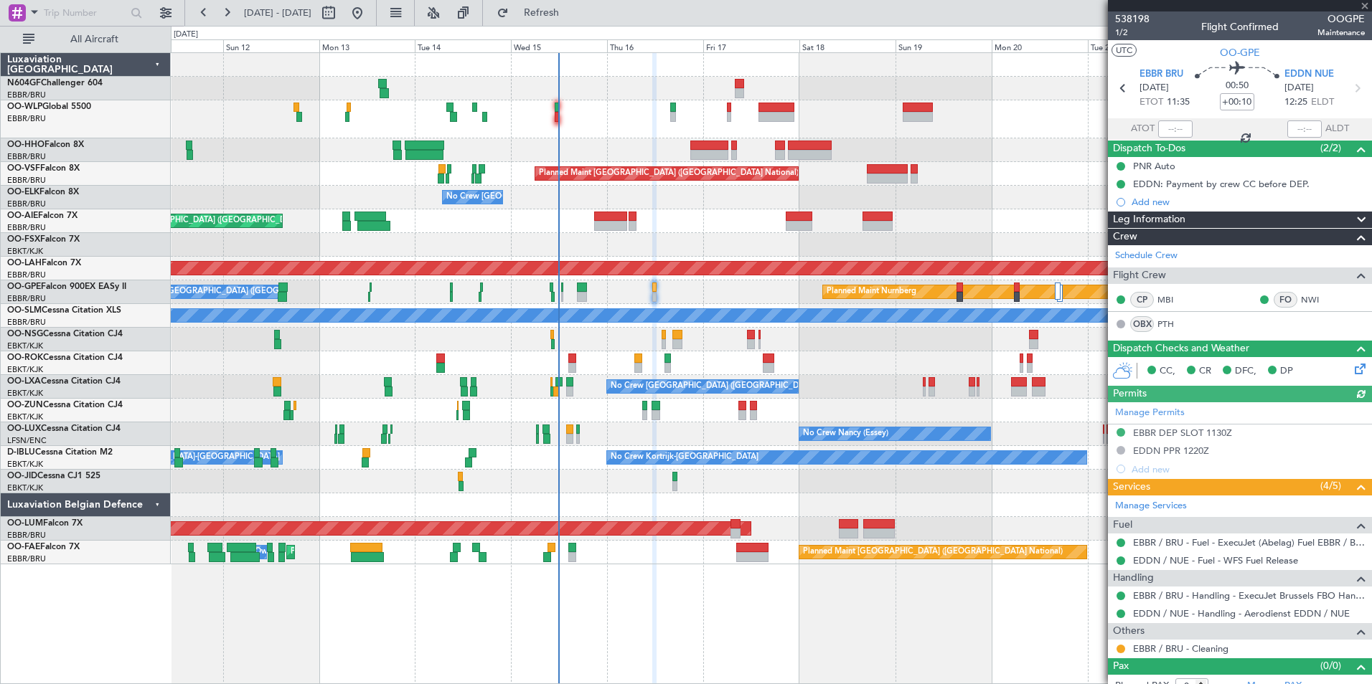
click at [672, 291] on div "Planned Maint Nurnberg No Crew [GEOGRAPHIC_DATA] (Brussels National)" at bounding box center [771, 293] width 1200 height 24
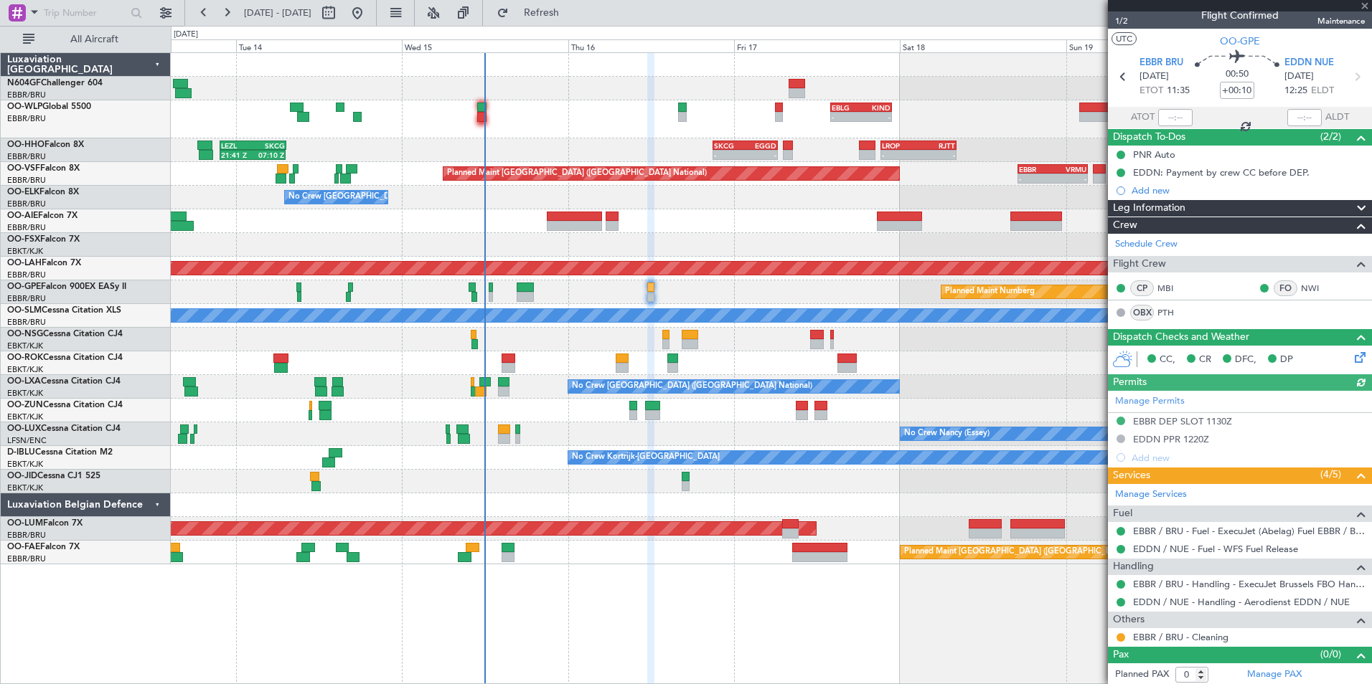
scroll to position [14, 0]
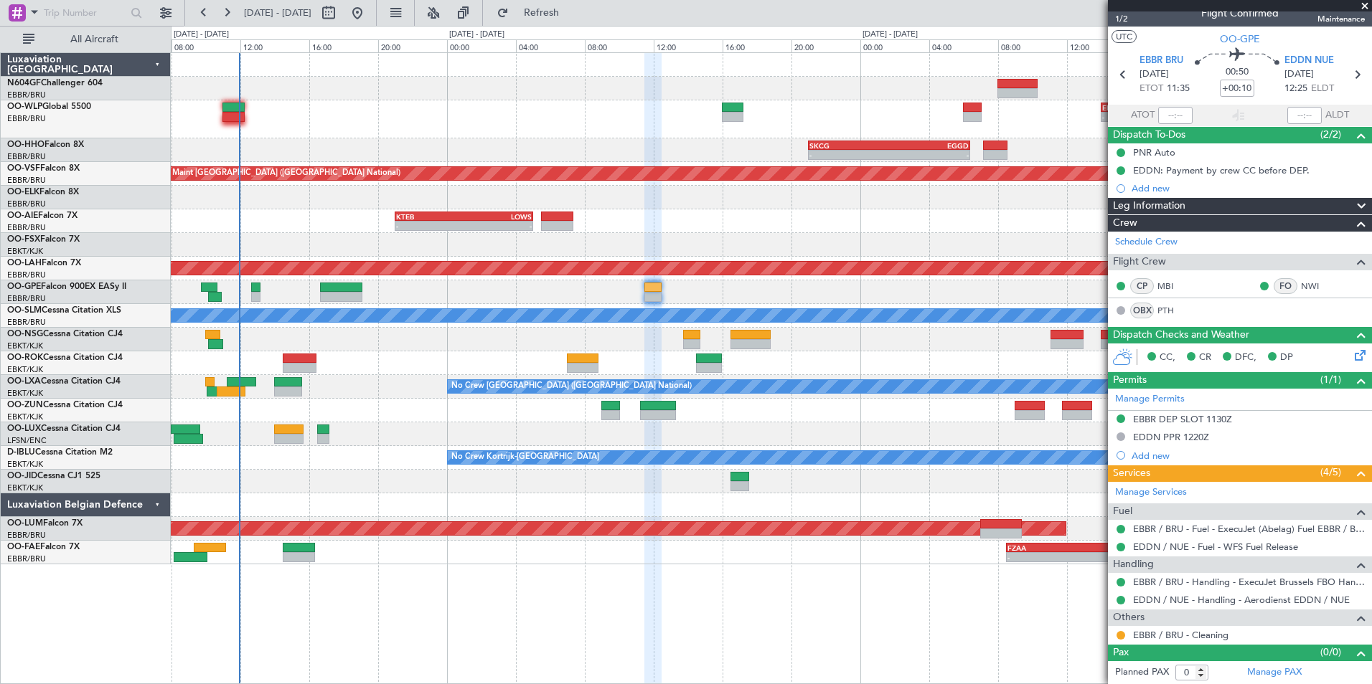
click at [660, 284] on div "Planned Maint Nurnberg" at bounding box center [771, 293] width 1200 height 24
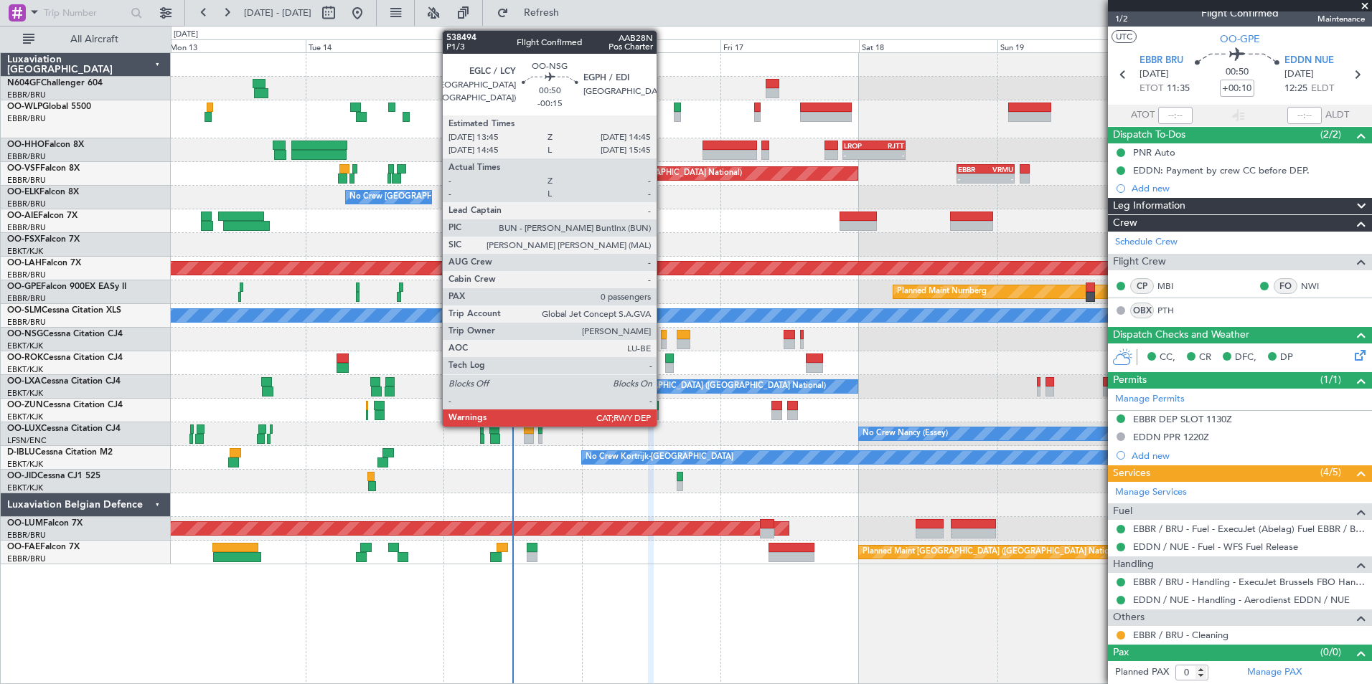
click at [663, 339] on div at bounding box center [664, 335] width 6 height 10
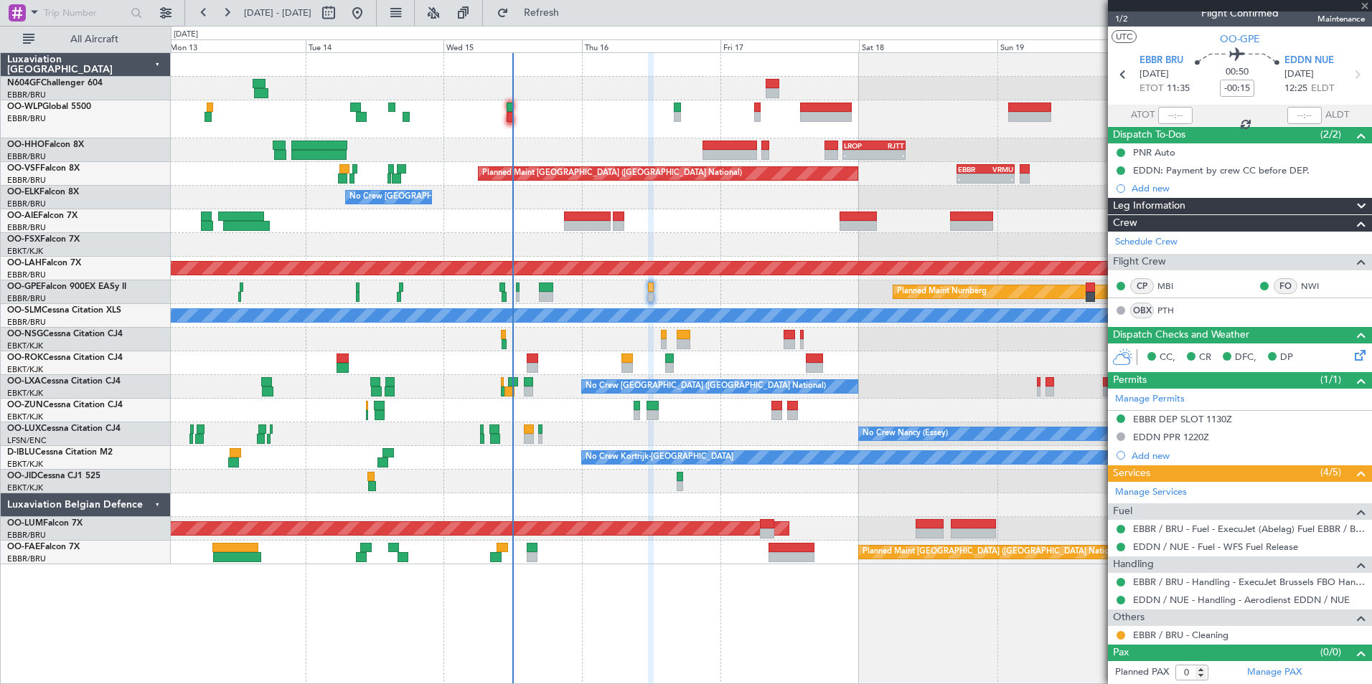
scroll to position [0, 0]
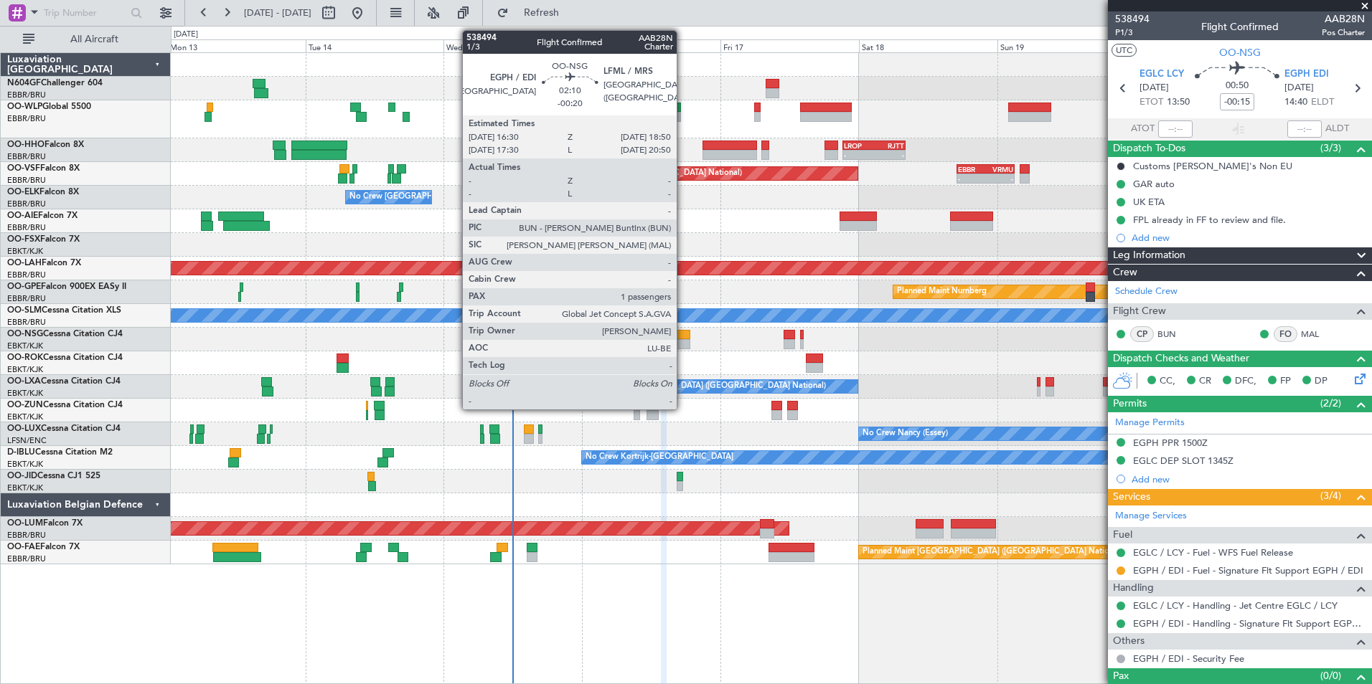
click at [683, 334] on div at bounding box center [684, 335] width 14 height 10
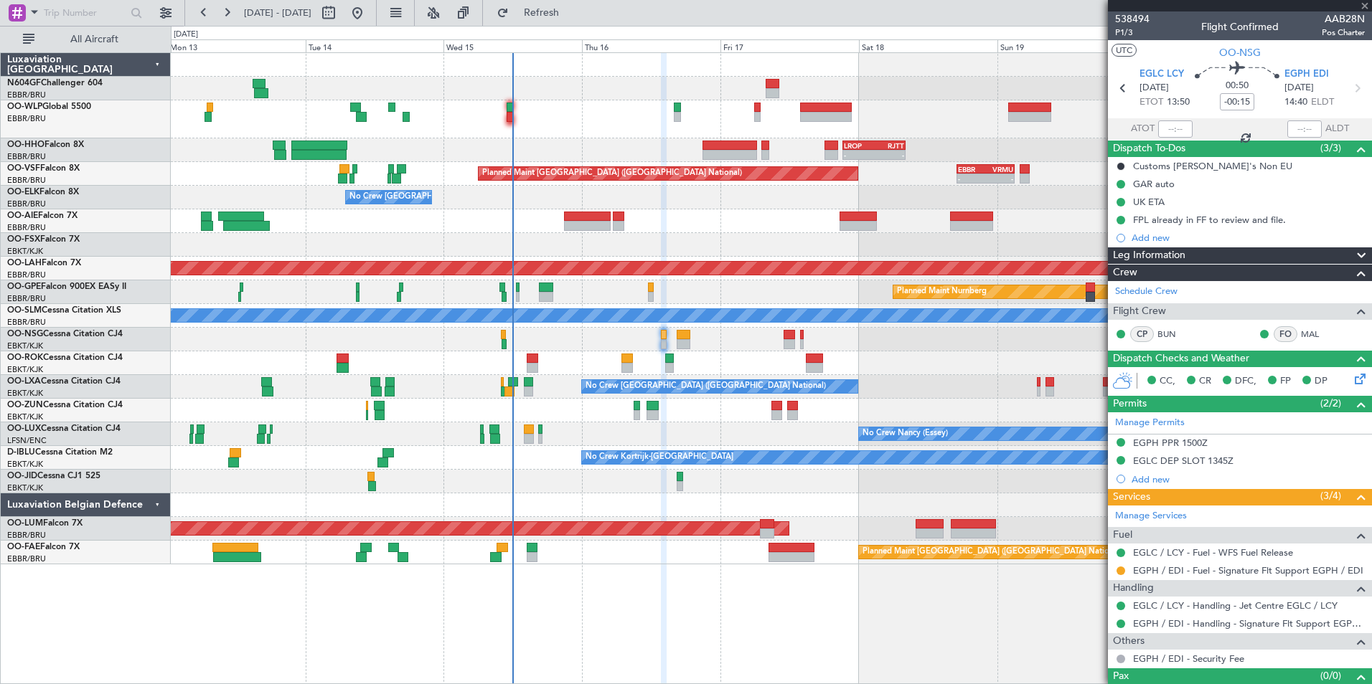
type input "-00:20"
type input "1"
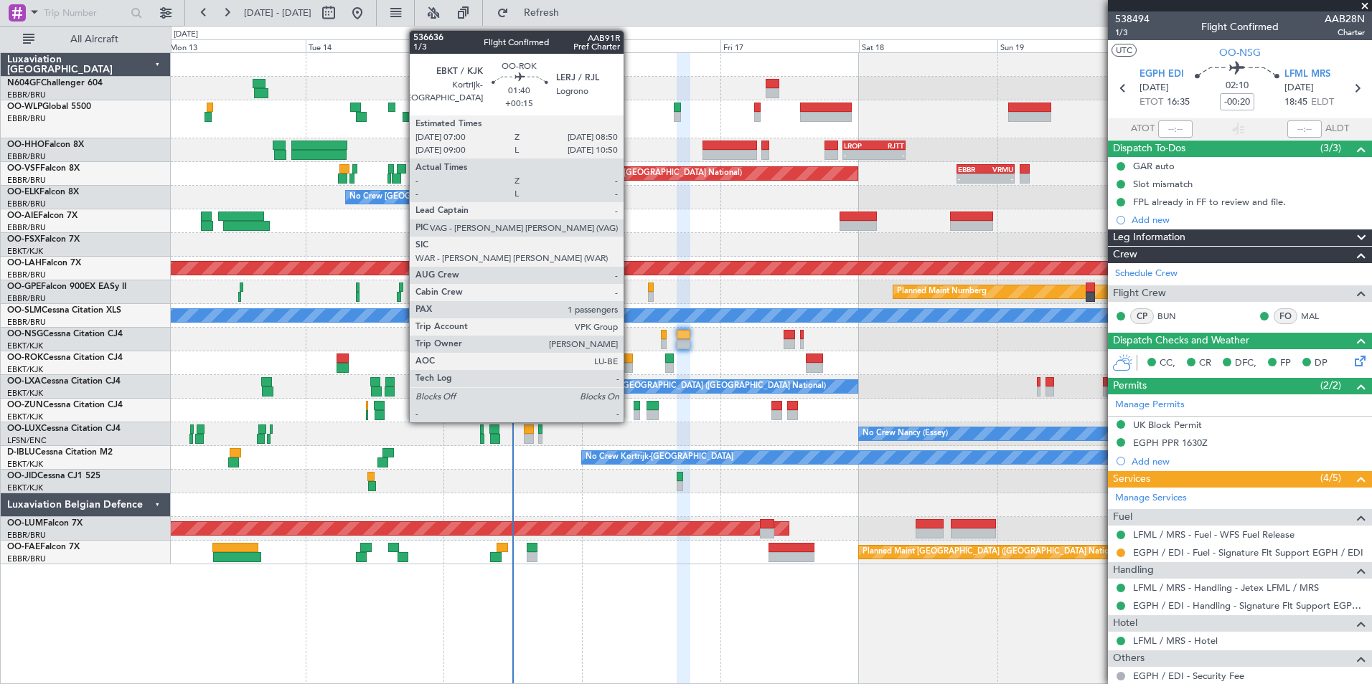
click at [630, 359] on div at bounding box center [626, 359] width 11 height 10
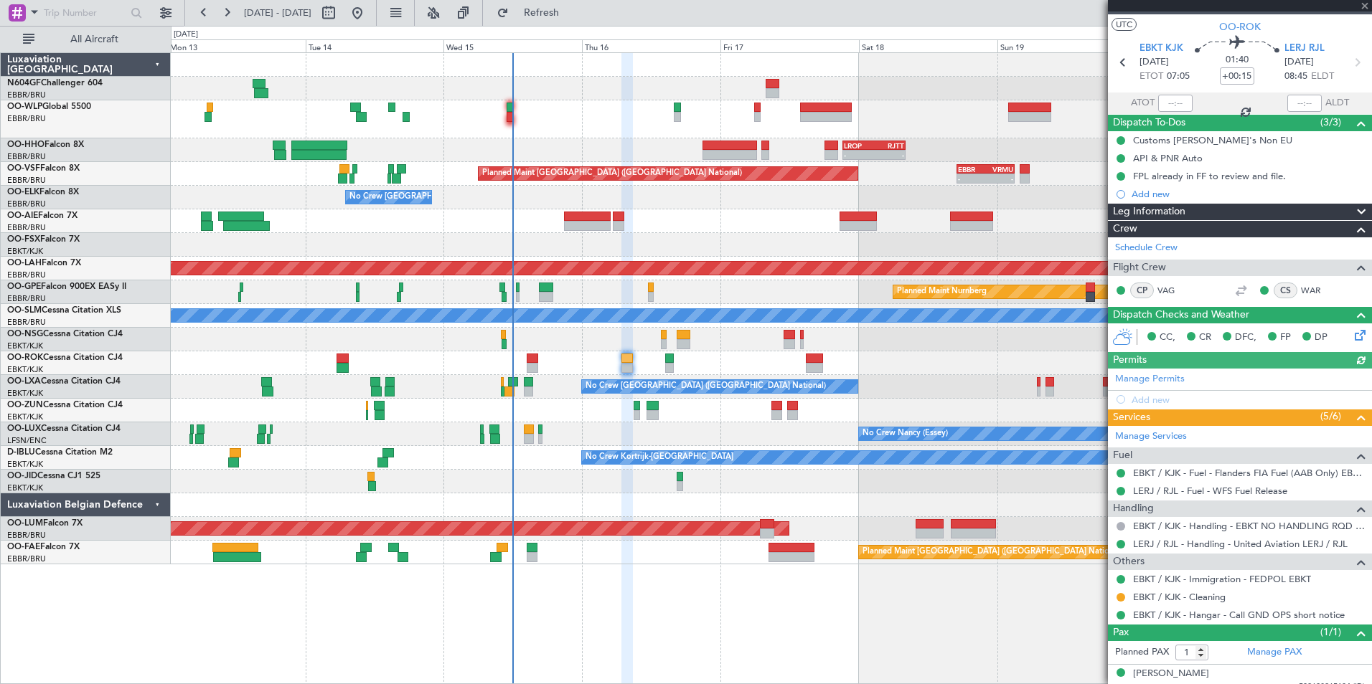
scroll to position [38, 0]
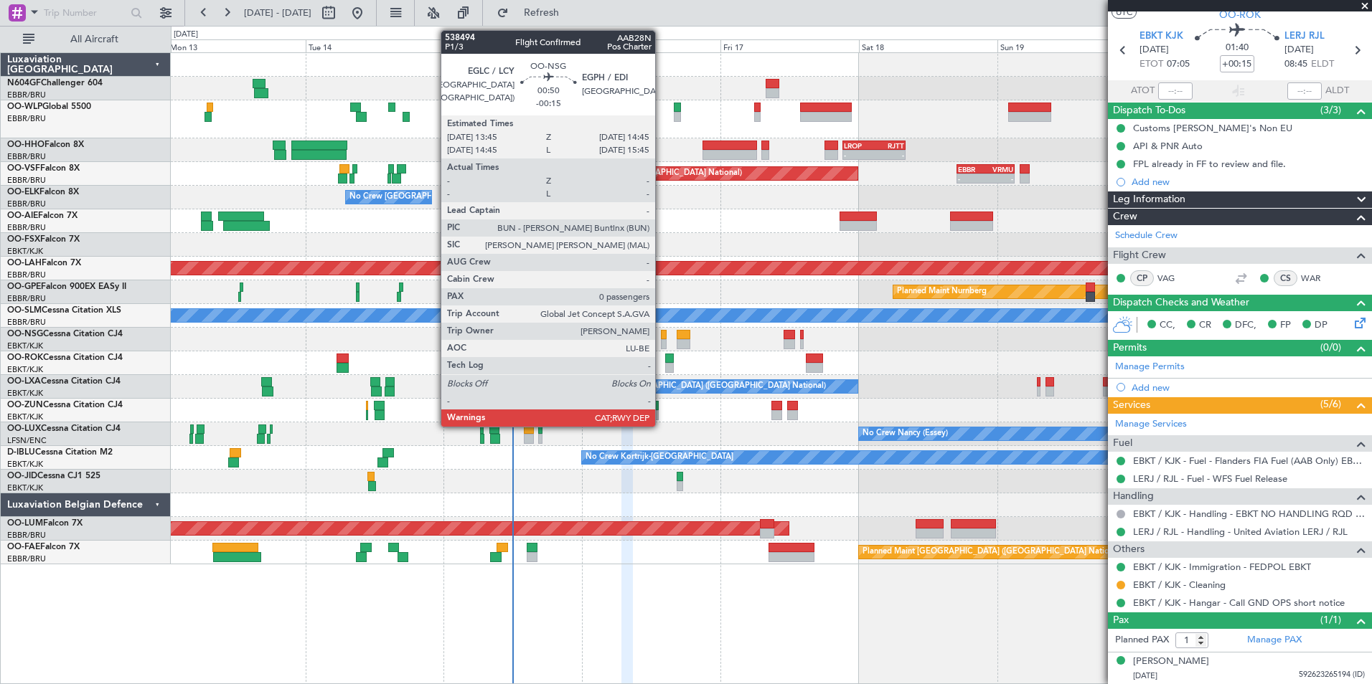
click at [661, 344] on div at bounding box center [664, 344] width 6 height 10
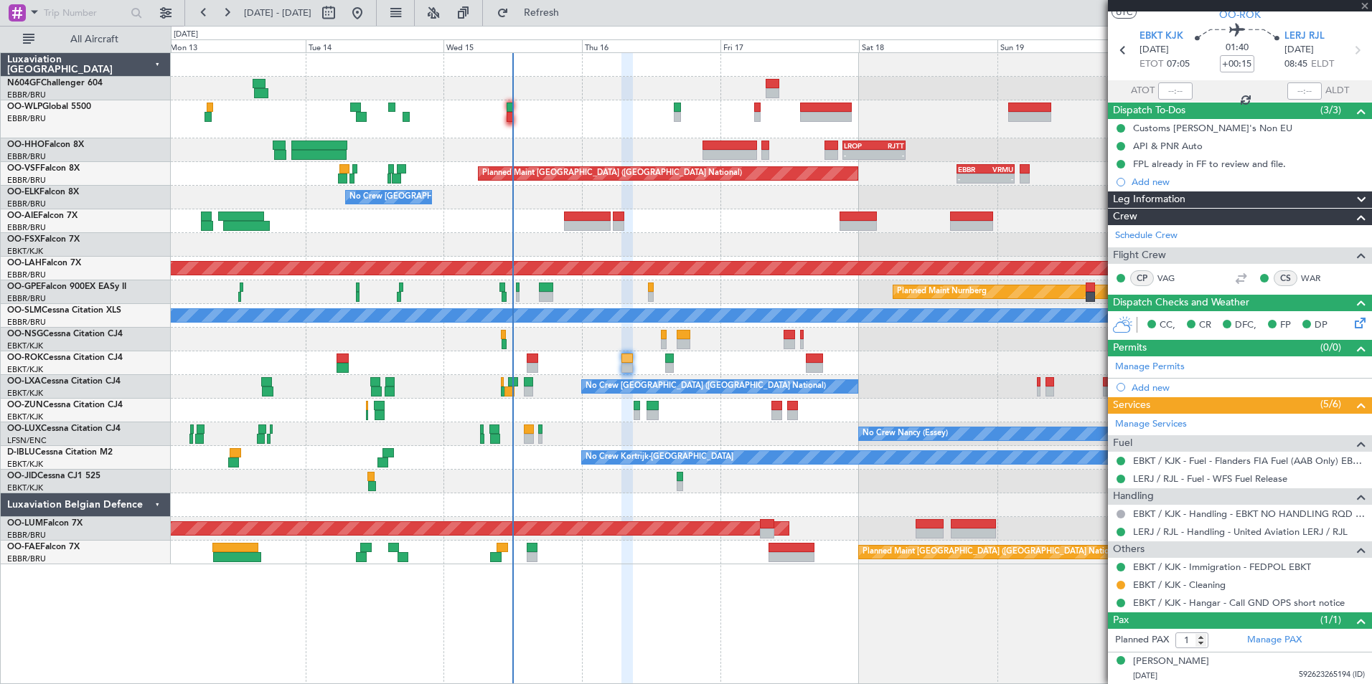
type input "-00:15"
type input "0"
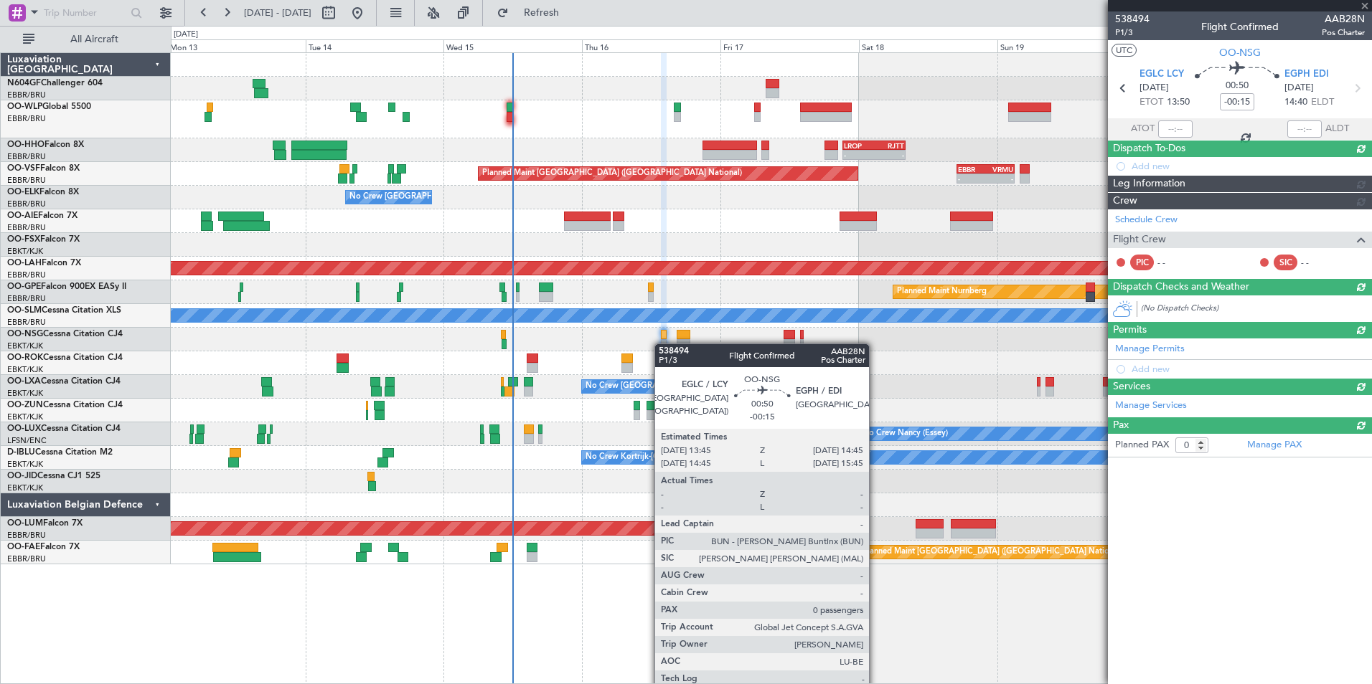
scroll to position [0, 0]
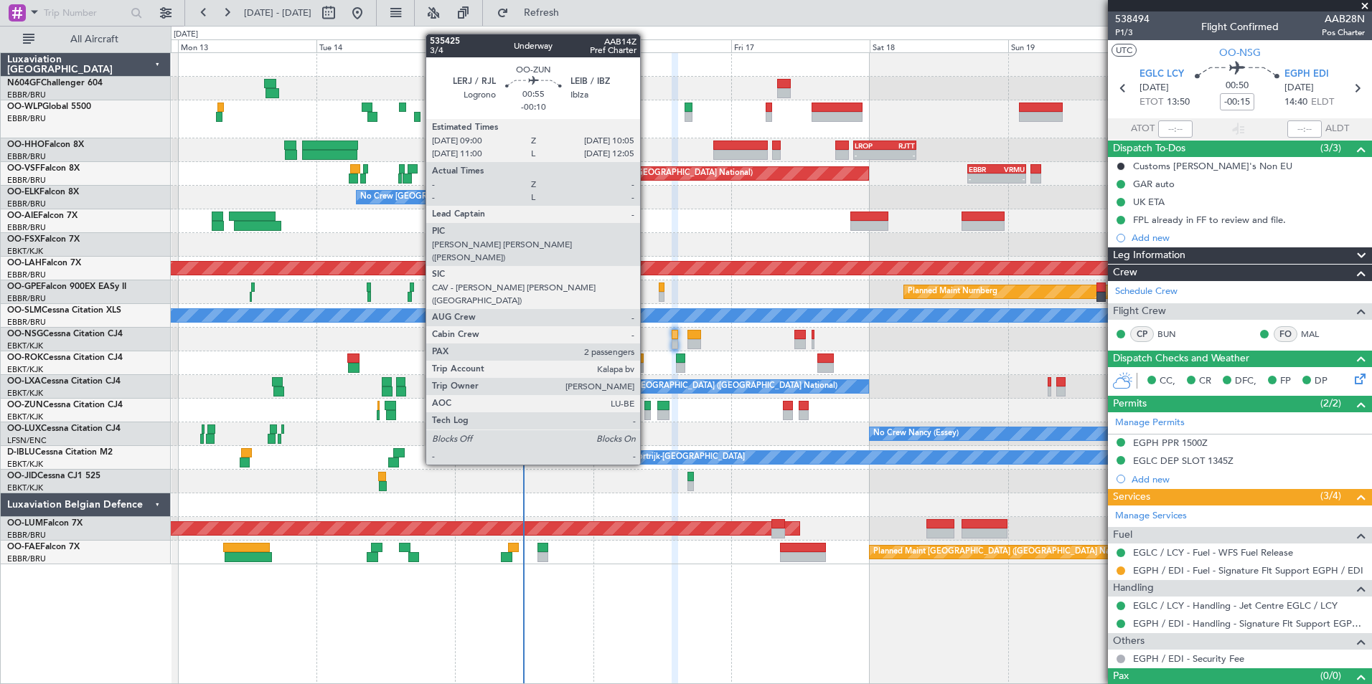
click at [646, 412] on div at bounding box center [647, 415] width 6 height 10
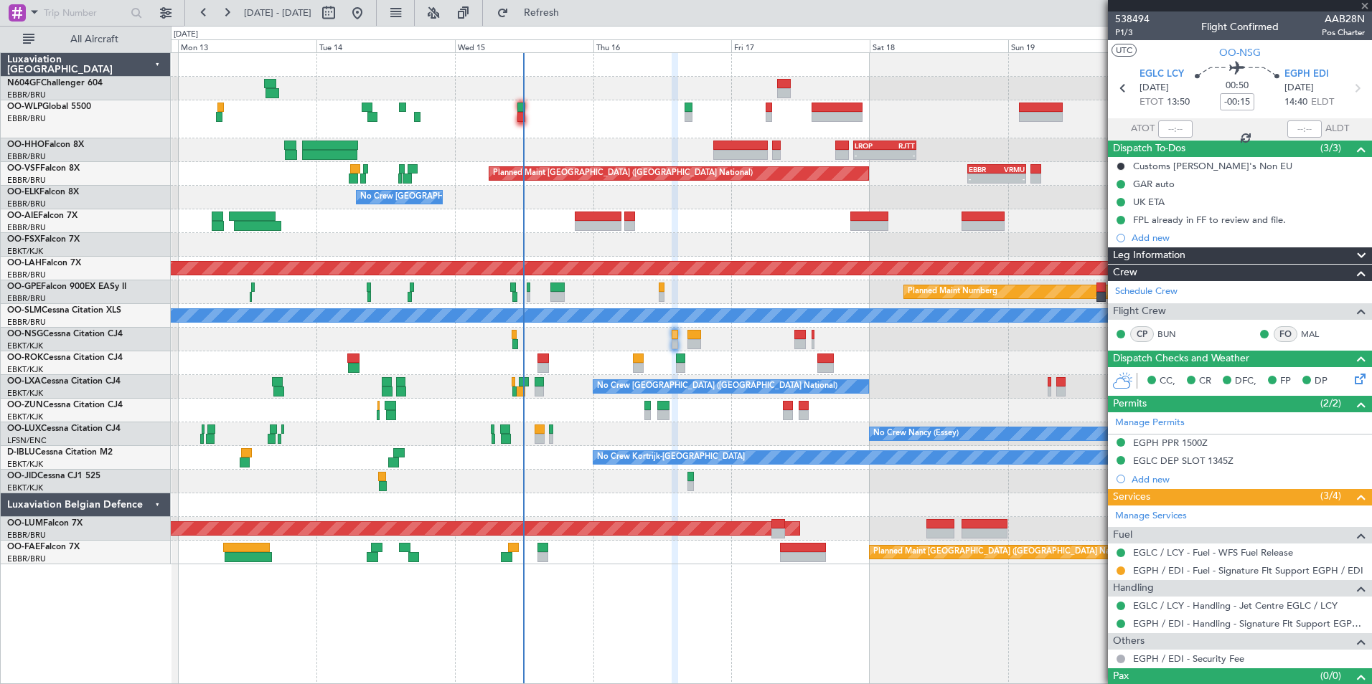
type input "-00:10"
type input "2"
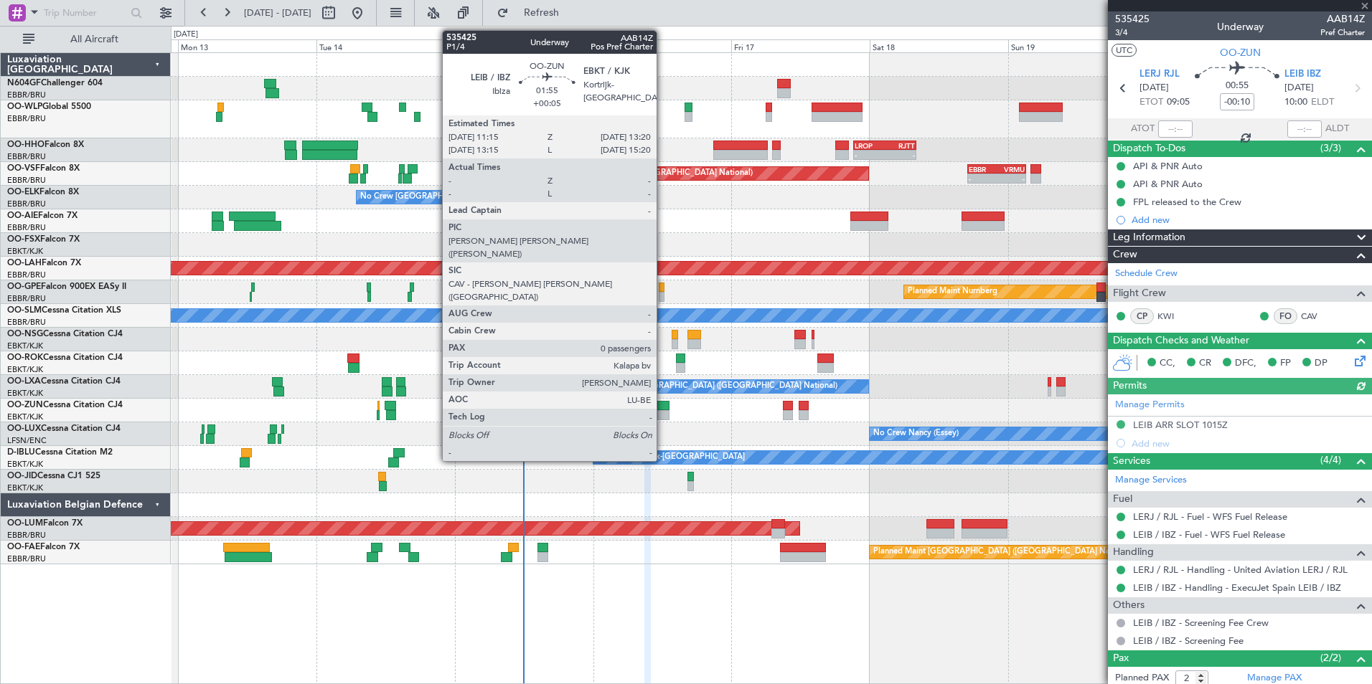
click at [663, 405] on div at bounding box center [663, 406] width 12 height 10
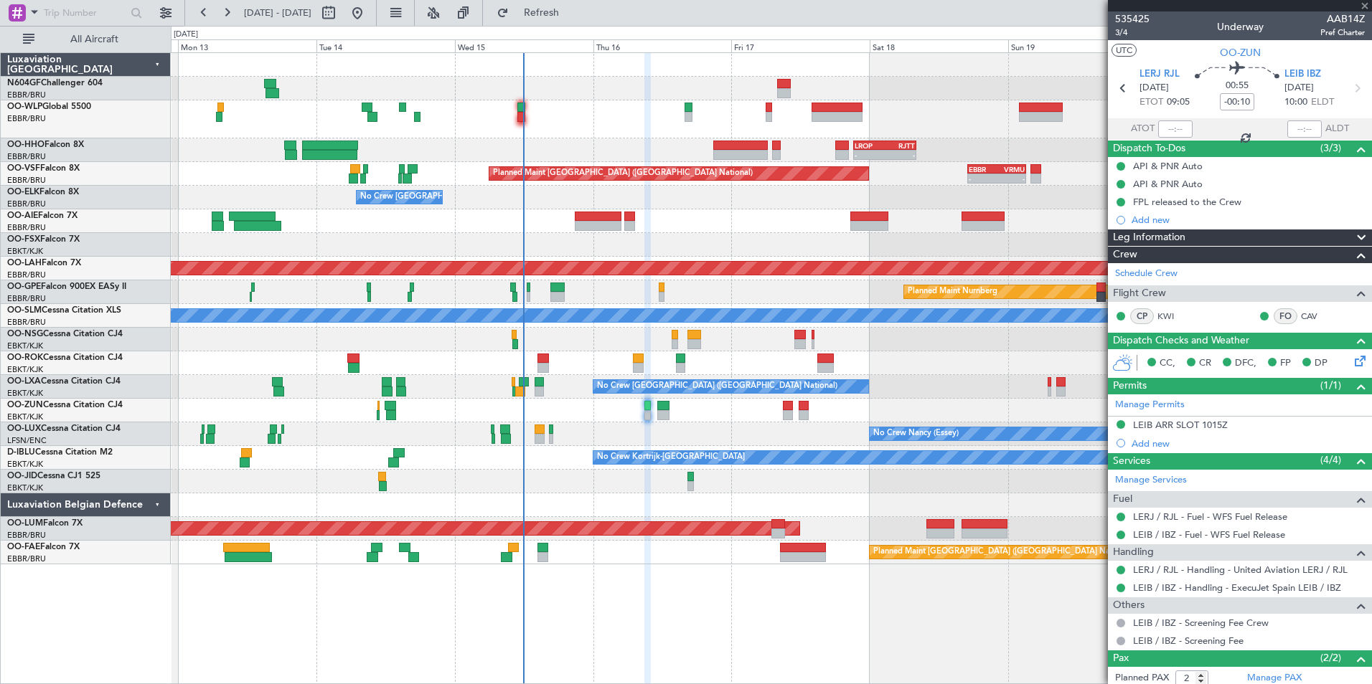
type input "+00:05"
type input "0"
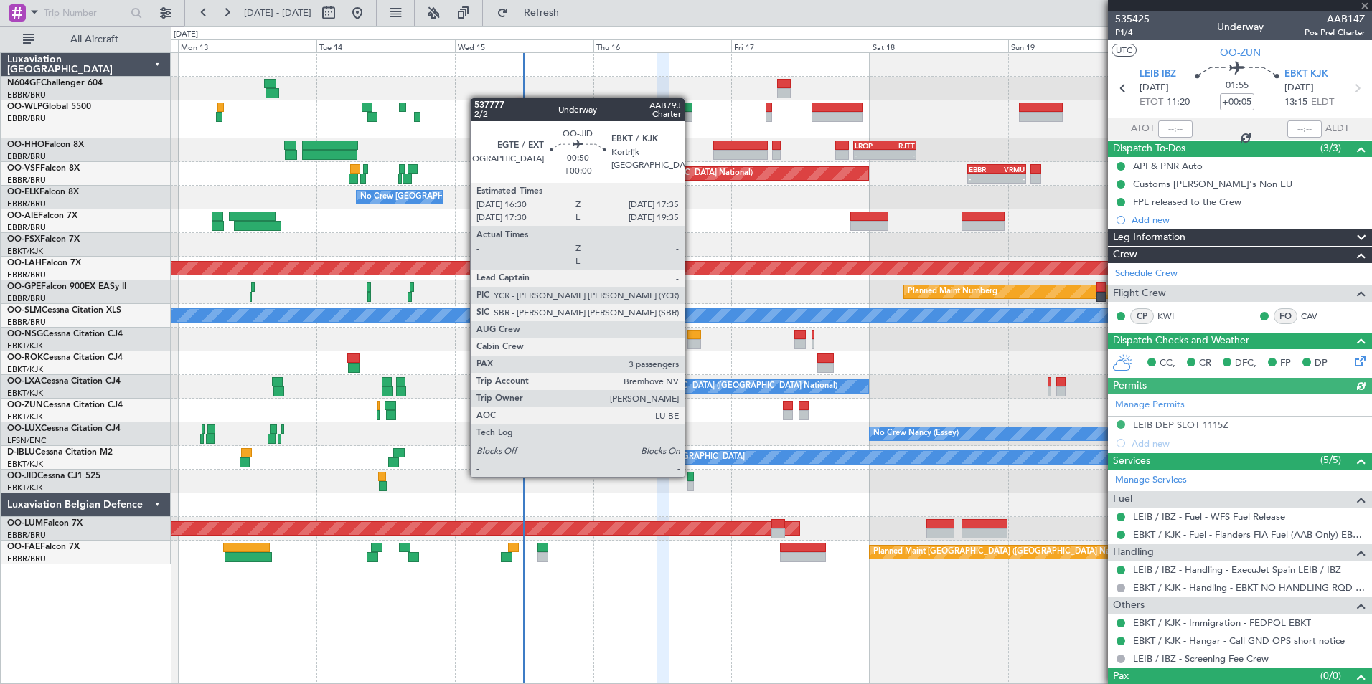
click at [691, 476] on div at bounding box center [690, 477] width 6 height 10
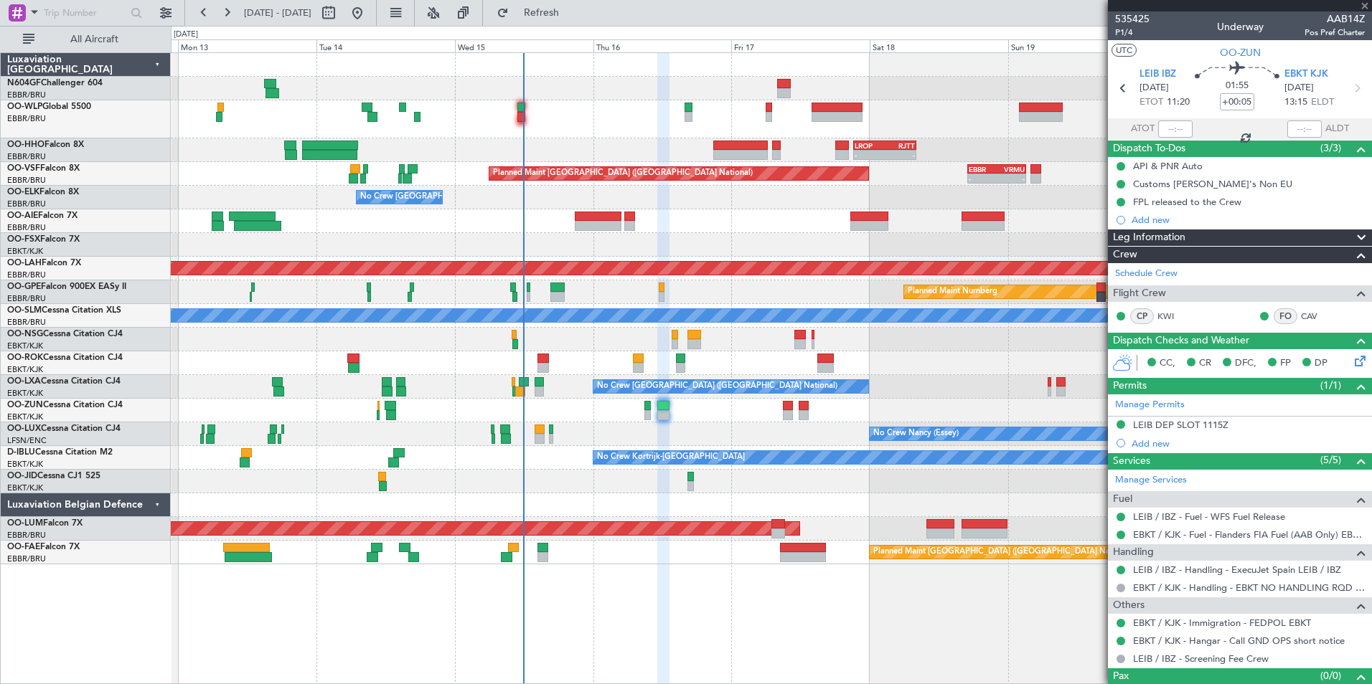
type input "3"
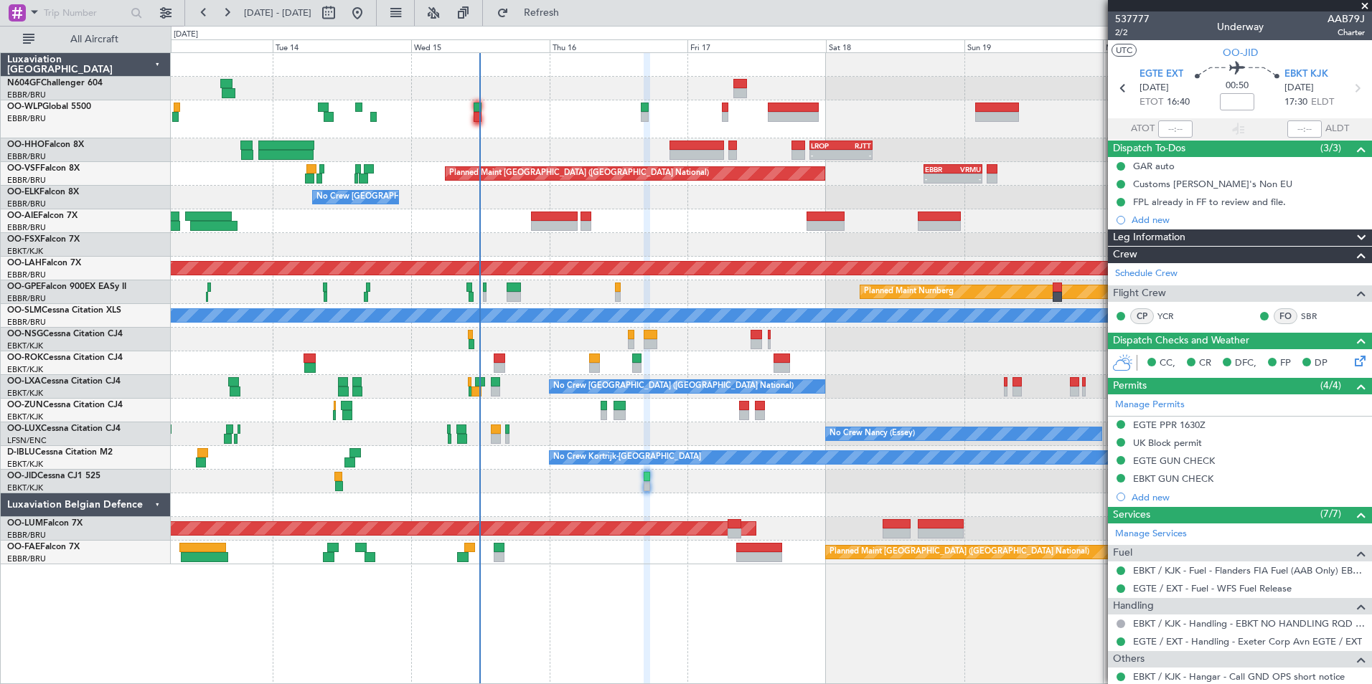
click at [673, 433] on div "No Crew Nancy (Essey)" at bounding box center [771, 435] width 1200 height 24
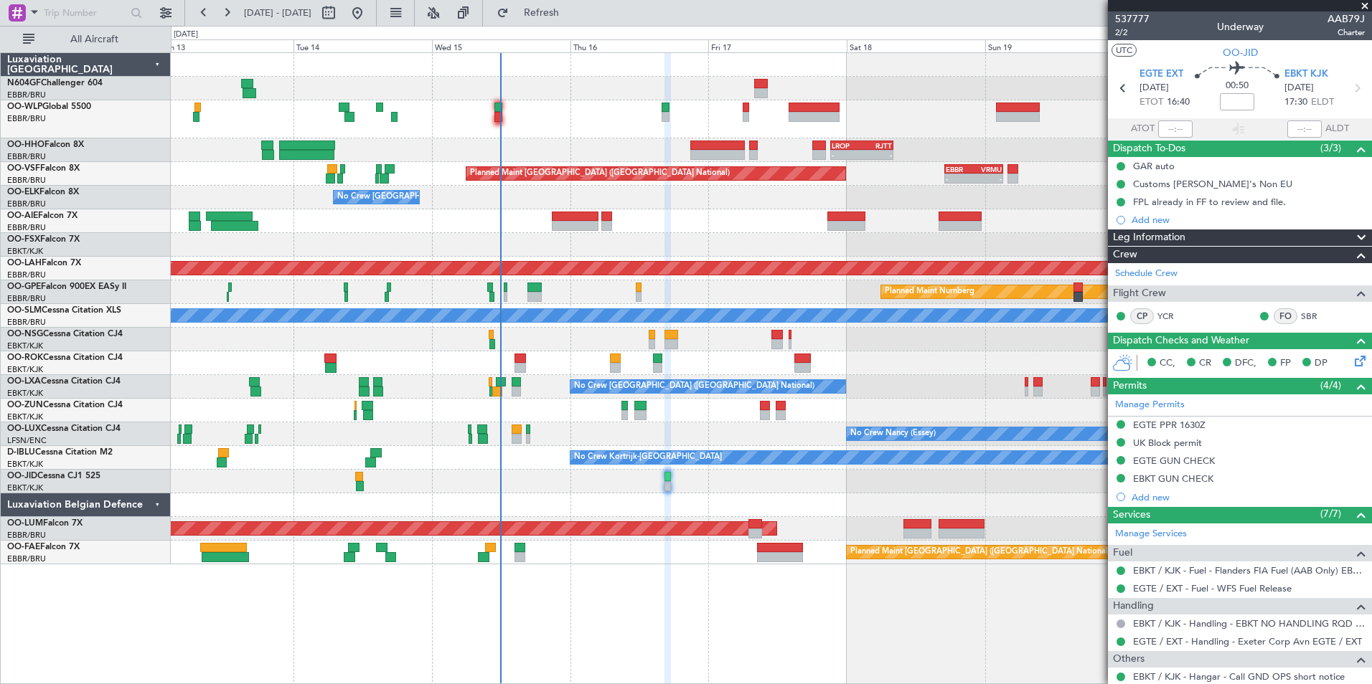
click at [688, 430] on div "No Crew Nancy (Essey)" at bounding box center [771, 435] width 1200 height 24
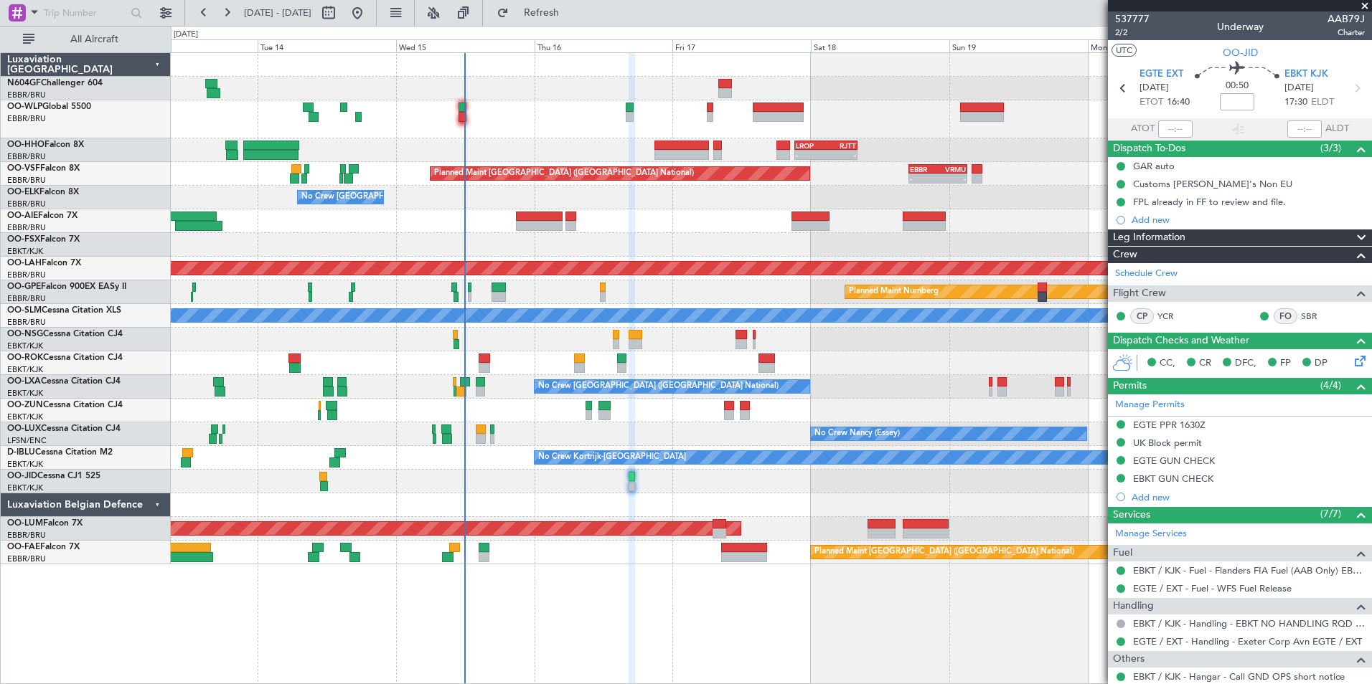
click at [649, 425] on div "No Crew Nancy (Essey)" at bounding box center [771, 435] width 1200 height 24
